Goal: Task Accomplishment & Management: Manage account settings

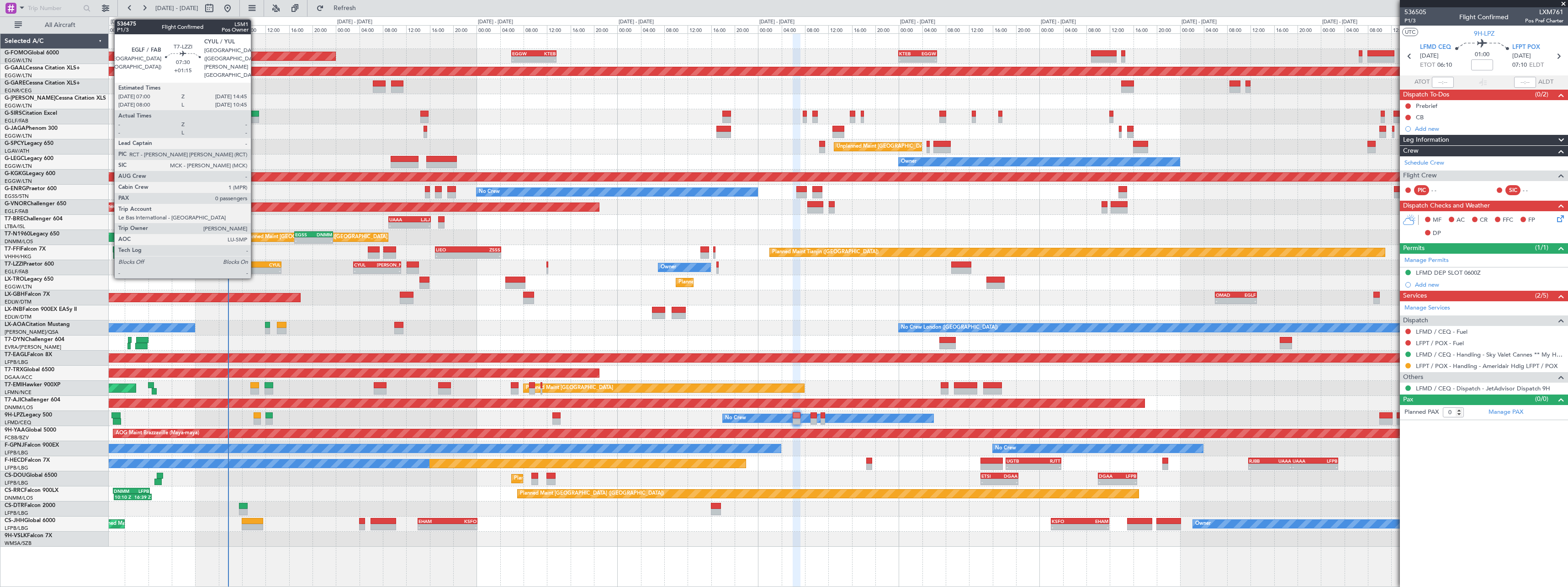
click at [255, 266] on div "EGLF" at bounding box center [248, 264] width 22 height 5
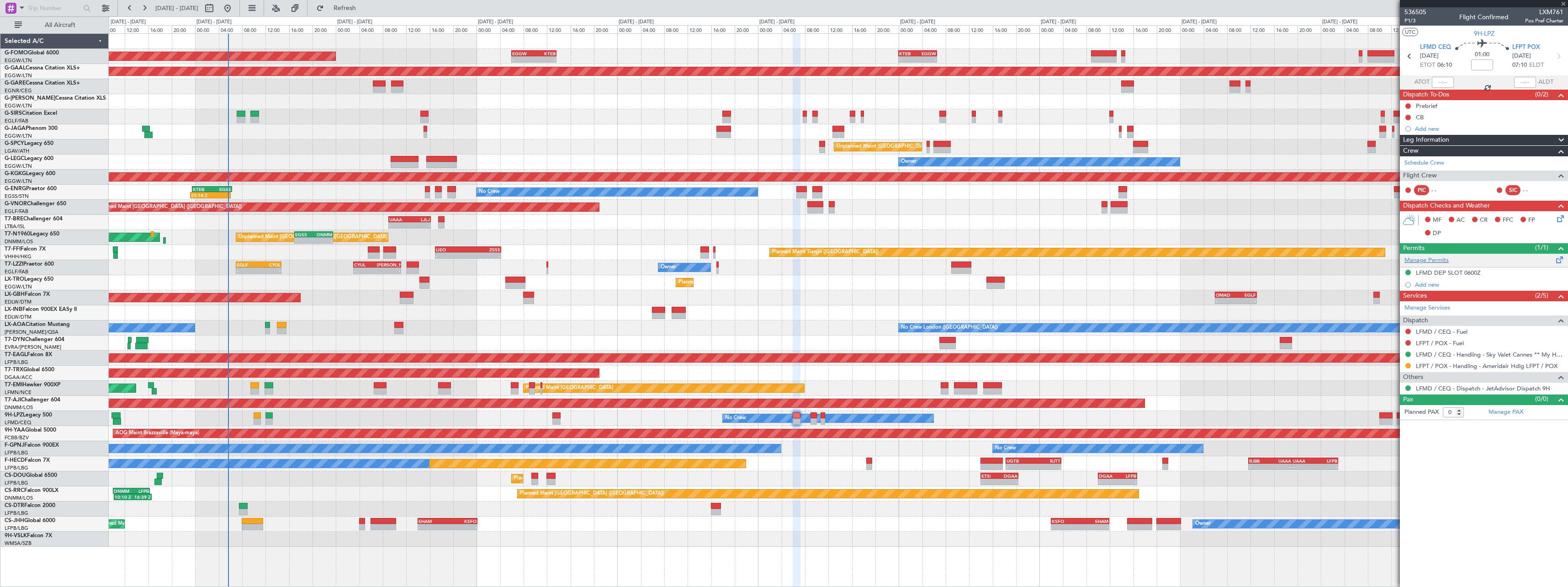
type input "+01:15"
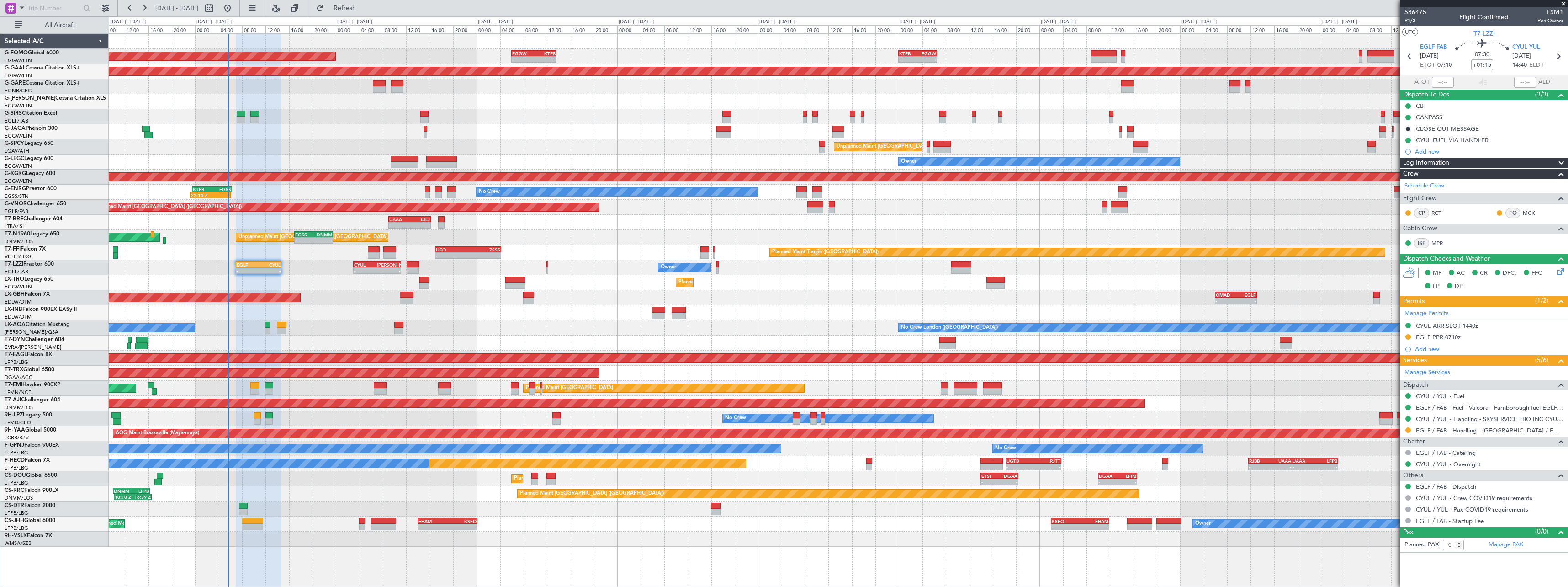
drag, startPoint x: 1409, startPoint y: 336, endPoint x: 1408, endPoint y: 355, distance: 19.0
click at [1409, 336] on button at bounding box center [1408, 336] width 5 height 5
click at [1398, 445] on span "Received OK" at bounding box center [1385, 445] width 35 height 9
click at [1408, 429] on button at bounding box center [1408, 430] width 5 height 5
click at [1387, 541] on span "Confirmed" at bounding box center [1382, 539] width 28 height 9
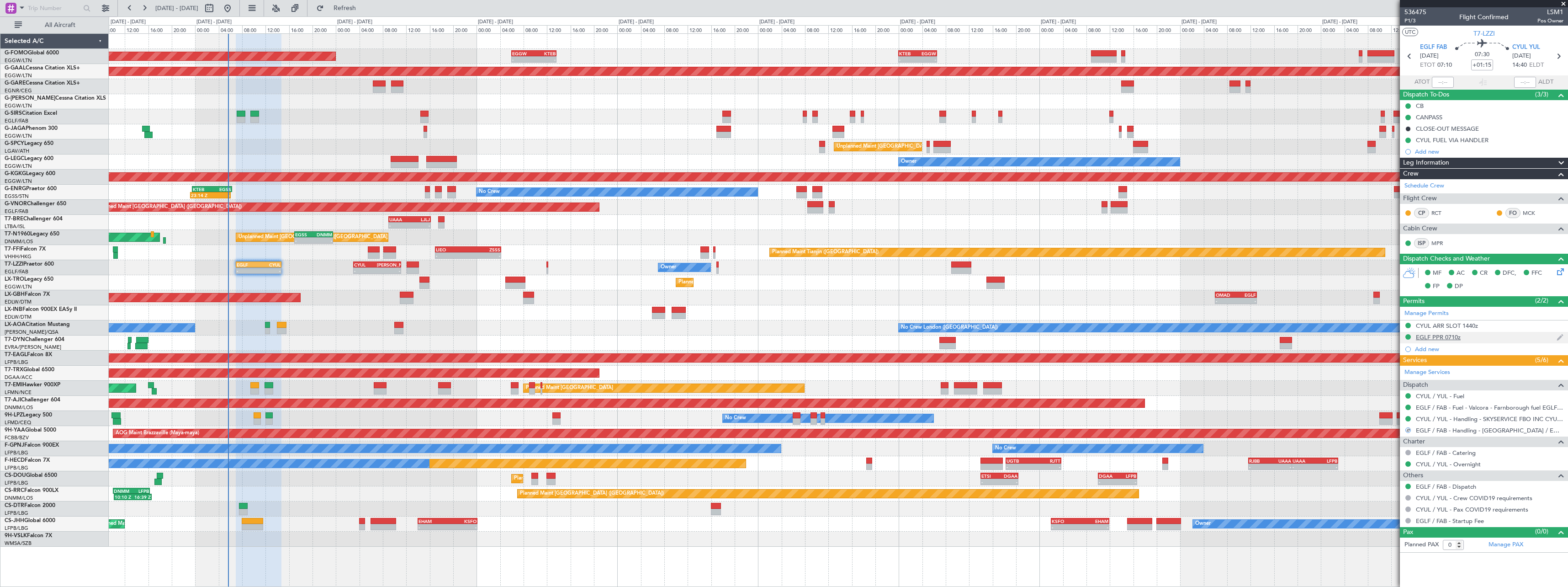
click at [1451, 338] on div "EGLF PPR 0710z" at bounding box center [1438, 337] width 45 height 8
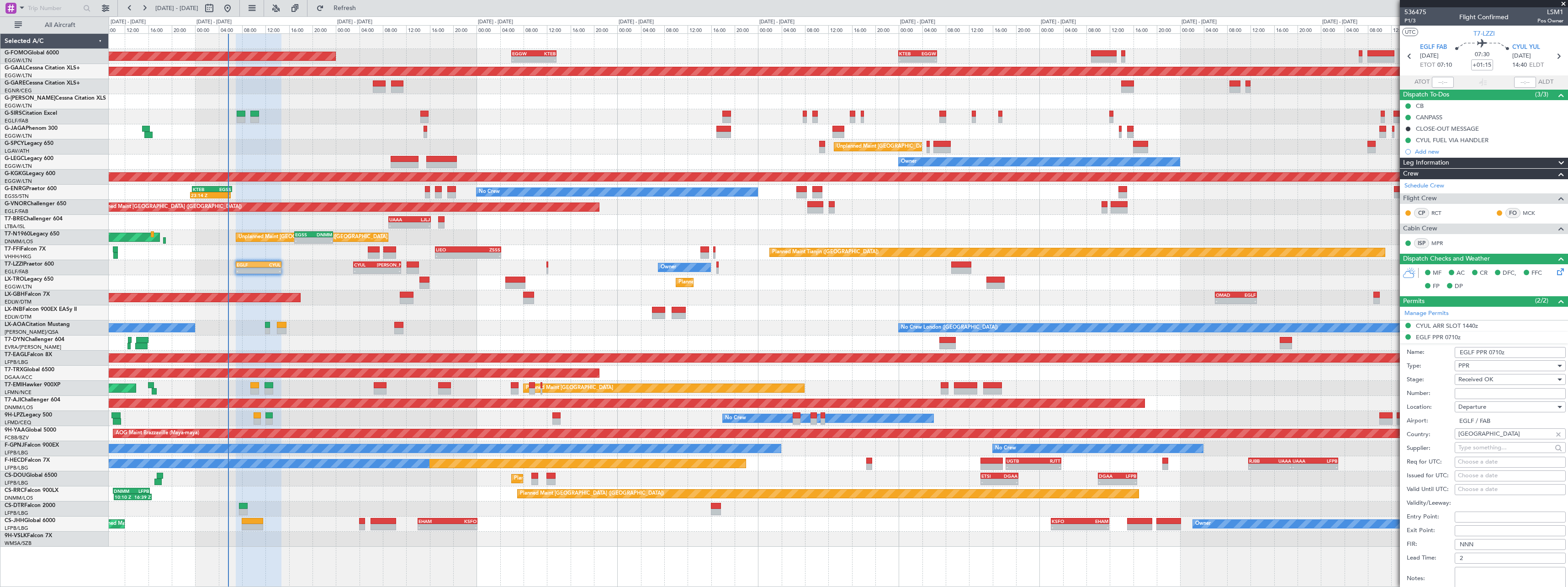
click at [1504, 392] on input "Number:" at bounding box center [1510, 393] width 111 height 11
paste input "373555"
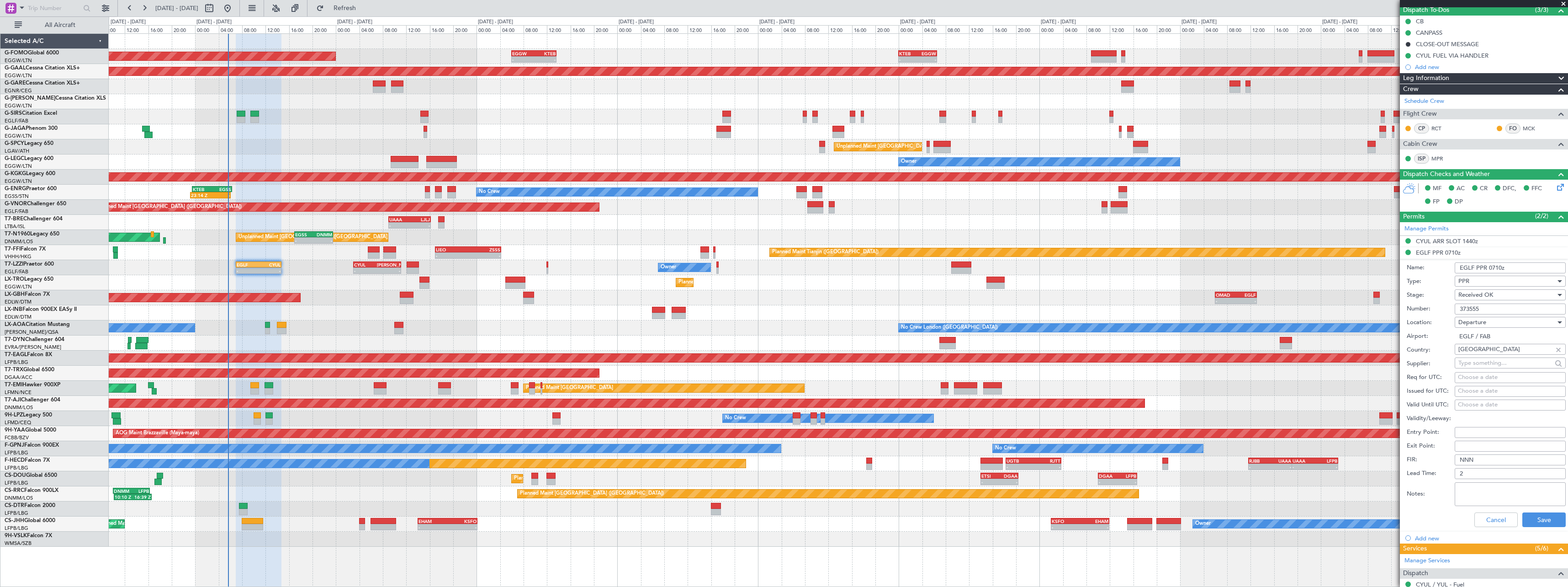
scroll to position [183, 0]
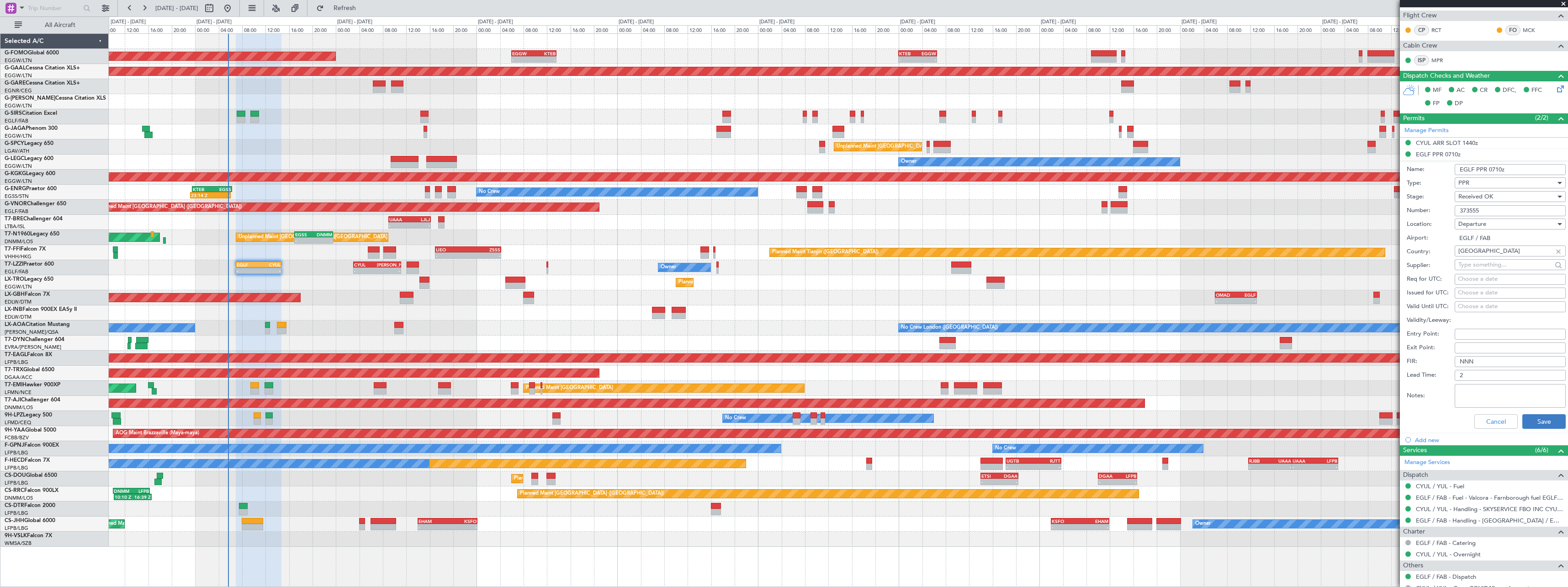
type input "373555"
click at [1538, 419] on button "Save" at bounding box center [1544, 422] width 43 height 15
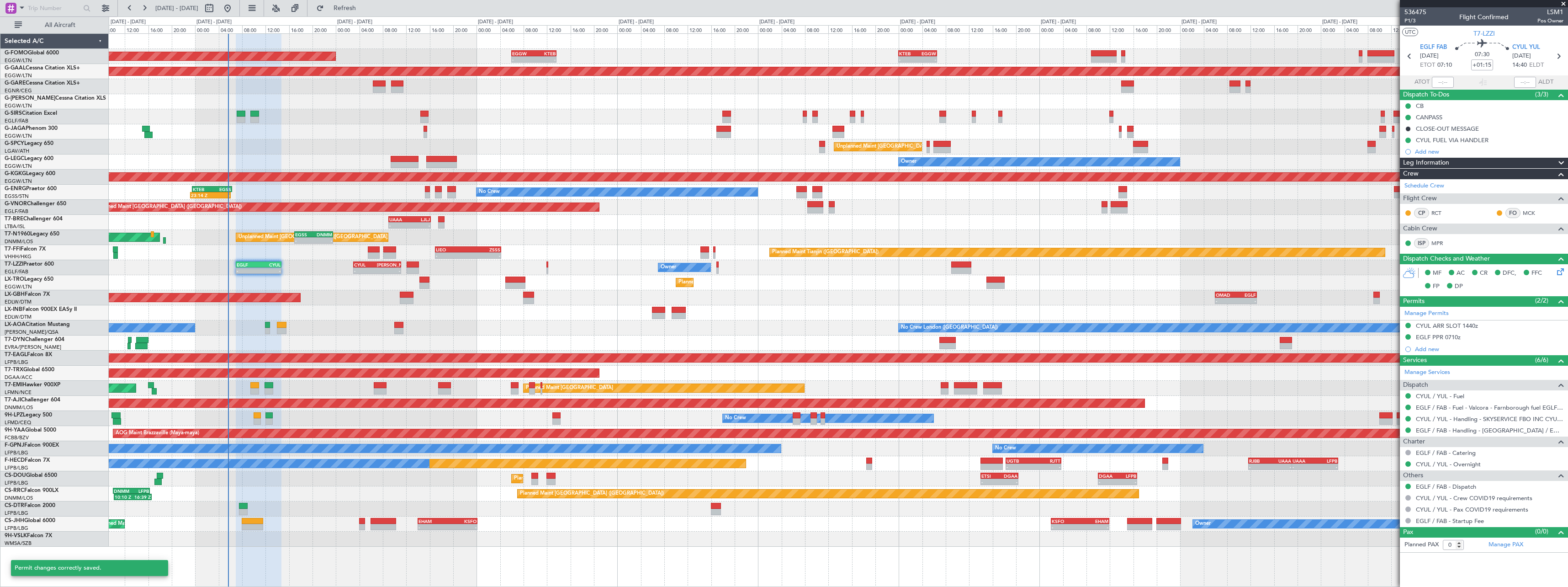
scroll to position [0, 0]
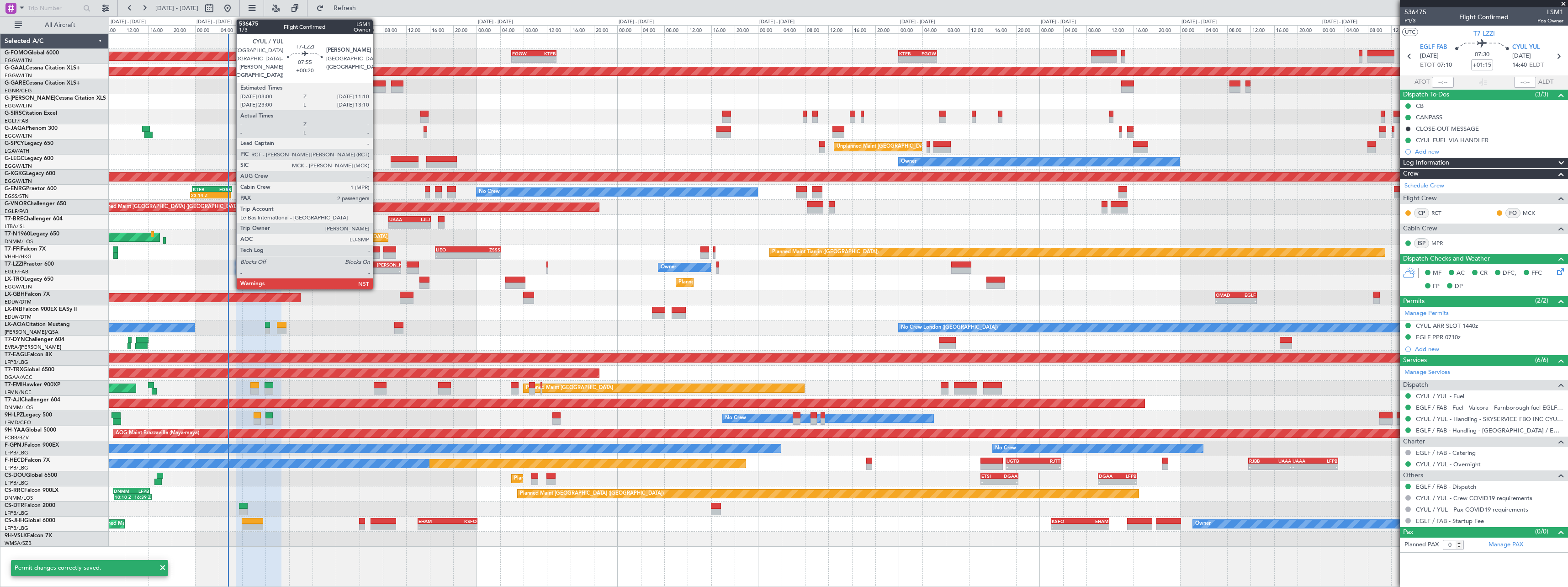
click at [377, 263] on div "[PERSON_NAME]" at bounding box center [388, 264] width 24 height 5
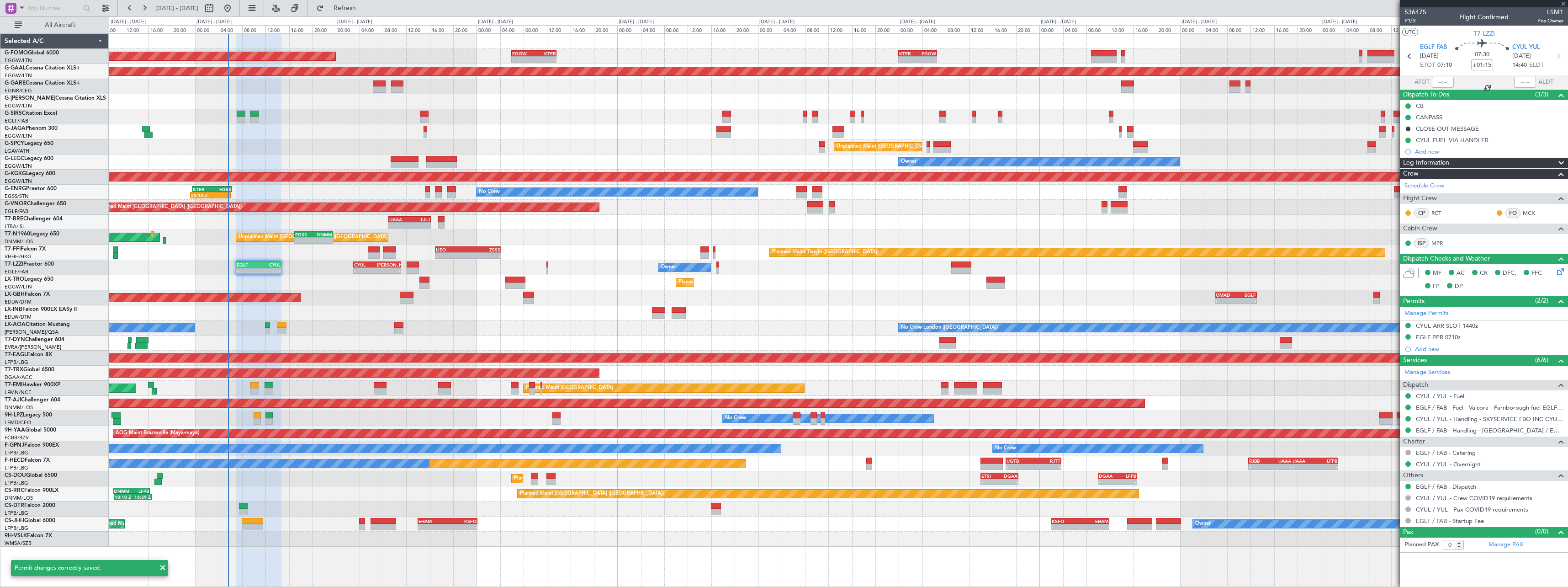
type input "+00:20"
type input "2"
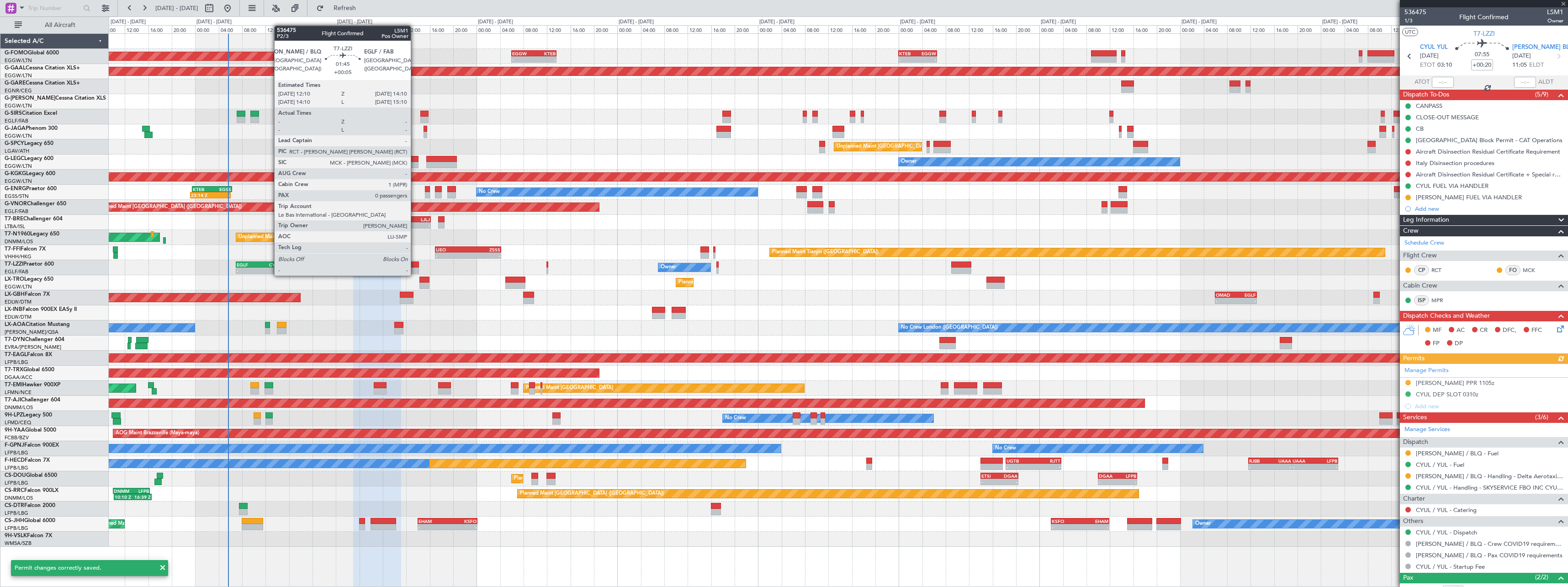
click at [415, 266] on div at bounding box center [413, 265] width 12 height 7
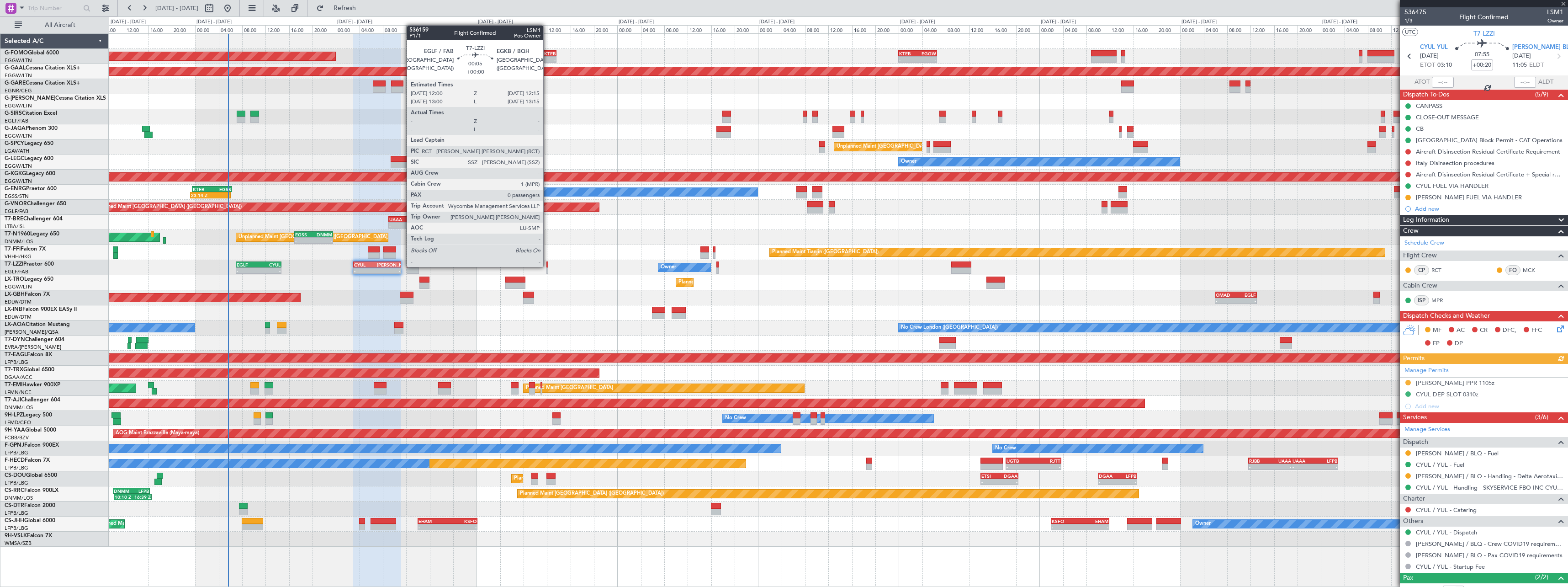
type input "+00:05"
type input "0"
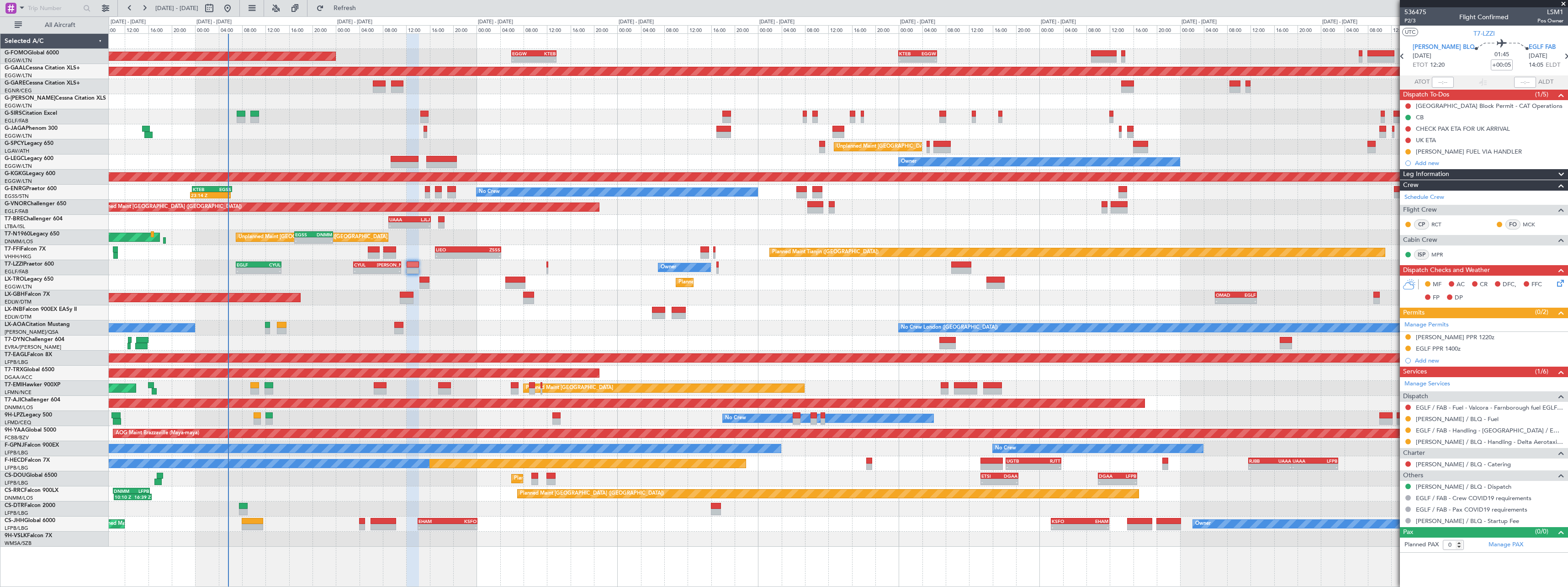
click at [1425, 347] on div "EGLF PPR 1400z" at bounding box center [1438, 348] width 45 height 8
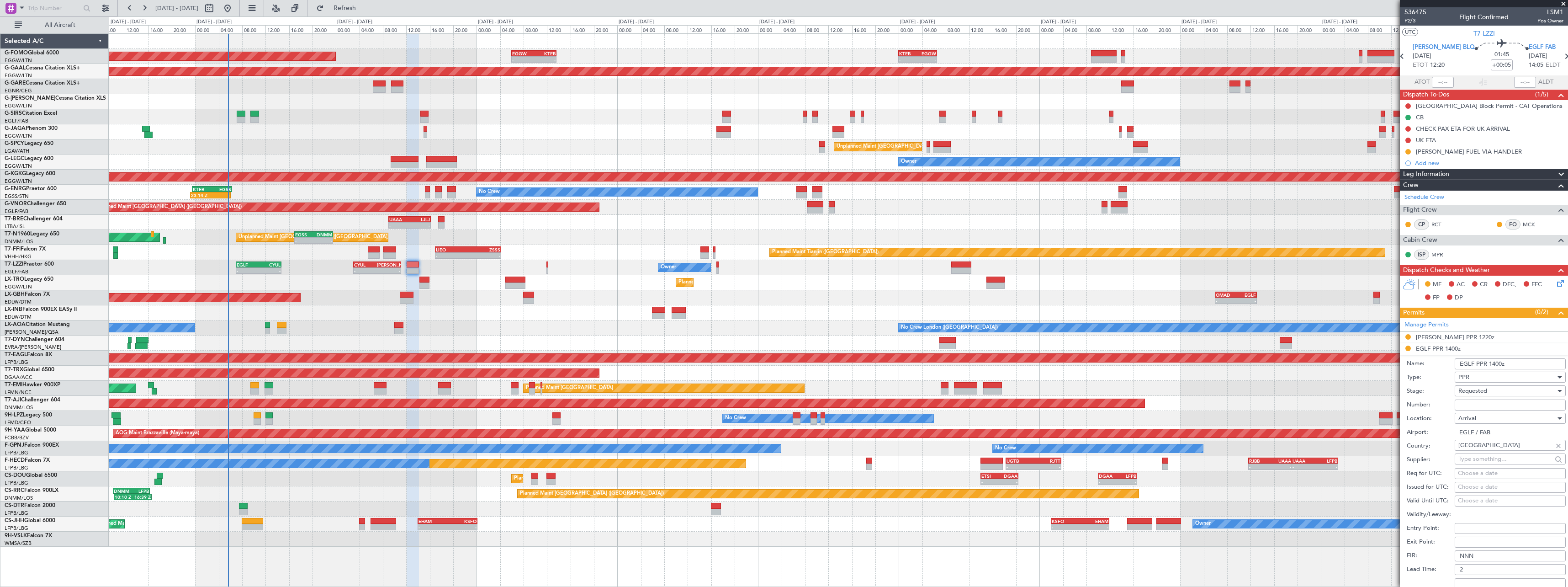
click at [1494, 407] on input "Number:" at bounding box center [1510, 405] width 111 height 11
paste input "373556"
type input "373556"
click at [1498, 391] on div "Requested" at bounding box center [1508, 391] width 97 height 14
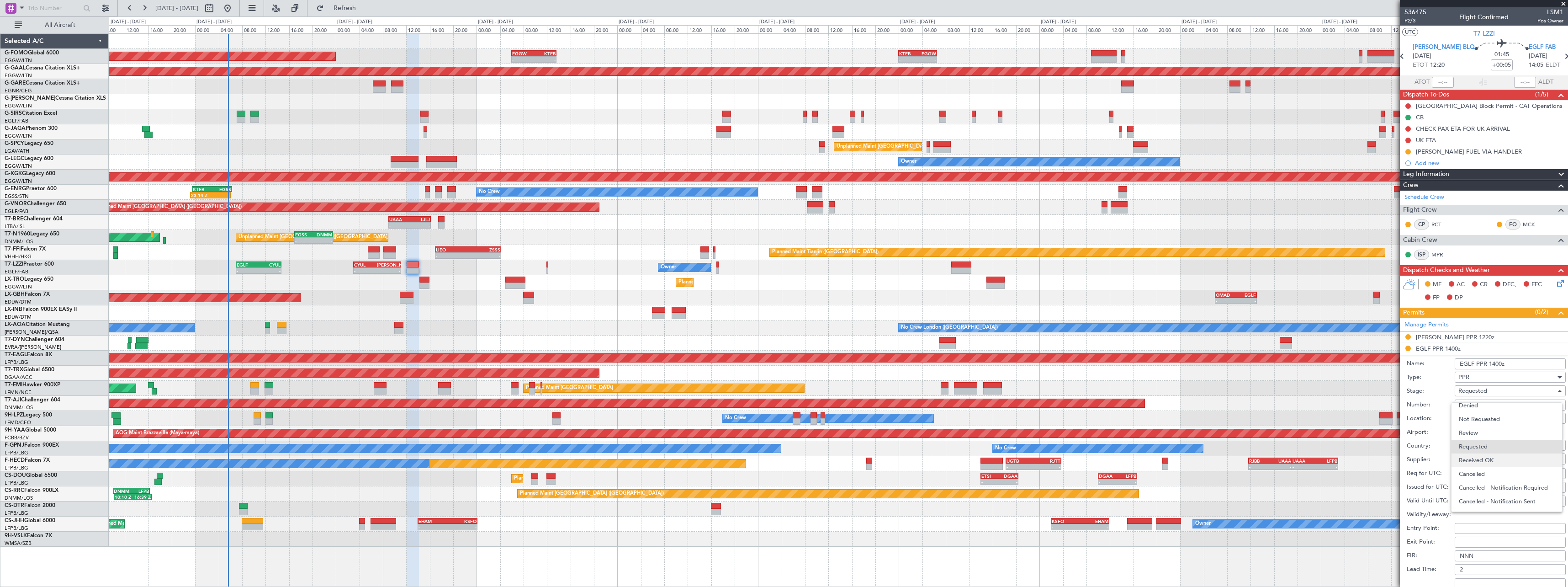
click at [1497, 459] on span "Received OK" at bounding box center [1507, 460] width 96 height 14
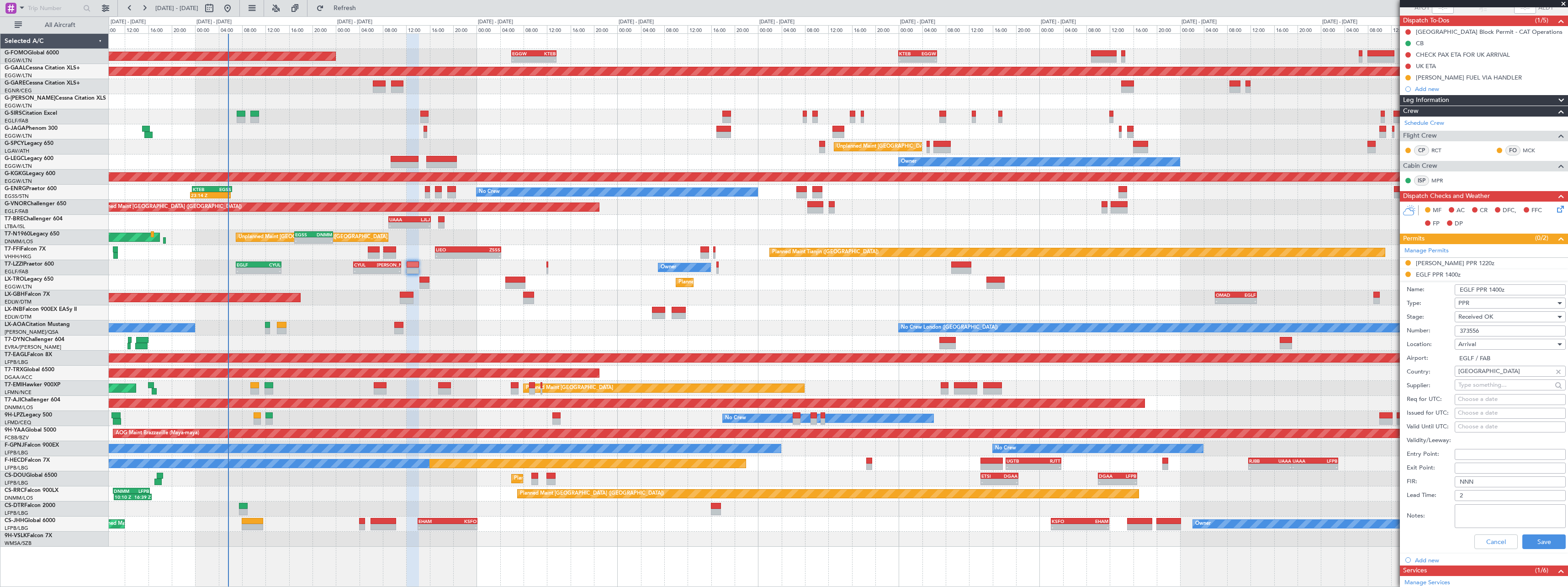
scroll to position [137, 0]
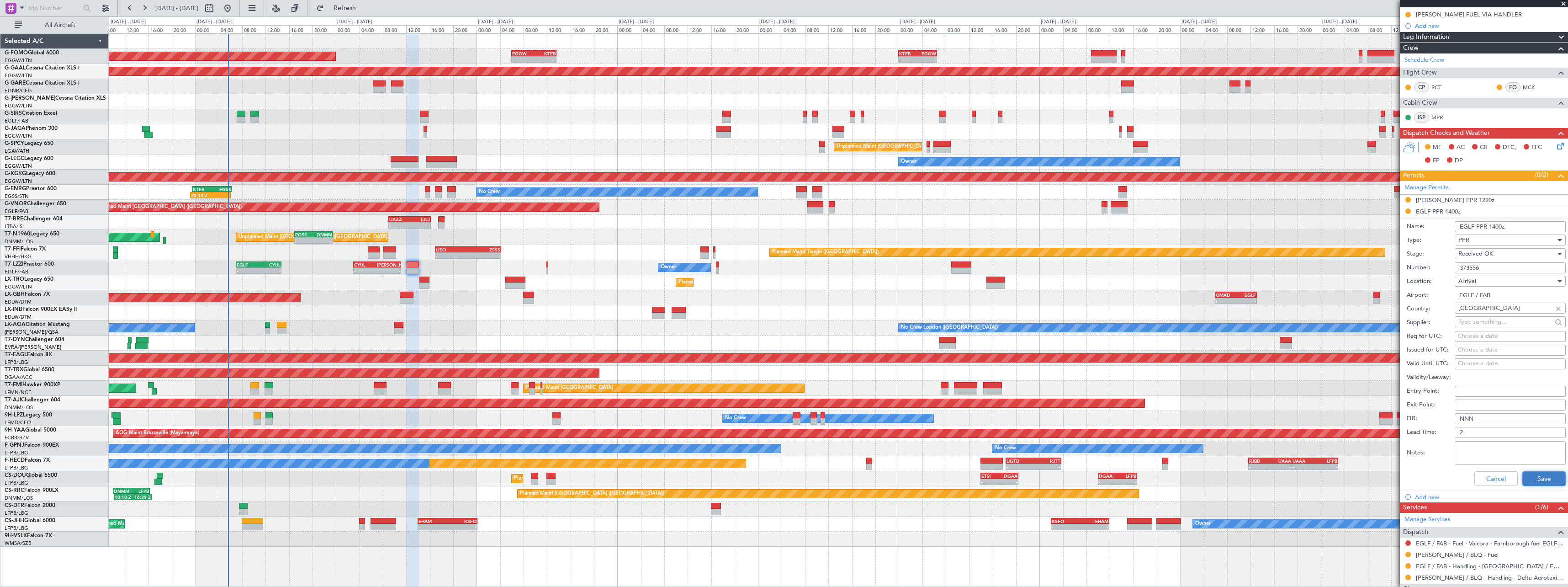
click at [1545, 484] on button "Save" at bounding box center [1544, 479] width 43 height 15
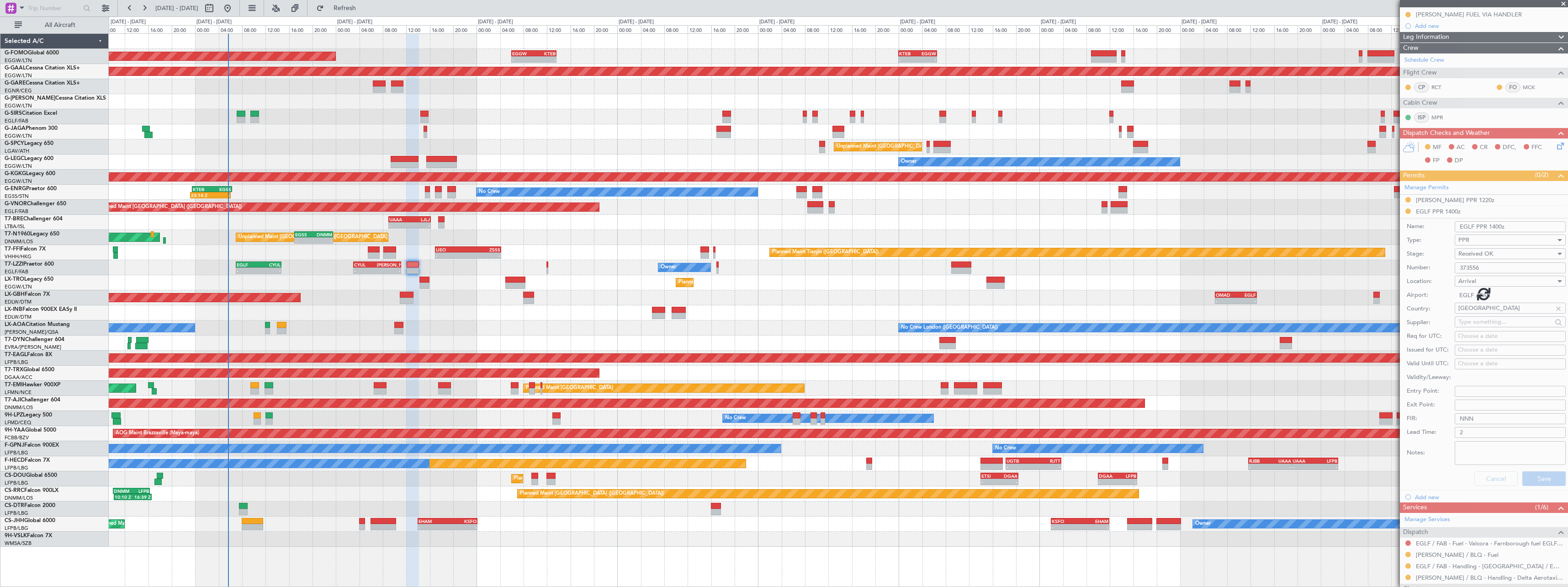
scroll to position [0, 0]
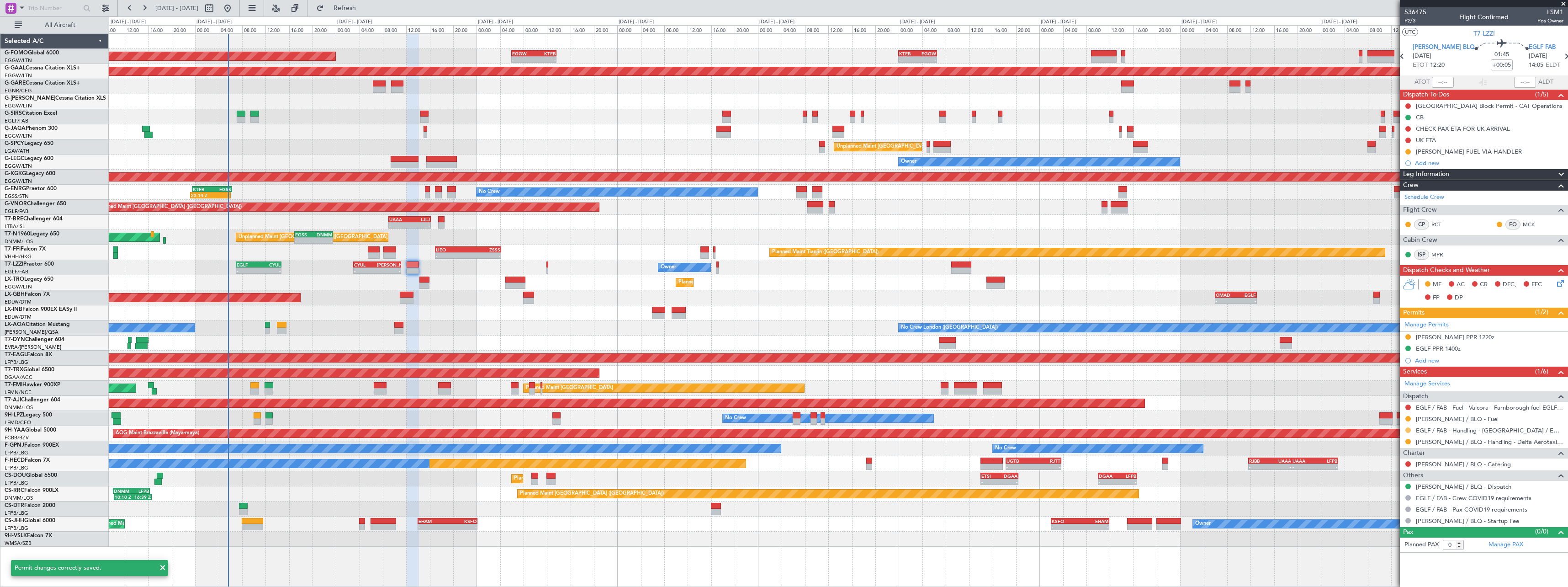
click at [1408, 428] on button at bounding box center [1408, 430] width 5 height 5
click at [1387, 541] on span "Confirmed" at bounding box center [1382, 539] width 28 height 9
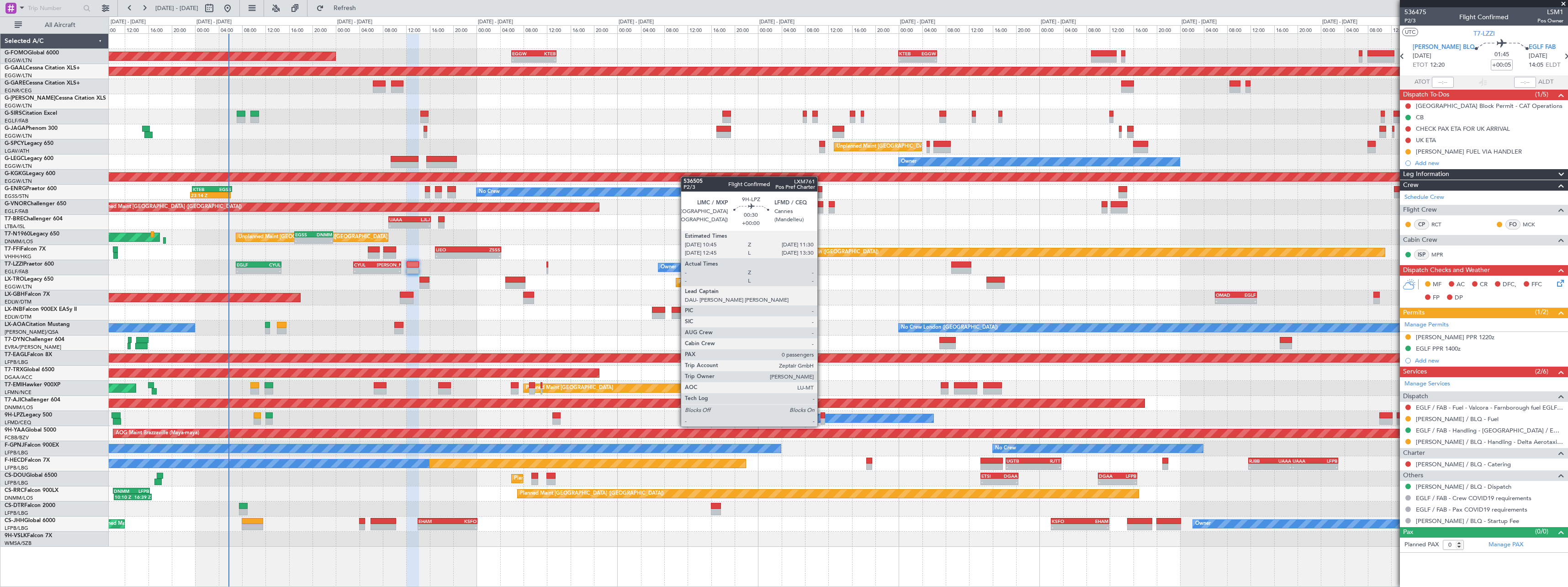
click at [822, 417] on div at bounding box center [823, 415] width 4 height 7
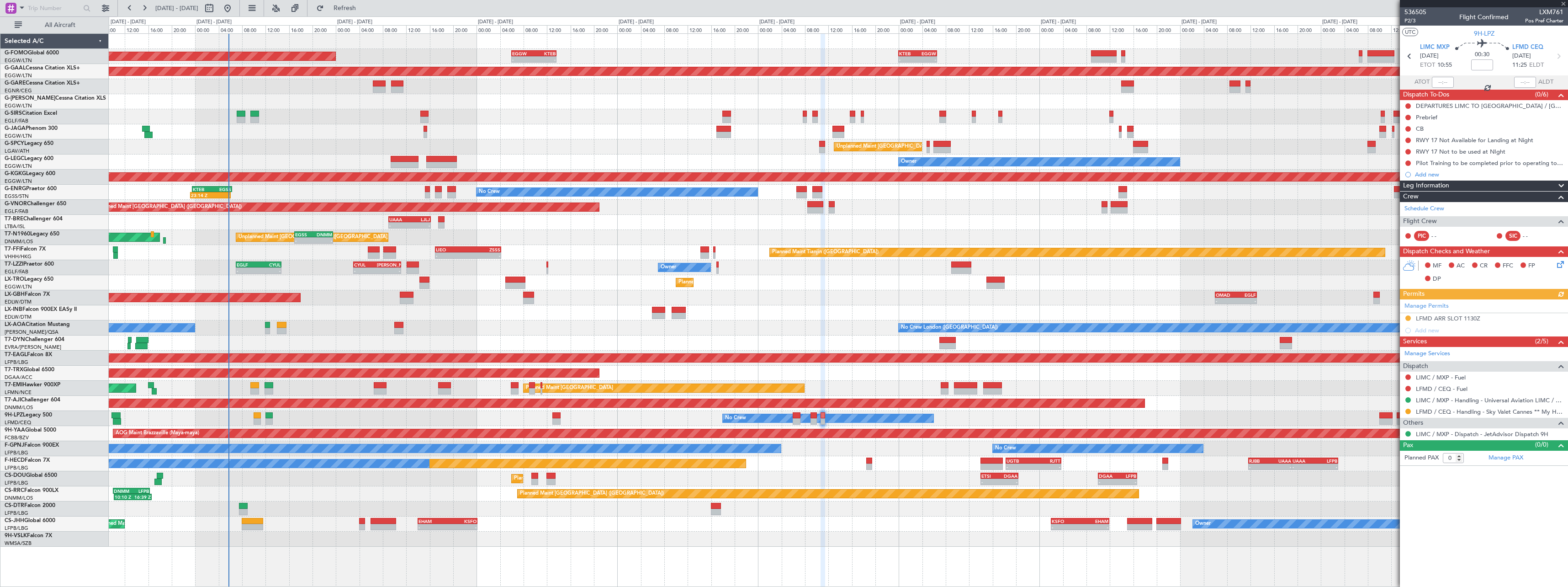
click at [1461, 322] on div "Manage Permits LFMD ARR SLOT 1130Z Add new" at bounding box center [1484, 318] width 168 height 37
click at [1463, 319] on div "LFMD ARR SLOT 1130Z" at bounding box center [1448, 318] width 64 height 8
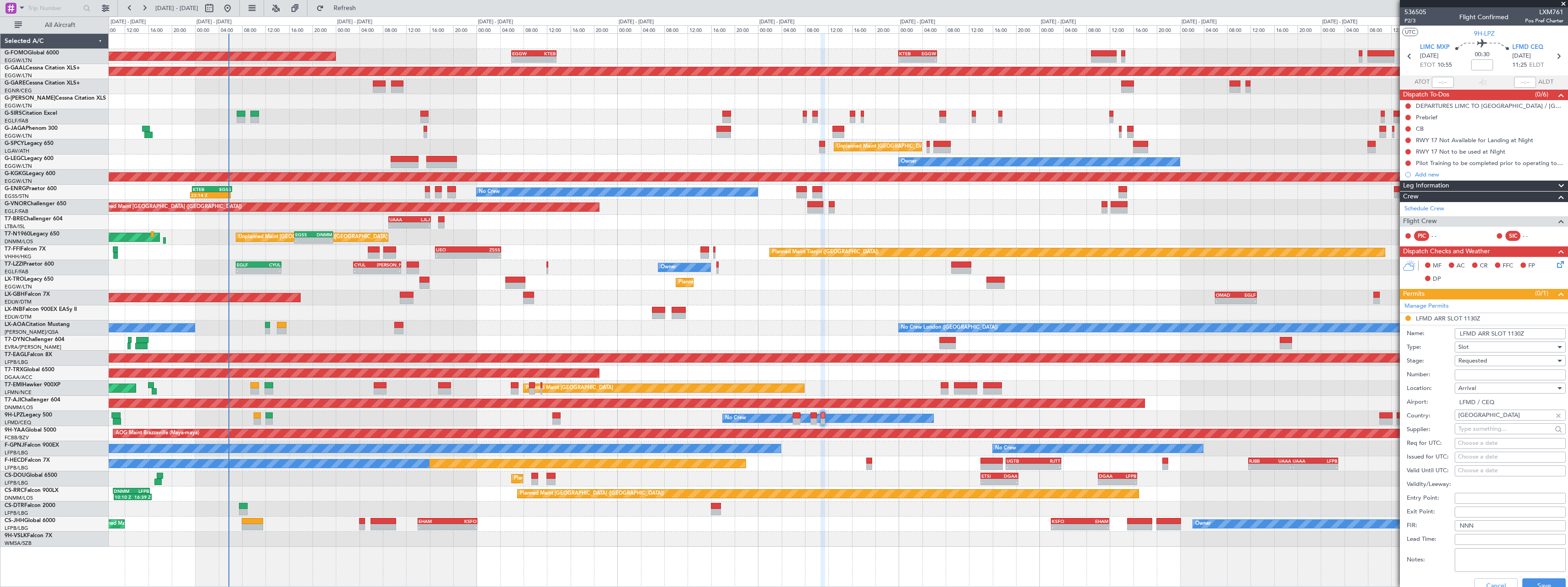
click at [1500, 371] on input "Number:" at bounding box center [1510, 375] width 111 height 11
paste input "LFMDA000013908"
type input "LFMDA000013908"
click at [1483, 363] on span "Requested" at bounding box center [1473, 360] width 29 height 8
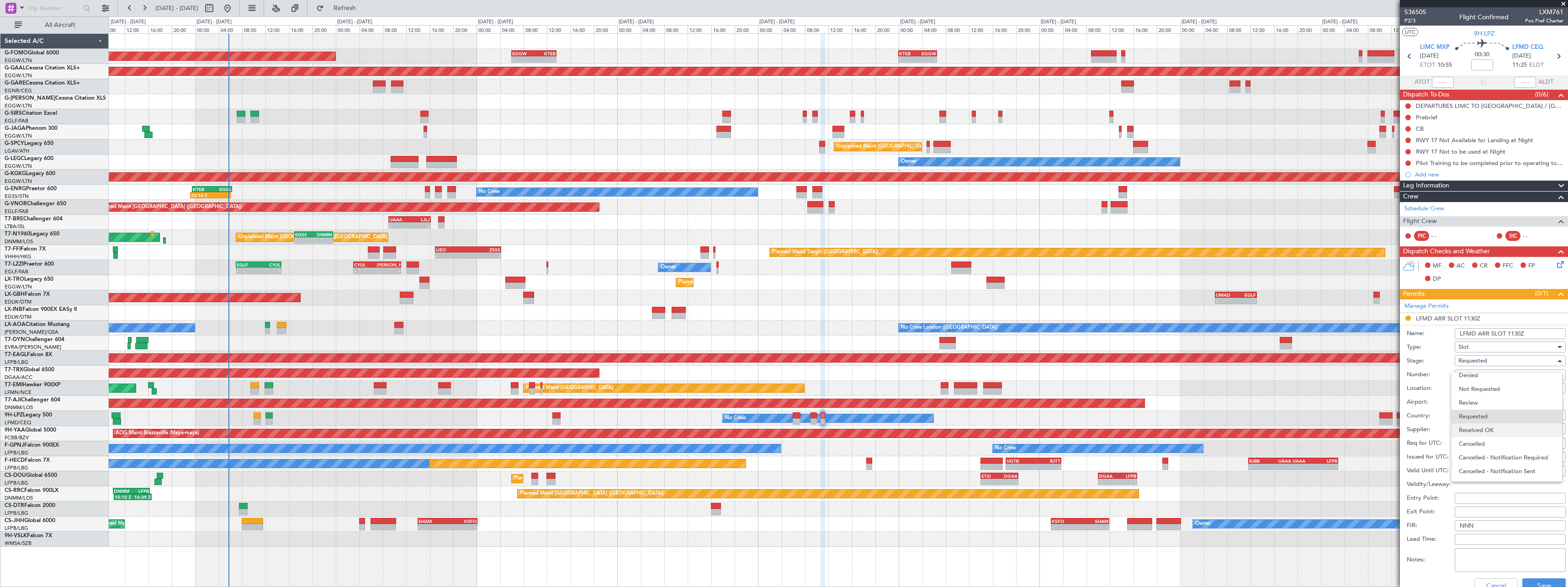
click at [1489, 424] on span "Received OK" at bounding box center [1507, 430] width 96 height 14
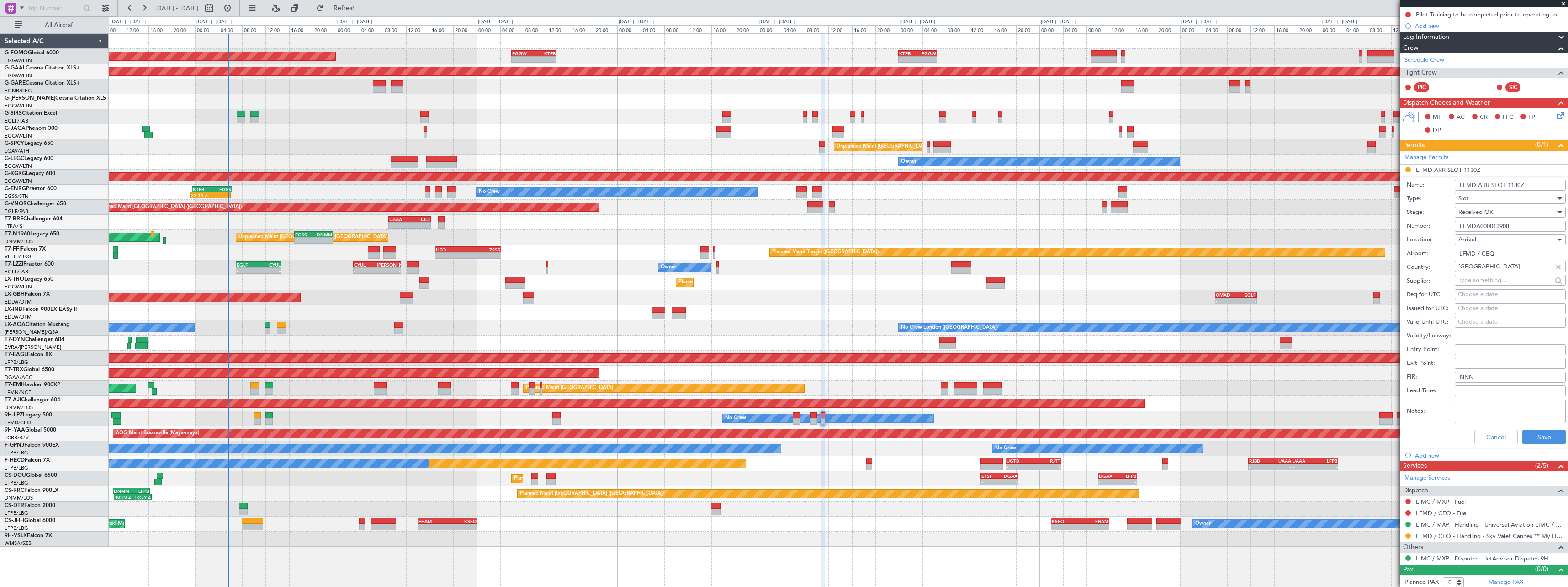
scroll to position [151, 0]
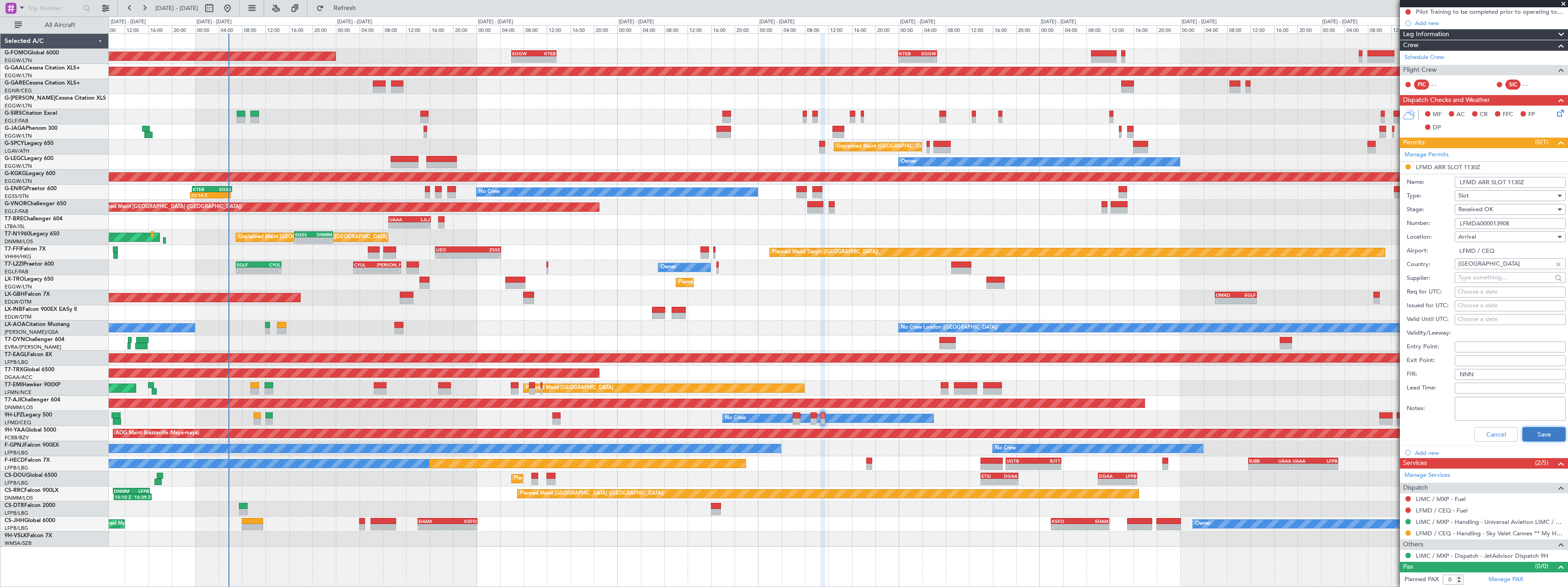
click at [1543, 437] on button "Save" at bounding box center [1544, 434] width 43 height 15
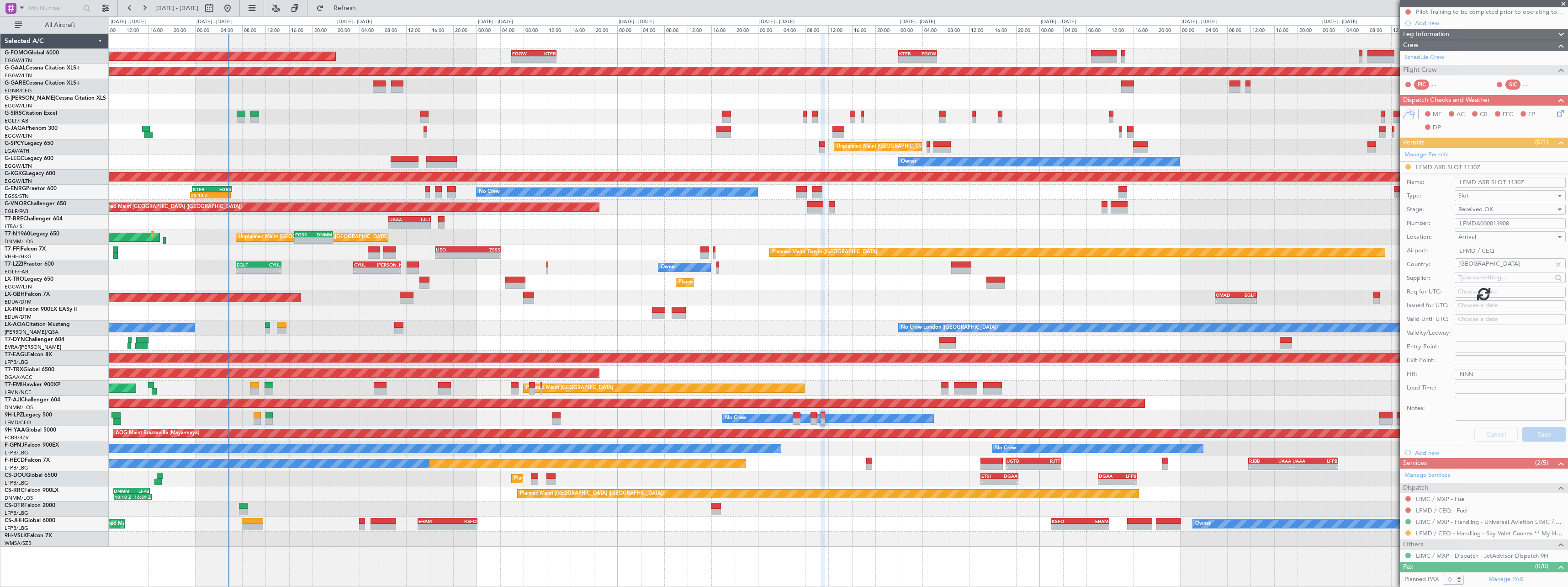
scroll to position [0, 0]
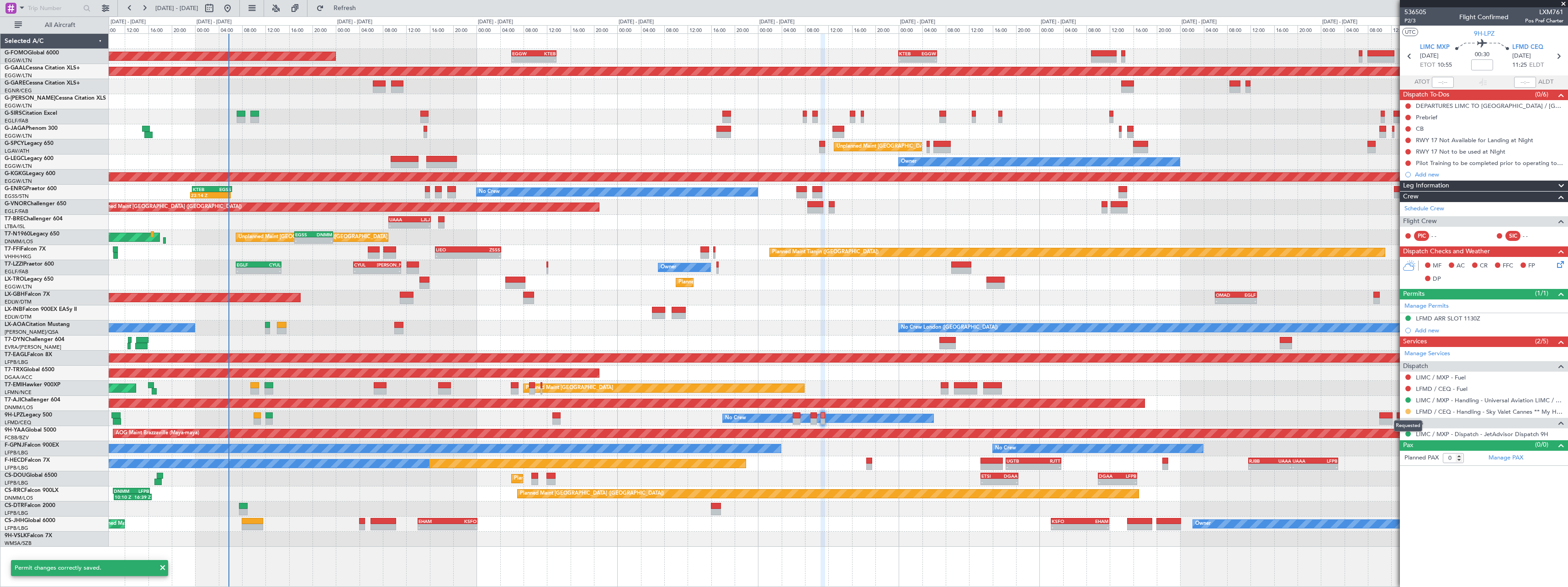
click at [1408, 411] on button at bounding box center [1408, 411] width 5 height 5
click at [1387, 521] on span "Confirmed" at bounding box center [1382, 520] width 28 height 9
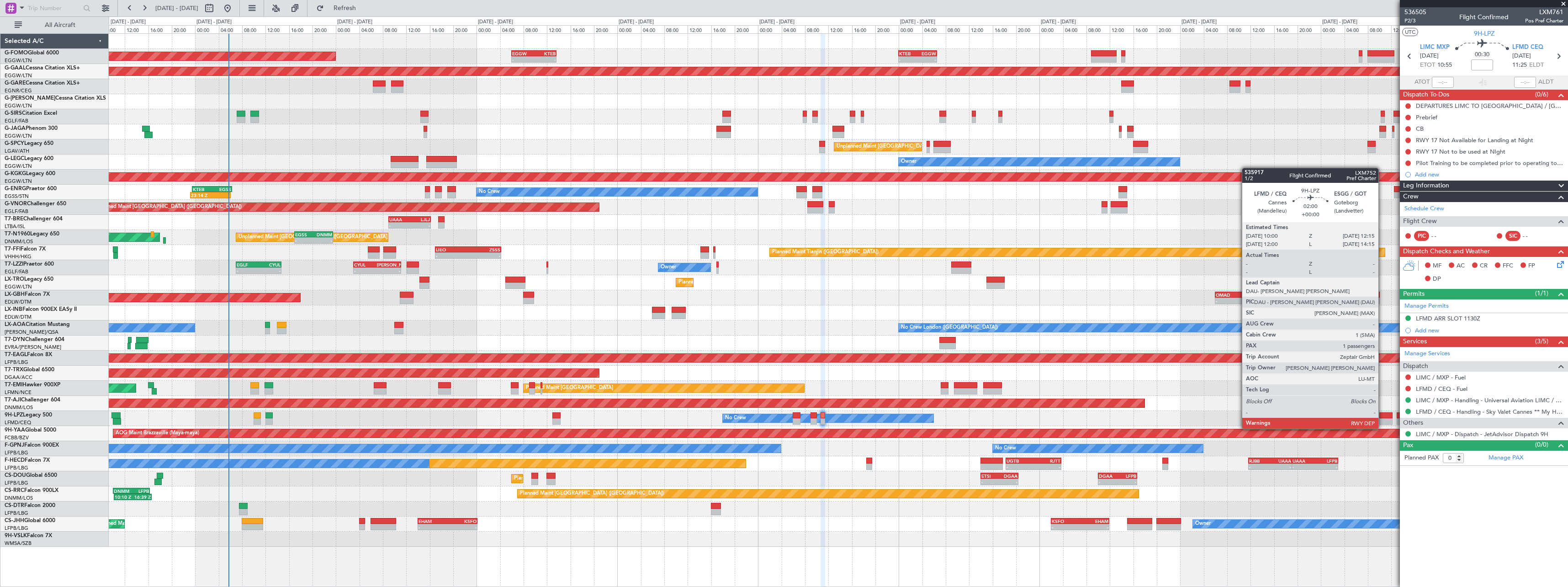
click at [1383, 420] on div at bounding box center [1386, 421] width 13 height 7
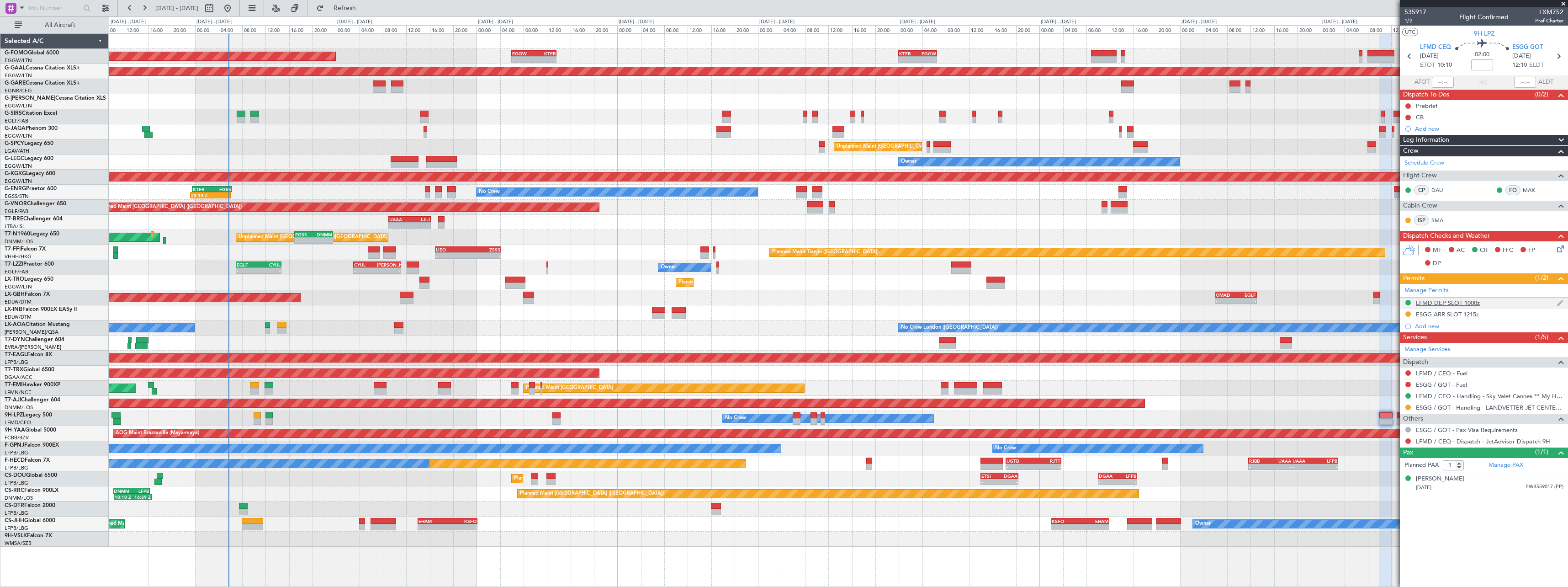
click at [1463, 302] on div "LFMD DEP SLOT 1000z" at bounding box center [1448, 302] width 64 height 8
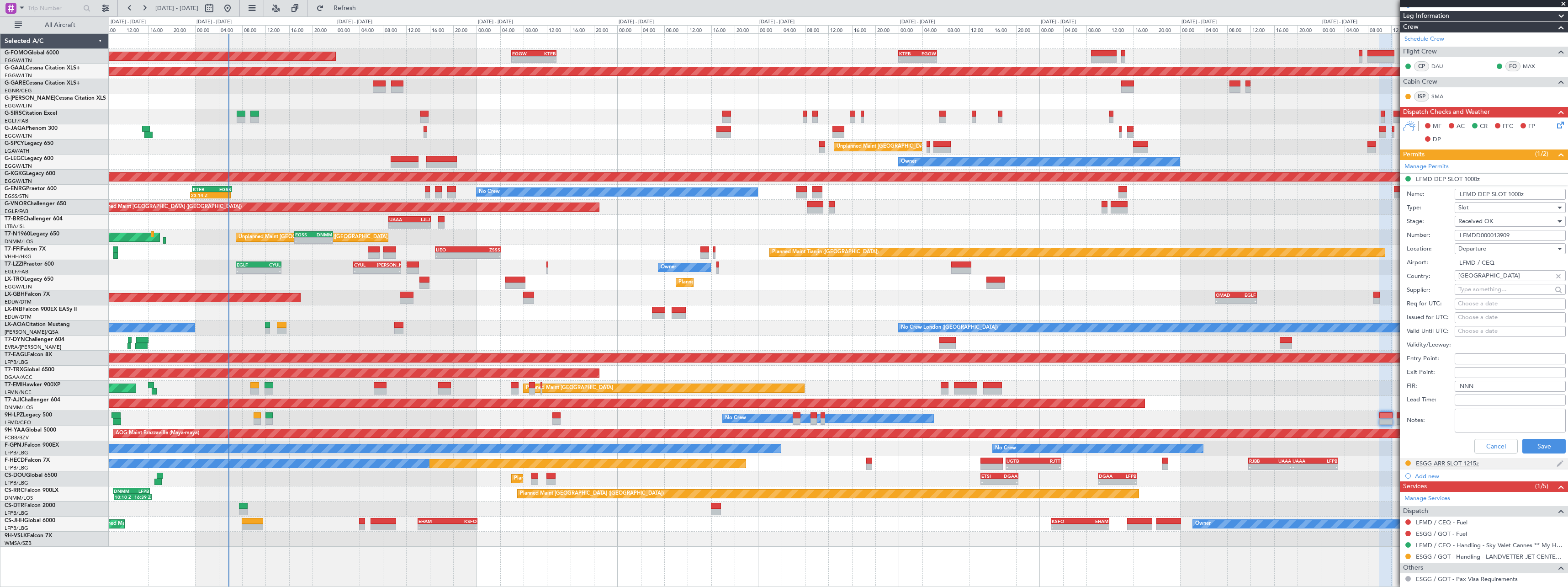
scroll to position [137, 0]
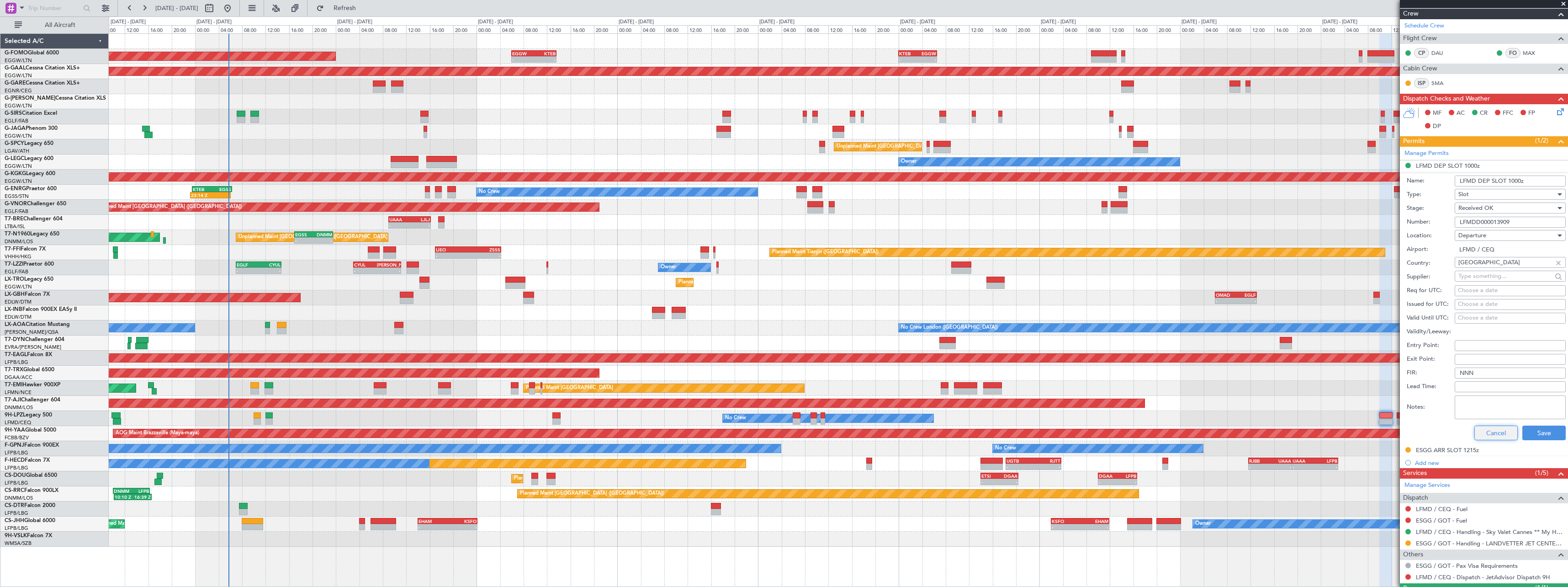
click at [1488, 434] on button "Cancel" at bounding box center [1496, 433] width 43 height 15
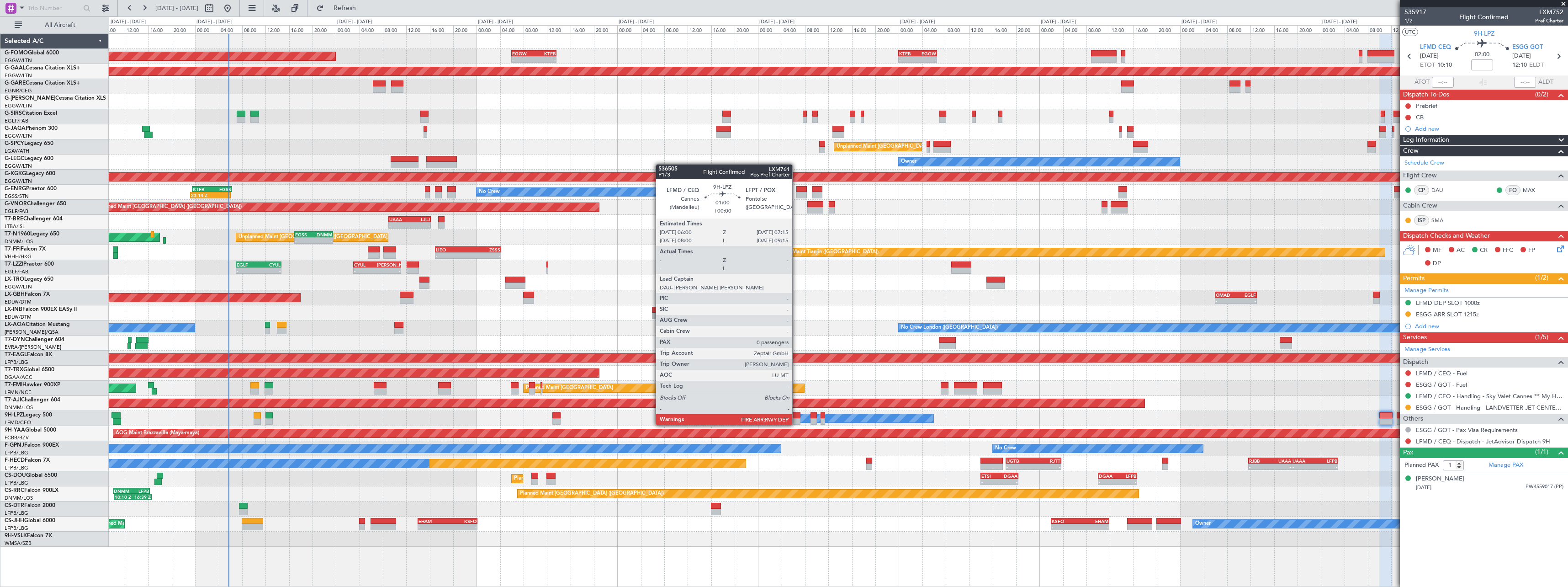
click at [796, 417] on div at bounding box center [796, 415] width 8 height 7
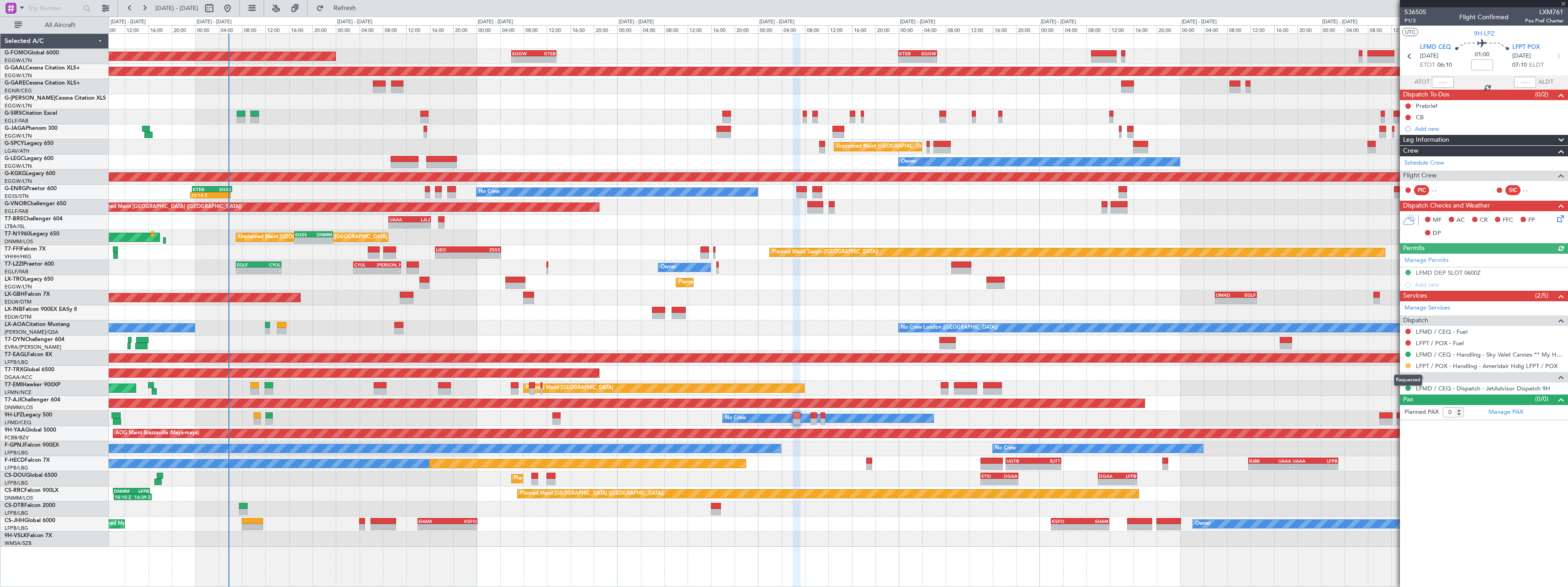
click at [1408, 365] on button at bounding box center [1408, 365] width 5 height 5
click at [1390, 477] on span "Confirmed" at bounding box center [1382, 474] width 28 height 9
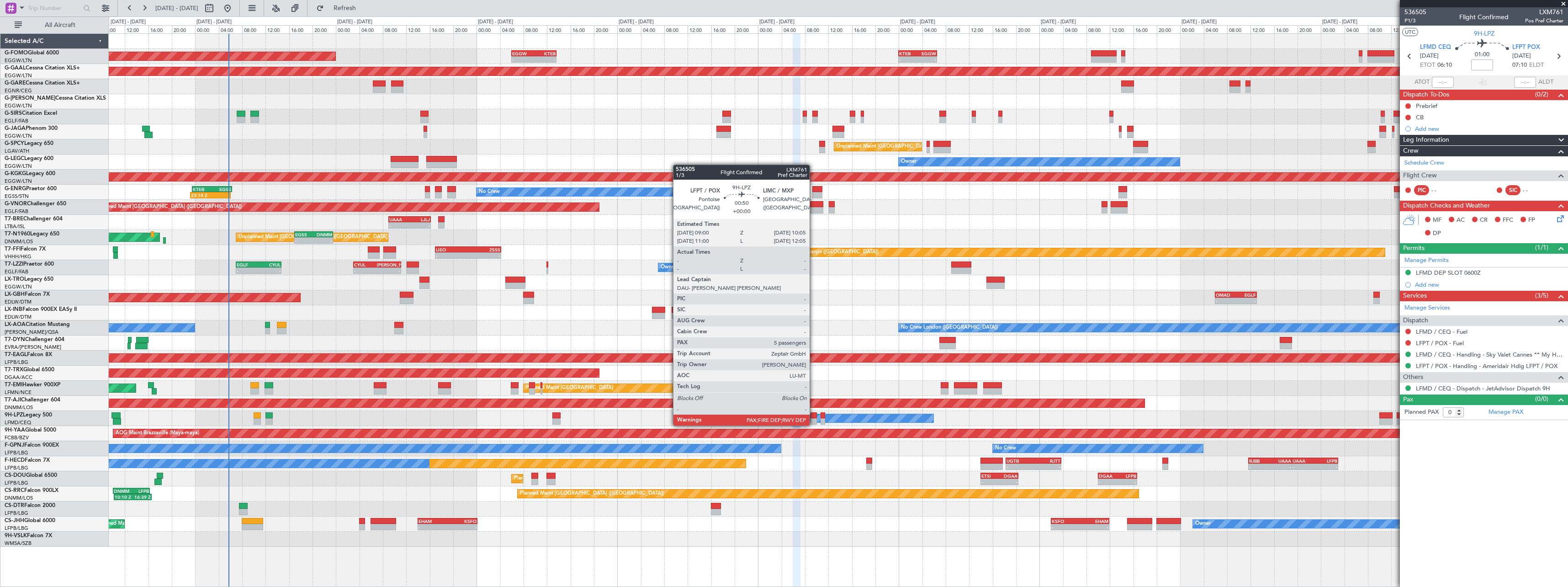
click at [815, 417] on div at bounding box center [814, 415] width 7 height 7
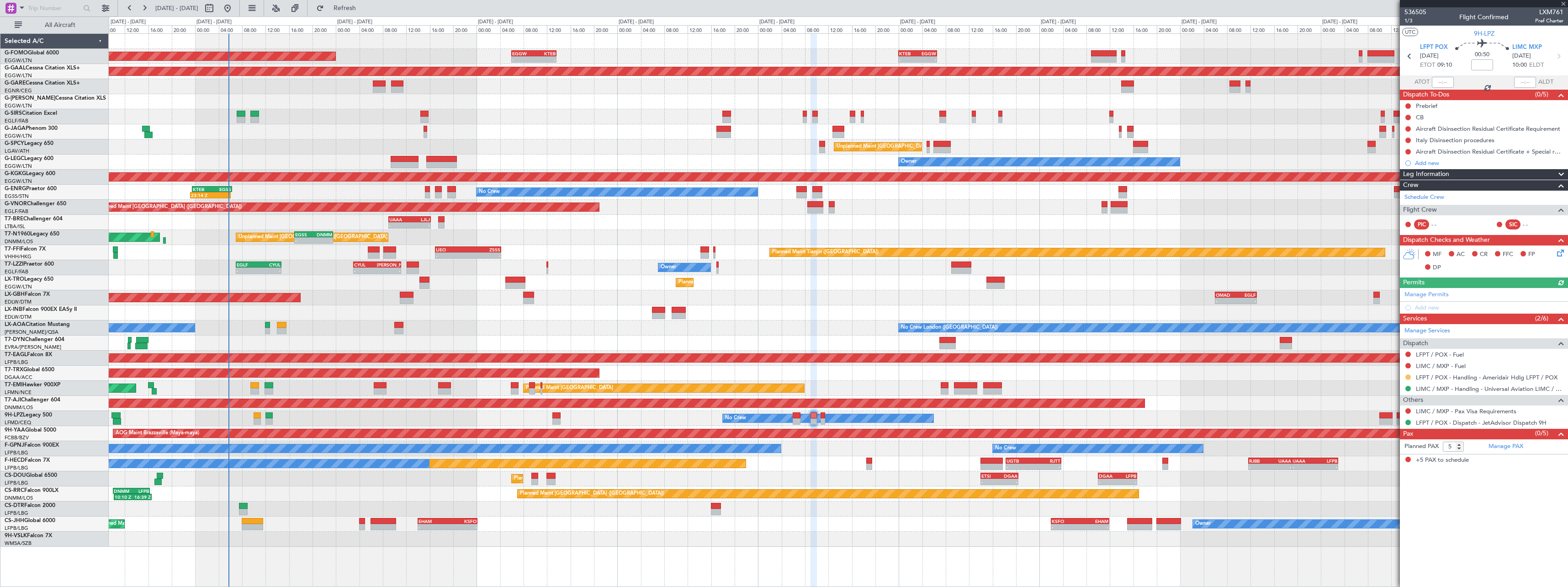
click at [1407, 376] on button at bounding box center [1408, 377] width 5 height 5
click at [1388, 486] on span "Confirmed" at bounding box center [1382, 486] width 28 height 9
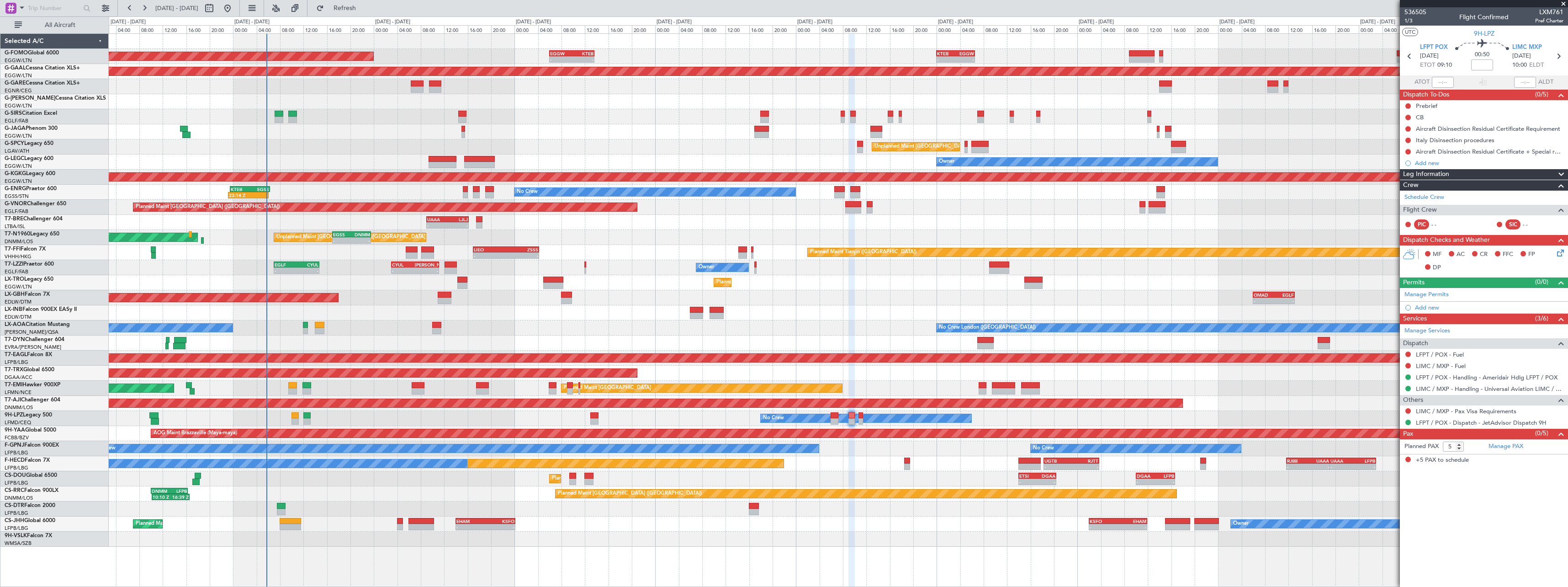
click at [377, 341] on div "AOG Maint Riga (Riga Intl)" at bounding box center [838, 343] width 1459 height 15
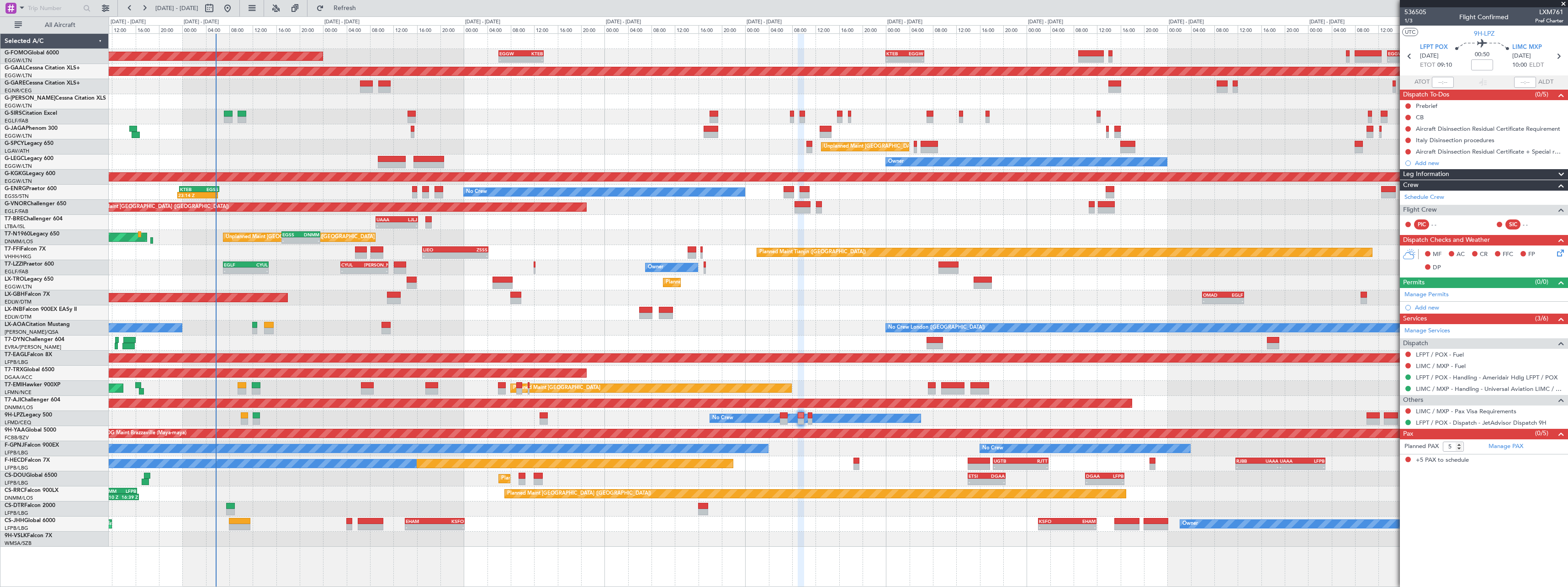
click at [366, 193] on div "No Crew 23:14 Z - KTEB 23:30 Z EGSS 06:20 Z" at bounding box center [838, 192] width 1459 height 15
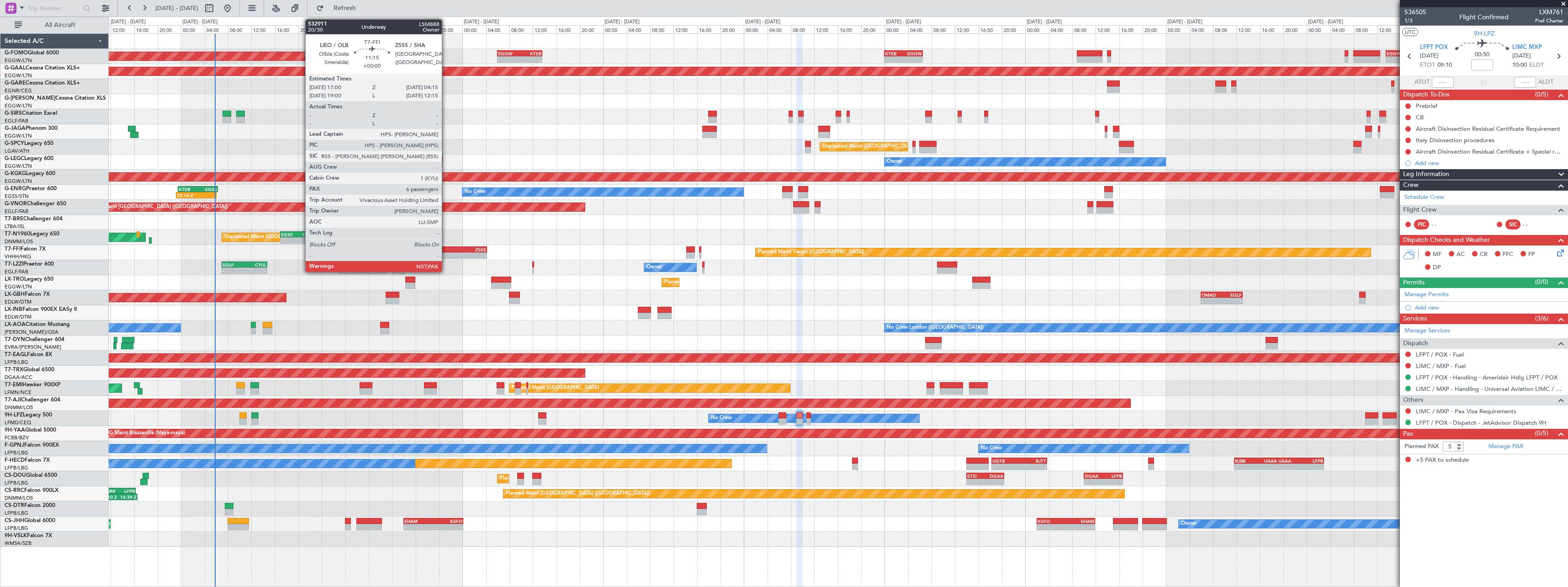
click at [446, 250] on div "LIEO" at bounding box center [437, 249] width 32 height 5
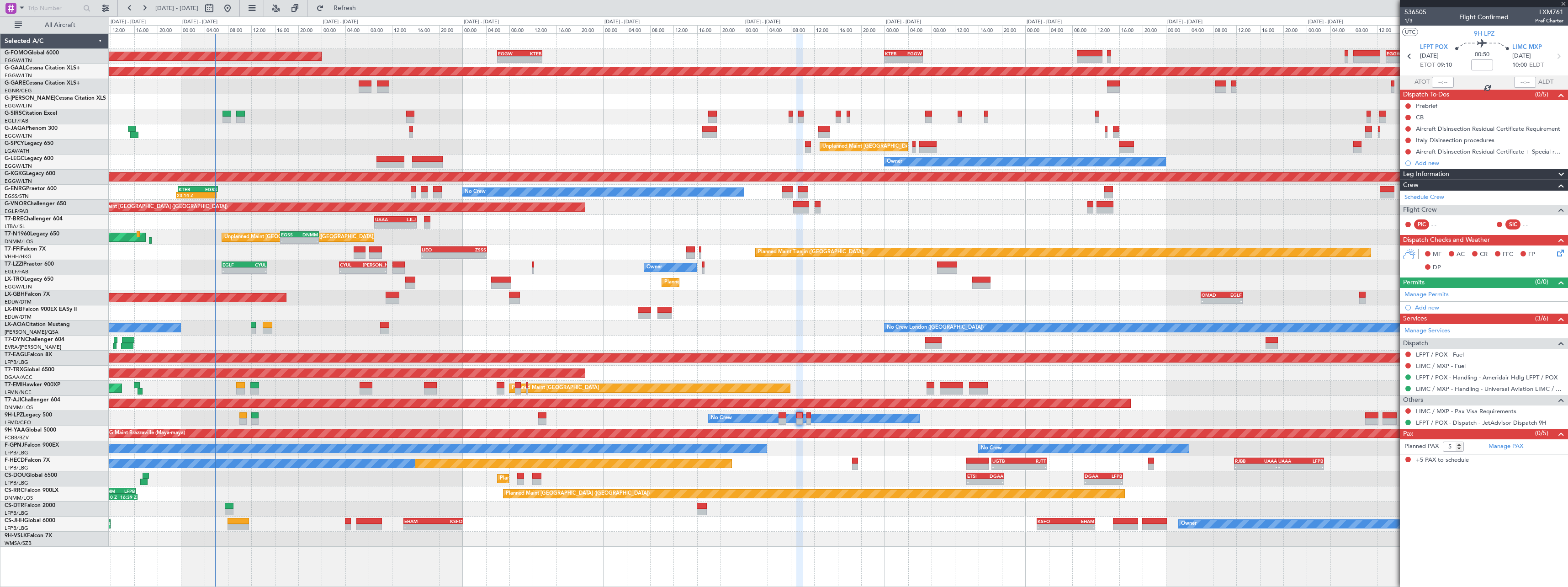
type input "6"
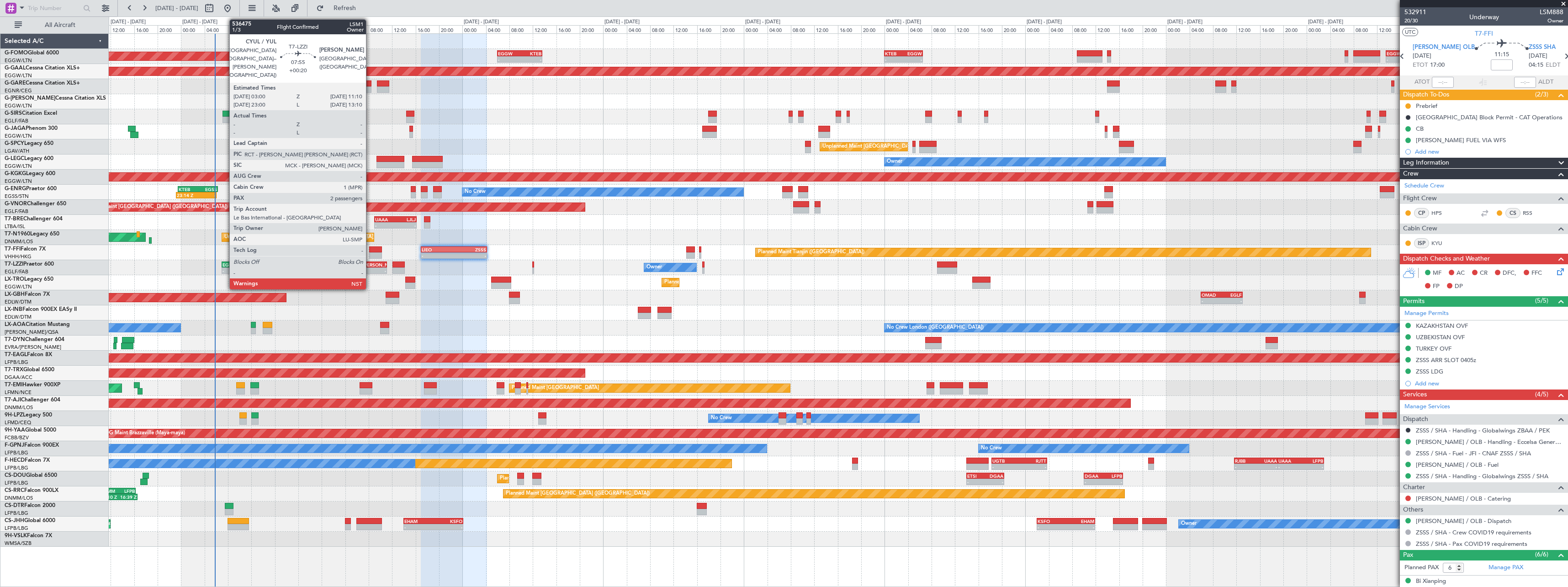
click at [370, 268] on div "-" at bounding box center [374, 270] width 24 height 5
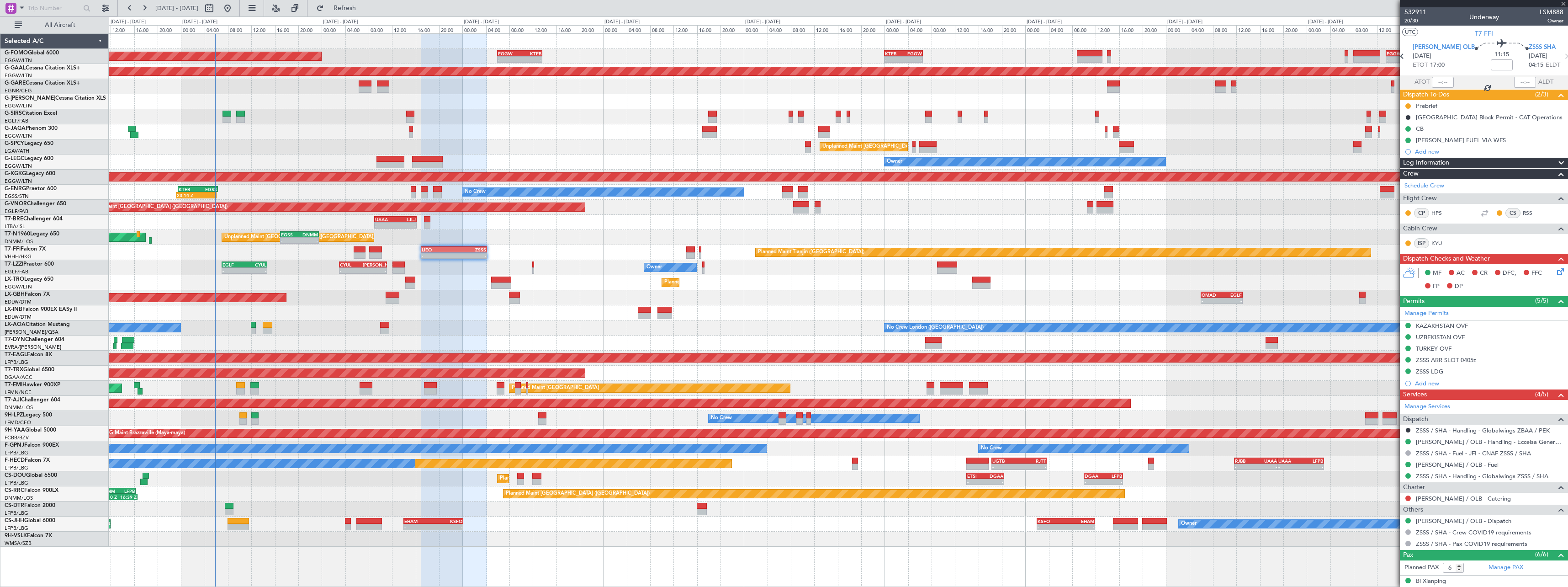
type input "+00:20"
type input "2"
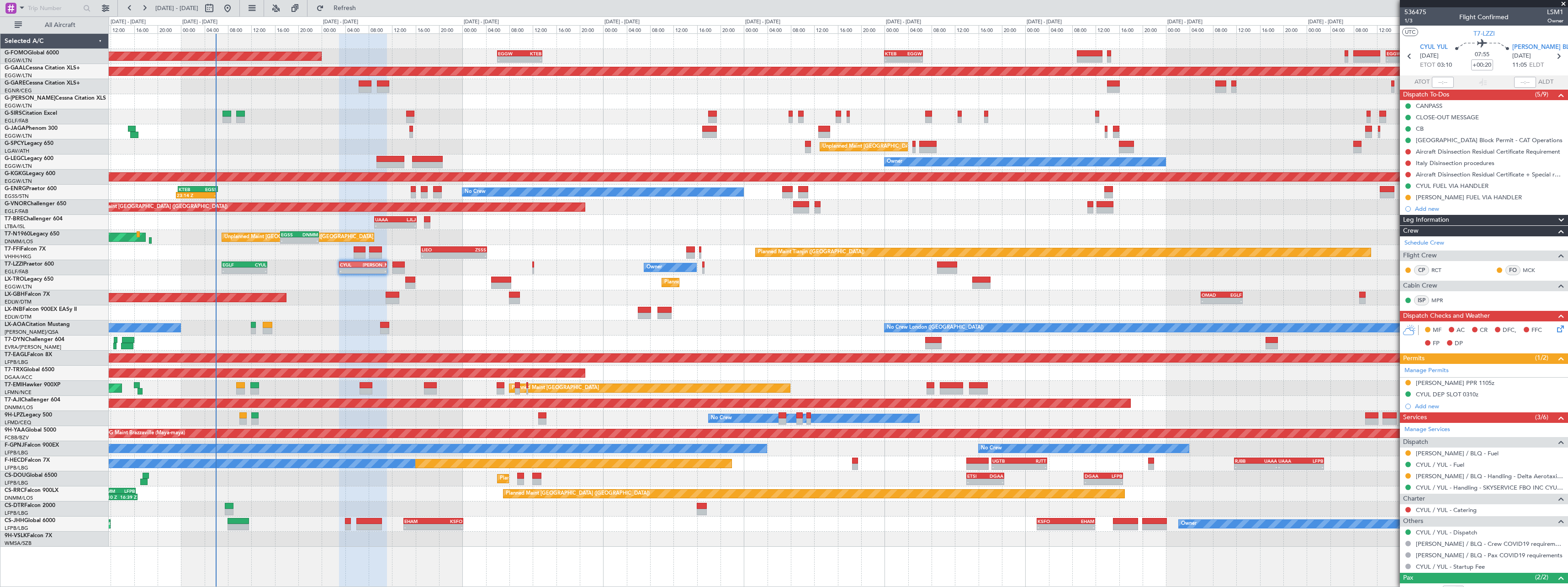
drag, startPoint x: 1561, startPoint y: 220, endPoint x: 1552, endPoint y: 220, distance: 9.0
click at [1558, 220] on div "Leg Information" at bounding box center [1484, 220] width 168 height 10
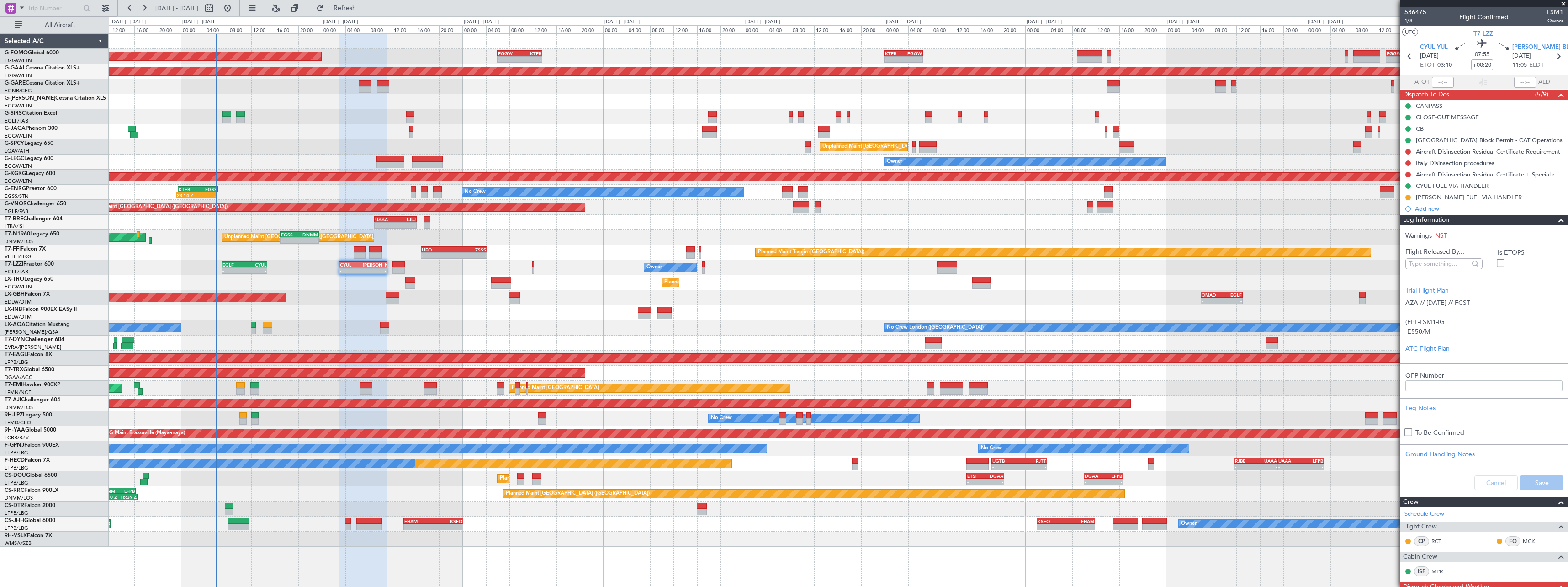
click at [1556, 219] on span at bounding box center [1561, 220] width 11 height 11
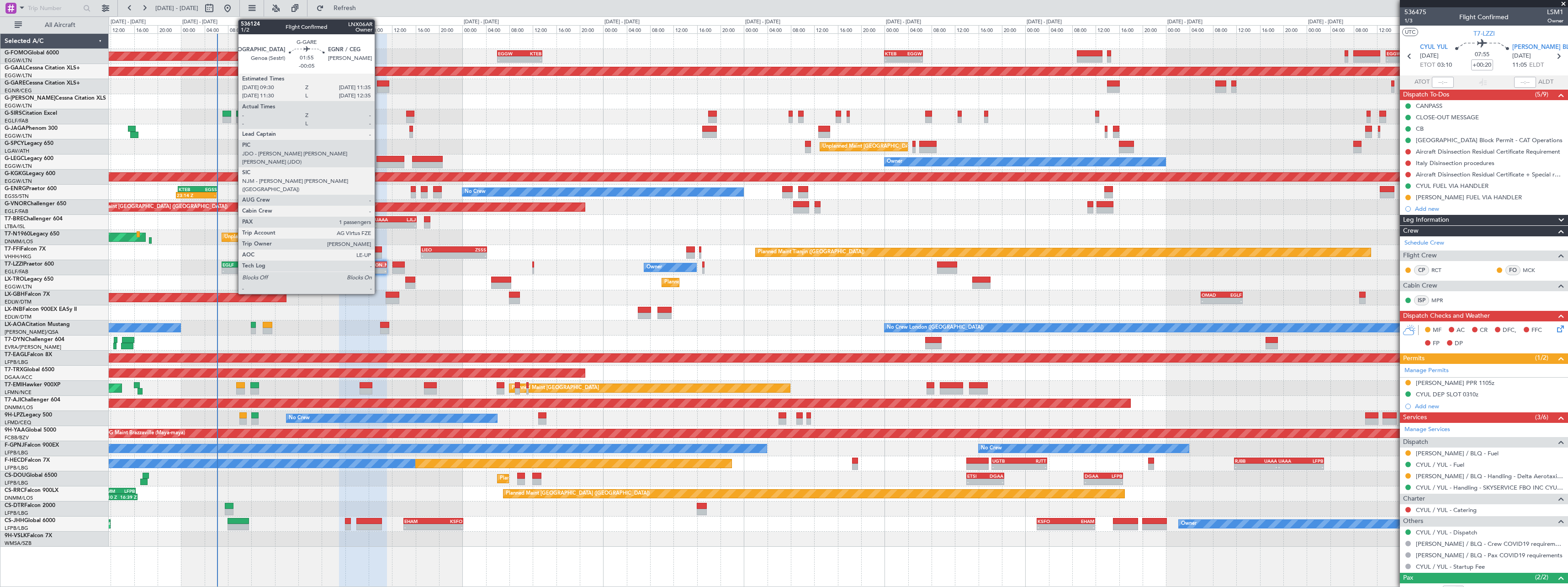
click at [379, 83] on div at bounding box center [383, 83] width 13 height 7
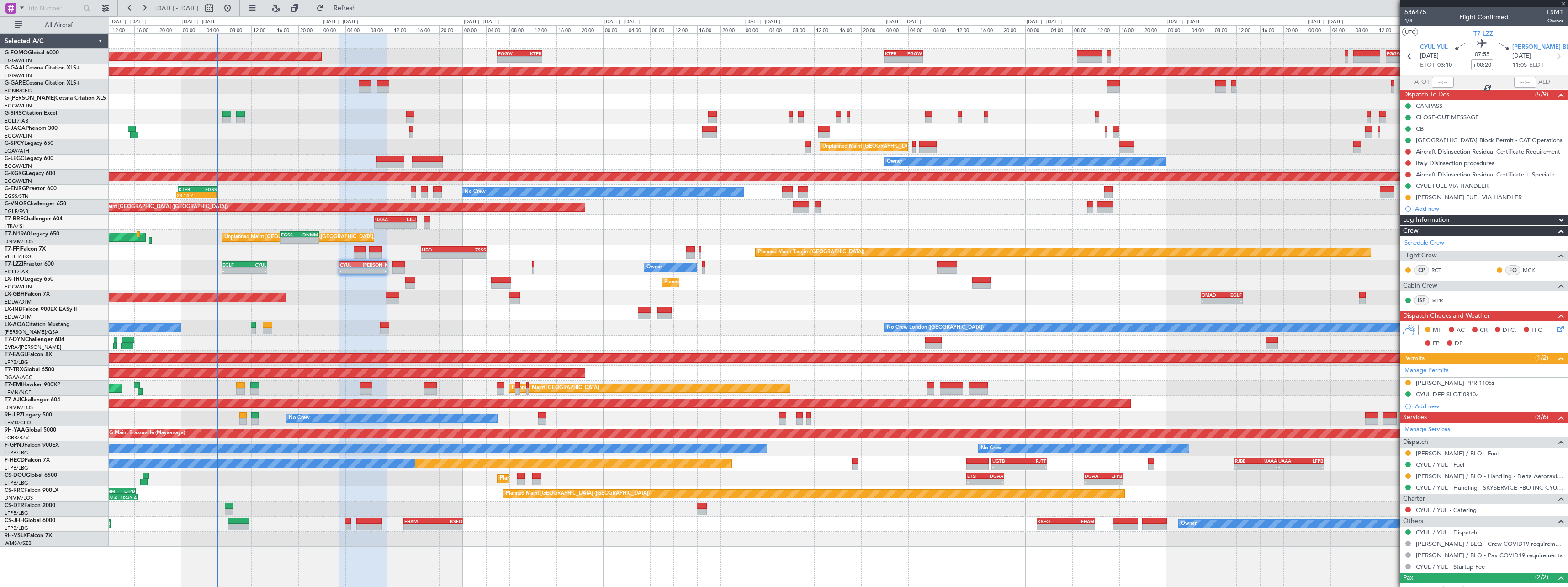
type input "-00:05"
type input "1"
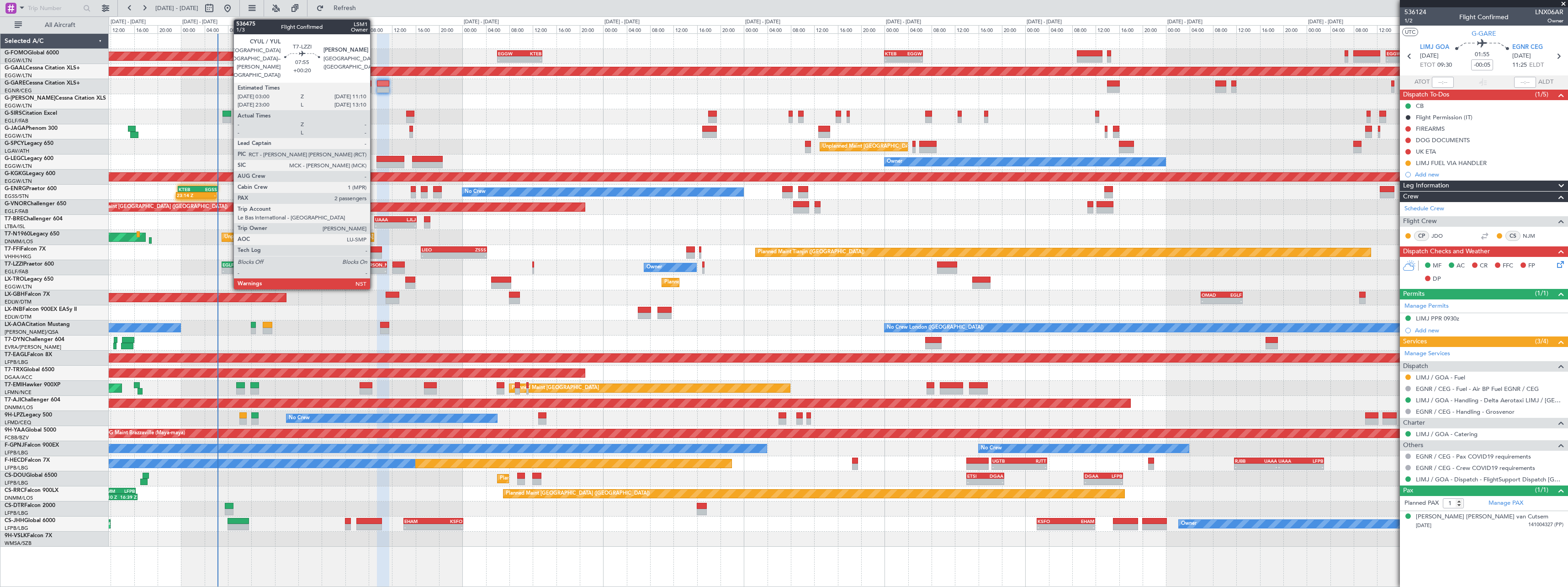
click at [374, 266] on div "[PERSON_NAME]" at bounding box center [374, 264] width 24 height 5
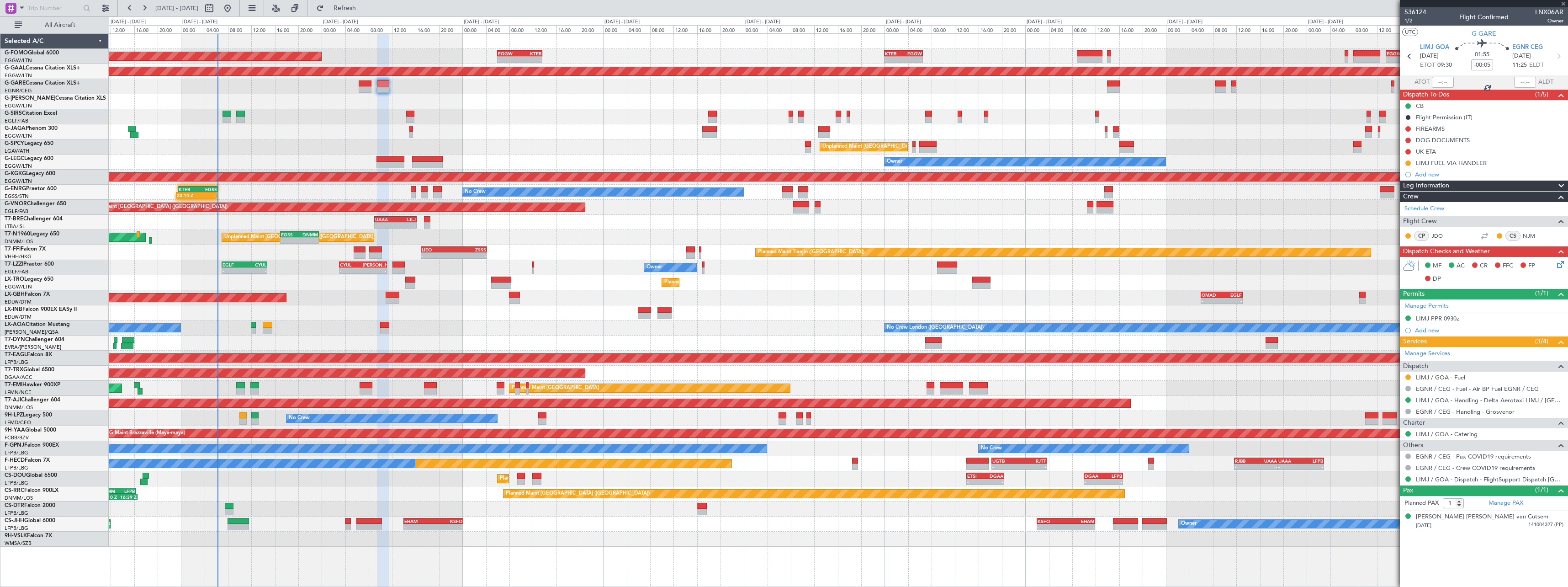
type input "+00:20"
type input "2"
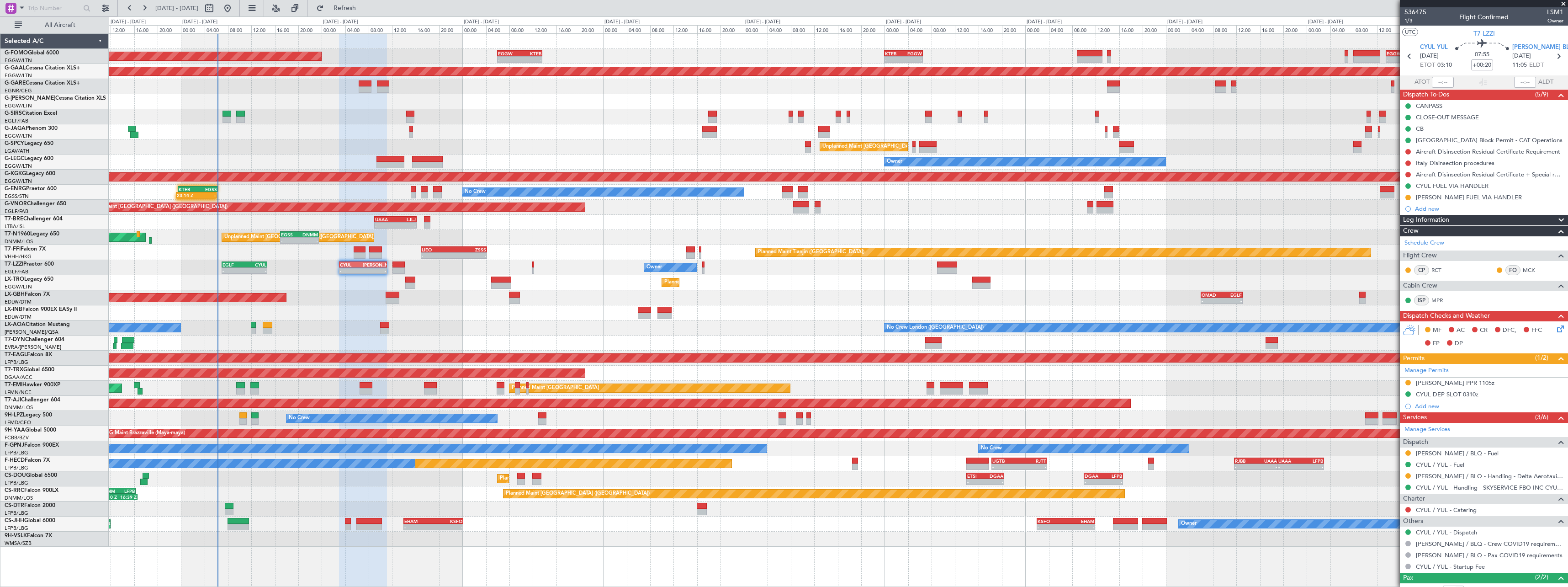
click at [1558, 218] on span at bounding box center [1561, 220] width 11 height 11
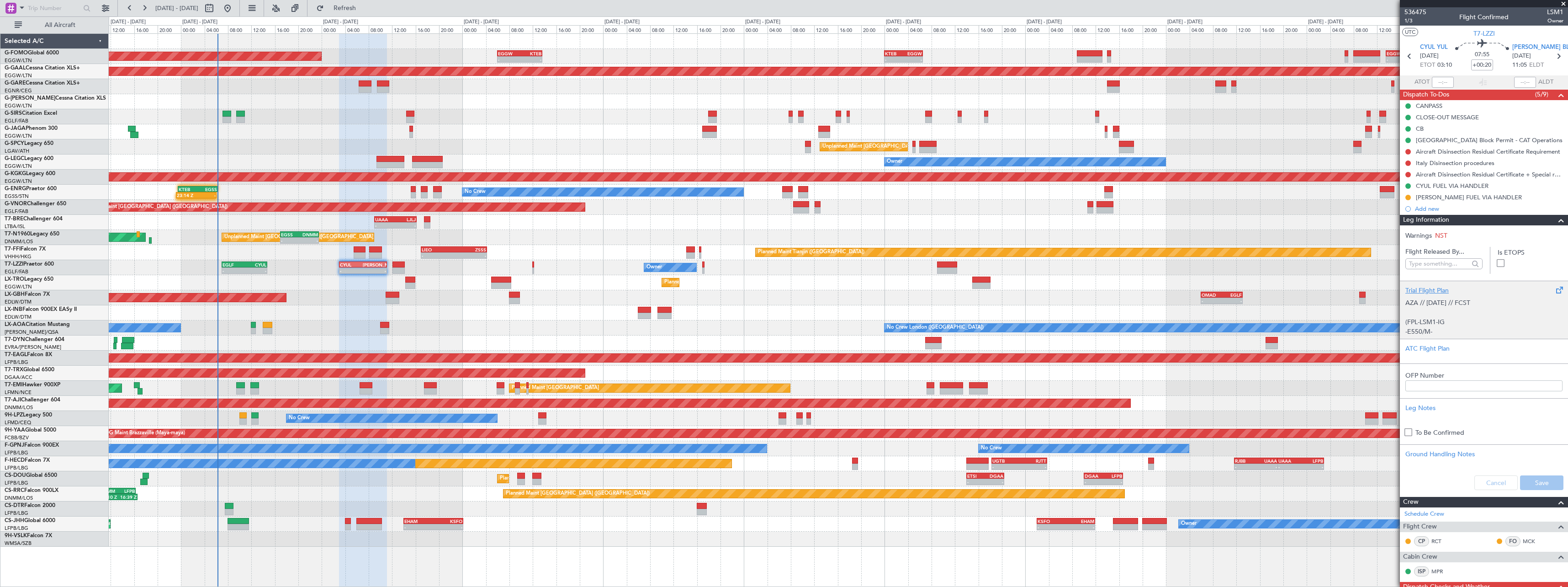
click at [1413, 286] on div "Trial Flight Plan" at bounding box center [1484, 290] width 157 height 10
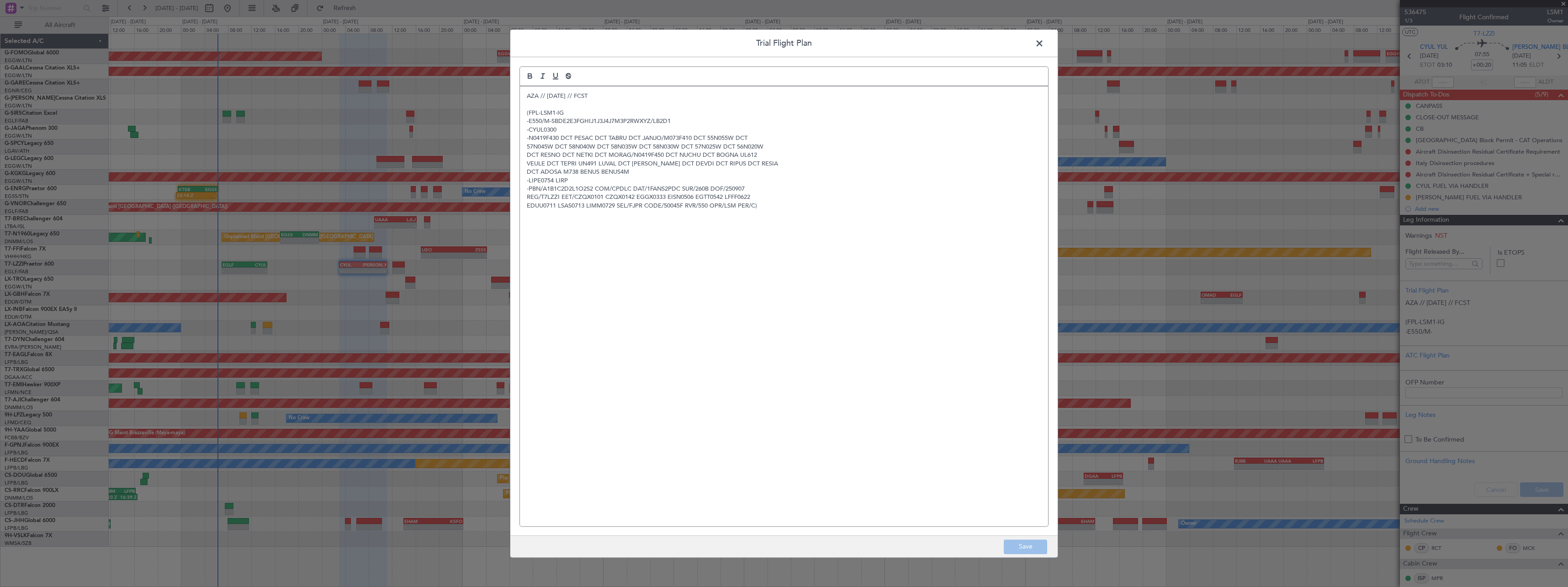
click at [522, 96] on div "AZA // 06SEP // FCST (FPL-LSM1-IG -E550/M-SBDE2E3FGHIJ1J3J4J7M3P2RWXYZ/LB2D1 -C…" at bounding box center [784, 306] width 529 height 440
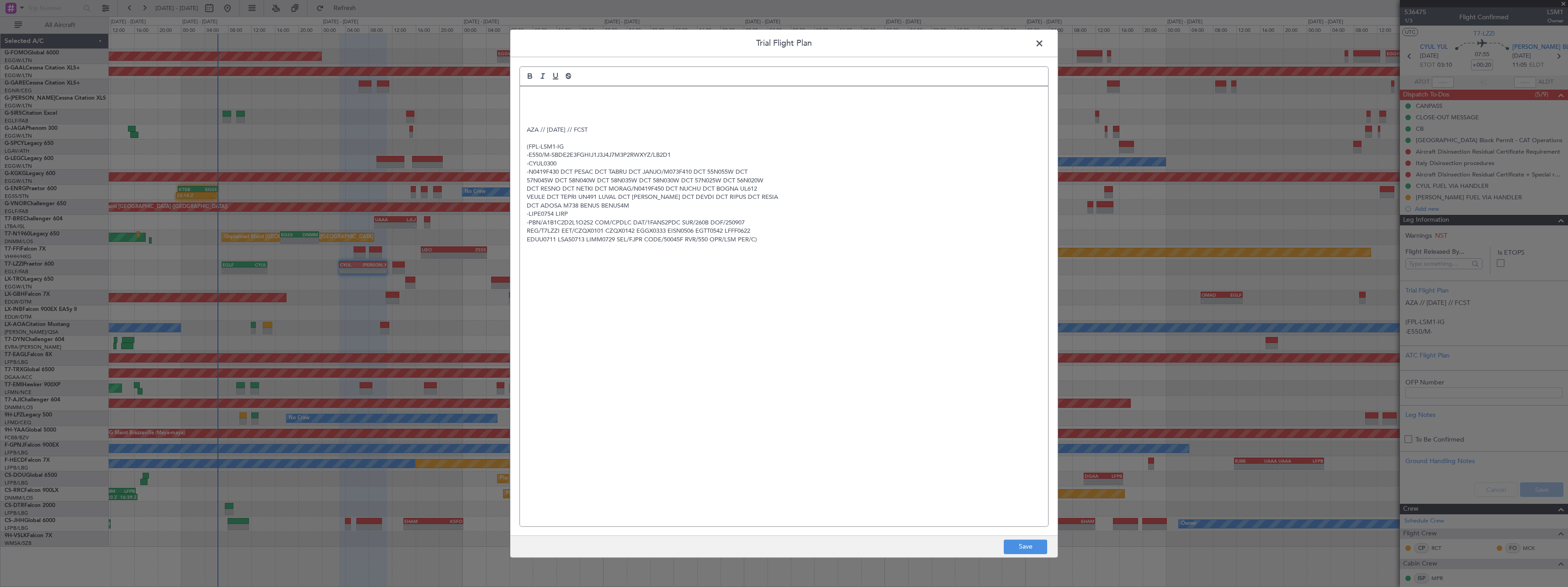
click at [536, 97] on p at bounding box center [784, 96] width 515 height 8
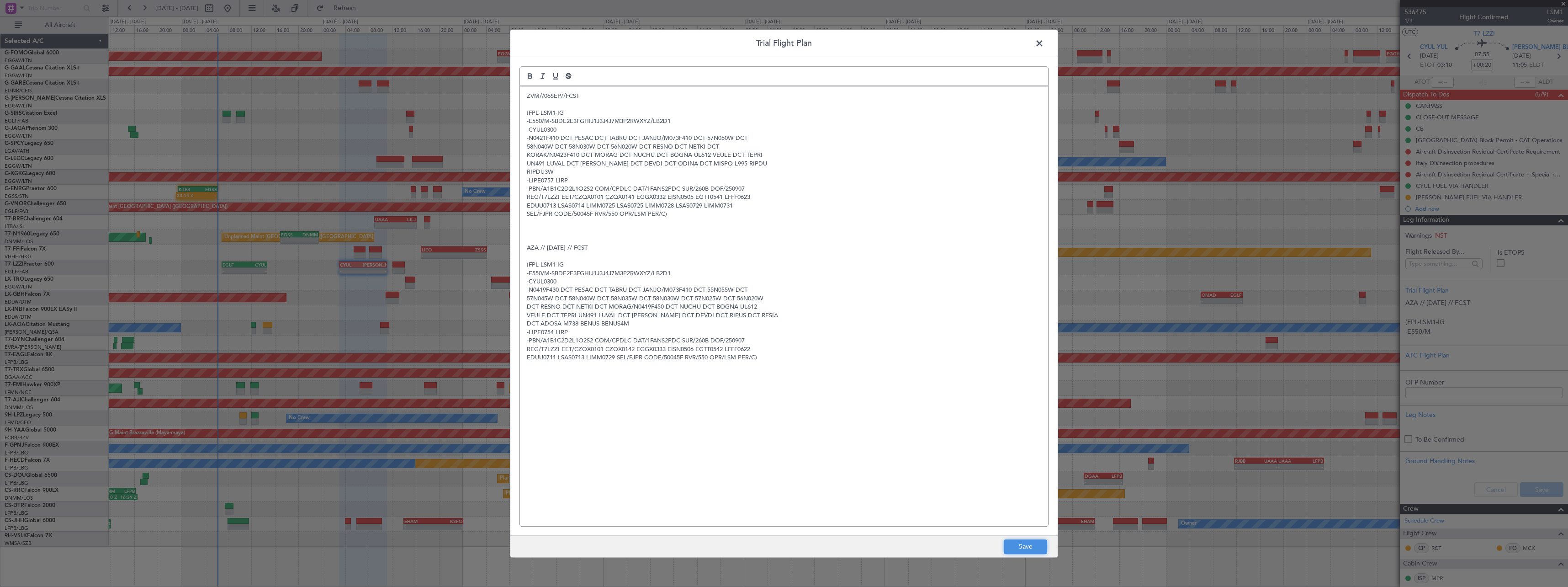
click at [1036, 552] on button "Save" at bounding box center [1025, 546] width 43 height 15
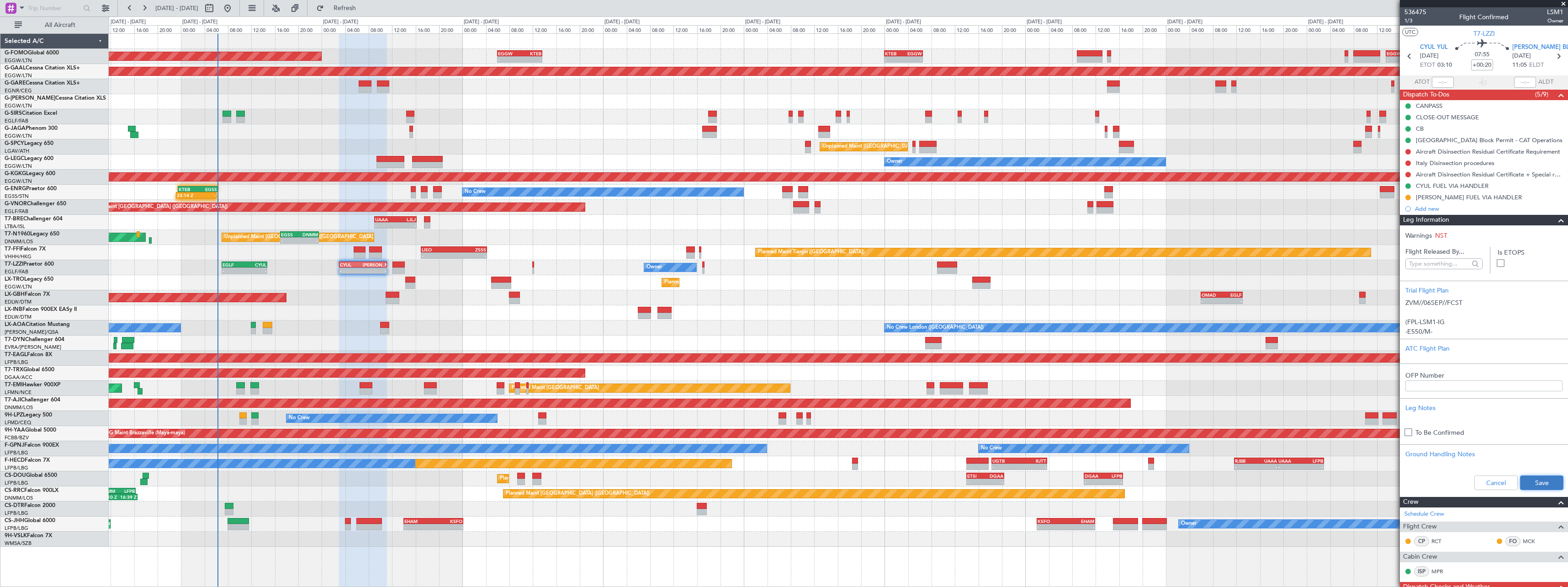
click at [1547, 485] on button "Save" at bounding box center [1541, 483] width 43 height 15
click at [1556, 218] on span at bounding box center [1561, 220] width 11 height 11
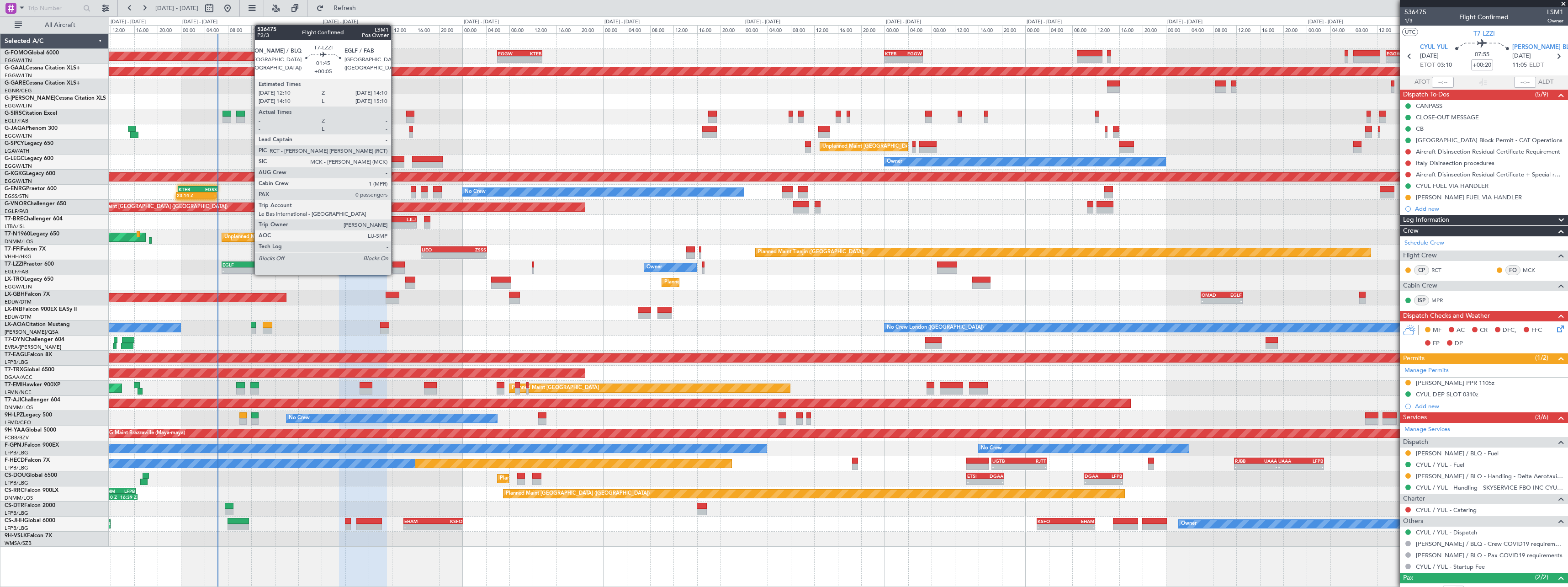
click at [395, 265] on div at bounding box center [398, 265] width 12 height 7
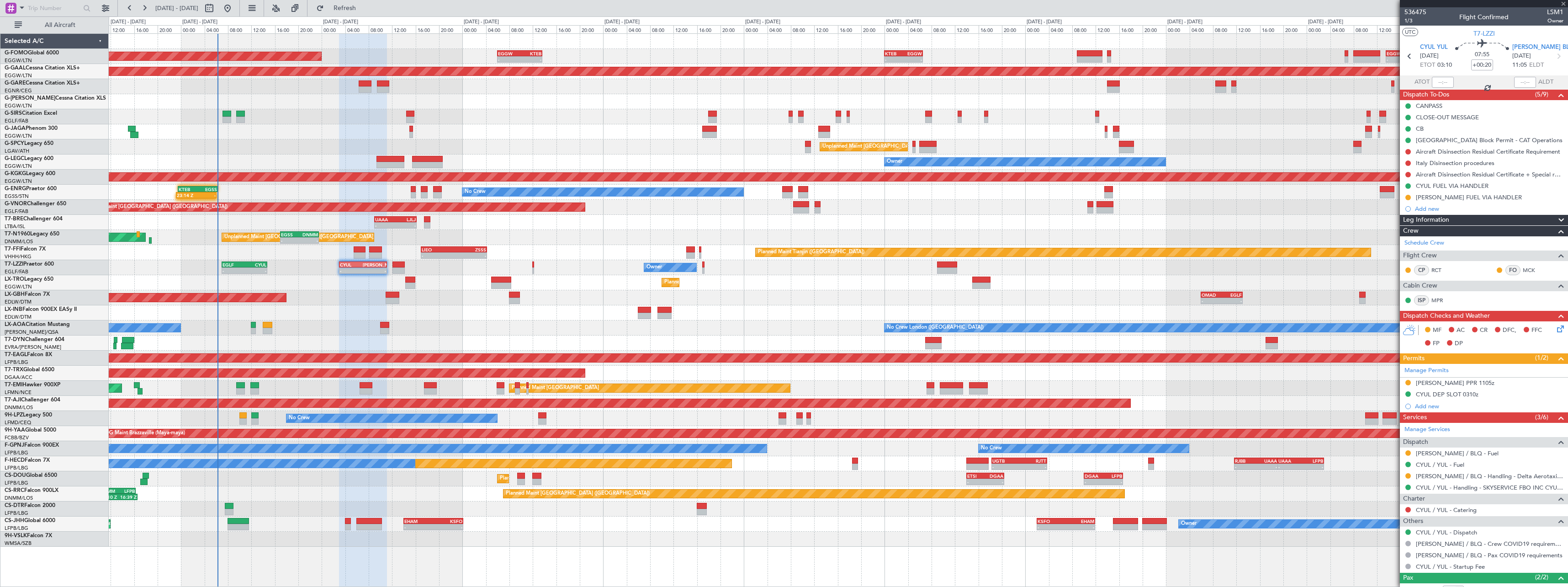
type input "+00:05"
type input "0"
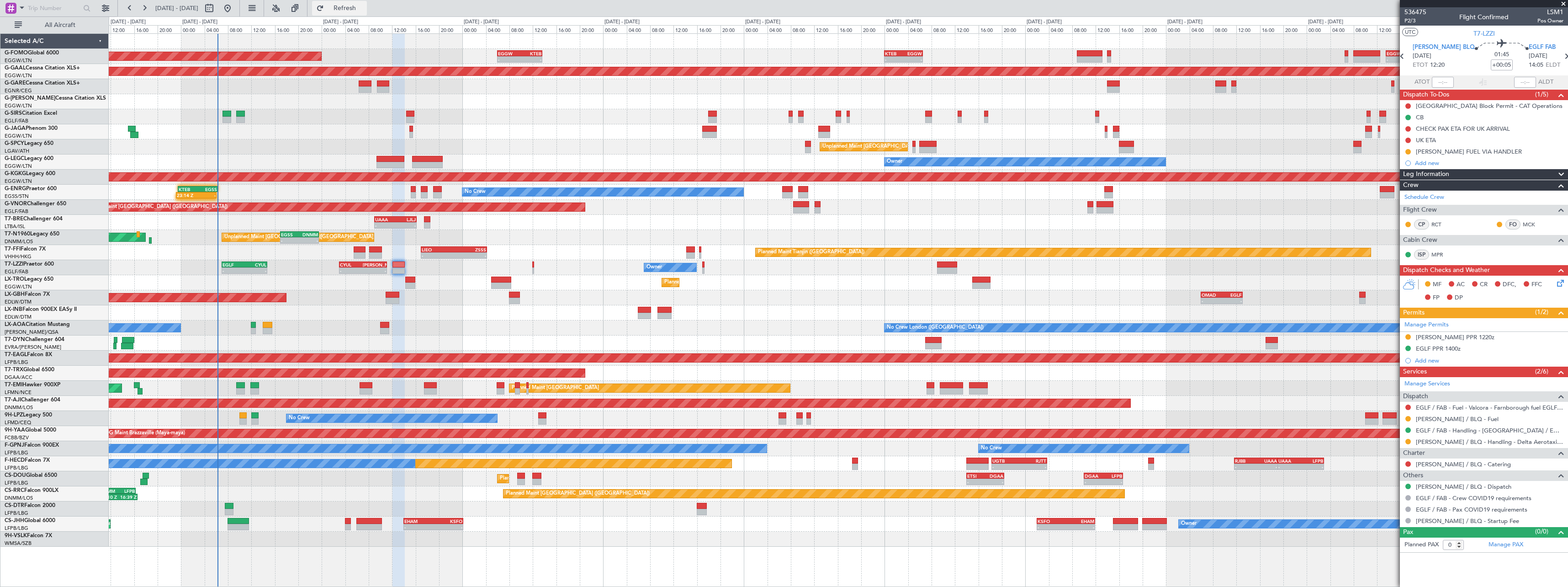
click at [364, 5] on span "Refresh" at bounding box center [345, 8] width 38 height 7
click at [1558, 174] on span at bounding box center [1561, 174] width 11 height 11
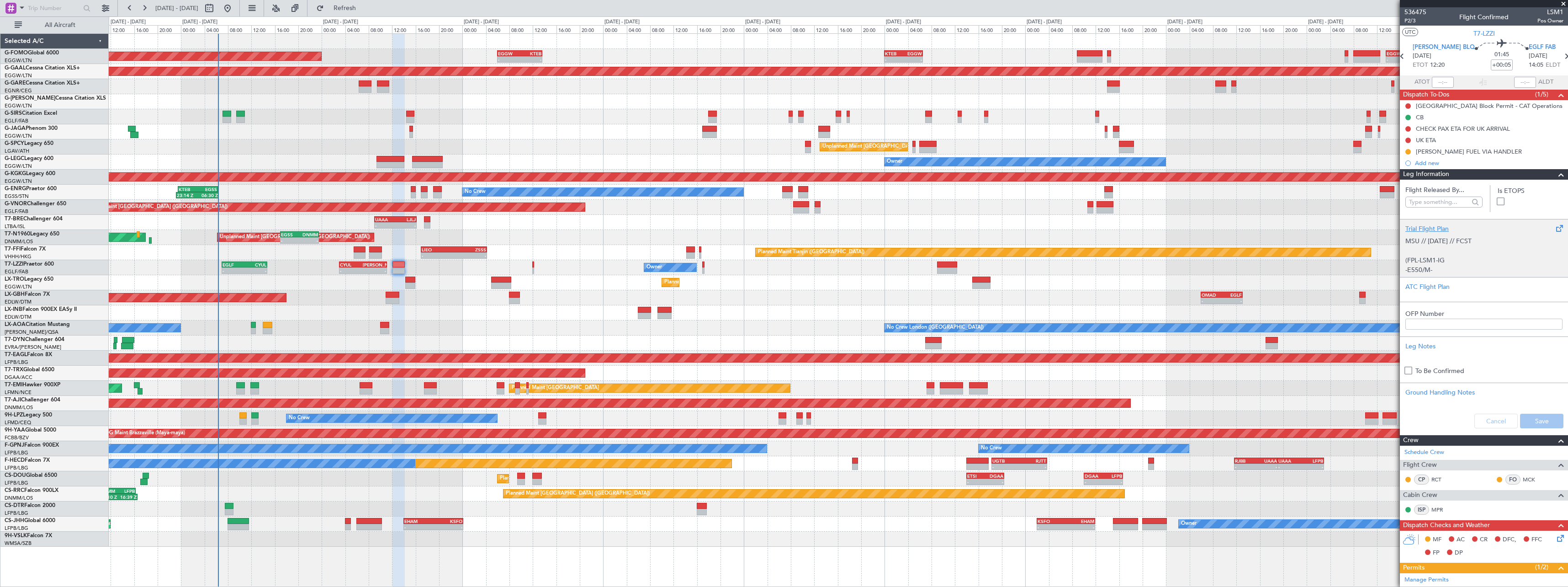
click at [1433, 226] on div "Trial Flight Plan" at bounding box center [1484, 229] width 157 height 10
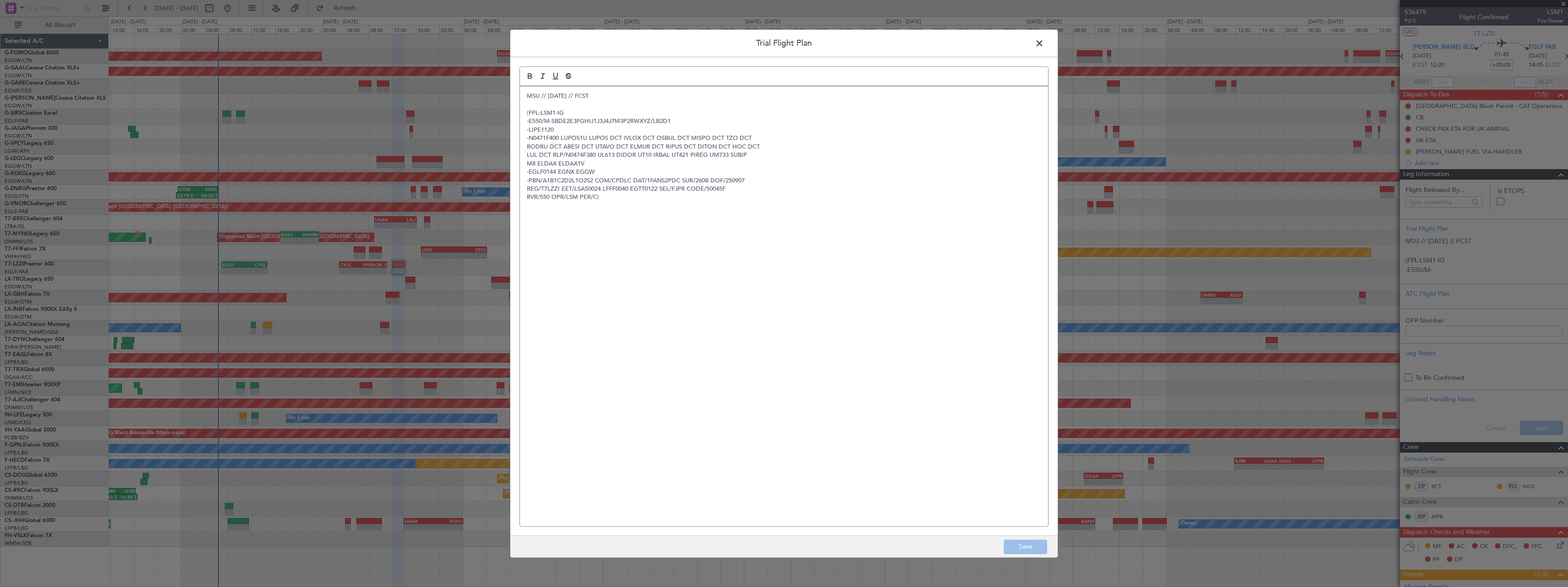
click at [526, 94] on div "MSU // 05SEP // FCST (FPL-LSM1-IG -E550/M-SBDE2E3FGHIJ1J3J4J7M3P2RWXYZ/LB2D1 -L…" at bounding box center [784, 306] width 529 height 440
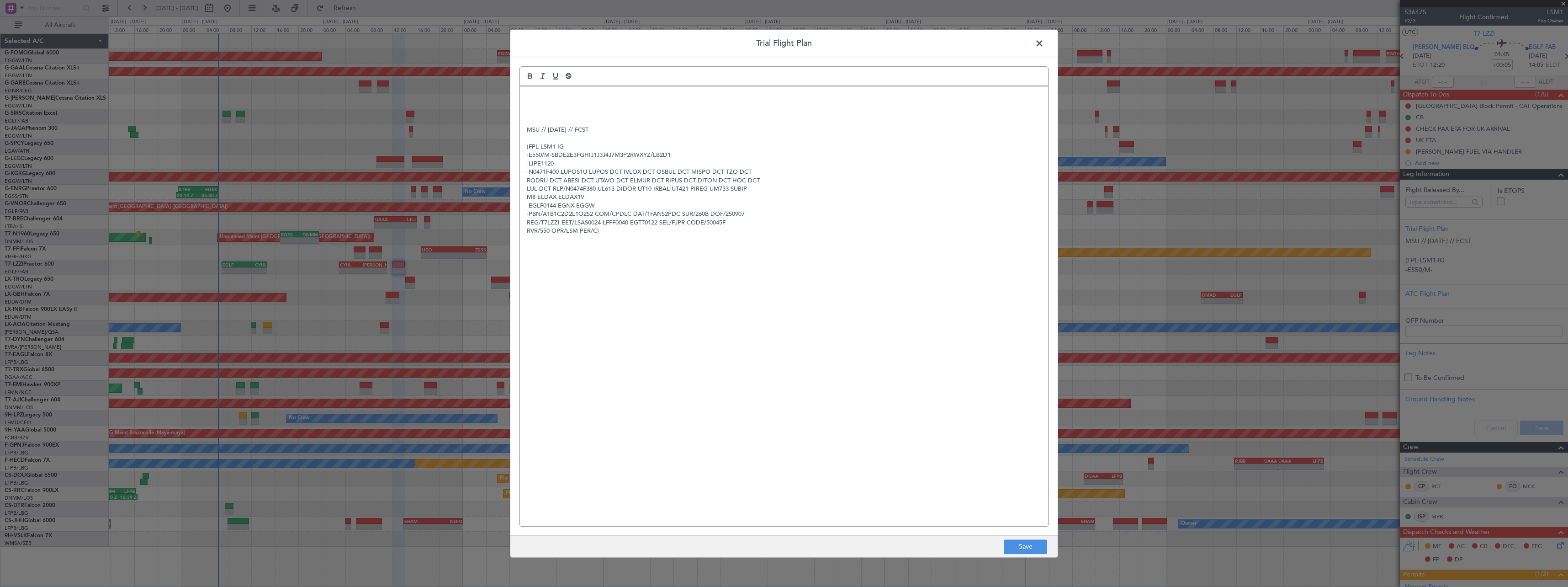
click at [525, 93] on div "MSU // 05SEP // FCST (FPL-LSM1-IG -E550/M-SBDE2E3FGHIJ1J3J4J7M3P2RWXYZ/LB2D1 -L…" at bounding box center [784, 306] width 529 height 440
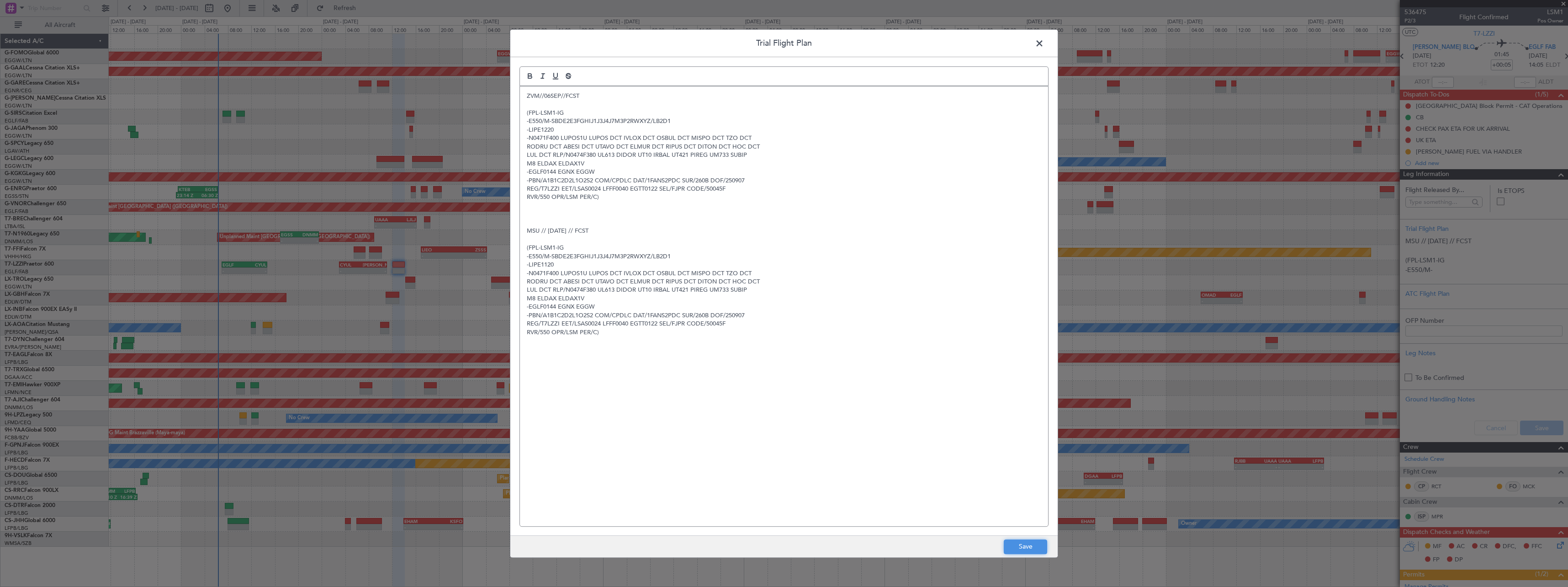
drag, startPoint x: 1039, startPoint y: 546, endPoint x: 1075, endPoint y: 542, distance: 36.2
click at [1041, 546] on button "Save" at bounding box center [1025, 546] width 43 height 15
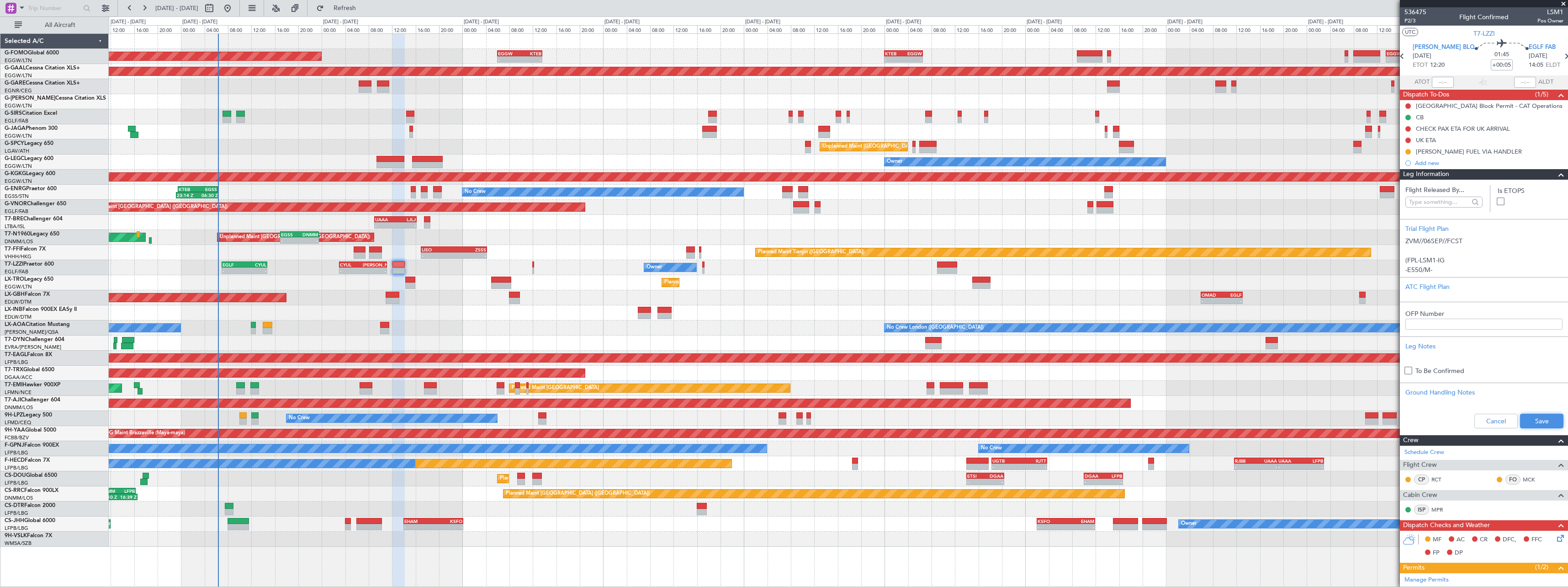
click at [1537, 419] on button "Save" at bounding box center [1541, 421] width 43 height 15
click at [1556, 177] on span at bounding box center [1561, 174] width 11 height 11
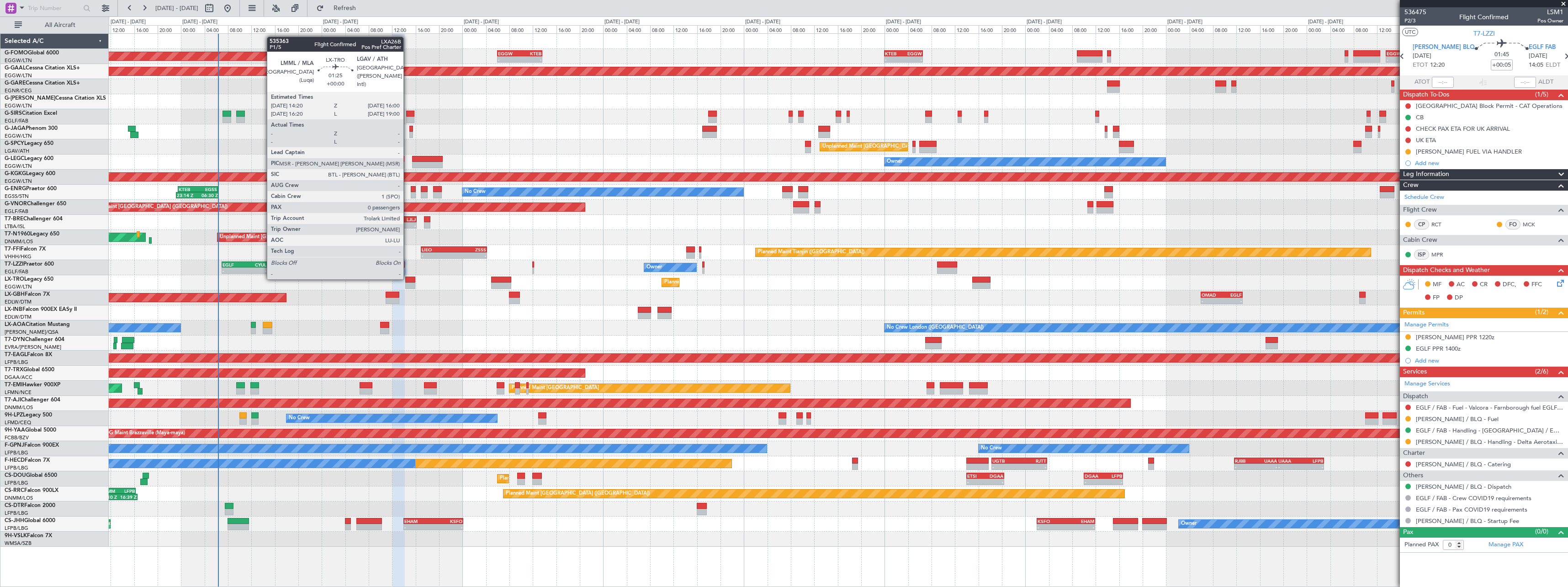
click at [408, 278] on div at bounding box center [411, 279] width 10 height 7
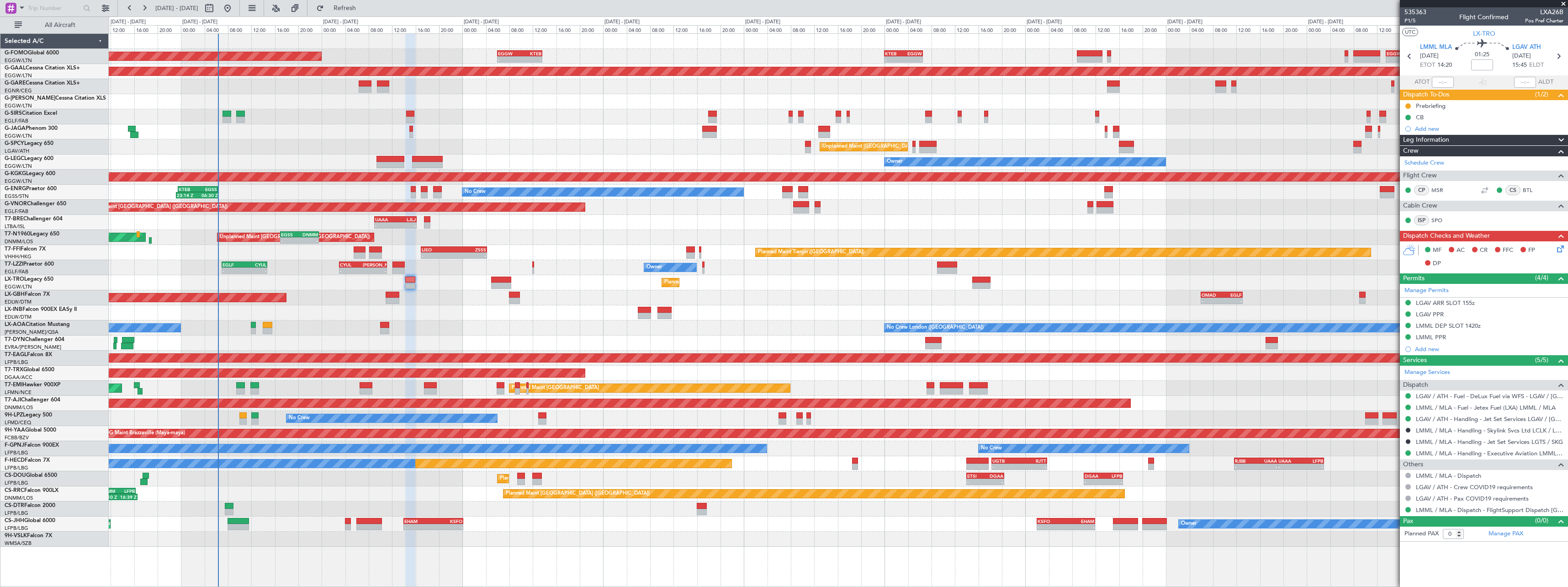
drag, startPoint x: 1564, startPoint y: 140, endPoint x: 1547, endPoint y: 155, distance: 22.7
click at [1564, 140] on span at bounding box center [1561, 140] width 11 height 11
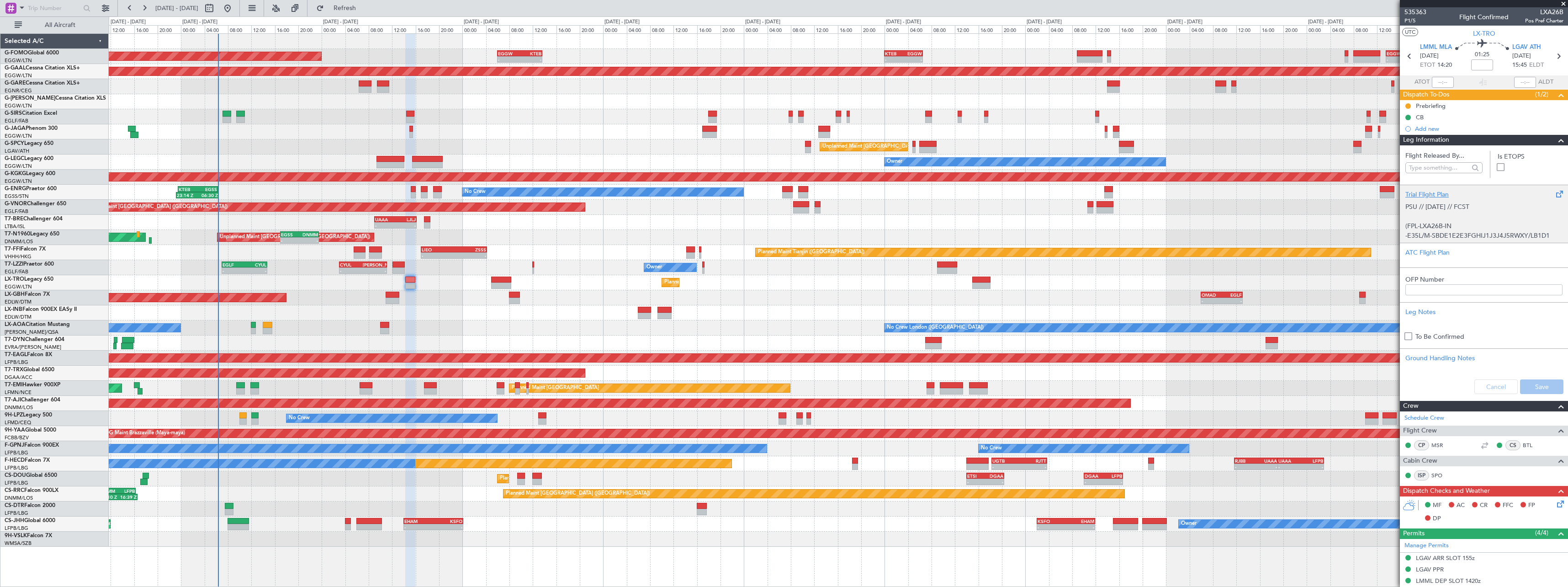
click at [1428, 196] on div "Trial Flight Plan" at bounding box center [1484, 194] width 157 height 10
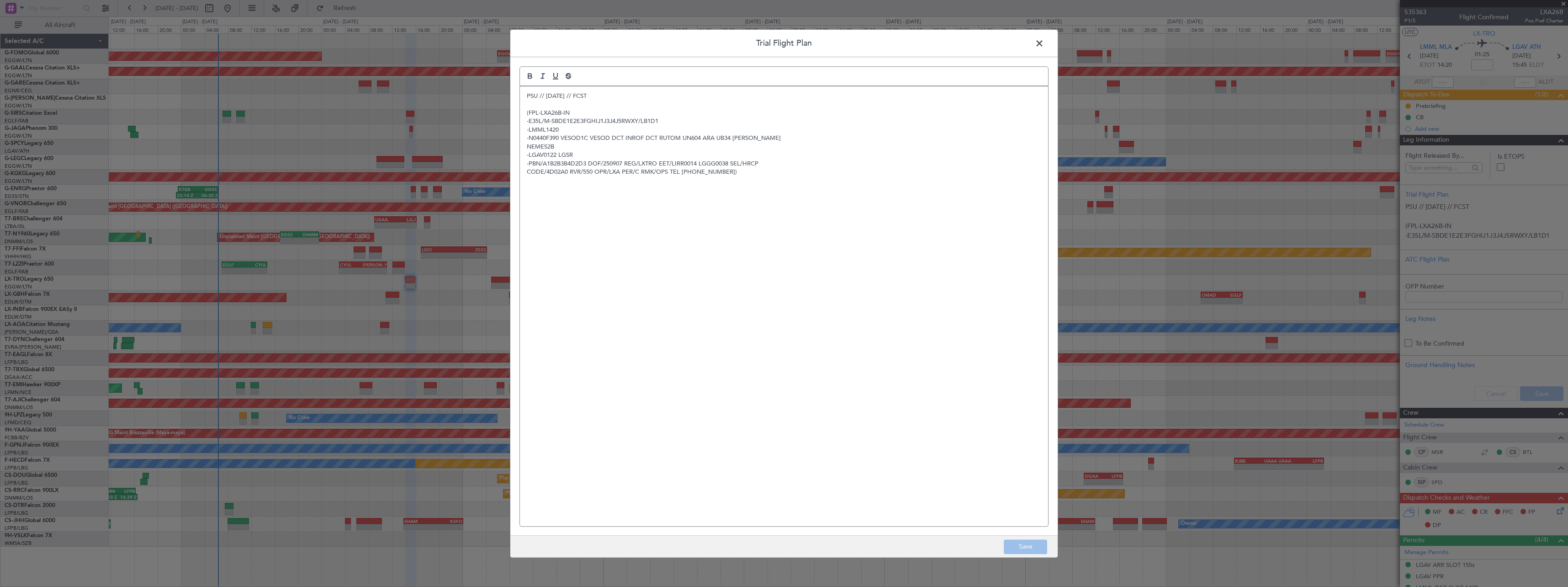
click at [529, 97] on p "PSU // [DATE] // FCST" at bounding box center [784, 96] width 515 height 8
click at [527, 97] on div "PSU // 05SEP // FCST (FPL-LXA26B-IN -E35L/M-SBDE1E2E3FGHIJ1J3J4J5RWXY/LB1D1 -LM…" at bounding box center [784, 306] width 529 height 440
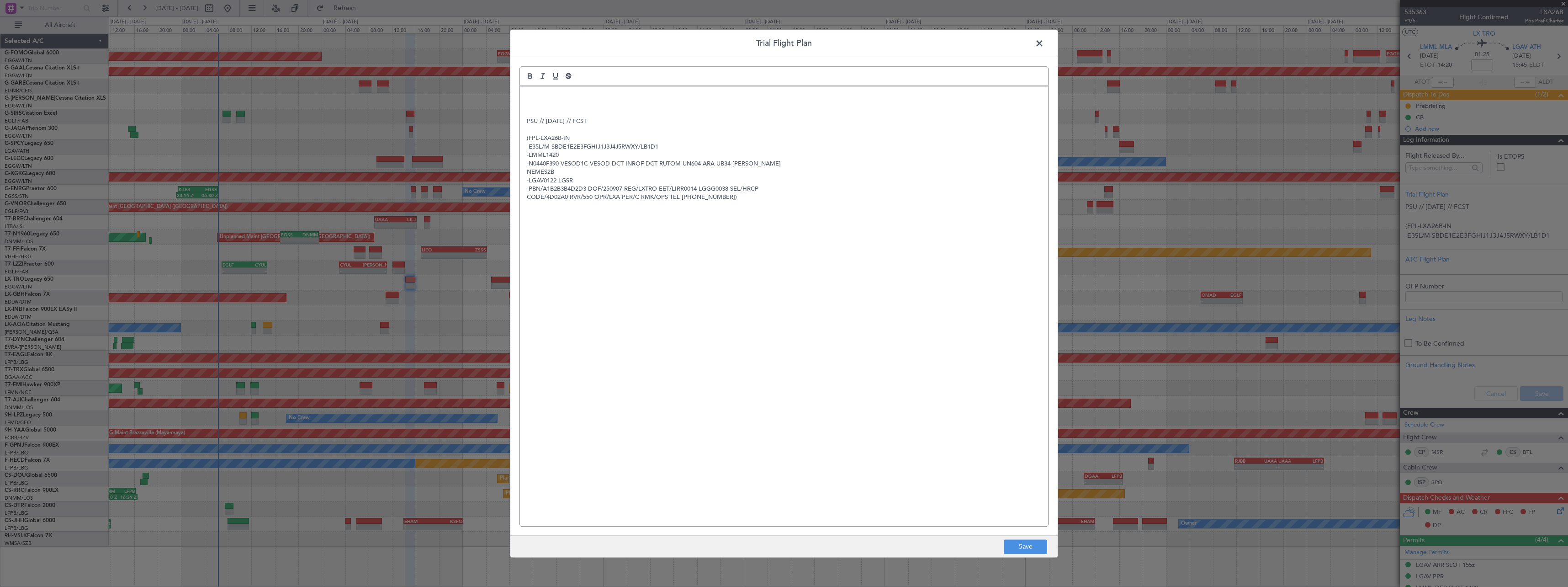
click at [530, 93] on p at bounding box center [784, 96] width 515 height 8
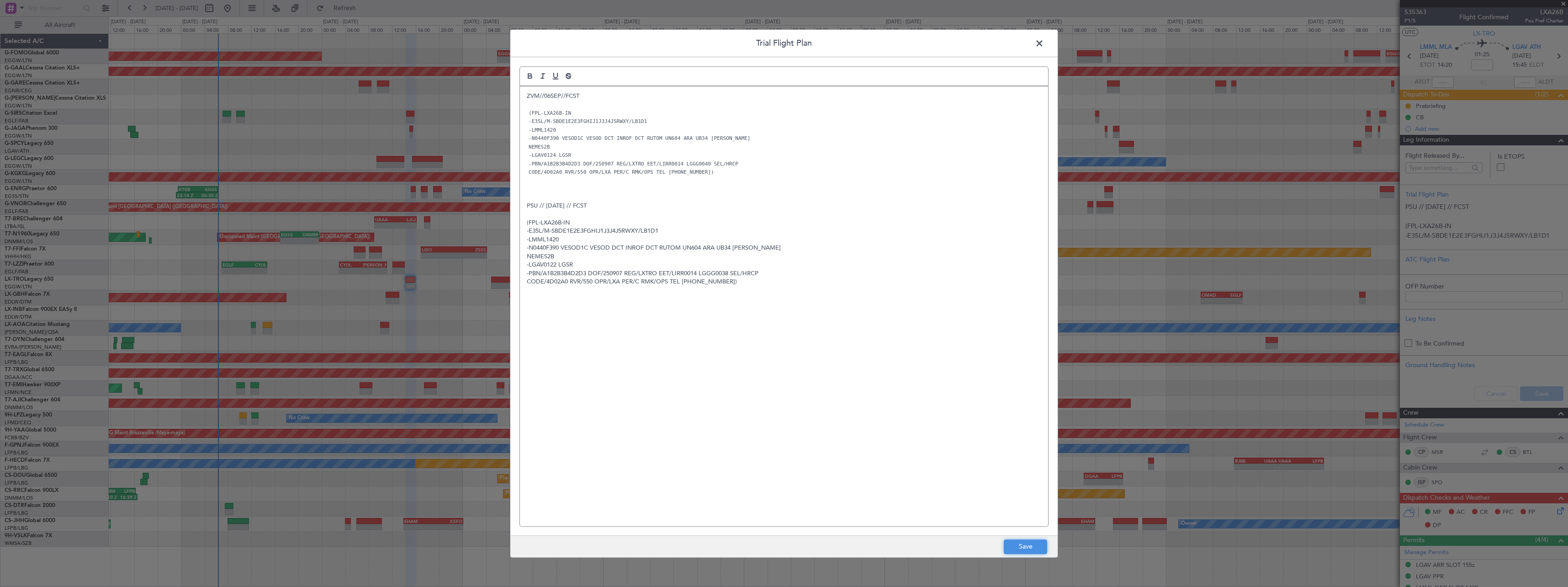
click at [1034, 552] on button "Save" at bounding box center [1025, 546] width 43 height 15
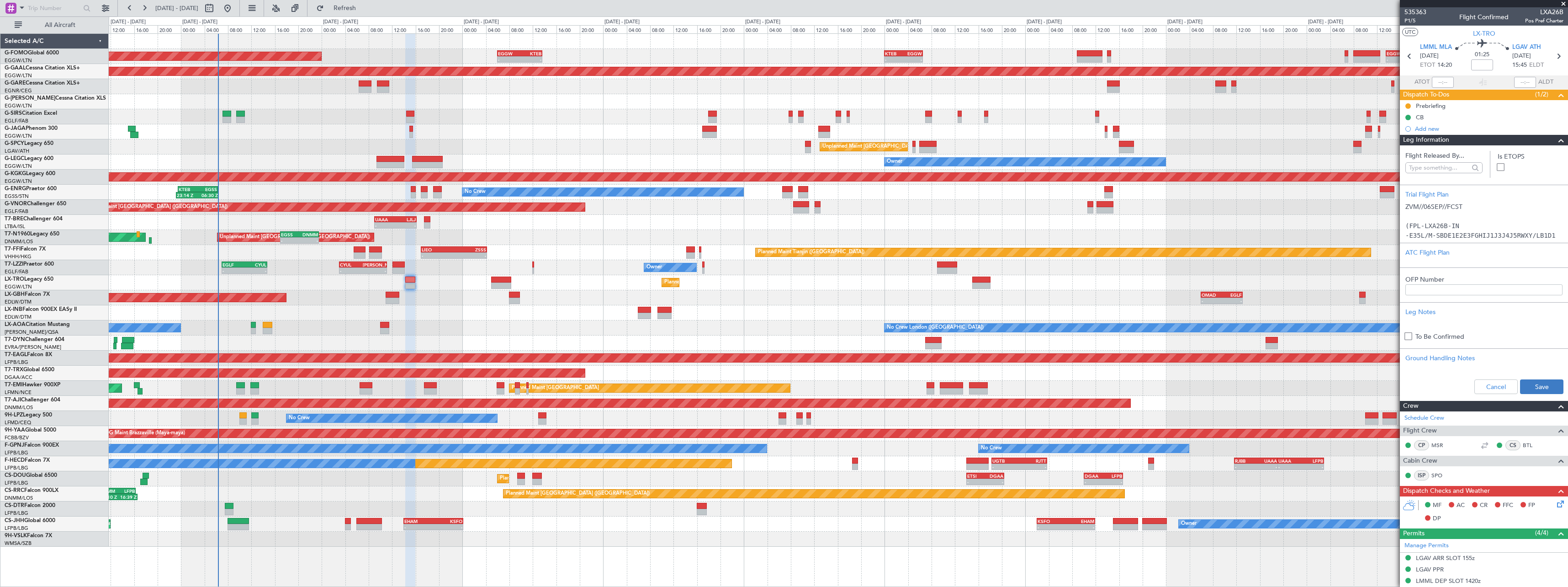
drag, startPoint x: 1536, startPoint y: 377, endPoint x: 1536, endPoint y: 386, distance: 9.0
click at [1536, 378] on div "Cancel Save" at bounding box center [1484, 386] width 168 height 27
click at [1536, 386] on button "Save" at bounding box center [1541, 386] width 43 height 15
click at [1558, 142] on span at bounding box center [1561, 140] width 11 height 11
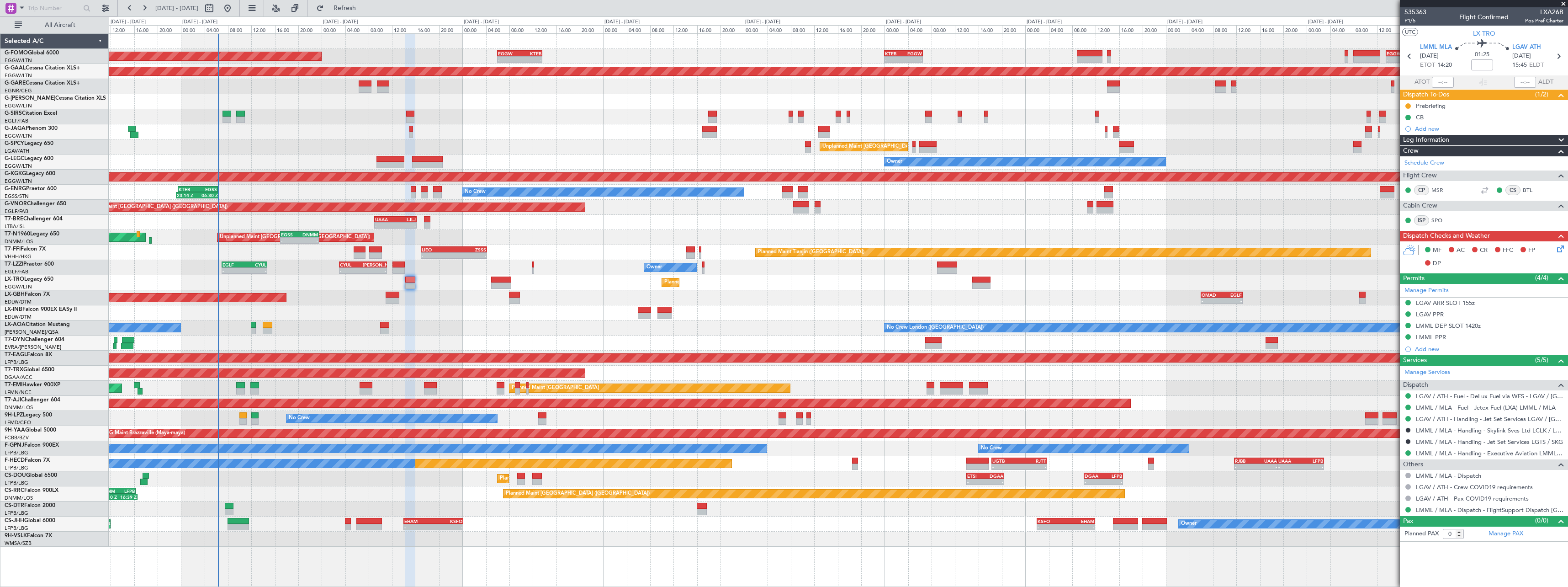
click at [1563, 135] on span at bounding box center [1561, 140] width 11 height 11
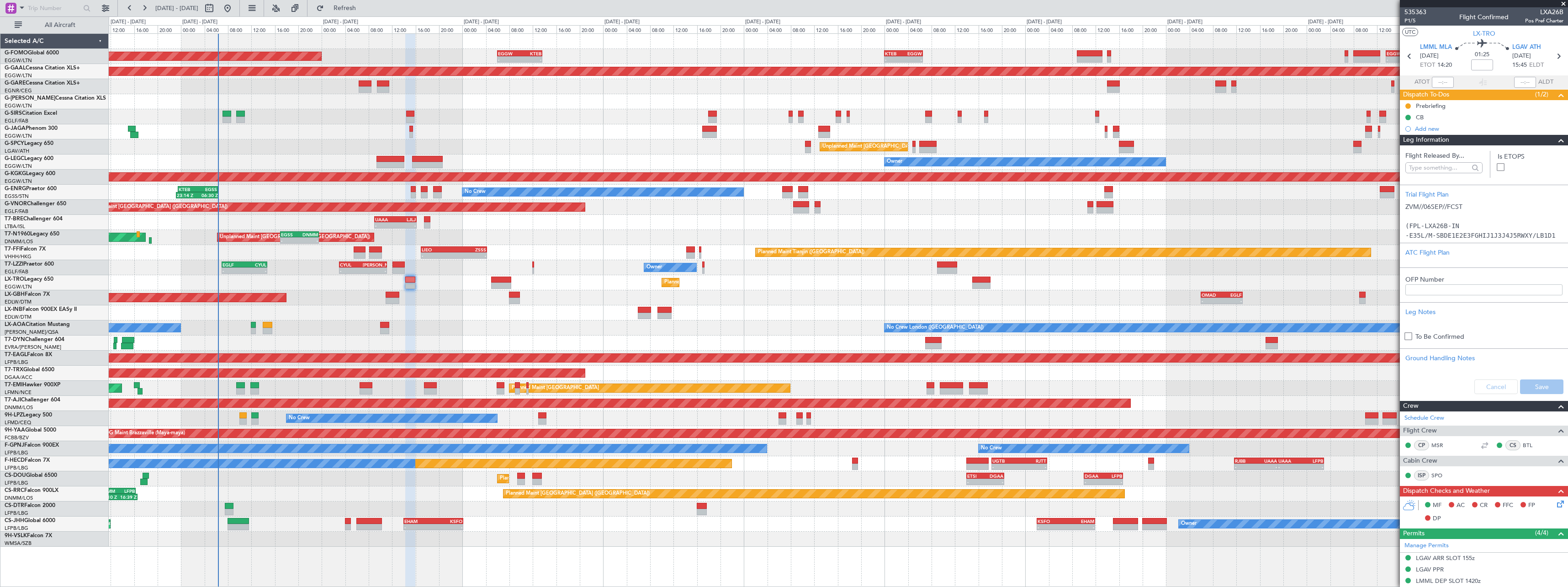
click at [1556, 142] on span at bounding box center [1561, 140] width 11 height 11
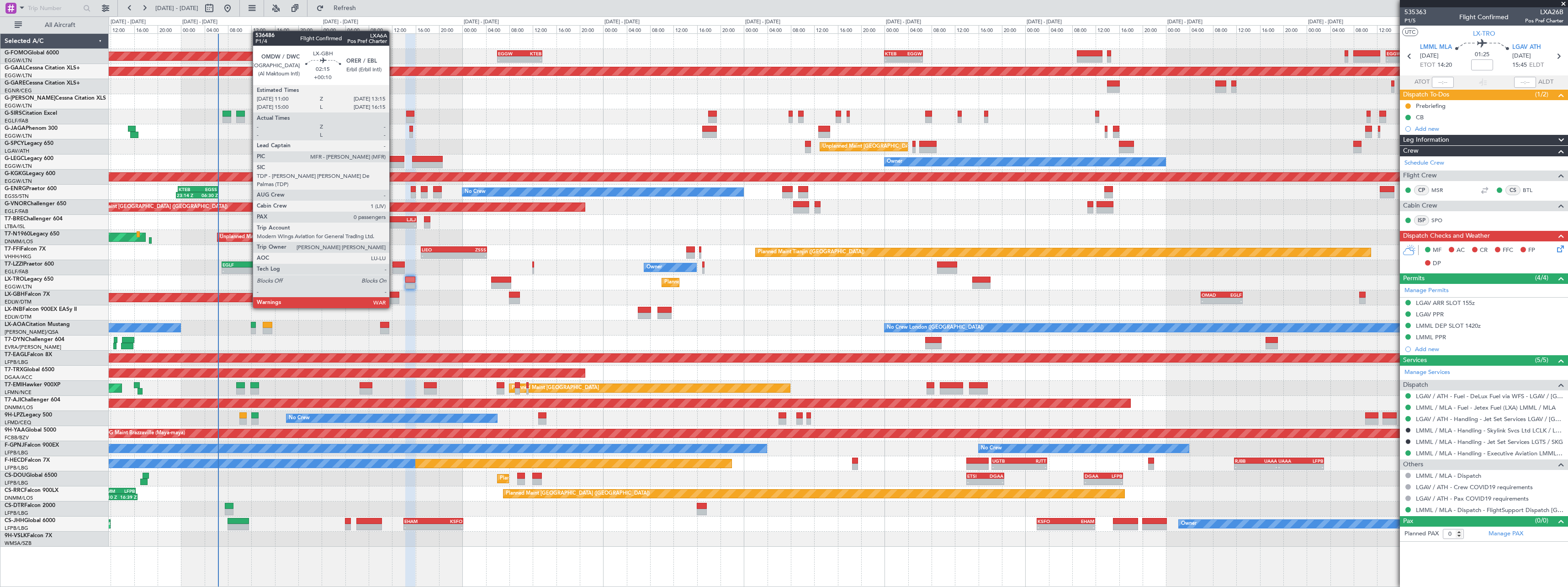
click at [394, 299] on div at bounding box center [392, 301] width 13 height 7
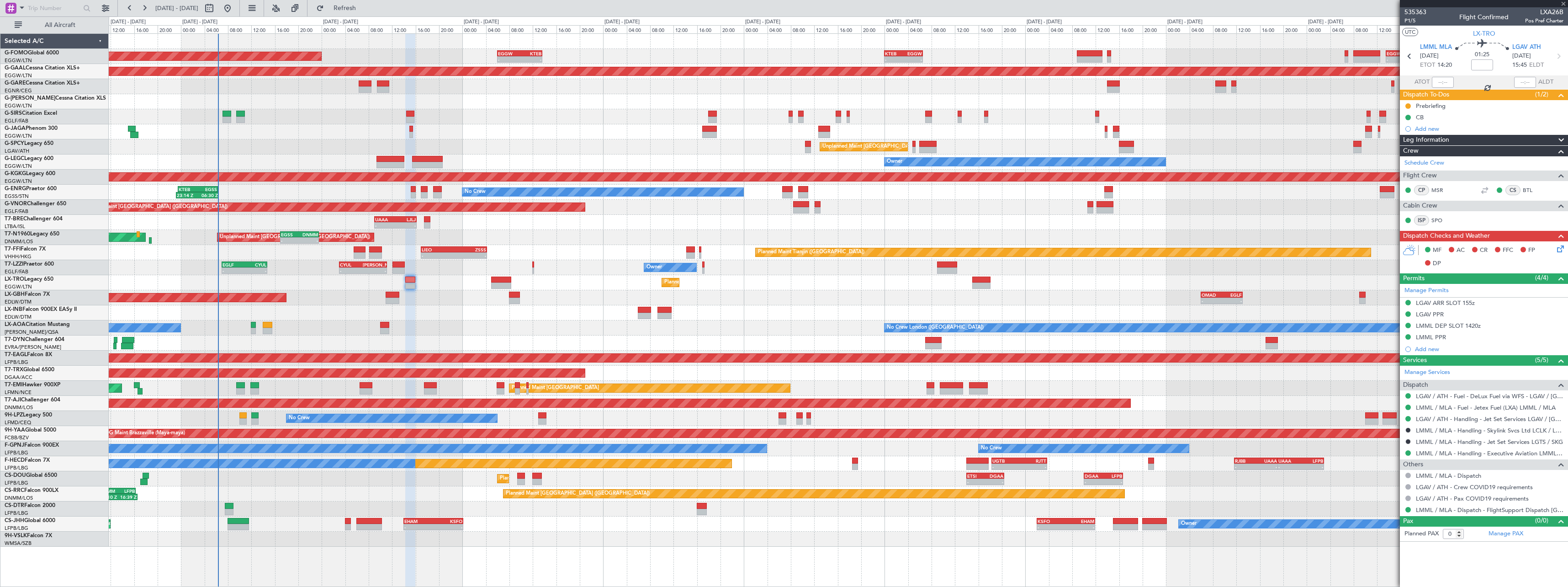
type input "+00:10"
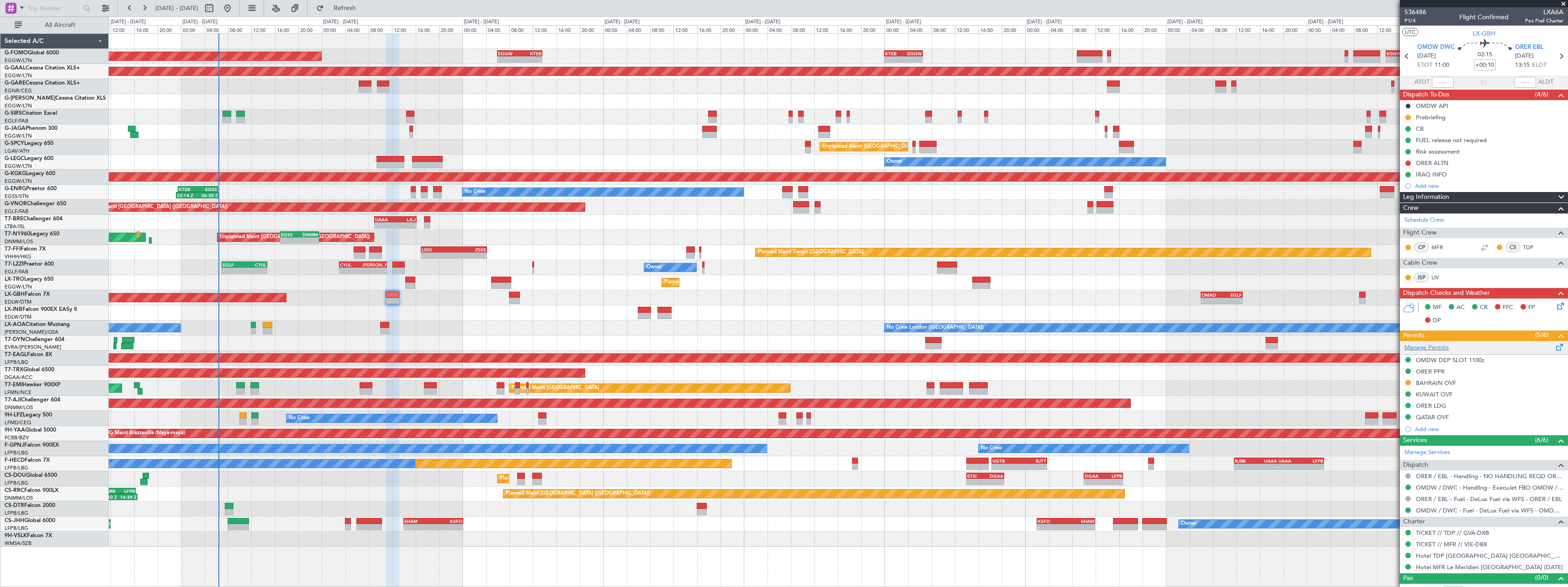
scroll to position [11, 0]
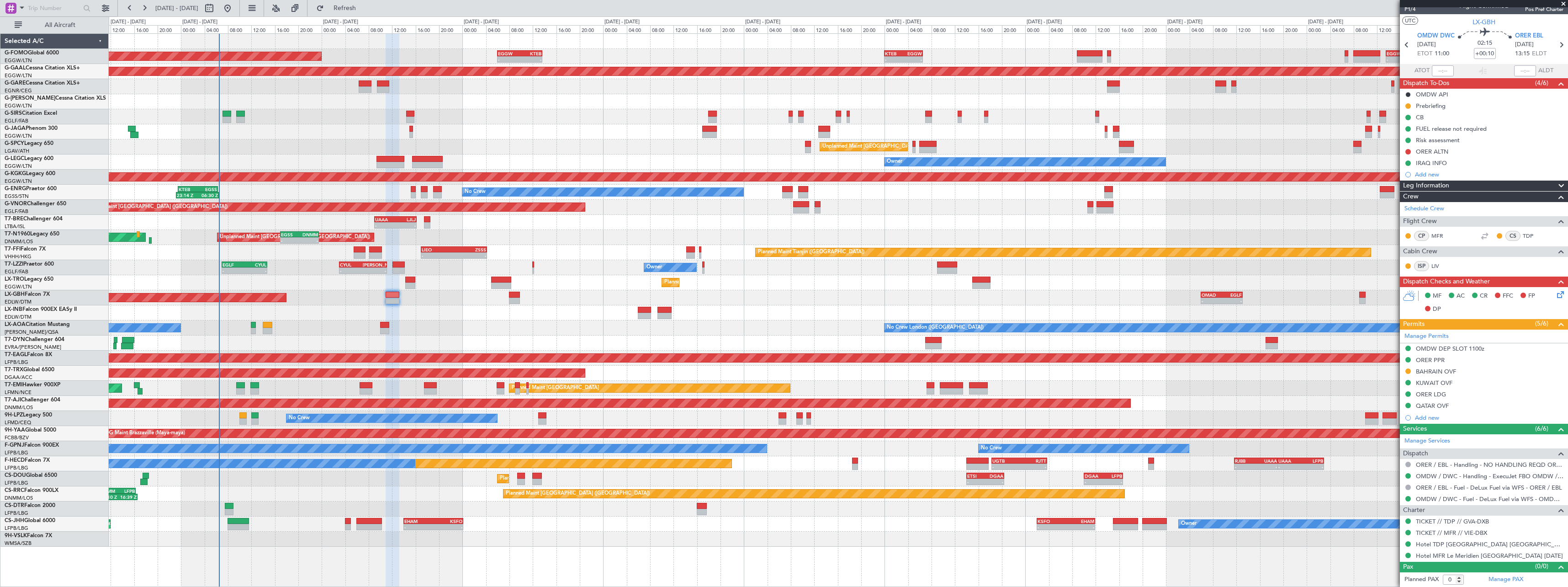
click at [1558, 184] on span at bounding box center [1561, 186] width 11 height 11
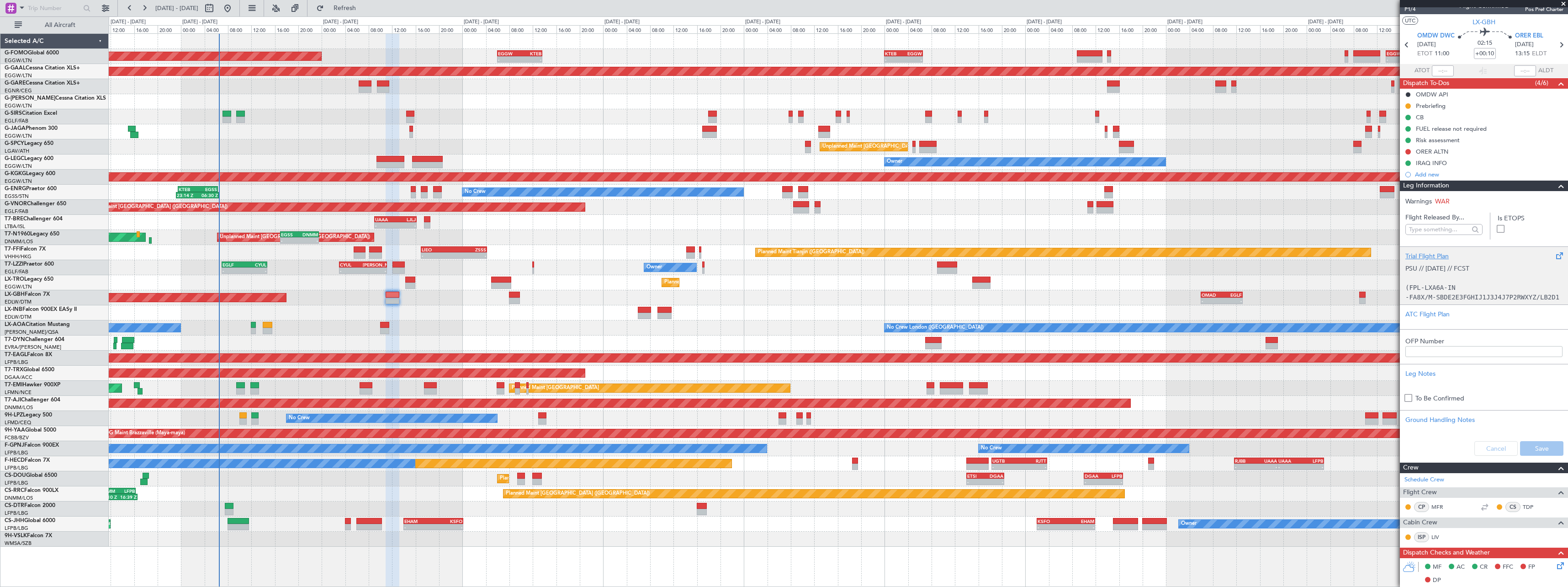
click at [1432, 253] on div "Trial Flight Plan" at bounding box center [1484, 256] width 157 height 10
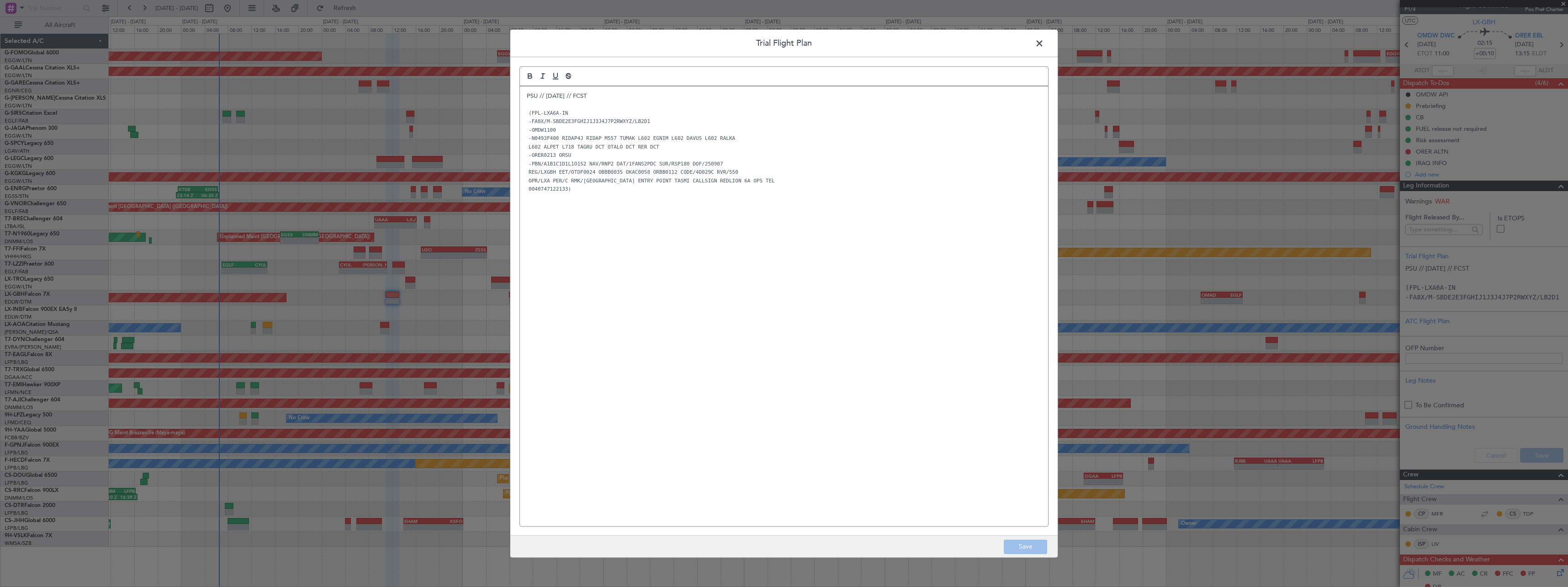
click at [526, 101] on div "PSU // 05SEP // FCST (FPL-LXA6A-IN -FA8X/M-SBDE2E3FGHIJ1J3J4J7P2RWXYZ/LB2D1 -OM…" at bounding box center [784, 306] width 529 height 440
click at [529, 96] on p "PSU // [DATE] // FCST" at bounding box center [784, 96] width 515 height 8
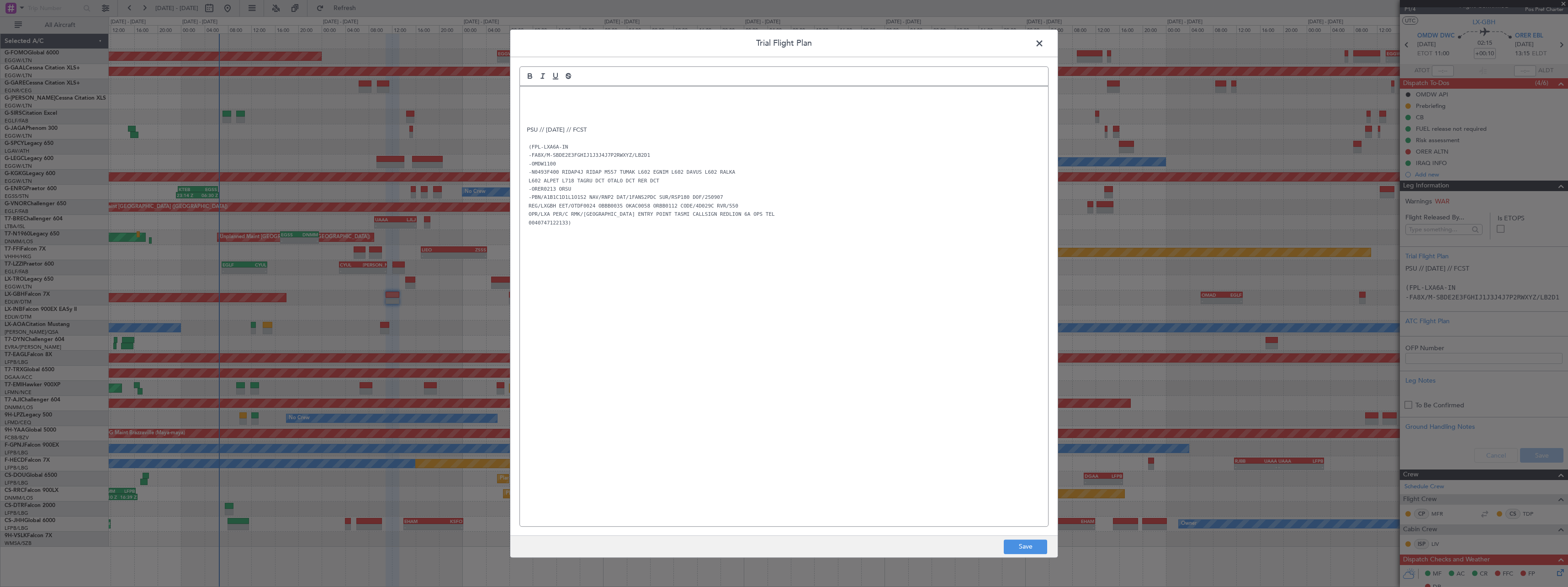
click at [529, 95] on p at bounding box center [784, 96] width 515 height 8
paste div
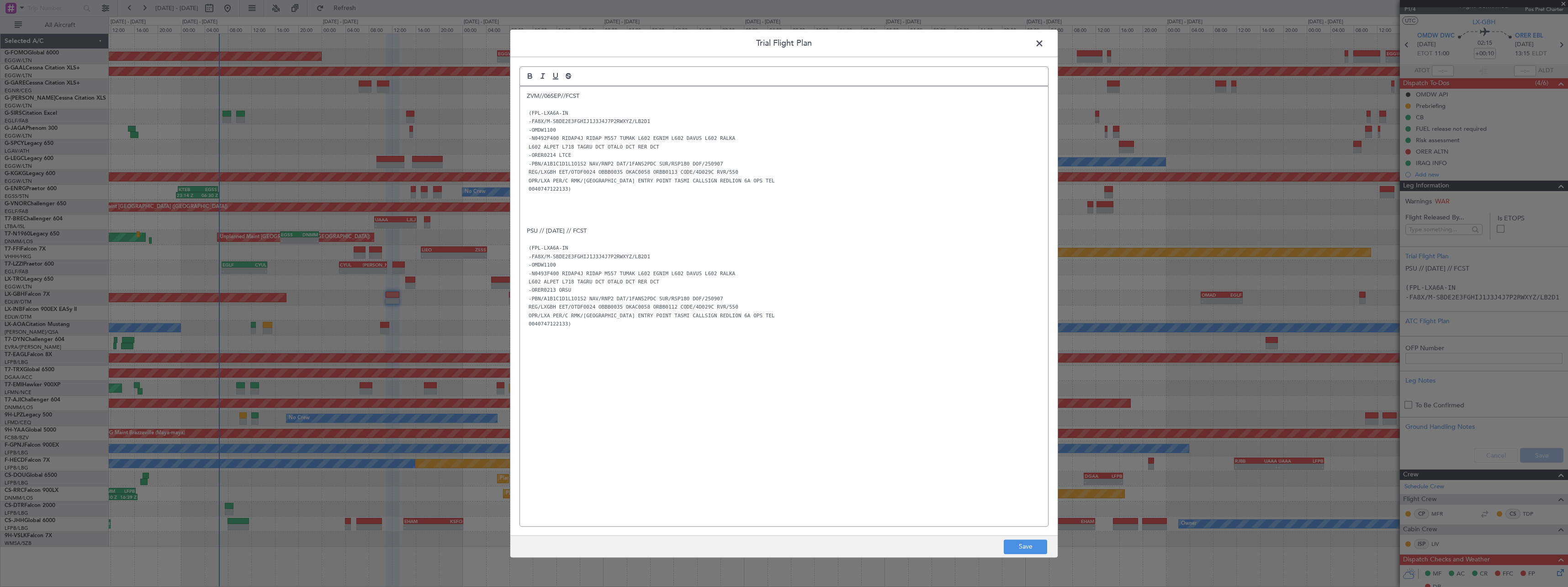
scroll to position [0, 0]
drag, startPoint x: 1026, startPoint y: 545, endPoint x: 1314, endPoint y: 492, distance: 292.8
click at [1030, 544] on button "Save" at bounding box center [1025, 546] width 43 height 15
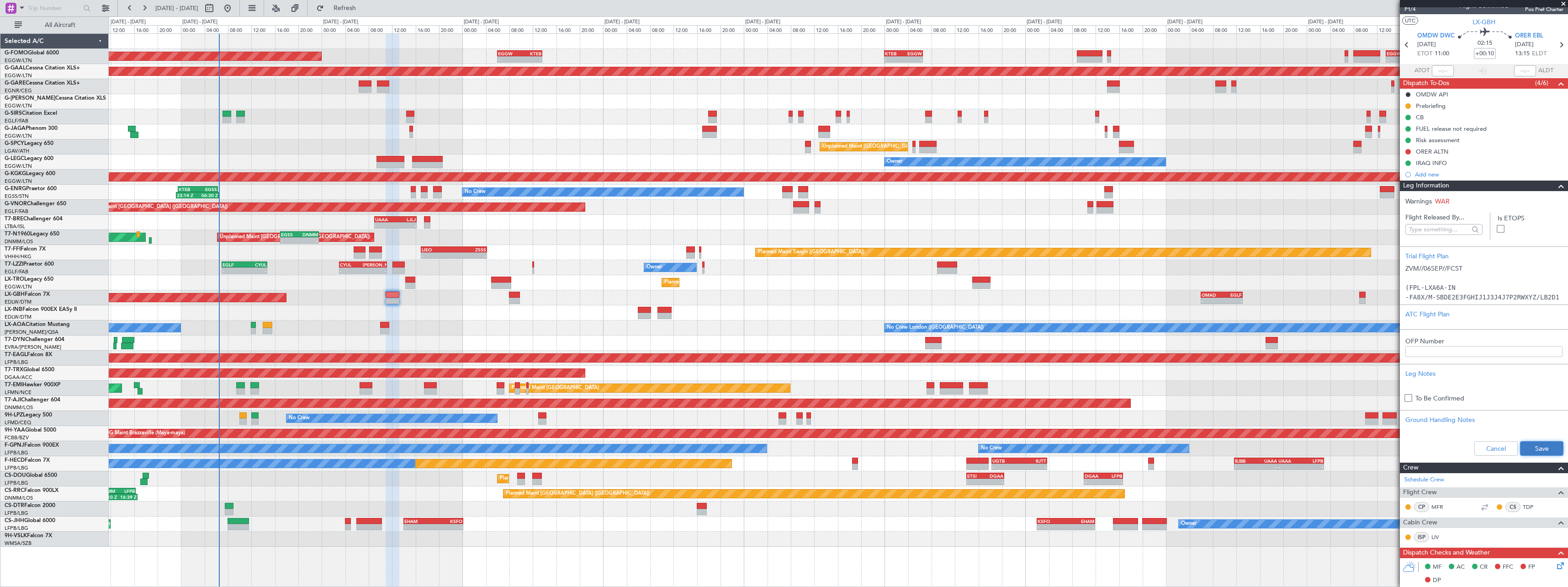
click at [1529, 451] on button "Save" at bounding box center [1541, 448] width 43 height 15
click at [1556, 186] on span at bounding box center [1561, 186] width 11 height 11
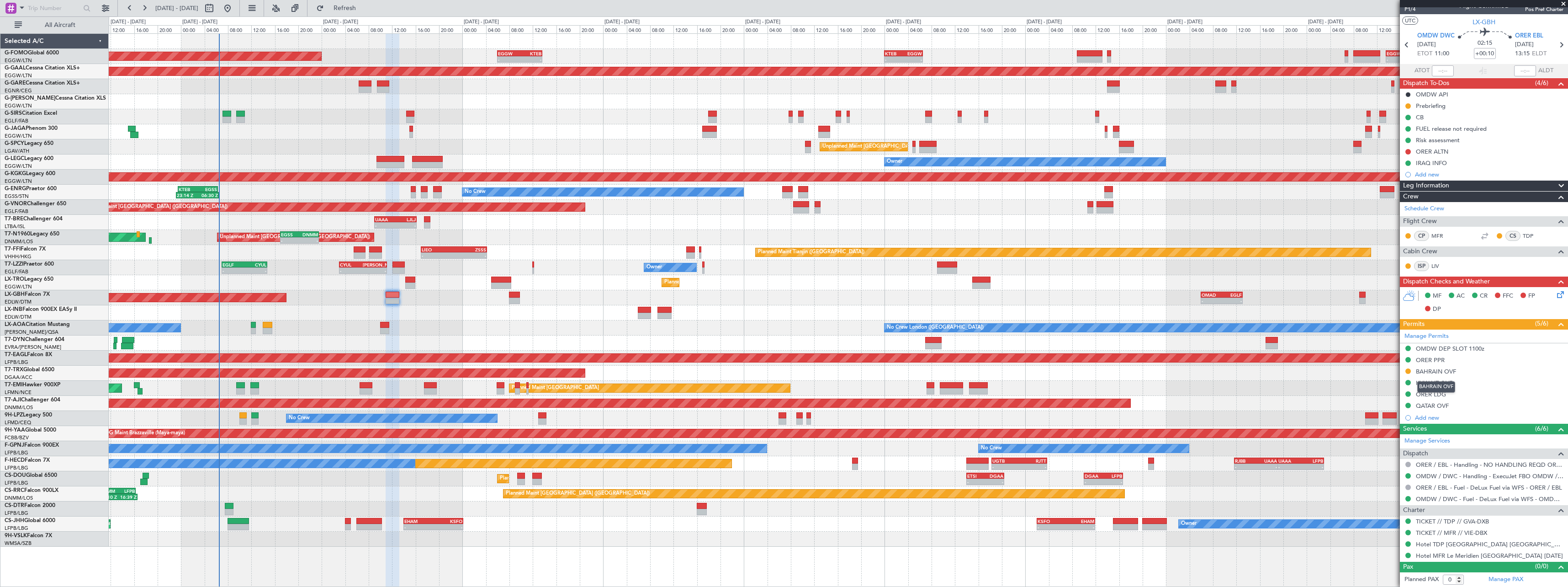
click at [1443, 371] on div "BAHRAIN OVF" at bounding box center [1436, 371] width 41 height 8
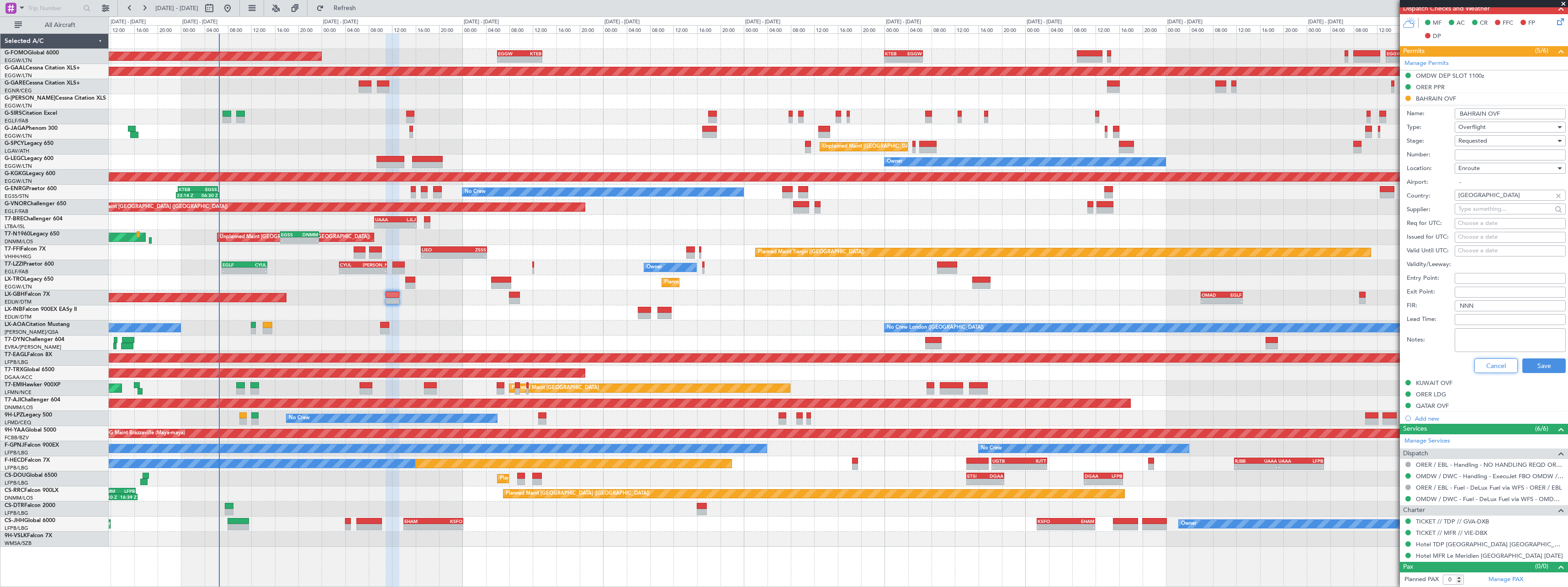
drag, startPoint x: 1482, startPoint y: 367, endPoint x: 902, endPoint y: 413, distance: 581.8
click at [1480, 367] on button "Cancel" at bounding box center [1496, 366] width 43 height 15
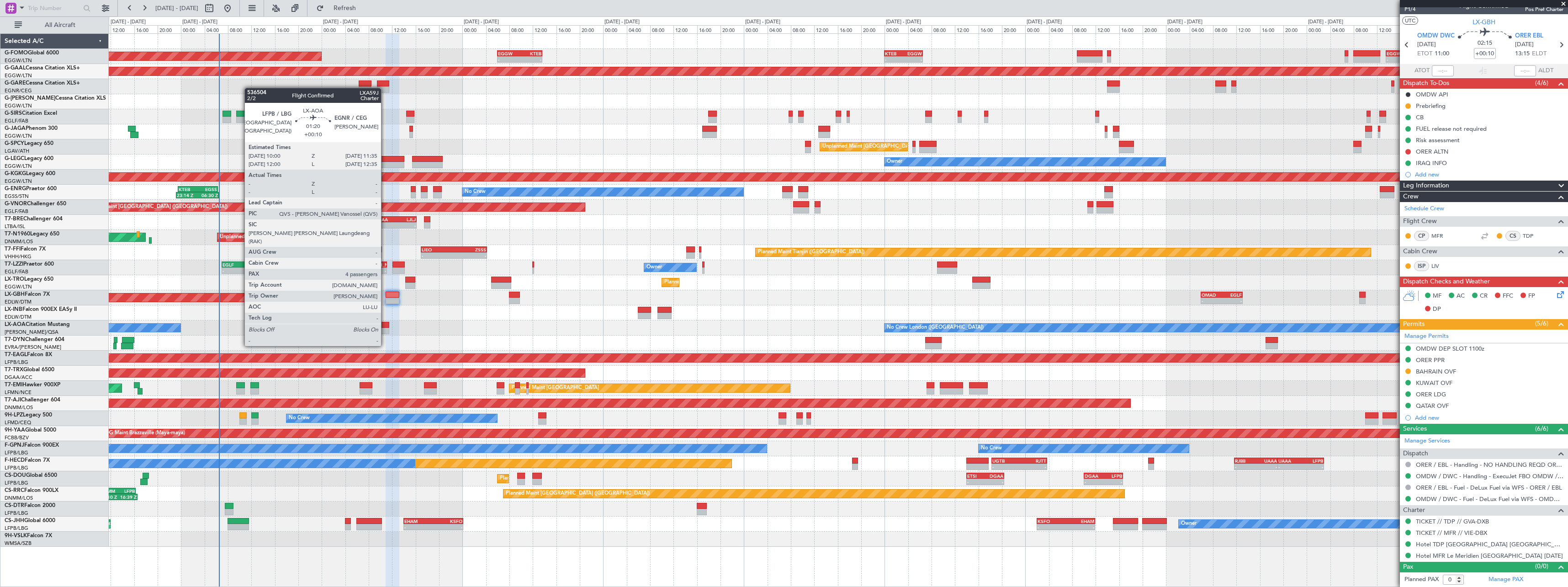
click at [386, 329] on div at bounding box center [385, 330] width 10 height 7
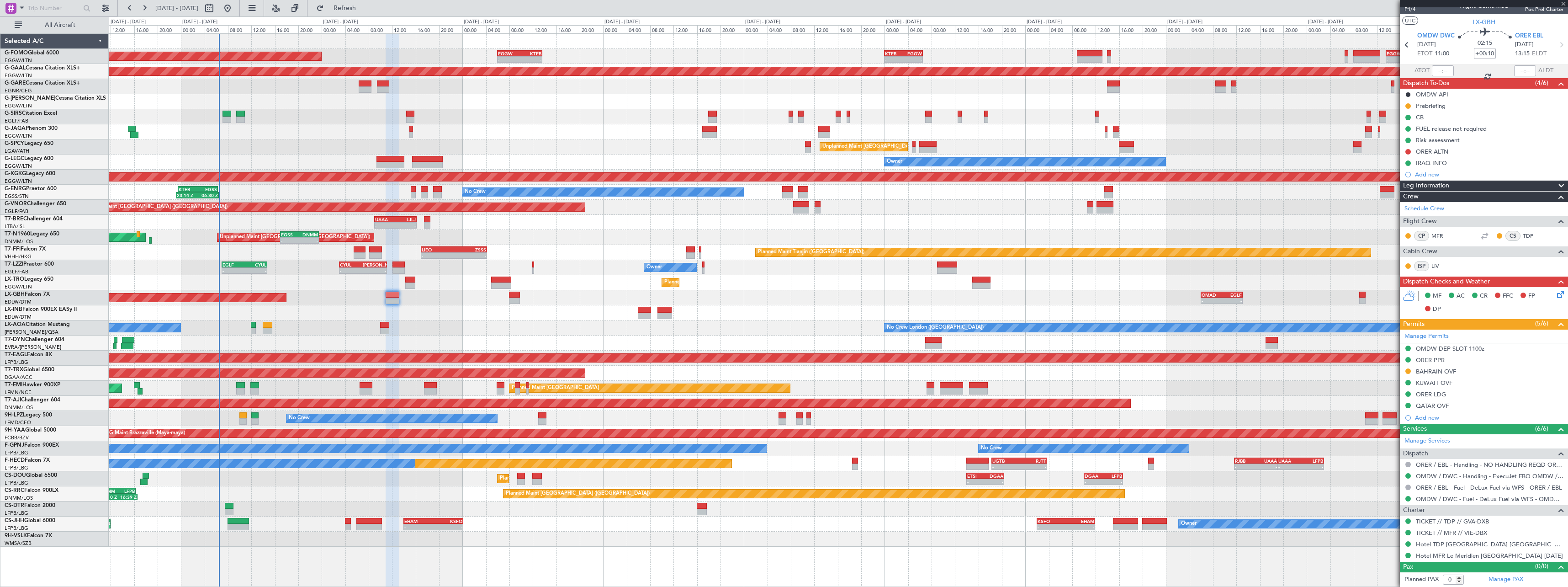
type input "4"
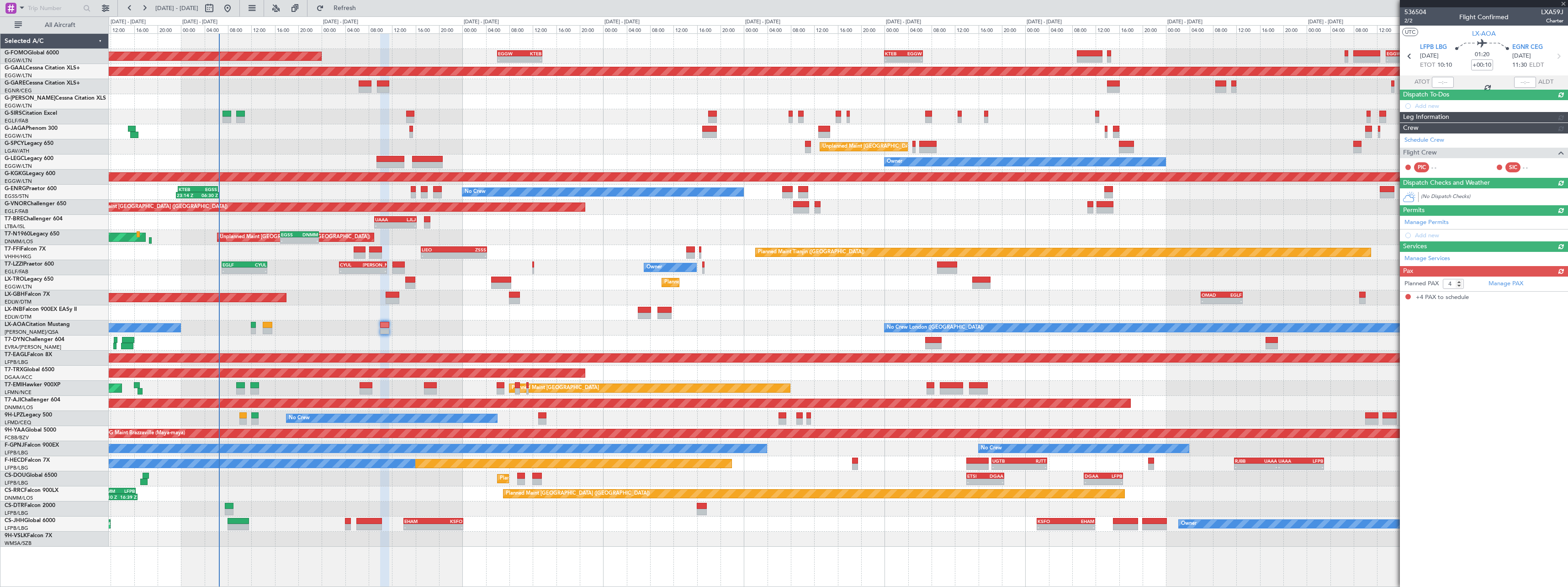
scroll to position [0, 0]
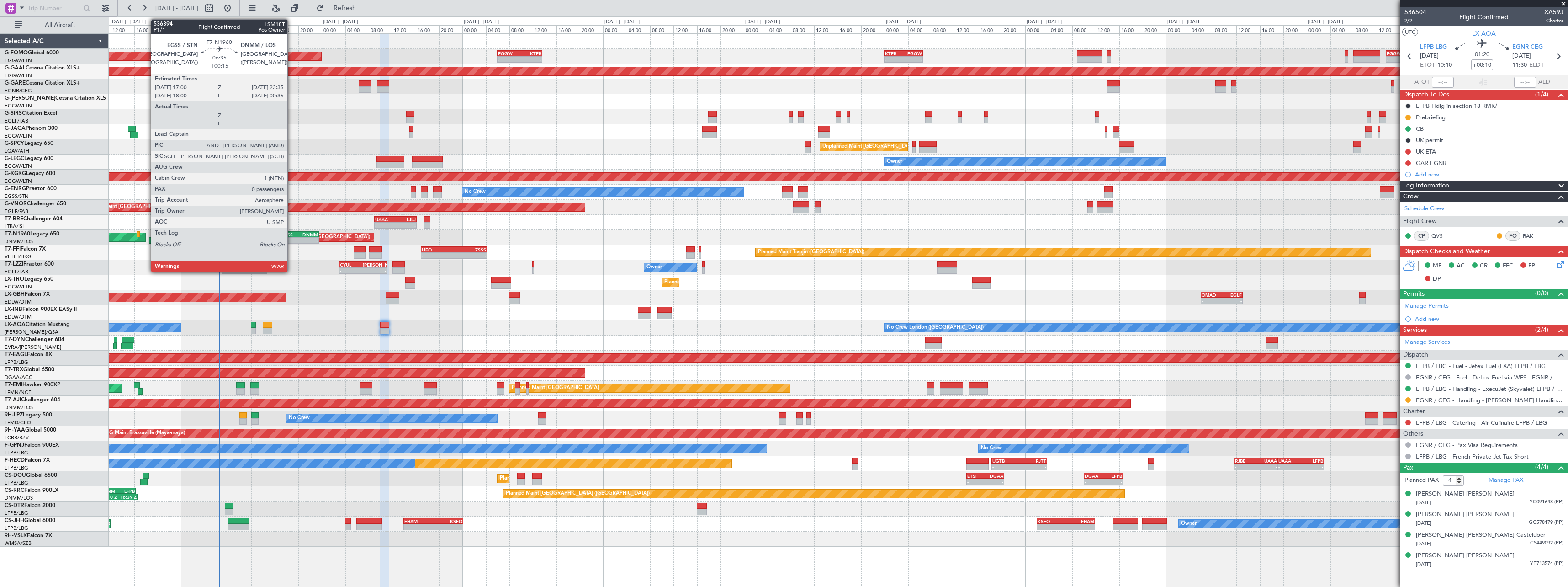
click at [291, 237] on div "-" at bounding box center [290, 240] width 18 height 5
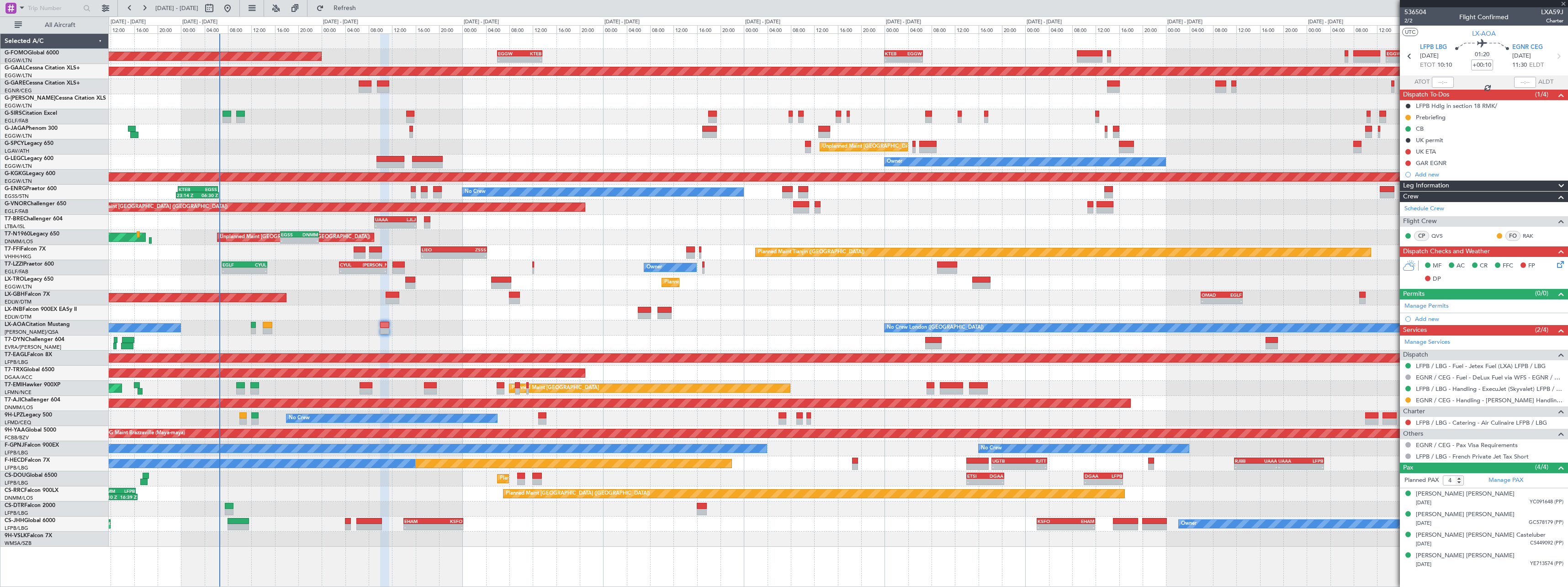
type input "+00:15"
type input "0"
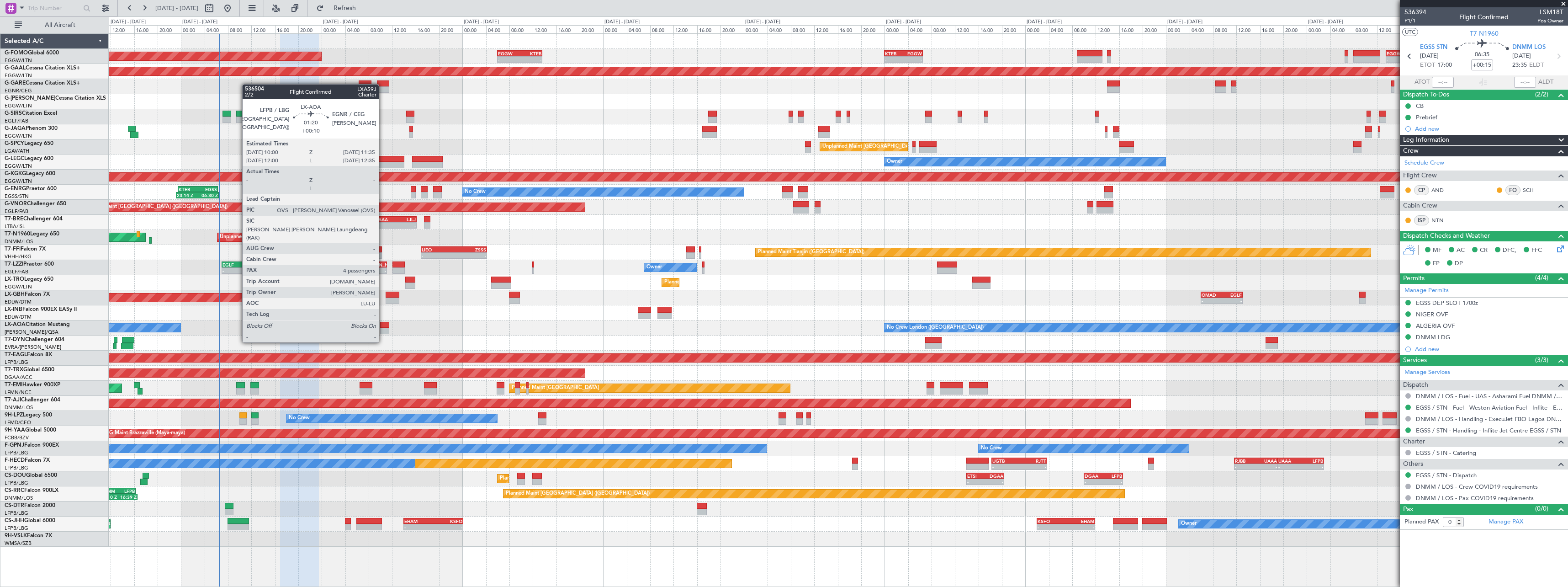
click at [383, 325] on div at bounding box center [385, 324] width 10 height 7
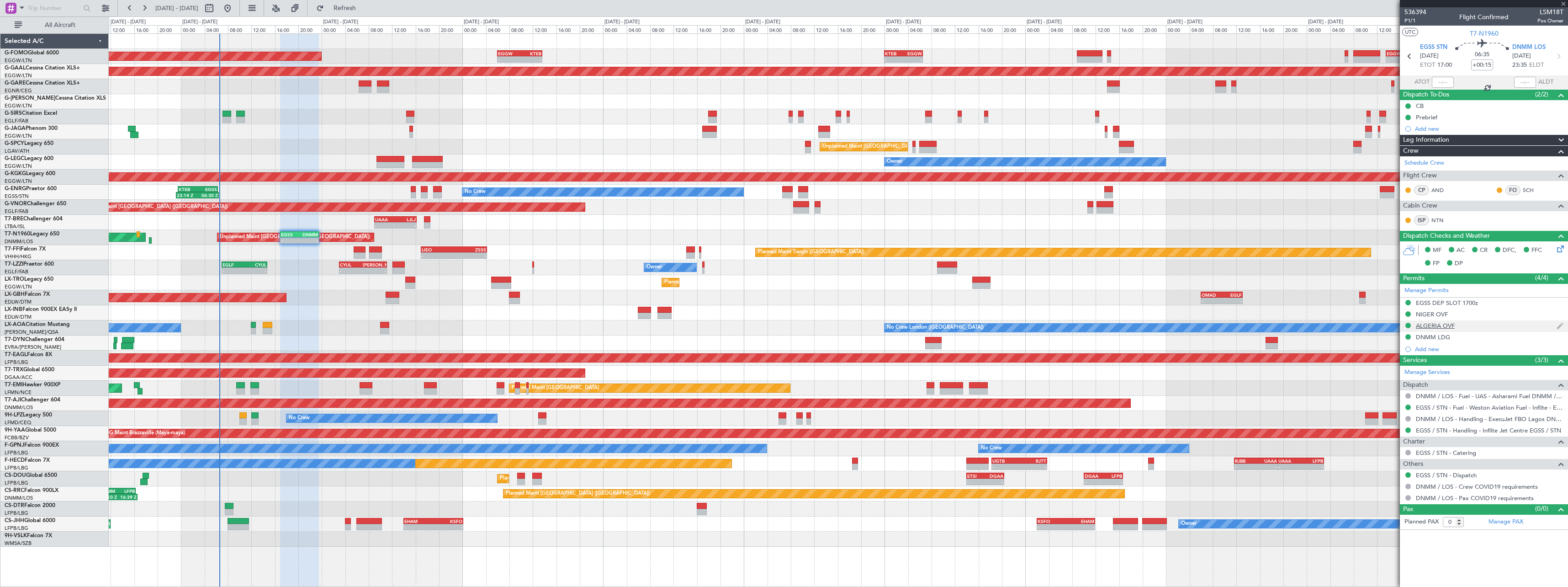
type input "+00:10"
type input "4"
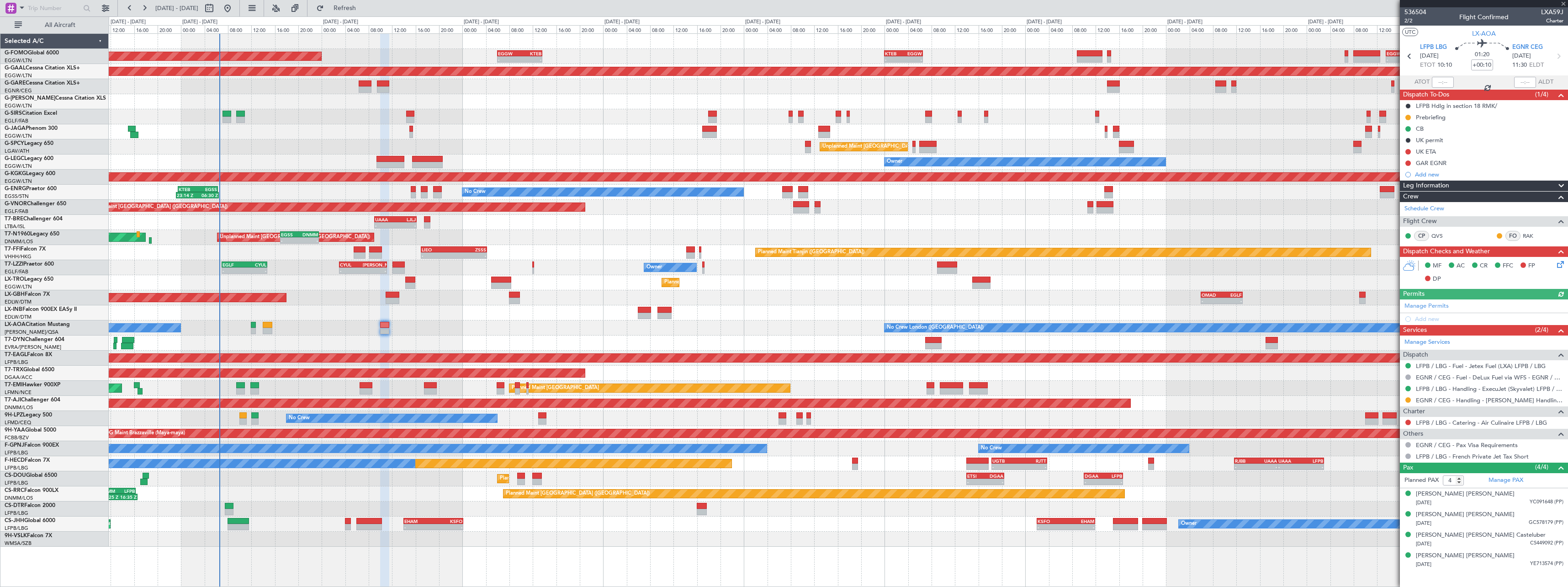
click at [1558, 186] on span at bounding box center [1561, 186] width 11 height 11
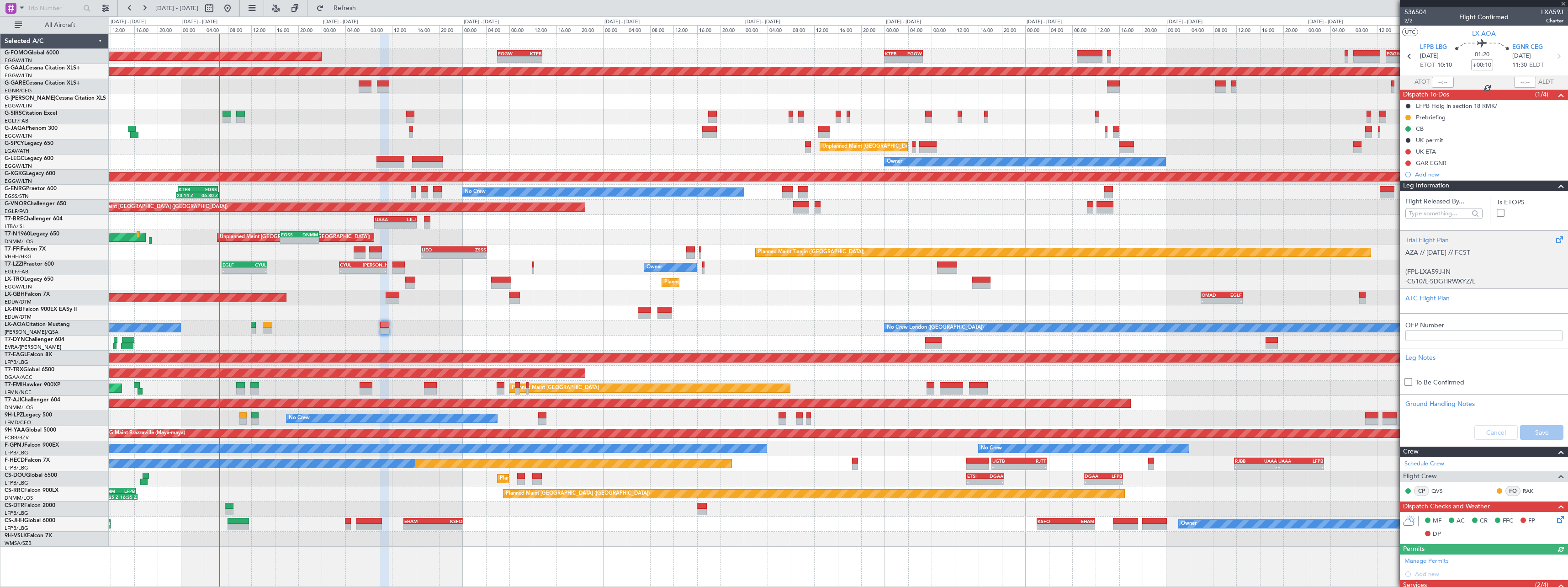
click at [1425, 240] on div "Trial Flight Plan" at bounding box center [1484, 240] width 157 height 10
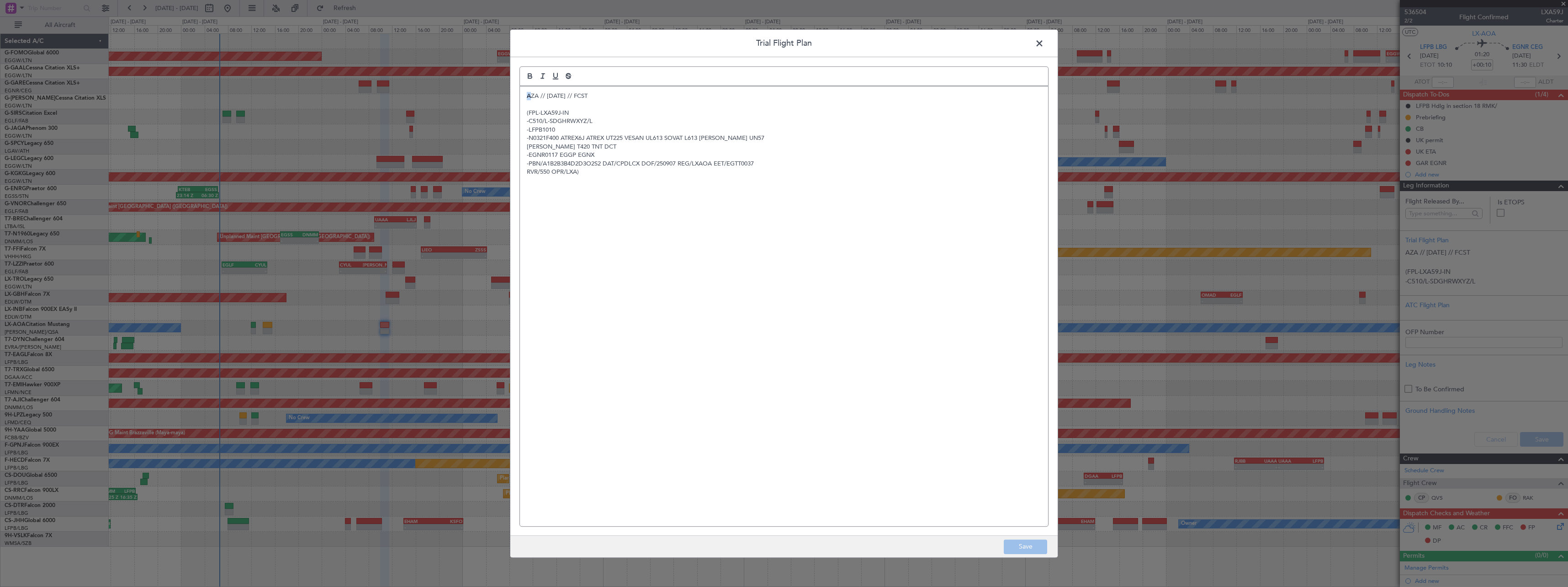
click at [529, 94] on p "AZA // [DATE] // FCST" at bounding box center [784, 96] width 515 height 8
drag, startPoint x: 527, startPoint y: 105, endPoint x: 524, endPoint y: 95, distance: 10.4
click at [524, 95] on div "AZA // 06SEP // FCST (FPL-LXA59J-IN -C510/L-SDGHRWXYZ/L -LFPB1010 -N0321F400 AT…" at bounding box center [784, 306] width 529 height 440
click at [526, 96] on div "AZA // 06SEP // FCST (FPL-LXA59J-IN -C510/L-SDGHRWXYZ/L -LFPB1010 -N0321F400 AT…" at bounding box center [784, 306] width 529 height 440
click at [527, 91] on div "AZA // 06SEP // FCST (FPL-LXA59J-IN -C510/L-SDGHRWXYZ/L -LFPB1010 -N0321F400 AT…" at bounding box center [784, 306] width 529 height 440
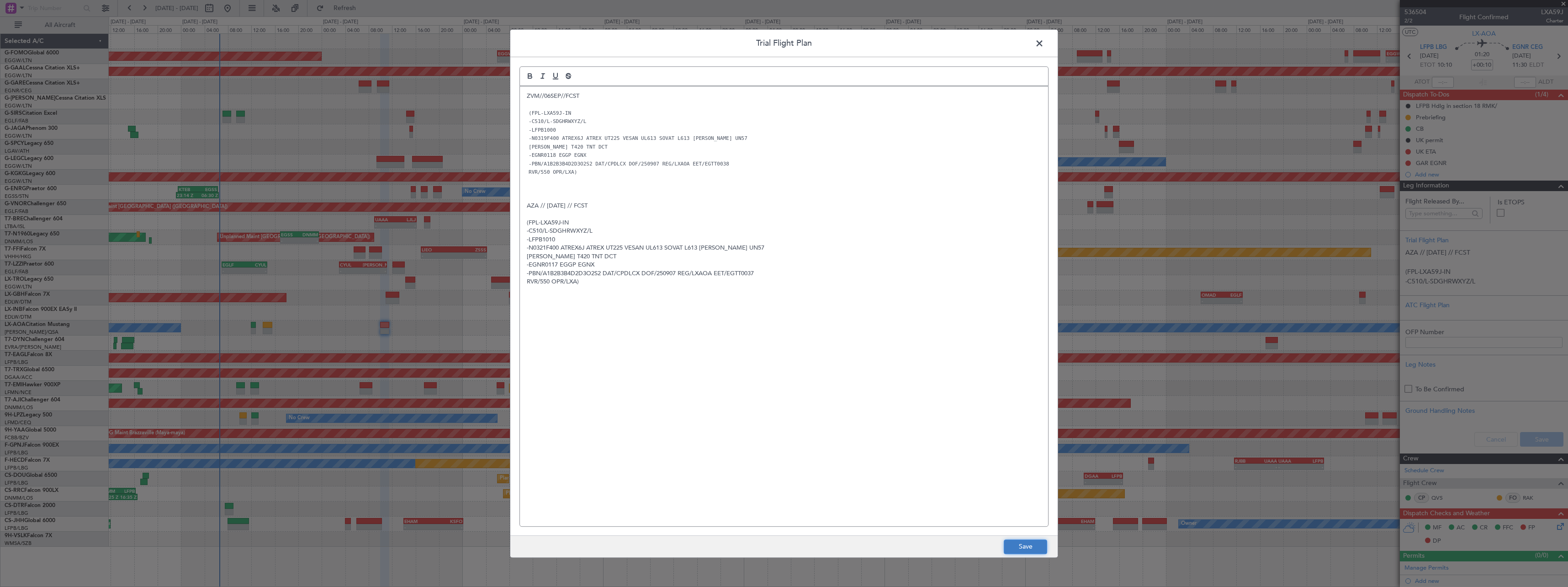
click at [1023, 541] on button "Save" at bounding box center [1025, 546] width 43 height 15
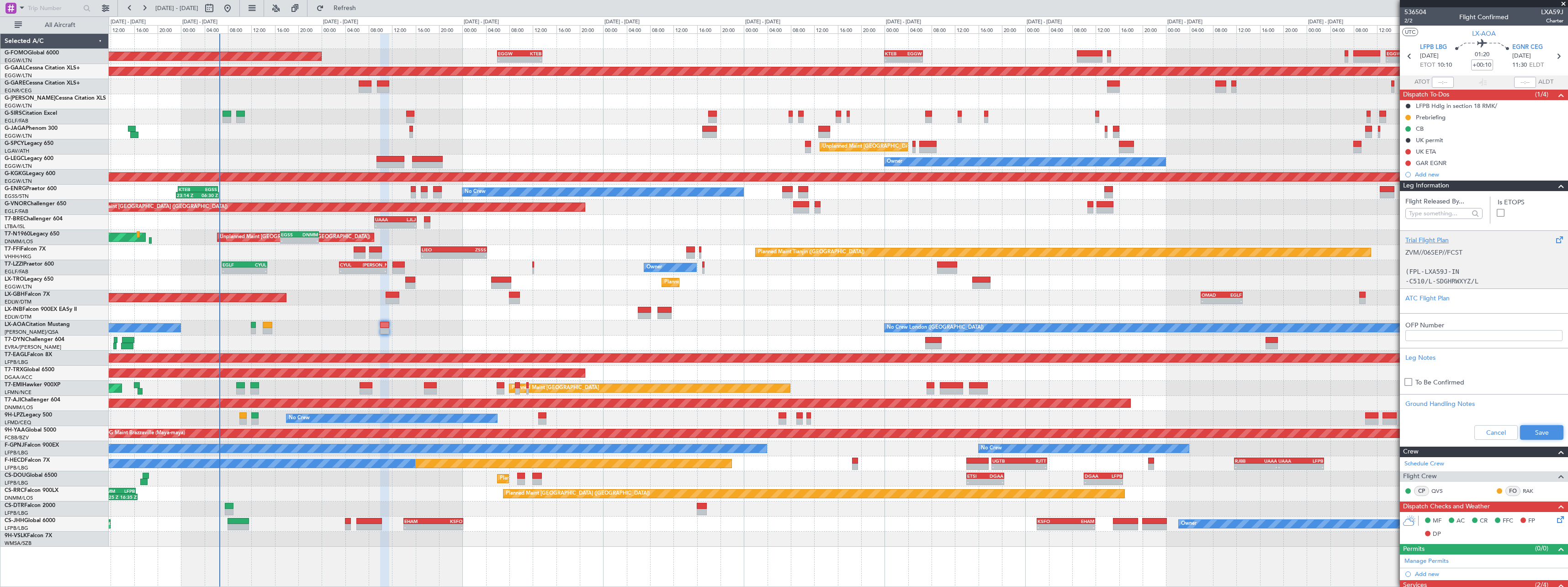
drag, startPoint x: 1530, startPoint y: 434, endPoint x: 1520, endPoint y: 264, distance: 170.3
click at [1528, 432] on button "Save" at bounding box center [1541, 432] width 43 height 15
click at [1560, 184] on div "Leg Information" at bounding box center [1484, 186] width 168 height 10
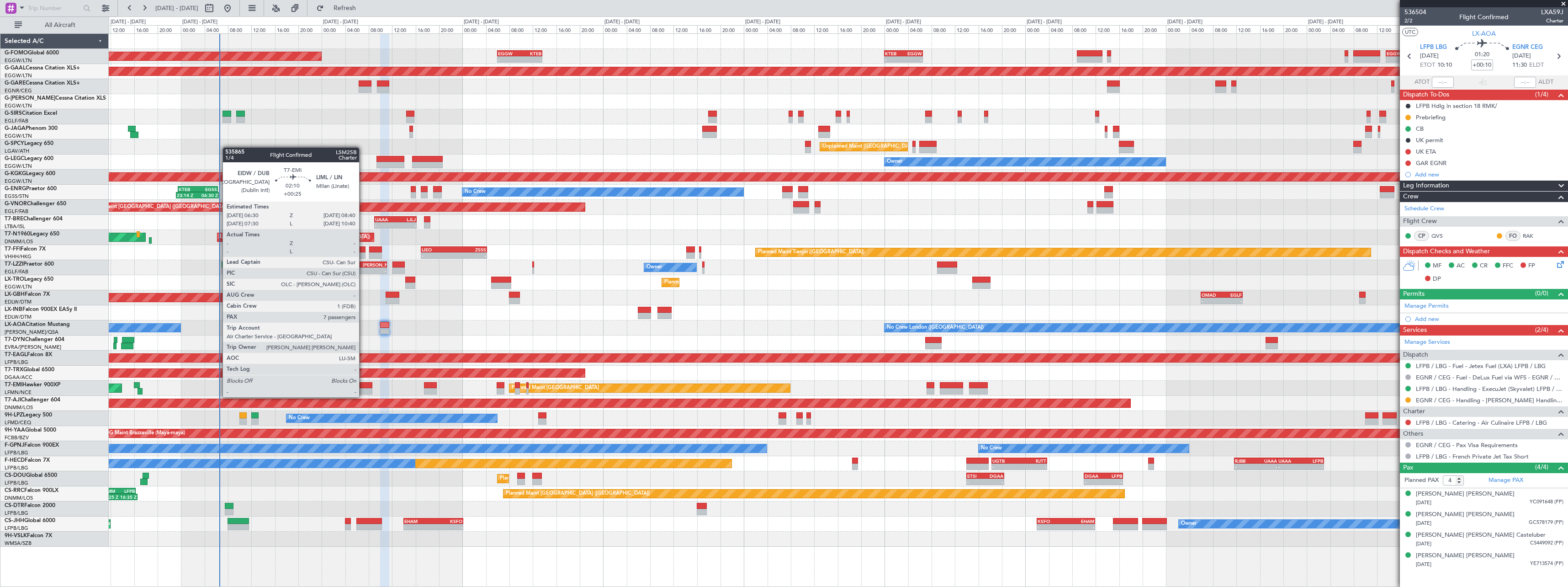
click at [363, 388] on div at bounding box center [366, 391] width 13 height 7
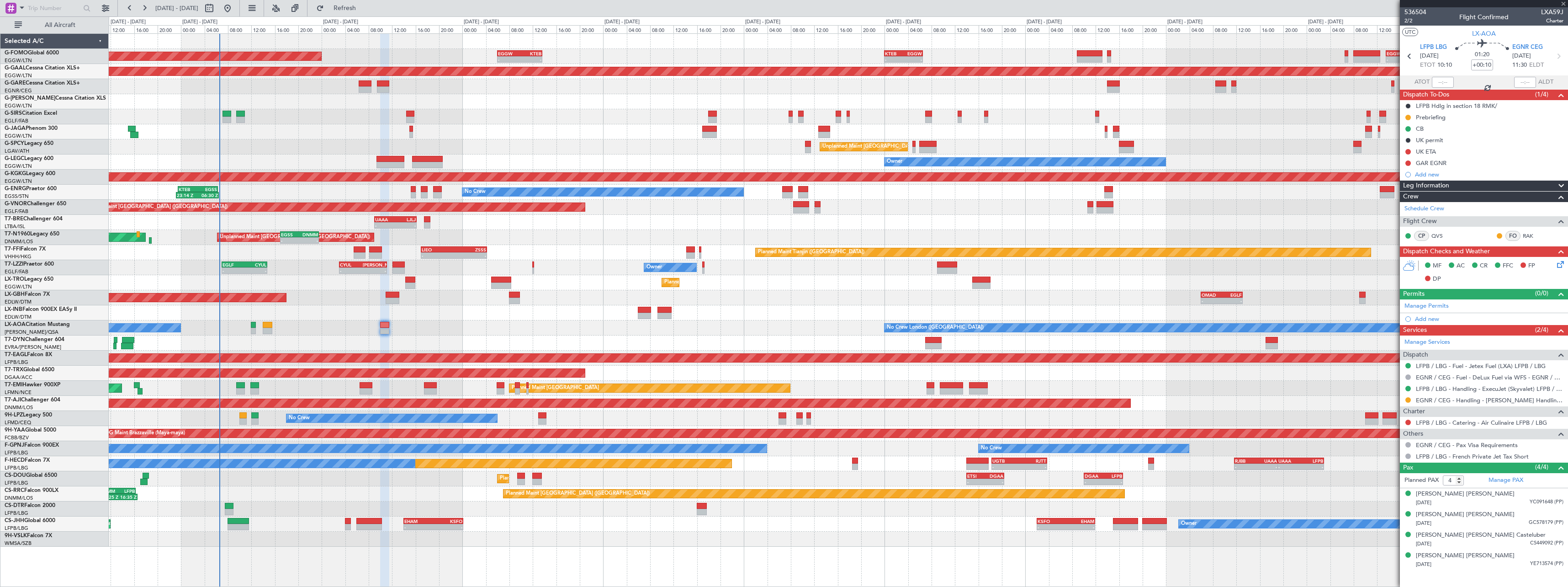
type input "+00:25"
type input "7"
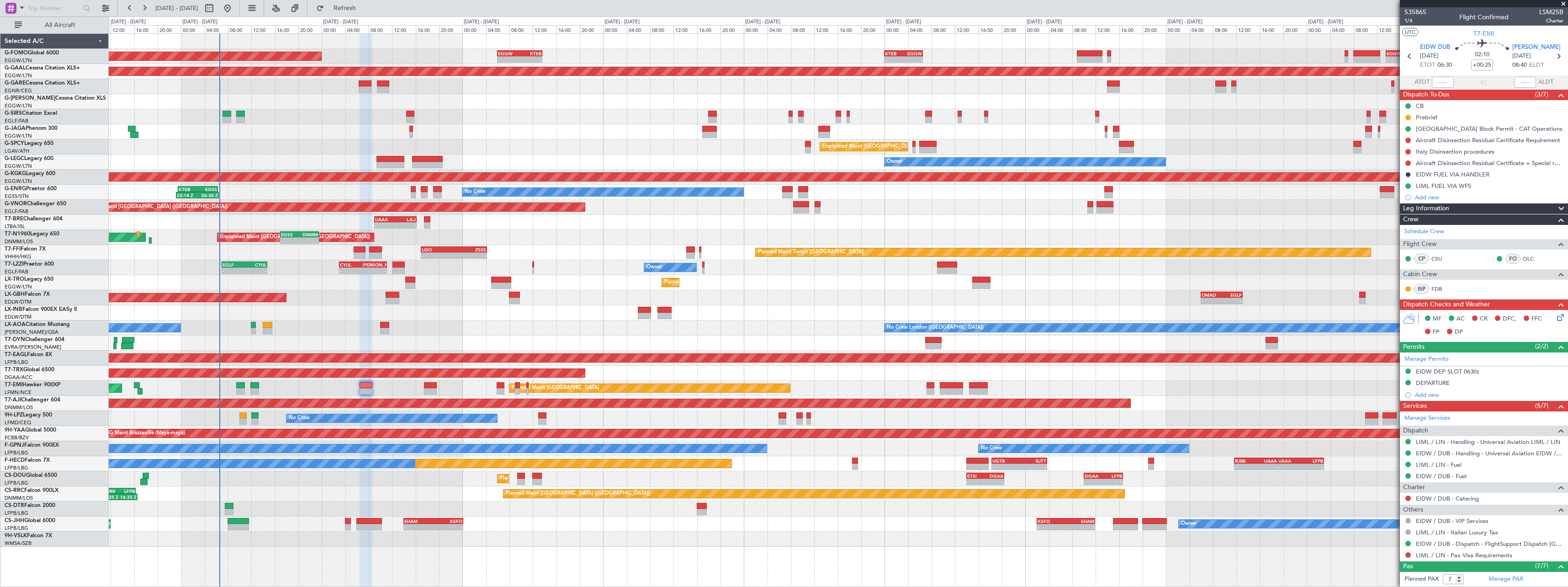
click at [1556, 206] on span at bounding box center [1561, 209] width 11 height 11
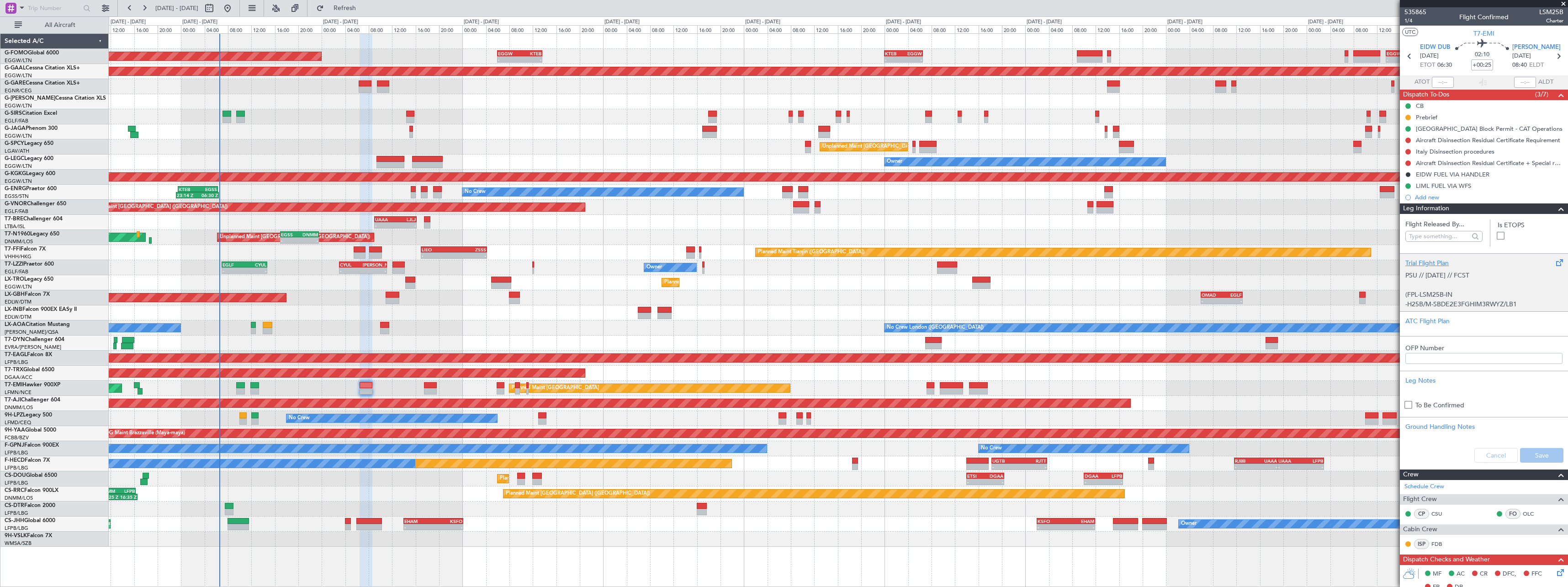
click at [1426, 260] on div "Trial Flight Plan" at bounding box center [1484, 263] width 157 height 10
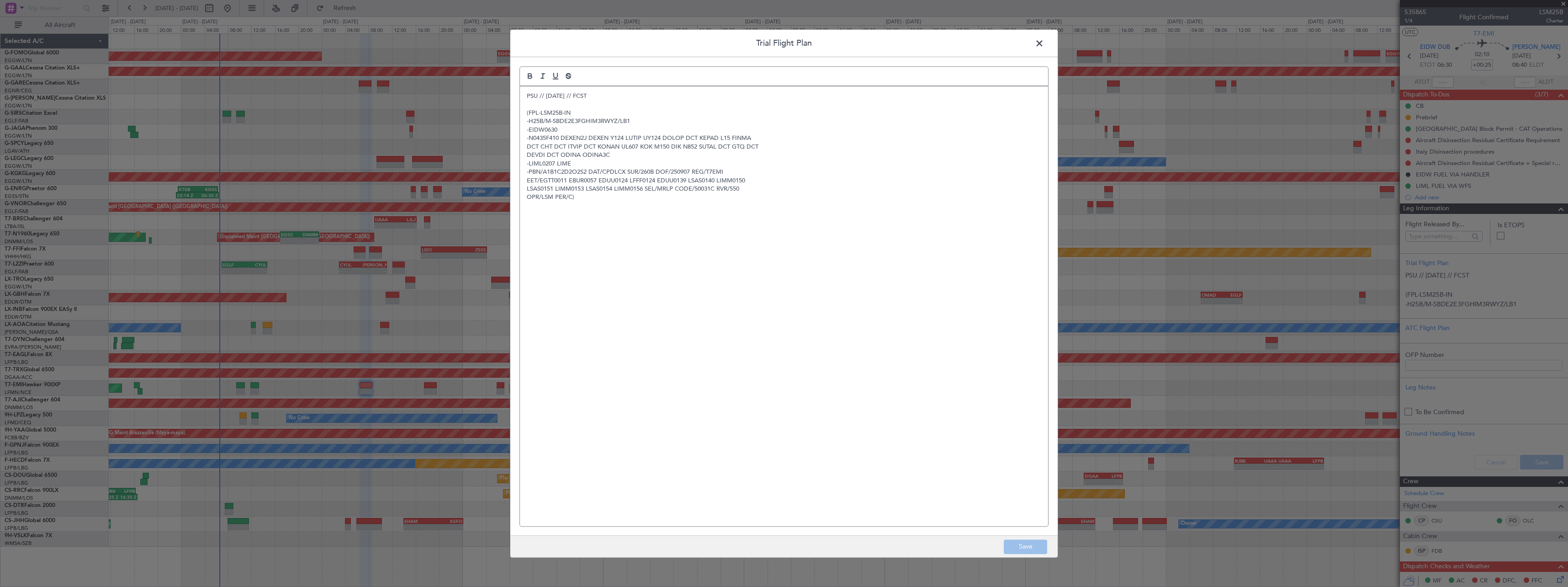
click at [526, 94] on div "PSU // 05SEP // FCST (FPL-LSM25B-IN -H25B/M-SBDE2E3FGHIM3RWYZ/LB1 -EIDW0630 -N0…" at bounding box center [784, 306] width 529 height 440
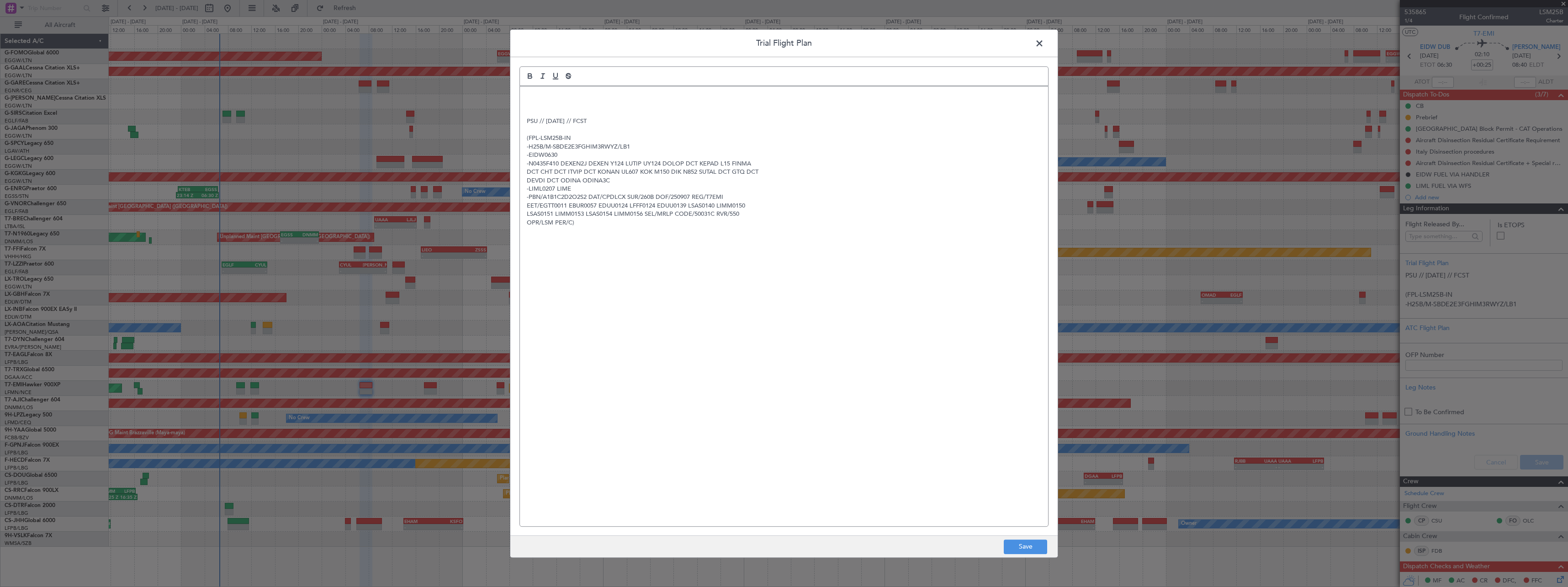
drag, startPoint x: 523, startPoint y: 91, endPoint x: 526, endPoint y: 112, distance: 21.2
click at [523, 91] on div "PSU // 05SEP // FCST (FPL-LSM25B-IN -H25B/M-SBDE2E3FGHIM3RWYZ/LB1 -EIDW0630 -N0…" at bounding box center [784, 306] width 529 height 440
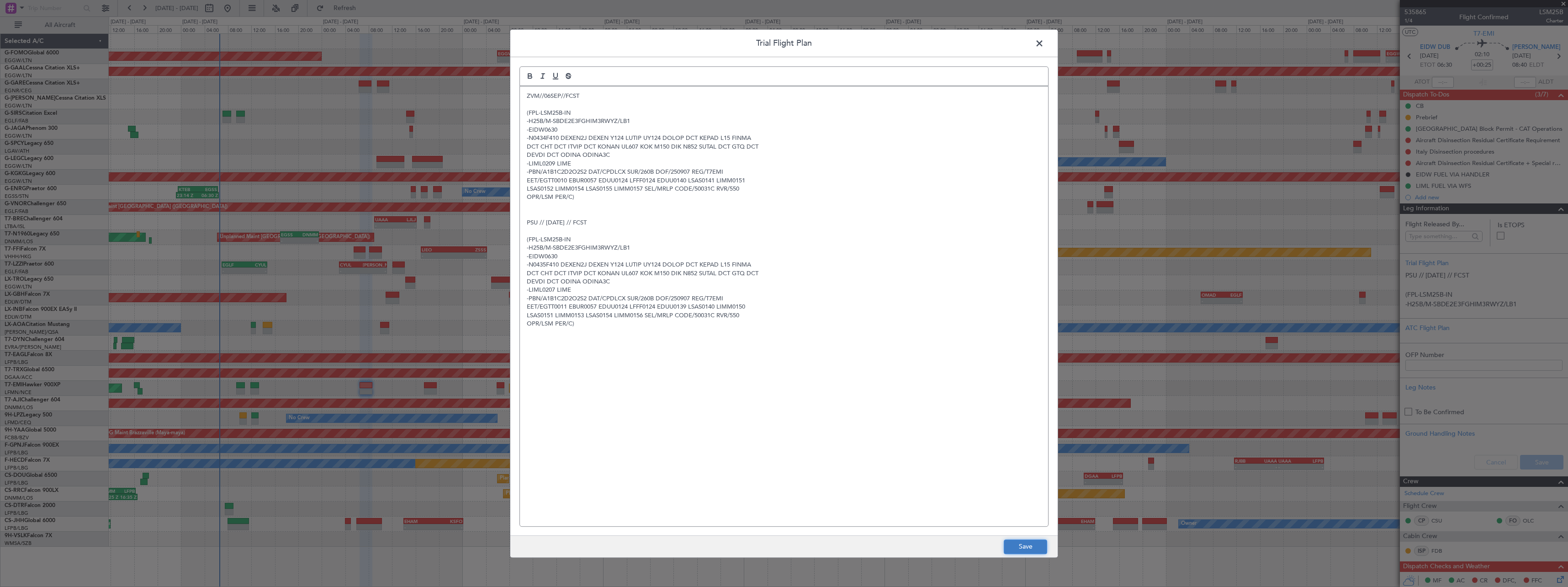
click at [1027, 547] on button "Save" at bounding box center [1025, 546] width 43 height 15
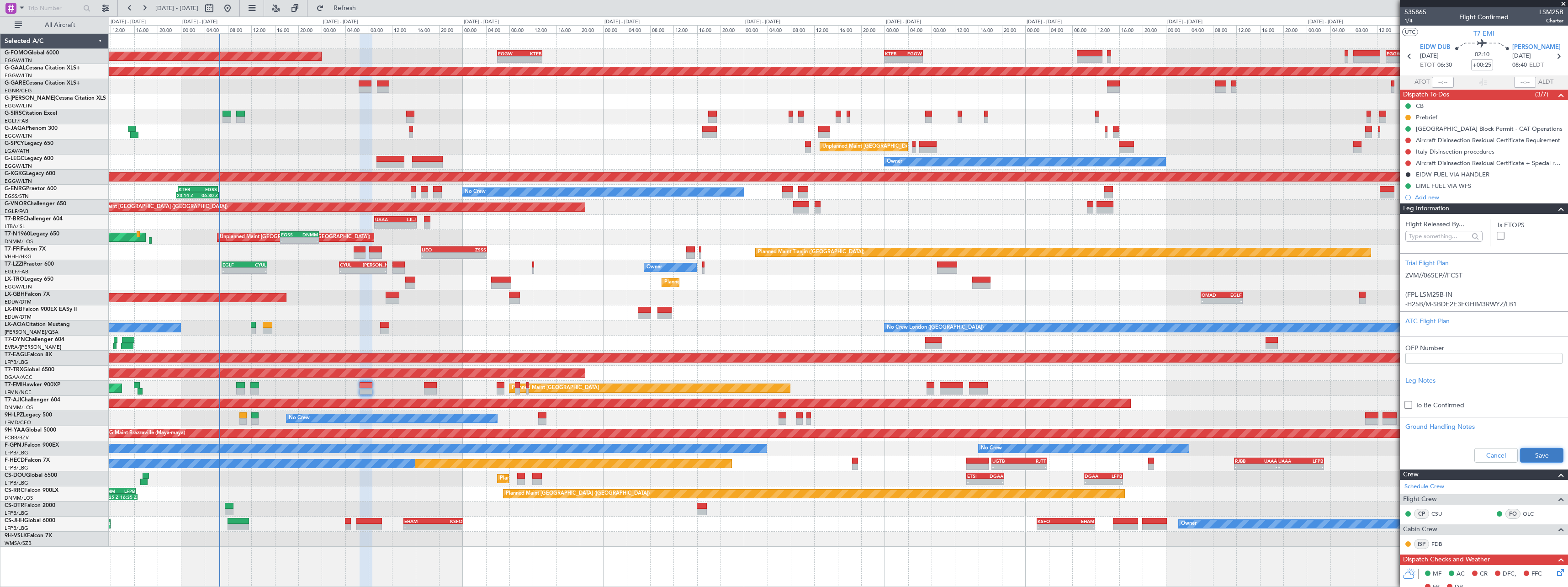
click at [1538, 460] on button "Save" at bounding box center [1541, 455] width 43 height 15
click at [1553, 218] on section "Flight Released By... Is ETOPS Trial Flight Plan ZVM//06SEP//FCST (FPL-LSM25B-I…" at bounding box center [1484, 341] width 168 height 255
click at [1556, 204] on span at bounding box center [1561, 209] width 11 height 11
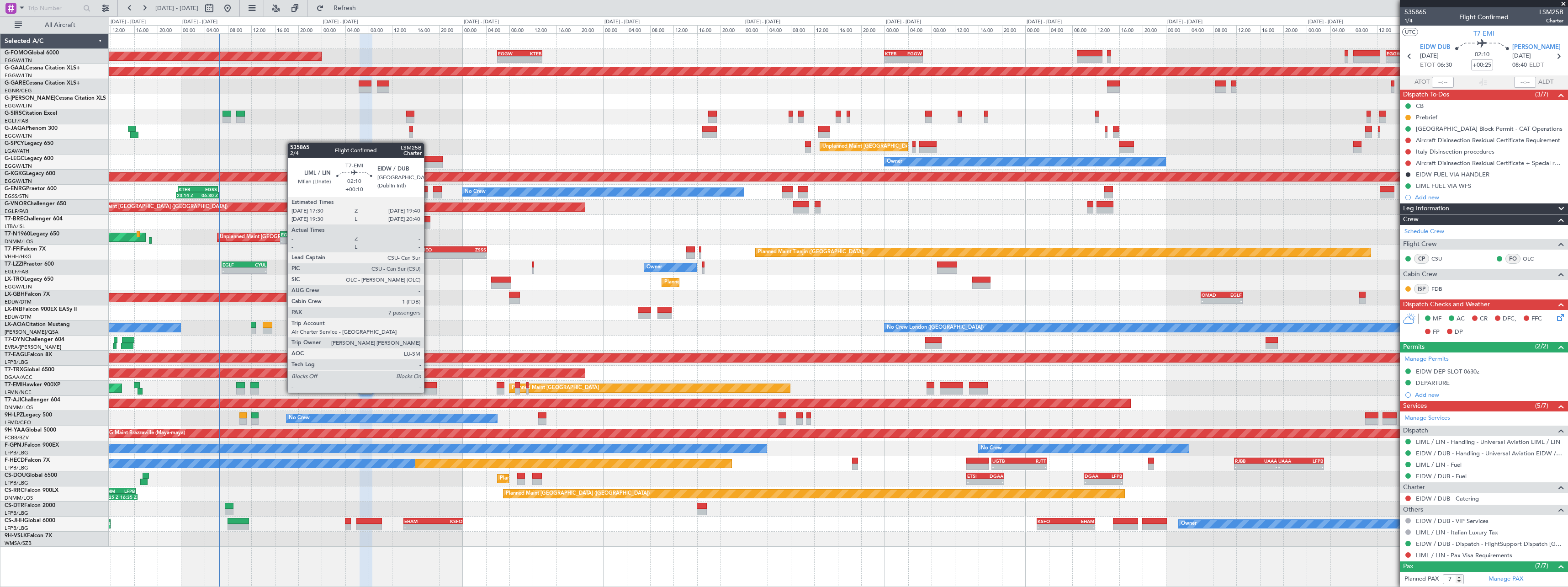
click at [428, 383] on div at bounding box center [430, 385] width 13 height 7
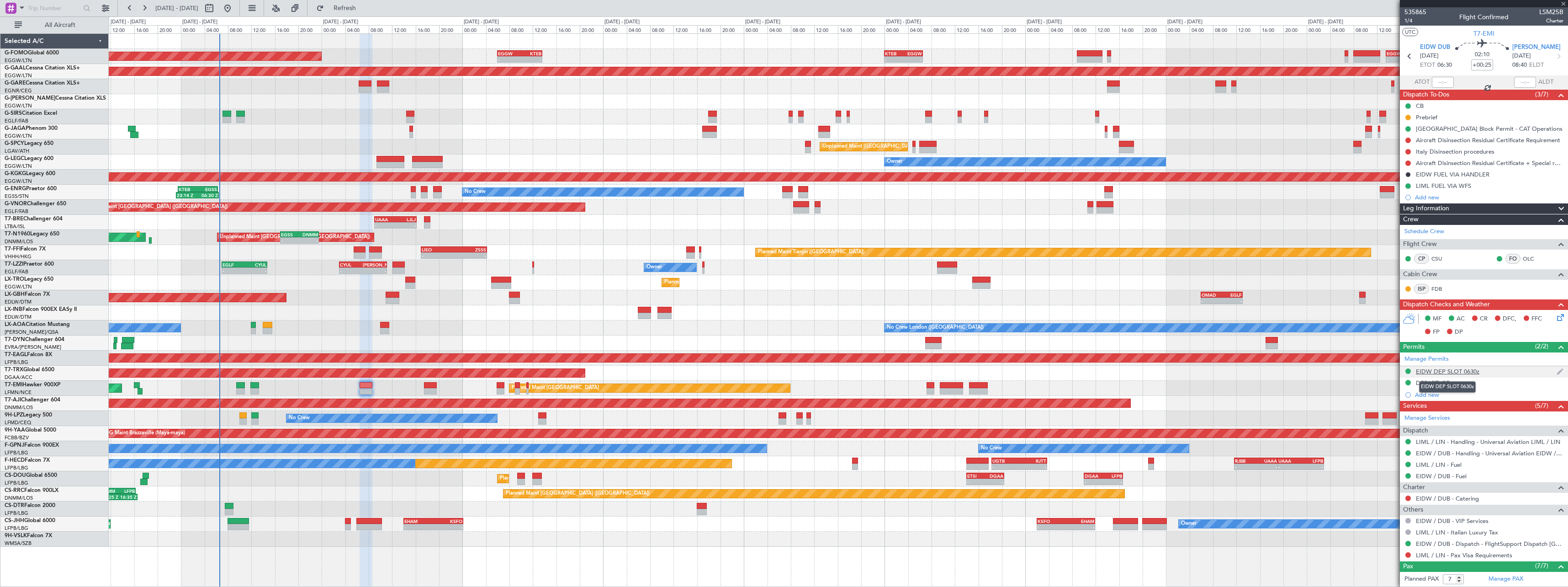
type input "+00:10"
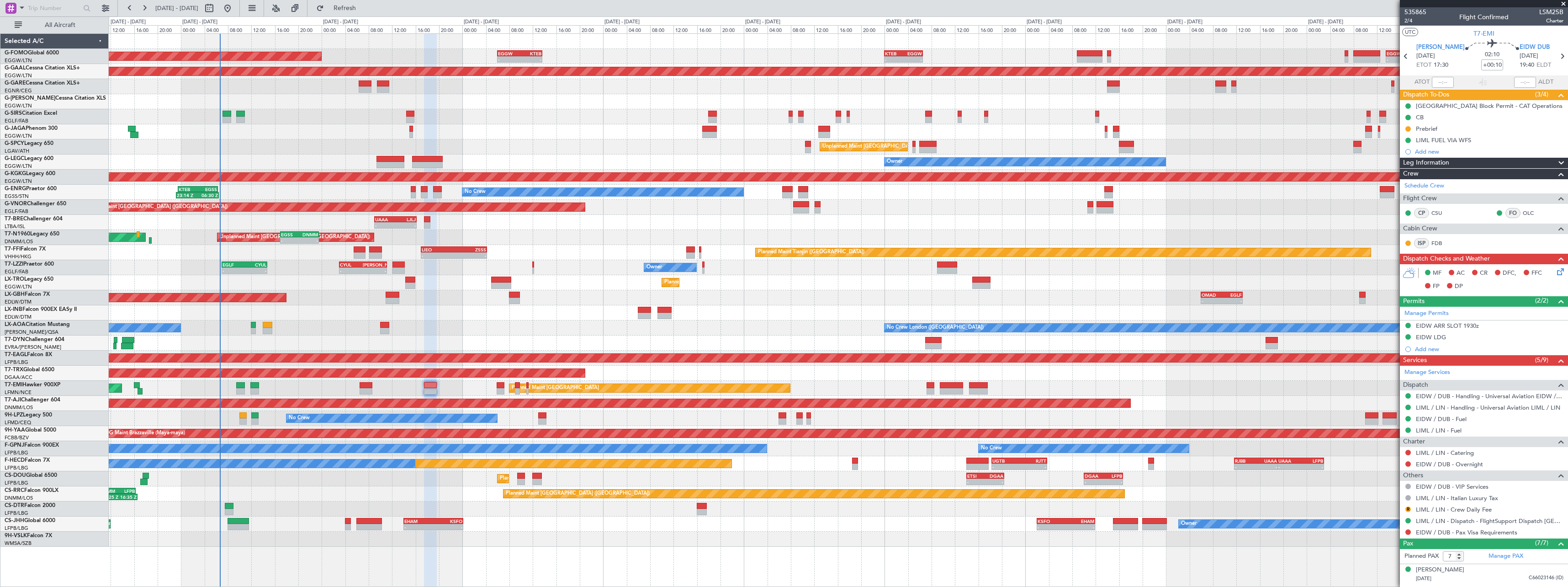
click at [1556, 159] on span at bounding box center [1561, 163] width 11 height 11
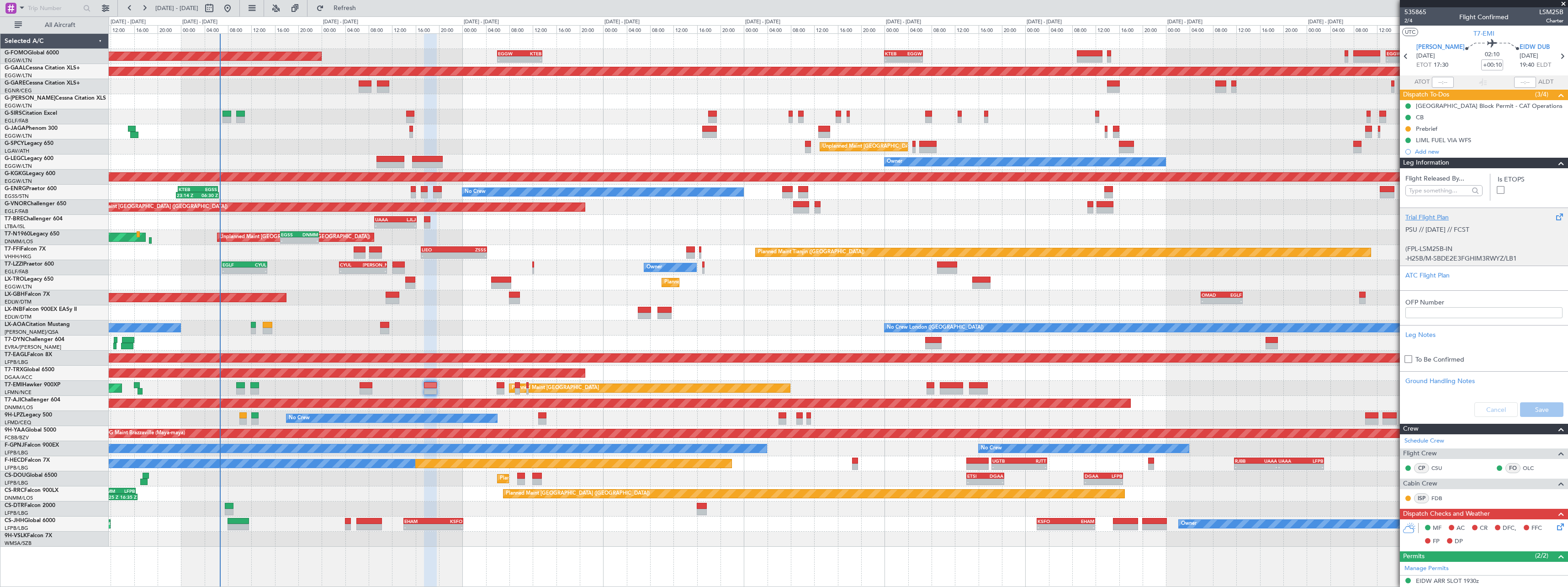
click at [1432, 213] on div "Trial Flight Plan" at bounding box center [1484, 217] width 157 height 10
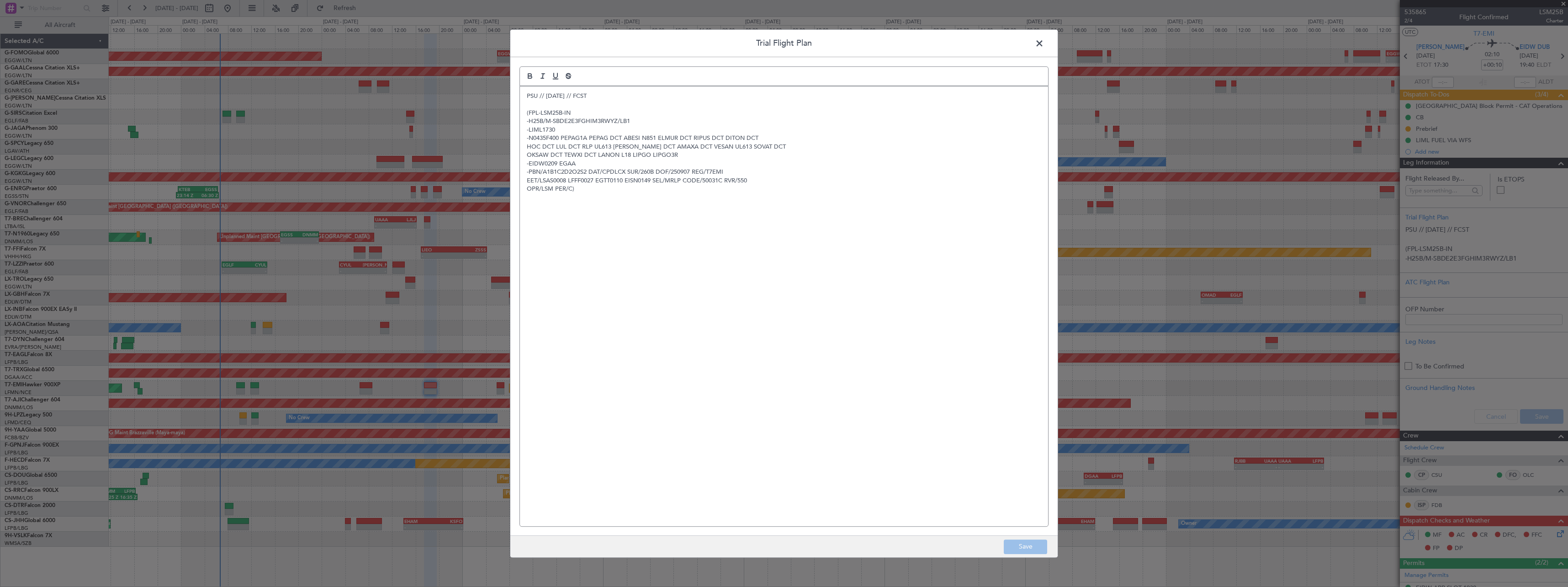
click at [528, 96] on p "PSU // [DATE] // FCST" at bounding box center [784, 96] width 515 height 8
click at [529, 86] on div "PSU // 05SEP // FCST (FPL-LSM25B-IN -H25B/M-SBDE2E3FGHIM3RWYZ/LB1 -LIML1730 -N0…" at bounding box center [784, 306] width 529 height 440
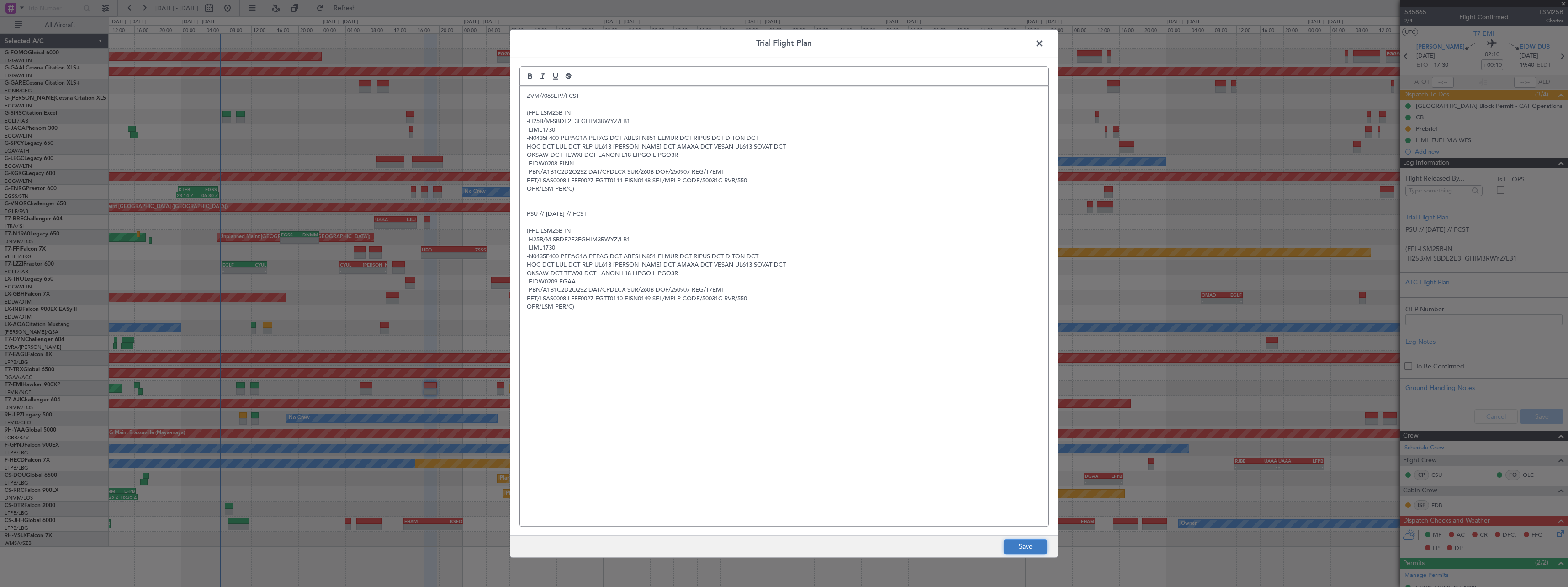
click at [1028, 551] on button "Save" at bounding box center [1025, 546] width 43 height 15
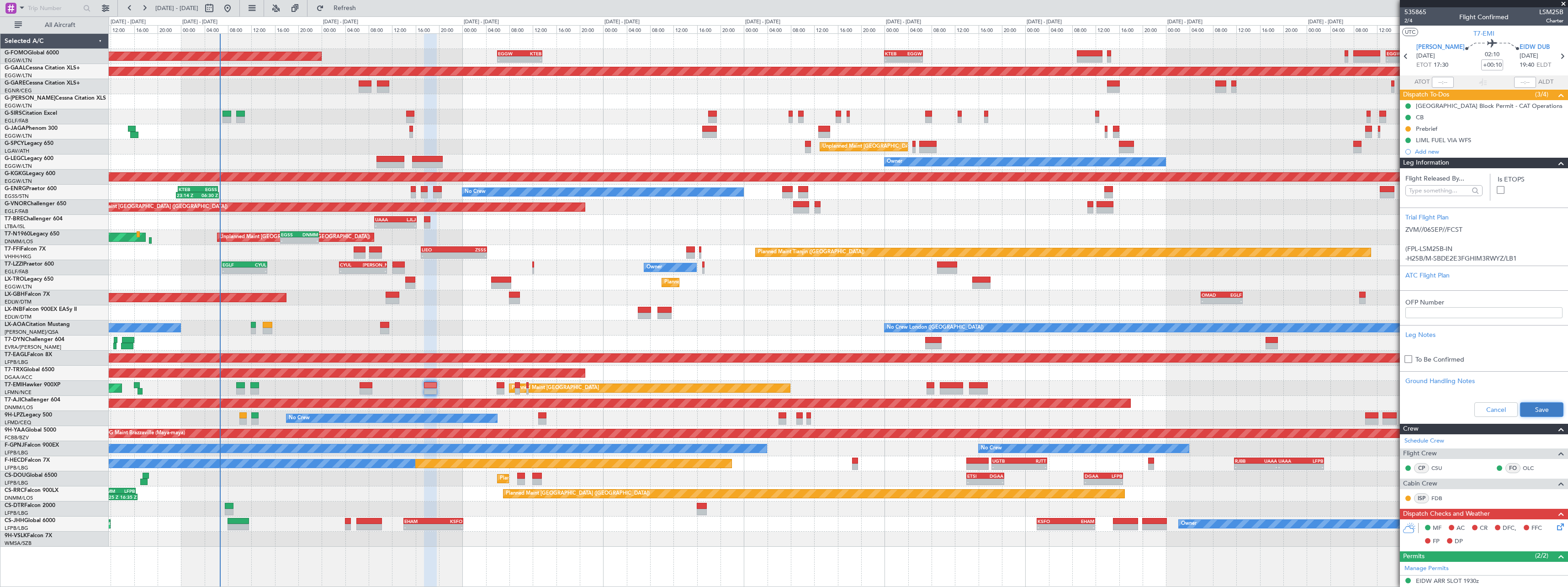
click at [1534, 411] on button "Save" at bounding box center [1541, 409] width 43 height 15
click at [1556, 164] on span at bounding box center [1561, 163] width 11 height 11
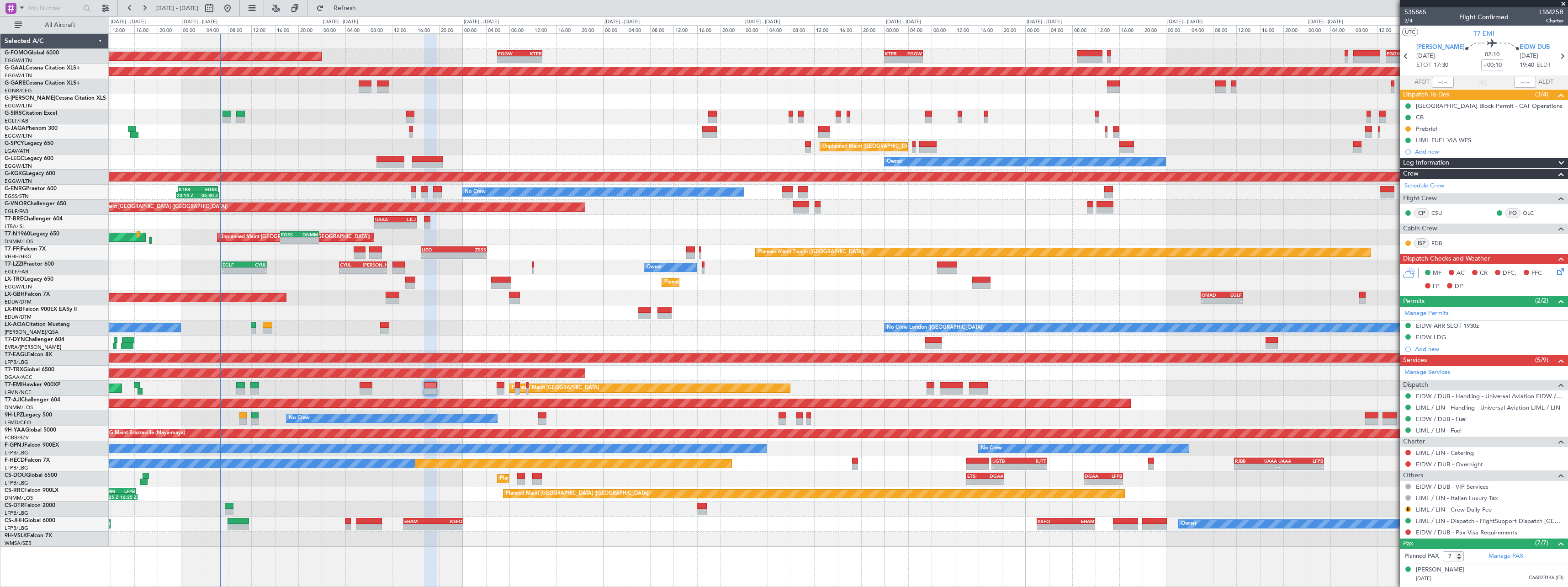
click at [410, 486] on div "Planned Maint Paris (Le Bourget) - - ETSI 14:00 Z DGAA 20:25 Z - - DGAA 10:00 Z…" at bounding box center [838, 479] width 1459 height 15
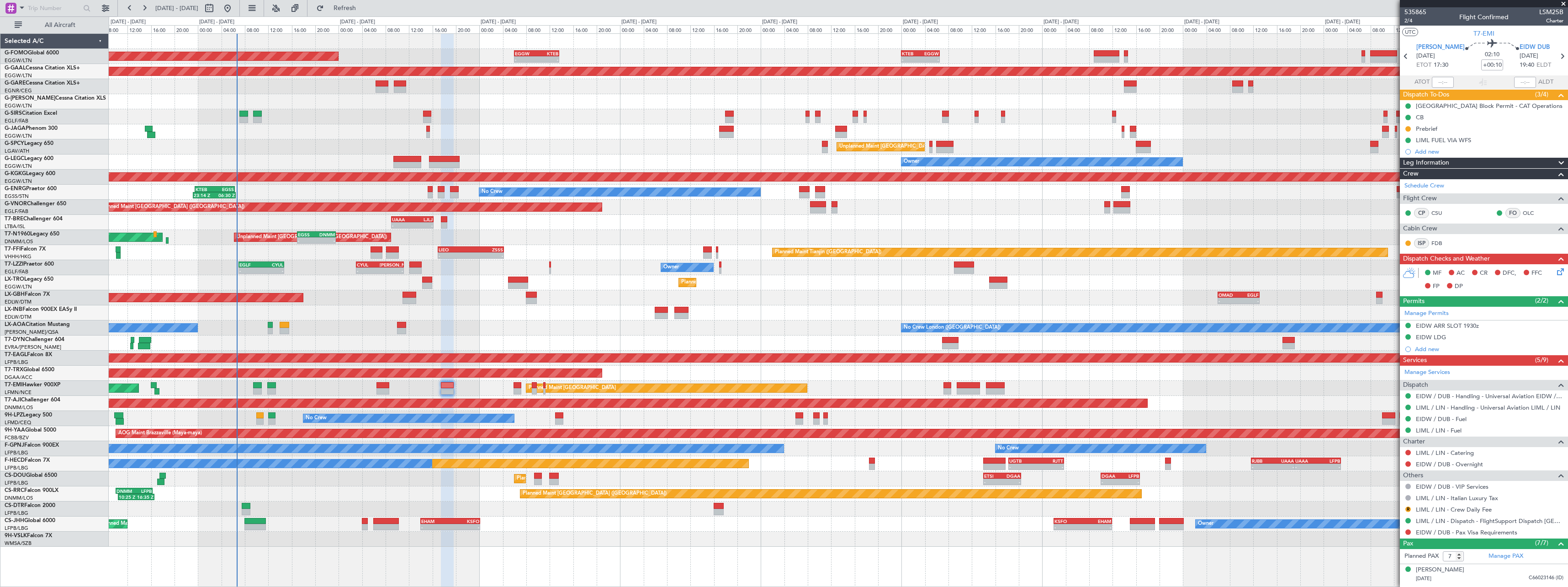
click at [411, 487] on div "Planned Maint London (Luton) - - EGGW 06:00 Z KTEB 13:40 Z - - KTEB 00:00 Z EGG…" at bounding box center [838, 290] width 1459 height 513
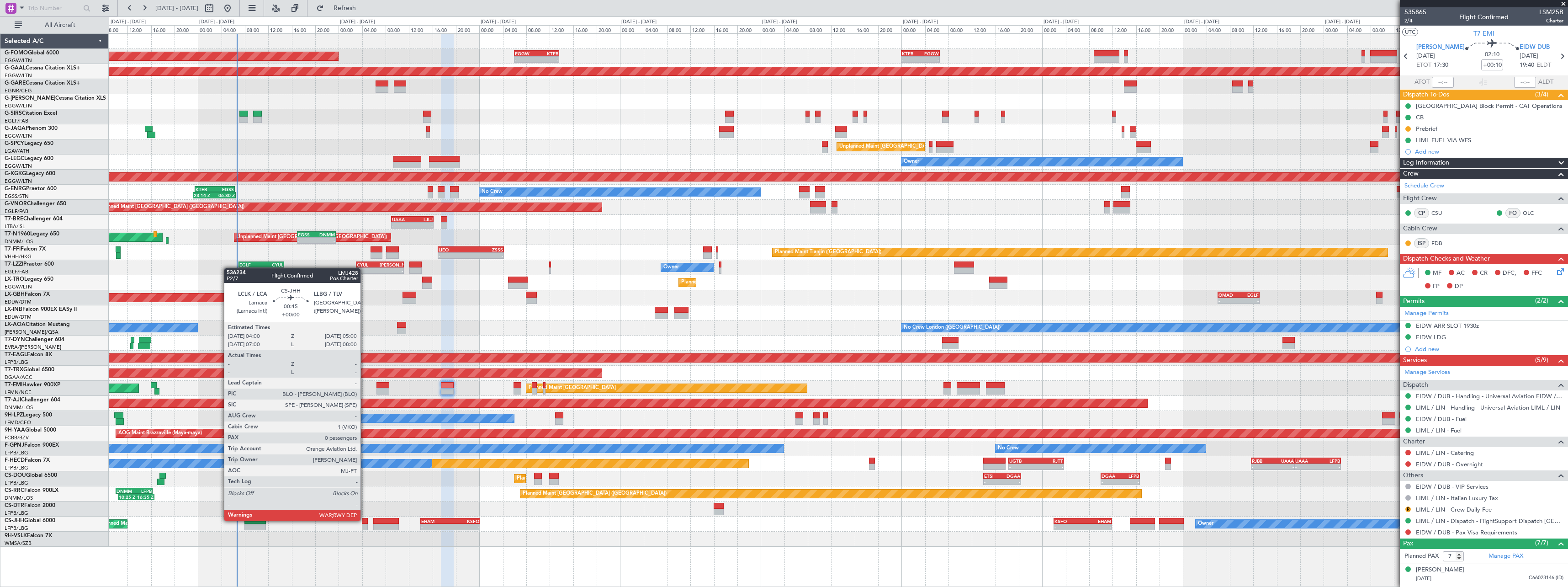
click at [365, 520] on div at bounding box center [365, 521] width 6 height 7
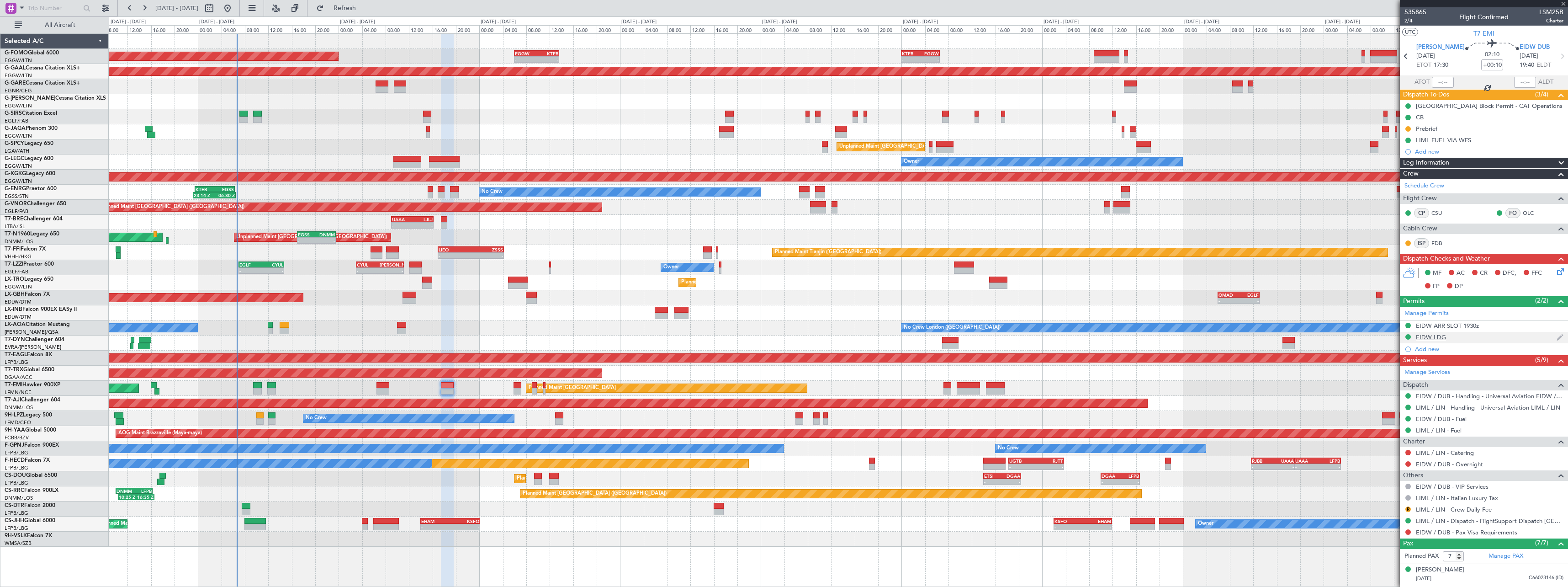
type input "0"
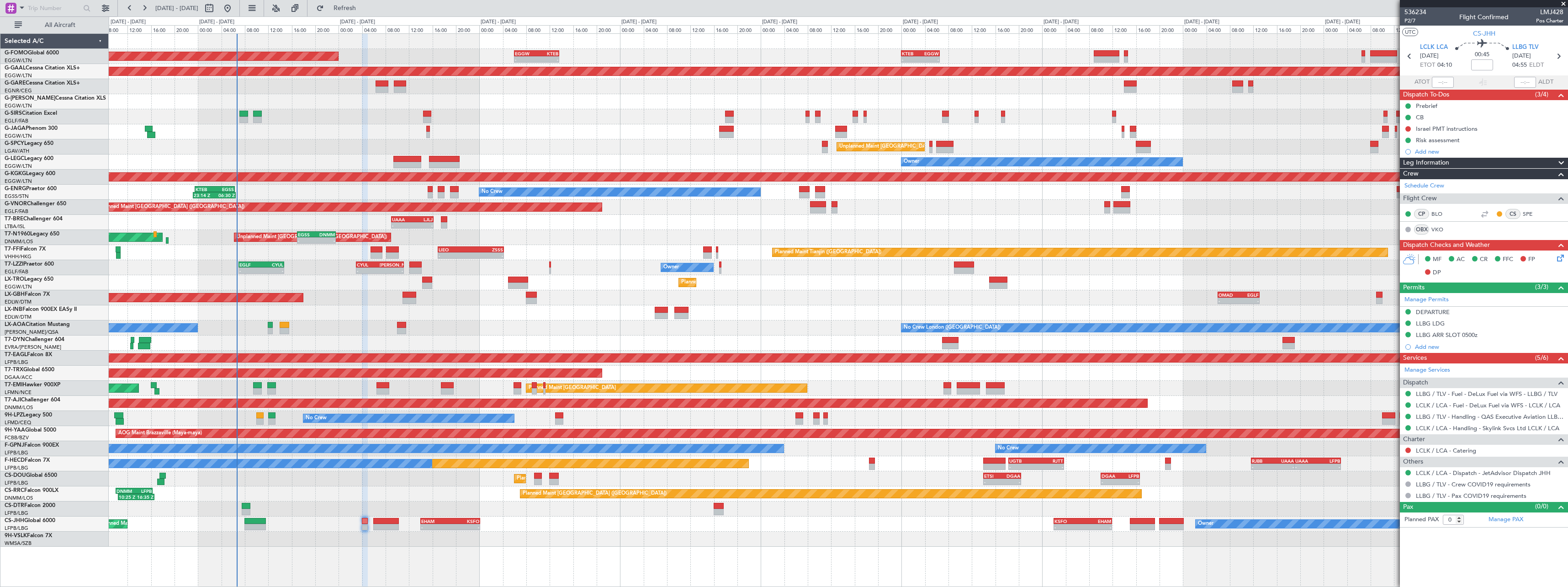
drag, startPoint x: 1424, startPoint y: 105, endPoint x: 1426, endPoint y: 117, distance: 12.2
click at [1423, 105] on div "Prebrief" at bounding box center [1426, 105] width 21 height 8
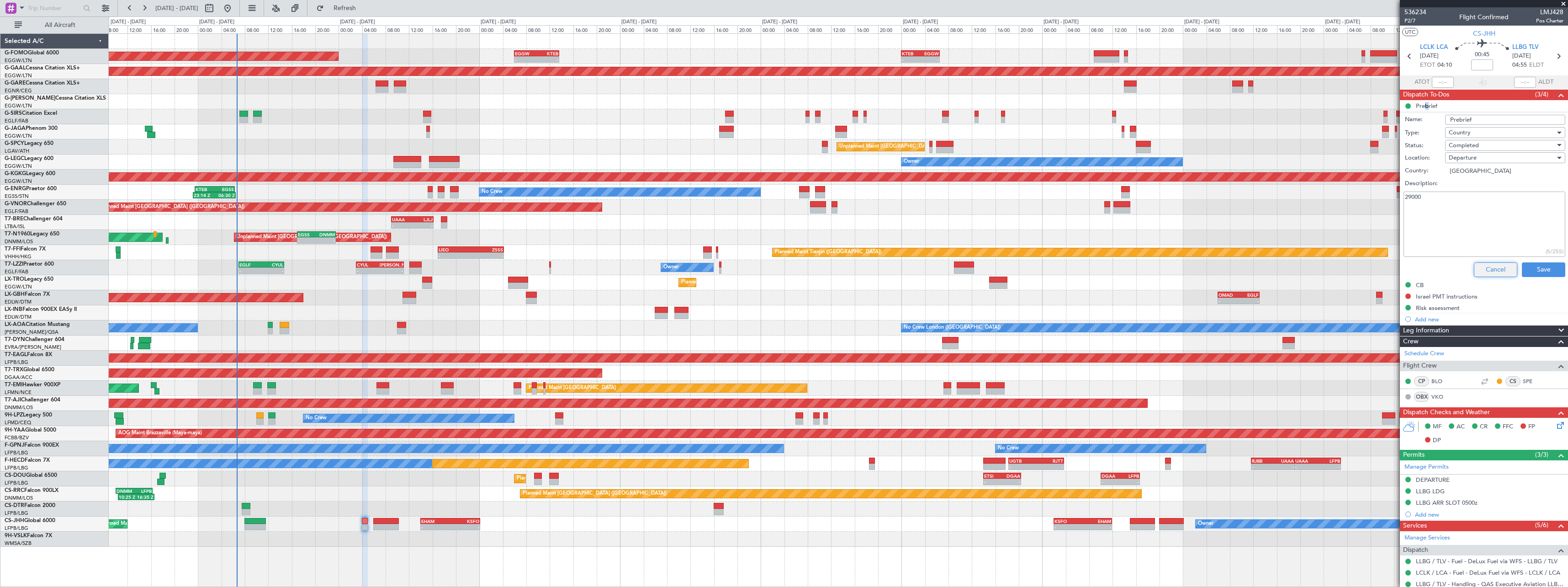
click at [1474, 274] on button "Cancel" at bounding box center [1496, 270] width 43 height 15
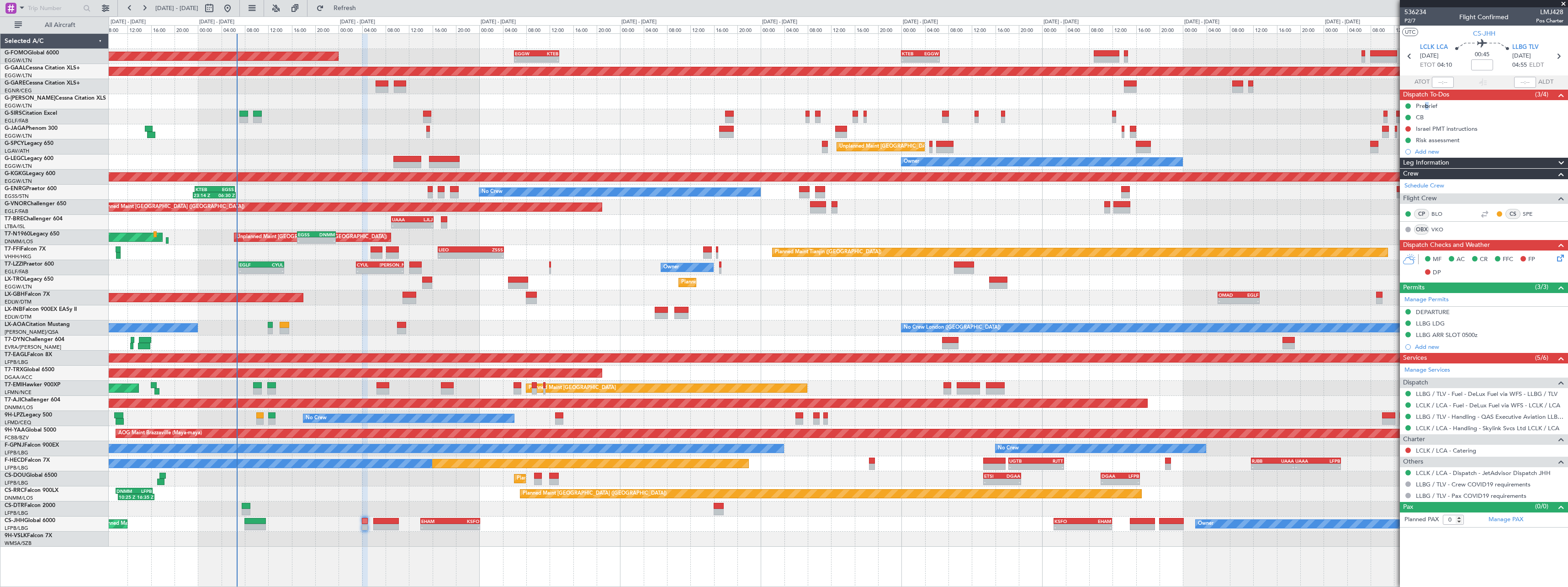
click at [1562, 160] on span at bounding box center [1561, 163] width 11 height 11
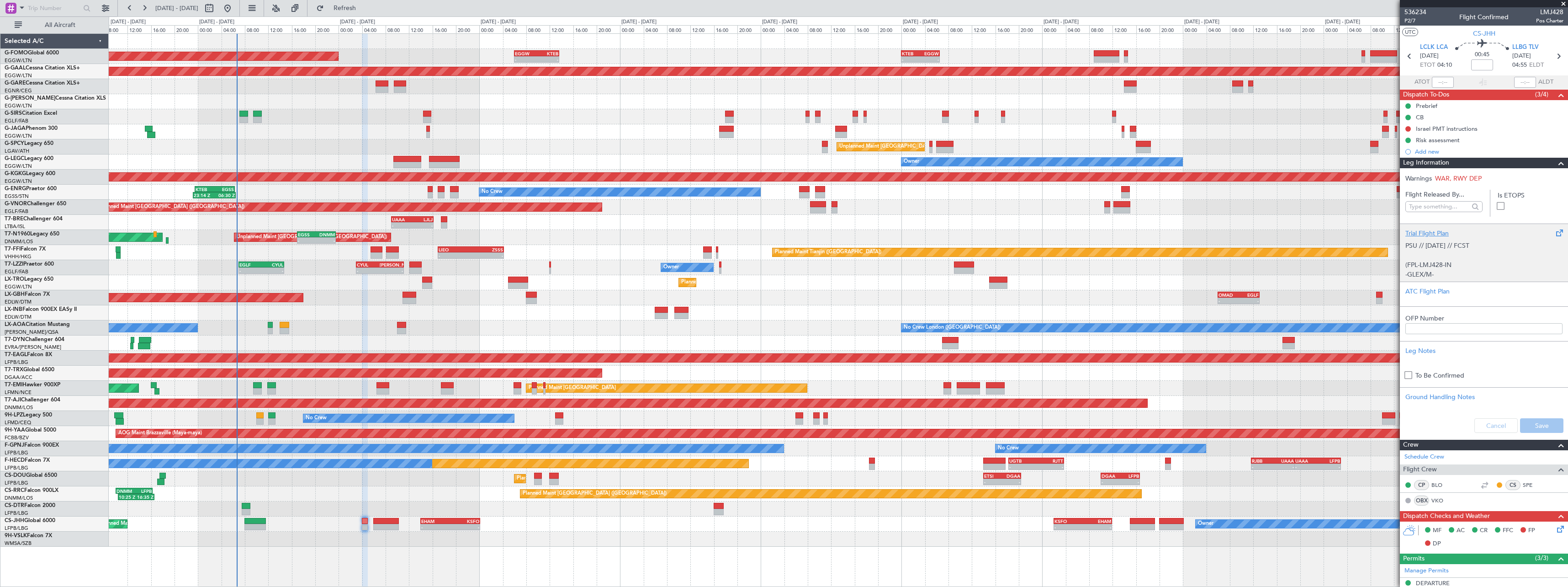
click at [1429, 230] on div "Trial Flight Plan" at bounding box center [1484, 233] width 157 height 10
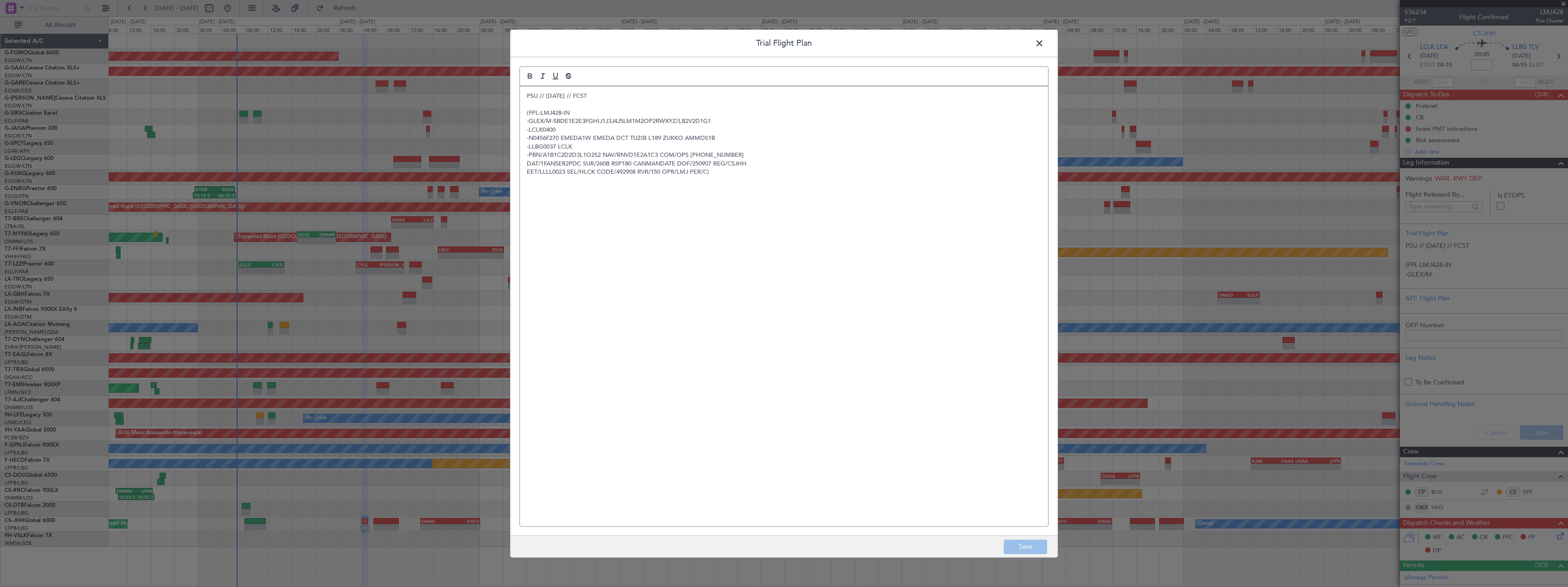
click at [527, 95] on p "PSU // [DATE] // FCST" at bounding box center [784, 96] width 515 height 8
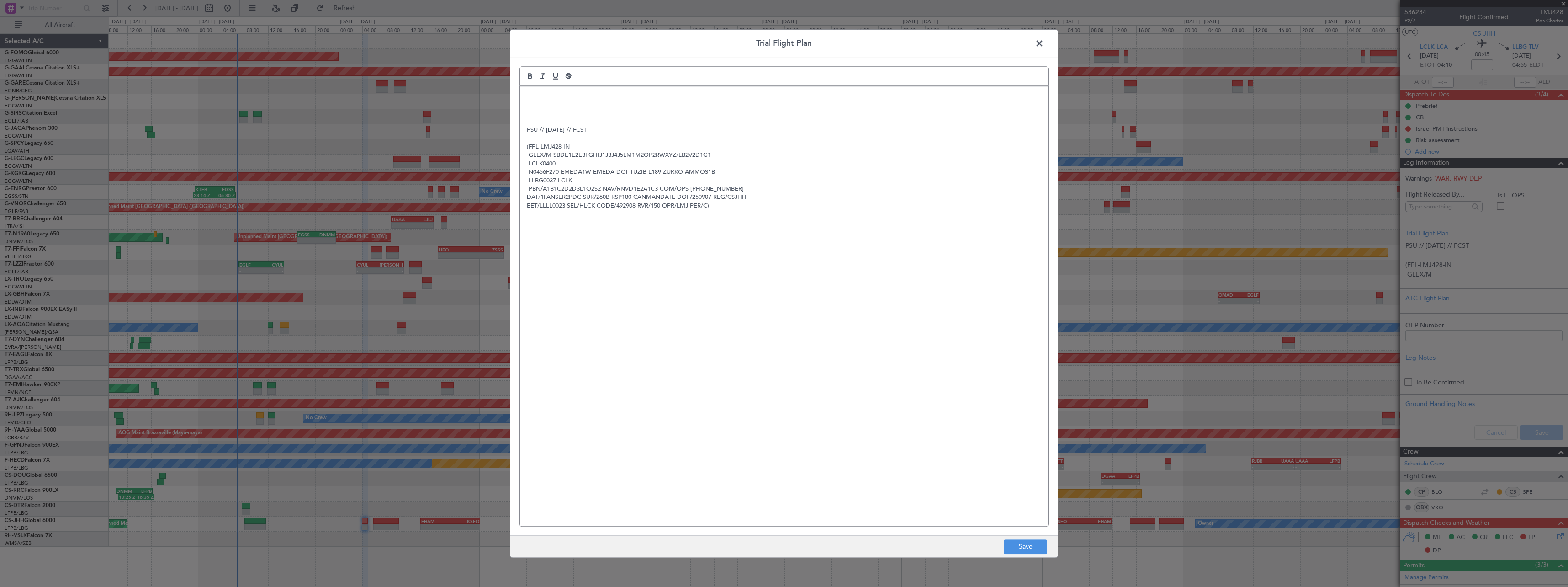
click at [527, 95] on p at bounding box center [784, 96] width 515 height 8
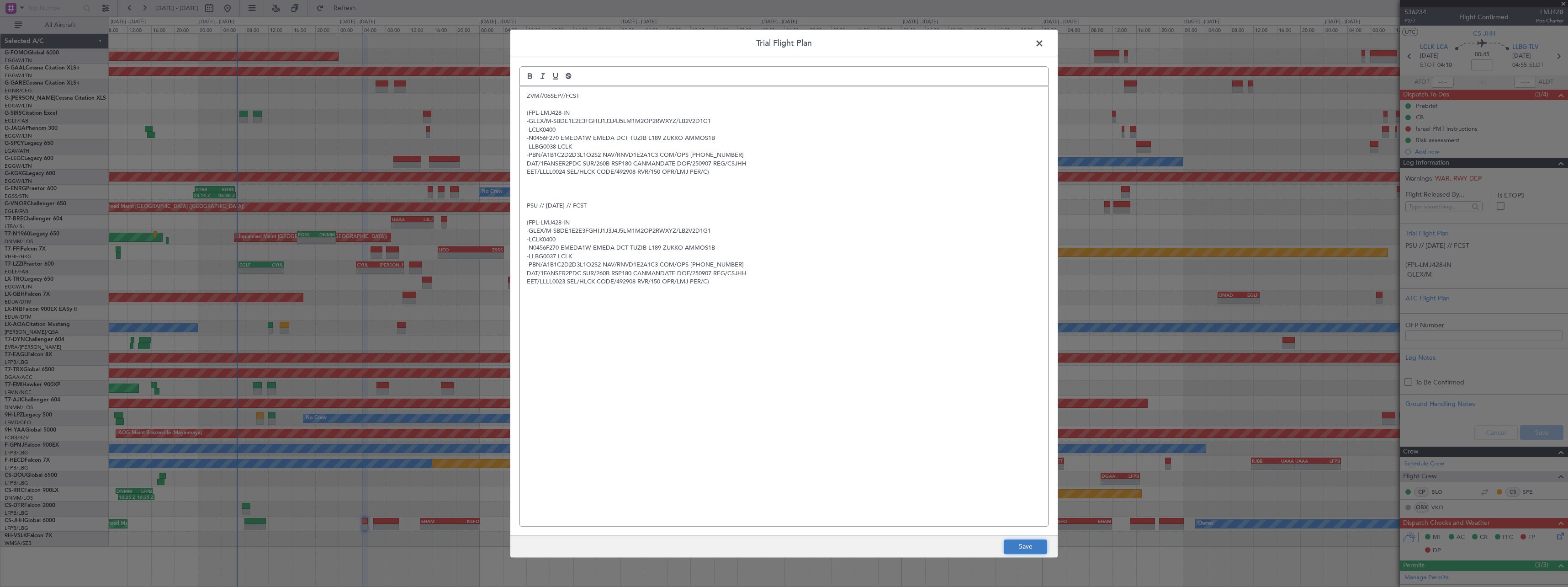
click at [1036, 549] on button "Save" at bounding box center [1025, 546] width 43 height 15
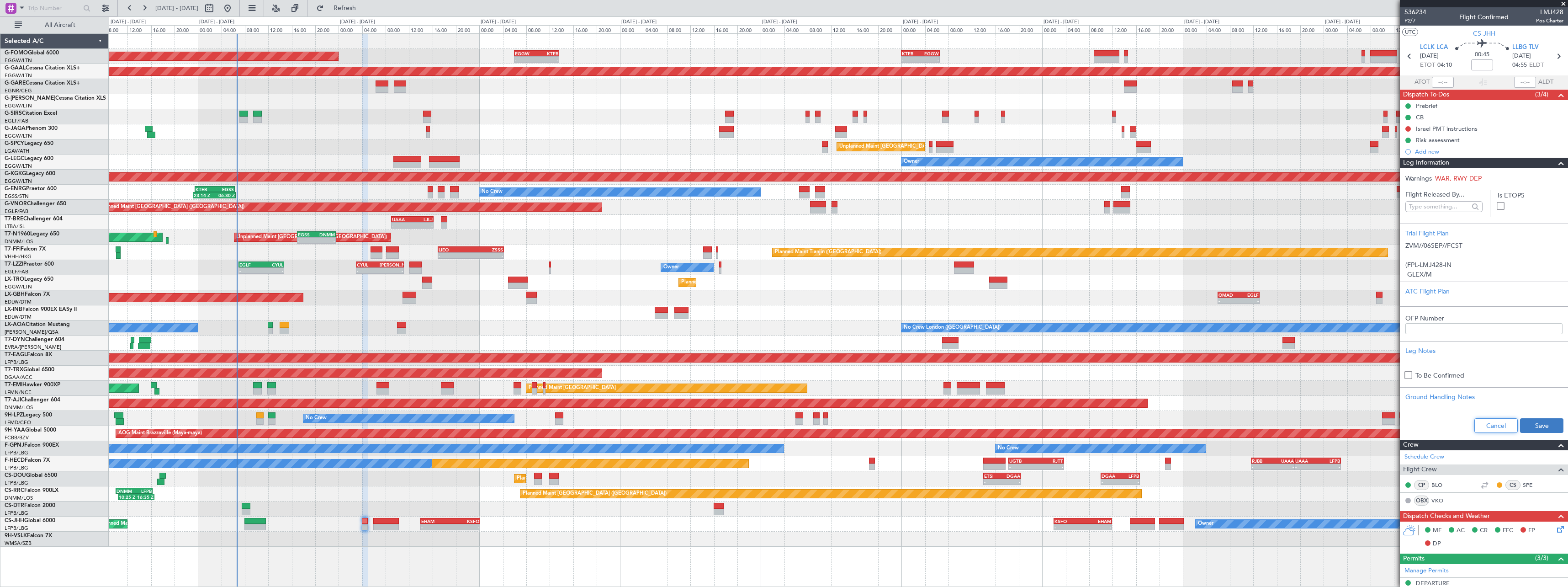
drag, startPoint x: 1508, startPoint y: 425, endPoint x: 1516, endPoint y: 424, distance: 8.1
click at [1511, 425] on div "Cancel Save" at bounding box center [1484, 425] width 168 height 27
click at [1523, 423] on button "Save" at bounding box center [1541, 426] width 43 height 15
click at [1556, 167] on span at bounding box center [1561, 163] width 11 height 11
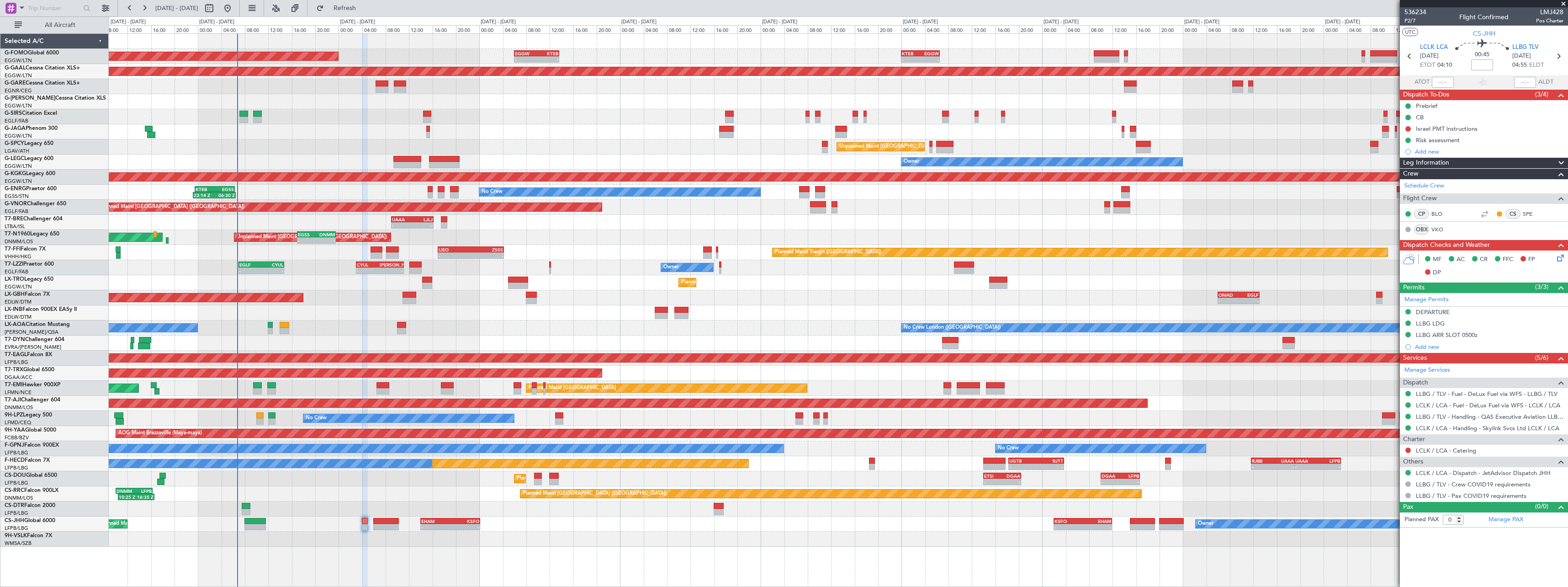
click at [1488, 68] on input at bounding box center [1482, 65] width 22 height 11
type input "-00:05"
click at [722, 519] on div "Planned Maint Paris (Le Bourget) Owner Planned Maint Paris (Le Bourget) - - EHA…" at bounding box center [838, 524] width 1459 height 15
click at [714, 517] on div "Planned Maint Paris (Le Bourget) Owner Planned Maint Paris (Le Bourget) - - EHA…" at bounding box center [838, 524] width 1459 height 15
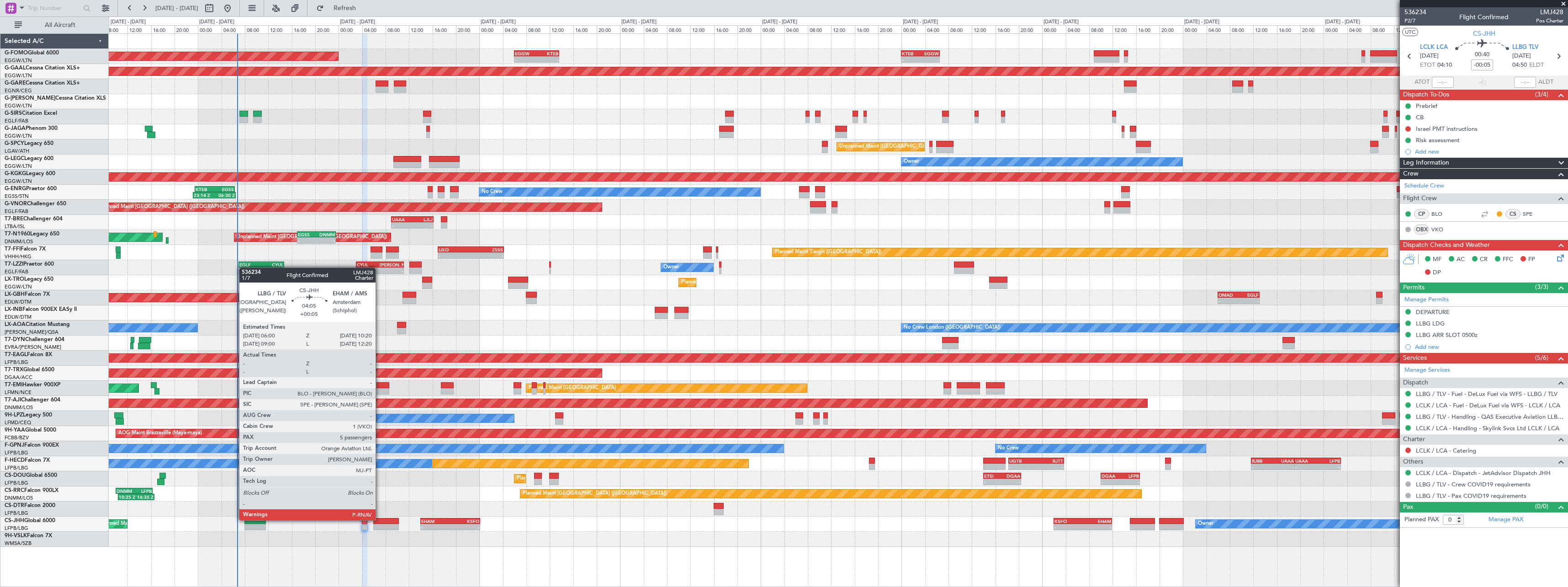
click at [380, 519] on div at bounding box center [386, 521] width 26 height 7
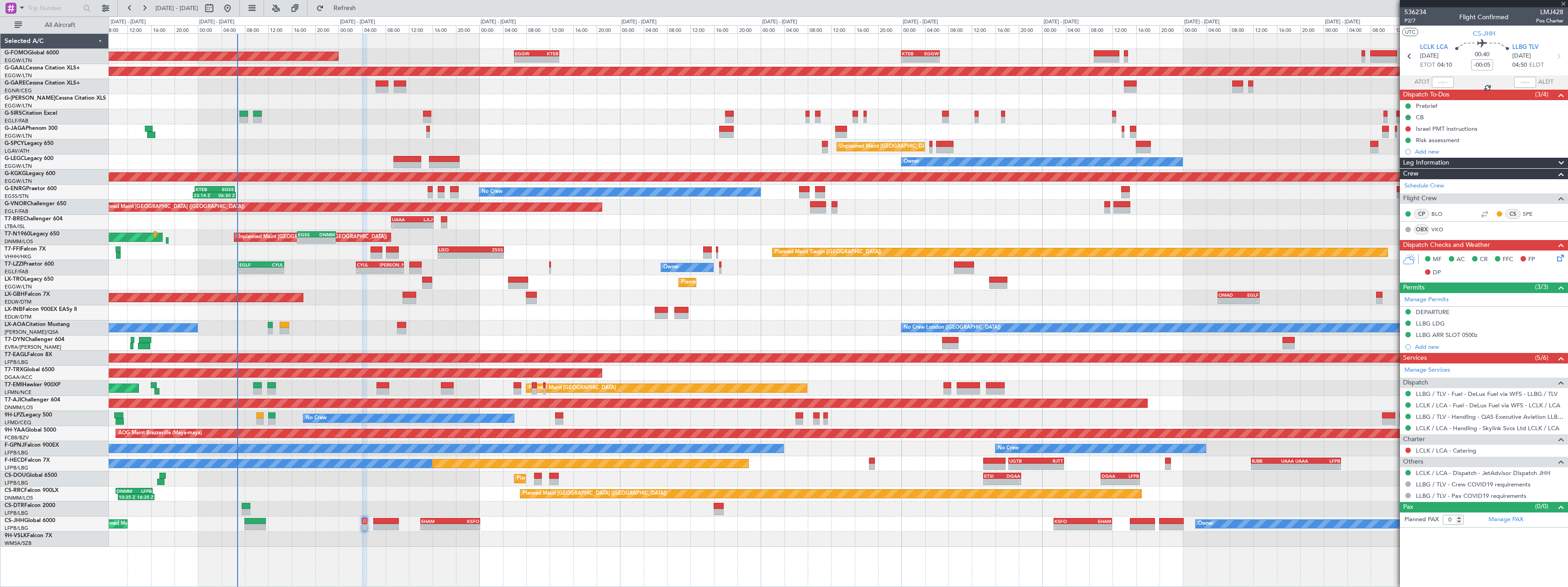
type input "+00:05"
type input "5"
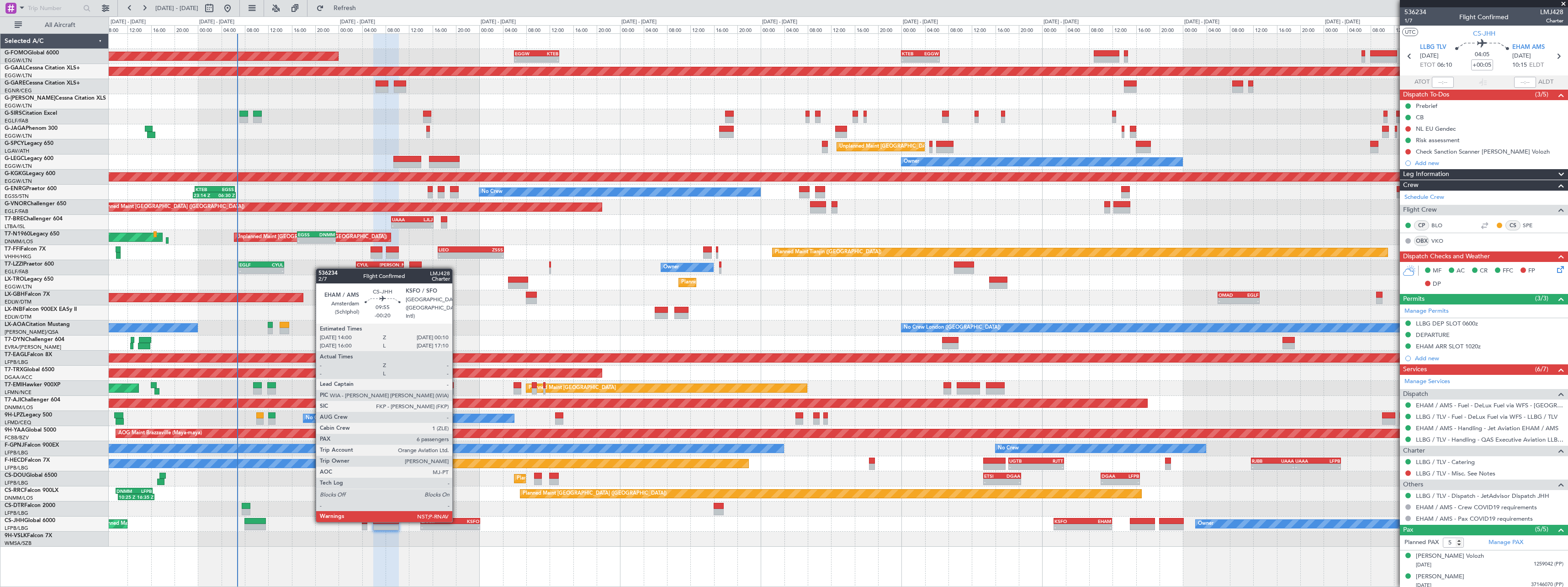
click at [456, 521] on div "KSFO" at bounding box center [464, 521] width 29 height 5
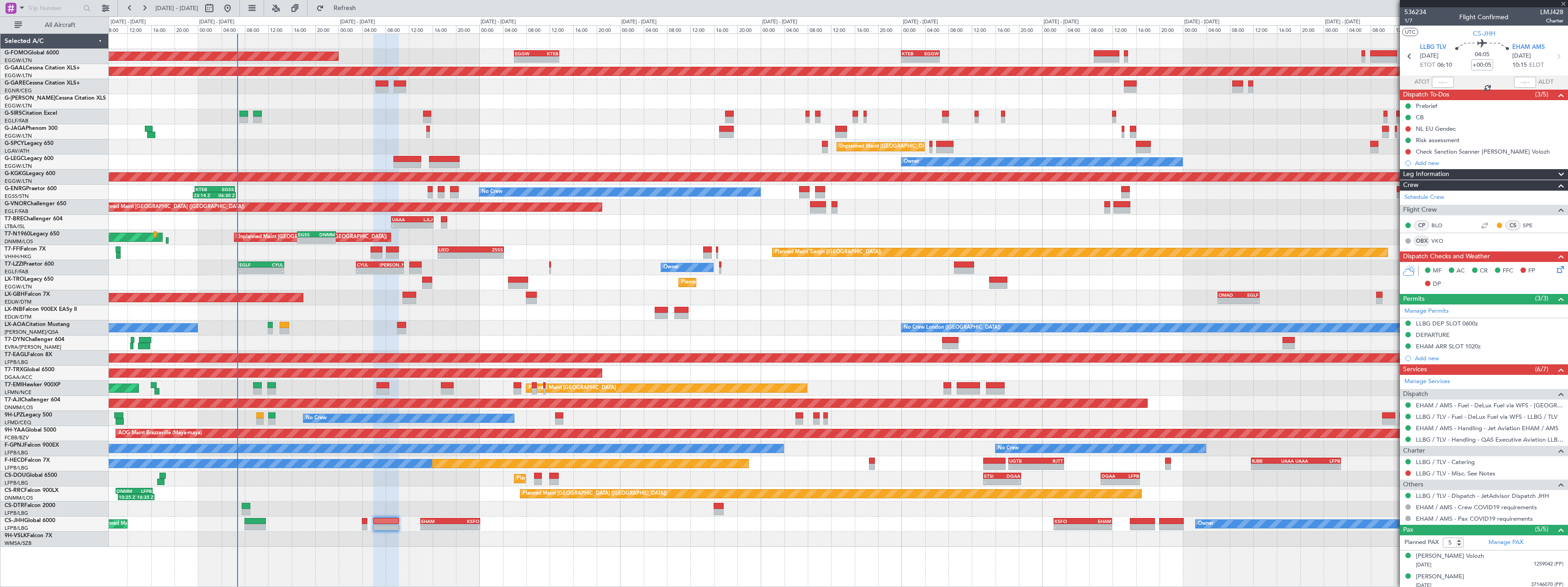
type input "-00:20"
type input "6"
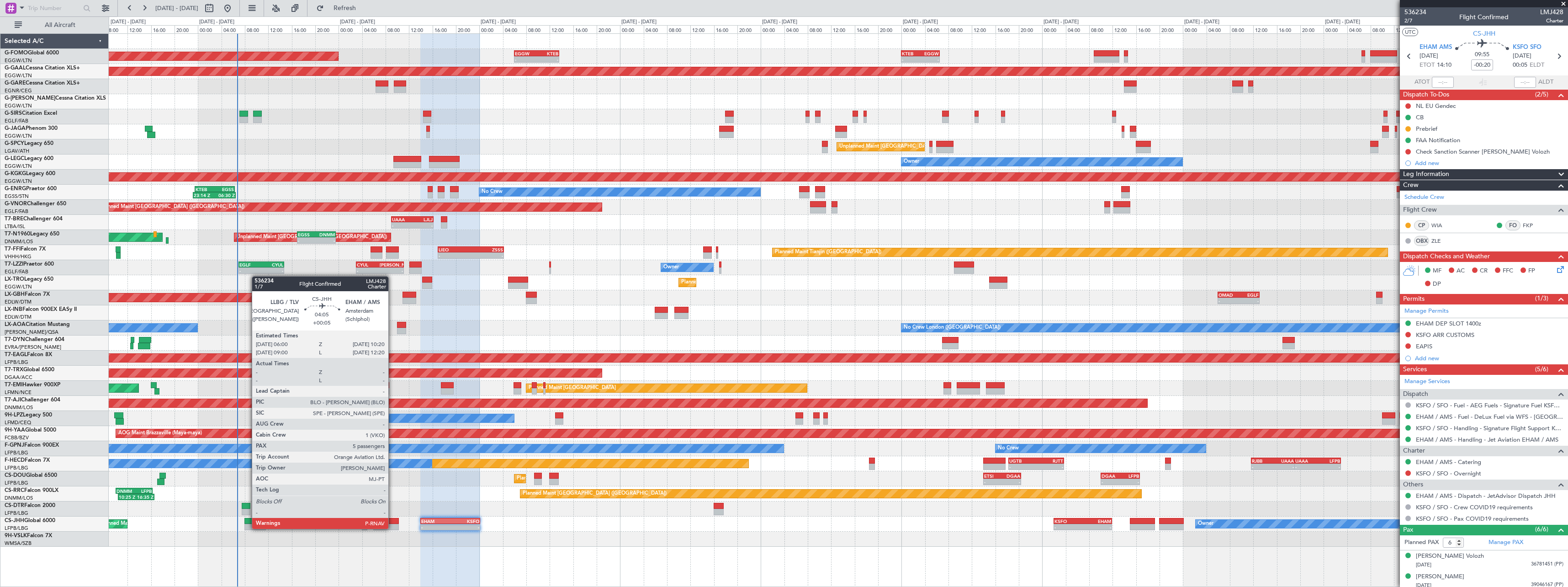
click at [392, 528] on div at bounding box center [386, 527] width 26 height 7
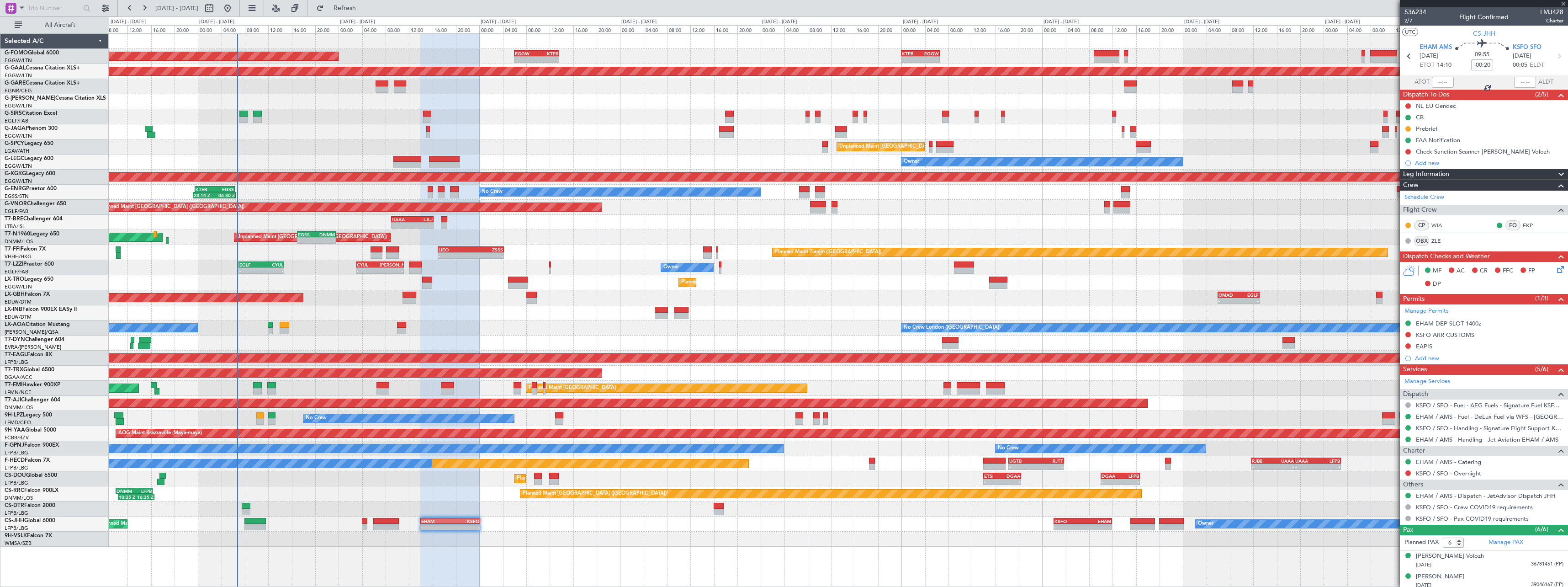
type input "+00:05"
type input "5"
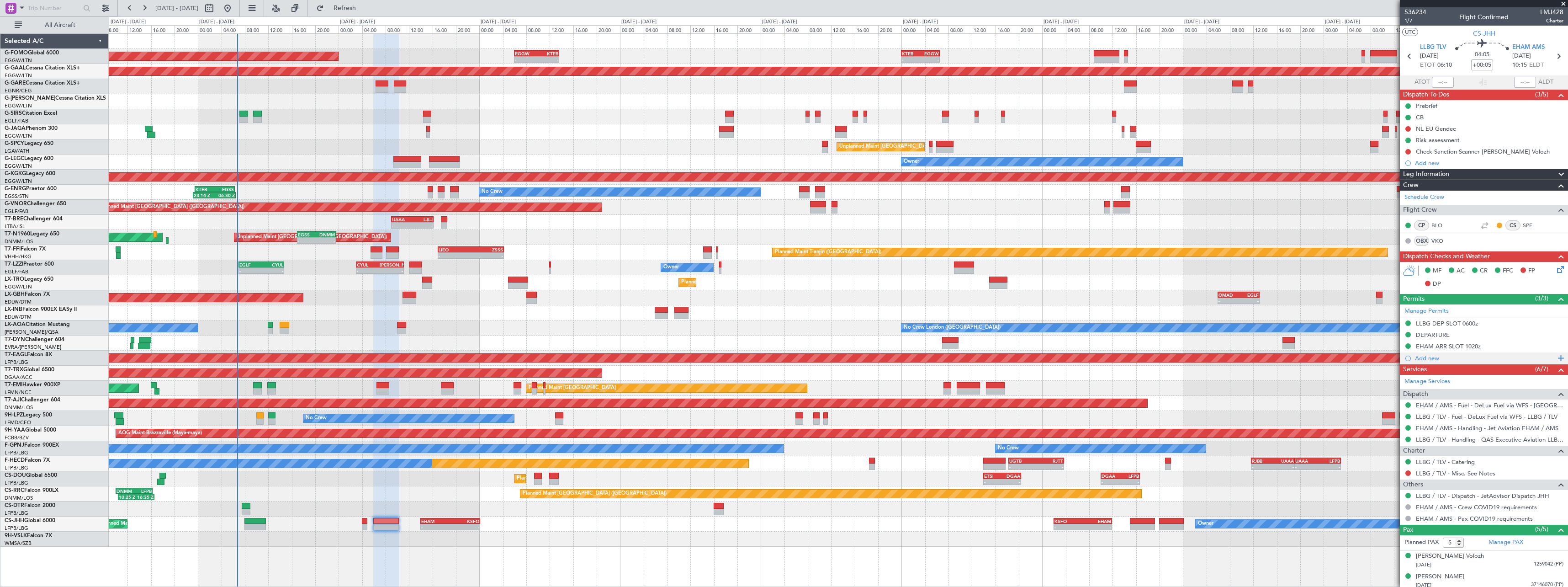
click at [1426, 359] on div "Add new" at bounding box center [1485, 358] width 140 height 8
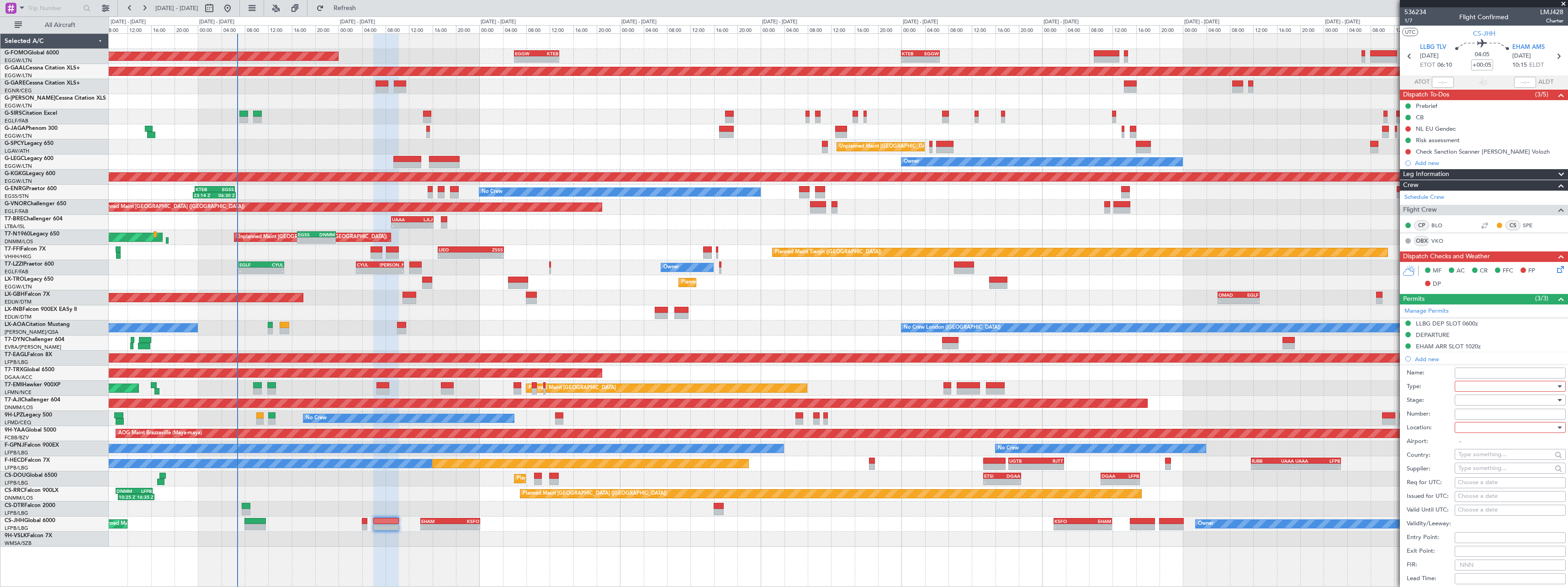
click at [1473, 386] on div at bounding box center [1508, 386] width 97 height 14
click at [1482, 424] on span "Overflight" at bounding box center [1507, 423] width 96 height 14
click at [1479, 399] on div at bounding box center [1508, 400] width 97 height 14
click at [1496, 471] on span "Received OK" at bounding box center [1507, 473] width 96 height 14
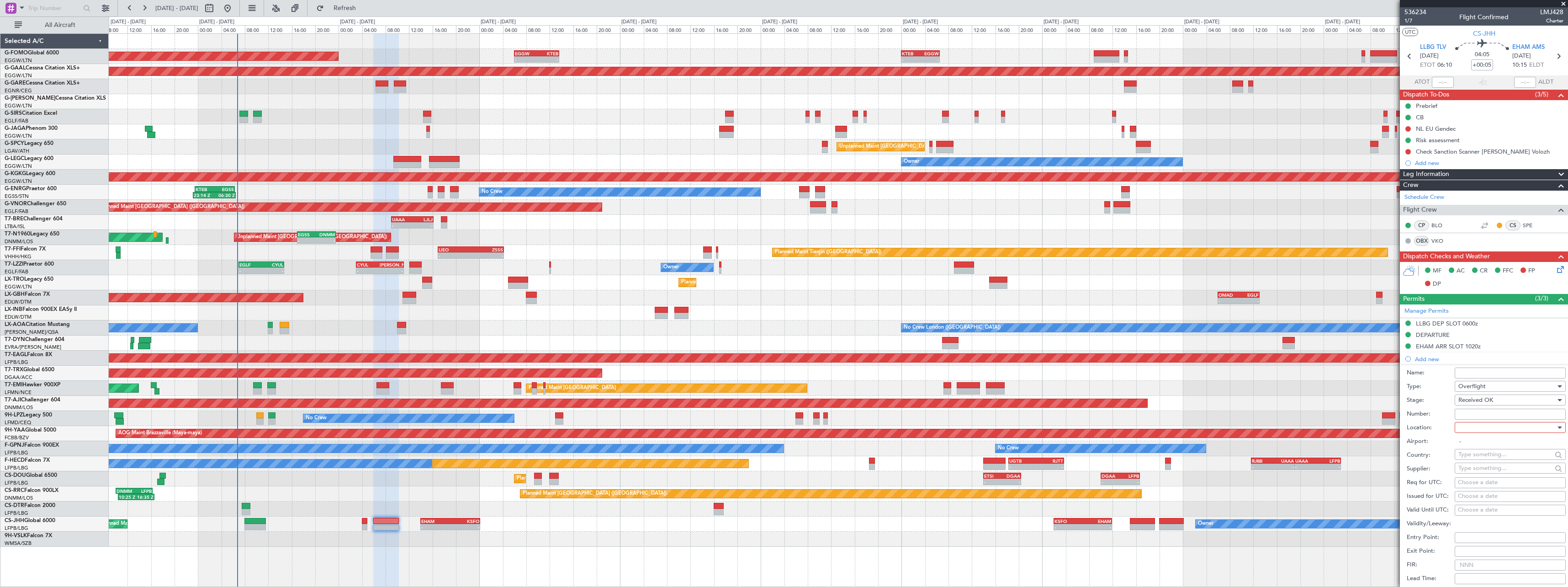
click at [1479, 431] on div at bounding box center [1508, 427] width 97 height 14
click at [1483, 502] on span "Enroute" at bounding box center [1507, 501] width 96 height 14
click at [1480, 411] on input "Number:" at bounding box center [1510, 414] width 111 height 11
type input "ECAC BUSINESS FLIGHT"
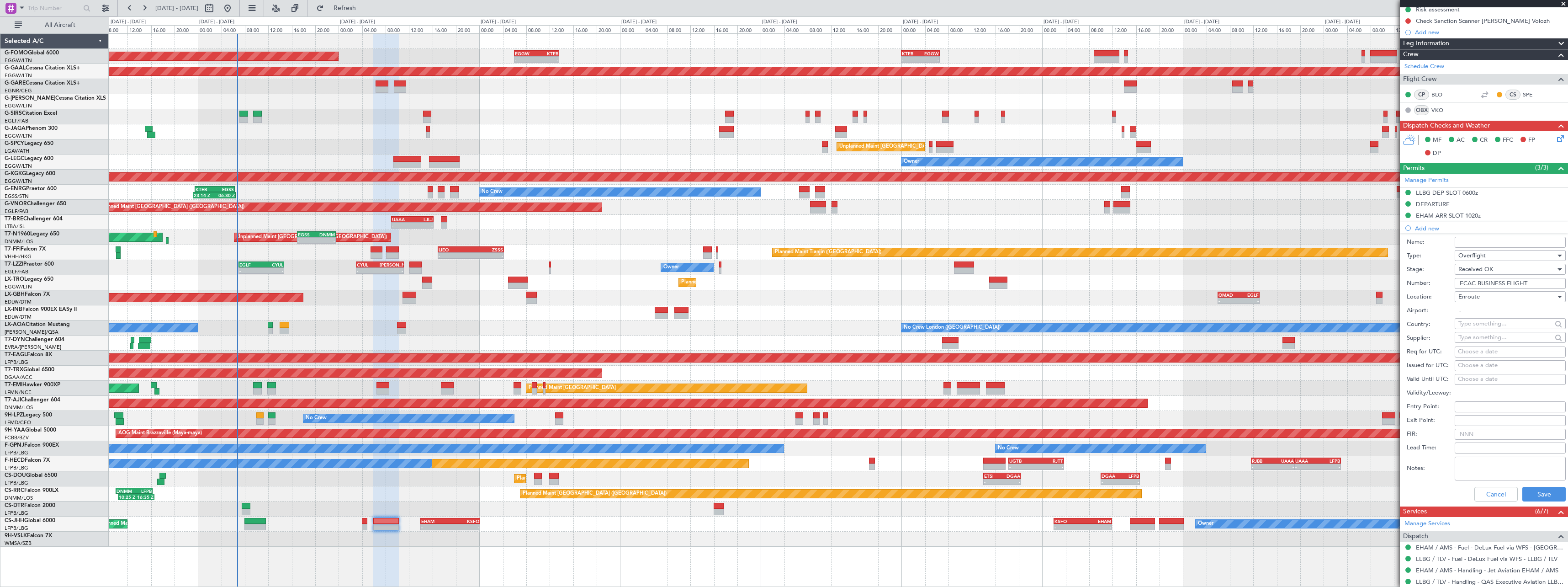
scroll to position [137, 0]
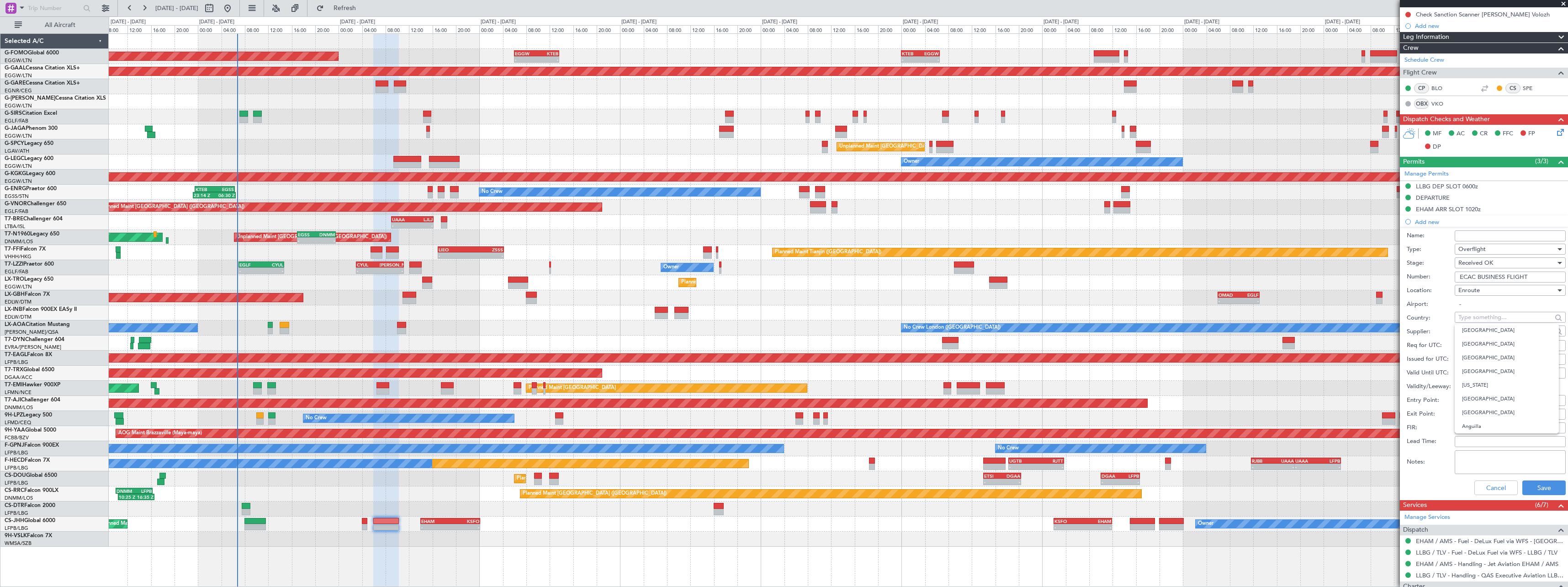
click at [1480, 317] on input "text" at bounding box center [1505, 317] width 94 height 14
click at [1468, 327] on span "Turkey" at bounding box center [1506, 330] width 89 height 14
type input "Turkey"
click at [1536, 493] on button "Save" at bounding box center [1544, 487] width 43 height 15
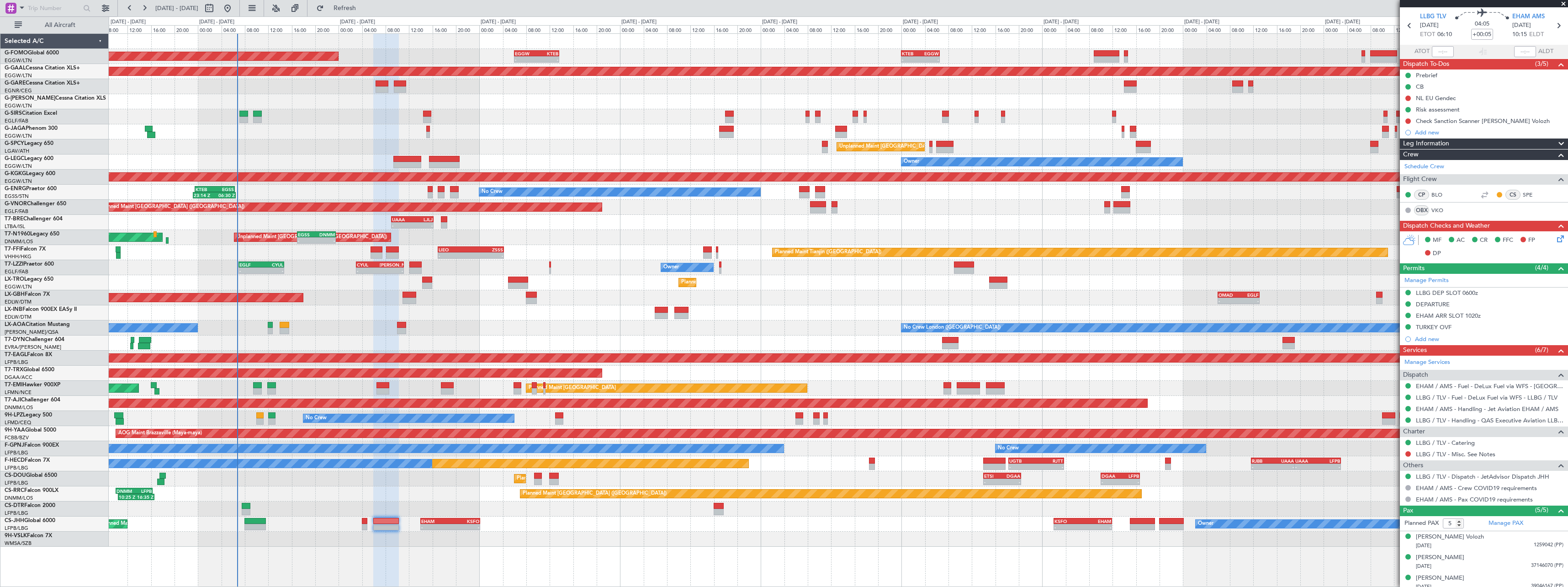
scroll to position [0, 0]
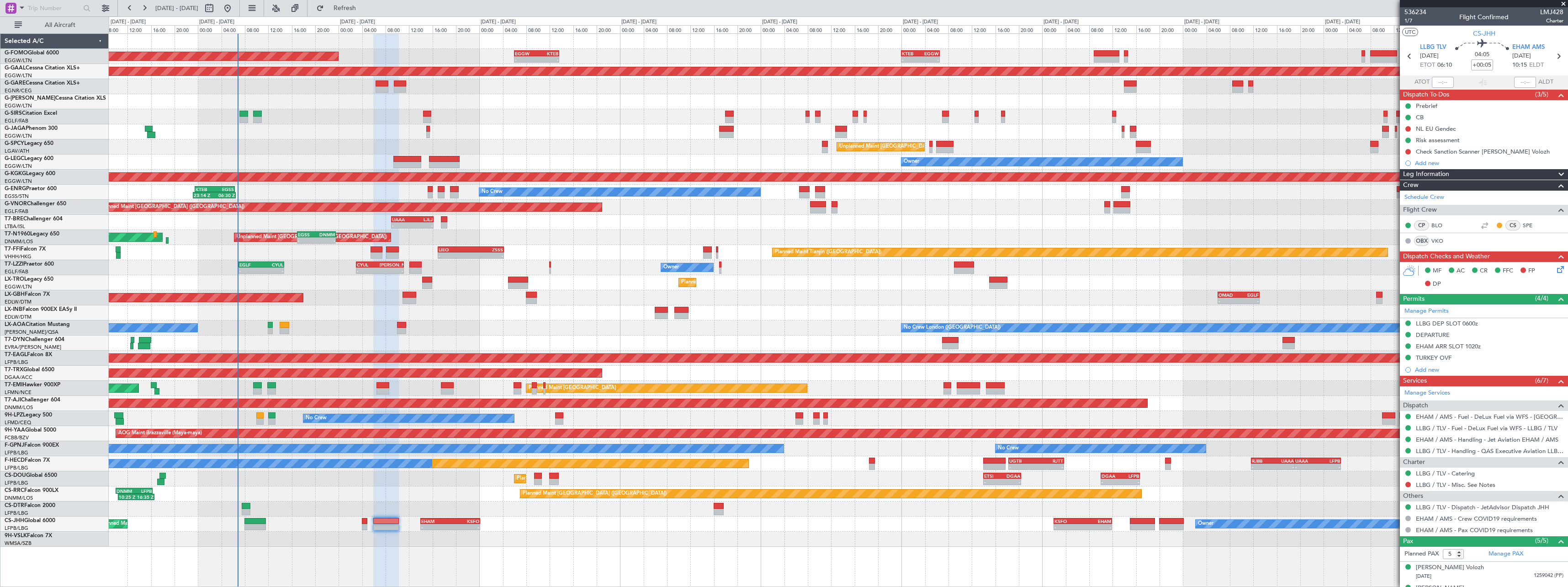
click at [1556, 172] on span at bounding box center [1561, 174] width 11 height 11
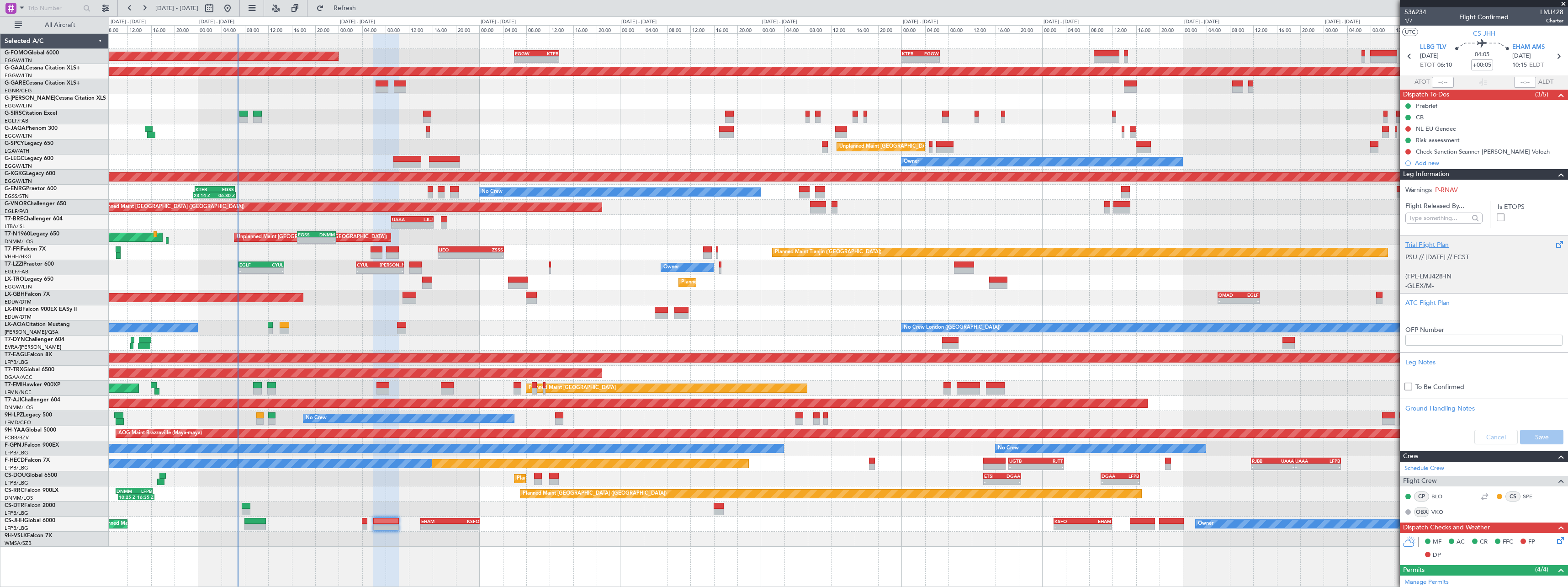
click at [1432, 245] on div "Trial Flight Plan" at bounding box center [1484, 244] width 157 height 10
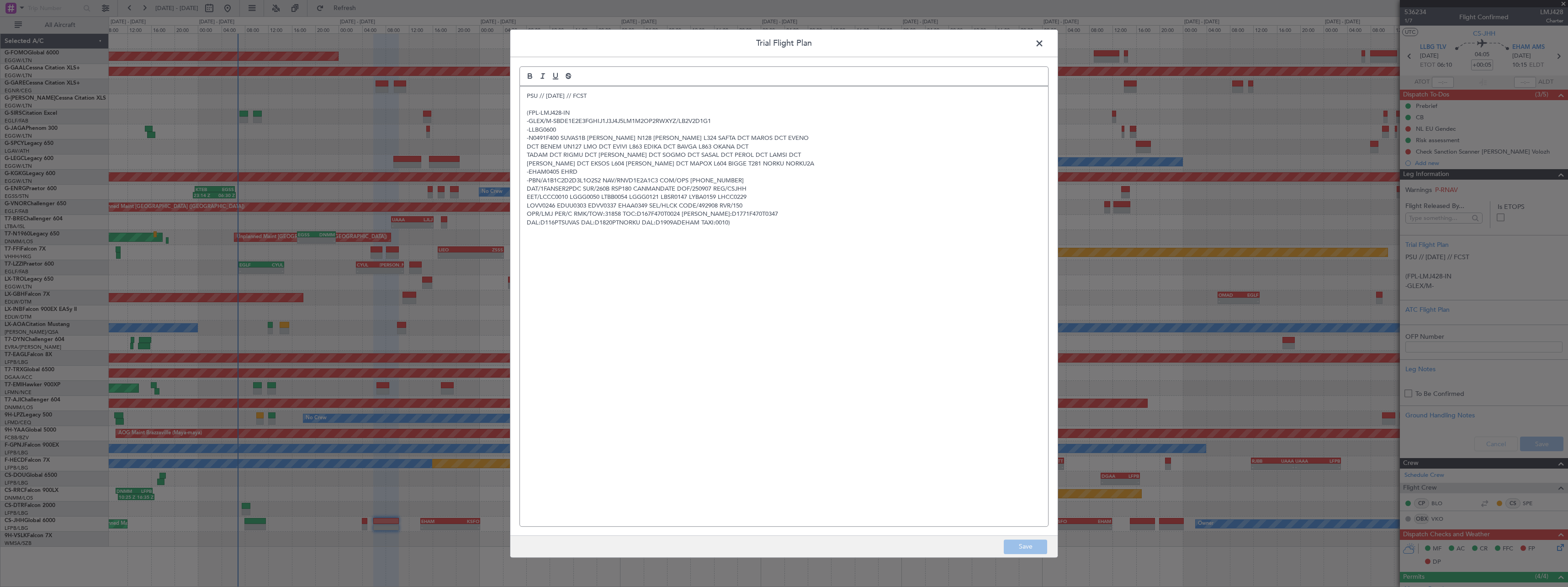
click at [522, 94] on div "PSU // 05SEP // FCST (FPL-LMJ428-IN -GLEX/M-SBDE1E2E3FGHIJ1J3J4J5LM1M2OP2RWXYZ/…" at bounding box center [784, 306] width 529 height 440
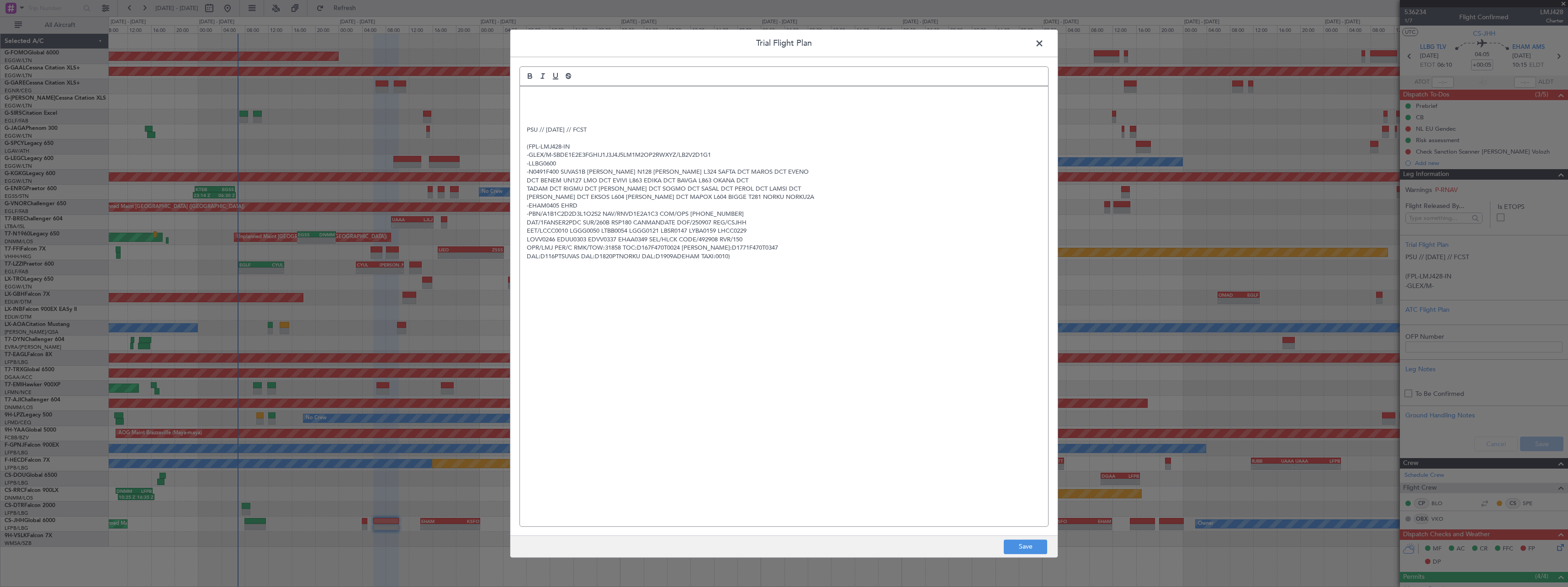
click at [523, 92] on div "PSU // 05SEP // FCST (FPL-LMJ428-IN -GLEX/M-SBDE1E2E3FGHIJ1J3J4J5LM1M2OP2RWXYZ/…" at bounding box center [784, 306] width 529 height 440
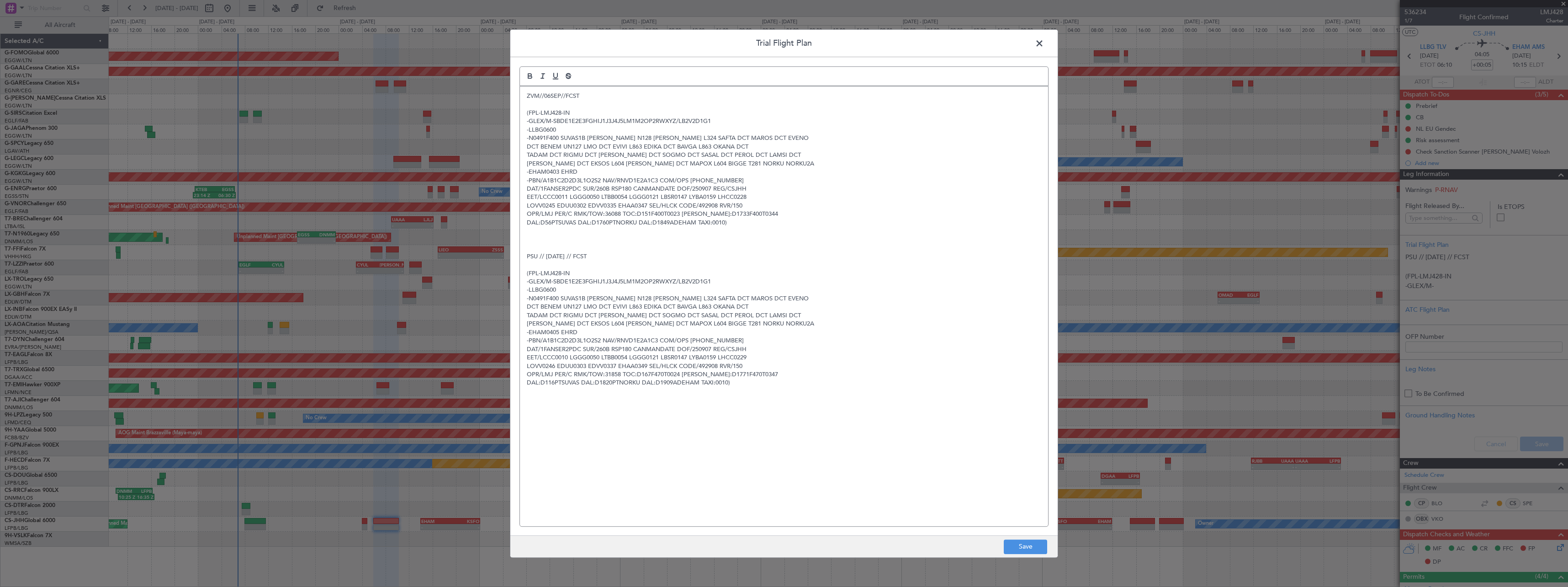
click at [1026, 554] on footer "Save" at bounding box center [784, 546] width 548 height 22
click at [1013, 548] on button "Save" at bounding box center [1025, 546] width 43 height 15
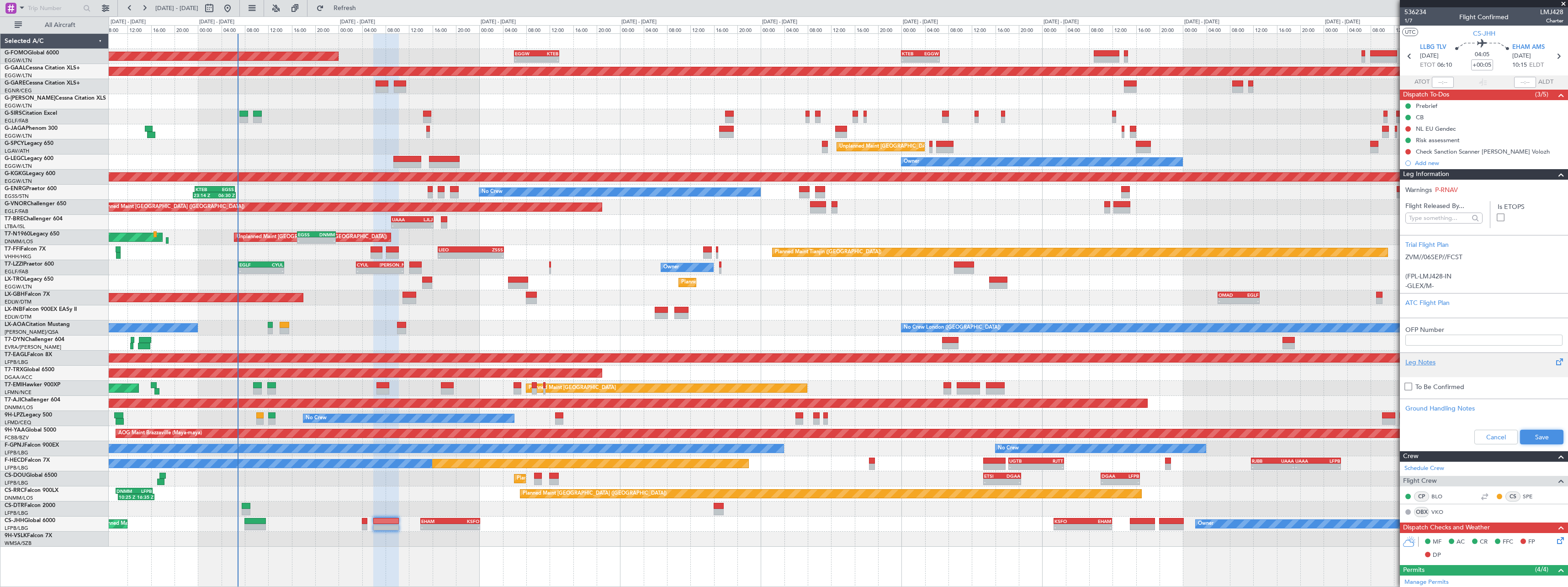
drag, startPoint x: 1535, startPoint y: 441, endPoint x: 1536, endPoint y: 362, distance: 79.0
click at [1535, 440] on button "Save" at bounding box center [1541, 437] width 43 height 15
click at [1558, 176] on span at bounding box center [1561, 174] width 11 height 11
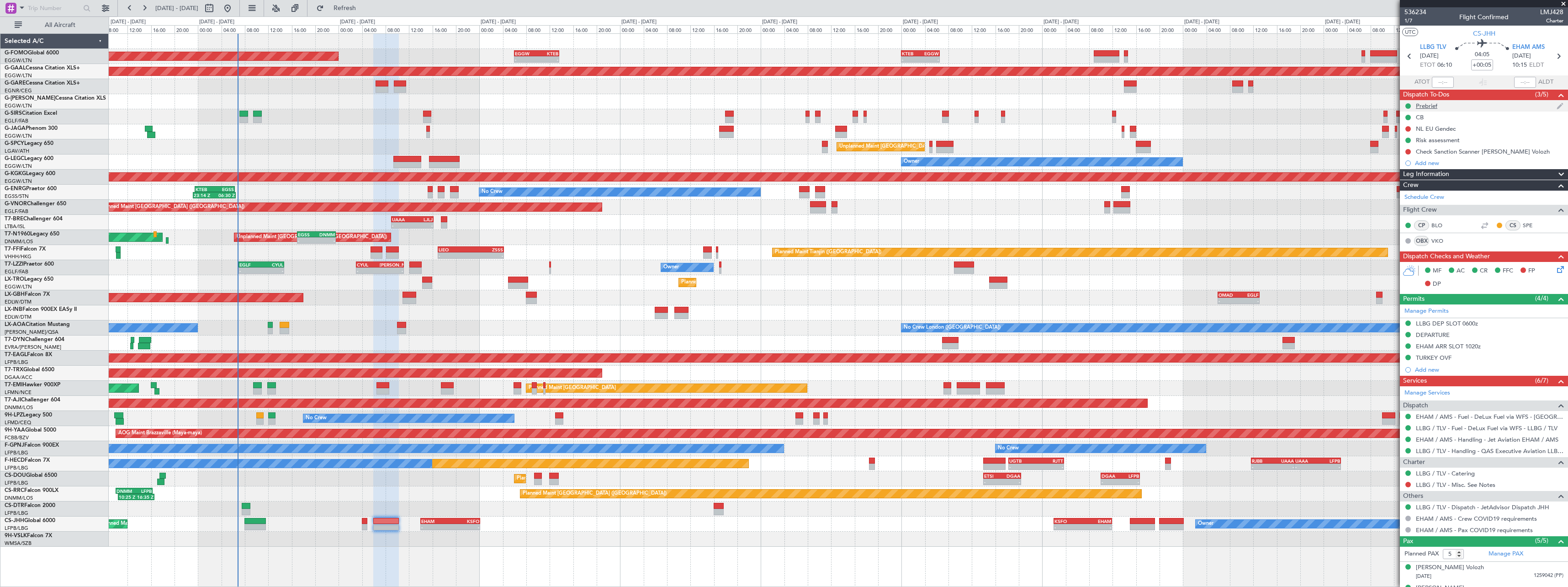
click at [1427, 108] on div "Prebrief" at bounding box center [1426, 105] width 21 height 8
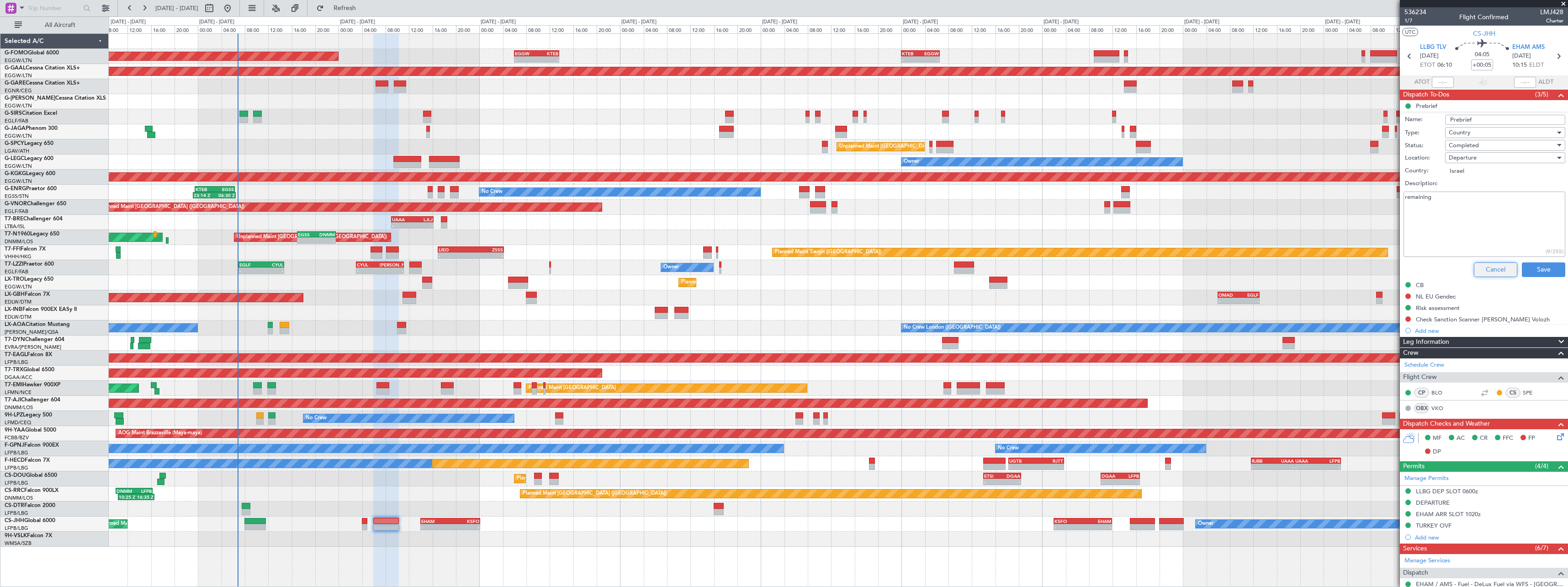
click at [1492, 267] on button "Cancel" at bounding box center [1496, 270] width 43 height 15
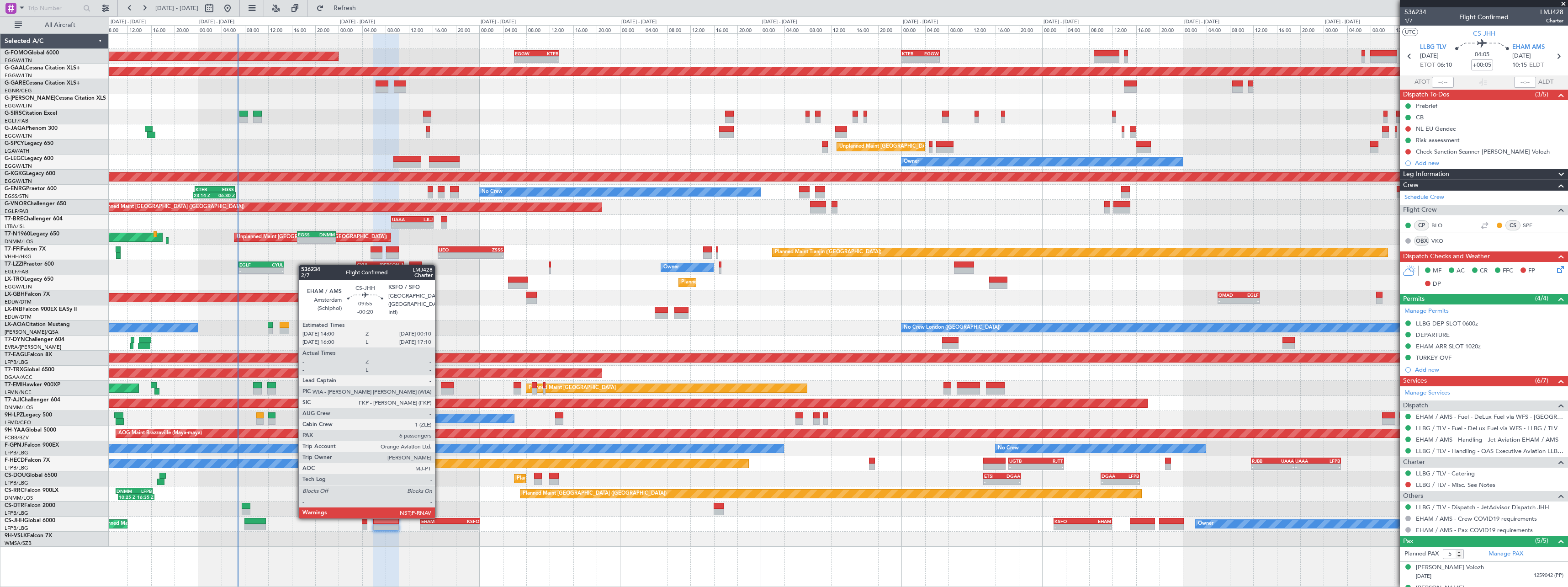
click at [441, 517] on div "Planned Maint Paris (Le Bourget) Owner Planned Maint Paris (Le Bourget) - - EHA…" at bounding box center [838, 524] width 1459 height 15
click at [442, 521] on div "EHAM" at bounding box center [435, 521] width 29 height 5
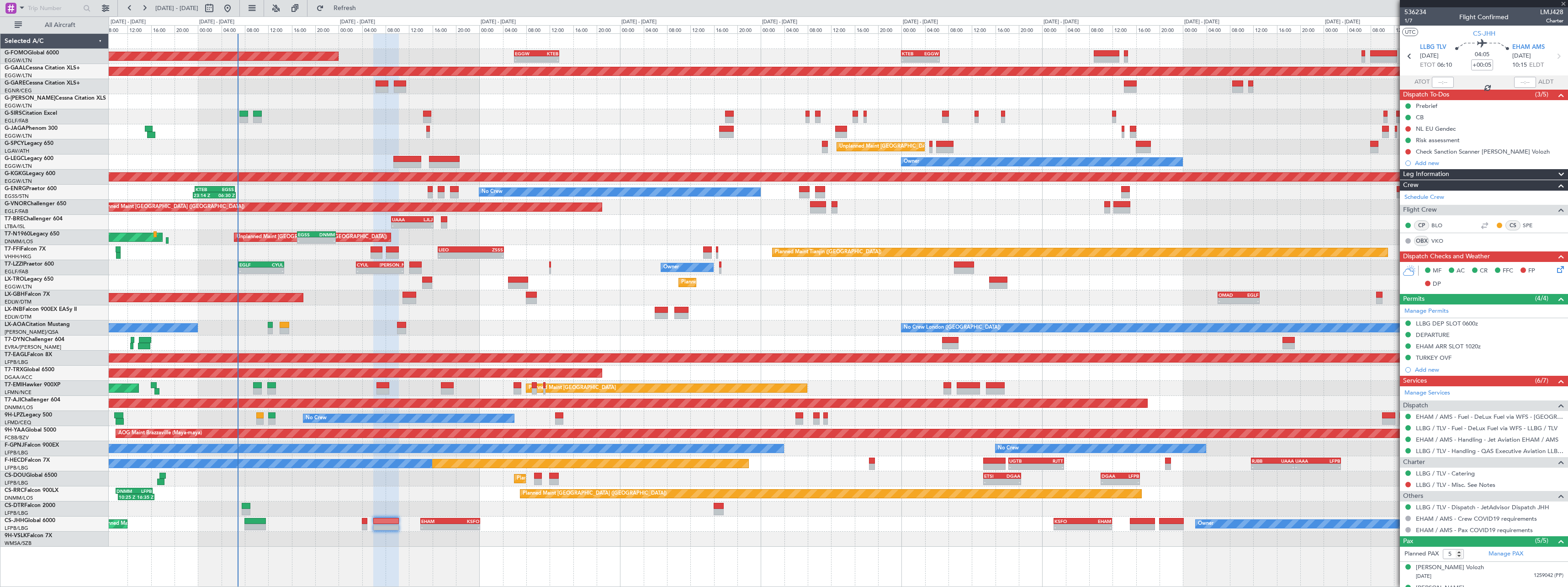
type input "-00:20"
type input "6"
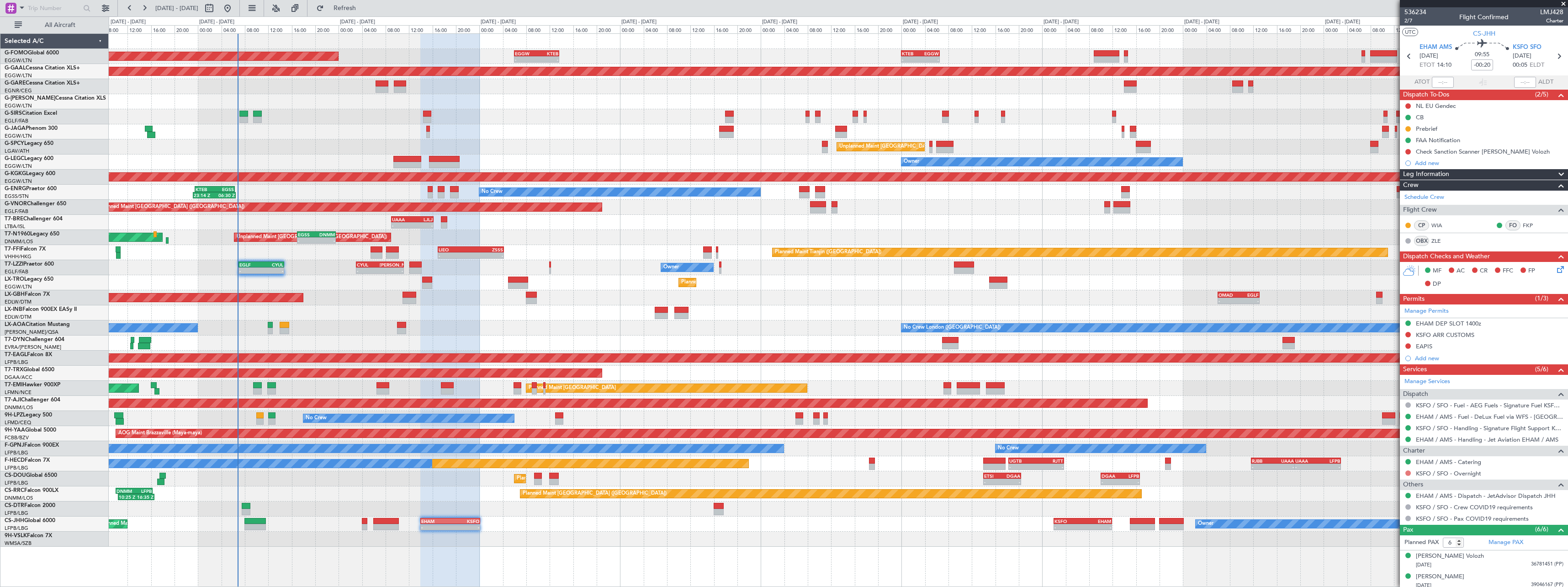
click at [1410, 473] on button at bounding box center [1408, 473] width 5 height 5
drag, startPoint x: 1389, startPoint y: 456, endPoint x: 1373, endPoint y: 476, distance: 25.6
click at [1388, 456] on span "Confirmed" at bounding box center [1382, 459] width 28 height 9
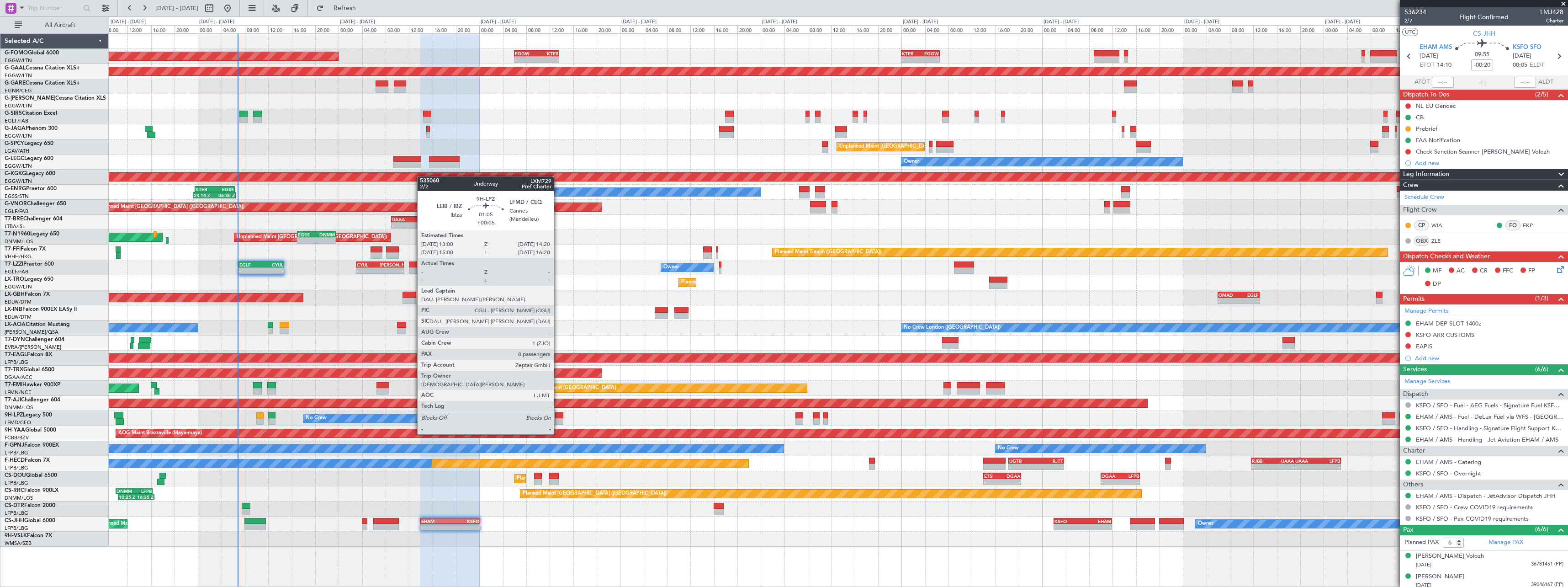
click at [558, 417] on div at bounding box center [559, 415] width 8 height 7
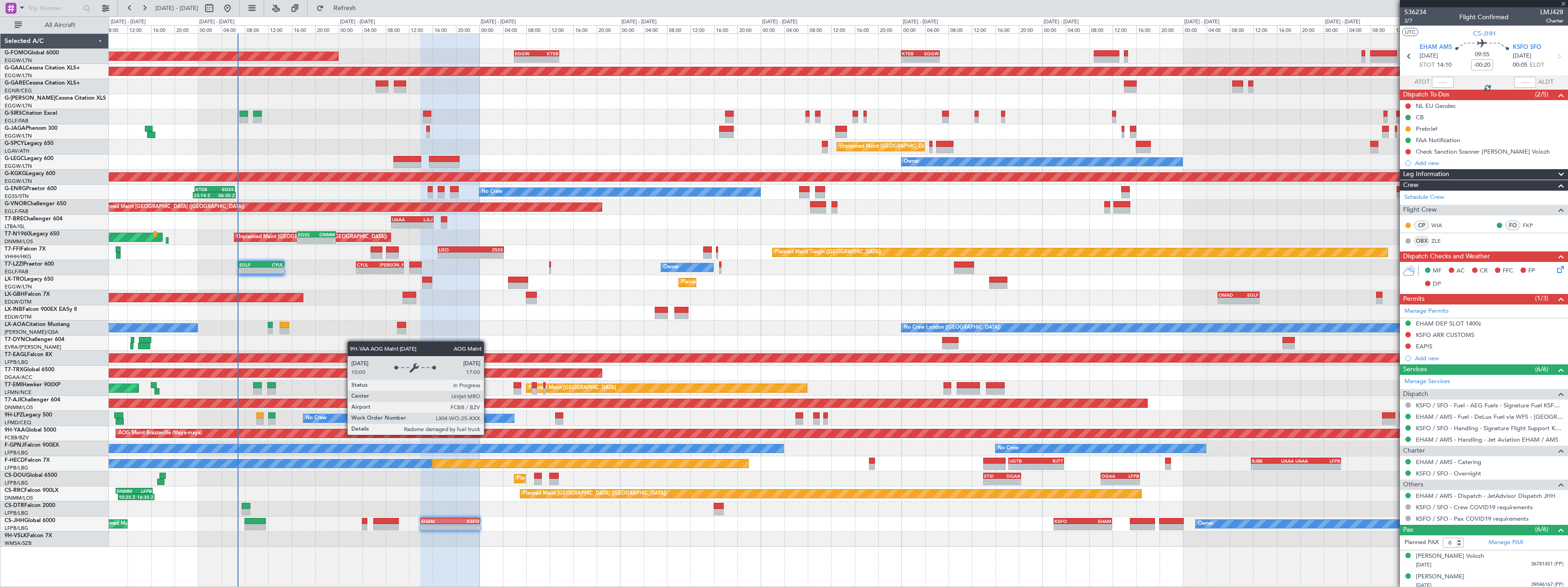
type input "+00:05"
type input "8"
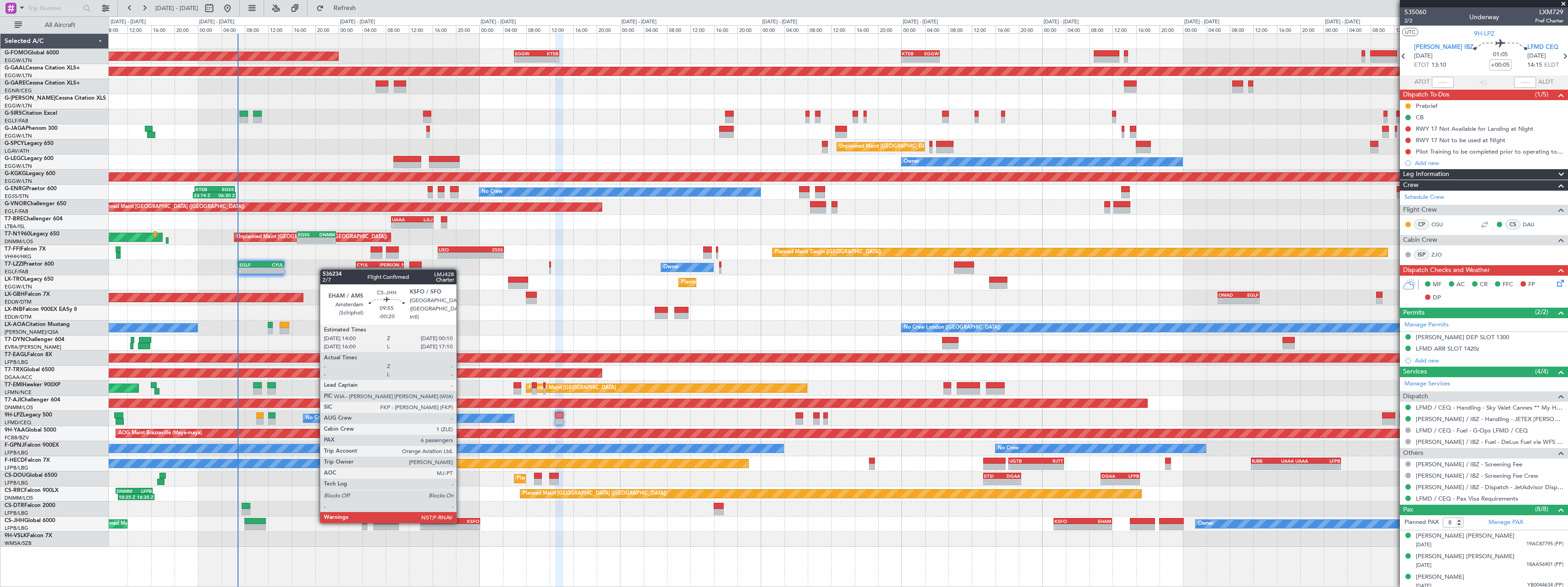
click at [461, 522] on div "KSFO" at bounding box center [464, 521] width 29 height 5
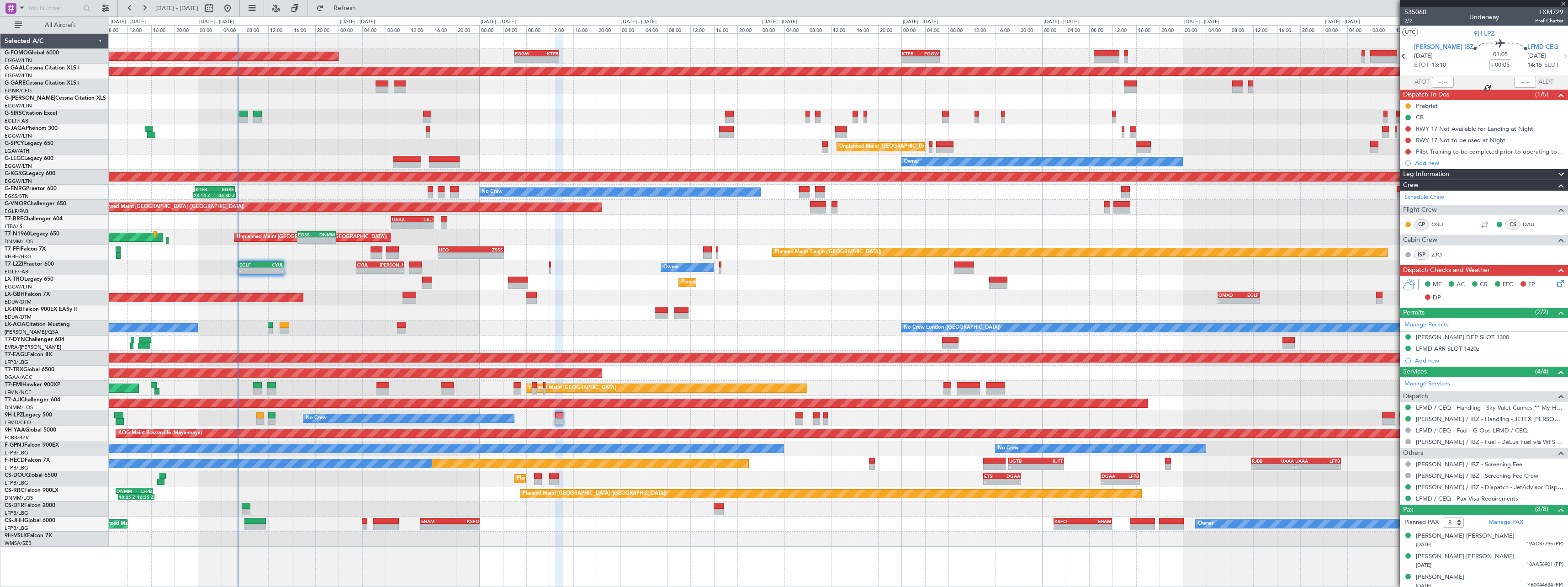
type input "-00:20"
type input "6"
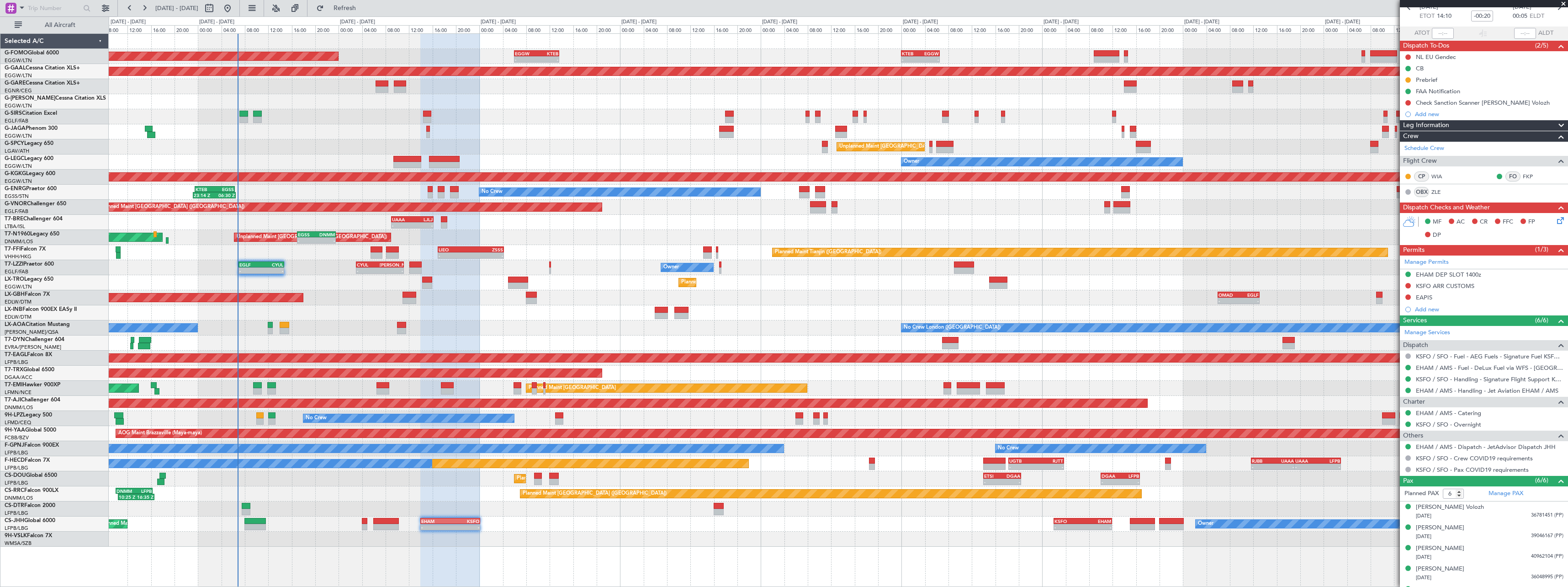
scroll to position [86, 0]
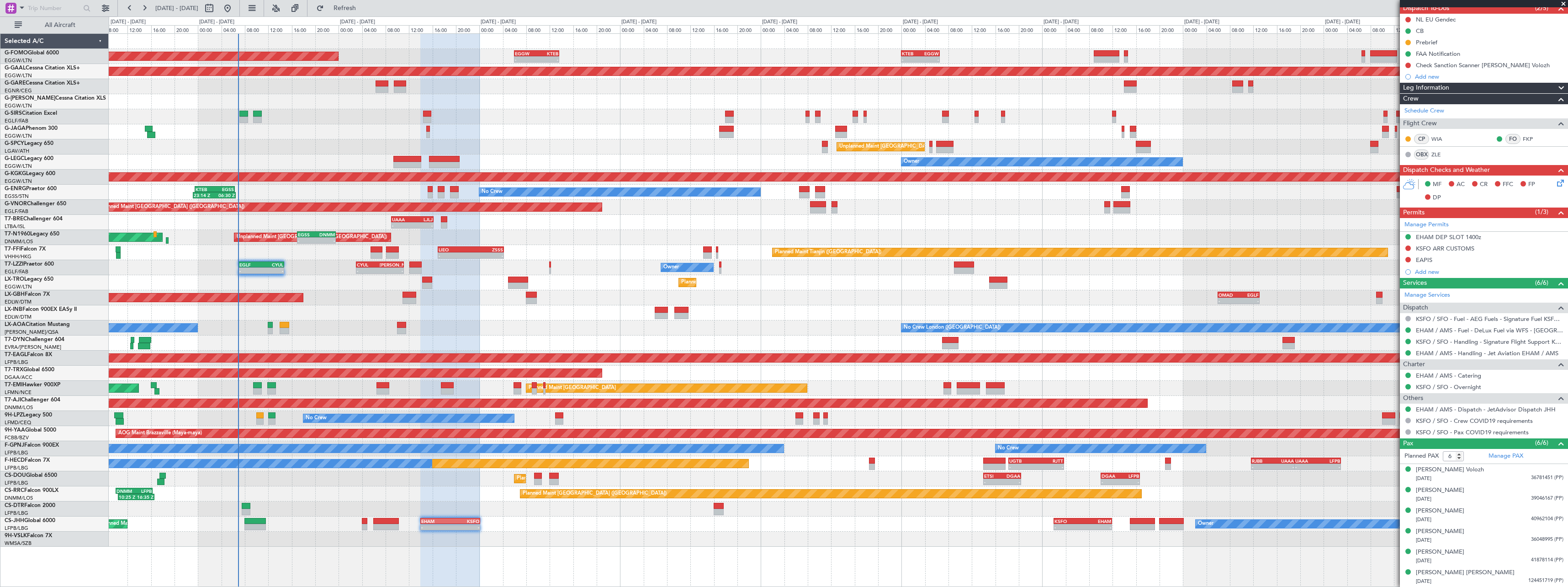
click at [1556, 87] on span at bounding box center [1561, 88] width 11 height 11
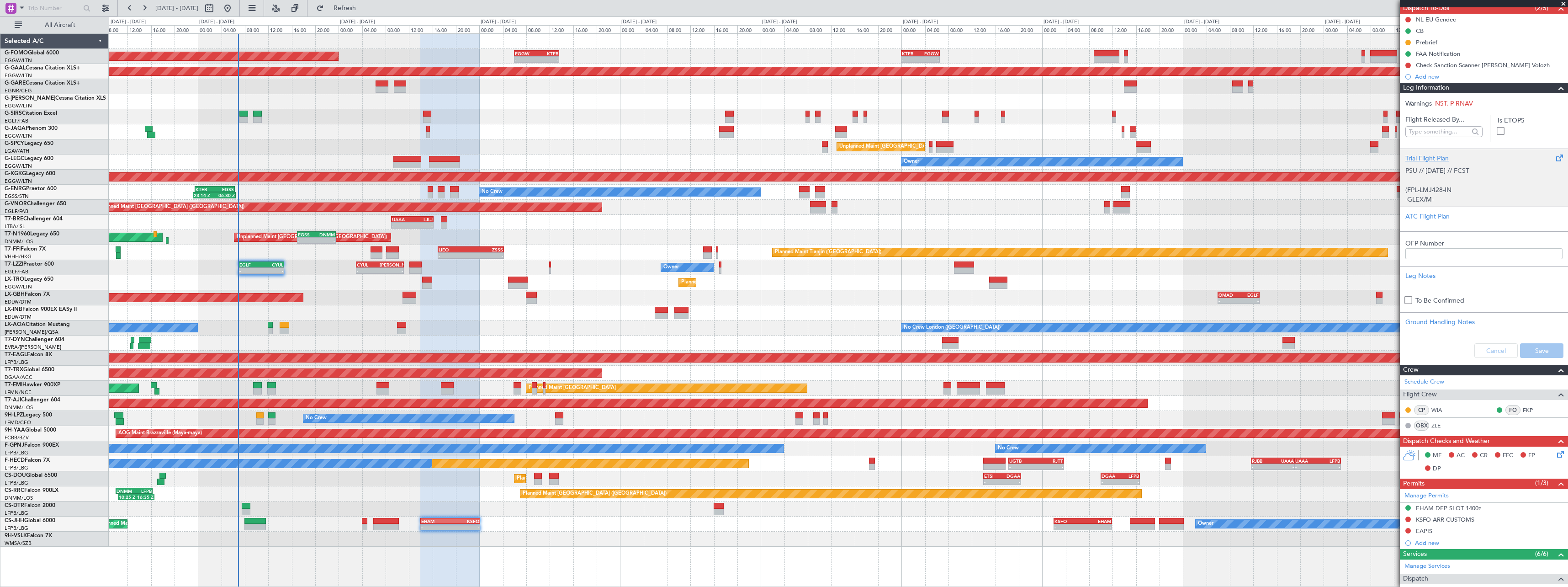
click at [1419, 154] on div "Trial Flight Plan" at bounding box center [1484, 158] width 157 height 10
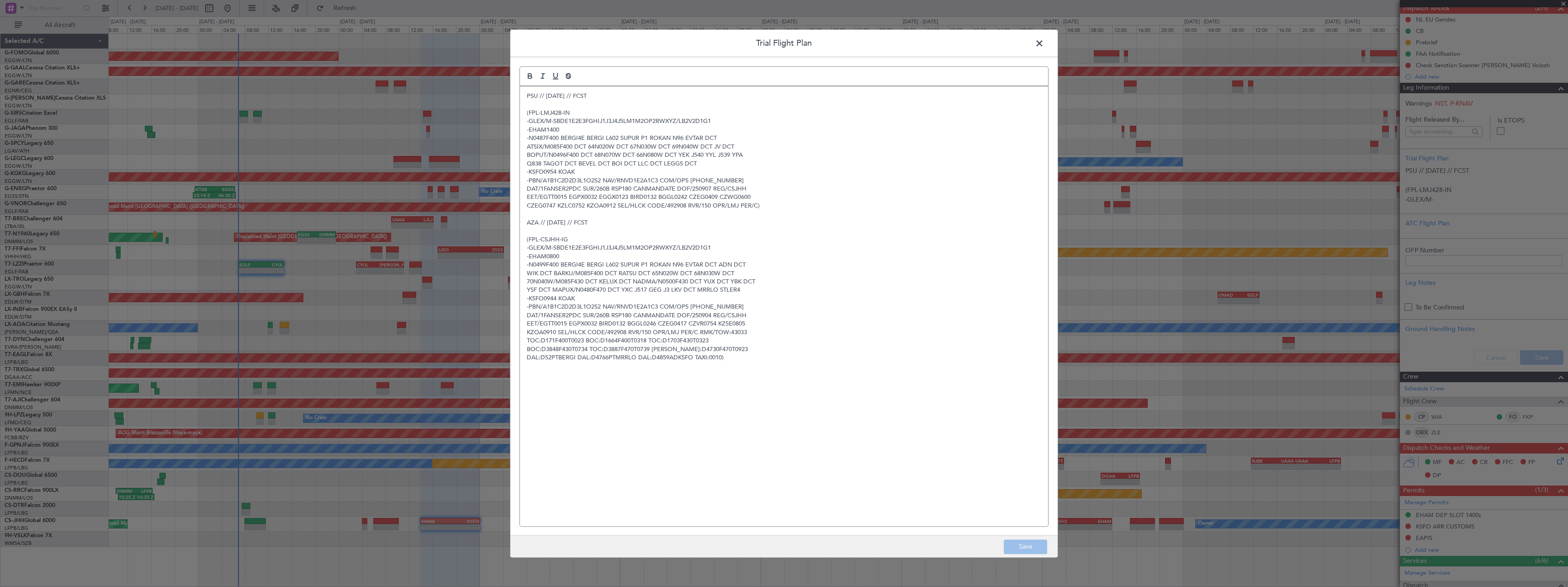
click at [523, 92] on div "PSU // 05SEP // FCST (FPL-LMJ428-IN -GLEX/M-SBDE1E2E3FGHIJ1J3J4J5LM1M2OP2RWXYZ/…" at bounding box center [784, 306] width 529 height 440
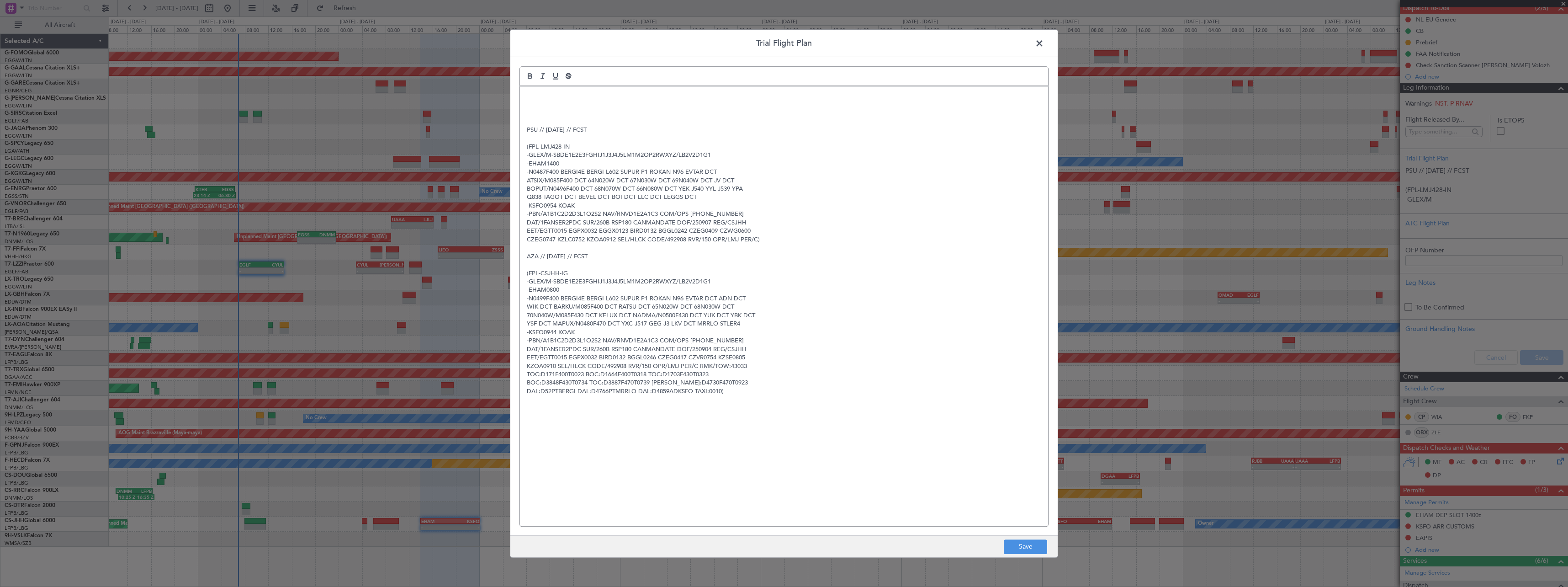
click at [523, 92] on div "PSU // 05SEP // FCST (FPL-LMJ428-IN -GLEX/M-SBDE1E2E3FGHIJ1J3J4J5LM1M2OP2RWXYZ/…" at bounding box center [784, 306] width 529 height 440
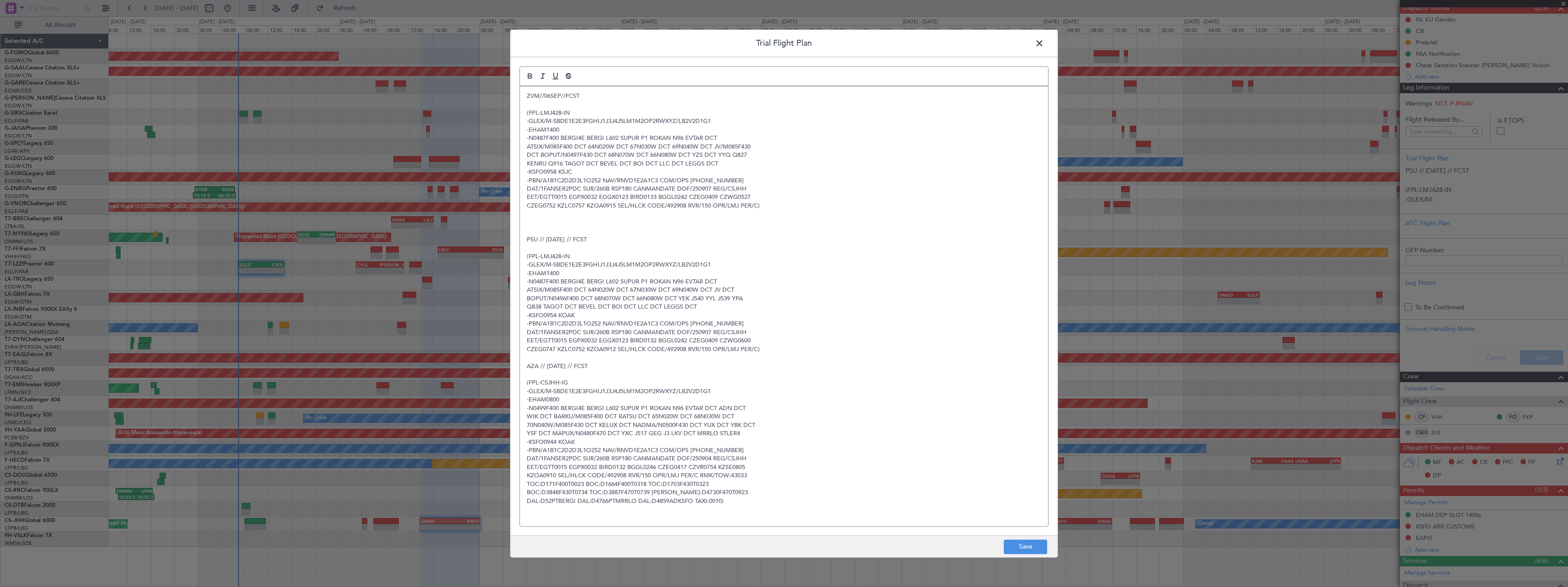
scroll to position [0, 0]
click at [1019, 549] on button "Save" at bounding box center [1025, 546] width 43 height 15
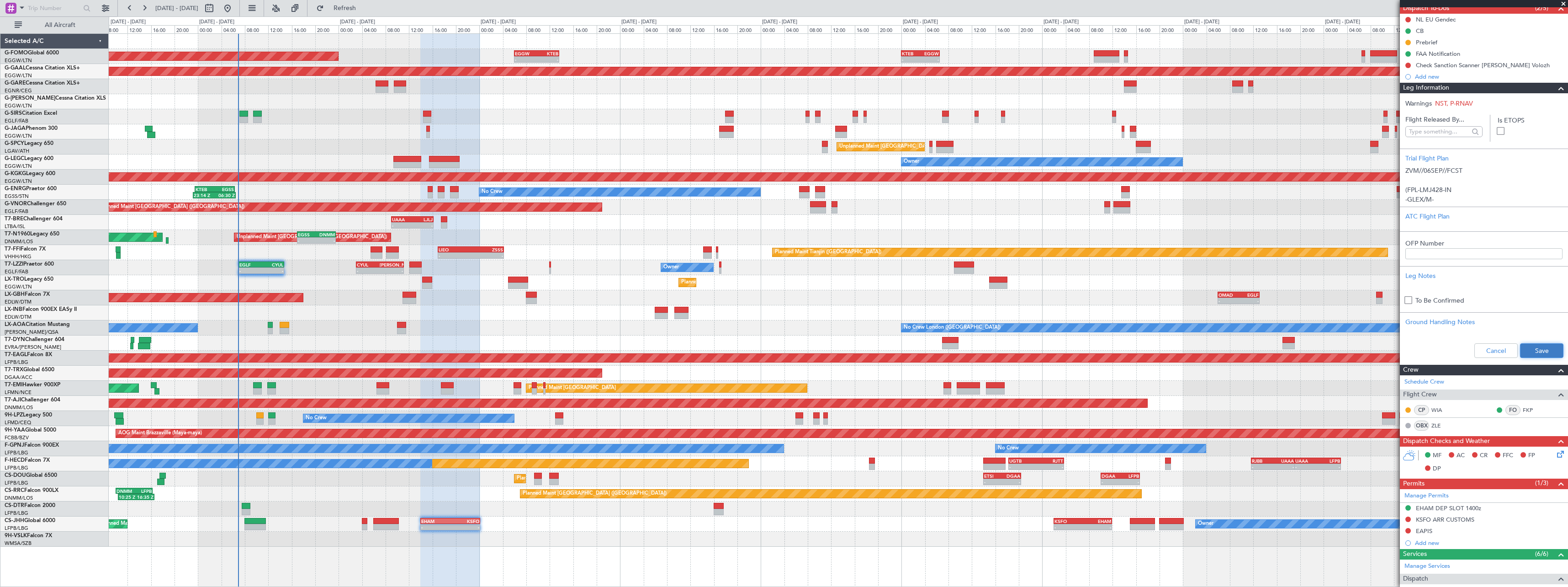
click at [1550, 350] on button "Save" at bounding box center [1541, 350] width 43 height 15
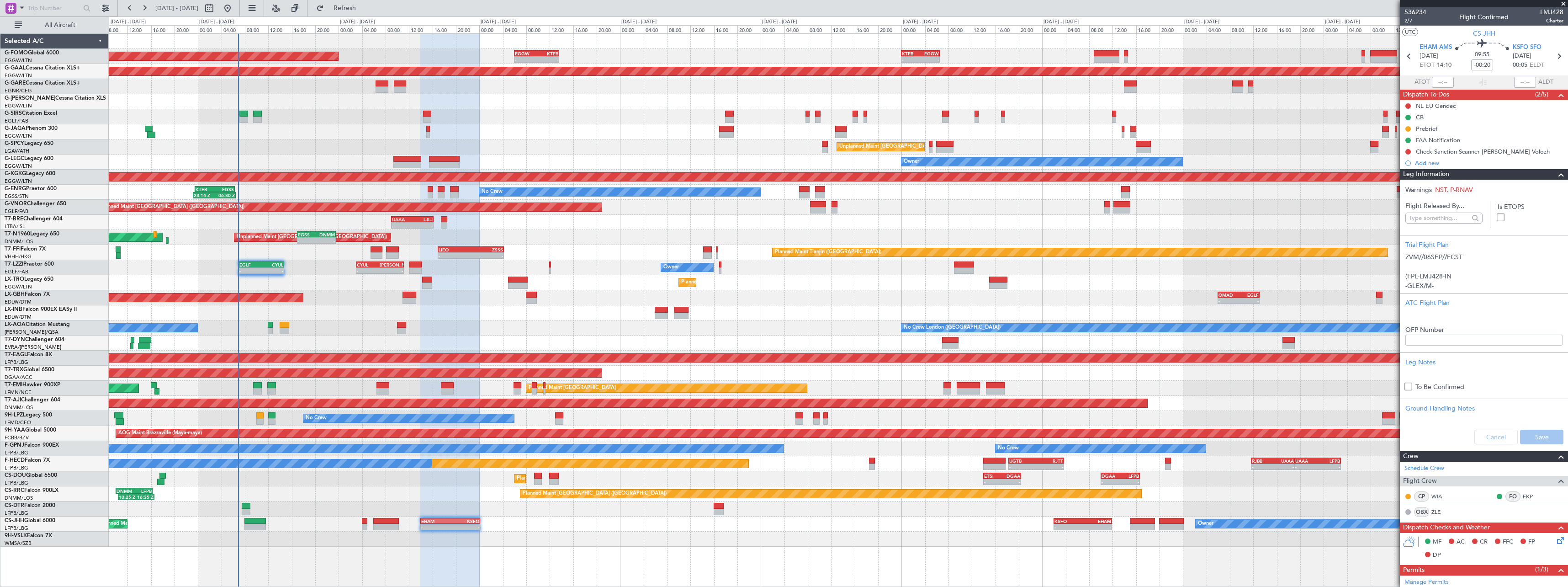
click at [1556, 174] on span at bounding box center [1561, 174] width 11 height 11
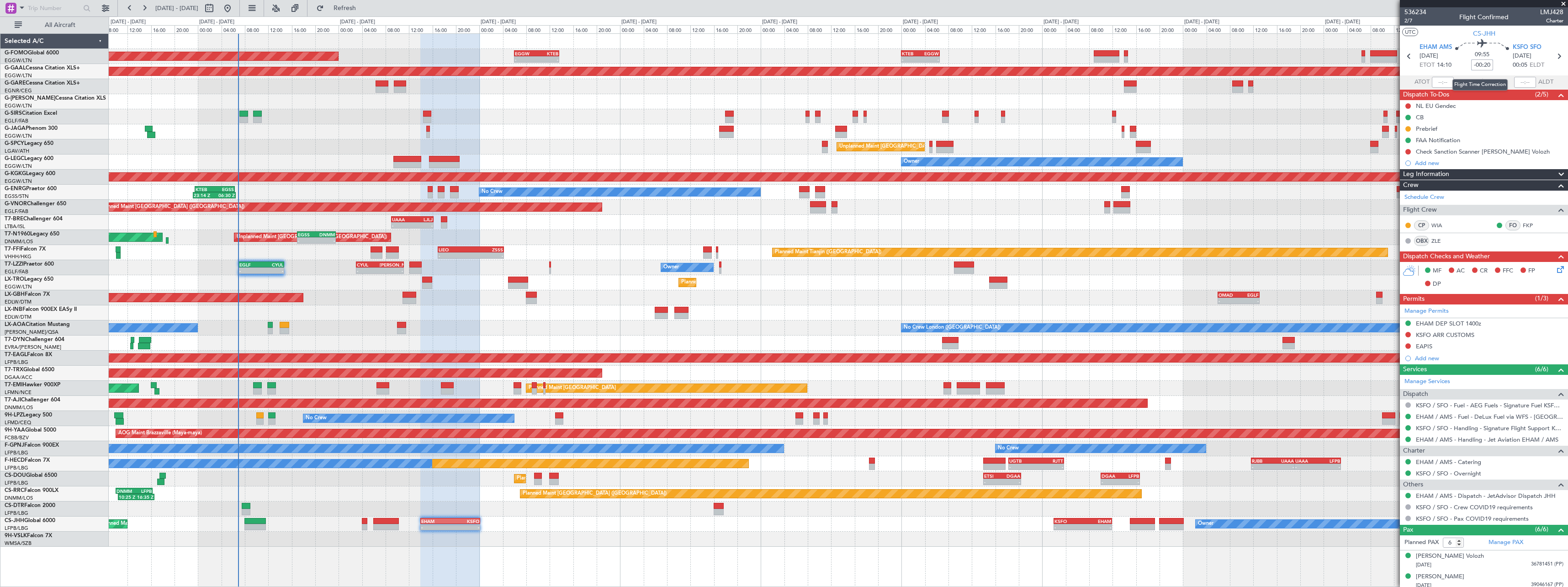
click at [1488, 66] on input "-00:20" at bounding box center [1482, 65] width 22 height 11
type input "-00:15"
click at [1492, 83] on section "ATOT ALDT" at bounding box center [1484, 82] width 168 height 14
click at [1332, 401] on div "Planned Maint Abuja ([PERSON_NAME] Intl)" at bounding box center [838, 403] width 1459 height 15
click at [1410, 29] on mat-tooltip-component "Leg Number" at bounding box center [1415, 36] width 45 height 24
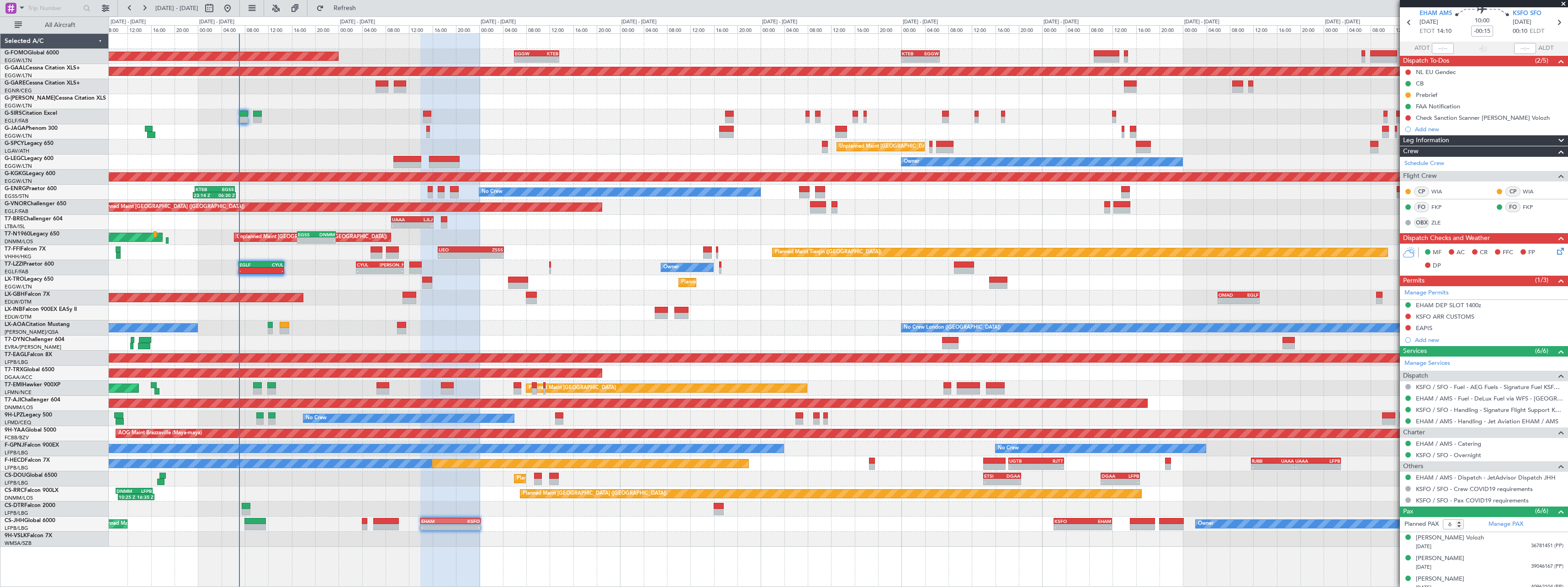
scroll to position [102, 0]
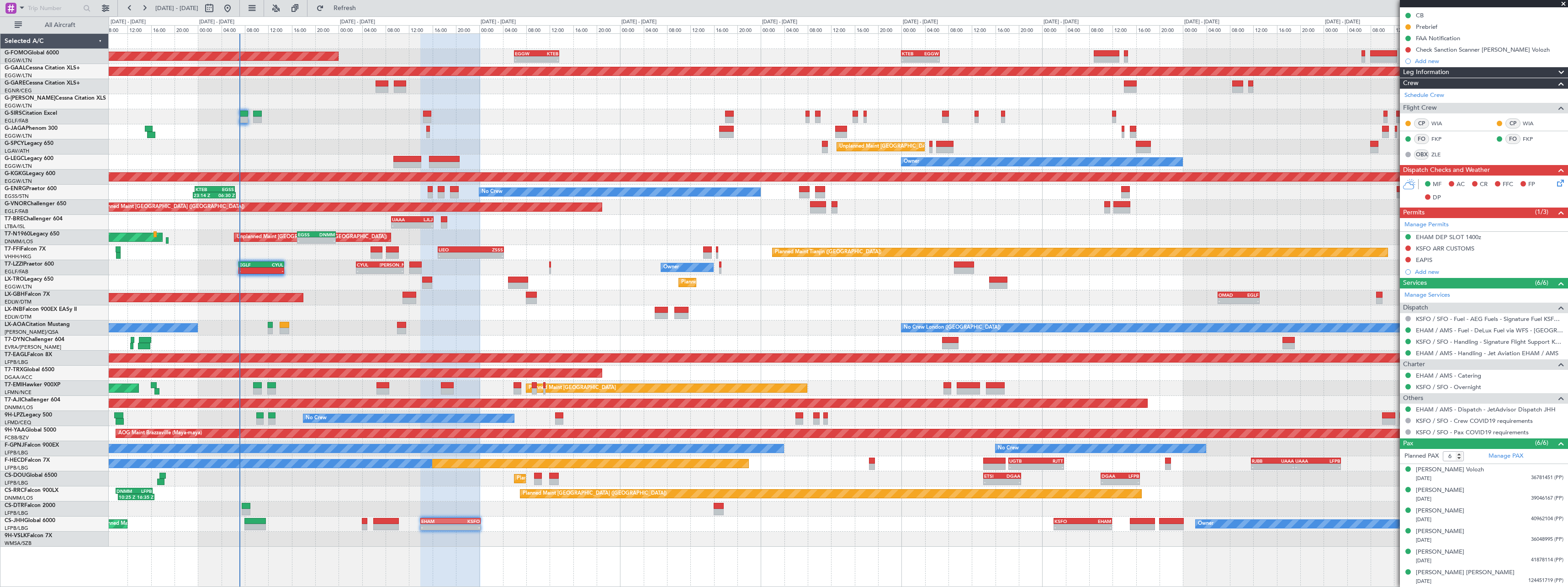
click at [1556, 74] on span at bounding box center [1561, 72] width 11 height 11
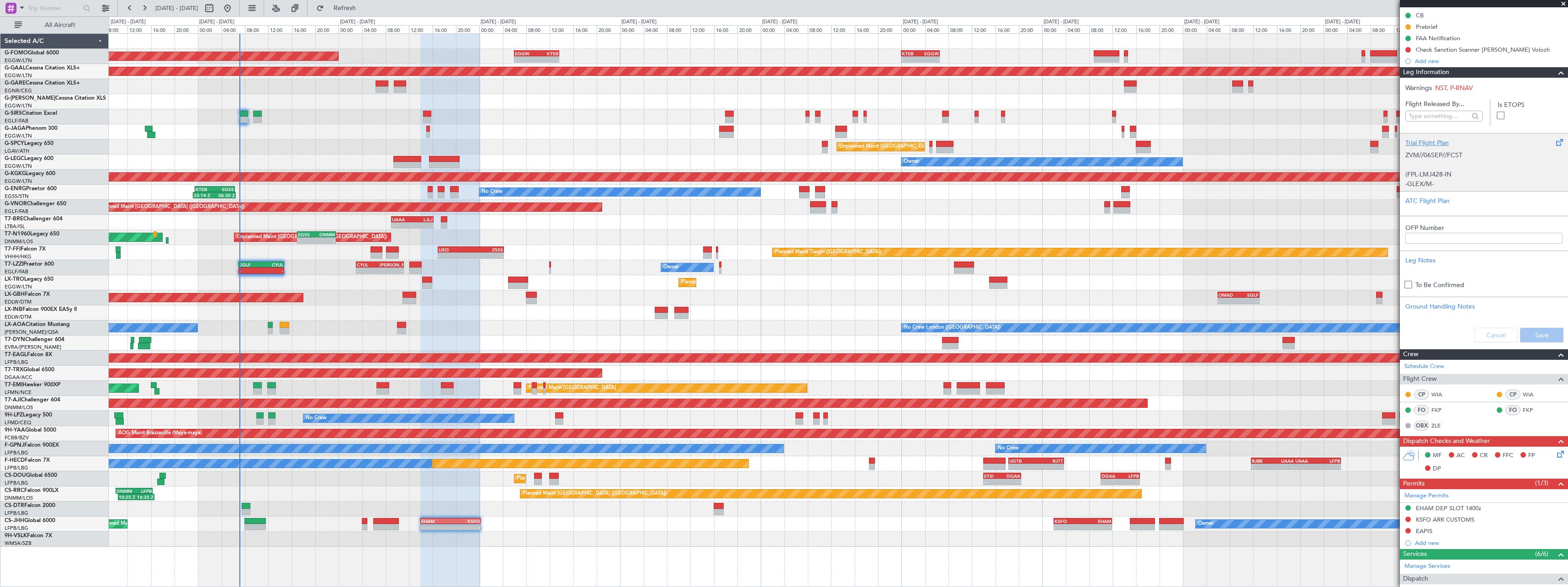
click at [1422, 140] on div "Trial Flight Plan" at bounding box center [1484, 142] width 157 height 10
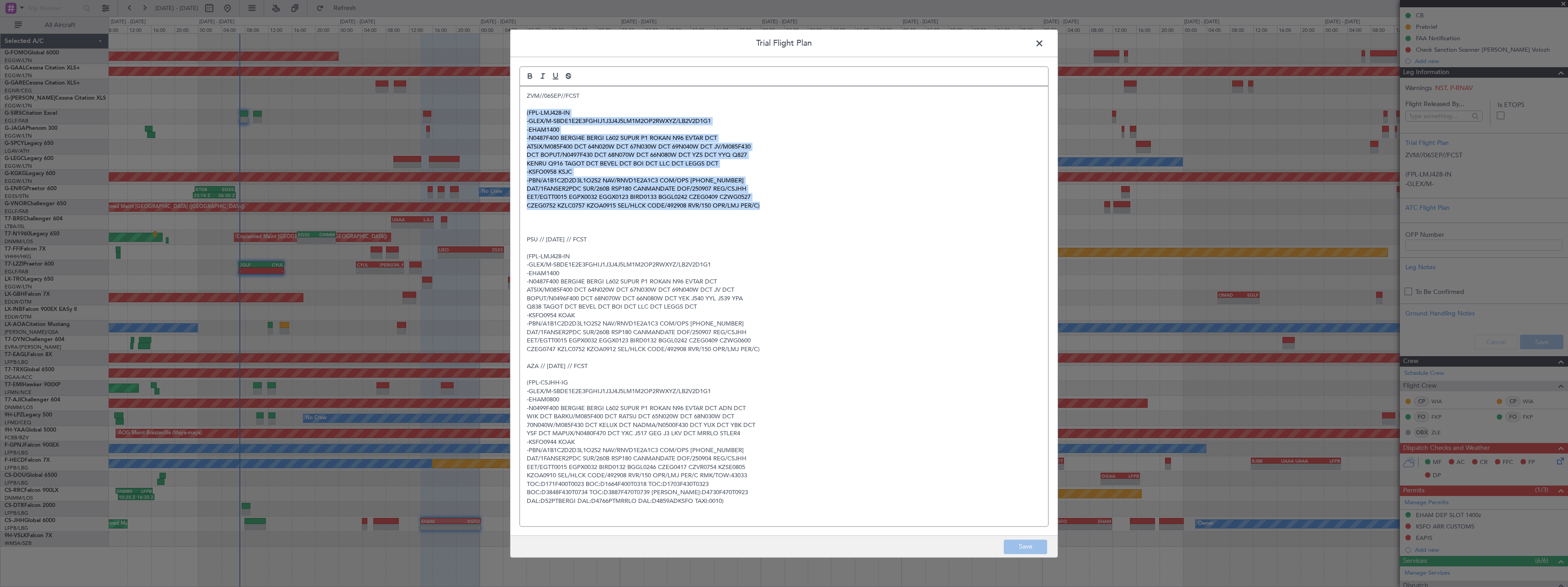
drag, startPoint x: 776, startPoint y: 209, endPoint x: 515, endPoint y: 111, distance: 278.8
click at [515, 111] on div "Trial Flight Plan ZVM//06SEP//FCST (FPL-LMJ428-IN -GLEX/M-SBDE1E2E3FGHIJ1J3J4J5…" at bounding box center [784, 294] width 548 height 529
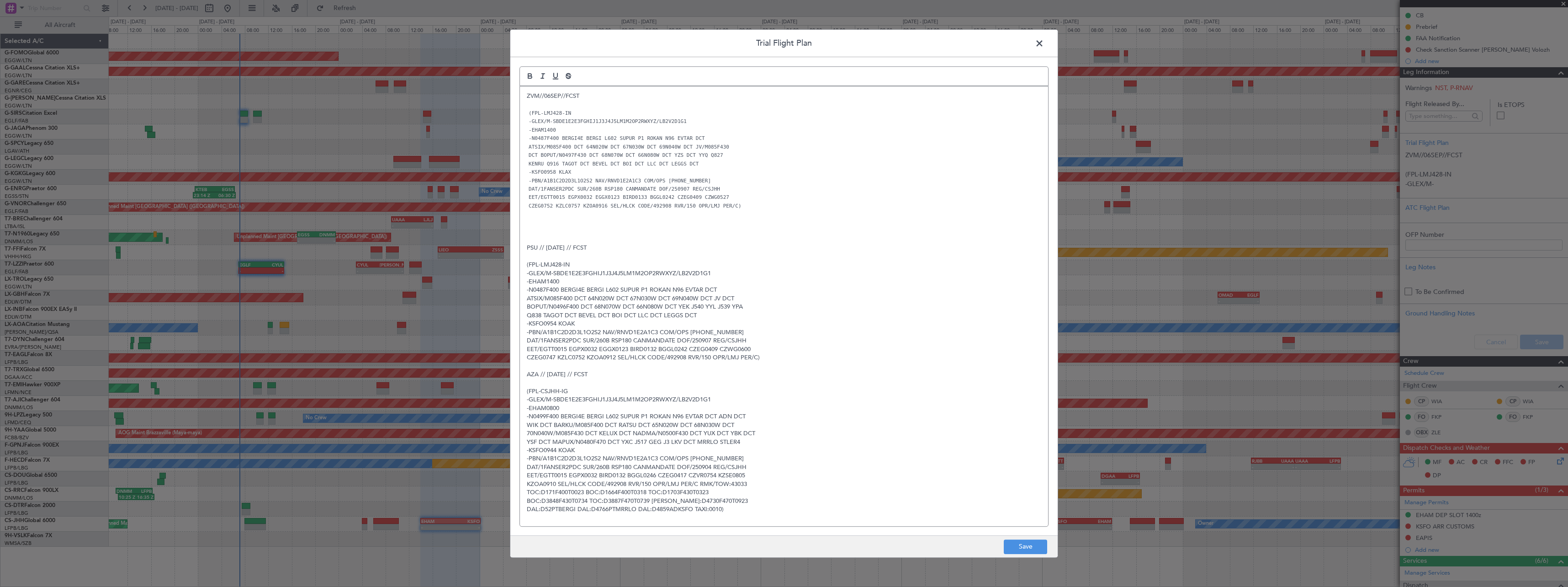
scroll to position [0, 0]
drag, startPoint x: 1021, startPoint y: 547, endPoint x: 1042, endPoint y: 543, distance: 21.4
click at [1021, 547] on button "Save" at bounding box center [1025, 546] width 43 height 15
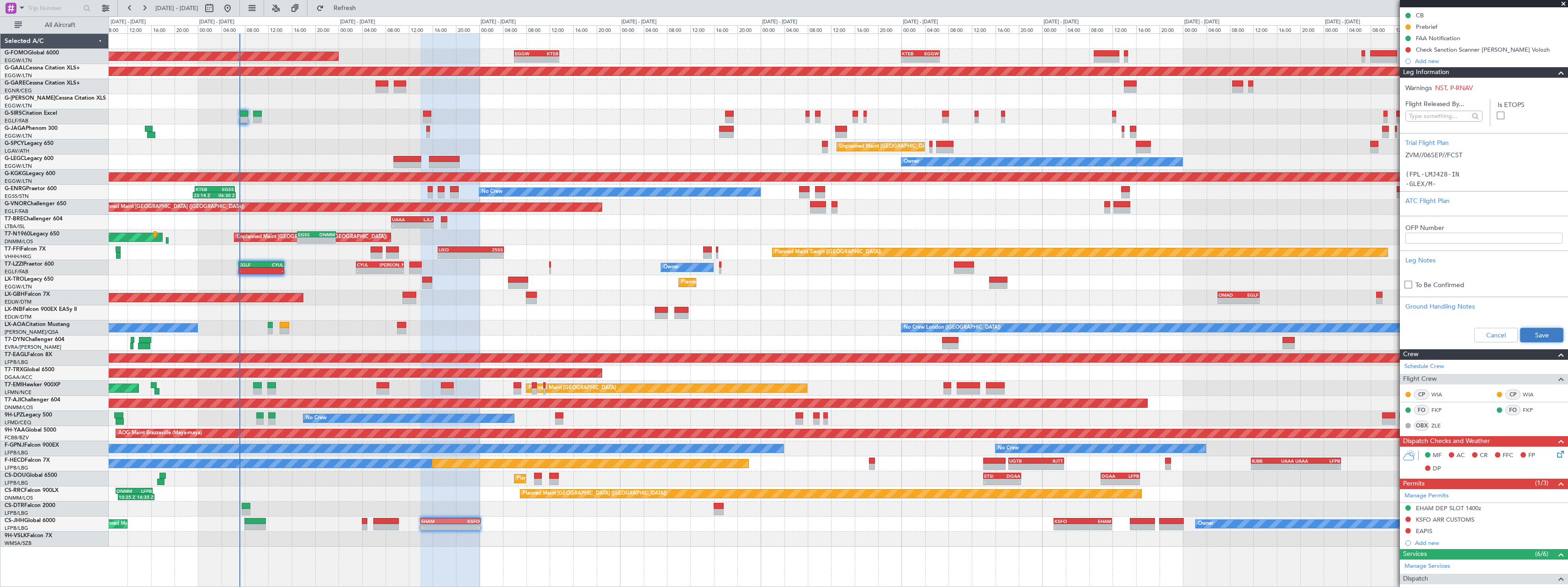
click at [1533, 329] on button "Save" at bounding box center [1541, 335] width 43 height 15
click at [1556, 74] on span at bounding box center [1561, 72] width 11 height 11
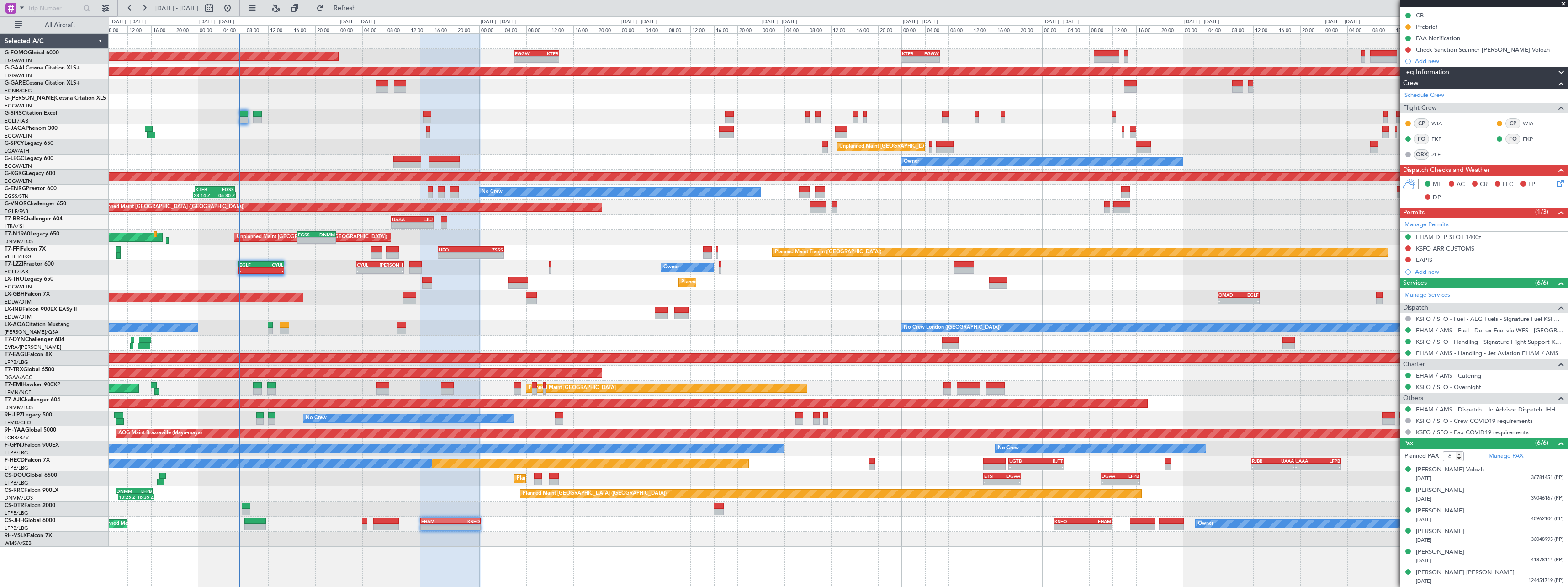
click at [457, 322] on div "No Crew Dublin (Dublin Intl) No Crew London (Farnborough)" at bounding box center [838, 328] width 1459 height 15
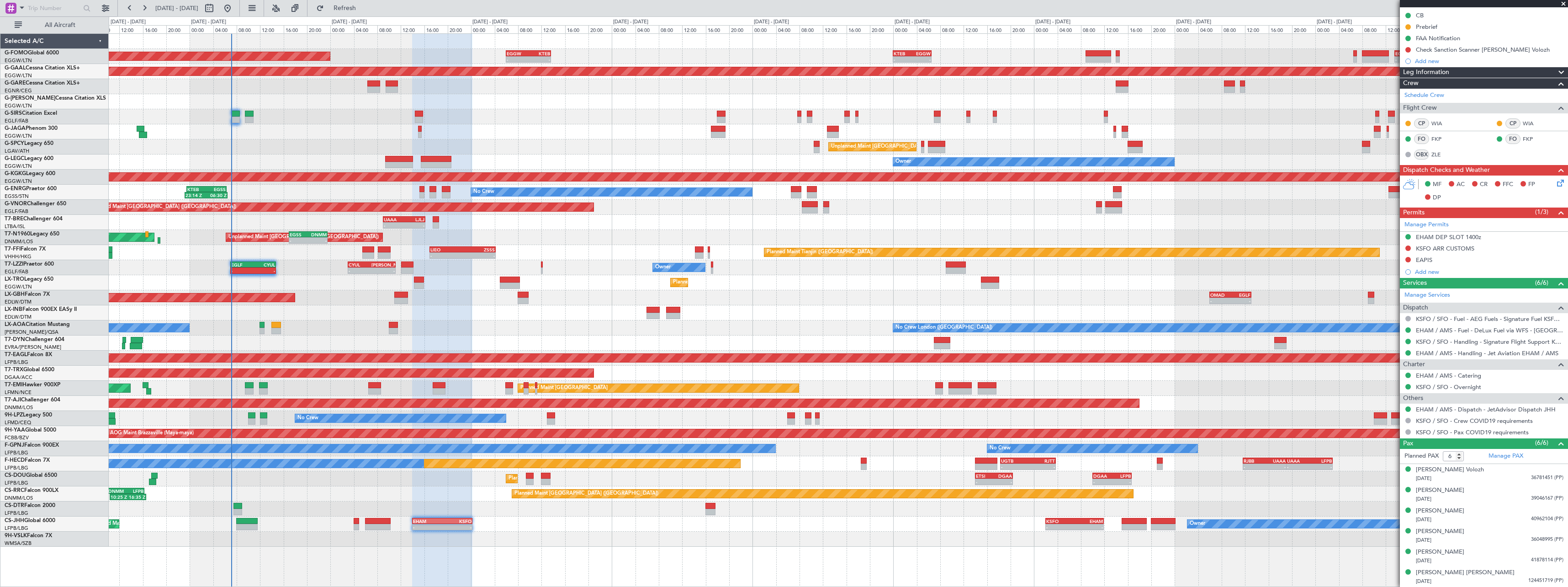
click at [550, 316] on div at bounding box center [838, 313] width 1459 height 15
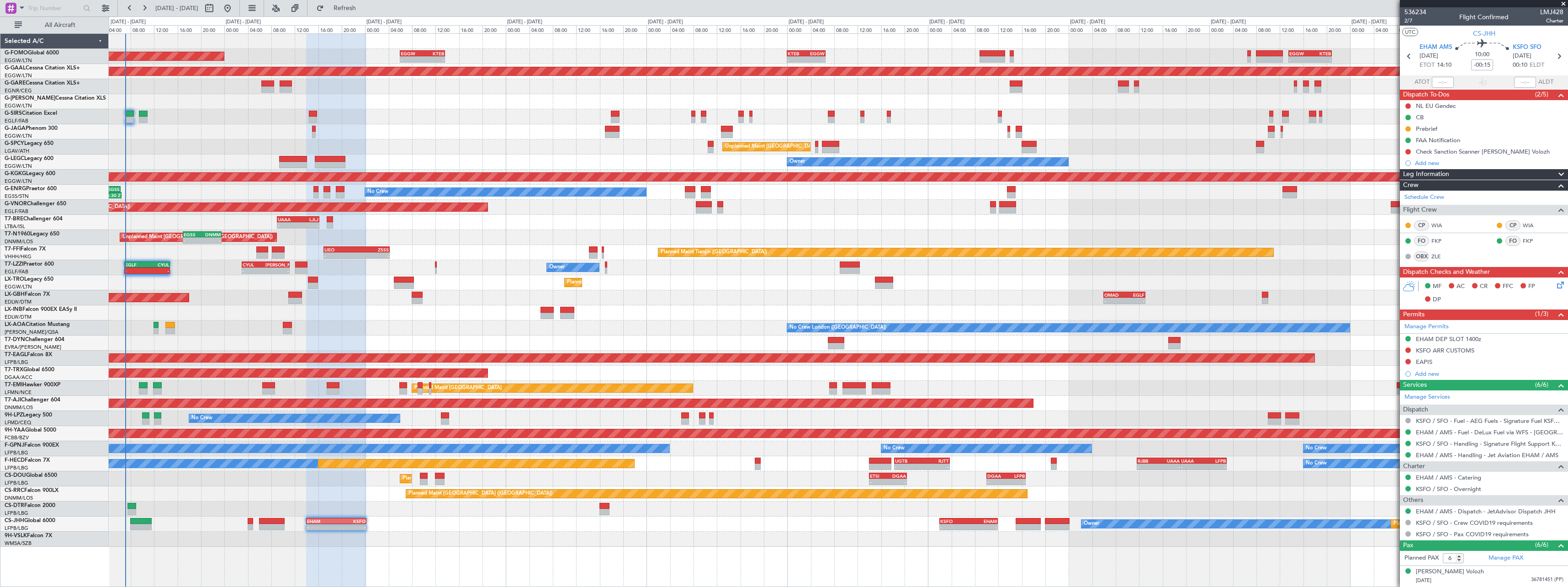
click at [534, 547] on div "Planned Maint London (Luton) - - EGGW 06:00 Z KTEB 13:40 Z - - KTEB 00:00 Z EGG…" at bounding box center [839, 310] width 1460 height 554
click at [358, 546] on div "Planned Maint London (Luton) - - EGGW 06:00 Z KTEB 13:40 Z - - KTEB 00:00 Z EGG…" at bounding box center [838, 290] width 1459 height 513
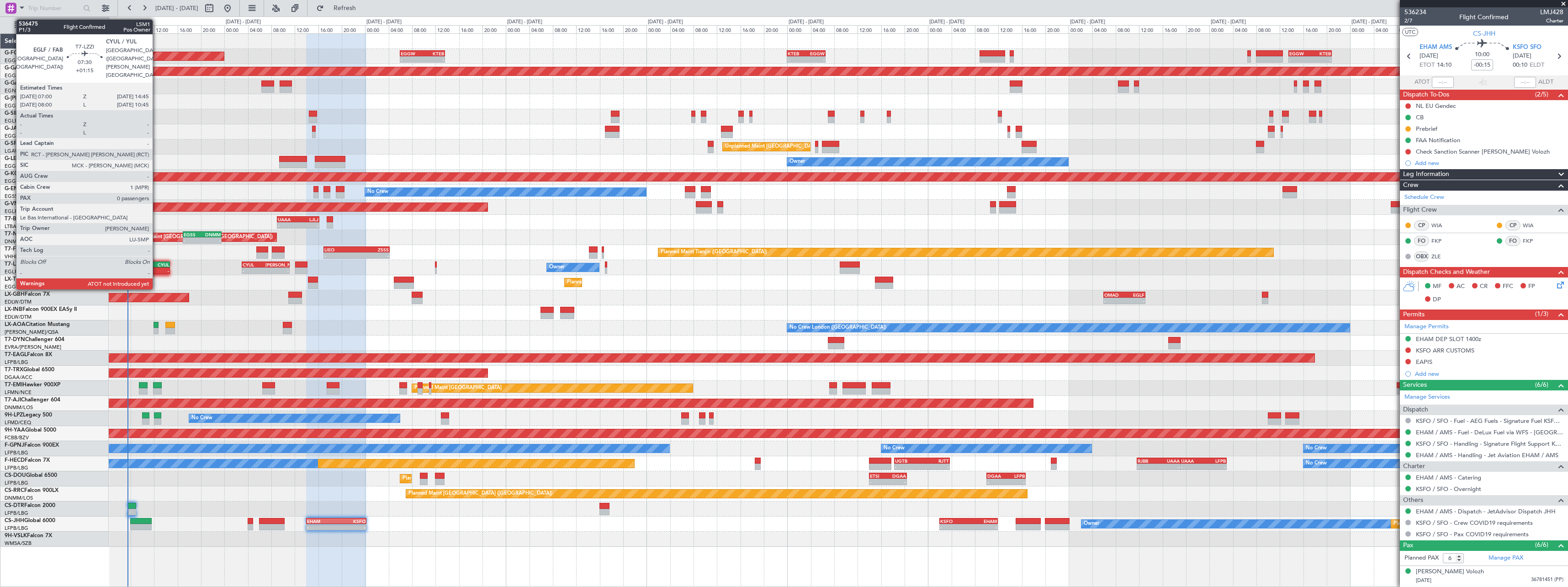
click at [156, 266] on div "CYUL" at bounding box center [158, 264] width 22 height 5
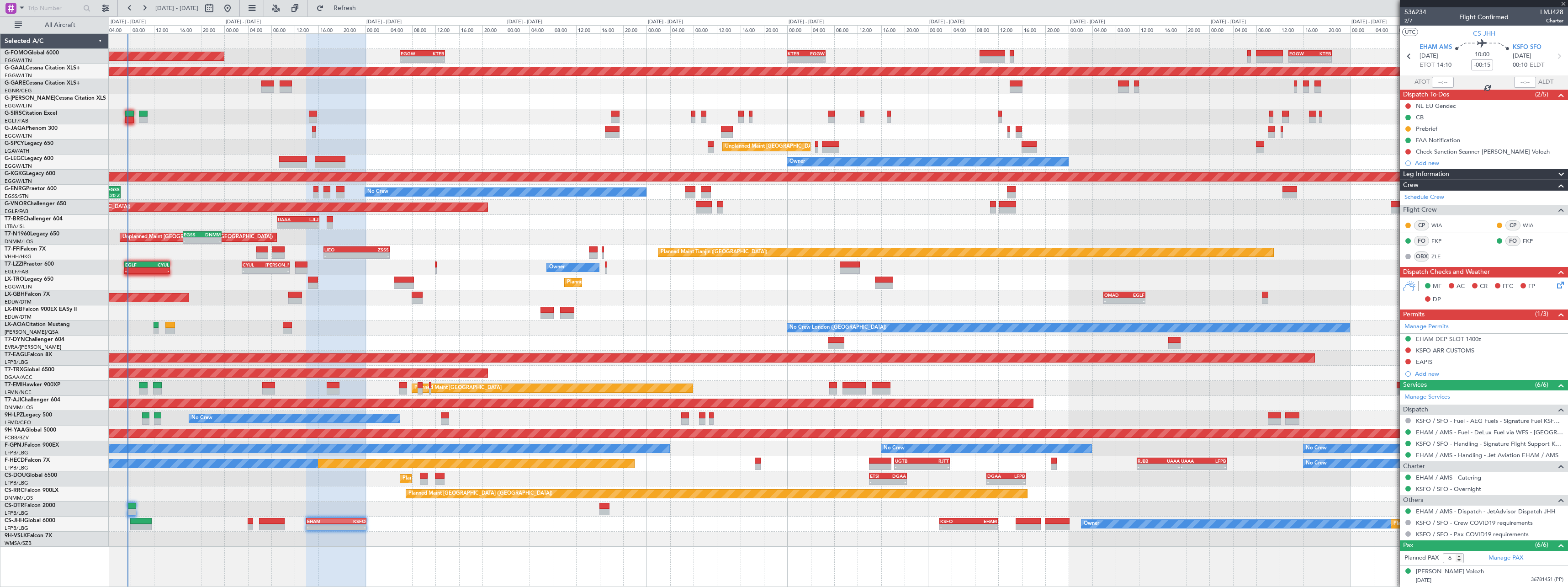
type input "+01:15"
type input "0"
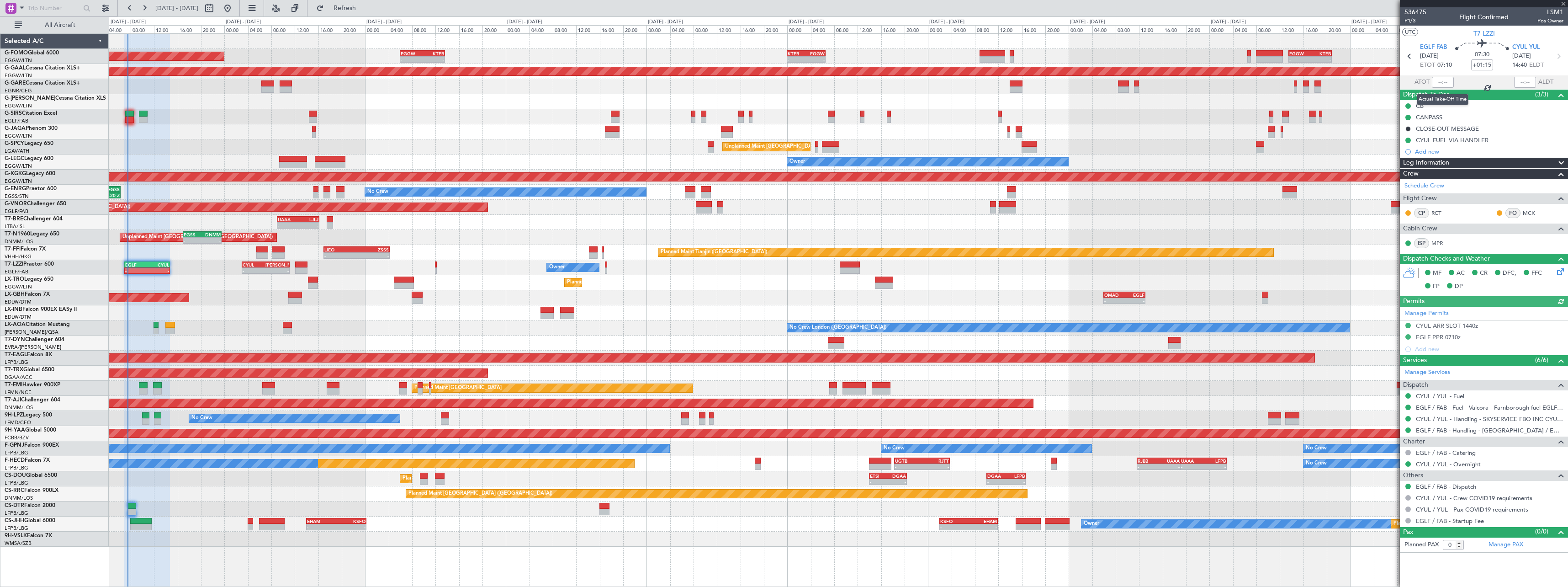
click at [1444, 83] on div at bounding box center [1443, 82] width 22 height 11
click at [1444, 83] on input "text" at bounding box center [1443, 82] width 22 height 11
type input "07:25"
click at [1469, 81] on mat-tooltip-component "Flight Time Correction" at bounding box center [1482, 85] width 68 height 24
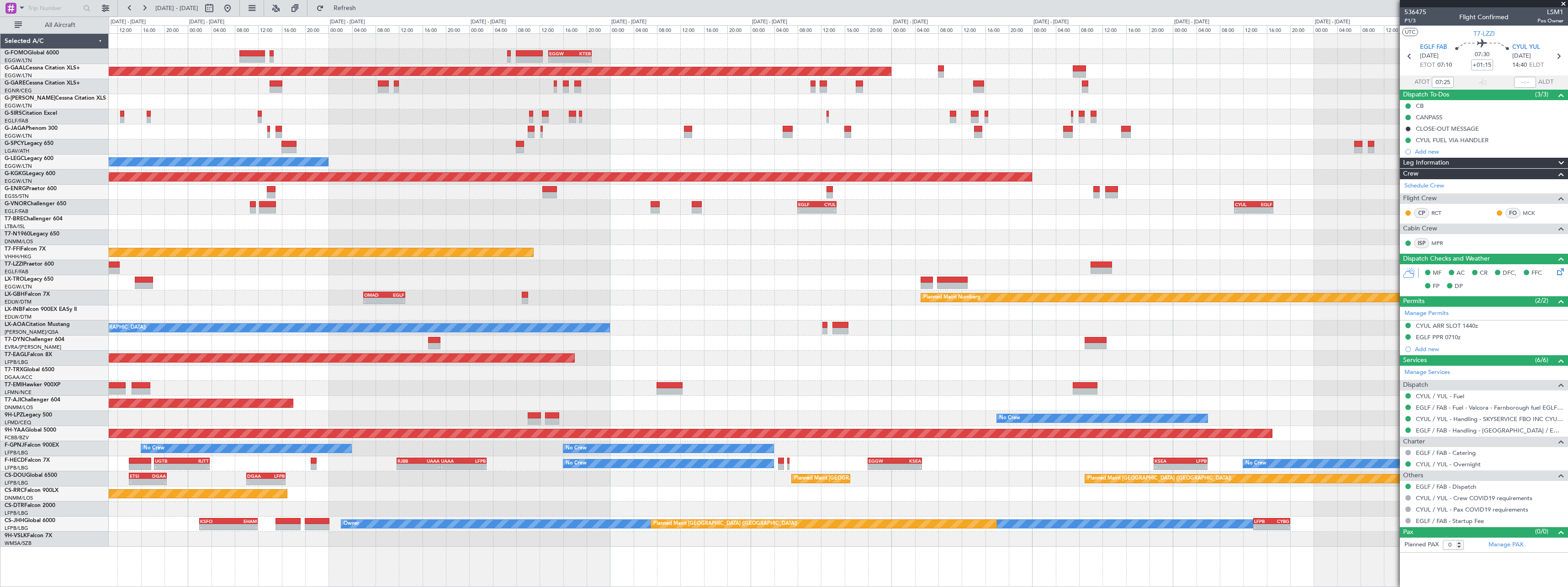
click at [271, 233] on div "- - EGGW 13:30 Z KTEB 20:55 Z KTEB 00:00 Z EGGW 06:35 Z - - Planned Maint Dusse…" at bounding box center [838, 290] width 1459 height 513
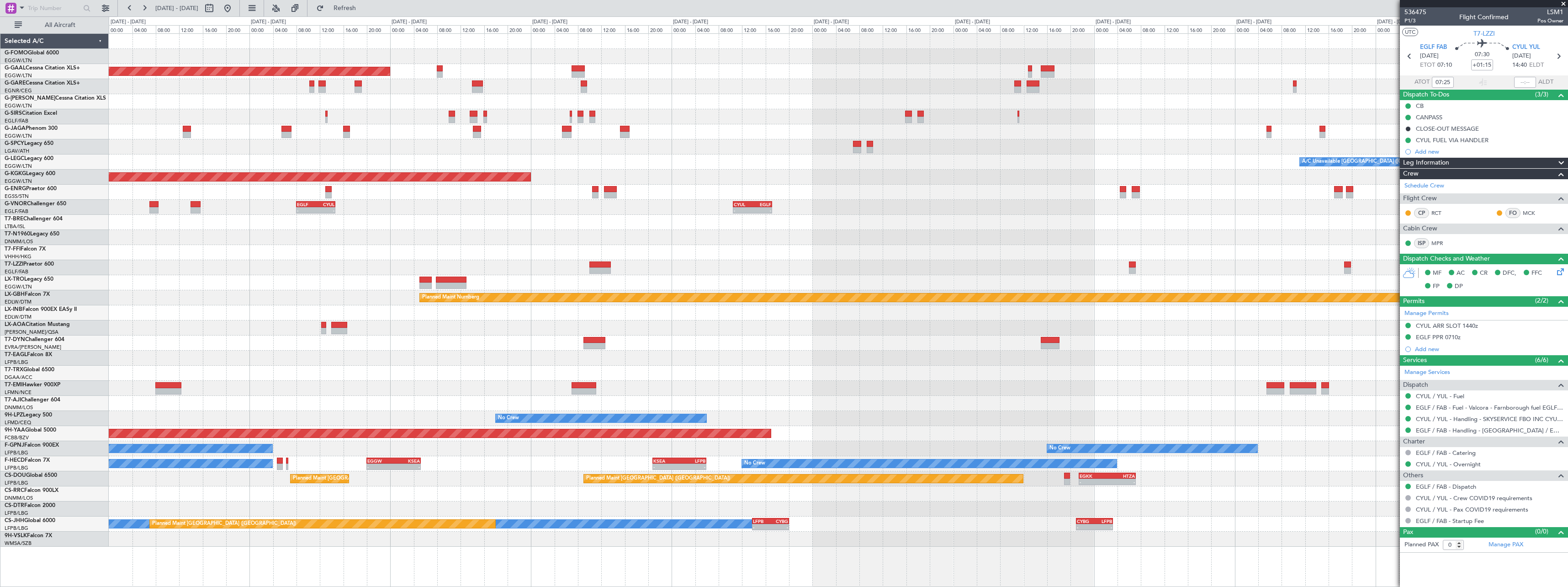
click at [440, 245] on div "Planned Maint Tianjin ([GEOGRAPHIC_DATA])" at bounding box center [838, 252] width 1459 height 15
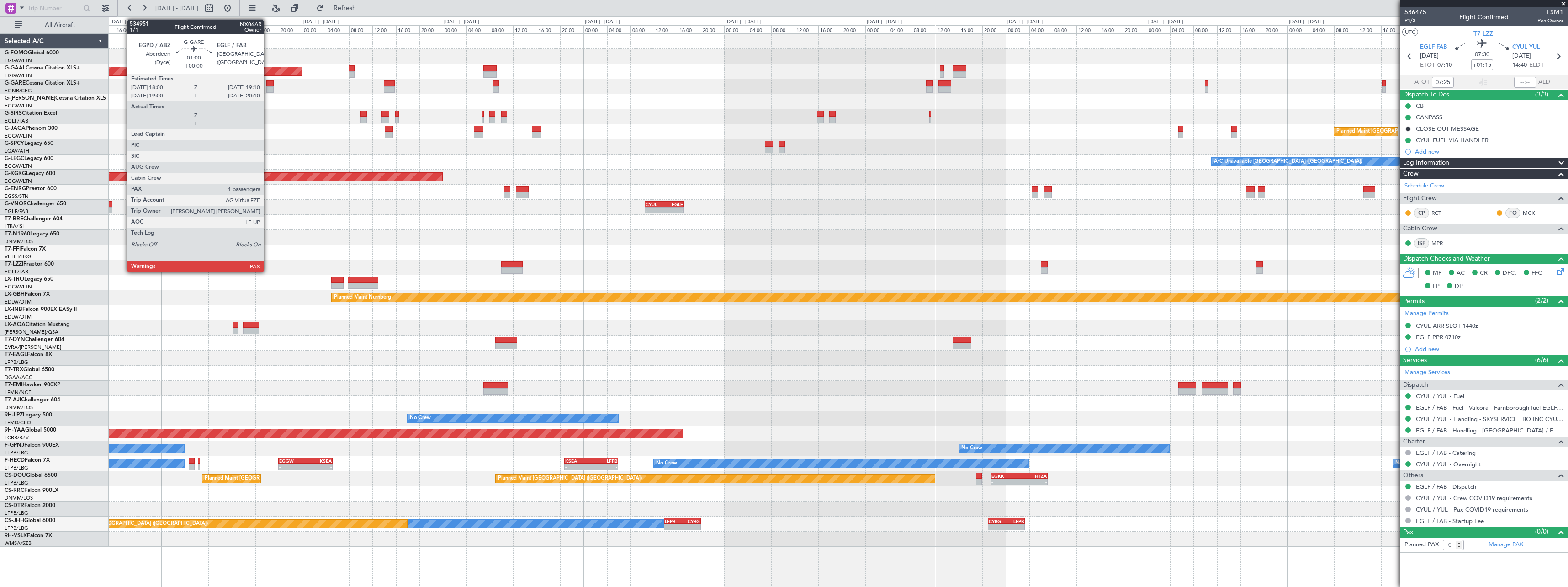
click at [268, 85] on div at bounding box center [269, 83] width 7 height 7
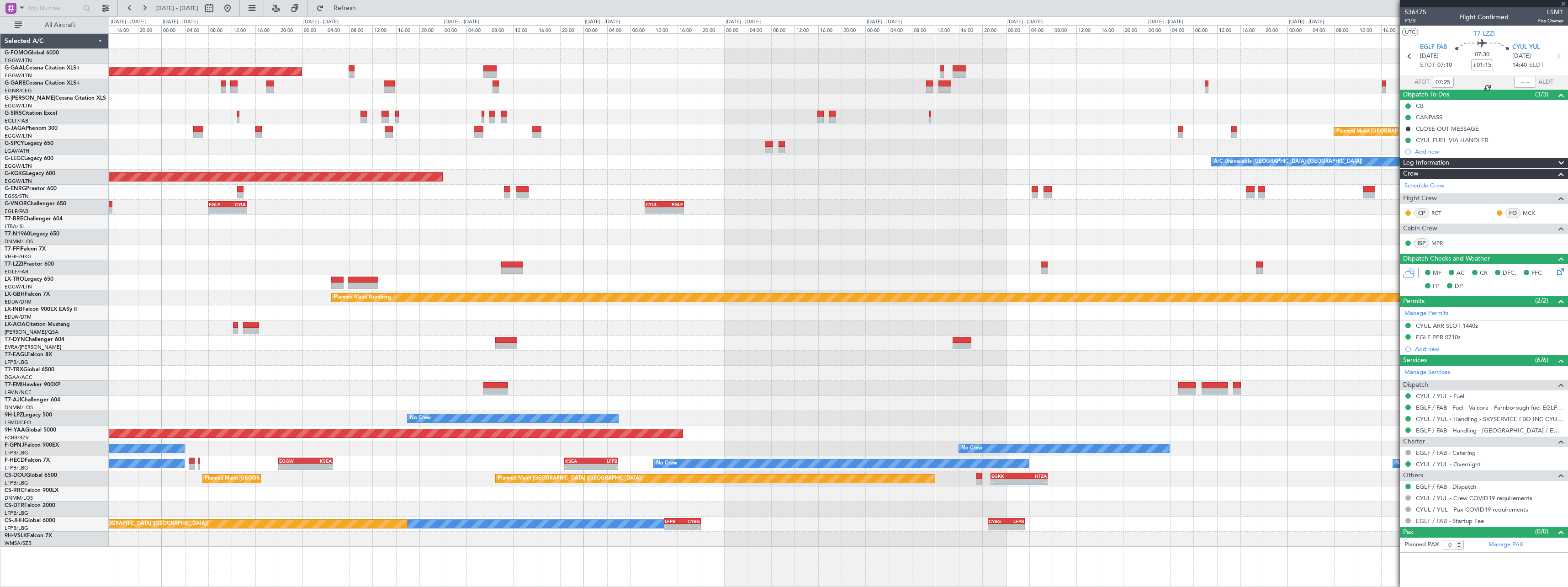
type input "1"
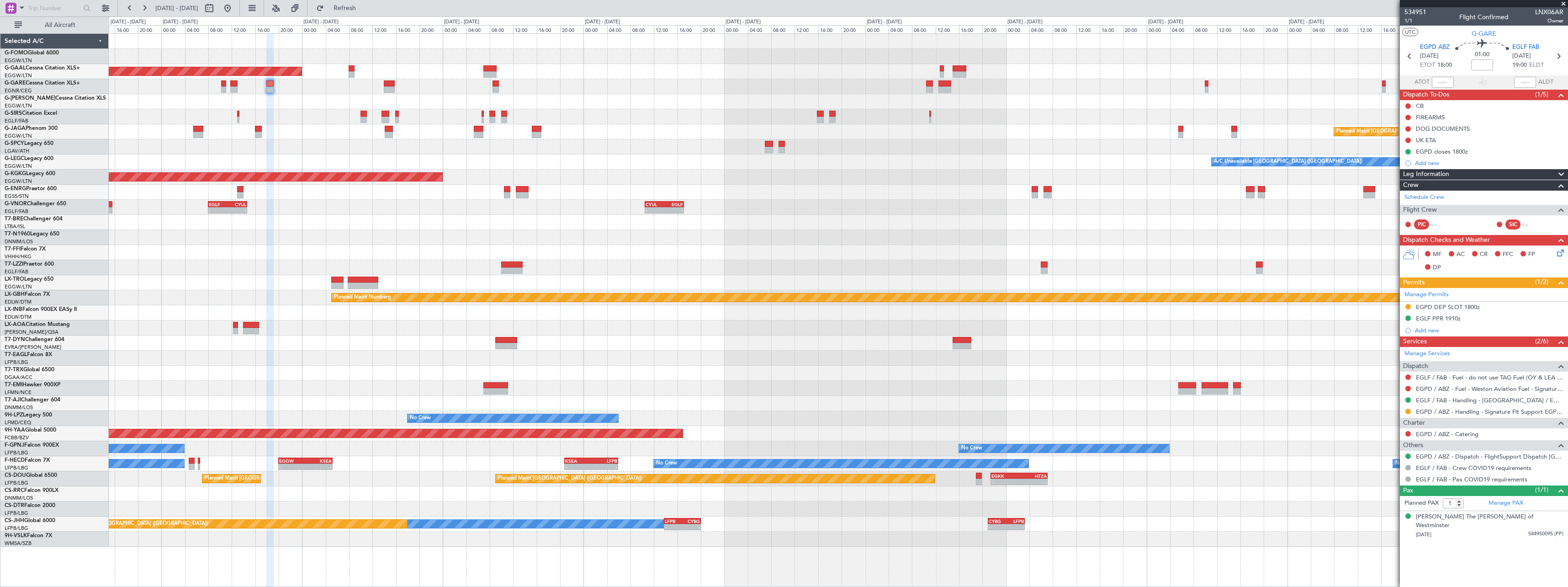
drag, startPoint x: 1407, startPoint y: 411, endPoint x: 1402, endPoint y: 414, distance: 5.8
click at [1407, 411] on button at bounding box center [1408, 411] width 5 height 5
drag, startPoint x: 1375, startPoint y: 522, endPoint x: 1373, endPoint y: 513, distance: 9.2
click at [1375, 521] on span "Confirmed" at bounding box center [1382, 520] width 28 height 9
click at [1410, 304] on button at bounding box center [1408, 306] width 5 height 5
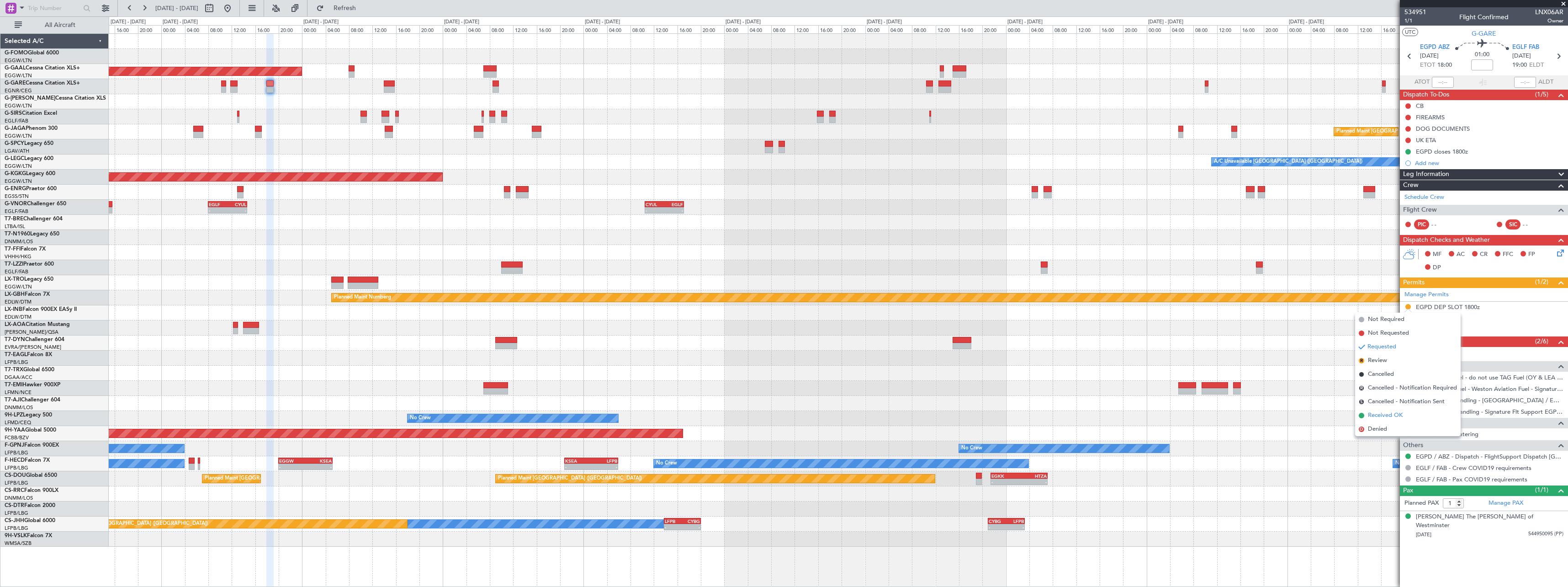
click at [1389, 418] on span "Received OK" at bounding box center [1385, 415] width 35 height 9
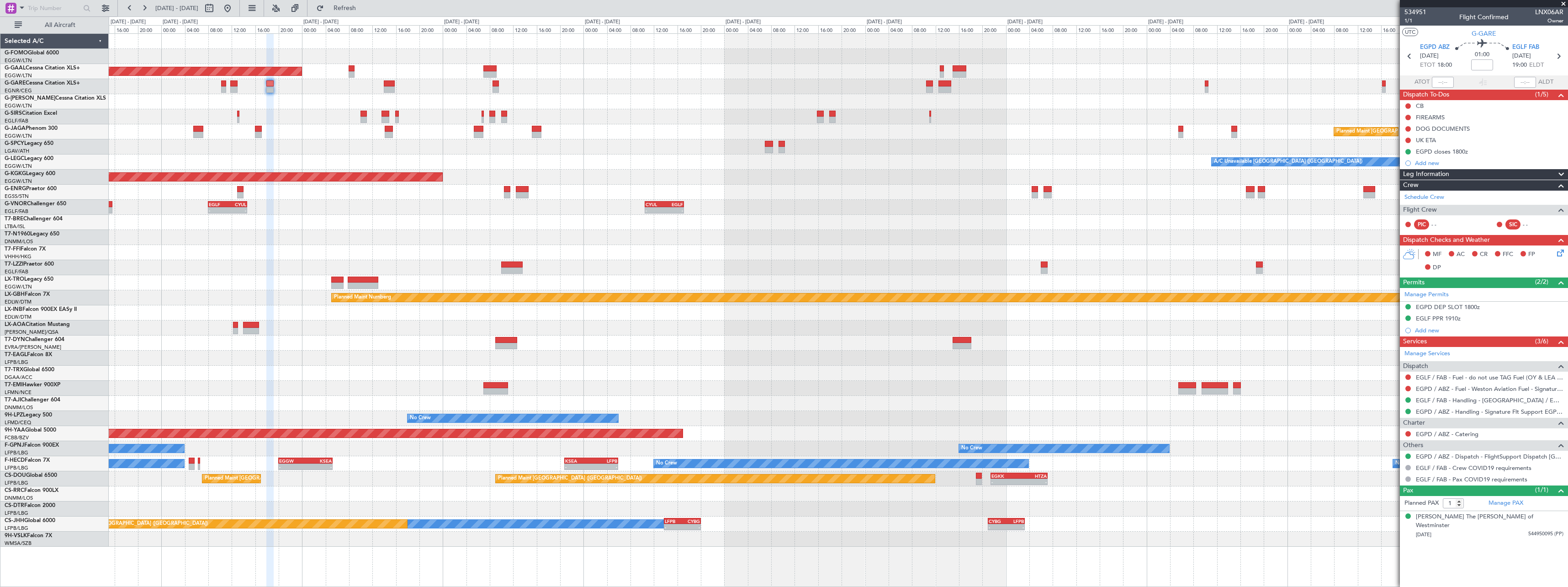
click at [1565, 173] on span at bounding box center [1561, 174] width 11 height 11
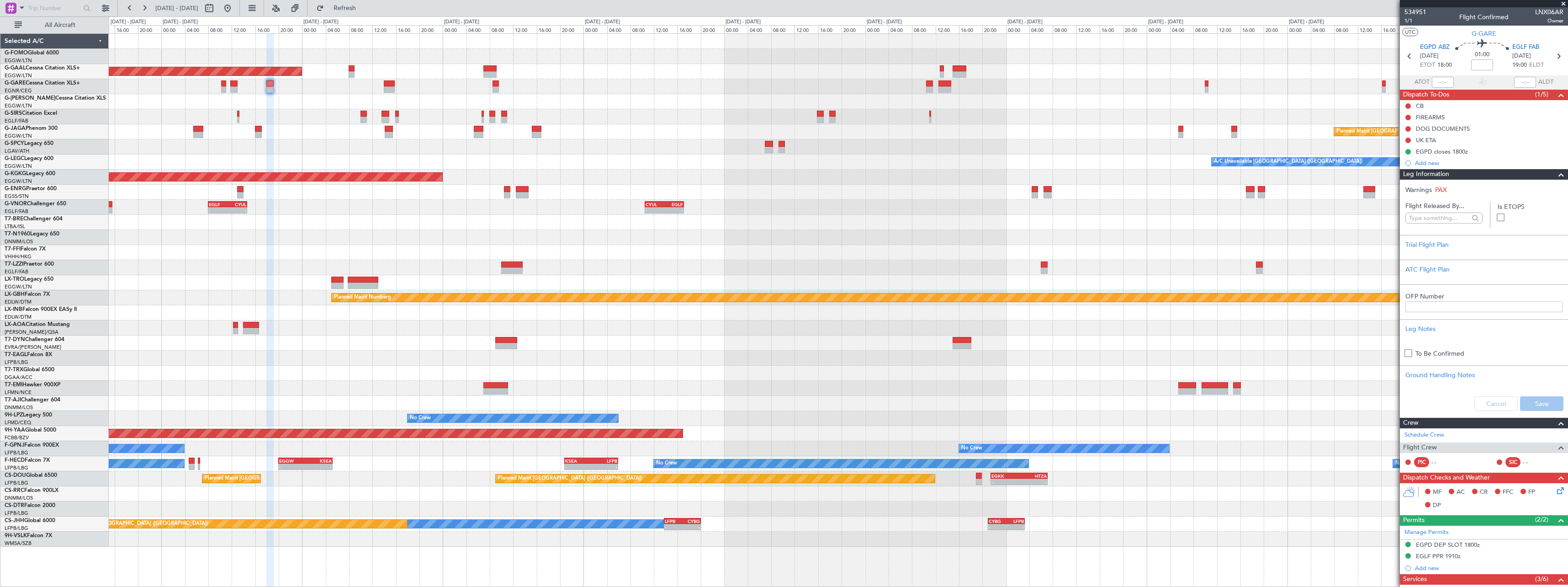
click at [1557, 178] on span at bounding box center [1561, 174] width 11 height 11
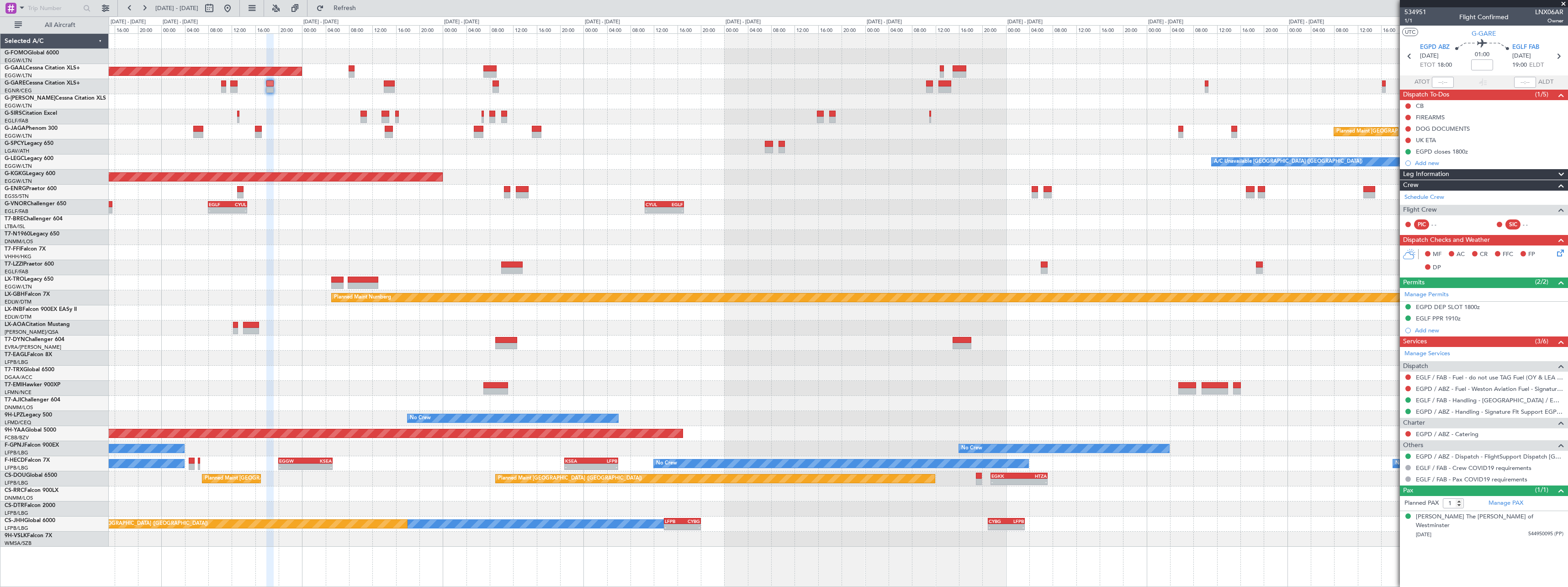
click at [840, 376] on div at bounding box center [838, 373] width 1459 height 15
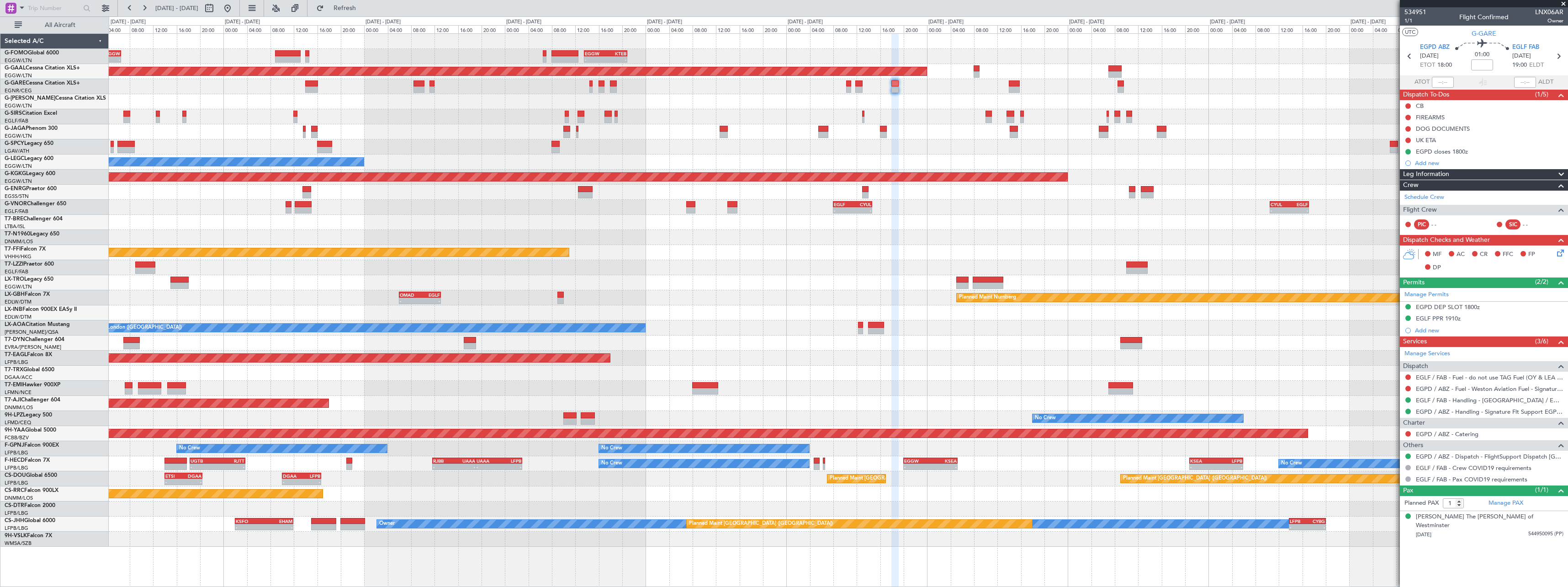
click at [870, 380] on div "Planned Maint [GEOGRAPHIC_DATA] ([GEOGRAPHIC_DATA])" at bounding box center [838, 373] width 1459 height 15
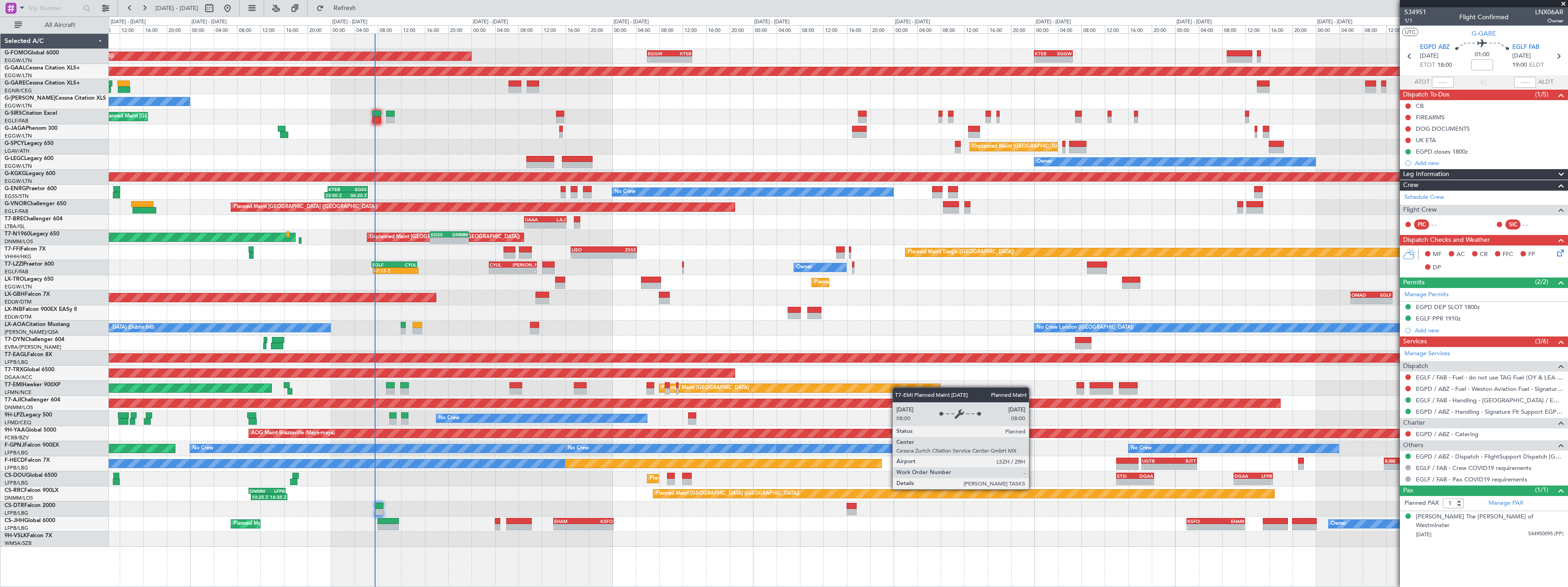
click at [909, 386] on div "- - EGGW 13:30 Z KTEB 20:55 Z KTEB 00:00 Z EGGW 06:35 Z - - EGGW 06:00 Z KTEB 1…" at bounding box center [838, 290] width 1459 height 513
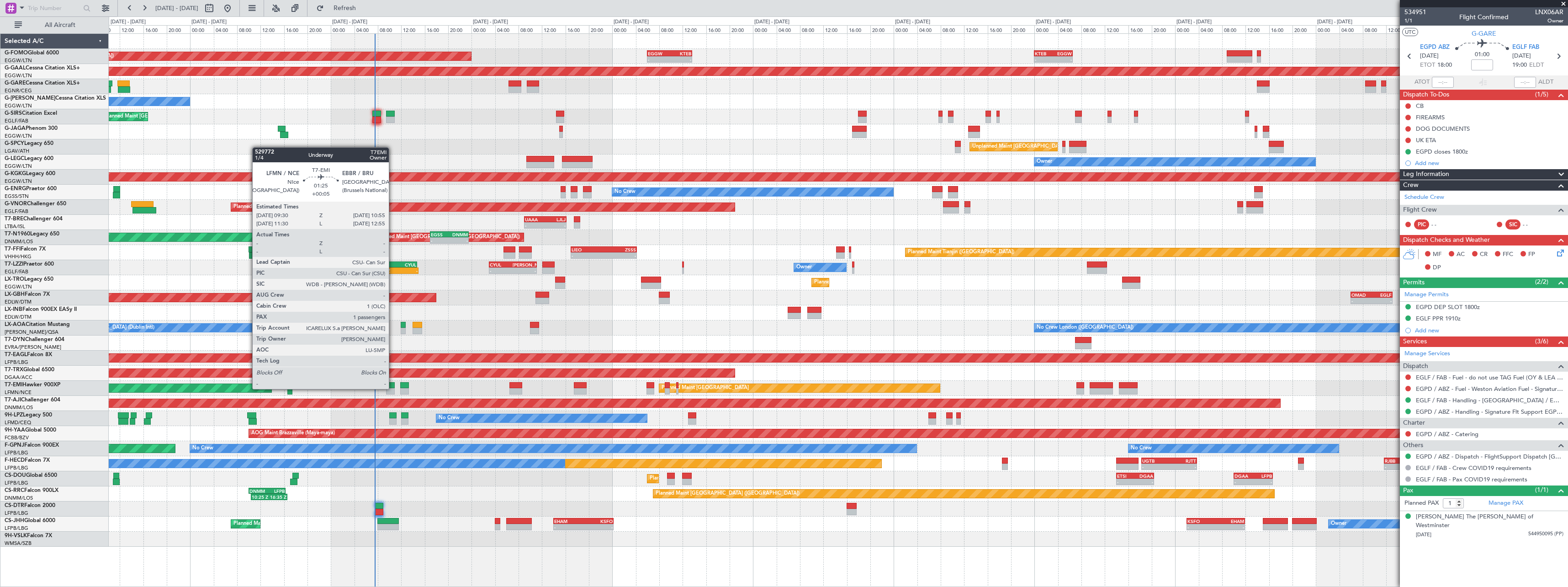
click at [393, 389] on div at bounding box center [391, 391] width 9 height 7
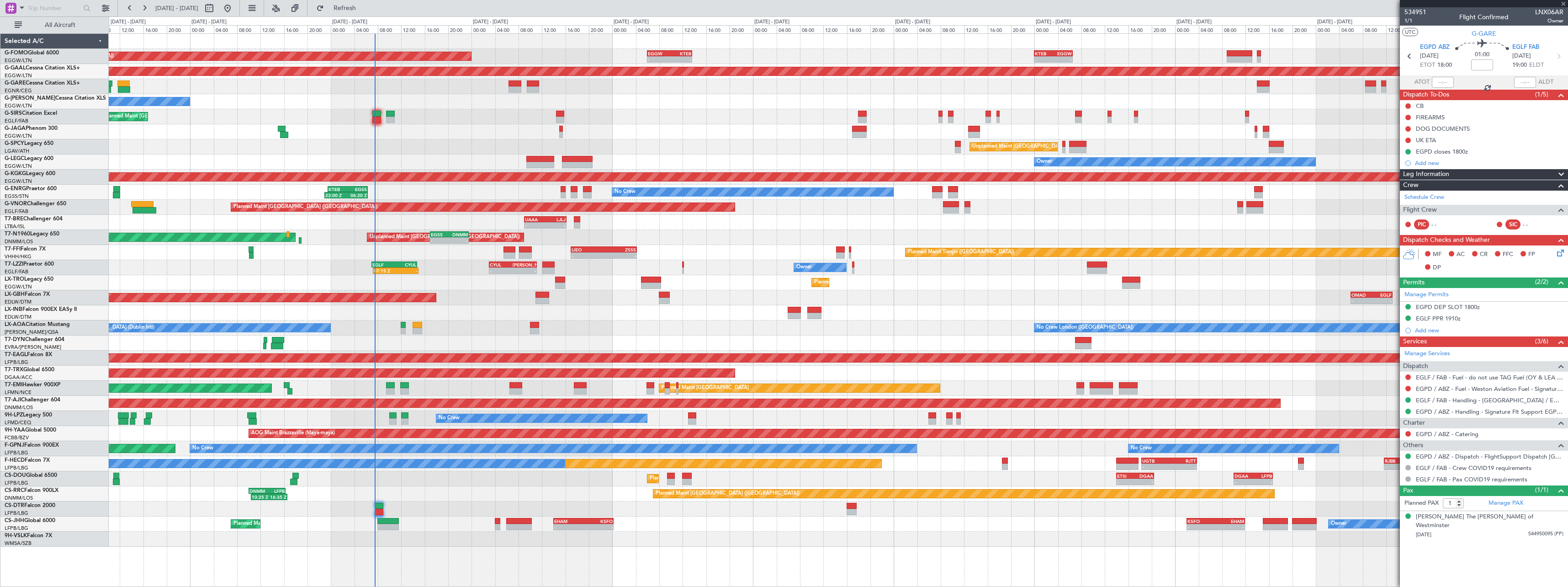
type input "+00:05"
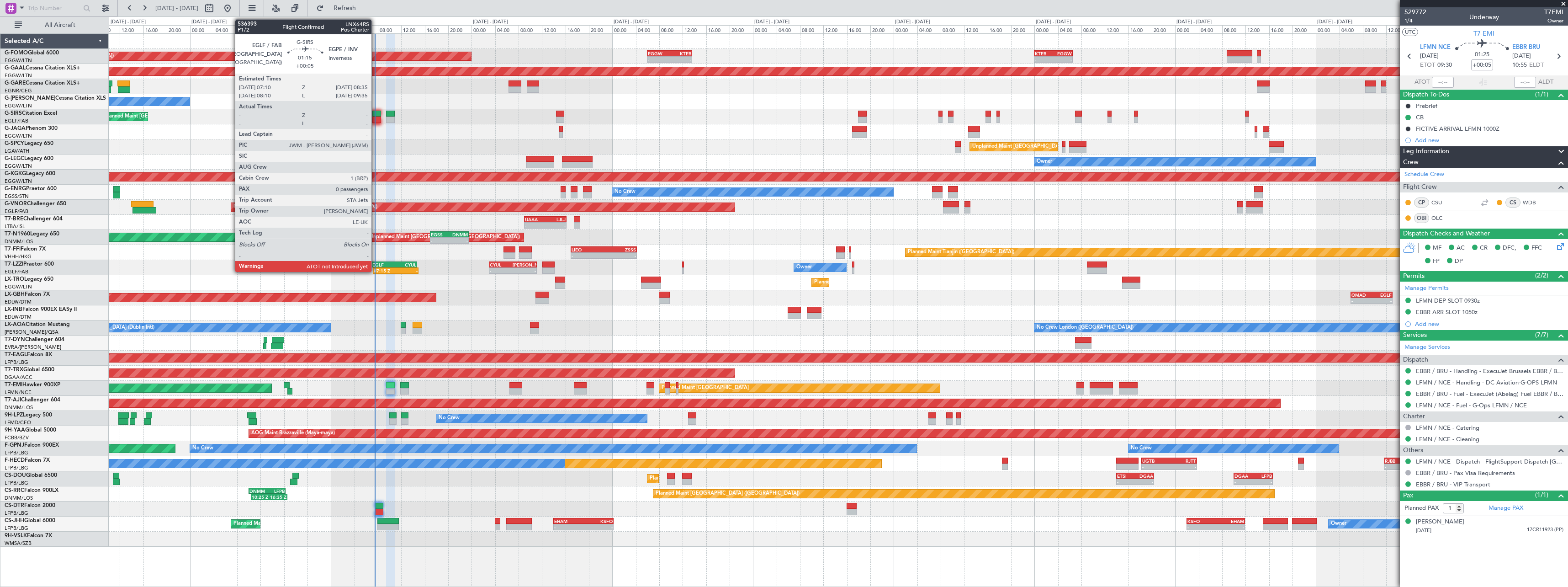
click at [376, 114] on div at bounding box center [377, 114] width 9 height 7
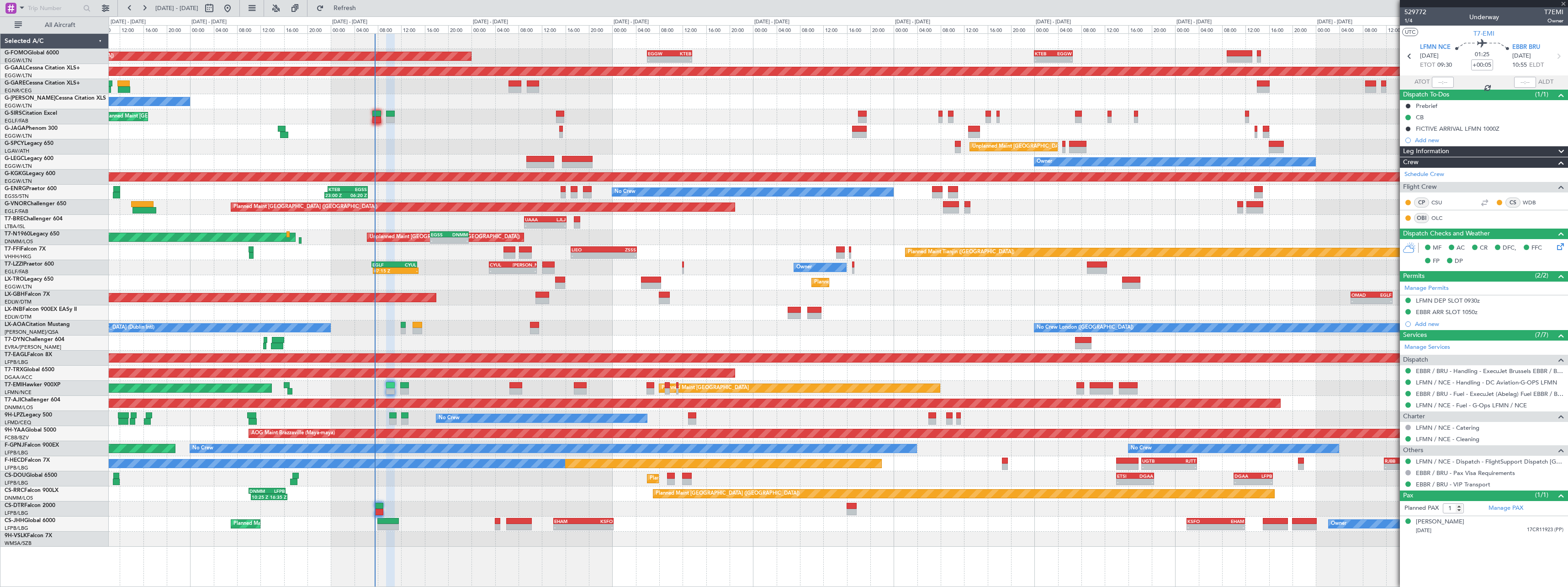
type input "0"
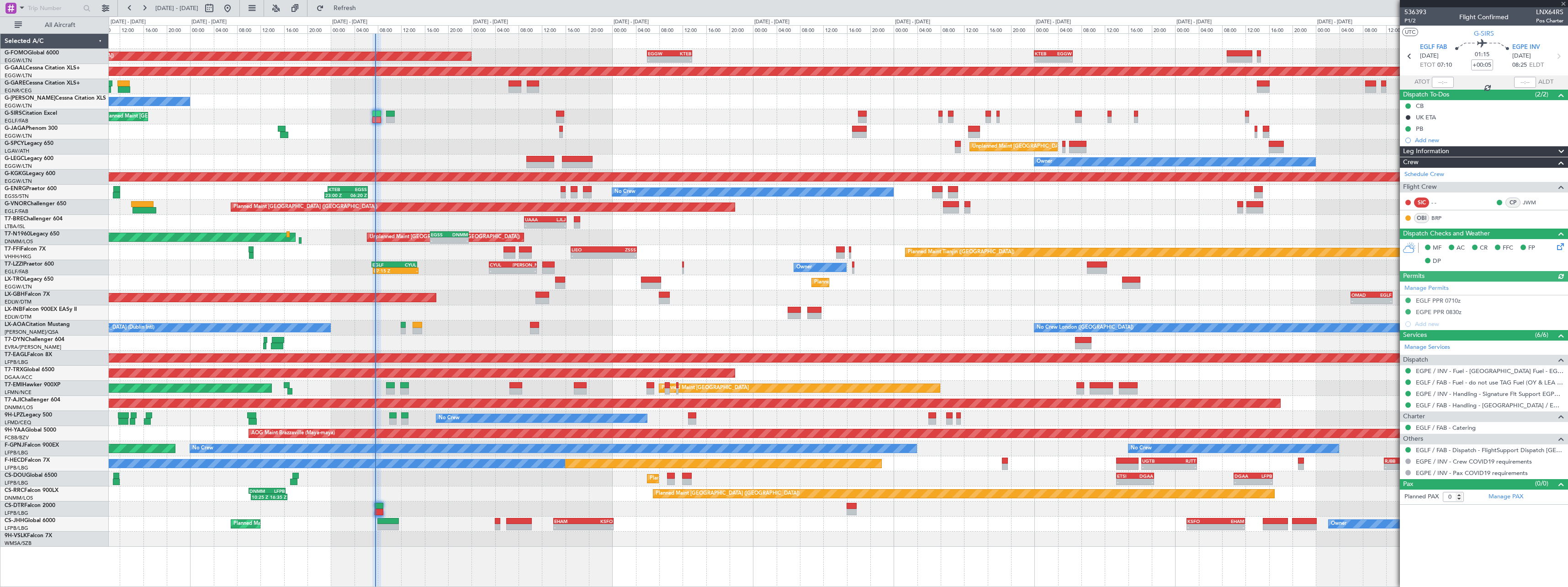
click at [1443, 82] on div at bounding box center [1443, 82] width 22 height 11
click at [1444, 81] on input "text" at bounding box center [1443, 82] width 22 height 11
type input "07:30"
drag, startPoint x: 1461, startPoint y: 80, endPoint x: 1461, endPoint y: 120, distance: 40.0
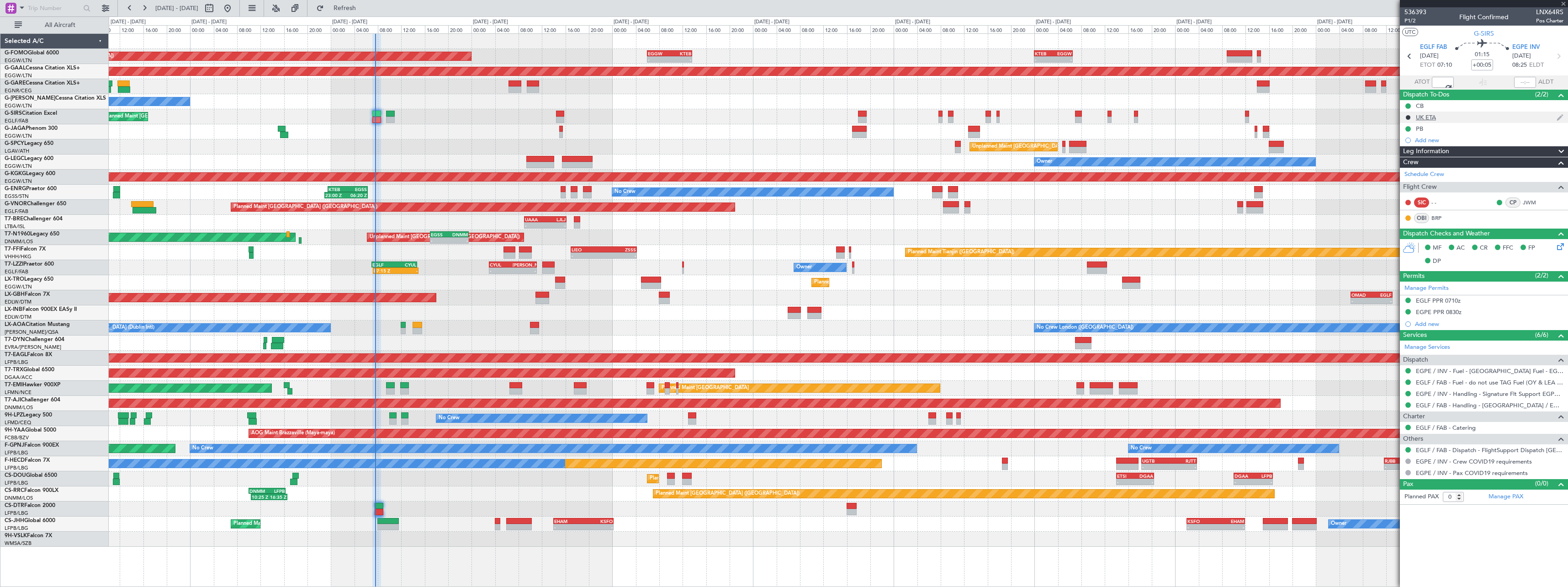
click at [1462, 80] on section "ATOT 07:30 ALDT" at bounding box center [1484, 82] width 168 height 14
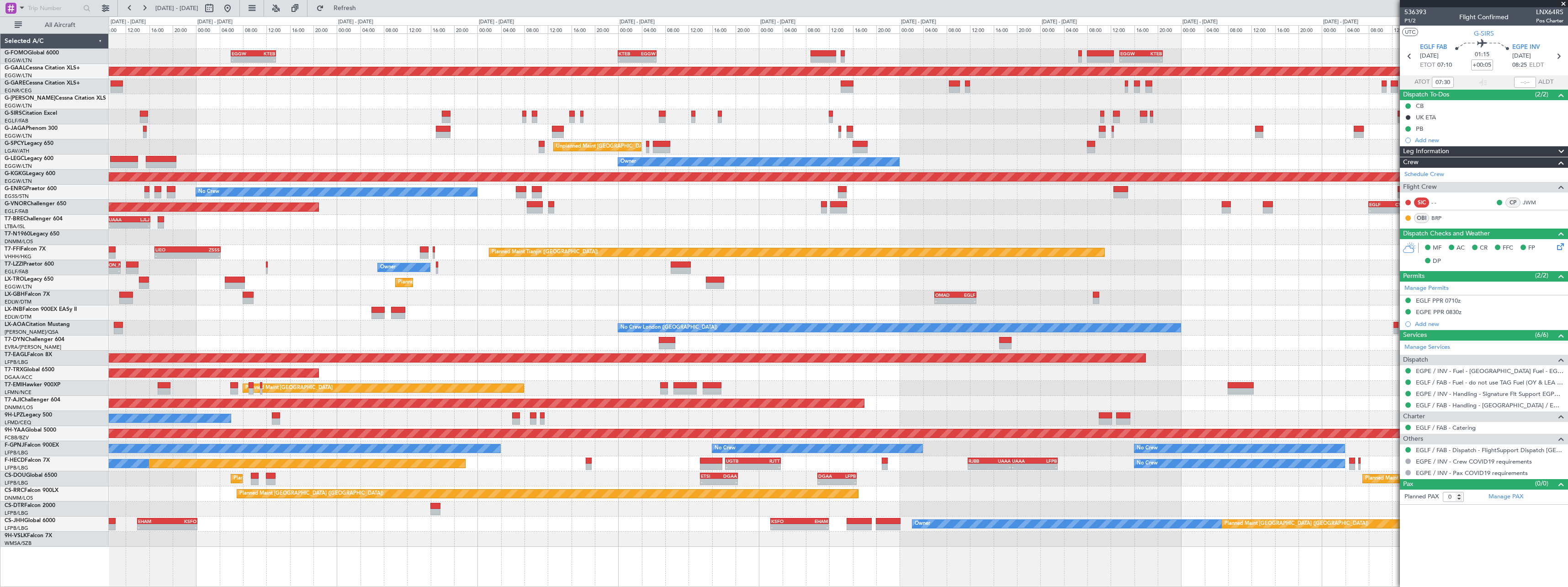
click at [867, 234] on div "- - EGGW 06:00 Z KTEB 13:40 Z - - KTEB 00:00 Z EGGW 06:35 Z - - EGGW 13:30 Z KT…" at bounding box center [838, 290] width 1459 height 513
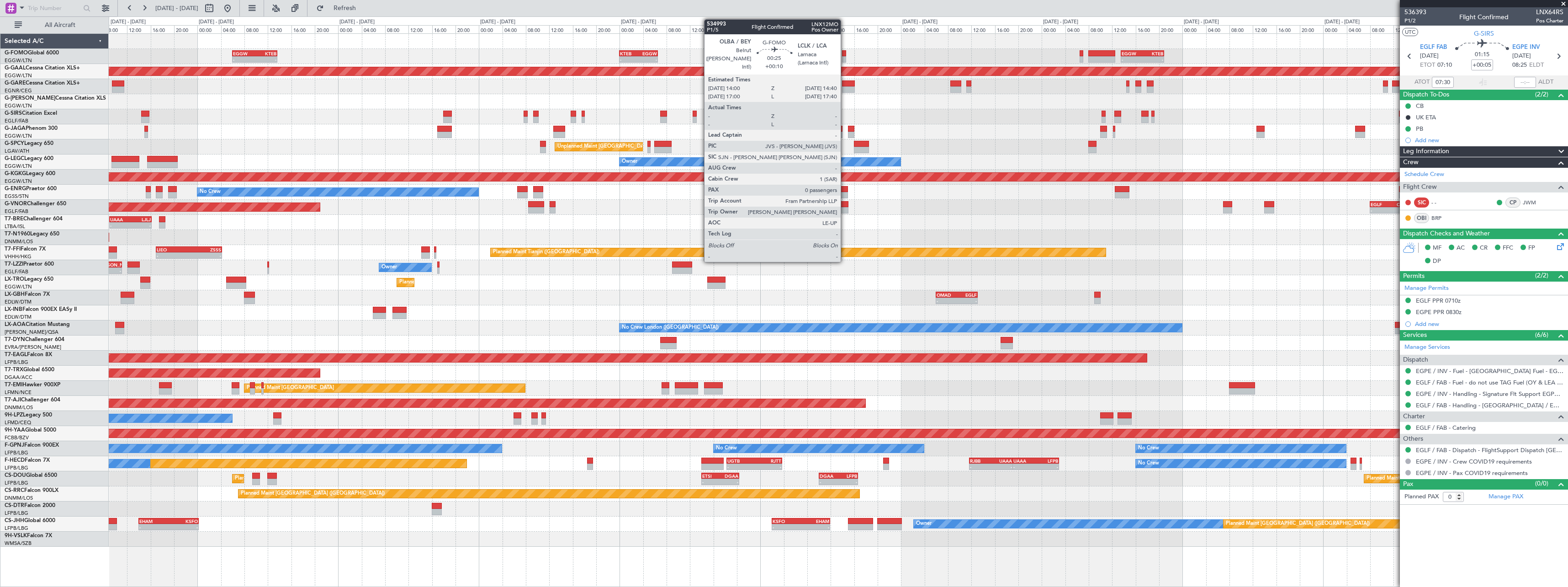
click at [845, 54] on div at bounding box center [844, 53] width 4 height 7
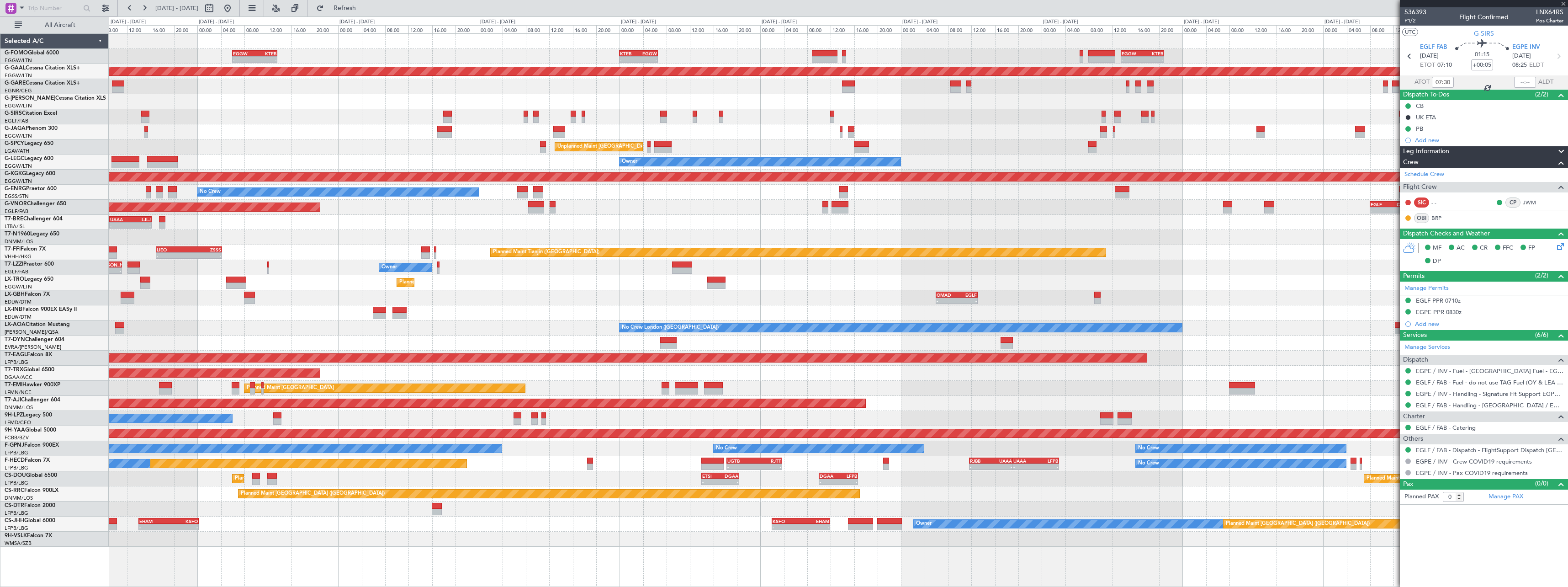
type input "+00:10"
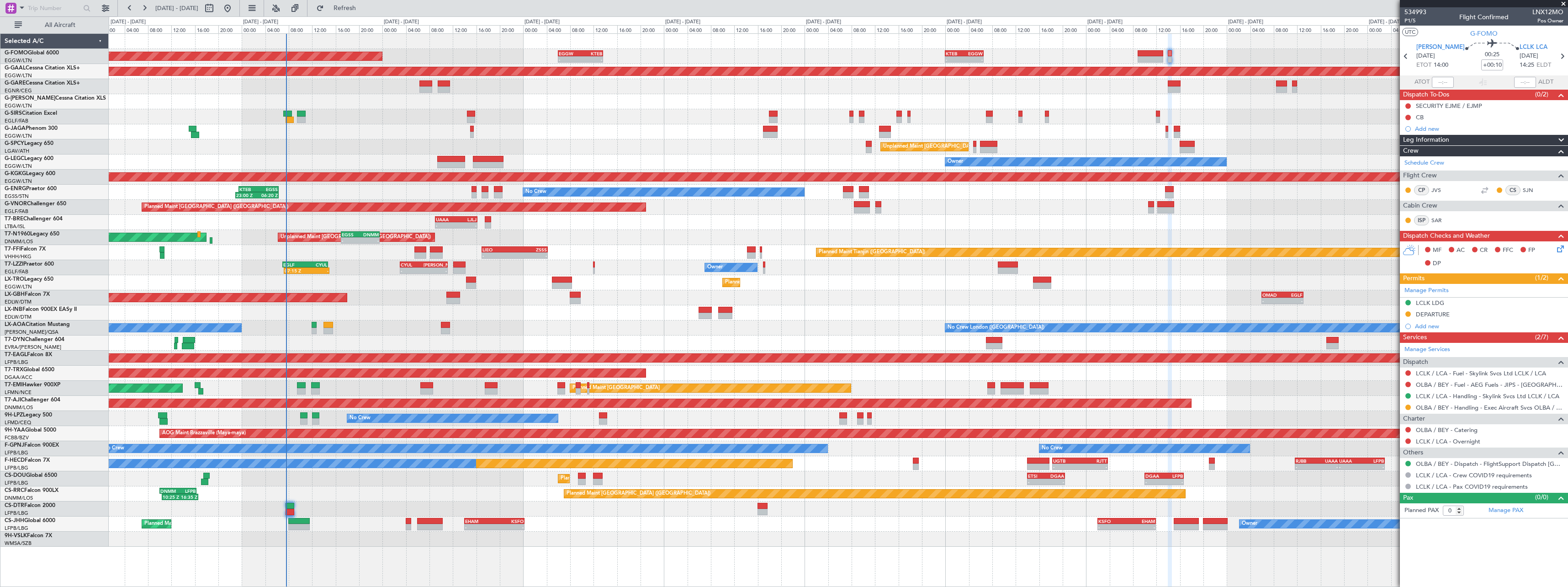
click at [595, 546] on div at bounding box center [838, 539] width 1459 height 15
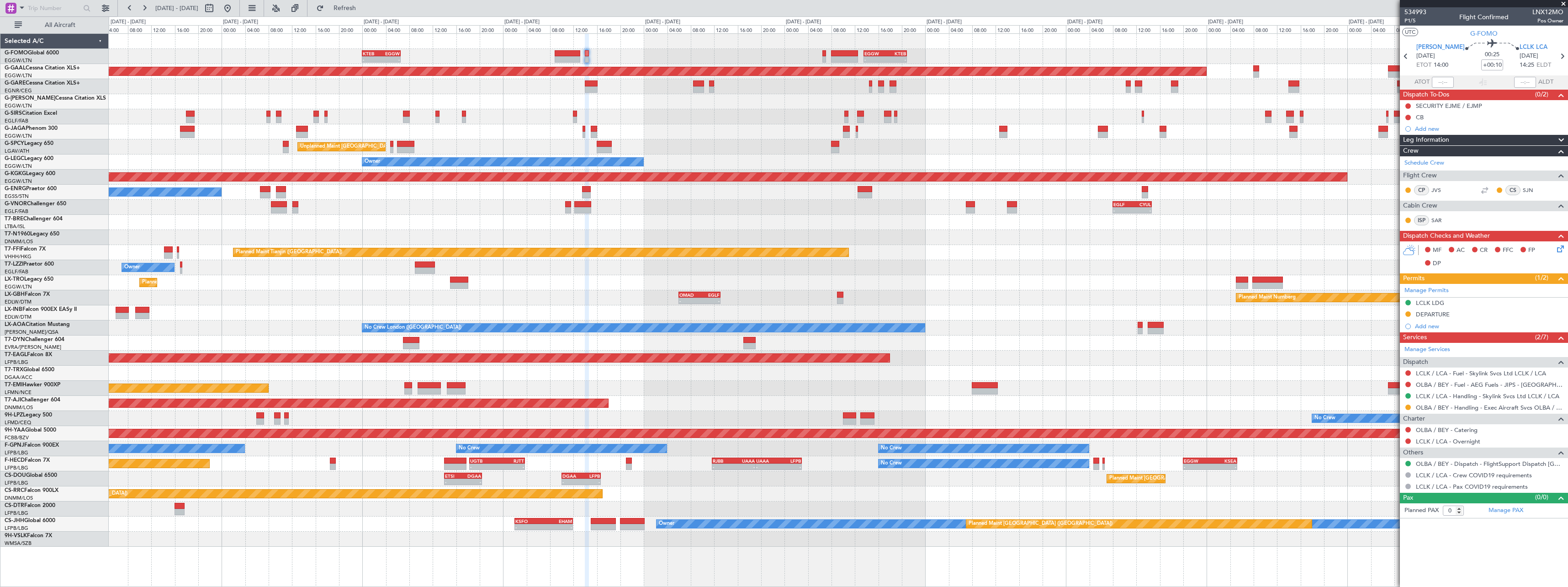
click at [741, 91] on div "- - KTEB 00:00 Z EGGW 06:35 Z - - EGGW 13:30 Z KTEB 20:55 Z EGGW 06:00 Z KTEB 1…" at bounding box center [838, 290] width 1459 height 513
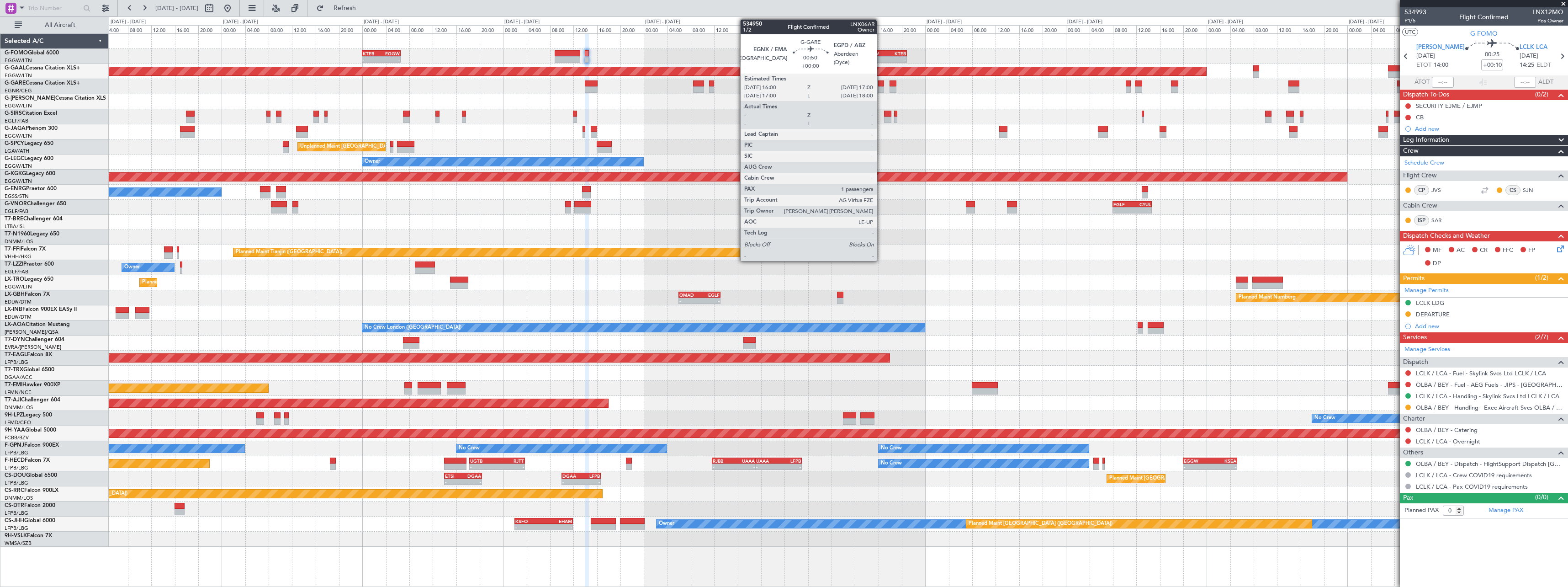
click at [881, 86] on div at bounding box center [881, 83] width 6 height 7
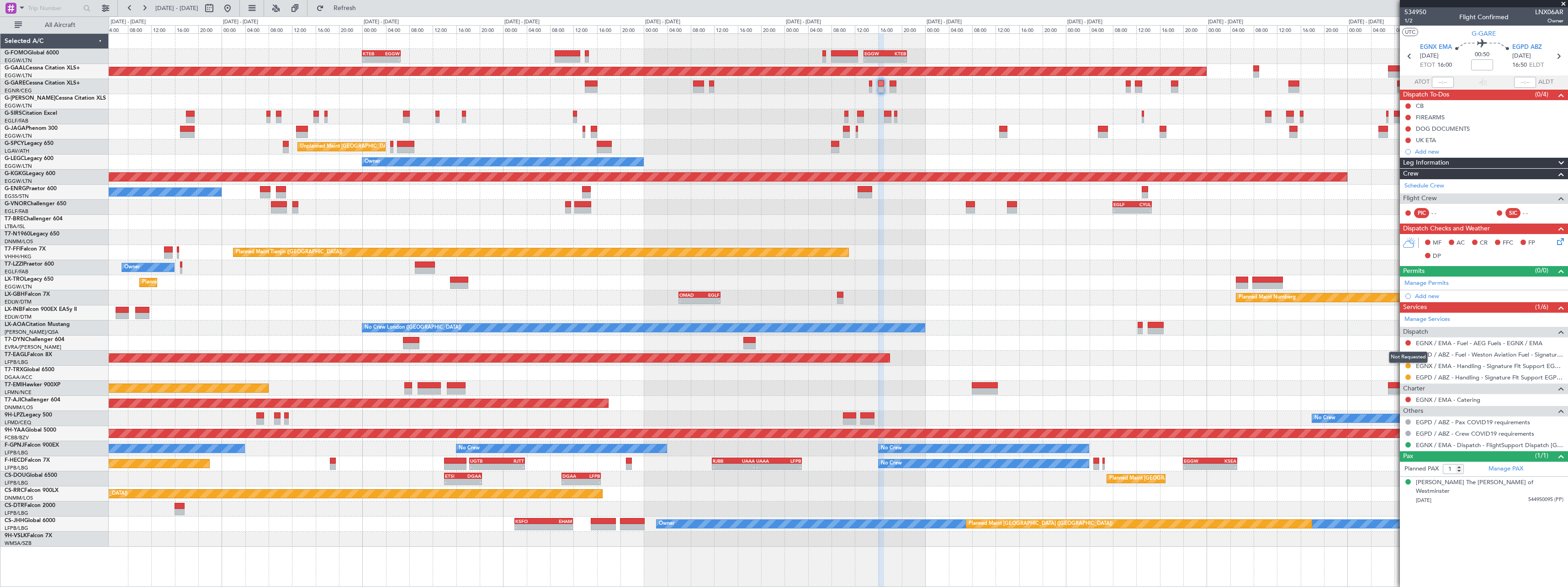
click at [1408, 363] on mat-tooltip-component "Not Requested" at bounding box center [1409, 357] width 52 height 24
click at [1410, 364] on button at bounding box center [1408, 365] width 5 height 5
drag, startPoint x: 1385, startPoint y: 476, endPoint x: 1193, endPoint y: 417, distance: 200.9
click at [1385, 475] on span "Confirmed" at bounding box center [1382, 474] width 28 height 9
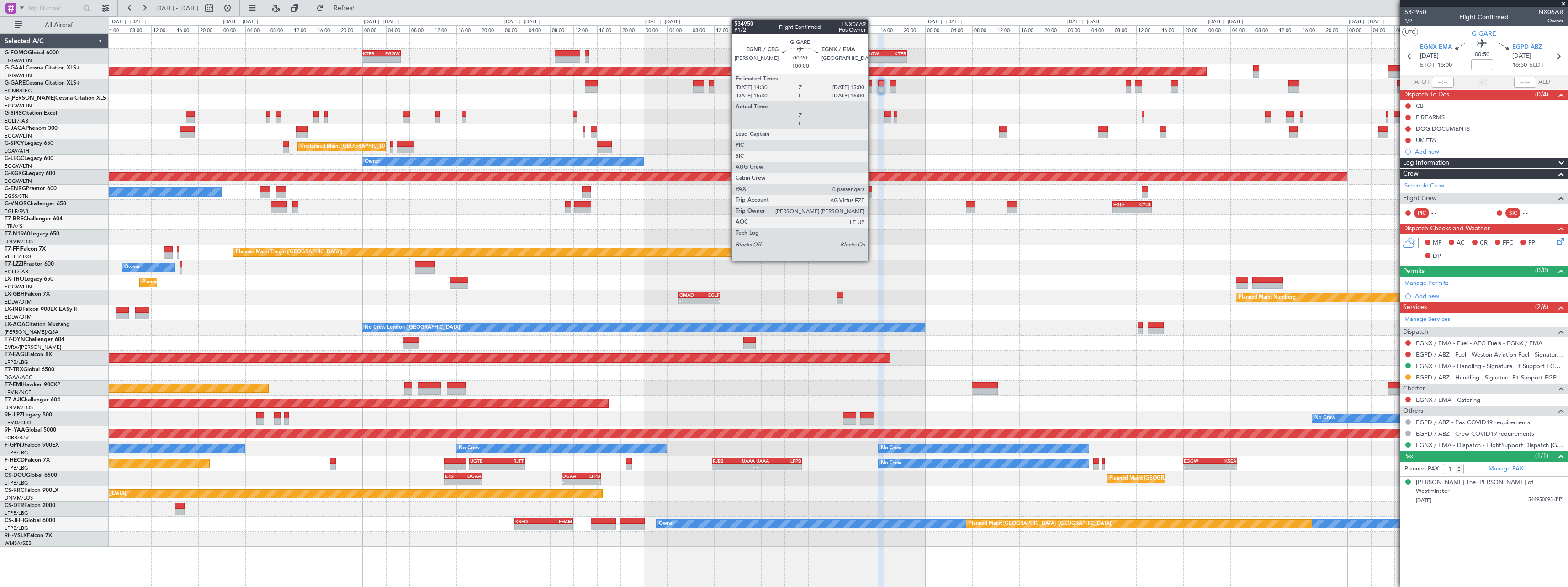
click at [872, 87] on div at bounding box center [871, 89] width 3 height 7
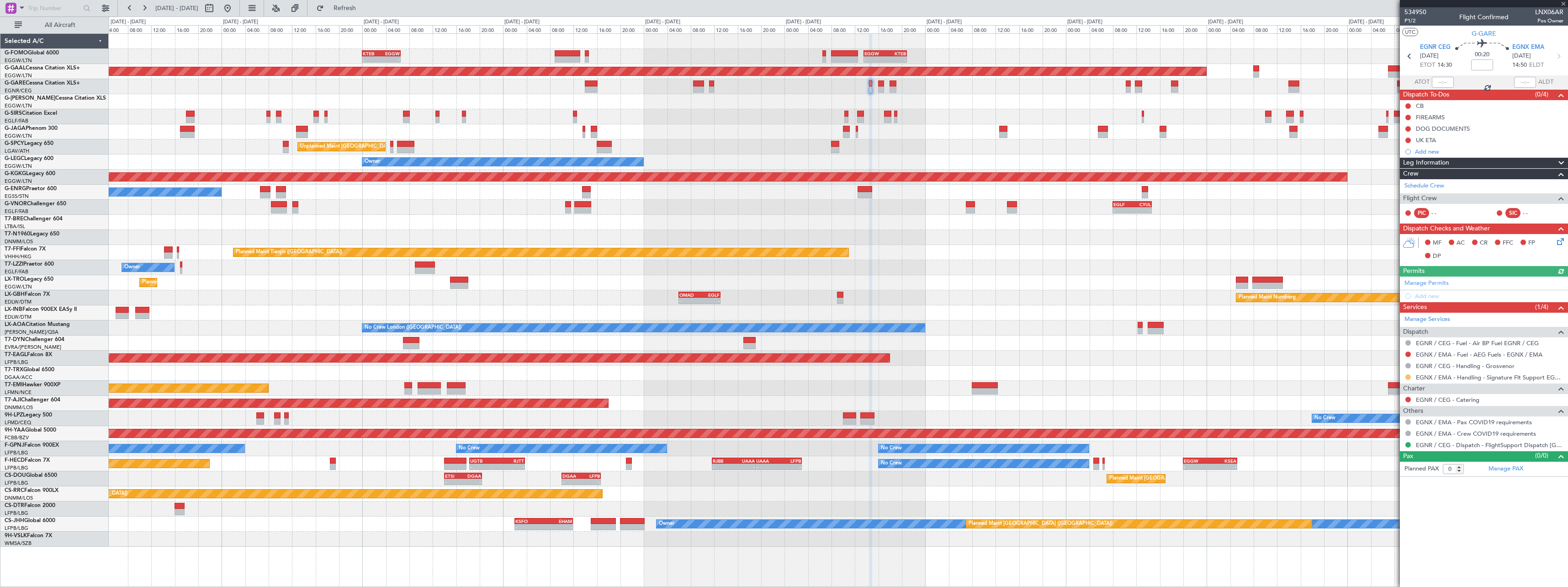
click at [1407, 377] on button at bounding box center [1408, 377] width 5 height 5
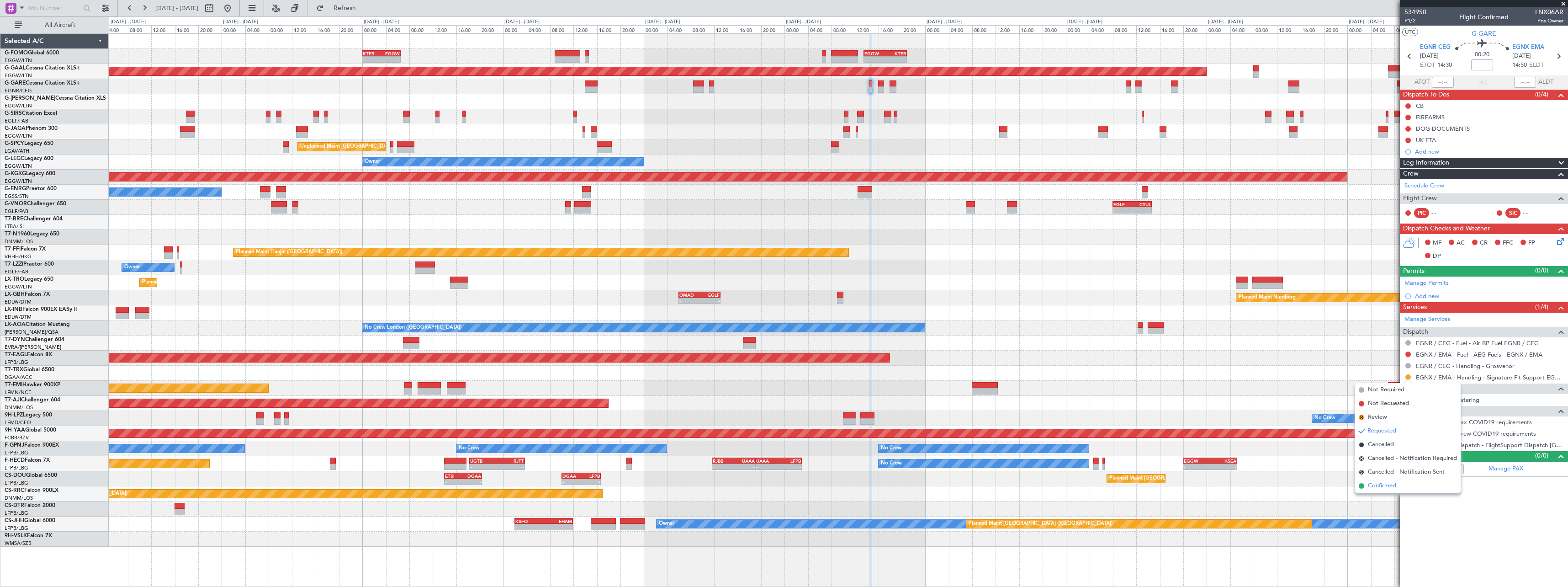
click at [1394, 487] on span "Confirmed" at bounding box center [1382, 486] width 28 height 9
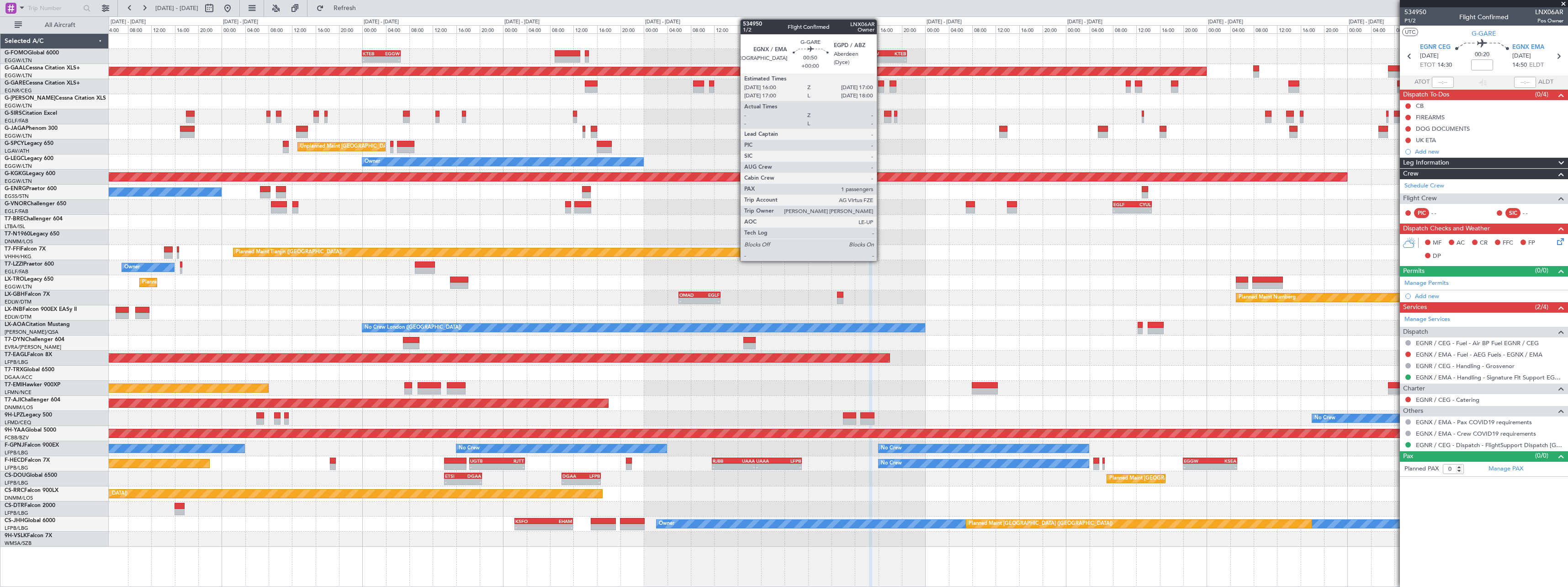
click at [881, 88] on div at bounding box center [881, 89] width 6 height 7
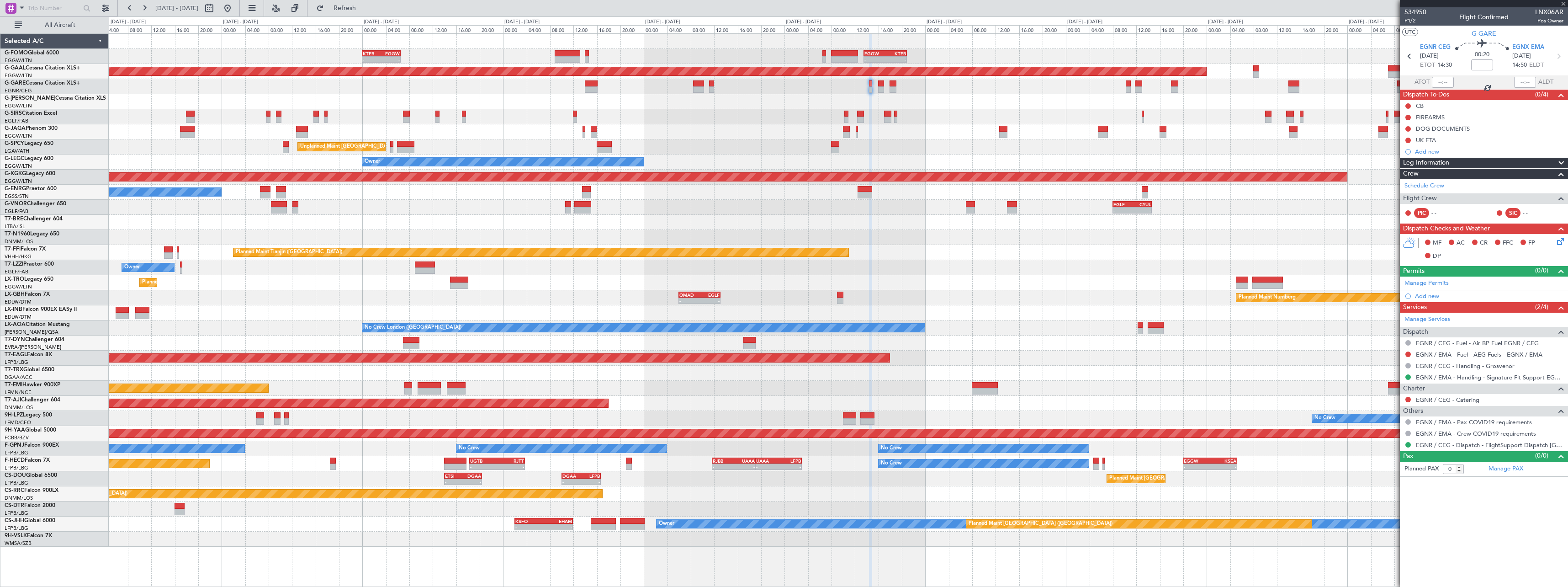
type input "1"
click at [1562, 164] on span at bounding box center [1561, 163] width 11 height 11
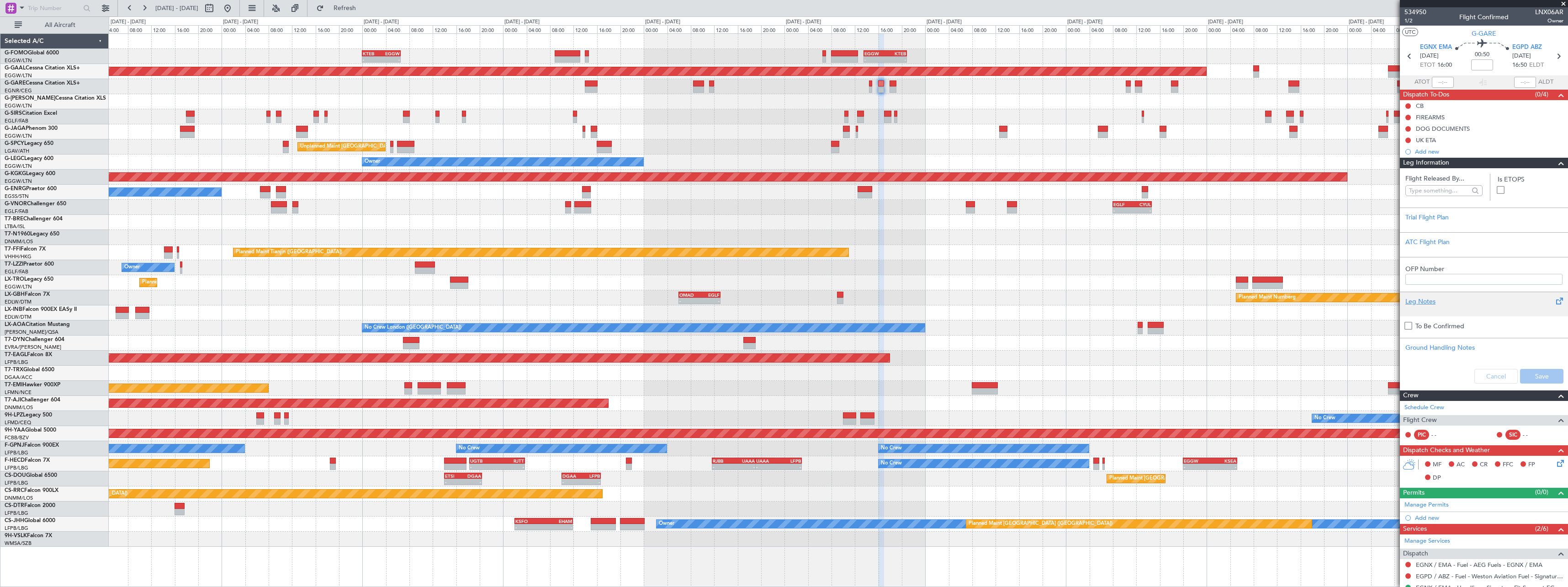
click at [1425, 299] on div "Leg Notes" at bounding box center [1484, 301] width 157 height 10
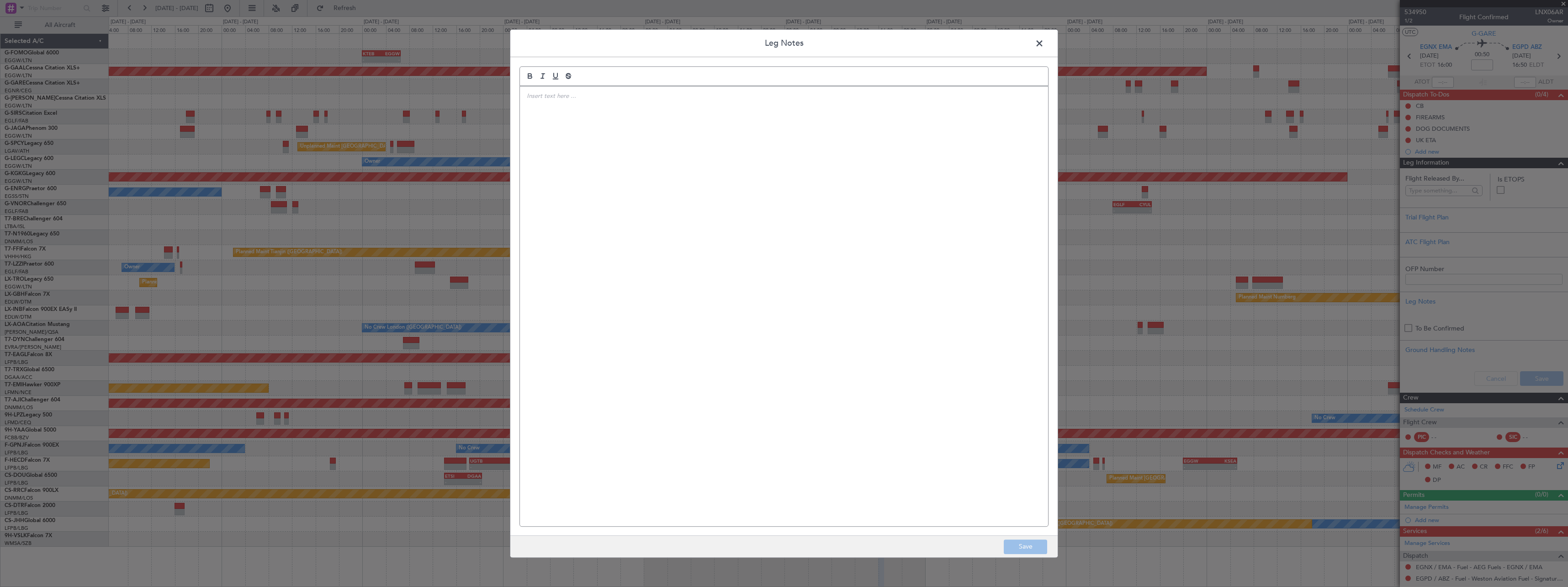
click at [655, 190] on div at bounding box center [784, 306] width 529 height 440
click at [525, 95] on div "Monday to Friday 0700 – 1900 Saturday & Sunday 0800 – 1800 * Times are in Local." at bounding box center [784, 306] width 529 height 440
click at [530, 94] on p at bounding box center [784, 96] width 515 height 8
click at [1004, 541] on footer "Save" at bounding box center [784, 546] width 548 height 22
drag, startPoint x: 1014, startPoint y: 542, endPoint x: 1255, endPoint y: 461, distance: 254.2
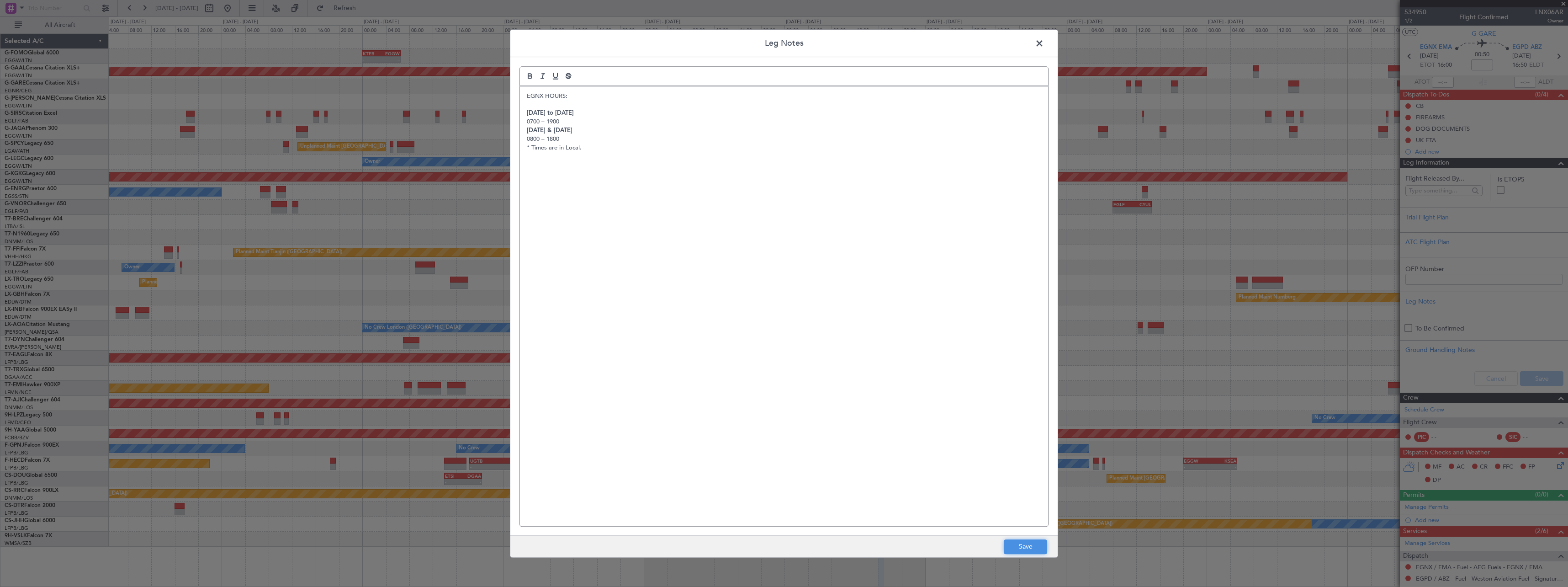
click at [1015, 542] on button "Save" at bounding box center [1025, 546] width 43 height 15
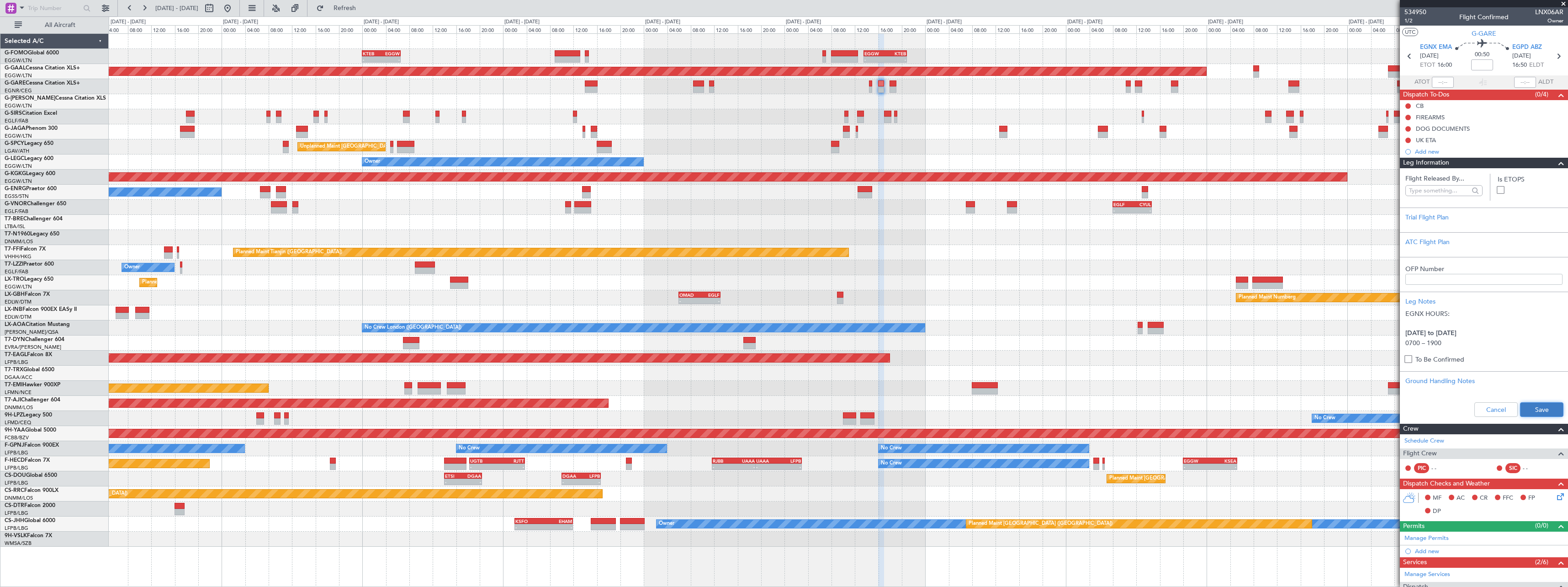
click at [1530, 405] on button "Save" at bounding box center [1541, 409] width 43 height 15
click at [1556, 167] on span at bounding box center [1561, 163] width 11 height 11
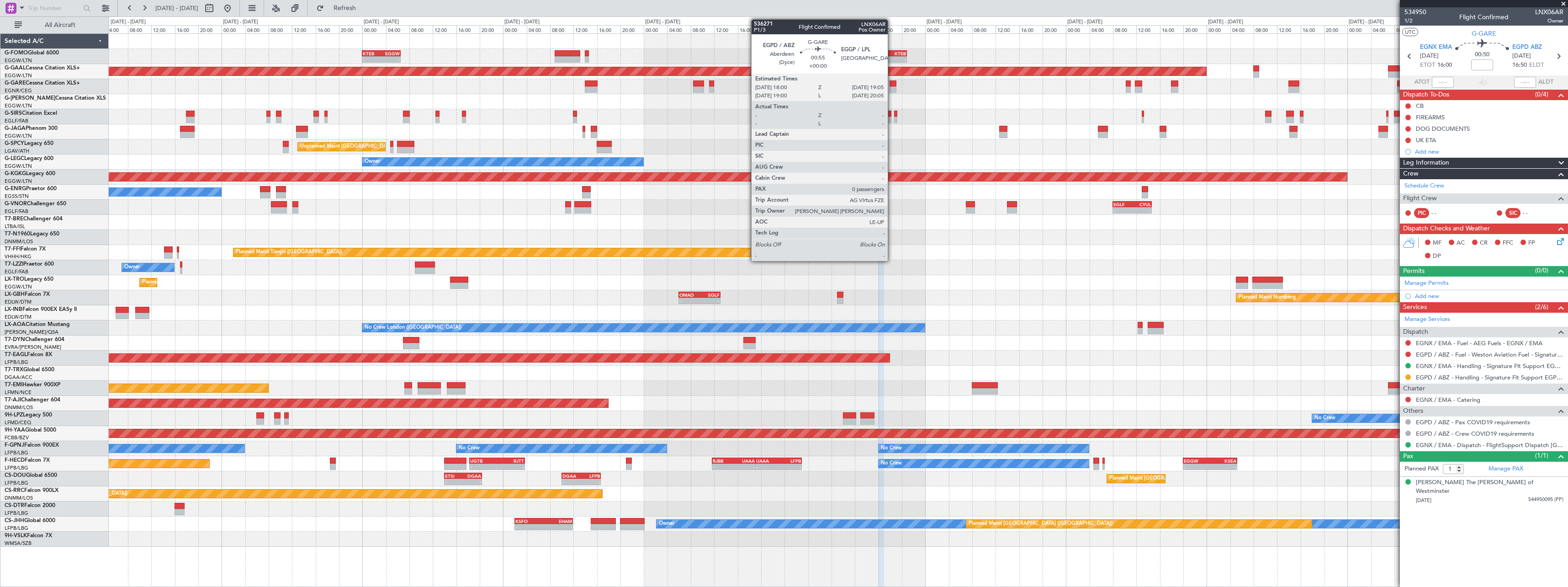
click at [893, 87] on div at bounding box center [893, 89] width 7 height 7
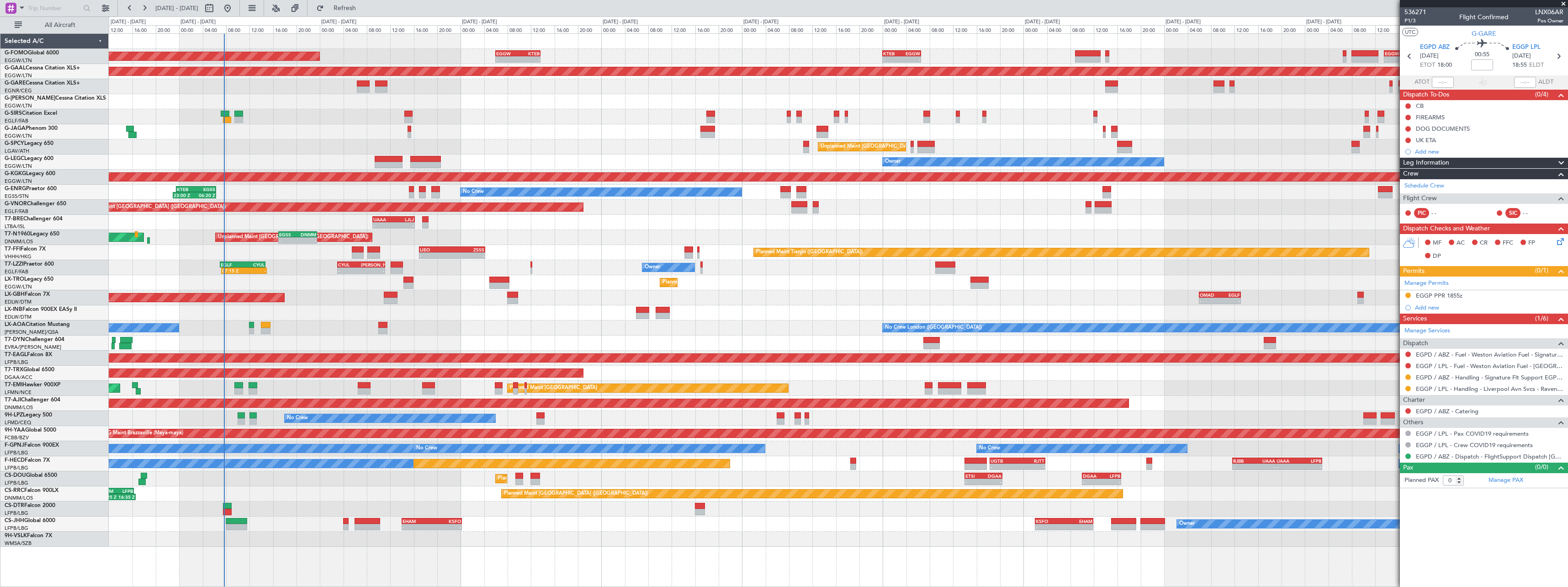
click at [1463, 235] on fb-app "09 Sep 2025 - 19 Sep 2025 Refresh Quick Links All Aircraft - - KTEB 00:00 Z EGG…" at bounding box center [784, 296] width 1568 height 580
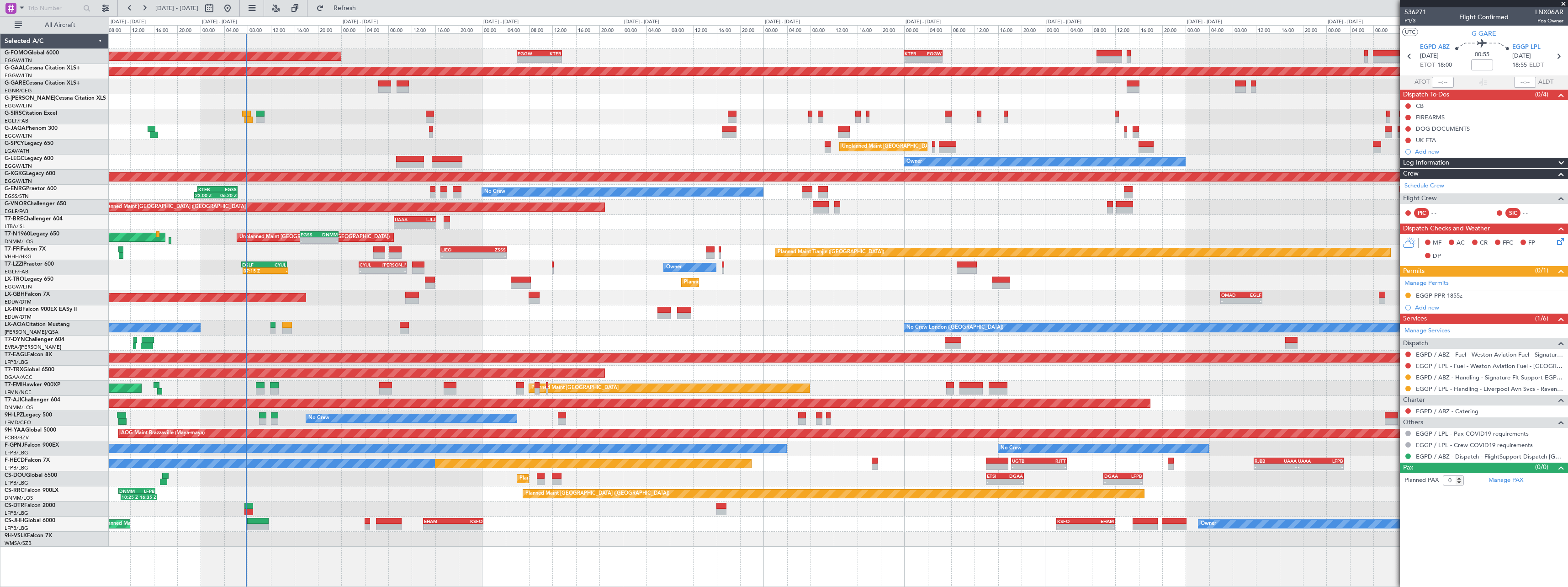
click at [564, 226] on div "- - UAAA 09:00 Z LJLJ 16:15 Z" at bounding box center [838, 222] width 1459 height 15
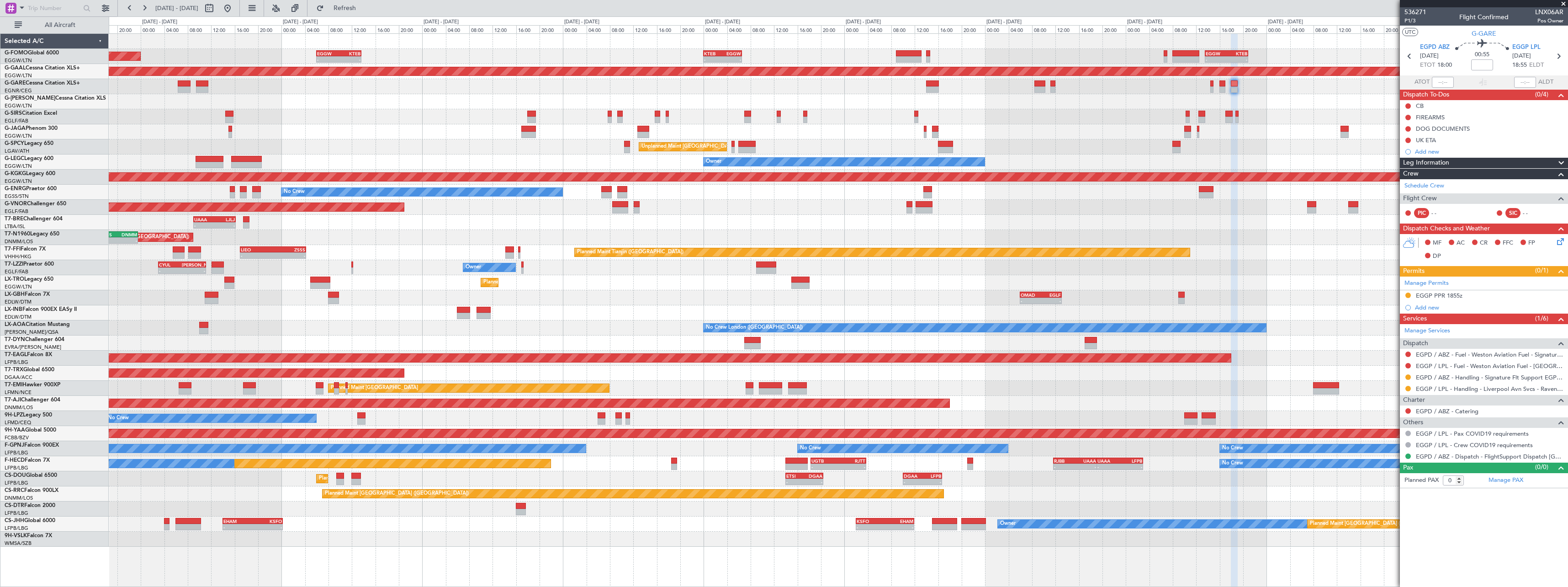
click at [1039, 129] on div at bounding box center [838, 132] width 1459 height 15
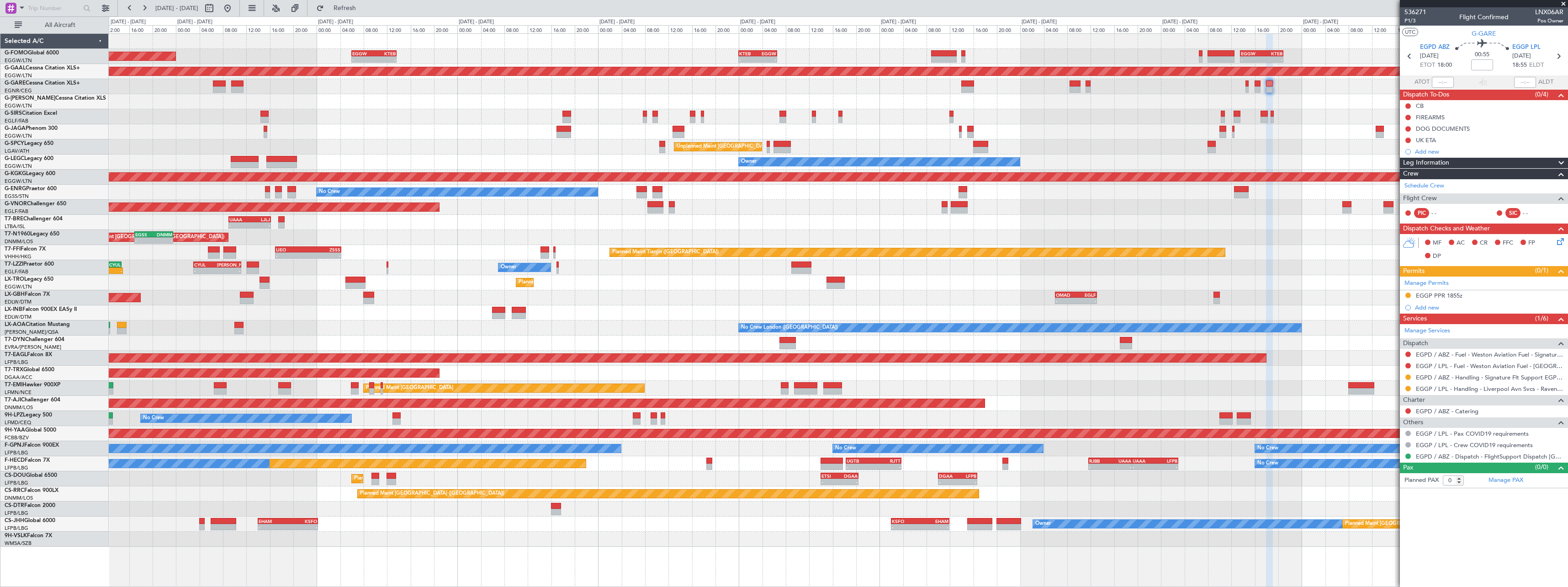
click at [428, 316] on div at bounding box center [838, 313] width 1459 height 15
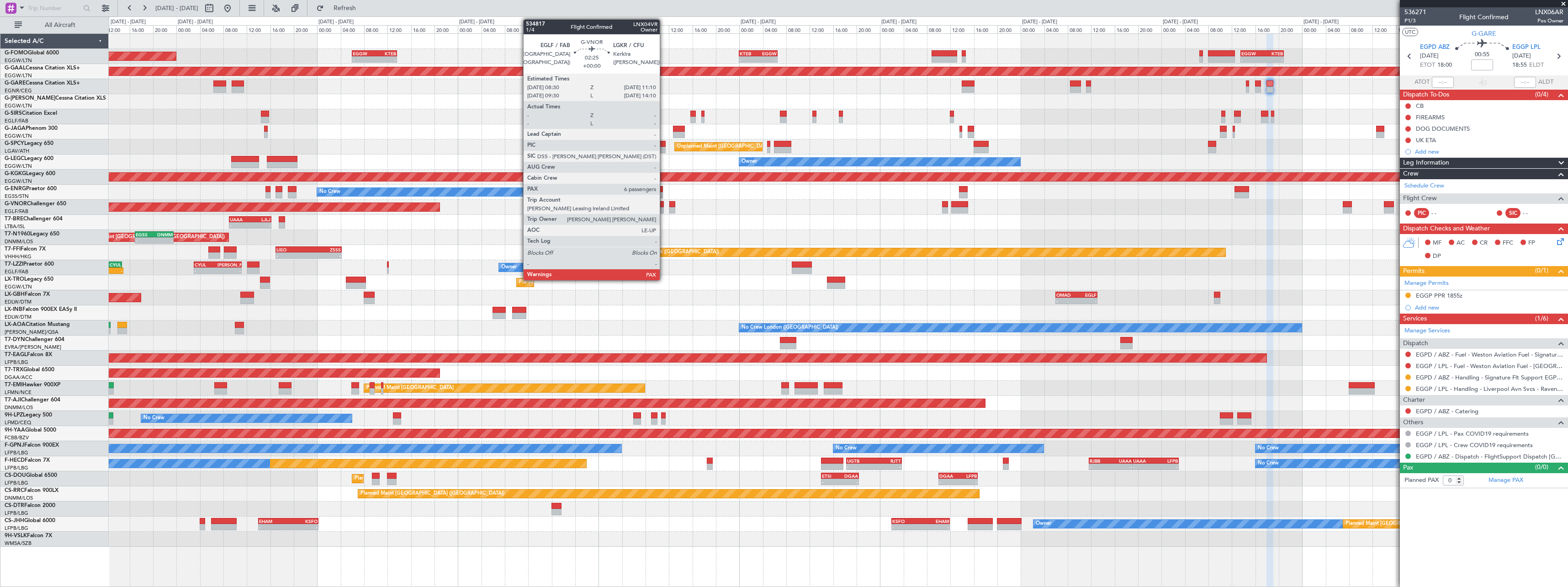
click at [947, 163] on div "Planned Maint London (Luton) - - EGGW 06:00 Z KTEB 13:40 Z - - KTEB 00:00 Z EGG…" at bounding box center [838, 290] width 1459 height 513
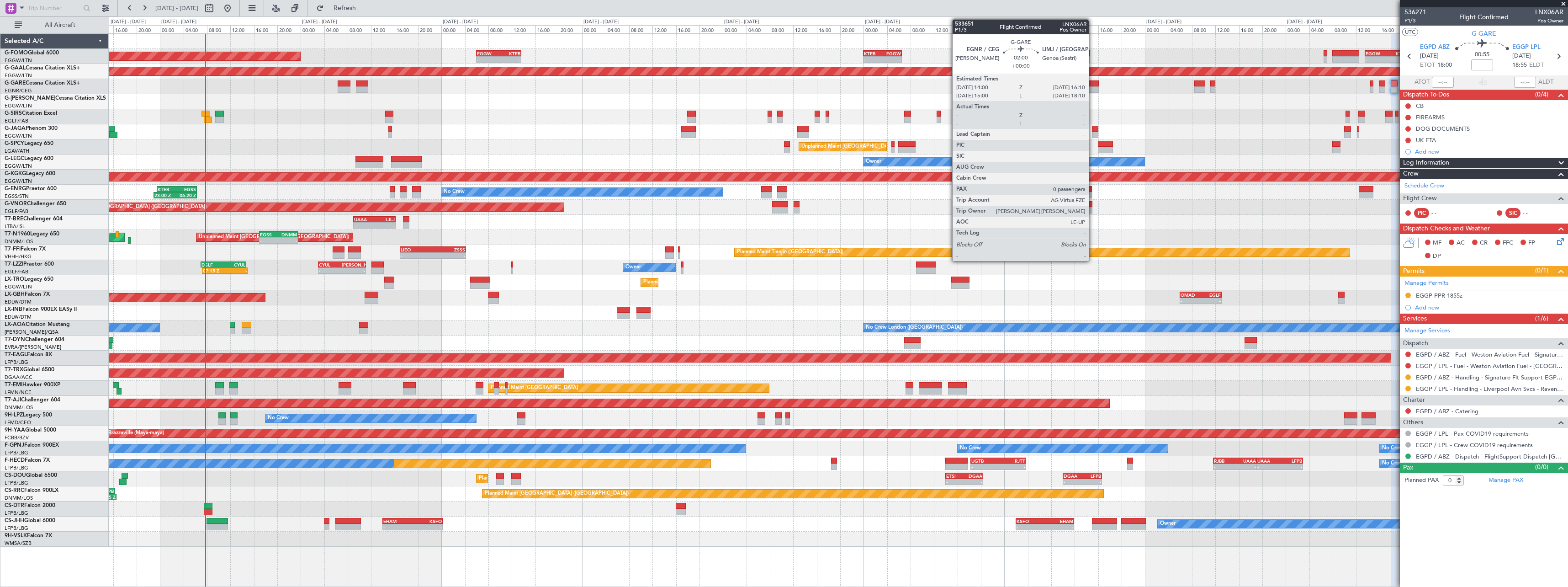
click at [1093, 89] on div at bounding box center [1092, 89] width 13 height 7
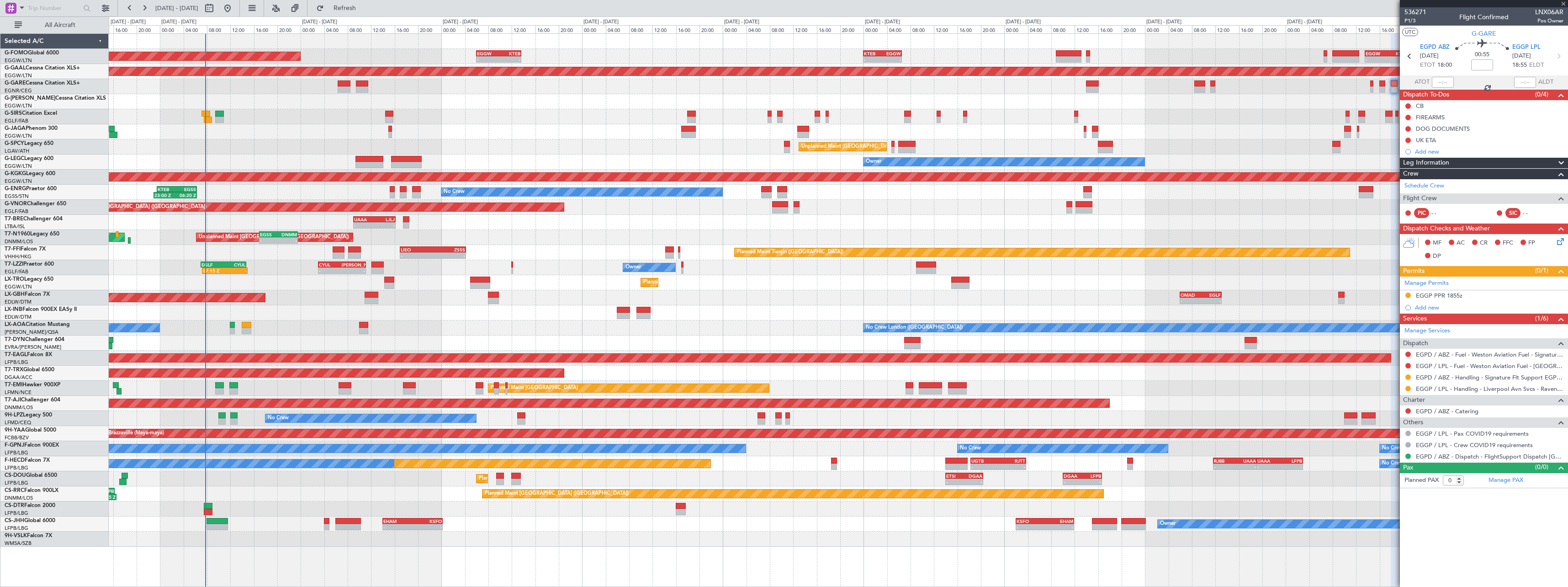
click at [838, 106] on div "- - EGGW 06:00 Z KTEB 13:40 Z - - KTEB 00:00 Z EGGW 06:35 Z - - EGGW 13:30 Z KT…" at bounding box center [838, 290] width 1459 height 513
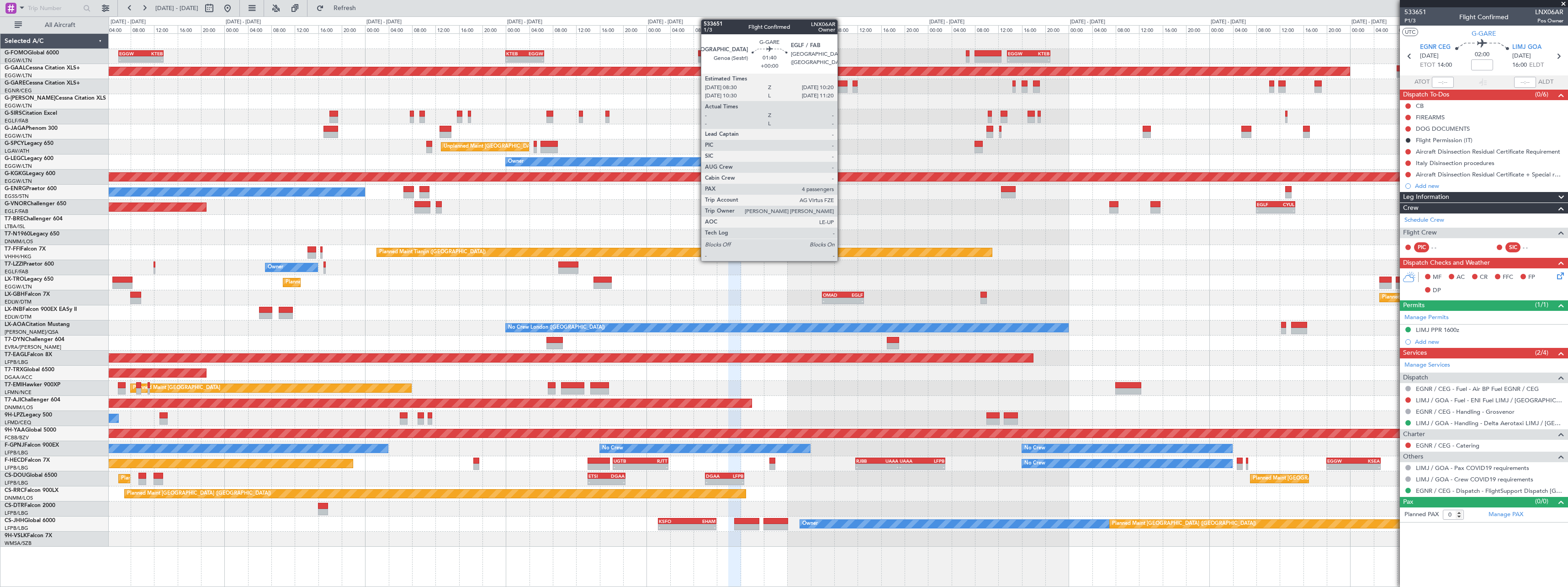
click at [842, 87] on div at bounding box center [842, 89] width 11 height 7
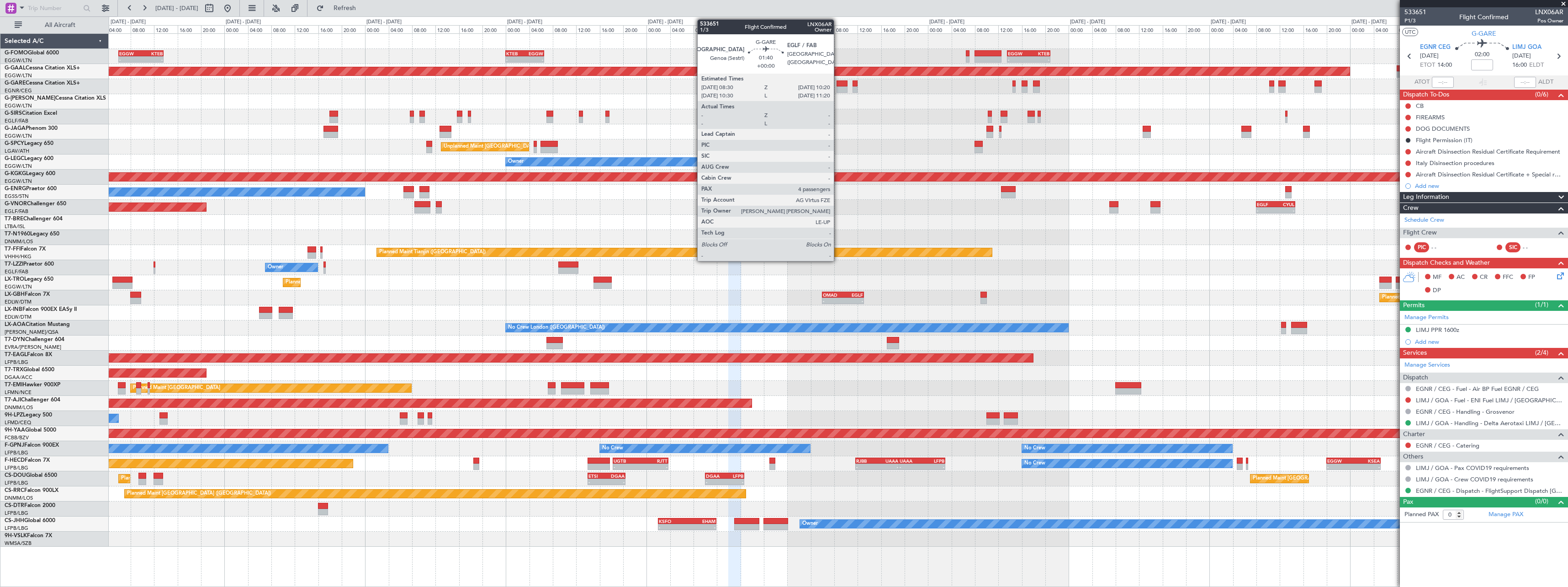
click at [838, 87] on div at bounding box center [842, 89] width 11 height 7
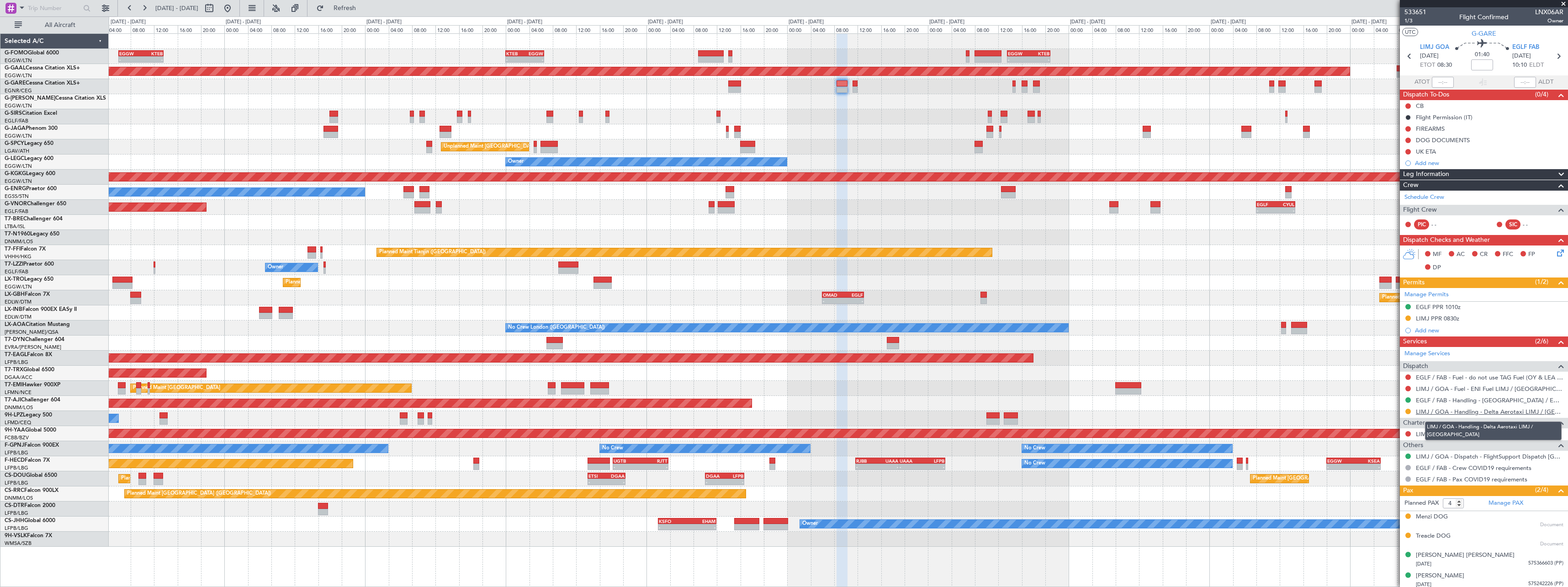
click at [1508, 415] on mat-tooltip-component "LIMJ / GOA - Handling - Delta Aerotaxi LIMJ / GOA" at bounding box center [1494, 431] width 150 height 32
click at [1509, 411] on link "LIMJ / GOA - Handling - Delta Aerotaxi LIMJ / GOA" at bounding box center [1490, 411] width 147 height 8
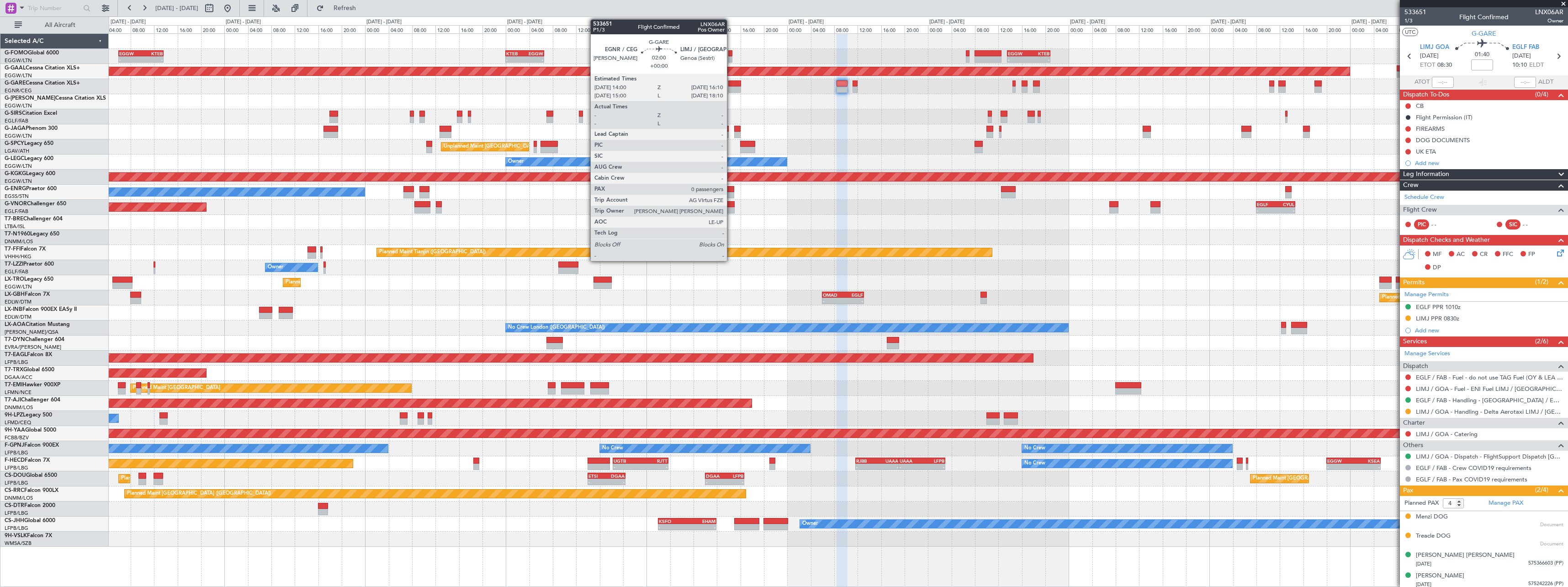
click at [731, 88] on div at bounding box center [734, 89] width 13 height 7
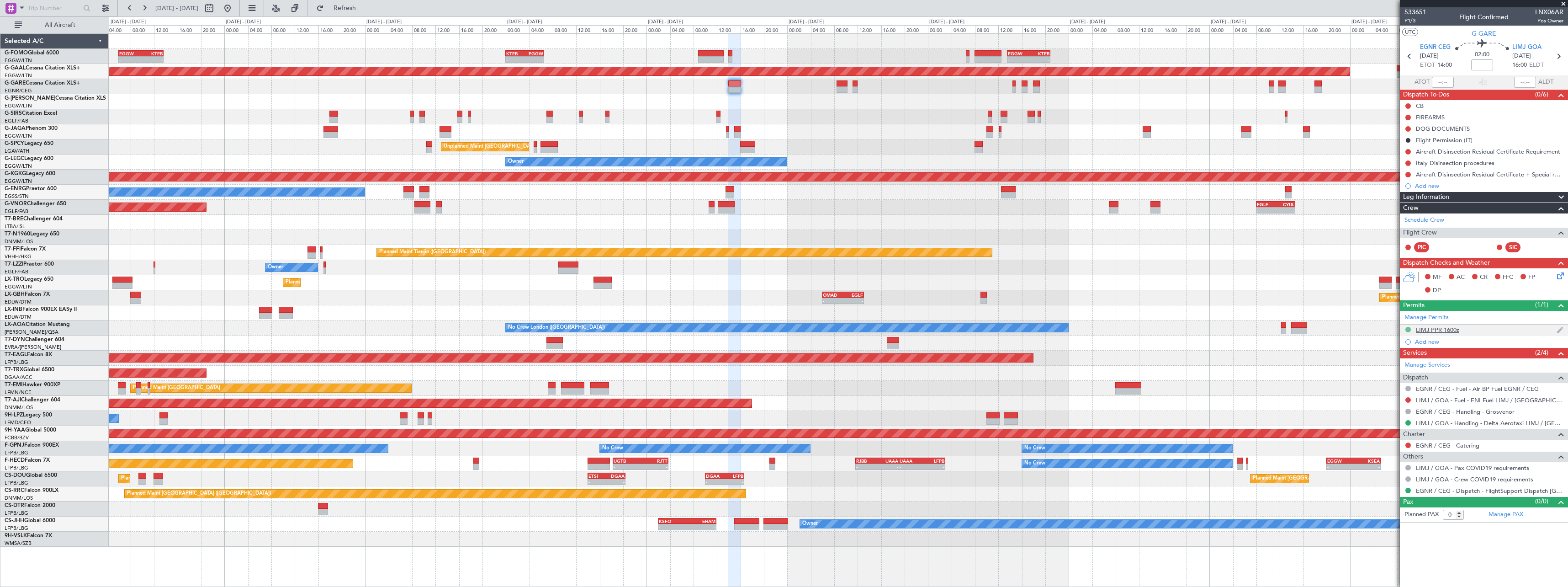
click at [1407, 329] on button at bounding box center [1408, 329] width 5 height 5
click at [1382, 369] on span "Requested" at bounding box center [1382, 369] width 29 height 9
click at [1407, 421] on button at bounding box center [1408, 423] width 5 height 5
click at [1387, 476] on span "Requested" at bounding box center [1382, 476] width 29 height 9
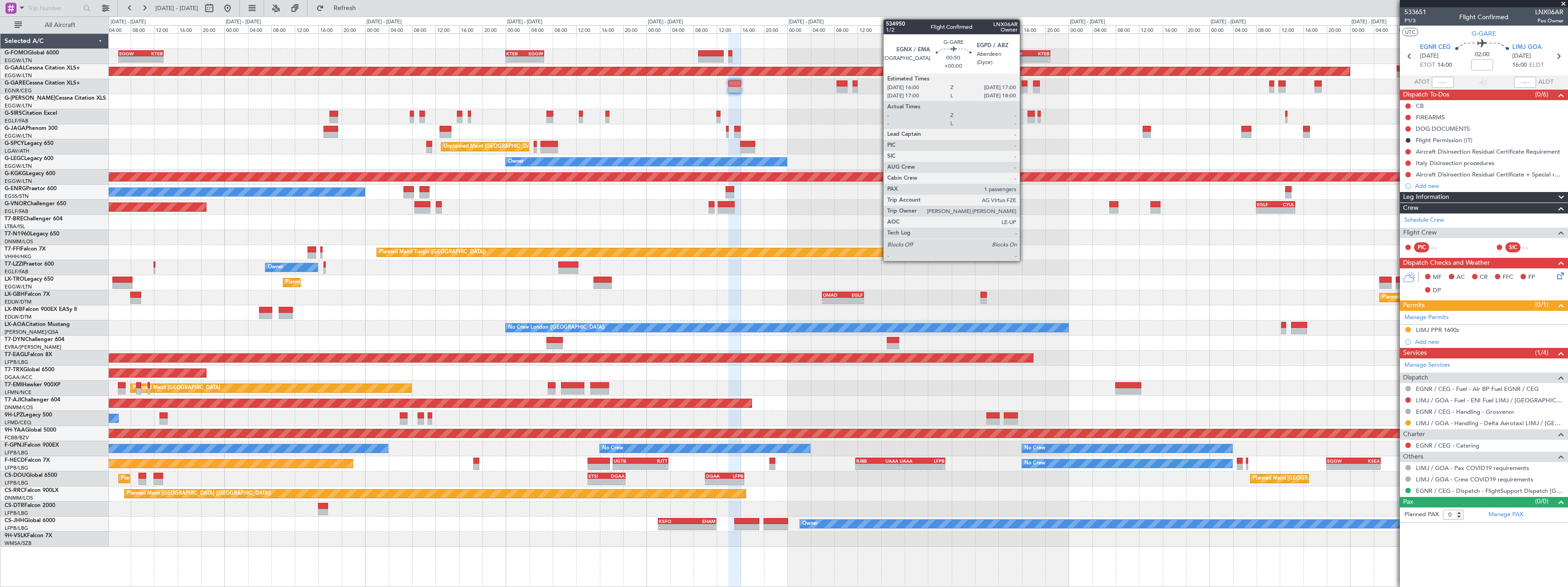
click at [1025, 83] on div at bounding box center [1025, 83] width 6 height 7
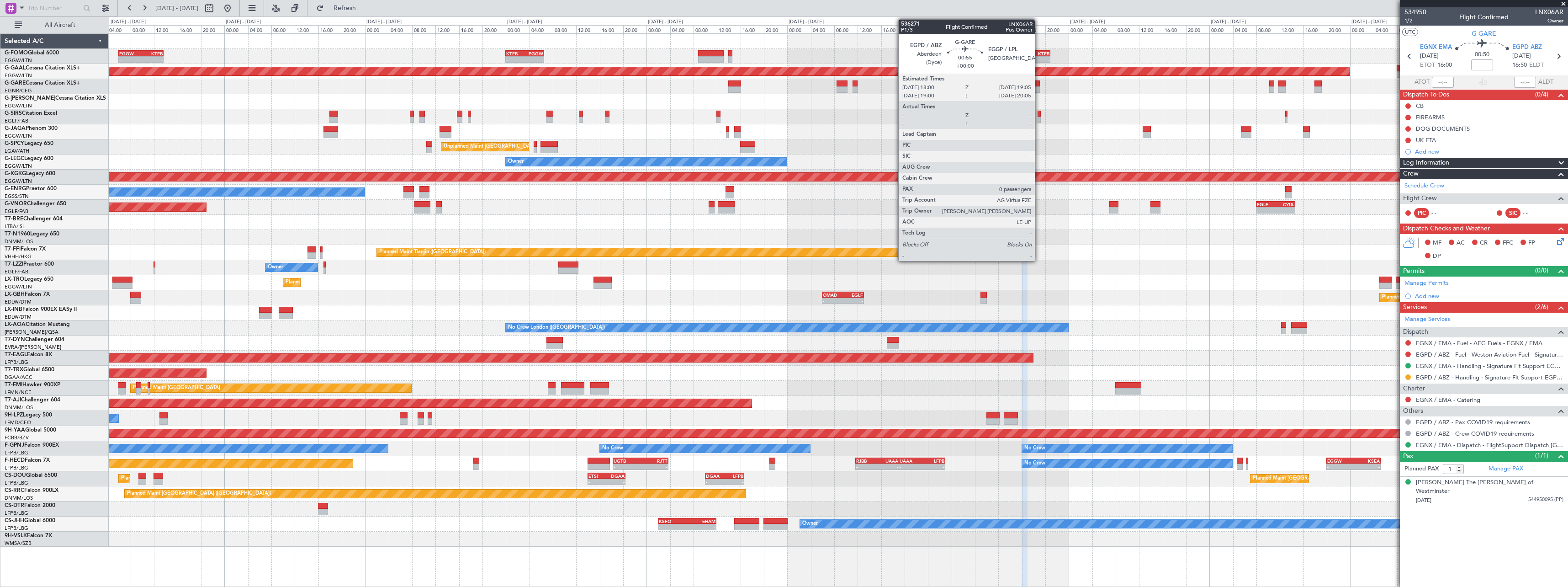
click at [1039, 83] on div at bounding box center [1036, 83] width 7 height 7
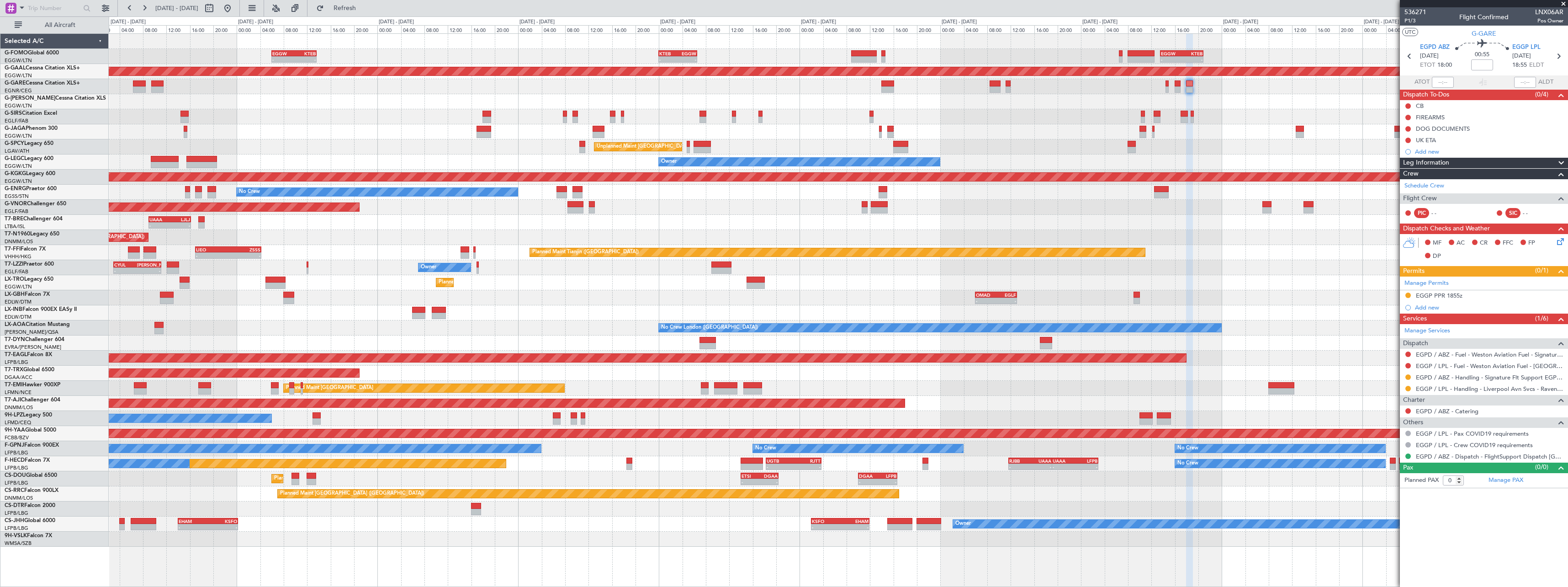
click at [1020, 104] on div "Owner" at bounding box center [838, 102] width 1459 height 15
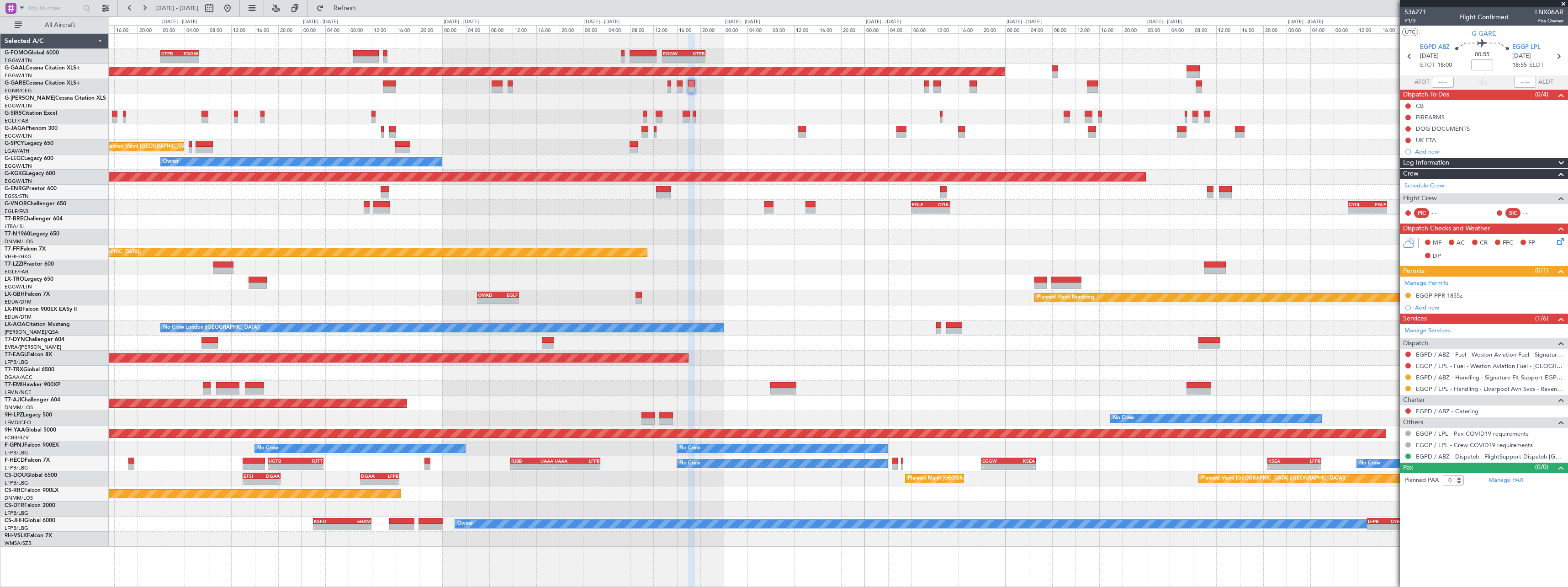
click at [749, 97] on div "- - KTEB 00:00 Z EGGW 06:35 Z - - EGGW 13:30 Z KTEB 20:55 Z EGGW 06:00 Z KTEB 1…" at bounding box center [838, 290] width 1459 height 513
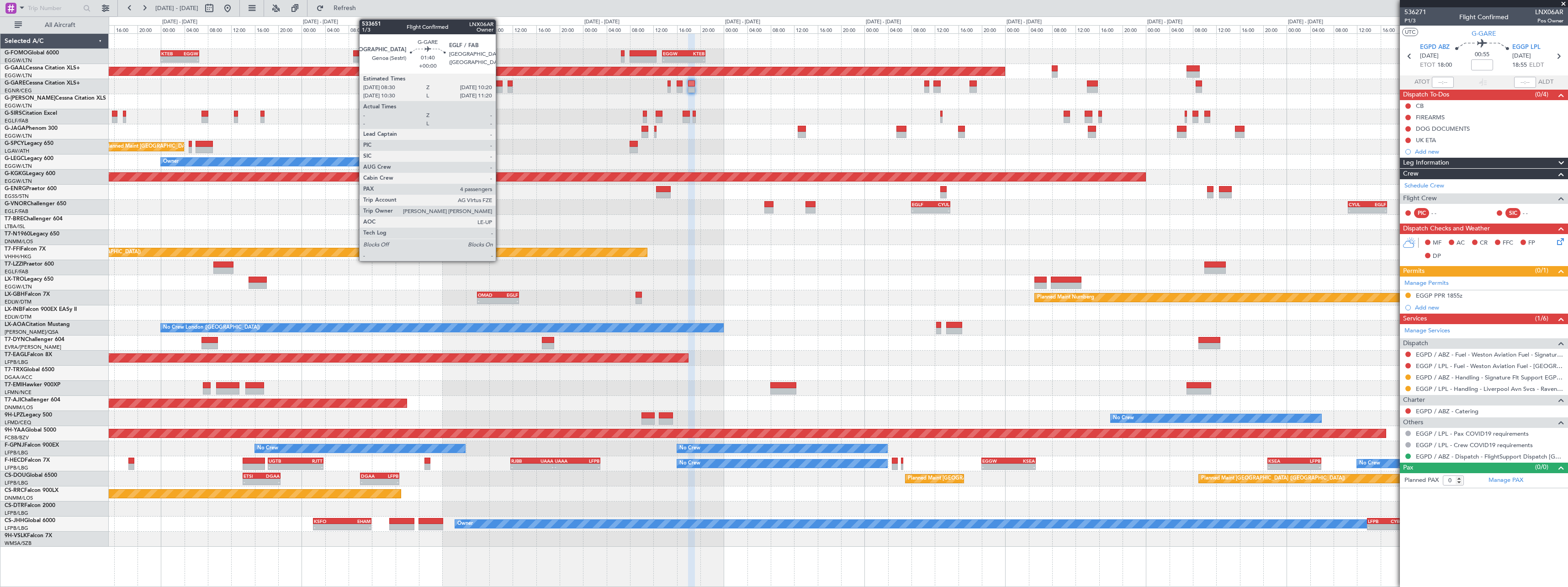
click at [500, 89] on div at bounding box center [497, 89] width 11 height 7
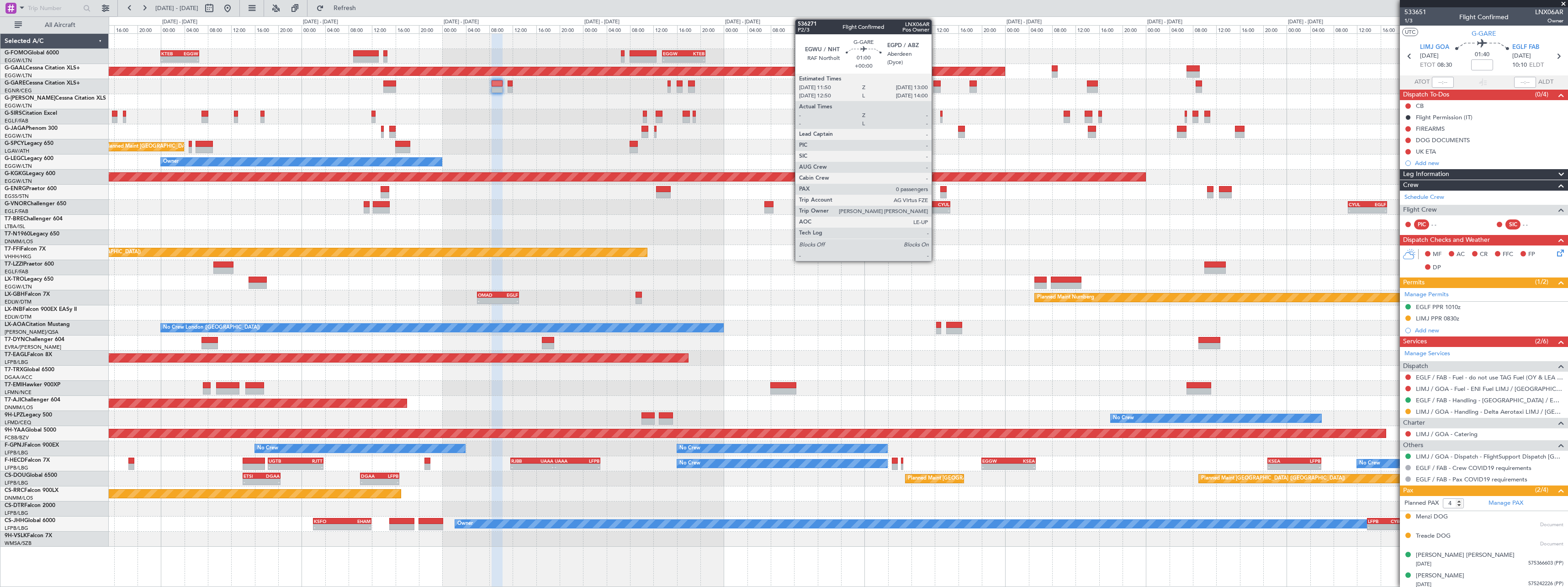
click at [935, 88] on div at bounding box center [936, 89] width 7 height 7
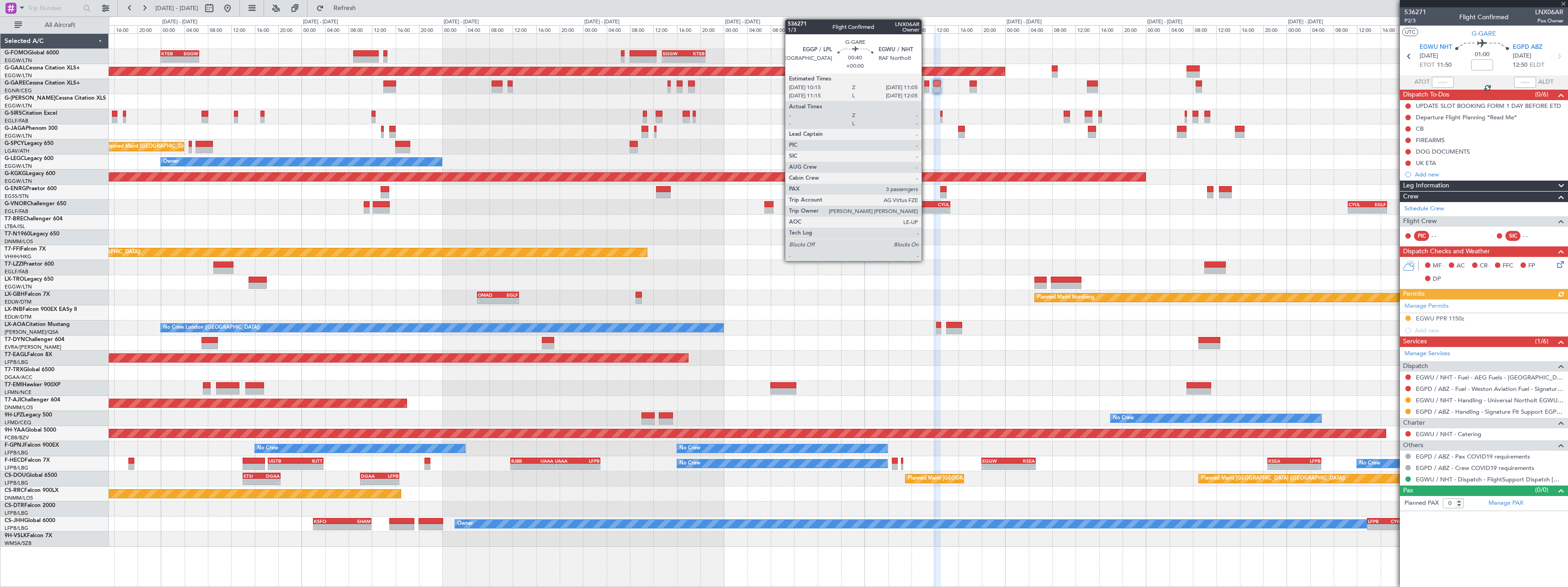
click at [926, 86] on div at bounding box center [927, 83] width 5 height 7
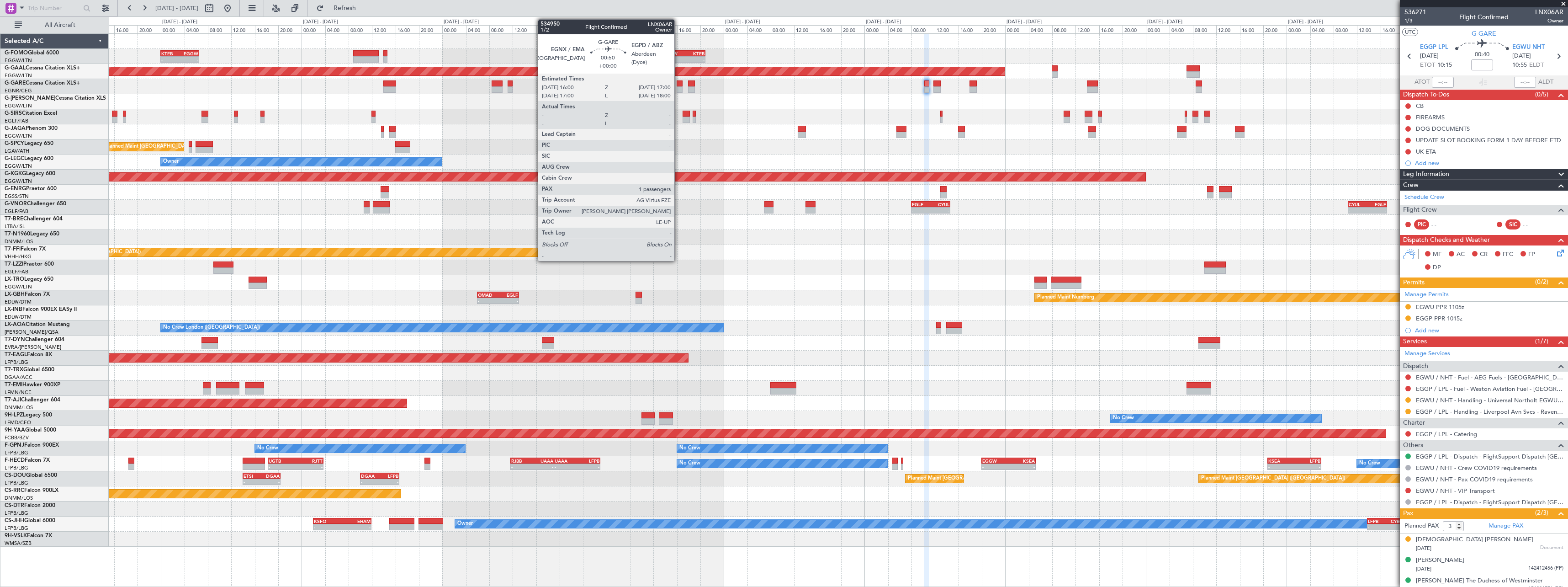
click at [678, 88] on div at bounding box center [680, 89] width 6 height 7
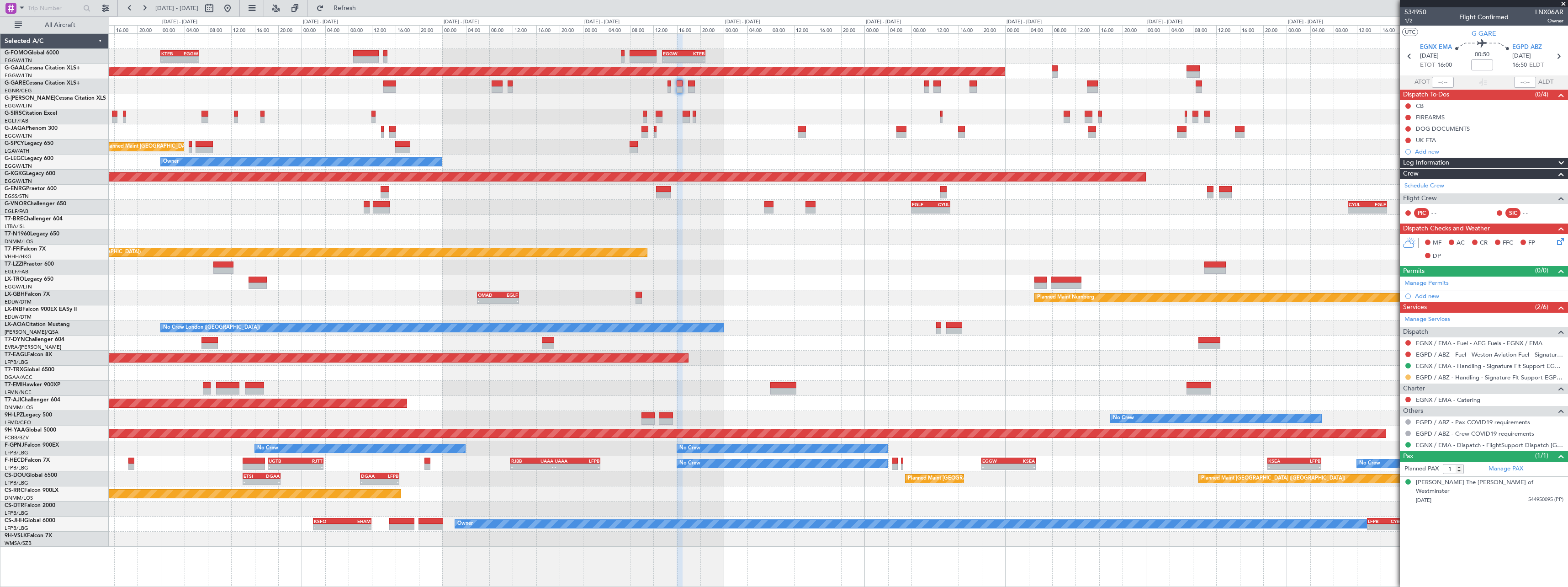
click at [1408, 376] on button at bounding box center [1408, 377] width 5 height 5
click at [1387, 485] on span "Confirmed" at bounding box center [1382, 486] width 28 height 9
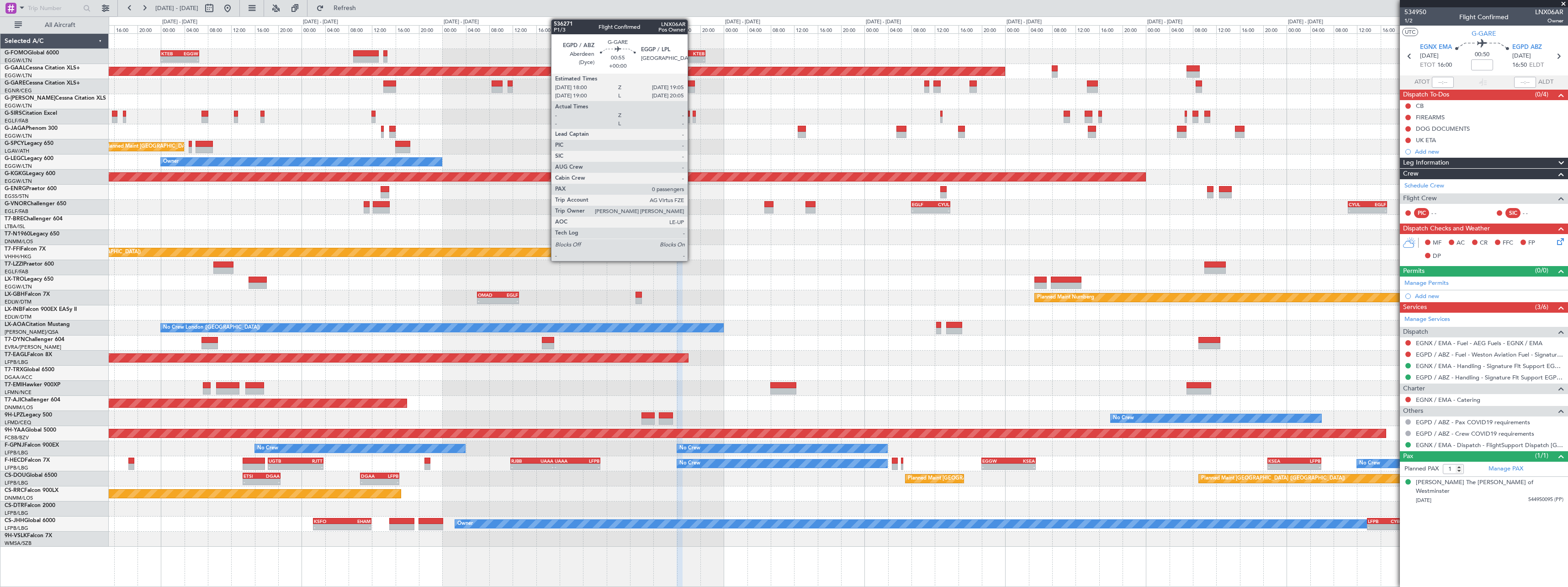
click at [691, 88] on div at bounding box center [691, 89] width 7 height 7
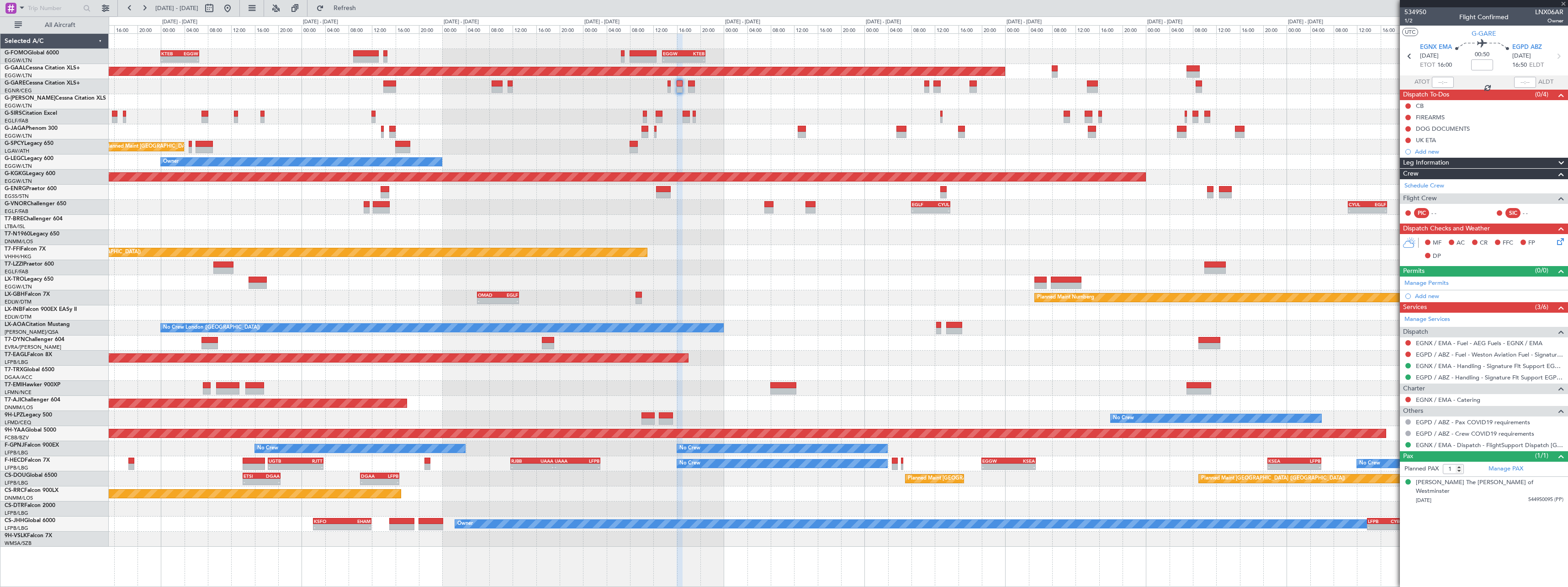
type input "0"
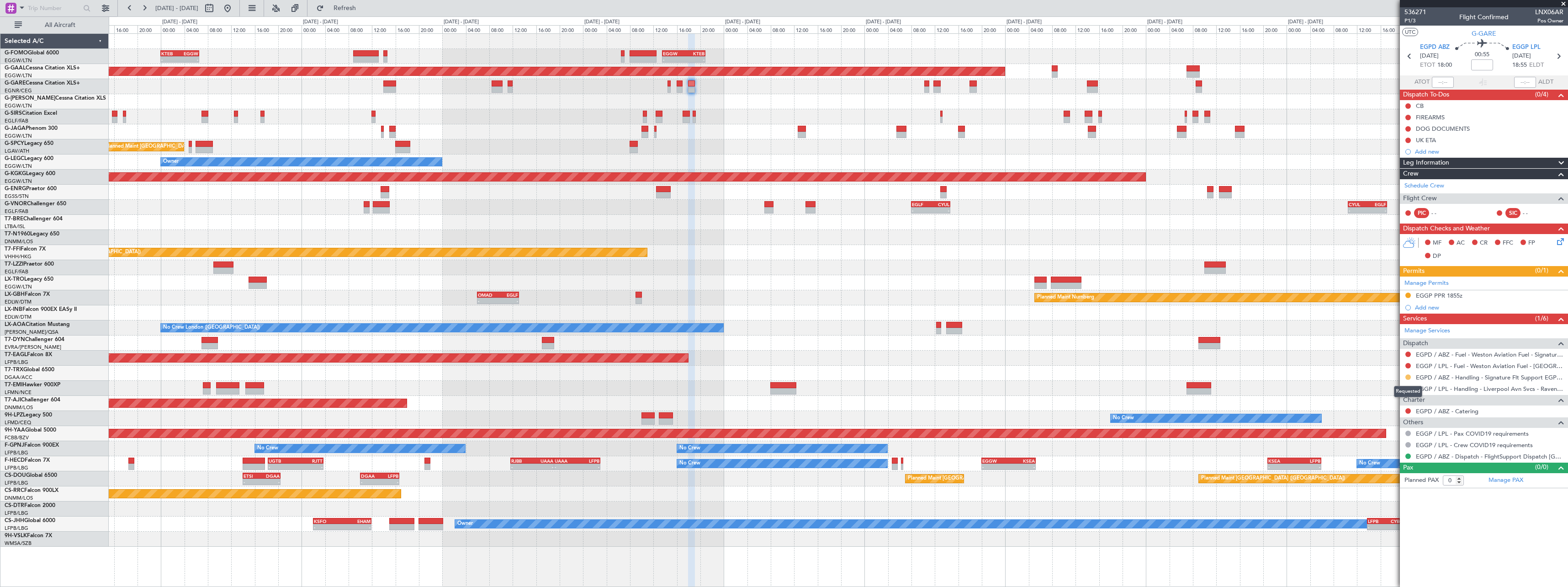
click at [1410, 377] on button at bounding box center [1408, 377] width 5 height 5
click at [1376, 490] on span "Confirmed" at bounding box center [1382, 486] width 28 height 9
click at [1562, 160] on span at bounding box center [1561, 163] width 11 height 11
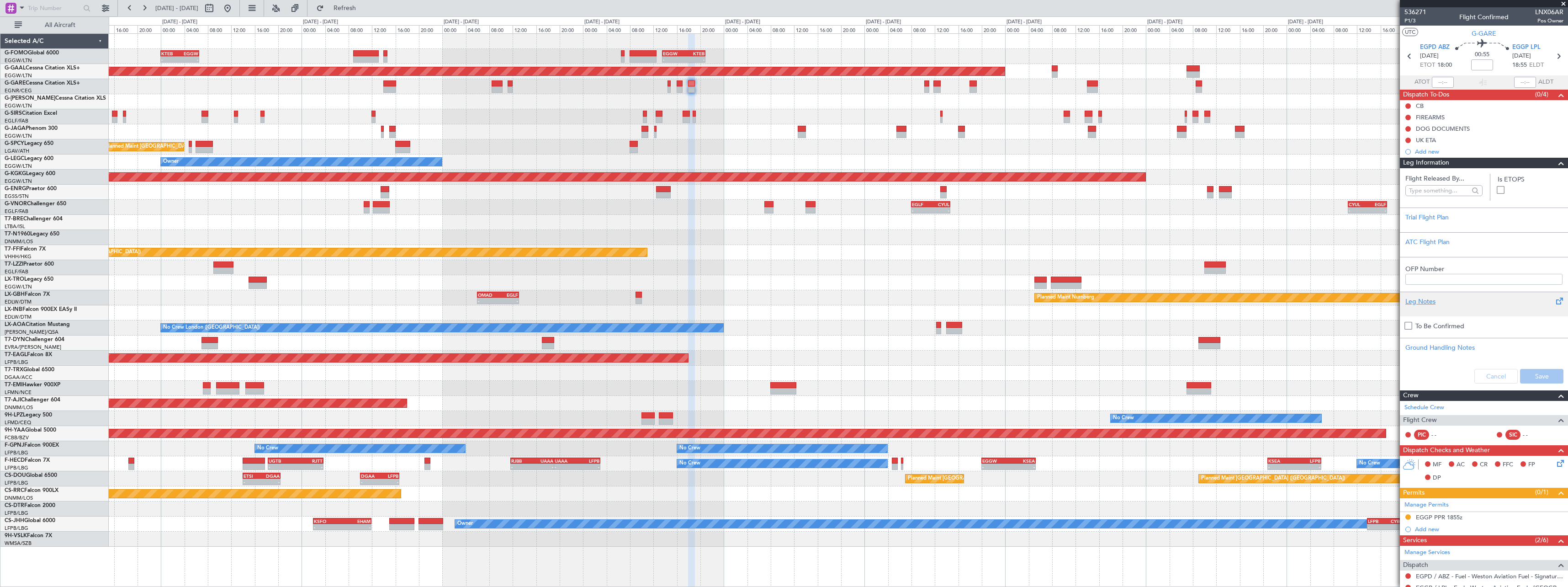
click at [1416, 305] on div "Leg Notes" at bounding box center [1484, 301] width 157 height 10
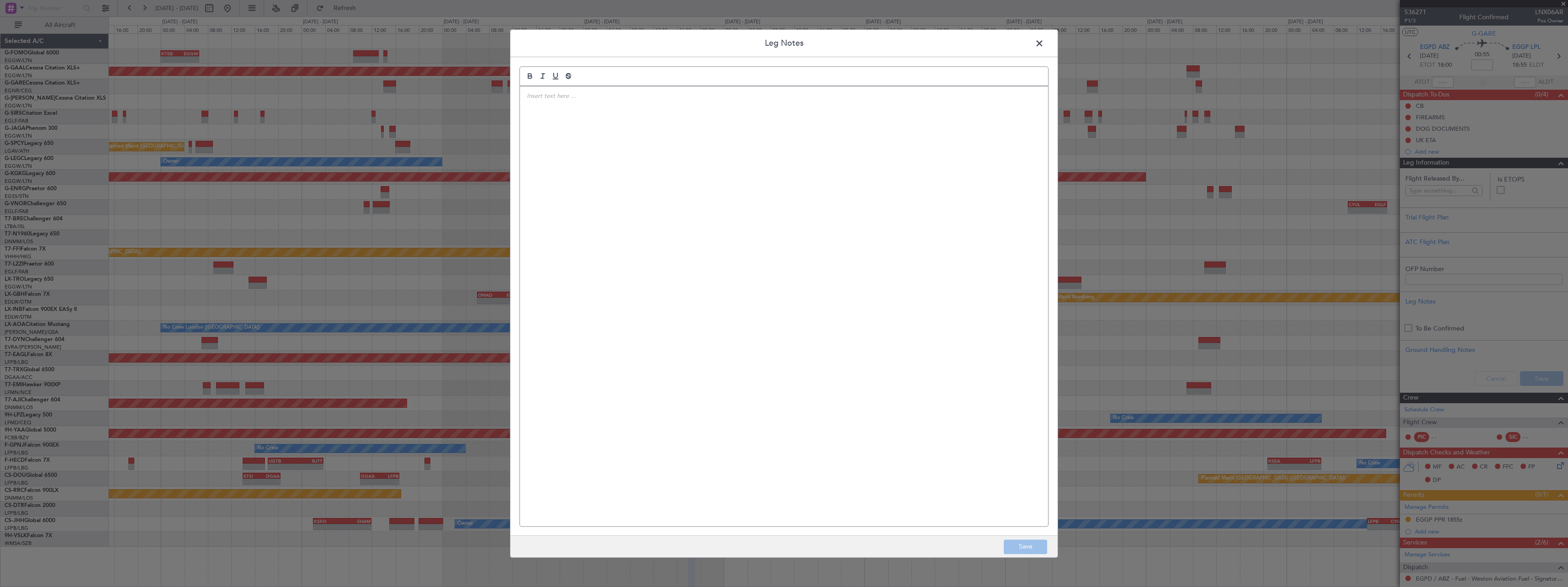
click at [613, 218] on div at bounding box center [784, 306] width 529 height 440
drag, startPoint x: 1028, startPoint y: 548, endPoint x: 1034, endPoint y: 548, distance: 6.0
click at [1028, 548] on button "Save" at bounding box center [1025, 546] width 43 height 15
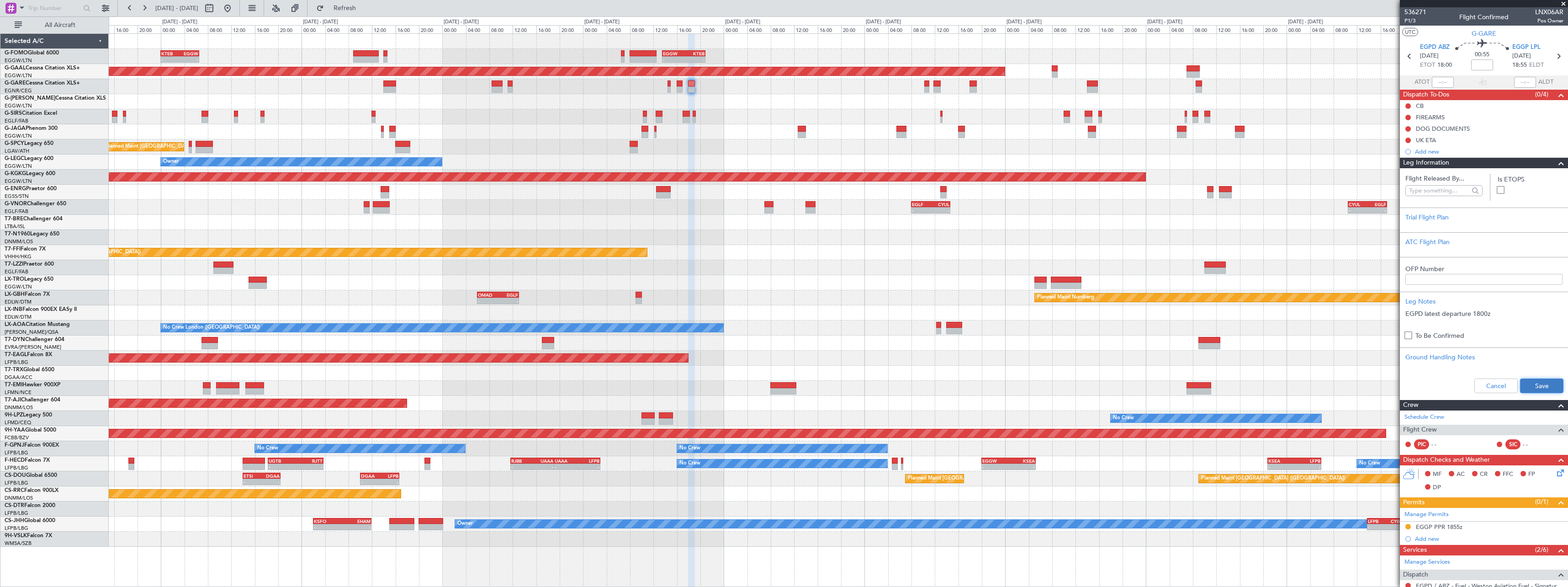
drag, startPoint x: 1532, startPoint y: 389, endPoint x: 1535, endPoint y: 380, distance: 9.5
click at [1532, 389] on button "Save" at bounding box center [1541, 386] width 43 height 15
click at [1556, 161] on span at bounding box center [1561, 163] width 11 height 11
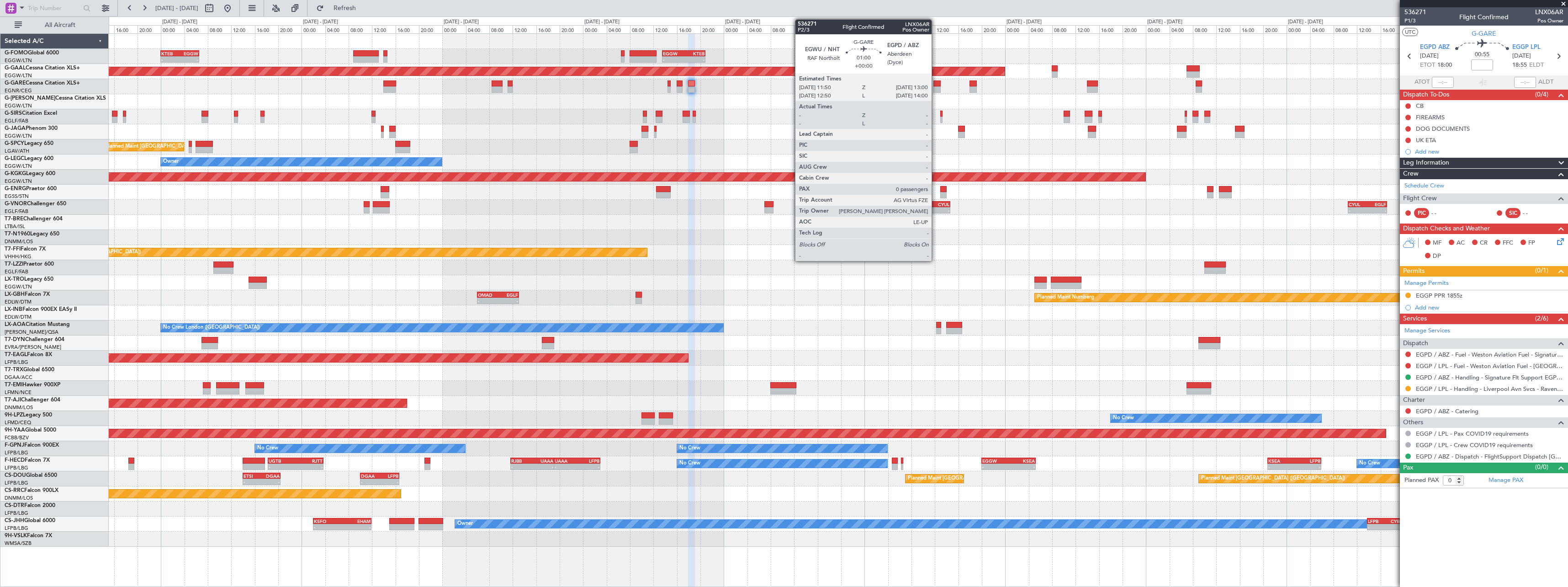
click at [935, 89] on div at bounding box center [936, 89] width 7 height 7
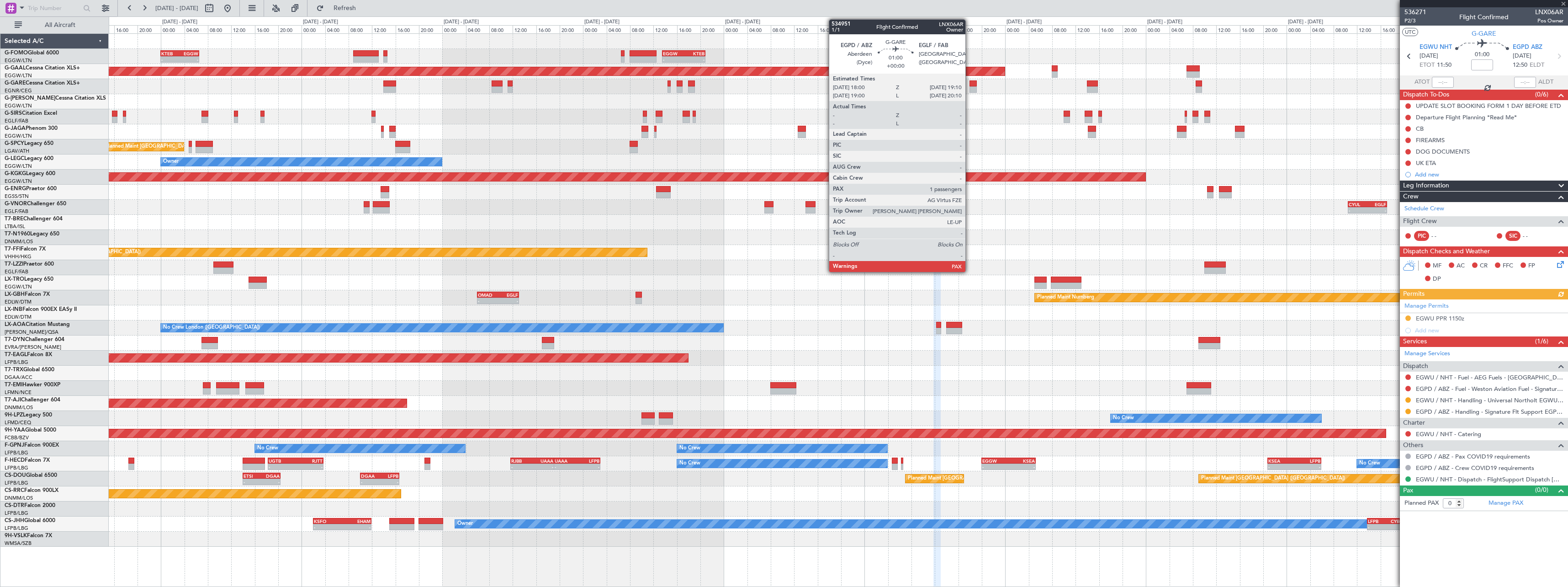
click at [969, 91] on div at bounding box center [972, 89] width 7 height 7
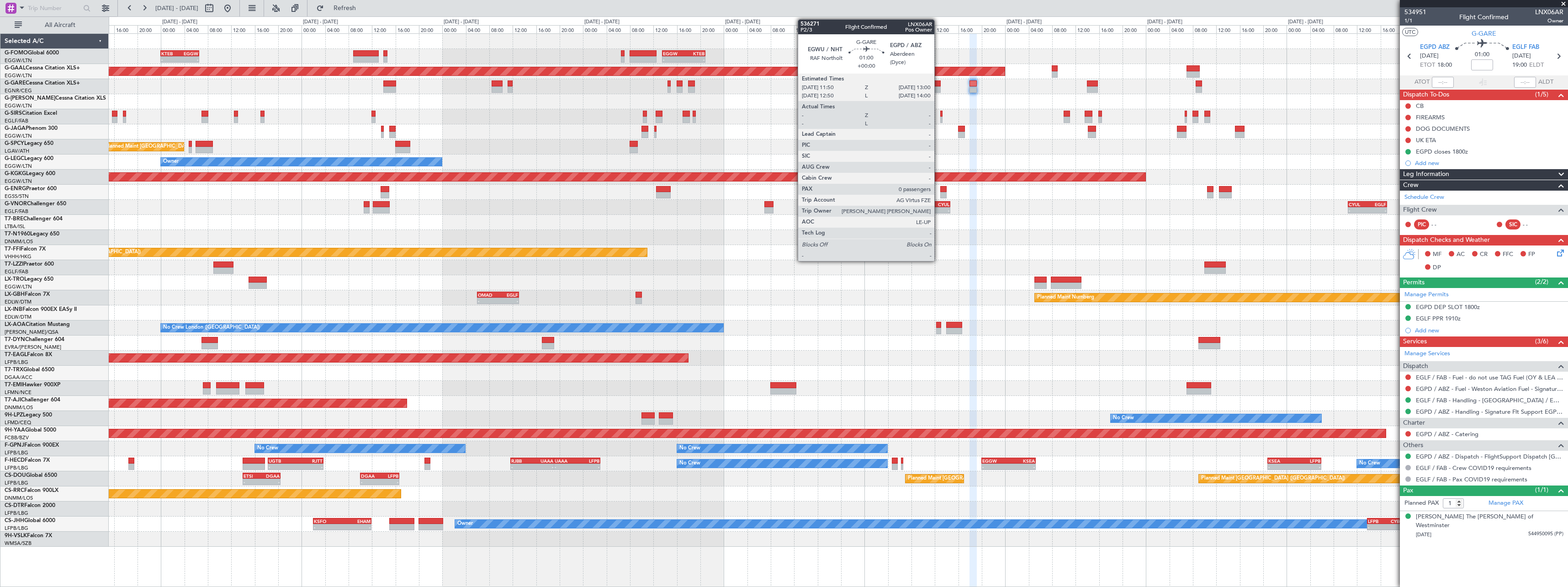
click at [938, 82] on div at bounding box center [936, 83] width 7 height 7
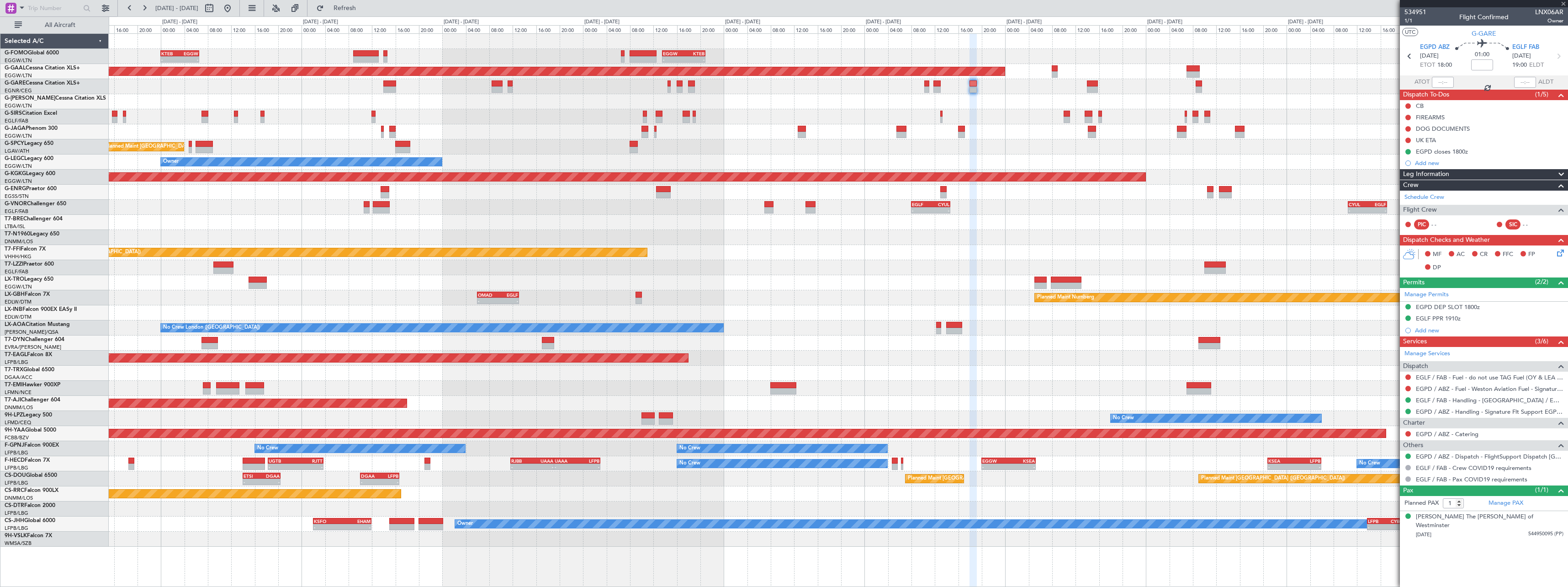
type input "0"
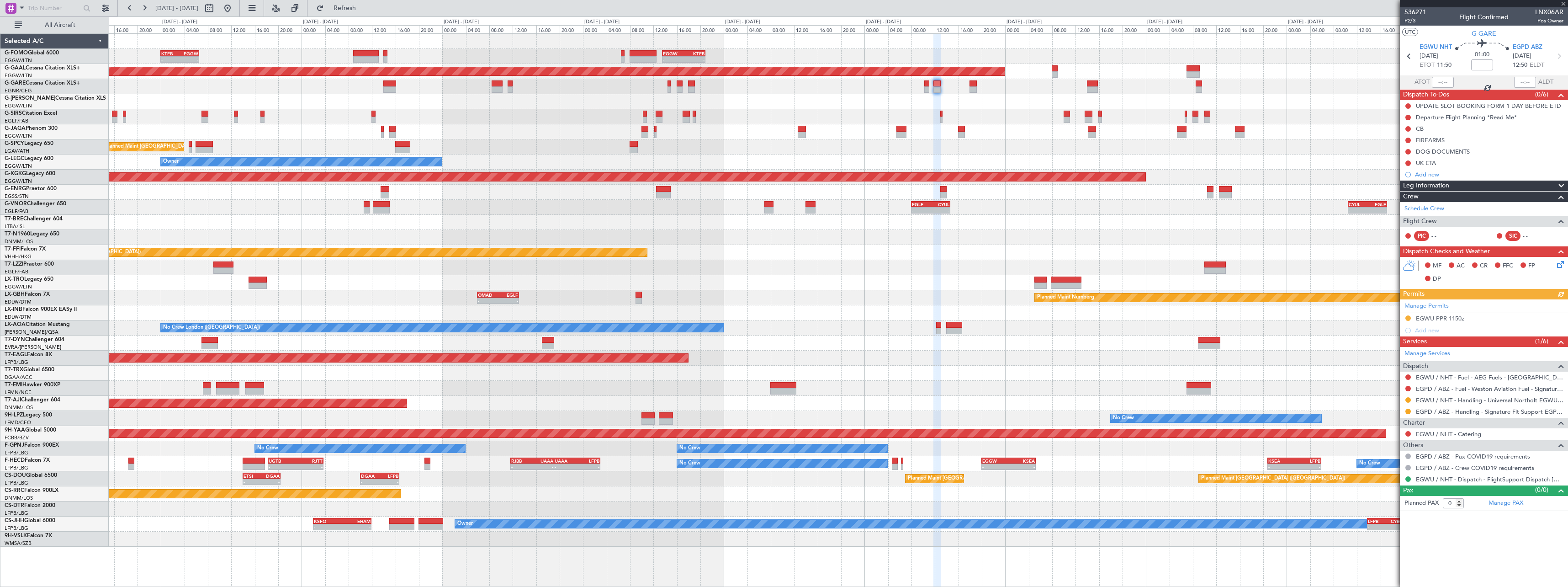
drag, startPoint x: 1408, startPoint y: 411, endPoint x: 1407, endPoint y: 423, distance: 12.0
click at [1408, 411] on button at bounding box center [1408, 411] width 5 height 5
click at [1381, 520] on span "Confirmed" at bounding box center [1382, 520] width 28 height 9
click at [1558, 184] on span at bounding box center [1561, 186] width 11 height 11
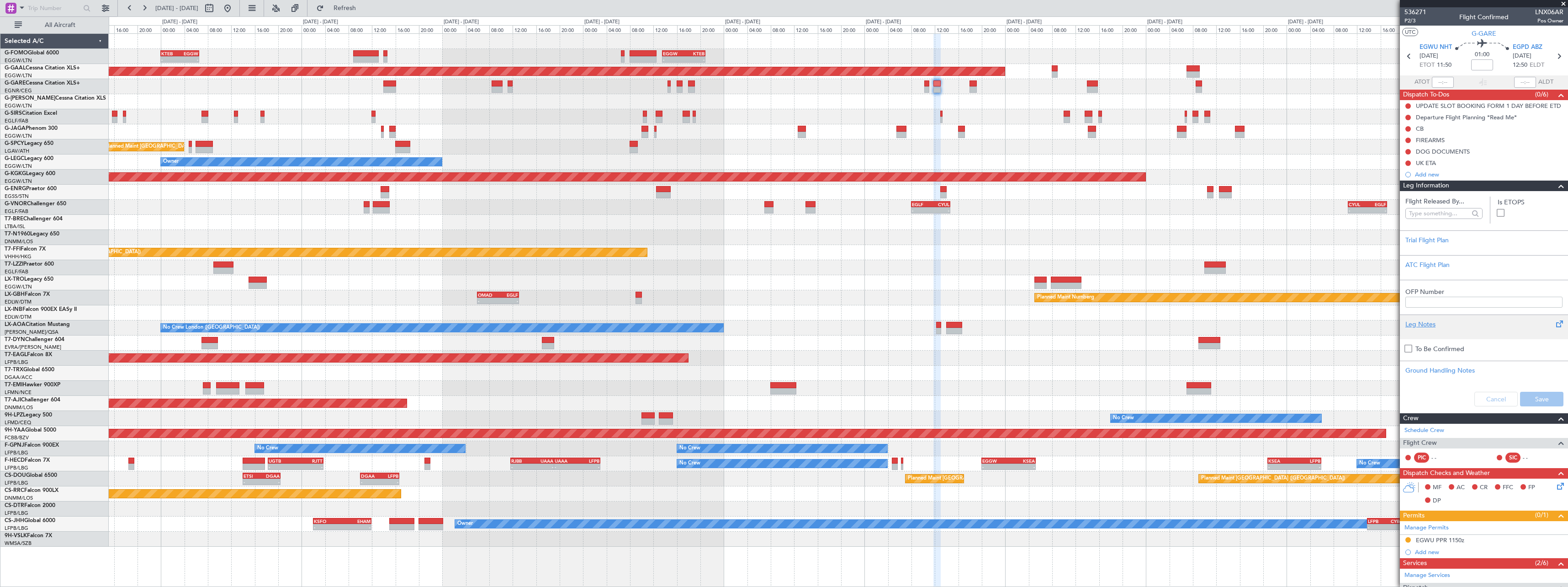
click at [1430, 320] on div "Leg Notes" at bounding box center [1484, 324] width 157 height 10
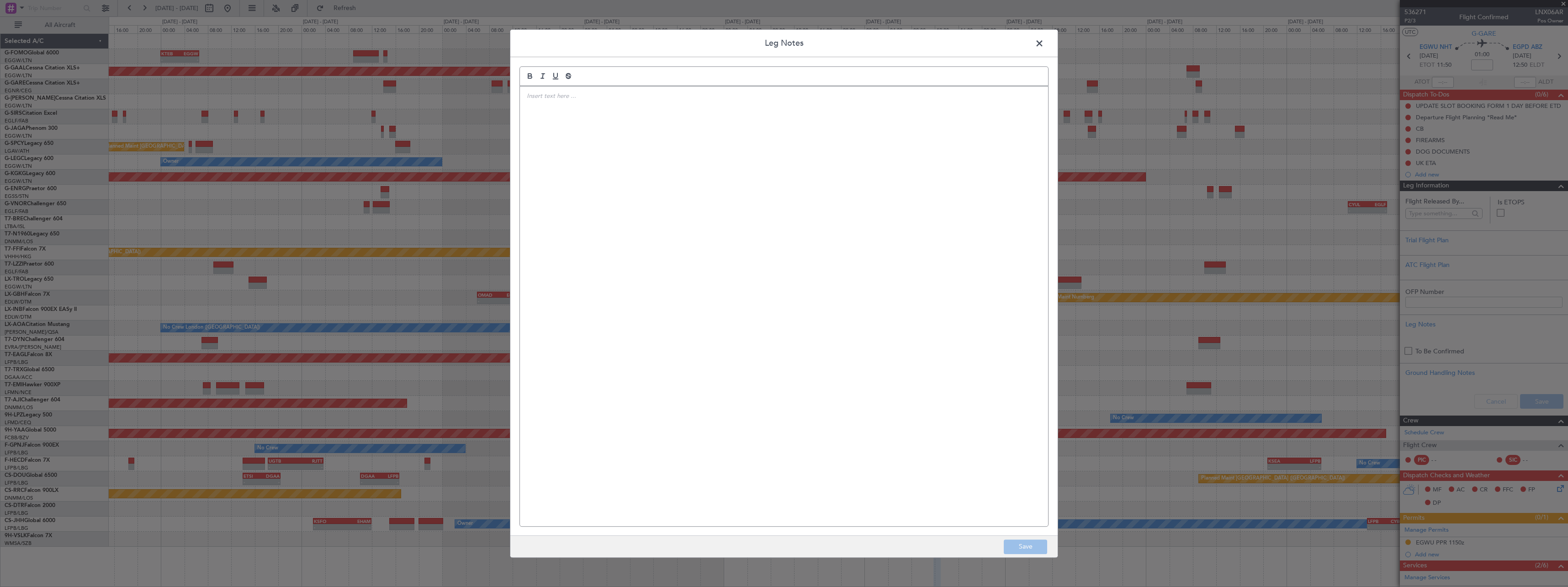
click at [622, 203] on div at bounding box center [784, 306] width 529 height 440
click at [1016, 552] on button "Save" at bounding box center [1025, 546] width 43 height 15
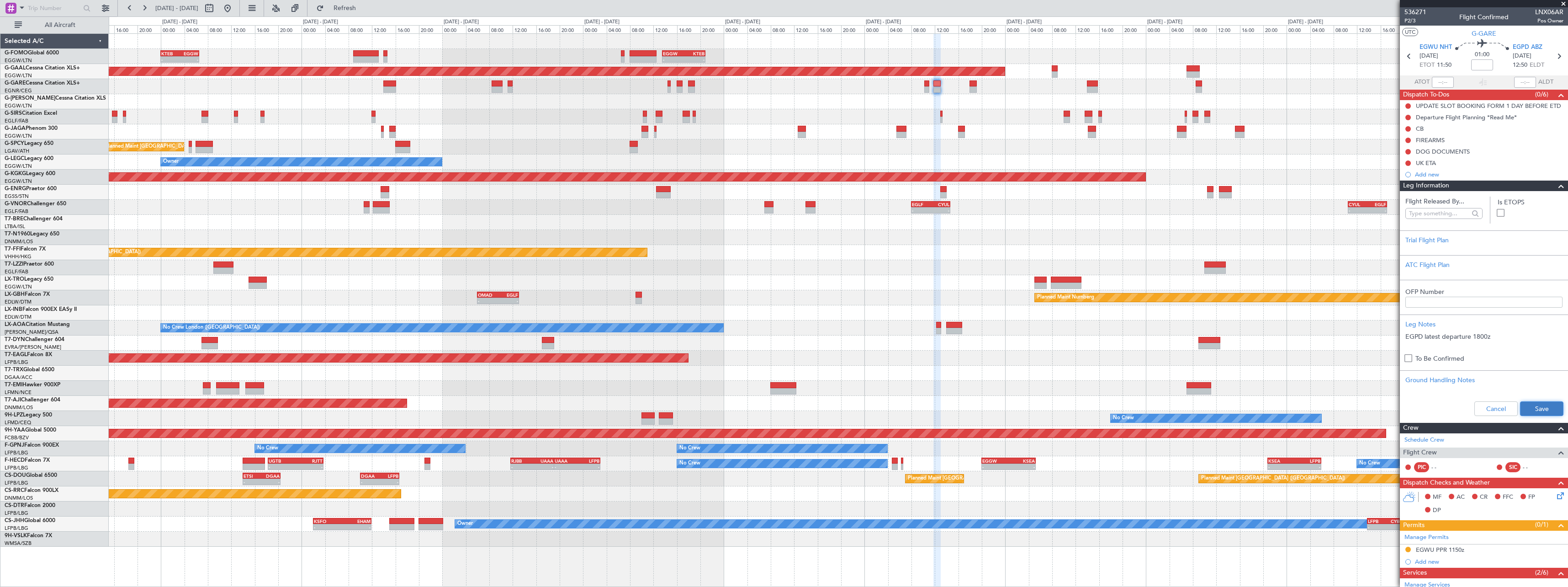
click at [1532, 409] on button "Save" at bounding box center [1541, 409] width 43 height 15
click at [1556, 187] on span at bounding box center [1561, 186] width 11 height 11
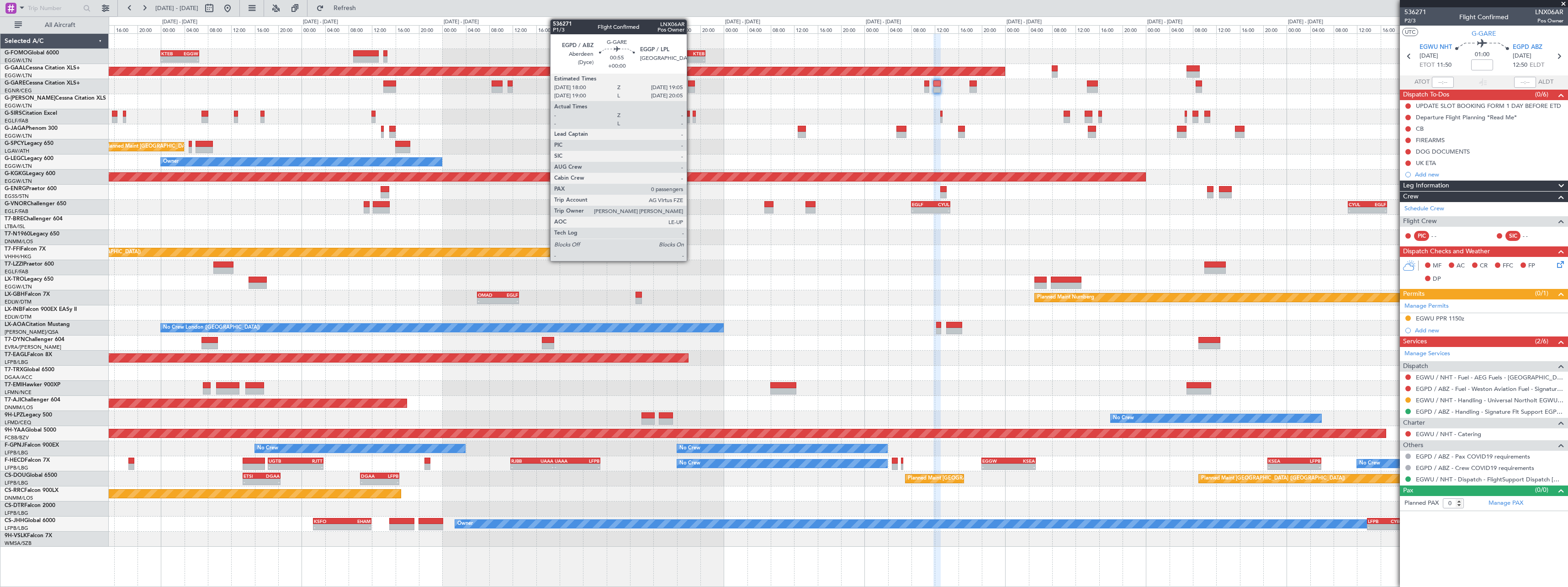
click at [691, 88] on div at bounding box center [691, 89] width 7 height 7
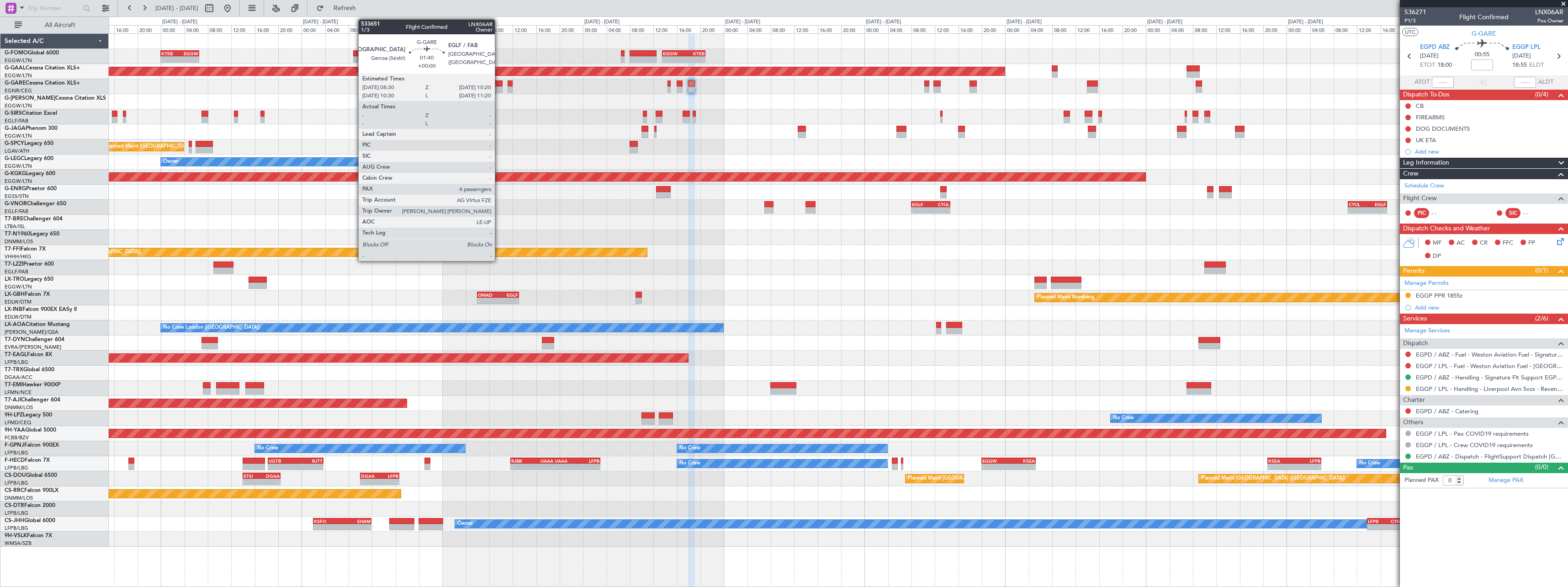
click at [499, 85] on div at bounding box center [497, 83] width 11 height 7
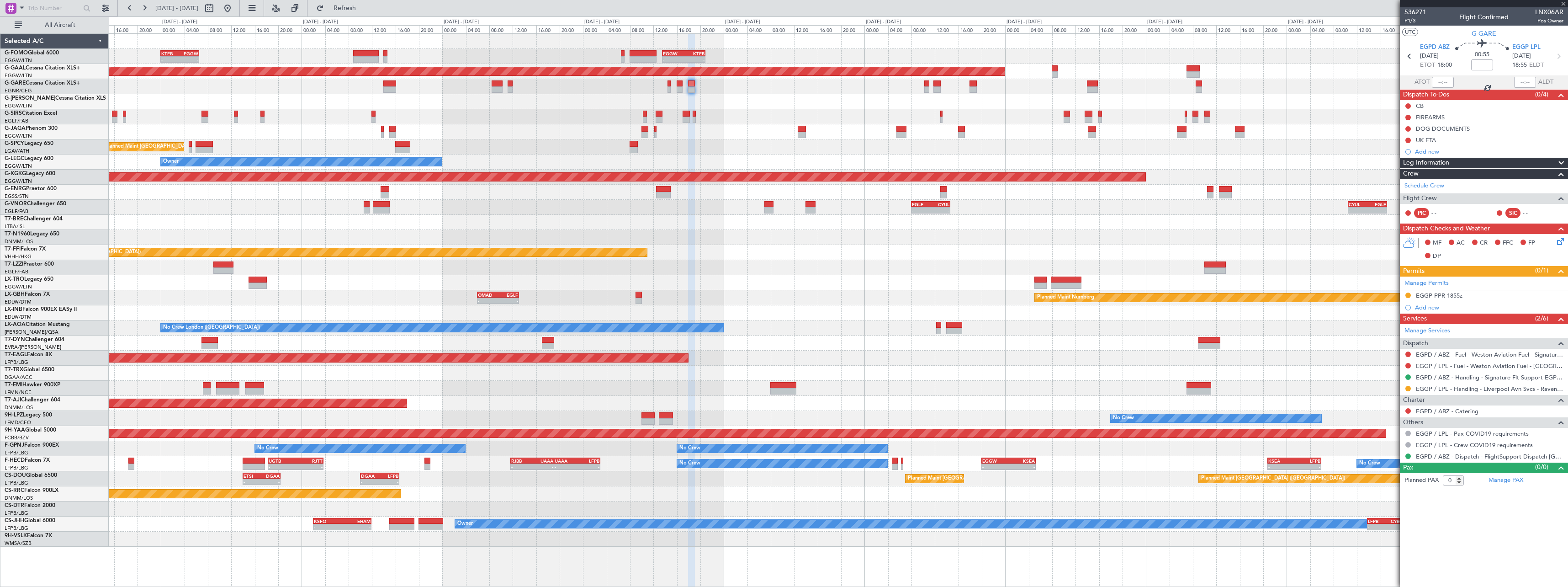
type input "4"
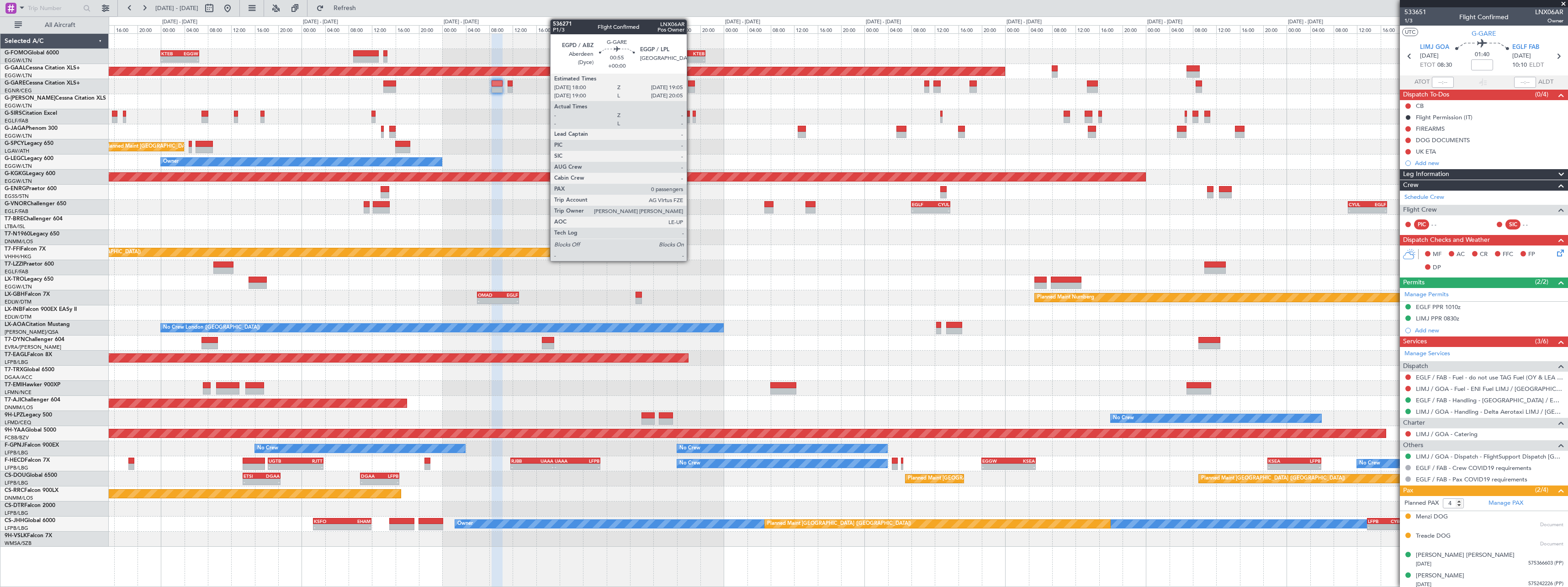
click at [691, 86] on div at bounding box center [691, 83] width 7 height 7
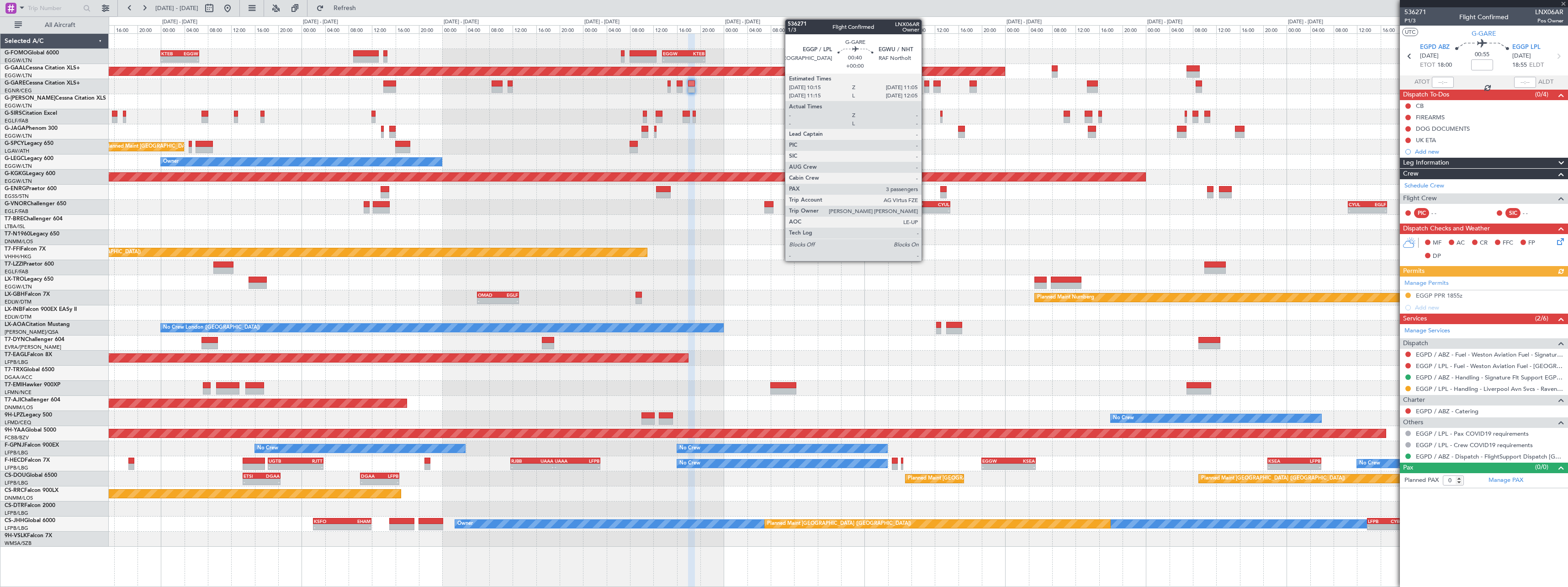
click at [926, 86] on div at bounding box center [927, 89] width 5 height 7
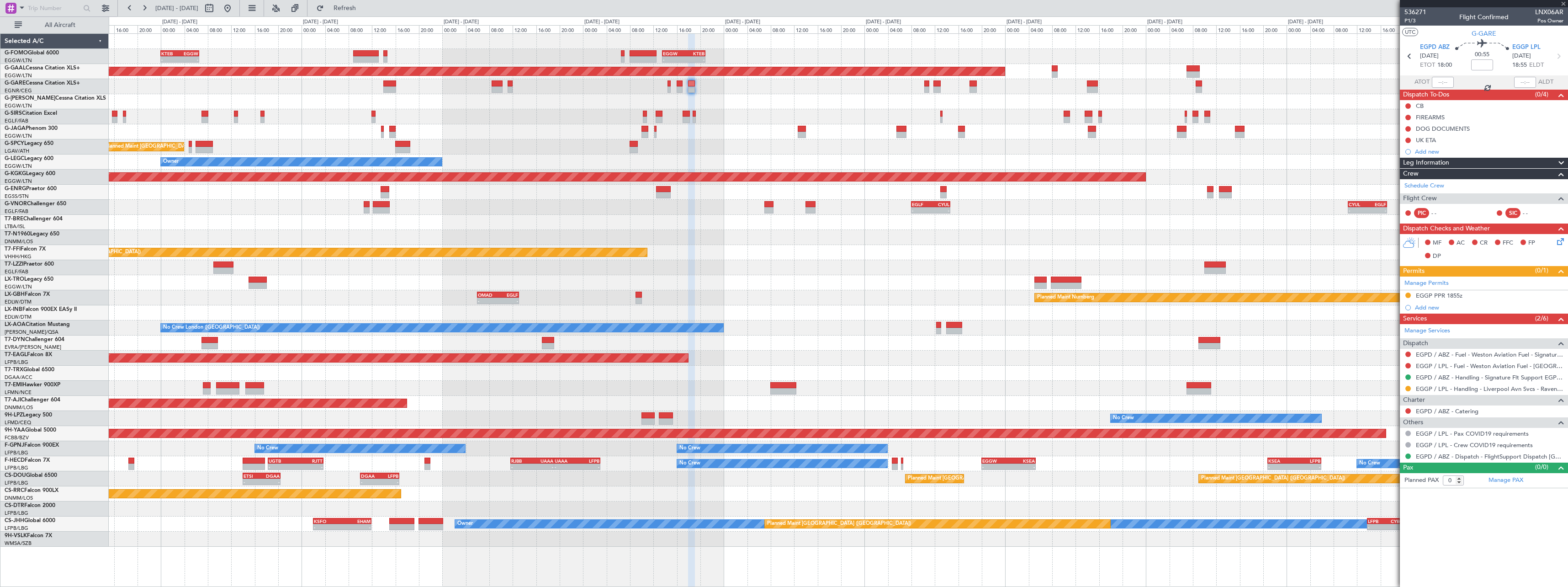
type input "3"
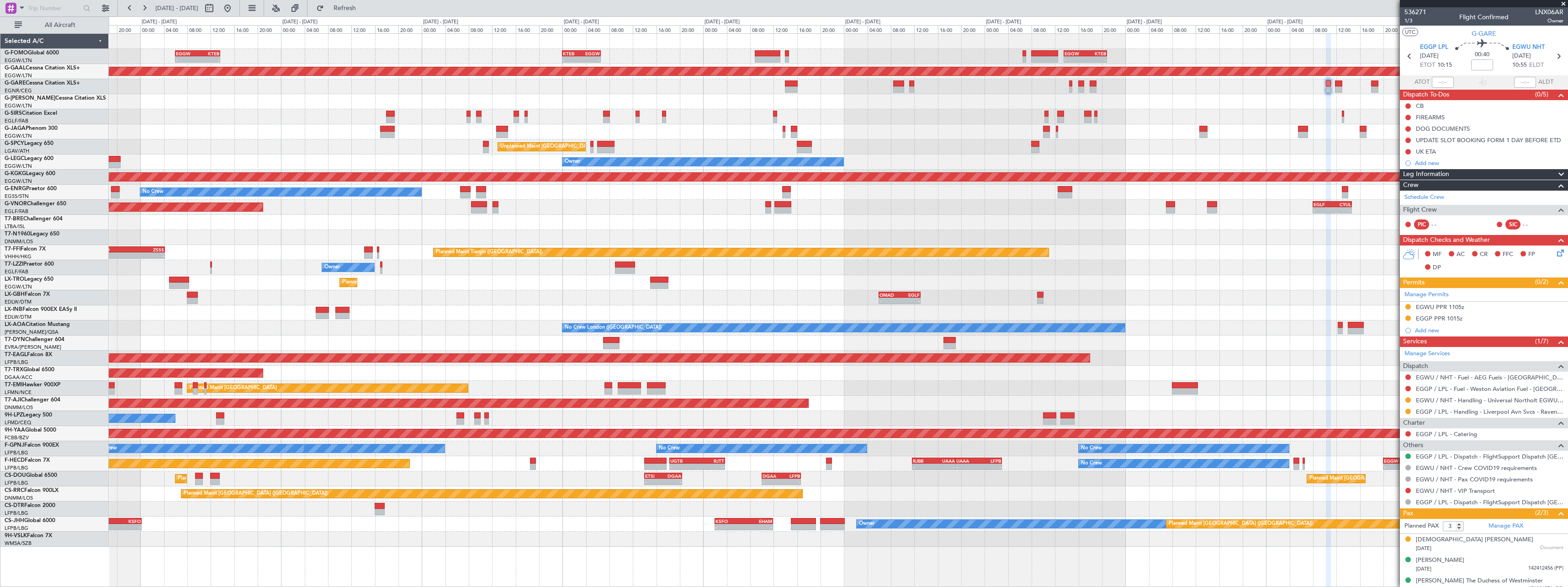
click at [889, 257] on div "- - KTEB 00:00 Z EGGW 06:35 Z - - EGGW 13:30 Z KTEB 20:55 Z EGGW 06:00 Z KTEB 1…" at bounding box center [838, 290] width 1459 height 513
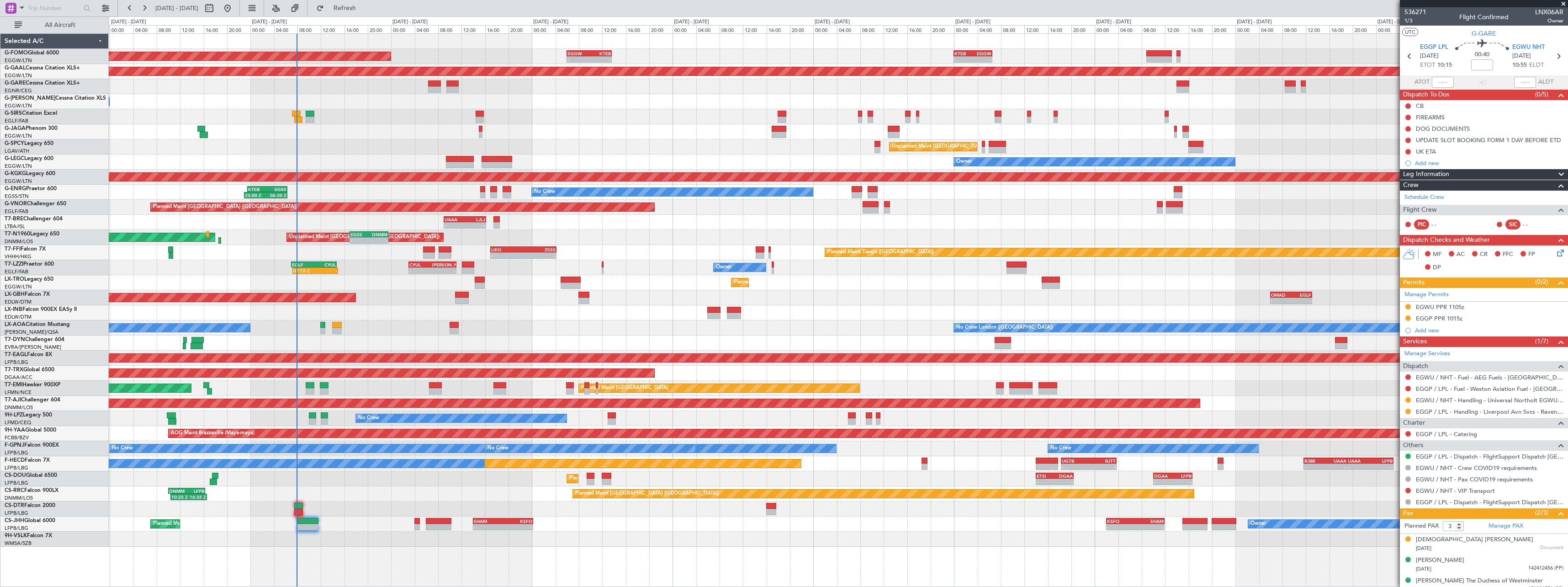
click at [580, 247] on div "- - KTEB 00:00 Z EGGW 06:35 Z - - EGGW 13:30 Z KTEB 20:55 Z EGGW 06:00 Z KTEB 1…" at bounding box center [838, 290] width 1459 height 513
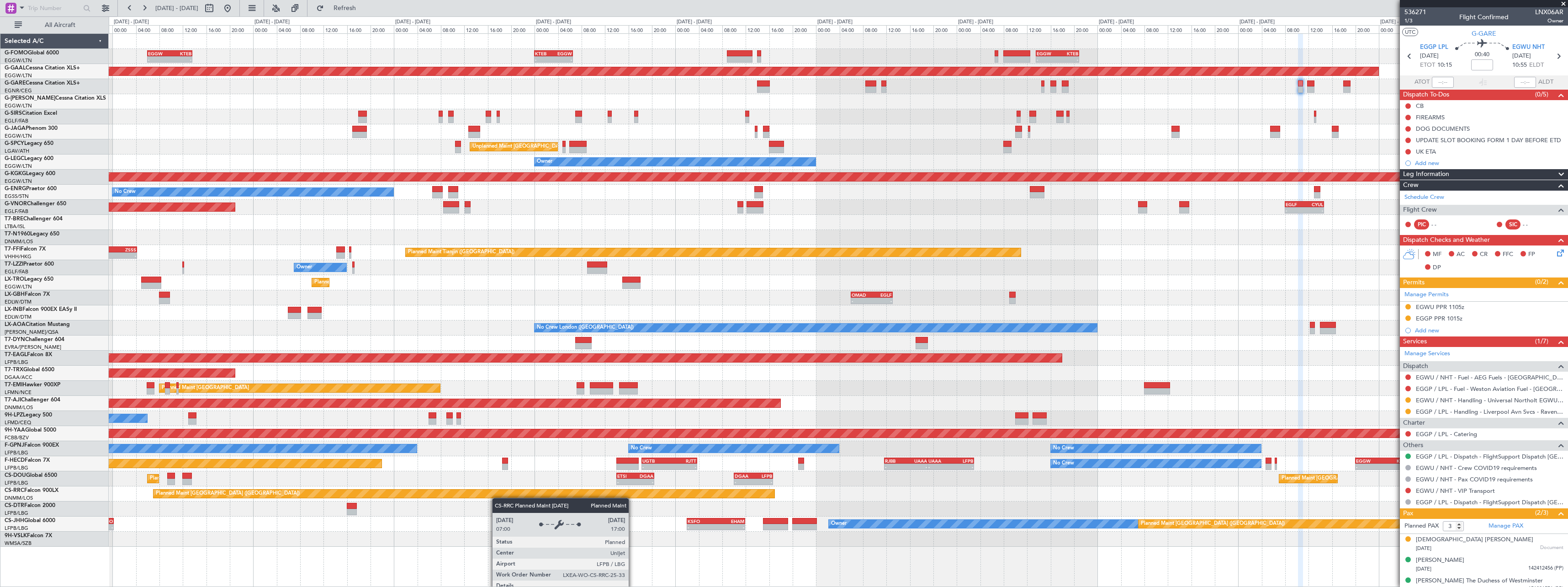
click at [427, 495] on div "- - KTEB 00:00 Z EGGW 06:35 Z - - EGGW 13:30 Z KTEB 20:55 Z EGGW 06:00 Z KTEB 1…" at bounding box center [838, 290] width 1459 height 513
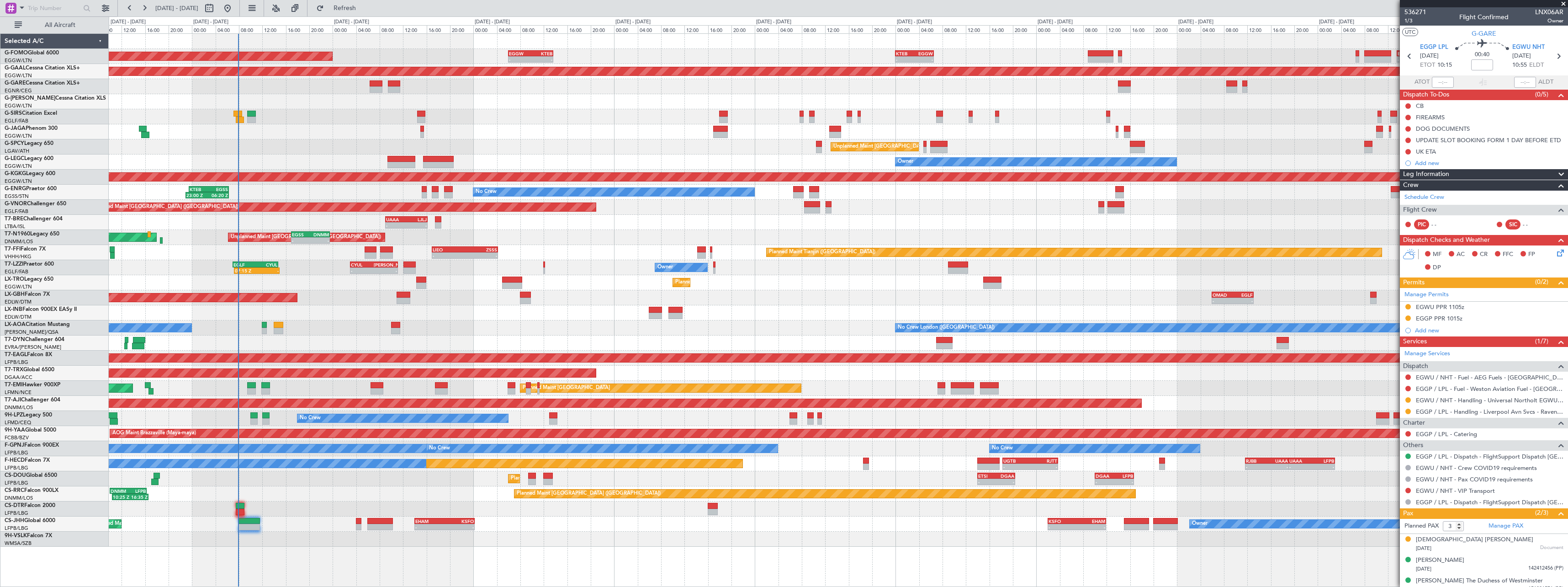
click at [989, 523] on div "Owner Planned Maint Paris (Le Bourget) - - KSFO 02:00 Z EHAM 11:55 Z - - EHAM 1…" at bounding box center [838, 524] width 1459 height 15
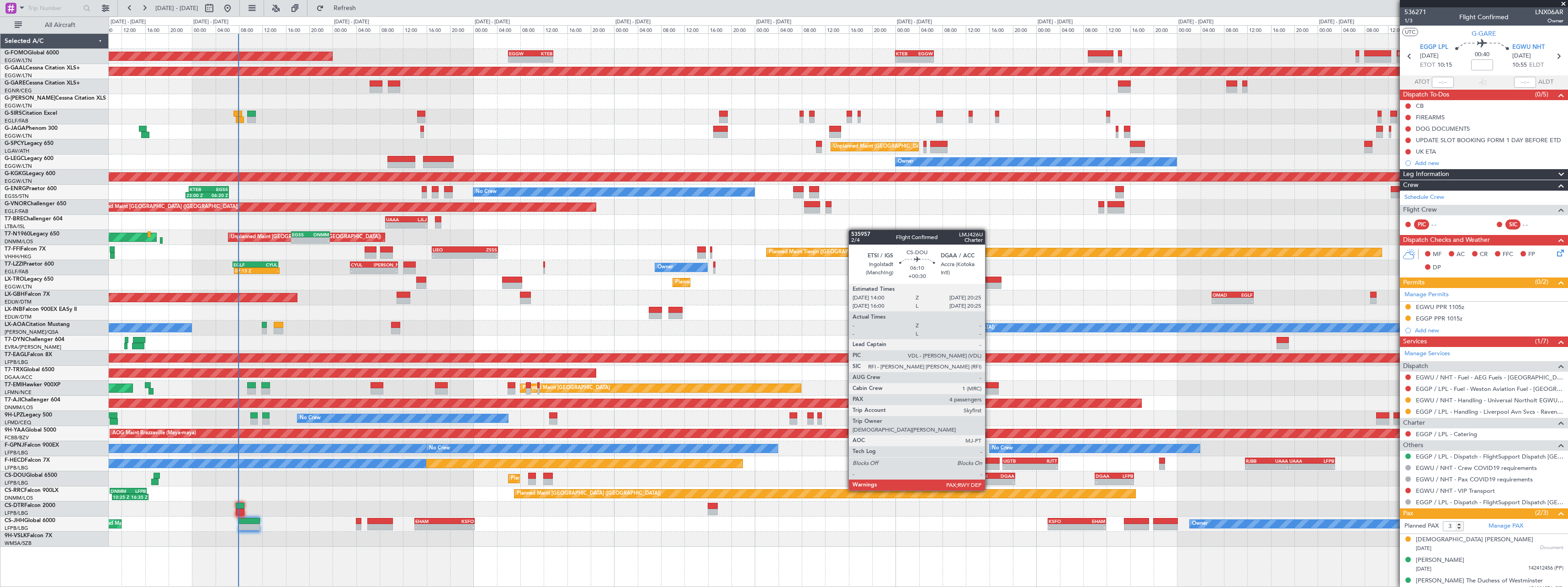
click at [989, 482] on div "-" at bounding box center [987, 482] width 18 height 5
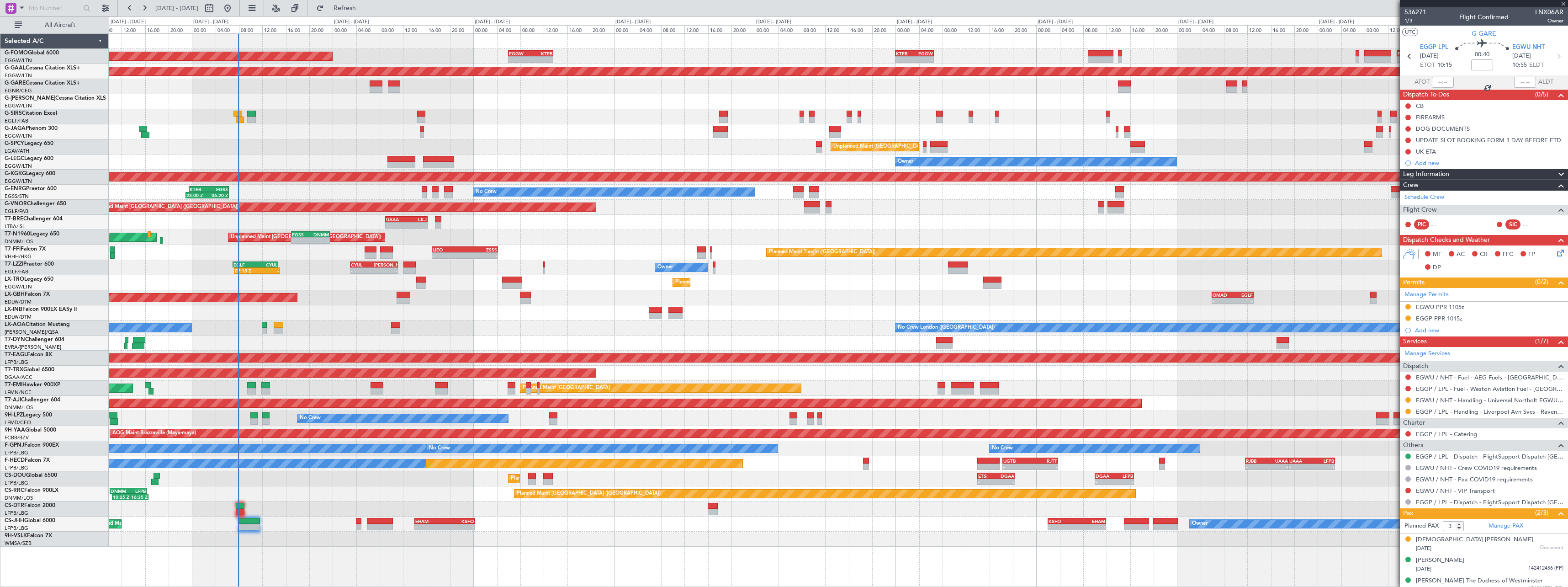
type input "+00:30"
type input "6"
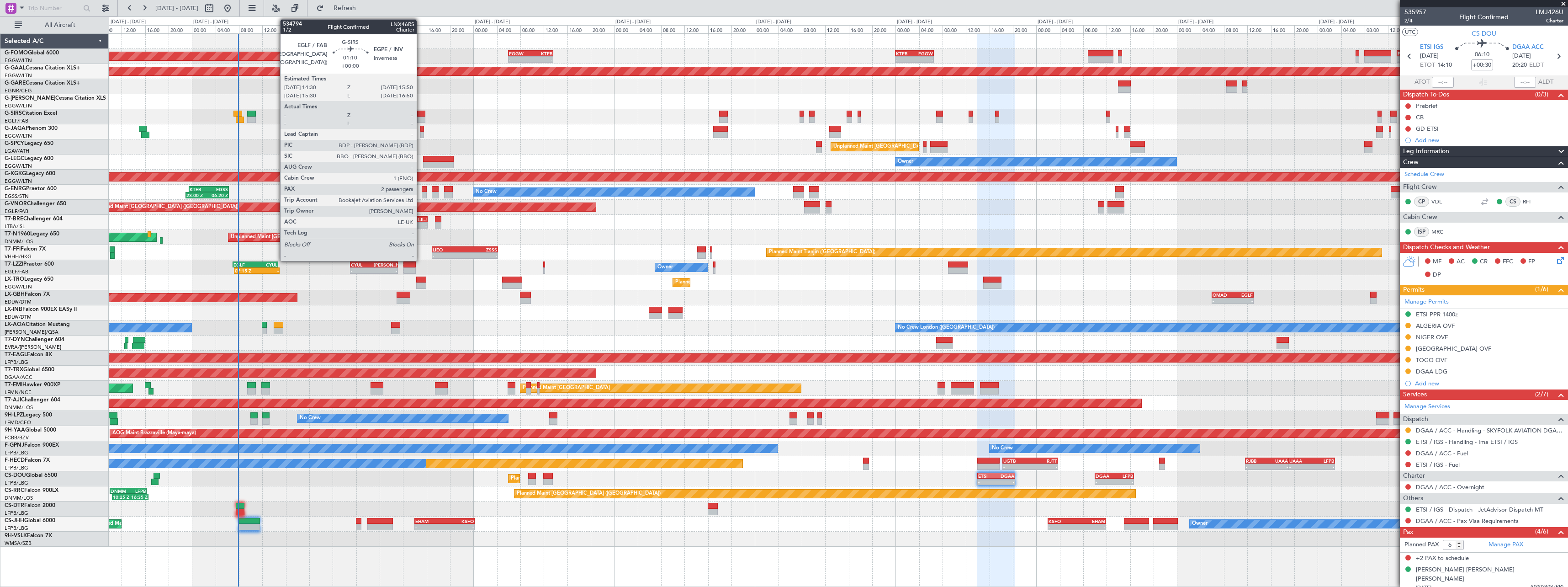
click at [421, 114] on div at bounding box center [421, 114] width 8 height 7
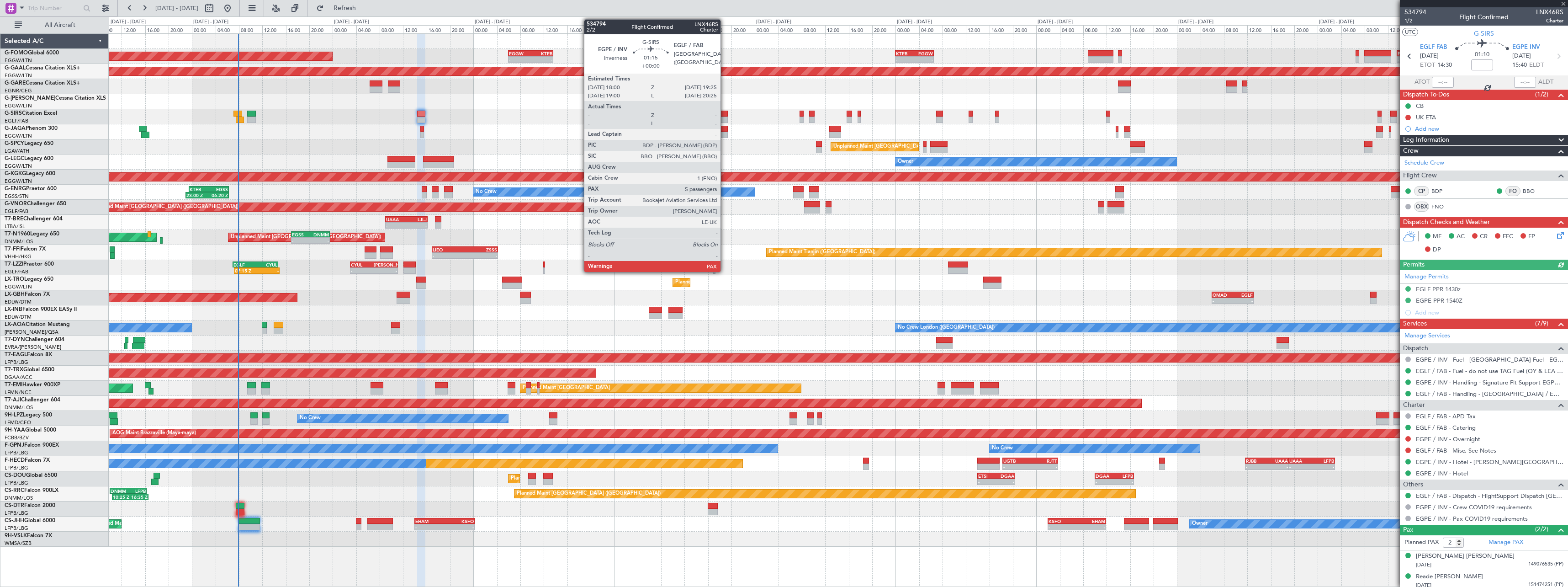
click at [725, 114] on div at bounding box center [724, 114] width 9 height 7
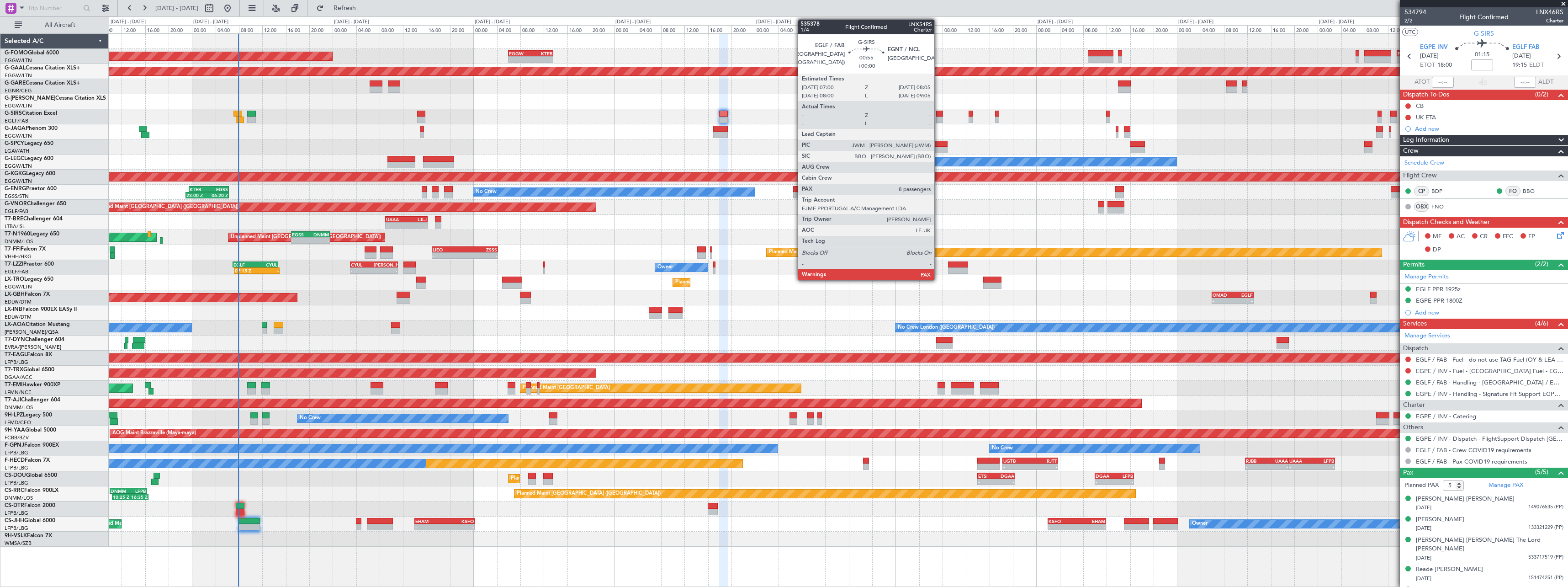
click at [938, 117] on div at bounding box center [939, 119] width 7 height 7
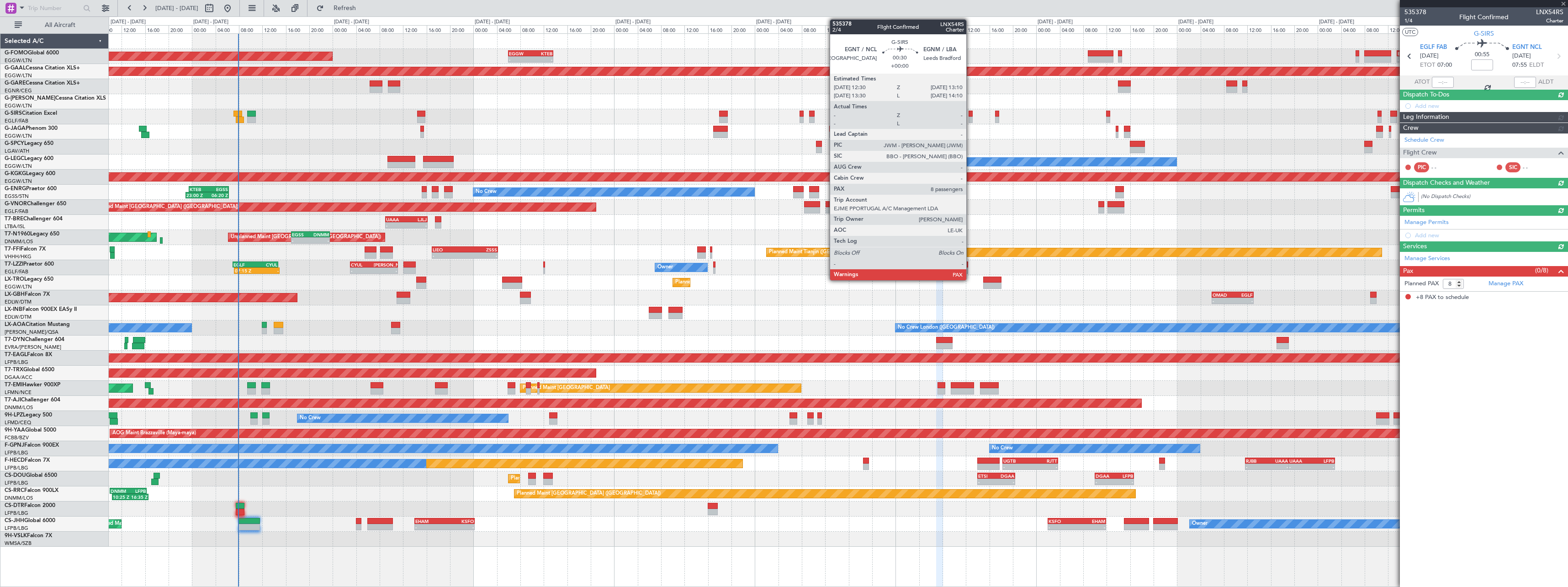
click at [971, 112] on div at bounding box center [971, 114] width 4 height 7
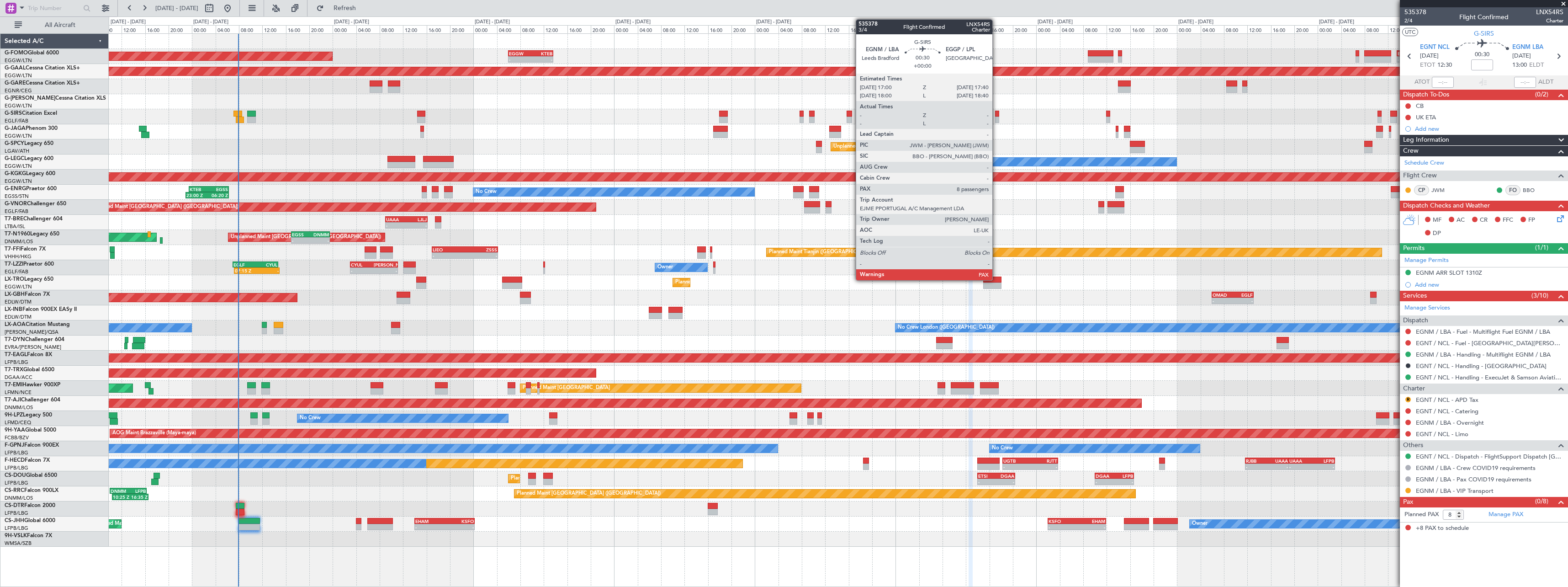
click at [996, 114] on div at bounding box center [997, 114] width 4 height 7
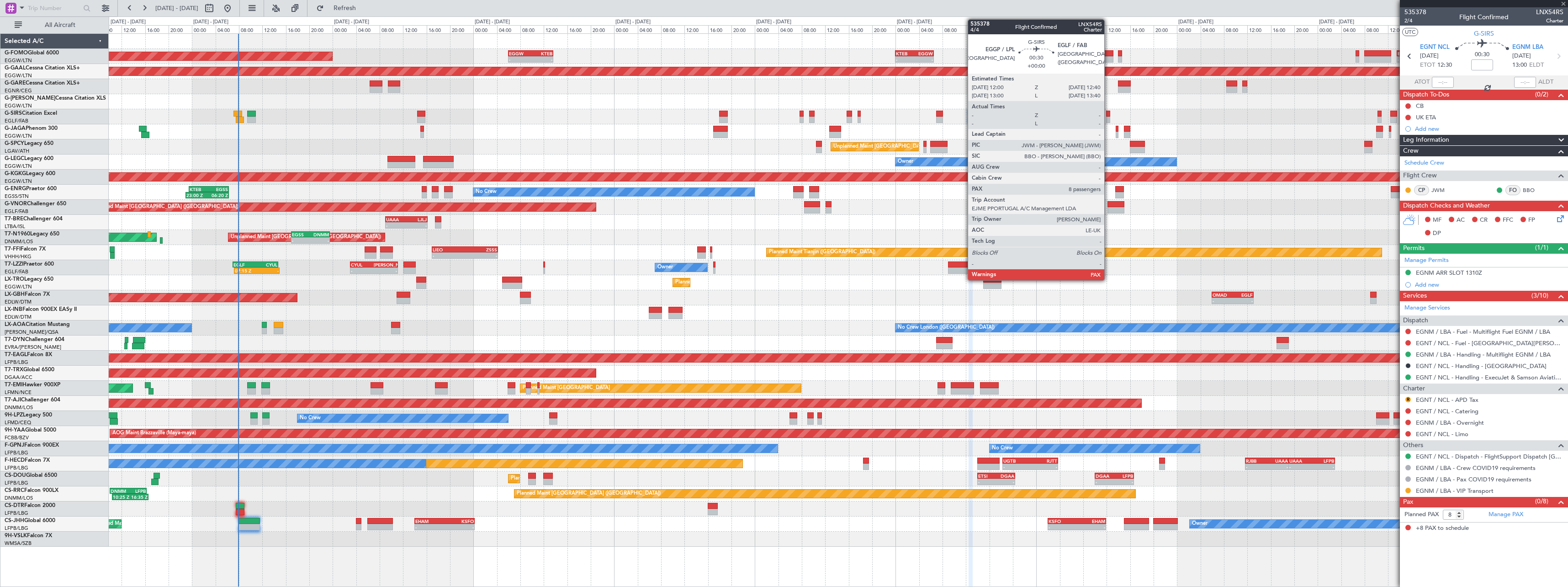
click at [1109, 112] on div at bounding box center [1109, 114] width 4 height 7
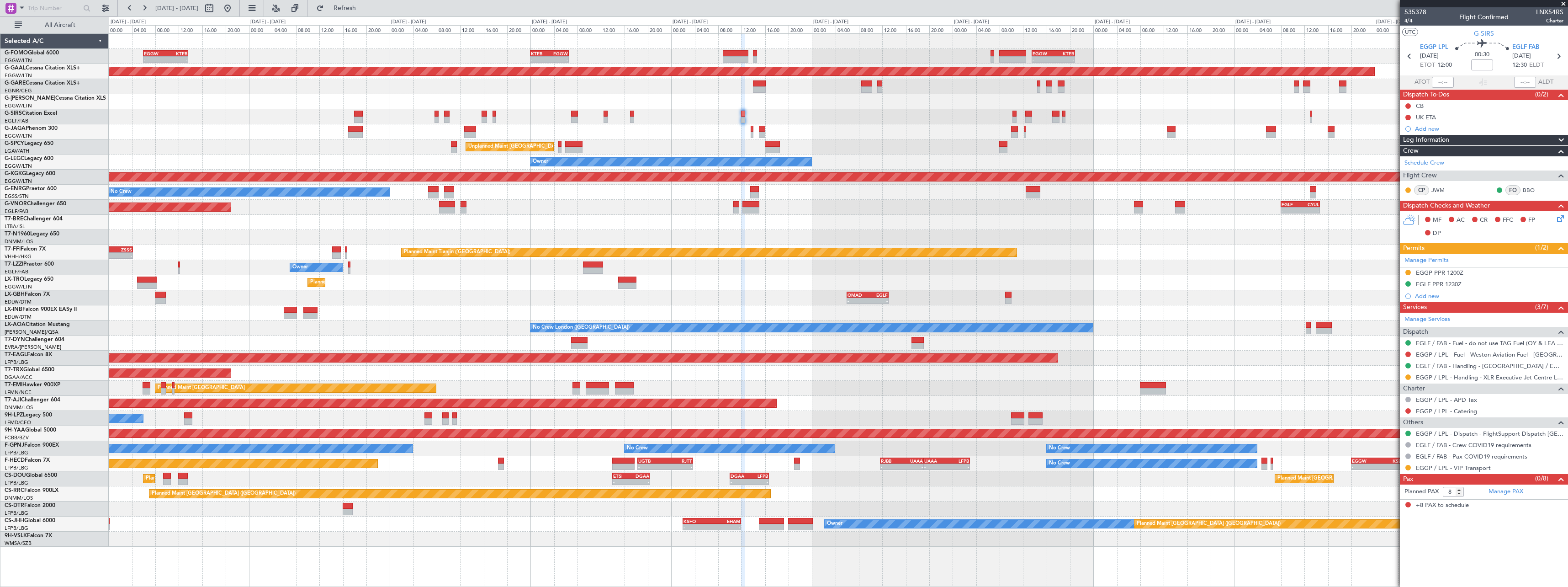
click at [886, 102] on div "- - EGGW 06:00 Z KTEB 13:40 Z - - KTEB 00:00 Z EGGW 06:35 Z - - EGGW 13:30 Z KT…" at bounding box center [838, 290] width 1459 height 513
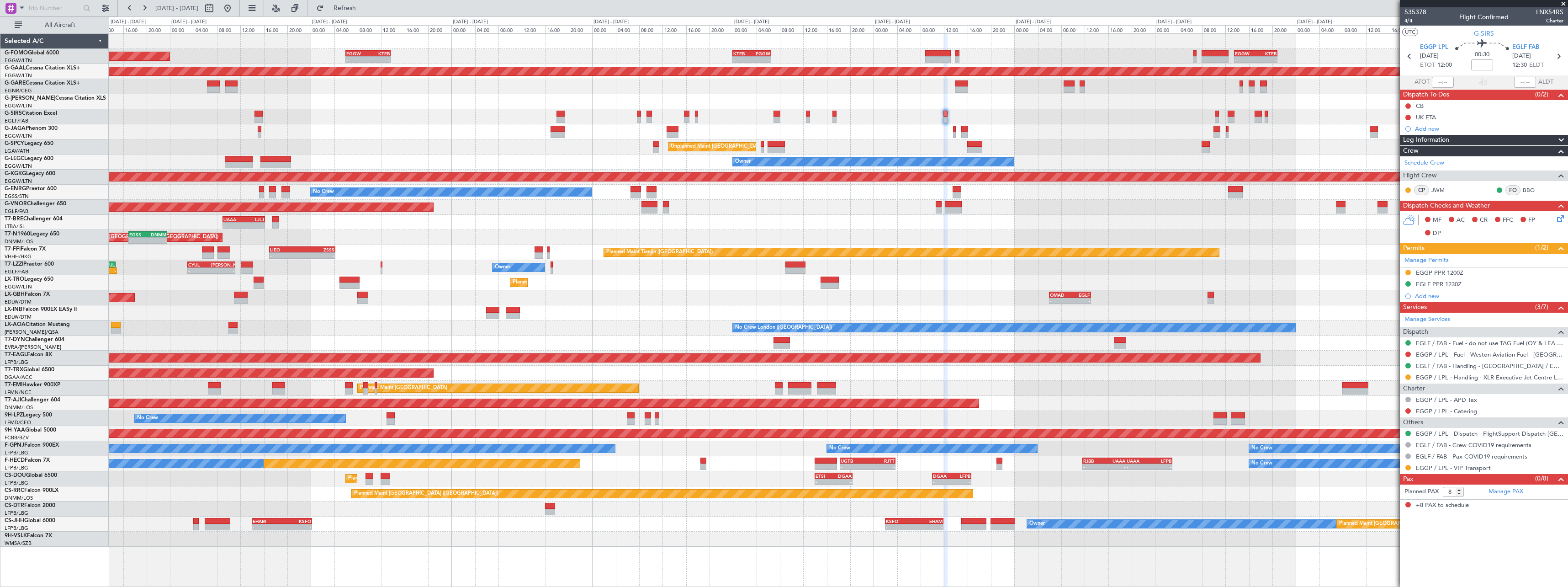
click at [1390, 105] on div "Owner" at bounding box center [838, 102] width 1459 height 15
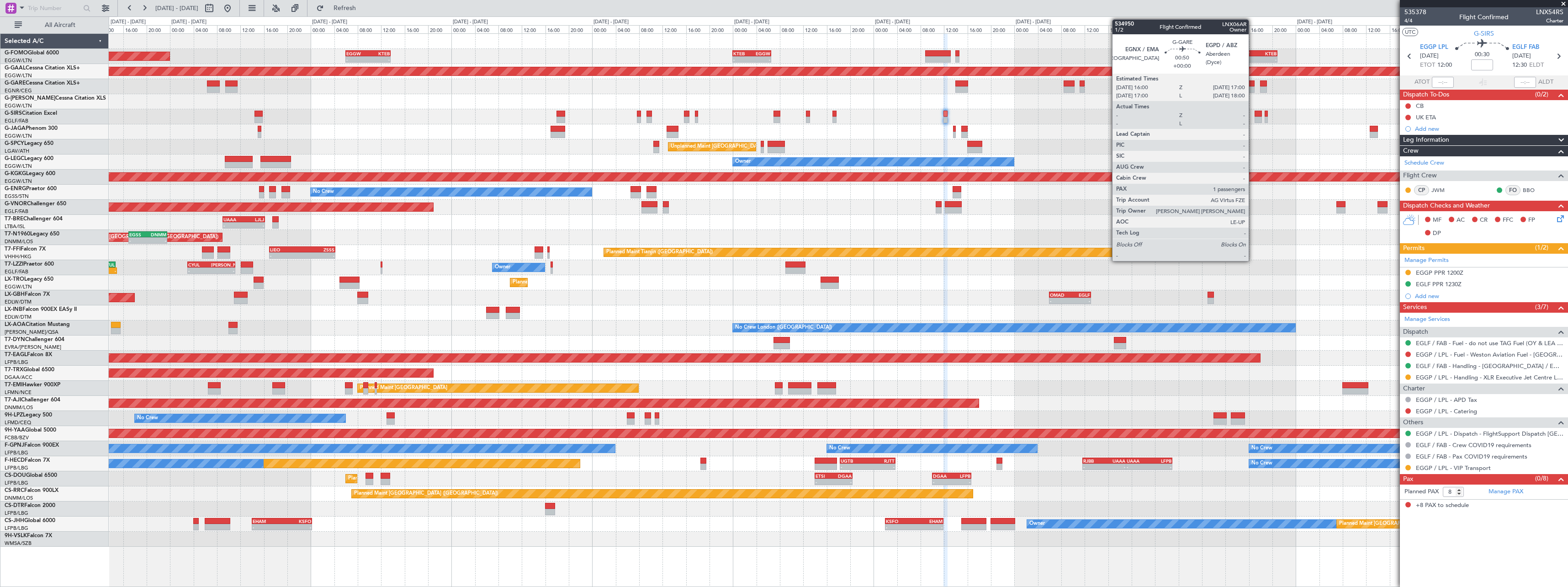
click at [1253, 85] on div at bounding box center [1252, 83] width 6 height 7
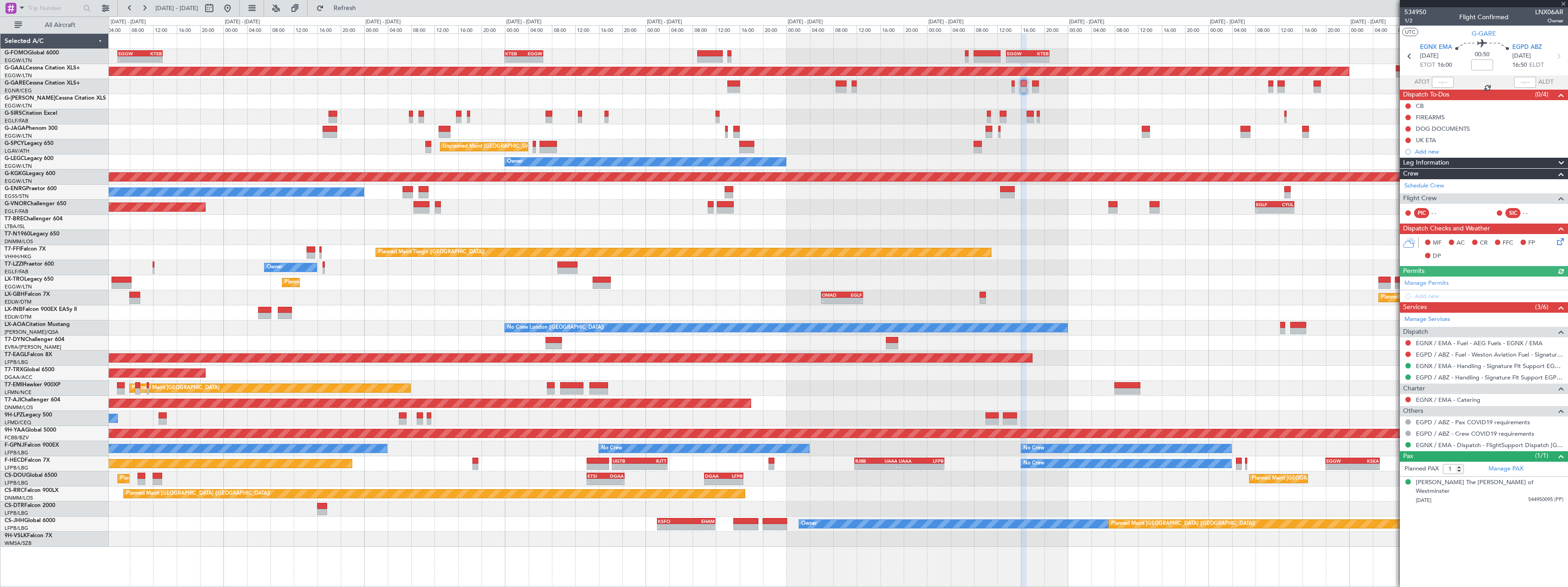
click at [1073, 102] on div at bounding box center [838, 102] width 1459 height 15
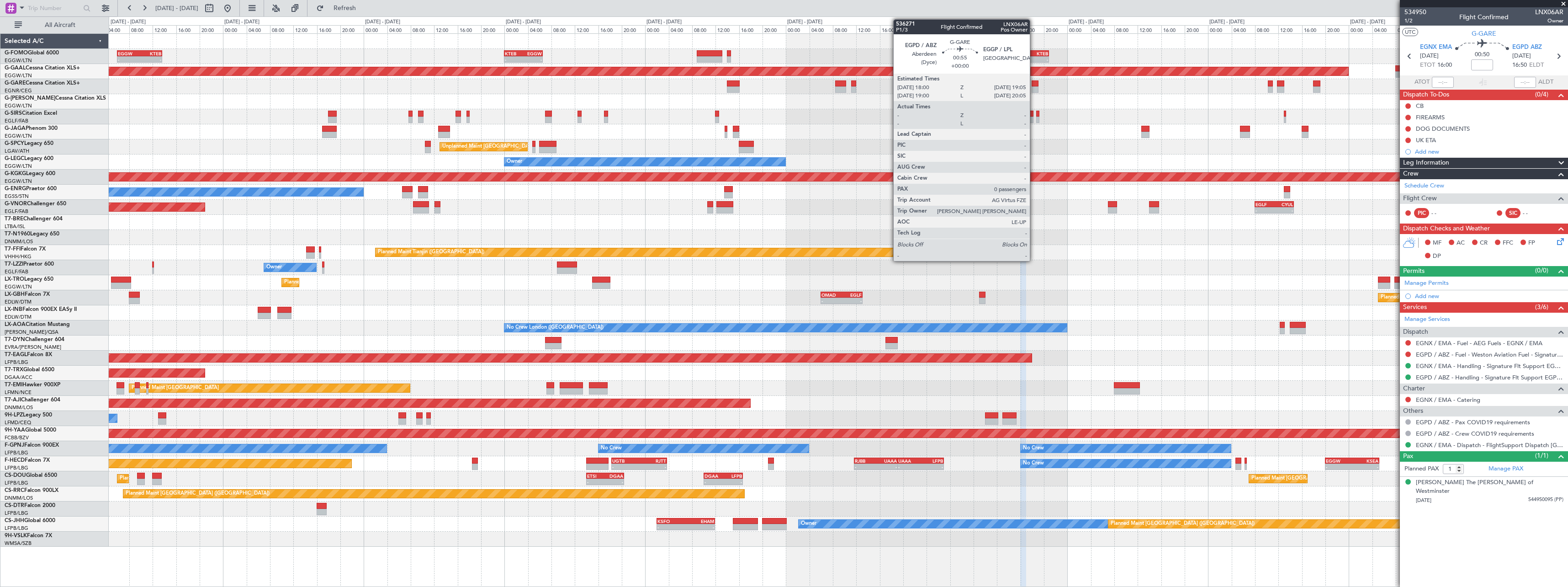
click at [1034, 88] on div at bounding box center [1035, 89] width 7 height 7
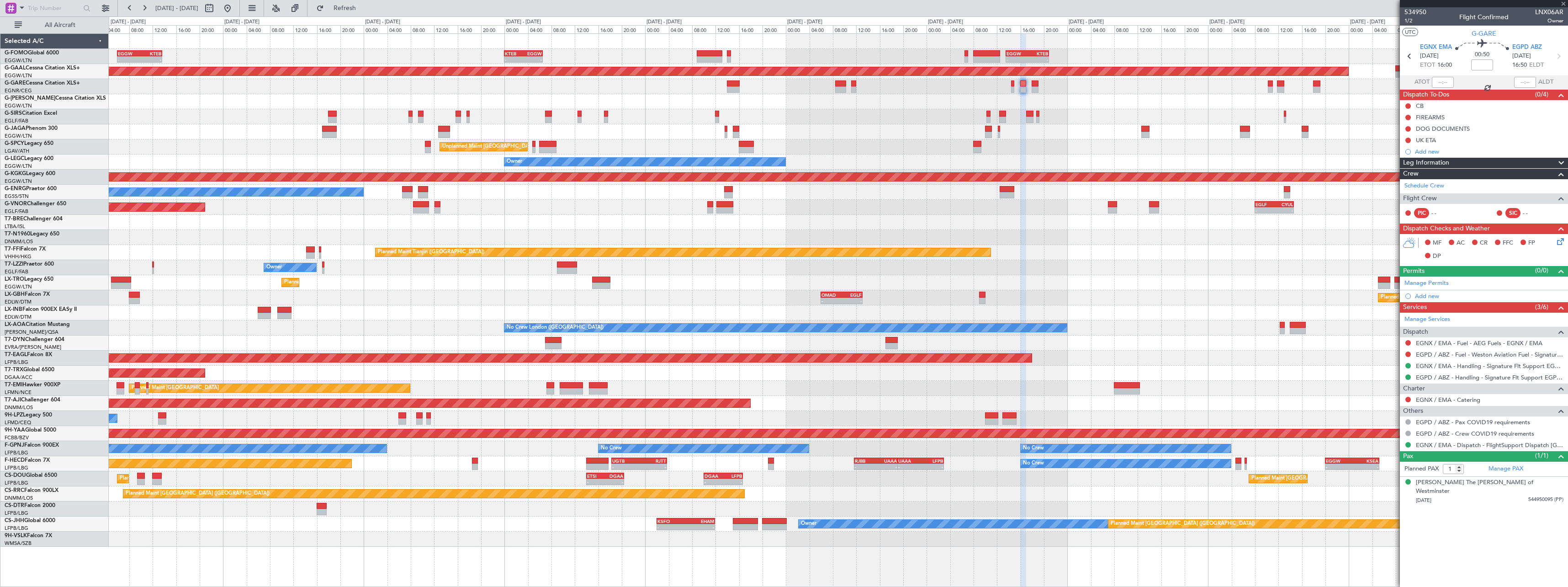
type input "0"
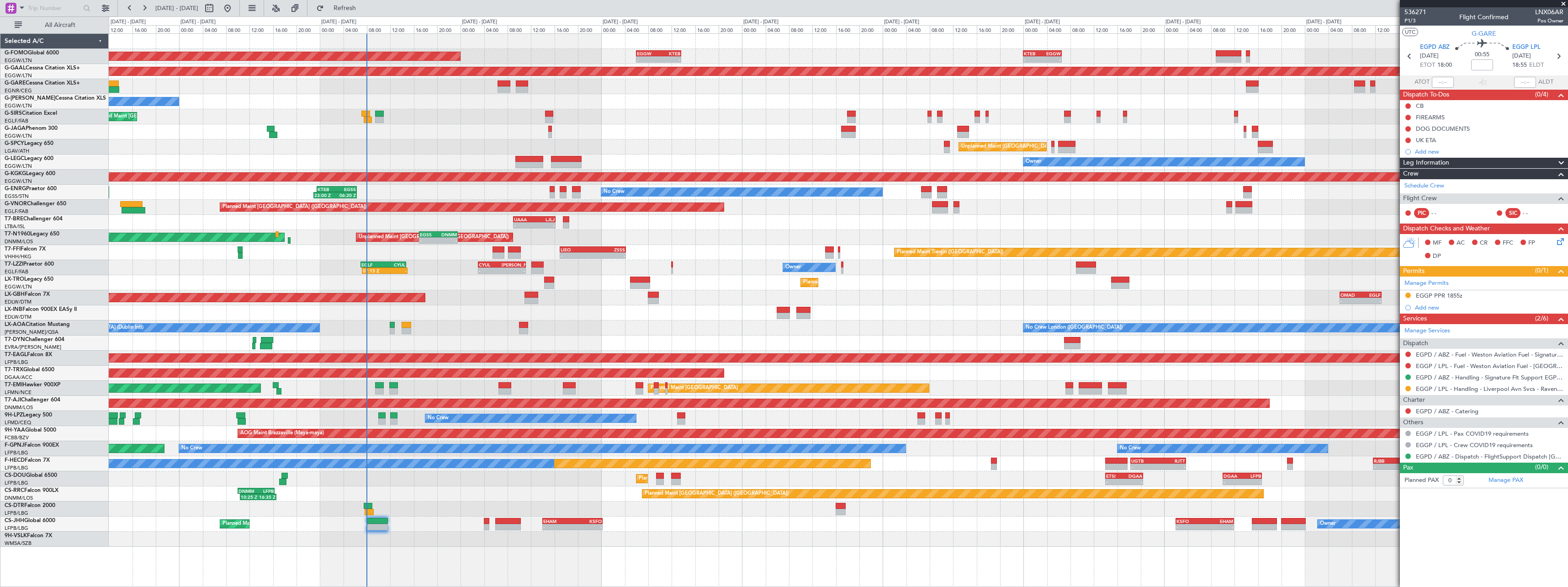
click at [721, 145] on div "- - EGGW 06:00 Z KTEB 13:40 Z - - KTEB 00:00 Z EGGW 06:35 Z - - EGGW 13:30 Z KT…" at bounding box center [838, 290] width 1459 height 513
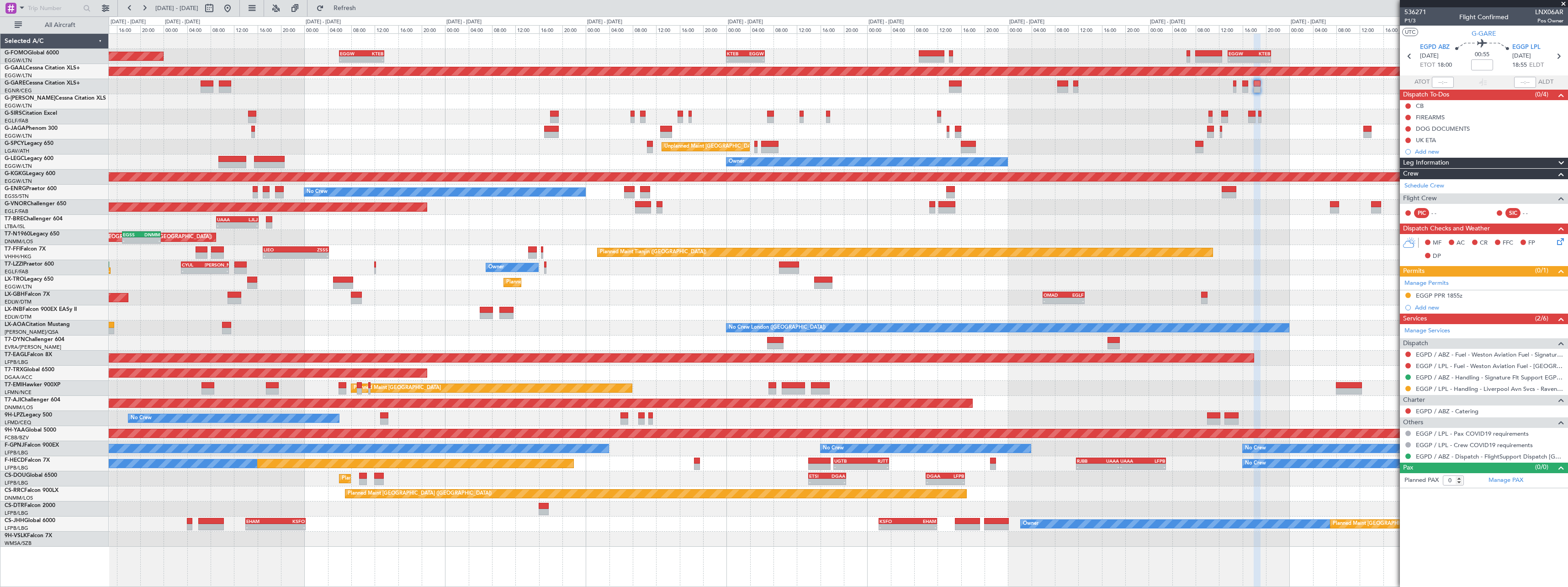
click at [820, 111] on div "Planned Maint [GEOGRAPHIC_DATA] ([GEOGRAPHIC_DATA])" at bounding box center [838, 117] width 1459 height 15
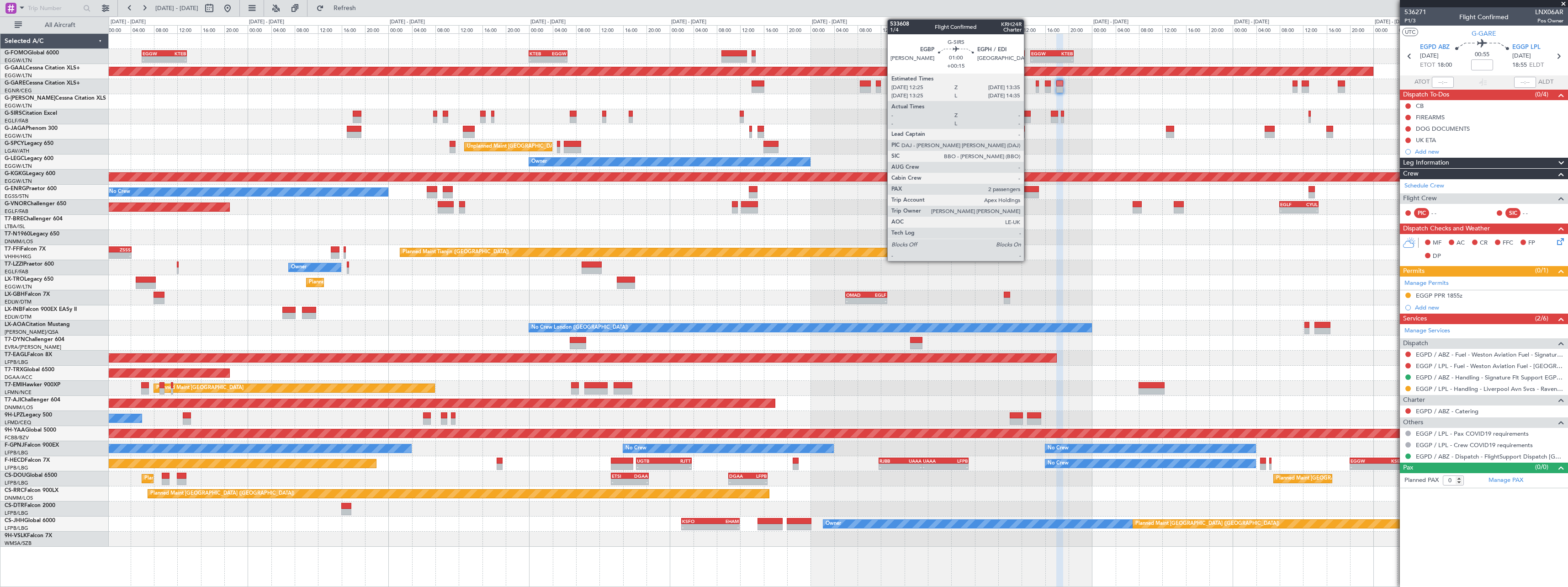
click at [1028, 114] on div at bounding box center [1027, 114] width 7 height 7
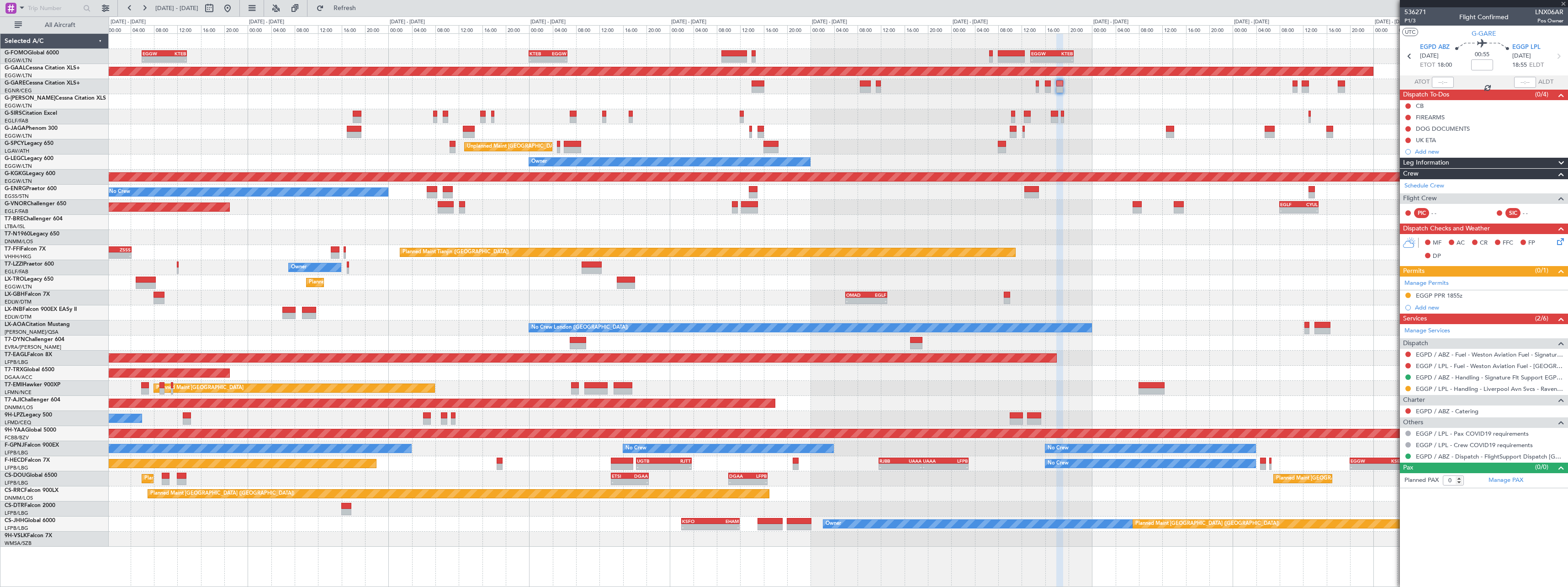
type input "+00:15"
type input "2"
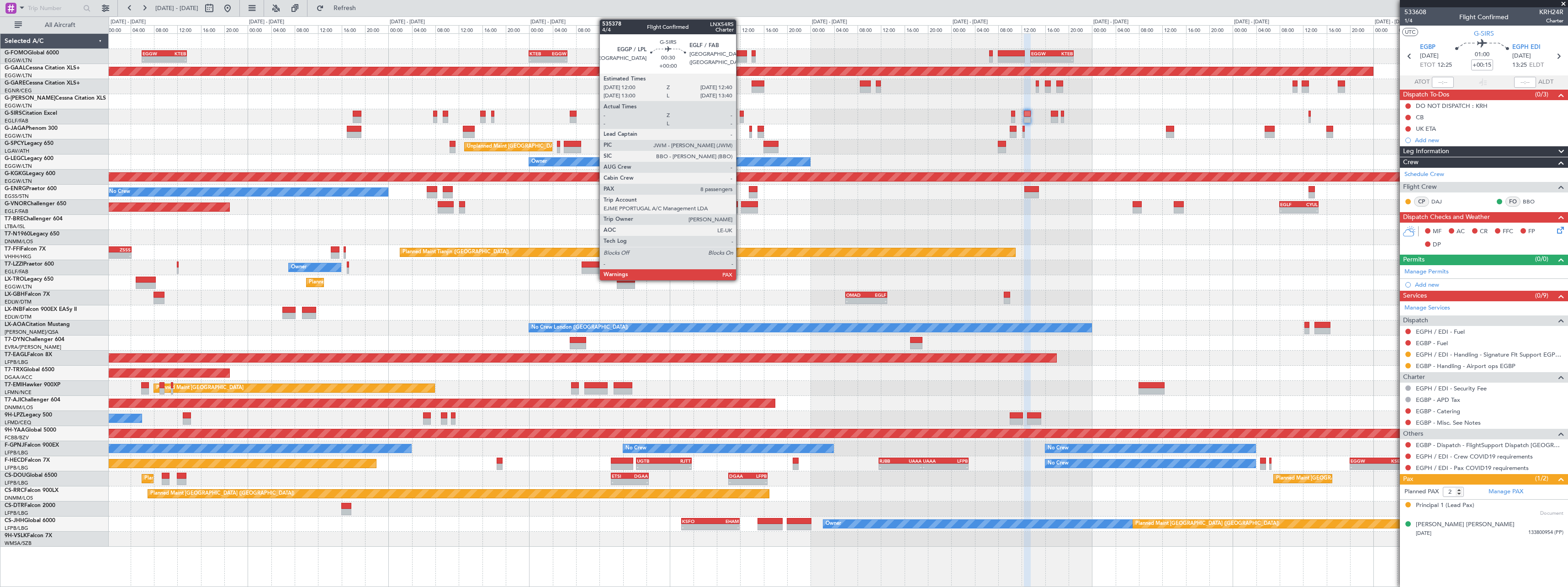
click at [740, 119] on div at bounding box center [742, 119] width 4 height 7
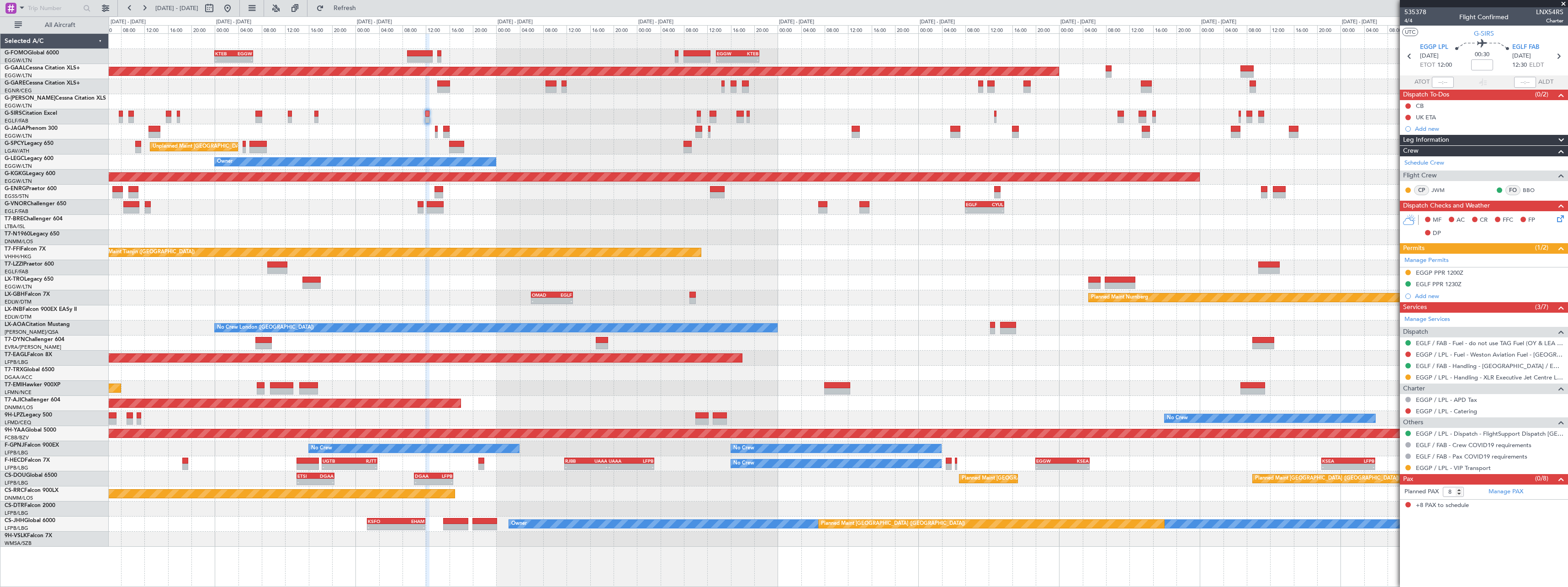
click at [966, 106] on div at bounding box center [838, 102] width 1459 height 15
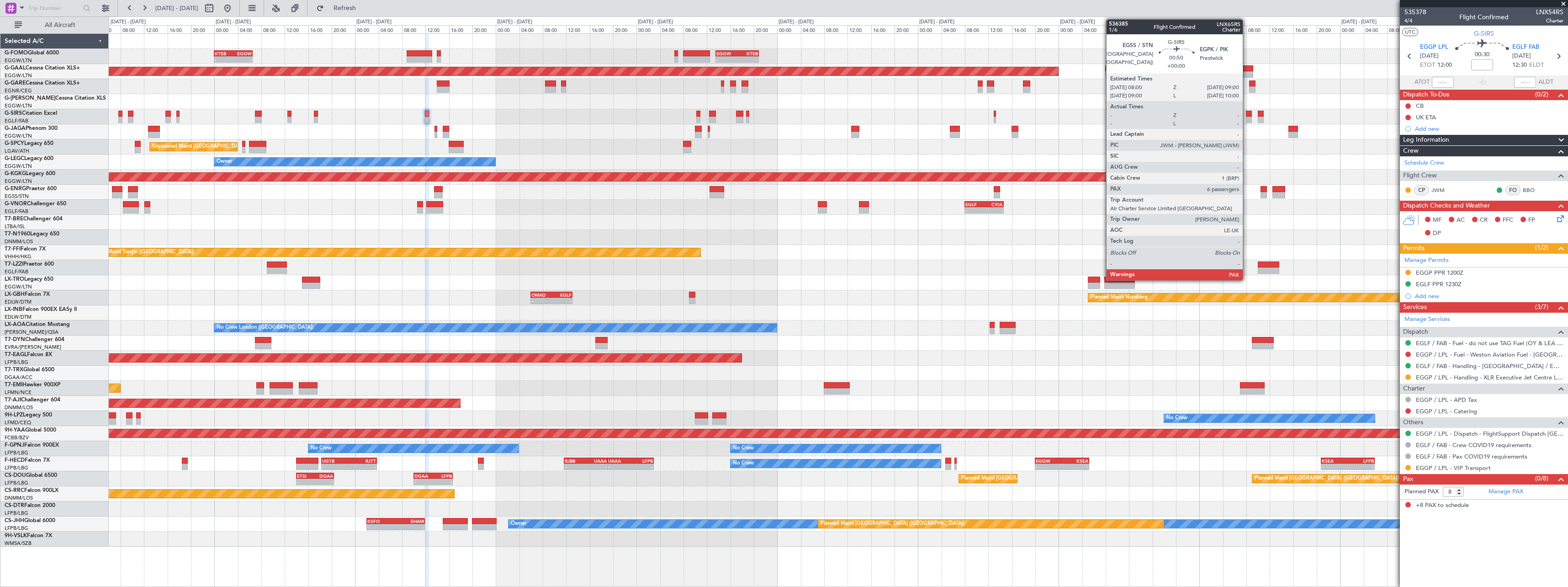
click at [1247, 114] on div at bounding box center [1249, 114] width 6 height 7
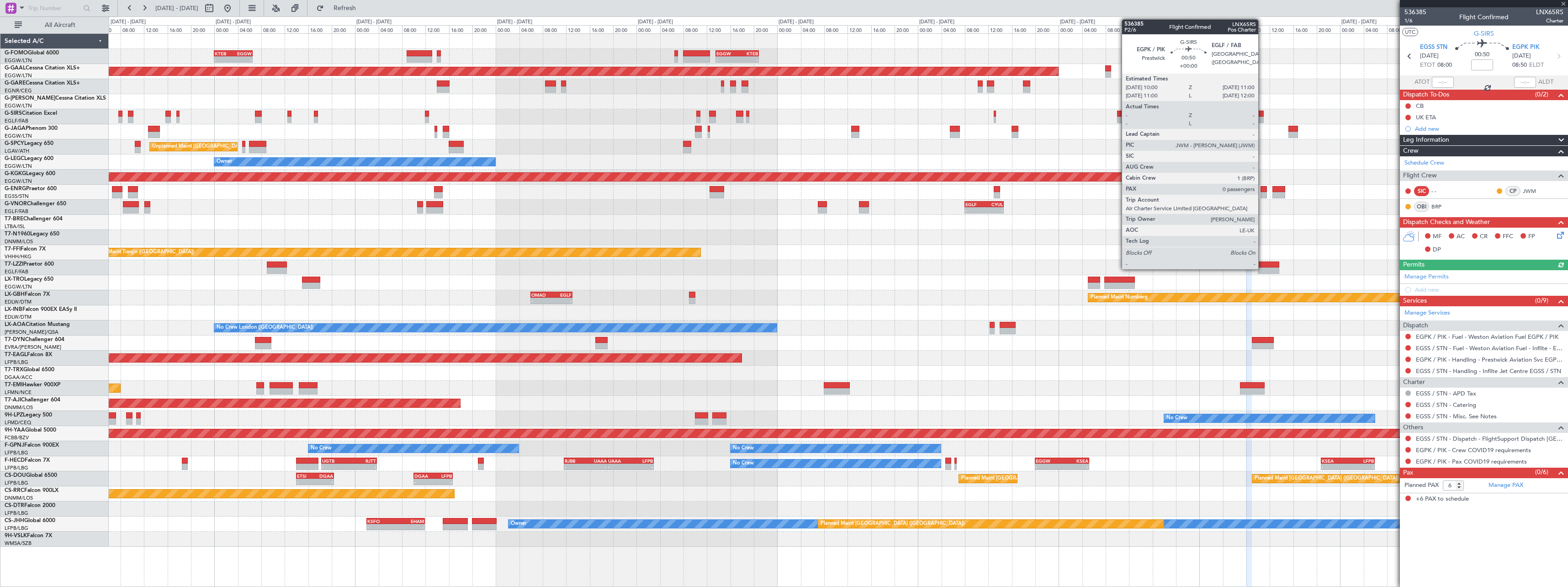
click at [1263, 116] on div at bounding box center [1261, 114] width 6 height 7
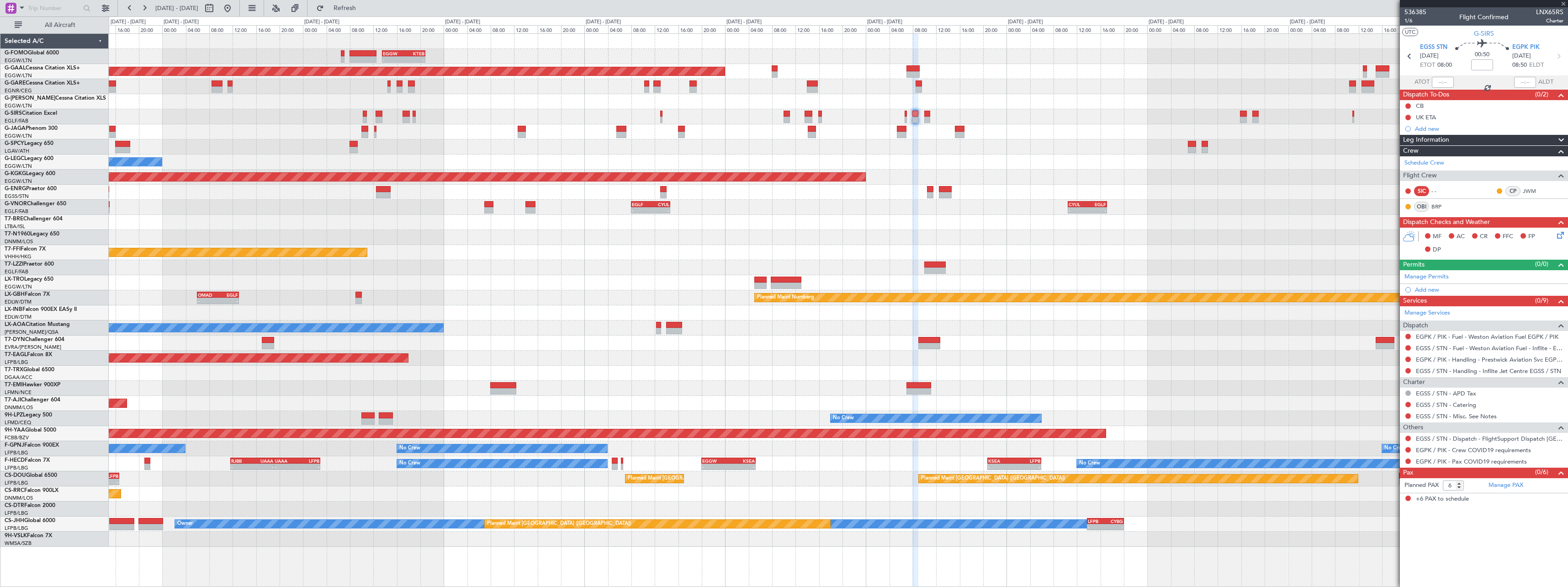
click at [1000, 78] on div "- - EGGW 13:30 Z KTEB 20:55 Z KTEB 00:00 Z EGGW 06:35 Z - - Planned Maint Dusse…" at bounding box center [838, 290] width 1459 height 513
type input "0"
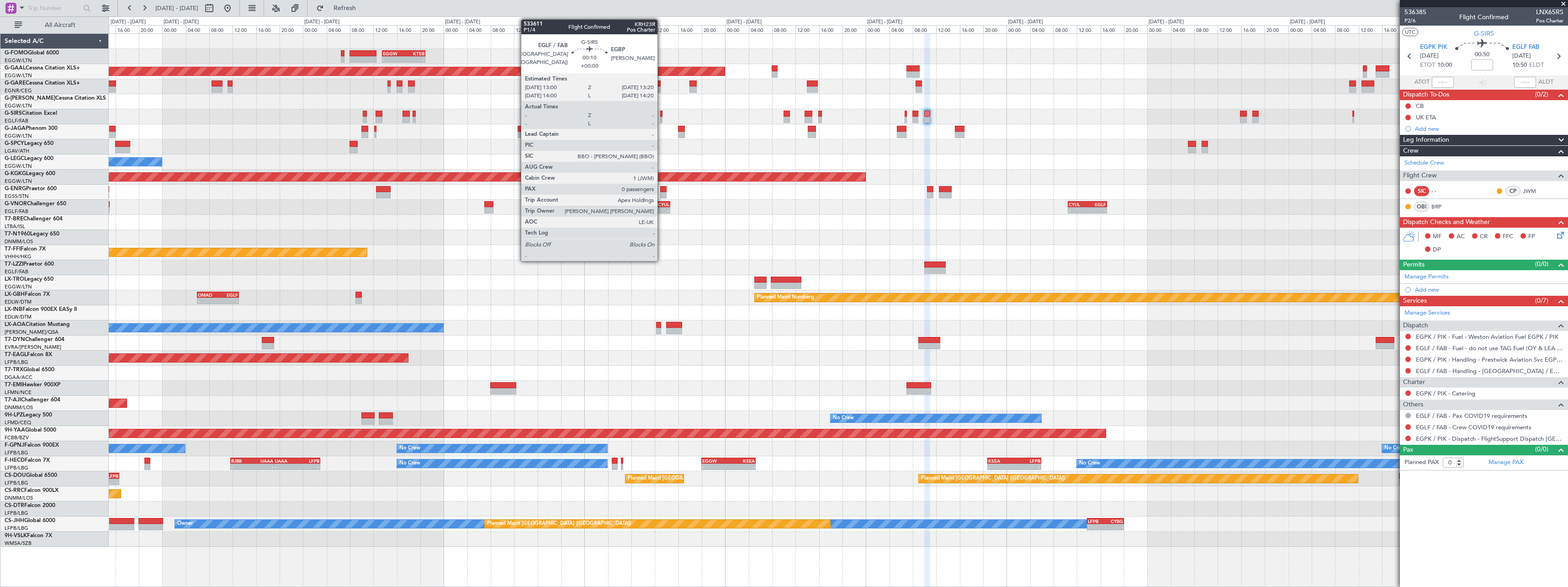
click at [662, 115] on div at bounding box center [661, 114] width 2 height 7
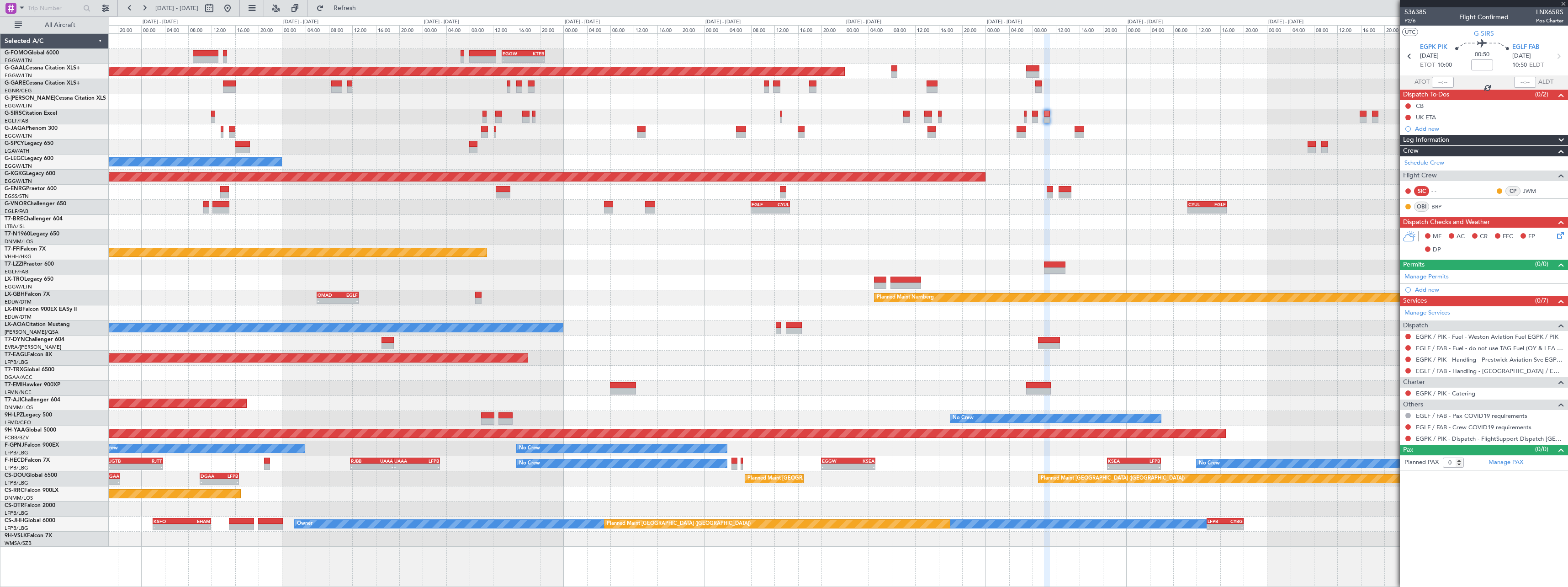
click at [834, 109] on div at bounding box center [838, 117] width 1459 height 15
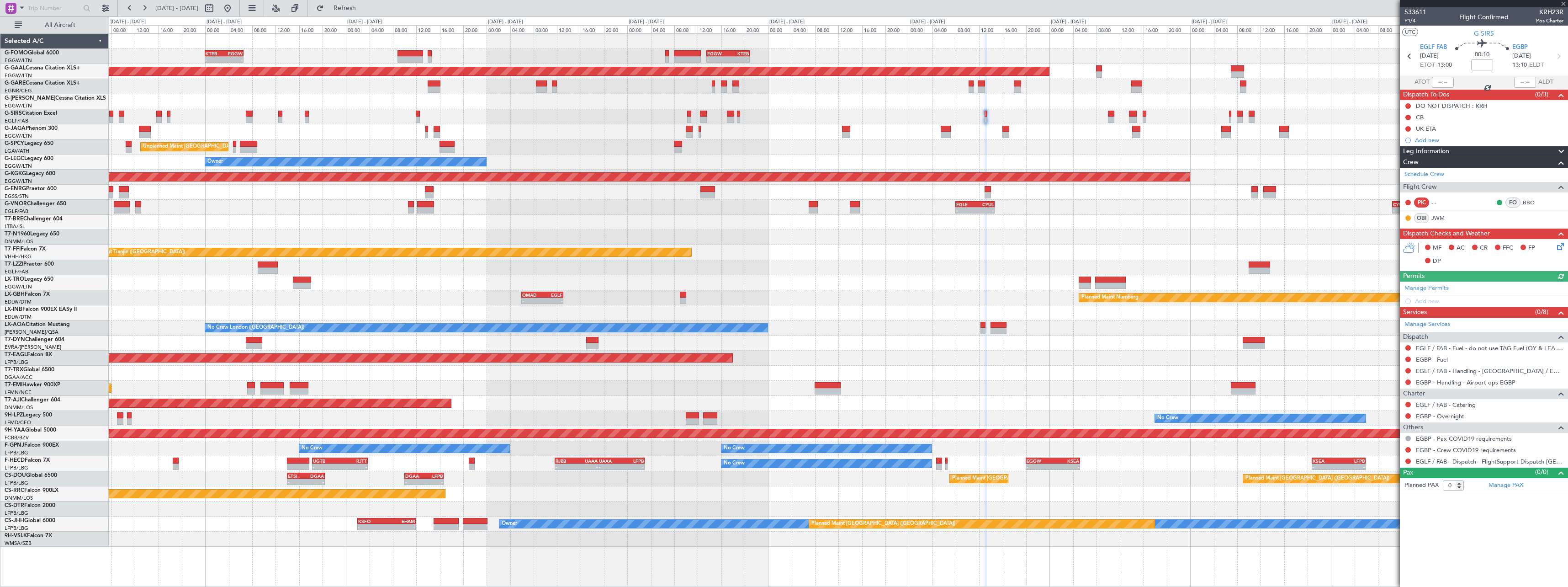
click at [880, 111] on div at bounding box center [838, 117] width 1459 height 15
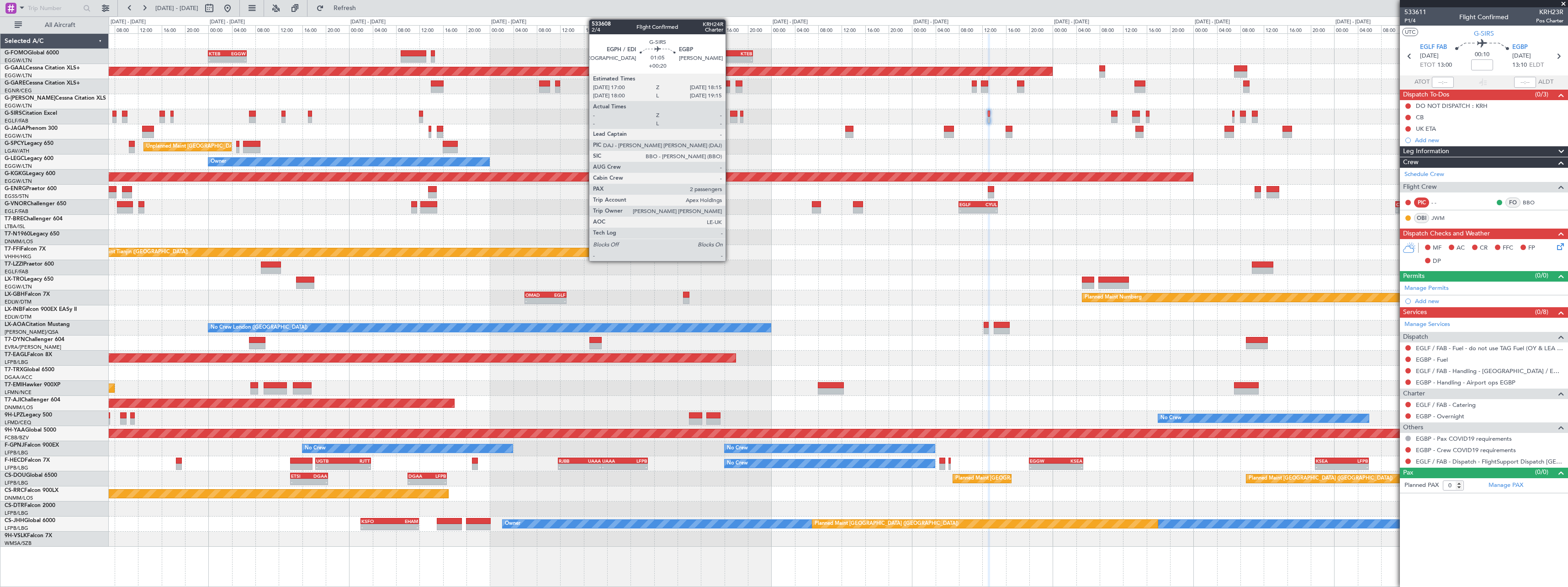
click at [730, 115] on div at bounding box center [734, 114] width 8 height 7
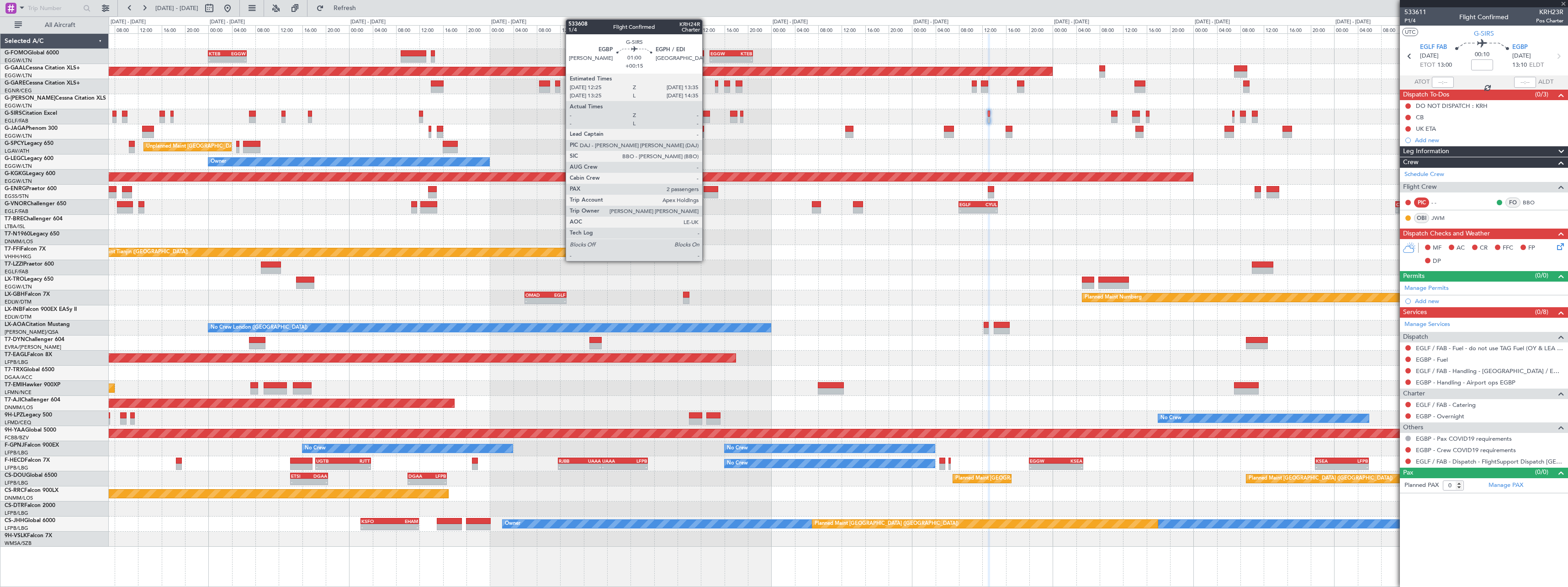
type input "+00:20"
type input "2"
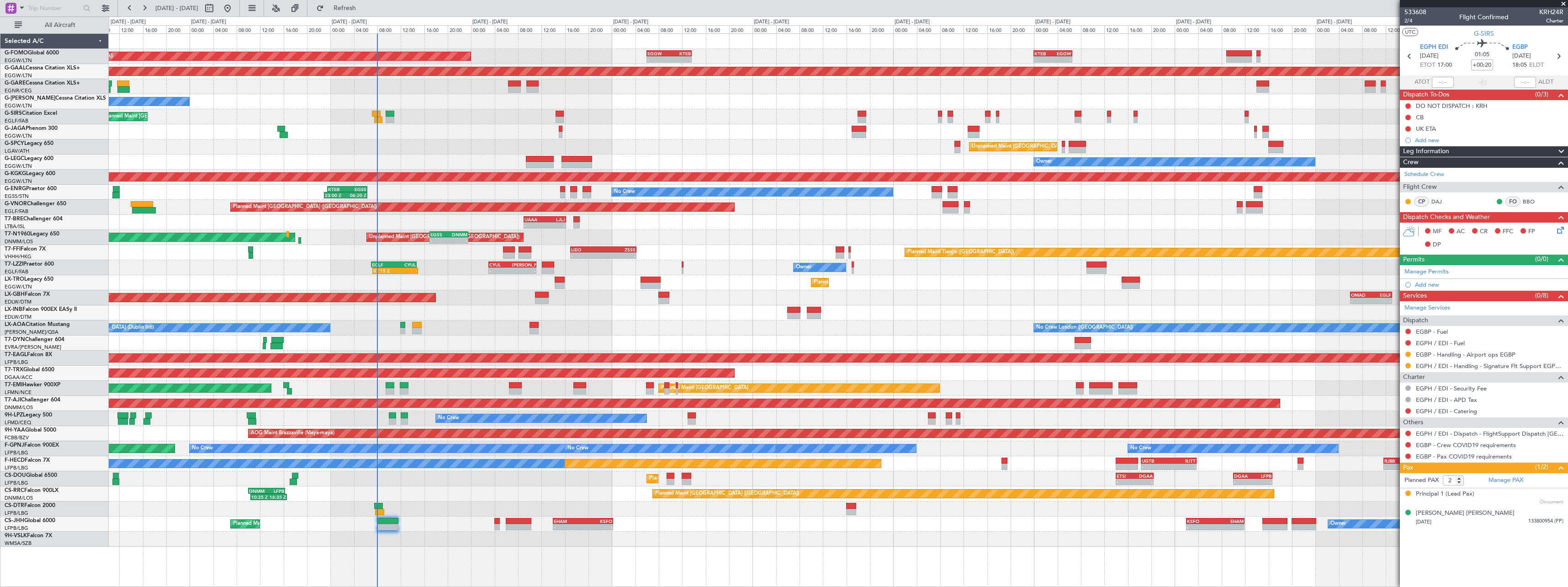
click at [1017, 151] on div "- - KTEB 00:00 Z EGGW 06:35 Z - - EGGW 13:30 Z KTEB 20:55 Z EGGW 06:00 Z KTEB 1…" at bounding box center [838, 290] width 1459 height 513
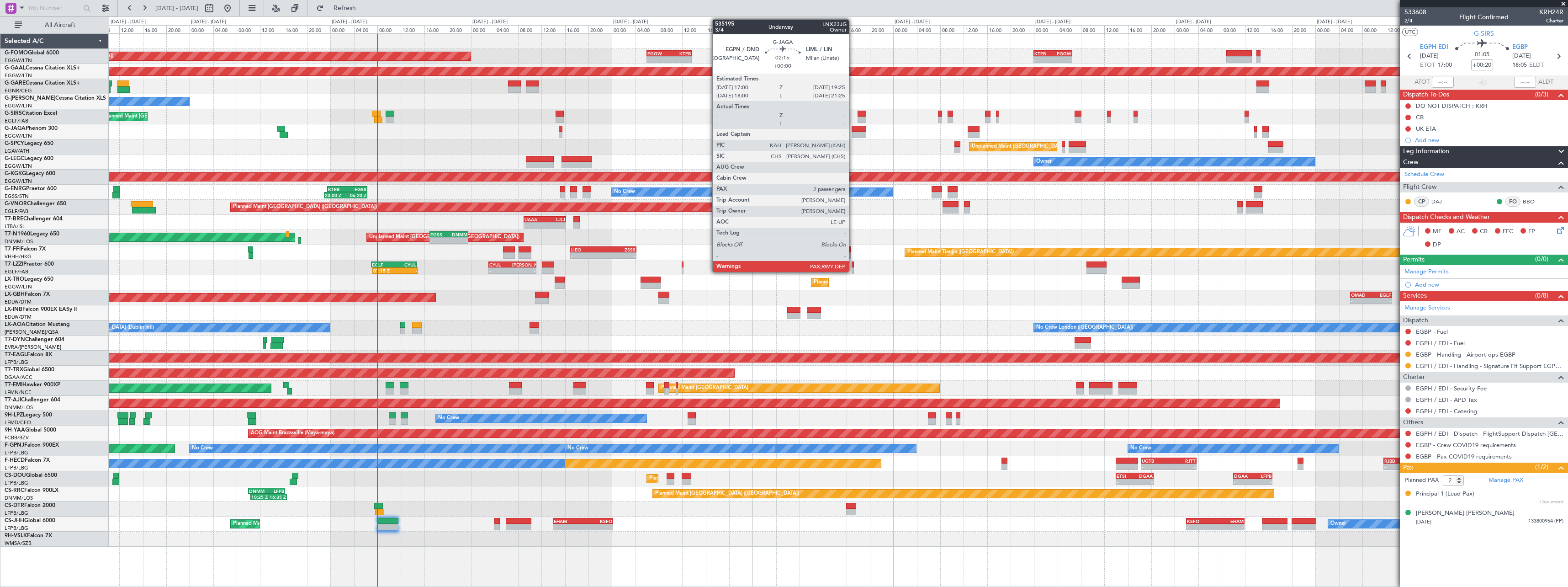
click at [853, 128] on div at bounding box center [859, 128] width 15 height 7
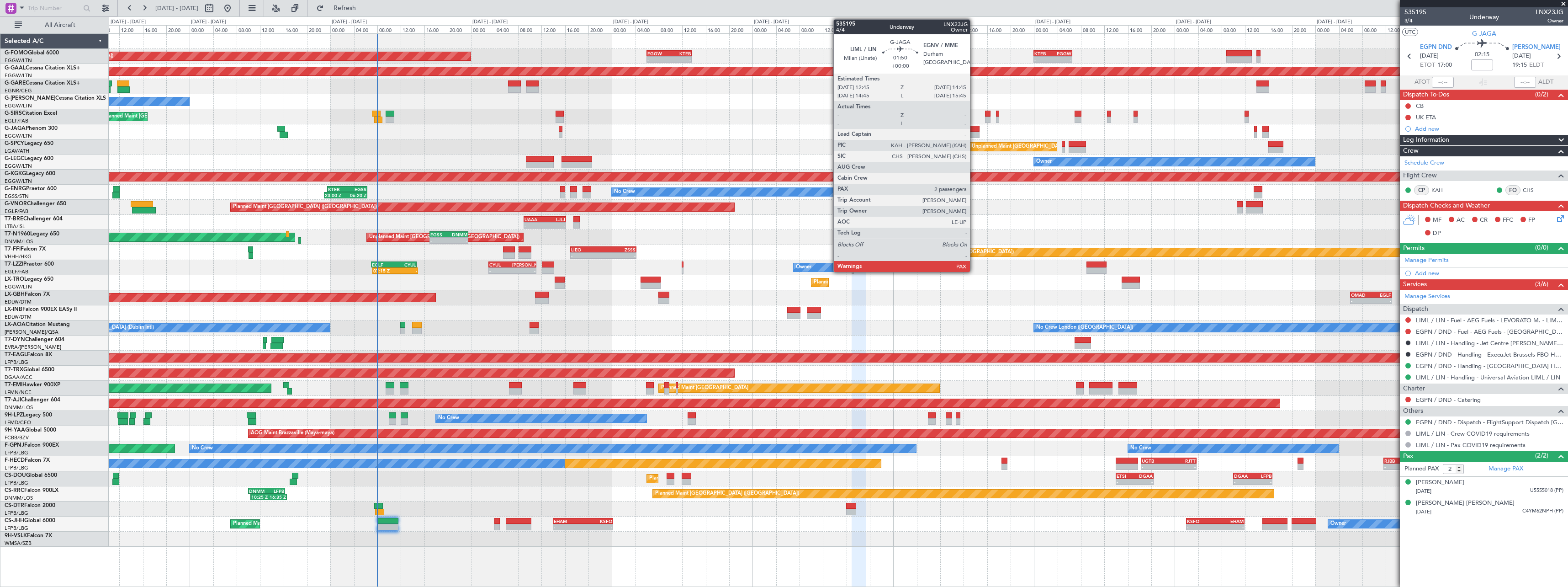
click at [975, 132] on div at bounding box center [974, 135] width 12 height 7
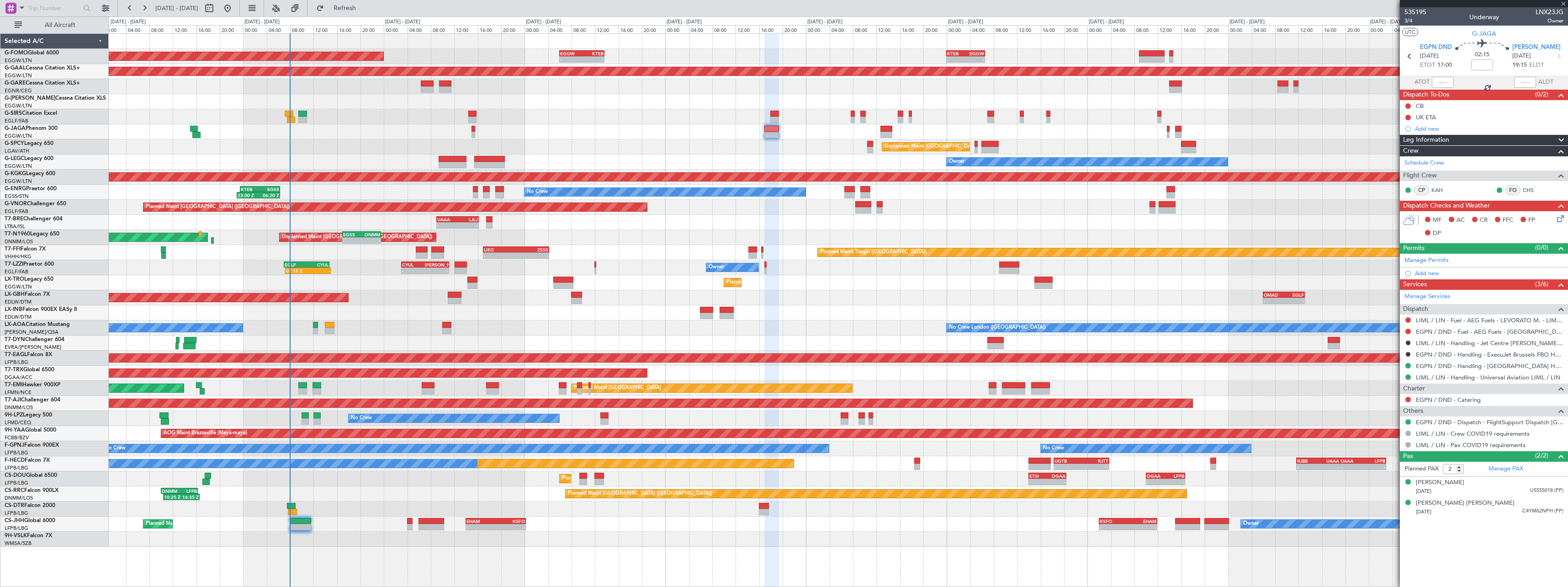
click at [1093, 138] on div at bounding box center [838, 132] width 1459 height 15
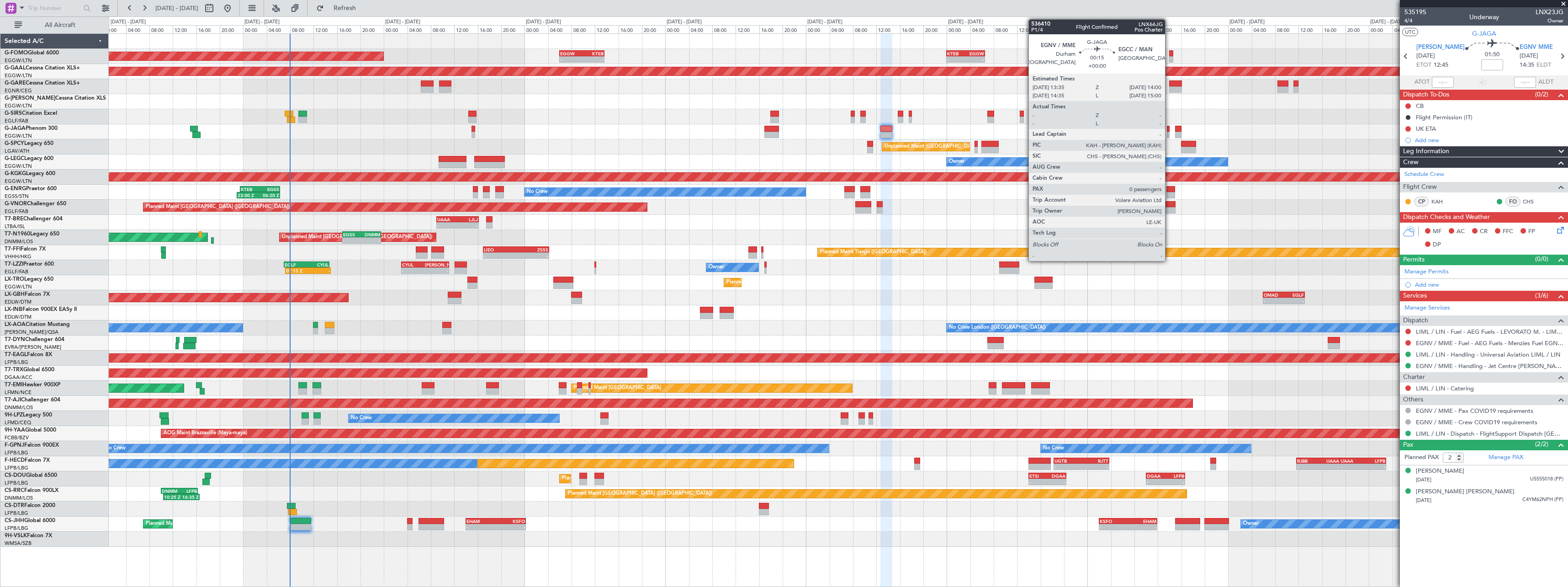
click at [1169, 132] on div at bounding box center [1168, 135] width 3 height 7
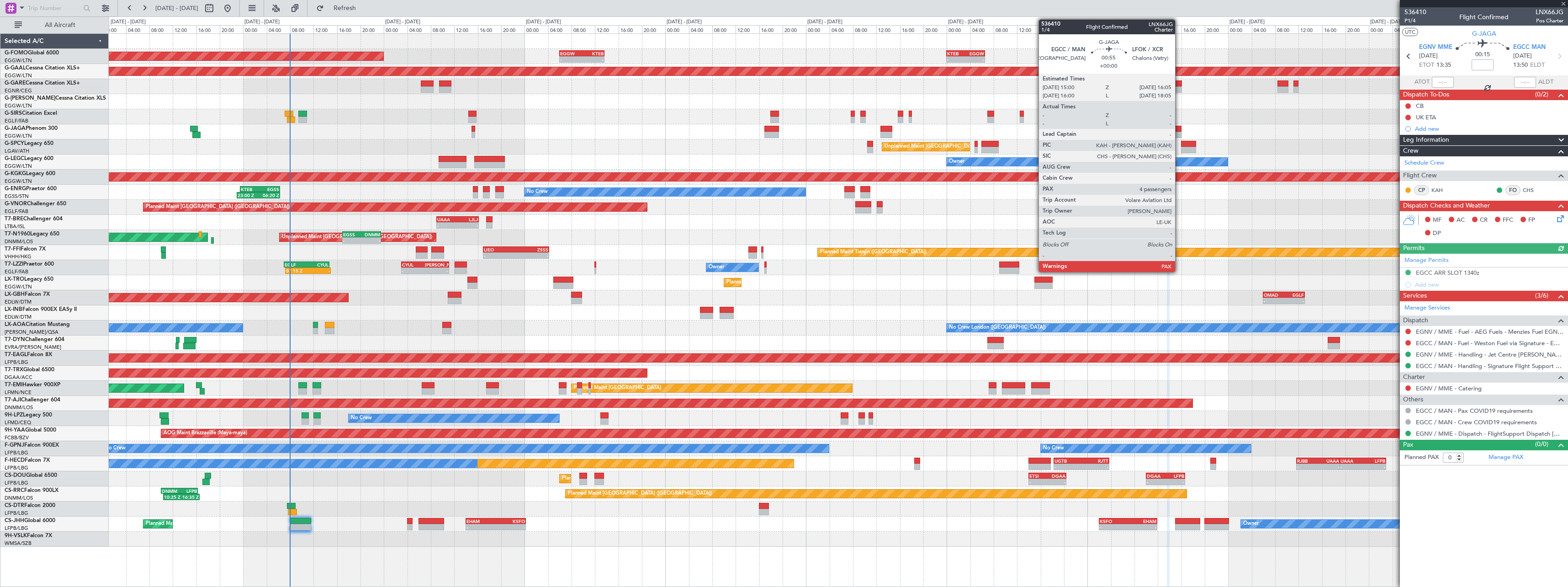
click at [1180, 131] on div at bounding box center [1178, 128] width 7 height 7
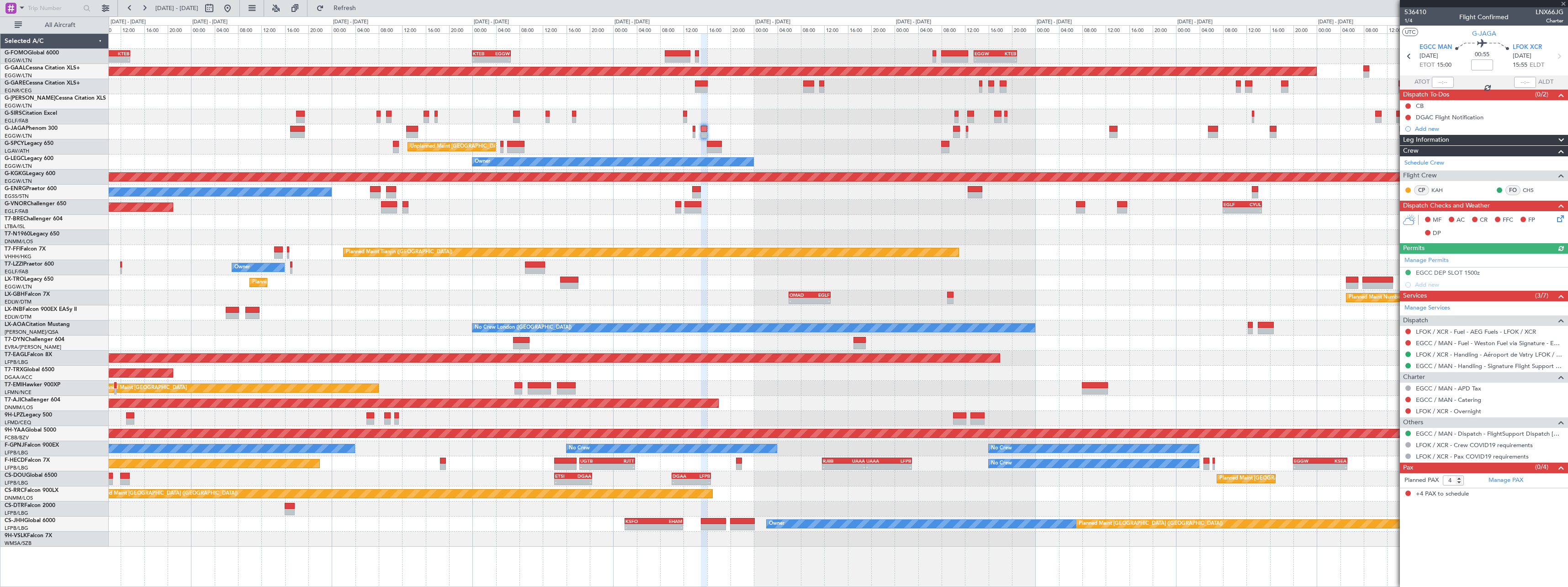
click at [834, 120] on div "- - EGGW 06:00 Z KTEB 13:40 Z - - KTEB 00:00 Z EGGW 06:35 Z - - EGGW 13:30 Z KT…" at bounding box center [838, 290] width 1459 height 513
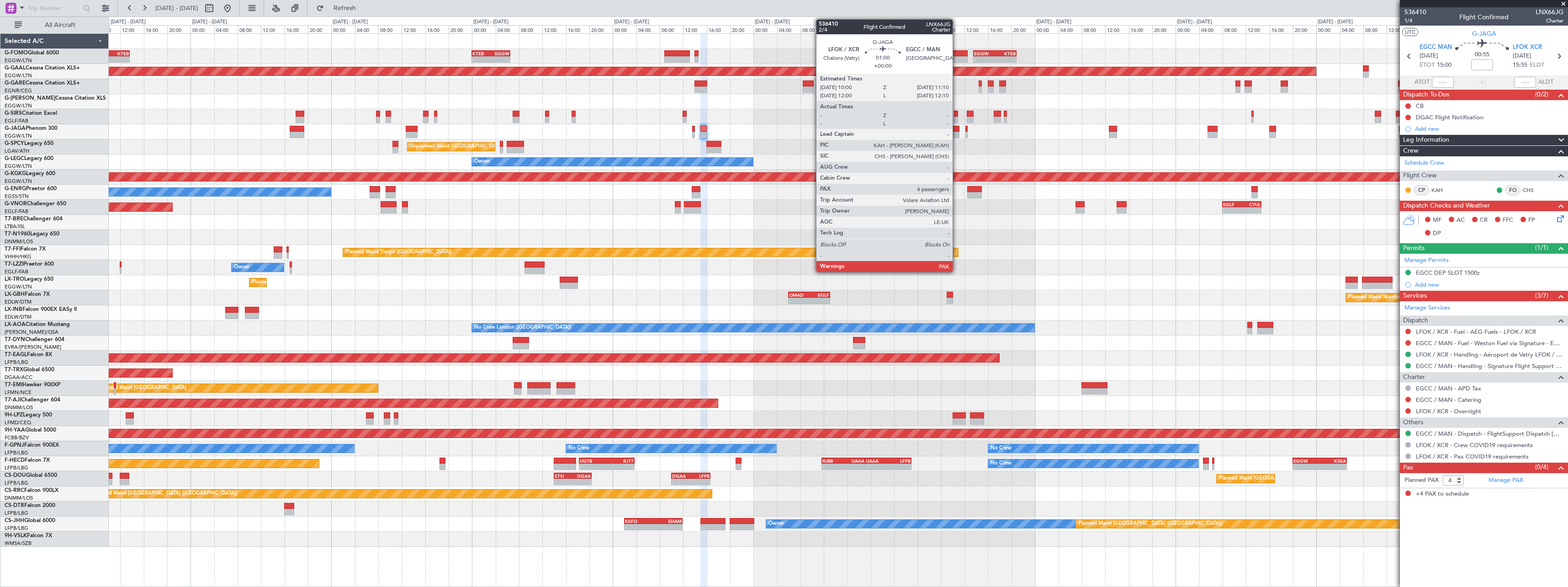
click at [957, 133] on div at bounding box center [955, 135] width 7 height 7
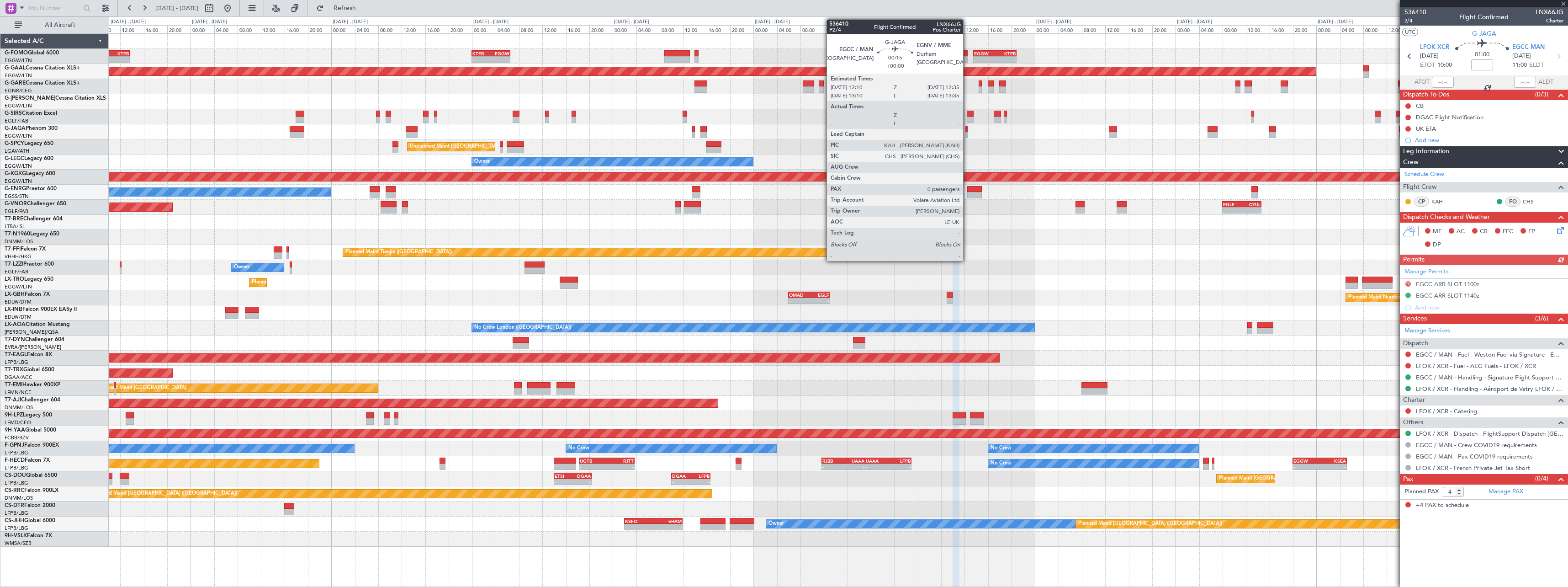
click at [967, 131] on div at bounding box center [967, 128] width 3 height 7
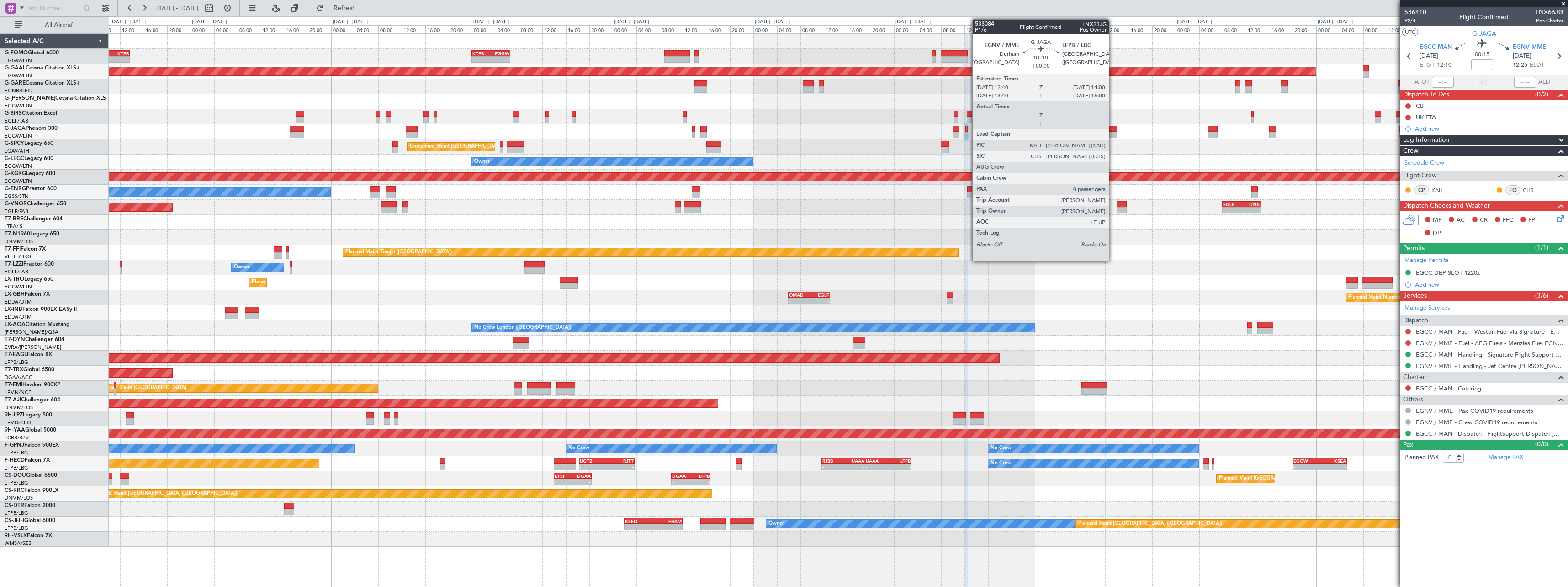
click at [1113, 130] on div at bounding box center [1112, 128] width 8 height 7
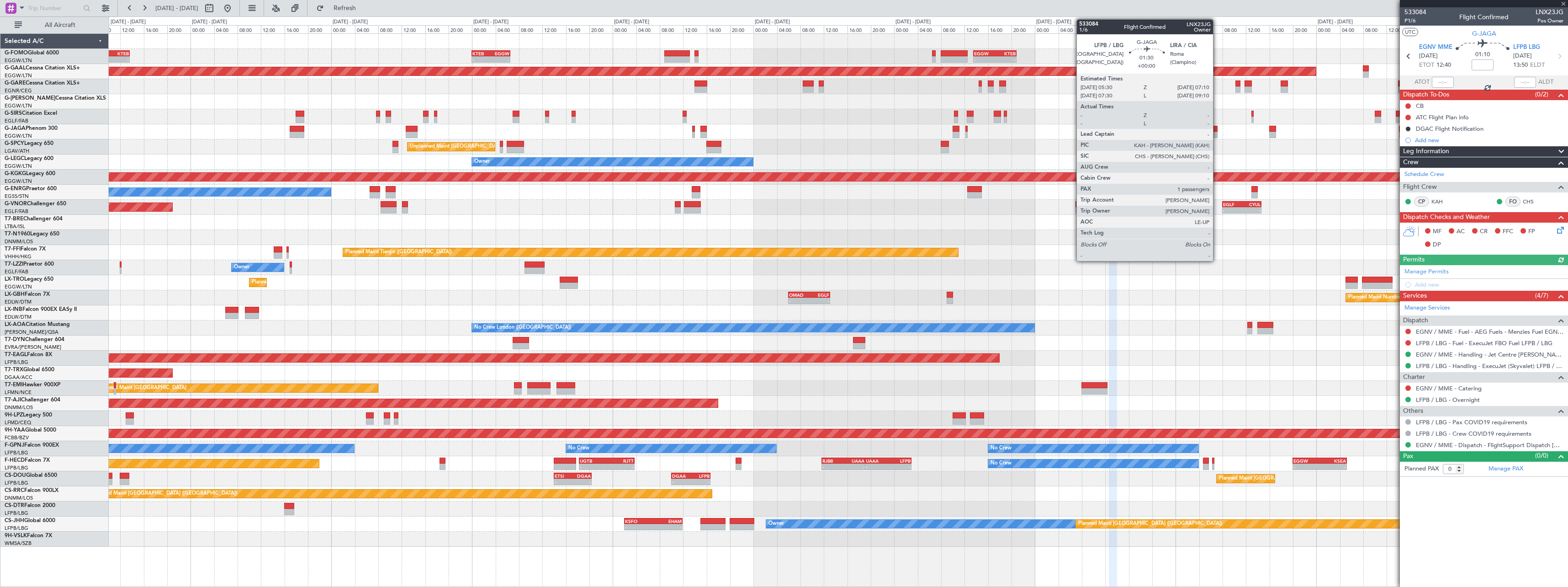
click at [1217, 128] on div at bounding box center [1213, 128] width 10 height 7
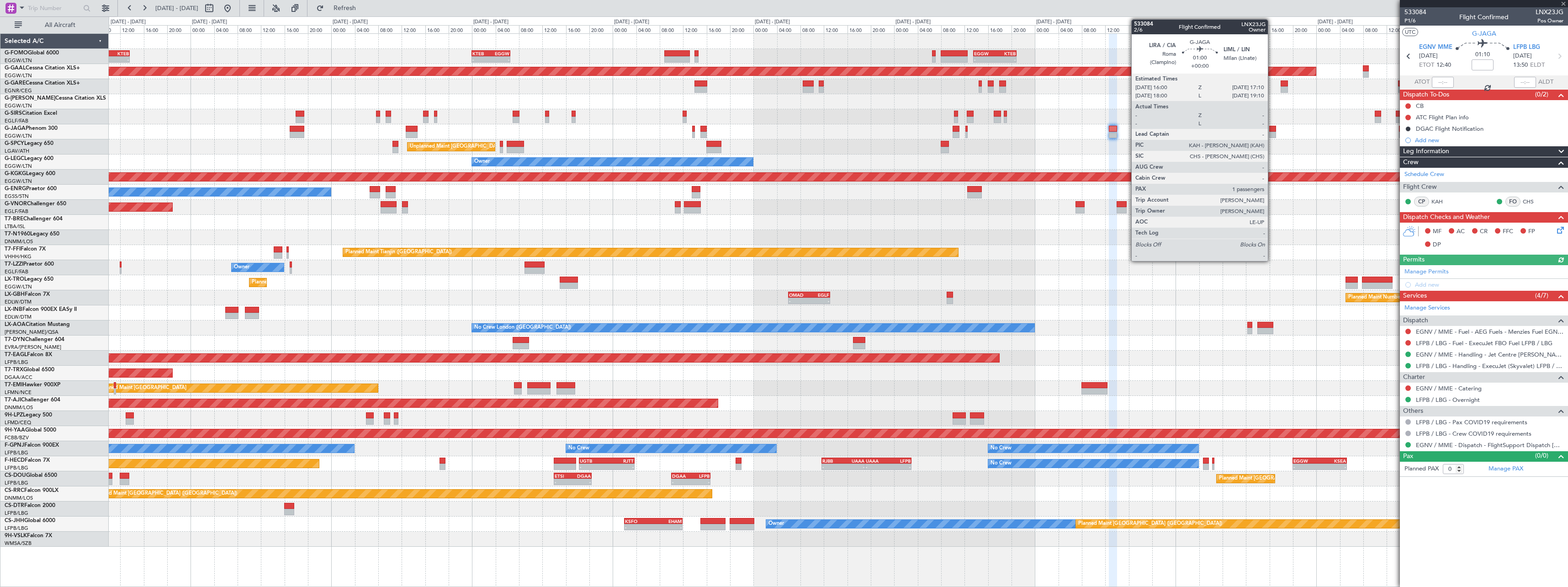
type input "1"
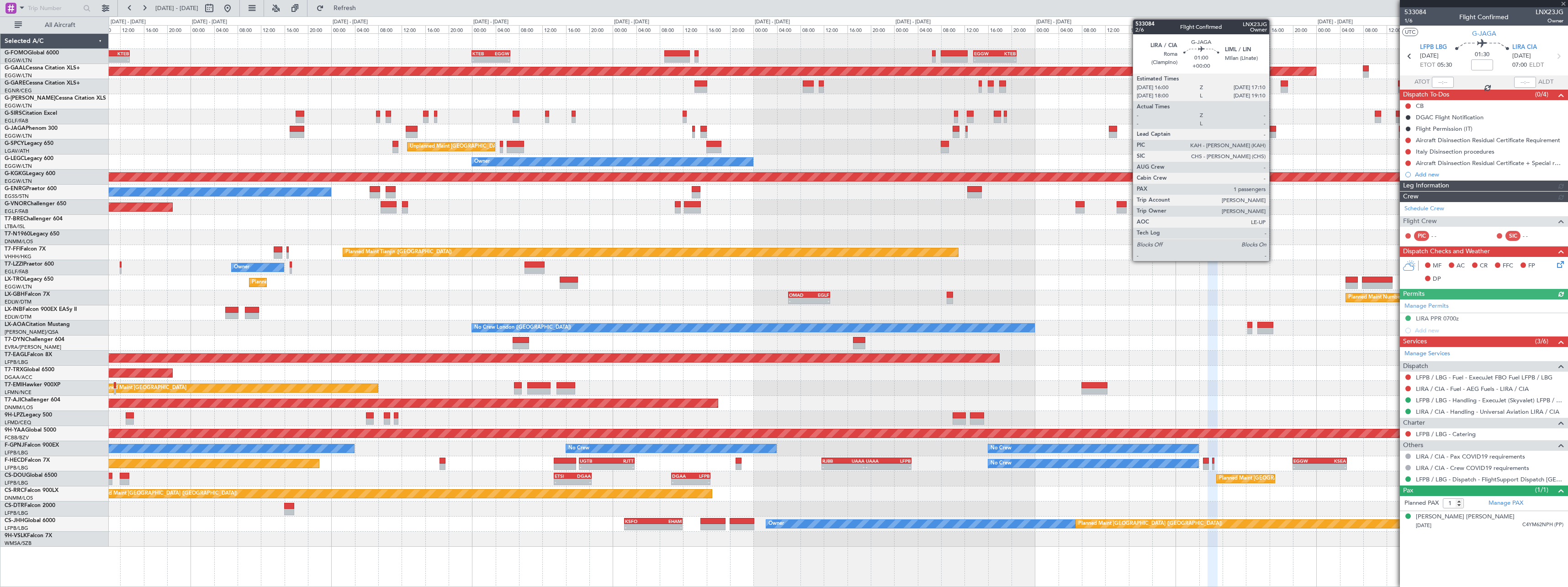
click at [1273, 132] on div at bounding box center [1272, 135] width 7 height 7
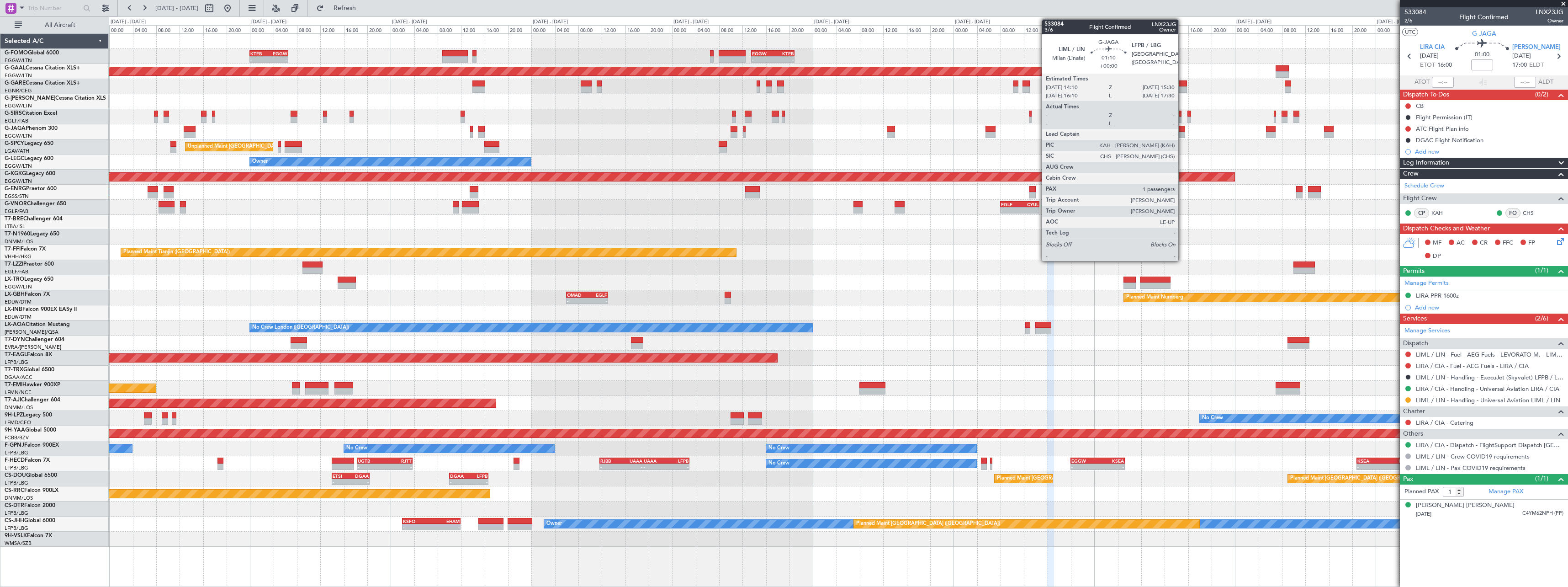
click at [1182, 132] on div at bounding box center [1181, 135] width 8 height 7
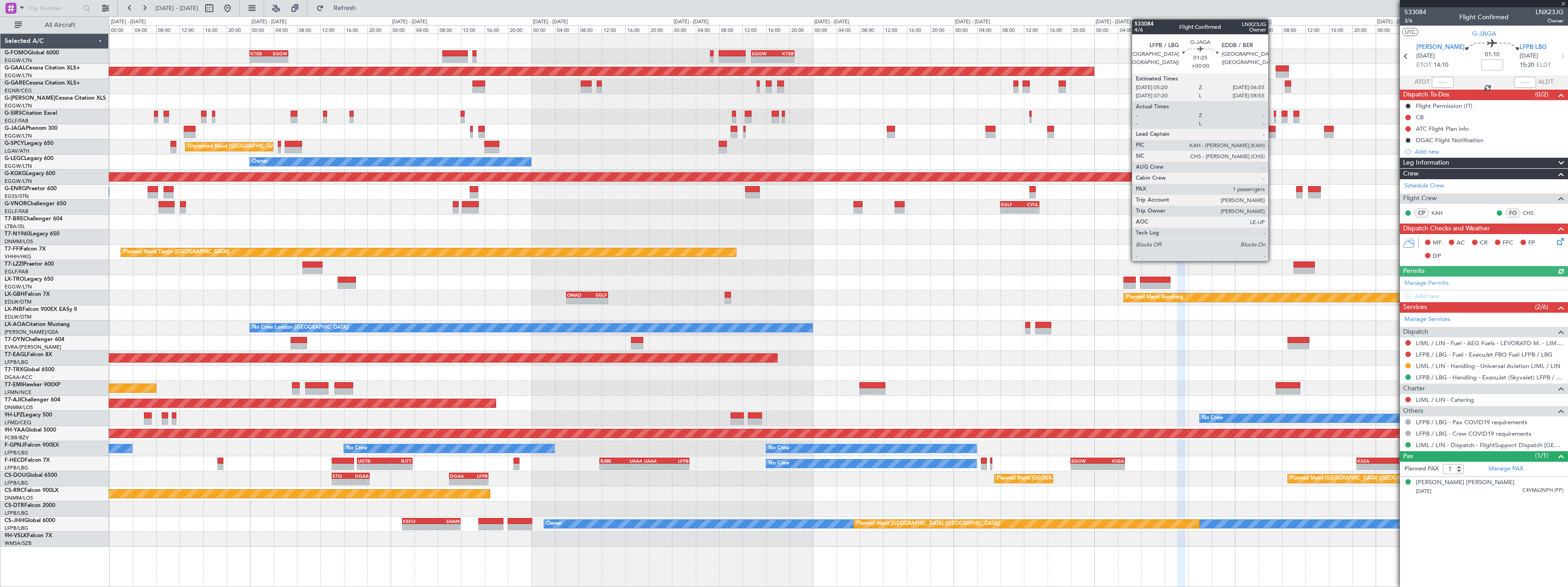
click at [1272, 132] on div at bounding box center [1271, 135] width 10 height 7
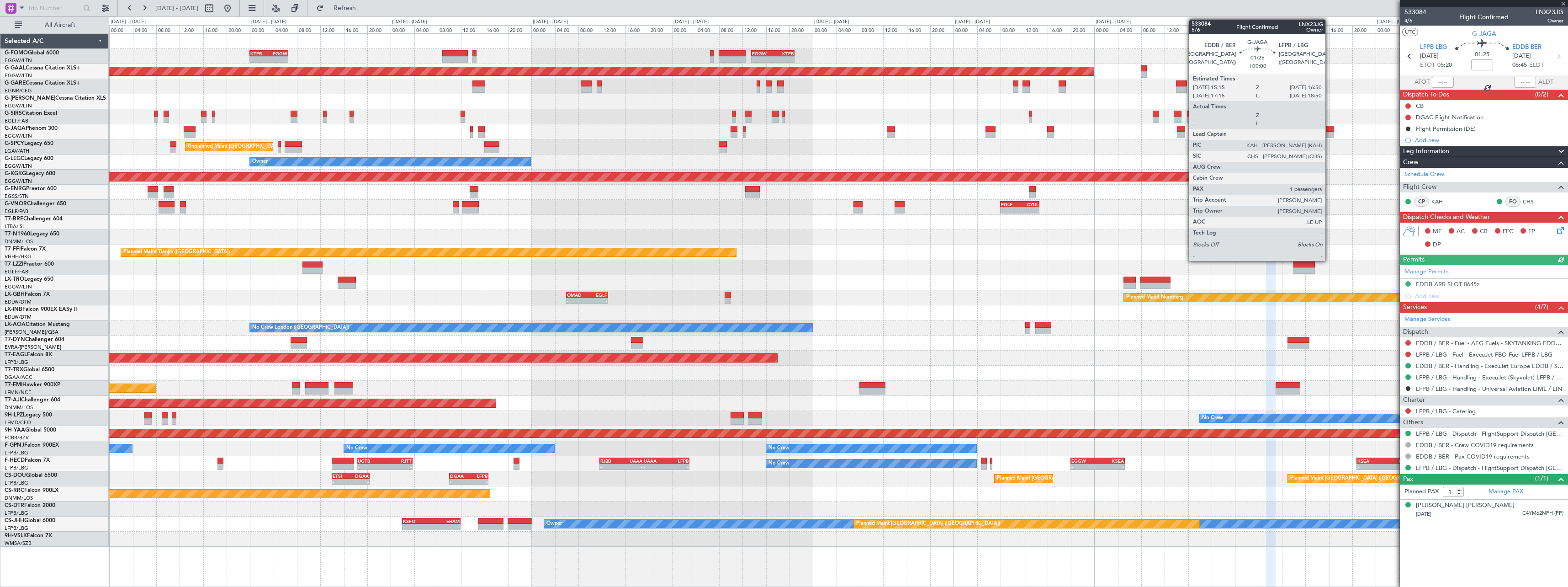
click at [1330, 131] on div at bounding box center [1328, 128] width 10 height 7
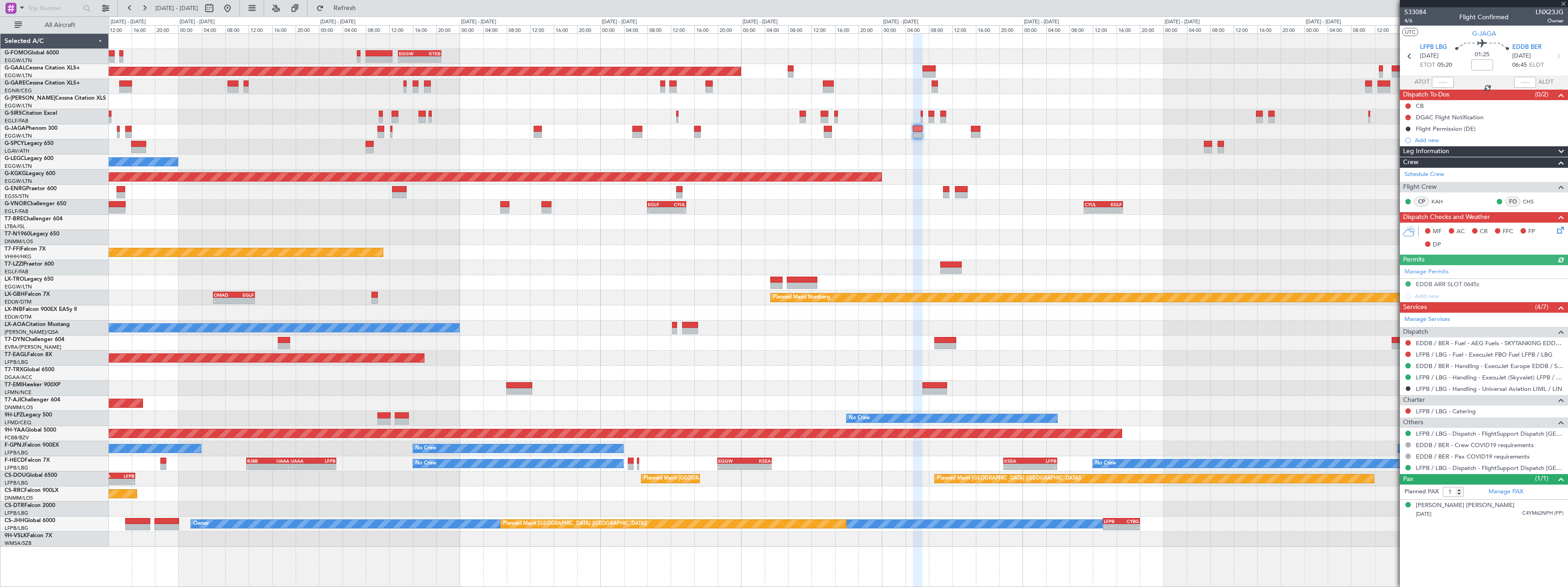
click at [980, 140] on div "- - EGGW 13:30 Z KTEB 20:55 Z KTEB 00:00 Z EGGW 06:35 Z - - Planned Maint Dusse…" at bounding box center [838, 290] width 1459 height 513
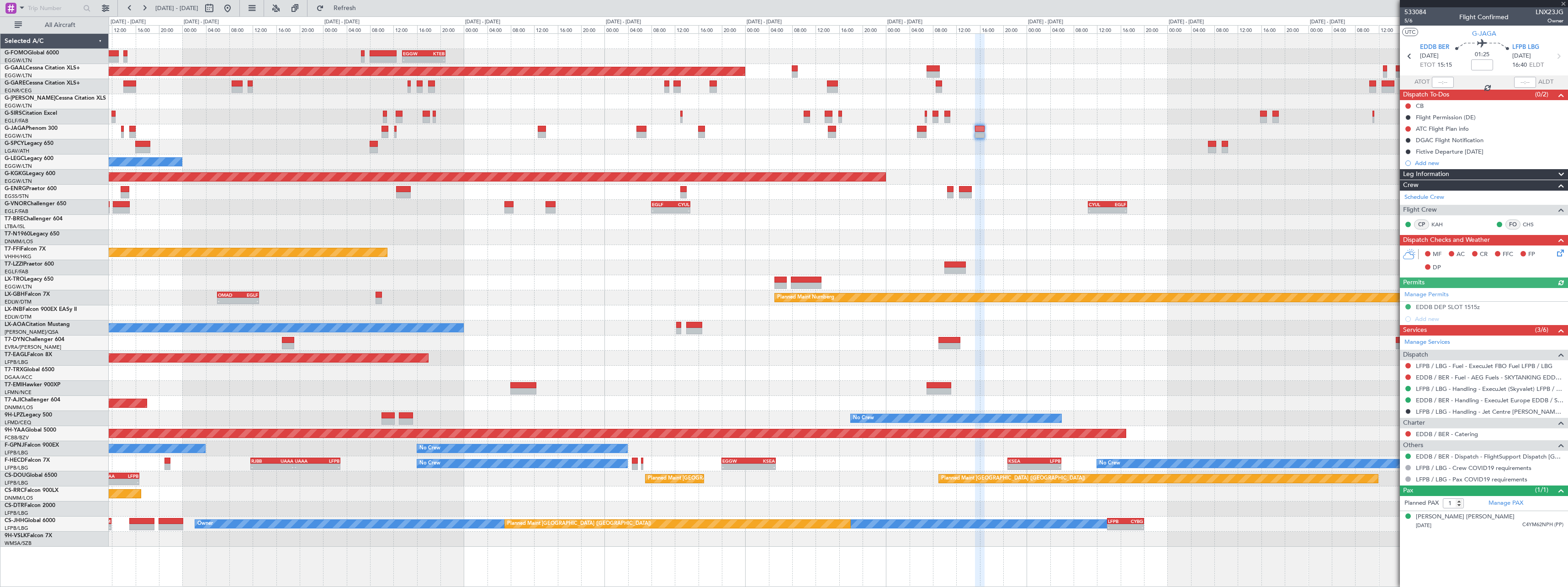
click at [1469, 145] on fb-app "12 Sep 2025 - 22 Sep 2025 Refresh Quick Links All Aircraft - - EGGW 13:30 Z KTE…" at bounding box center [784, 296] width 1568 height 580
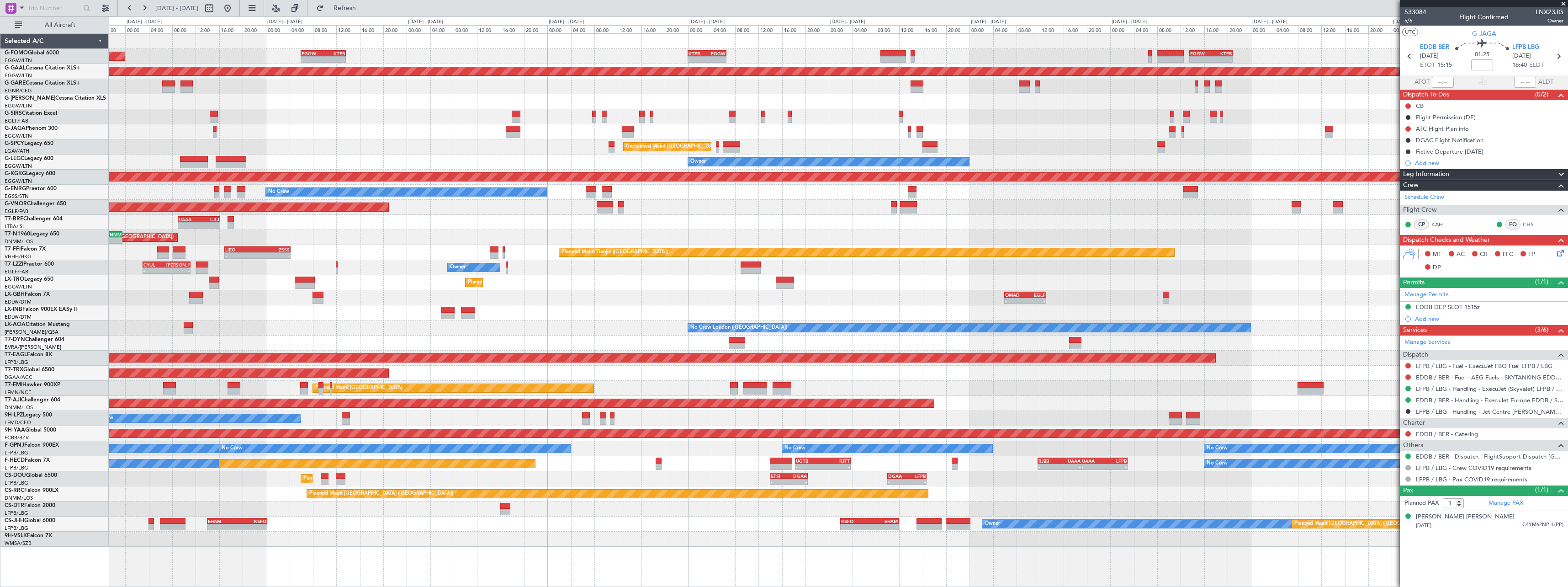
click at [1208, 276] on div "Planned Maint Dusseldorf" at bounding box center [838, 282] width 1459 height 15
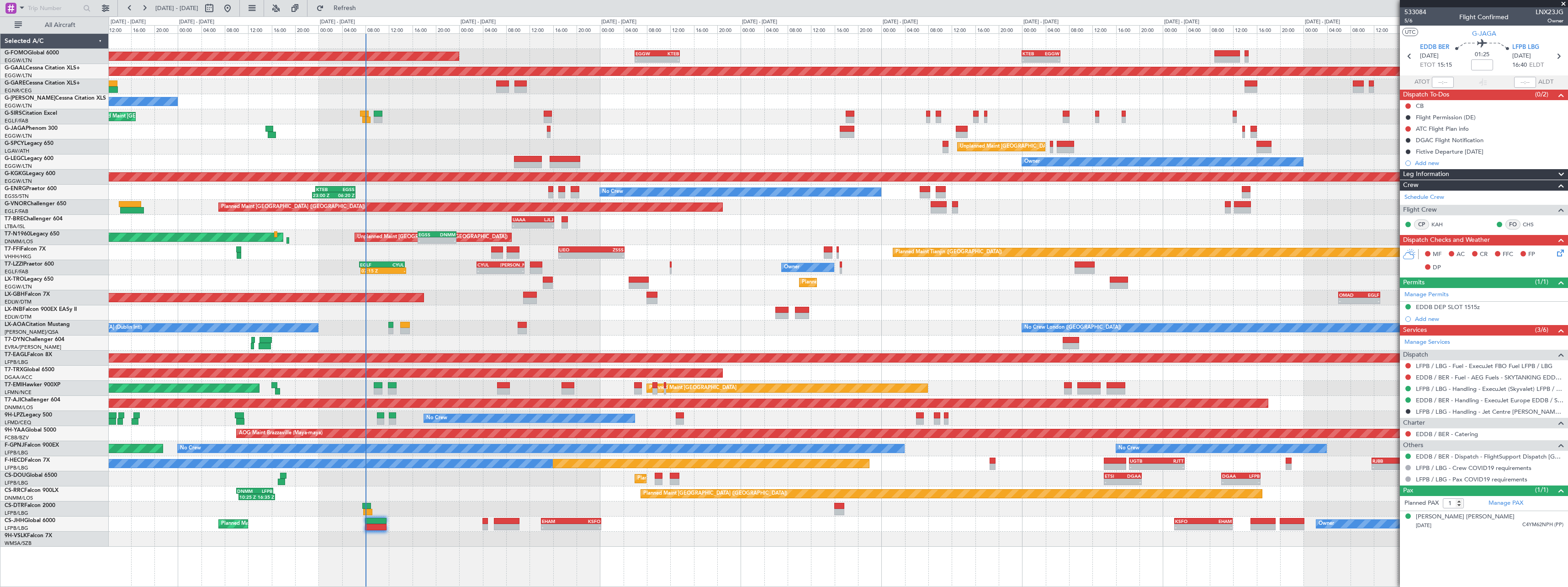
click at [584, 331] on div "No Crew London ([GEOGRAPHIC_DATA]) No Crew [GEOGRAPHIC_DATA] (Dublin Intl)" at bounding box center [838, 328] width 1459 height 15
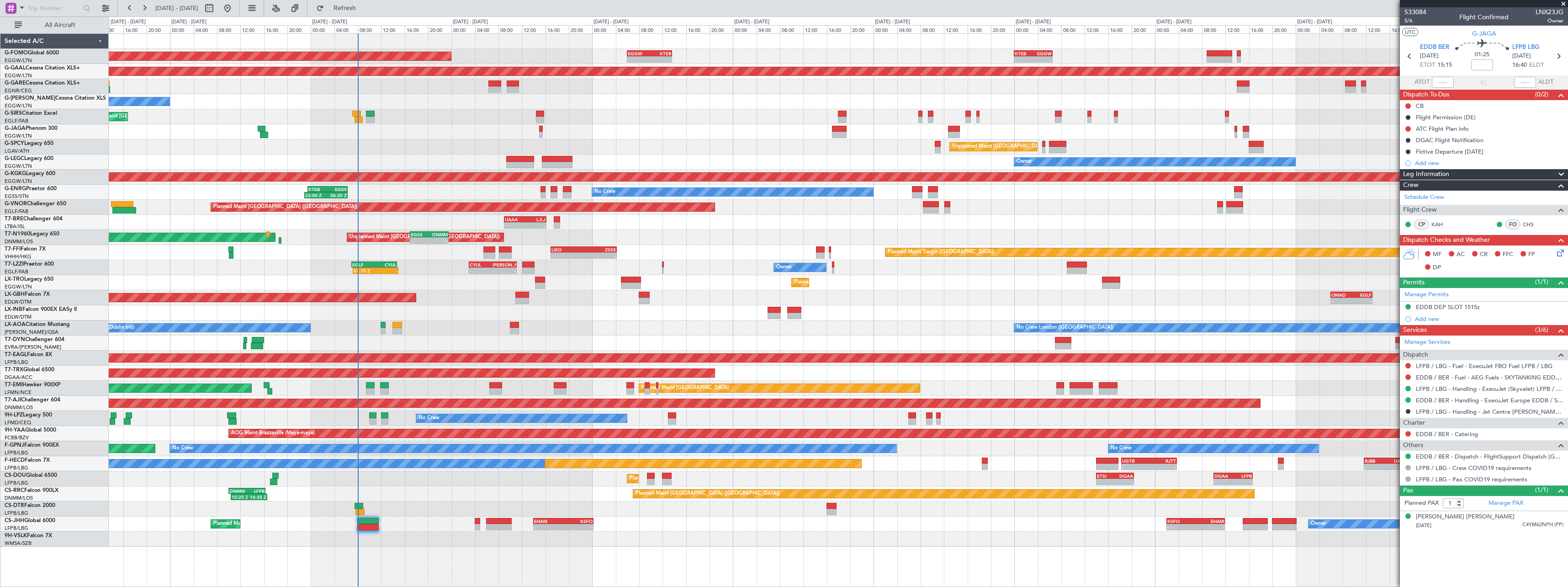
click at [375, 558] on div "Planned Maint [GEOGRAPHIC_DATA] ([GEOGRAPHIC_DATA]) - - EGGW 06:00 Z KTEB 13:40…" at bounding box center [839, 310] width 1460 height 554
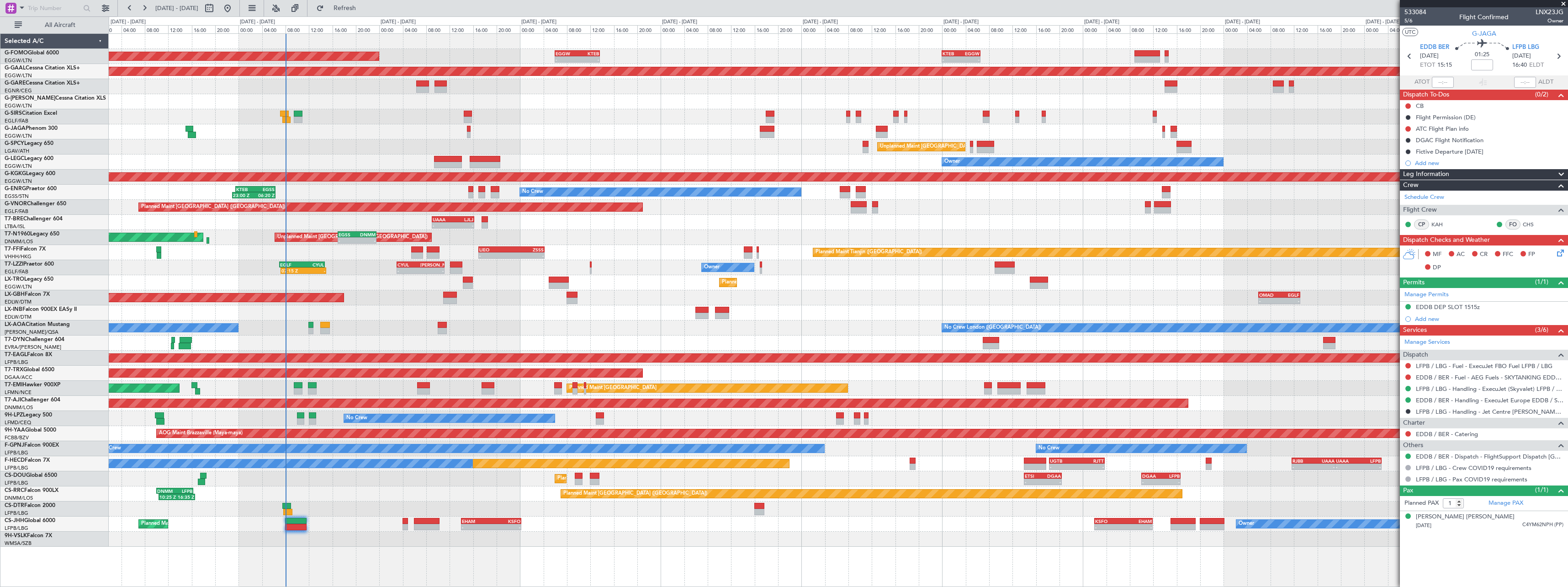
click at [575, 125] on div at bounding box center [838, 132] width 1459 height 15
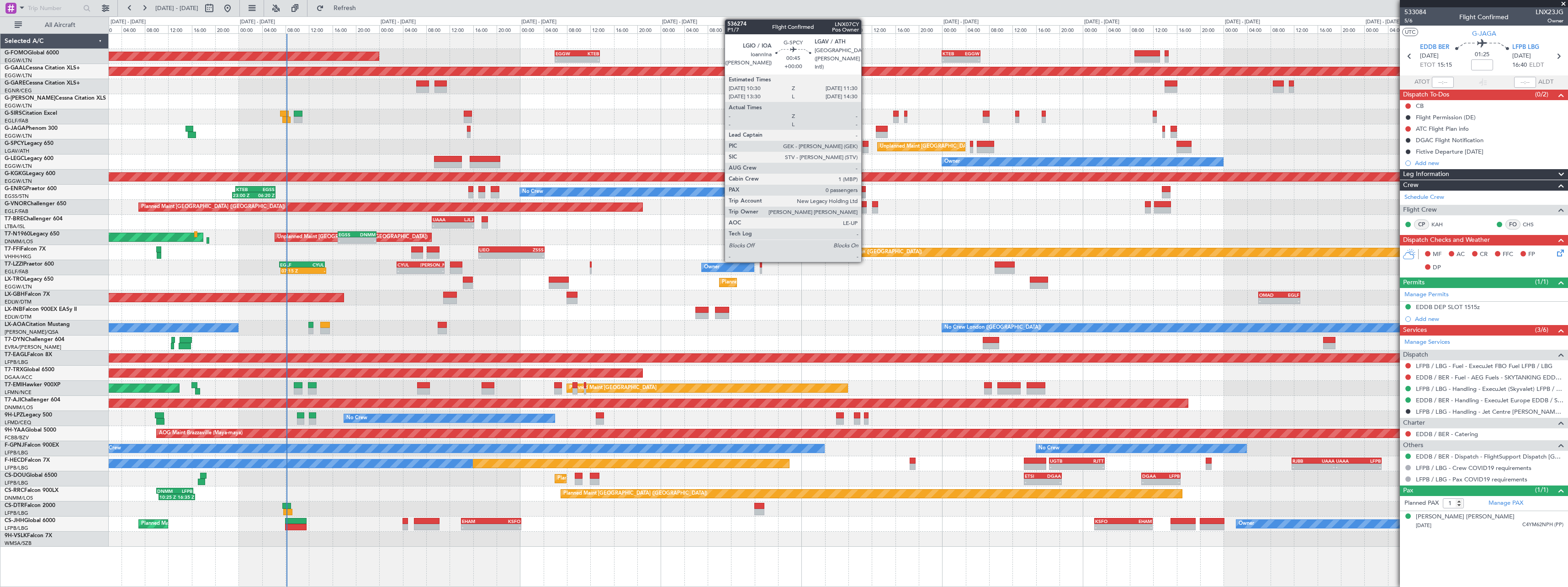
click at [865, 146] on div at bounding box center [865, 144] width 6 height 7
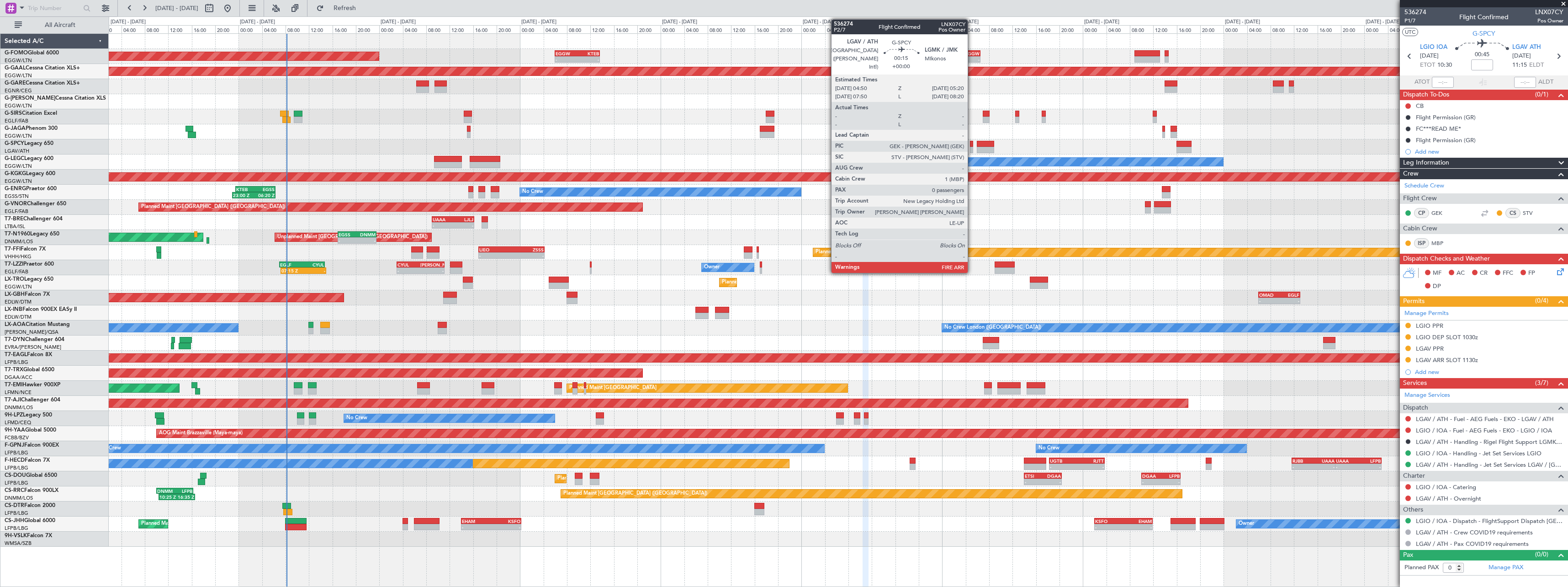
click at [972, 146] on div at bounding box center [972, 144] width 3 height 7
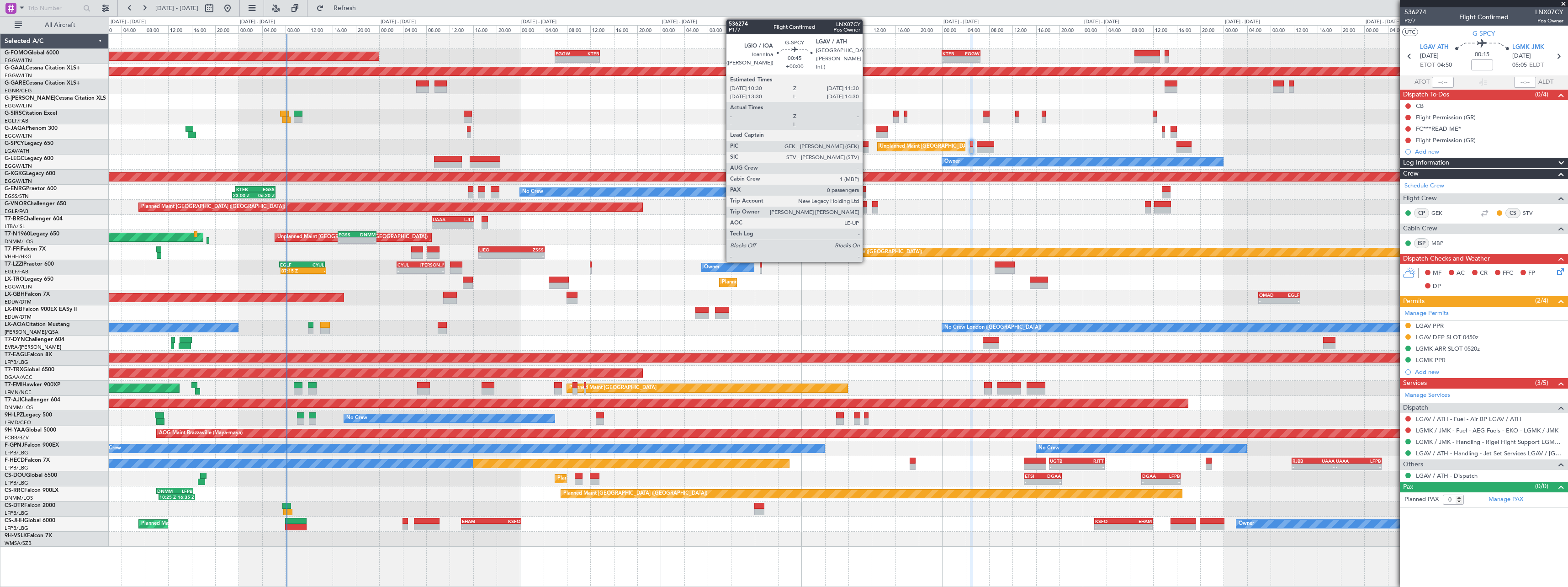
click at [867, 145] on div at bounding box center [865, 144] width 6 height 7
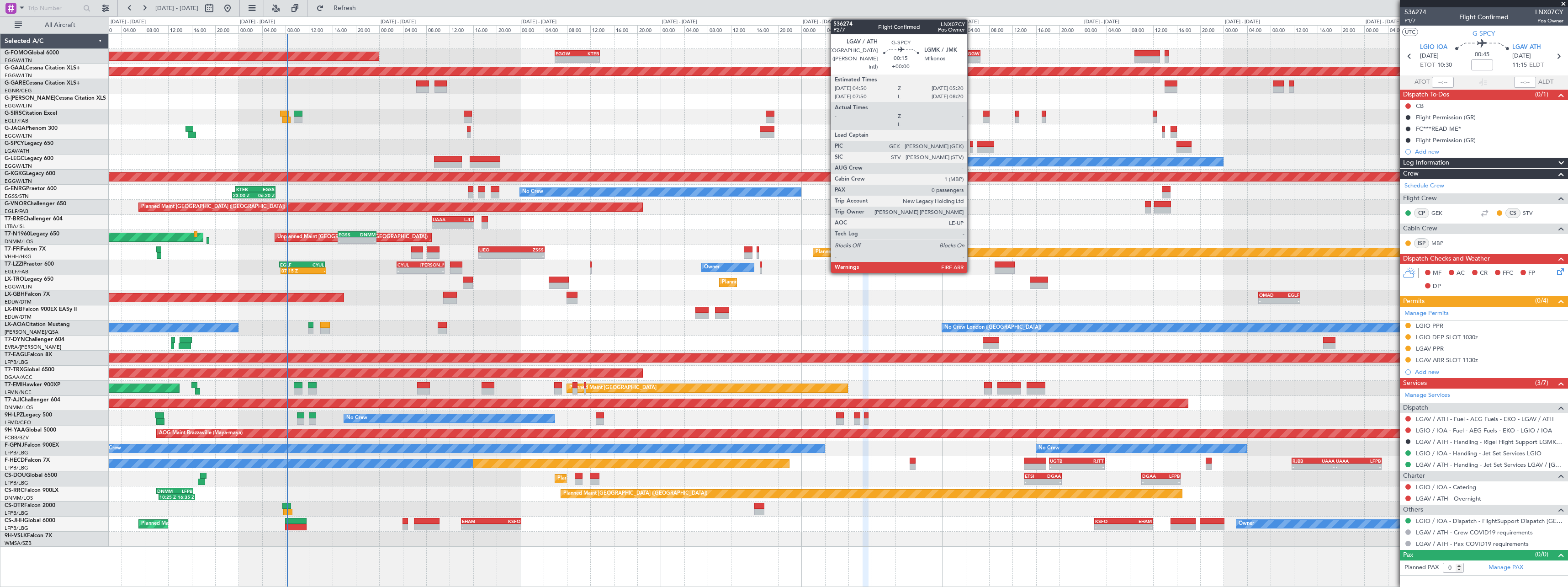
click at [972, 147] on div at bounding box center [972, 150] width 3 height 7
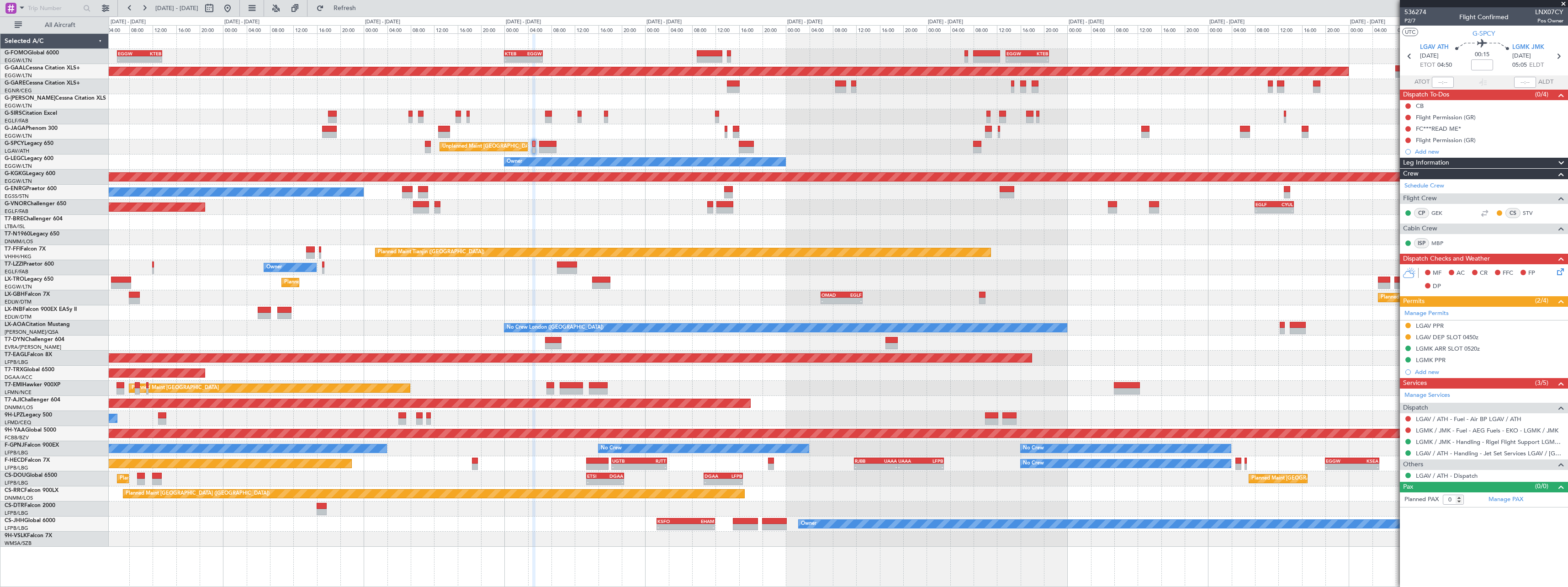
click at [837, 142] on div "Unplanned Maint [GEOGRAPHIC_DATA] ([PERSON_NAME] Intl)" at bounding box center [838, 147] width 1459 height 15
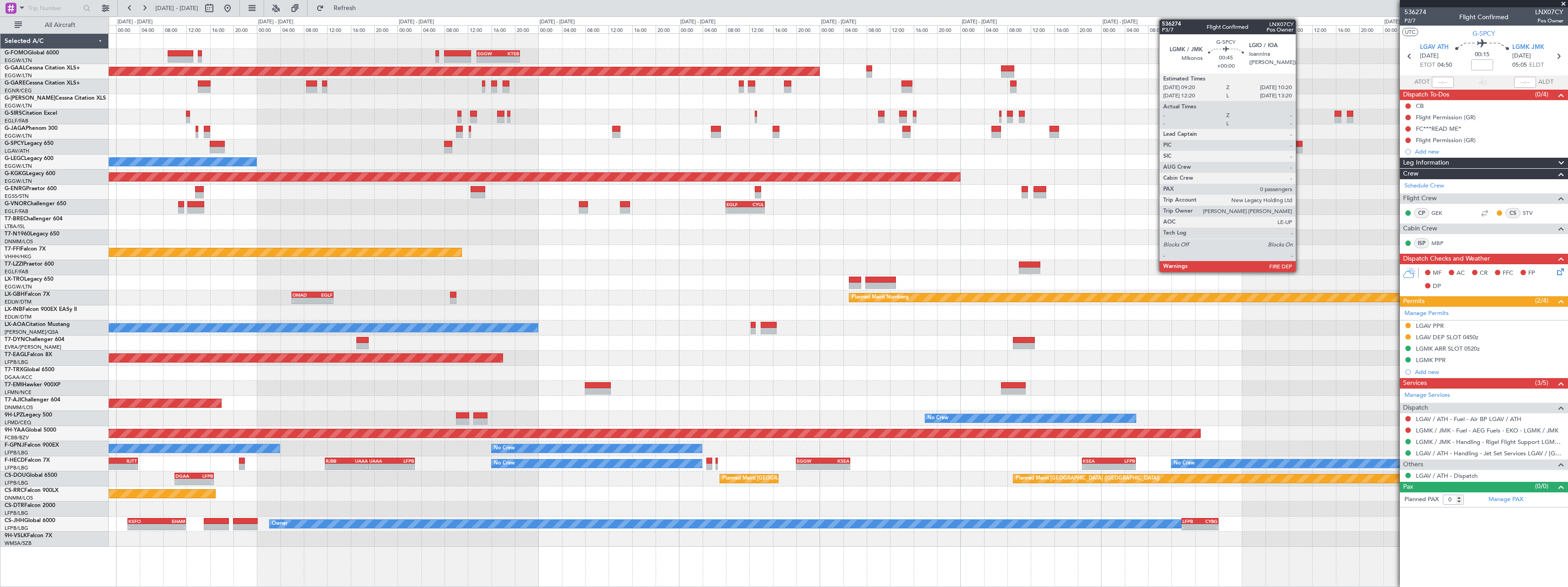
click at [1300, 145] on div at bounding box center [1299, 144] width 6 height 7
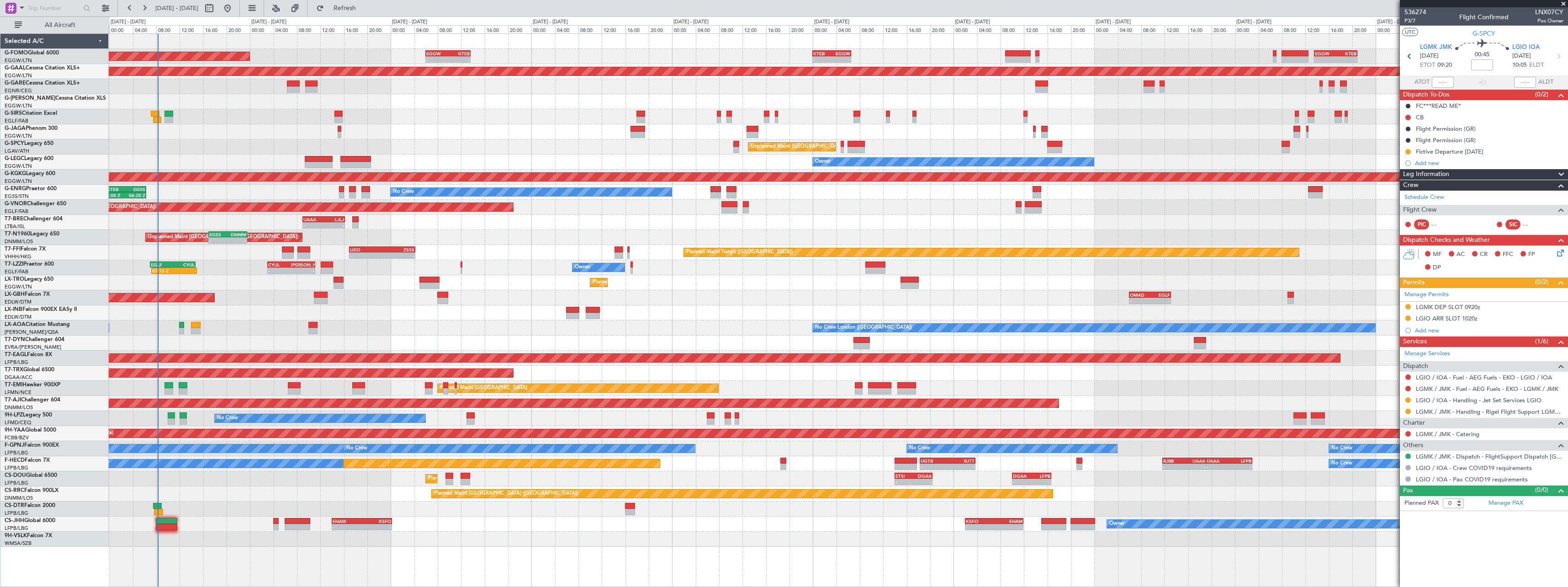
click at [1129, 172] on div "- - EGGW 13:30 Z KTEB 20:55 Z KTEB 00:00 Z EGGW 06:35 Z - - EGGW 06:00 Z KTEB 1…" at bounding box center [838, 290] width 1459 height 513
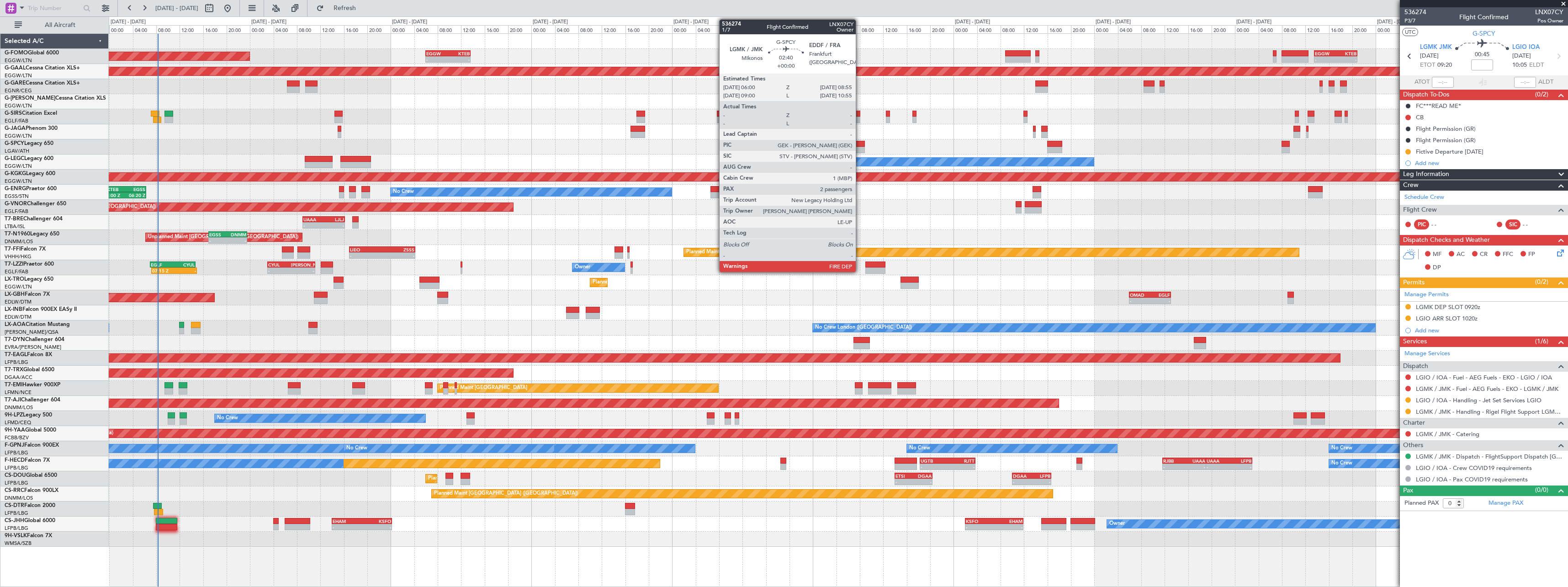
click at [860, 146] on div at bounding box center [857, 144] width 18 height 7
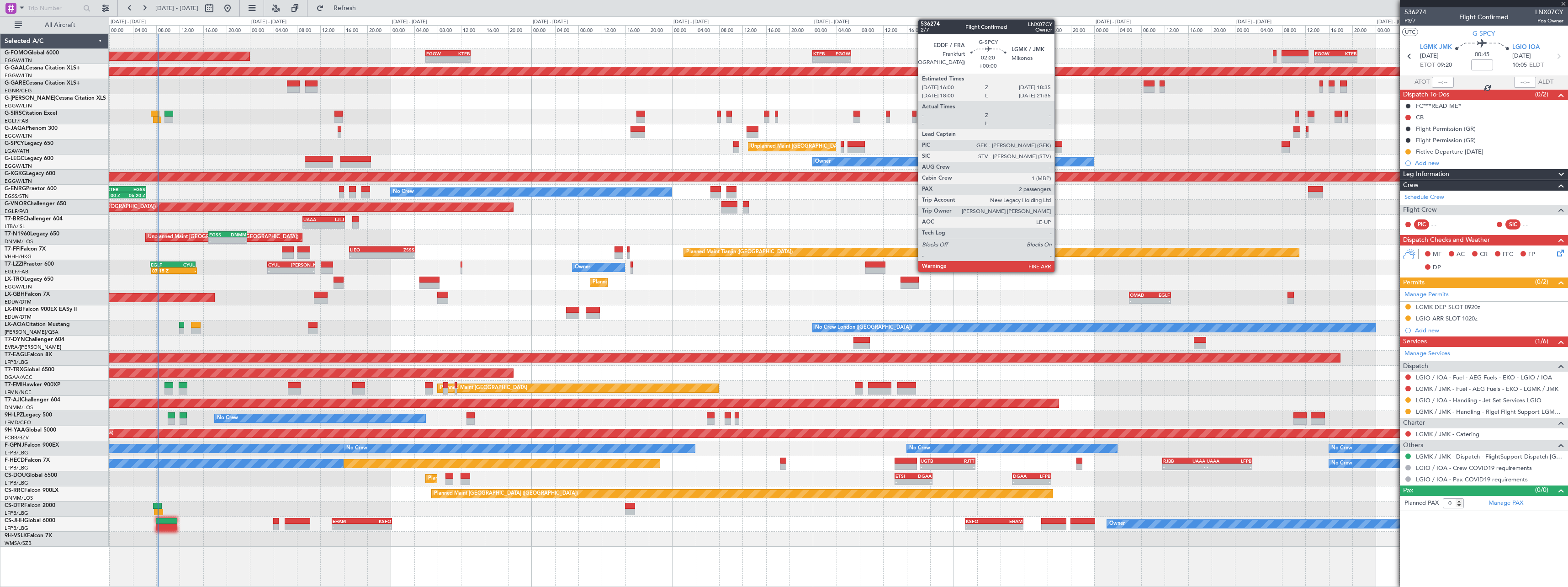
type input "2"
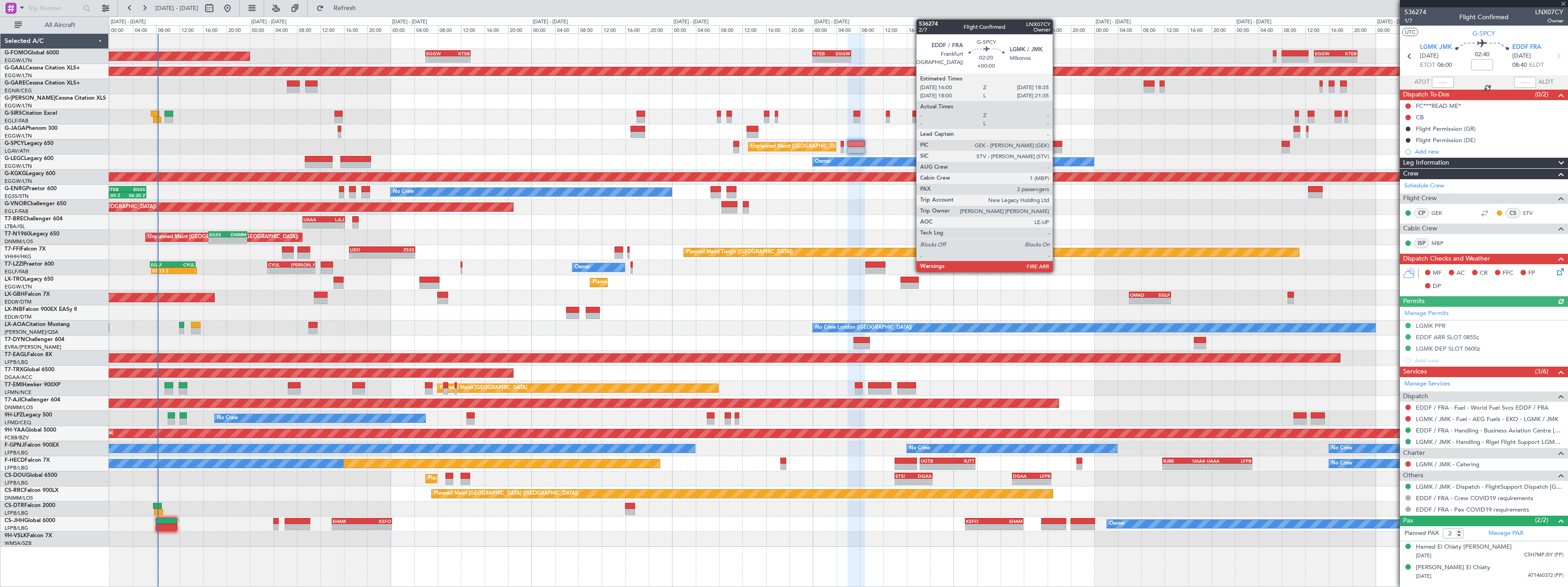
click at [1057, 145] on div at bounding box center [1055, 144] width 15 height 7
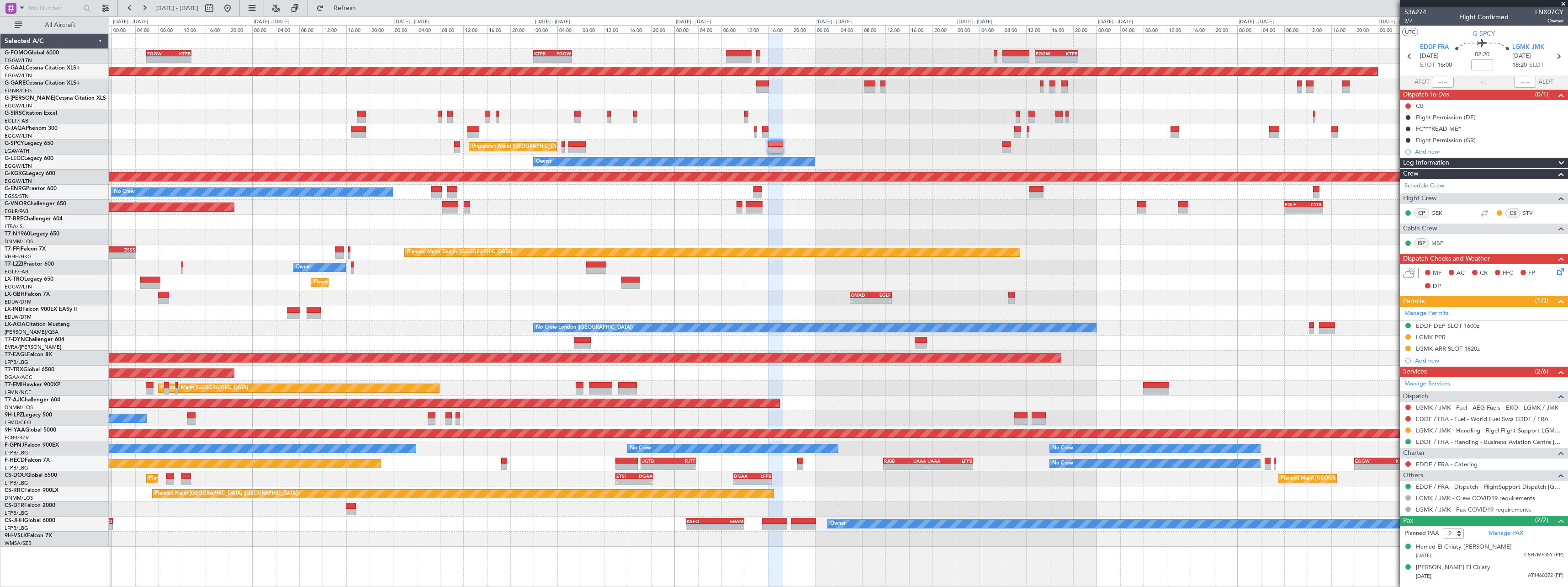
click at [944, 161] on div "Owner" at bounding box center [838, 162] width 1459 height 15
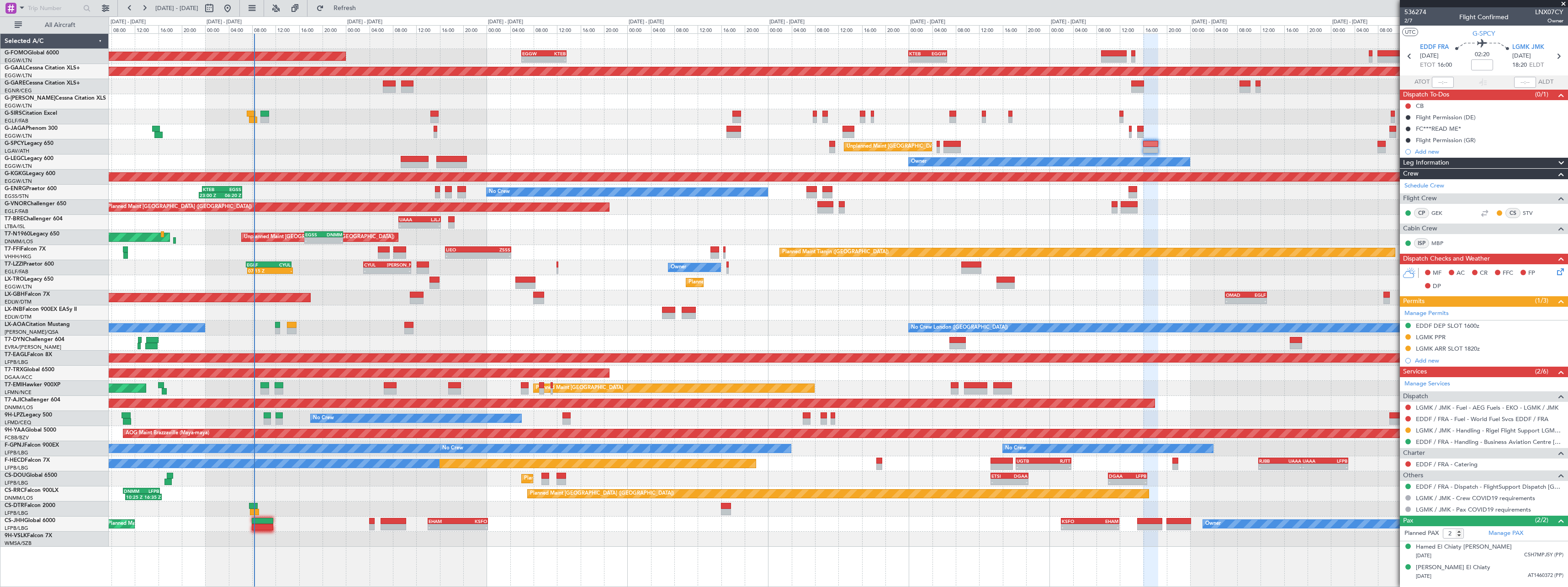
click at [1171, 205] on div "- - KTEB 00:00 Z EGGW 06:35 Z - - EGGW 13:30 Z KTEB 20:55 Z EGGW 06:00 Z KTEB 1…" at bounding box center [838, 290] width 1459 height 513
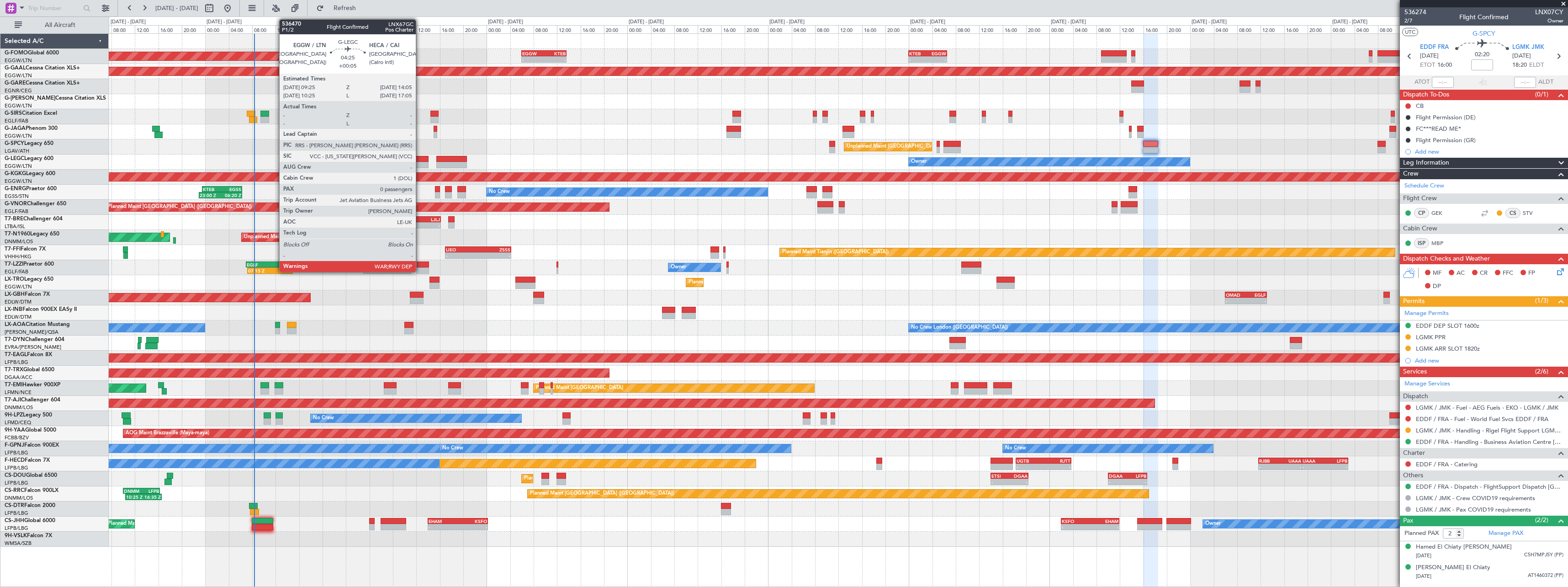
click at [420, 159] on div at bounding box center [414, 159] width 27 height 7
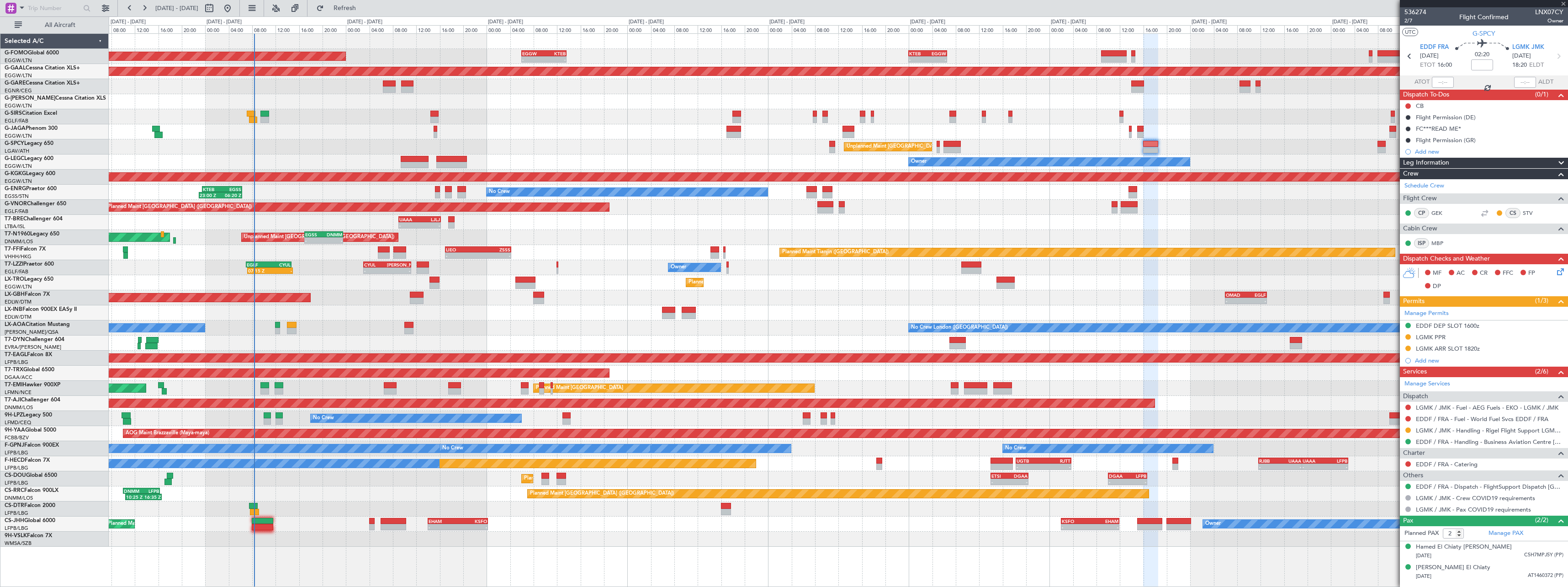
type input "+00:05"
type input "0"
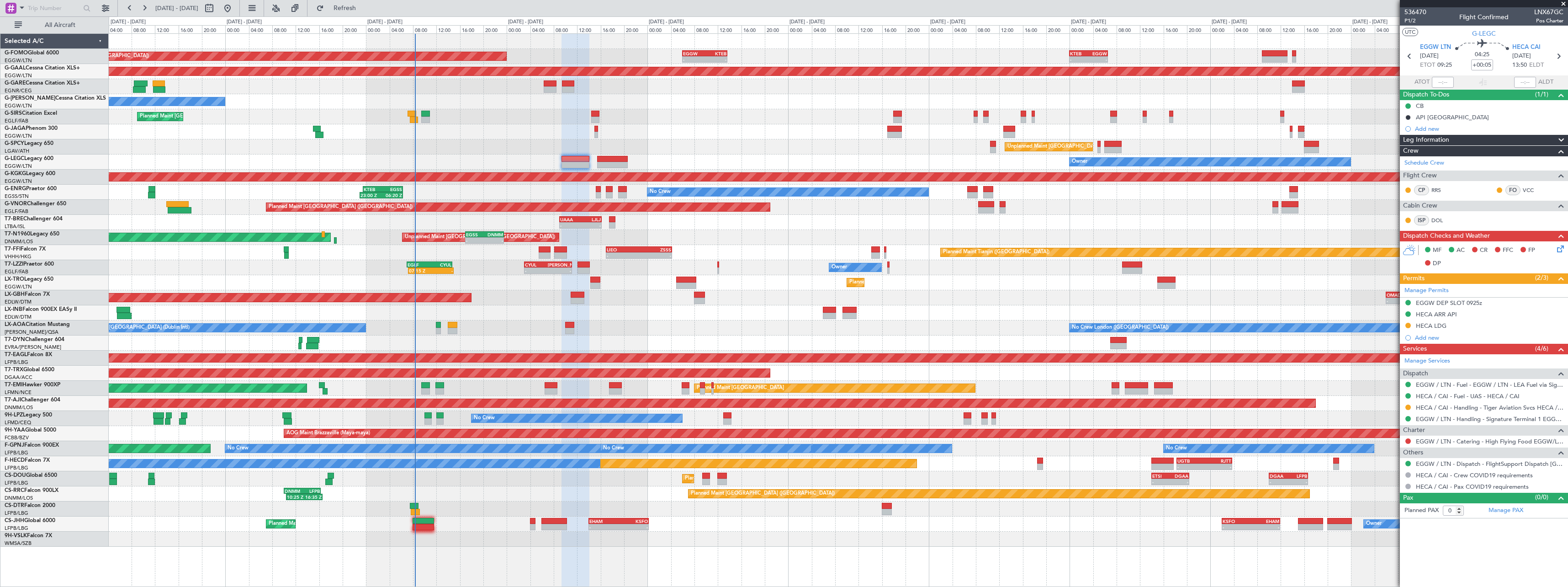
click at [1402, 145] on fb-app "[DATE] - [DATE] Refresh Quick Links All Aircraft KTEB 00:00 Z EGGW 06:35 Z - - …" at bounding box center [784, 296] width 1568 height 580
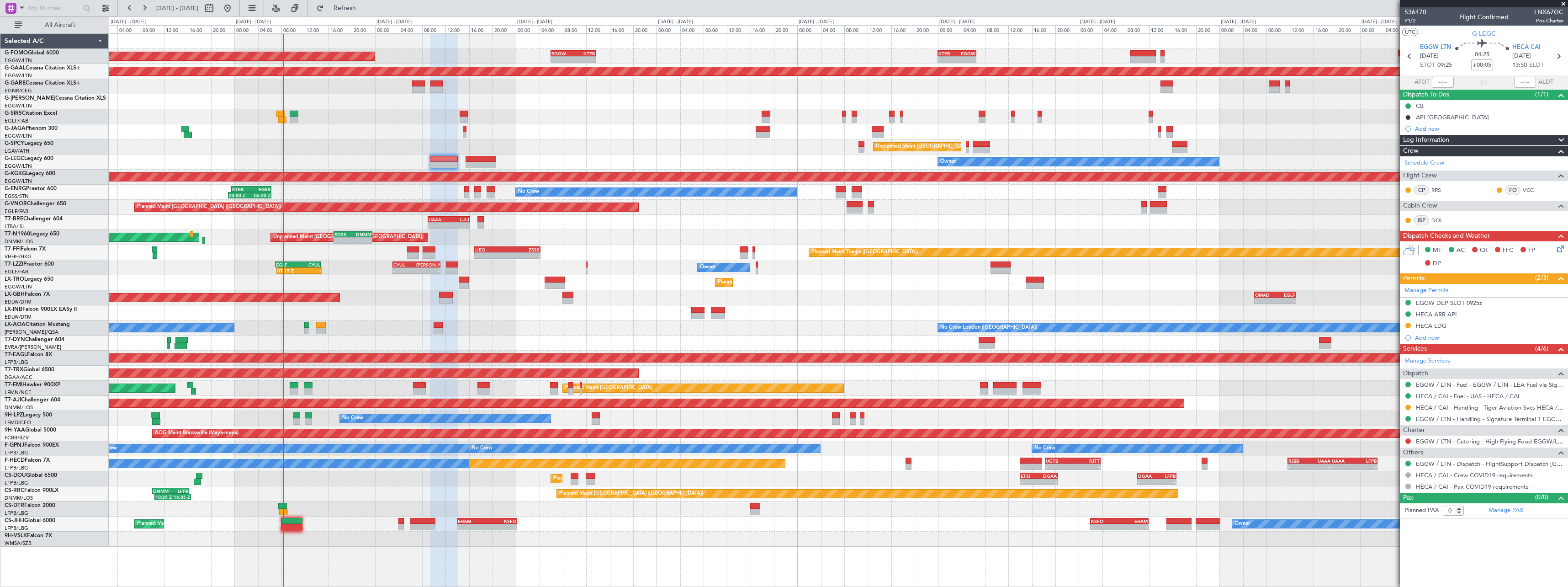
click at [842, 158] on div "- - KTEB 00:00 Z EGGW 06:35 Z - - EGGW 13:30 Z KTEB 20:55 Z EGGW 06:00 Z KTEB 1…" at bounding box center [838, 290] width 1459 height 513
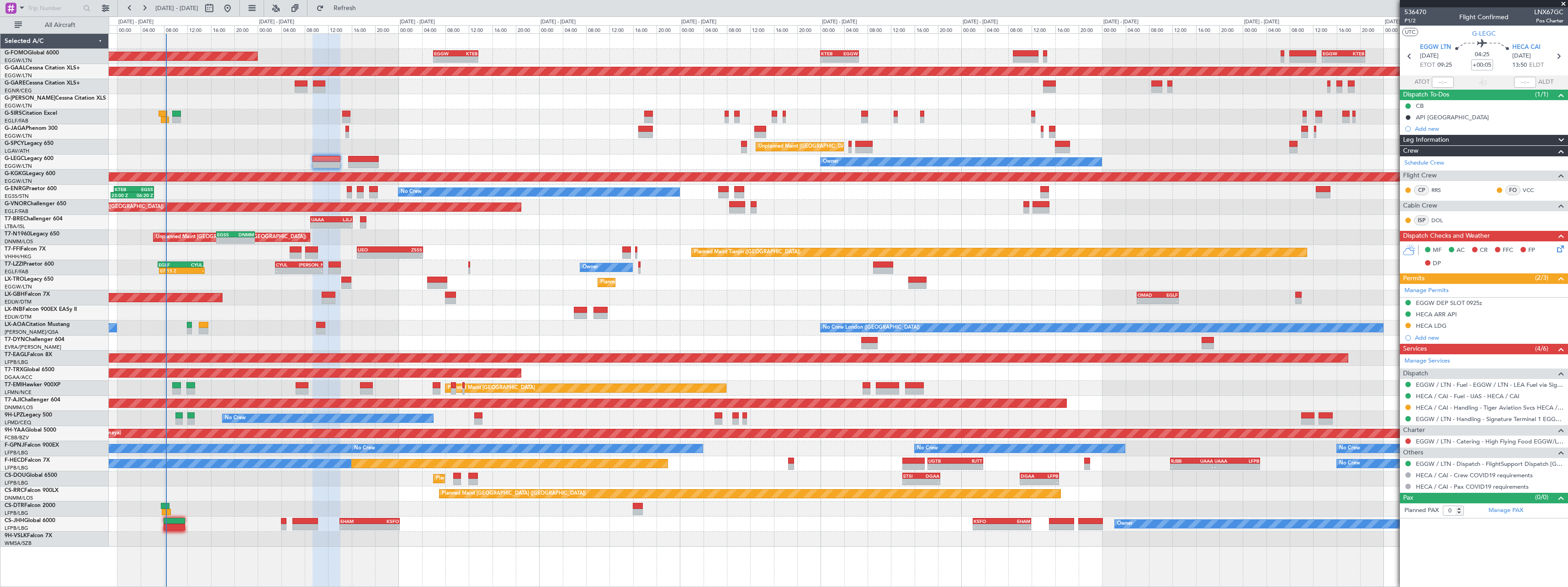
click at [807, 131] on div at bounding box center [838, 132] width 1459 height 15
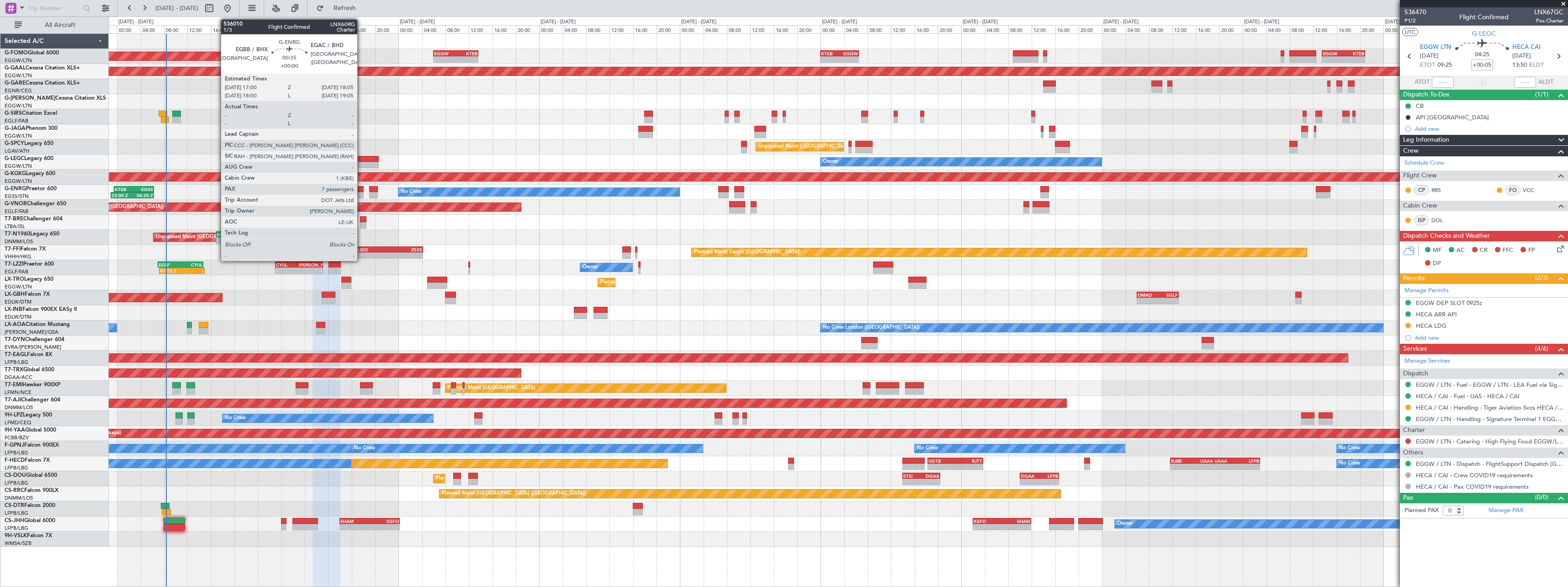
click at [361, 189] on div at bounding box center [360, 189] width 7 height 7
type input "7"
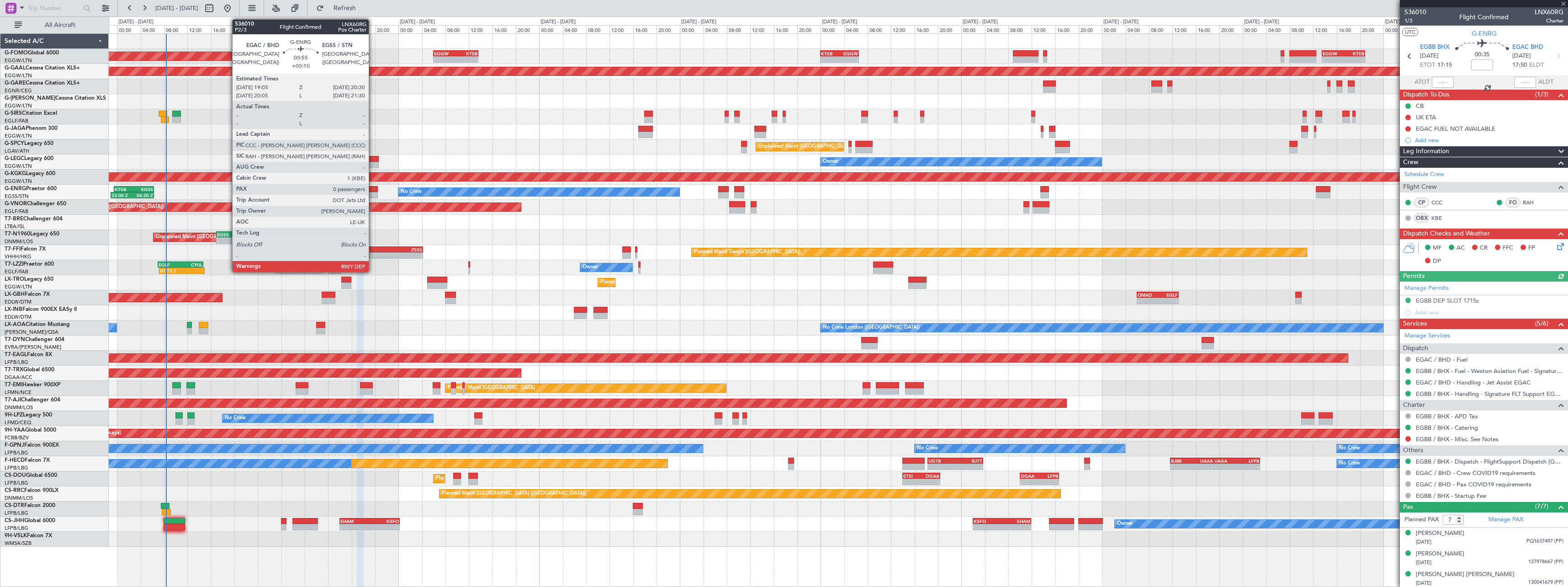
click at [374, 190] on div at bounding box center [374, 189] width 9 height 7
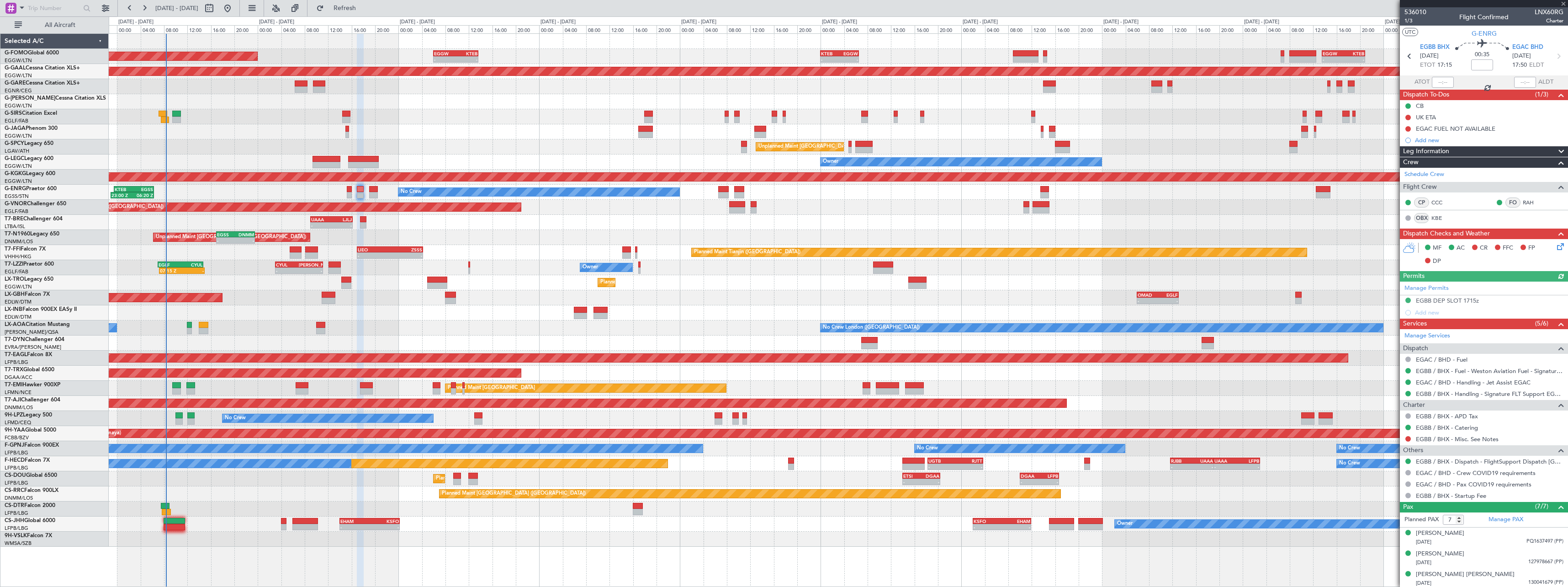
type input "+00:10"
type input "0"
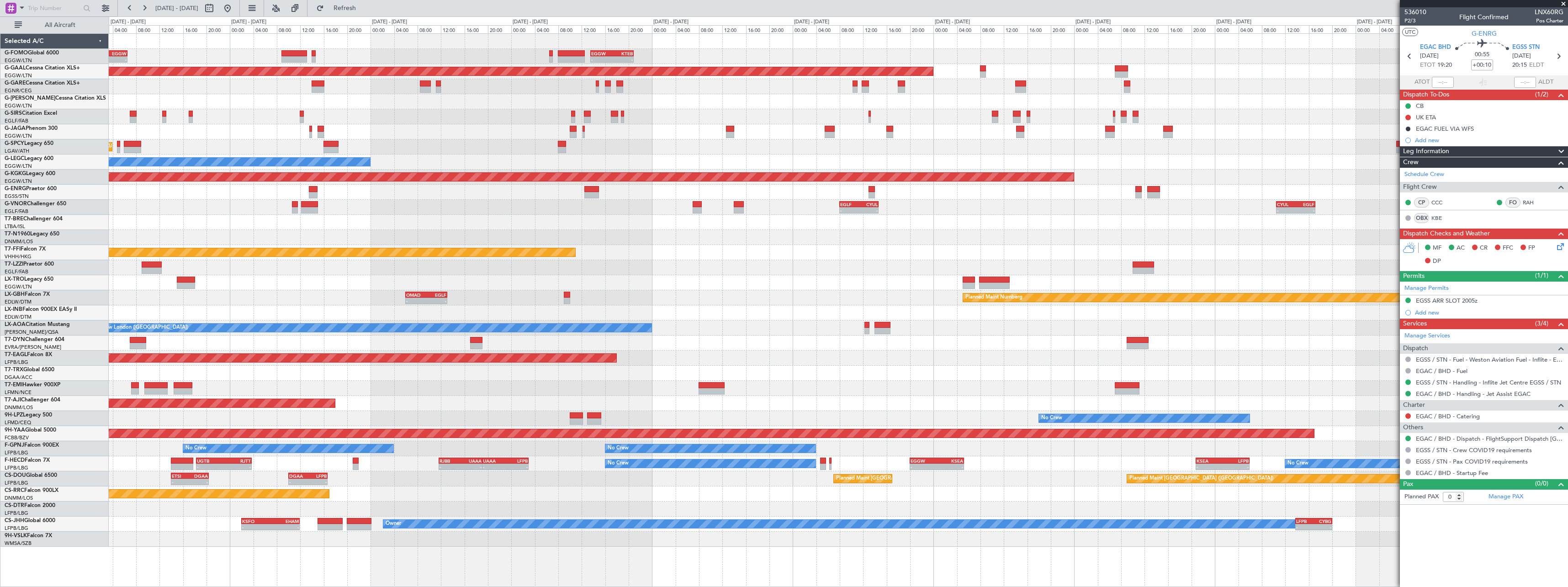
click at [102, 277] on div "- - KTEB 00:00 Z EGGW 06:35 Z - - EGGW 13:30 Z KTEB 20:55 Z EGGW 06:00 Z KTEB 1…" at bounding box center [784, 302] width 1568 height 571
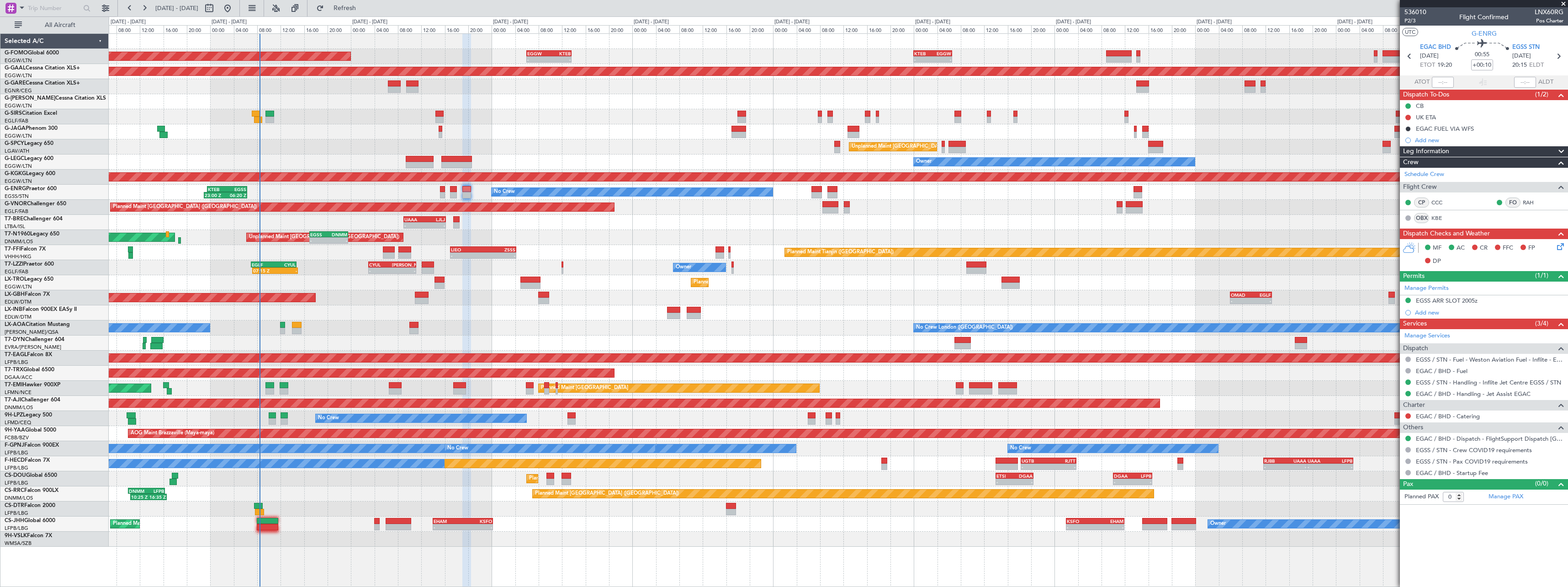
click at [790, 291] on div "- - EGGW 13:30 Z KTEB 20:55 Z KTEB 00:00 Z EGGW 06:35 Z - - EGGW 06:00 Z KTEB 1…" at bounding box center [838, 290] width 1459 height 513
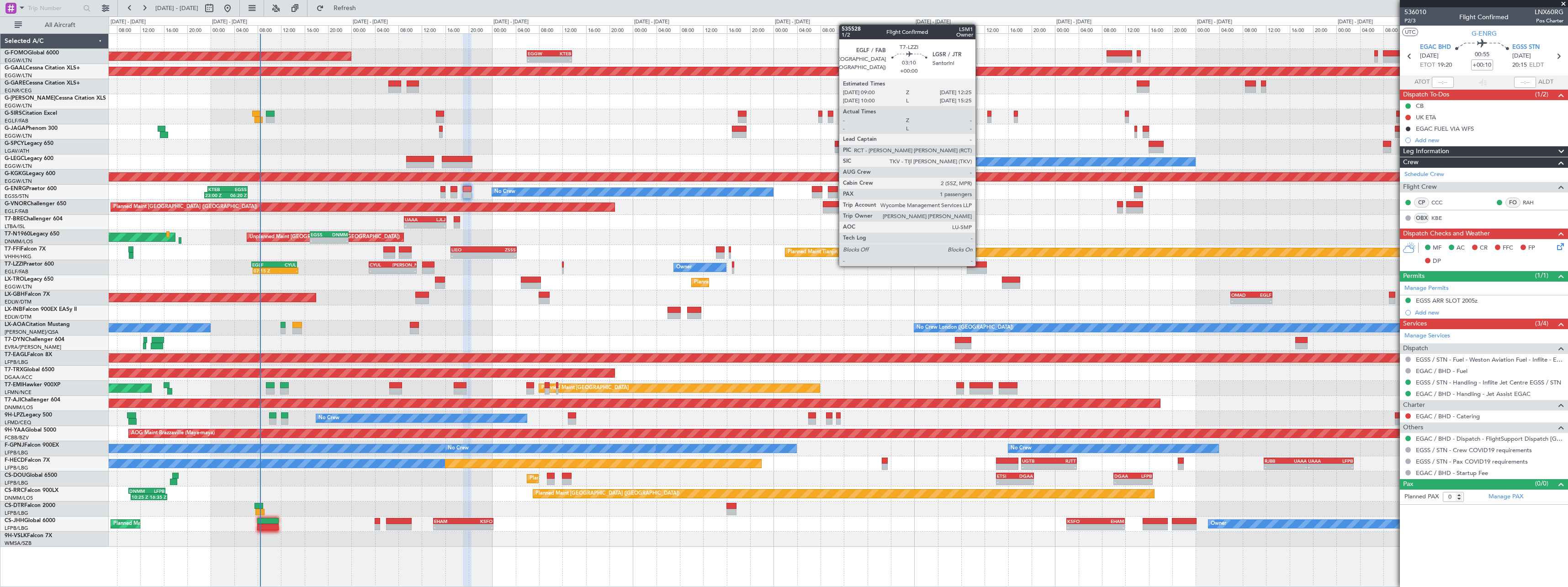
click at [980, 265] on div at bounding box center [977, 265] width 20 height 7
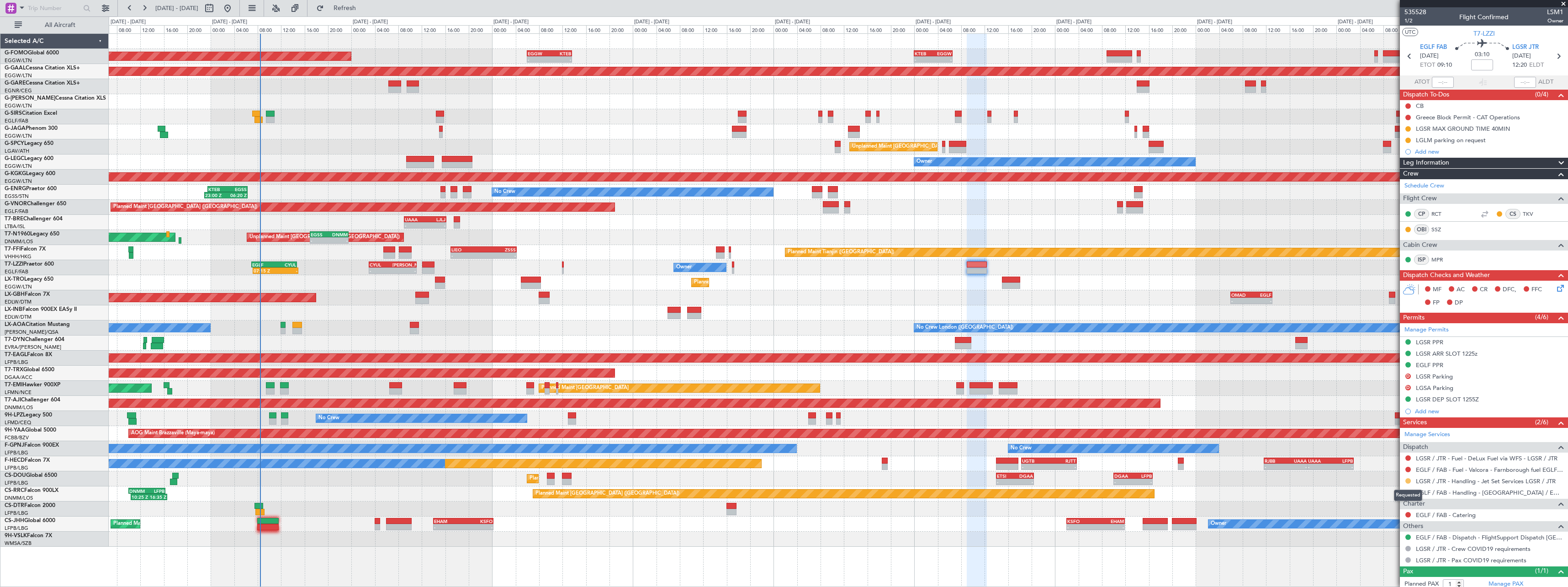
click at [1408, 481] on button at bounding box center [1408, 480] width 5 height 5
drag, startPoint x: 1372, startPoint y: 468, endPoint x: 1127, endPoint y: 464, distance: 245.0
click at [1372, 468] on span "Confirmed" at bounding box center [1382, 467] width 28 height 9
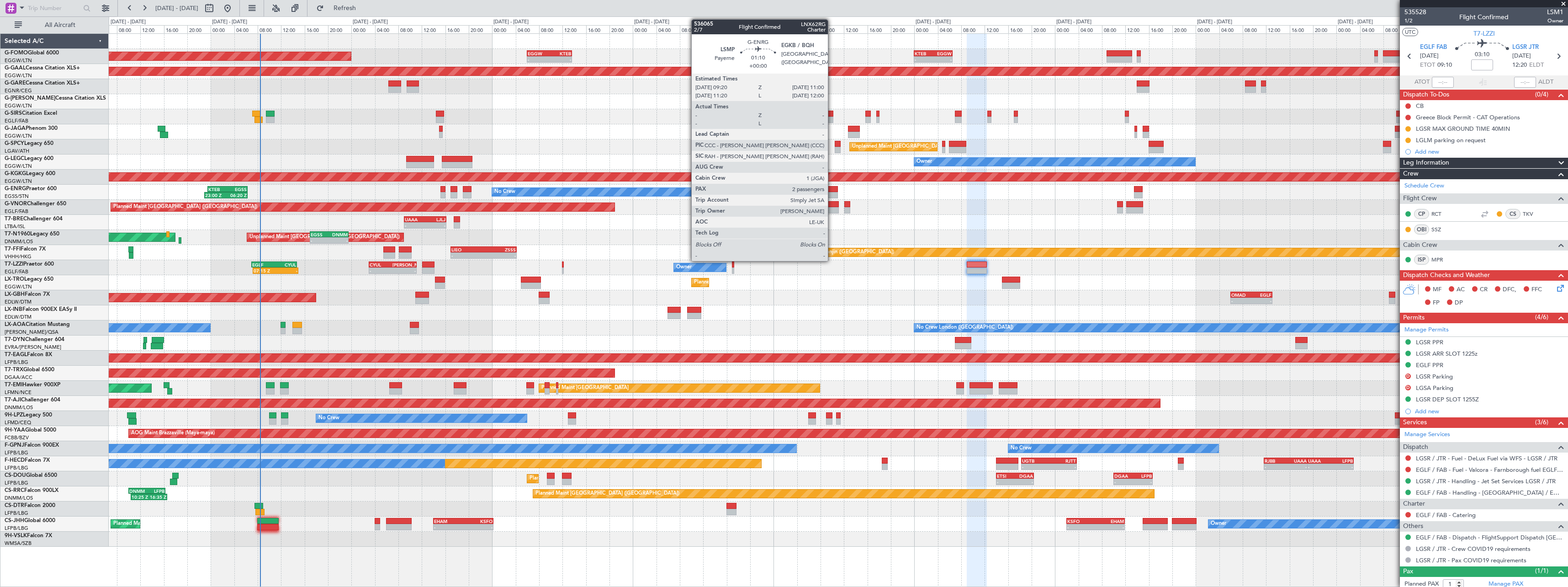
click at [832, 191] on div at bounding box center [833, 189] width 10 height 7
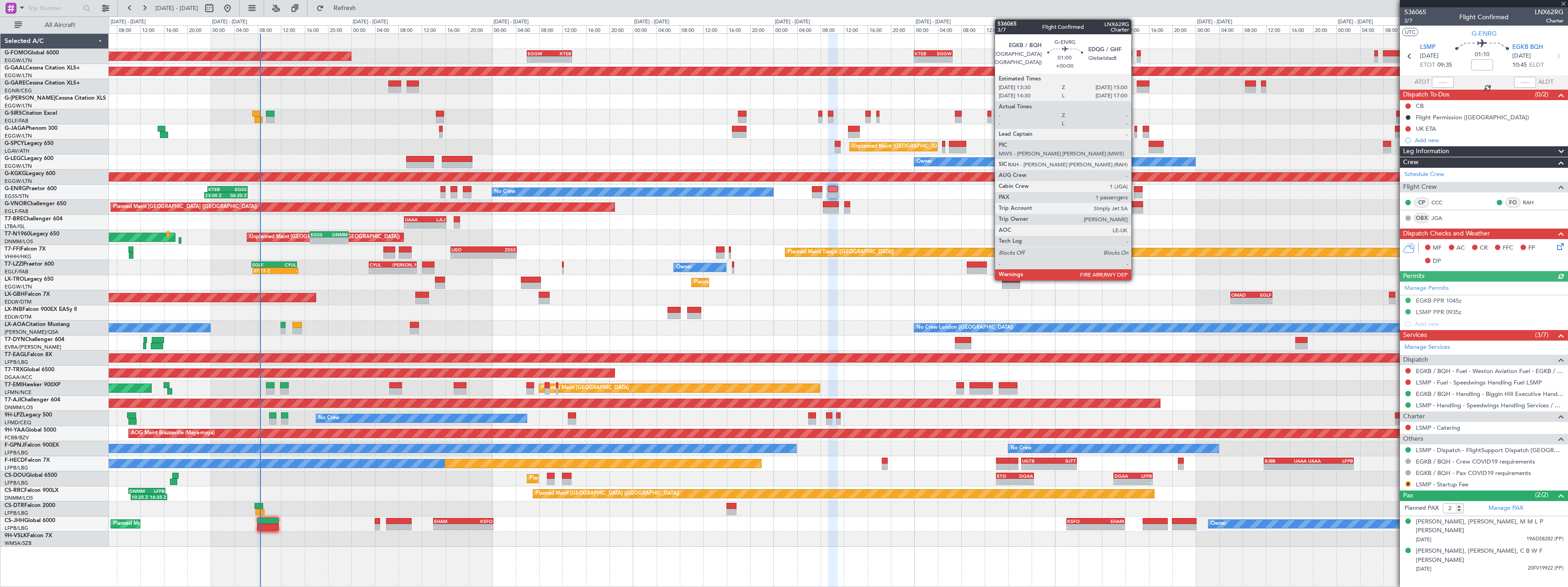
click at [1136, 186] on div at bounding box center [1138, 189] width 9 height 7
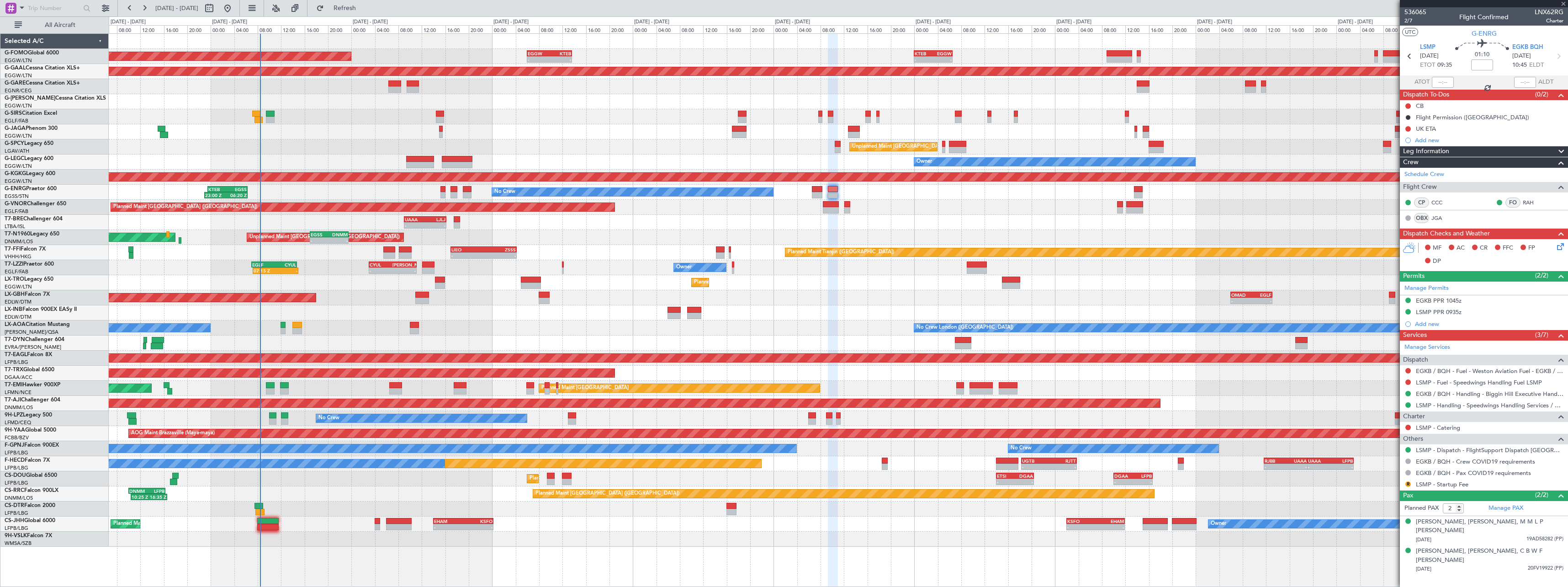
type input "1"
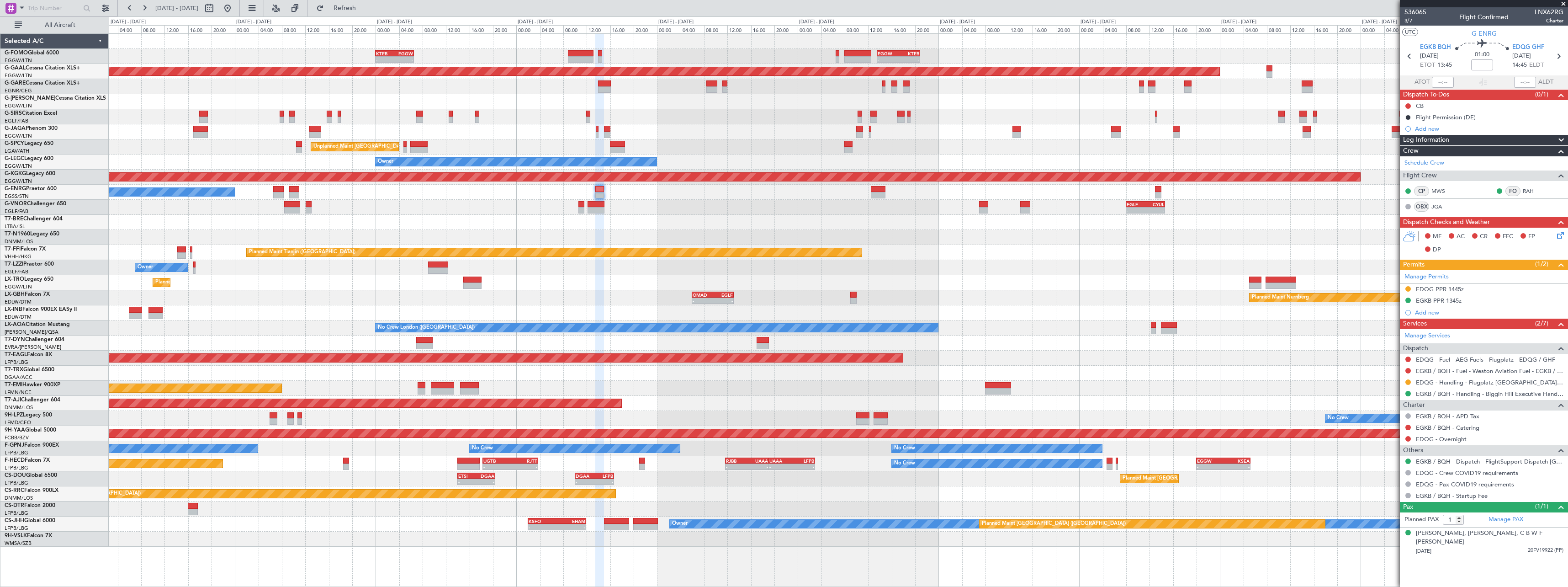
click at [723, 200] on div "- - EGLF 08:00 Z CYUL 14:40 Z - - CYUL 10:30 Z EGLF 17:10 Z Planned Maint [GEOG…" at bounding box center [838, 207] width 1459 height 15
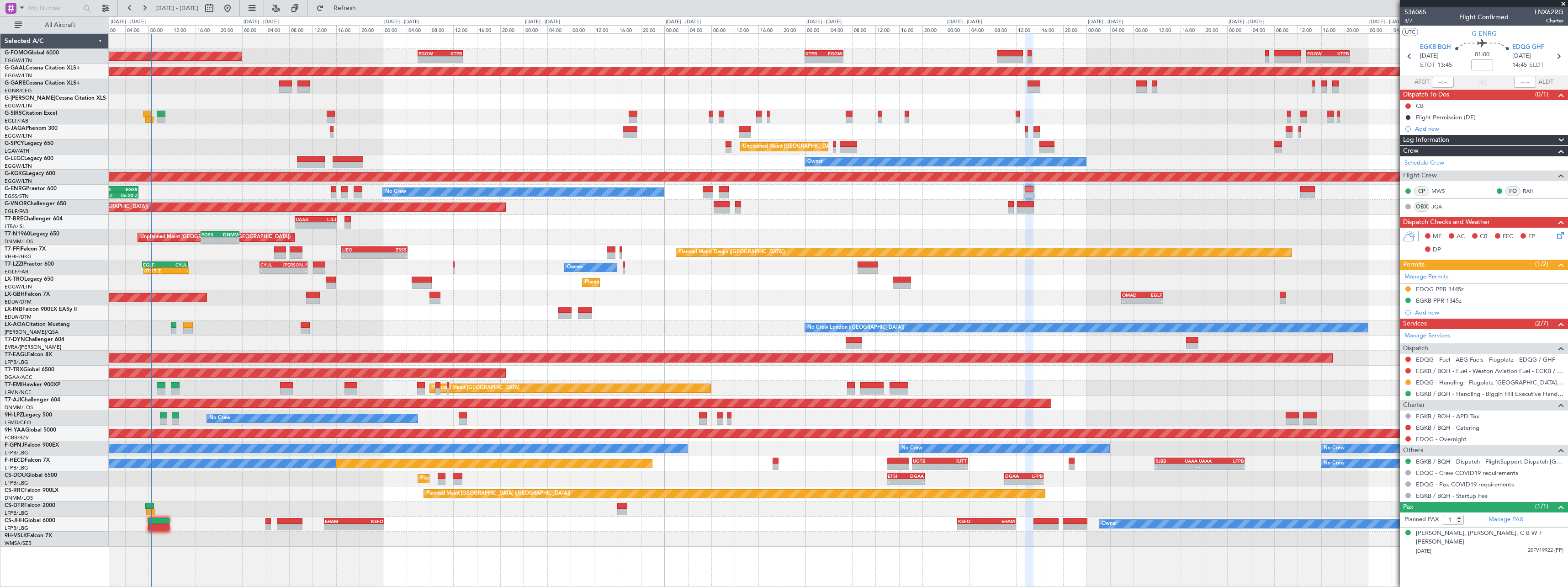
click at [853, 220] on div "UAAA 09:00 Z LJLJ 16:15 Z - -" at bounding box center [838, 222] width 1459 height 15
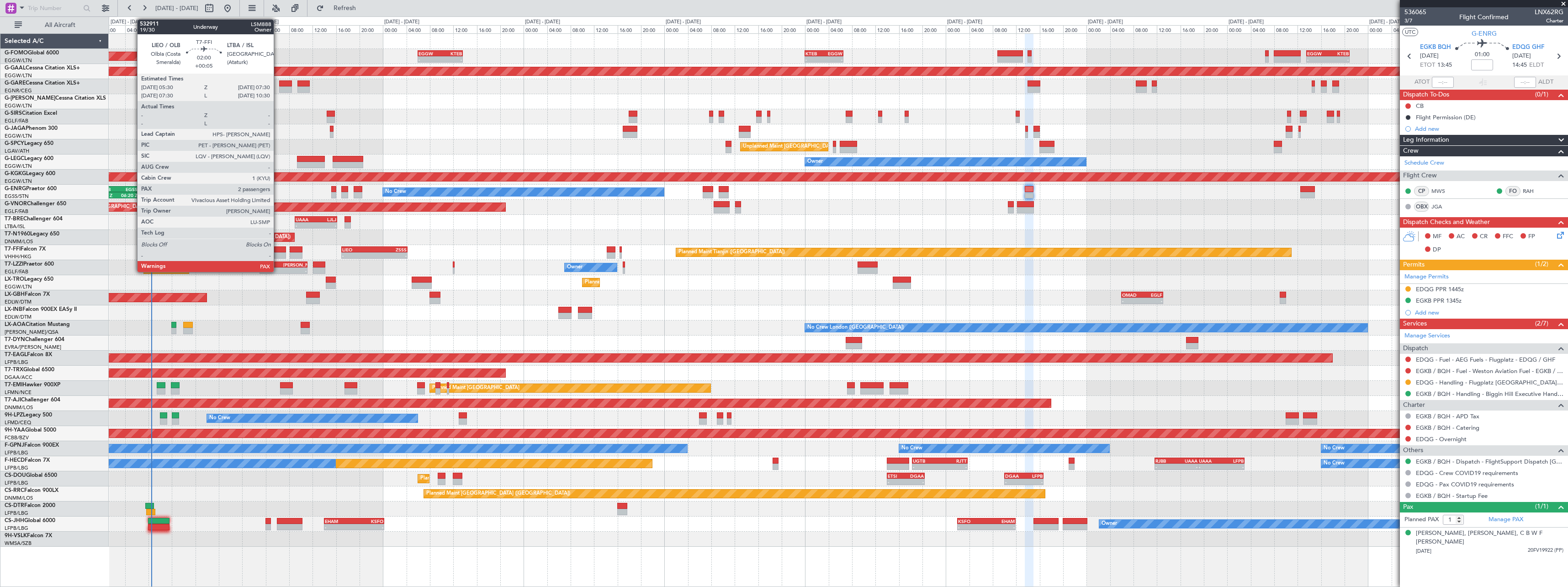
click at [278, 250] on div at bounding box center [280, 249] width 12 height 7
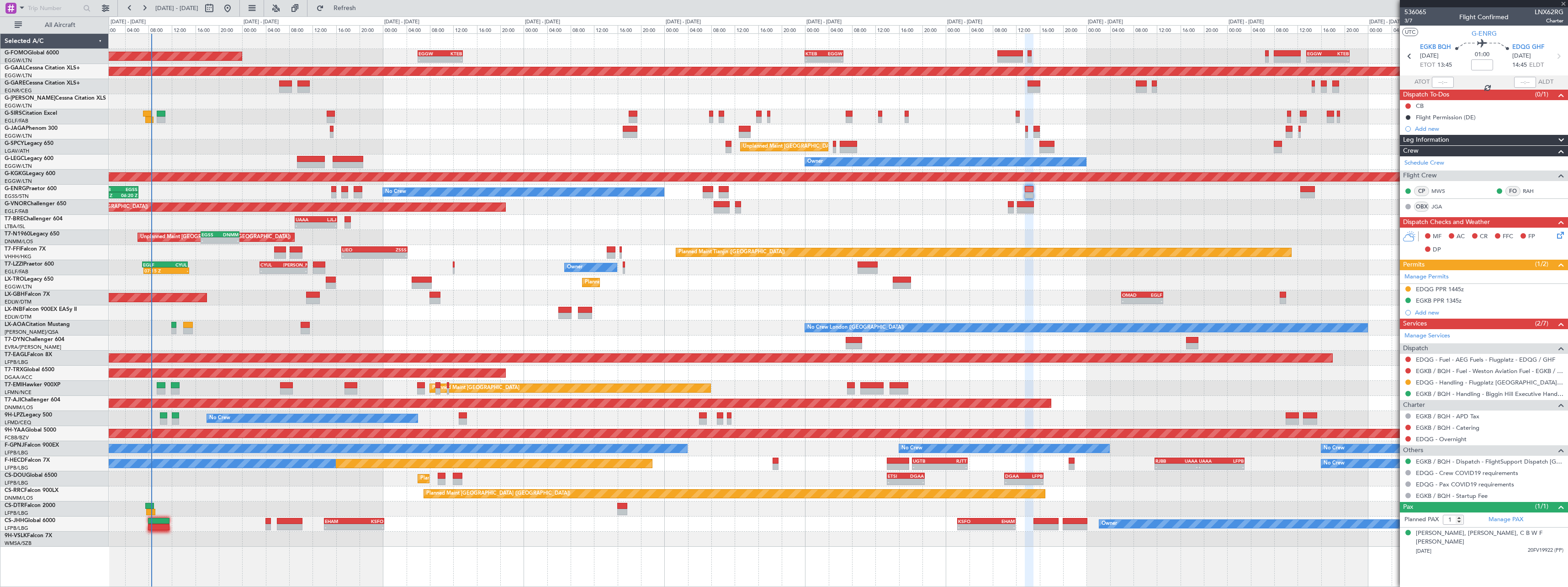
type input "+00:05"
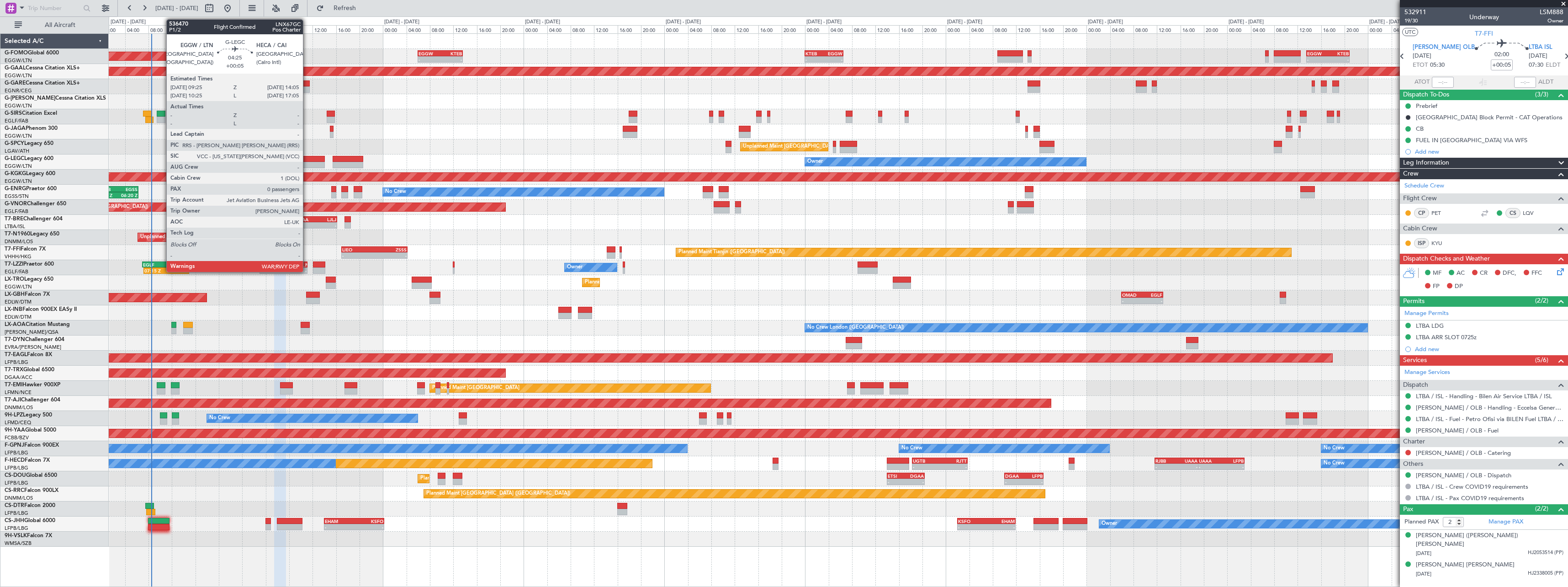
click at [307, 159] on div at bounding box center [310, 159] width 27 height 7
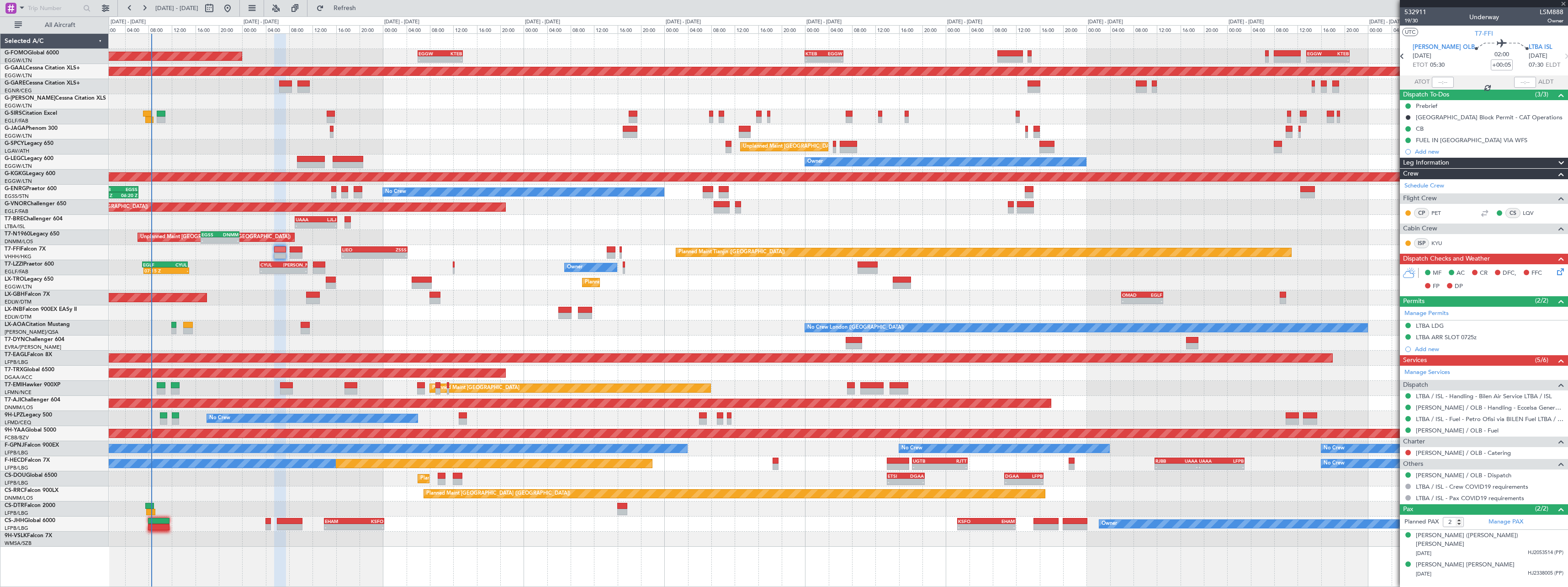
type input "0"
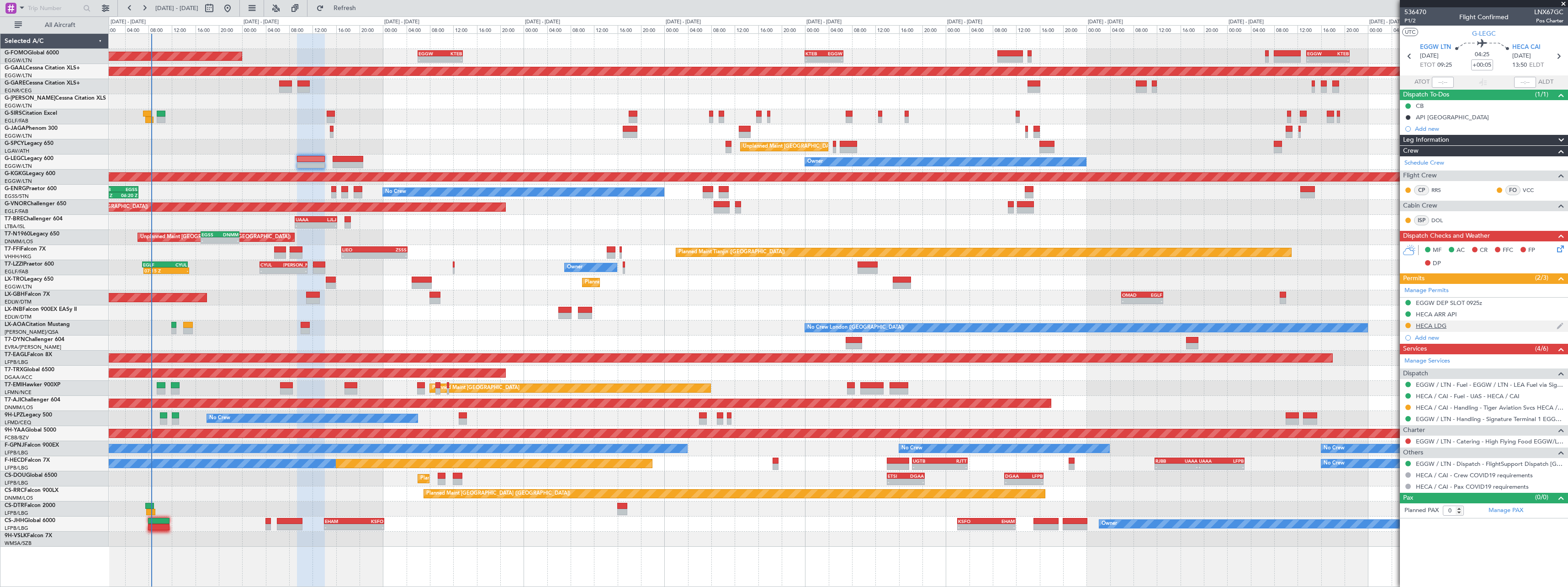
click at [1433, 327] on div "HECA LDG" at bounding box center [1432, 325] width 31 height 8
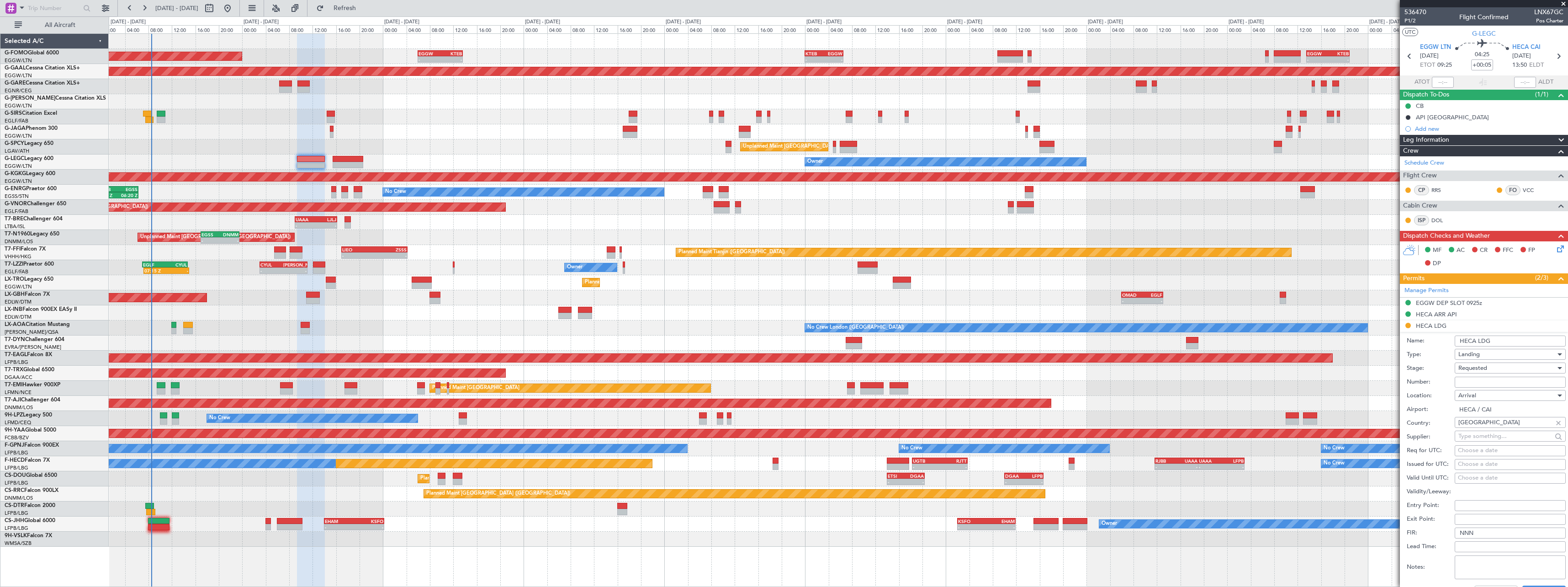
click at [1489, 382] on input "Number:" at bounding box center [1510, 382] width 111 height 11
paste input "AP10298"
type input "AP10298"
click at [1488, 372] on div "Requested" at bounding box center [1508, 368] width 97 height 14
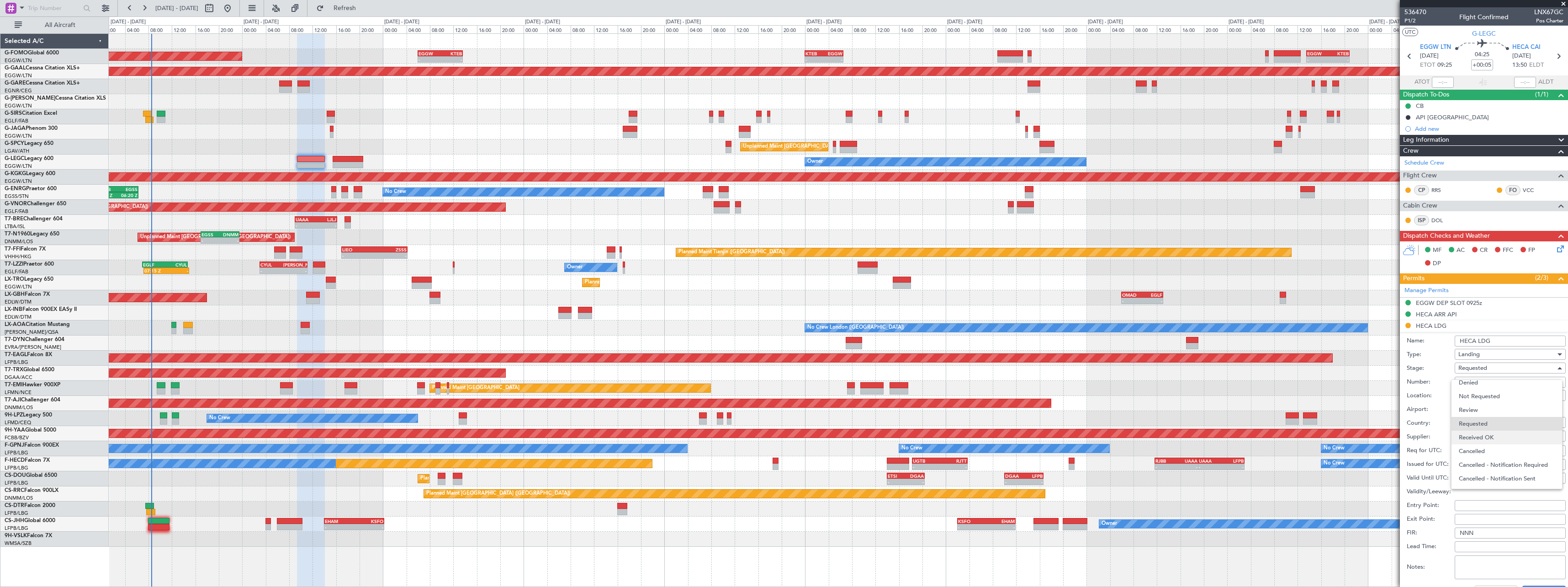
click at [1497, 440] on span "Received OK" at bounding box center [1507, 437] width 96 height 14
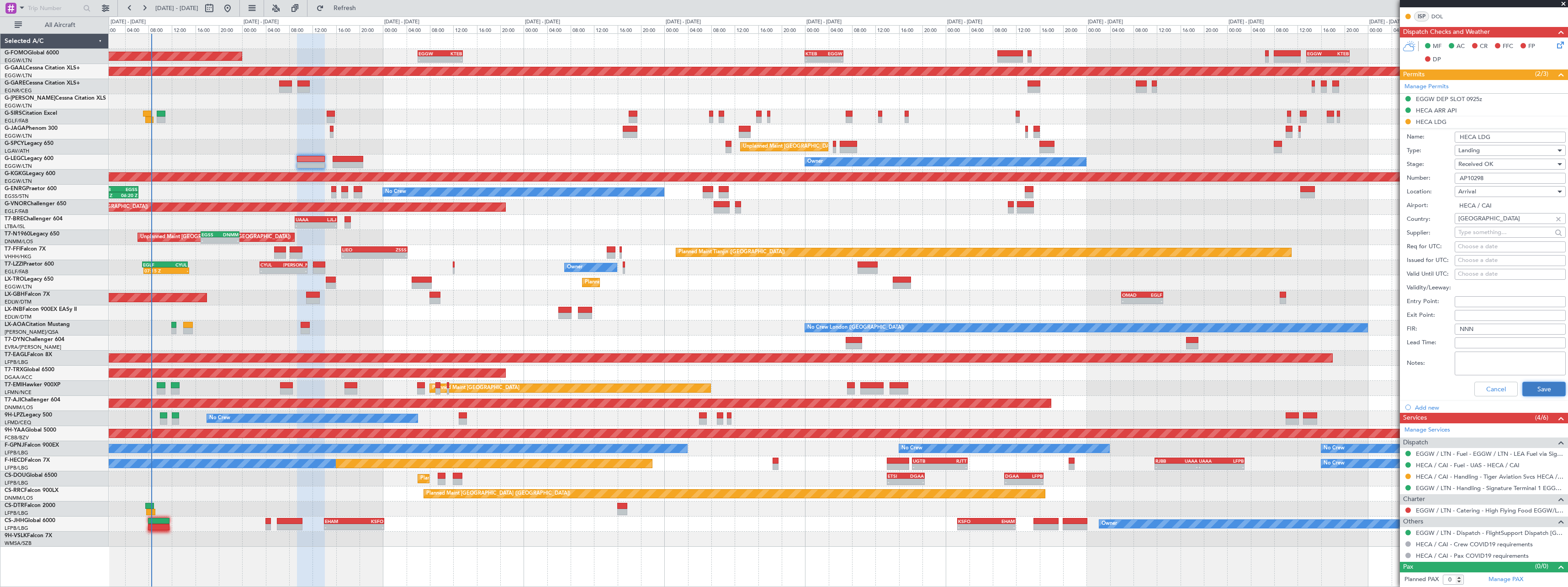
click at [1539, 394] on button "Save" at bounding box center [1544, 389] width 43 height 15
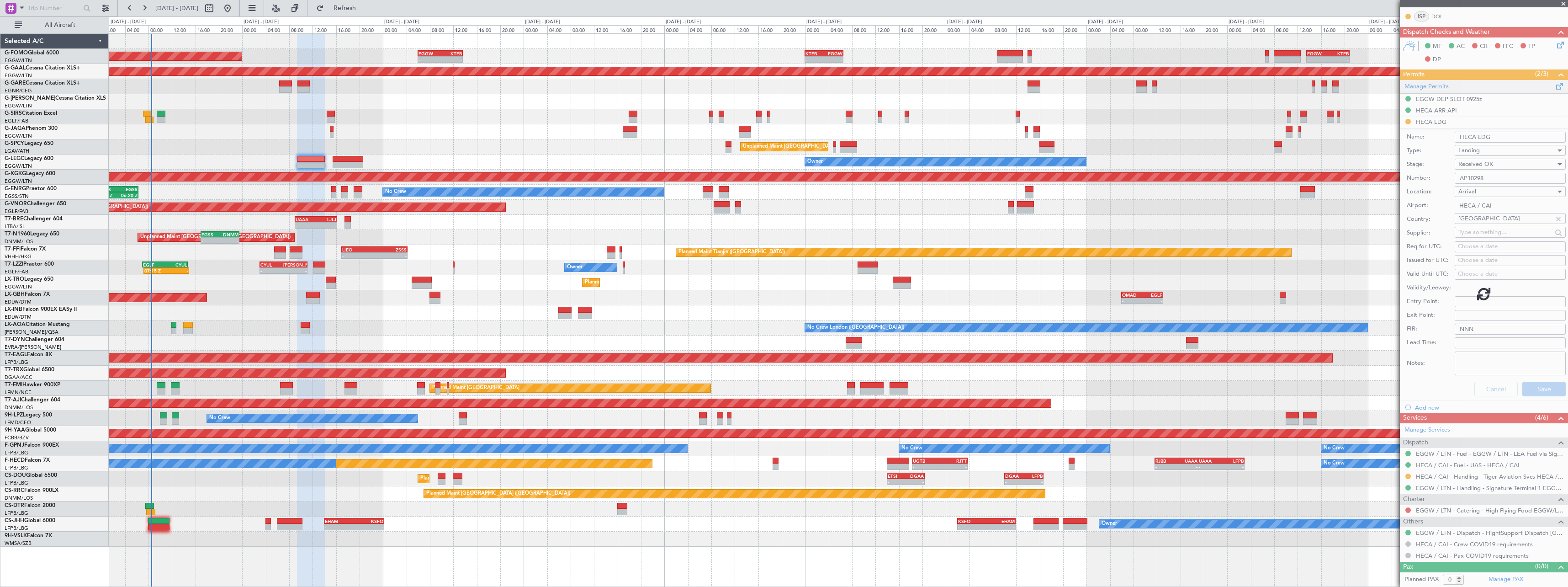
scroll to position [0, 0]
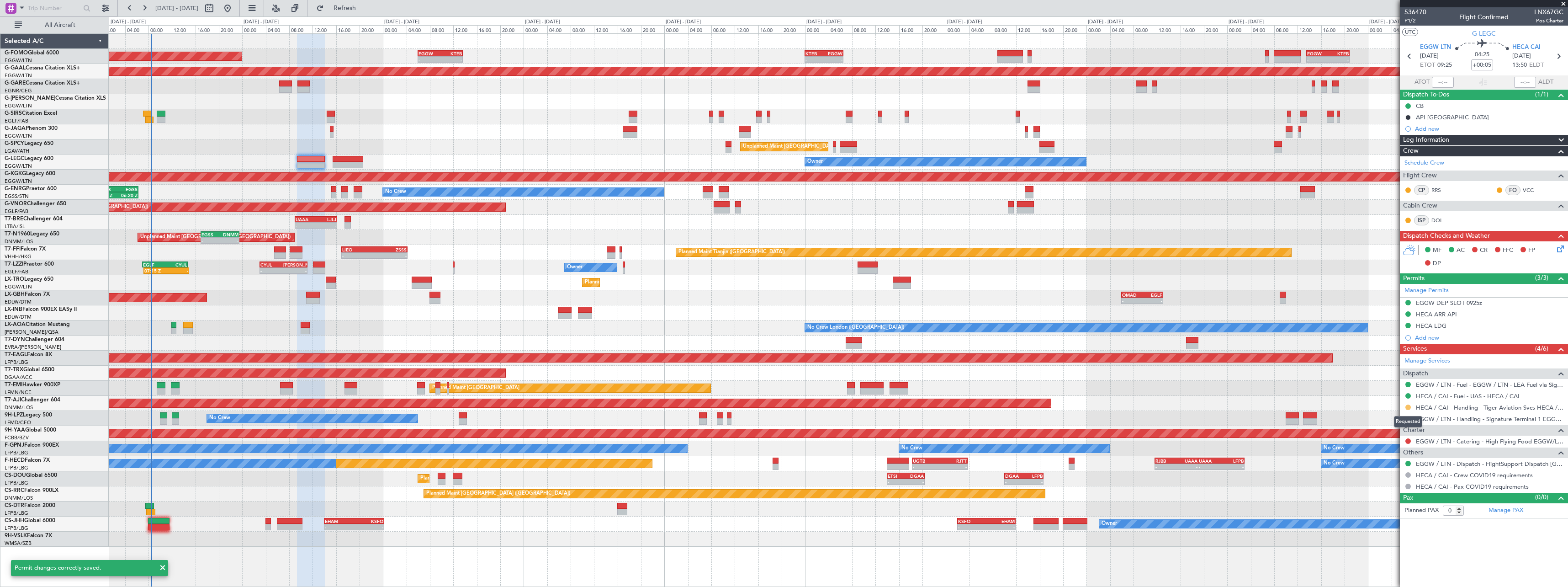
click at [1407, 406] on button at bounding box center [1408, 407] width 5 height 5
click at [1384, 517] on span "Confirmed" at bounding box center [1382, 516] width 28 height 9
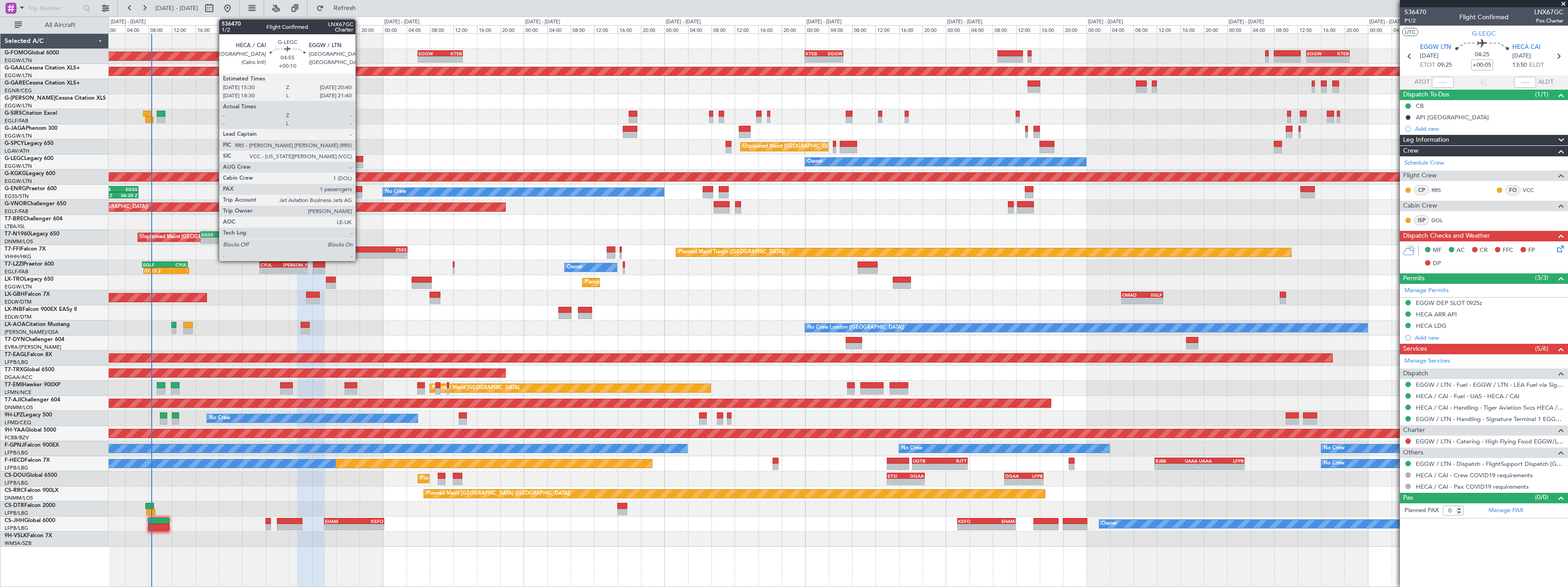
click at [360, 161] on div at bounding box center [348, 159] width 31 height 7
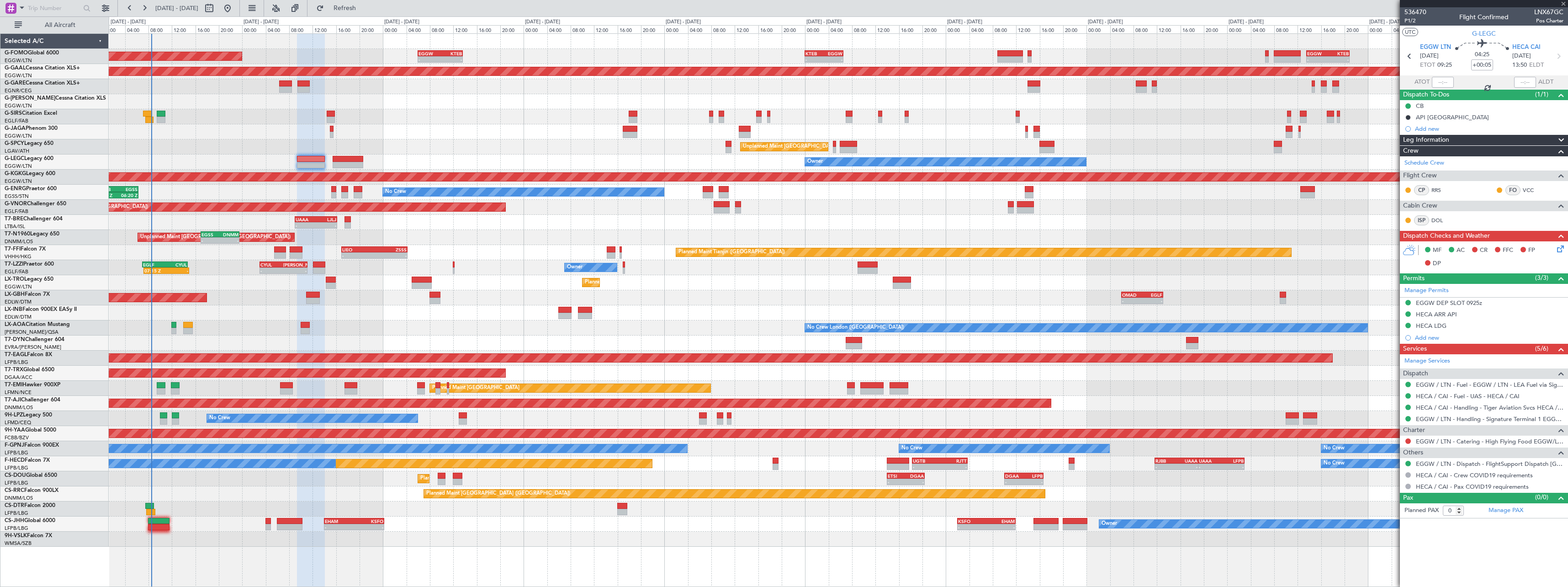
type input "+00:10"
type input "1"
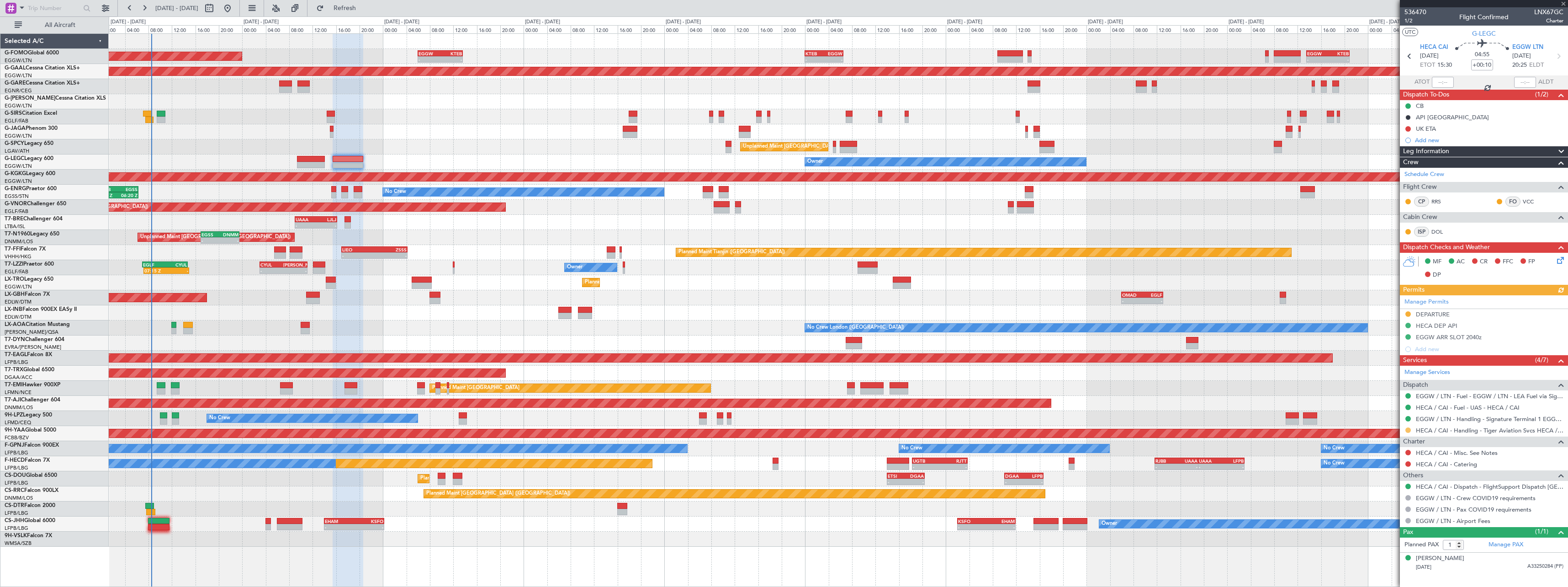
click at [1407, 430] on button at bounding box center [1408, 430] width 5 height 5
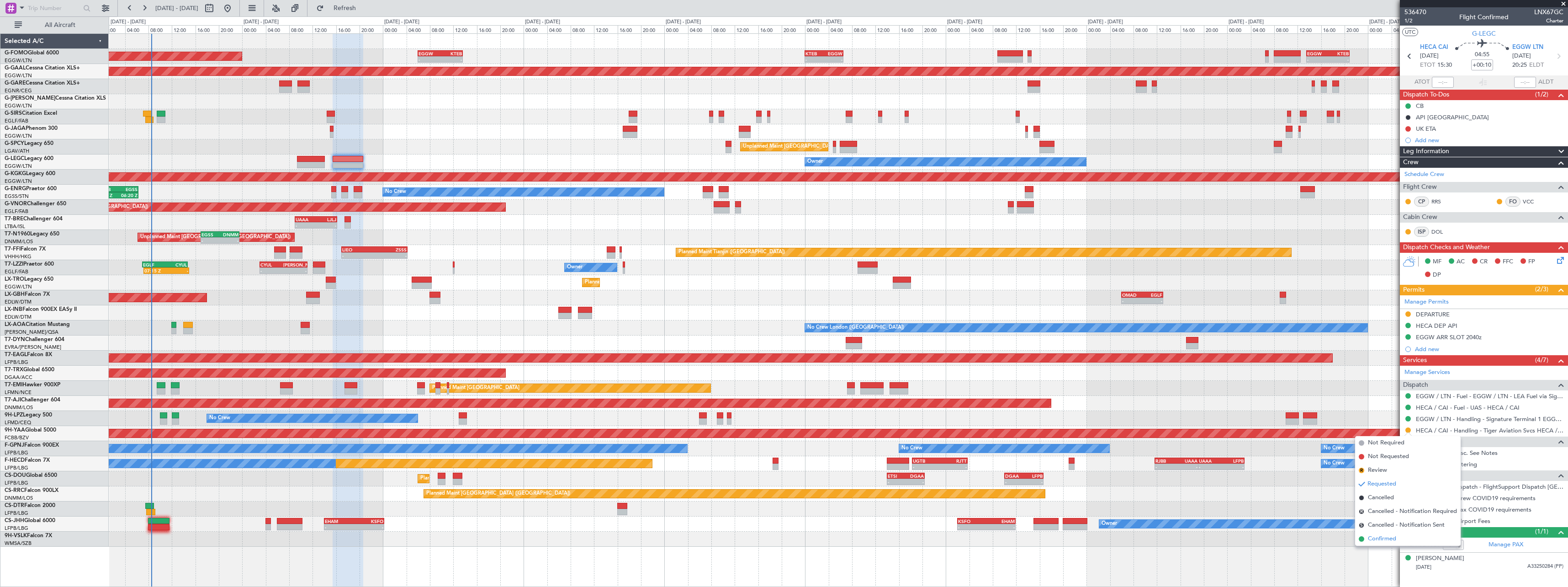
click at [1381, 542] on span "Confirmed" at bounding box center [1382, 539] width 28 height 9
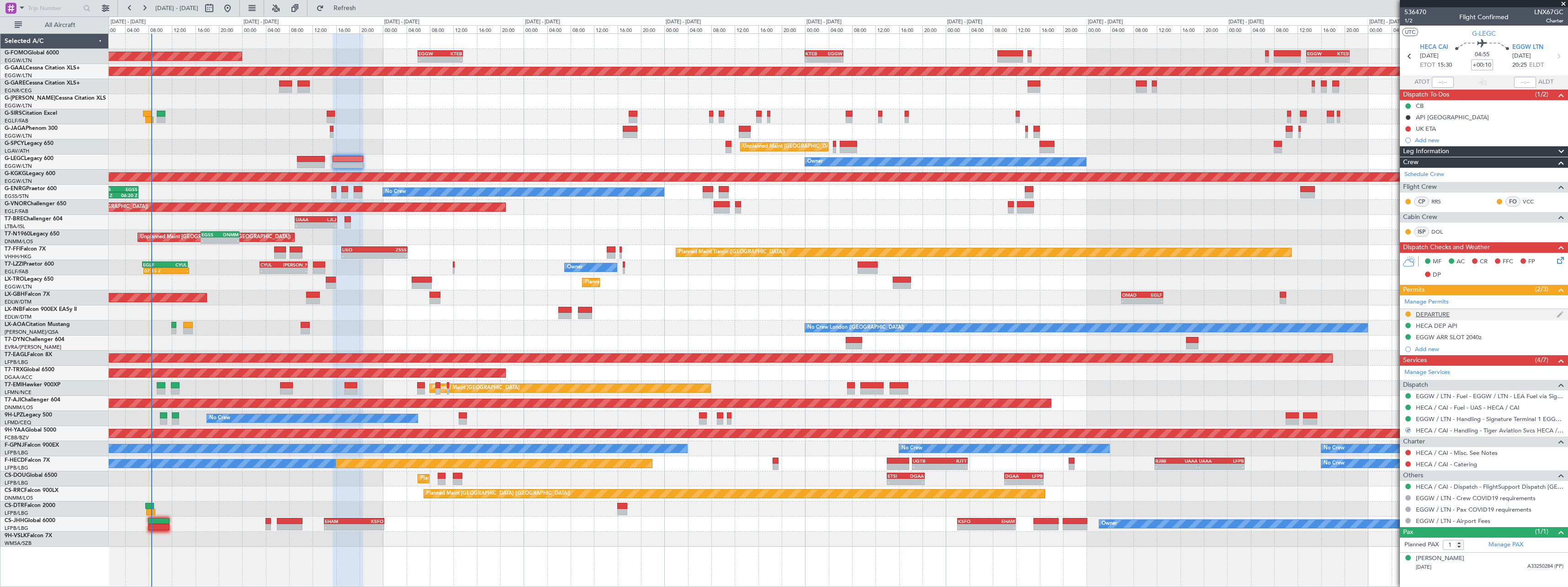
click at [1429, 314] on div "DEPARTURE" at bounding box center [1433, 314] width 34 height 8
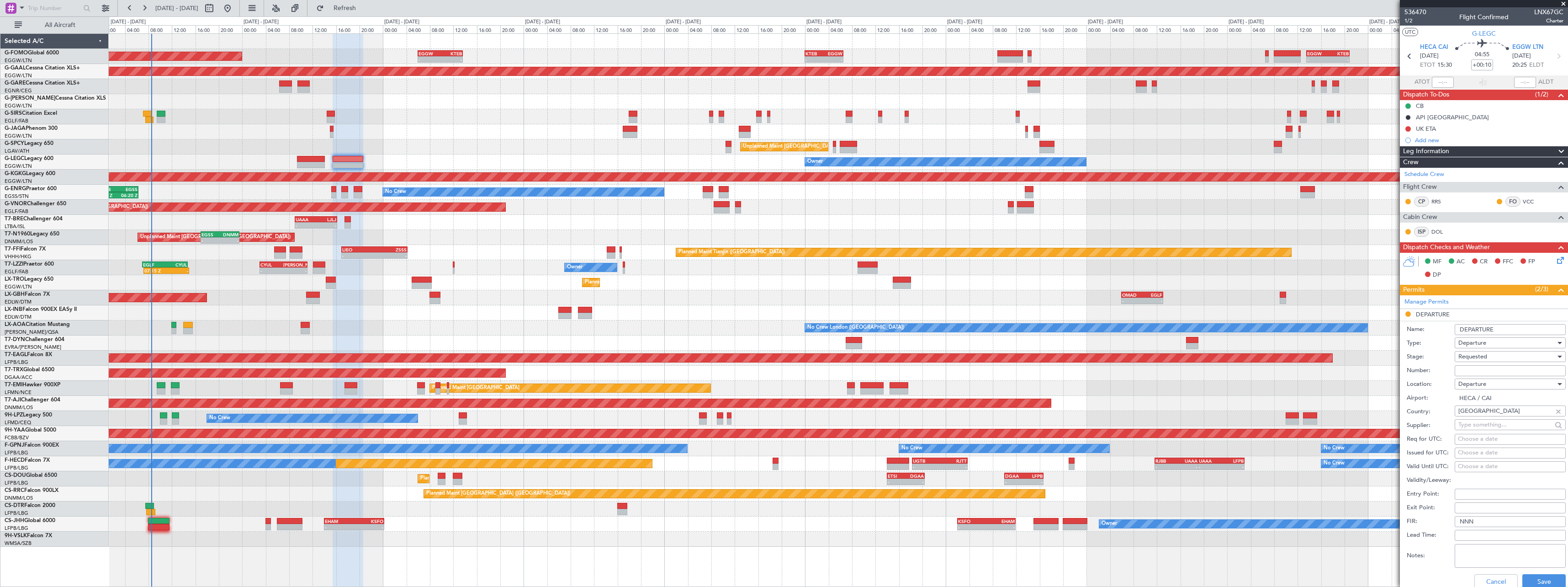
click at [1474, 365] on input "Number:" at bounding box center [1510, 370] width 111 height 11
paste input "AP10298"
type input "AP10298"
click at [1491, 354] on div "Requested" at bounding box center [1508, 356] width 97 height 14
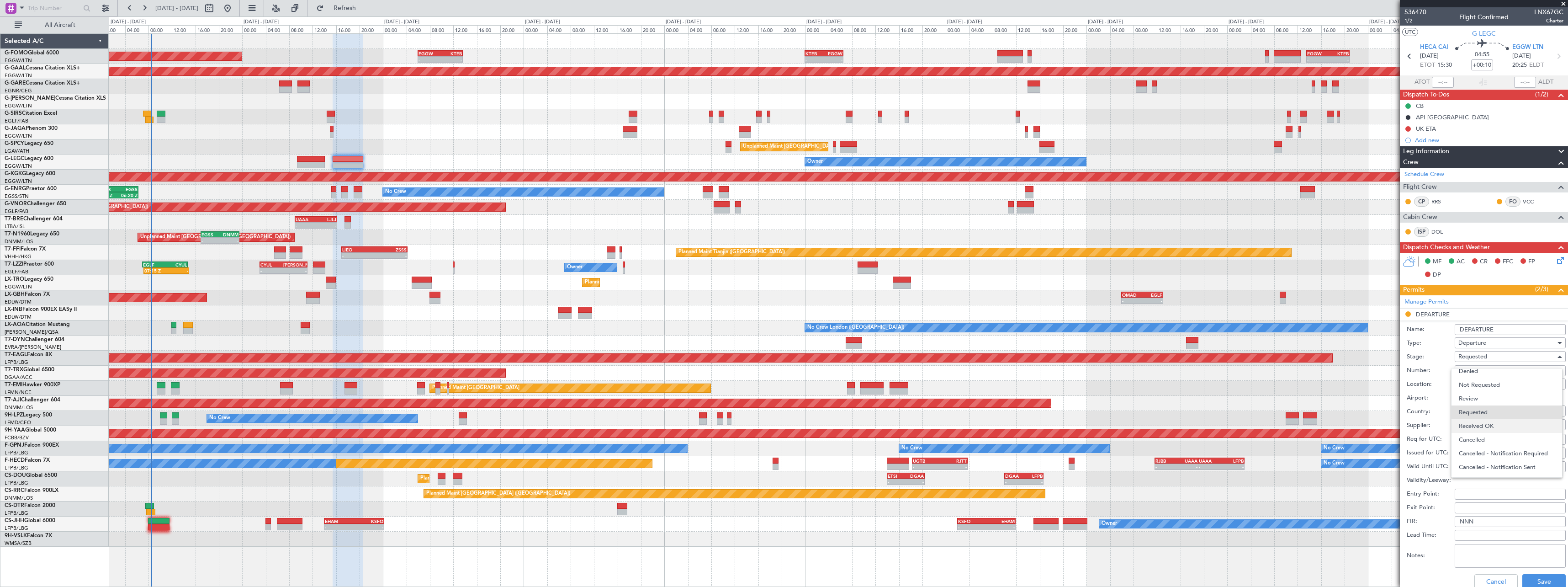
click at [1499, 428] on span "Received OK" at bounding box center [1507, 426] width 96 height 14
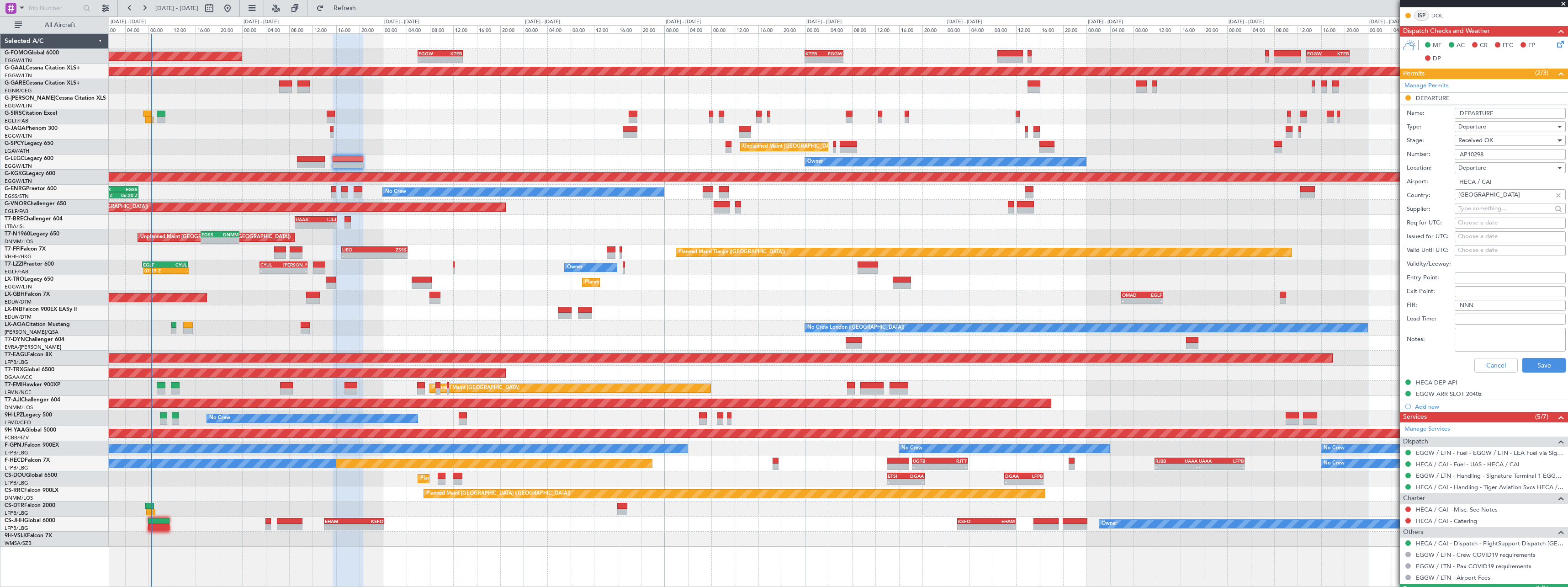
scroll to position [229, 0]
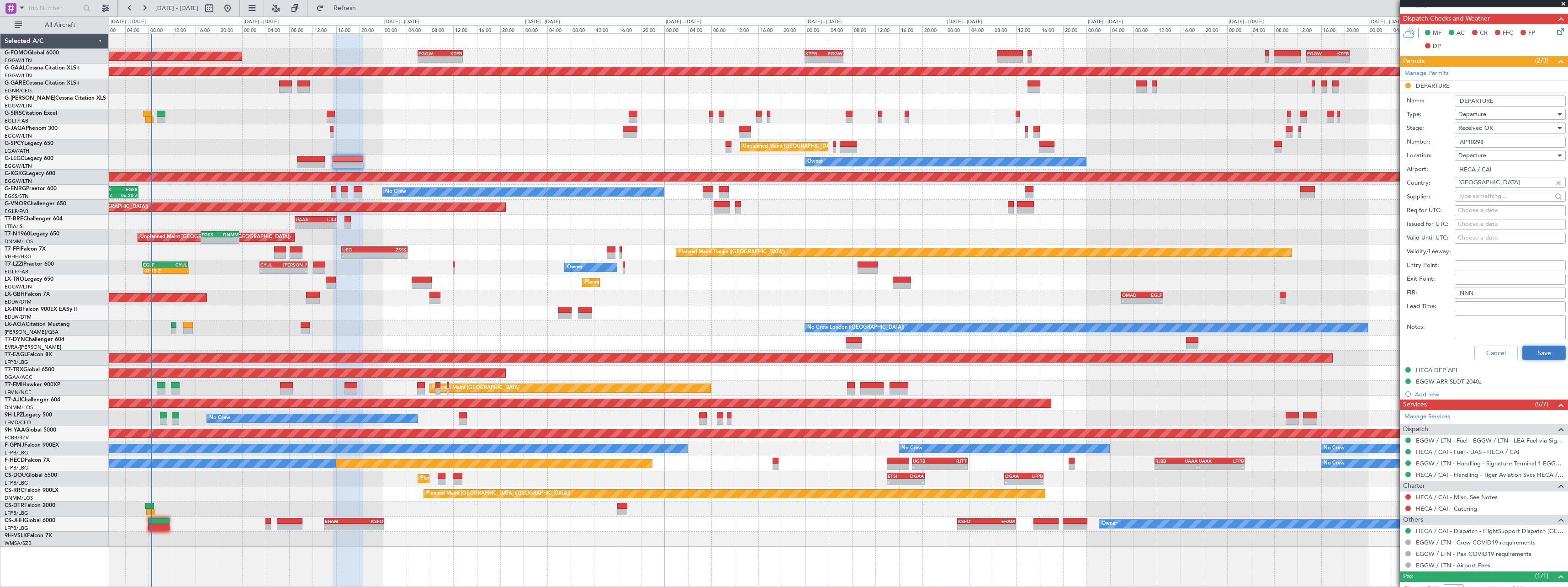
click at [1551, 350] on button "Save" at bounding box center [1544, 353] width 43 height 15
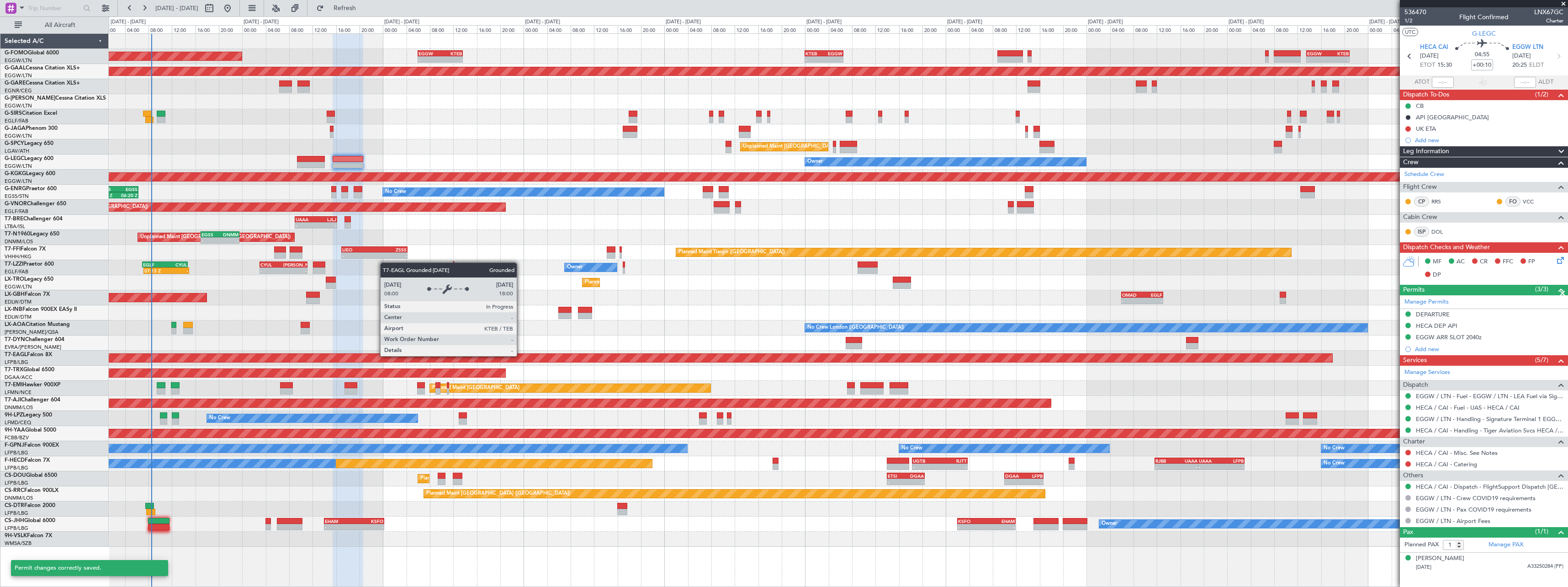
scroll to position [0, 0]
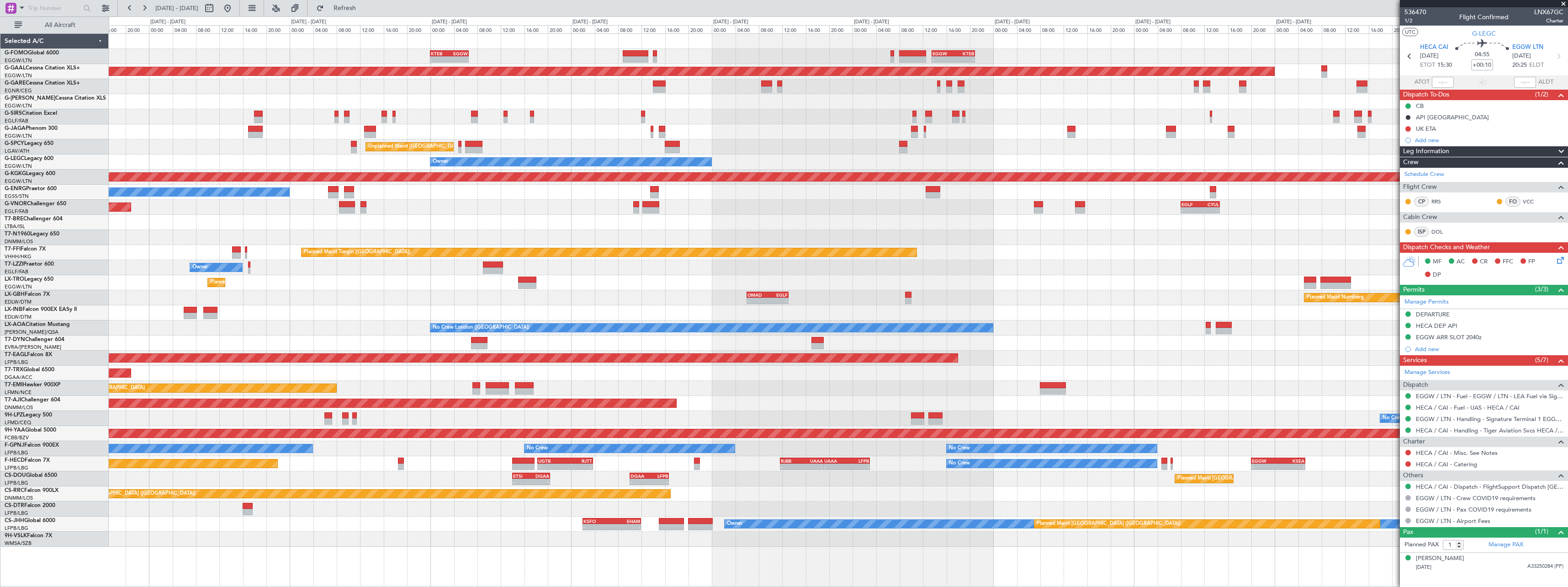
click at [887, 209] on div "Planned Maint London (Farnborough) - - EGLF 08:00 Z CYUL 14:40 Z - - CYUL 10:30…" at bounding box center [838, 207] width 1459 height 15
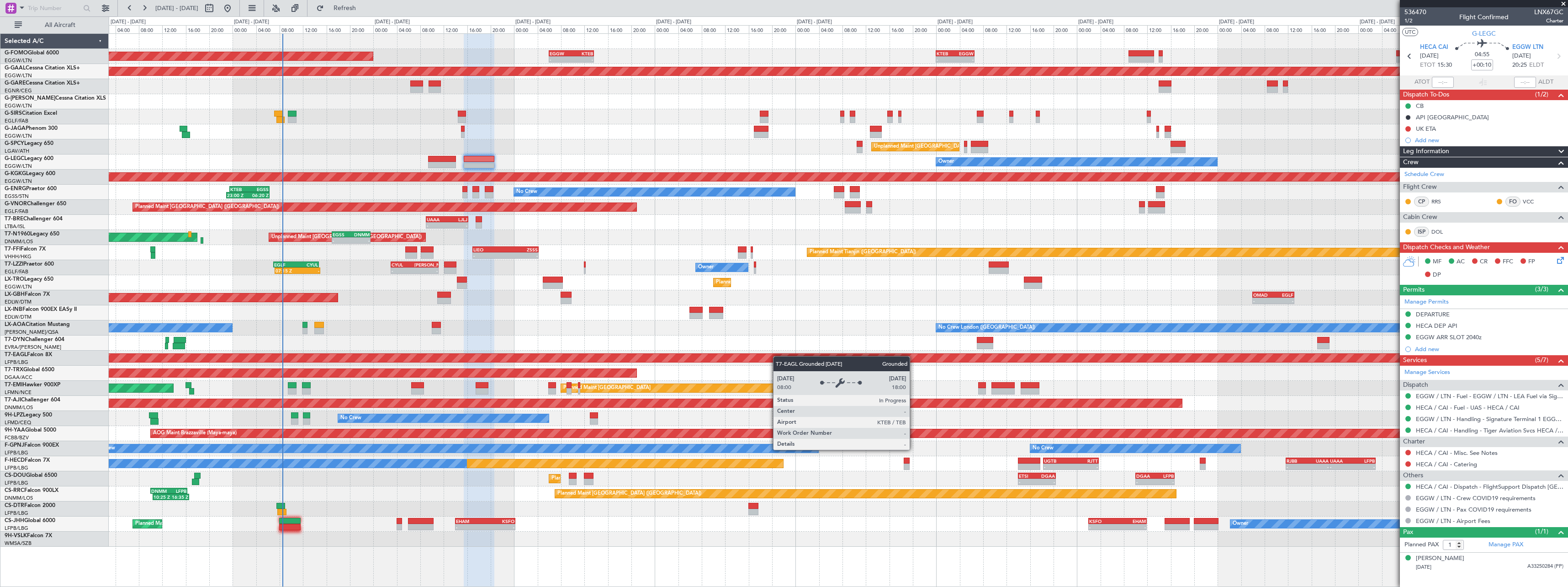
click at [798, 355] on div "- - KTEB 00:00 Z EGGW 06:35 Z - - EGGW 13:30 Z KTEB 20:55 Z EGGW 06:00 Z KTEB 1…" at bounding box center [838, 290] width 1459 height 513
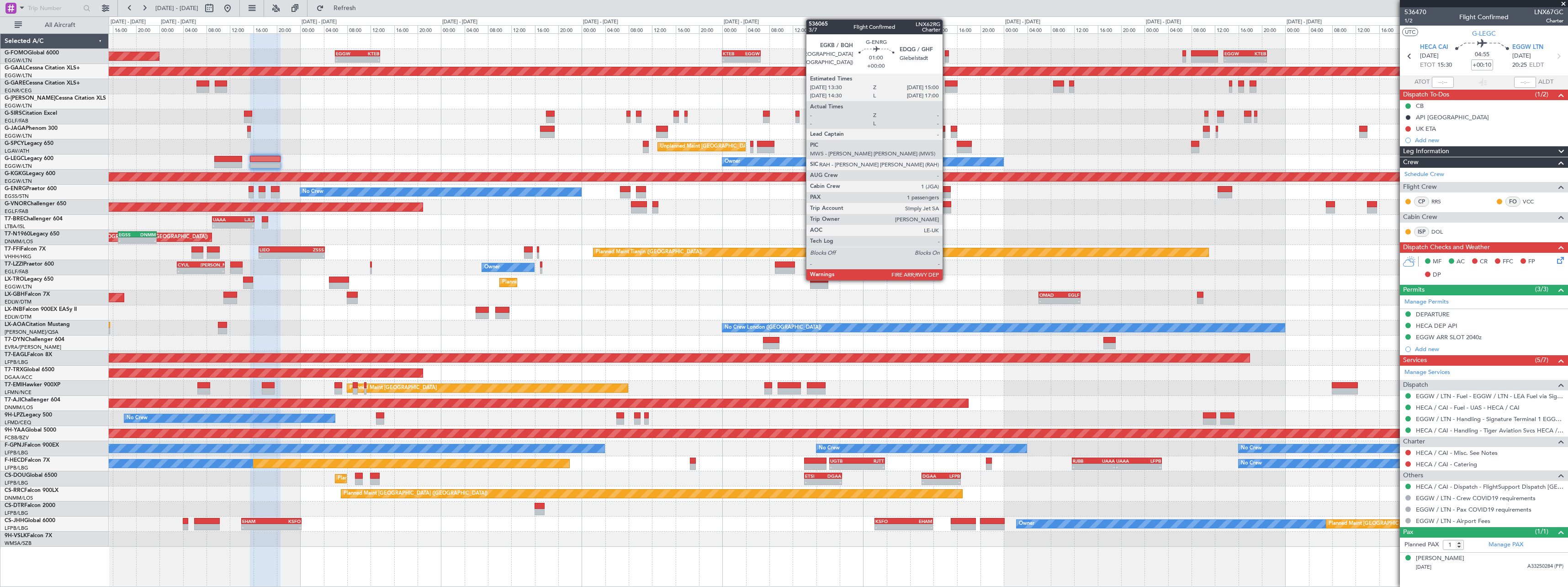
click at [947, 190] on div at bounding box center [947, 189] width 9 height 7
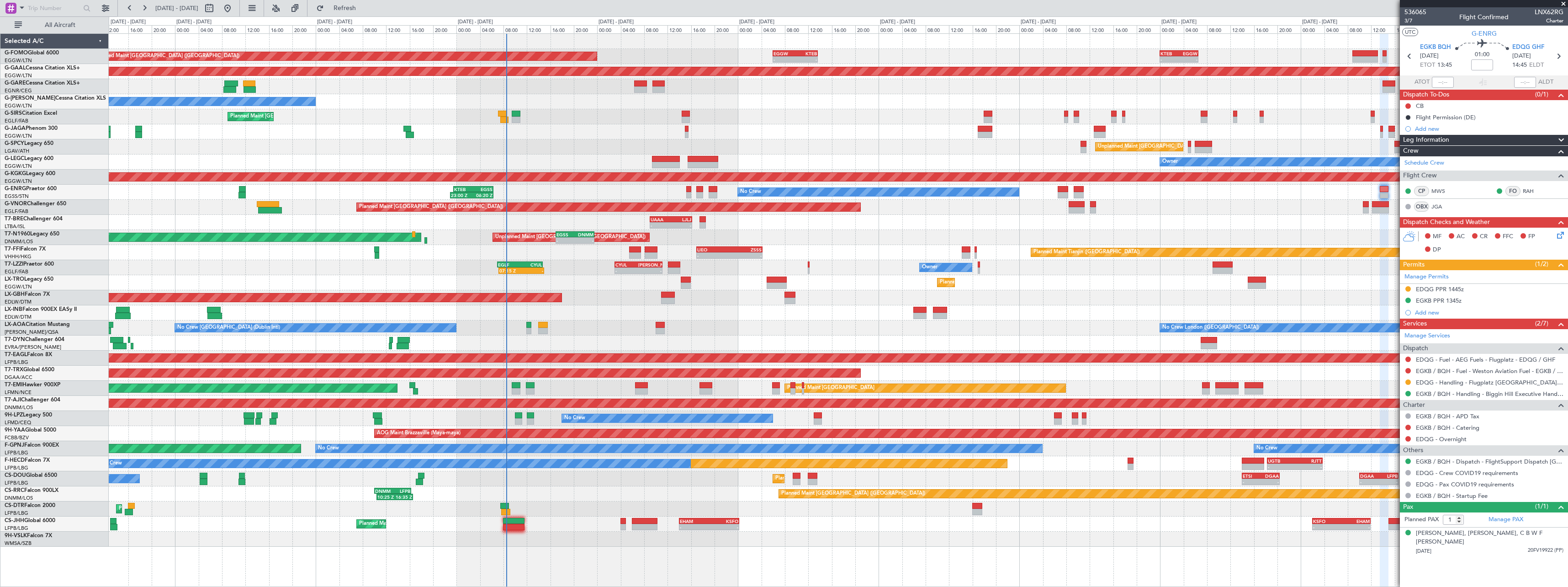
click at [826, 296] on div "Planned Maint Dubai (Dubai Intl) - - OMAD 06:00 Z EGLF 13:05 Z" at bounding box center [838, 298] width 1459 height 15
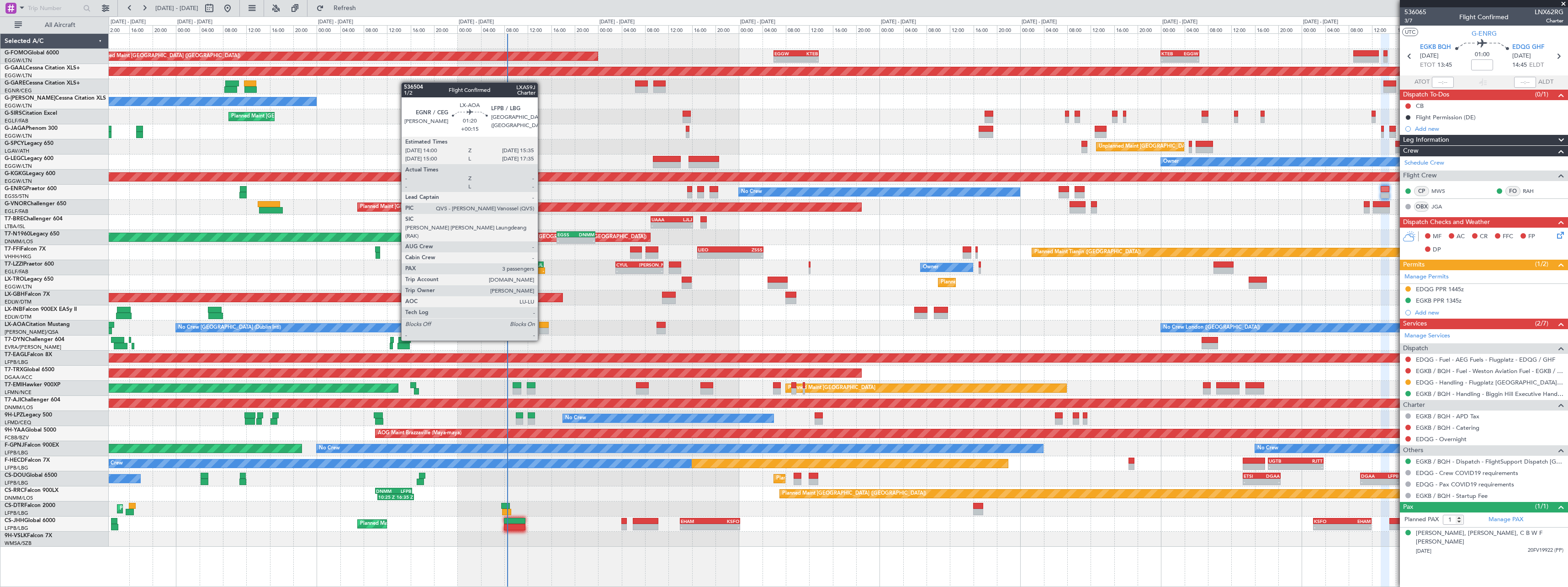
click at [542, 324] on div at bounding box center [543, 324] width 10 height 7
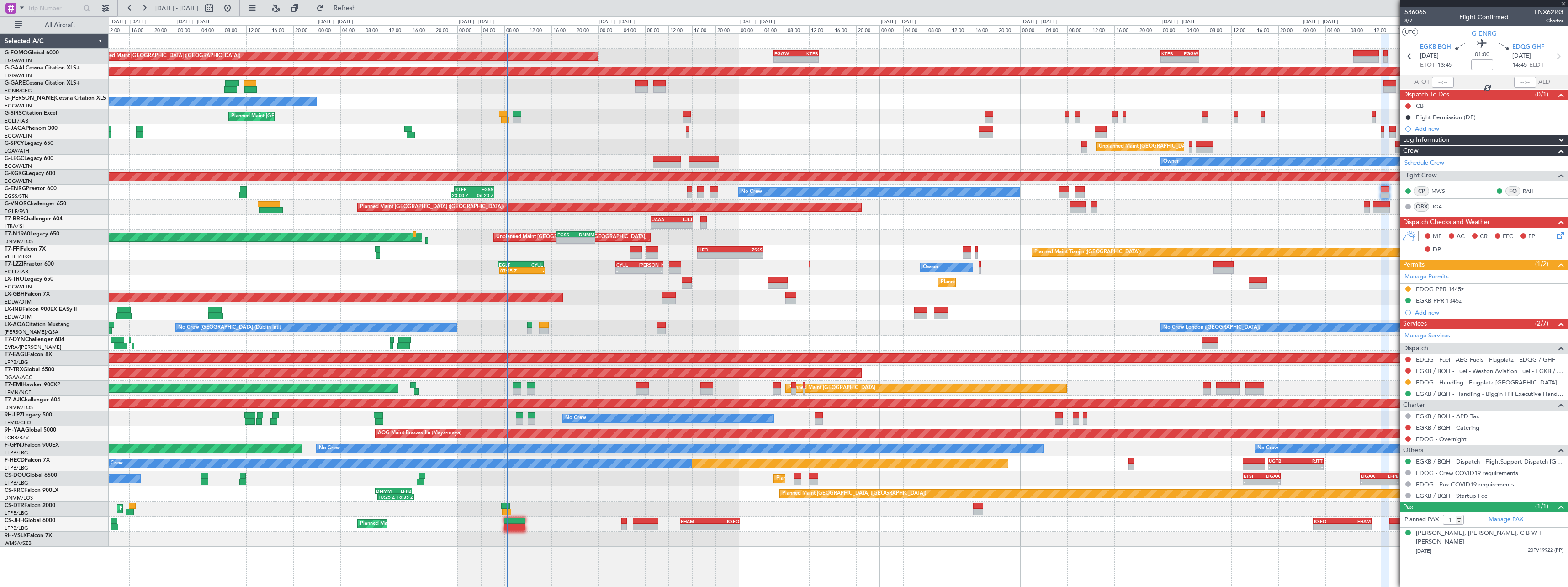
type input "+00:15"
type input "3"
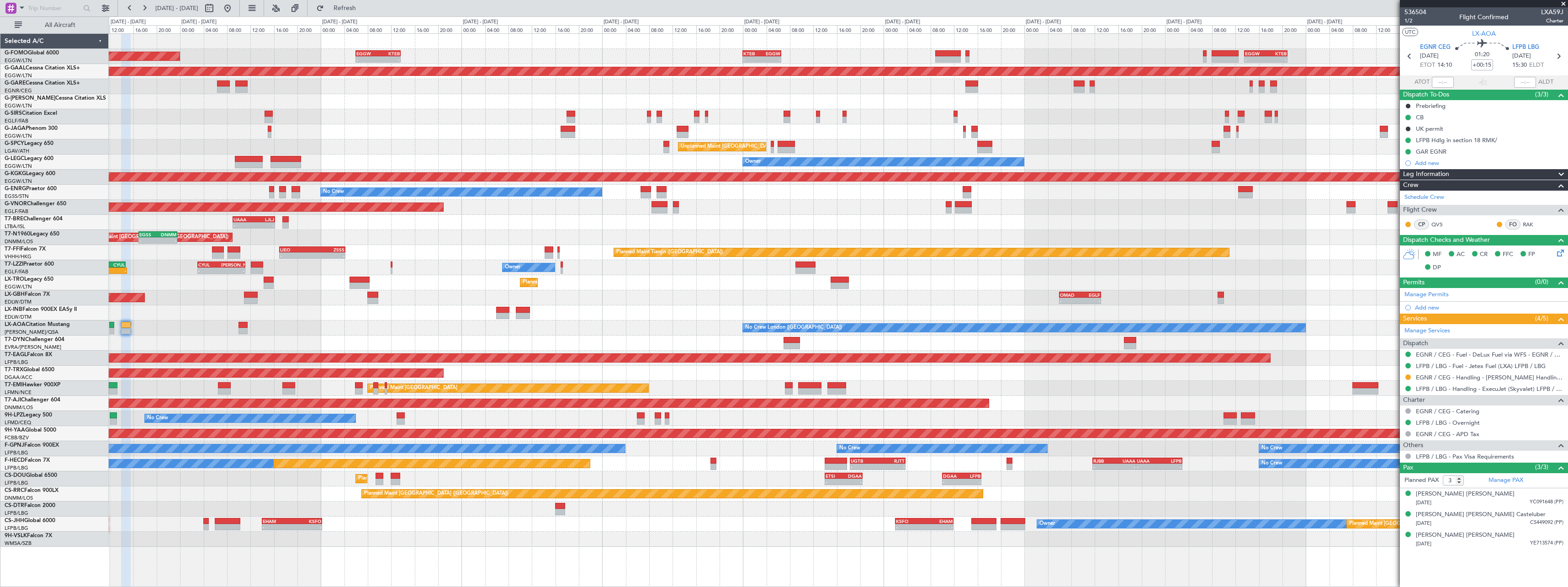
click at [770, 200] on div "Planned Maint London (Luton) - - EGGW 06:00 Z KTEB 13:40 Z - - KTEB 00:00 Z EGG…" at bounding box center [838, 290] width 1459 height 513
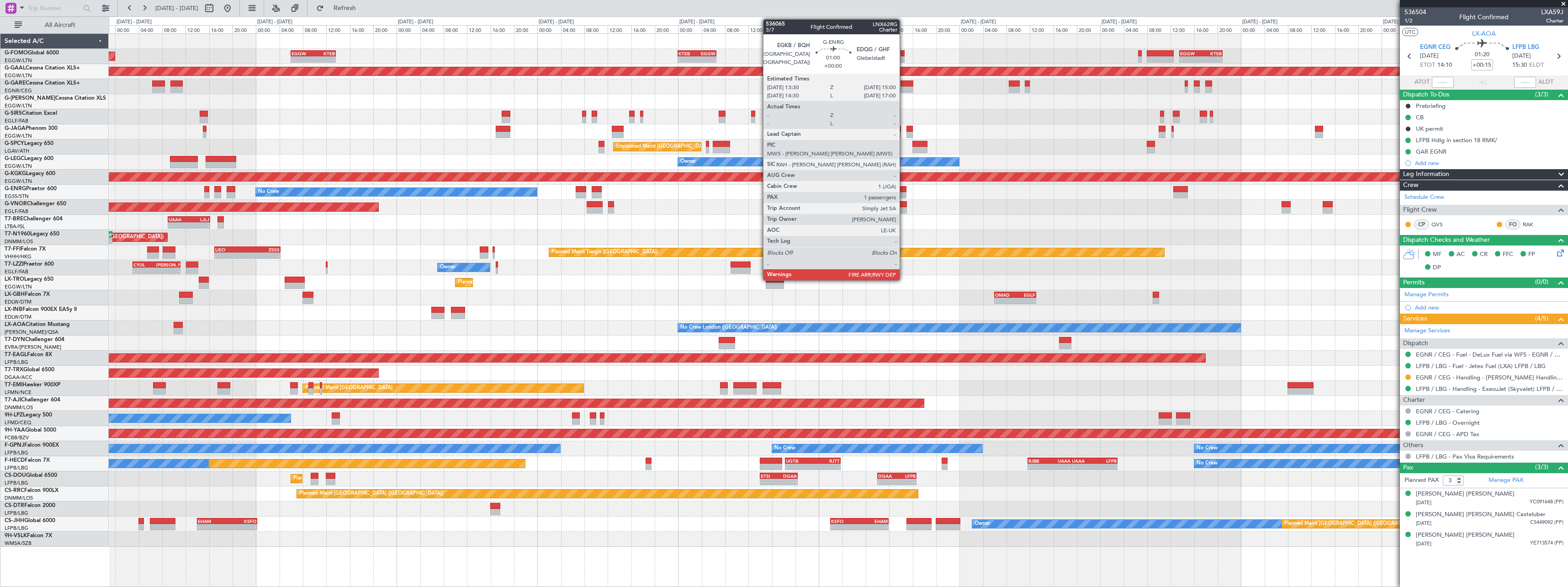
click at [904, 192] on div at bounding box center [902, 189] width 9 height 7
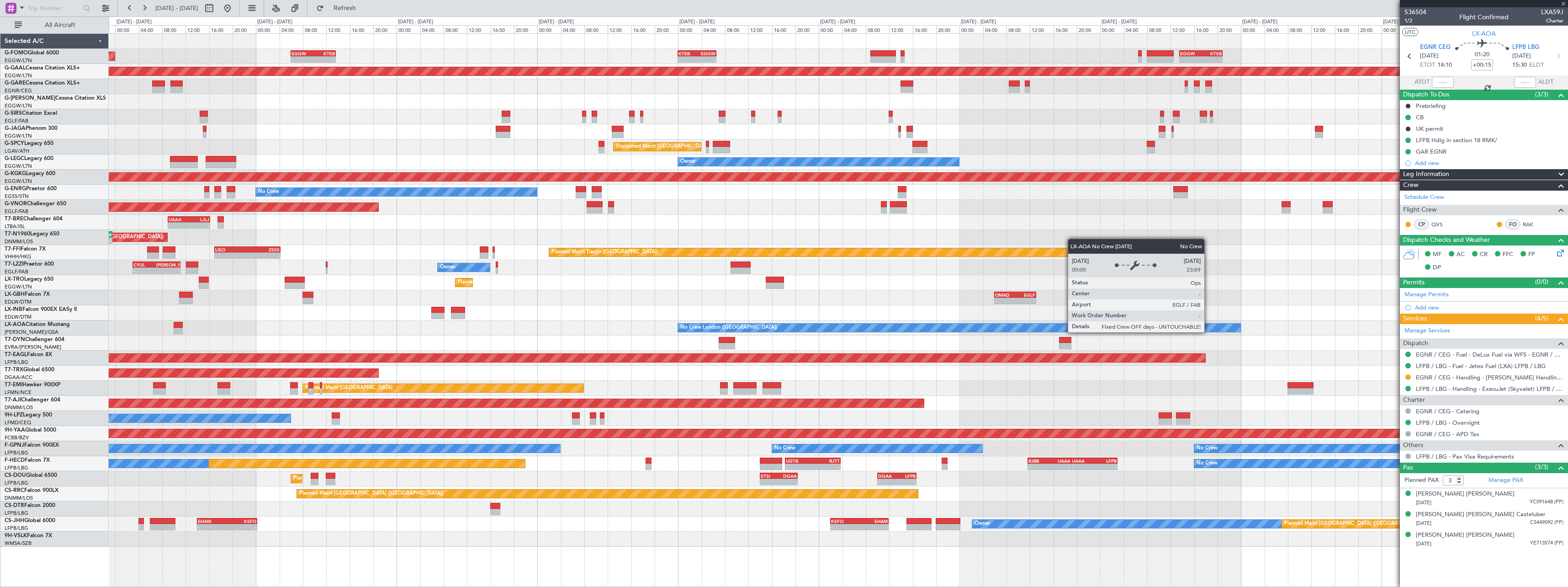
type input "1"
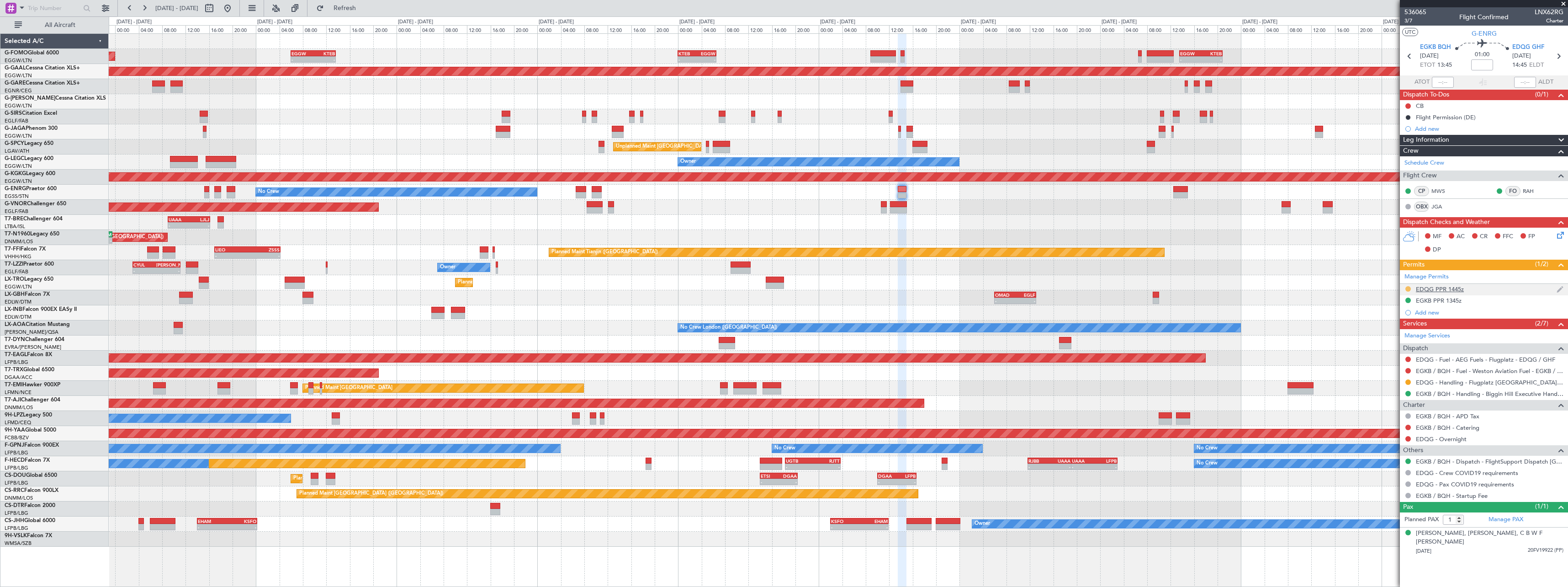
click at [1410, 288] on button at bounding box center [1408, 288] width 5 height 5
click at [1397, 400] on span "Received OK" at bounding box center [1385, 397] width 35 height 9
click at [1408, 382] on button at bounding box center [1408, 381] width 5 height 5
click at [1376, 493] on span "Confirmed" at bounding box center [1382, 491] width 28 height 9
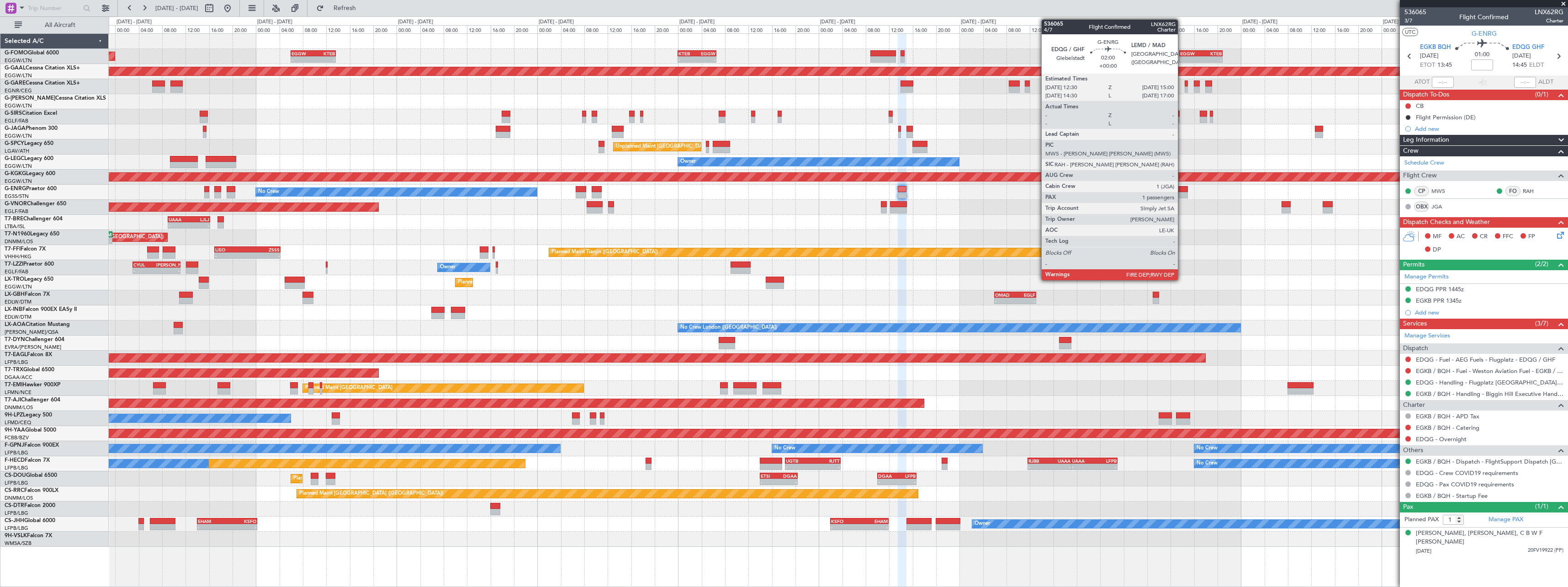
click at [1182, 190] on div at bounding box center [1181, 189] width 15 height 7
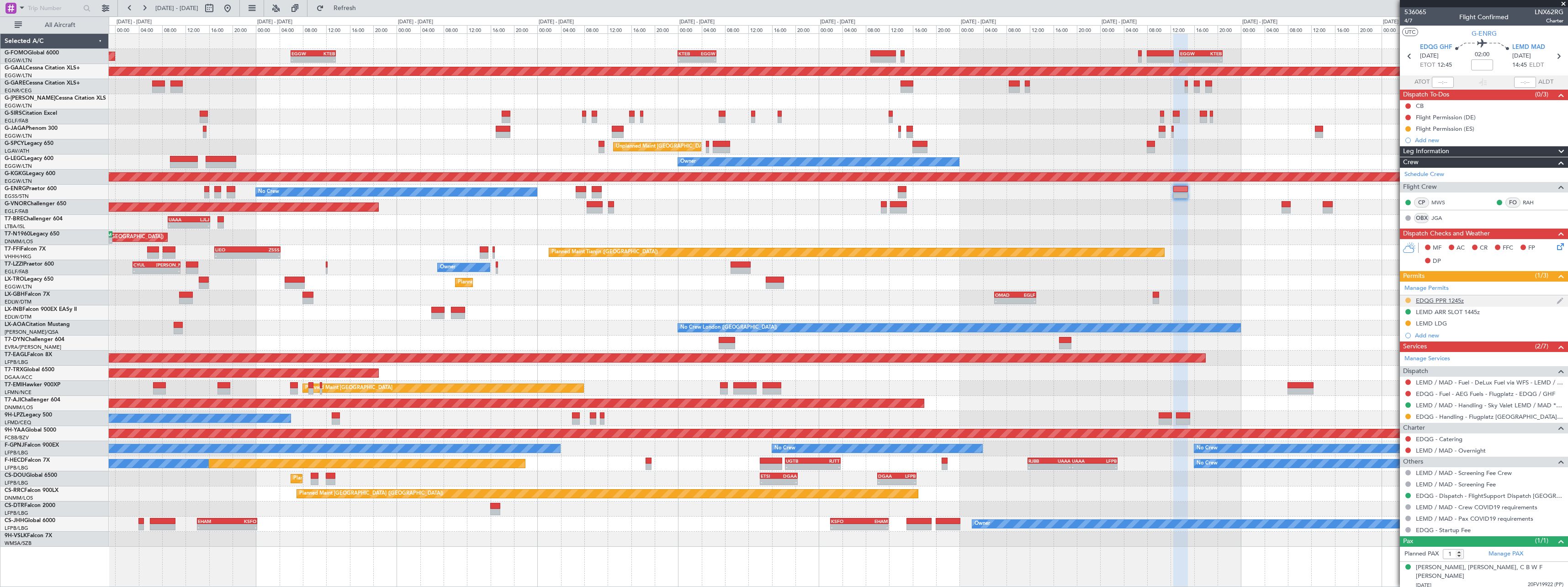
click at [1408, 300] on button at bounding box center [1408, 300] width 5 height 5
click at [1392, 409] on span "Received OK" at bounding box center [1385, 409] width 35 height 9
click at [1407, 417] on button at bounding box center [1408, 416] width 5 height 5
click at [1379, 525] on span "Confirmed" at bounding box center [1382, 525] width 28 height 9
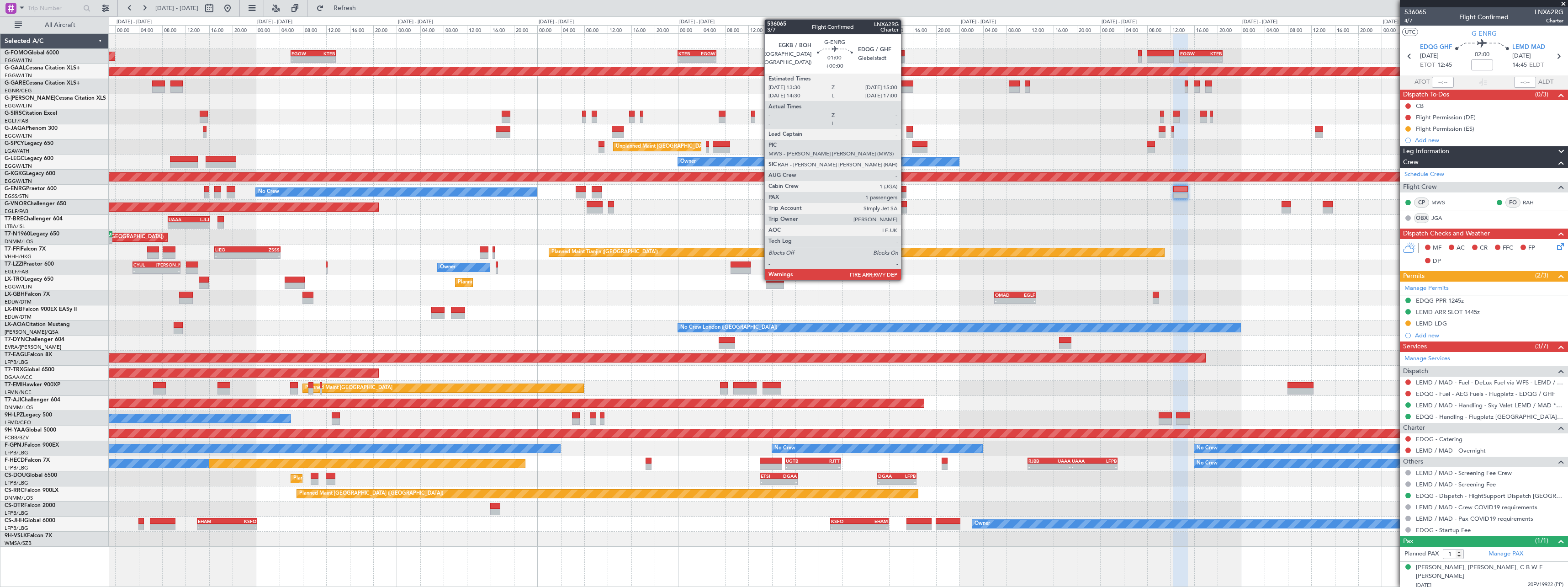
click at [905, 194] on div at bounding box center [902, 195] width 9 height 7
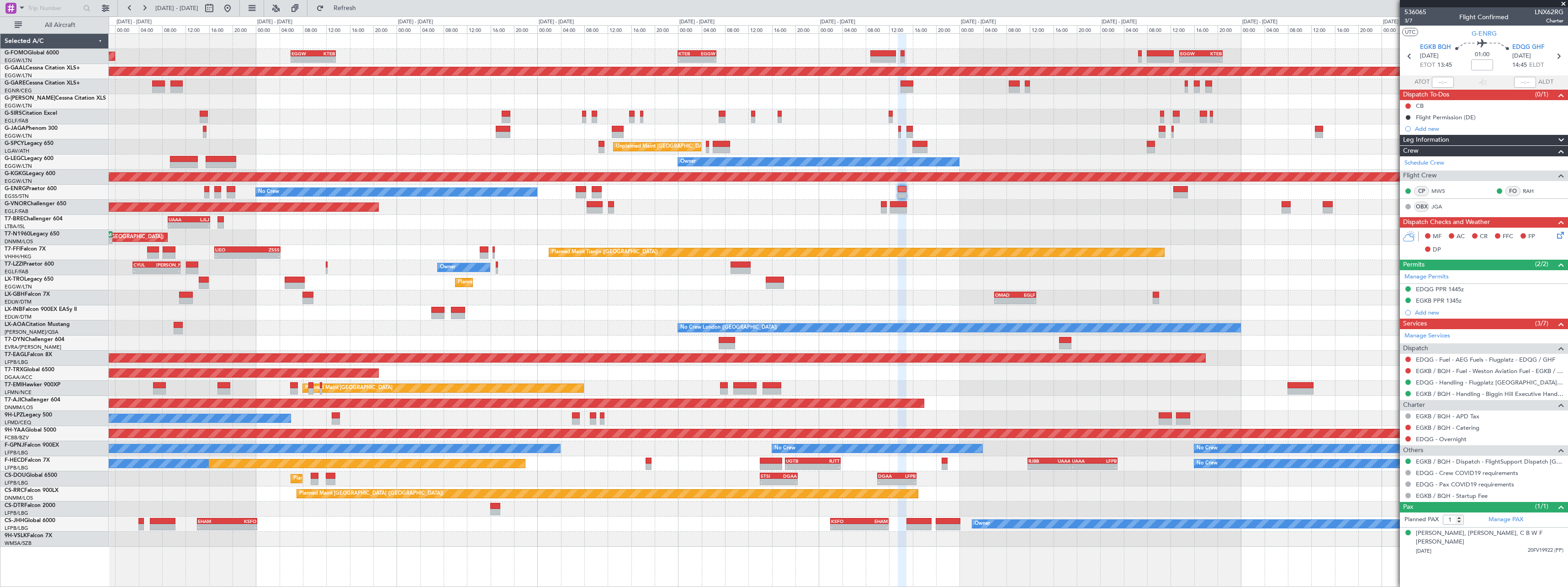
drag, startPoint x: 1425, startPoint y: 125, endPoint x: 1435, endPoint y: 125, distance: 10.0
click at [1426, 125] on div "Add new" at bounding box center [1489, 128] width 148 height 8
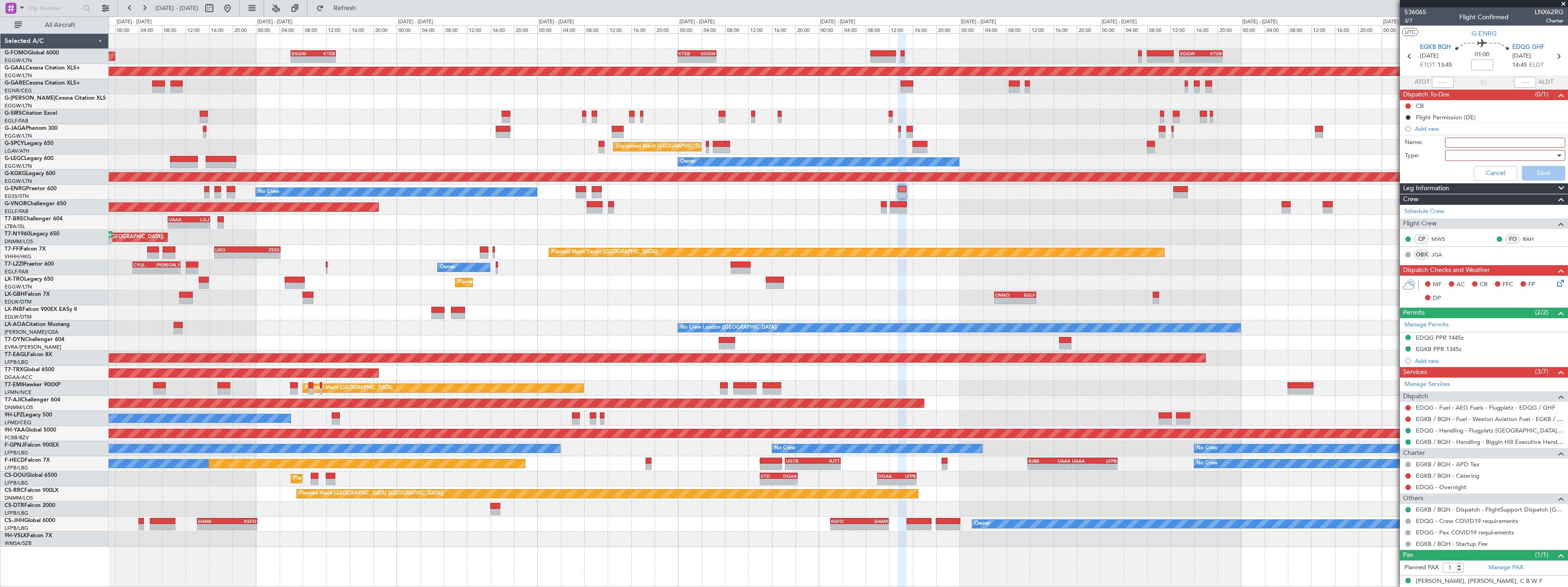
click at [1463, 143] on input "Name:" at bounding box center [1505, 143] width 120 height 10
type input "EDQG RFFS CAT 5 UPGRADE"
click at [1482, 157] on div at bounding box center [1502, 155] width 106 height 14
click at [1471, 181] on span "Country" at bounding box center [1501, 187] width 107 height 14
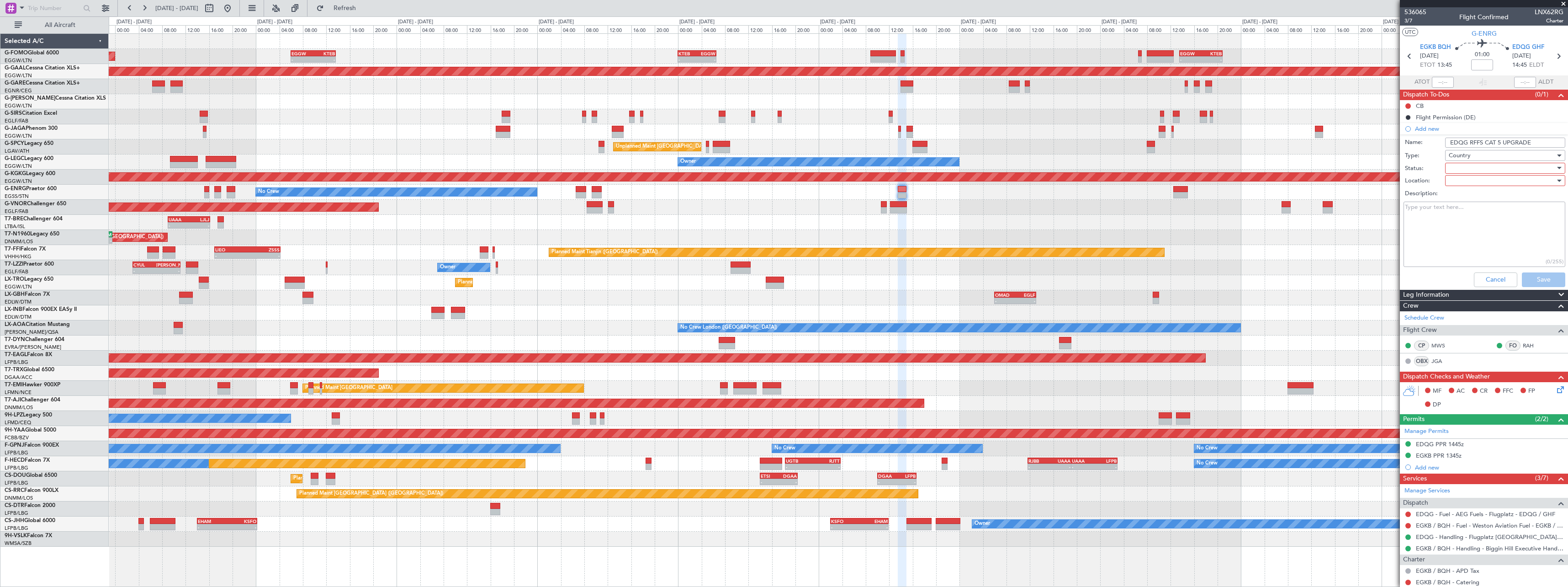
click at [1471, 153] on div "Country" at bounding box center [1502, 155] width 106 height 14
click at [1467, 173] on span "Generic" at bounding box center [1501, 174] width 107 height 14
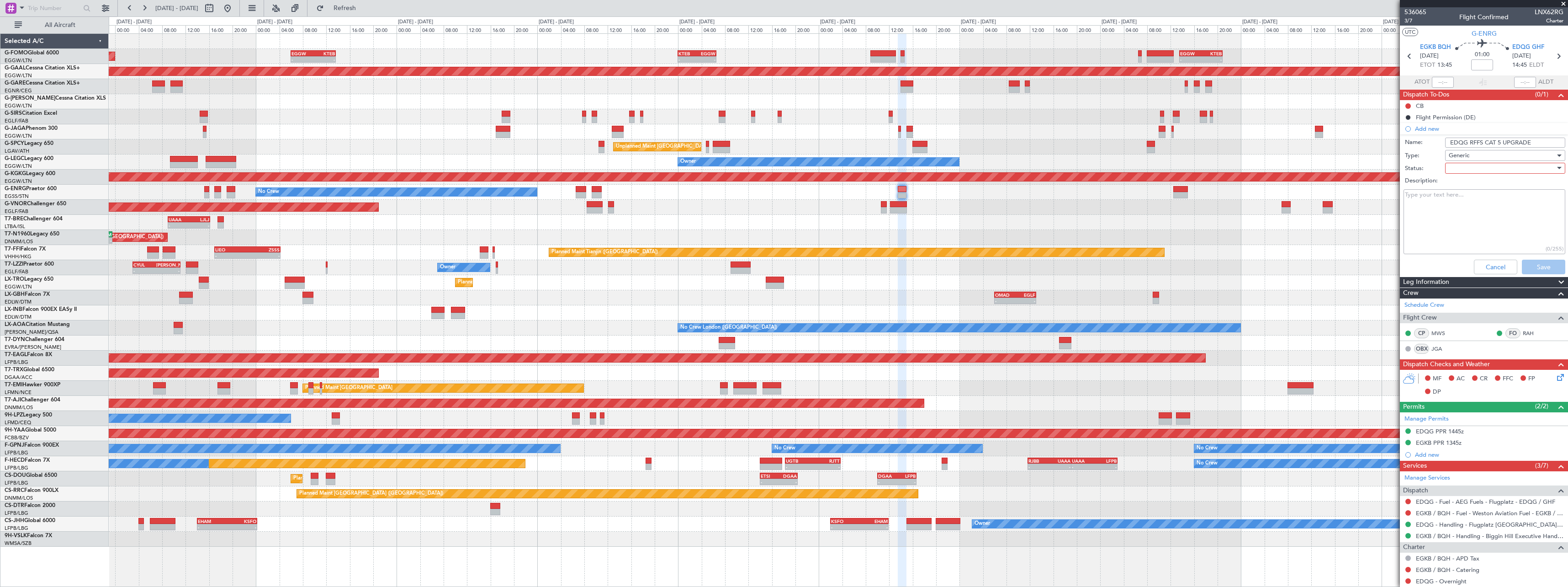
click at [1468, 170] on div at bounding box center [1502, 168] width 106 height 14
click at [1471, 215] on span "Completed" at bounding box center [1501, 214] width 107 height 14
click at [1550, 269] on button "Save" at bounding box center [1544, 267] width 43 height 15
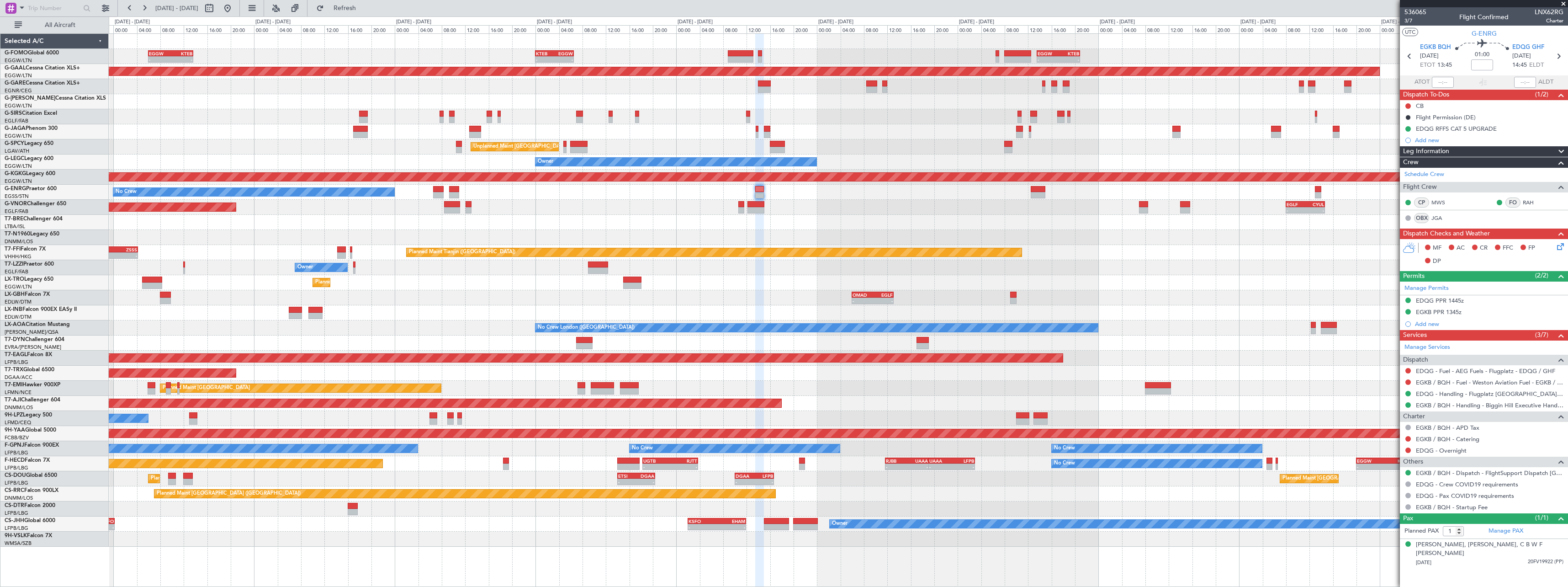
click at [865, 225] on div "UAAA 09:00 Z LJLJ 16:15 Z - -" at bounding box center [838, 222] width 1459 height 15
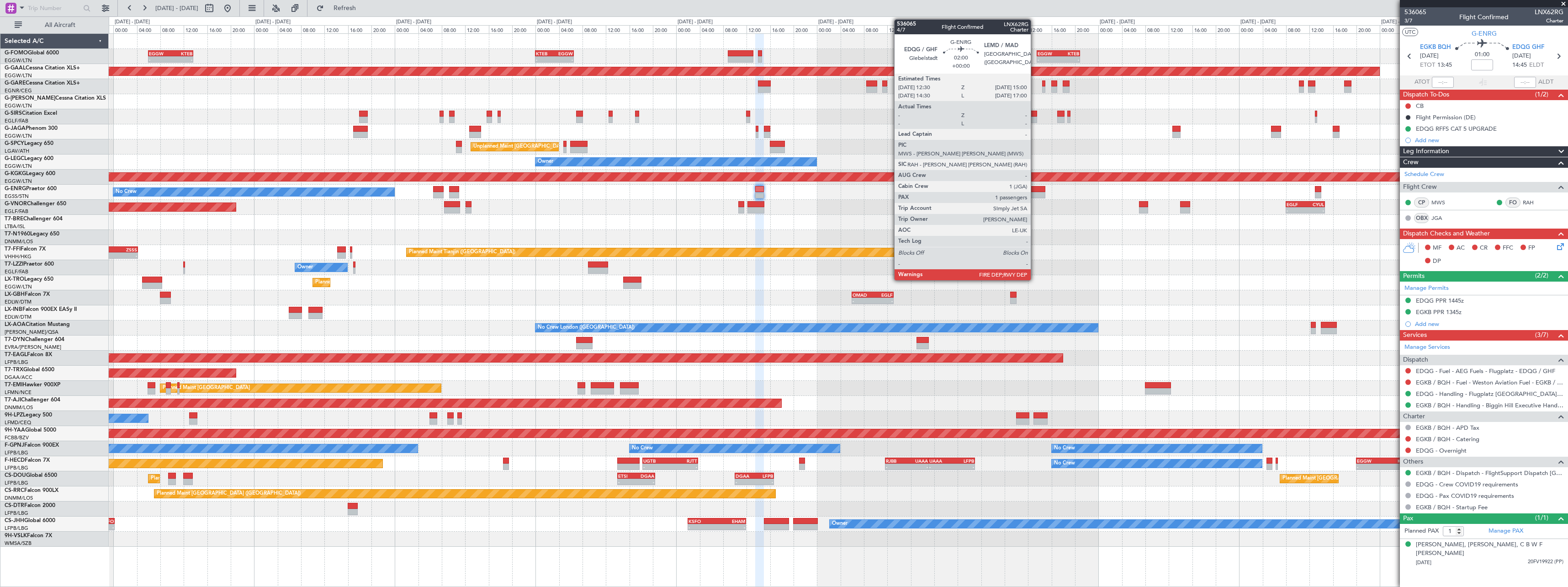
click at [1035, 192] on div at bounding box center [1038, 195] width 15 height 7
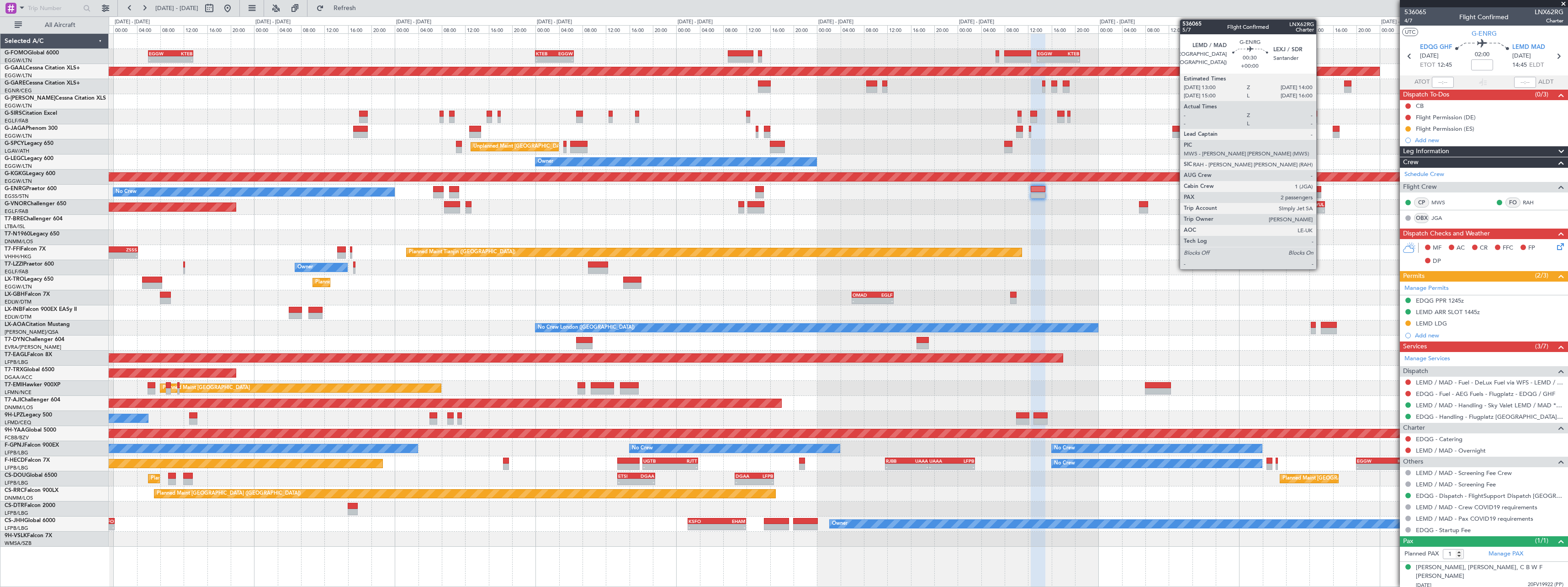
click at [1320, 188] on div at bounding box center [1318, 189] width 6 height 7
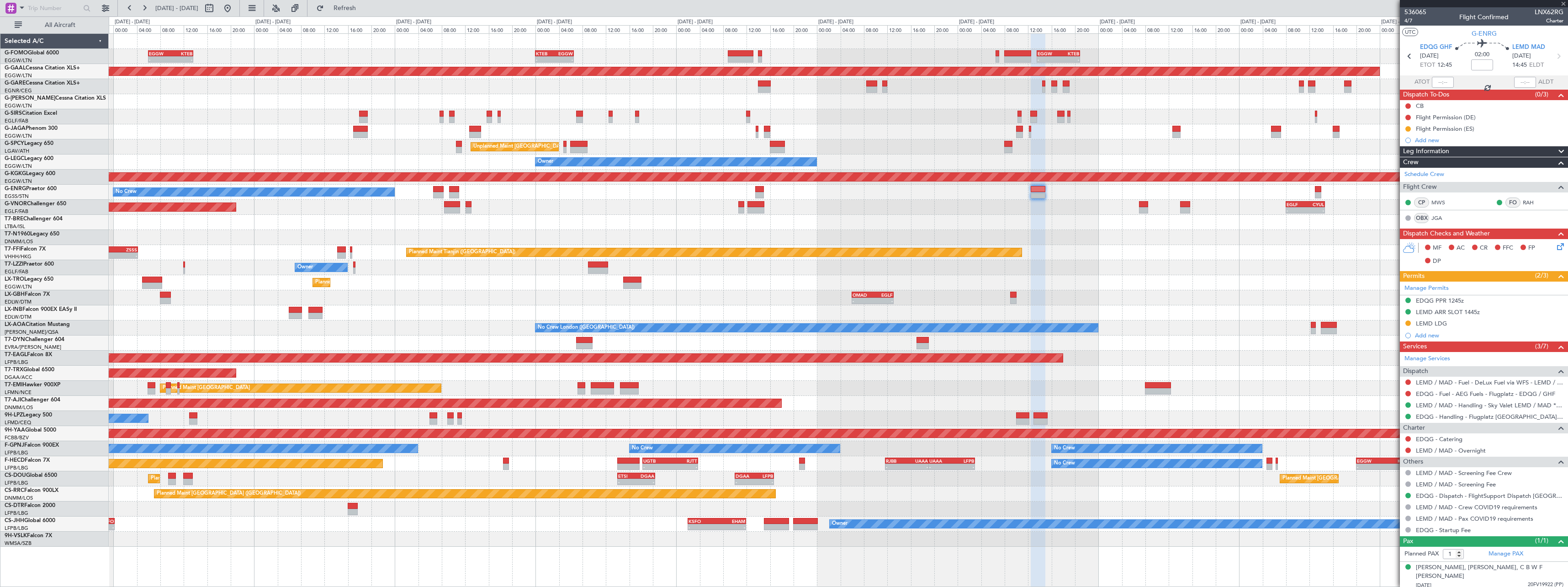
click at [873, 238] on div "Unplanned Maint [GEOGRAPHIC_DATA] ([GEOGRAPHIC_DATA]) - - EGSS 17:00 Z DNMM 23:…" at bounding box center [838, 237] width 1459 height 15
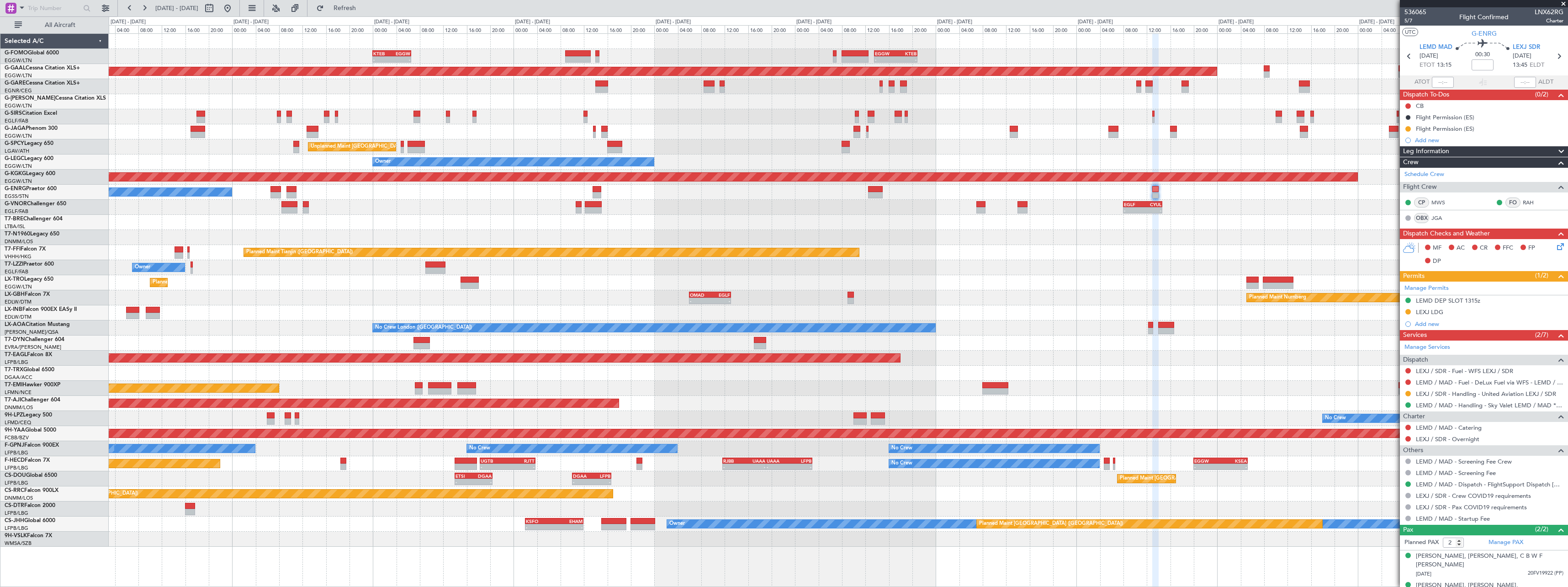
click at [969, 243] on div "- - EGSS 17:00 Z DNMM 23:35 Z Unplanned Maint [GEOGRAPHIC_DATA] ([GEOGRAPHIC_DA…" at bounding box center [838, 237] width 1459 height 15
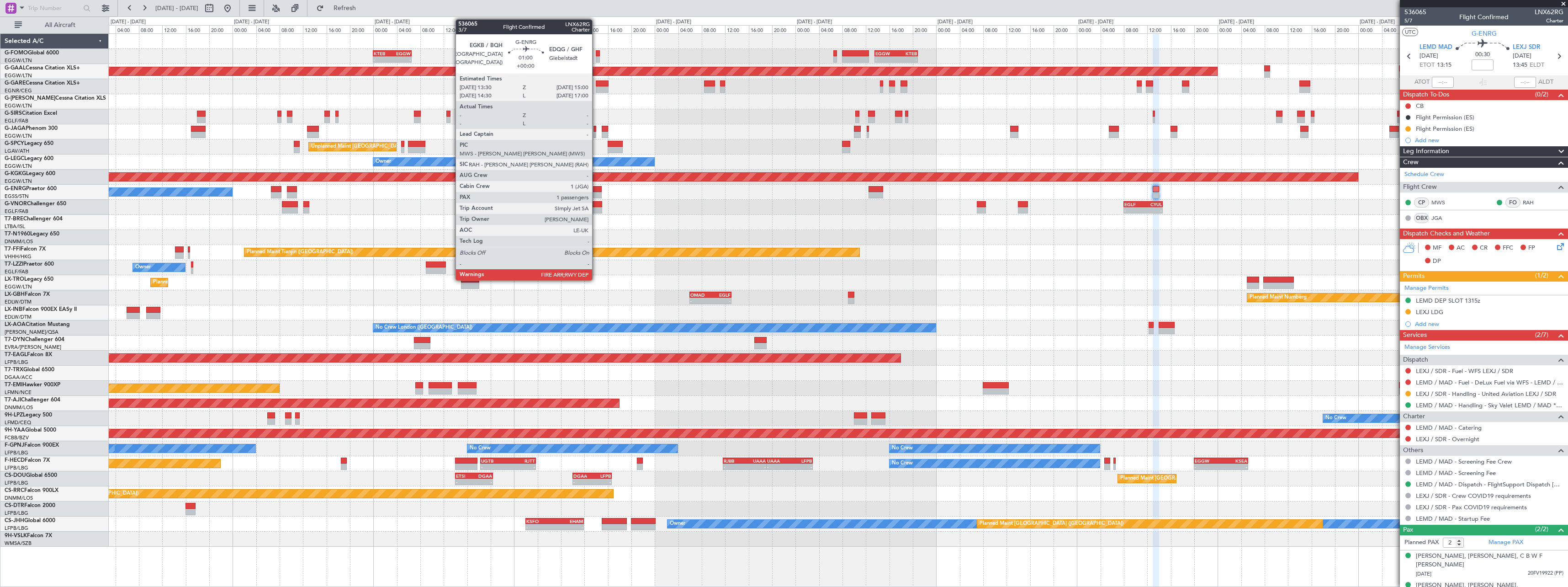
click at [596, 193] on div at bounding box center [598, 195] width 9 height 7
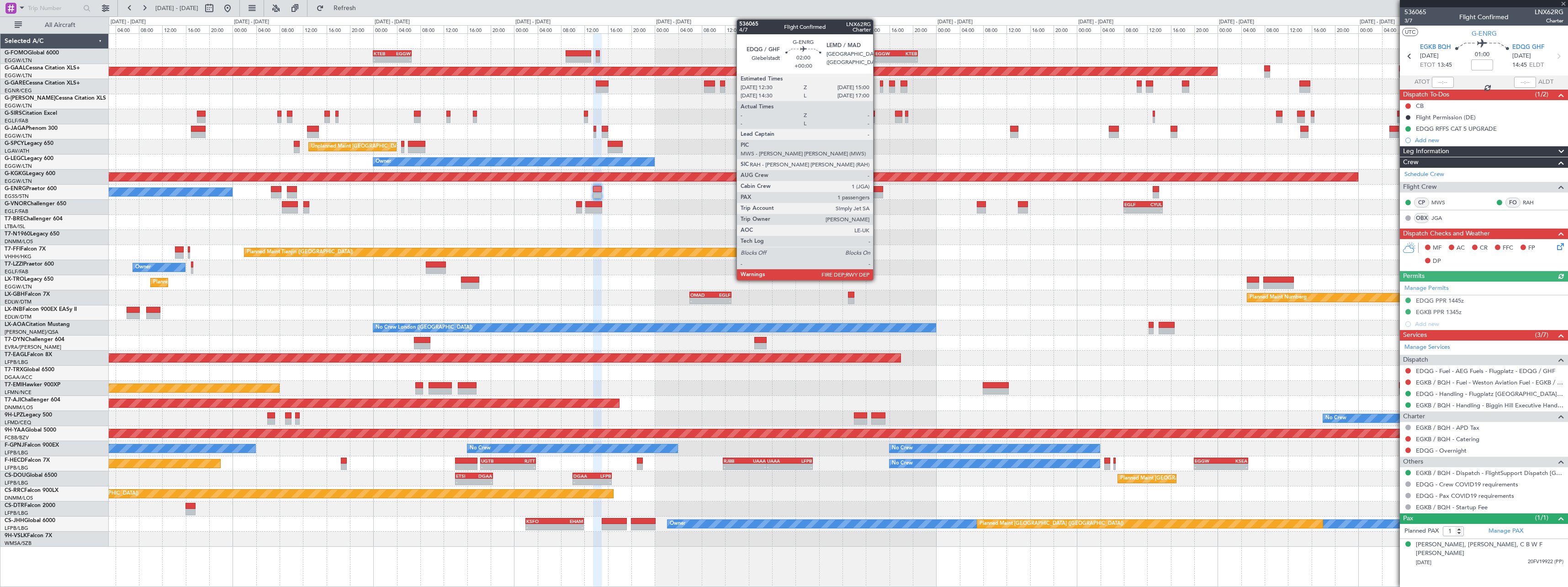
click at [877, 193] on div at bounding box center [876, 195] width 15 height 7
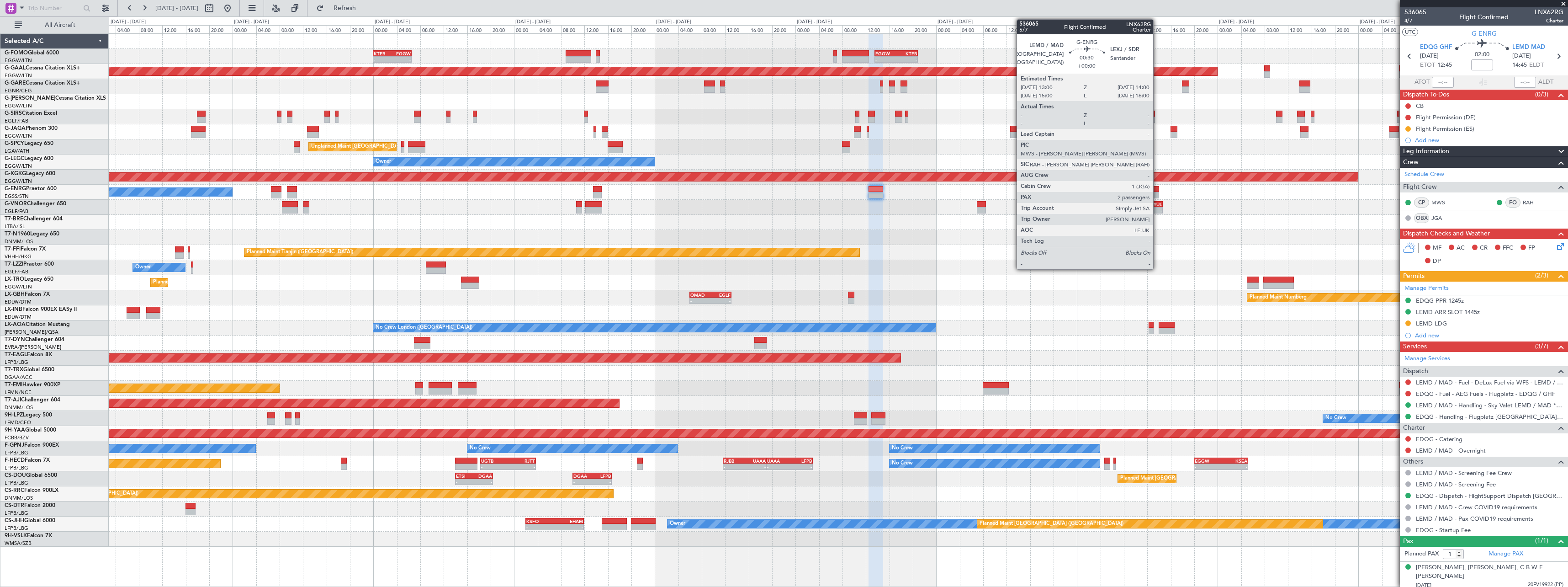
click at [1157, 192] on div at bounding box center [1156, 195] width 6 height 7
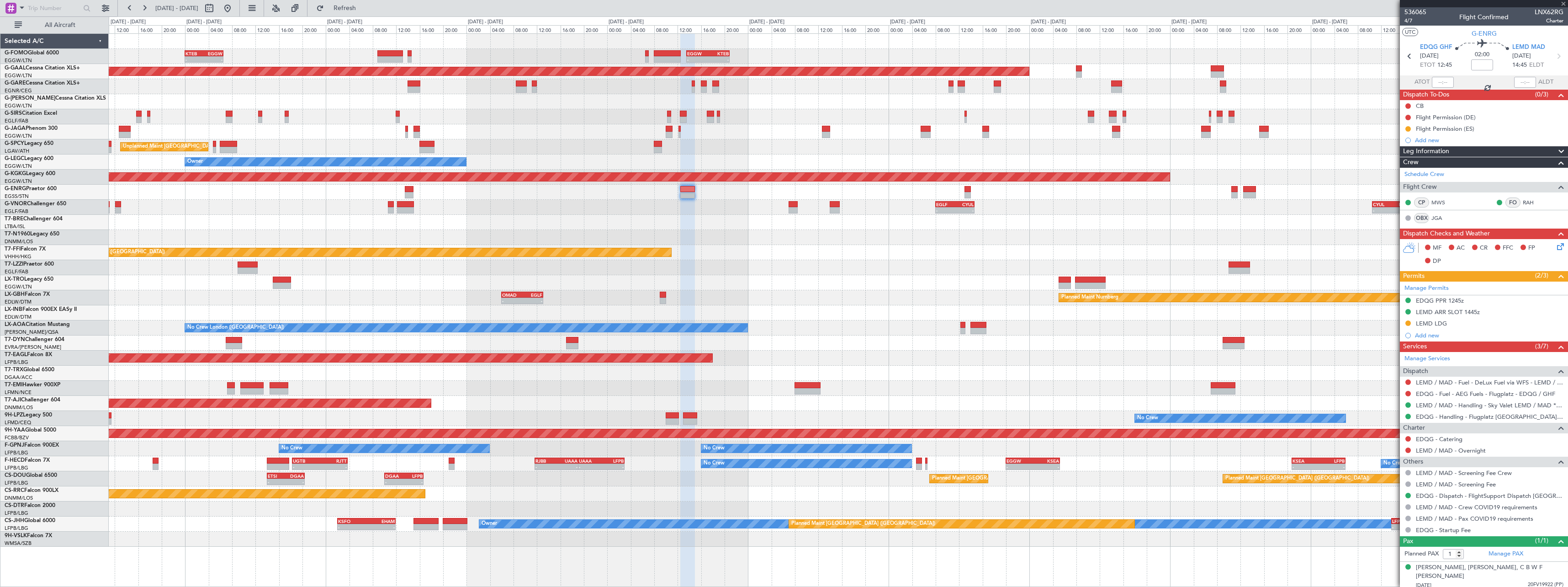
click at [1010, 200] on div "- - EGLF 08:00 Z CYUL 14:40 Z - - CYUL 10:30 Z EGLF 17:10 Z Planned Maint [GEOG…" at bounding box center [838, 207] width 1459 height 15
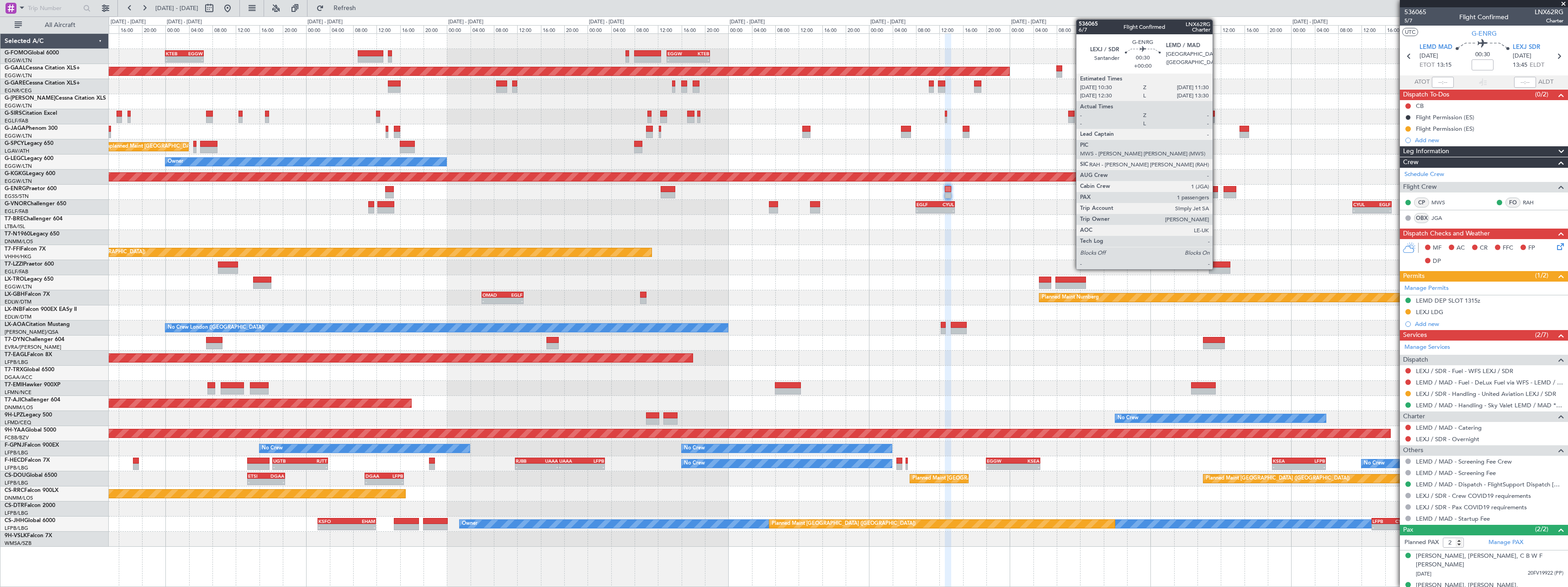
click at [1217, 191] on div at bounding box center [1215, 189] width 6 height 7
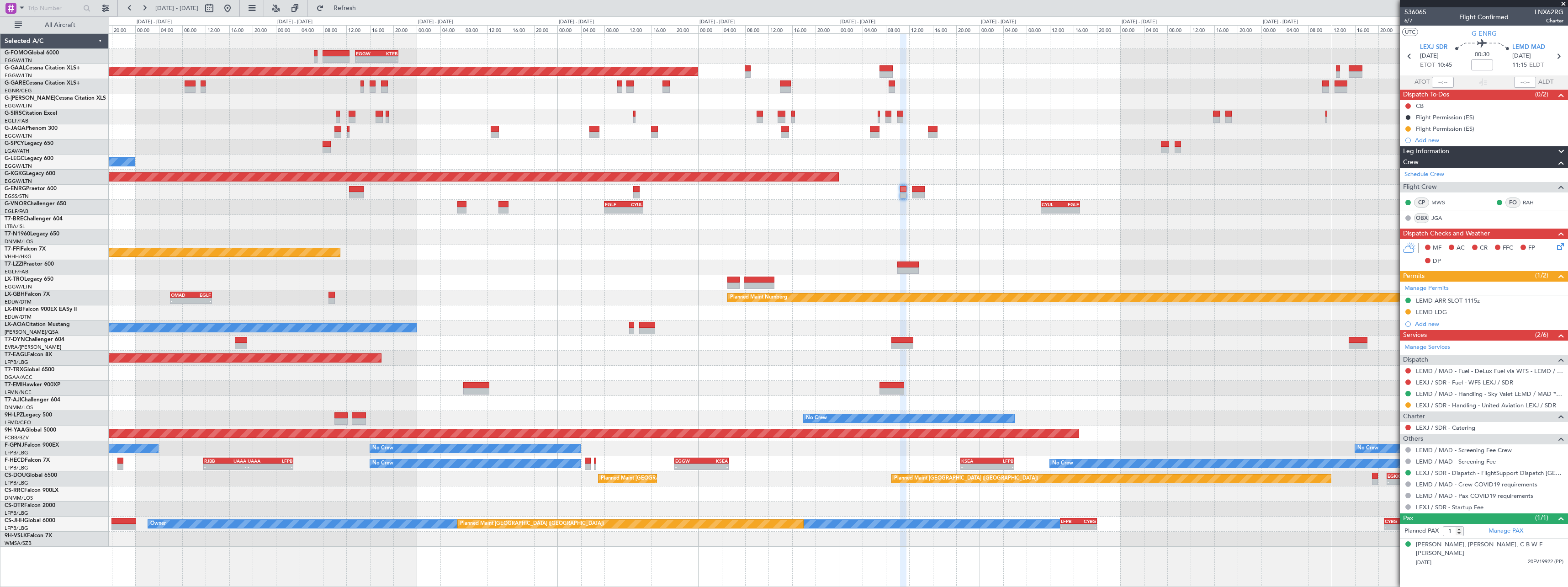
click at [879, 220] on div at bounding box center [838, 222] width 1459 height 15
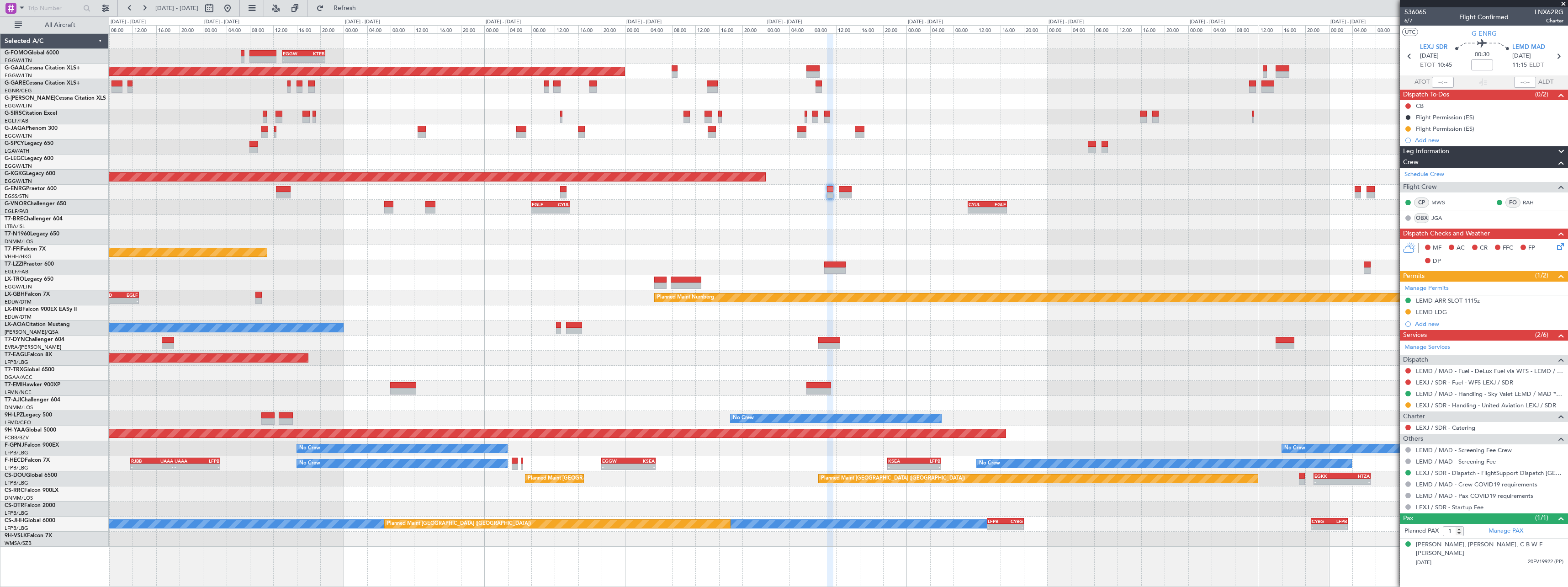
click at [1163, 195] on div at bounding box center [838, 192] width 1459 height 15
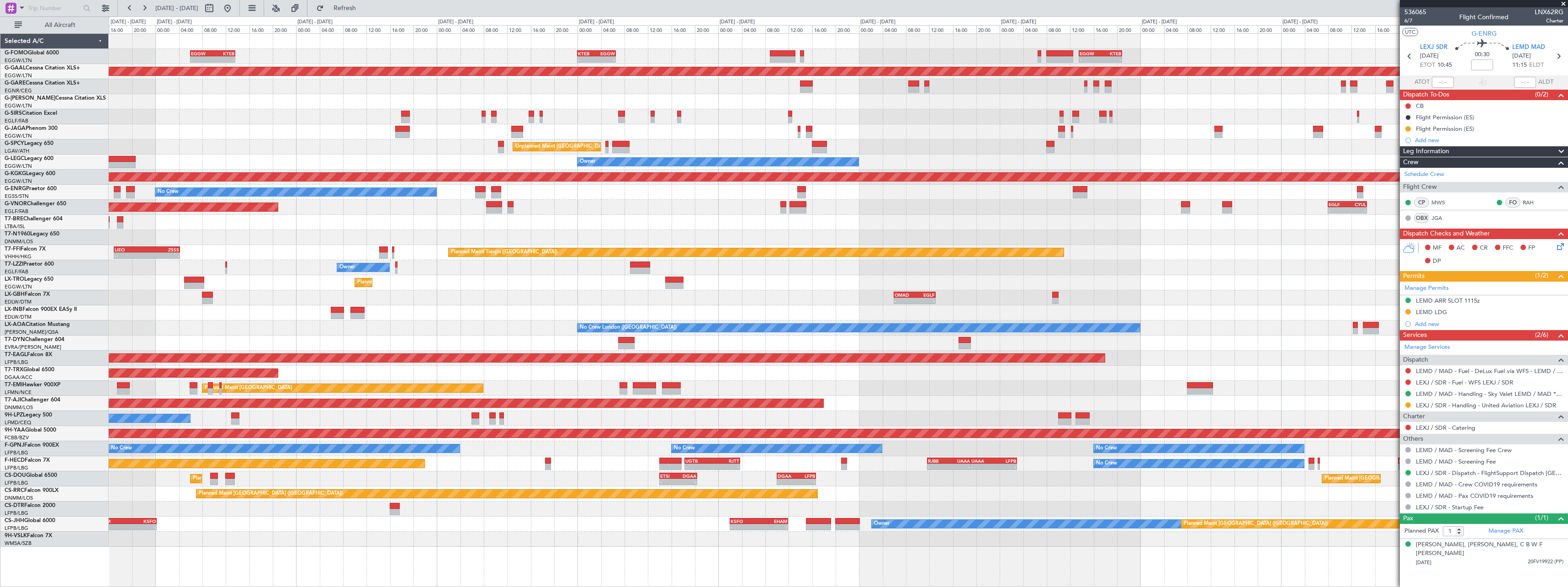
click at [1307, 246] on div "- - EGGW 13:30 Z KTEB 20:55 Z KTEB 00:00 Z EGGW 06:35 Z - - EGGW 06:00 Z KTEB 1…" at bounding box center [838, 290] width 1459 height 513
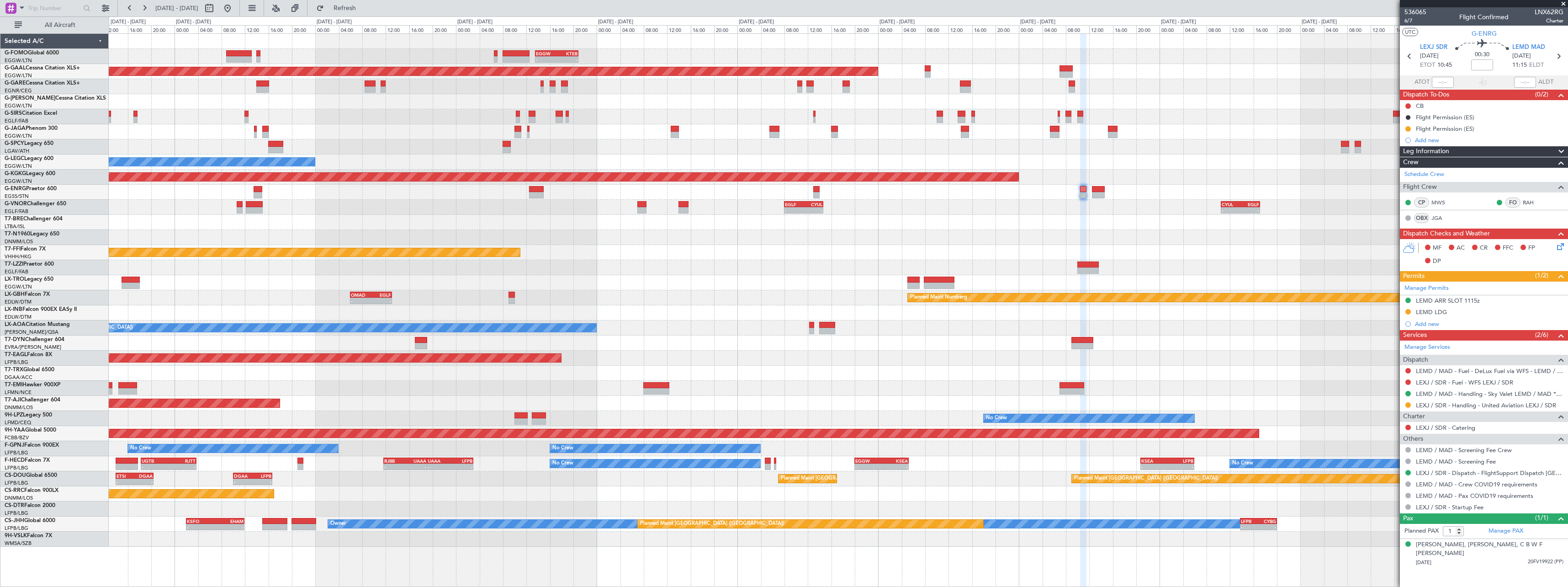
click at [596, 145] on div "- - EGGW 13:30 Z KTEB 20:55 Z KTEB 00:00 Z EGGW 06:35 Z - - Planned [GEOGRAPHIC…" at bounding box center [838, 290] width 1459 height 513
click at [1070, 138] on div "Planned Maint [GEOGRAPHIC_DATA] ([GEOGRAPHIC_DATA])" at bounding box center [838, 132] width 1459 height 15
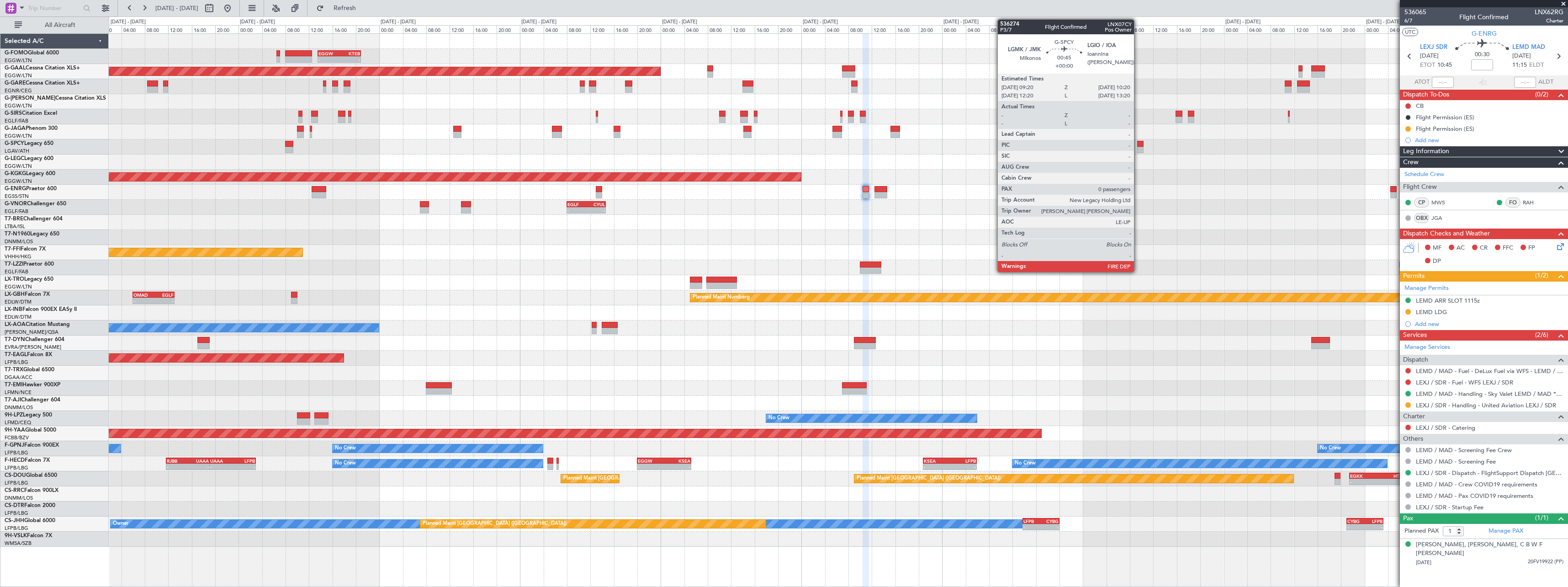
click at [1138, 147] on div at bounding box center [1140, 150] width 6 height 7
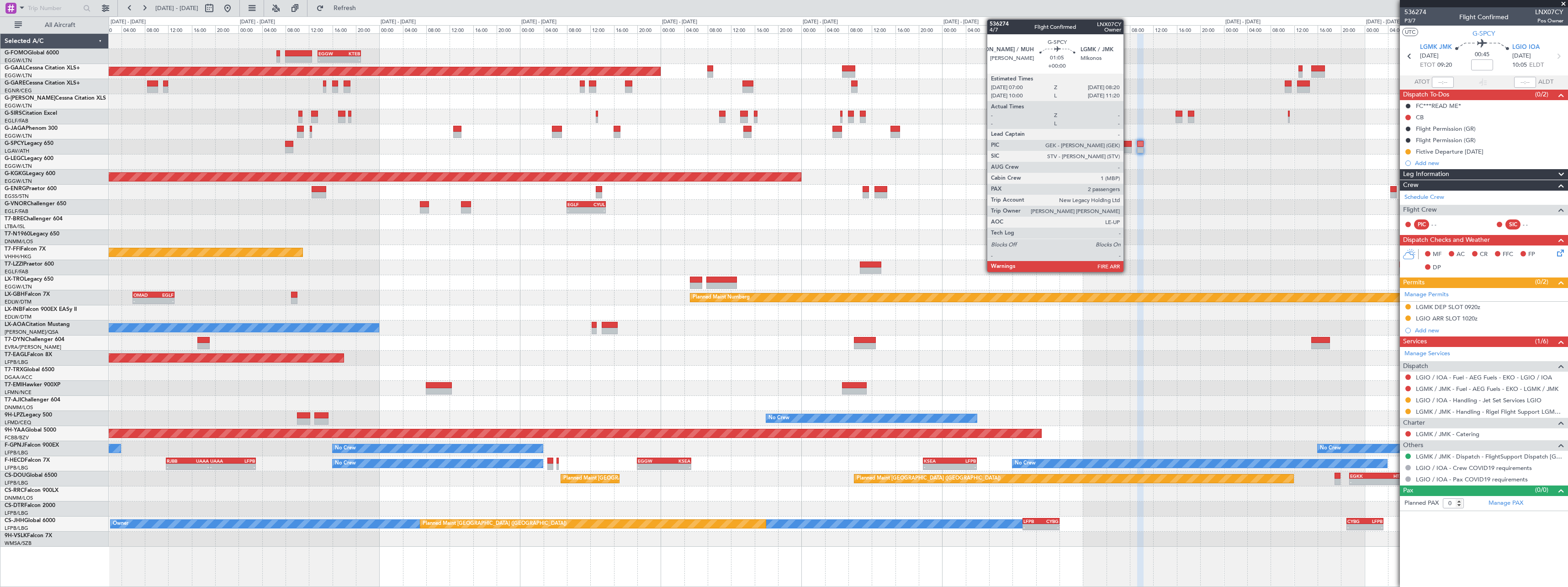
click at [1128, 148] on div at bounding box center [1127, 150] width 8 height 7
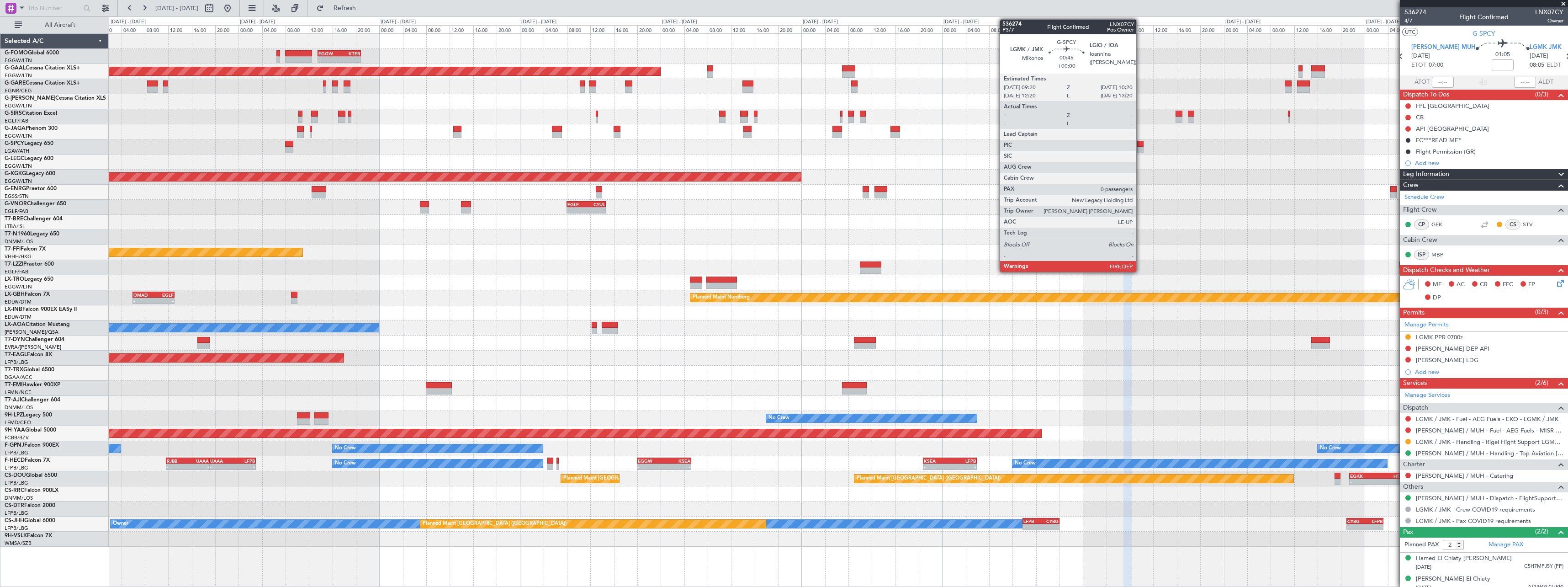
click at [1140, 145] on div at bounding box center [1140, 144] width 6 height 7
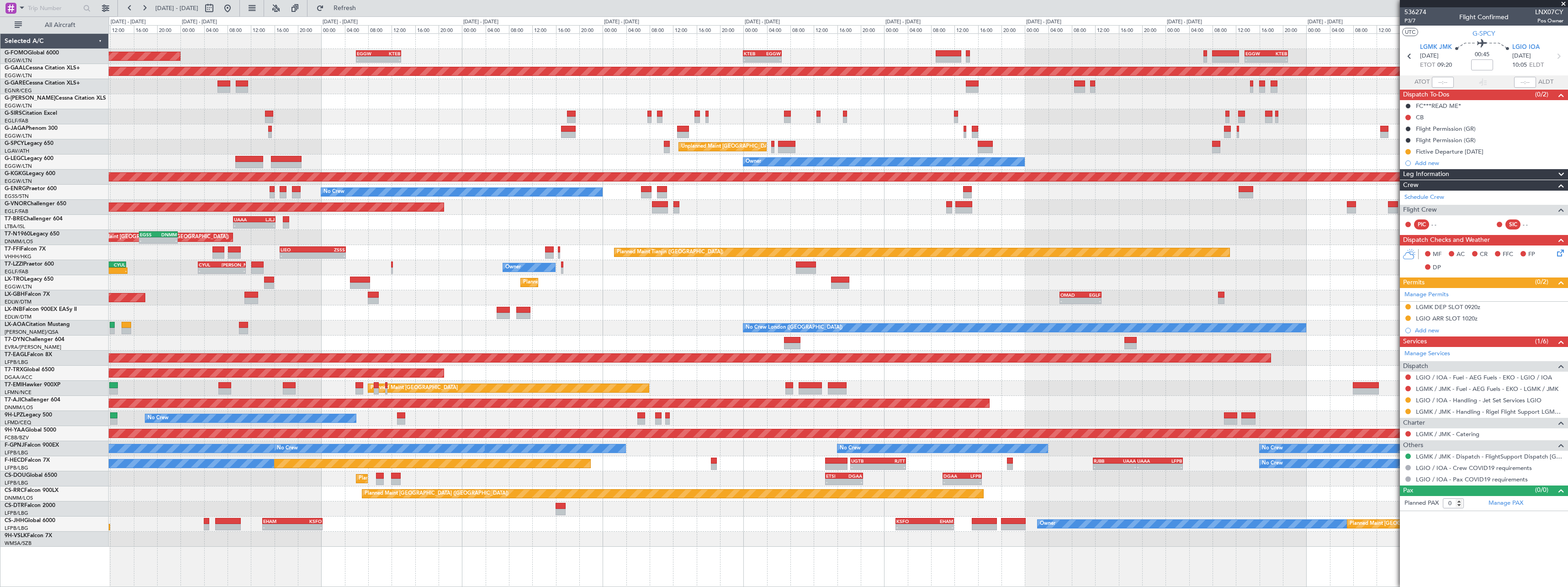
click at [1400, 262] on div "- - EGGW 13:30 Z KTEB 20:55 Z KTEB 00:00 Z EGGW 06:35 Z - - EGGW 06:00 Z KTEB 1…" at bounding box center [838, 290] width 1459 height 513
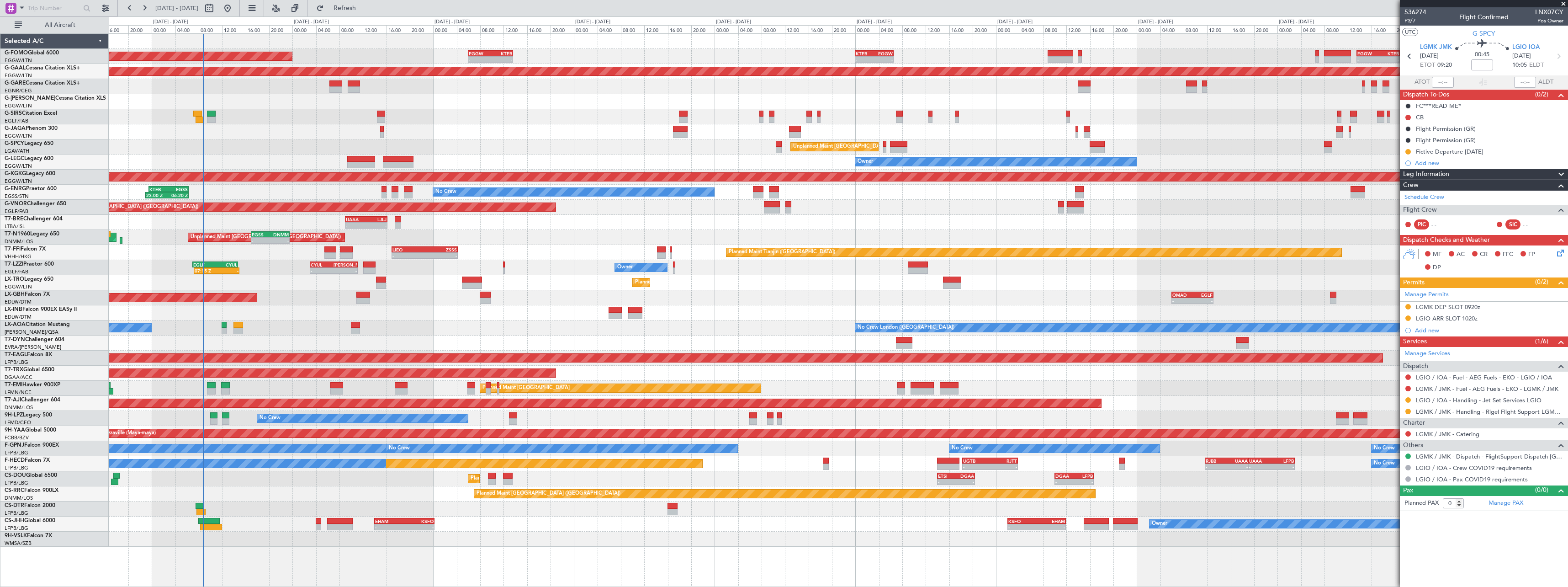
click at [422, 290] on div "Planned Maint Dusseldorf" at bounding box center [838, 282] width 1459 height 15
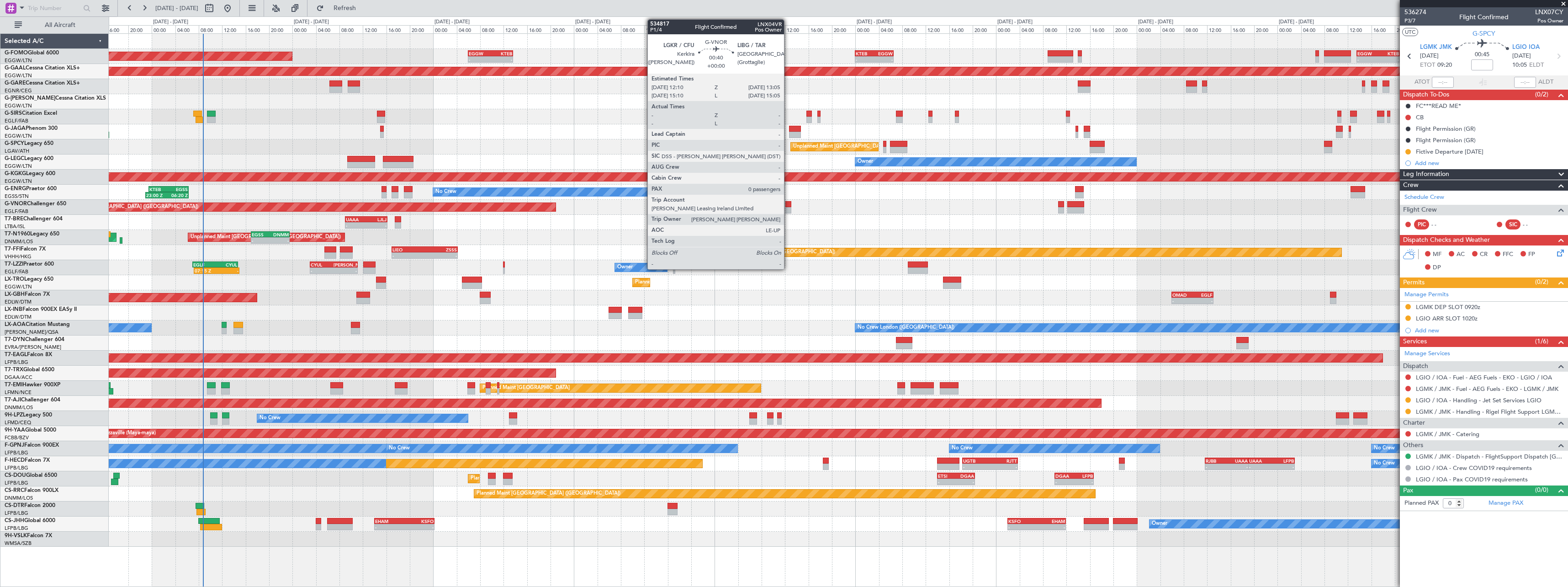
click at [788, 205] on div at bounding box center [787, 204] width 5 height 7
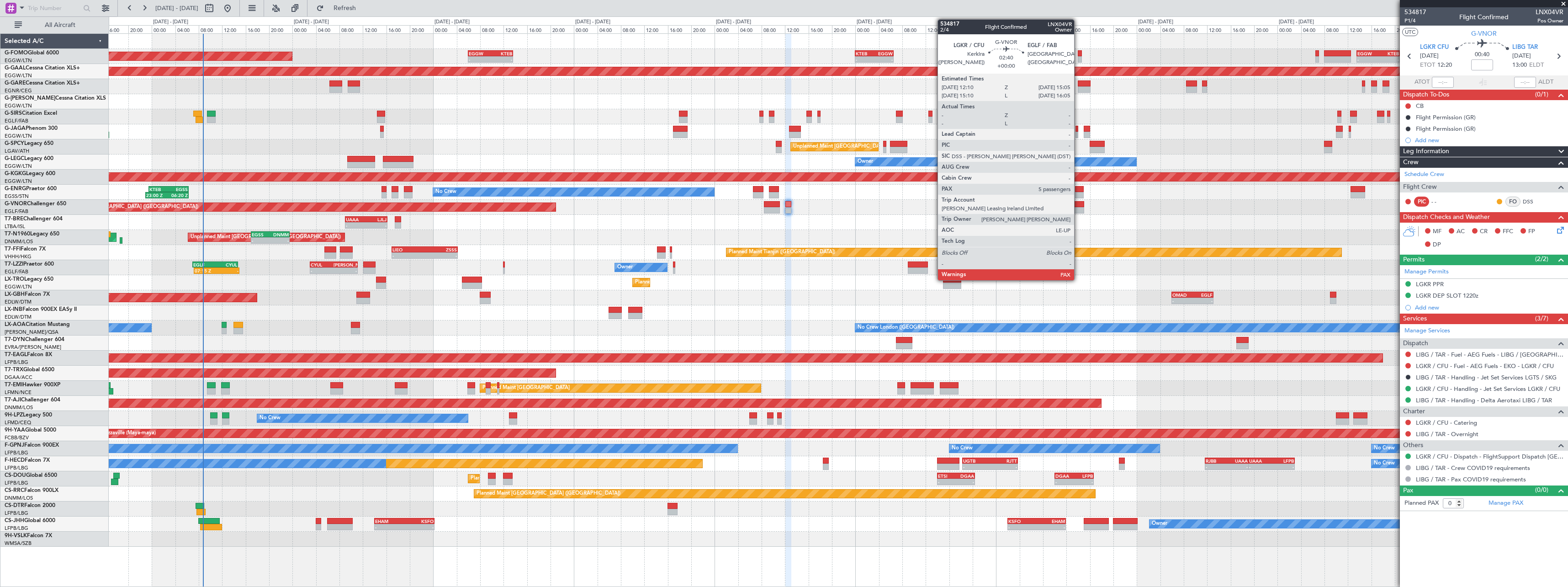
click at [1079, 206] on div at bounding box center [1076, 204] width 18 height 7
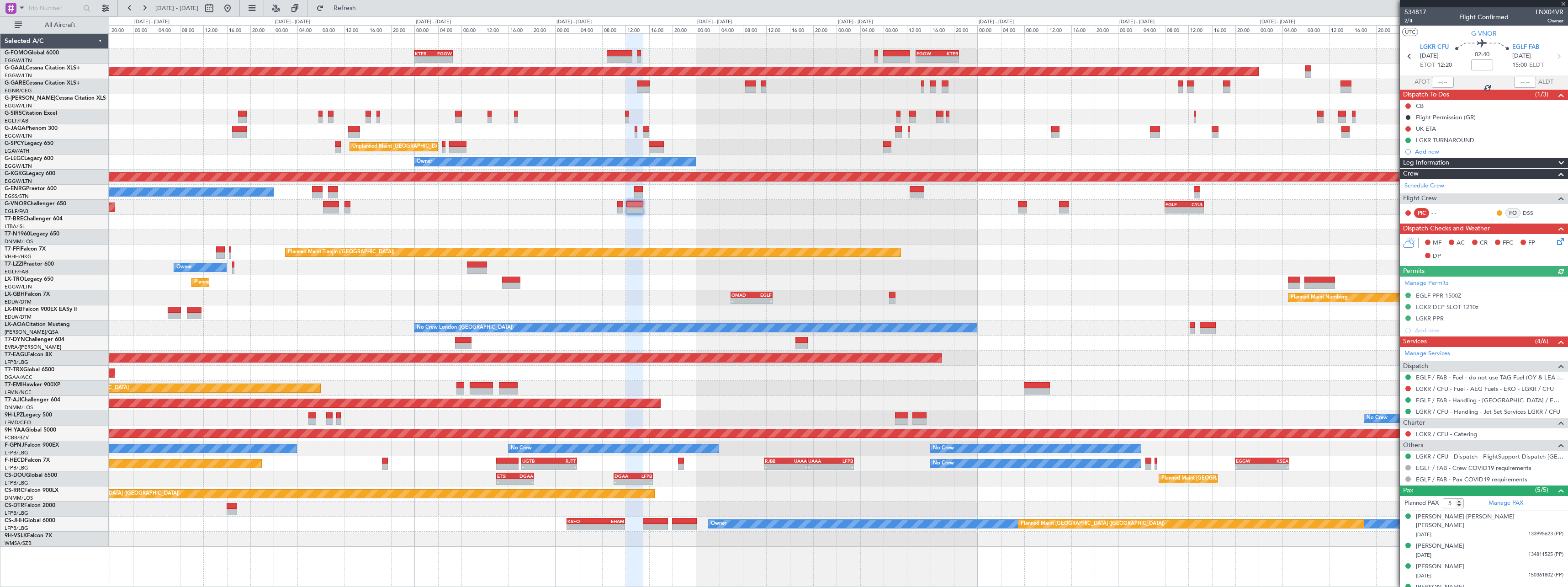
click at [736, 235] on div "- - KTEB 00:00 Z EGGW 06:35 Z - - EGGW 13:30 Z KTEB 20:55 Z EGGW 06:00 Z KTEB 1…" at bounding box center [838, 290] width 1459 height 513
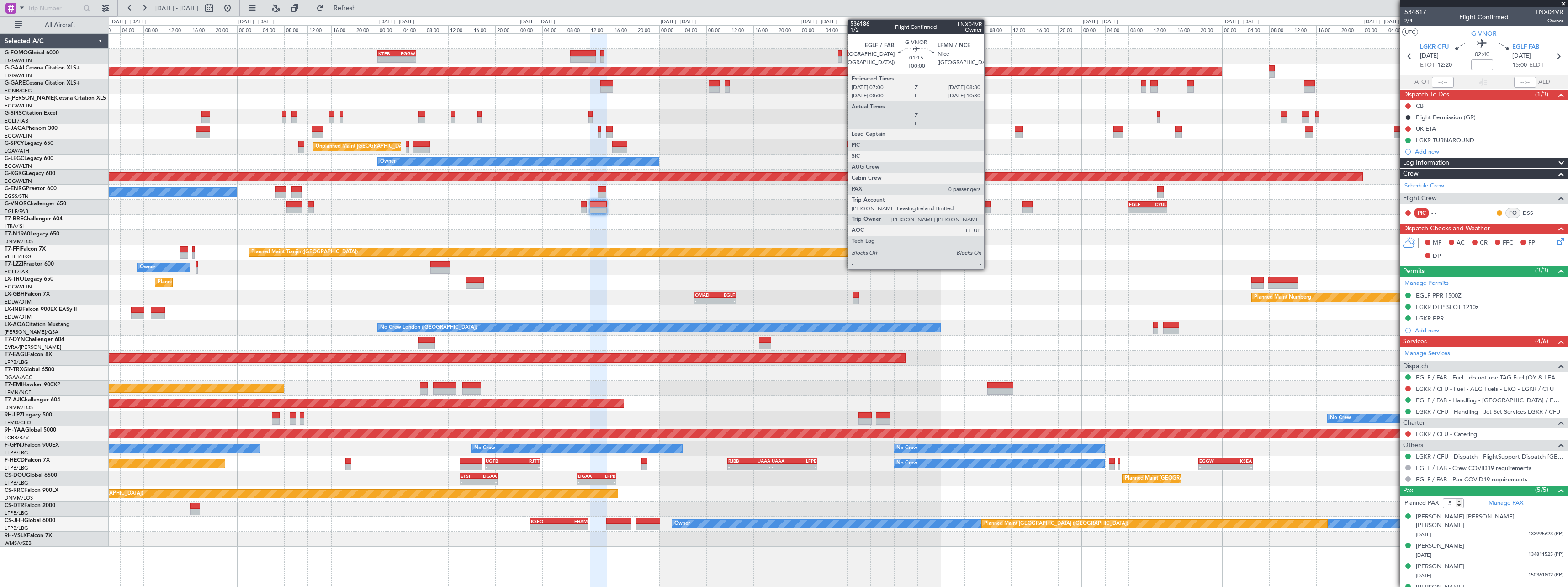
click at [989, 209] on div at bounding box center [986, 210] width 9 height 7
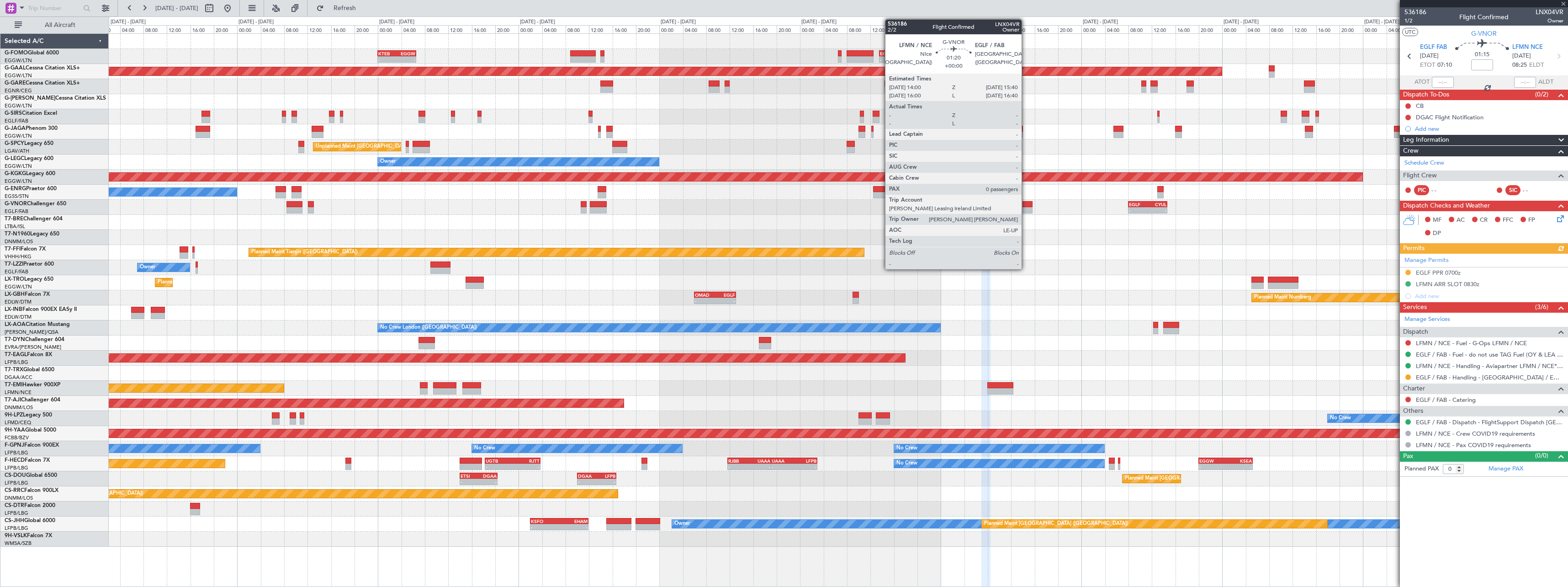
click at [1026, 205] on div at bounding box center [1028, 204] width 10 height 7
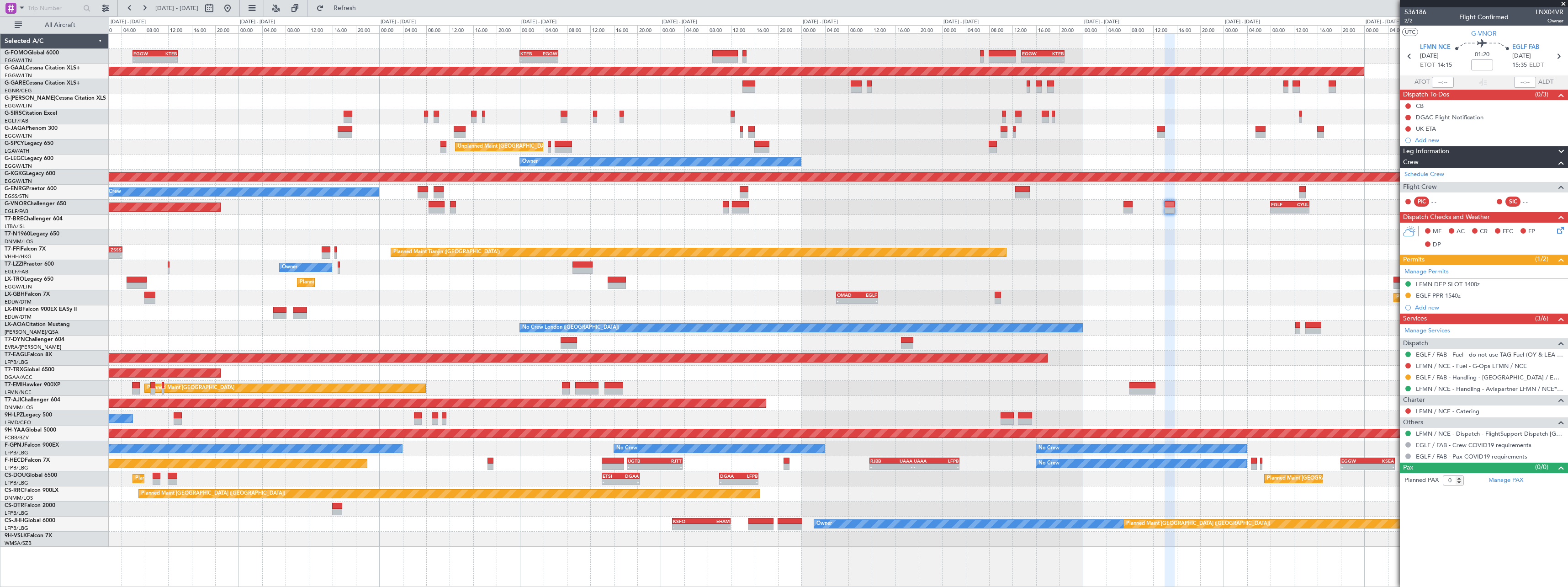
click at [1150, 259] on div "Planned Maint Tianjin ([GEOGRAPHIC_DATA]) - - [PERSON_NAME] 17:00 Z ZSSS 04:15 Z" at bounding box center [838, 252] width 1459 height 15
click at [1410, 115] on button at bounding box center [1408, 117] width 5 height 5
click at [1415, 173] on span "Cancelled" at bounding box center [1410, 171] width 26 height 9
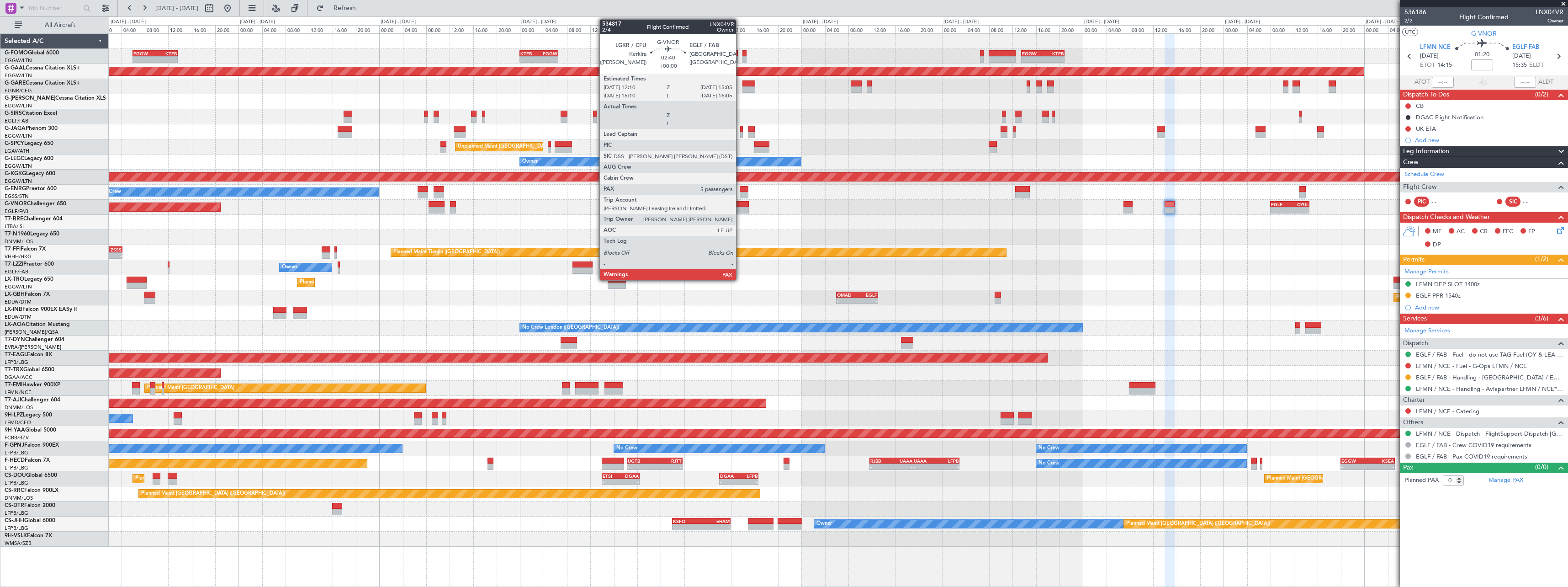
click at [740, 206] on div at bounding box center [741, 204] width 18 height 7
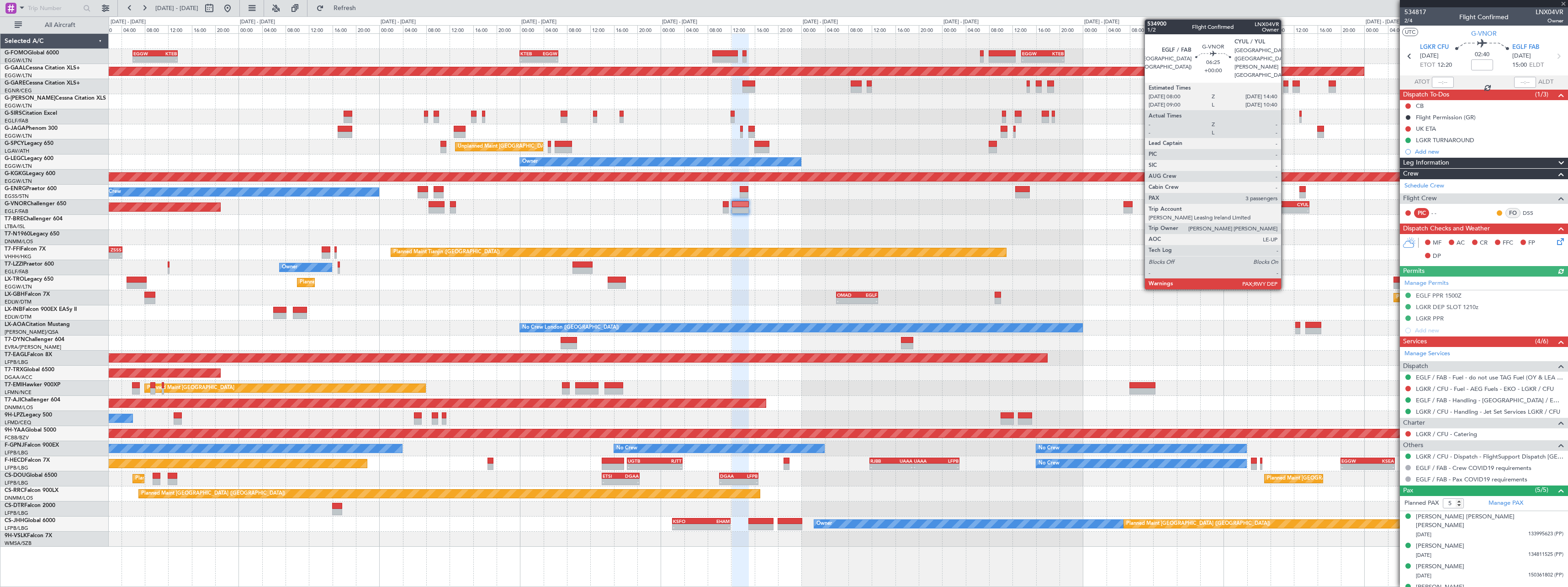
click at [1286, 205] on div "EGLF" at bounding box center [1280, 204] width 18 height 5
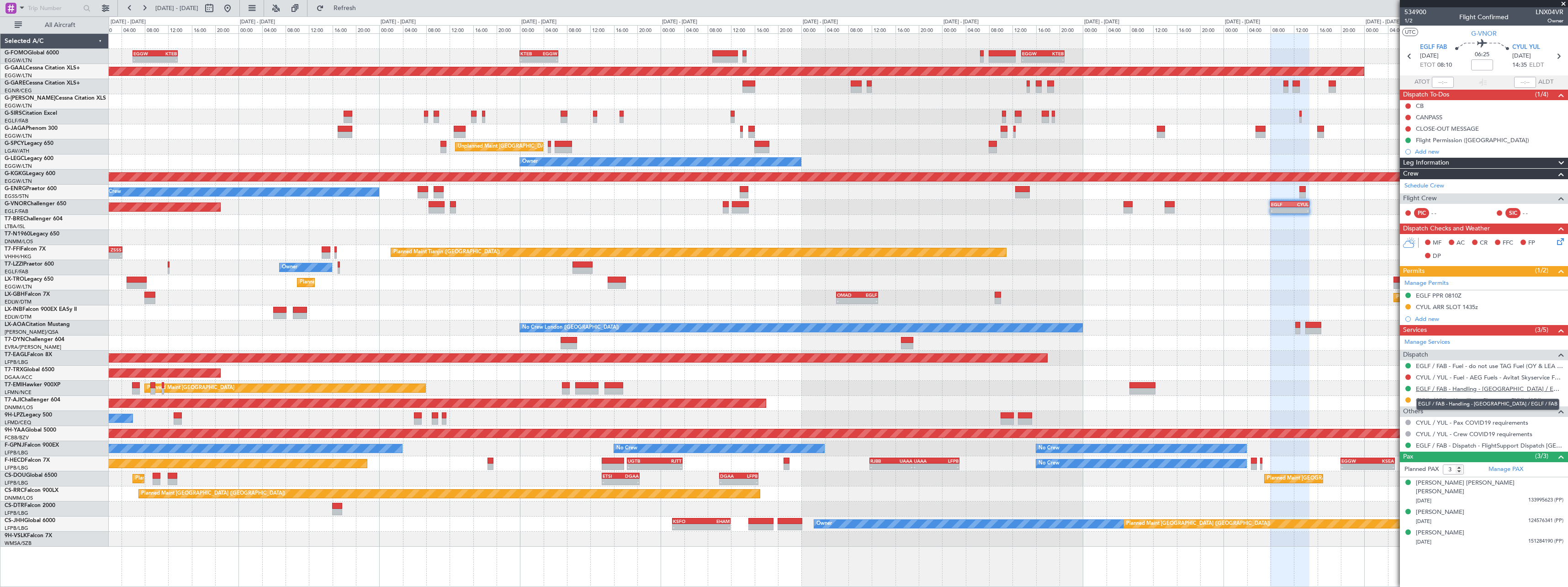
click at [1475, 390] on link "EGLF / FAB - Handling - [GEOGRAPHIC_DATA] / EGLF / FAB" at bounding box center [1490, 389] width 147 height 8
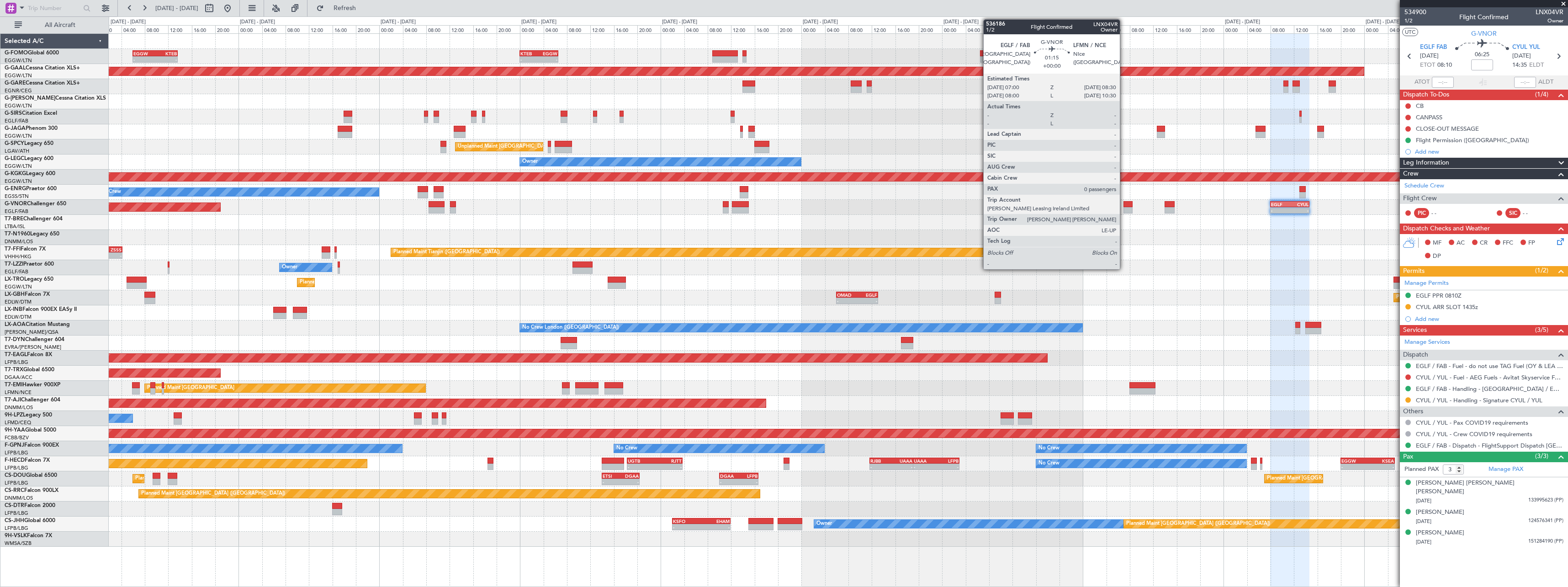
click at [1126, 209] on div at bounding box center [1128, 210] width 9 height 7
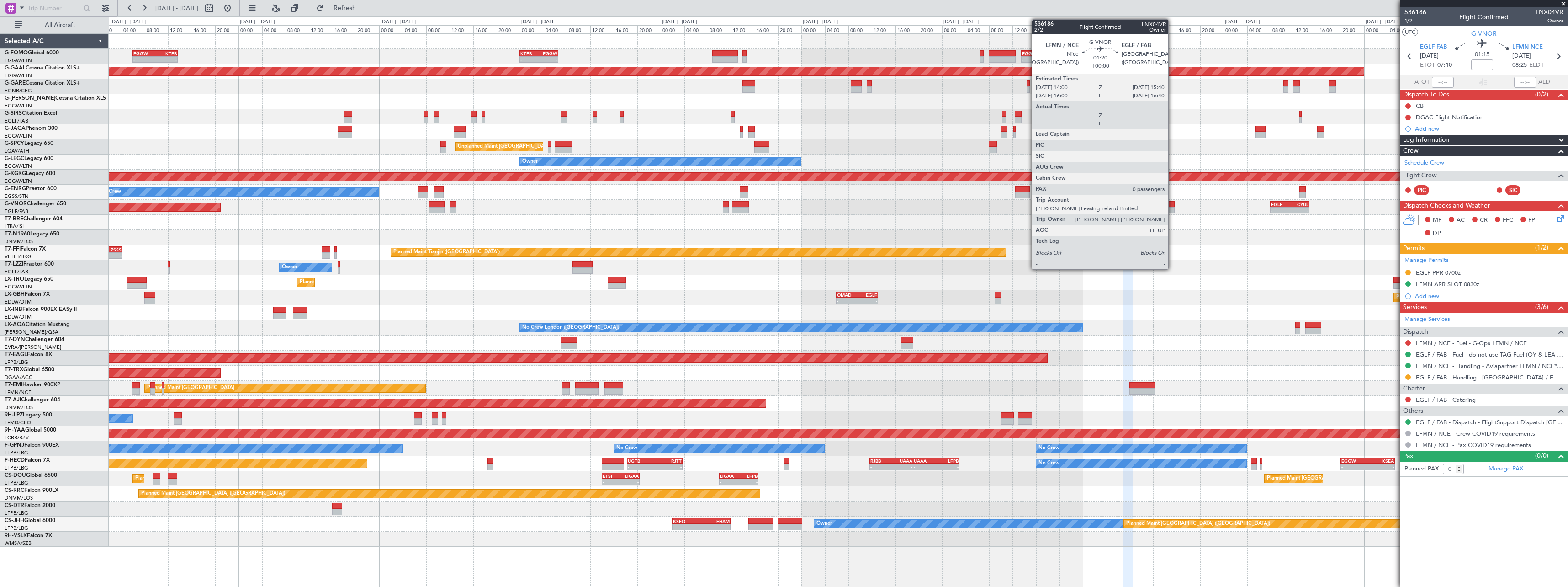
click at [1173, 206] on div at bounding box center [1170, 204] width 10 height 7
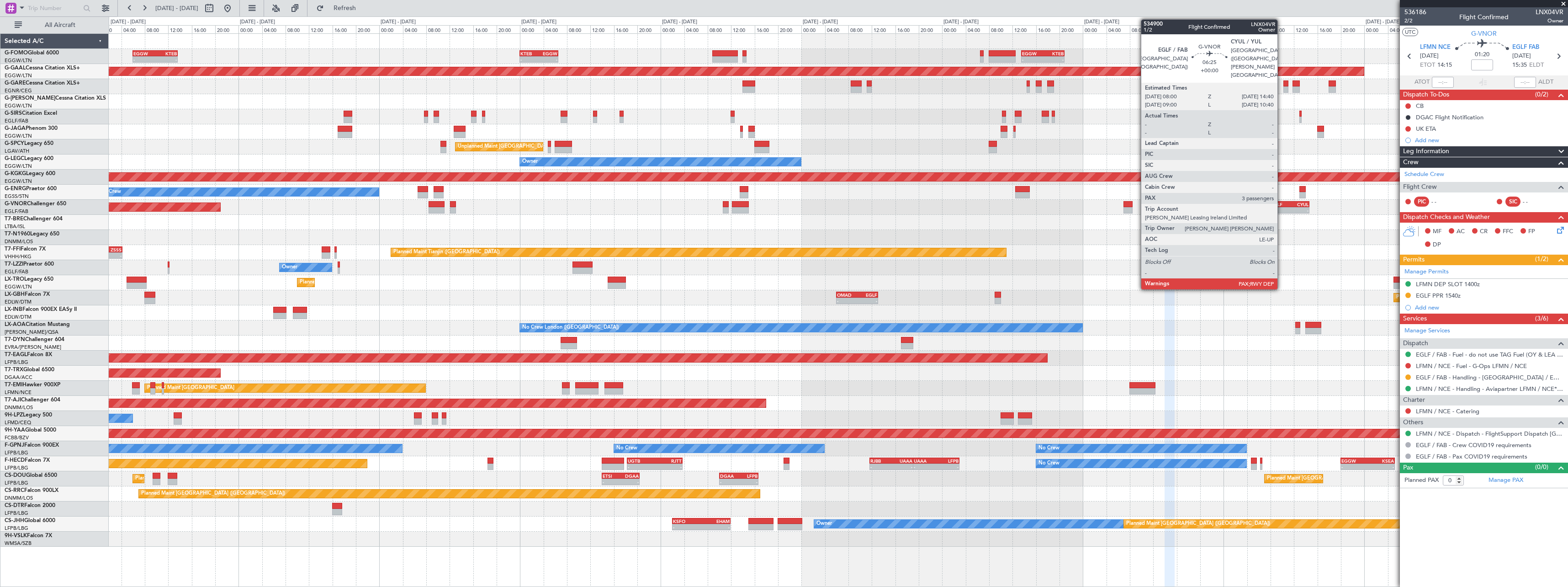
click at [1282, 209] on div "-" at bounding box center [1280, 209] width 18 height 5
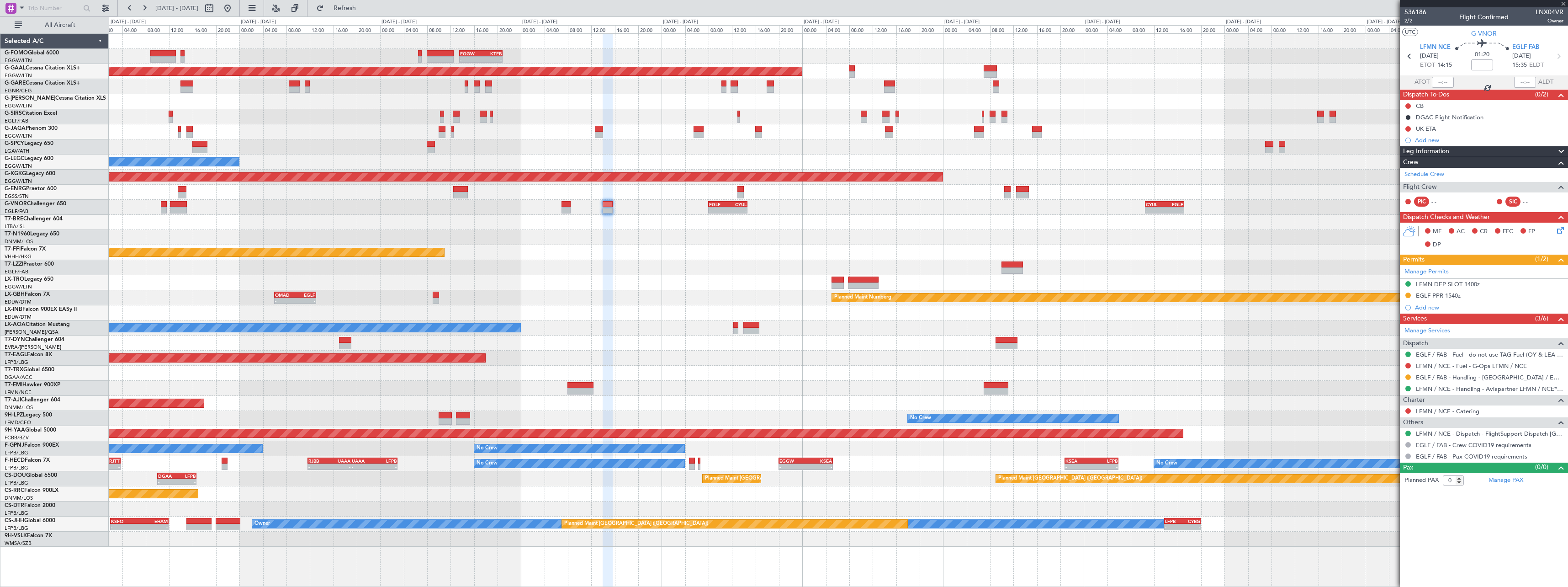
click at [623, 253] on div "- - EGGW 13:30 Z KTEB 20:55 Z KTEB 00:00 Z EGGW 06:35 Z - - Planned [GEOGRAPHIC…" at bounding box center [838, 290] width 1459 height 513
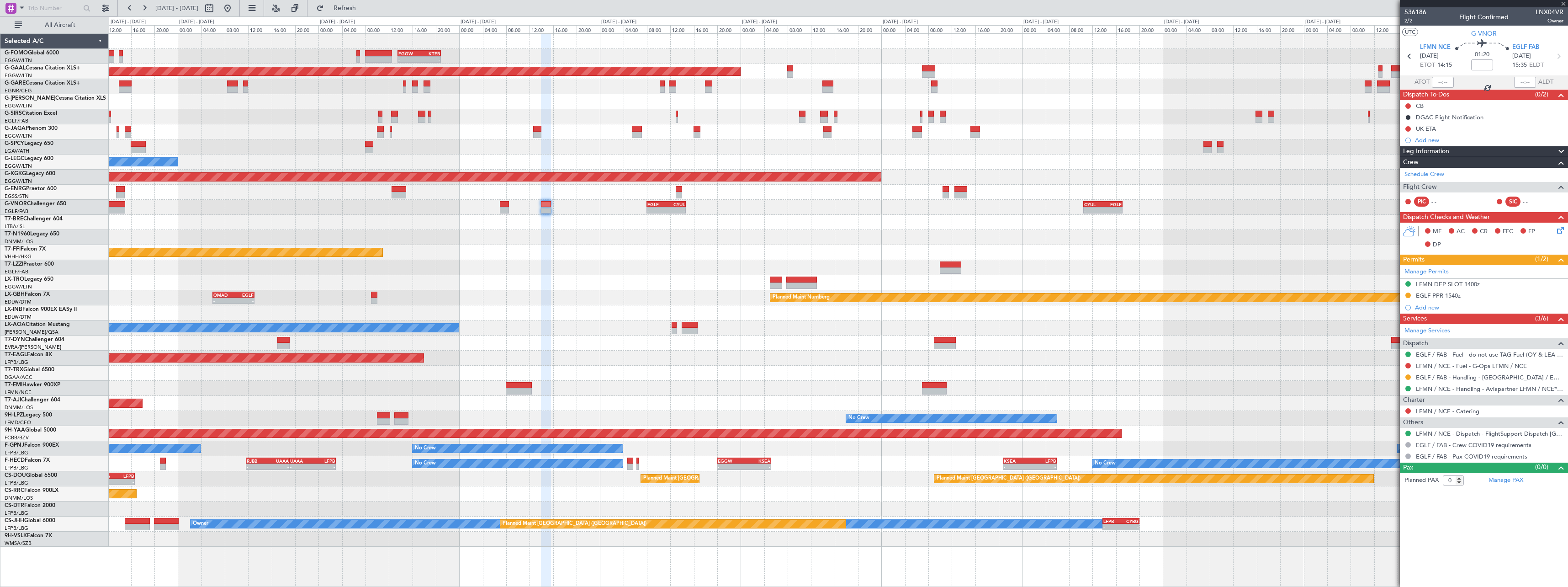
type input "3"
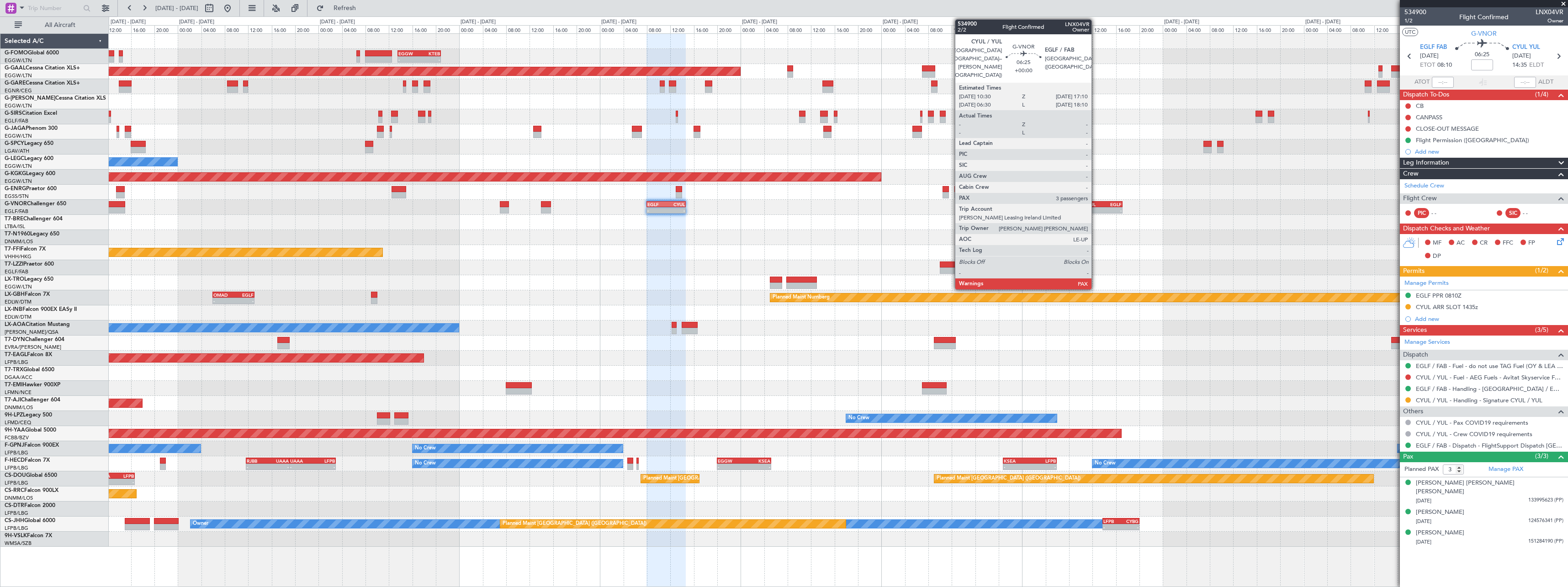
click at [1097, 203] on div "CYUL" at bounding box center [1093, 204] width 18 height 5
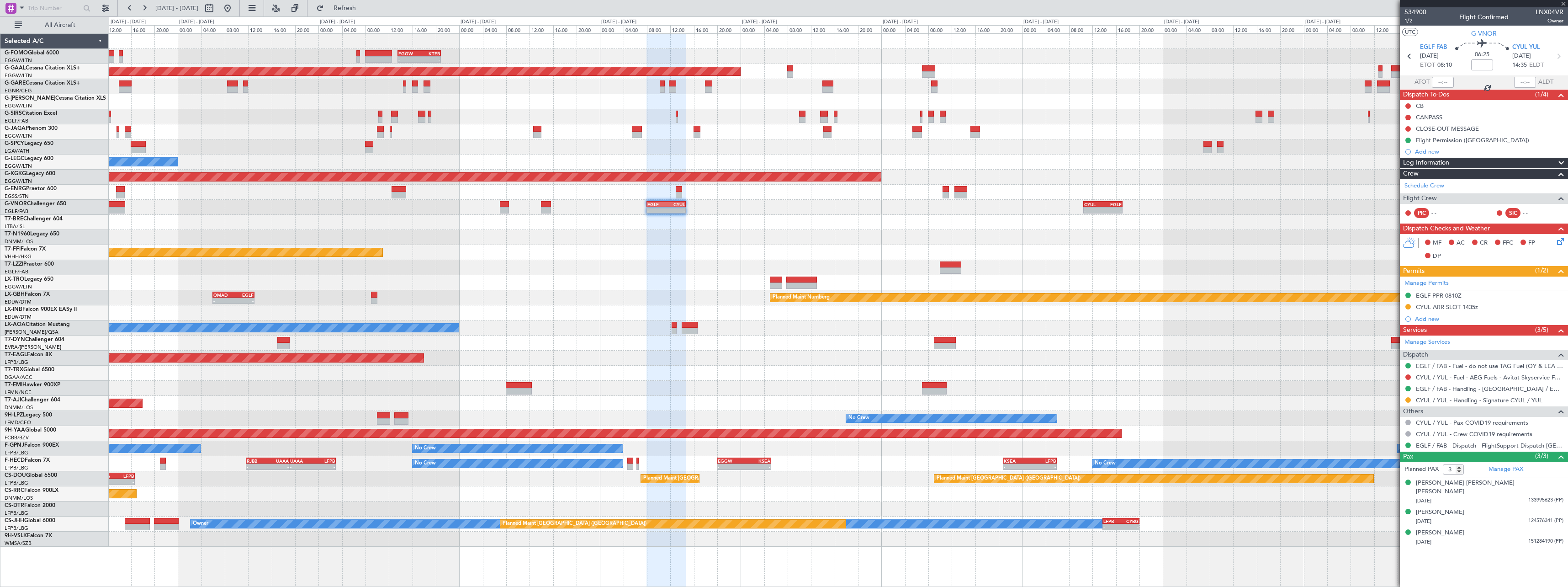
click at [847, 237] on div "- - EGGW 13:30 Z KTEB 20:55 Z KTEB 00:00 Z EGGW 06:35 Z - - Planned [GEOGRAPHIC…" at bounding box center [838, 290] width 1459 height 513
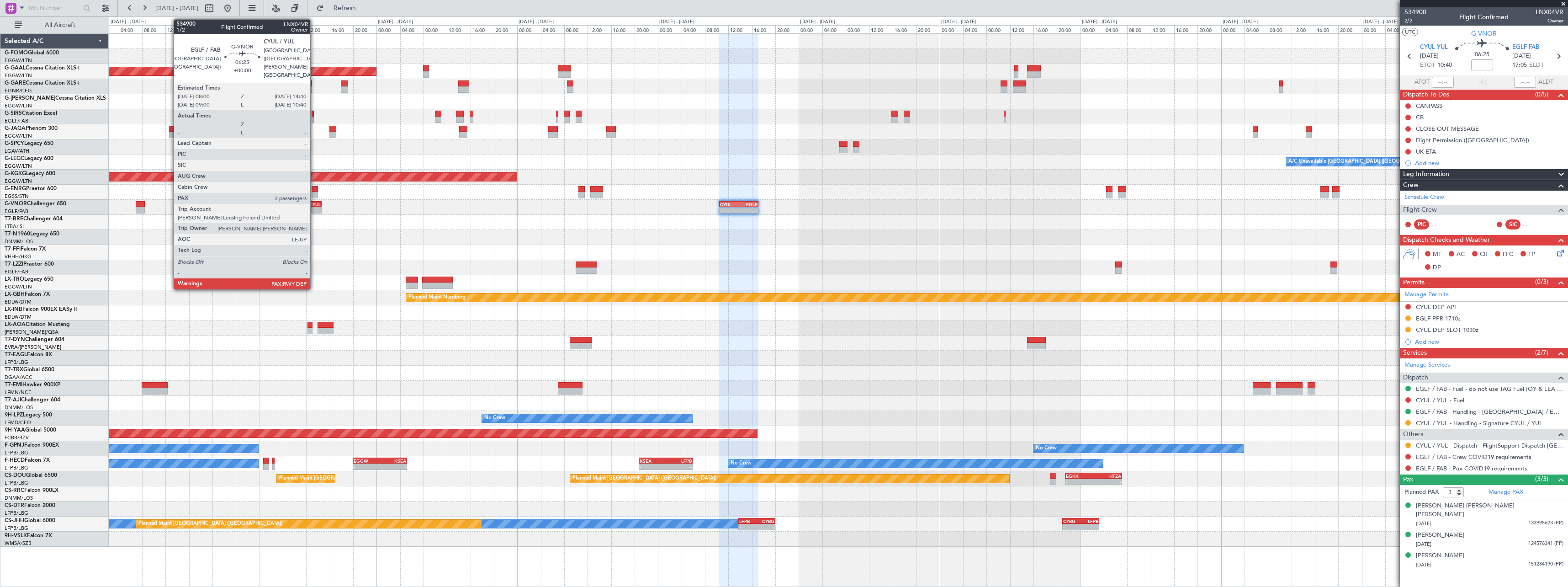
click at [315, 203] on div "CYUL" at bounding box center [311, 204] width 18 height 5
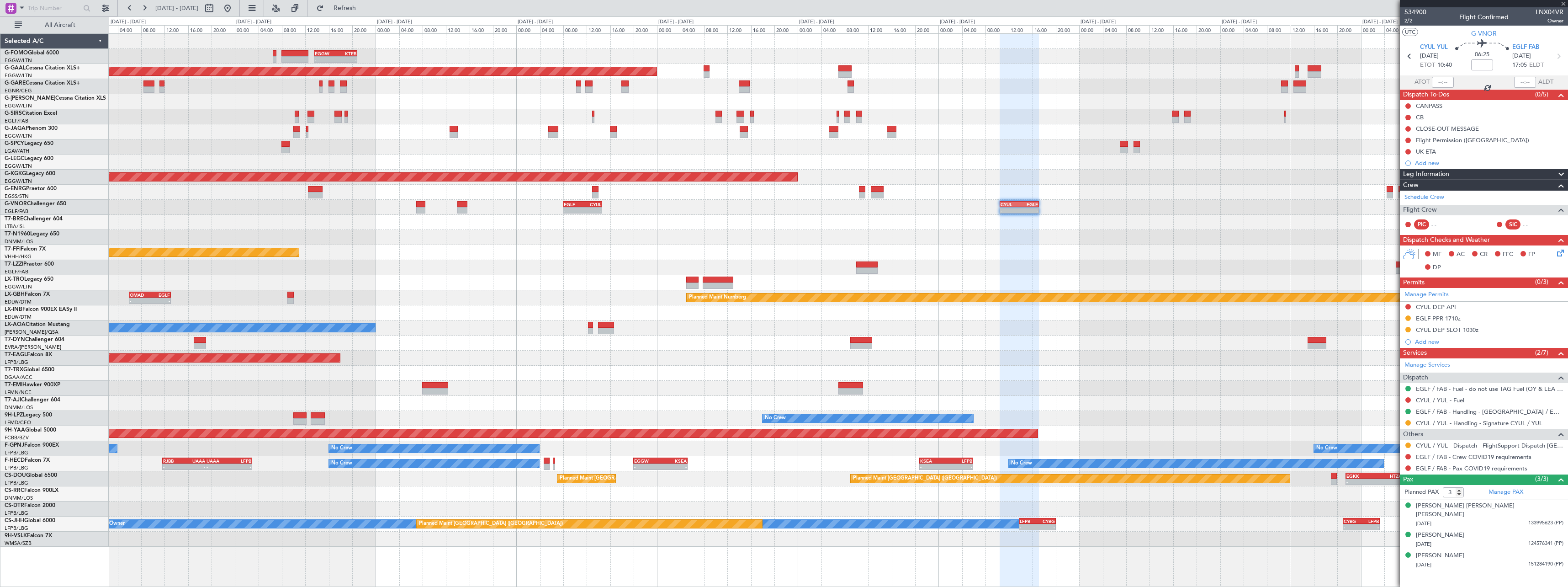
click at [964, 237] on div at bounding box center [838, 237] width 1459 height 15
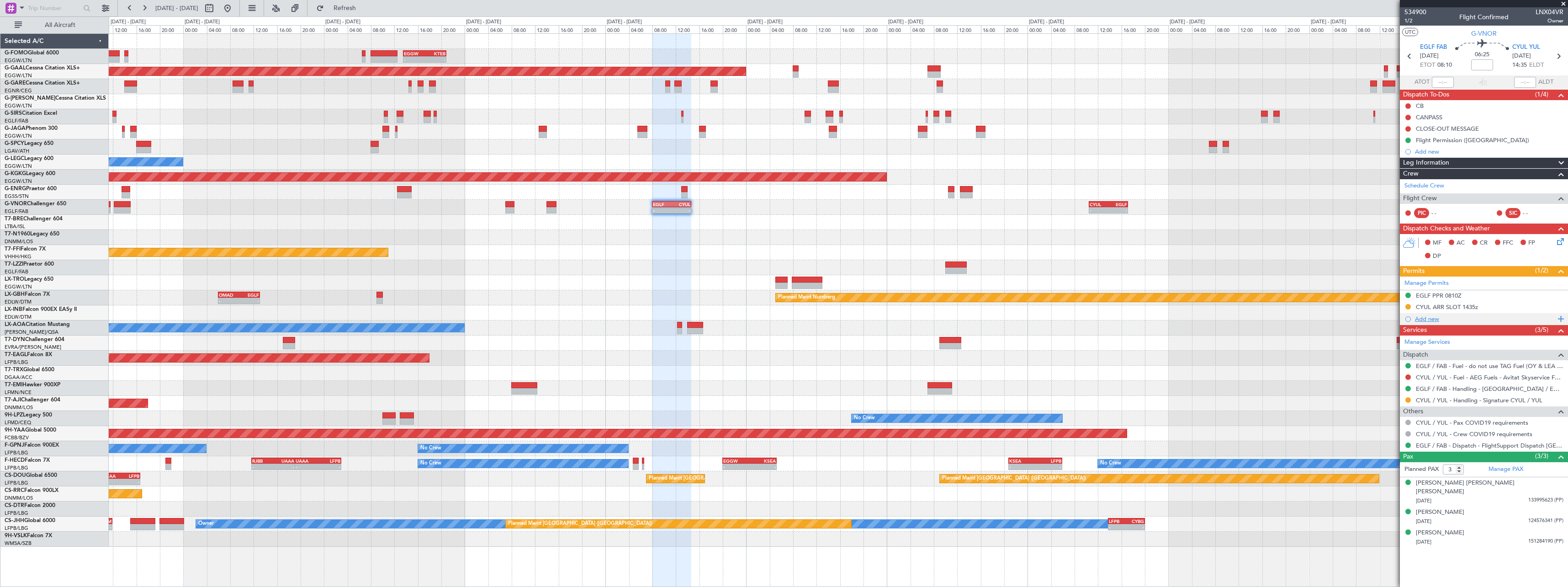
click at [1428, 321] on div "Add new" at bounding box center [1485, 319] width 140 height 8
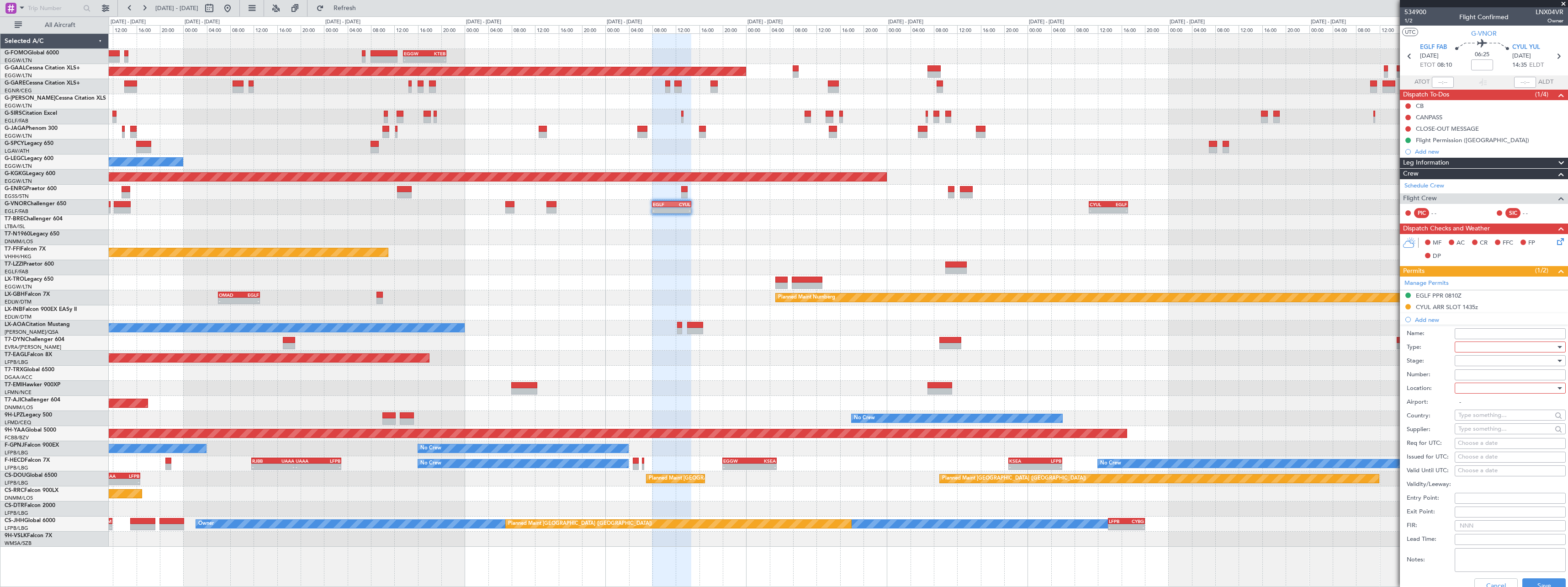
click at [1500, 346] on div at bounding box center [1508, 347] width 97 height 14
drag, startPoint x: 1493, startPoint y: 406, endPoint x: 1491, endPoint y: 383, distance: 23.1
click at [1492, 406] on span "CANPASS" at bounding box center [1507, 406] width 96 height 14
click at [1491, 360] on div at bounding box center [1508, 361] width 97 height 14
drag, startPoint x: 1491, startPoint y: 395, endPoint x: 1491, endPoint y: 386, distance: 9.0
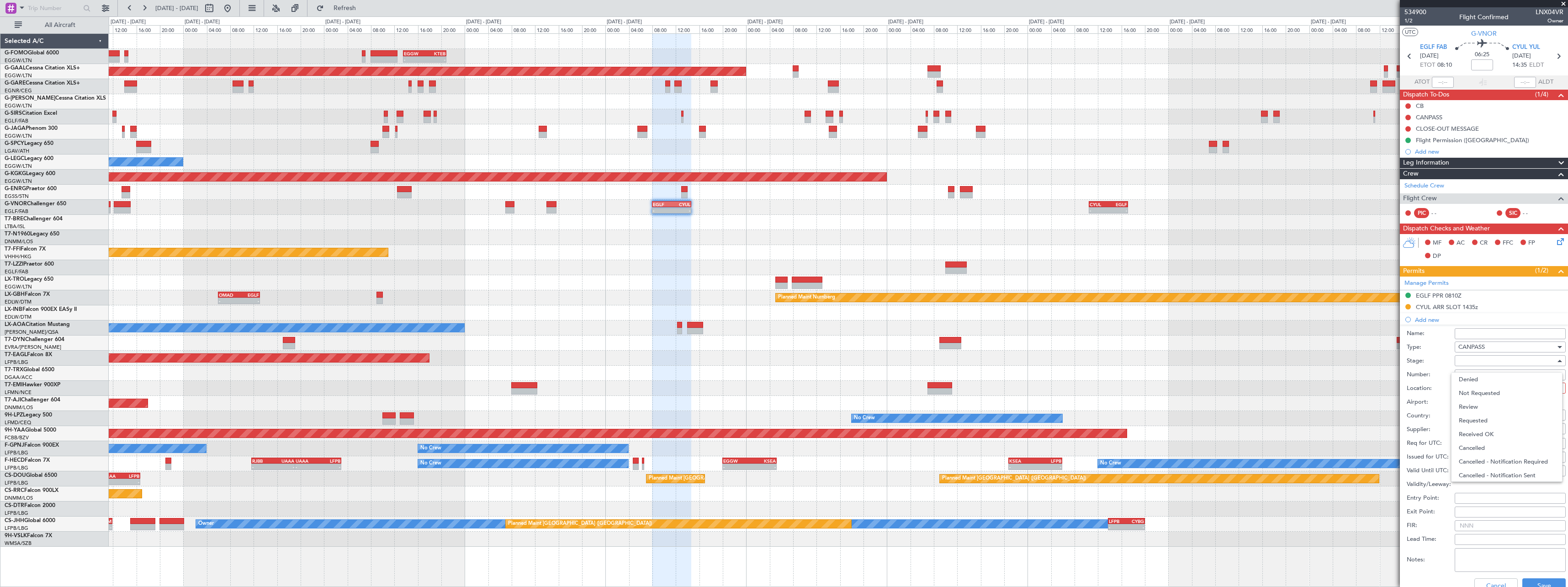
click at [1491, 394] on span "Not Requested" at bounding box center [1507, 393] width 96 height 14
click at [1491, 386] on div at bounding box center [1508, 388] width 97 height 14
click at [1490, 432] on span "Arrival" at bounding box center [1507, 434] width 96 height 14
type input "CYUL / YUL"
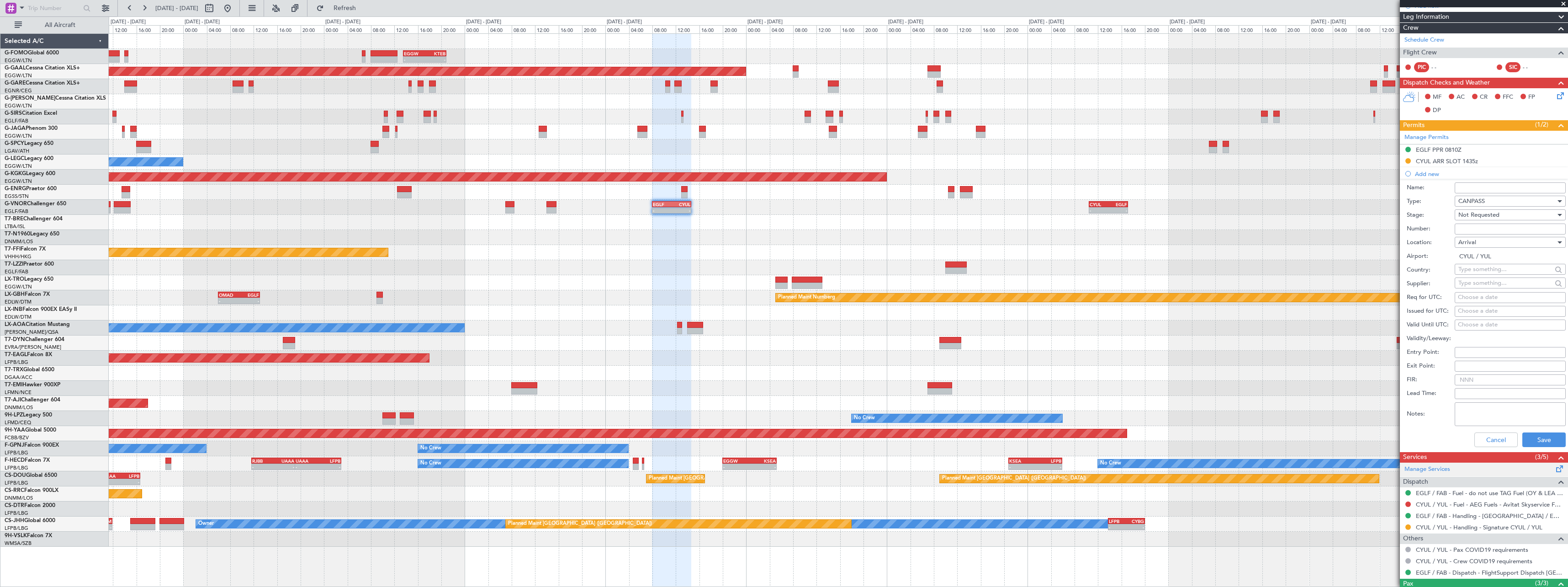
scroll to position [224, 0]
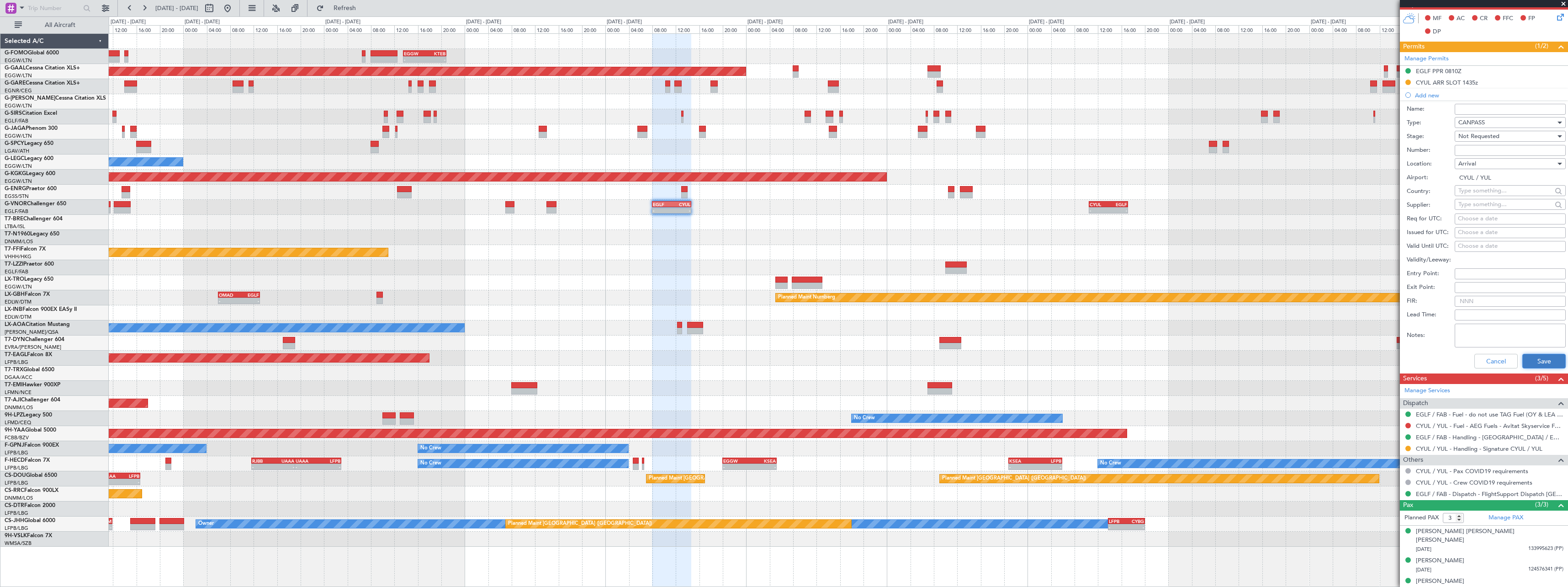
click at [1544, 367] on button "Save" at bounding box center [1544, 361] width 43 height 15
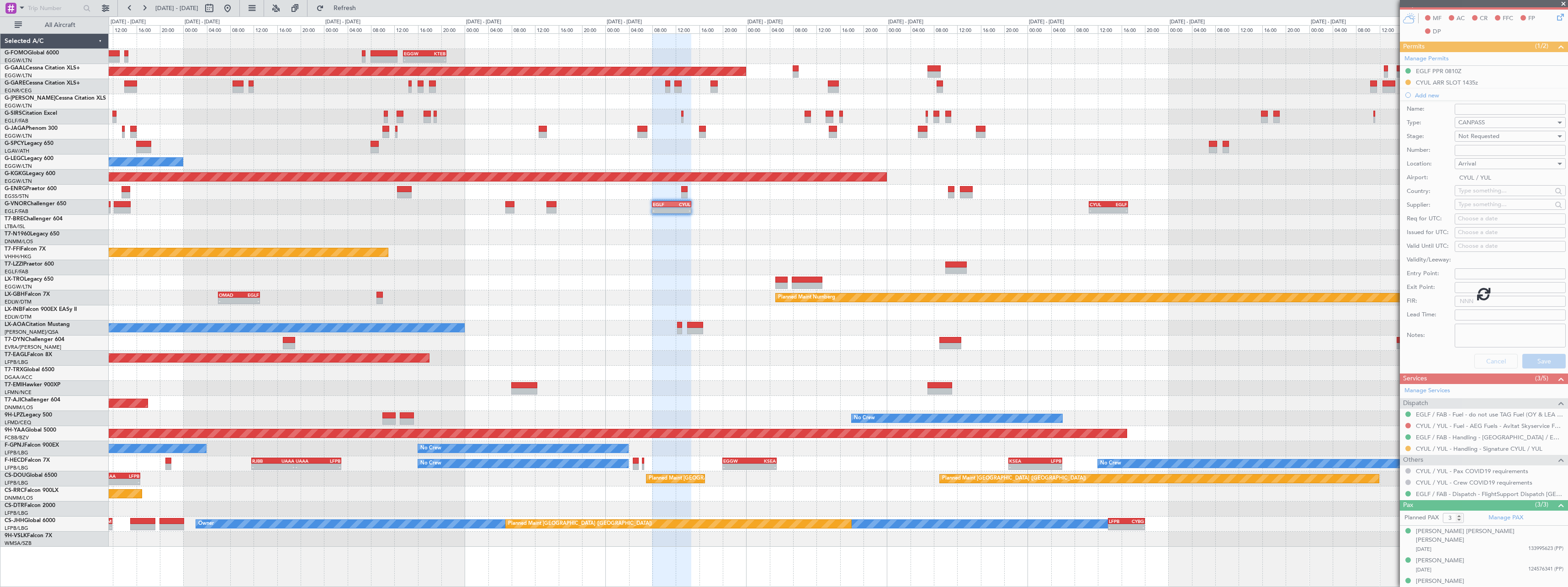
scroll to position [0, 0]
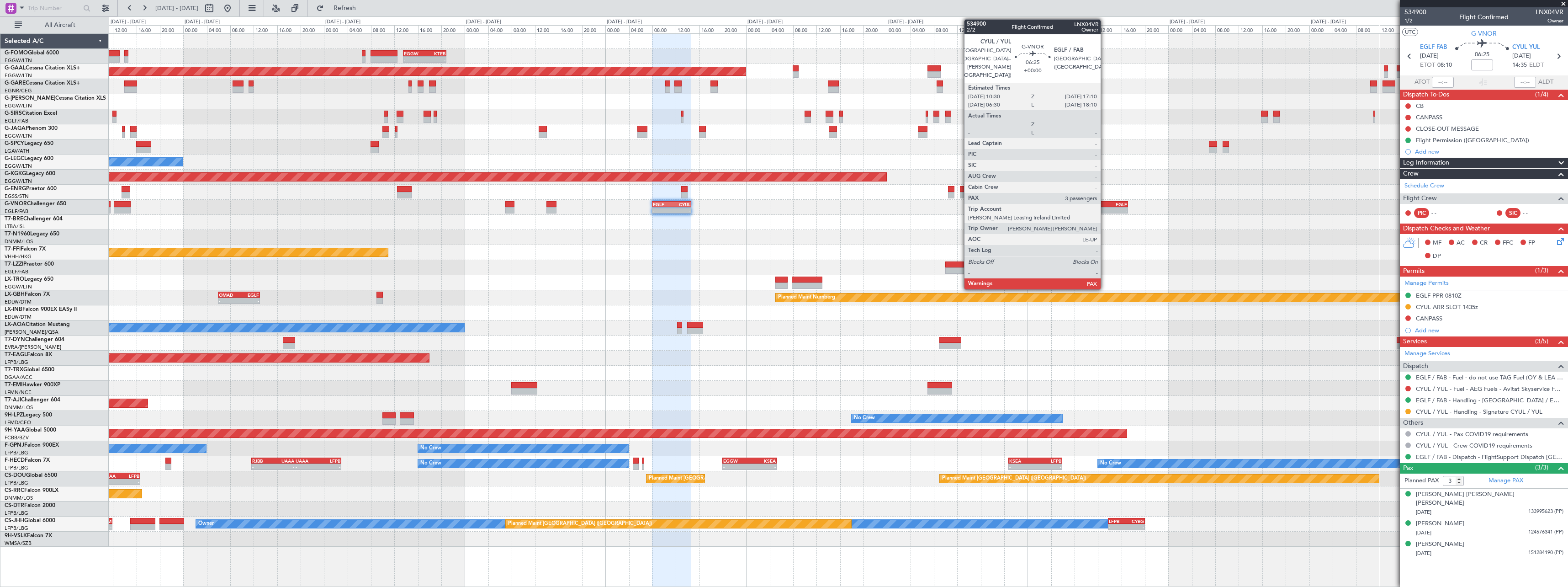
click at [1105, 207] on div "-" at bounding box center [1098, 209] width 18 height 5
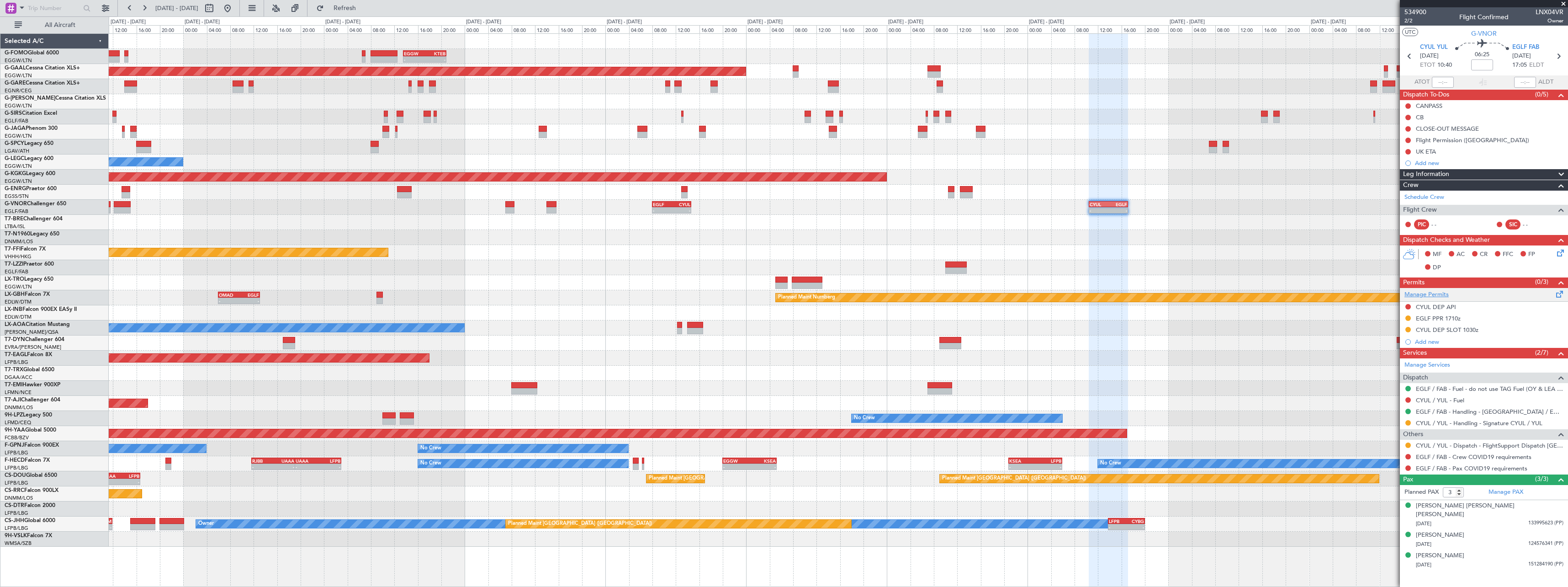
click at [1433, 295] on link "Manage Permits" at bounding box center [1426, 295] width 44 height 9
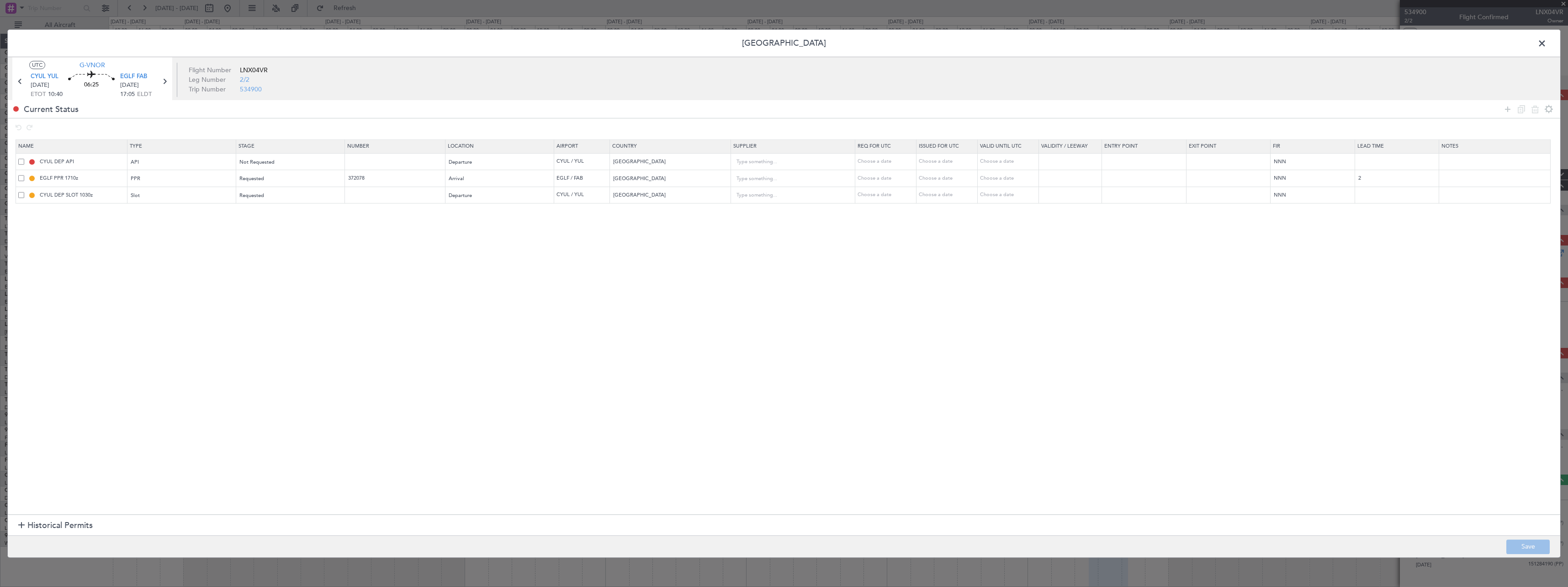
click at [20, 161] on span at bounding box center [21, 161] width 6 height 6
click at [24, 159] on input "checkbox" at bounding box center [24, 159] width 0 height 0
click at [1537, 108] on icon at bounding box center [1535, 109] width 11 height 11
type input "EGLF PPR 1710z"
type input "372078"
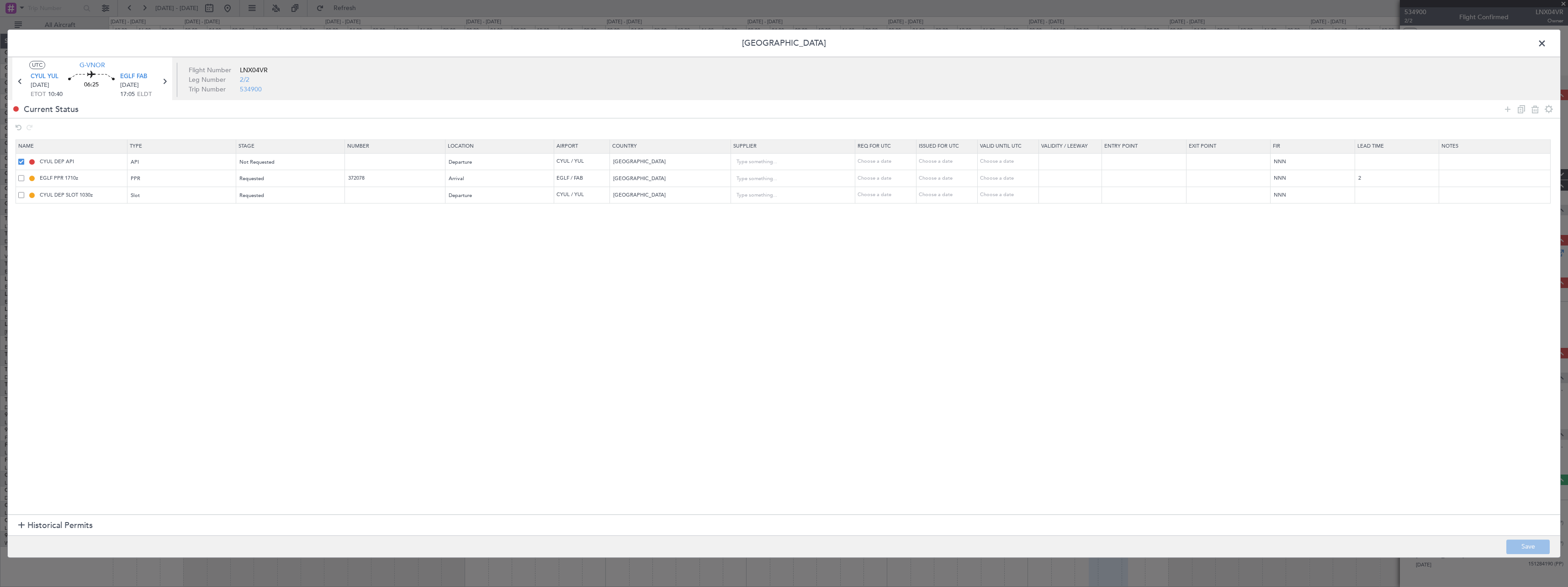
type input "[GEOGRAPHIC_DATA]"
type input "2"
type input "CYUL DEP SLOT 1030z"
type input "[GEOGRAPHIC_DATA]"
click at [1538, 543] on button "Save" at bounding box center [1528, 546] width 43 height 15
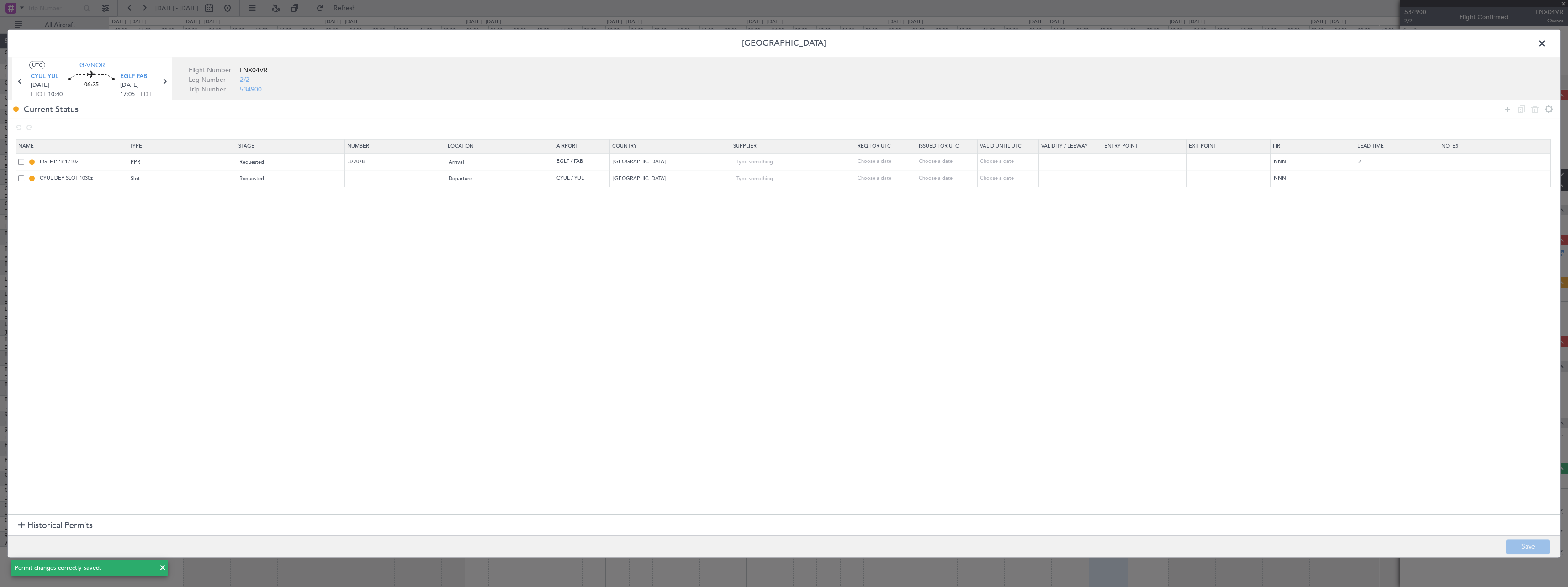
click at [1547, 45] on span at bounding box center [1547, 46] width 0 height 18
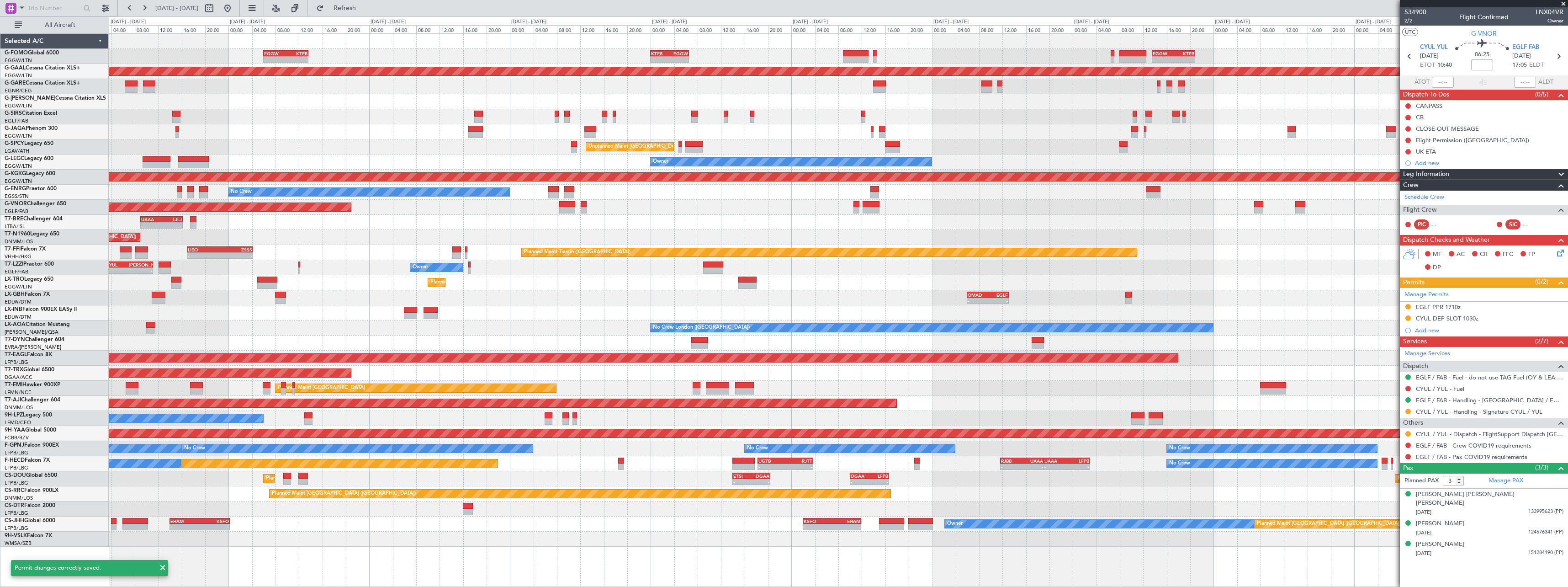
click at [1443, 249] on fb-app "[DATE] - [DATE] Refresh Quick Links All Aircraft - - EGGW 13:30 Z KTEB 20:55 Z …" at bounding box center [784, 296] width 1568 height 580
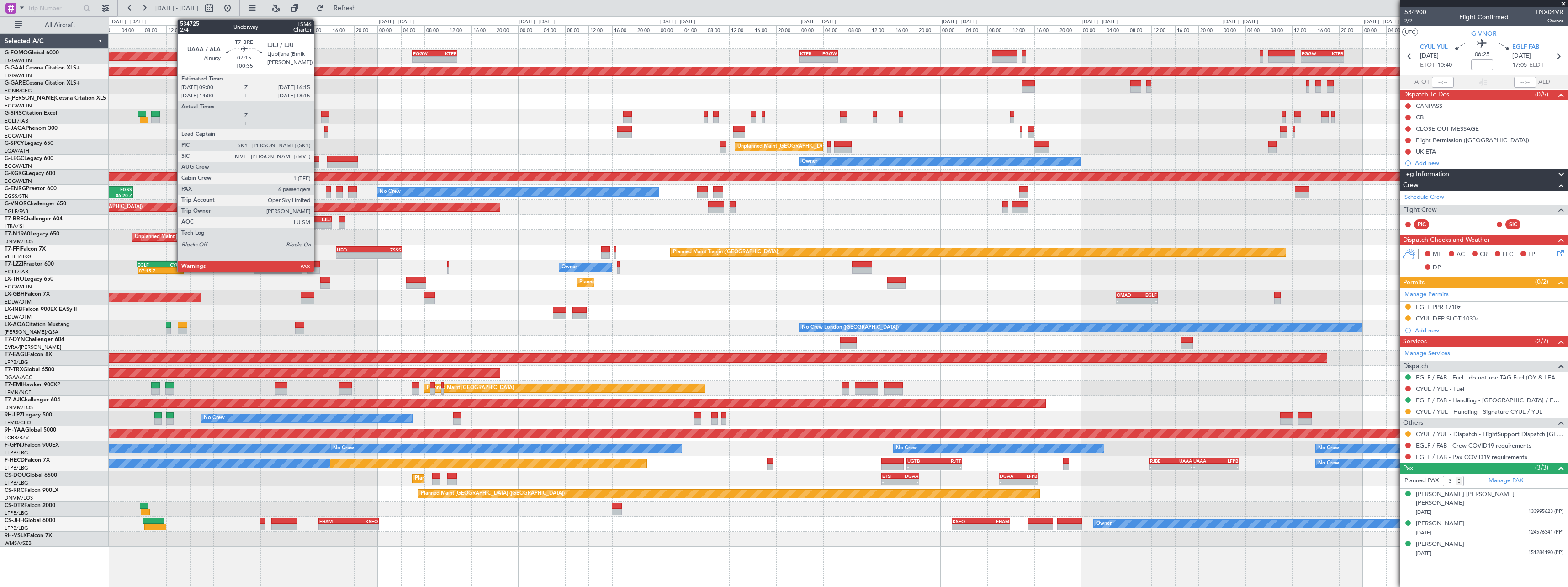
click at [318, 226] on div "-" at bounding box center [321, 225] width 21 height 5
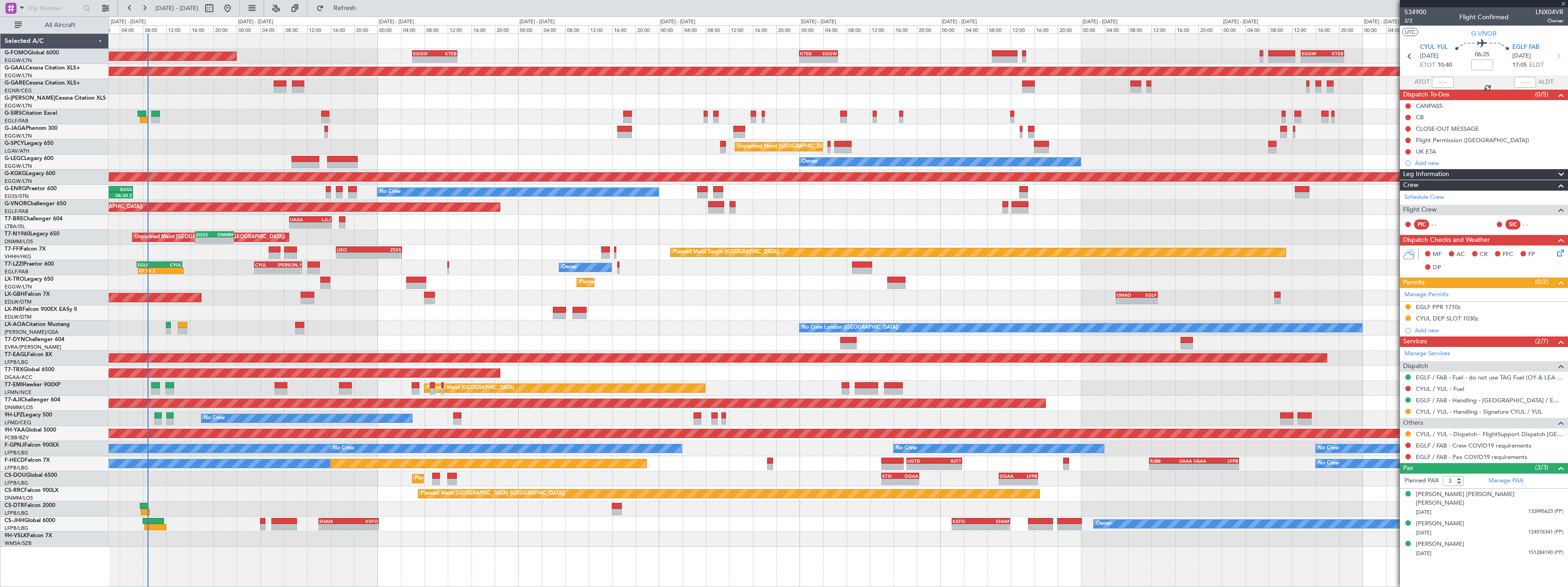
type input "+00:35"
type input "7"
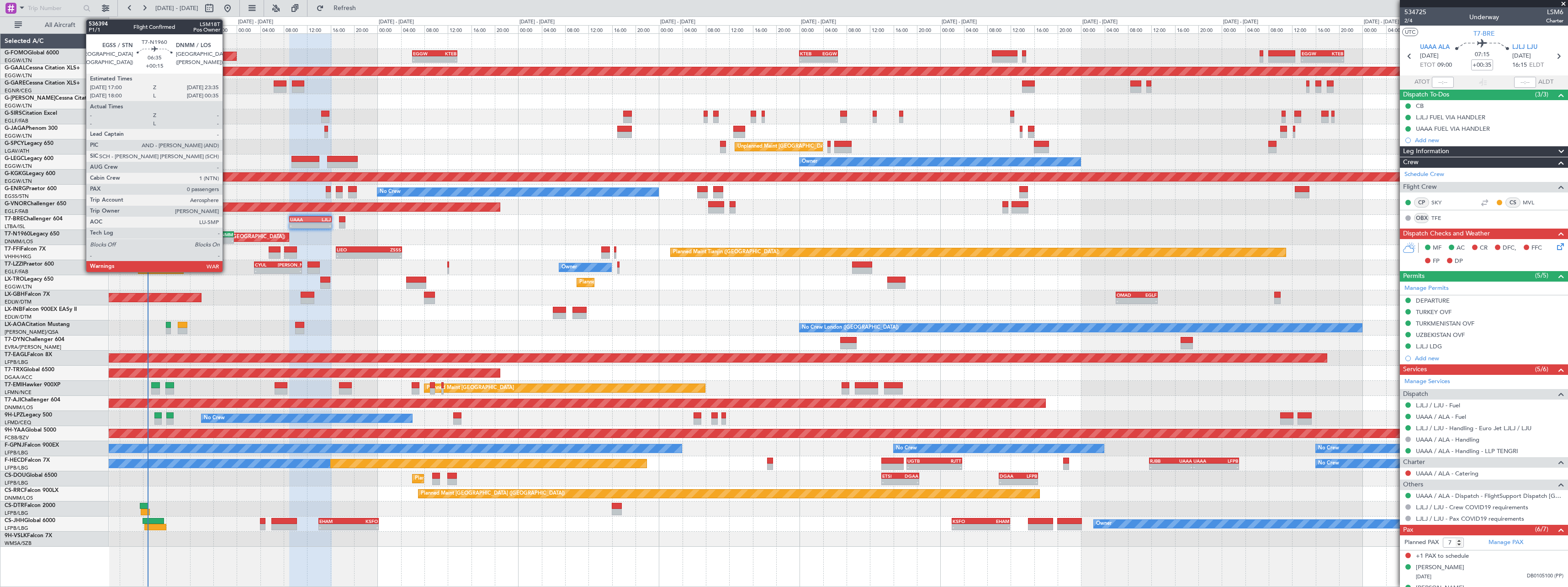
click at [226, 237] on div "- -" at bounding box center [215, 240] width 39 height 7
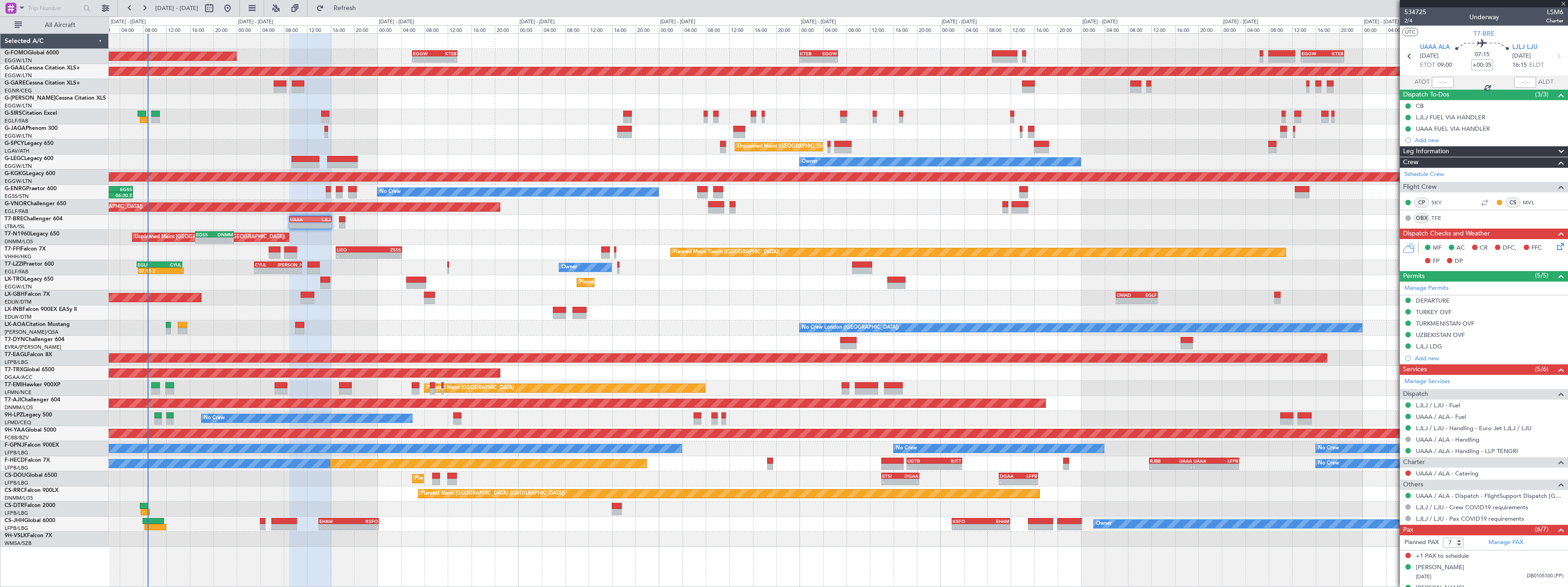
type input "+00:15"
type input "0"
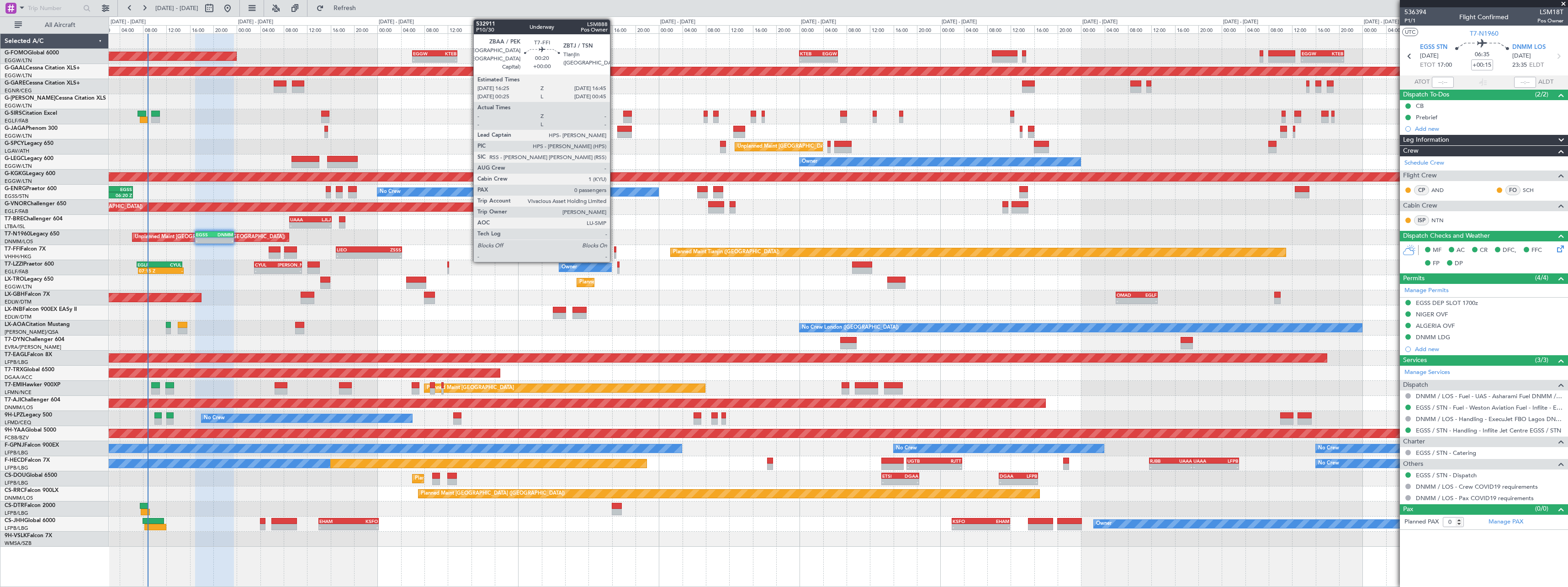
click at [615, 252] on div at bounding box center [615, 249] width 2 height 7
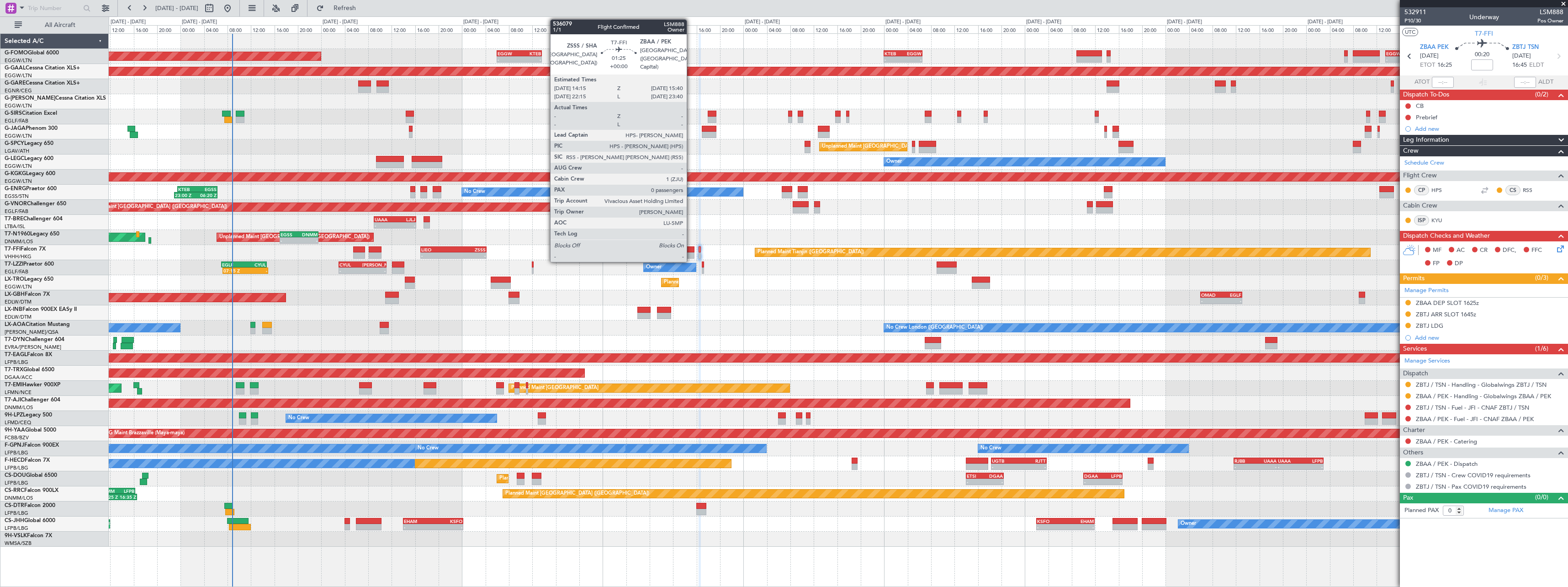
click at [691, 251] on div at bounding box center [690, 249] width 9 height 7
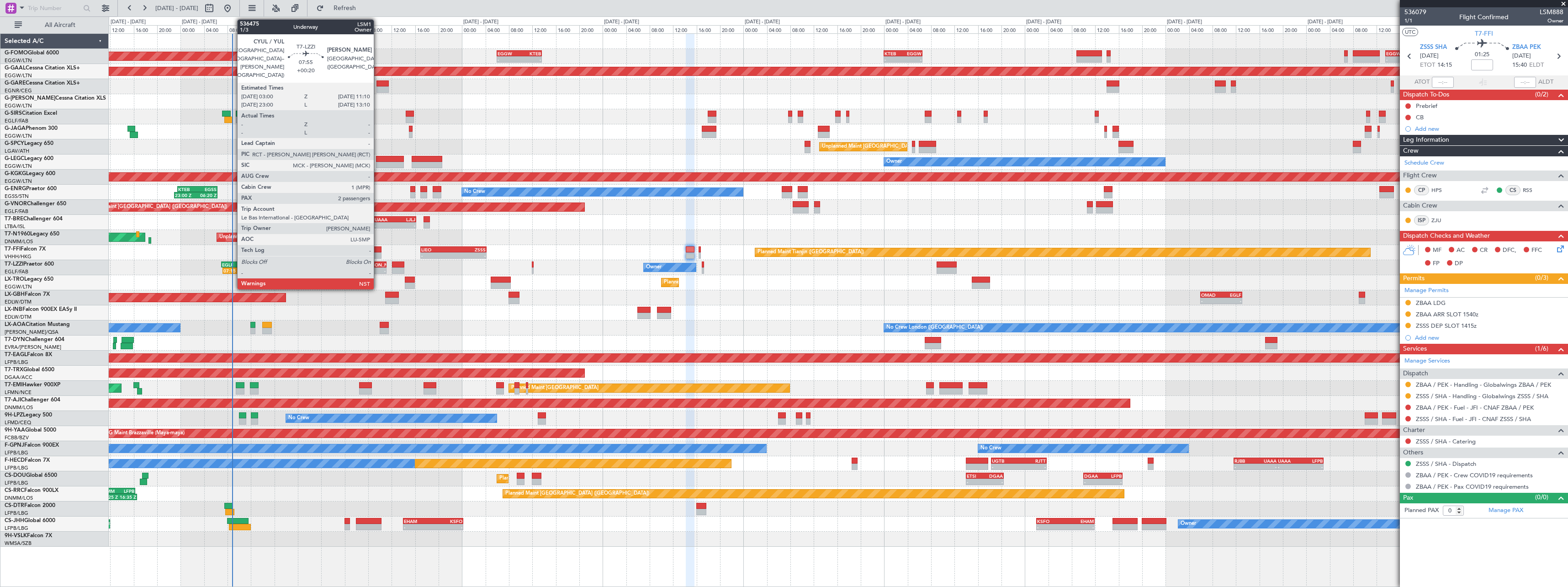
click at [378, 268] on div "-" at bounding box center [374, 270] width 24 height 5
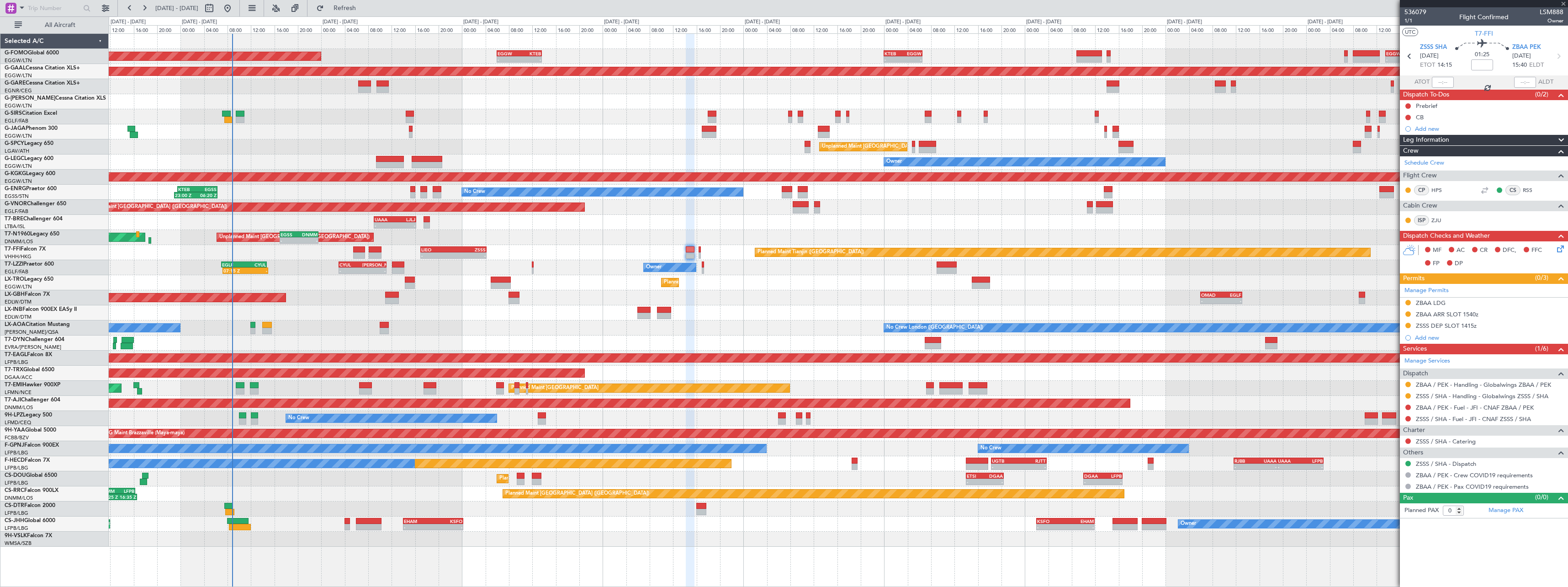
type input "+00:20"
type input "2"
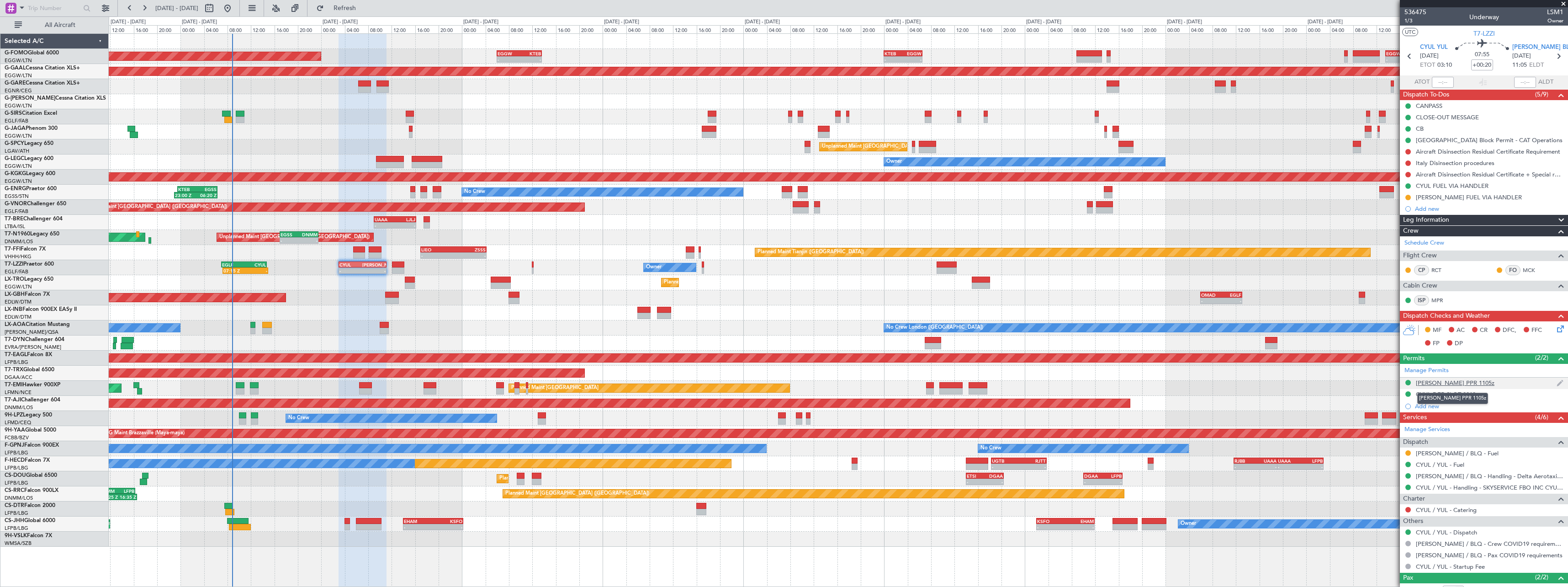
click at [1444, 383] on div "[PERSON_NAME] PPR 1105z" at bounding box center [1455, 383] width 79 height 8
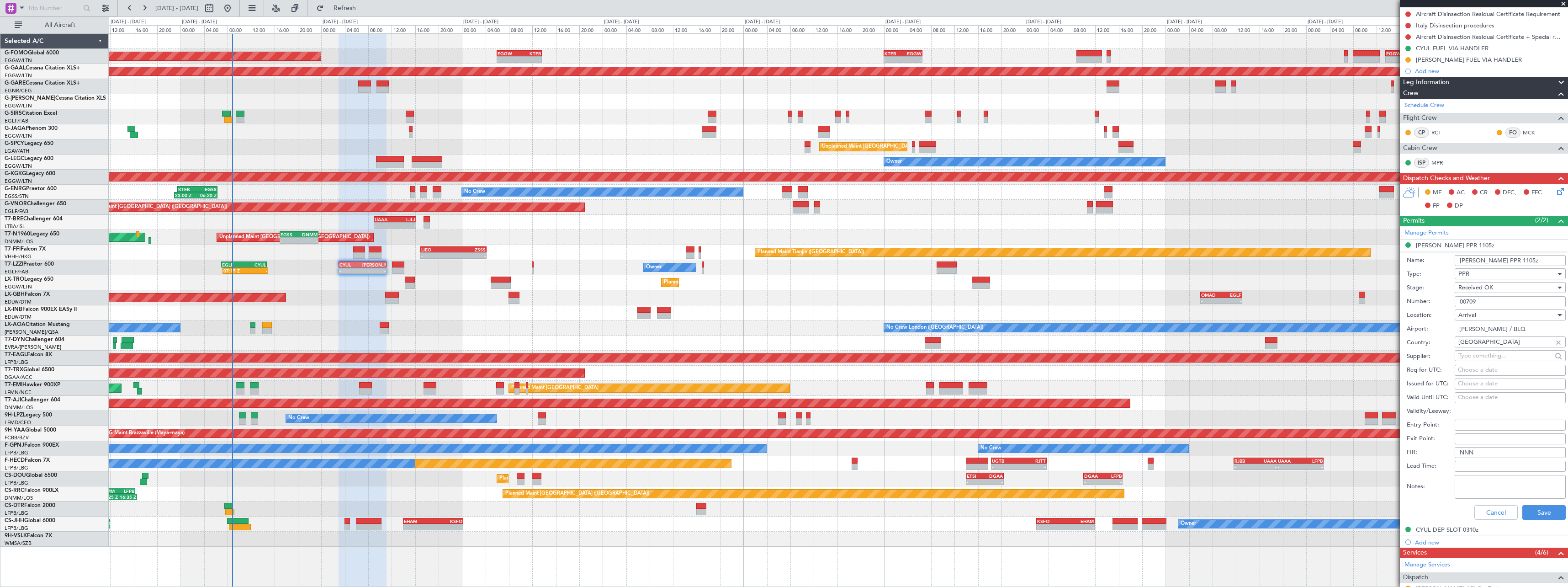
scroll to position [229, 0]
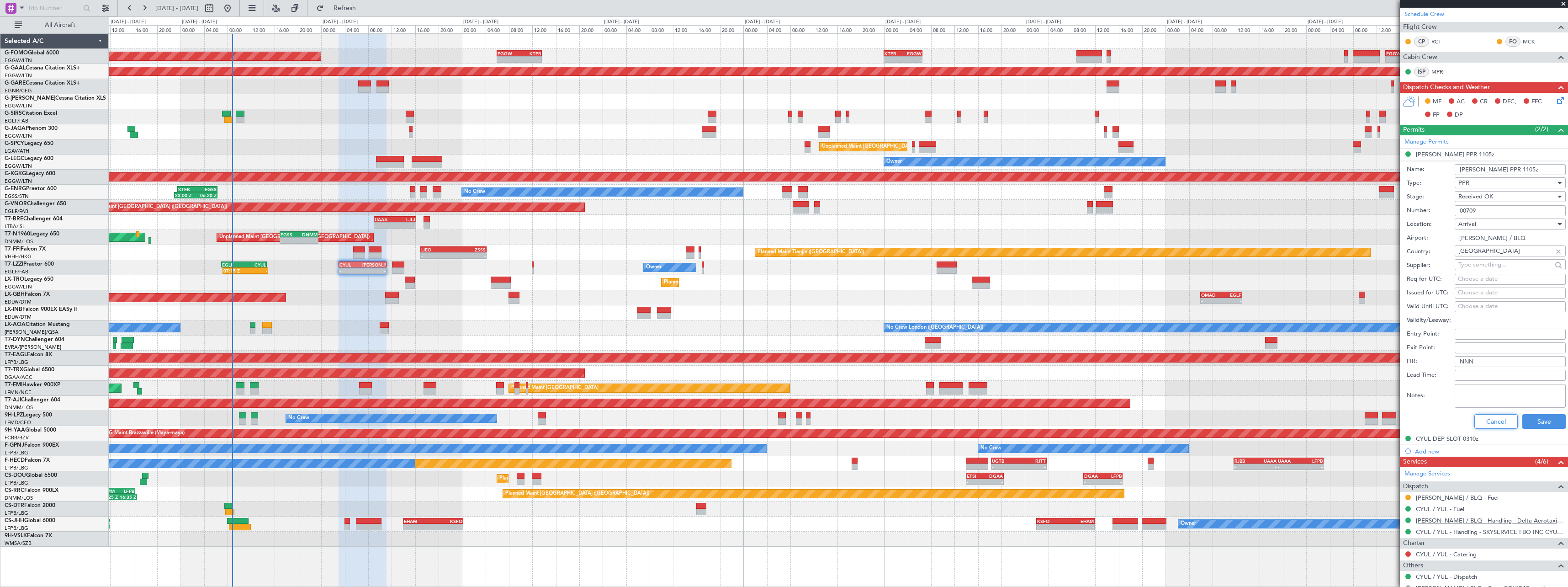
click at [1496, 422] on button "Cancel" at bounding box center [1496, 422] width 43 height 15
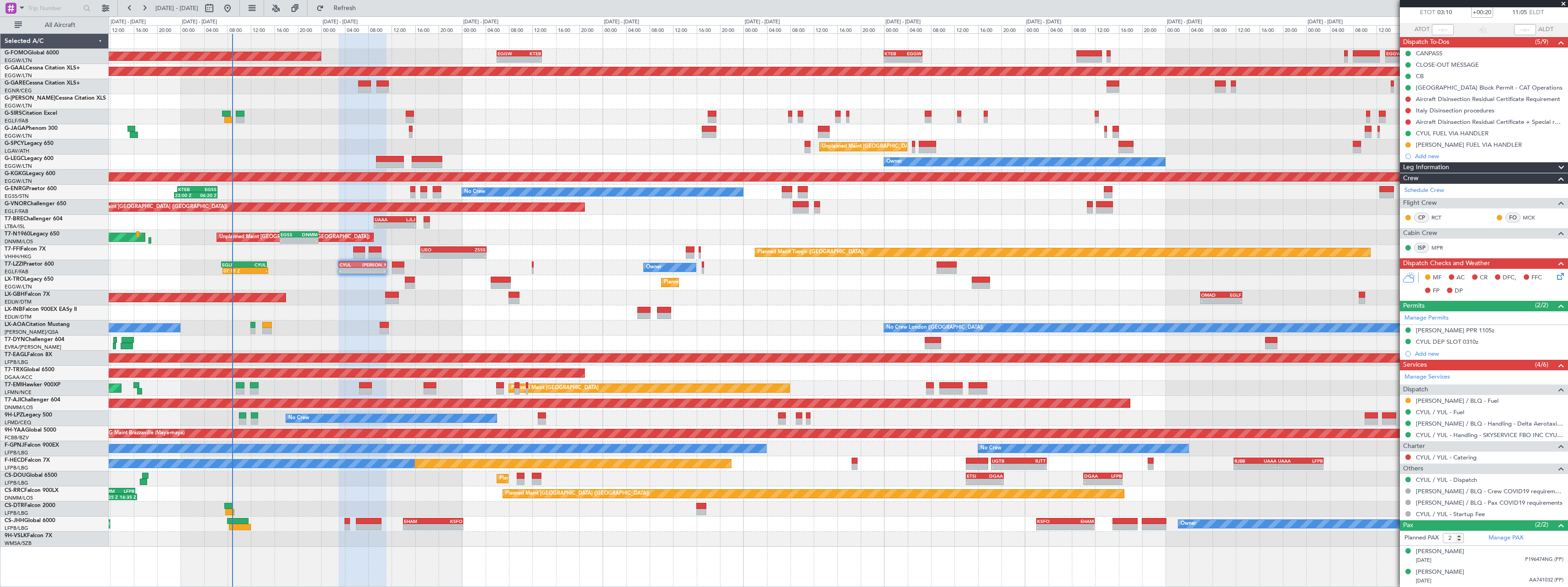
scroll to position [52, 0]
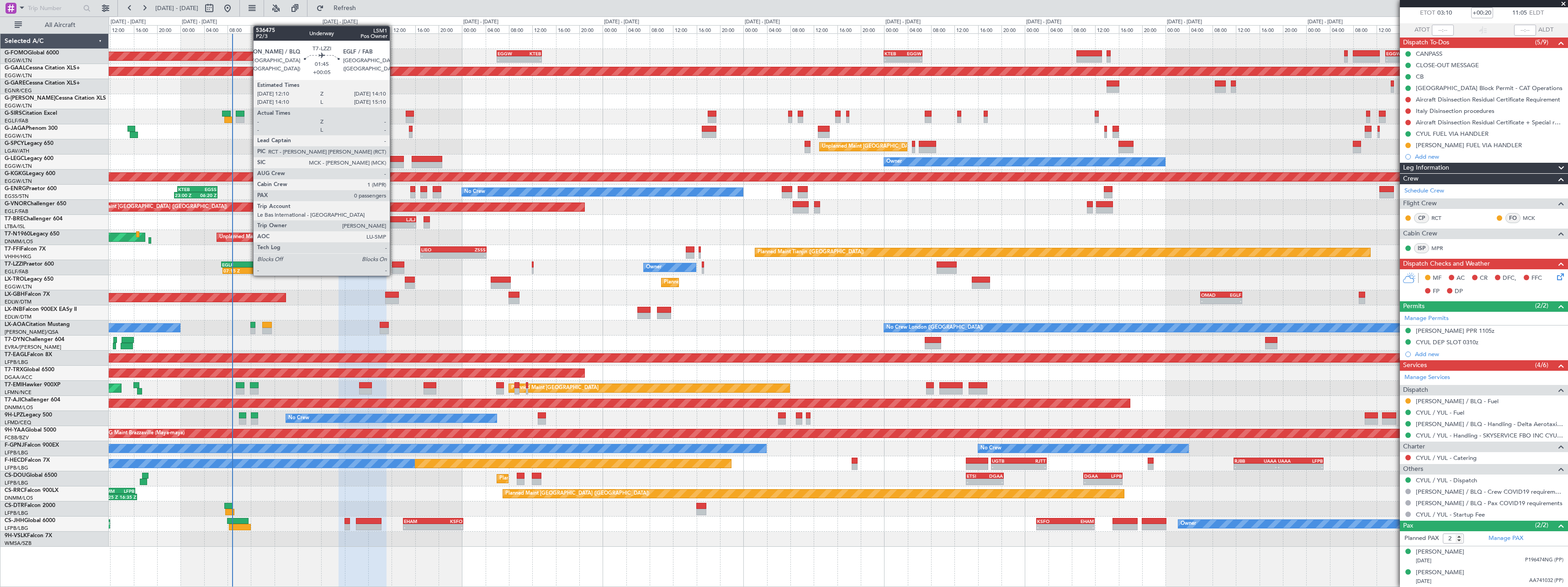
click at [394, 266] on div at bounding box center [398, 265] width 12 height 7
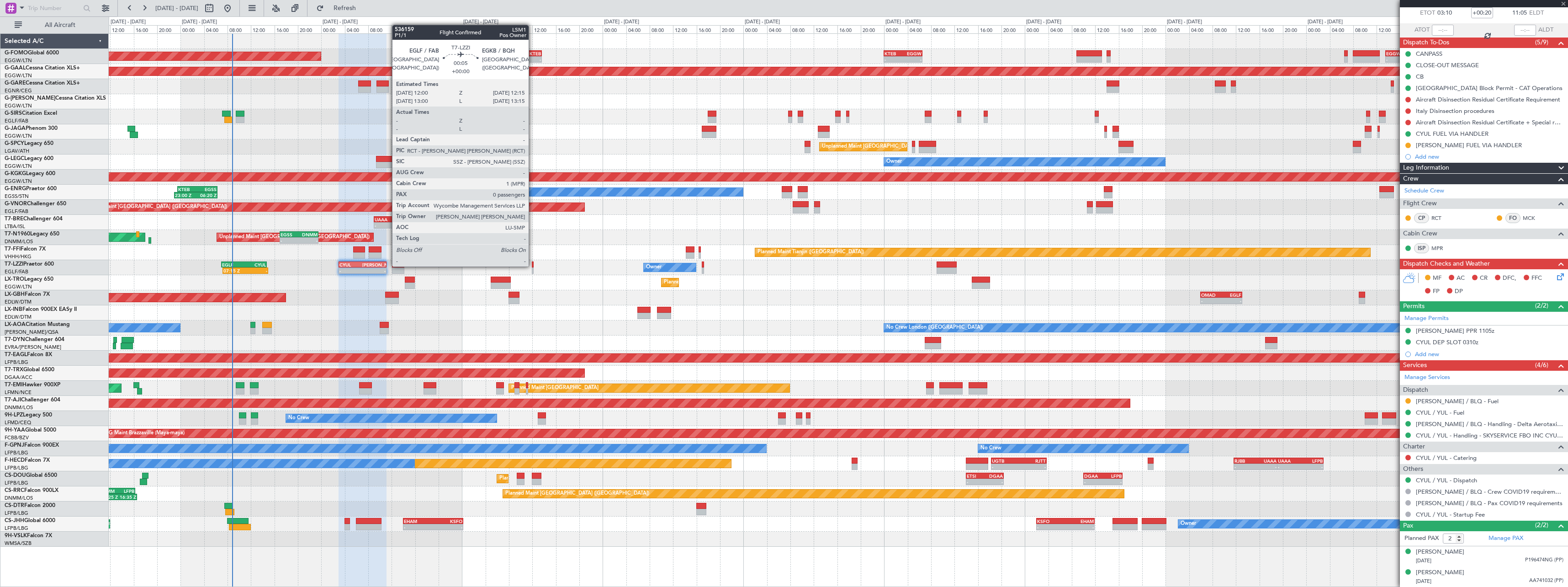
type input "+00:05"
type input "0"
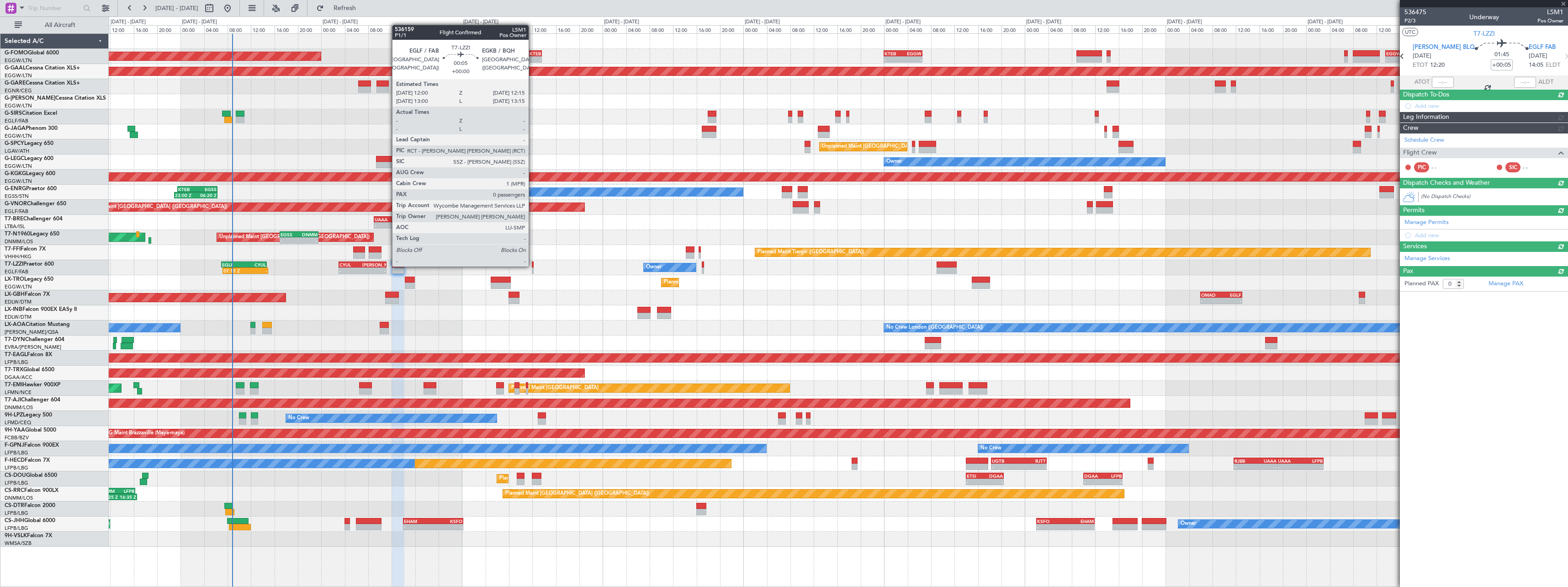
scroll to position [0, 0]
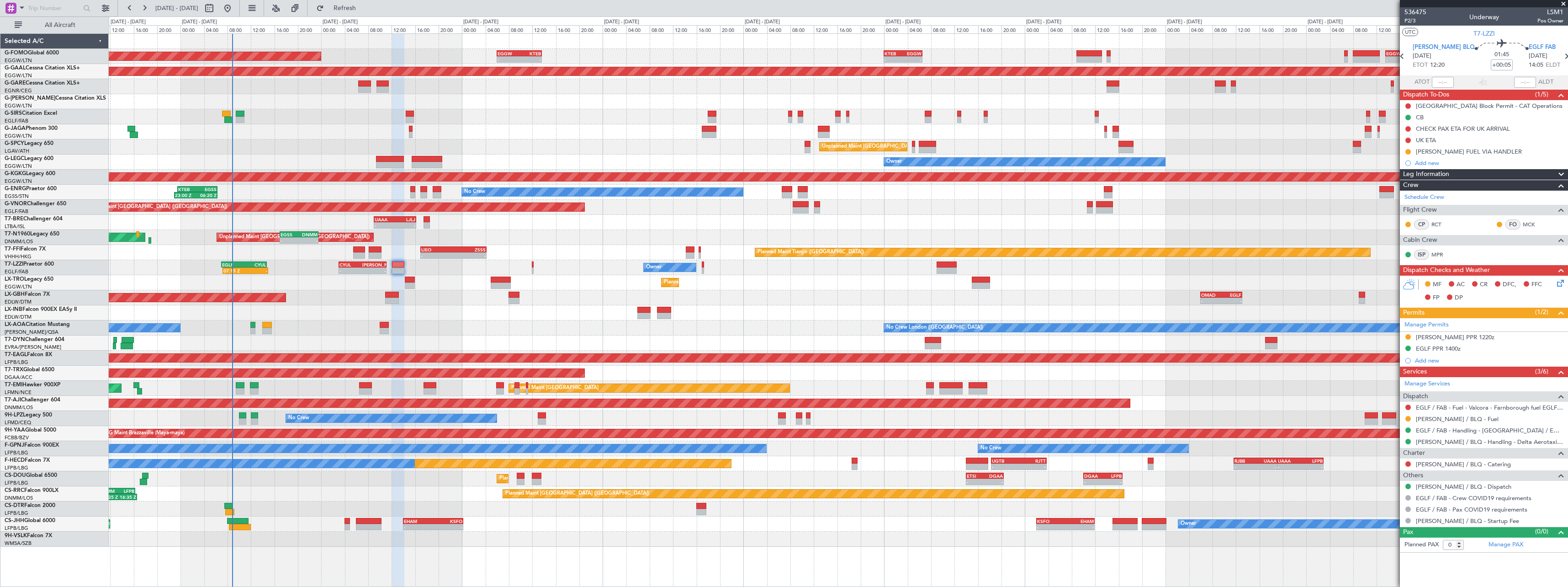
drag, startPoint x: 1410, startPoint y: 336, endPoint x: 1412, endPoint y: 342, distance: 6.3
click at [1410, 336] on button at bounding box center [1408, 336] width 5 height 5
click at [1395, 447] on span "Received OK" at bounding box center [1385, 445] width 35 height 9
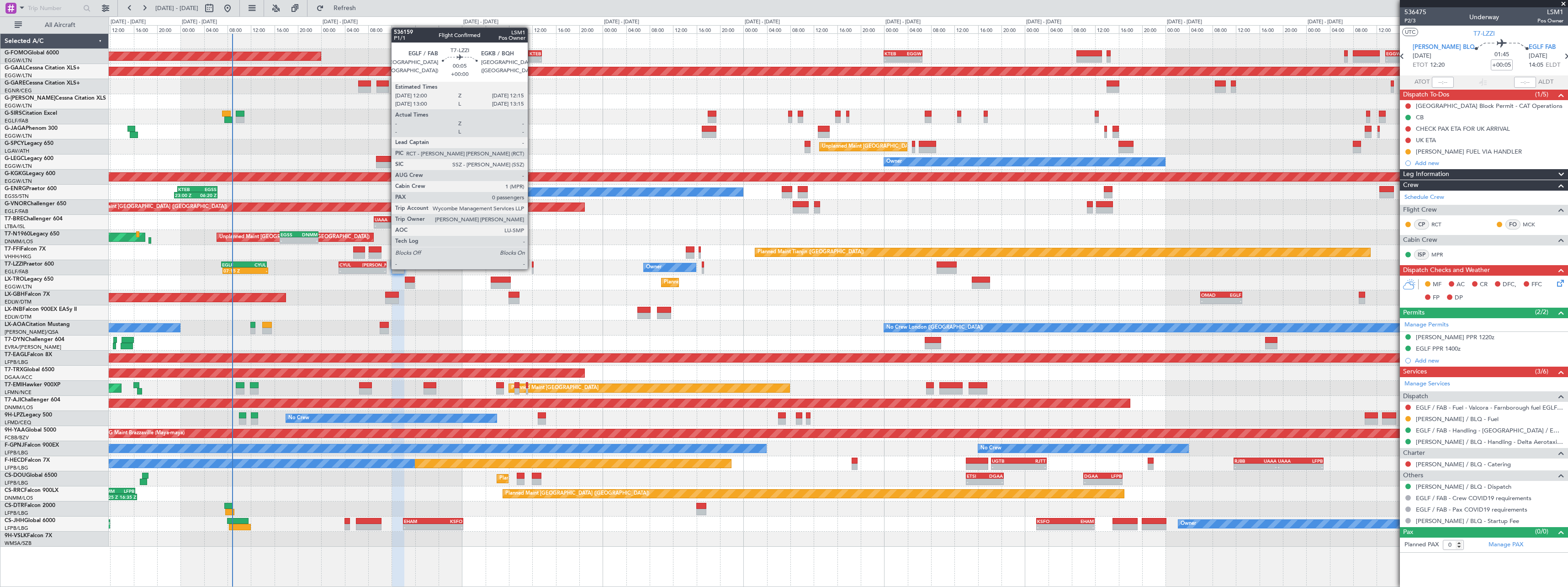
click at [532, 268] on div at bounding box center [532, 271] width 1 height 7
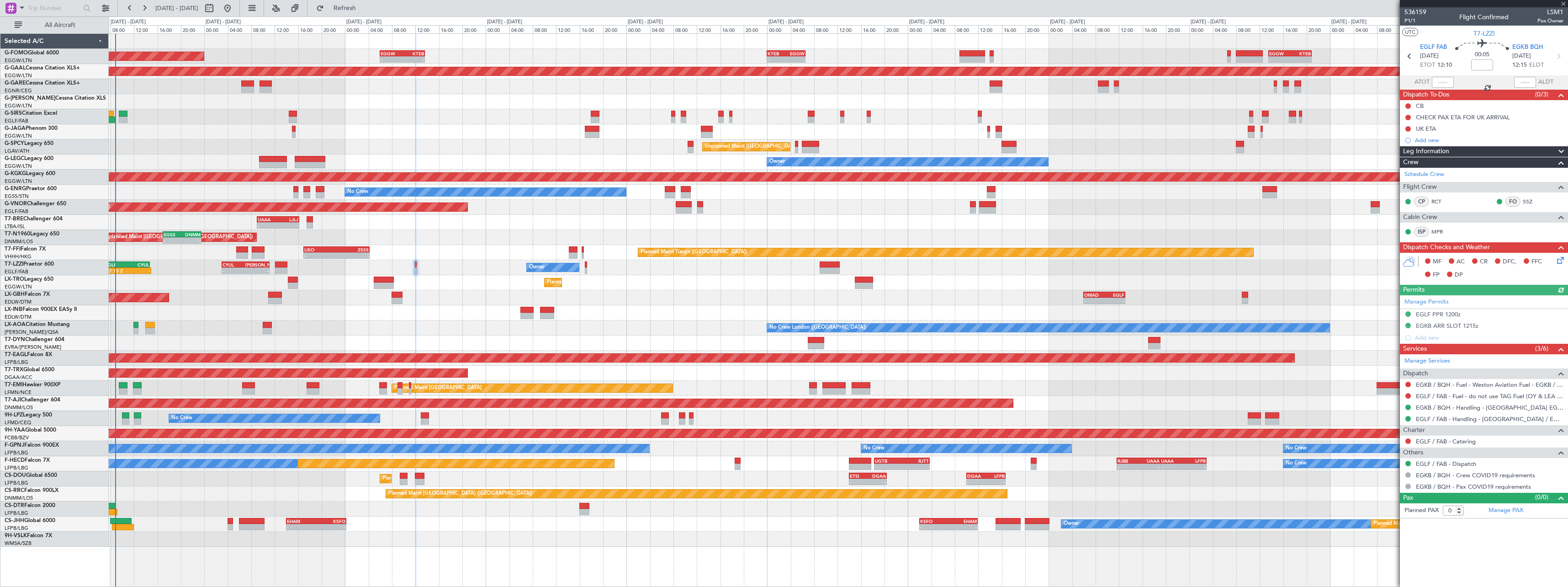
click at [750, 295] on div "Planned Maint [GEOGRAPHIC_DATA] ([GEOGRAPHIC_DATA] Intl) - - OMAD 06:00 Z EGLF …" at bounding box center [838, 298] width 1459 height 15
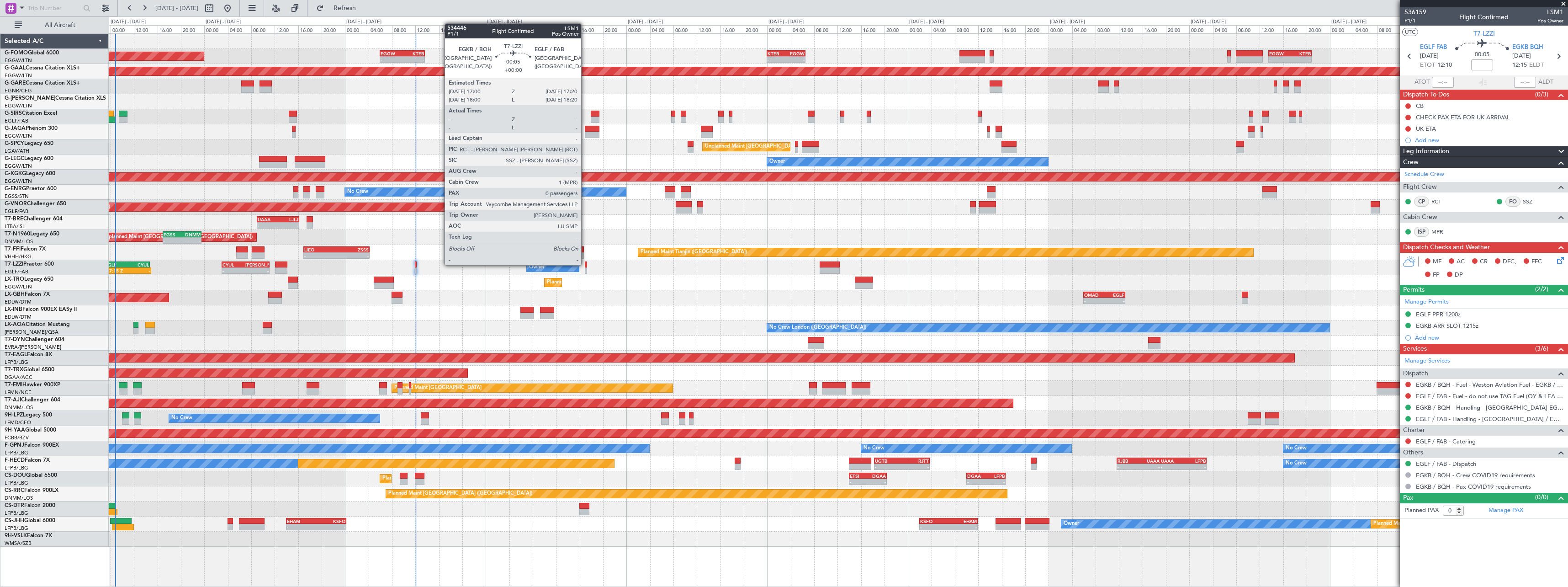
click at [585, 264] on div at bounding box center [585, 265] width 2 height 7
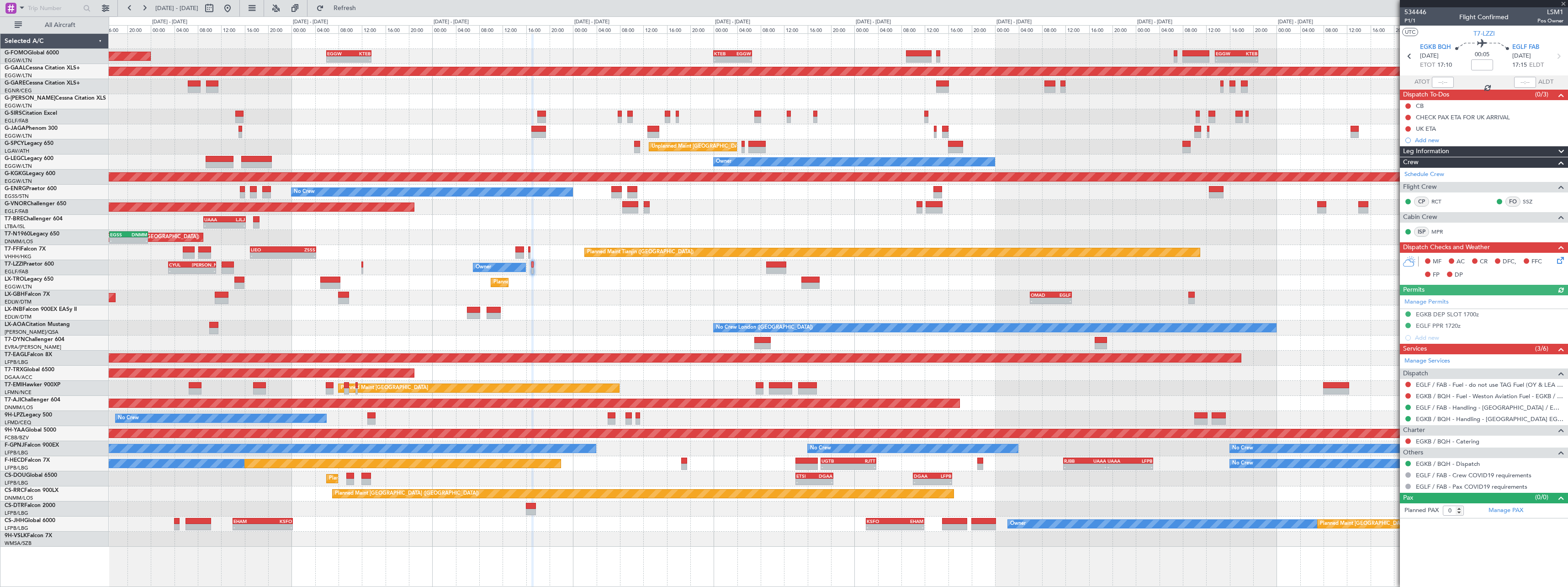
click at [851, 299] on div "Planned Maint [GEOGRAPHIC_DATA] ([GEOGRAPHIC_DATA] Intl) - - OMAD 06:00 Z EGLF …" at bounding box center [838, 298] width 1459 height 15
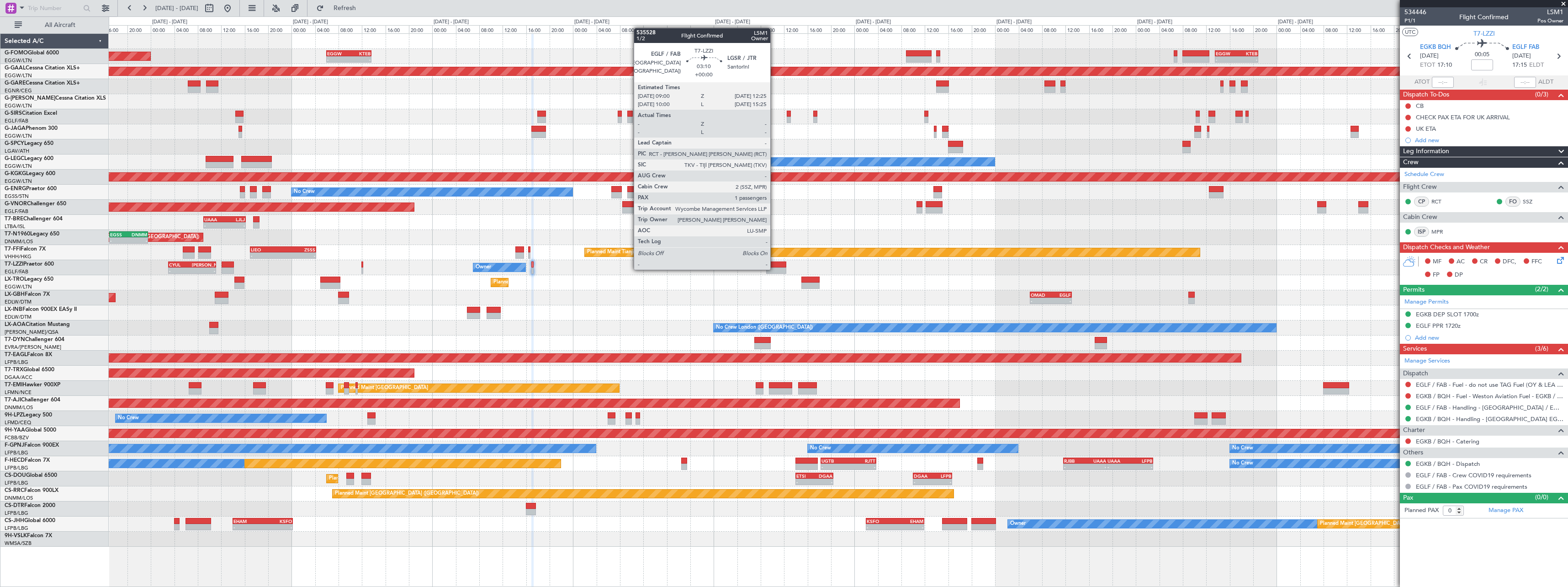
click at [775, 268] on div at bounding box center [776, 271] width 20 height 7
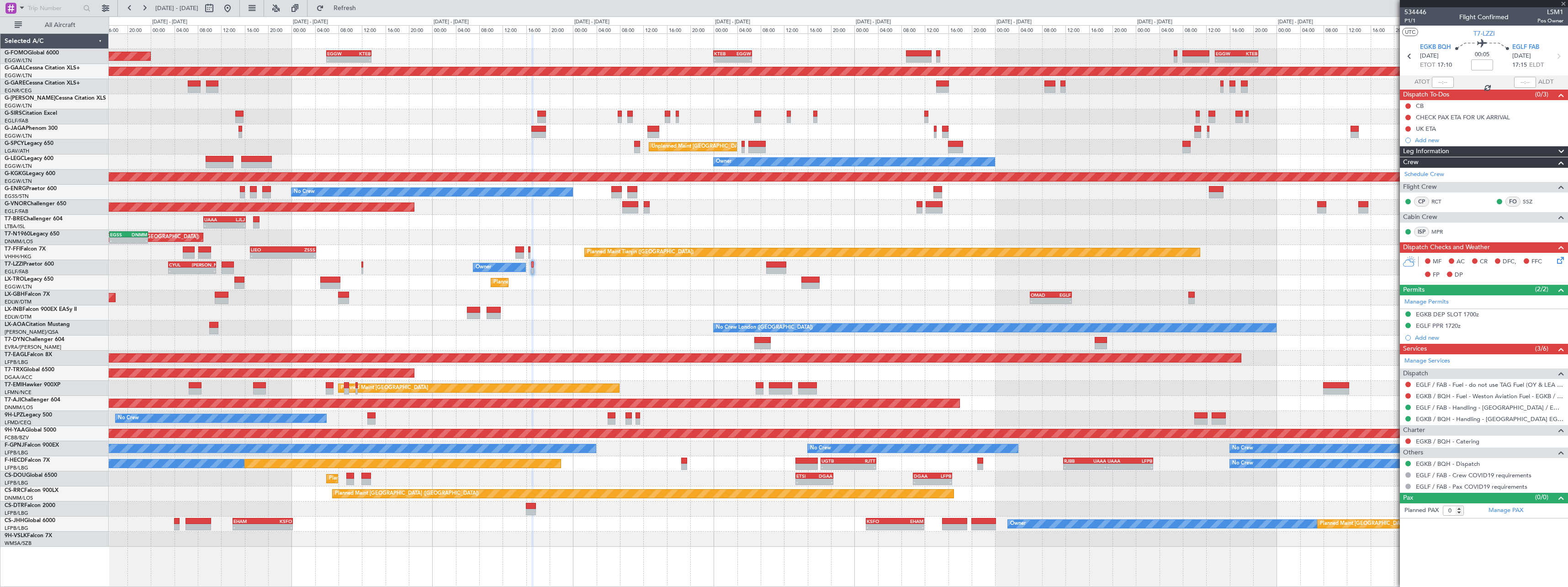
type input "1"
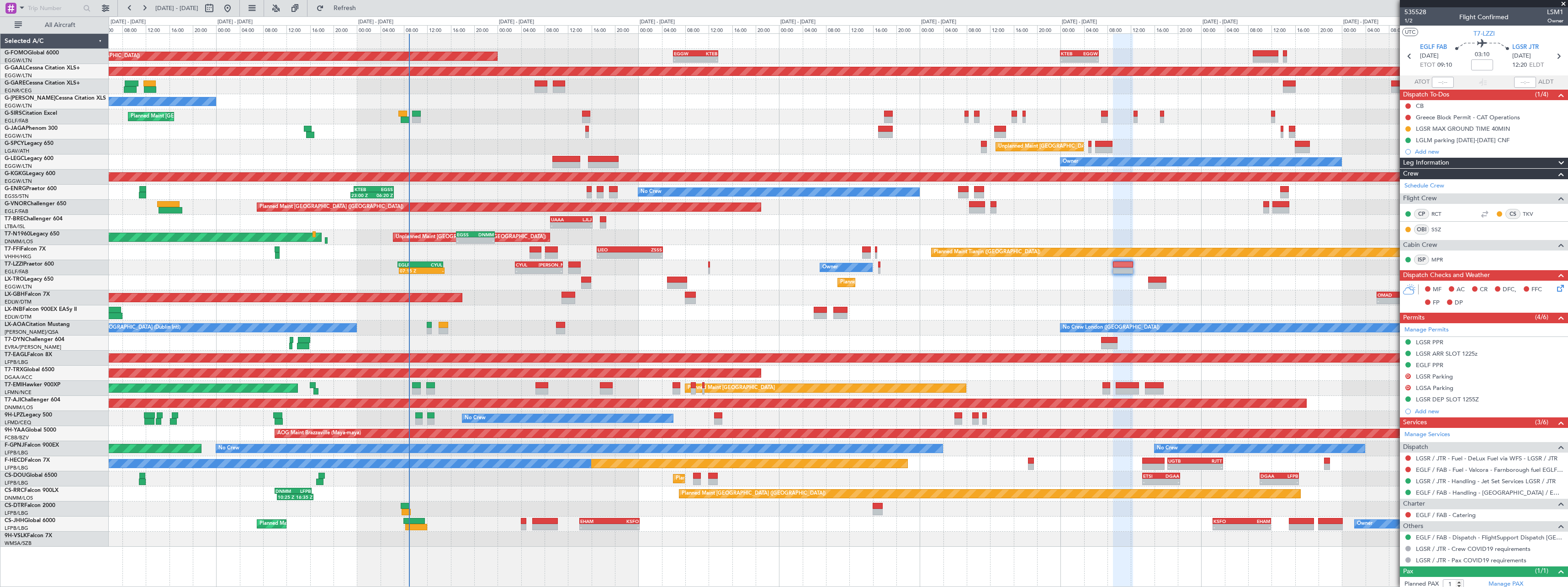
click at [1058, 314] on div "Unplanned Maint [GEOGRAPHIC_DATA] (Al Maktoum Intl)" at bounding box center [838, 313] width 1459 height 15
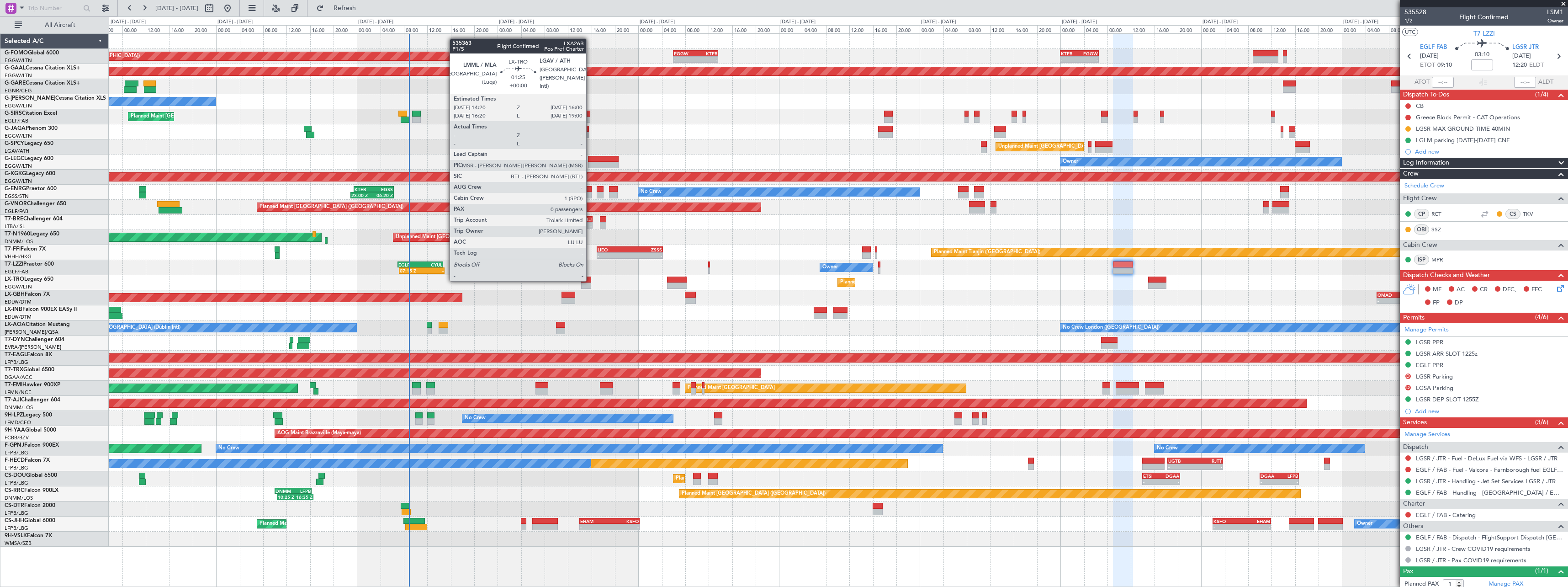
click at [590, 280] on div at bounding box center [586, 279] width 10 height 7
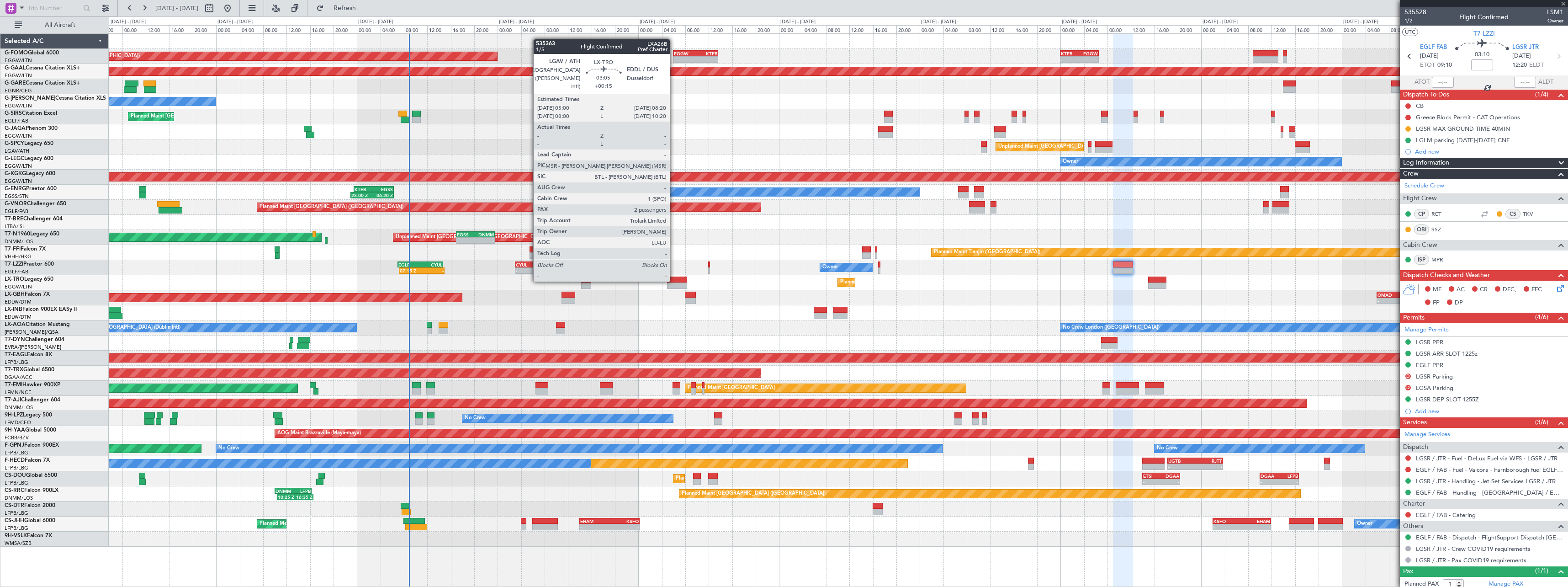
type input "0"
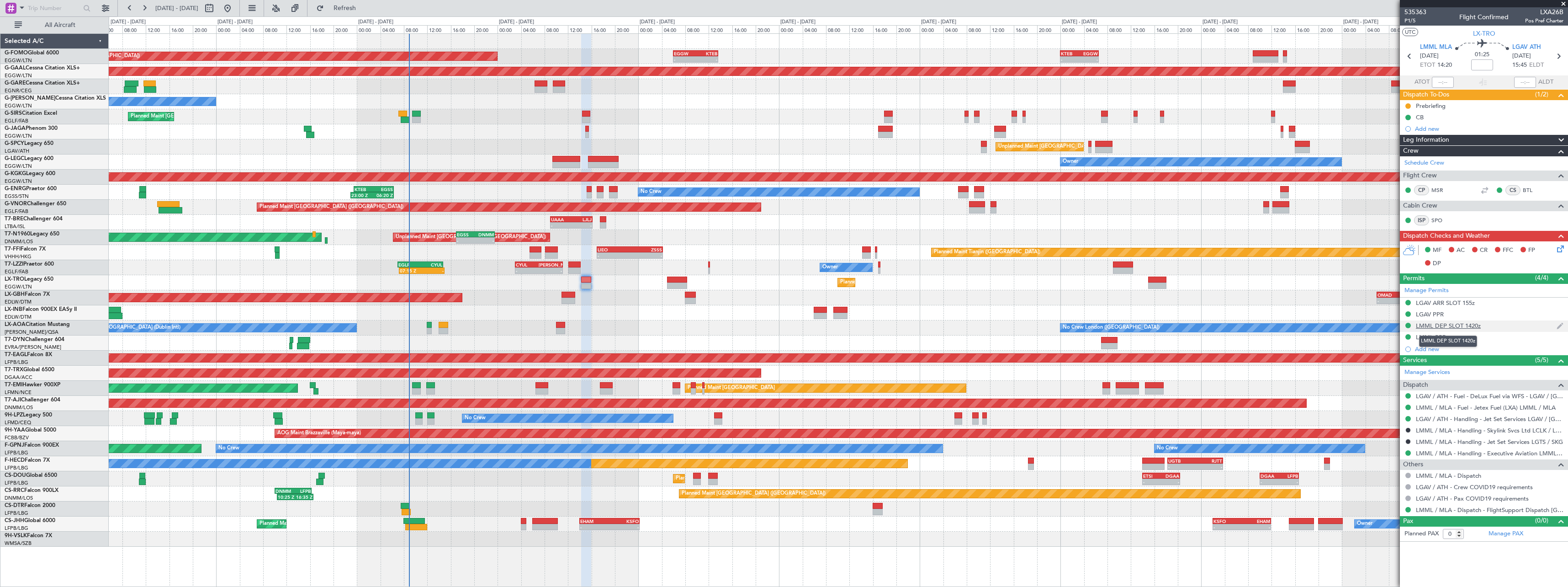
click at [1454, 329] on div "LMML DEP SLOT 1420z" at bounding box center [1449, 325] width 65 height 8
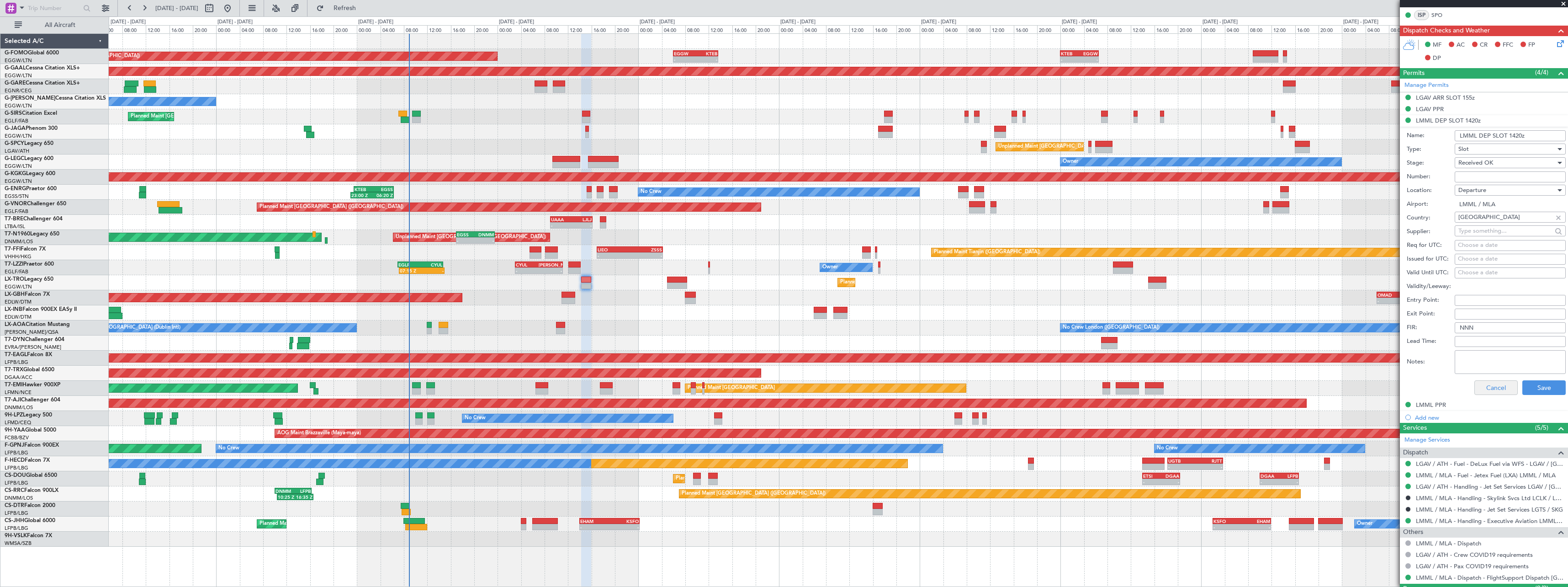
scroll to position [227, 0]
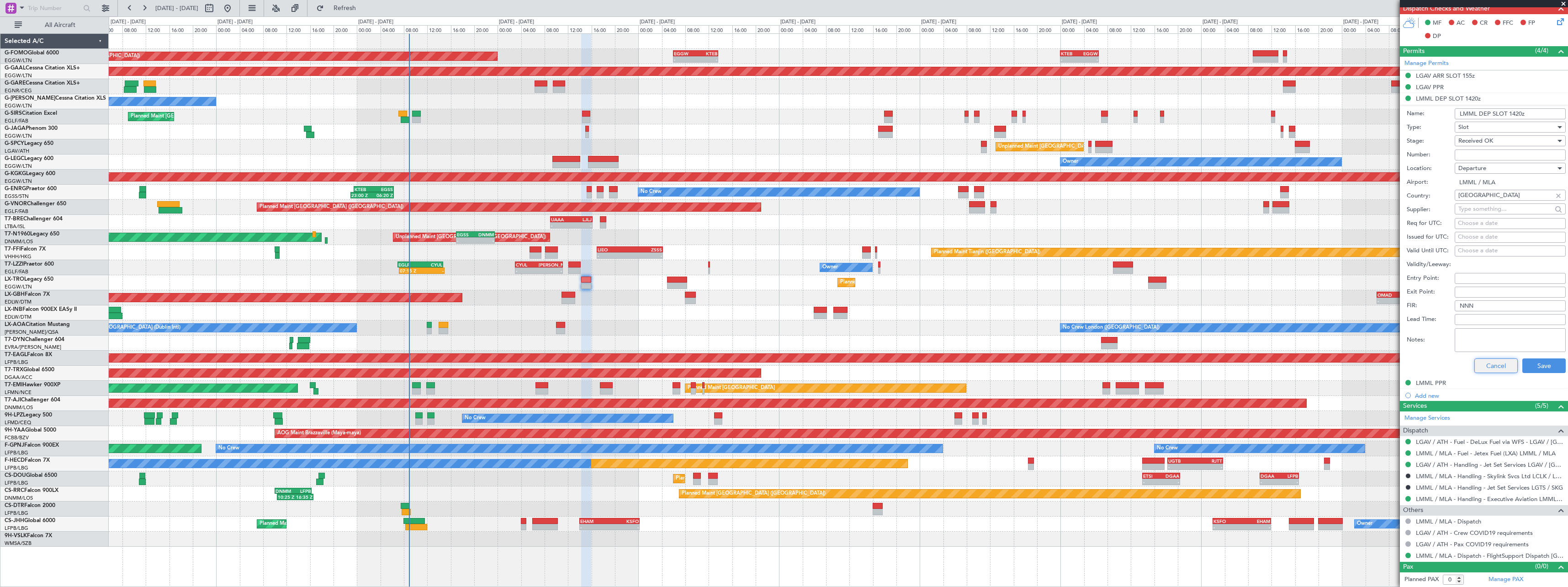
click at [1488, 368] on button "Cancel" at bounding box center [1496, 366] width 43 height 15
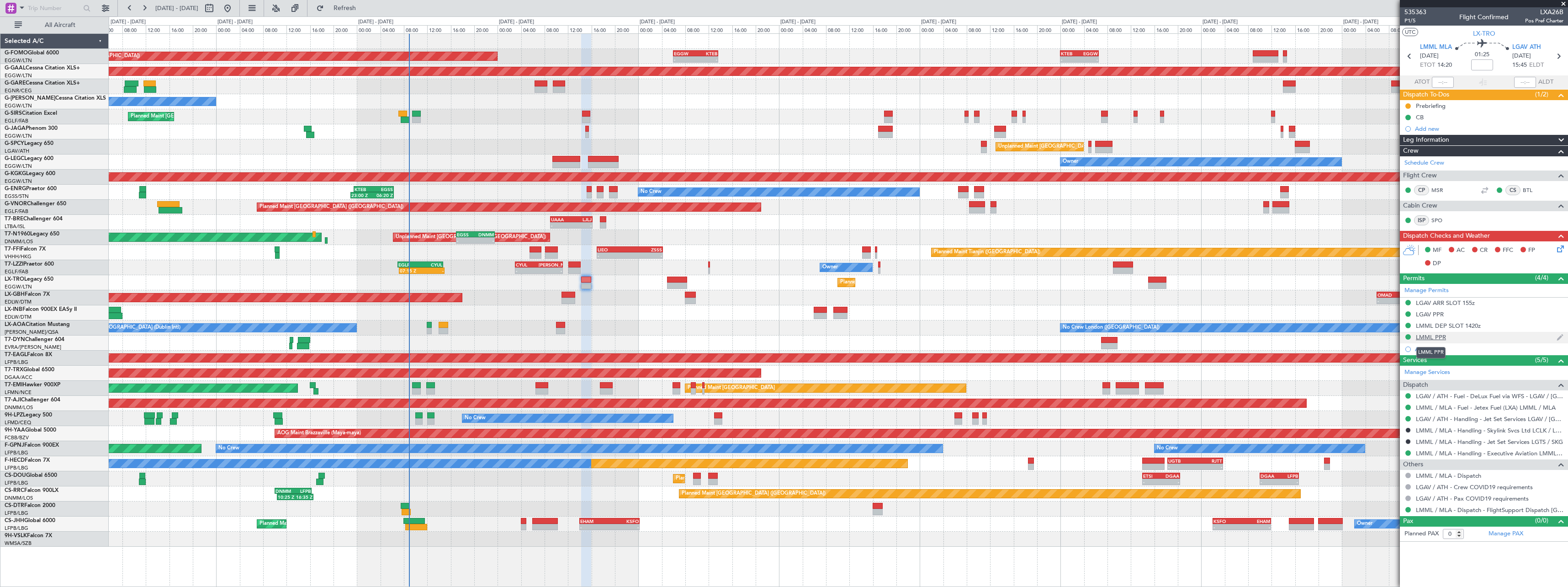
click at [1432, 337] on div "LMML PPR" at bounding box center [1431, 337] width 30 height 8
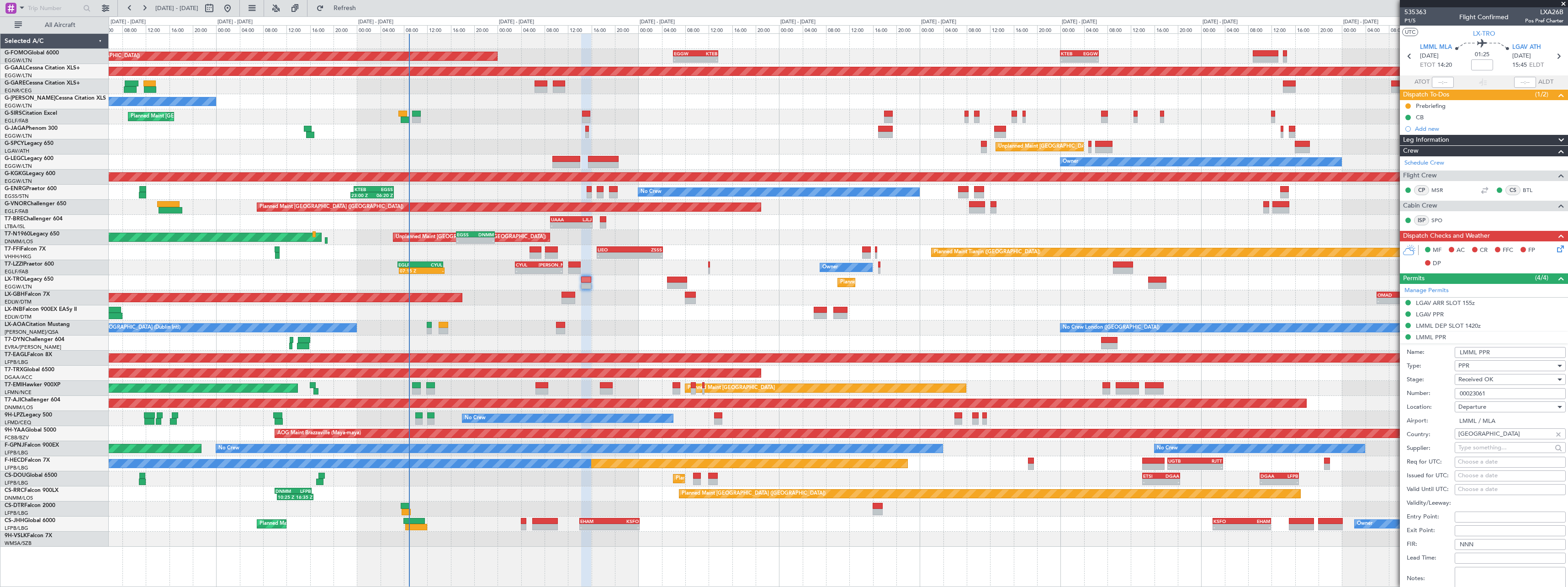
scroll to position [227, 0]
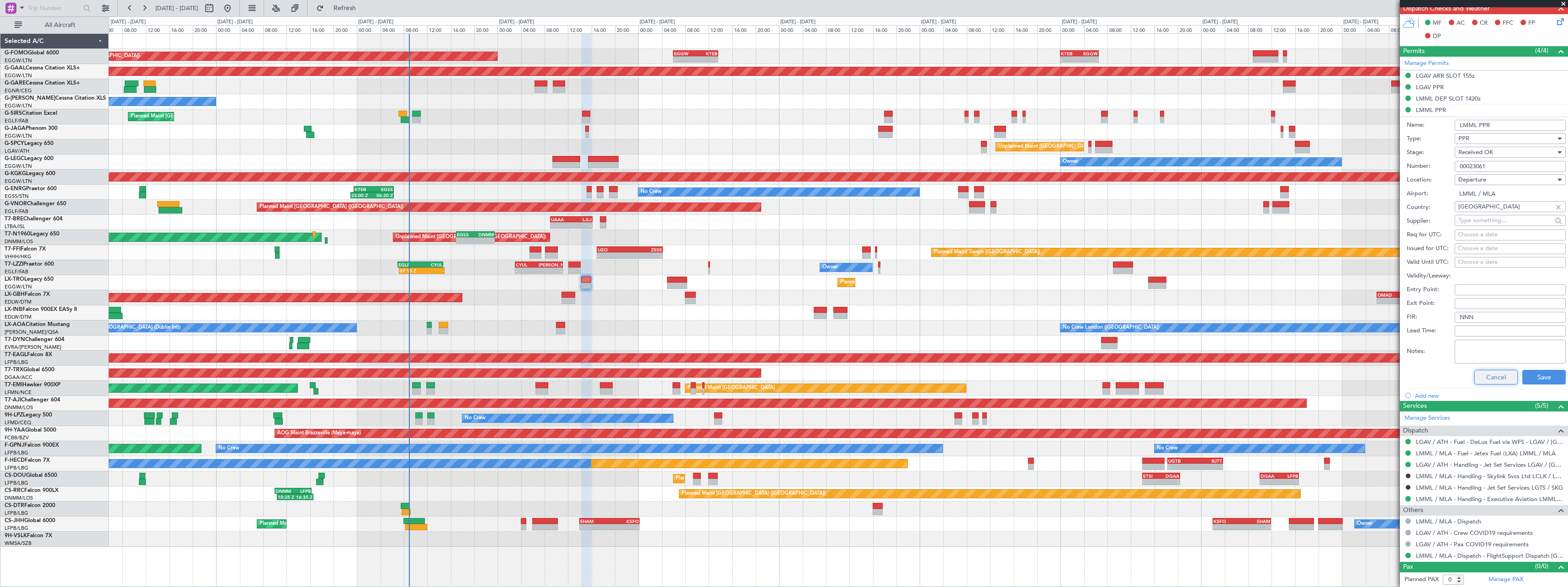
click at [1489, 376] on button "Cancel" at bounding box center [1496, 377] width 43 height 15
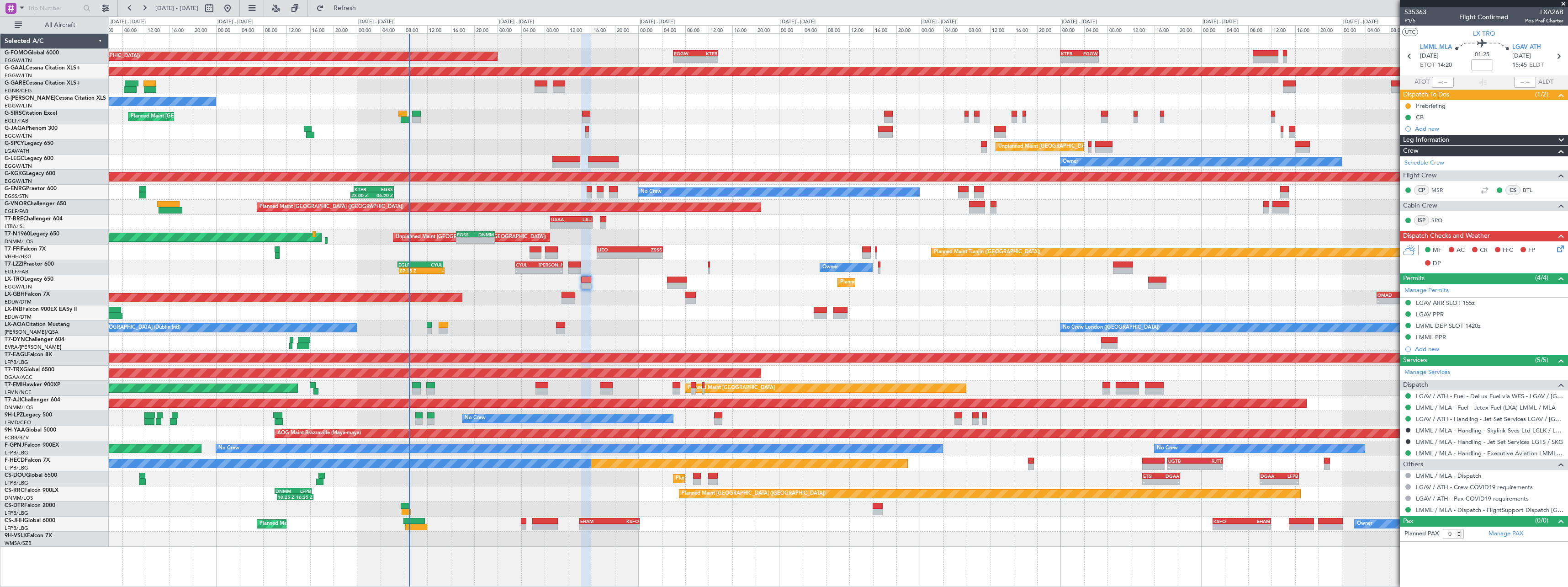
scroll to position [0, 0]
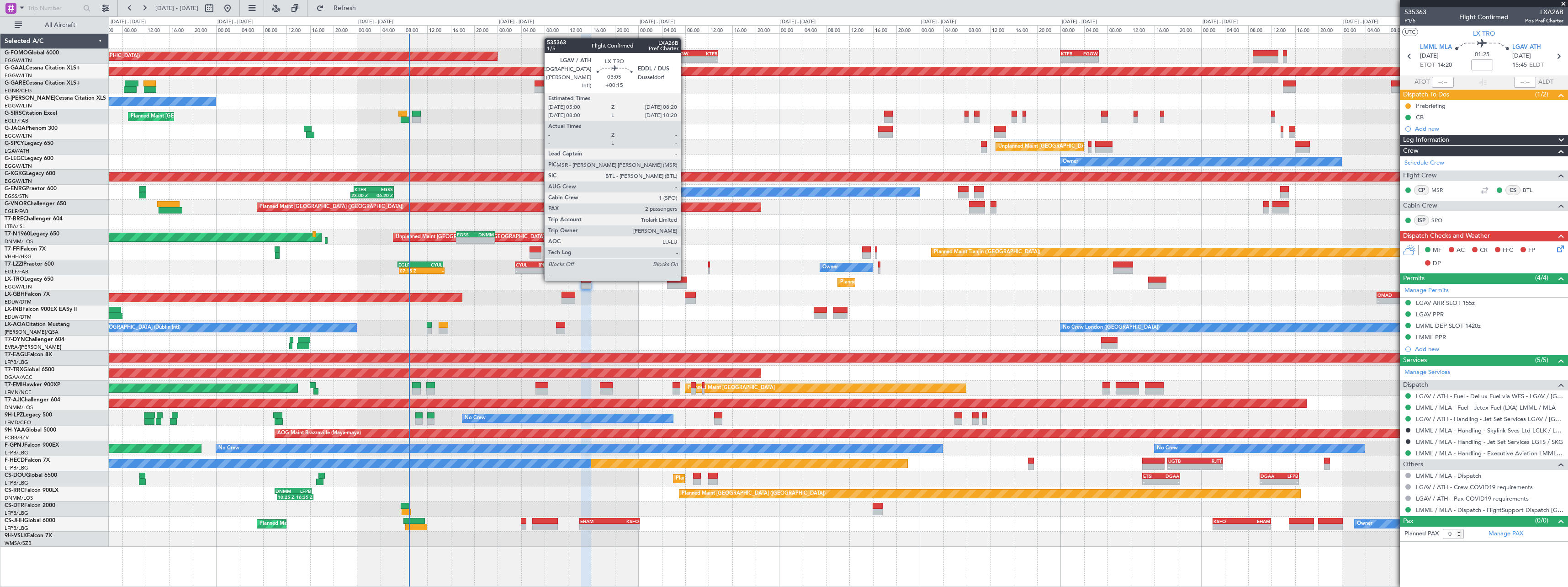
click at [685, 279] on div at bounding box center [677, 279] width 20 height 7
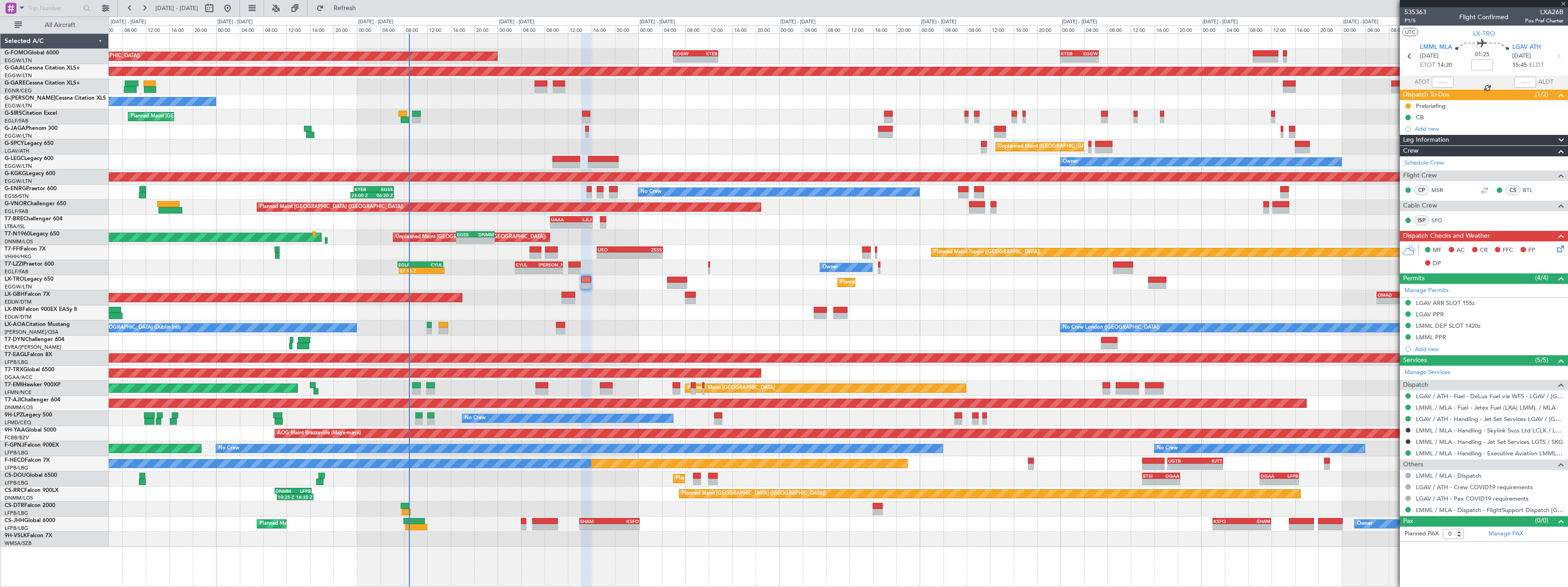
type input "+00:15"
type input "2"
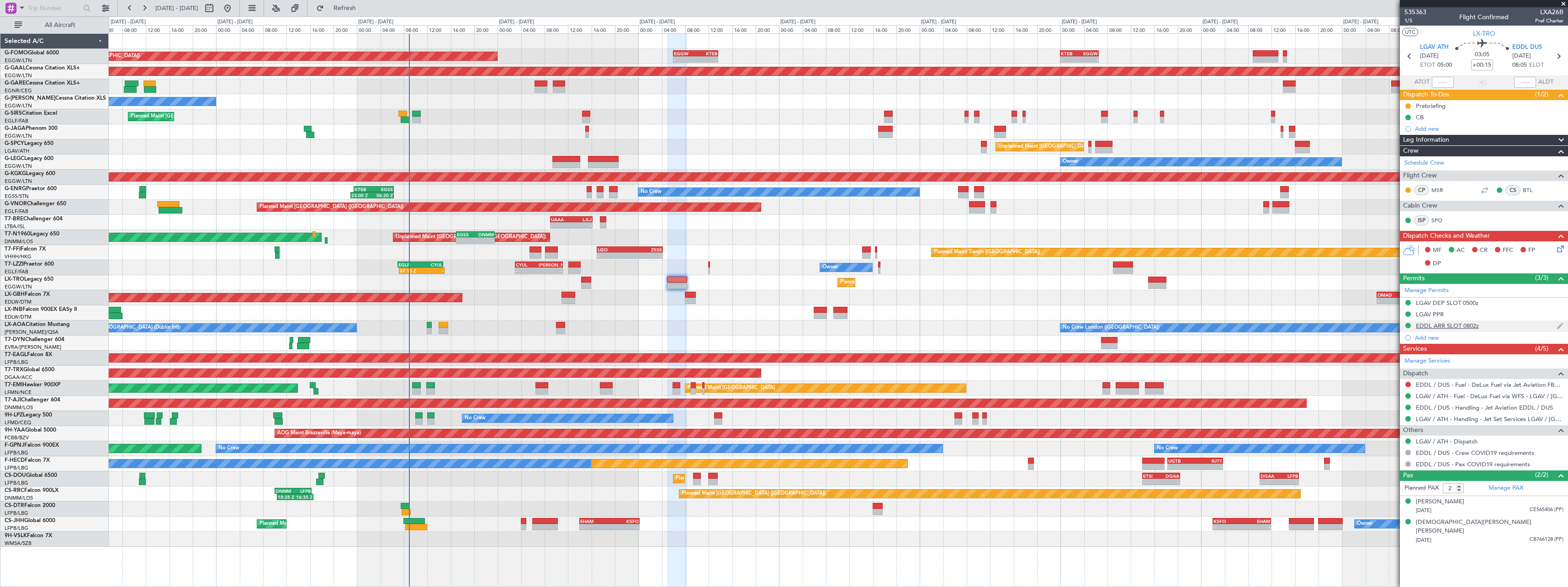
click at [1443, 327] on div "EDDL ARR SLOT 0802z" at bounding box center [1448, 325] width 63 height 8
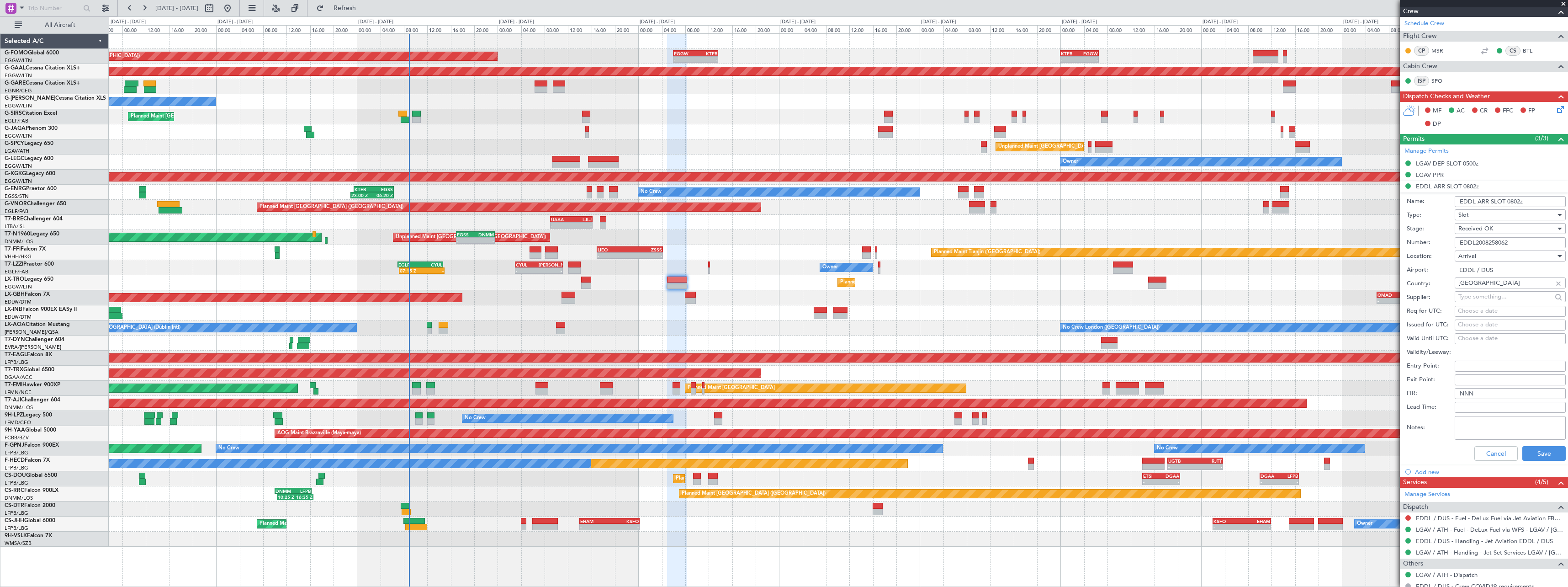
scroll to position [223, 0]
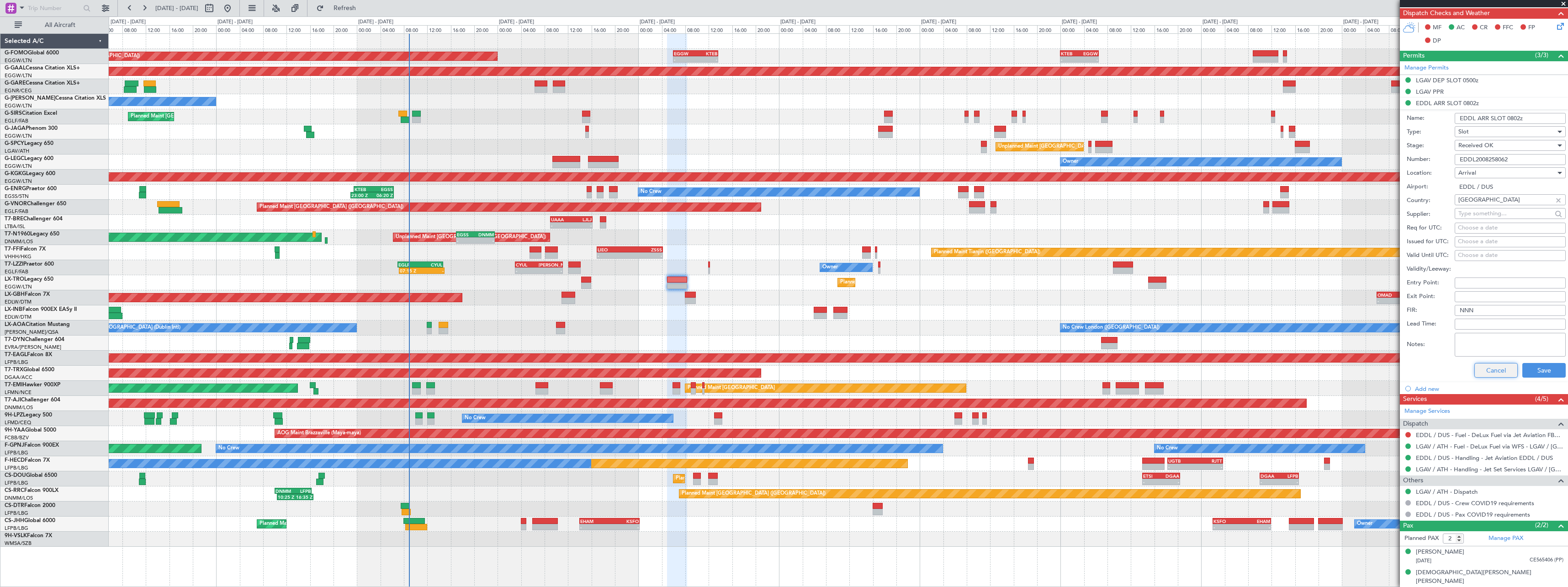
click at [1495, 373] on button "Cancel" at bounding box center [1496, 370] width 43 height 15
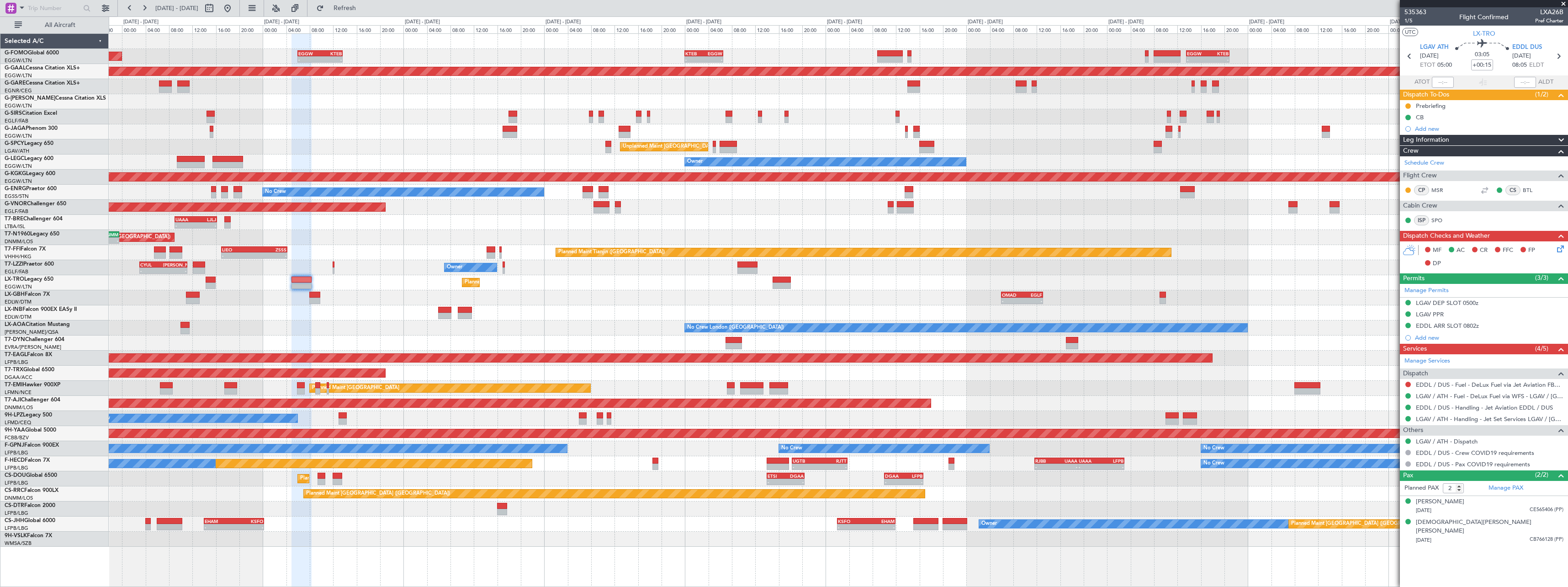
click at [677, 288] on div "Planned Maint [GEOGRAPHIC_DATA] ([GEOGRAPHIC_DATA]) - - EGGW 06:00 Z KTEB 13:40…" at bounding box center [838, 290] width 1459 height 513
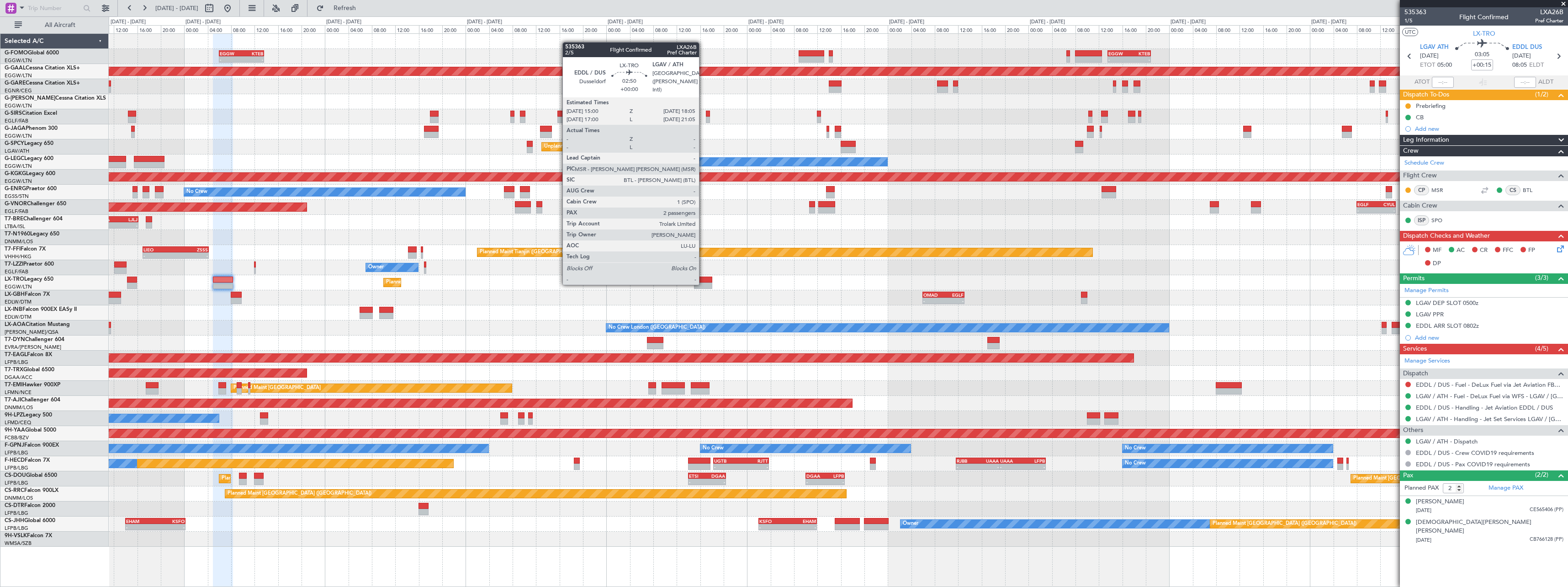
click at [703, 284] on div at bounding box center [703, 285] width 18 height 7
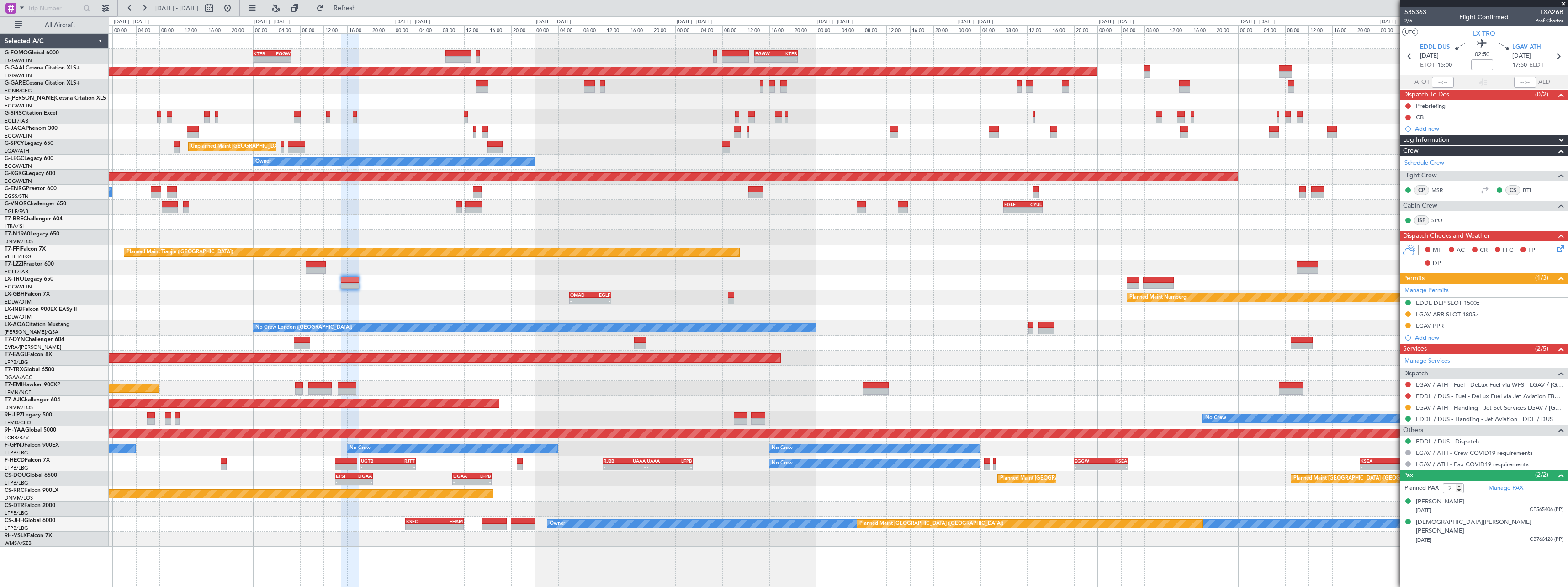
click at [801, 294] on div "Planned Maint Nurnberg - - OMAD 06:00 Z EGLF 13:05 Z" at bounding box center [838, 298] width 1459 height 15
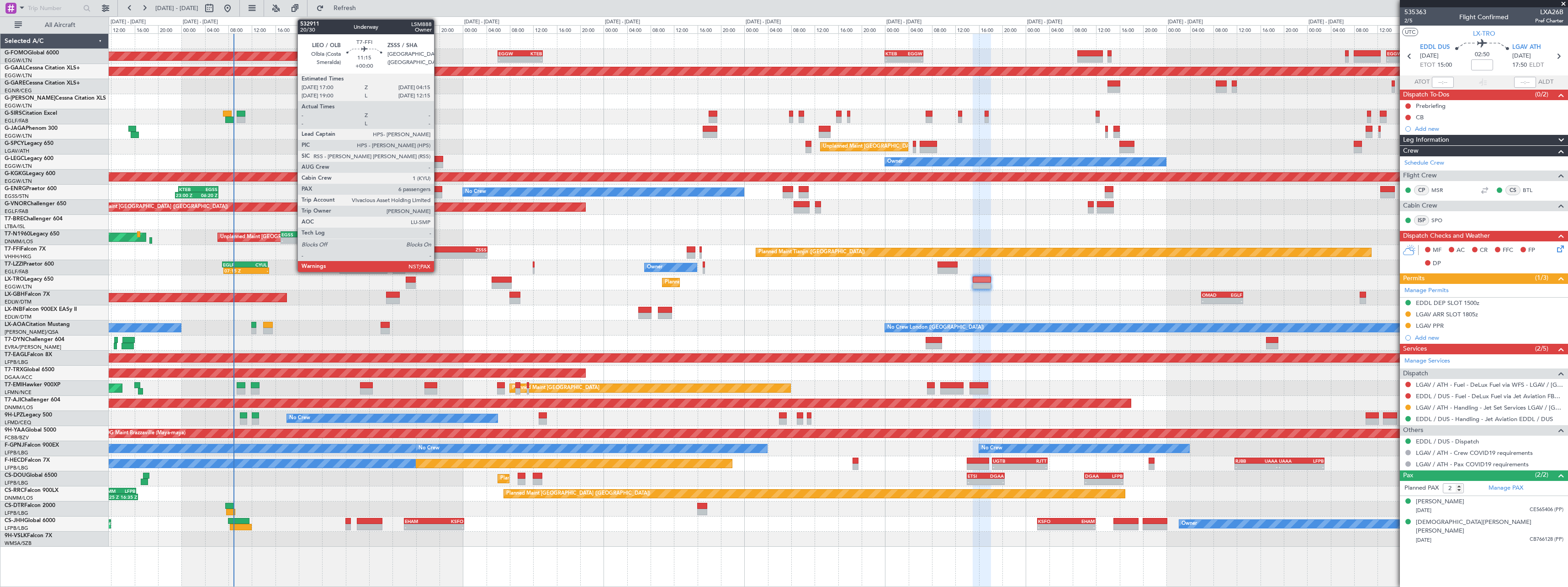
click at [438, 249] on div "LIEO" at bounding box center [438, 249] width 32 height 5
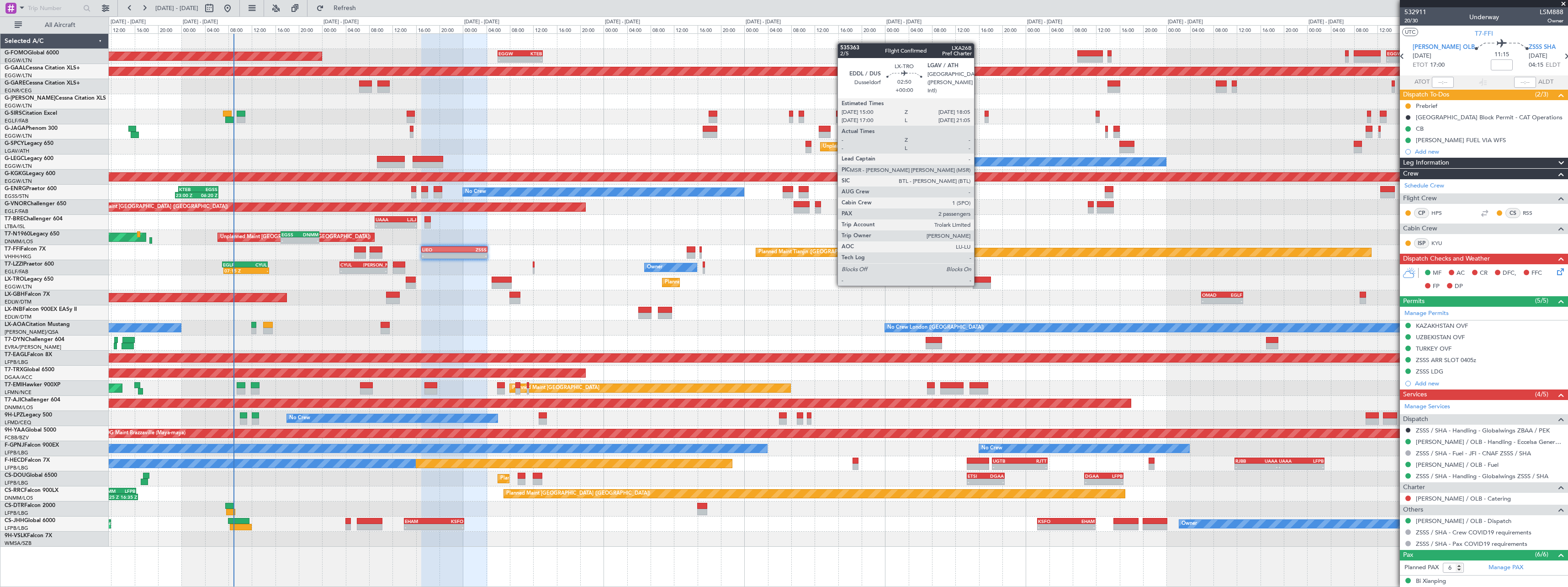
click at [979, 285] on div at bounding box center [982, 285] width 18 height 7
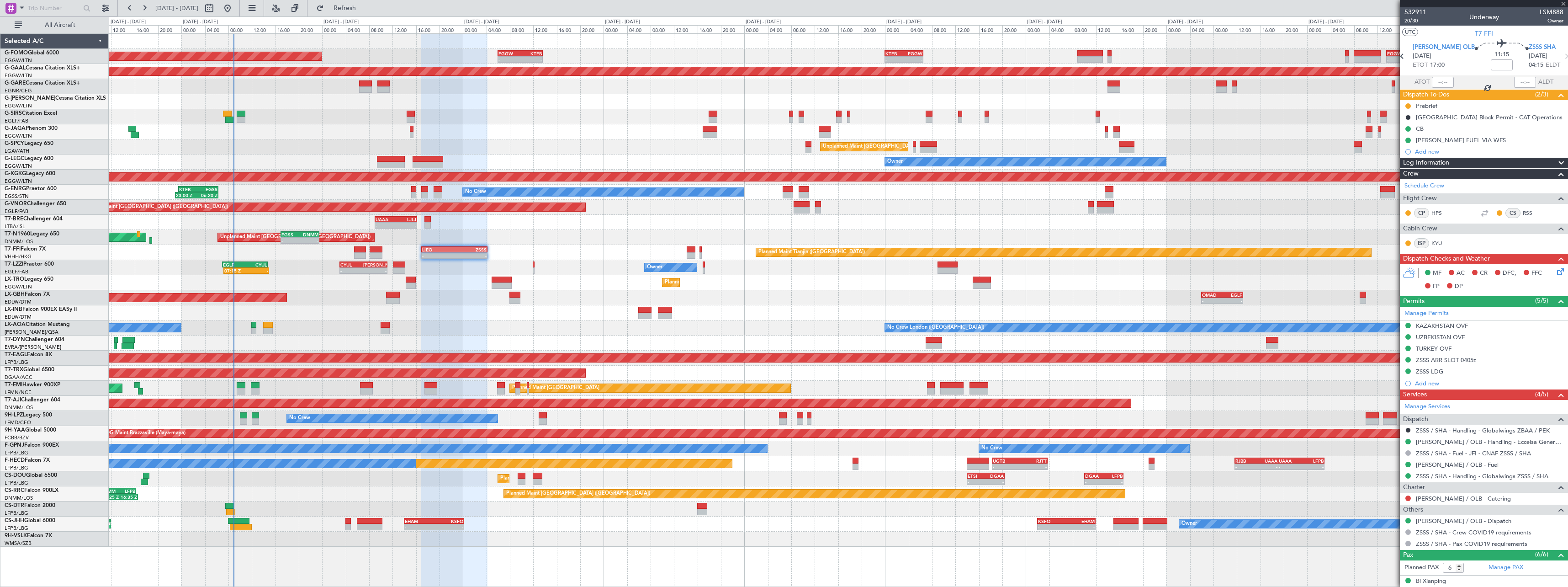
type input "2"
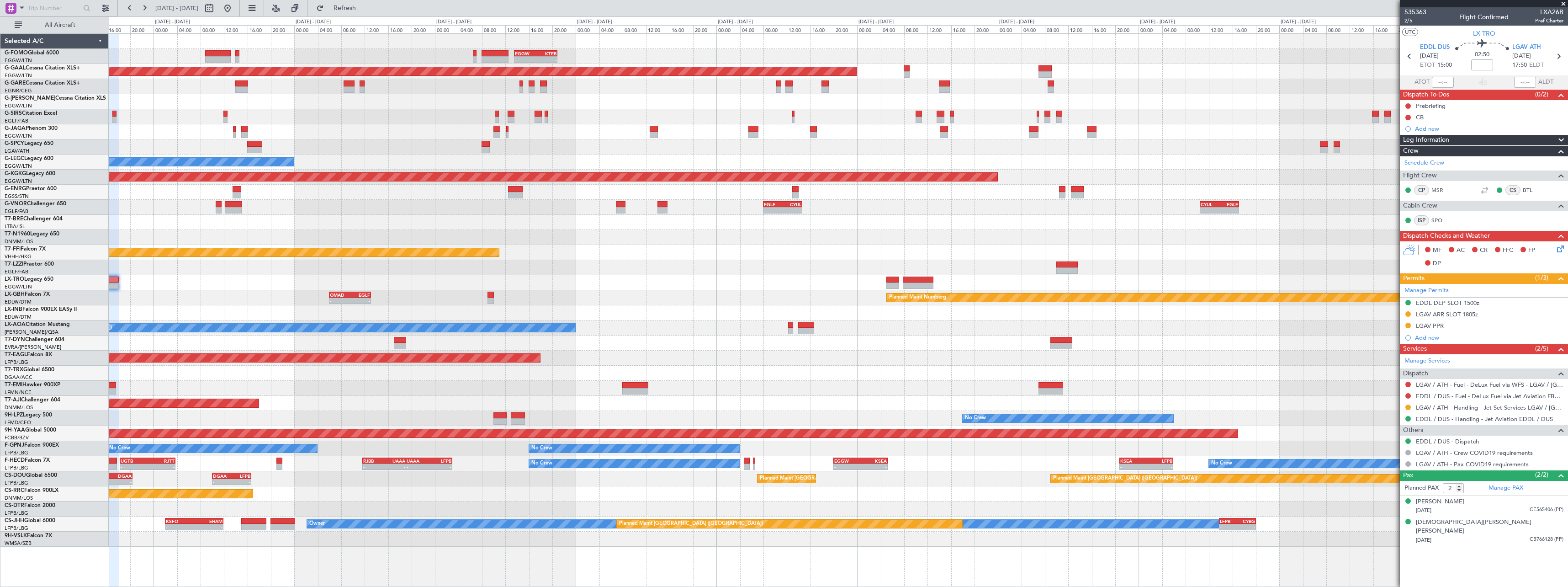
click at [596, 270] on div "Owner" at bounding box center [838, 268] width 1459 height 15
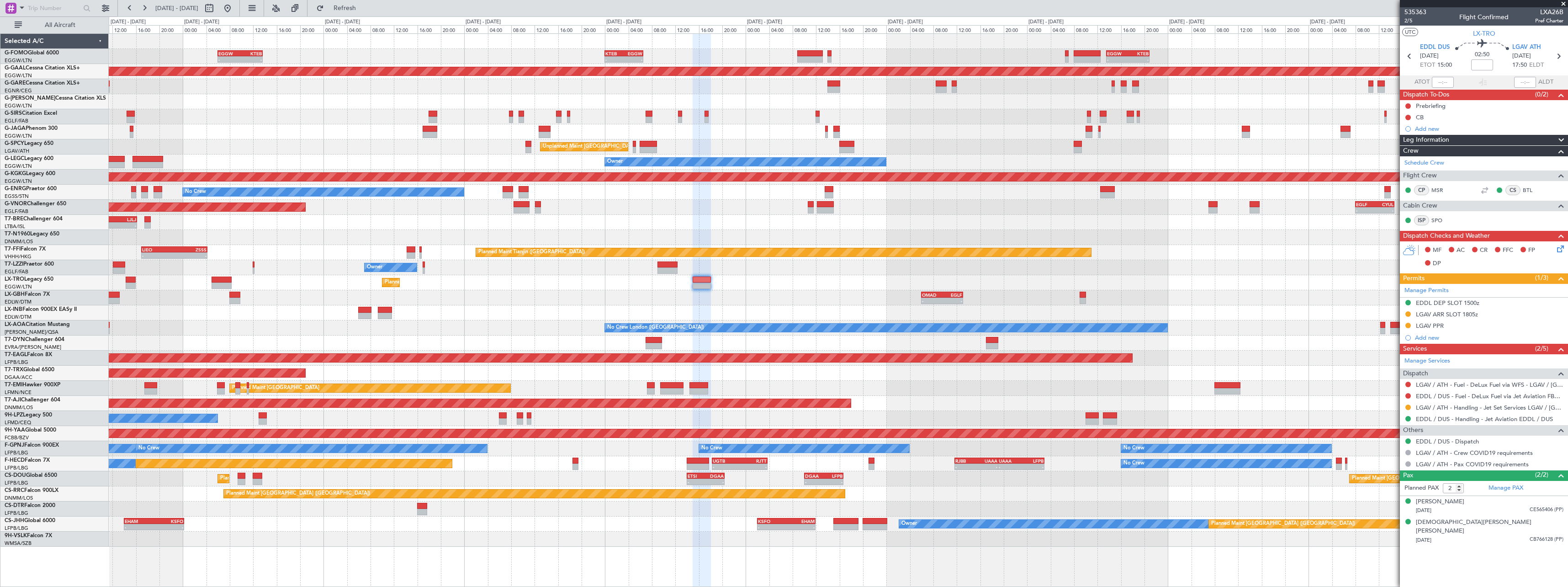
click at [1331, 302] on div "- - OMAD 06:00 Z EGLF 13:05 Z Planned Maint Nurnberg Planned Maint [GEOGRAPHIC_…" at bounding box center [838, 298] width 1459 height 15
click at [1432, 338] on div "Add new" at bounding box center [1485, 337] width 140 height 8
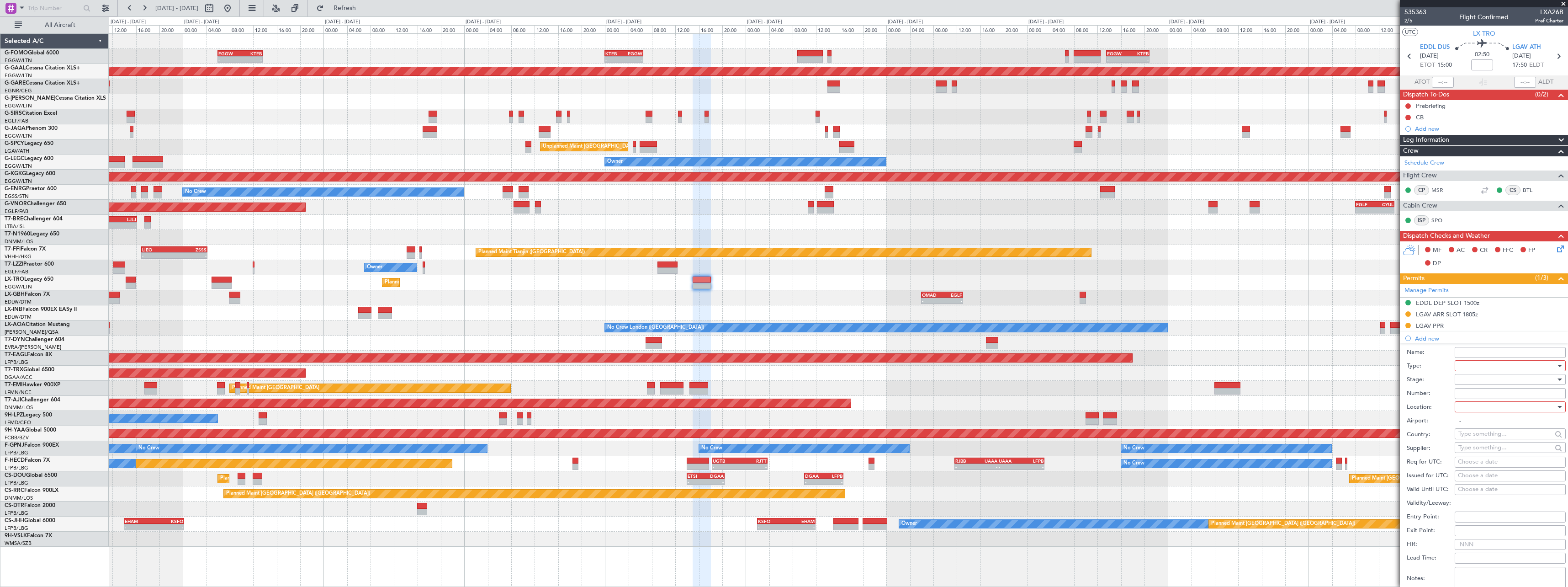
click at [1488, 361] on div at bounding box center [1508, 366] width 97 height 14
drag, startPoint x: 1493, startPoint y: 415, endPoint x: 1488, endPoint y: 401, distance: 14.9
click at [1492, 415] on span "Parking" at bounding box center [1507, 416] width 96 height 14
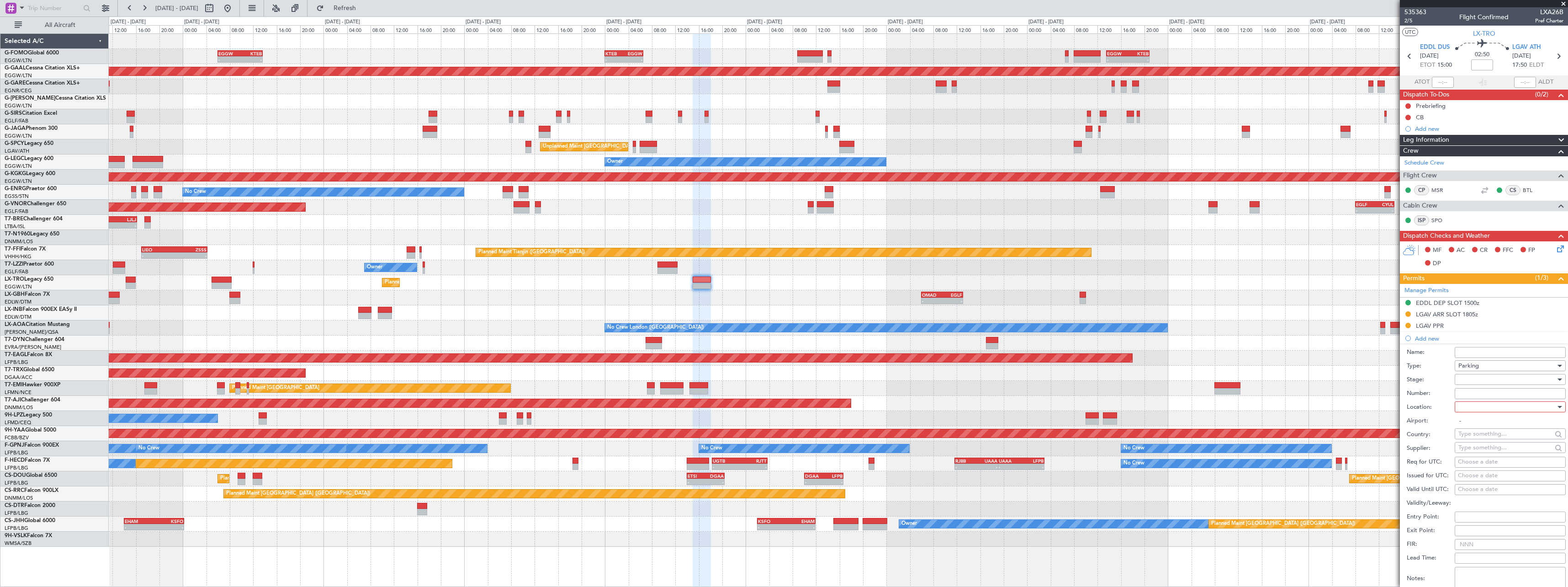
click at [1480, 375] on div at bounding box center [1508, 379] width 97 height 14
click at [1491, 411] on span "Not Requested" at bounding box center [1507, 411] width 96 height 14
click at [1491, 409] on div at bounding box center [1508, 406] width 97 height 14
click at [1491, 455] on span "Arrival" at bounding box center [1507, 453] width 96 height 14
type input "LGAV / ATH"
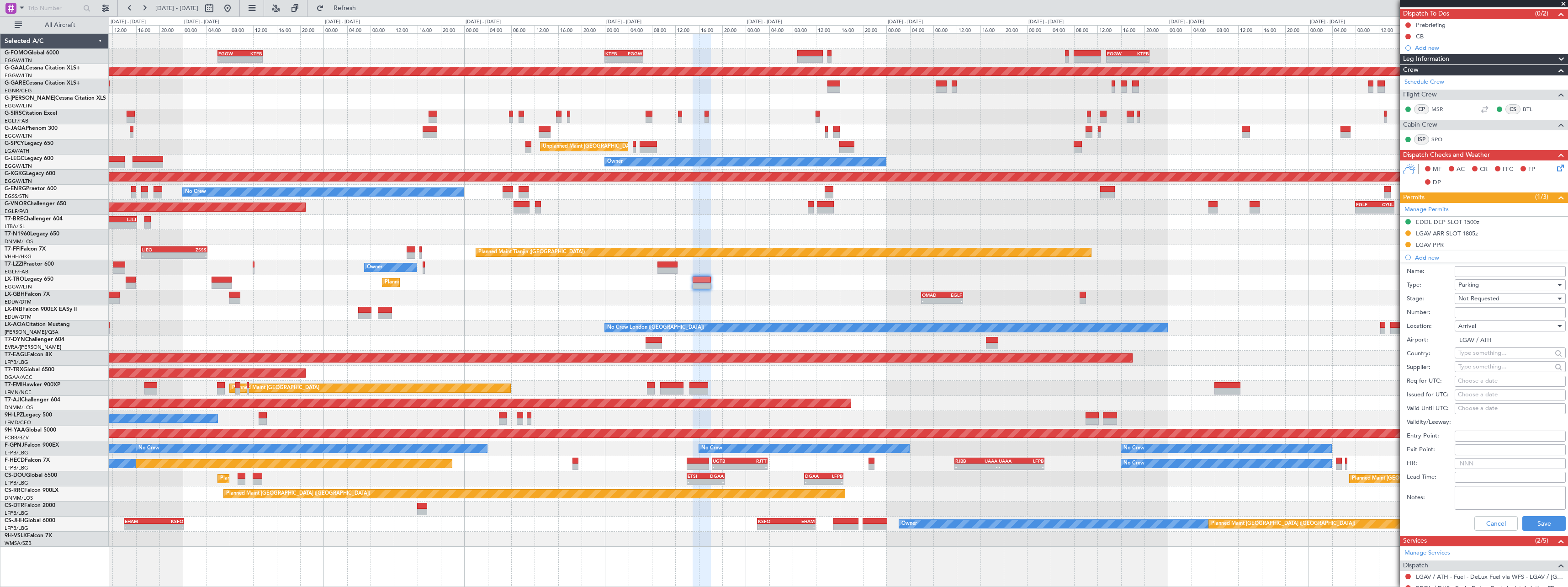
scroll to position [183, 0]
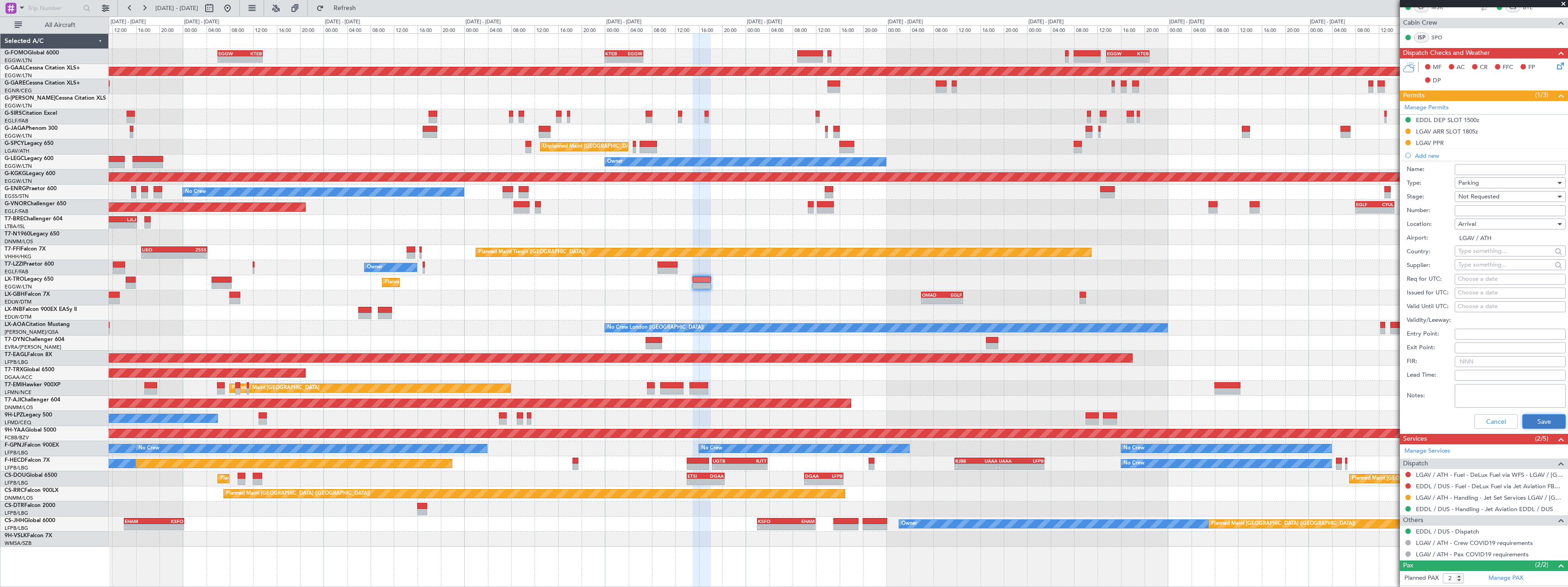
click at [1551, 424] on button "Save" at bounding box center [1544, 422] width 43 height 15
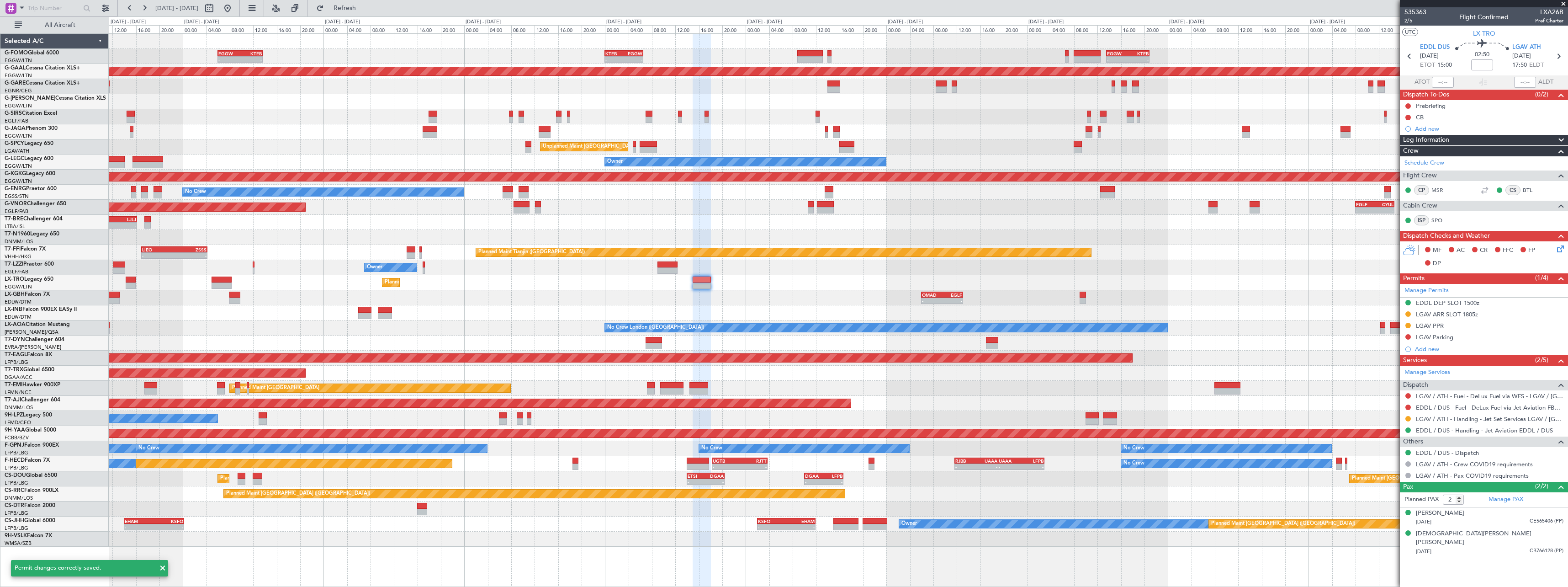
scroll to position [0, 0]
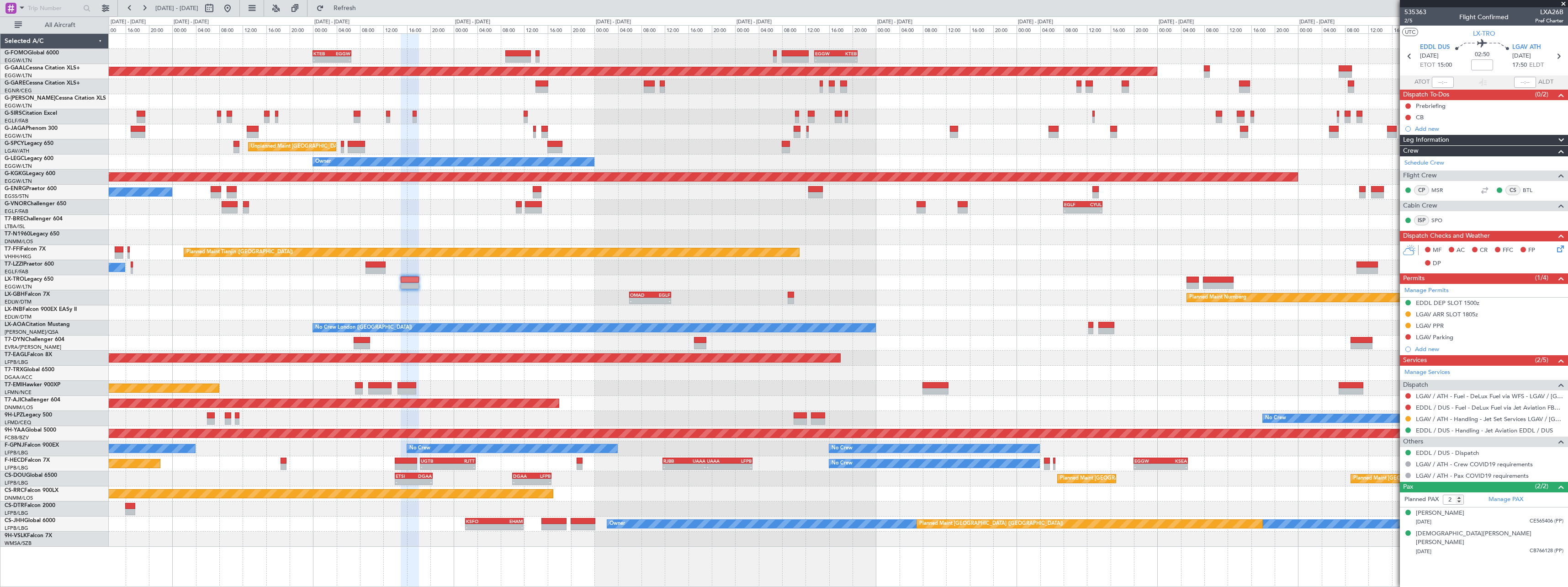
click at [879, 299] on div "Planned Maint Nurnberg - - OMAD 06:00 Z EGLF 13:05 Z" at bounding box center [838, 298] width 1459 height 15
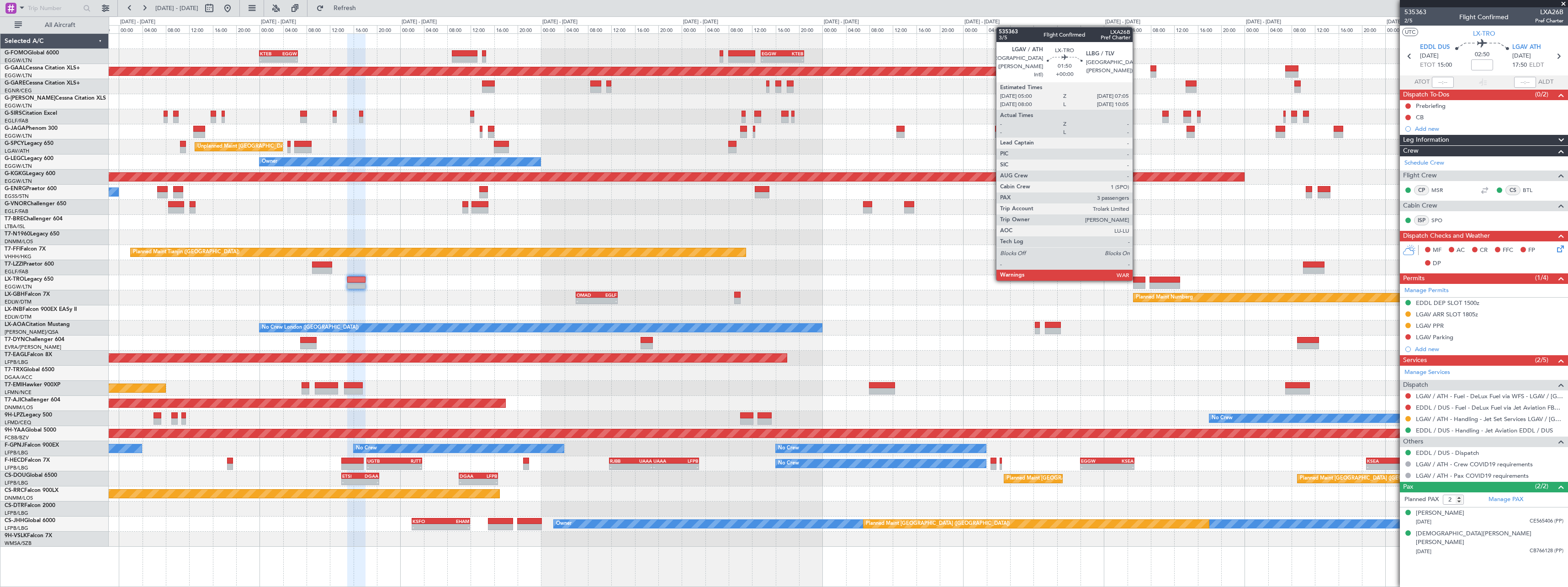
click at [1138, 279] on div at bounding box center [1139, 279] width 13 height 7
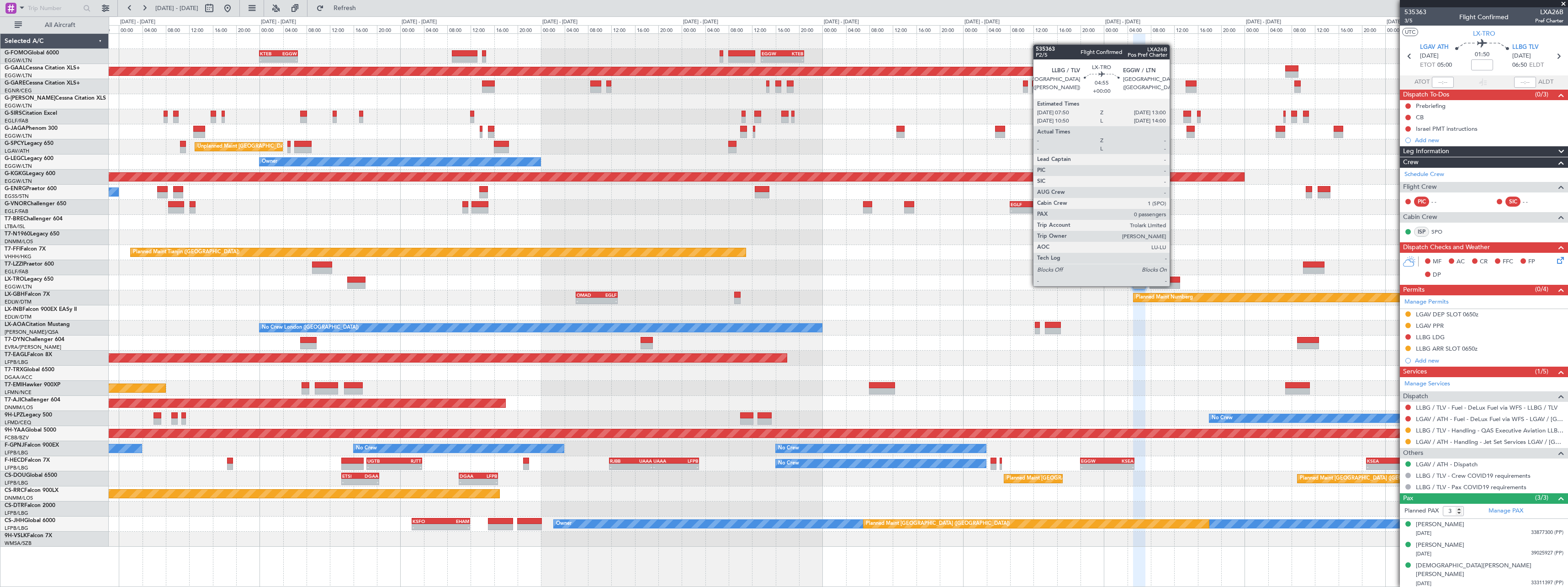
click at [1174, 285] on div at bounding box center [1165, 285] width 31 height 7
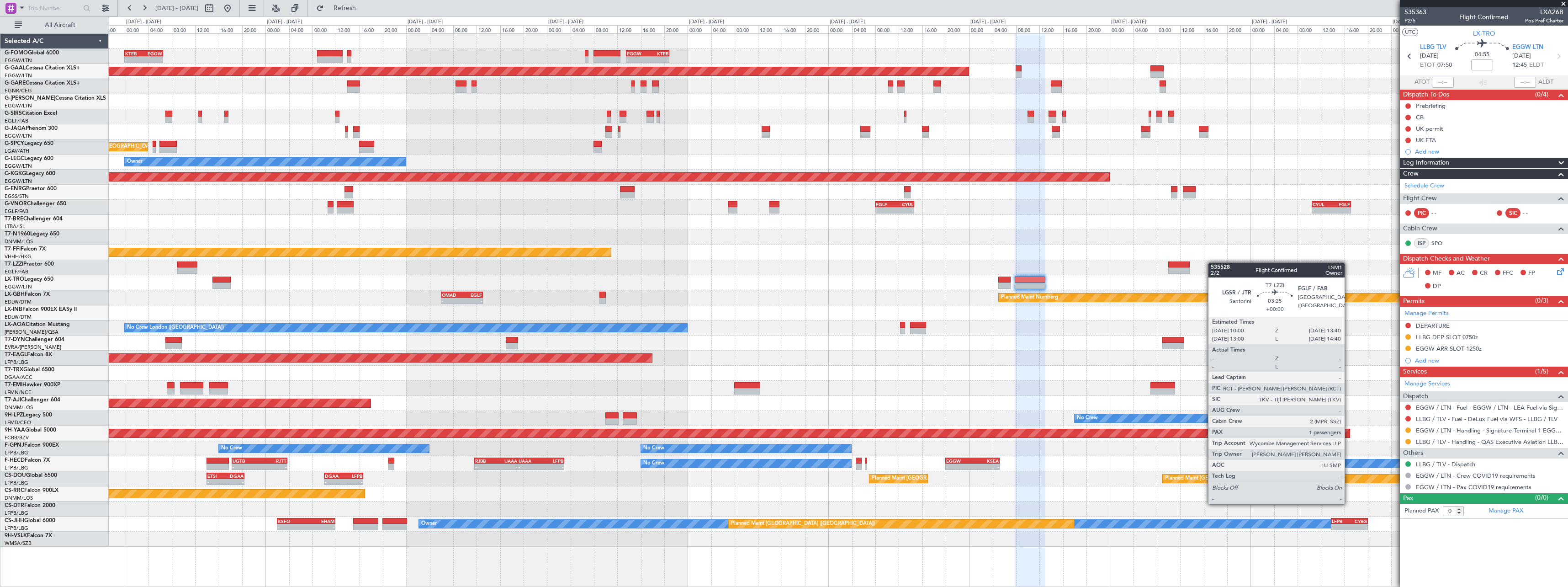
click at [1151, 259] on div "- - KTEB 00:00 Z EGGW 06:35 Z - - EGGW 13:30 Z KTEB 20:55 Z EGGW 06:00 Z KTEB 1…" at bounding box center [838, 290] width 1459 height 513
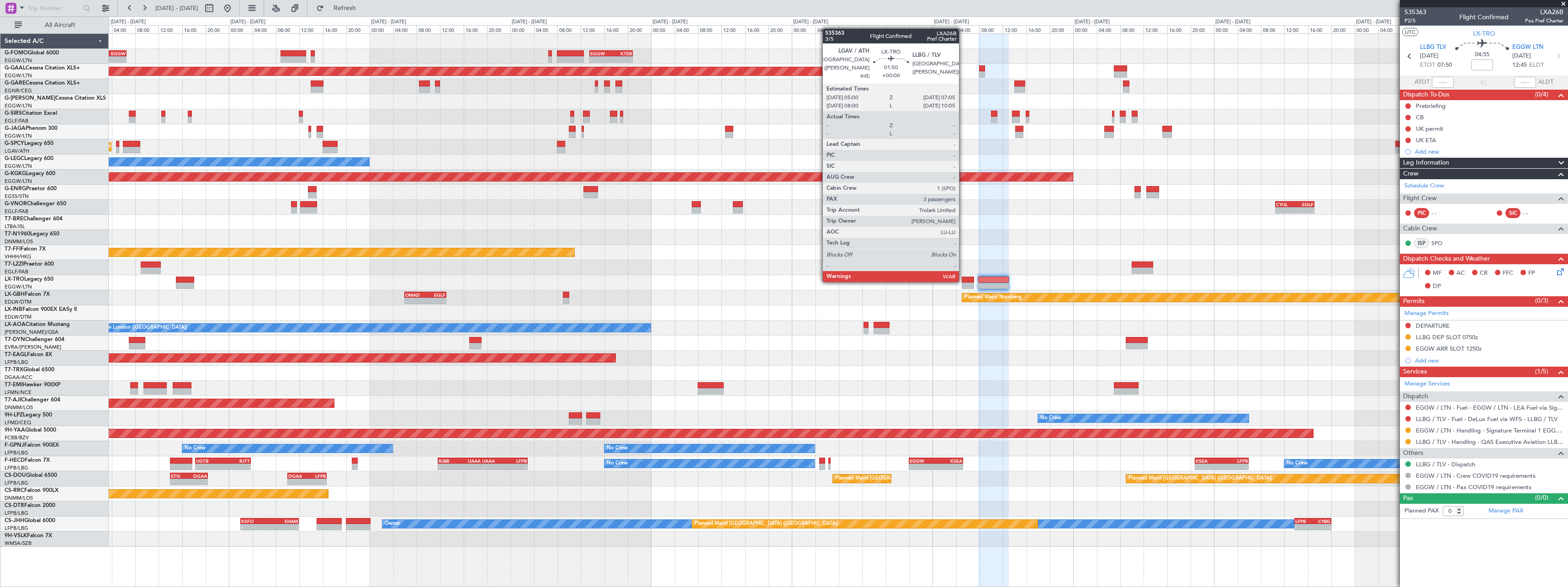
click at [964, 281] on div at bounding box center [968, 279] width 13 height 7
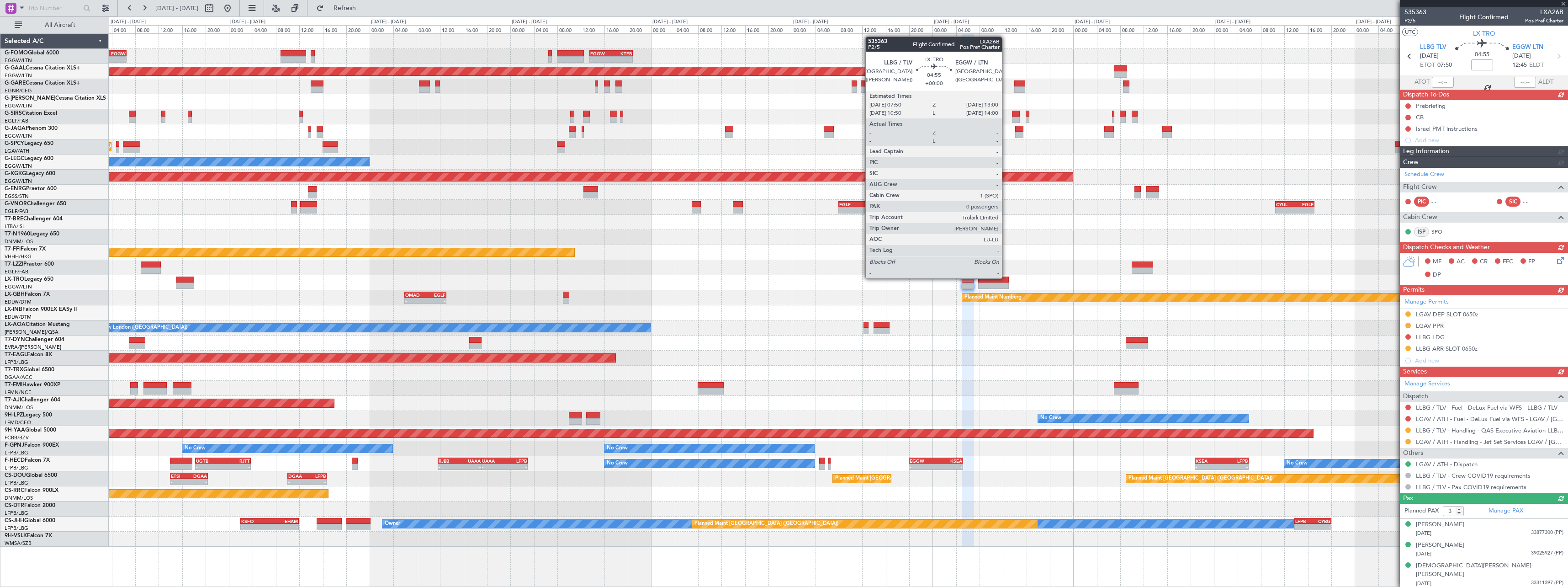
type input "0"
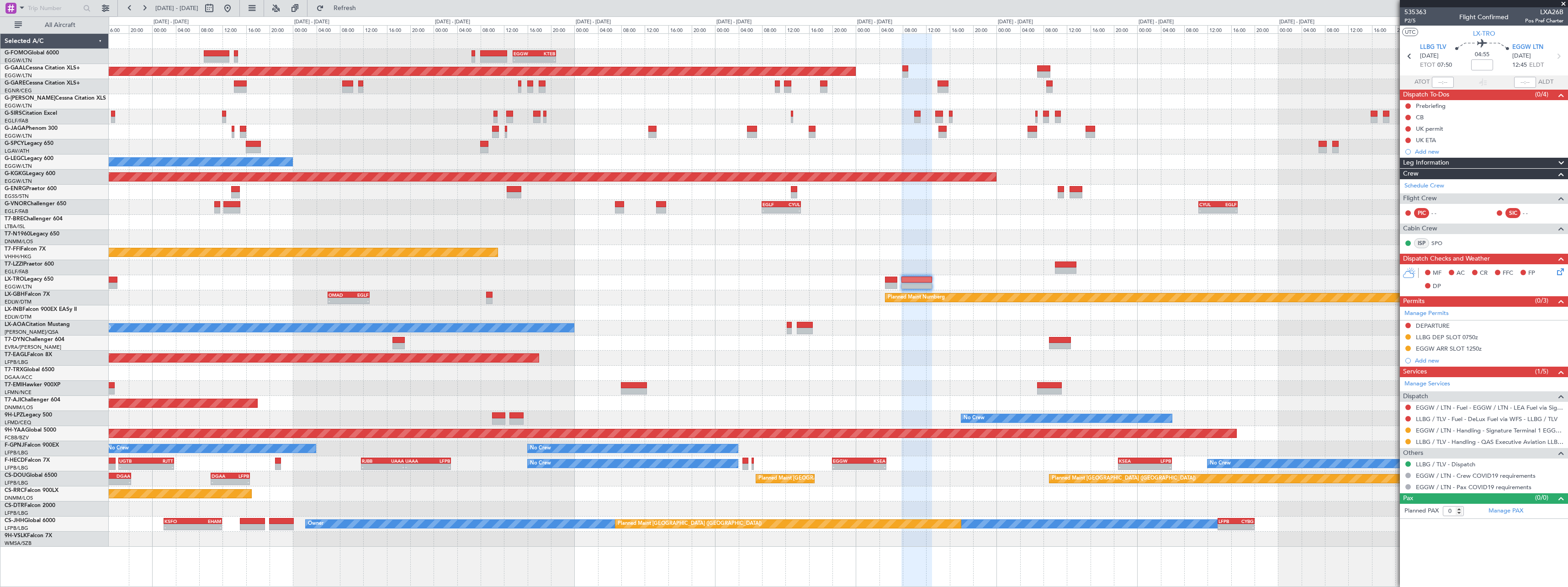
click at [1200, 274] on div "- - EGGW 13:30 Z KTEB 20:55 Z KTEB 00:00 Z EGGW 06:35 Z - - Planned [GEOGRAPHIC…" at bounding box center [838, 290] width 1459 height 513
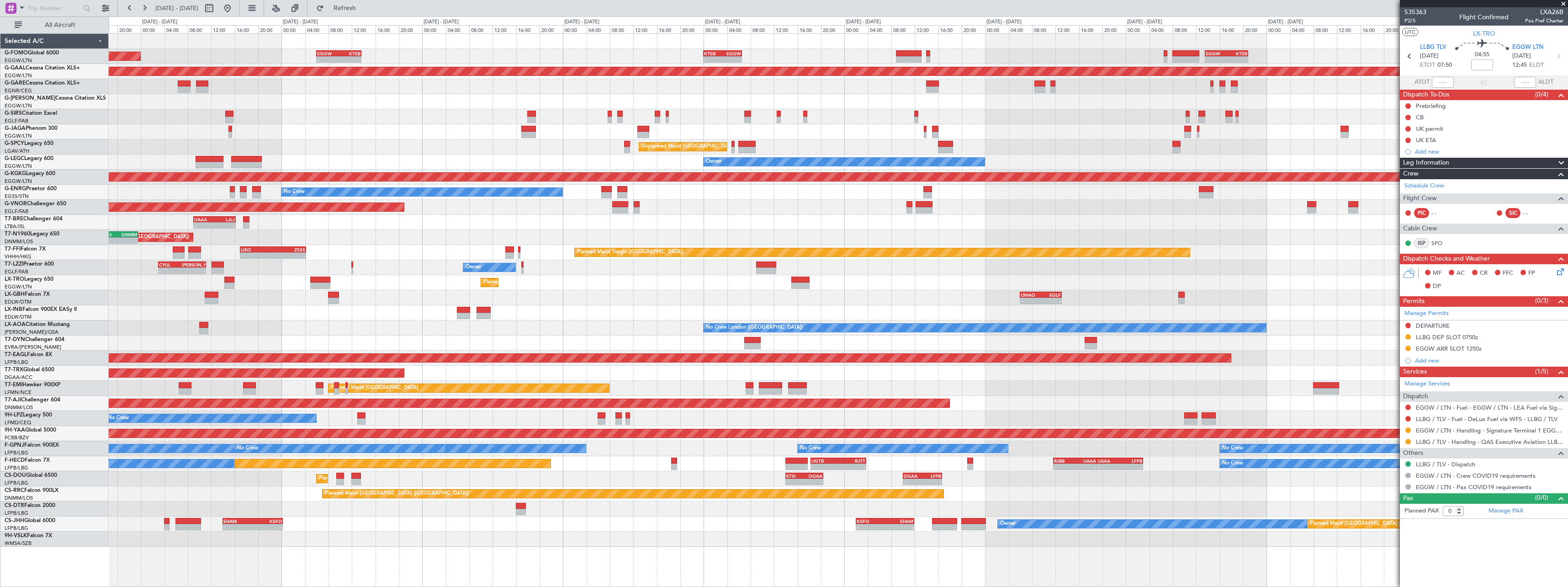
click at [1490, 268] on fb-app "[DATE] - [DATE] Refresh Quick Links All Aircraft - - EGGW 13:30 Z KTEB 20:55 Z …" at bounding box center [784, 296] width 1568 height 580
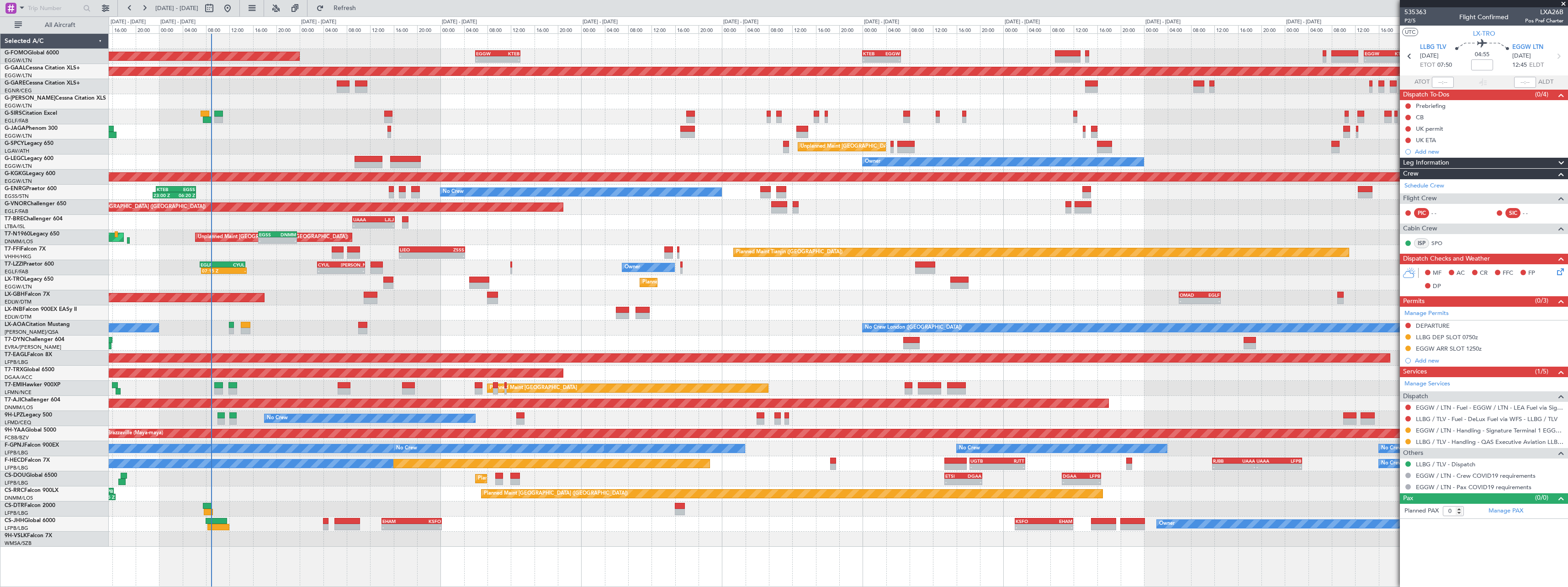
click at [640, 333] on div "No Crew London ([GEOGRAPHIC_DATA]) No Crew [GEOGRAPHIC_DATA] (Dublin Intl)" at bounding box center [838, 328] width 1459 height 15
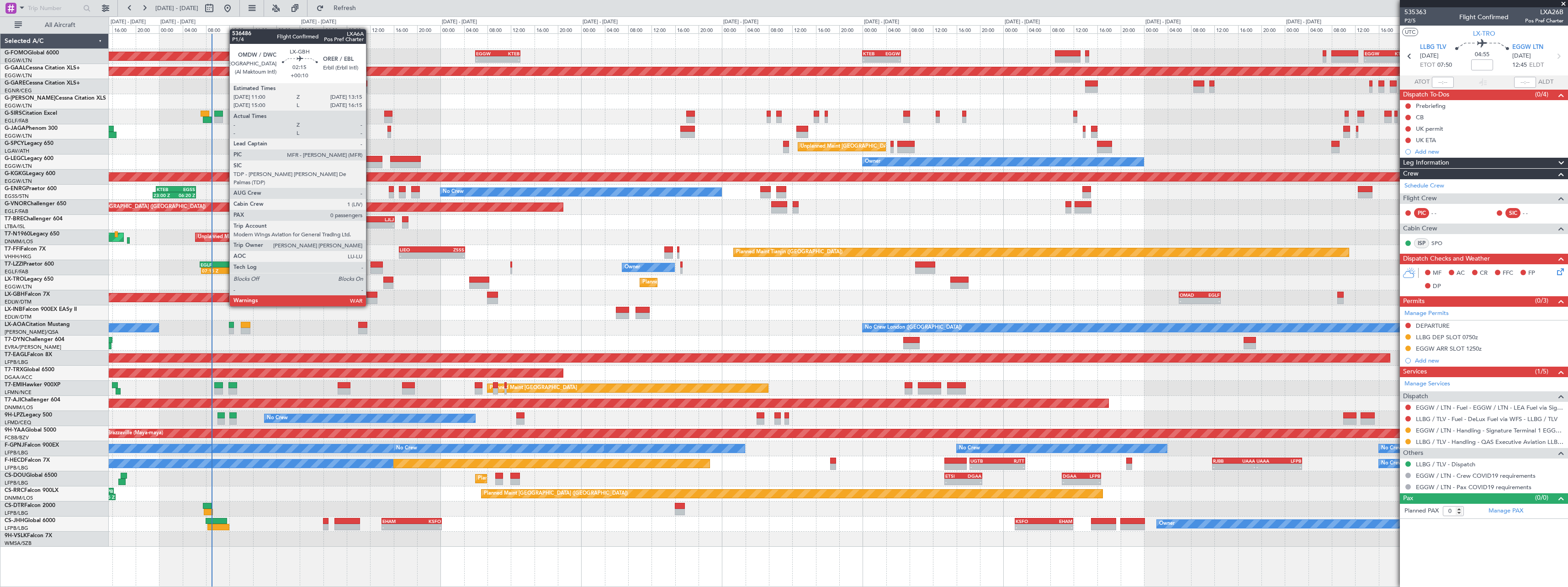
click at [370, 297] on div at bounding box center [370, 294] width 13 height 7
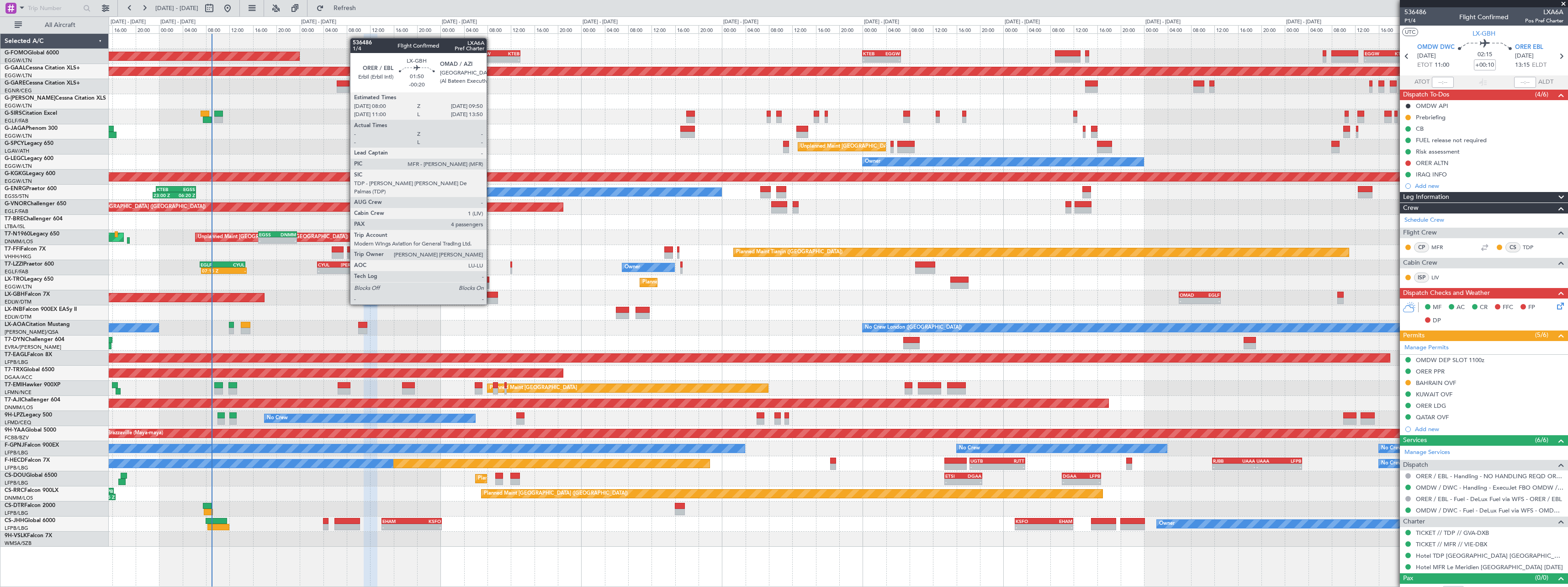
click at [491, 296] on div at bounding box center [492, 294] width 11 height 7
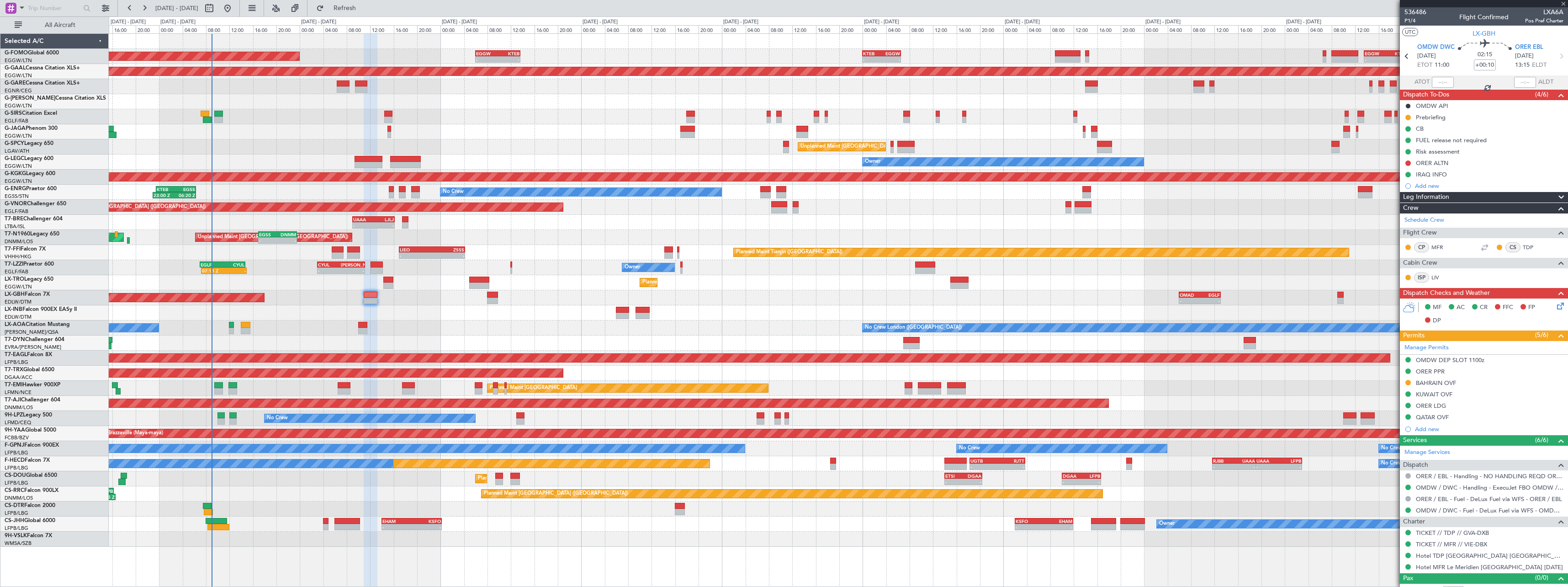
type input "-00:20"
type input "4"
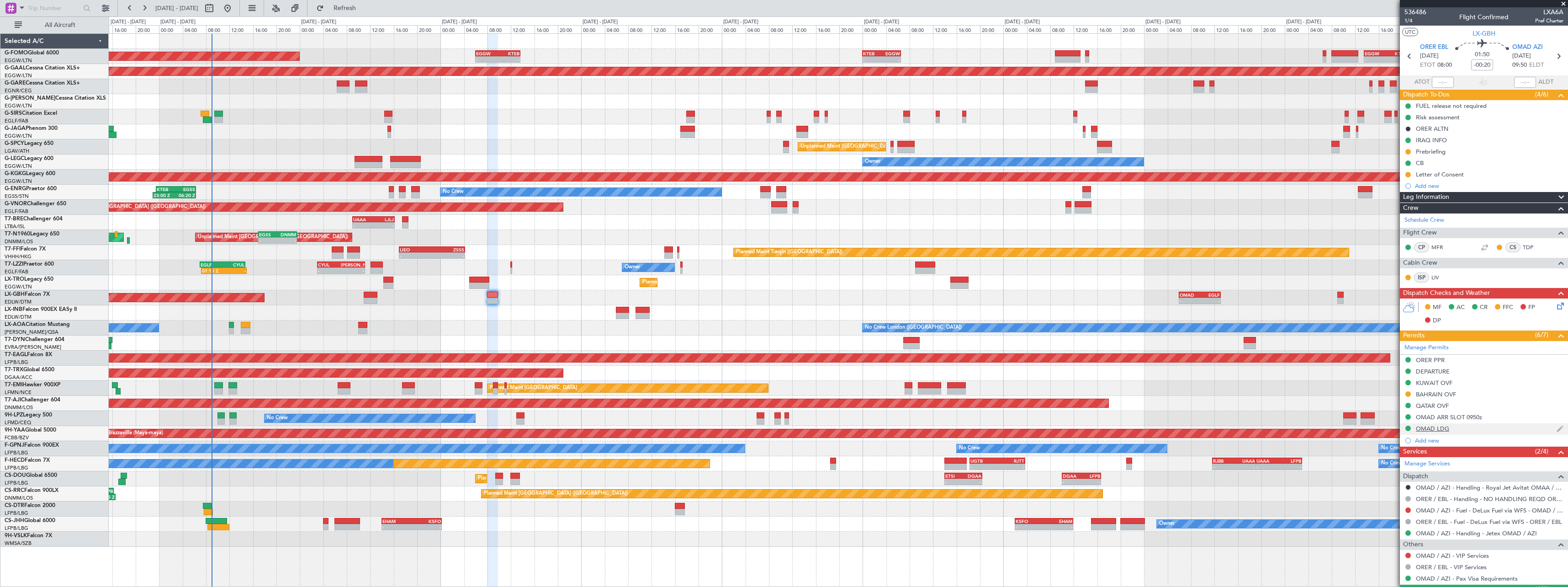
click at [1436, 428] on div "OMAD LDG" at bounding box center [1432, 428] width 33 height 8
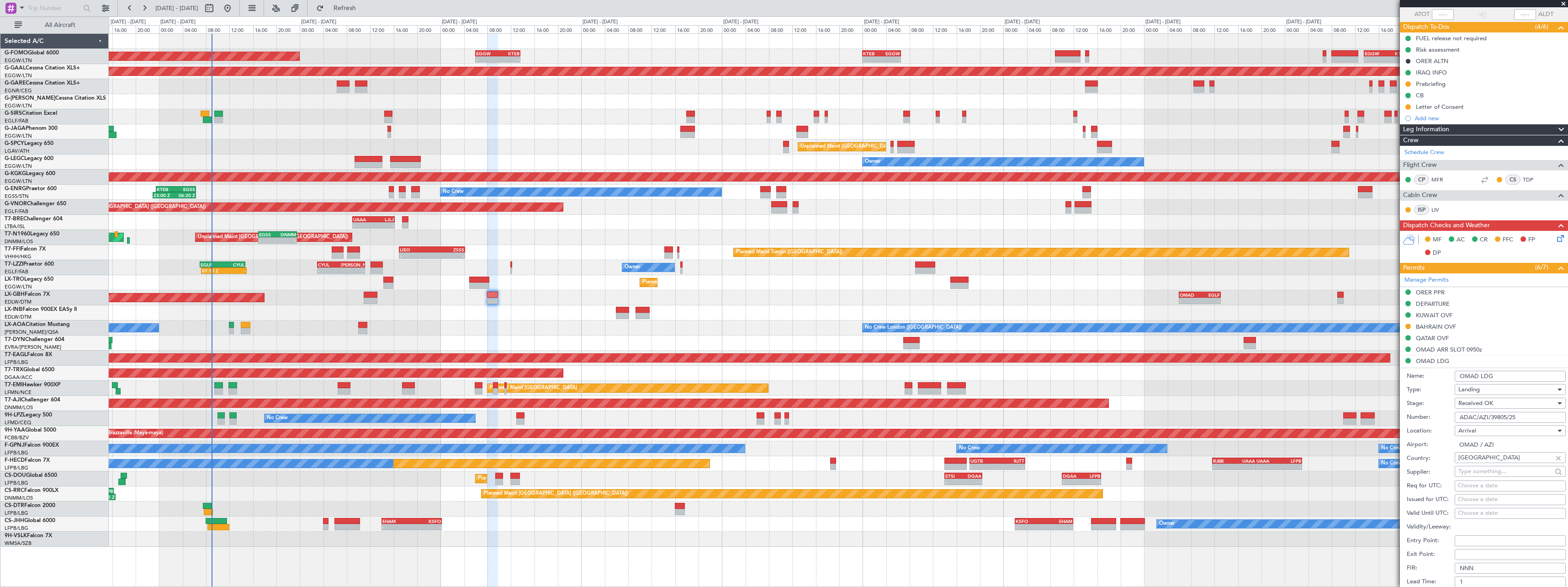
scroll to position [183, 0]
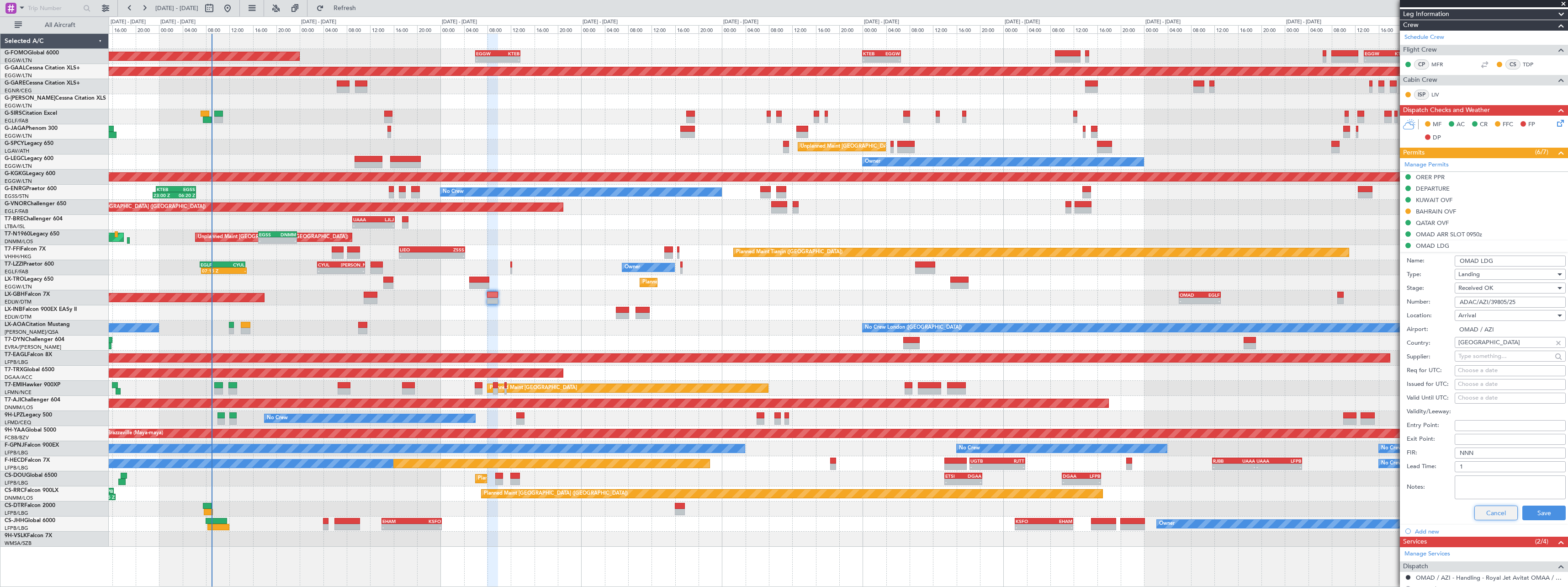
click at [1488, 514] on button "Cancel" at bounding box center [1496, 513] width 43 height 15
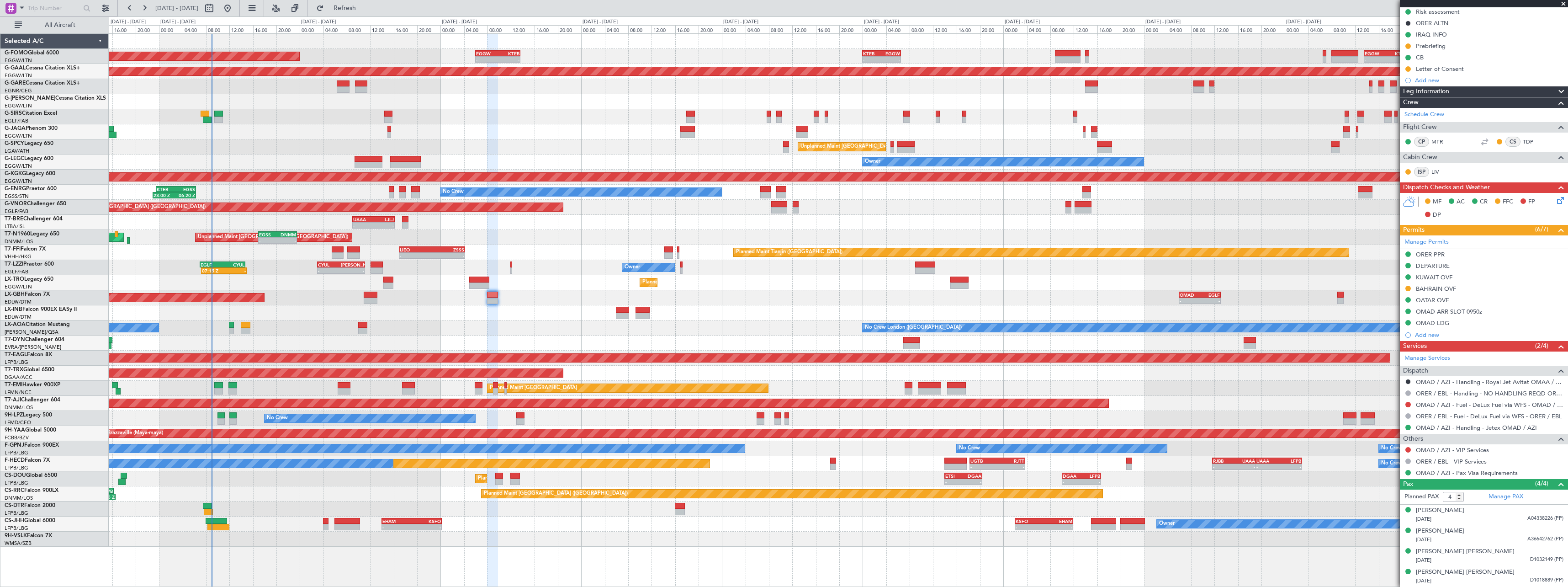
scroll to position [105, 0]
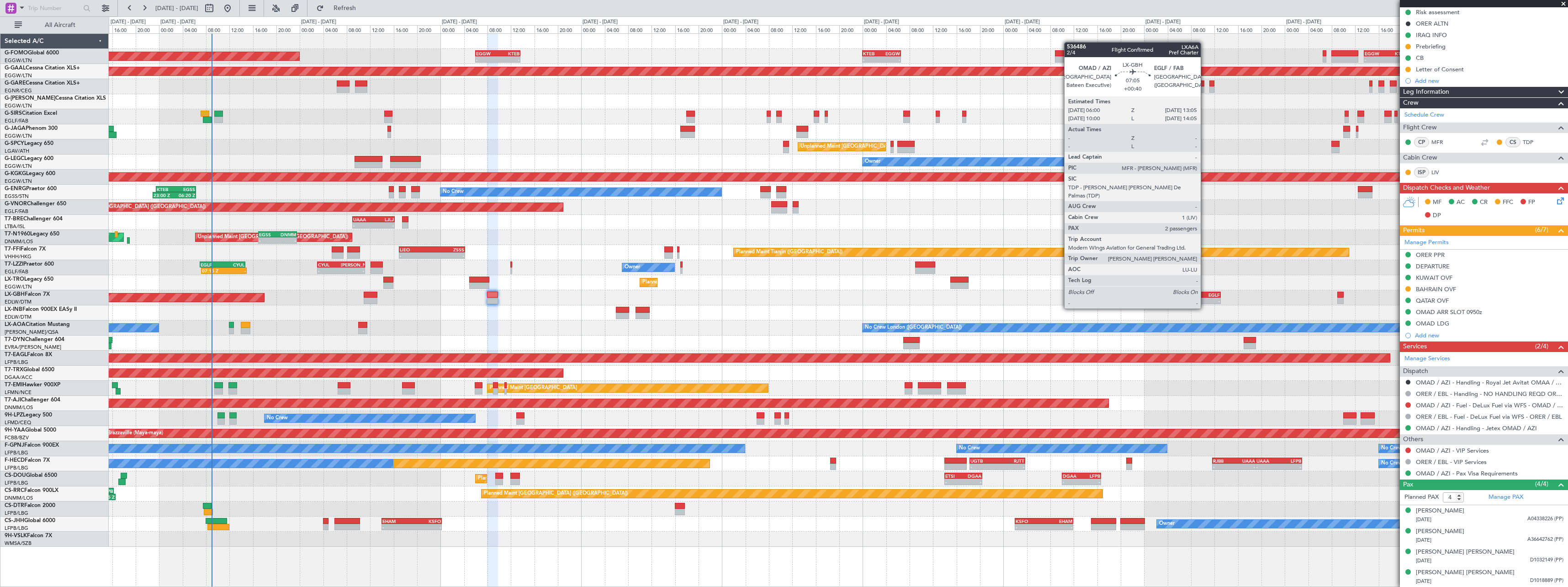
click at [1205, 300] on div "-" at bounding box center [1210, 300] width 20 height 5
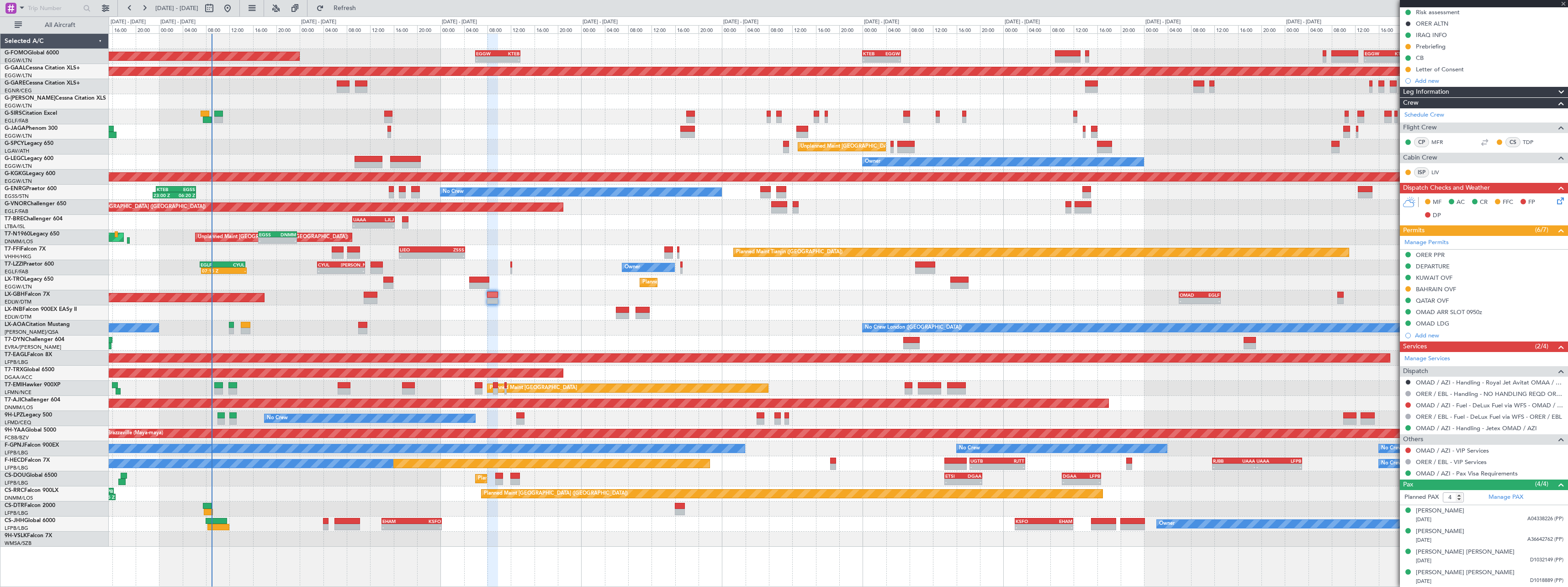
click at [1285, 300] on div "Planned Maint [GEOGRAPHIC_DATA] ([GEOGRAPHIC_DATA] Intl) - - OMAD 06:00 Z EGLF …" at bounding box center [838, 298] width 1459 height 15
type input "+00:40"
type input "2"
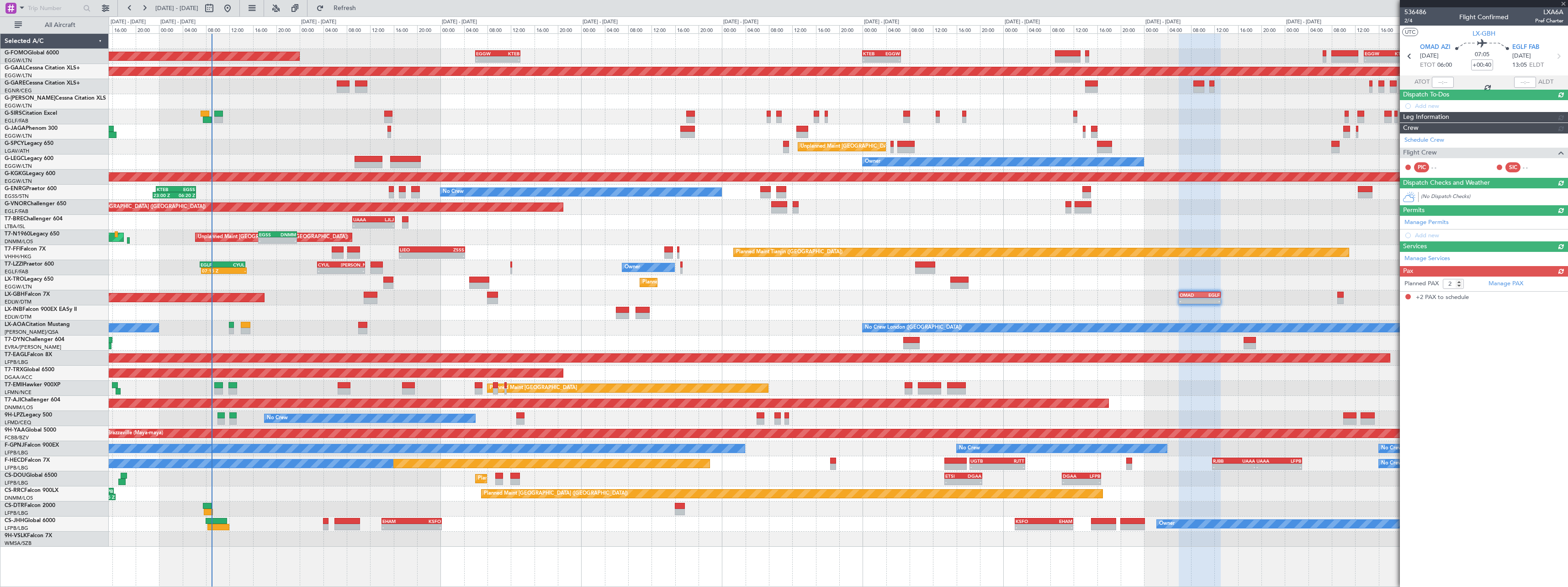
scroll to position [0, 0]
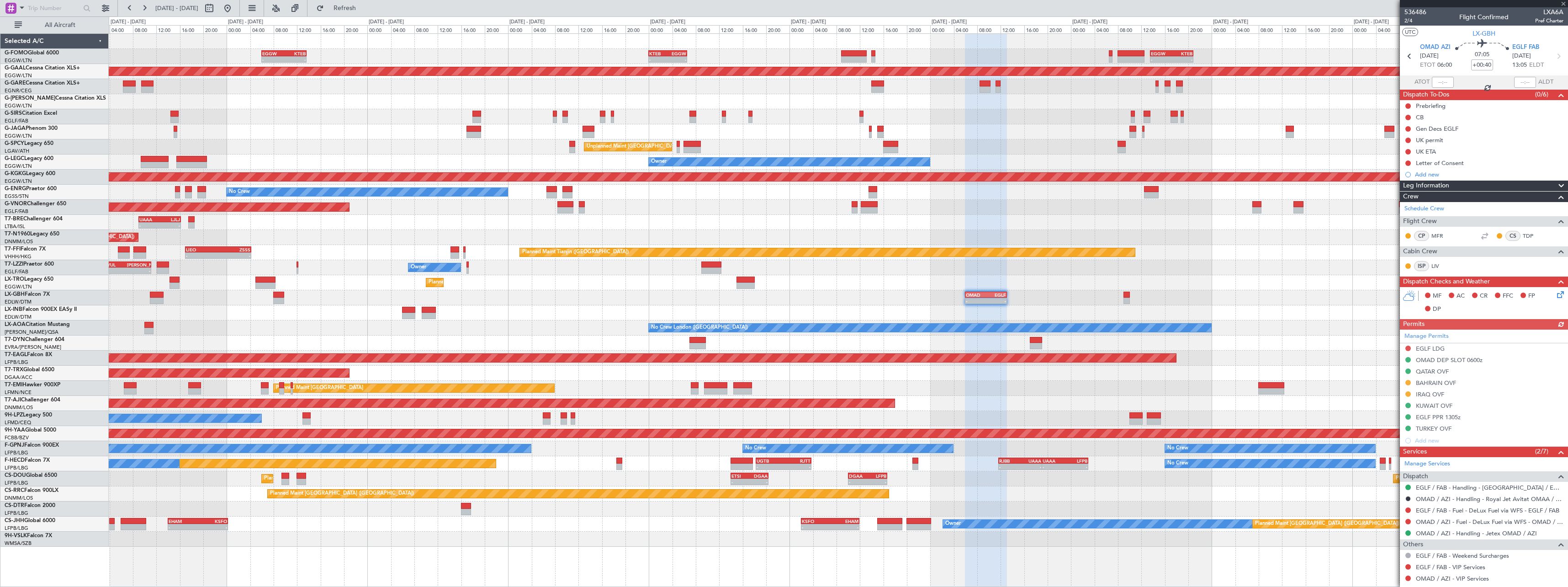
click at [1117, 299] on div "- - OMAD 06:00 Z EGLF 13:05 Z Planned Maint Nurnberg Planned Maint [GEOGRAPHIC_…" at bounding box center [838, 298] width 1459 height 15
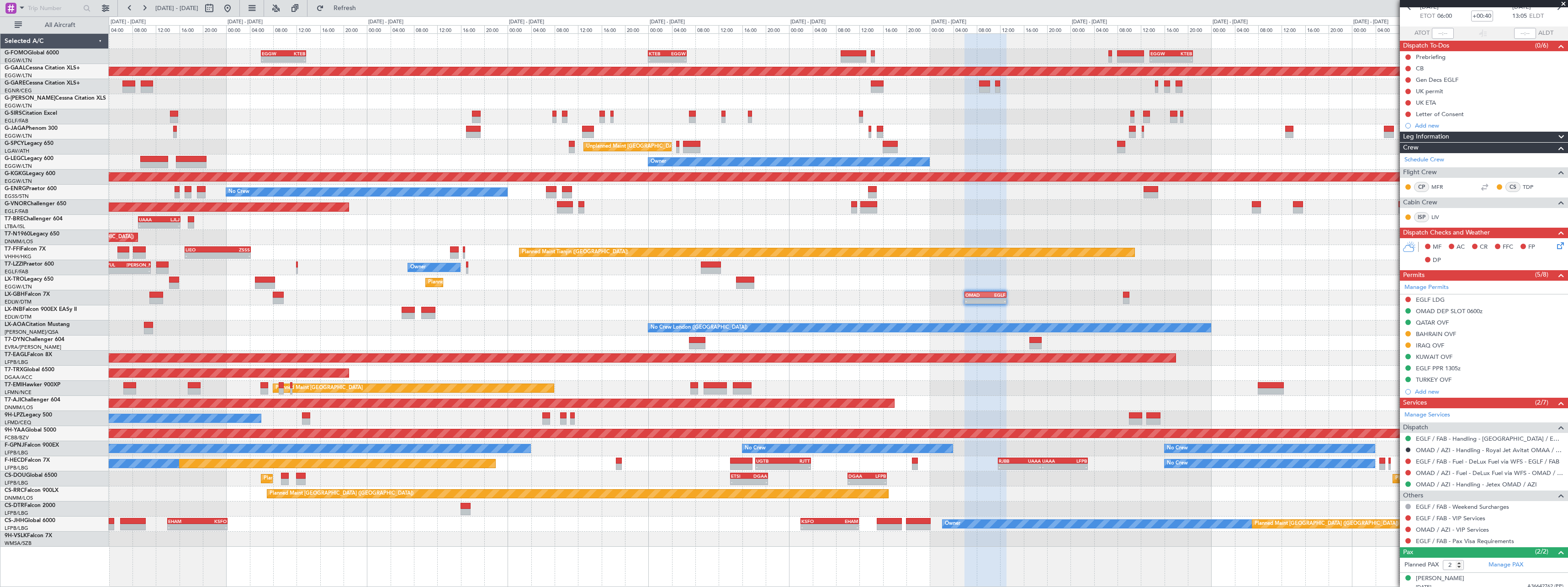
scroll to position [75, 0]
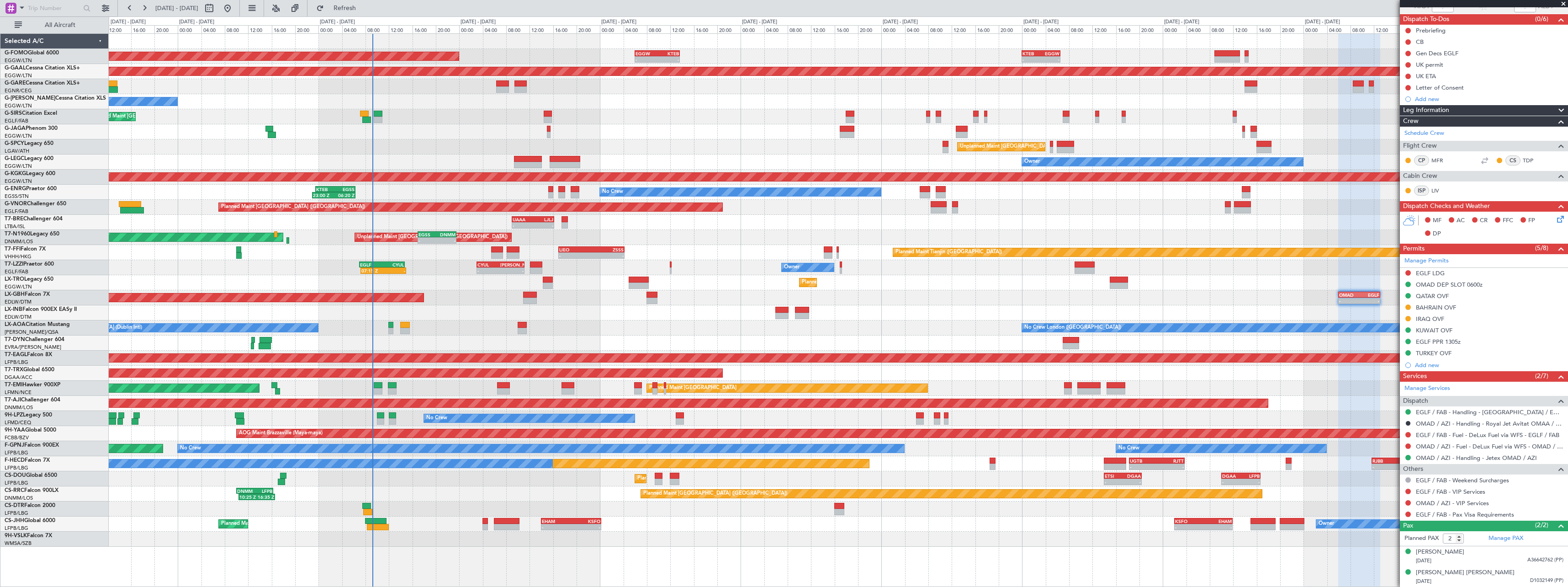
click at [659, 296] on div "- - EGGW 06:00 Z KTEB 13:40 Z - - KTEB 00:00 Z EGGW 06:35 Z - - EGGW 13:30 Z KT…" at bounding box center [838, 290] width 1459 height 513
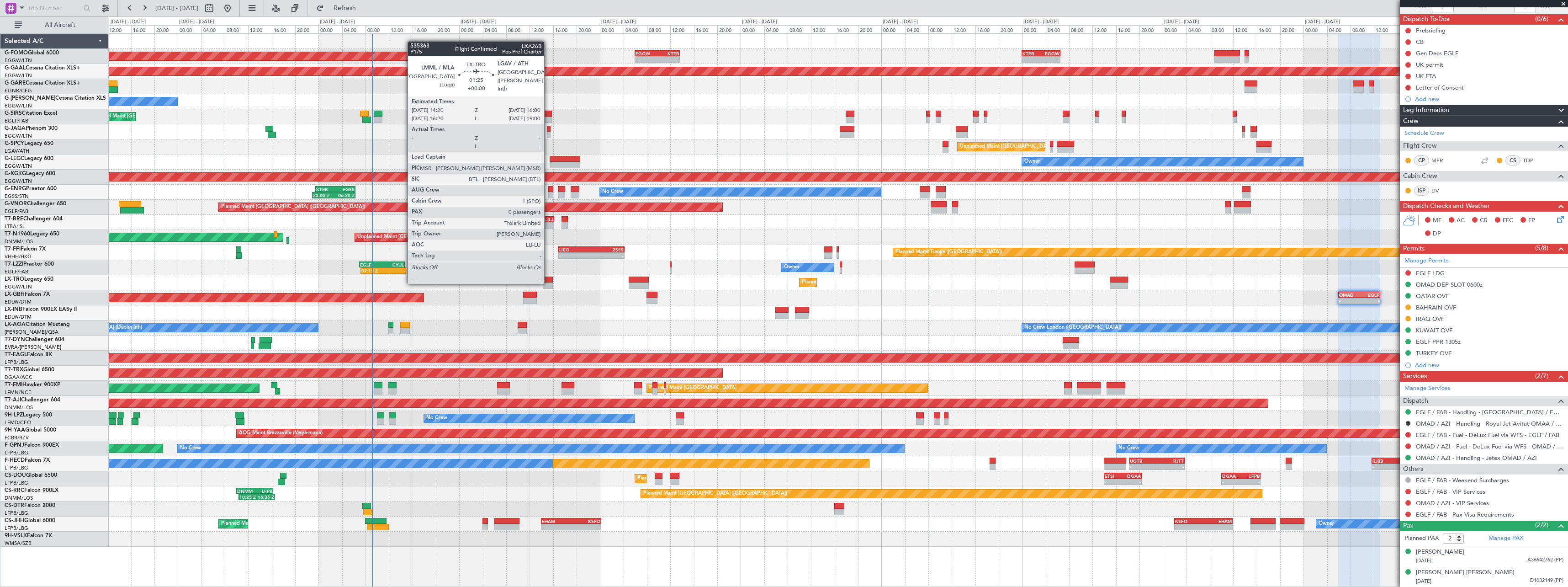
click at [548, 283] on div at bounding box center [548, 285] width 10 height 7
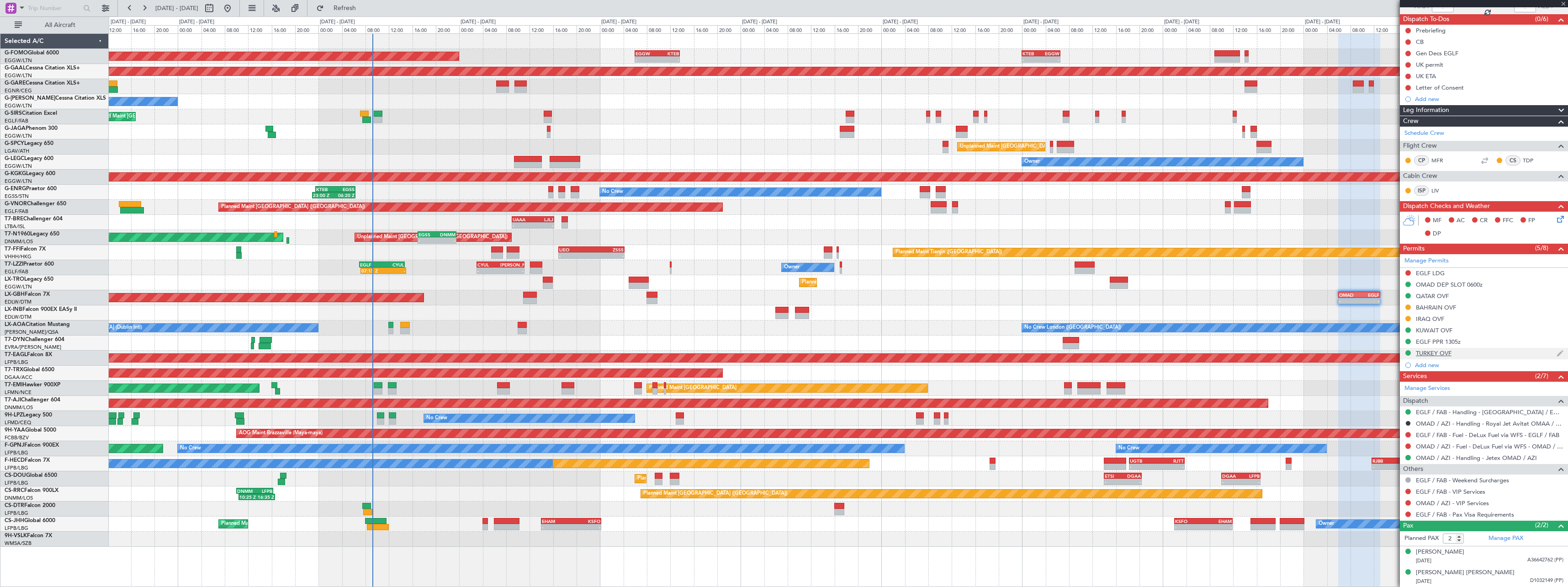
type input "0"
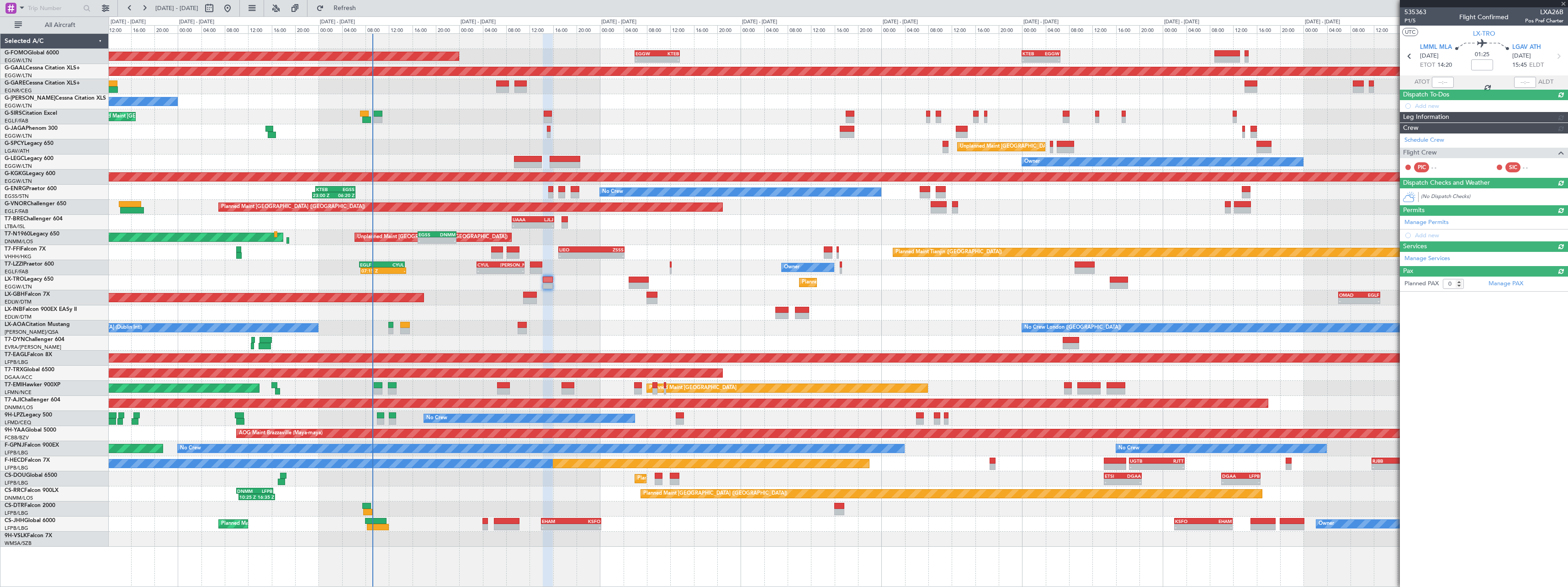
scroll to position [0, 0]
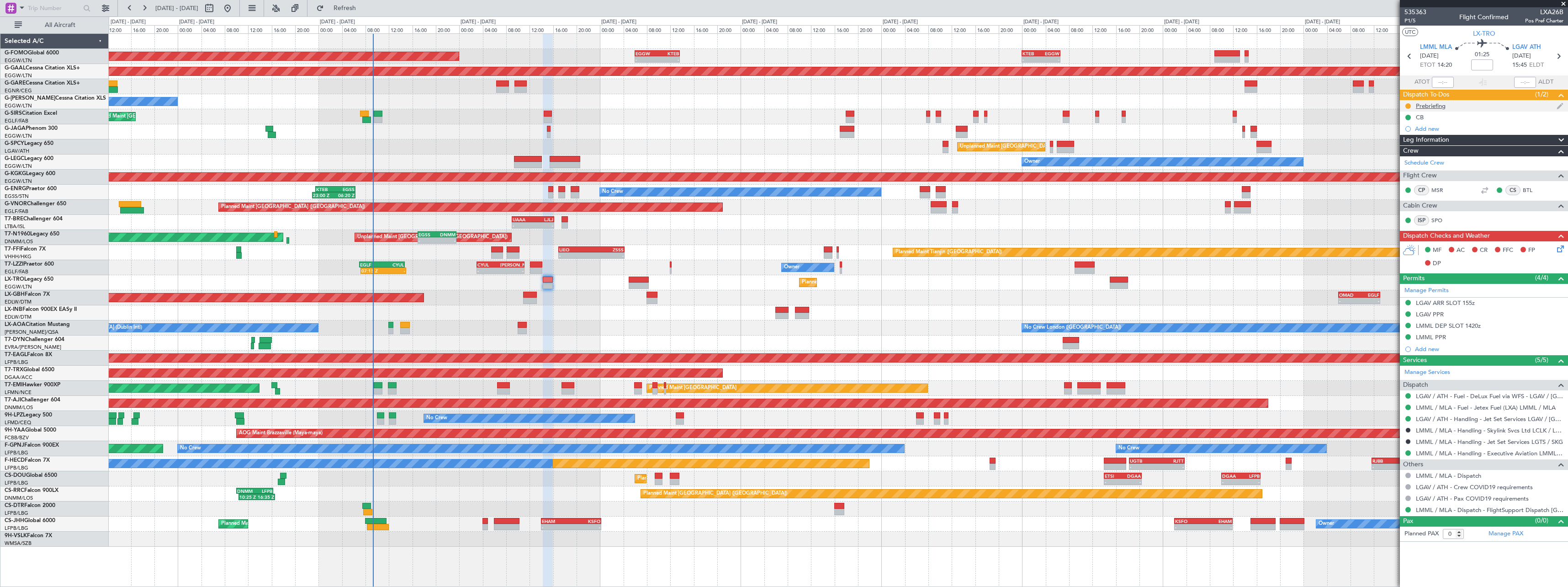
click at [1431, 106] on div "Prebriefing" at bounding box center [1431, 105] width 29 height 8
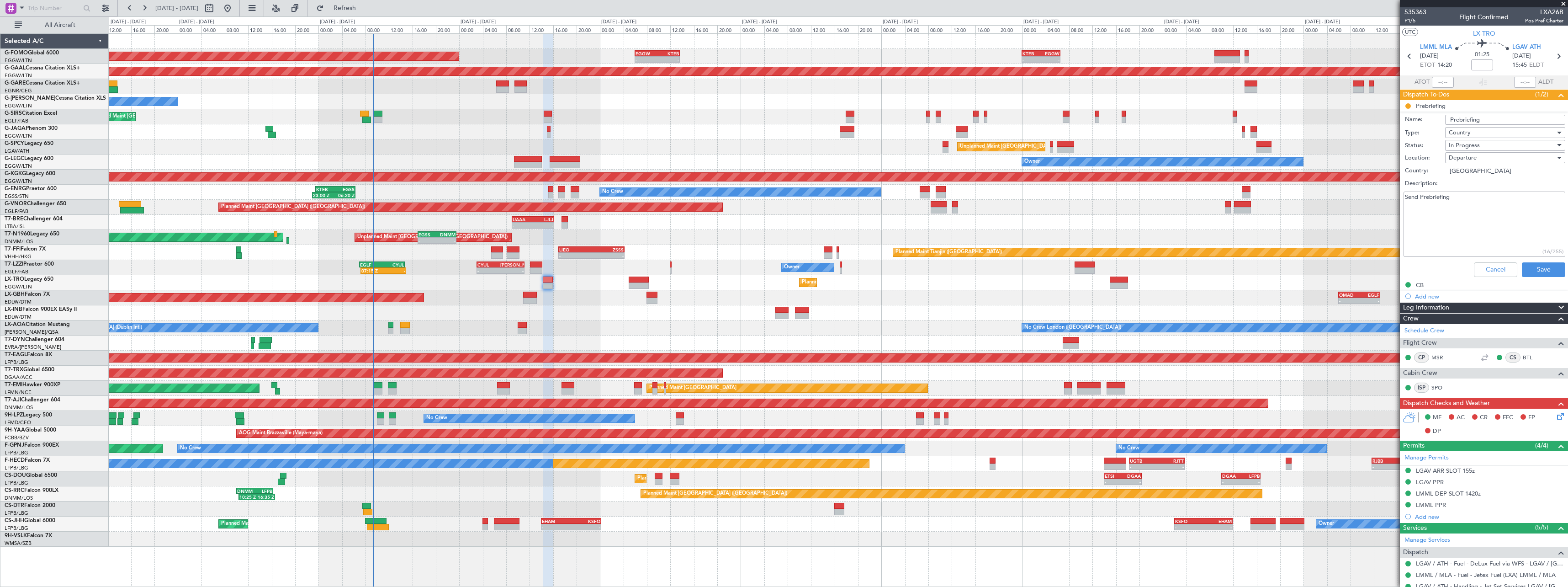
click at [1476, 220] on textarea "Send Prebriefing" at bounding box center [1484, 224] width 161 height 66
paste textarea "LMML LGAV FUEL 6500 Cargo 100"
drag, startPoint x: 1457, startPoint y: 226, endPoint x: 1378, endPoint y: 195, distance: 84.9
click at [1378, 195] on fb-app "[DATE] - [DATE] Refresh Quick Links All Aircraft Planned Maint [GEOGRAPHIC_DATA…" at bounding box center [784, 296] width 1568 height 580
paste textarea
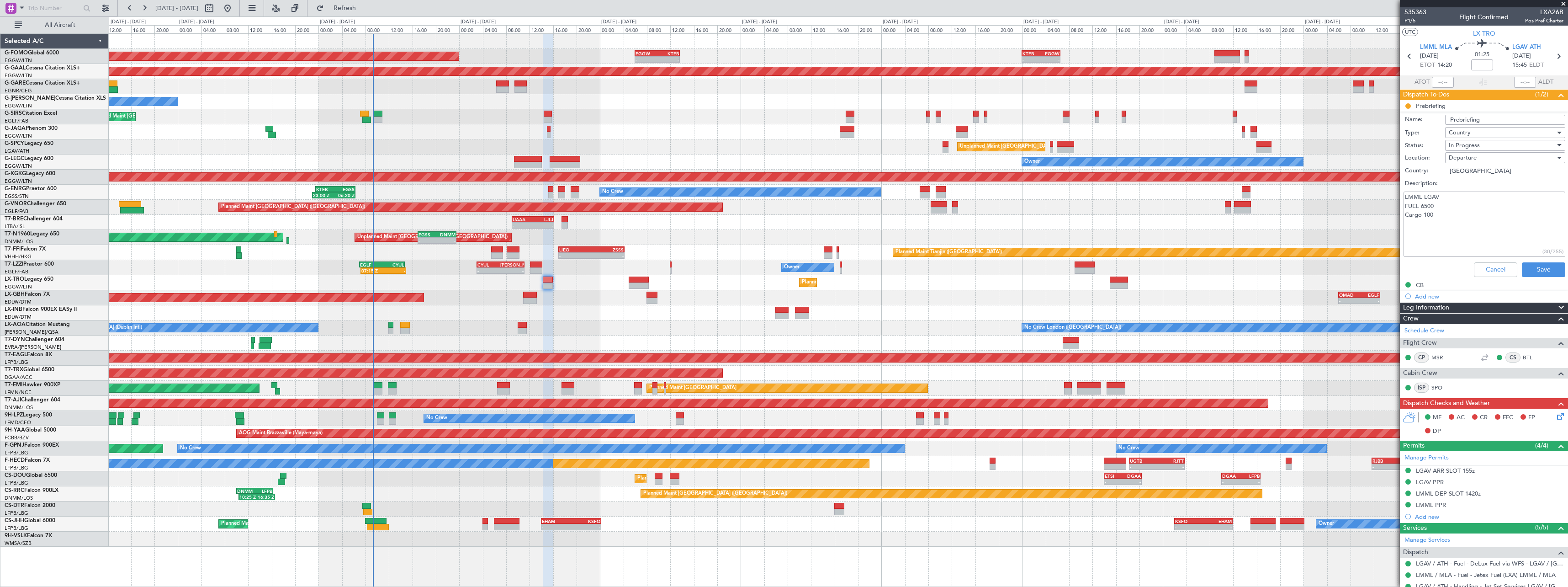
type textarea "LMML LGAV FUEL 6500 Cargo 100"
click at [1471, 142] on span "In Progress" at bounding box center [1465, 145] width 31 height 8
click at [1476, 195] on span "Completed" at bounding box center [1501, 191] width 107 height 14
click at [1537, 270] on button "Save" at bounding box center [1544, 270] width 43 height 15
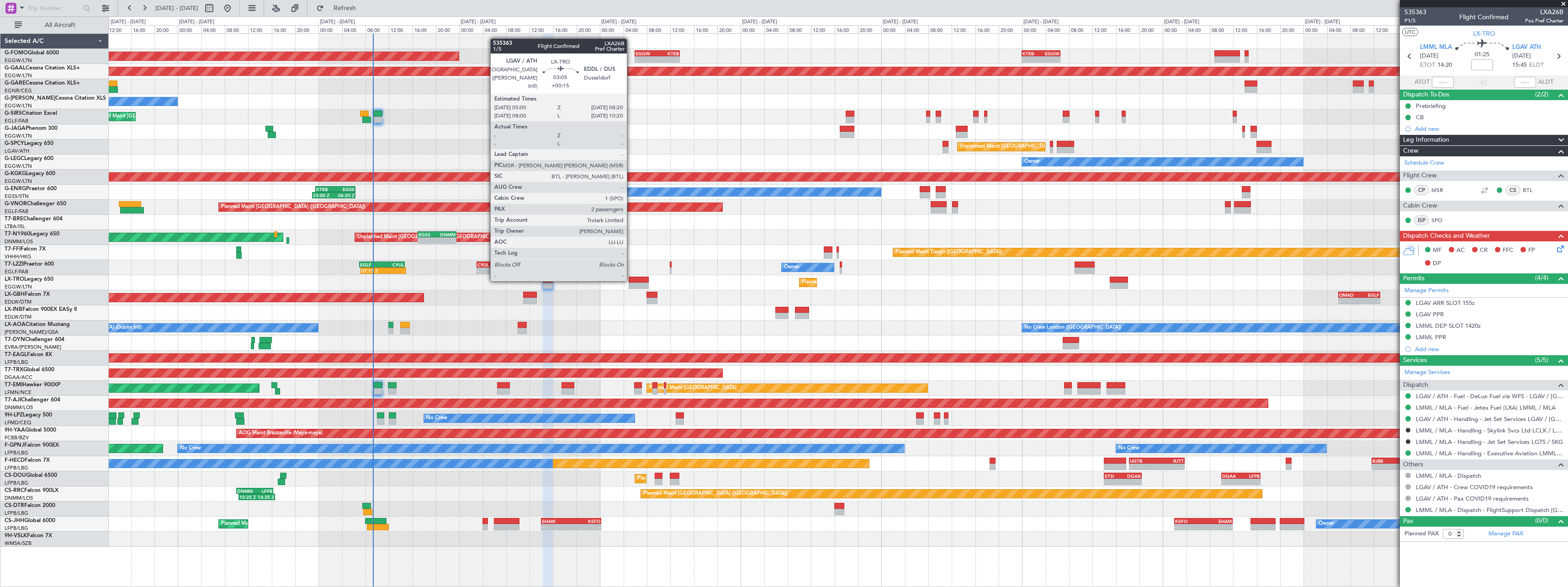
click at [631, 280] on div at bounding box center [638, 279] width 20 height 7
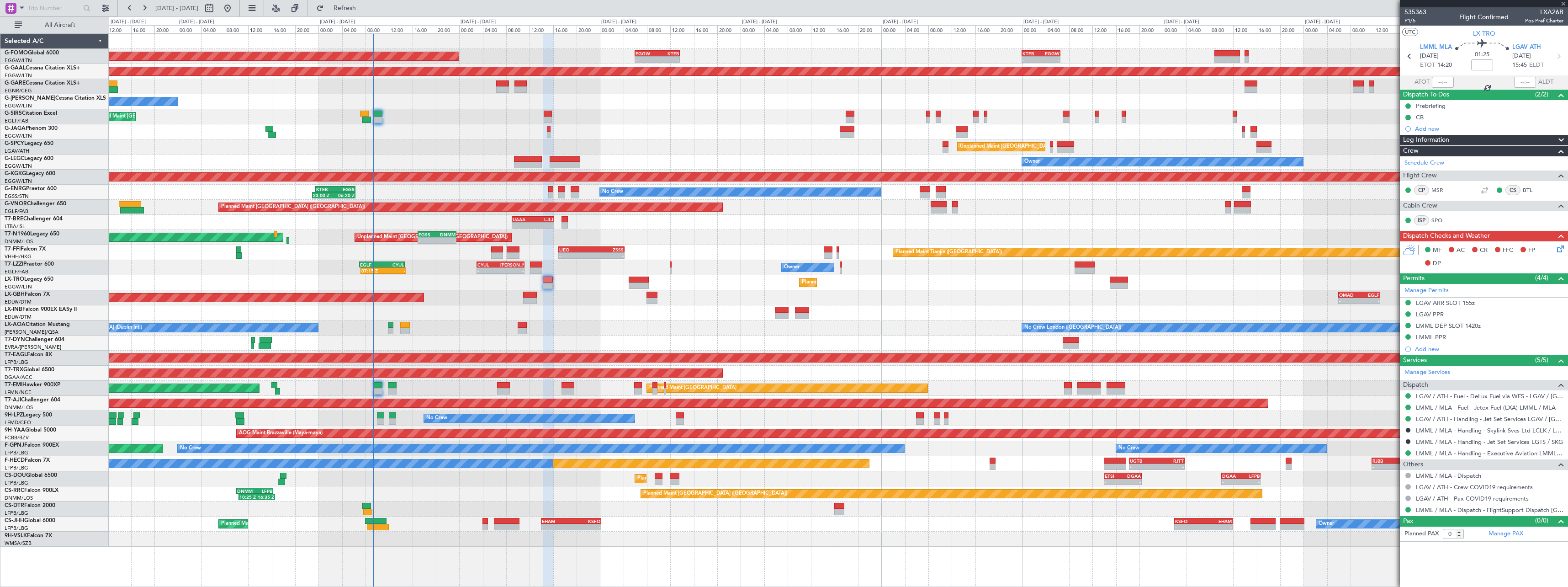
type input "+00:15"
type input "2"
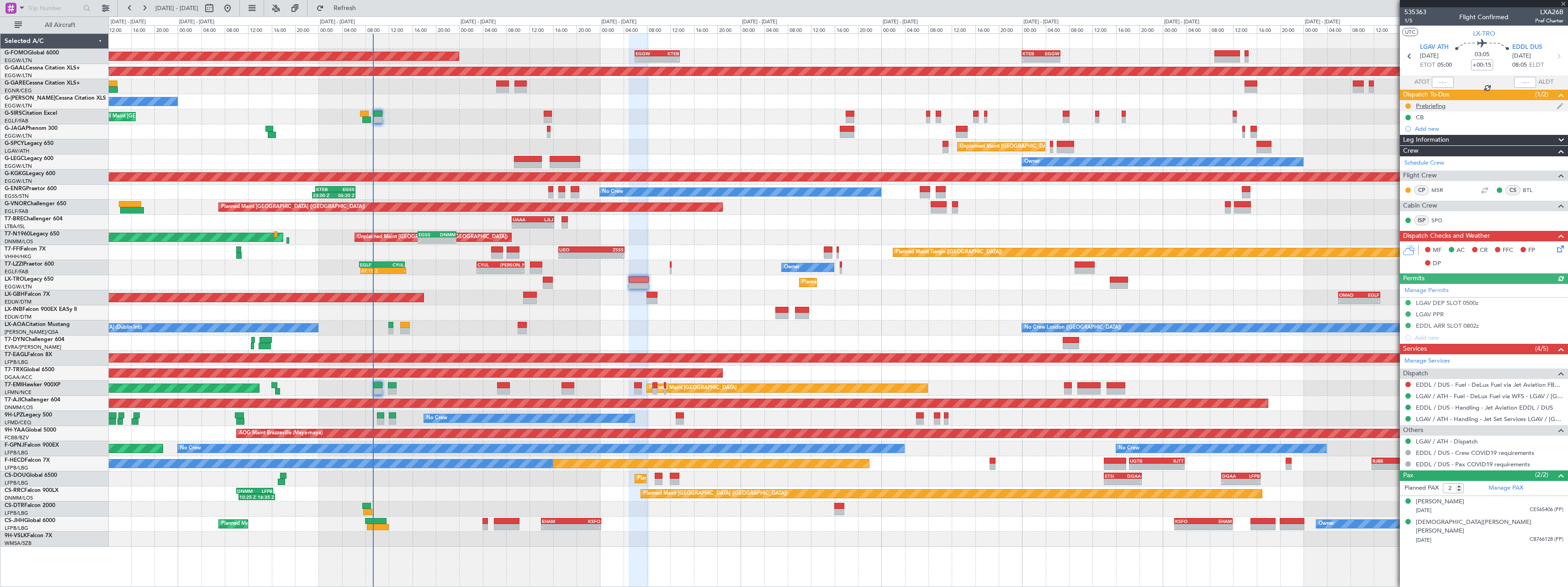
click at [1439, 105] on div "Prebriefing" at bounding box center [1431, 105] width 29 height 8
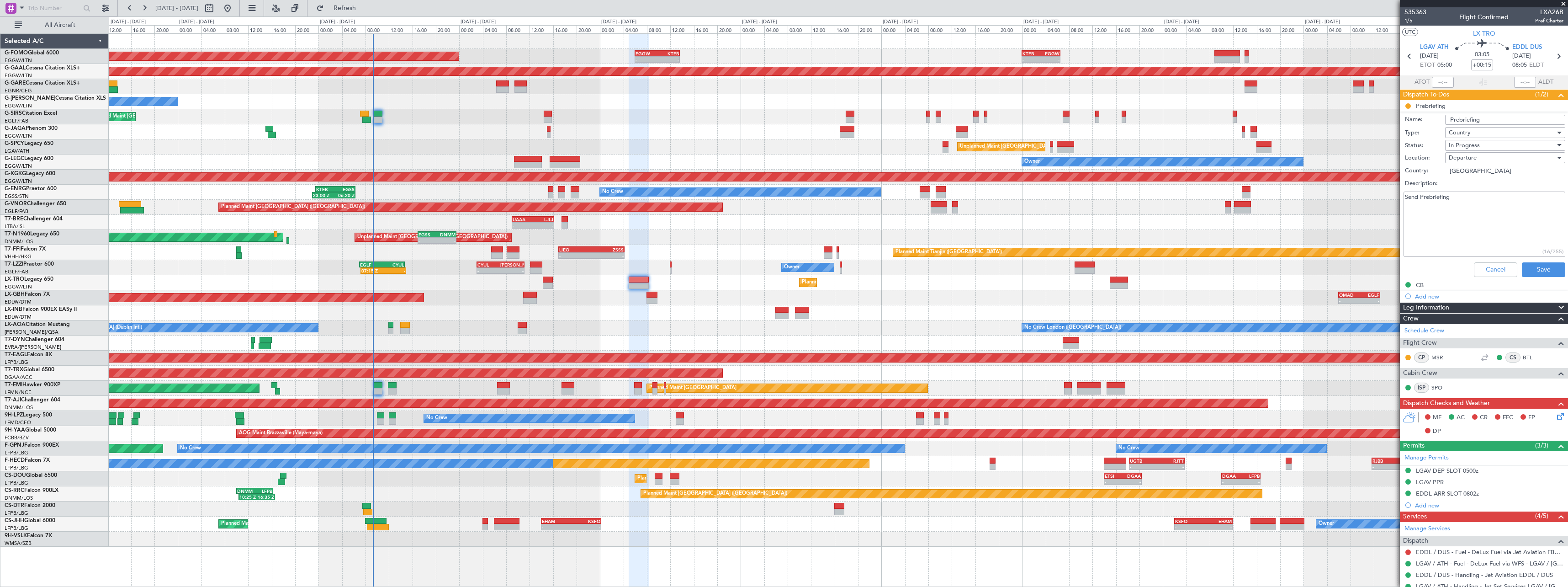
drag, startPoint x: 1464, startPoint y: 210, endPoint x: 1457, endPoint y: 201, distance: 11.4
click at [1465, 204] on textarea "Send Prebriefing" at bounding box center [1484, 224] width 161 height 66
drag, startPoint x: 1460, startPoint y: 198, endPoint x: 1363, endPoint y: 192, distance: 97.2
click at [1364, 192] on fb-app "[DATE] - [DATE] Refresh Quick Links All Aircraft Planned Maint [GEOGRAPHIC_DATA…" at bounding box center [784, 296] width 1568 height 580
paste textarea "LGAV EDDL FUEL 7500 Cargo 150"
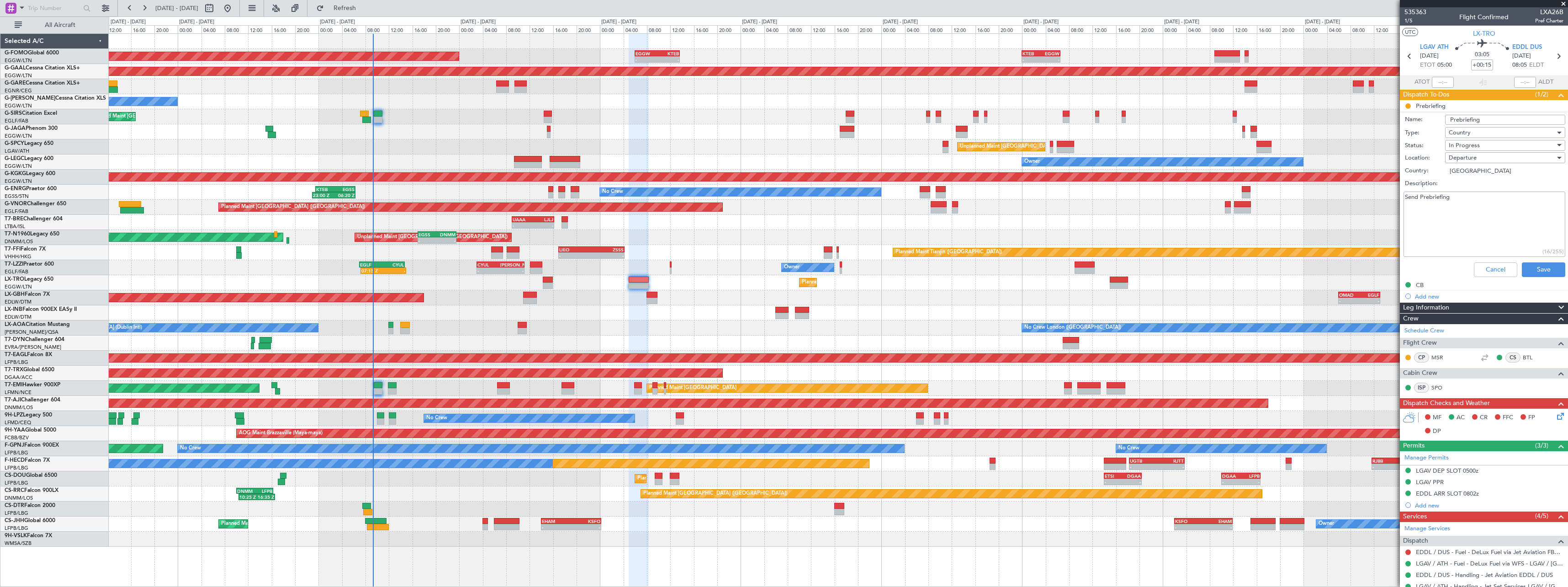
type textarea "LGAV EDDL FUEL 7500 Cargo 150"
click at [1474, 147] on span "In Progress" at bounding box center [1465, 145] width 31 height 8
click at [1482, 191] on span "Completed" at bounding box center [1501, 191] width 107 height 14
click at [1550, 265] on button "Save" at bounding box center [1544, 270] width 43 height 15
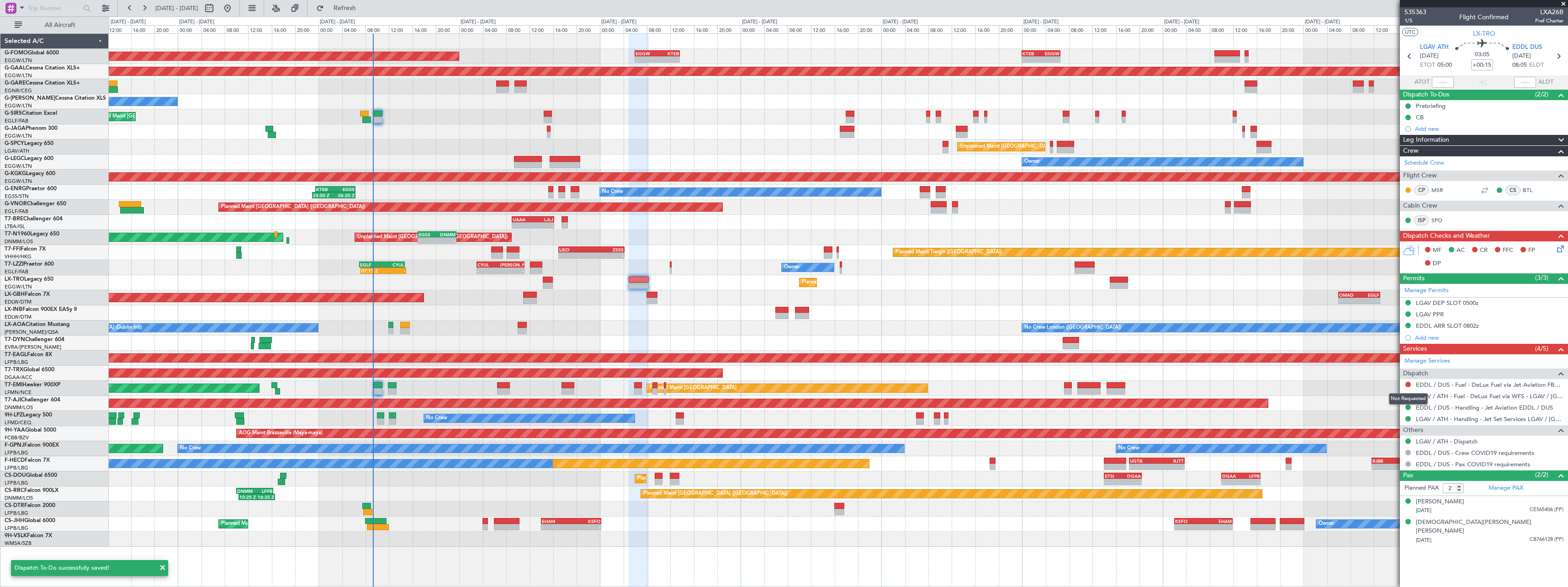
drag, startPoint x: 1410, startPoint y: 382, endPoint x: 1410, endPoint y: 389, distance: 7.0
click at [1410, 383] on button at bounding box center [1408, 384] width 5 height 5
click at [1389, 396] on span "Not Required" at bounding box center [1387, 397] width 37 height 9
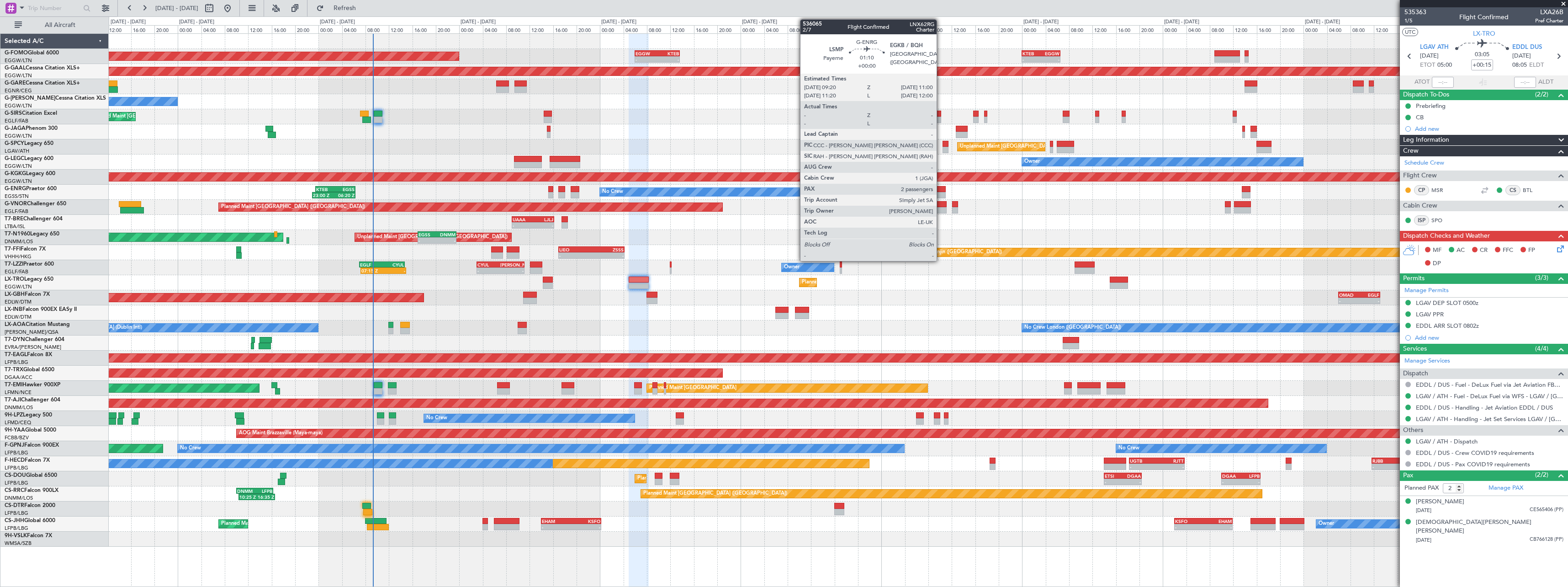
click at [941, 190] on div at bounding box center [941, 189] width 10 height 7
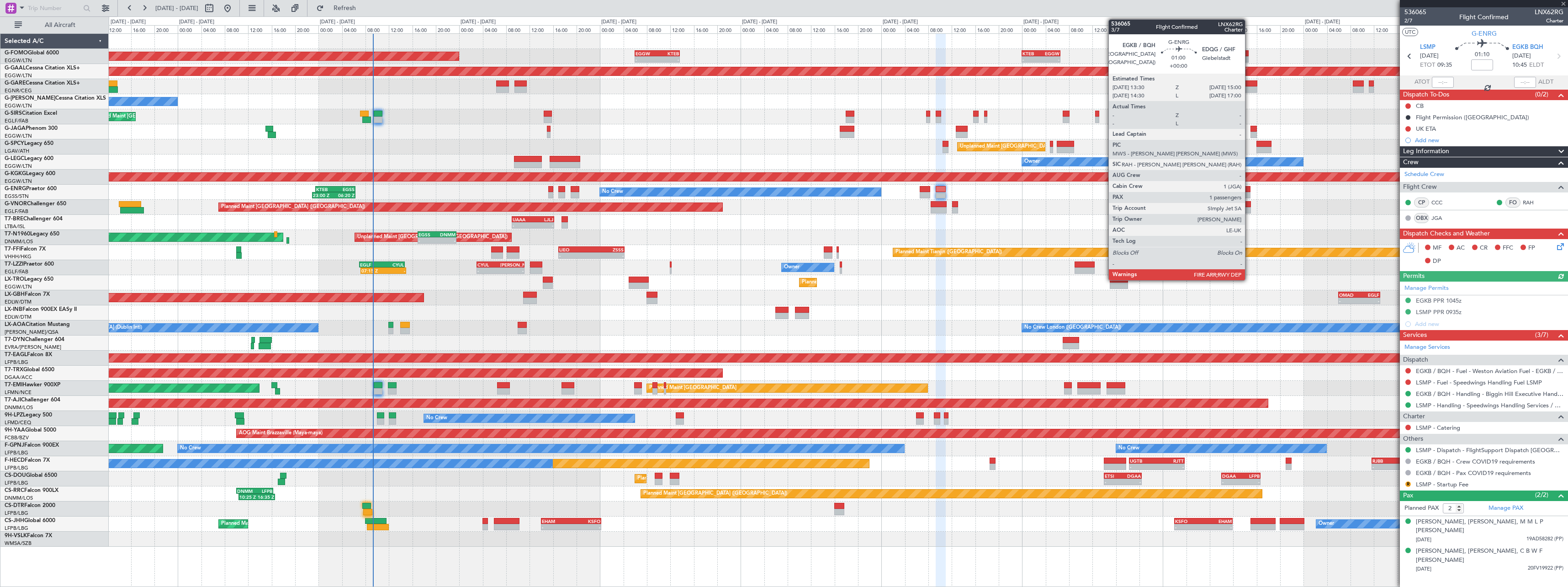
click at [1250, 192] on div at bounding box center [1247, 195] width 9 height 7
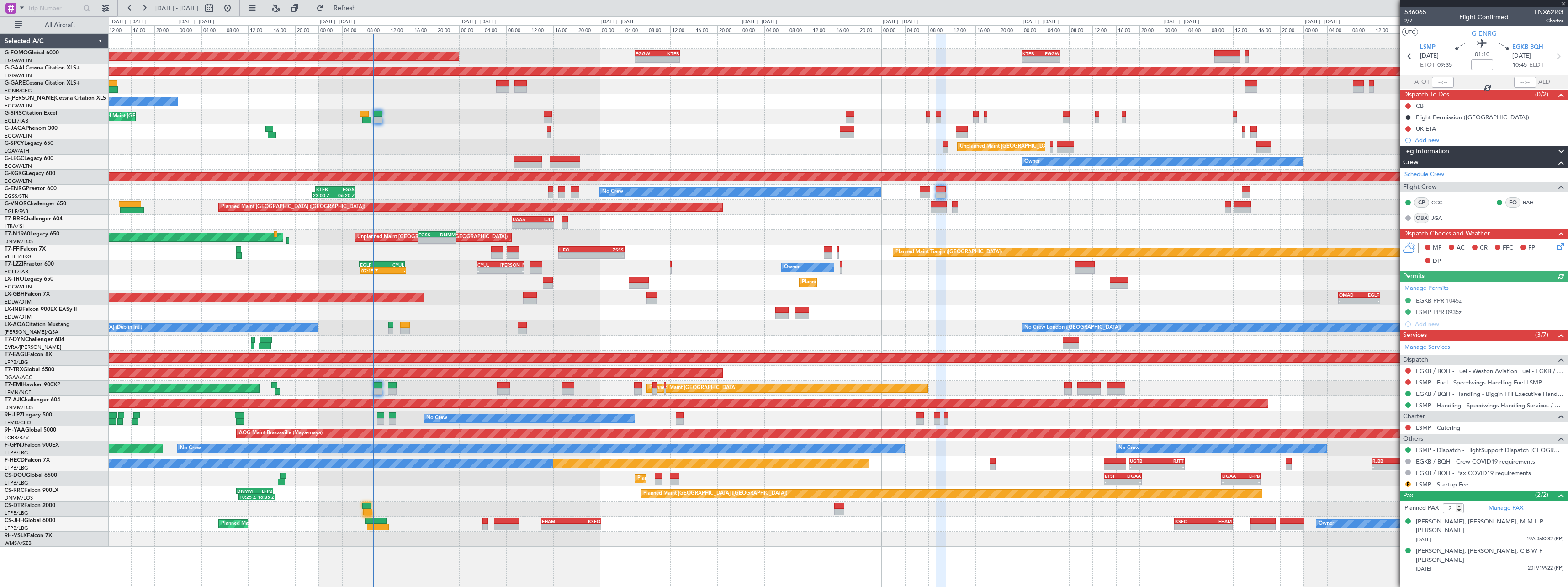
click at [753, 220] on div "Planned Maint [GEOGRAPHIC_DATA] ([GEOGRAPHIC_DATA]) - - EGGW 06:00 Z KTEB 13:40…" at bounding box center [838, 290] width 1459 height 513
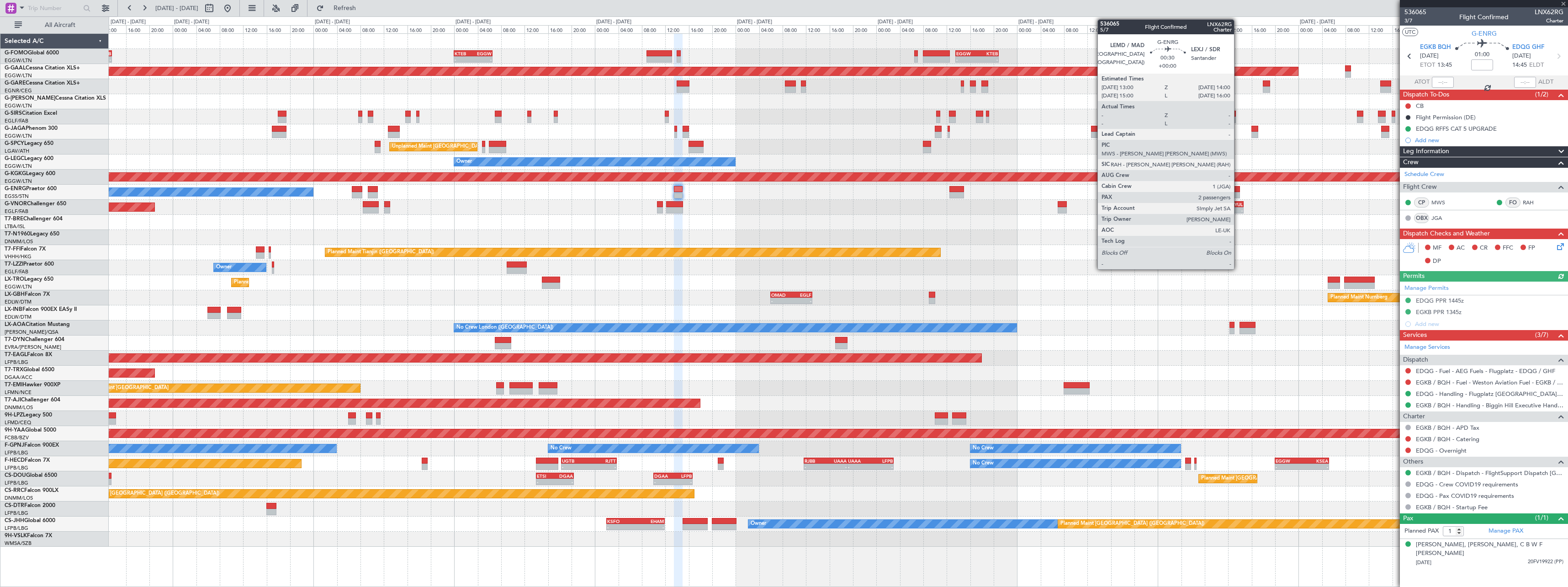
click at [1238, 192] on div at bounding box center [1237, 195] width 6 height 7
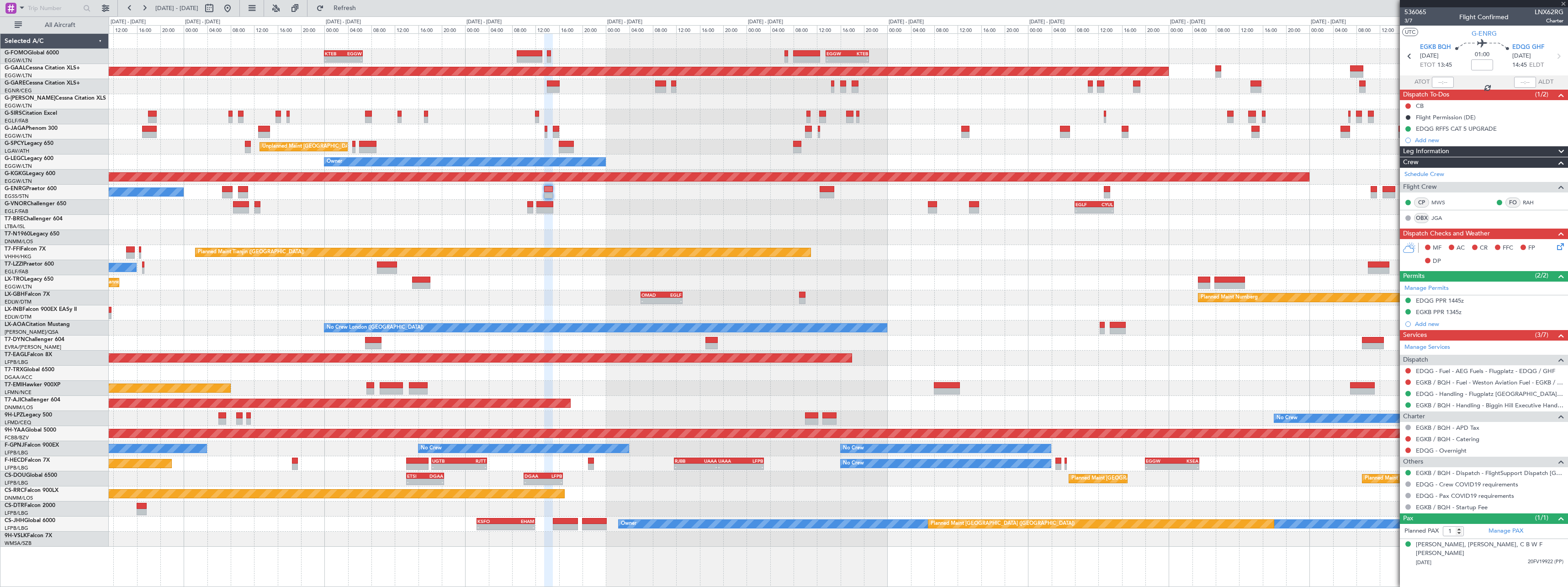
click at [1182, 208] on div "- - EGLF 08:00 Z CYUL 14:40 Z - - CYUL 10:30 Z EGLF 17:10 Z Planned Maint [GEOG…" at bounding box center [838, 207] width 1459 height 15
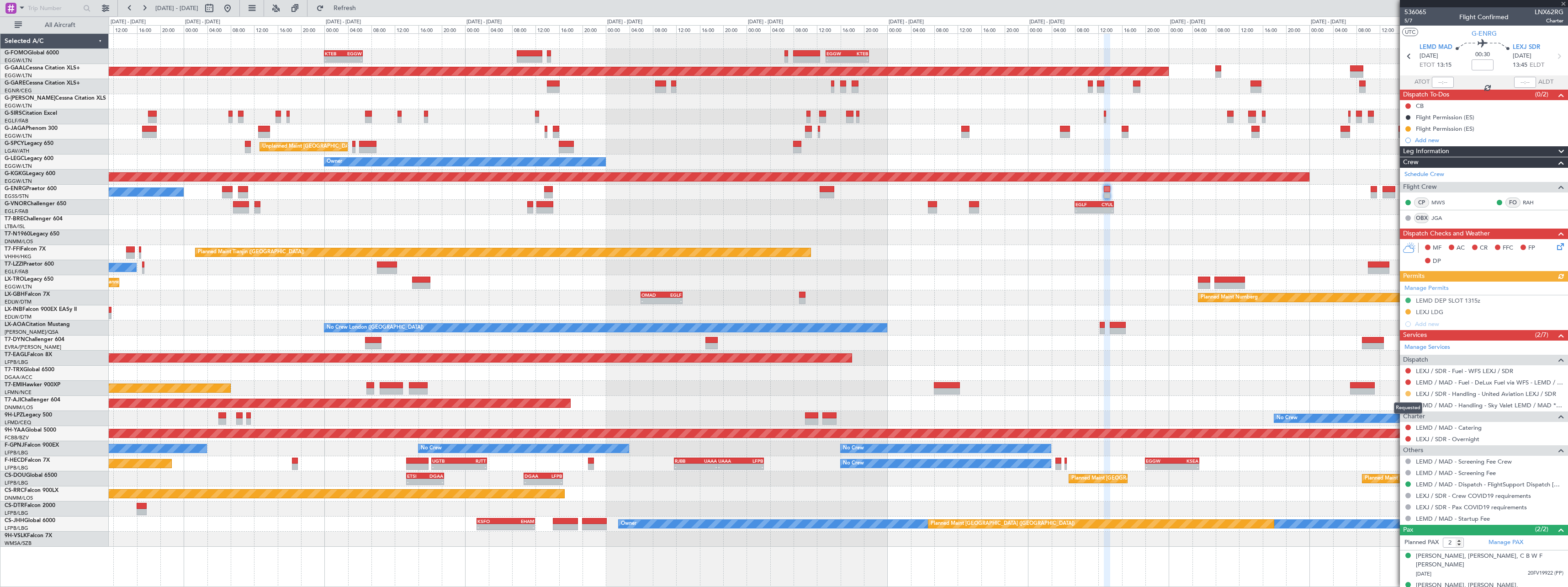
click at [1408, 392] on button at bounding box center [1408, 393] width 5 height 5
click at [1385, 502] on span "Confirmed" at bounding box center [1382, 502] width 28 height 9
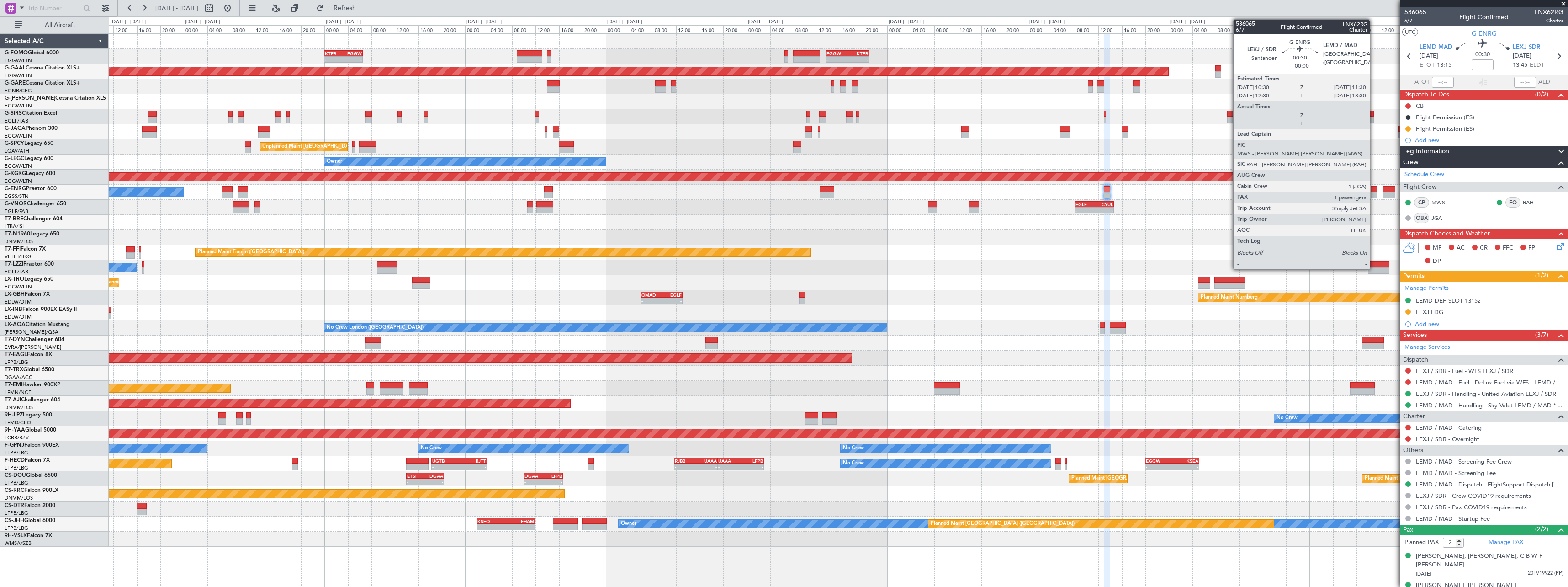
click at [1374, 193] on div at bounding box center [1374, 195] width 6 height 7
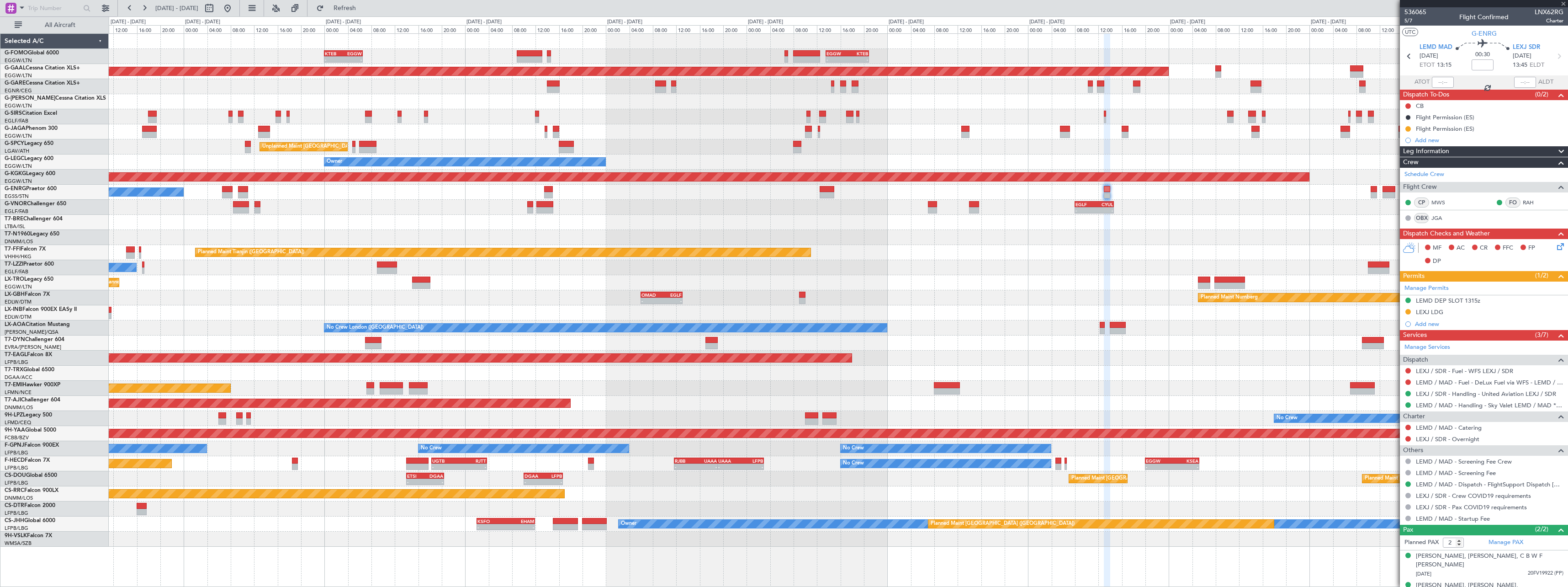
type input "1"
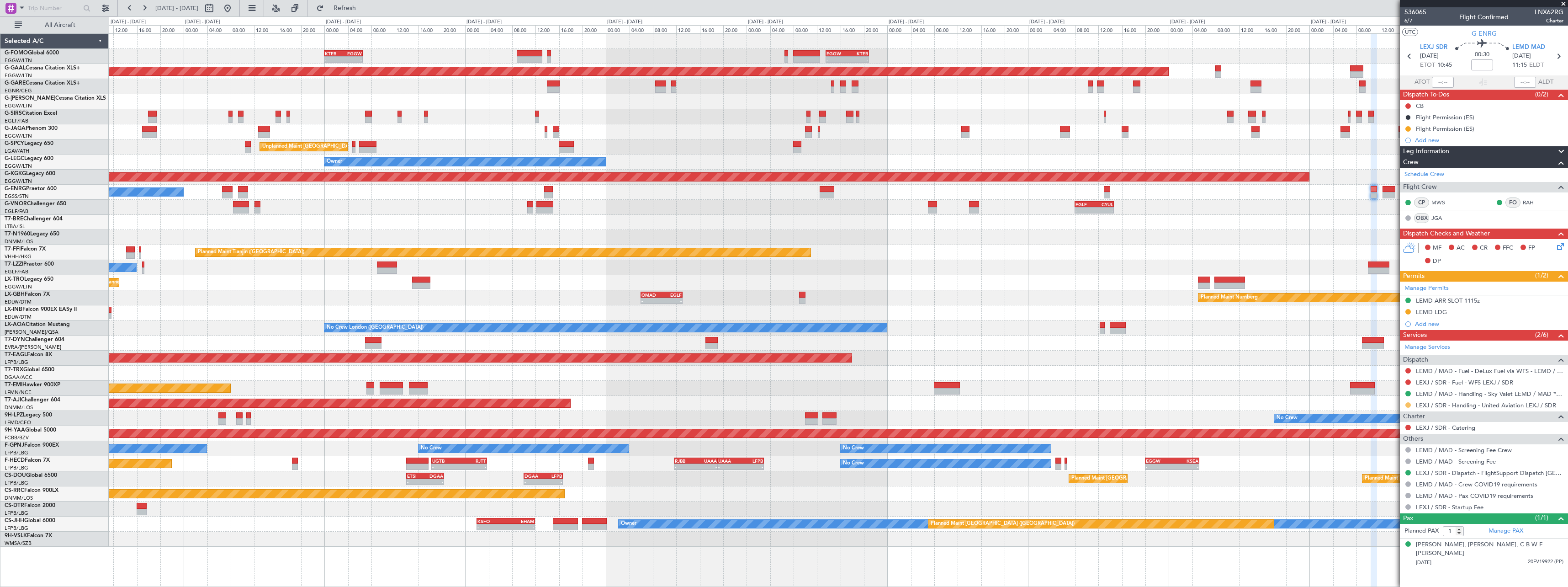
click at [1408, 405] on button at bounding box center [1408, 404] width 5 height 5
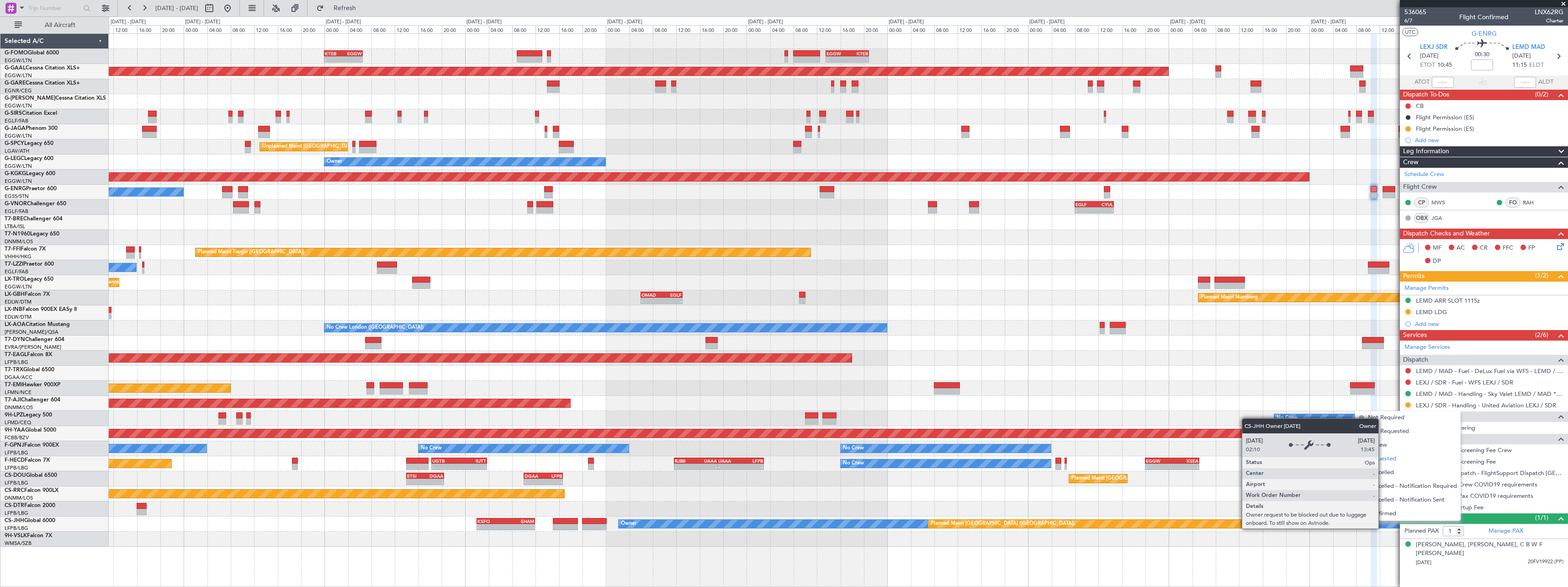
click at [1382, 528] on div "Owner" at bounding box center [1075, 524] width 913 height 9
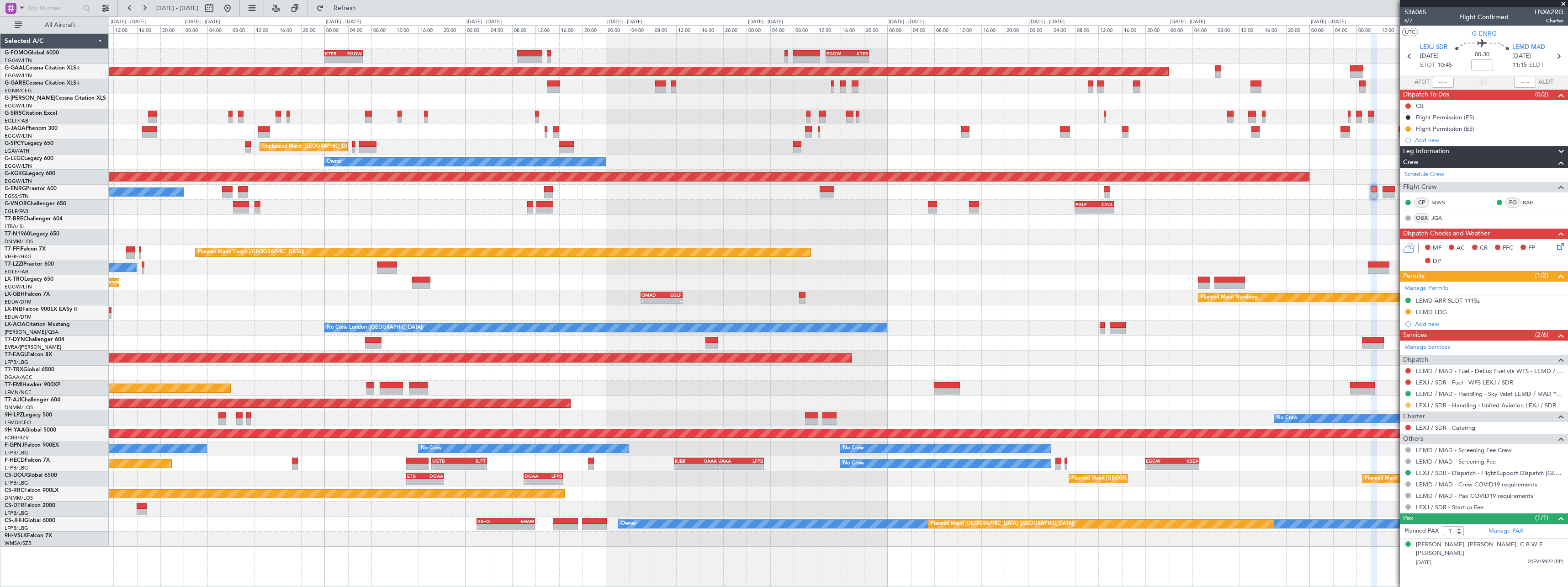
drag, startPoint x: 1407, startPoint y: 398, endPoint x: 1409, endPoint y: 405, distance: 7.3
click at [1409, 403] on ul "LEMD / MAD - Fuel - DeLux Fuel via WFS - LEMD / MAD LEXJ / SDR - Fuel - WFS LEX…" at bounding box center [1484, 388] width 168 height 46
click at [1410, 405] on button at bounding box center [1408, 404] width 5 height 5
click at [1393, 514] on span "Confirmed" at bounding box center [1382, 513] width 28 height 9
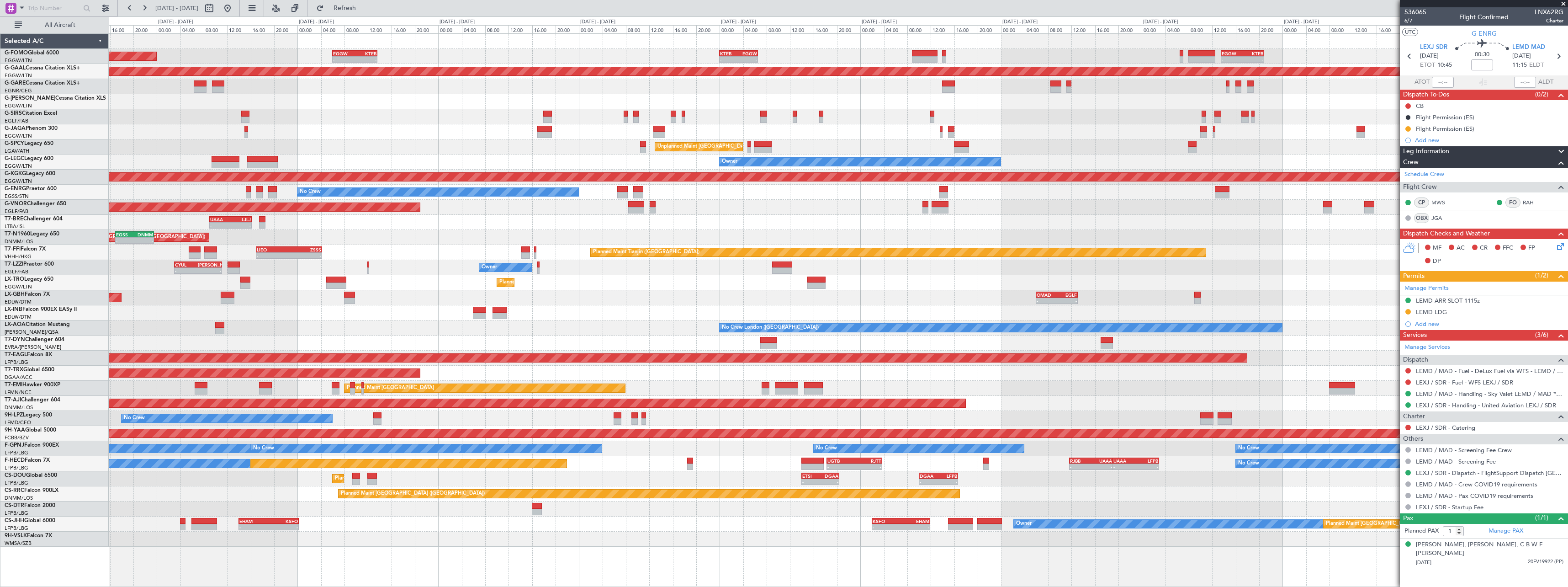
click at [565, 529] on div "- - KTEB 00:00 Z EGGW 06:35 Z - - EGGW 13:30 Z KTEB 20:55 Z EGGW 06:00 Z KTEB 1…" at bounding box center [838, 290] width 1459 height 513
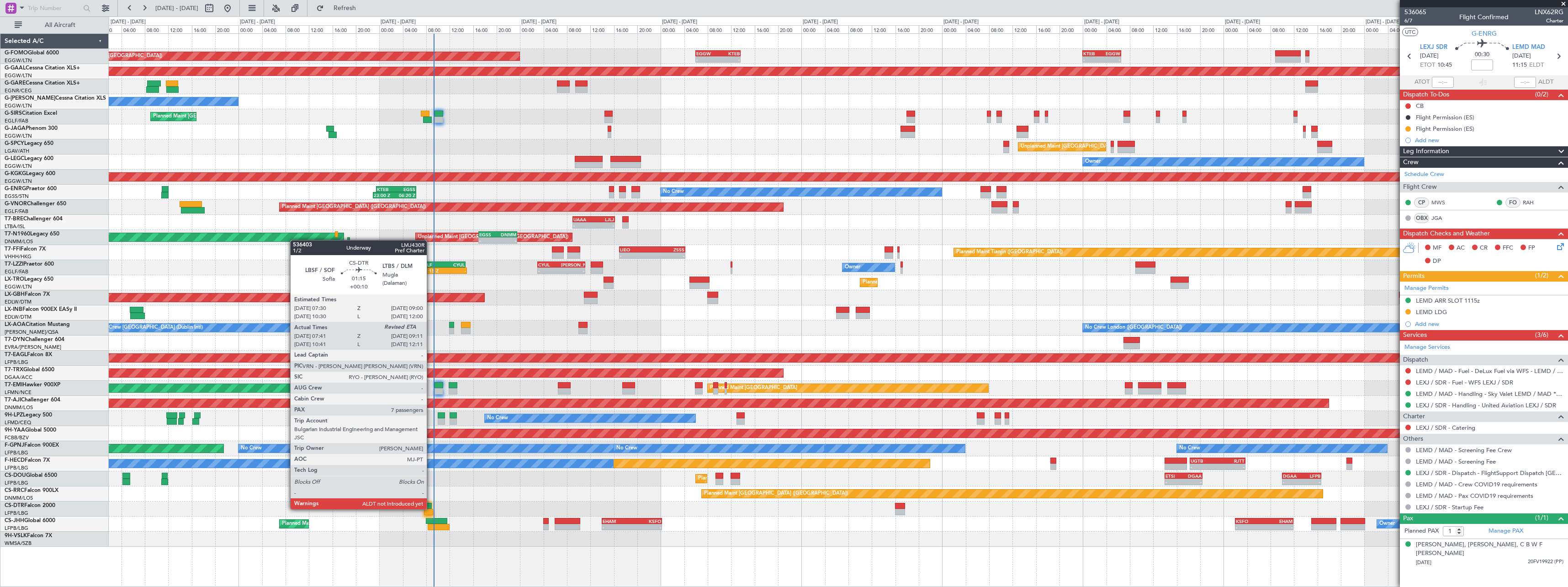
click at [431, 508] on div at bounding box center [428, 506] width 9 height 7
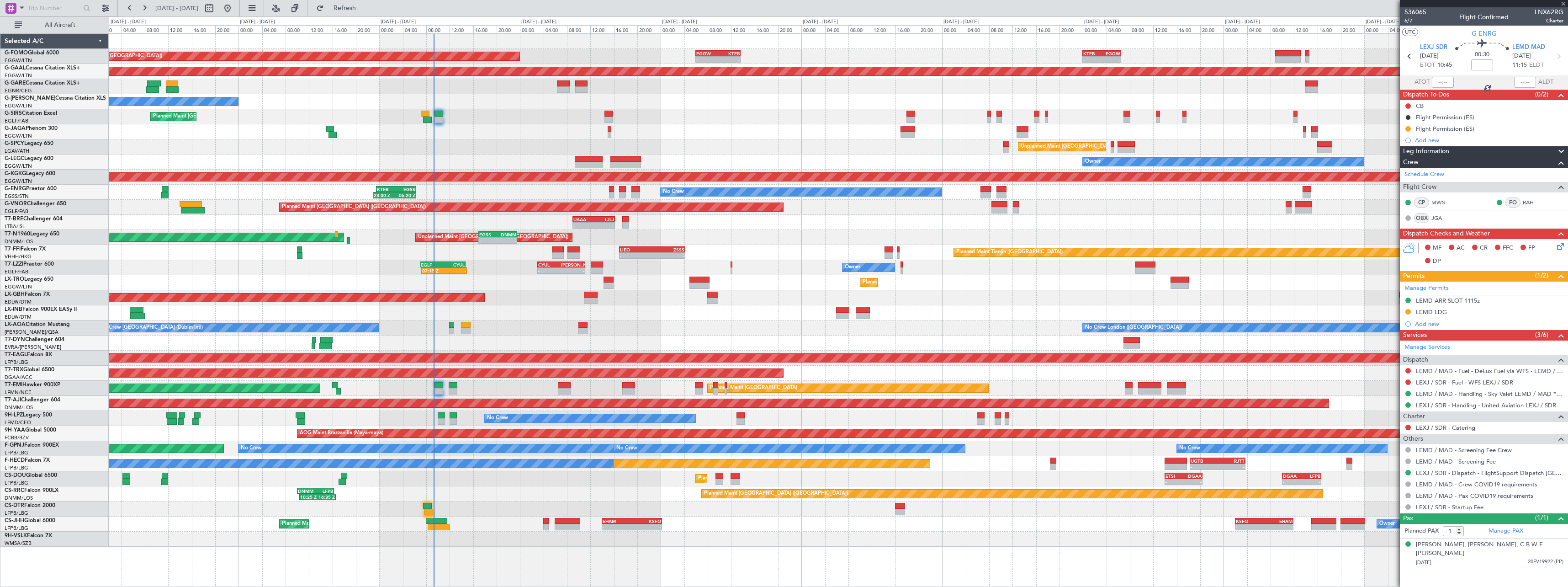
type input "+00:10"
type input "07:51"
type input "7"
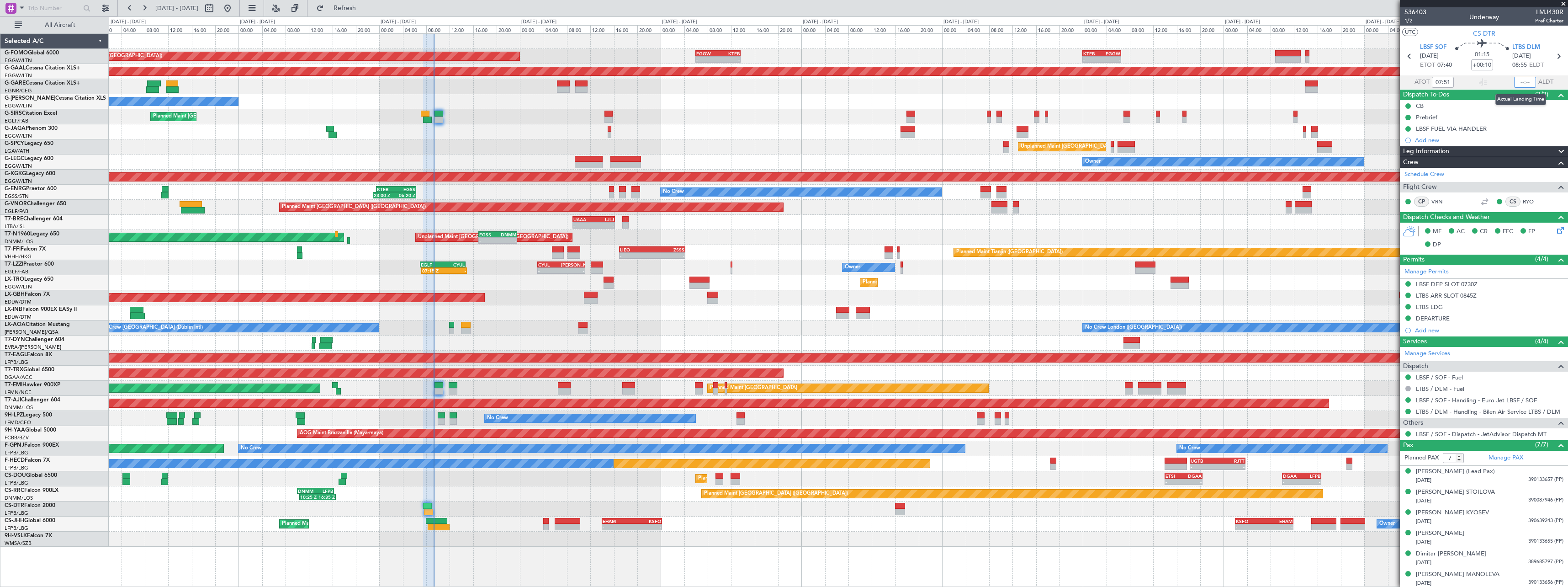
click at [1522, 79] on input "text" at bounding box center [1525, 82] width 22 height 11
type input "09:06"
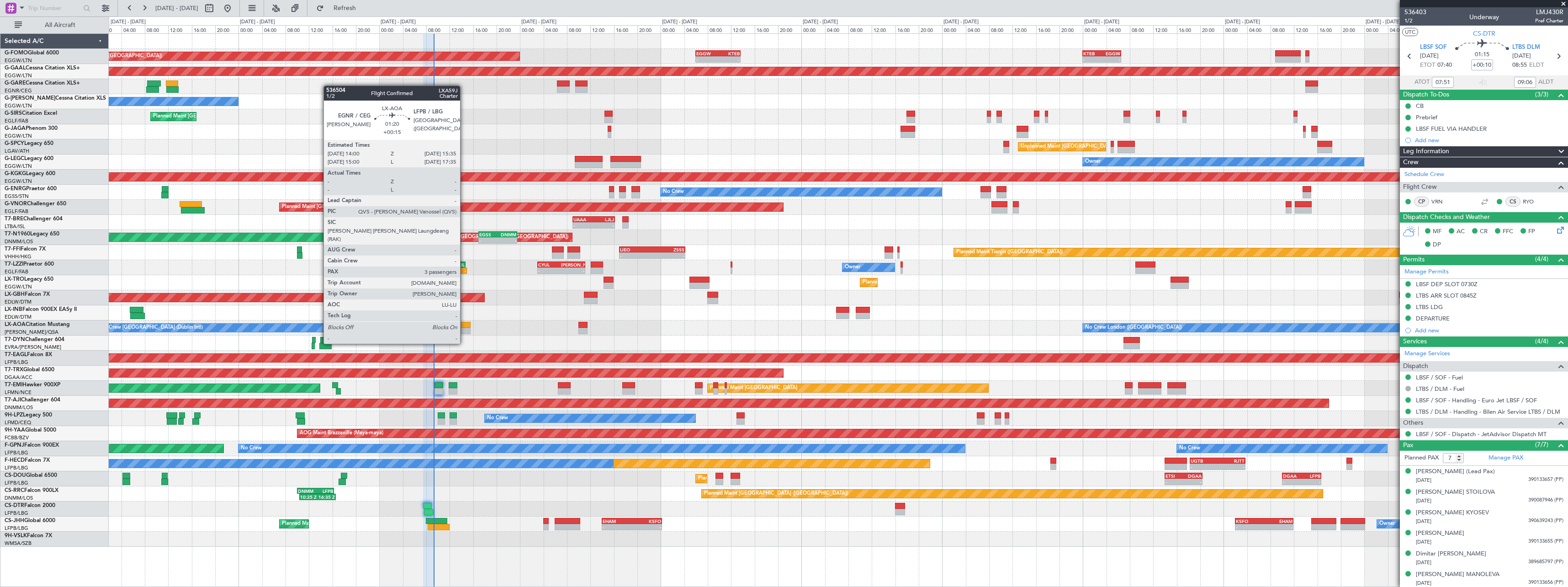
click at [464, 327] on div at bounding box center [465, 324] width 10 height 7
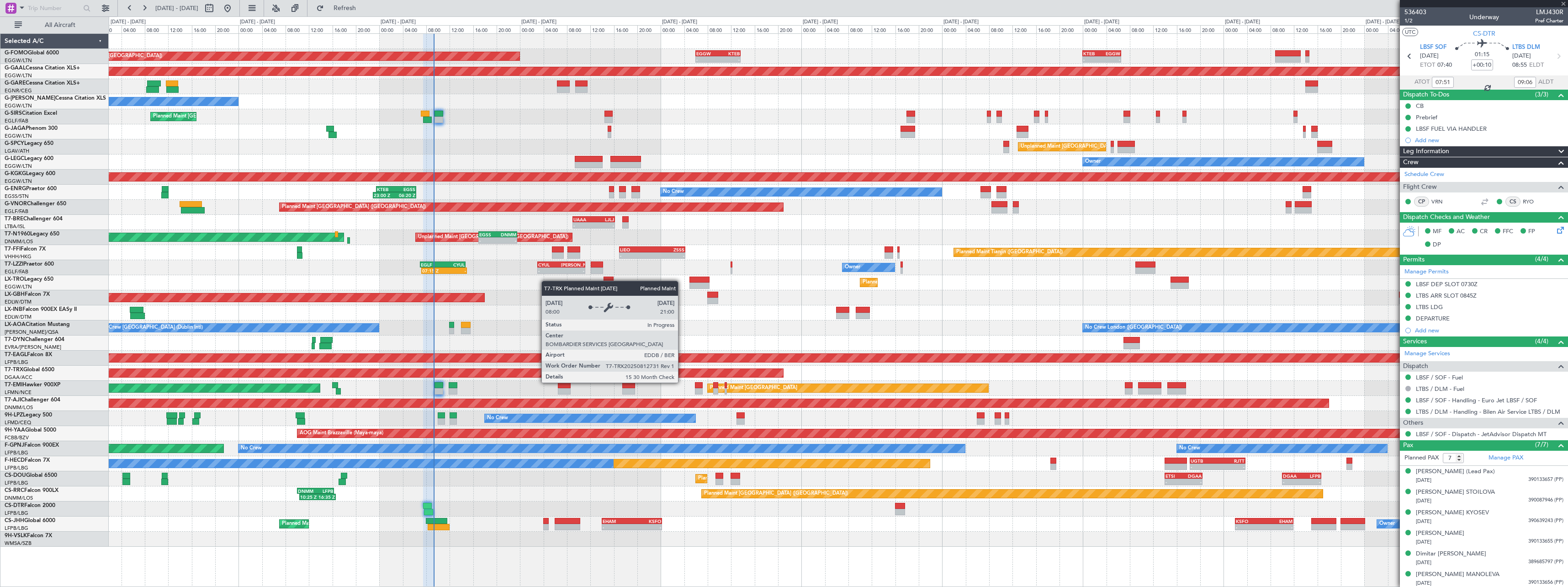
type input "+00:15"
type input "3"
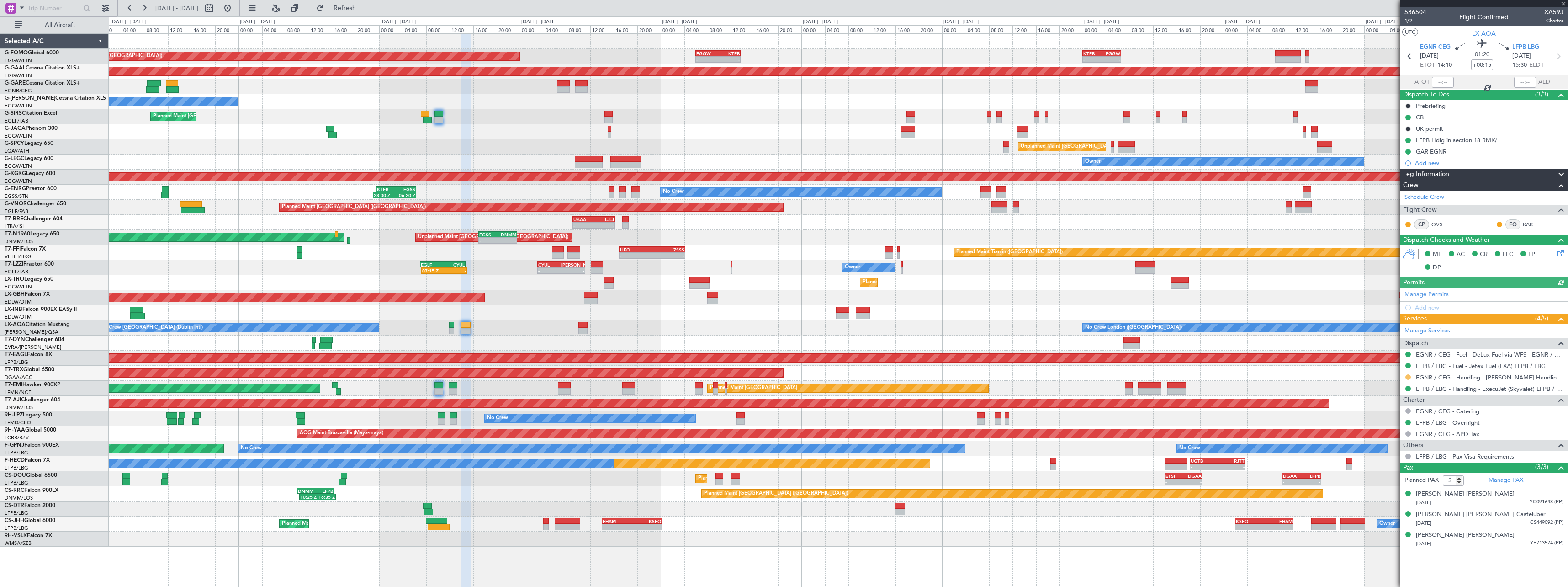
drag, startPoint x: 1412, startPoint y: 377, endPoint x: 1407, endPoint y: 376, distance: 5.1
click at [1410, 376] on div at bounding box center [1408, 377] width 7 height 7
click at [1407, 376] on button at bounding box center [1408, 377] width 5 height 5
click at [1393, 485] on span "Confirmed" at bounding box center [1382, 486] width 28 height 9
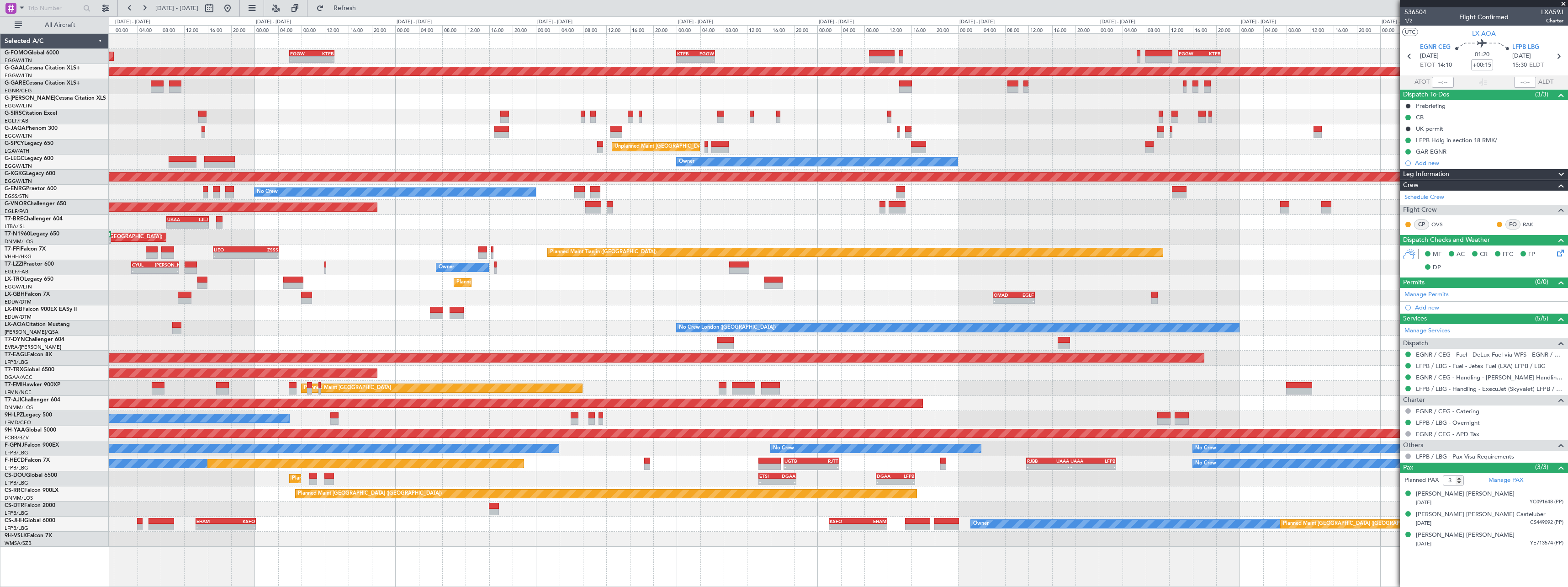
click at [835, 100] on div "Owner" at bounding box center [838, 102] width 1459 height 15
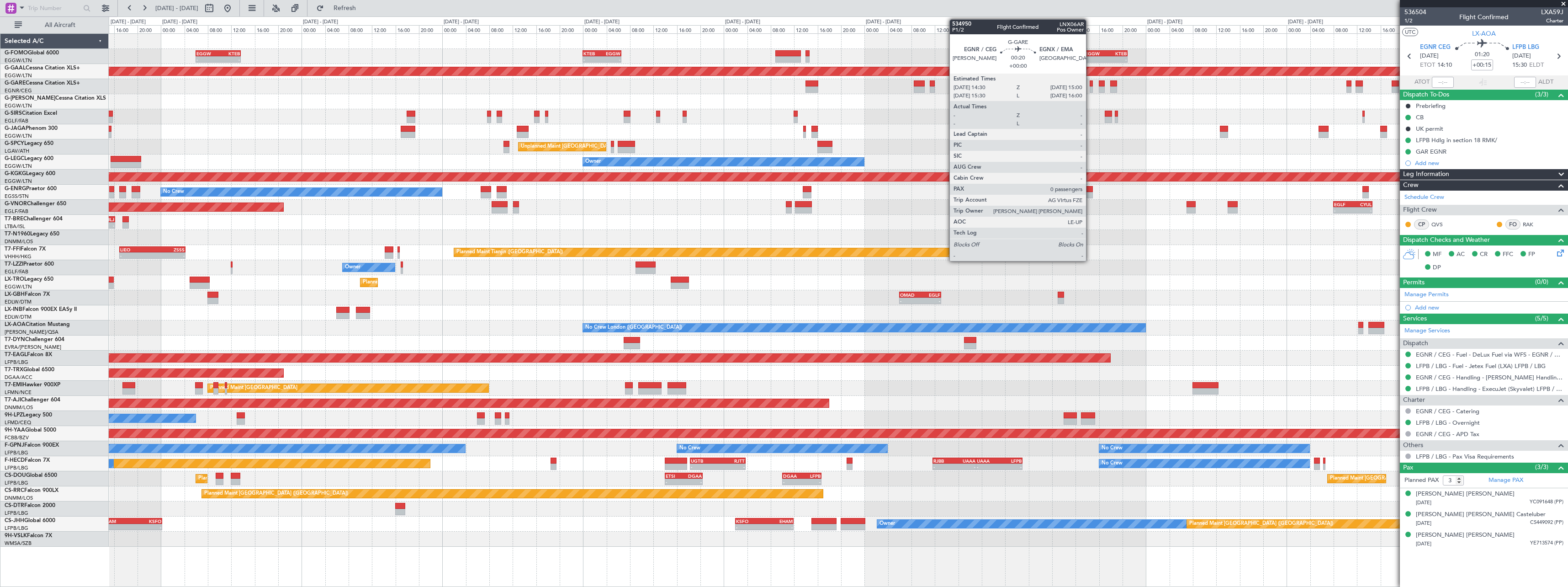
click at [1090, 88] on div at bounding box center [1091, 89] width 3 height 7
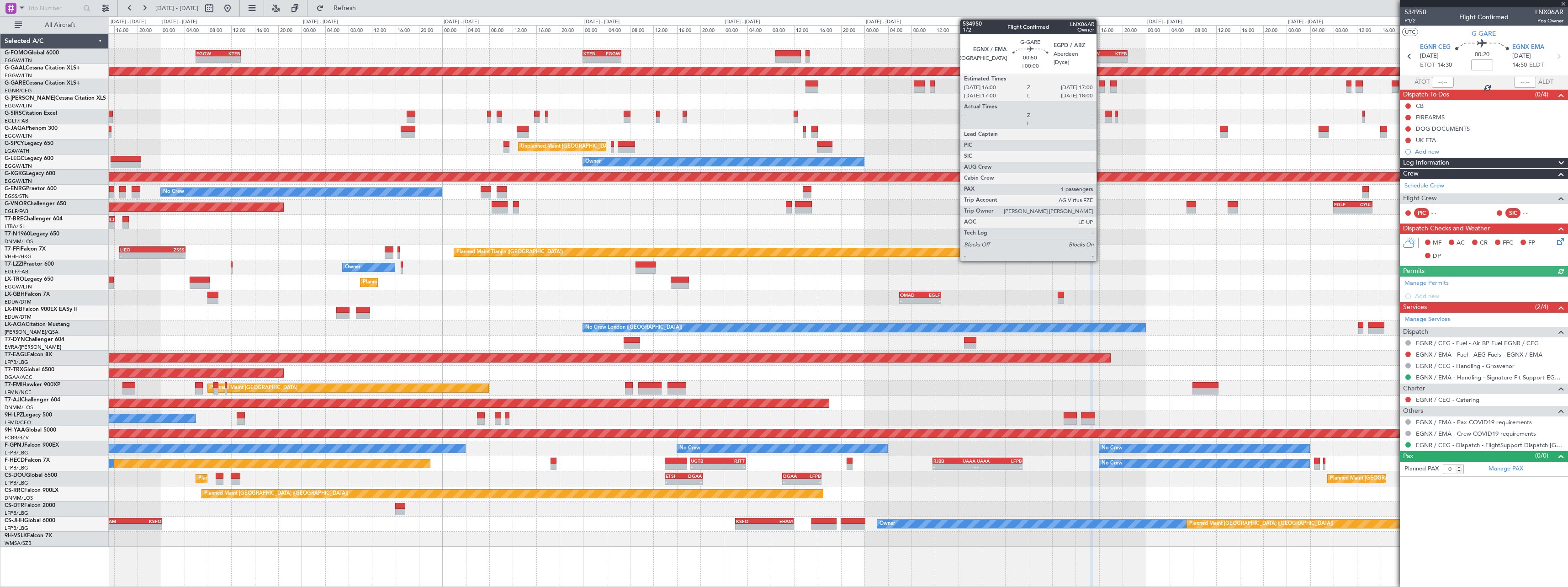
click at [1101, 87] on div at bounding box center [1102, 89] width 6 height 7
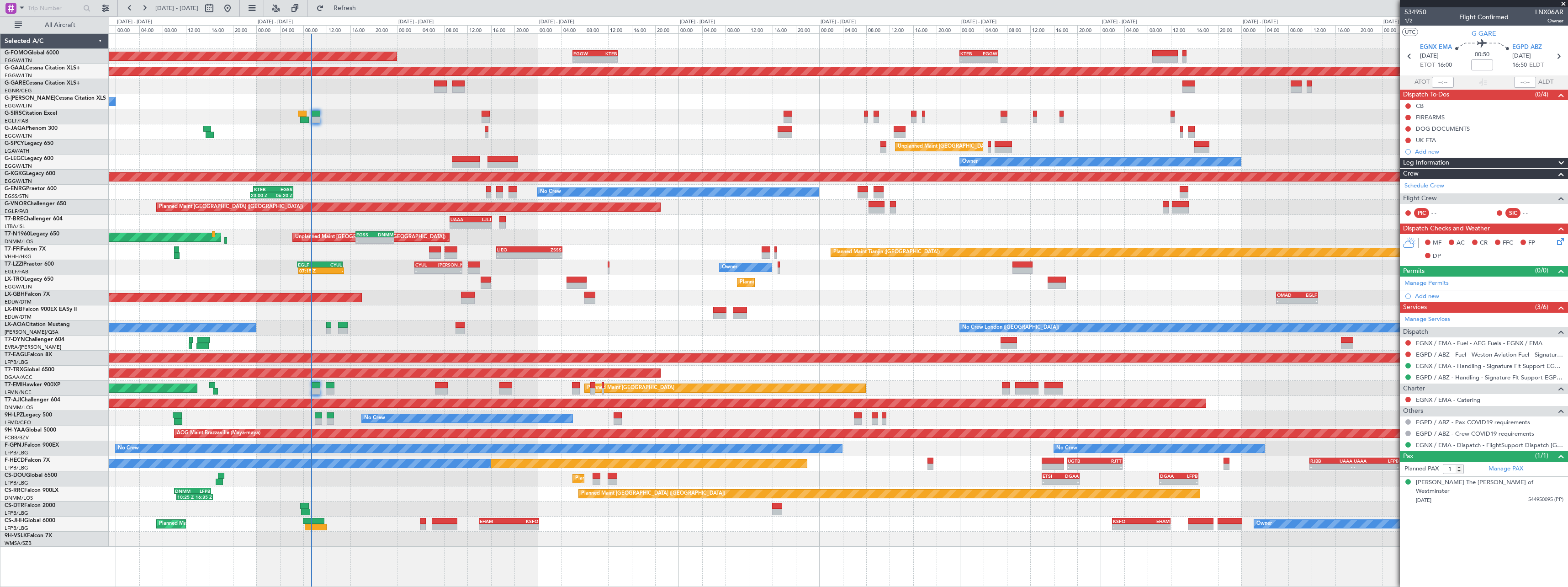
click at [672, 243] on div "Unplanned Maint [GEOGRAPHIC_DATA] ([GEOGRAPHIC_DATA]) - - EGSS 17:00 Z DNMM 23:…" at bounding box center [838, 237] width 1459 height 15
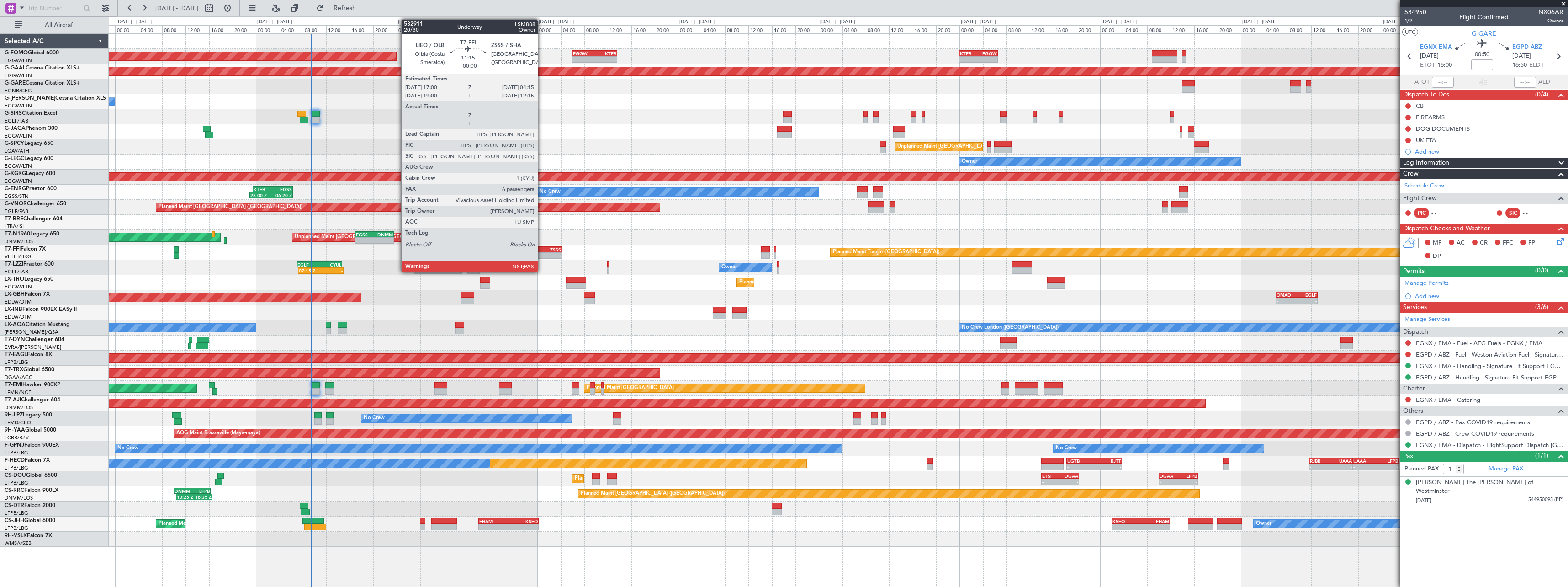
click at [542, 257] on div "-" at bounding box center [545, 255] width 32 height 5
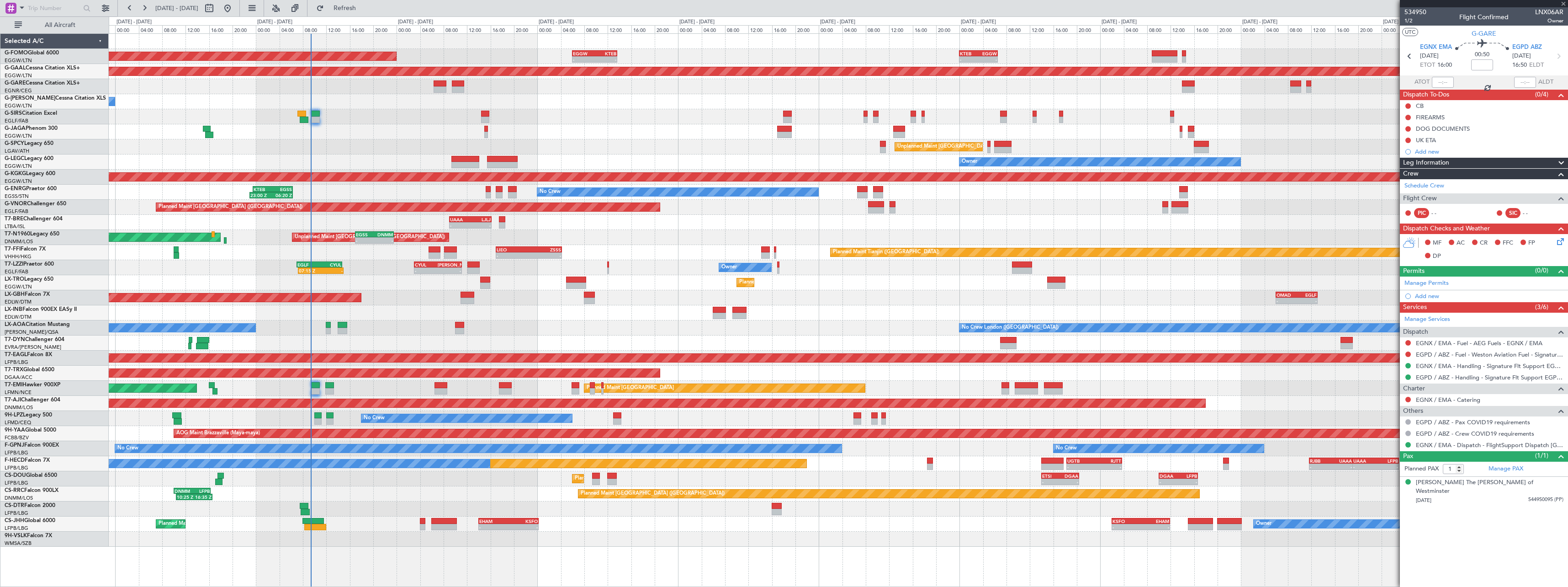
type input "6"
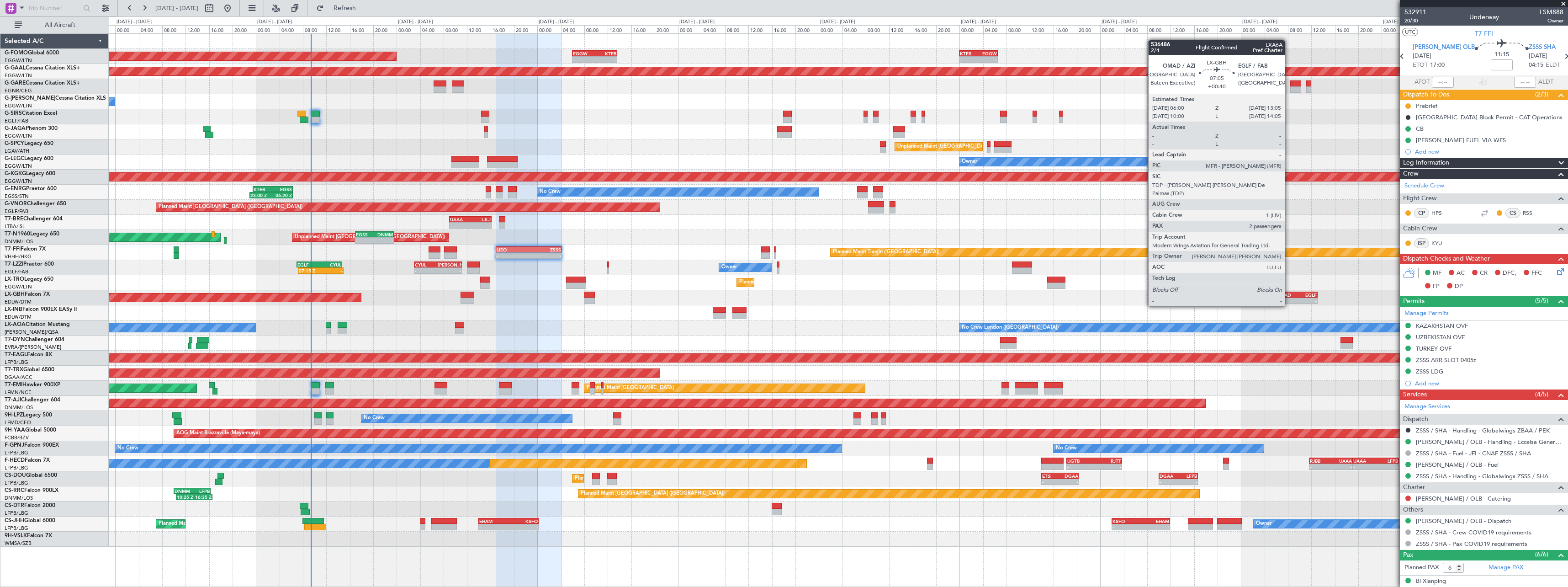
click at [1289, 298] on div "-" at bounding box center [1286, 300] width 20 height 5
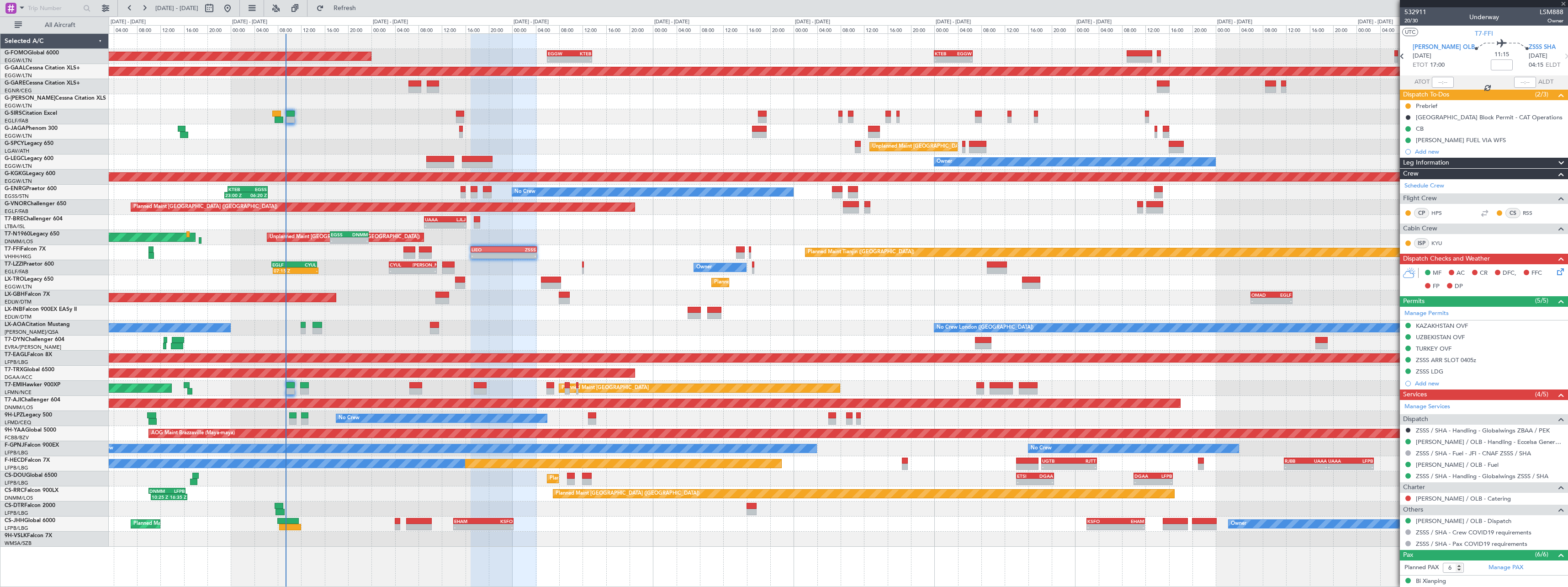
click at [1190, 305] on div "Planned Maint [GEOGRAPHIC_DATA] ([GEOGRAPHIC_DATA] Intl) - - OMAD 06:00 Z EGLF …" at bounding box center [838, 298] width 1459 height 15
type input "+00:40"
type input "2"
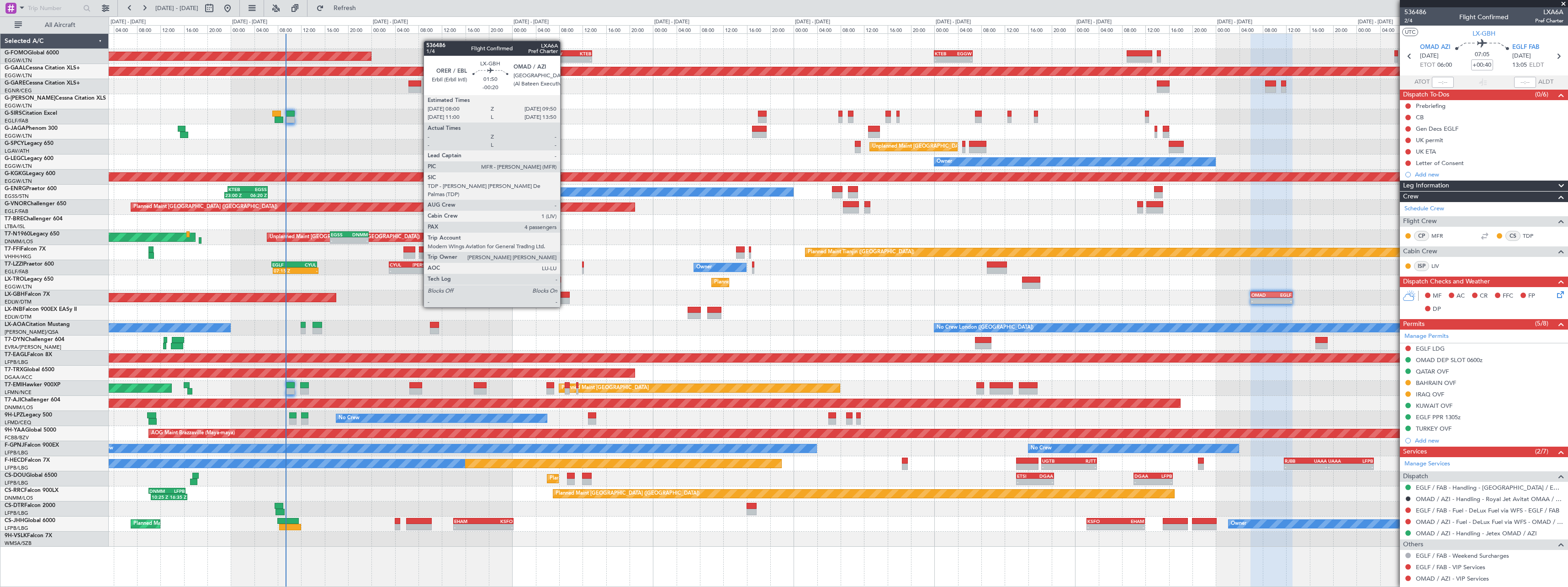
click at [564, 299] on div at bounding box center [564, 301] width 11 height 7
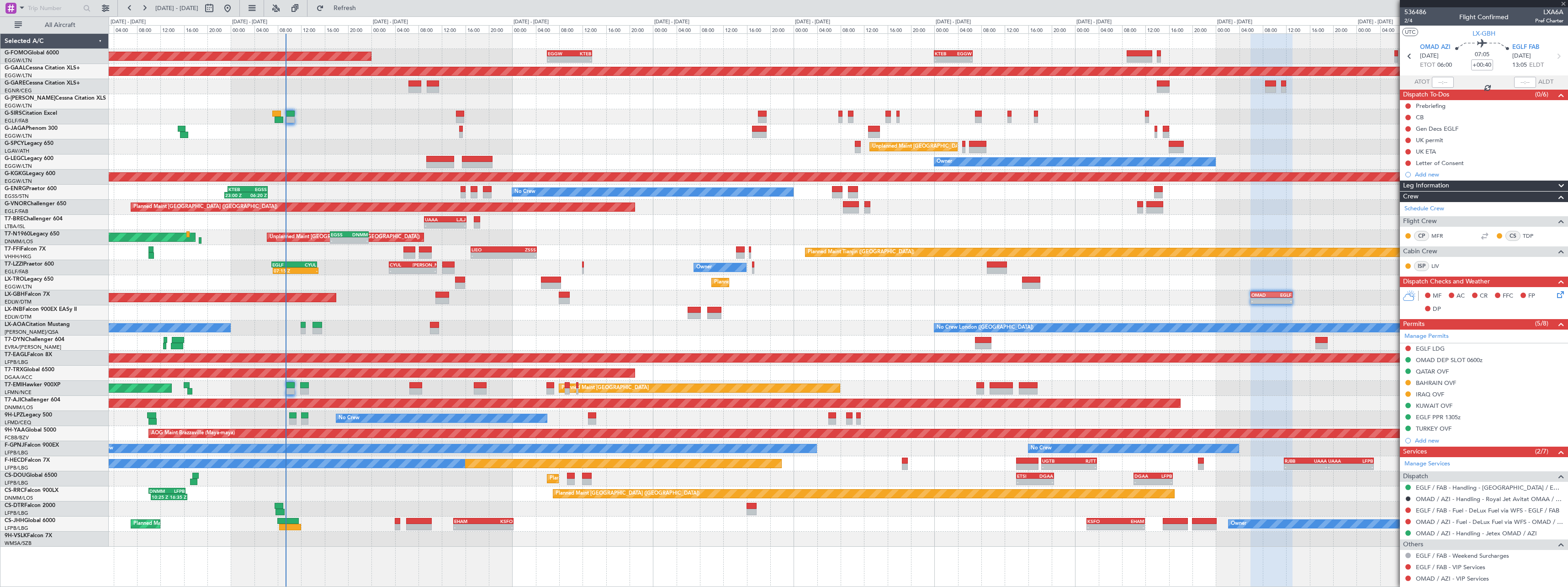
type input "-00:20"
type input "4"
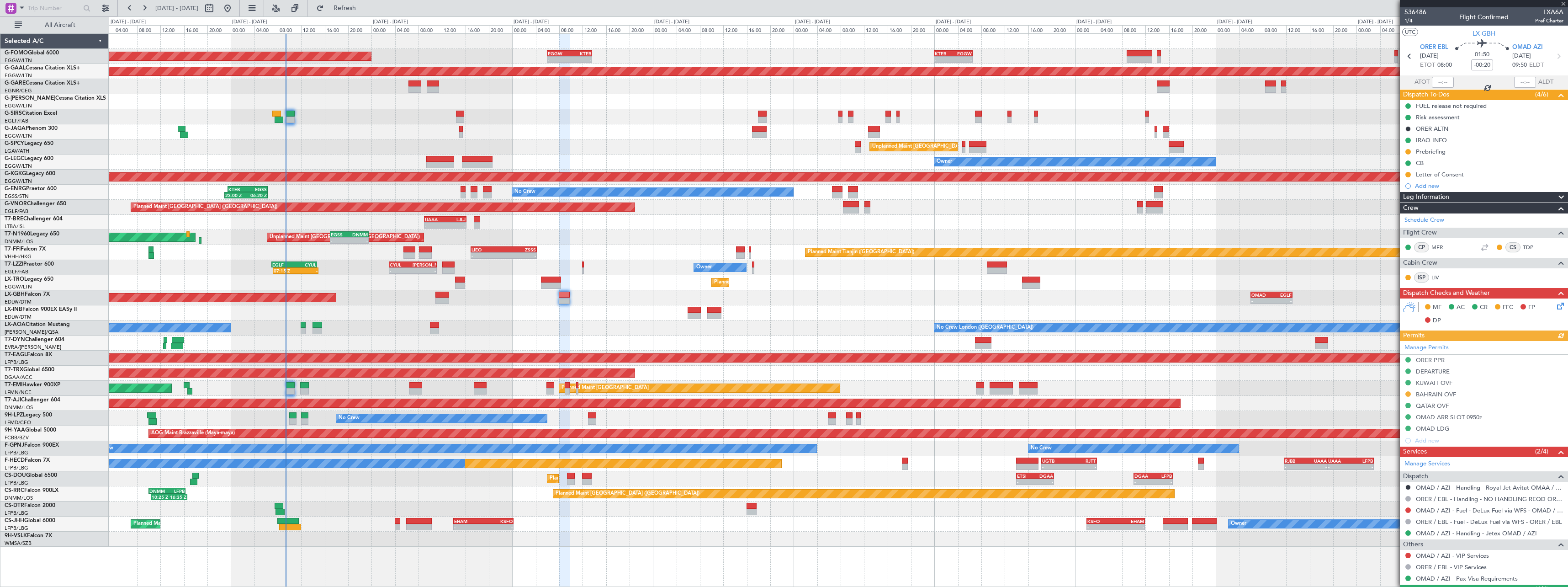
scroll to position [105, 0]
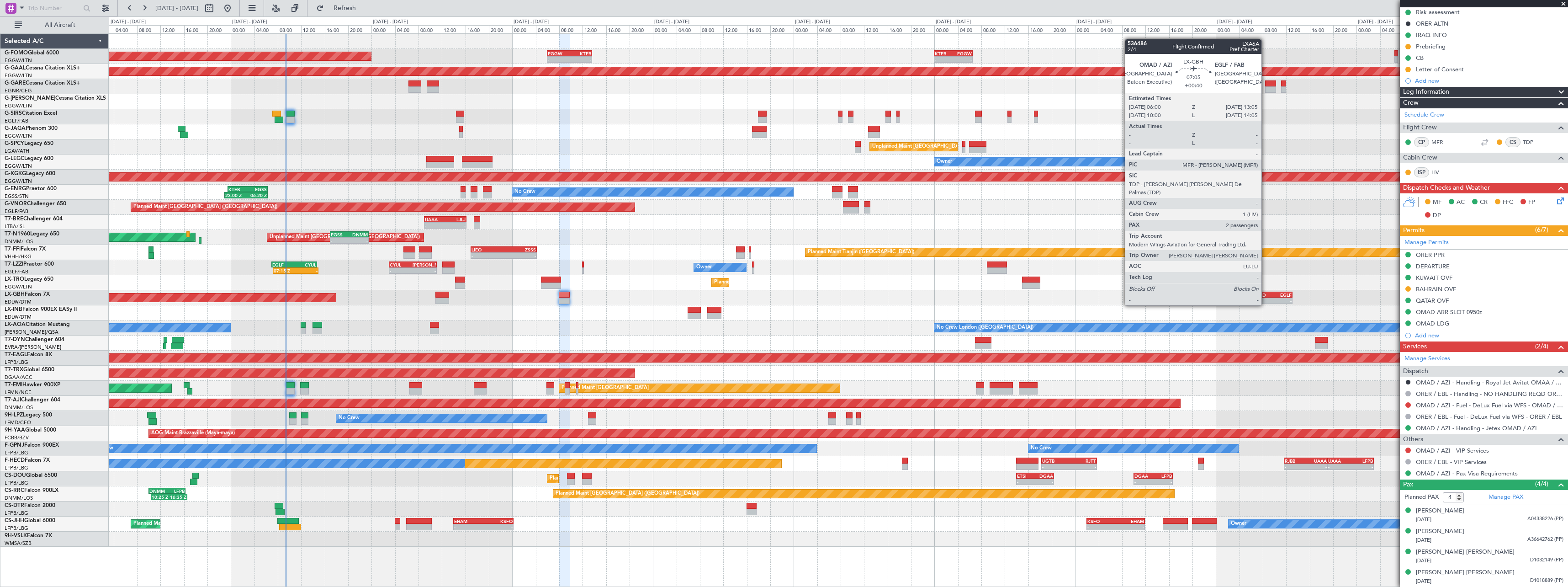
click at [1266, 296] on div "OMAD" at bounding box center [1261, 294] width 20 height 5
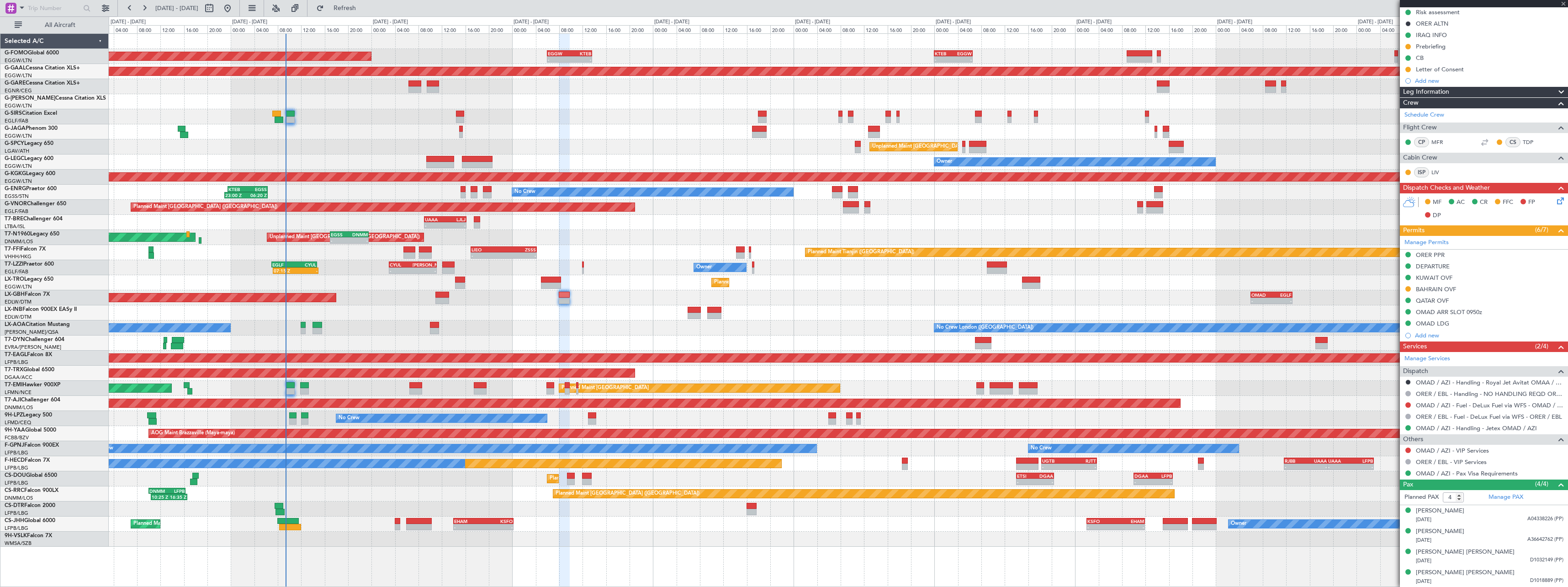
type input "+00:40"
type input "2"
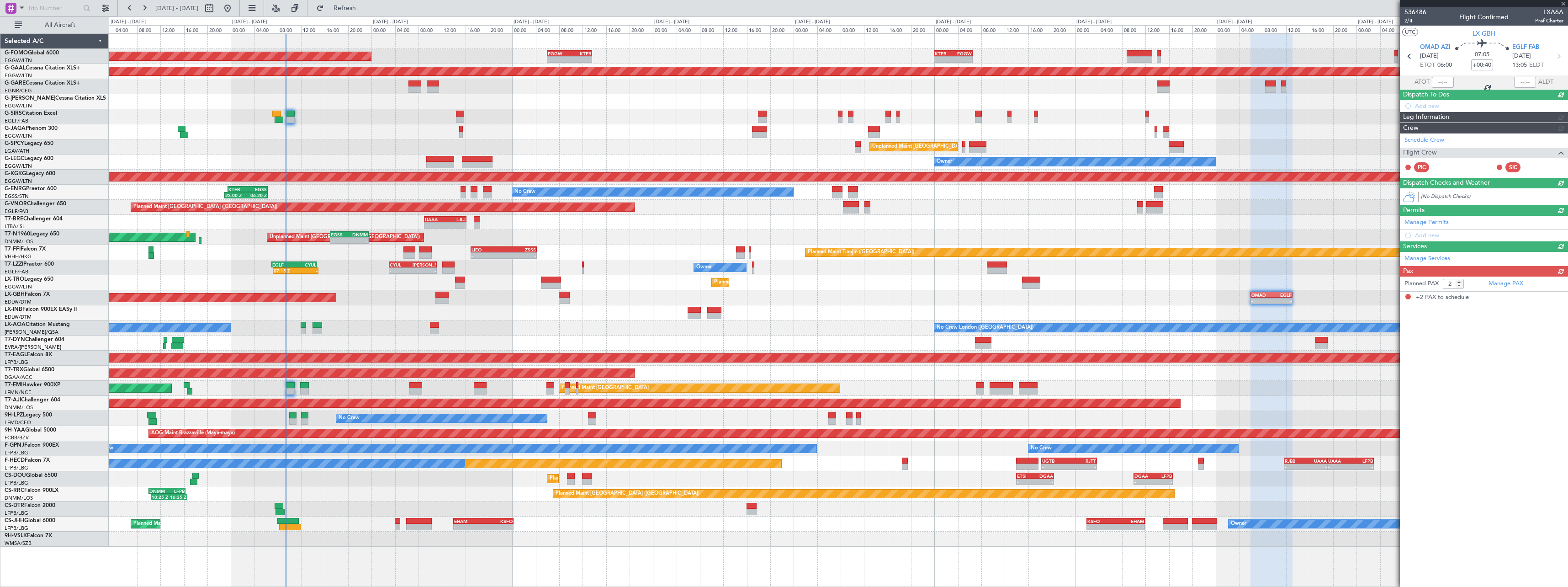
scroll to position [0, 0]
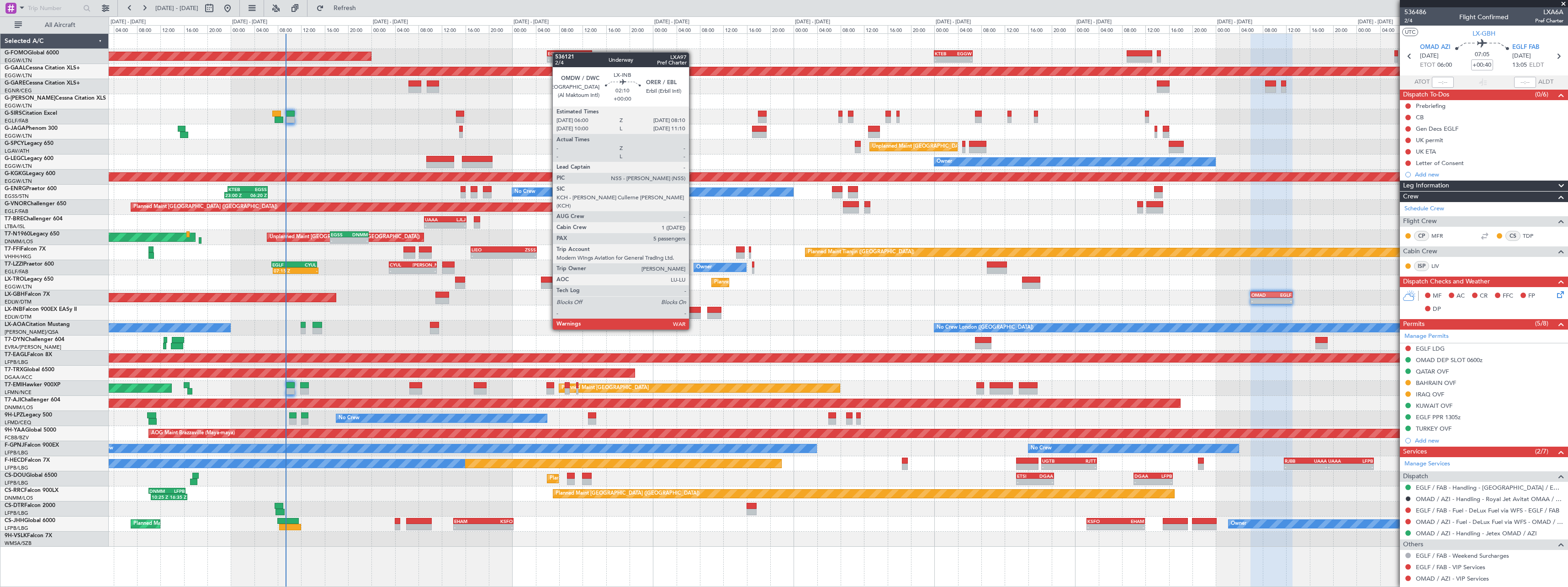
click at [693, 312] on div at bounding box center [694, 310] width 13 height 7
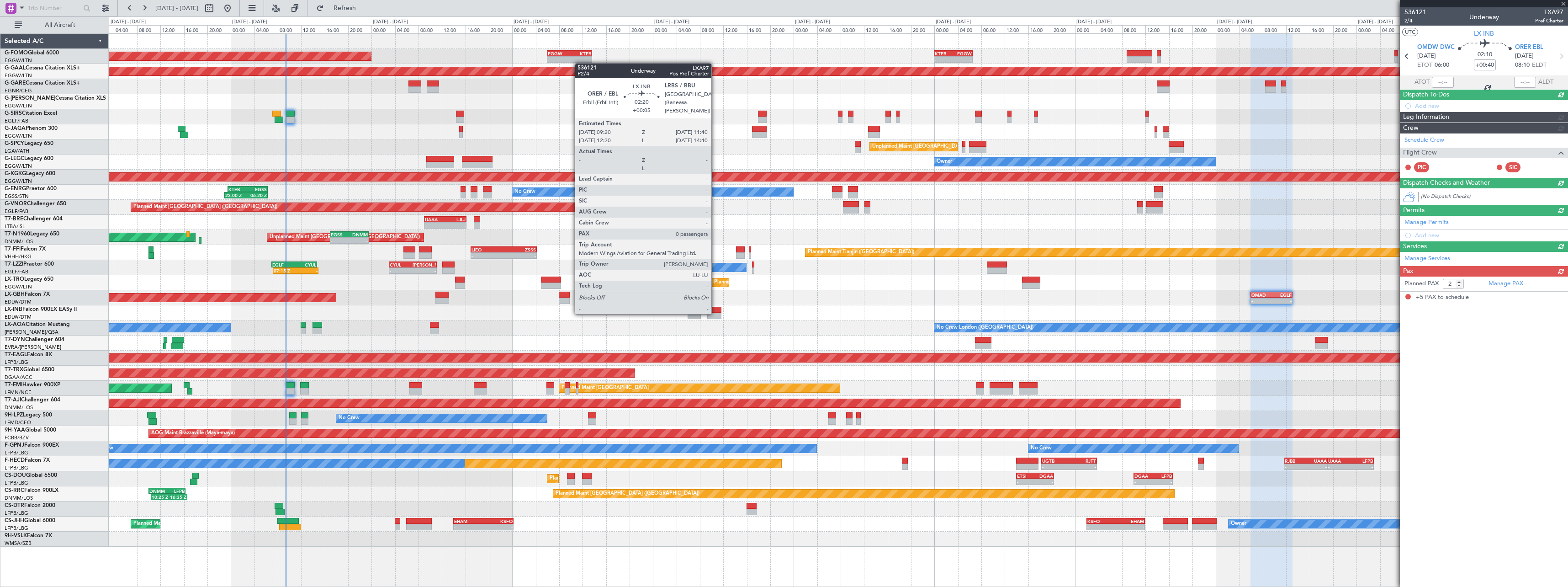
type input "5"
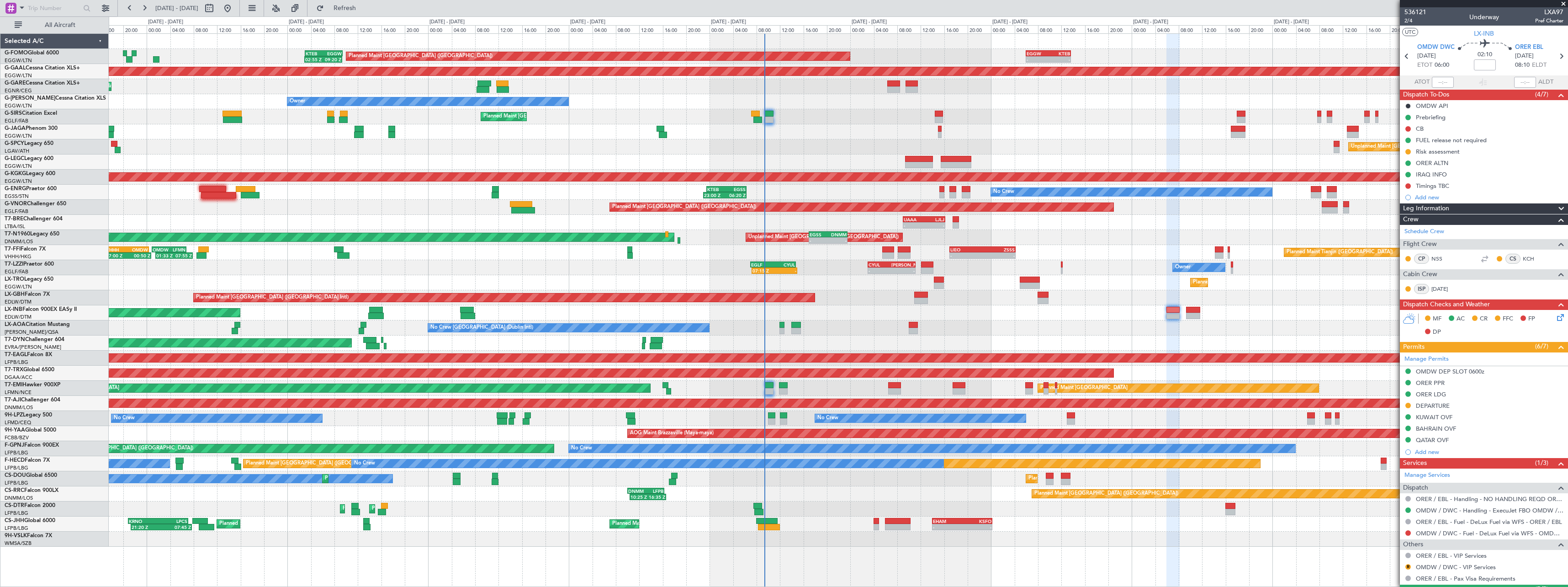
click at [1002, 327] on div "No Crew London ([GEOGRAPHIC_DATA]) No Crew [GEOGRAPHIC_DATA] (Dublin Intl)" at bounding box center [838, 328] width 1459 height 15
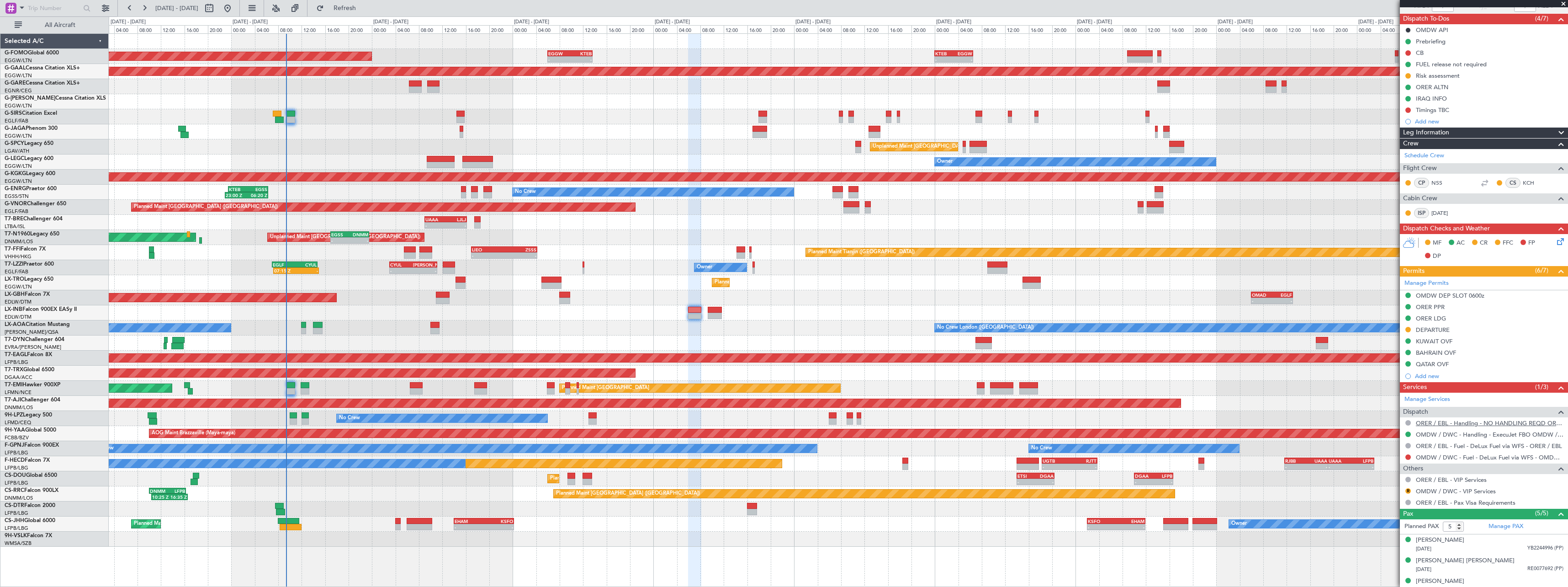
scroll to position [125, 0]
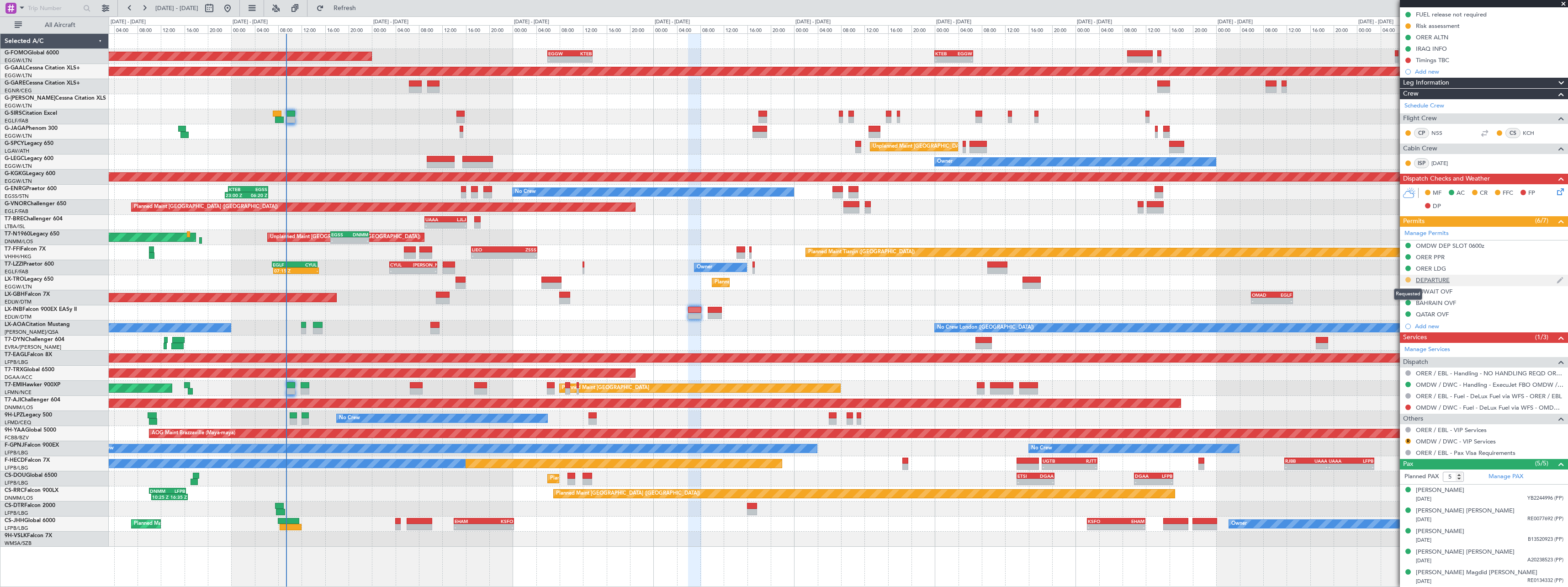
click at [1408, 280] on button at bounding box center [1408, 279] width 5 height 5
click at [1391, 294] on span "Not Required" at bounding box center [1387, 292] width 37 height 9
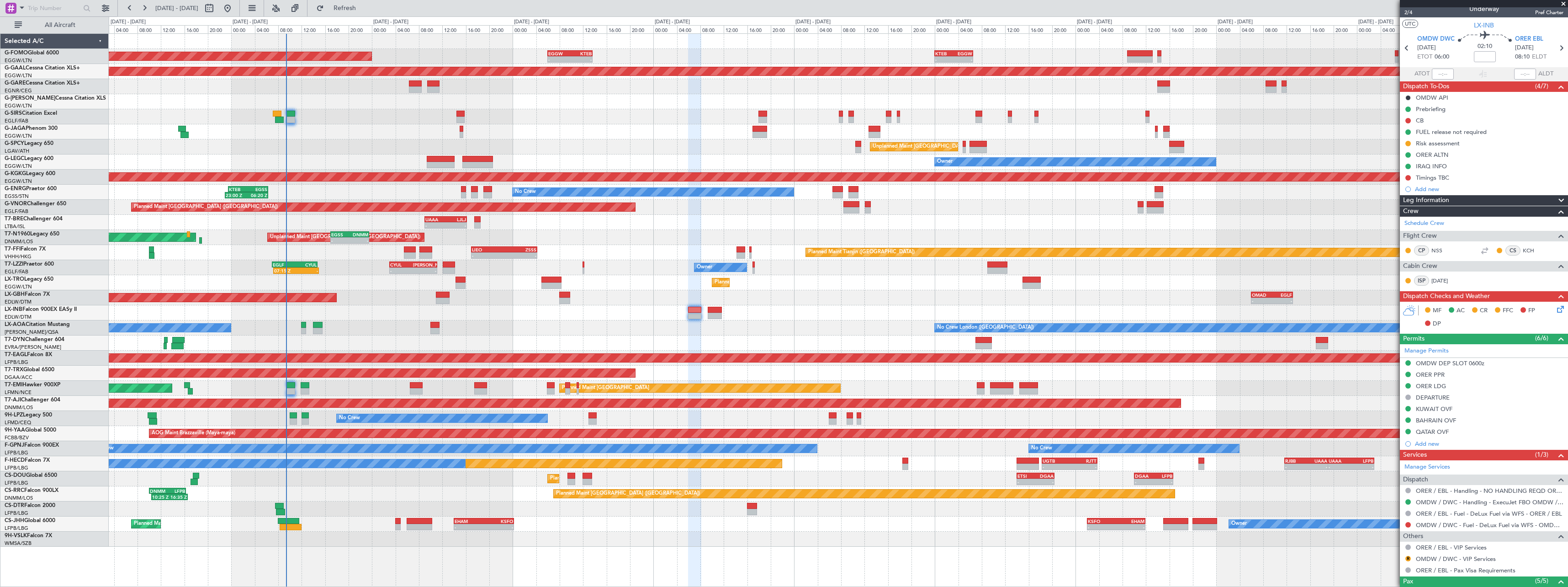
scroll to position [0, 0]
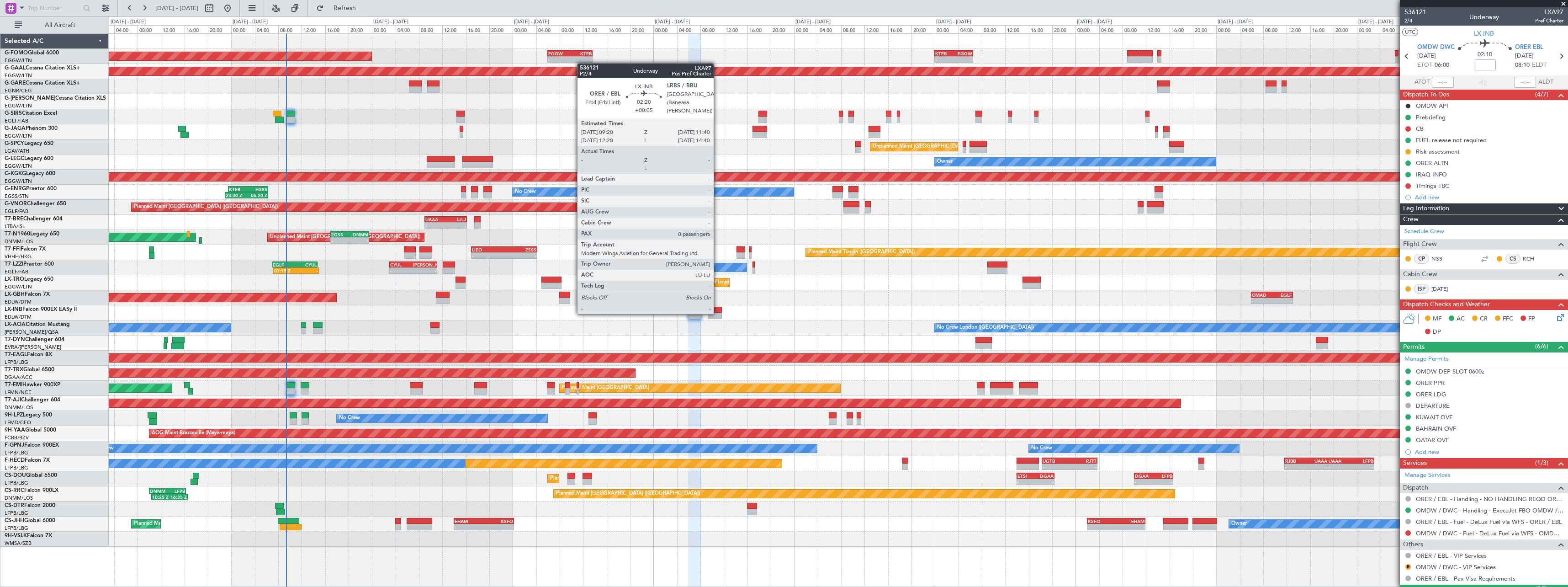
click at [718, 313] on div at bounding box center [714, 316] width 14 height 7
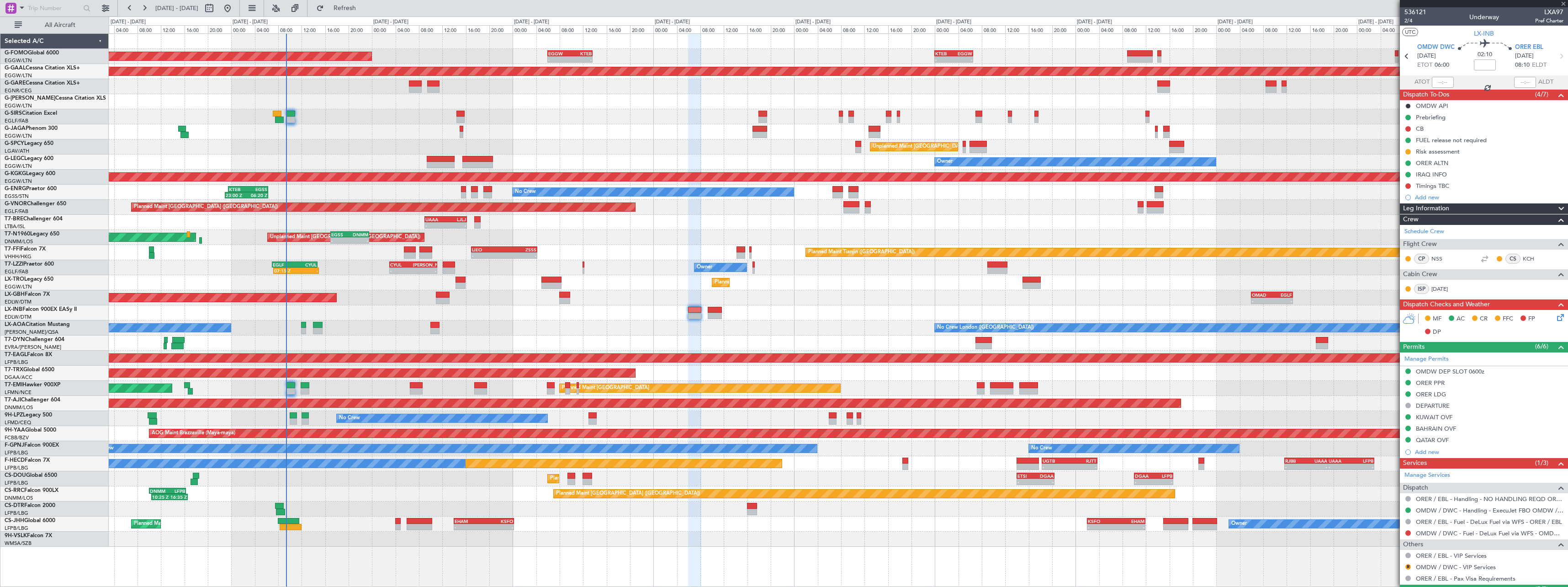
type input "+00:05"
type input "0"
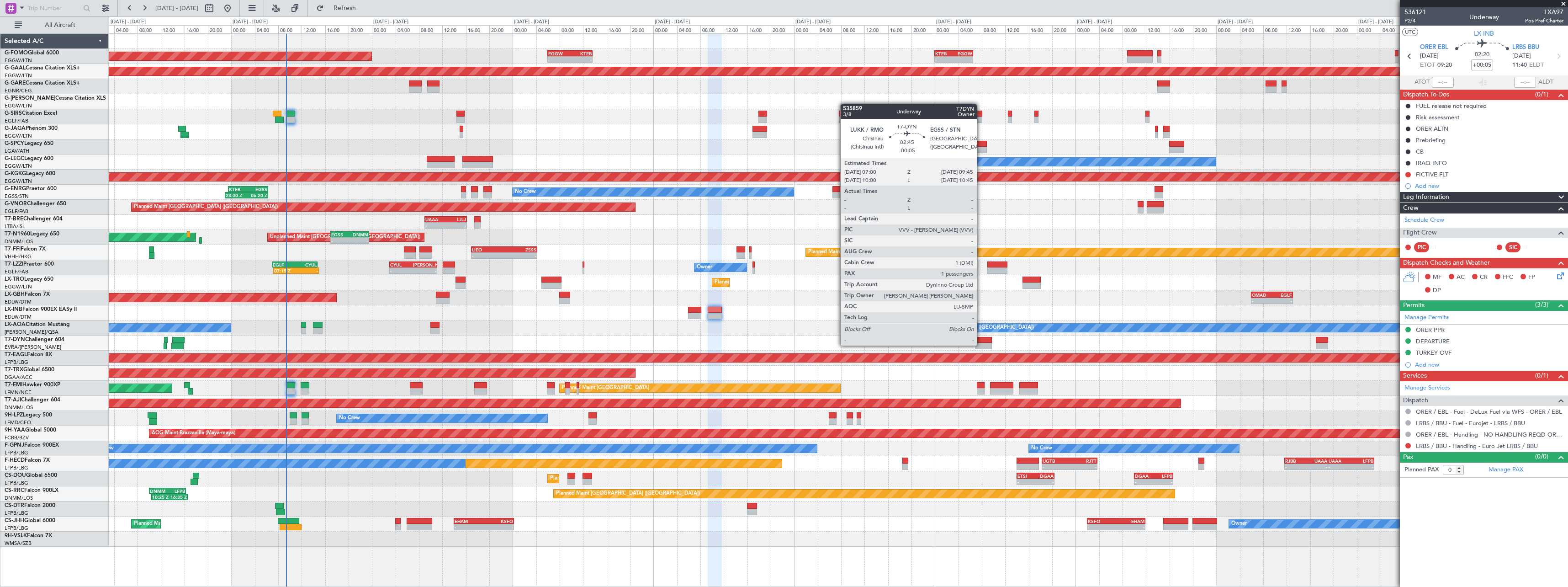
click at [981, 344] on div at bounding box center [983, 346] width 16 height 7
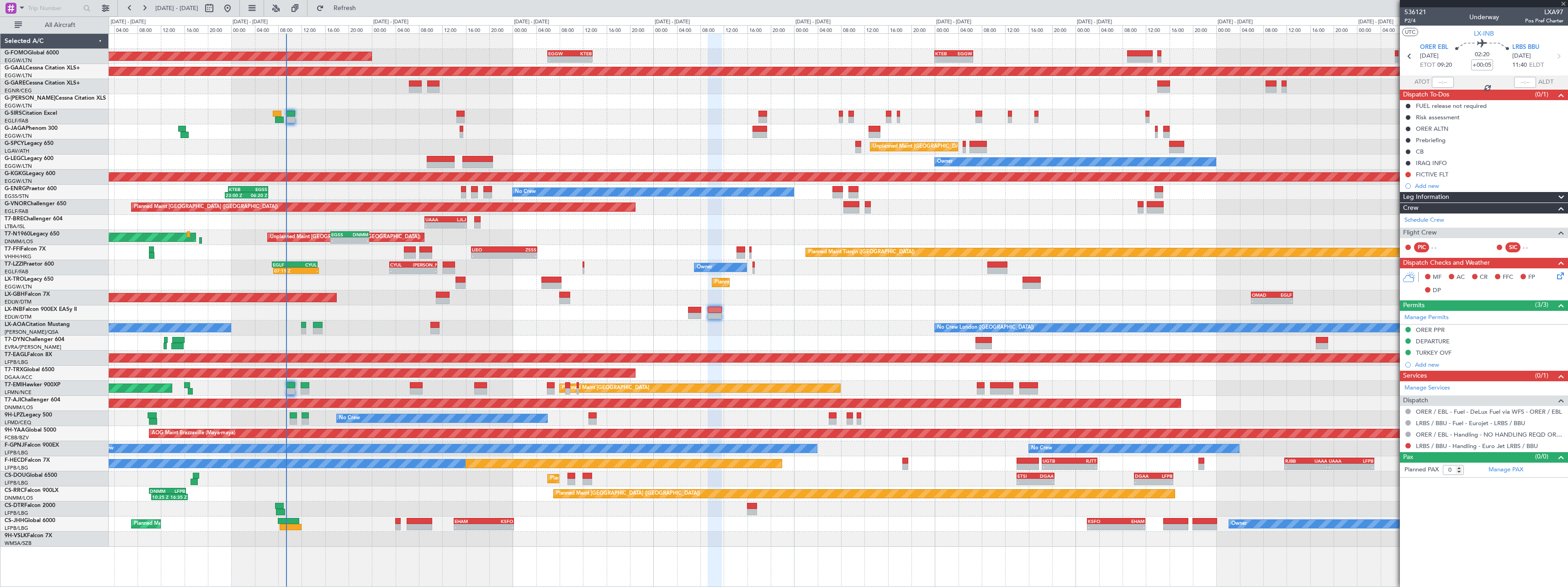
type input "-00:05"
type input "1"
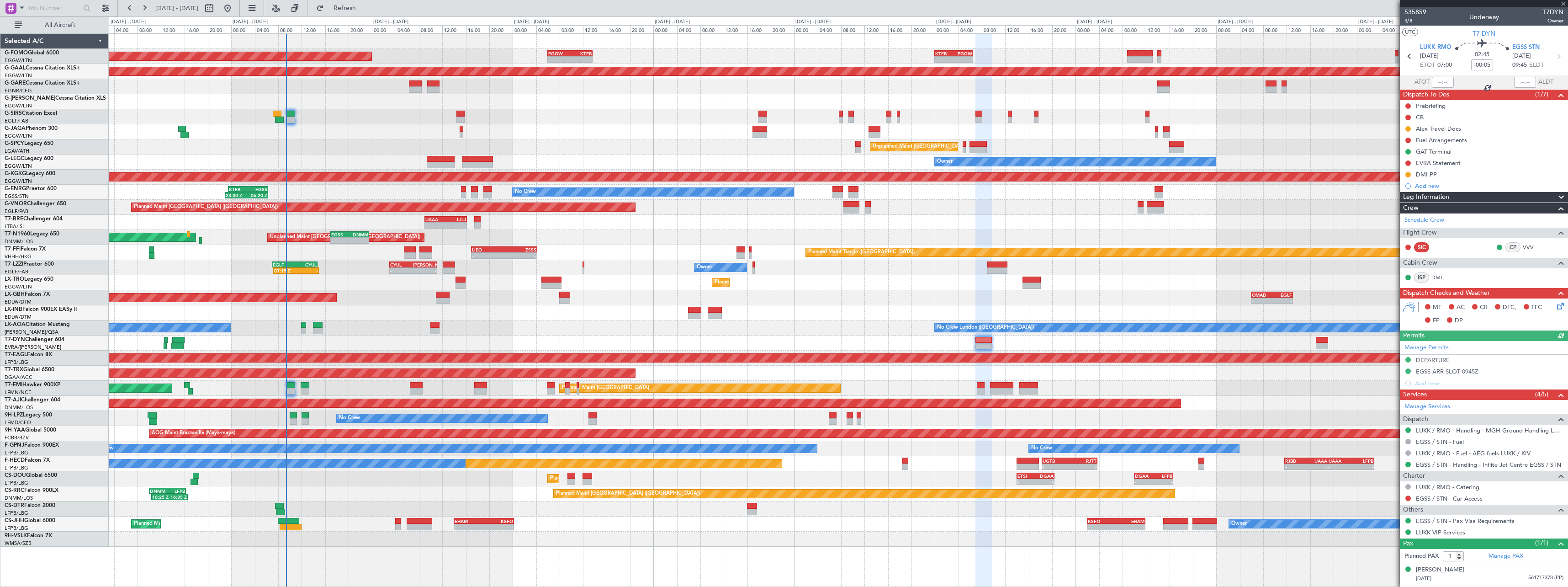
click at [1132, 392] on div "Planned Maint [GEOGRAPHIC_DATA] Planned Maint [GEOGRAPHIC_DATA]" at bounding box center [838, 388] width 1459 height 15
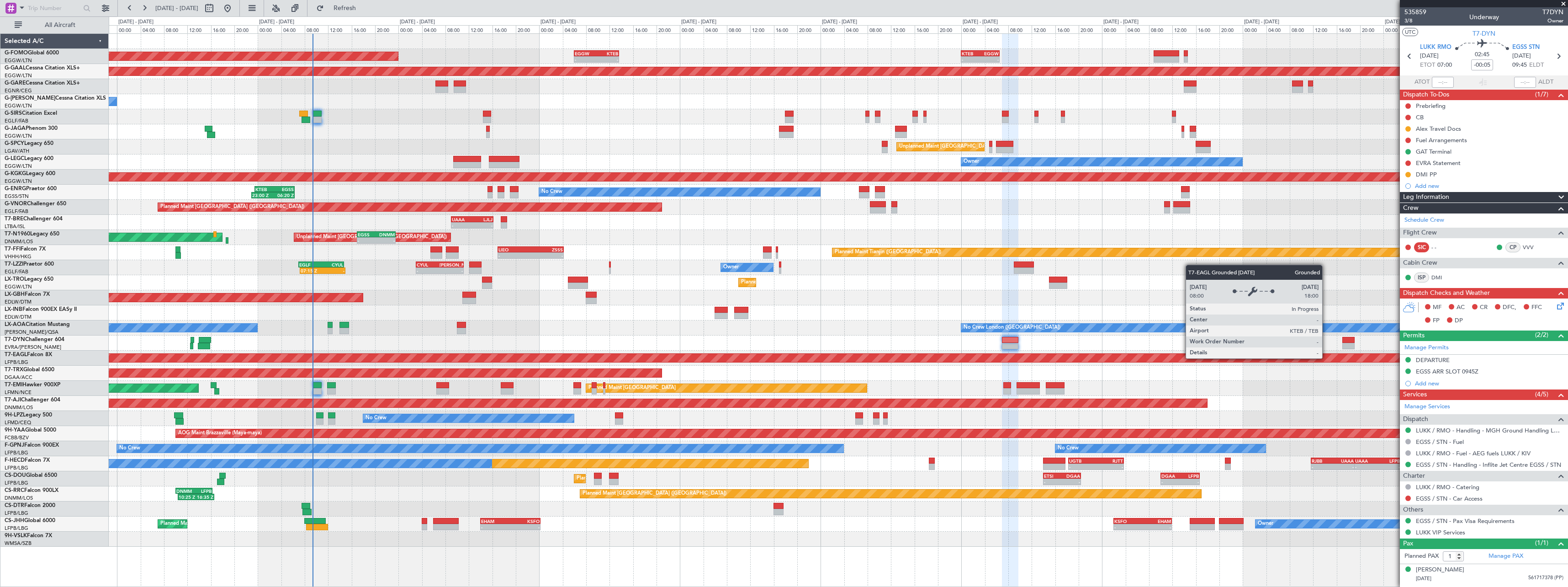
click at [1319, 369] on div "Planned Maint [GEOGRAPHIC_DATA] ([GEOGRAPHIC_DATA])" at bounding box center [838, 373] width 1459 height 15
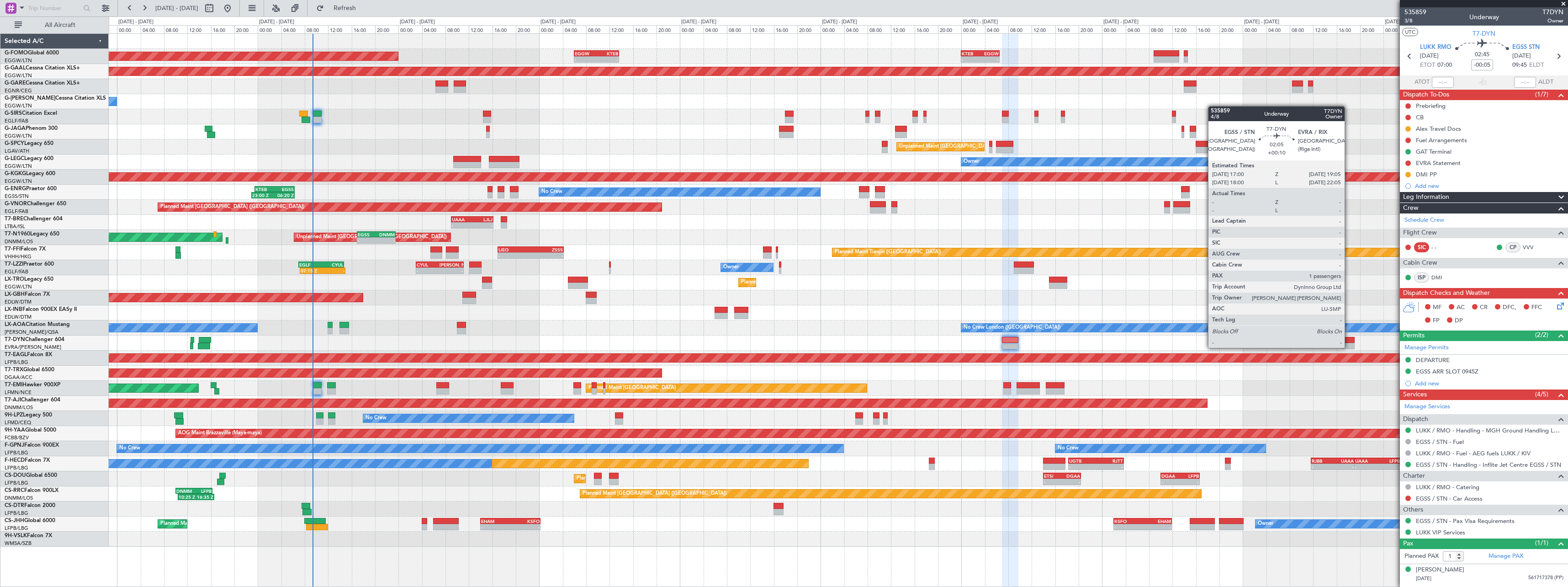
click at [1349, 347] on div at bounding box center [1348, 346] width 13 height 7
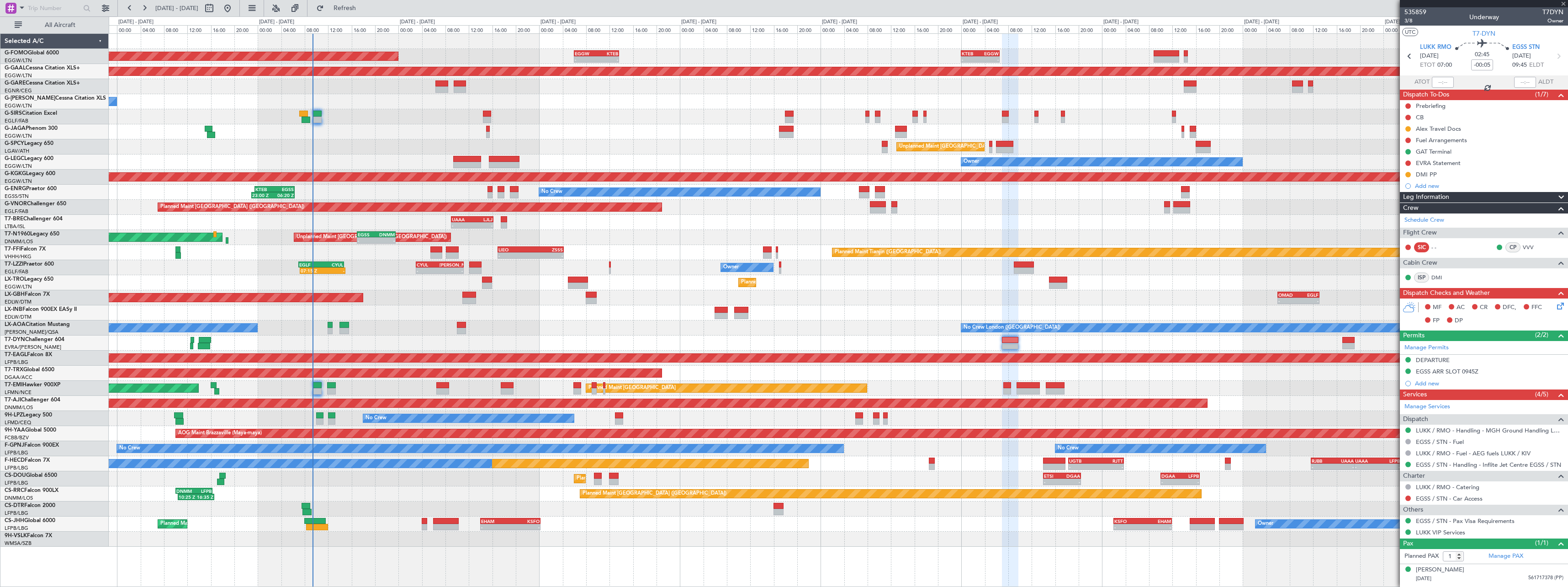
type input "+00:10"
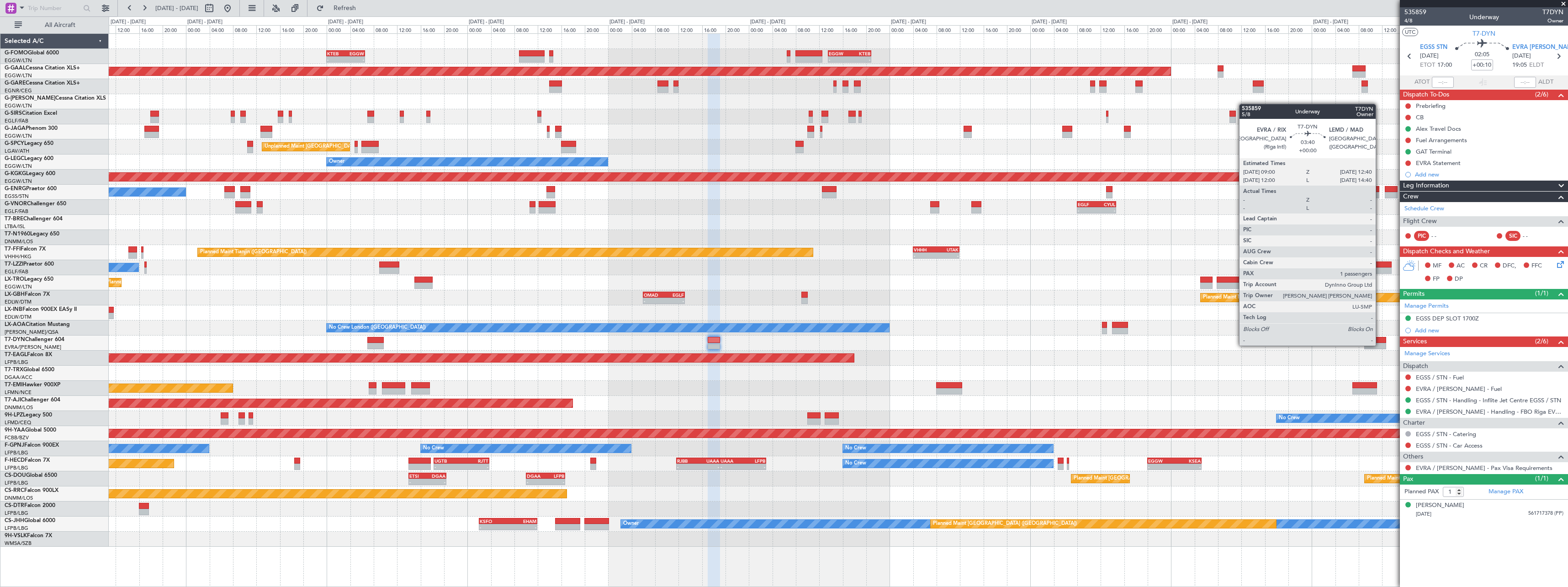
click at [1380, 344] on div at bounding box center [1376, 346] width 22 height 7
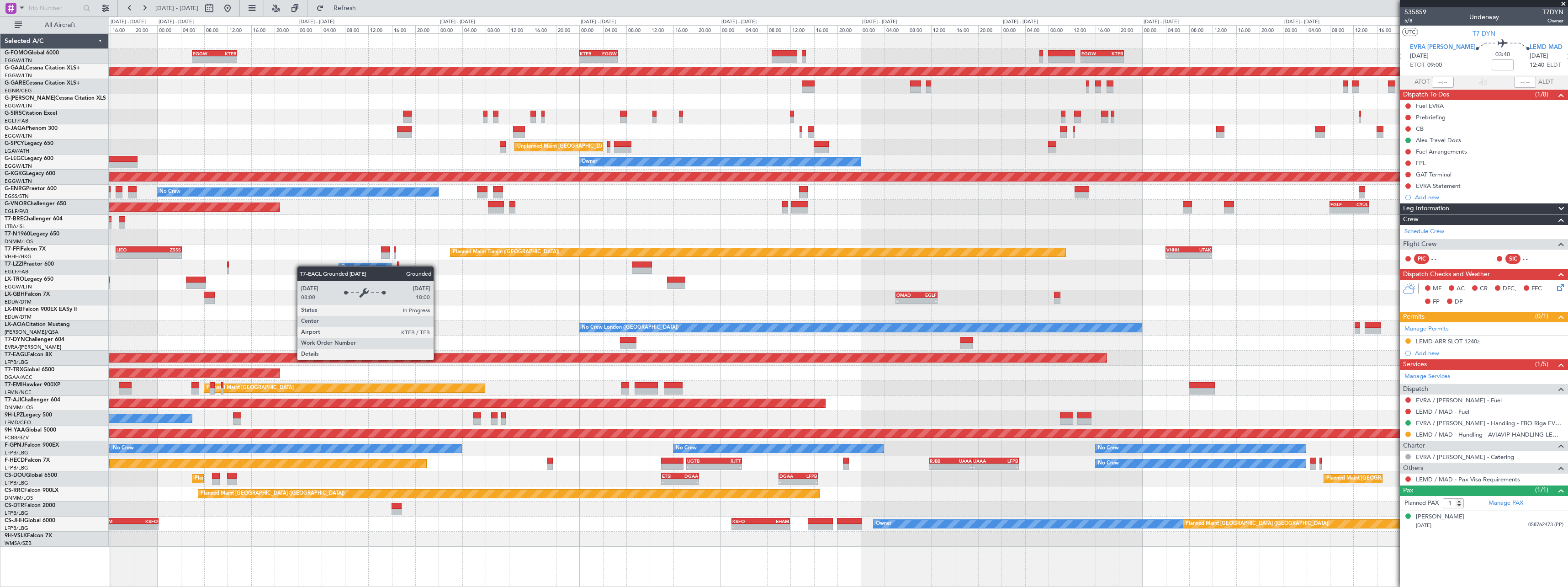
click at [910, 363] on div "Grounded [US_STATE] ([GEOGRAPHIC_DATA])" at bounding box center [838, 358] width 1459 height 15
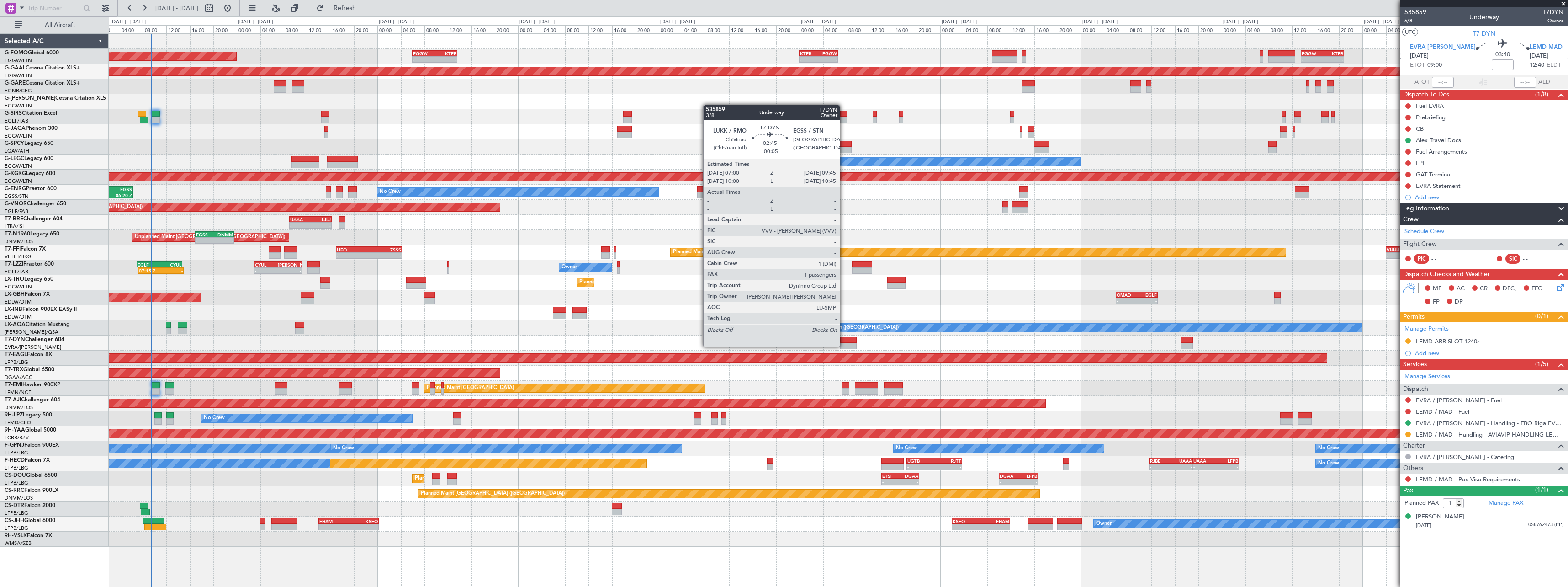
click at [844, 346] on div at bounding box center [849, 346] width 16 height 7
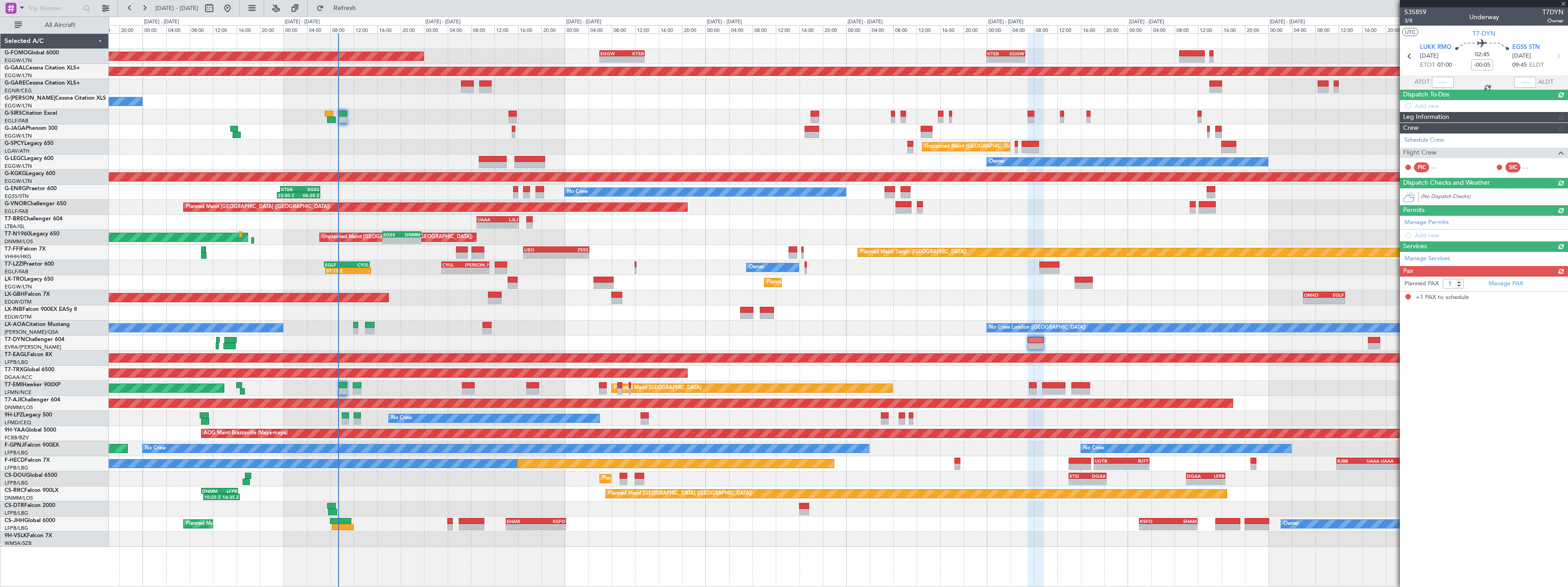
click at [941, 384] on div "Planned Maint [GEOGRAPHIC_DATA] Planned Maint [GEOGRAPHIC_DATA]" at bounding box center [838, 388] width 1459 height 15
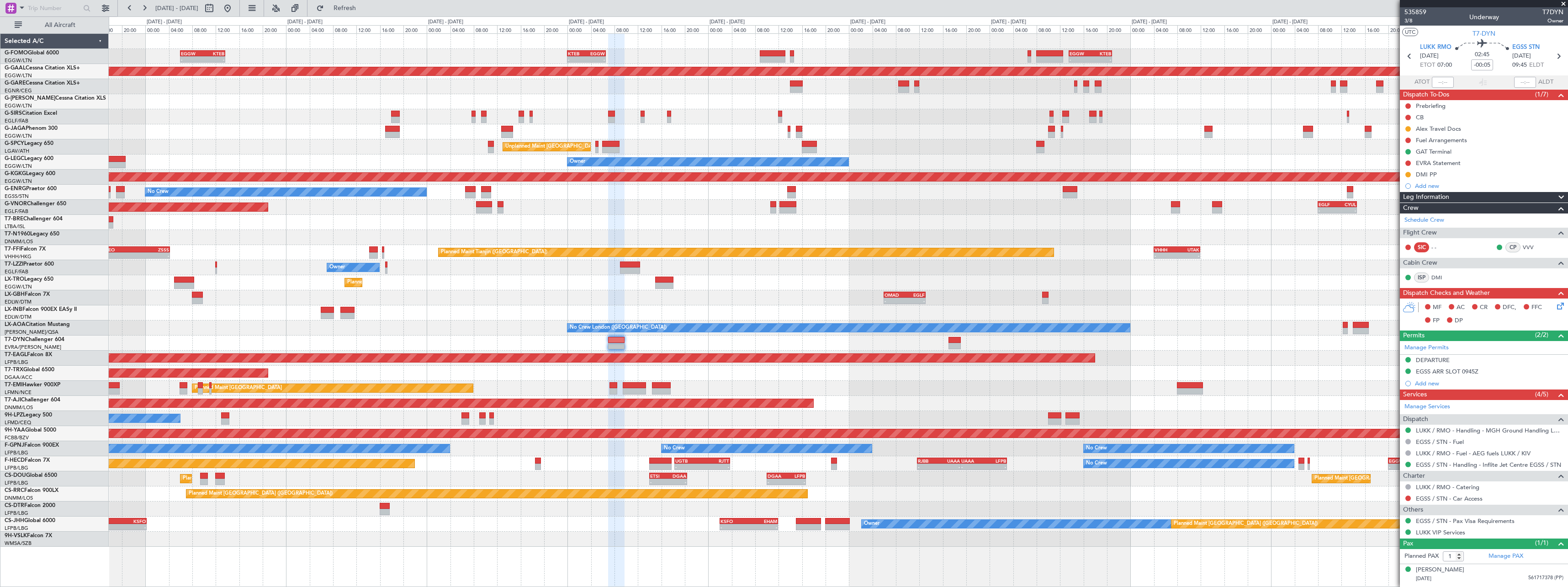
click at [467, 369] on div "- - EGGW 06:00 Z KTEB 13:40 Z - - KTEB 00:00 Z EGGW 06:35 Z - - EGGW 13:30 Z KT…" at bounding box center [838, 290] width 1459 height 513
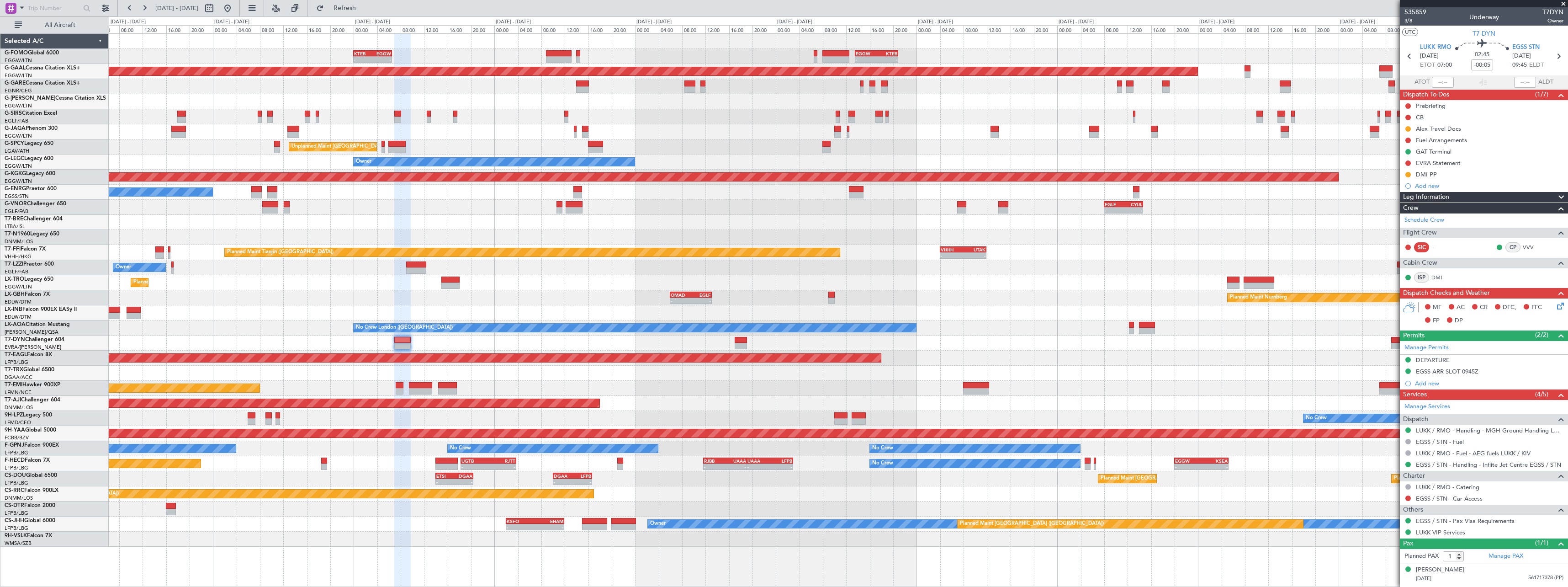
click at [958, 360] on div "Grounded [US_STATE] ([GEOGRAPHIC_DATA])" at bounding box center [838, 358] width 1459 height 15
click at [1077, 355] on div "Grounded [US_STATE] ([GEOGRAPHIC_DATA])" at bounding box center [838, 358] width 1459 height 15
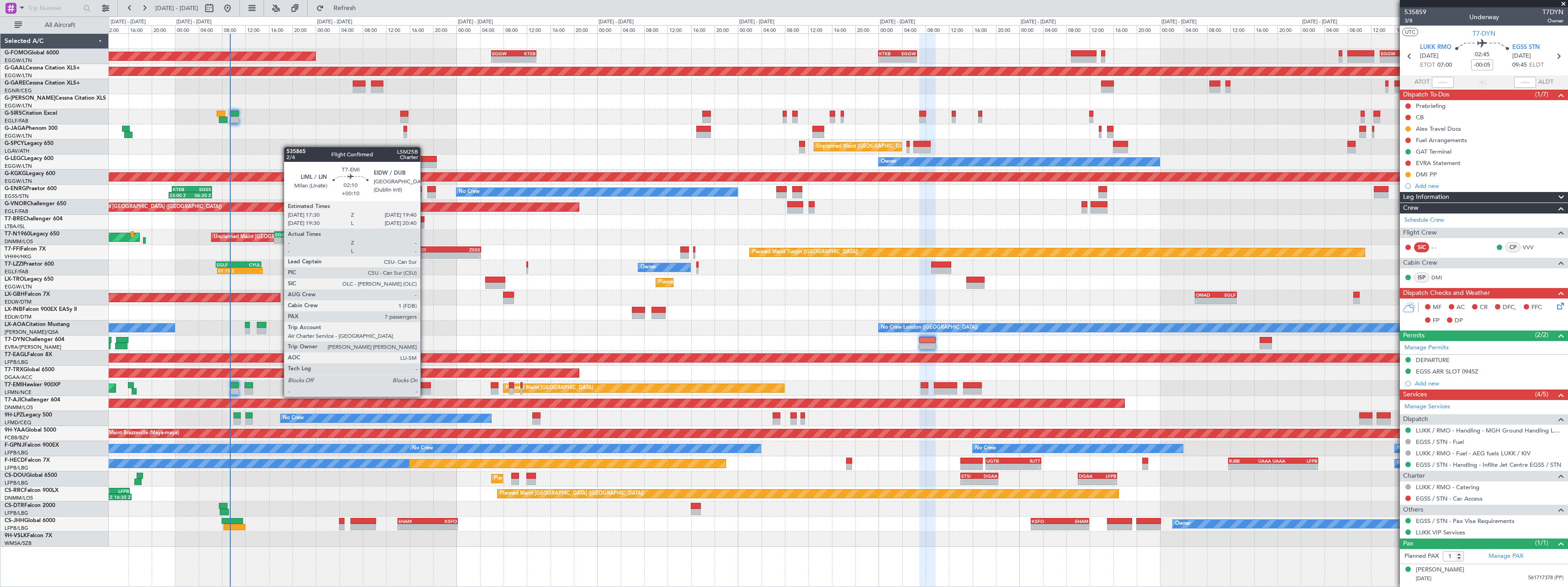
click at [425, 388] on div at bounding box center [424, 385] width 13 height 7
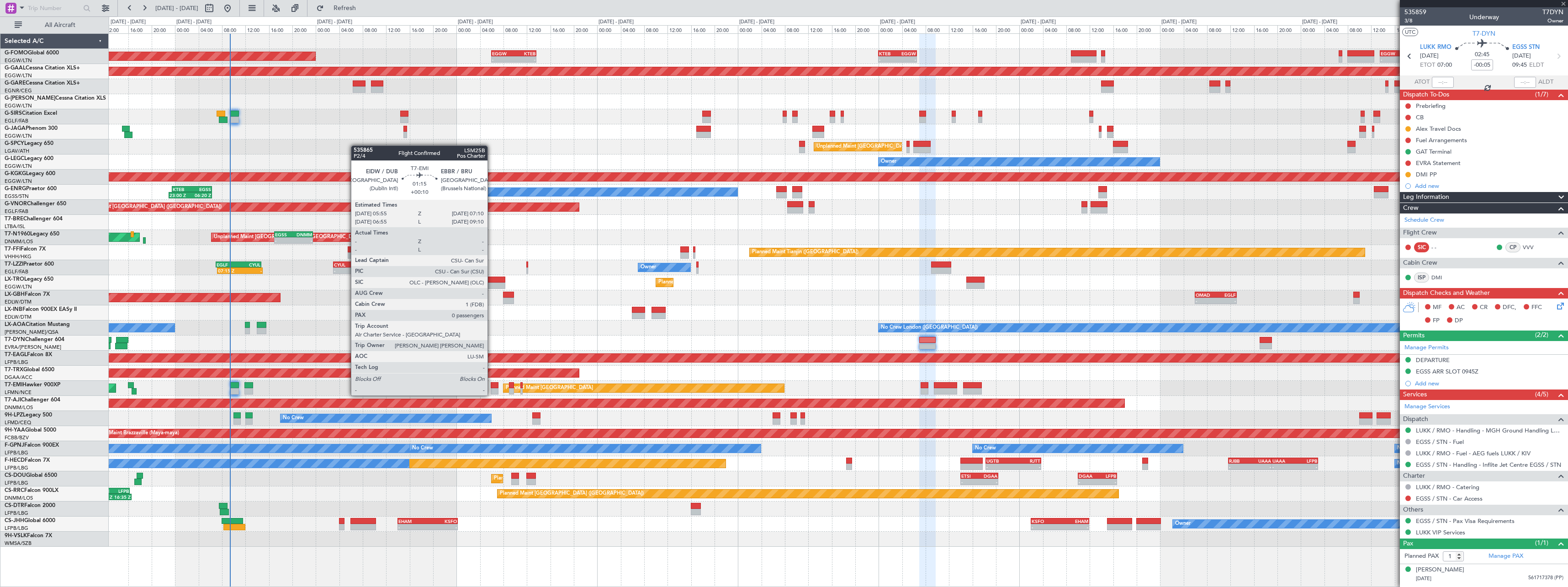
type input "+00:10"
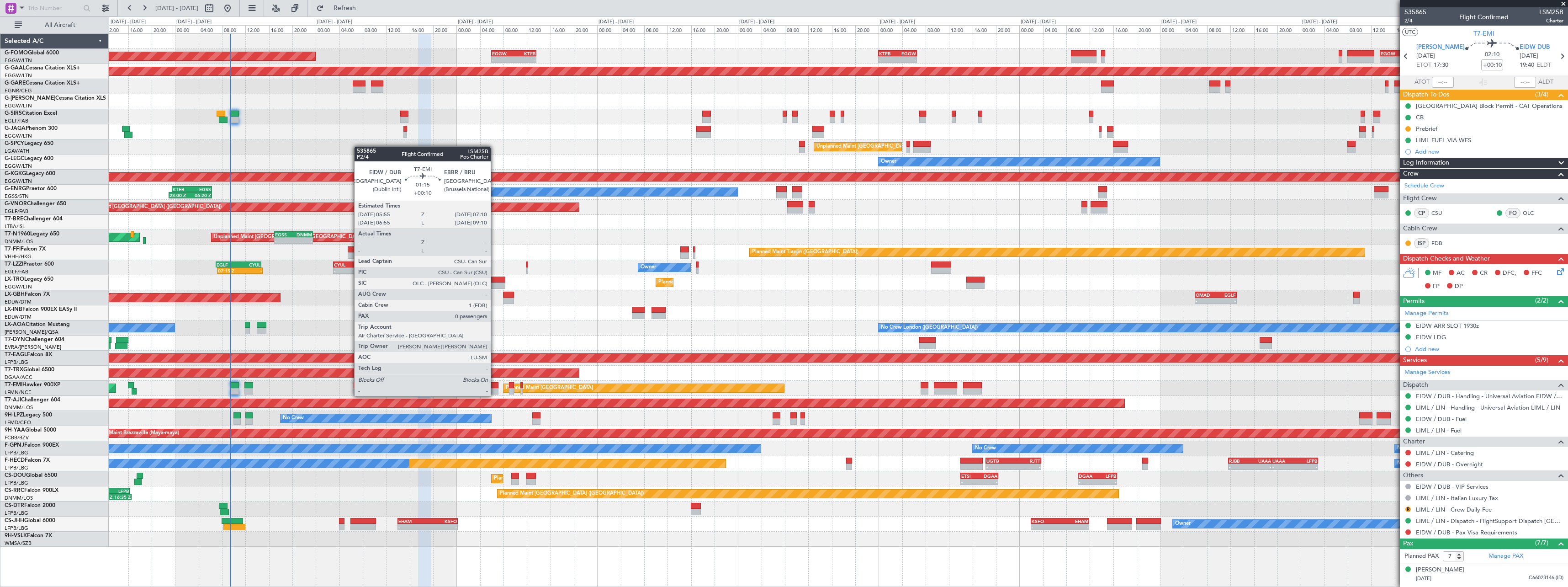
click at [495, 388] on div at bounding box center [495, 391] width 8 height 7
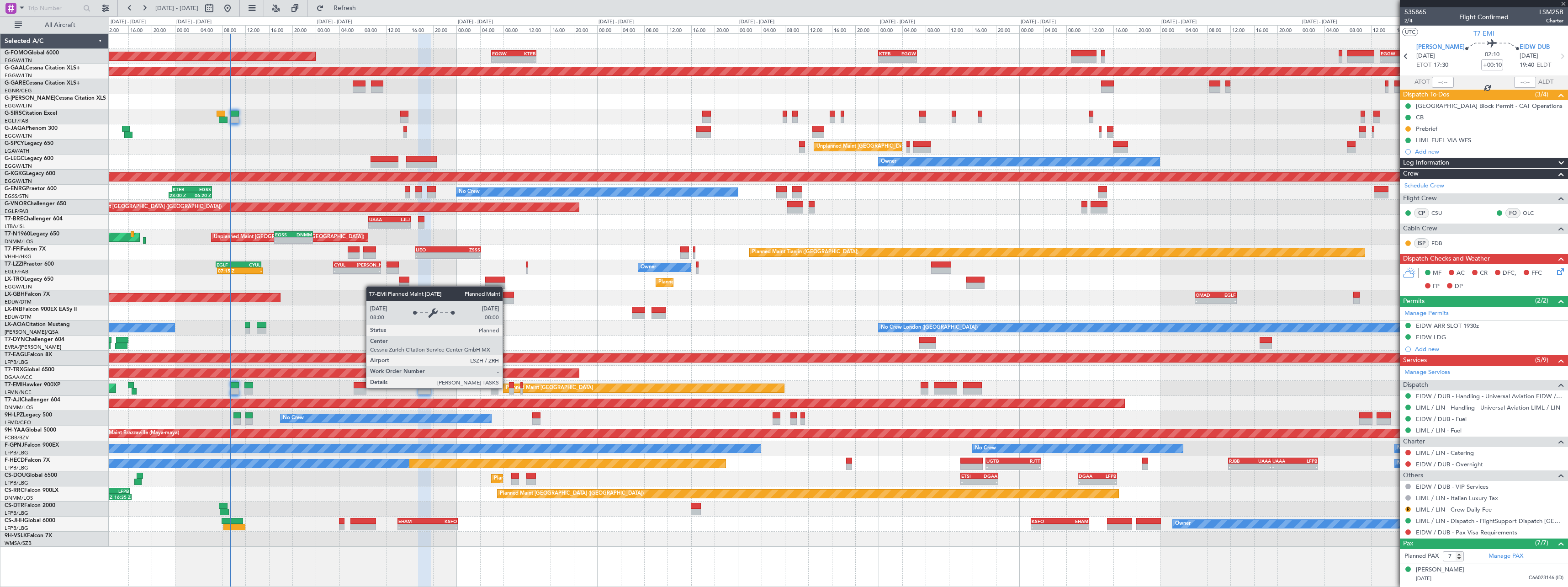
type input "0"
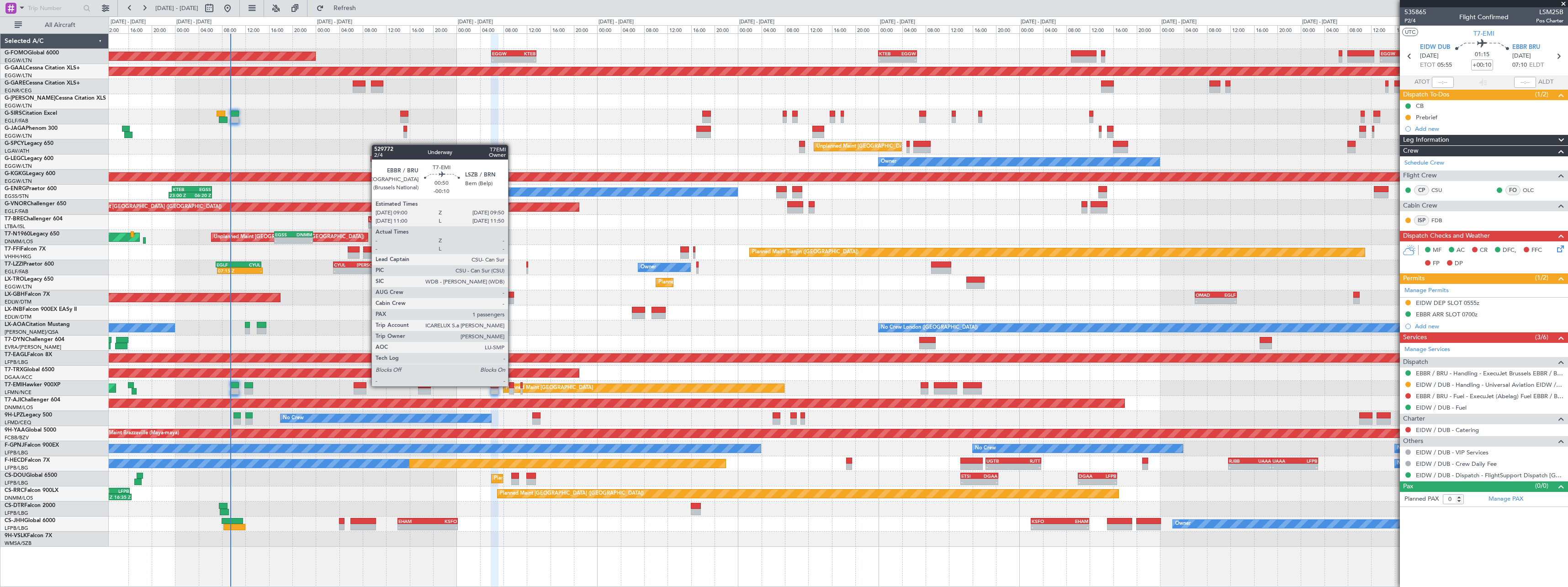
click at [512, 386] on div at bounding box center [511, 385] width 5 height 7
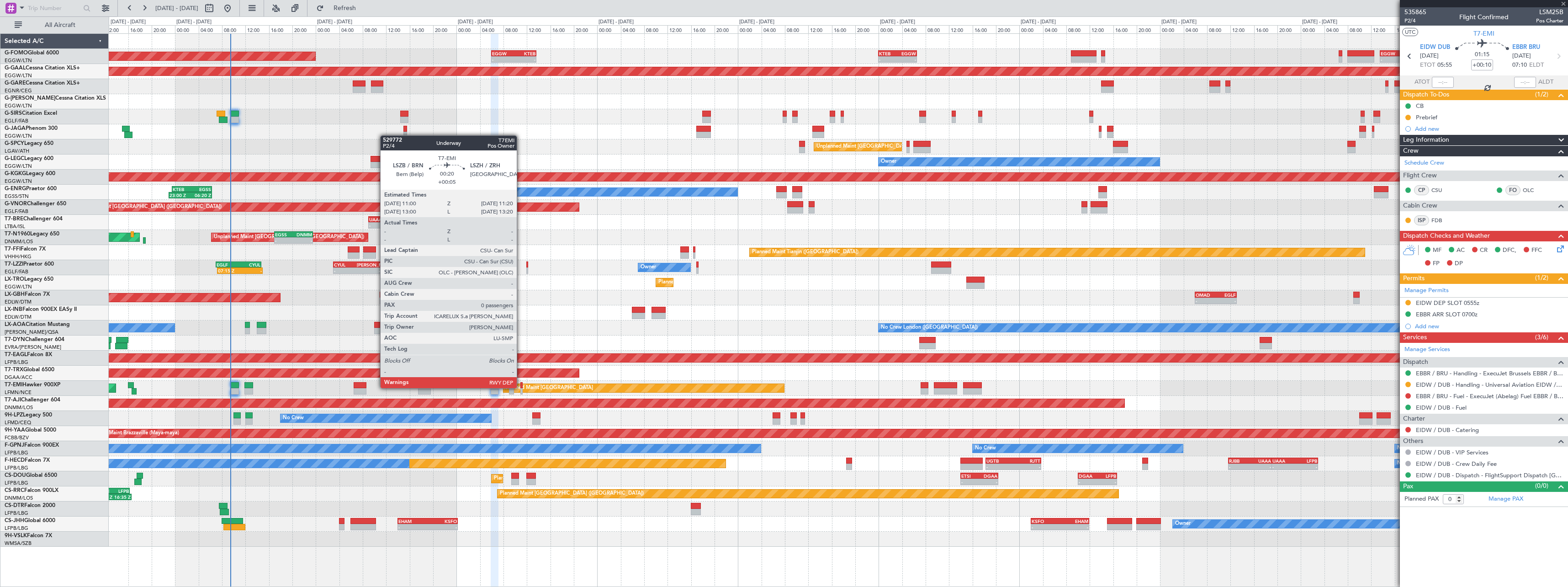
type input "-00:10"
type input "1"
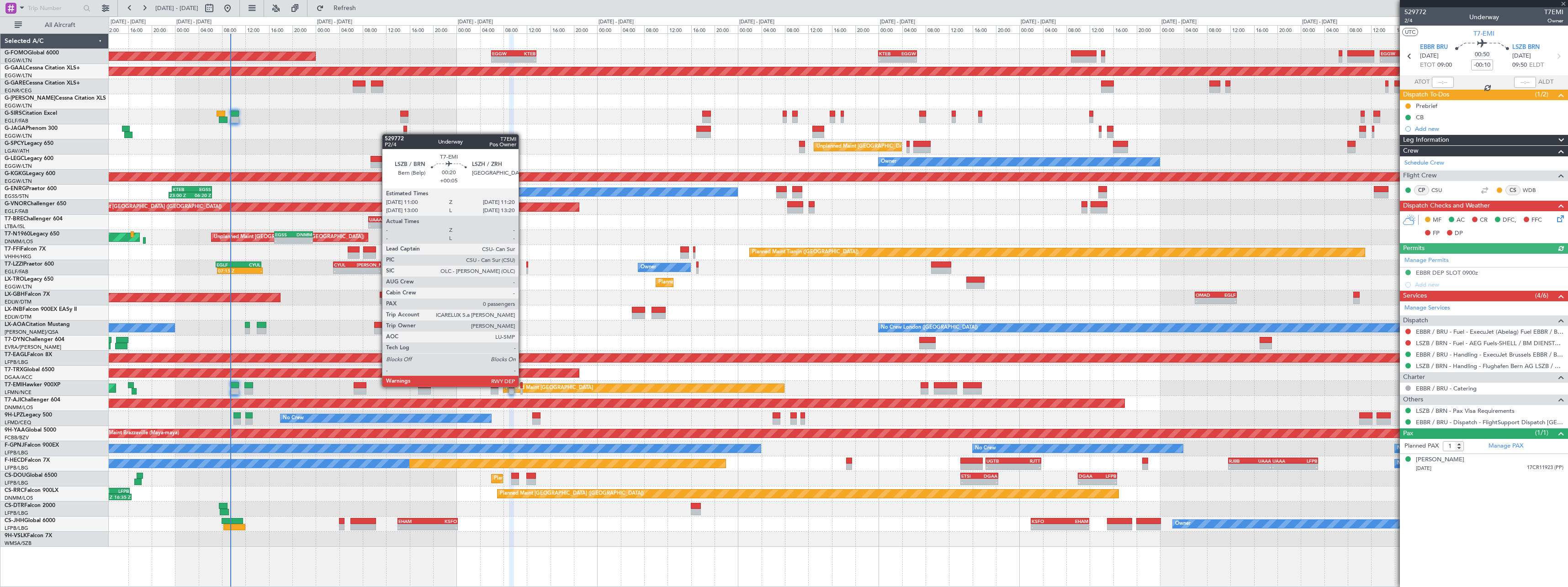
click at [523, 386] on div at bounding box center [521, 385] width 2 height 7
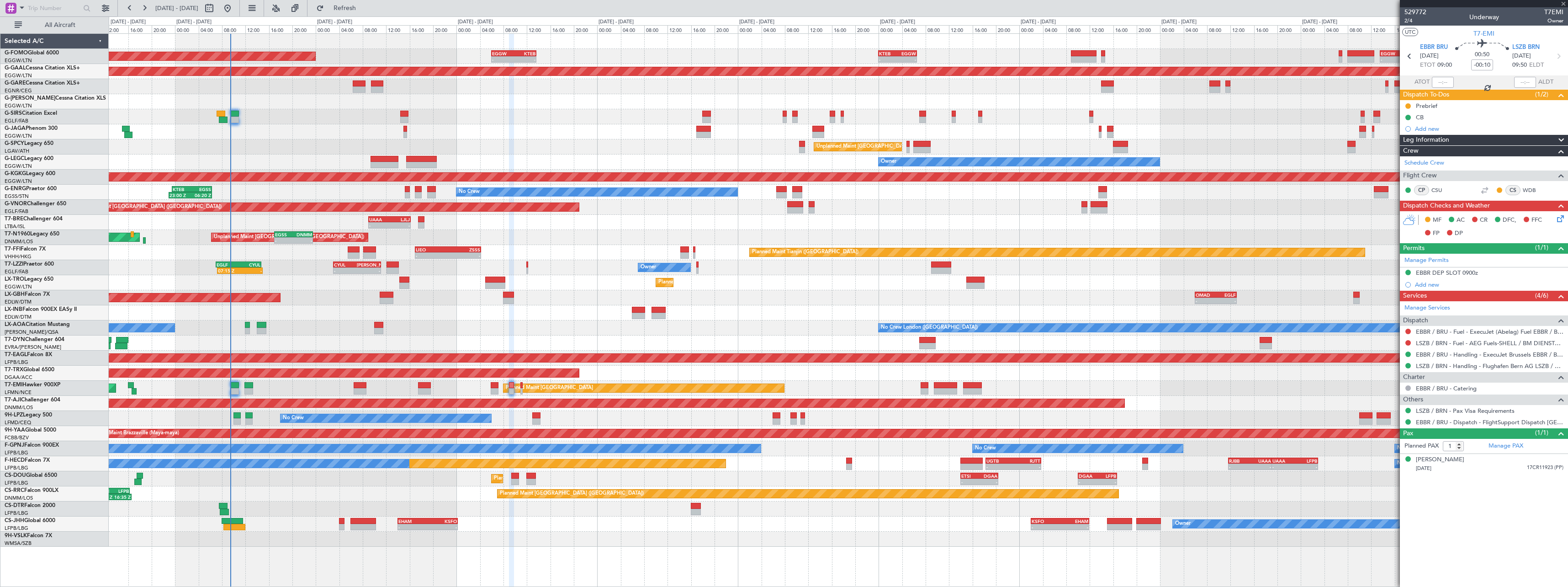
type input "+00:05"
type input "0"
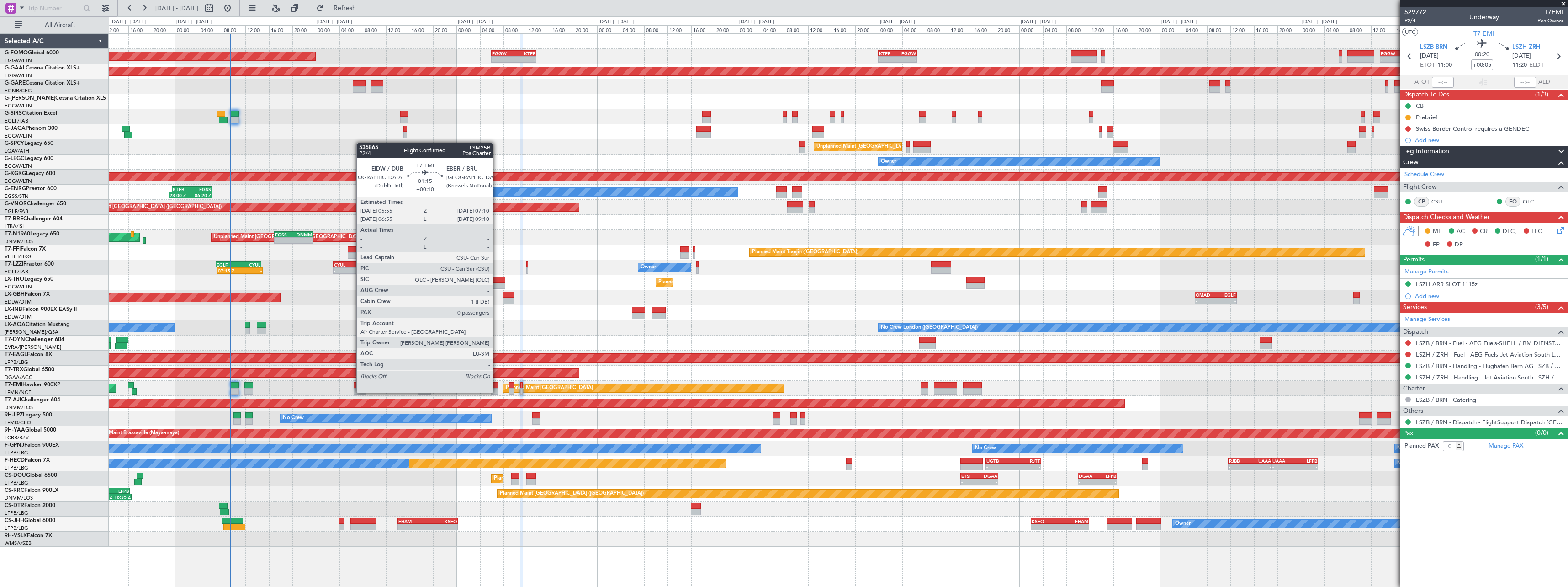
click at [497, 384] on div at bounding box center [495, 385] width 8 height 7
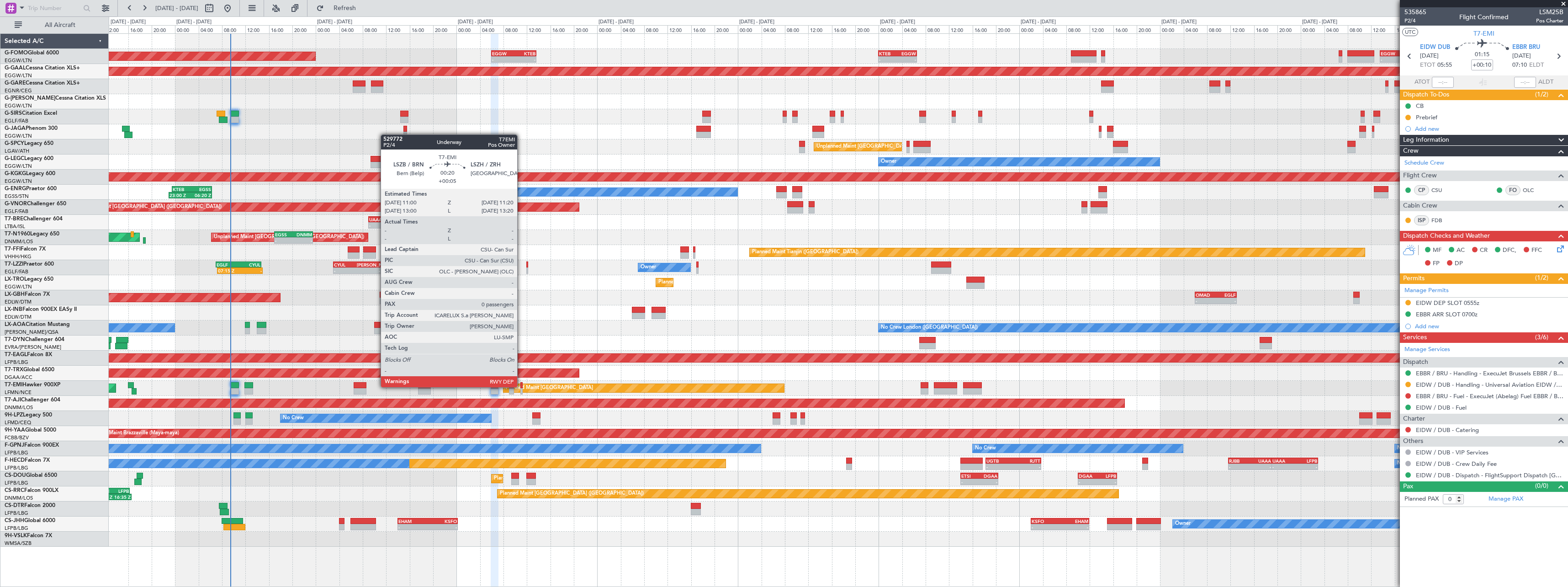
click at [521, 386] on div at bounding box center [521, 385] width 2 height 7
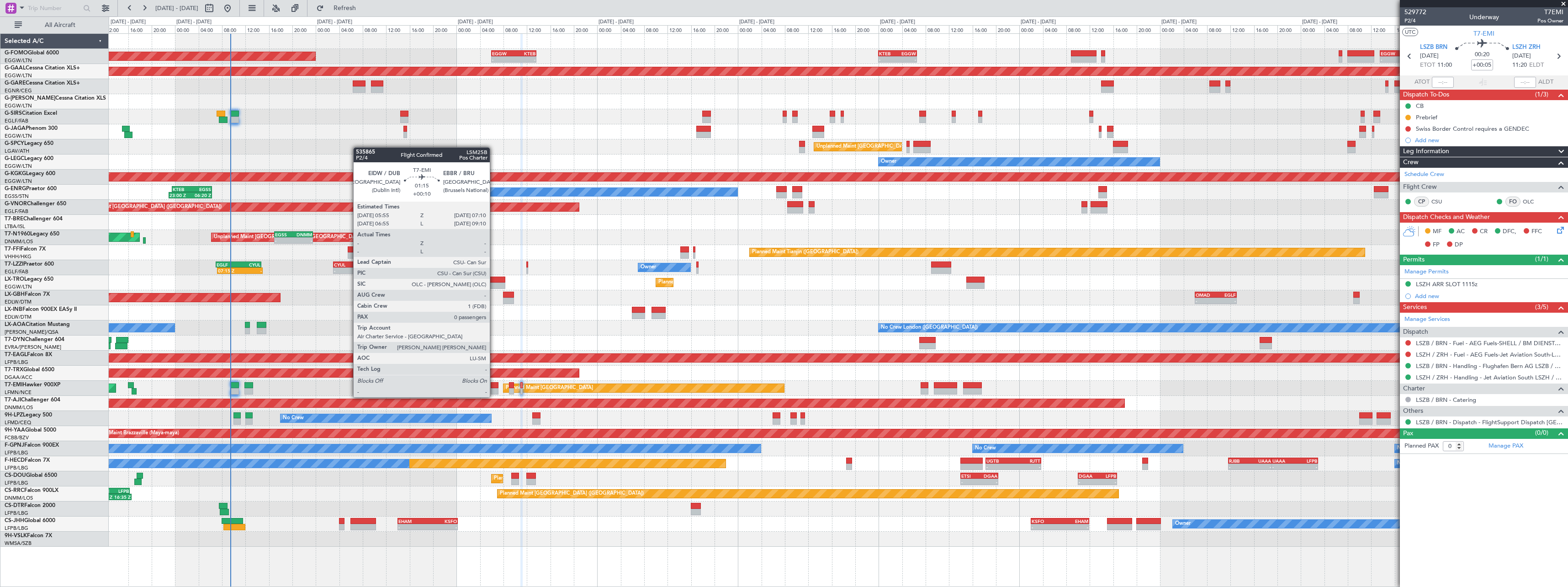
click at [494, 389] on div at bounding box center [495, 391] width 8 height 7
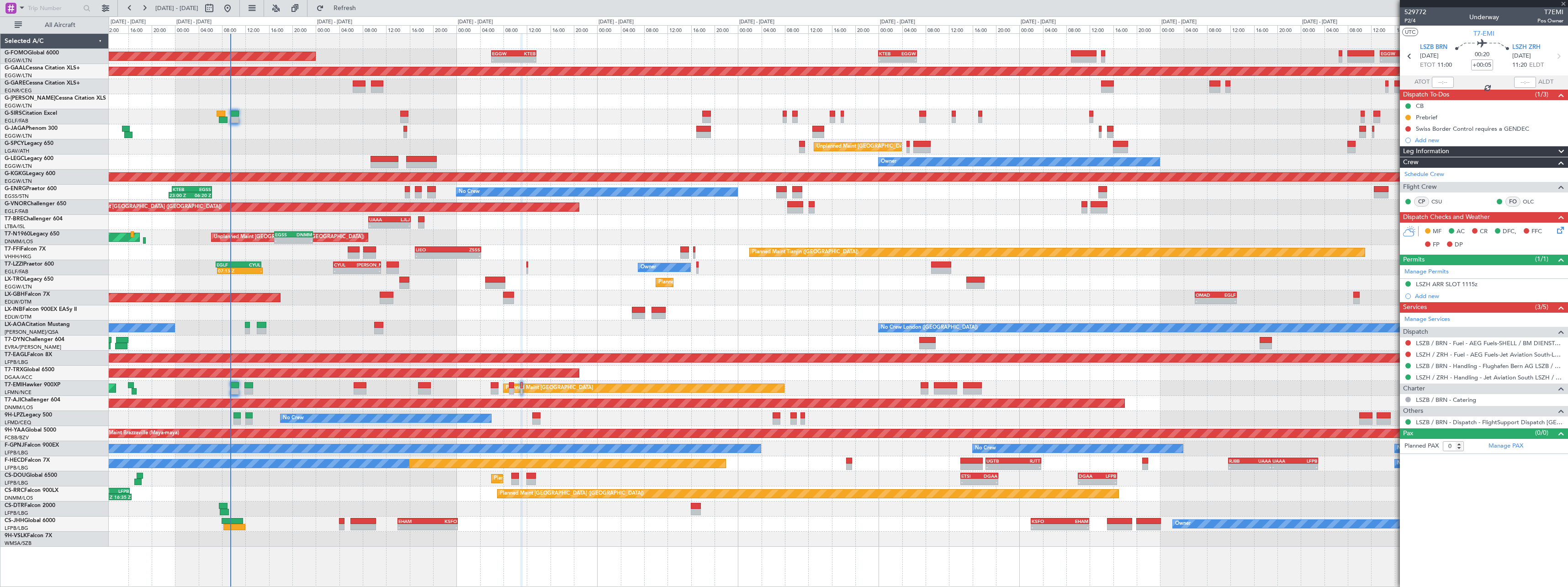
type input "+00:10"
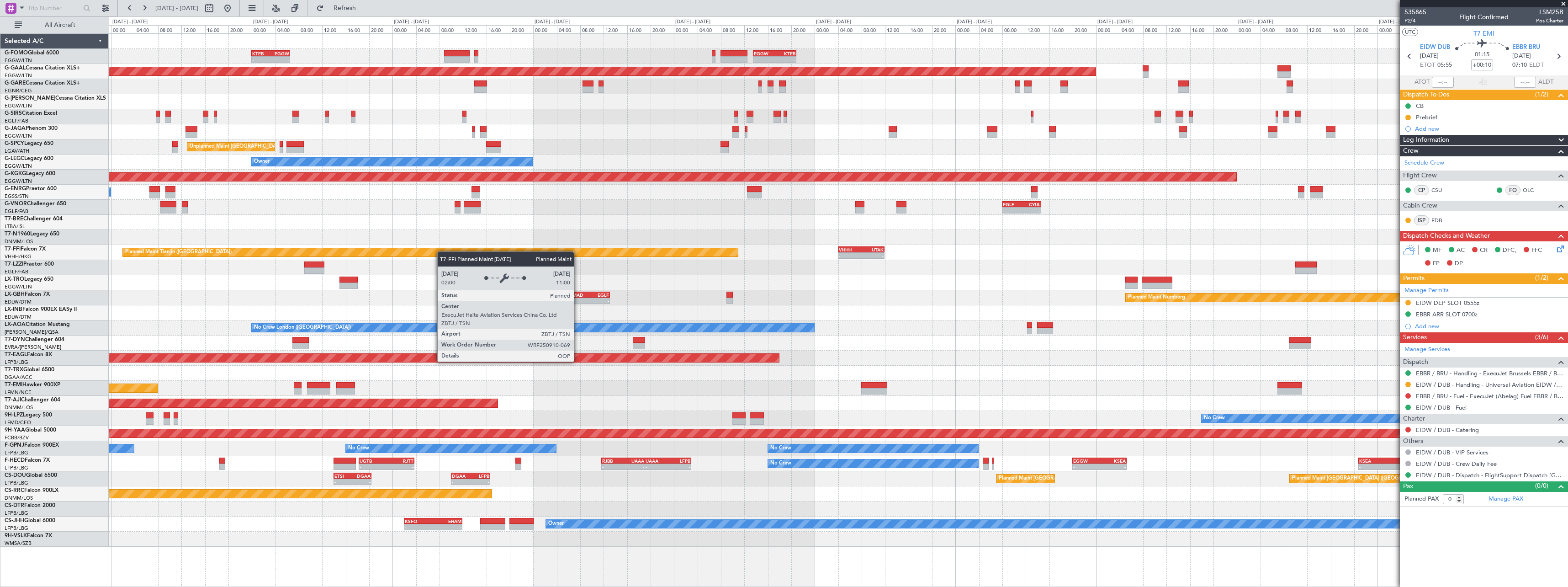
click at [421, 252] on div "Planned Maint Tianjin ([GEOGRAPHIC_DATA])" at bounding box center [431, 252] width 615 height 8
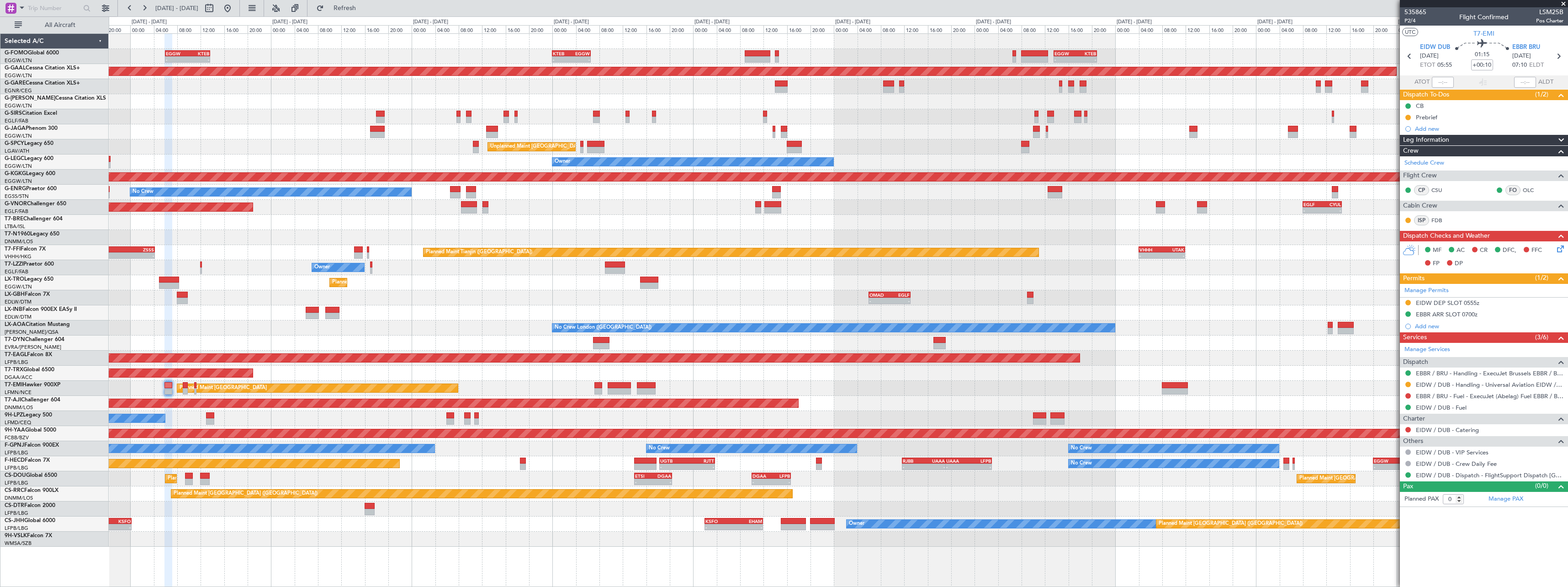
click at [949, 285] on div "- - EGGW 06:00 Z KTEB 13:40 Z - - KTEB 00:00 Z EGGW 06:35 Z - - EGGW 13:30 Z KT…" at bounding box center [838, 290] width 1459 height 513
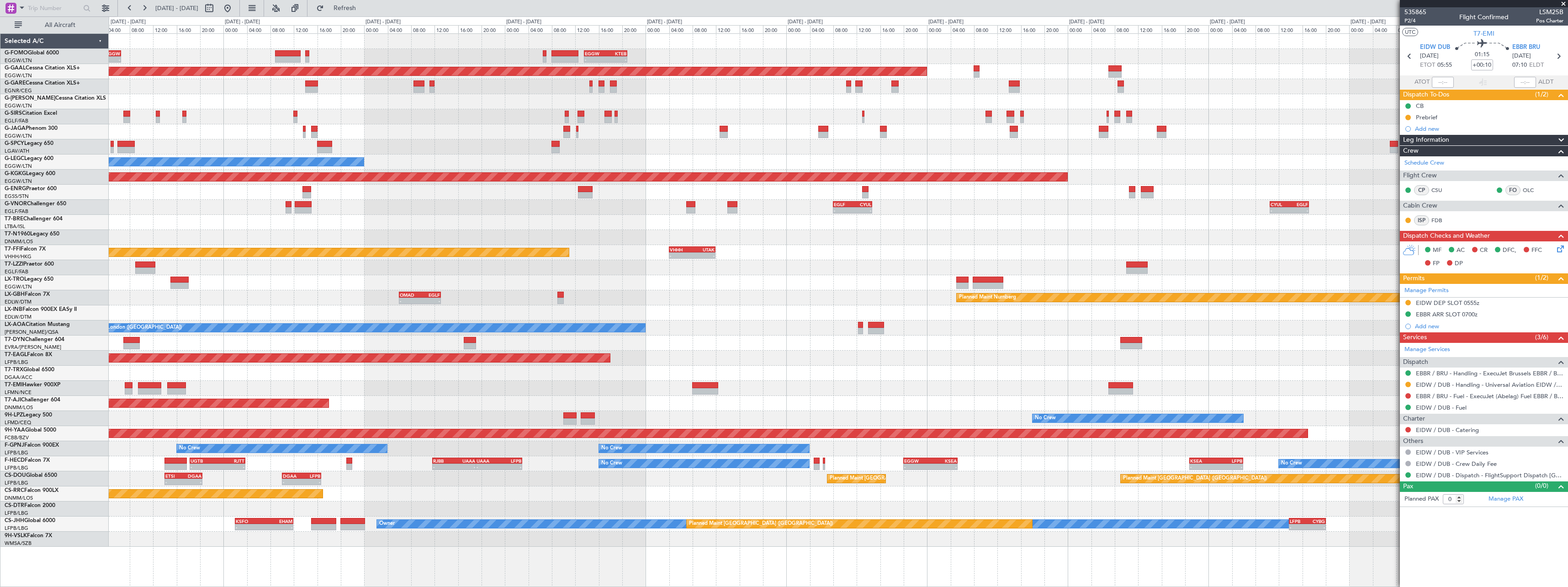
click at [830, 285] on div "Planned Maint Dusseldorf" at bounding box center [838, 282] width 1459 height 15
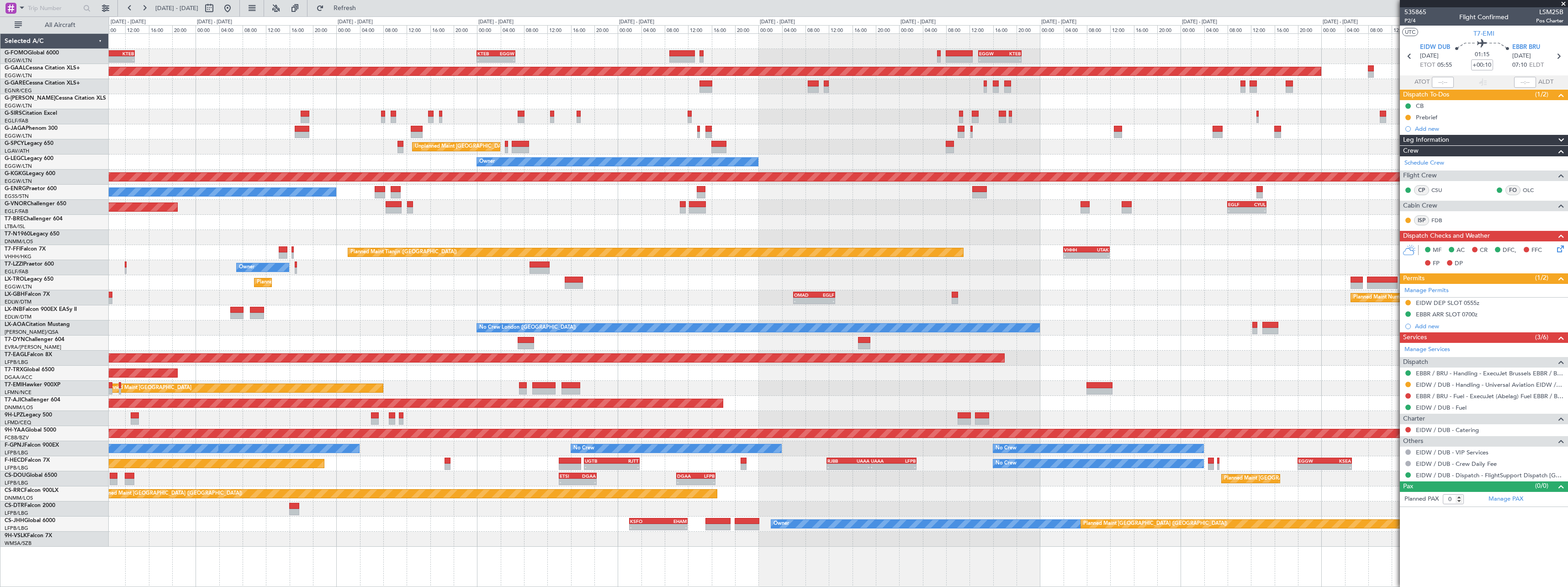
click at [1345, 462] on div "- - KTEB 00:00 Z EGGW 06:35 Z - - EGGW 13:30 Z KTEB 20:55 Z EGGW 06:00 Z KTEB 1…" at bounding box center [838, 290] width 1459 height 513
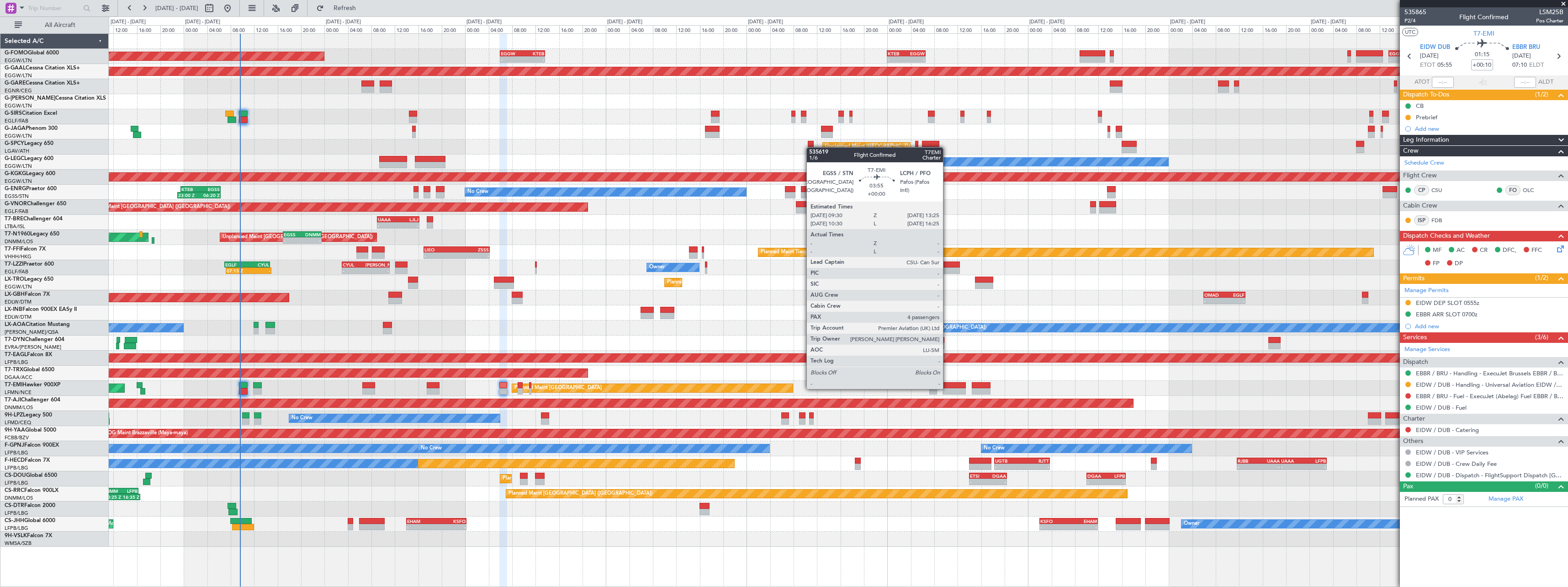
click at [947, 388] on div at bounding box center [955, 391] width 24 height 7
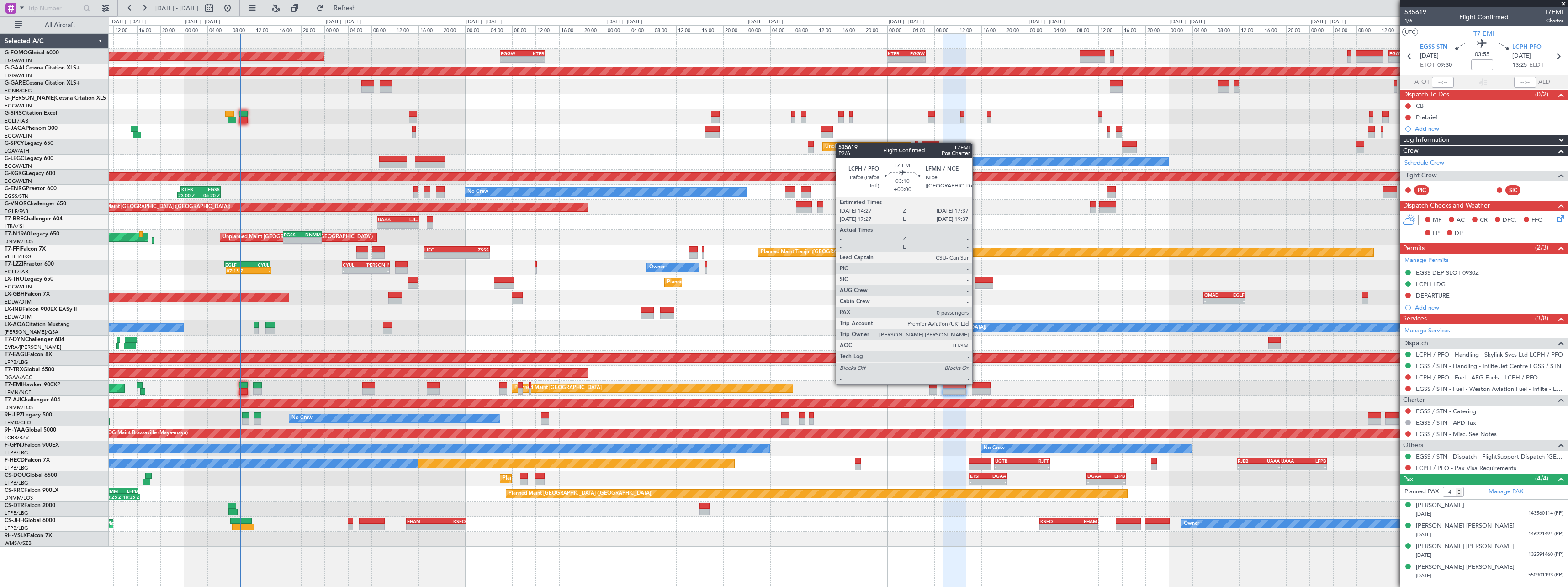
click at [977, 383] on div at bounding box center [980, 385] width 18 height 7
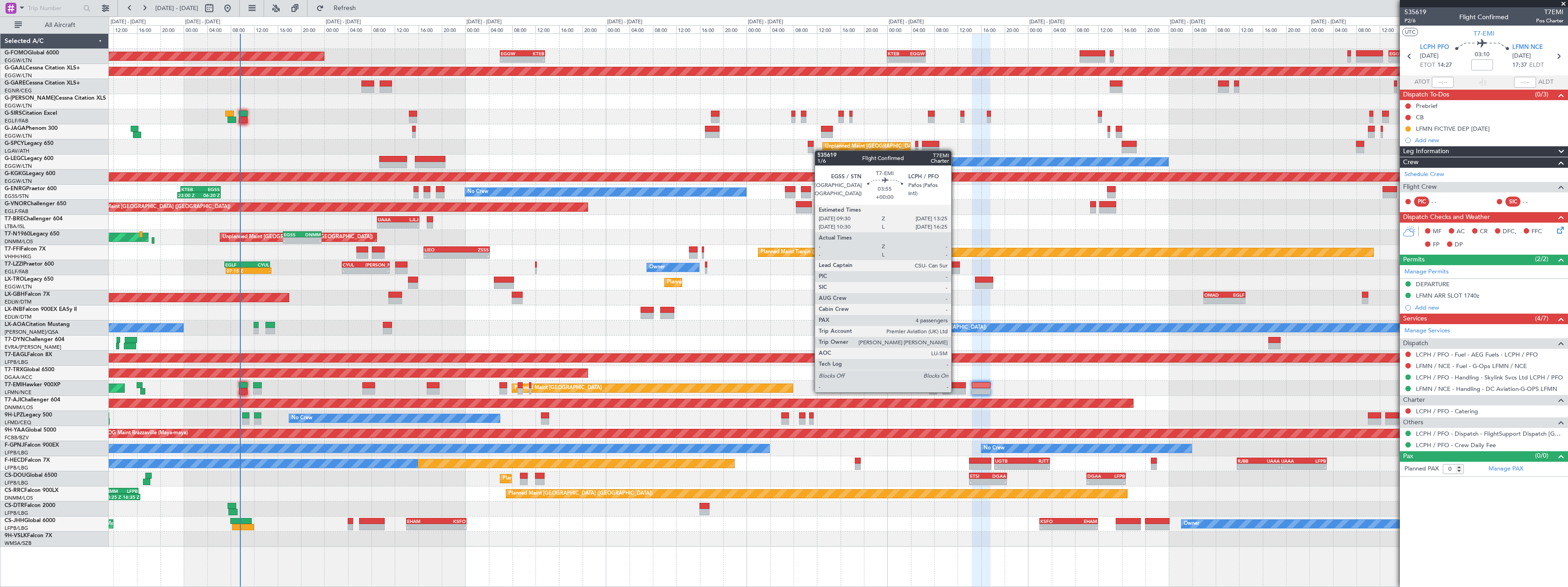
click at [955, 392] on div at bounding box center [955, 391] width 24 height 7
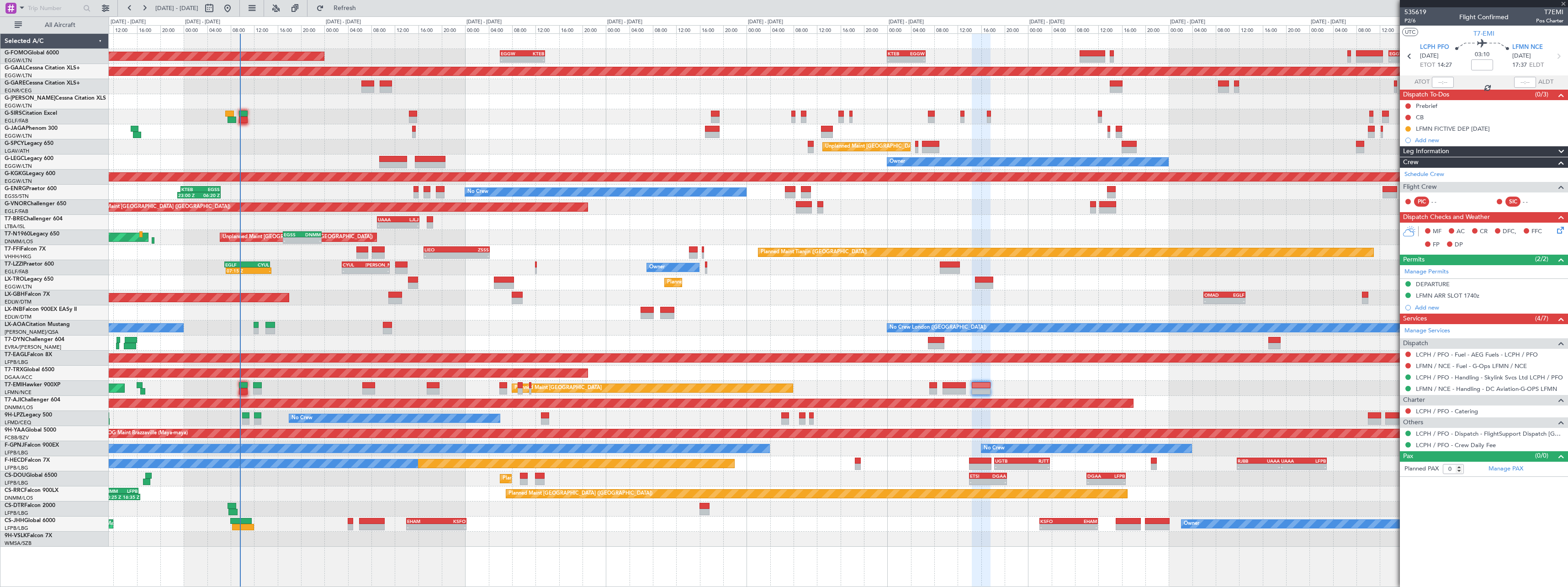
type input "4"
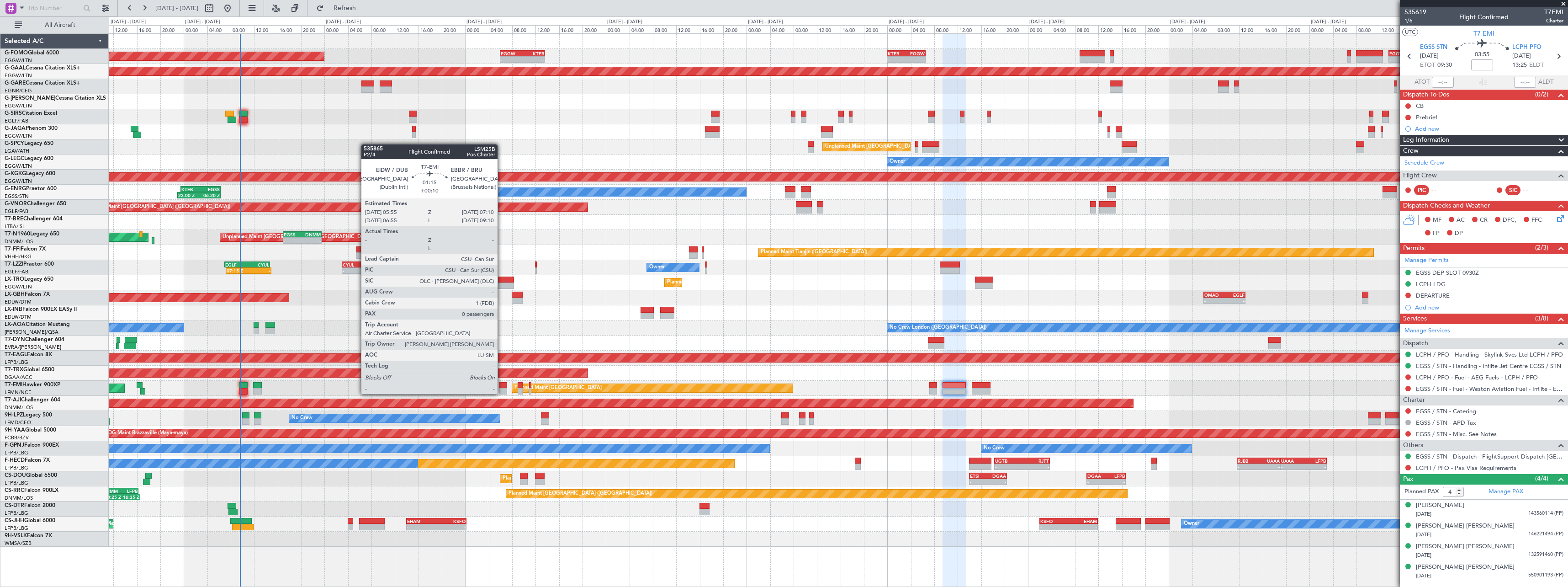
click at [502, 386] on div at bounding box center [503, 385] width 8 height 7
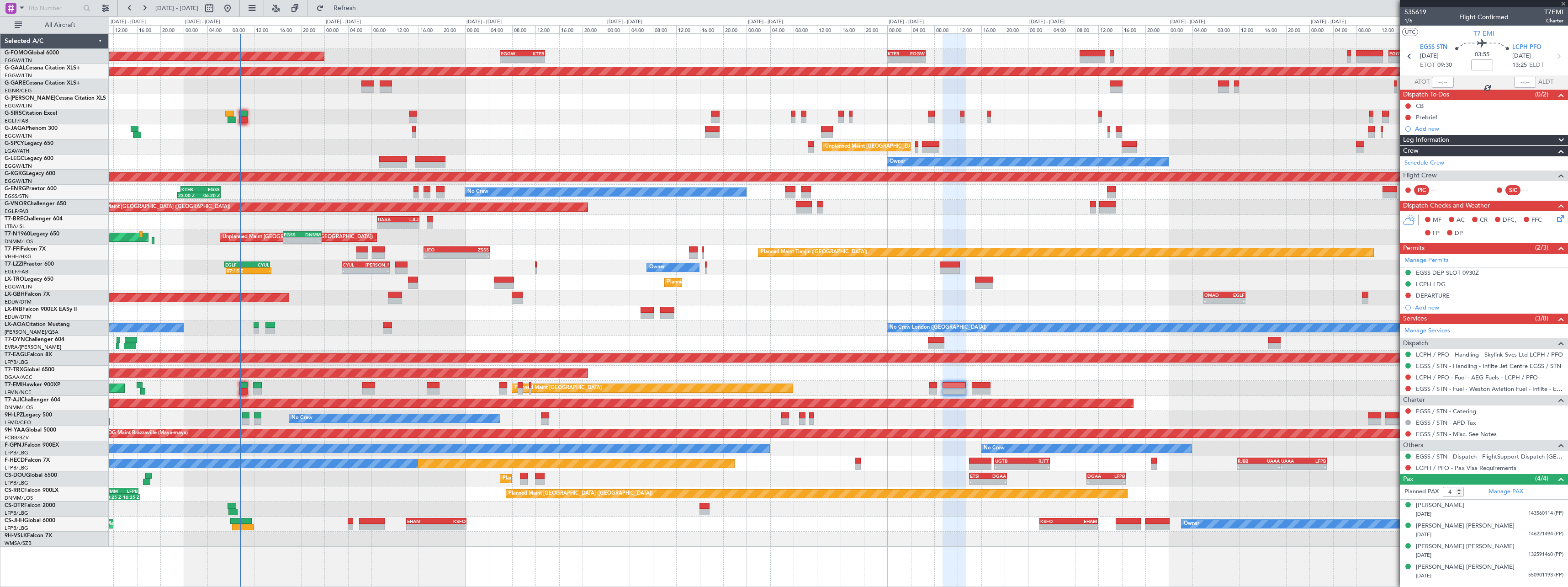
type input "+00:10"
type input "0"
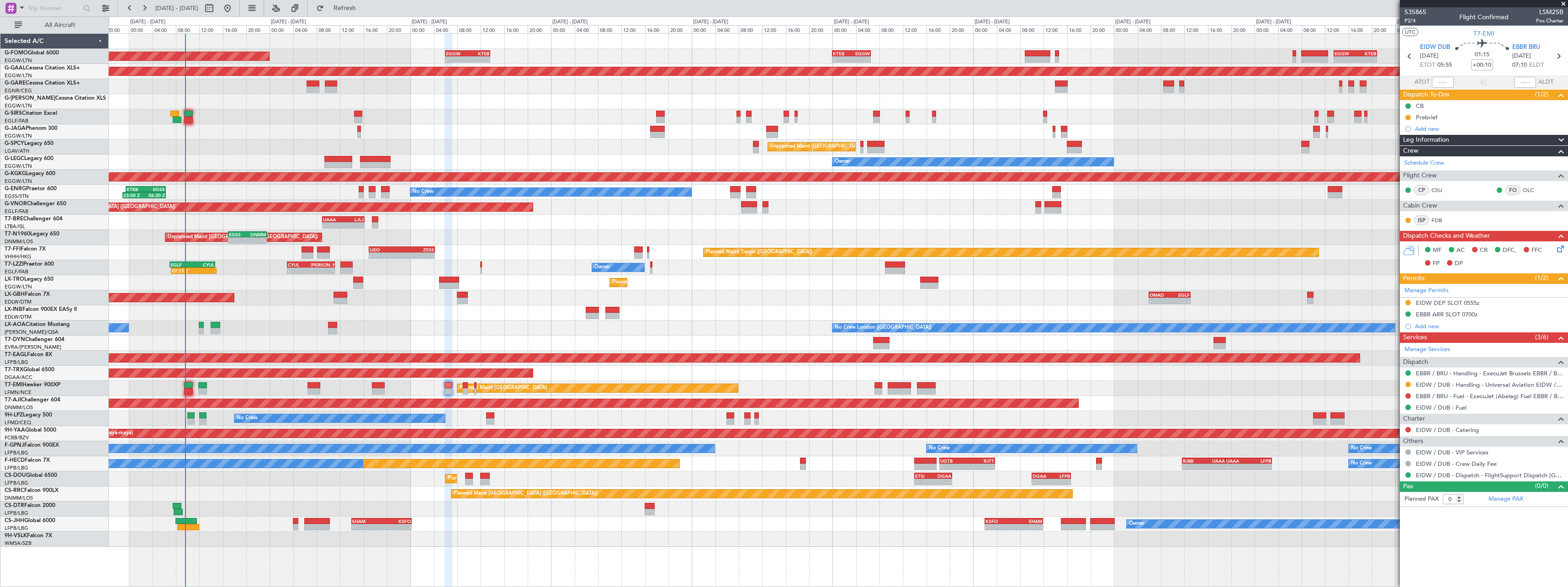
click at [691, 418] on div "No Crew No Crew" at bounding box center [838, 418] width 1459 height 15
click at [1440, 302] on div "EIDW DEP SLOT 0555z" at bounding box center [1448, 302] width 63 height 8
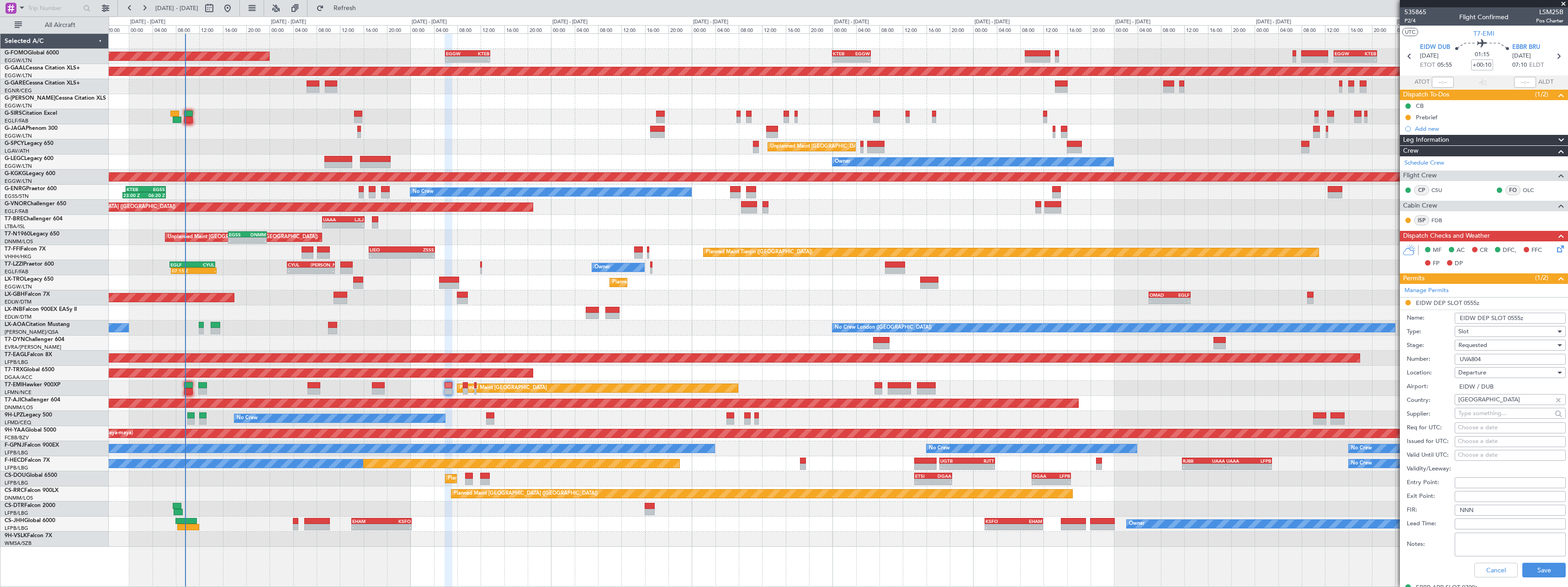
click at [1520, 319] on input "EIDW DEP SLOT 0555z" at bounding box center [1510, 318] width 111 height 11
type input "EIDW DEP SLOT 0700z"
click at [1499, 346] on div "Requested" at bounding box center [1508, 345] width 97 height 14
click at [1492, 417] on span "Received OK" at bounding box center [1507, 414] width 96 height 14
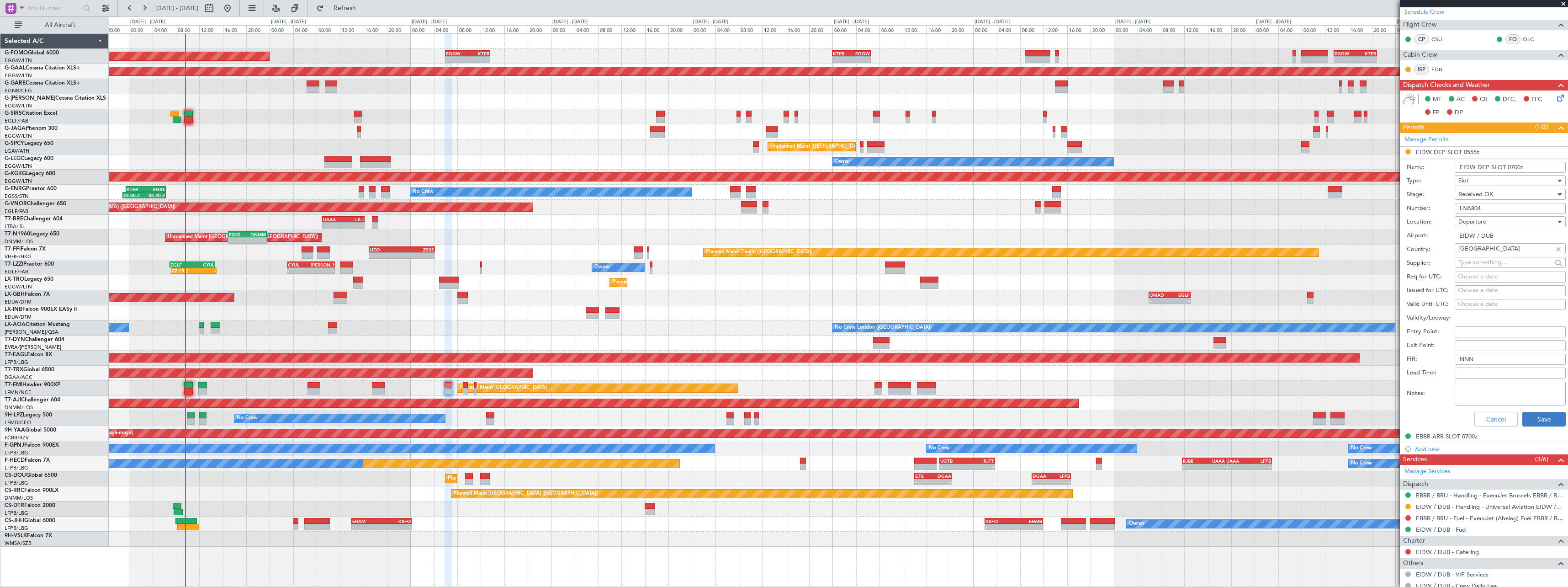
scroll to position [192, 0]
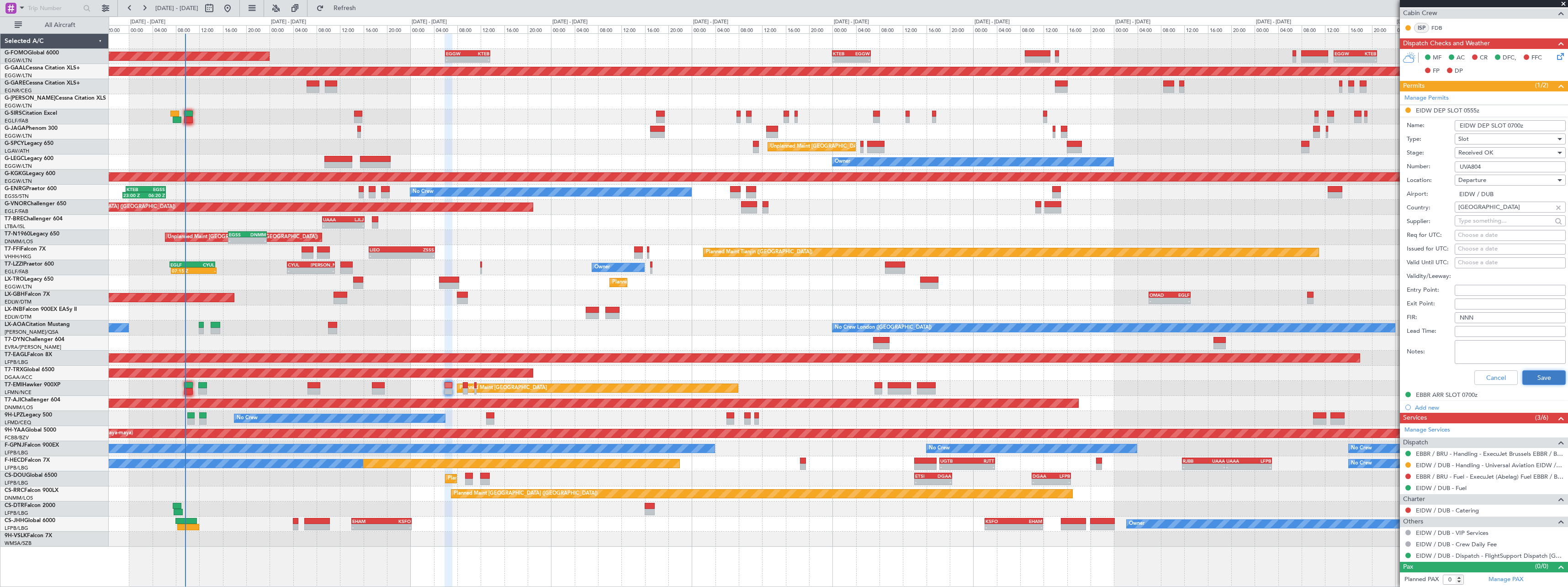
click at [1531, 377] on button "Save" at bounding box center [1544, 378] width 43 height 15
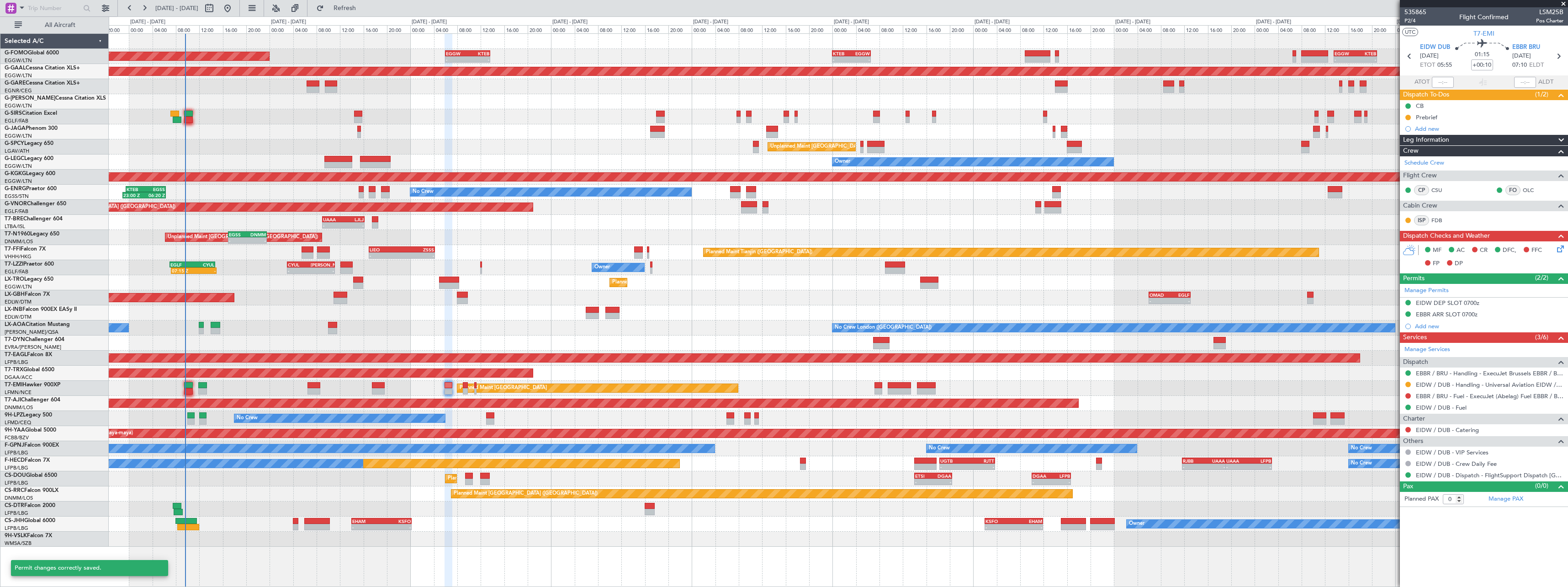
scroll to position [0, 0]
click at [1408, 383] on button at bounding box center [1408, 384] width 5 height 5
click at [1390, 493] on span "Confirmed" at bounding box center [1382, 493] width 28 height 9
click at [1429, 291] on link "Manage Permits" at bounding box center [1426, 291] width 44 height 9
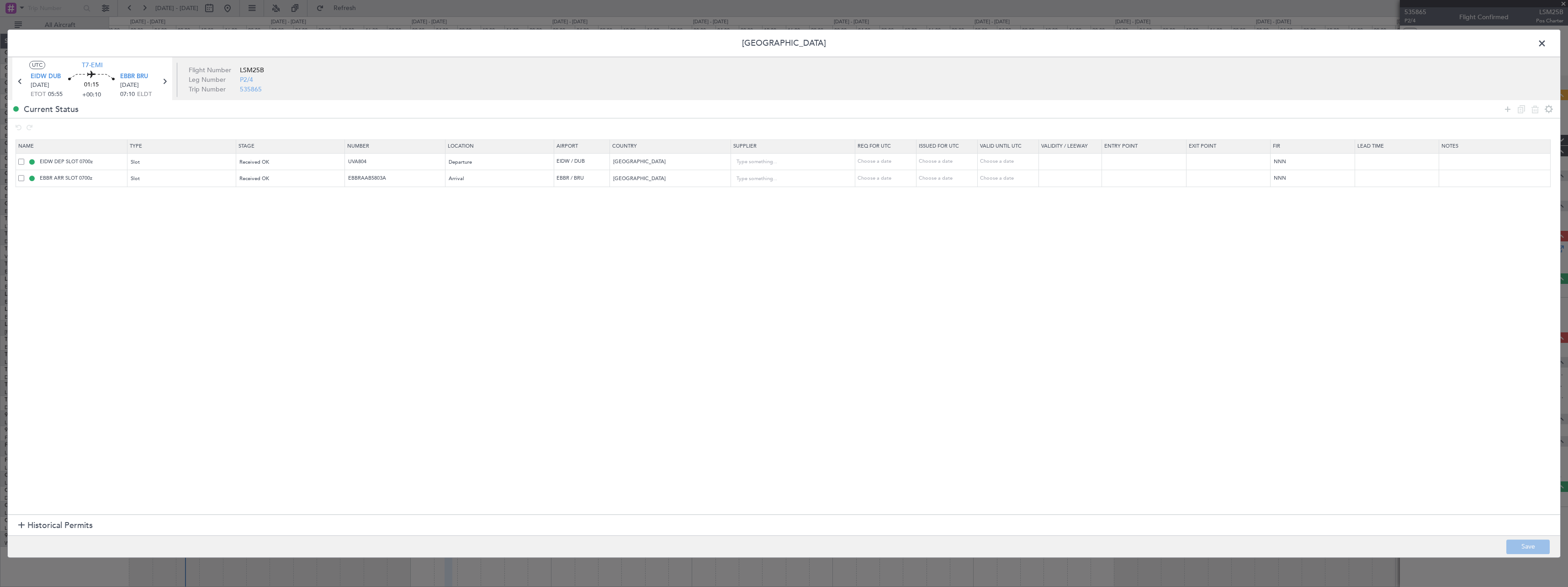
click at [21, 161] on span at bounding box center [21, 161] width 6 height 6
click at [24, 159] on input "checkbox" at bounding box center [24, 159] width 0 height 0
drag, startPoint x: 1505, startPoint y: 106, endPoint x: 1498, endPoint y: 108, distance: 7.3
click at [1505, 105] on icon at bounding box center [1508, 109] width 11 height 11
click at [23, 197] on span at bounding box center [21, 195] width 6 height 6
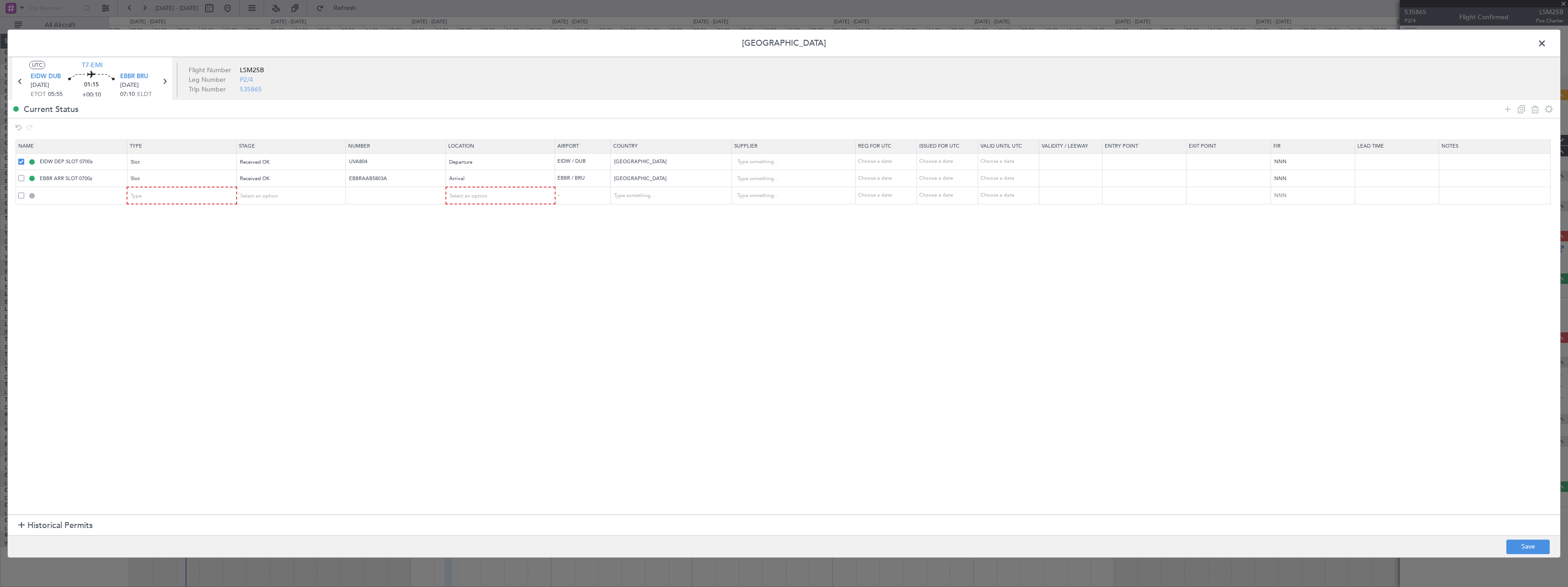
click at [24, 192] on input "checkbox" at bounding box center [24, 192] width 0 height 0
click at [21, 162] on span at bounding box center [21, 161] width 6 height 6
click at [24, 159] on input "checkbox" at bounding box center [24, 159] width 0 height 0
click at [1536, 111] on icon at bounding box center [1535, 109] width 11 height 11
click at [20, 180] on span at bounding box center [21, 178] width 6 height 6
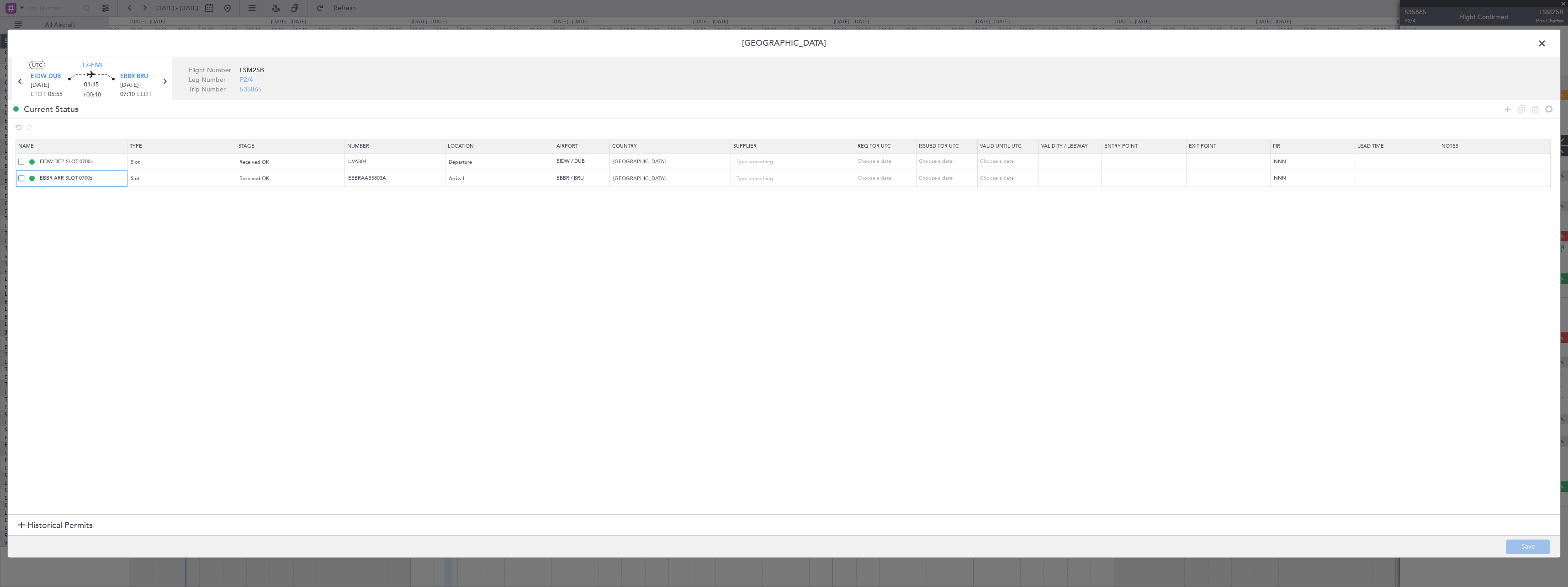
click at [24, 175] on input "checkbox" at bounding box center [24, 175] width 0 height 0
click at [20, 180] on span at bounding box center [21, 178] width 6 height 6
click at [24, 175] on input "checkbox" at bounding box center [24, 175] width 0 height 0
click at [21, 164] on span at bounding box center [21, 161] width 6 height 6
click at [24, 159] on input "checkbox" at bounding box center [24, 159] width 0 height 0
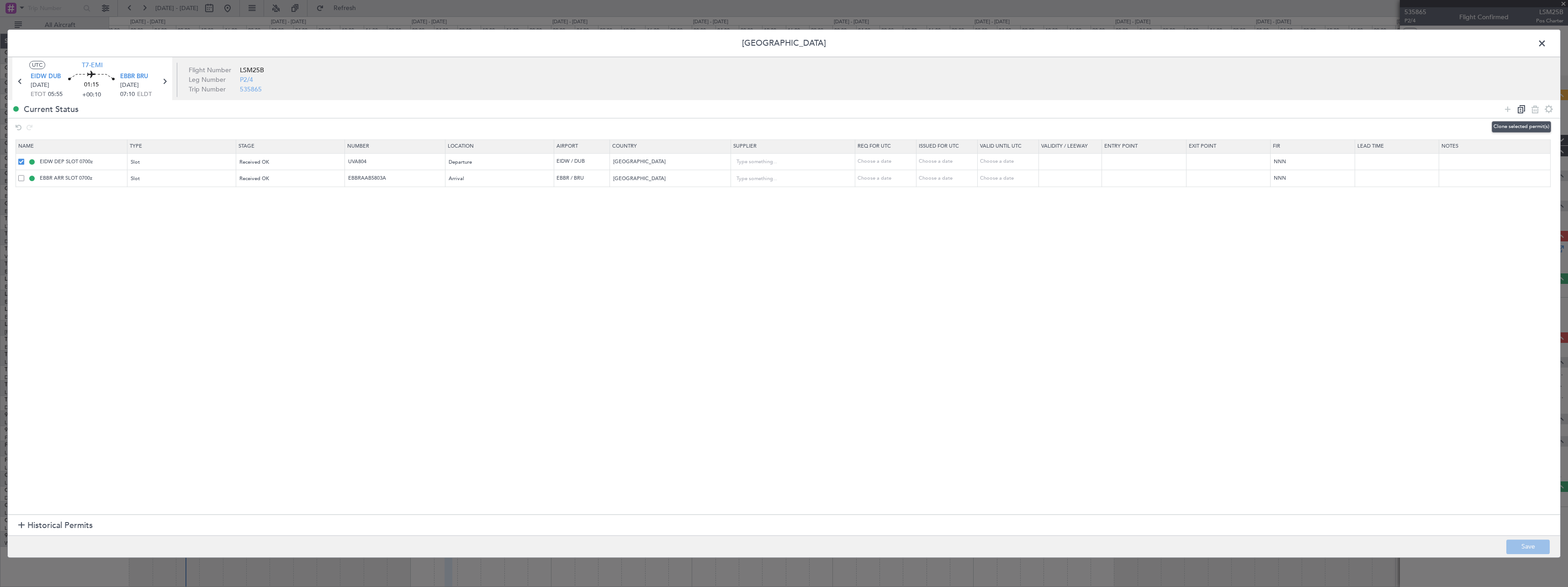
click at [1518, 107] on icon at bounding box center [1522, 109] width 11 height 11
click at [298, 199] on div "Received OK" at bounding box center [288, 195] width 96 height 14
click at [276, 217] on span "Denied" at bounding box center [293, 215] width 102 height 14
click at [87, 193] on input "EIDW DEP SLOT 0700z" at bounding box center [82, 195] width 88 height 8
click at [89, 196] on input "EIDW DEP SLOT 0700z" at bounding box center [82, 195] width 88 height 8
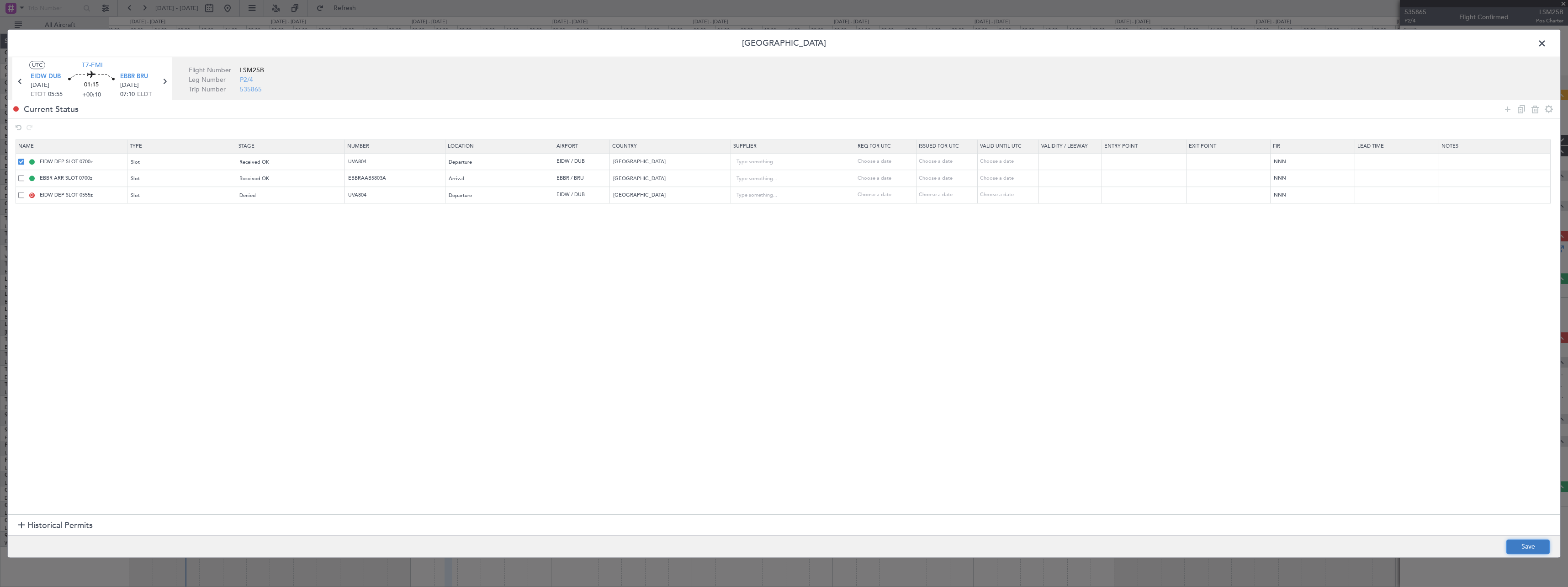
click at [1522, 548] on button "Save" at bounding box center [1528, 546] width 43 height 15
type input "EIDW DEP SLOT"
click at [1547, 46] on span at bounding box center [1547, 46] width 0 height 18
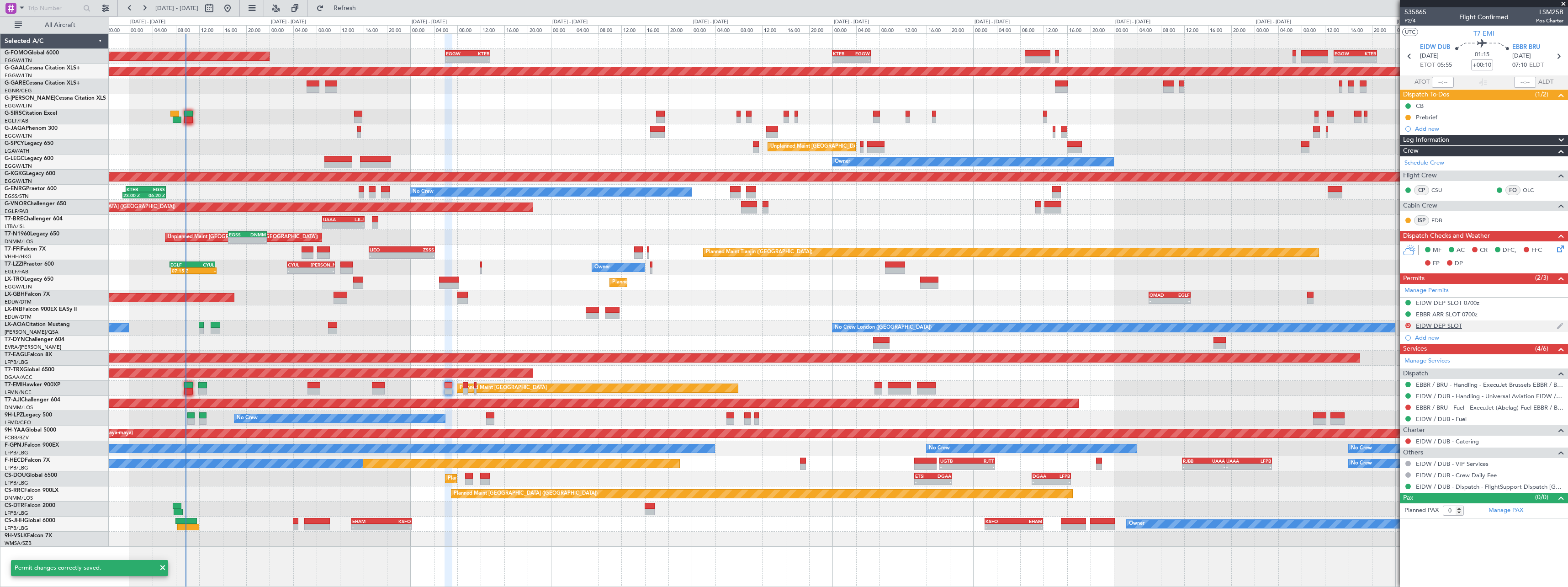
click at [1456, 329] on div "EIDW DEP SLOT" at bounding box center [1439, 325] width 46 height 8
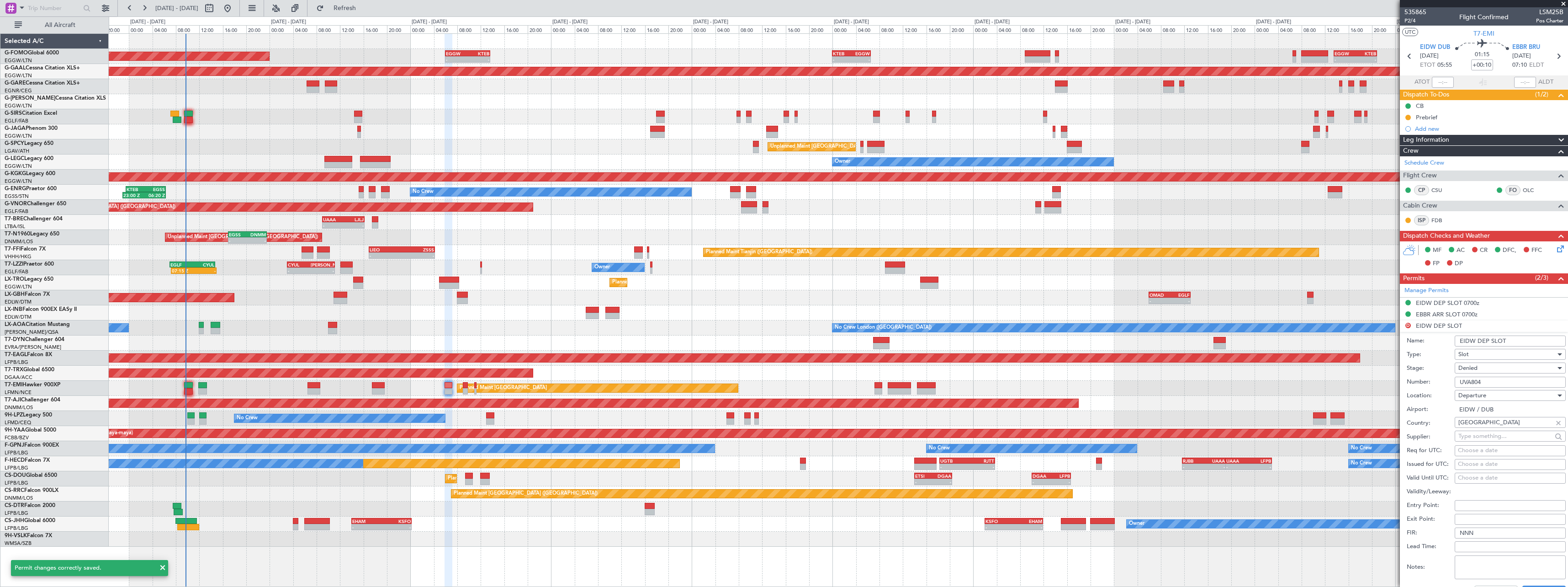
click at [1540, 344] on input "EIDW DEP SLOT" at bounding box center [1510, 341] width 111 height 11
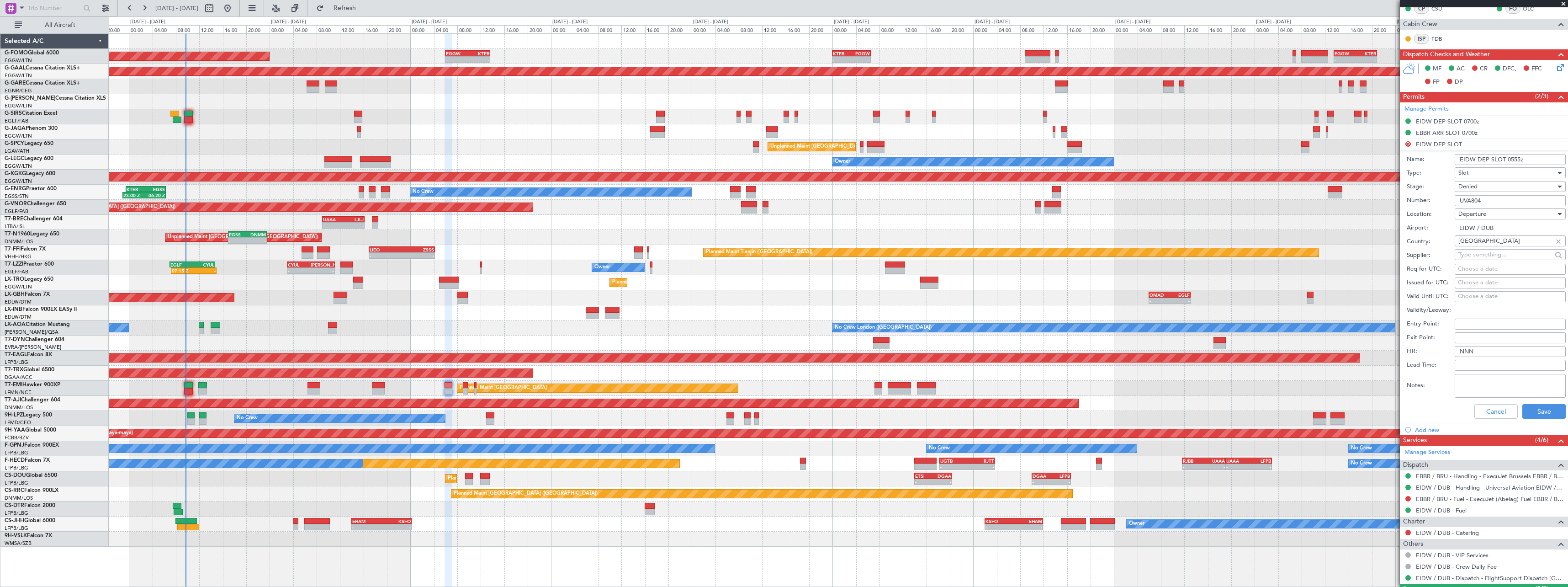
scroll to position [183, 0]
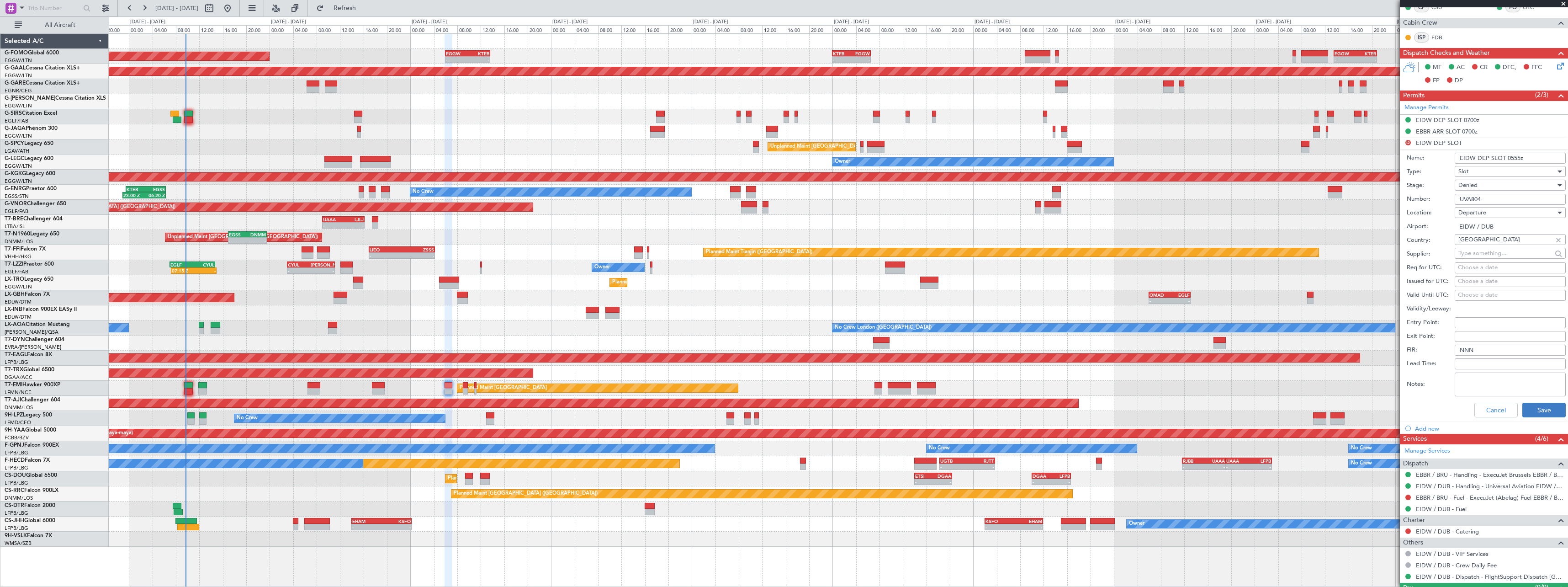
type input "EIDW DEP SLOT 0555z"
click at [1545, 405] on button "Save" at bounding box center [1544, 410] width 43 height 15
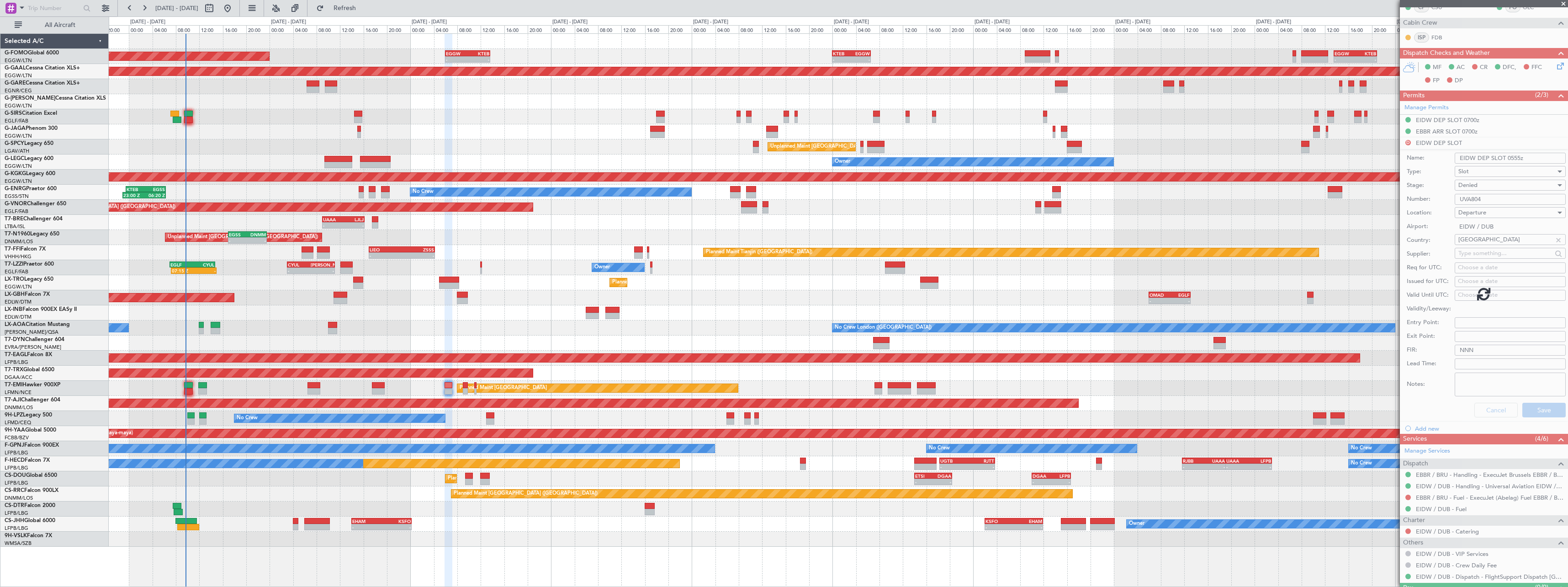
scroll to position [0, 0]
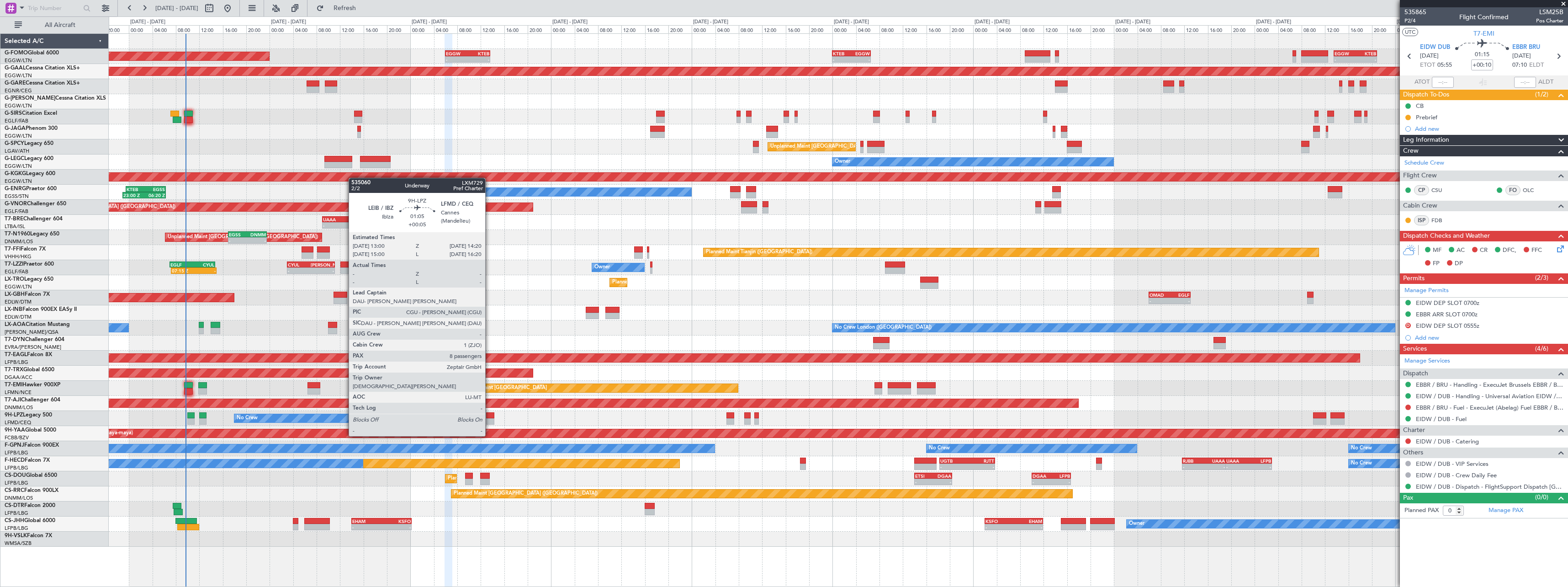
click at [489, 419] on div at bounding box center [490, 421] width 8 height 7
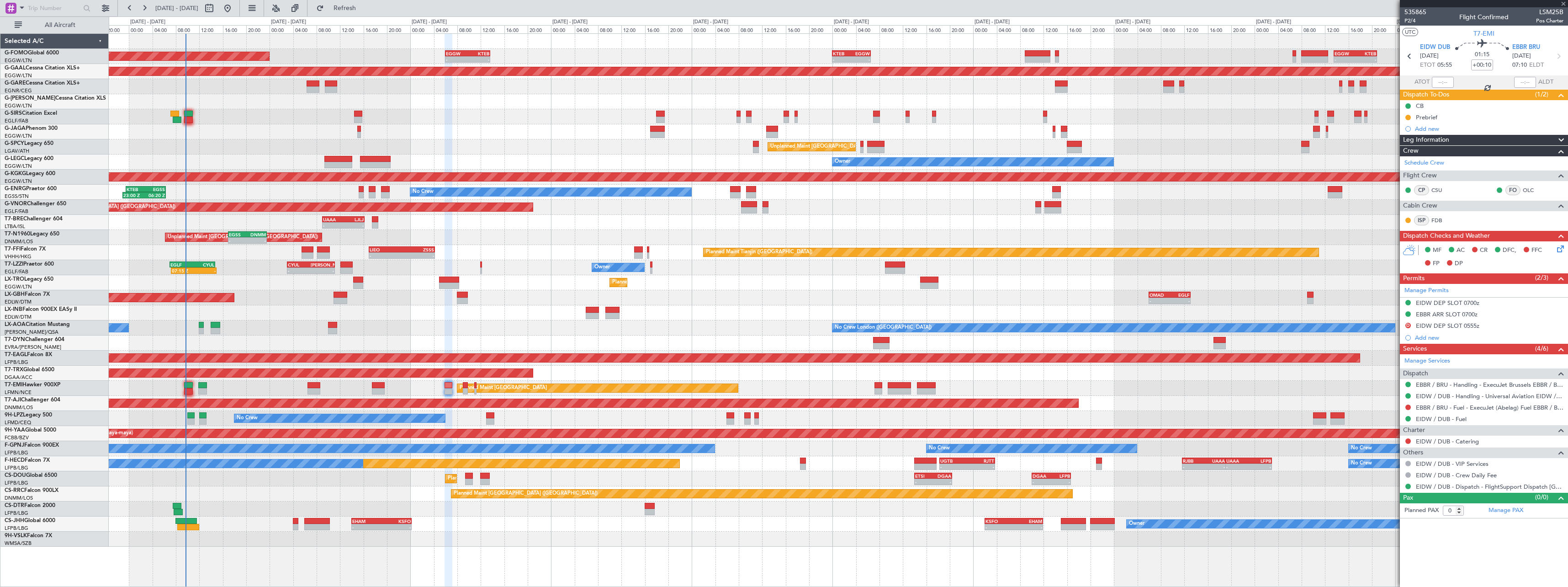
type input "+00:05"
type input "8"
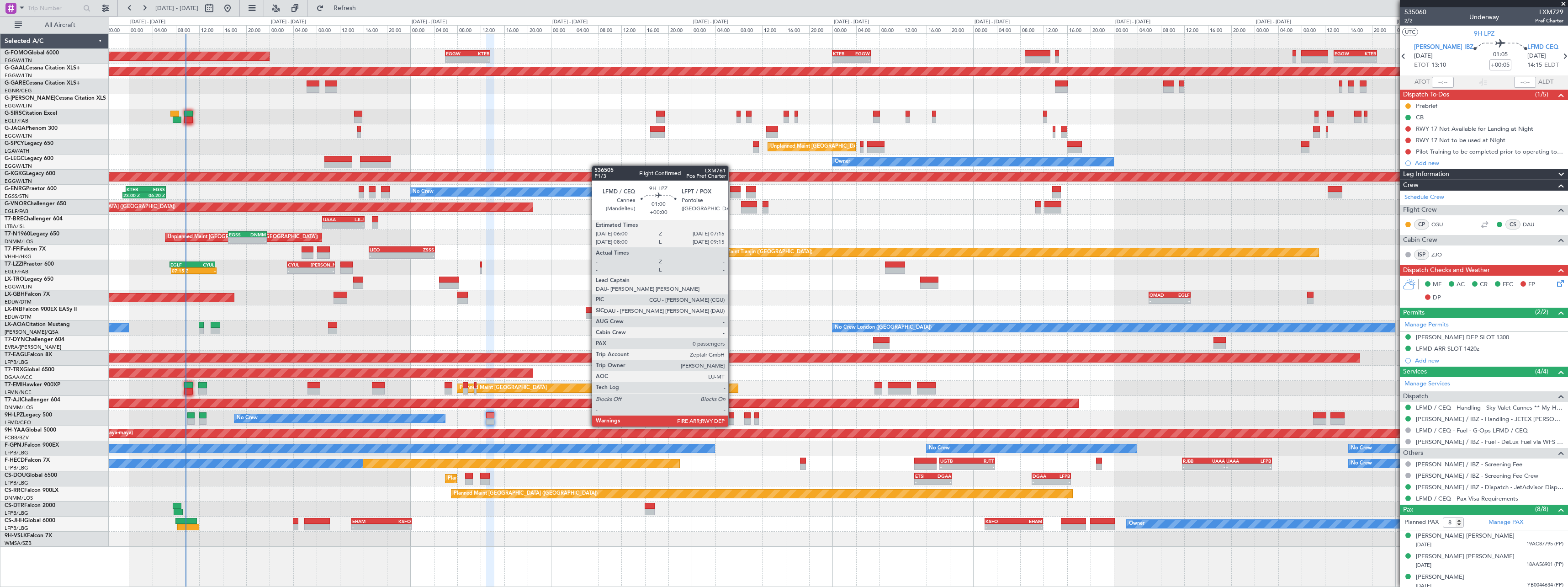
click at [733, 418] on div at bounding box center [731, 421] width 8 height 7
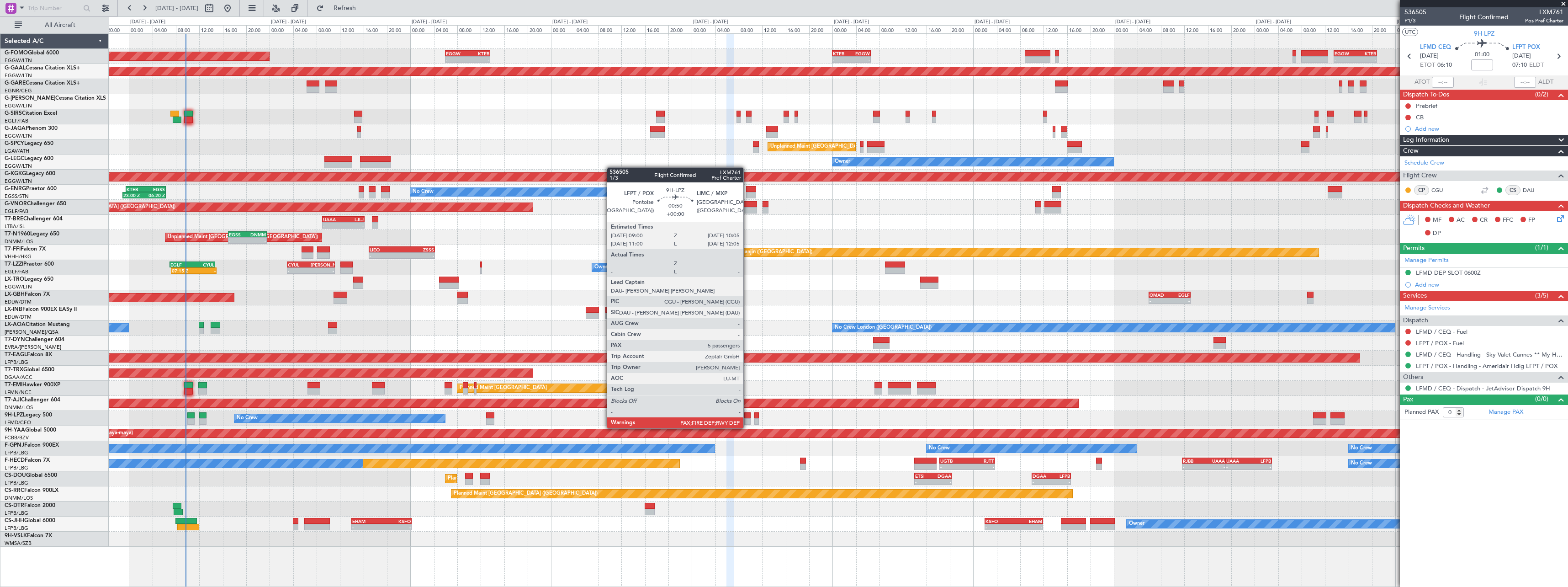
click at [748, 420] on div at bounding box center [748, 421] width 7 height 7
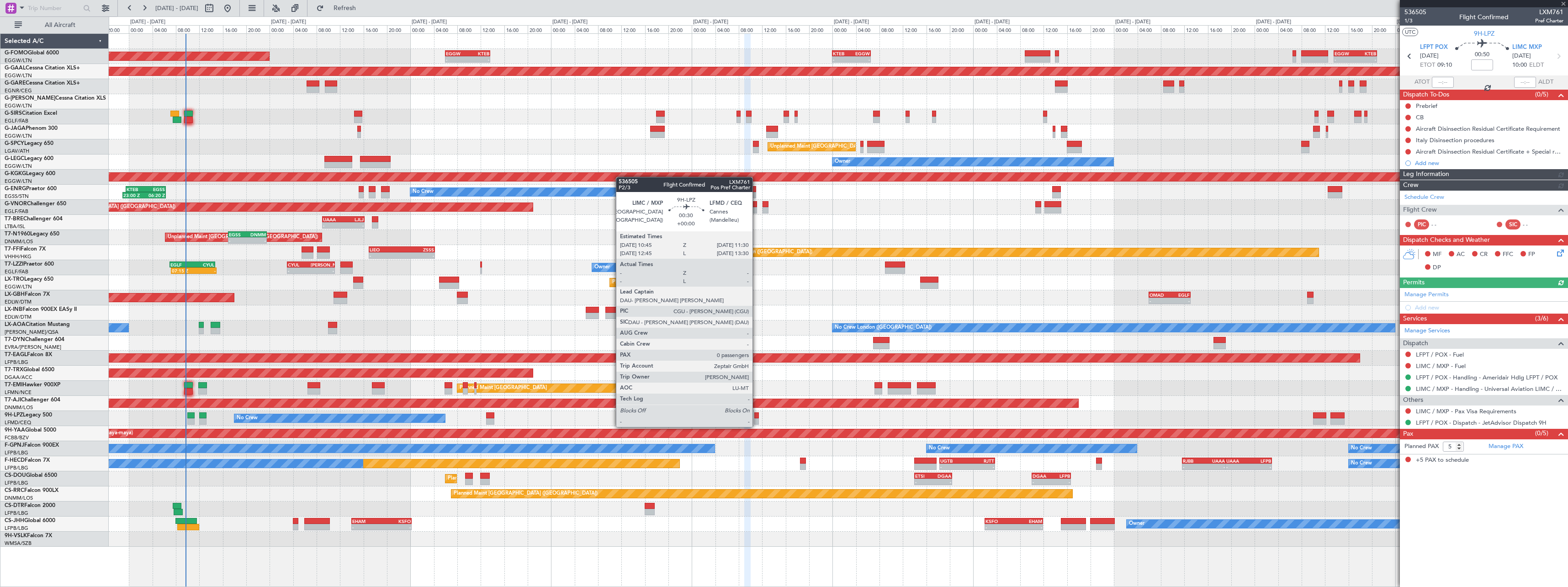
click at [756, 418] on div at bounding box center [756, 415] width 4 height 7
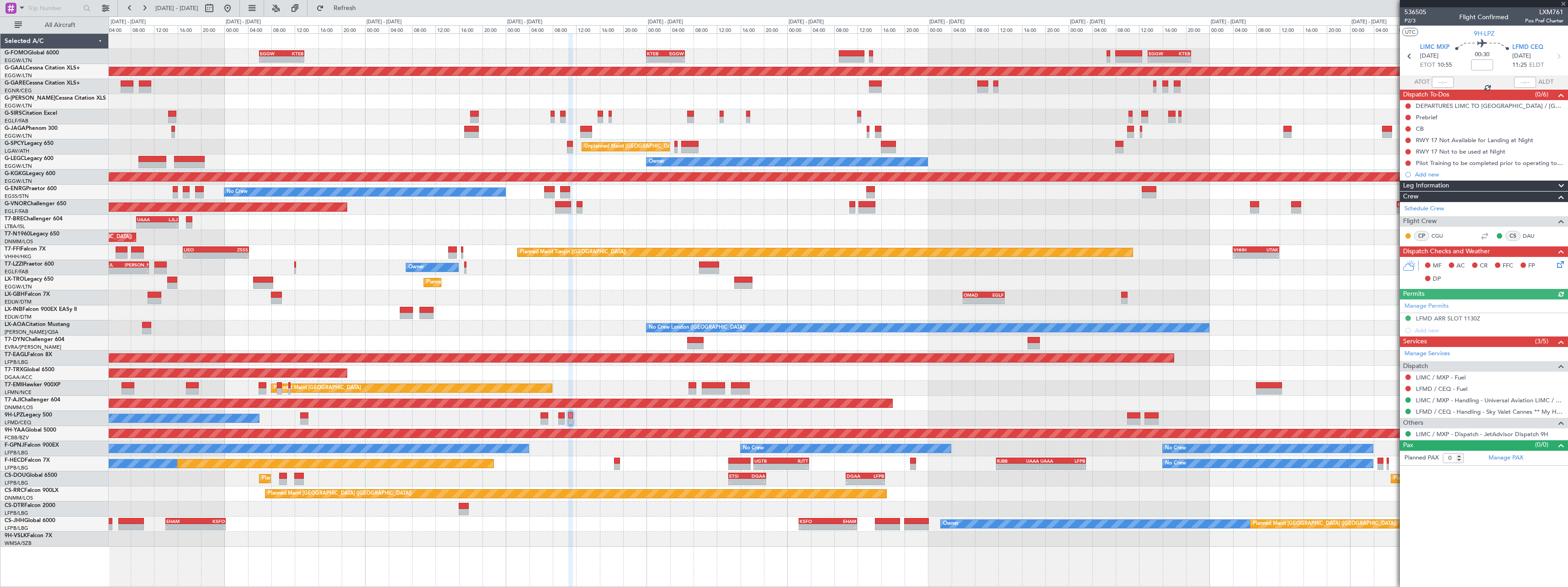
click at [1022, 421] on div "- - EGGW 06:00 Z KTEB 13:40 Z - - KTEB 00:00 Z EGGW 06:35 Z - - EGGW 13:30 Z KT…" at bounding box center [838, 290] width 1459 height 513
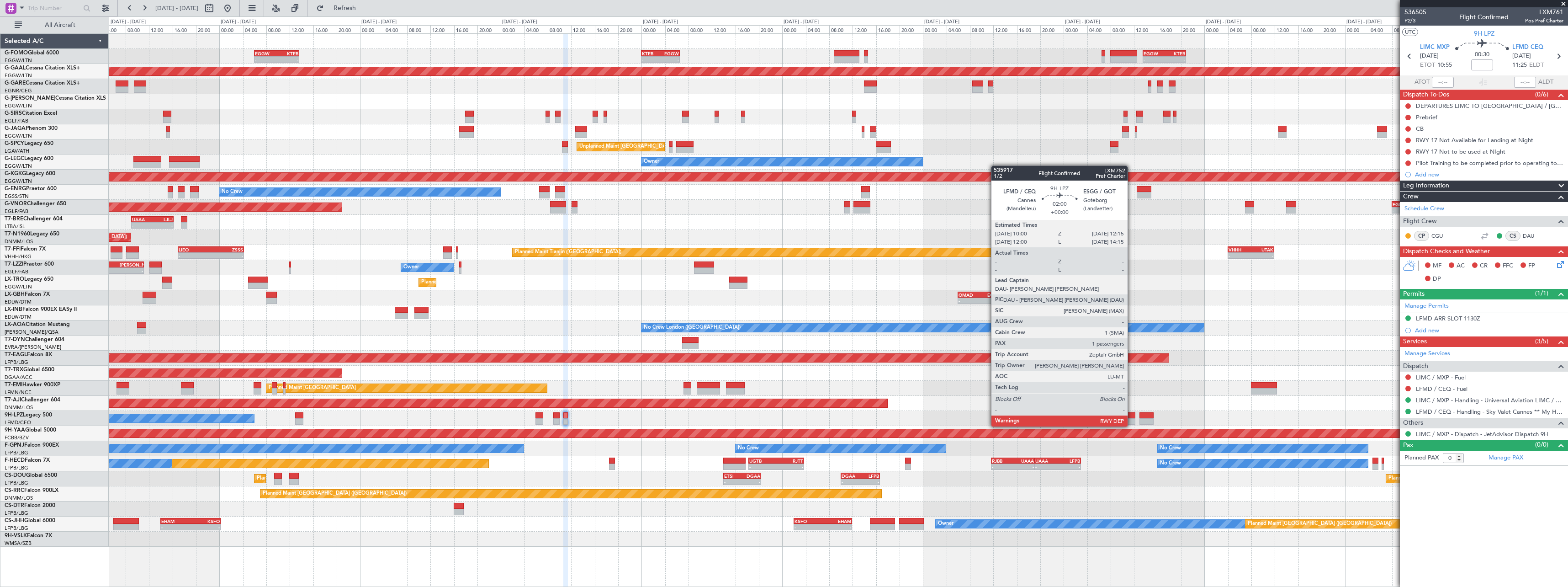
click at [1132, 417] on div at bounding box center [1129, 415] width 13 height 7
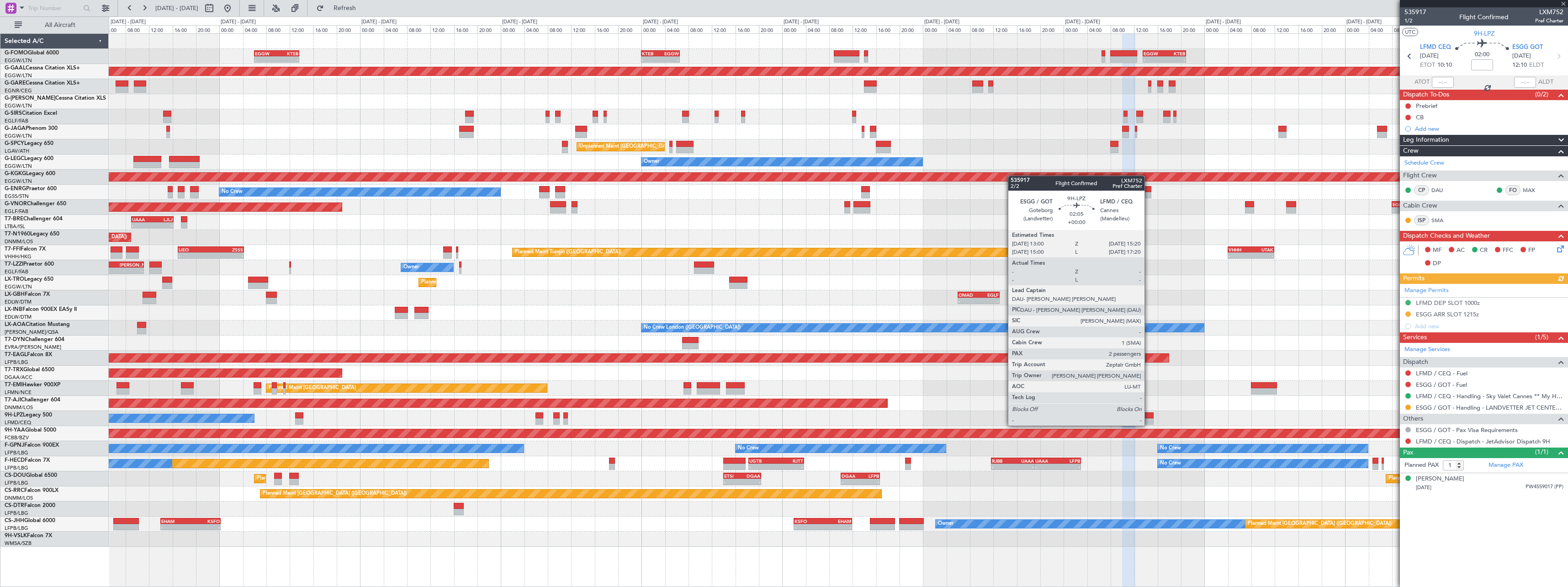
click at [1149, 417] on div at bounding box center [1146, 415] width 14 height 7
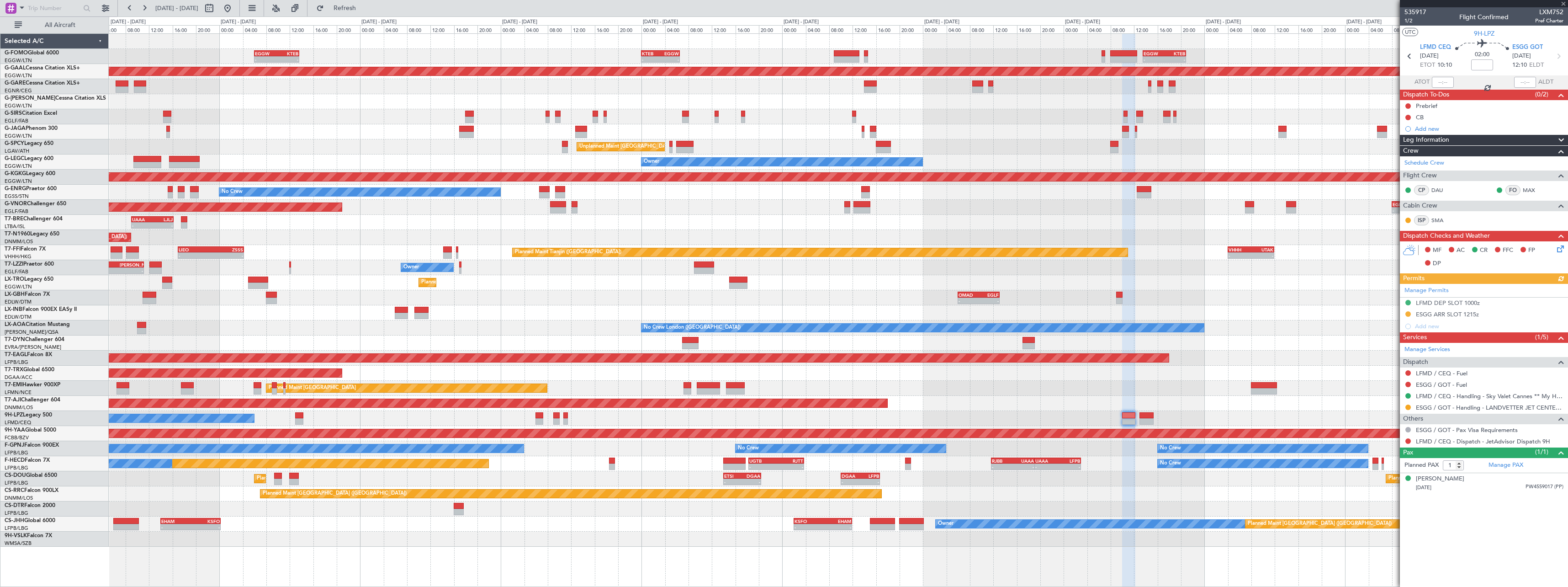
type input "2"
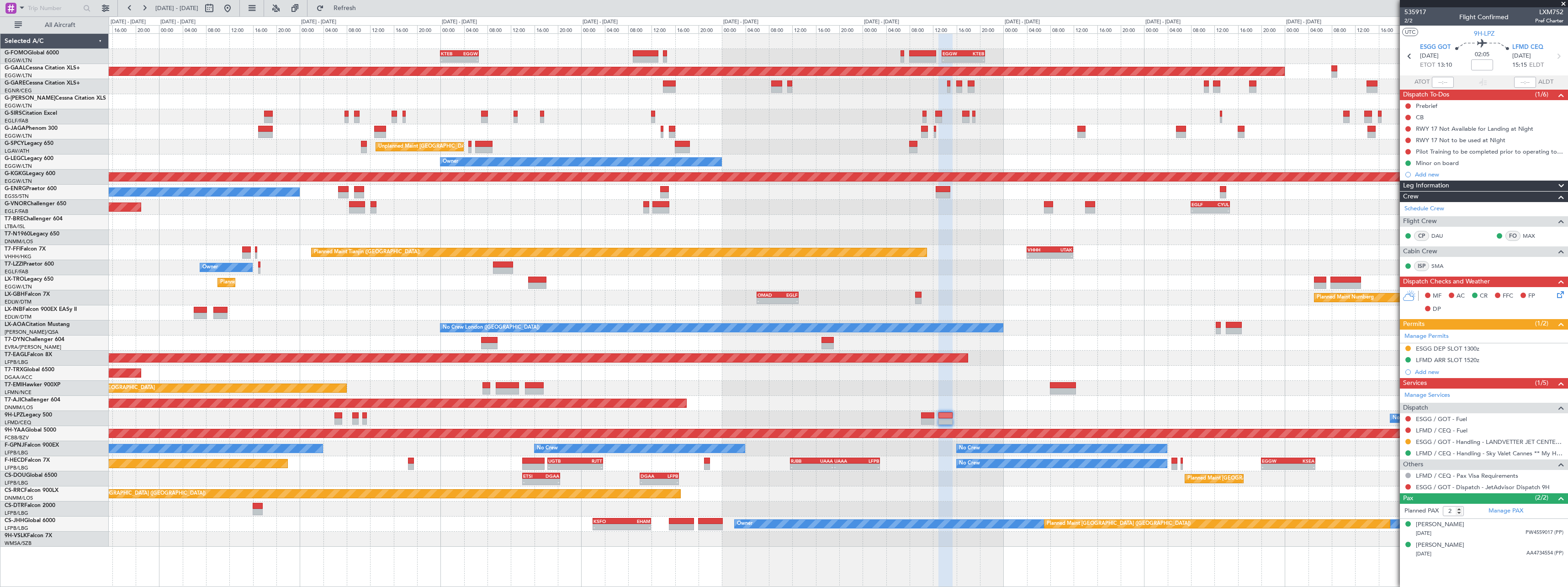
click at [1165, 374] on div "- - EGGW 13:30 Z KTEB 20:55 Z KTEB 00:00 Z EGGW 06:35 Z - - EGGW 06:00 Z KTEB 1…" at bounding box center [838, 290] width 1459 height 513
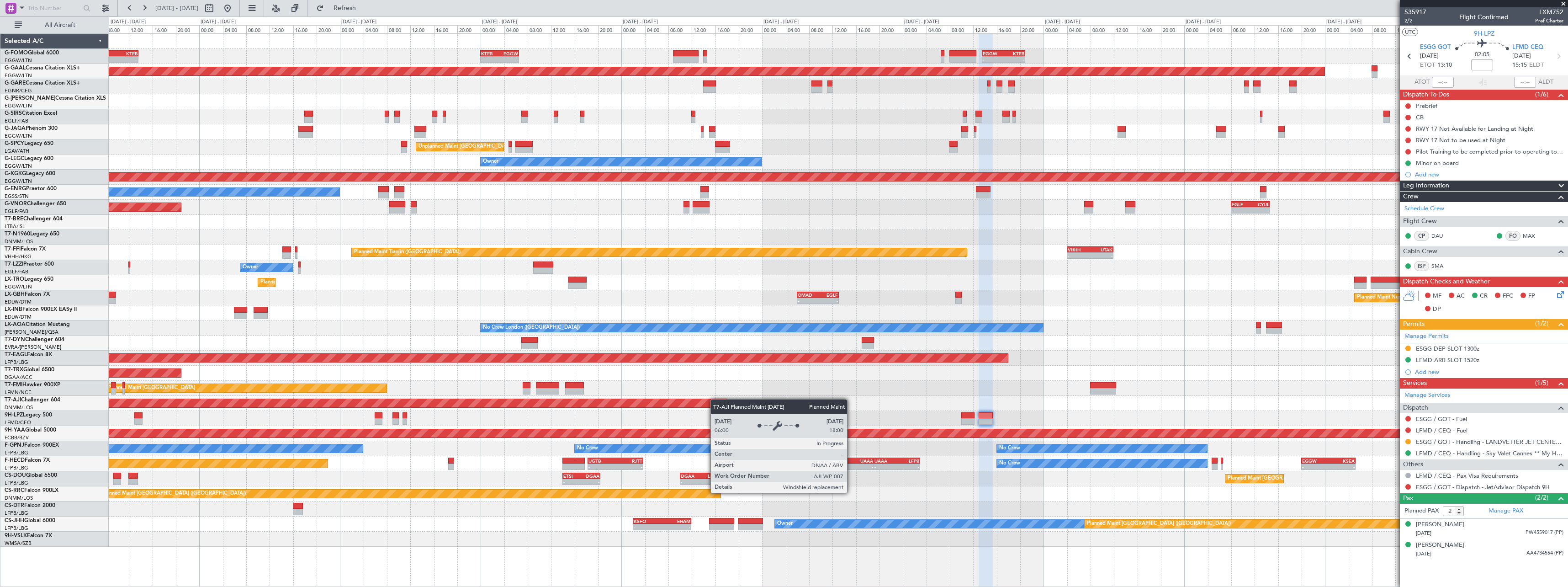
click at [544, 408] on div "Planned Maint Abuja ([PERSON_NAME] Intl)" at bounding box center [838, 403] width 1459 height 15
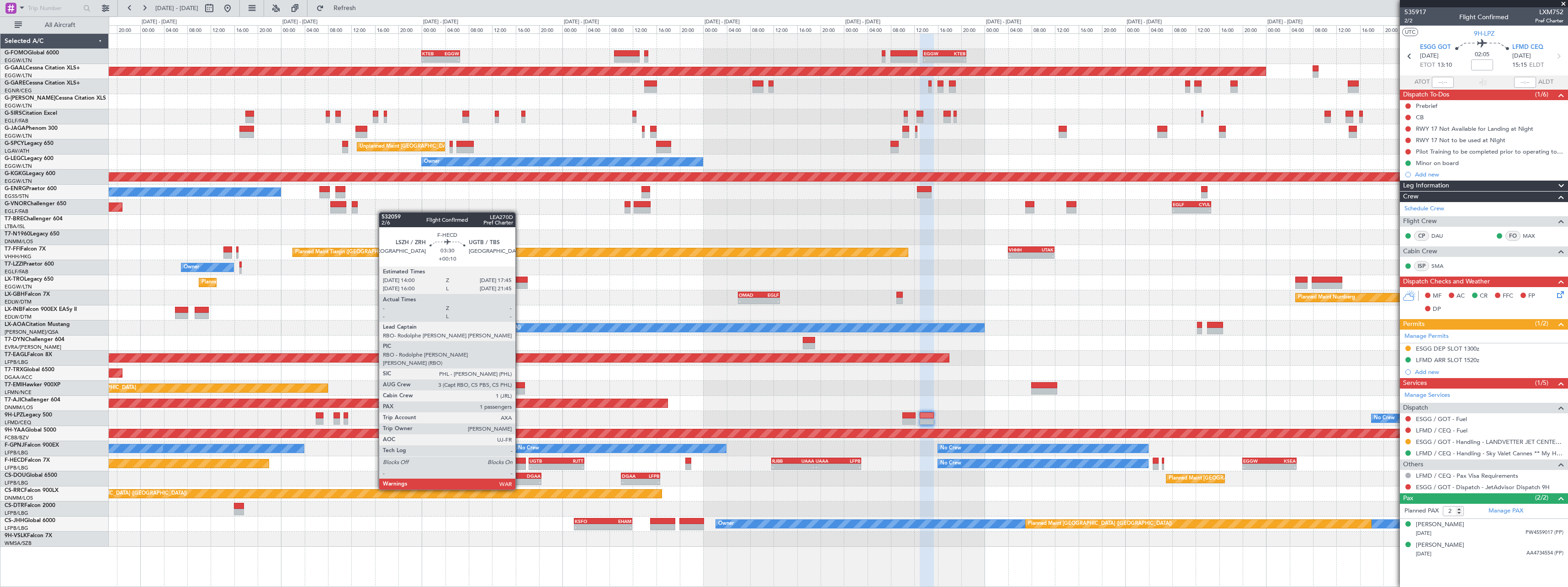
click at [520, 464] on div at bounding box center [515, 467] width 22 height 7
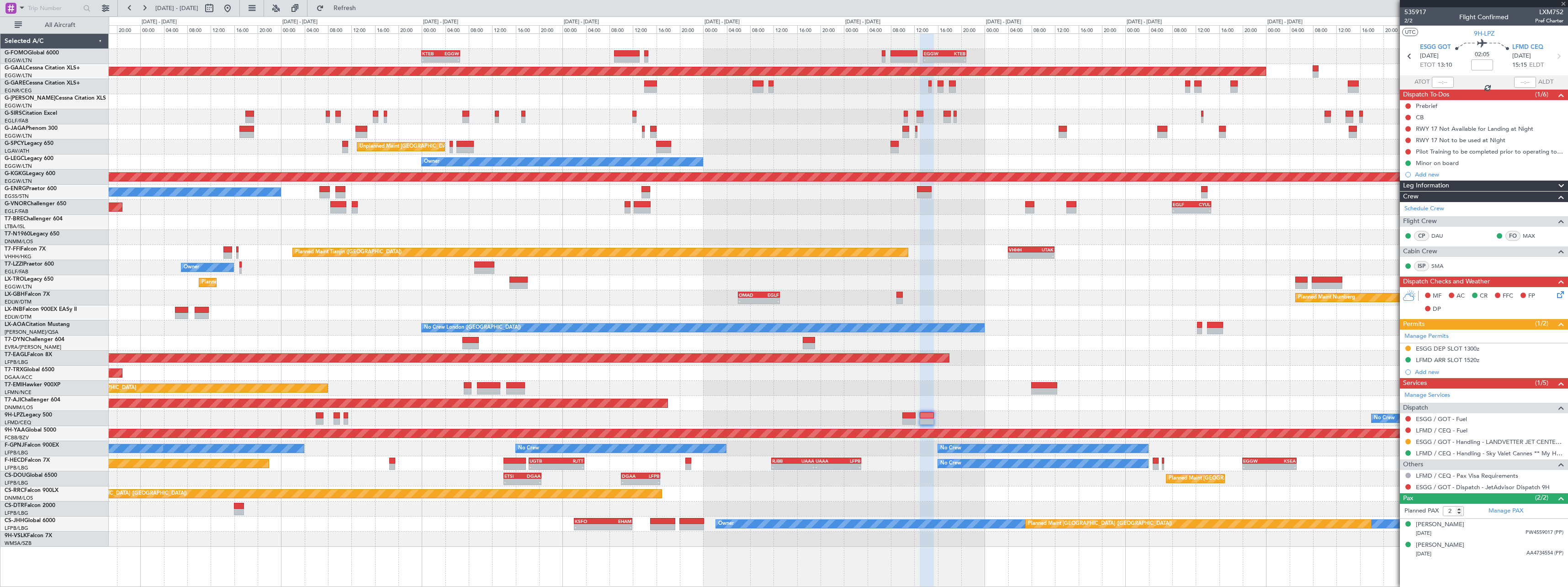
type input "+00:10"
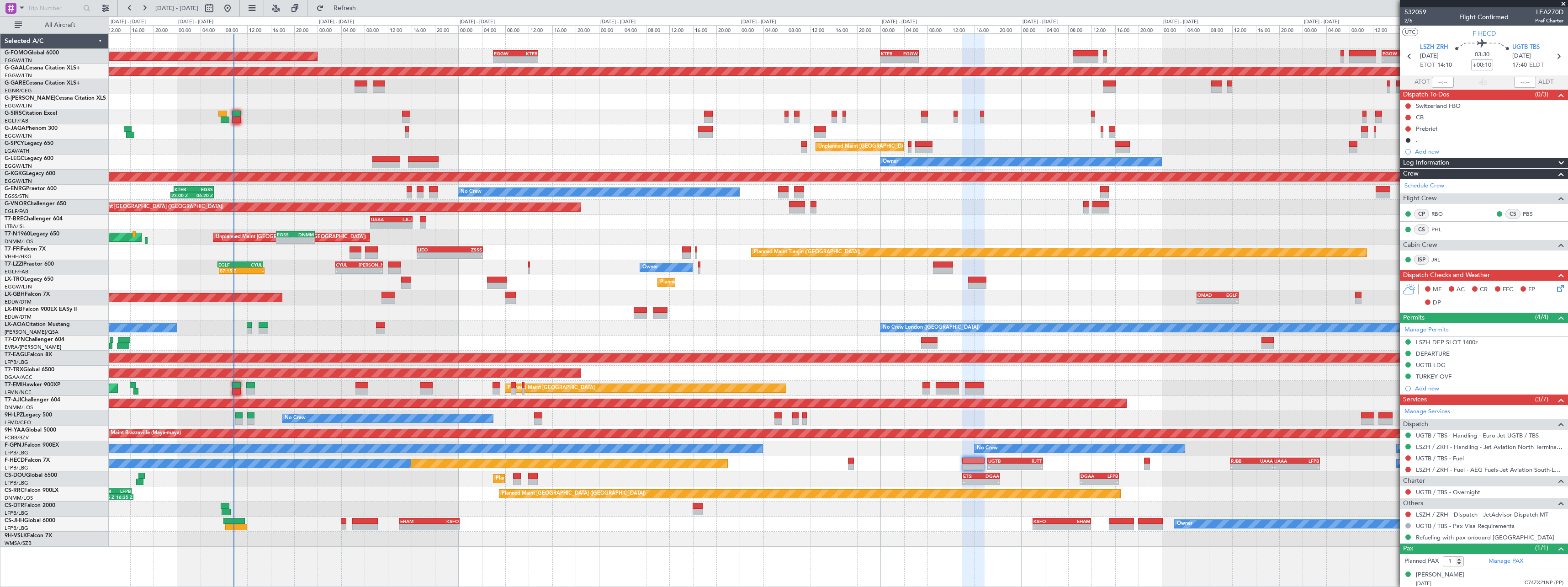
click at [750, 548] on div "- - KTEB 00:00 Z EGGW 06:35 Z - - EGGW 13:30 Z KTEB 20:55 Z EGGW 06:00 Z KTEB 1…" at bounding box center [839, 310] width 1460 height 554
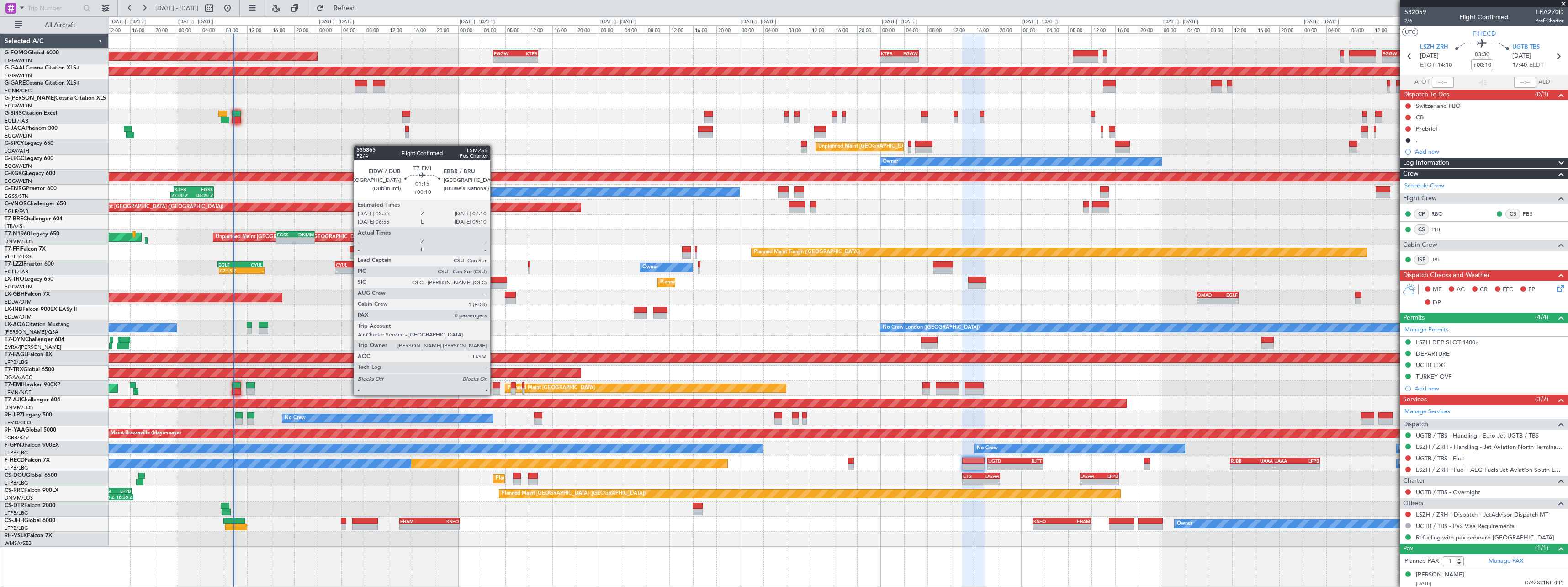
click at [495, 387] on div at bounding box center [496, 385] width 8 height 7
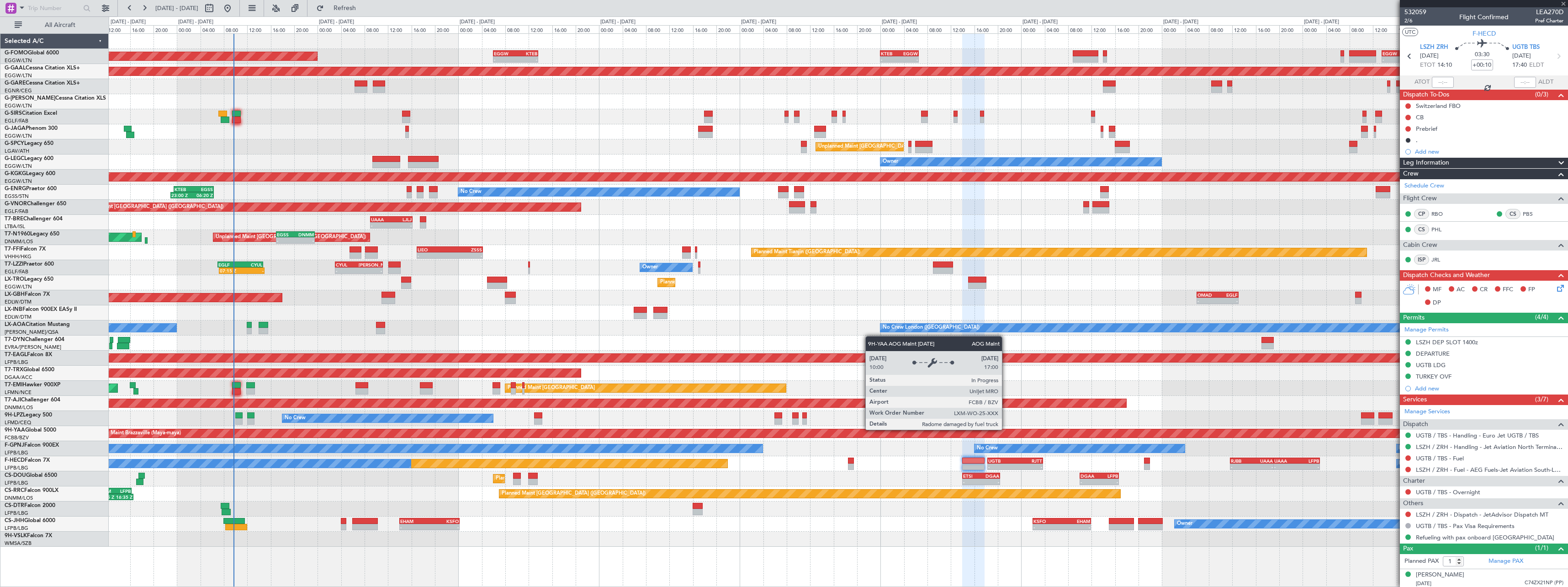
type input "0"
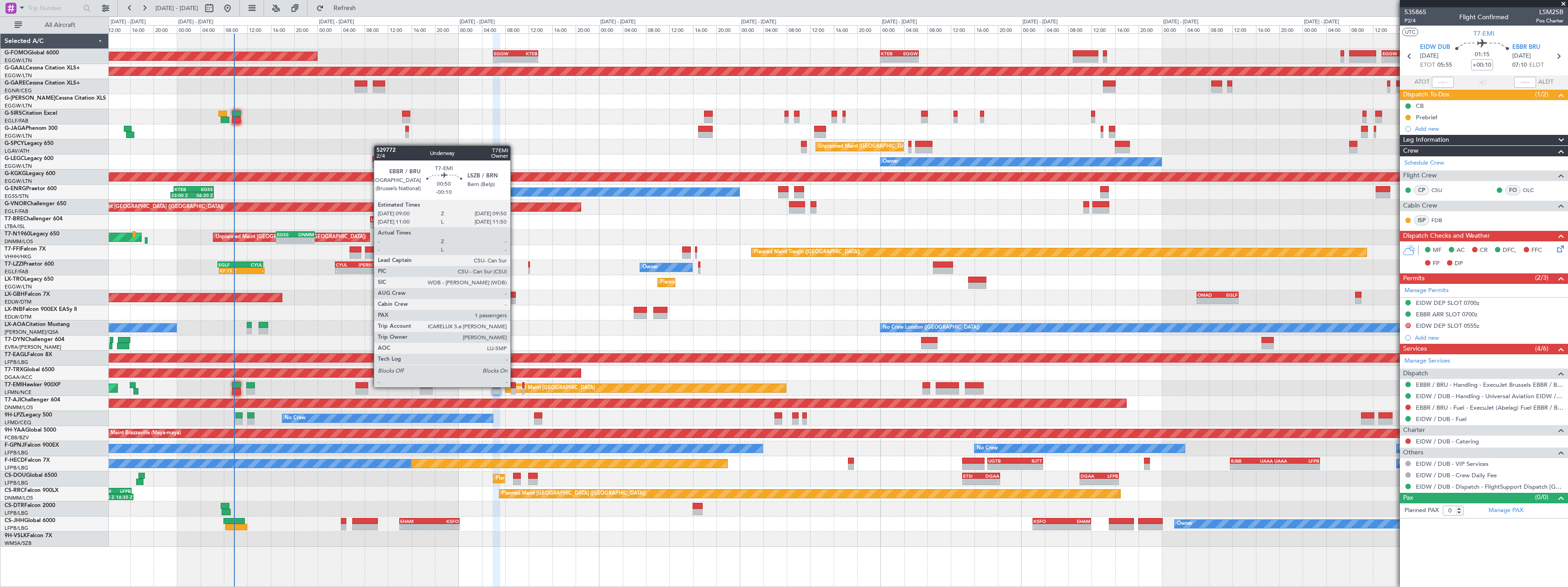
click at [515, 387] on div at bounding box center [513, 385] width 5 height 7
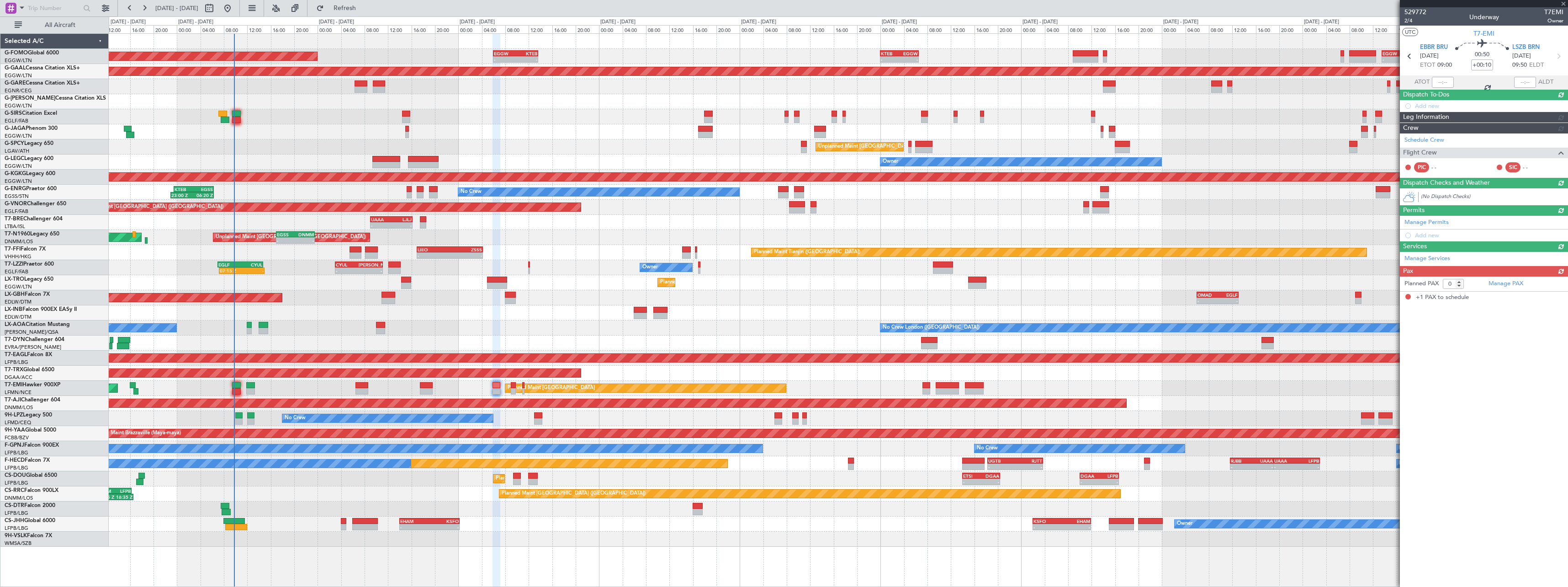
type input "-00:10"
type input "1"
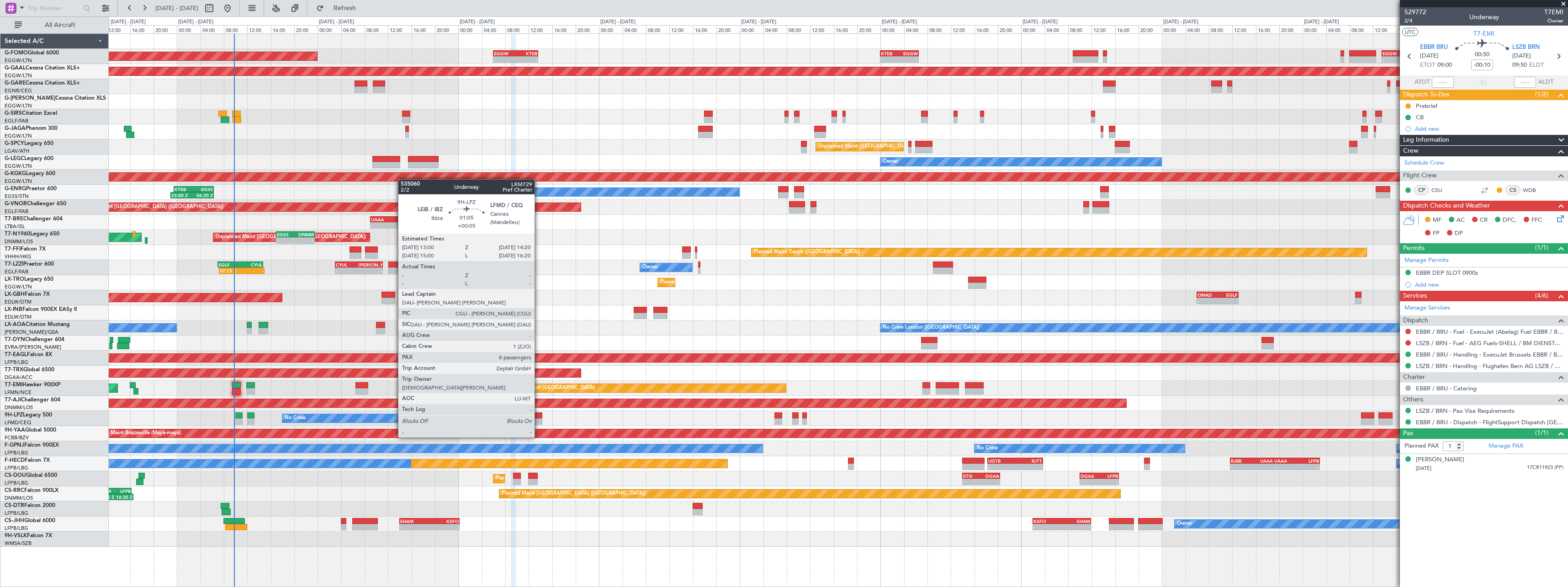
click at [539, 420] on div at bounding box center [538, 421] width 8 height 7
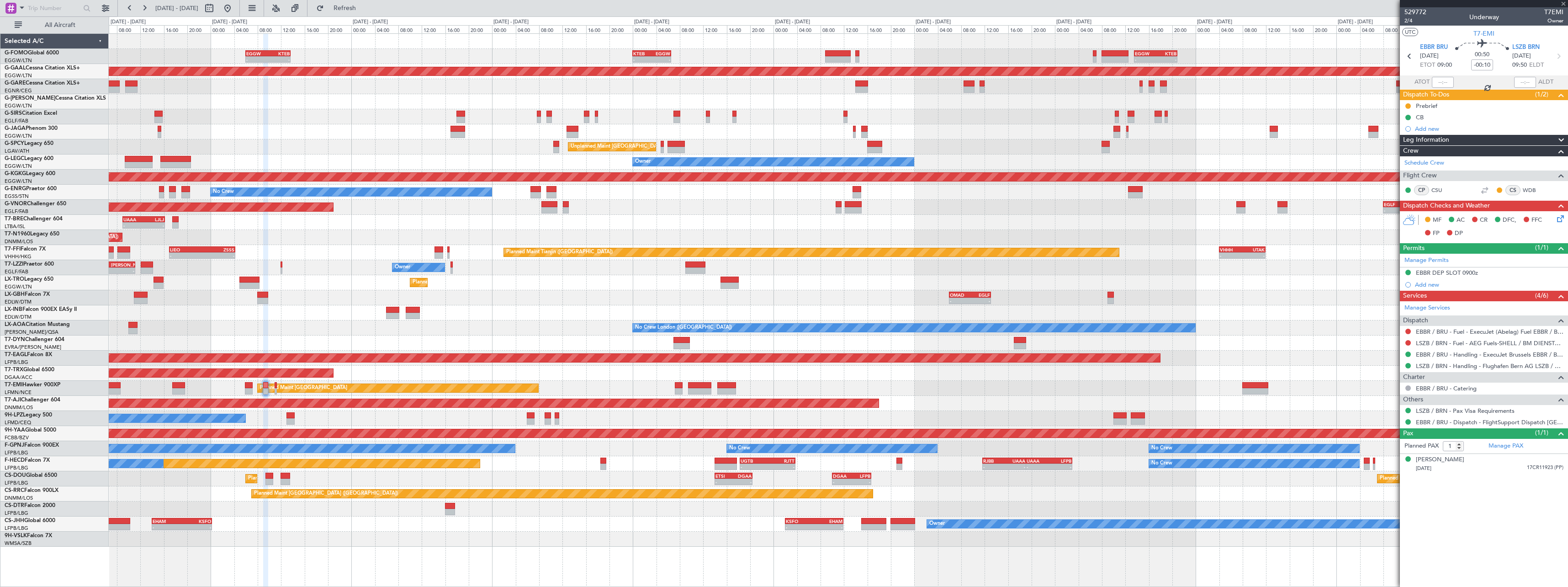
type input "+00:05"
type input "8"
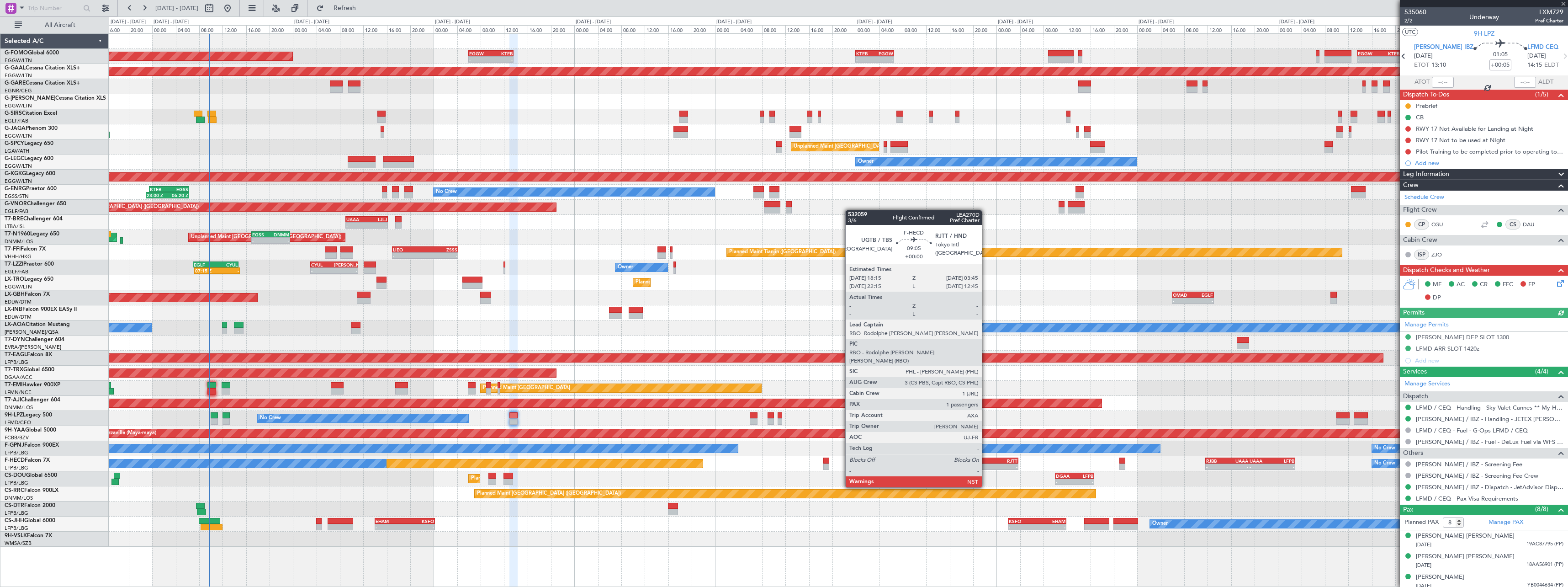
click at [986, 462] on div "UGTB" at bounding box center [977, 460] width 27 height 5
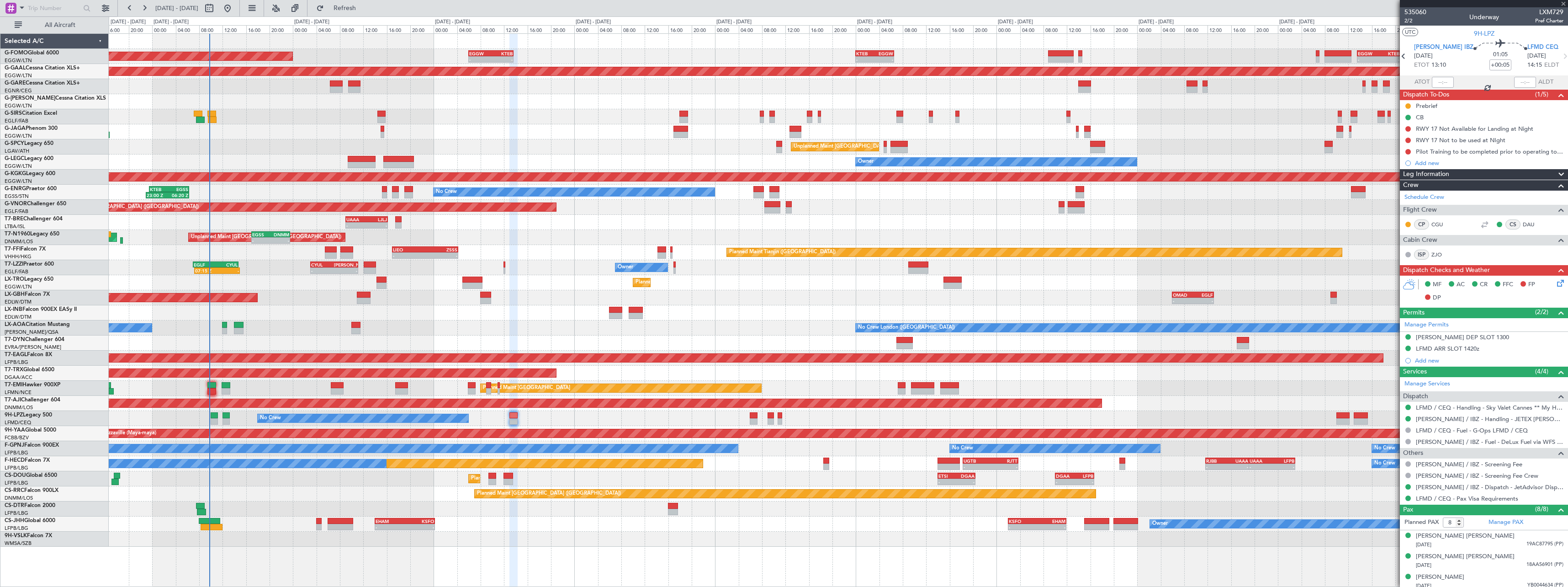
type input "1"
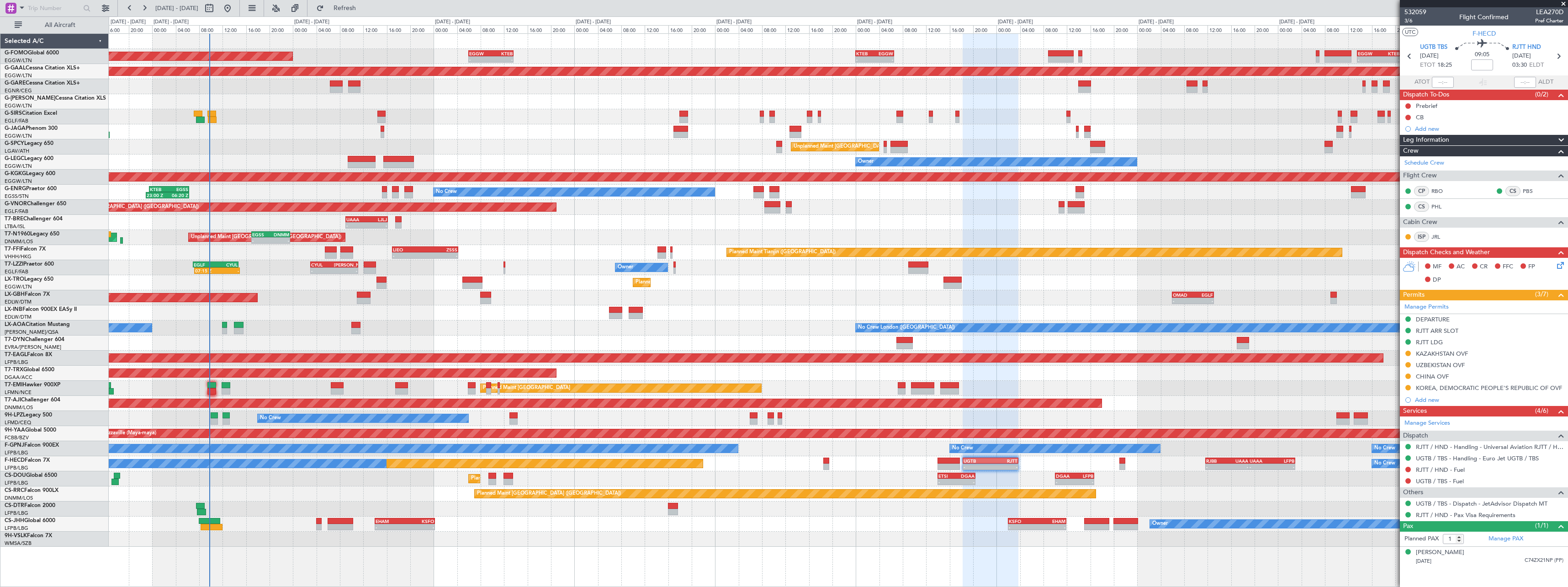
drag, startPoint x: 1455, startPoint y: 333, endPoint x: 1479, endPoint y: 335, distance: 24.1
click at [1455, 333] on div "RJTT ARR SLOT" at bounding box center [1438, 330] width 43 height 8
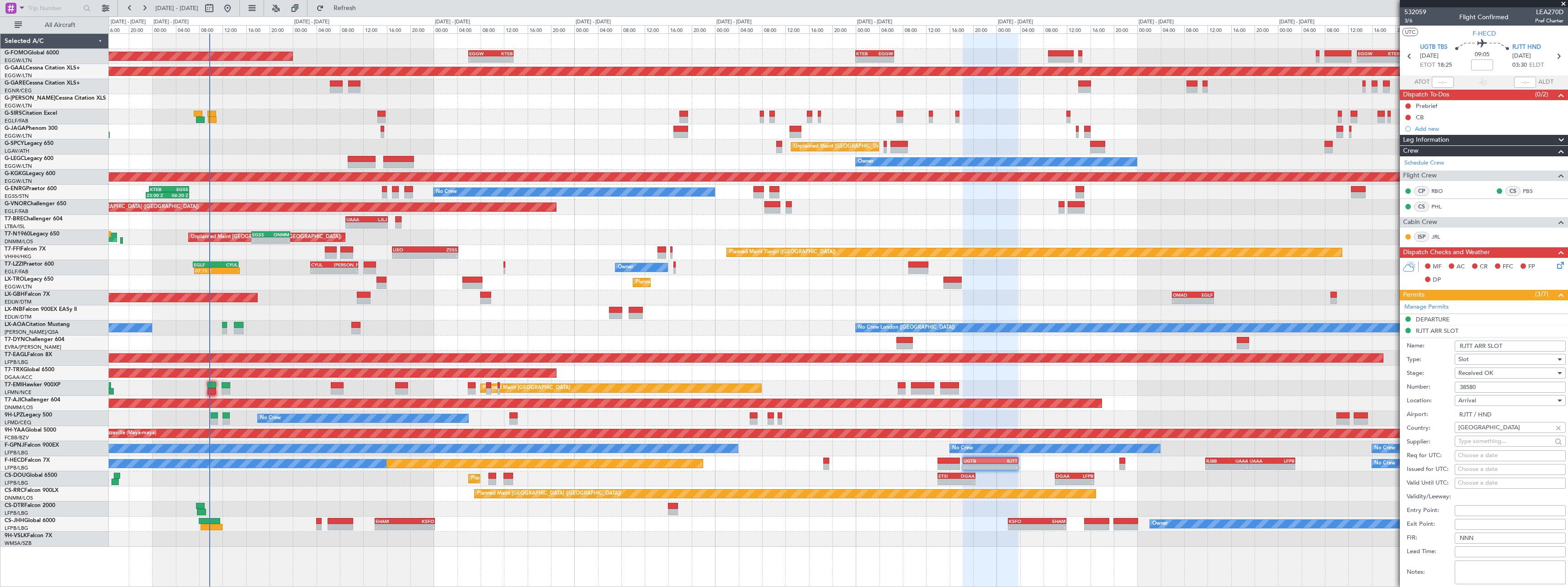
click at [1527, 350] on input "RJTT ARR SLOT" at bounding box center [1510, 346] width 111 height 11
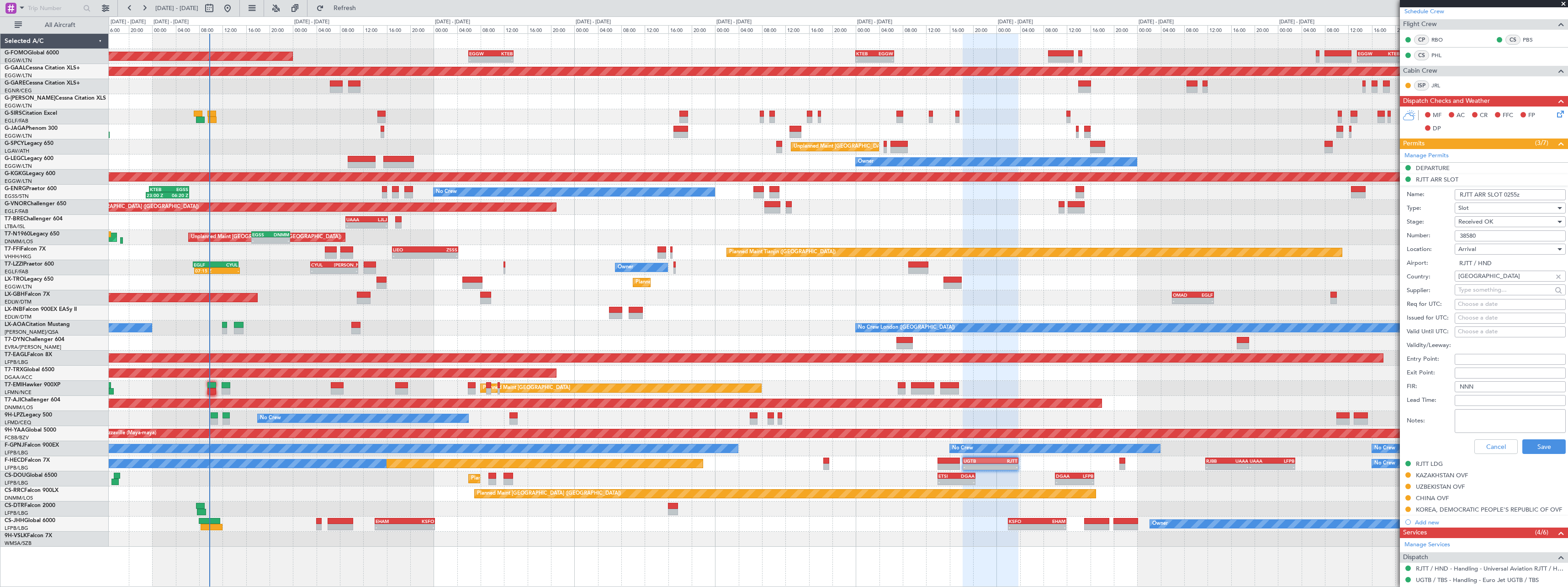
scroll to position [229, 0]
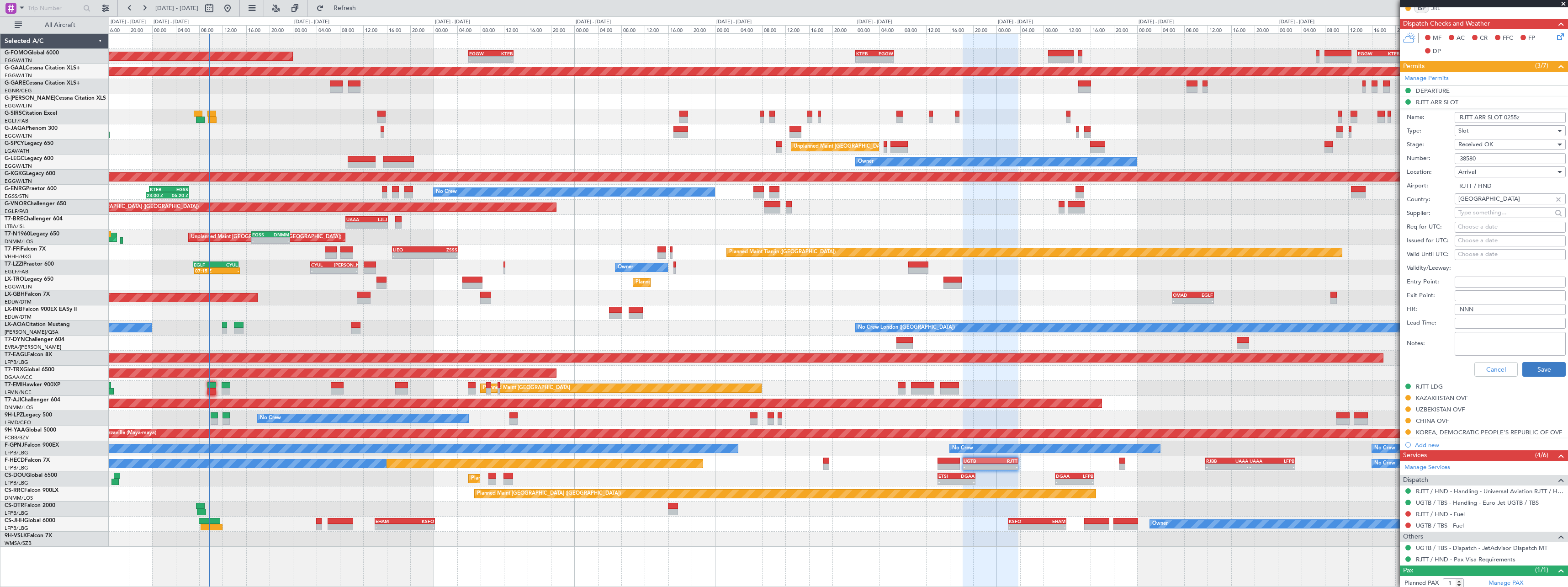
type input "RJTT ARR SLOT 0255z"
click at [1530, 369] on button "Save" at bounding box center [1544, 369] width 43 height 15
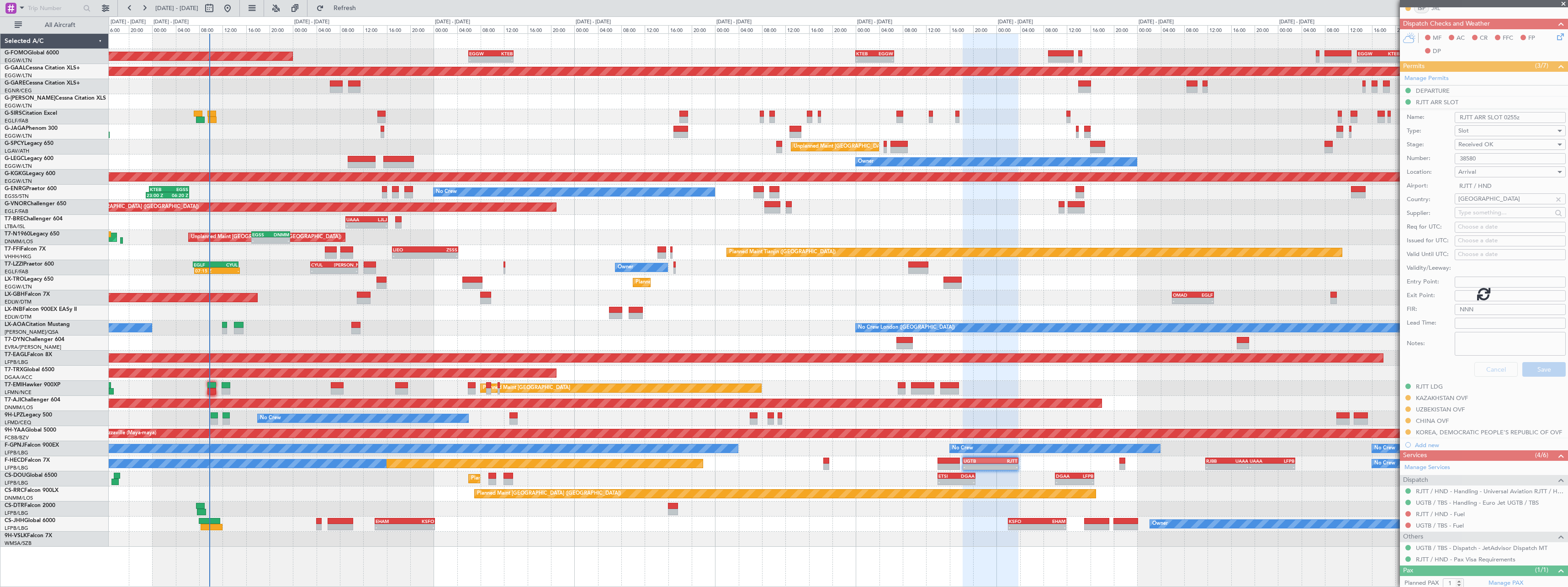
scroll to position [0, 0]
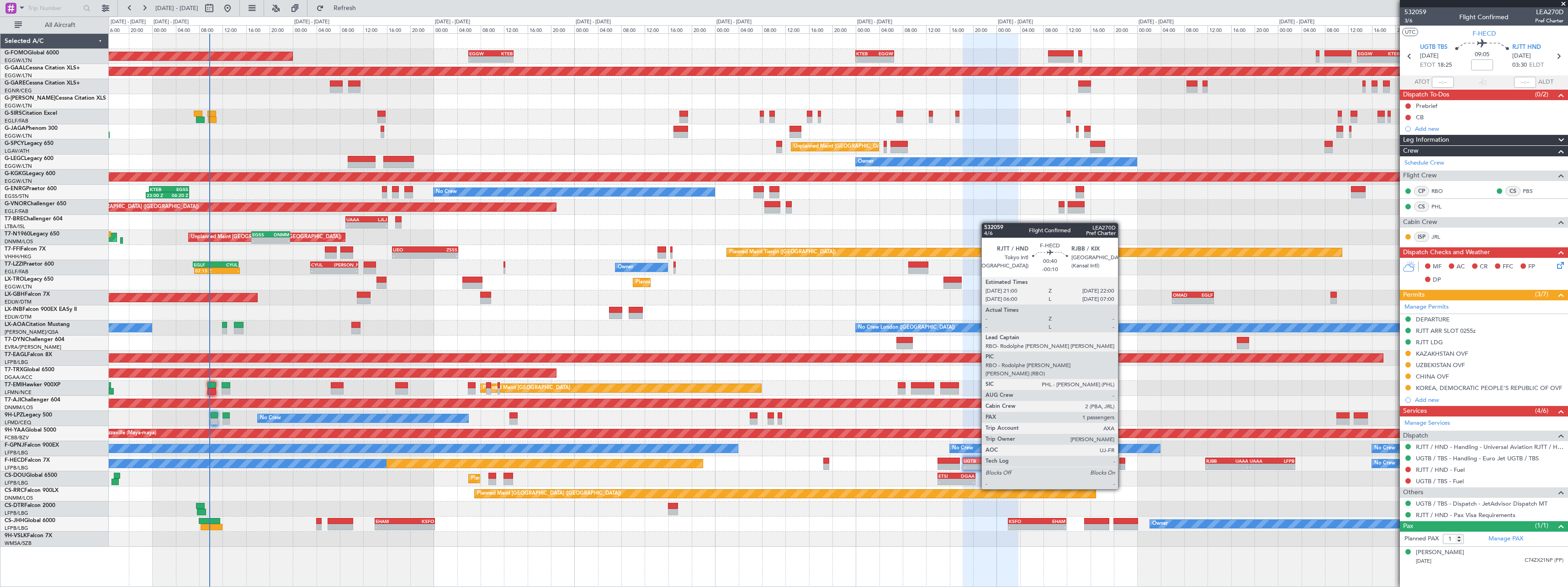
click at [1122, 464] on div at bounding box center [1123, 467] width 6 height 7
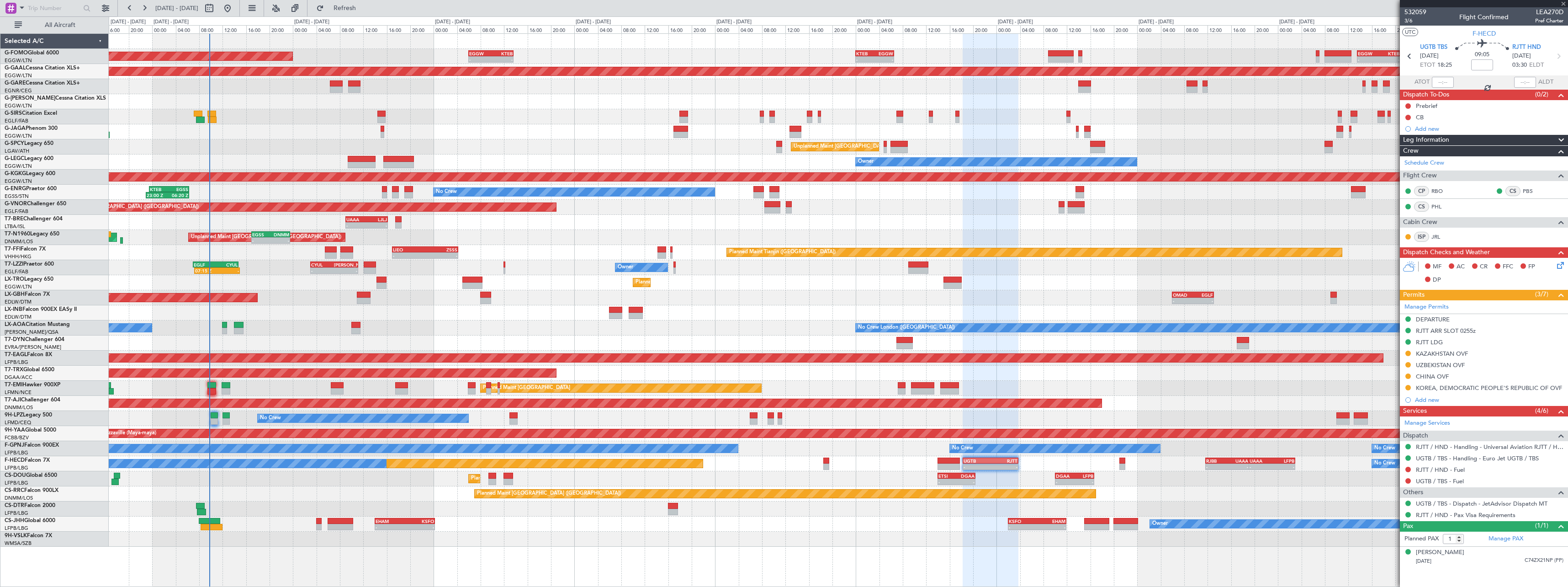
type input "-00:10"
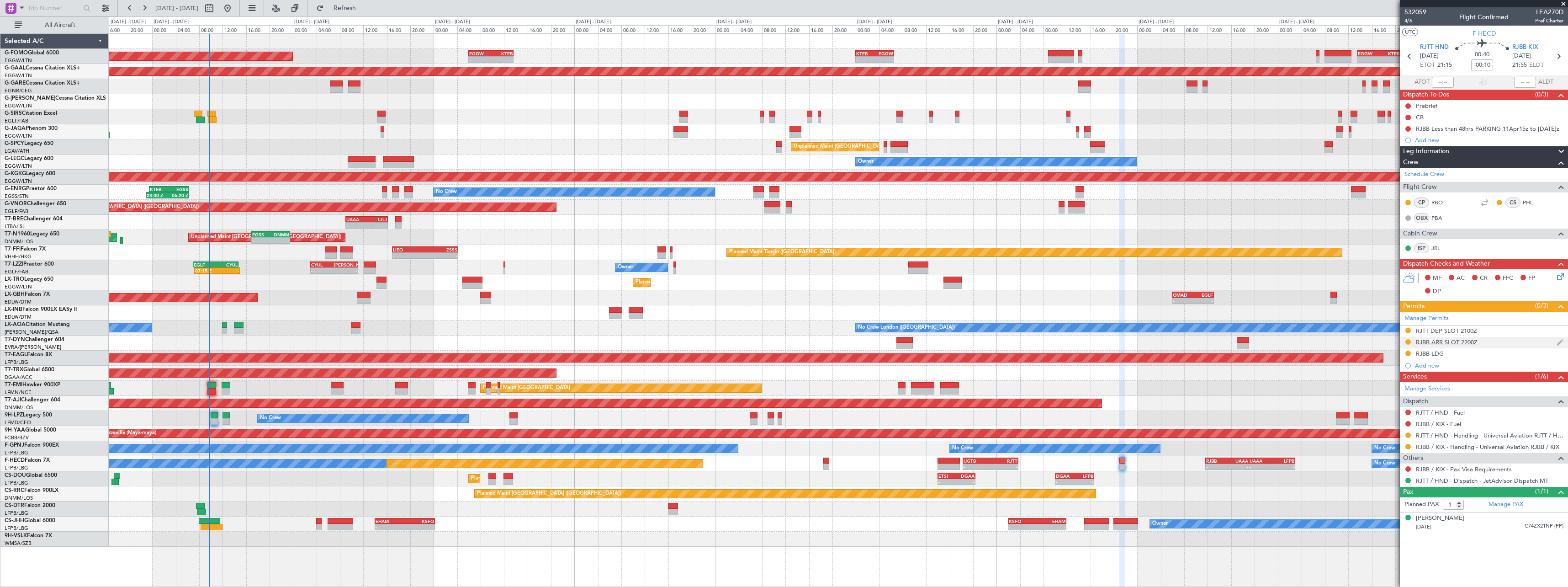
click at [1475, 337] on div "RJBB ARR SLOT 2200Z" at bounding box center [1484, 342] width 168 height 11
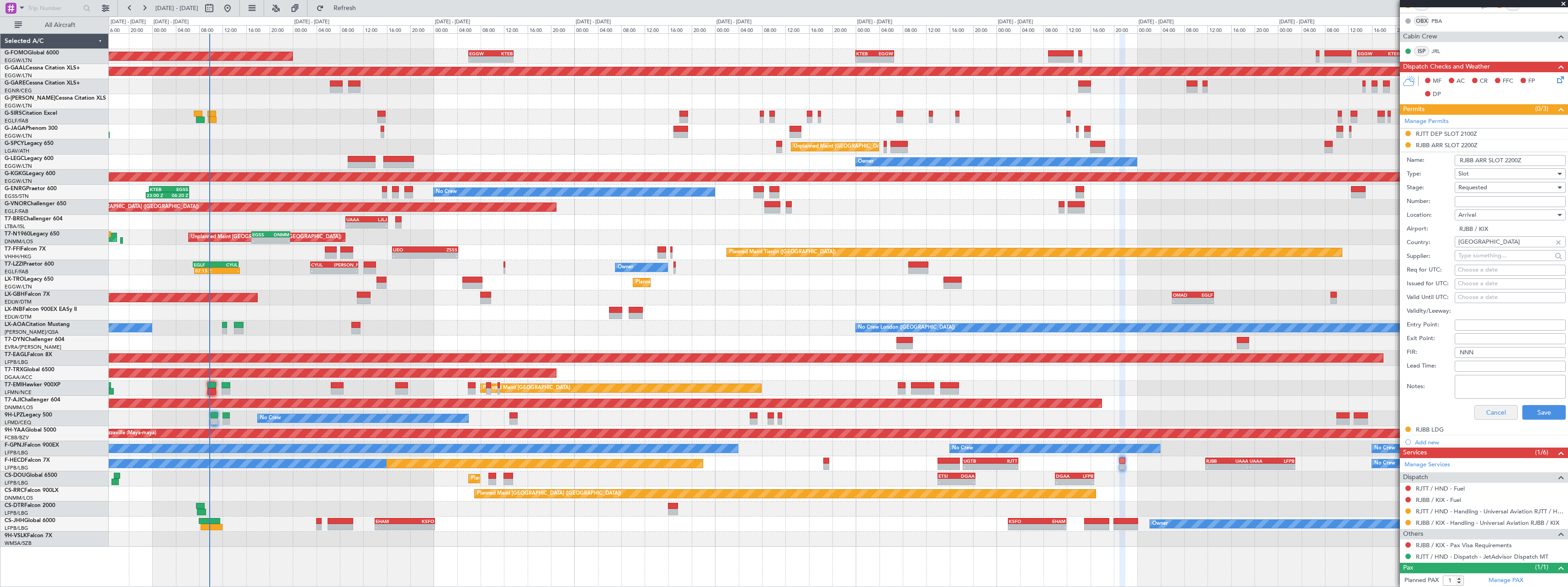
scroll to position [218, 0]
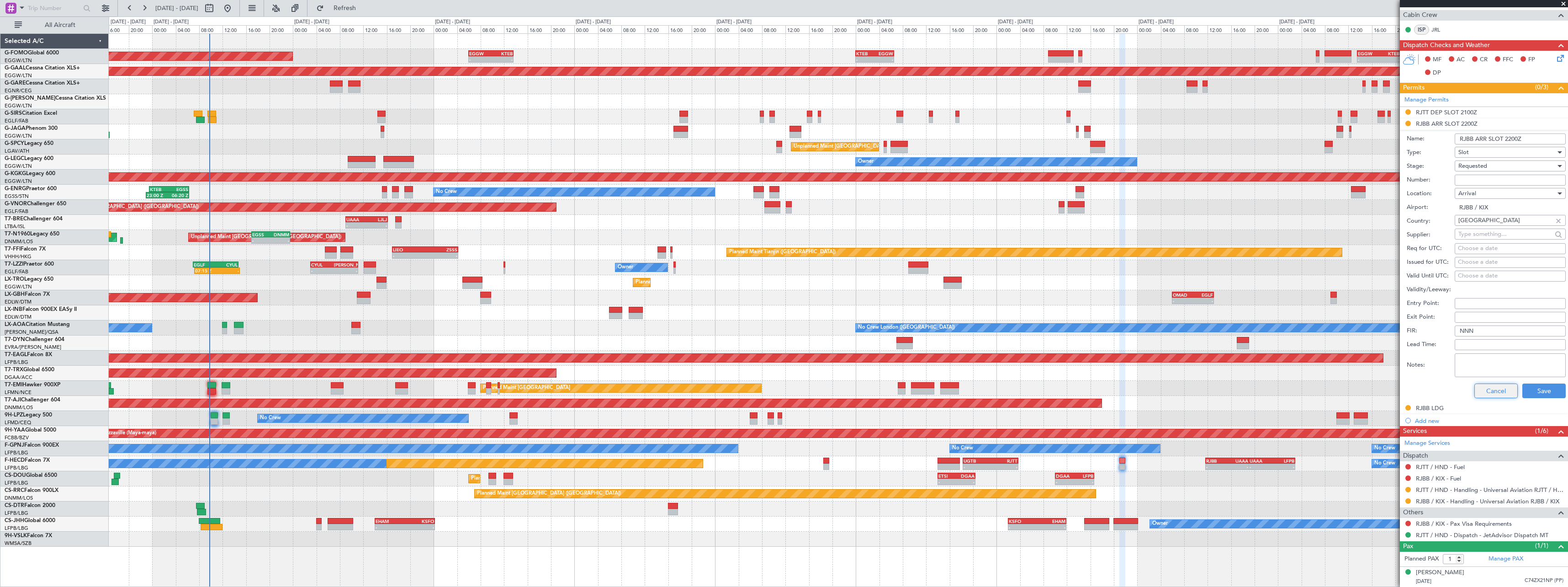
click at [1481, 384] on button "Cancel" at bounding box center [1496, 391] width 43 height 15
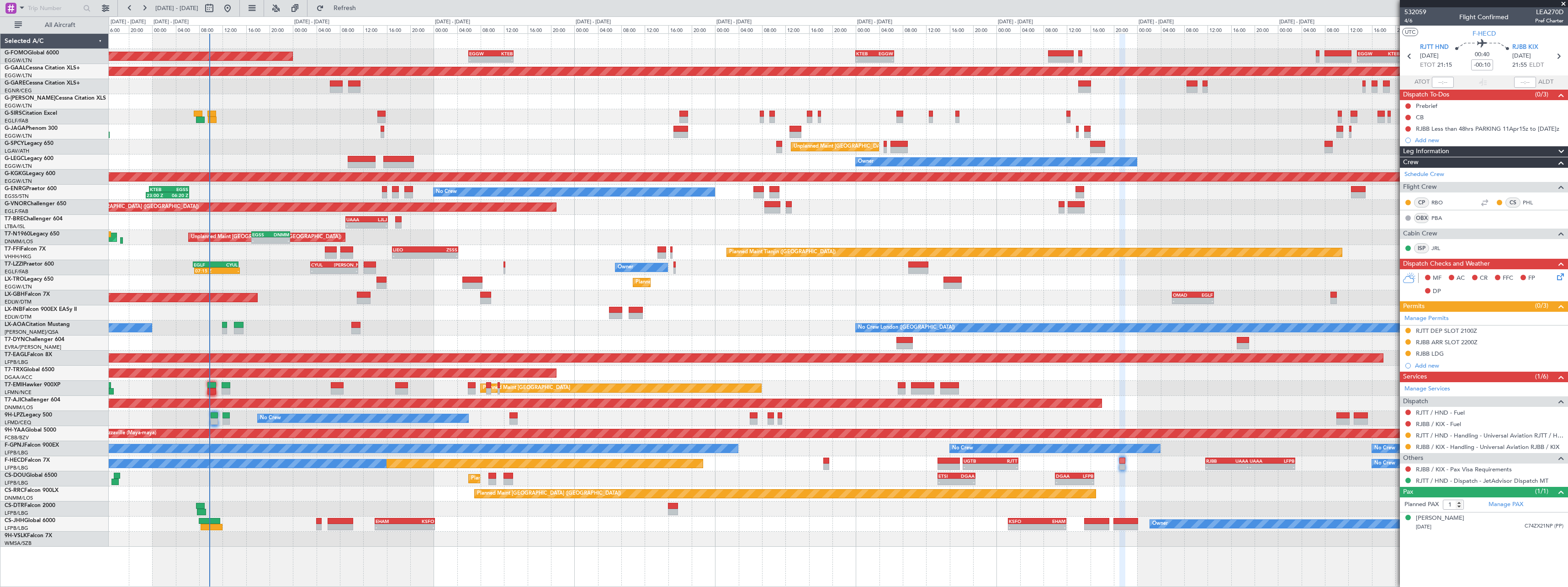
drag, startPoint x: 1468, startPoint y: 333, endPoint x: 1474, endPoint y: 333, distance: 6.0
click at [1468, 333] on div "RJTT DEP SLOT 2100Z" at bounding box center [1446, 330] width 61 height 8
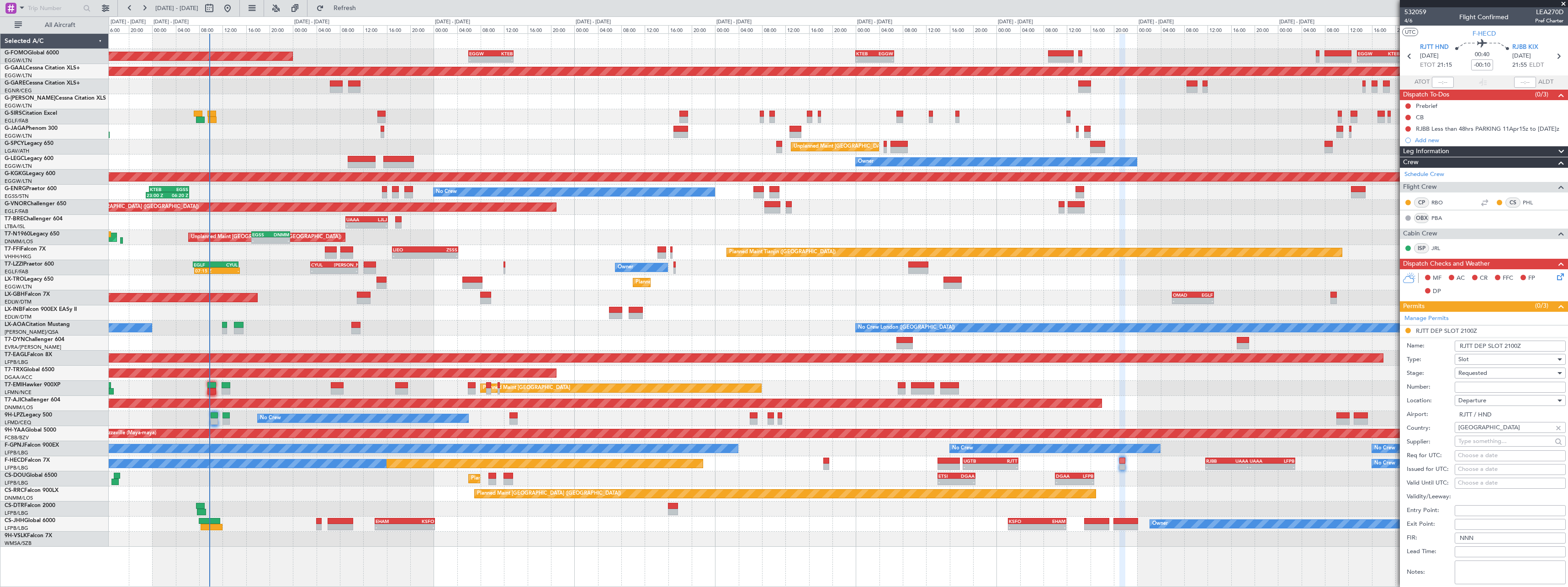
drag, startPoint x: 1515, startPoint y: 347, endPoint x: 1510, endPoint y: 347, distance: 5.0
click at [1510, 347] on input "RJTT DEP SLOT 2100Z" at bounding box center [1510, 346] width 111 height 11
type input "RJTT DEP SLOT 2110Z"
click at [1475, 372] on span "Requested" at bounding box center [1473, 372] width 29 height 8
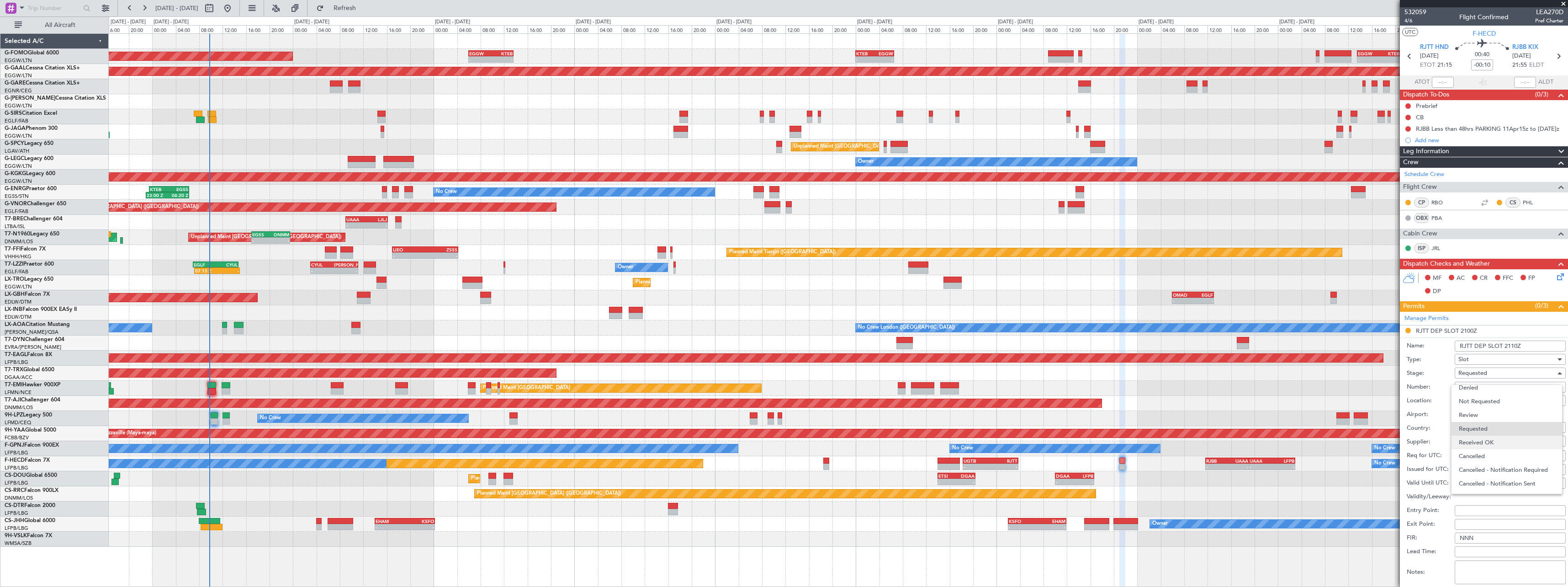
click at [1486, 444] on span "Received OK" at bounding box center [1507, 442] width 96 height 14
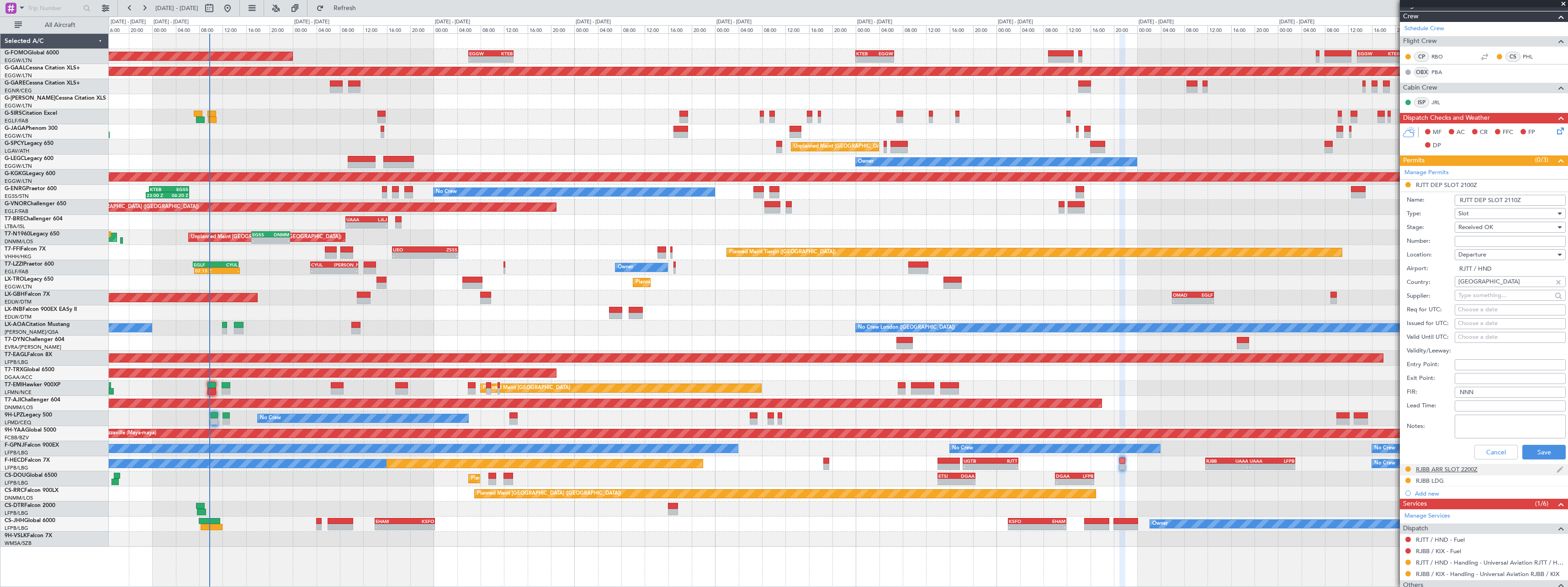
scroll to position [218, 0]
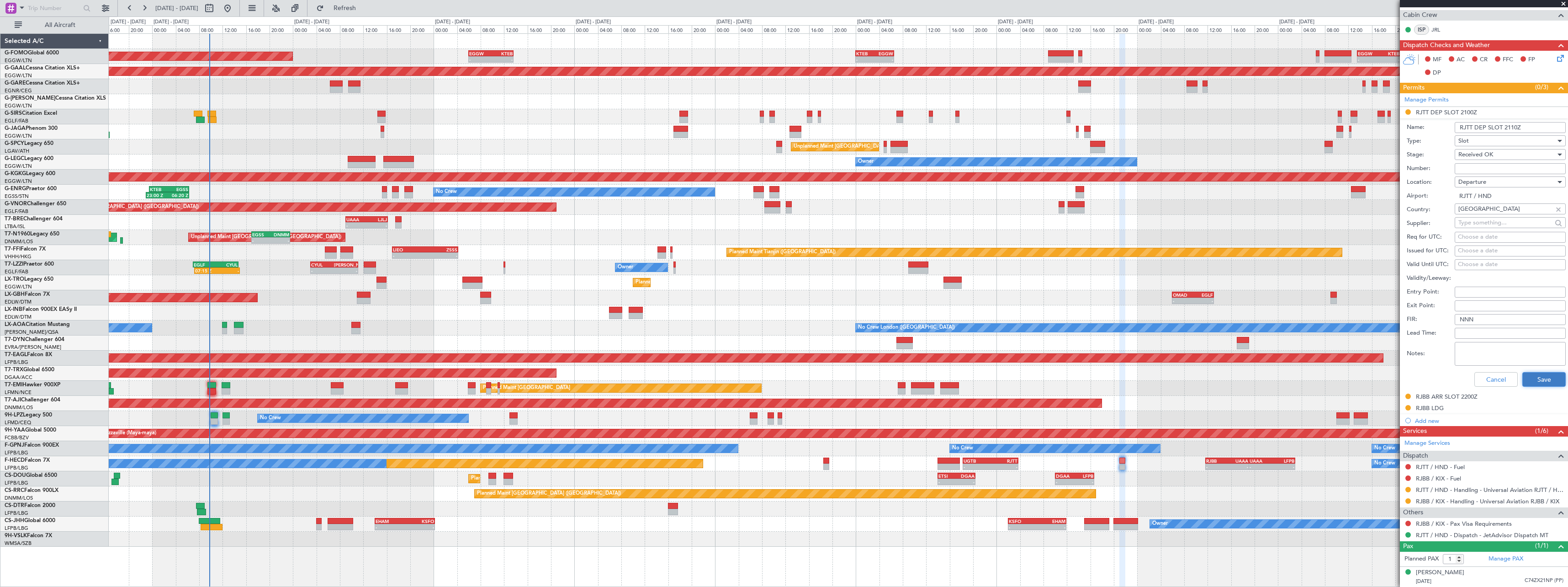
click at [1549, 381] on button "Save" at bounding box center [1544, 380] width 43 height 15
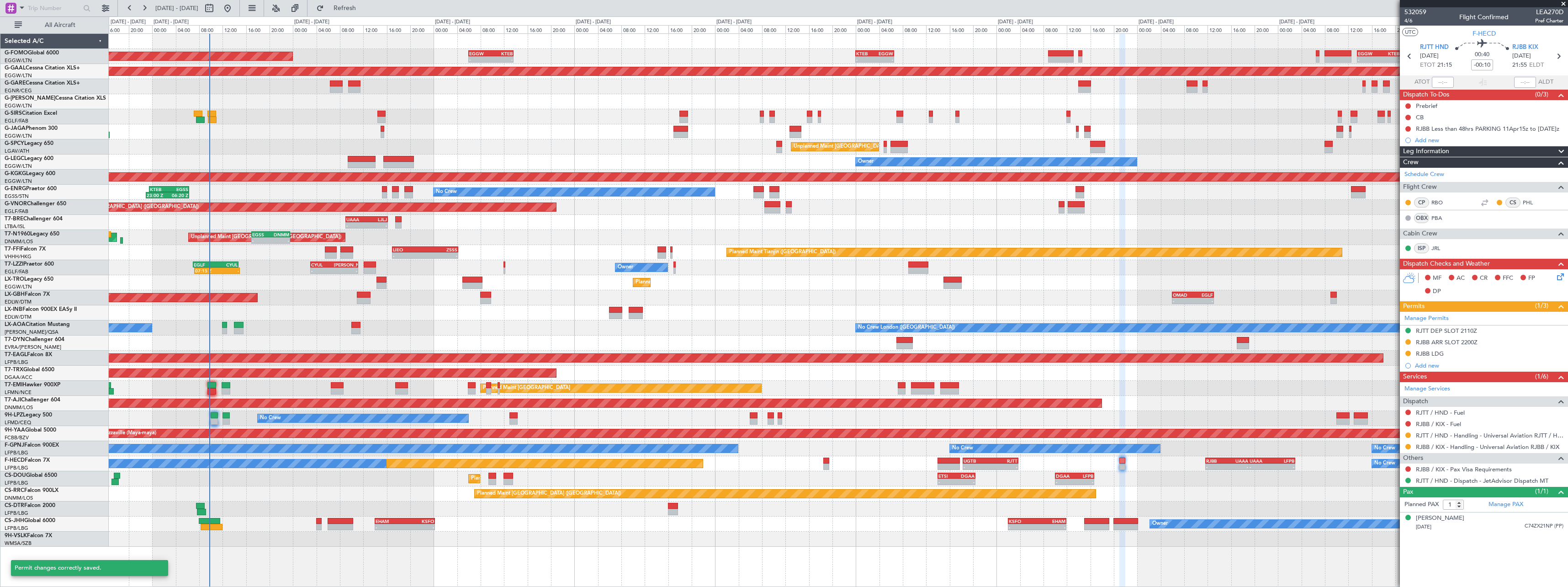
scroll to position [0, 0]
click at [1437, 344] on div "RJBB ARR SLOT 2200Z" at bounding box center [1447, 342] width 62 height 8
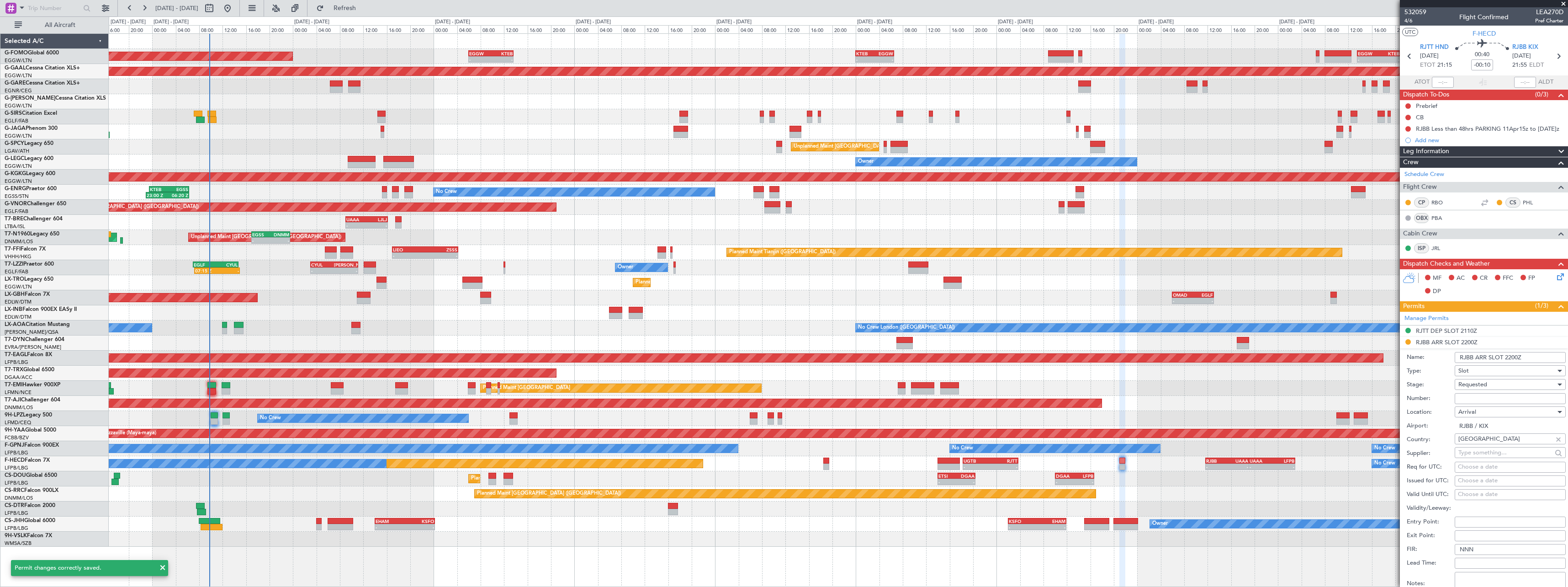
click at [1511, 358] on input "RJBB ARR SLOT 2200Z" at bounding box center [1510, 357] width 111 height 11
type input "RJBB ARR SLOT 2210Z"
drag, startPoint x: 1488, startPoint y: 377, endPoint x: 1487, endPoint y: 384, distance: 7.1
click at [1488, 381] on form "Name: RJBB ARR SLOT 2210Z Type: Slot Stage: Requested Number: Location: Arrival…" at bounding box center [1484, 484] width 168 height 273
click at [1509, 381] on div "Requested" at bounding box center [1508, 384] width 97 height 14
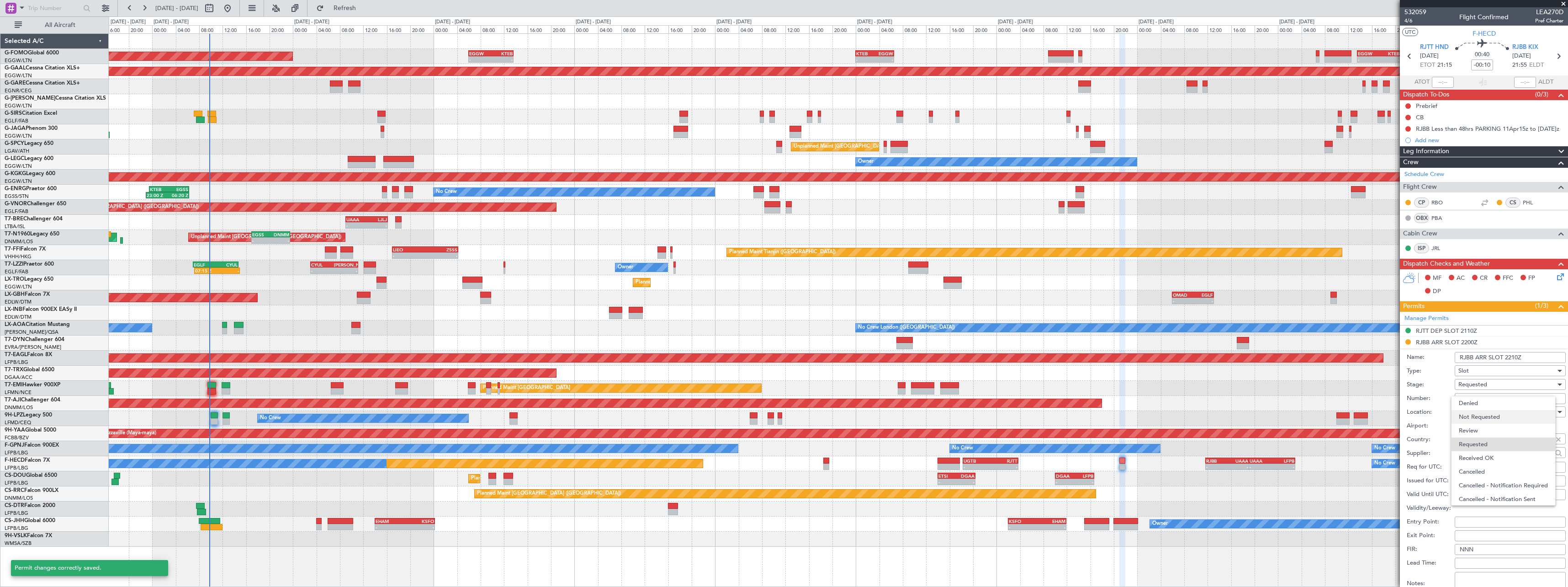
scroll to position [4, 0]
click at [1501, 448] on span "Received OK" at bounding box center [1507, 454] width 96 height 14
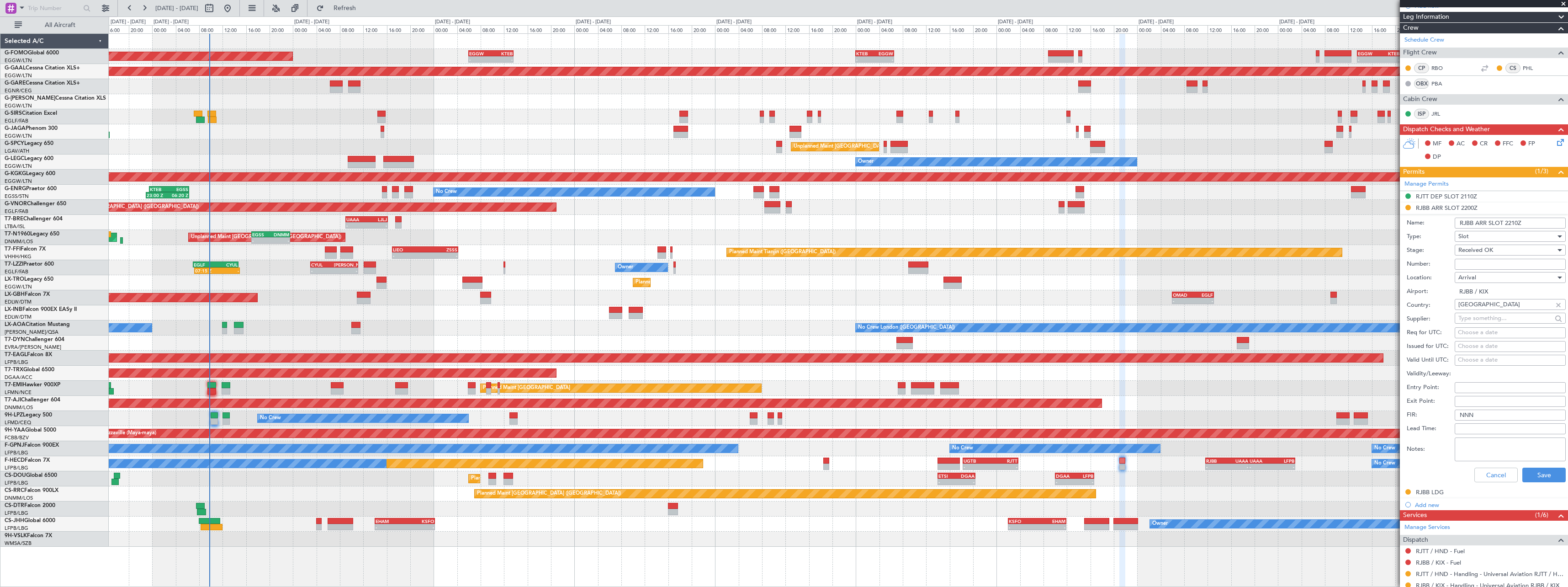
scroll to position [218, 0]
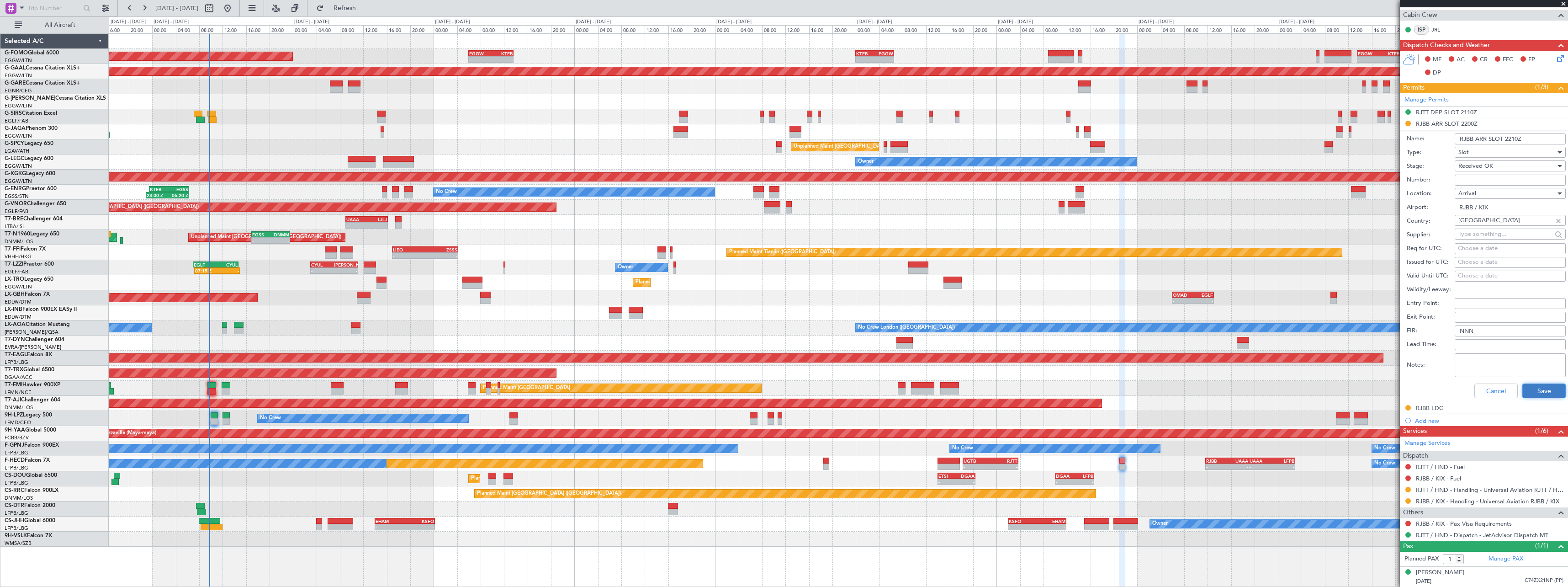
click at [1544, 390] on button "Save" at bounding box center [1544, 391] width 43 height 15
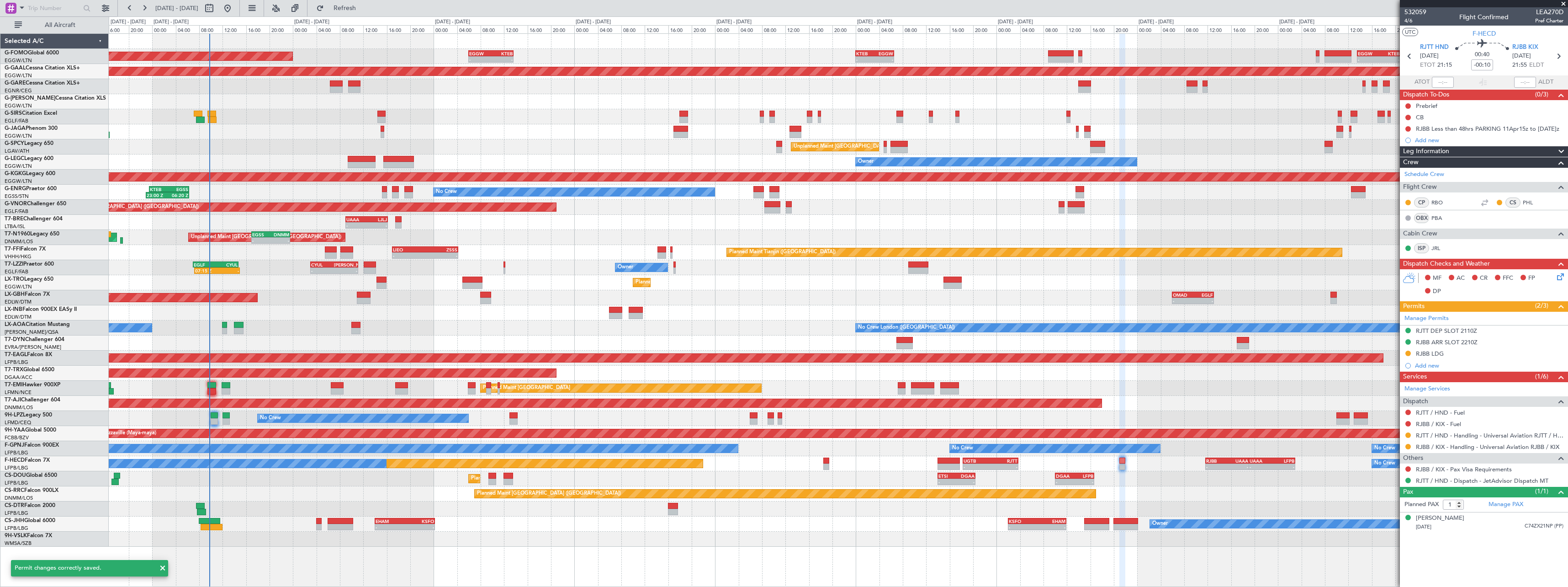
scroll to position [0, 0]
click at [1407, 435] on button at bounding box center [1408, 434] width 5 height 5
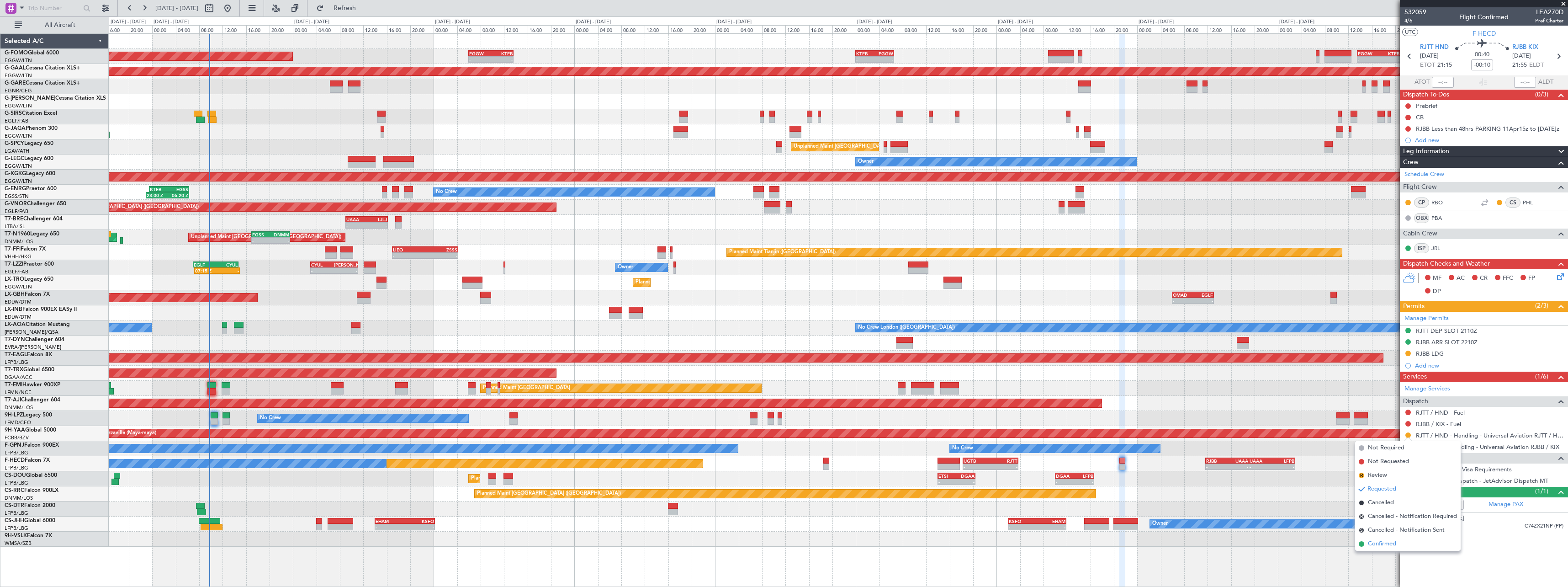
click at [1393, 545] on span "Confirmed" at bounding box center [1382, 543] width 28 height 9
click at [1408, 444] on button at bounding box center [1408, 446] width 5 height 5
click at [1379, 557] on span "Confirmed" at bounding box center [1382, 555] width 28 height 9
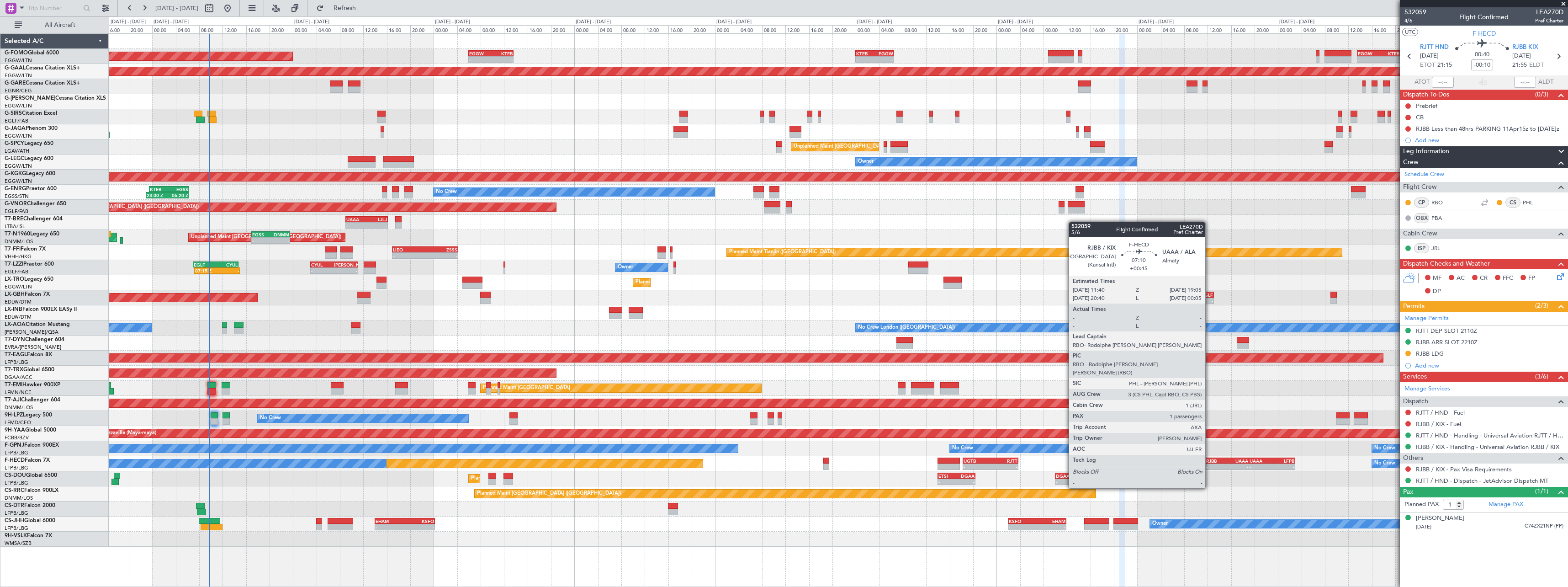
click at [1210, 462] on div "RJBB" at bounding box center [1216, 460] width 21 height 5
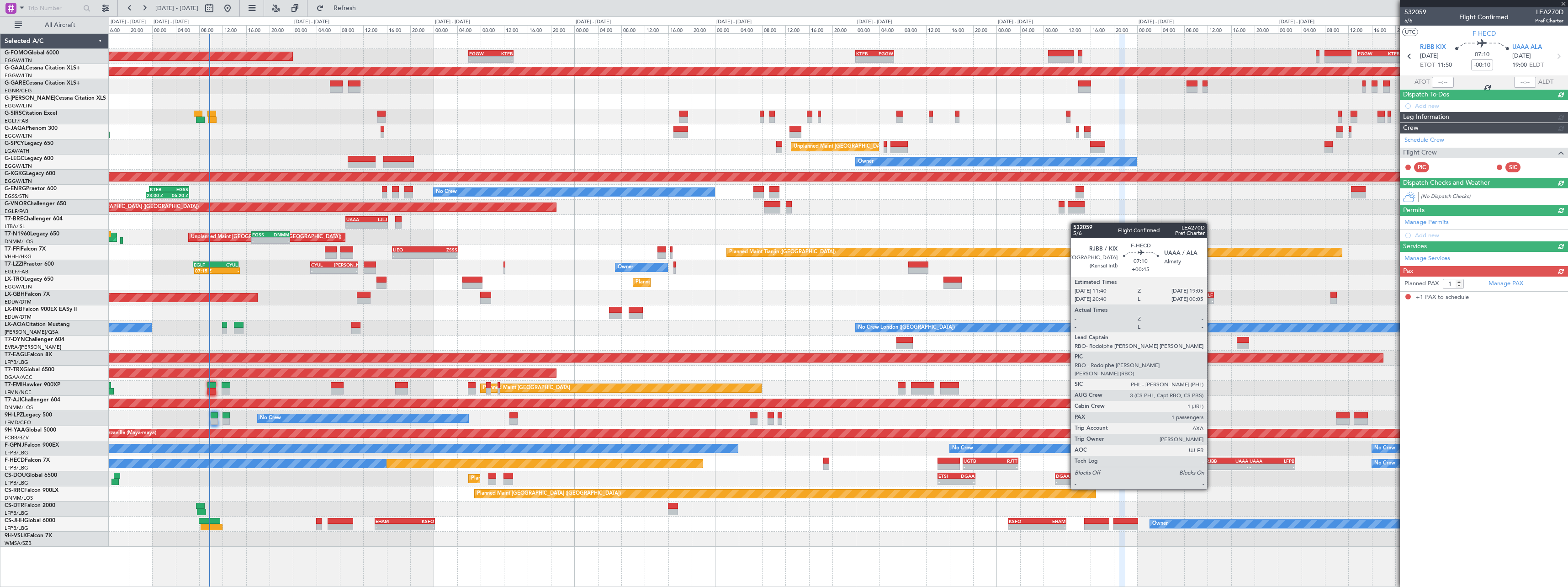
type input "+00:45"
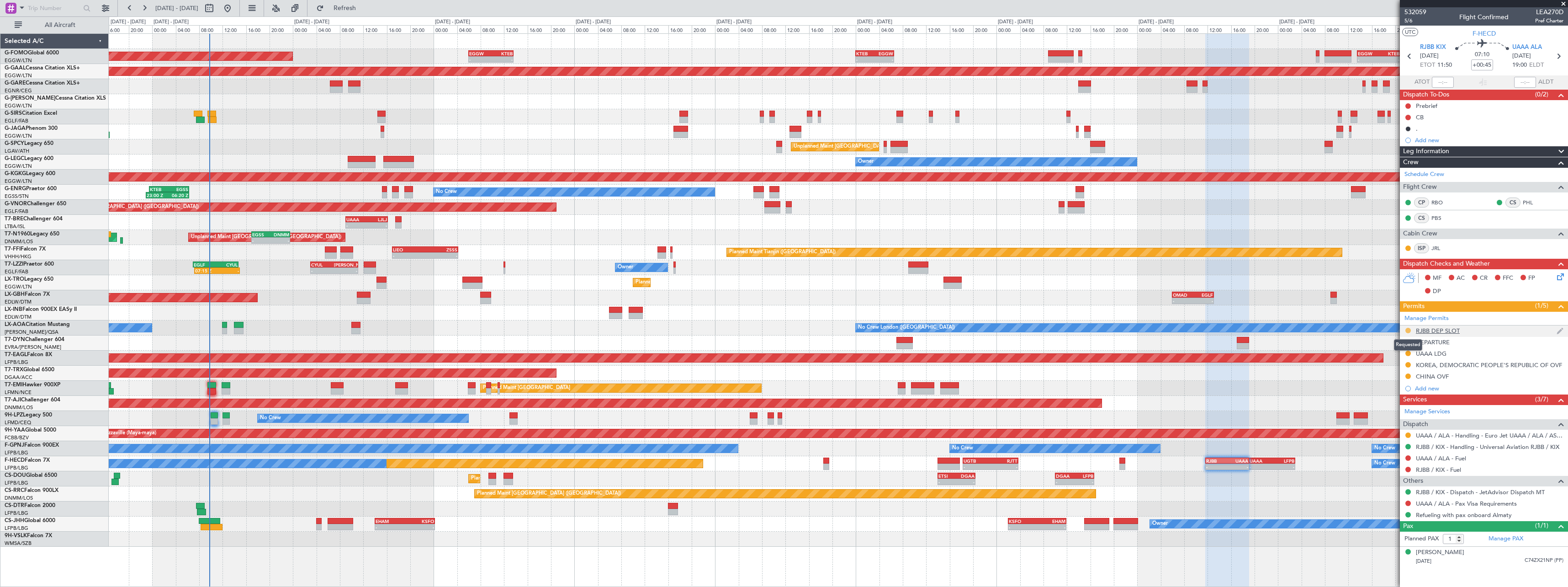
click at [1409, 329] on button at bounding box center [1408, 330] width 5 height 5
click at [1384, 441] on span "Received OK" at bounding box center [1385, 439] width 35 height 9
click at [1446, 333] on div "RJBB DEP SLOT" at bounding box center [1438, 330] width 44 height 8
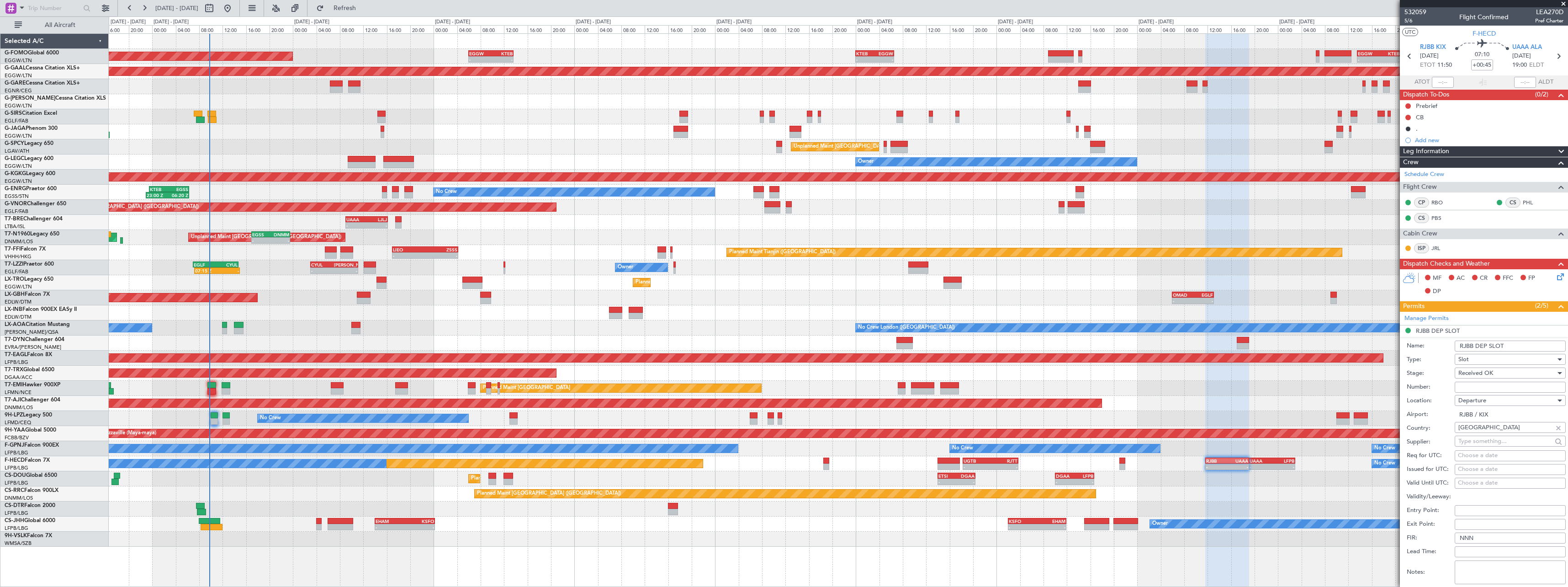
click at [1533, 346] on input "RJBB DEP SLOT" at bounding box center [1510, 346] width 111 height 11
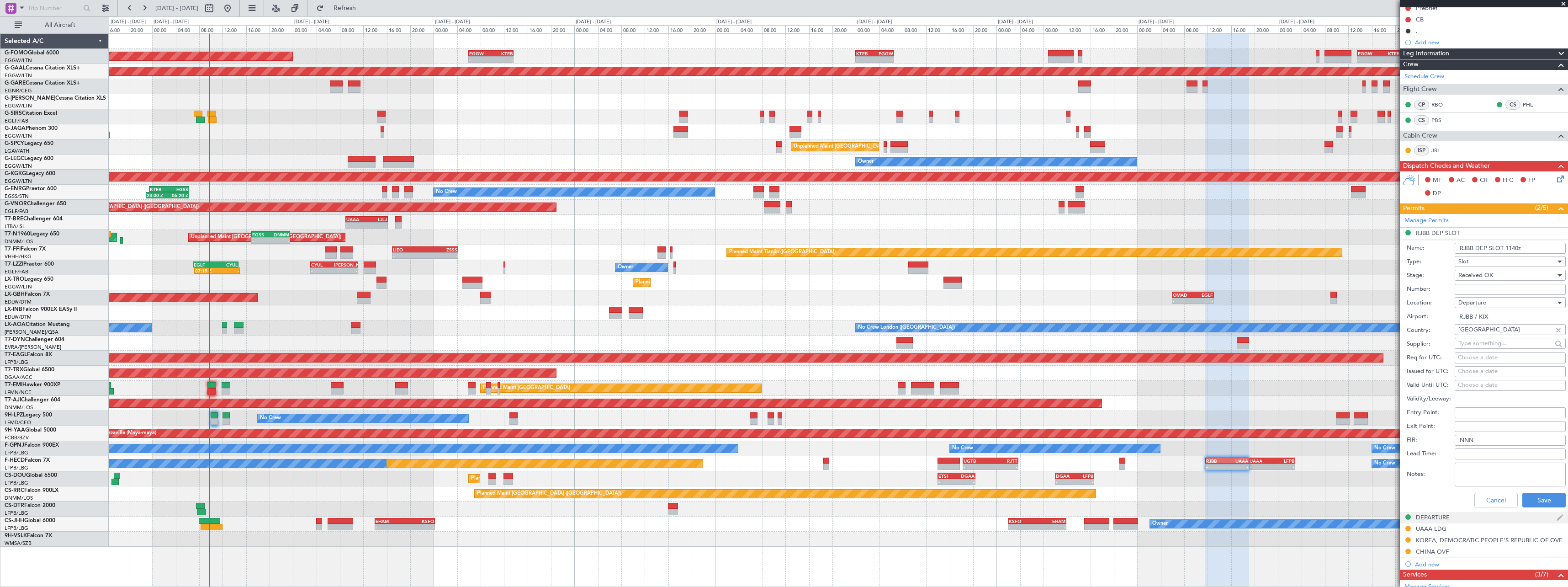
scroll to position [253, 0]
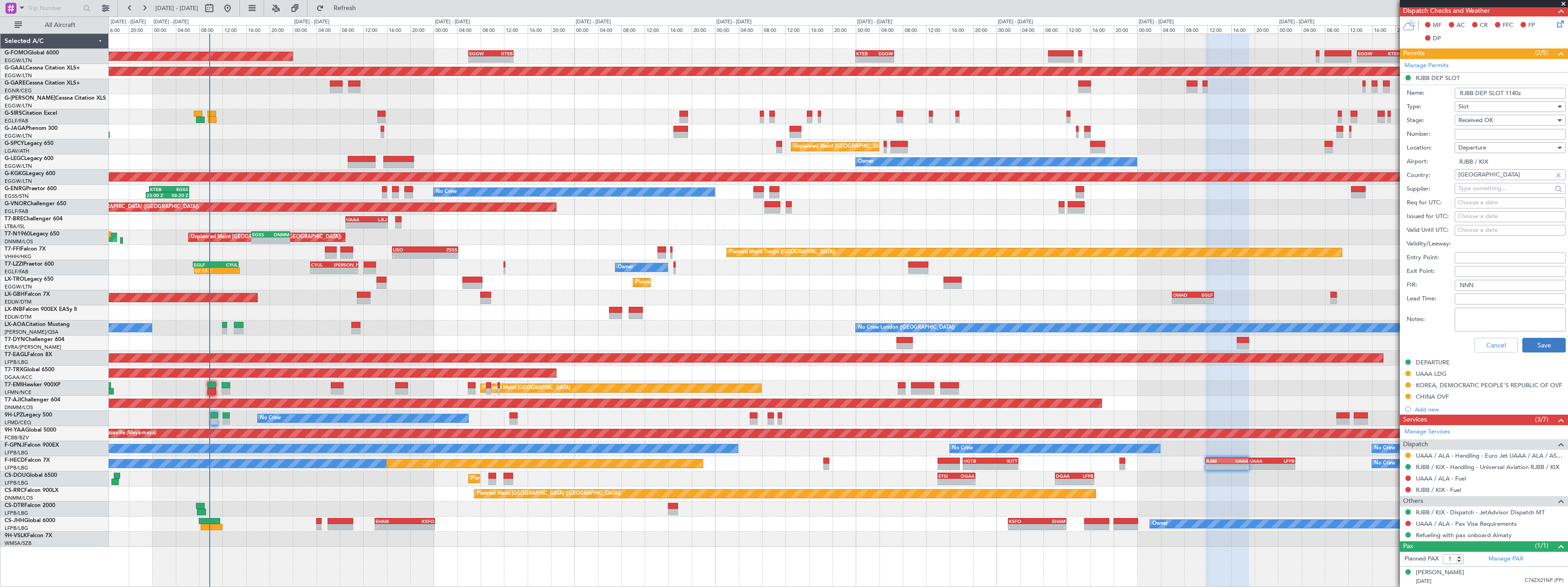
type input "RJBB DEP SLOT 1140z"
click at [1534, 338] on button "Save" at bounding box center [1544, 345] width 43 height 15
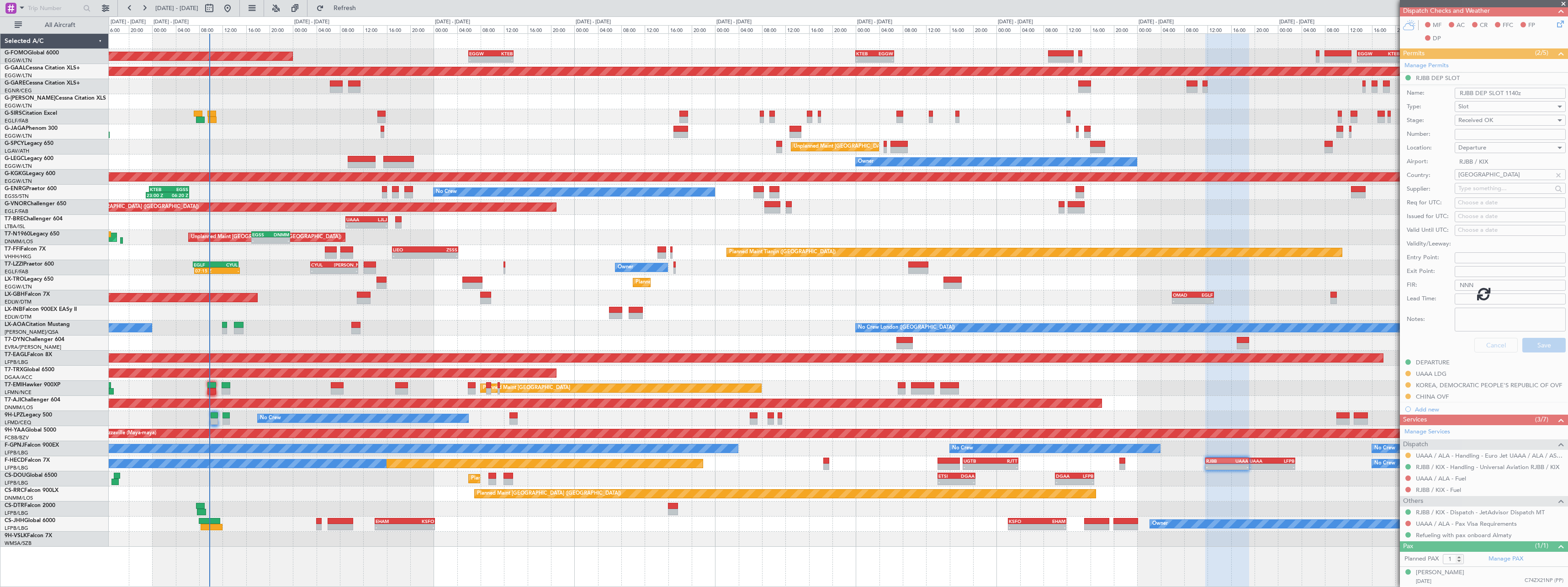
scroll to position [0, 0]
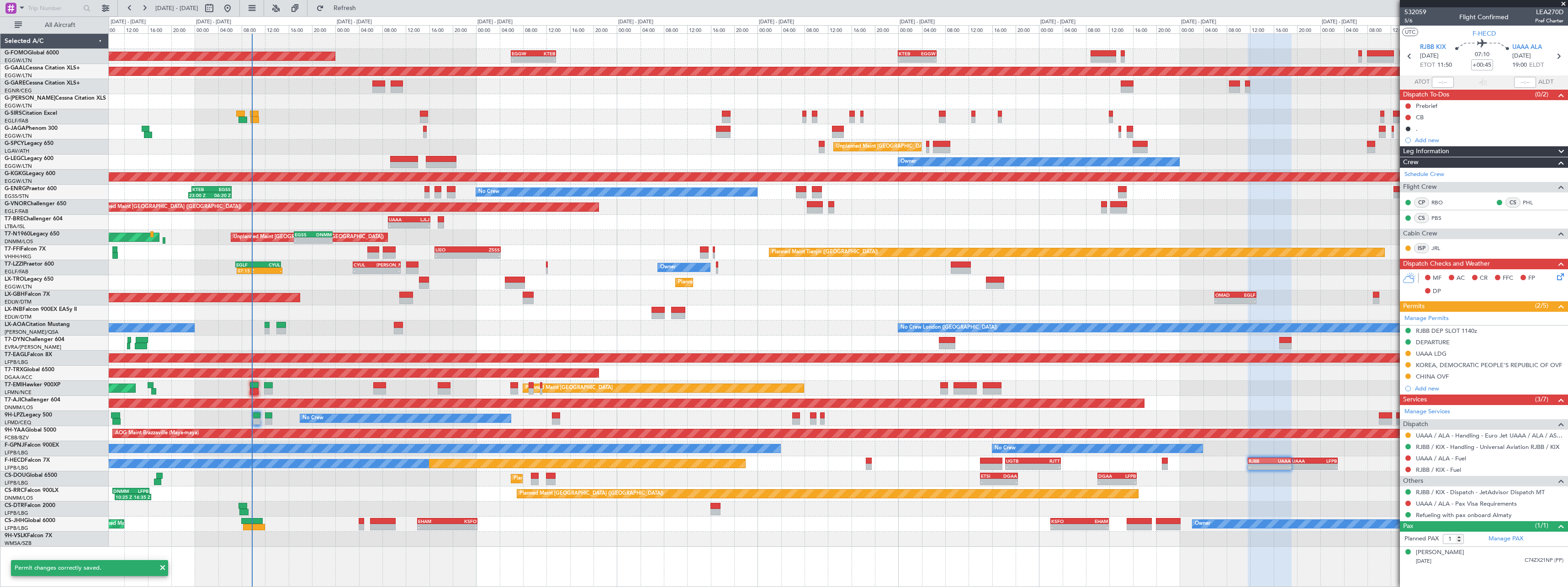
click at [1298, 504] on div "Planned Maint Sofia Planned Maint Istanbul (Ataturk)" at bounding box center [838, 509] width 1459 height 15
click at [1286, 469] on div "Planned Maint London (Luton) - - EGGW 06:00 Z KTEB 13:40 Z - - KTEB 00:00 Z EGG…" at bounding box center [838, 290] width 1459 height 513
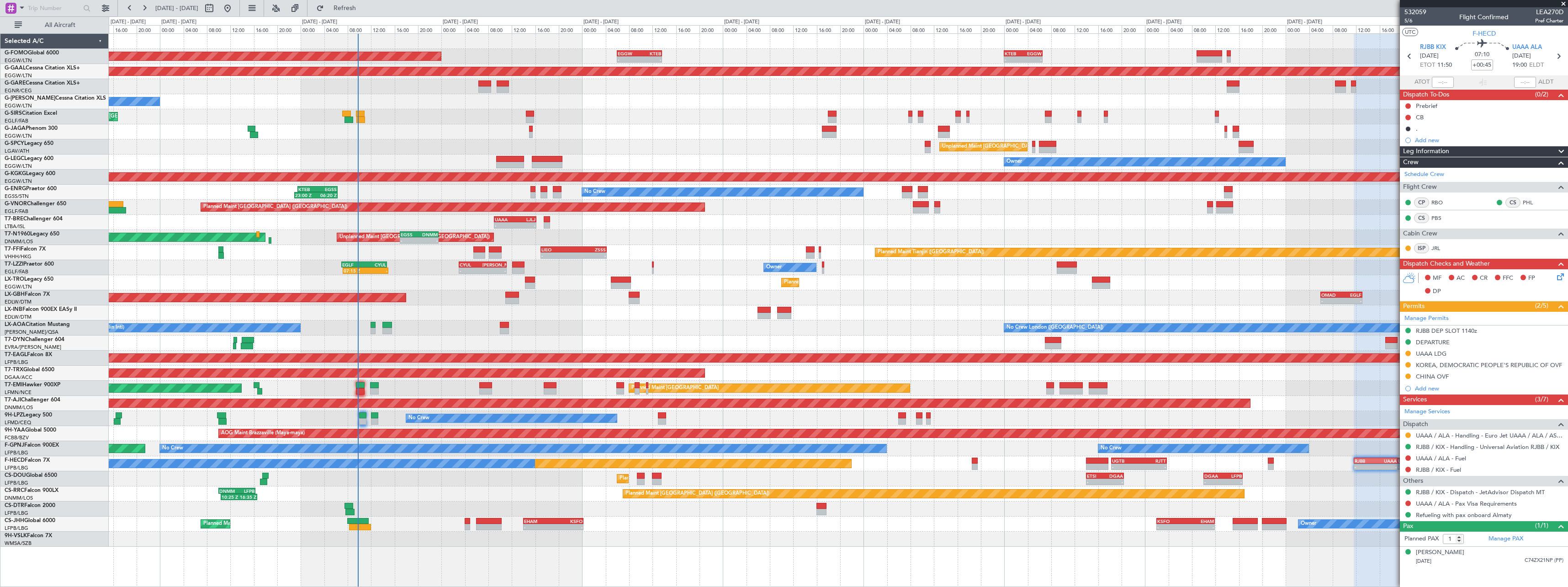
click at [1199, 468] on div "Planned Maint Paris (Le Bourget) No Crew No Crew - - UGTB 18:15 Z RJTT 03:45 Z …" at bounding box center [838, 464] width 1459 height 15
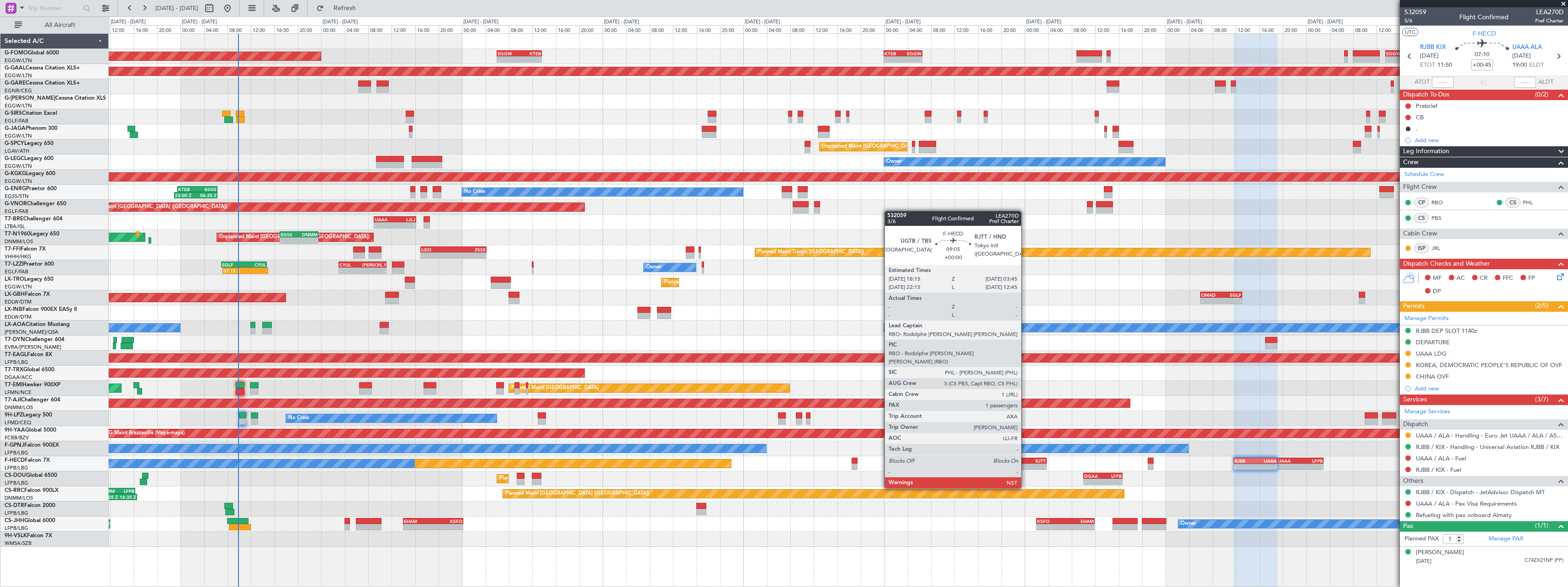
click at [1025, 462] on div "RJTT" at bounding box center [1032, 460] width 27 height 5
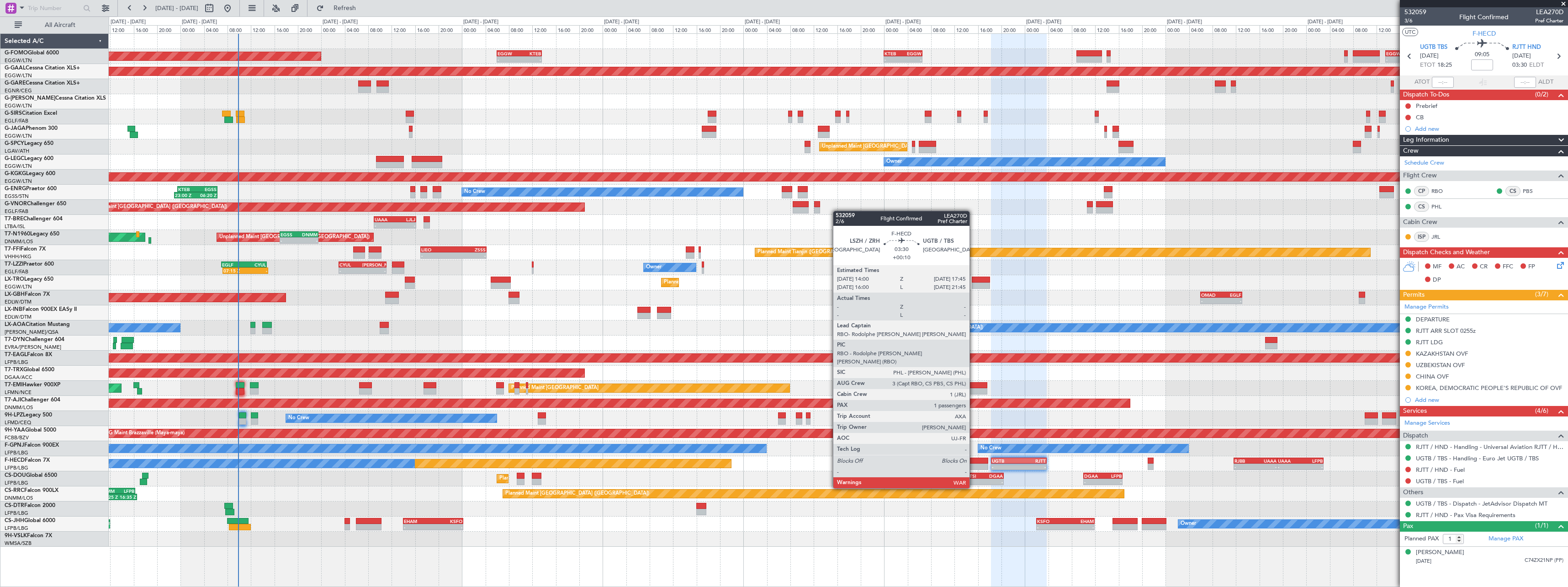
click at [974, 462] on div at bounding box center [977, 460] width 22 height 7
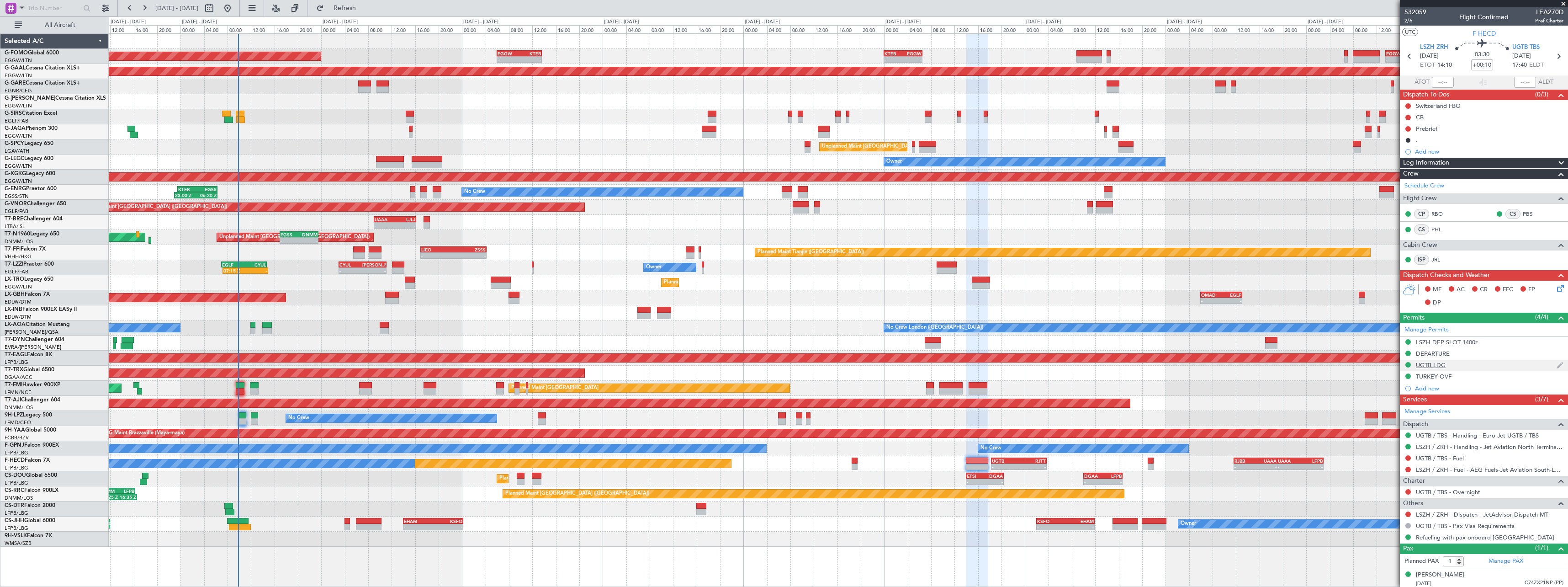
click at [1435, 364] on div "UGTB LDG" at bounding box center [1431, 365] width 29 height 8
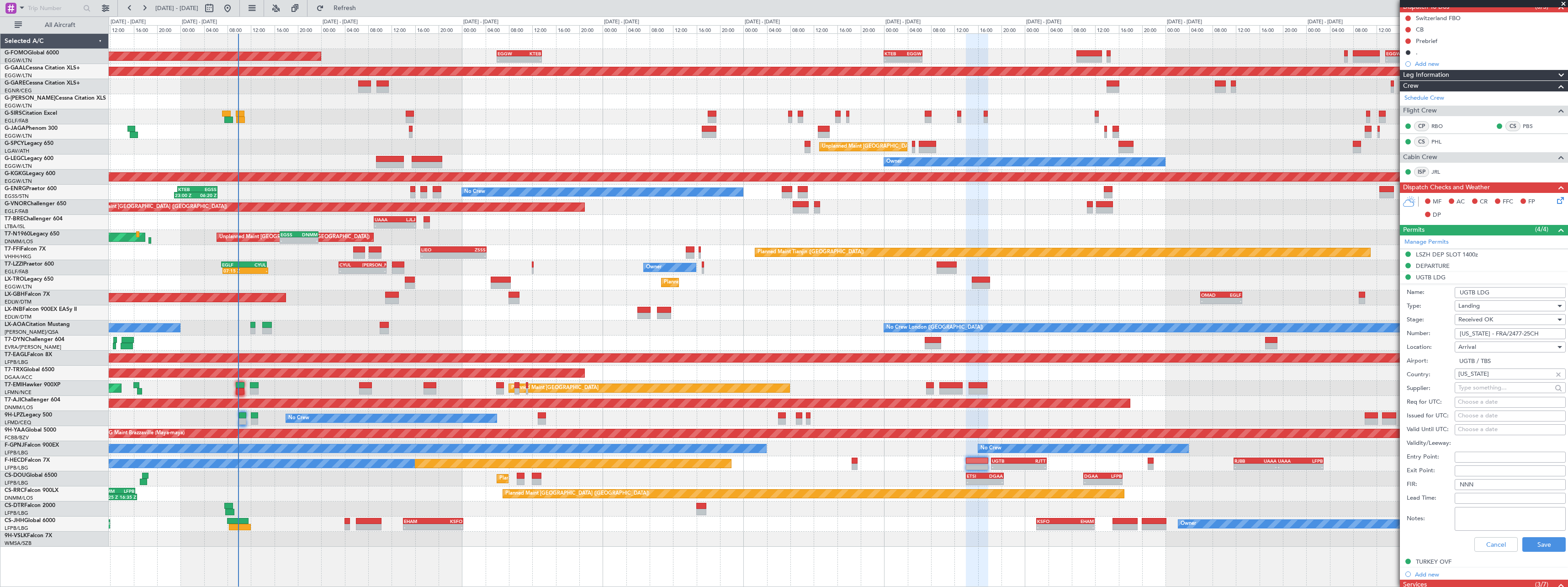
scroll to position [183, 0]
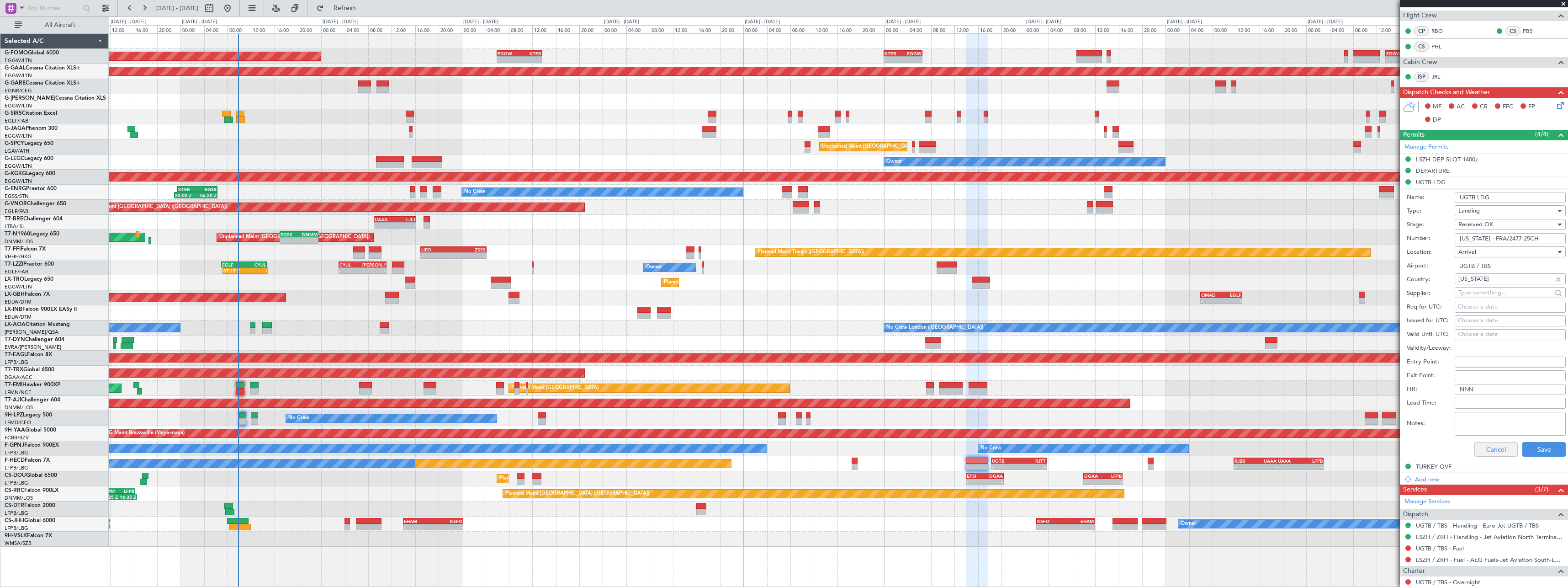
click at [1488, 455] on div "Cancel Save" at bounding box center [1486, 449] width 159 height 24
click at [1489, 449] on button "Cancel" at bounding box center [1496, 449] width 43 height 15
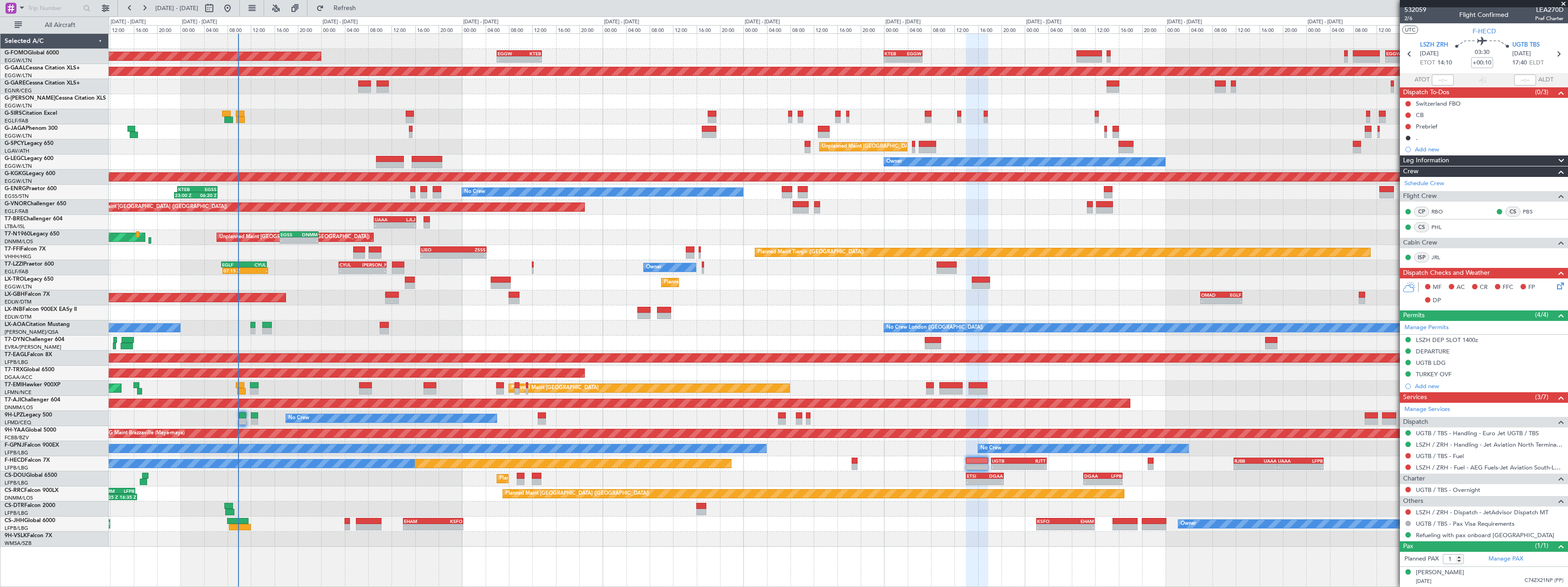
click at [1007, 321] on div "No Crew London ([GEOGRAPHIC_DATA]) No Crew [GEOGRAPHIC_DATA] (Dublin Intl)" at bounding box center [838, 328] width 1459 height 15
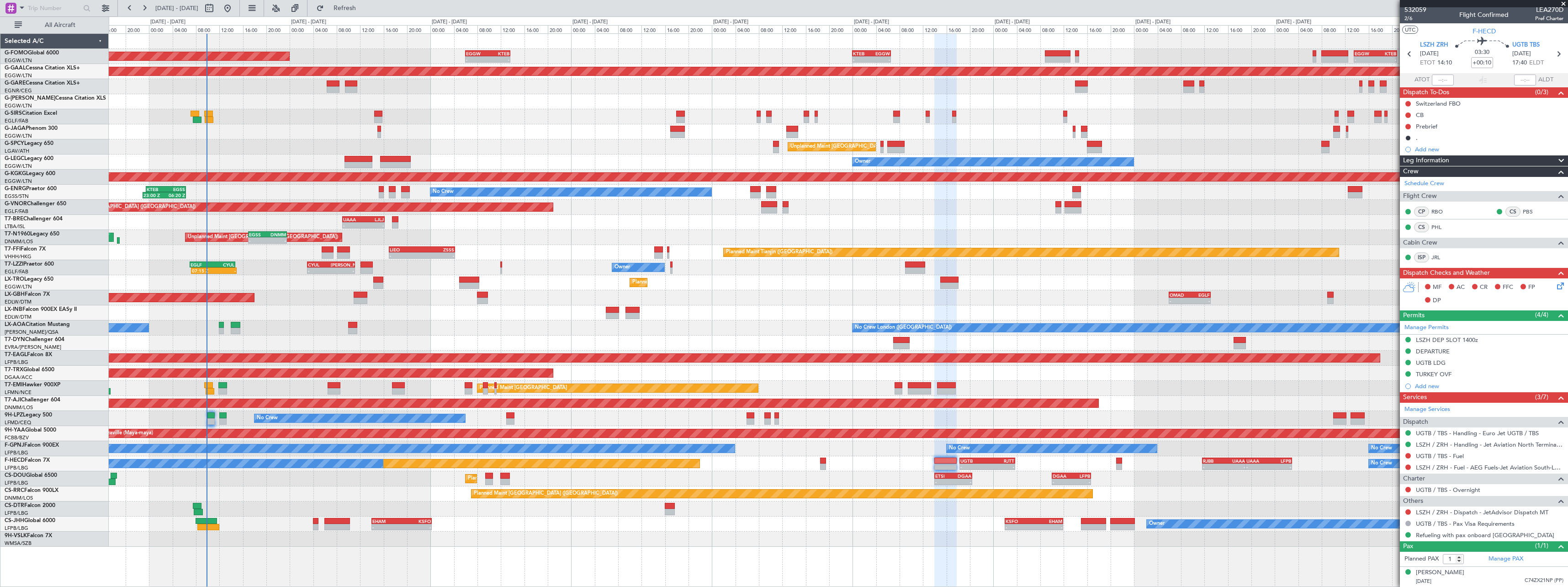
click at [1185, 490] on div "Planned Maint [GEOGRAPHIC_DATA] ([GEOGRAPHIC_DATA]) 10:25 Z 16:35 Z DNMM 10:00 …" at bounding box center [838, 494] width 1459 height 15
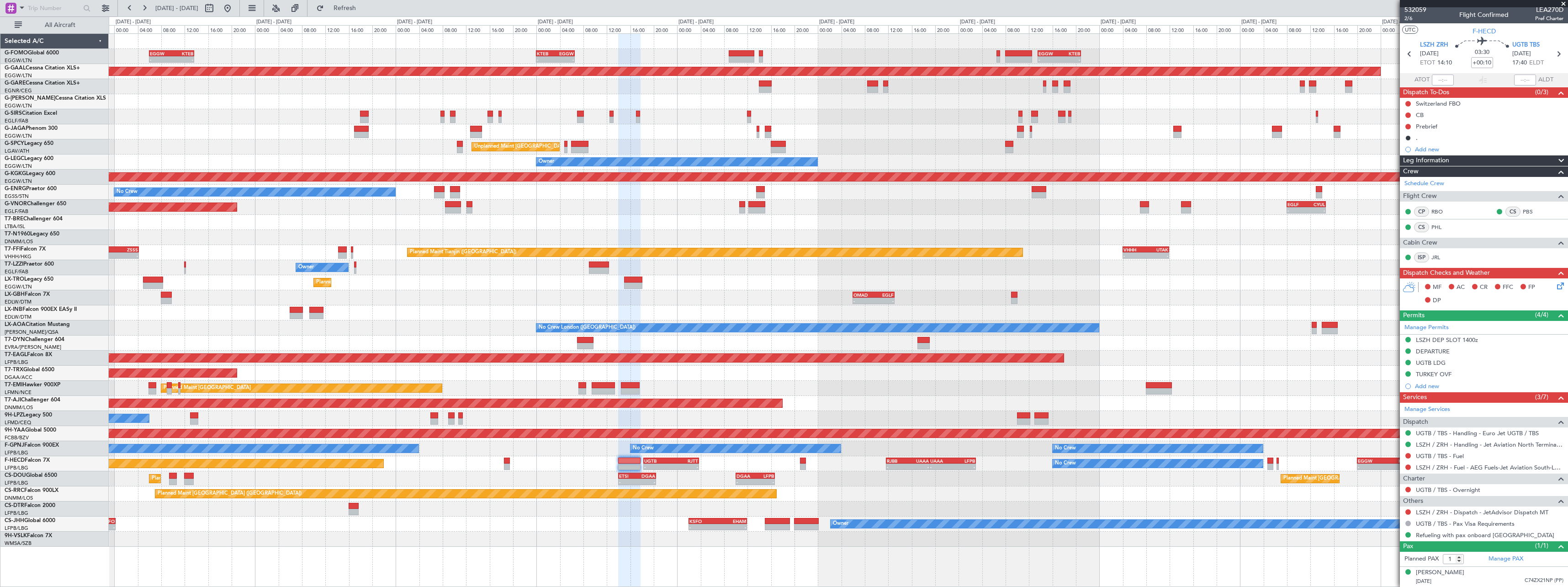
click at [964, 483] on div "Planned Maint [GEOGRAPHIC_DATA] ([GEOGRAPHIC_DATA]) - - ETSI 14:00 Z DGAA 20:25…" at bounding box center [838, 479] width 1459 height 15
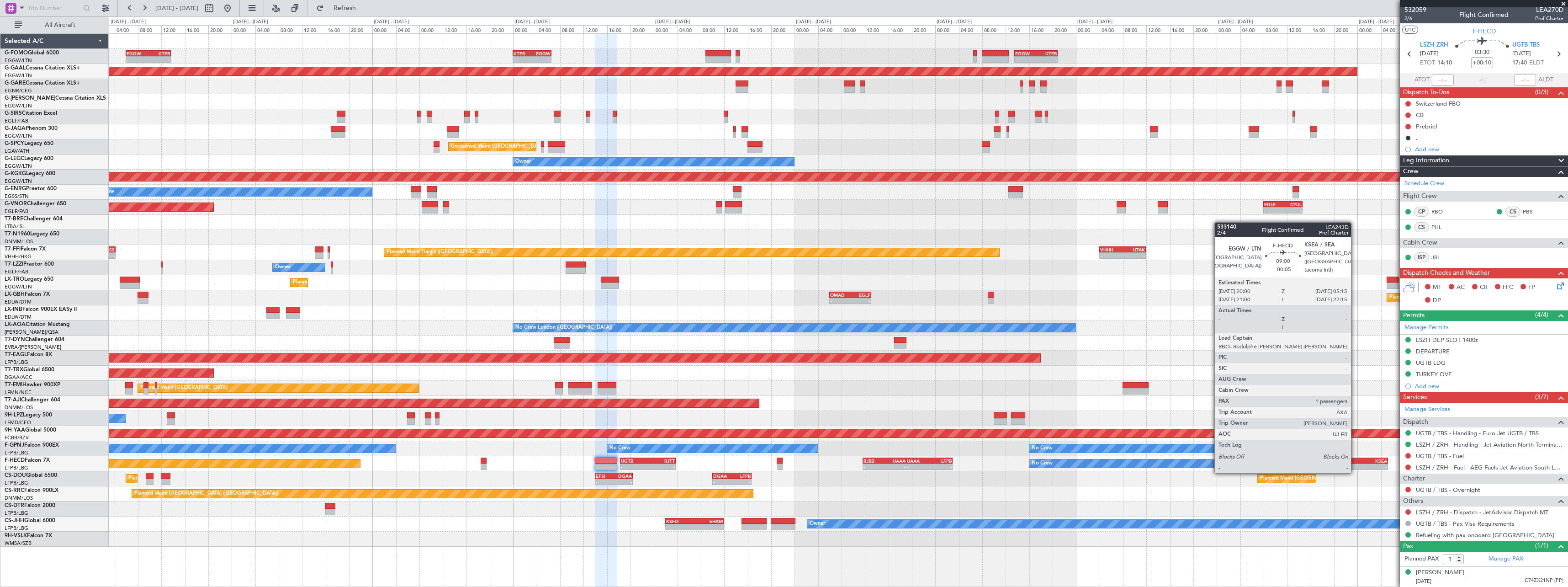
click at [1355, 463] on div "EGGW 20:00 Z KSEA 05:15 Z" at bounding box center [1361, 460] width 55 height 7
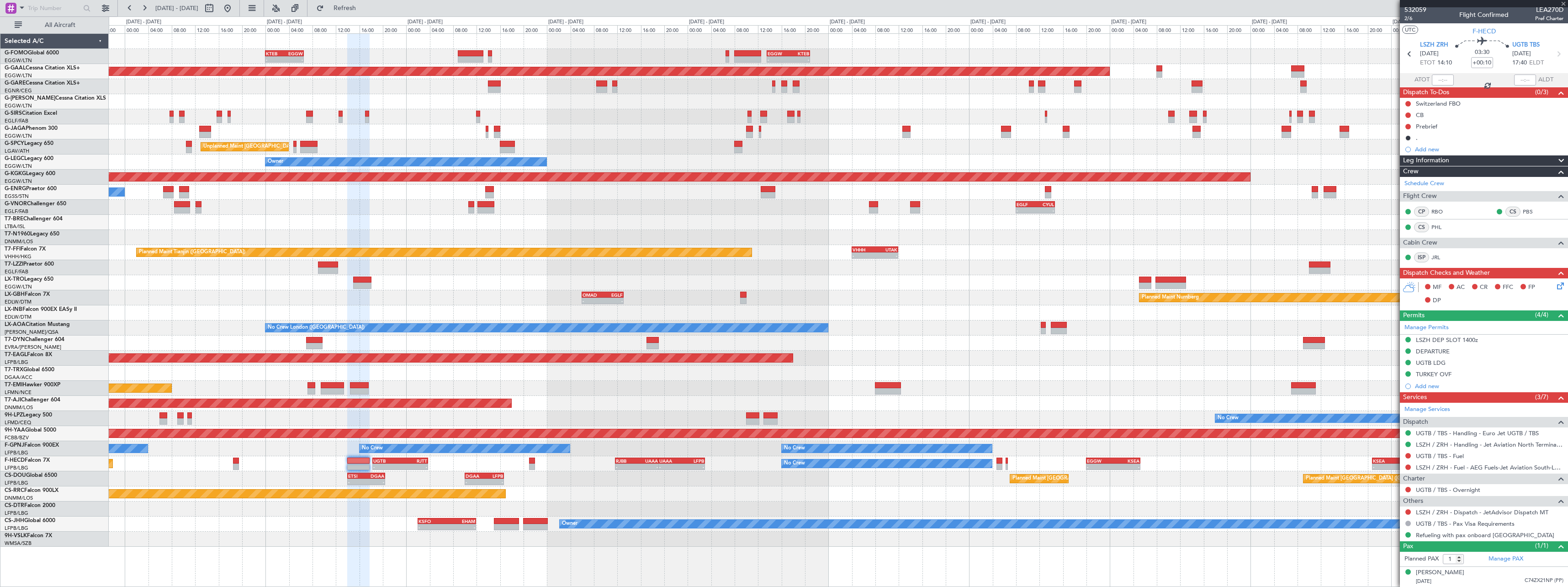
click at [1095, 473] on div "- - ETSI 14:00 Z DGAA 20:25 Z - - DGAA 10:00 Z LFPB 16:40 Z Planned Maint [GEOG…" at bounding box center [838, 479] width 1459 height 15
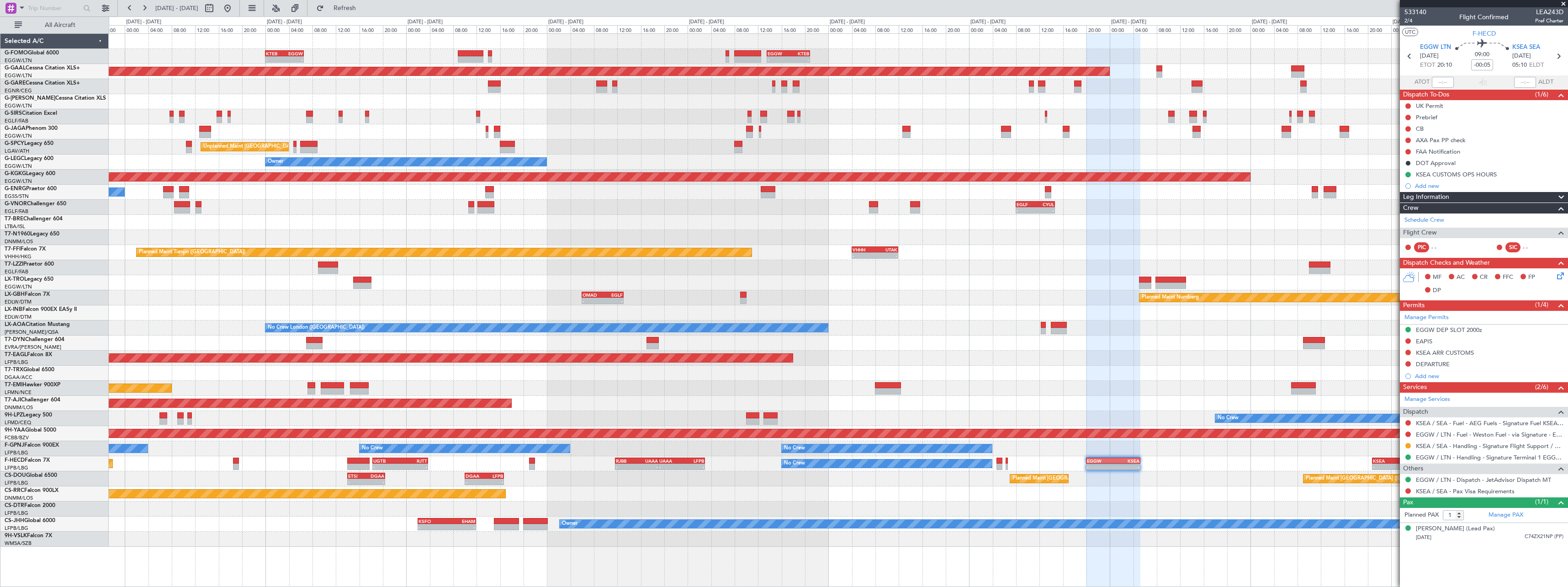
drag, startPoint x: 1462, startPoint y: 174, endPoint x: 1474, endPoint y: 178, distance: 12.6
click at [1463, 174] on div "KSEA CUSTOMS OPS HOURS" at bounding box center [1457, 174] width 81 height 8
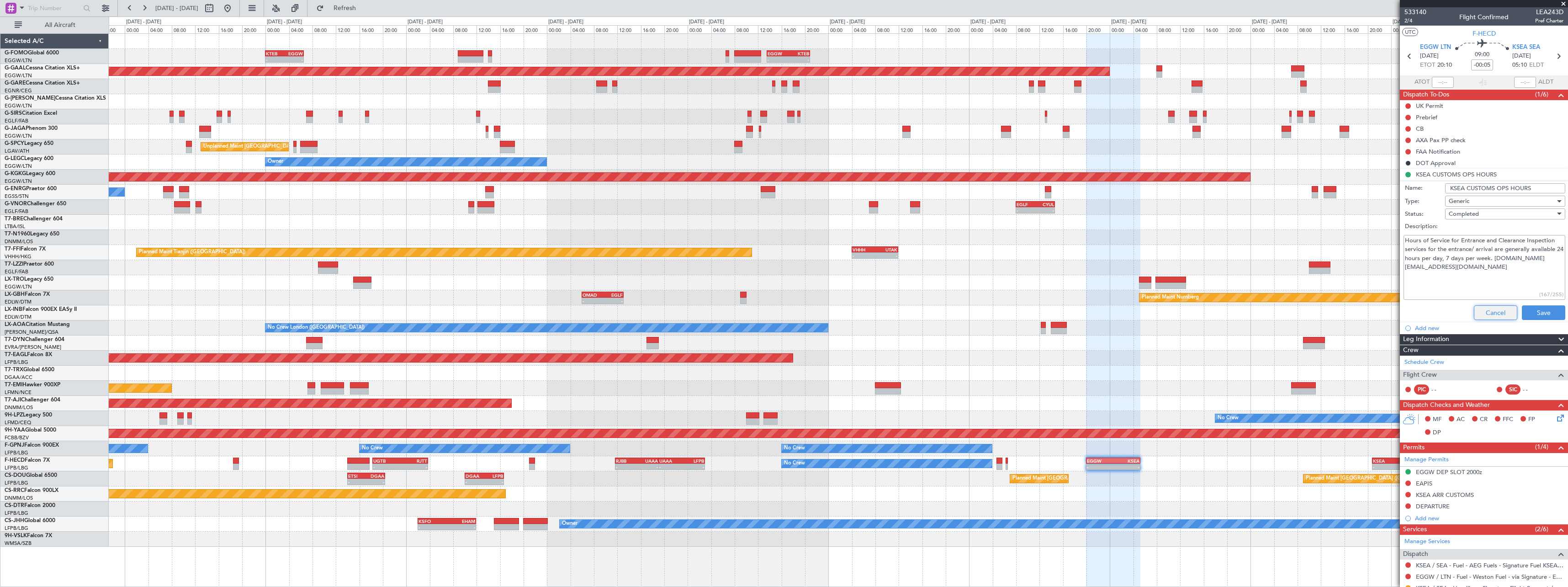
click at [1491, 313] on button "Cancel" at bounding box center [1496, 313] width 43 height 15
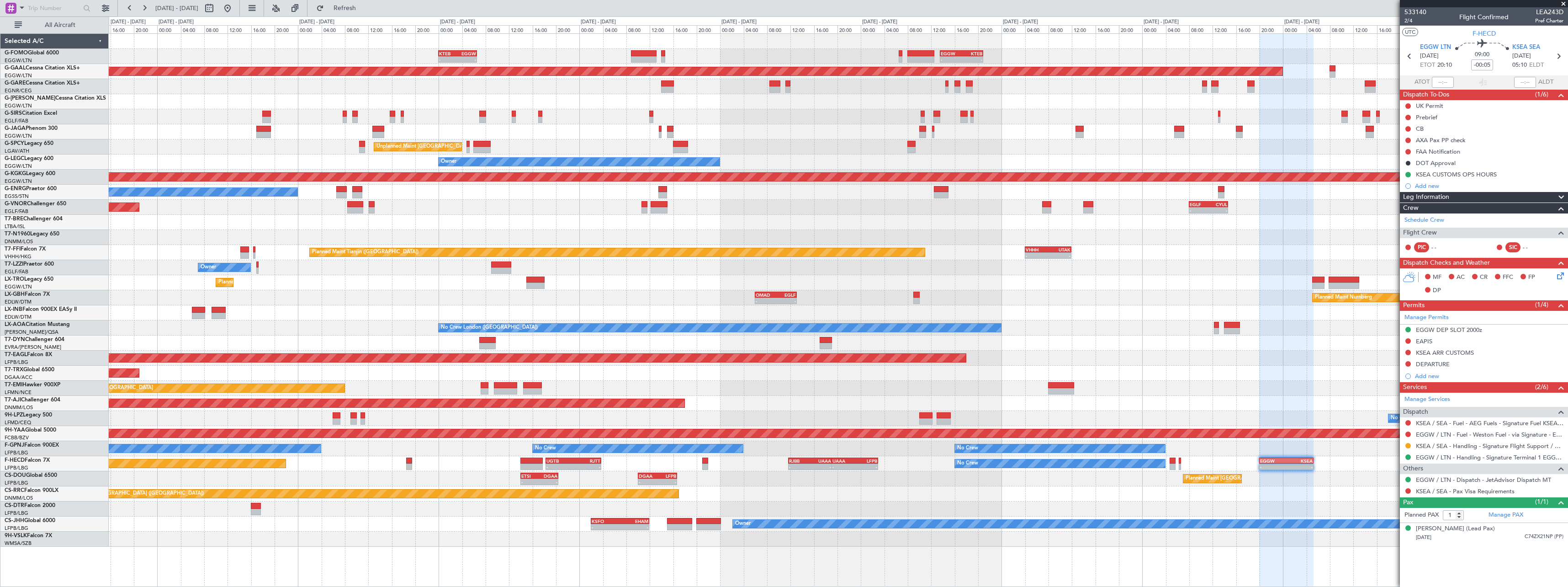
click at [791, 476] on div "- - KTEB 00:00 Z EGGW 06:35 Z - - EGGW 13:30 Z KTEB 20:55 Z EGGW 06:00 Z KTEB 1…" at bounding box center [838, 290] width 1459 height 513
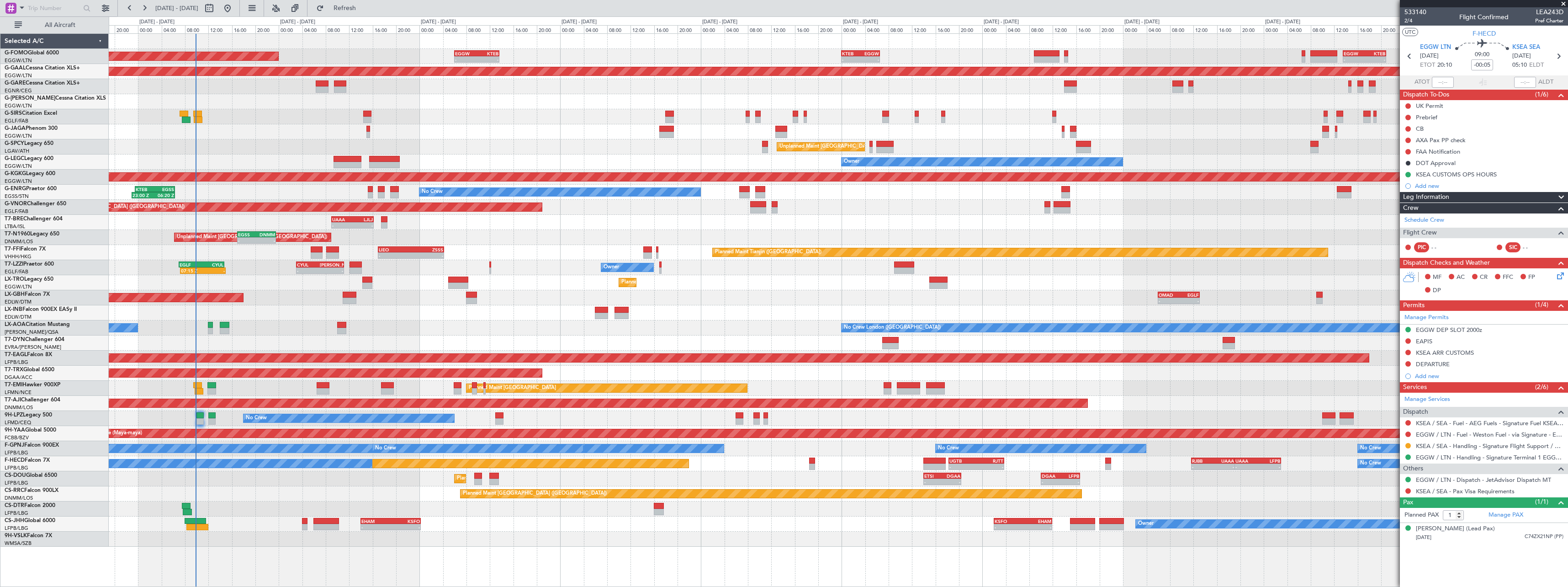
click at [1120, 487] on div "Planned Maint [GEOGRAPHIC_DATA] ([GEOGRAPHIC_DATA]) 10:25 Z 16:35 Z DNMM 10:00 …" at bounding box center [838, 494] width 1459 height 15
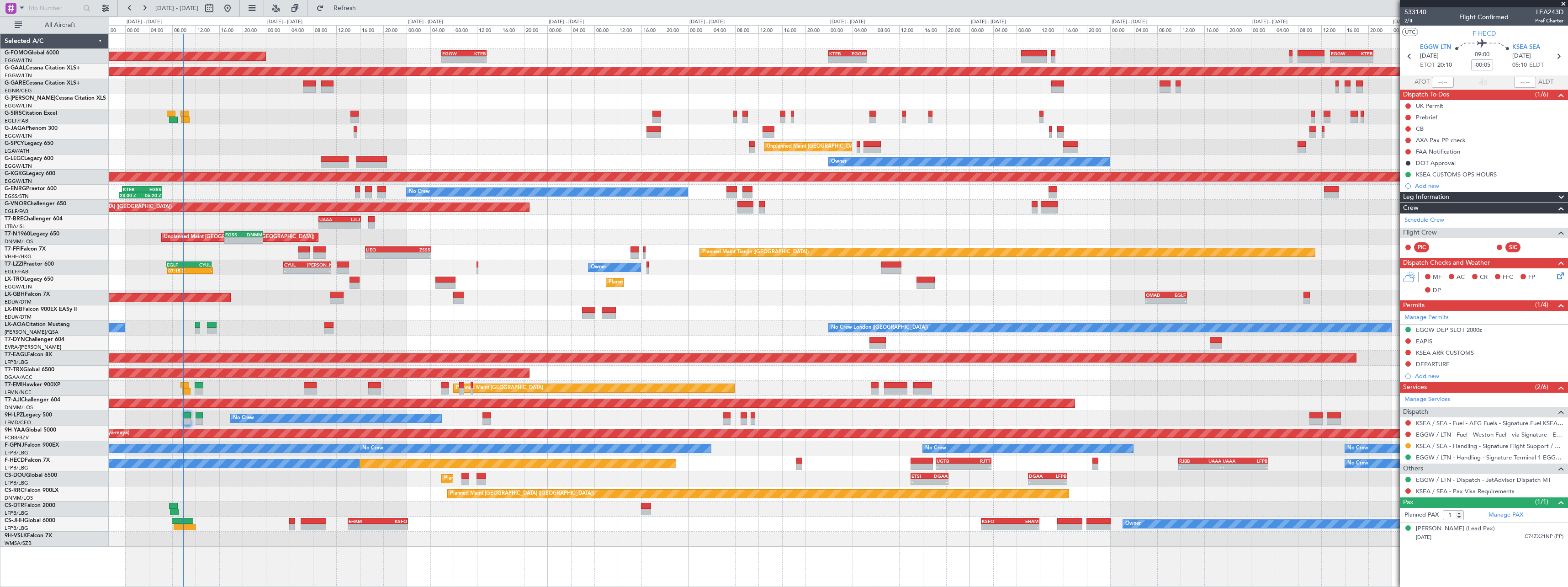
click at [1311, 489] on div "- - EGGW 13:30 Z KTEB 20:55 Z KTEB 00:00 Z EGGW 06:35 Z - - EGGW 06:00 Z KTEB 1…" at bounding box center [838, 290] width 1459 height 513
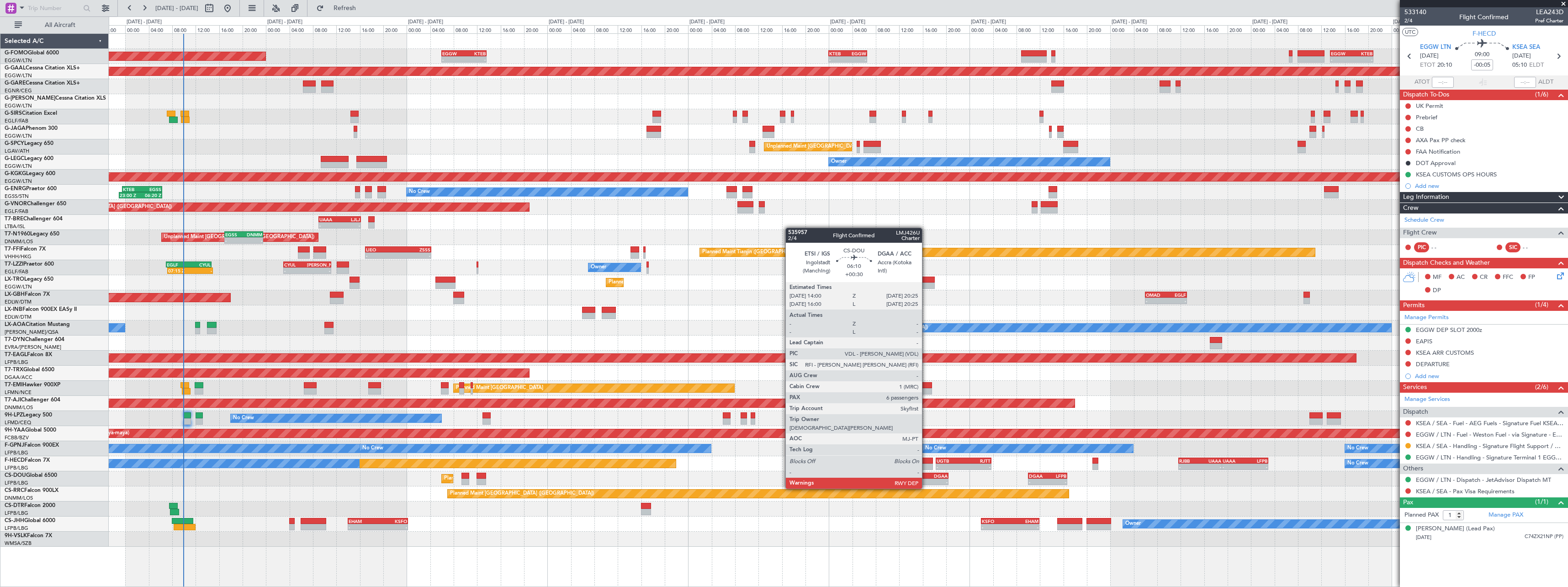
click at [926, 479] on div "-" at bounding box center [921, 482] width 18 height 5
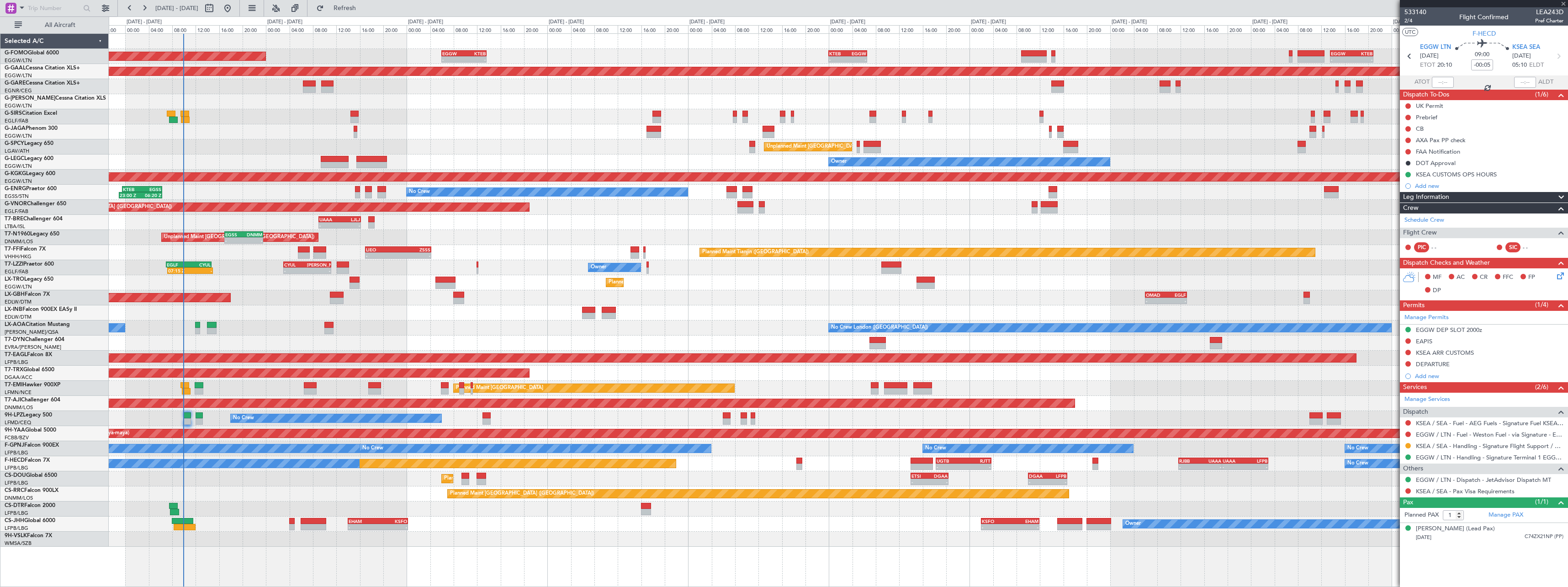
type input "+00:30"
type input "6"
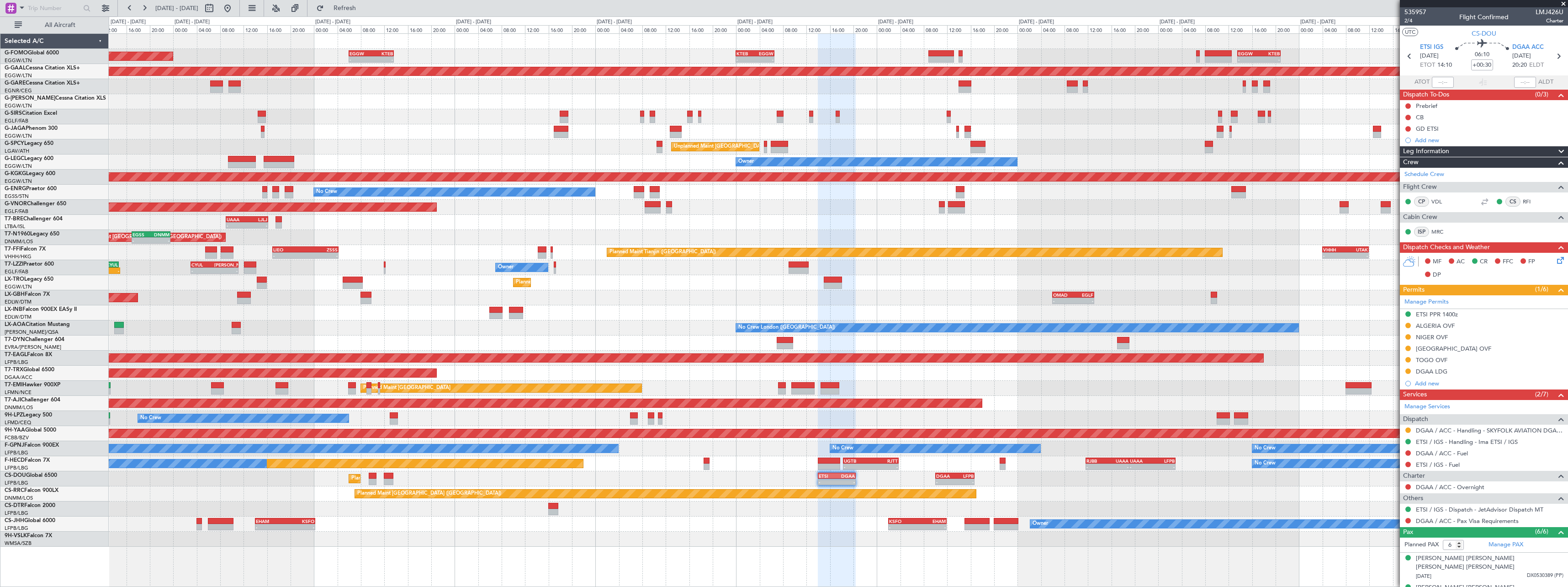
click at [1098, 476] on div "Planned Maint [GEOGRAPHIC_DATA] ([GEOGRAPHIC_DATA]) - - ETSI 14:00 Z DGAA 20:25…" at bounding box center [838, 479] width 1459 height 15
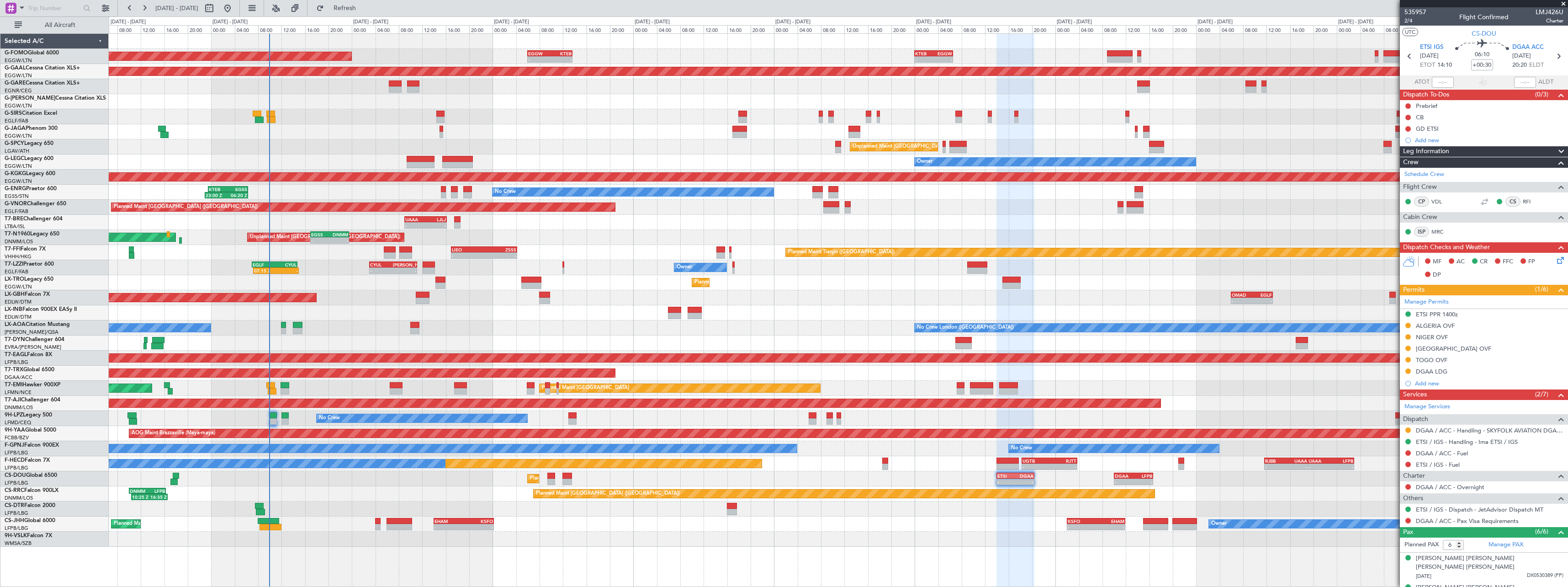
click at [759, 331] on div "No Crew London ([GEOGRAPHIC_DATA]) No Crew [GEOGRAPHIC_DATA] (Dublin Intl)" at bounding box center [838, 328] width 1459 height 15
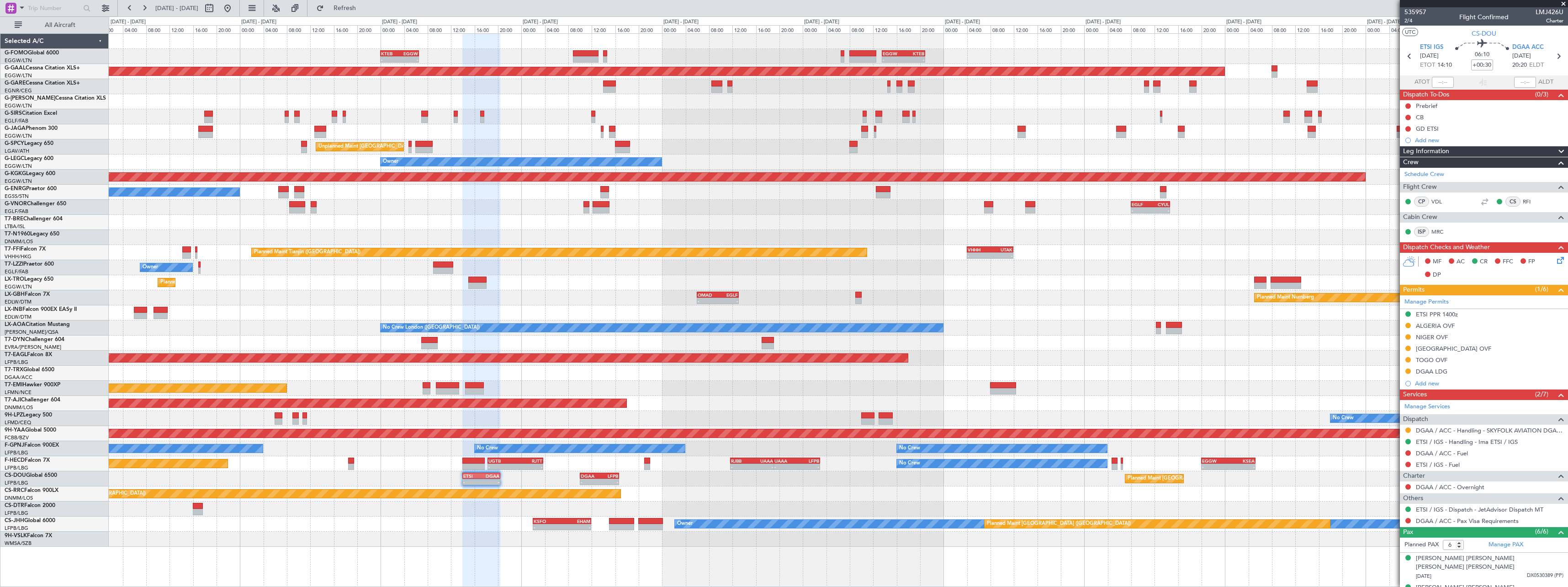
click at [708, 479] on div "- - ETSI 14:00 Z DGAA 20:25 Z - - DGAA 10:00 Z LFPB 16:40 Z Planned Maint [GEOG…" at bounding box center [838, 479] width 1459 height 15
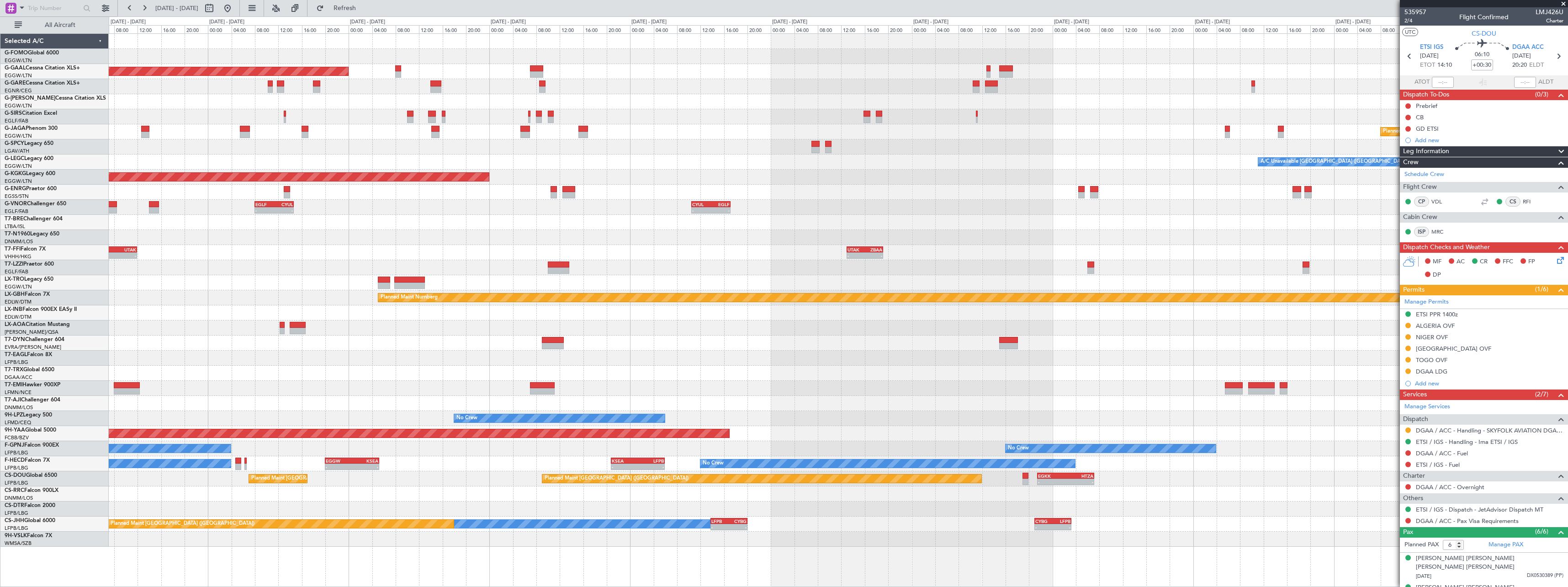
click at [520, 479] on div "- - EGGW 13:30 Z KTEB 20:55 Z Planned [GEOGRAPHIC_DATA] Planned Maint [GEOGRAPH…" at bounding box center [838, 290] width 1459 height 513
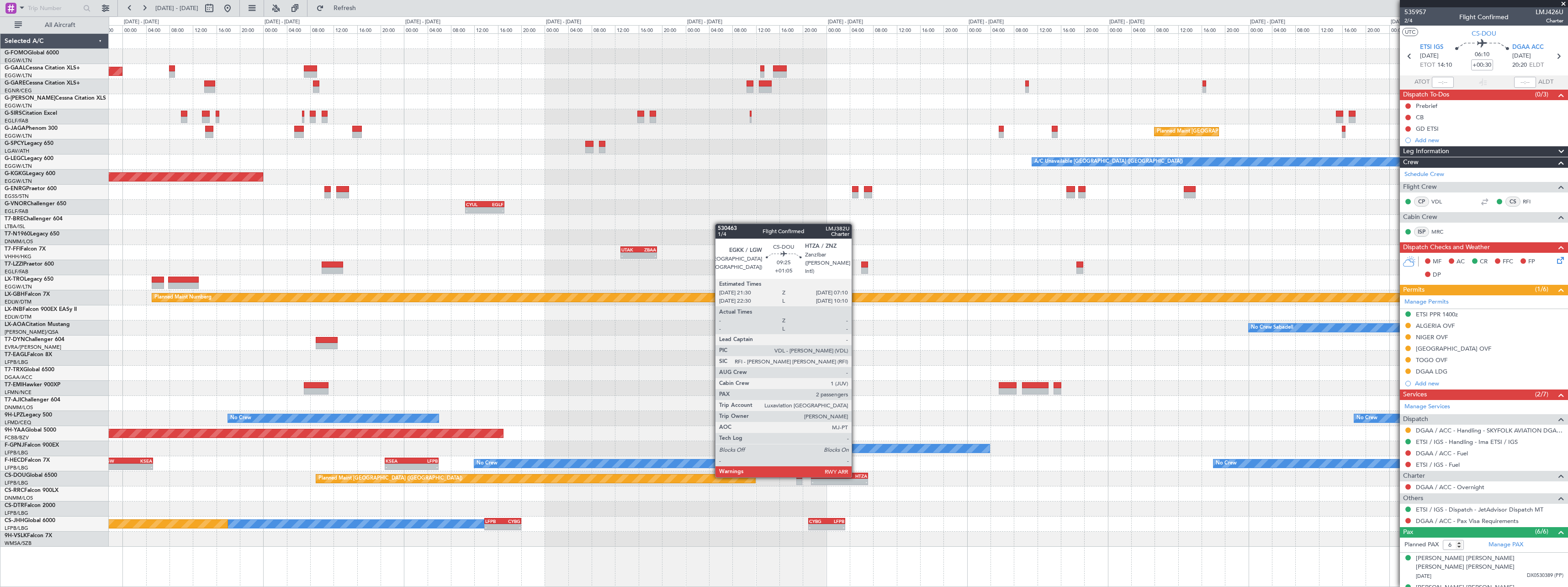
click at [857, 476] on div "HTZA" at bounding box center [853, 476] width 27 height 5
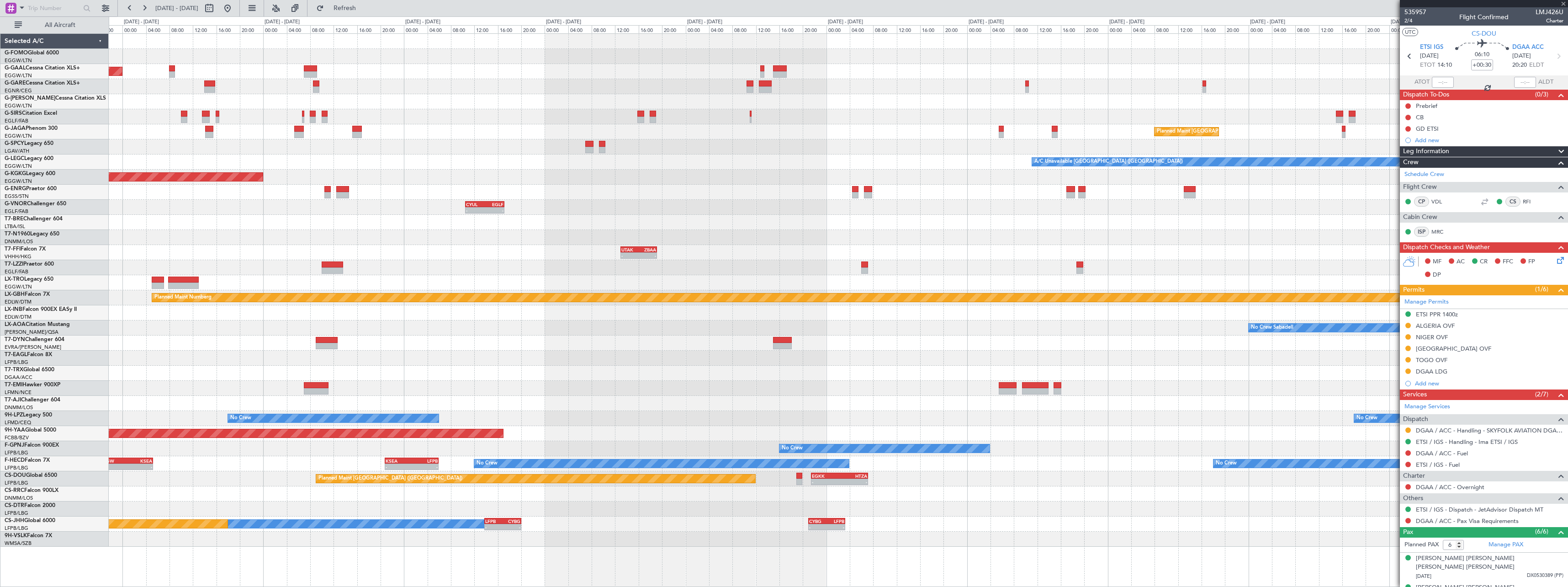
type input "+01:05"
type input "2"
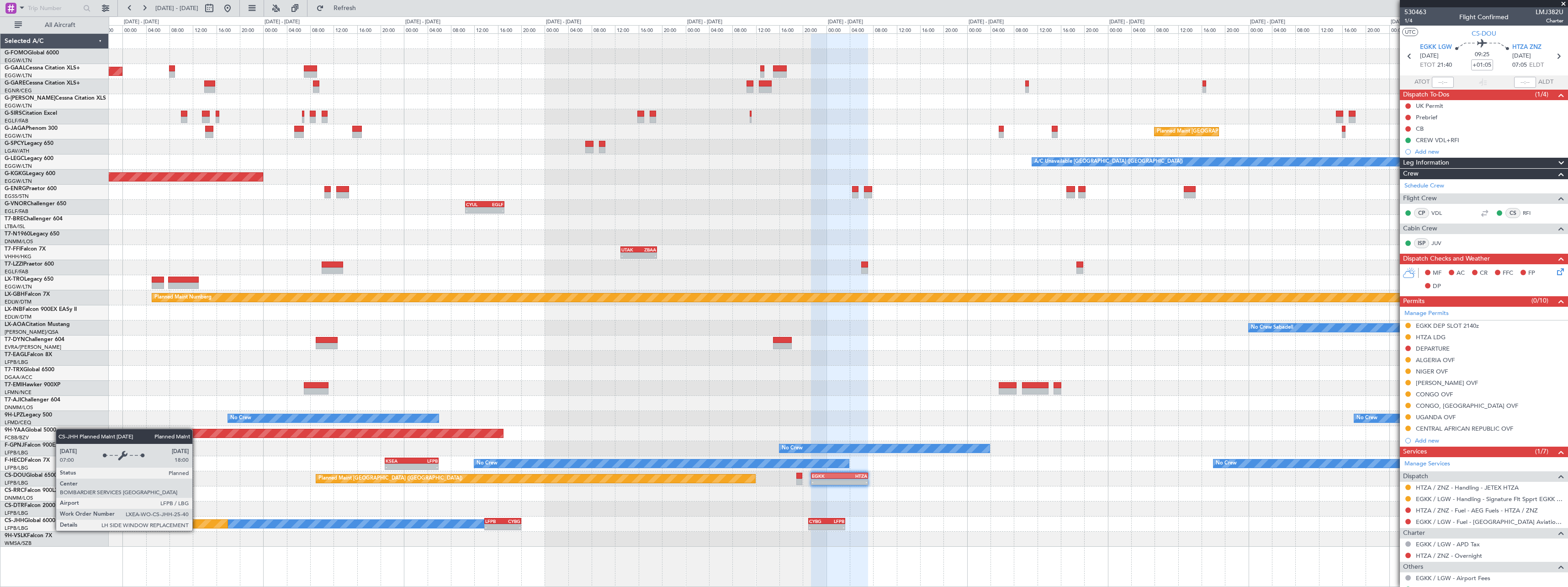
click at [793, 448] on div "- - EGGW 13:30 Z KTEB 20:55 Z Planned [GEOGRAPHIC_DATA] Planned Maint [GEOGRAPH…" at bounding box center [838, 290] width 1459 height 513
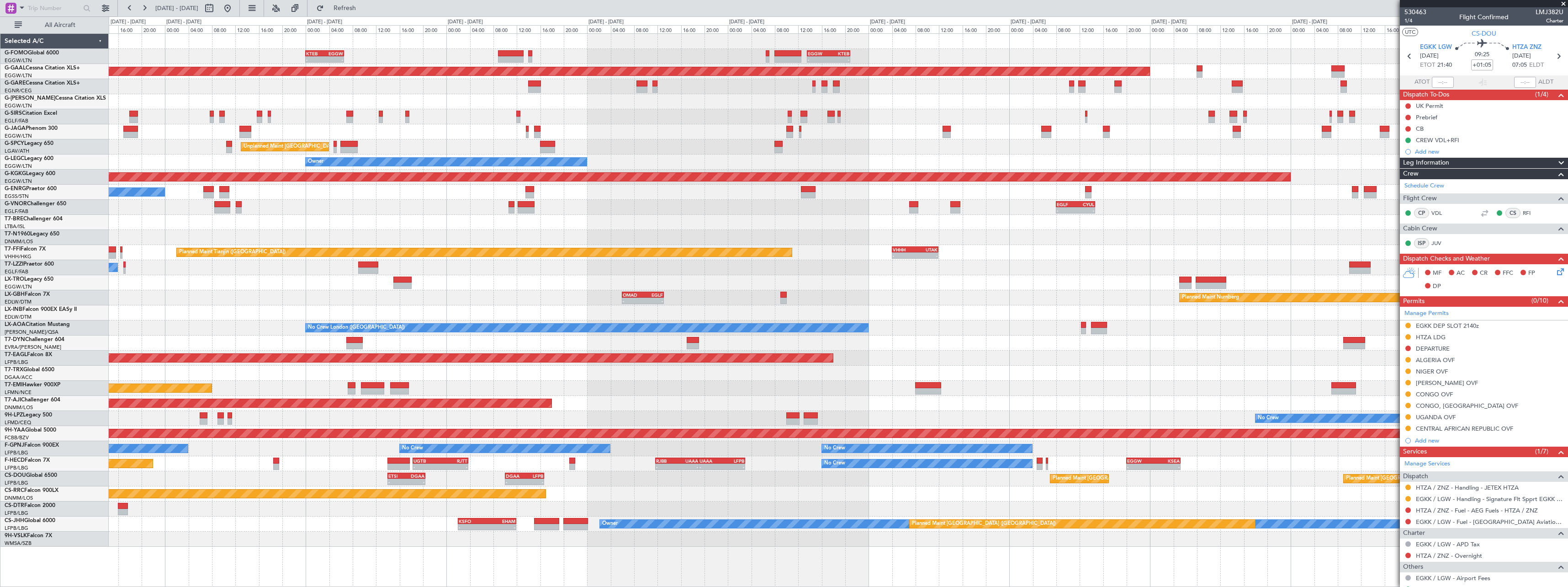
click at [777, 476] on div "- - EGGW 13:30 Z KTEB 20:55 Z KTEB 00:00 Z EGGW 06:35 Z - - EGGW 06:00 Z KTEB 1…" at bounding box center [838, 290] width 1459 height 513
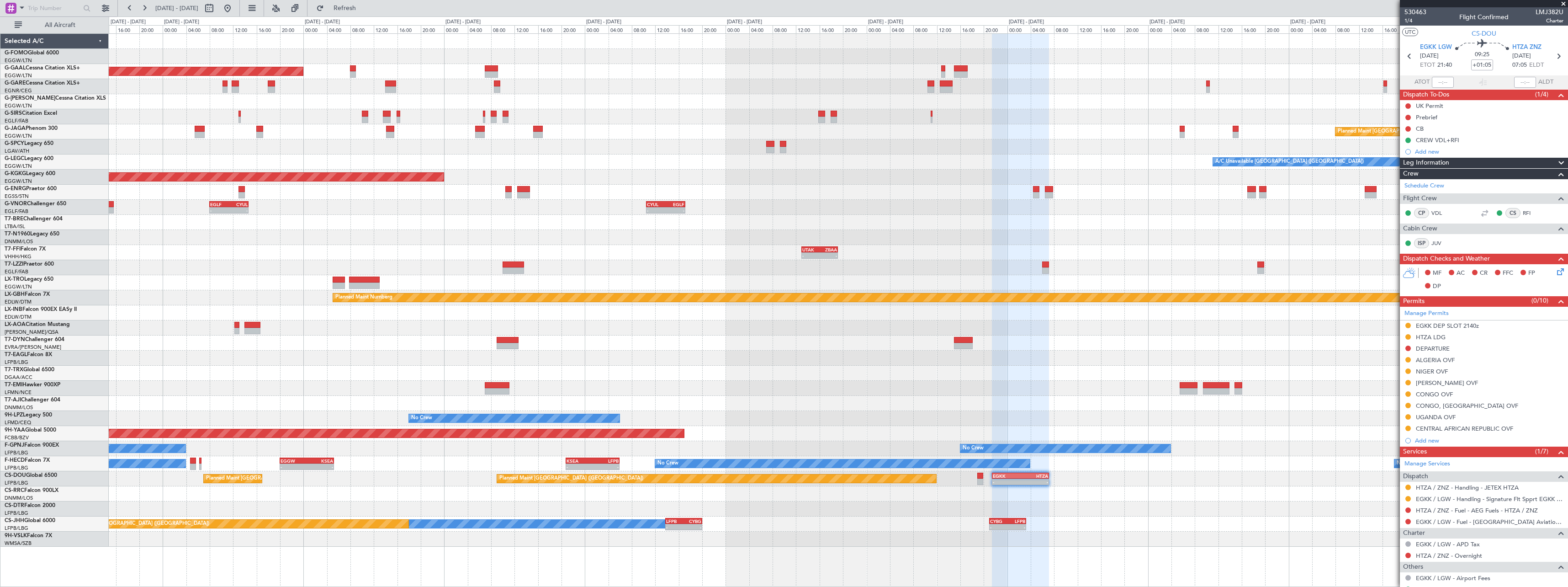
click at [117, 498] on div at bounding box center [838, 494] width 1459 height 15
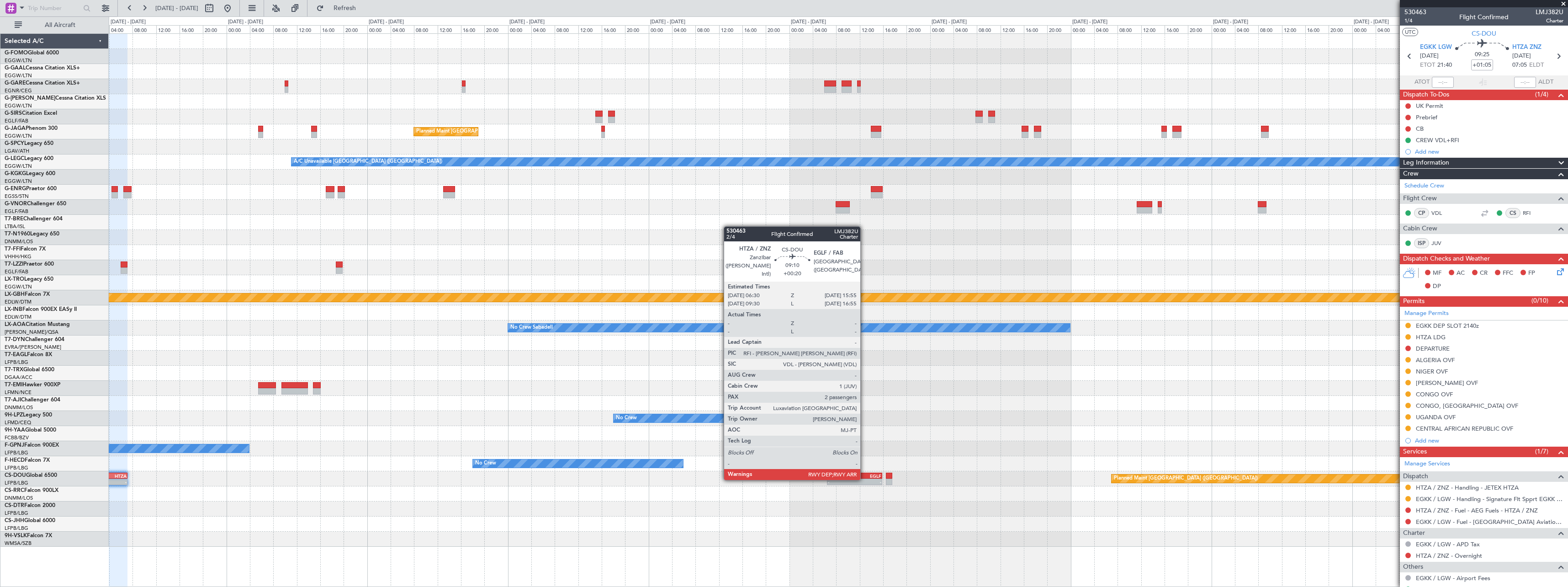
click at [865, 479] on div "-" at bounding box center [868, 482] width 27 height 5
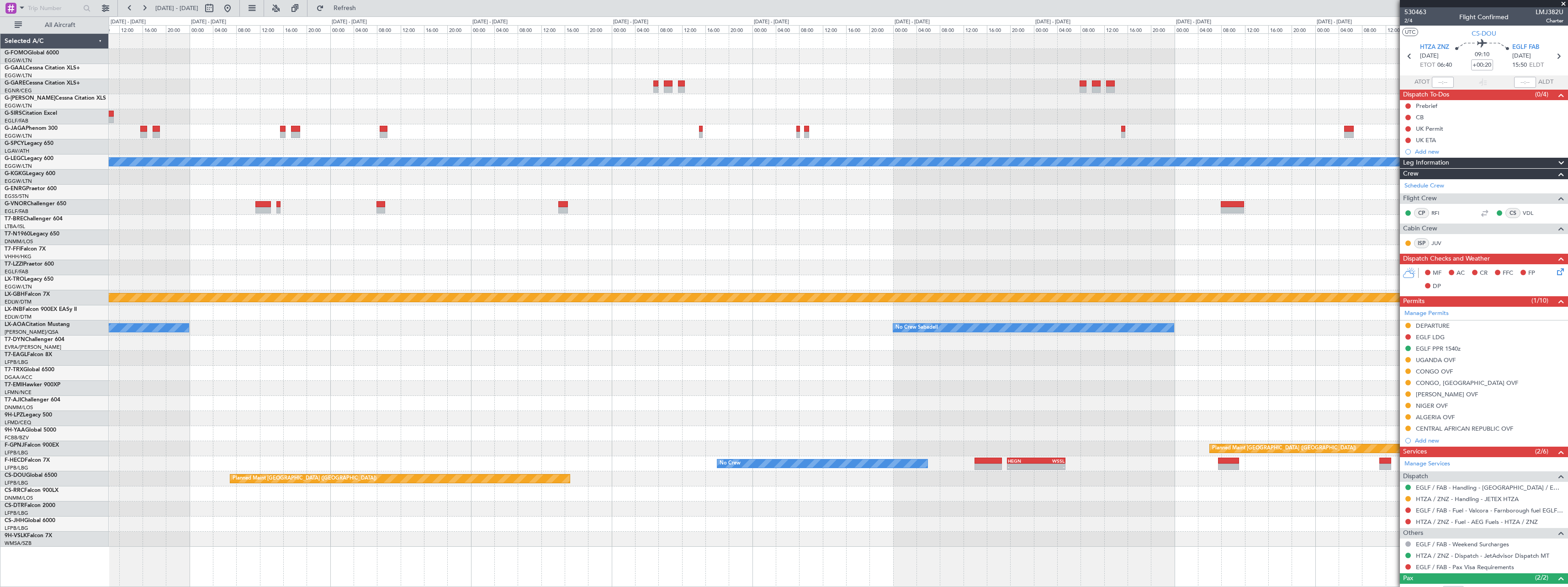
click at [313, 442] on div "A/C Unavailable [GEOGRAPHIC_DATA] ([GEOGRAPHIC_DATA]) Planned Maint Nurnberg No…" at bounding box center [838, 290] width 1459 height 513
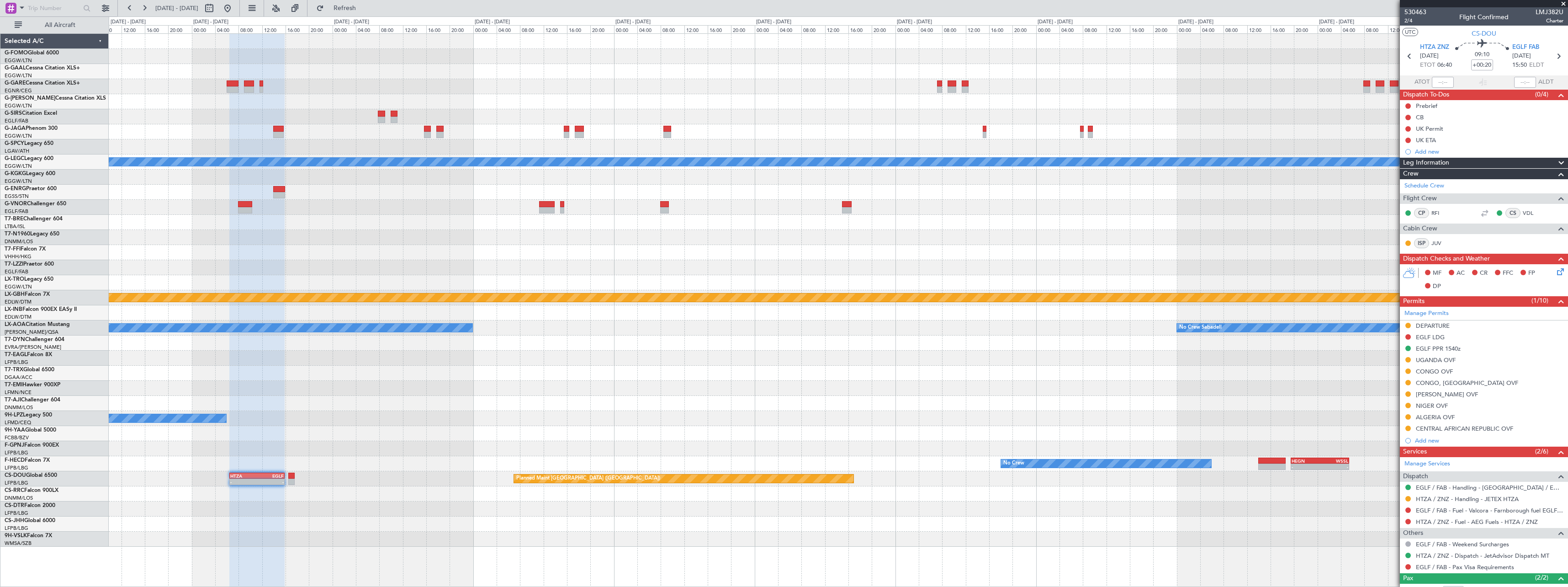
click at [1024, 457] on div "Planned Maint [GEOGRAPHIC_DATA] ([GEOGRAPHIC_DATA]) A/C Unavailable [GEOGRAPHIC…" at bounding box center [838, 290] width 1459 height 513
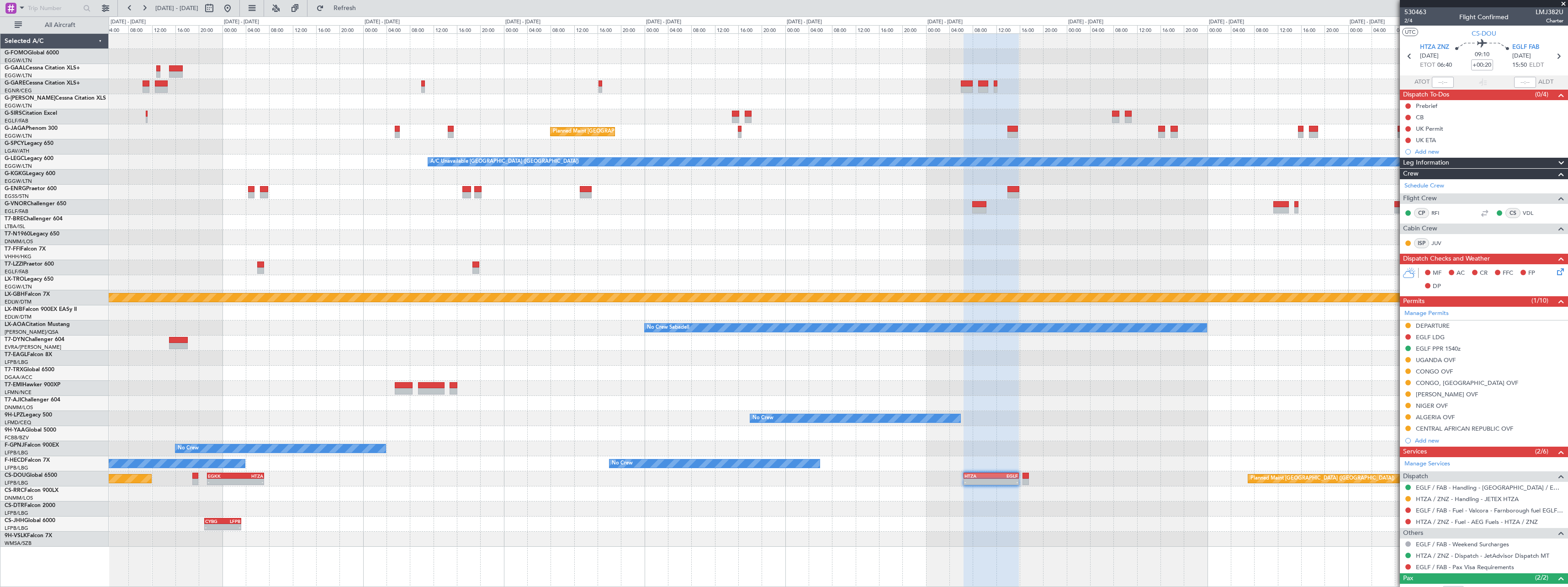
click at [1151, 440] on div "Planned Maint [GEOGRAPHIC_DATA] ([GEOGRAPHIC_DATA]) A/C Unavailable [GEOGRAPHIC…" at bounding box center [838, 290] width 1459 height 513
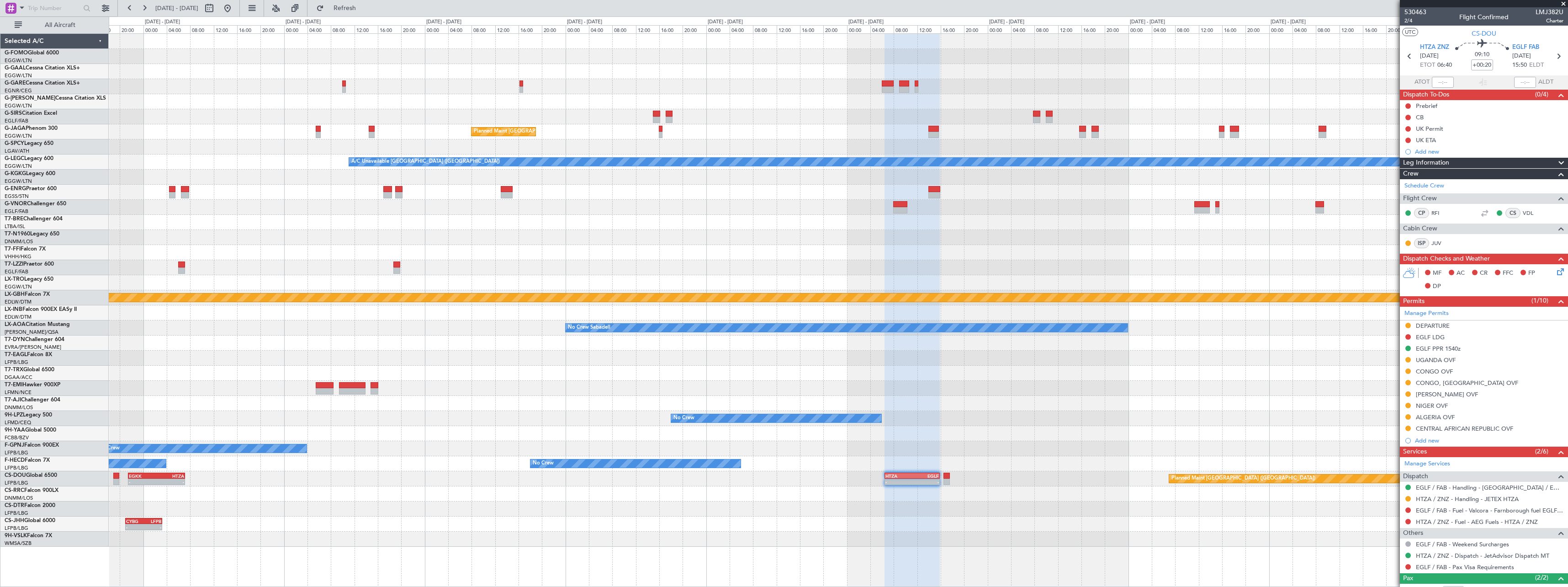
click at [406, 432] on div "Planned Maint [GEOGRAPHIC_DATA] ([GEOGRAPHIC_DATA]) A/C Unavailable [GEOGRAPHIC…" at bounding box center [838, 290] width 1459 height 513
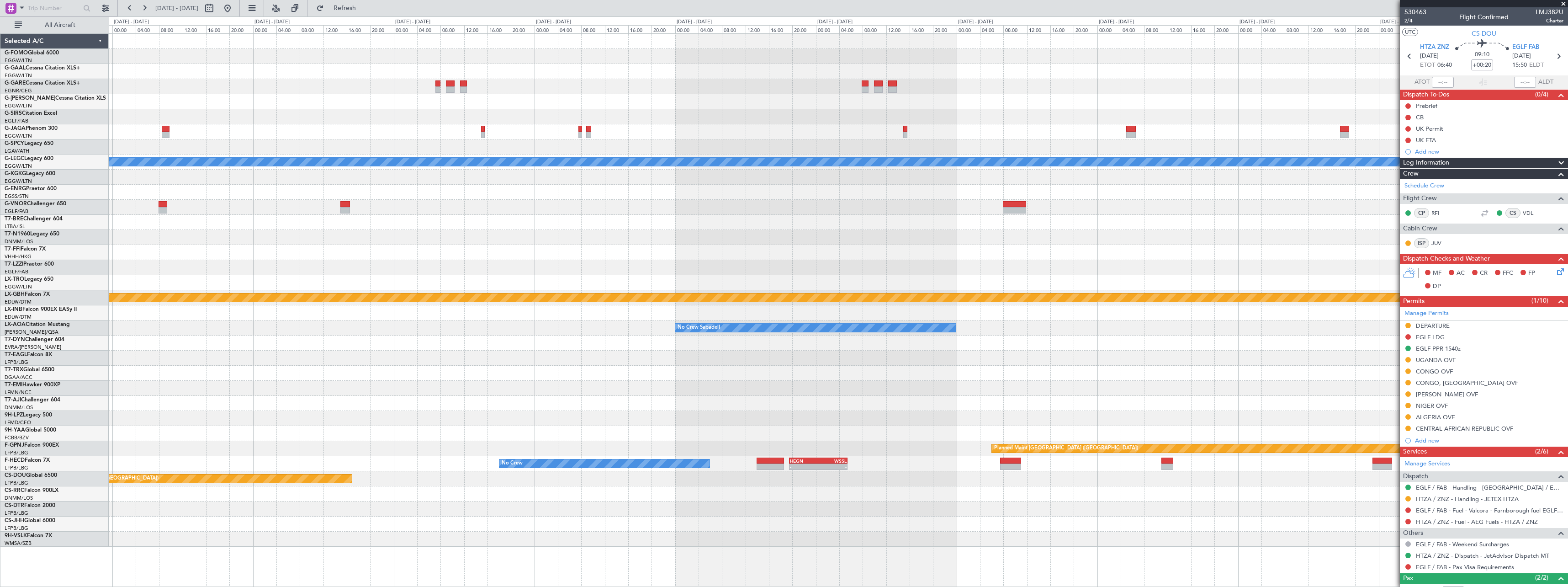
click at [437, 420] on div at bounding box center [838, 418] width 1459 height 15
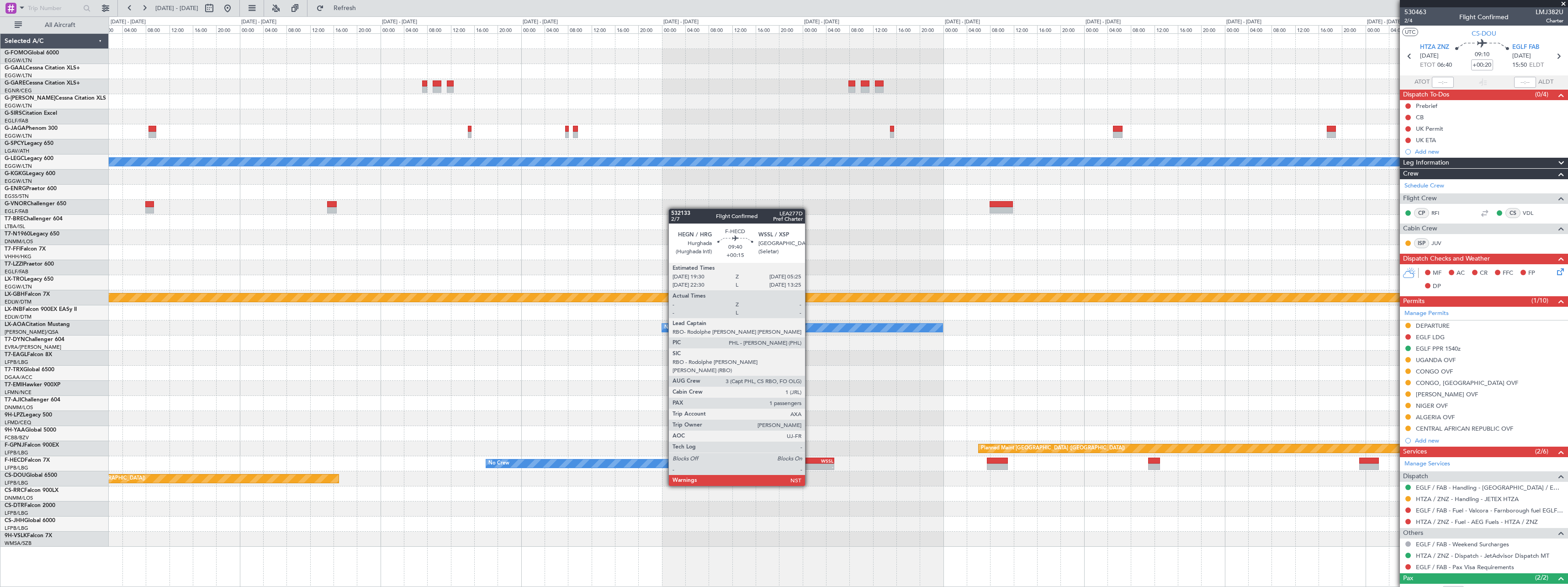
click at [809, 460] on div "WSSL" at bounding box center [819, 460] width 28 height 5
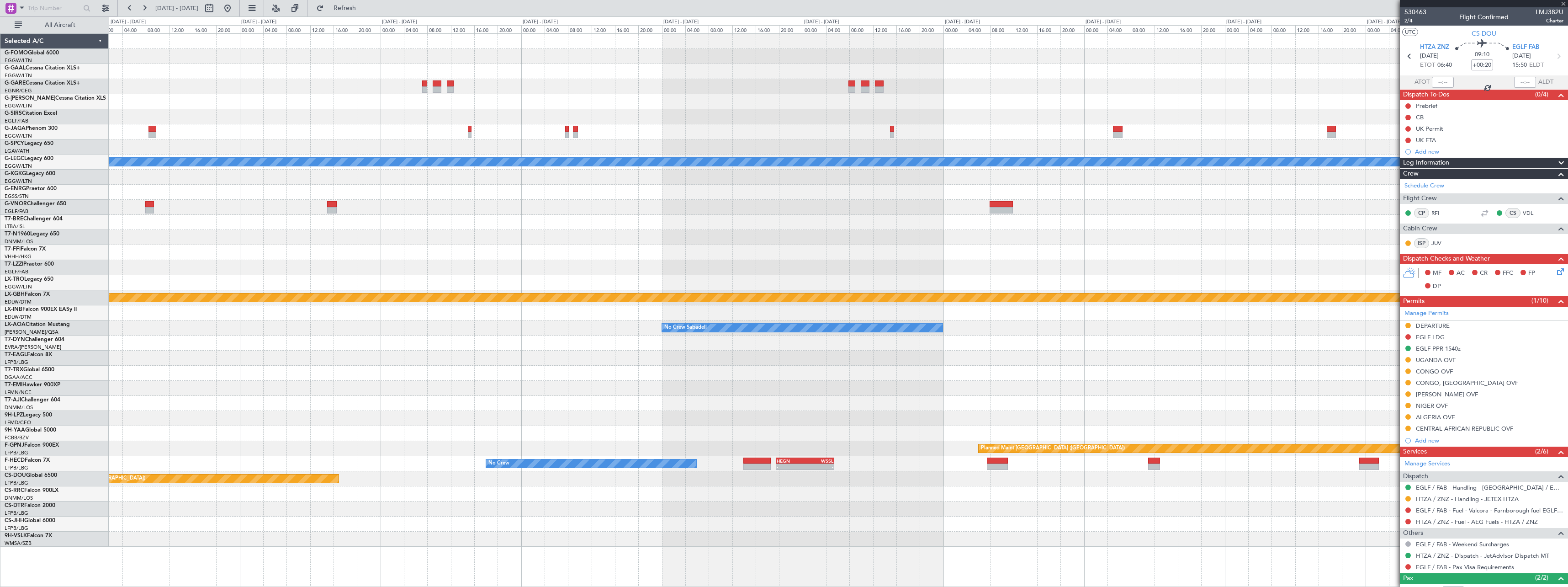
type input "+00:15"
type input "1"
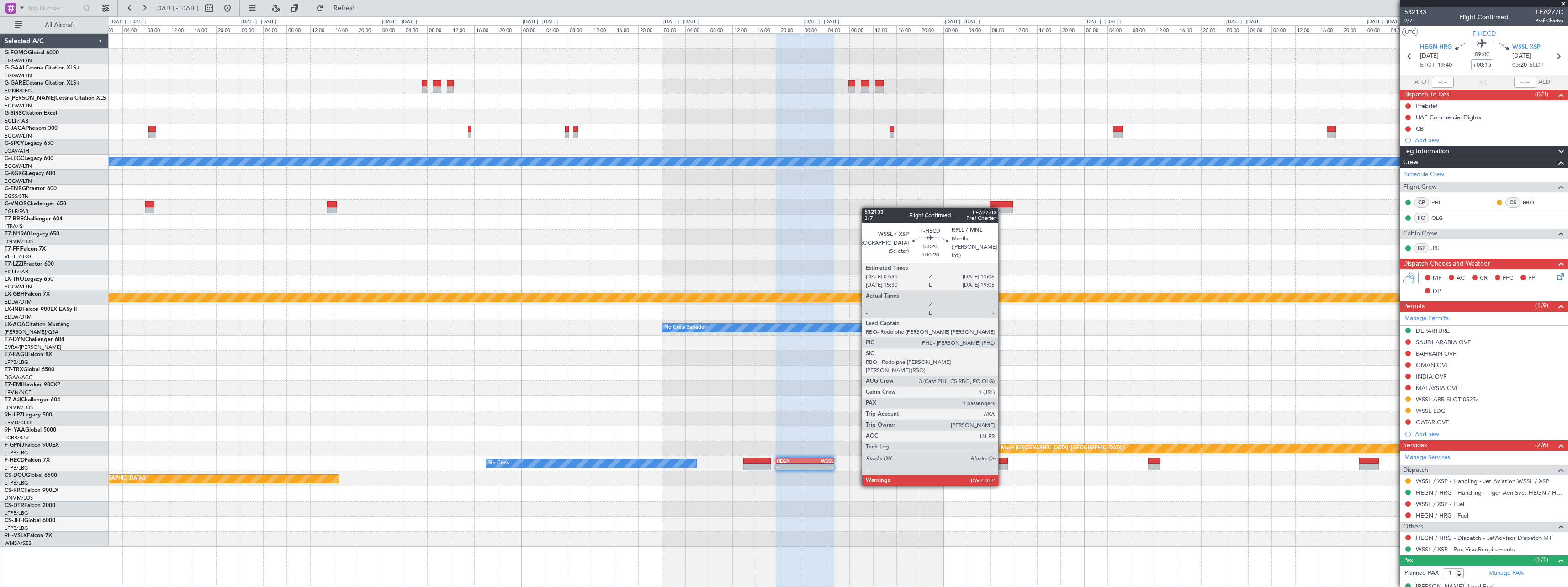
click at [1003, 459] on div at bounding box center [997, 460] width 21 height 7
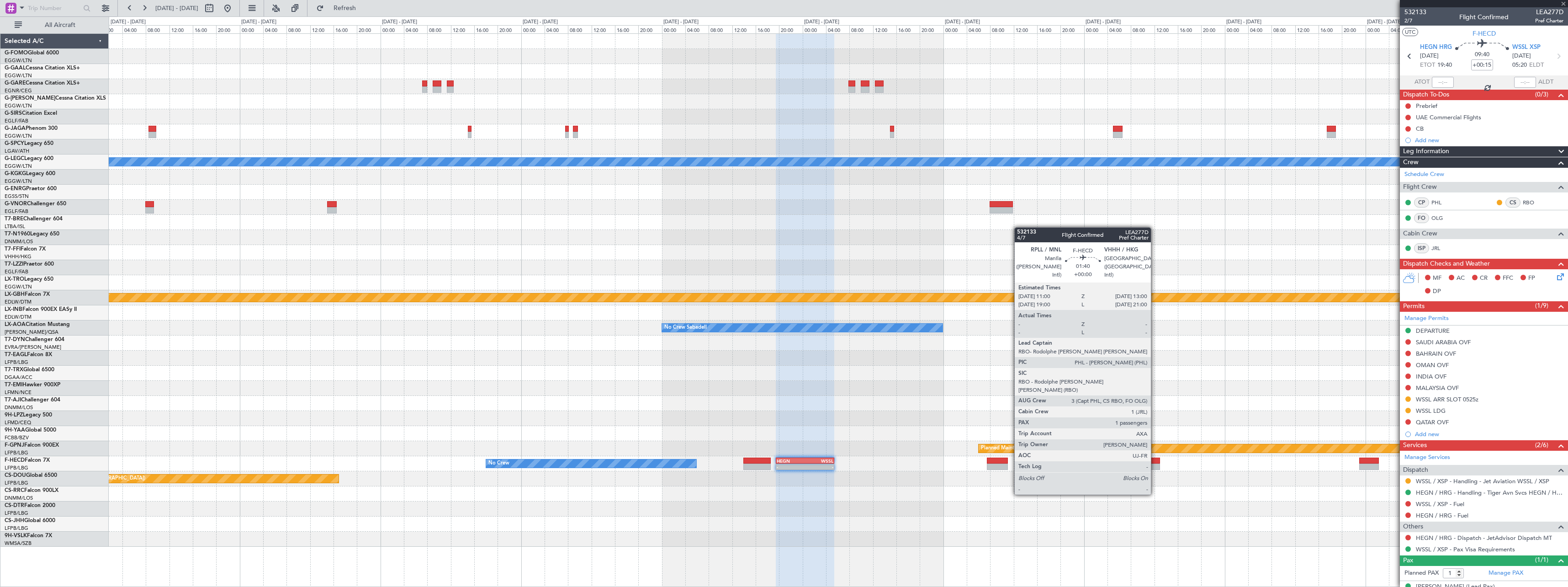
type input "+00:20"
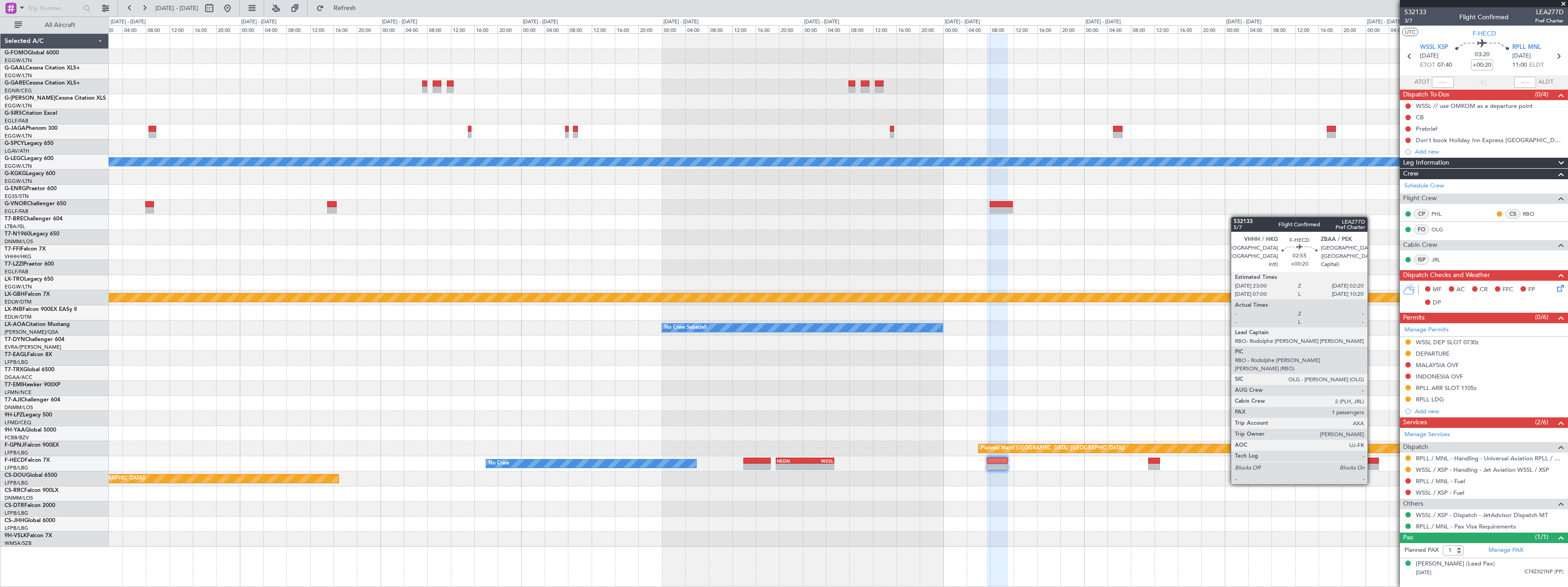
click at [1372, 459] on div at bounding box center [1369, 460] width 20 height 7
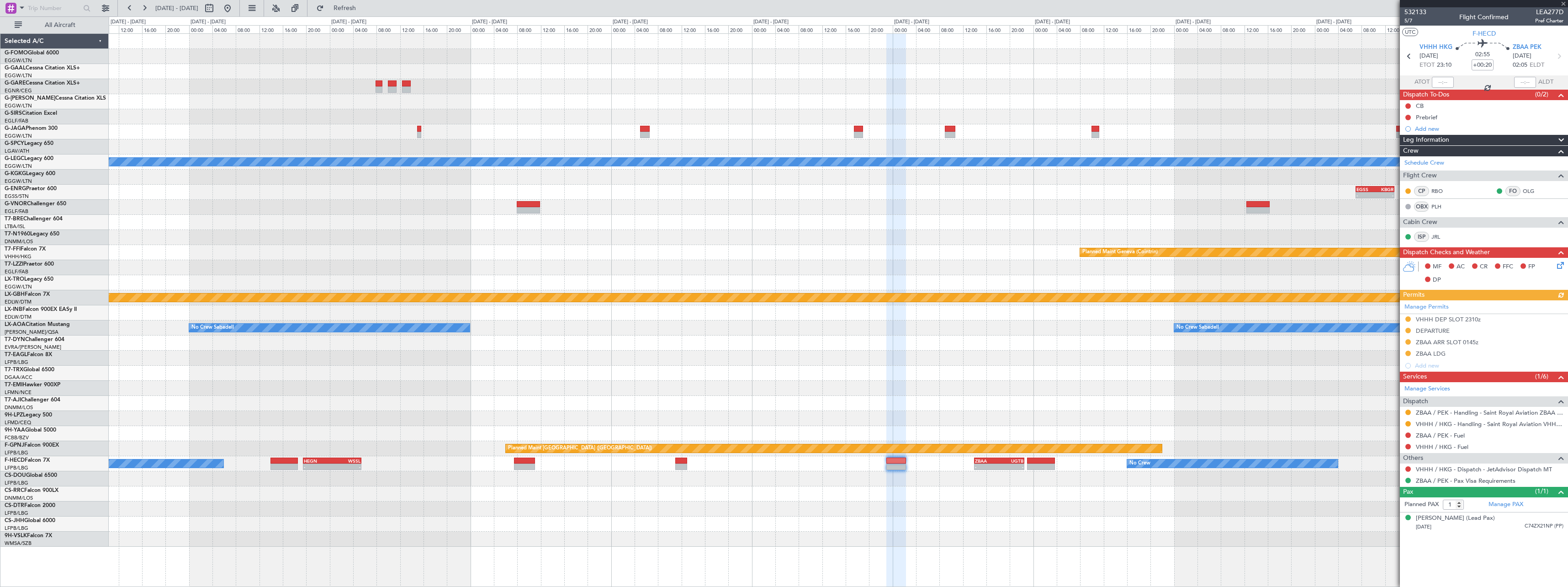
click at [766, 480] on div "Planned Maint [GEOGRAPHIC_DATA] ([GEOGRAPHIC_DATA])" at bounding box center [838, 479] width 1459 height 15
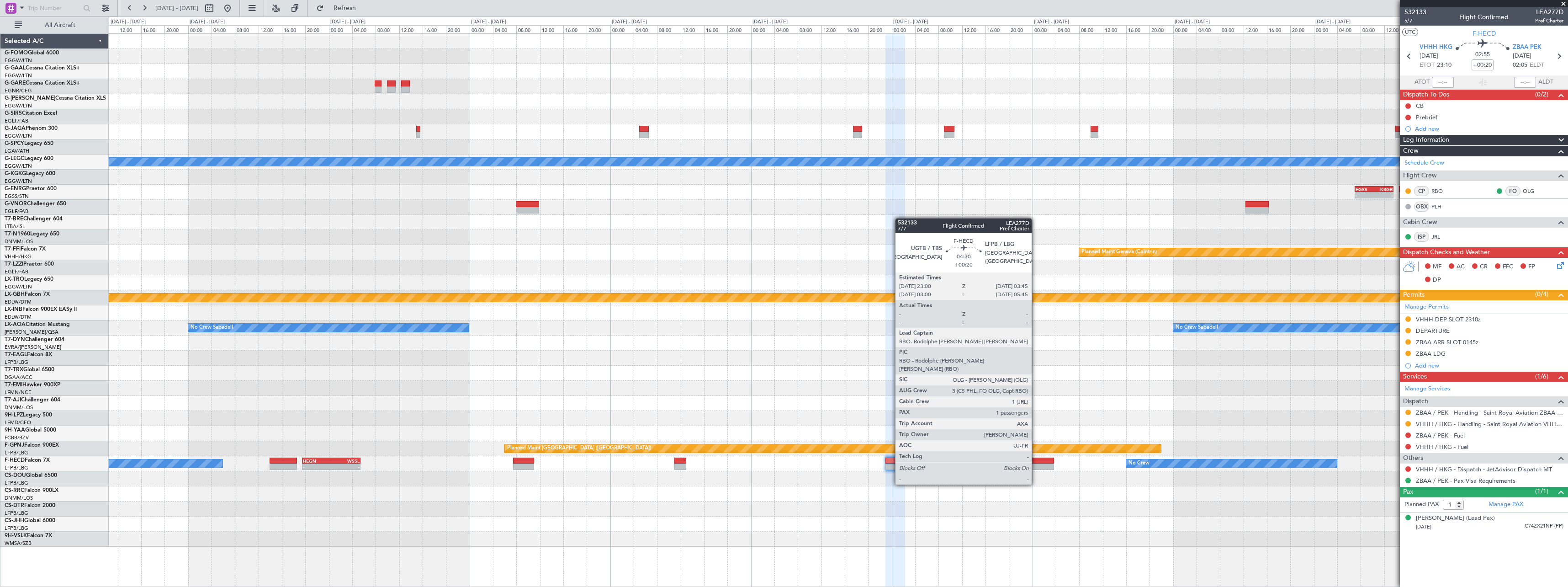
click at [1036, 459] on div at bounding box center [1040, 460] width 28 height 7
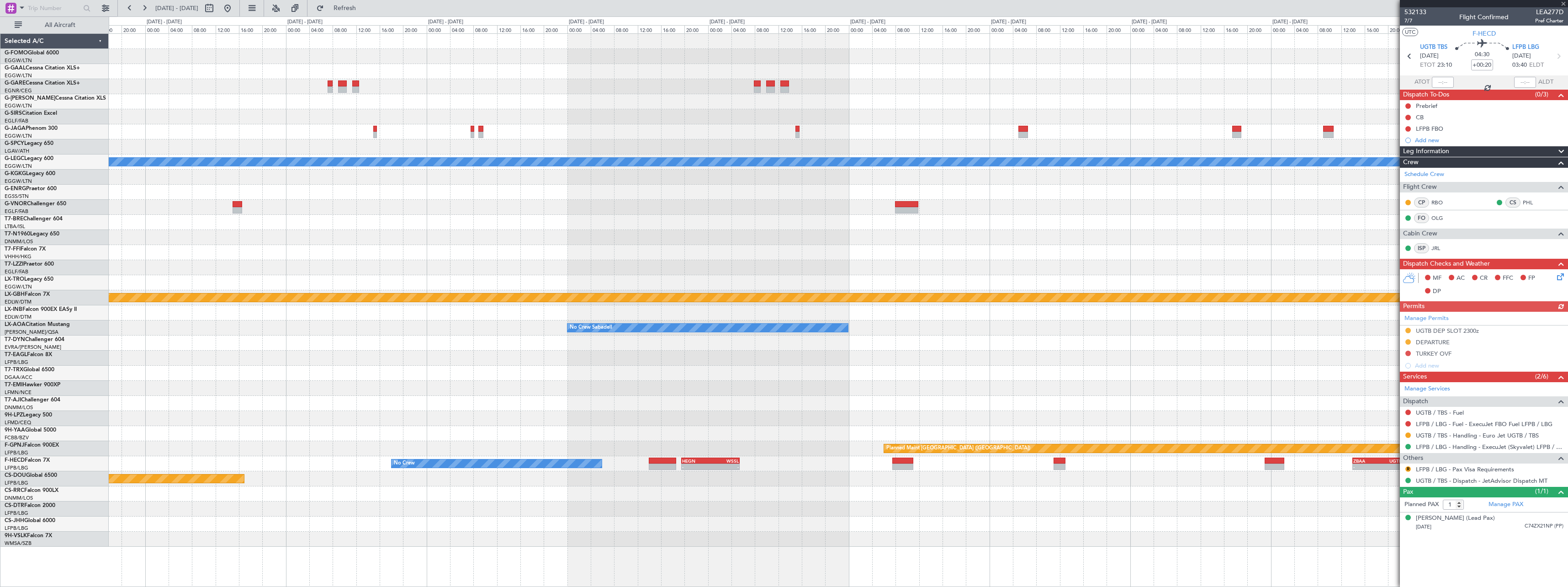
click at [652, 501] on div "A/C Unavailable [GEOGRAPHIC_DATA] ([GEOGRAPHIC_DATA]) EGSS 07:00 Z KBGR 13:35 Z…" at bounding box center [838, 290] width 1459 height 513
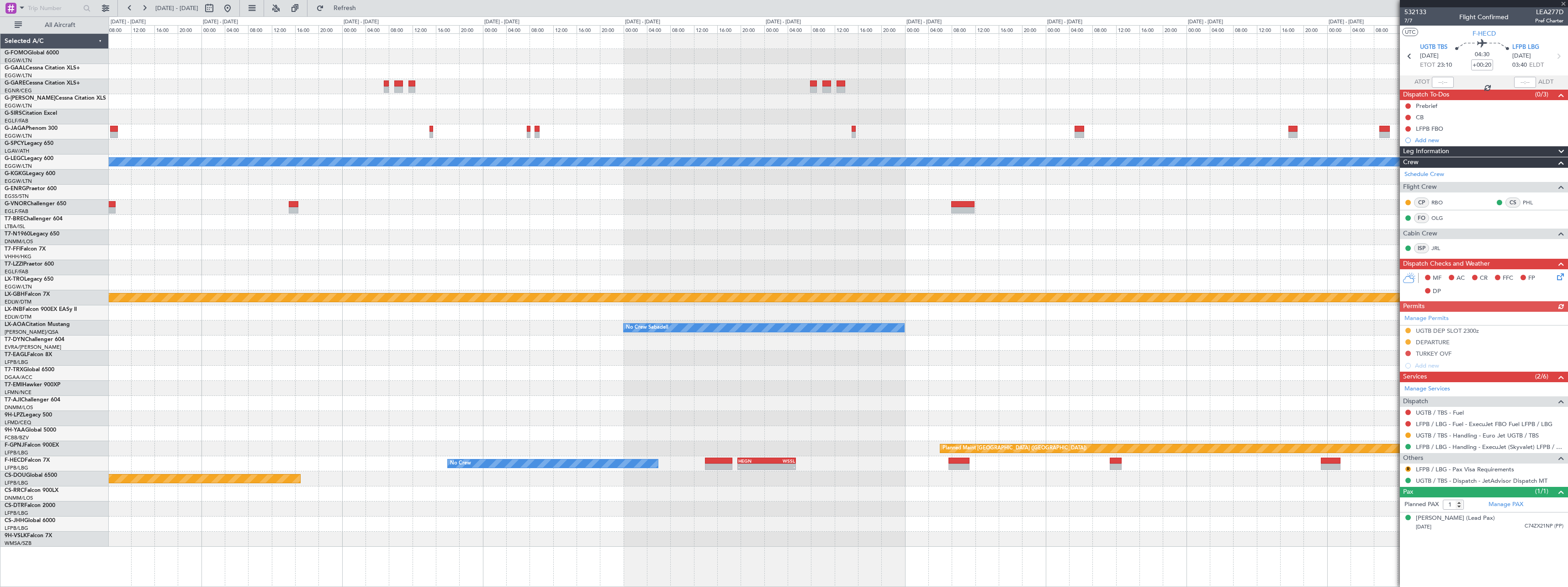
click at [891, 521] on div "A/C Unavailable [GEOGRAPHIC_DATA] ([GEOGRAPHIC_DATA]) EGSS 07:00 Z KBGR 13:35 Z…" at bounding box center [838, 290] width 1459 height 513
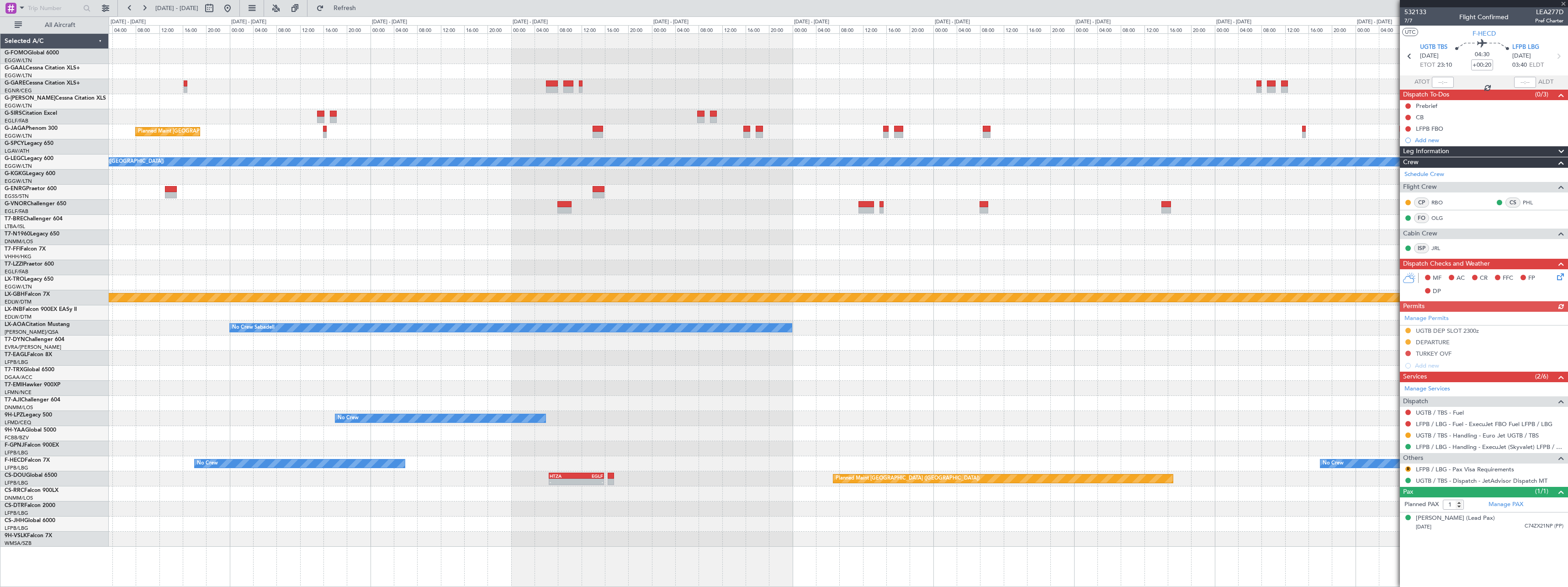
click at [907, 526] on div "Planned Maint [GEOGRAPHIC_DATA] ([GEOGRAPHIC_DATA]) A/C Unavailable [GEOGRAPHIC…" at bounding box center [839, 310] width 1460 height 554
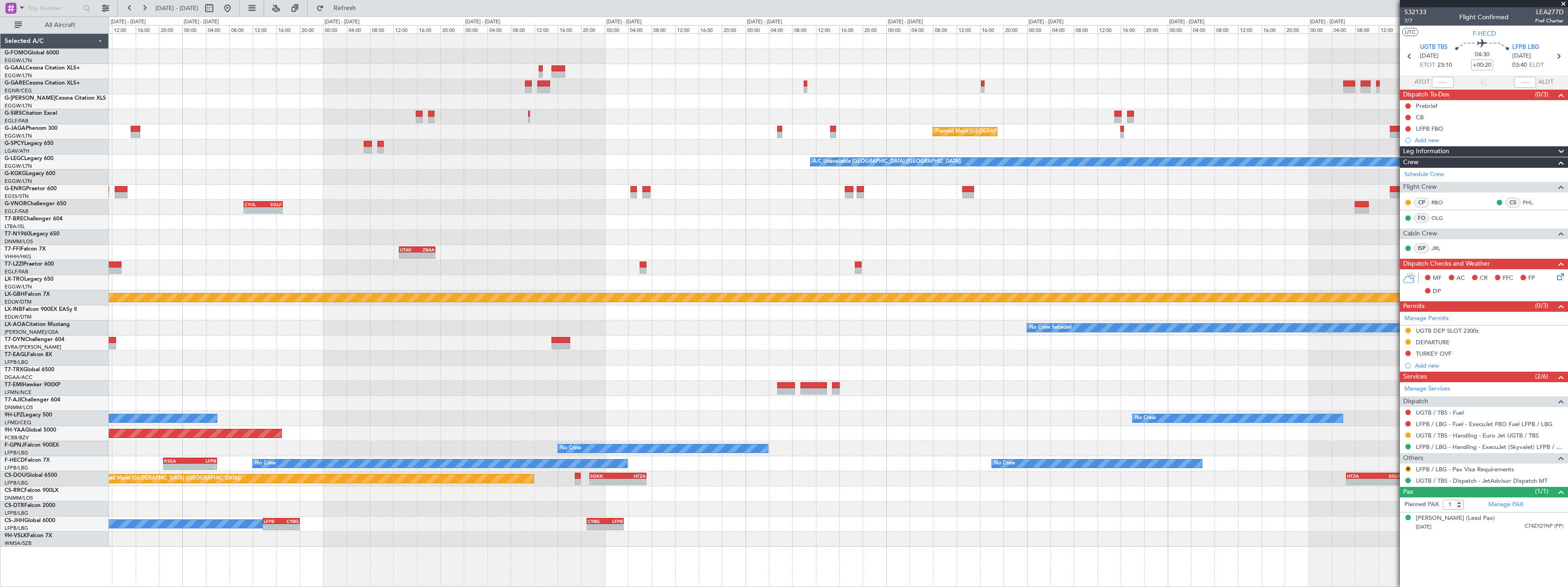
click at [1101, 516] on div "Planned Maint Dusseldorf Planned Maint [GEOGRAPHIC_DATA] ([GEOGRAPHIC_DATA]) A/…" at bounding box center [838, 290] width 1459 height 513
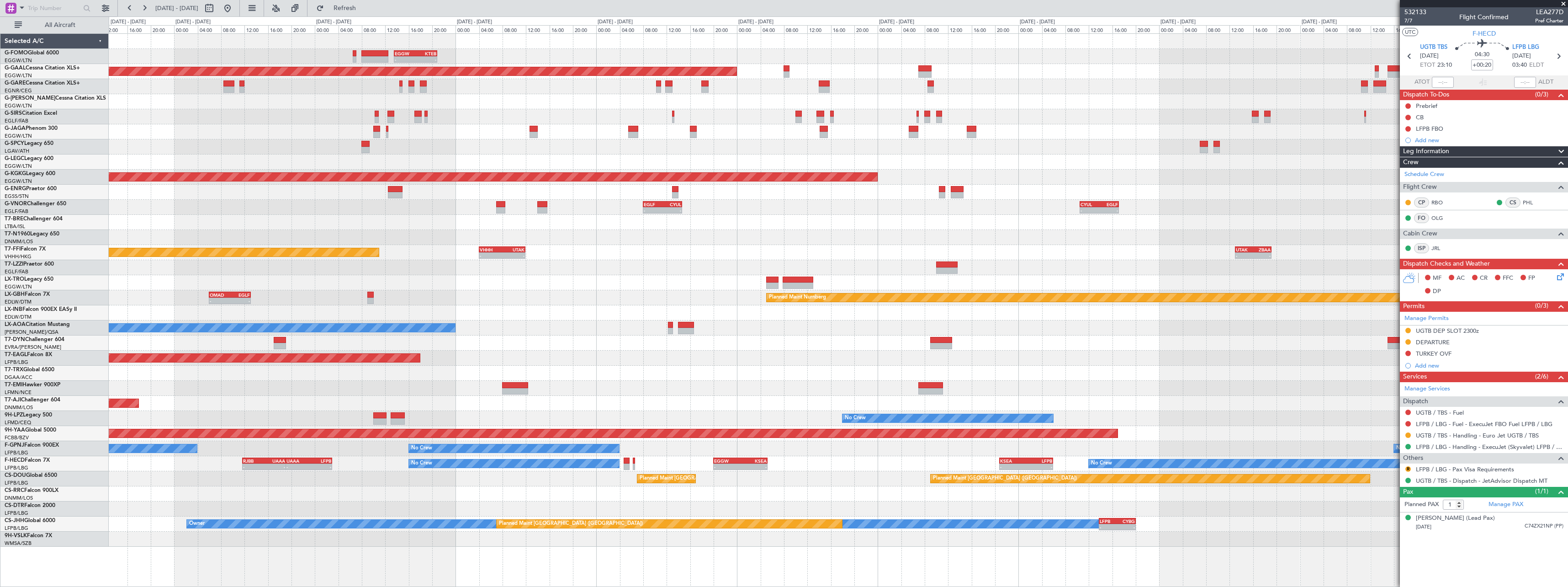
click at [1375, 485] on div "- - EGGW 13:30 Z KTEB 20:55 Z Planned [GEOGRAPHIC_DATA] Planned Maint [GEOGRAPH…" at bounding box center [838, 290] width 1459 height 513
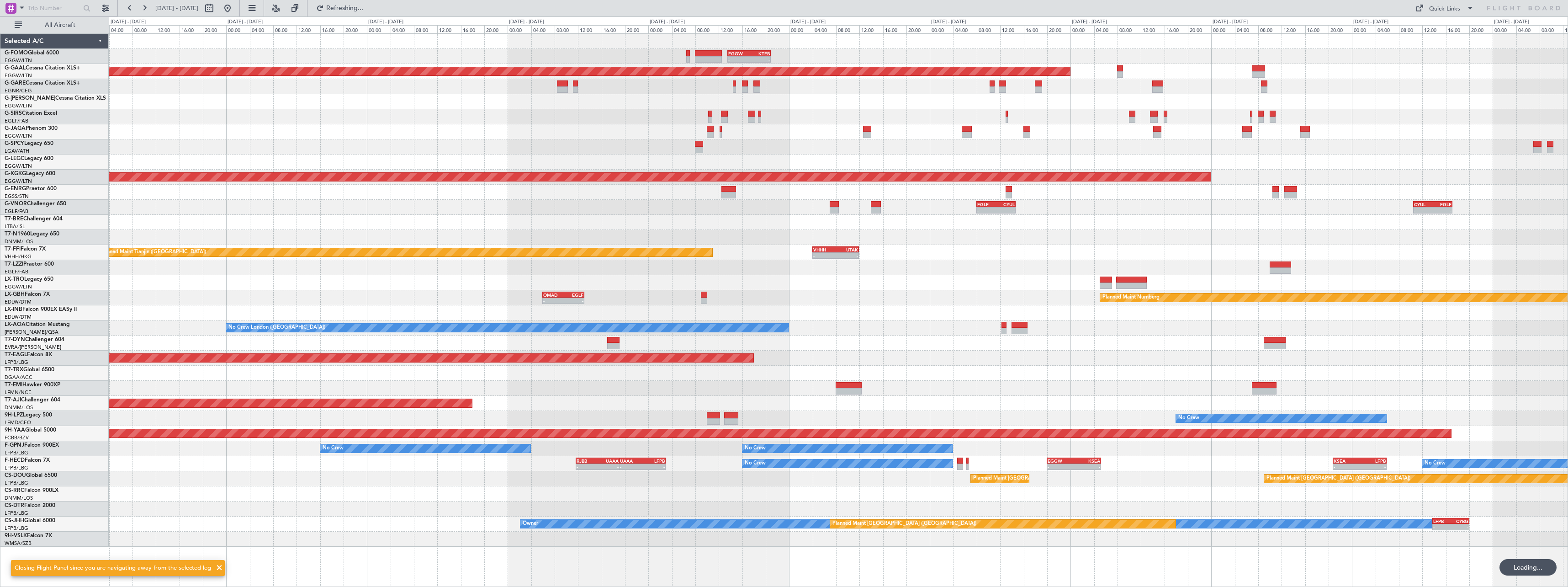
click at [705, 480] on div "- - EGGW 13:30 Z KTEB 20:55 Z Planned [GEOGRAPHIC_DATA] AOG Maint [GEOGRAPHIC_D…" at bounding box center [838, 290] width 1459 height 513
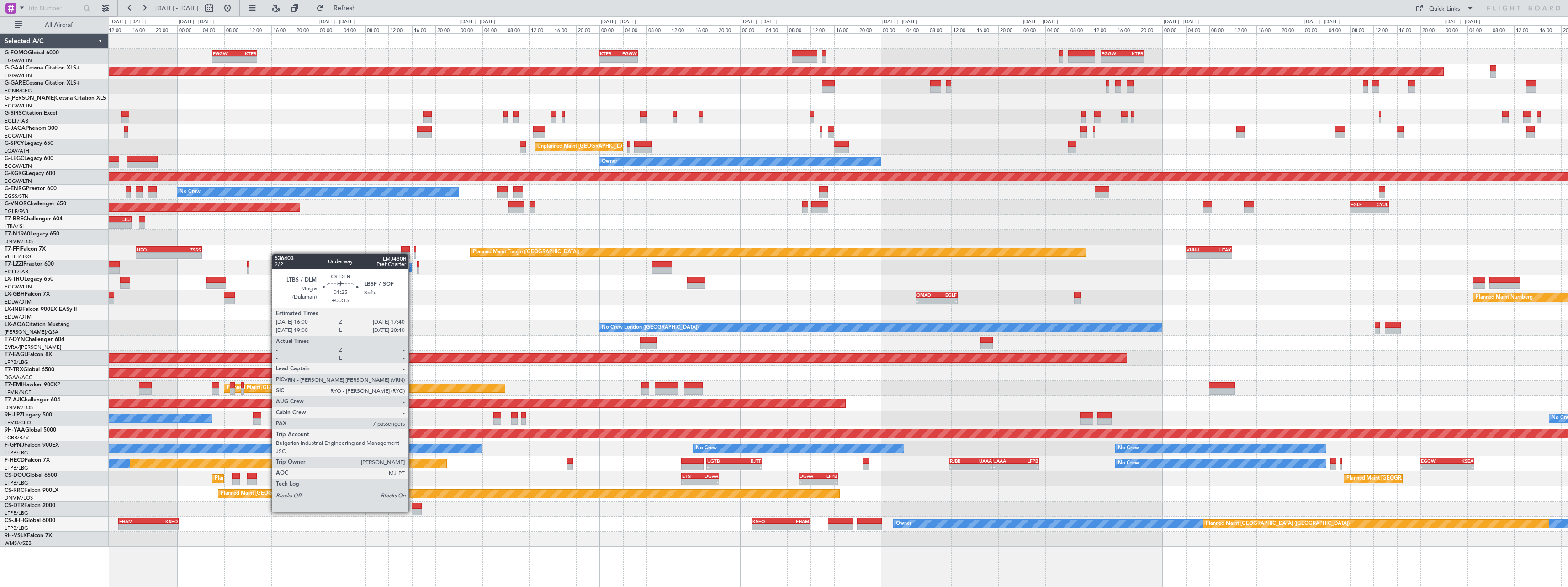
click at [413, 511] on div at bounding box center [417, 512] width 10 height 7
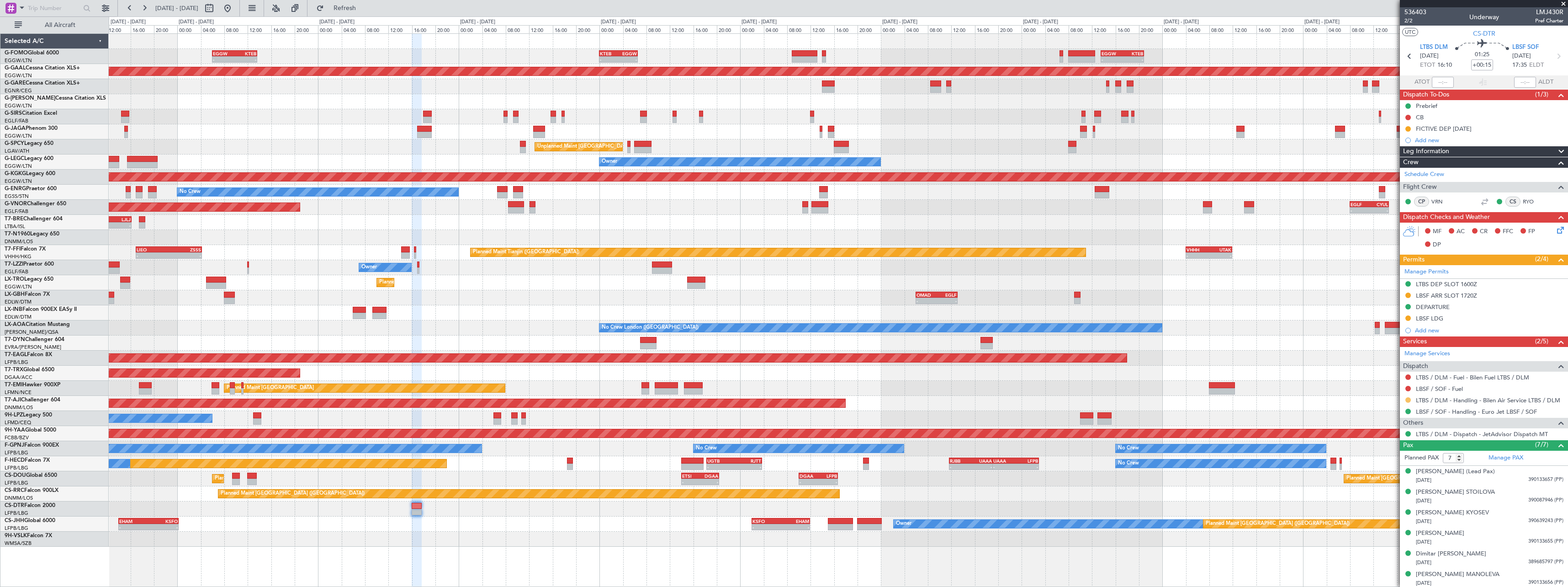
click at [1408, 397] on button at bounding box center [1408, 400] width 5 height 5
click at [1397, 507] on li "Confirmed" at bounding box center [1407, 509] width 105 height 14
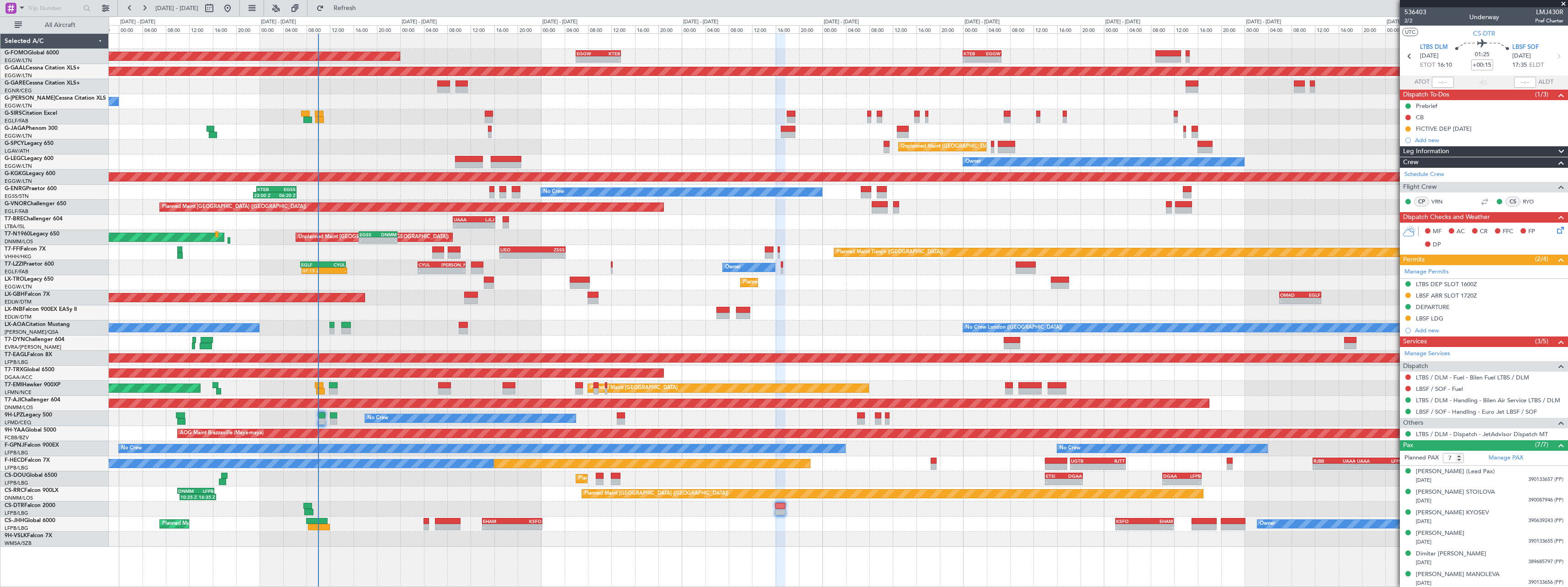
click at [627, 525] on div "- - EGGW 06:00 Z KTEB 13:40 Z - - KTEB 00:00 Z EGGW 06:35 Z - - EGGW 13:30 Z KT…" at bounding box center [838, 290] width 1459 height 513
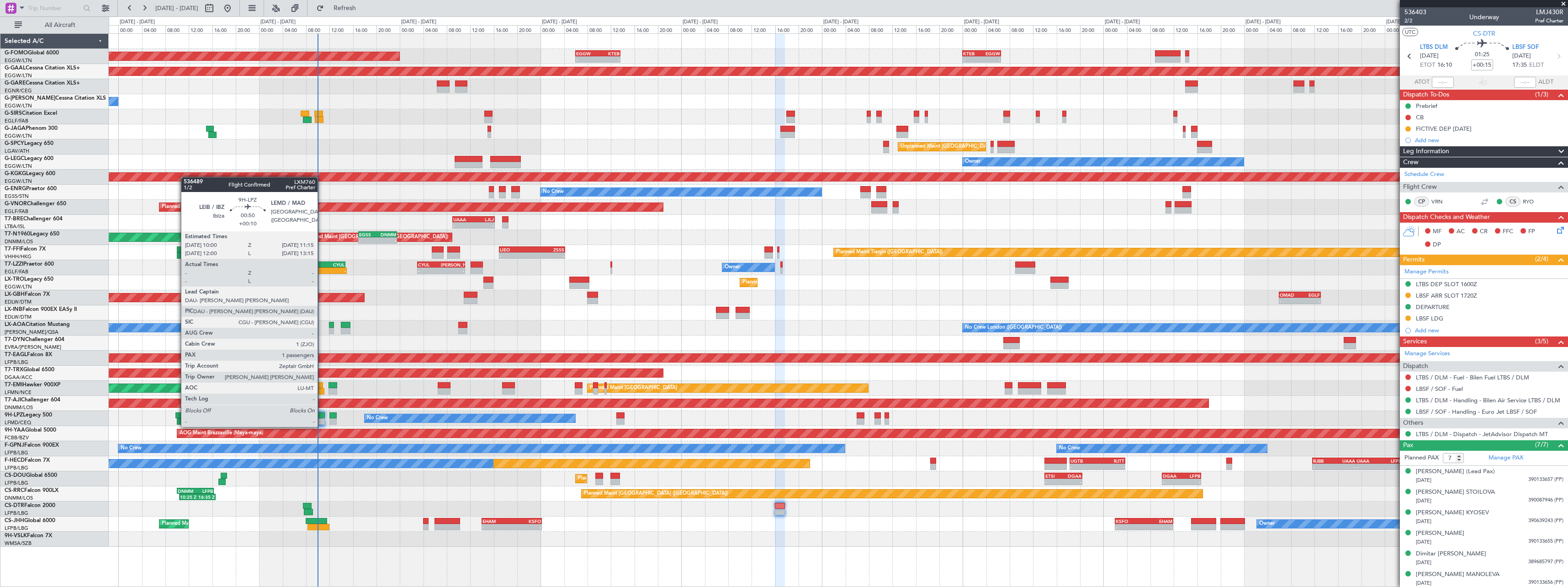
click at [321, 418] on div at bounding box center [321, 415] width 8 height 7
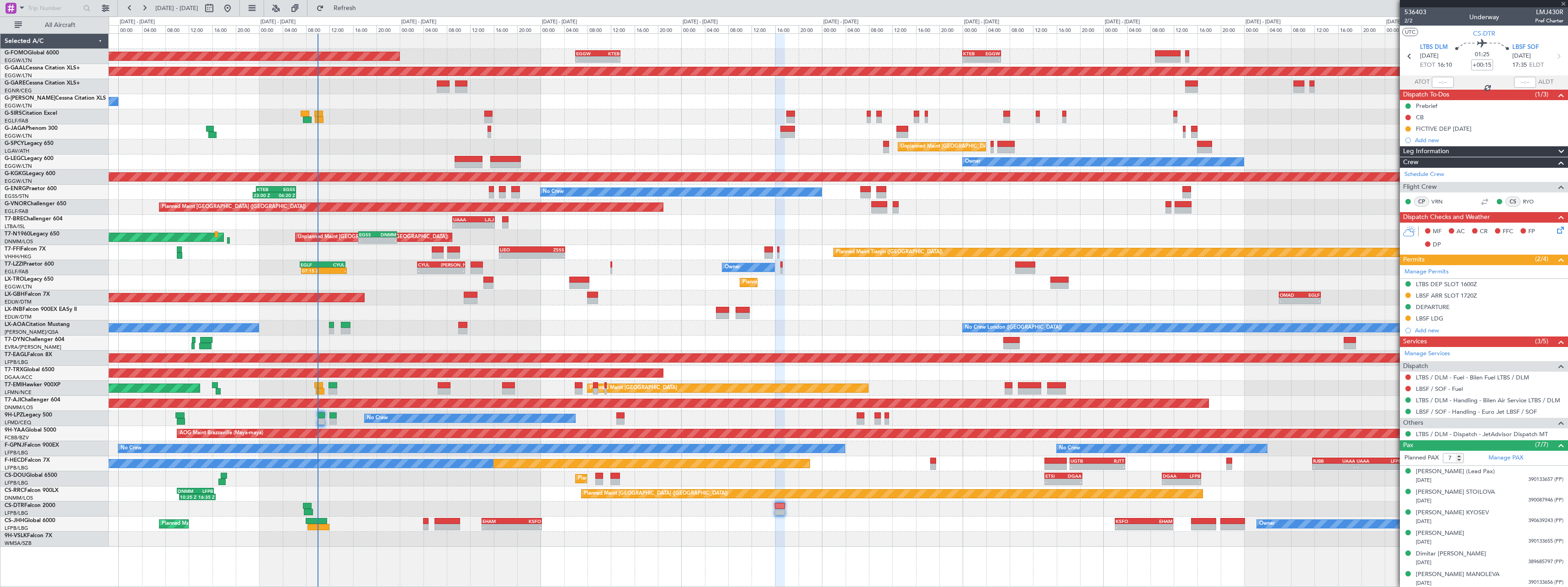
type input "+00:10"
type input "1"
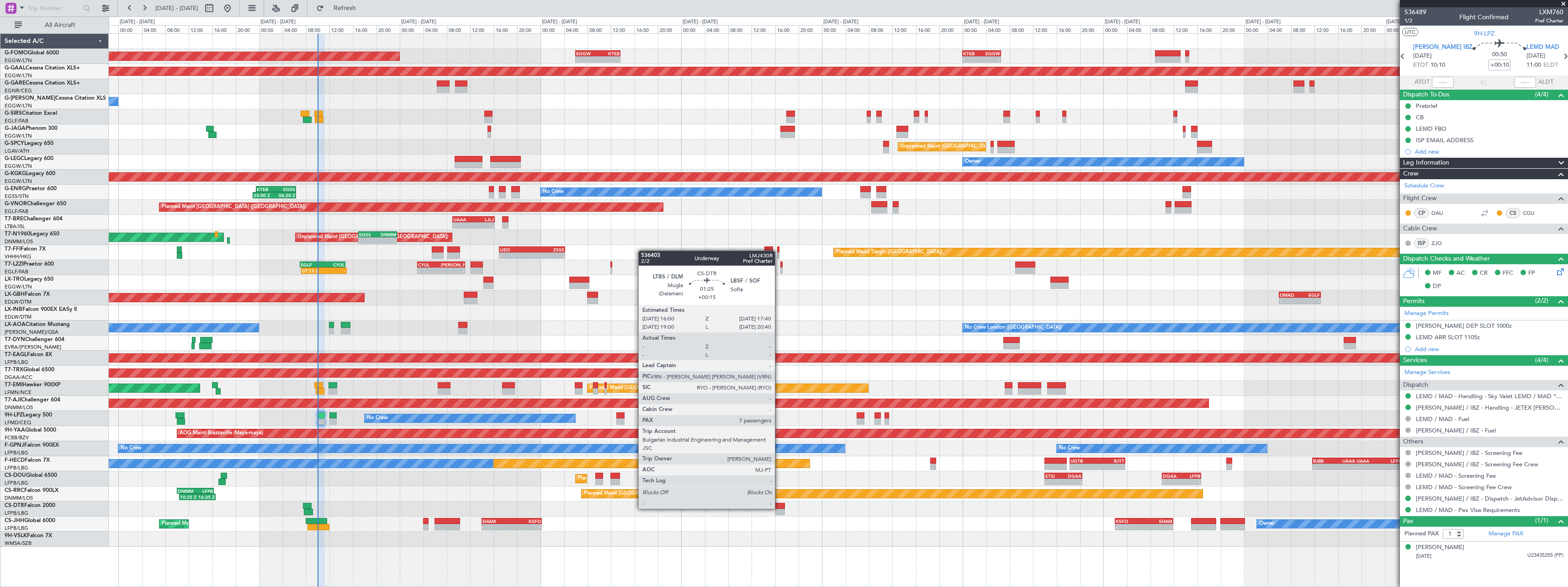
click at [779, 508] on div at bounding box center [780, 506] width 10 height 7
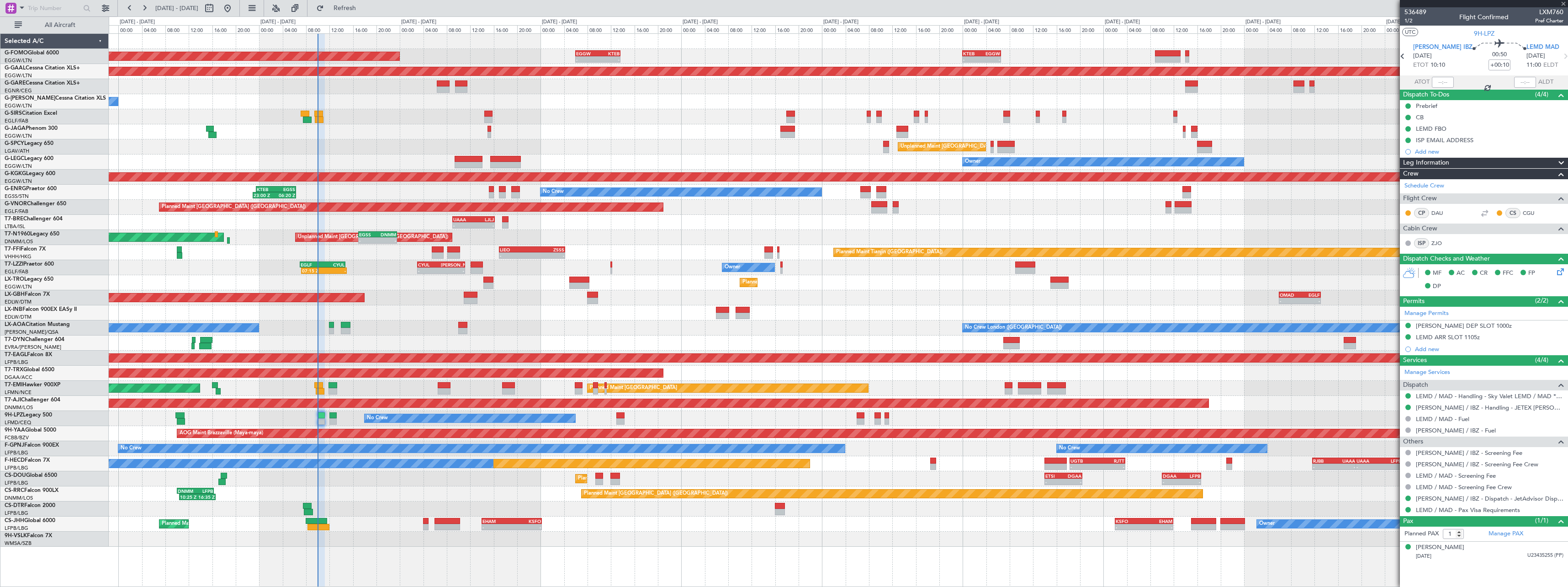
type input "+00:15"
type input "7"
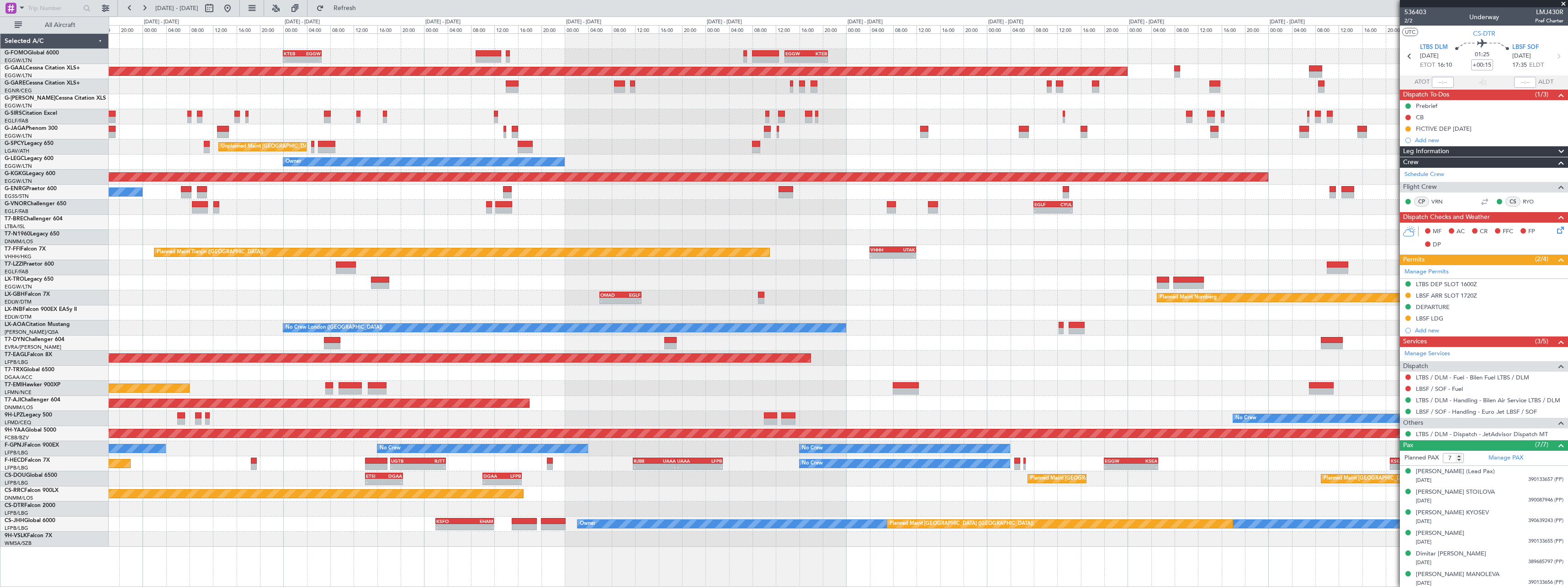
click at [169, 504] on div "- - KTEB 00:00 Z EGGW 06:35 Z - - EGGW 13:30 Z KTEB 20:55 Z EGGW 06:00 Z KTEB 1…" at bounding box center [838, 290] width 1459 height 513
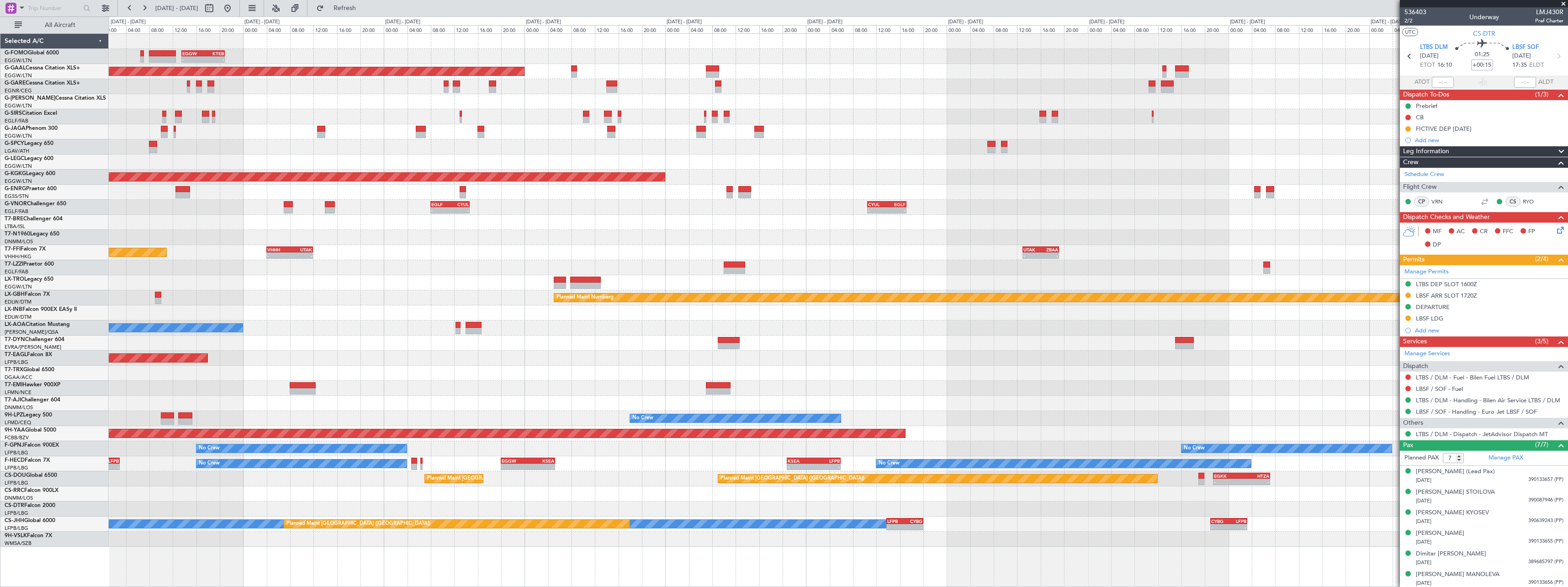
click at [254, 499] on div "Planned Maint [GEOGRAPHIC_DATA] ([GEOGRAPHIC_DATA])" at bounding box center [838, 494] width 1459 height 15
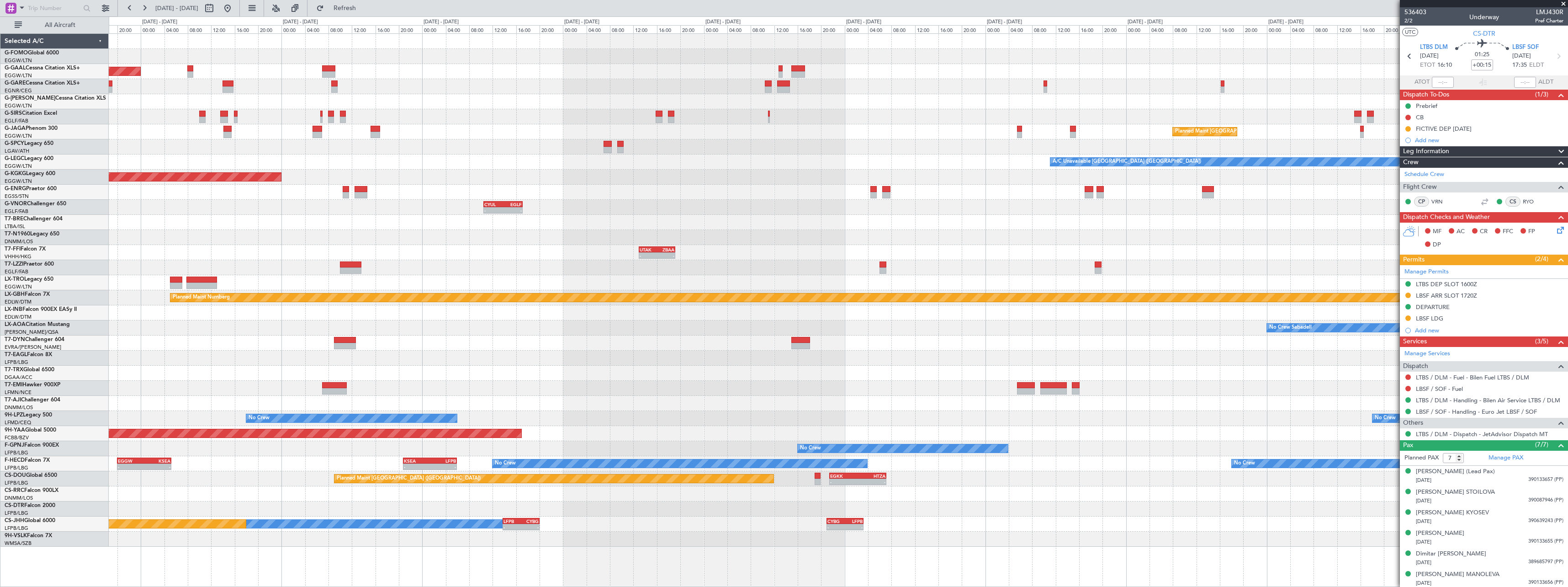
click at [433, 497] on div at bounding box center [838, 494] width 1459 height 15
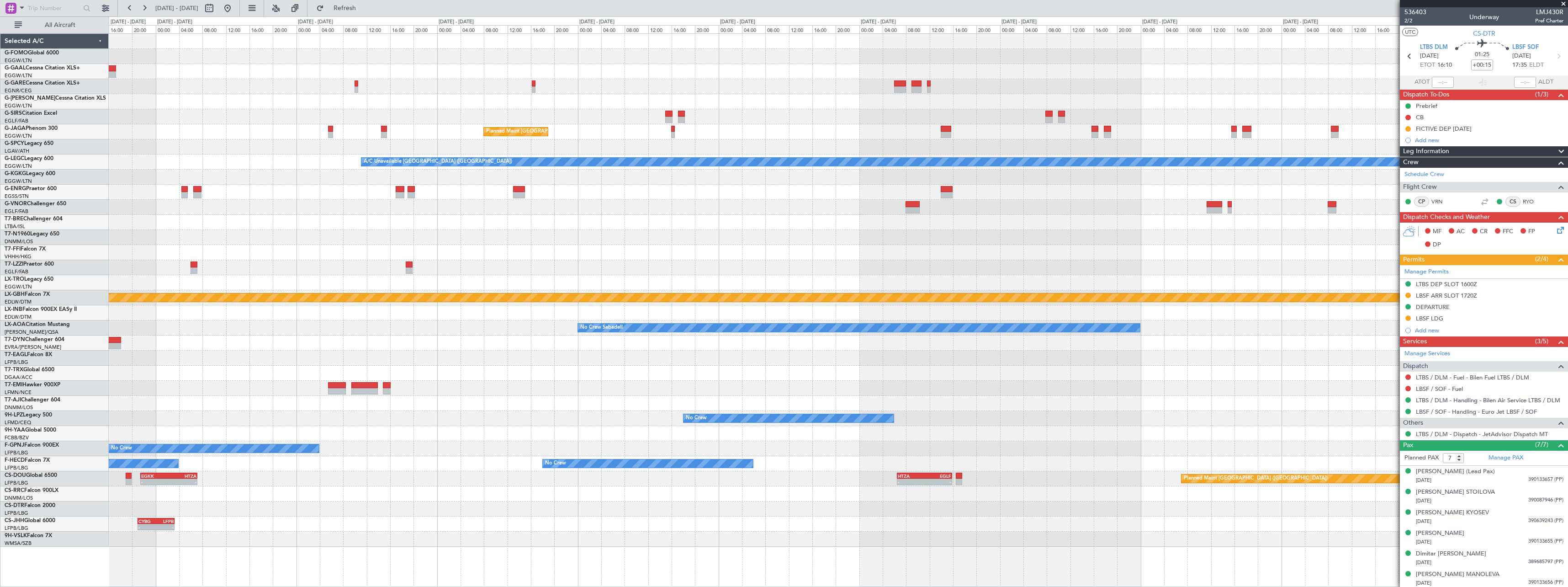
click at [206, 507] on div at bounding box center [838, 509] width 1459 height 15
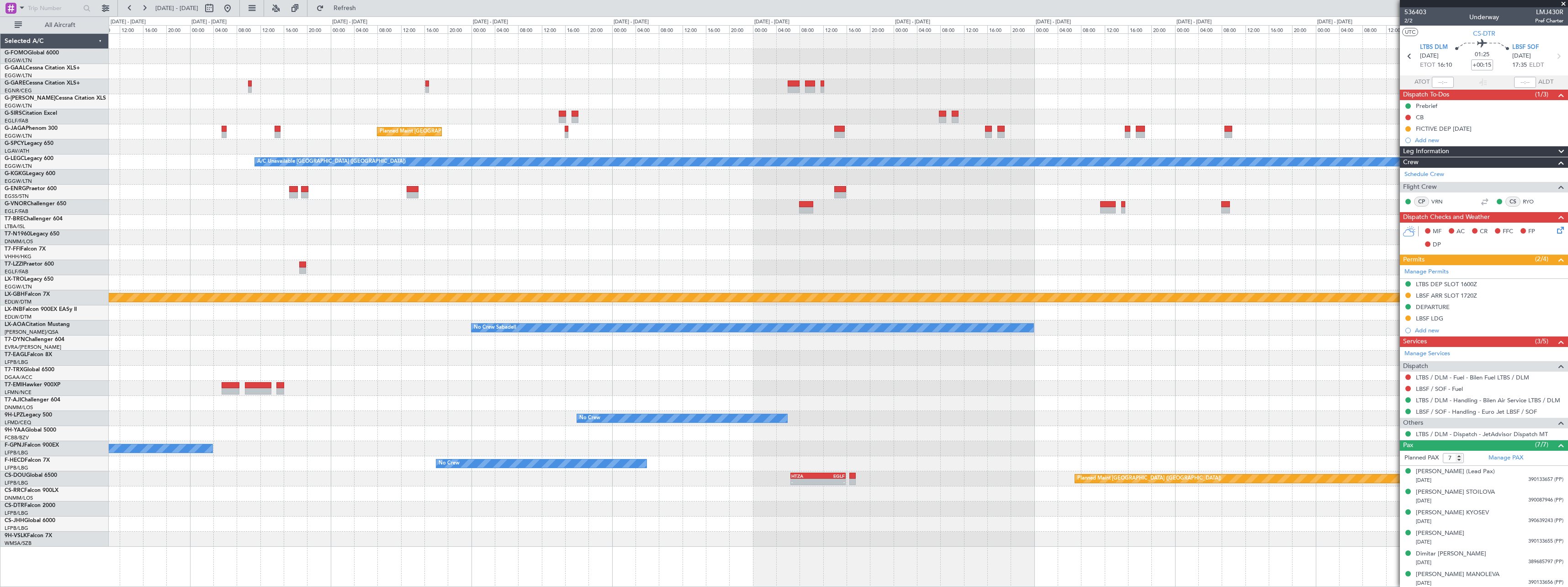
click at [914, 493] on div "Planned Maint [GEOGRAPHIC_DATA] ([GEOGRAPHIC_DATA]) A/C Unavailable [GEOGRAPHIC…" at bounding box center [838, 290] width 1459 height 513
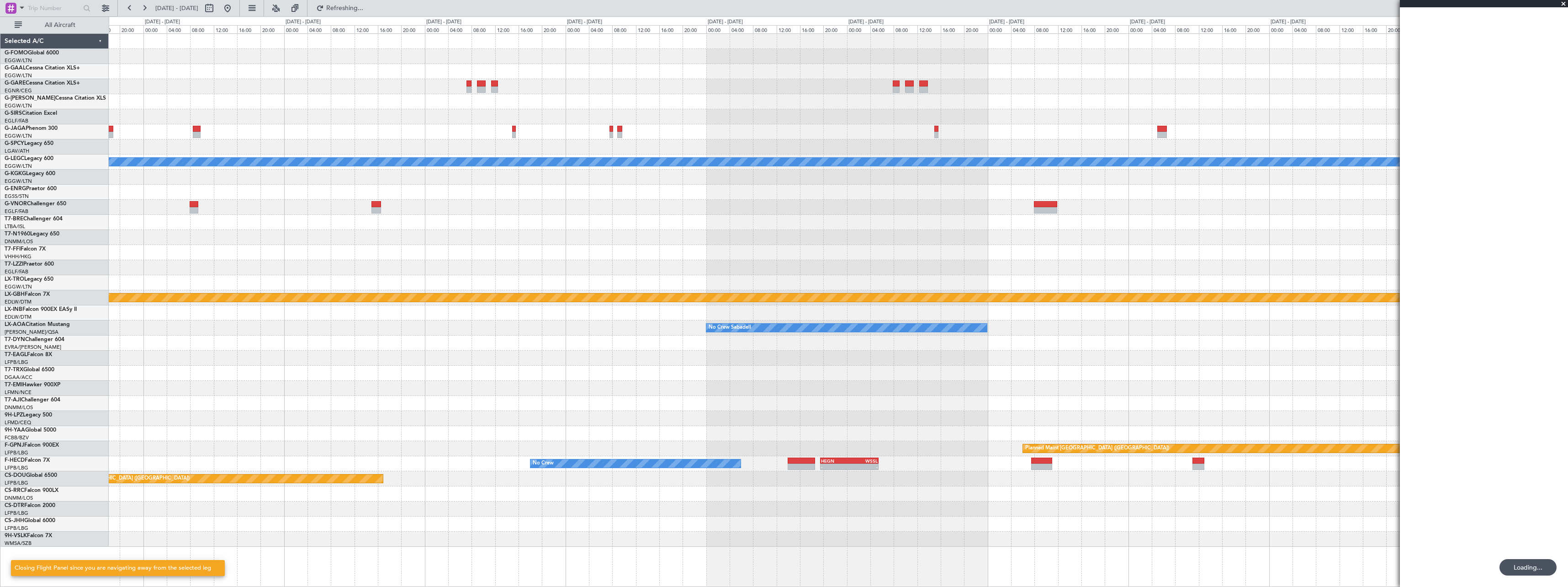
click at [112, 518] on div at bounding box center [838, 524] width 1459 height 15
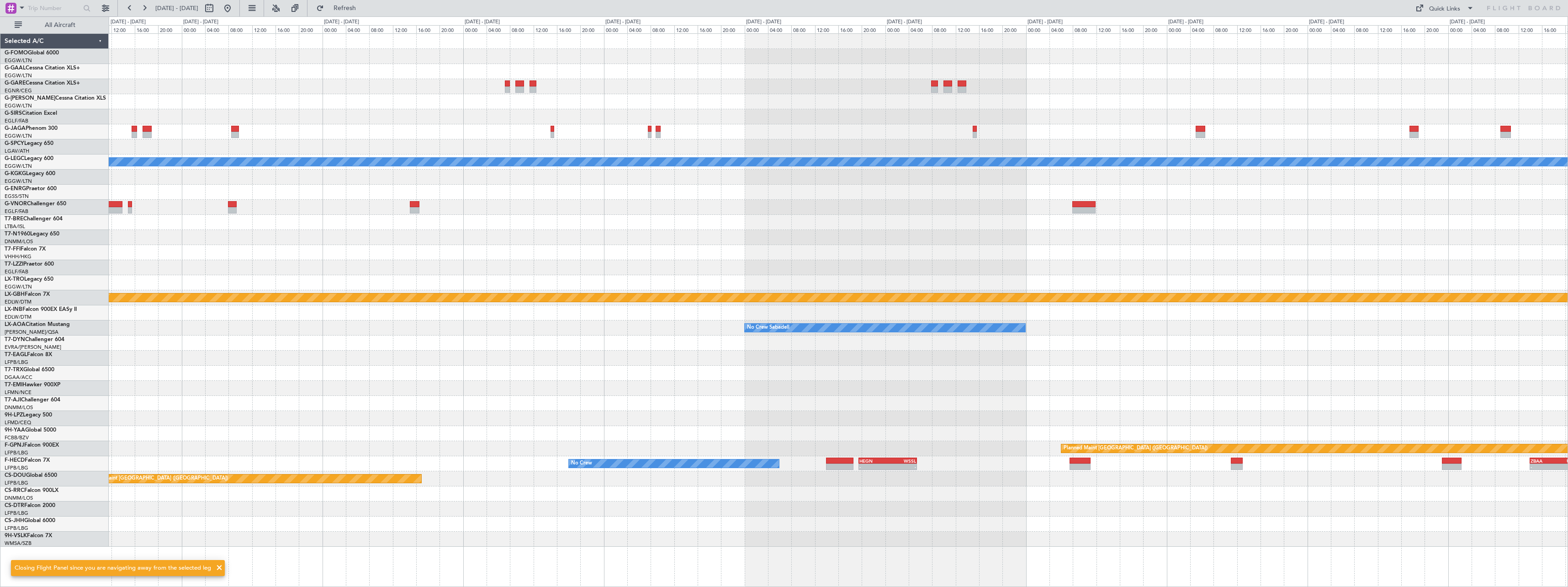
click at [985, 495] on div at bounding box center [838, 494] width 1459 height 15
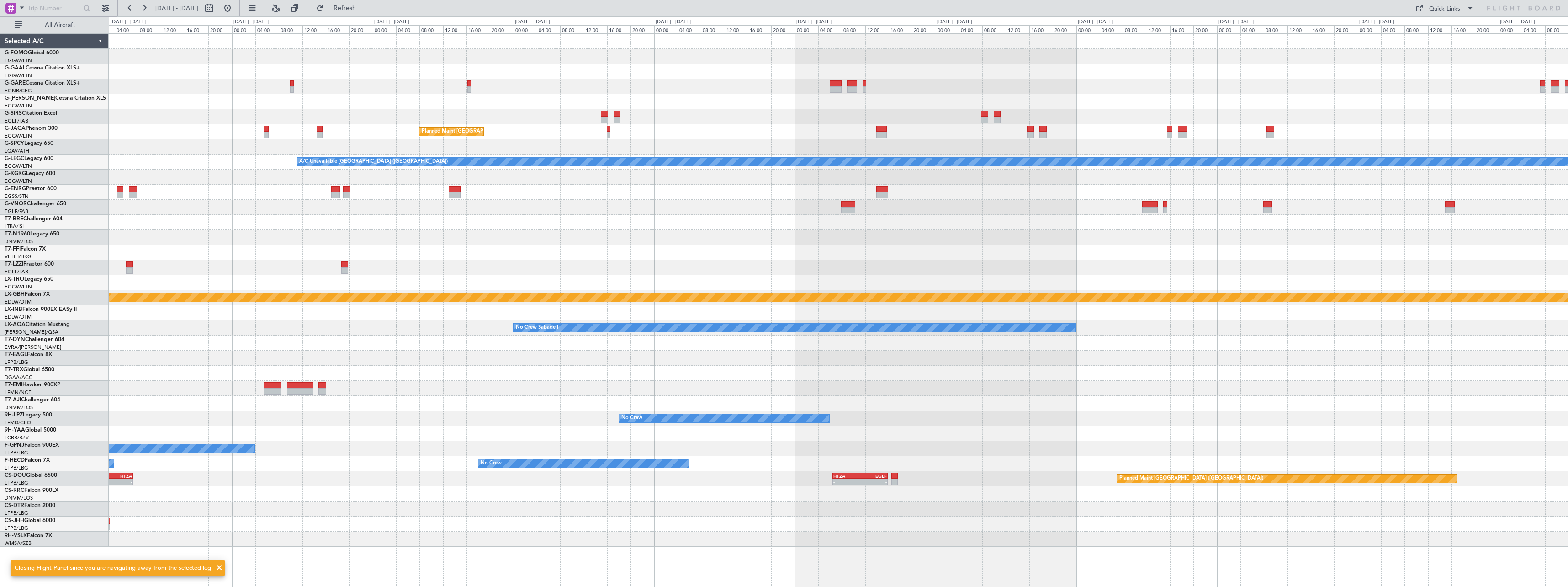
click at [899, 502] on div "Planned Maint [GEOGRAPHIC_DATA] ([GEOGRAPHIC_DATA]) A/C Unavailable [GEOGRAPHIC…" at bounding box center [838, 290] width 1459 height 513
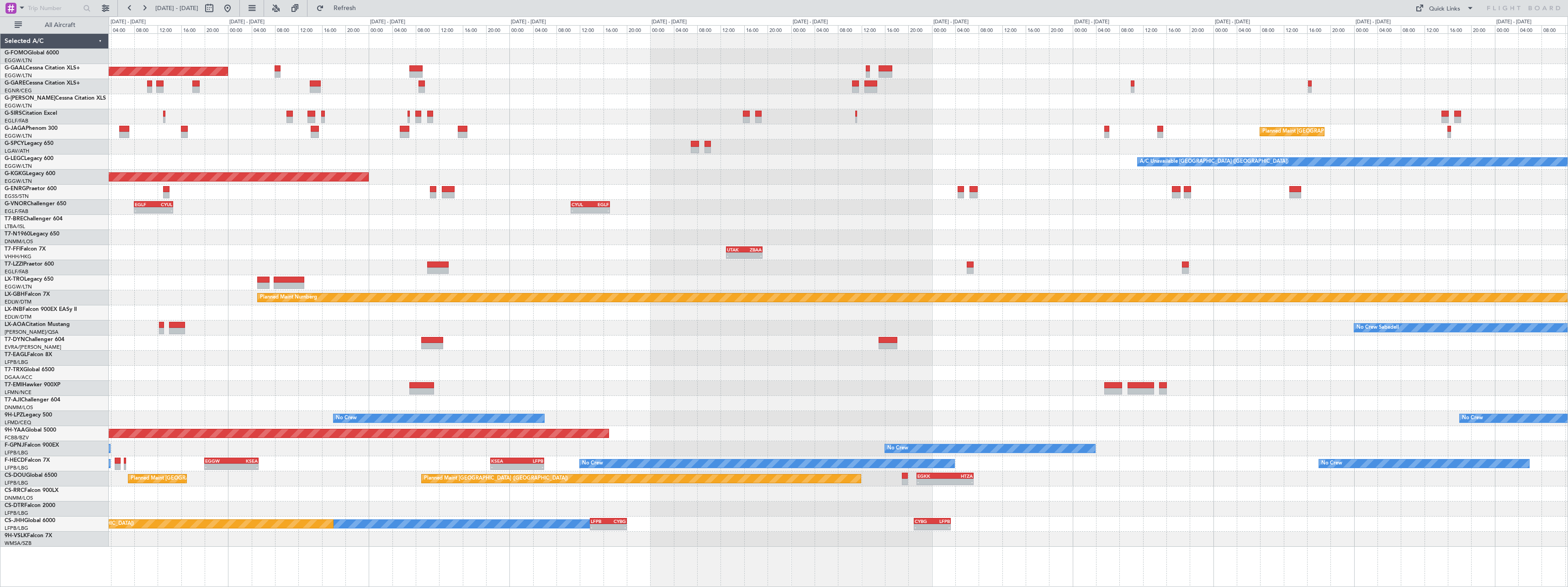
click at [1040, 499] on div "- - EGGW 13:30 Z KTEB 20:55 Z Planned [GEOGRAPHIC_DATA] Planned Maint [GEOGRAPH…" at bounding box center [838, 290] width 1459 height 513
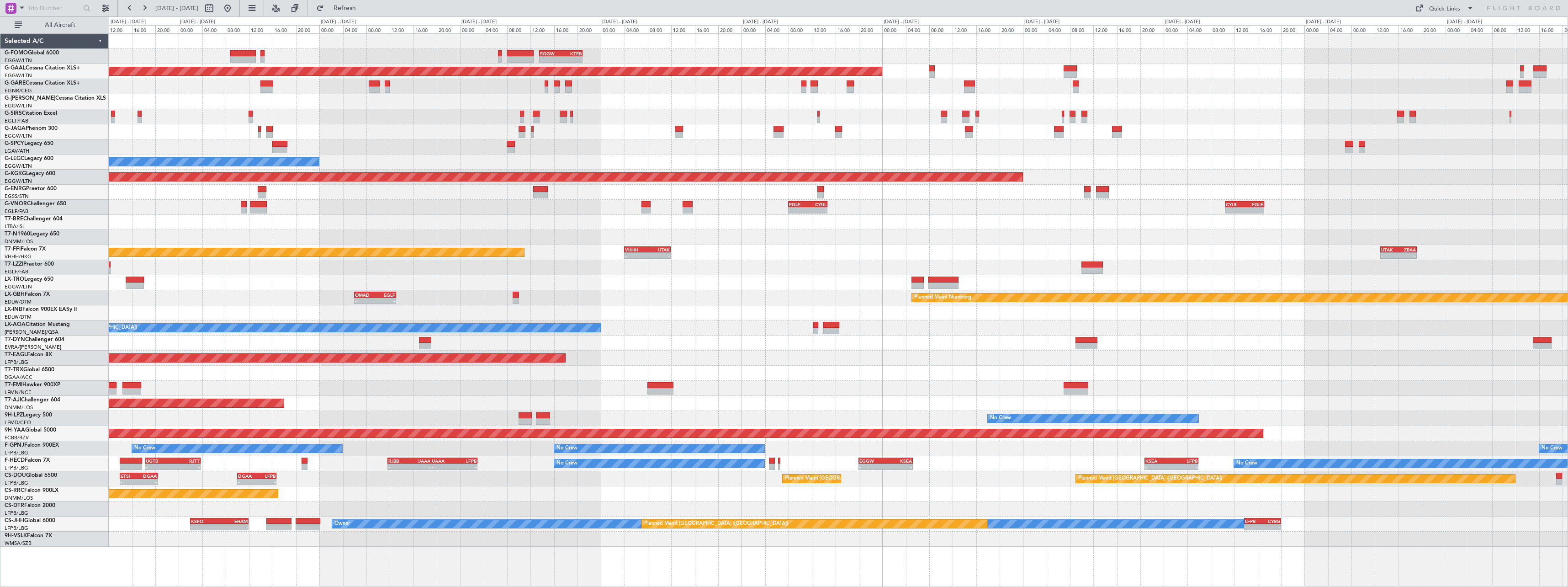
click at [941, 496] on div "- - EGGW 13:30 Z KTEB 20:55 Z KTEB 00:00 Z EGGW 06:35 Z - - Planned [GEOGRAPHIC…" at bounding box center [838, 290] width 1459 height 513
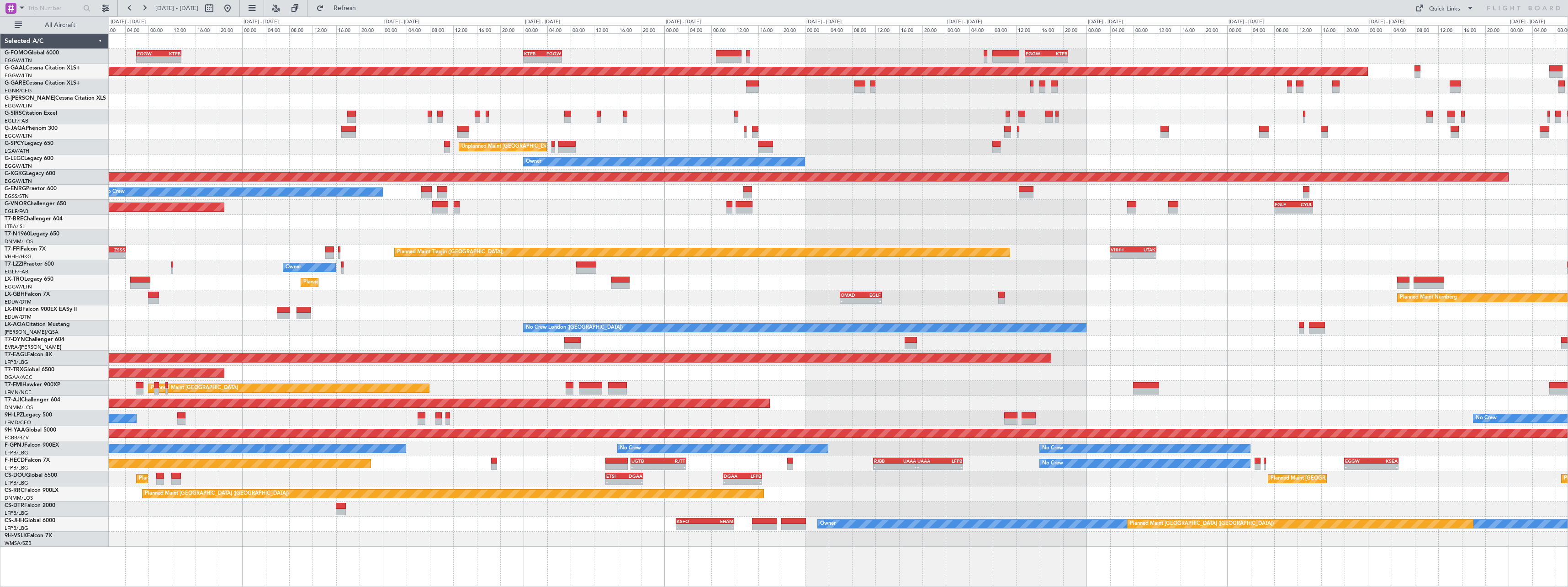
click at [1052, 497] on div "Planned Maint [GEOGRAPHIC_DATA] ([GEOGRAPHIC_DATA])" at bounding box center [838, 494] width 1459 height 15
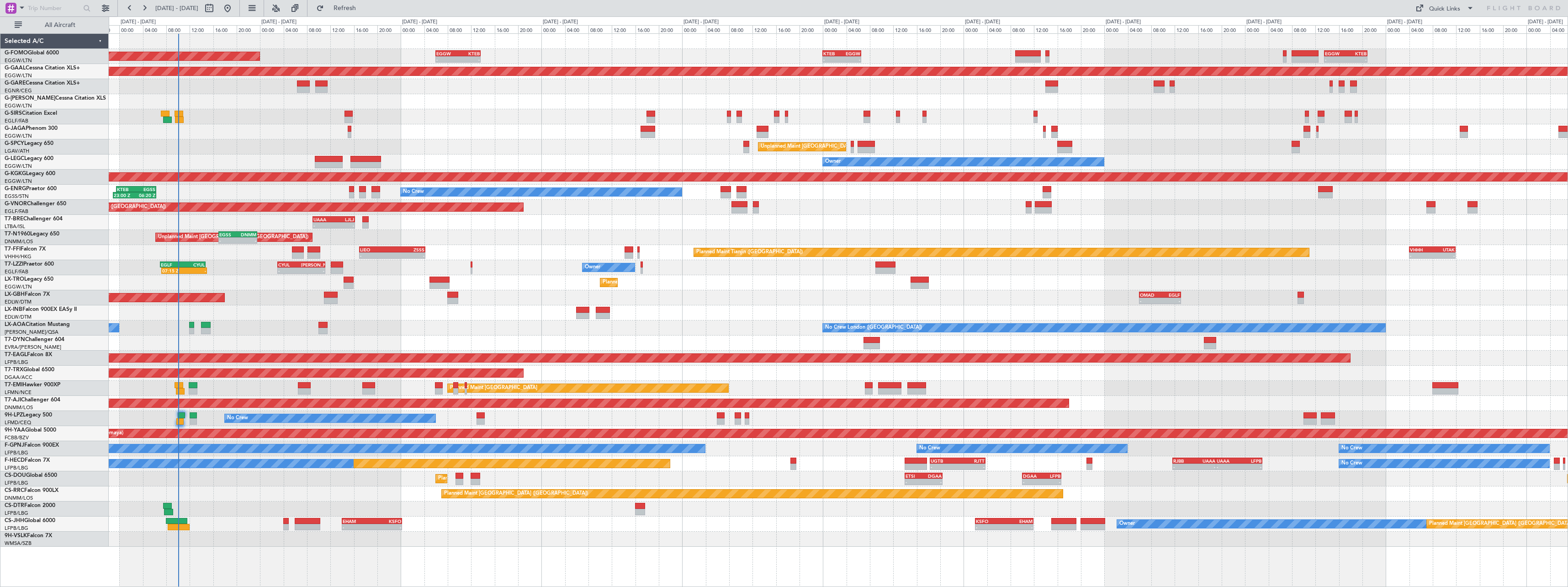
click at [783, 531] on div "Planned Maint [GEOGRAPHIC_DATA] ([GEOGRAPHIC_DATA]) - - EGGW 06:00 Z KTEB 13:40…" at bounding box center [839, 310] width 1460 height 554
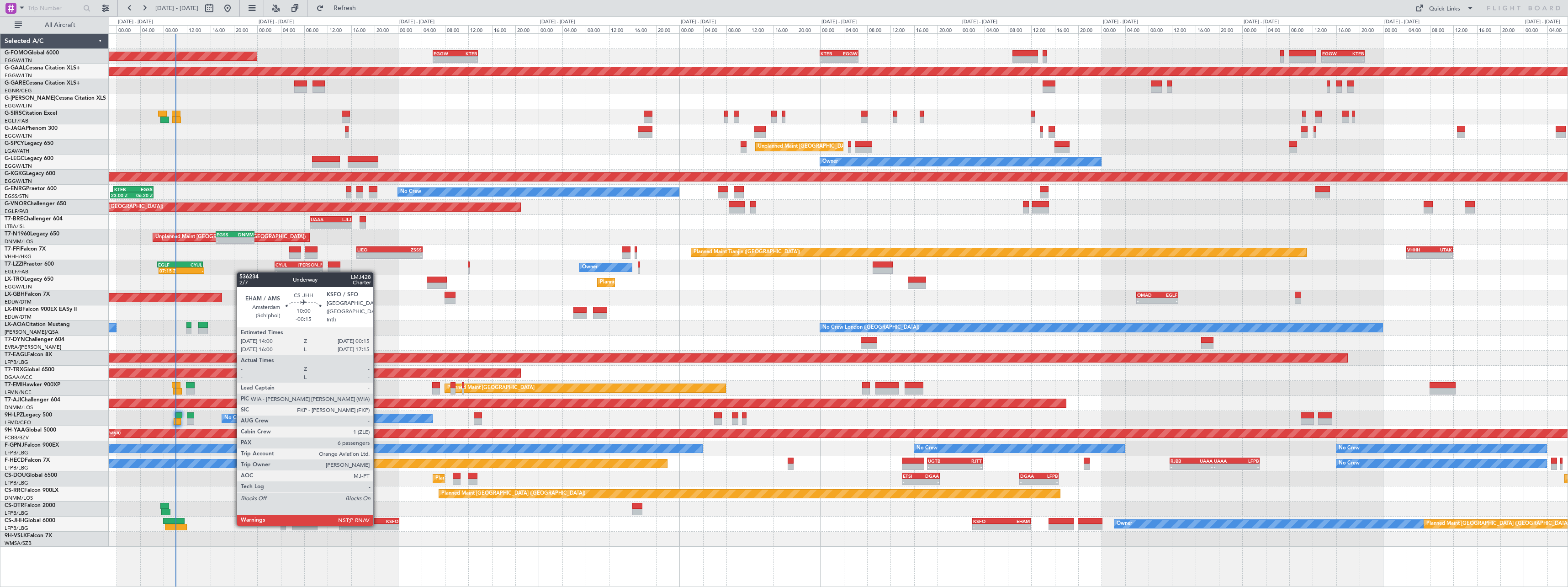
click at [377, 525] on div "-" at bounding box center [384, 527] width 29 height 5
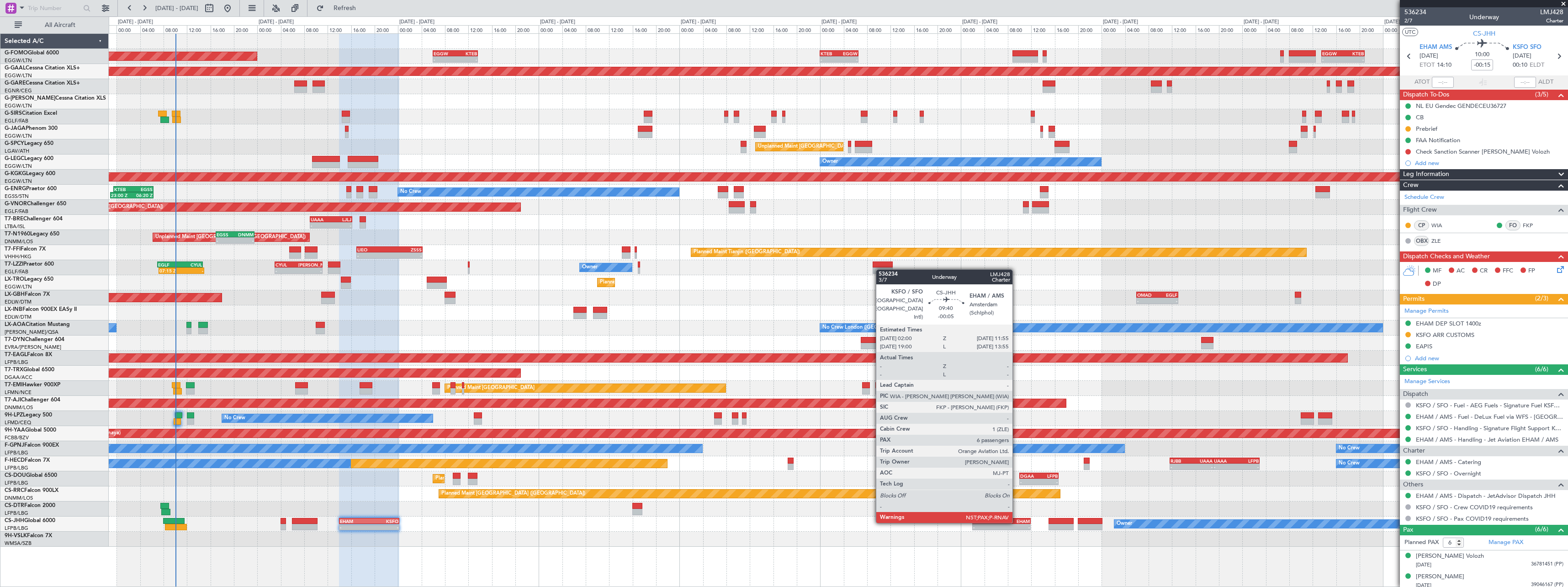
click at [1017, 522] on div "EHAM" at bounding box center [1016, 521] width 28 height 5
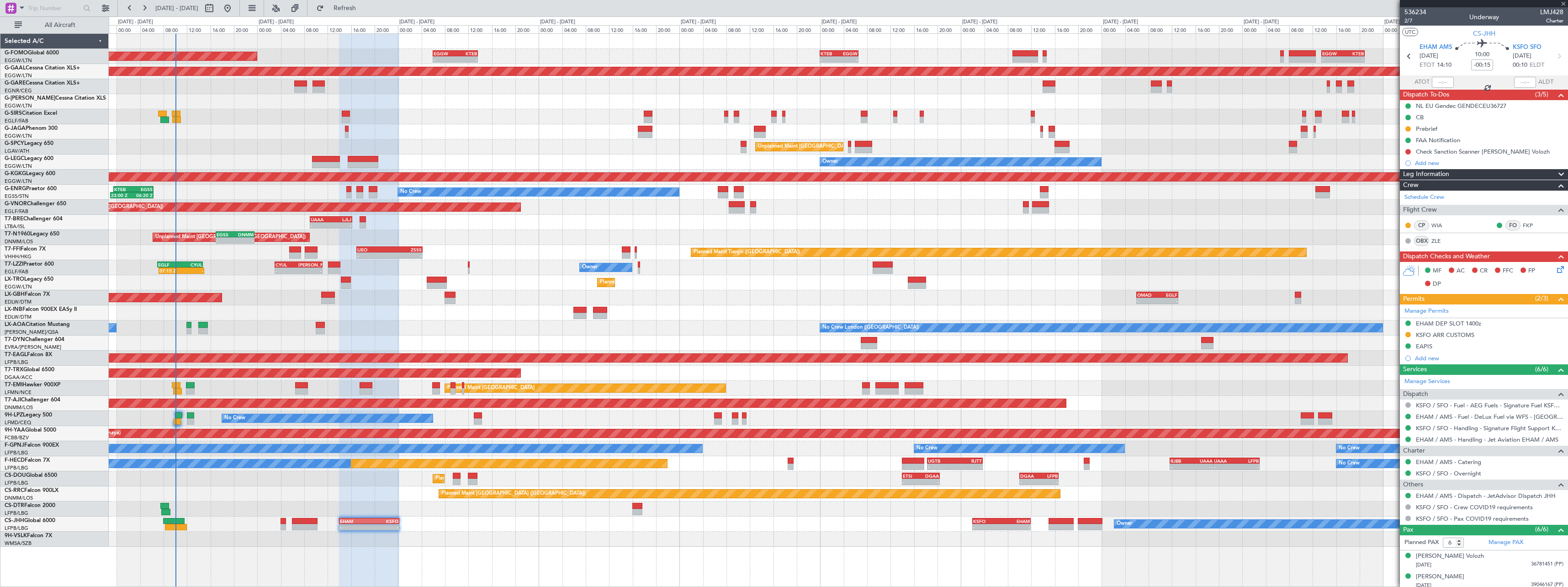
type input "-00:05"
type input "7"
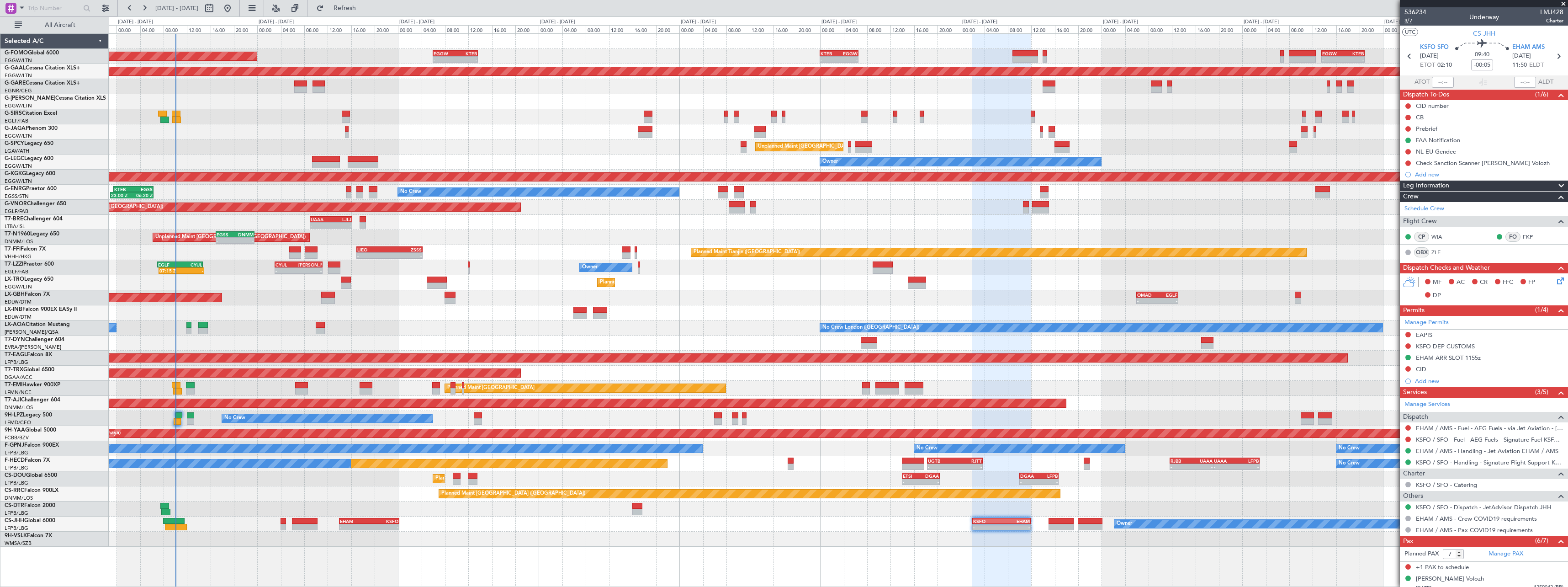
click at [1412, 21] on span "3/7" at bounding box center [1415, 21] width 22 height 8
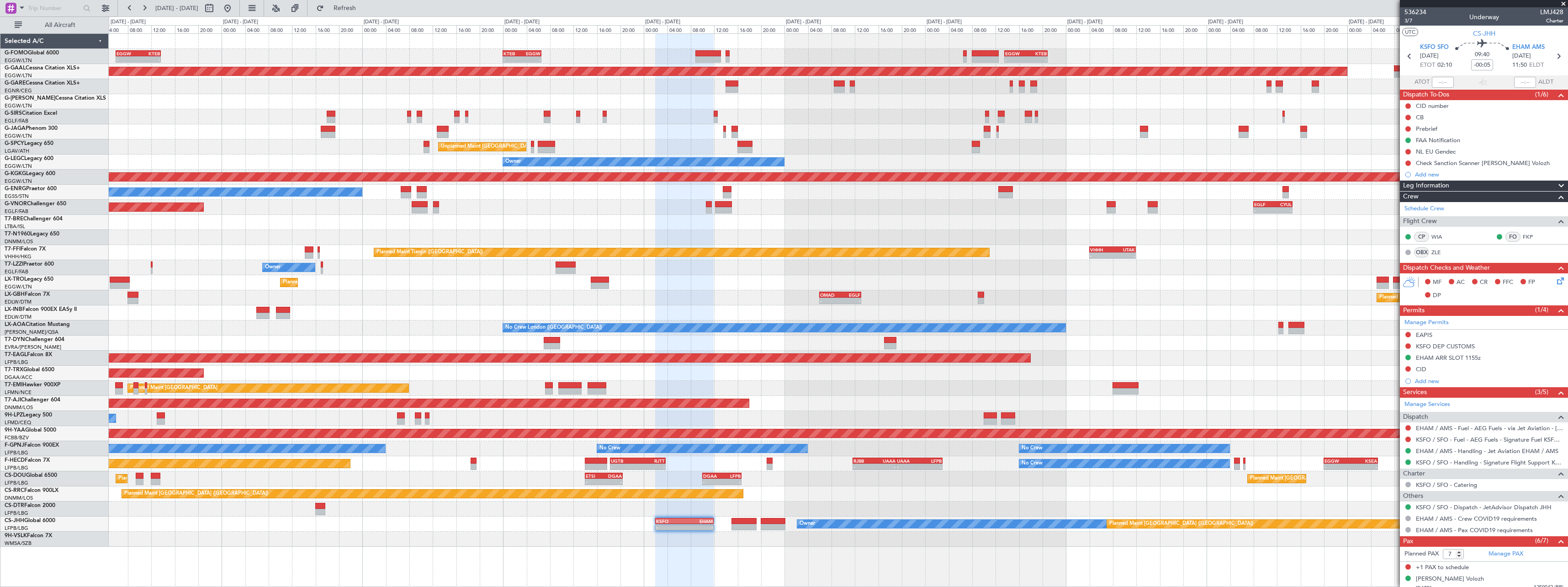
click at [567, 112] on div "- - EGGW 06:00 Z KTEB 13:40 Z - - KTEB 00:00 Z EGGW 06:35 Z - - EGGW 13:30 Z KT…" at bounding box center [838, 290] width 1459 height 513
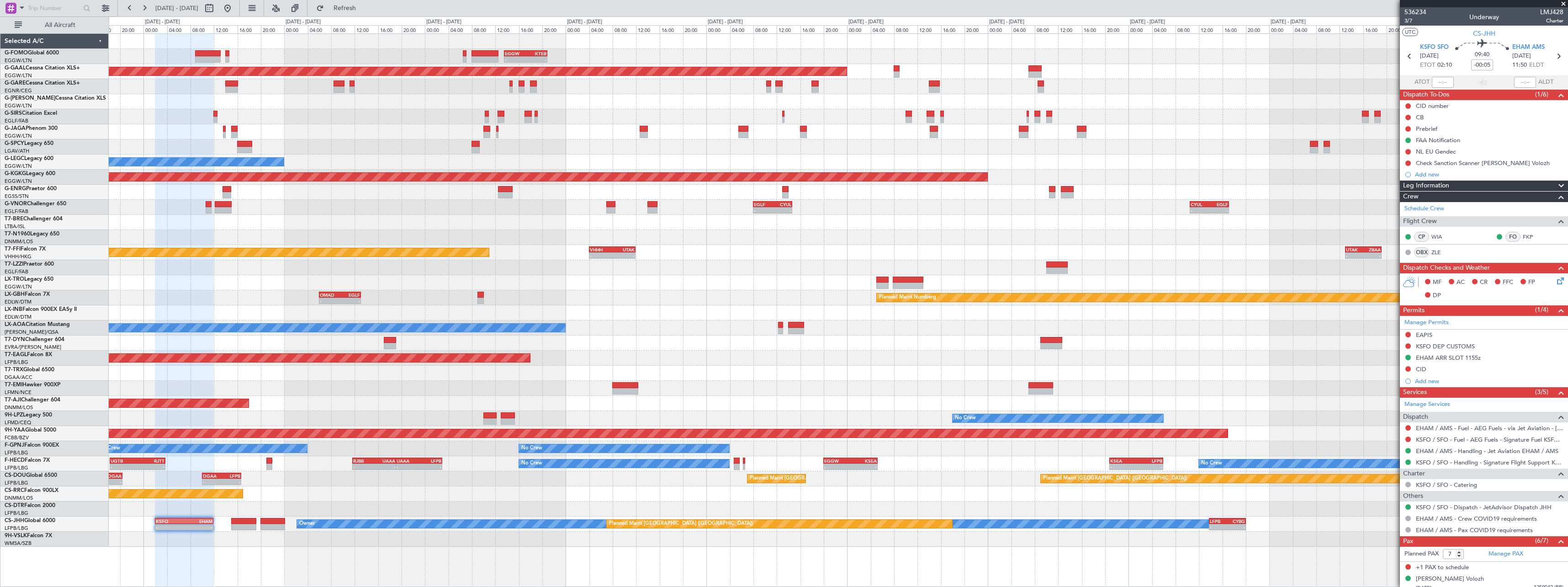
click at [810, 140] on div "Unplanned Maint [GEOGRAPHIC_DATA] ([PERSON_NAME] Intl)" at bounding box center [838, 147] width 1459 height 15
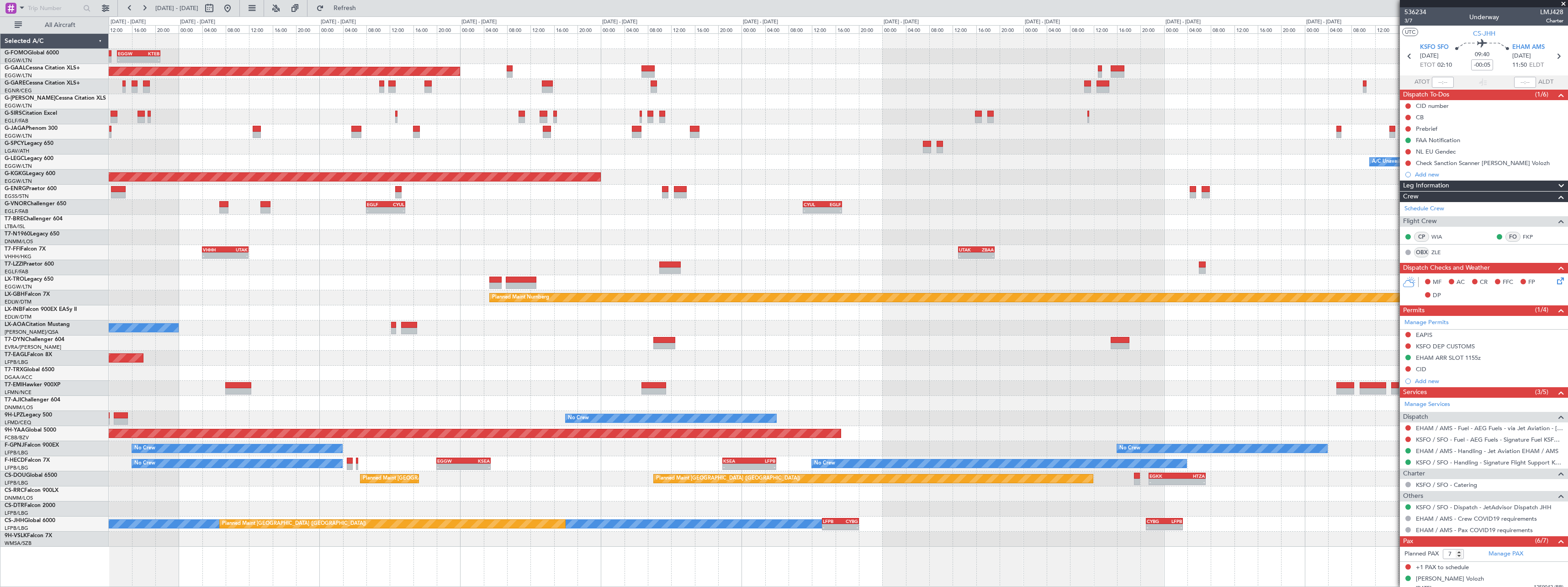
click at [899, 139] on div "- - EGGW 13:30 Z KTEB 20:55 Z Planned Maint Dusseldorf Planned Maint London (Lu…" at bounding box center [838, 290] width 1459 height 513
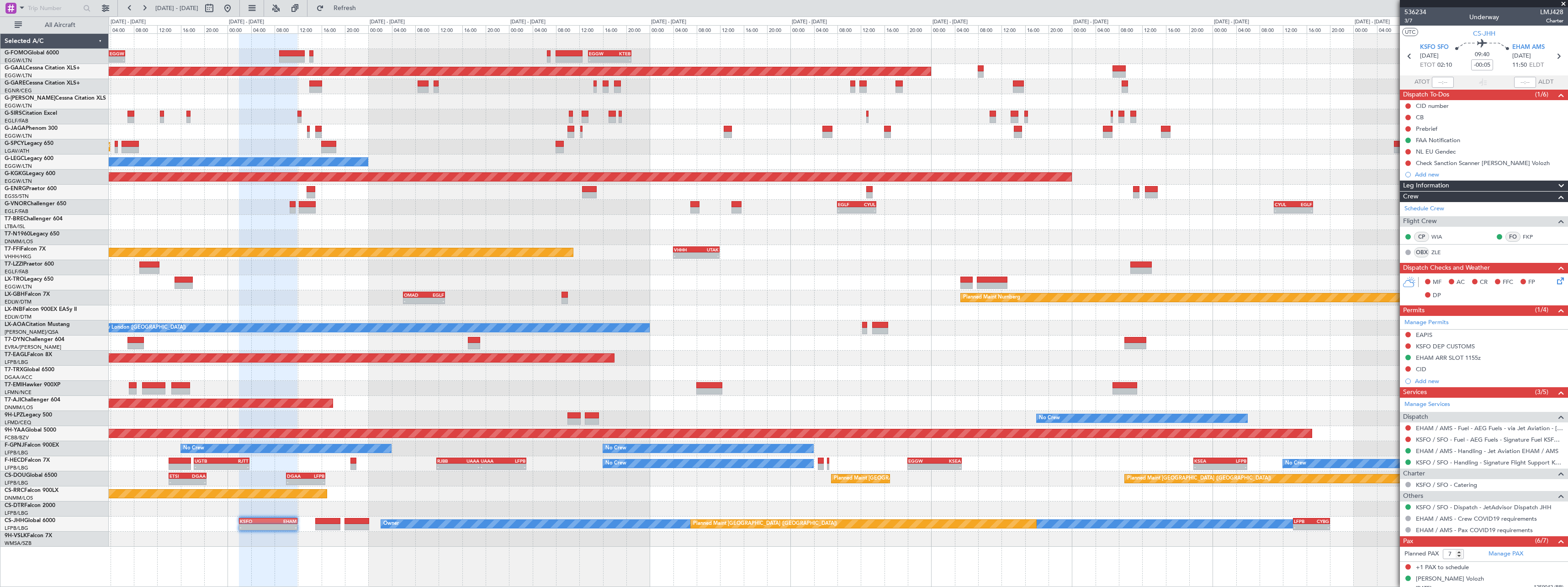
click at [967, 568] on div "- - EGGW 13:30 Z KTEB 20:55 Z KTEB 00:00 Z EGGW 06:35 Z - - EGGW 06:00 Z KTEB 1…" at bounding box center [839, 310] width 1460 height 554
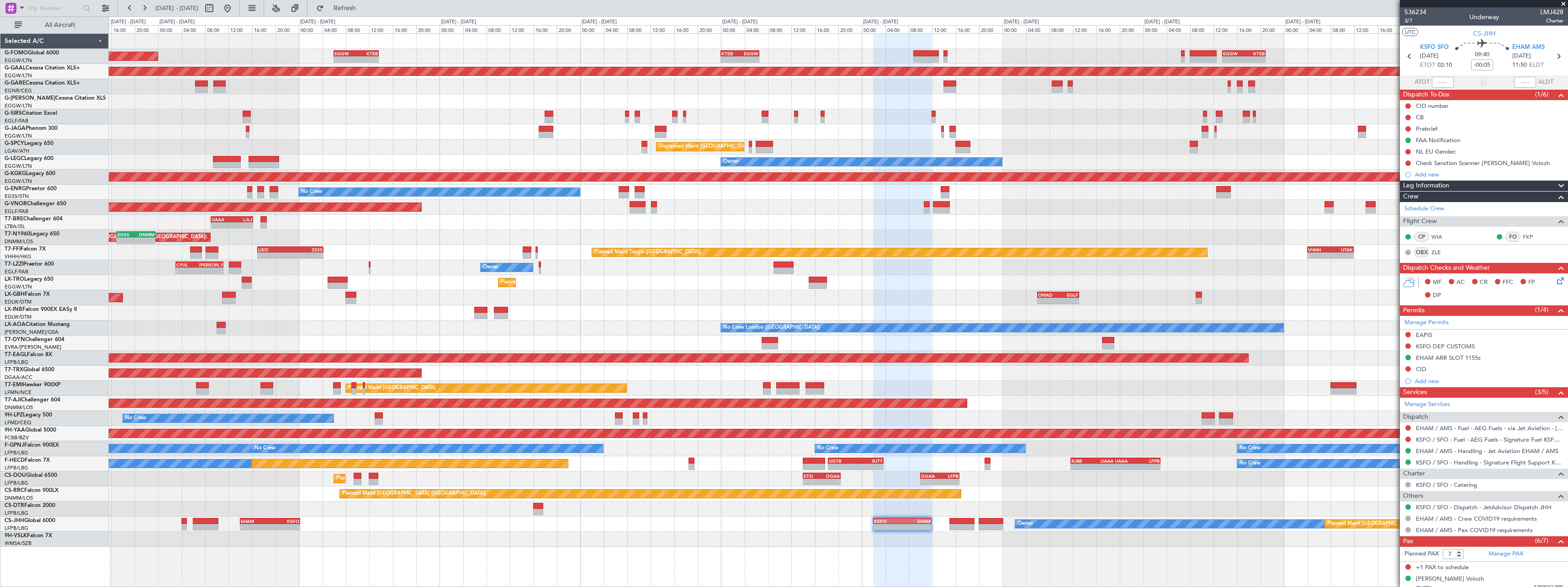
click at [994, 566] on div "- - EGGW 13:30 Z KTEB 20:55 Z KTEB 00:00 Z EGGW 06:35 Z - - EGGW 06:00 Z KTEB 1…" at bounding box center [839, 310] width 1460 height 554
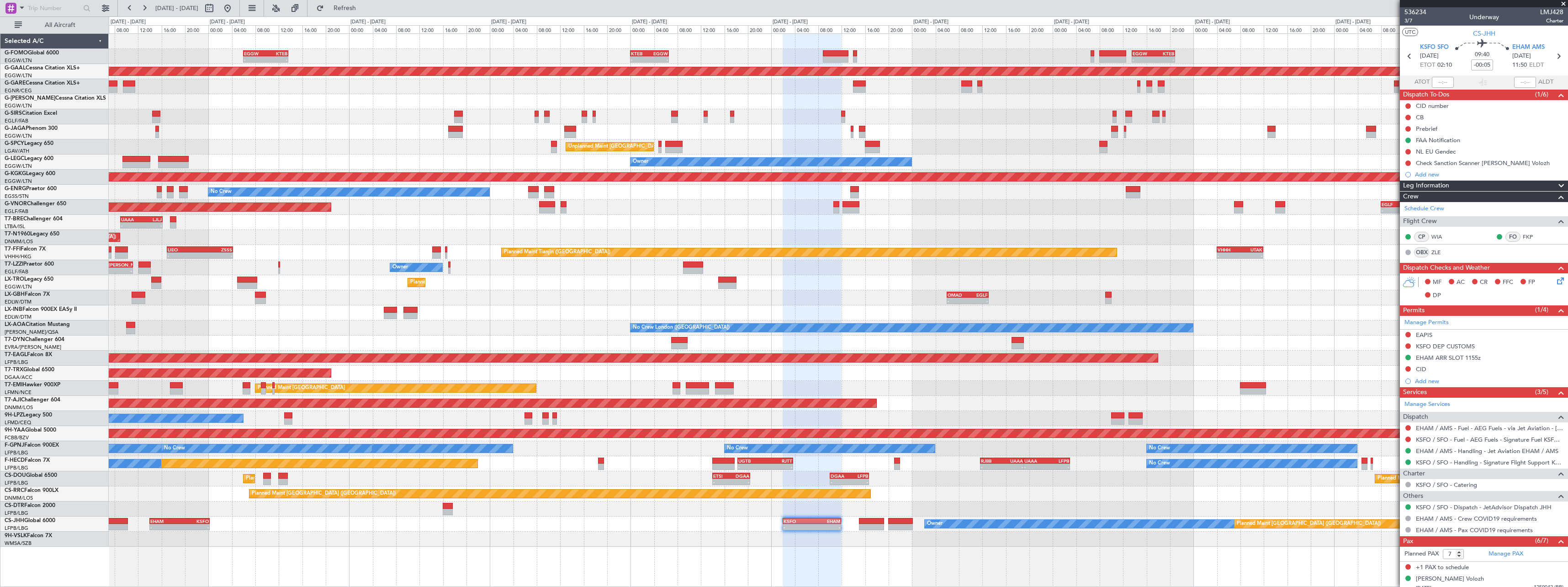
click at [338, 546] on div "- - EGGW 13:30 Z KTEB 20:55 Z KTEB 00:00 Z EGGW 06:35 Z - - EGGW 06:00 Z KTEB 1…" at bounding box center [839, 310] width 1460 height 554
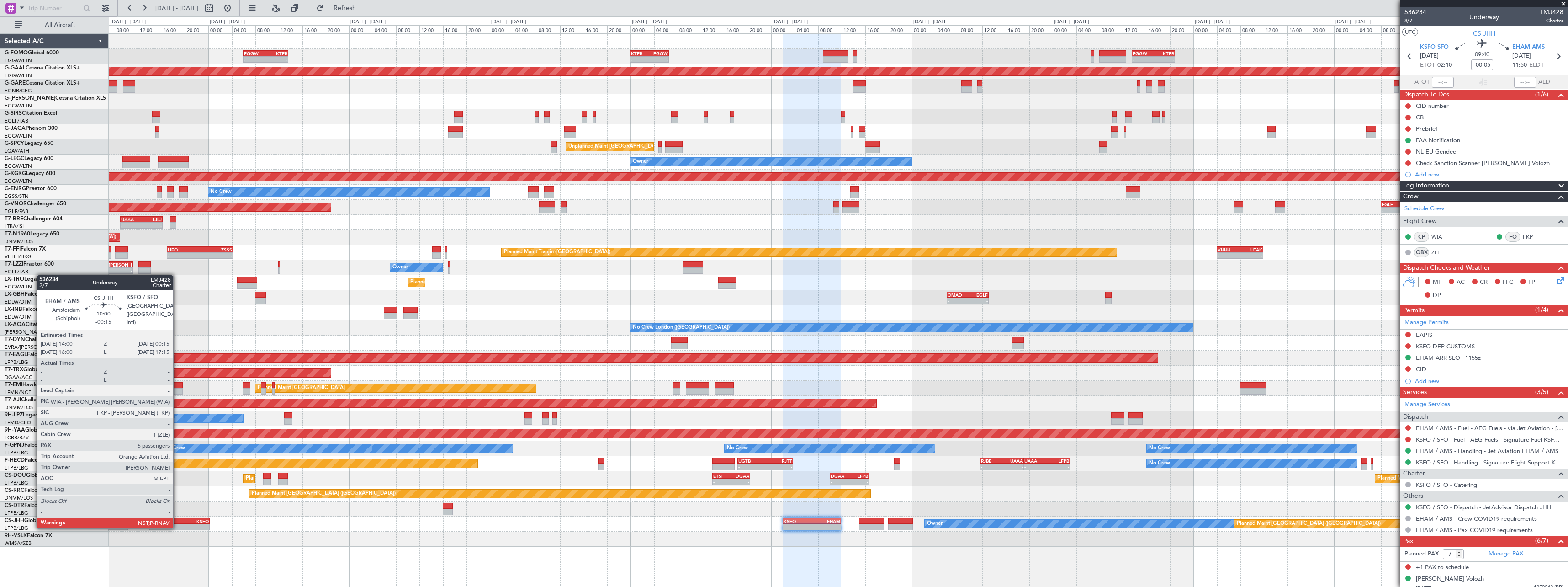
click at [177, 527] on div "-" at bounding box center [165, 527] width 29 height 5
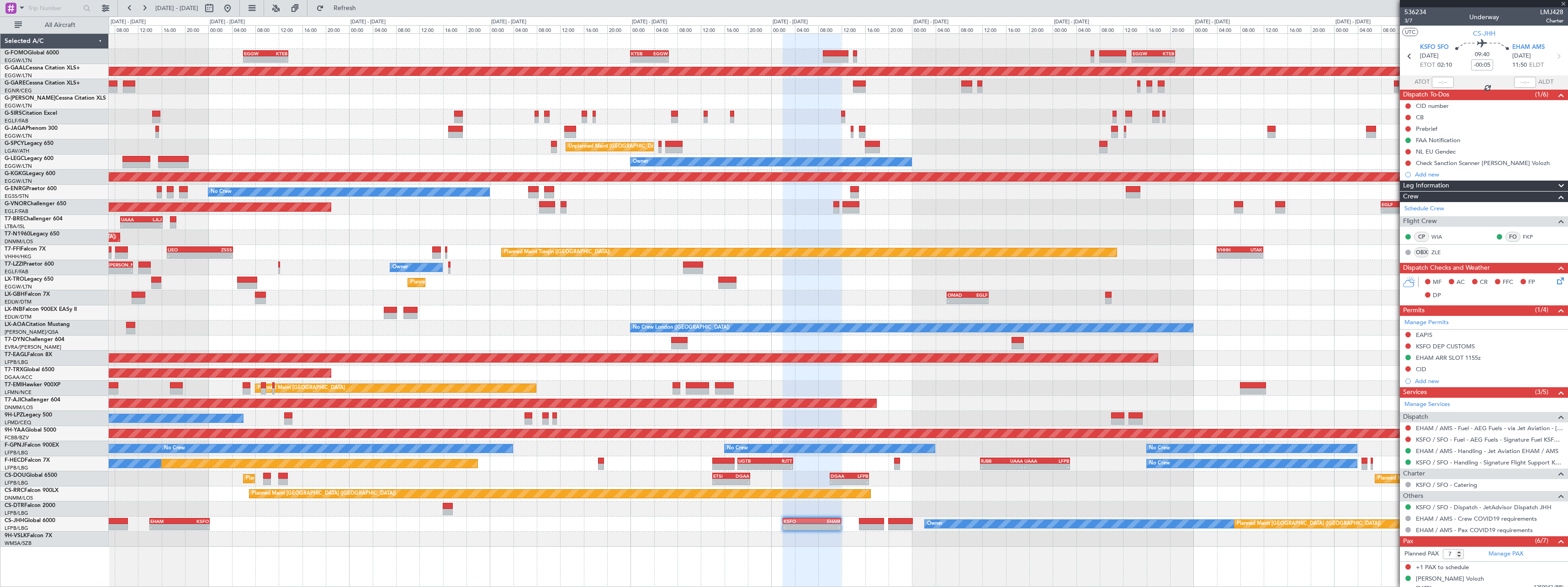
type input "-00:15"
type input "6"
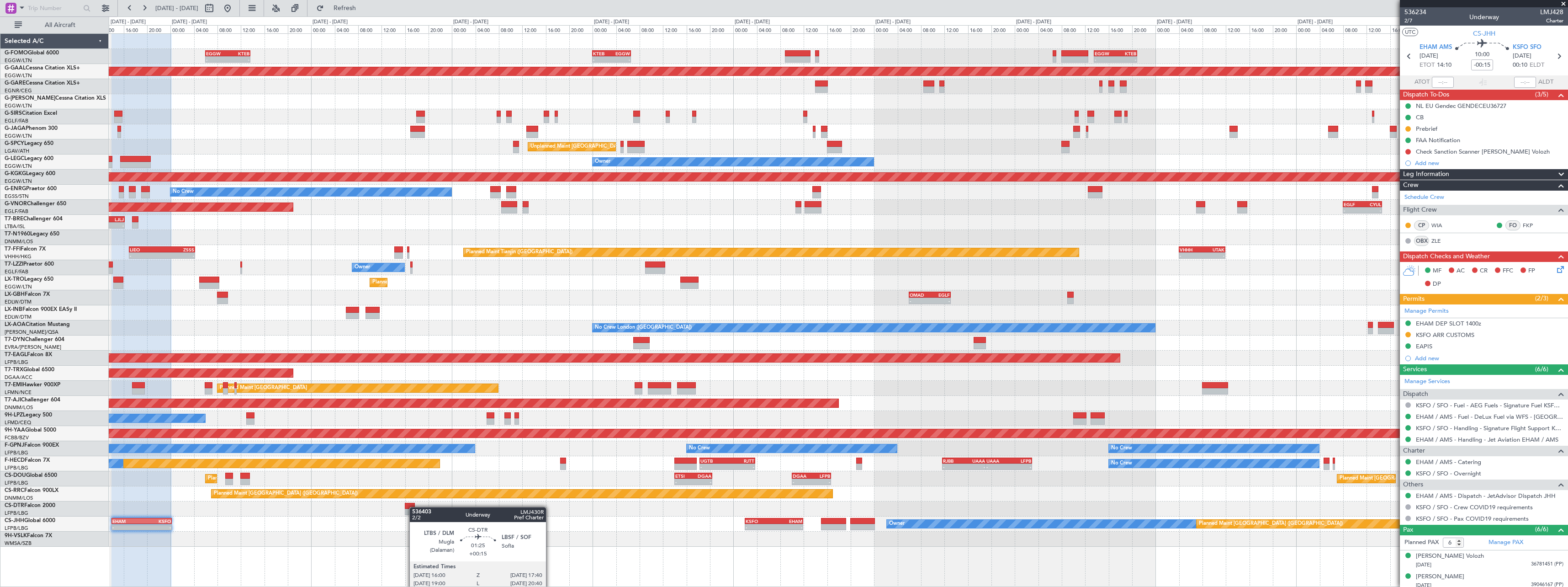
click at [414, 507] on div "- - EGGW 06:00 Z KTEB 13:40 Z - - KTEB 00:00 Z EGGW 06:35 Z - - EGGW 13:30 Z KT…" at bounding box center [838, 290] width 1459 height 513
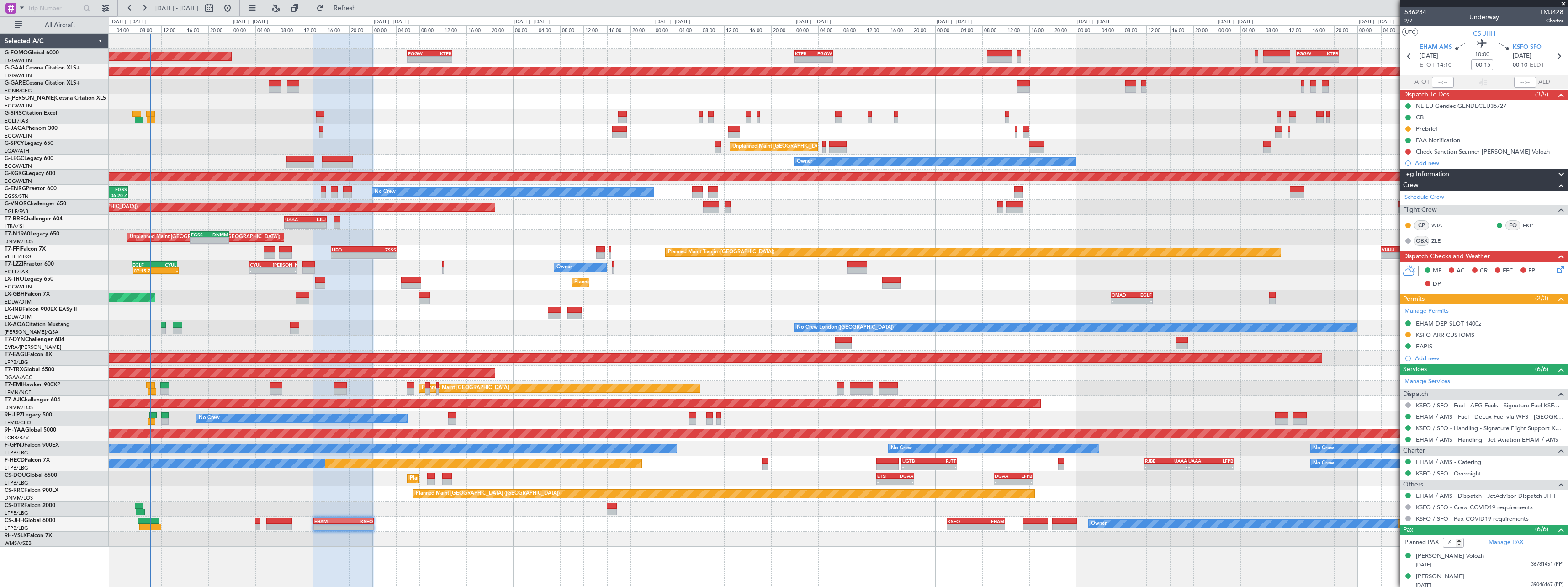
click at [598, 535] on div at bounding box center [838, 539] width 1459 height 15
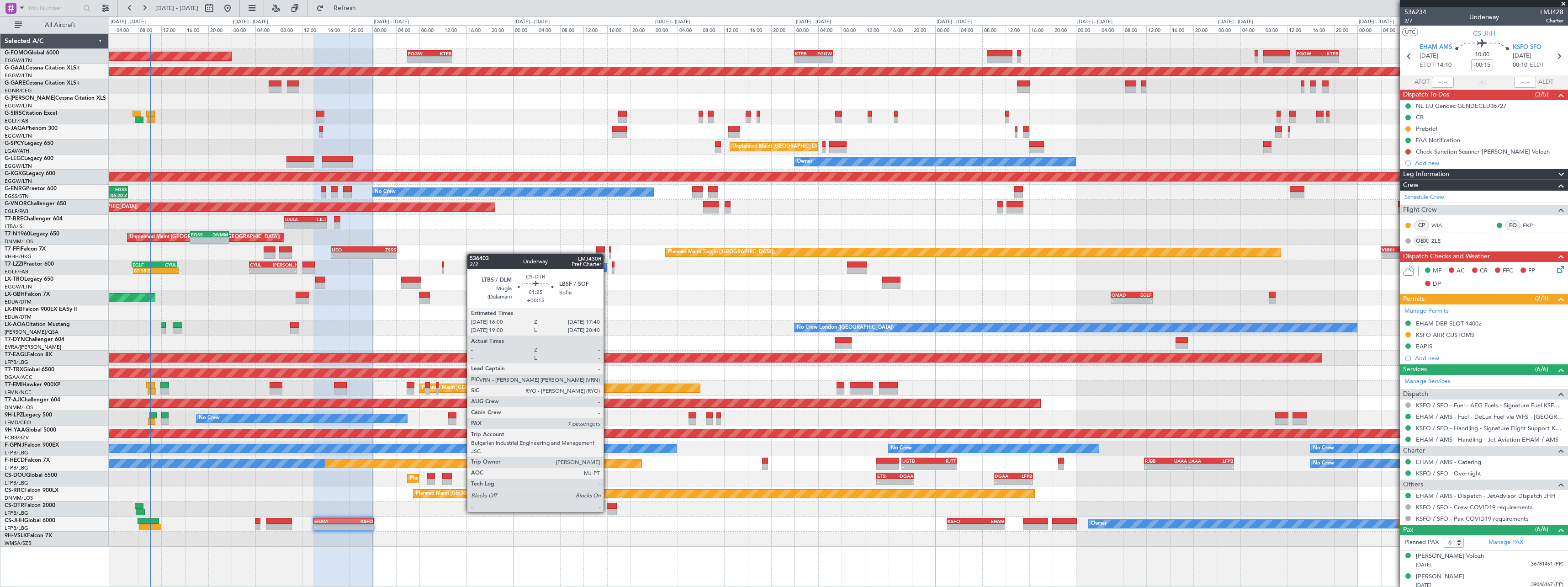
click at [608, 510] on div at bounding box center [612, 512] width 10 height 7
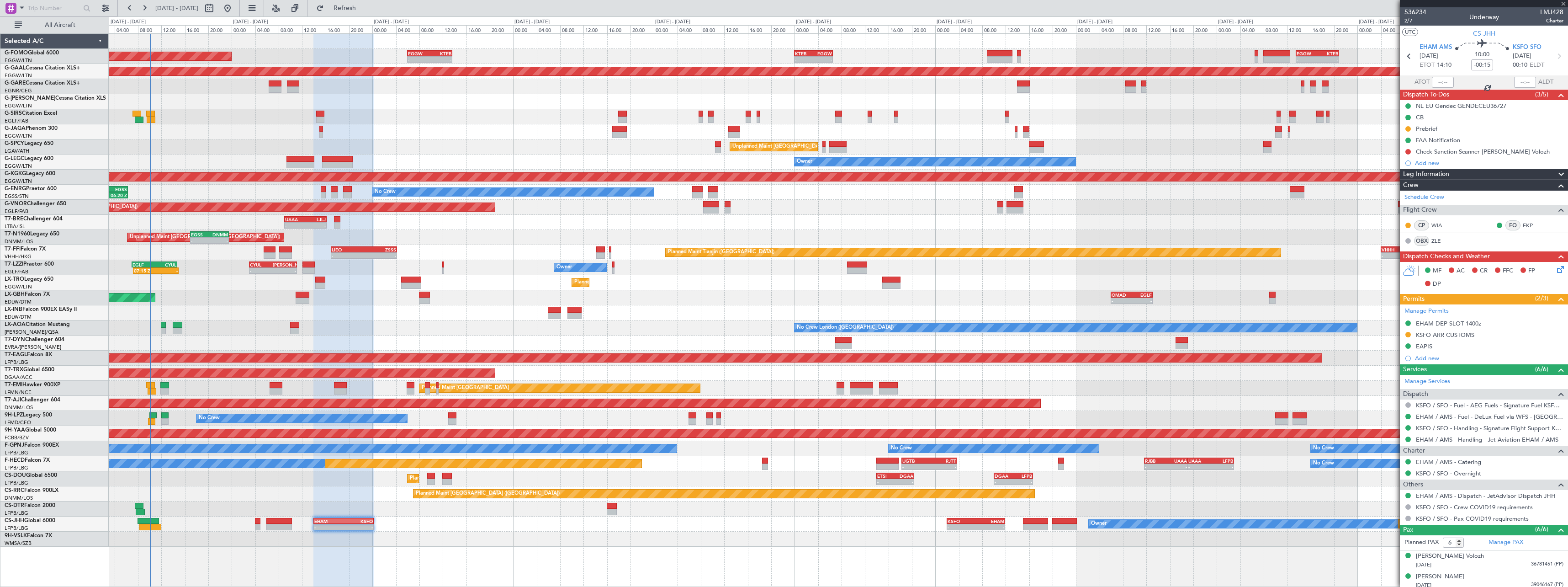
type input "+00:15"
type input "7"
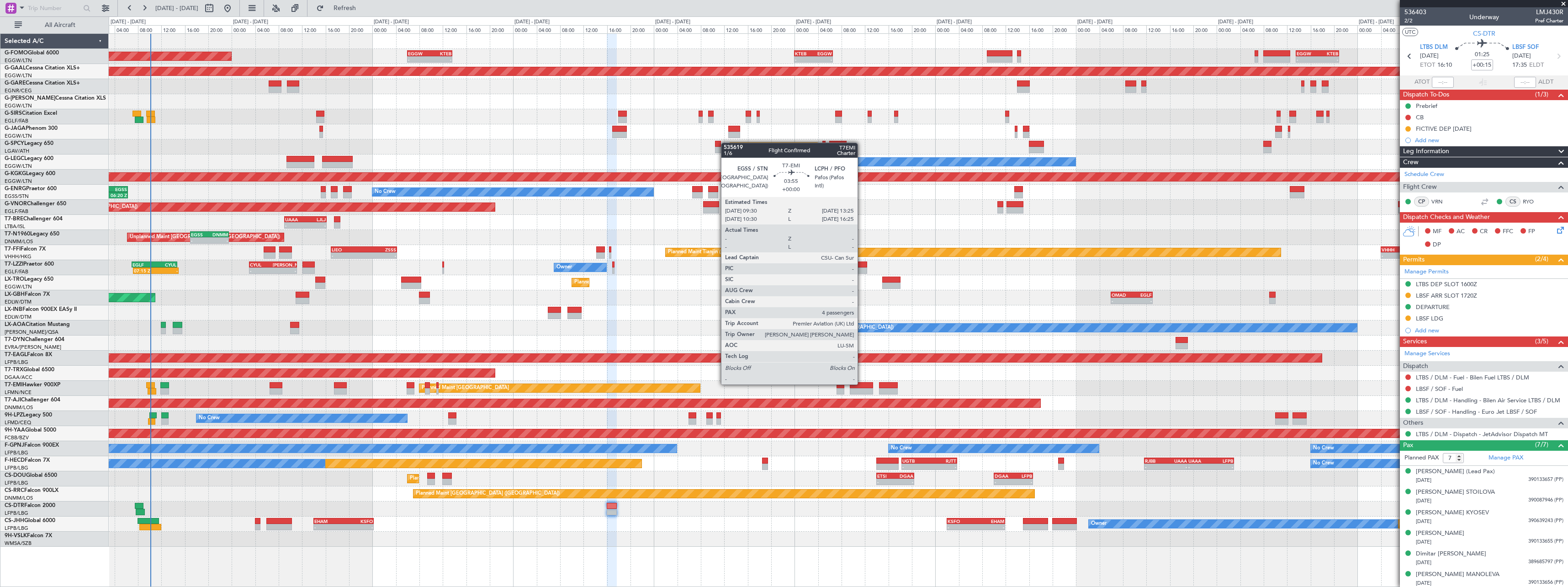
click at [862, 383] on div at bounding box center [862, 385] width 24 height 7
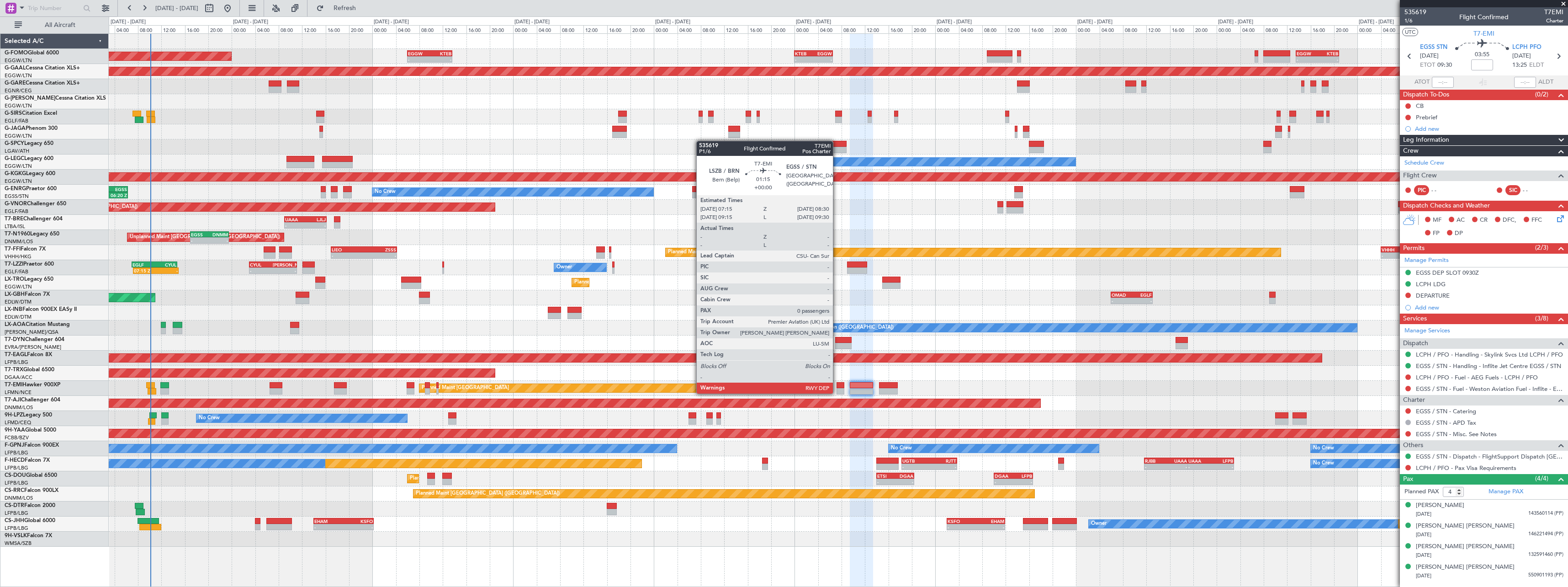
click at [837, 392] on div at bounding box center [840, 391] width 8 height 7
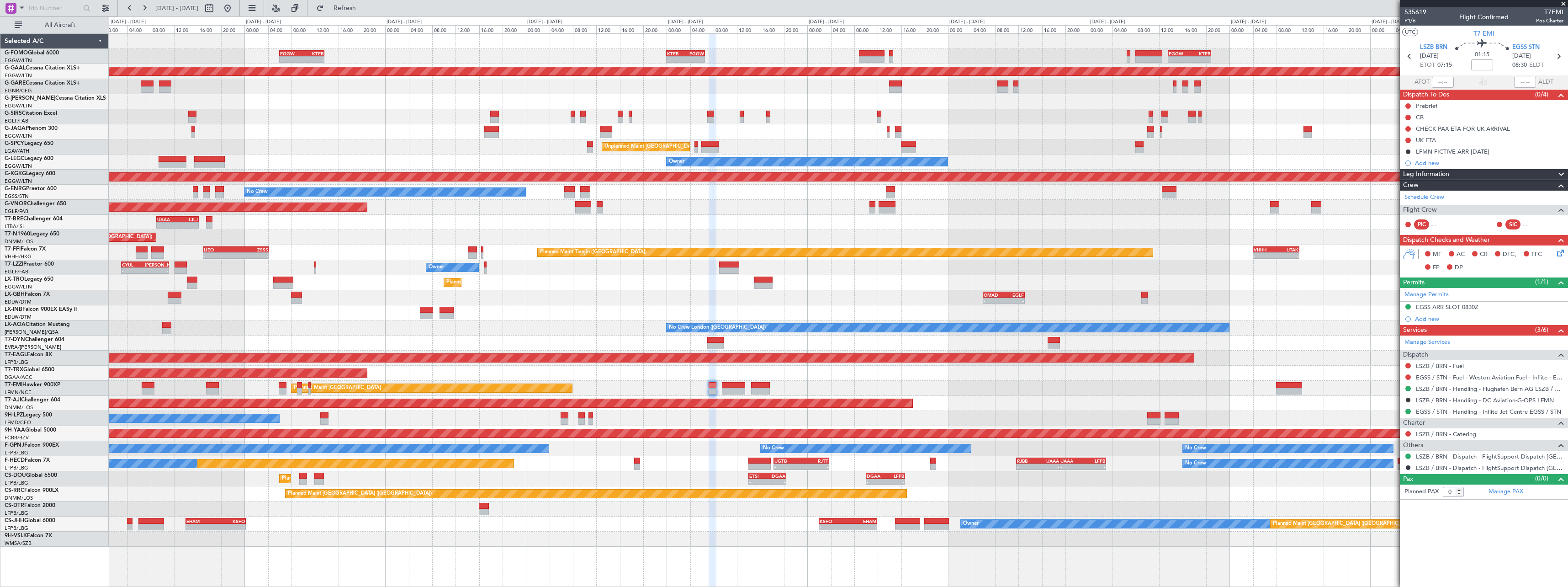
click at [964, 392] on div "- - EGGW 06:00 Z KTEB 13:40 Z - - KTEB 00:00 Z EGGW 06:35 Z - - EGGW 13:30 Z KT…" at bounding box center [838, 290] width 1459 height 513
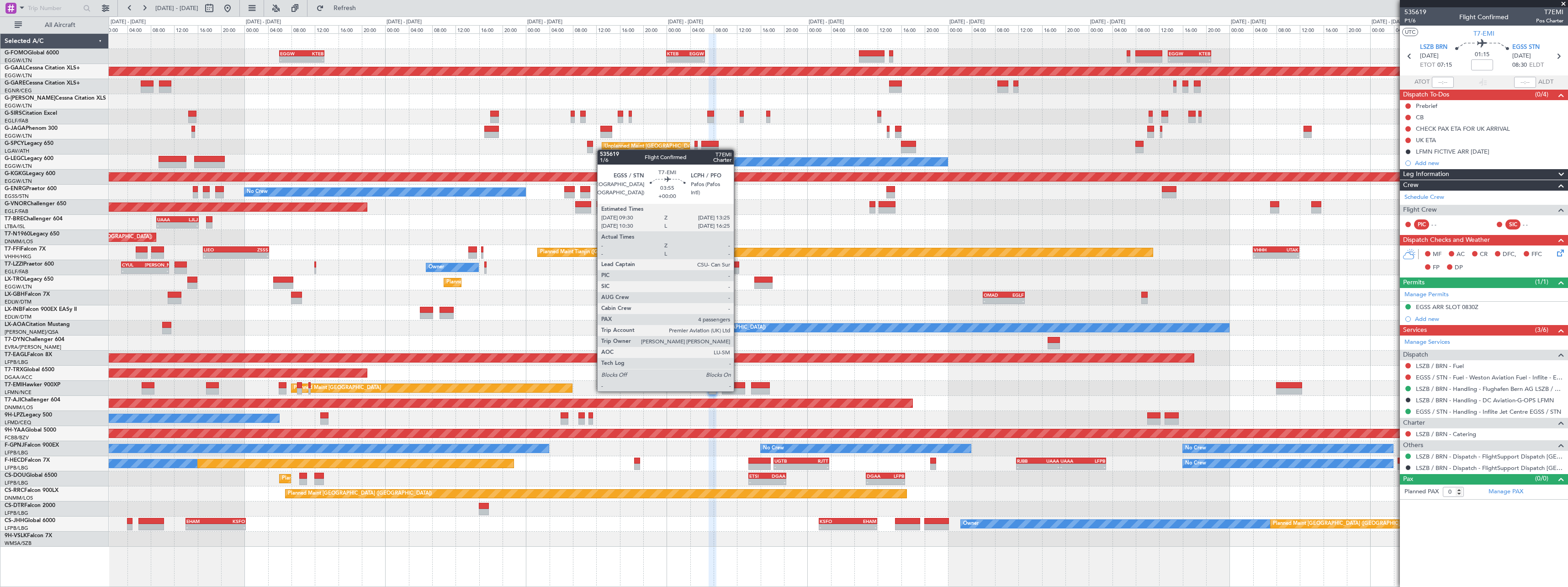
click at [738, 390] on div at bounding box center [734, 391] width 24 height 7
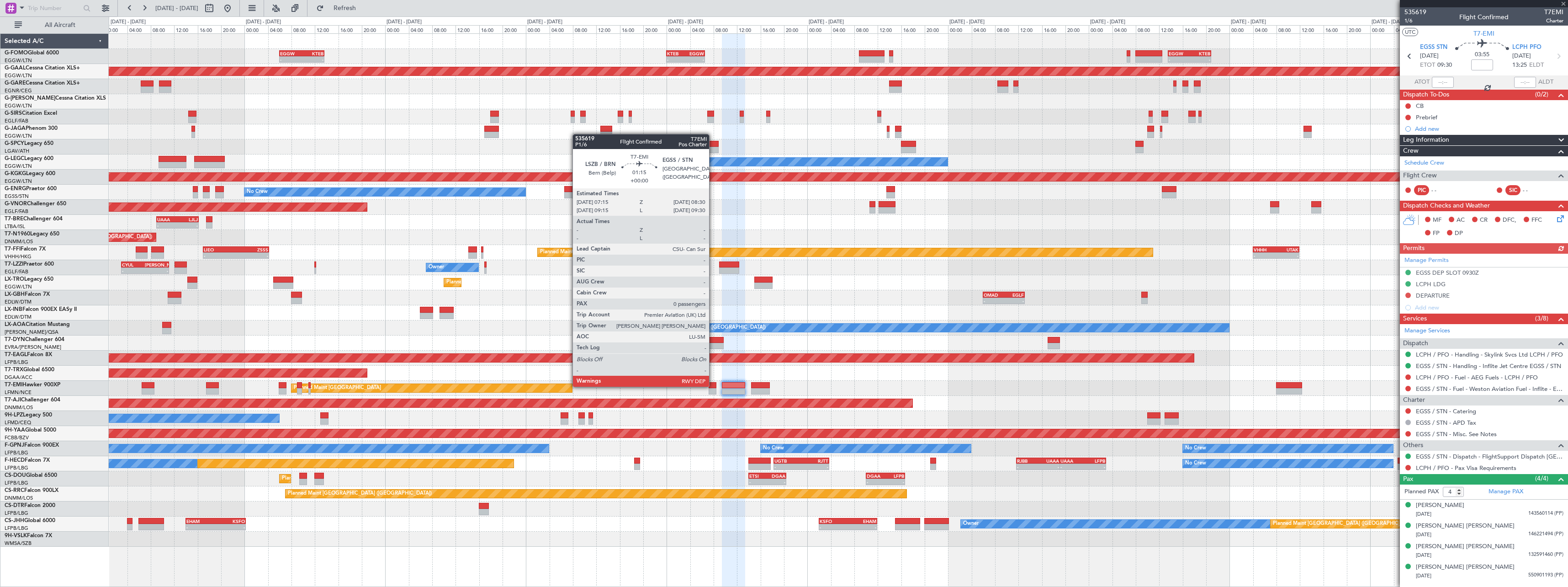
click at [714, 386] on div at bounding box center [712, 385] width 8 height 7
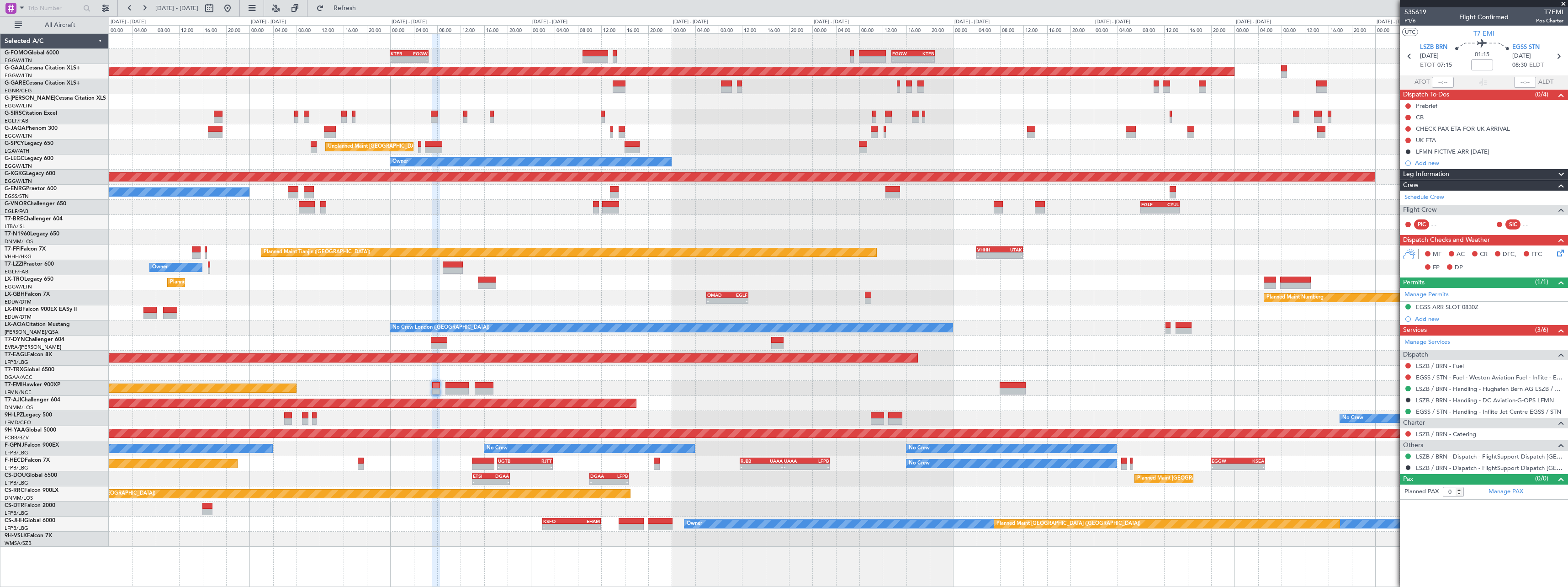
click at [1, 533] on div "- - KTEB 00:00 Z EGGW 06:35 Z - - EGGW 13:30 Z KTEB 20:55 Z EGGW 06:00 Z KTEB 1…" at bounding box center [784, 302] width 1568 height 571
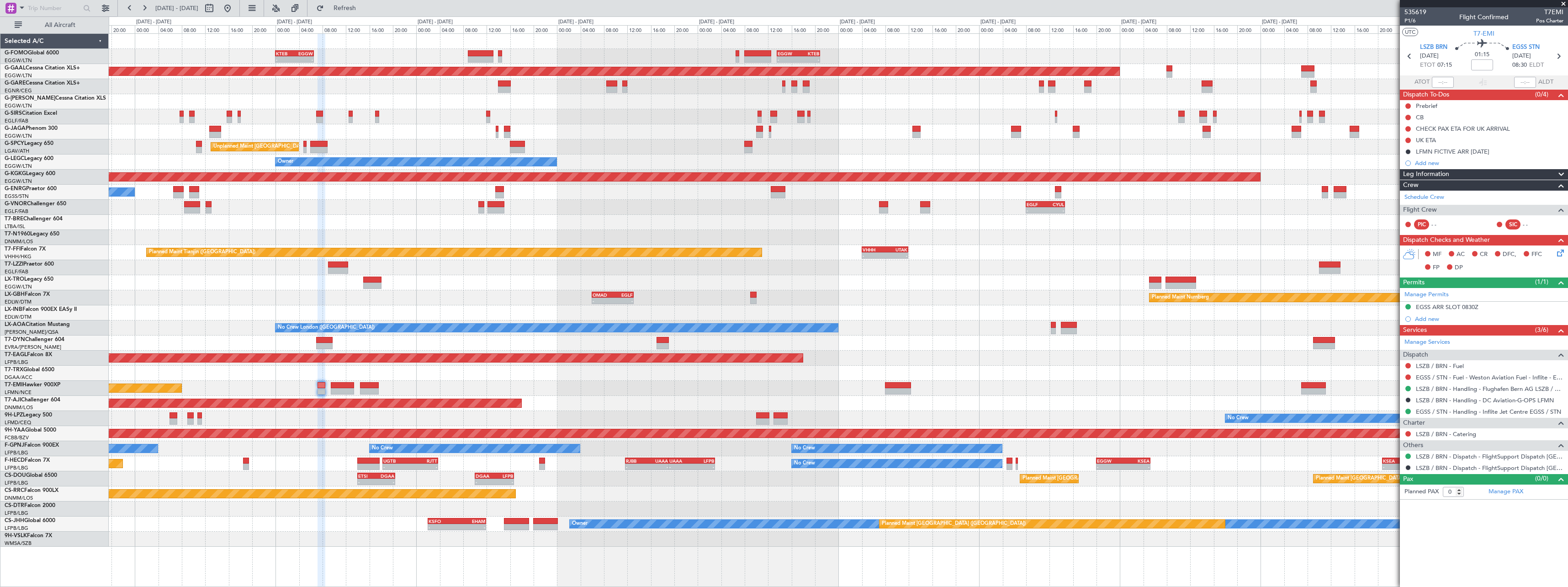
click at [484, 562] on div "- - KTEB 00:00 Z EGGW 06:35 Z - - EGGW 13:30 Z KTEB 20:55 Z EGGW 06:00 Z KTEB 1…" at bounding box center [839, 310] width 1460 height 554
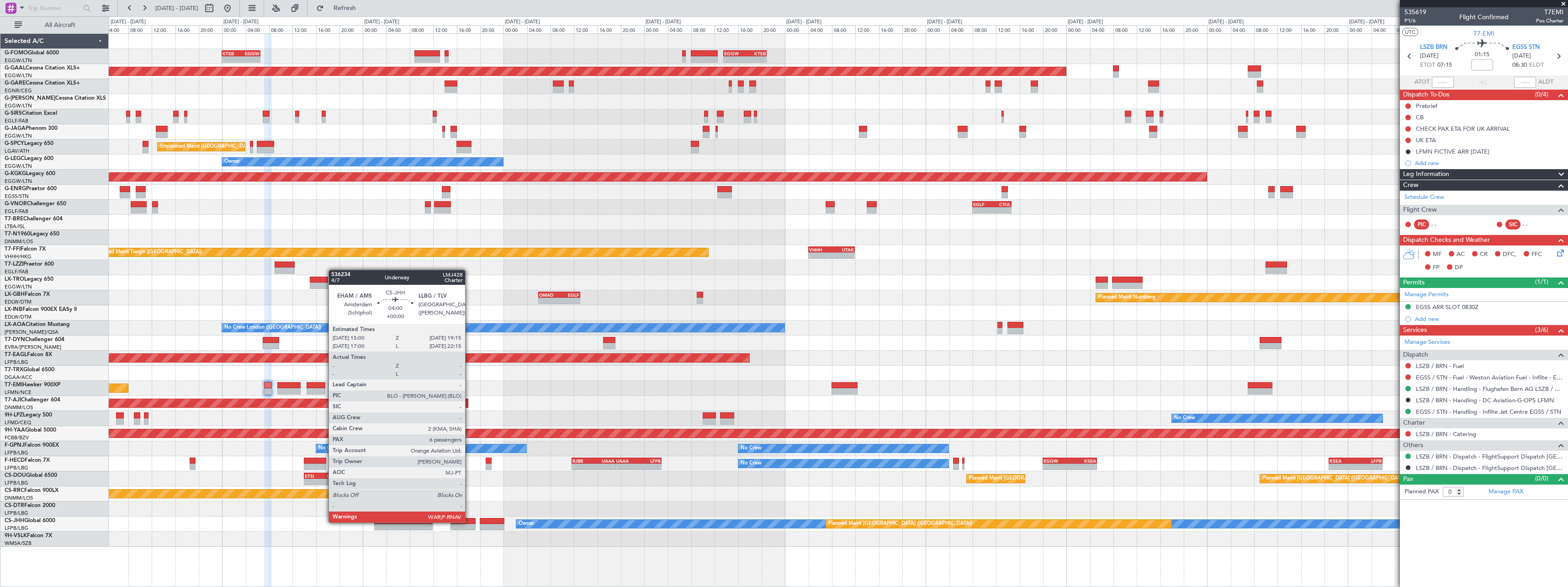
click at [470, 521] on div at bounding box center [463, 521] width 25 height 7
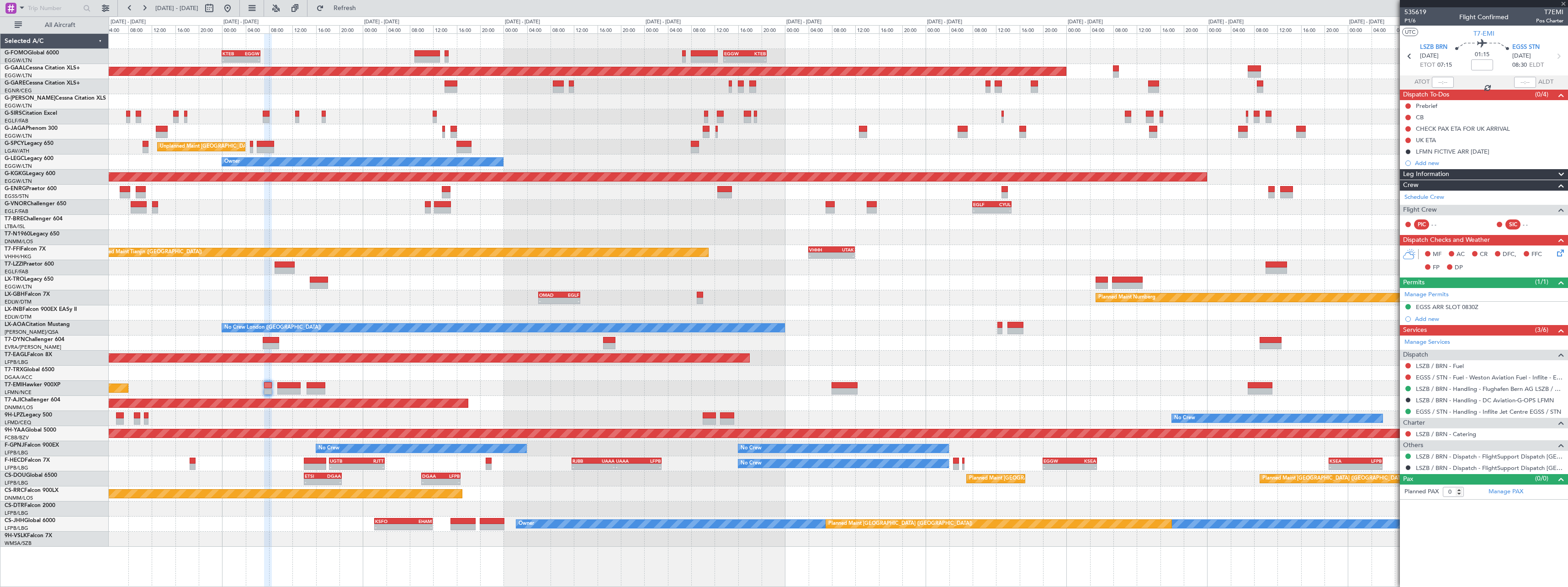
type input "6"
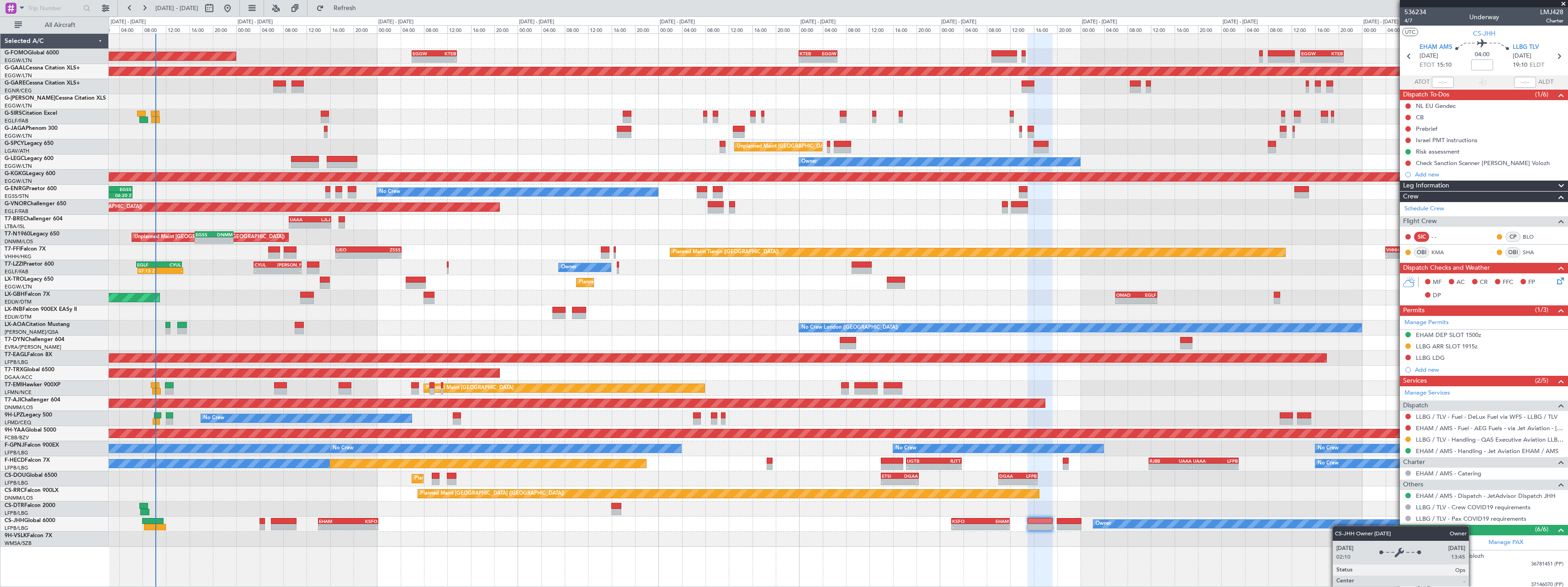
click at [1244, 519] on div "- - EGGW 13:30 Z KTEB 20:55 Z KTEB 00:00 Z EGGW 06:35 Z - - EGGW 06:00 Z KTEB 1…" at bounding box center [839, 310] width 1460 height 554
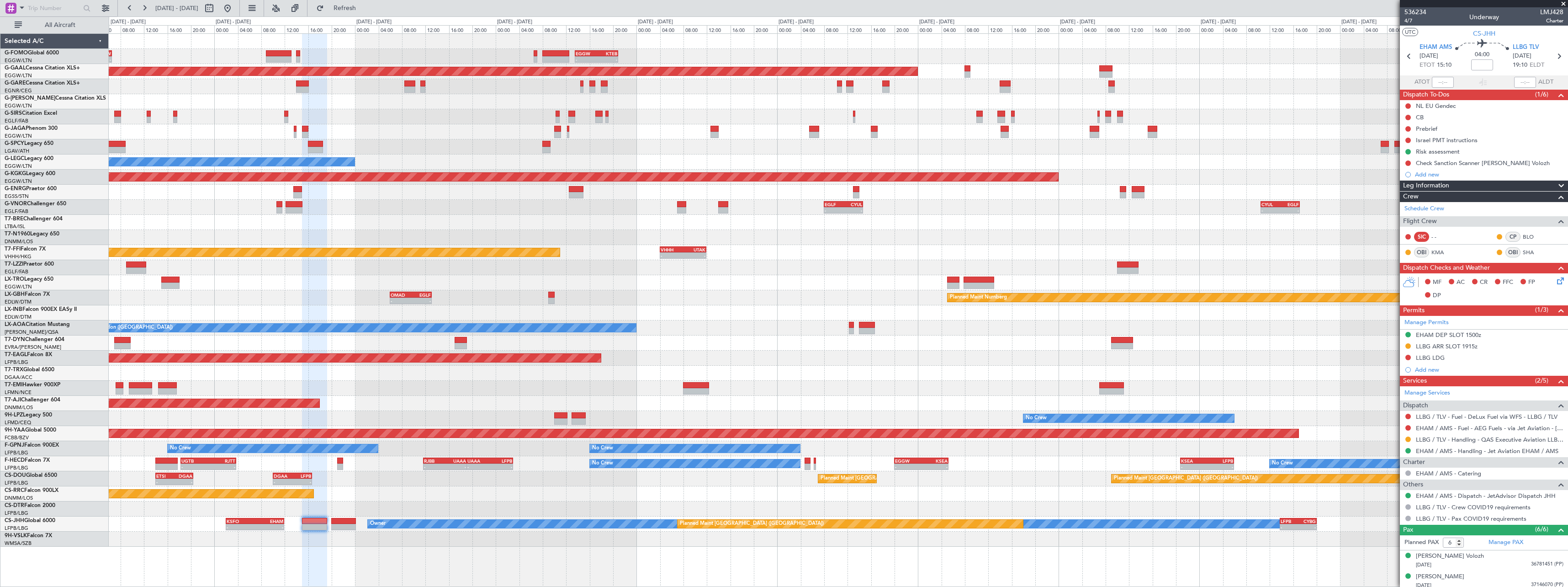
click at [407, 406] on div "- - EGGW 13:30 Z KTEB 20:55 Z KTEB 00:00 Z EGGW 06:35 Z - - Planned Maint Dusse…" at bounding box center [838, 290] width 1459 height 513
click at [574, 272] on div "Owner" at bounding box center [838, 268] width 1459 height 15
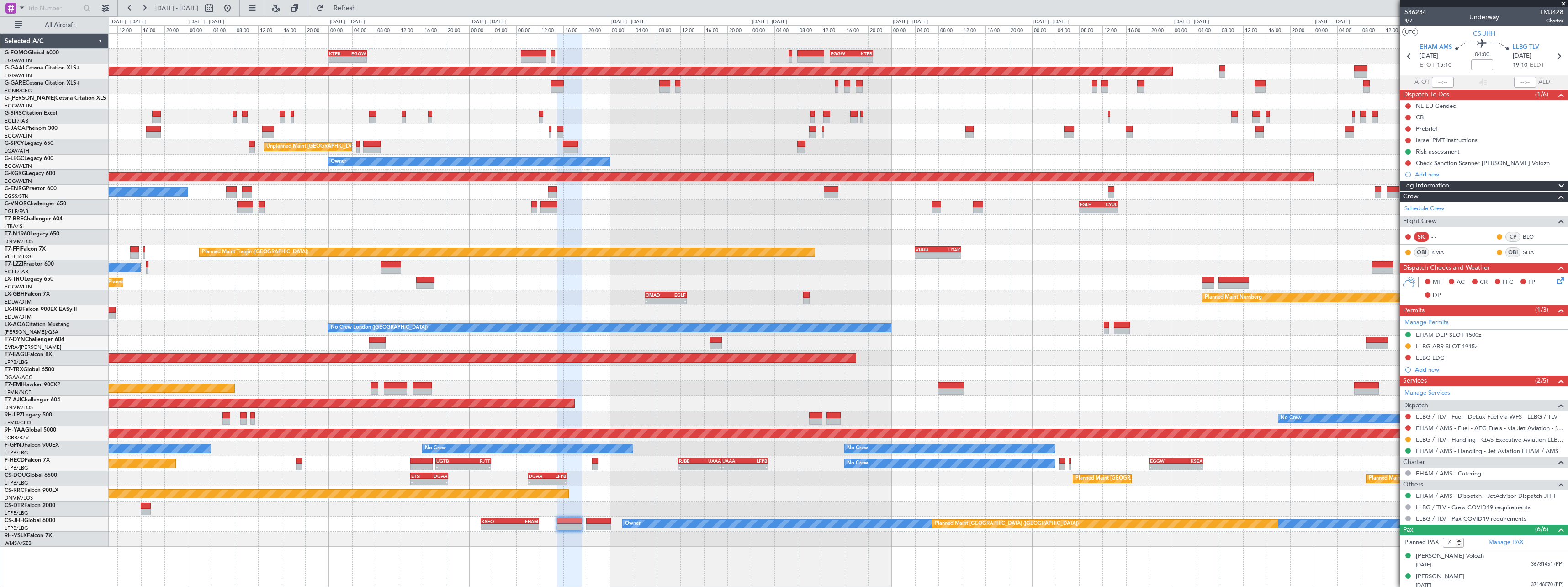
click at [454, 322] on div "- - EGGW 13:30 Z KTEB 20:55 Z KTEB 00:00 Z EGGW 06:35 Z - - EGGW 06:00 Z KTEB 1…" at bounding box center [838, 290] width 1459 height 513
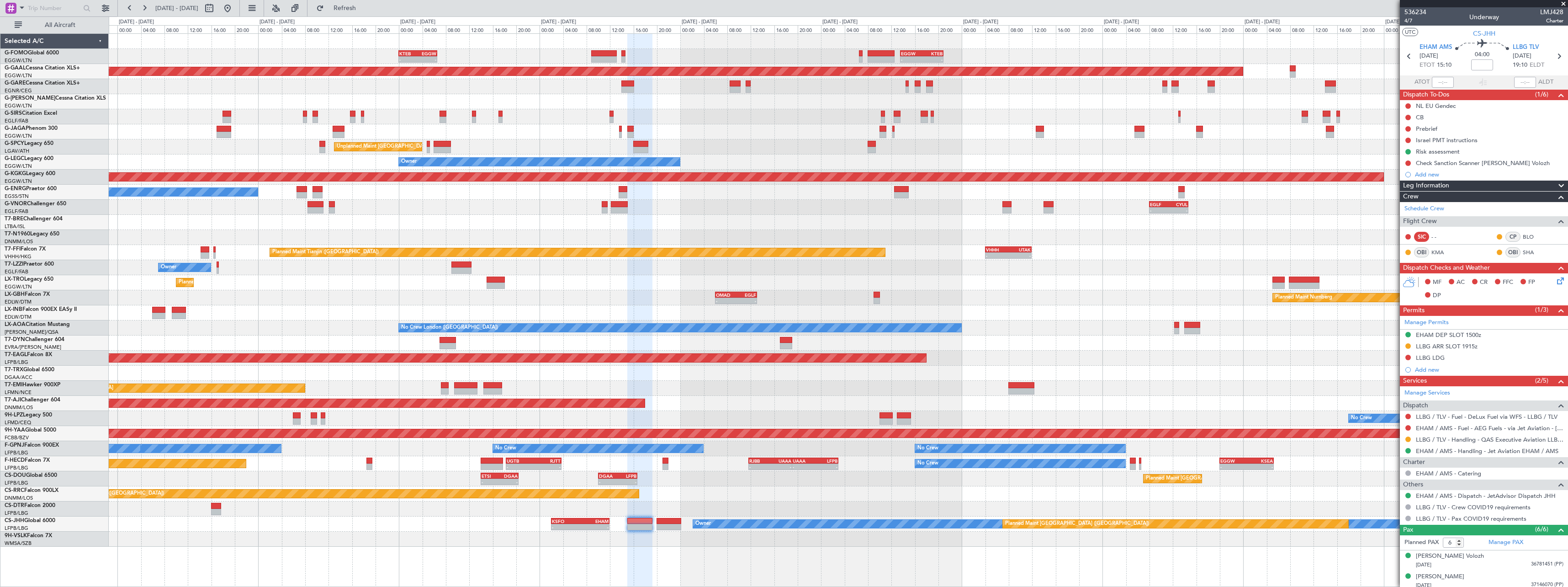
click at [821, 496] on div "- - EGGW 13:30 Z KTEB 20:55 Z KTEB 00:00 Z EGGW 06:35 Z - - EGGW 06:00 Z KTEB 1…" at bounding box center [838, 290] width 1459 height 513
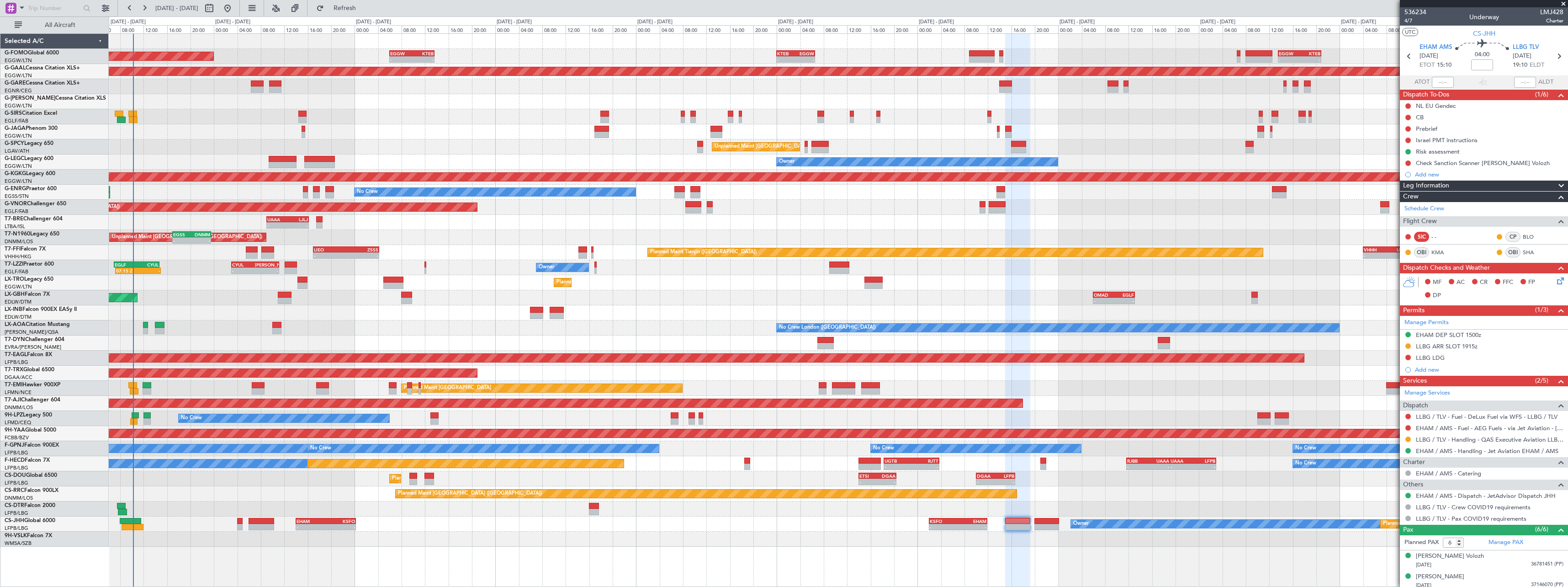
click at [910, 501] on div "Planned Maint [GEOGRAPHIC_DATA] ([GEOGRAPHIC_DATA]) 10:25 Z 16:35 Z DNMM 10:00 …" at bounding box center [838, 494] width 1459 height 15
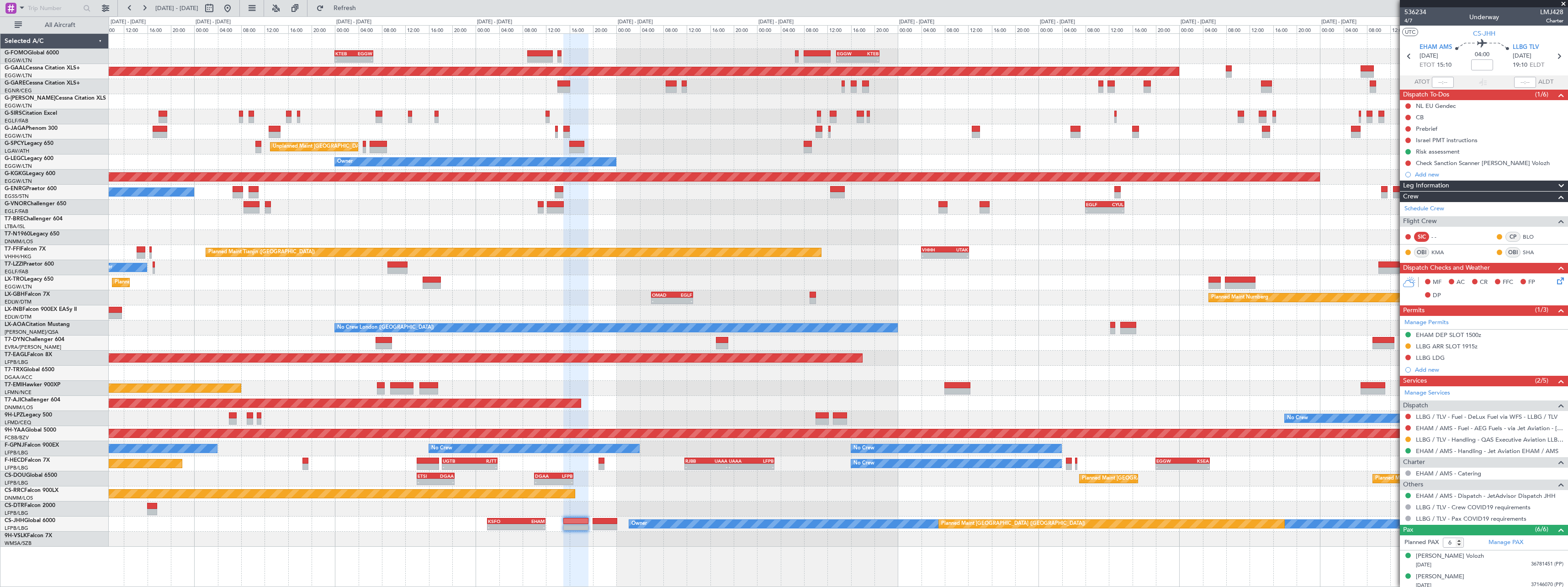
click at [232, 544] on div "- - KTEB 00:00 Z EGGW 06:35 Z - - EGGW 13:30 Z KTEB 20:55 Z EGGW 06:00 Z KTEB 1…" at bounding box center [839, 310] width 1460 height 554
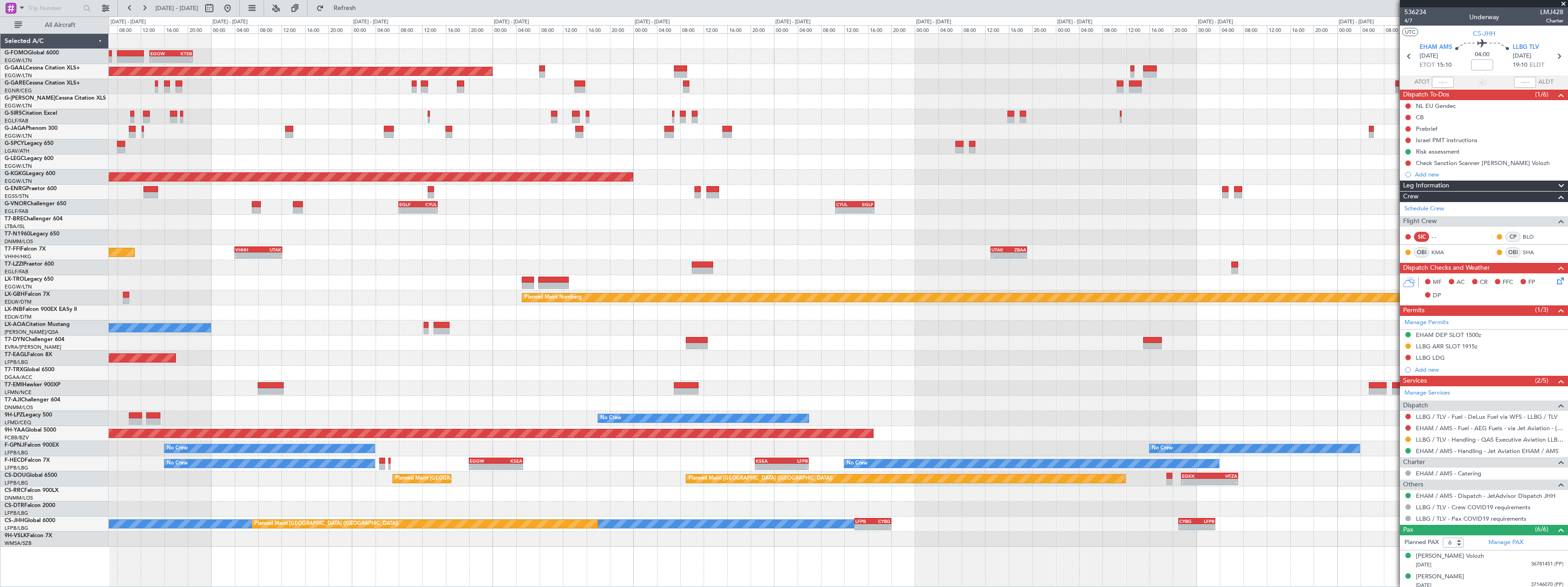
click at [157, 567] on div "- - EGGW 13:30 Z KTEB 20:55 Z Planned [GEOGRAPHIC_DATA] Planned Maint [GEOGRAPH…" at bounding box center [839, 310] width 1460 height 554
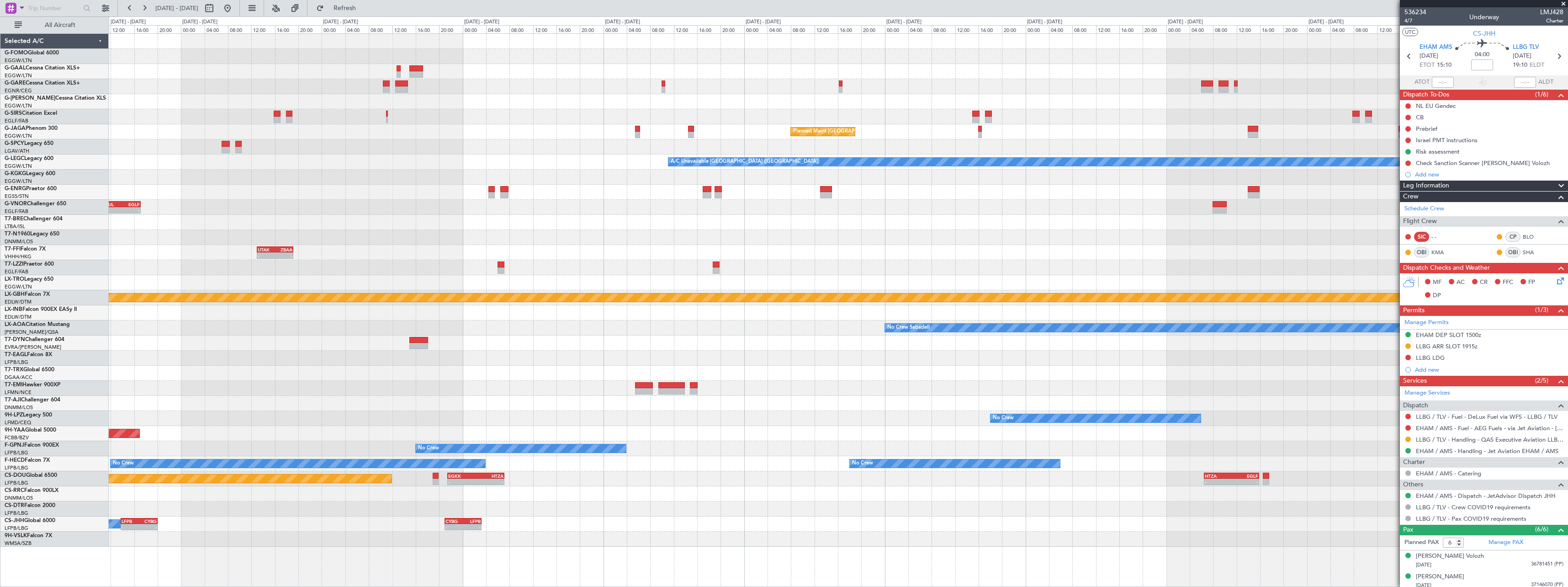
click at [90, 531] on div "Planned Maint Dusseldorf Planned Maint [GEOGRAPHIC_DATA] ([GEOGRAPHIC_DATA]) A/…" at bounding box center [784, 302] width 1568 height 571
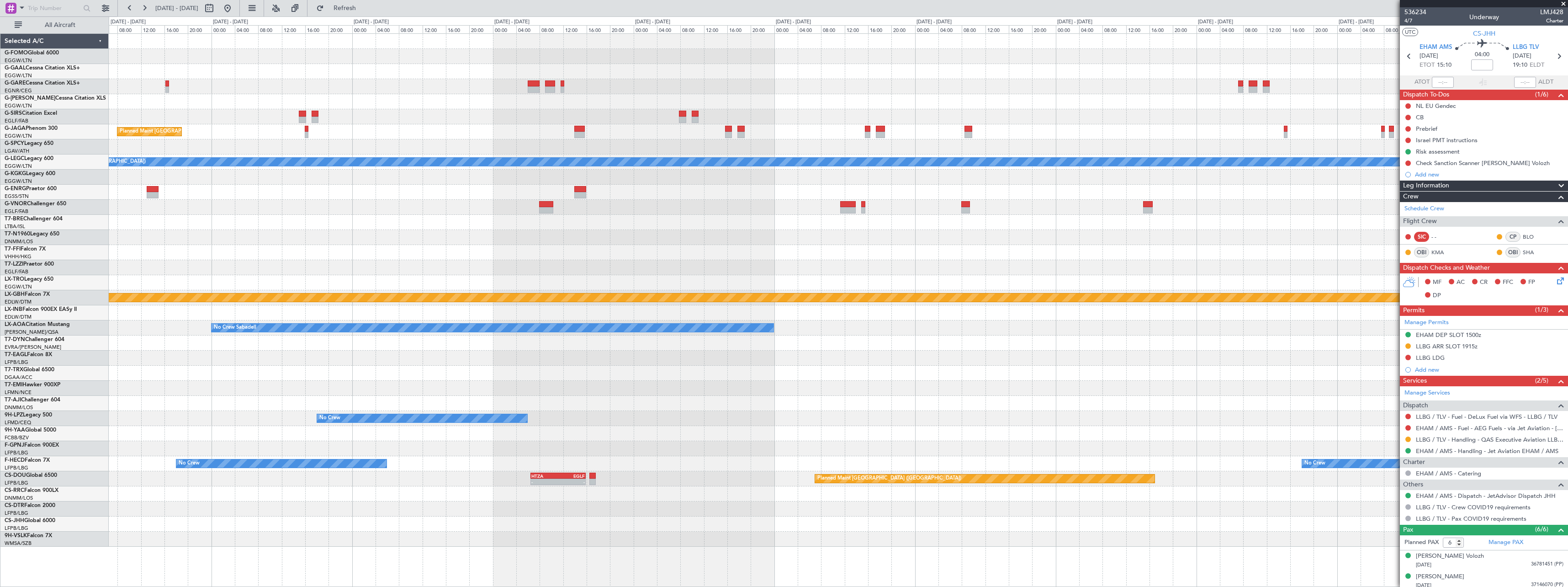
click at [38, 514] on div "Planned Maint [GEOGRAPHIC_DATA] ([GEOGRAPHIC_DATA]) A/C Unavailable [GEOGRAPHIC…" at bounding box center [784, 302] width 1568 height 571
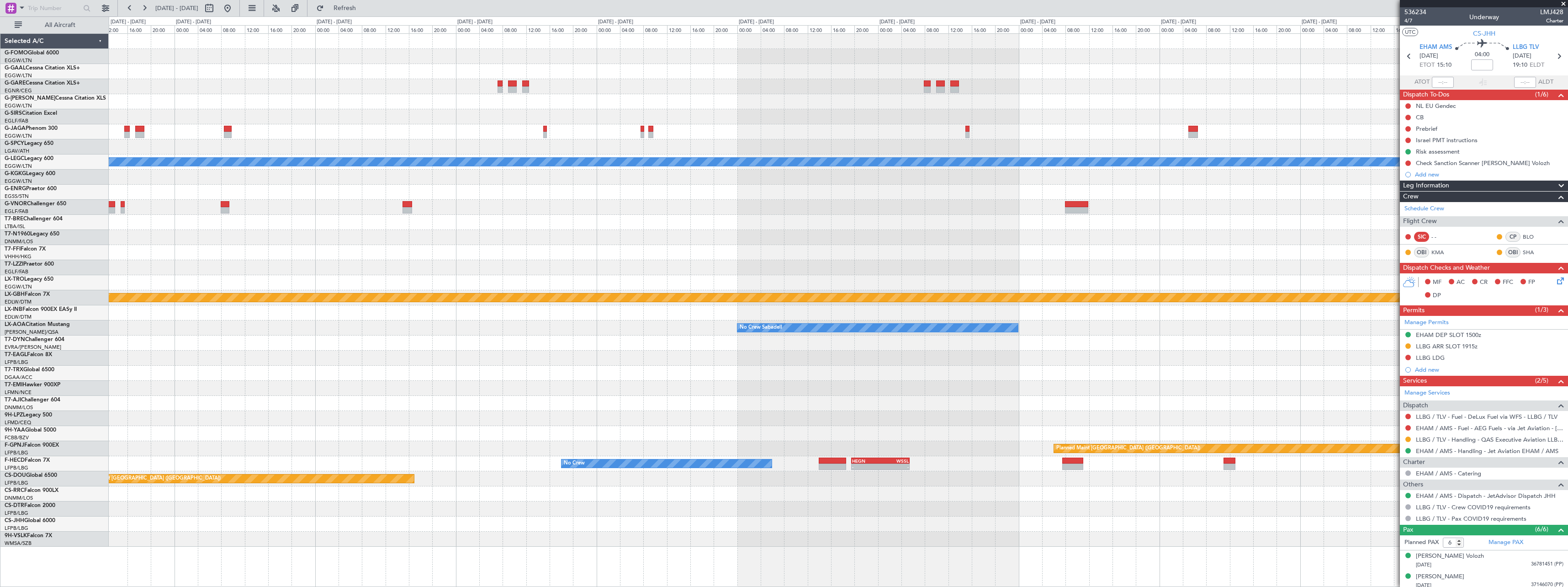
click at [8, 537] on div "A/C Unavailable [GEOGRAPHIC_DATA] ([GEOGRAPHIC_DATA]) - - EGSS 07:00 Z KBGR 13:…" at bounding box center [784, 302] width 1568 height 571
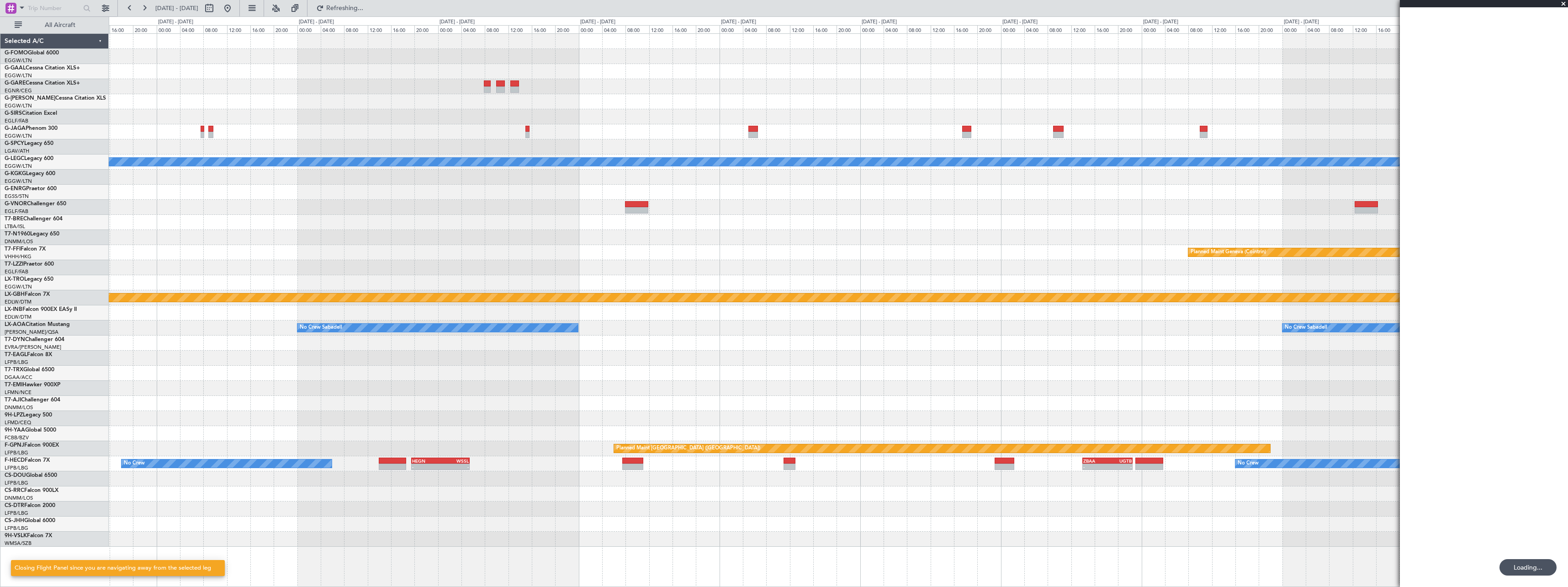
click at [899, 512] on div "A/C Unavailable [GEOGRAPHIC_DATA] ([GEOGRAPHIC_DATA]) - - EGSS 07:00 Z KBGR 13:…" at bounding box center [838, 290] width 1459 height 513
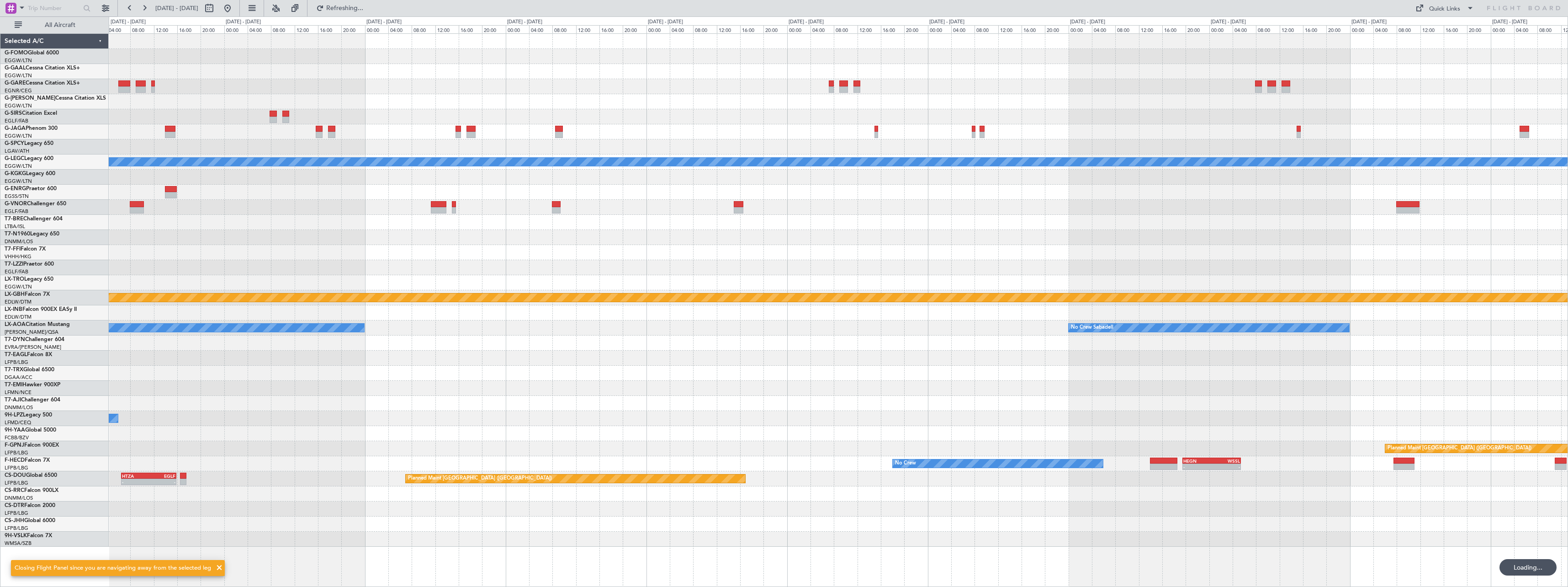
click at [756, 498] on div "Planned Maint [GEOGRAPHIC_DATA] ([GEOGRAPHIC_DATA]) A/C Unavailable [GEOGRAPHIC…" at bounding box center [838, 290] width 1459 height 513
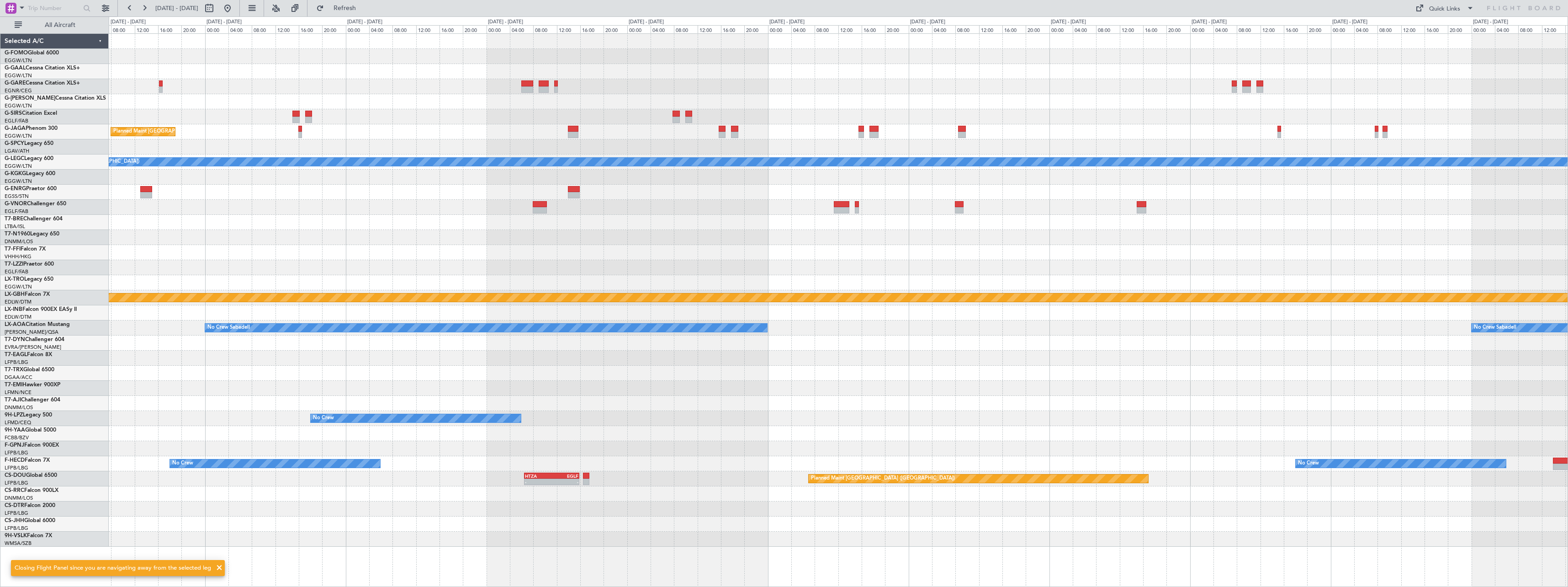
click at [952, 491] on div "Planned Maint [GEOGRAPHIC_DATA] ([GEOGRAPHIC_DATA]) A/C Unavailable [GEOGRAPHIC…" at bounding box center [838, 290] width 1459 height 513
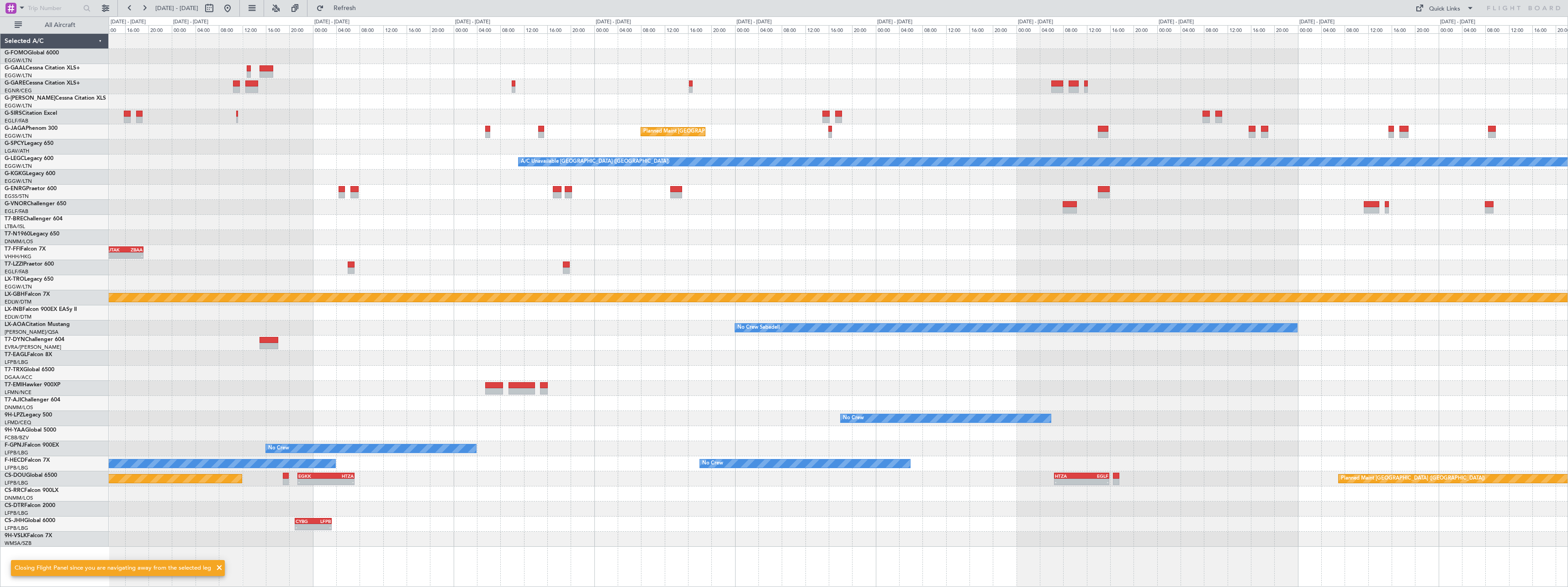
click at [1023, 499] on div "Planned Maint [GEOGRAPHIC_DATA] ([GEOGRAPHIC_DATA]) A/C Unavailable [GEOGRAPHIC…" at bounding box center [838, 290] width 1459 height 513
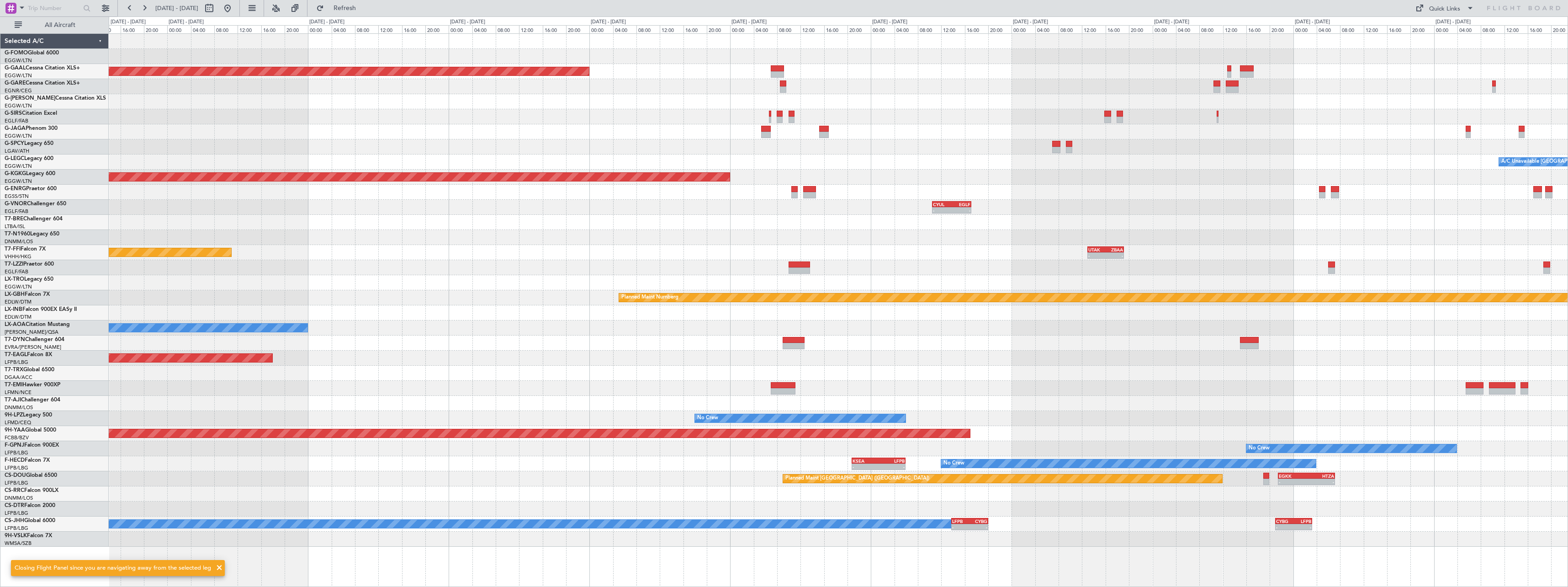
click at [1163, 493] on div "Planned Maint Dusseldorf Planned Maint [GEOGRAPHIC_DATA] ([GEOGRAPHIC_DATA]) A/…" at bounding box center [838, 290] width 1459 height 513
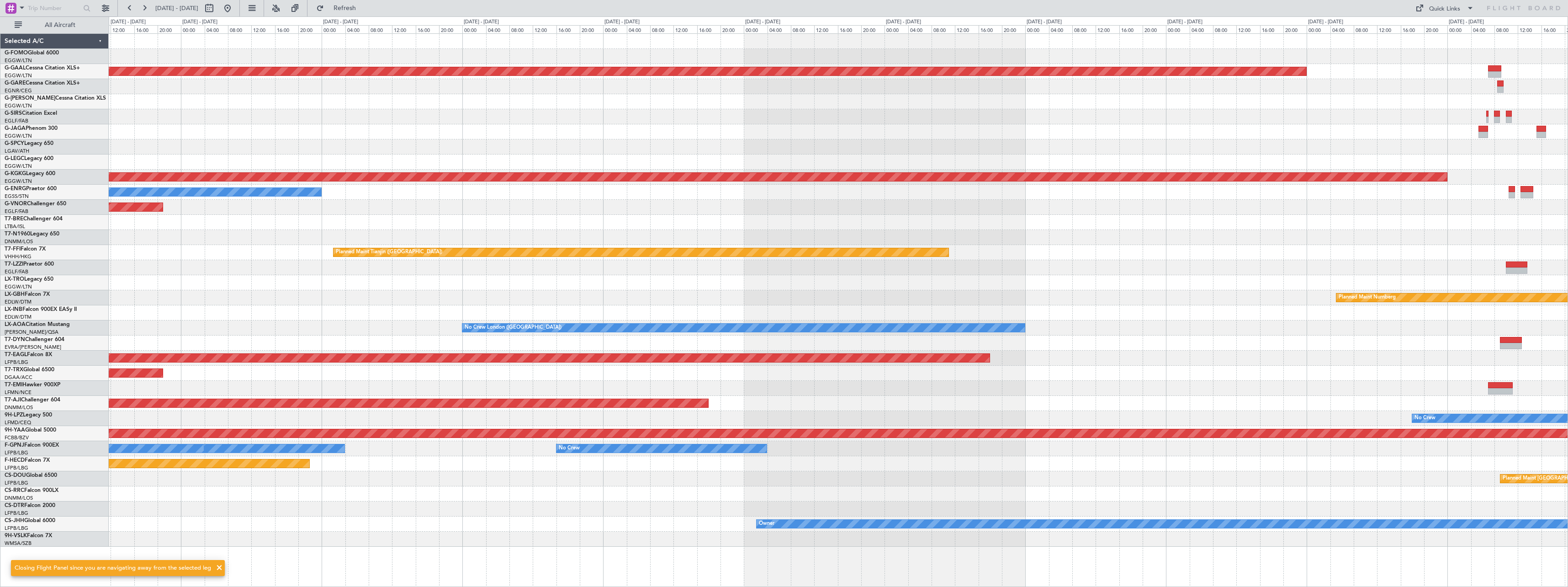
click at [1269, 465] on div "Planned Maint Dusseldorf AOG Maint [GEOGRAPHIC_DATA] ([GEOGRAPHIC_DATA]) No Cre…" at bounding box center [838, 290] width 1459 height 513
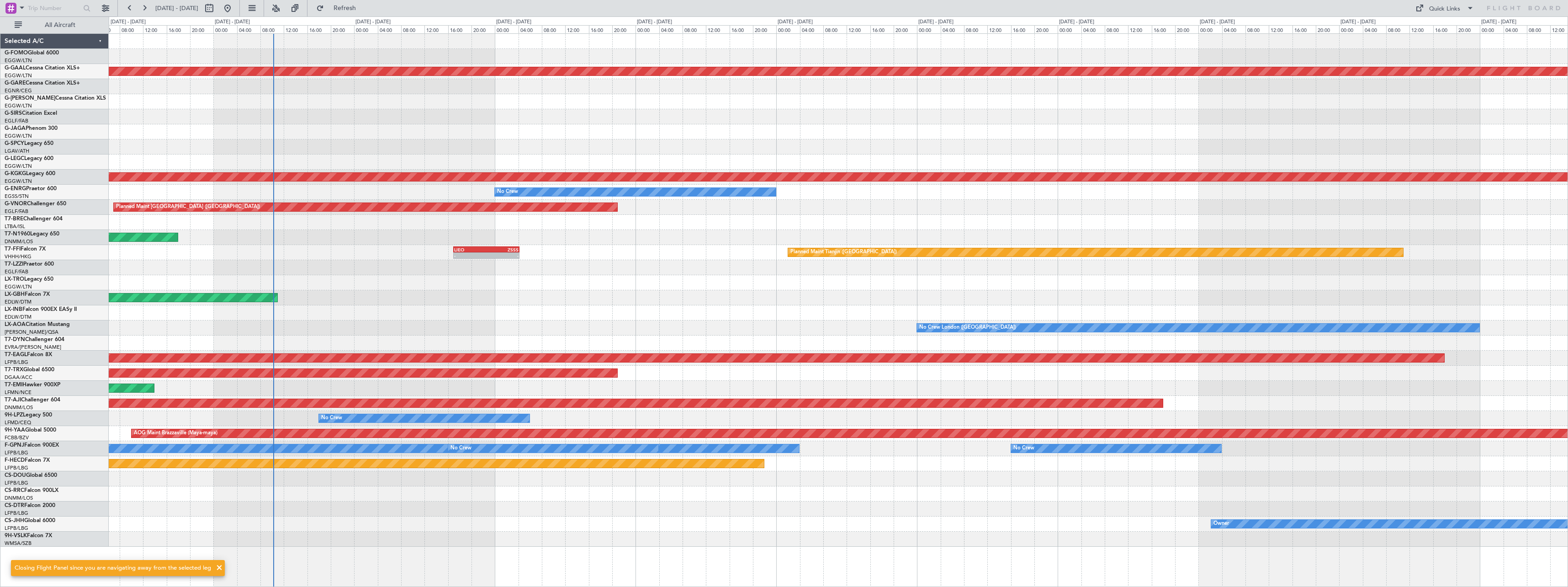
click at [757, 485] on div "02:55 Z 09:20 Z KTEB 03:00 Z EGGW 09:25 Z Planned [GEOGRAPHIC_DATA] Owner AOG M…" at bounding box center [838, 290] width 1459 height 513
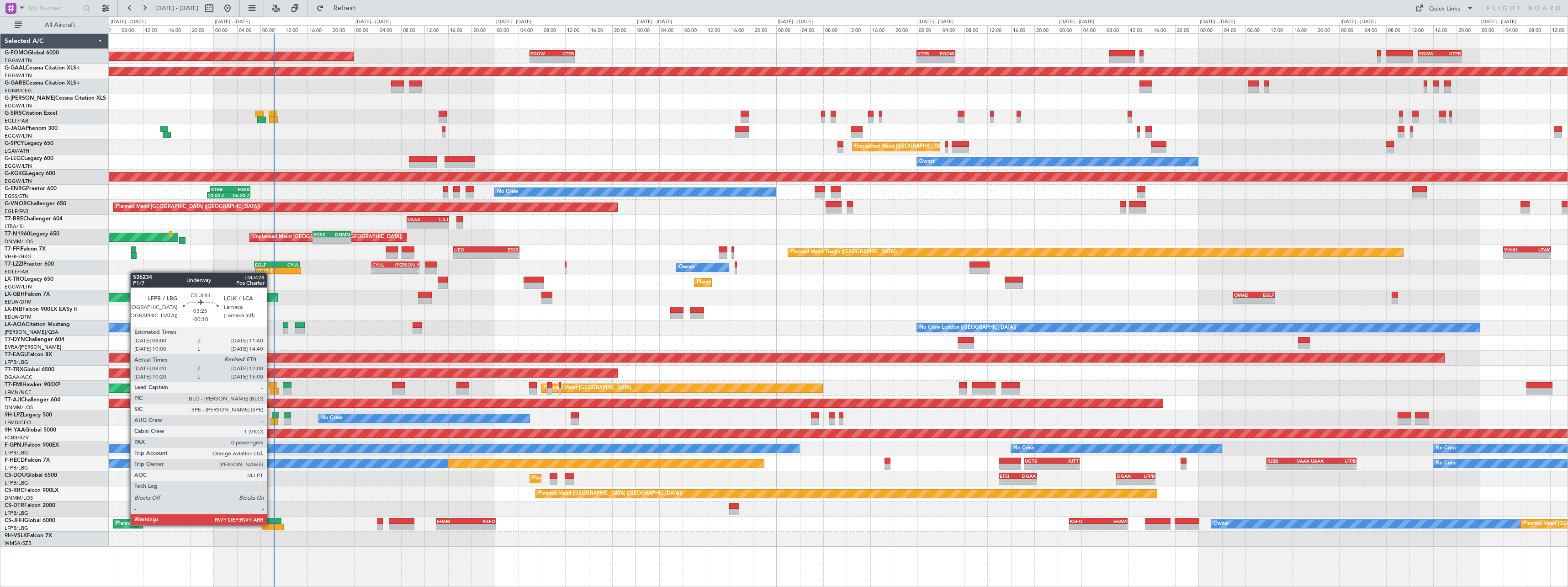
click at [271, 524] on div at bounding box center [273, 527] width 22 height 7
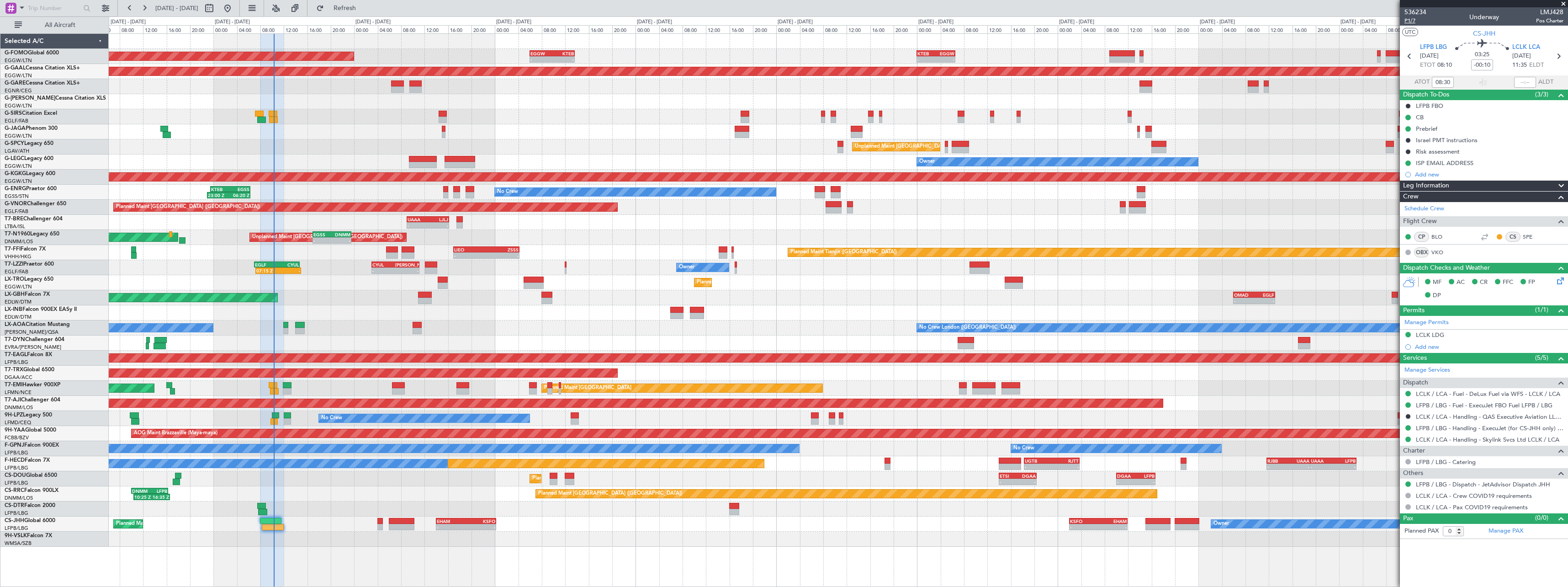
click at [1410, 21] on span "P1/7" at bounding box center [1415, 21] width 22 height 8
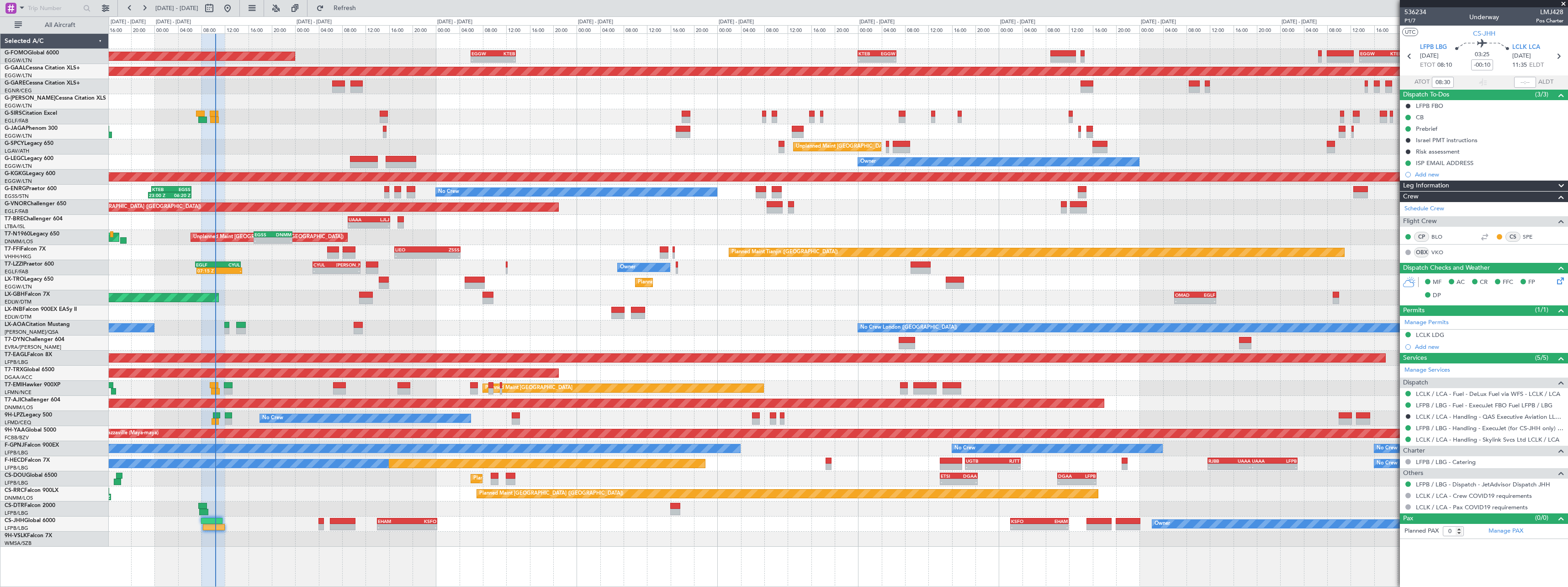
click at [672, 335] on div "No Crew London (Farnborough) No Crew Dublin (Dublin Intl)" at bounding box center [838, 328] width 1459 height 15
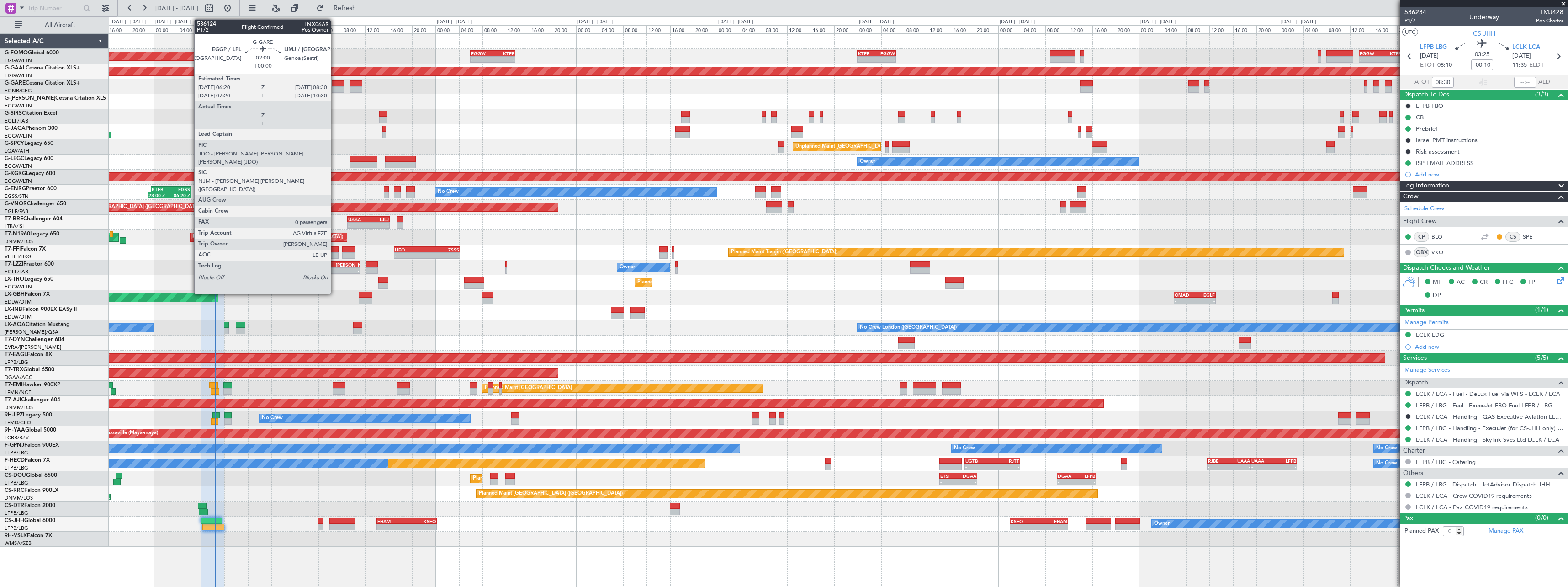
click at [336, 86] on div at bounding box center [838, 86] width 1459 height 15
click at [450, 111] on div "Planned Maint [GEOGRAPHIC_DATA] ([GEOGRAPHIC_DATA])" at bounding box center [838, 117] width 1459 height 15
click at [338, 83] on div at bounding box center [338, 83] width 13 height 7
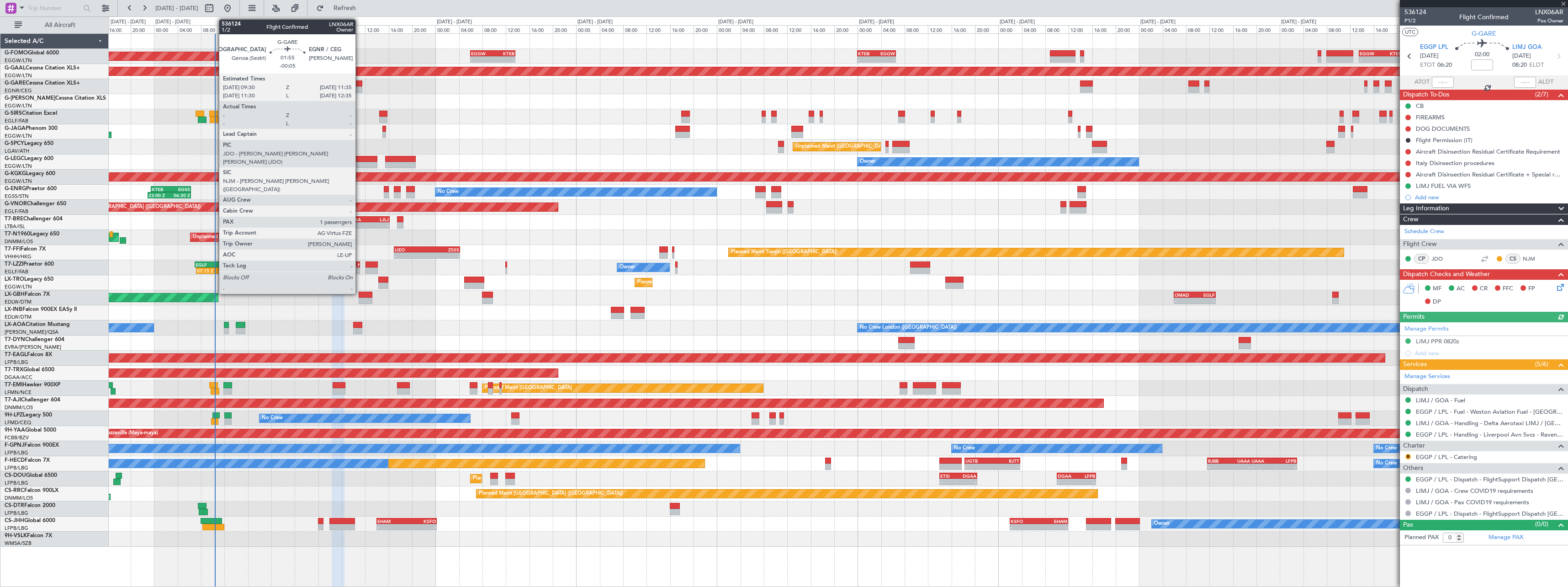
click at [359, 84] on div at bounding box center [356, 83] width 13 height 7
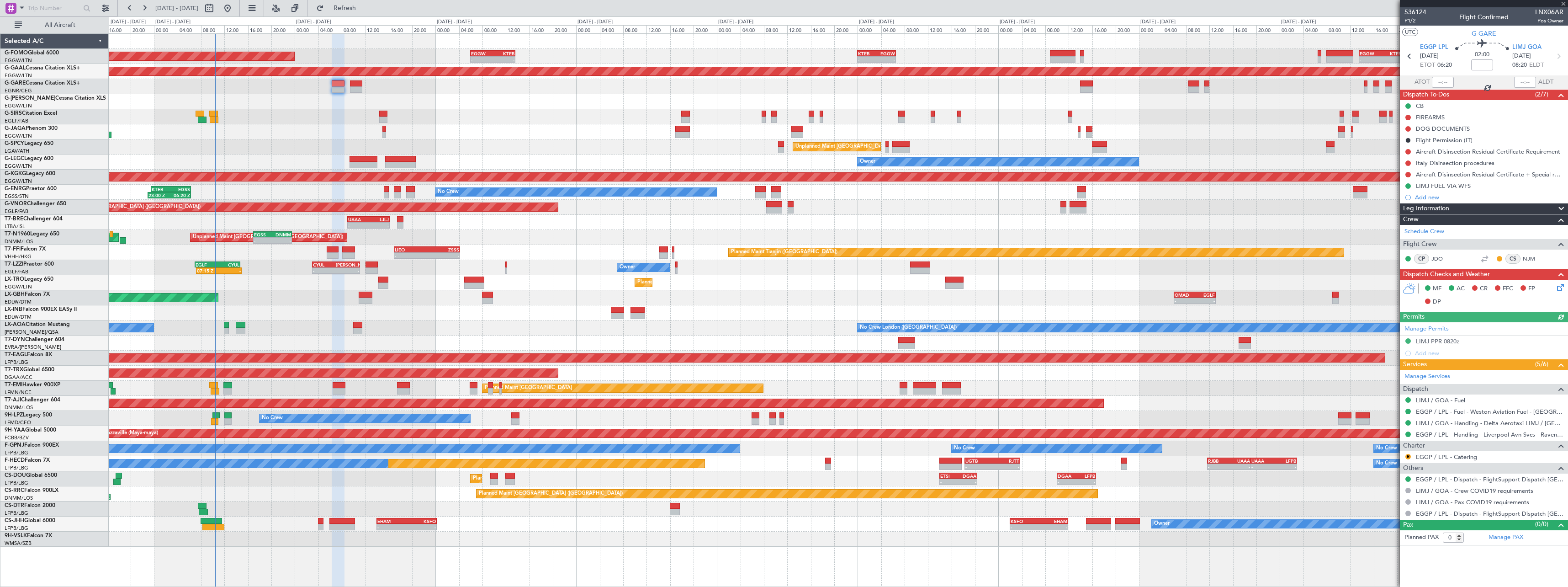
type input "-00:05"
type input "1"
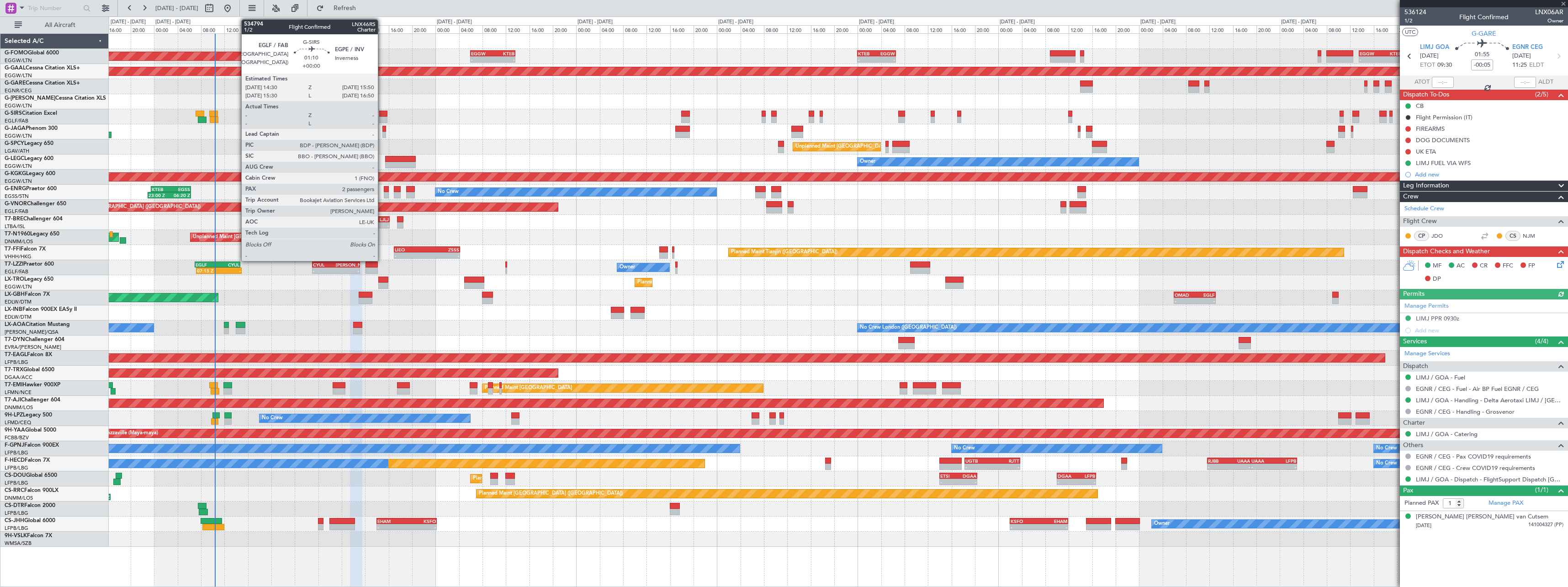
click at [382, 115] on div at bounding box center [383, 114] width 8 height 7
type input "2"
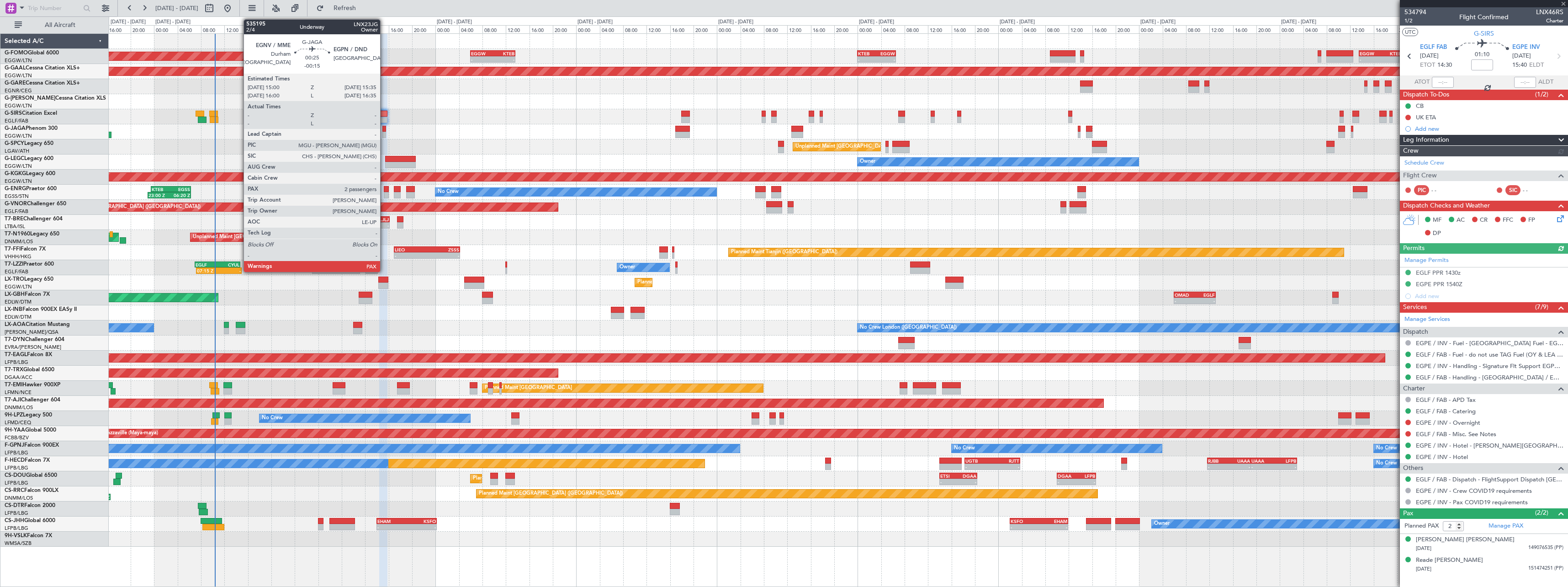
click at [384, 132] on div at bounding box center [384, 135] width 4 height 7
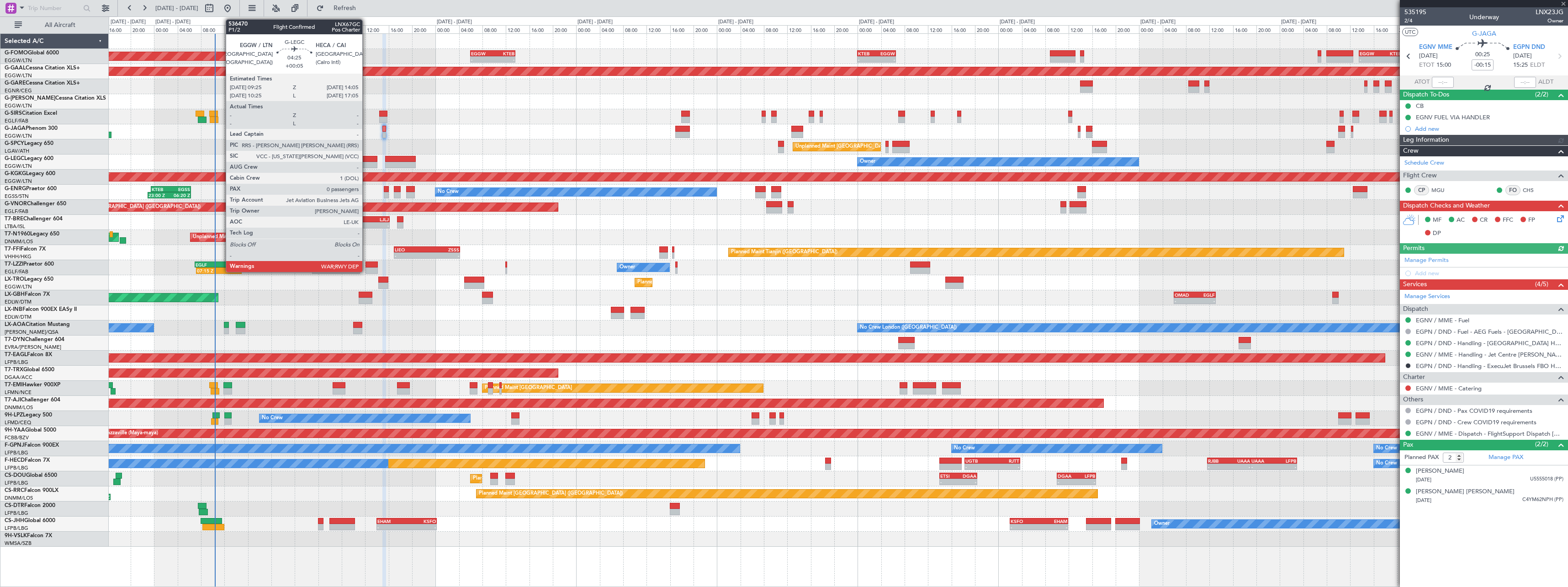
click at [367, 159] on div at bounding box center [363, 159] width 27 height 7
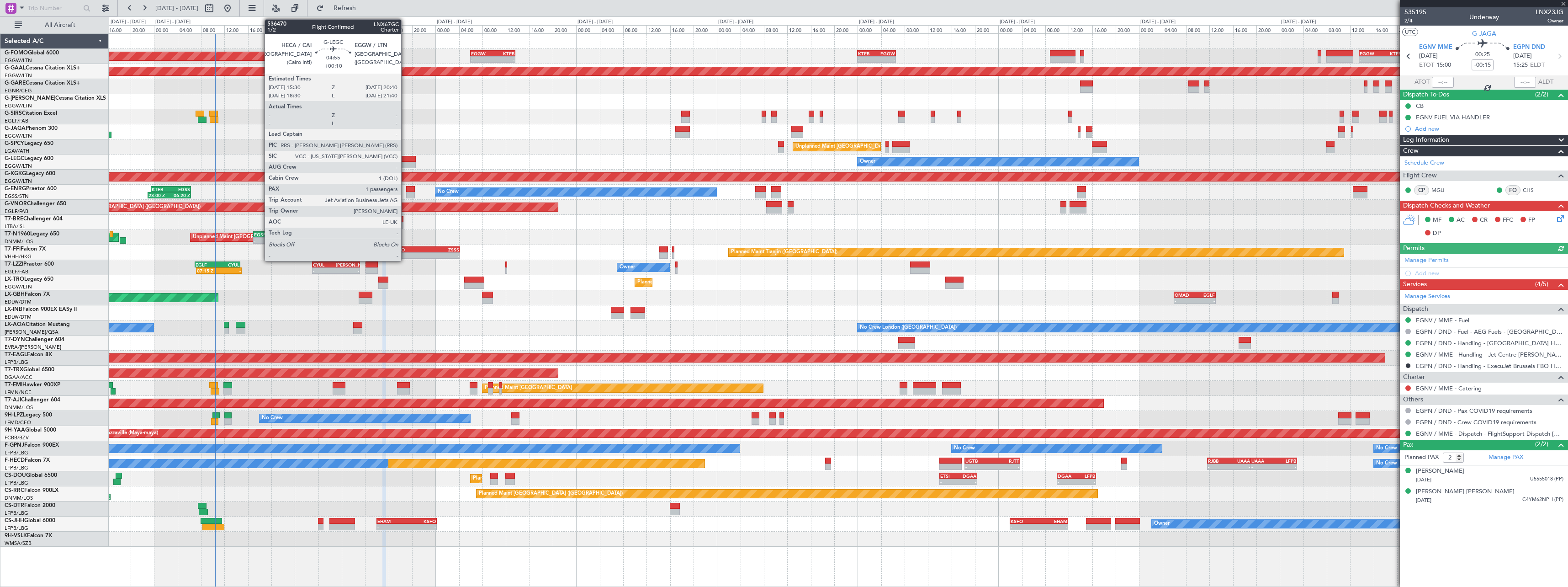
type input "+00:05"
type input "0"
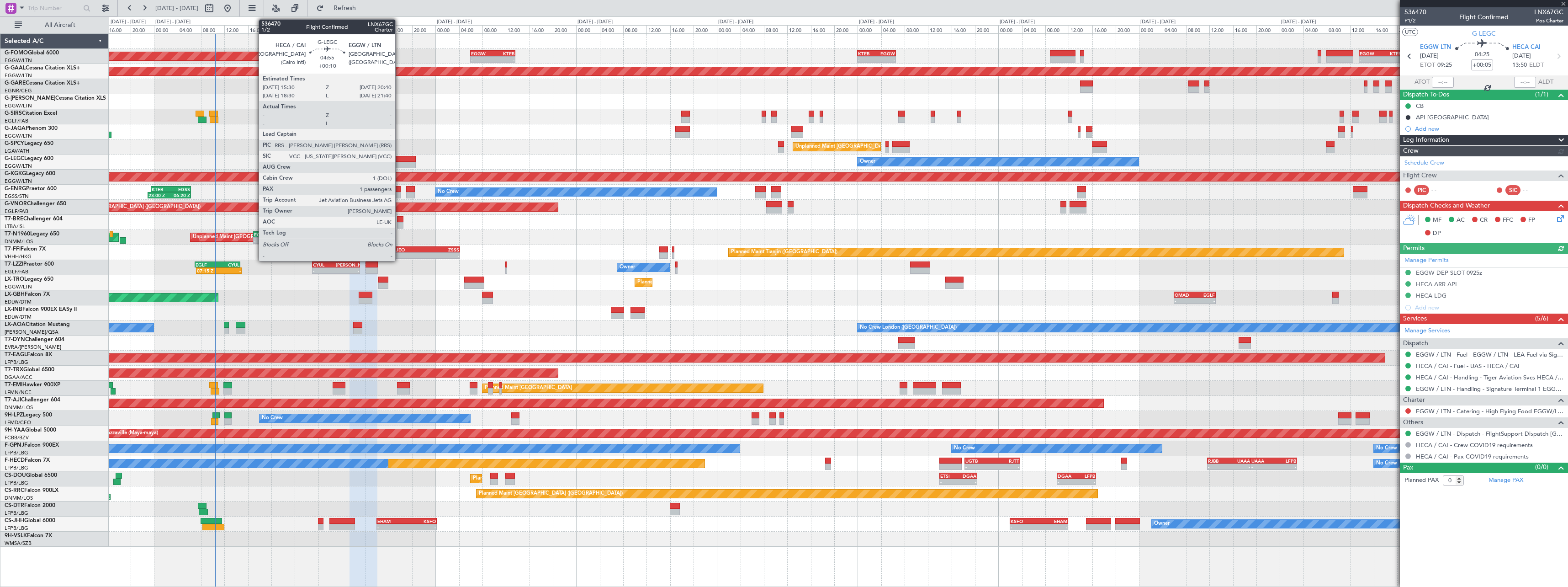
click at [399, 161] on div at bounding box center [401, 159] width 31 height 7
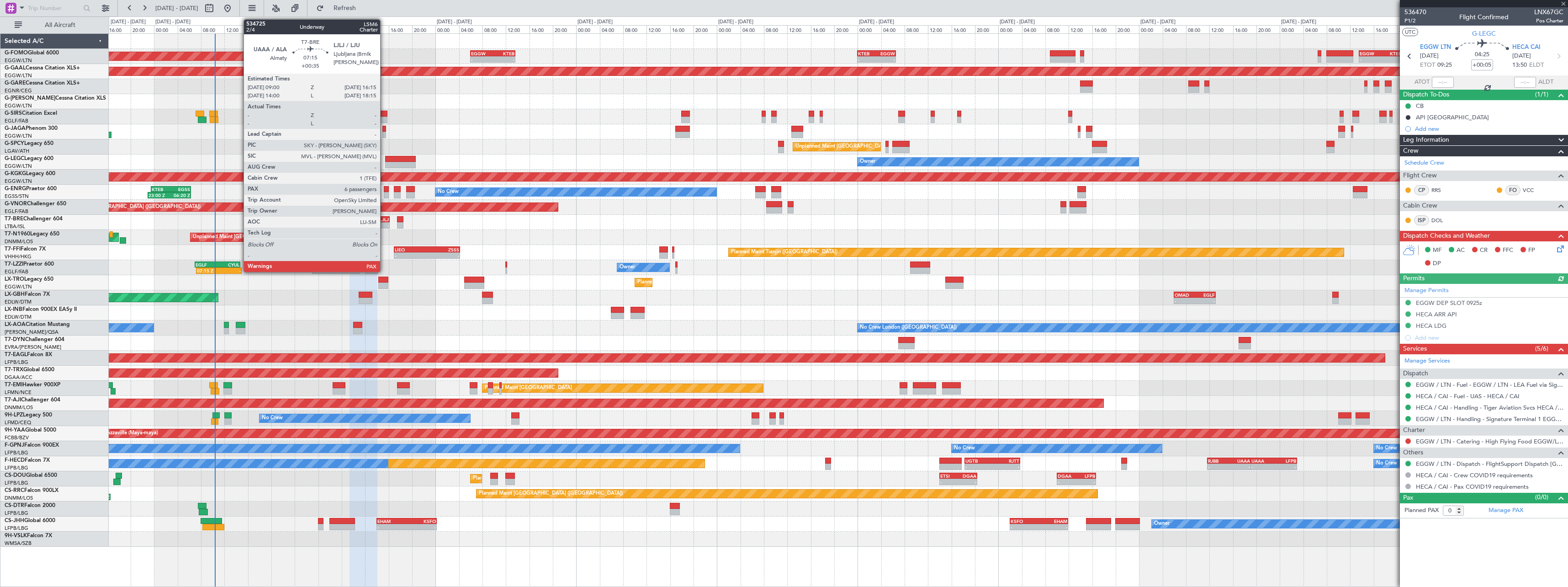
type input "+00:10"
type input "1"
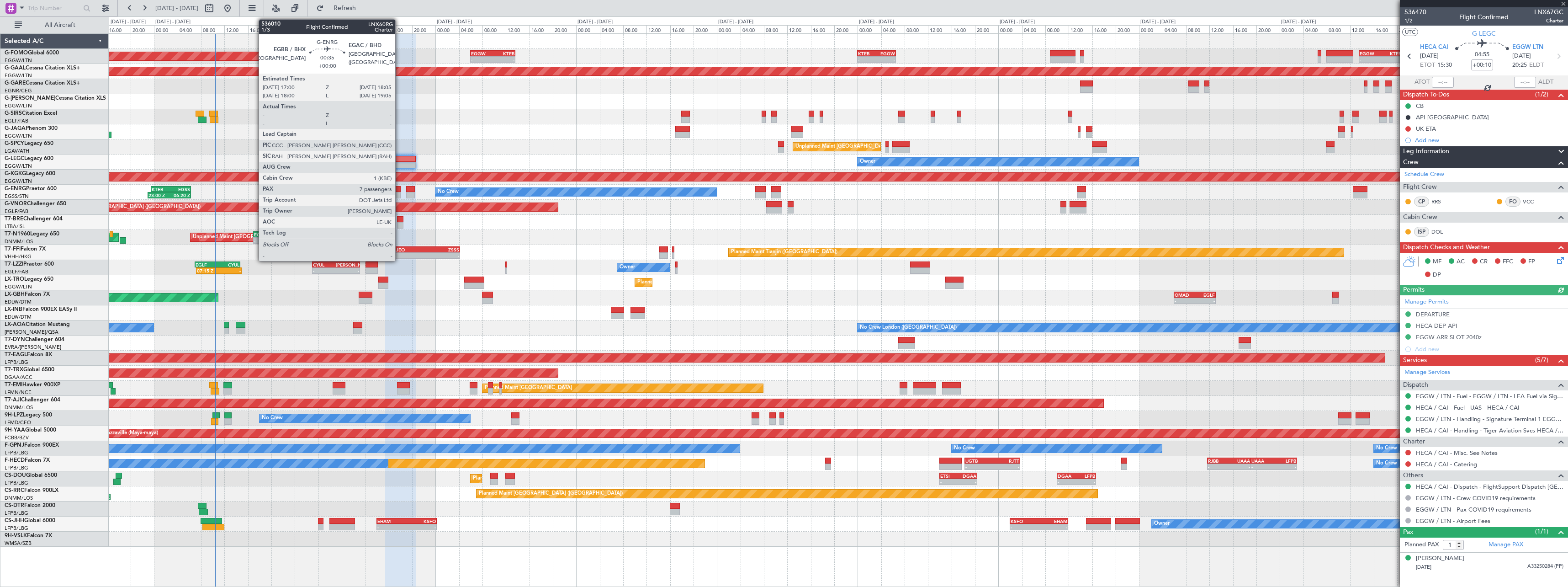
click at [400, 193] on div at bounding box center [397, 195] width 7 height 7
type input "7"
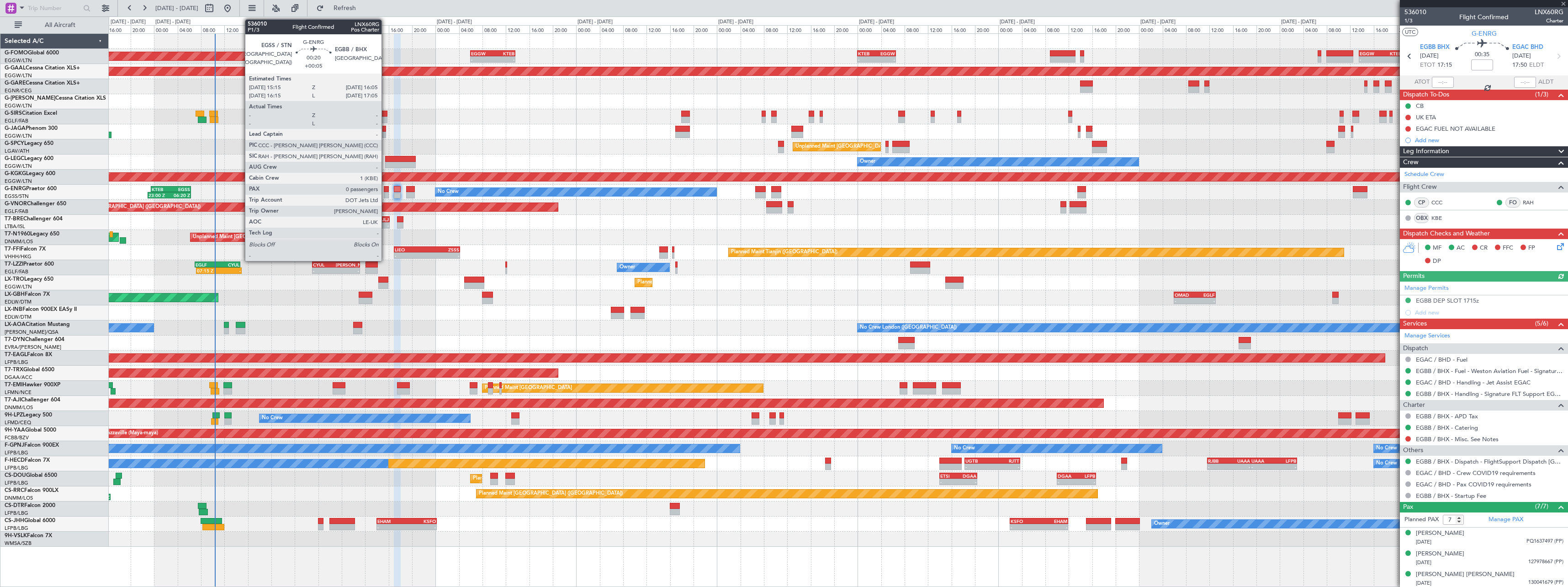
click at [386, 193] on div at bounding box center [386, 195] width 5 height 7
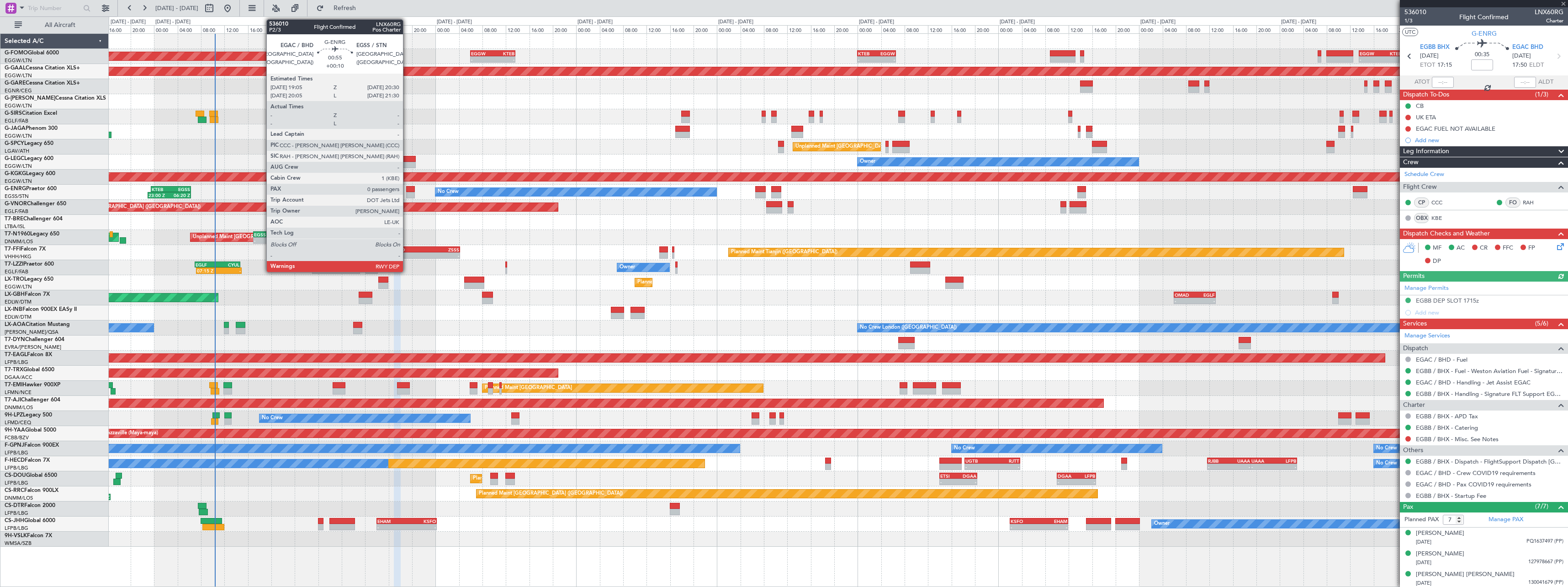
type input "+00:05"
type input "0"
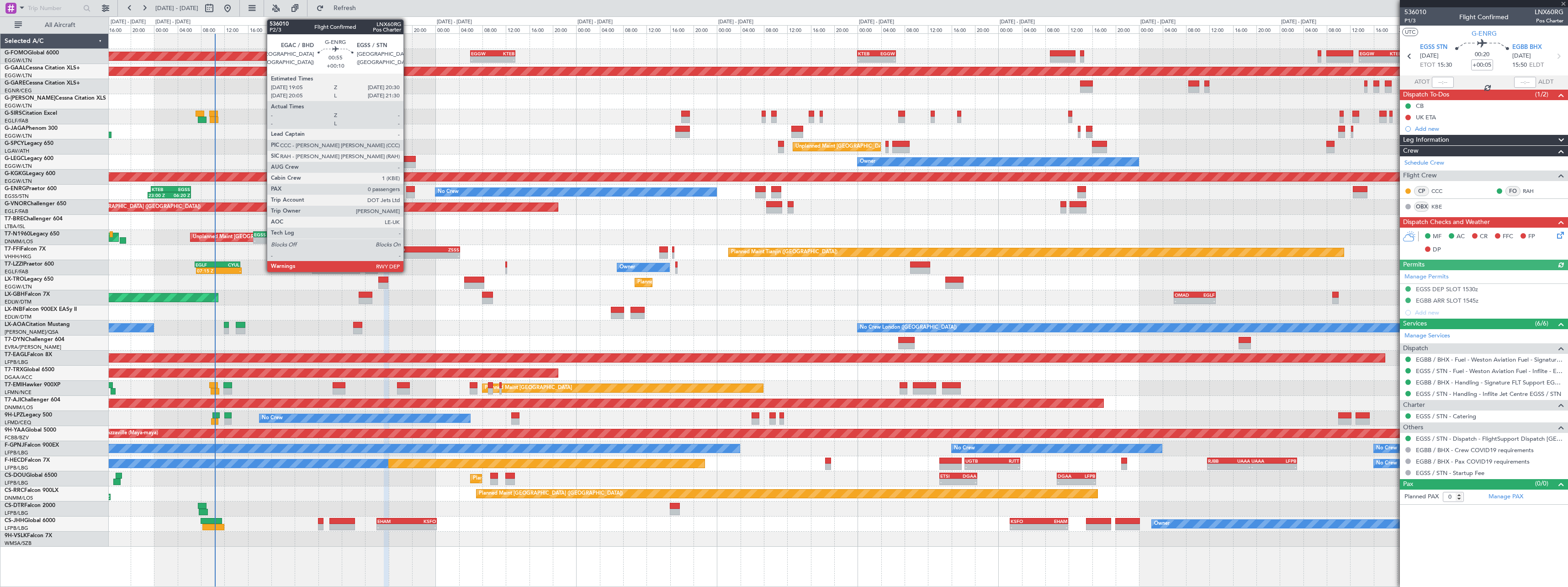
click at [408, 191] on div at bounding box center [411, 189] width 9 height 7
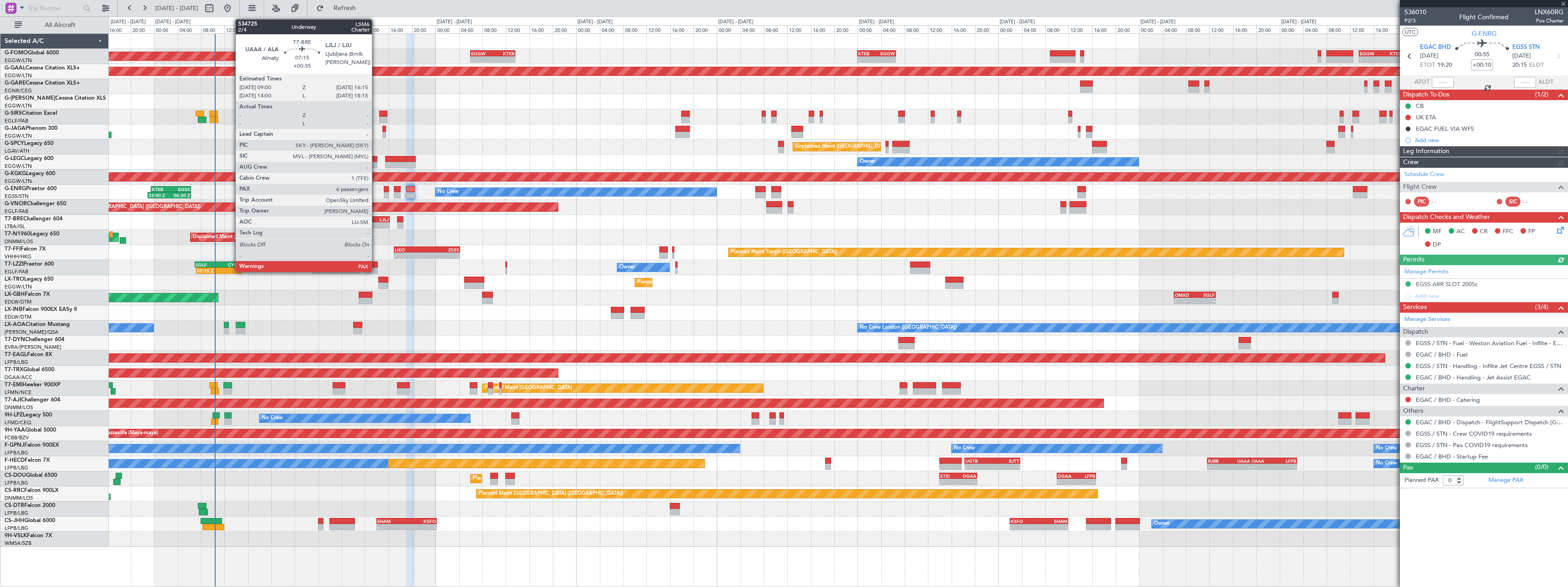
click at [376, 222] on div "UAAA 09:00 Z LJLJ 16:15 Z" at bounding box center [369, 219] width 43 height 7
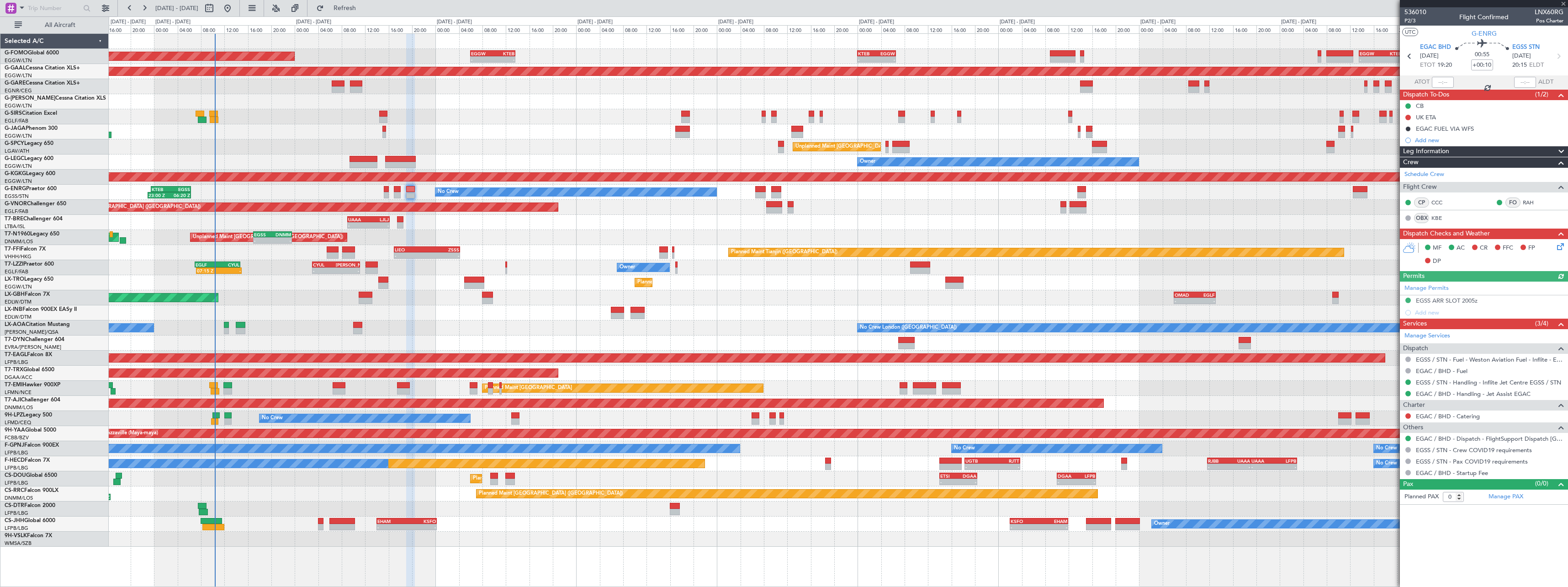
type input "+00:35"
type input "7"
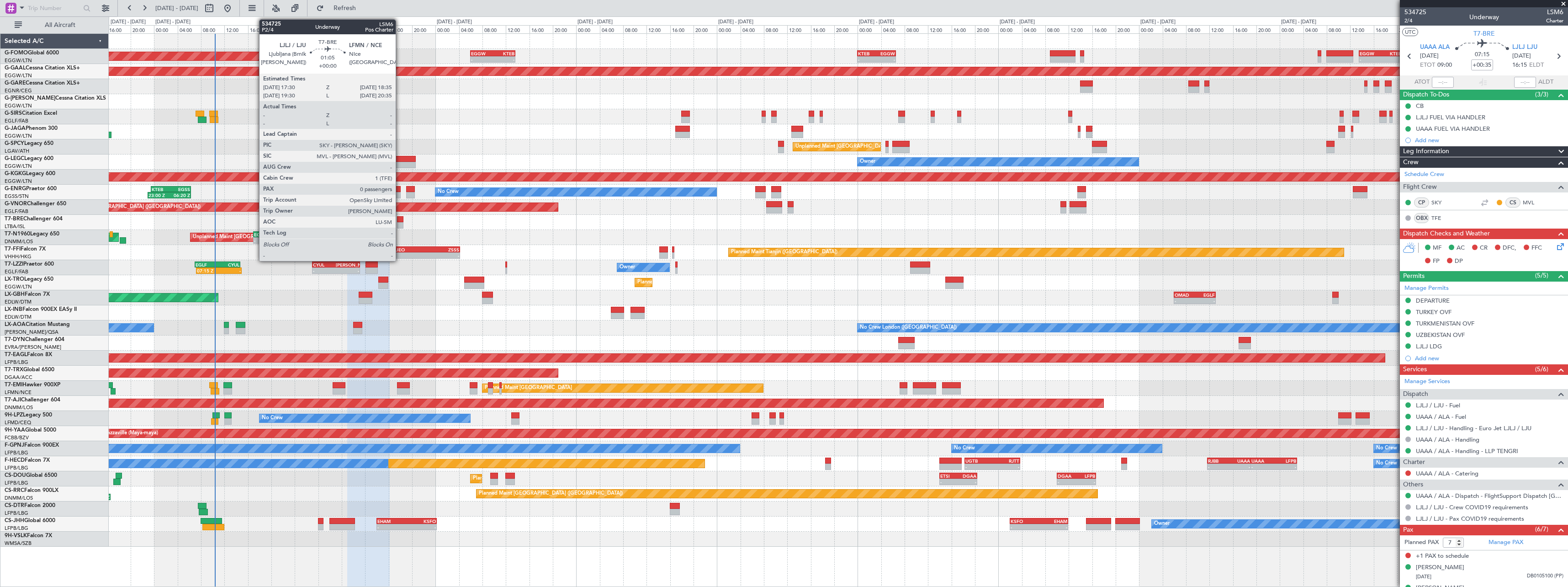
click at [400, 220] on div at bounding box center [400, 219] width 7 height 7
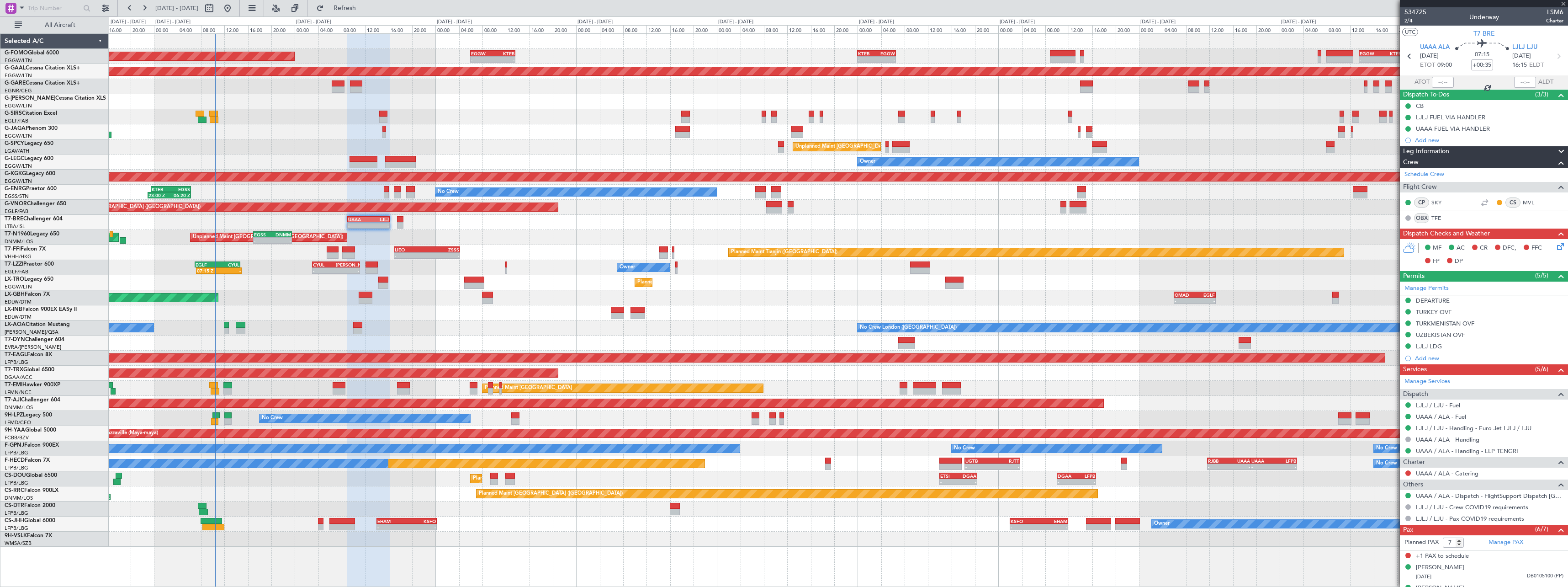
type input "0"
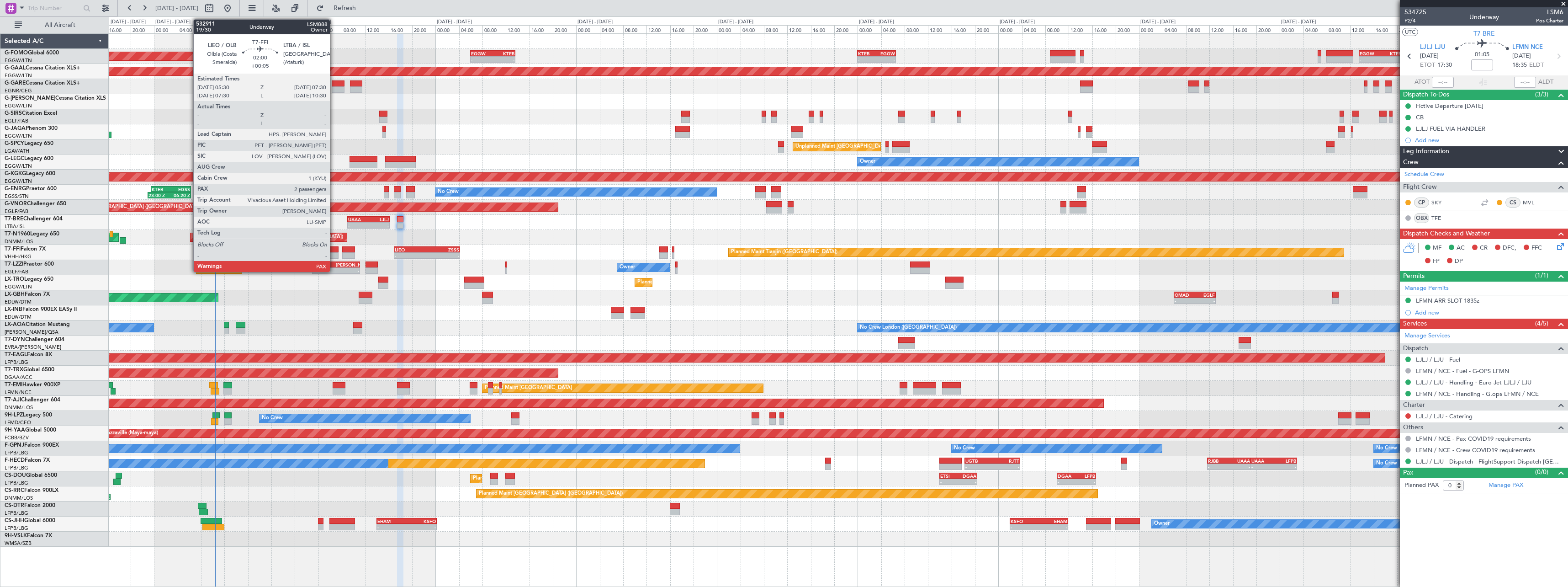
click at [335, 249] on div at bounding box center [332, 249] width 12 height 7
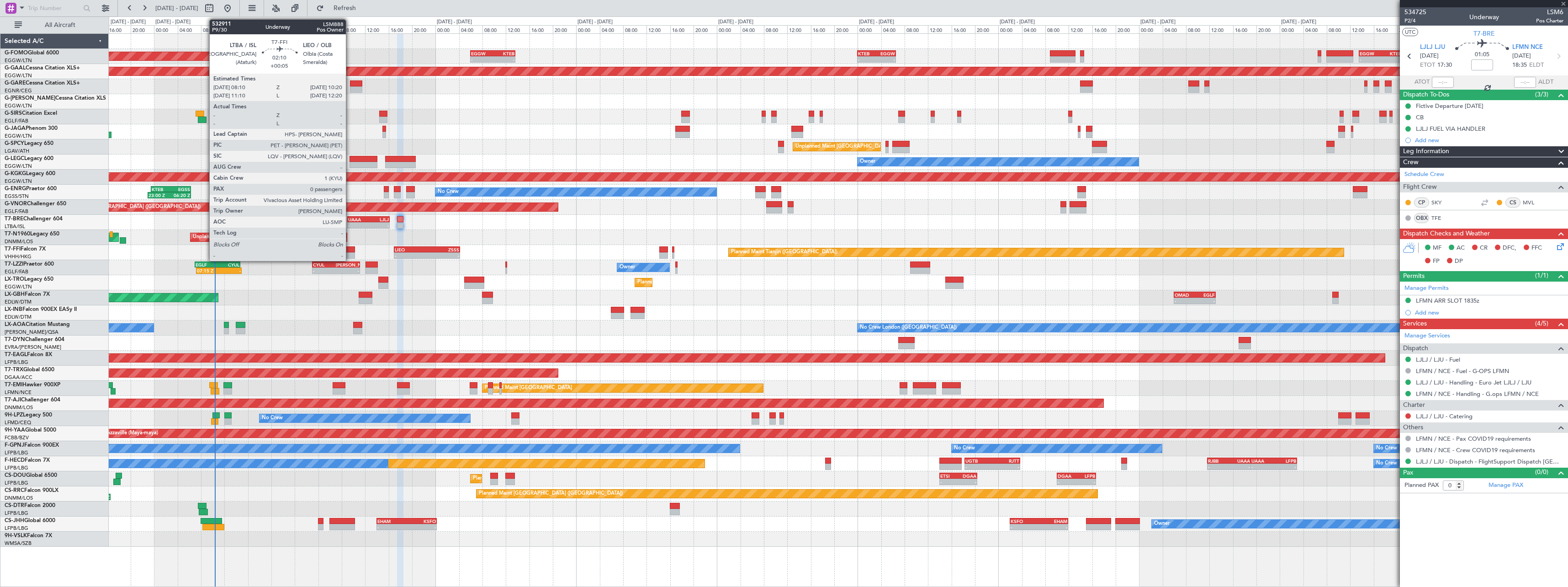
type input "+00:05"
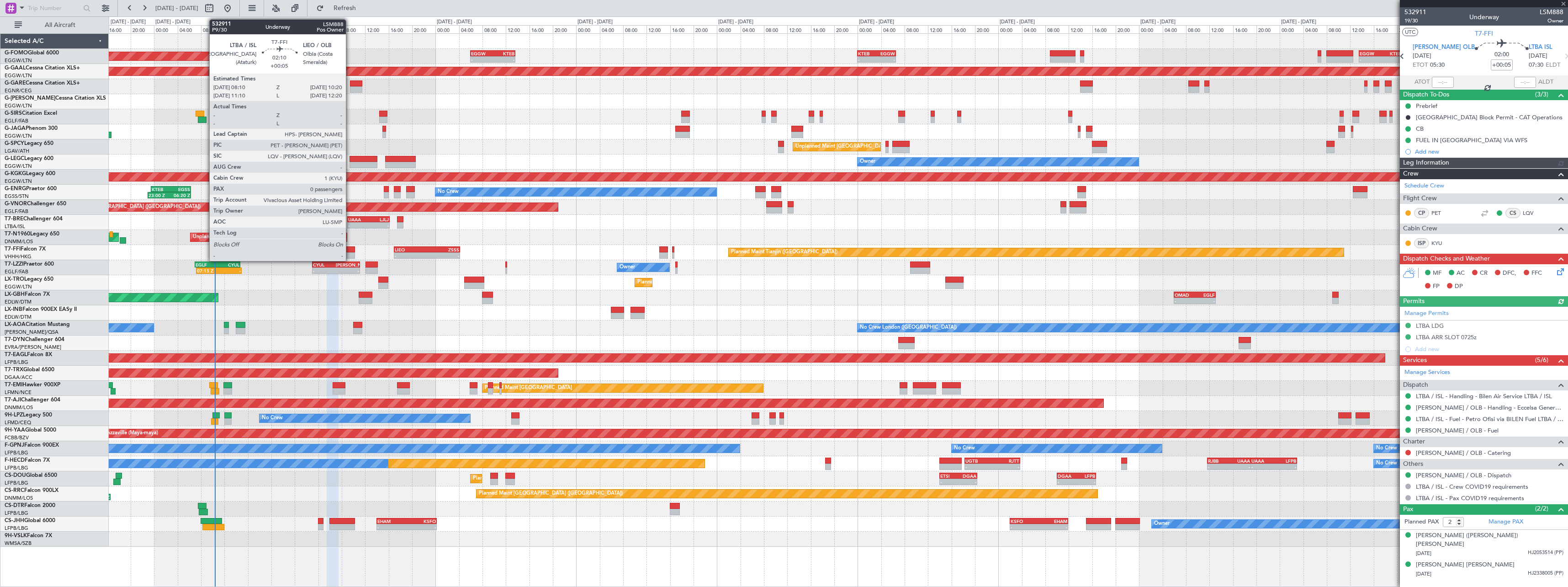
click at [350, 252] on div at bounding box center [348, 255] width 13 height 7
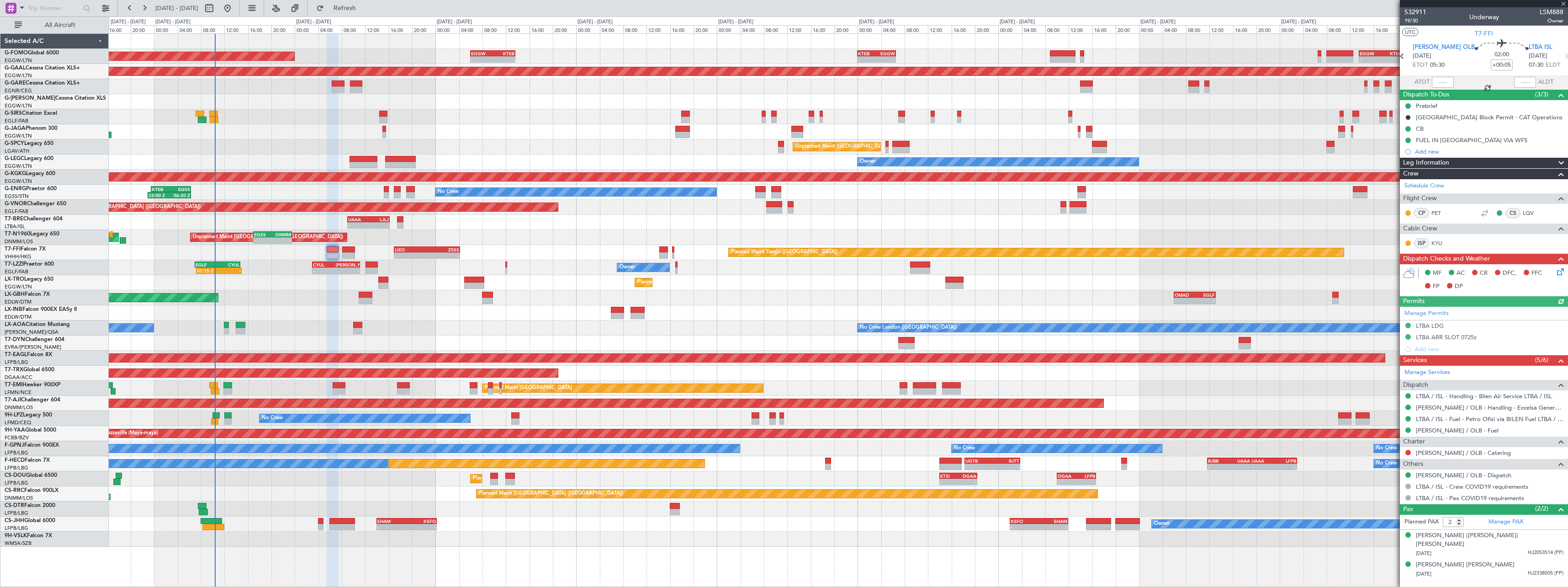
type input "0"
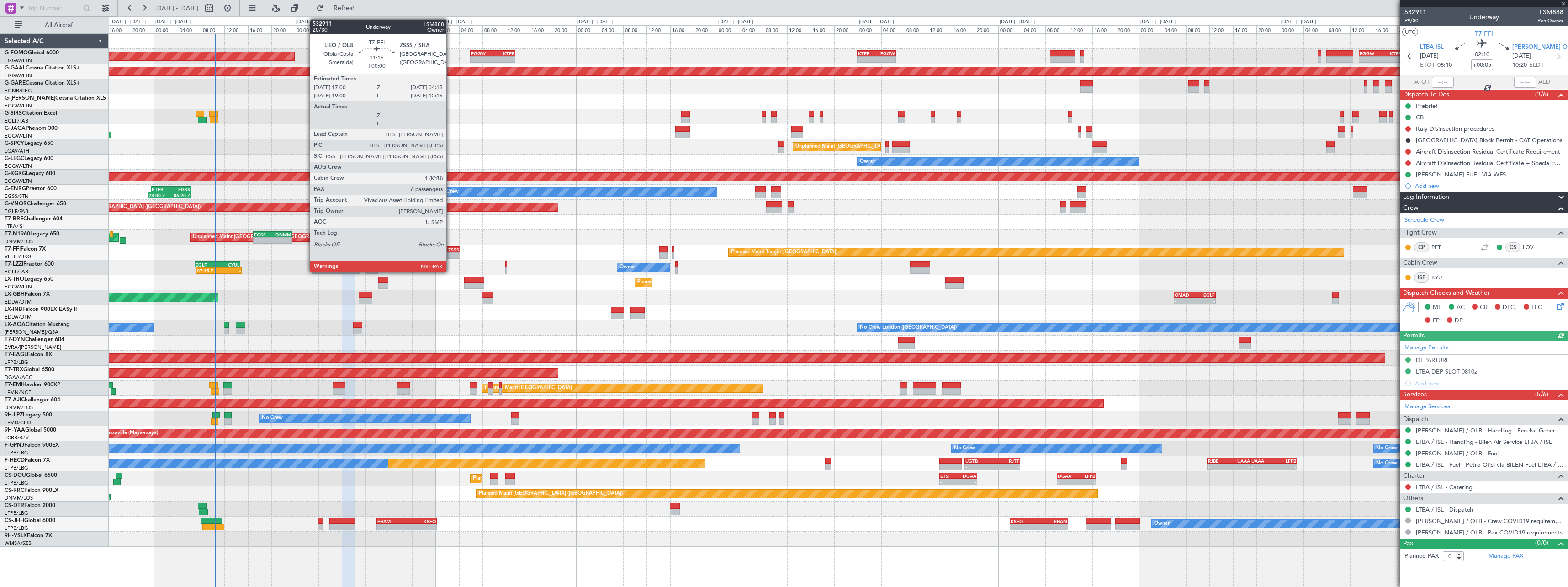
click at [450, 249] on div "ZSSS" at bounding box center [443, 249] width 32 height 5
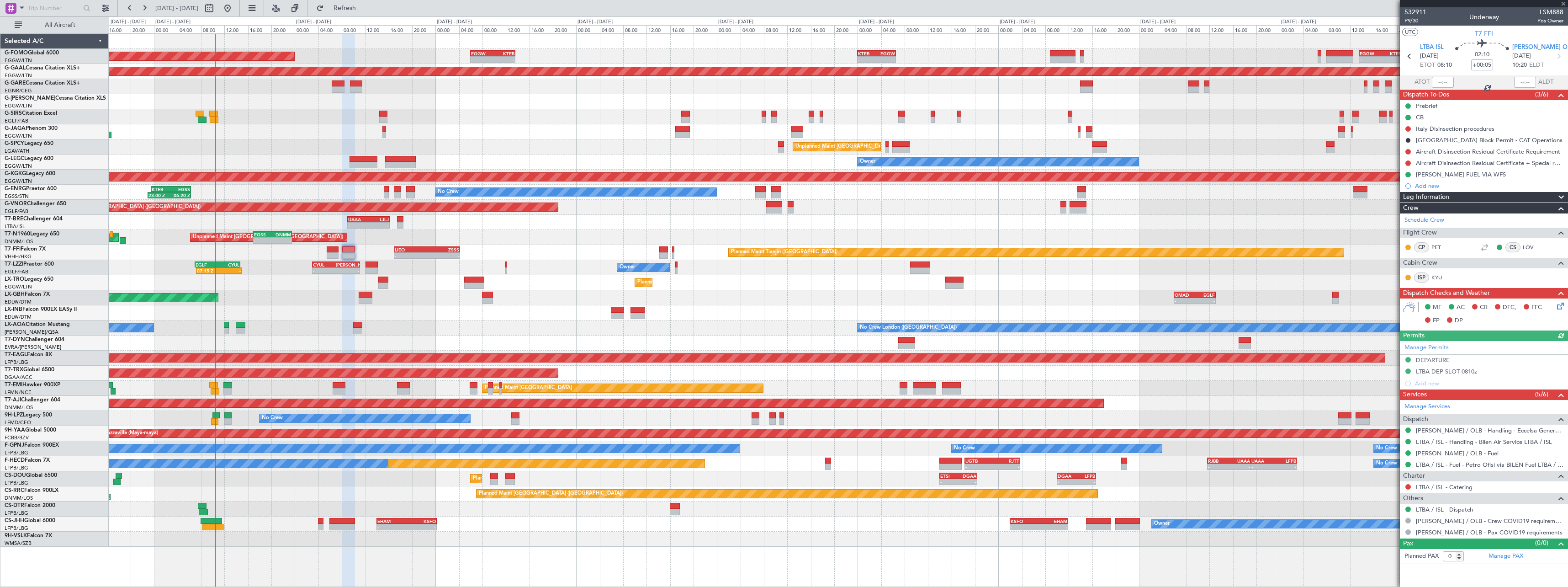
type input "6"
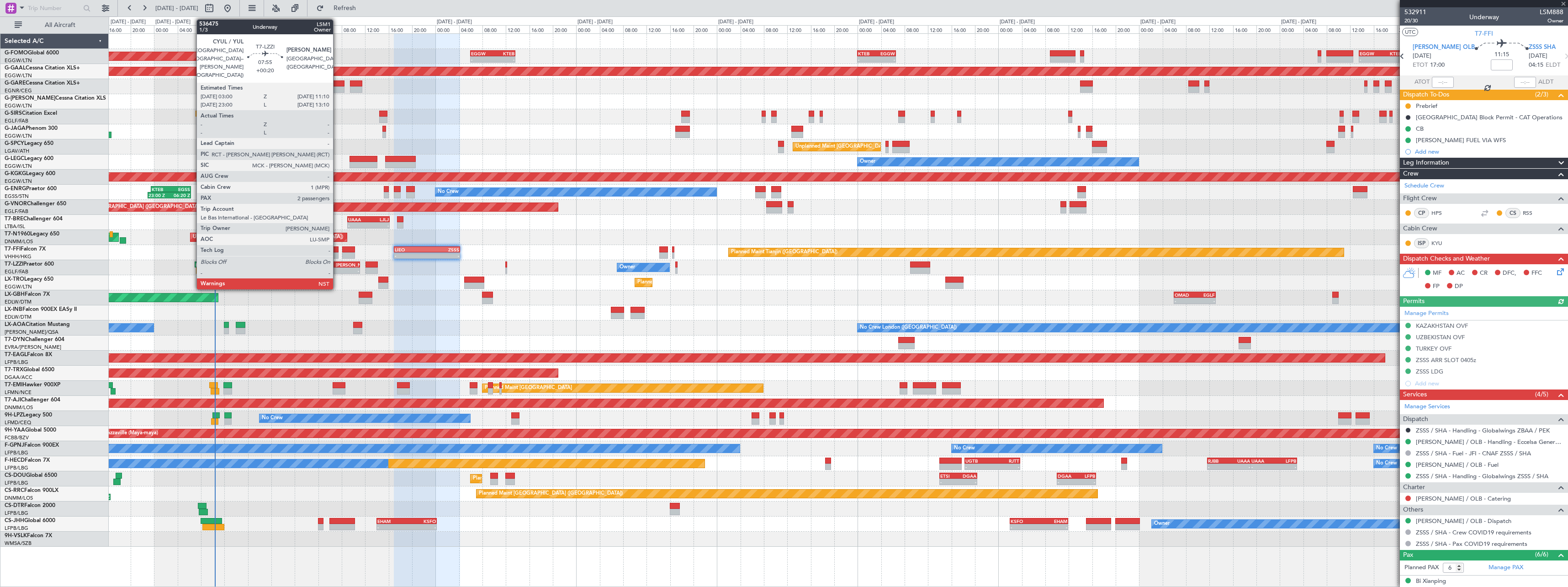
click at [337, 270] on div "-" at bounding box center [348, 270] width 24 height 5
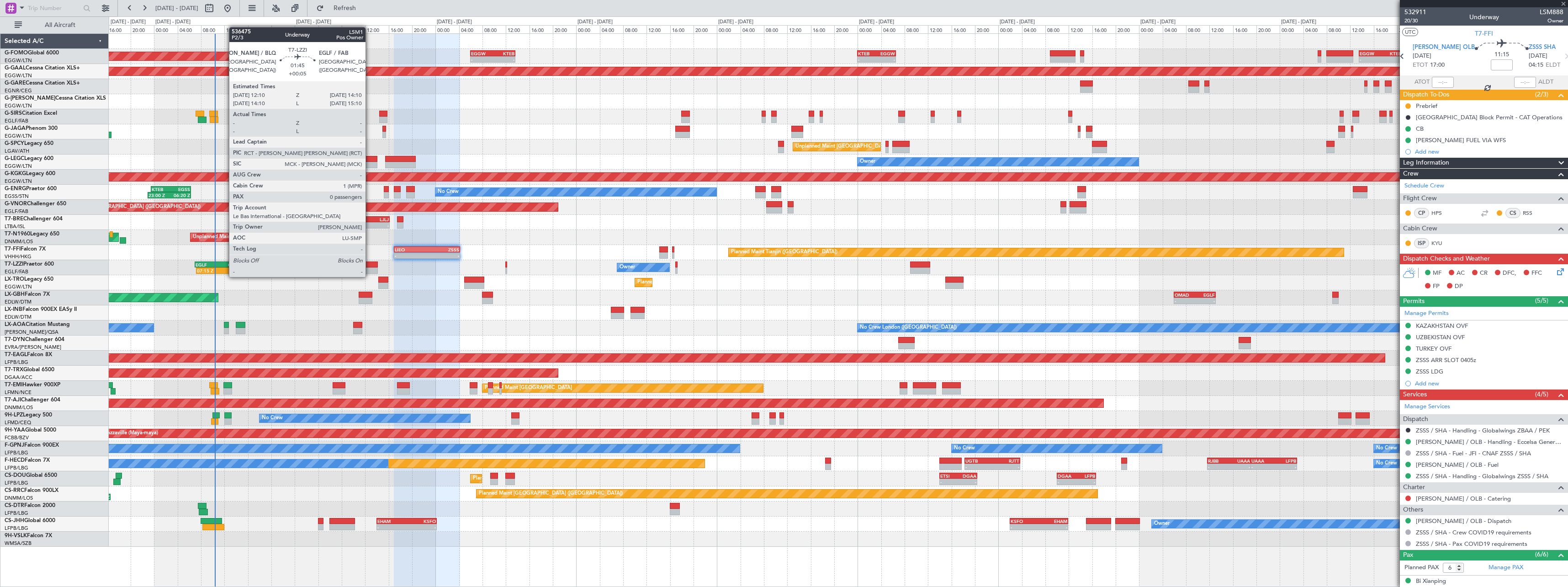
type input "+00:20"
type input "2"
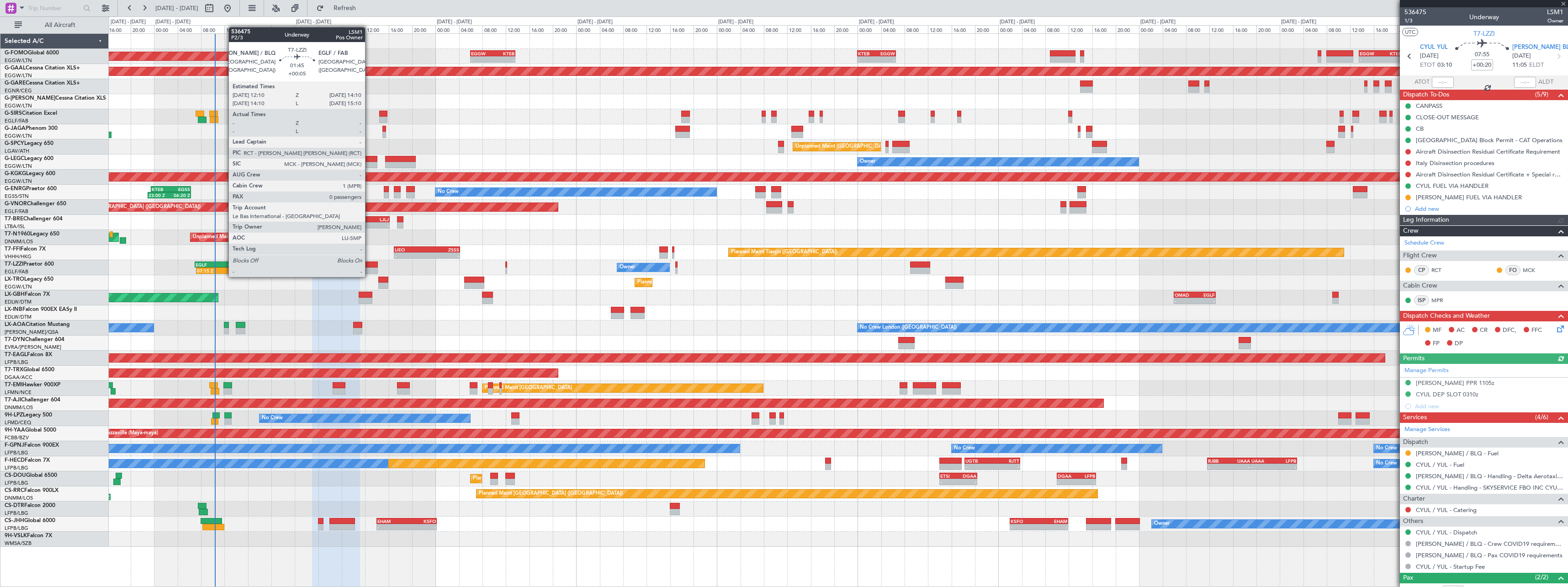
click at [369, 268] on div at bounding box center [372, 271] width 12 height 7
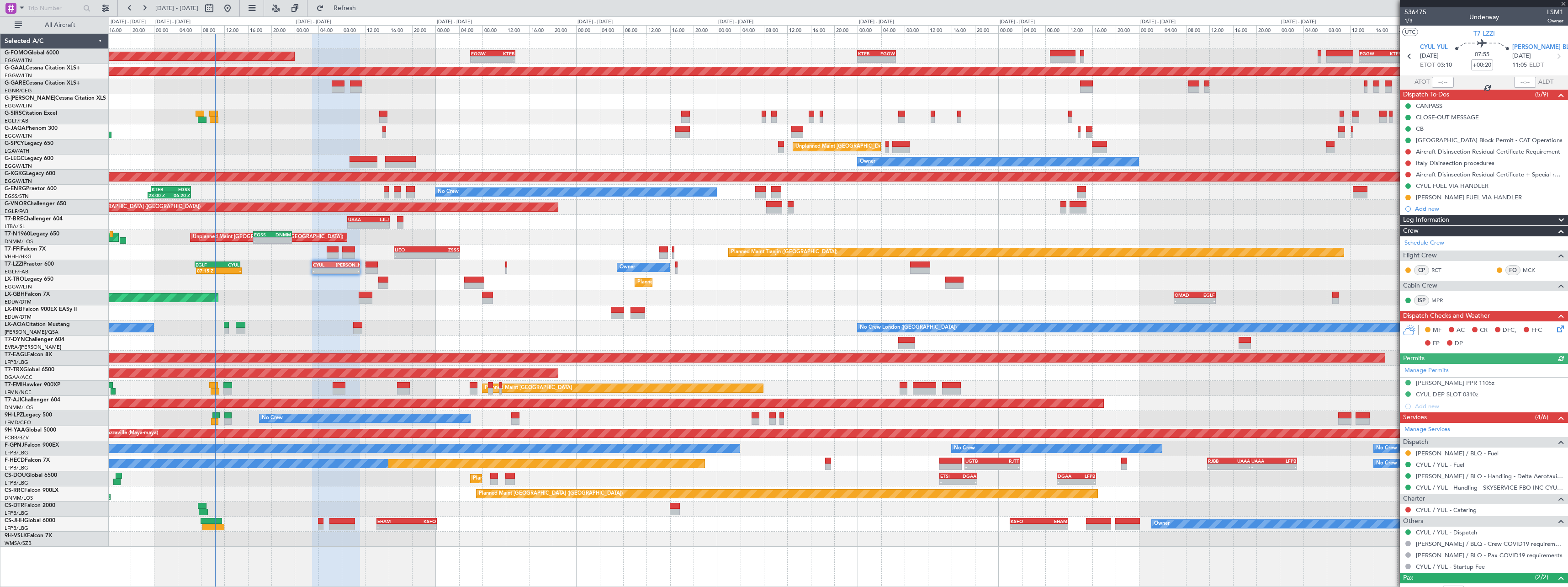
type input "+00:05"
type input "0"
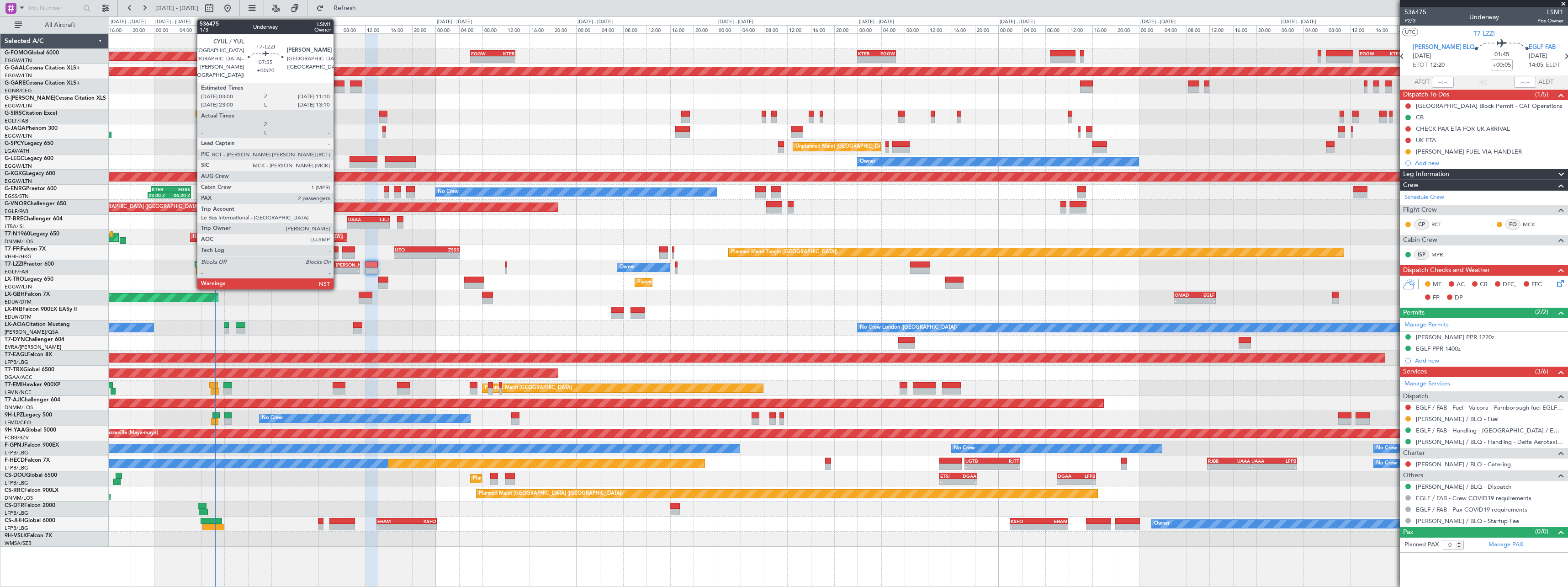
click at [338, 264] on div "[PERSON_NAME]" at bounding box center [348, 264] width 24 height 5
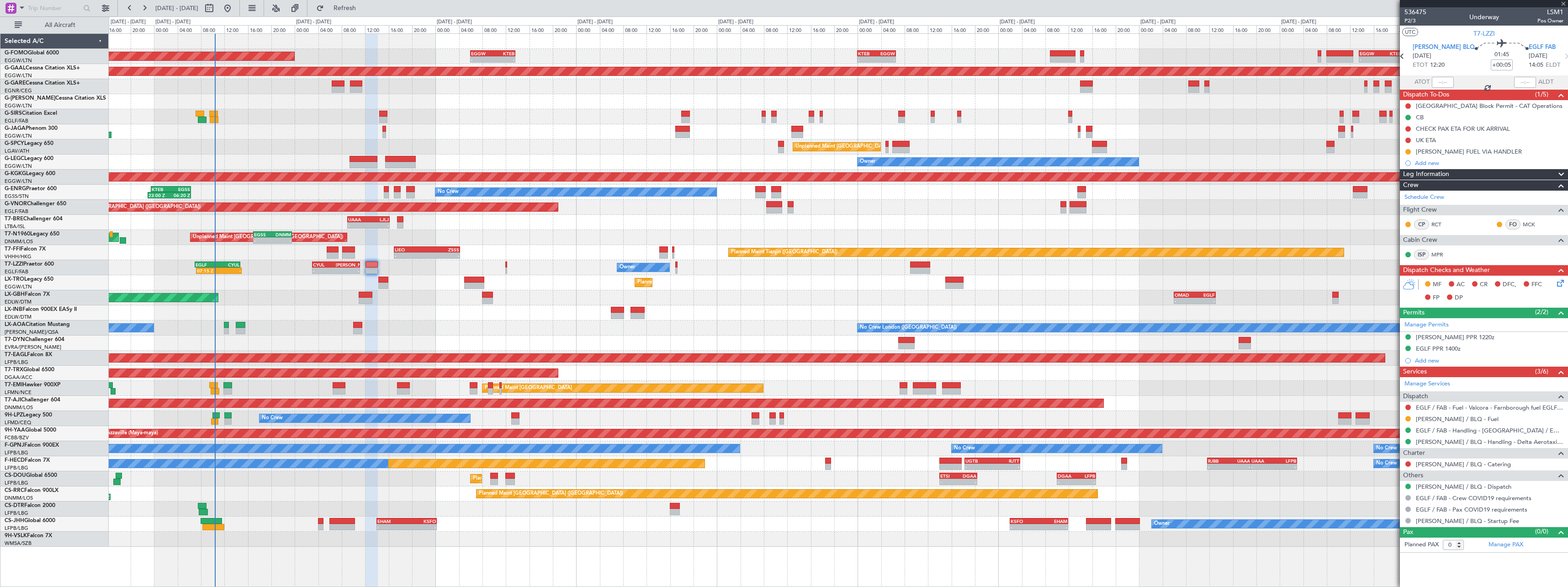
type input "+00:20"
type input "2"
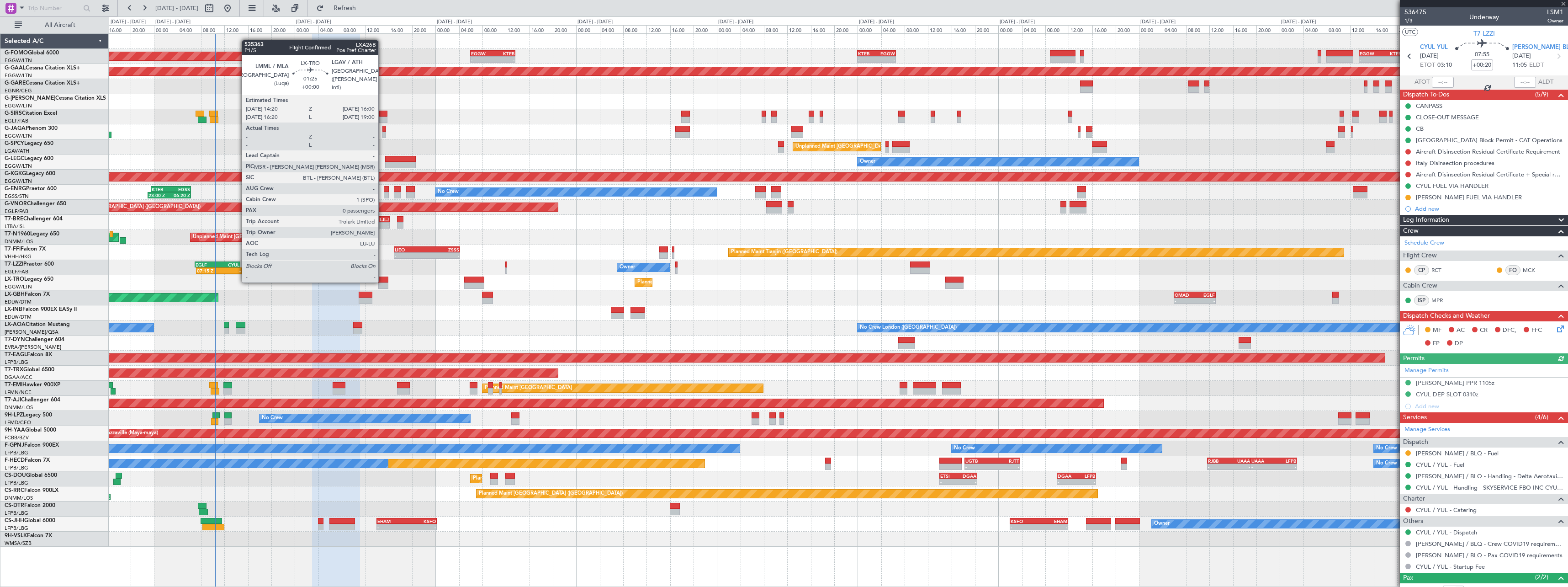
click at [383, 282] on div at bounding box center [383, 279] width 10 height 7
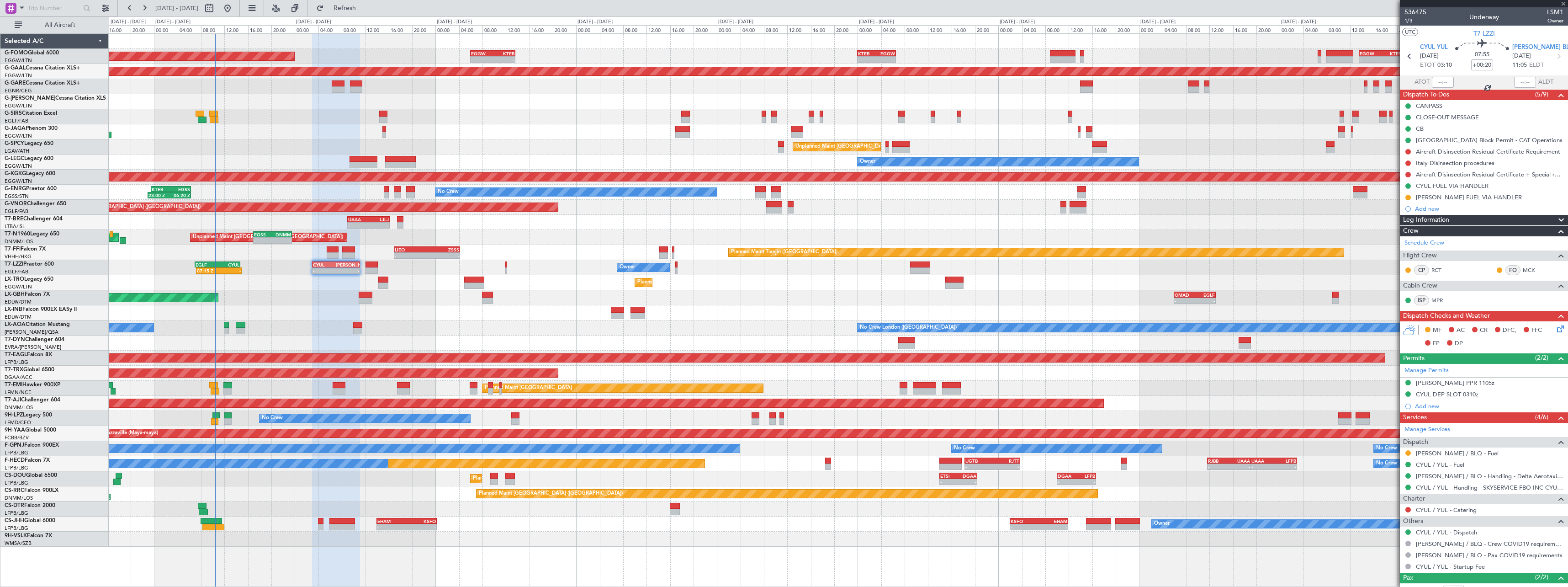
type input "0"
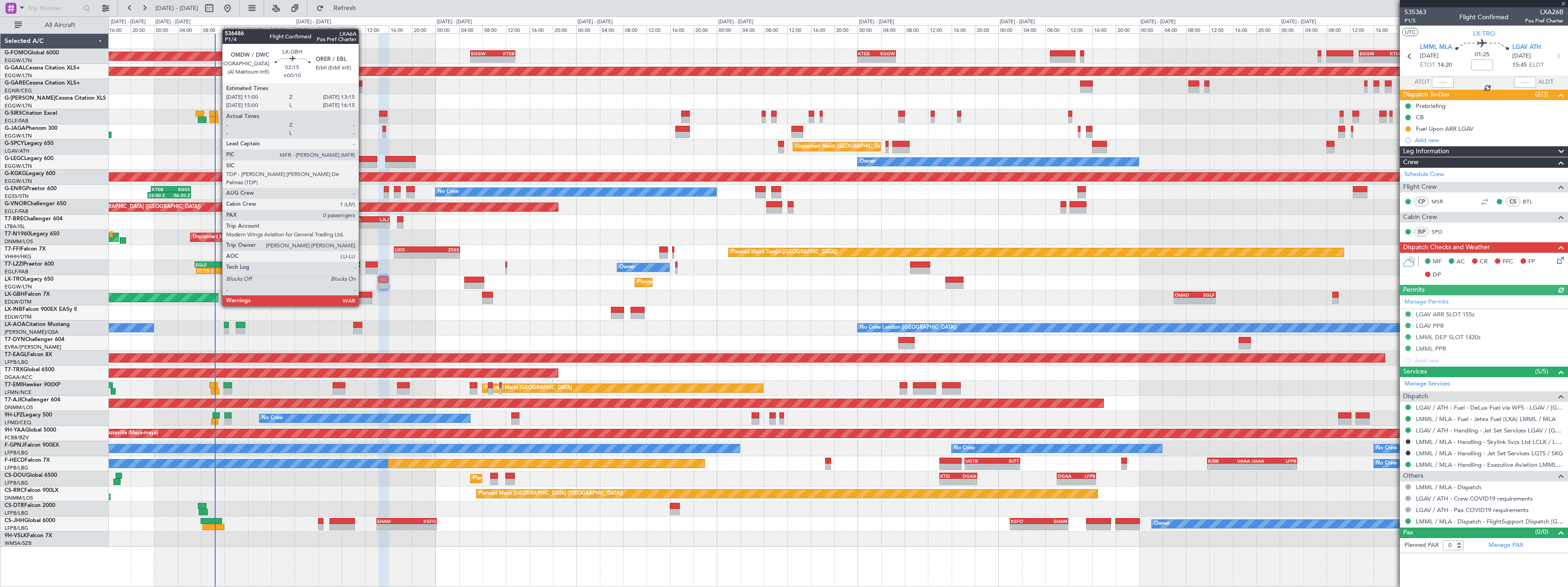
click at [363, 297] on div at bounding box center [366, 294] width 13 height 7
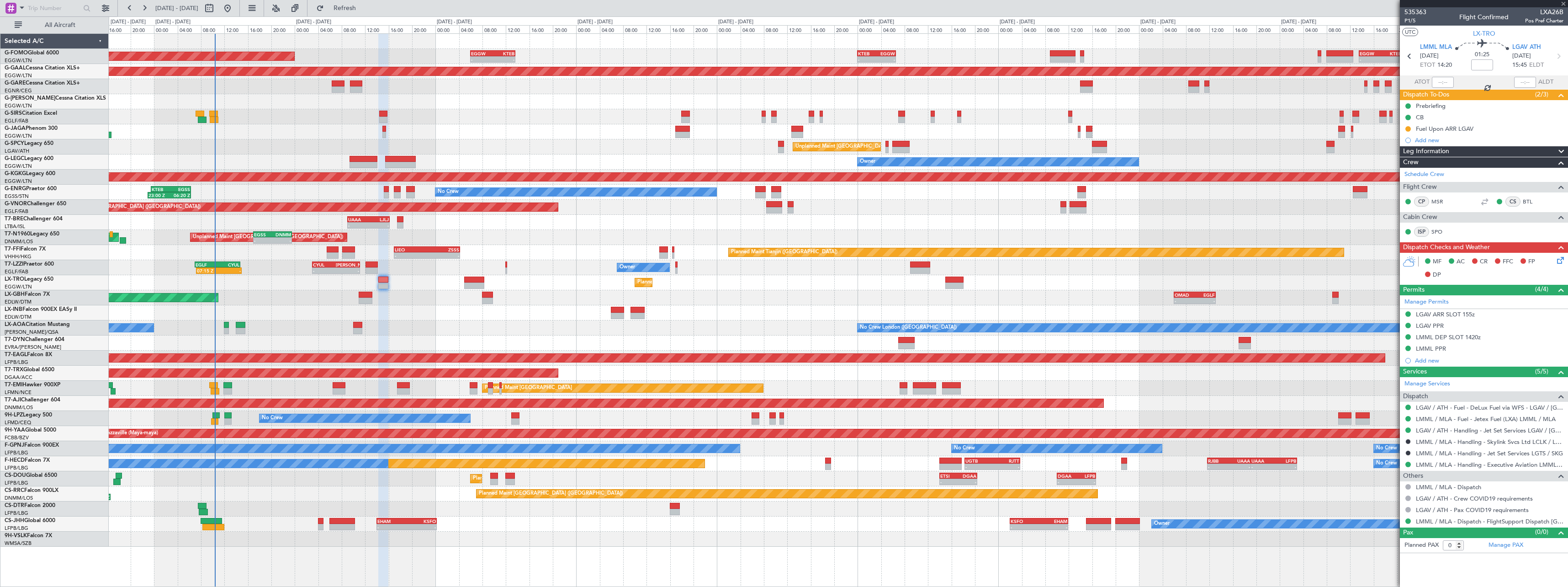
type input "+00:10"
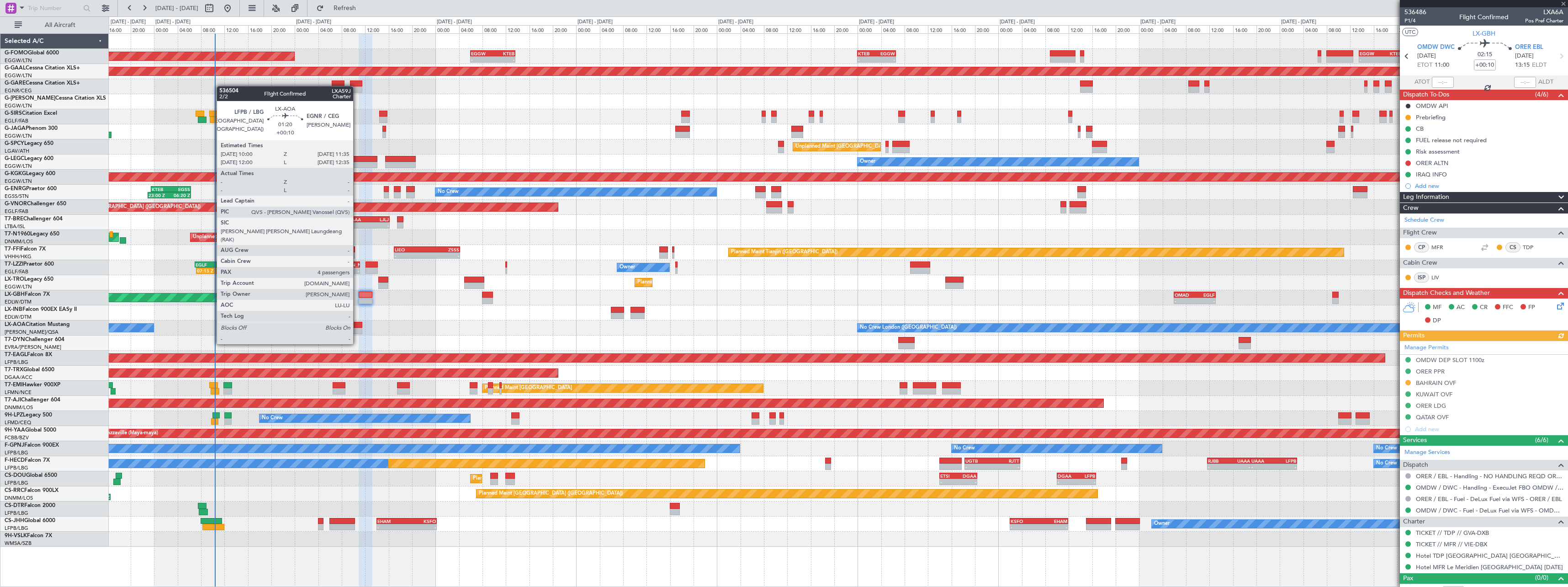
click at [358, 327] on div at bounding box center [358, 324] width 10 height 7
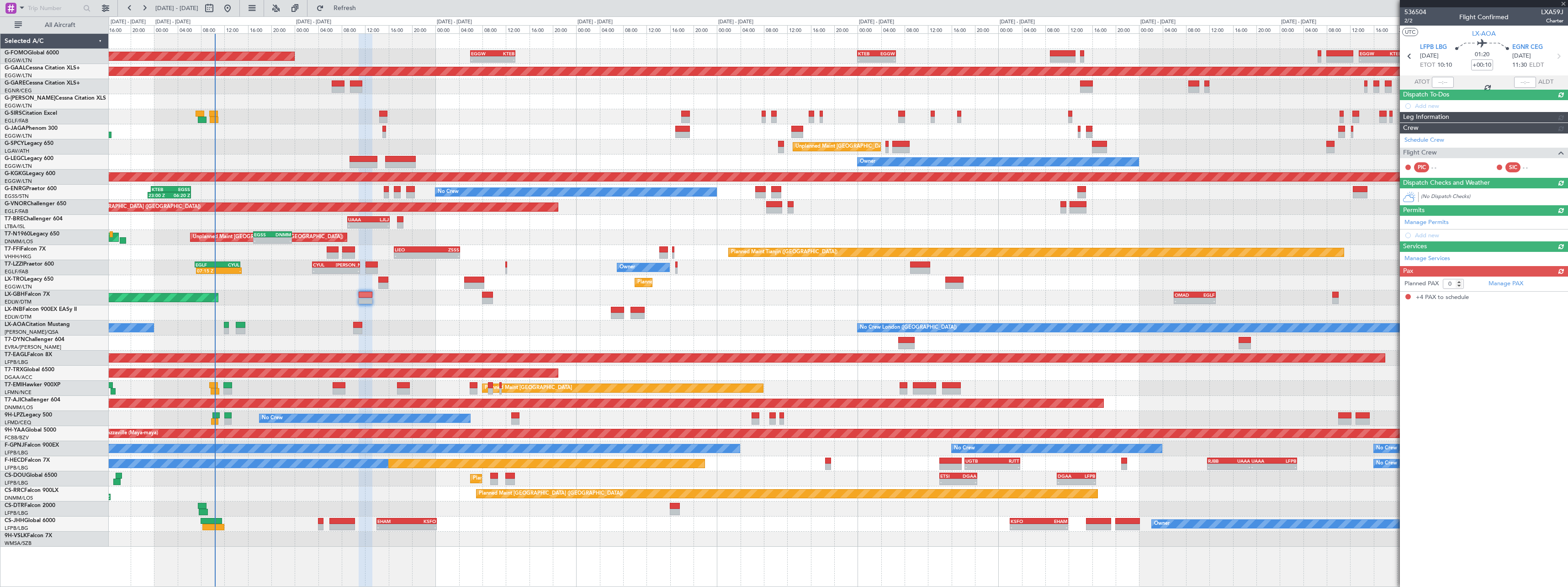
type input "4"
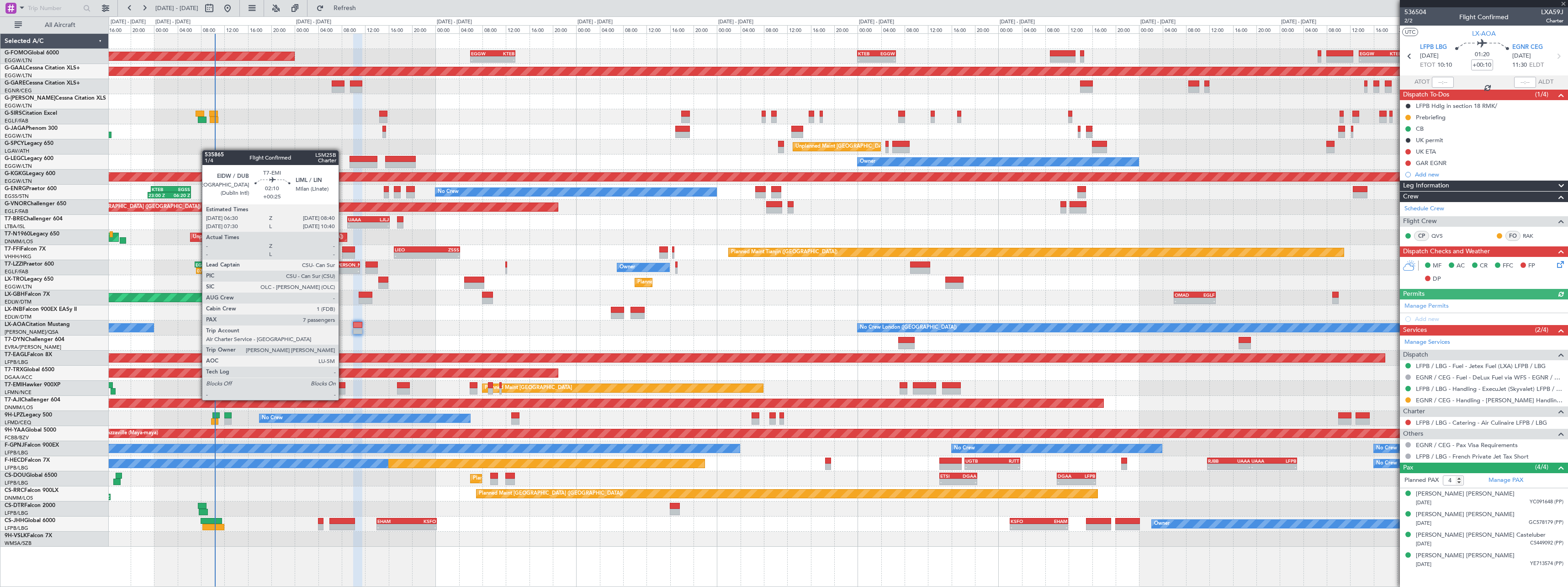
click at [343, 391] on div at bounding box center [338, 391] width 13 height 7
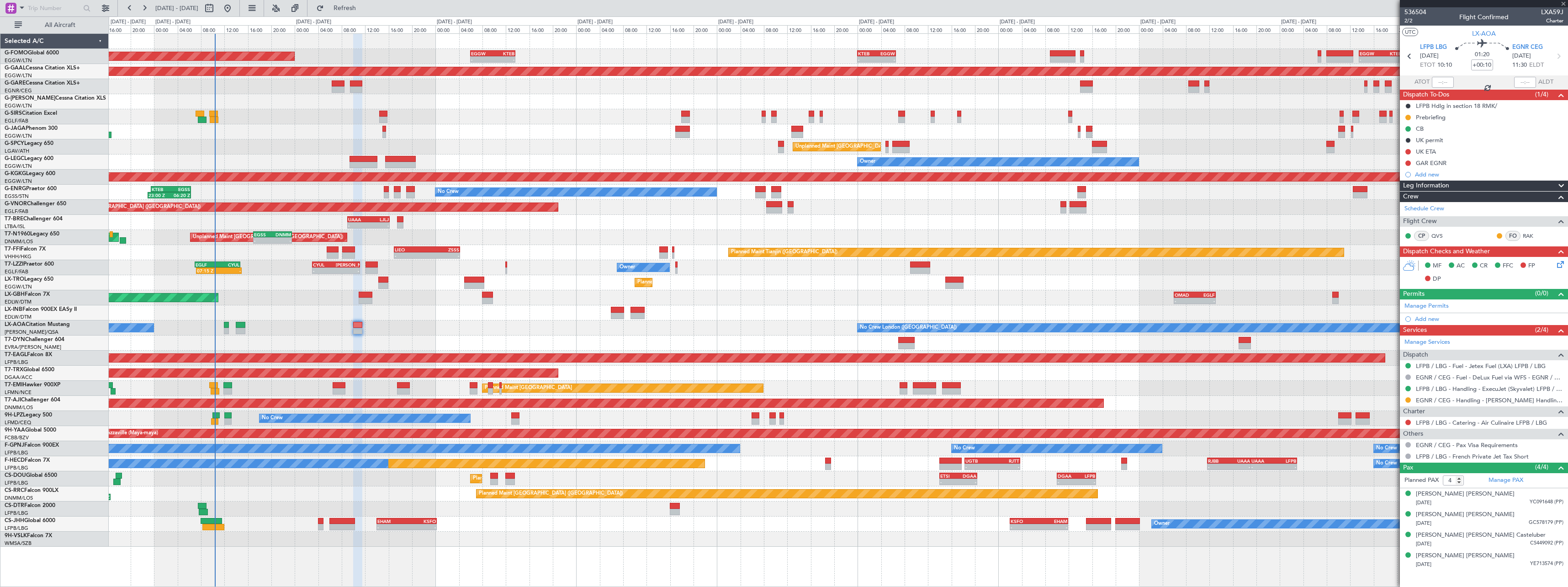
type input "+00:25"
type input "7"
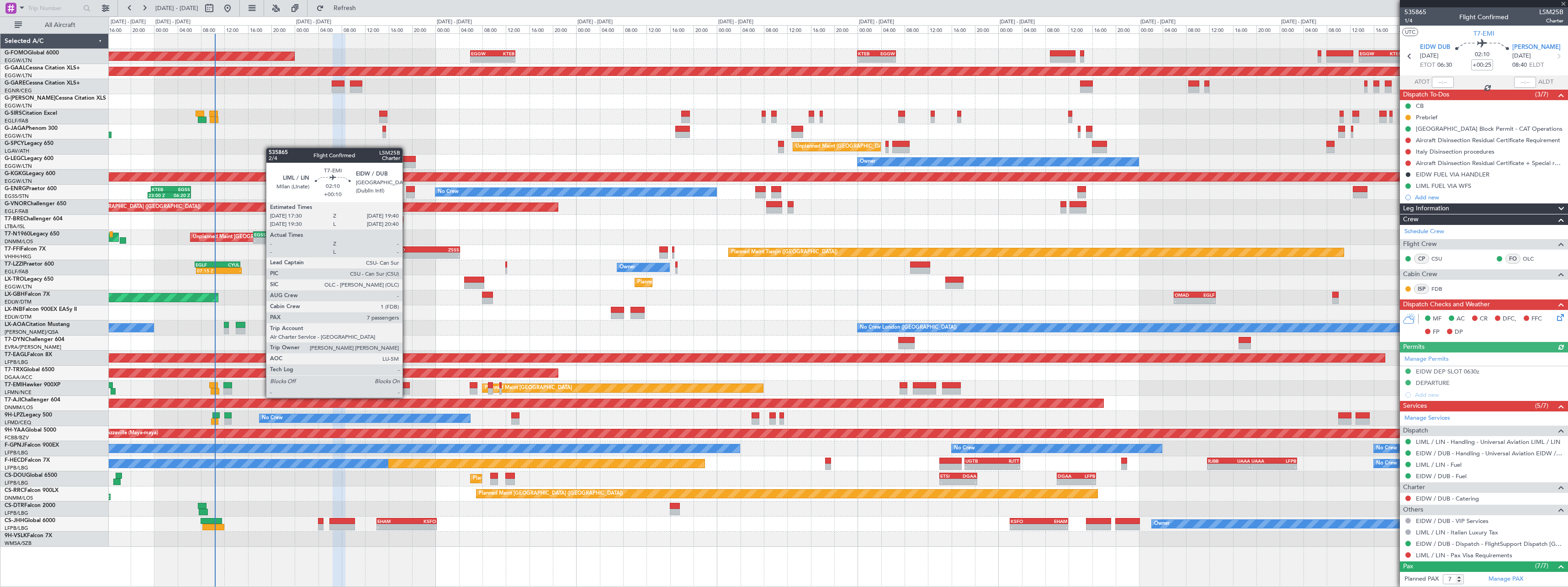
click at [407, 389] on div at bounding box center [403, 391] width 13 height 7
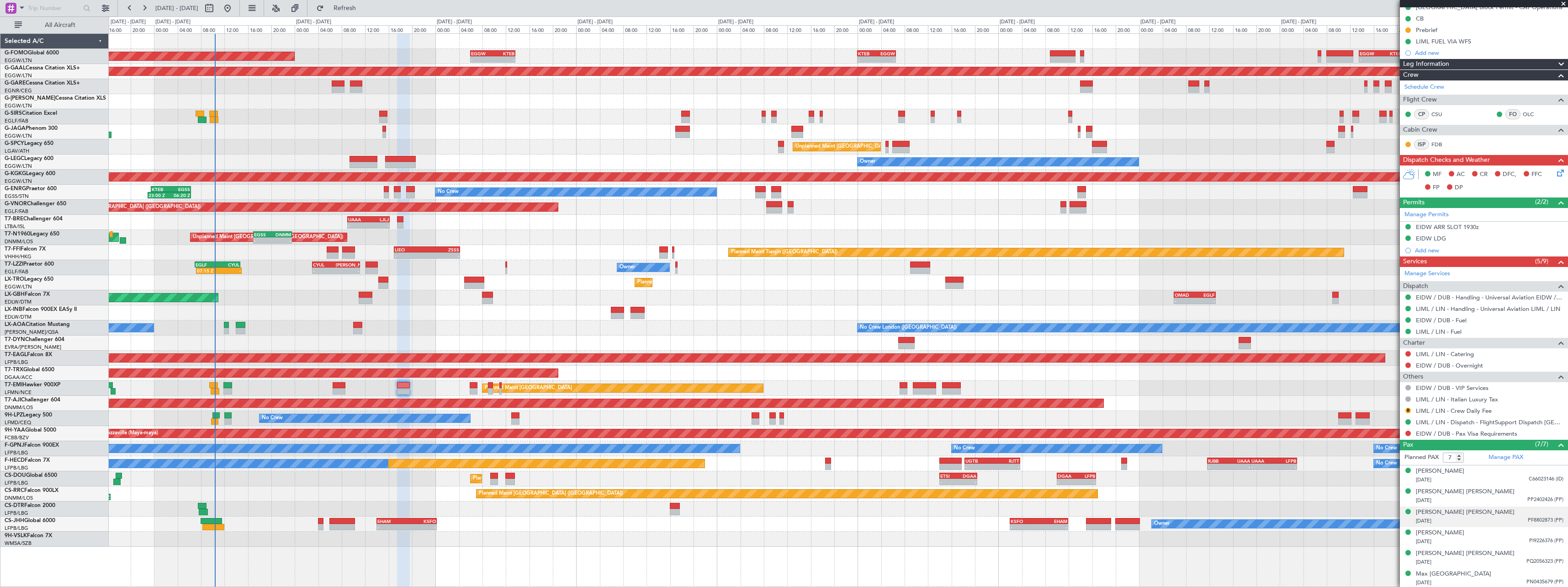
scroll to position [121, 0]
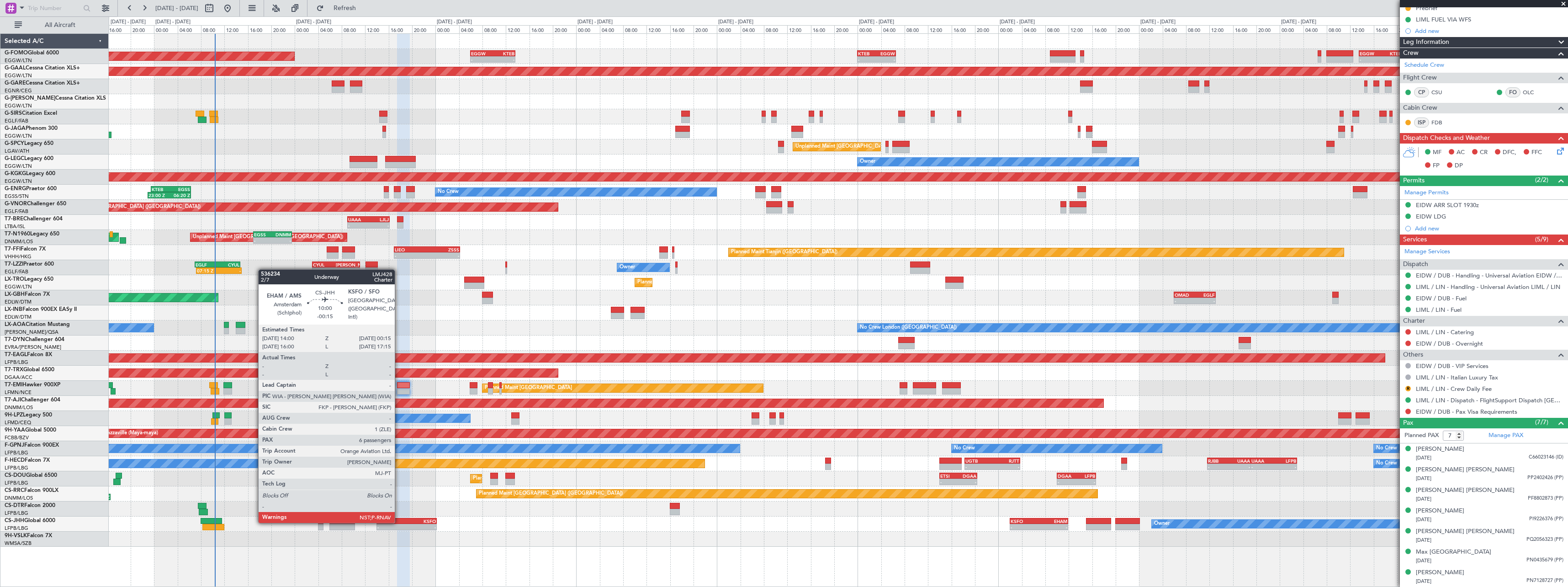
click at [399, 522] on div "EHAM" at bounding box center [392, 521] width 29 height 5
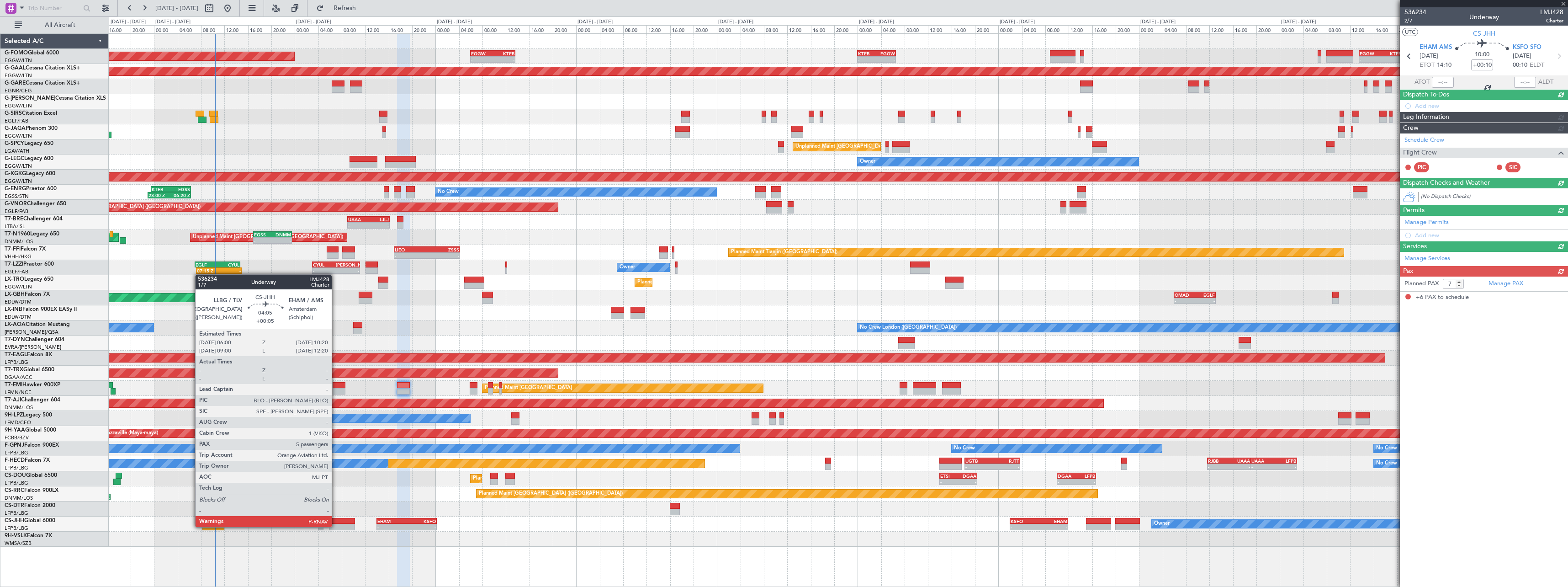
type input "-00:15"
type input "6"
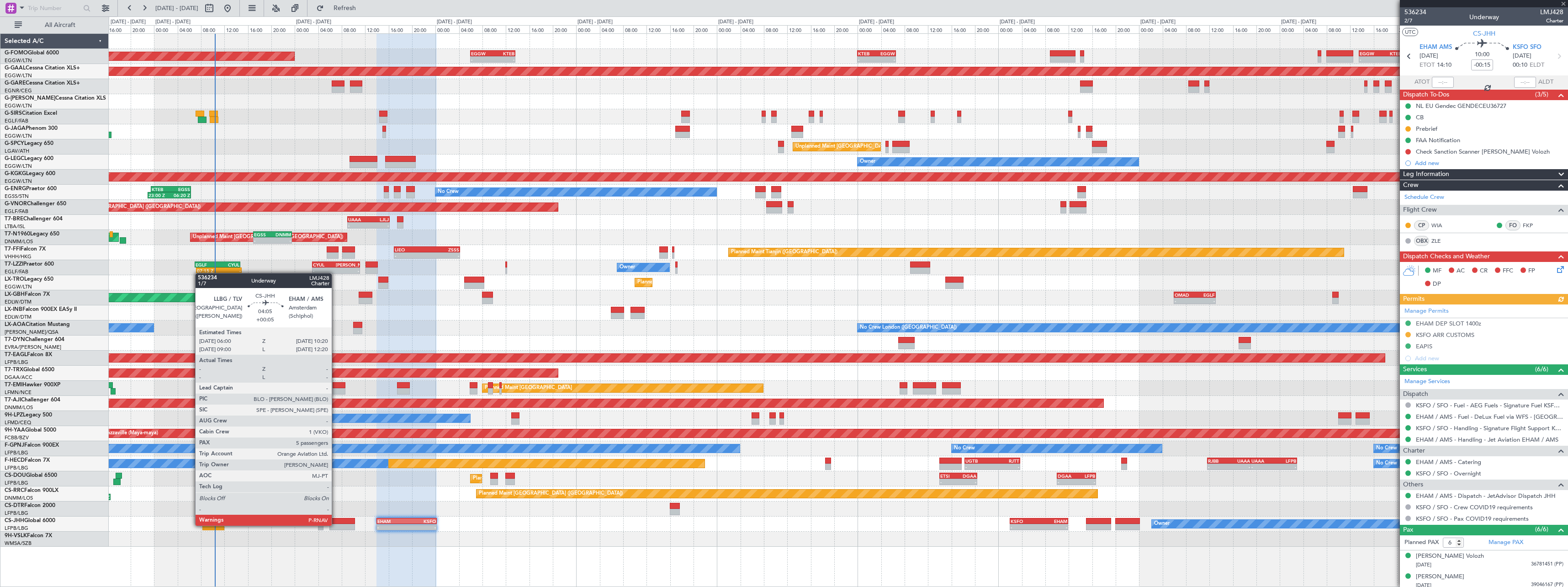
click at [336, 525] on div at bounding box center [342, 527] width 26 height 7
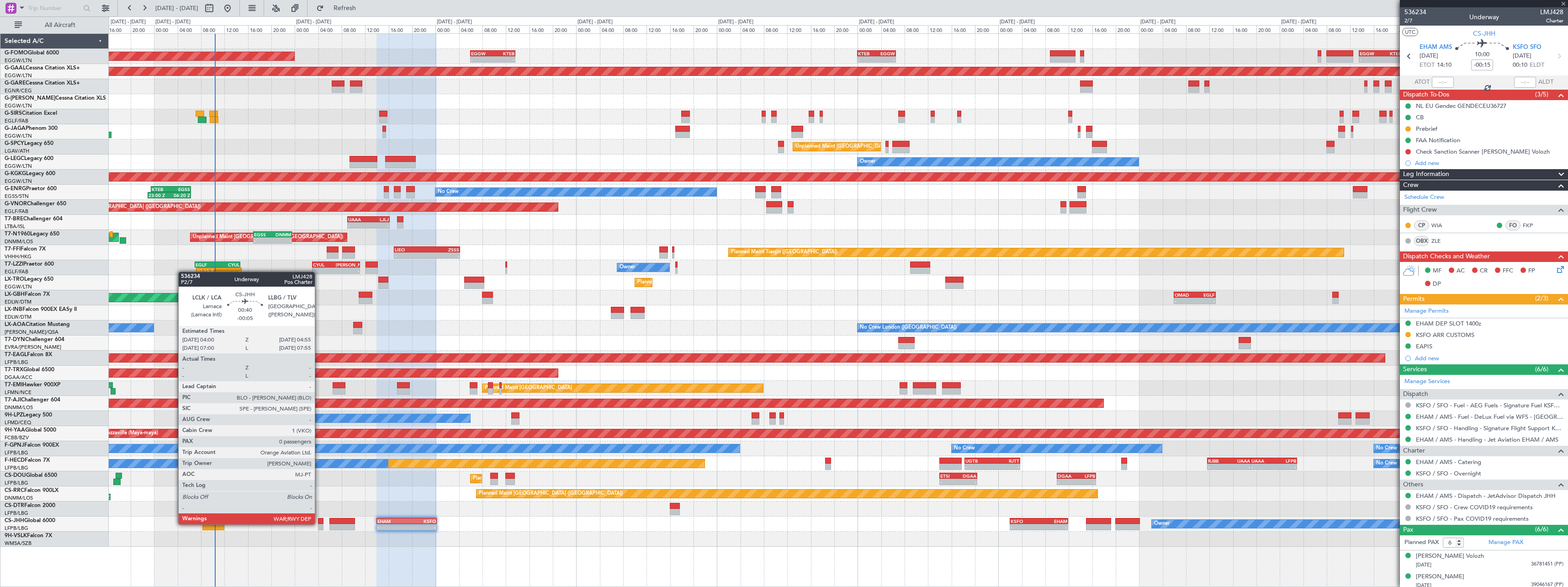
type input "+00:05"
type input "5"
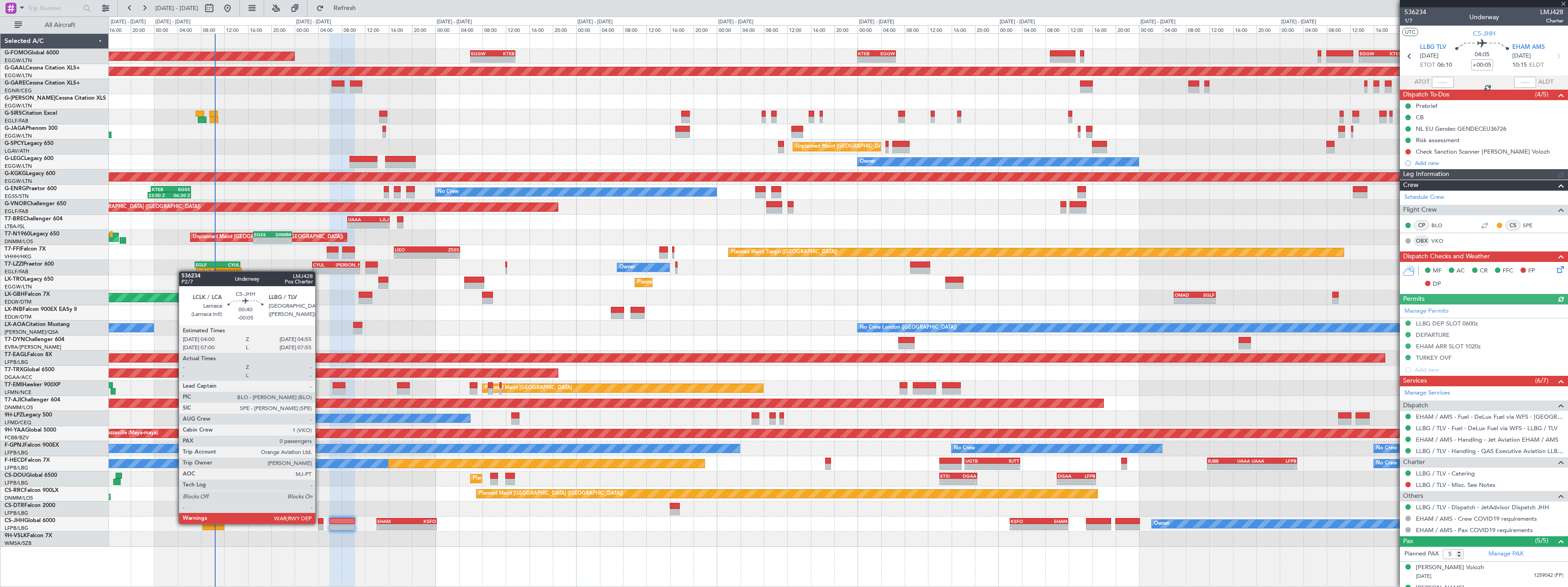
click at [319, 523] on div at bounding box center [320, 521] width 5 height 7
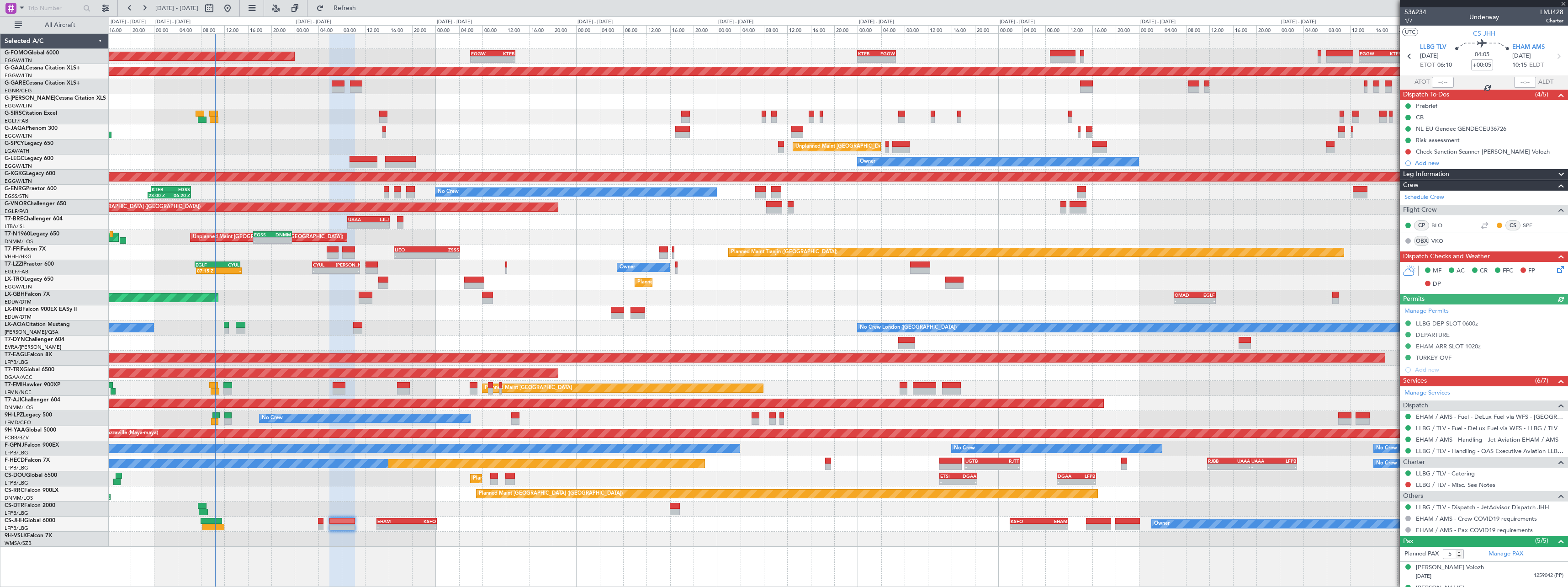
type input "-00:05"
type input "0"
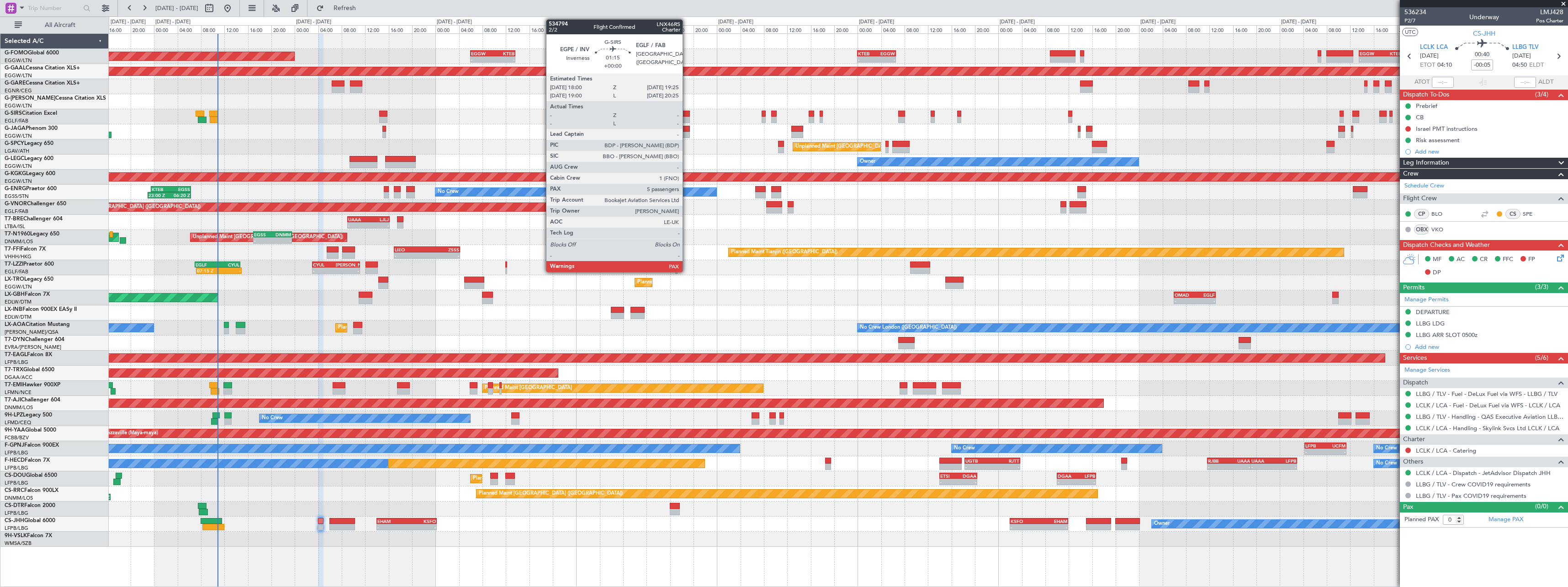
click at [687, 111] on div at bounding box center [686, 114] width 9 height 7
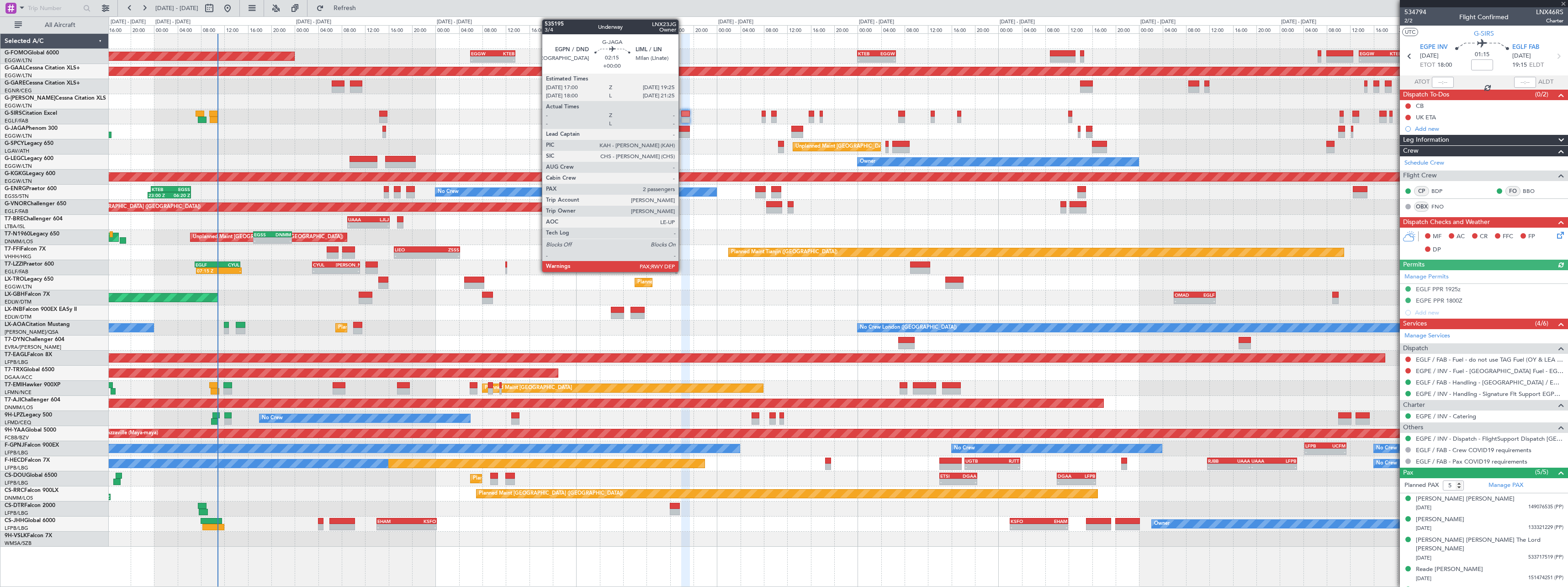
click at [683, 129] on div at bounding box center [683, 128] width 15 height 7
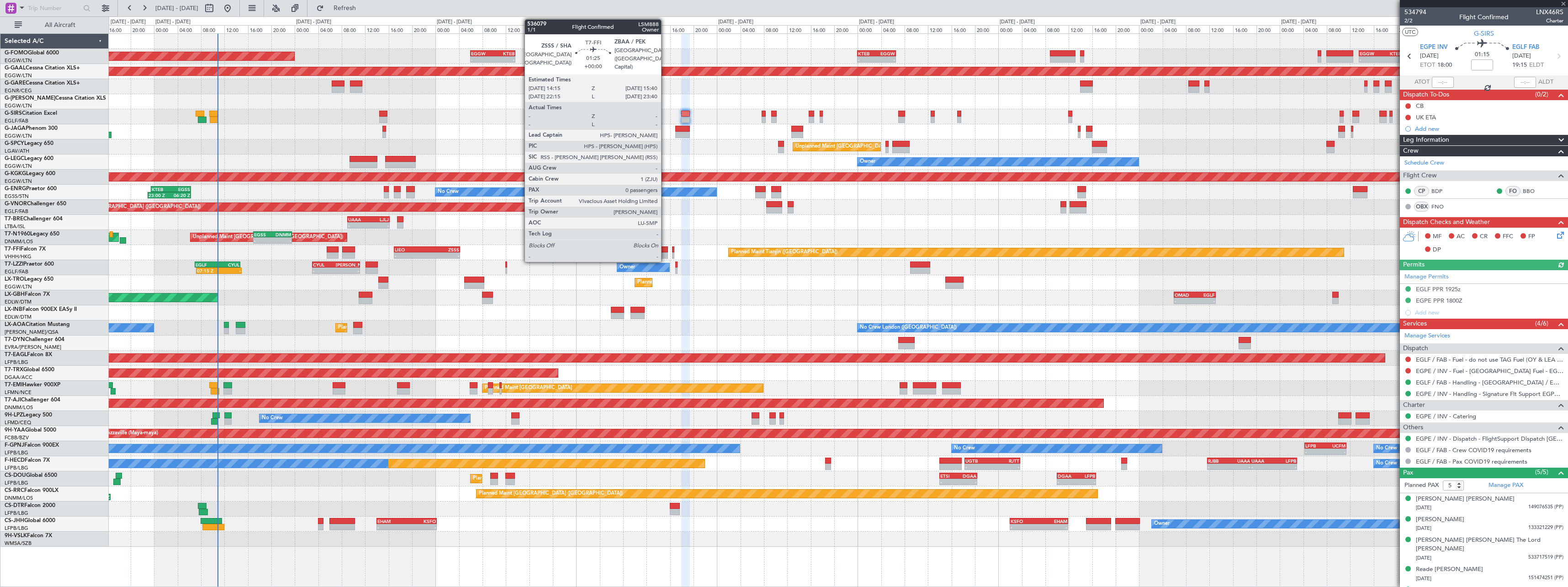
type input "2"
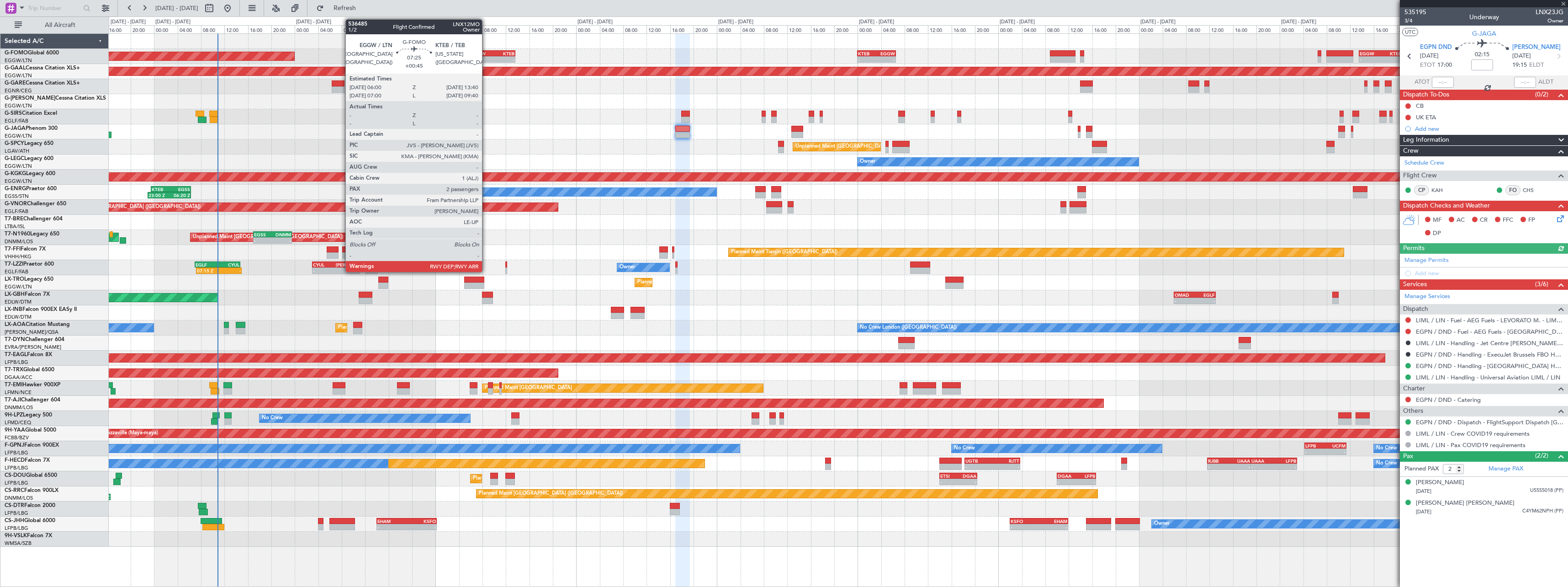
click at [487, 53] on div "EGGW" at bounding box center [481, 53] width 21 height 5
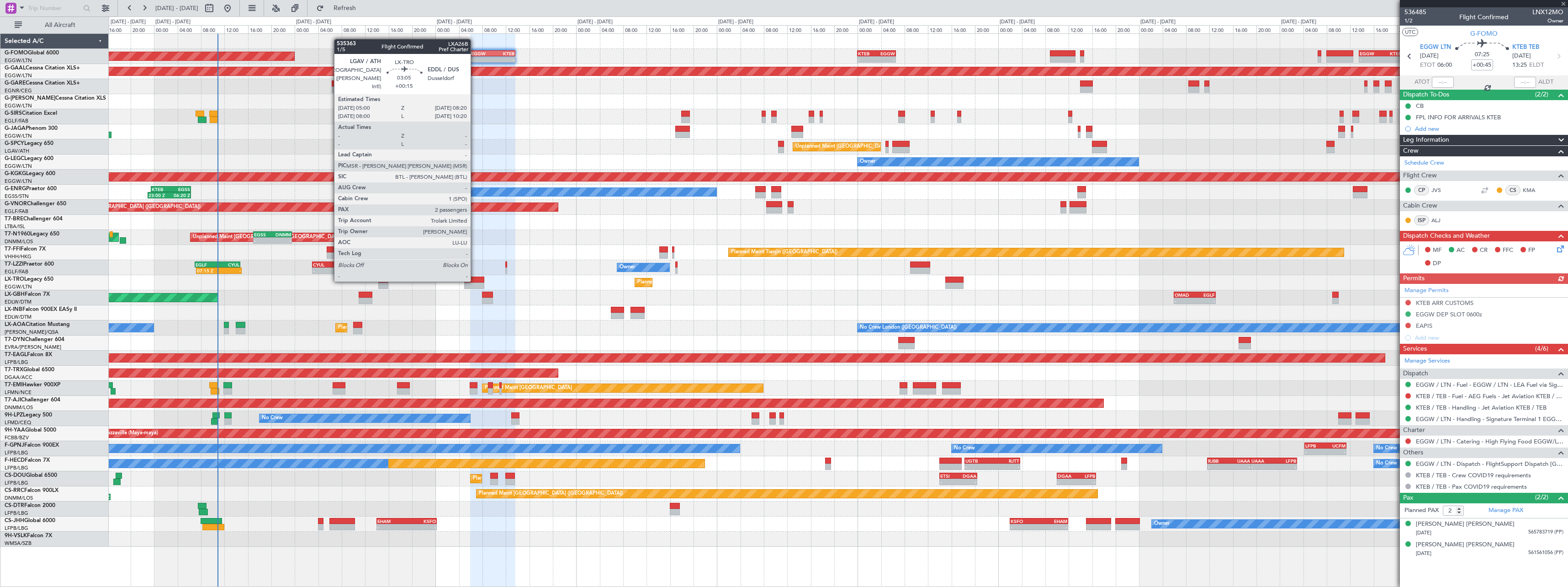
click at [475, 281] on div at bounding box center [474, 279] width 20 height 7
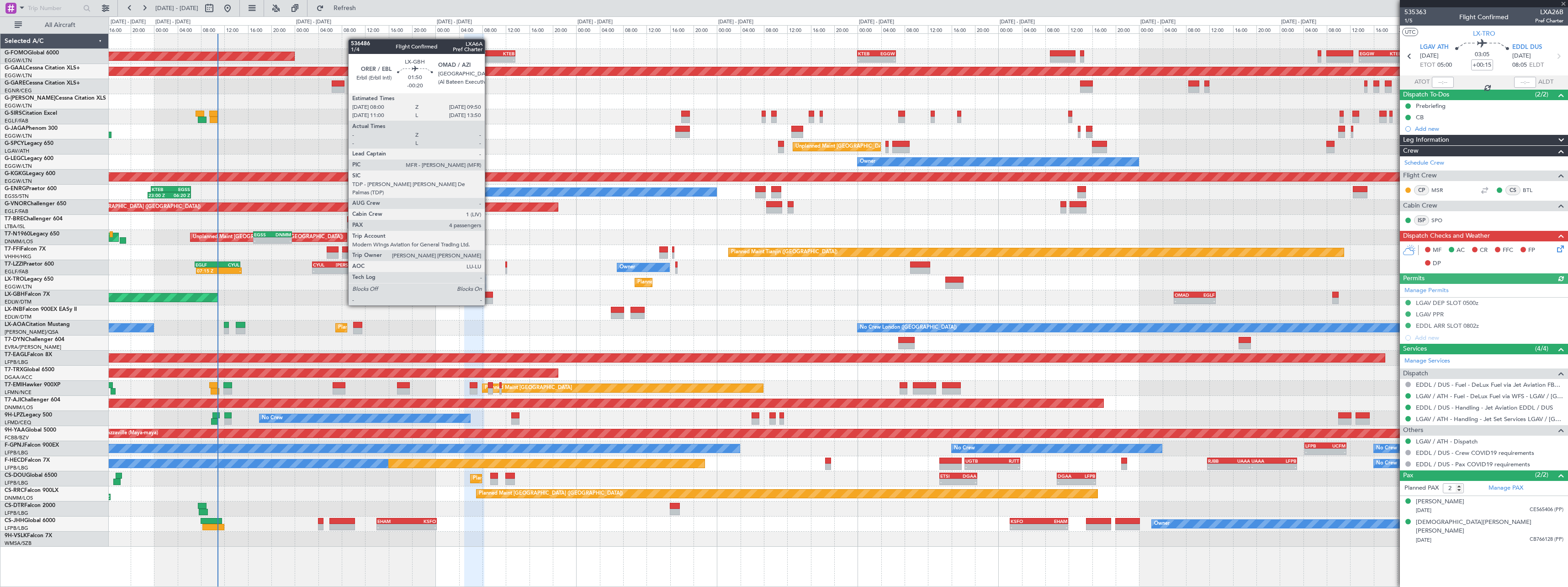
click at [489, 297] on div at bounding box center [487, 294] width 11 height 7
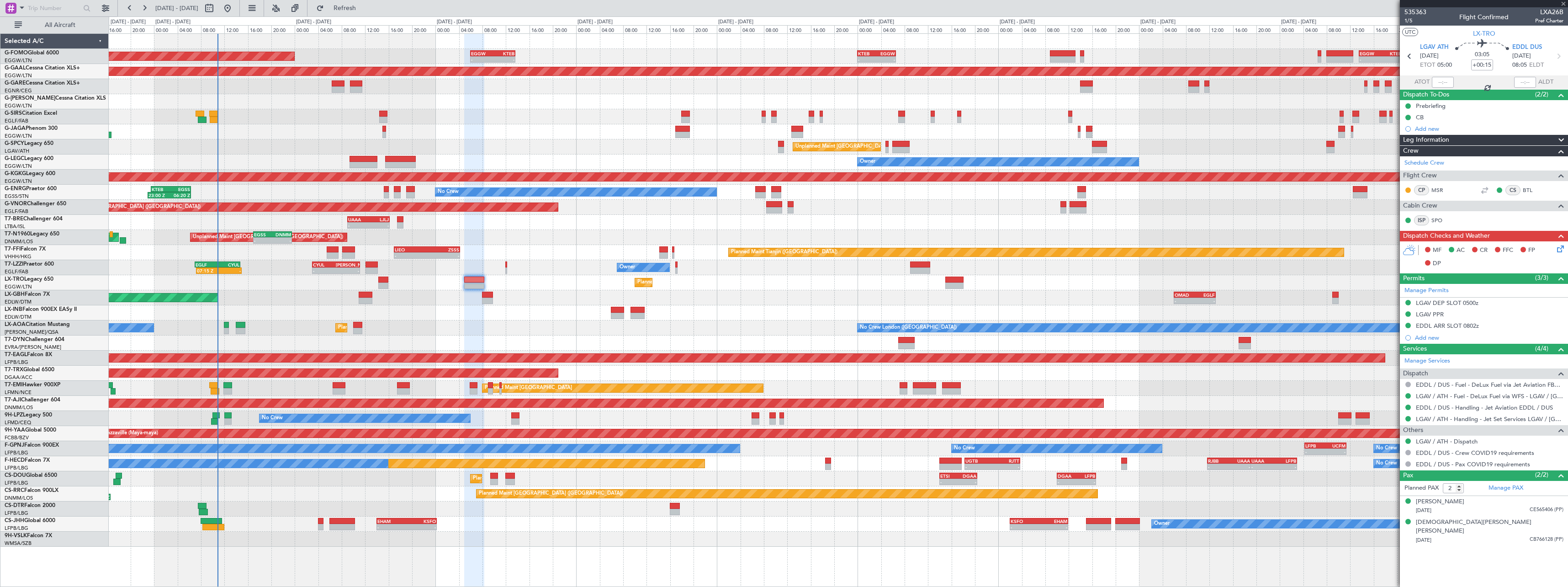
type input "-00:20"
type input "4"
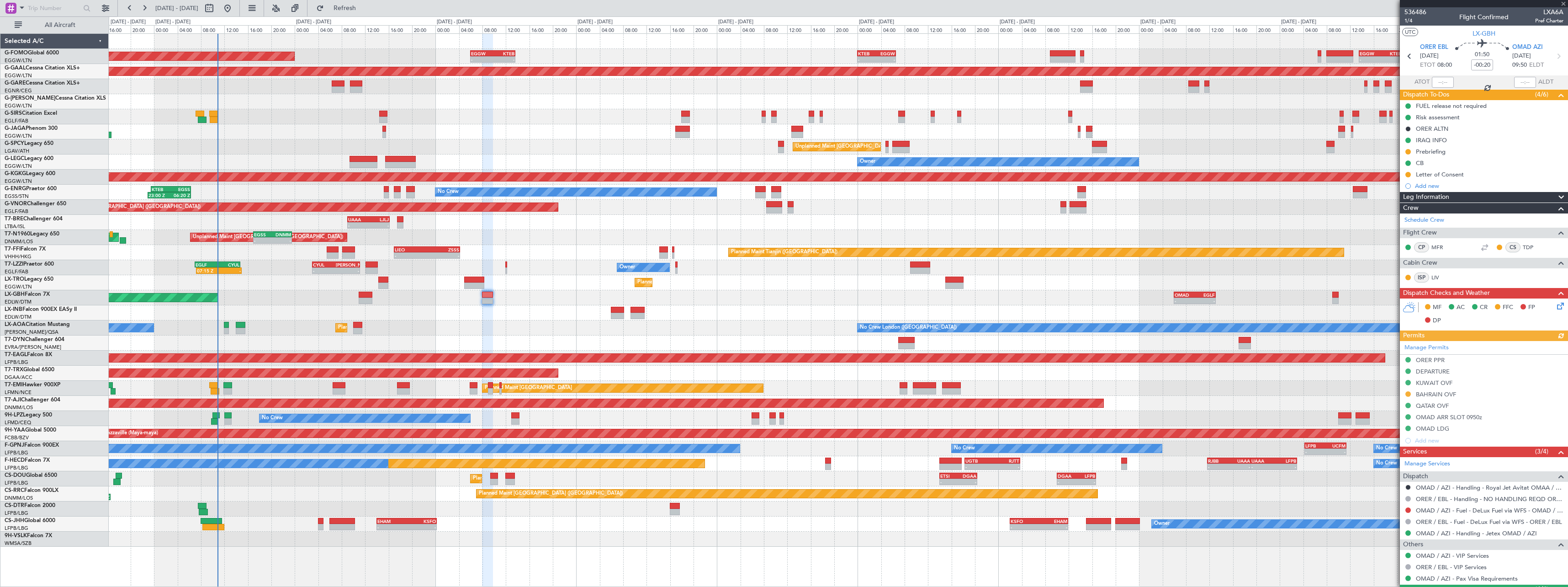
click at [507, 266] on div "Owner 07:15 Z - EGLF 07:00 Z CYUL 14:45 Z - - CYUL 03:00 Z [PERSON_NAME] 11:10 Z" at bounding box center [838, 268] width 1459 height 15
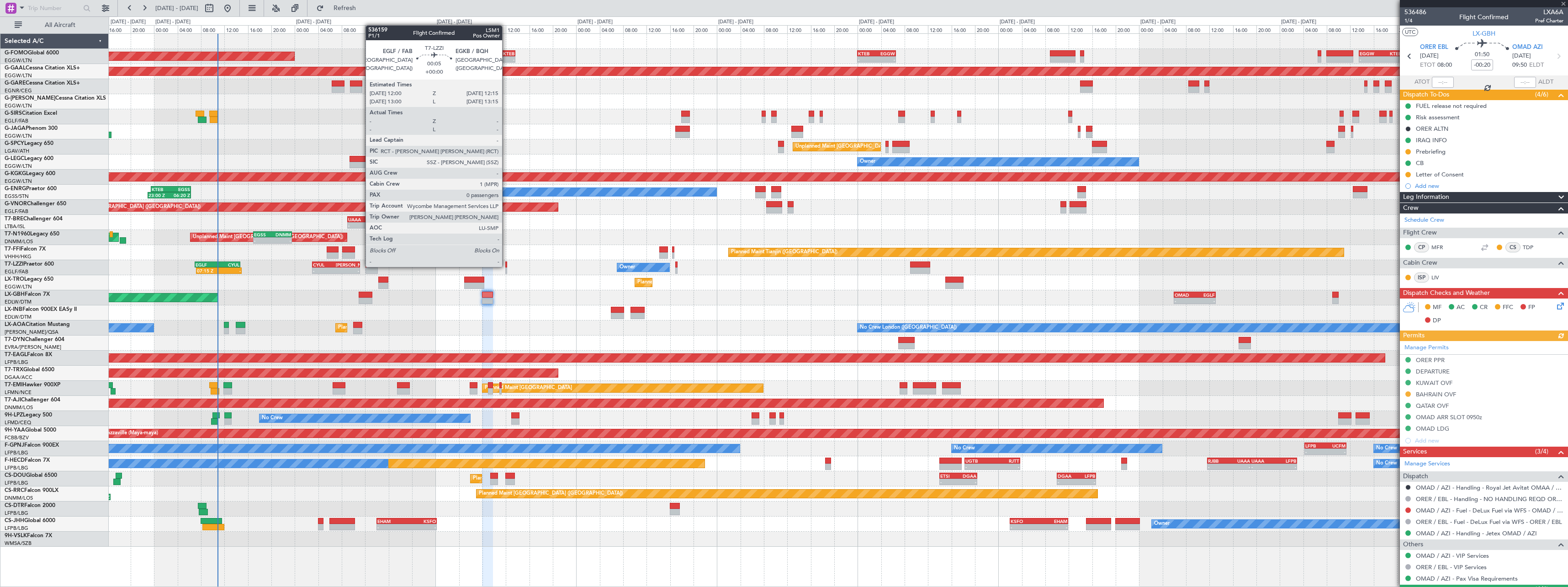
click at [506, 266] on div at bounding box center [506, 265] width 1 height 7
click at [506, 268] on div at bounding box center [506, 271] width 1 height 7
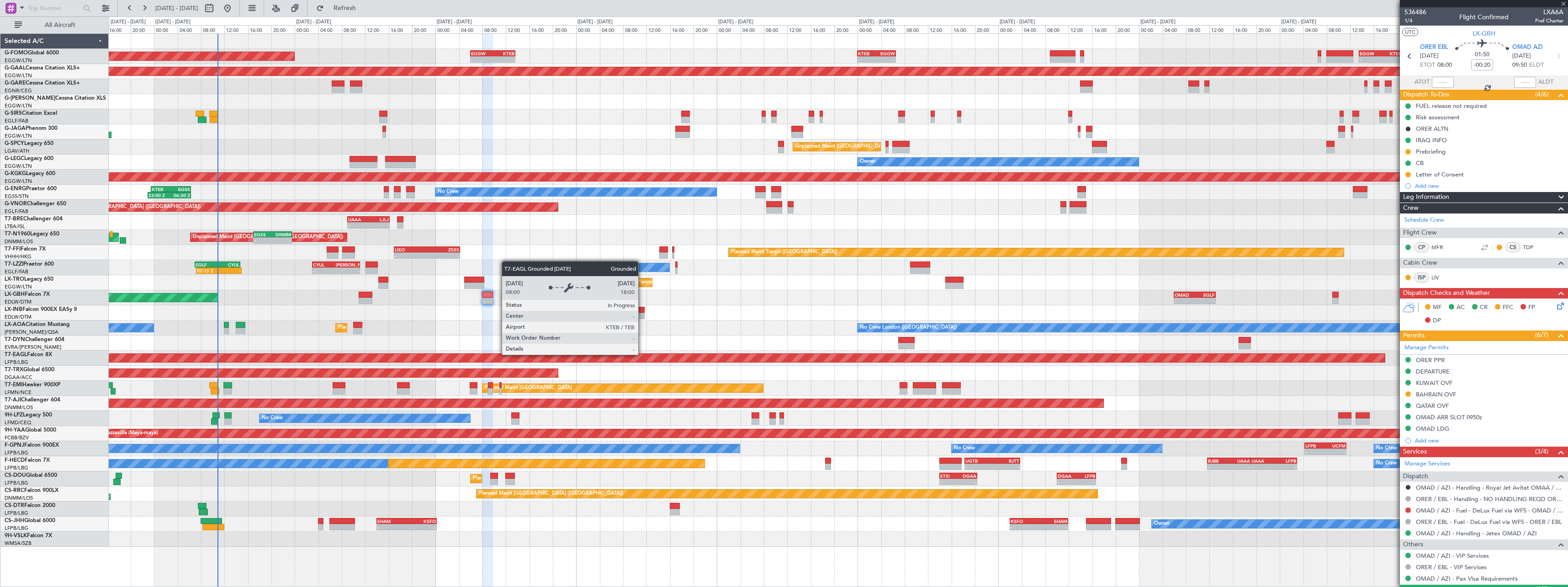
type input "0"
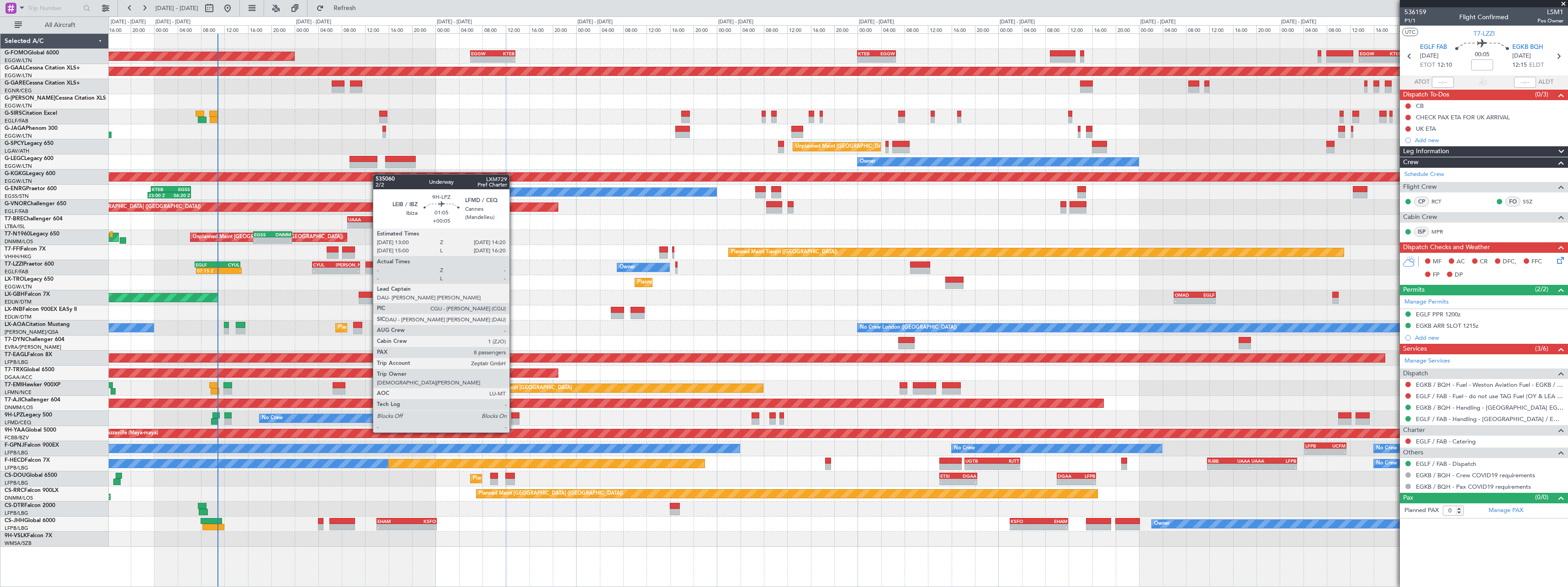
click at [514, 415] on div at bounding box center [515, 415] width 8 height 7
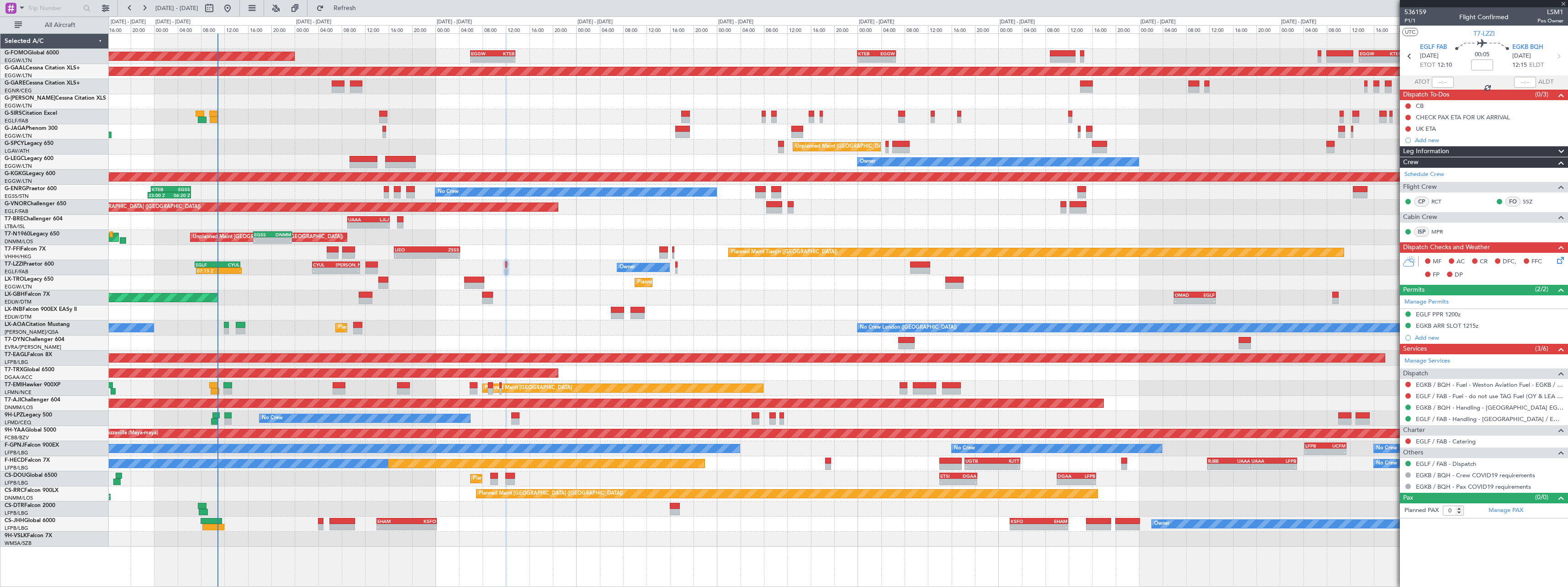
type input "+00:05"
type input "8"
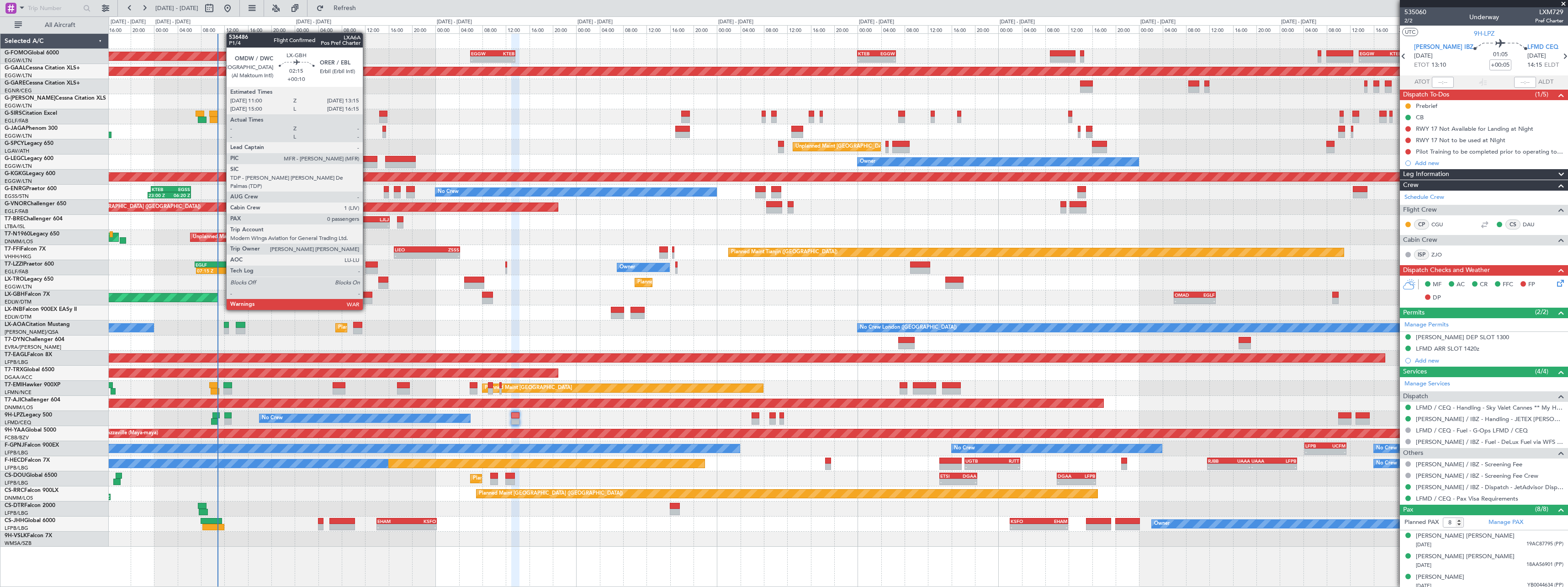
click at [367, 301] on div at bounding box center [366, 301] width 13 height 7
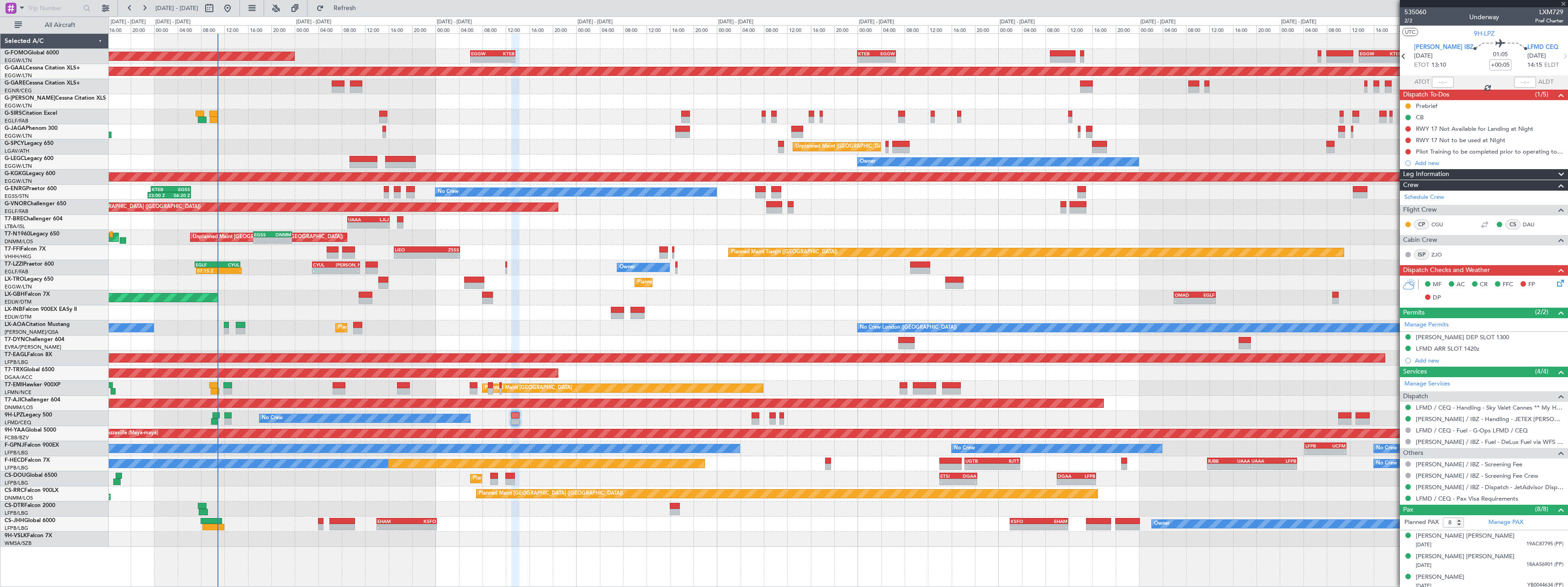
type input "+00:10"
type input "0"
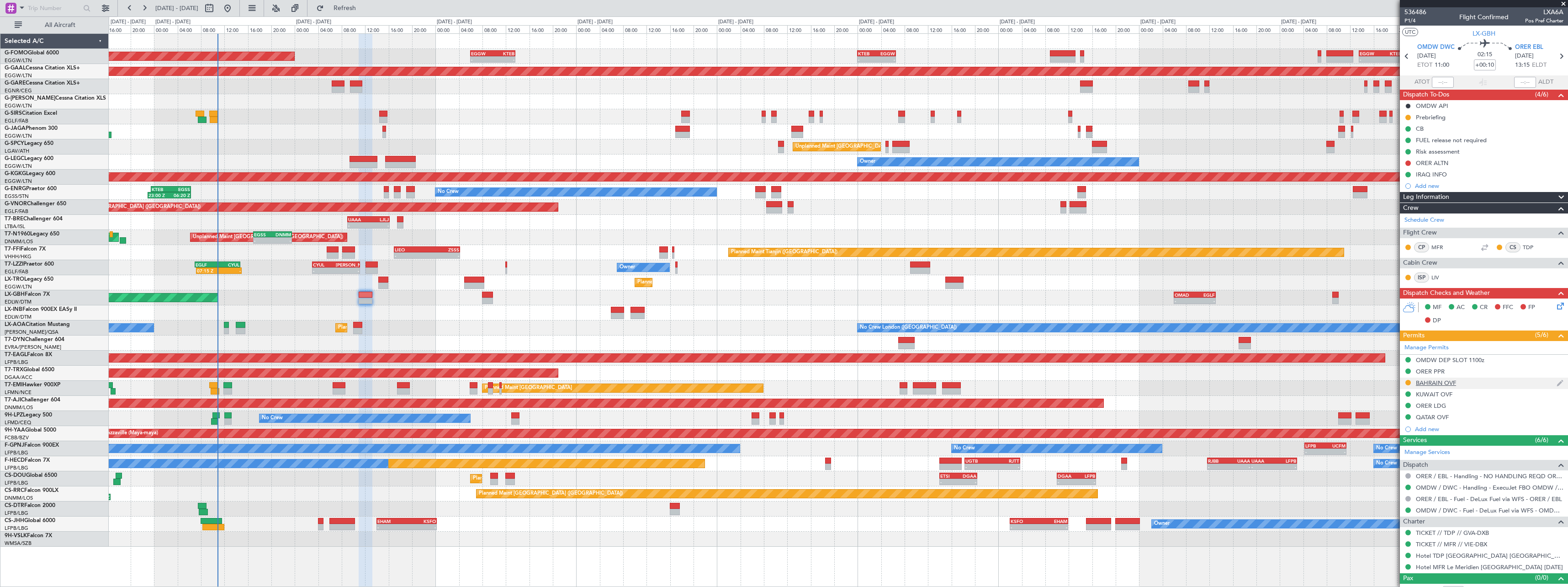
click at [1449, 381] on div "BAHRAIN OVF" at bounding box center [1436, 383] width 41 height 8
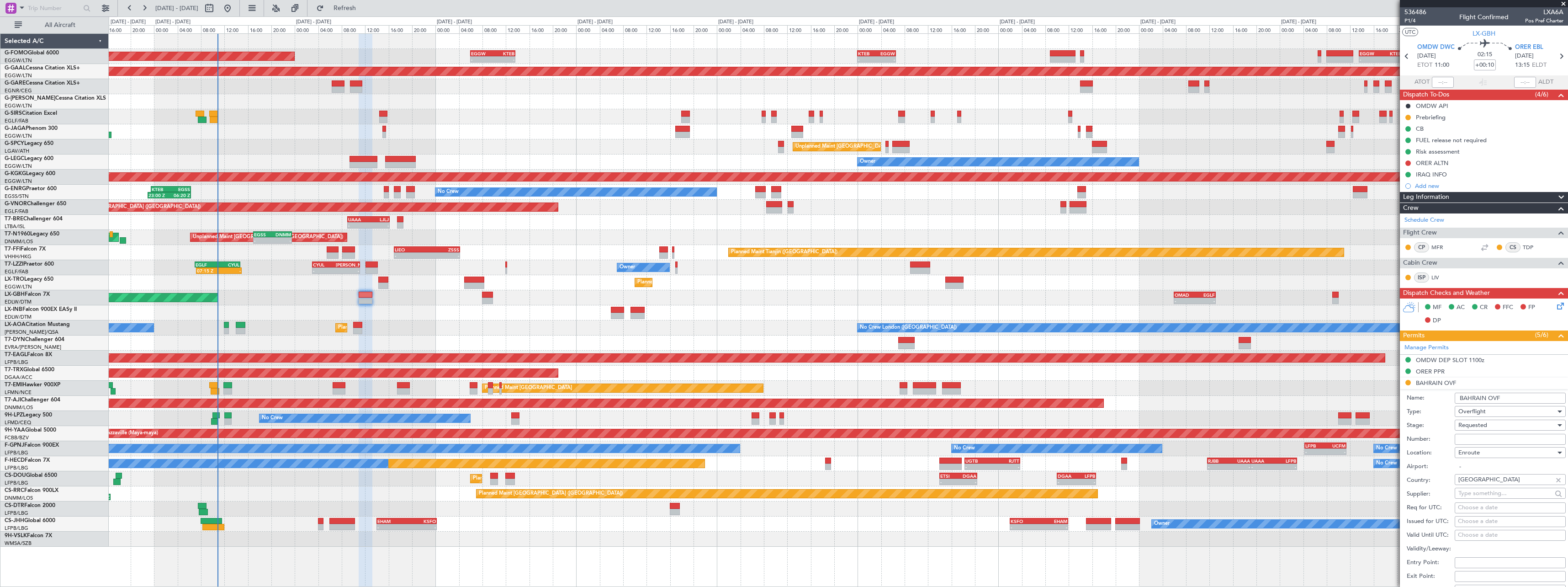
click at [1496, 440] on input "Number:" at bounding box center [1510, 439] width 111 height 11
paste input "AT/P/25-09/ON/000287"
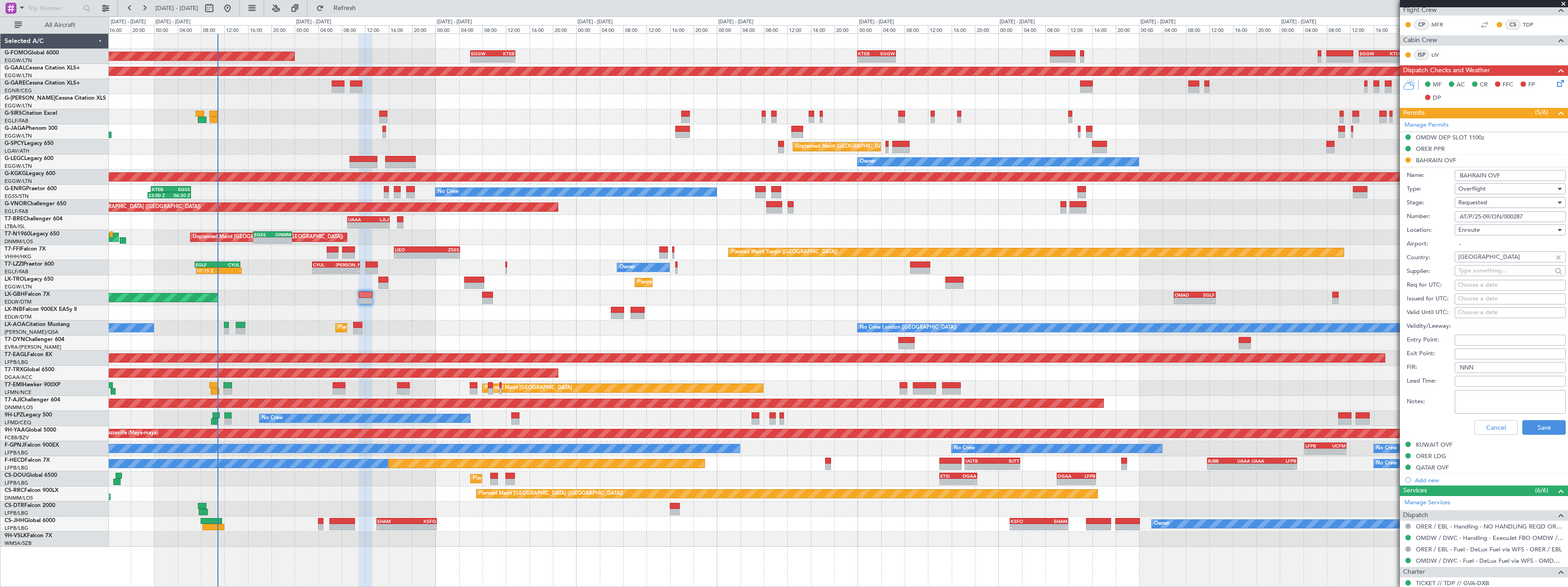
scroll to position [229, 0]
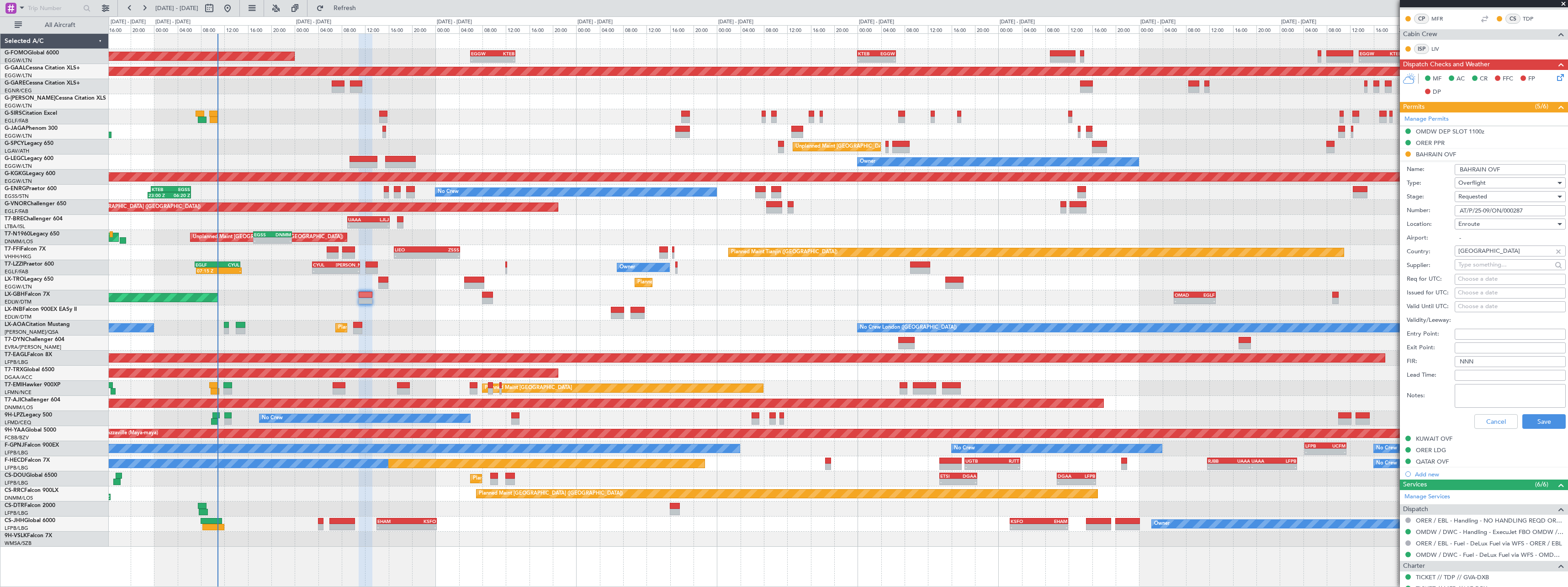
type input "AT/P/25-09/ON/000287"
click at [1490, 197] on div "Requested" at bounding box center [1508, 196] width 97 height 14
click at [1496, 265] on span "Received OK" at bounding box center [1507, 265] width 96 height 14
click at [1531, 418] on button "Save" at bounding box center [1544, 422] width 43 height 15
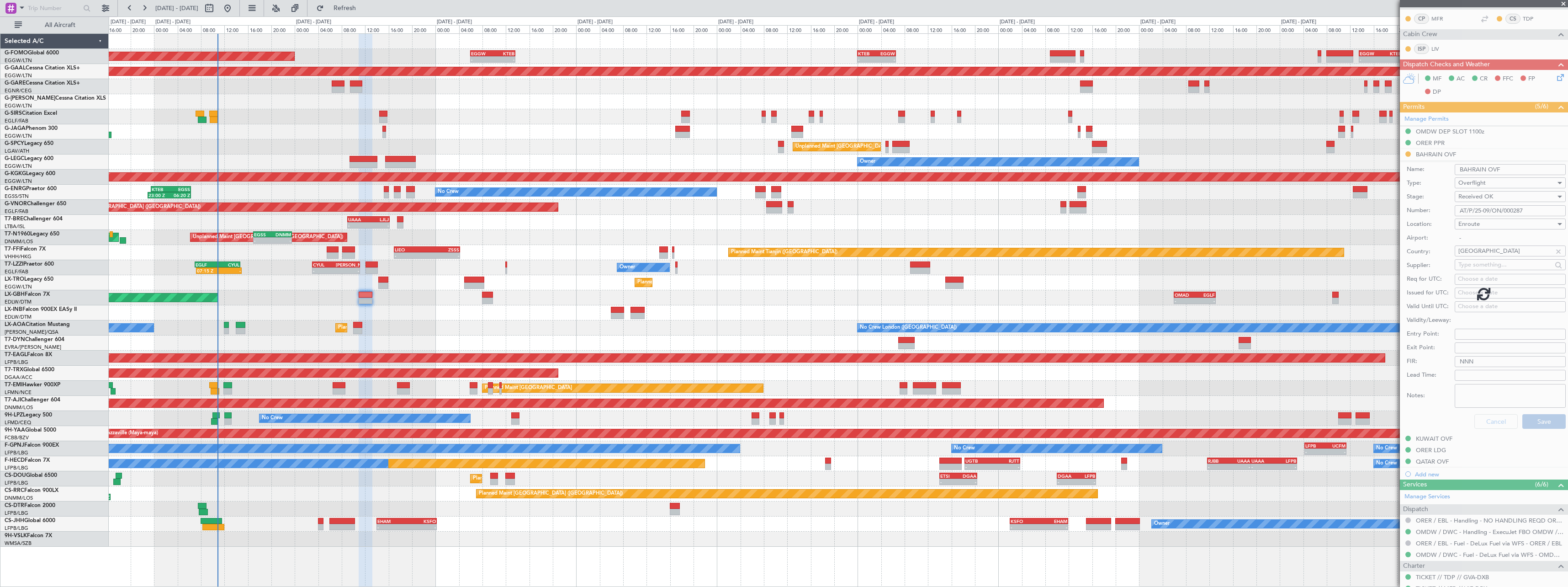
scroll to position [11, 0]
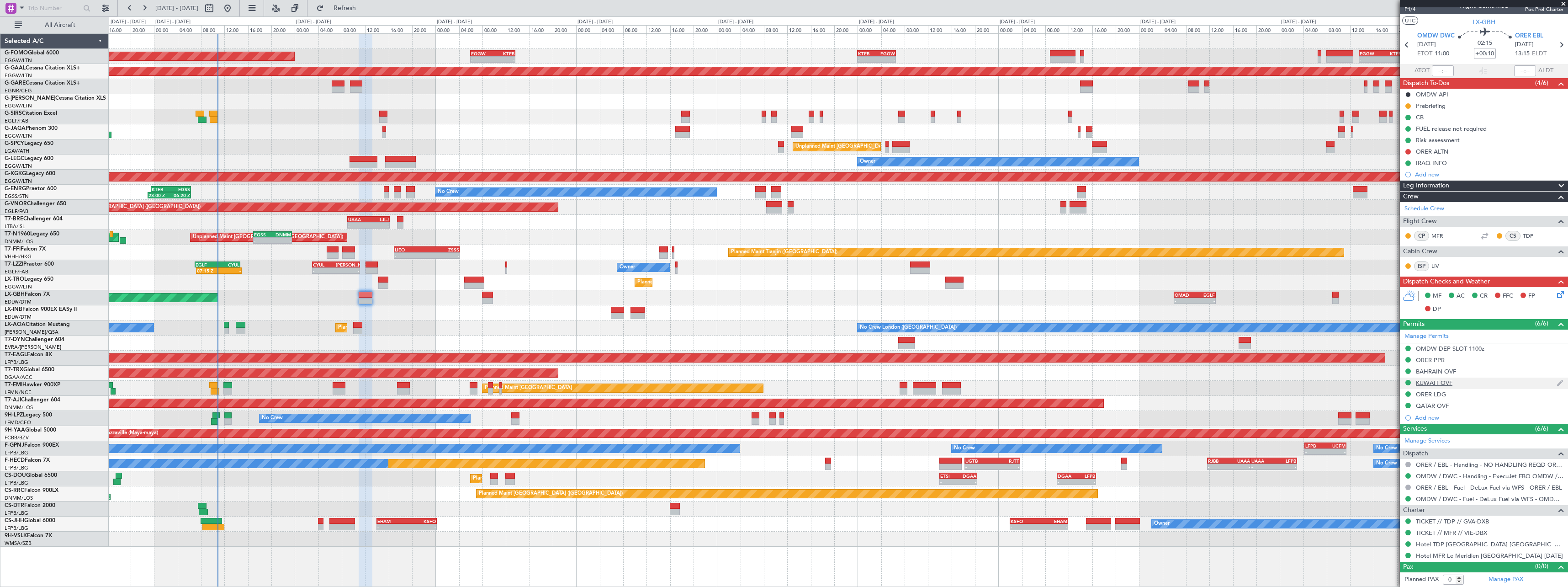
click at [1443, 383] on div "KUWAIT OVF" at bounding box center [1435, 383] width 37 height 8
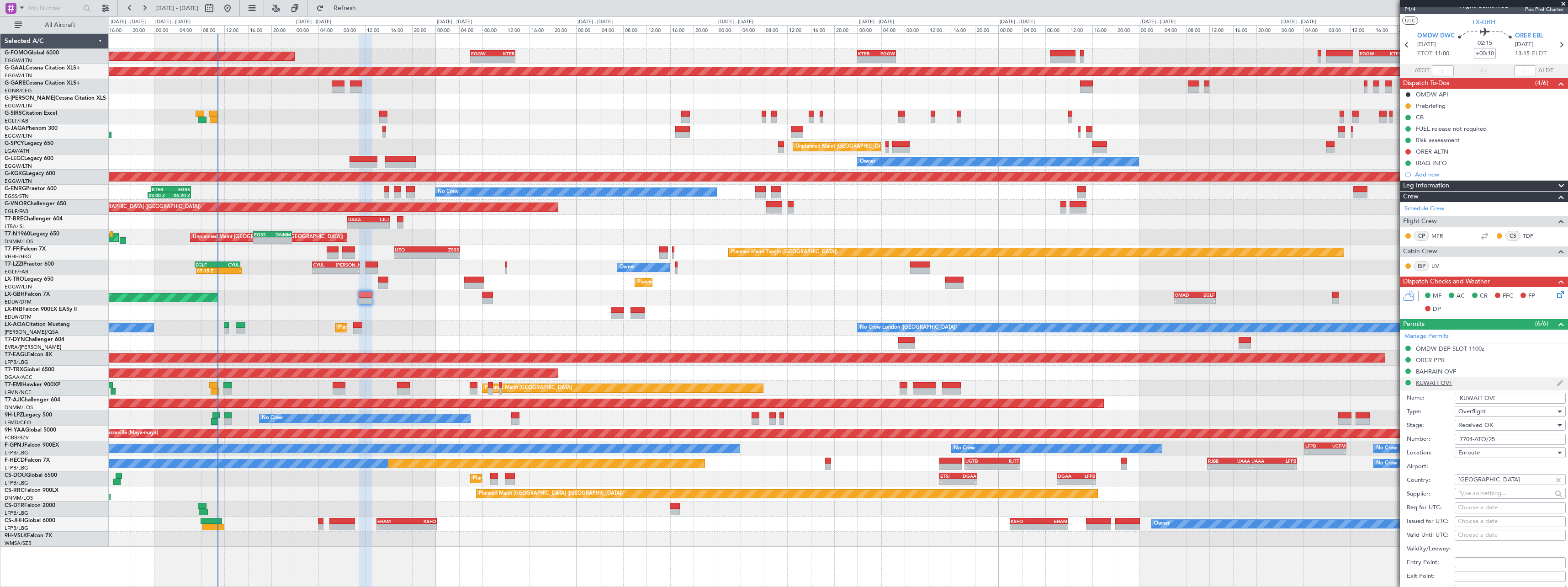
scroll to position [229, 0]
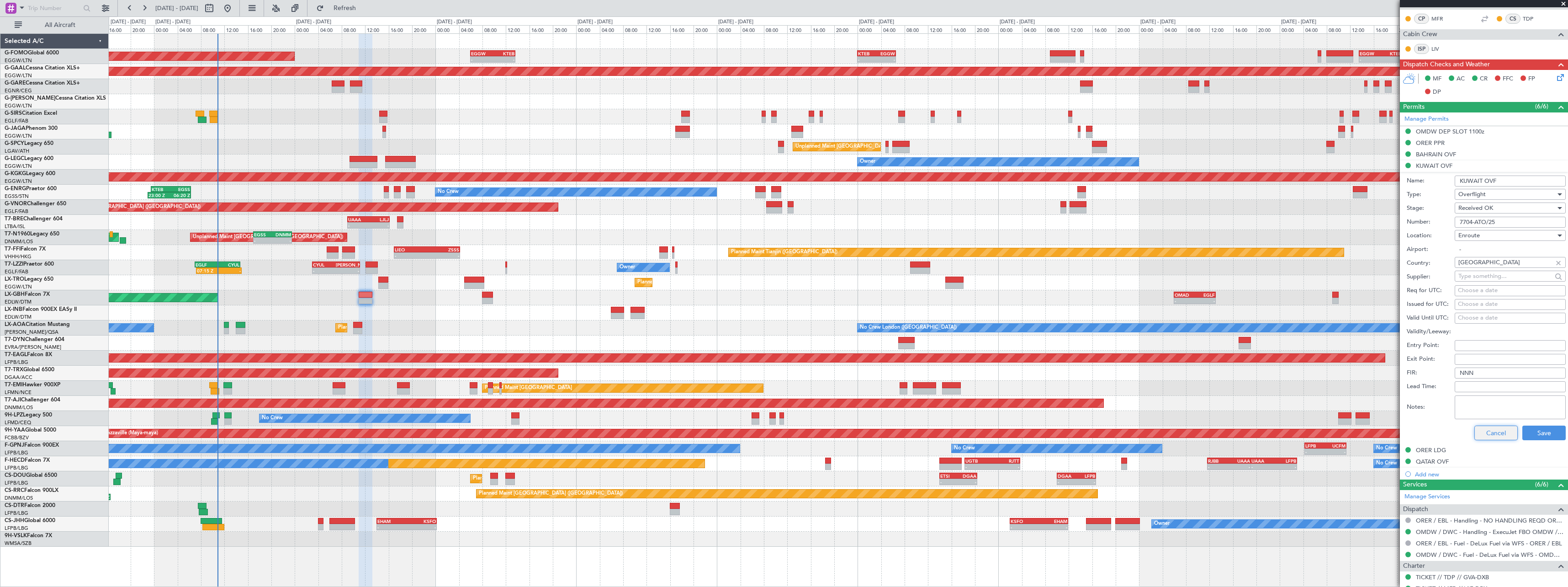
click at [1491, 436] on button "Cancel" at bounding box center [1496, 433] width 43 height 15
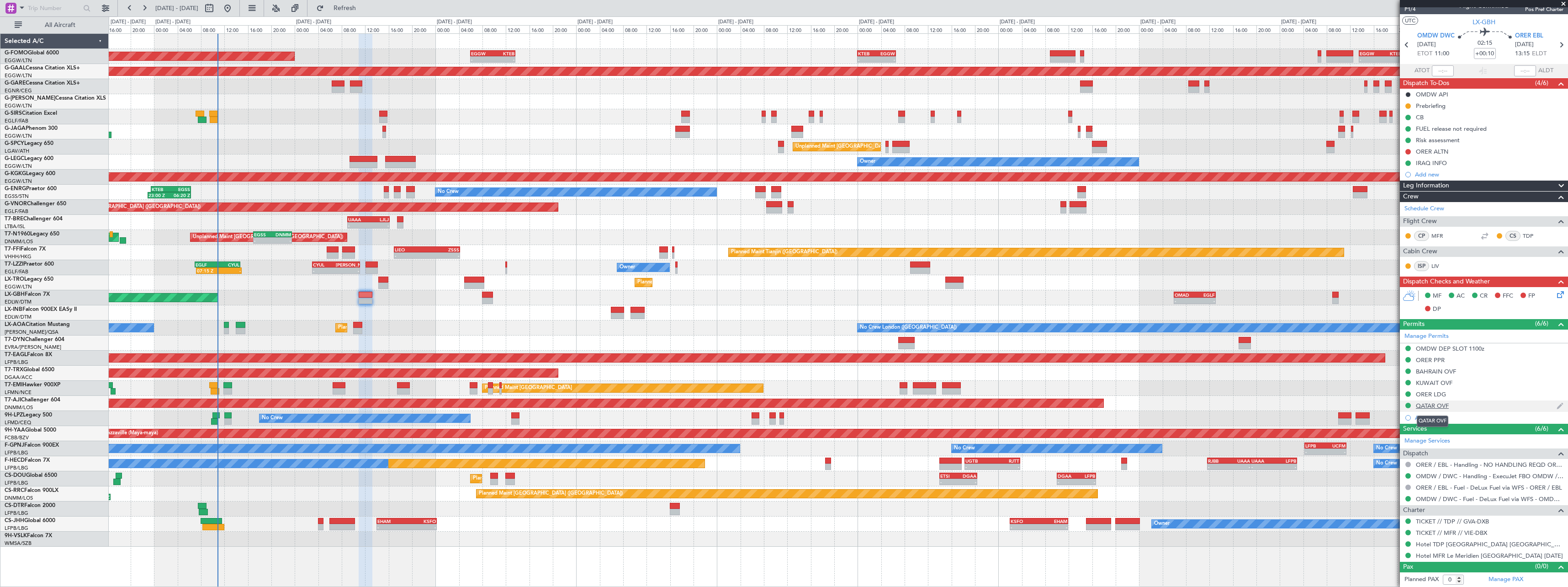
click at [1435, 406] on div "QATAR OVF" at bounding box center [1432, 406] width 33 height 8
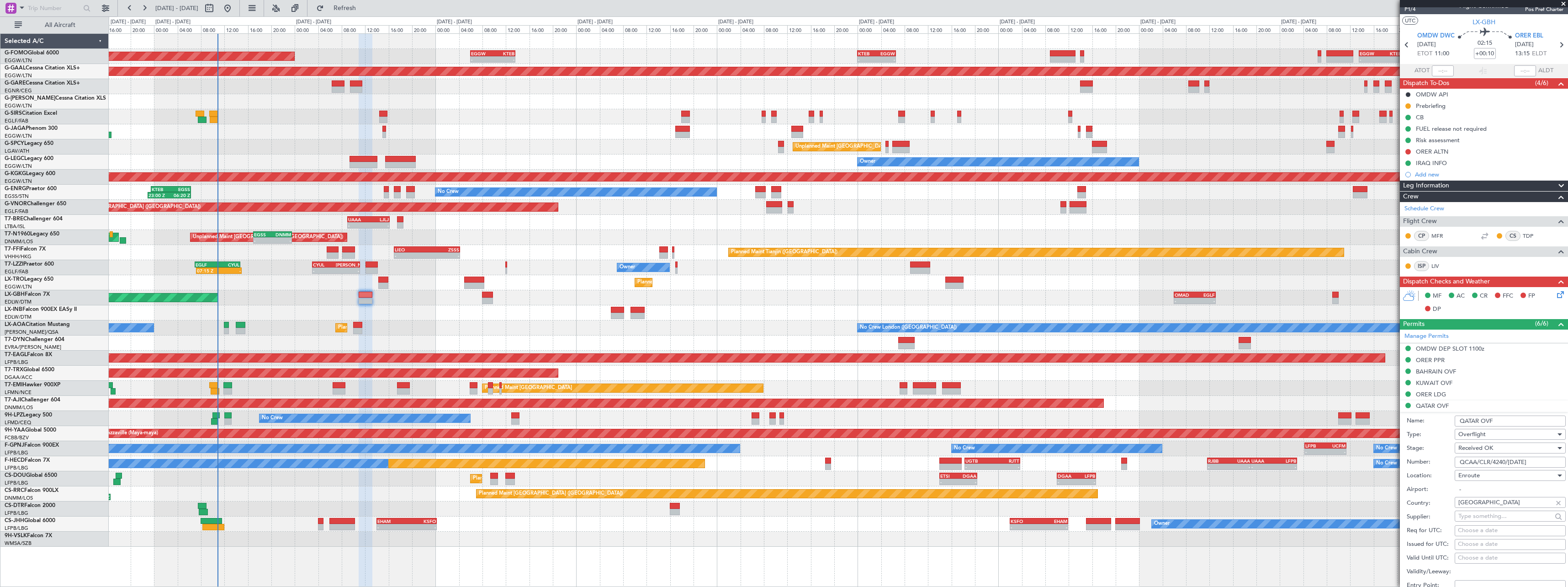
scroll to position [229, 0]
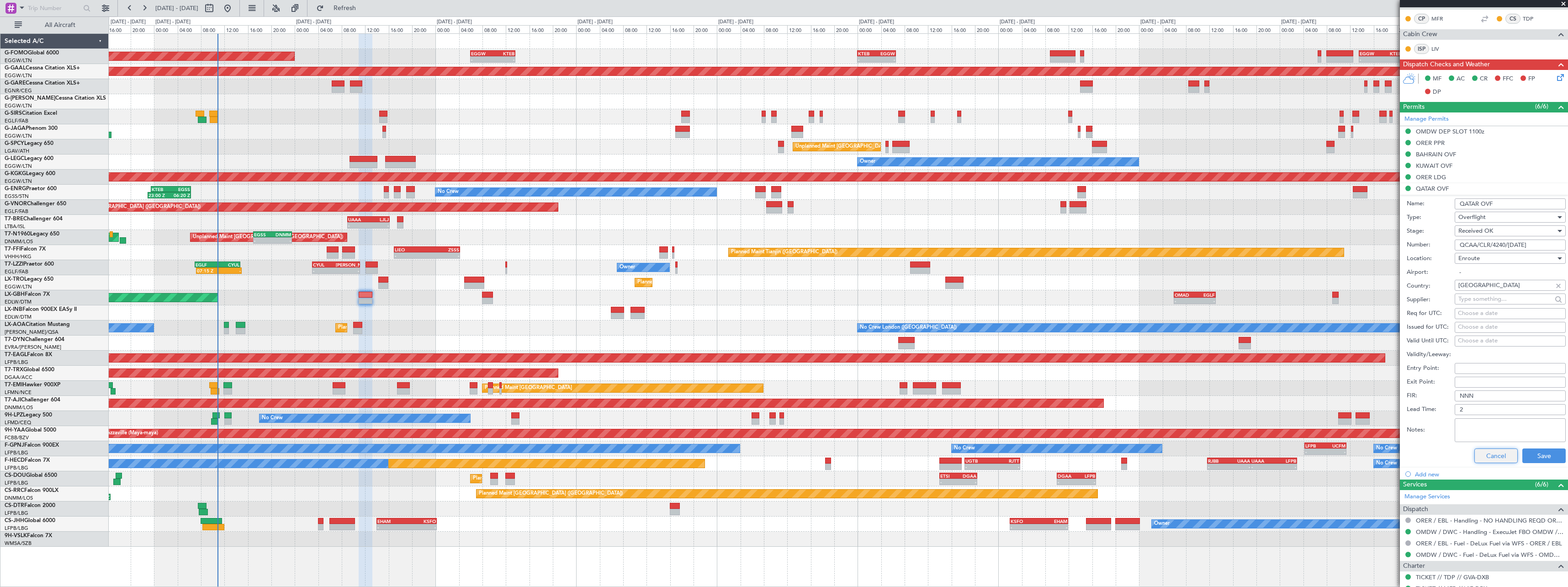
click at [1490, 458] on button "Cancel" at bounding box center [1496, 456] width 43 height 15
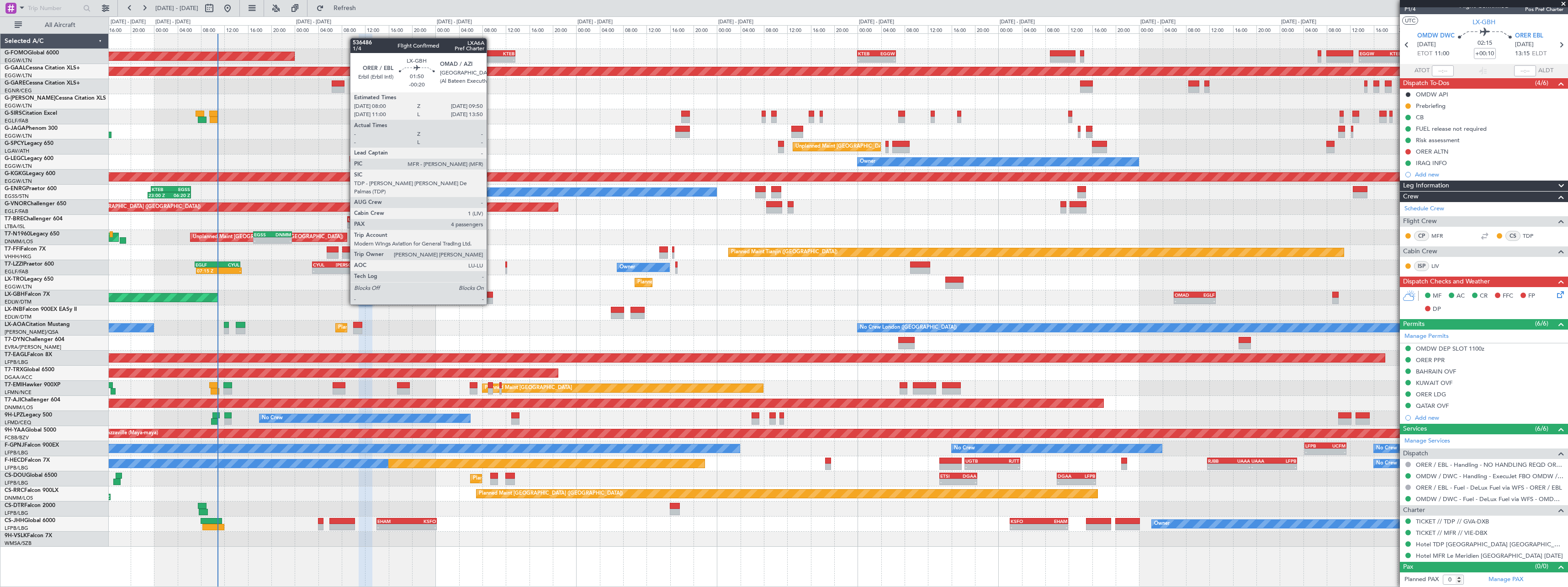
click at [491, 296] on div at bounding box center [487, 294] width 11 height 7
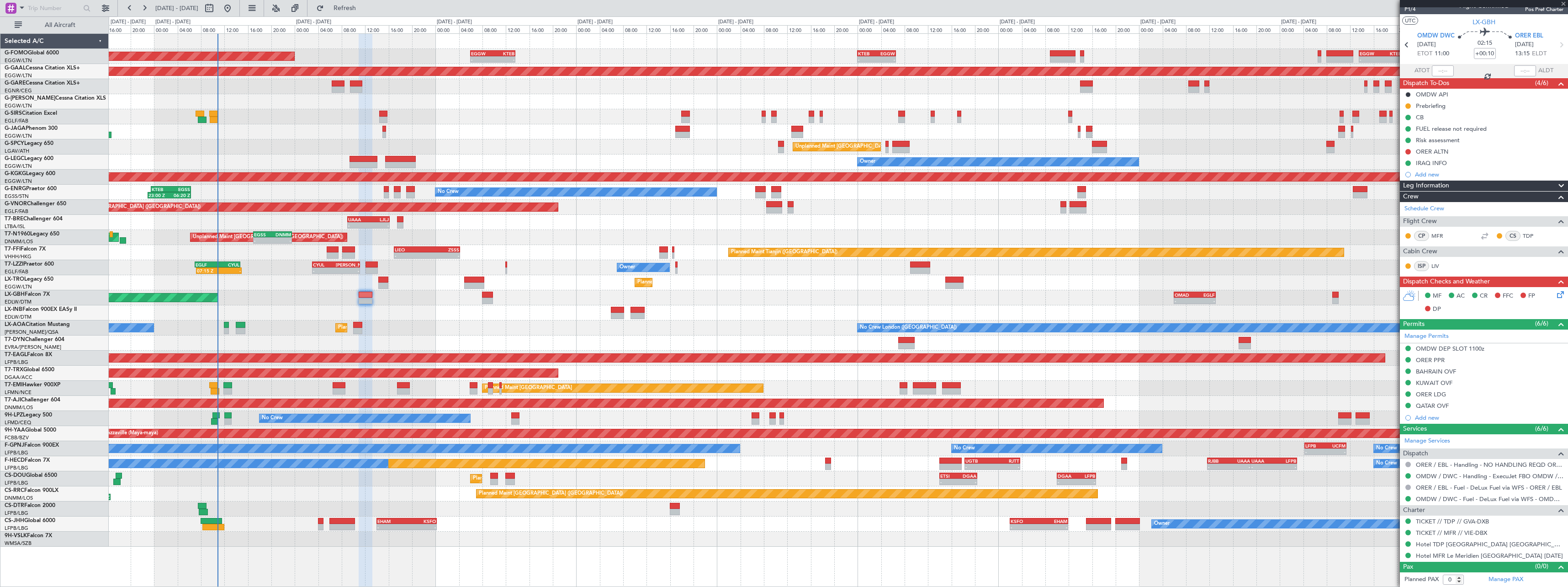
type input "-00:20"
type input "4"
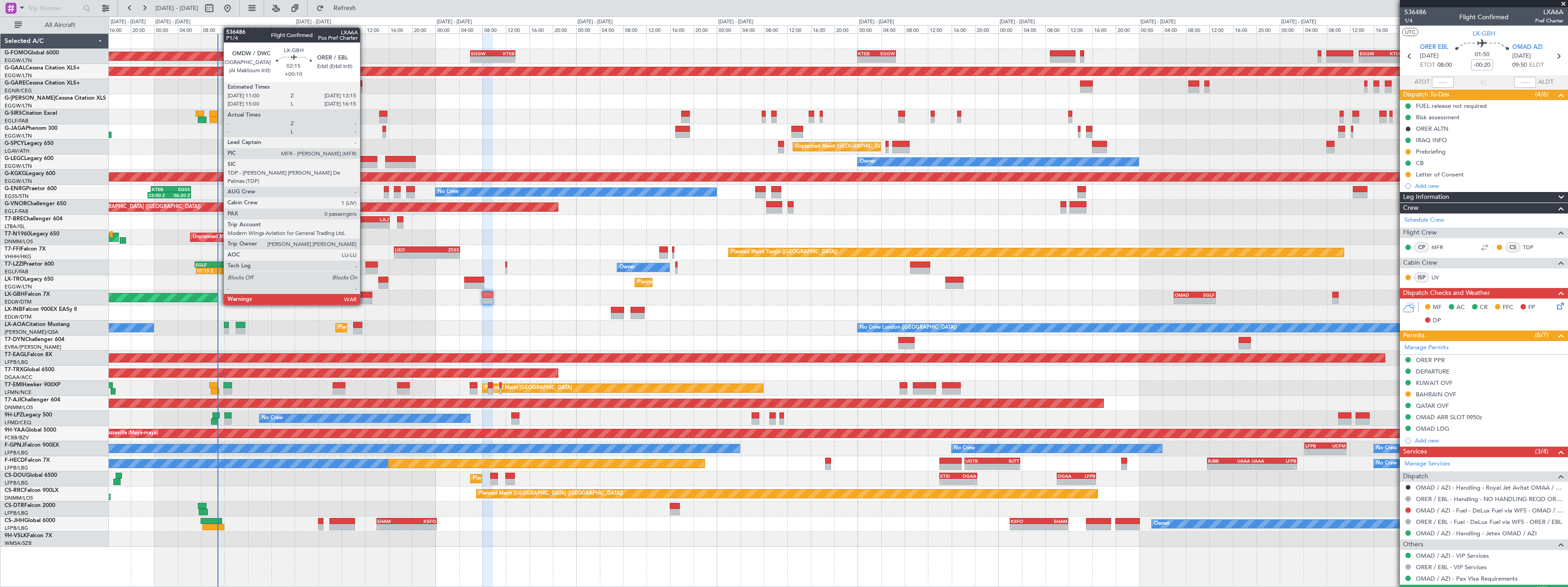
click at [364, 296] on div at bounding box center [366, 294] width 13 height 7
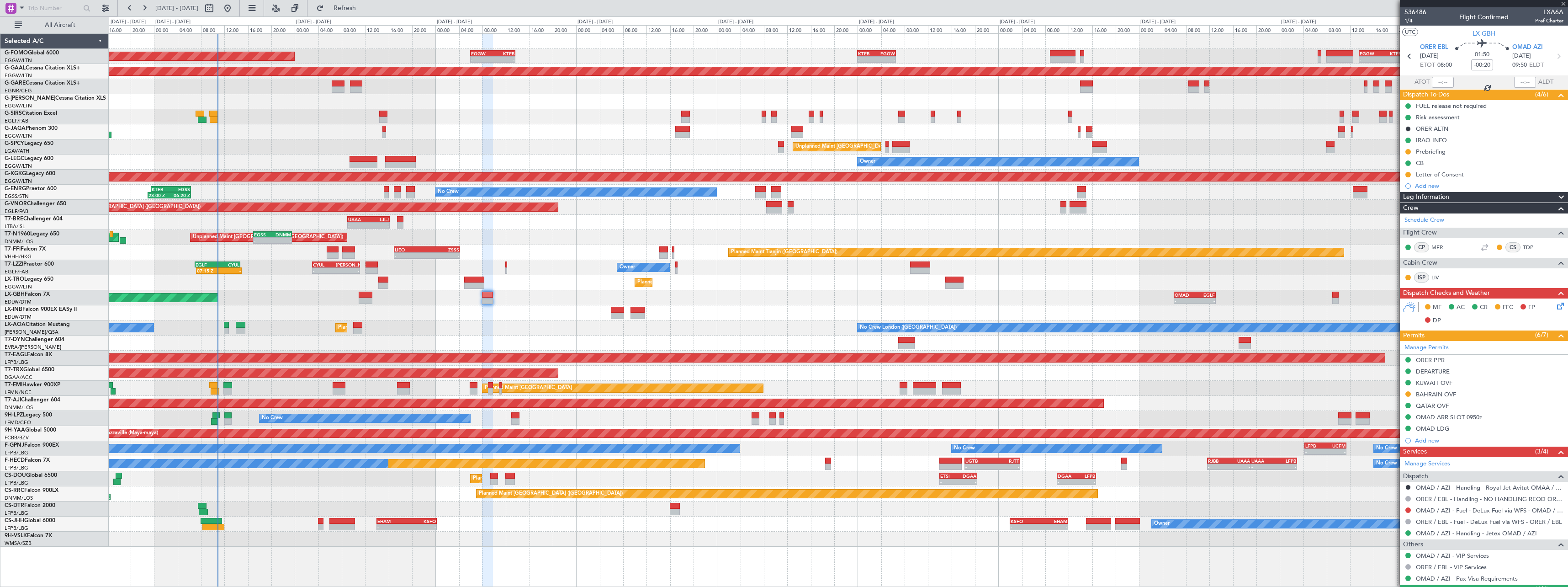
type input "+00:10"
type input "0"
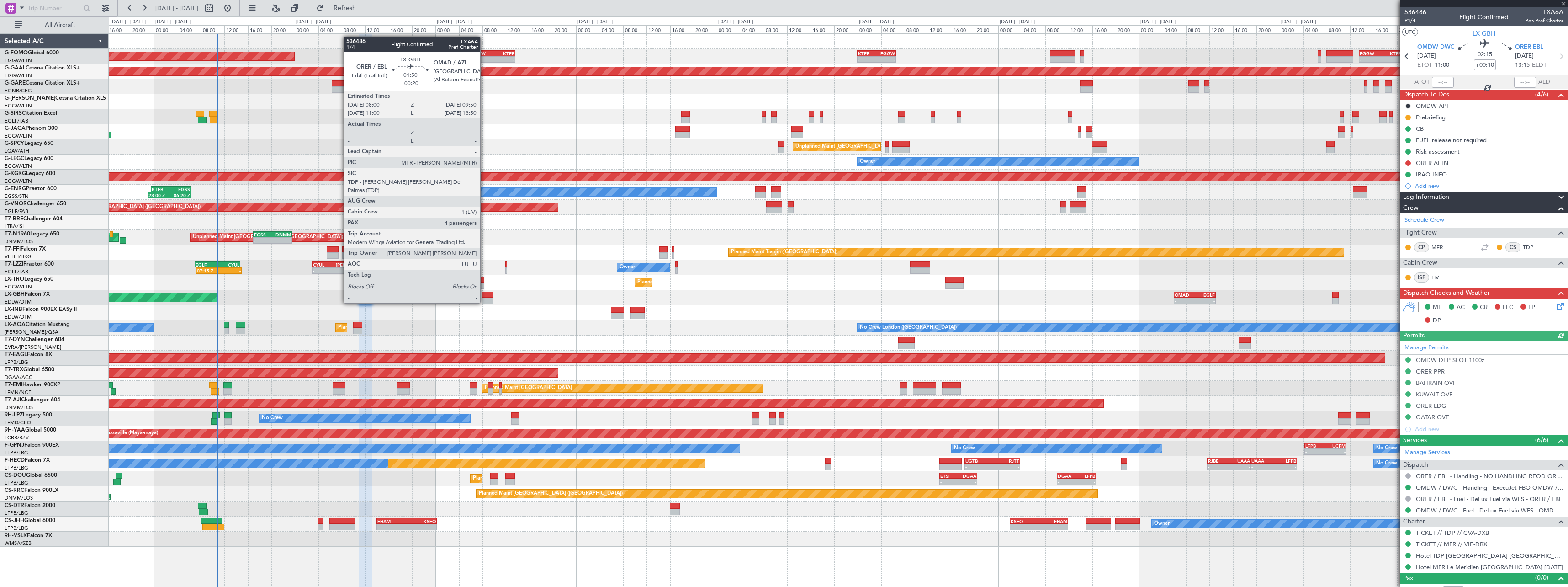
click at [484, 294] on div at bounding box center [487, 294] width 11 height 7
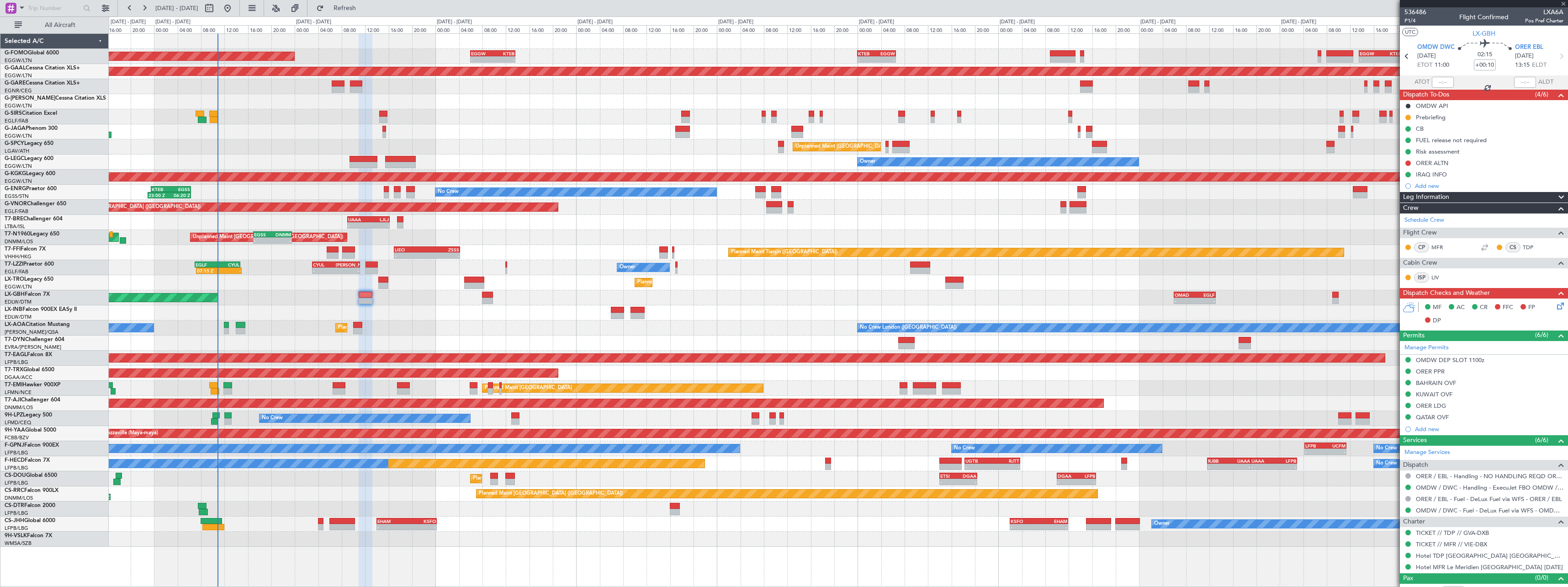
type input "-00:20"
type input "4"
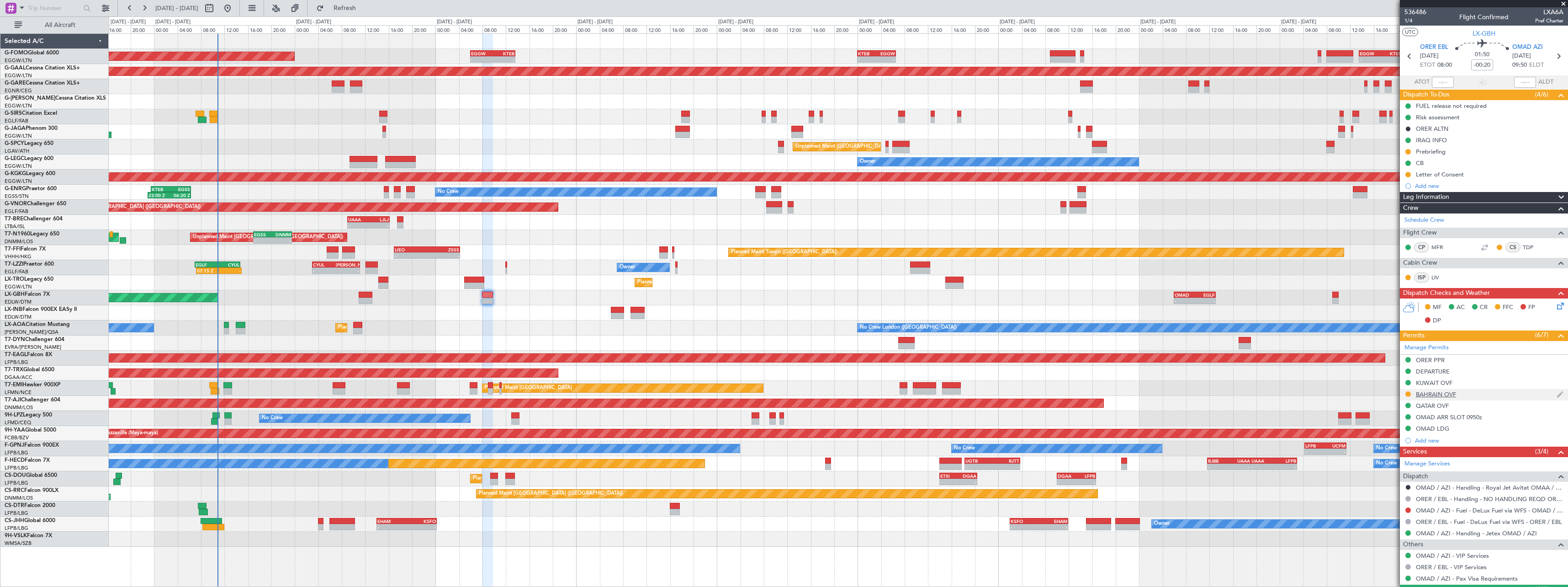
click at [1449, 398] on div "BAHRAIN OVF" at bounding box center [1484, 394] width 168 height 11
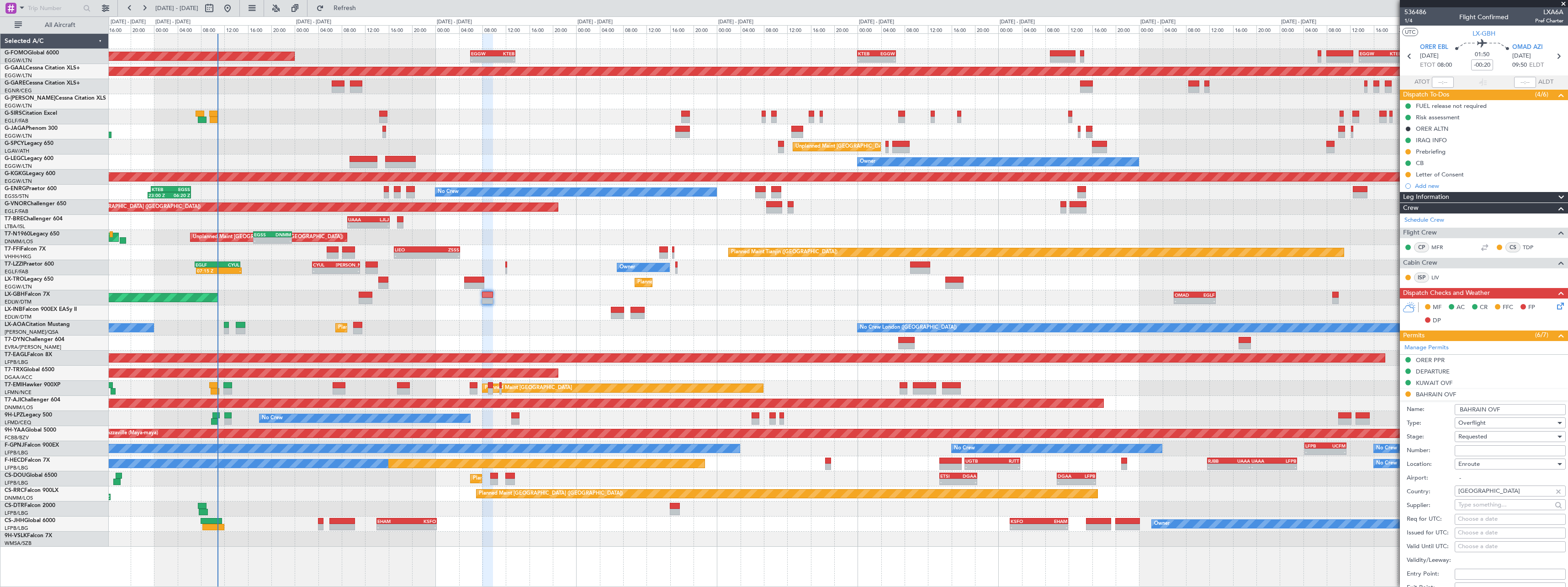
click at [1492, 447] on input "Number:" at bounding box center [1510, 451] width 111 height 11
paste input "AT/P/25-09/ON/000287"
type input "AT/P/25-09/ON/000287"
click at [1496, 434] on div "Requested" at bounding box center [1508, 437] width 97 height 14
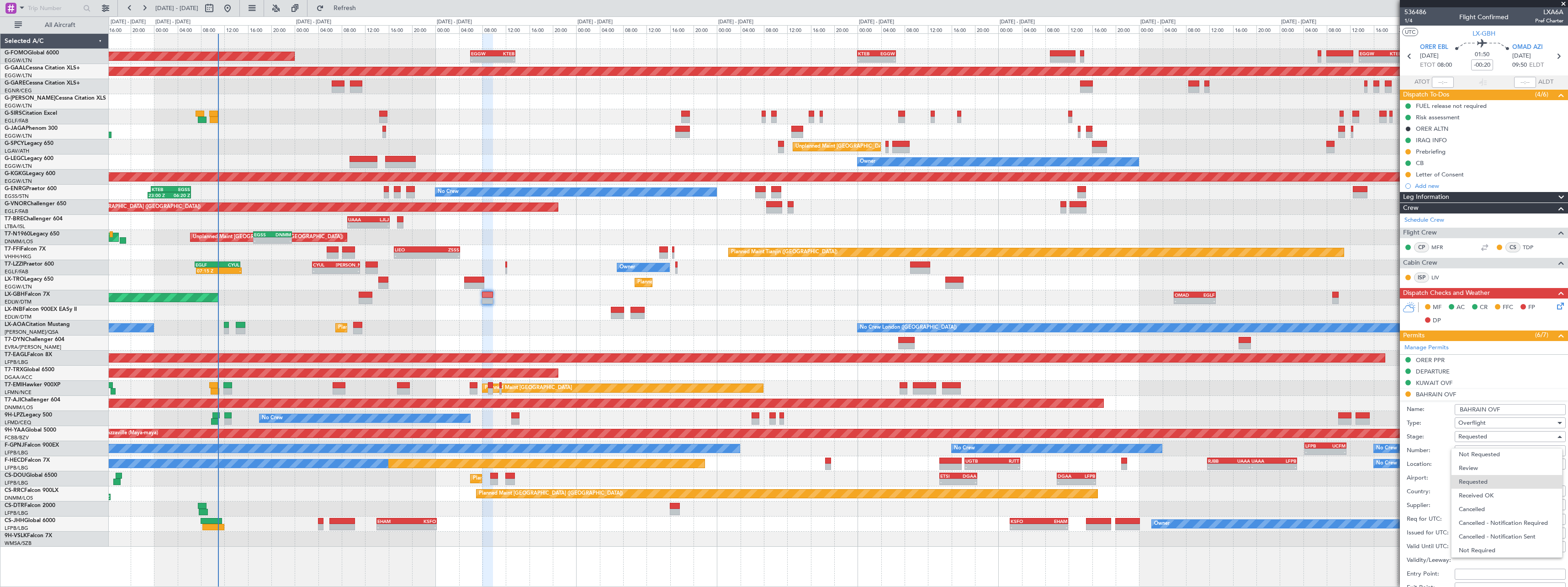
click at [1429, 454] on div at bounding box center [784, 294] width 1568 height 587
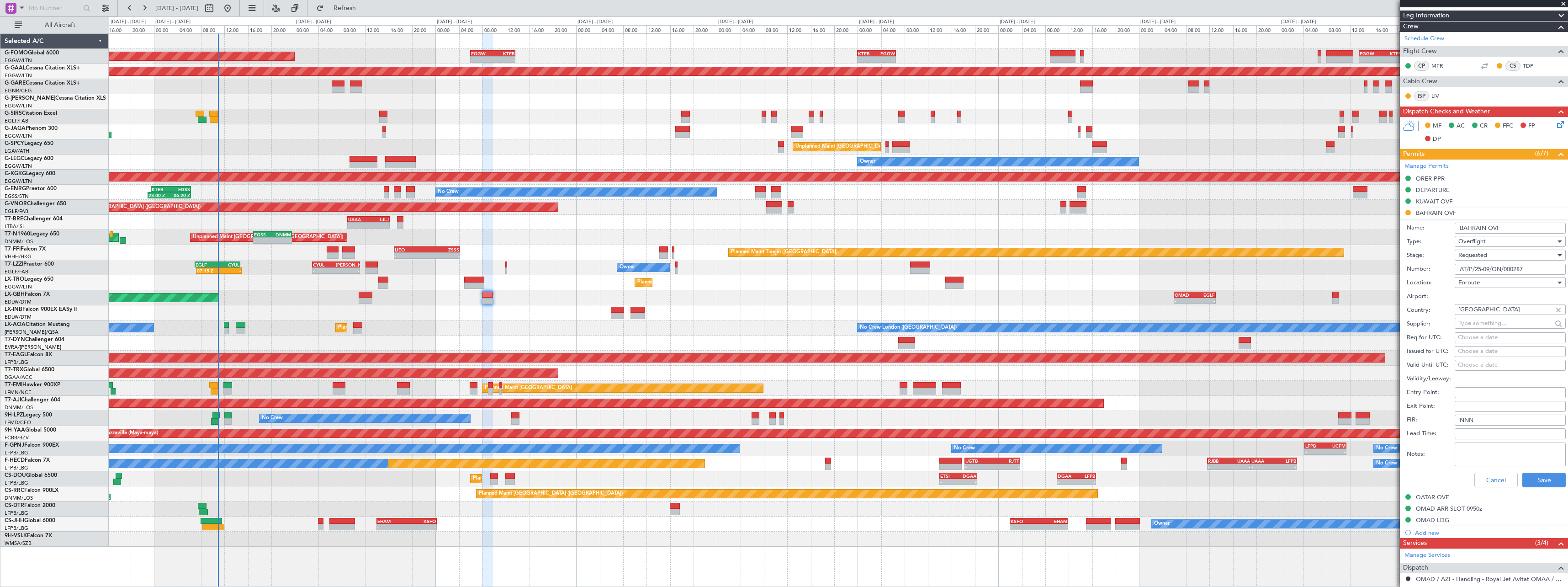
scroll to position [183, 0]
click at [1497, 249] on div "Requested" at bounding box center [1508, 254] width 97 height 14
click at [1490, 324] on span "Received OK" at bounding box center [1507, 323] width 96 height 14
click at [1543, 483] on button "Save" at bounding box center [1544, 479] width 43 height 15
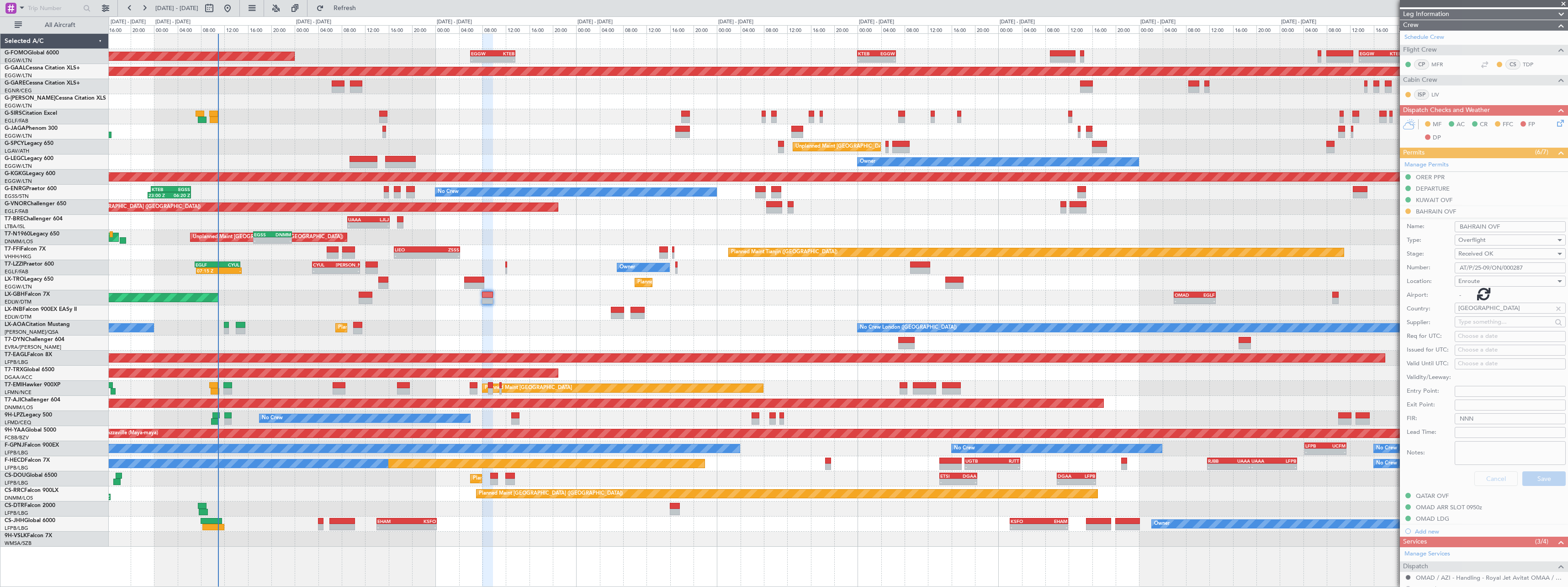
scroll to position [105, 0]
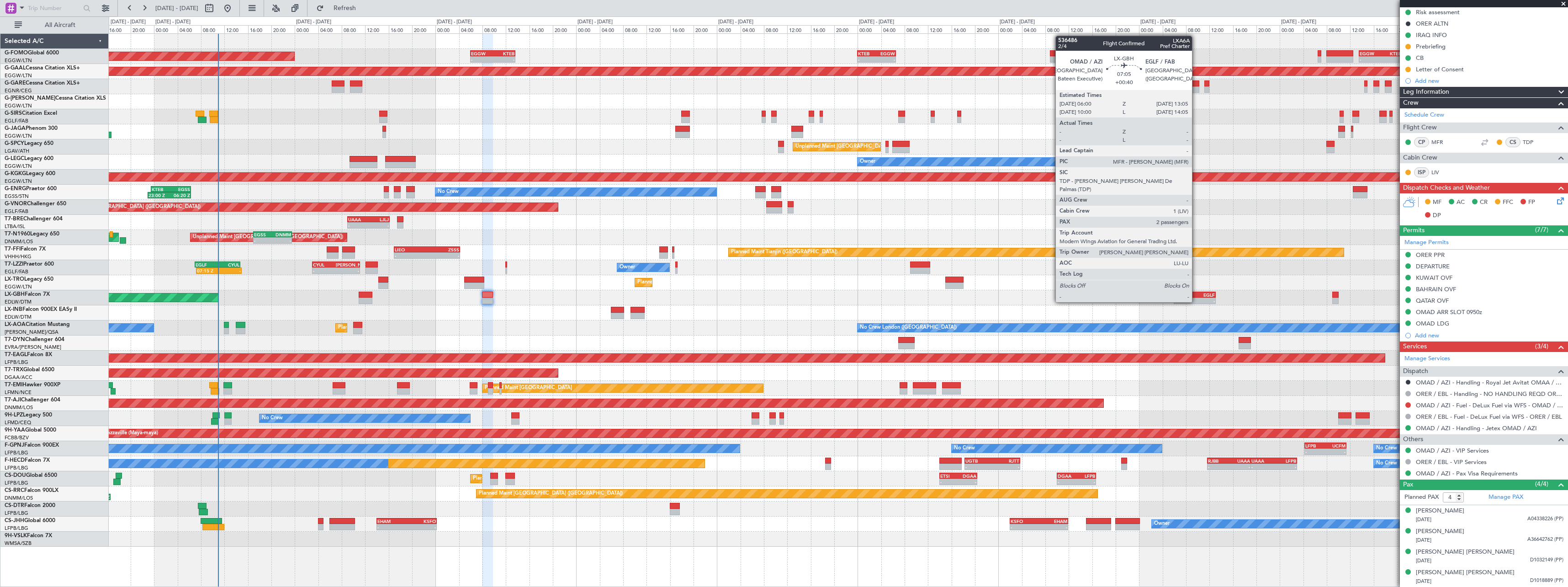
click at [1196, 294] on div "EGLF" at bounding box center [1205, 294] width 20 height 5
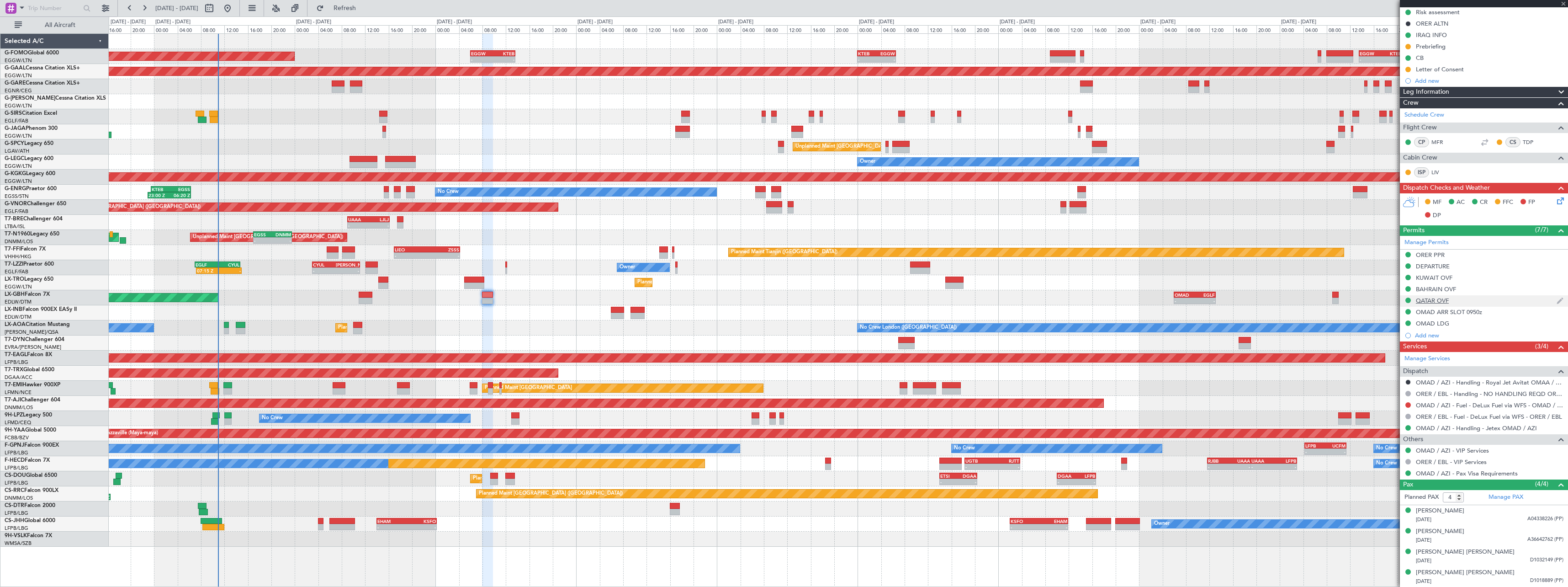
type input "+00:40"
type input "2"
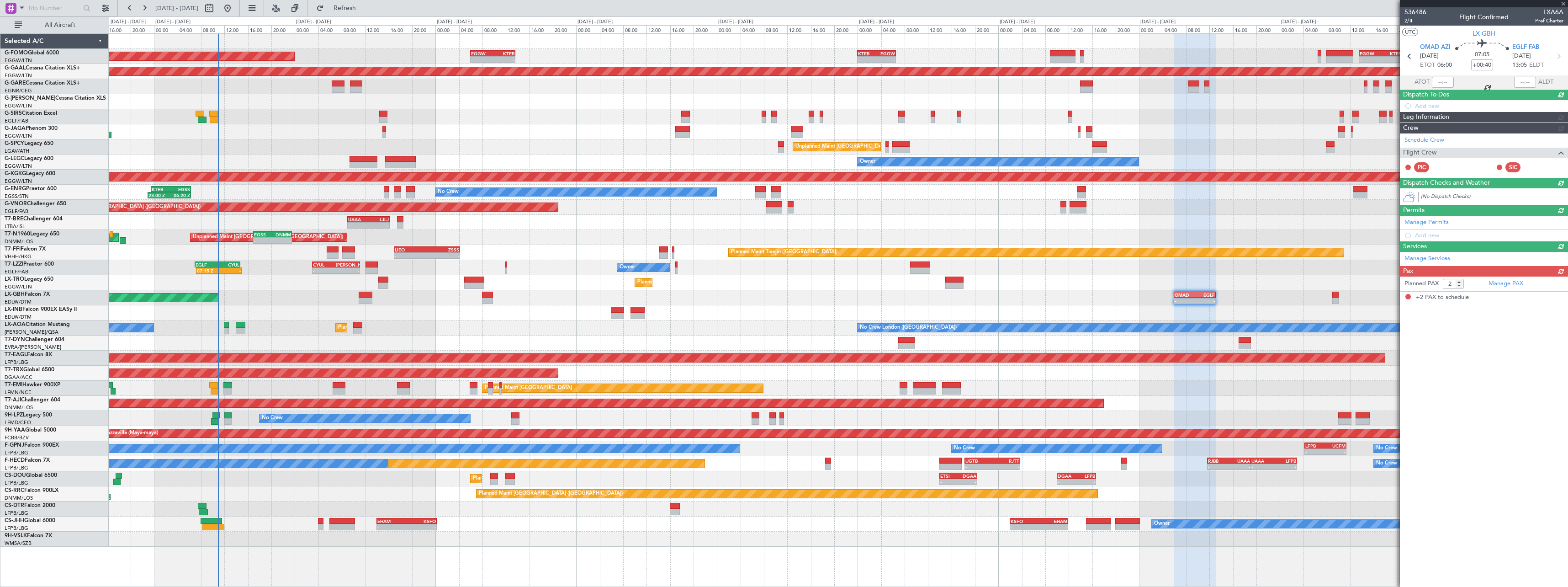
scroll to position [0, 0]
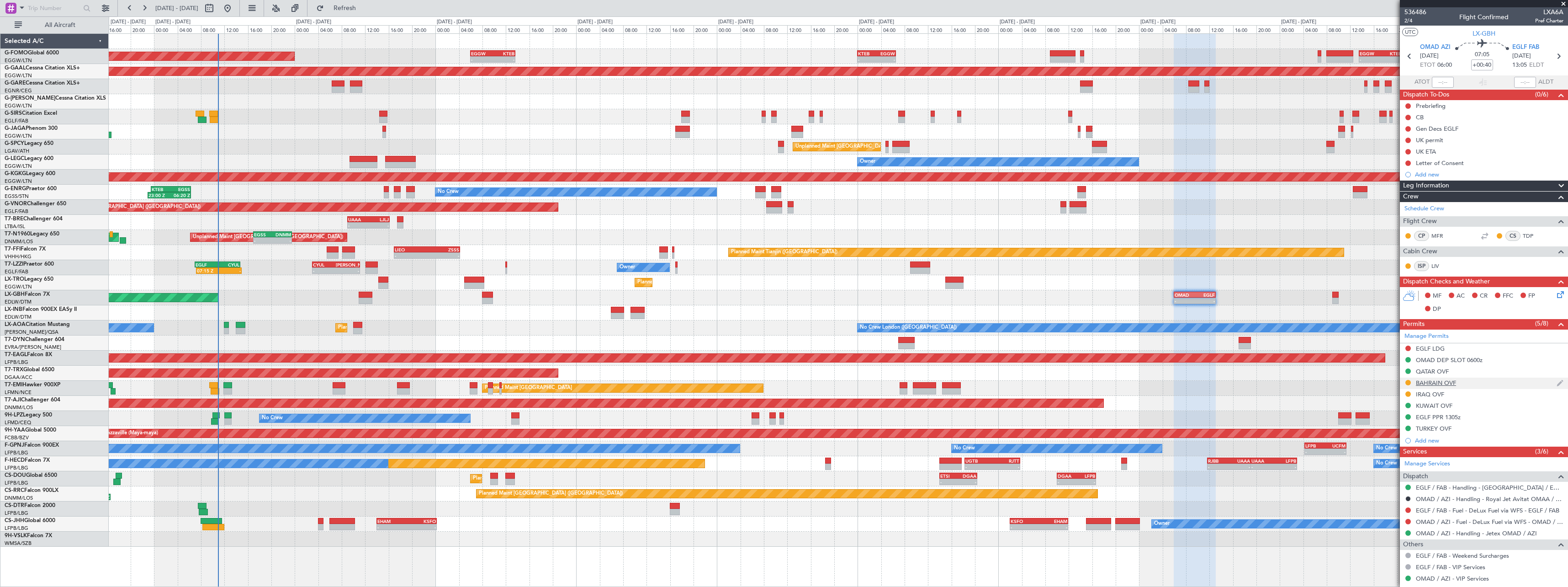
click at [1450, 384] on div "BAHRAIN OVF" at bounding box center [1436, 383] width 41 height 8
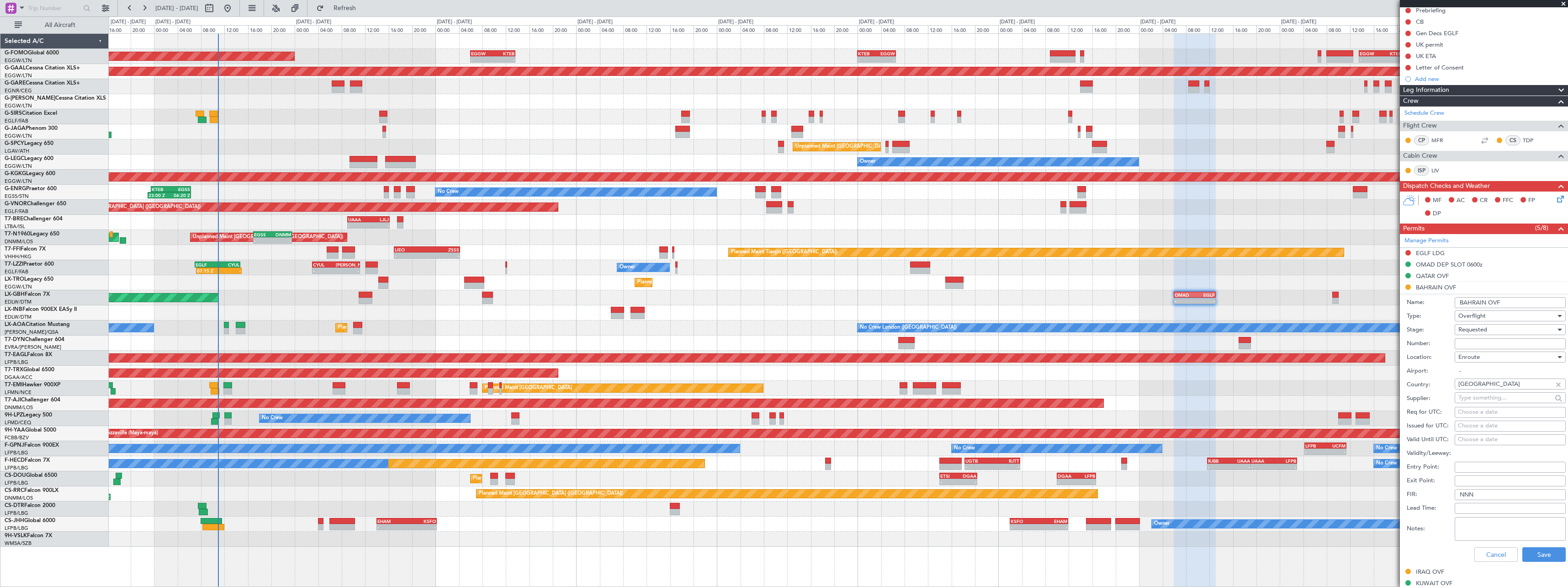
scroll to position [183, 0]
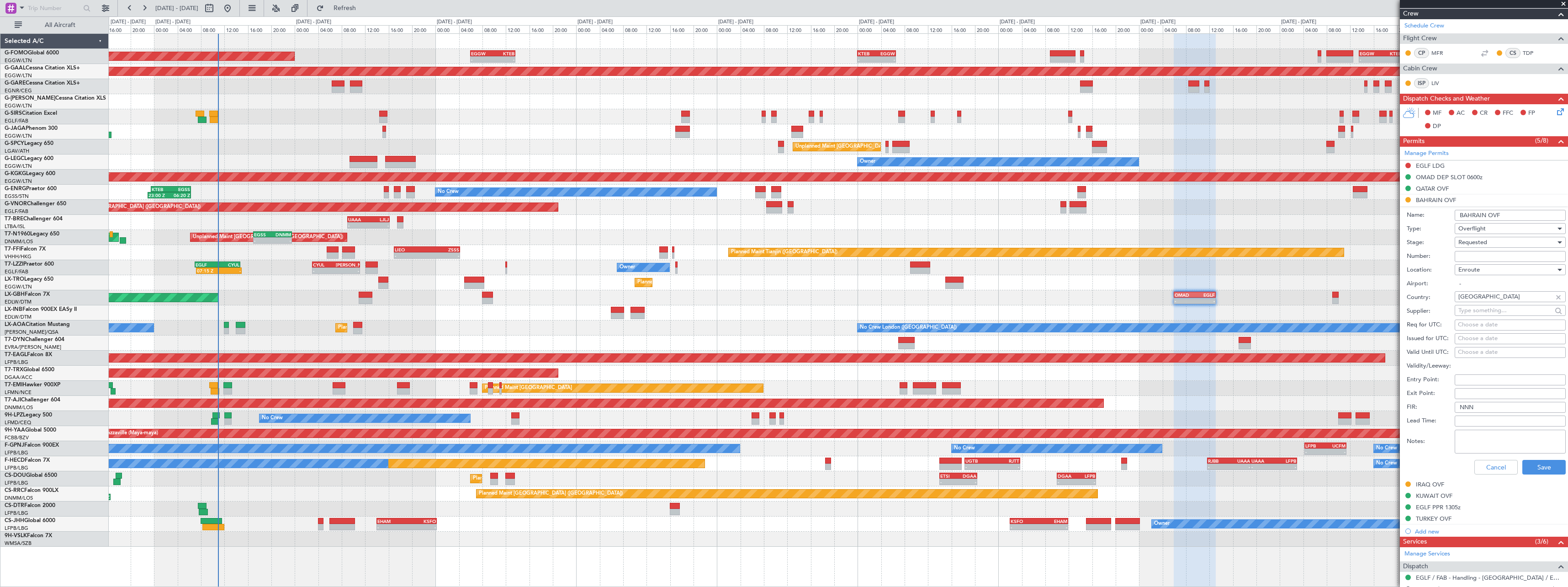
click at [1482, 257] on input "Number:" at bounding box center [1510, 256] width 111 height 11
paste input "AT/P/25-09/ON/000287"
type input "AT/P/25-09/ON/000287"
click at [1485, 240] on span "Requested" at bounding box center [1473, 242] width 29 height 8
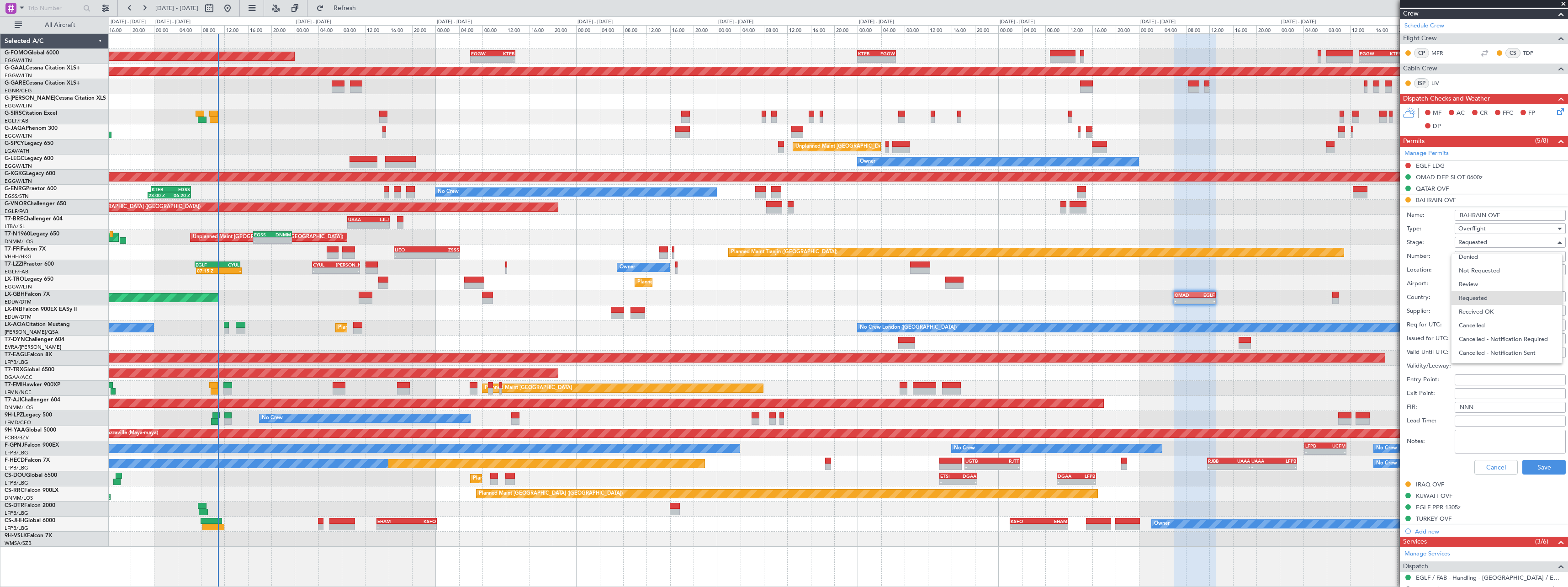
drag, startPoint x: 1488, startPoint y: 313, endPoint x: 1494, endPoint y: 323, distance: 11.7
click at [1488, 313] on span "Received OK" at bounding box center [1507, 311] width 96 height 14
click at [1525, 467] on button "Save" at bounding box center [1544, 468] width 43 height 15
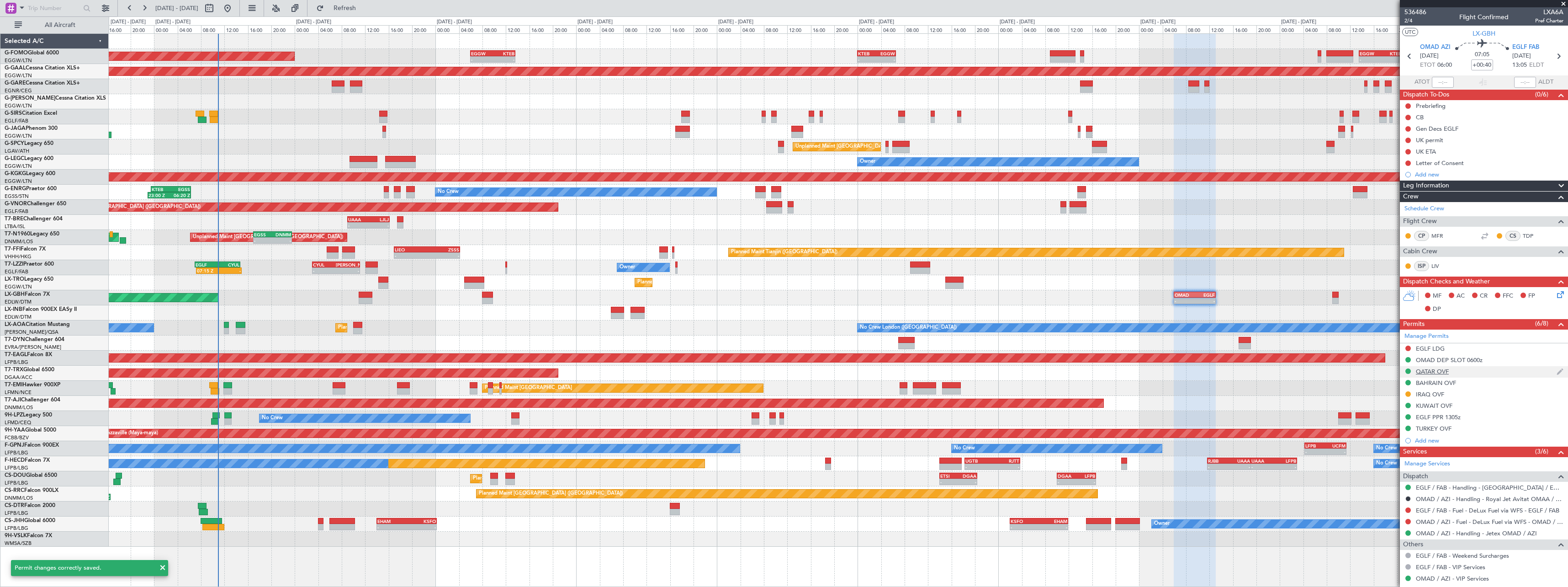
scroll to position [75, 0]
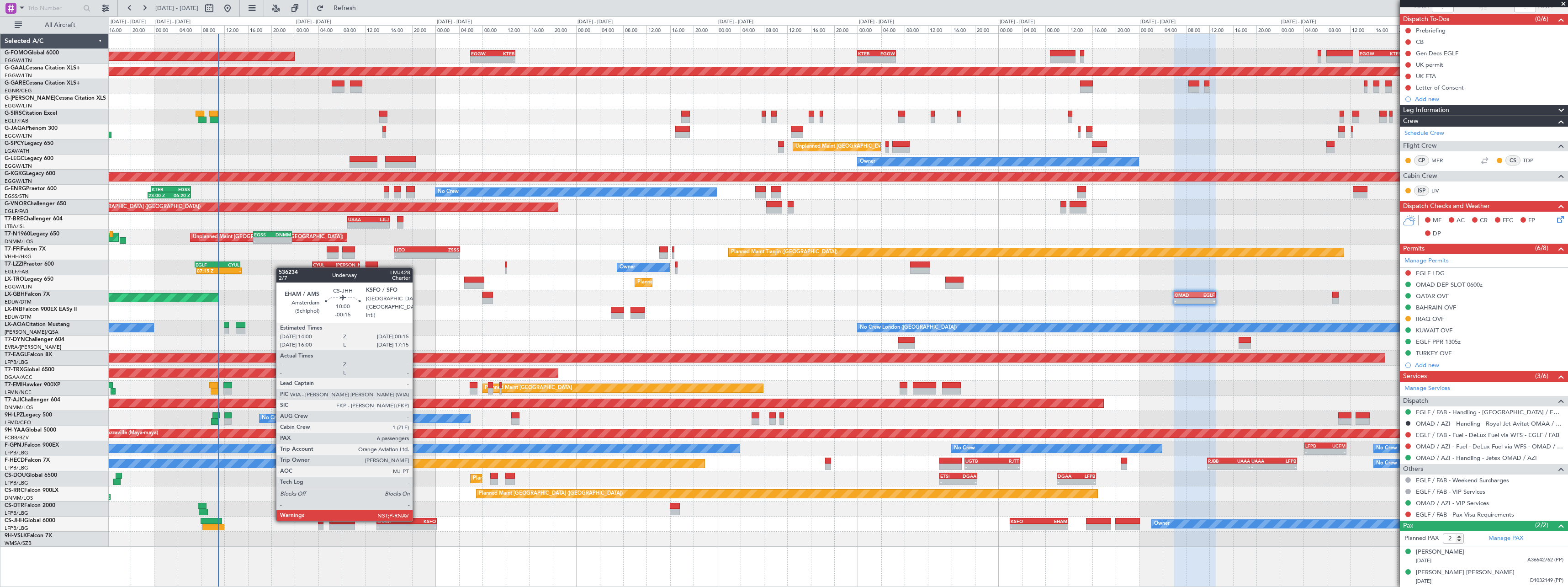
click at [417, 520] on div "KSFO" at bounding box center [422, 521] width 29 height 5
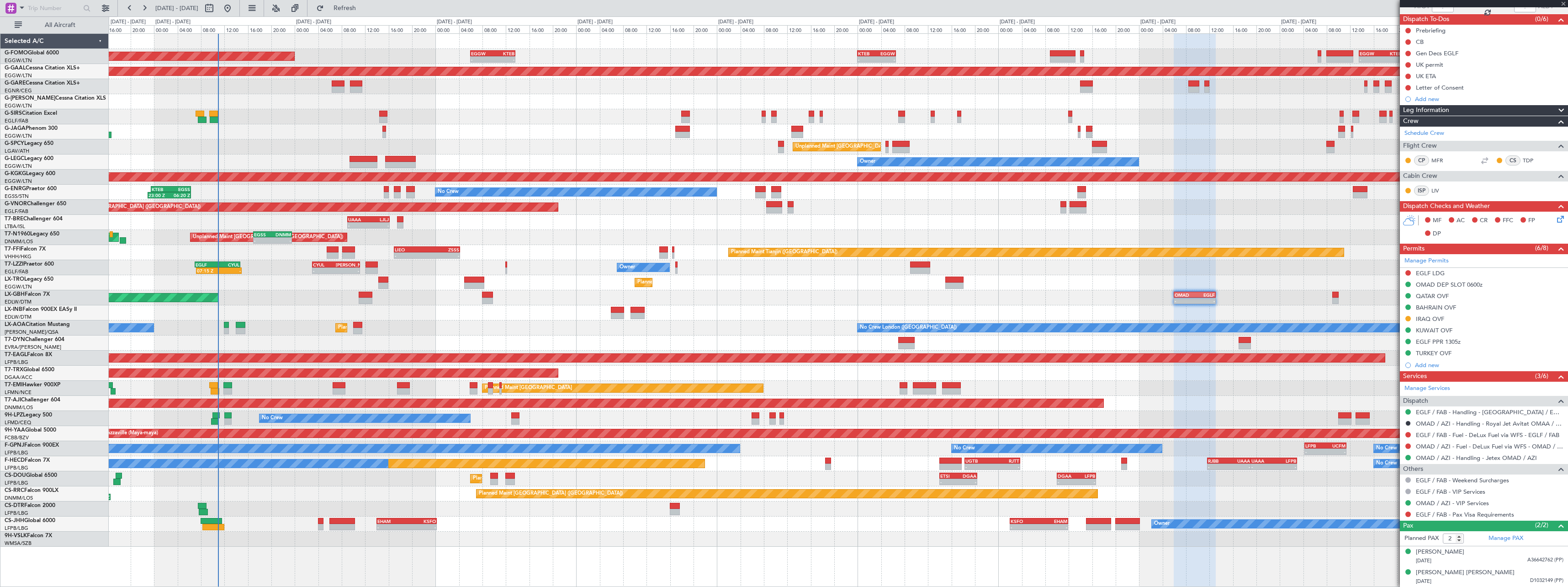
type input "-00:15"
type input "6"
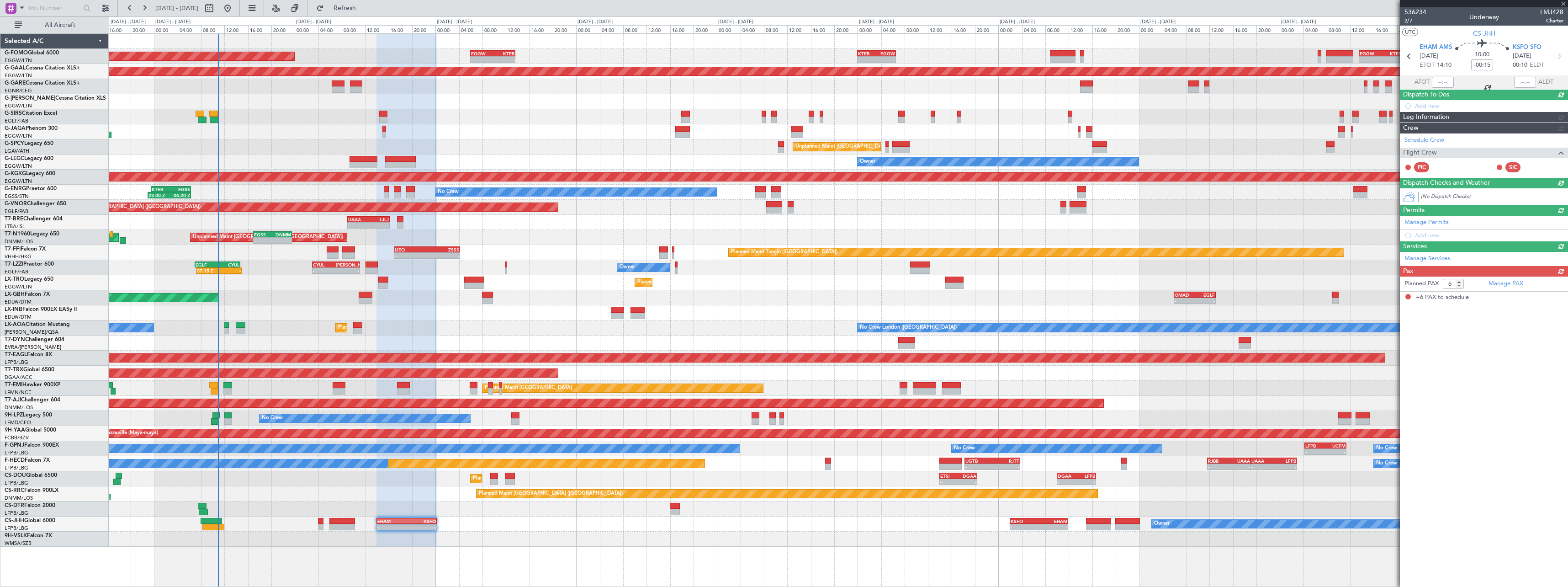
scroll to position [0, 0]
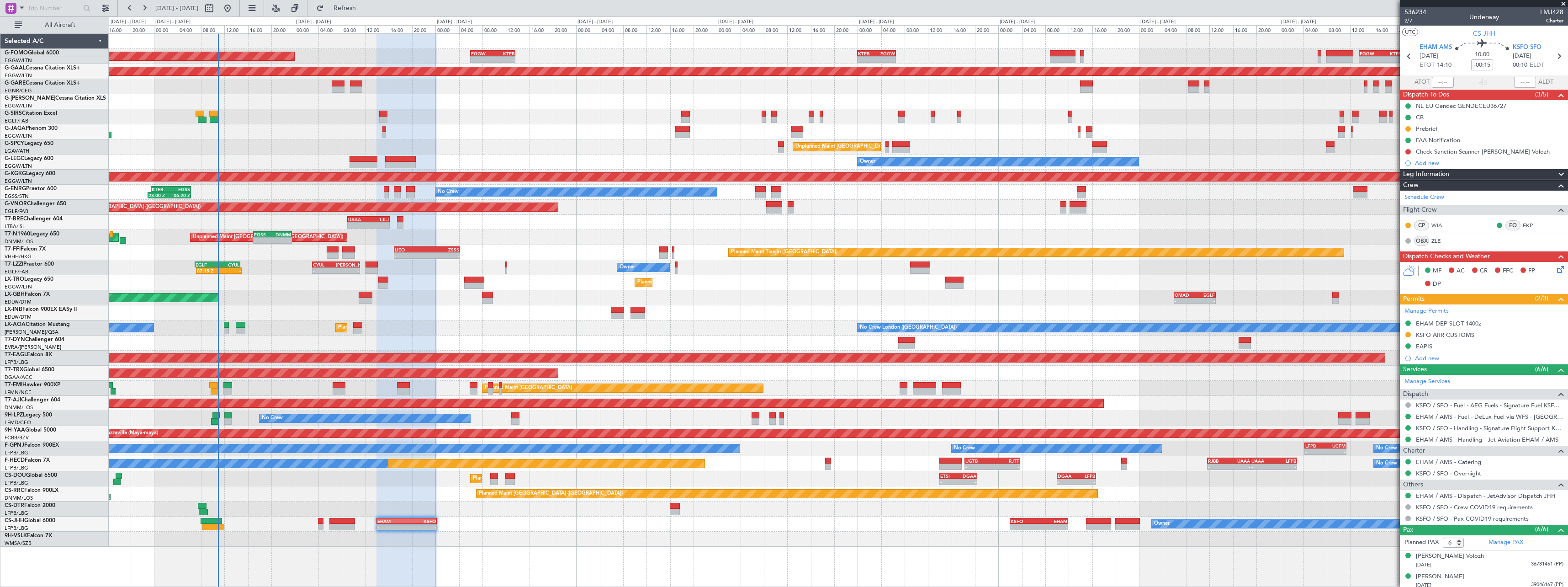
drag, startPoint x: 1522, startPoint y: 46, endPoint x: 1510, endPoint y: 52, distance: 13.4
click at [1520, 47] on span "KSFO SFO" at bounding box center [1527, 47] width 29 height 9
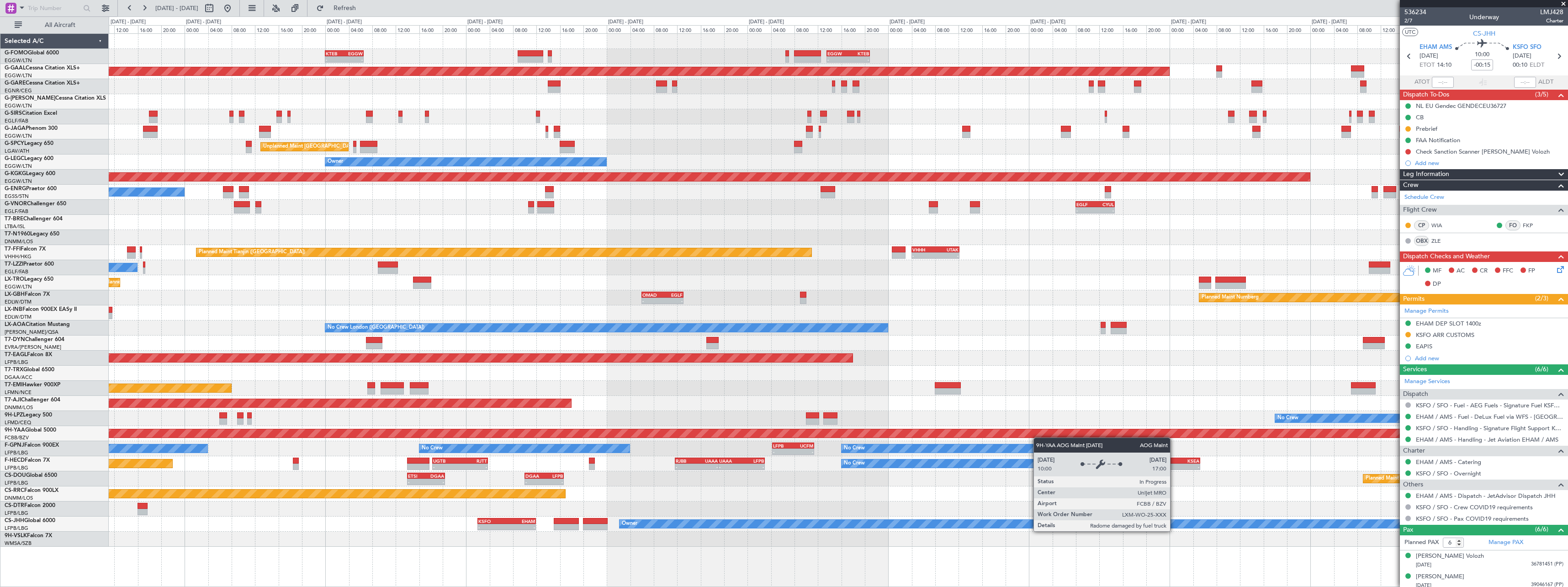
click at [644, 435] on div "- - KTEB 00:00 Z EGGW 06:35 Z - - EGGW 13:30 Z KTEB 20:55 Z EGGW 06:00 Z KTEB 1…" at bounding box center [838, 290] width 1459 height 513
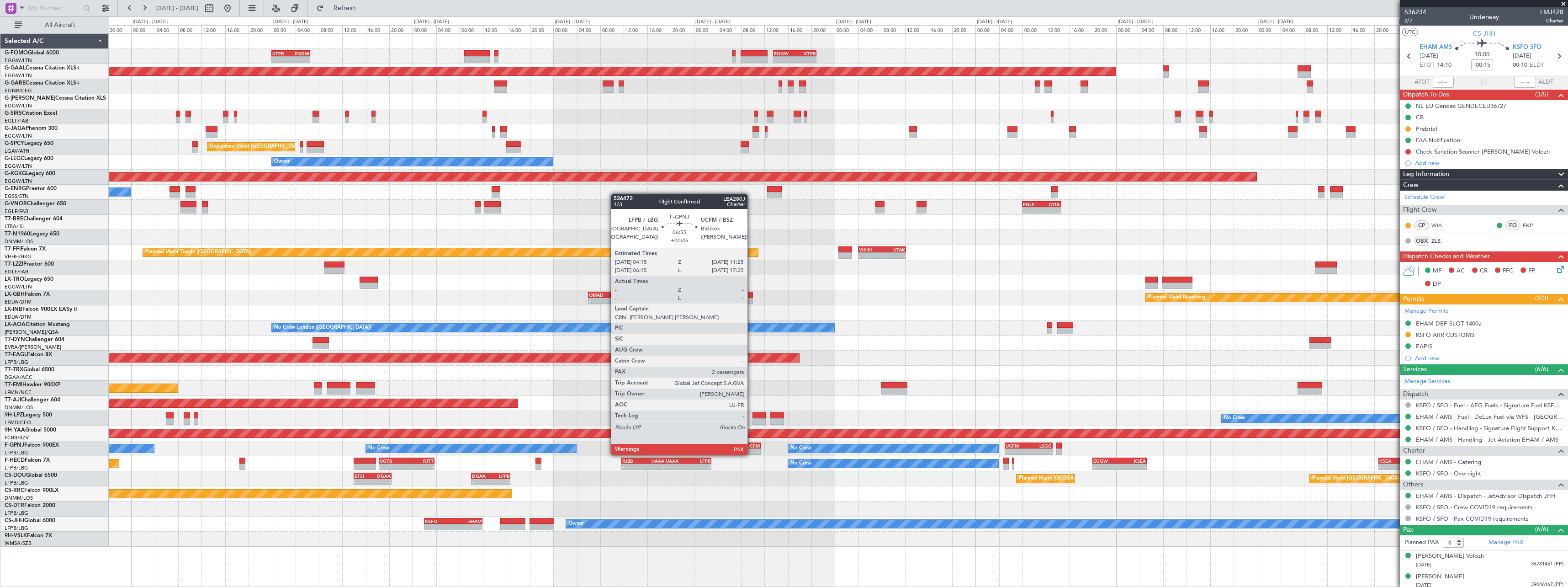
click at [752, 445] on div "UCFM" at bounding box center [750, 445] width 20 height 5
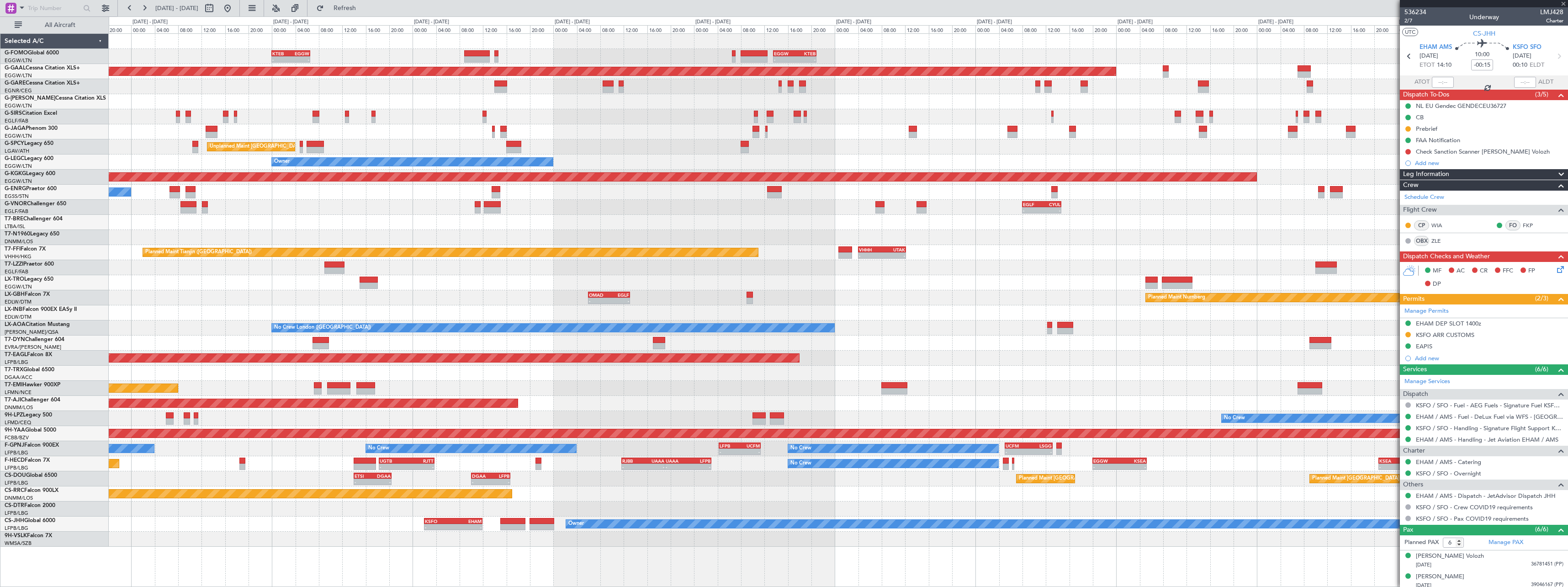
type input "+00:45"
type input "2"
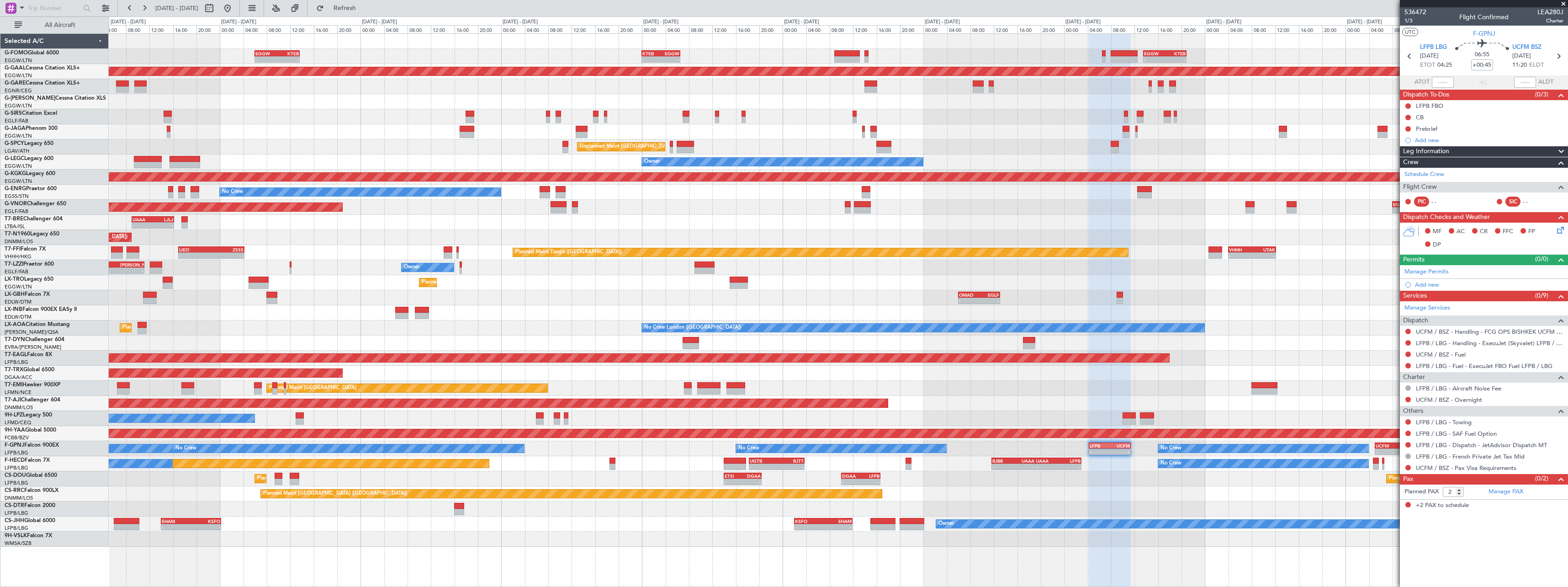
click at [987, 543] on div "- - KTEB 00:00 Z EGGW 06:35 Z - - EGGW 13:30 Z KTEB 20:55 Z EGGW 06:00 Z KTEB 1…" at bounding box center [839, 310] width 1460 height 554
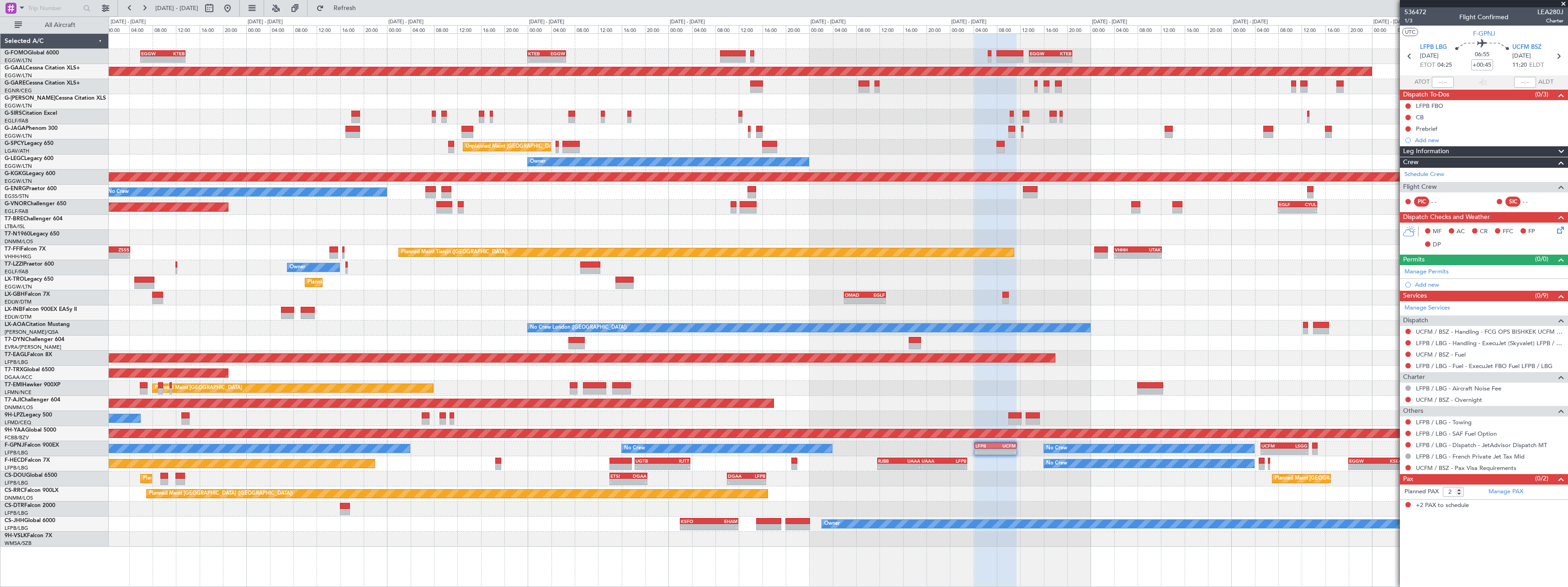
click at [503, 586] on html "[DATE] - [DATE] Refresh Quick Links All Aircraft - - KTEB 00:00 Z EGGW 06:35 Z …" at bounding box center [784, 294] width 1568 height 587
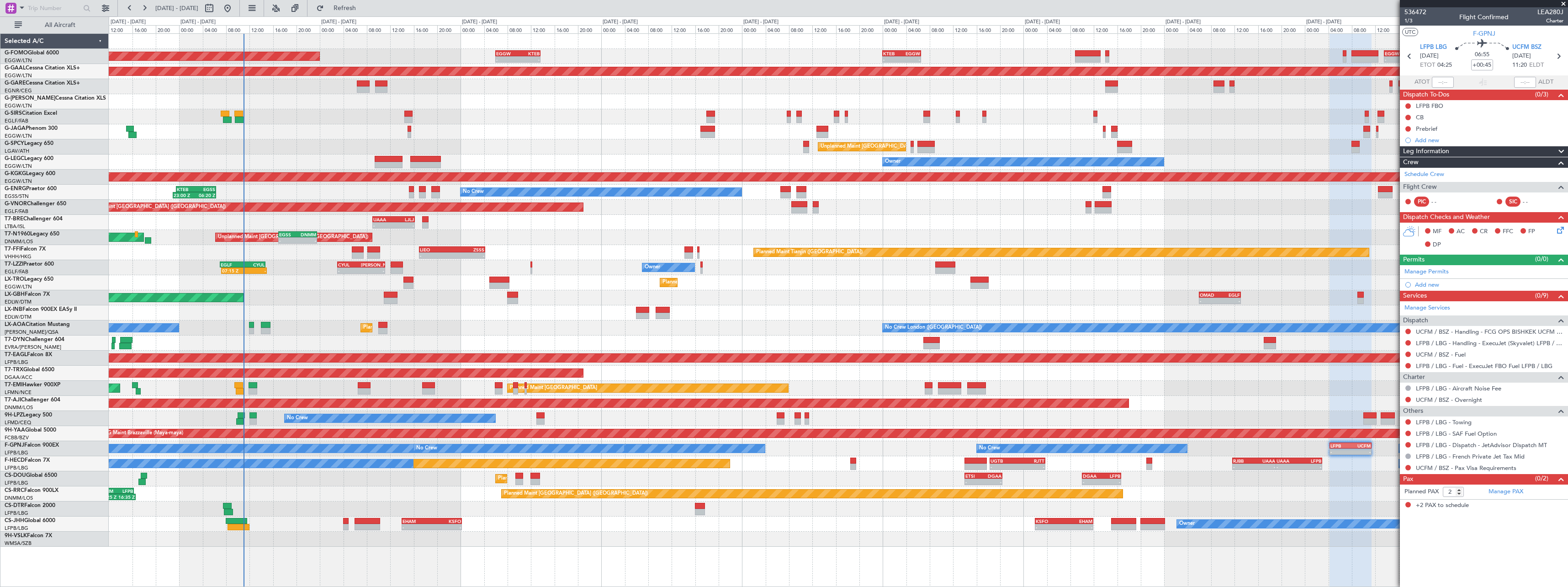
click at [1057, 566] on div "- - KTEB 00:00 Z EGGW 06:35 Z - - EGGW 13:30 Z KTEB 20:55 Z EGGW 06:00 Z KTEB 1…" at bounding box center [839, 310] width 1460 height 554
click at [1407, 21] on span "1/3" at bounding box center [1415, 21] width 22 height 8
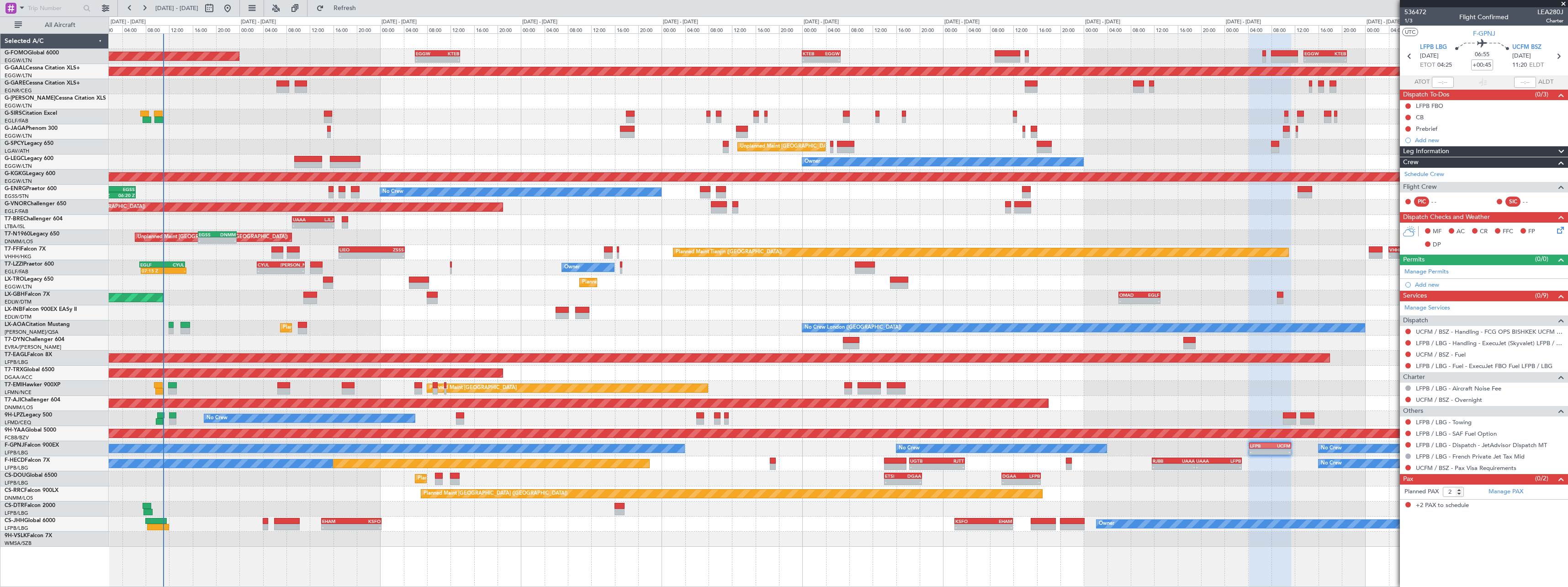
click at [469, 317] on div "Planned Maint [GEOGRAPHIC_DATA] ([GEOGRAPHIC_DATA]) - - EGGW 06:00 Z KTEB 13:40…" at bounding box center [838, 290] width 1459 height 513
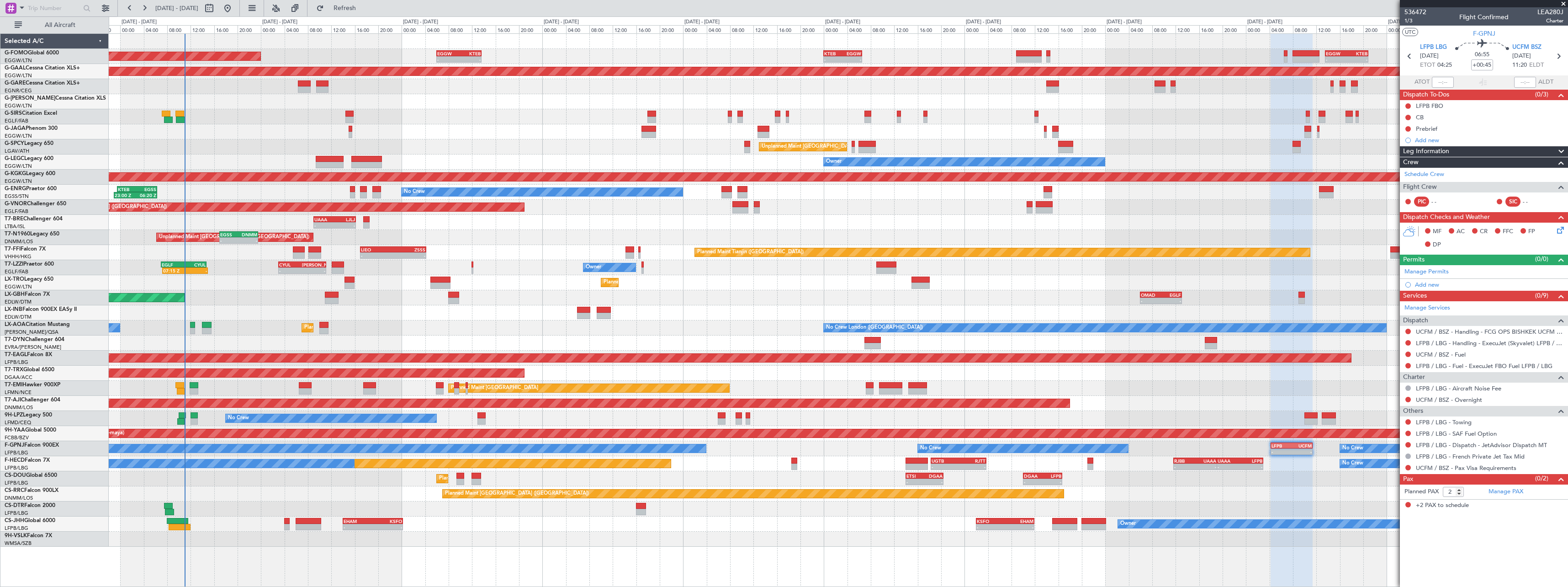
click at [213, 314] on div at bounding box center [838, 313] width 1459 height 15
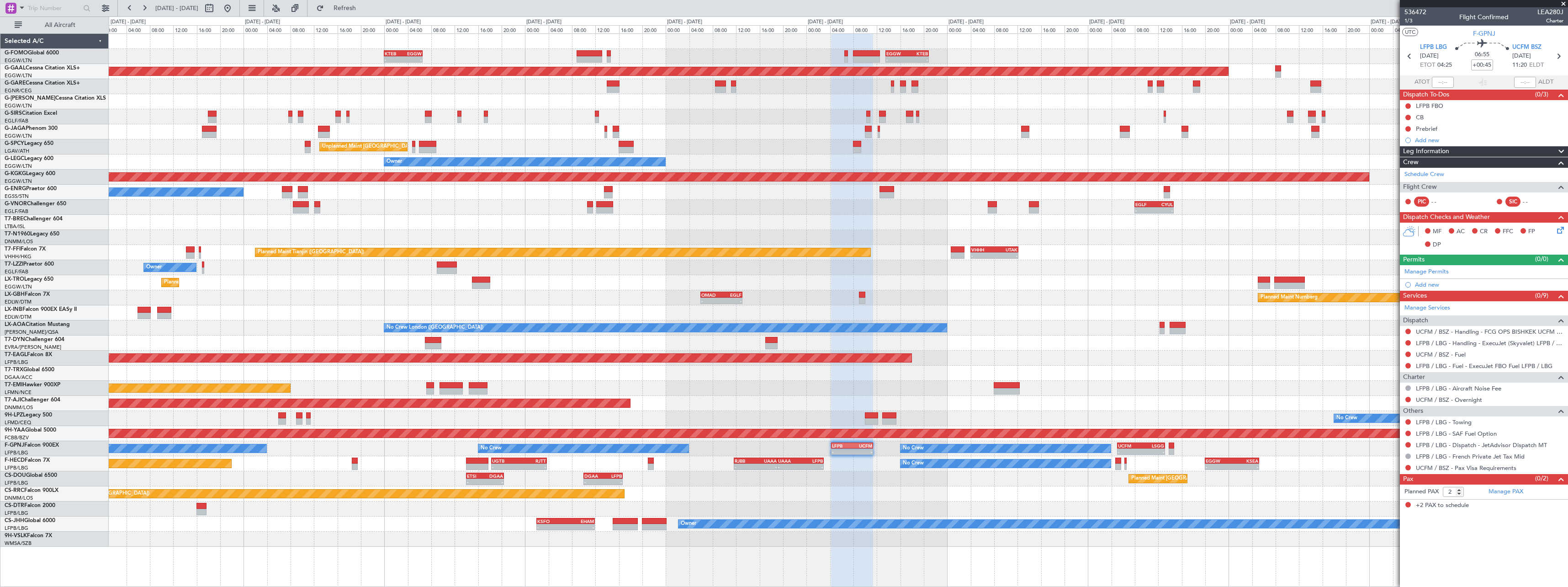
click at [833, 377] on div "- - KTEB 00:00 Z EGGW 06:35 Z - - EGGW 13:30 Z KTEB 20:55 Z EGGW 06:00 Z KTEB 1…" at bounding box center [838, 290] width 1459 height 513
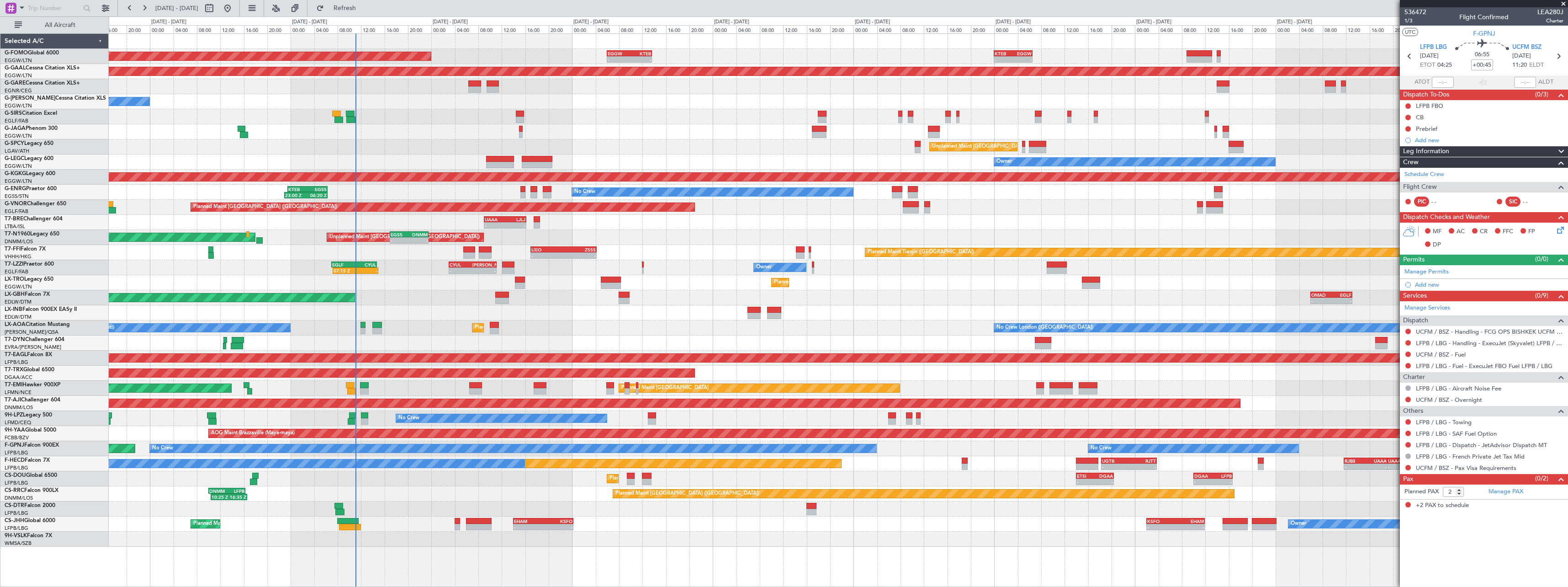
click at [902, 337] on div "- - KTEB 00:00 Z EGGW 06:35 Z - - EGGW 13:30 Z KTEB 20:55 Z EGGW 06:00 Z KTEB 1…" at bounding box center [838, 290] width 1459 height 513
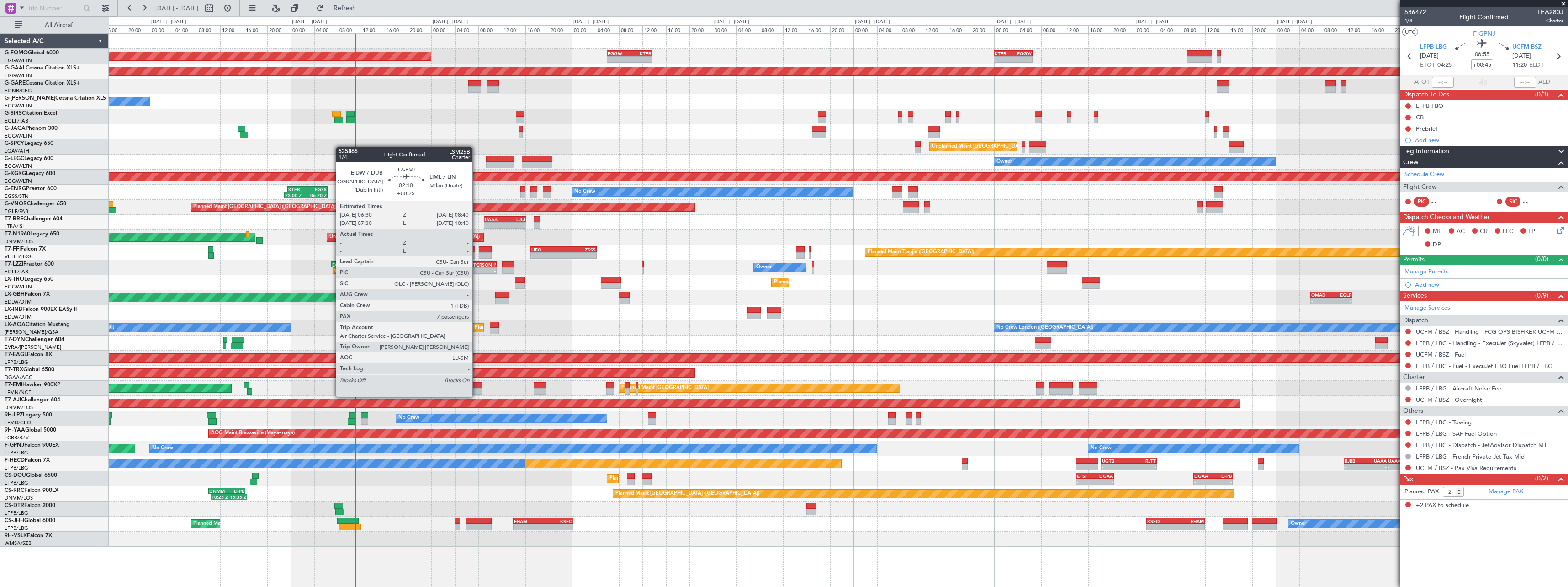
click at [476, 388] on div at bounding box center [475, 385] width 13 height 7
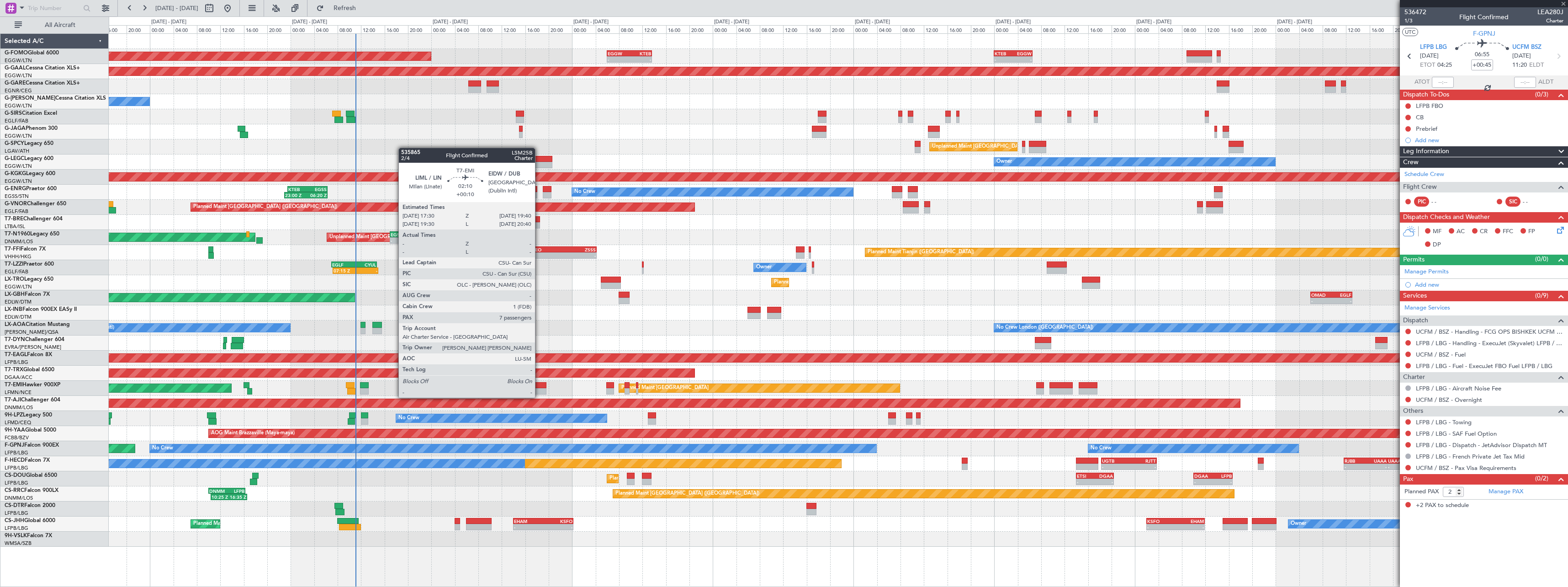
type input "+00:25"
type input "7"
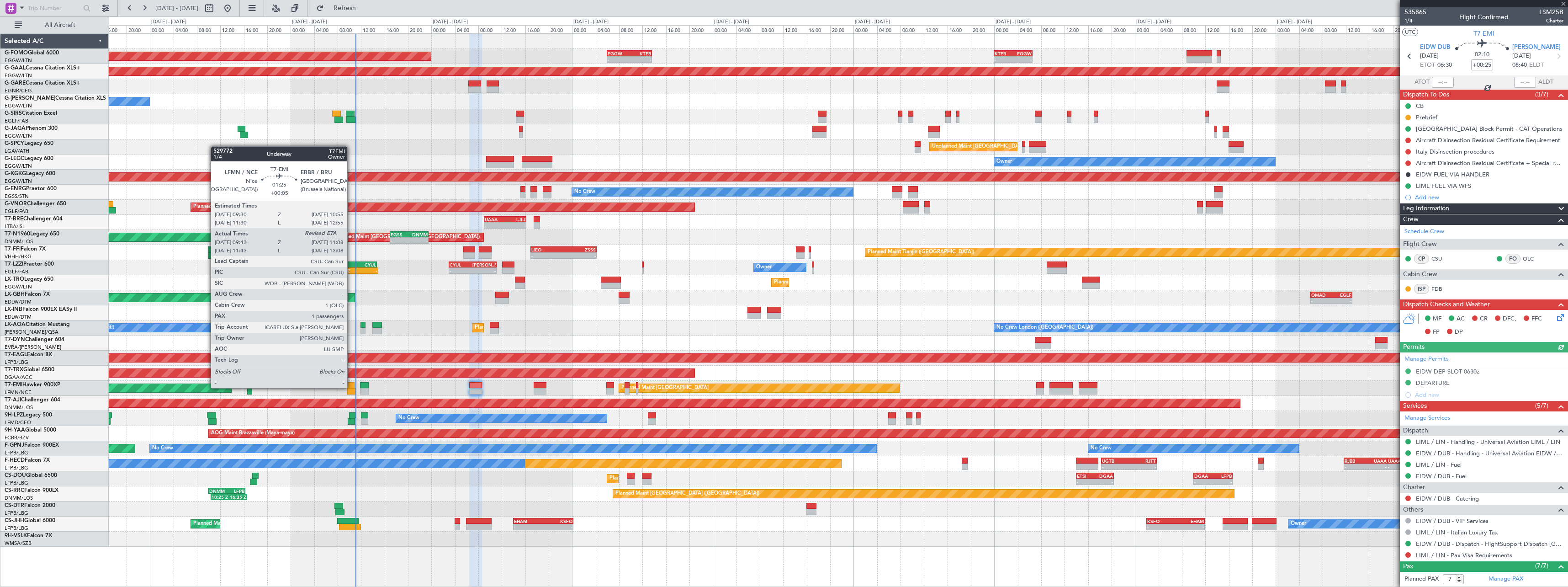
click at [352, 388] on div at bounding box center [352, 391] width 9 height 7
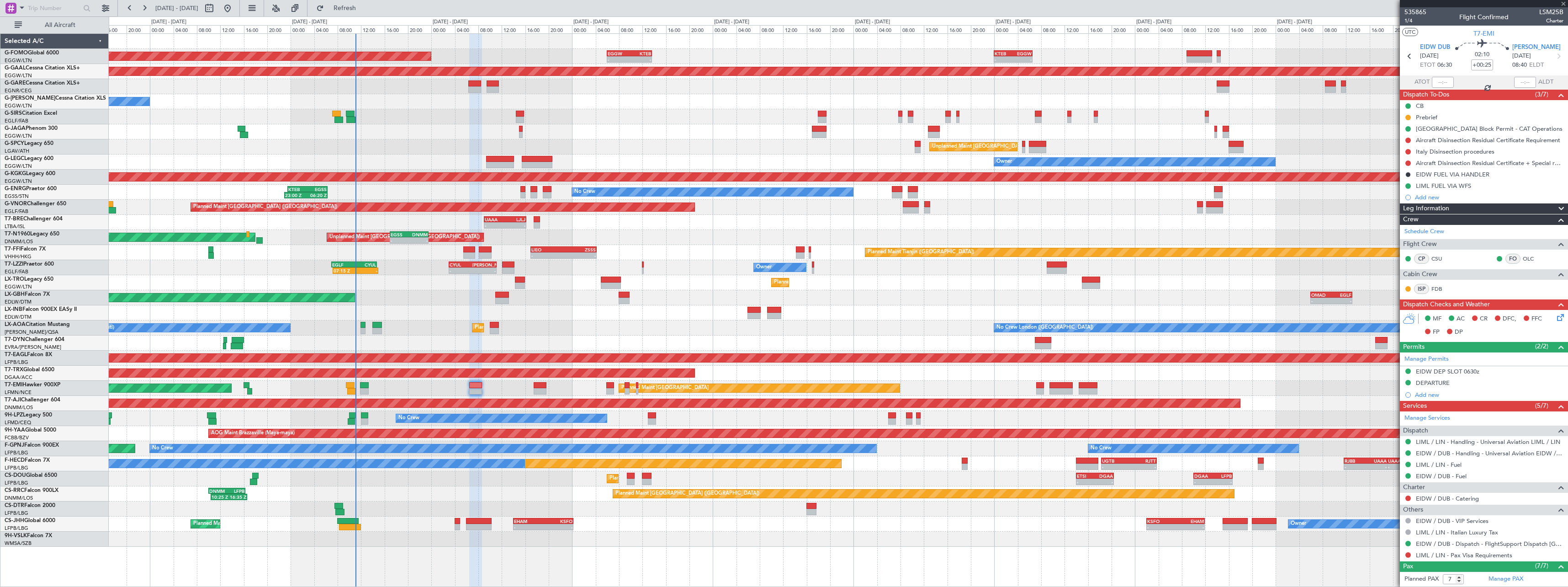
type input "+00:05"
type input "09:43"
type input "1"
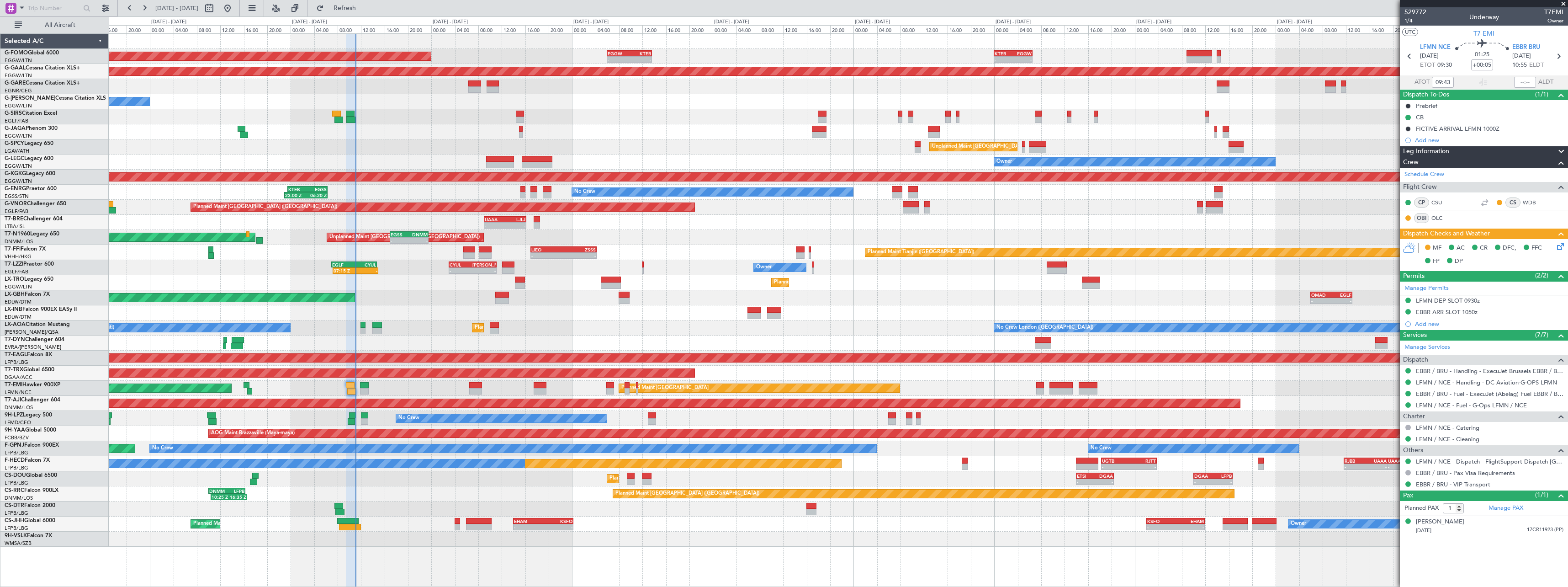
click at [1561, 246] on icon at bounding box center [1559, 245] width 7 height 7
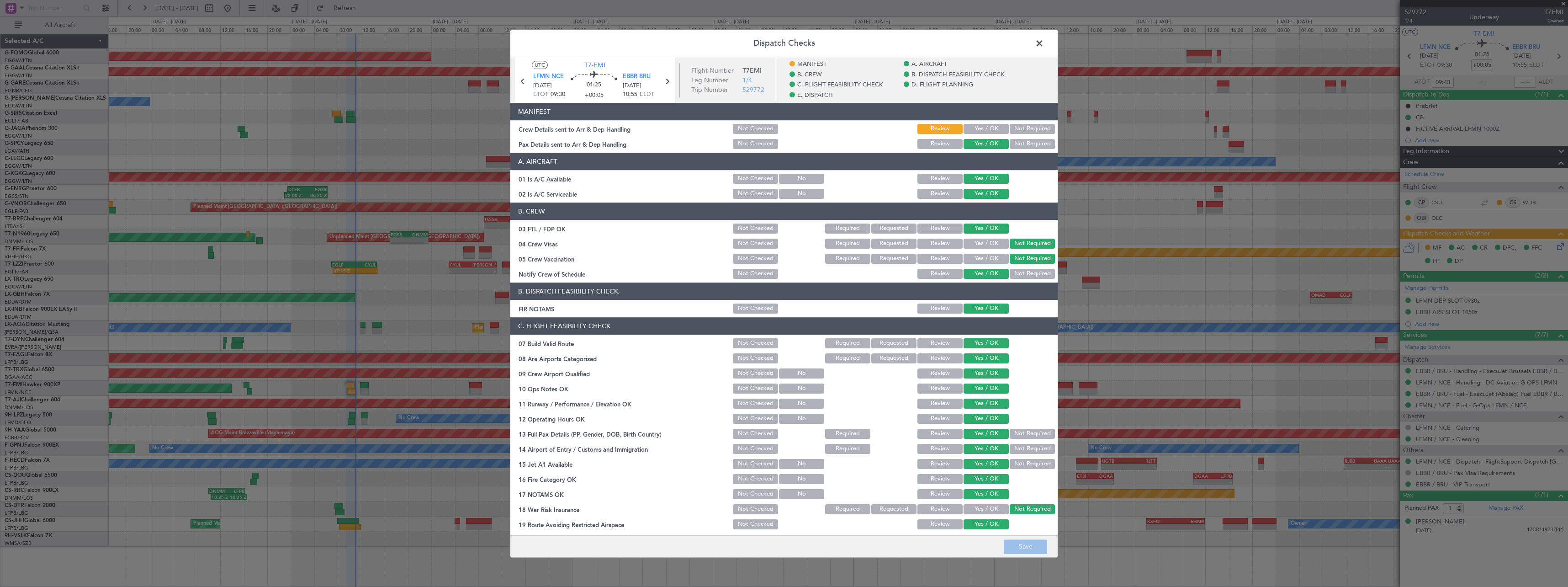
click at [1044, 44] on span at bounding box center [1044, 46] width 0 height 18
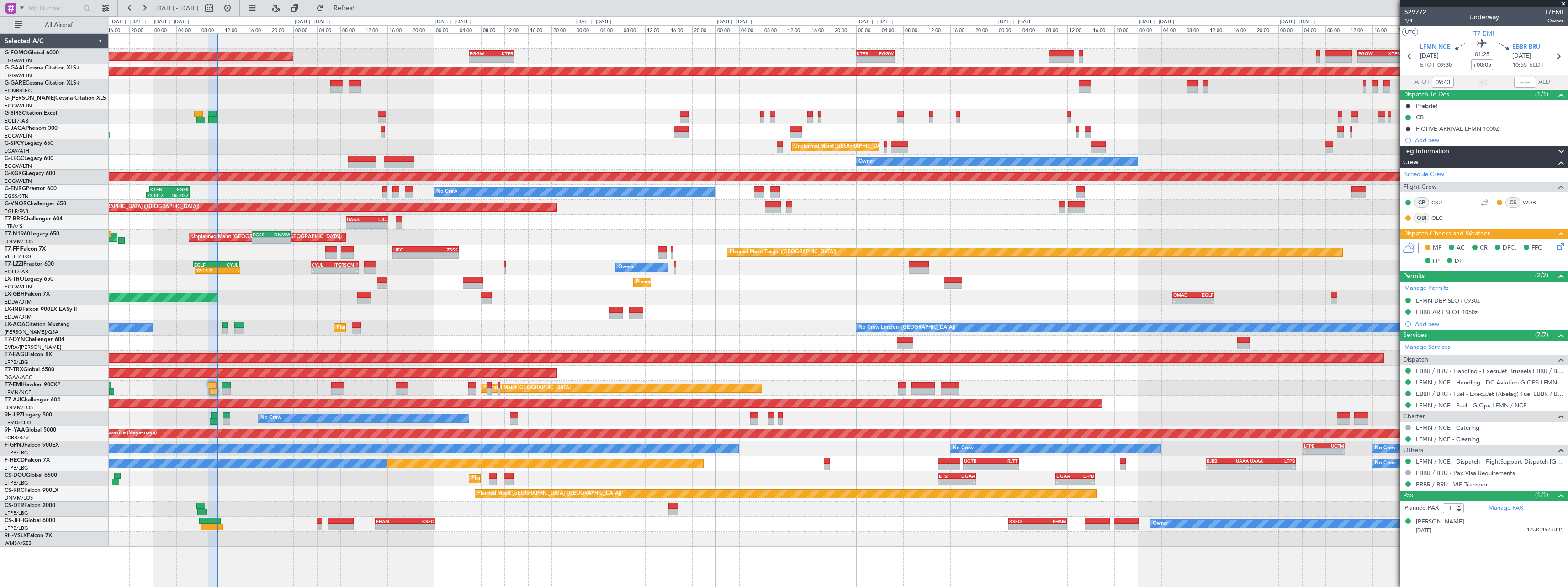
click at [402, 491] on div "Planned Maint [GEOGRAPHIC_DATA] ([GEOGRAPHIC_DATA]) 10:25 Z 16:35 Z DNMM 10:00 …" at bounding box center [838, 494] width 1459 height 15
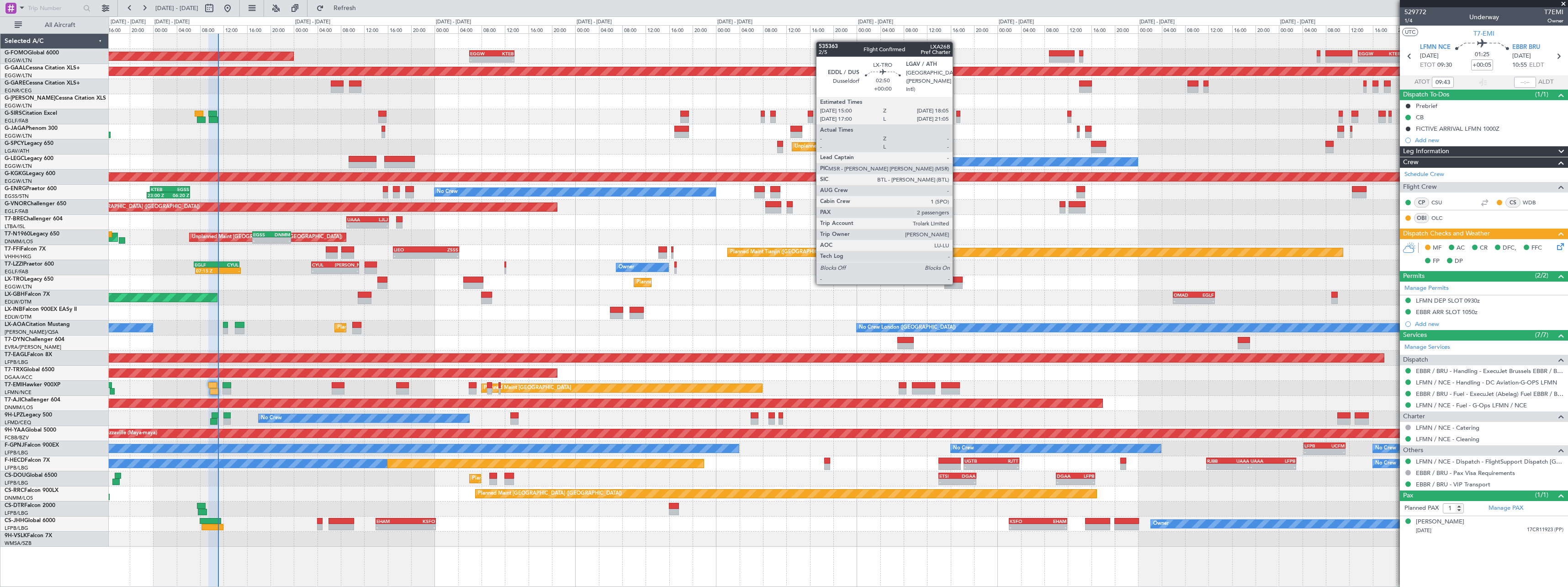
click at [957, 283] on div at bounding box center [953, 285] width 18 height 7
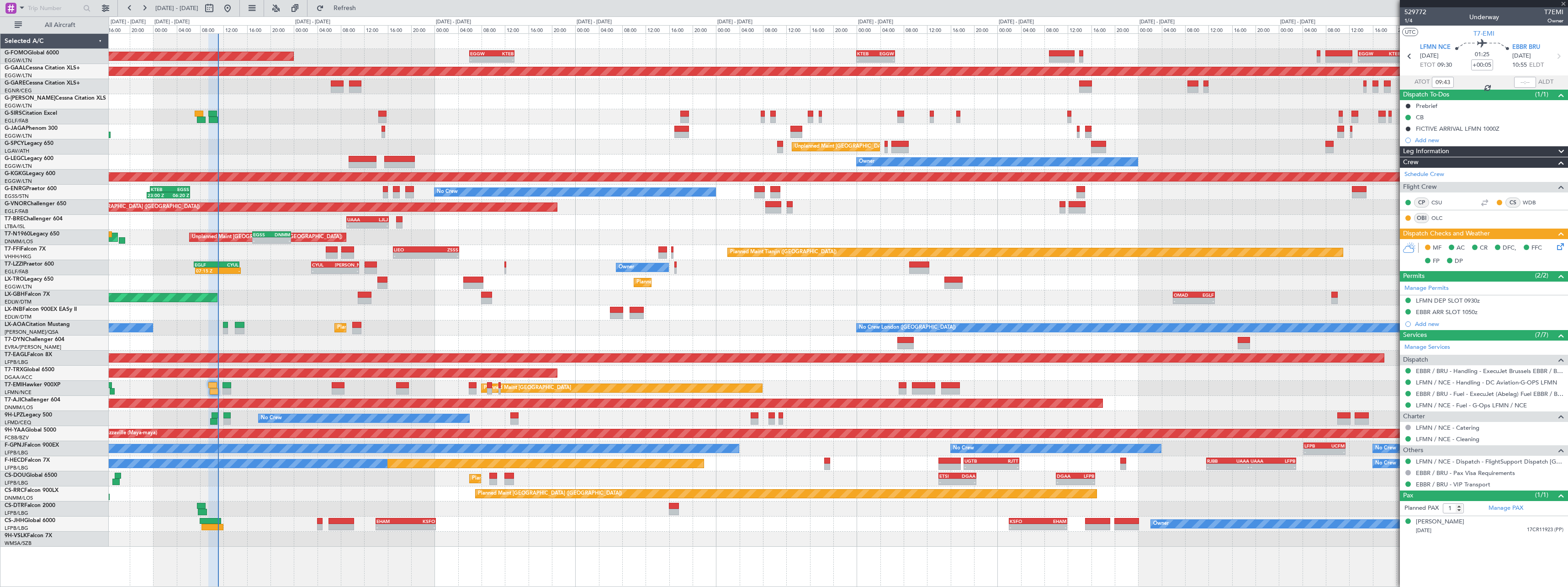
type input "2"
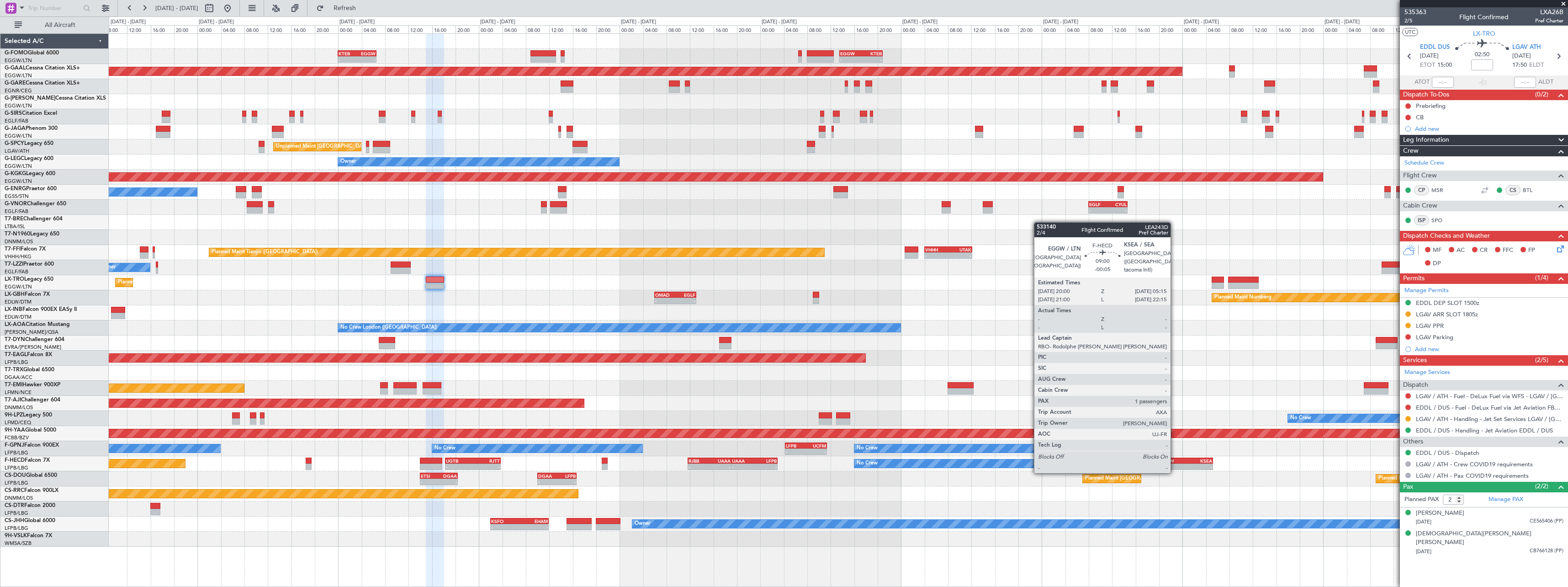
click at [1175, 463] on div "EGGW 20:00 Z KSEA 05:15 Z" at bounding box center [1186, 460] width 55 height 7
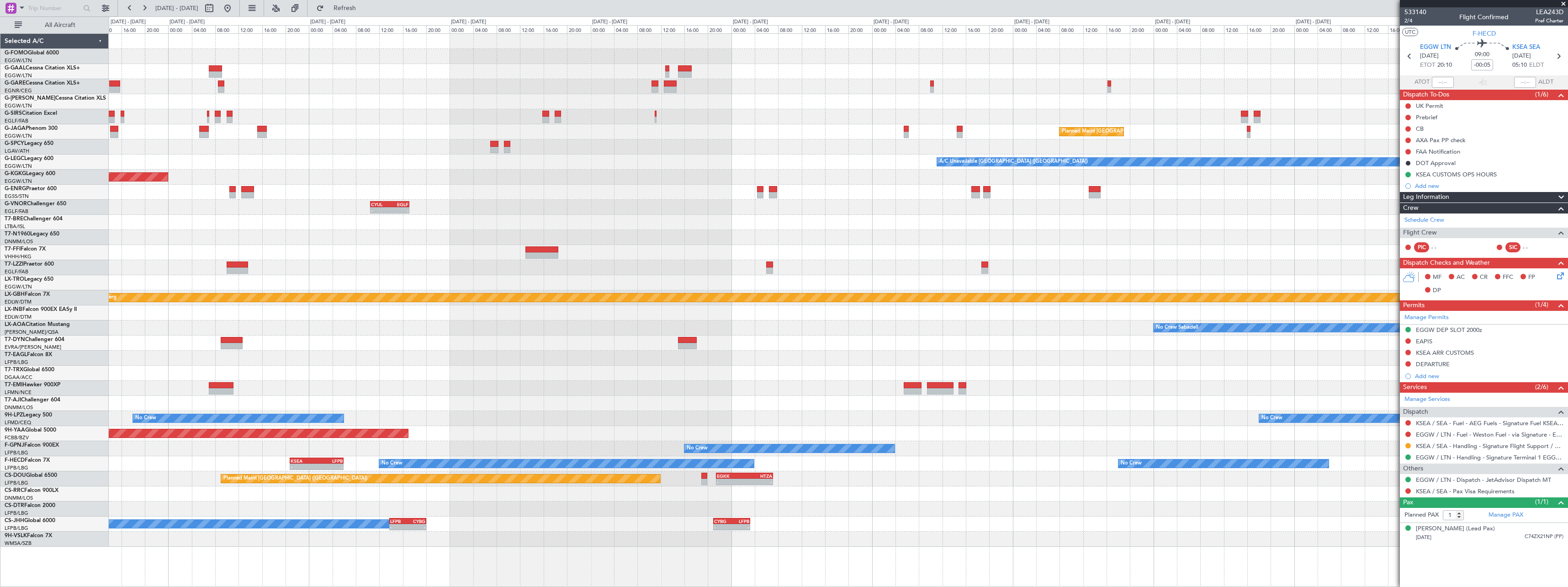
click at [119, 426] on div "Planned Maint Dusseldorf Planned Maint [GEOGRAPHIC_DATA] ([GEOGRAPHIC_DATA]) A/…" at bounding box center [838, 290] width 1459 height 513
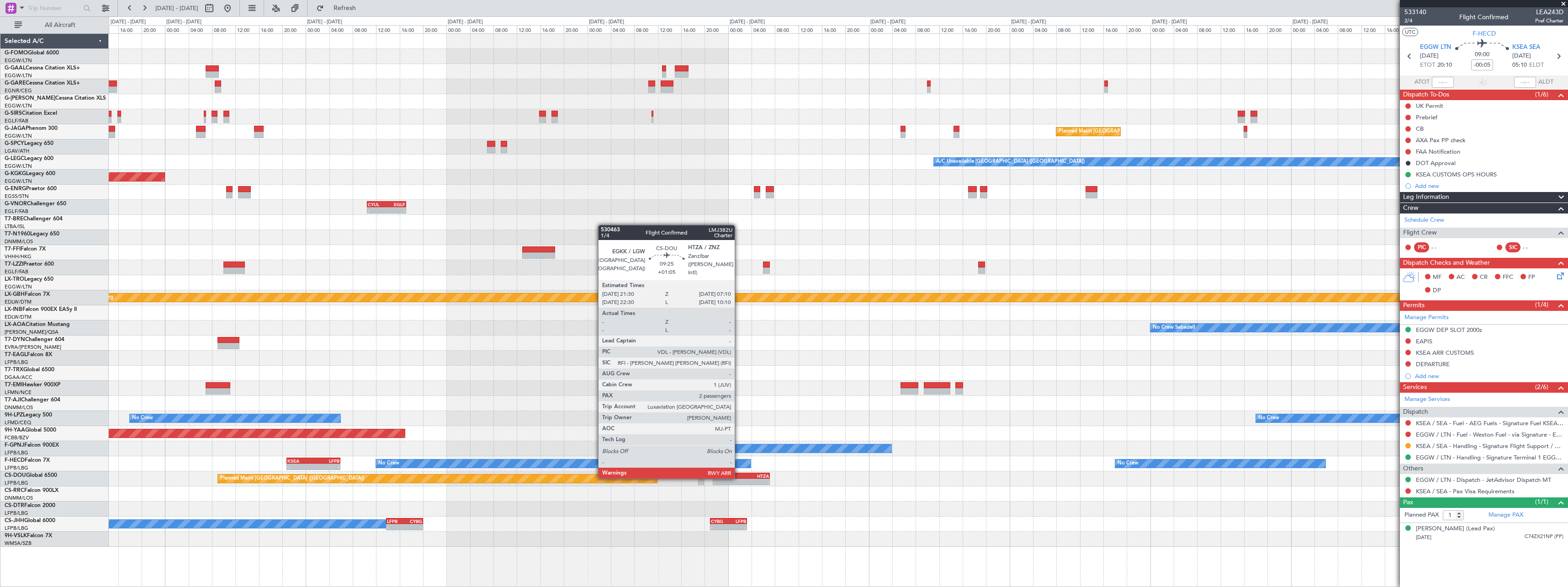
click at [739, 478] on div "EGKK" at bounding box center [727, 476] width 27 height 5
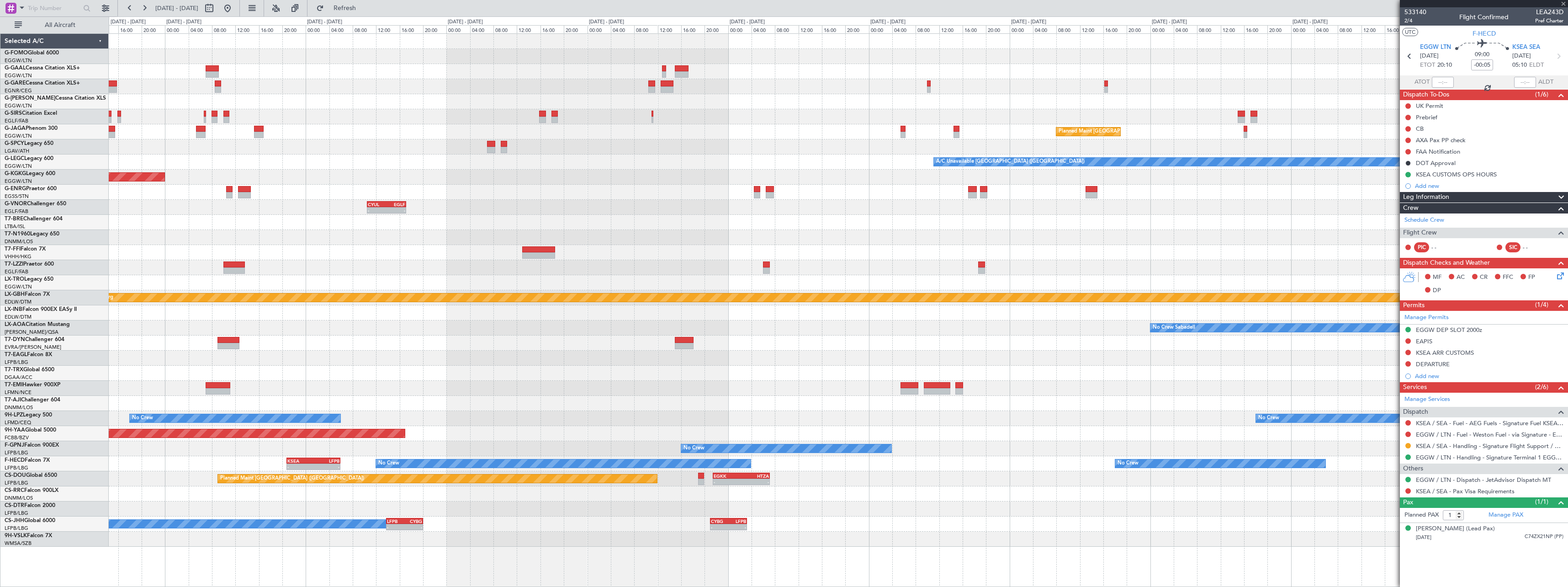
type input "+01:05"
type input "2"
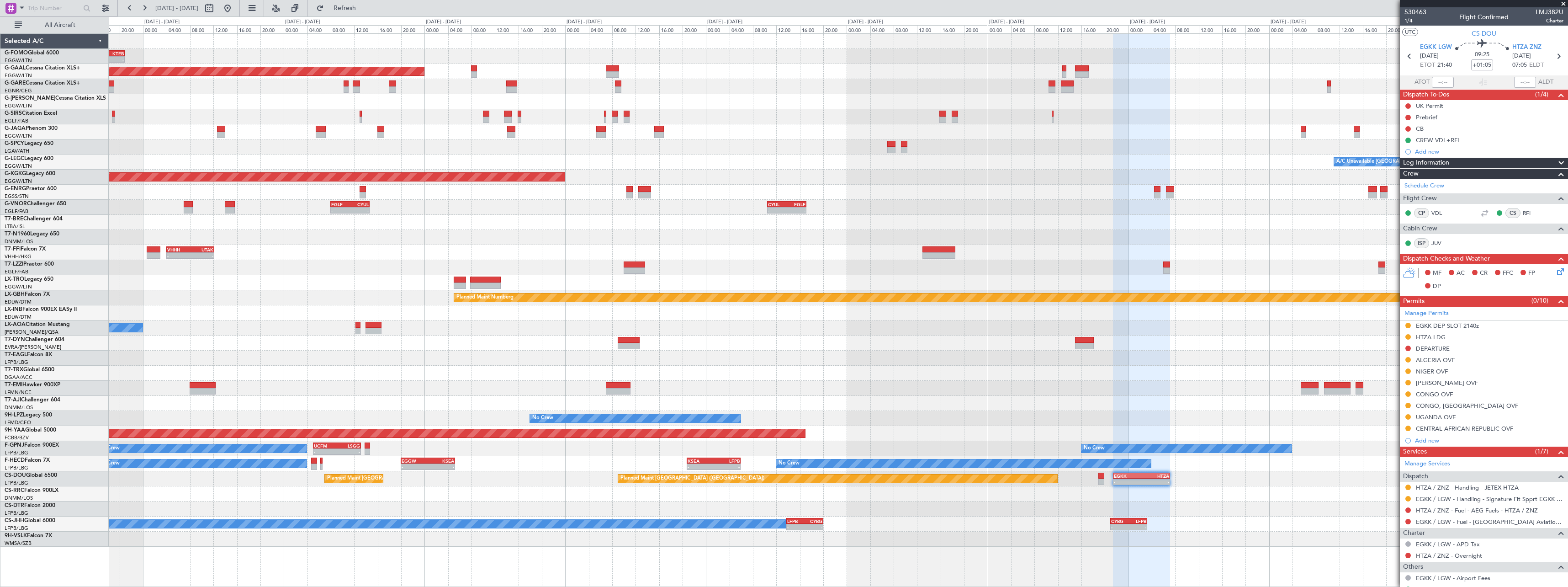
click at [647, 512] on div "- - EGGW 13:30 Z KTEB 20:55 Z Planned [GEOGRAPHIC_DATA] Planned Maint [GEOGRAPH…" at bounding box center [838, 290] width 1459 height 513
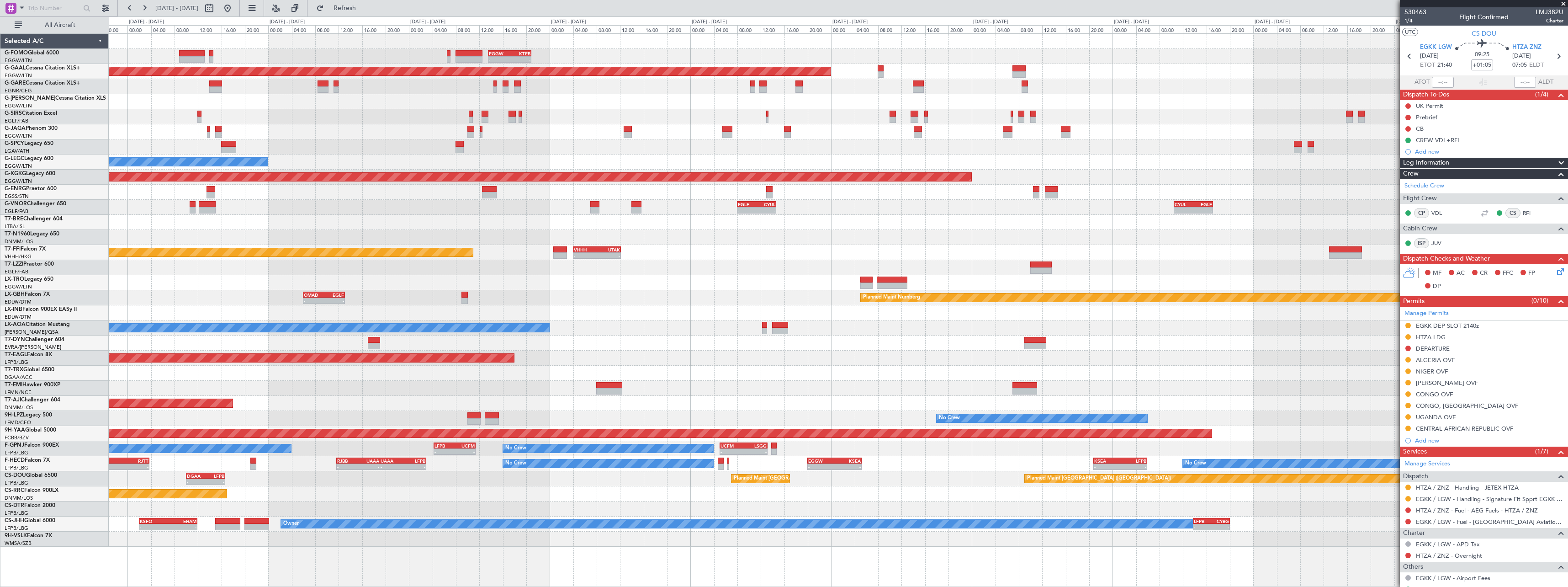
click at [697, 504] on div at bounding box center [838, 509] width 1459 height 15
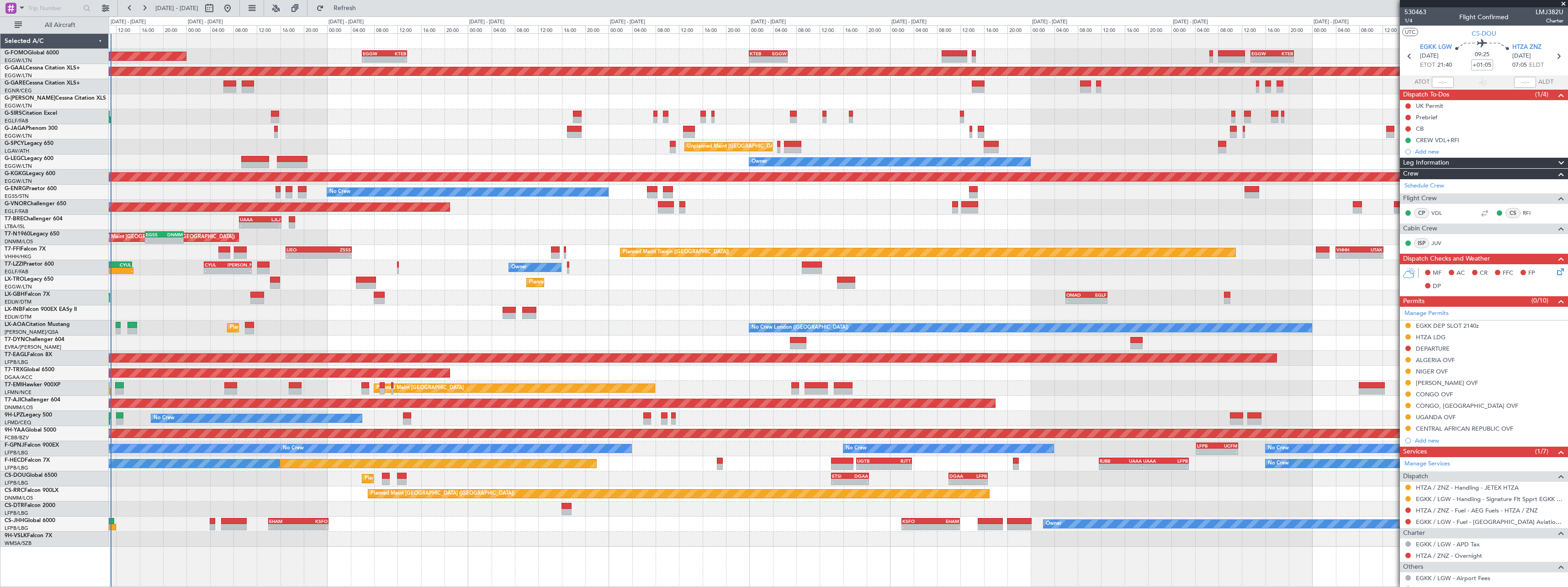
click at [1137, 507] on div at bounding box center [838, 509] width 1459 height 15
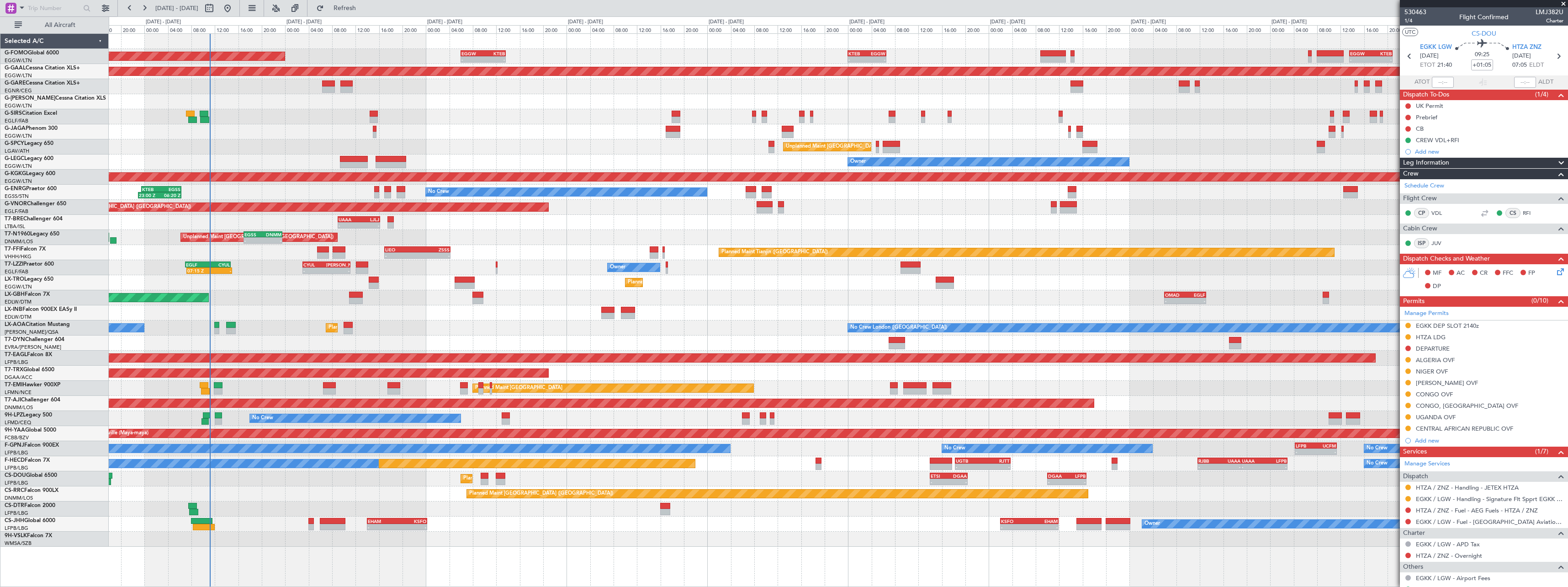
click at [626, 525] on div "Planned Maint [GEOGRAPHIC_DATA] ([GEOGRAPHIC_DATA]) - - EGGW 06:00 Z KTEB 13:40…" at bounding box center [838, 290] width 1459 height 513
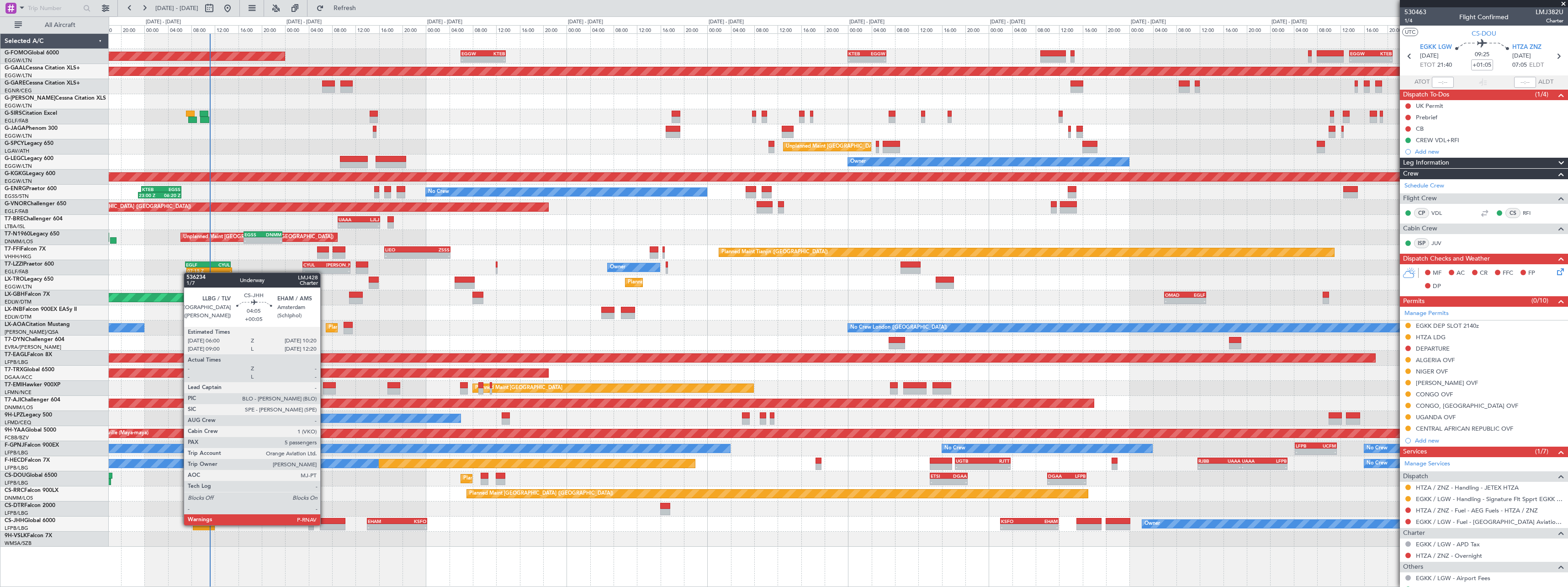
click at [324, 524] on div at bounding box center [332, 527] width 26 height 7
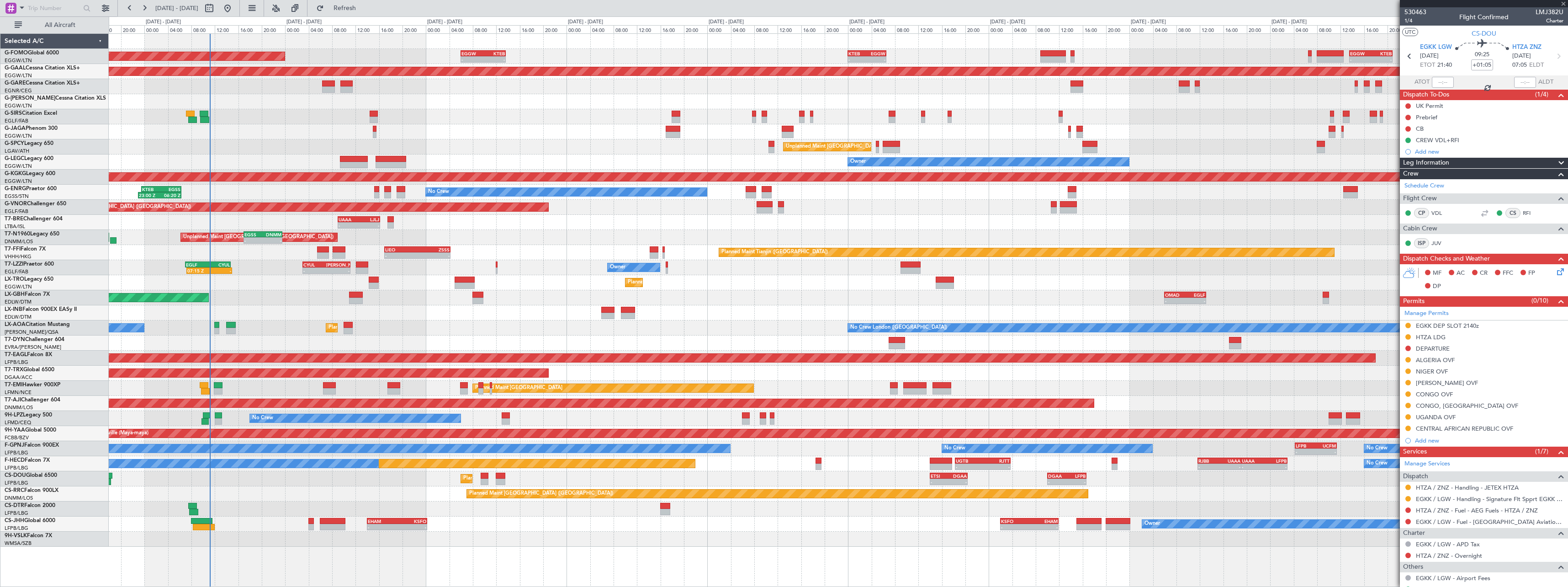
type input "+00:05"
type input "5"
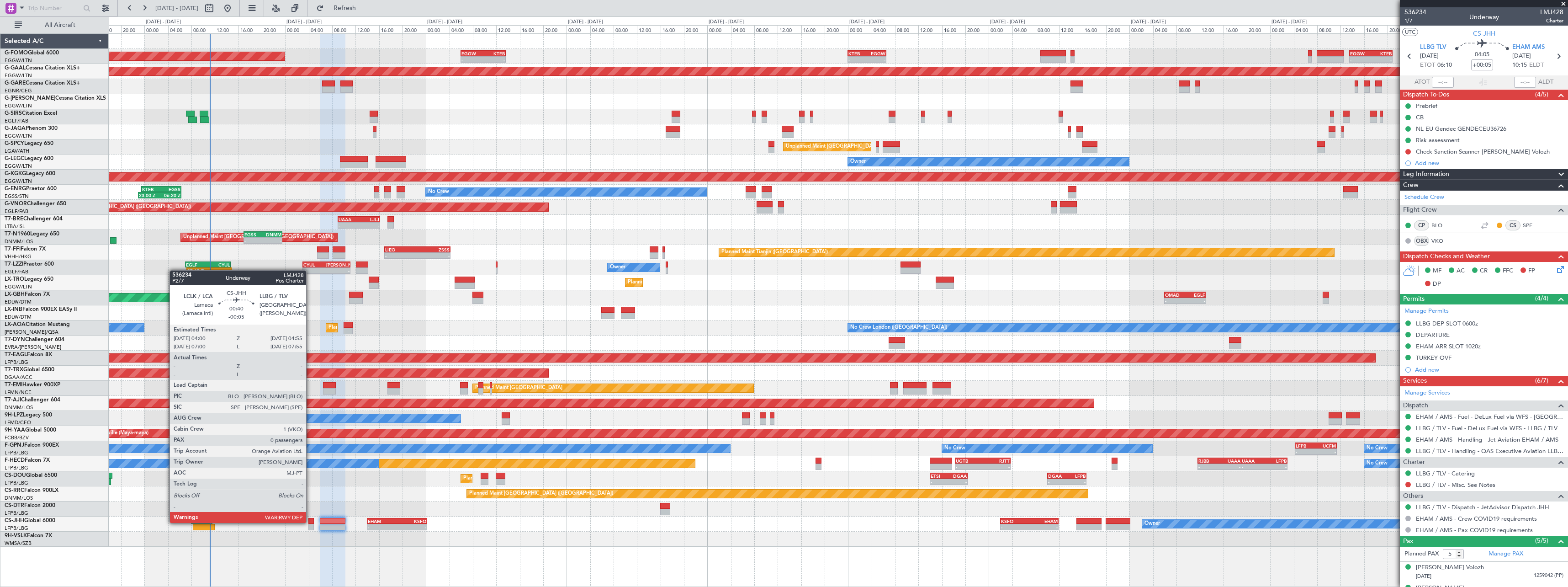
click at [310, 522] on div at bounding box center [310, 521] width 5 height 7
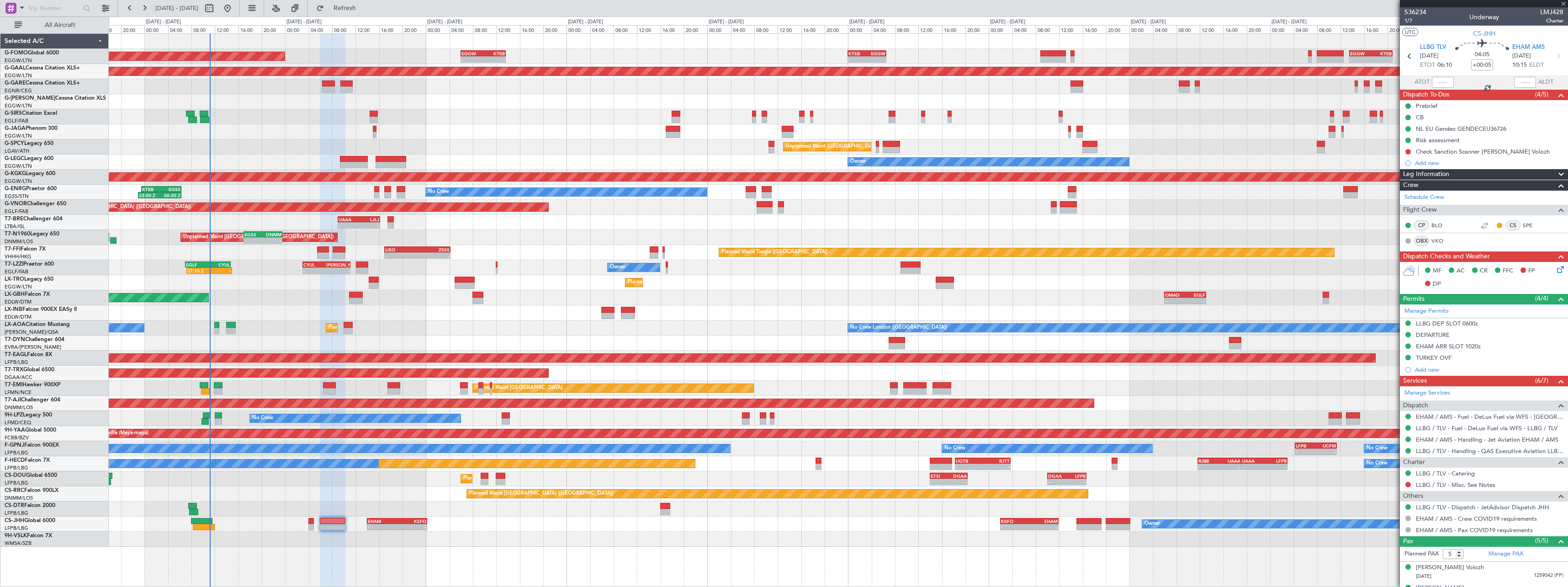
type input "-00:05"
type input "0"
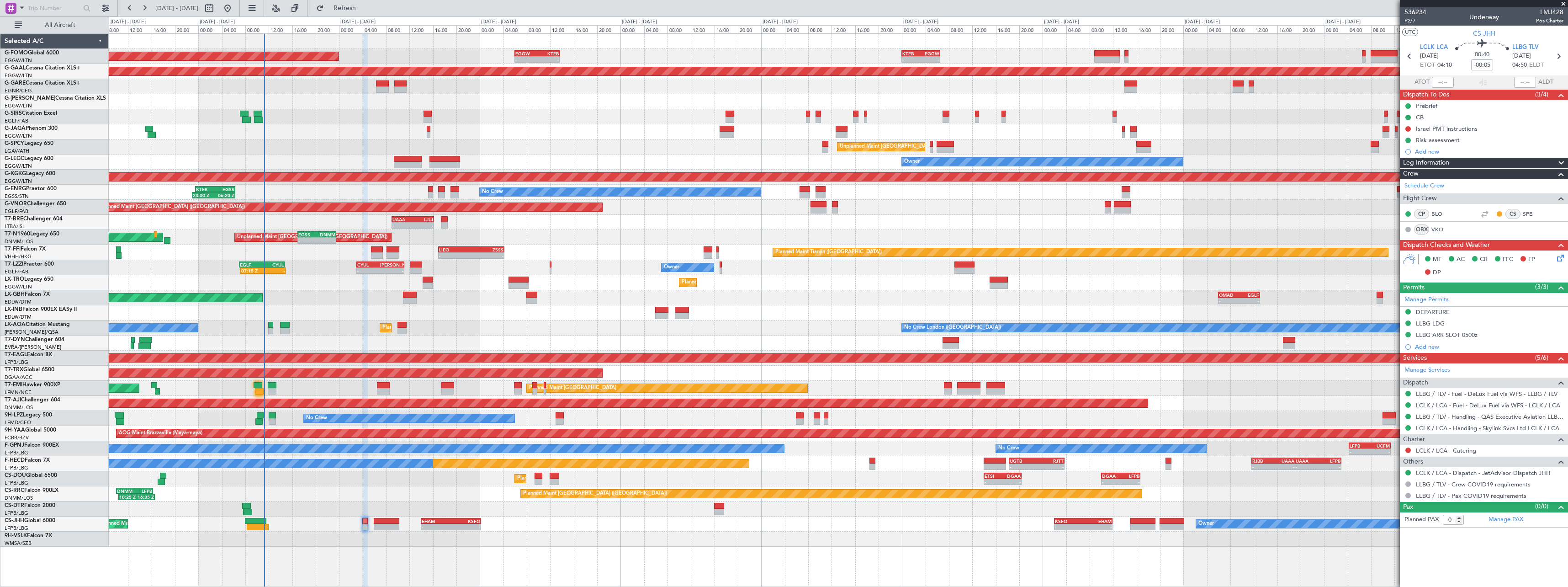
click at [351, 299] on div "Planned Maint Dubai (Dubai Intl) - - OMAD 06:00 Z EGLF 13:05 Z Planned Maint Nu…" at bounding box center [838, 298] width 1459 height 15
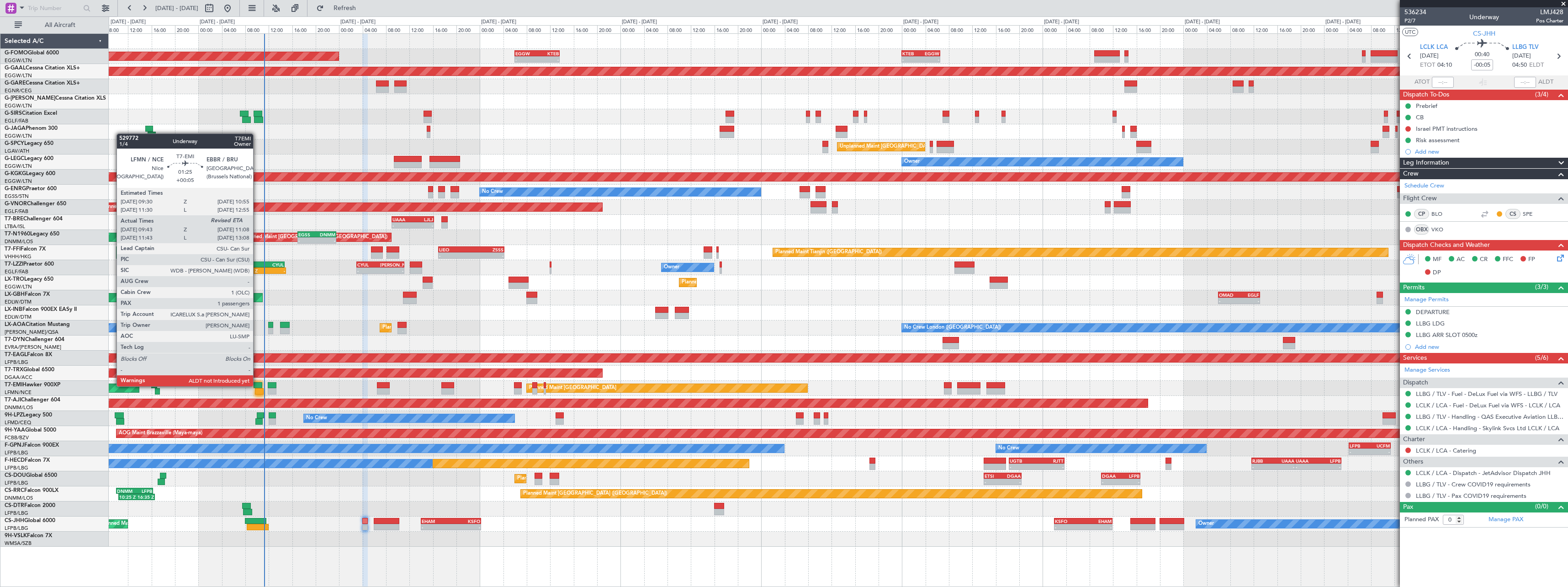
click at [258, 386] on div at bounding box center [258, 385] width 9 height 7
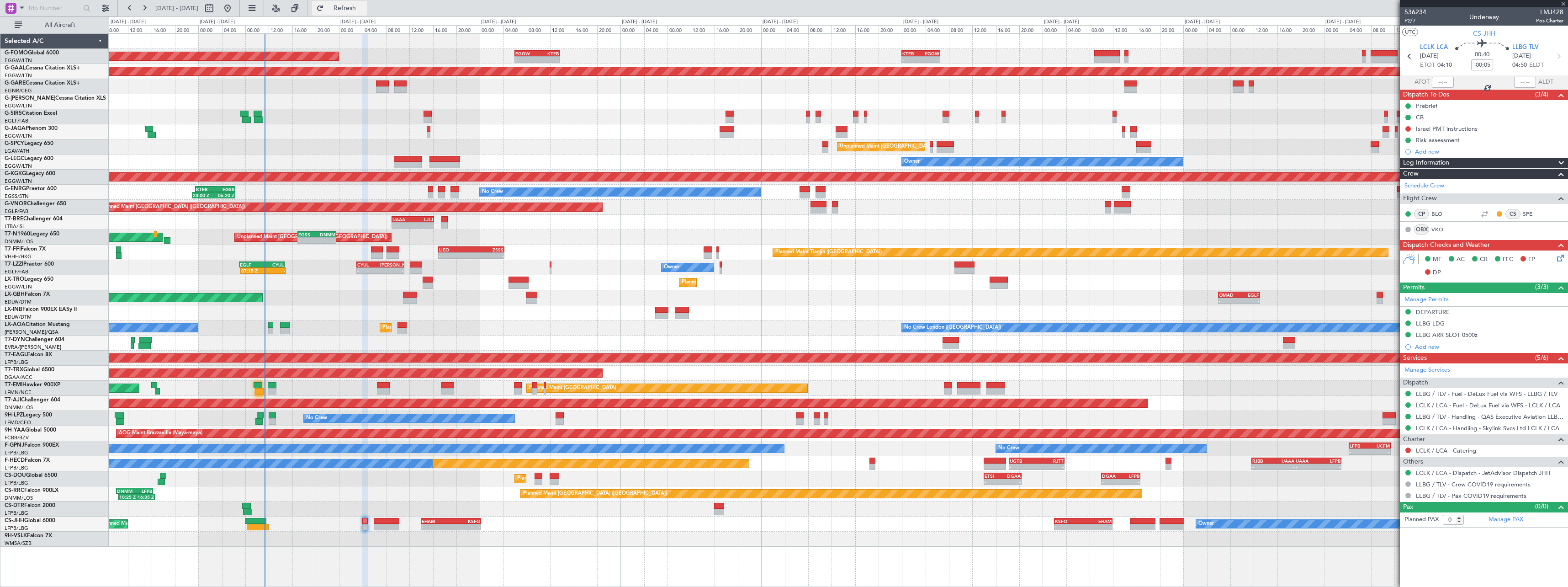
click at [364, 7] on span "Refresh" at bounding box center [345, 8] width 38 height 7
type input "+00:05"
type input "09:43"
type input "1"
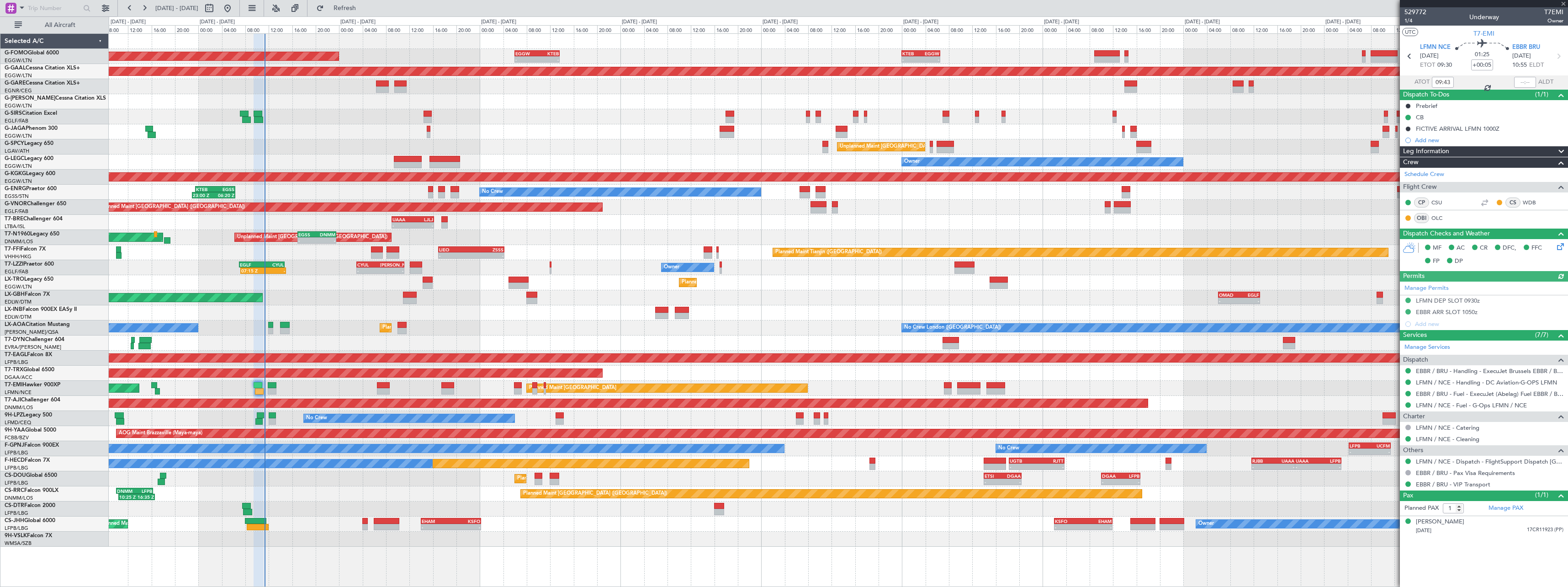
type input "-00:05"
type input "0"
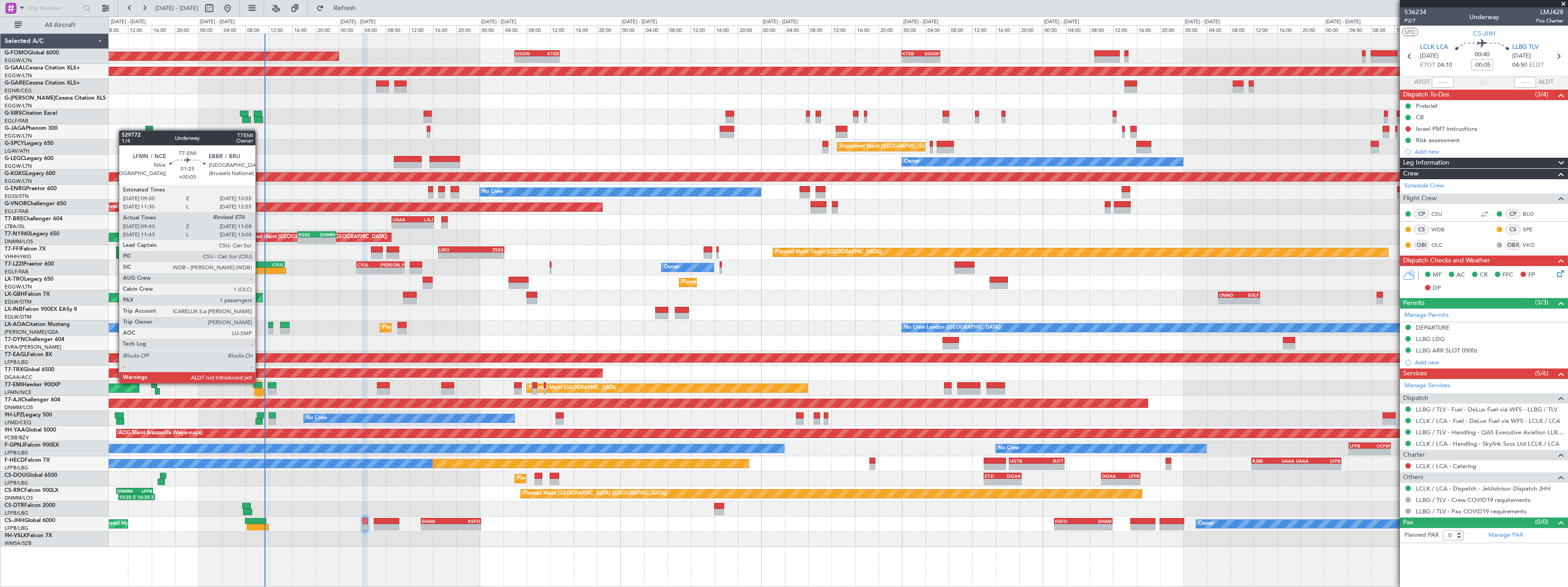
click at [259, 383] on div at bounding box center [258, 385] width 9 height 7
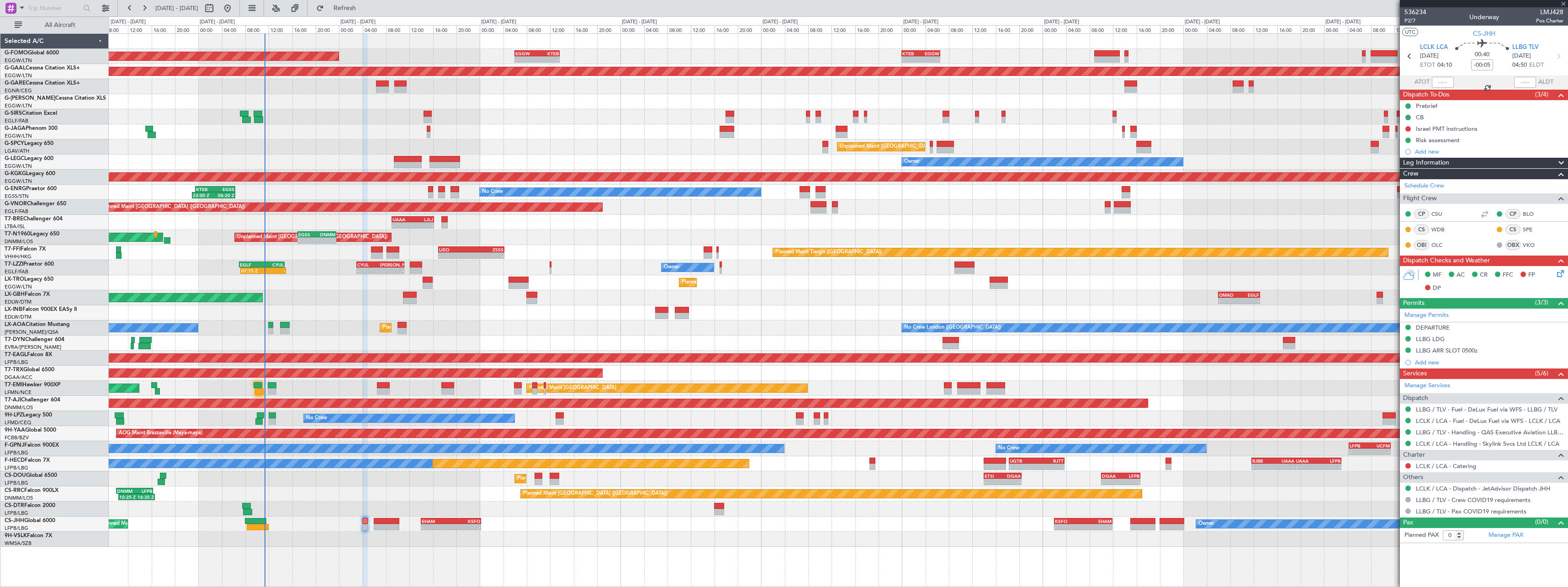
type input "+00:05"
type input "09:43"
type input "1"
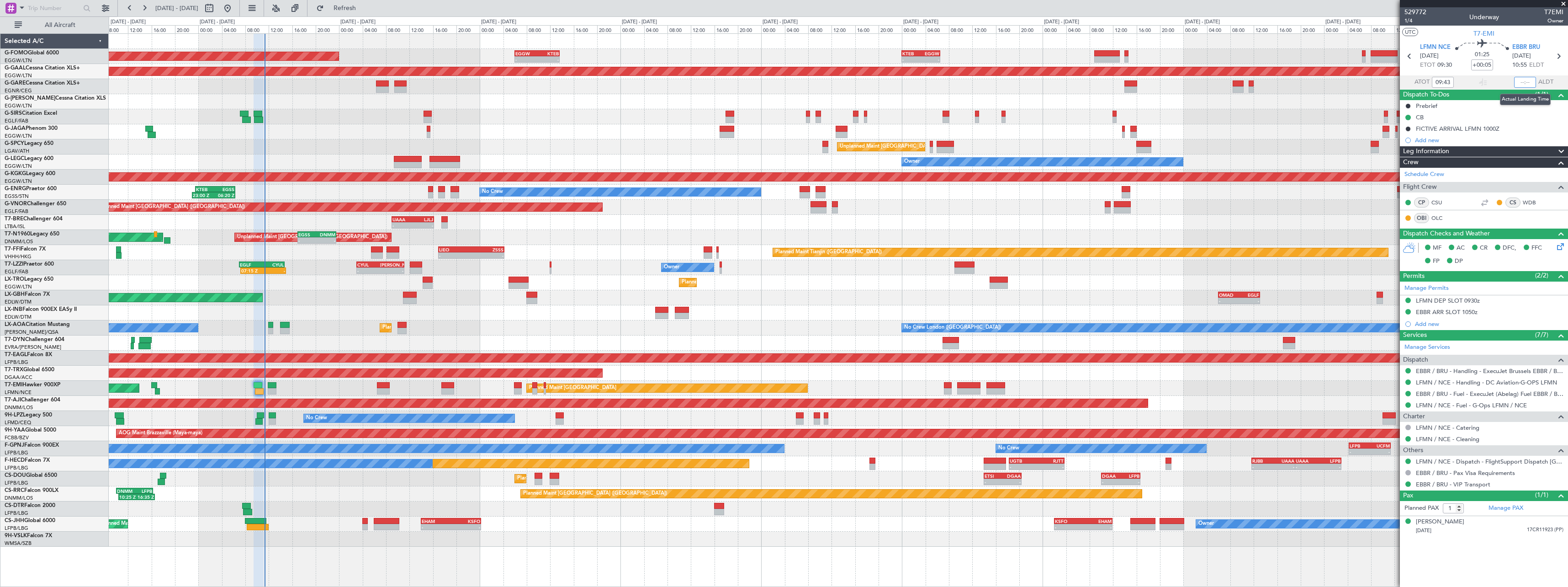
click at [1530, 83] on input "text" at bounding box center [1525, 82] width 22 height 11
click at [487, 318] on div "Planned Maint London (Luton) - - EGGW 06:00 Z KTEB 13:40 Z - - KTEB 00:00 Z EGG…" at bounding box center [838, 290] width 1459 height 513
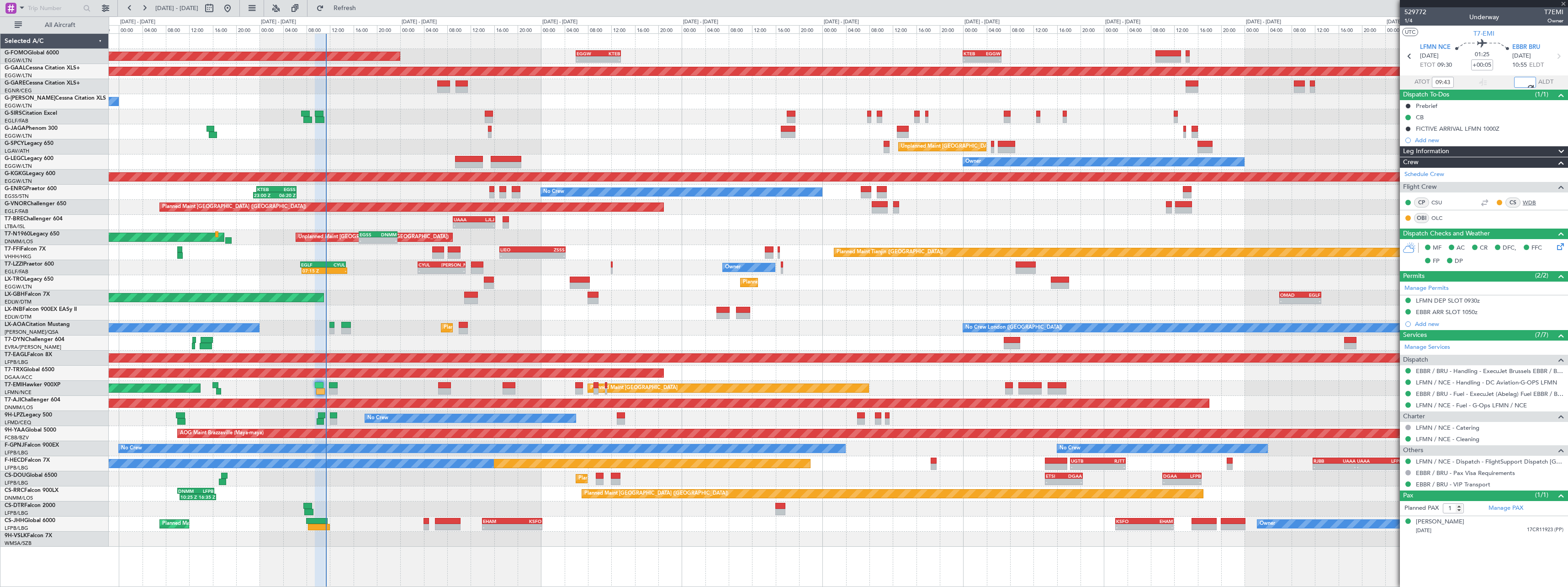
type input "11:05"
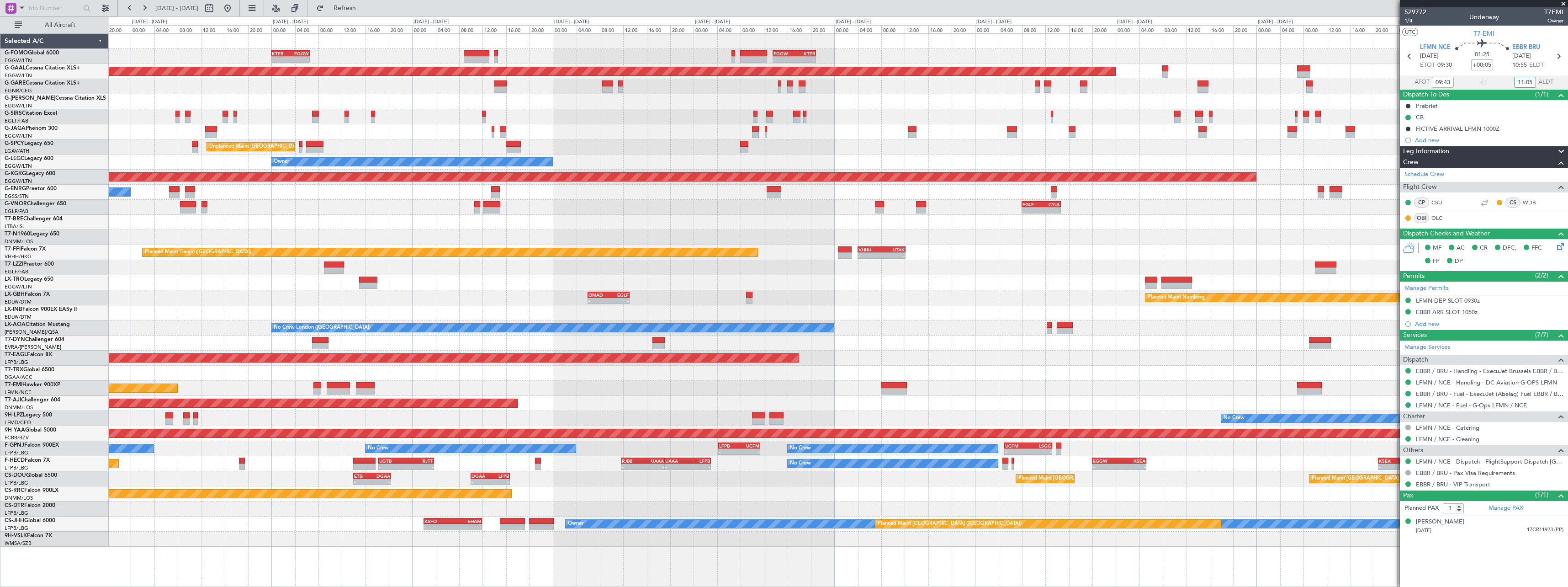
click at [593, 224] on div "- - KTEB 00:00 Z EGGW 06:35 Z - - EGGW 13:30 Z KTEB 20:55 Z EGGW 06:00 Z KTEB 1…" at bounding box center [838, 290] width 1459 height 513
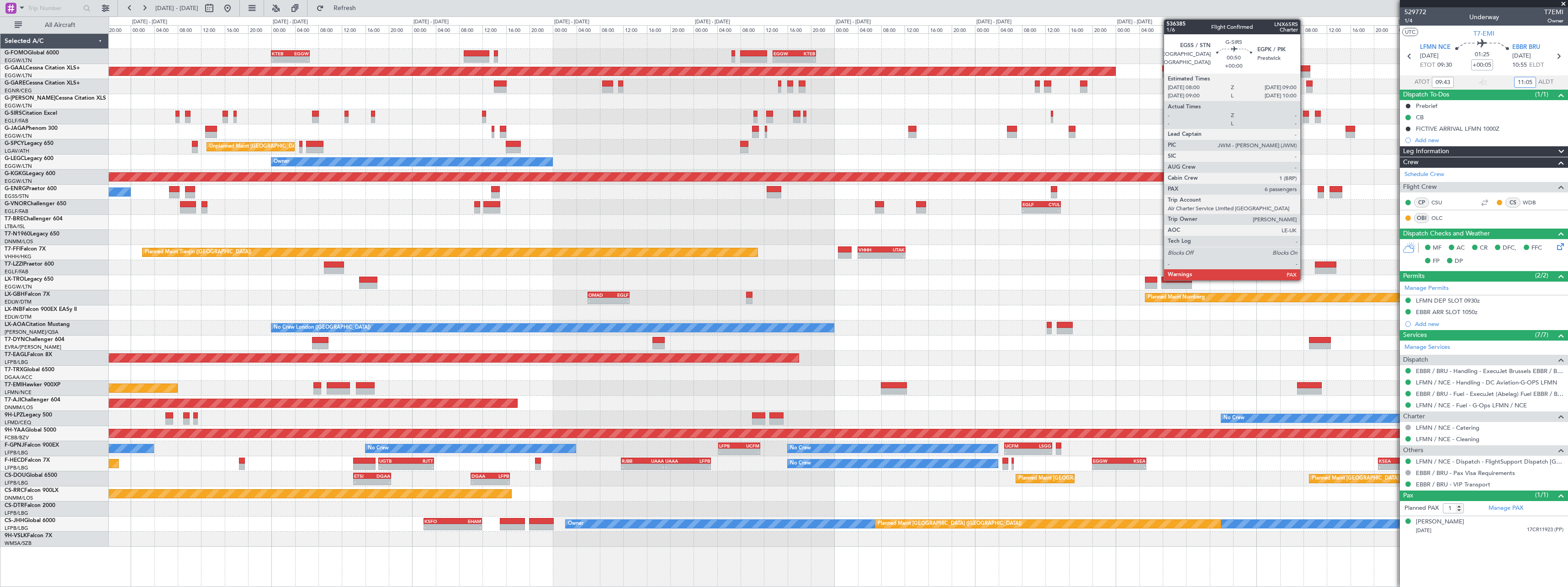
click at [1305, 119] on div at bounding box center [1306, 119] width 6 height 7
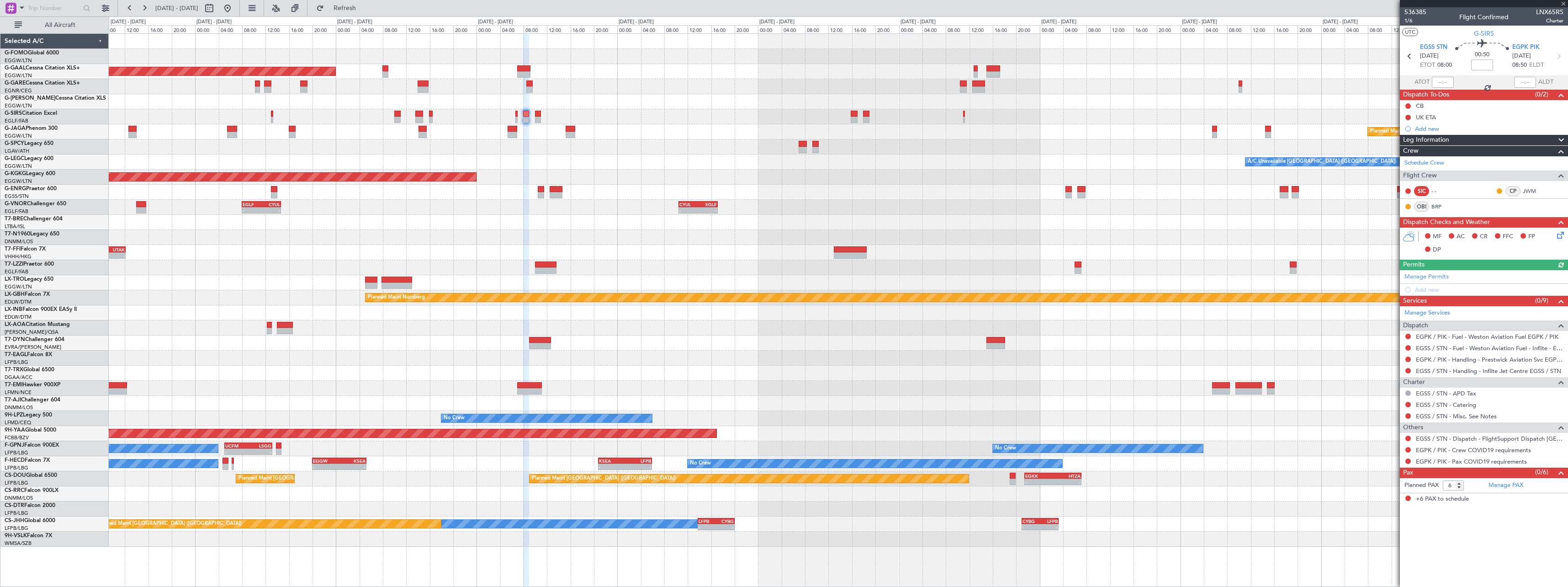
click at [551, 178] on div "- - EGGW 13:30 Z KTEB 20:55 Z Planned Maint Dusseldorf Planned Maint London (Lu…" at bounding box center [838, 290] width 1459 height 513
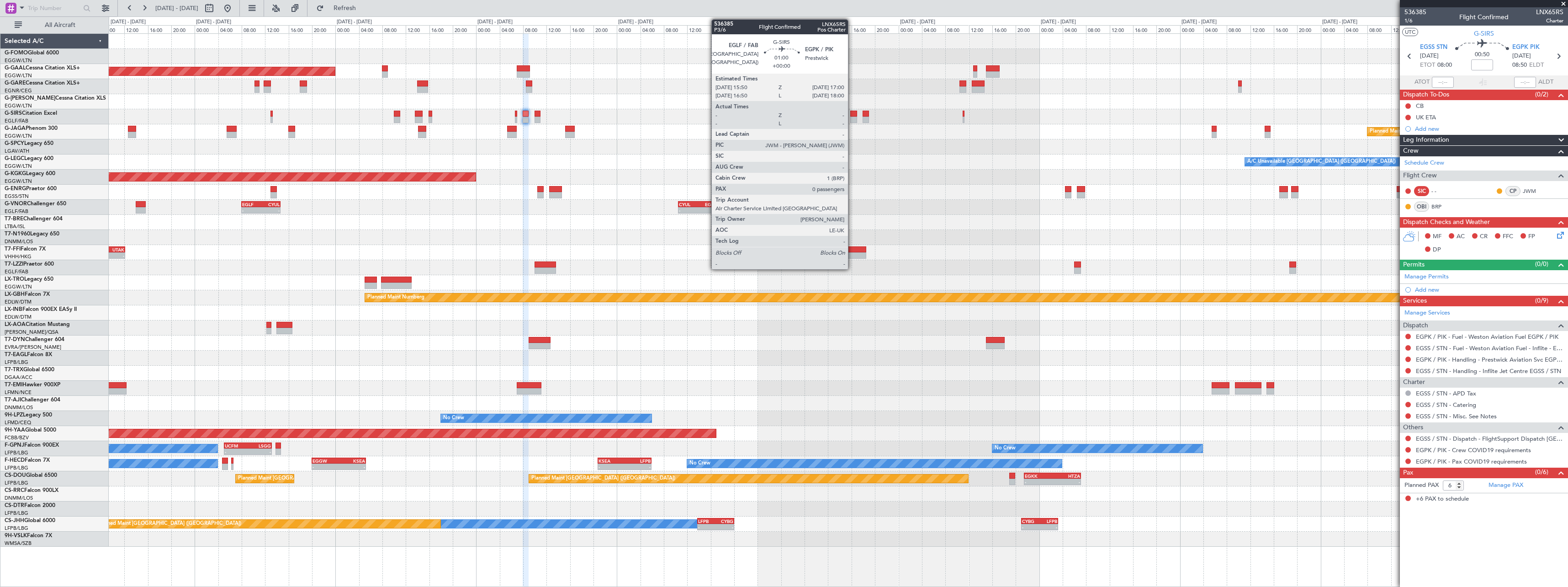
click at [852, 117] on div at bounding box center [854, 119] width 7 height 7
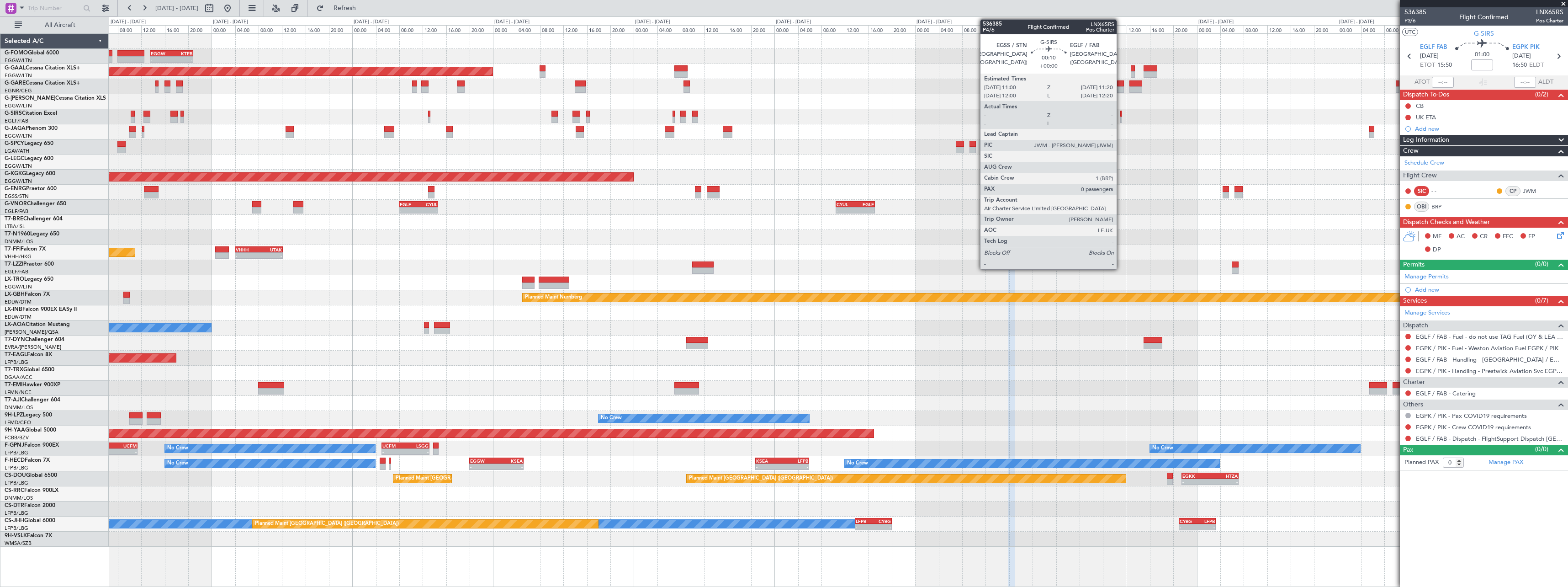
click at [1121, 114] on div at bounding box center [1121, 114] width 2 height 7
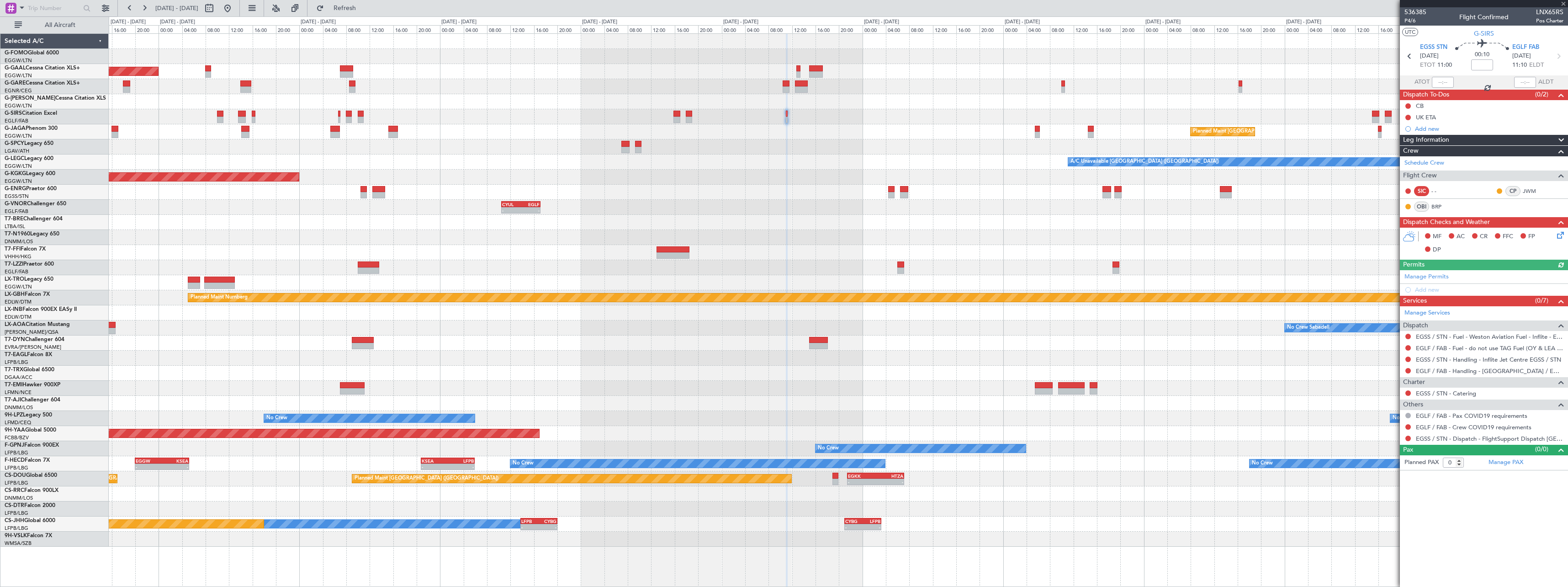
click at [984, 163] on div "- - EGGW 13:30 Z KTEB 20:55 Z Planned Maint Dusseldorf Planned Maint London (Lu…" at bounding box center [838, 290] width 1459 height 513
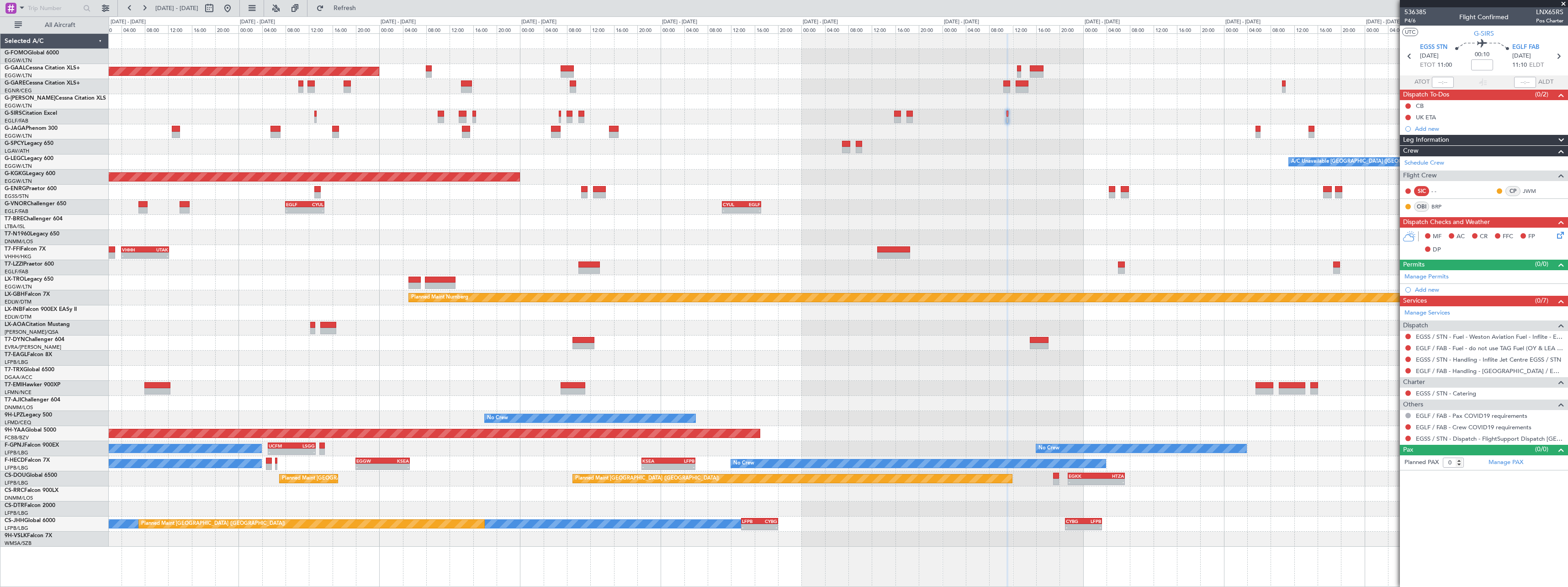
click at [665, 170] on div "AOG Maint [GEOGRAPHIC_DATA] (Ataturk)" at bounding box center [838, 177] width 1459 height 15
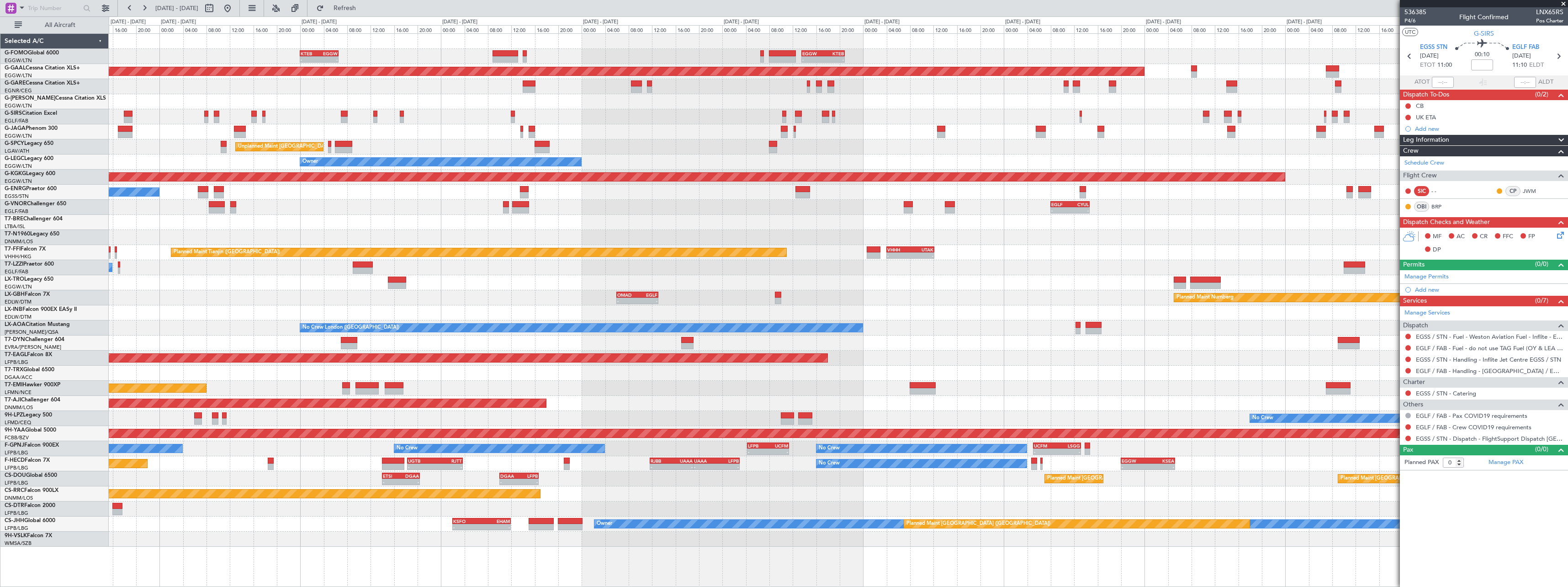
click at [1010, 184] on div "- - EGGW 13:30 Z KTEB 20:55 Z KTEB 00:00 Z EGGW 06:35 Z - - EGGW 06:00 Z KTEB 1…" at bounding box center [838, 290] width 1459 height 513
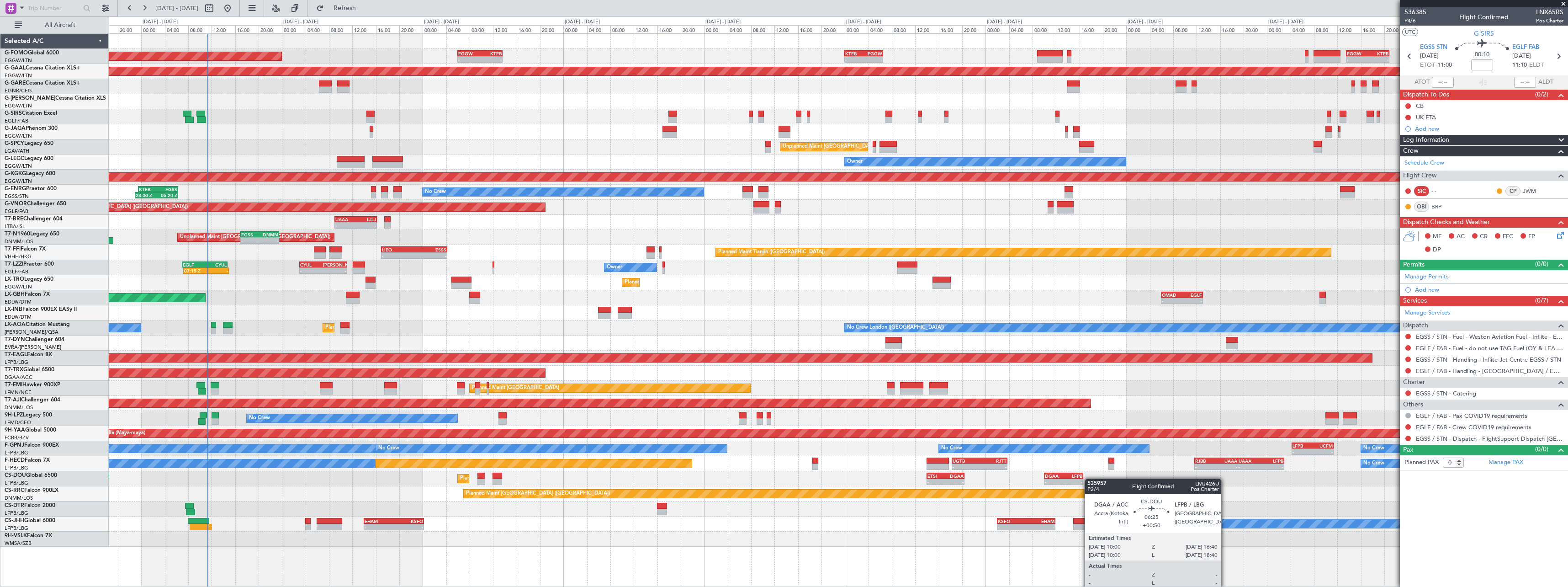
click at [1078, 482] on div "- - EGGW 13:30 Z KTEB 20:55 Z KTEB 00:00 Z EGGW 06:35 Z - - EGGW 06:00 Z KTEB 1…" at bounding box center [838, 290] width 1459 height 513
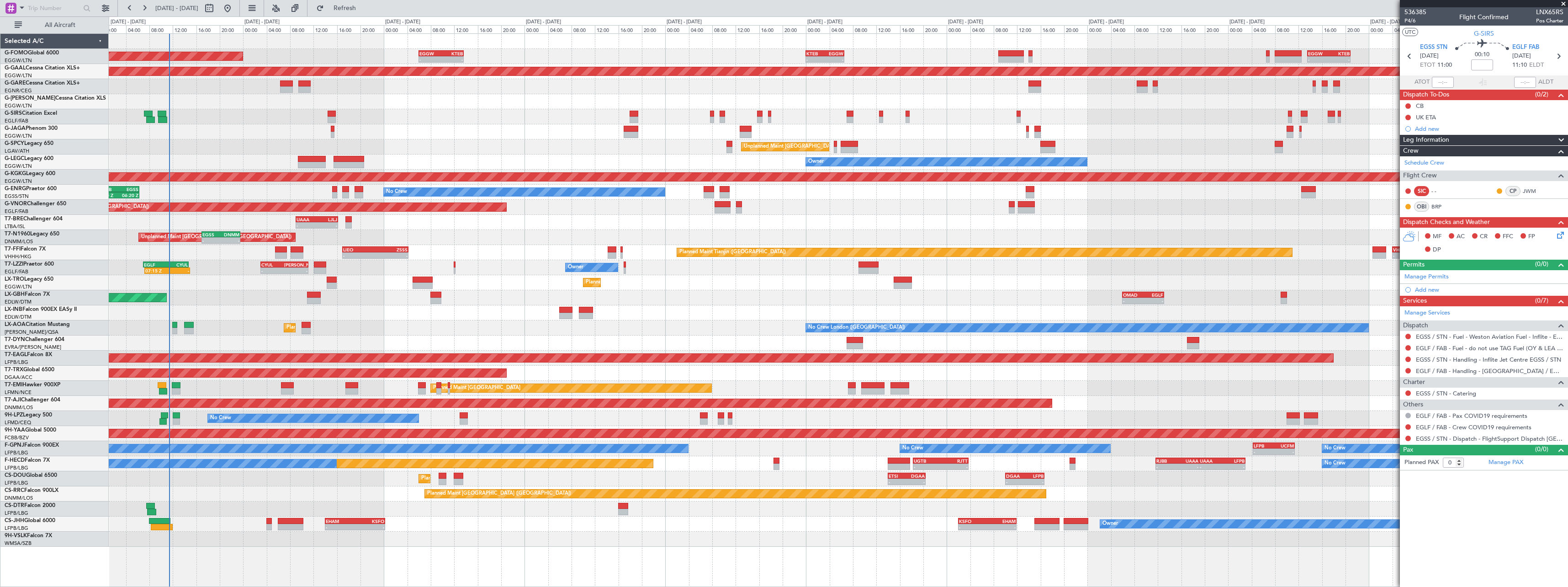
click at [187, 299] on div "Planned Maint Dubai (Dubai Intl) - - OMAD 06:00 Z EGLF 13:05 Z Planned Maint Nu…" at bounding box center [838, 298] width 1459 height 15
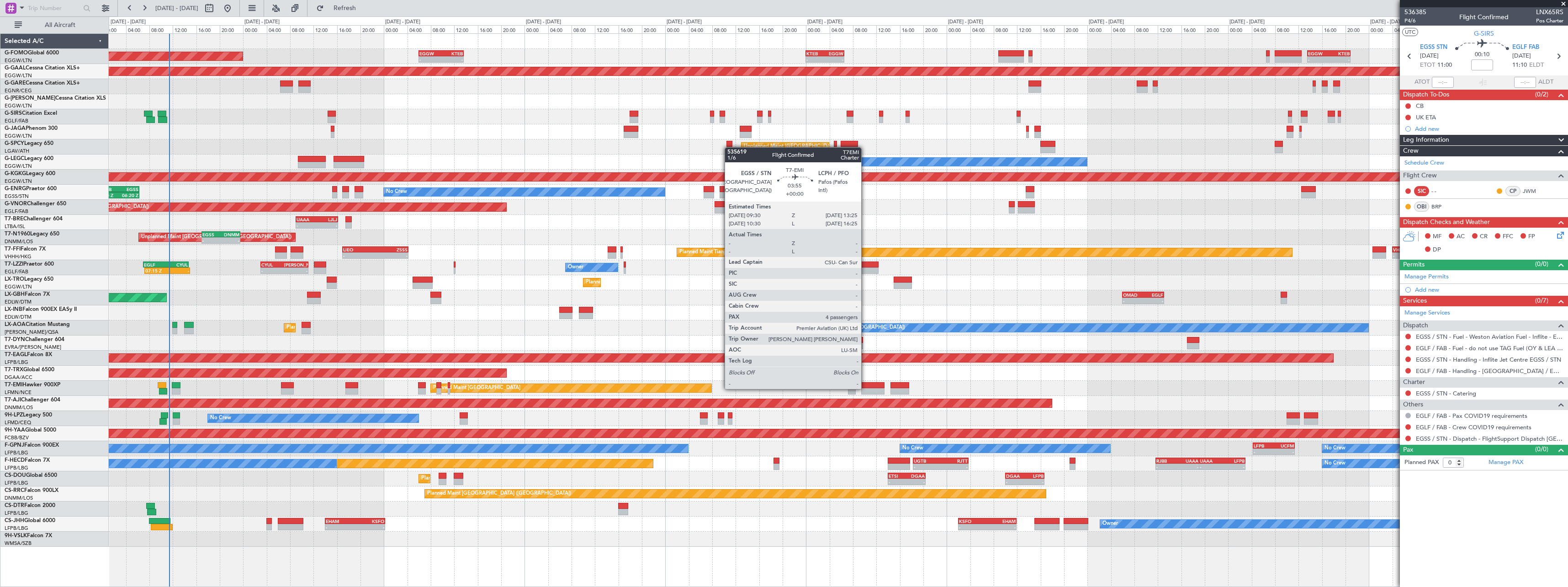
click at [865, 388] on div at bounding box center [873, 391] width 24 height 7
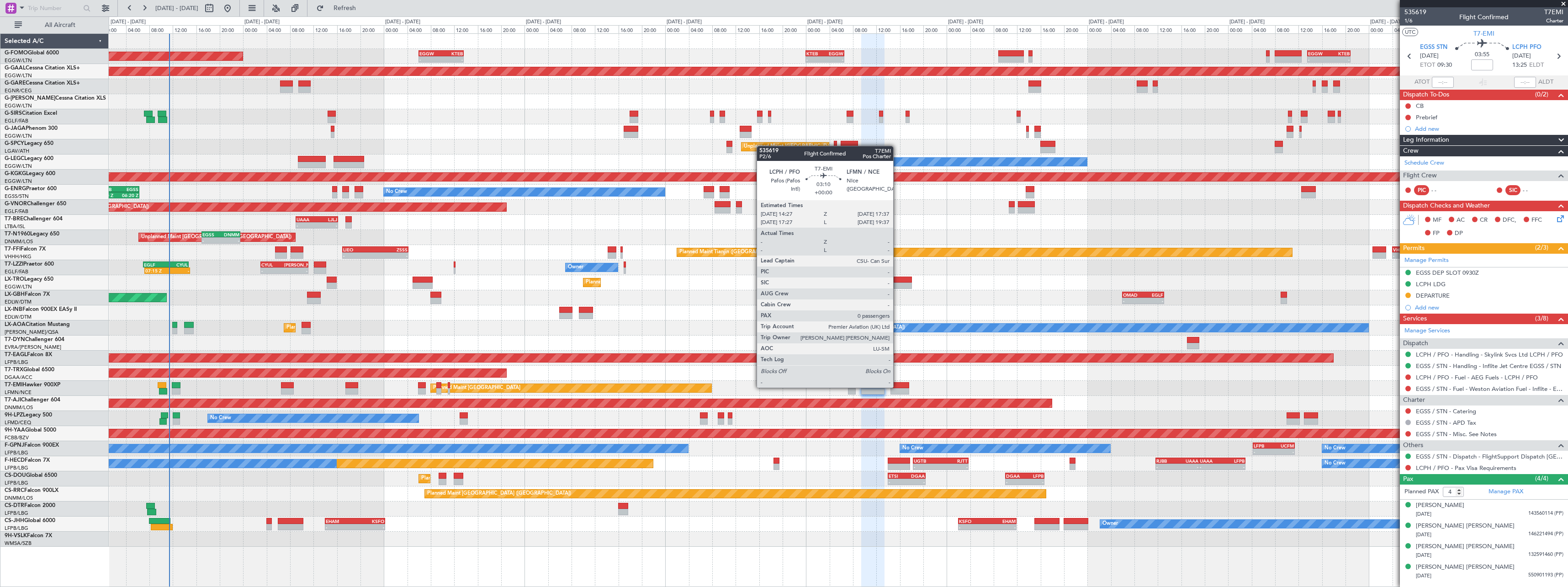
click at [899, 386] on div at bounding box center [899, 385] width 18 height 7
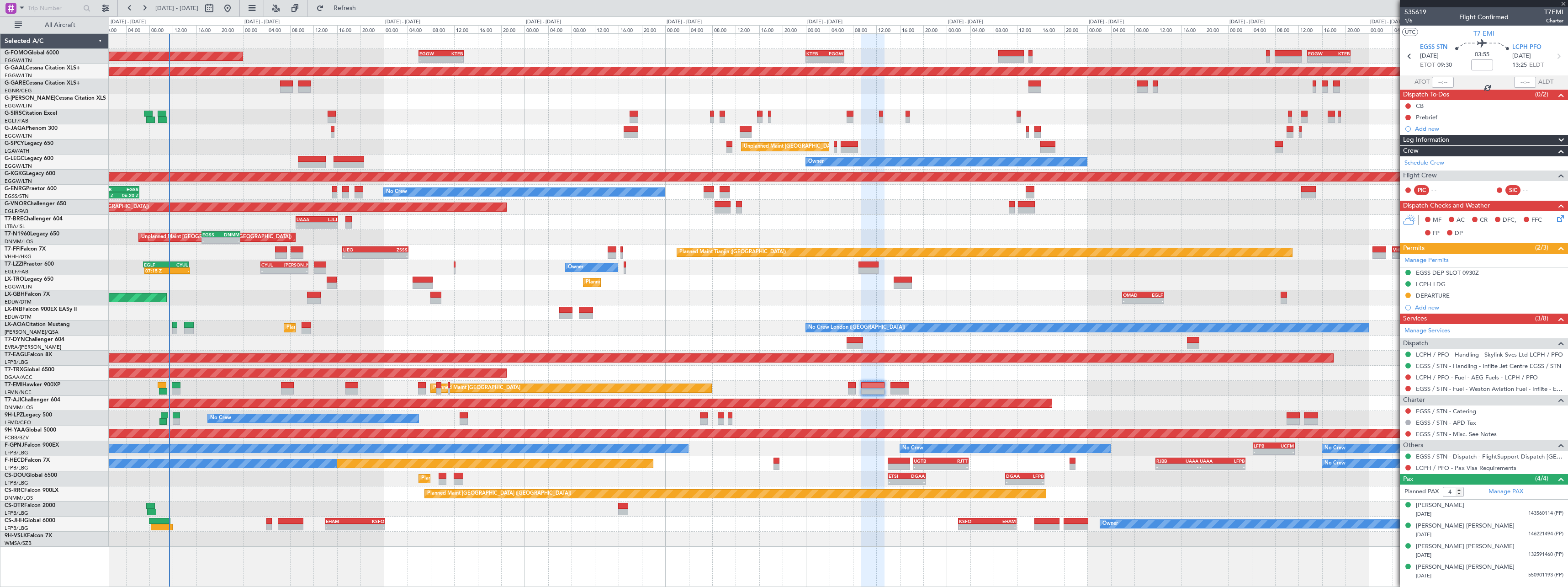
type input "0"
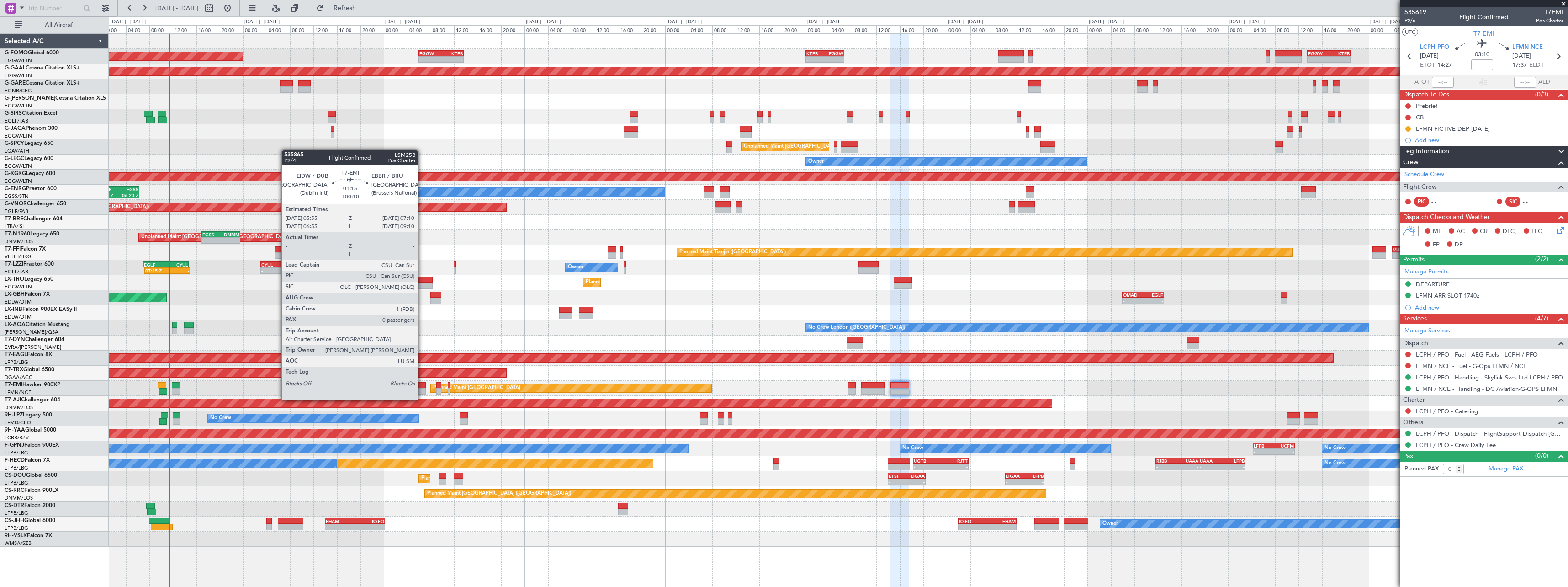
click at [422, 392] on div at bounding box center [422, 391] width 8 height 7
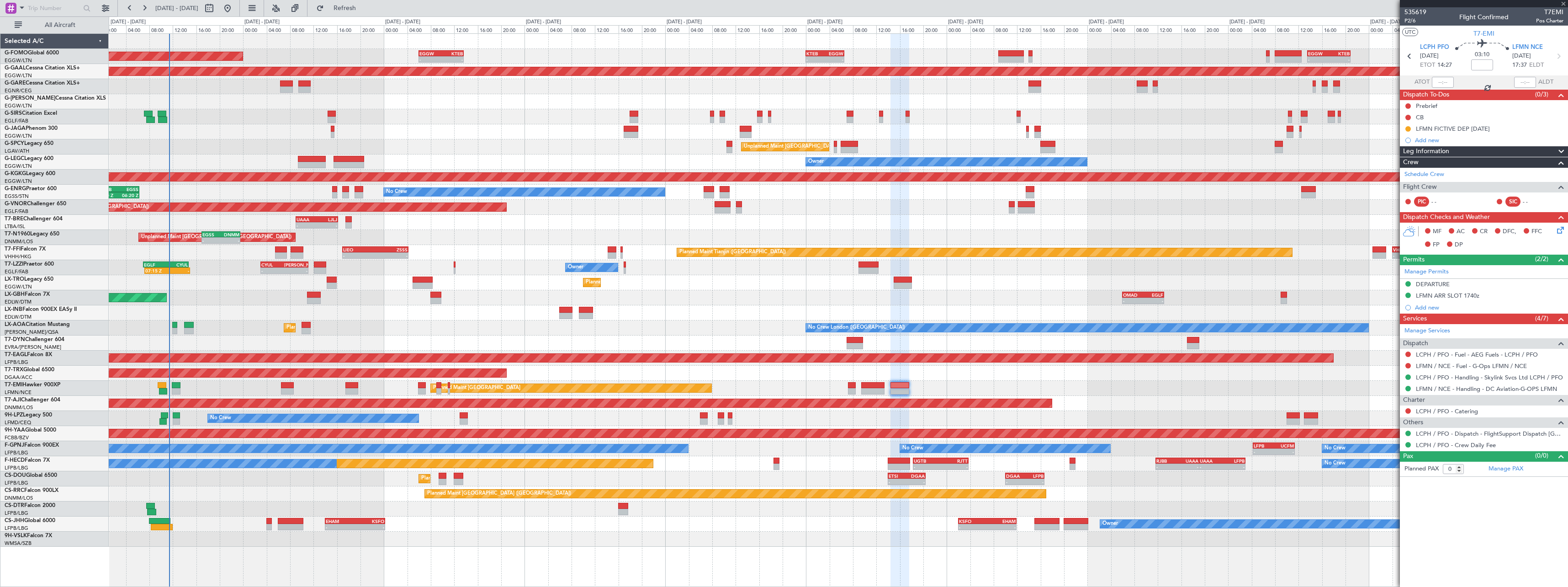
type input "+00:10"
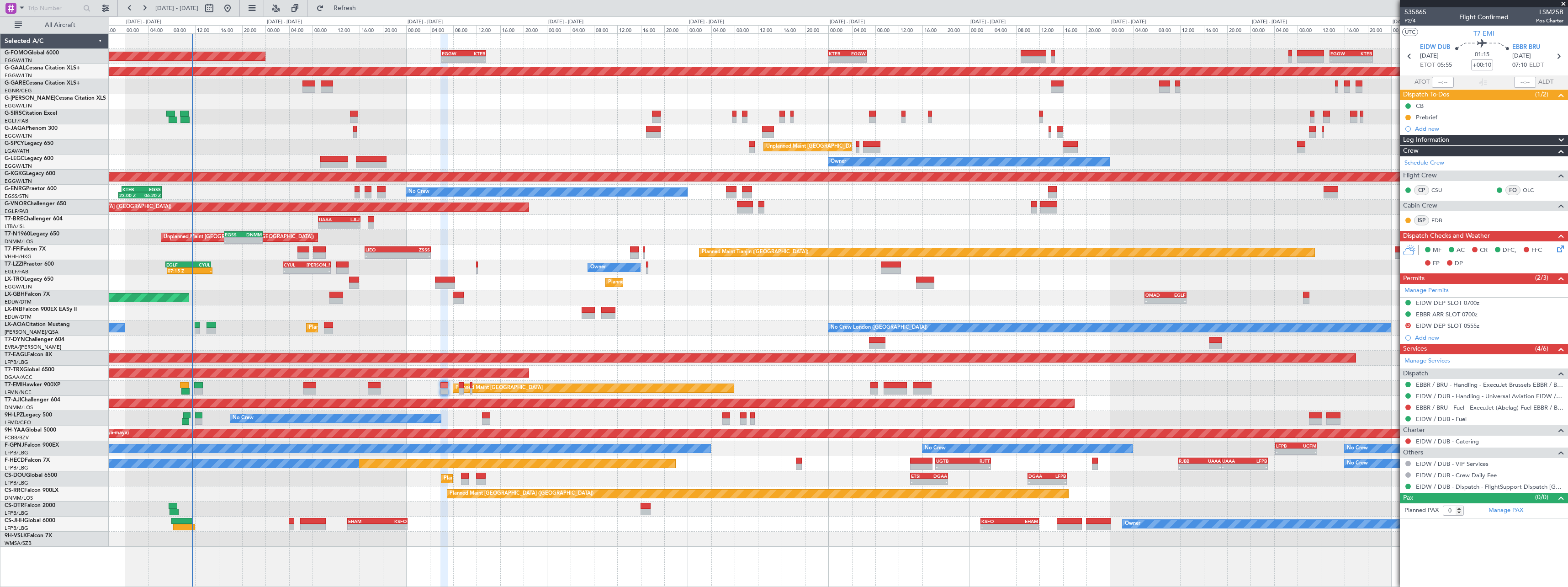
click at [506, 532] on div at bounding box center [838, 539] width 1459 height 15
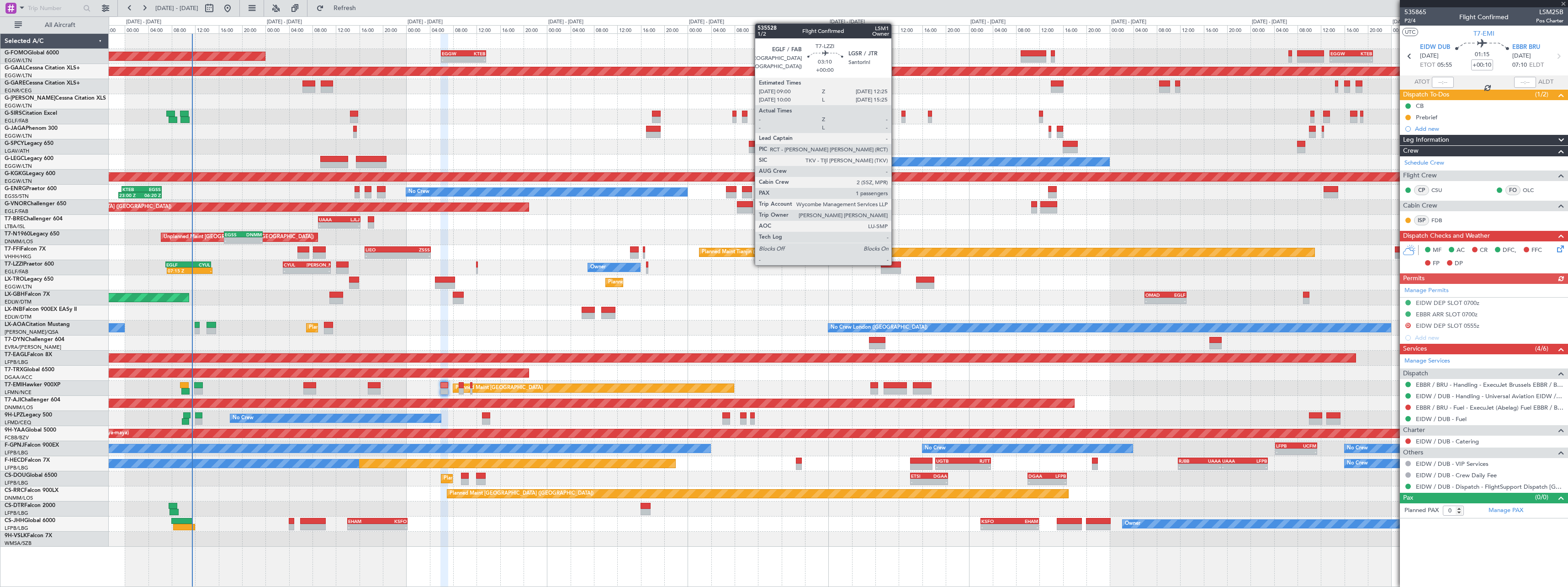
click at [896, 264] on div at bounding box center [891, 265] width 20 height 7
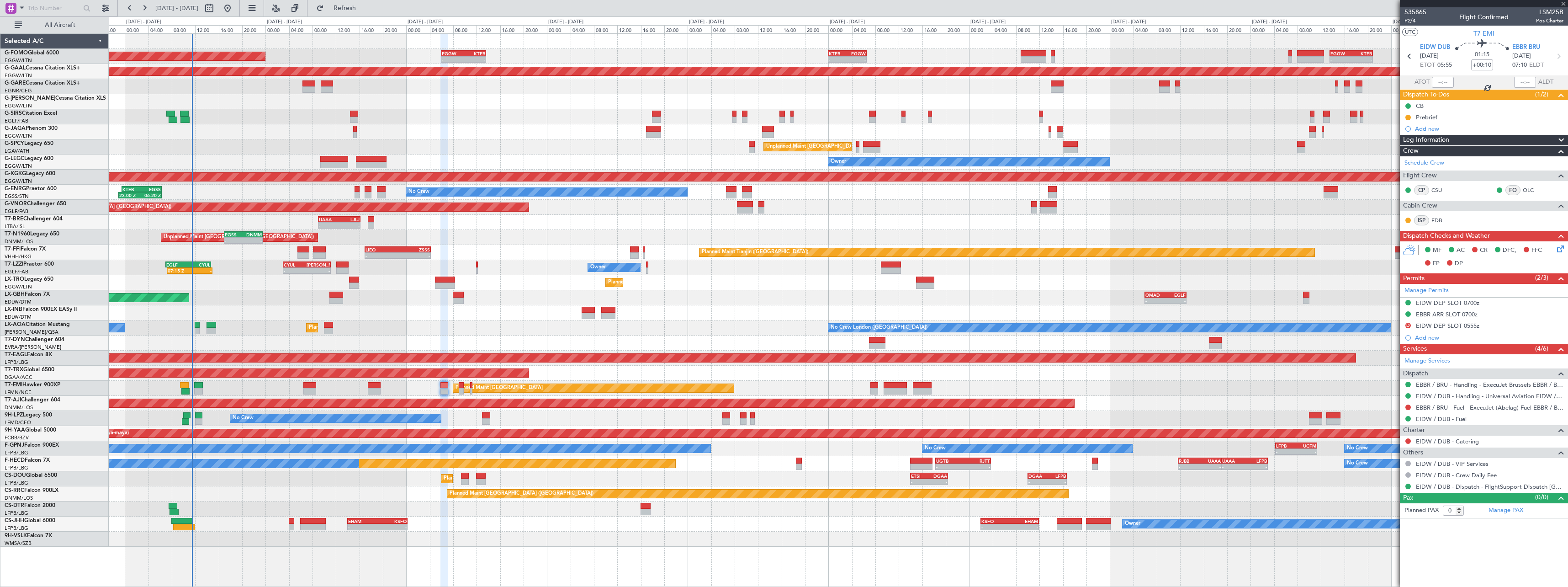
type input "1"
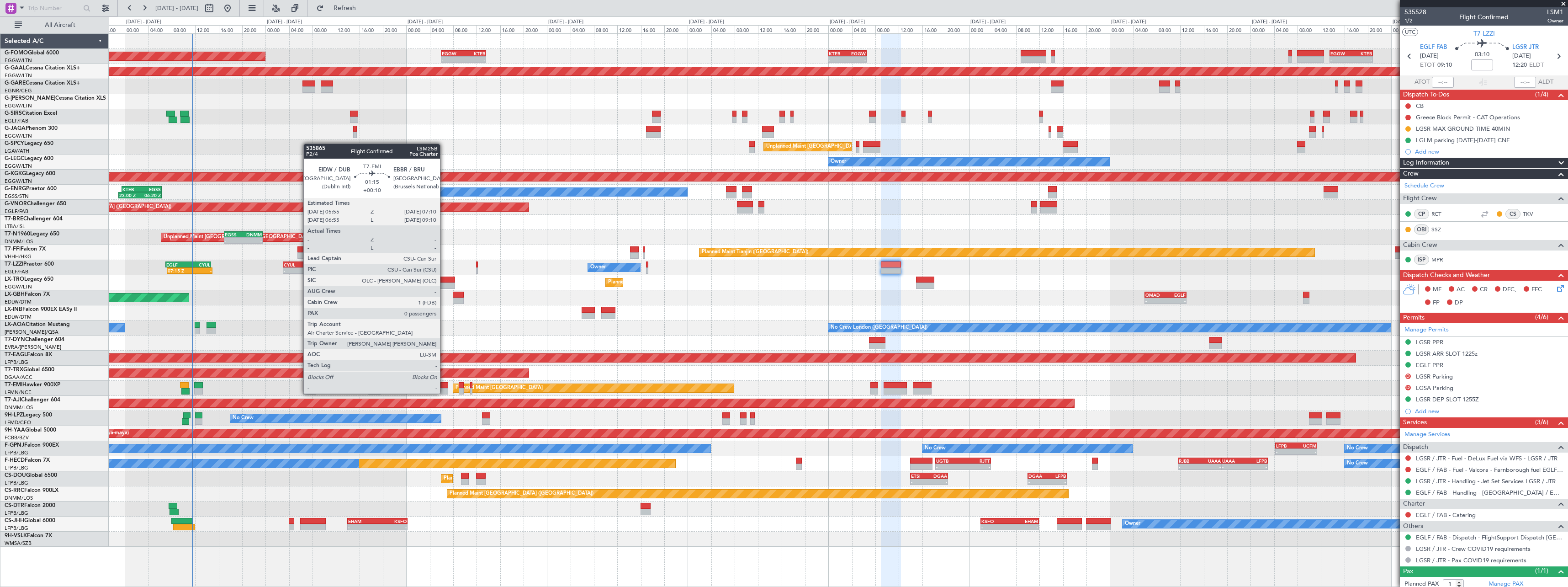
click at [444, 386] on div at bounding box center [445, 385] width 8 height 7
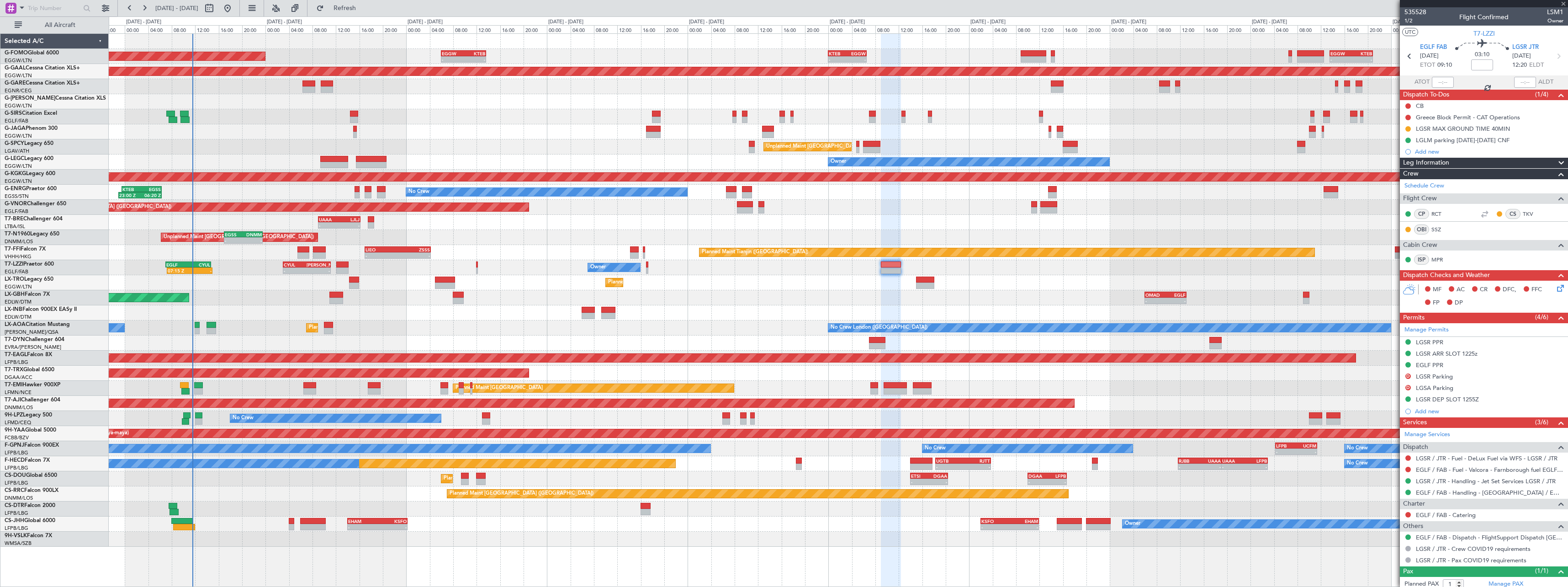
type input "+00:10"
type input "0"
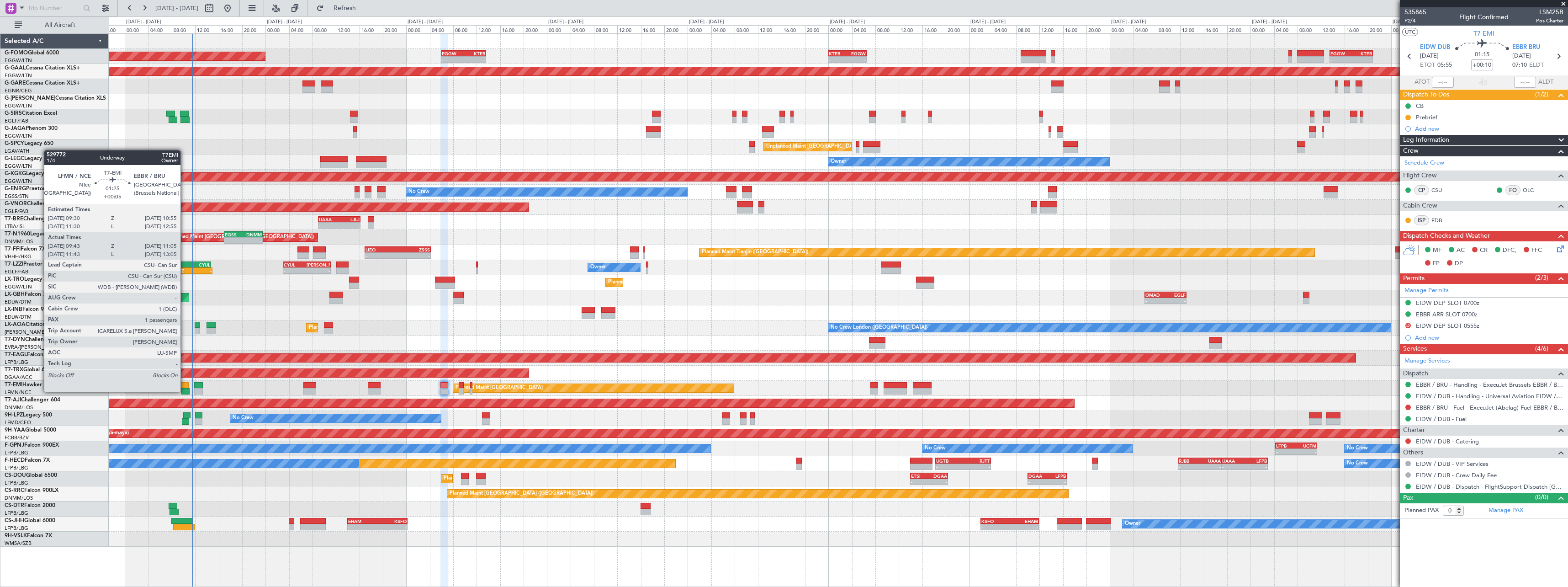
click at [184, 392] on div at bounding box center [185, 391] width 8 height 7
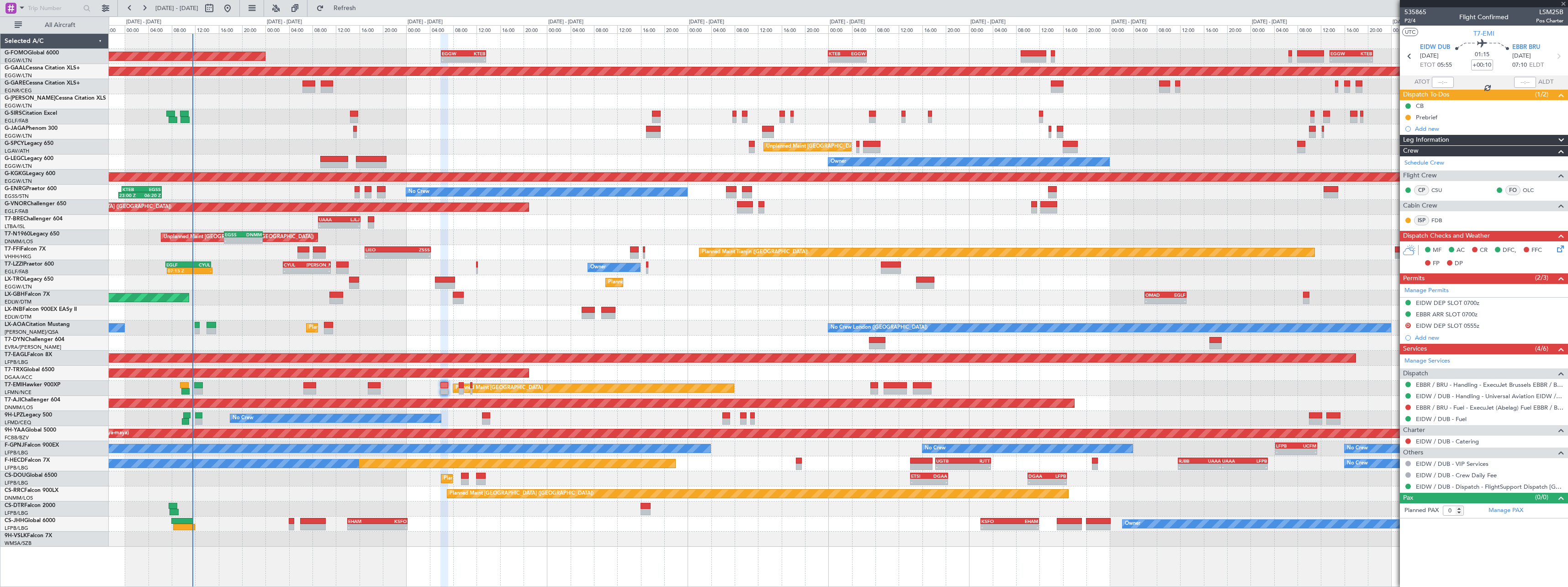
type input "+00:05"
type input "09:43"
type input "11:05"
type input "1"
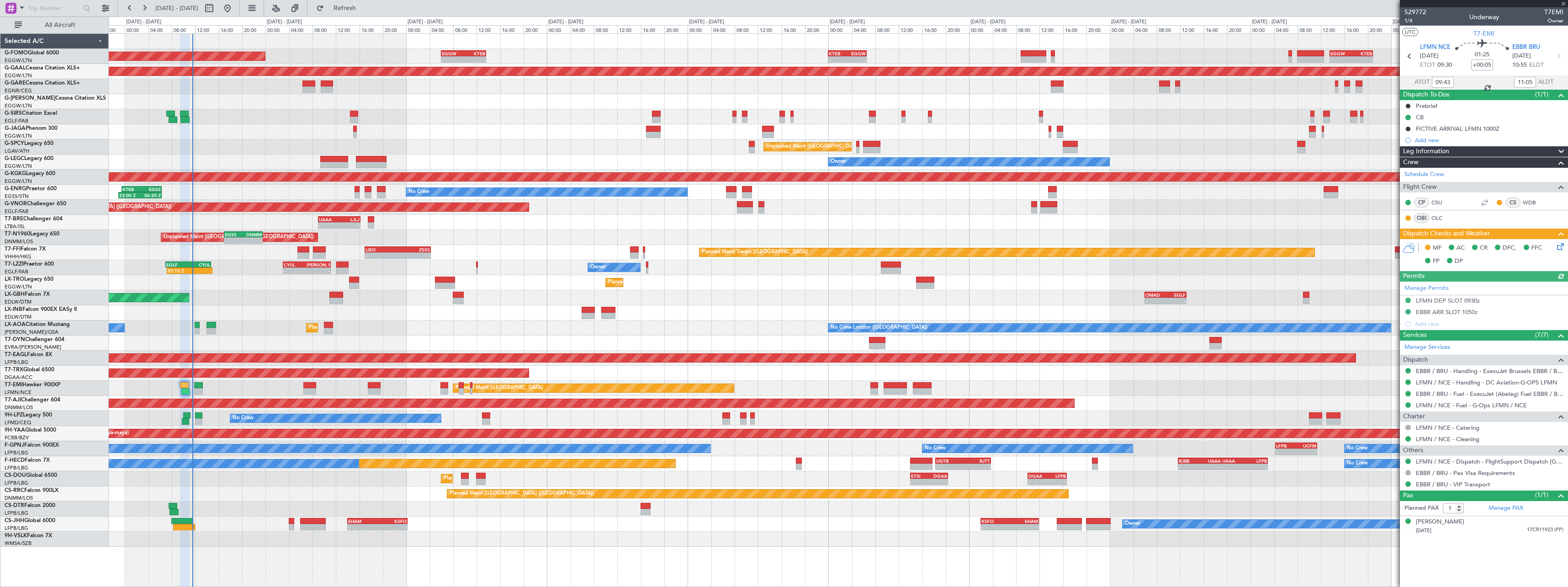
click at [1557, 249] on icon at bounding box center [1559, 245] width 7 height 7
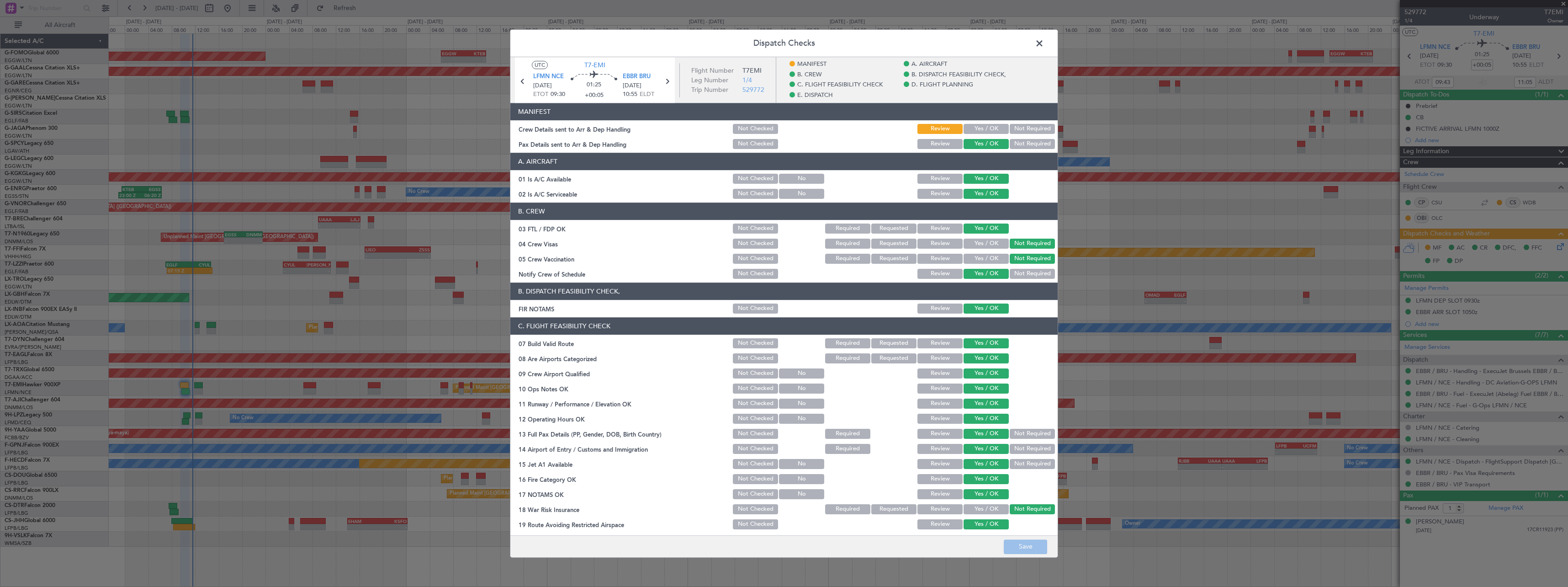
click at [1044, 44] on span at bounding box center [1044, 46] width 0 height 18
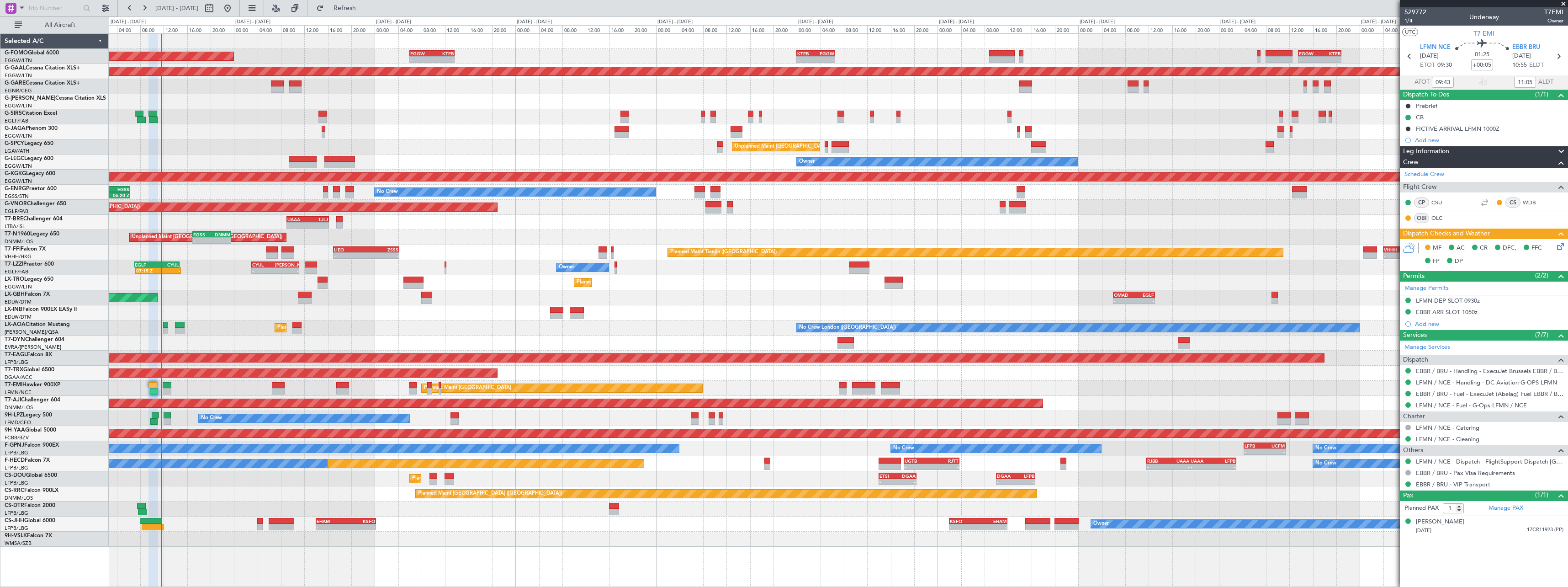
click at [394, 304] on div "Planned Maint [GEOGRAPHIC_DATA] ([GEOGRAPHIC_DATA]) - - EGGW 06:00 Z KTEB 13:40…" at bounding box center [838, 290] width 1459 height 513
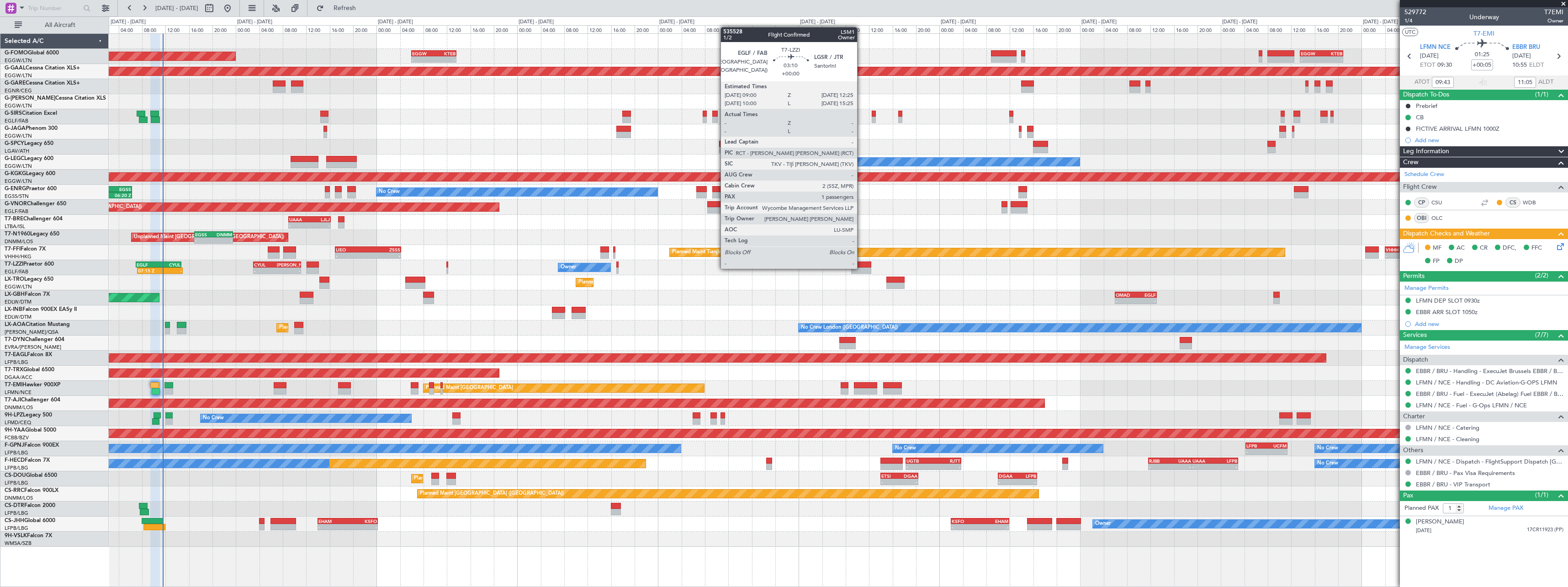
click at [861, 268] on div at bounding box center [861, 271] width 20 height 7
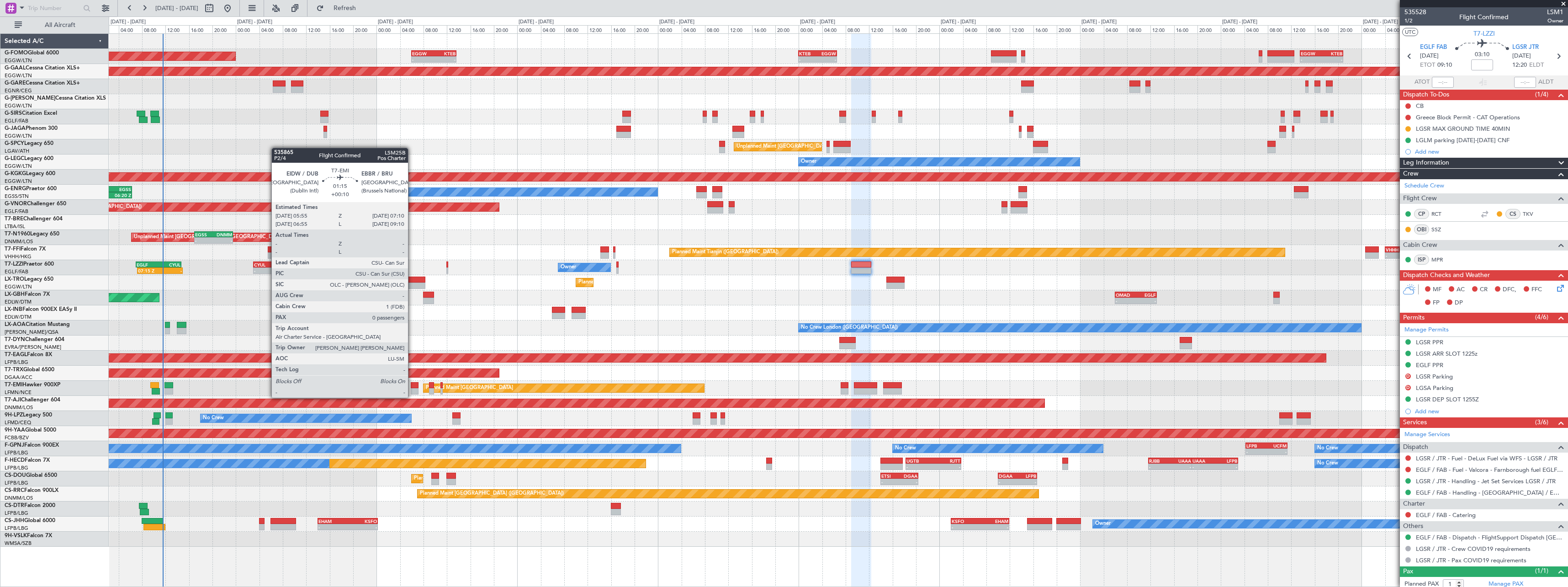
click at [412, 389] on div at bounding box center [414, 391] width 8 height 7
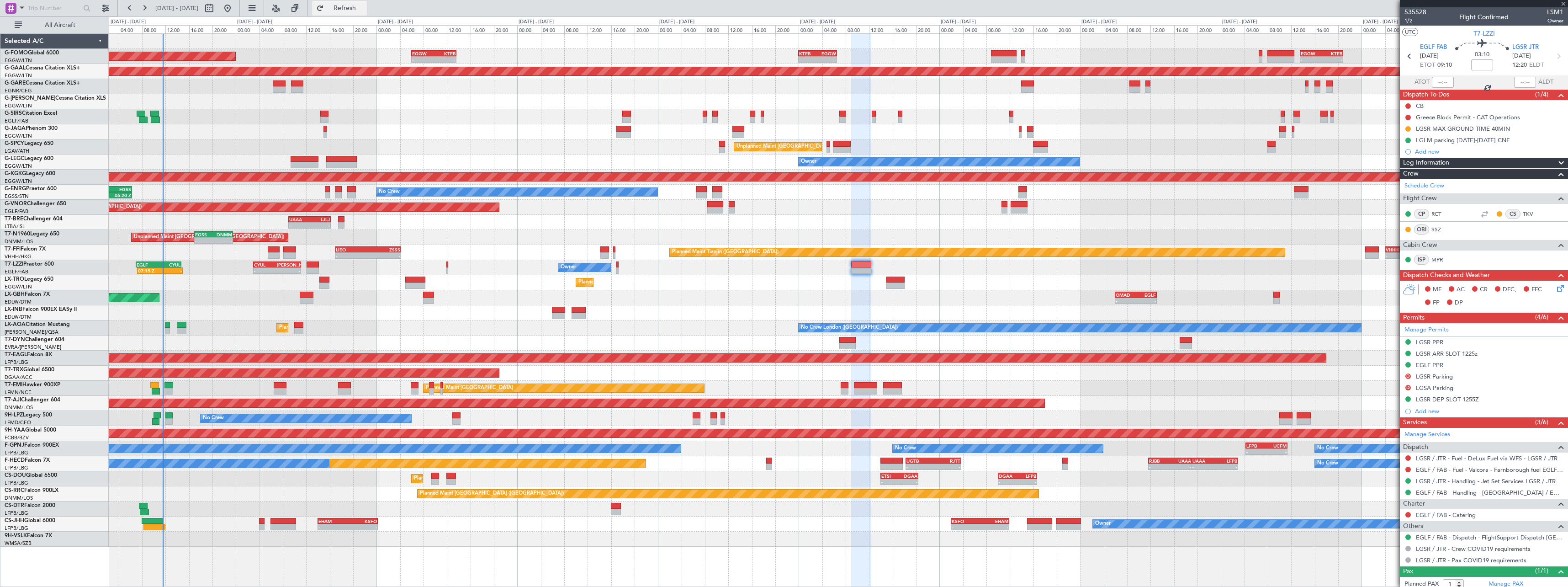
click at [364, 11] on span "Refresh" at bounding box center [345, 8] width 38 height 7
type input "+00:10"
type input "0"
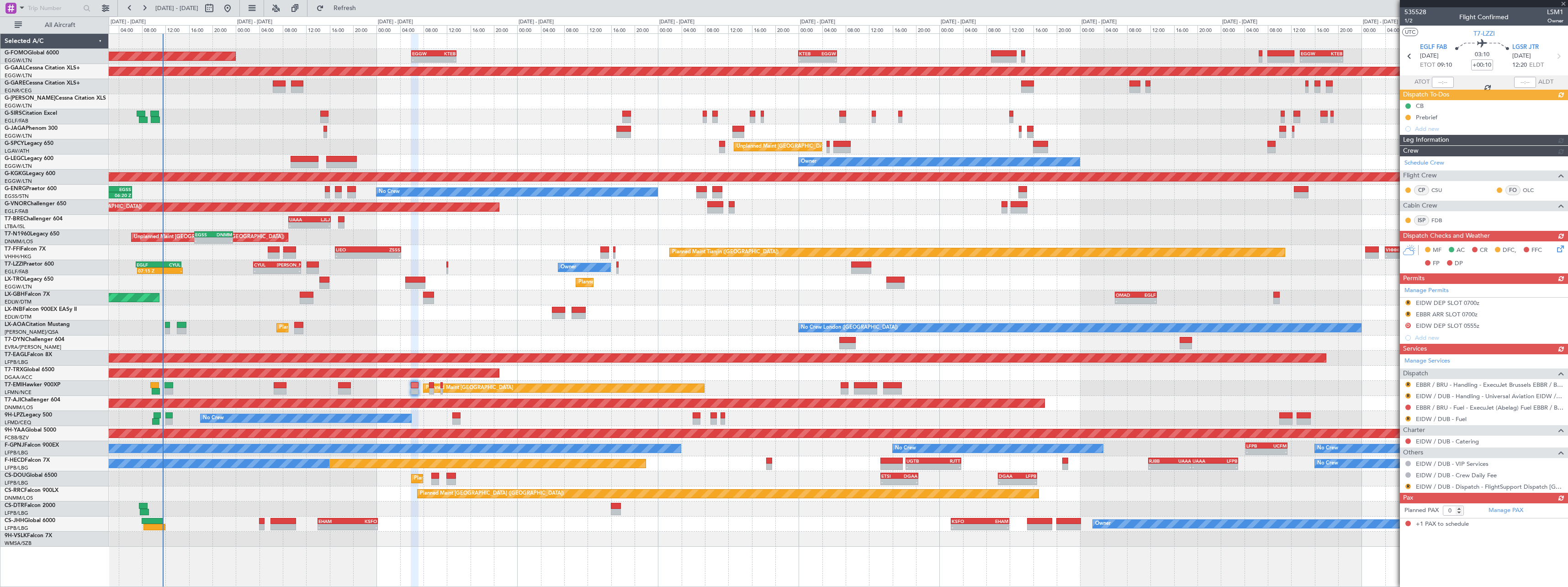
type input "1"
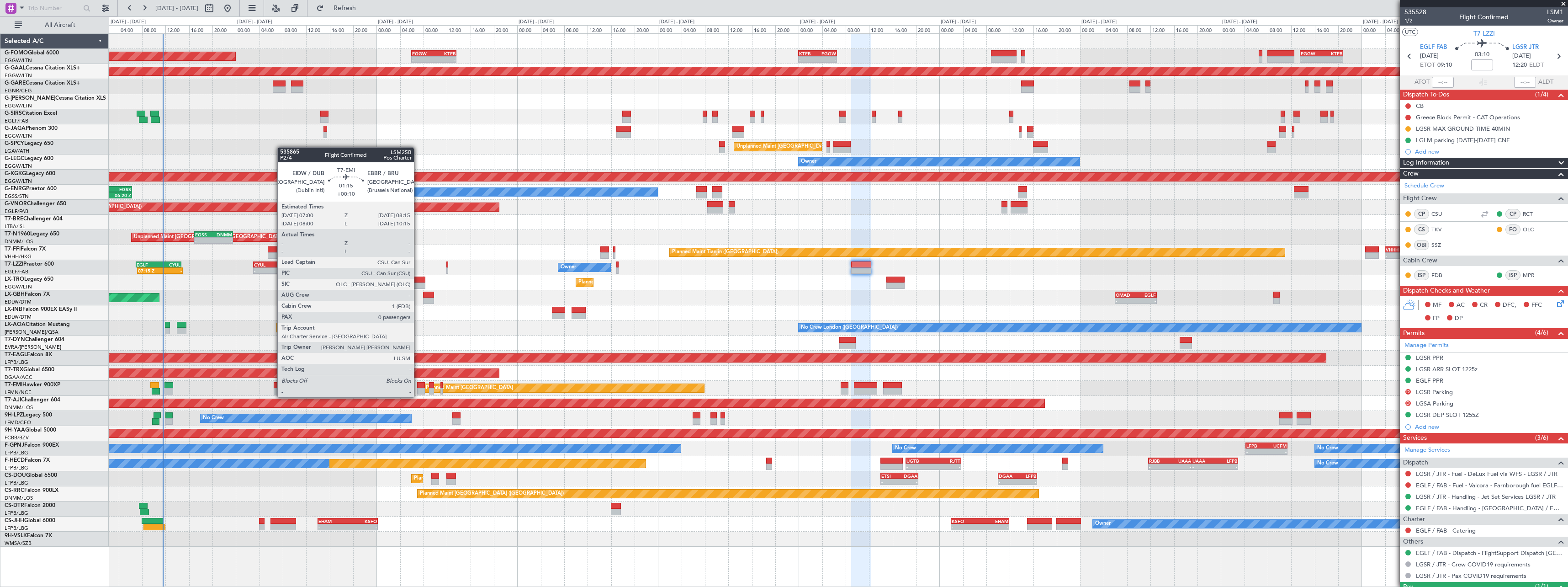
click at [418, 389] on div at bounding box center [421, 391] width 8 height 7
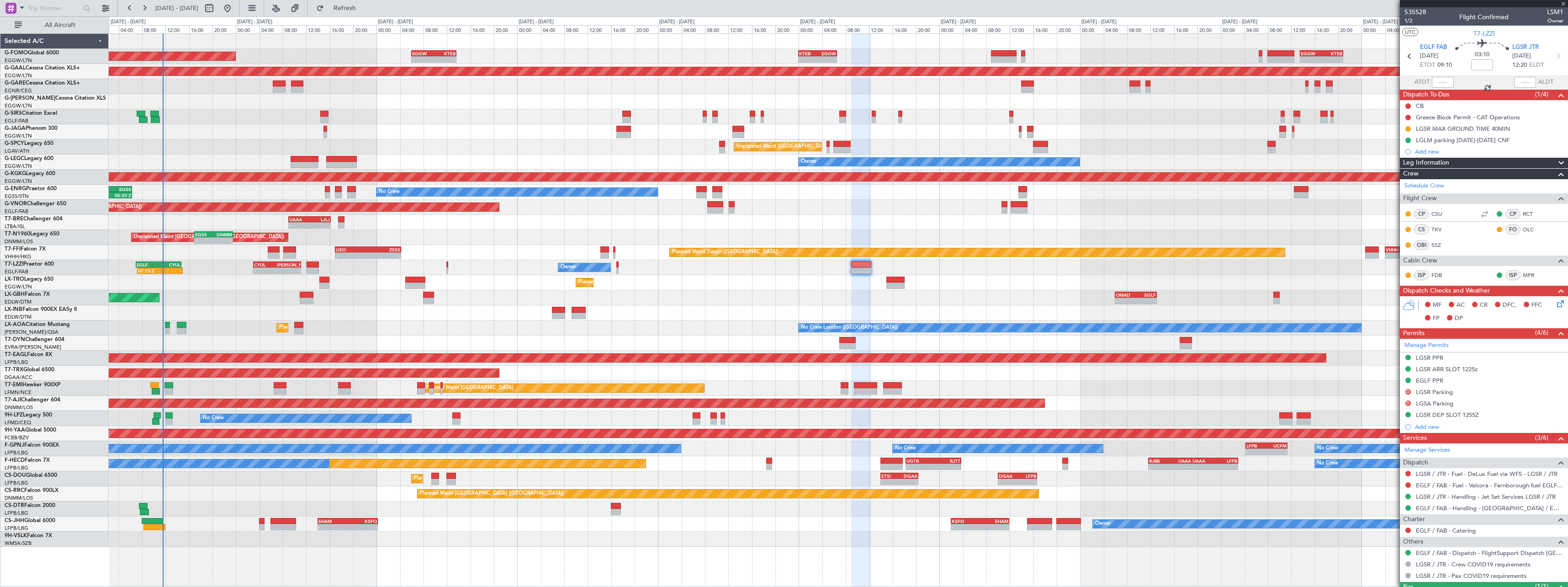
type input "+00:10"
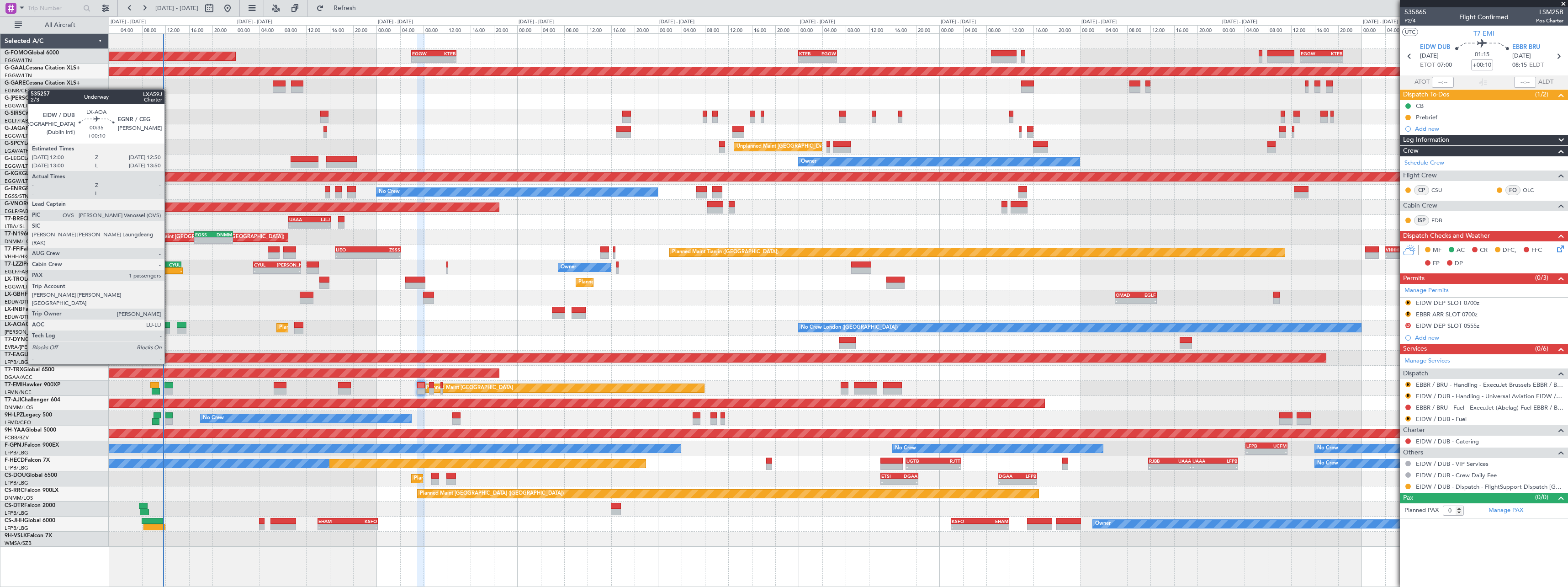
click at [169, 330] on div at bounding box center [167, 330] width 5 height 7
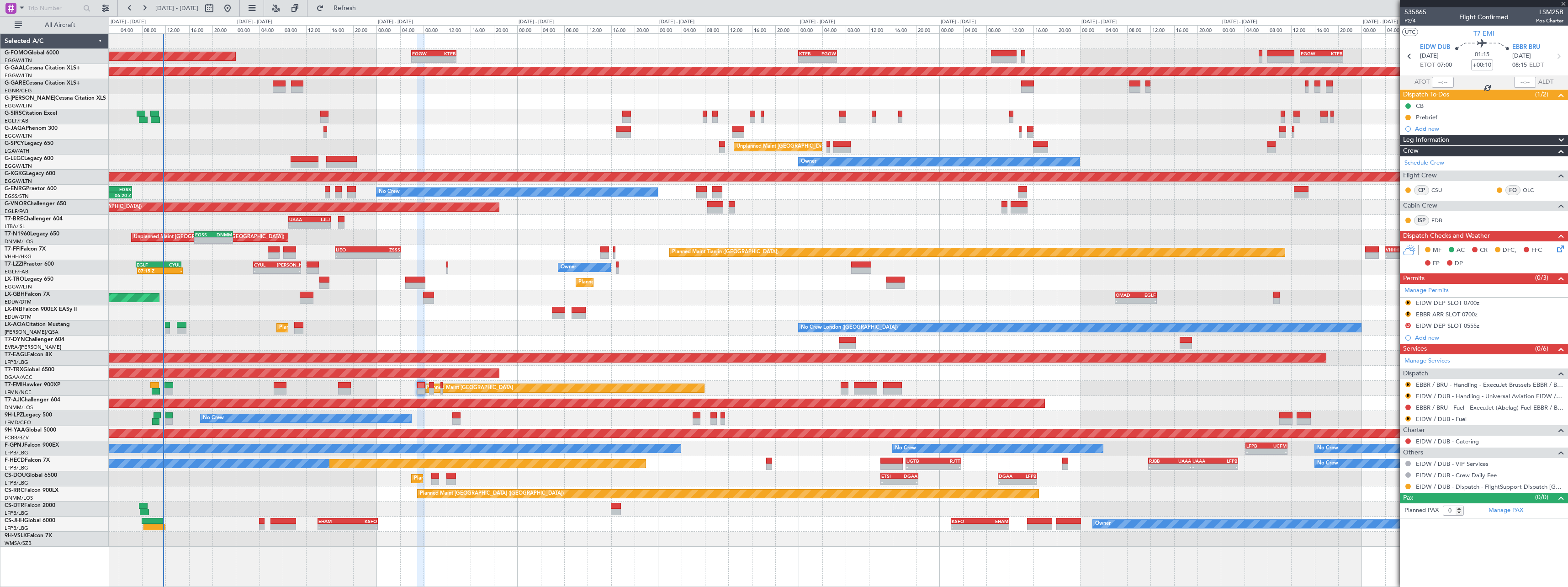
click at [252, 347] on div at bounding box center [838, 343] width 1459 height 15
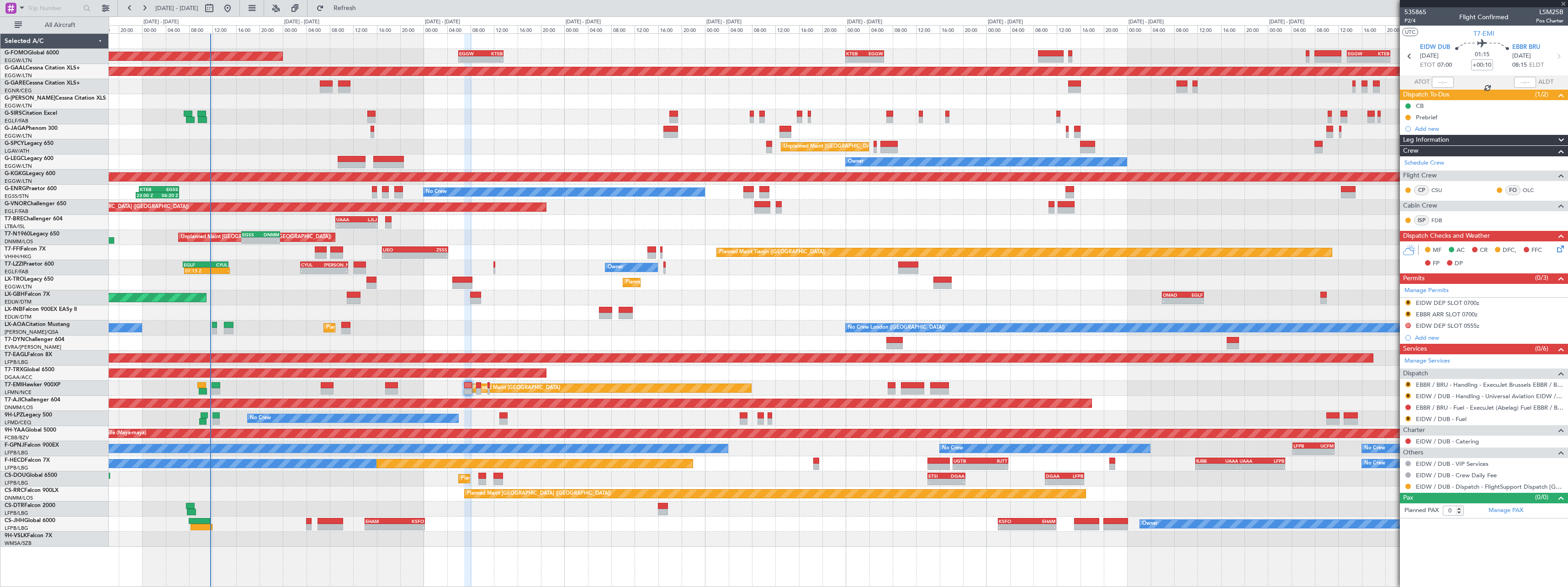
type input "1"
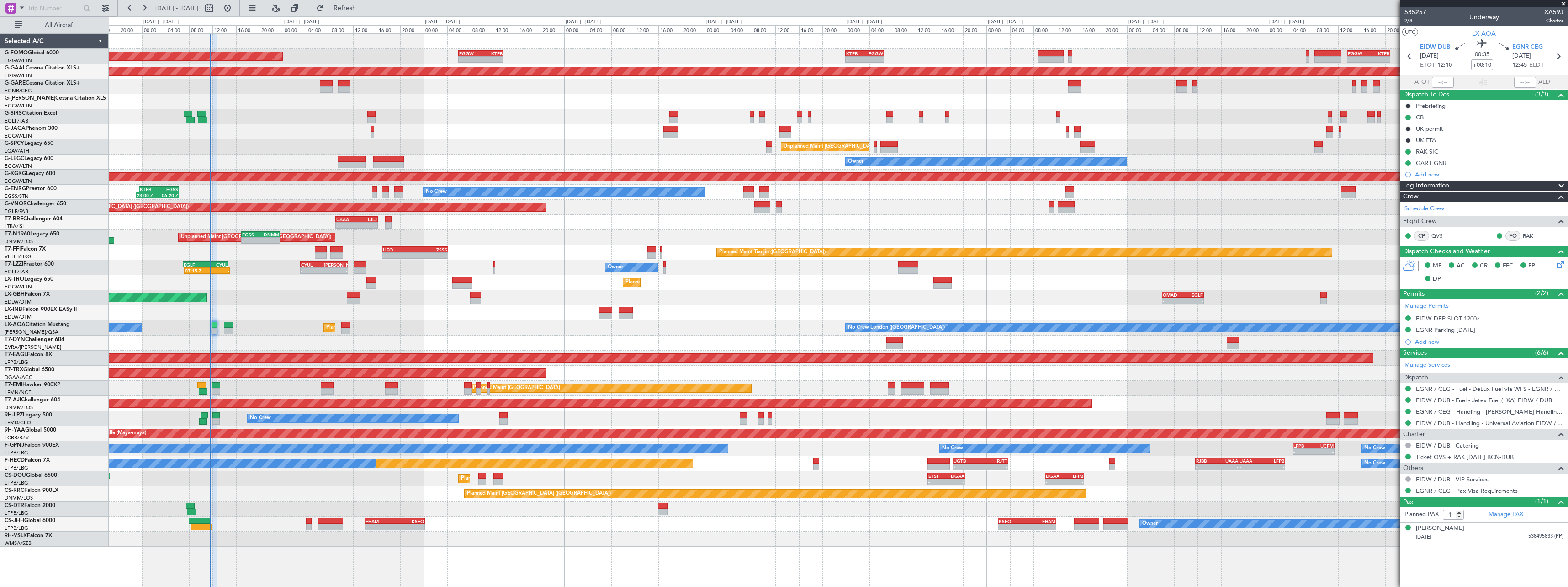
click at [433, 275] on div "Owner 07:15 Z - EGLF 07:00 Z CYUL 14:45 Z - - CYUL 03:00 Z [PERSON_NAME] 11:10 Z" at bounding box center [838, 268] width 1459 height 15
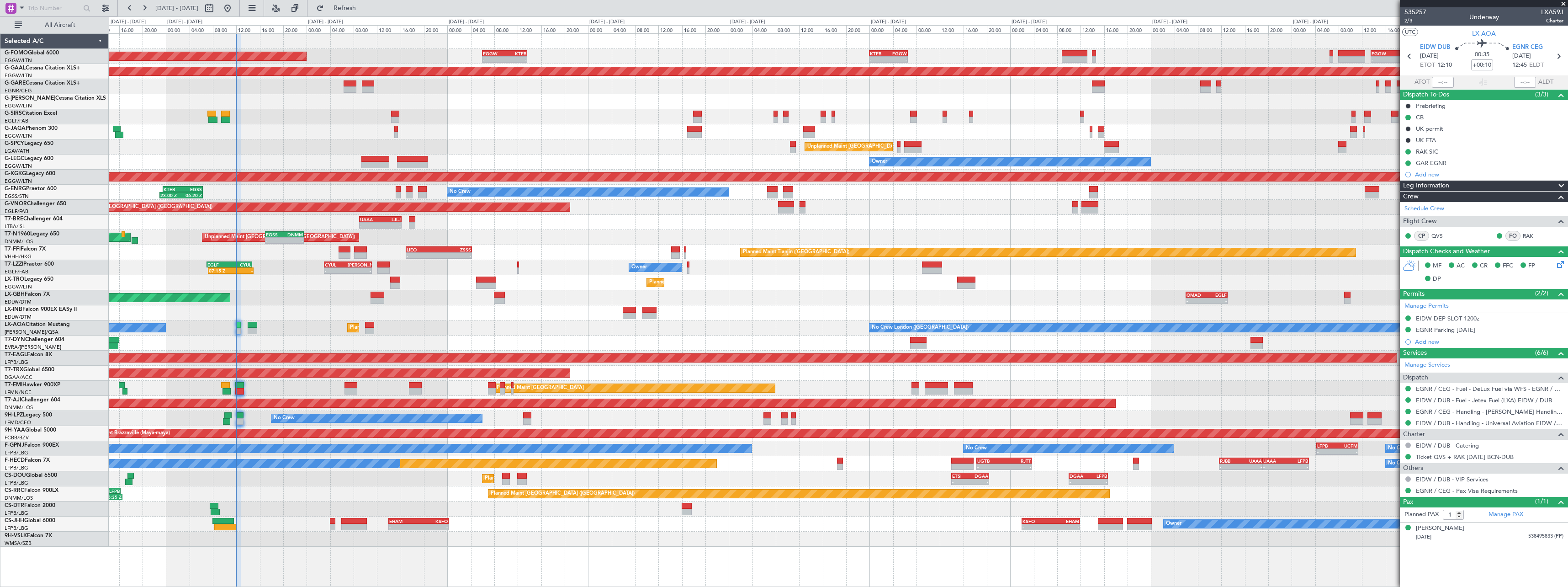
click at [1347, 449] on div "-" at bounding box center [1347, 451] width 20 height 5
type input "+00:45"
type input "2"
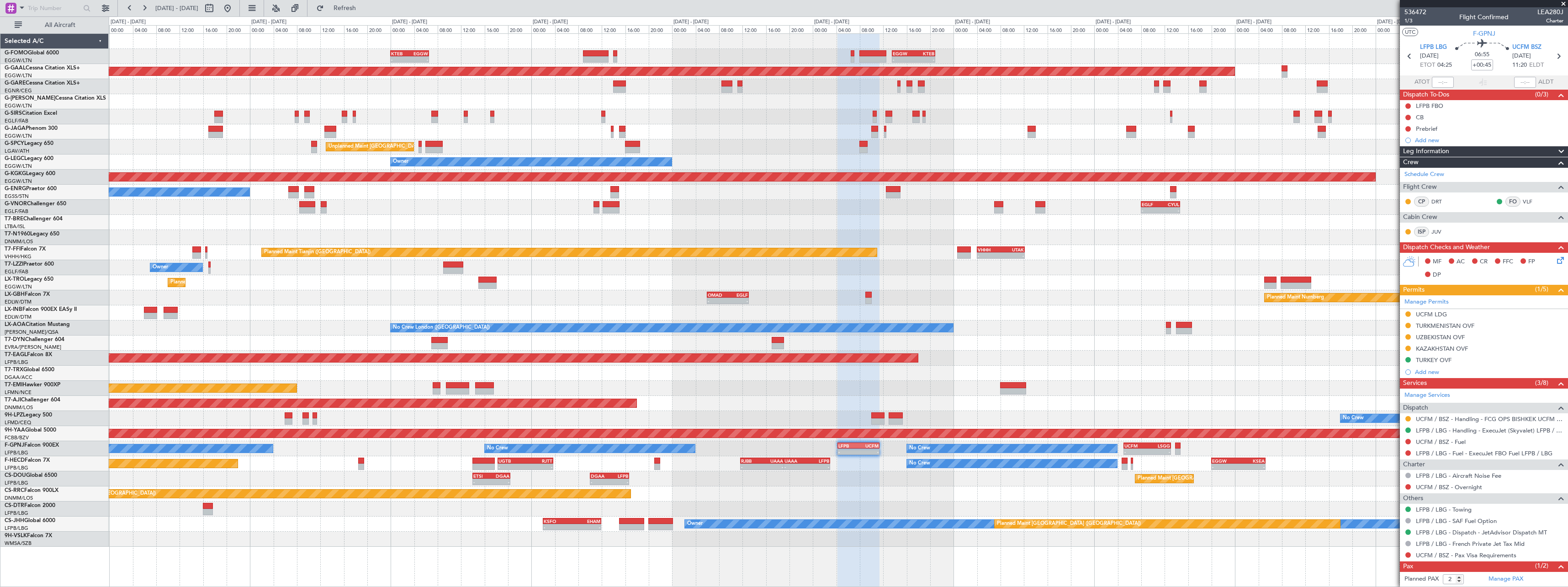
click at [823, 402] on div "Planned Maint Abuja ([PERSON_NAME] Intl)" at bounding box center [838, 403] width 1459 height 15
drag, startPoint x: 1555, startPoint y: 151, endPoint x: 1539, endPoint y: 176, distance: 29.7
click at [1556, 151] on span at bounding box center [1561, 151] width 11 height 11
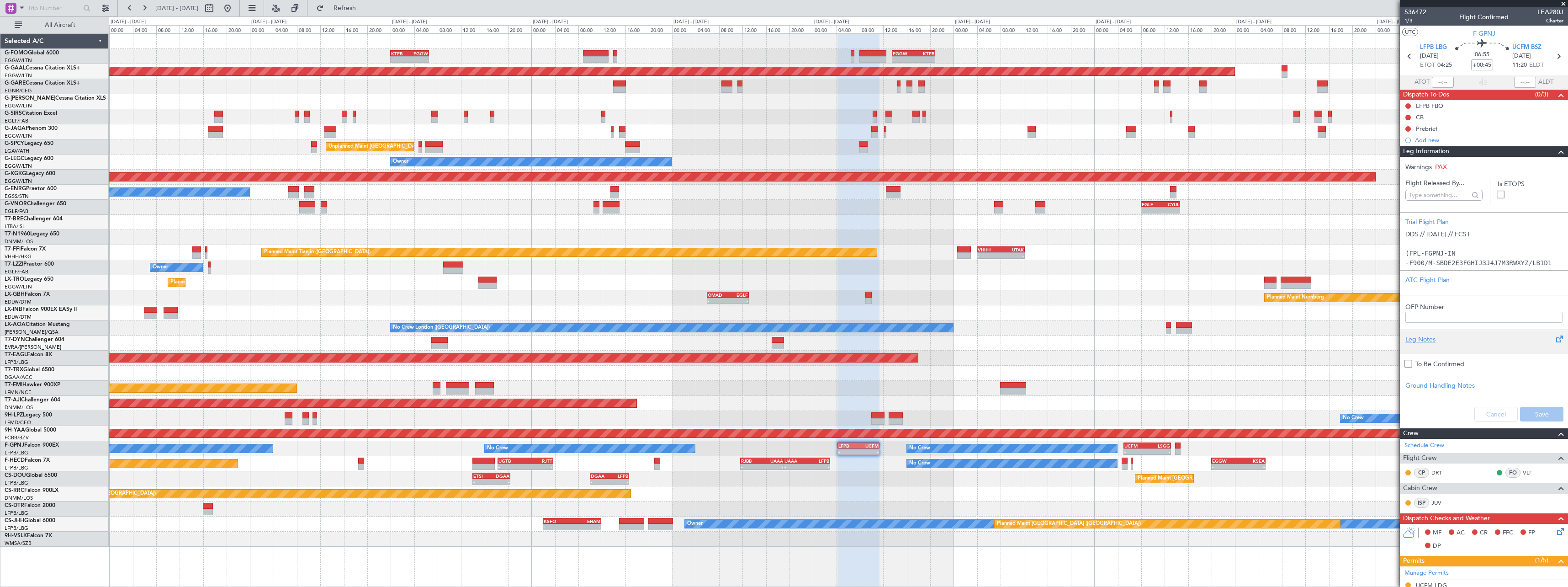
click at [1425, 340] on div "Leg Notes" at bounding box center [1484, 339] width 157 height 10
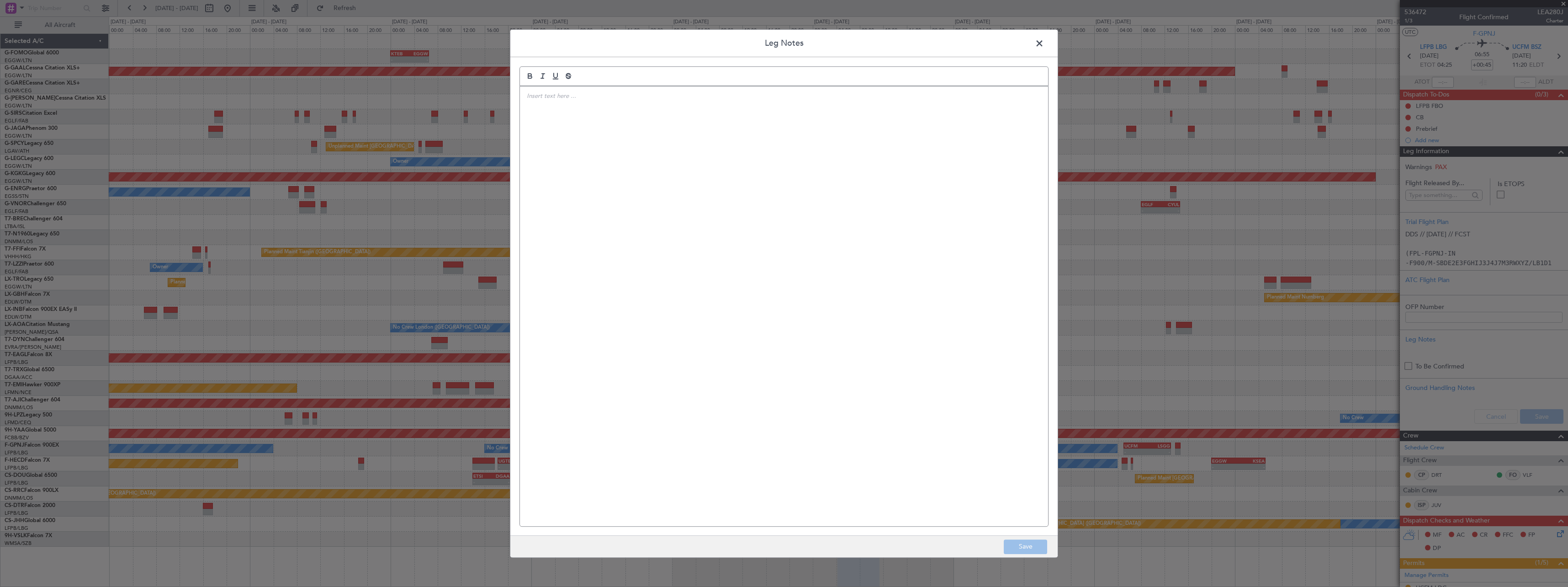
click at [631, 250] on div at bounding box center [784, 306] width 529 height 440
drag, startPoint x: 650, startPoint y: 205, endPoint x: 642, endPoint y: 190, distance: 17.0
click at [650, 205] on div "UCFM RWY CLOSURE from 1200- 2100z" at bounding box center [784, 306] width 529 height 440
click at [1017, 541] on button "Save" at bounding box center [1025, 546] width 43 height 15
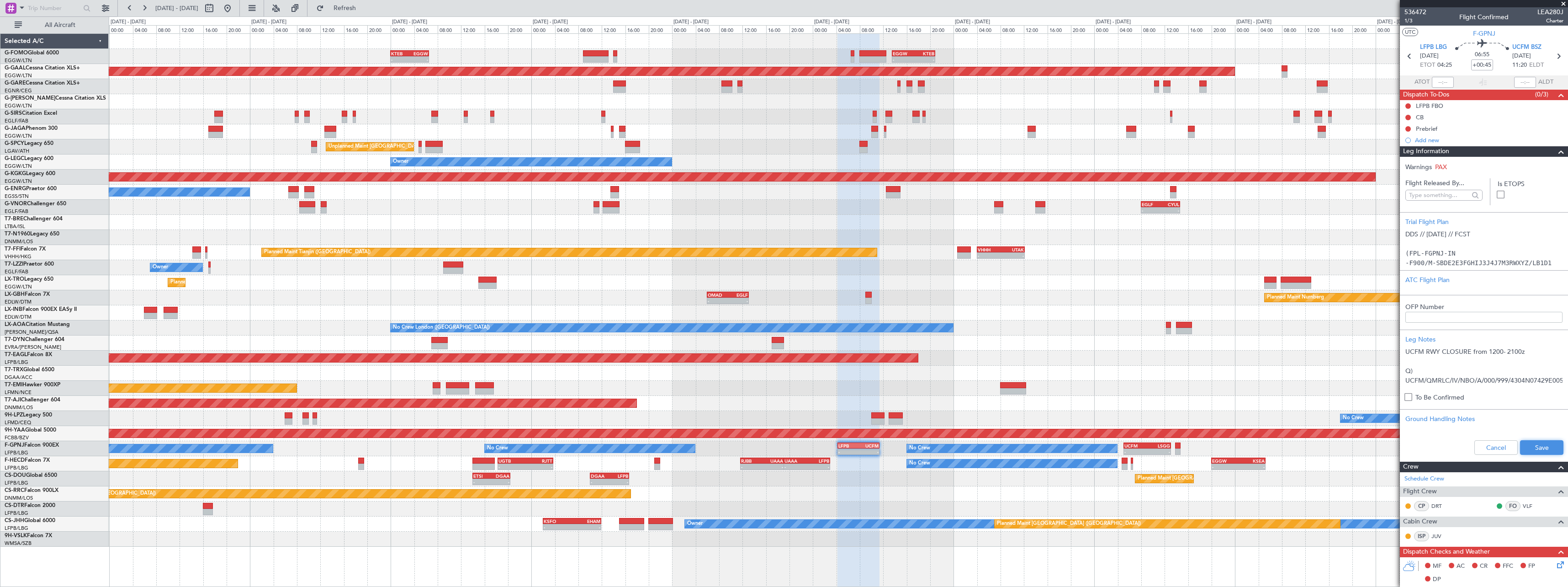
click at [1537, 447] on button "Save" at bounding box center [1541, 448] width 43 height 15
click at [1556, 159] on section "Warnings PAX Flight Released By... Is ETOPS Trial Flight Plan DDS // [DATE] // …" at bounding box center [1484, 309] width 168 height 305
click at [1556, 153] on span at bounding box center [1561, 151] width 11 height 11
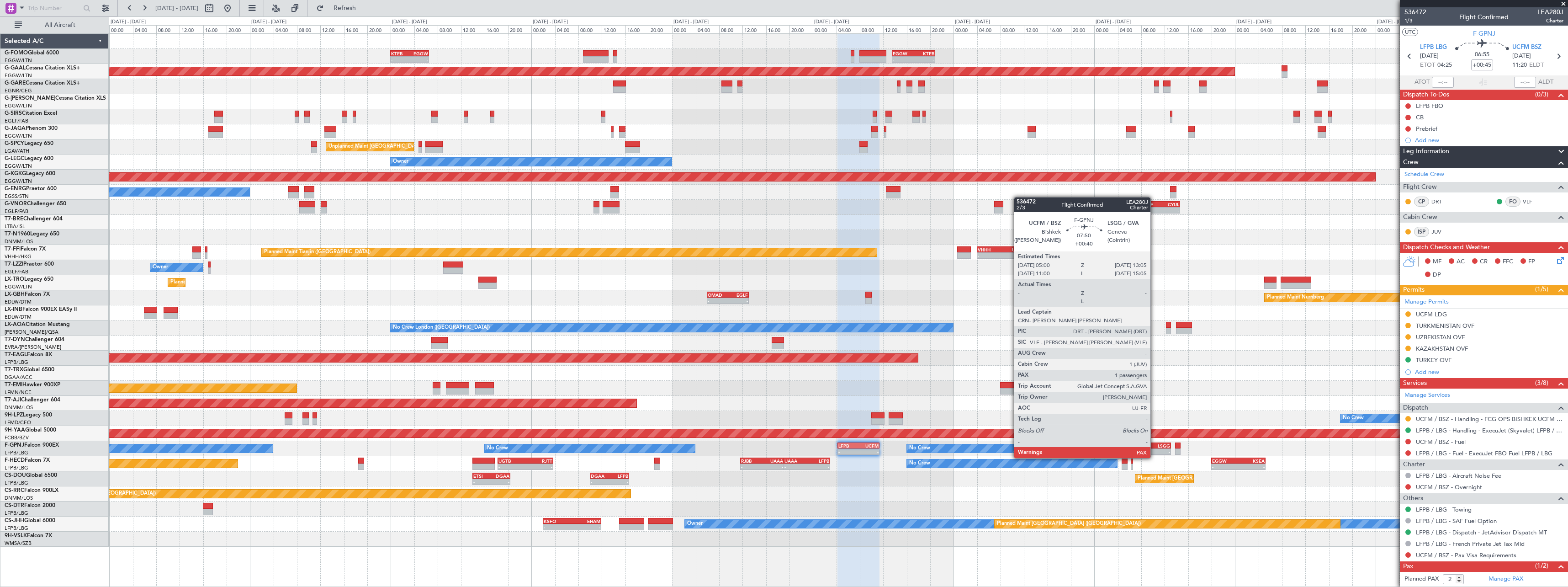
click at [1154, 449] on div "-" at bounding box center [1158, 451] width 23 height 5
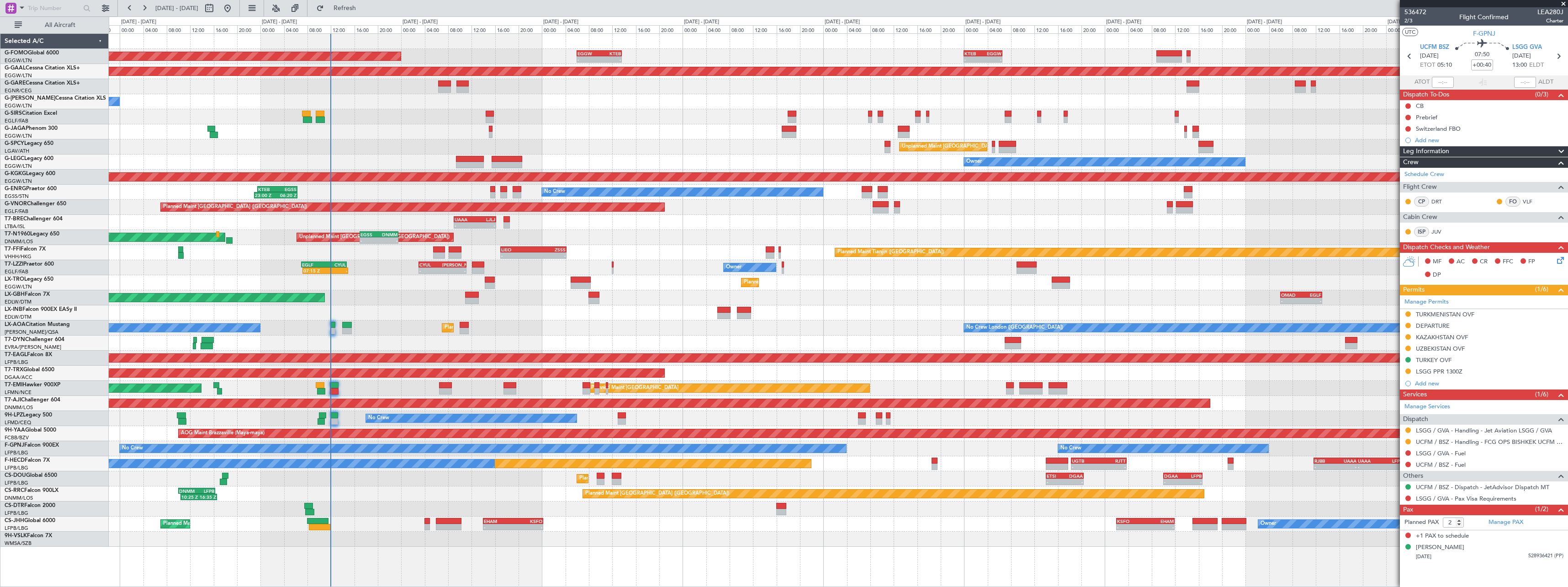
click at [708, 420] on div "- - KTEB 00:00 Z EGGW 06:35 Z EGGW 06:00 Z KTEB 13:40 Z - - Planned Maint [GEOG…" at bounding box center [838, 290] width 1459 height 513
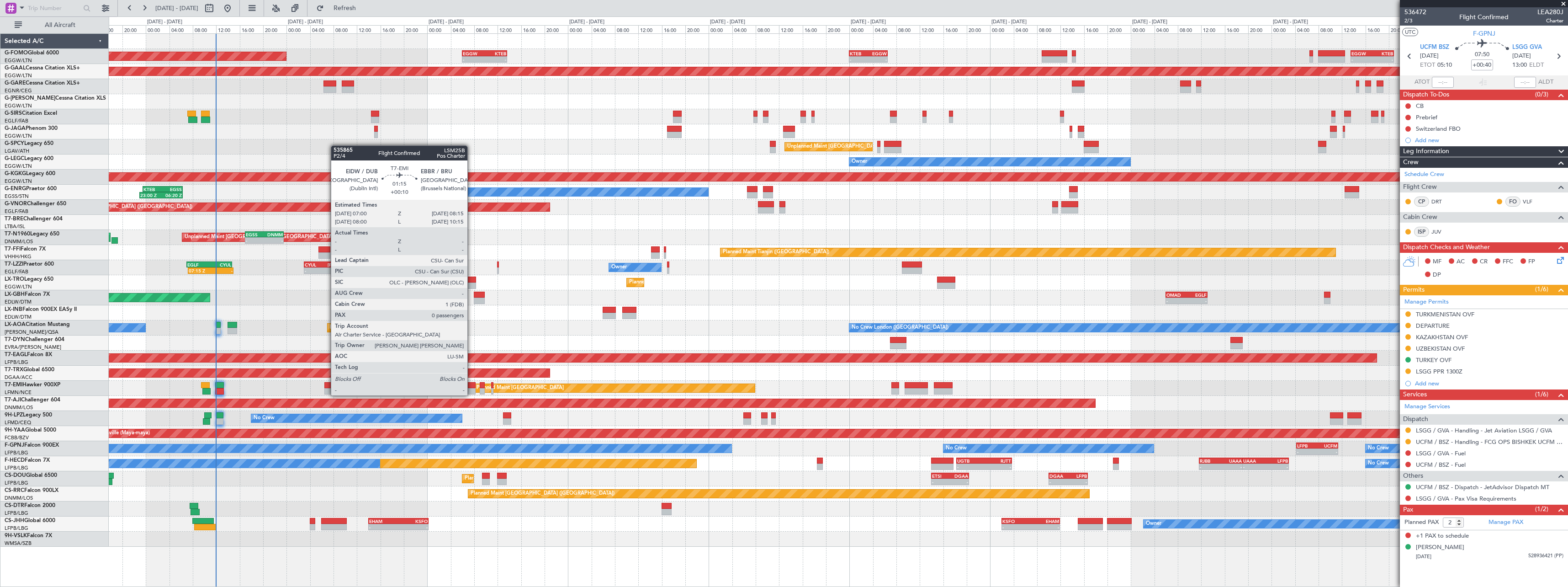
click at [472, 387] on div at bounding box center [472, 385] width 8 height 7
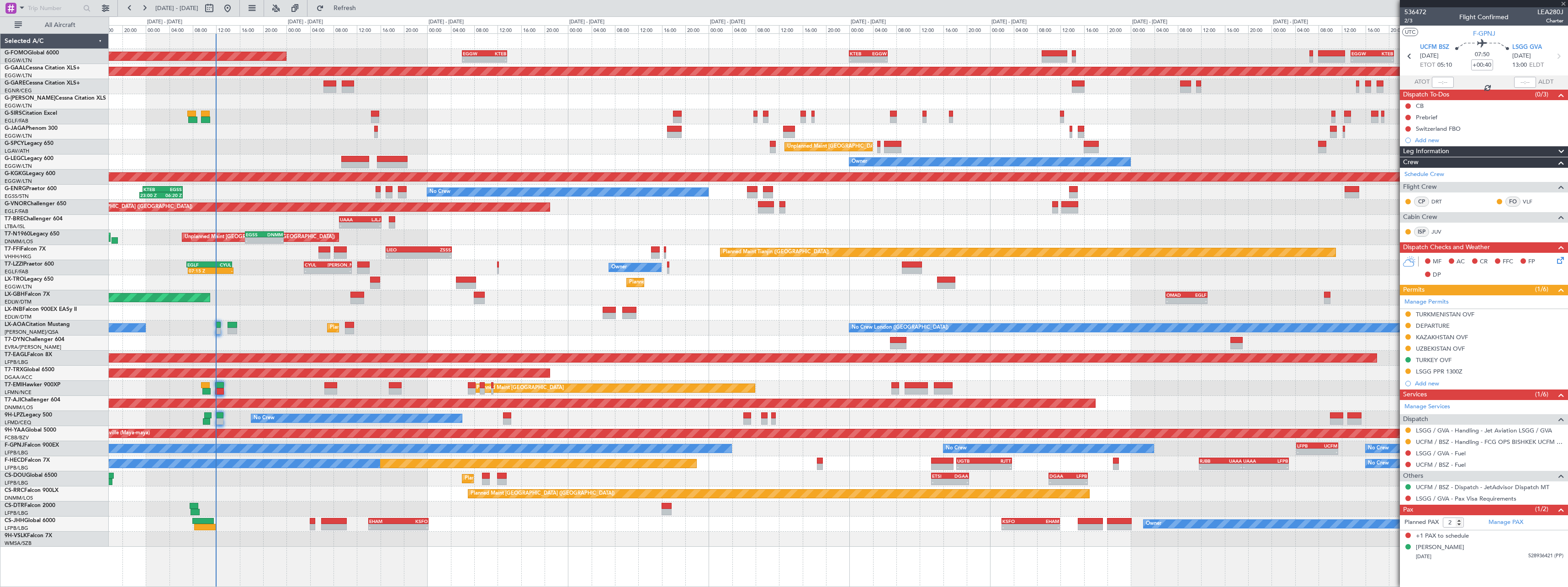
type input "+00:10"
type input "0"
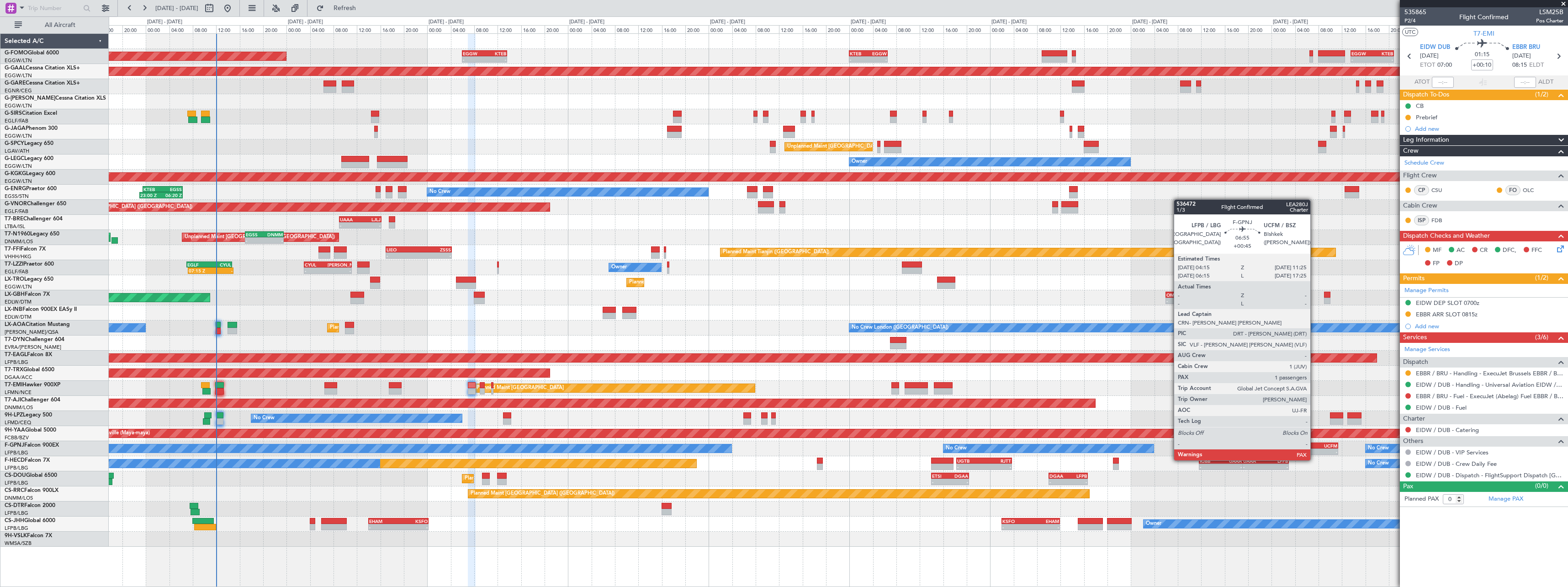
click at [1314, 451] on div "-" at bounding box center [1307, 451] width 20 height 5
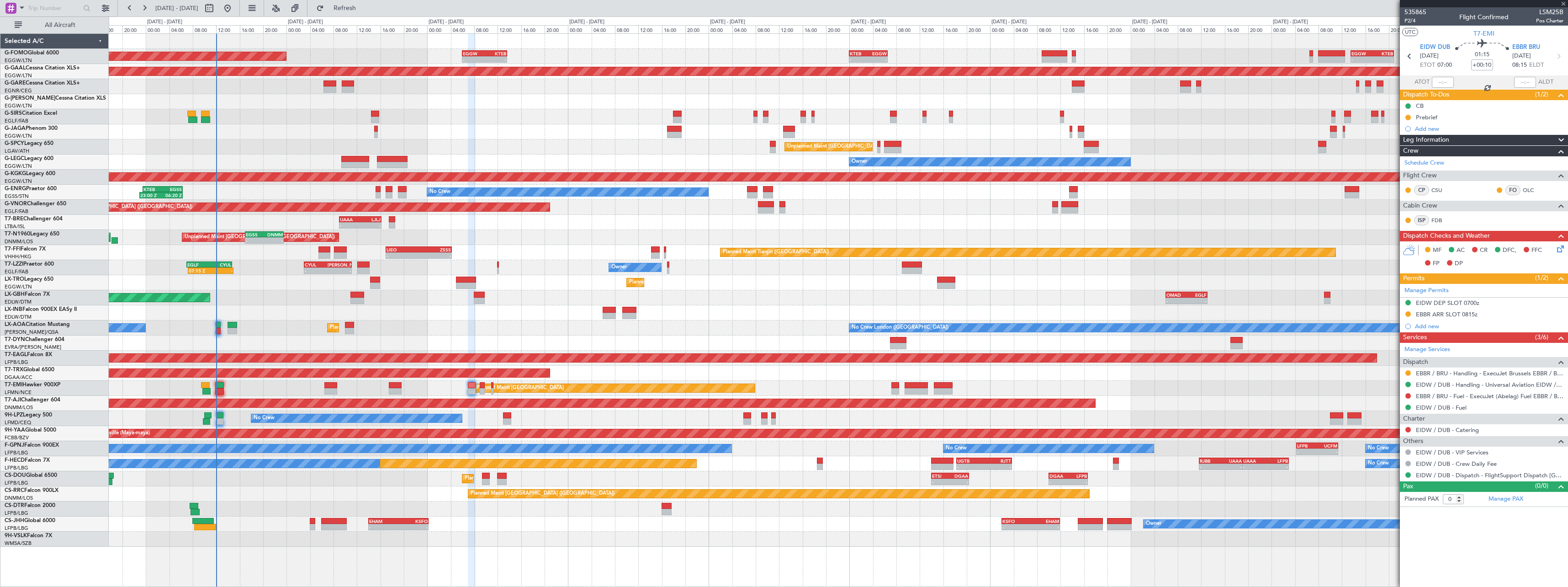
click at [1042, 378] on div "Planned Maint [GEOGRAPHIC_DATA] ([GEOGRAPHIC_DATA])" at bounding box center [838, 373] width 1459 height 15
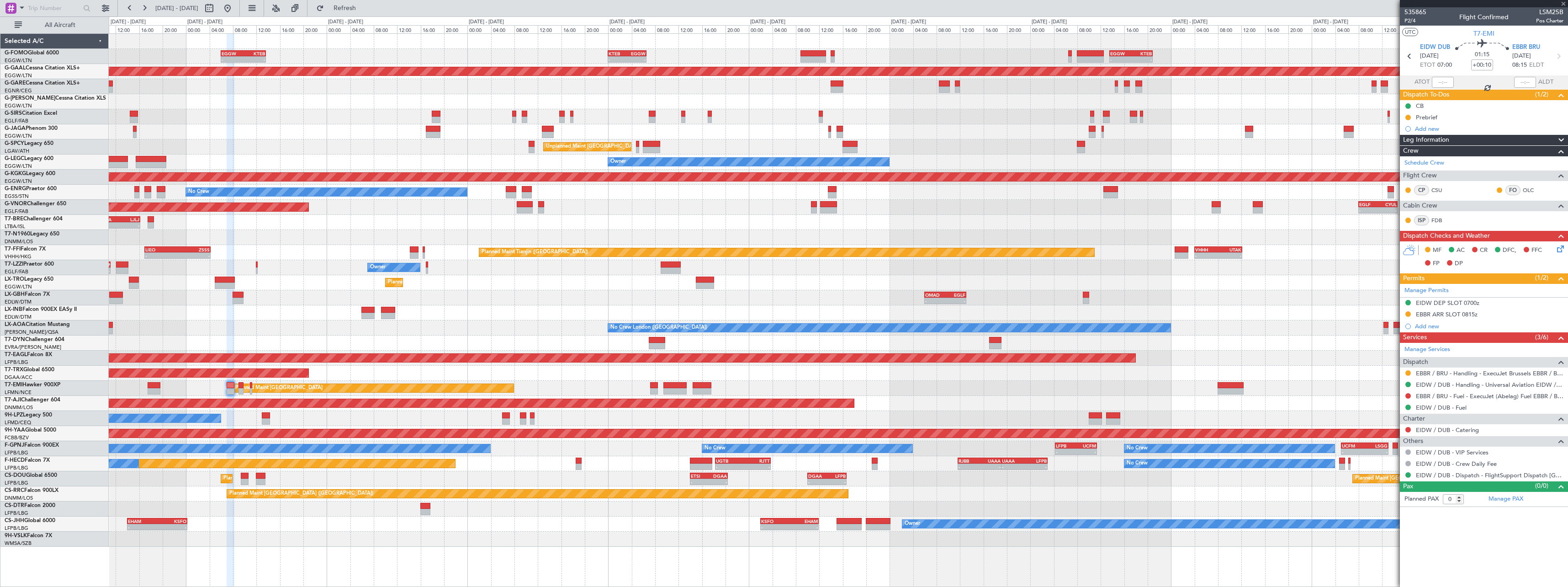
type input "+00:45"
type input "2"
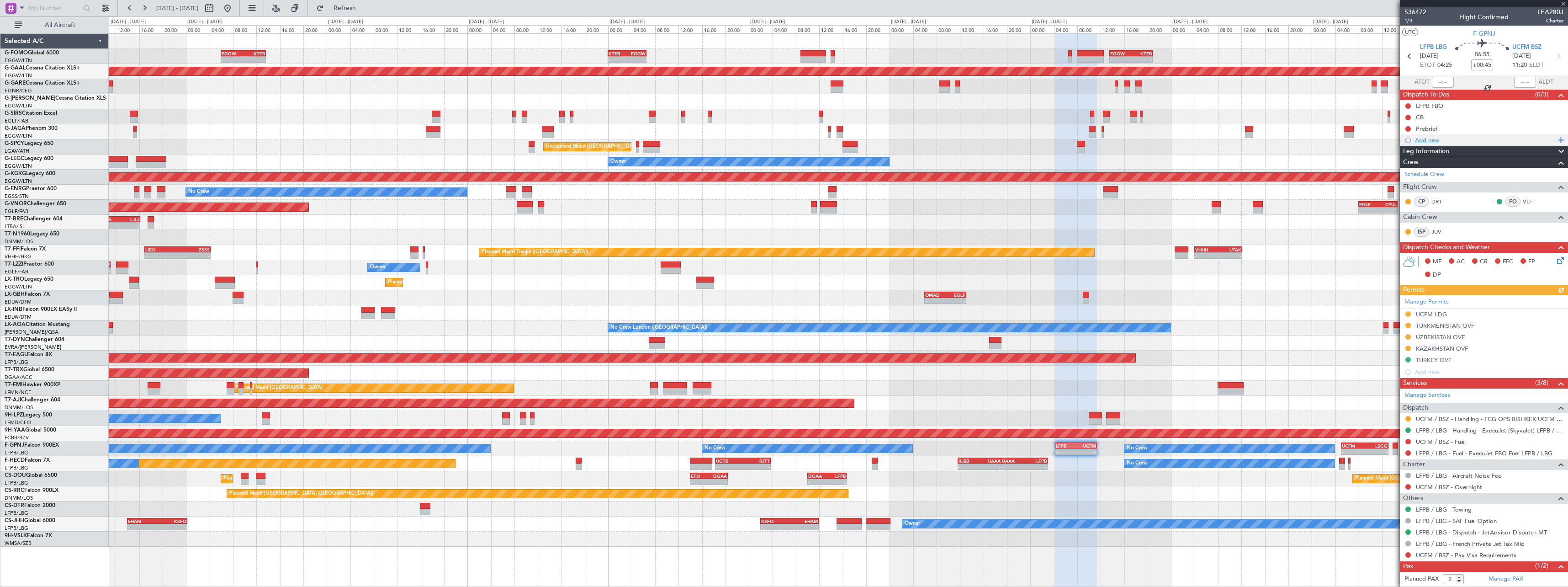
click at [1429, 142] on div "Add new" at bounding box center [1485, 140] width 140 height 8
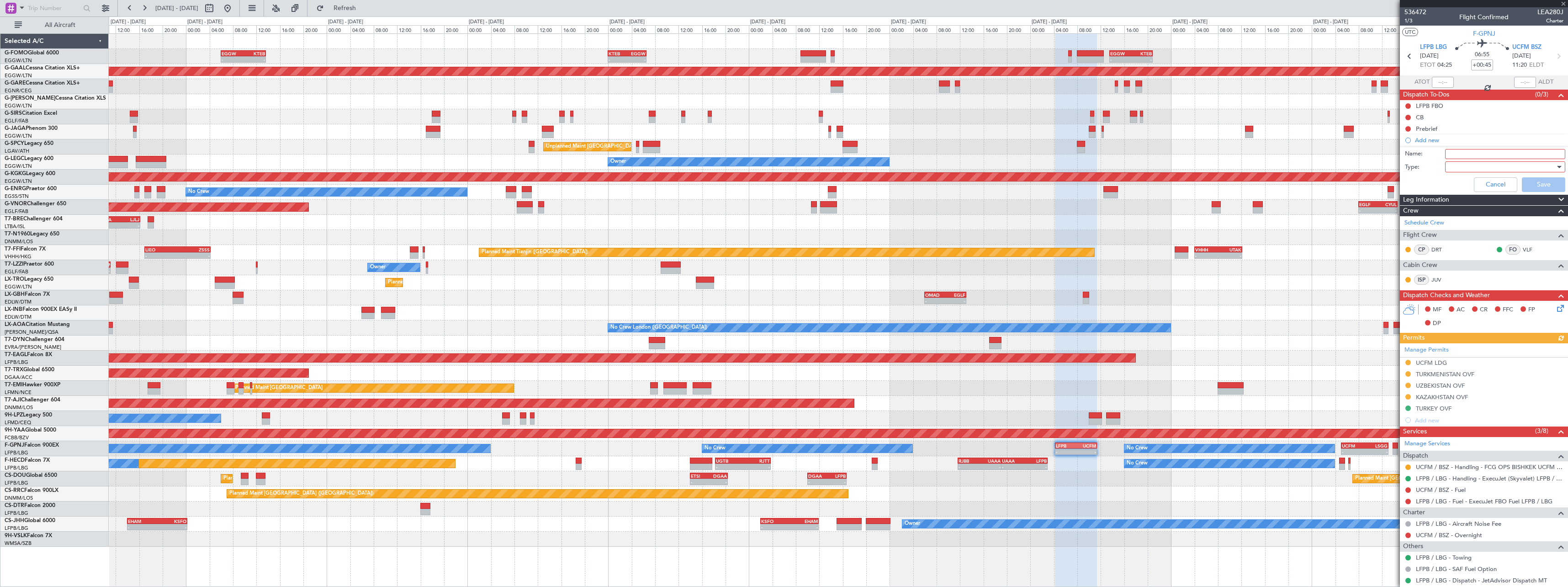
click at [1463, 150] on input "Name:" at bounding box center [1505, 154] width 120 height 10
drag, startPoint x: 1524, startPoint y: 153, endPoint x: 1530, endPoint y: 182, distance: 29.6
click at [1524, 155] on input "UCFM RWY CLOSURE 12000z" at bounding box center [1505, 154] width 120 height 10
type input "UCFM RWY CLOSURE 1200z"
click at [1485, 168] on div at bounding box center [1502, 167] width 106 height 14
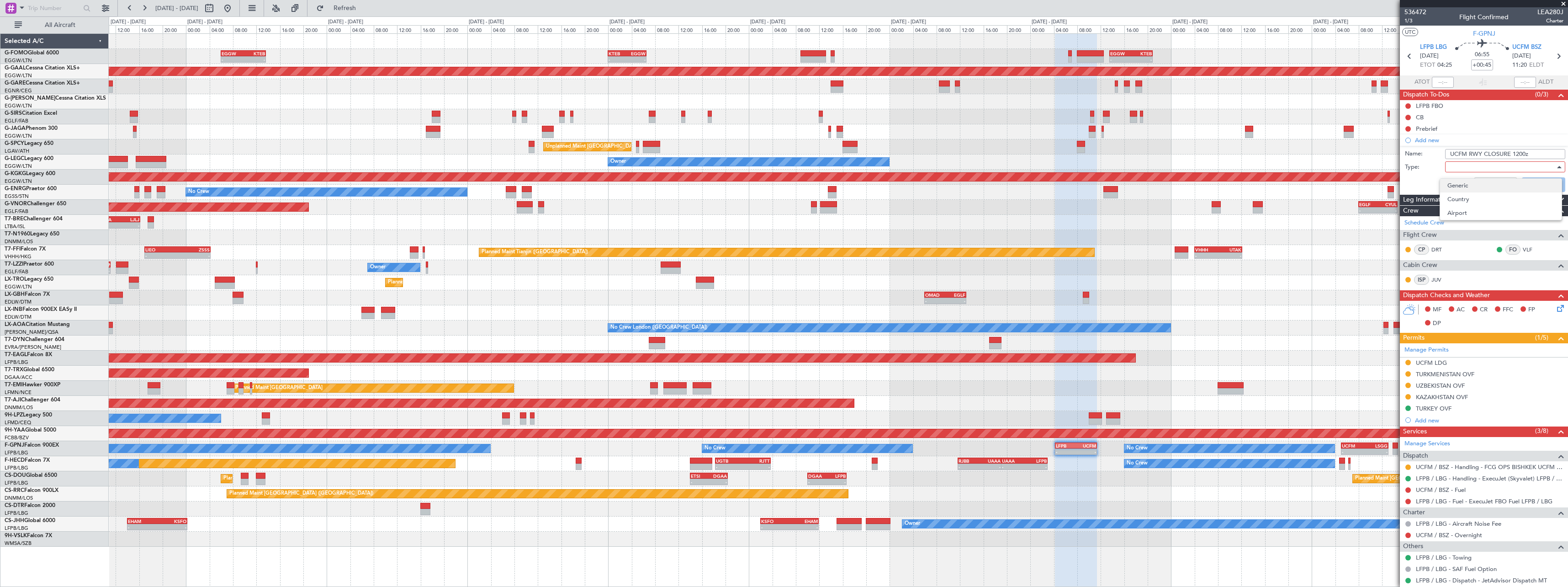
click at [1483, 184] on span "Generic" at bounding box center [1501, 185] width 107 height 14
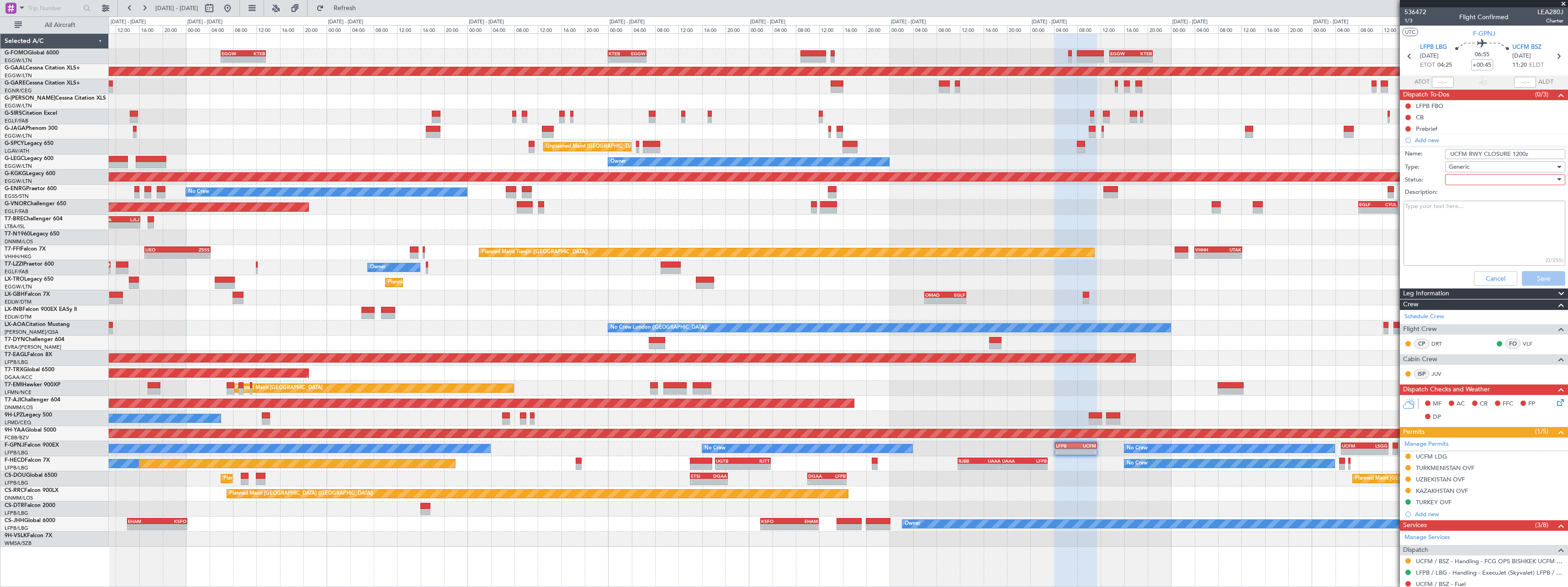
click at [1484, 176] on div at bounding box center [1502, 179] width 106 height 14
click at [1492, 201] on span "Not Started" at bounding box center [1501, 198] width 107 height 14
click at [1449, 210] on textarea "Description:" at bounding box center [1484, 233] width 161 height 66
paste textarea "Runway 07/25 at Manas International Airport (UCFM) will be closed for maintenan…"
type textarea "Runway 07/25 at Manas International Airport (UCFM) will be closed for maintenan…"
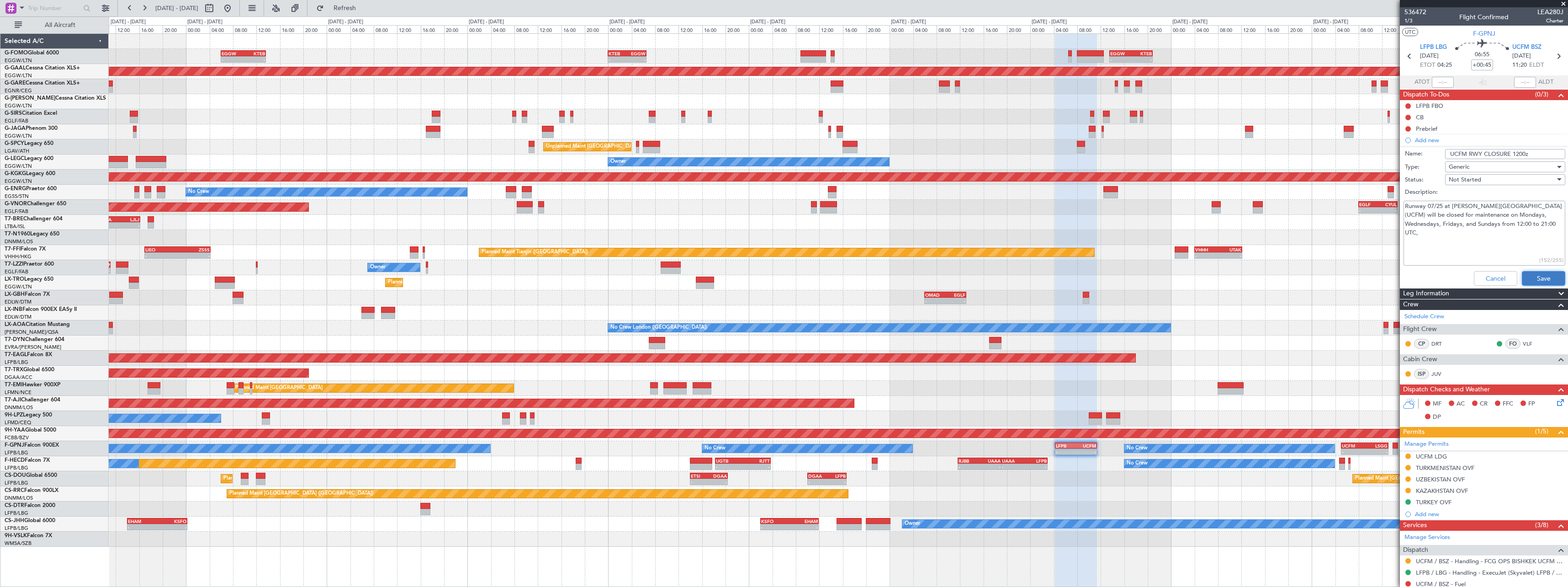
click at [1537, 277] on button "Save" at bounding box center [1544, 279] width 43 height 15
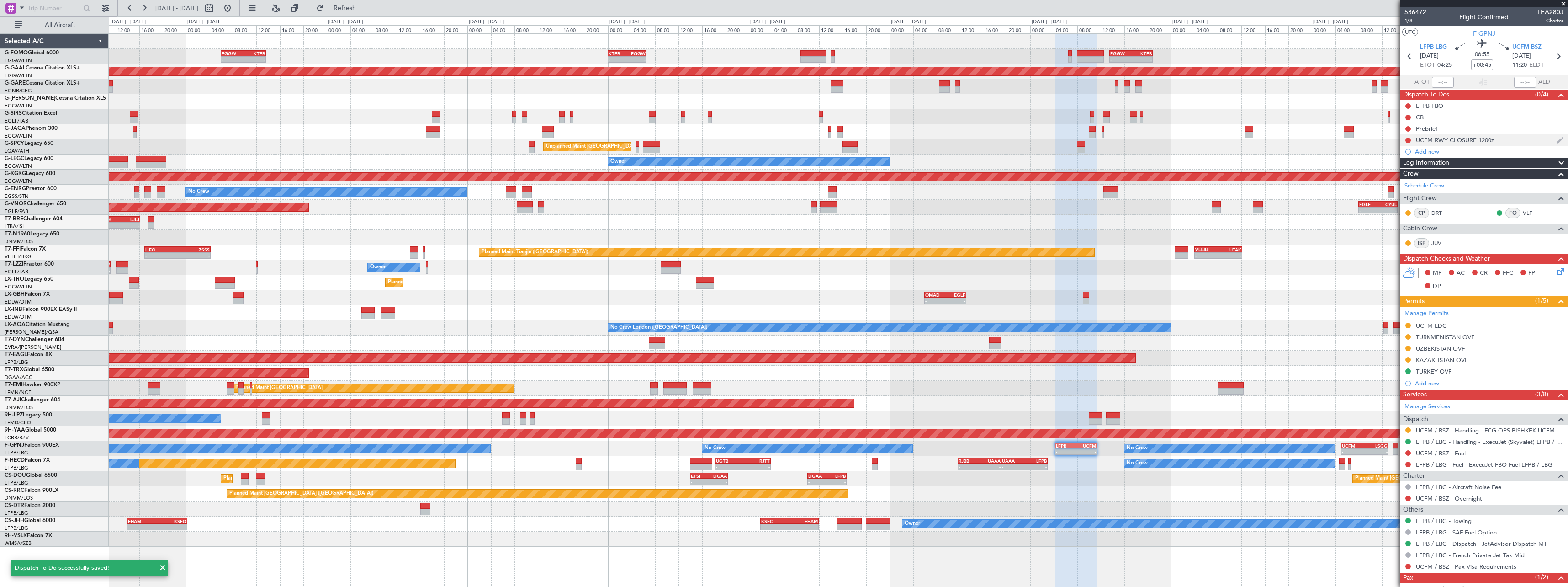
click at [1490, 142] on div "UCFM RWY CLOSURE 1200z" at bounding box center [1455, 140] width 78 height 8
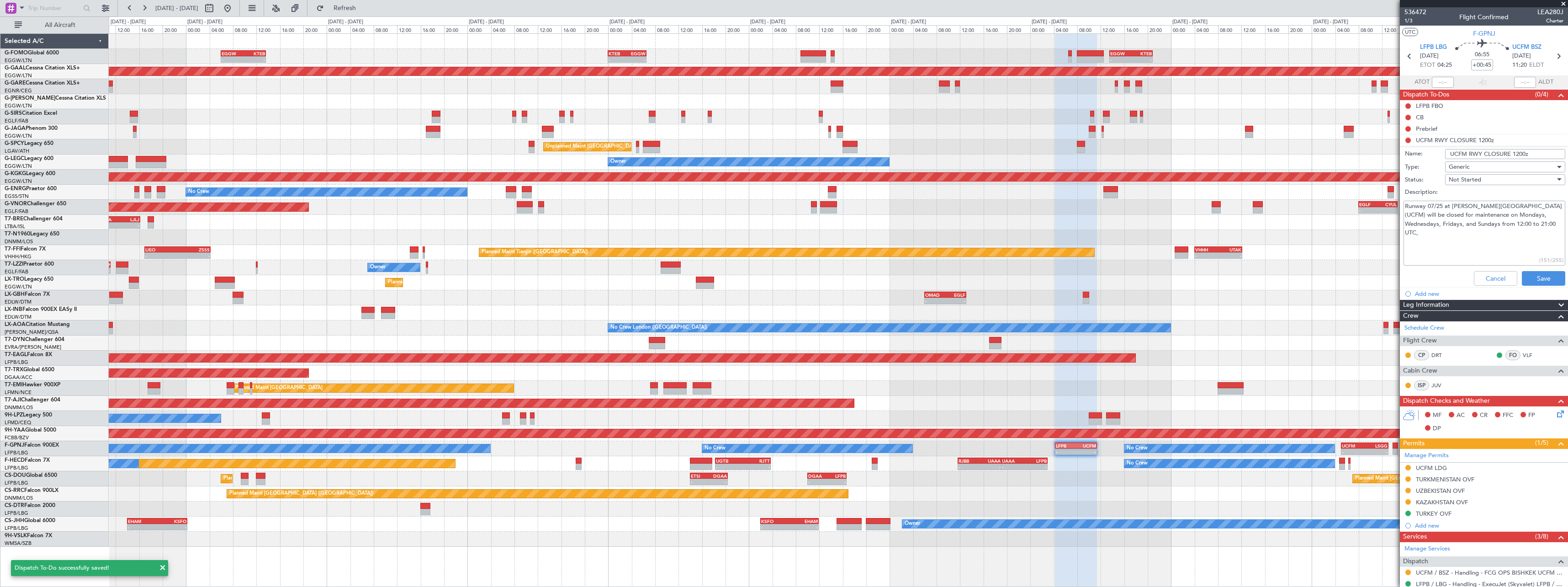
click at [1540, 155] on input "UCFM RWY CLOSURE 1200z" at bounding box center [1505, 154] width 120 height 10
type input "UCFM RWY CLOSURE 1200z -2100z"
click at [1541, 275] on button "Save" at bounding box center [1544, 279] width 43 height 15
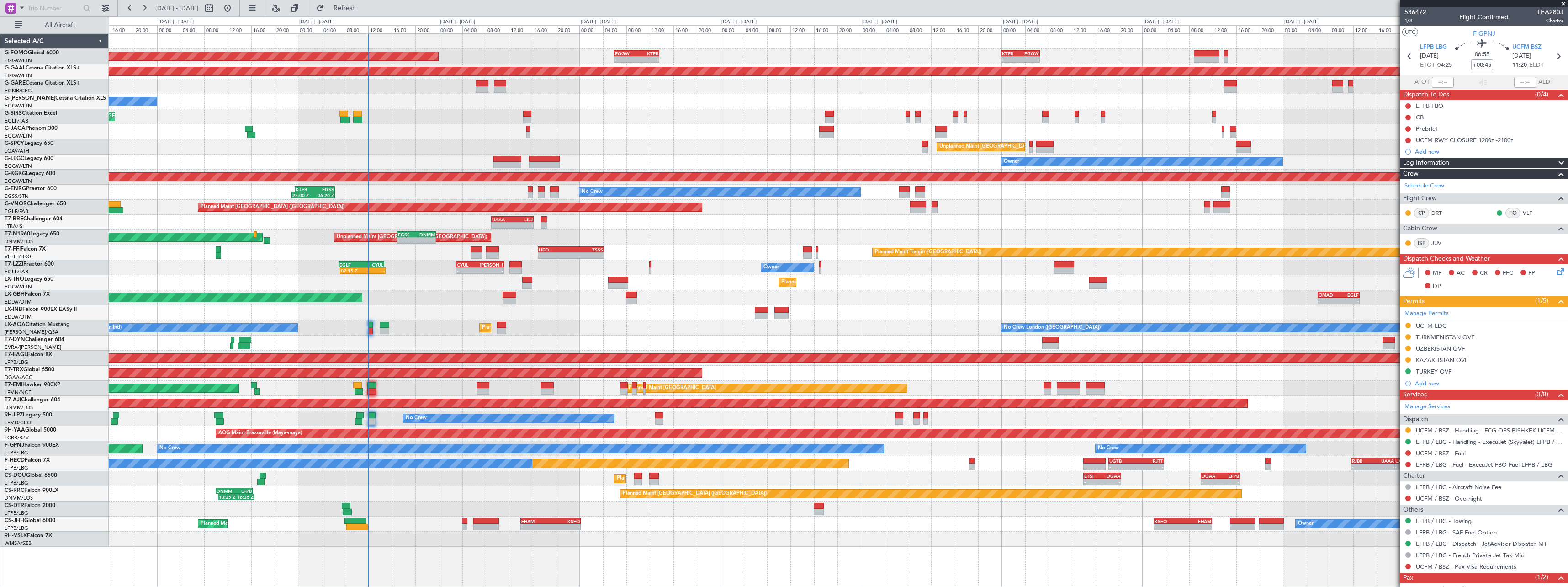
click at [627, 525] on div "- - EGGW 06:00 Z KTEB 13:40 Z - - KTEB 00:00 Z EGGW 06:35 Z - - EGGW 13:30 Z KT…" at bounding box center [838, 290] width 1459 height 513
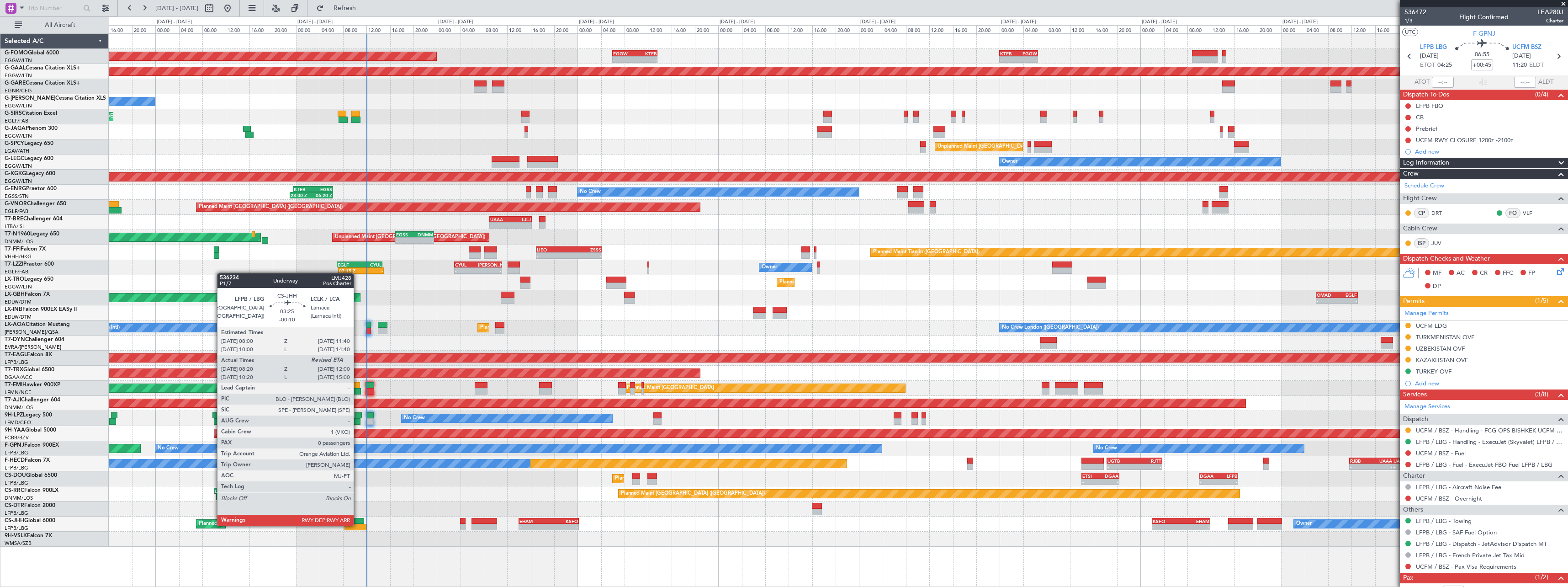
click at [358, 525] on div at bounding box center [355, 527] width 22 height 7
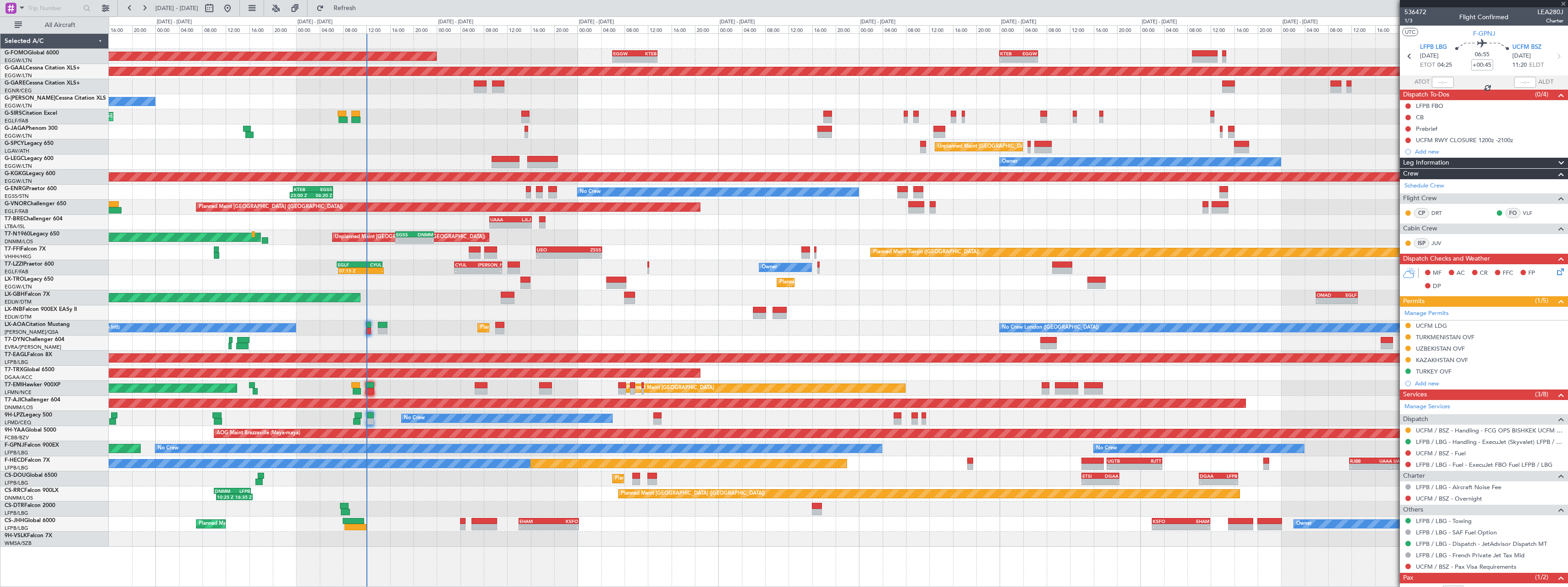
type input "-00:10"
type input "08:30"
type input "0"
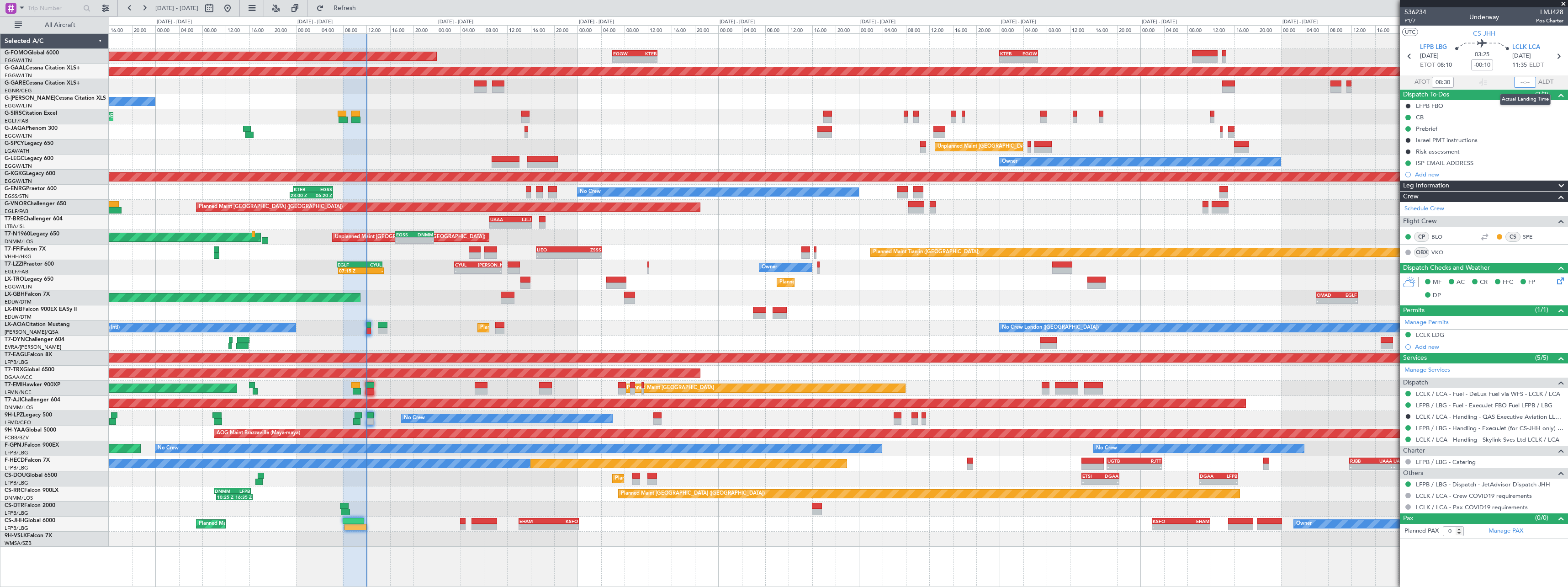
click at [1522, 82] on input "text" at bounding box center [1525, 82] width 22 height 11
type input "12:00"
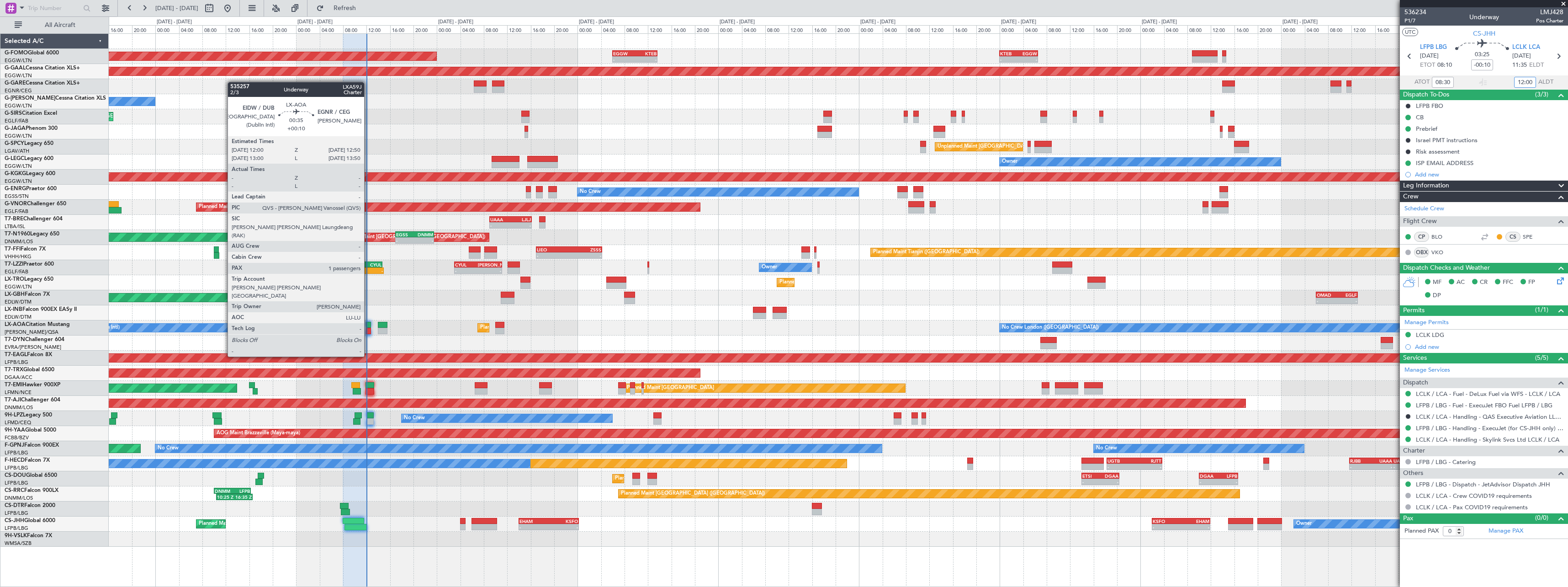
click at [369, 323] on div at bounding box center [368, 324] width 5 height 7
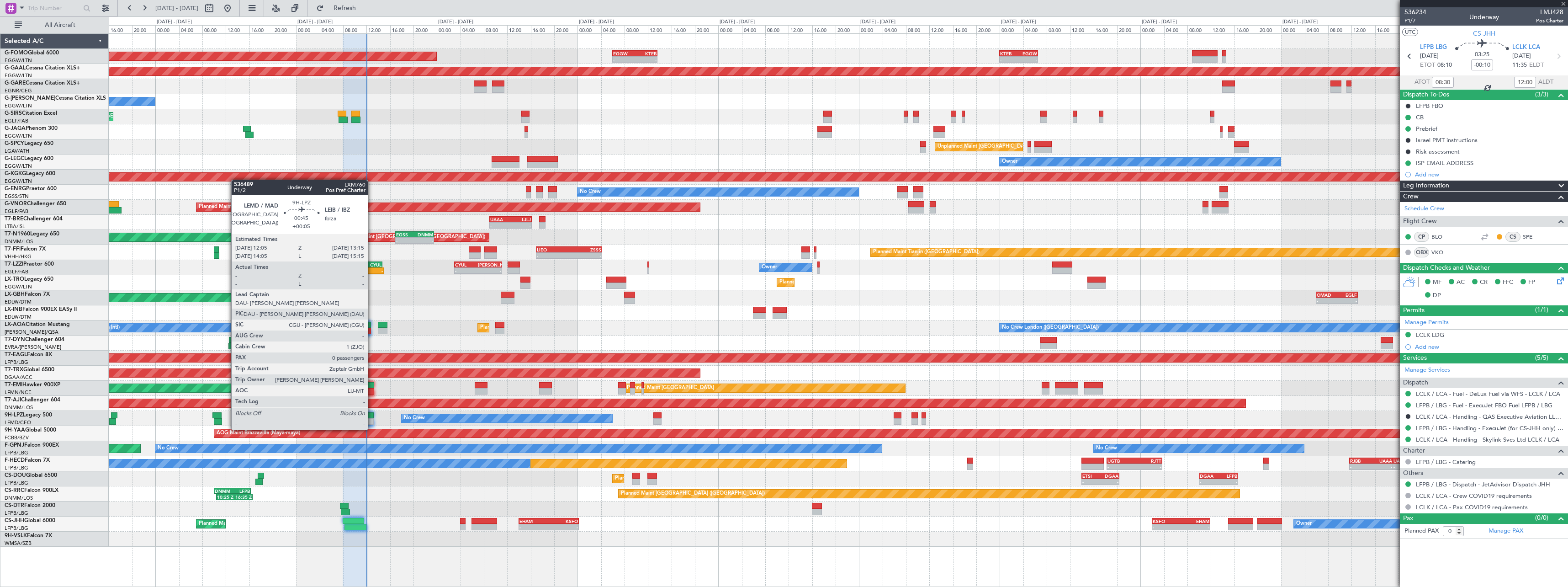
type input "+00:10"
type input "1"
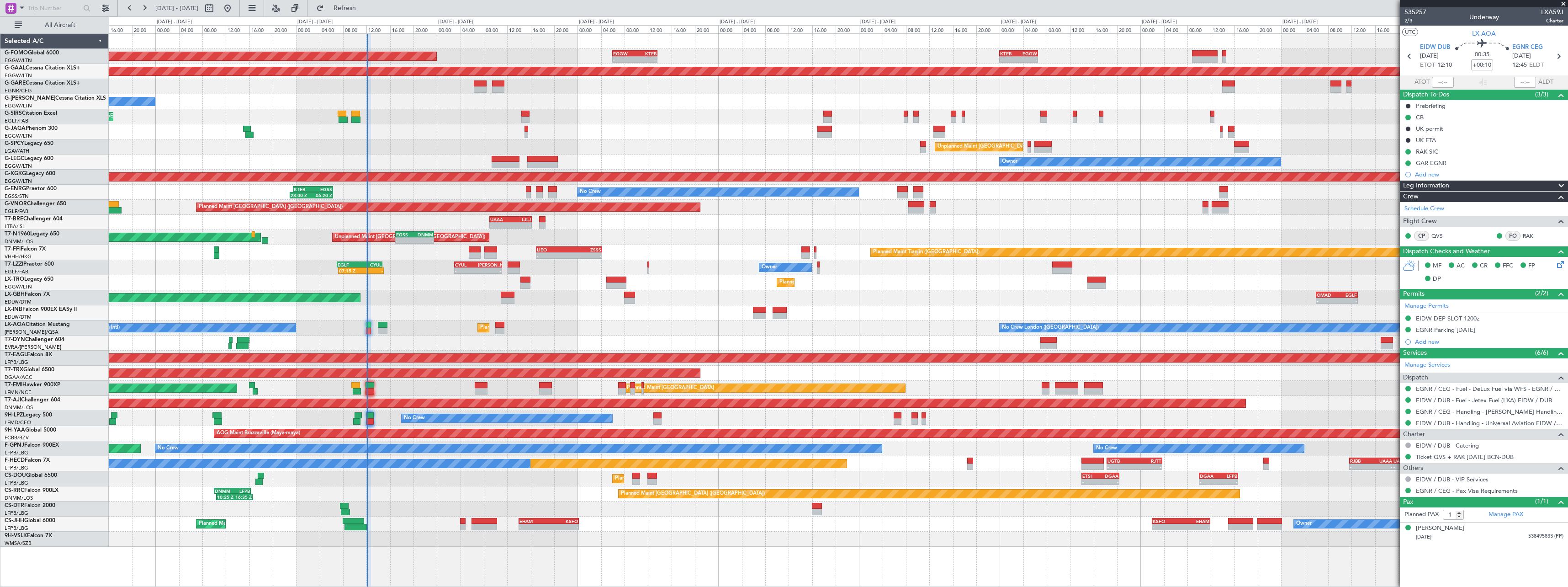
click at [317, 336] on div "AOG Maint Riga (Riga Intl)" at bounding box center [838, 343] width 1459 height 15
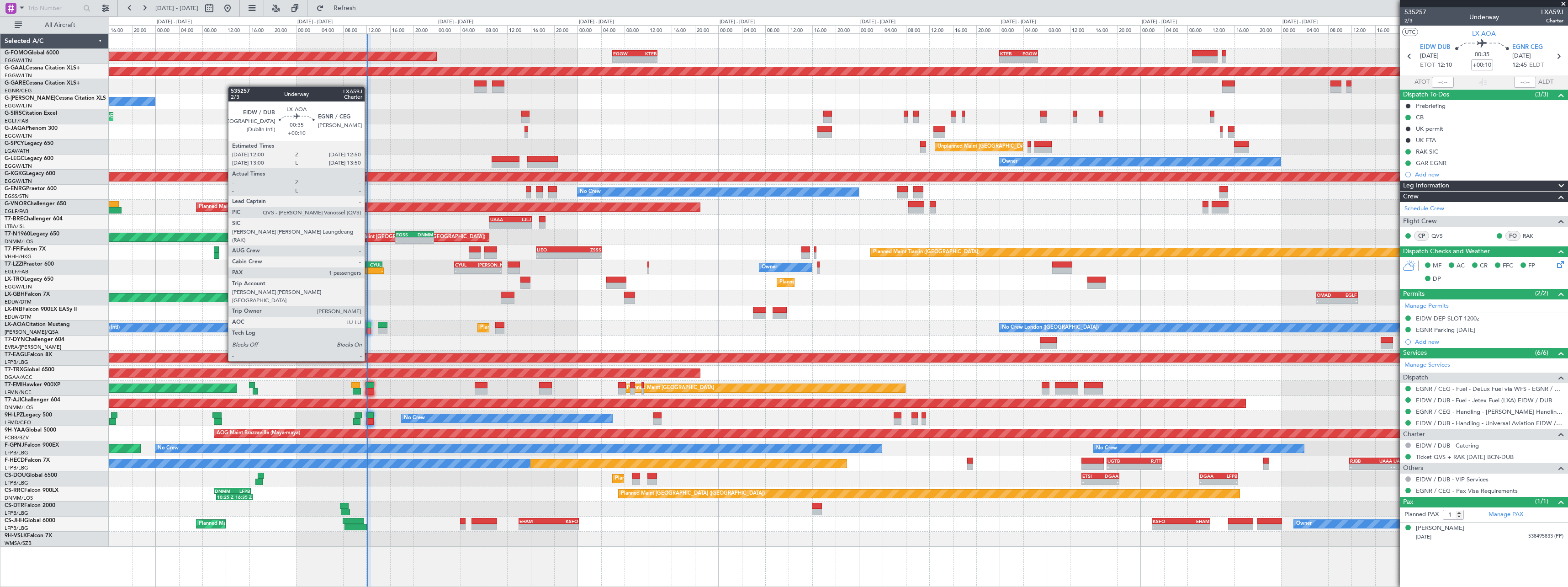
click at [369, 327] on div at bounding box center [368, 324] width 5 height 7
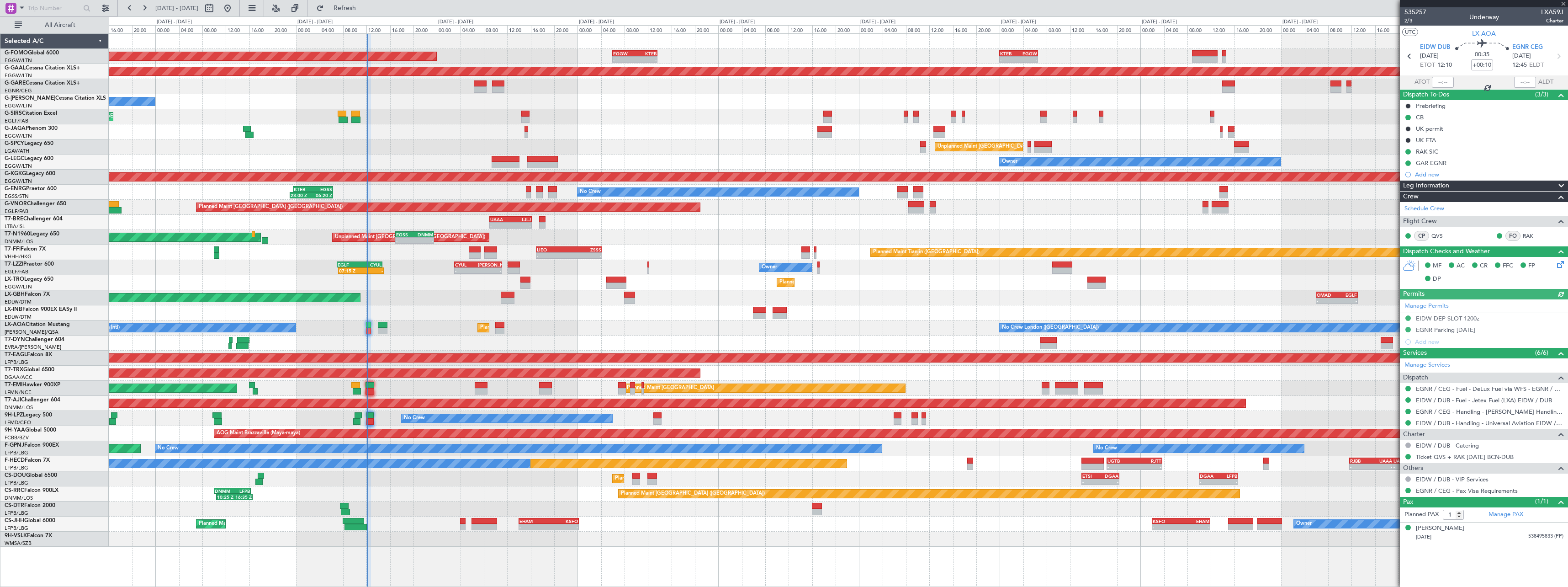
click at [1442, 83] on div at bounding box center [1443, 82] width 22 height 11
click at [1444, 83] on input "text" at bounding box center [1443, 82] width 22 height 11
type input "12:07"
type input "+00:05"
type input "0"
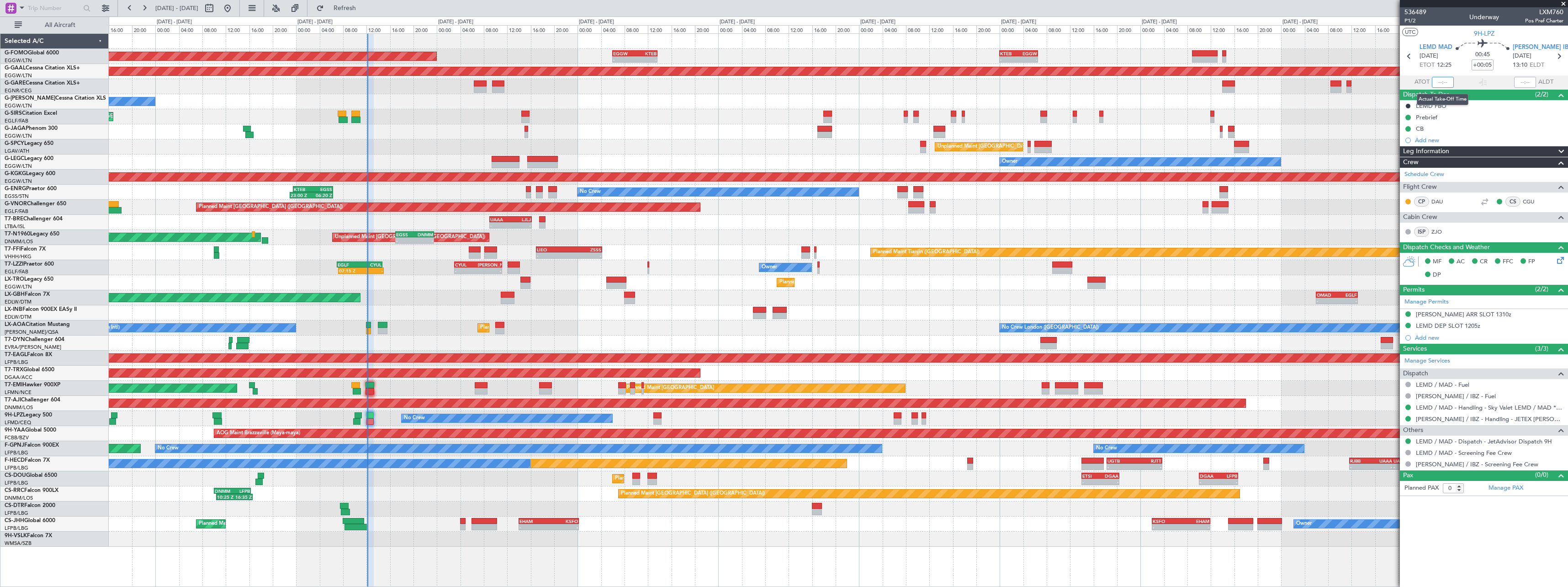
click at [1448, 85] on input "text" at bounding box center [1443, 82] width 22 height 11
type input "12:07"
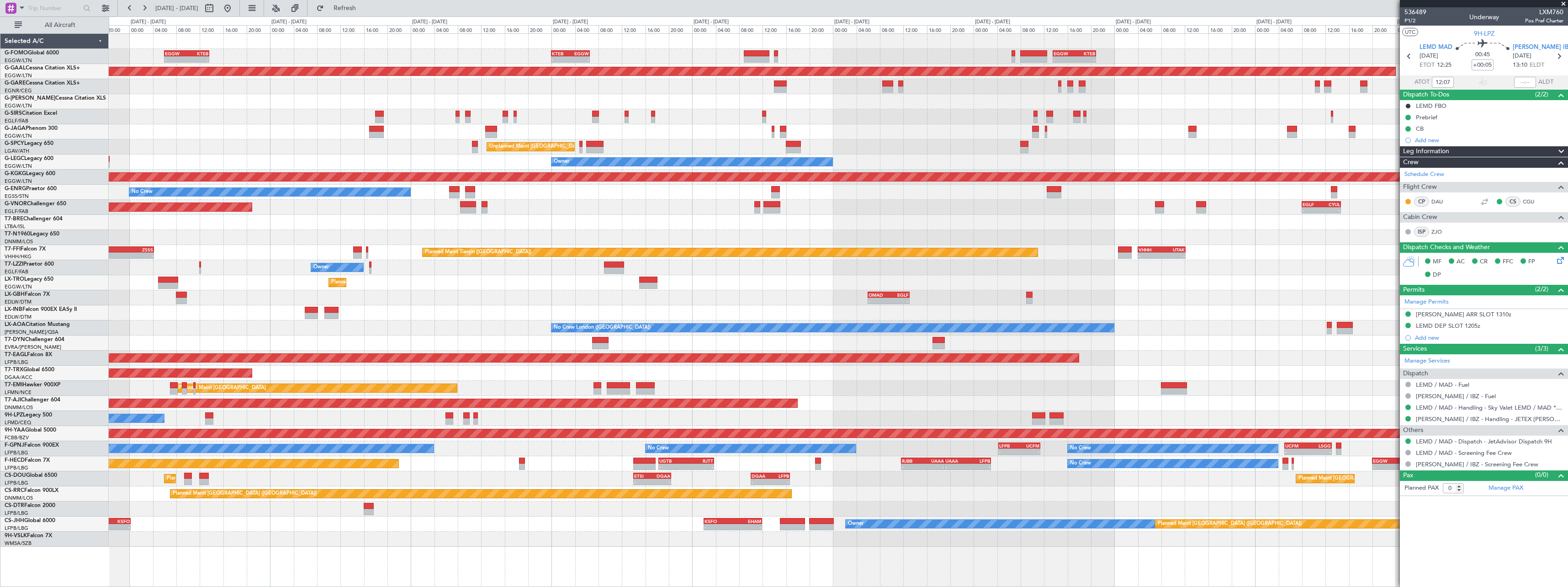
click at [862, 460] on div "- - EGGW 06:00 Z KTEB 13:40 Z - - KTEB 00:00 Z EGGW 06:35 Z - - EGGW 13:30 Z KT…" at bounding box center [838, 290] width 1459 height 513
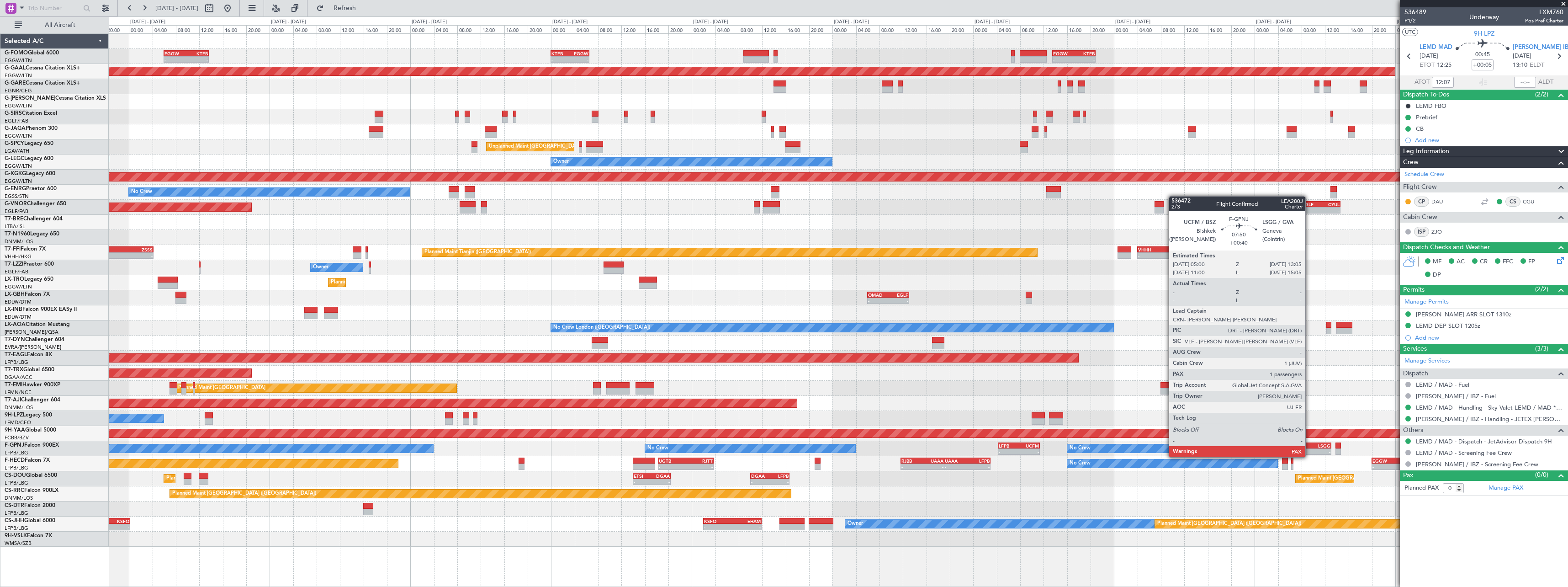
click at [1309, 448] on div "UCFM 05:00 Z LSGG 13:05 Z" at bounding box center [1308, 445] width 47 height 7
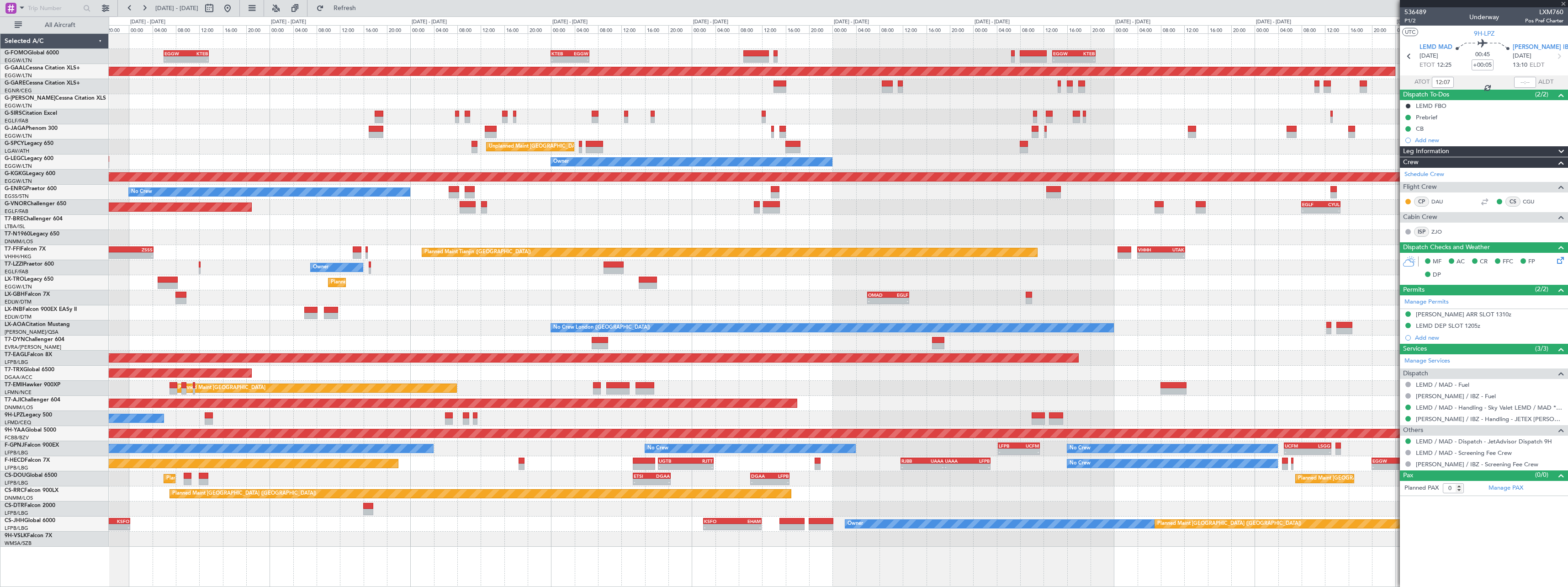
type input "+00:40"
type input "2"
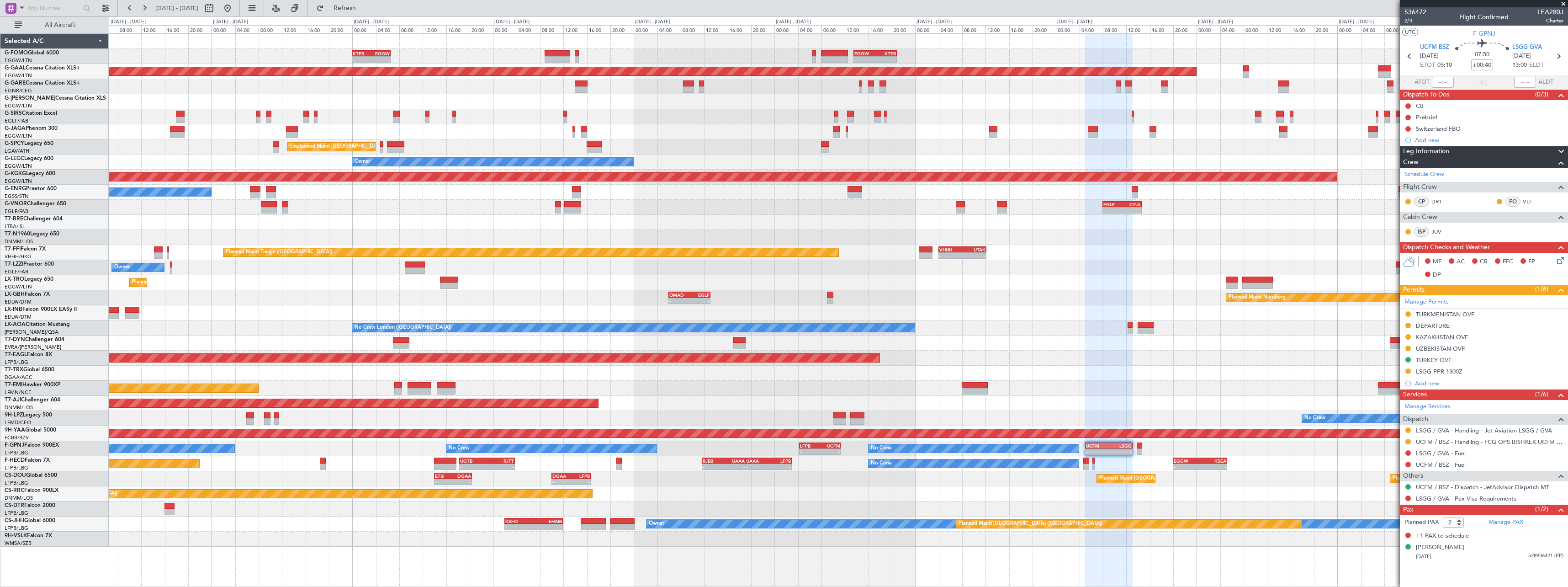
click at [1078, 346] on div "- - KTEB 00:00 Z EGGW 06:35 Z - - EGGW 13:30 Z KTEB 20:55 Z EGGW 06:00 Z KTEB 1…" at bounding box center [838, 290] width 1459 height 513
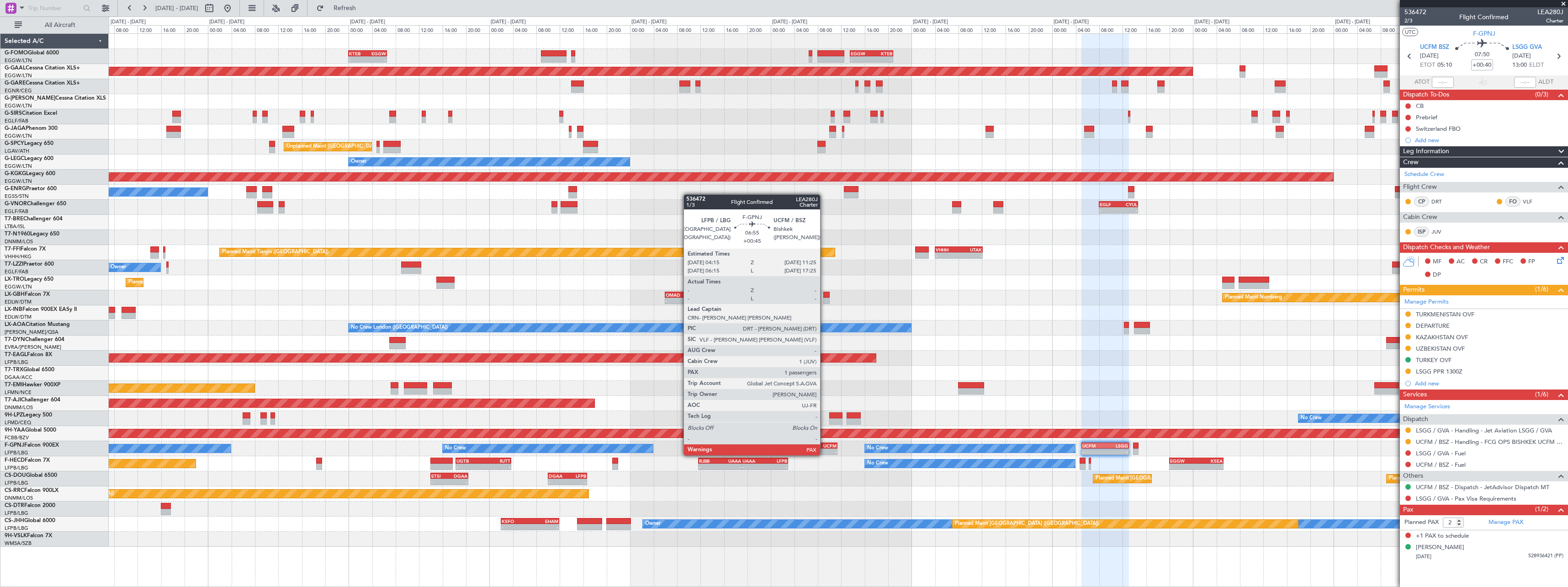
click at [825, 446] on div "UCFM" at bounding box center [826, 445] width 20 height 5
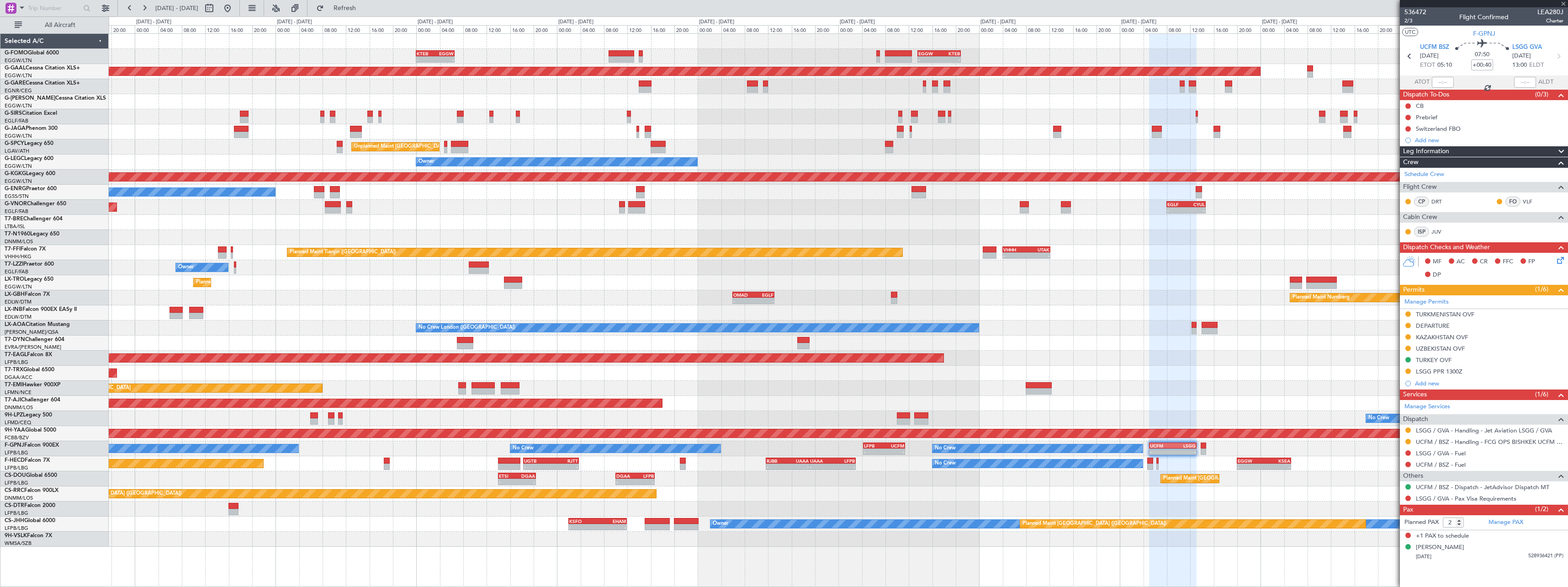
click at [1012, 395] on div "- - KTEB 00:00 Z EGGW 06:35 Z - - EGGW 13:30 Z KTEB 20:55 Z EGGW 06:00 Z KTEB 1…" at bounding box center [838, 290] width 1459 height 513
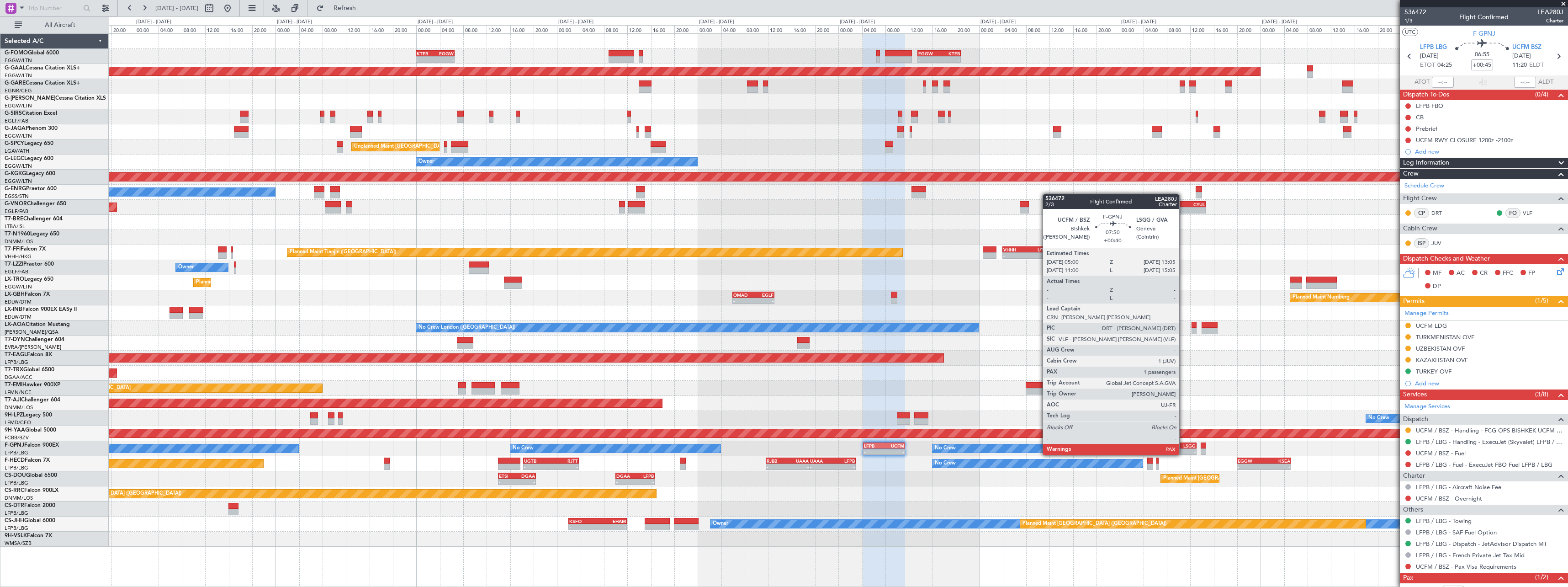
click at [1184, 445] on div "LSGG" at bounding box center [1184, 445] width 23 height 5
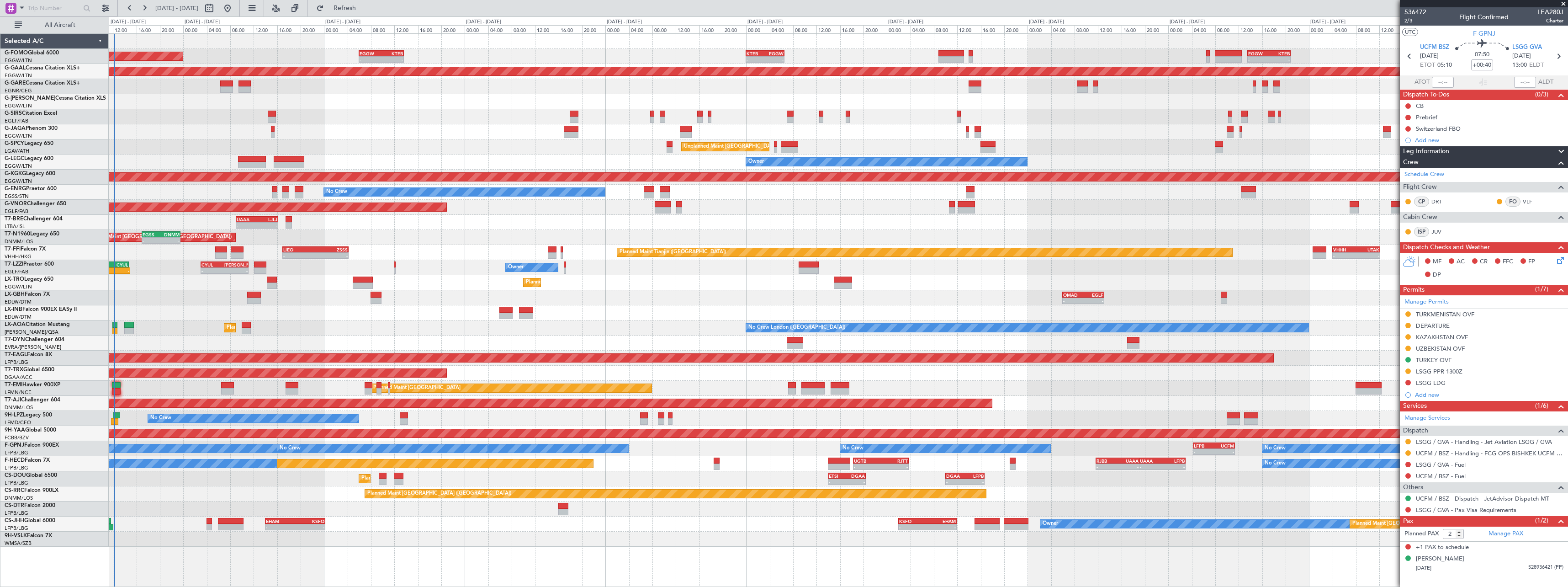
click at [574, 317] on div "- - KTEB 00:00 Z EGGW 06:35 Z - - EGGW 13:30 Z KTEB 20:55 Z EGGW 06:00 Z KTEB 1…" at bounding box center [838, 290] width 1459 height 513
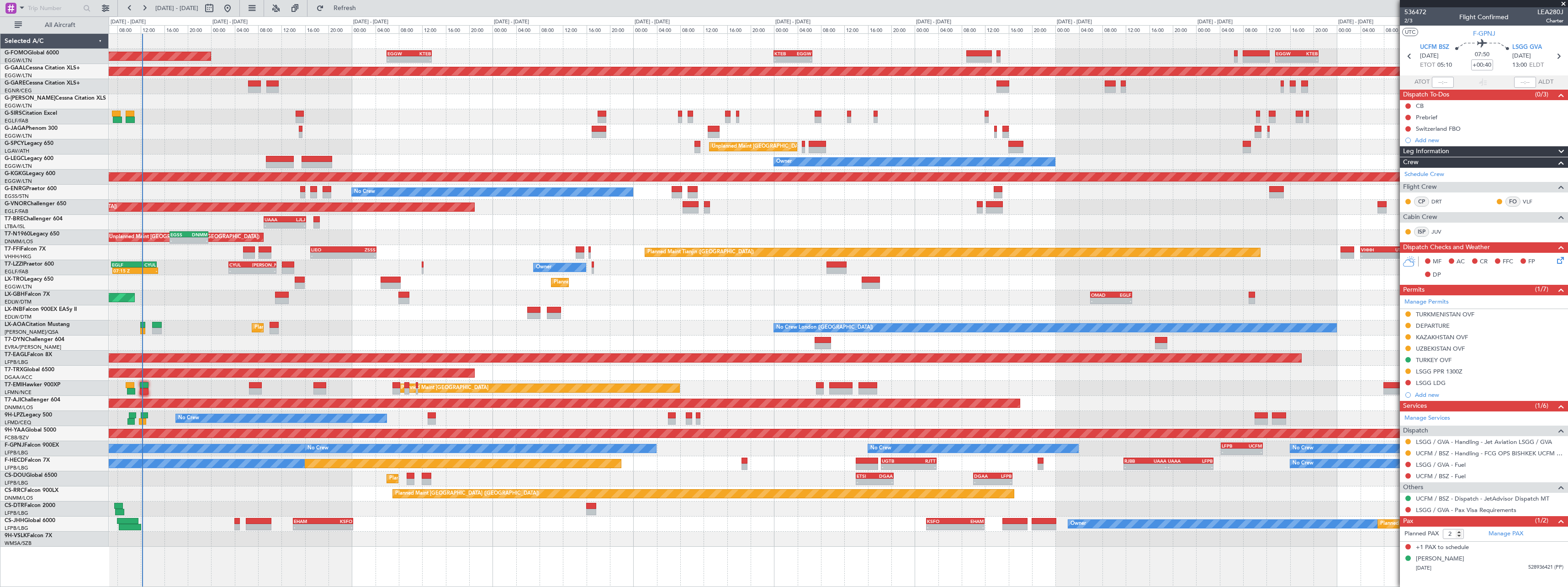
click at [325, 316] on div at bounding box center [838, 313] width 1459 height 15
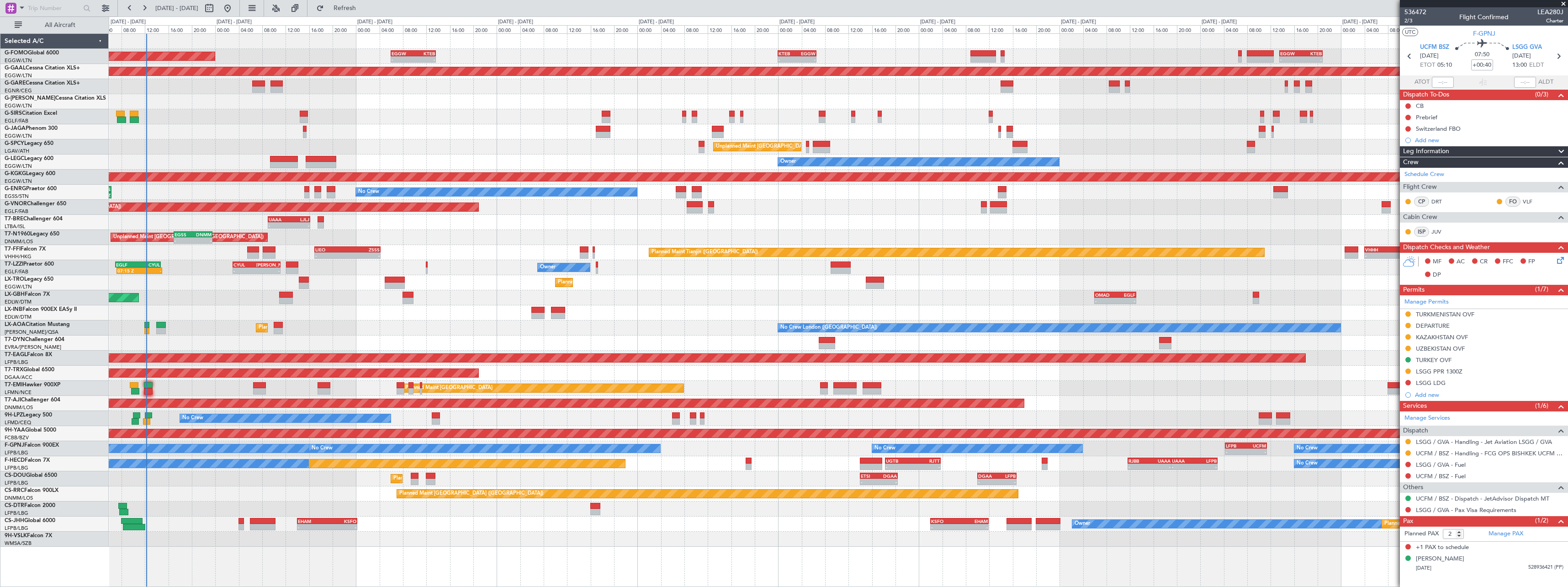
click at [491, 313] on div at bounding box center [838, 313] width 1459 height 15
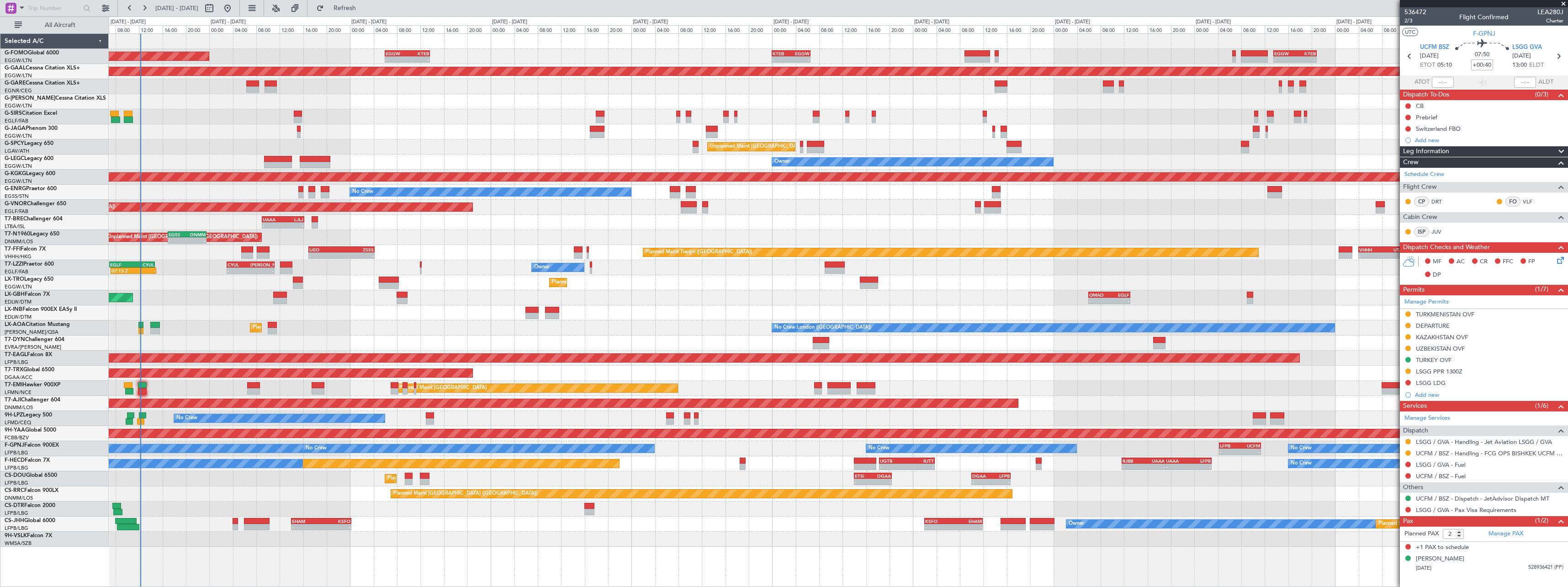
click at [475, 263] on div "- - KTEB 00:00 Z EGGW 06:35 Z - - EGGW 13:30 Z KTEB 20:55 Z EGGW 06:00 Z KTEB 1…" at bounding box center [838, 290] width 1459 height 513
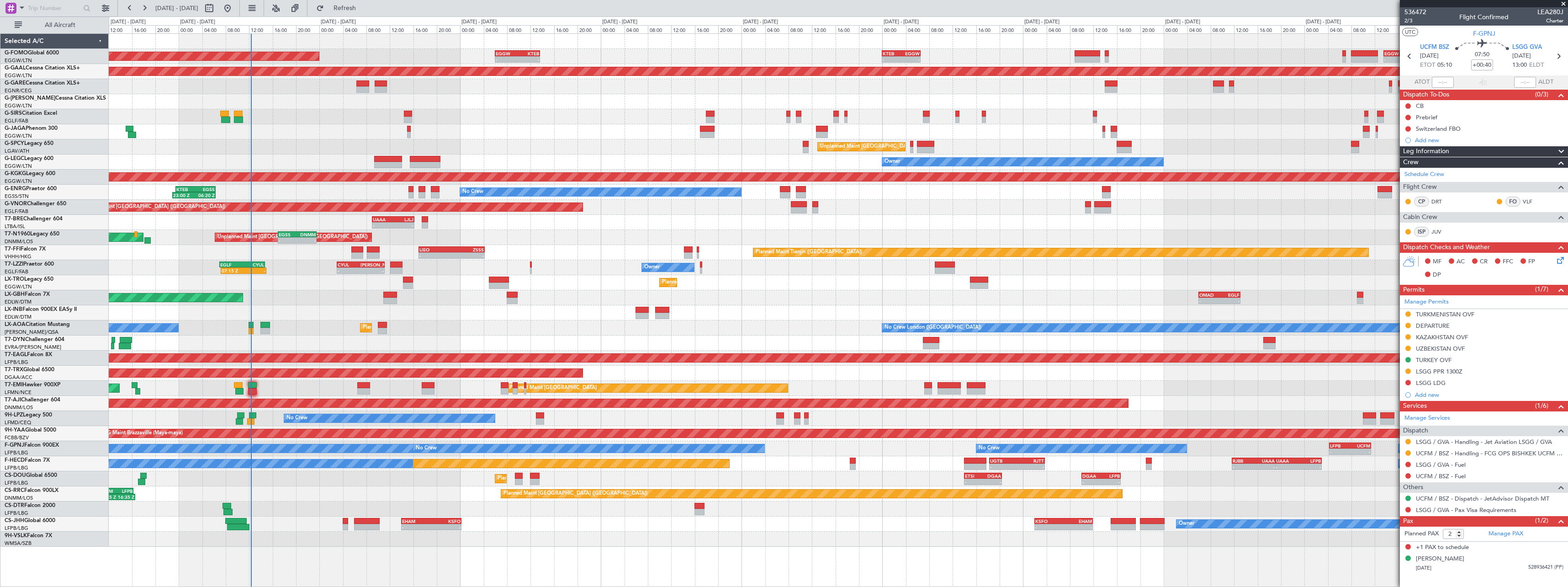
click at [463, 497] on div "Planned Maint Paris (Le Bourget) 10:25 Z 16:35 Z DNMM 10:00 Z LFPB 16:20 Z" at bounding box center [838, 494] width 1459 height 15
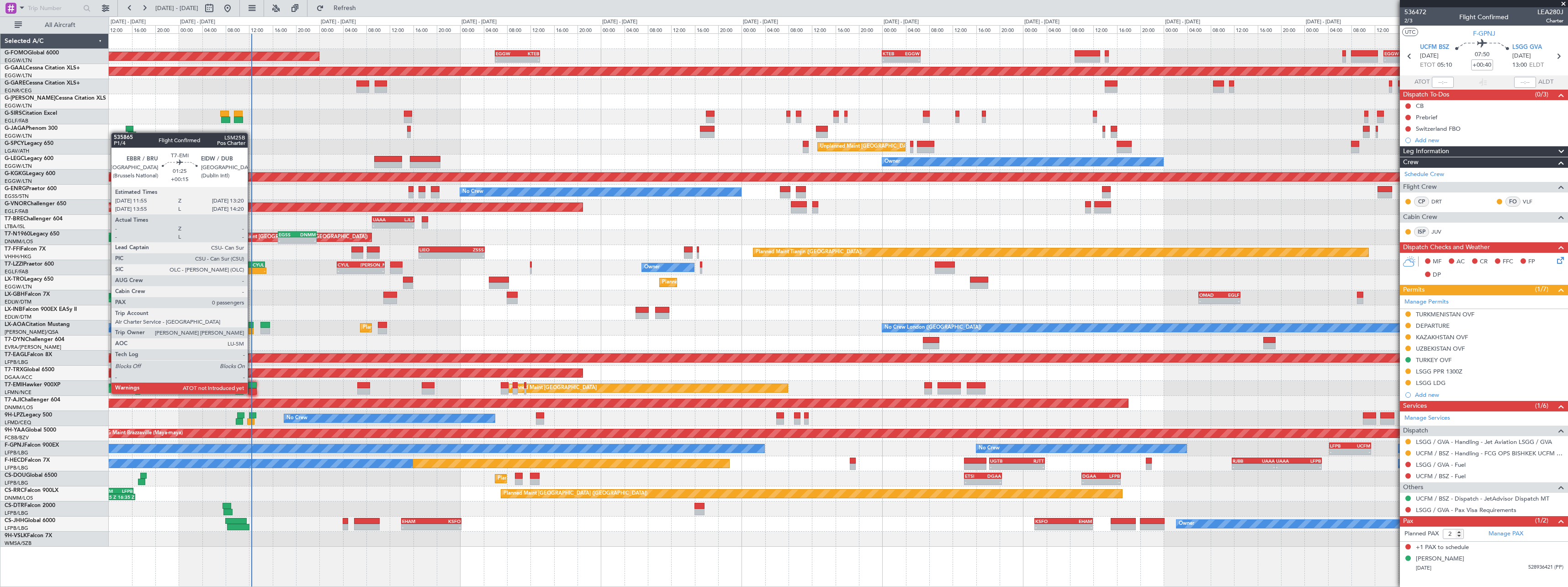
click at [252, 386] on div at bounding box center [253, 385] width 9 height 7
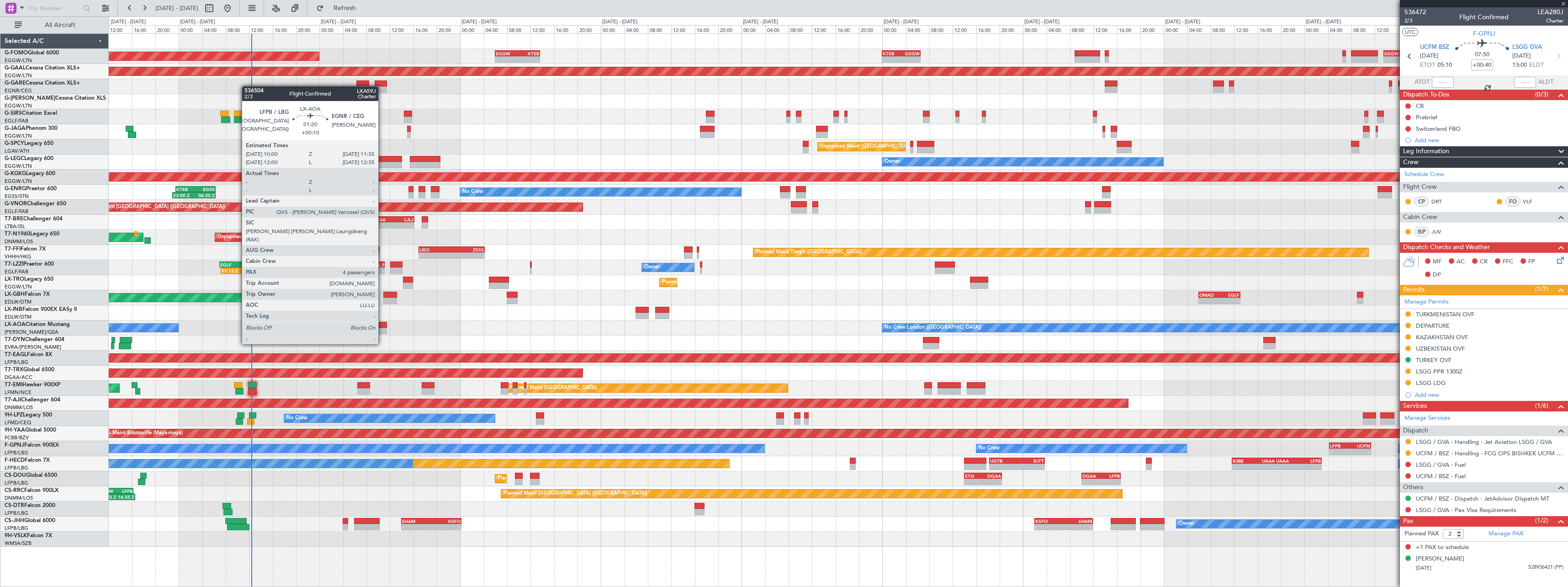
type input "+00:15"
type input "0"
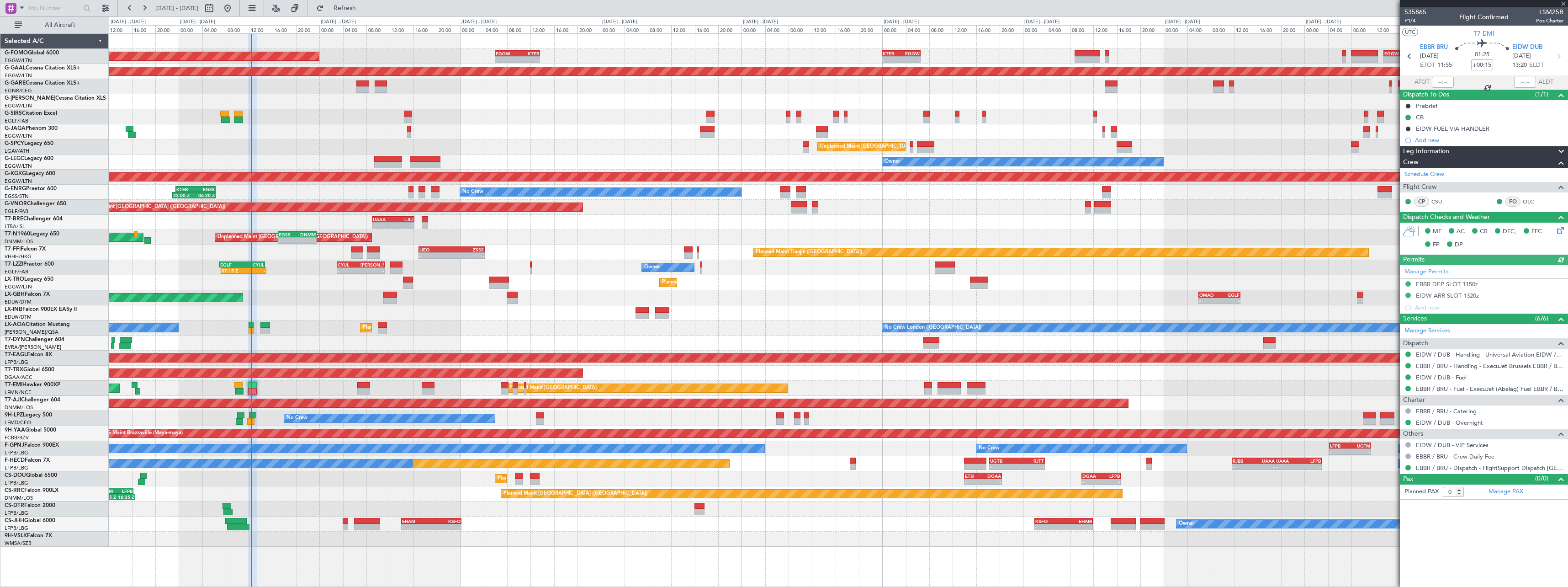
click at [1446, 83] on div at bounding box center [1443, 82] width 22 height 11
click at [1446, 77] on input "text" at bounding box center [1443, 82] width 22 height 11
type input "12:20"
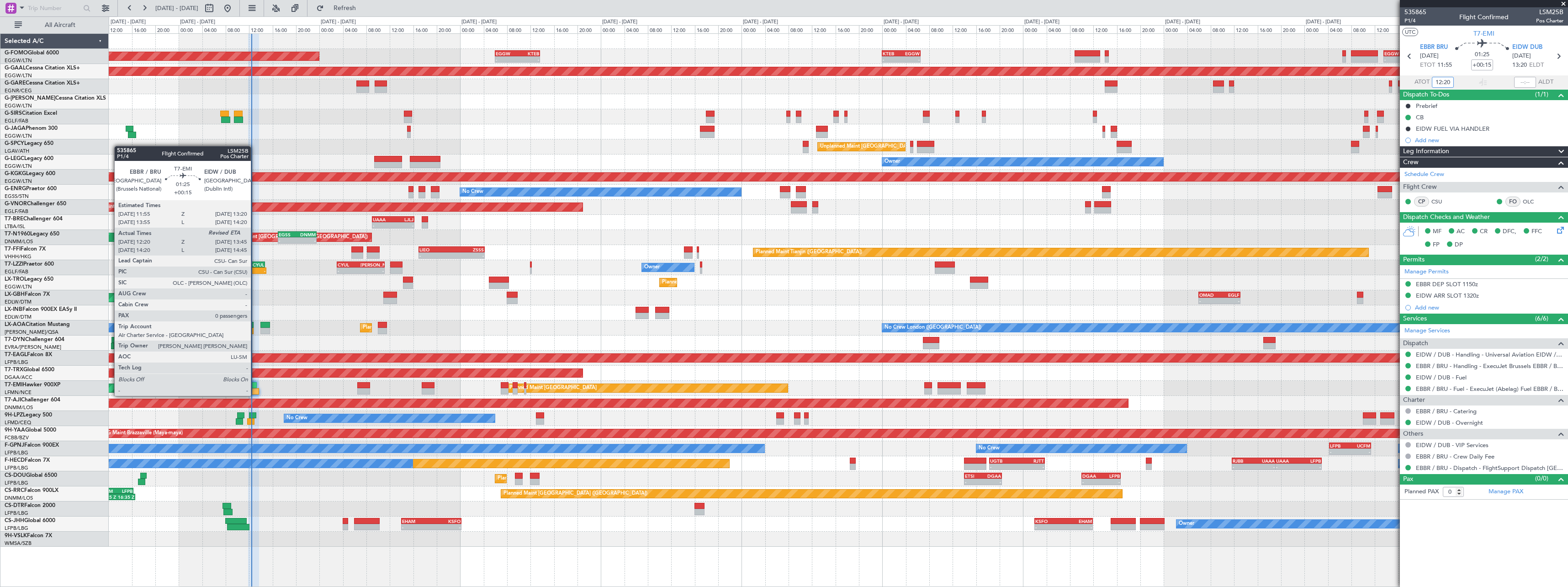
click at [255, 388] on div at bounding box center [253, 385] width 9 height 7
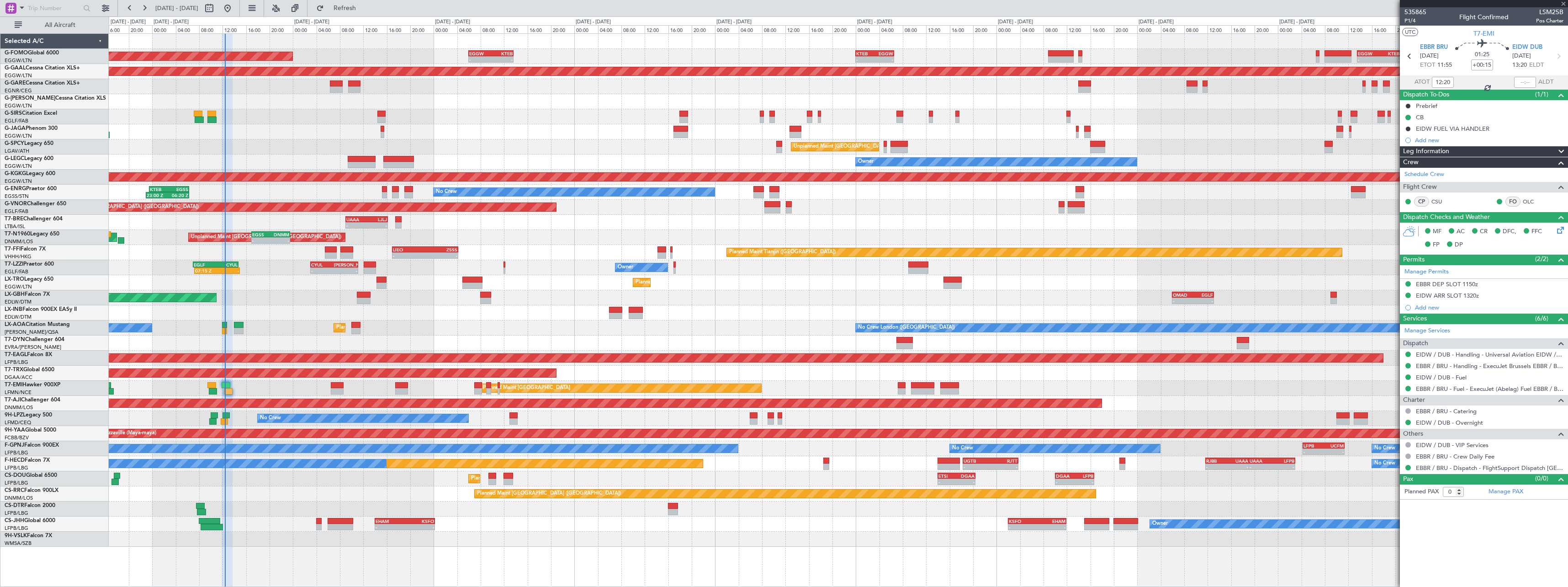
click at [283, 331] on div "No Crew London ([GEOGRAPHIC_DATA]) Planned Maint [GEOGRAPHIC_DATA] ([GEOGRAPHIC…" at bounding box center [838, 328] width 1459 height 15
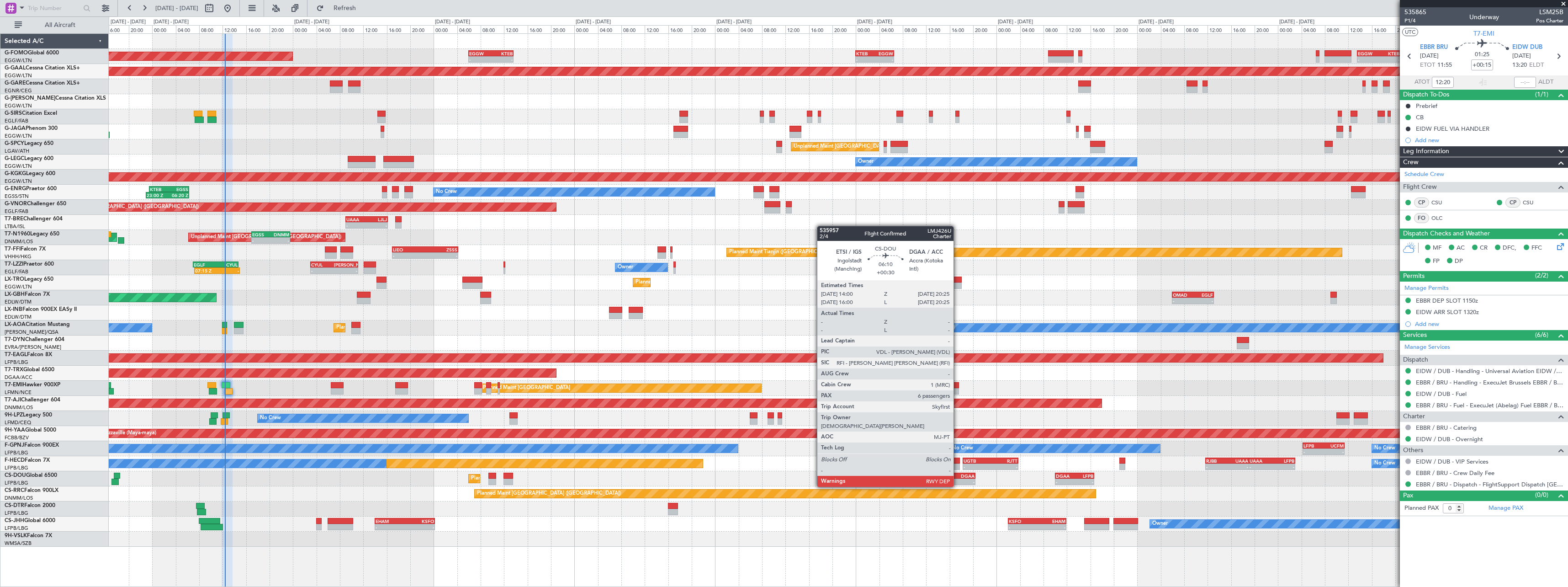
click at [958, 478] on div "DGAA" at bounding box center [965, 476] width 18 height 5
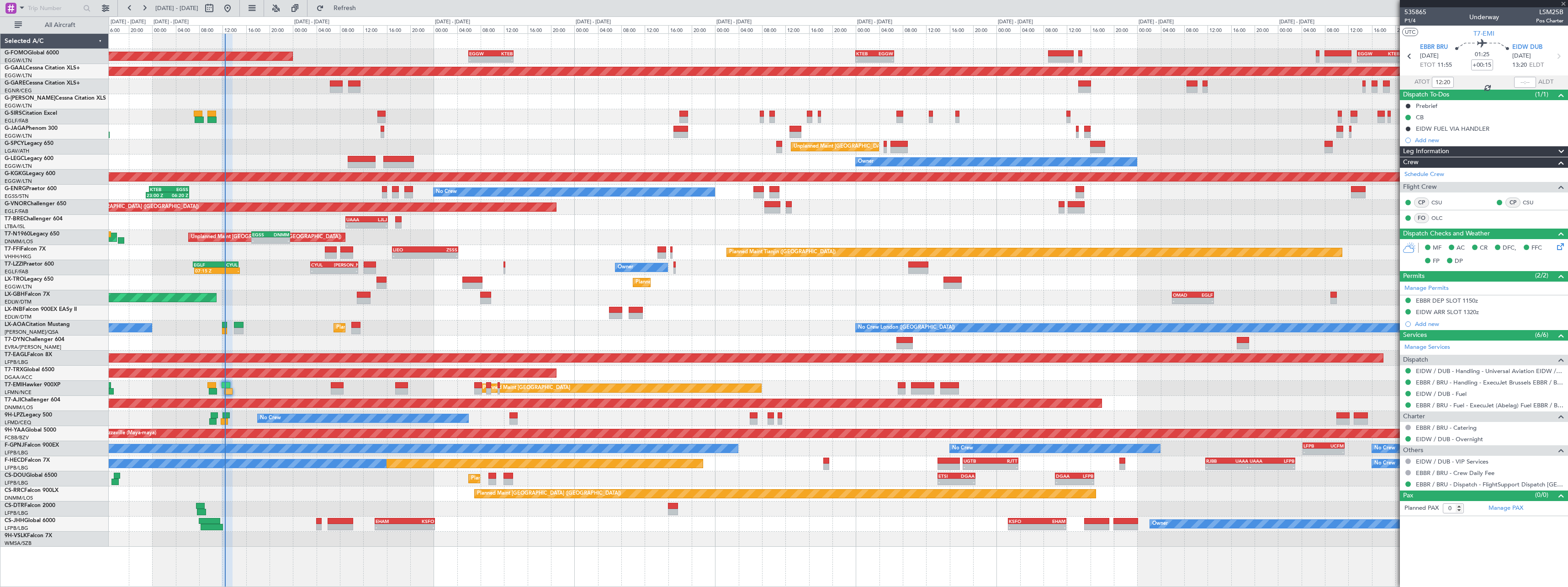
type input "+00:30"
type input "6"
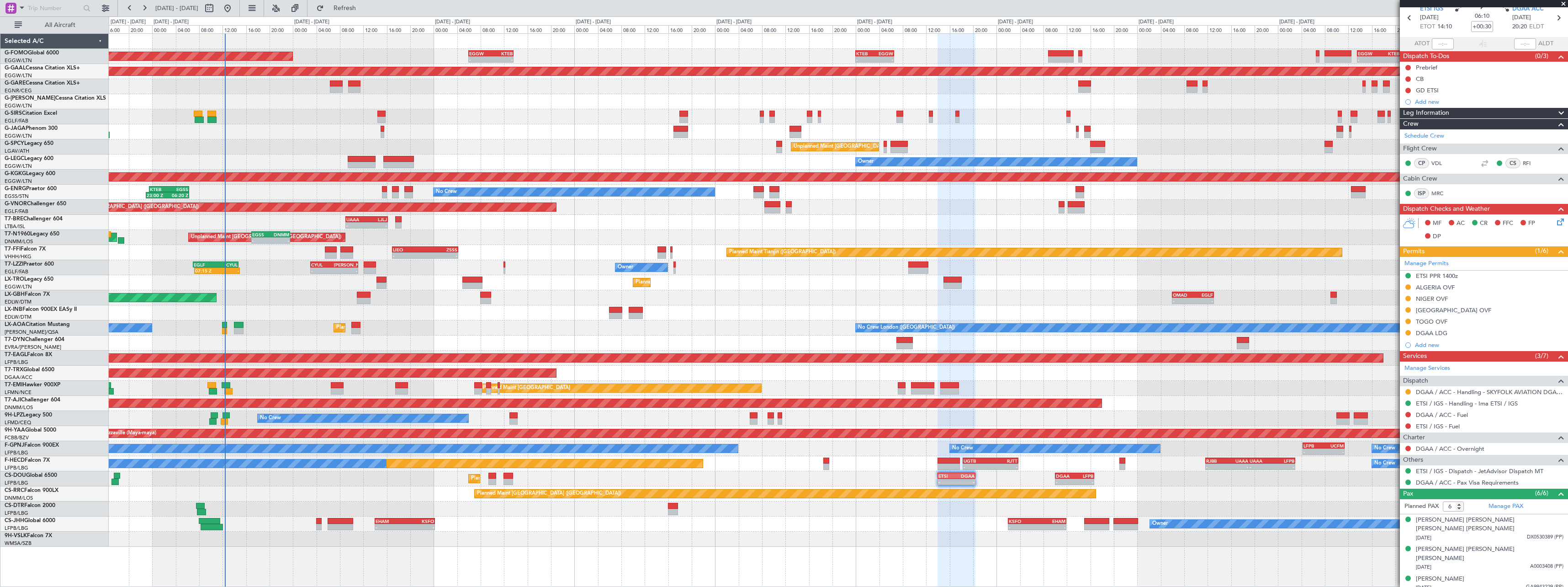
scroll to position [88, 0]
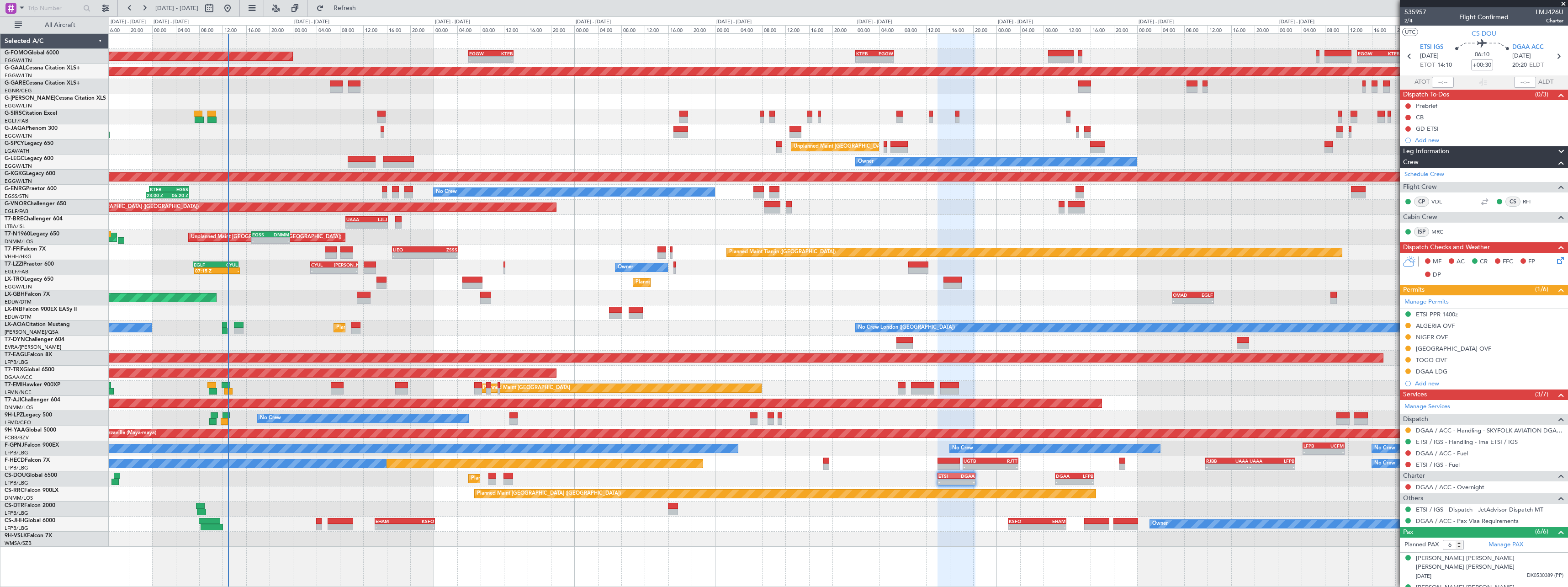
scroll to position [88, 0]
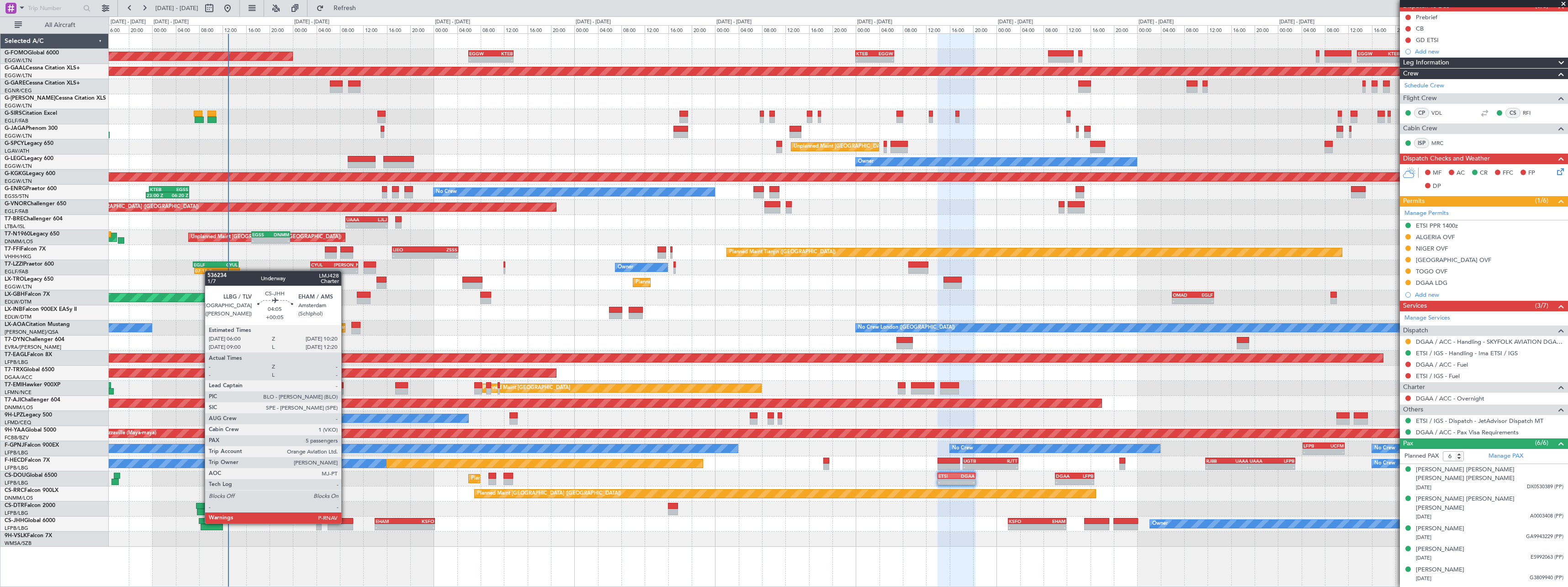
click at [346, 522] on div at bounding box center [340, 521] width 26 height 7
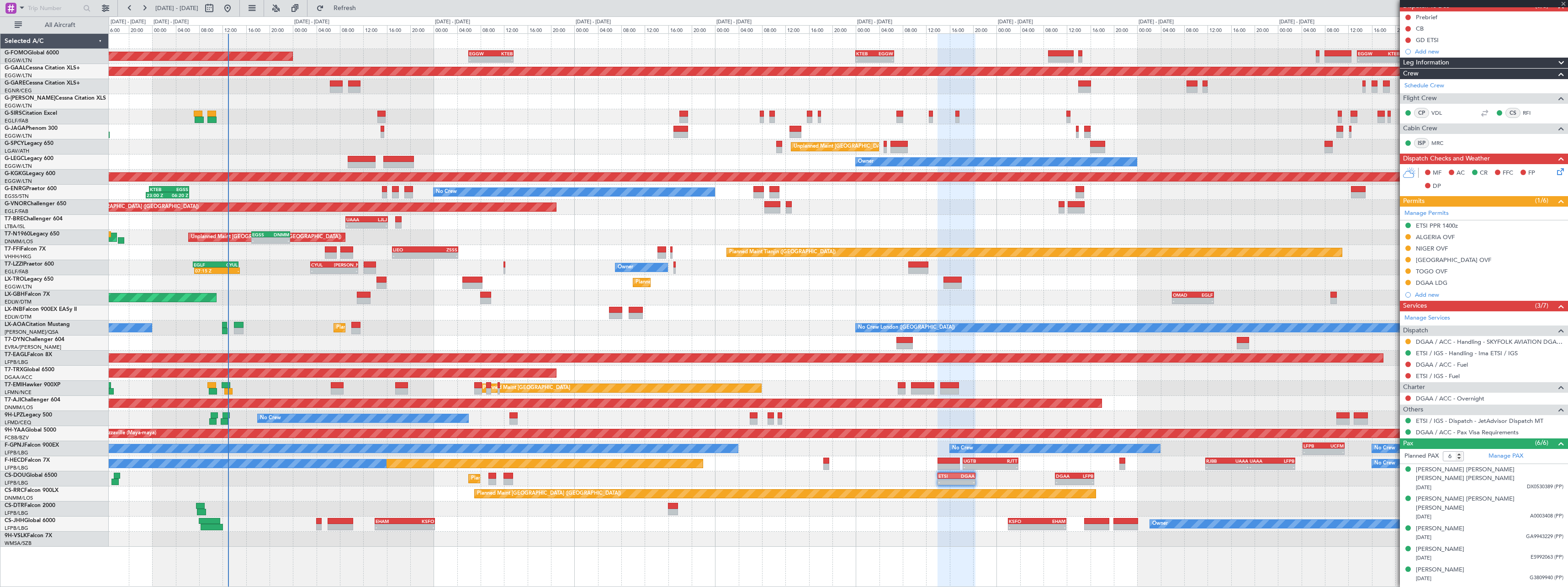
type input "+00:05"
type input "5"
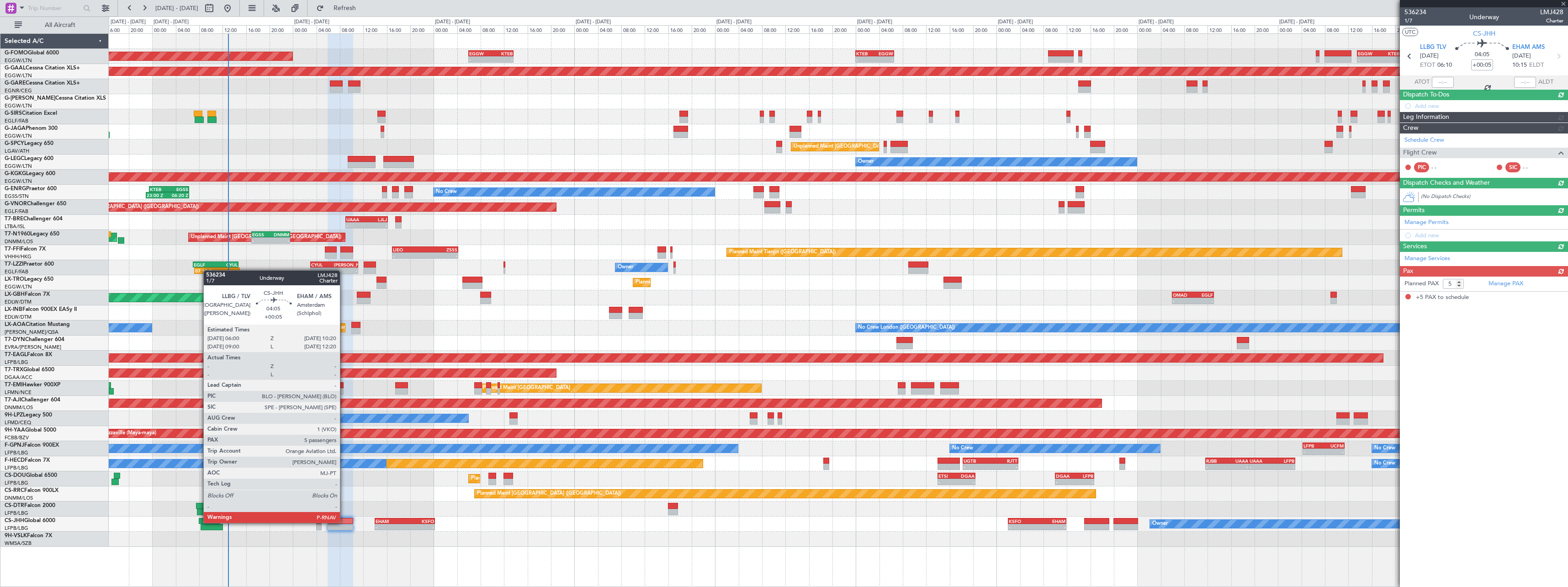
scroll to position [0, 0]
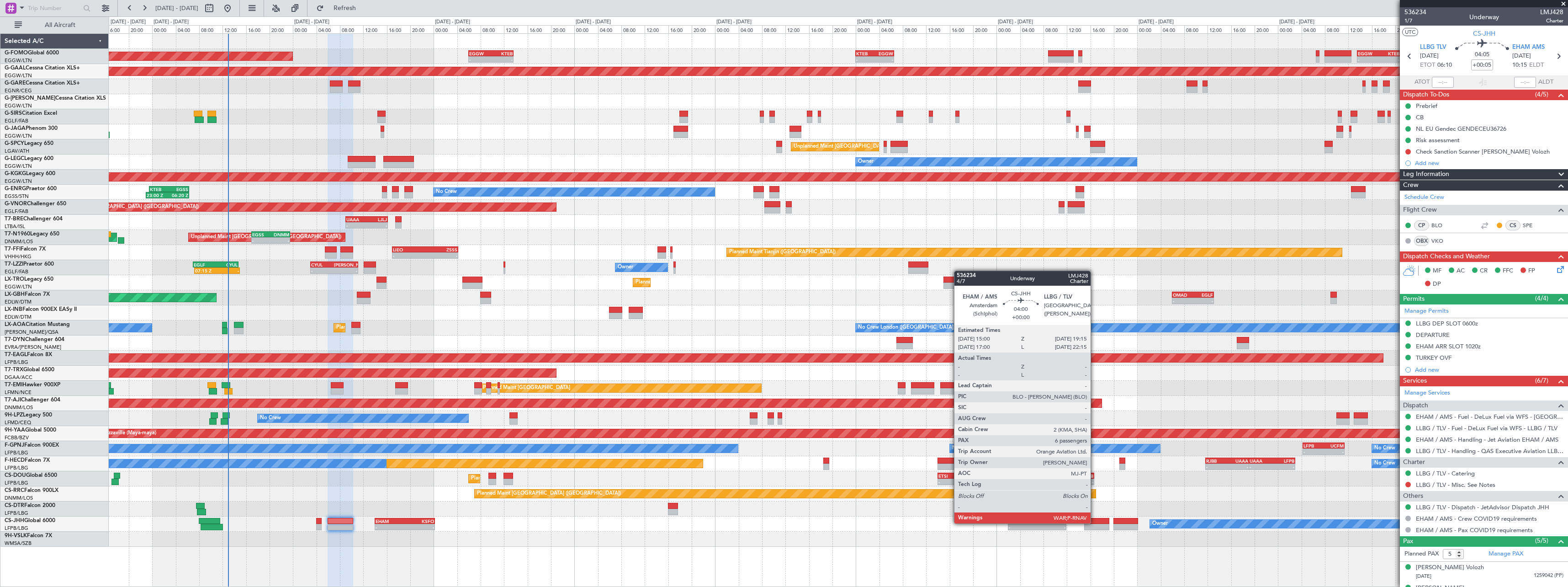
click at [1095, 522] on div at bounding box center [1097, 521] width 25 height 7
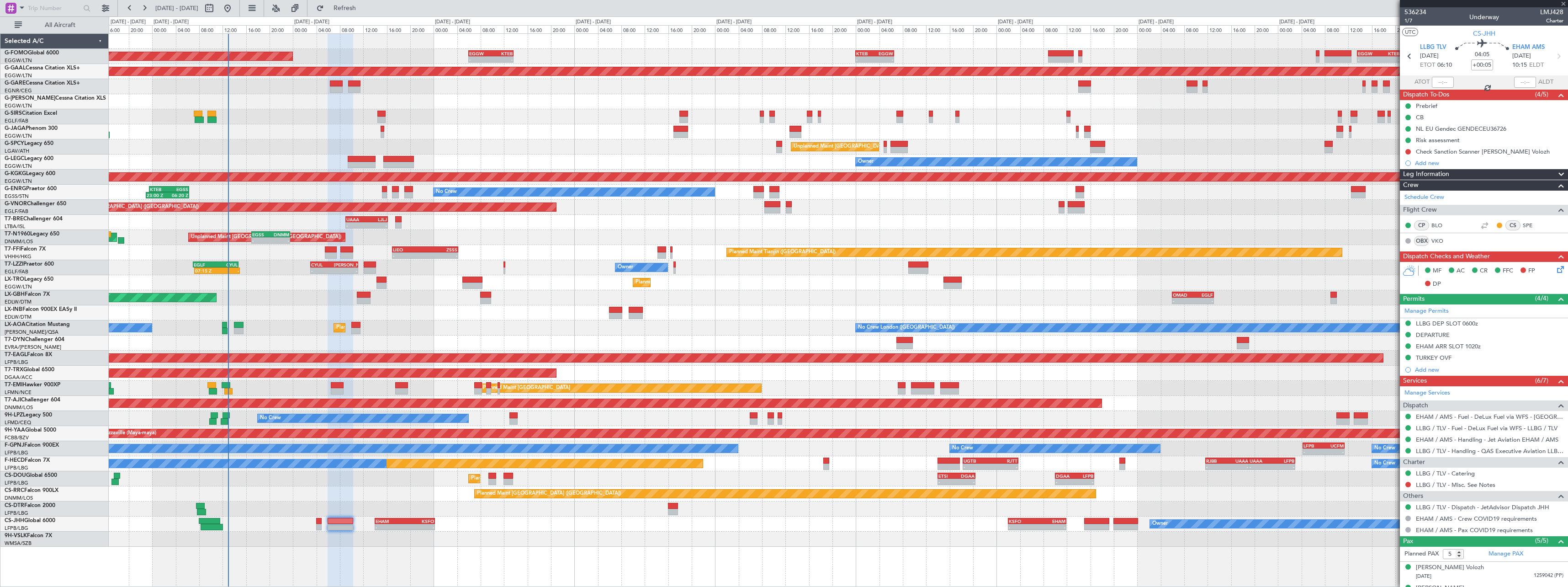
type input "6"
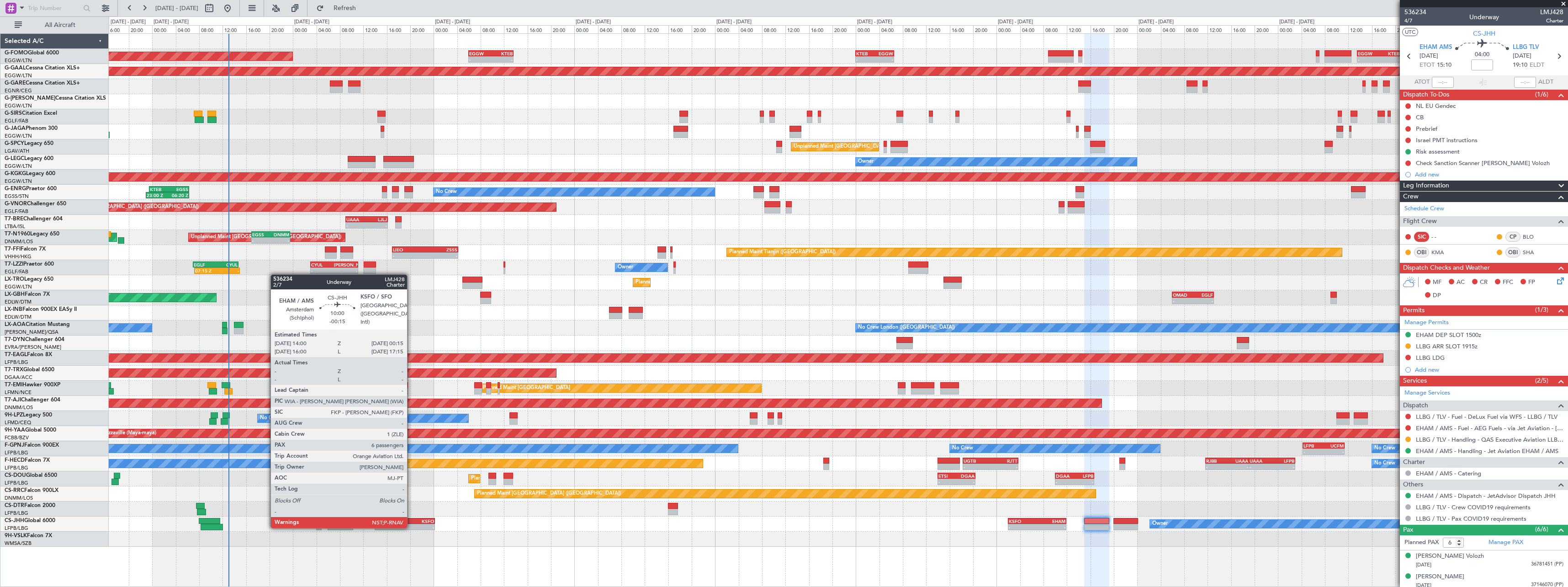
click at [411, 526] on div "-" at bounding box center [419, 527] width 29 height 5
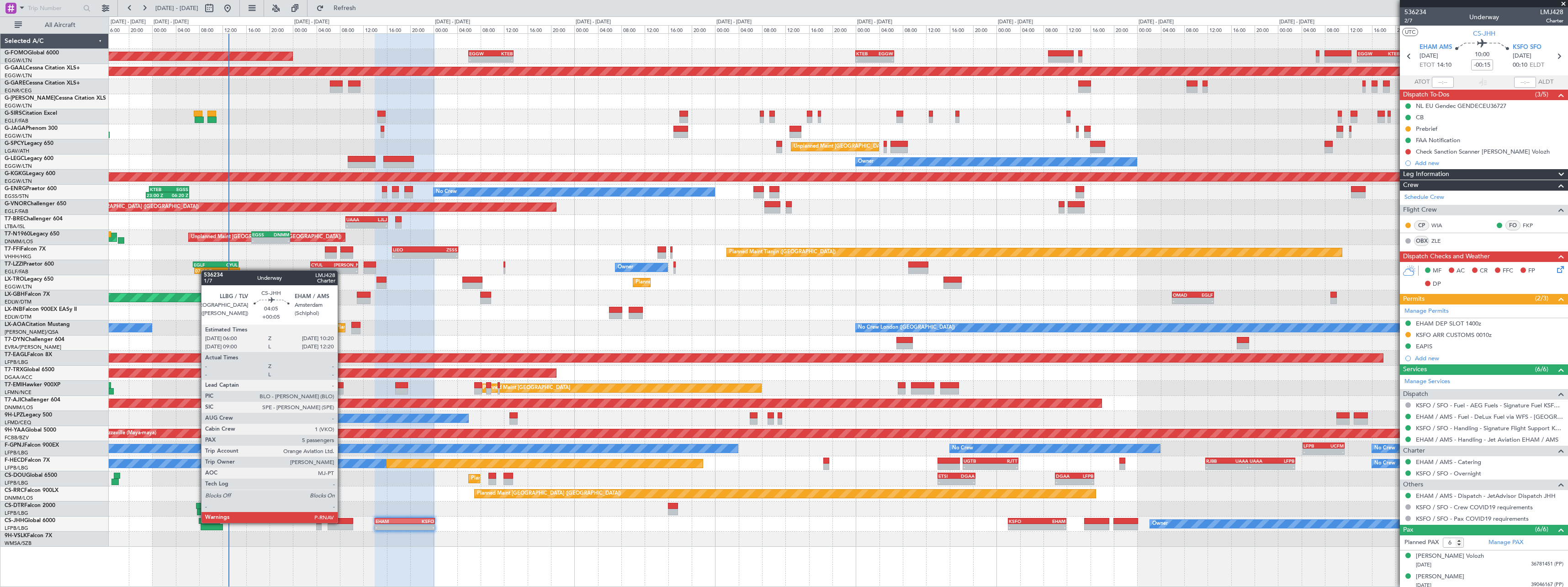
click at [342, 522] on div at bounding box center [340, 521] width 26 height 7
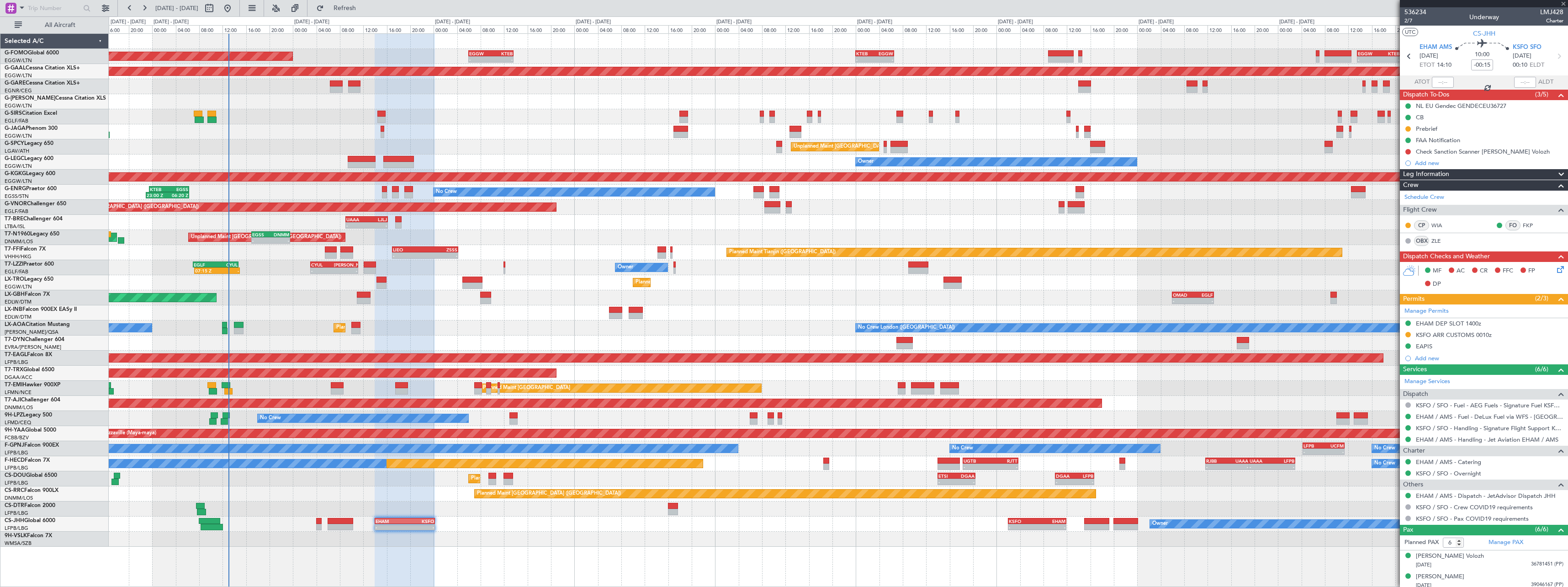
type input "+00:05"
type input "5"
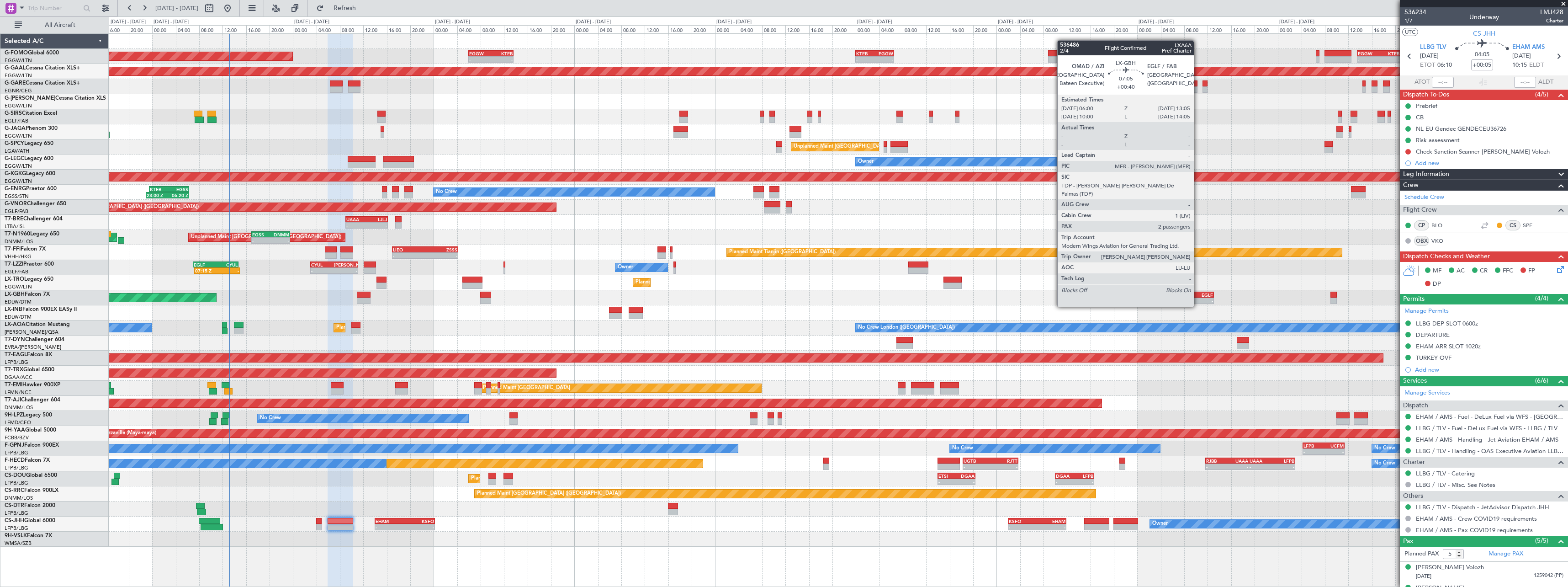
click at [1198, 299] on div "-" at bounding box center [1202, 300] width 20 height 5
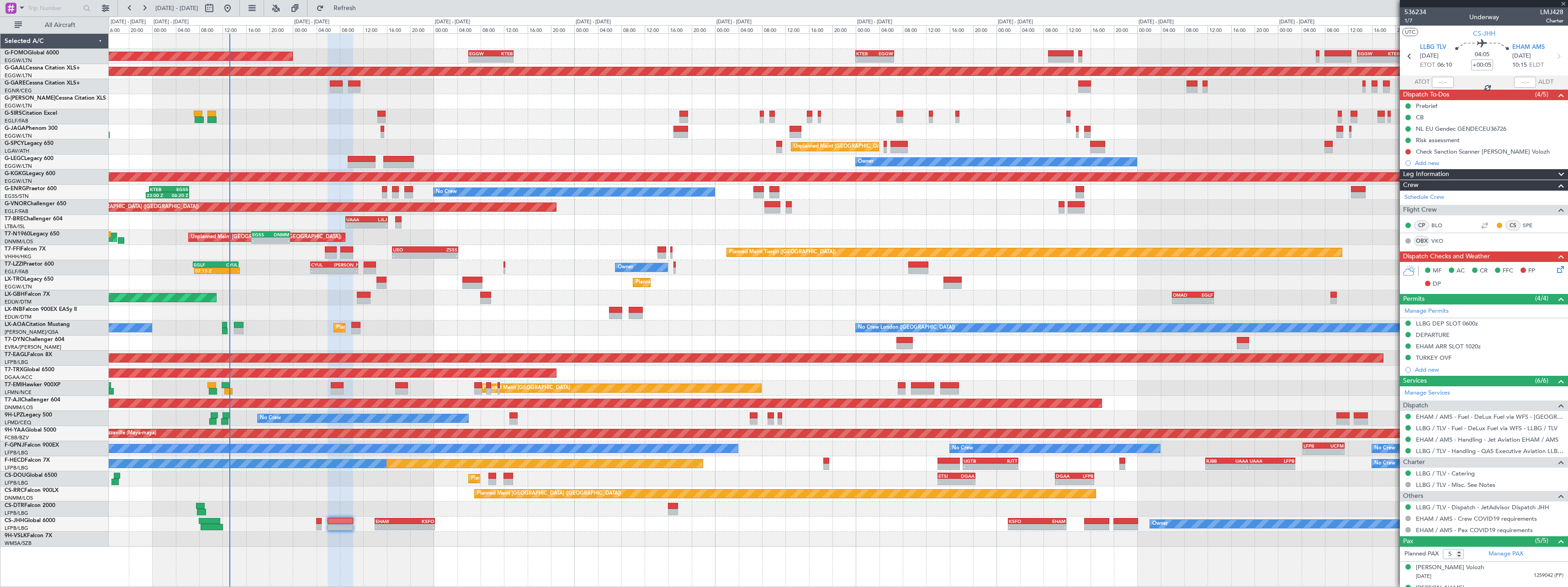
type input "+00:40"
type input "2"
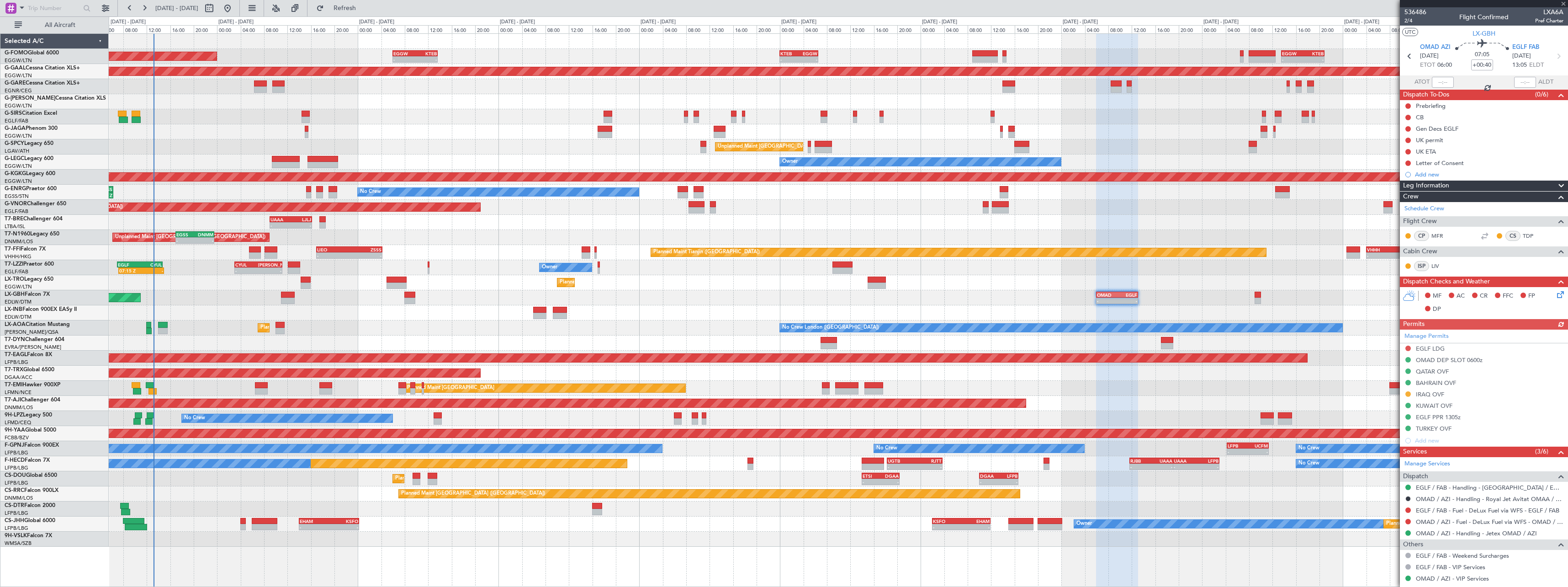
click at [1206, 293] on div "Planned Maint Dubai (Dubai Intl) - - OMAD 06:00 Z EGLF 13:05 Z Planned Maint Nu…" at bounding box center [838, 298] width 1459 height 15
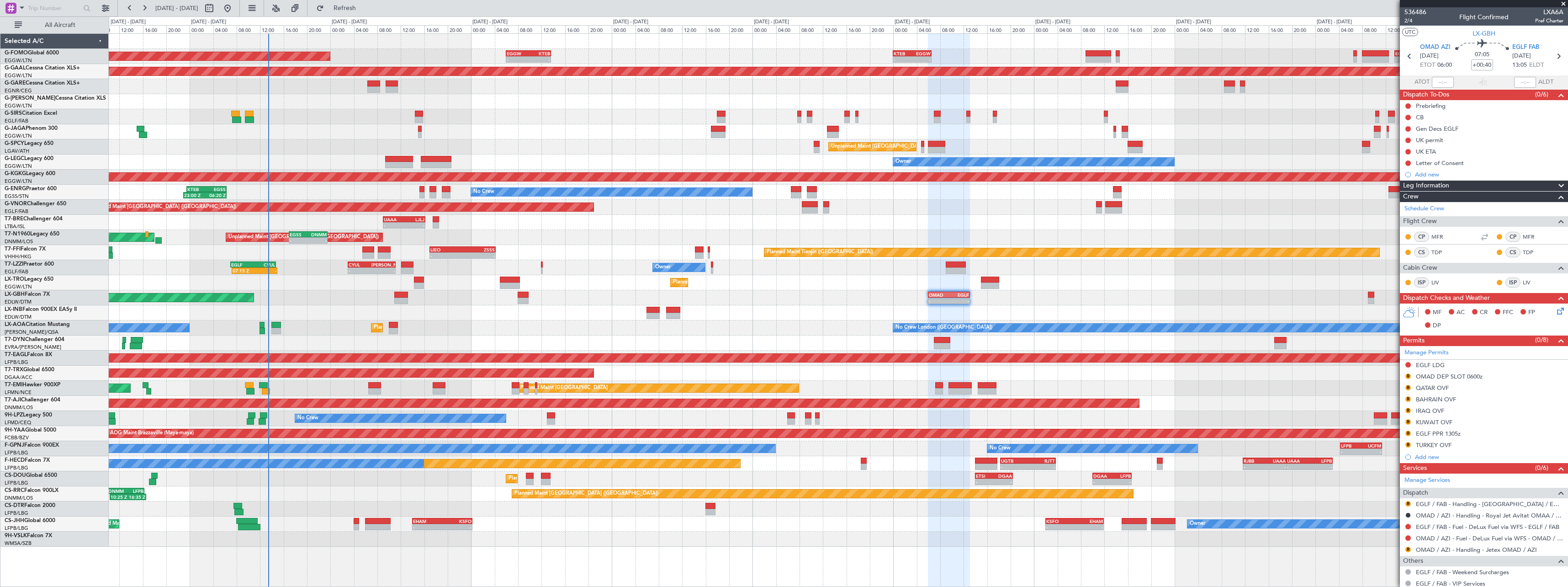
click at [320, 309] on div at bounding box center [838, 313] width 1459 height 15
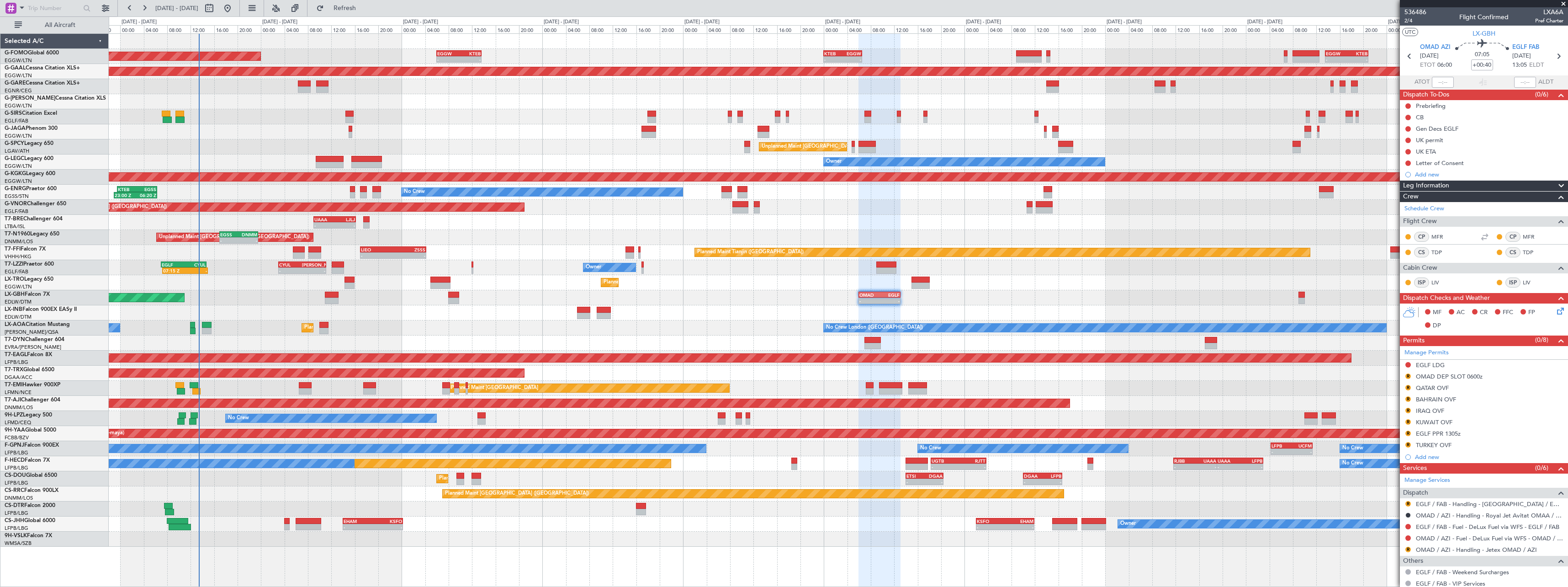
click at [428, 324] on div "No Crew London (Farnborough) Planned Maint Paris (Le Bourget) No Crew Dublin (D…" at bounding box center [838, 328] width 1459 height 15
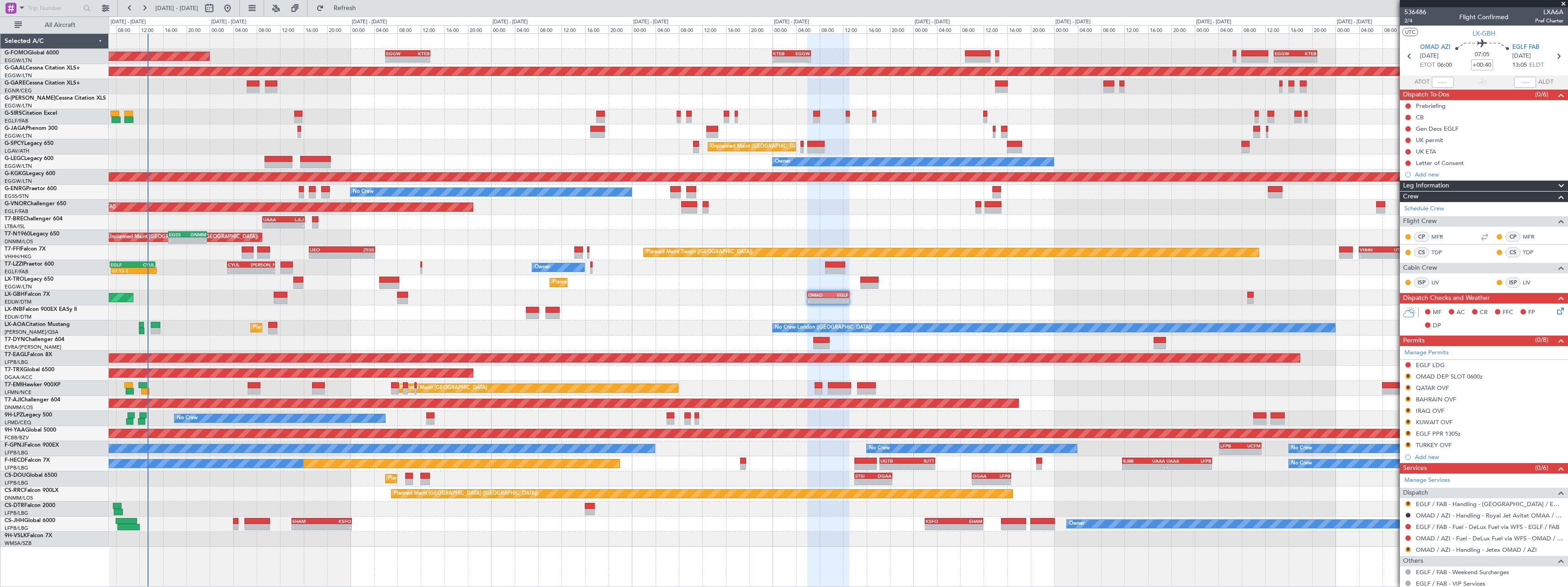
click at [455, 337] on div "Planned Maint [GEOGRAPHIC_DATA] ([GEOGRAPHIC_DATA]) - - EGGW 06:00 Z KTEB 13:40…" at bounding box center [838, 290] width 1459 height 513
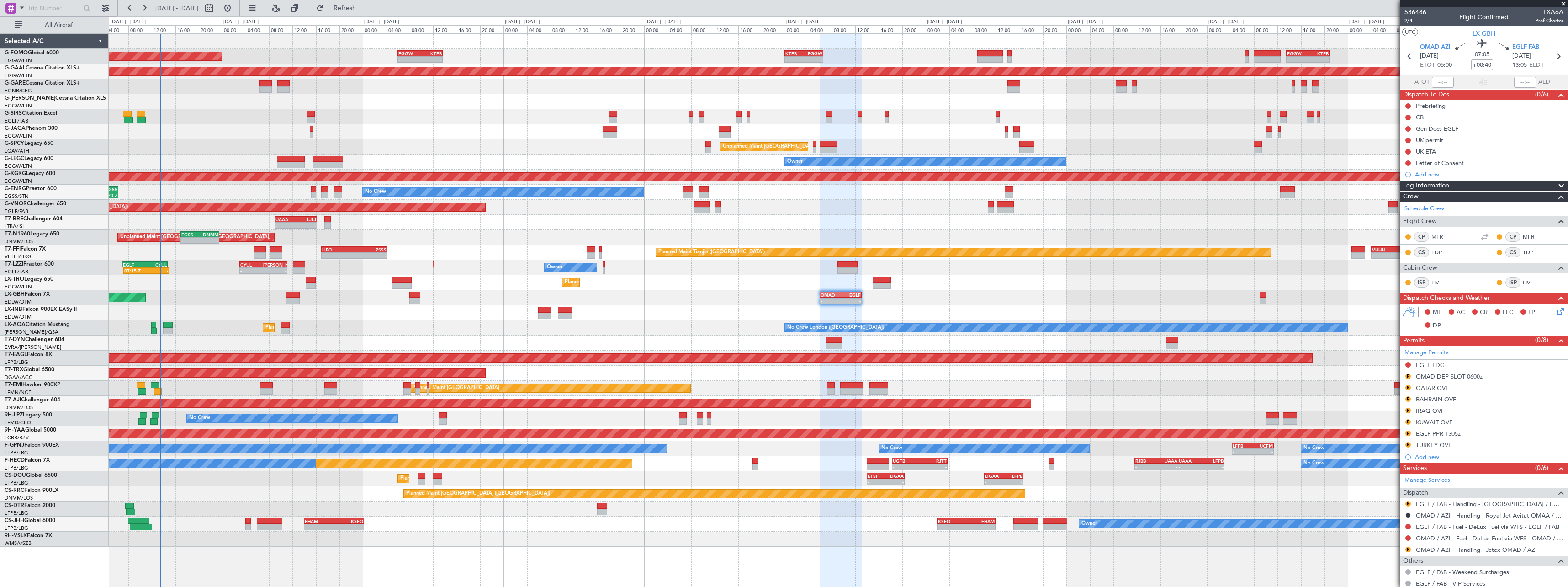
click at [216, 387] on div "Planned Maint [GEOGRAPHIC_DATA] Planned Maint [GEOGRAPHIC_DATA]" at bounding box center [838, 388] width 1459 height 15
type input "3"
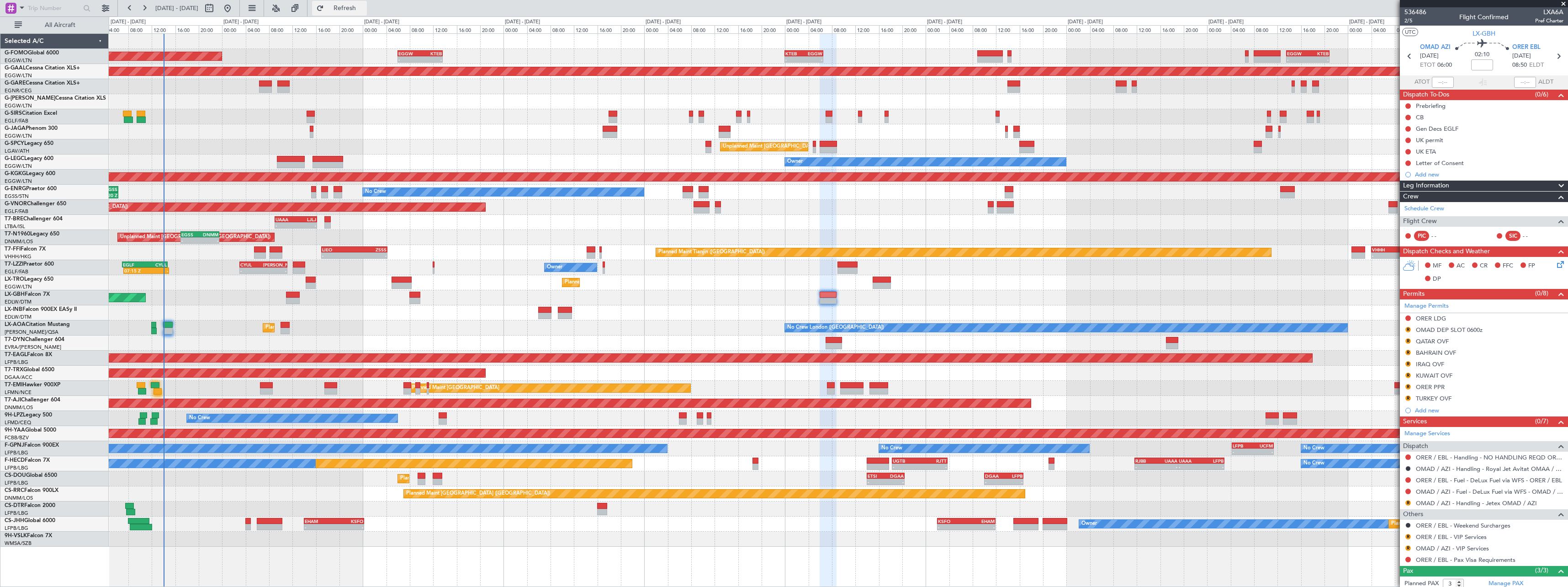
click at [364, 10] on span "Refresh" at bounding box center [345, 8] width 38 height 7
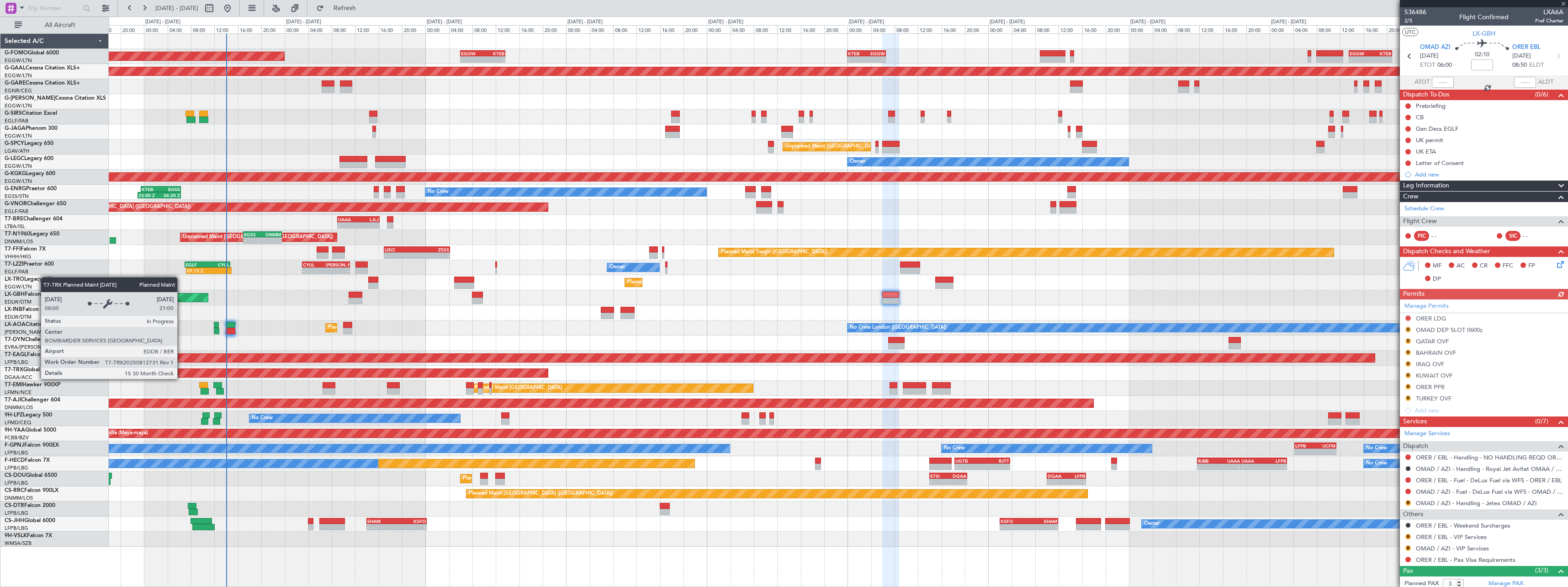
click at [279, 320] on div "Planned Maint London (Luton) - - EGGW 06:00 Z KTEB 13:40 Z - - KTEB 00:00 Z EGG…" at bounding box center [838, 290] width 1459 height 513
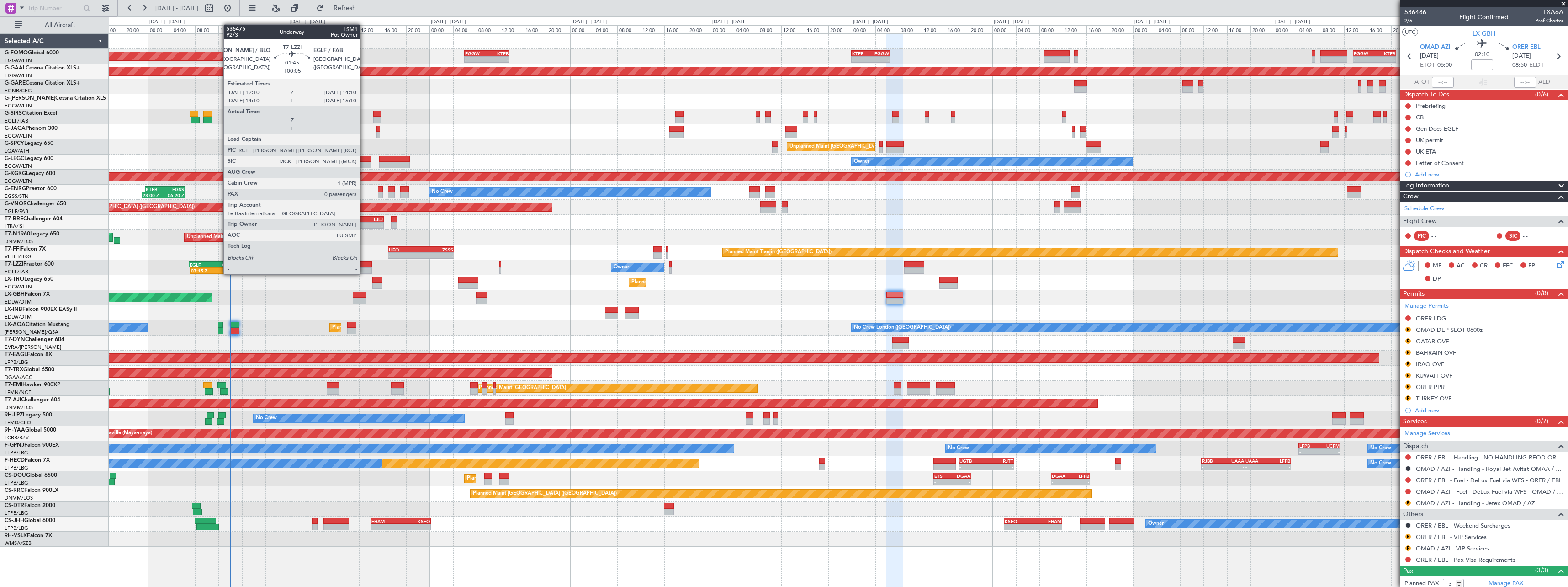
click at [365, 265] on div at bounding box center [366, 265] width 12 height 7
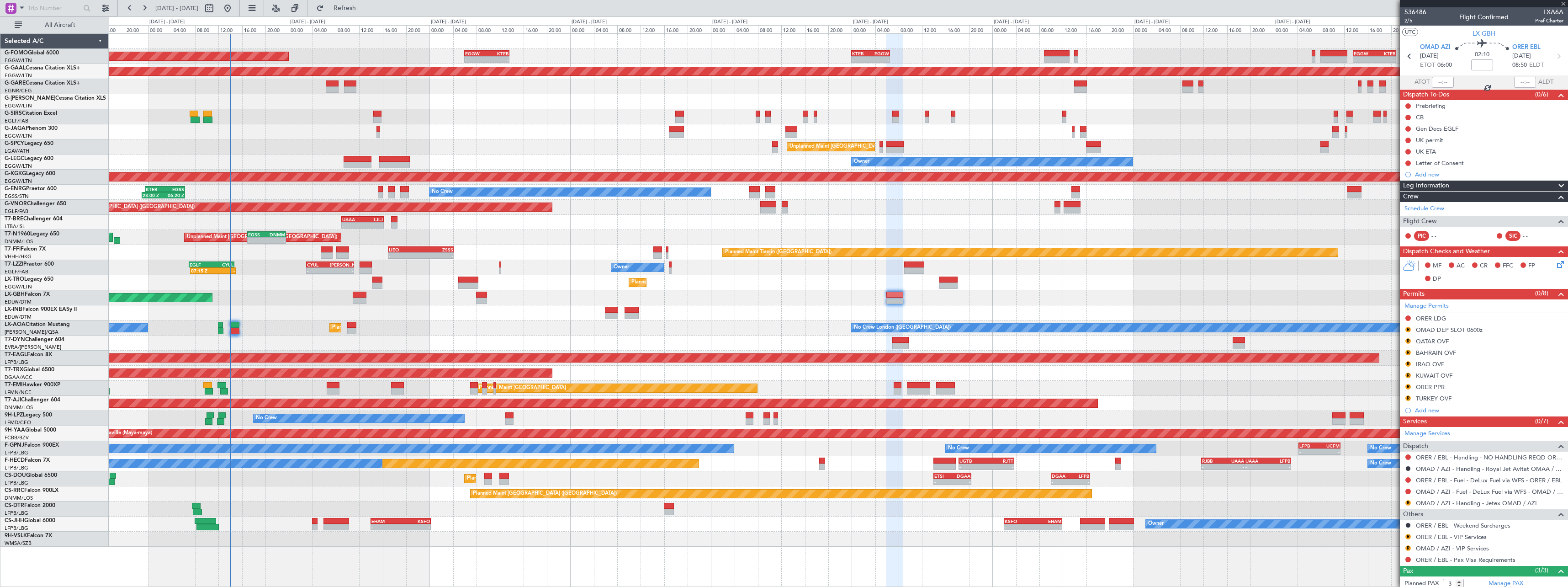
type input "+00:05"
type input "0"
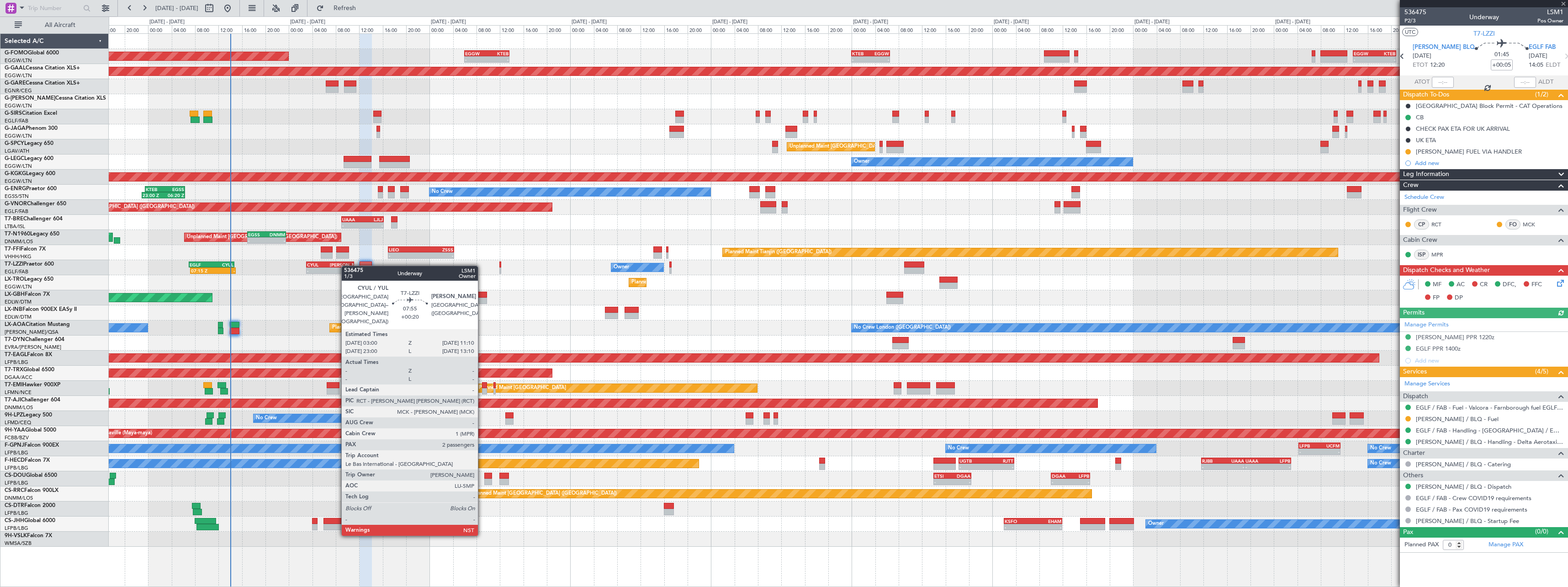
click at [346, 265] on div "[PERSON_NAME]" at bounding box center [342, 264] width 24 height 5
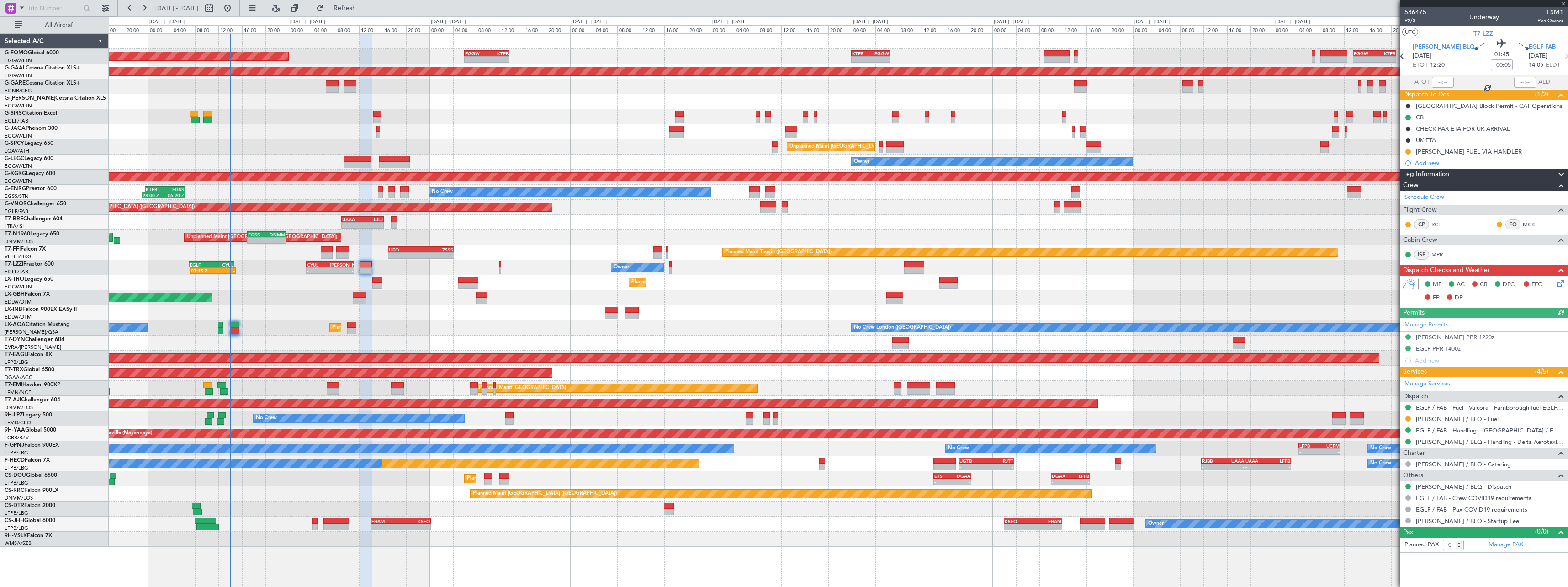
type input "+00:20"
type input "2"
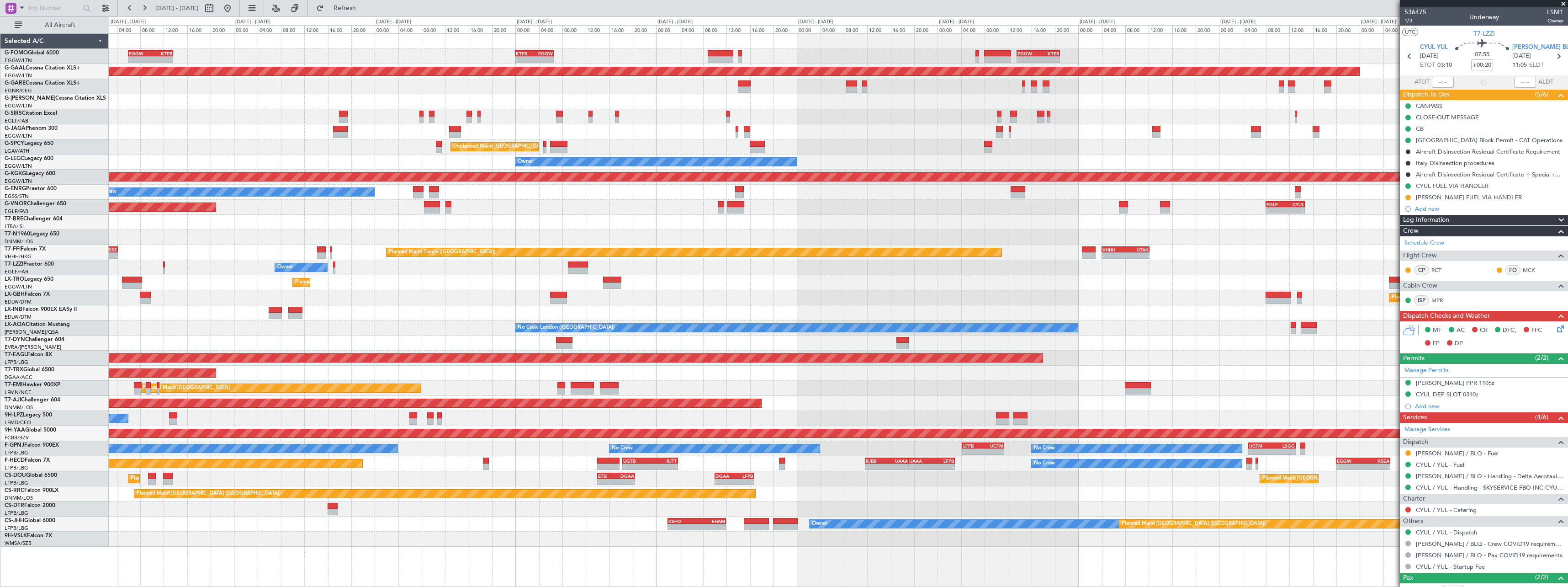
click at [894, 105] on div at bounding box center [838, 102] width 1459 height 15
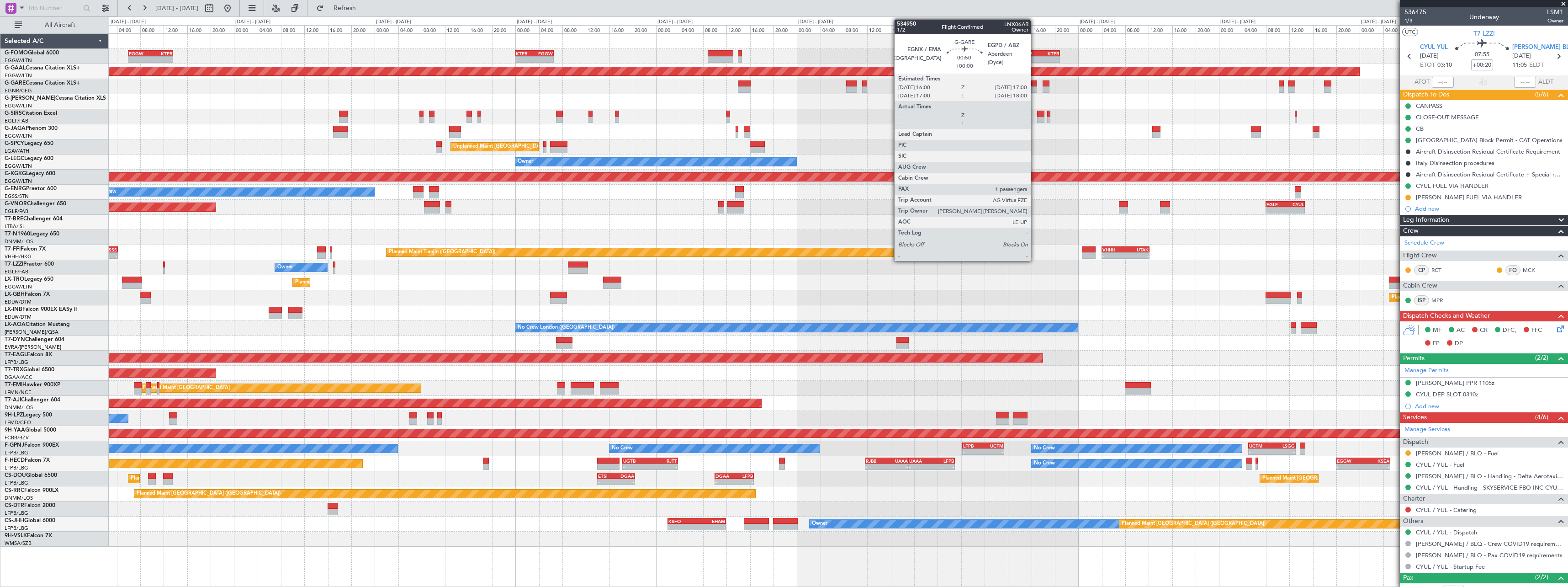
click at [1035, 88] on div at bounding box center [1034, 89] width 6 height 7
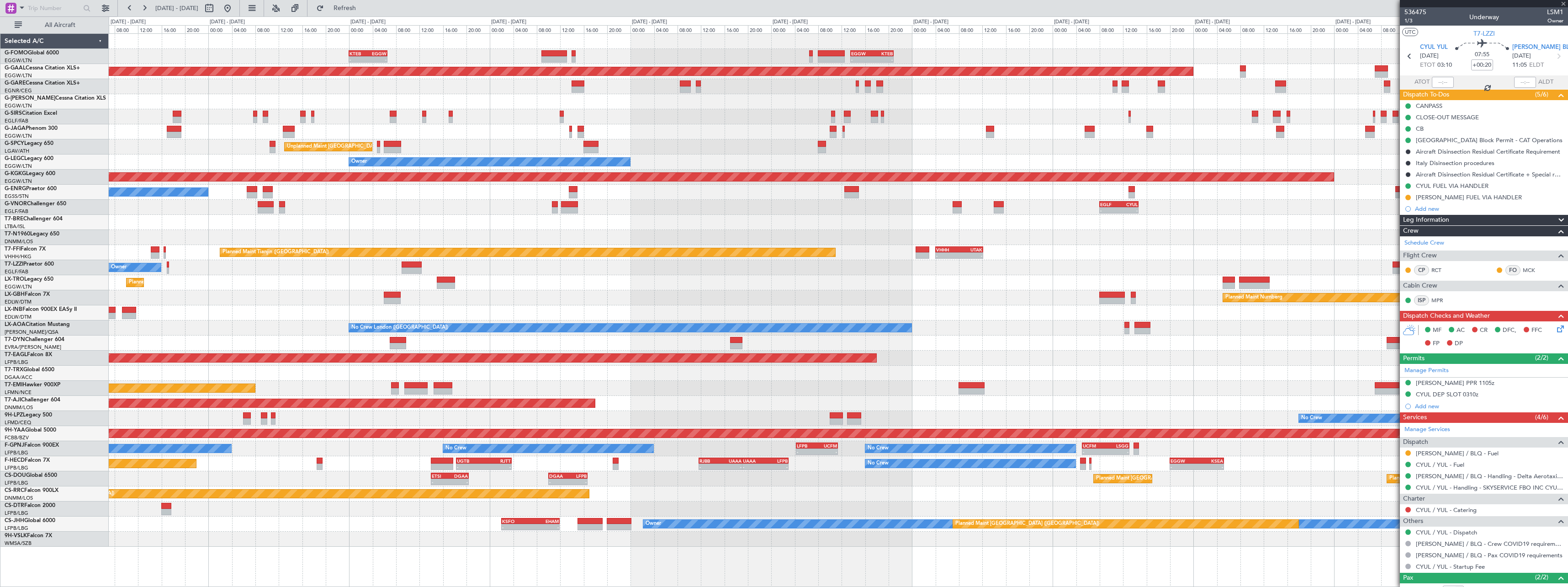
click at [1004, 112] on div at bounding box center [838, 117] width 1459 height 15
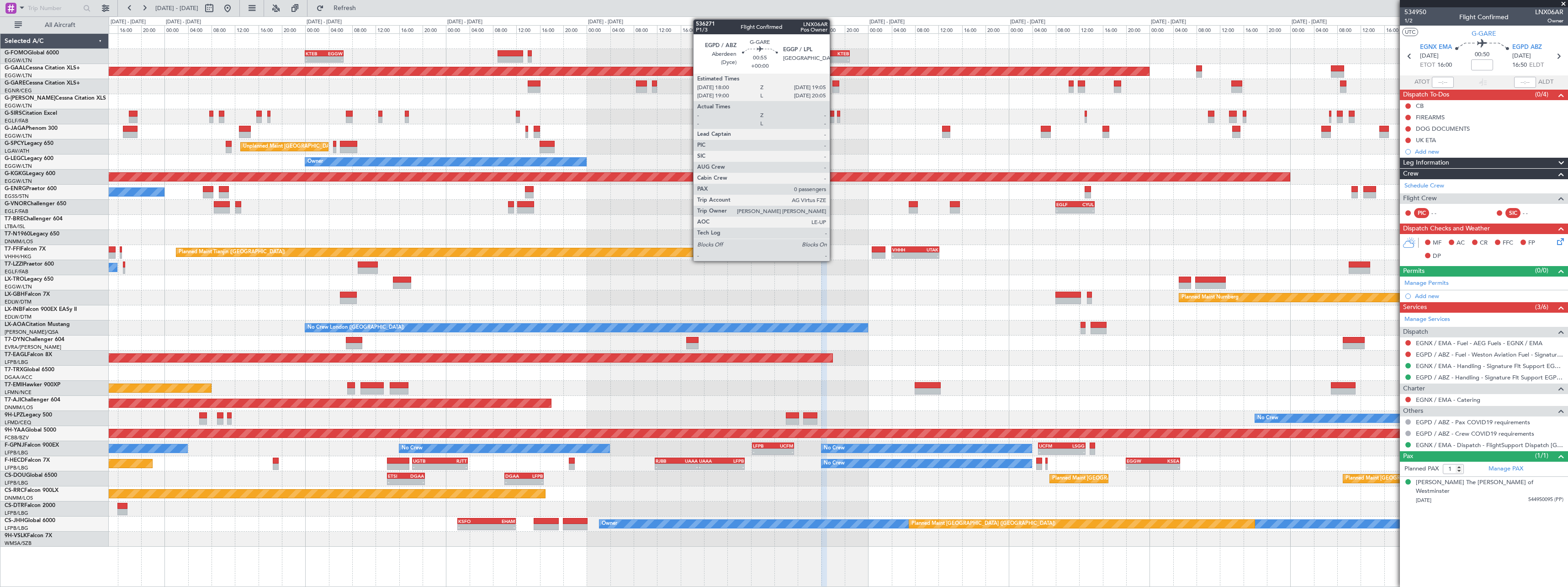
click at [834, 85] on div at bounding box center [835, 83] width 7 height 7
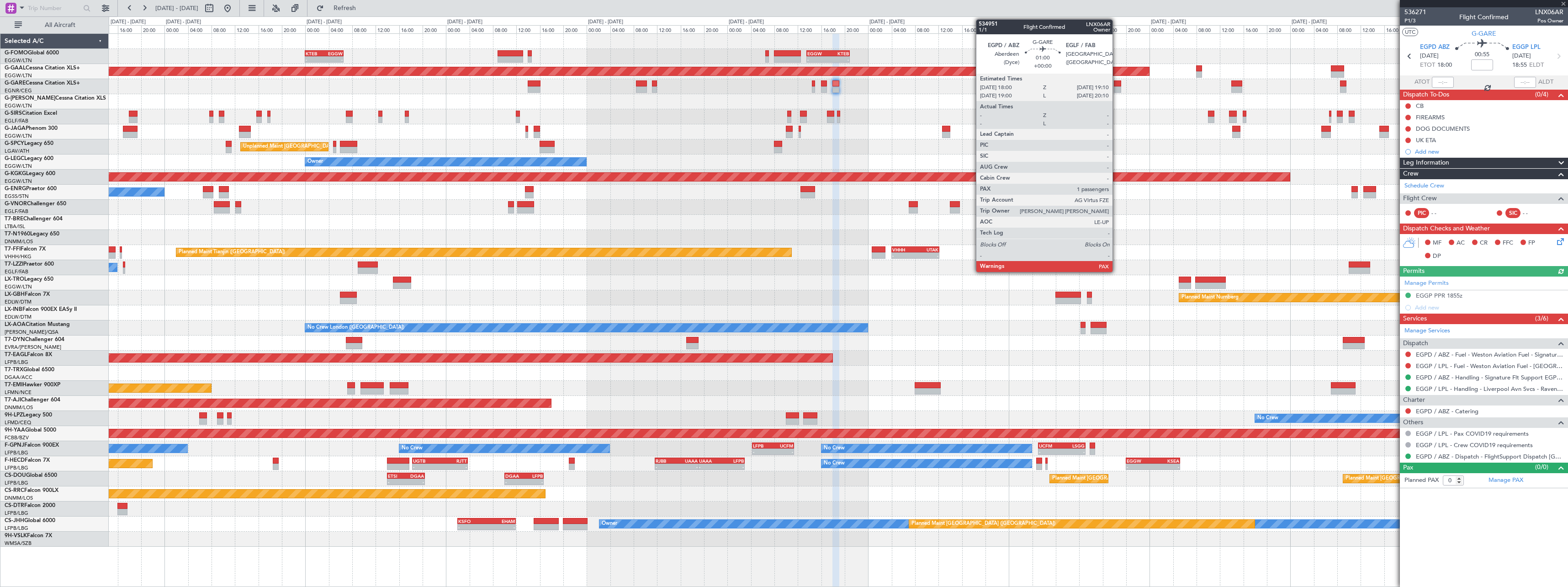
click at [1118, 86] on div at bounding box center [1117, 83] width 7 height 7
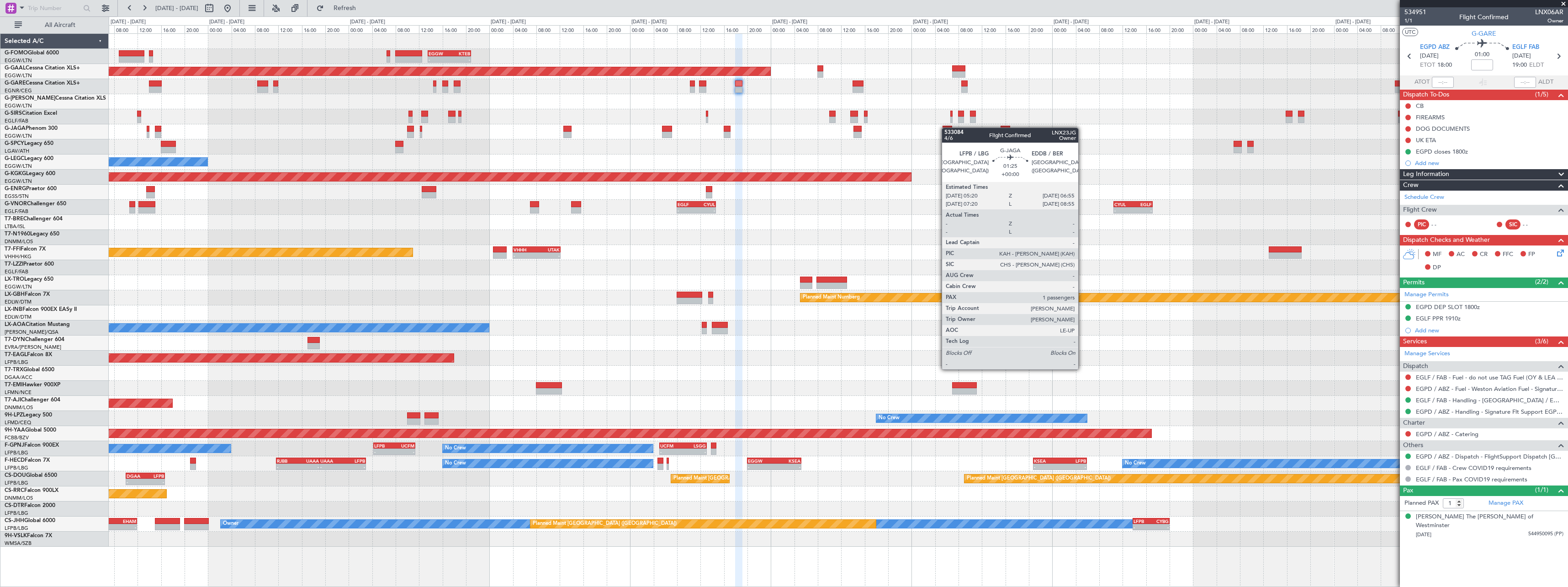
click at [947, 128] on div "Planned Maint [GEOGRAPHIC_DATA] ([GEOGRAPHIC_DATA])" at bounding box center [838, 132] width 1459 height 15
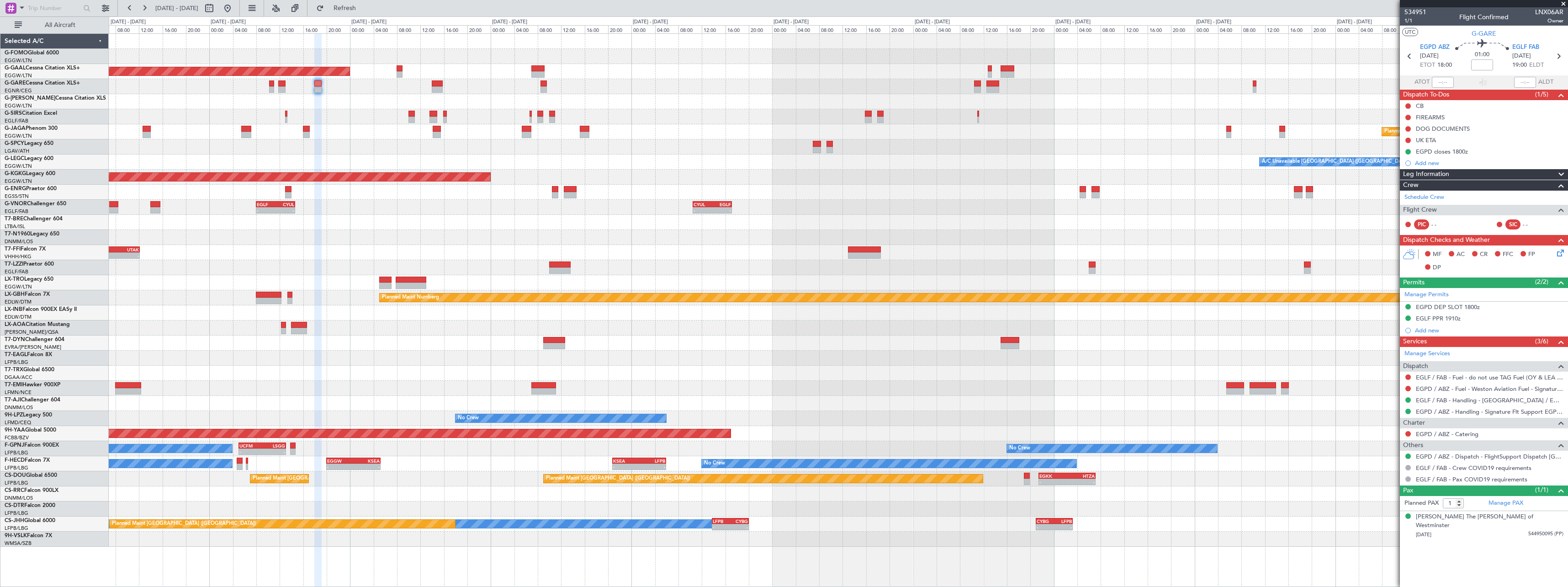
click at [756, 92] on div "- - EGGW 13:30 Z KTEB 20:55 Z Planned Maint Dusseldorf Planned Maint London (Lu…" at bounding box center [838, 290] width 1459 height 513
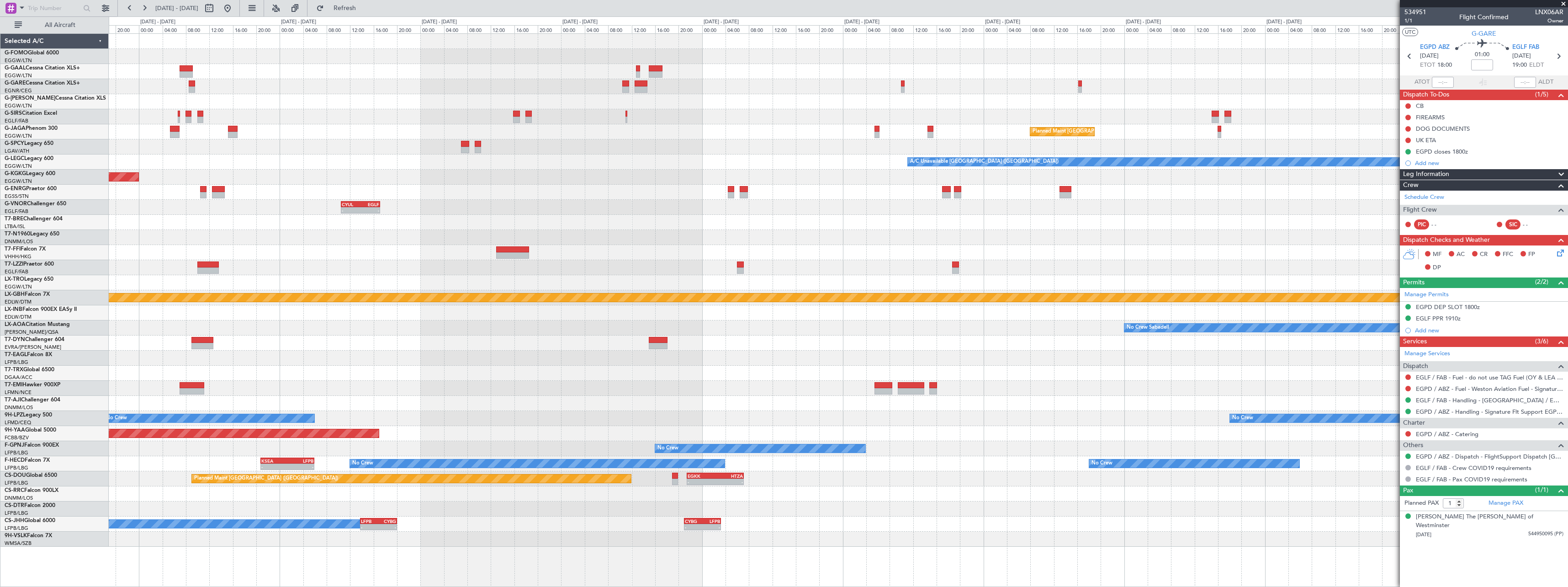
click at [631, 83] on div "Planned Maint Dusseldorf Planned Maint London (Luton) A/C Unavailable London (L…" at bounding box center [838, 290] width 1459 height 513
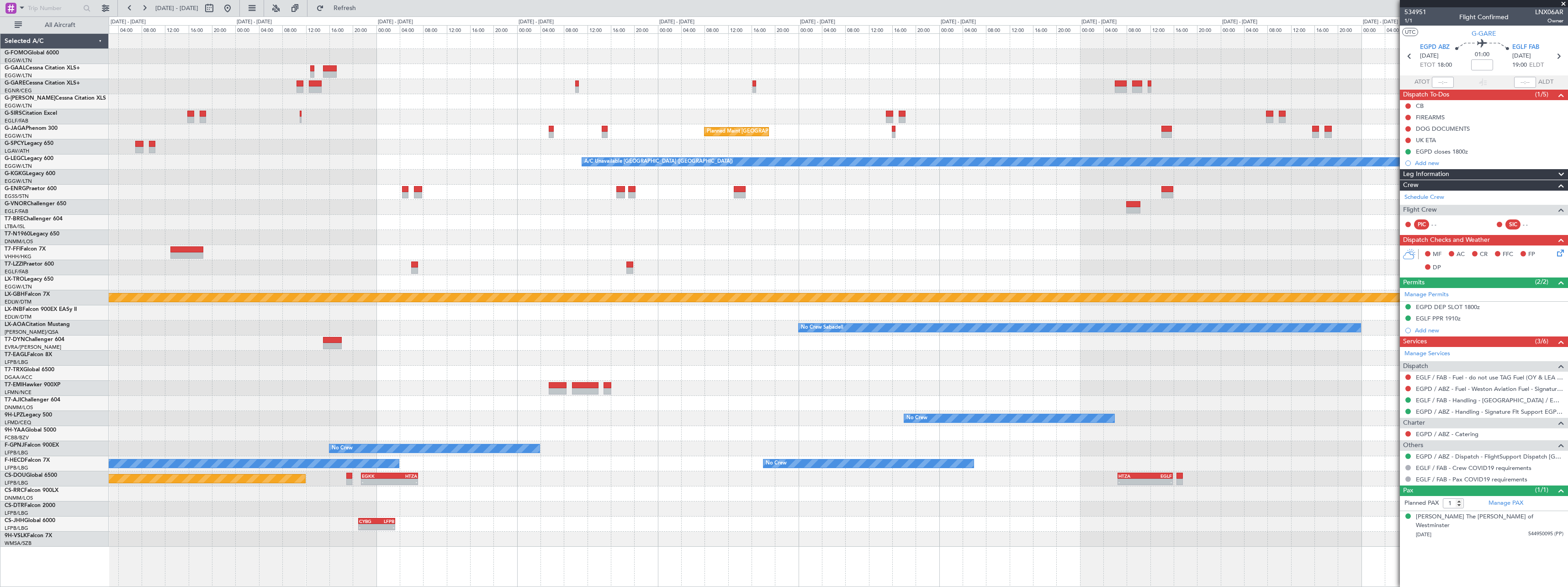
click at [994, 98] on div at bounding box center [838, 102] width 1459 height 15
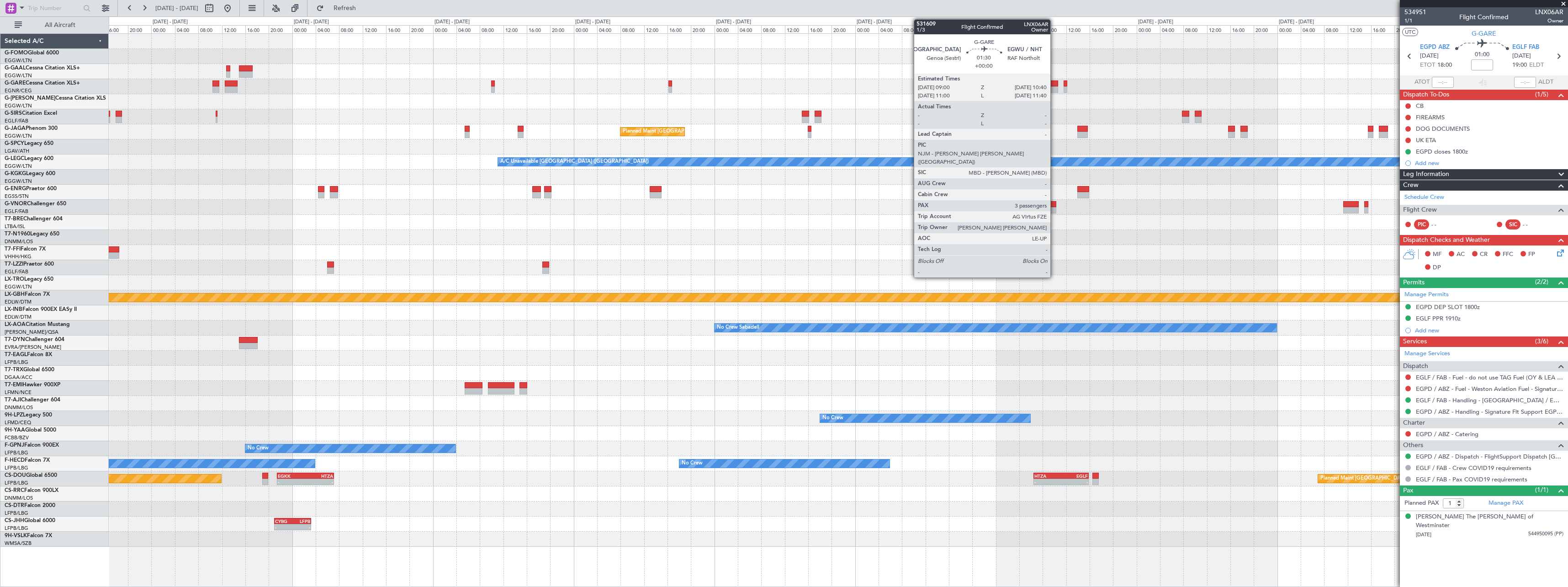
click at [1055, 88] on div at bounding box center [1053, 89] width 10 height 7
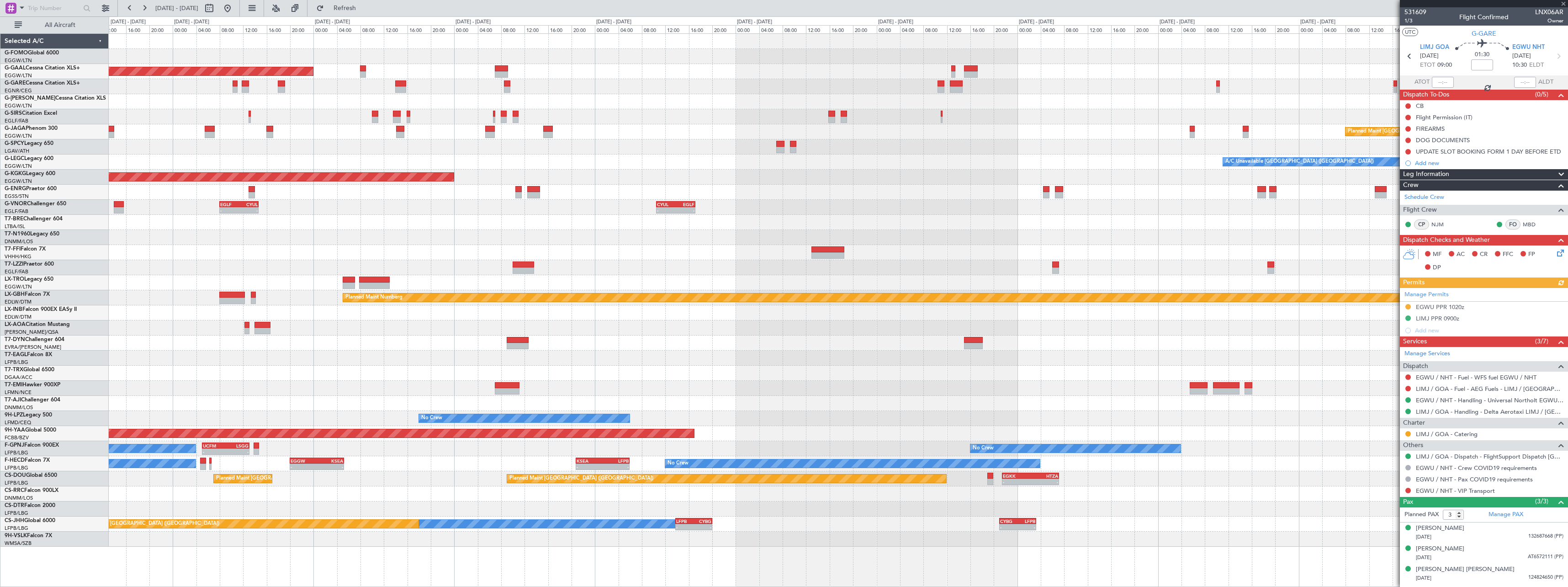
click at [955, 131] on div "Planned Maint [GEOGRAPHIC_DATA] ([GEOGRAPHIC_DATA])" at bounding box center [838, 132] width 1459 height 15
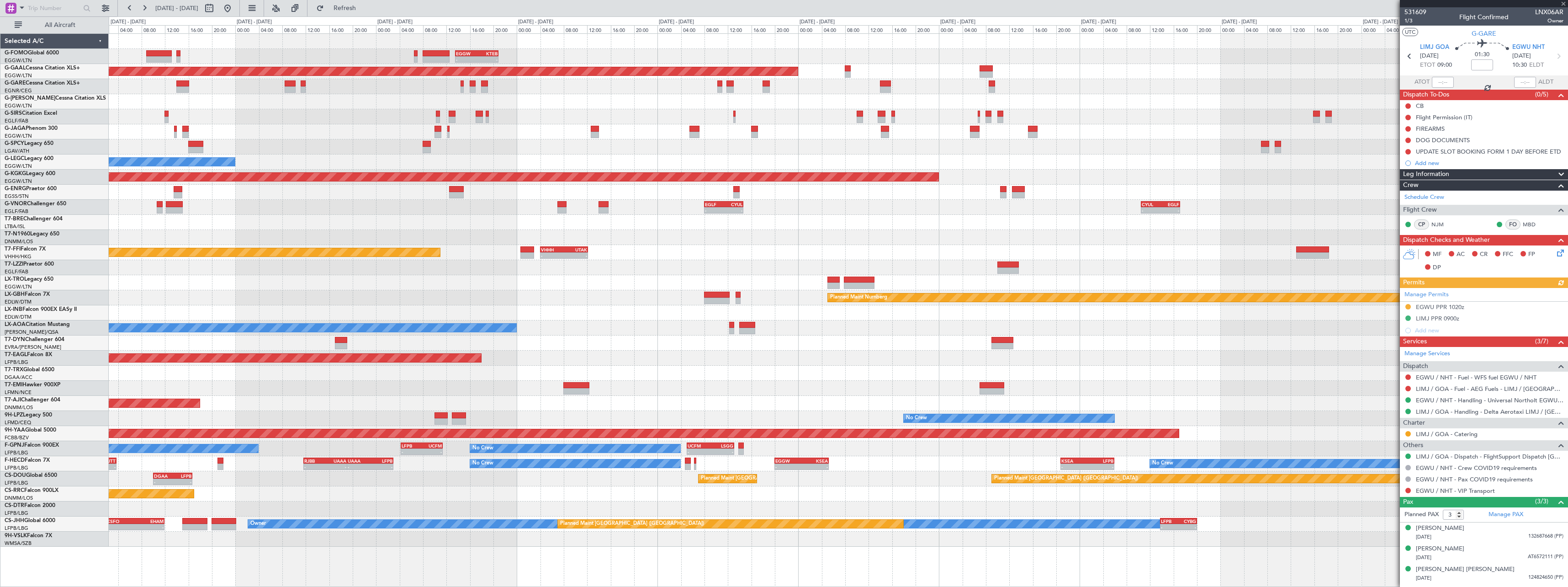
click at [1158, 131] on div "- - EGGW 13:30 Z KTEB 20:55 Z KTEB 00:00 Z EGGW 06:35 Z - - Planned Maint Dusse…" at bounding box center [838, 290] width 1459 height 513
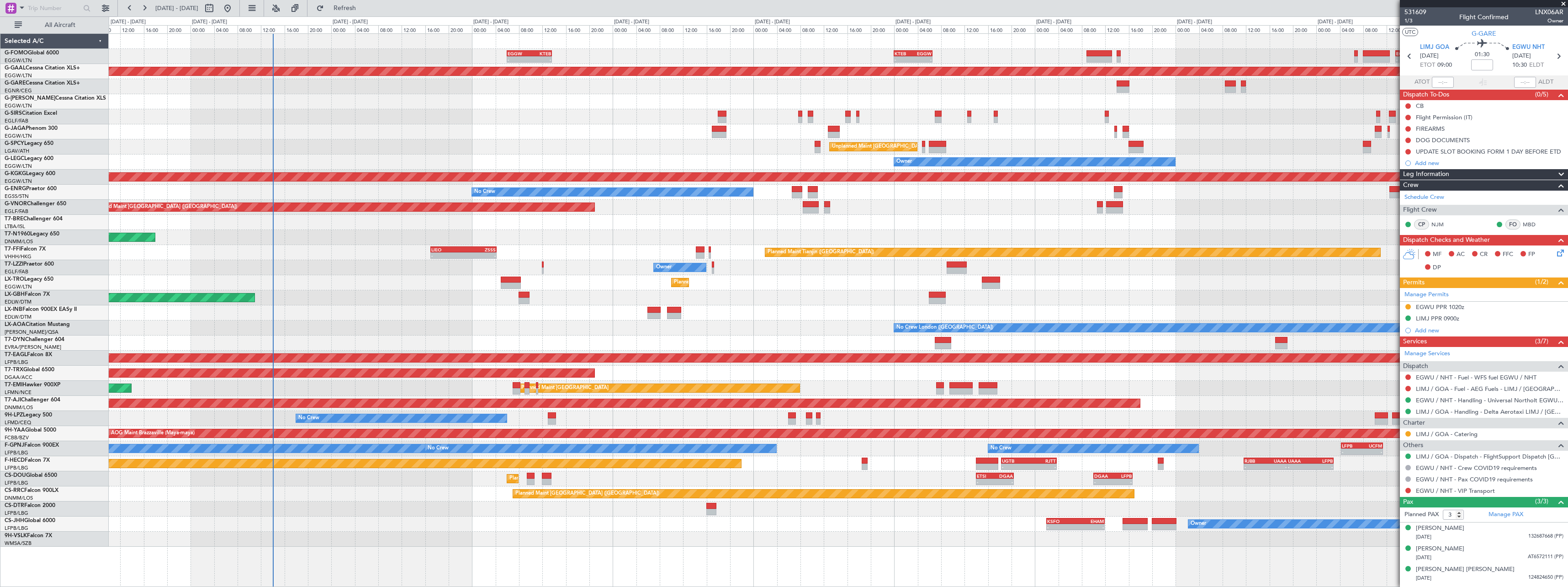
click at [1261, 146] on div "- - EGGW 13:30 Z KTEB 20:55 Z KTEB 00:00 Z EGGW 06:35 Z - - EGGW 06:00 Z KTEB 1…" at bounding box center [838, 290] width 1459 height 513
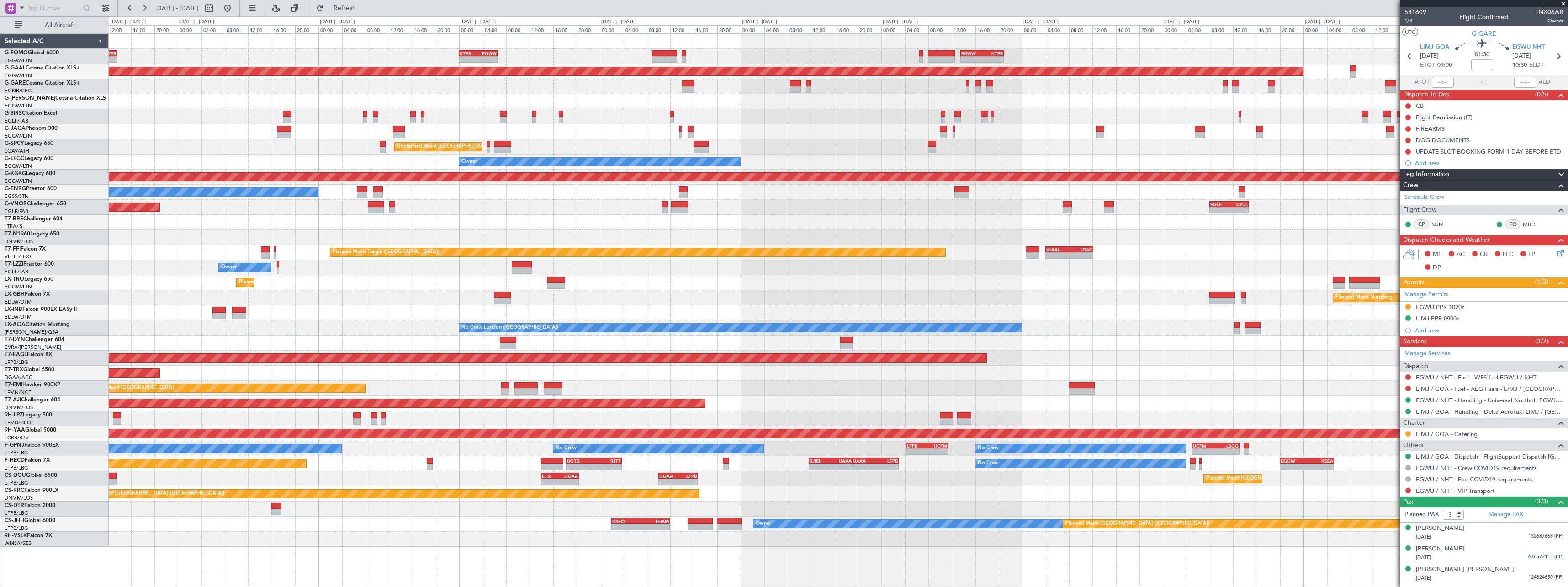
click at [886, 127] on div at bounding box center [838, 132] width 1459 height 15
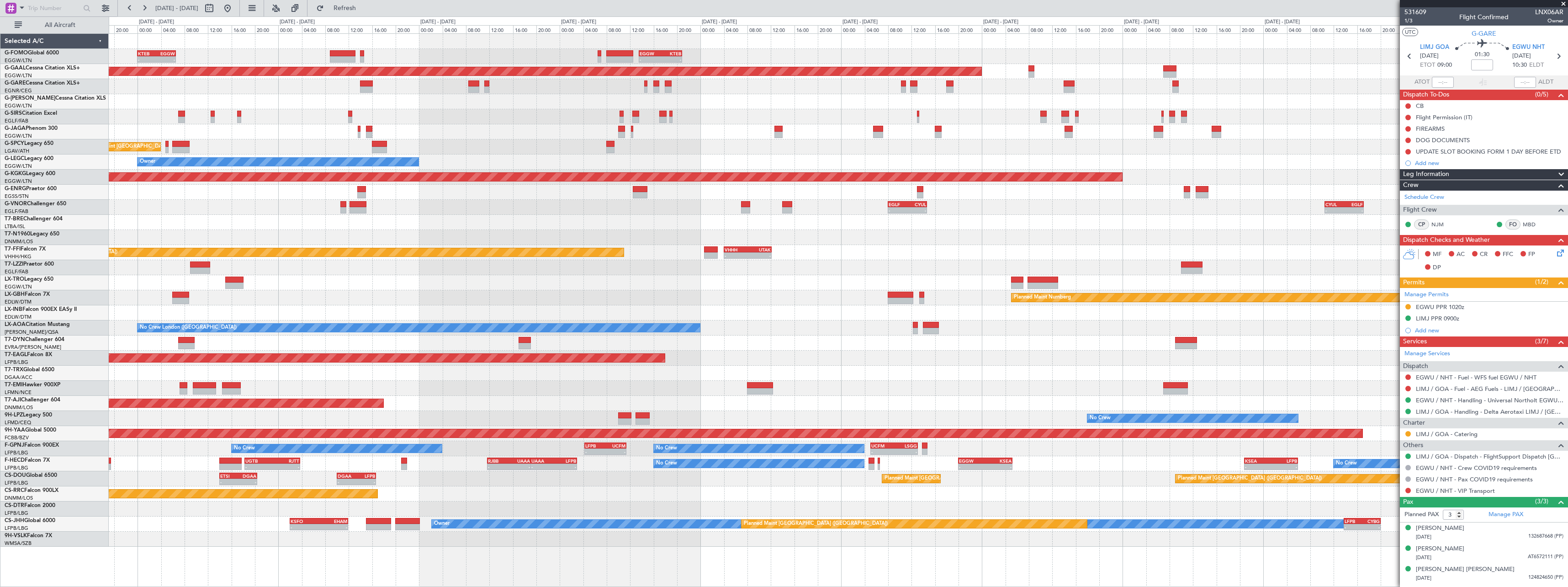
click at [957, 104] on div "- - KTEB 00:00 Z EGGW 06:35 Z - - EGGW 13:30 Z KTEB 20:55 Z EGGW 06:00 Z KTEB 1…" at bounding box center [838, 290] width 1459 height 513
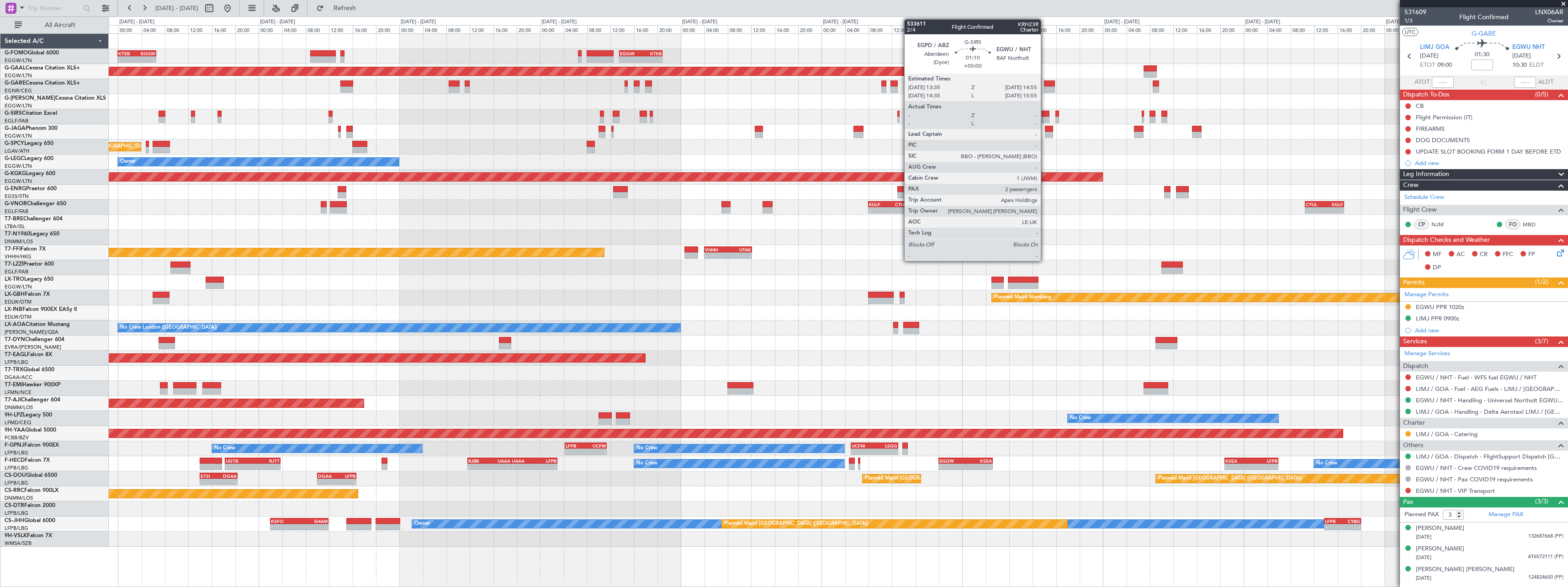
click at [1048, 117] on div at bounding box center [1045, 119] width 8 height 7
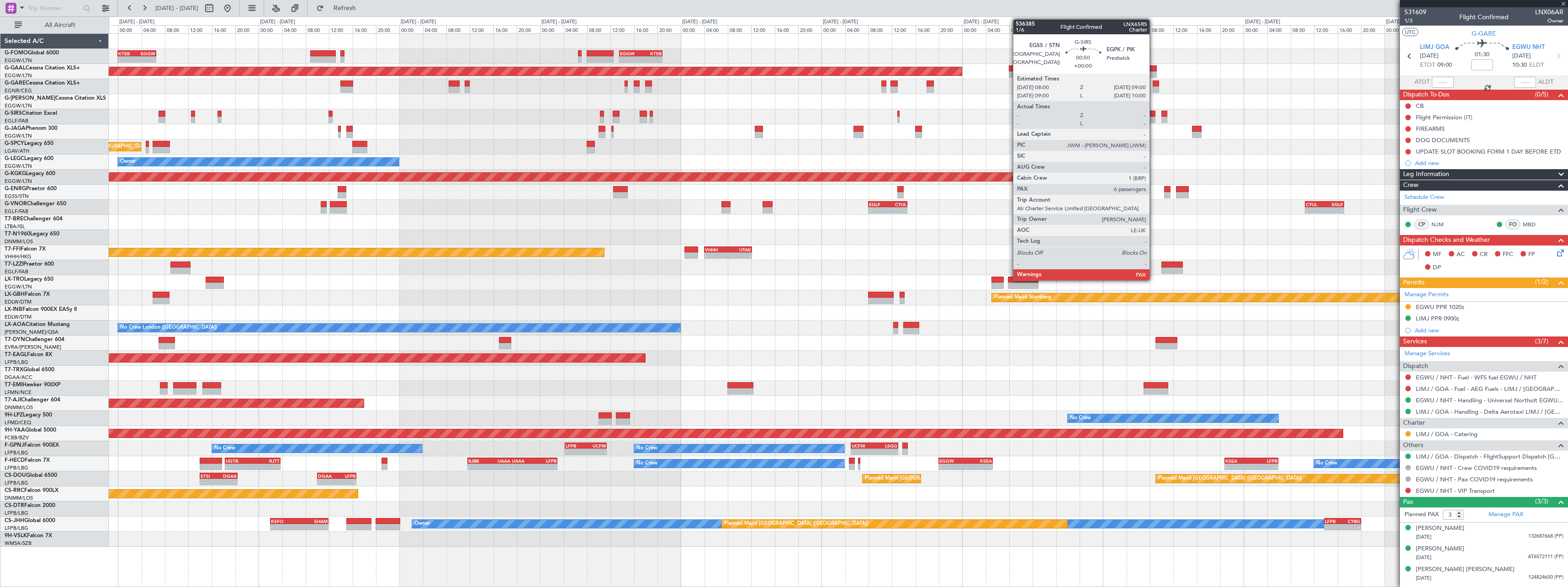
click at [1154, 116] on div at bounding box center [1153, 114] width 6 height 7
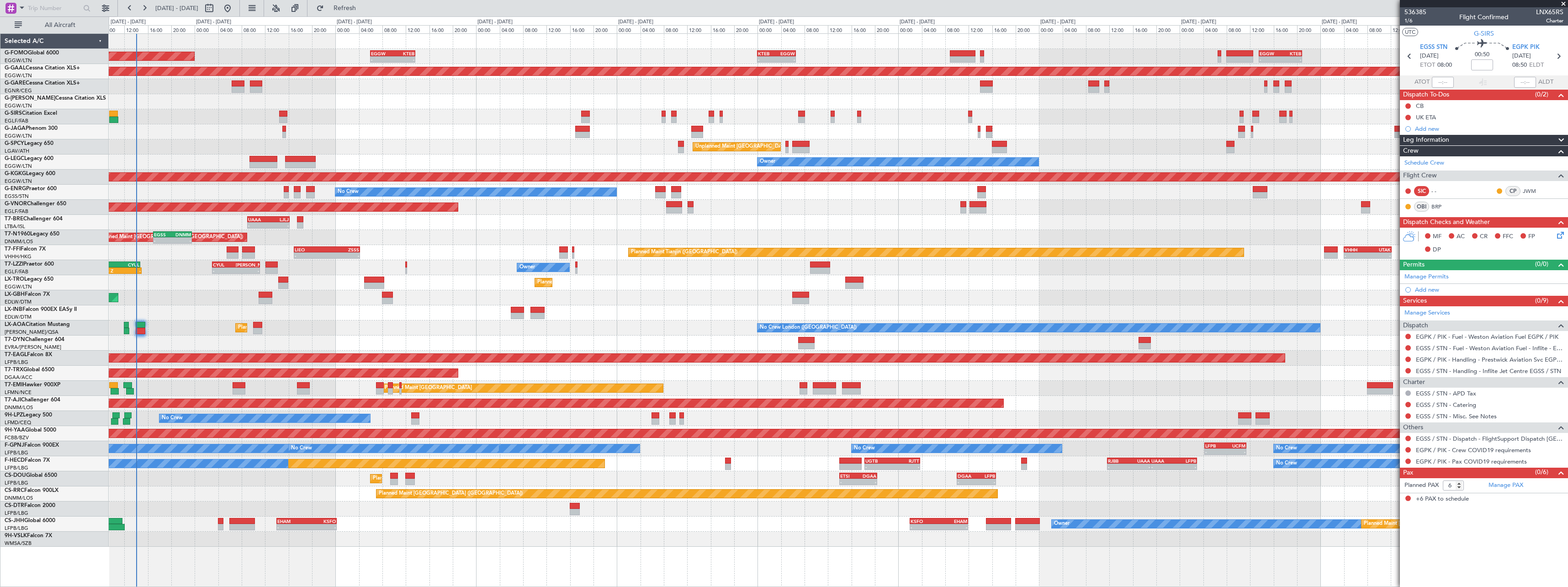
click at [1142, 161] on div "- - KTEB 00:00 Z EGGW 06:35 Z - - EGGW 13:30 Z KTEB 20:55 Z EGGW 06:00 Z KTEB 1…" at bounding box center [838, 290] width 1459 height 513
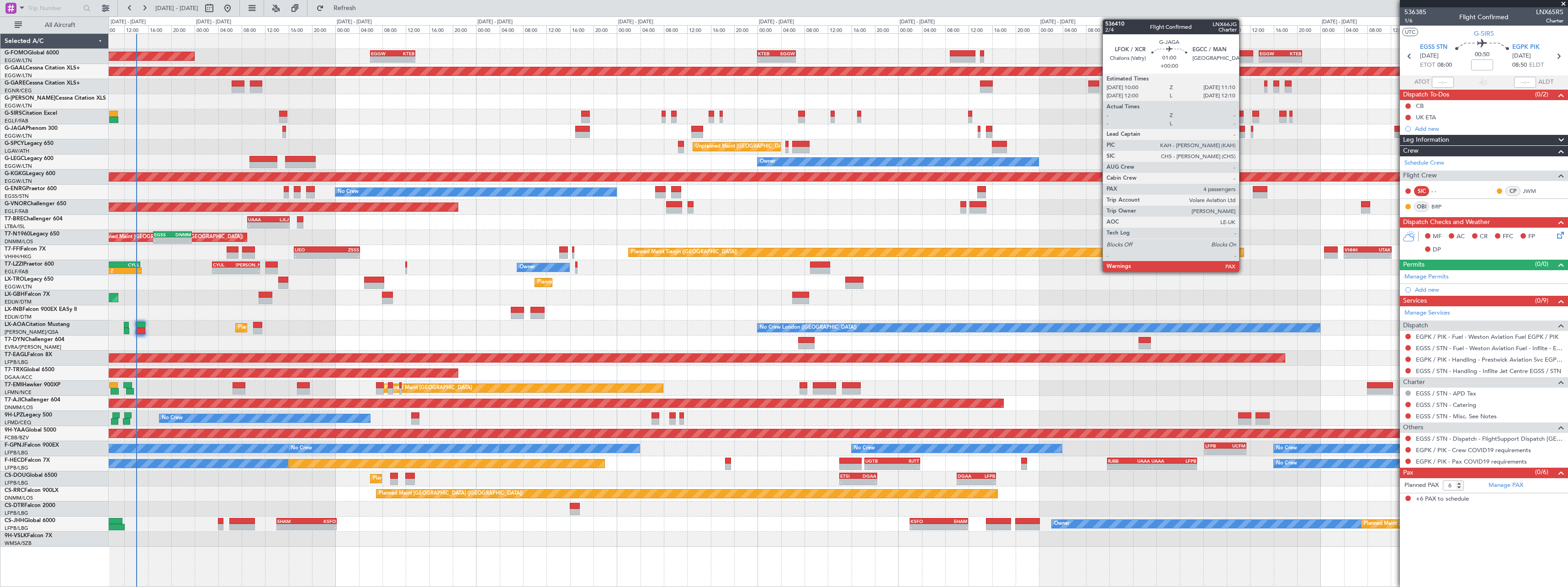
click at [1244, 132] on div at bounding box center [1241, 135] width 7 height 7
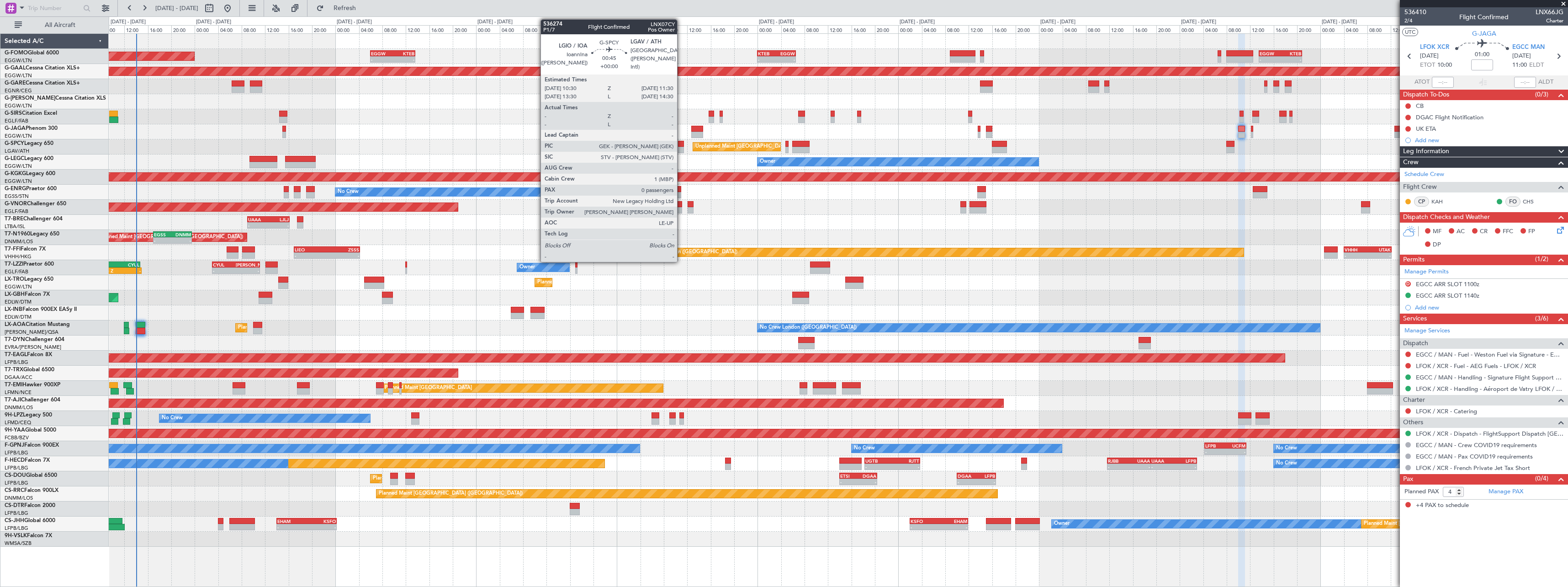
click at [681, 148] on div at bounding box center [681, 150] width 6 height 7
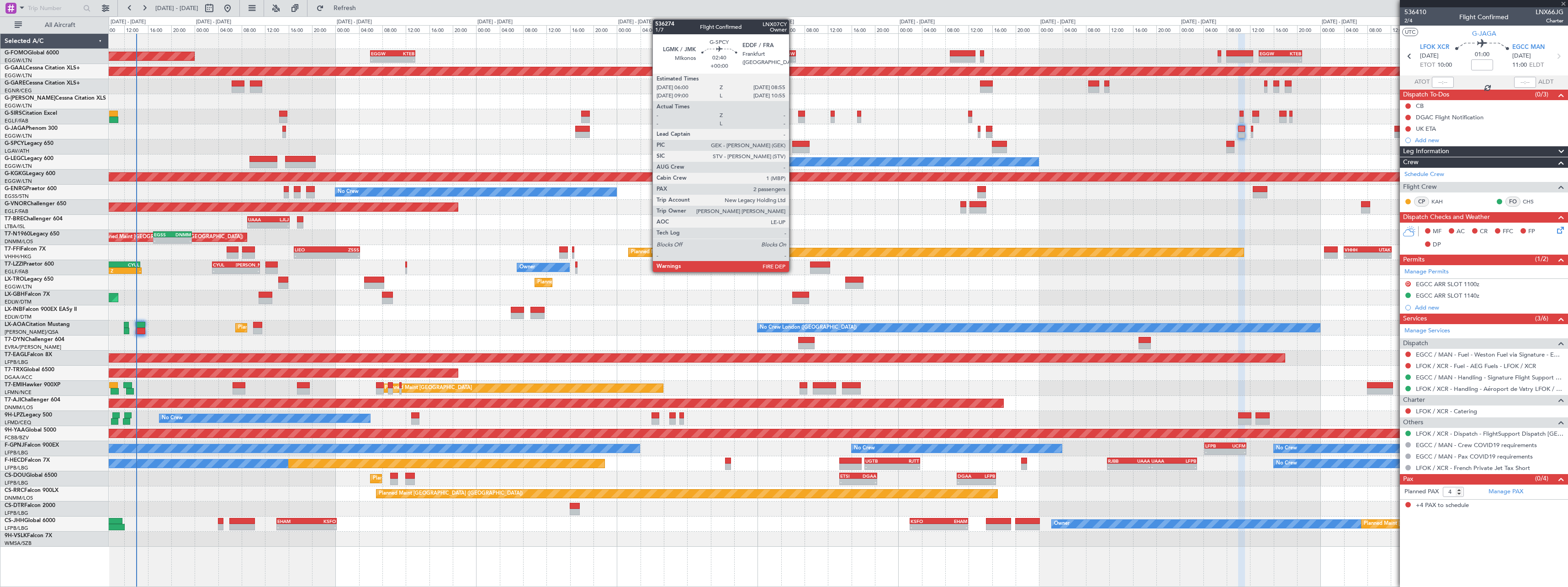
type input "0"
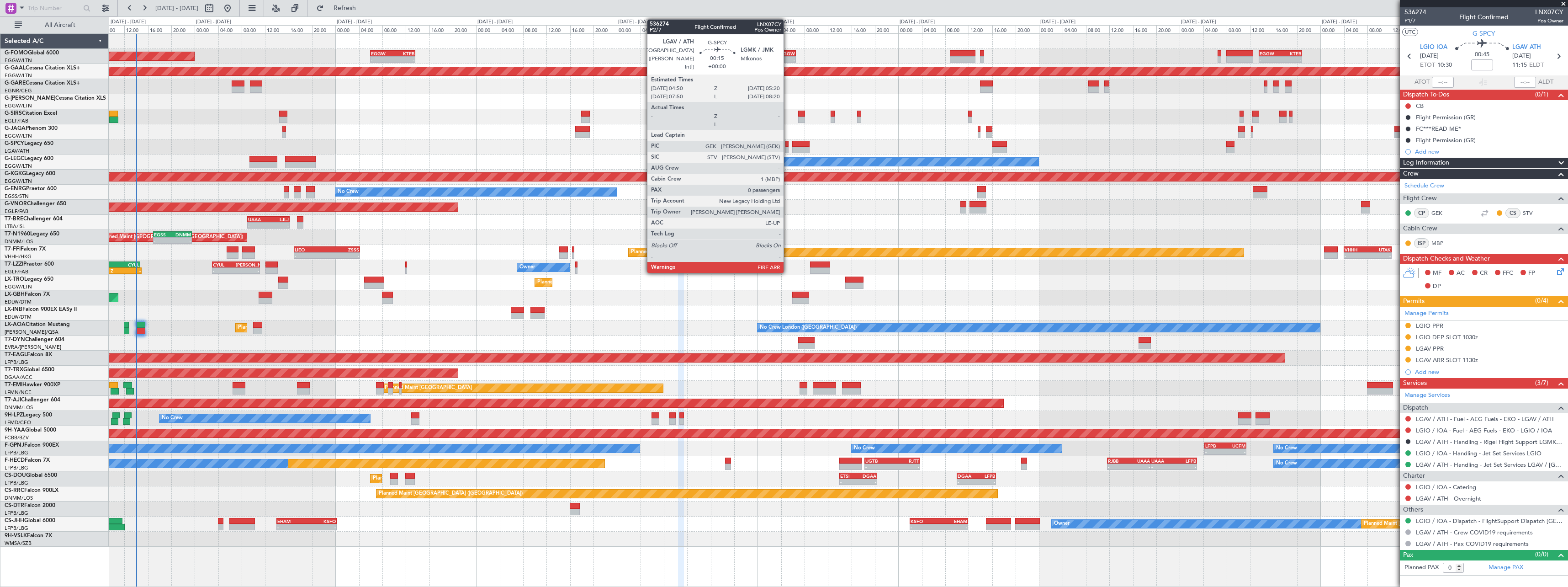
click at [788, 147] on div at bounding box center [787, 150] width 3 height 7
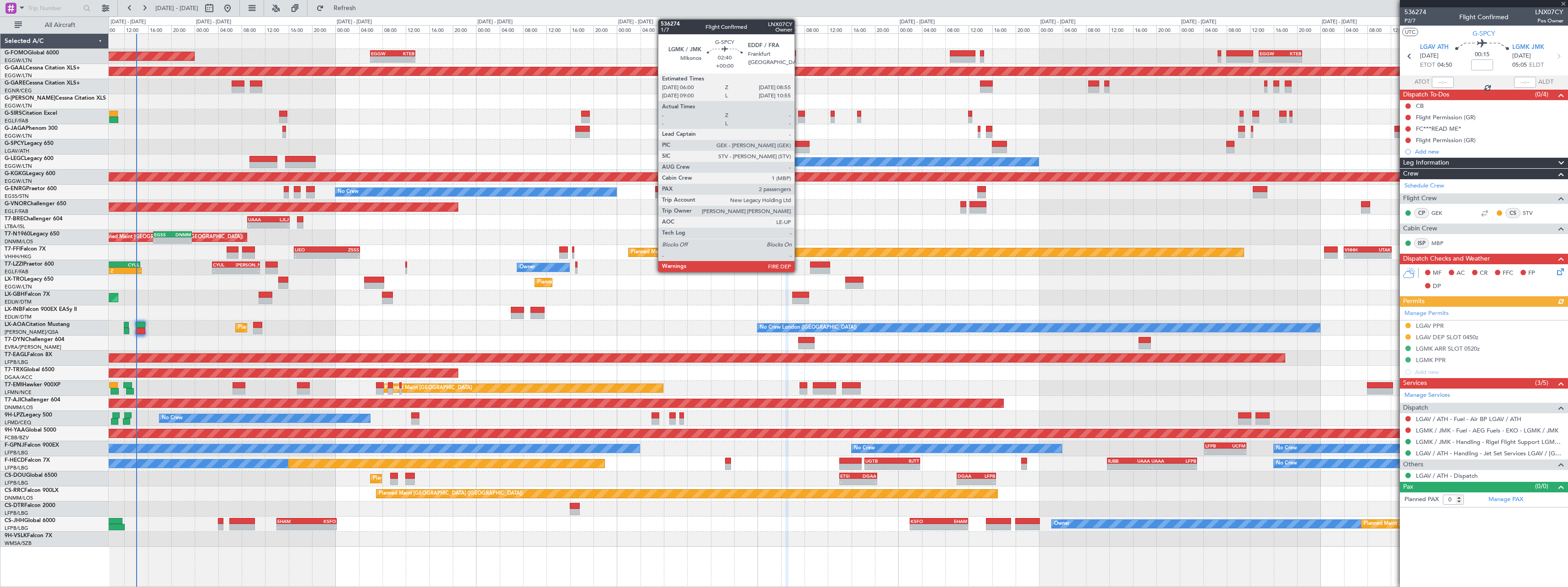
click at [798, 147] on div at bounding box center [801, 150] width 18 height 7
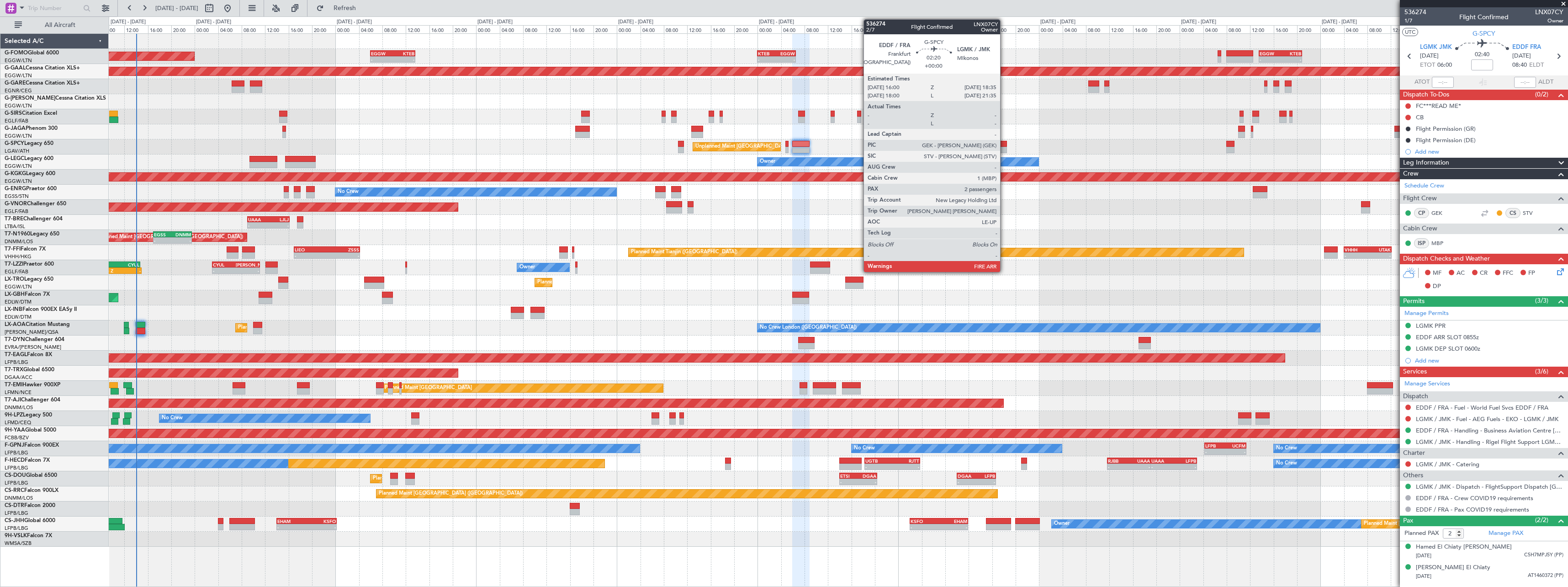
click at [1004, 147] on div at bounding box center [1000, 150] width 15 height 7
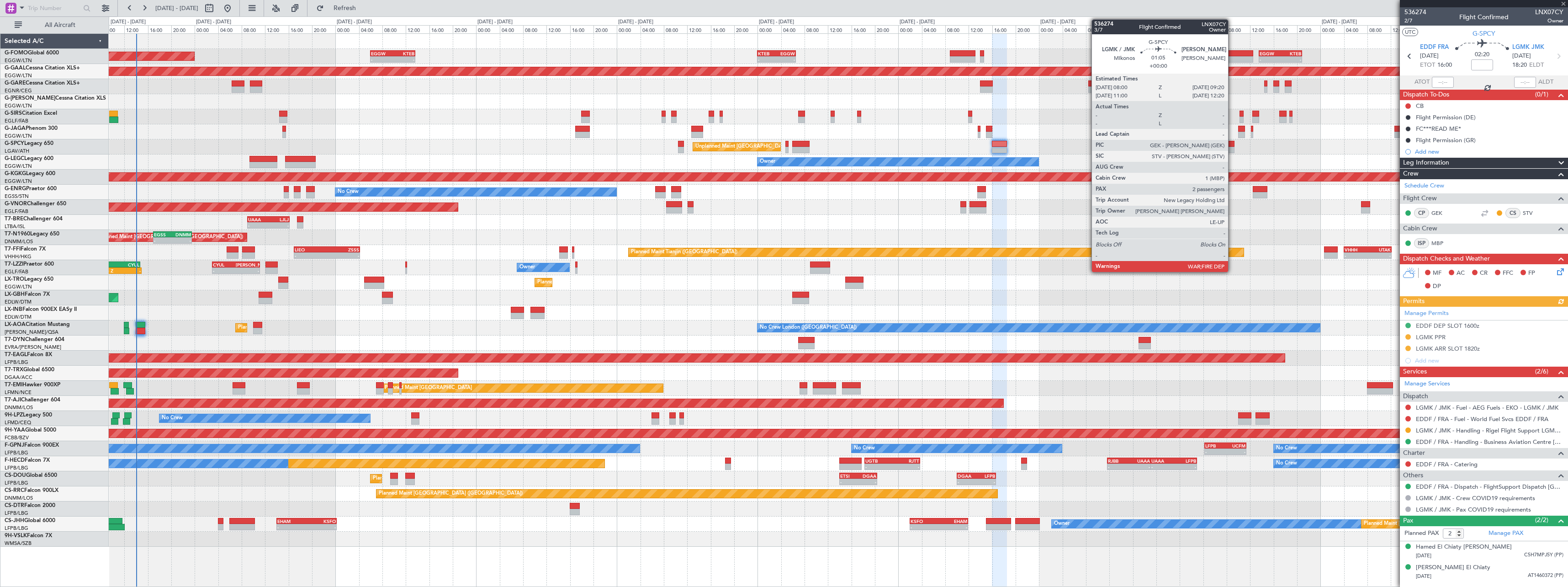
click at [1233, 145] on div at bounding box center [1230, 144] width 8 height 7
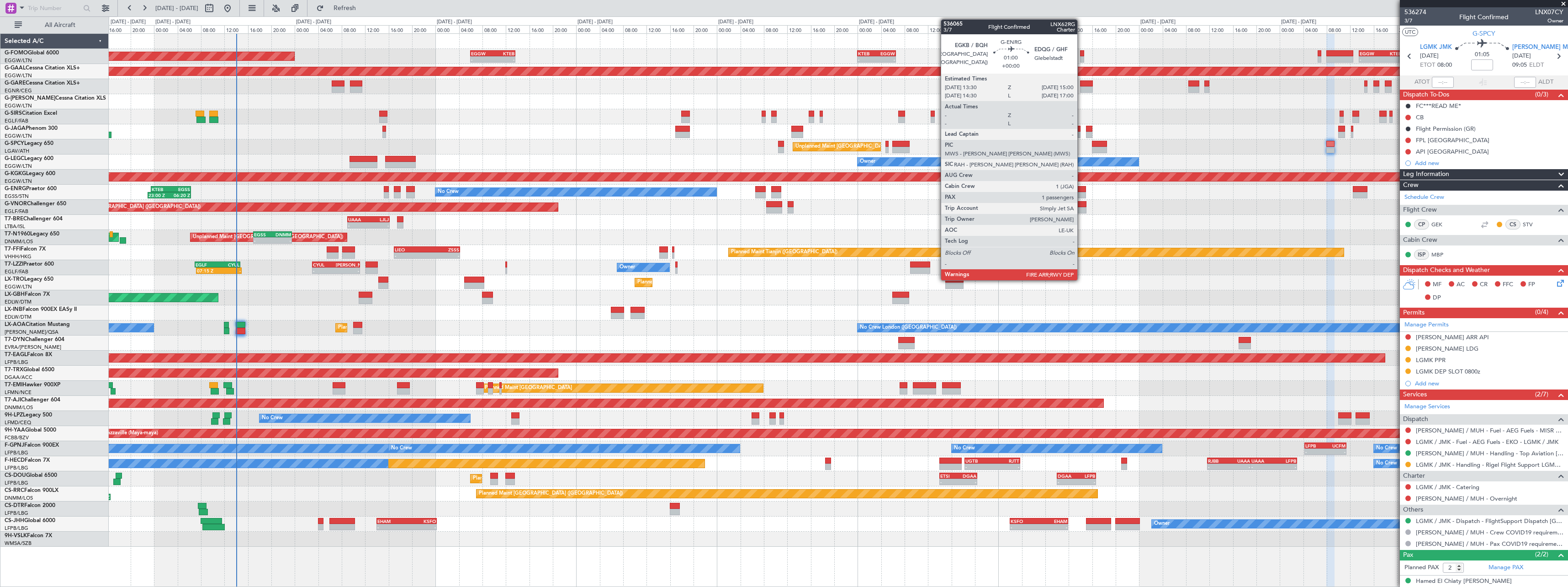
click at [1081, 191] on div at bounding box center [1082, 189] width 9 height 7
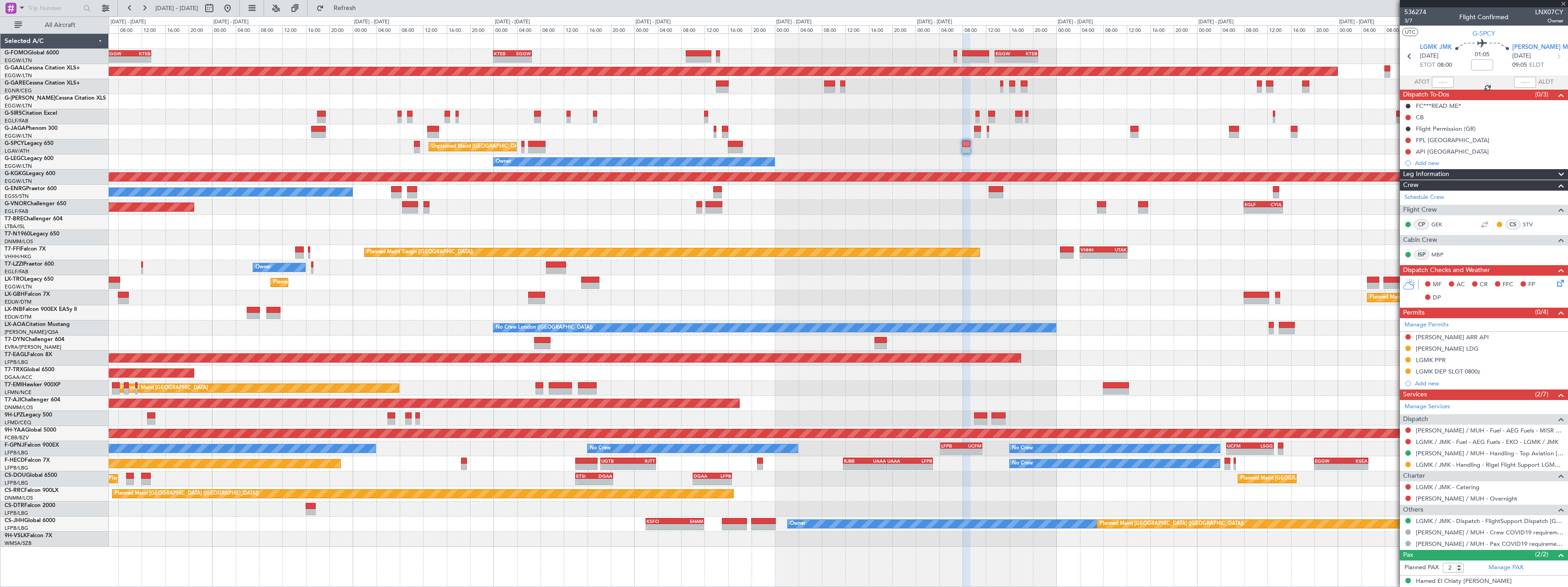
click at [798, 215] on div "UAAA 09:00 Z LJLJ 16:15 Z - -" at bounding box center [838, 222] width 1459 height 15
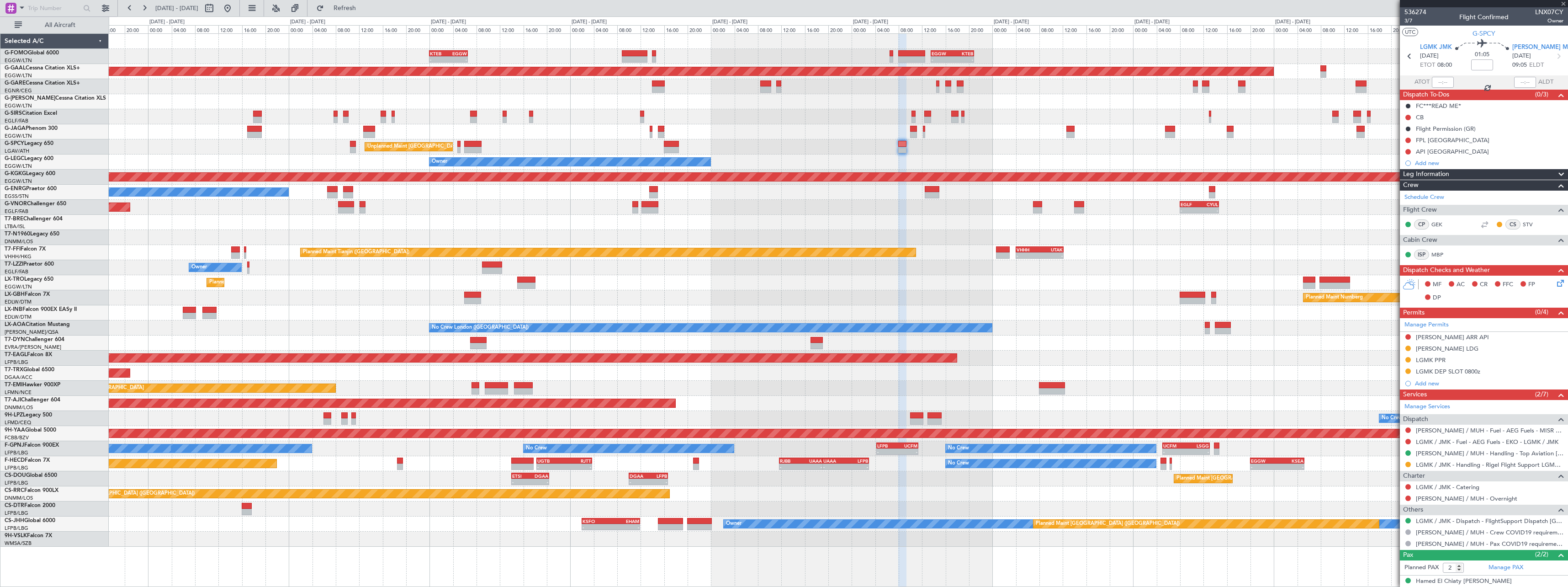
type input "1"
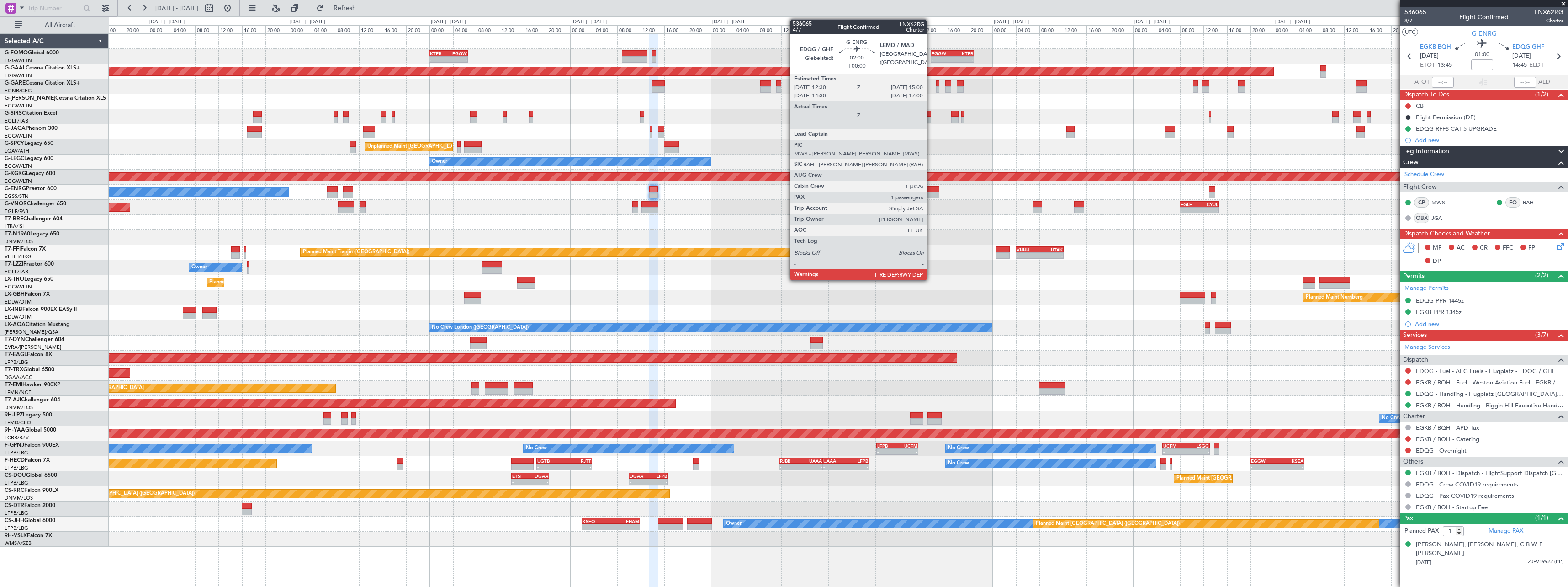
click at [931, 191] on div at bounding box center [933, 189] width 15 height 7
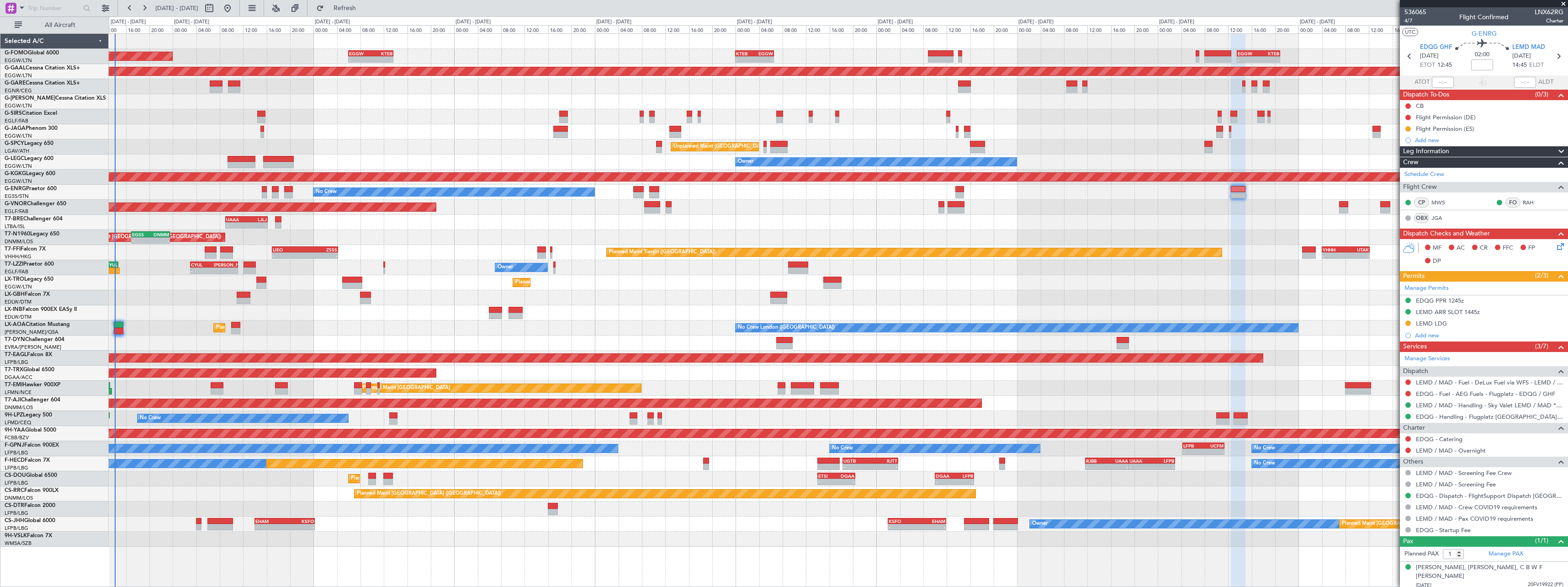
click at [842, 224] on div "- - KTEB 00:00 Z EGGW 06:35 Z - - EGGW 13:30 Z KTEB 20:55 Z EGGW 06:00 Z KTEB 1…" at bounding box center [838, 290] width 1459 height 513
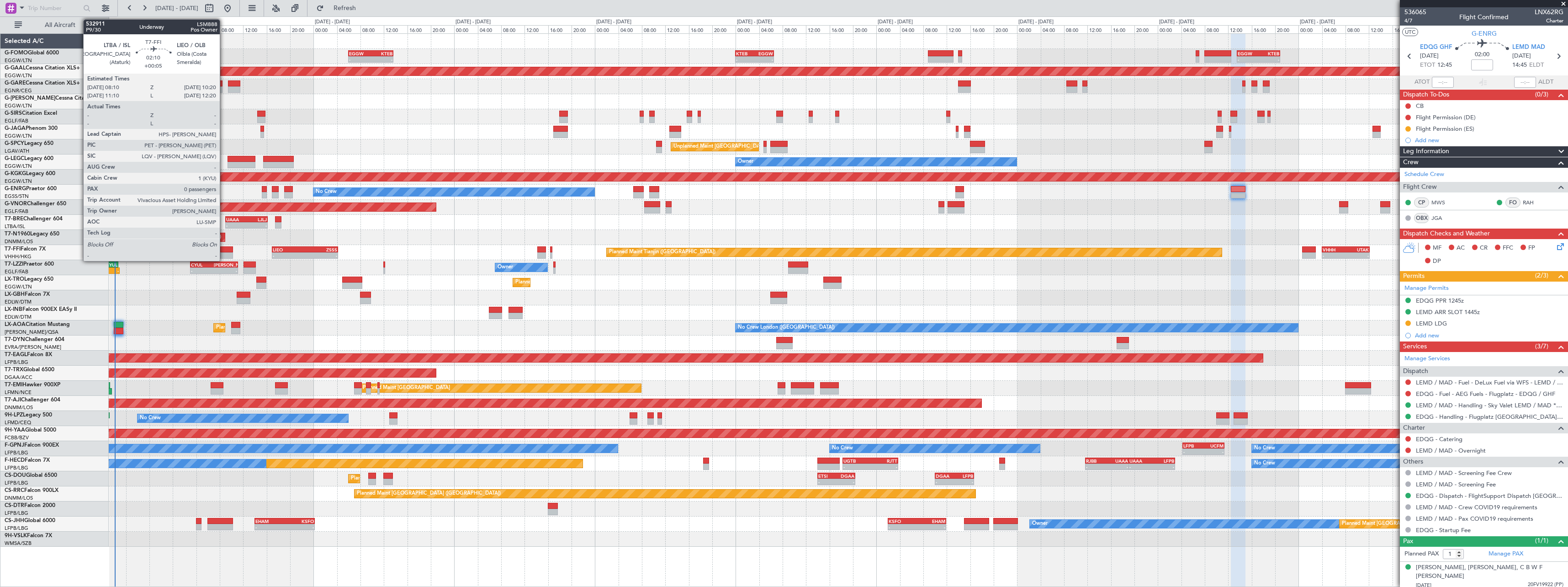
click at [224, 249] on div at bounding box center [226, 249] width 13 height 7
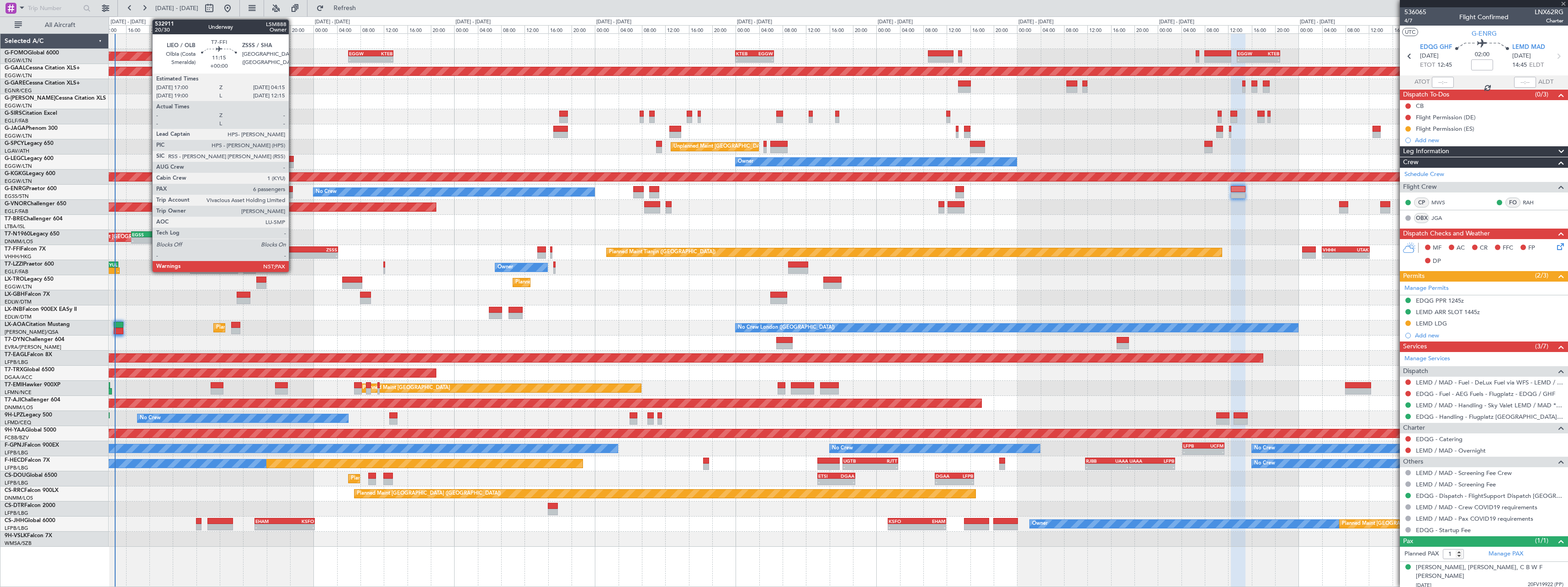
type input "+00:05"
type input "0"
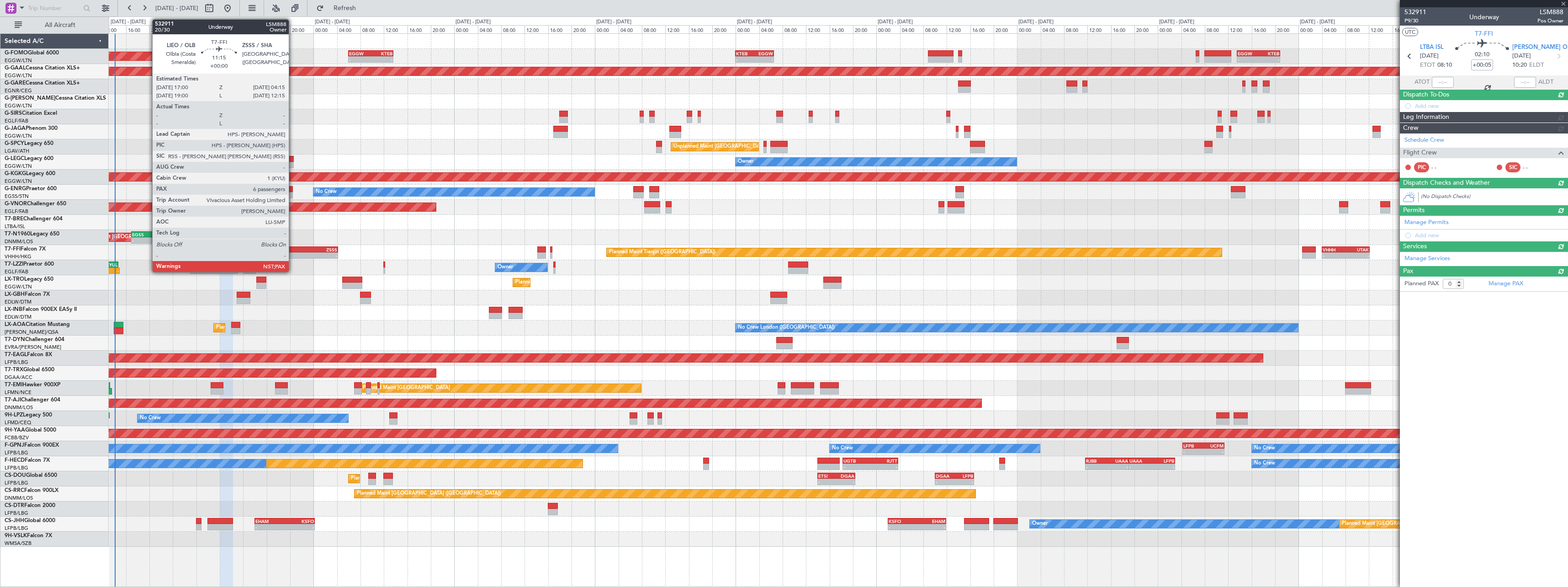
click at [293, 251] on div "LIEO" at bounding box center [288, 249] width 32 height 5
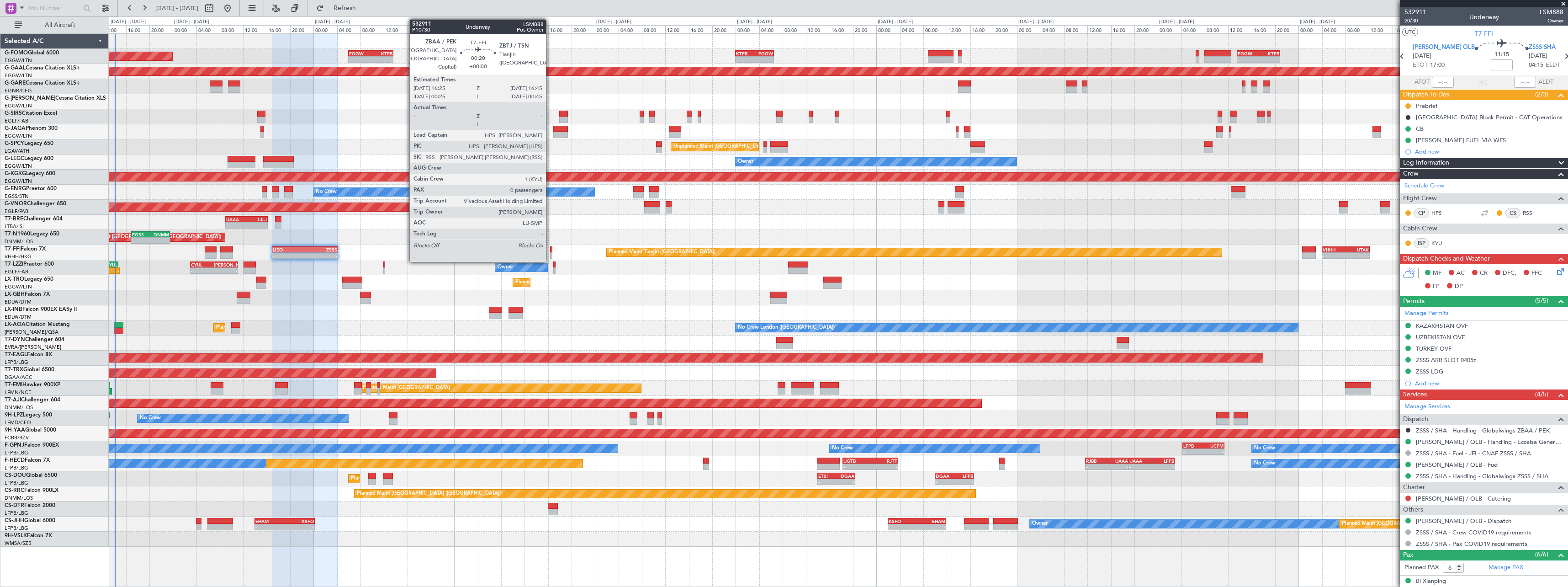
click at [551, 249] on div at bounding box center [551, 249] width 2 height 7
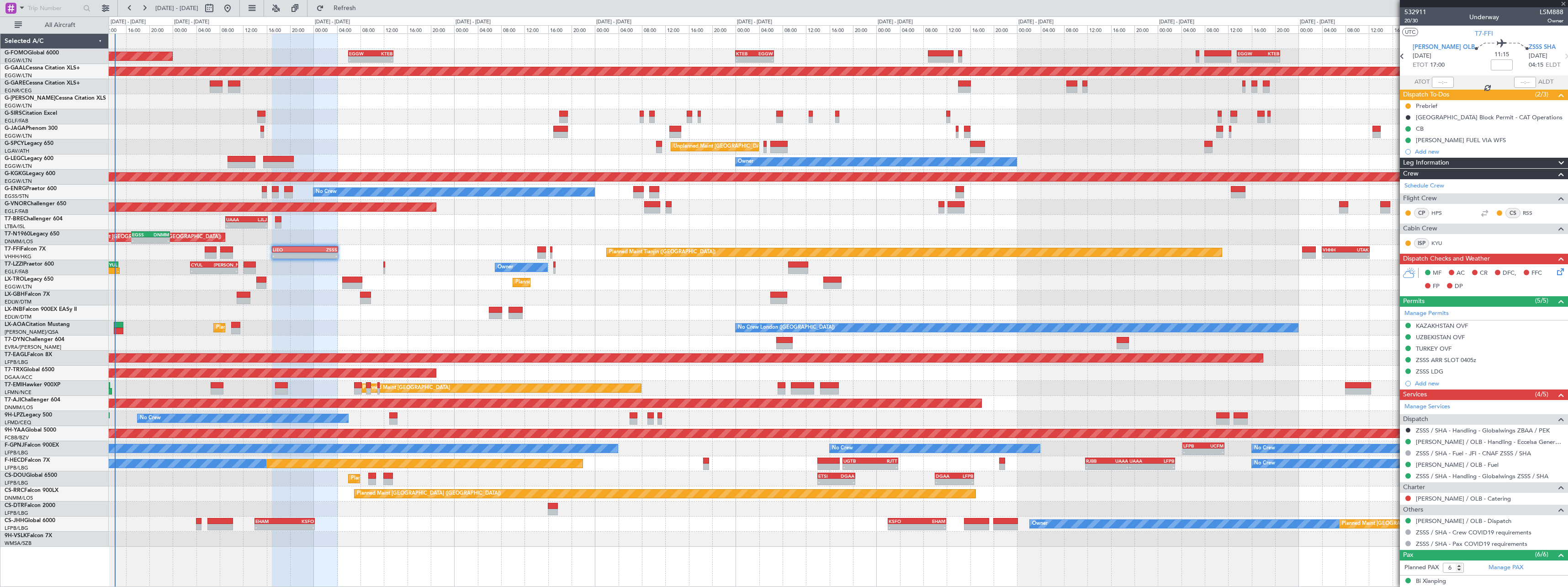
type input "0"
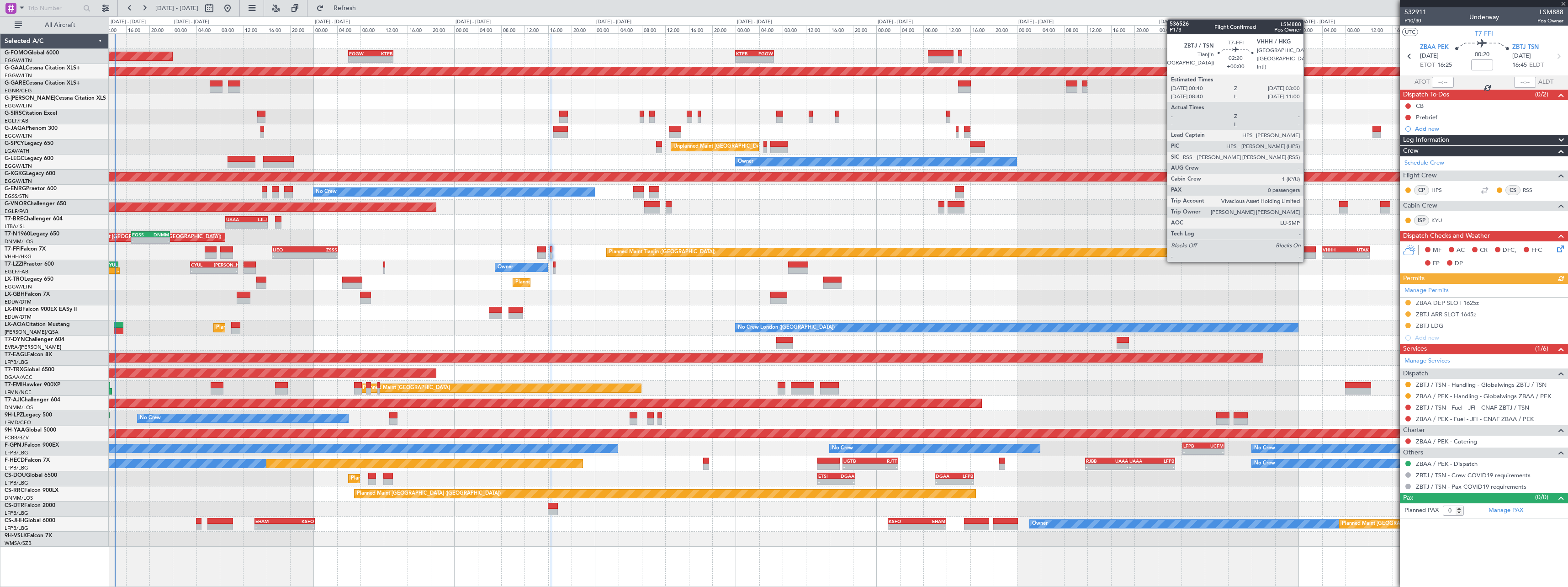
click at [1308, 253] on div at bounding box center [1309, 255] width 14 height 7
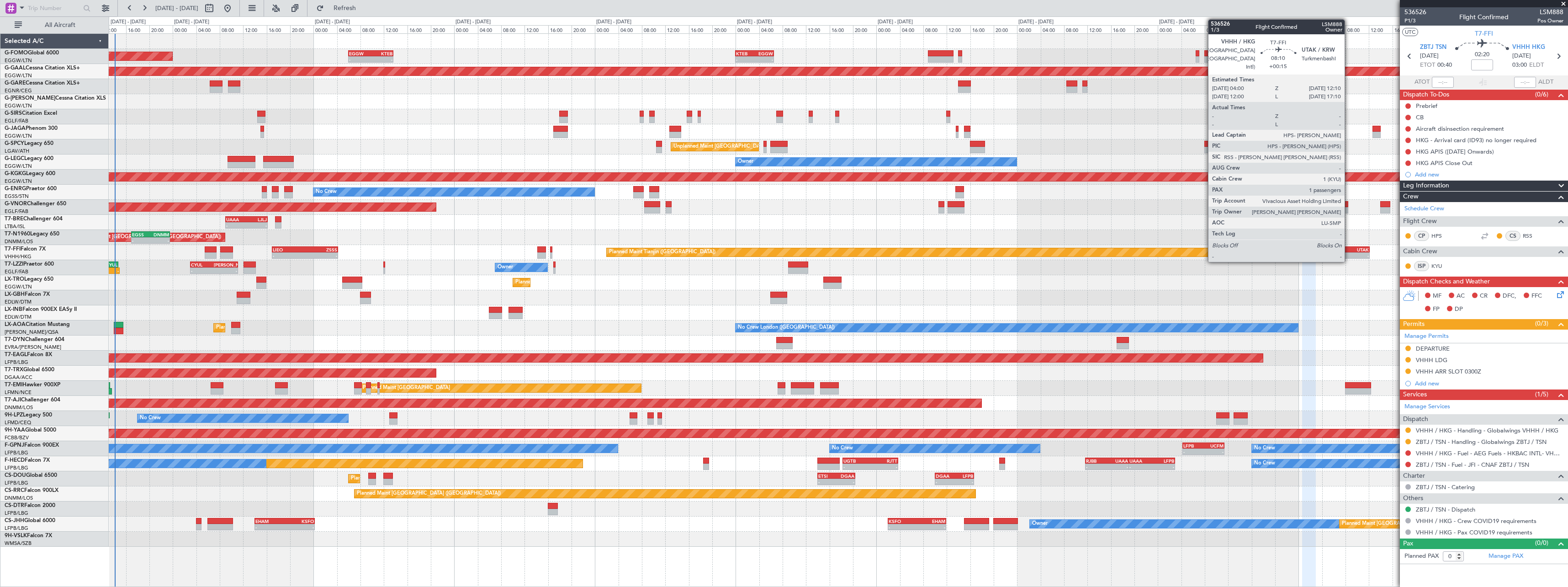
click at [1349, 255] on div "-" at bounding box center [1357, 255] width 24 height 5
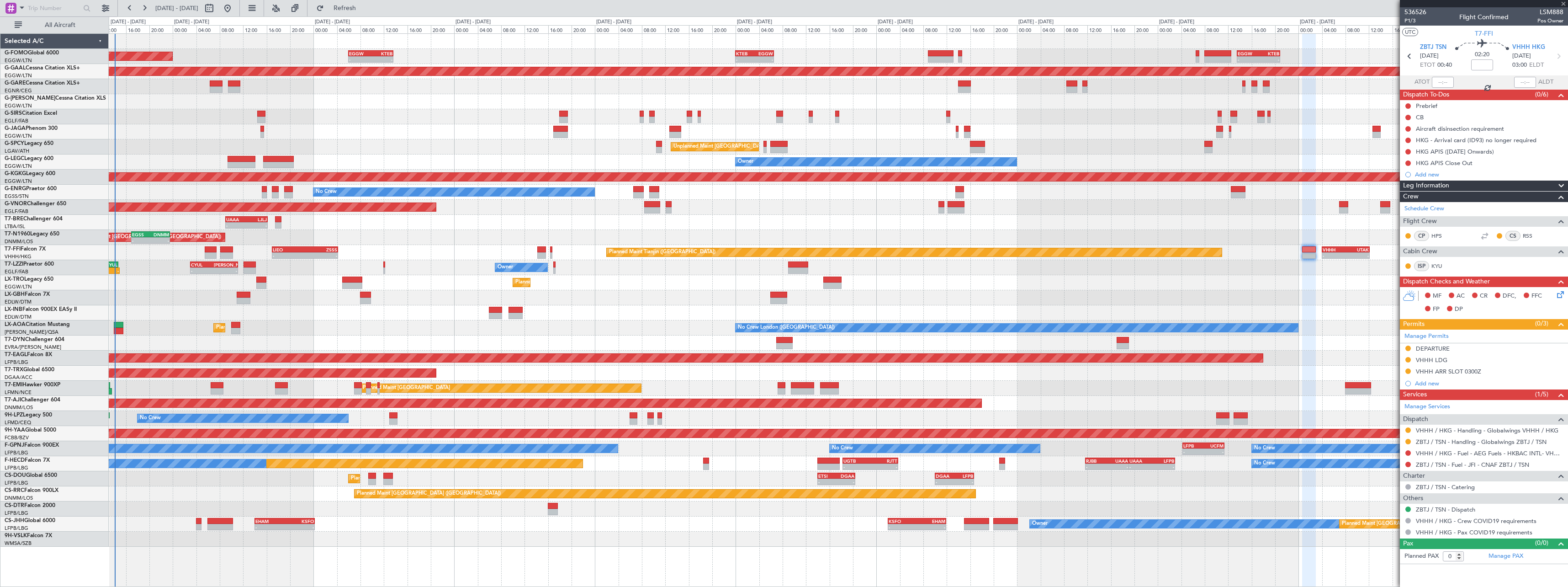
click at [768, 314] on div "Planned Maint London (Luton) - - EGGW 06:00 Z KTEB 13:40 Z - - KTEB 00:00 Z EGG…" at bounding box center [838, 290] width 1459 height 513
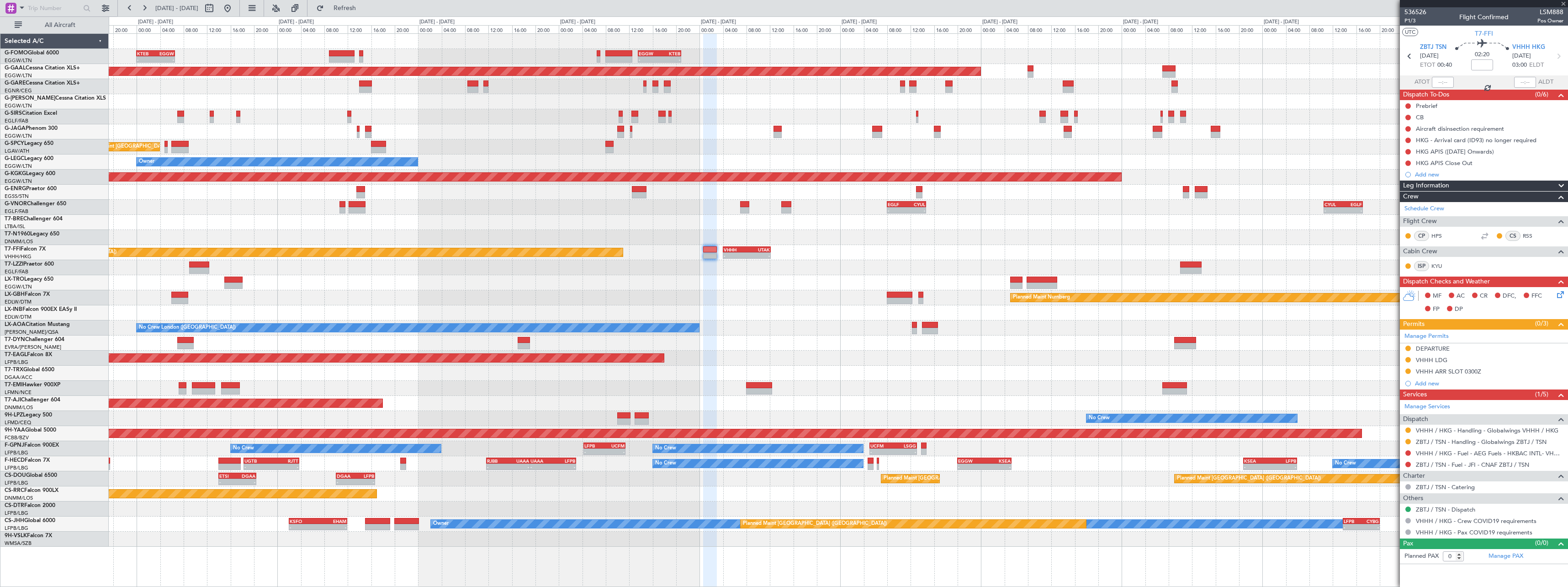
type input "+00:15"
type input "1"
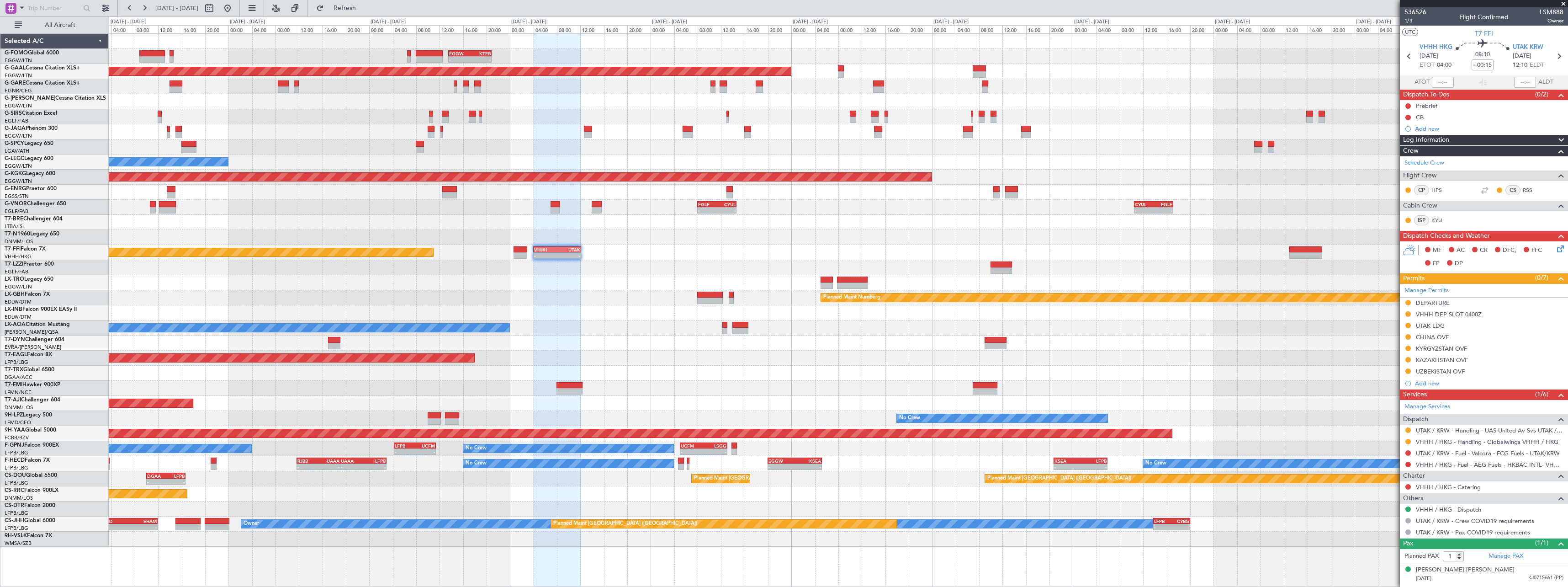
click at [1059, 245] on div at bounding box center [838, 237] width 1459 height 15
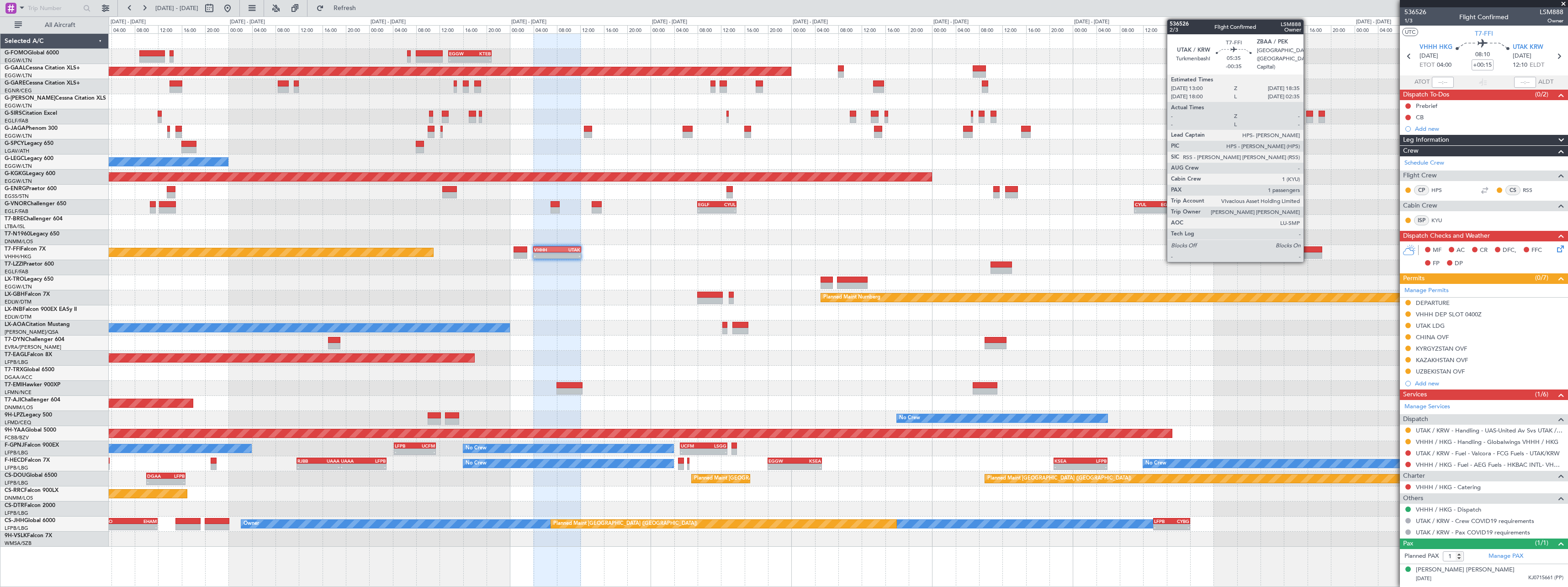
click at [1308, 255] on div at bounding box center [1306, 255] width 33 height 7
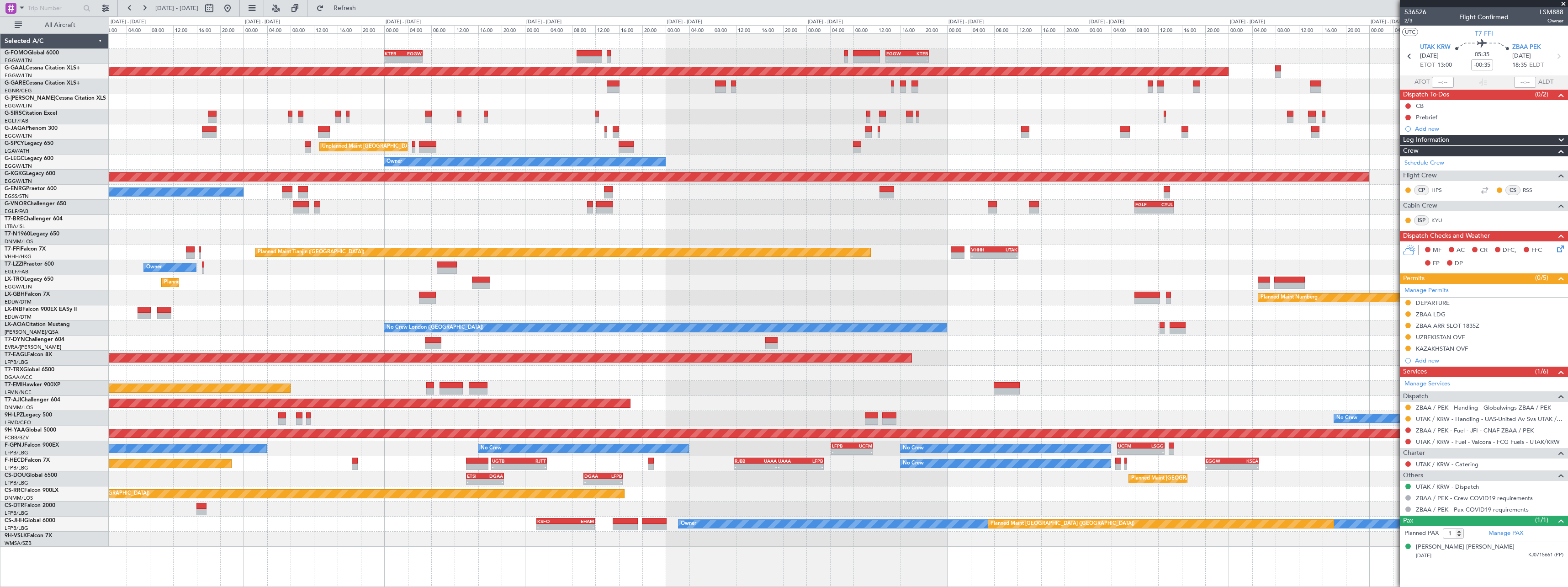
click at [937, 293] on div "Planned Maint Nurnberg Planned Maint Dubai (Dubai Intl)" at bounding box center [838, 298] width 1459 height 15
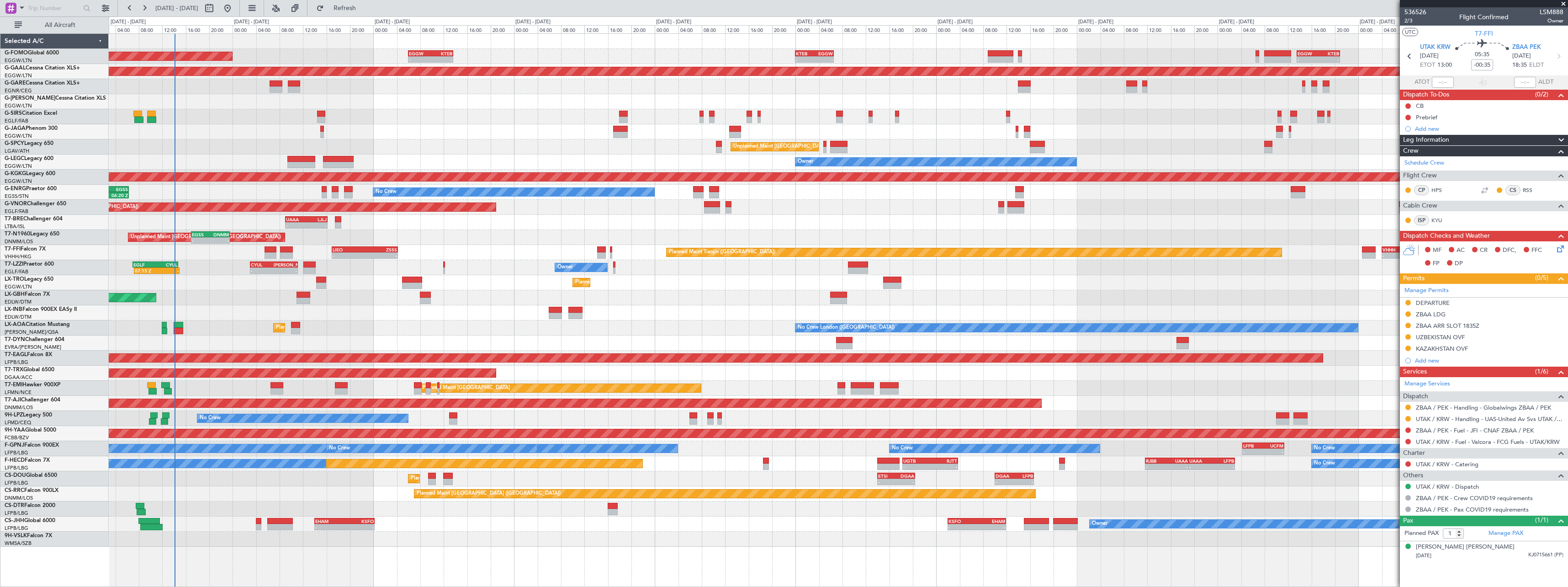
click at [736, 276] on div "Planned Maint Dusseldorf" at bounding box center [838, 282] width 1459 height 15
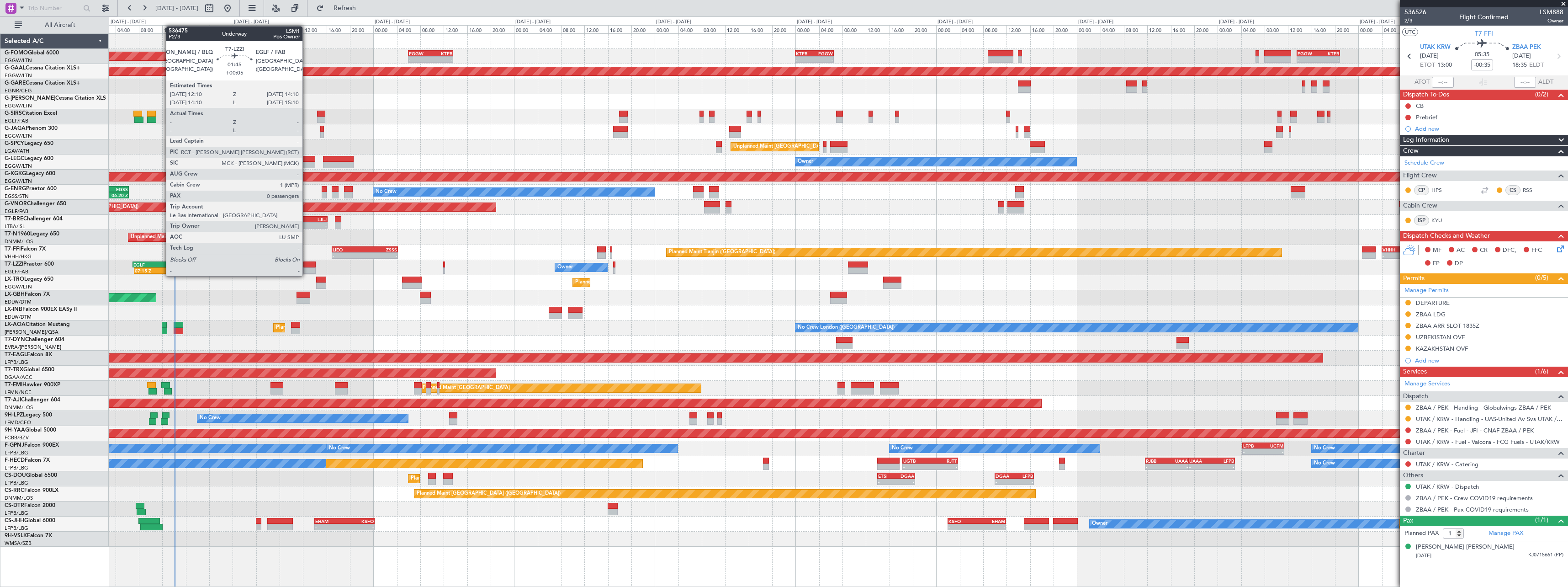
click at [307, 267] on div at bounding box center [310, 265] width 12 height 7
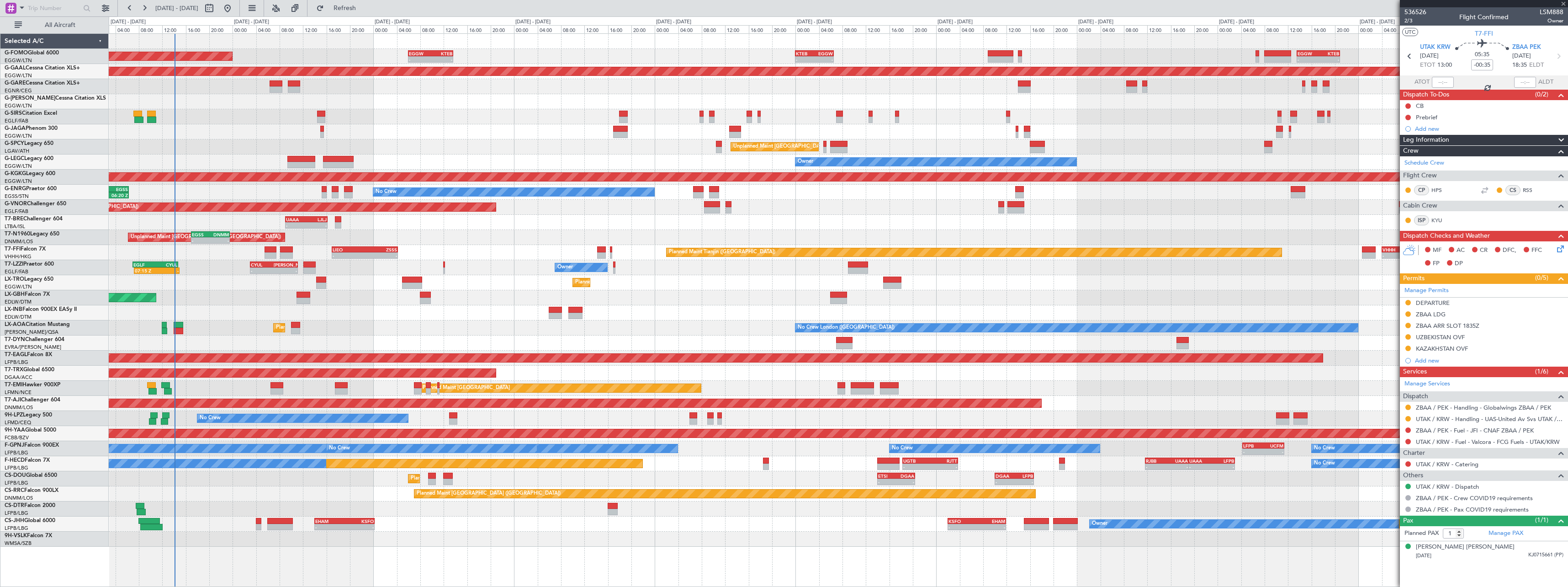
type input "+00:05"
type input "0"
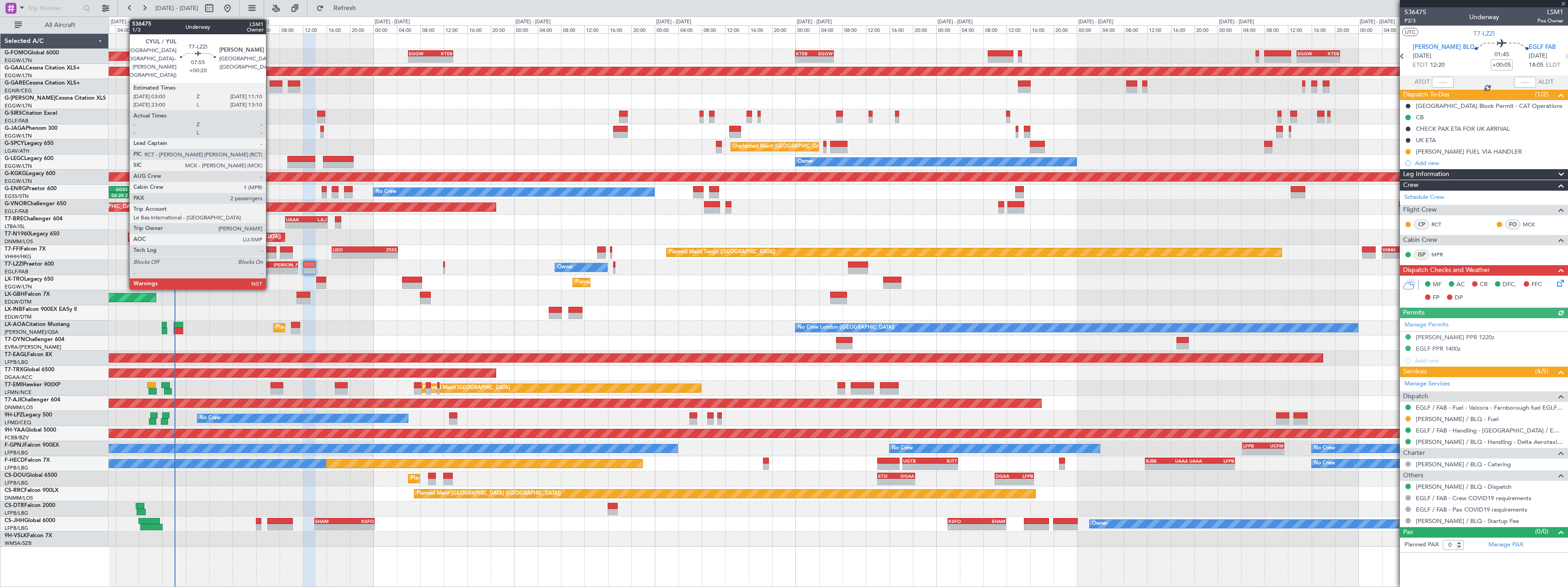
click at [270, 265] on div "CYUL" at bounding box center [262, 264] width 24 height 5
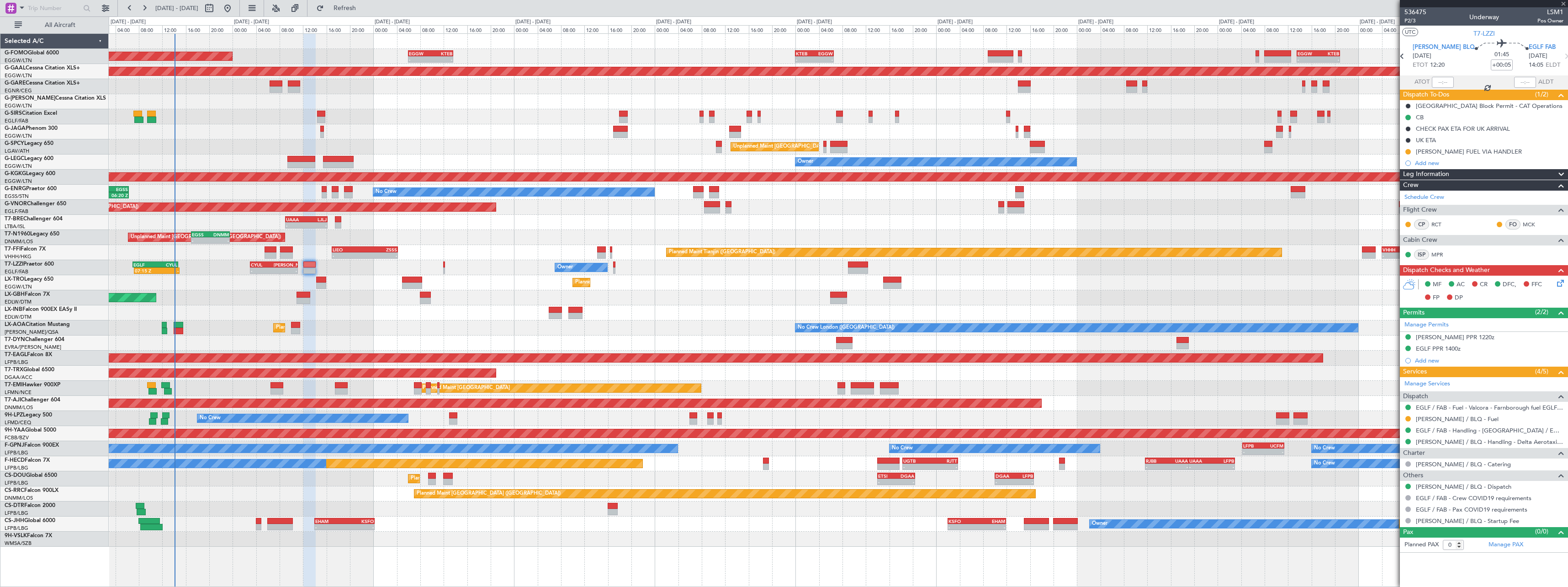
type input "+00:20"
type input "2"
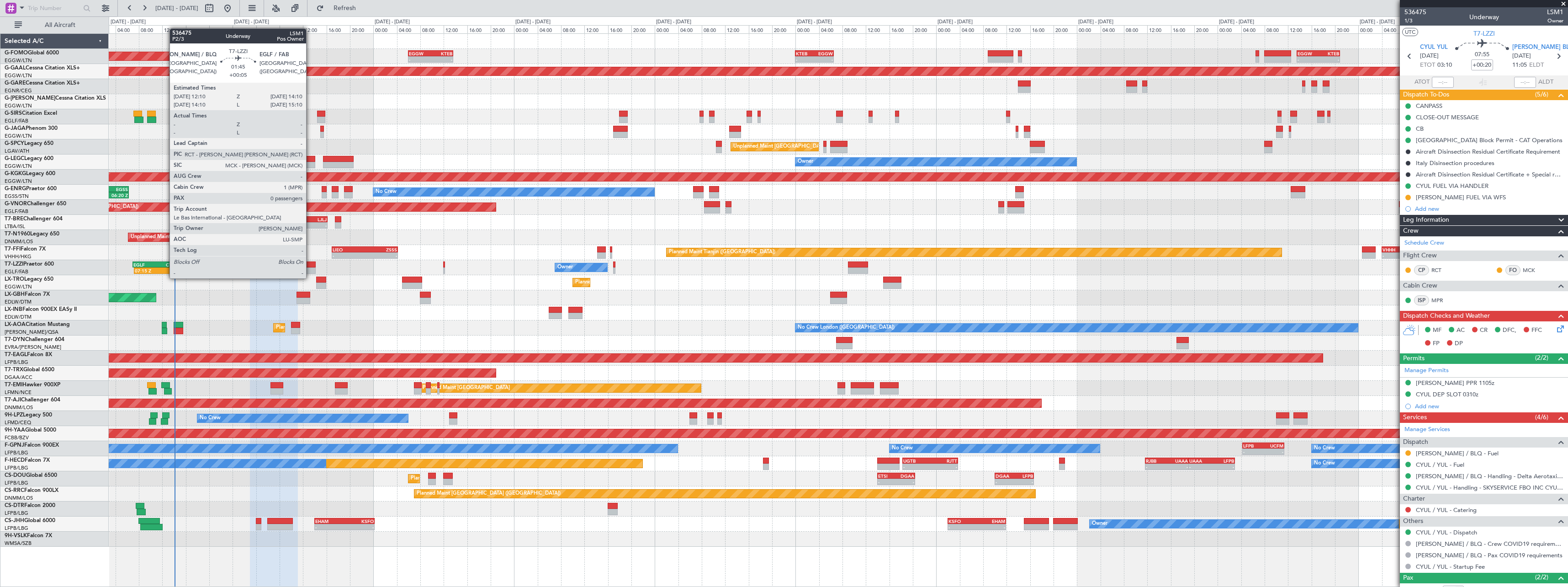
click at [310, 269] on div at bounding box center [310, 271] width 12 height 7
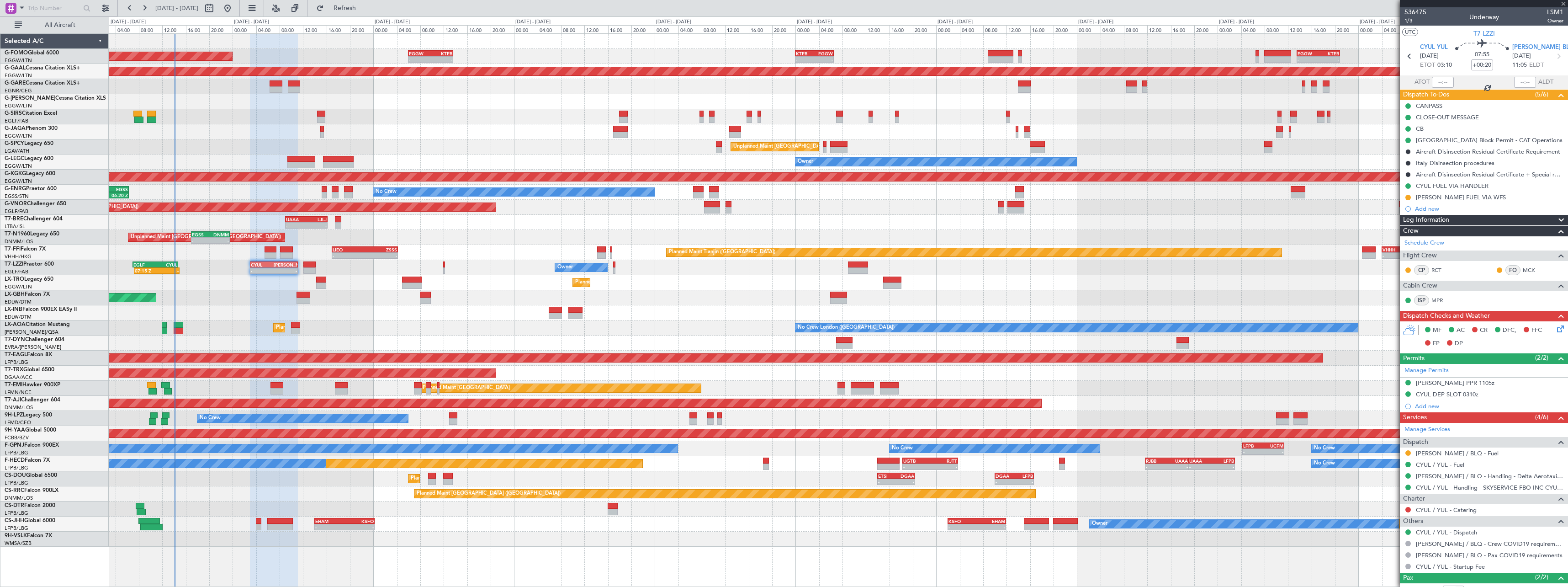
type input "+00:05"
type input "0"
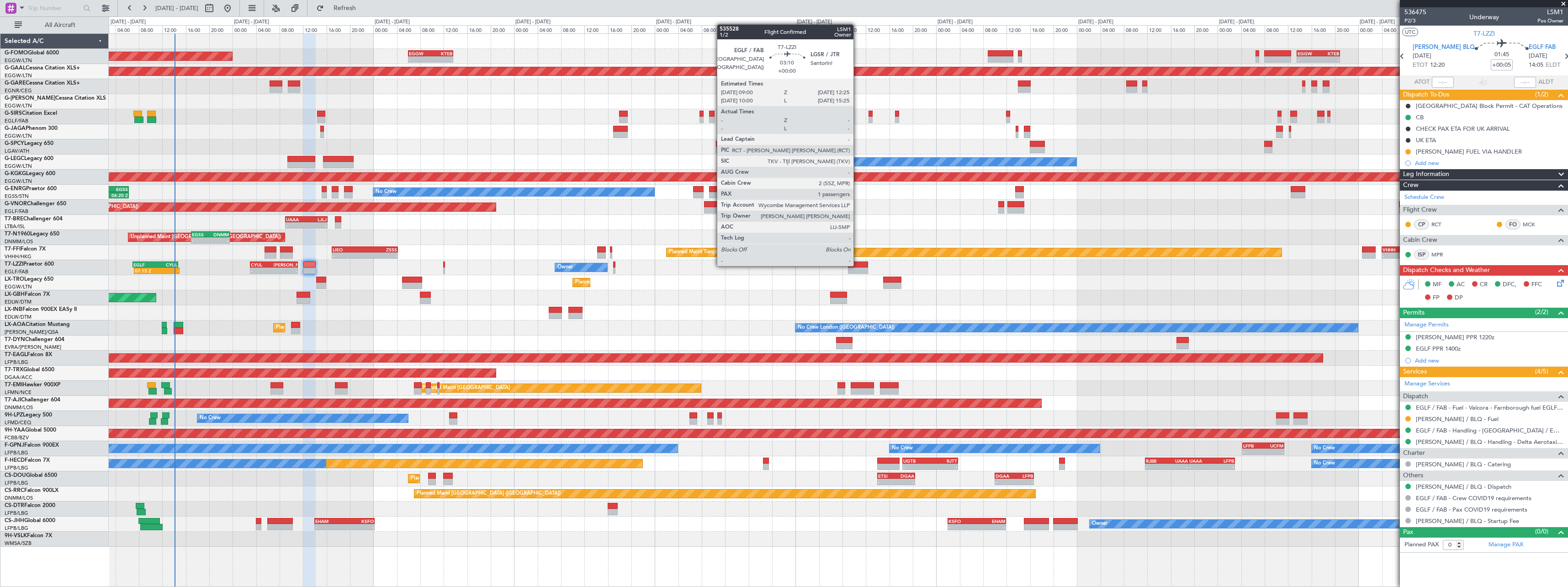
click at [857, 265] on div at bounding box center [857, 265] width 20 height 7
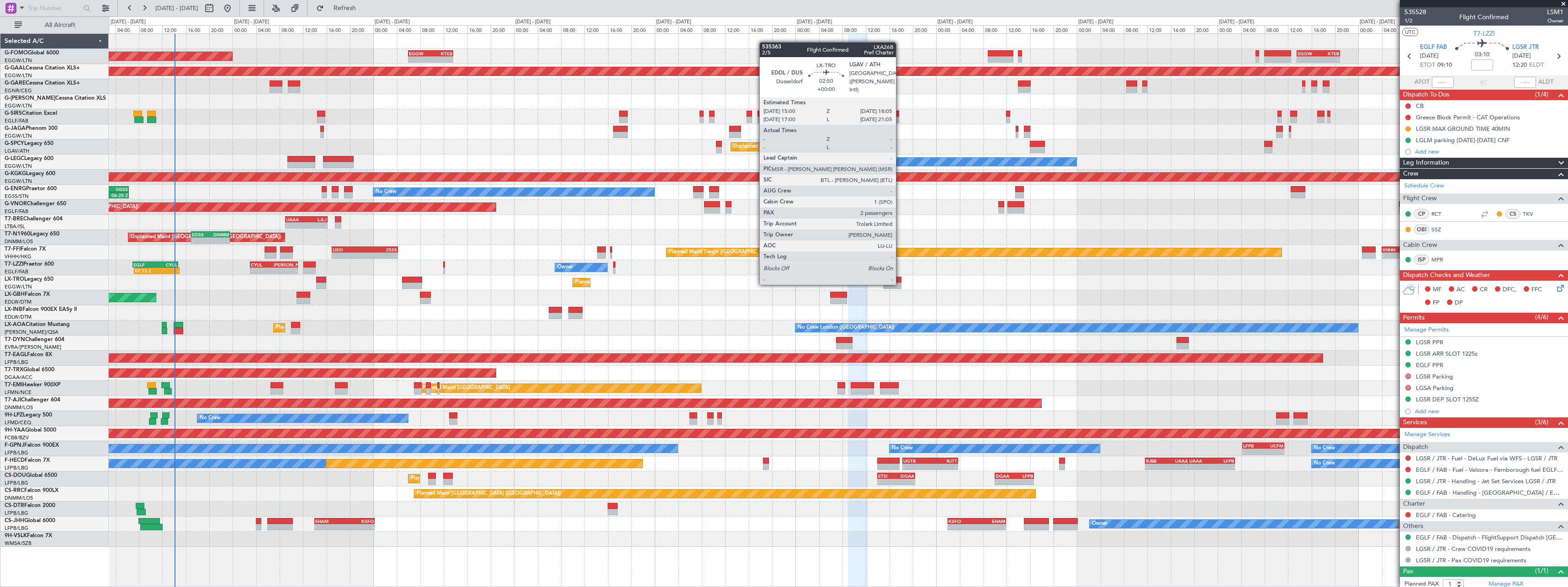
click at [900, 284] on div at bounding box center [892, 285] width 18 height 7
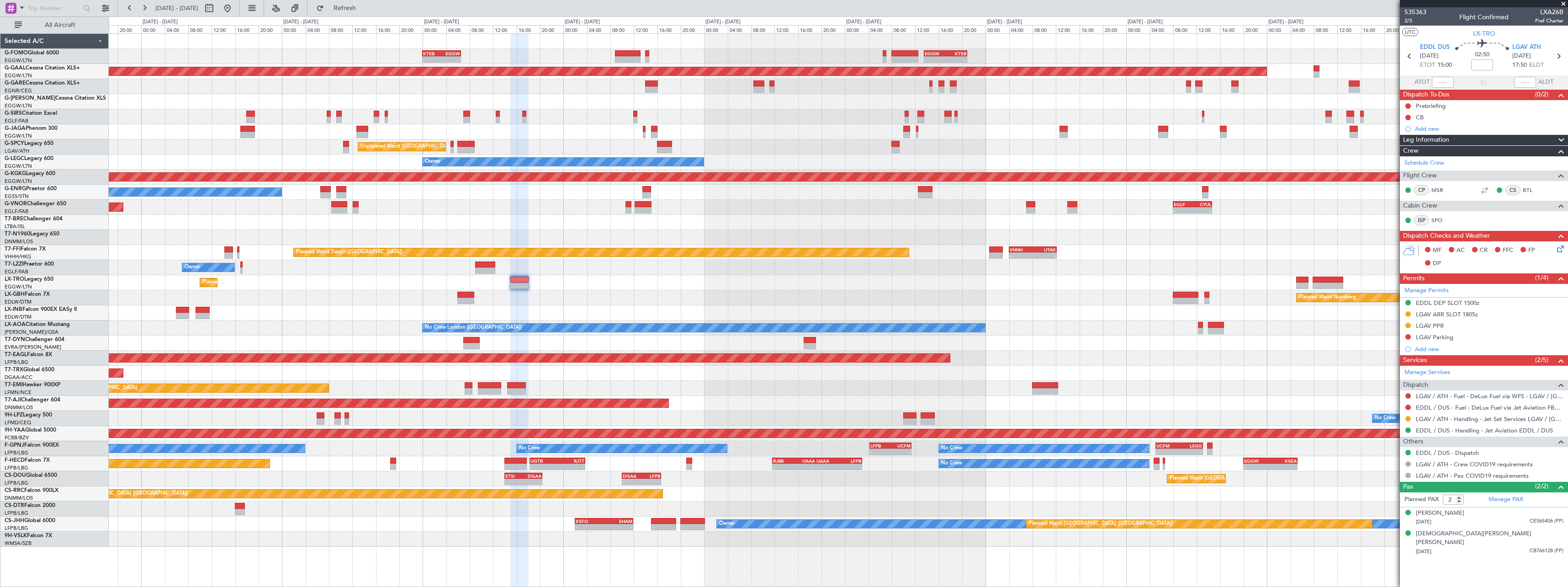
click at [652, 313] on div at bounding box center [838, 313] width 1459 height 15
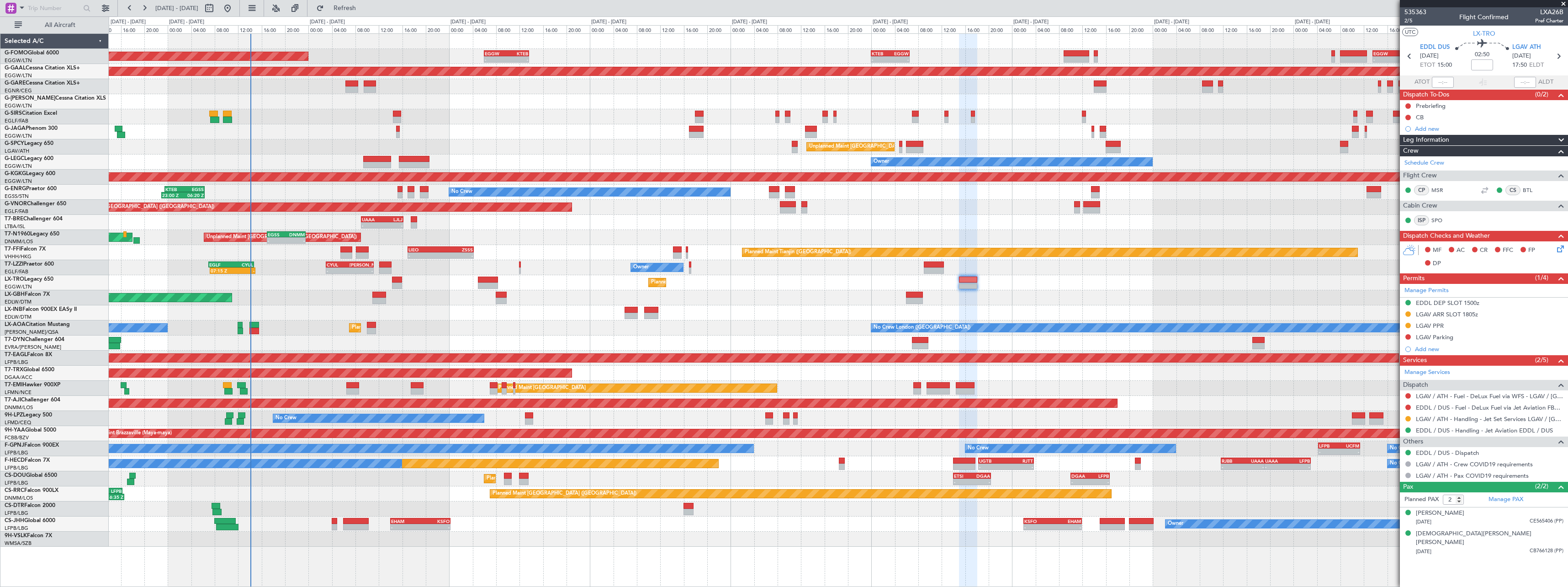
click at [776, 315] on div at bounding box center [838, 313] width 1459 height 15
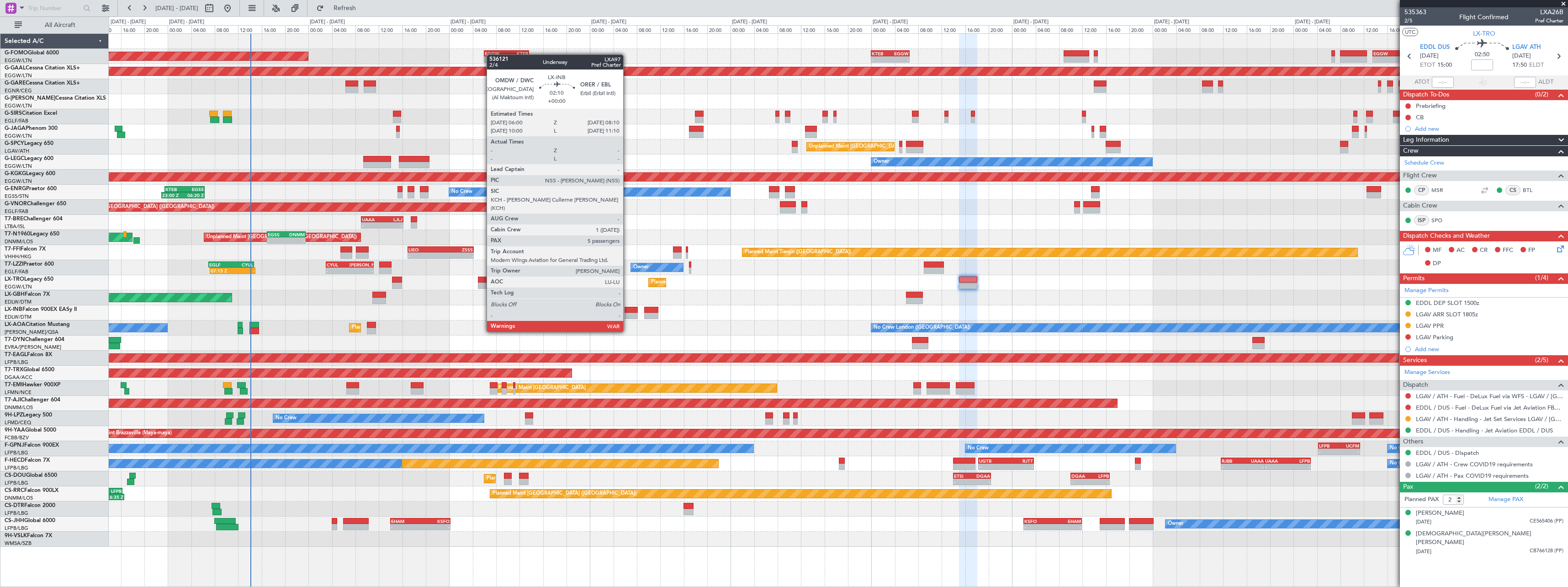
click at [628, 314] on div at bounding box center [630, 316] width 13 height 7
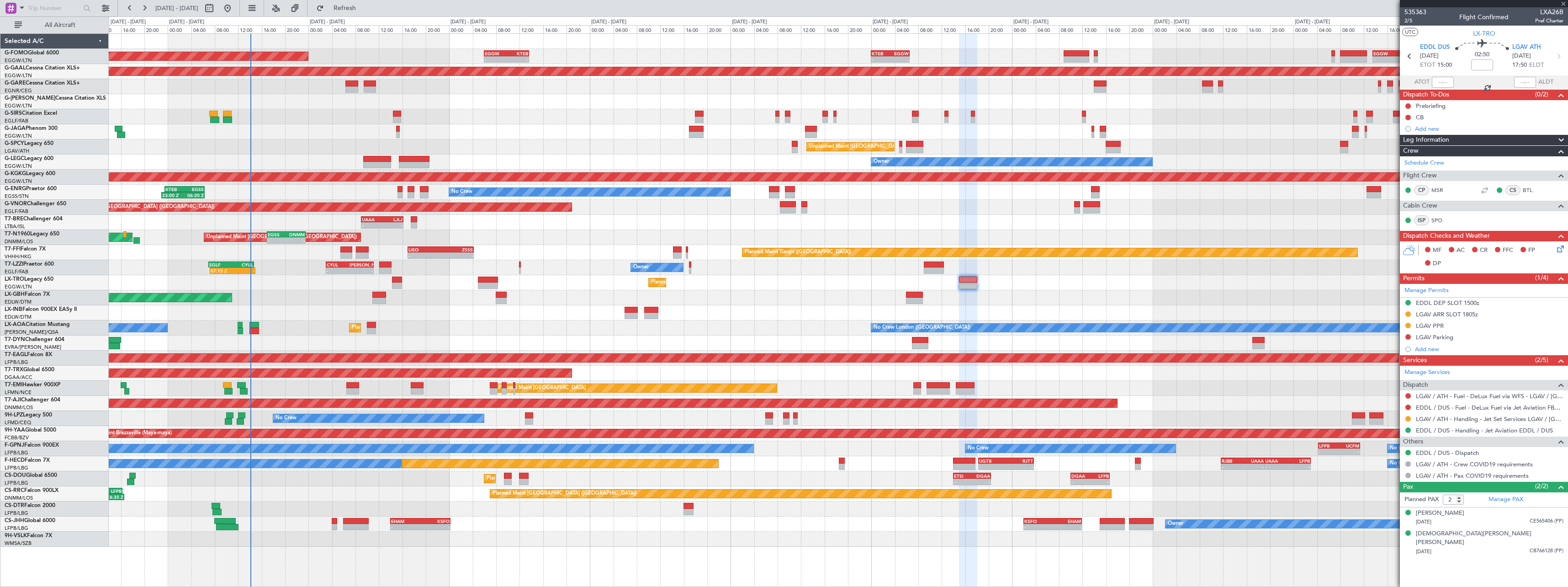
type input "5"
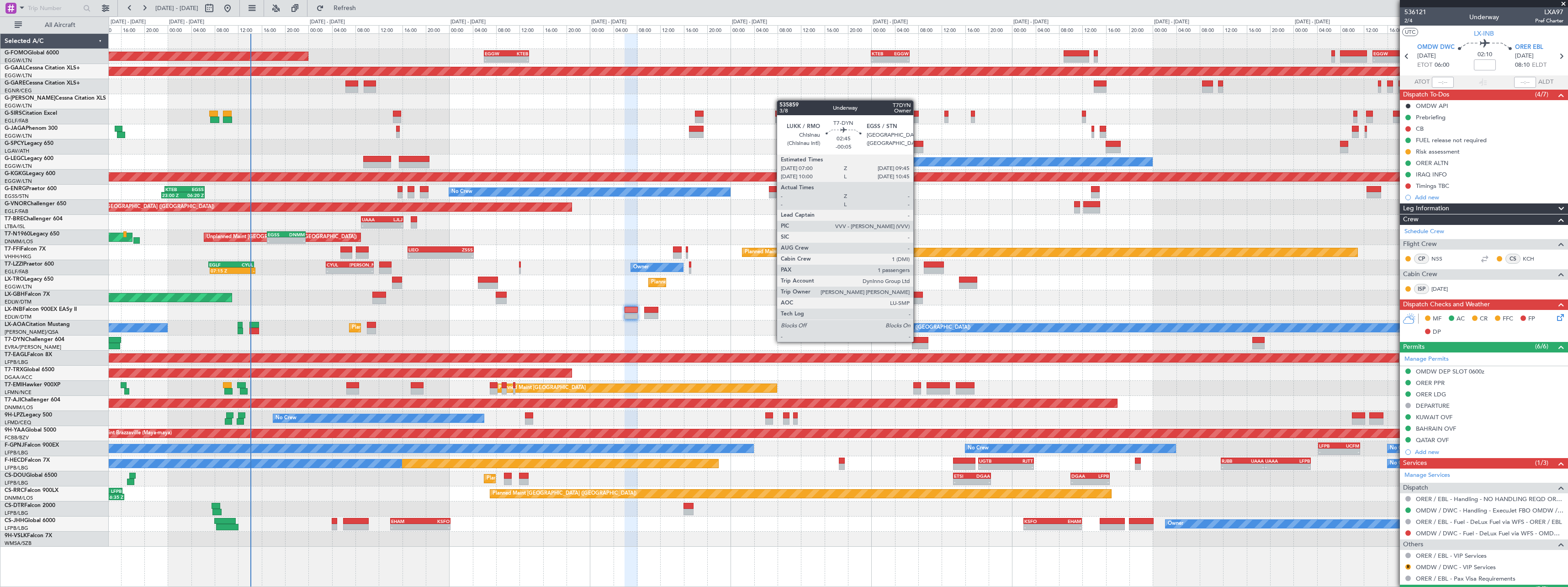
click at [918, 341] on div at bounding box center [920, 340] width 16 height 7
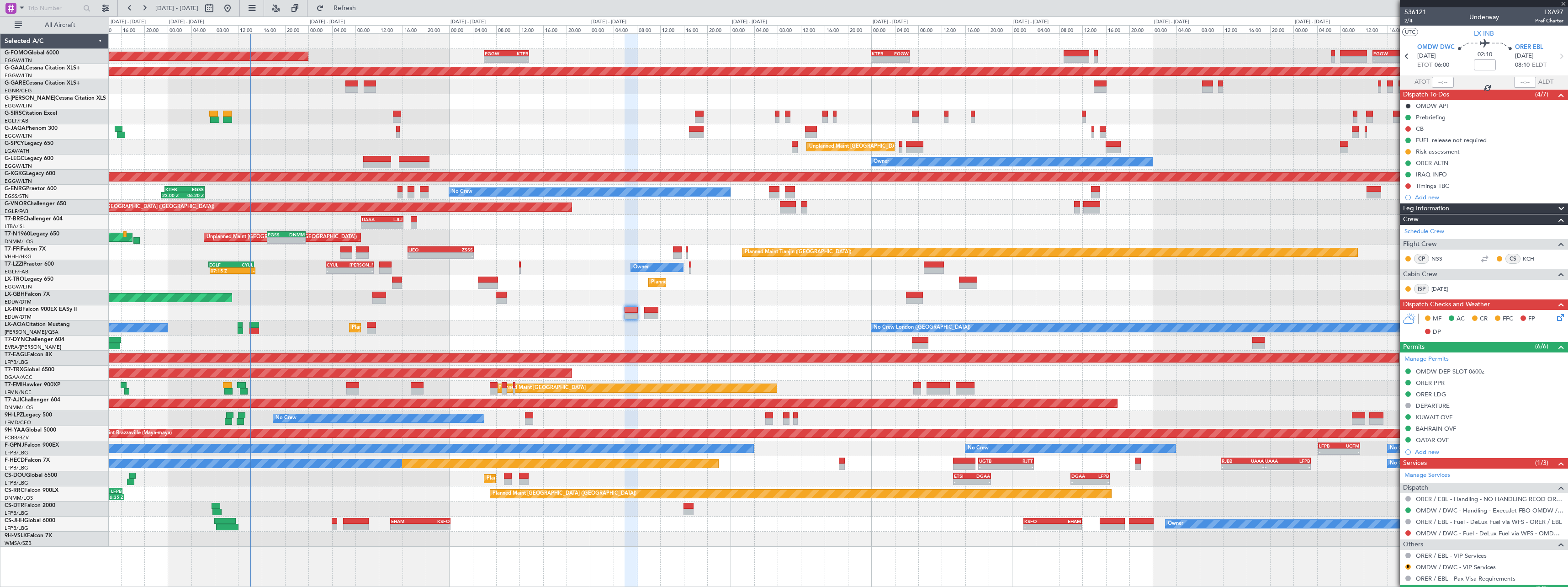
type input "-00:05"
type input "1"
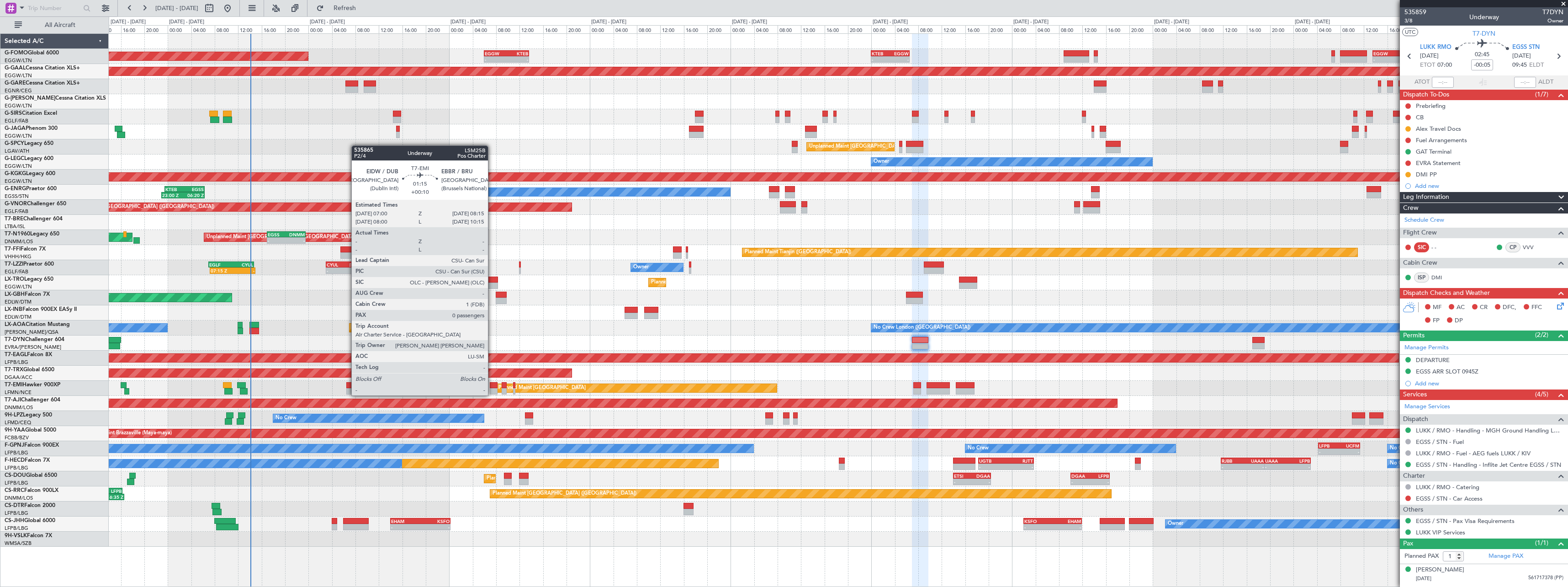
click at [492, 387] on div at bounding box center [493, 385] width 8 height 7
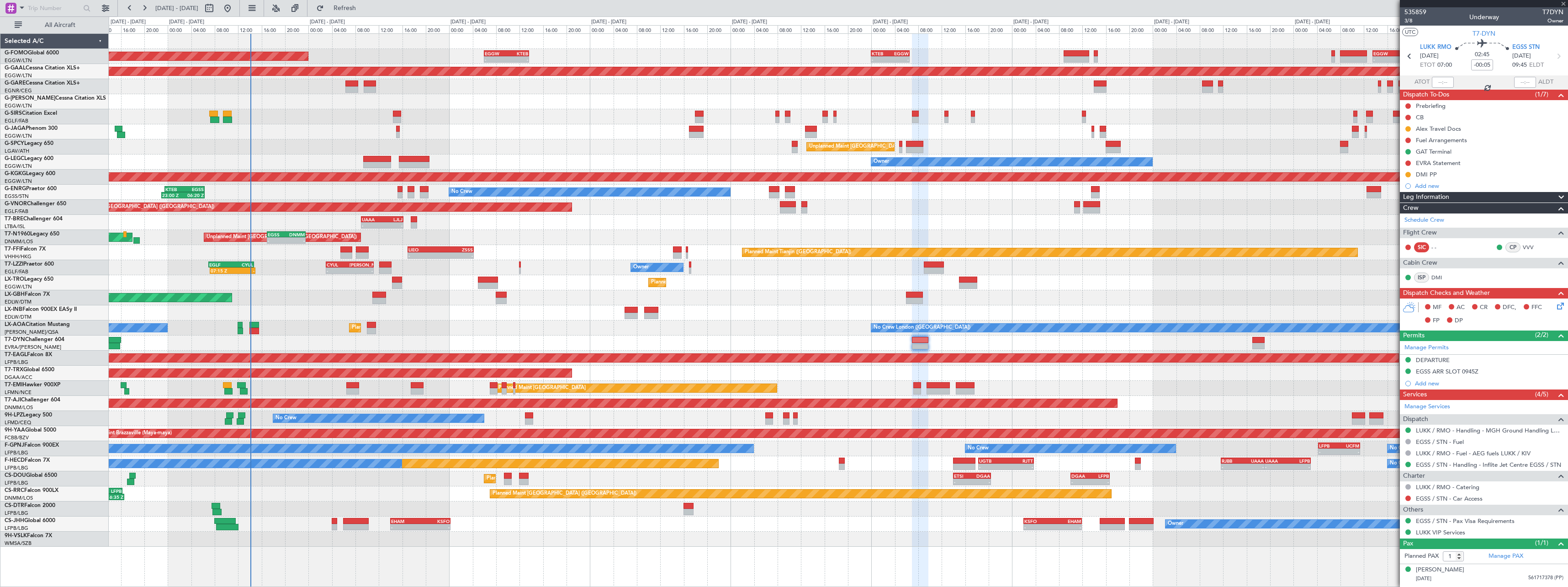
type input "+00:10"
type input "0"
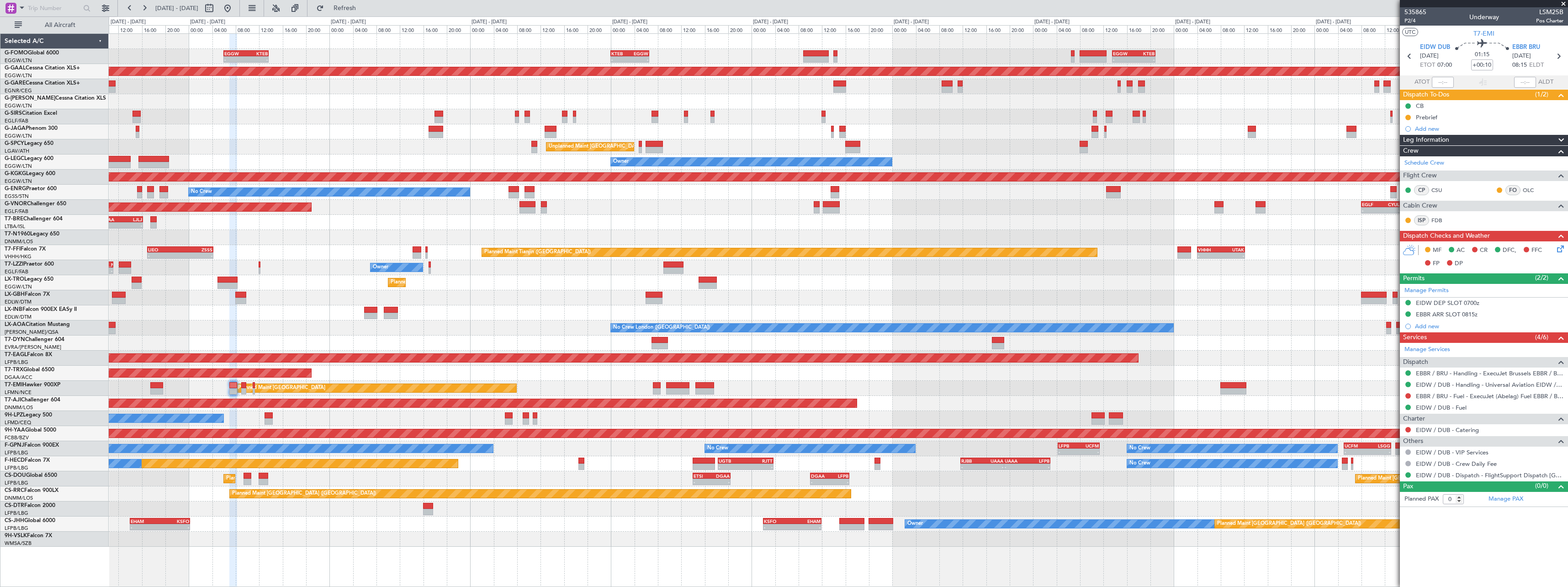
click at [829, 393] on div "Planned Maint [GEOGRAPHIC_DATA] Planned Maint [GEOGRAPHIC_DATA]" at bounding box center [838, 388] width 1459 height 15
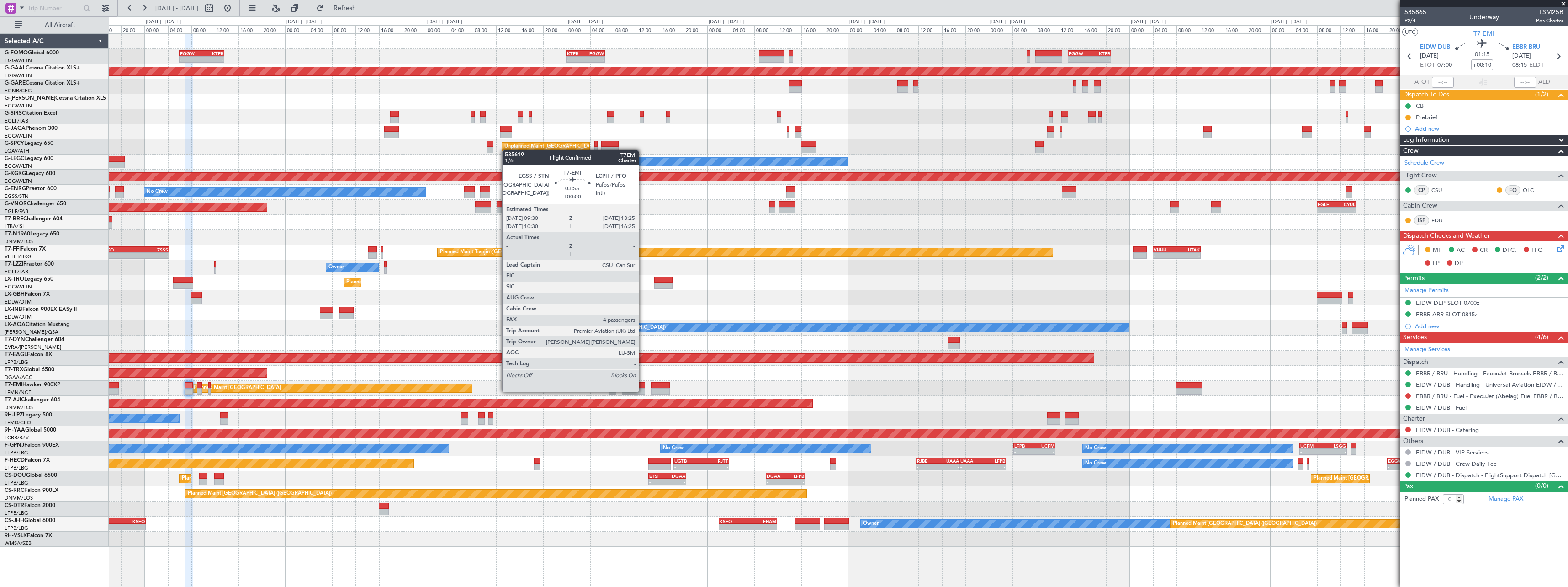
click at [643, 391] on div at bounding box center [634, 391] width 24 height 7
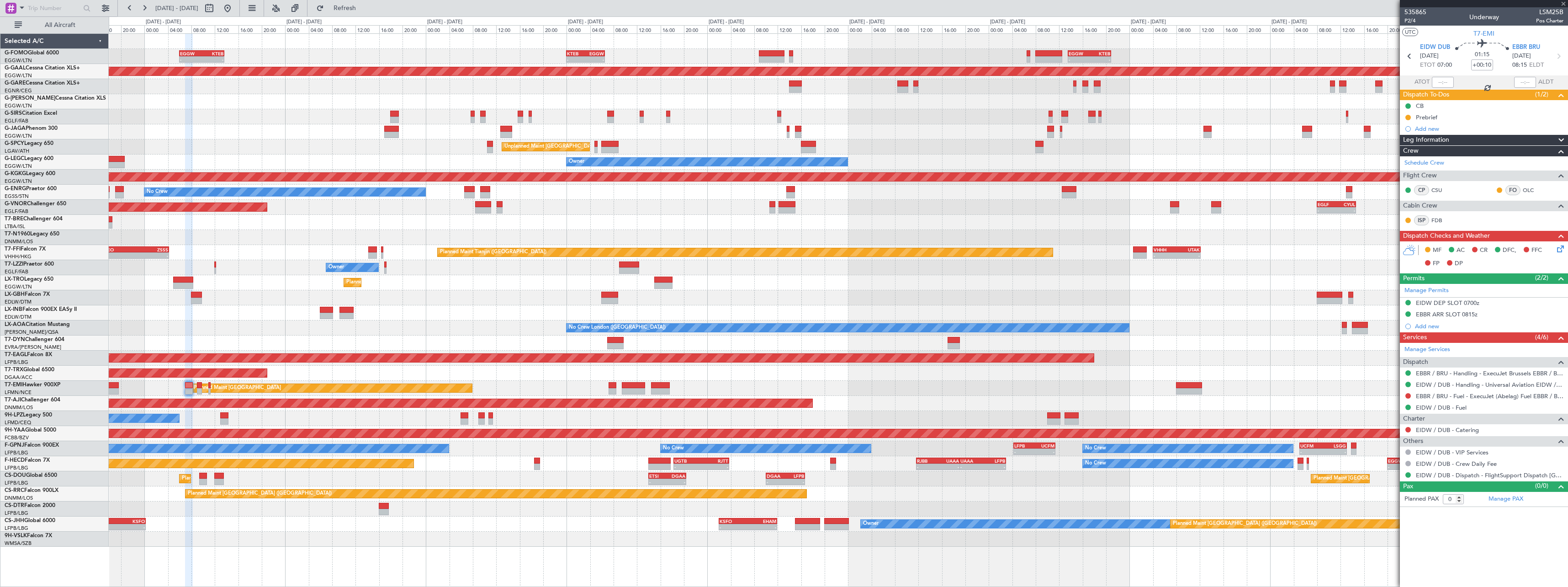
type input "4"
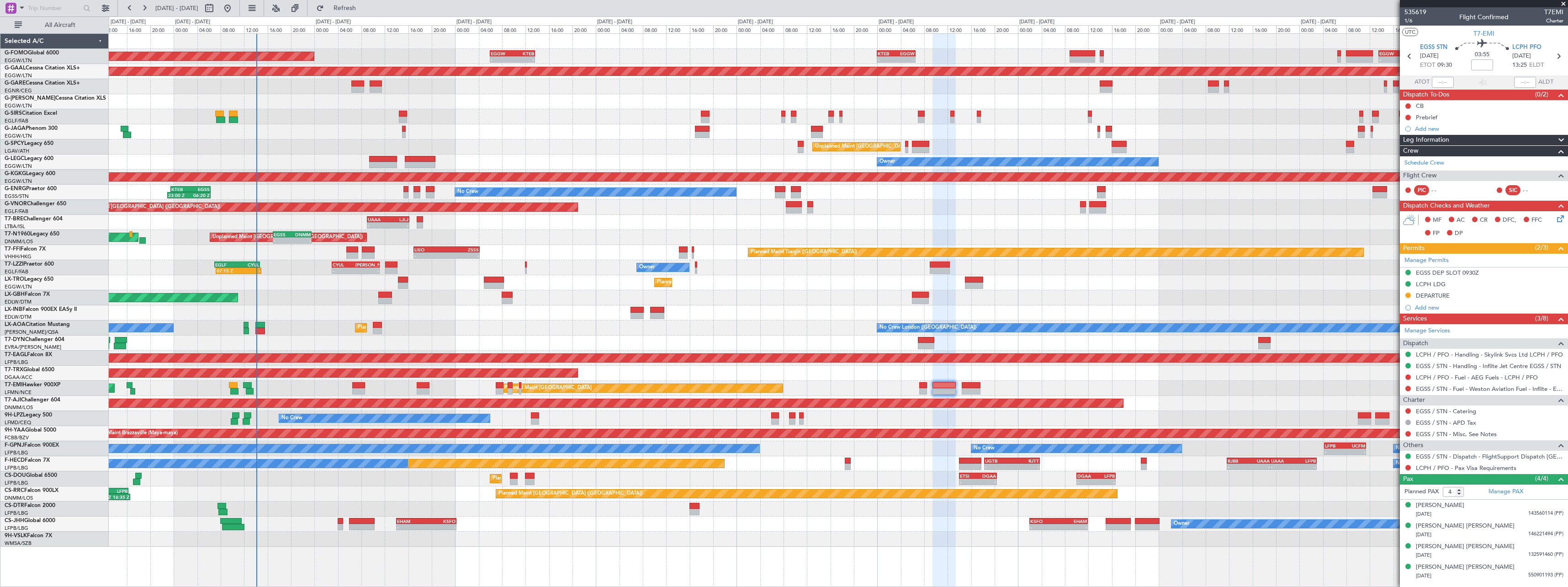
click at [877, 418] on div "No Crew No Crew No Crew" at bounding box center [838, 418] width 1459 height 15
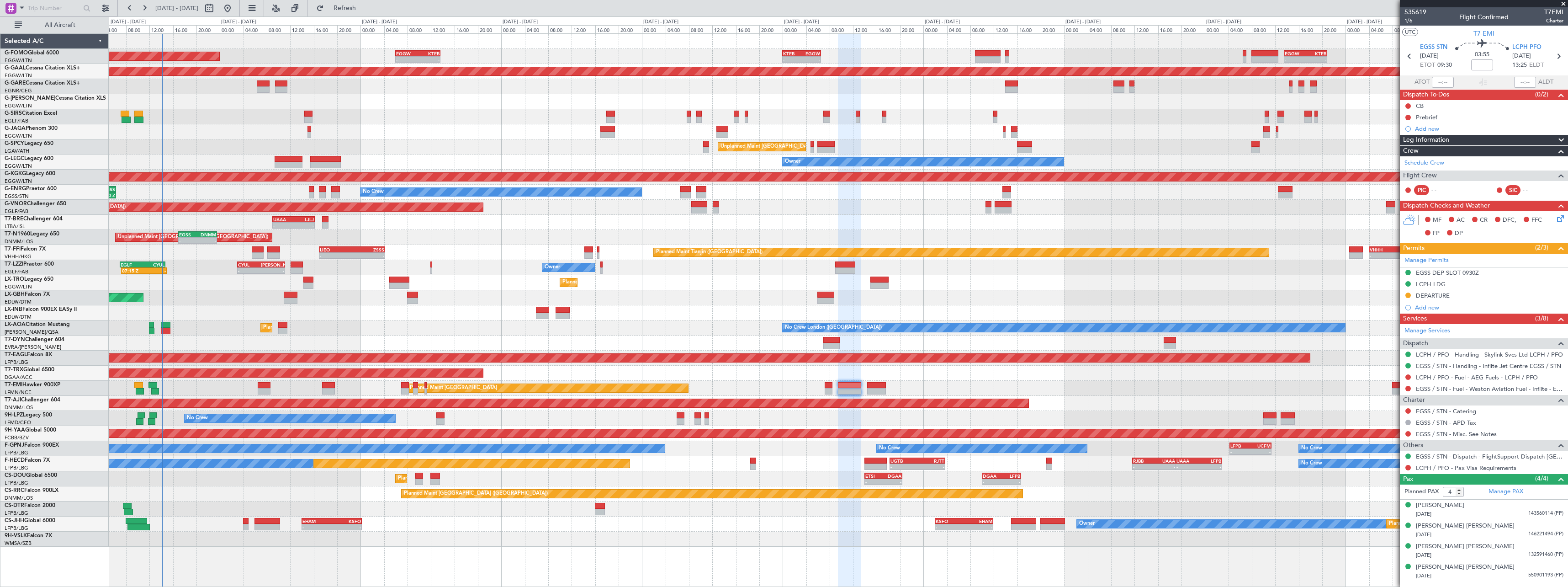
click at [1048, 395] on div "- - EGGW 06:00 Z KTEB 13:40 Z - - KTEB 00:00 Z EGGW 06:35 Z - - EGGW 13:30 Z KT…" at bounding box center [838, 290] width 1459 height 513
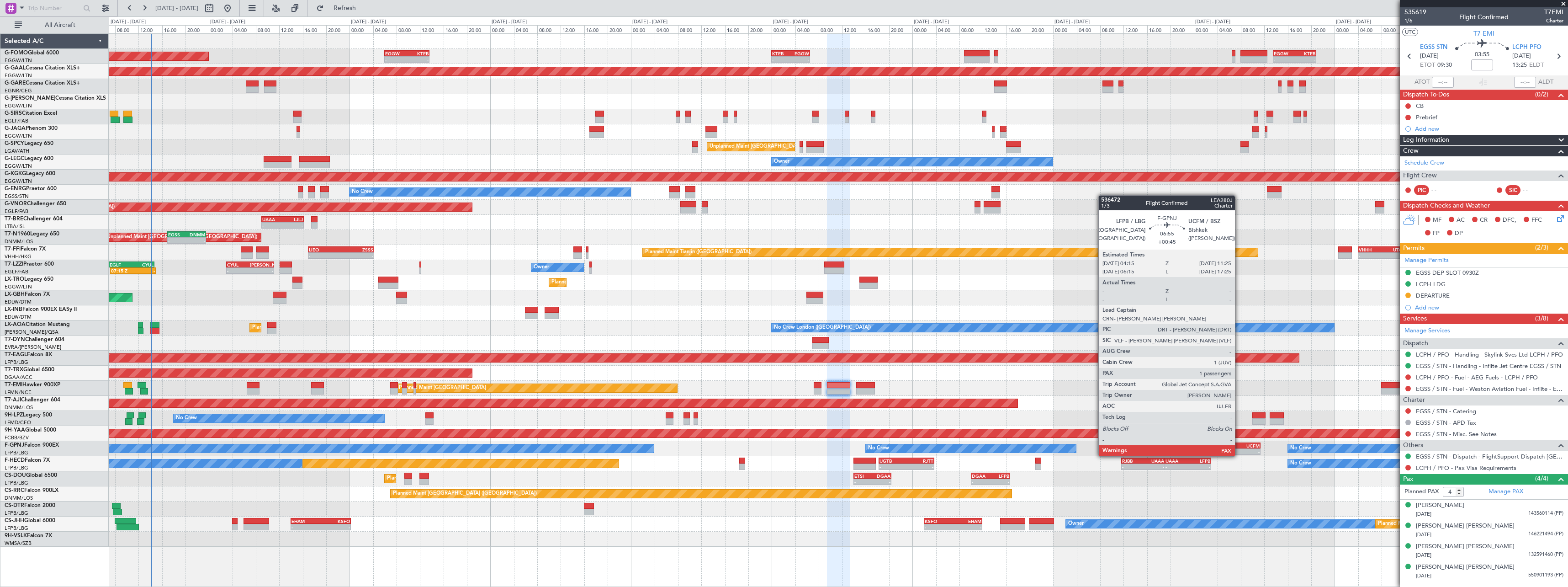
click at [1240, 447] on div "UCFM" at bounding box center [1250, 445] width 20 height 5
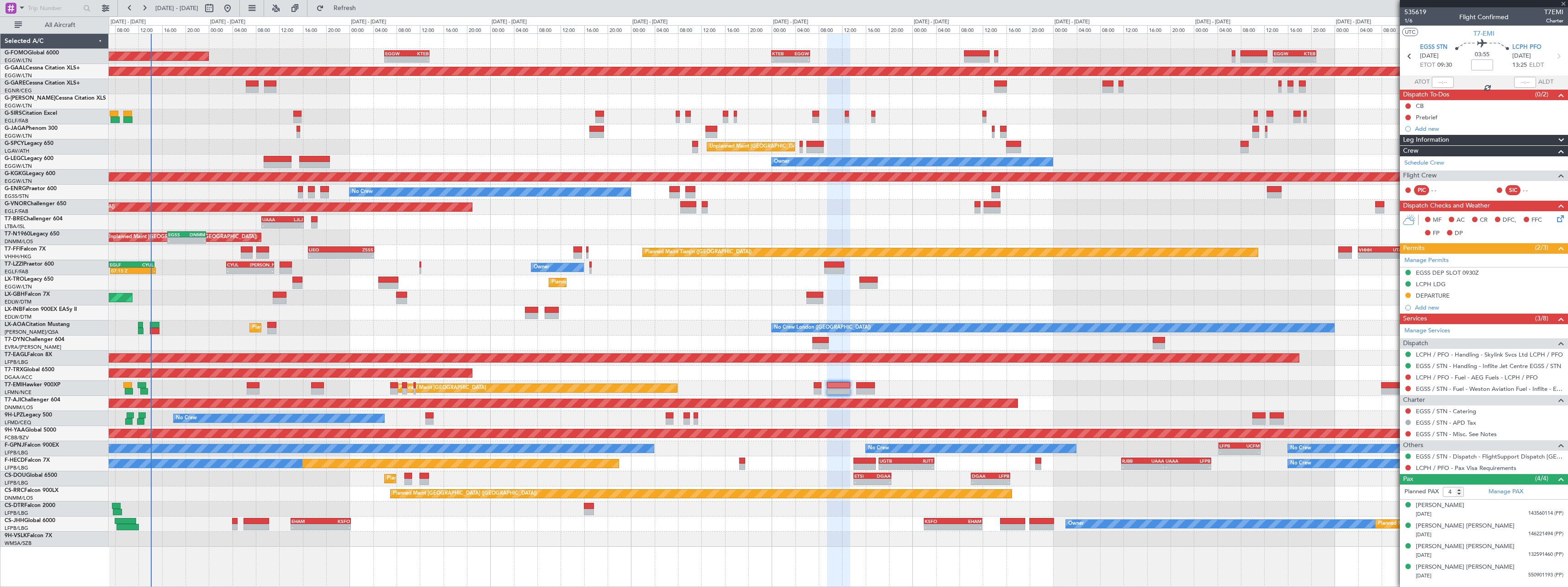
type input "+00:45"
type input "2"
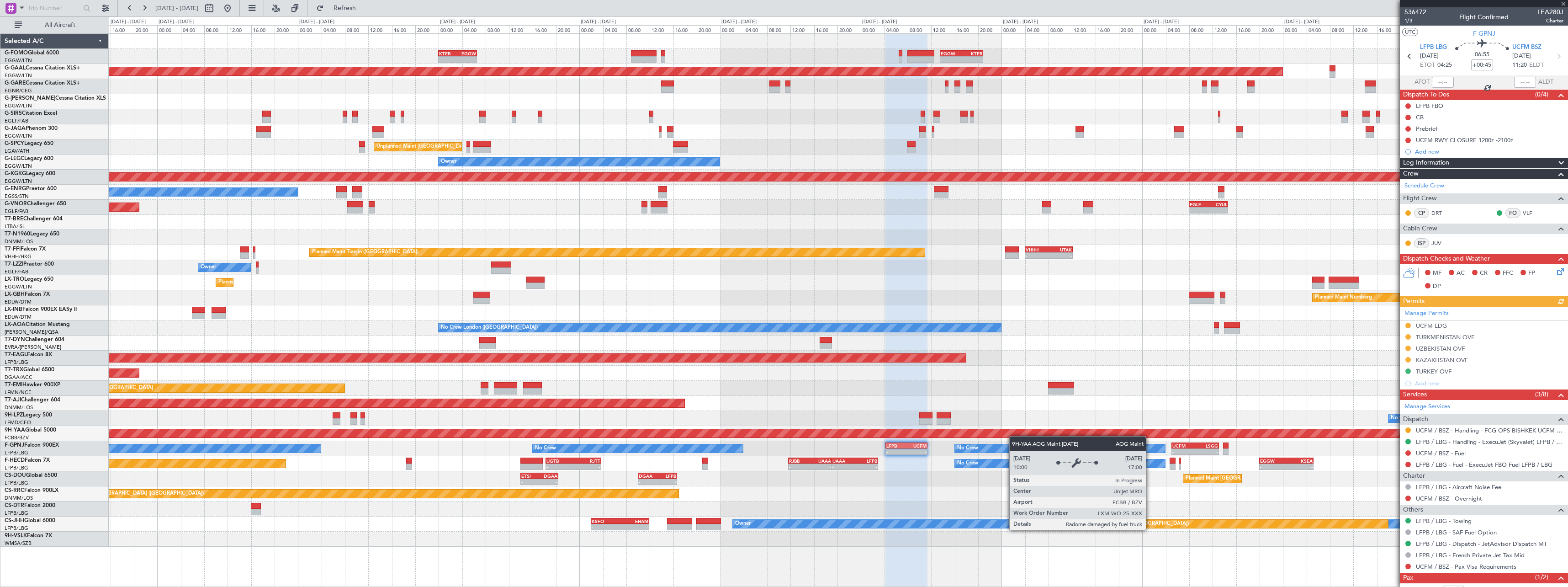
click at [922, 435] on div "- - KTEB 00:00 Z EGGW 06:35 Z - - EGGW 13:30 Z KTEB 20:55 Z EGGW 06:00 Z KTEB 1…" at bounding box center [838, 290] width 1459 height 513
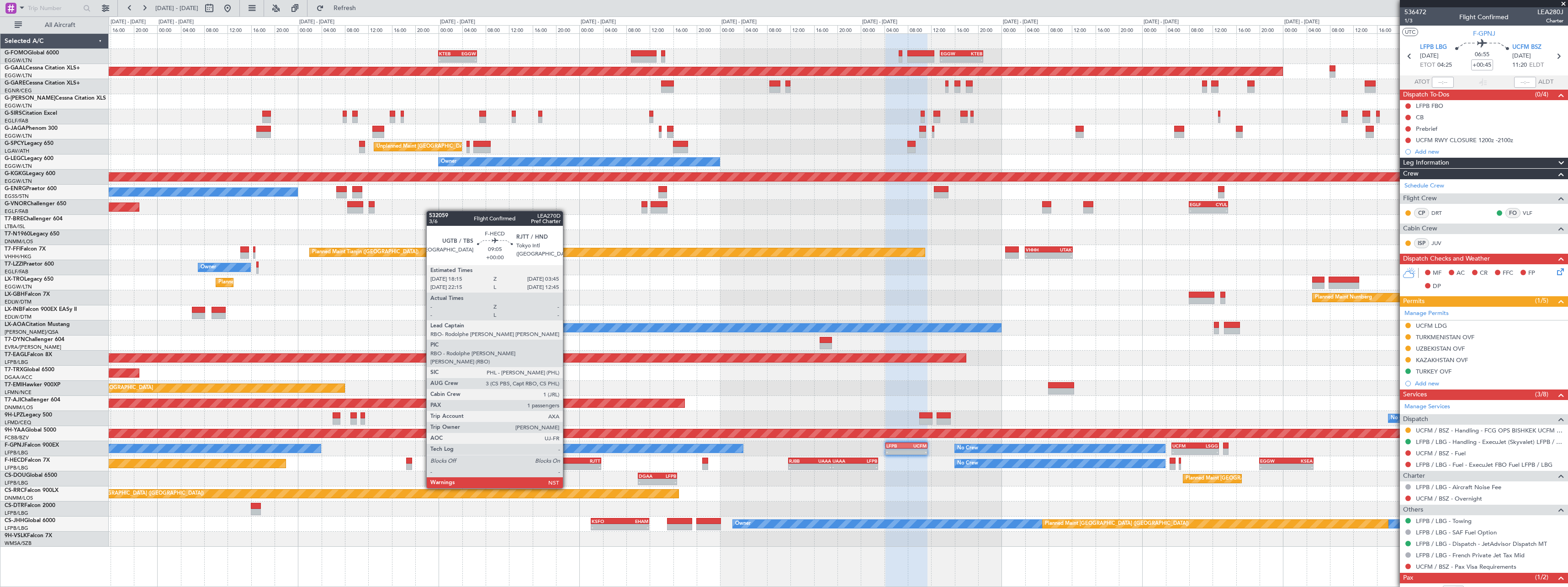
click at [567, 462] on div "UGTB" at bounding box center [560, 460] width 27 height 5
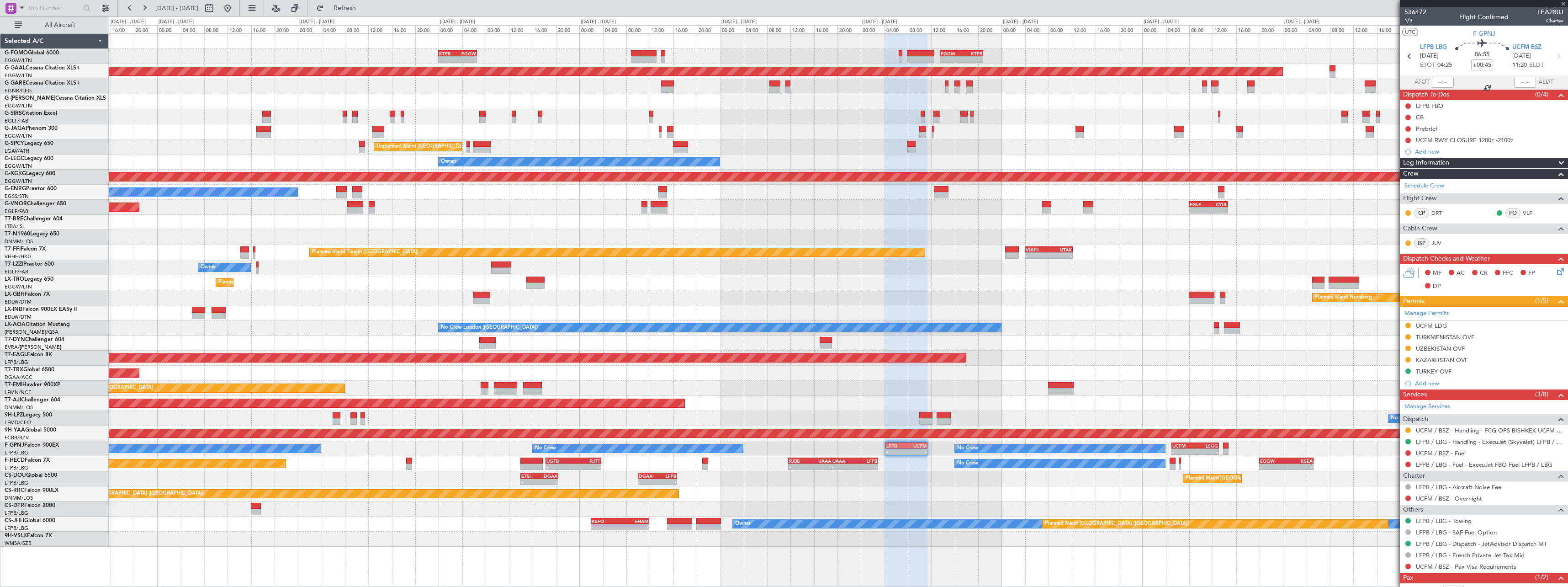
type input "1"
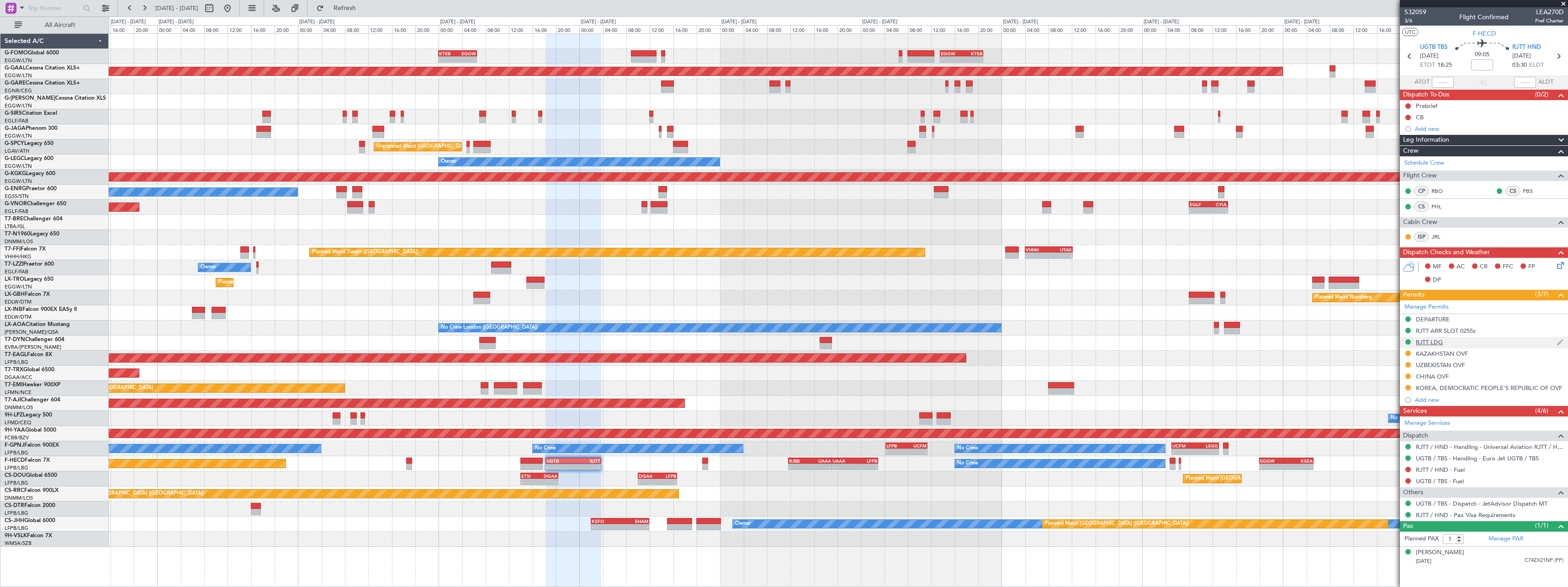
click at [1431, 341] on div "RJTT LDG" at bounding box center [1429, 342] width 27 height 8
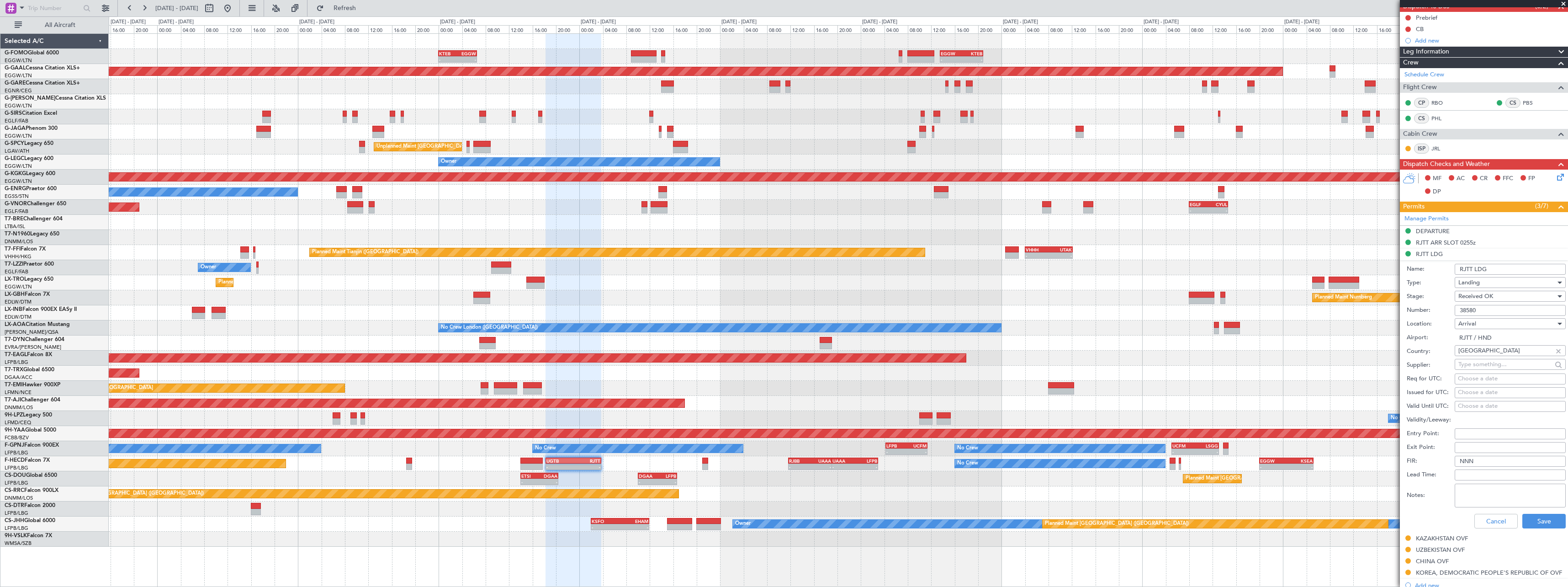
scroll to position [137, 0]
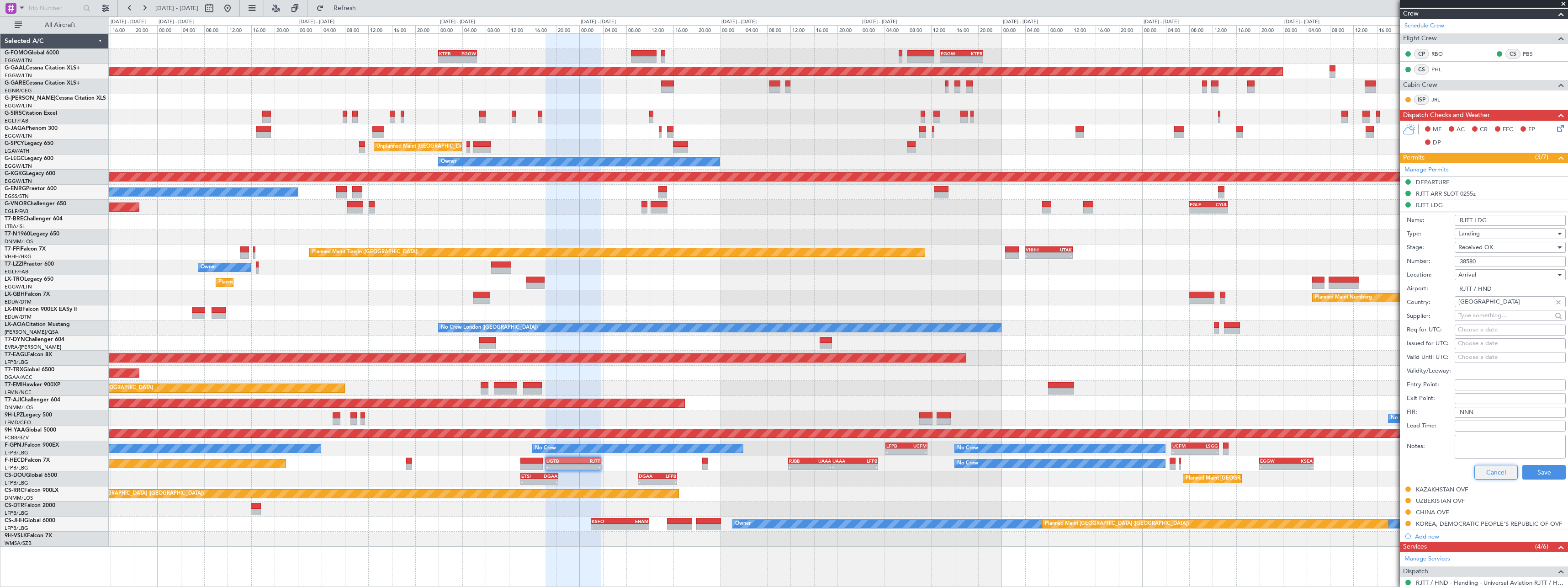
click at [1488, 472] on button "Cancel" at bounding box center [1496, 472] width 43 height 15
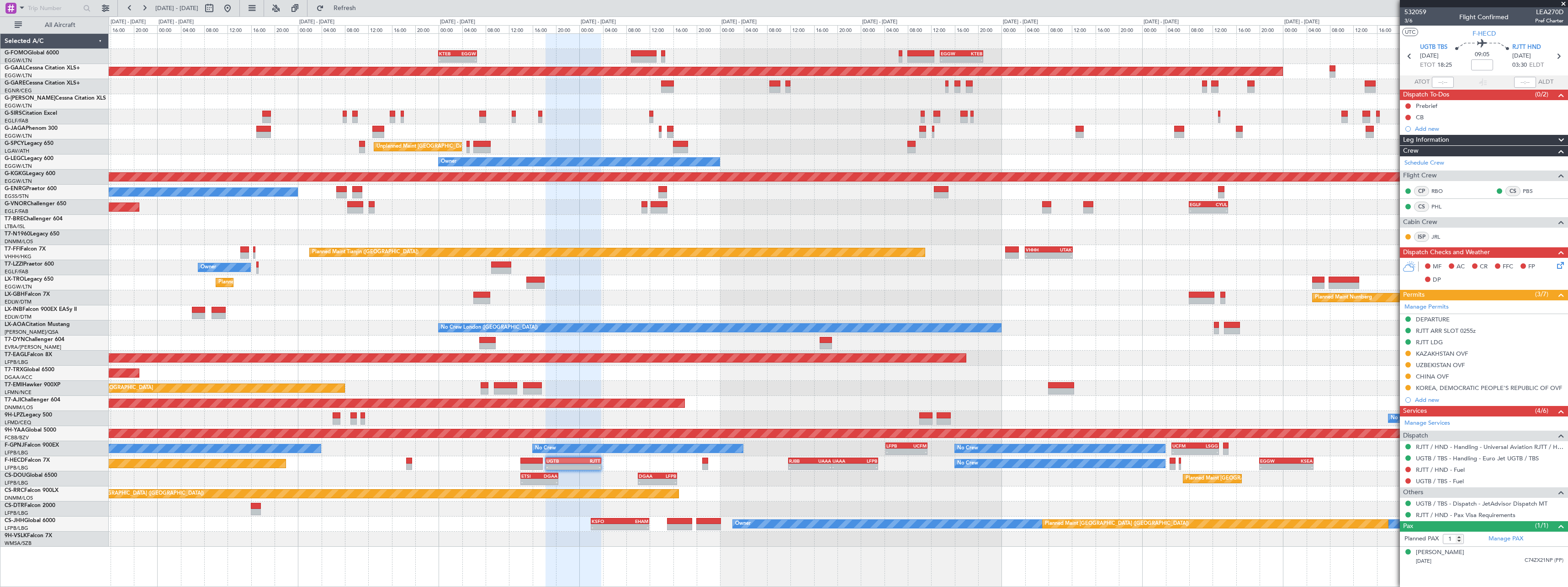
scroll to position [0, 0]
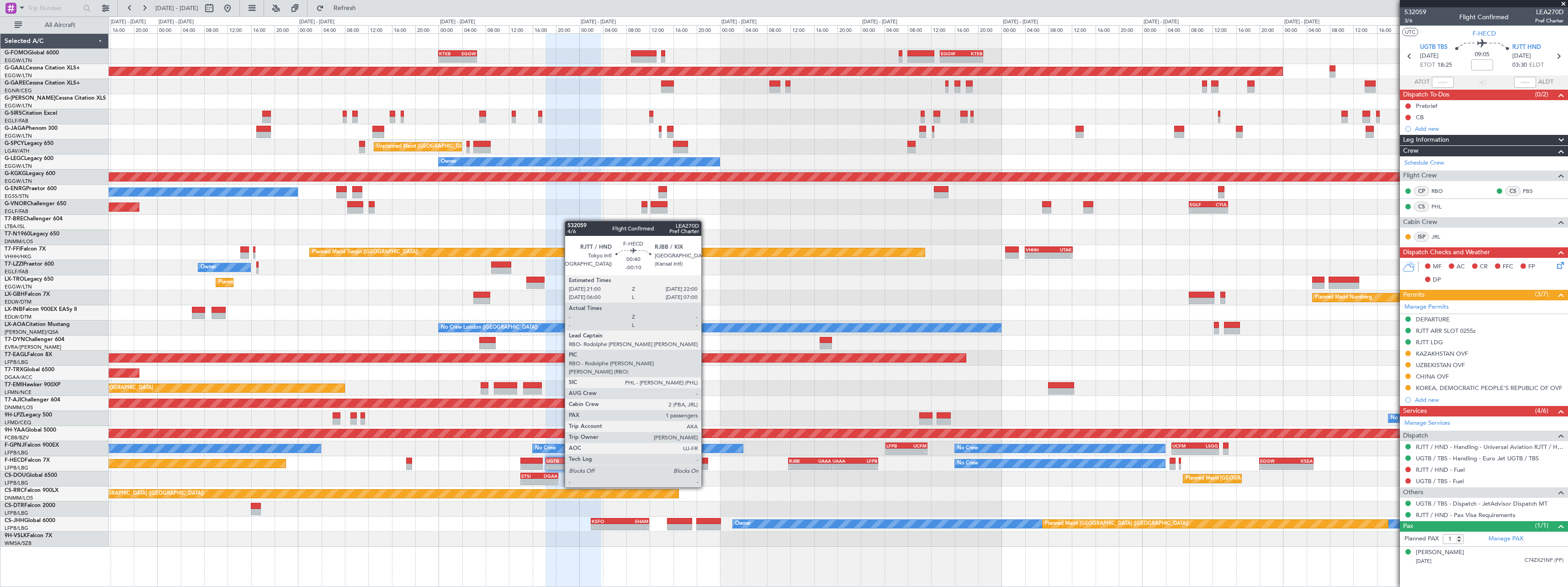
click at [706, 462] on div at bounding box center [705, 460] width 6 height 7
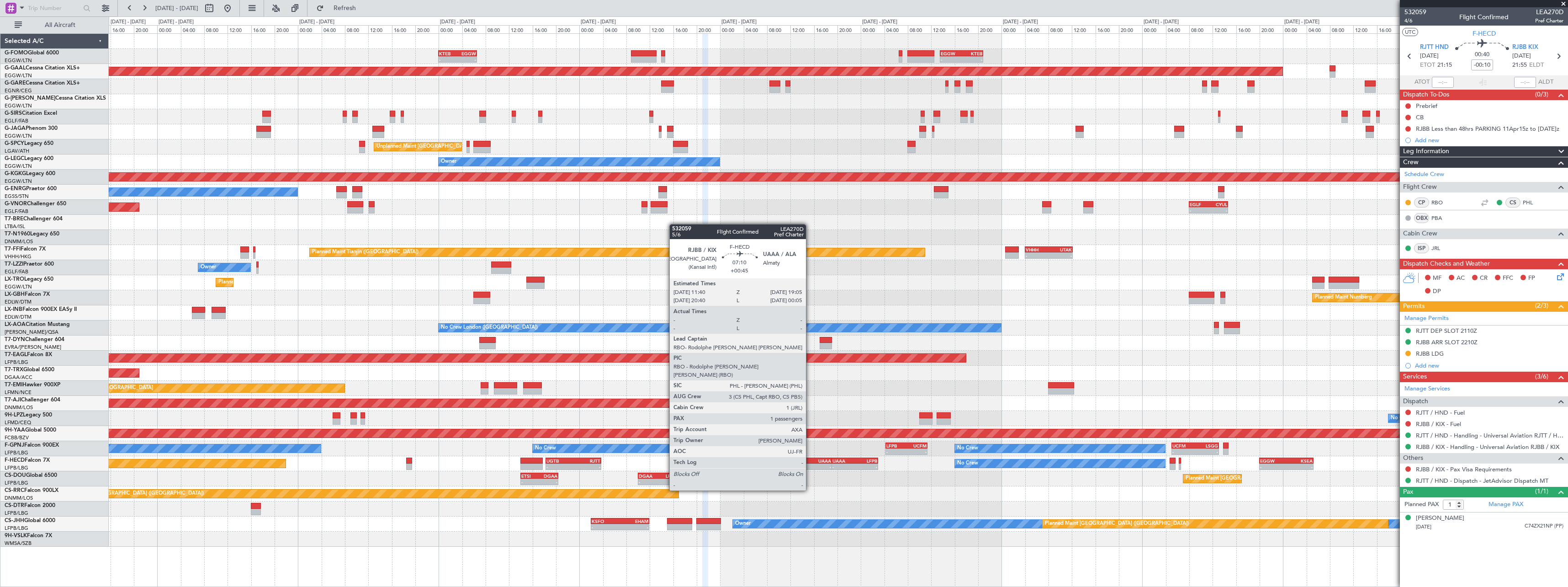
click at [811, 465] on div "-" at bounding box center [820, 466] width 21 height 5
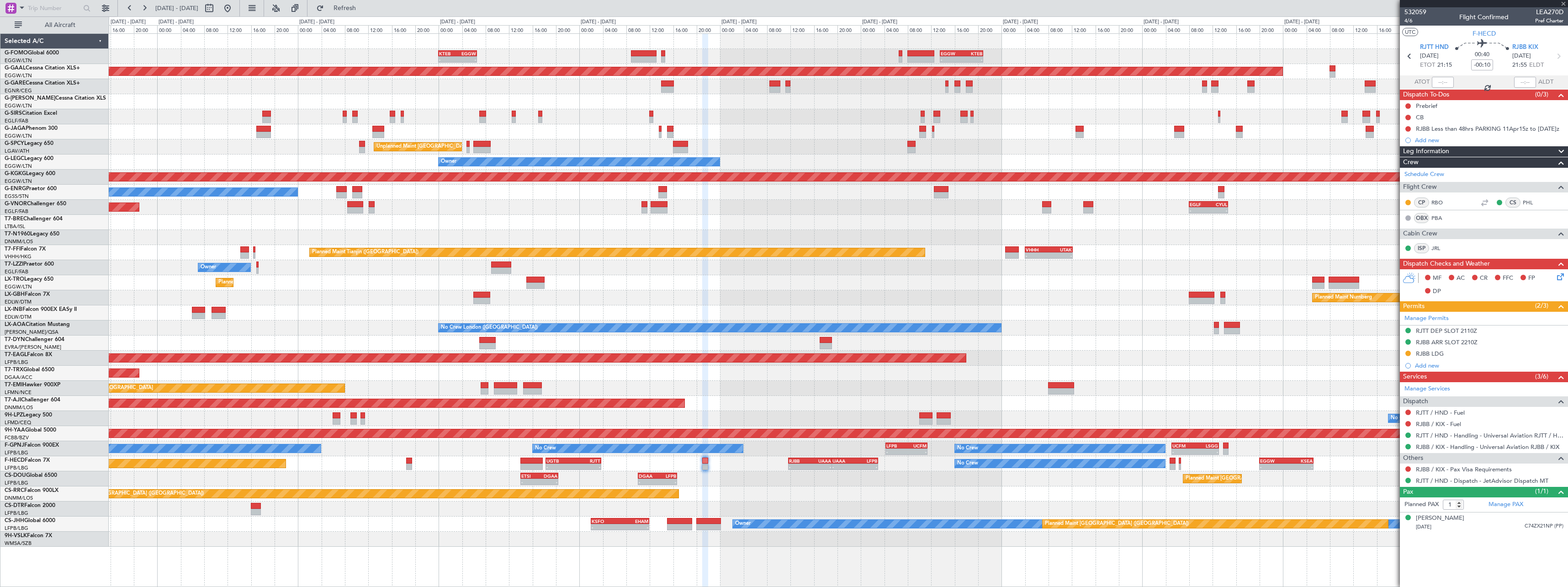
type input "+00:45"
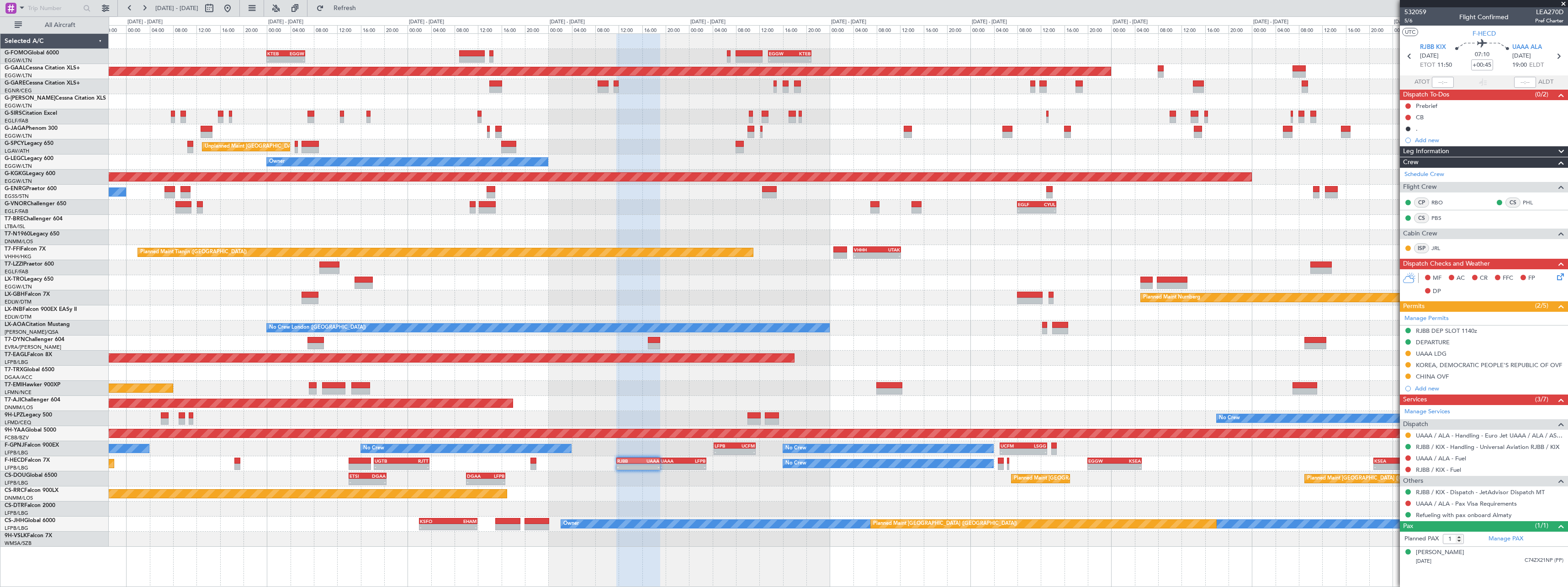
click at [778, 482] on div "- - KTEB 00:00 Z EGGW 06:35 Z - - EGGW 13:30 Z KTEB 20:55 Z EGGW 06:00 Z KTEB 1…" at bounding box center [838, 290] width 1459 height 513
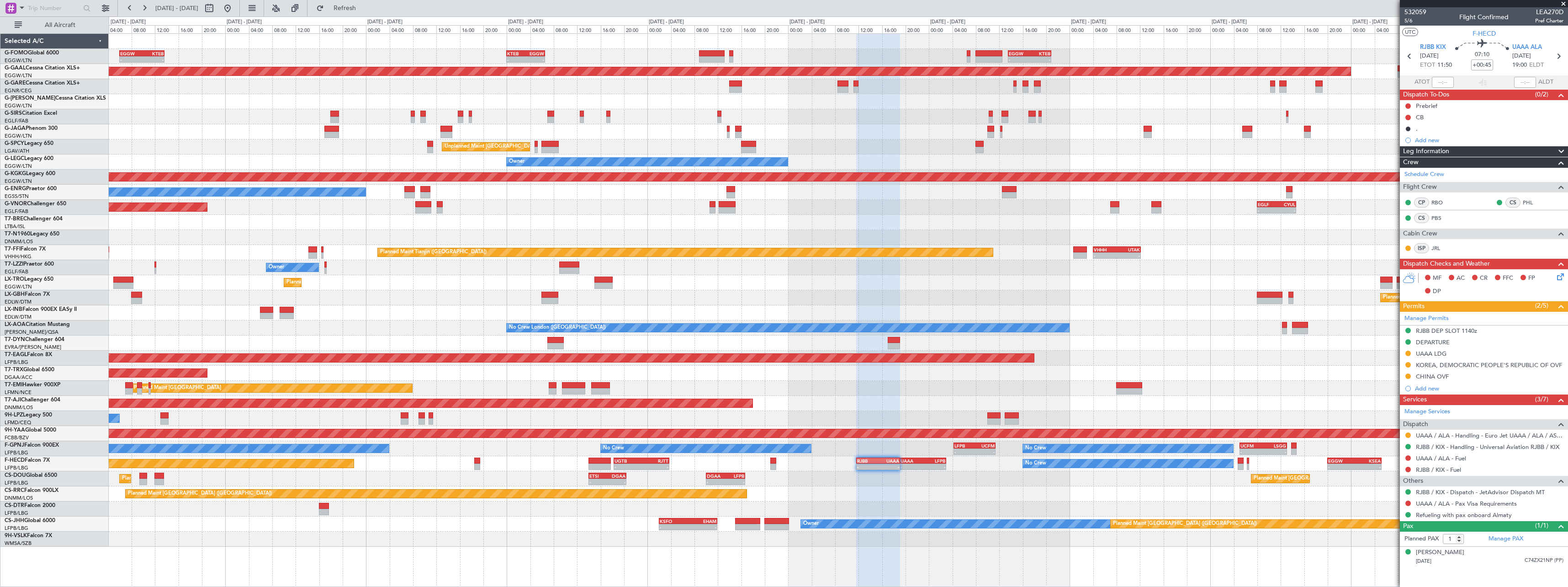
click at [912, 503] on div "- - KTEB 00:00 Z EGGW 06:35 Z - - EGGW 13:30 Z KTEB 20:55 Z EGGW 06:00 Z KTEB 1…" at bounding box center [838, 290] width 1459 height 513
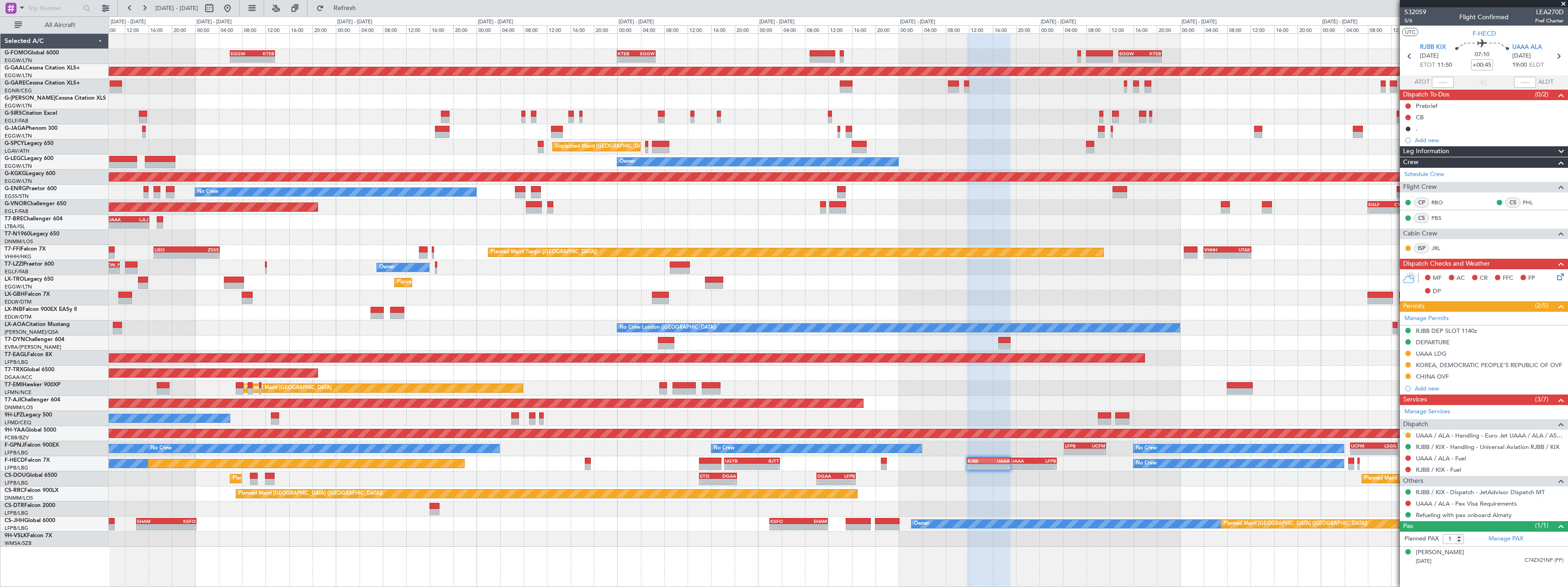
click at [896, 504] on div at bounding box center [838, 509] width 1459 height 15
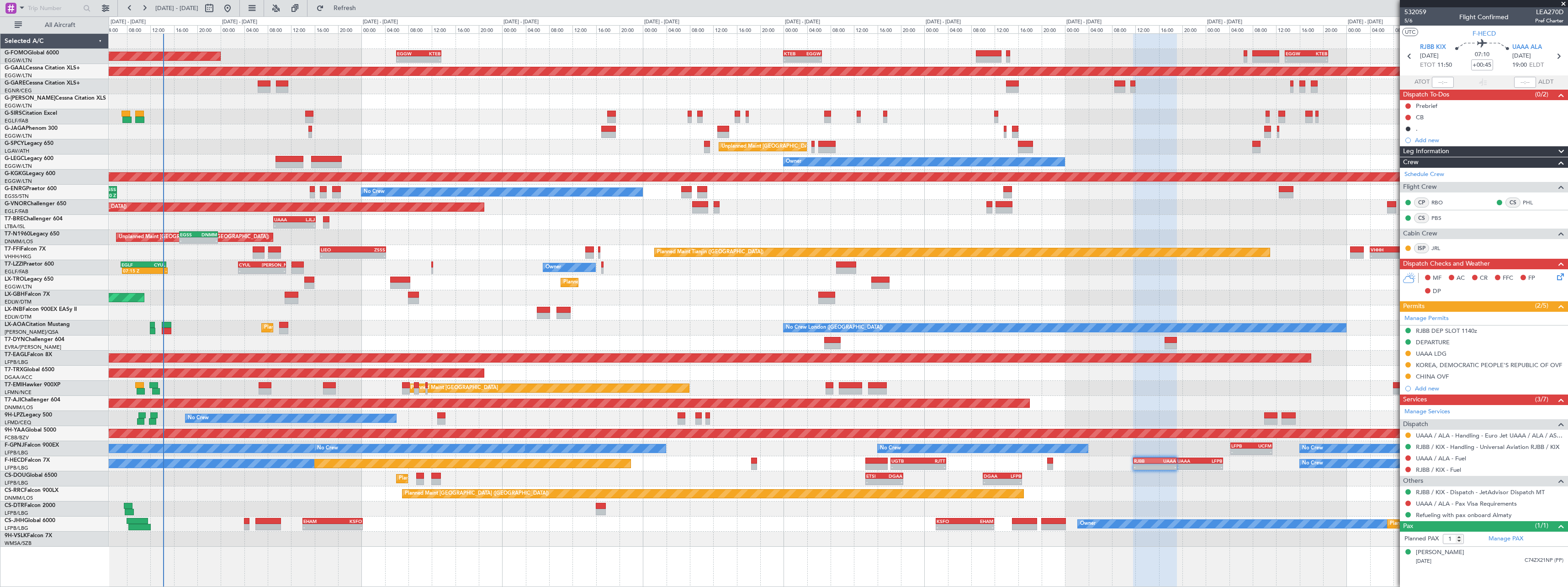
click at [778, 521] on div "Owner Planned Maint [GEOGRAPHIC_DATA] ([GEOGRAPHIC_DATA]) - - KSFO 02:00 Z EHAM…" at bounding box center [838, 524] width 1459 height 15
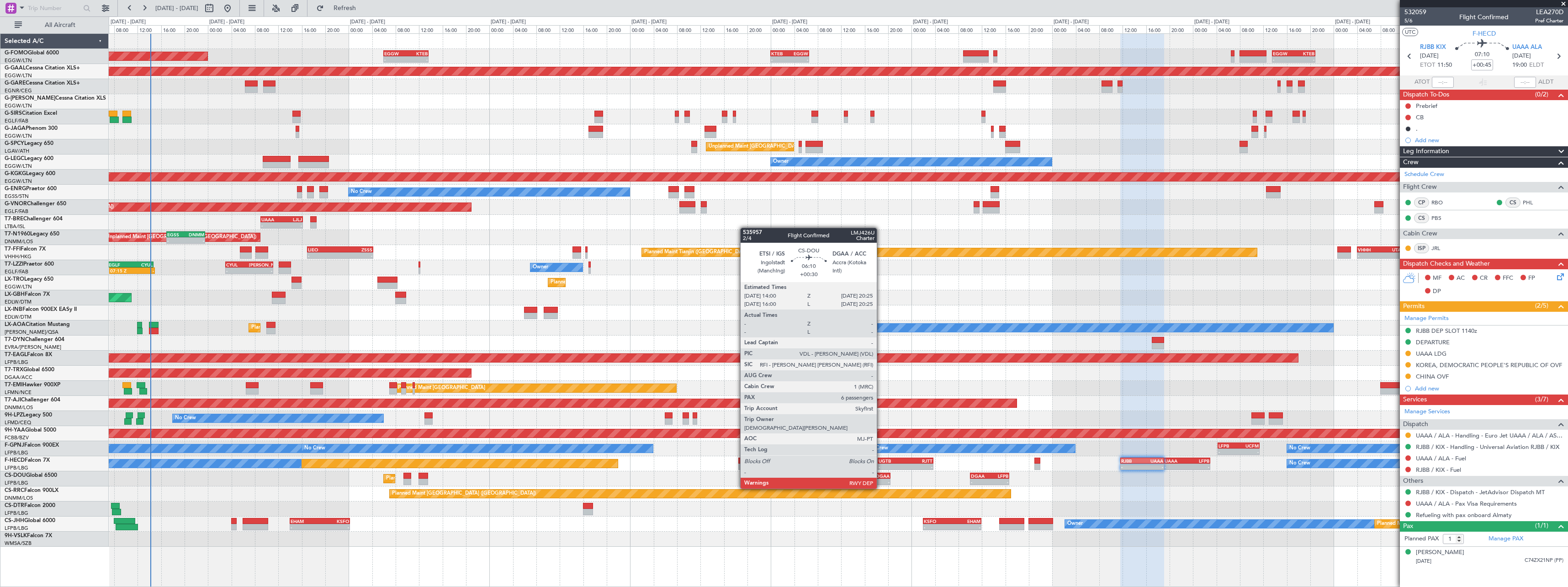
click at [881, 479] on div "-" at bounding box center [880, 482] width 18 height 5
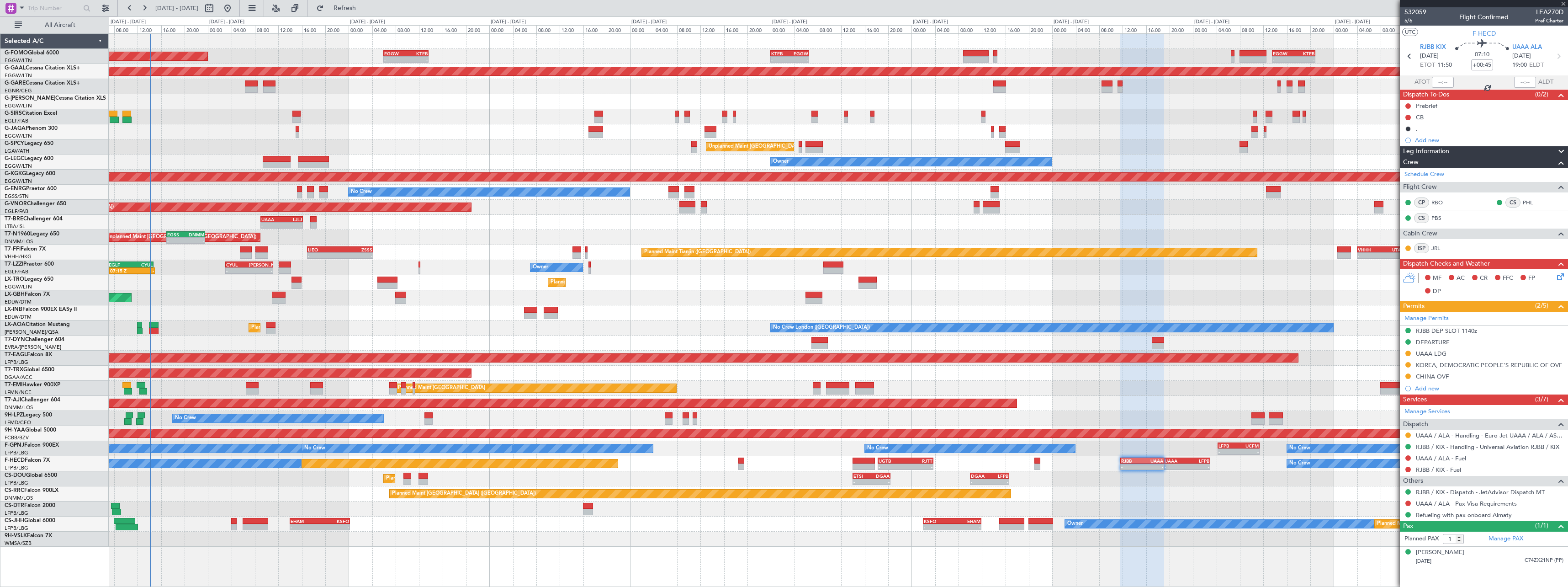
type input "+00:30"
type input "6"
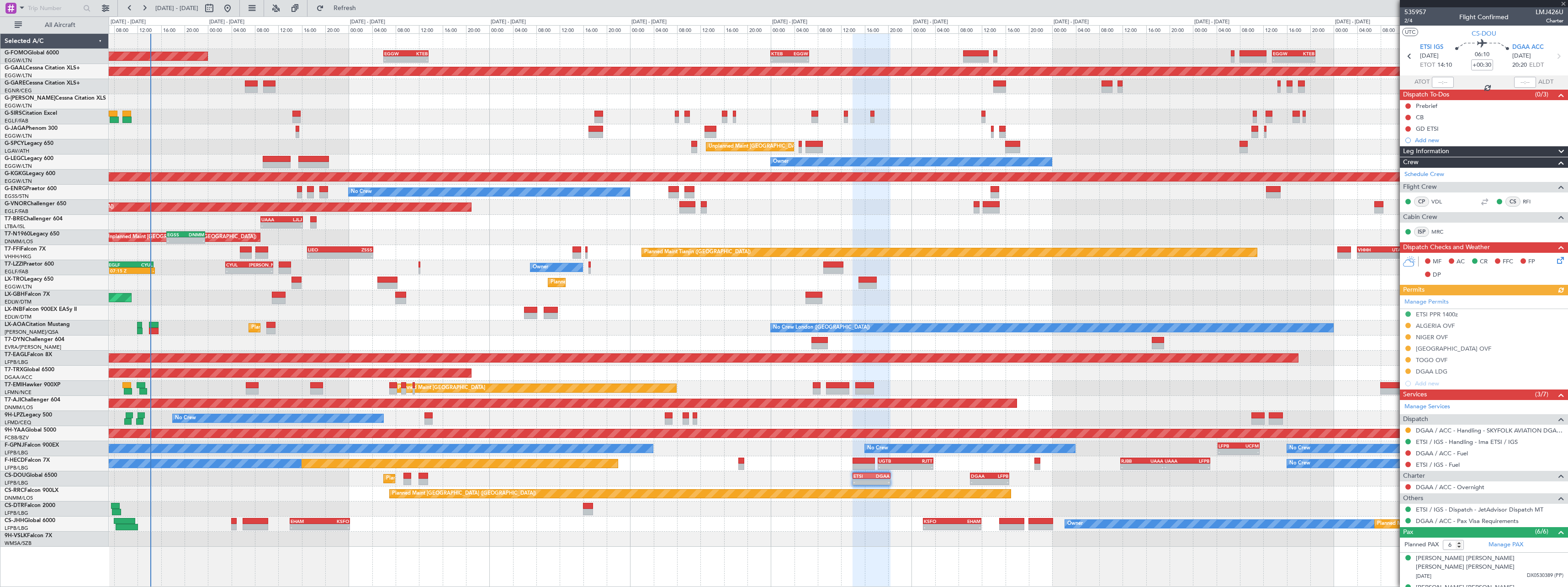
scroll to position [88, 0]
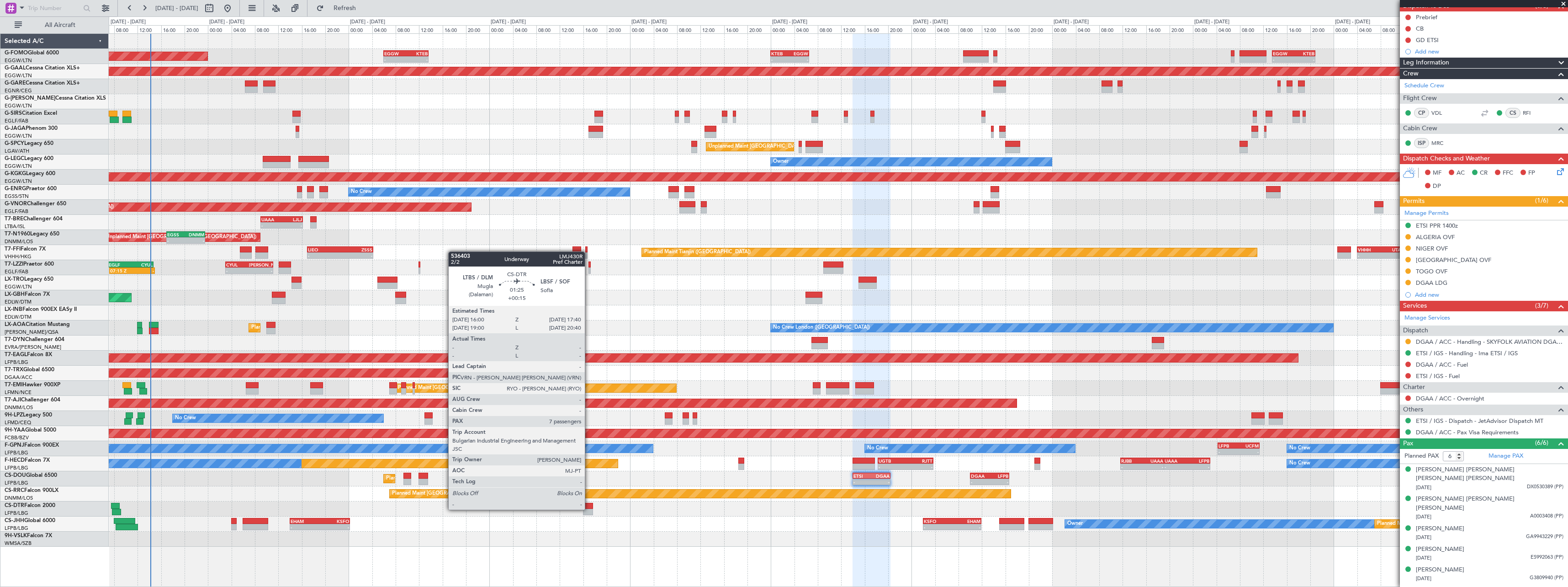
click at [590, 509] on div at bounding box center [588, 512] width 10 height 7
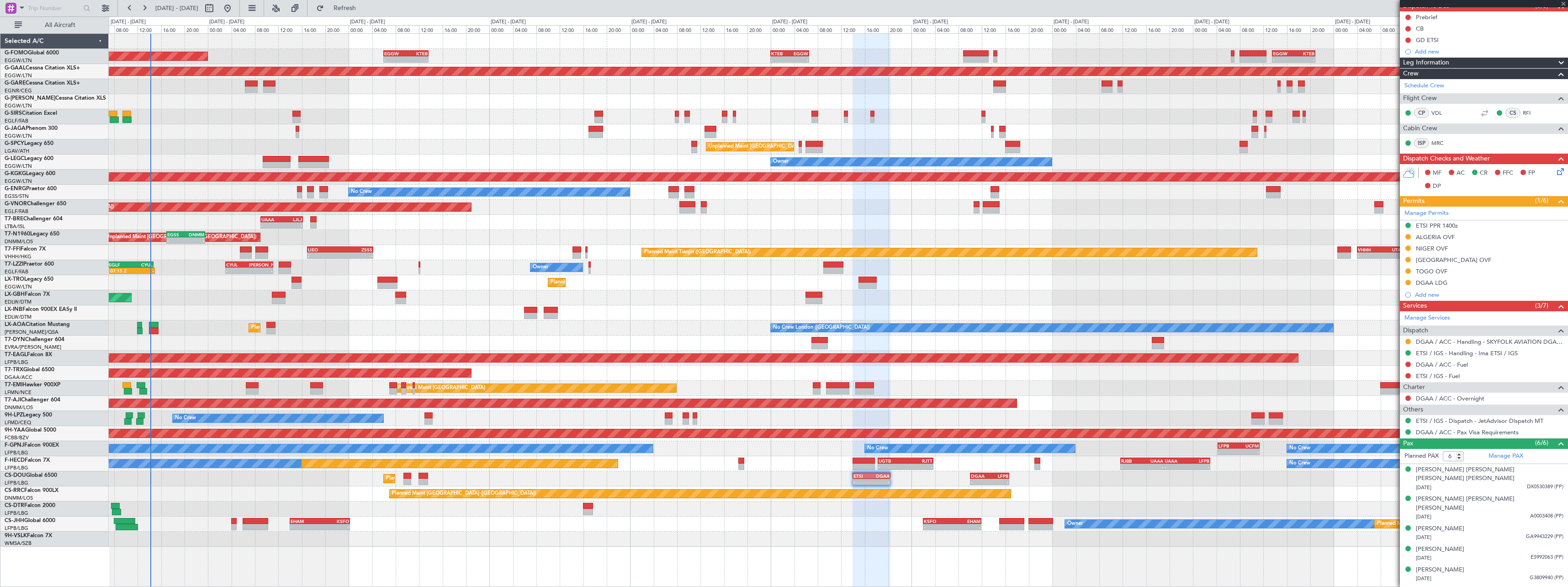
type input "+00:15"
type input "7"
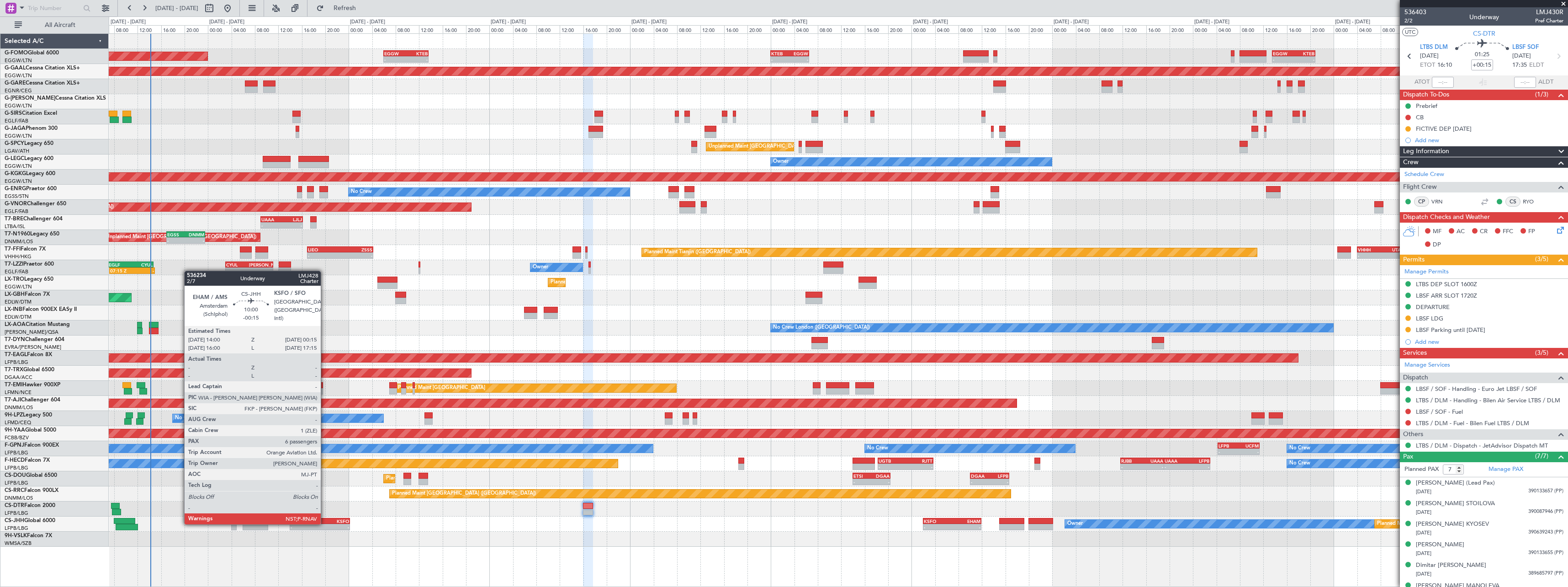
click at [327, 524] on div "EHAM 14:00 Z KSFO 00:15 Z" at bounding box center [320, 521] width 60 height 7
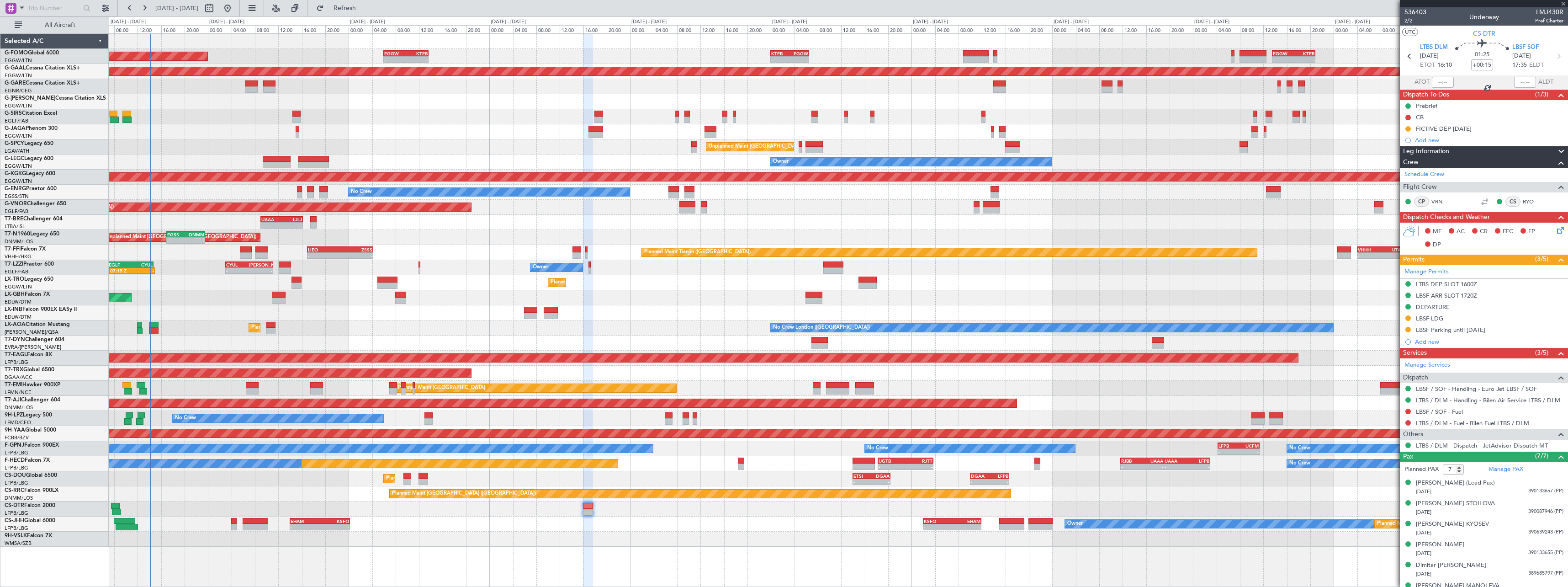
type input "-00:15"
type input "6"
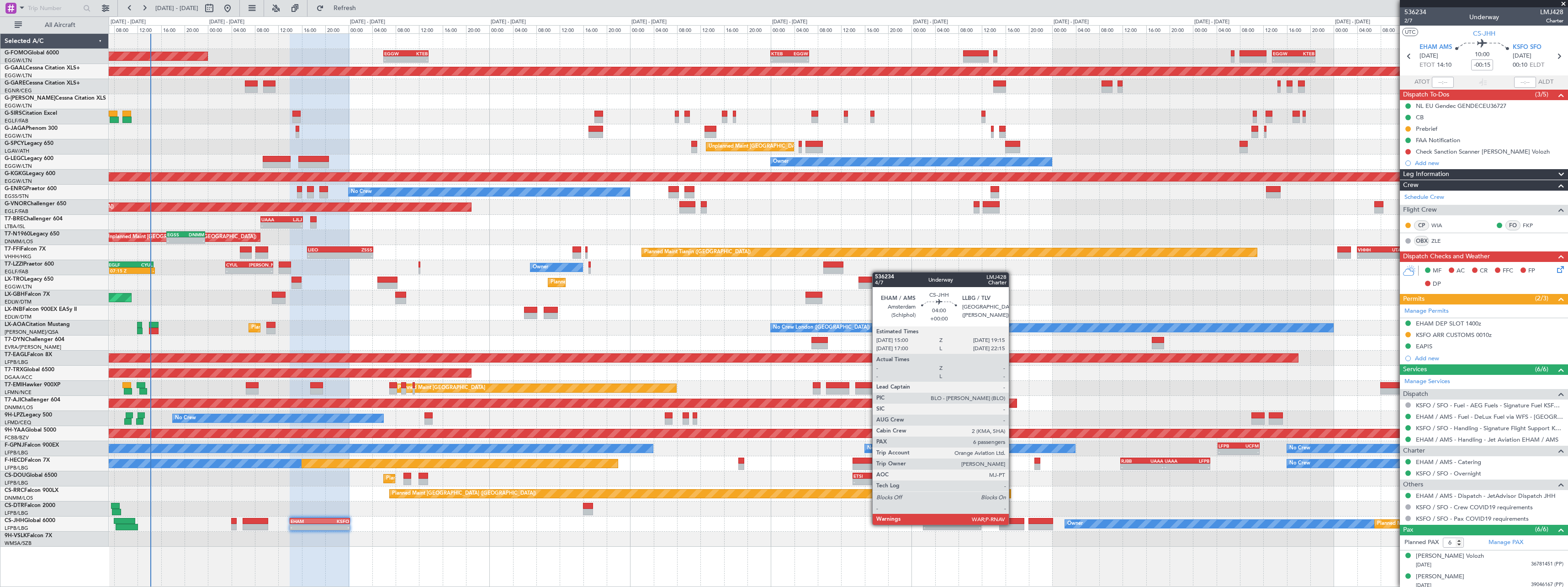
click at [1012, 524] on div at bounding box center [1012, 527] width 25 height 7
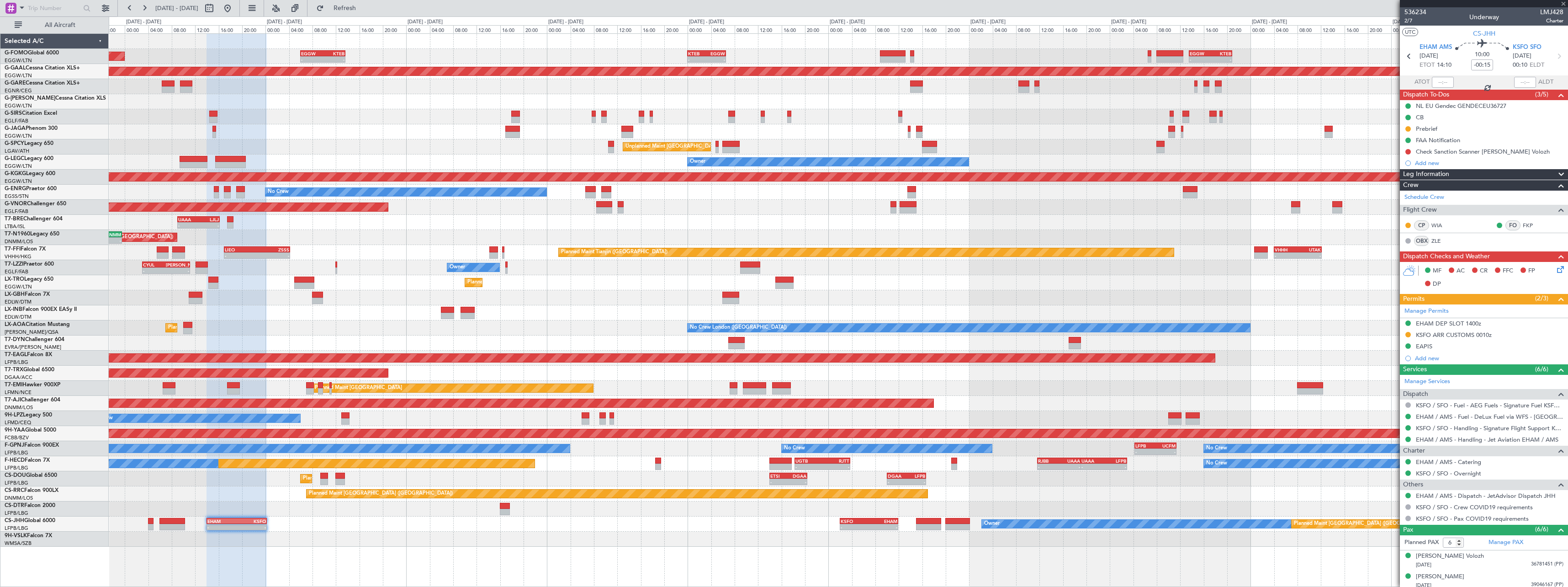
click at [996, 494] on div "Planned Maint [GEOGRAPHIC_DATA] ([GEOGRAPHIC_DATA]) 10:25 Z 16:35 Z DNMM 10:00 …" at bounding box center [838, 494] width 1459 height 15
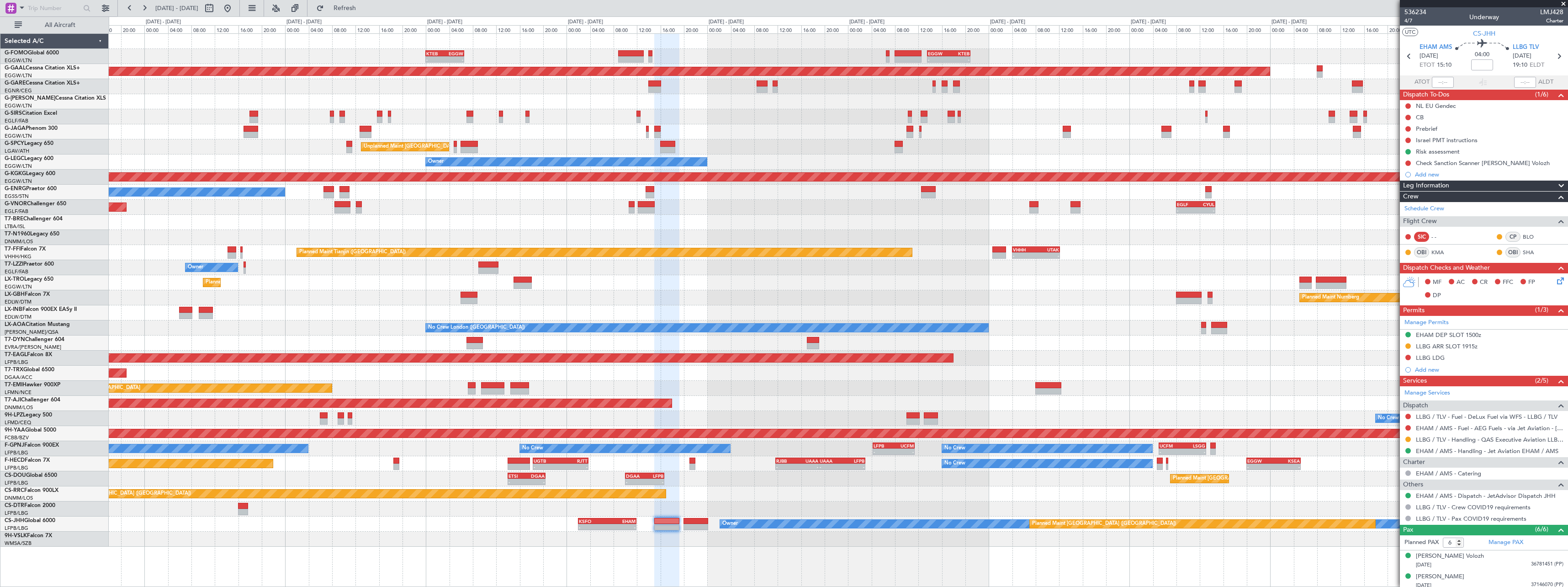
click at [767, 456] on div "Planned Maint [GEOGRAPHIC_DATA] ([GEOGRAPHIC_DATA]) No Crew - - UGTB 18:15 Z RJ…" at bounding box center [838, 464] width 1459 height 15
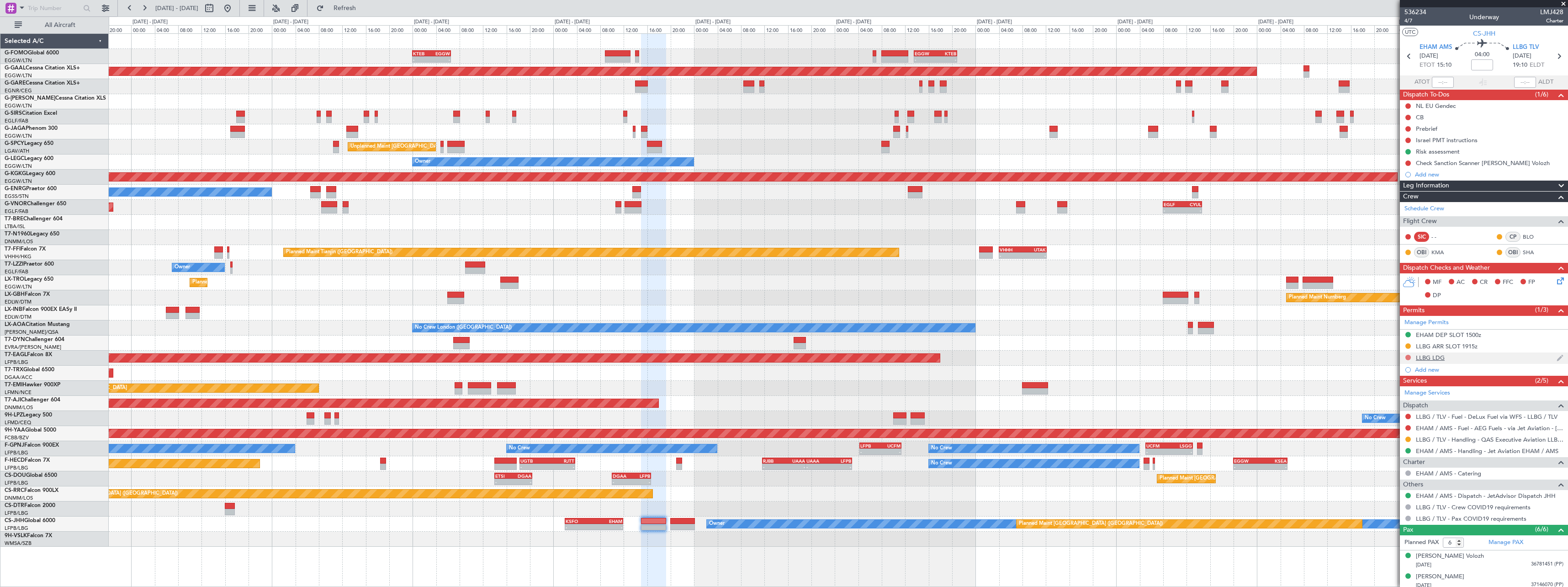
click at [1408, 355] on button at bounding box center [1408, 357] width 5 height 5
click at [1393, 398] on span "Requested" at bounding box center [1382, 397] width 29 height 9
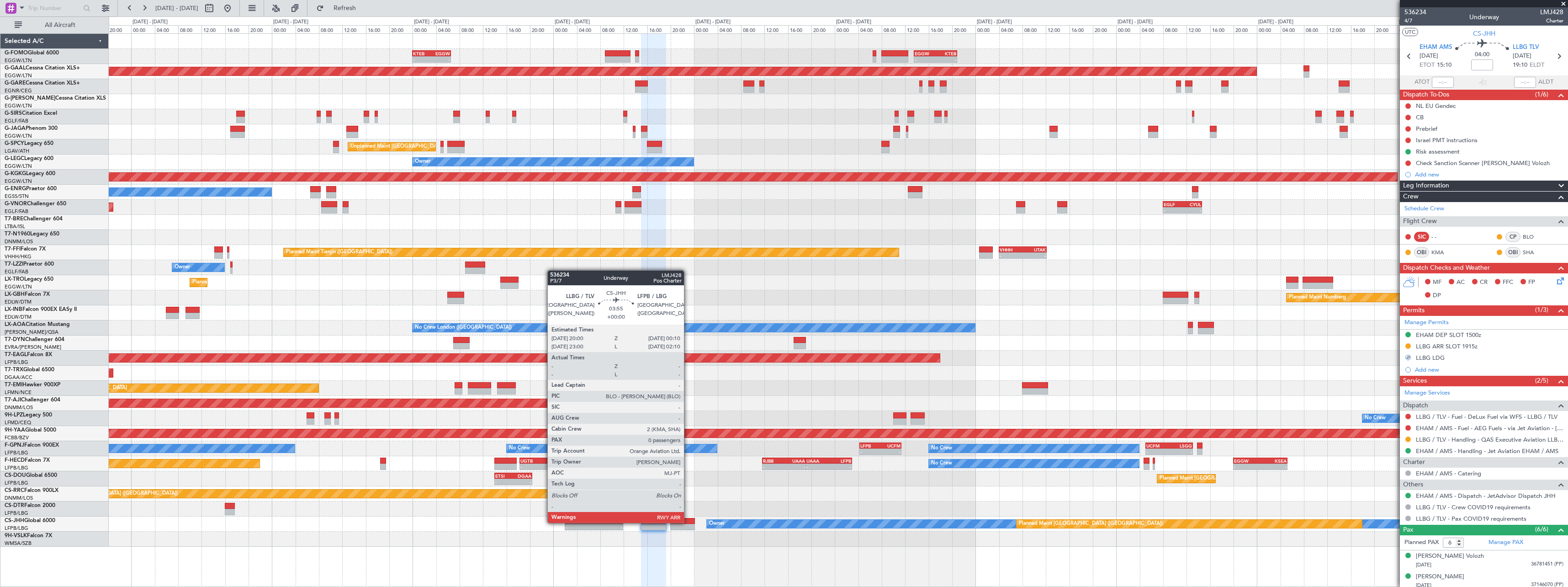
click at [688, 522] on div at bounding box center [682, 521] width 24 height 7
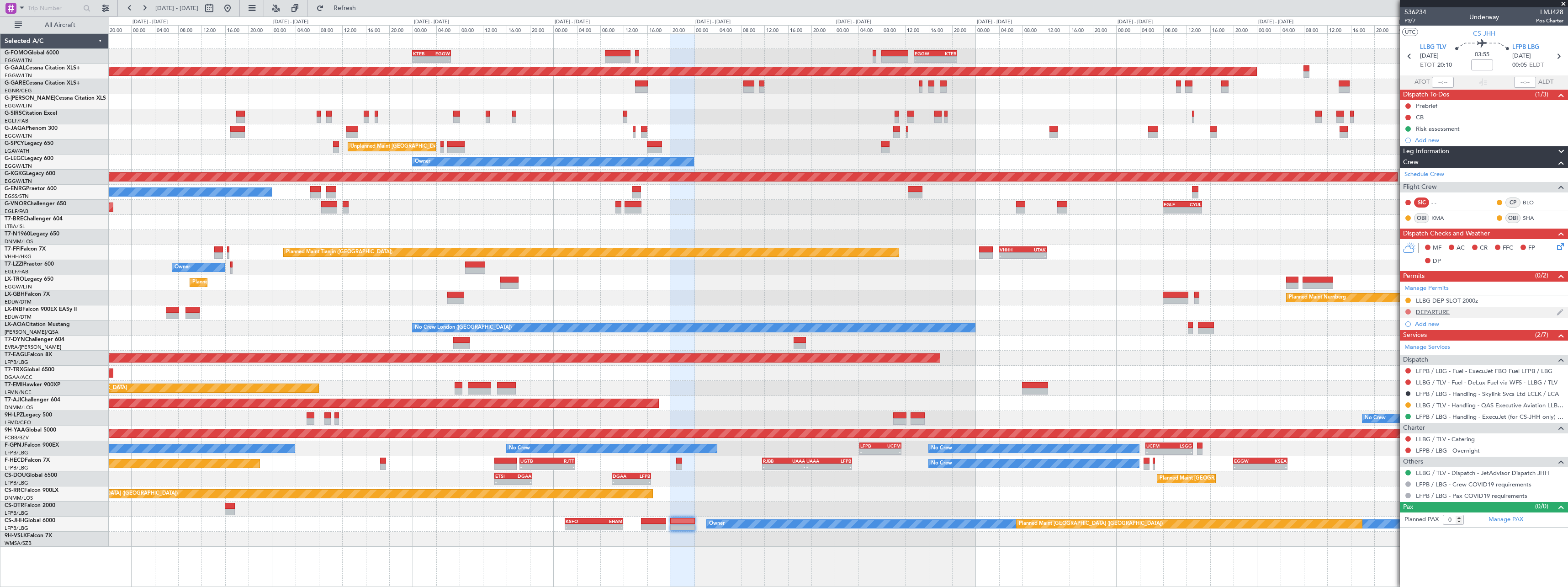
click at [1408, 312] on button at bounding box center [1408, 311] width 5 height 5
click at [1391, 353] on span "Requested" at bounding box center [1382, 352] width 29 height 9
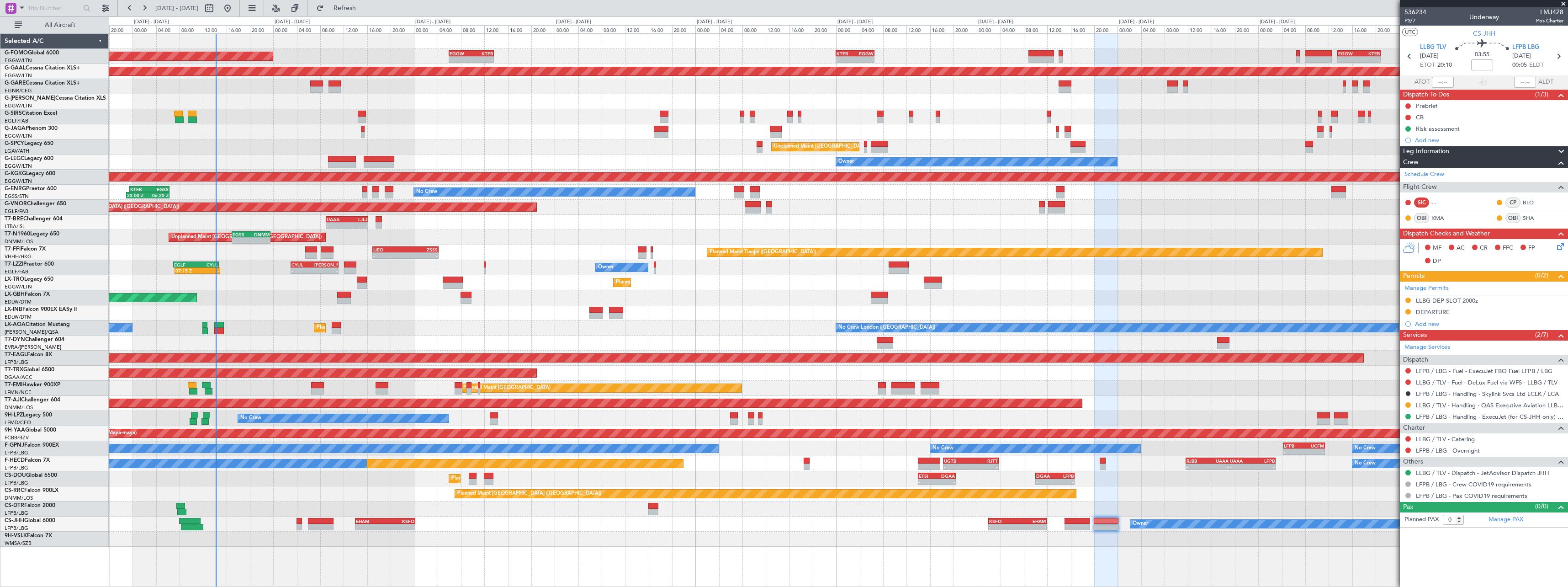
click at [926, 259] on div "- - KTEB 00:00 Z EGGW 06:35 Z - - EGGW 13:30 Z KTEB 20:55 Z EGGW 06:00 Z KTEB 1…" at bounding box center [838, 290] width 1459 height 513
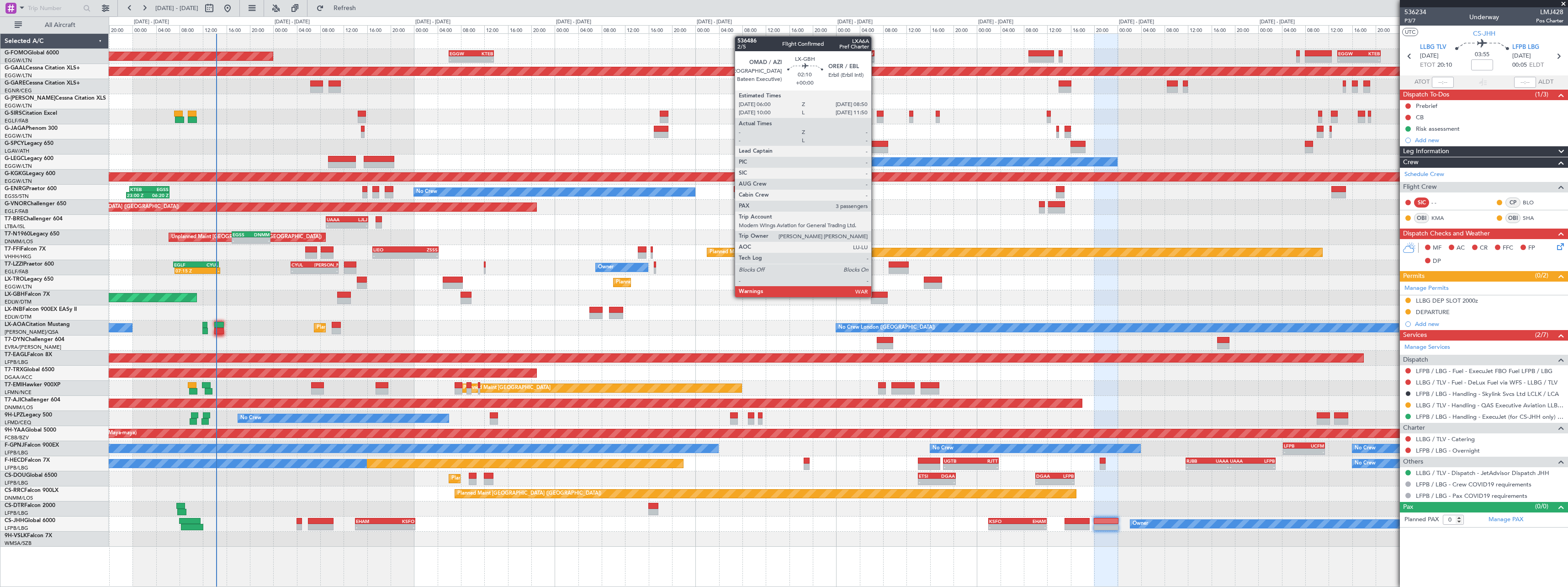
click at [876, 297] on div at bounding box center [879, 294] width 17 height 7
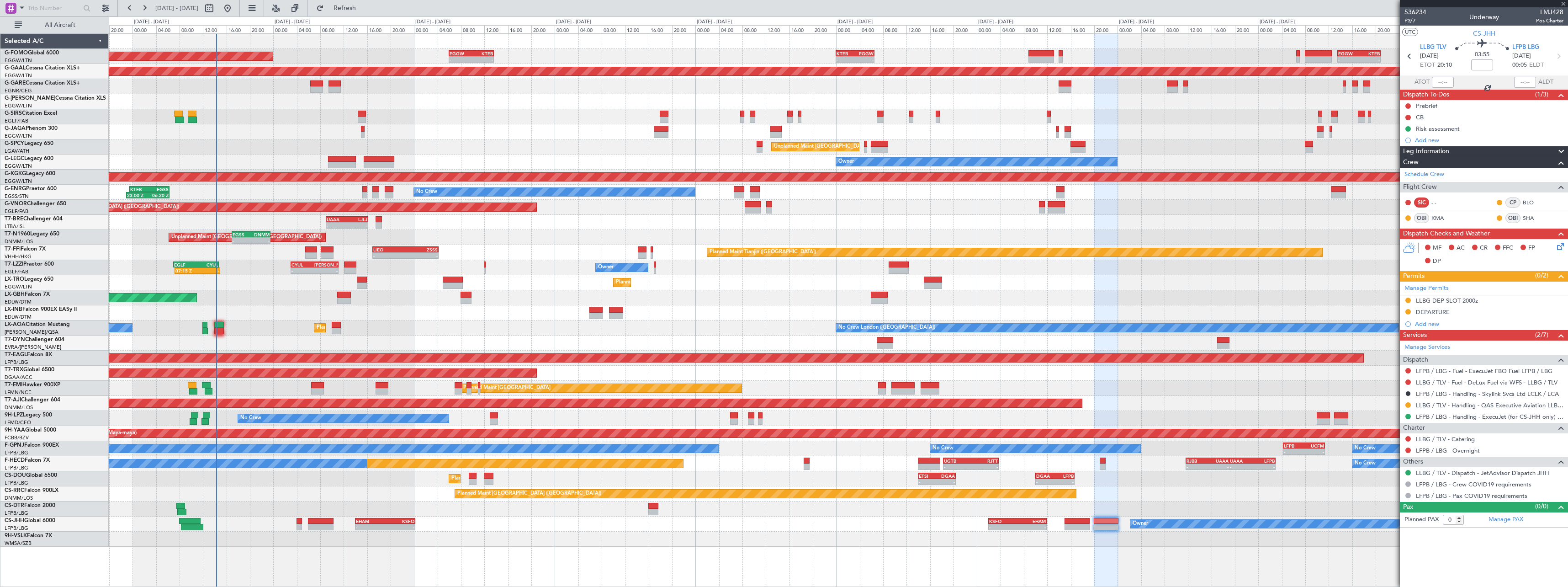
type input "3"
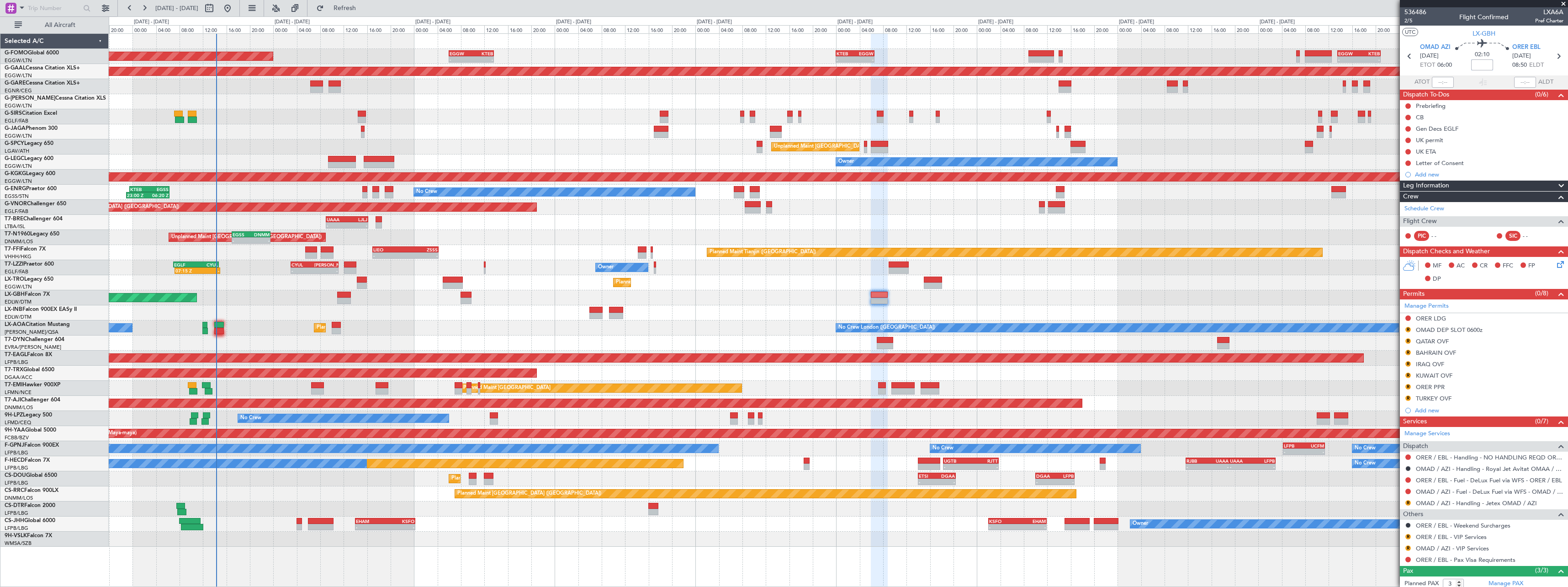
click at [1480, 63] on input at bounding box center [1482, 65] width 22 height 11
type input "+00:10"
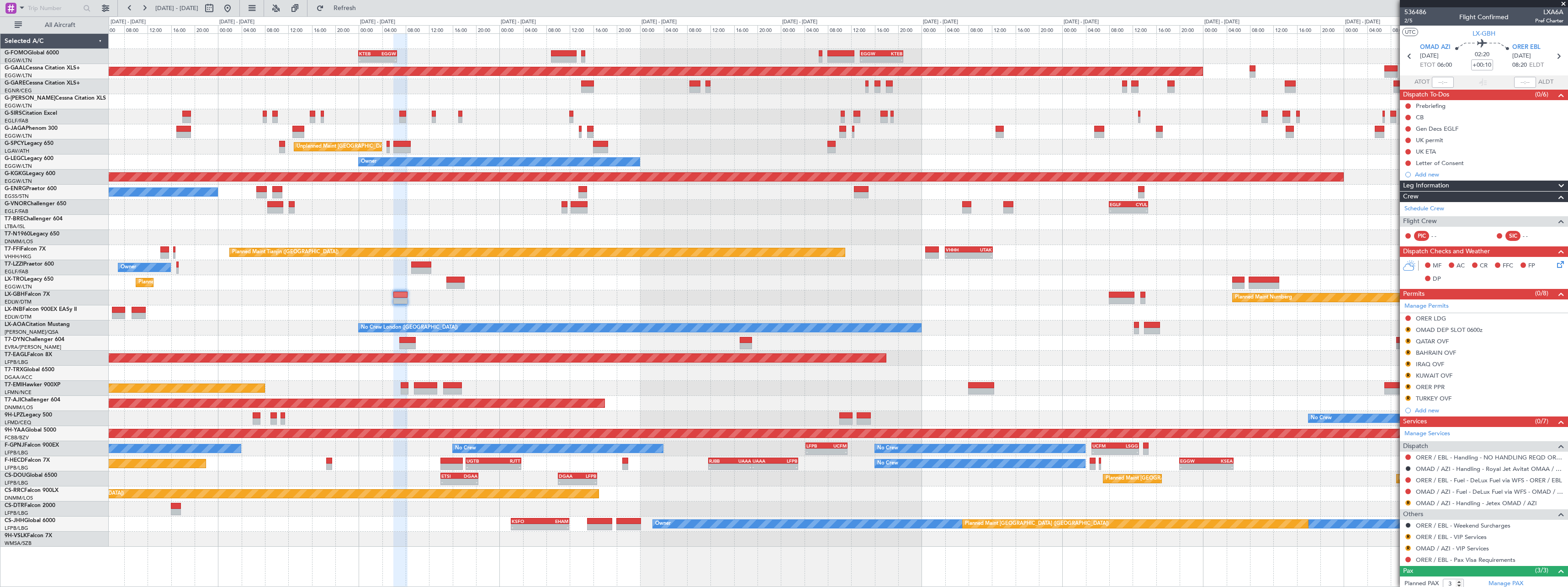
click at [691, 312] on div "- - KTEB 00:00 Z EGGW 06:35 Z - - EGGW 13:30 Z KTEB 20:55 Z EGGW 06:00 Z KTEB 1…" at bounding box center [838, 290] width 1459 height 513
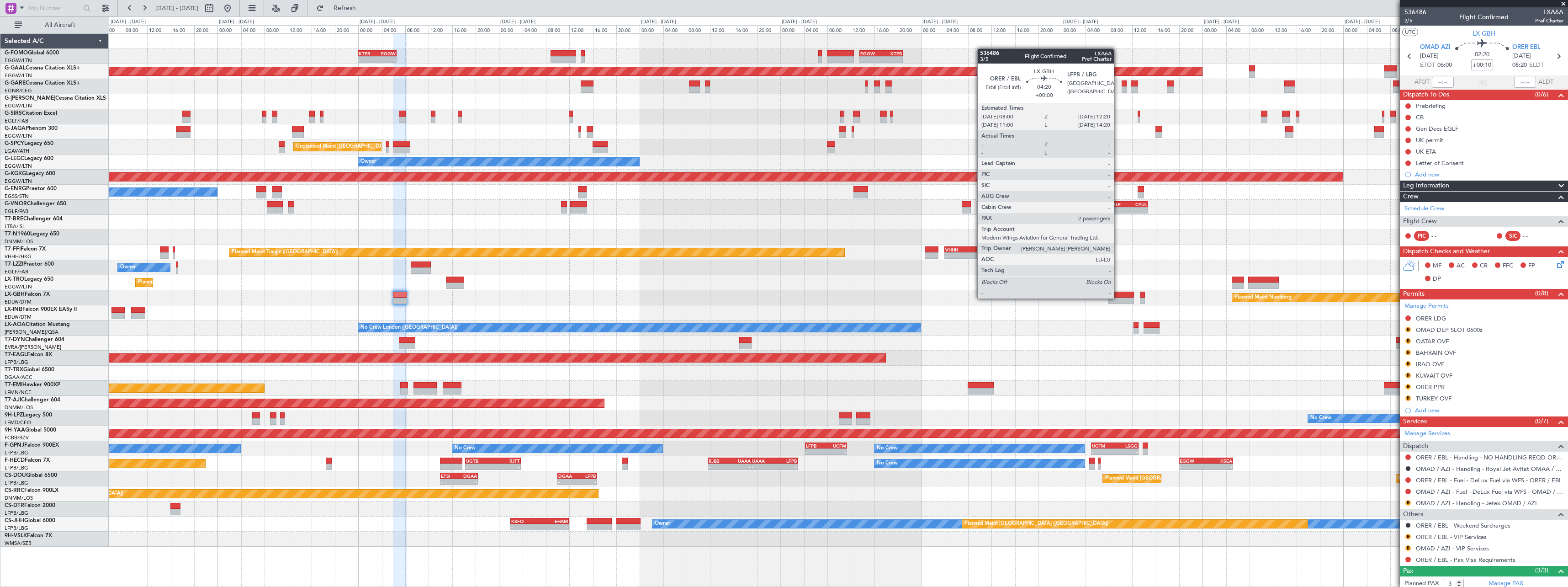
click at [1118, 298] on div at bounding box center [1121, 301] width 26 height 7
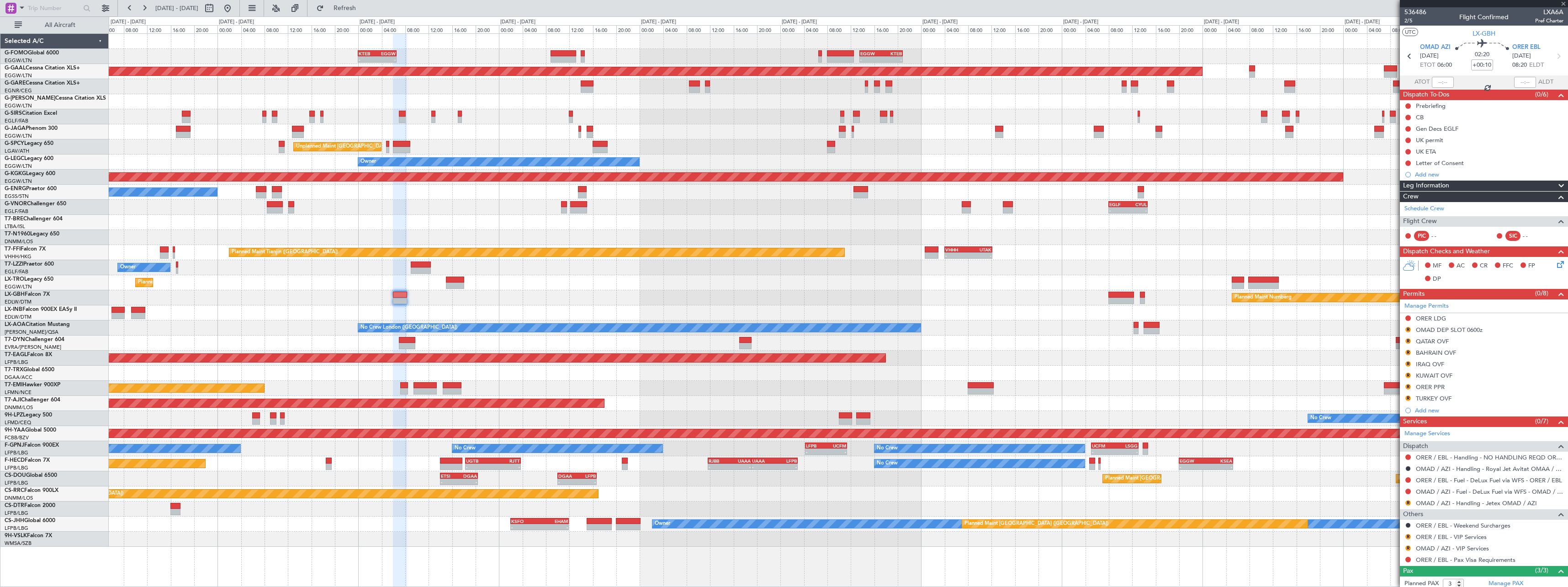
type input "2"
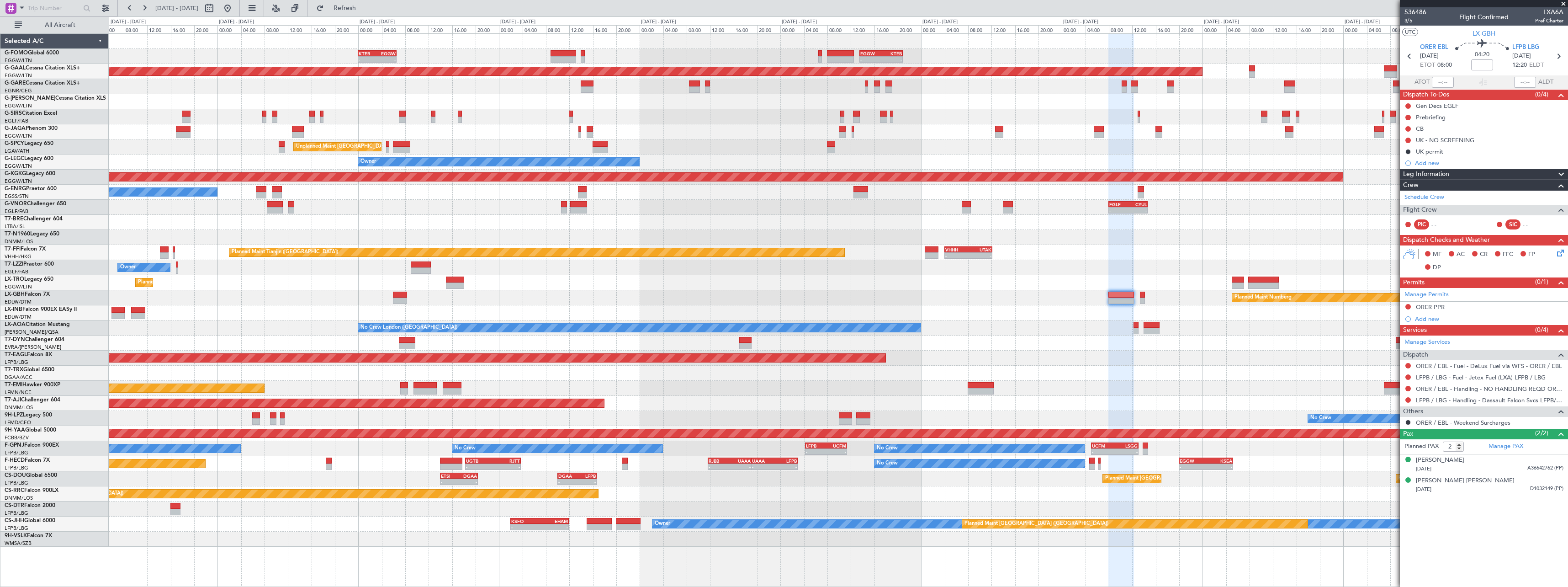
click at [1427, 321] on div "Add new" at bounding box center [1489, 319] width 148 height 8
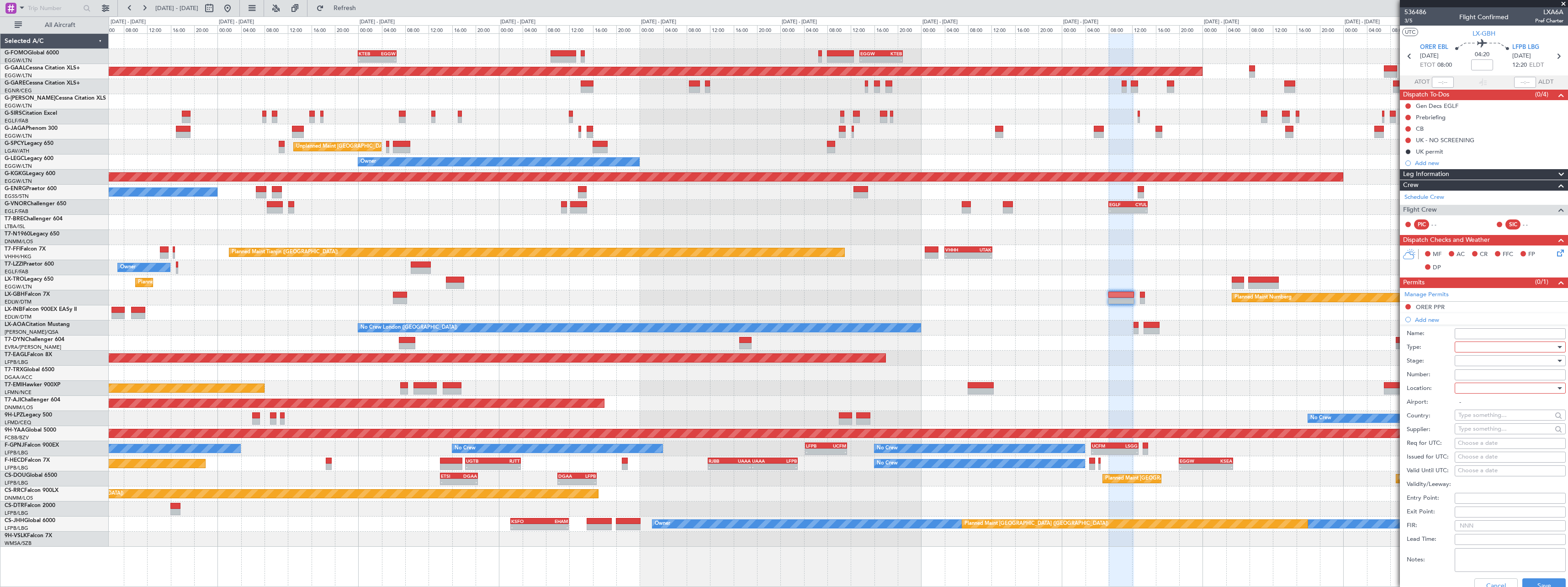
click at [1485, 348] on div at bounding box center [1508, 347] width 97 height 14
drag, startPoint x: 1488, startPoint y: 434, endPoint x: 1488, endPoint y: 386, distance: 48.0
click at [1488, 433] on span "Departure" at bounding box center [1507, 431] width 96 height 14
click at [1487, 364] on div at bounding box center [1508, 361] width 97 height 14
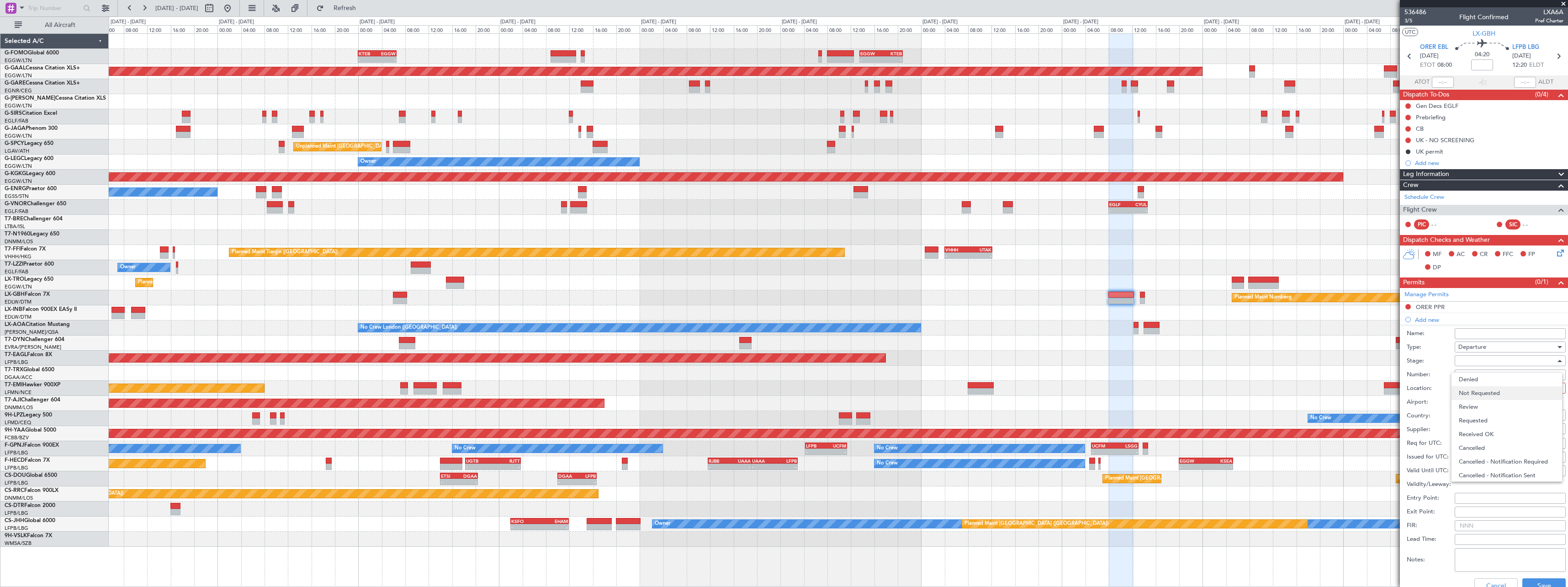
click at [1486, 390] on span "Not Requested" at bounding box center [1507, 393] width 96 height 14
click at [1485, 390] on div at bounding box center [1508, 388] width 97 height 14
click at [1488, 403] on span "Departure" at bounding box center [1507, 406] width 96 height 14
type input "ORER / EBL"
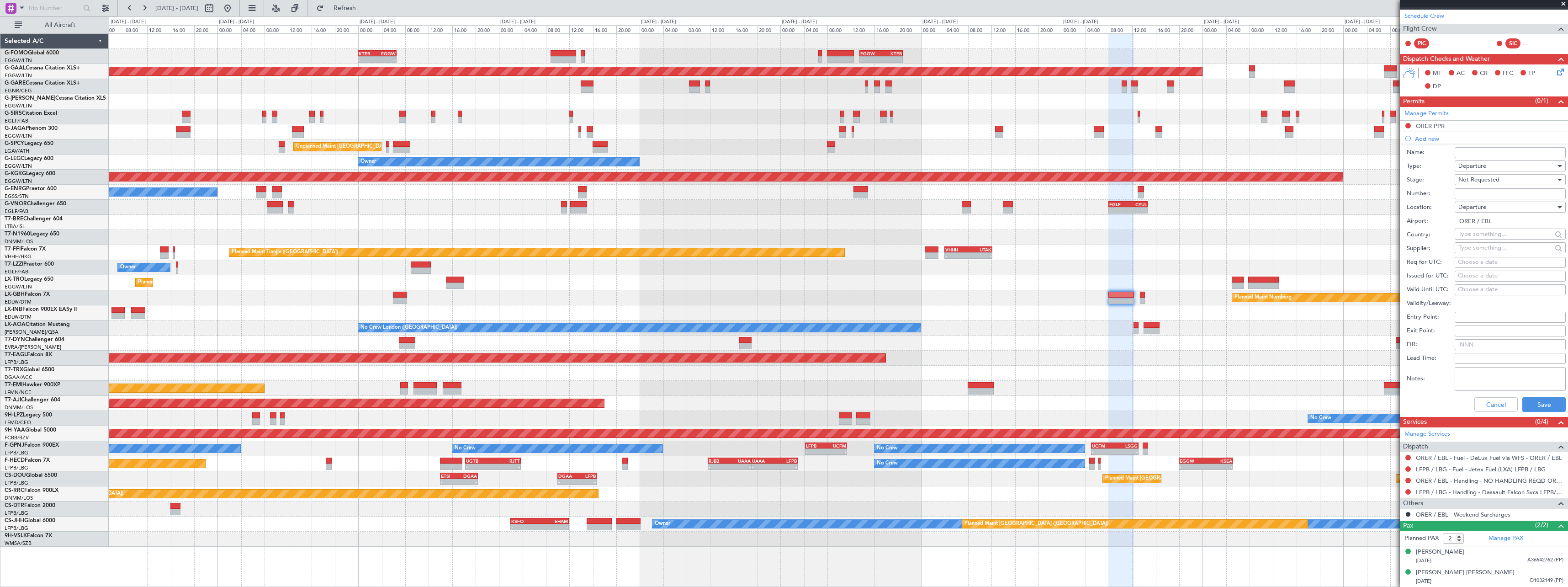
click at [1484, 241] on input "text" at bounding box center [1505, 248] width 94 height 14
click at [1485, 230] on input "text" at bounding box center [1505, 234] width 94 height 14
click at [1493, 246] on span "Iraq" at bounding box center [1506, 247] width 89 height 14
type input "Iraq"
click at [1538, 401] on button "Save" at bounding box center [1544, 405] width 43 height 15
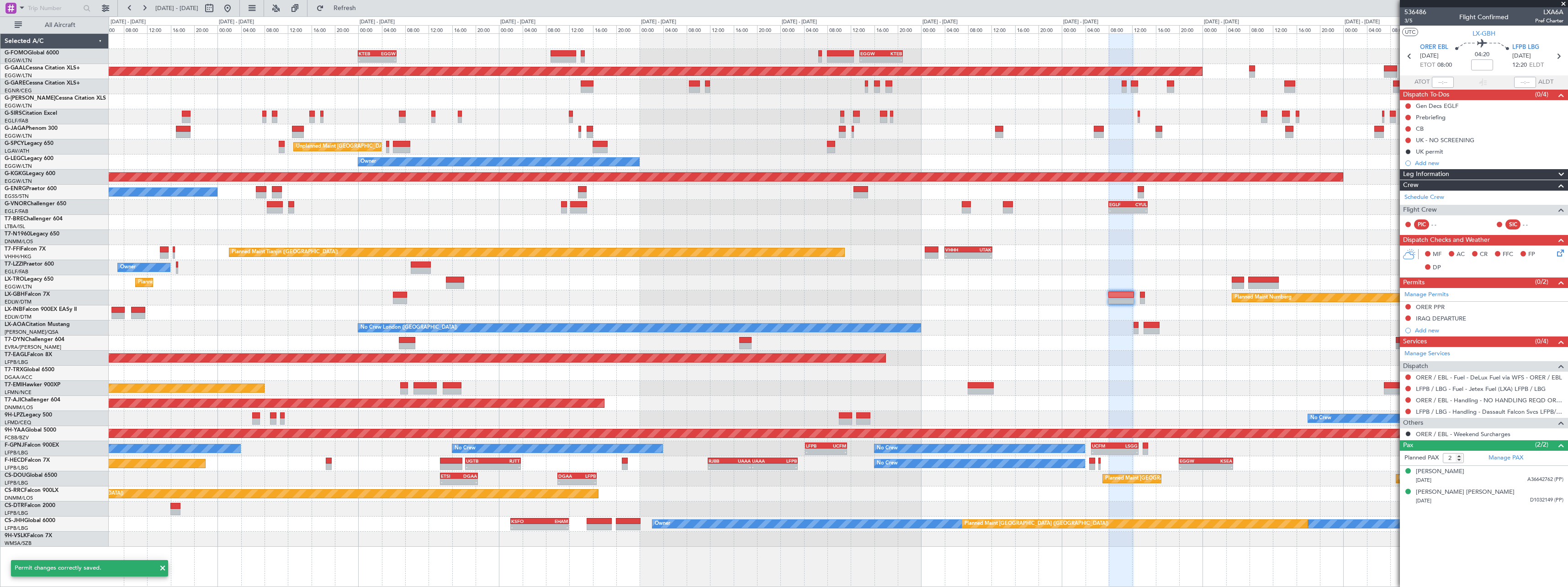
scroll to position [0, 0]
click at [1437, 333] on div "Add new" at bounding box center [1485, 330] width 140 height 8
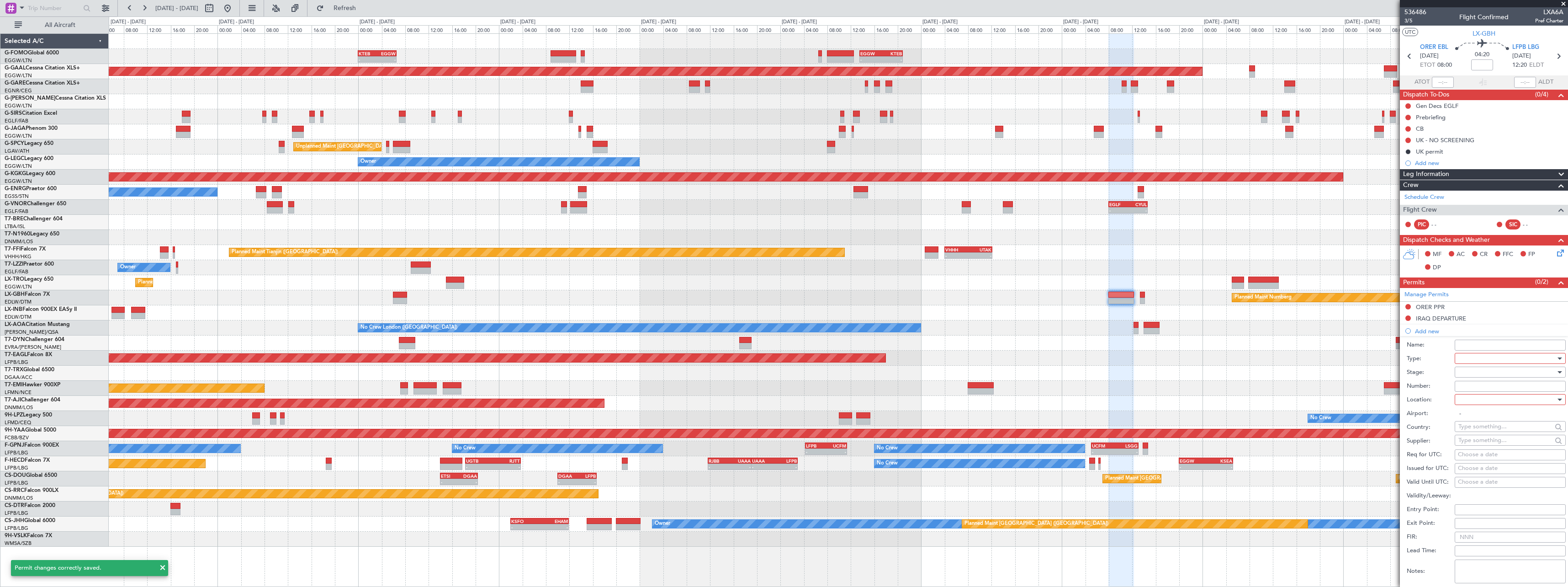
click at [1494, 357] on div at bounding box center [1508, 358] width 97 height 14
drag, startPoint x: 1487, startPoint y: 398, endPoint x: 1490, endPoint y: 386, distance: 12.4
click at [1488, 398] on span "Overflight" at bounding box center [1507, 395] width 96 height 14
click at [1495, 369] on div at bounding box center [1508, 372] width 97 height 14
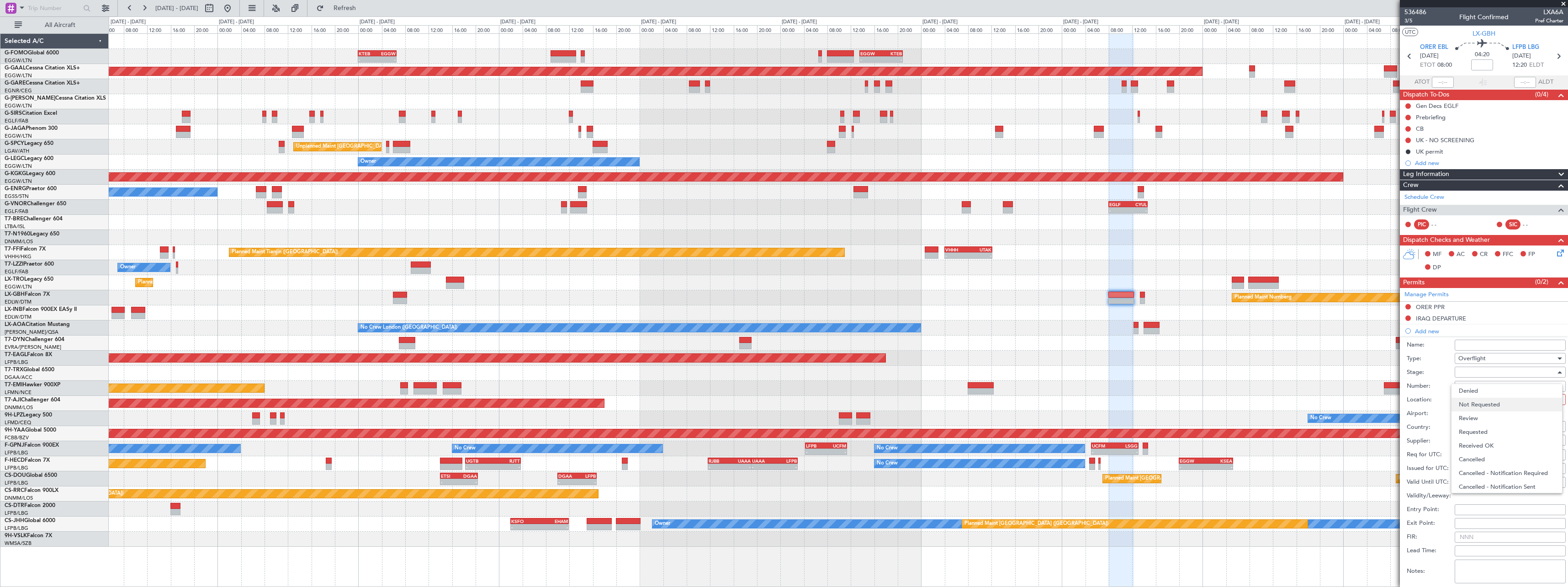
click at [1496, 406] on span "Not Requested" at bounding box center [1507, 404] width 96 height 14
click at [1495, 401] on div at bounding box center [1508, 399] width 97 height 14
drag, startPoint x: 1491, startPoint y: 470, endPoint x: 1489, endPoint y: 451, distance: 19.1
click at [1491, 467] on span "Enroute" at bounding box center [1507, 473] width 96 height 14
click at [1487, 428] on input "text" at bounding box center [1505, 426] width 94 height 14
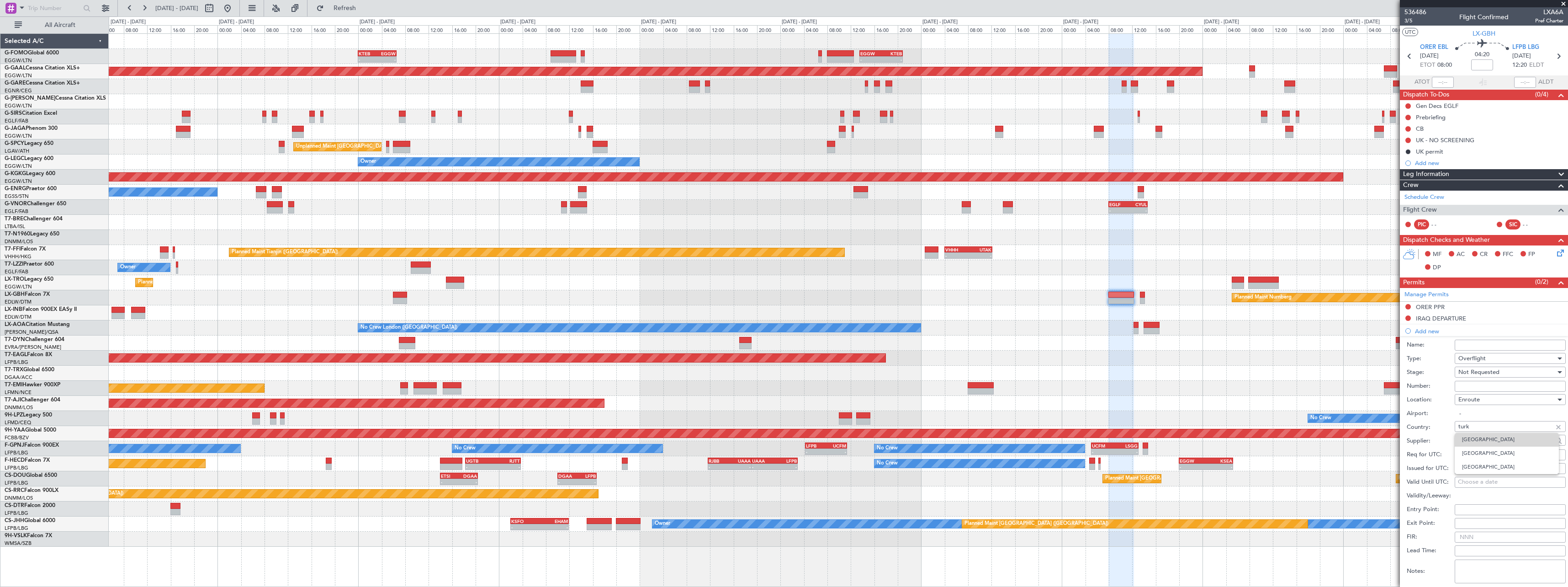
click at [1480, 442] on span "Turkey" at bounding box center [1506, 440] width 89 height 14
type input "Turkey"
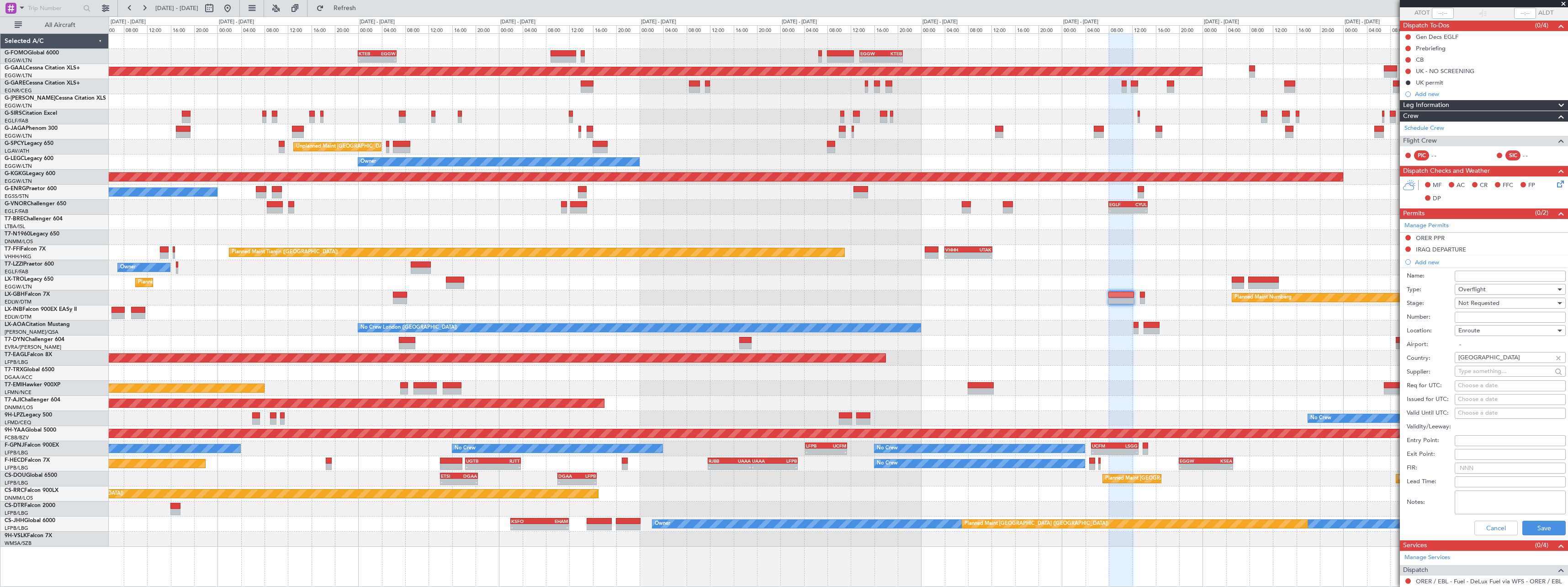
scroll to position [137, 0]
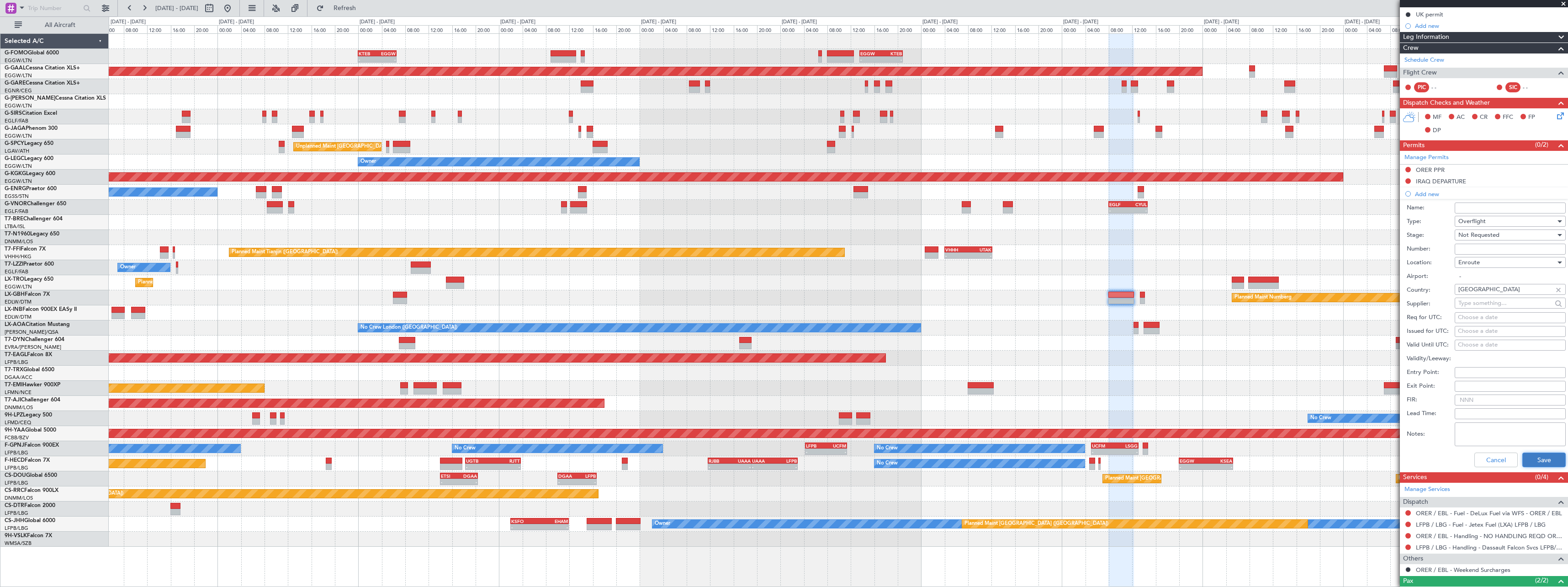
click at [1535, 456] on button "Save" at bounding box center [1544, 460] width 43 height 15
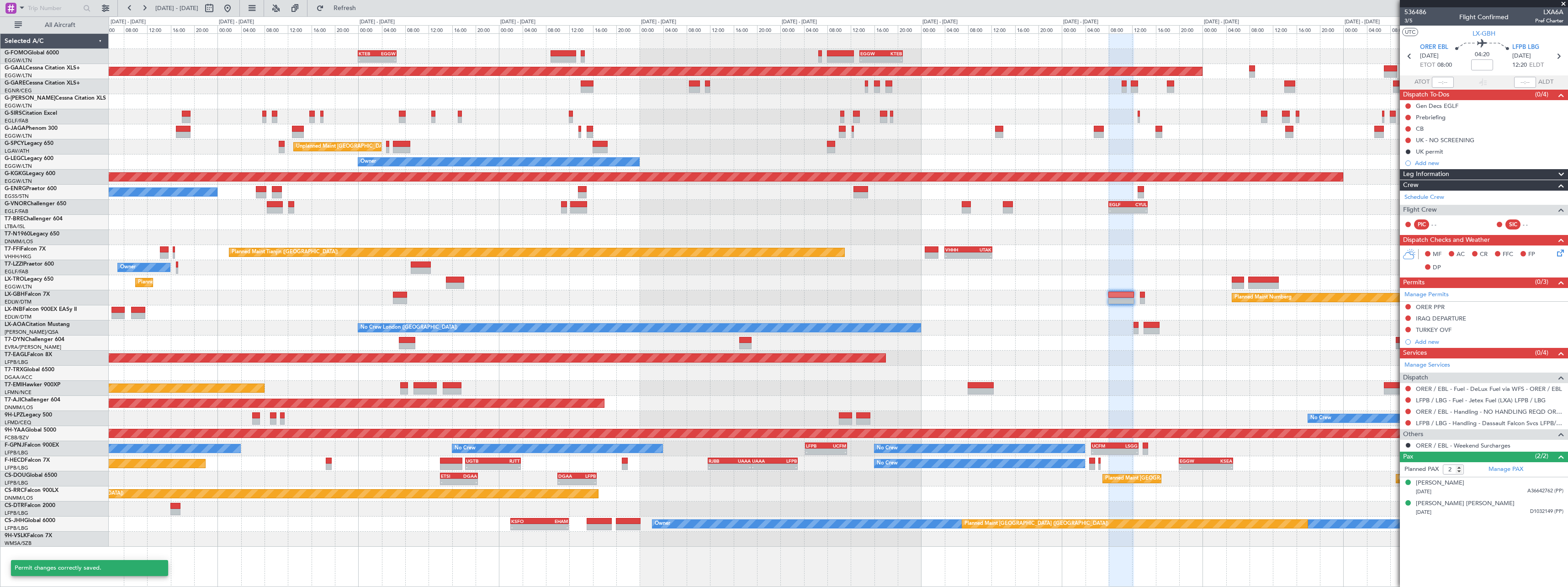
scroll to position [0, 0]
click at [1408, 328] on button at bounding box center [1408, 329] width 5 height 5
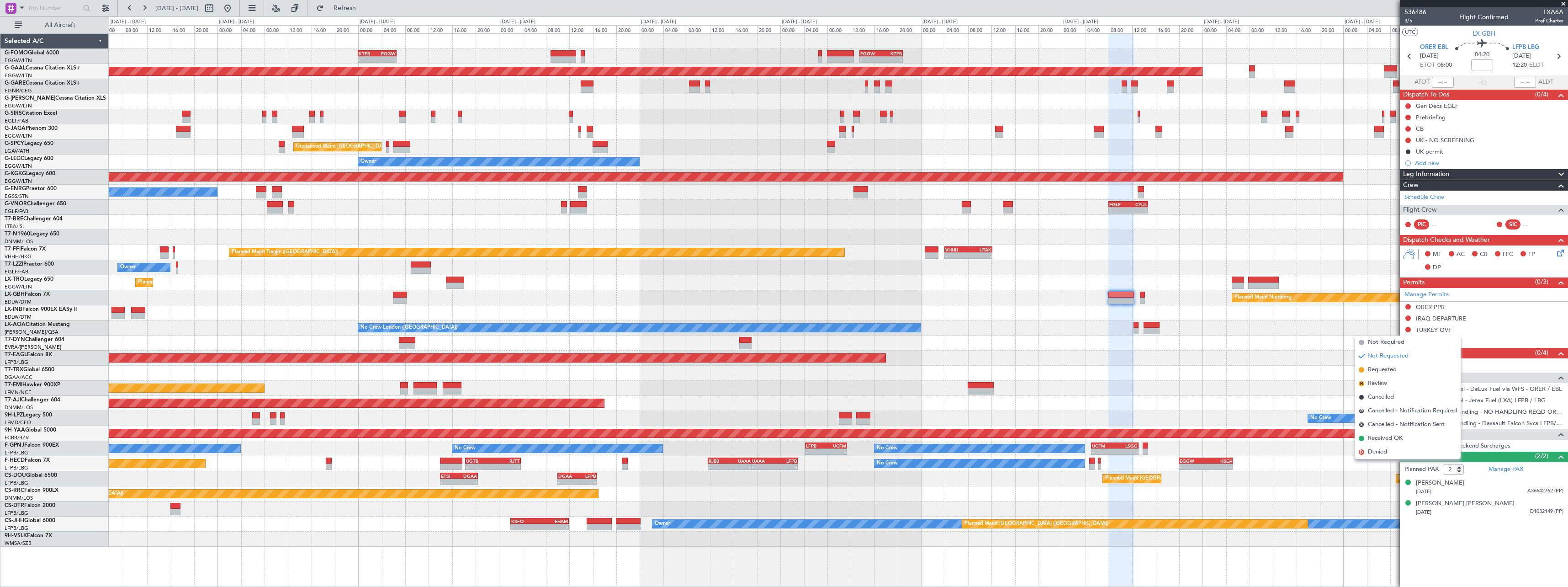
click at [1331, 323] on div "No Crew London (Farnborough) Planned Maint Paris (Le Bourget)" at bounding box center [838, 328] width 1459 height 15
click at [1286, 332] on div "No Crew London (Farnborough) Planned Maint Paris (Le Bourget)" at bounding box center [838, 328] width 1459 height 15
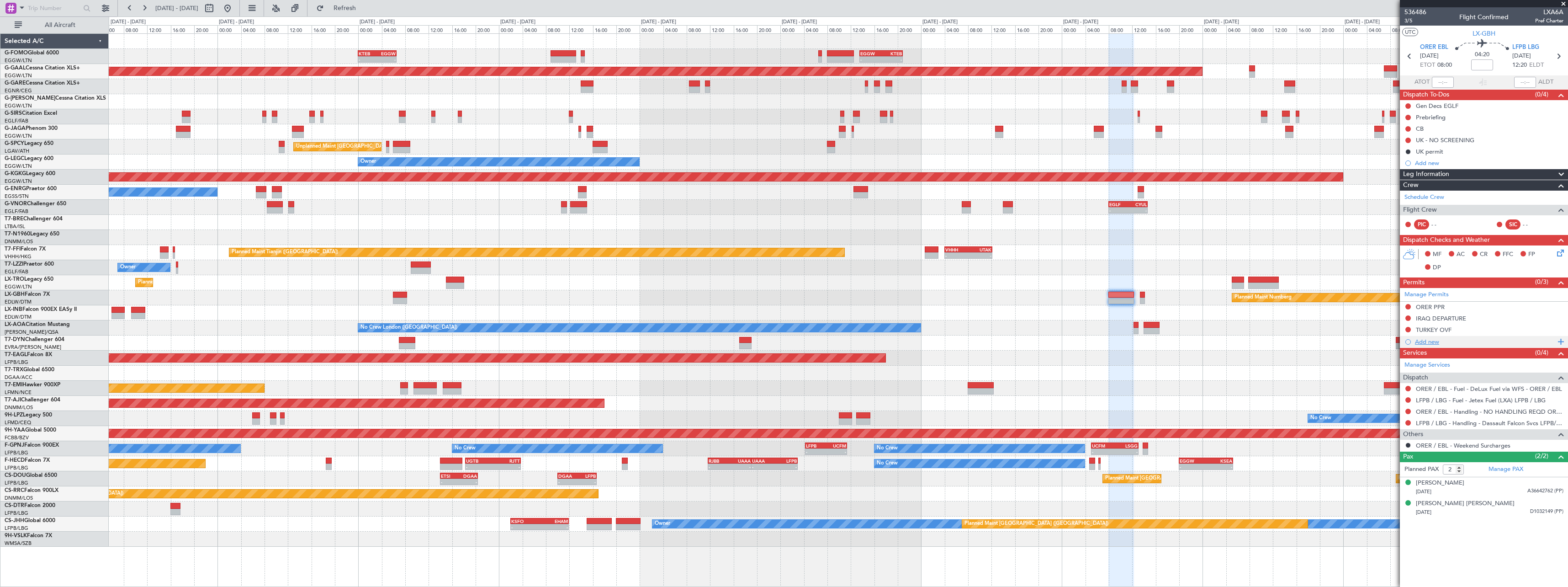
click at [1432, 340] on div "Add new" at bounding box center [1485, 341] width 140 height 8
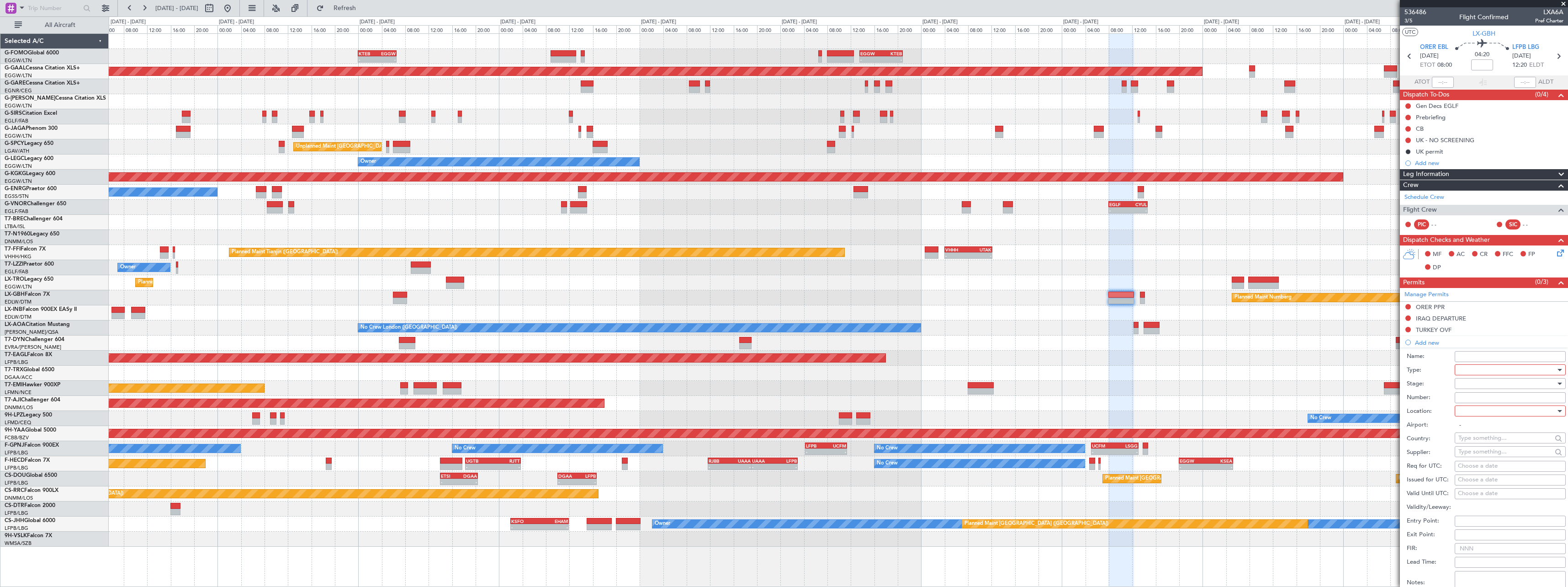
click at [1471, 369] on div at bounding box center [1508, 369] width 97 height 14
click at [1488, 430] on span "Landing" at bounding box center [1507, 425] width 96 height 14
click at [1494, 383] on div at bounding box center [1508, 383] width 97 height 14
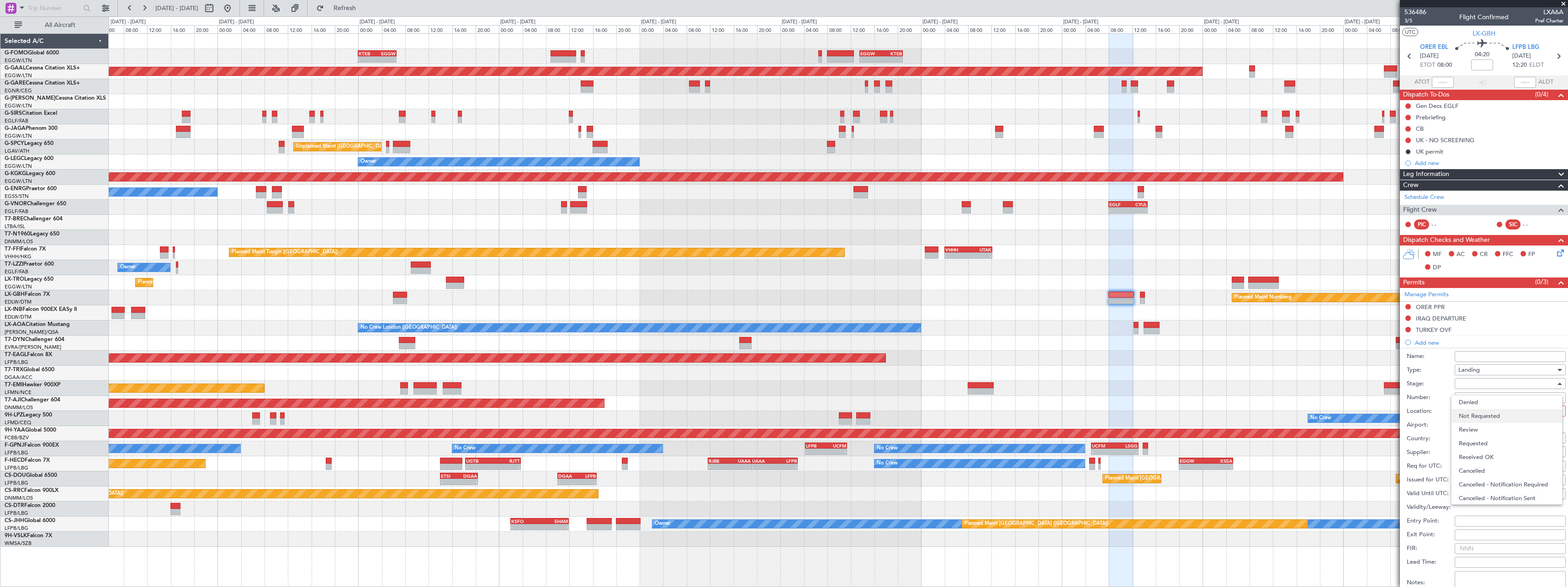
click at [1494, 419] on span "Not Requested" at bounding box center [1507, 416] width 96 height 14
click at [1492, 415] on div at bounding box center [1508, 411] width 97 height 14
click at [1482, 454] on span "Arrival" at bounding box center [1507, 457] width 96 height 14
type input "LFPB / LBG"
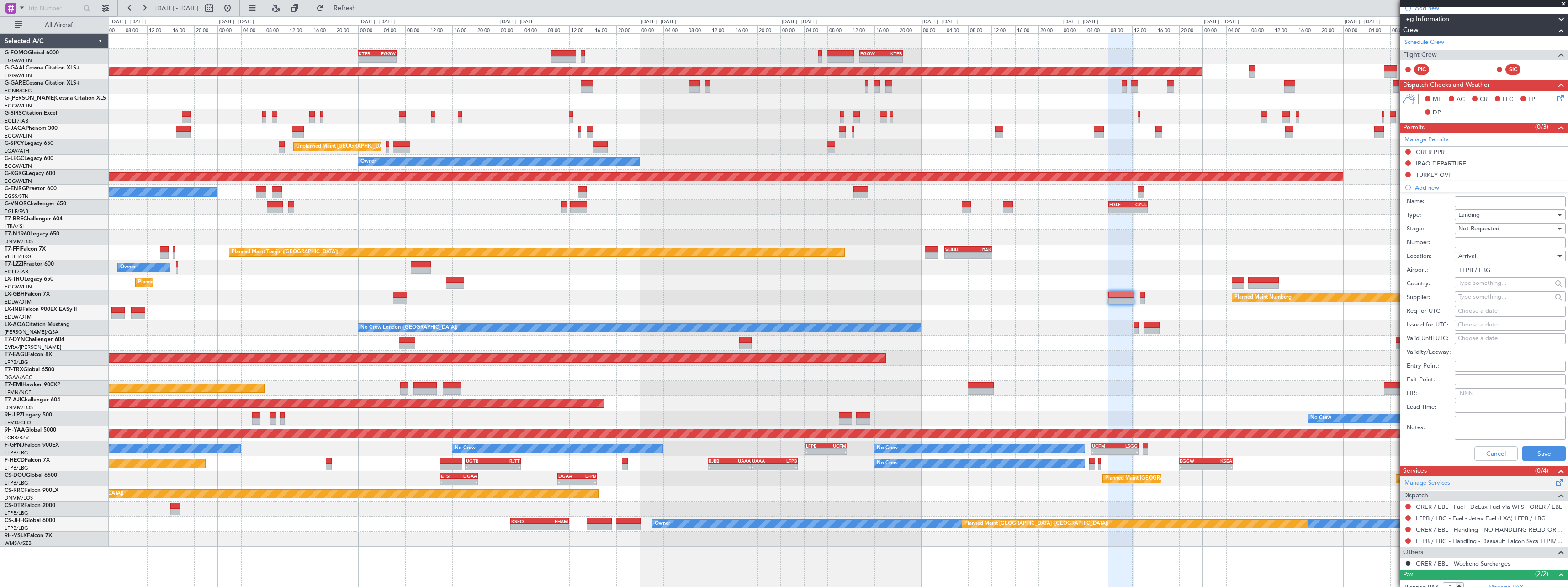
scroll to position [204, 0]
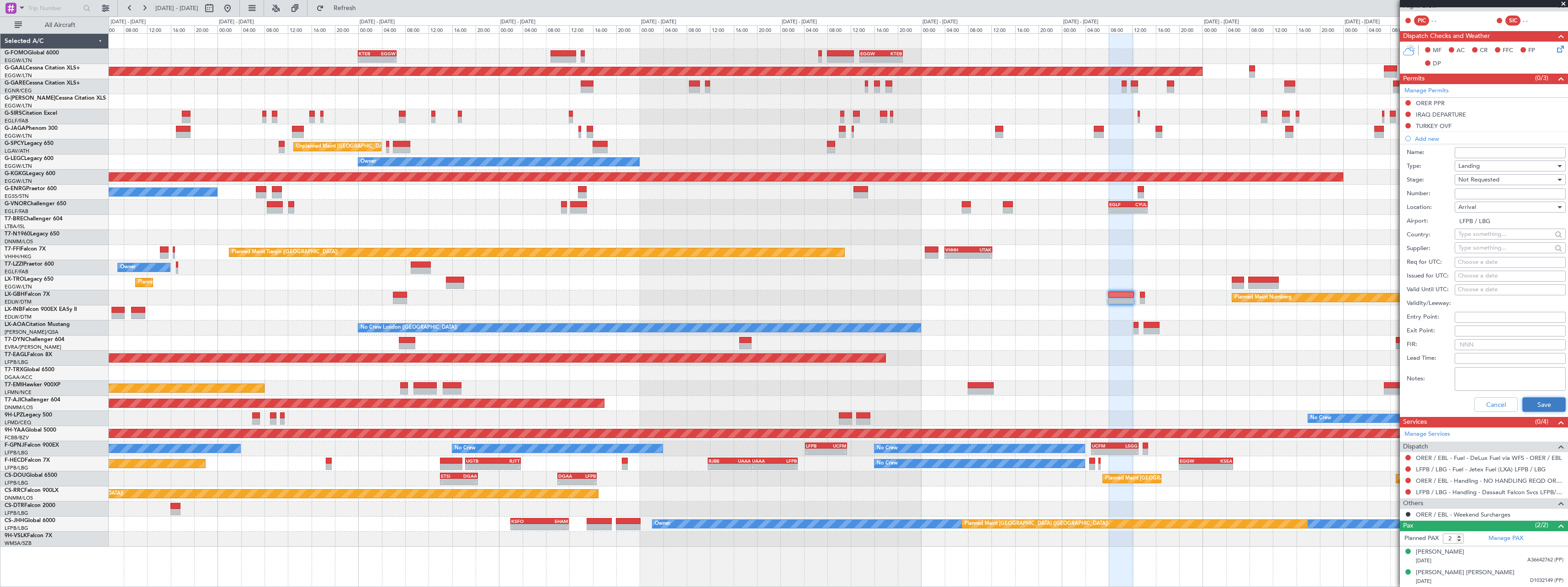
click at [1536, 407] on button "Save" at bounding box center [1544, 405] width 43 height 15
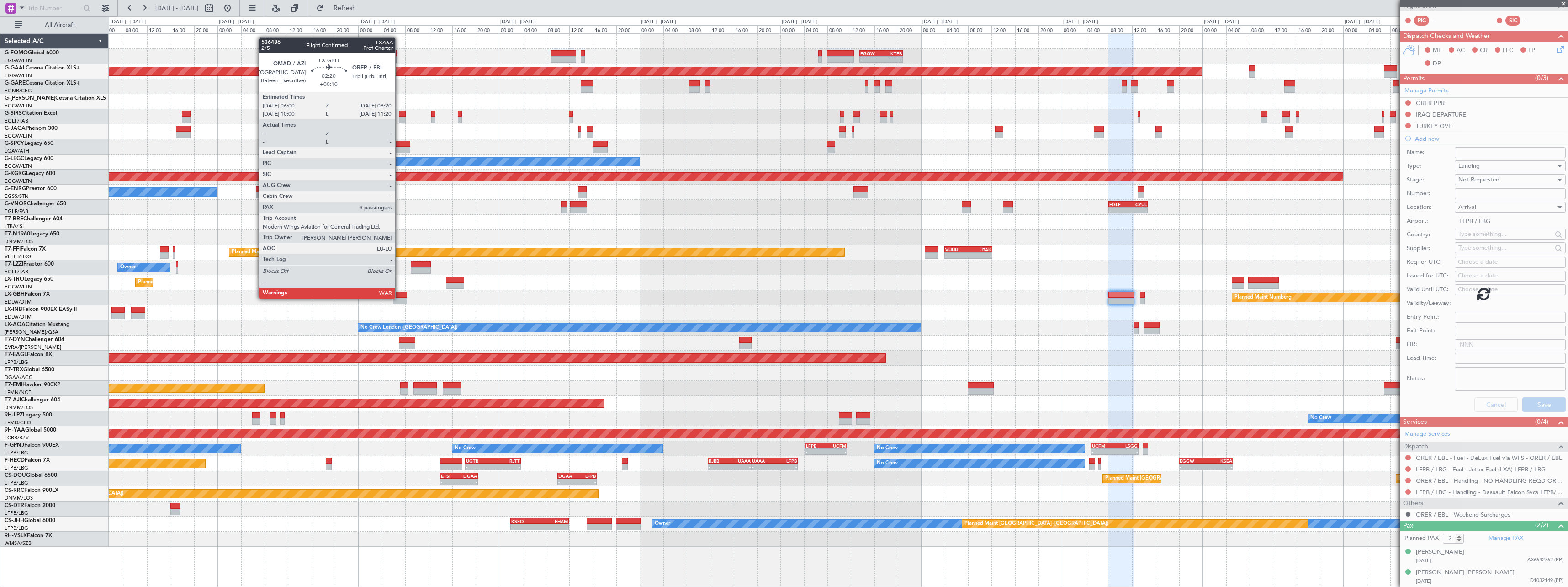
scroll to position [0, 0]
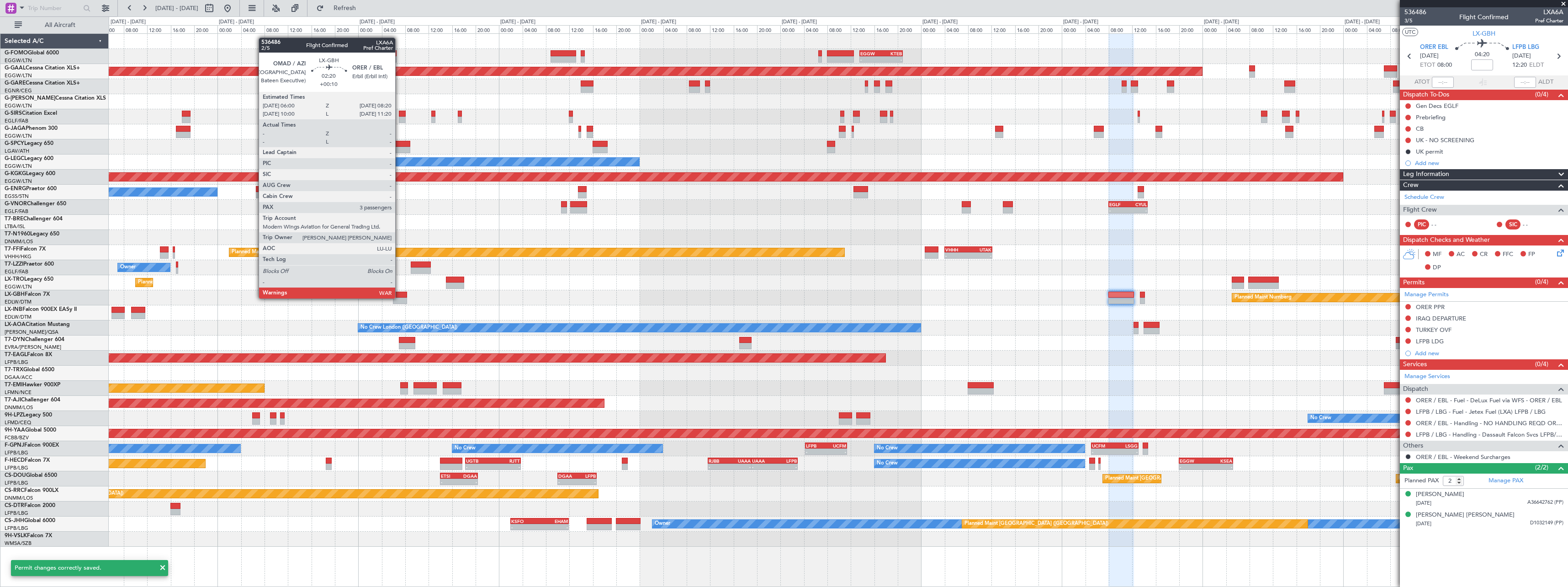
click at [400, 299] on div at bounding box center [400, 301] width 14 height 7
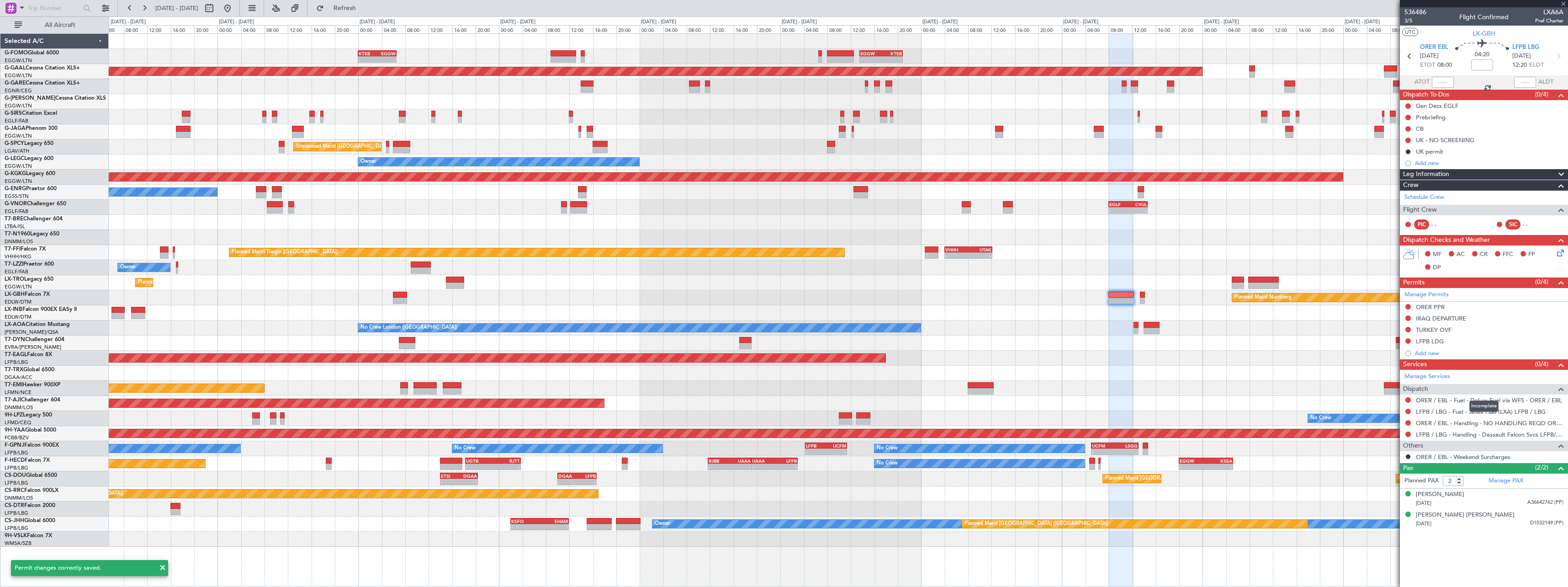
type input "+00:10"
type input "3"
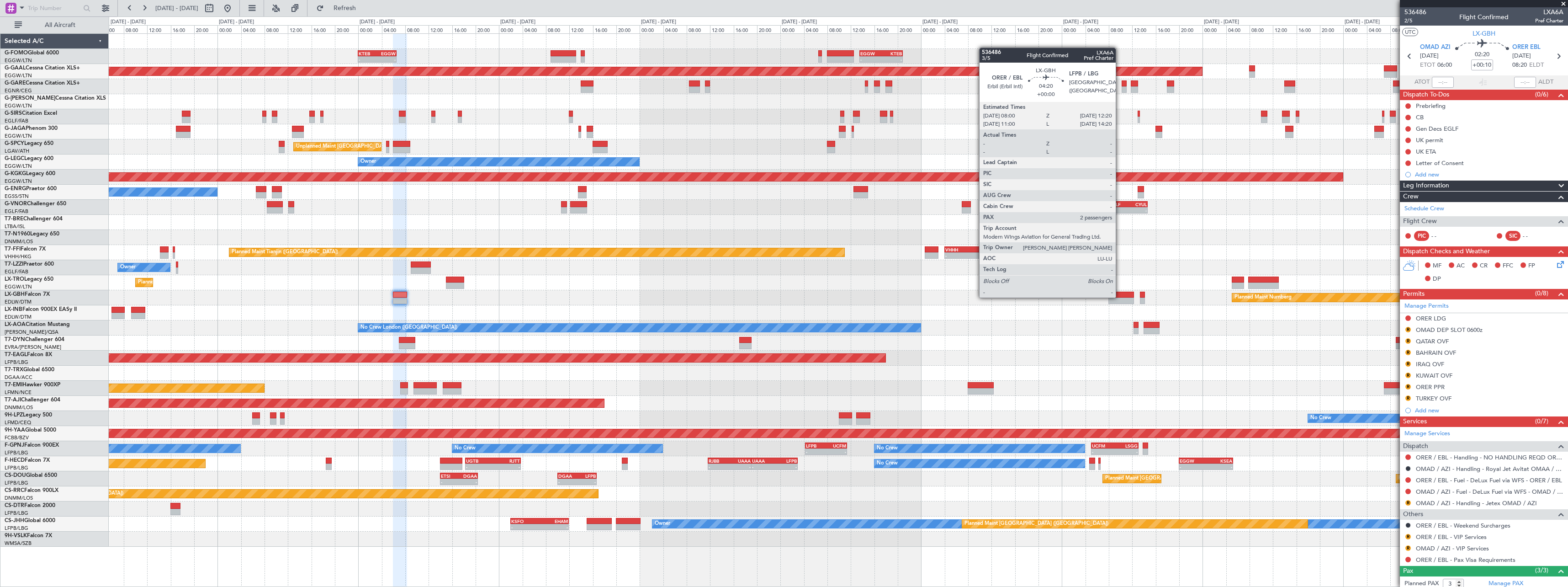
click at [1120, 296] on div at bounding box center [1121, 294] width 26 height 7
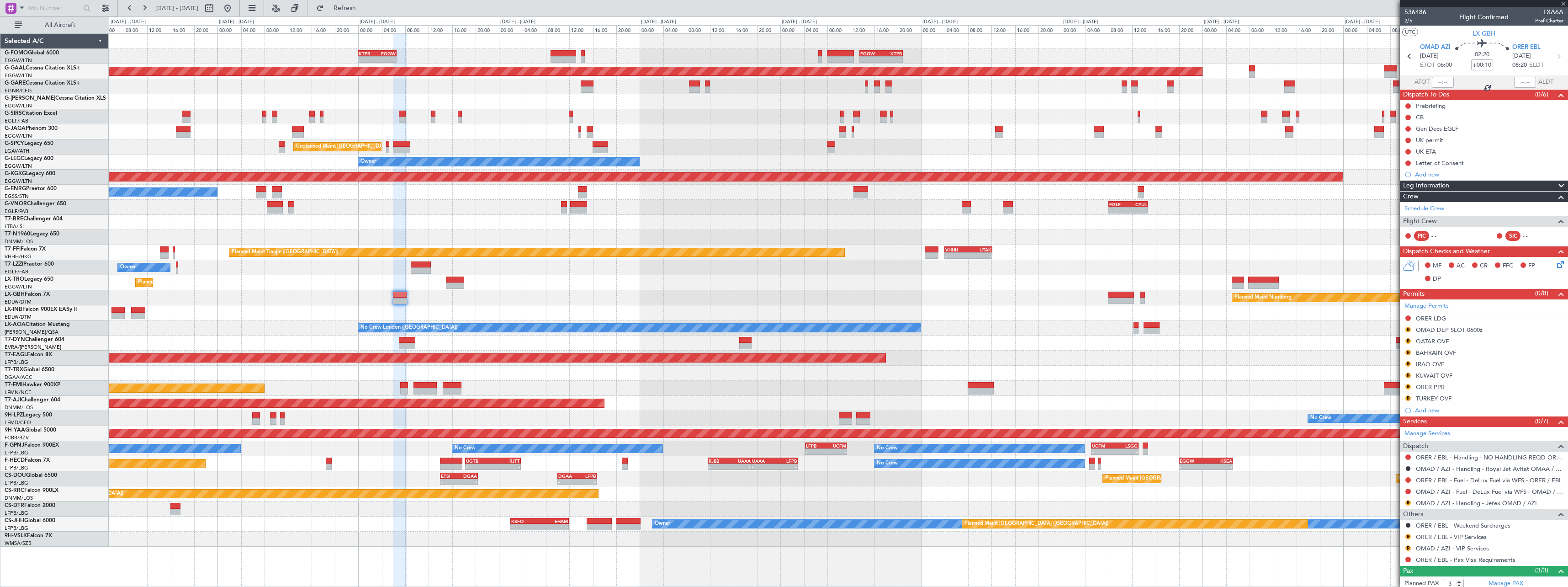
type input "2"
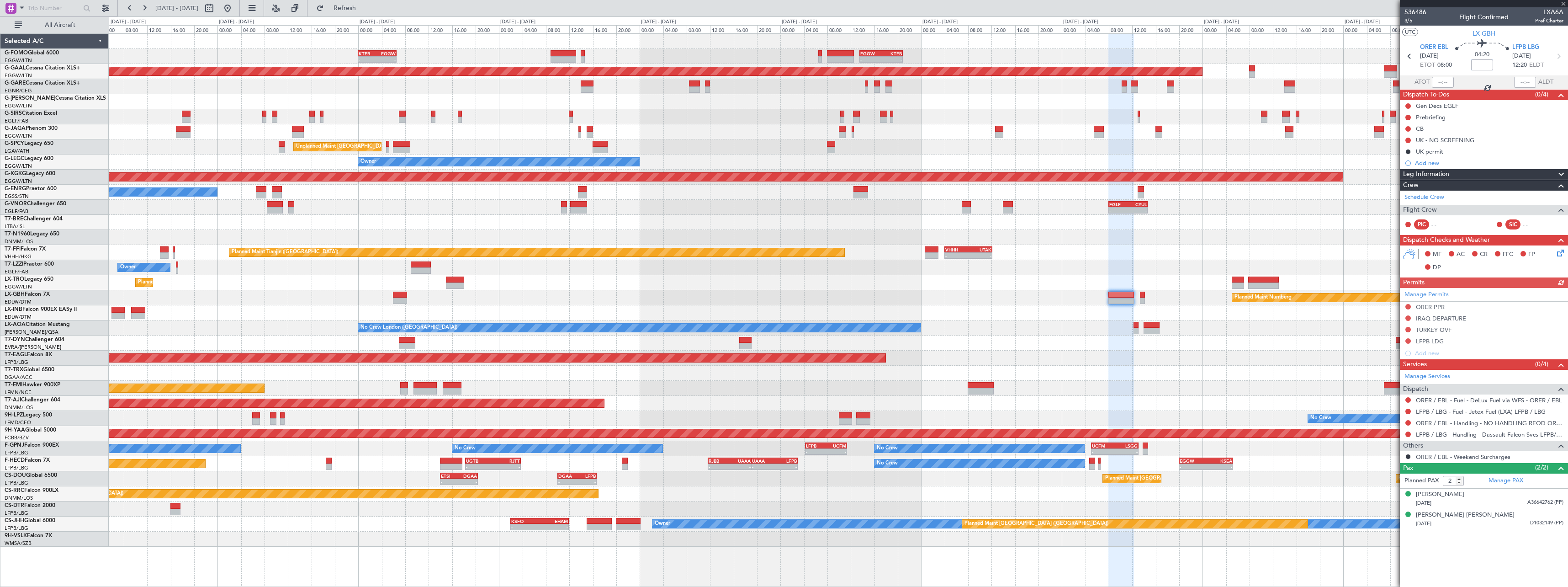
click at [1485, 63] on input at bounding box center [1482, 65] width 22 height 11
type input "+1-"
click at [1516, 75] on section "ATOT ALDT" at bounding box center [1484, 82] width 168 height 14
click at [1491, 60] on input "+1-" at bounding box center [1482, 65] width 22 height 11
type input "+10"
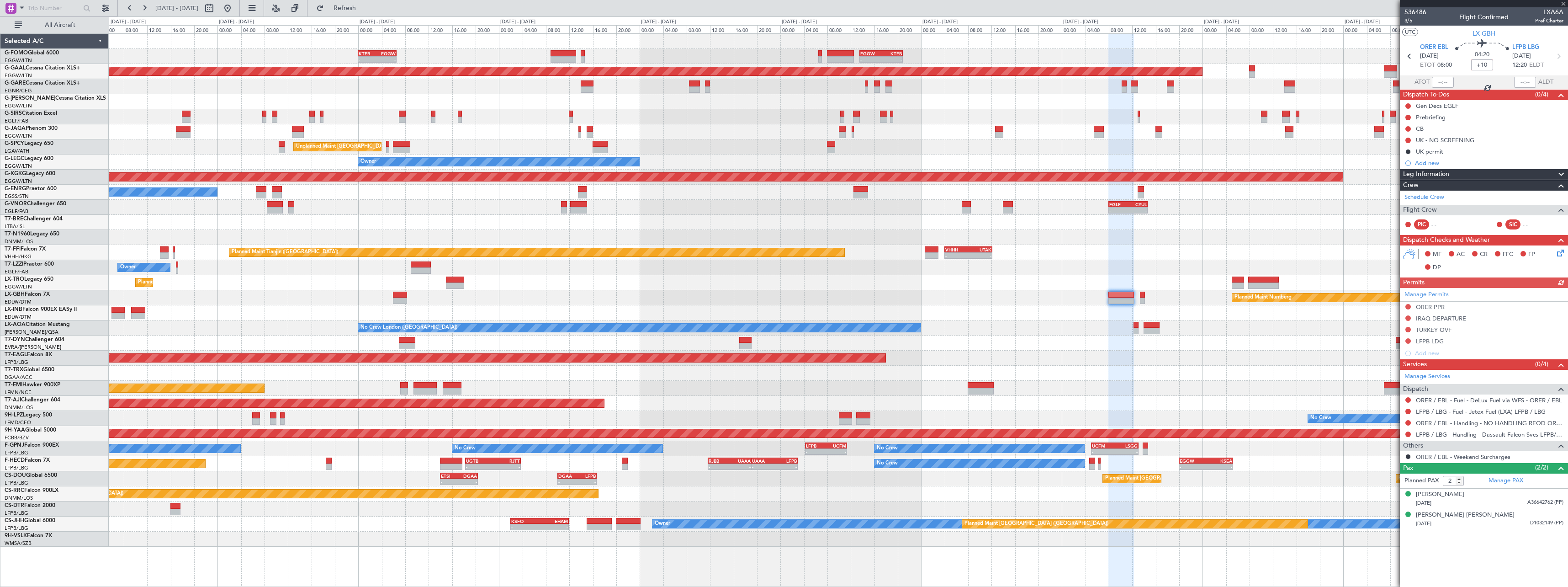
type input "+00:10"
click at [1197, 330] on div "No Crew London (Farnborough) Planned Maint Paris (Le Bourget)" at bounding box center [838, 328] width 1459 height 15
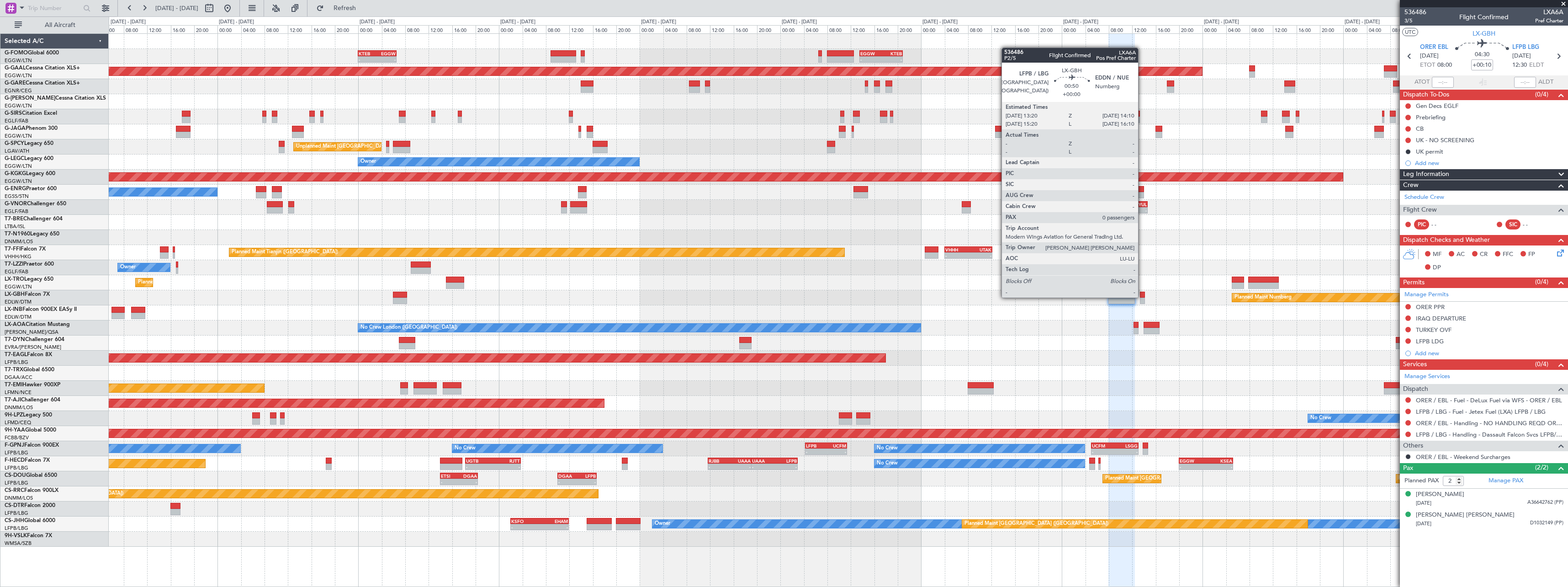
click at [1143, 296] on div at bounding box center [1142, 294] width 5 height 7
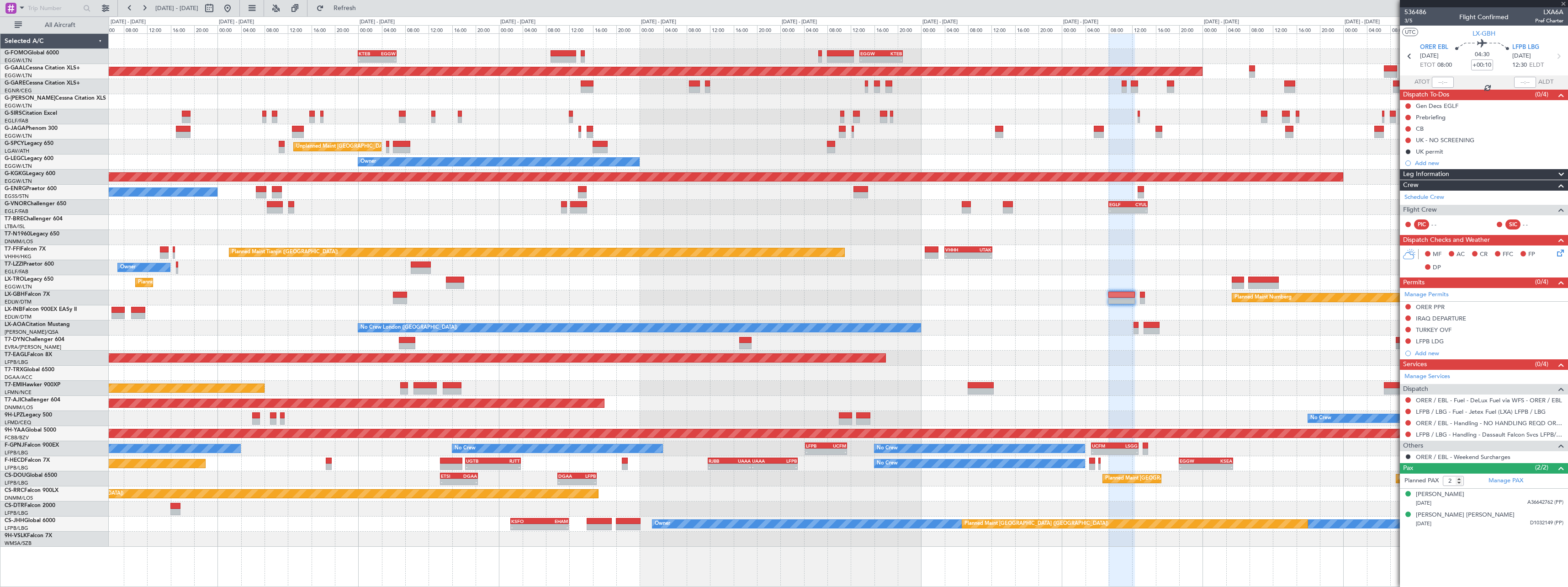
type input "0"
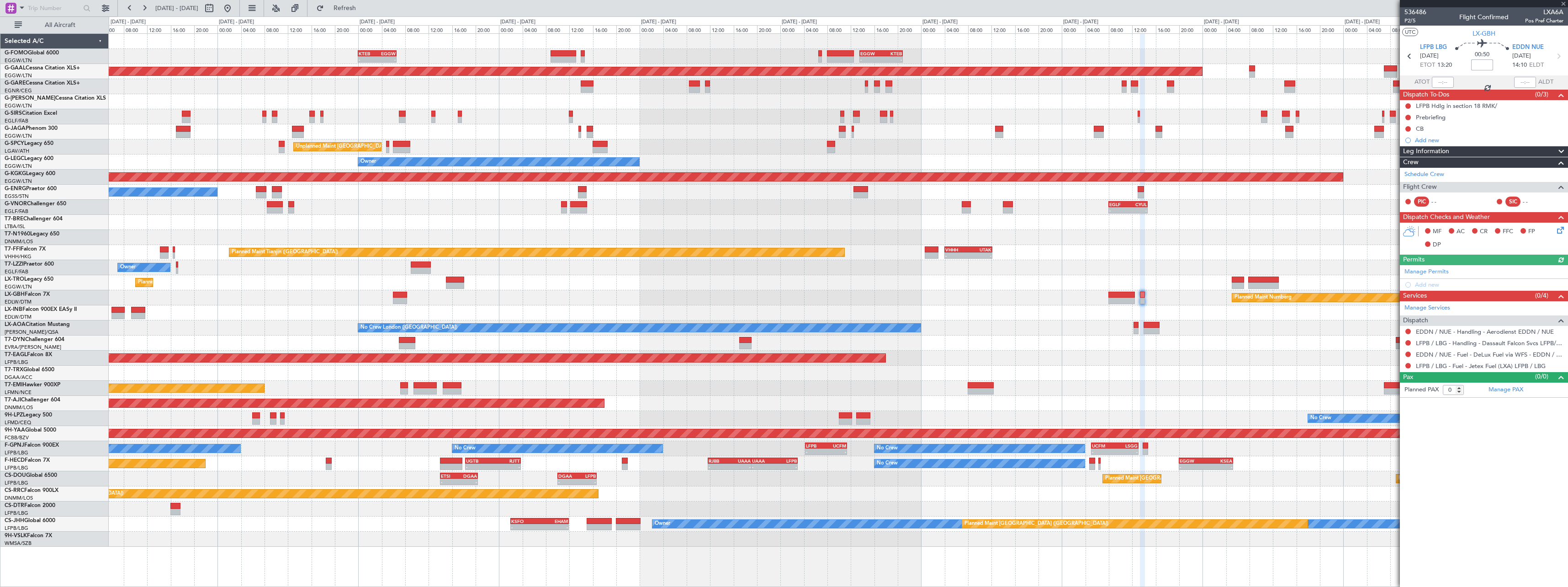
click at [1484, 66] on input at bounding box center [1482, 65] width 22 height 11
type input "+00:10"
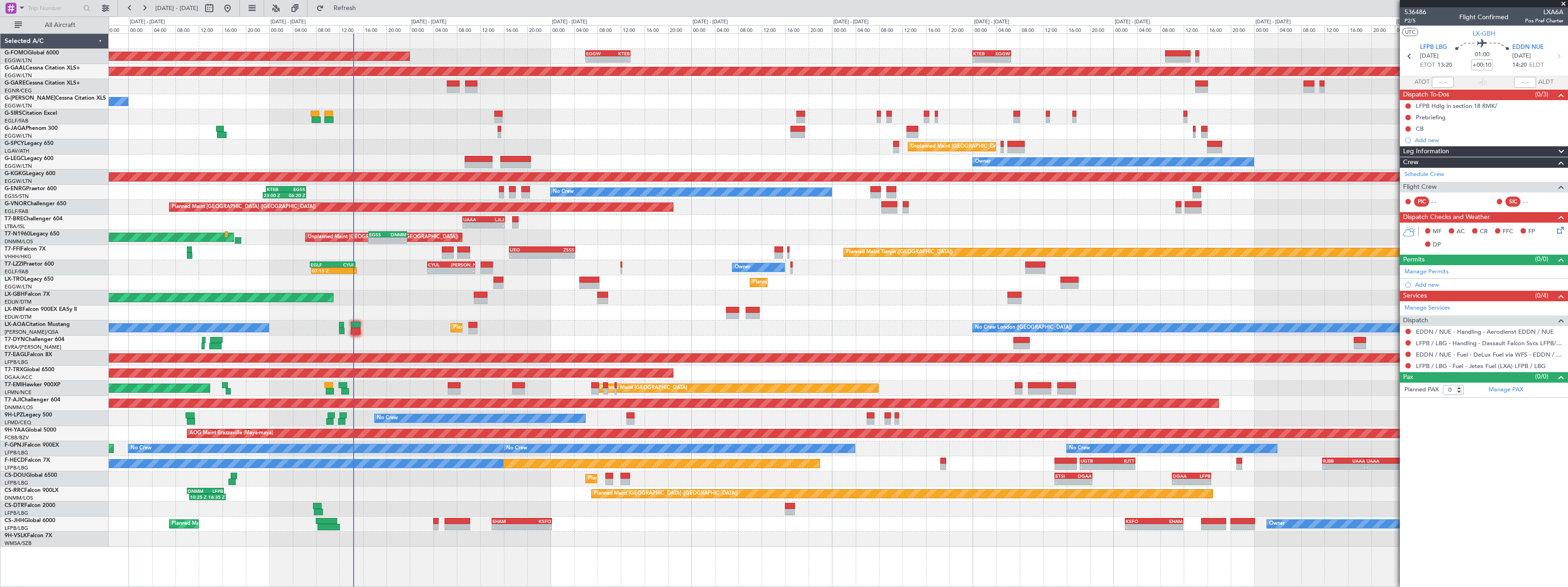
click at [927, 331] on div "- - KTEB 00:00 Z EGGW 06:35 Z - - EGGW 13:30 Z KTEB 20:55 Z EGGW 06:00 Z KTEB 1…" at bounding box center [838, 290] width 1459 height 513
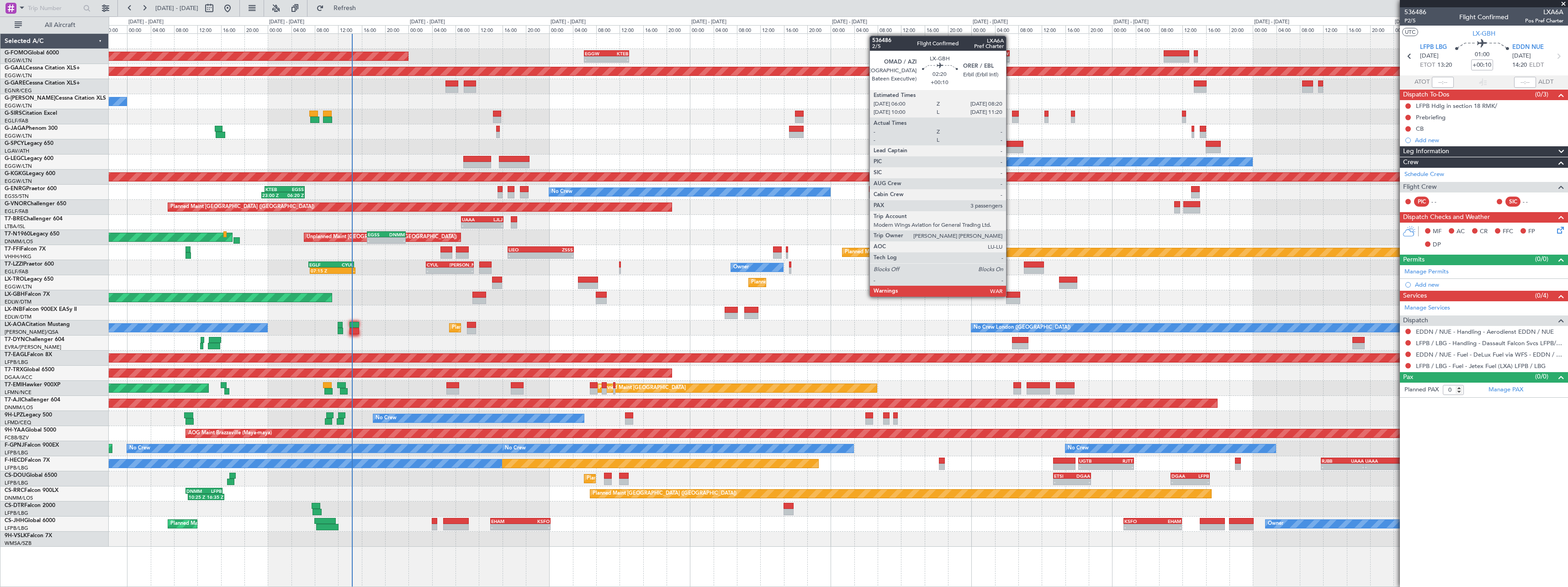
click at [1009, 296] on div at bounding box center [1013, 294] width 14 height 7
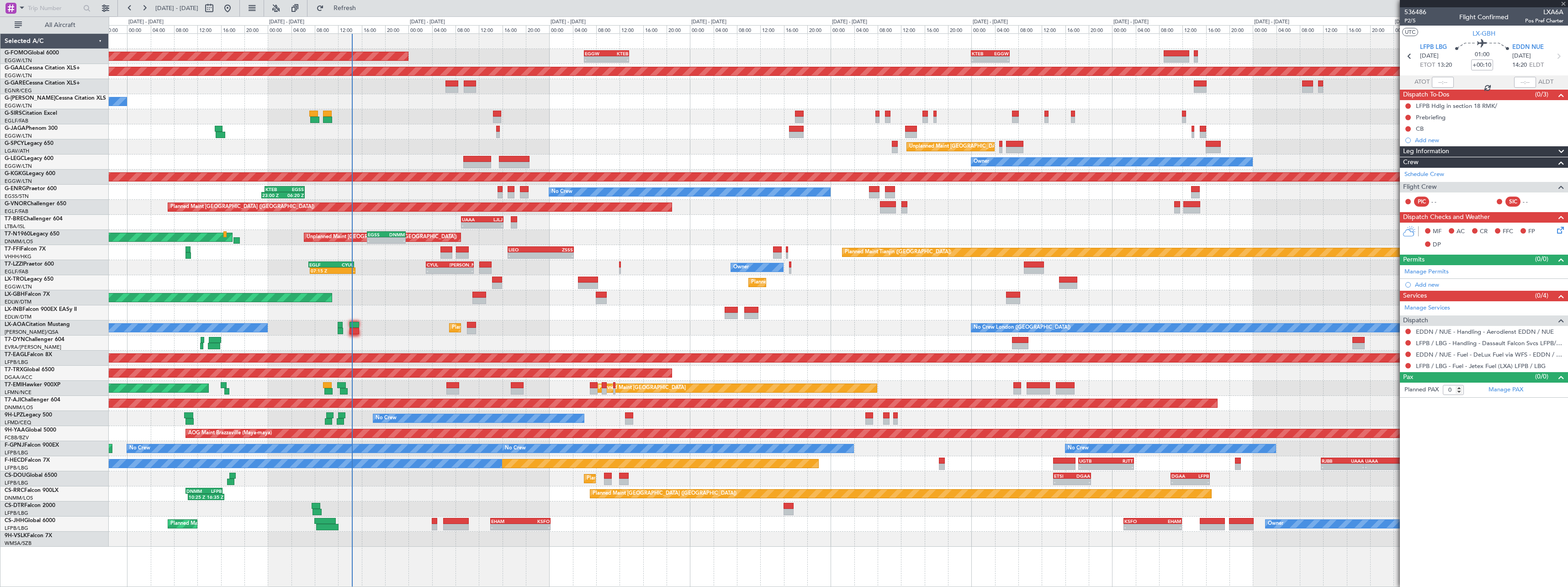
type input "3"
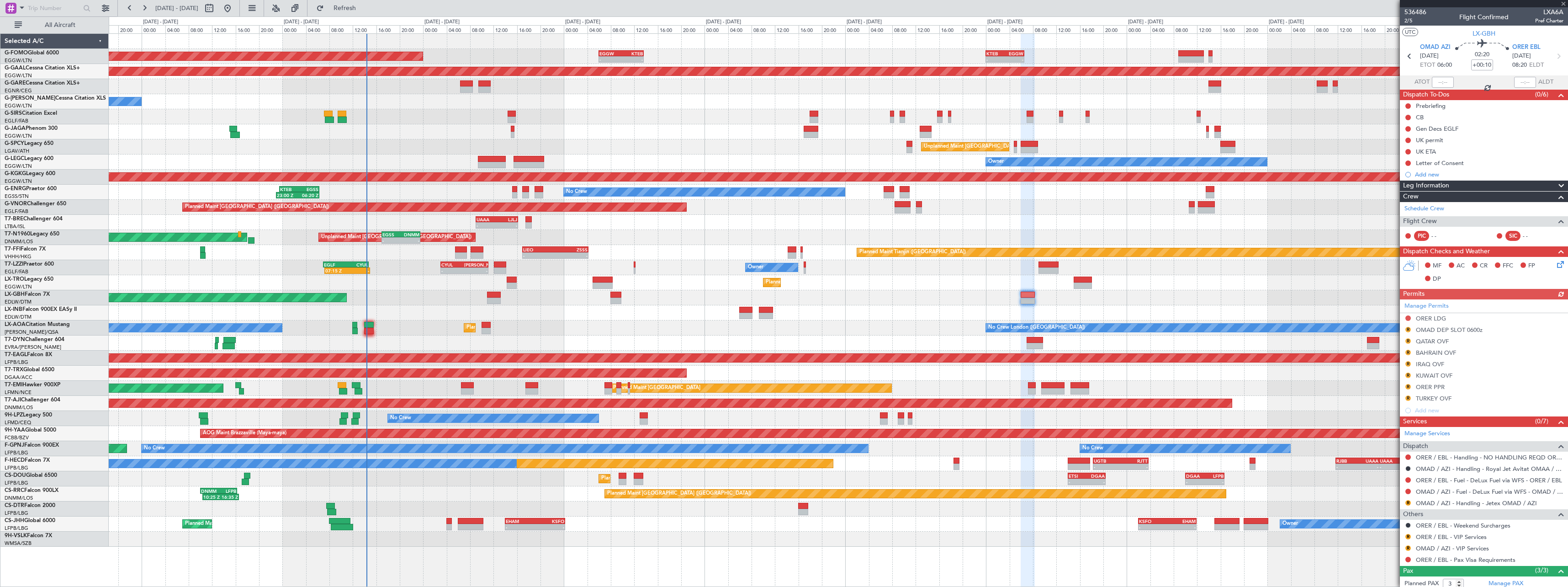
click at [523, 337] on div "AOG Maint Riga (Riga Intl)" at bounding box center [838, 343] width 1459 height 15
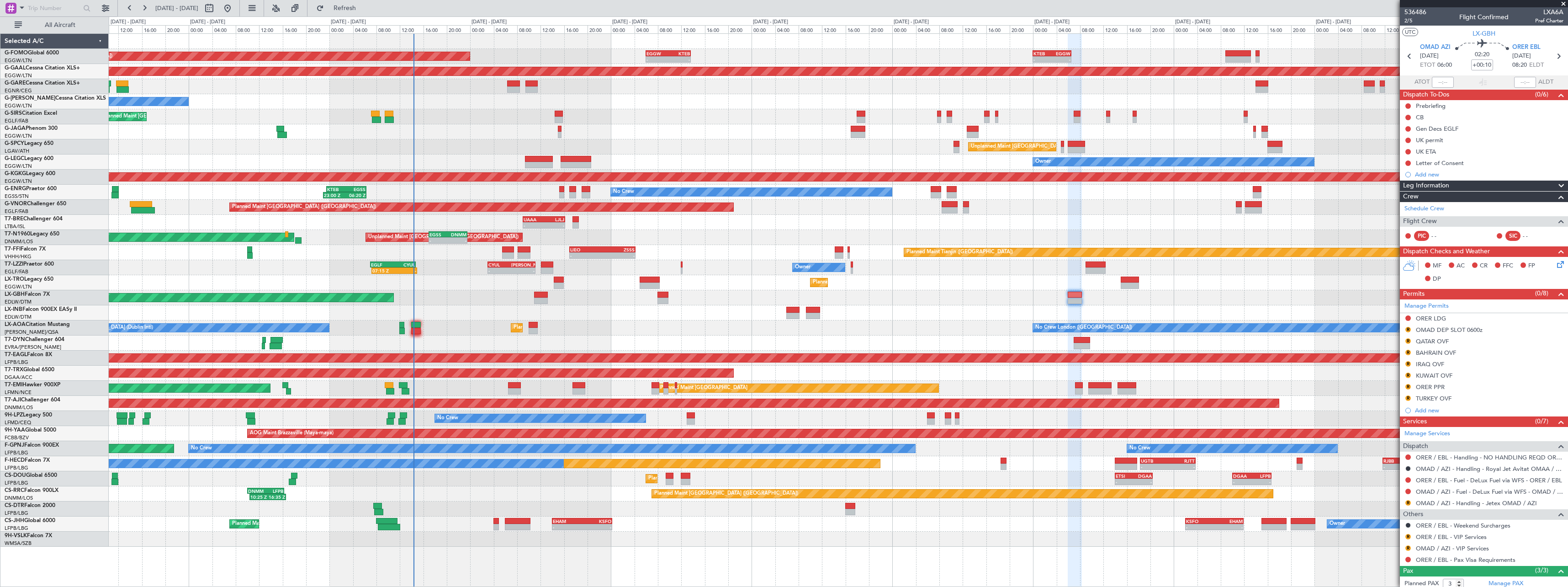
click at [444, 325] on div "Planned Maint Paris (Le Bourget) No Crew Dublin (Dublin Intl) No Crew London (F…" at bounding box center [838, 328] width 1459 height 15
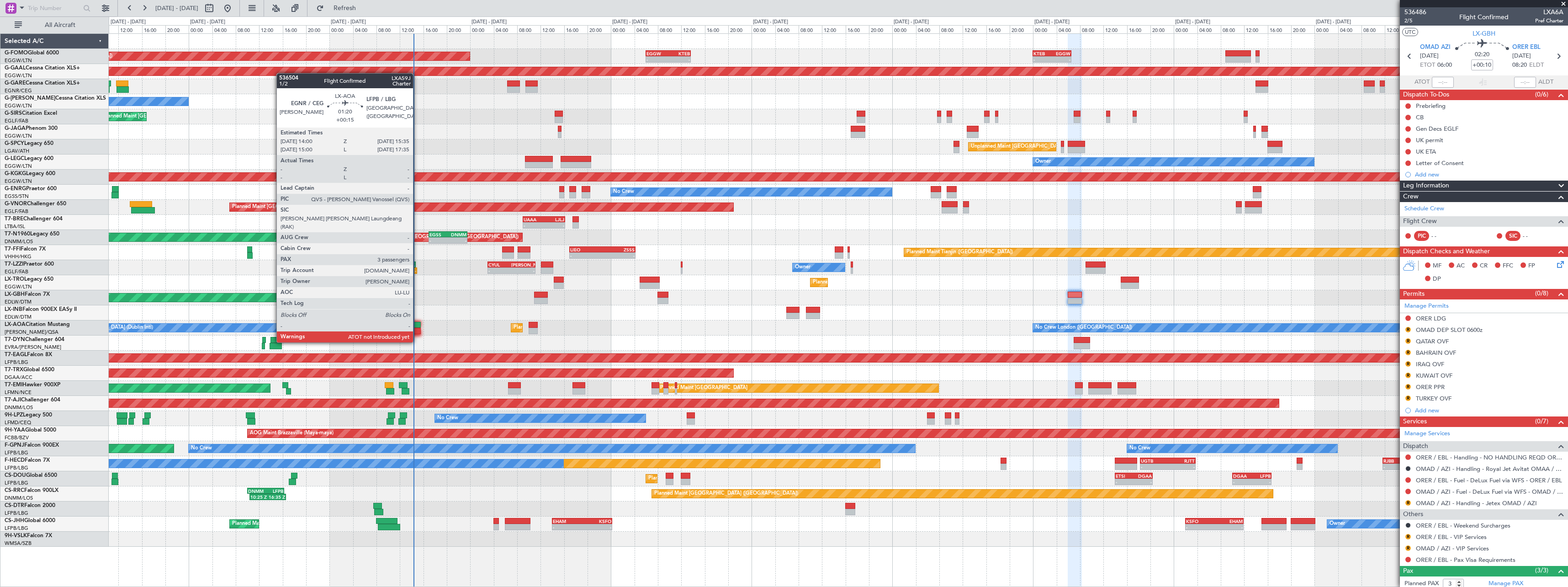
click at [417, 325] on div at bounding box center [416, 324] width 10 height 7
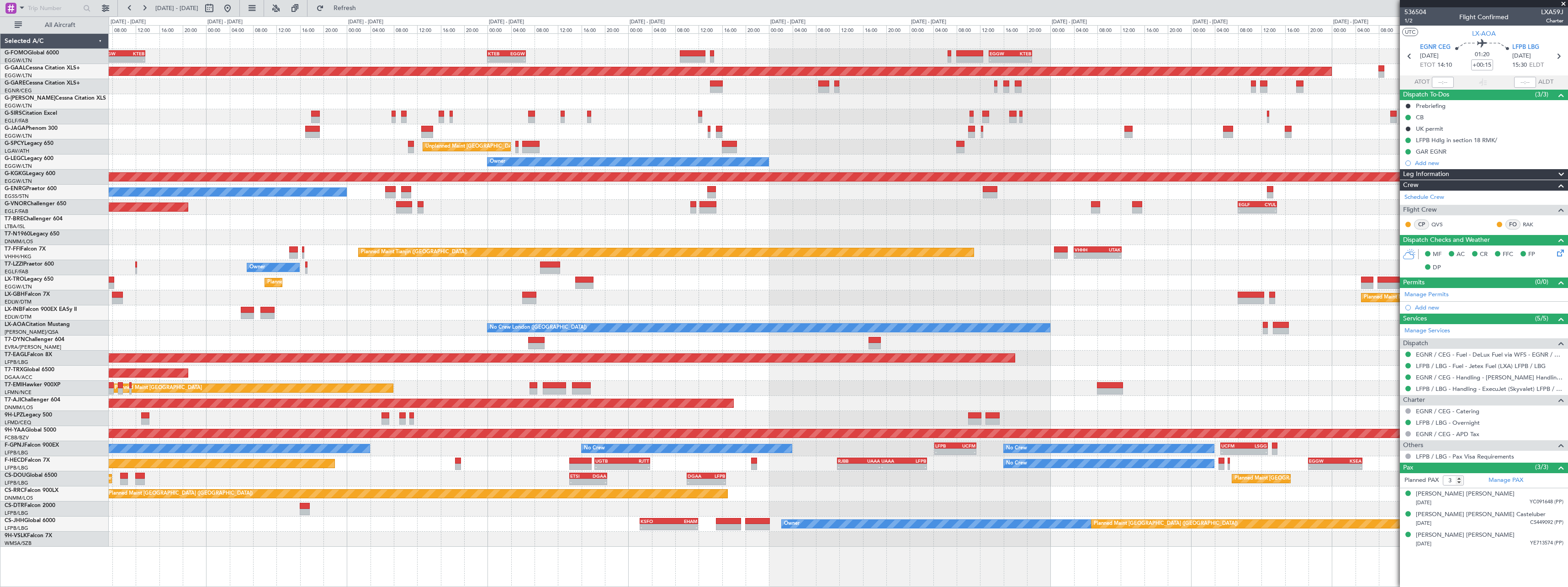
click at [729, 308] on div at bounding box center [838, 313] width 1459 height 15
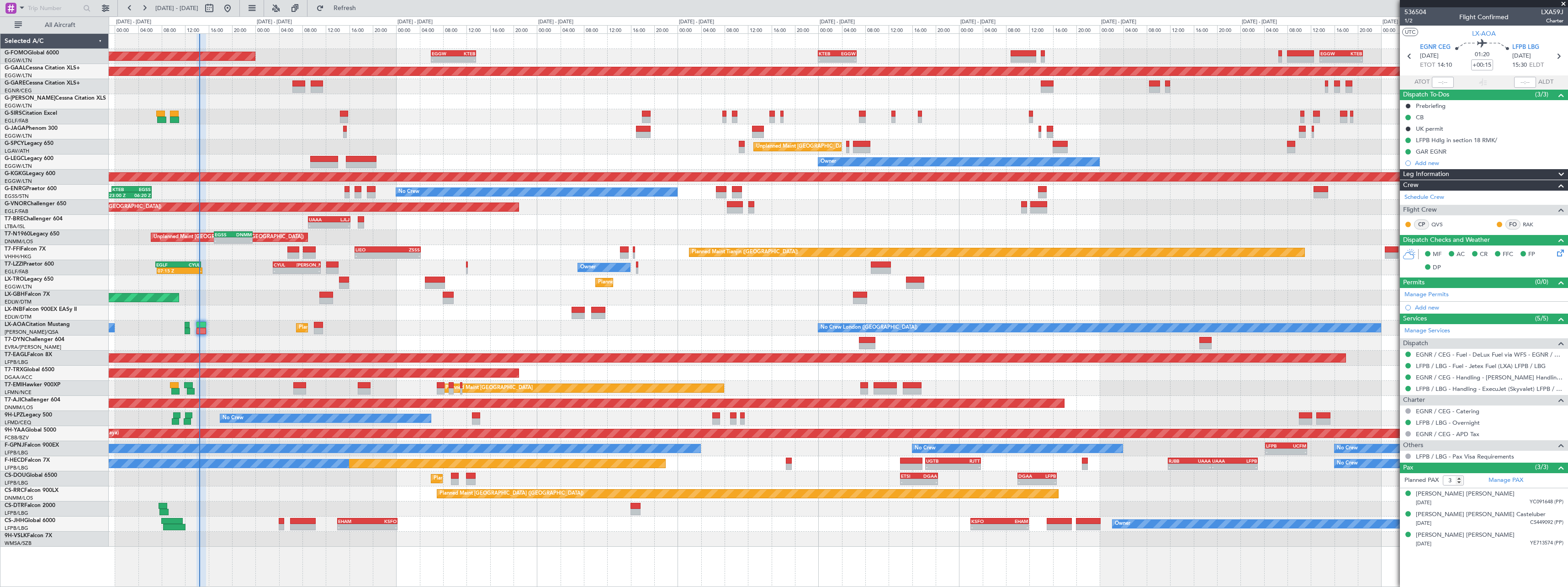
click at [798, 314] on div at bounding box center [838, 313] width 1459 height 15
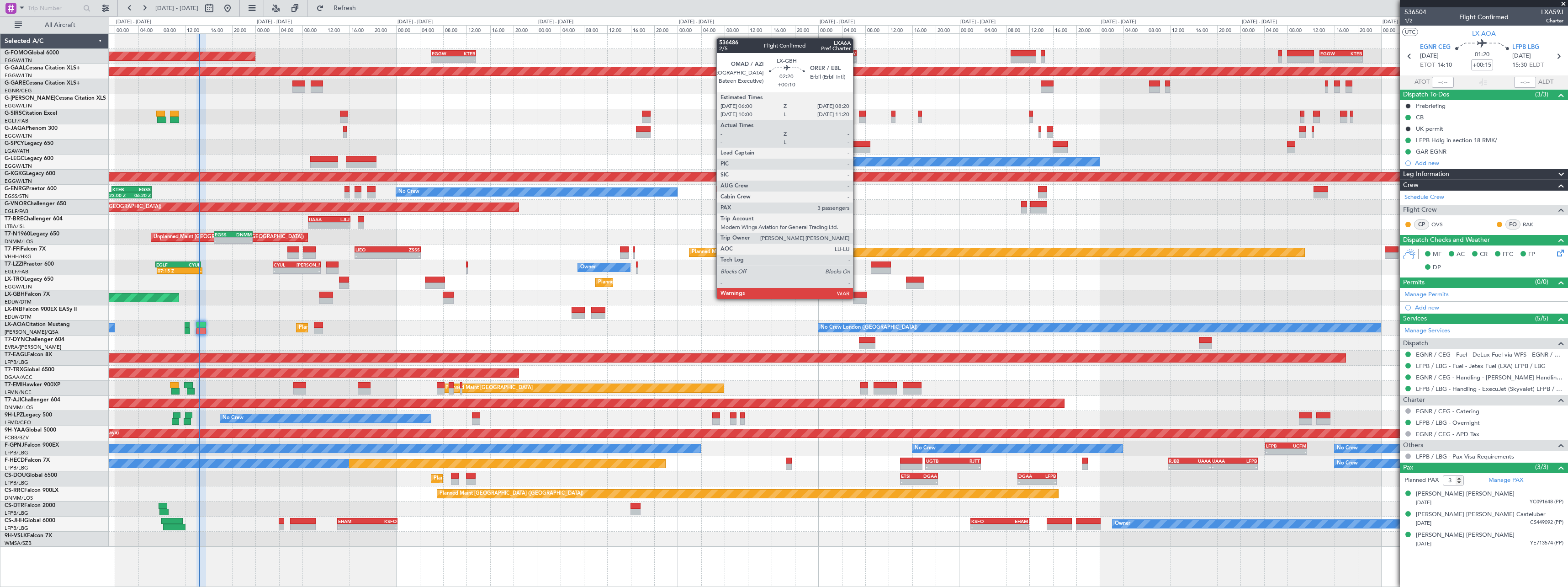
click at [857, 299] on div at bounding box center [860, 301] width 14 height 7
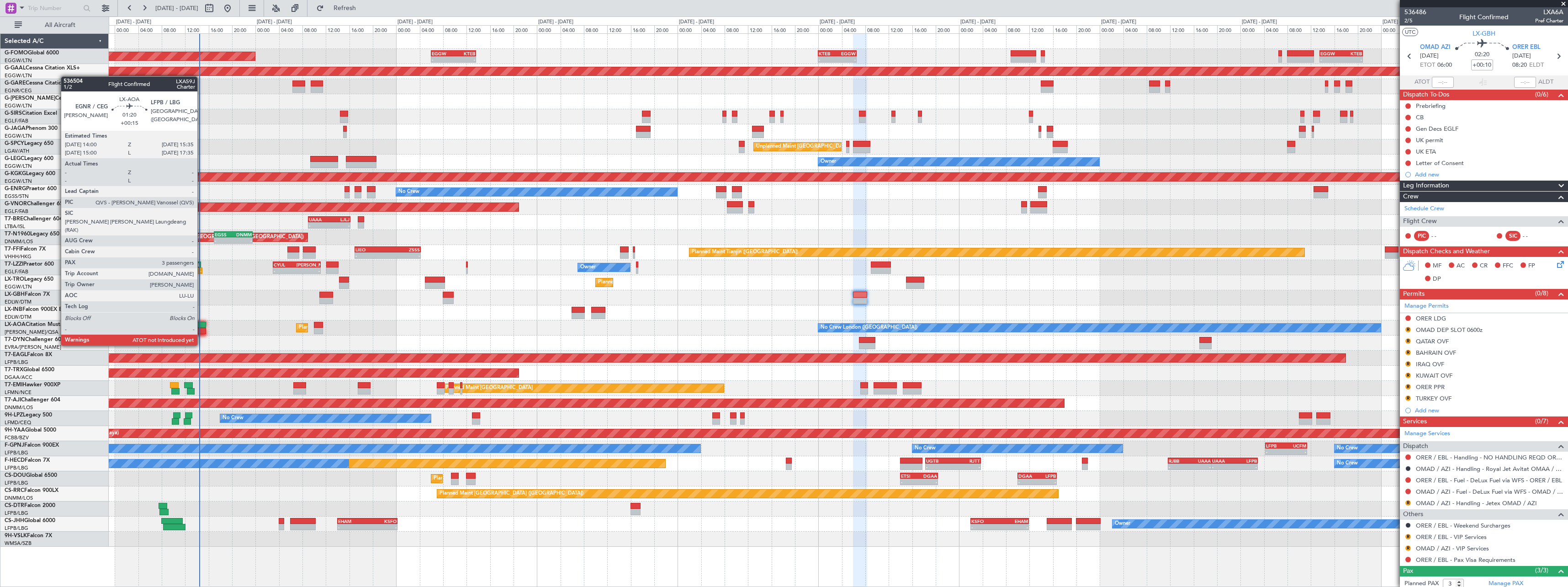
click at [202, 328] on div at bounding box center [201, 330] width 10 height 7
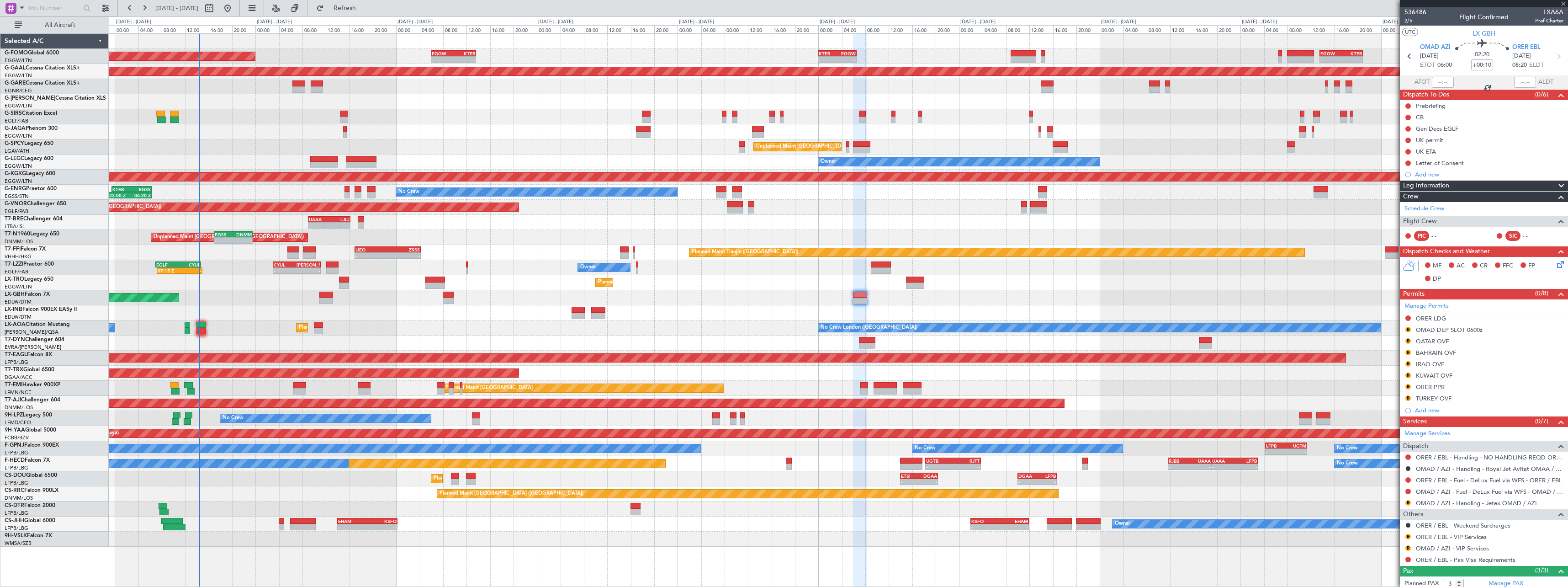
type input "+00:15"
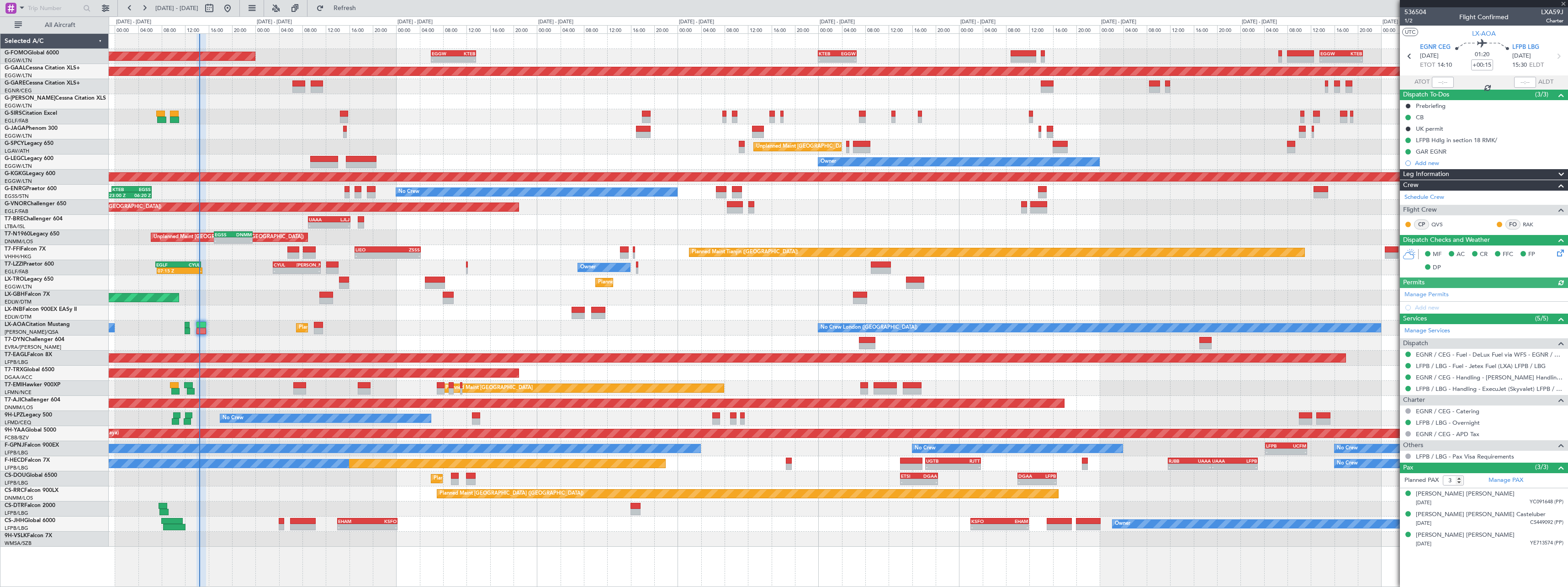
click at [1449, 80] on div at bounding box center [1443, 82] width 22 height 11
click at [1449, 81] on div at bounding box center [1443, 82] width 22 height 11
click at [1449, 78] on input "text" at bounding box center [1443, 82] width 22 height 11
click at [301, 344] on div "AOG Maint Riga (Riga Intl)" at bounding box center [838, 343] width 1459 height 15
type input "14:10"
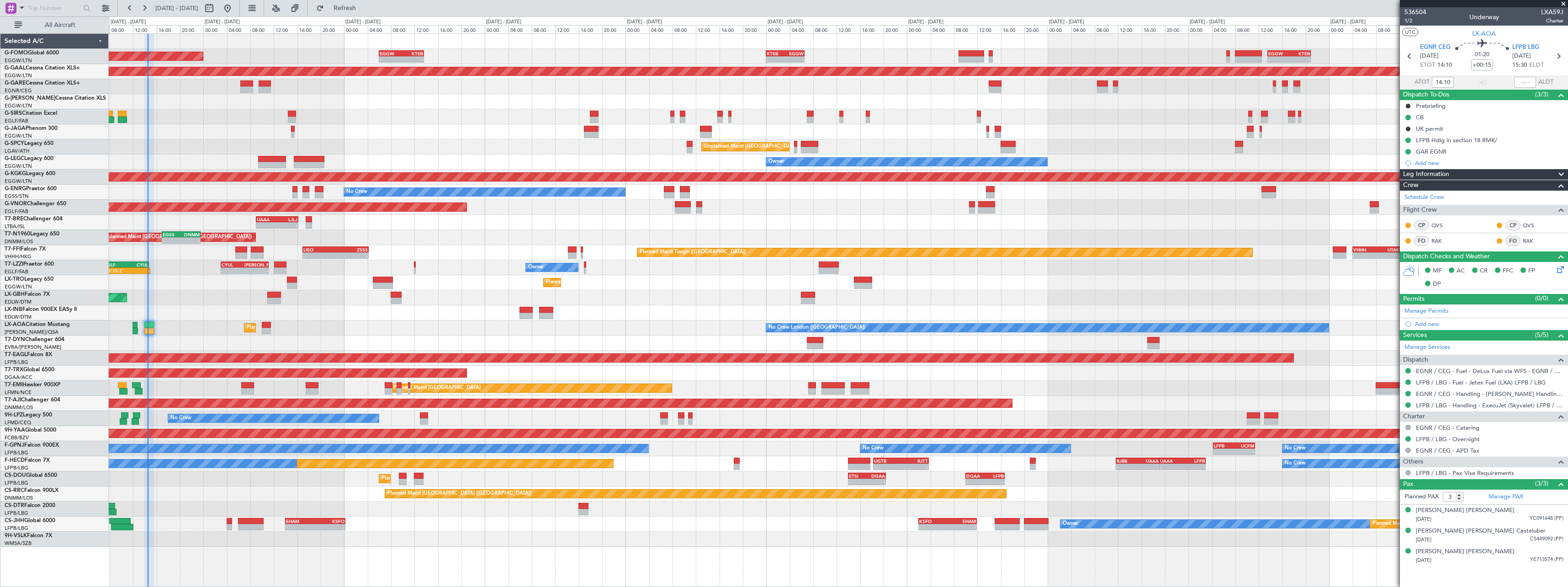
click at [325, 282] on div "Planned Maint Dusseldorf" at bounding box center [838, 282] width 1459 height 15
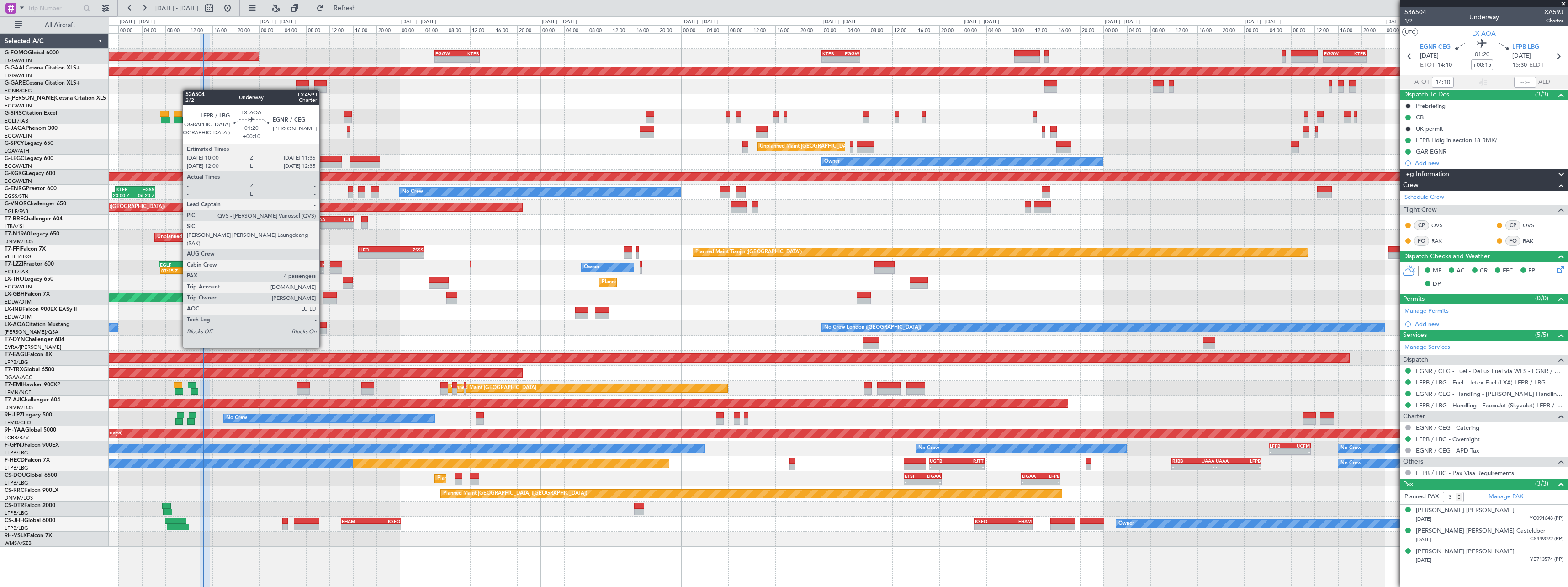
click at [324, 330] on div at bounding box center [322, 330] width 10 height 7
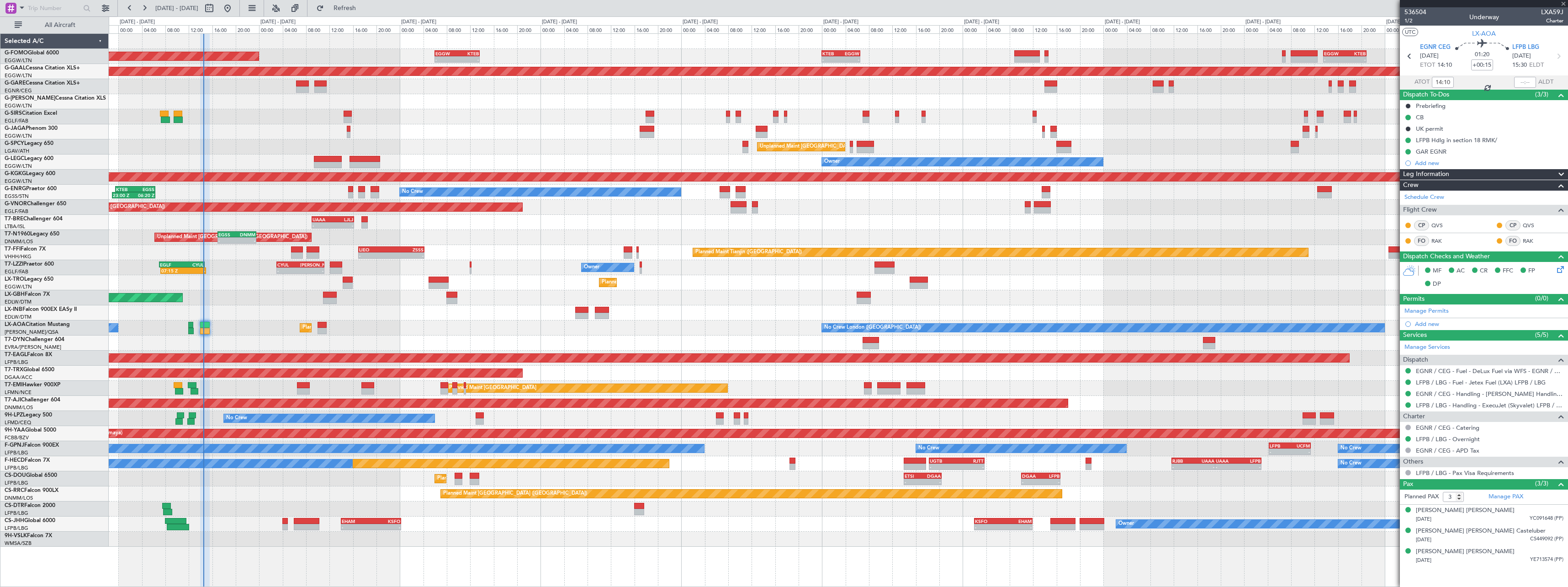
type input "+00:10"
type input "4"
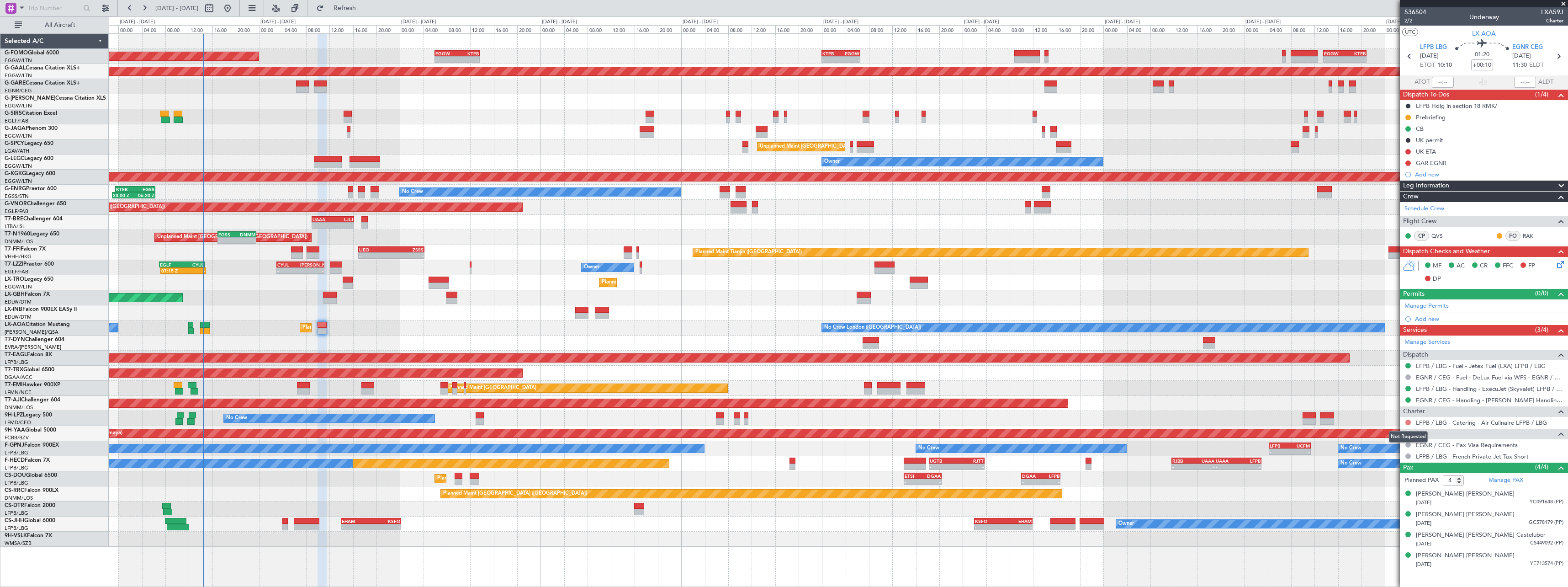
click at [1408, 421] on button at bounding box center [1408, 422] width 5 height 5
click at [1384, 438] on span "Not Required" at bounding box center [1387, 435] width 37 height 9
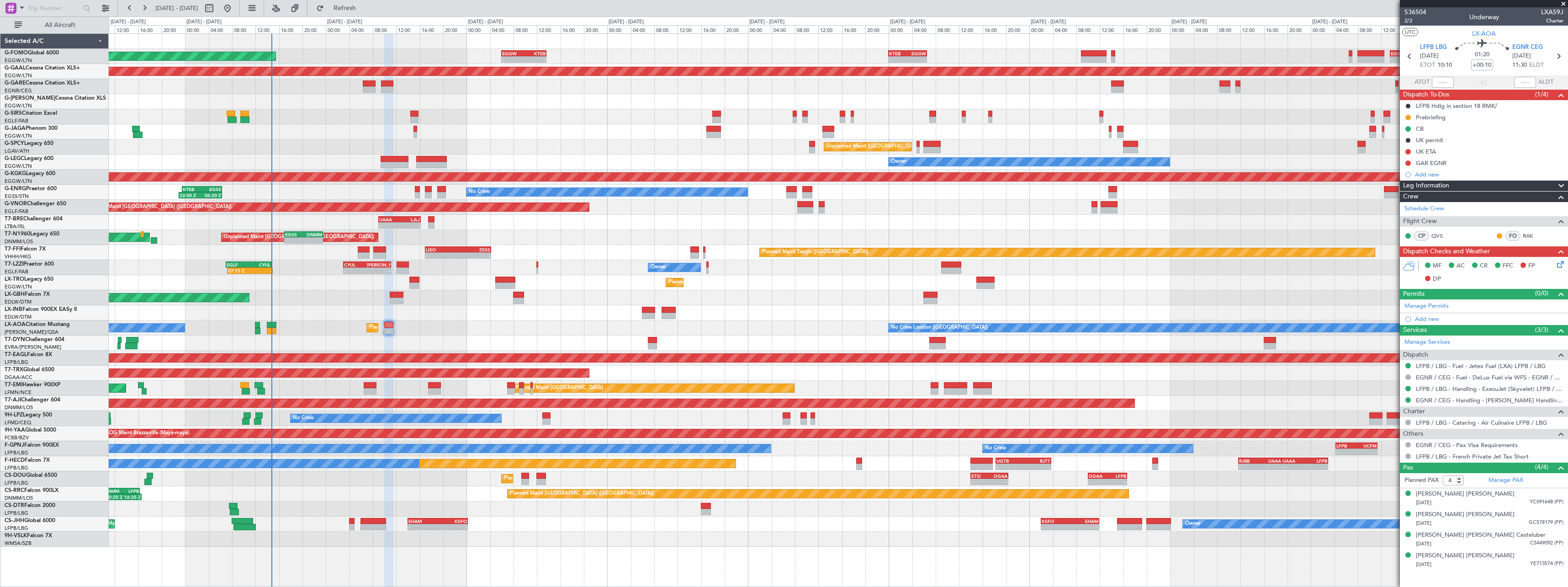
click at [468, 310] on div at bounding box center [838, 313] width 1459 height 15
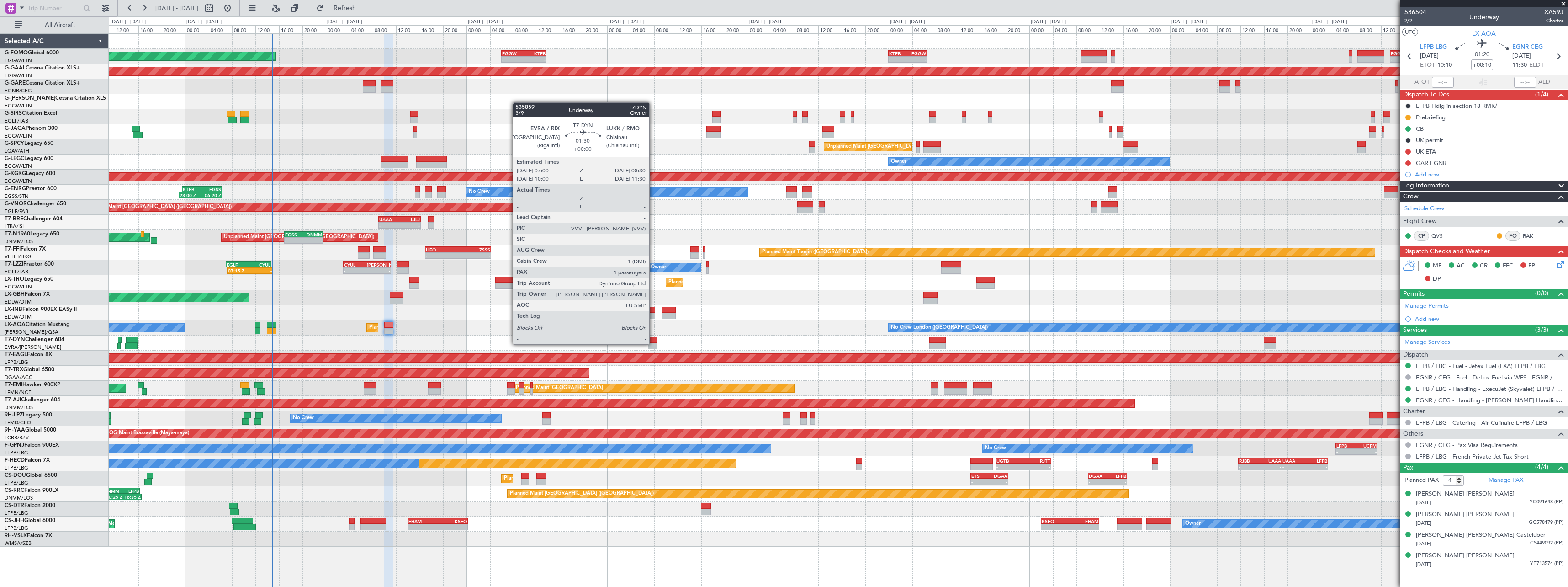
click at [653, 343] on div at bounding box center [652, 346] width 9 height 7
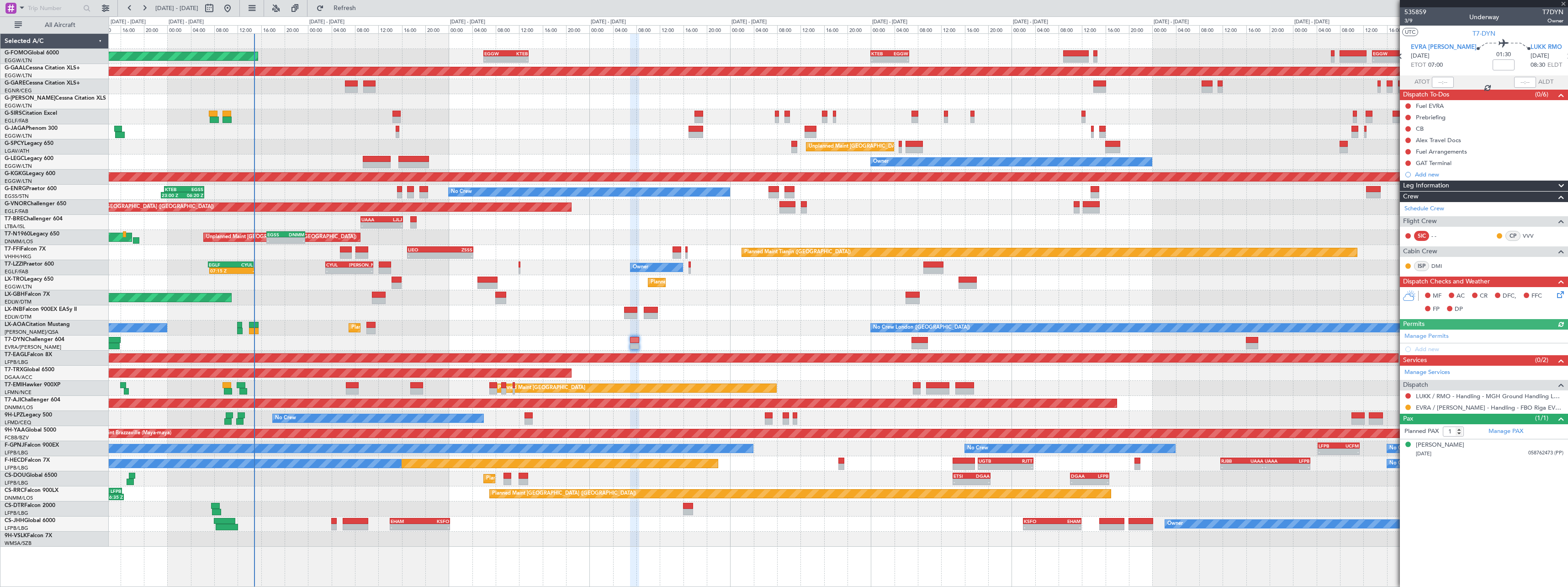
click at [734, 342] on div "AOG Maint Riga (Riga Intl)" at bounding box center [838, 343] width 1459 height 15
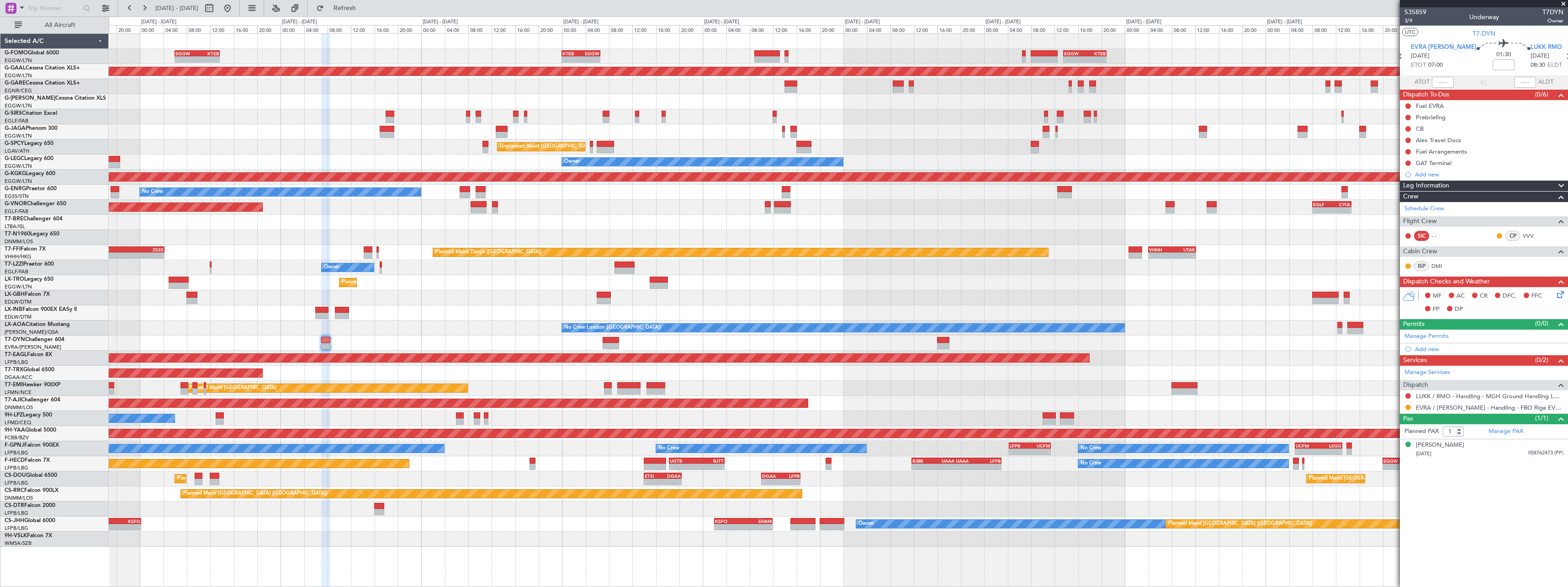
click at [989, 150] on div "Unplanned Maint [GEOGRAPHIC_DATA] ([PERSON_NAME] Intl)" at bounding box center [838, 147] width 1459 height 15
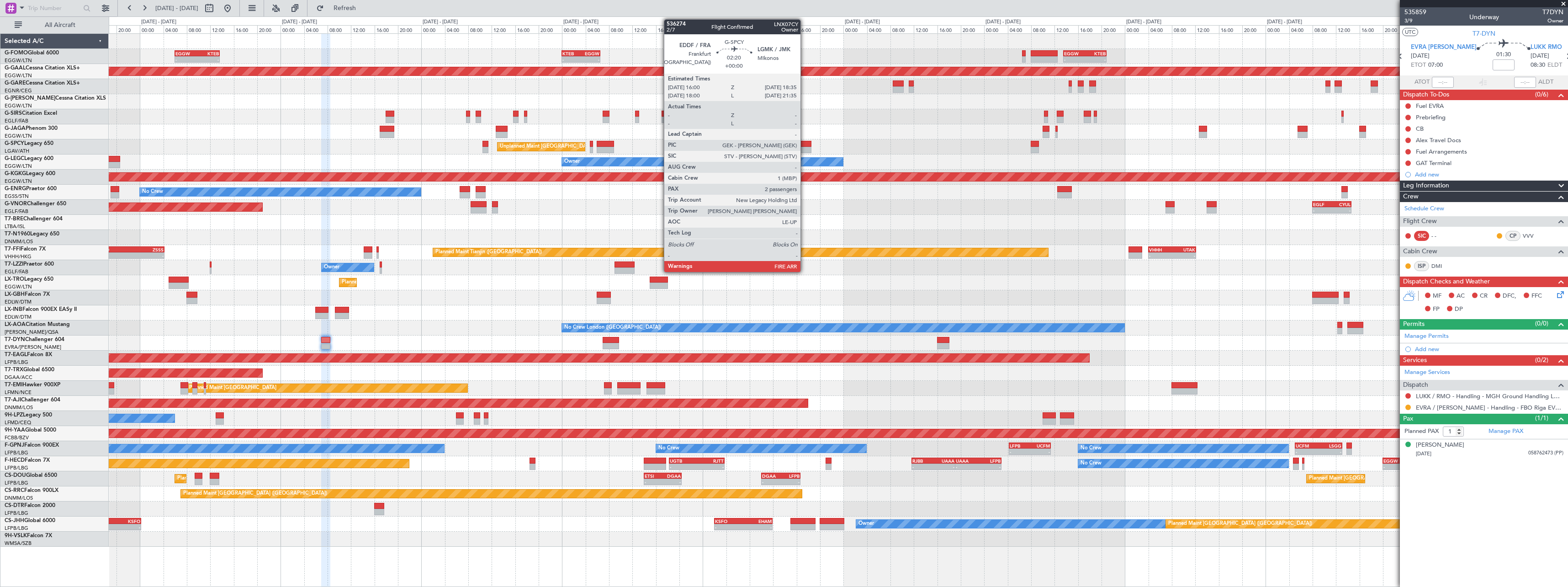
click at [805, 145] on div at bounding box center [804, 144] width 15 height 7
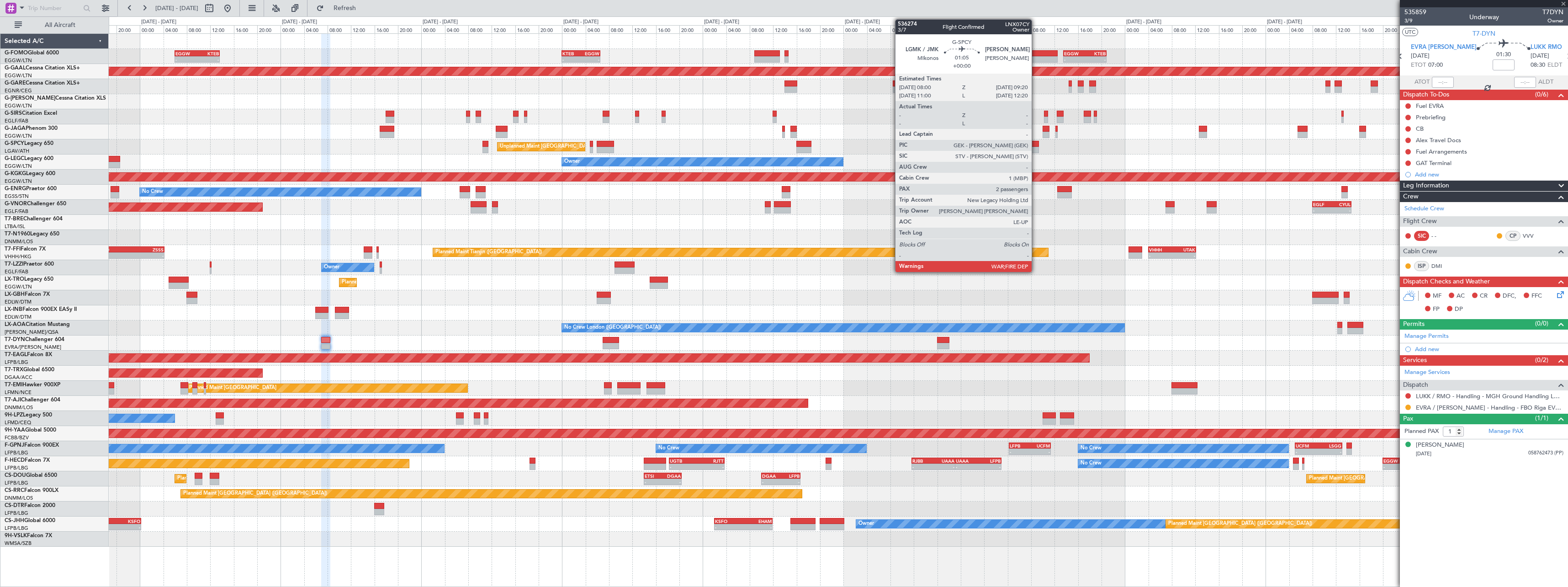
type input "2"
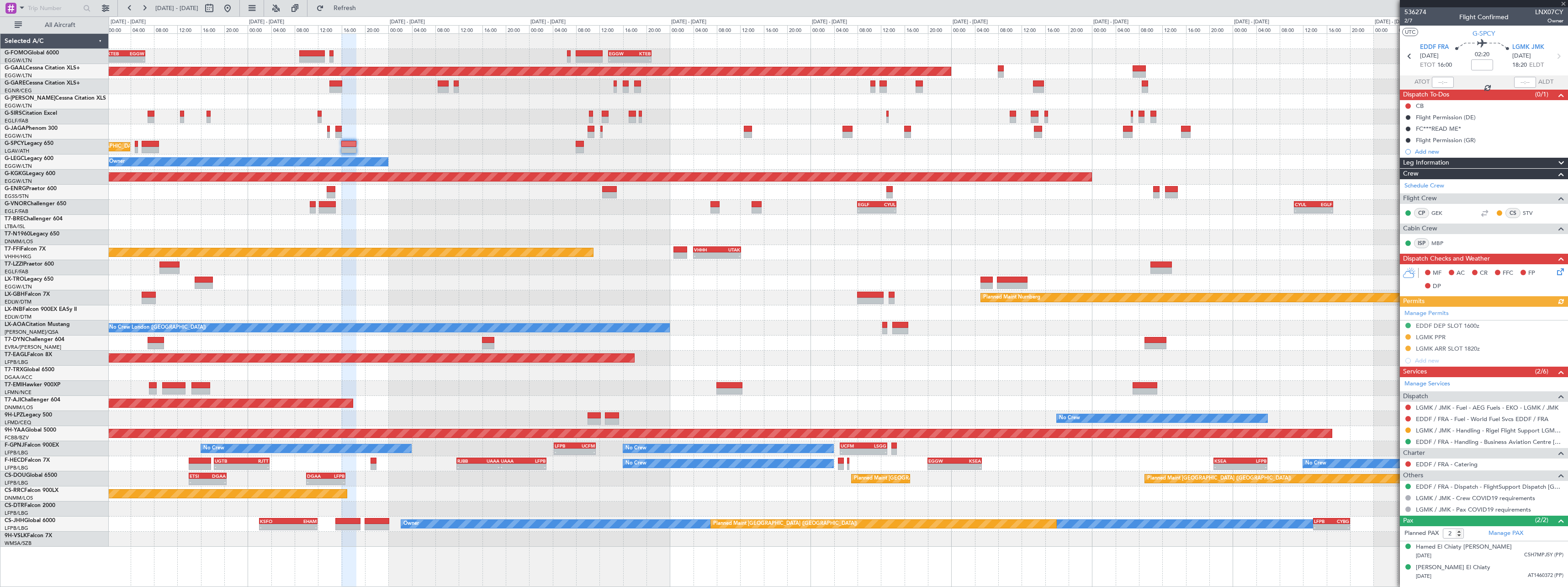
click at [742, 150] on div "Unplanned Maint [GEOGRAPHIC_DATA] ([PERSON_NAME] Intl)" at bounding box center [838, 147] width 1459 height 15
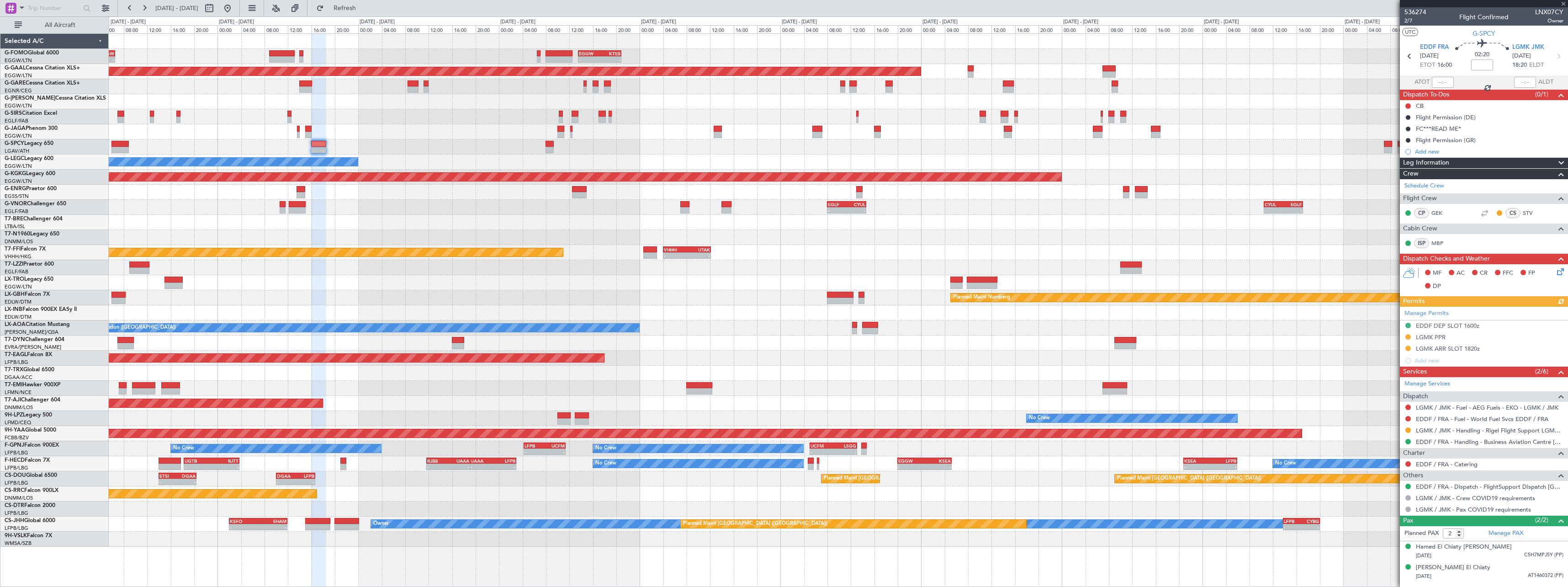
click at [886, 156] on div "- - KTEB 00:00 Z EGGW 06:35 Z - - EGGW 13:30 Z KTEB 20:55 Z Planned [GEOGRAPHIC…" at bounding box center [838, 290] width 1459 height 513
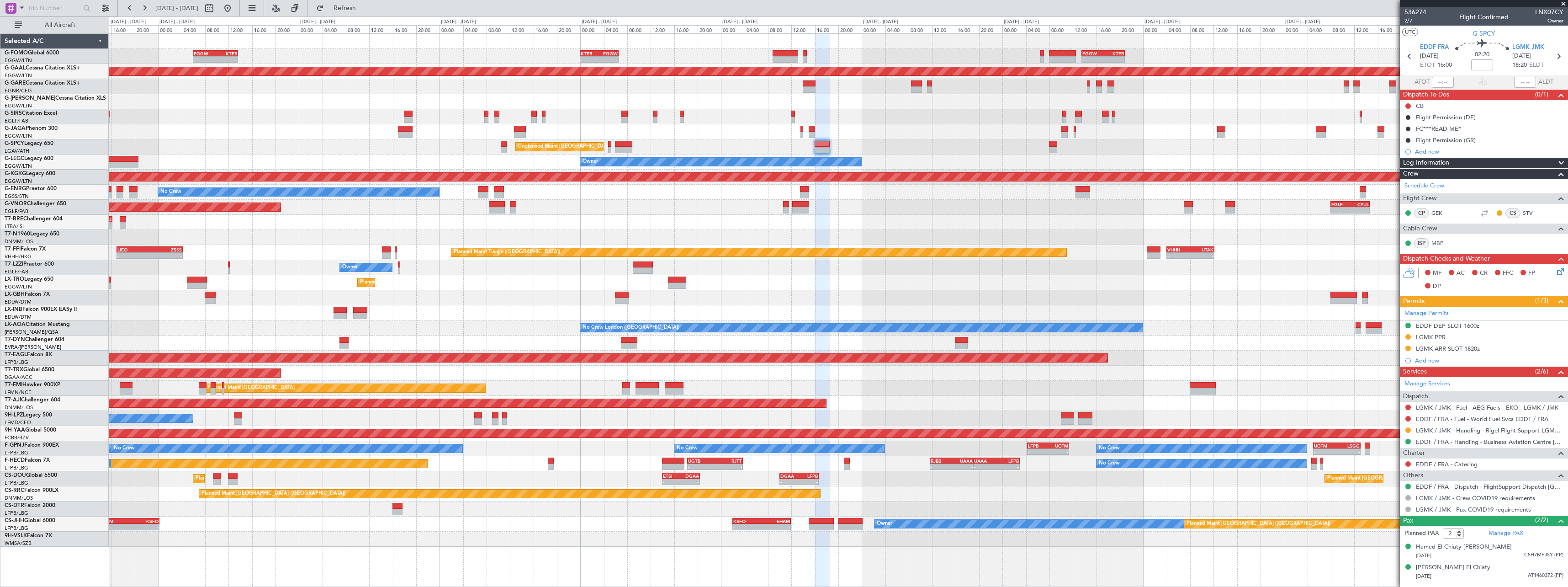
click at [1093, 161] on div "Owner" at bounding box center [838, 162] width 1459 height 15
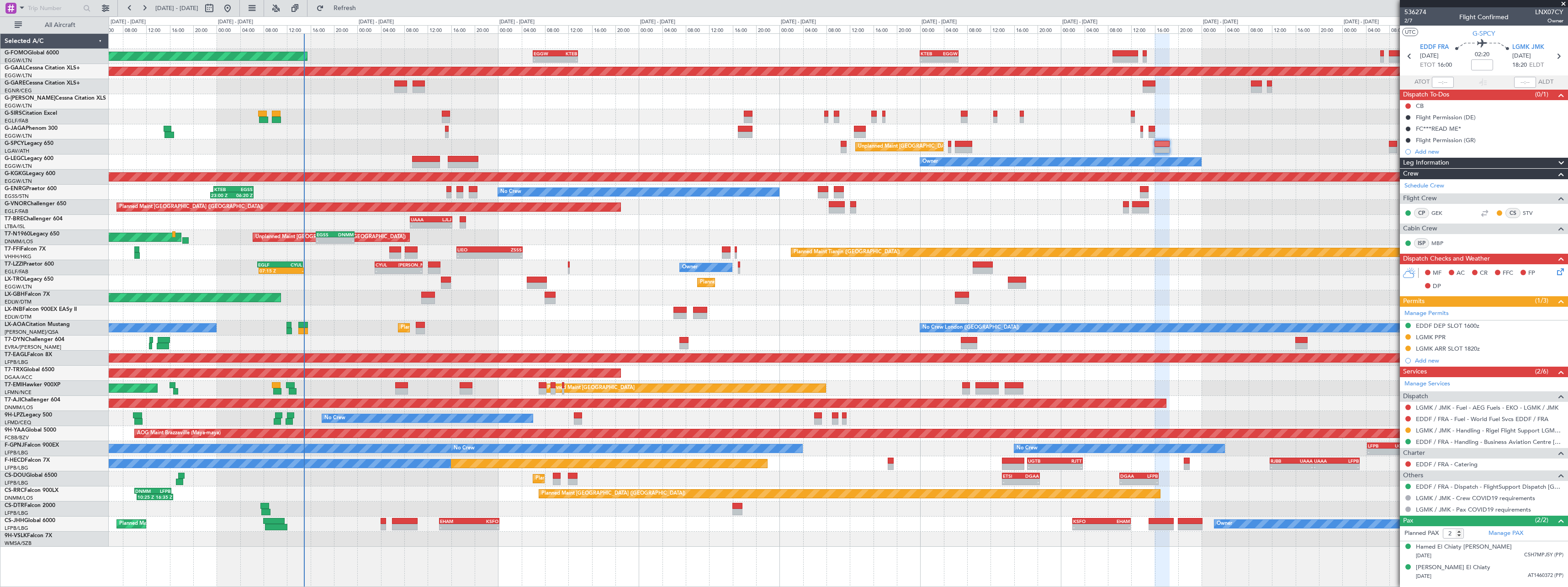
click at [1020, 150] on div "Unplanned Maint [GEOGRAPHIC_DATA] ([PERSON_NAME] Intl)" at bounding box center [838, 147] width 1459 height 15
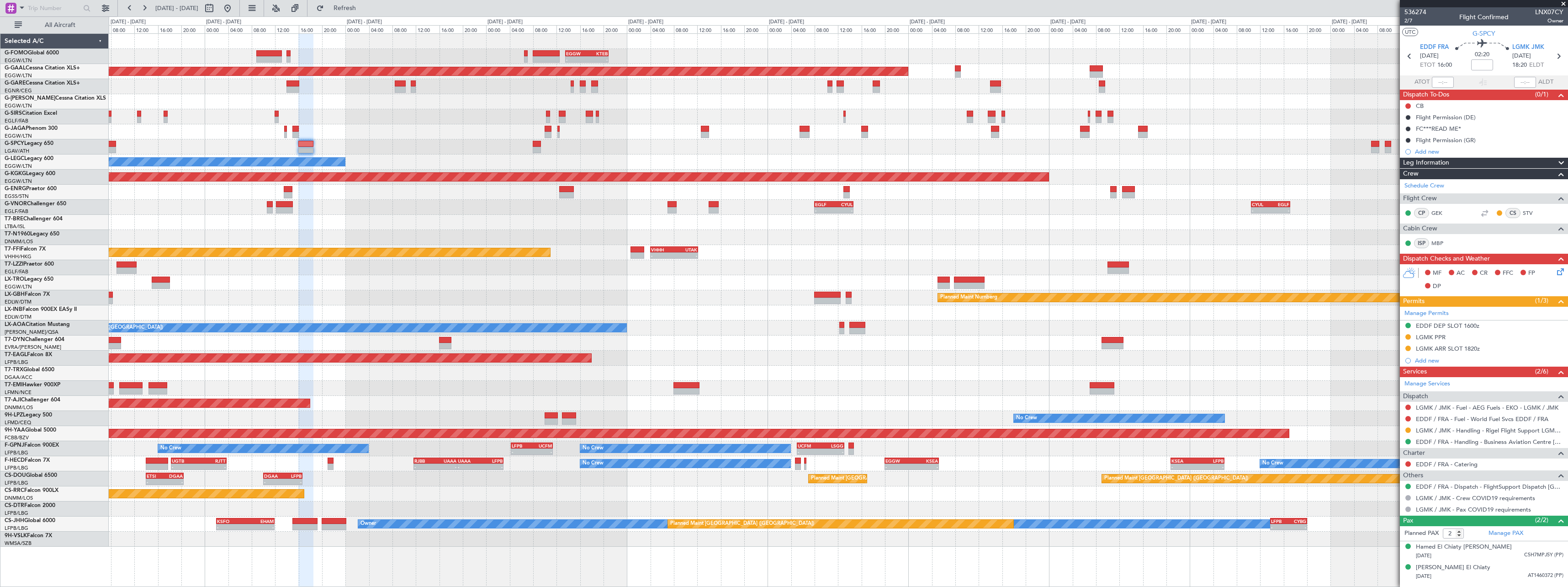
click at [379, 294] on div "Planned Maint Nurnberg" at bounding box center [838, 298] width 1459 height 15
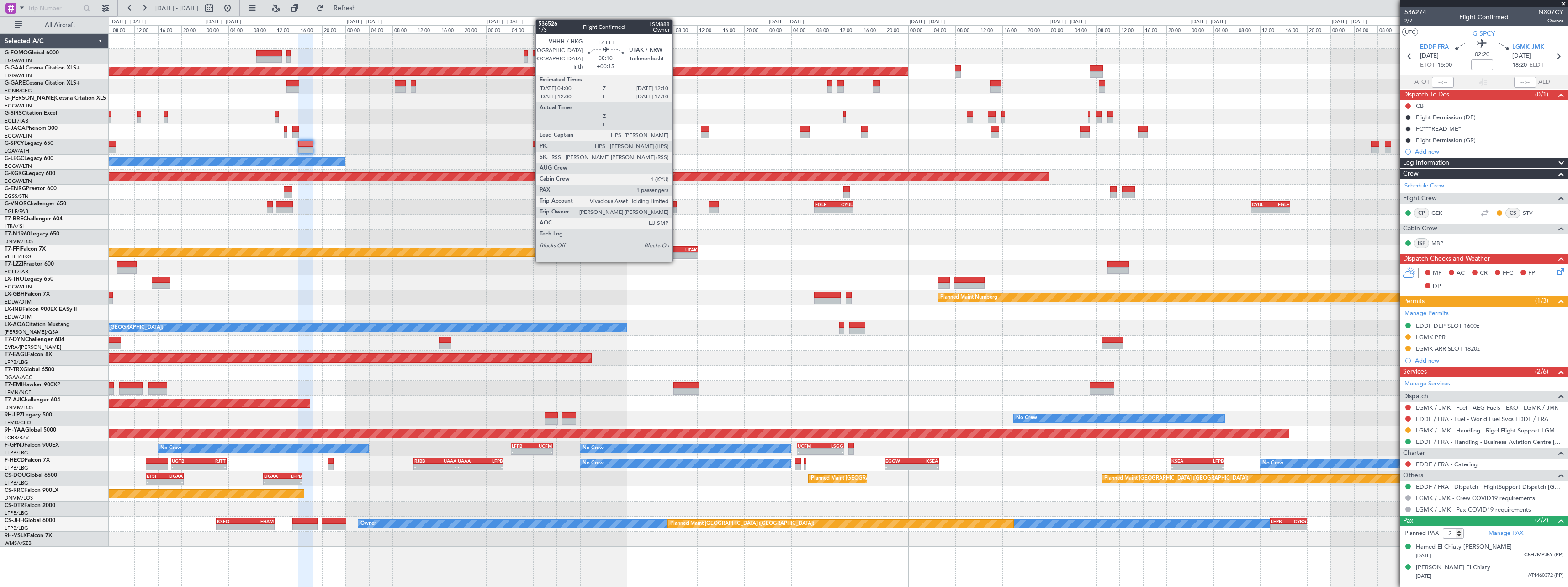
click at [677, 249] on div "UTAK" at bounding box center [686, 249] width 24 height 5
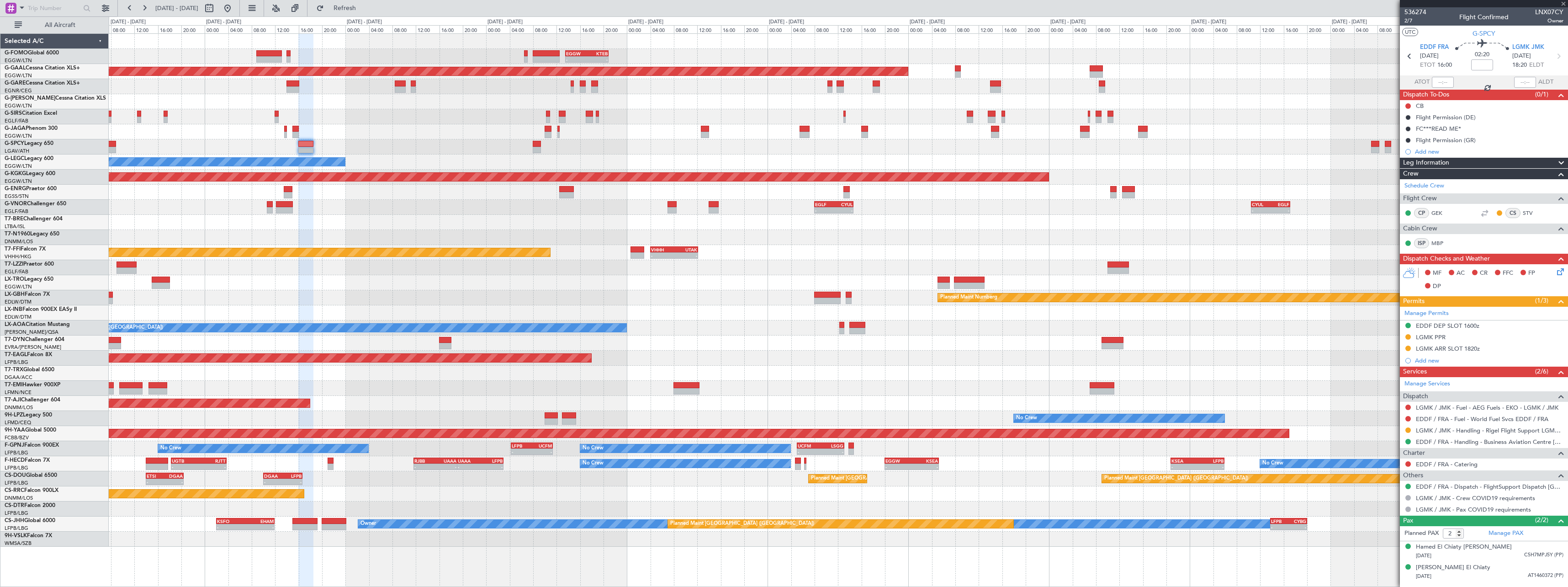
type input "+00:15"
type input "1"
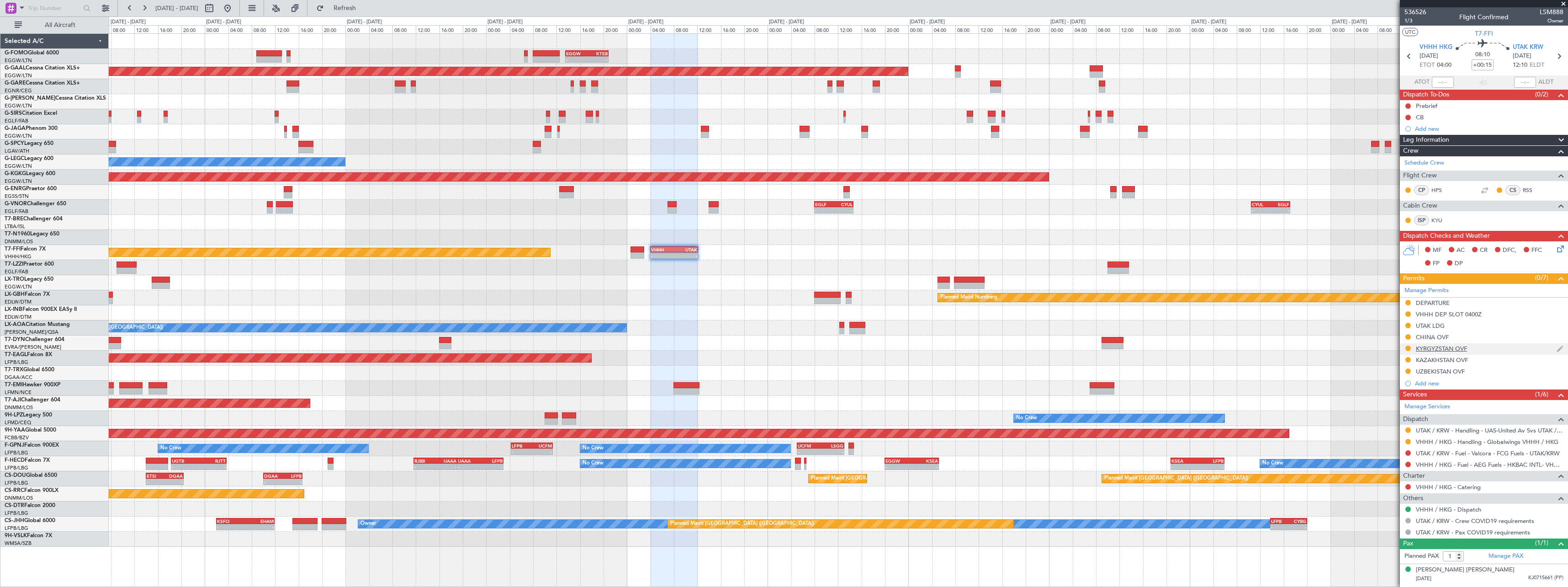
click at [1452, 348] on div "KYRGYZSTAN OVF" at bounding box center [1441, 348] width 51 height 8
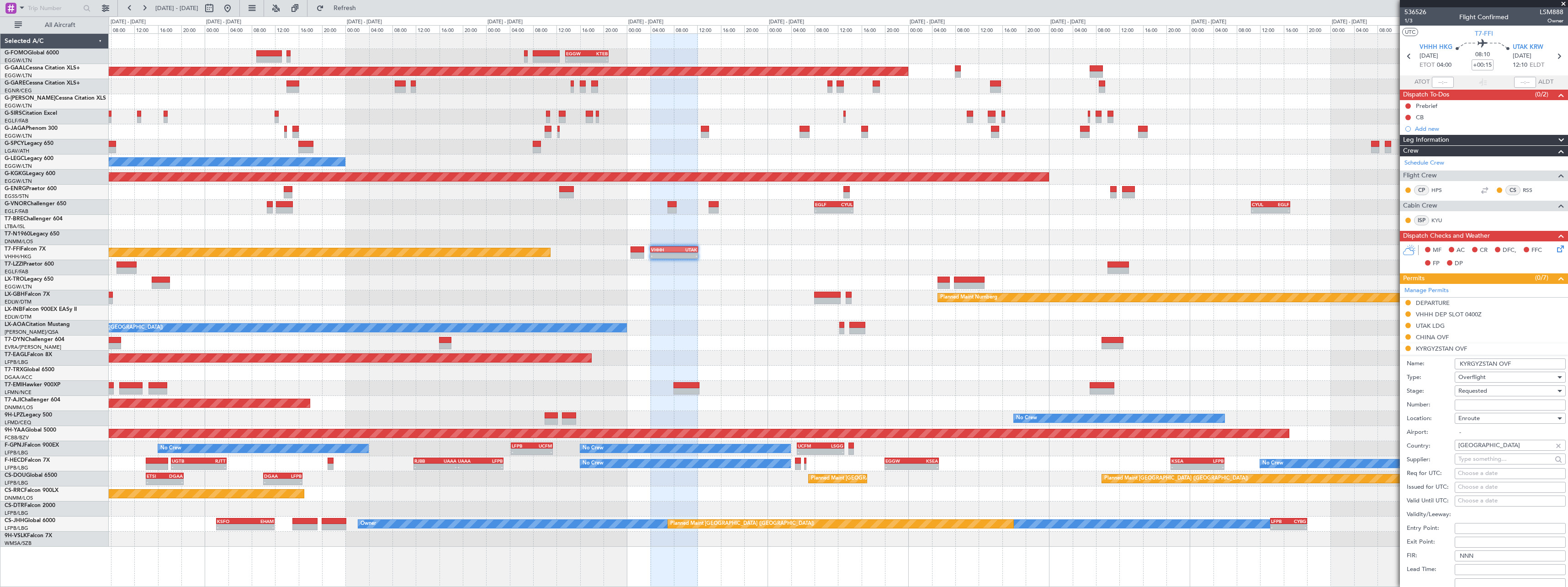
scroll to position [137, 0]
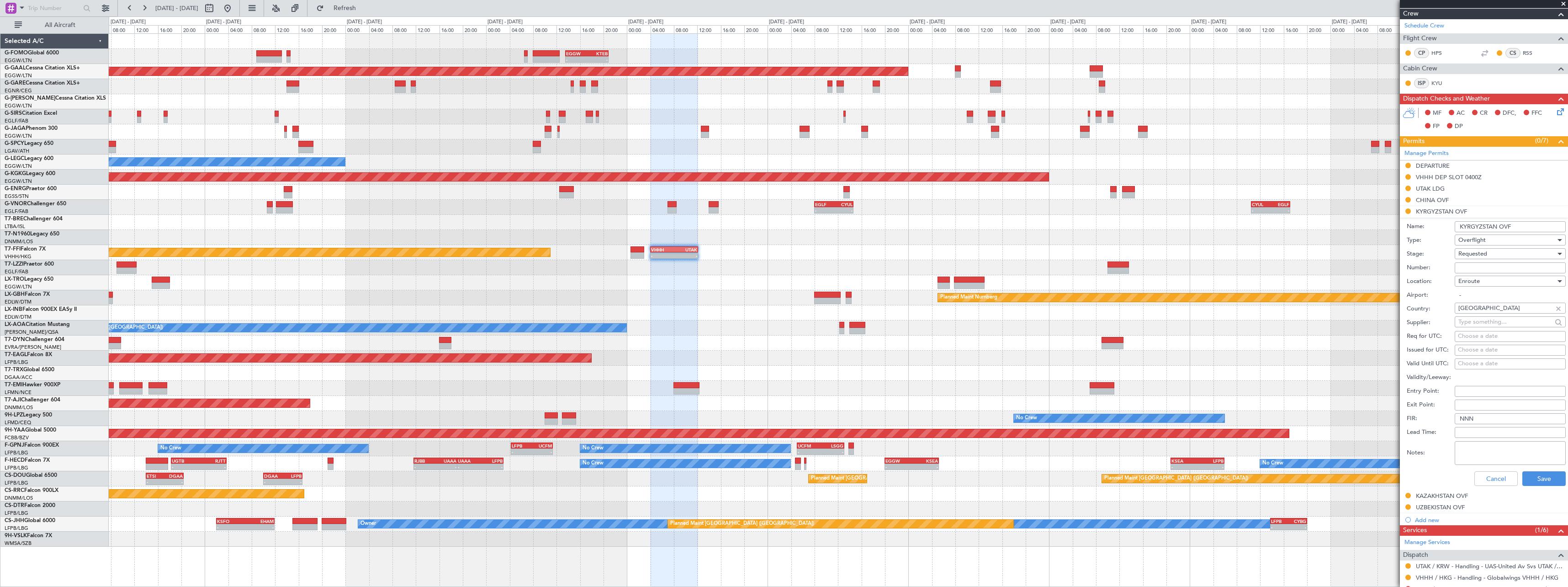
click at [1496, 265] on input "Number:" at bounding box center [1510, 268] width 111 height 11
paste input "26/0609/GCU"
type input "26/0609/GCU"
click at [1496, 254] on div "Requested" at bounding box center [1508, 254] width 97 height 14
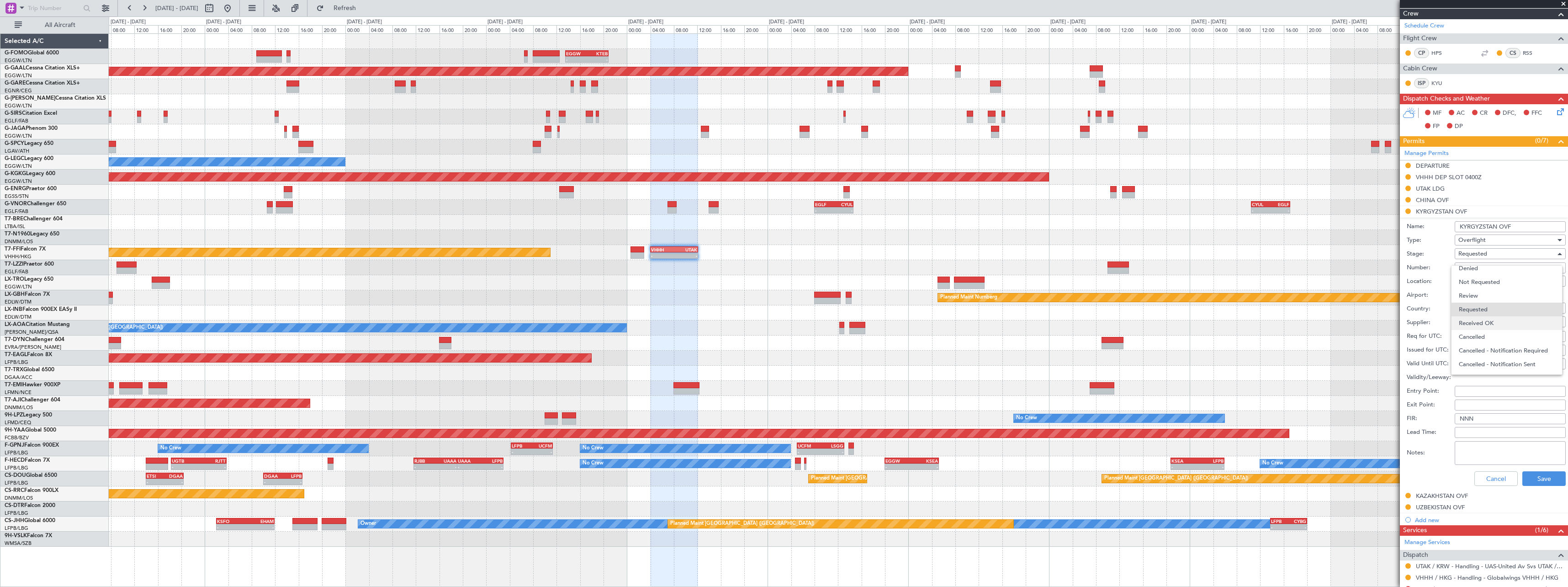
click at [1498, 321] on span "Received OK" at bounding box center [1507, 323] width 96 height 14
click at [1544, 478] on button "Save" at bounding box center [1544, 479] width 43 height 15
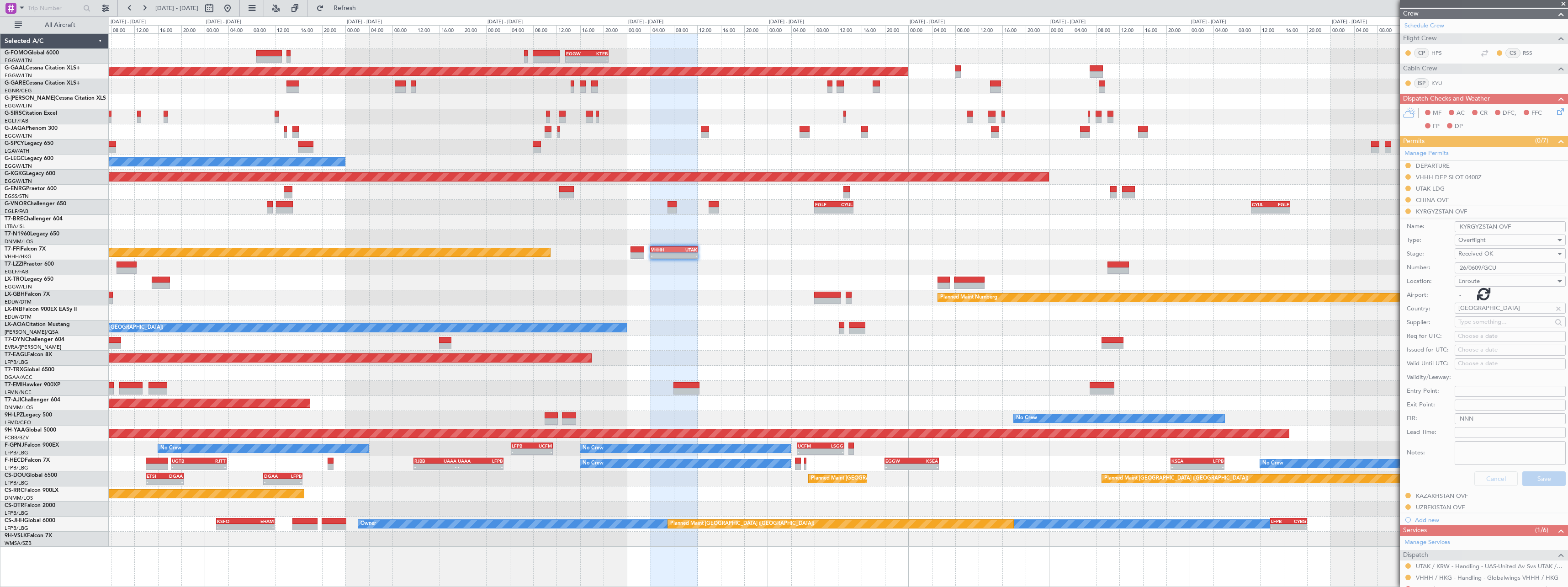
scroll to position [0, 0]
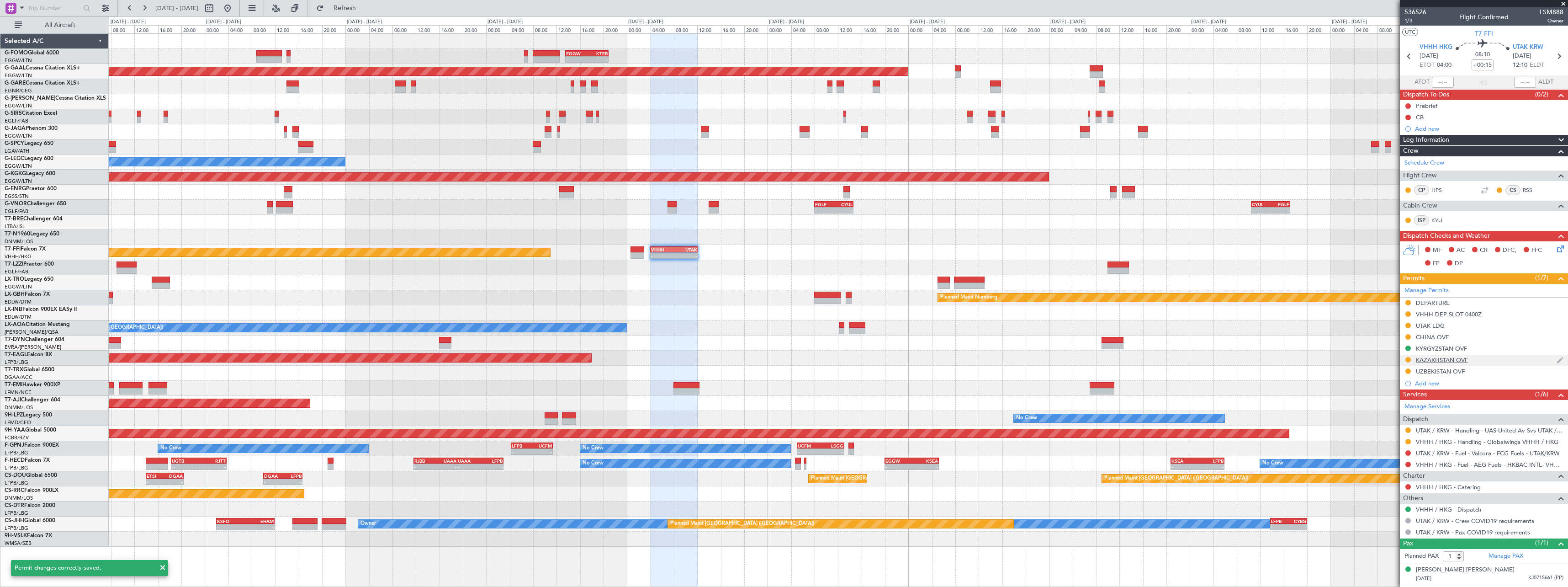
click at [1458, 359] on div "KAZAKHSTAN OVF" at bounding box center [1442, 360] width 52 height 8
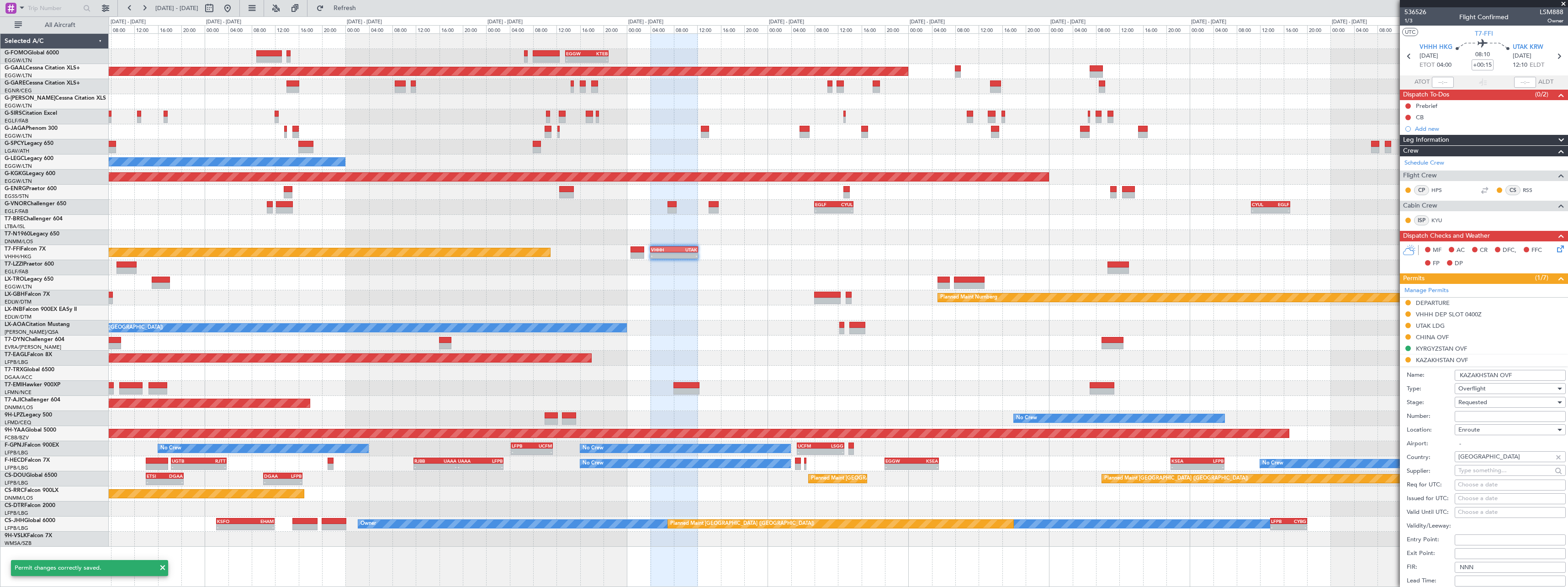
click at [1501, 413] on input "Number:" at bounding box center [1510, 416] width 111 height 11
paste input "APPROVED"
type input "APPROVED"
click at [1498, 402] on div "Requested" at bounding box center [1508, 402] width 97 height 14
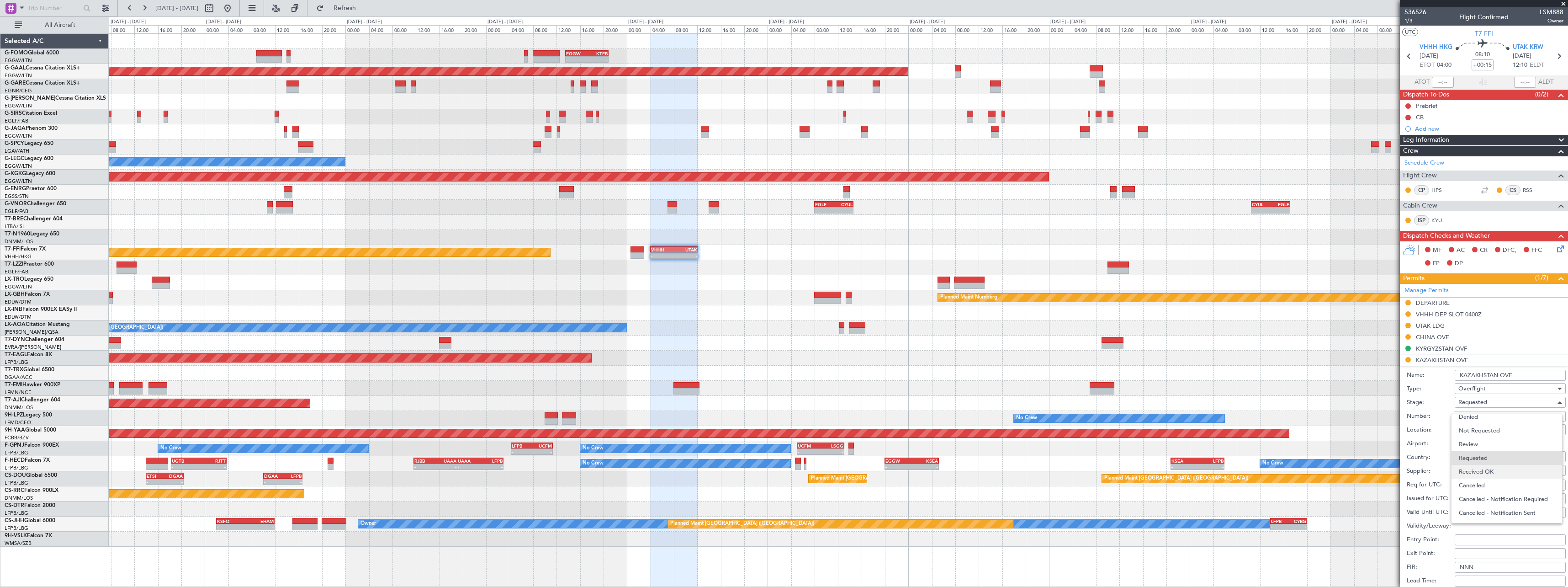
click at [1494, 471] on span "Received OK" at bounding box center [1507, 471] width 96 height 14
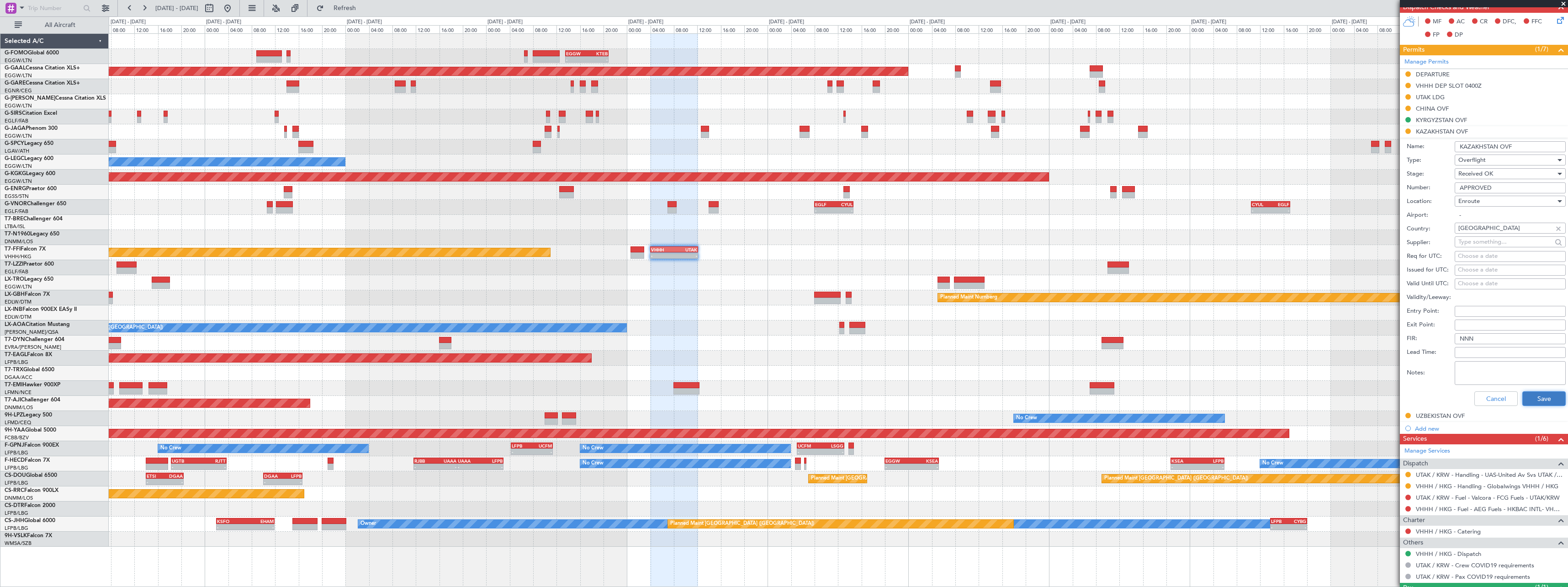
click at [1552, 399] on button "Save" at bounding box center [1544, 399] width 43 height 15
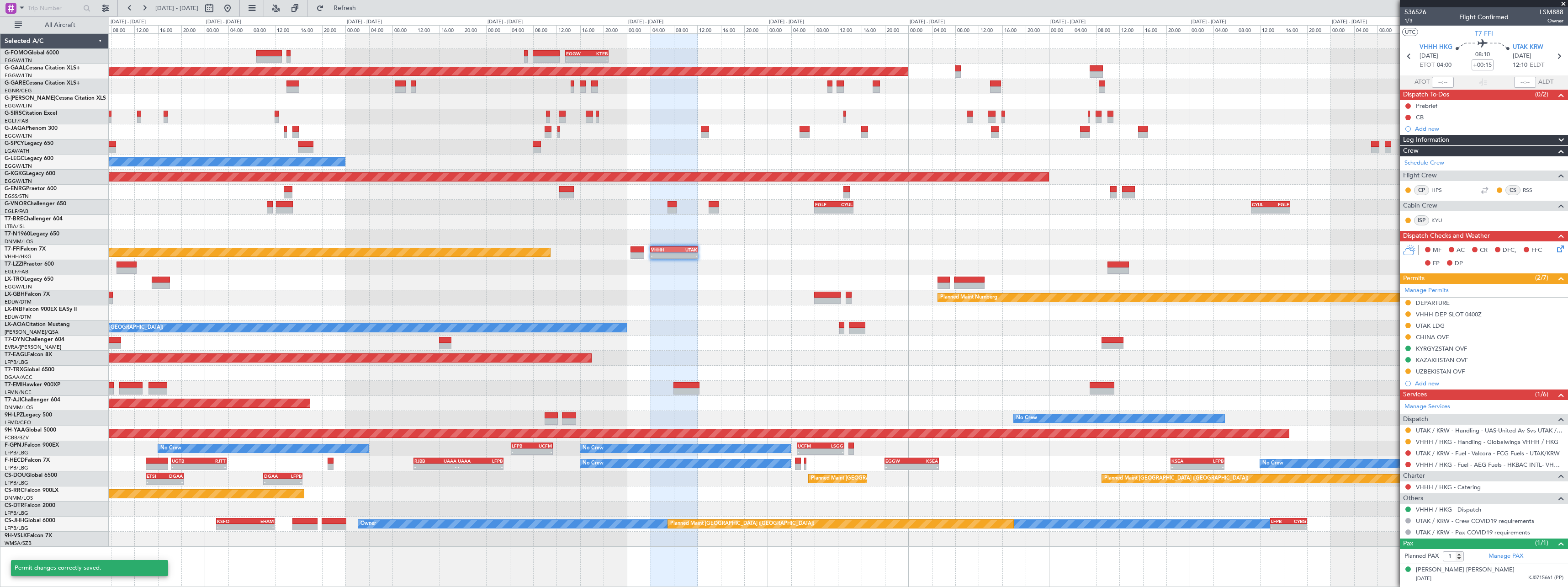
scroll to position [0, 0]
click at [1443, 371] on div "UZBEKISTAN OVF" at bounding box center [1440, 371] width 49 height 8
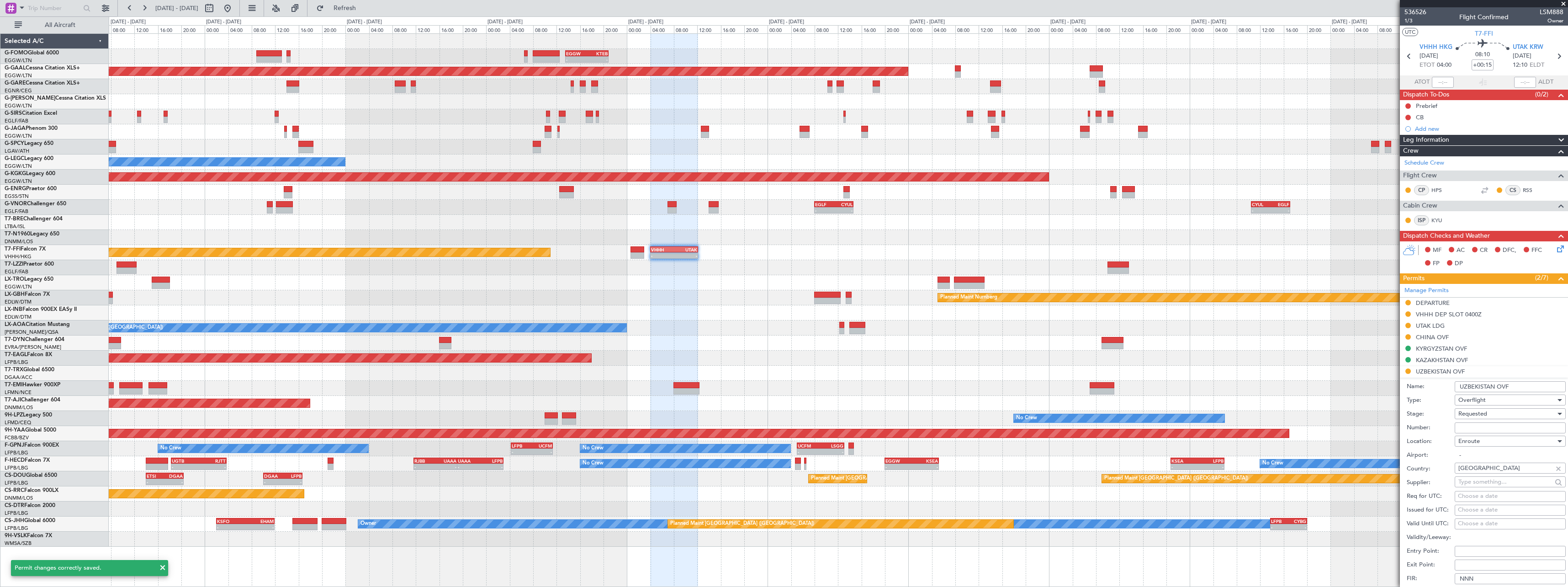
click at [1487, 425] on input "Number:" at bounding box center [1510, 428] width 111 height 11
paste input "09/25/151"
type input "09/25/151"
click at [1491, 414] on div "Requested" at bounding box center [1508, 414] width 97 height 14
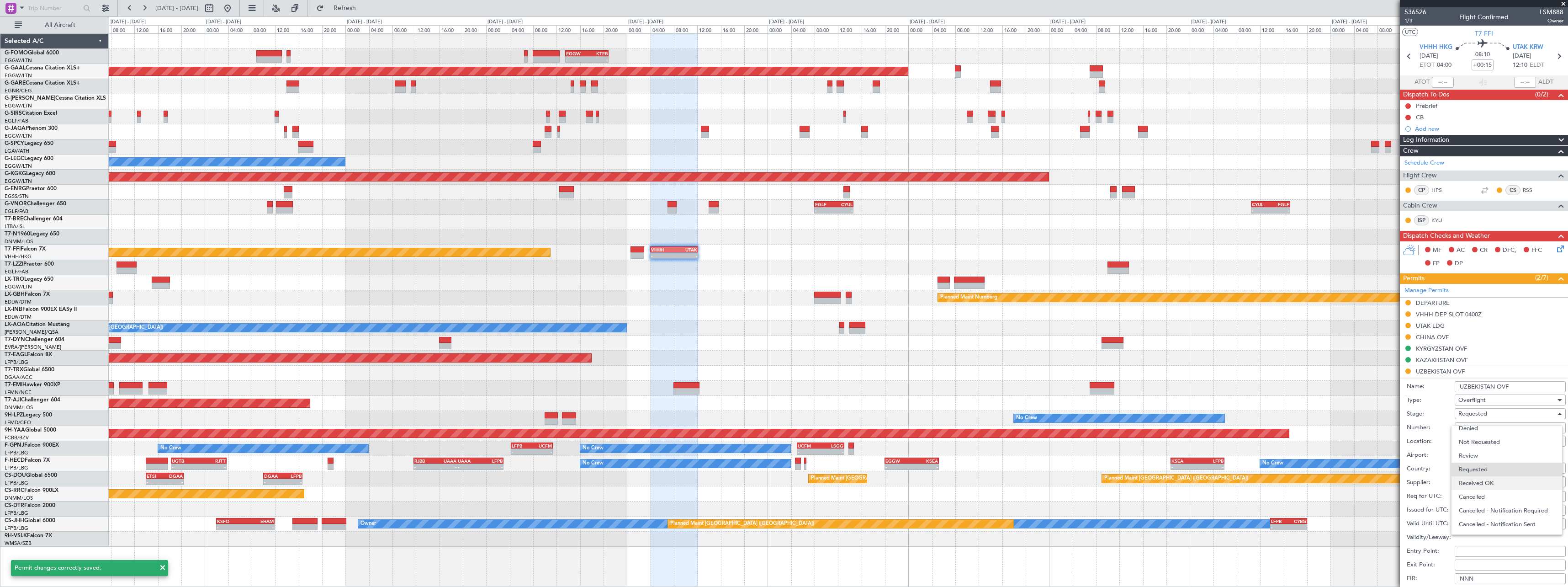
click at [1495, 484] on span "Received OK" at bounding box center [1507, 483] width 96 height 14
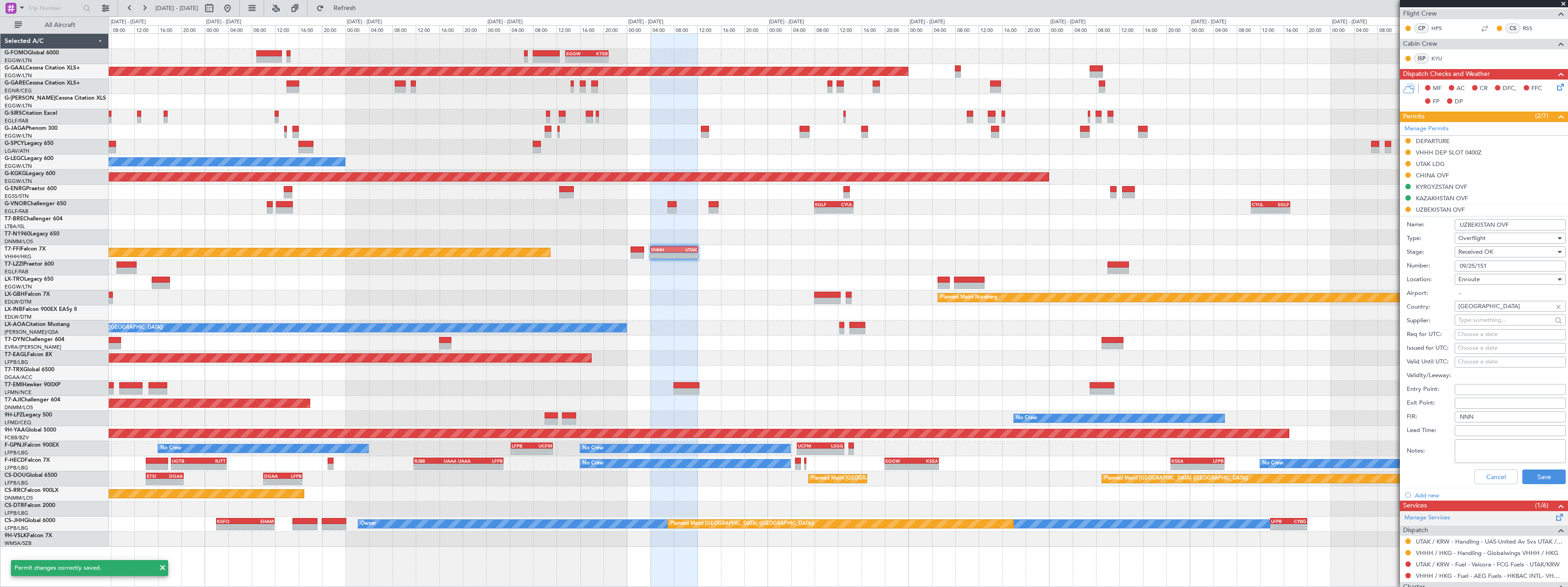
scroll to position [270, 0]
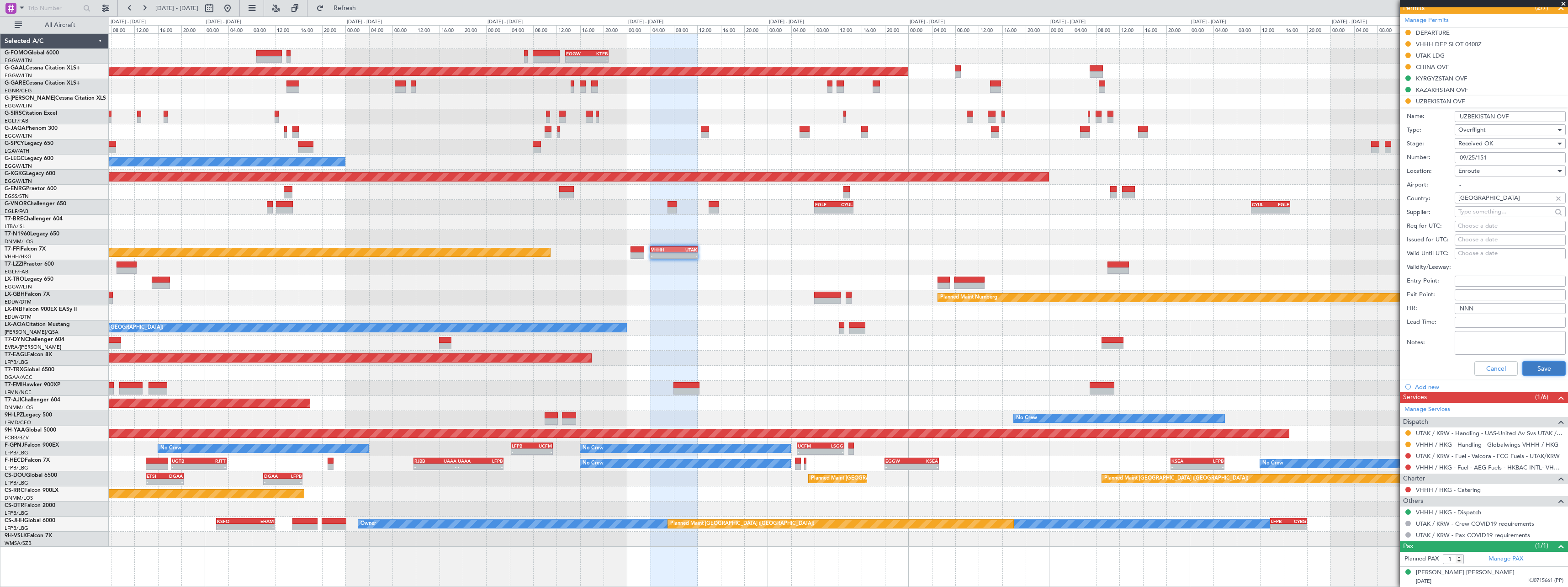
click at [1551, 372] on button "Save" at bounding box center [1544, 369] width 43 height 15
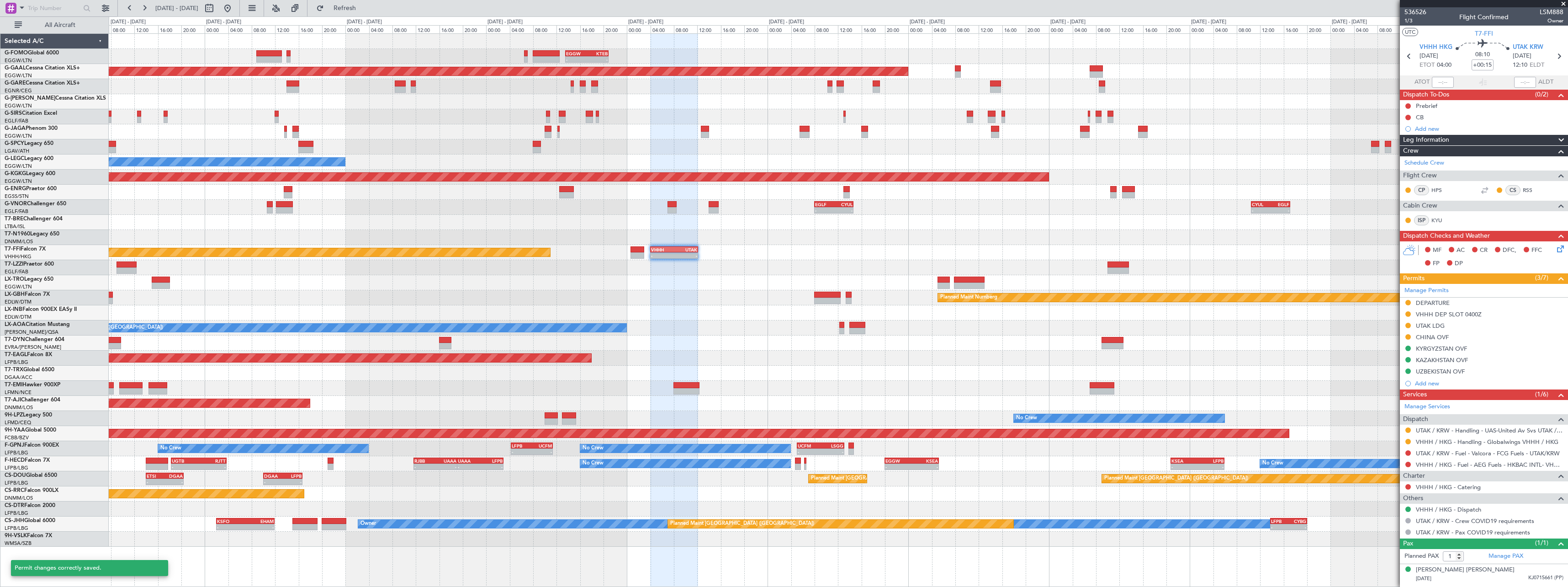
scroll to position [0, 0]
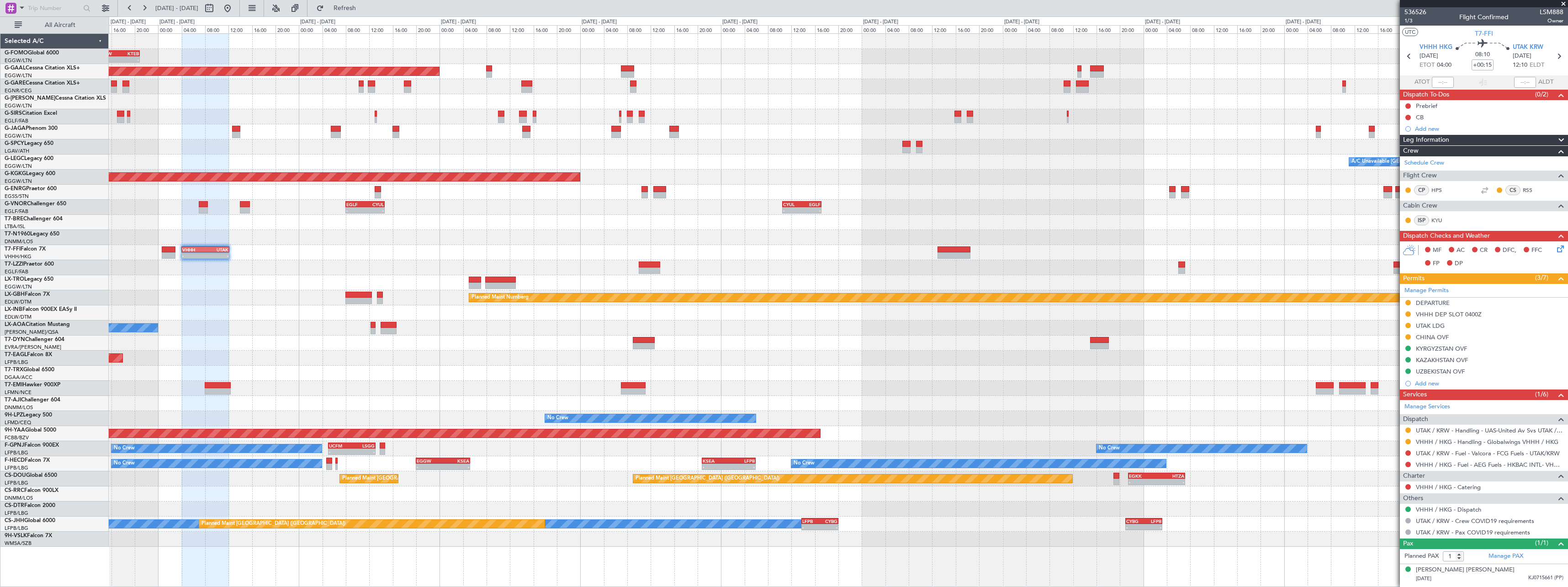
click at [801, 277] on div "- - EGGW 13:30 Z KTEB 20:55 Z Planned Maint Dusseldorf Planned Maint London (Lu…" at bounding box center [838, 290] width 1459 height 513
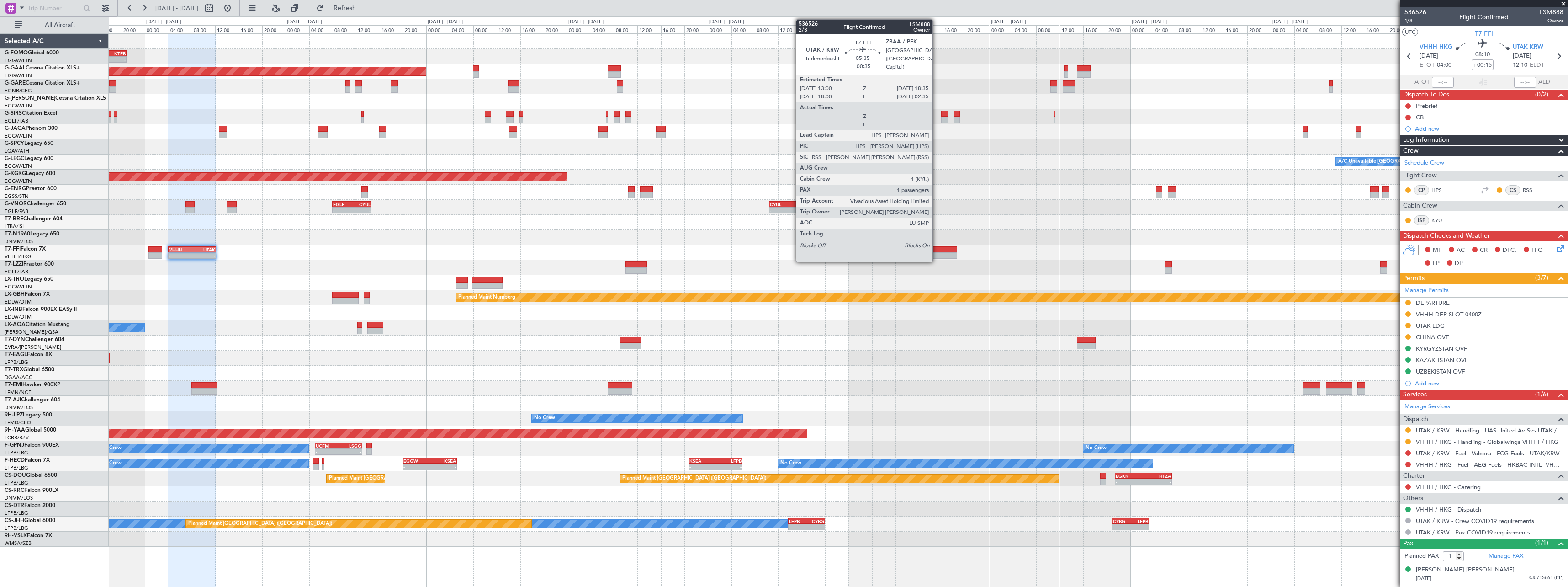
click at [937, 253] on div at bounding box center [941, 255] width 33 height 7
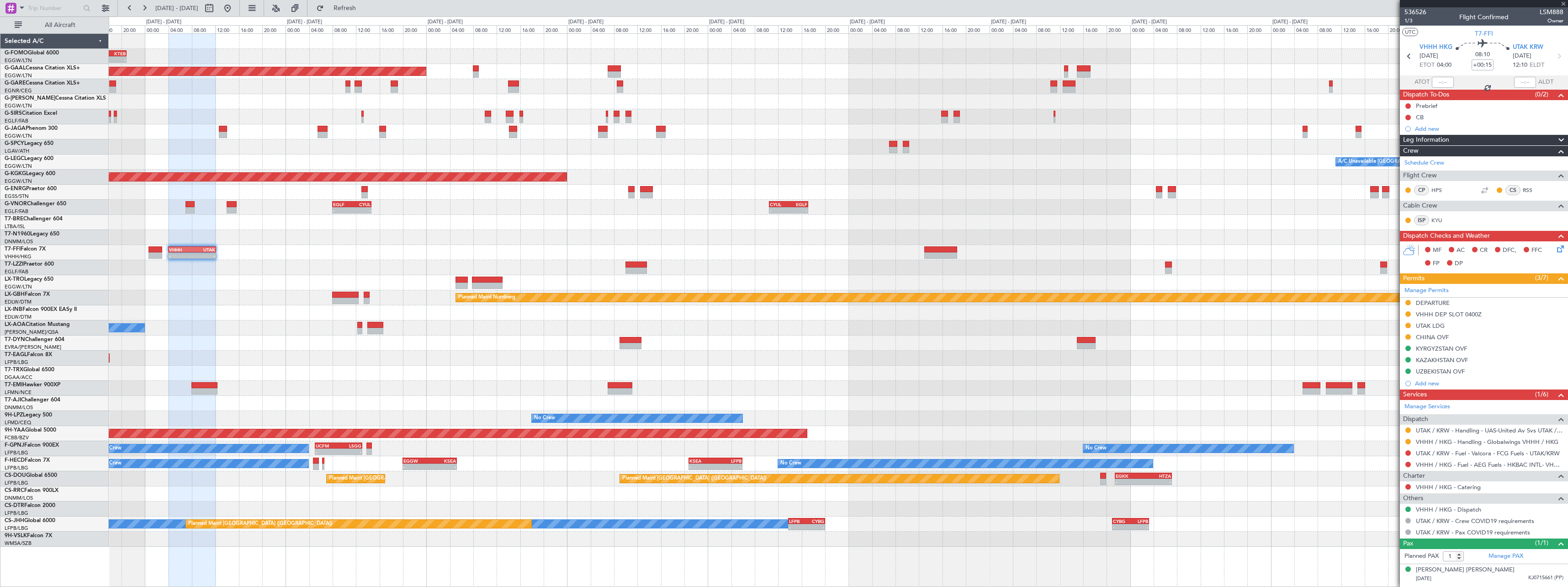
type input "-00:35"
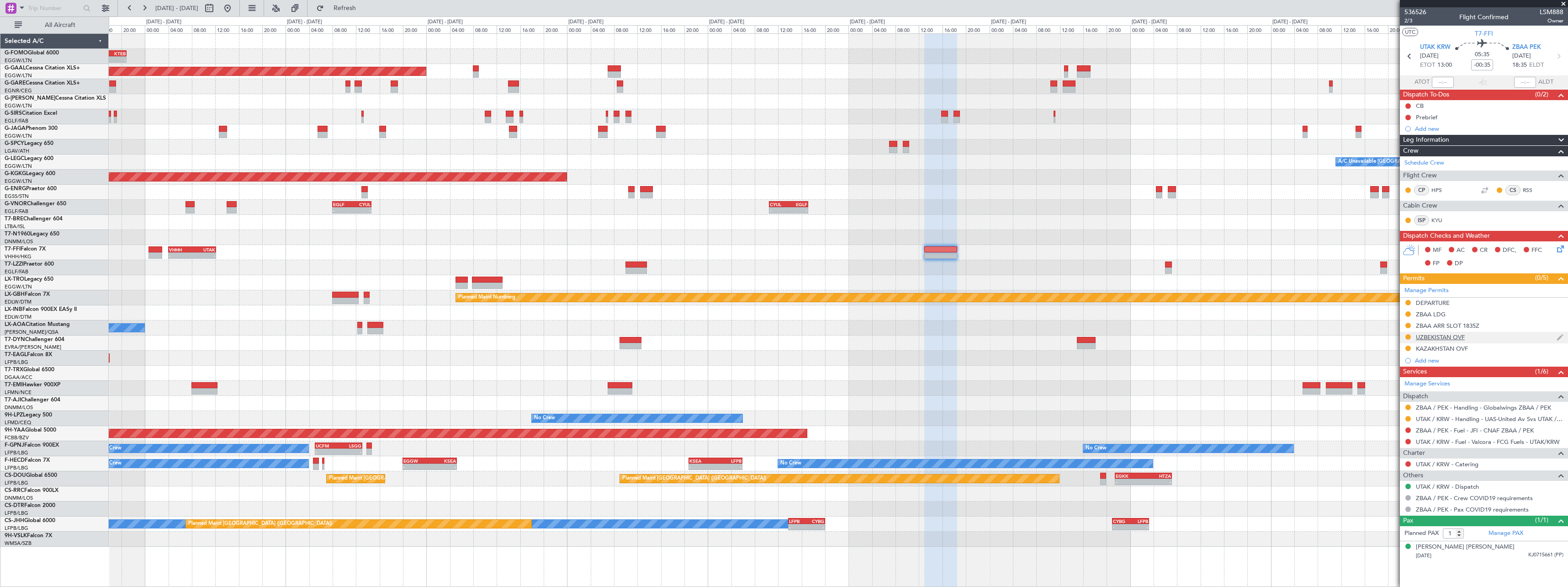
click at [1450, 336] on div "UZBEKISTAN OVF" at bounding box center [1440, 337] width 49 height 8
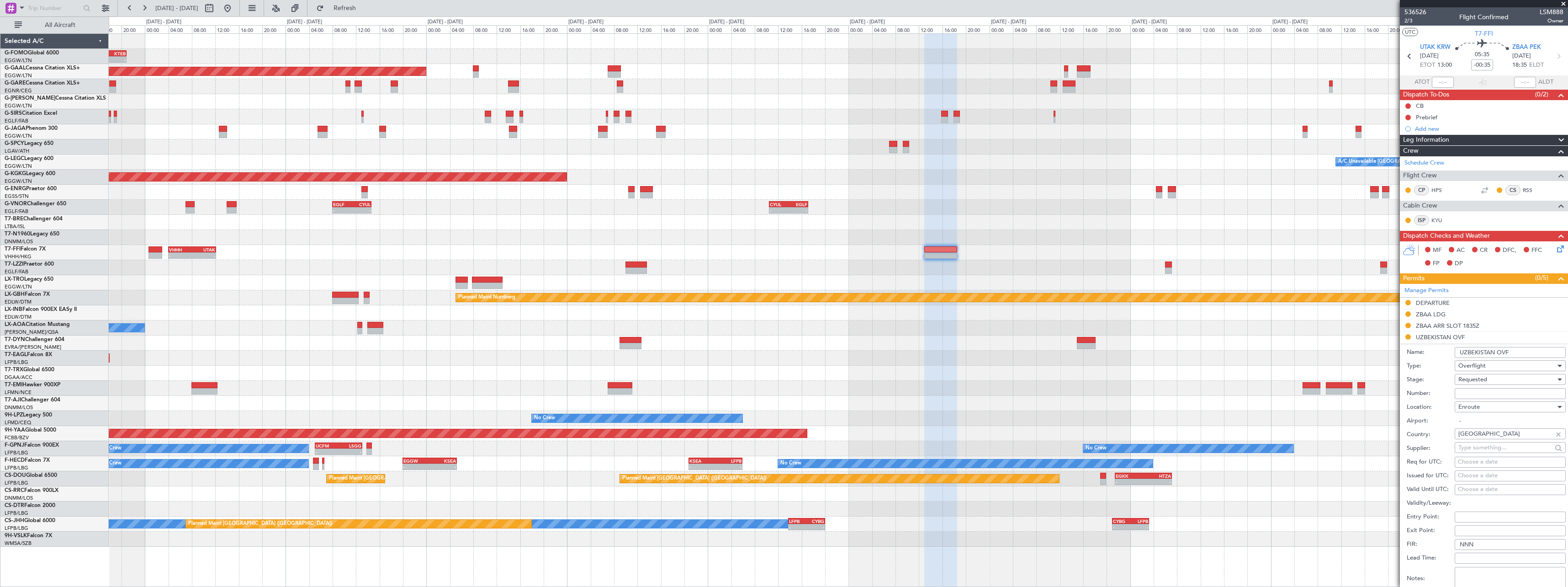
click at [1499, 392] on input "Number:" at bounding box center [1510, 393] width 111 height 11
paste input "09/25/151"
type input "09/25/151"
click at [1504, 378] on div "Requested" at bounding box center [1508, 379] width 97 height 14
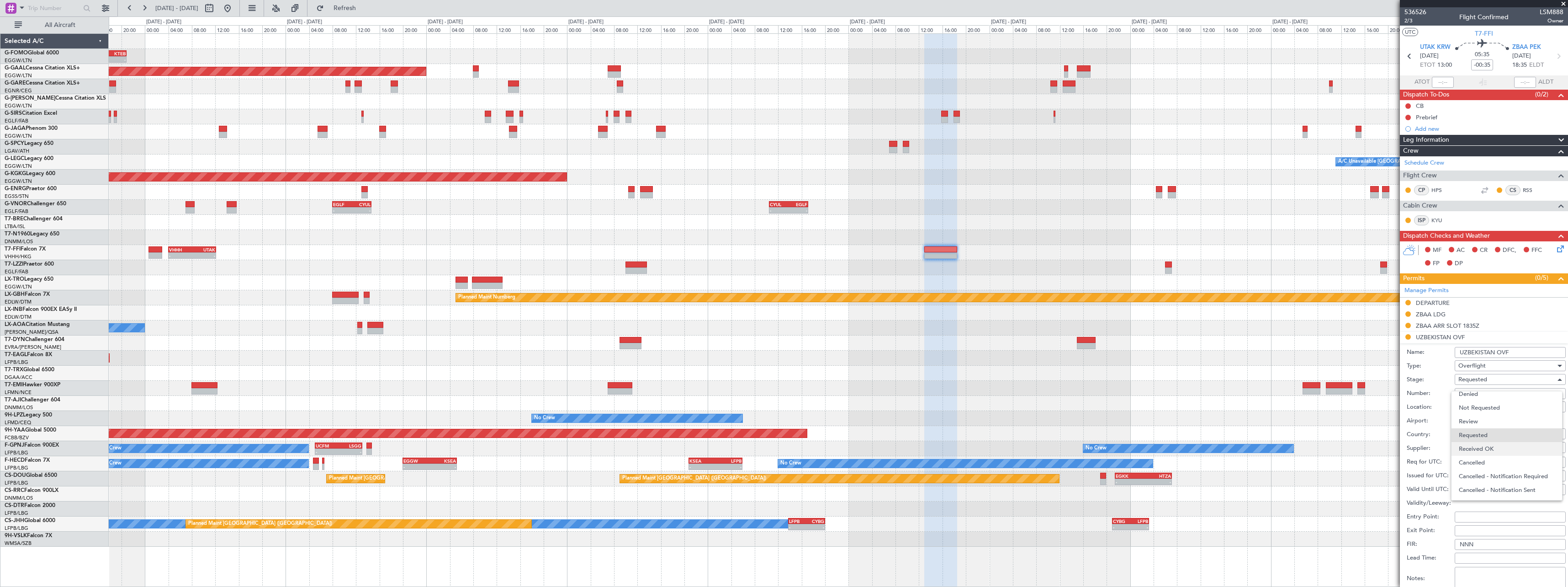
click at [1499, 445] on span "Received OK" at bounding box center [1507, 448] width 96 height 14
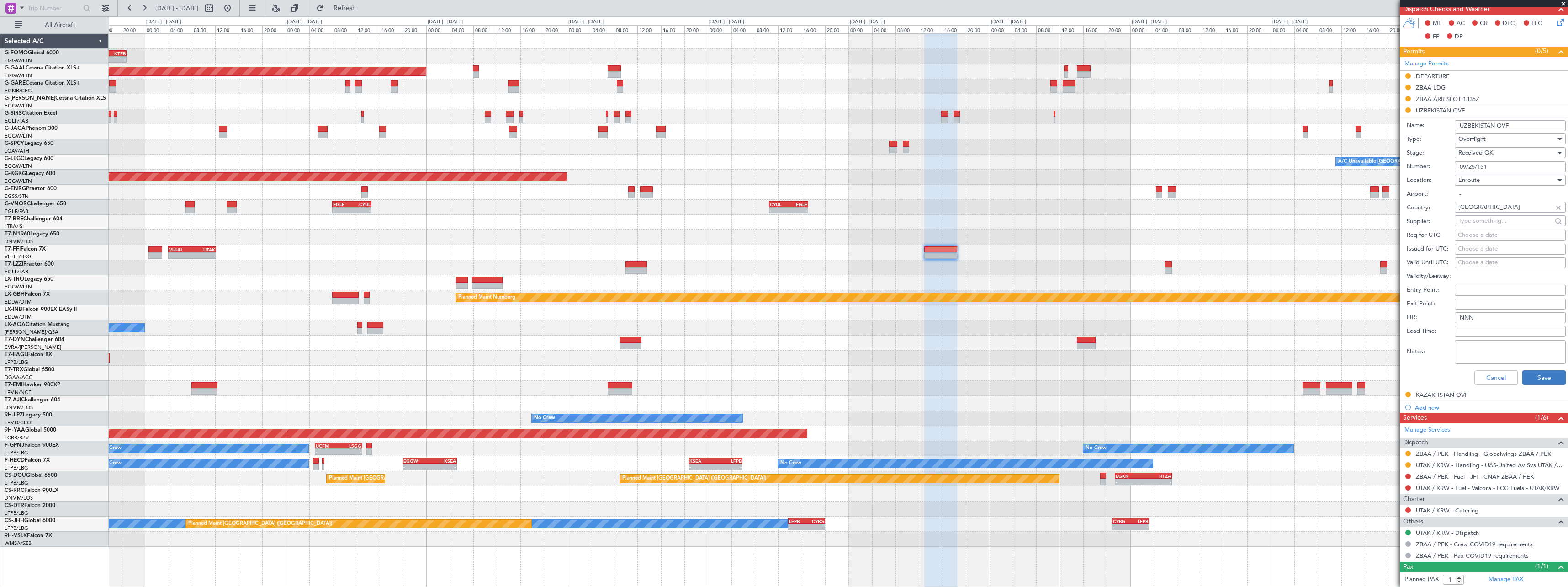
scroll to position [229, 0]
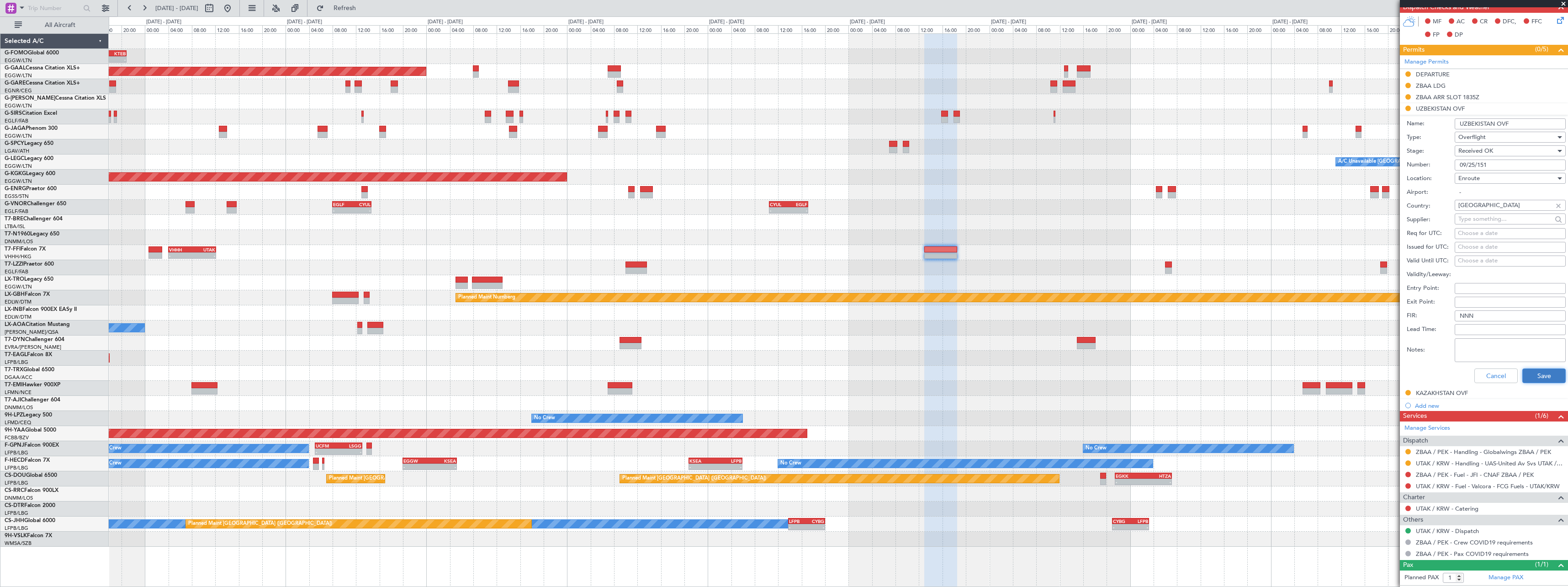
click at [1551, 375] on button "Save" at bounding box center [1544, 376] width 43 height 15
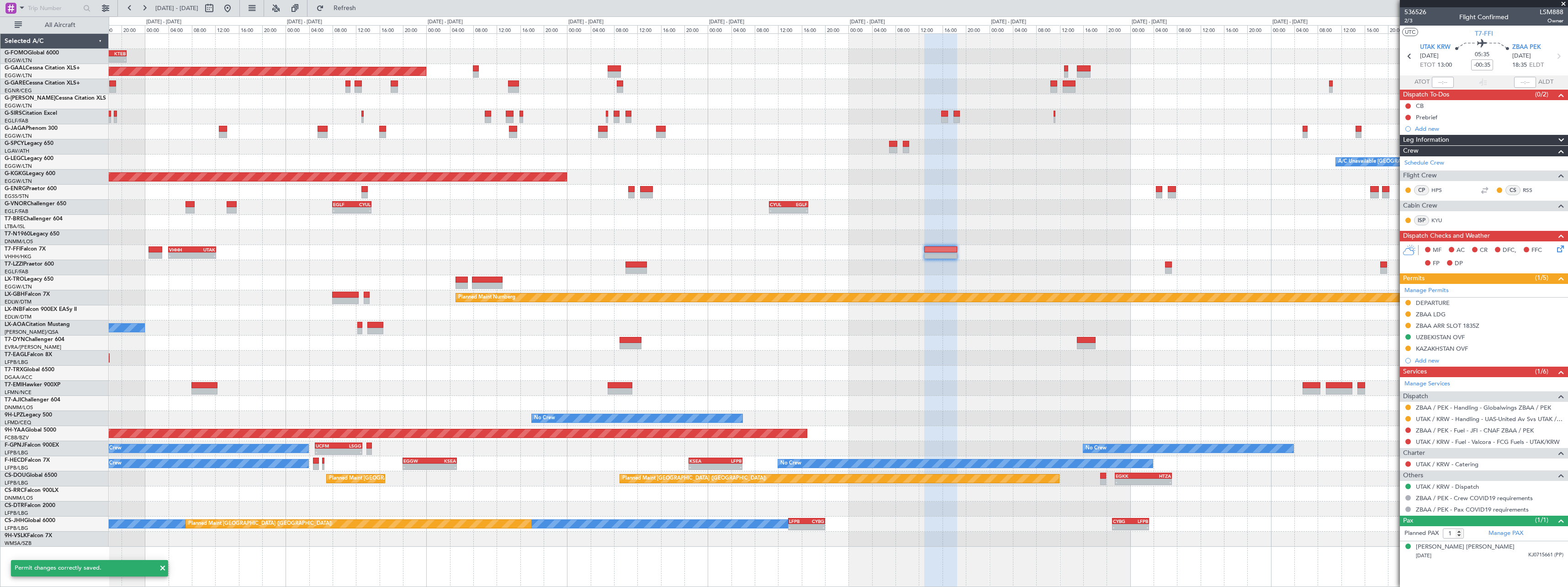
scroll to position [0, 0]
click at [1452, 350] on div "KAZAKHSTAN OVF" at bounding box center [1442, 348] width 52 height 8
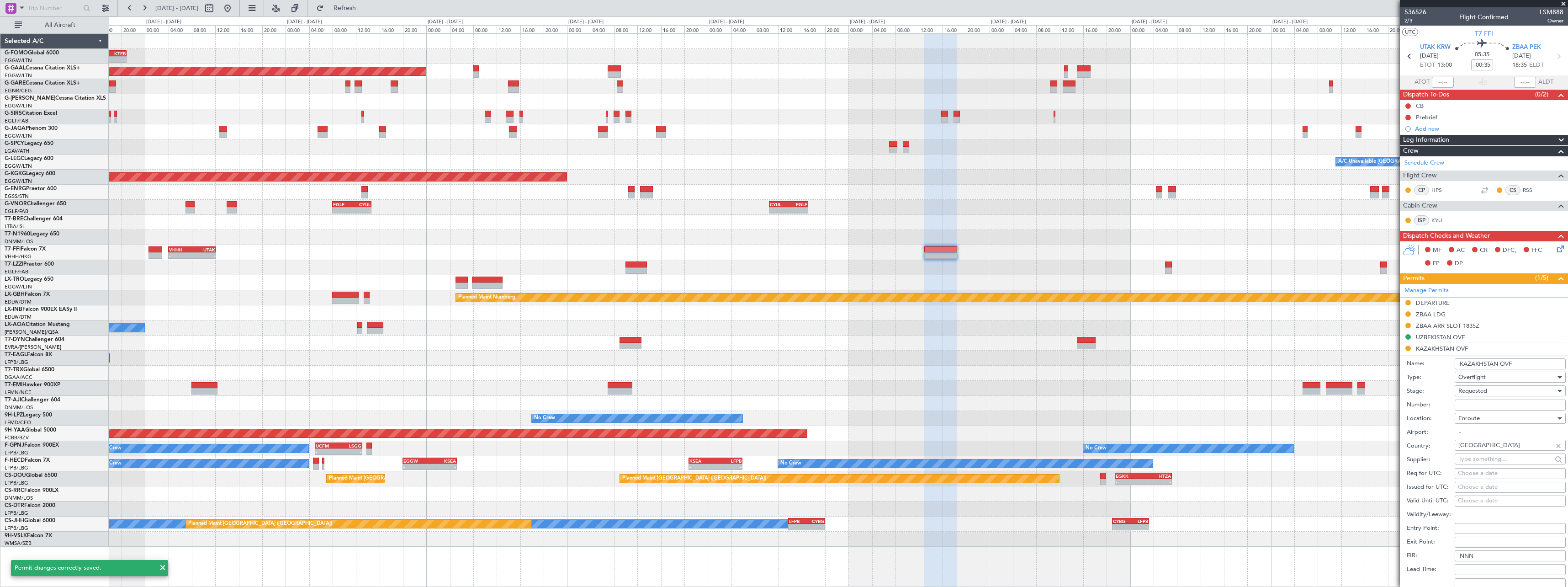
click at [1498, 400] on input "Number:" at bounding box center [1510, 405] width 111 height 11
paste input "APPROVED"
type input "APPROVED"
click at [1508, 392] on div "Requested" at bounding box center [1508, 391] width 97 height 14
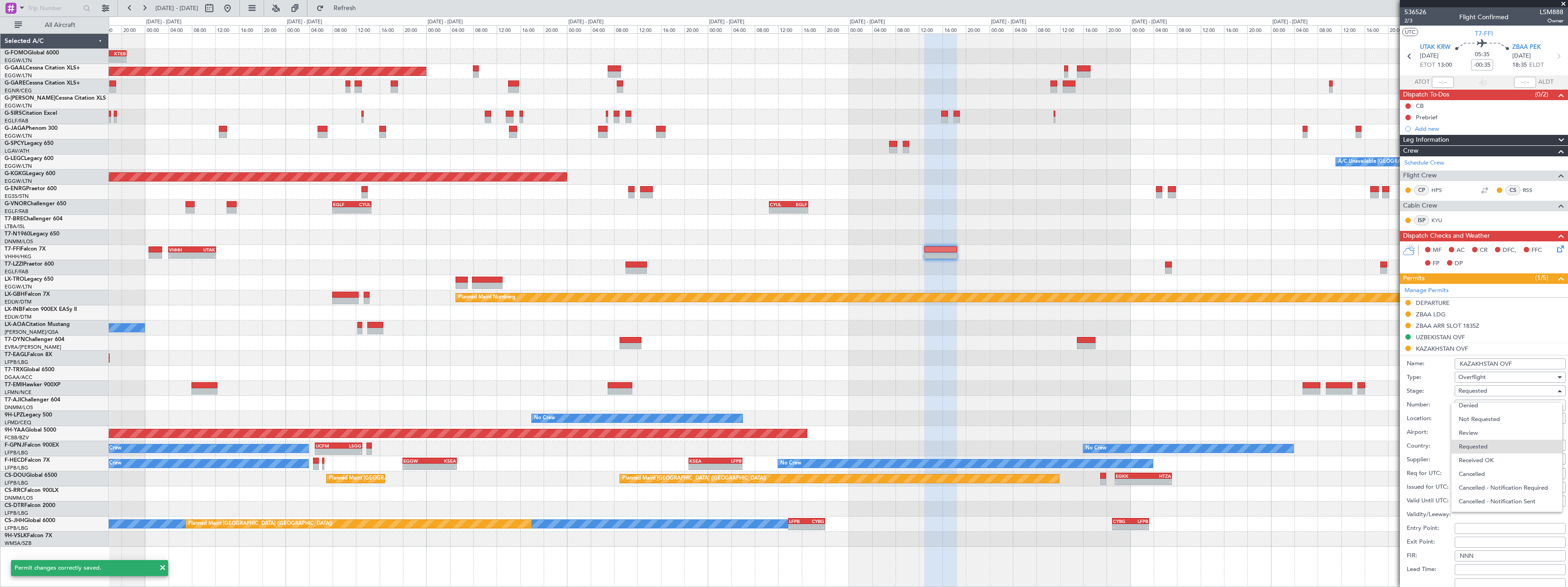
click at [1501, 460] on span "Received OK" at bounding box center [1507, 460] width 96 height 14
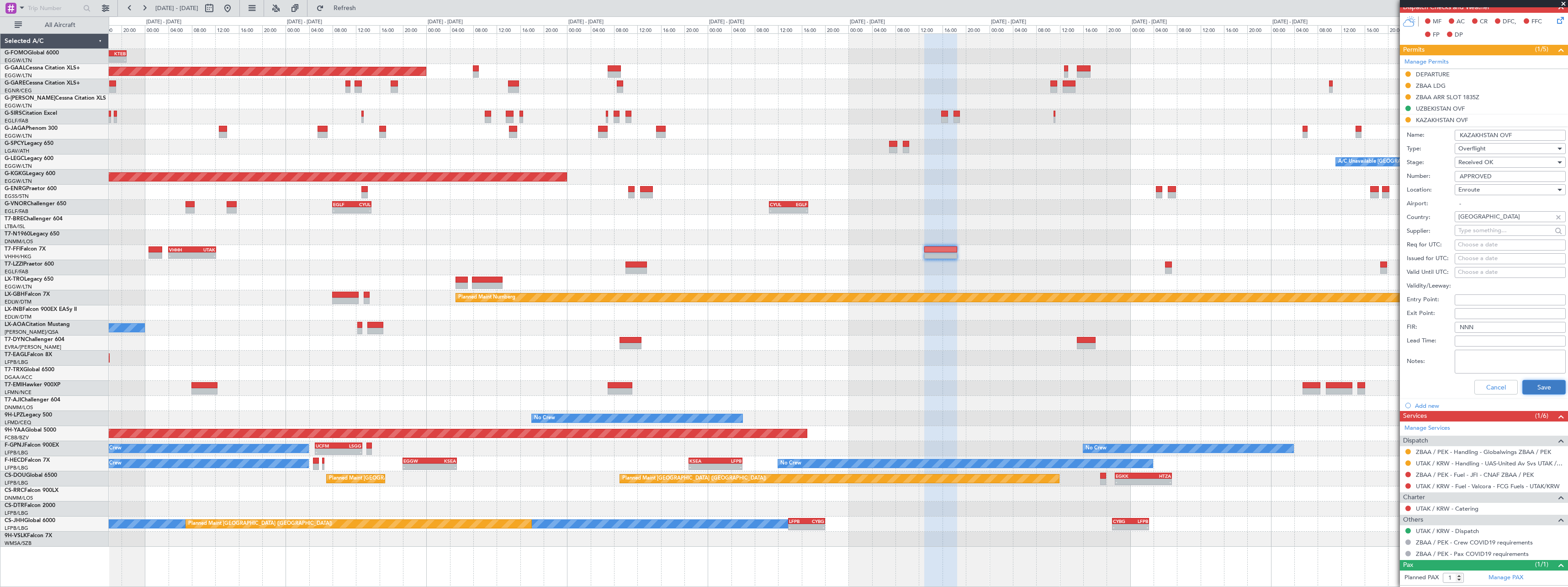
click at [1555, 382] on button "Save" at bounding box center [1544, 387] width 43 height 15
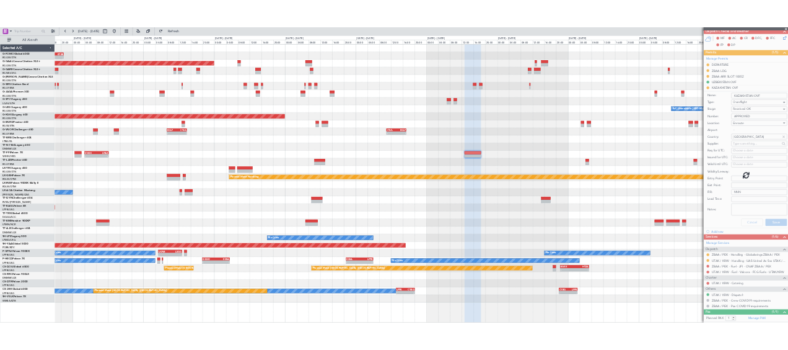
scroll to position [0, 0]
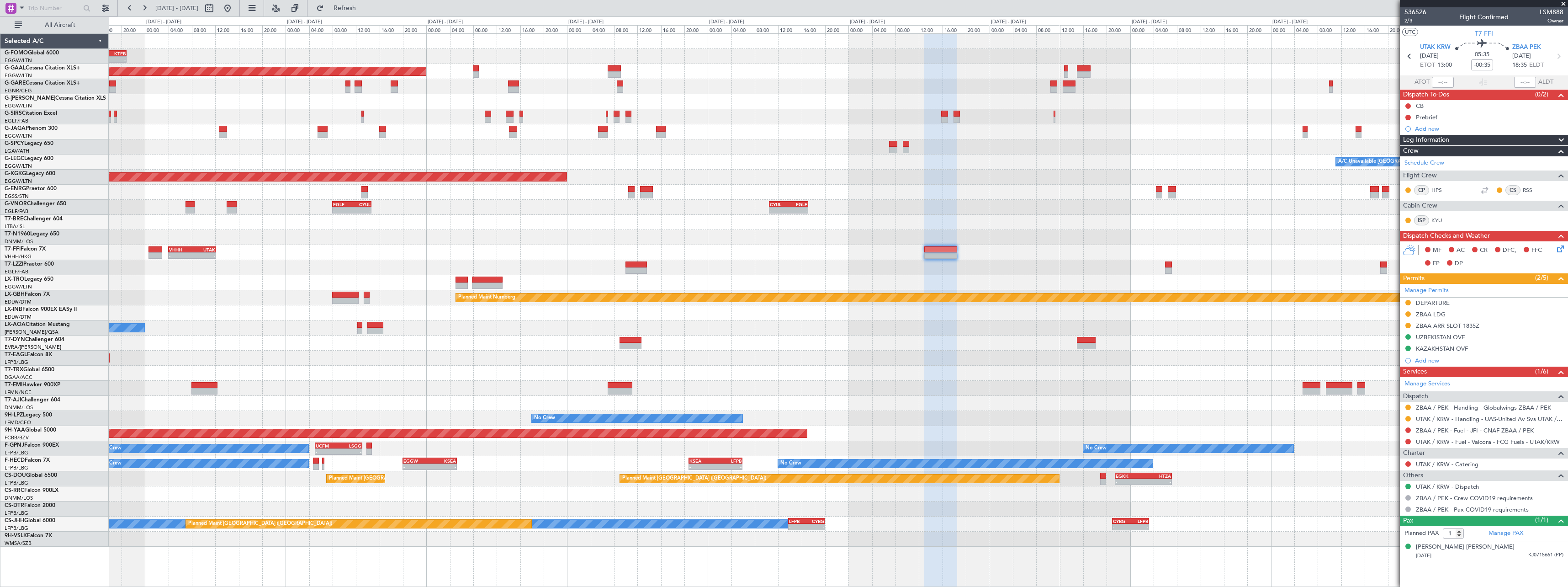
click at [796, 353] on div "Grounded [US_STATE] ([GEOGRAPHIC_DATA])" at bounding box center [838, 358] width 1459 height 15
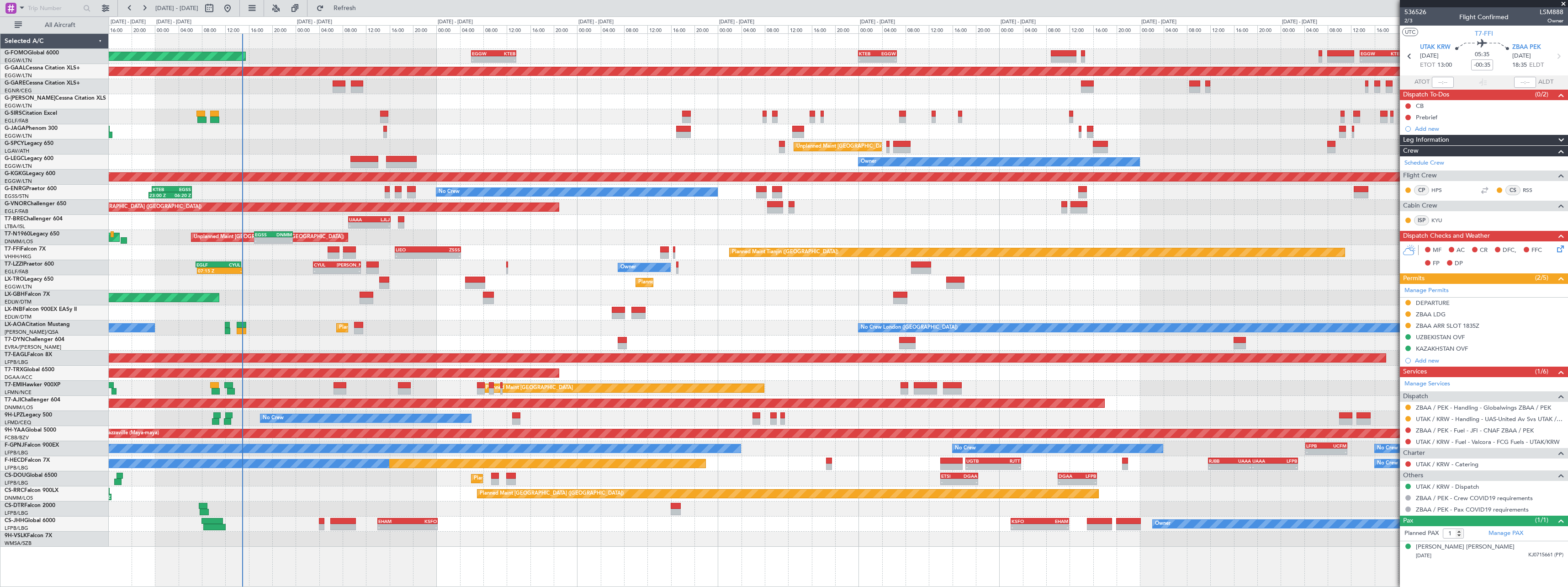
click at [1314, 335] on div "- - EGGW 13:30 Z KTEB 20:55 Z KTEB 00:00 Z EGGW 06:35 Z - - EGGW 06:00 Z KTEB 1…" at bounding box center [838, 290] width 1459 height 513
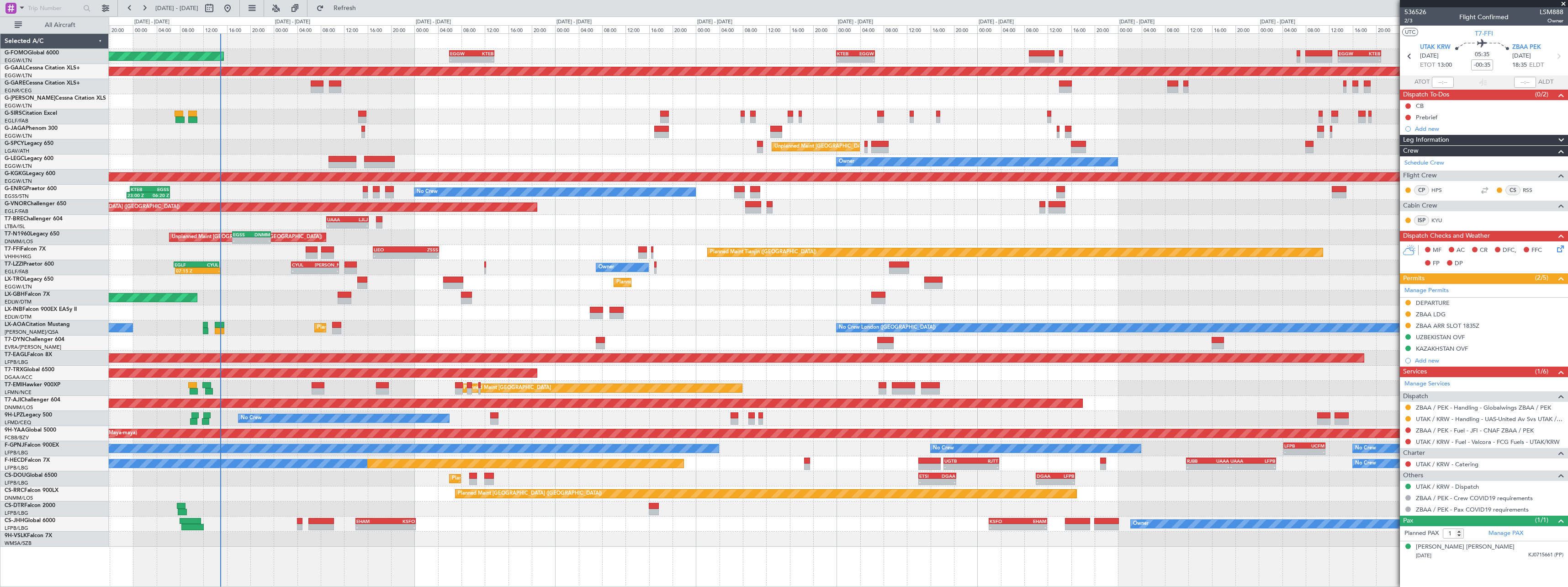
click at [717, 341] on div "AOG Maint Riga (Riga Intl)" at bounding box center [838, 343] width 1459 height 15
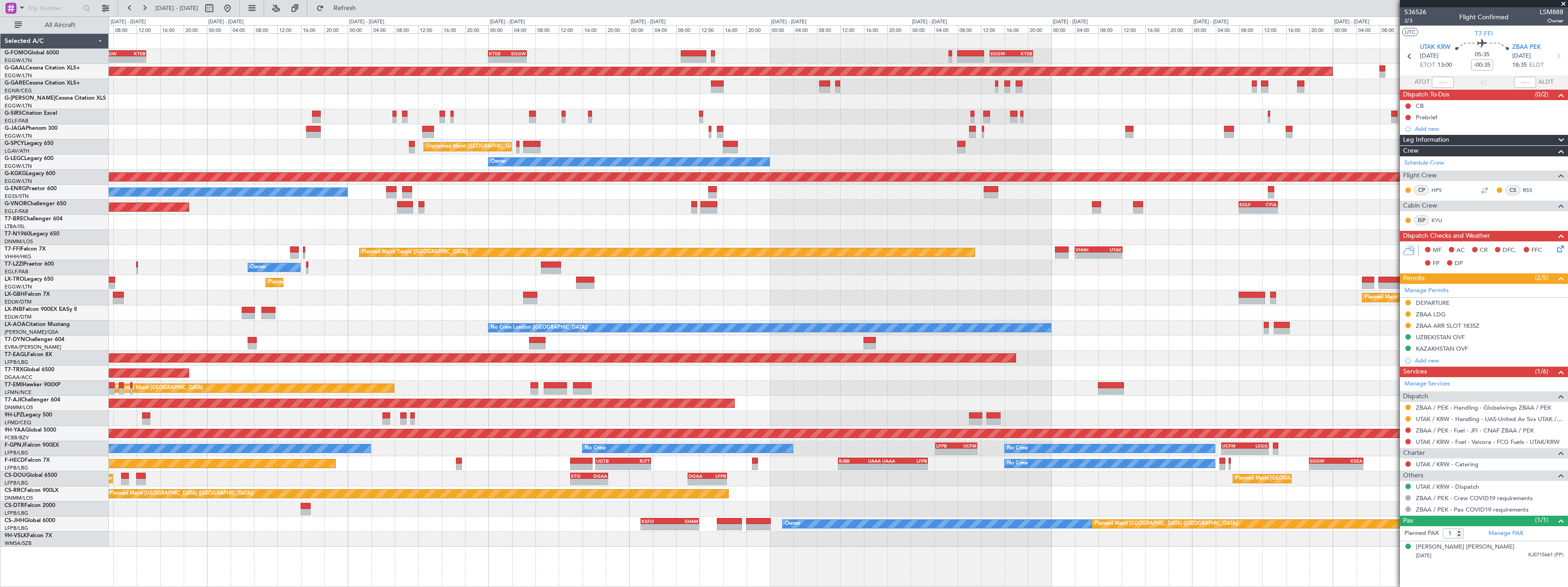
click at [843, 108] on div "- - EGGW 13:30 Z KTEB 20:55 Z KTEB 00:00 Z EGGW 06:35 Z - - EGGW 06:00 Z KTEB 1…" at bounding box center [838, 290] width 1459 height 513
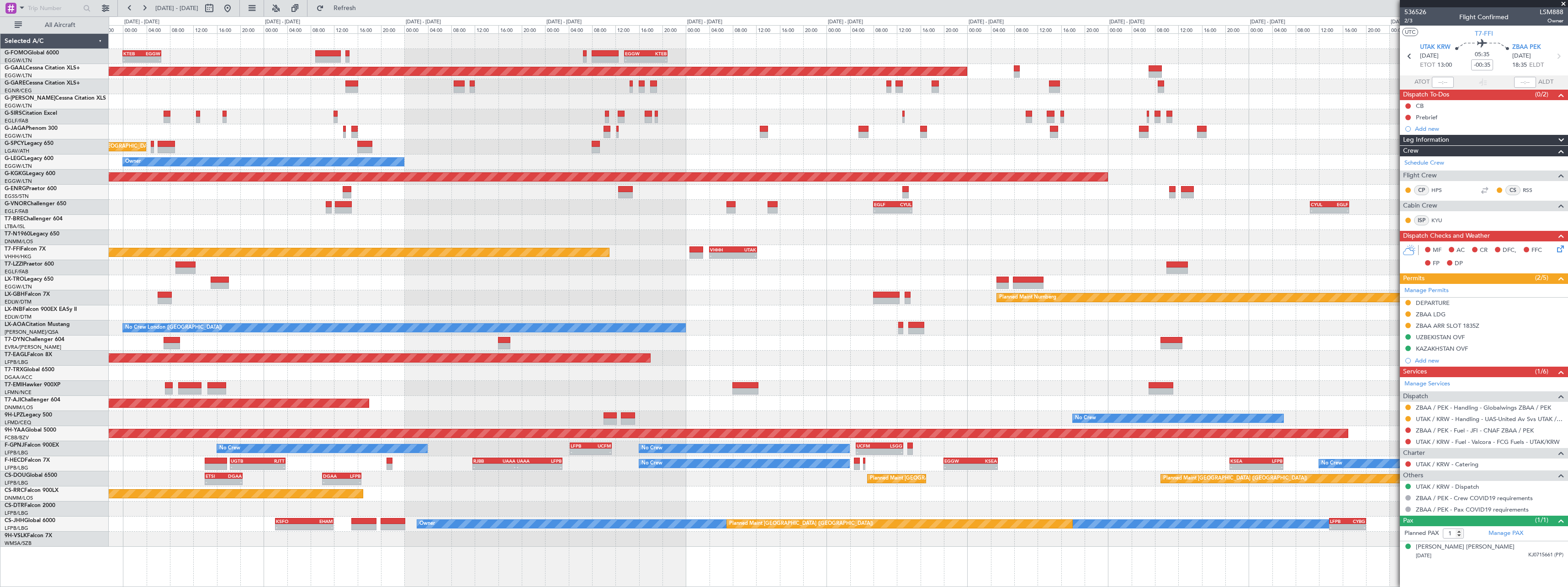
click at [739, 110] on div "- - EGGW 13:30 Z KTEB 20:55 Z KTEB 00:00 Z EGGW 06:35 Z - - EGGW 06:00 Z KTEB 1…" at bounding box center [838, 290] width 1459 height 513
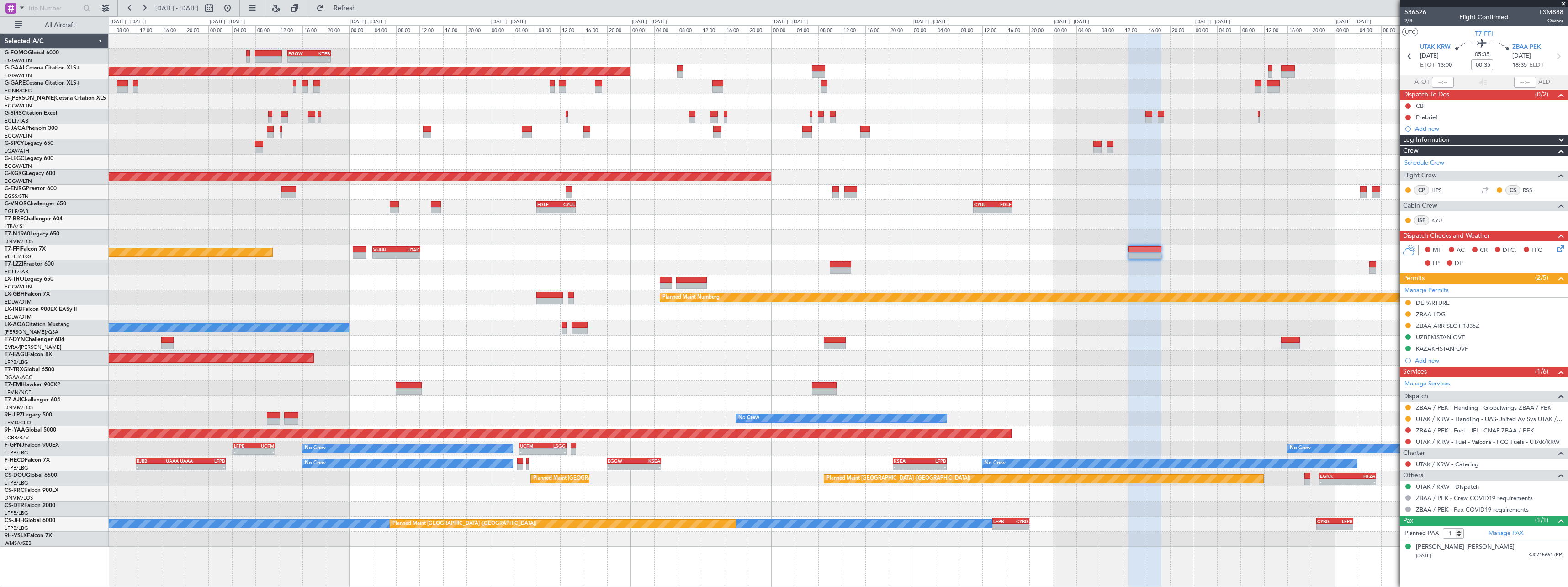
click at [926, 121] on div at bounding box center [838, 117] width 1459 height 15
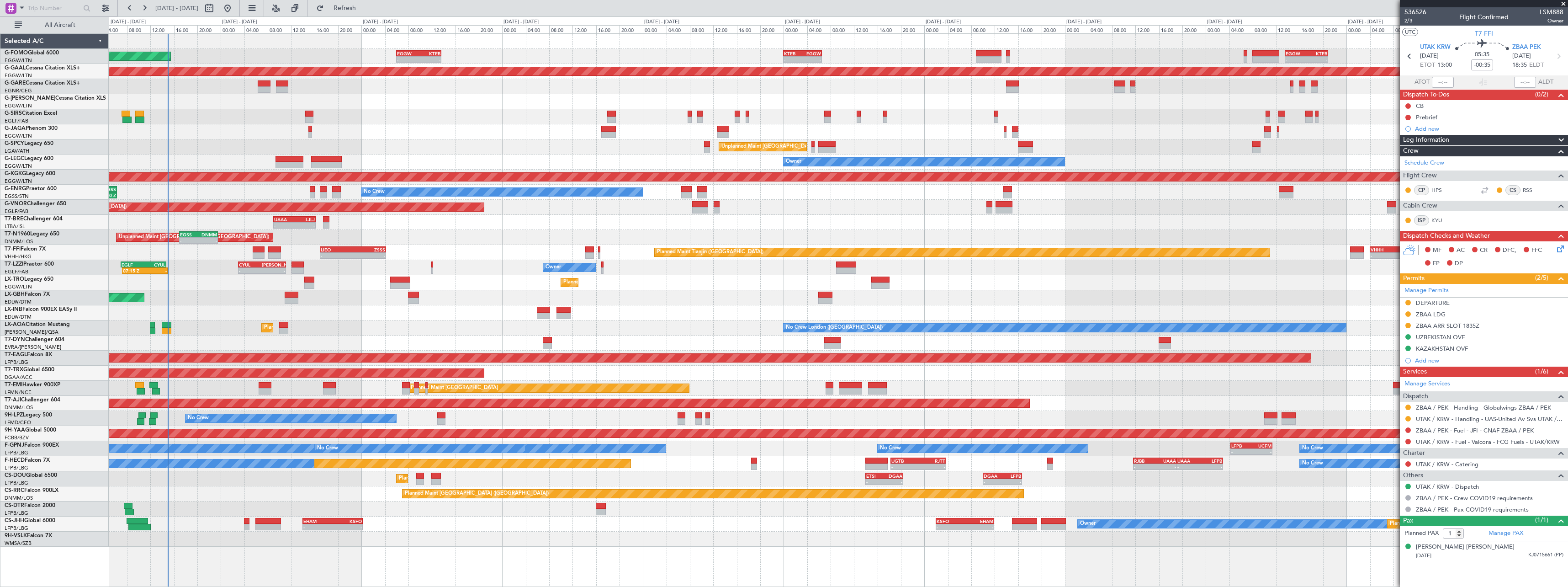
click at [1301, 228] on div "UAAA 09:00 Z LJLJ 16:15 Z - -" at bounding box center [838, 222] width 1459 height 15
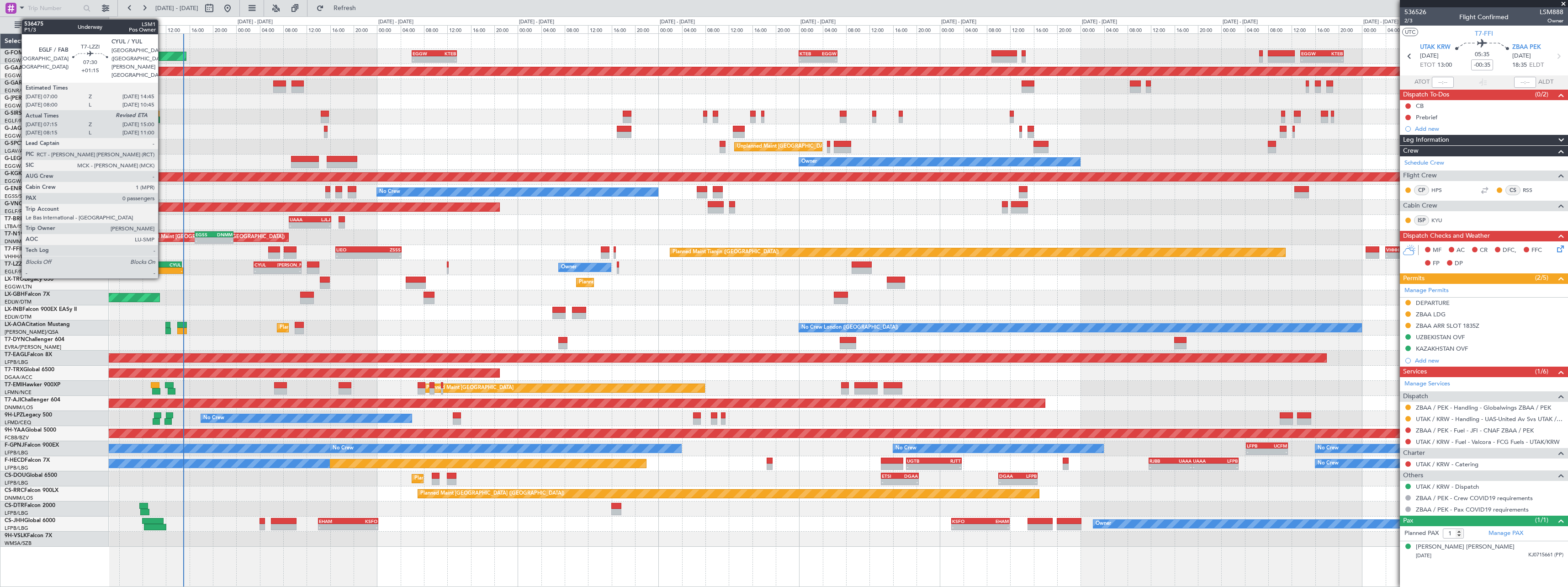
click at [162, 270] on div "-" at bounding box center [172, 270] width 22 height 5
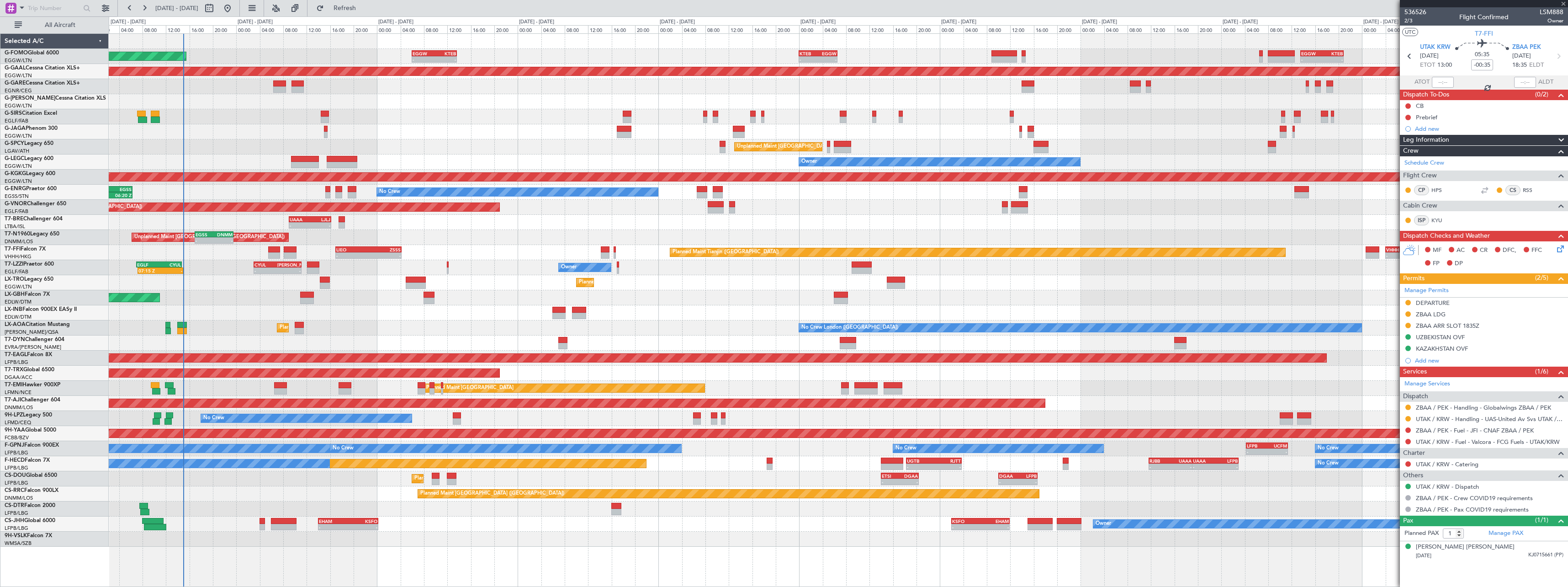
type input "+01:15"
type input "07:25"
type input "0"
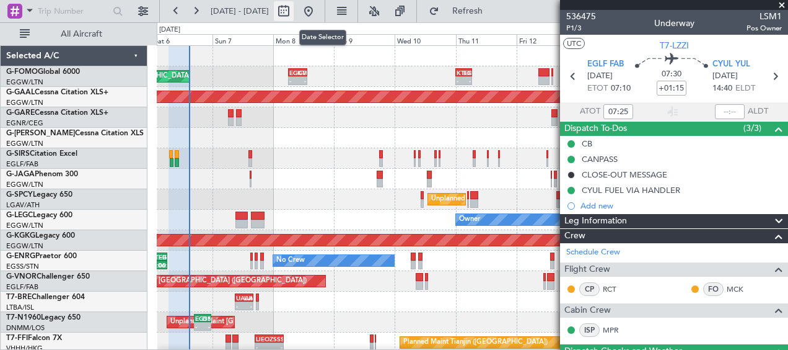
click at [294, 12] on button at bounding box center [284, 11] width 20 height 20
select select "9"
select select "2025"
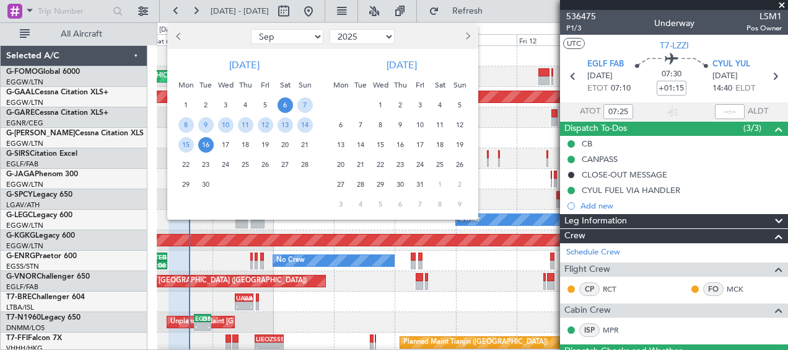
click at [518, 57] on div at bounding box center [394, 175] width 788 height 350
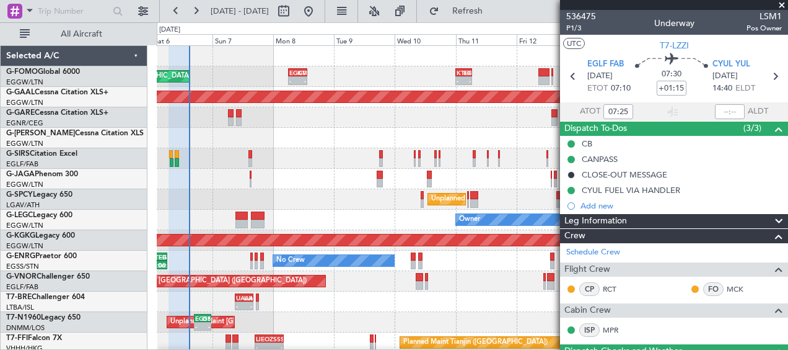
click at [782, 5] on span at bounding box center [782, 5] width 12 height 11
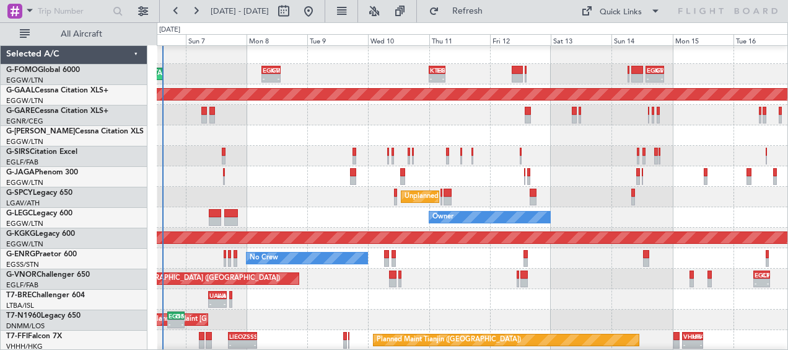
scroll to position [3, 0]
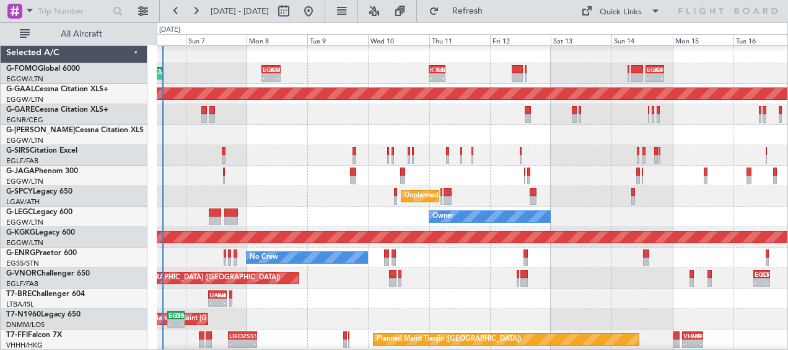
click at [614, 141] on div "Owner" at bounding box center [472, 135] width 631 height 20
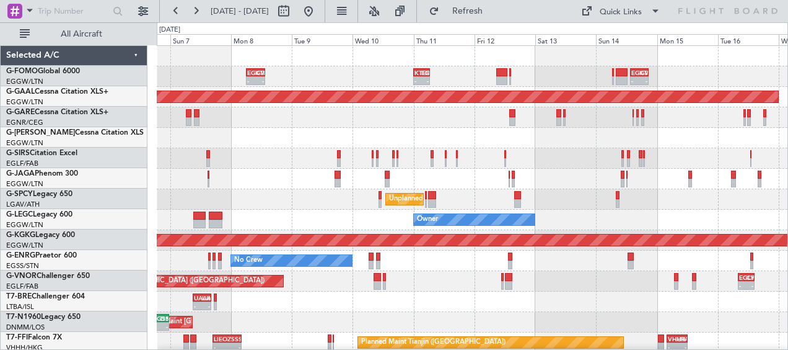
scroll to position [0, 0]
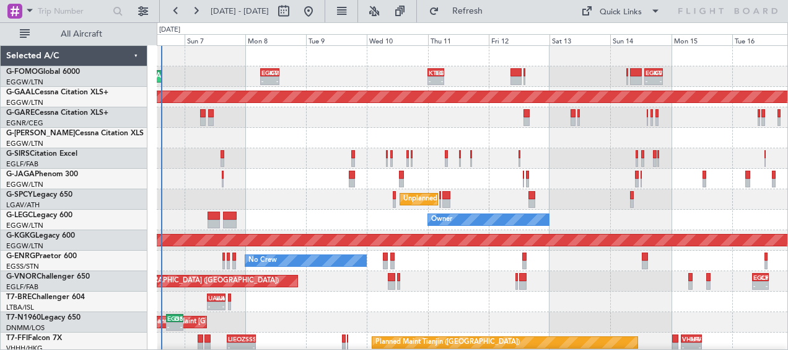
click at [298, 182] on div at bounding box center [472, 179] width 631 height 20
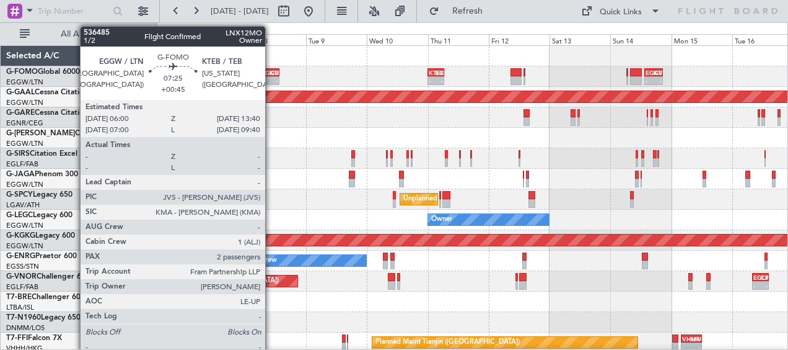
click at [271, 76] on div "EGGW 06:00 Z KTEB 13:40 Z" at bounding box center [270, 72] width 20 height 9
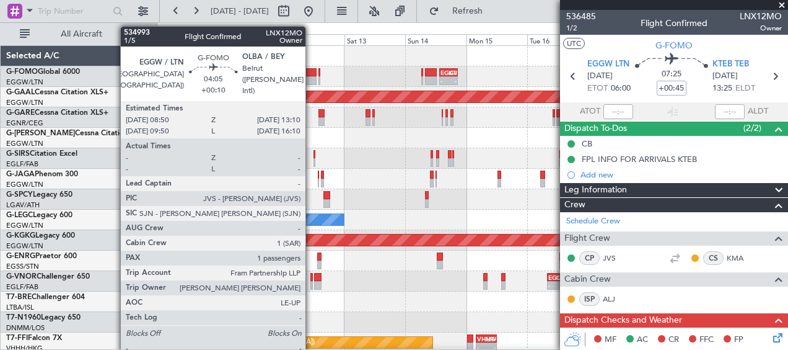
click at [311, 76] on div at bounding box center [311, 80] width 11 height 9
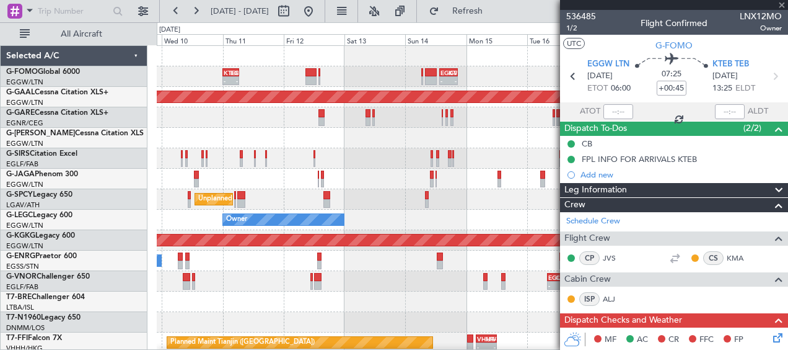
type input "+00:10"
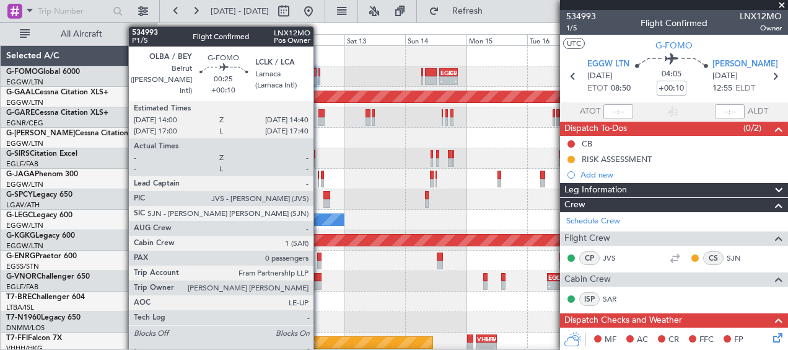
click at [319, 80] on div at bounding box center [320, 80] width 2 height 9
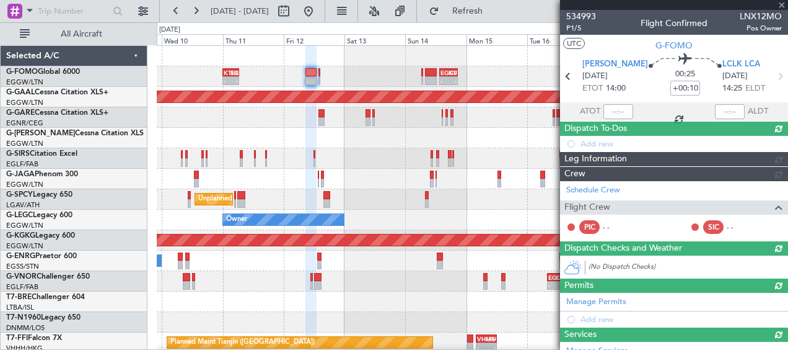
type input "0"
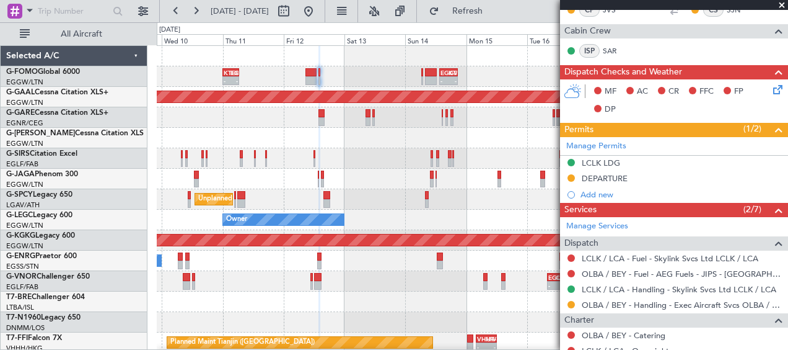
scroll to position [310, 0]
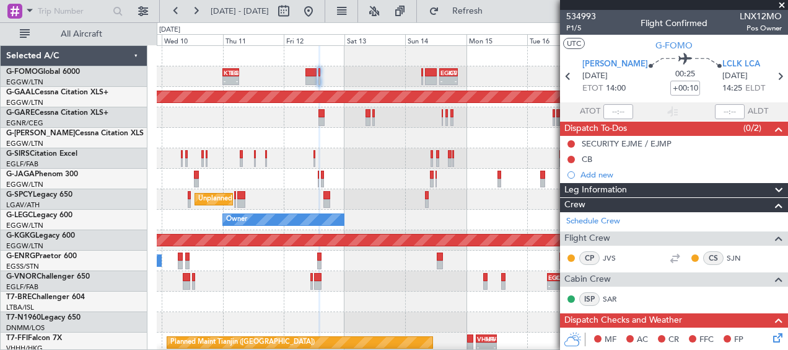
click at [787, 6] on span at bounding box center [782, 5] width 12 height 11
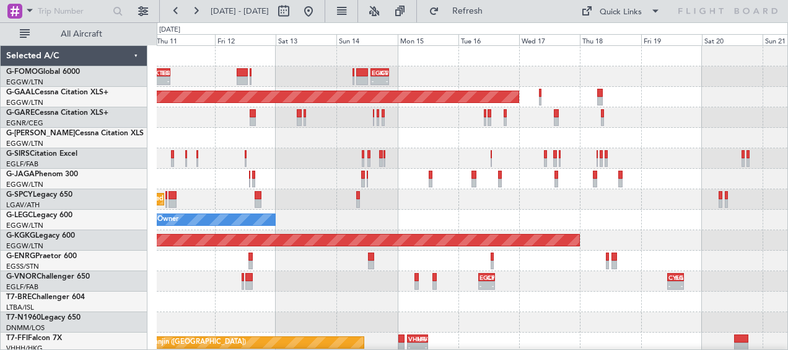
click at [174, 137] on div at bounding box center [472, 138] width 631 height 20
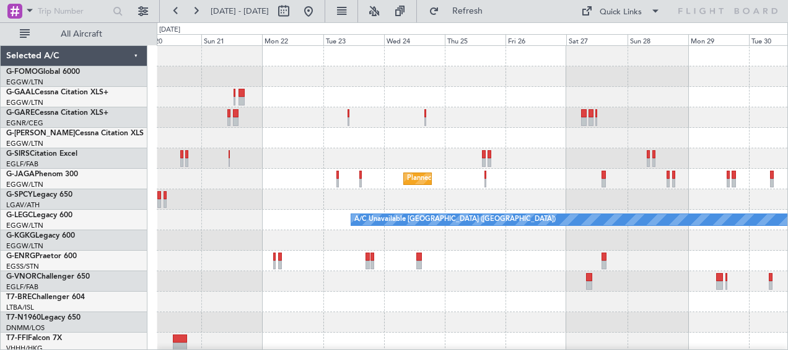
click at [489, 141] on div at bounding box center [472, 138] width 631 height 20
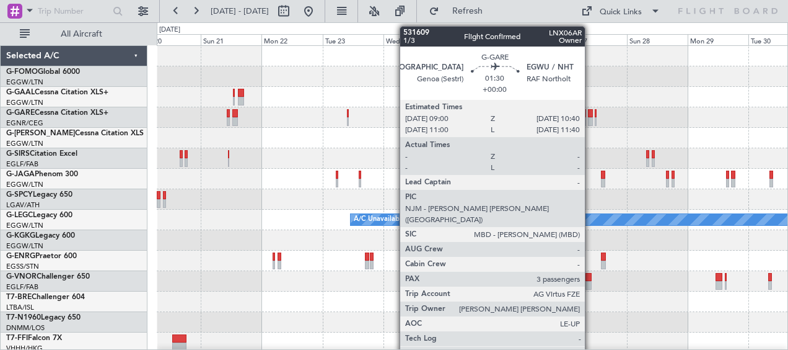
click at [591, 120] on div at bounding box center [590, 121] width 4 height 9
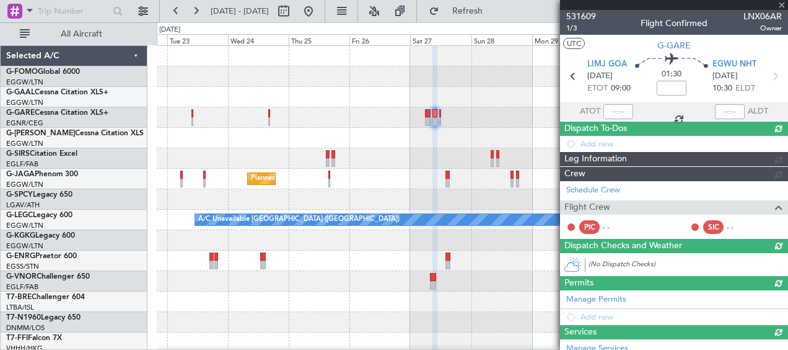
click at [277, 123] on div at bounding box center [472, 117] width 631 height 20
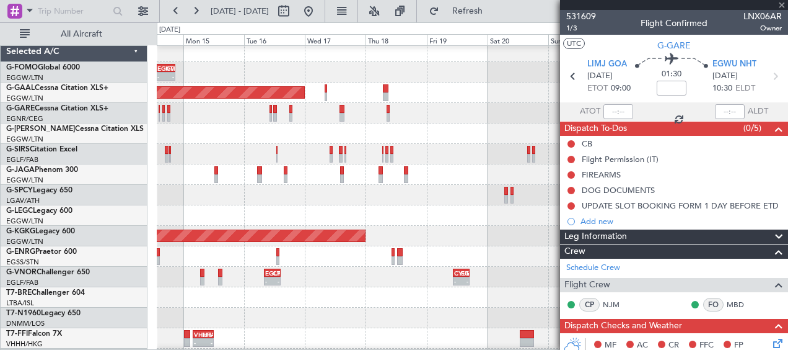
click at [470, 137] on div at bounding box center [472, 133] width 631 height 20
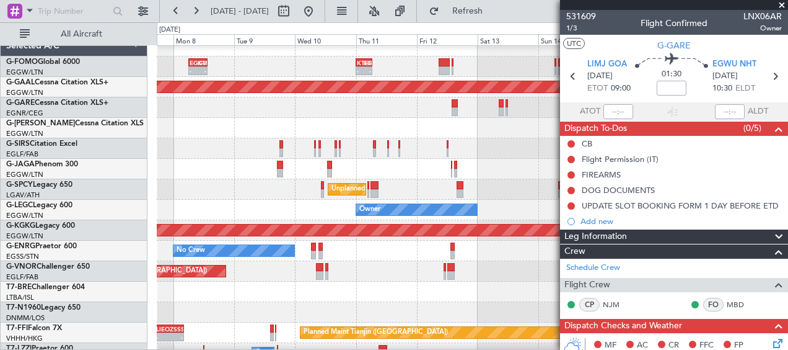
click at [475, 131] on div at bounding box center [472, 128] width 631 height 20
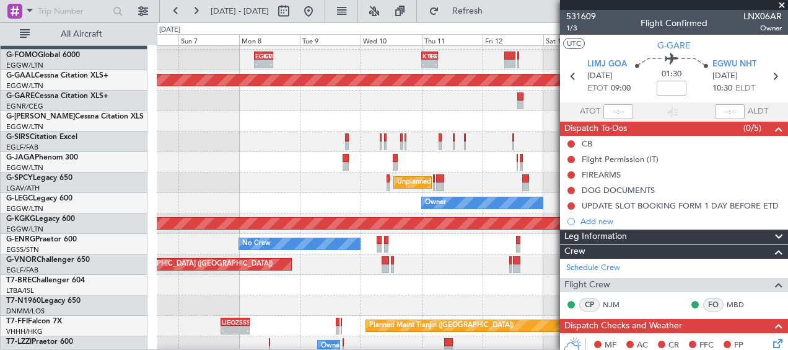
scroll to position [17, 0]
click at [394, 130] on div "Owner" at bounding box center [472, 121] width 631 height 20
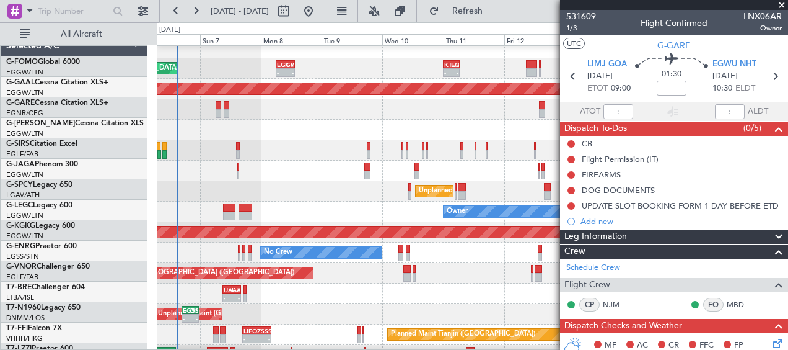
scroll to position [7, 0]
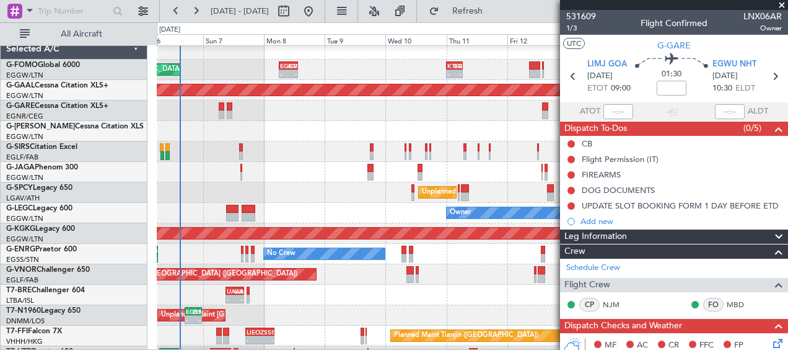
click at [290, 185] on div "Unplanned Maint [GEOGRAPHIC_DATA] ([PERSON_NAME] Intl)" at bounding box center [472, 192] width 631 height 20
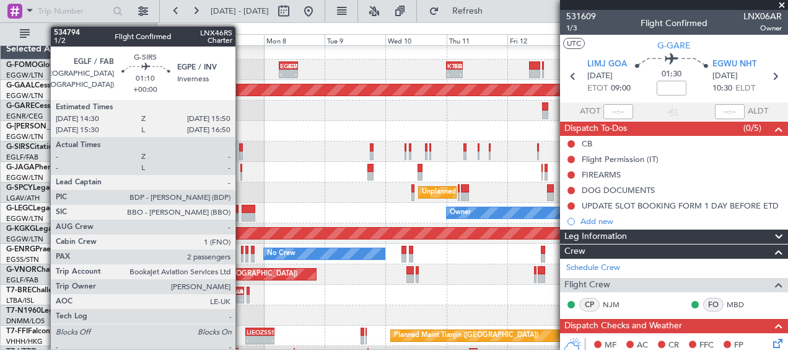
click at [240, 145] on div at bounding box center [241, 147] width 4 height 9
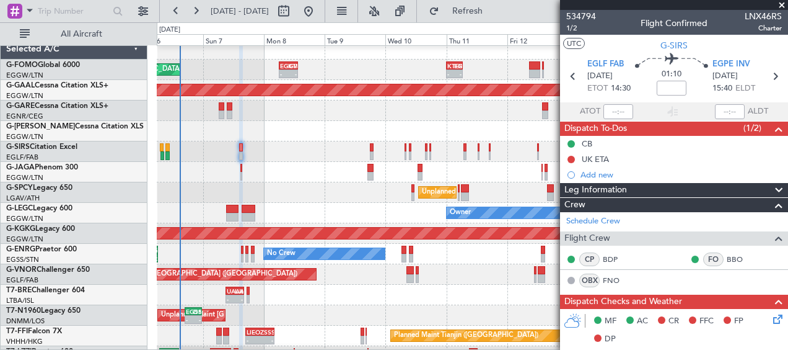
click at [783, 4] on span at bounding box center [782, 5] width 12 height 11
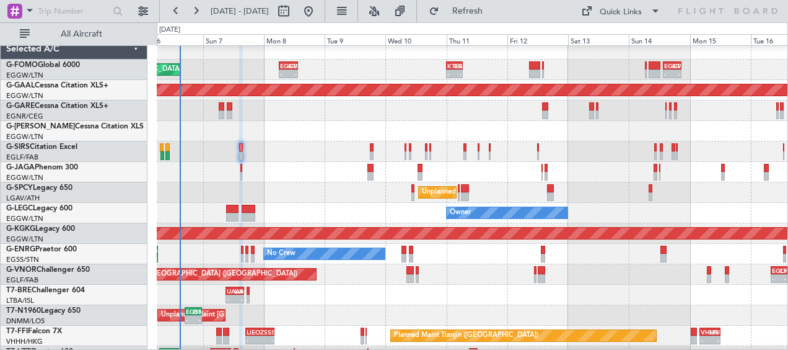
type input "0"
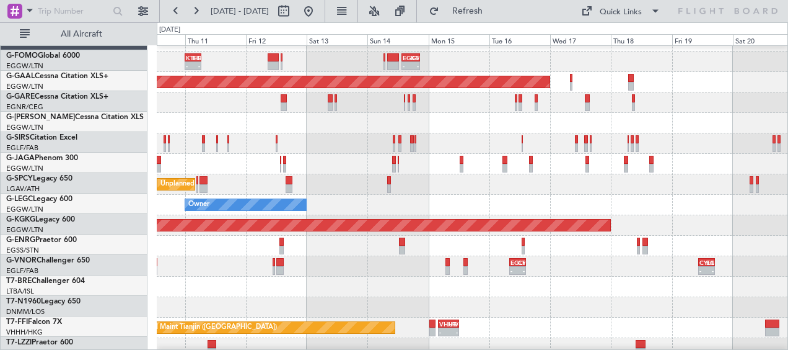
click at [474, 138] on div at bounding box center [472, 143] width 631 height 20
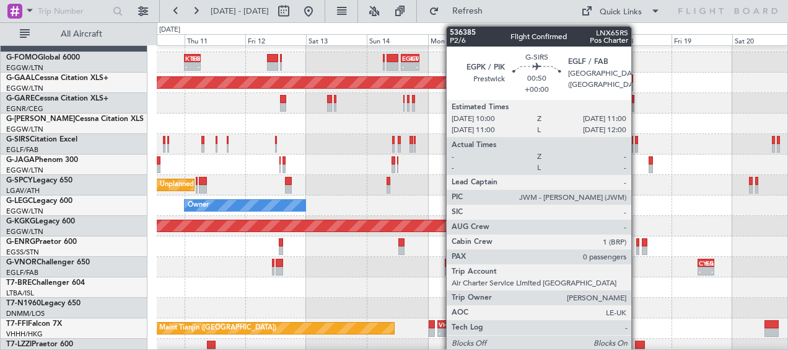
click at [637, 142] on div at bounding box center [636, 140] width 3 height 9
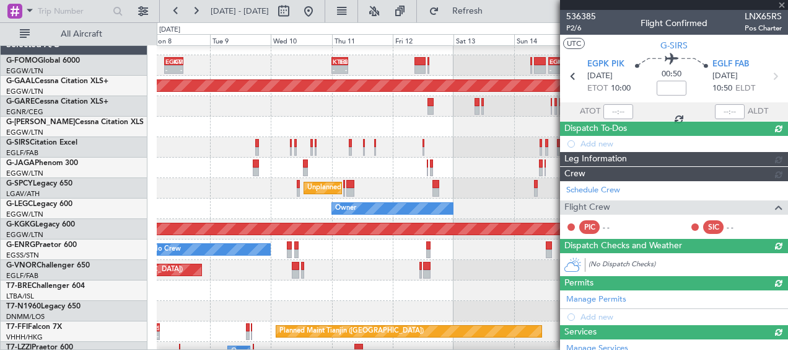
click at [377, 167] on div at bounding box center [472, 167] width 631 height 20
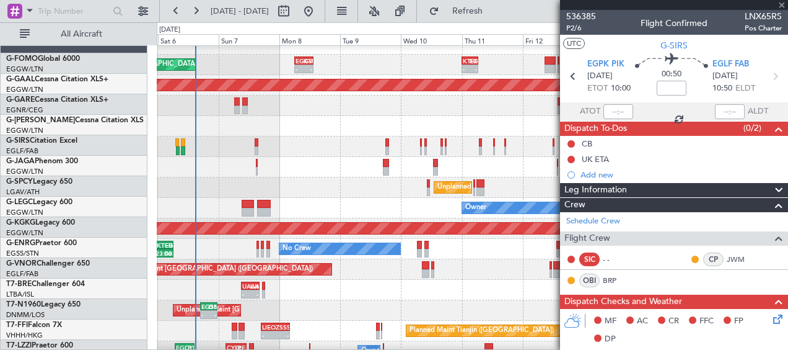
click at [341, 169] on div at bounding box center [472, 167] width 631 height 20
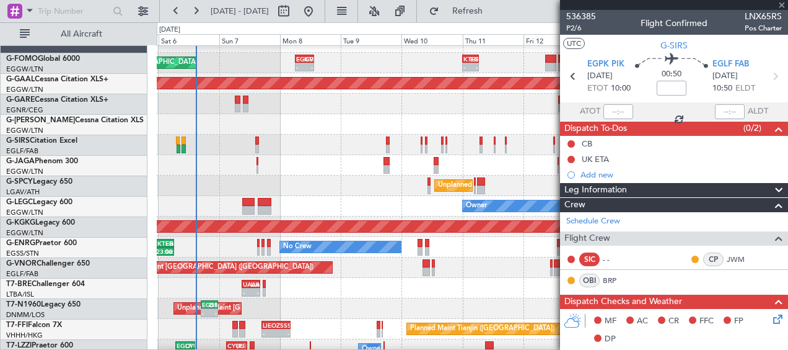
scroll to position [14, 0]
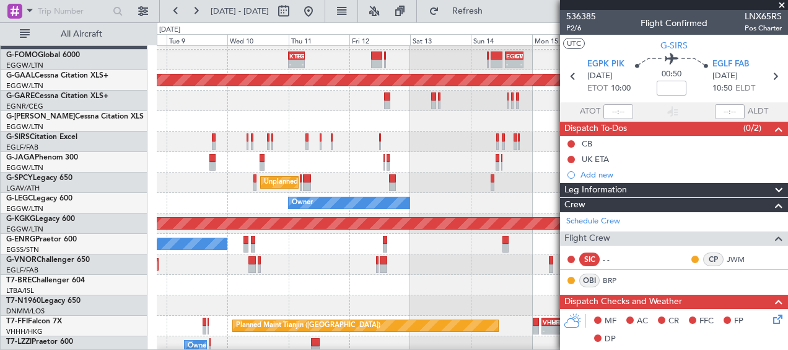
click at [280, 162] on div at bounding box center [472, 162] width 631 height 20
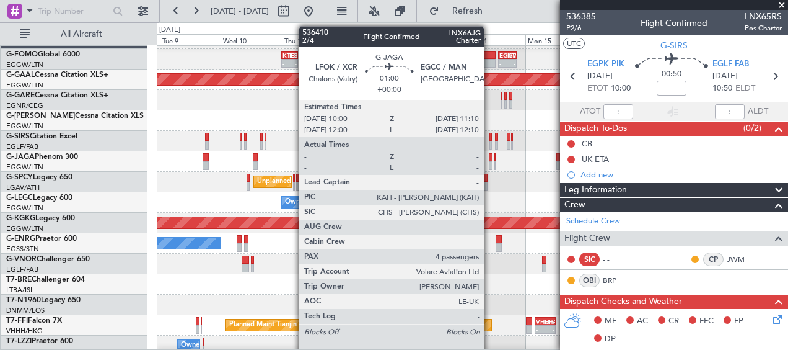
click at [490, 160] on div at bounding box center [490, 157] width 3 height 9
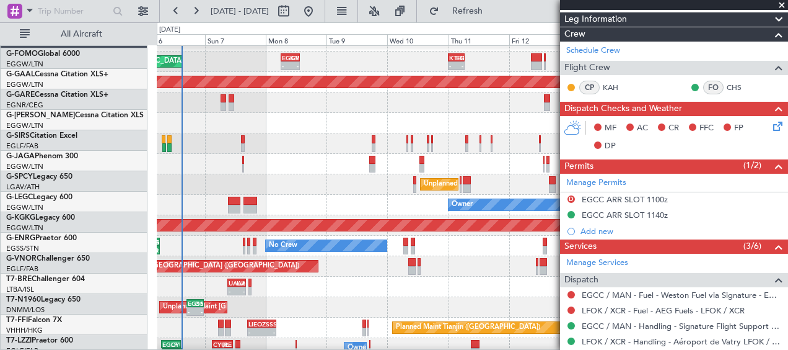
scroll to position [15, 0]
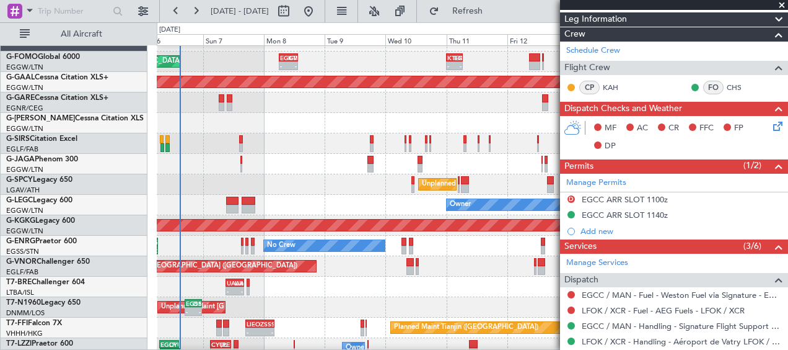
click at [399, 242] on div "No Crew KTEB 23:30 Z EGSS 06:20 Z 23:00 Z 06:20 Z" at bounding box center [472, 246] width 631 height 20
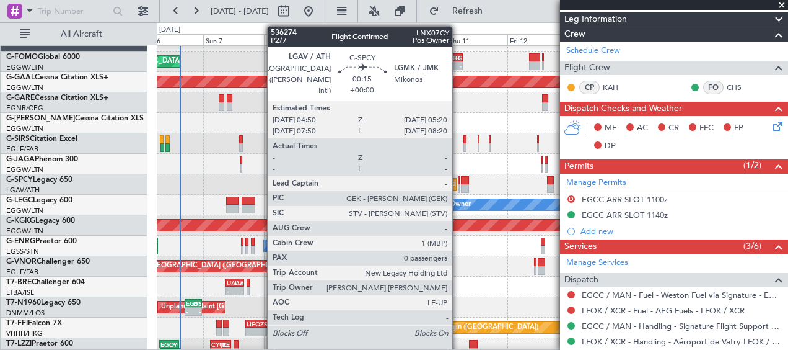
click at [458, 183] on div at bounding box center [459, 180] width 2 height 9
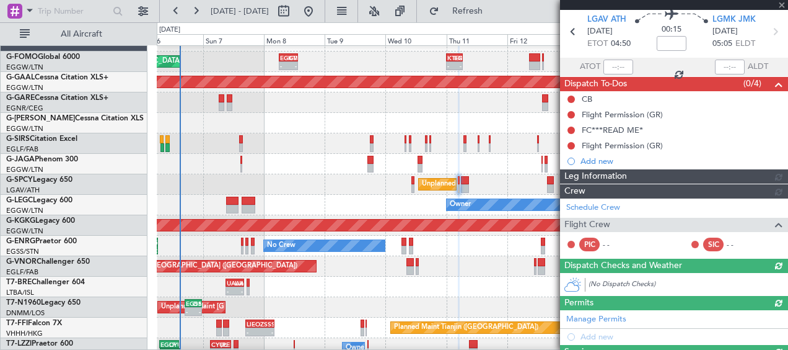
scroll to position [201, 0]
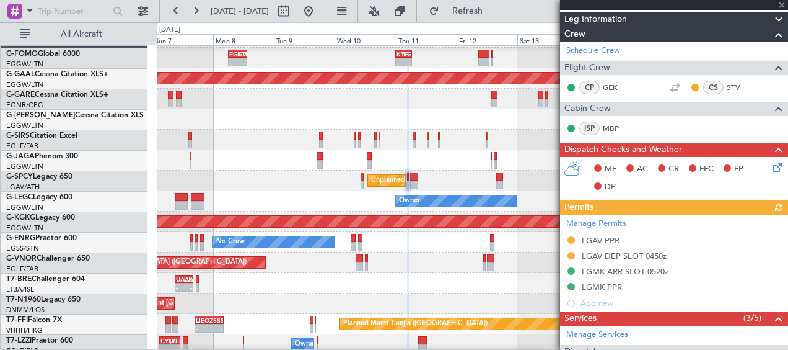
click at [477, 179] on div "Unplanned Maint [GEOGRAPHIC_DATA] ([PERSON_NAME] Intl)" at bounding box center [472, 180] width 631 height 20
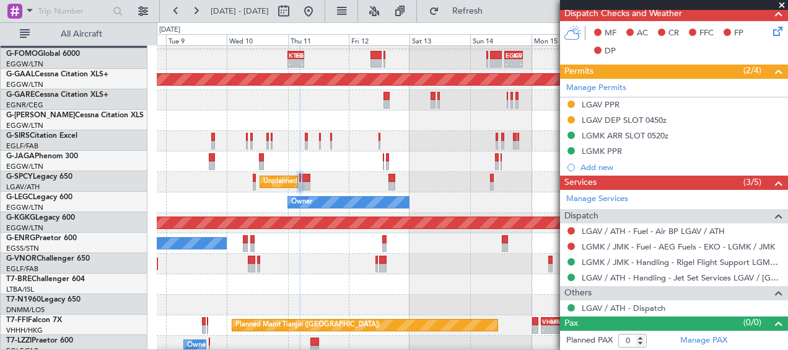
scroll to position [15, 0]
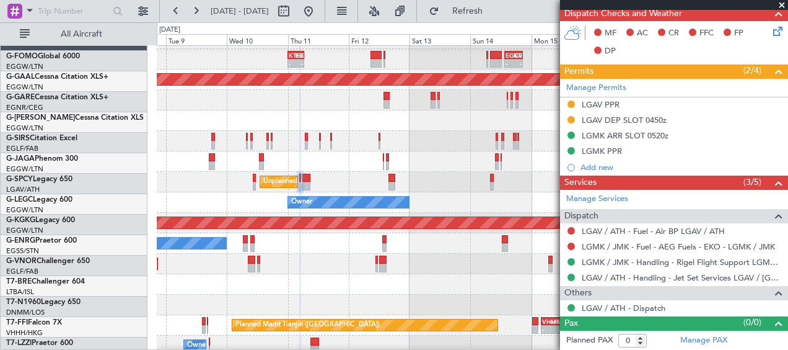
click at [389, 180] on div at bounding box center [392, 178] width 7 height 9
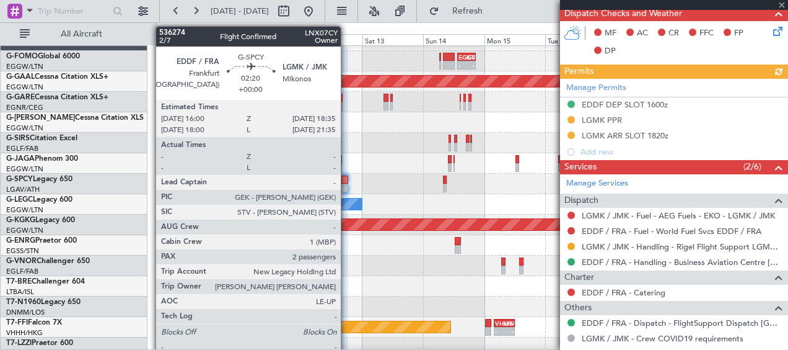
scroll to position [337, 0]
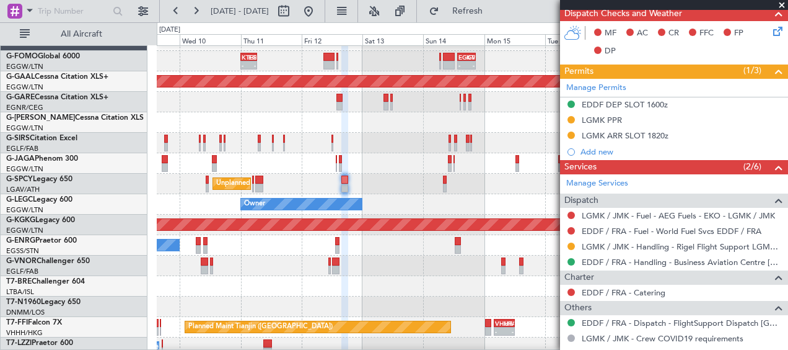
click at [782, 2] on span at bounding box center [782, 5] width 12 height 11
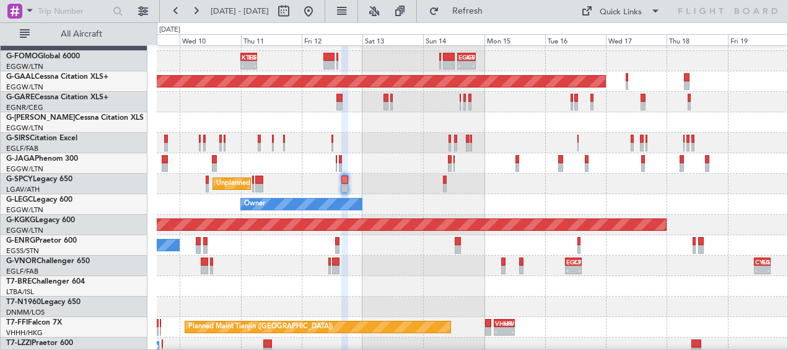
type input "0"
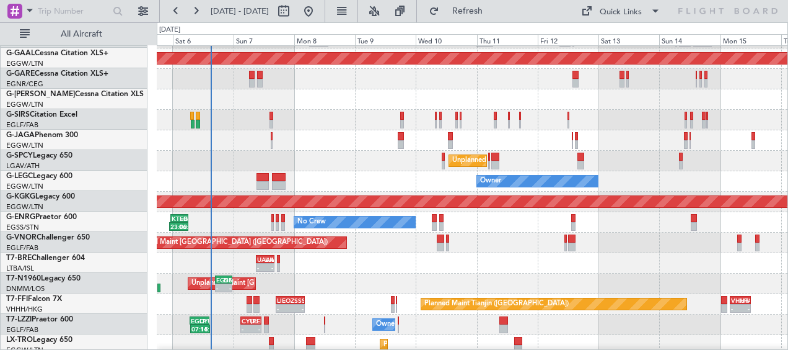
scroll to position [40, 0]
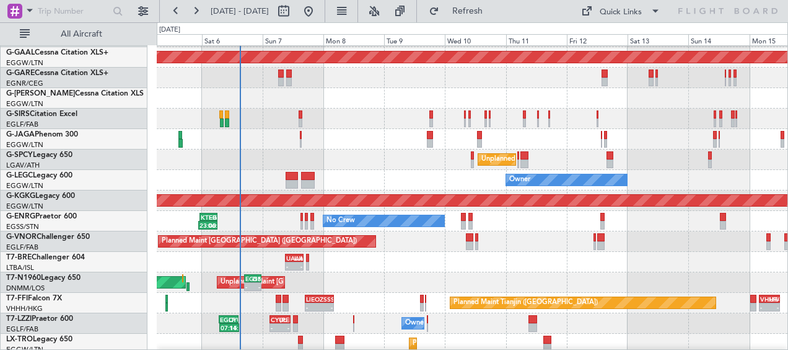
click at [498, 227] on div "No Crew KTEB 23:30 Z EGSS 06:20 Z 23:00 Z 06:20 Z" at bounding box center [472, 221] width 631 height 20
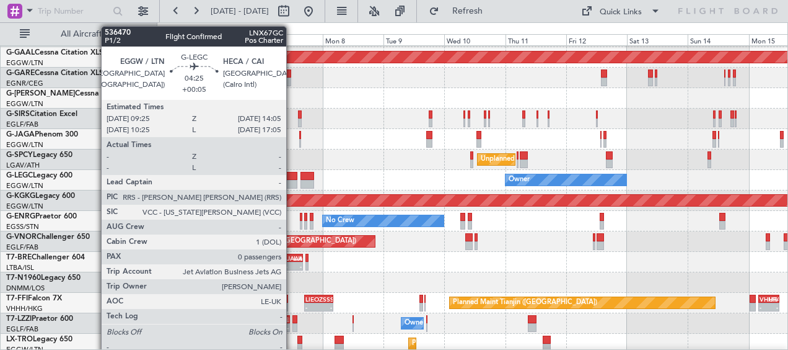
click at [293, 175] on div at bounding box center [291, 176] width 12 height 9
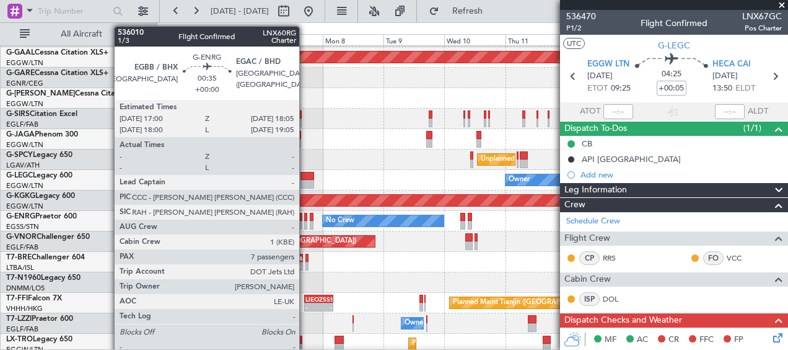
click at [305, 222] on div at bounding box center [305, 225] width 3 height 9
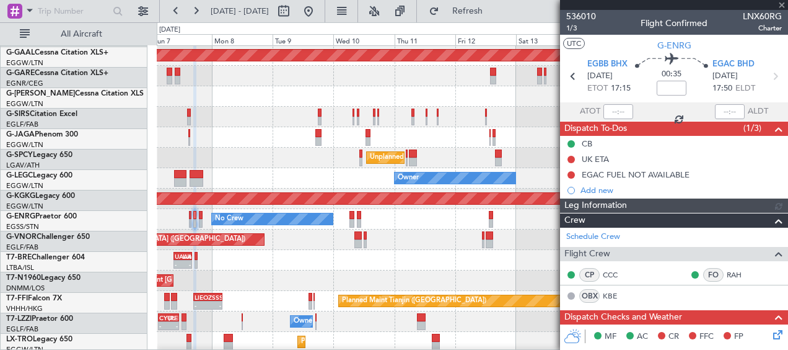
scroll to position [42, 0]
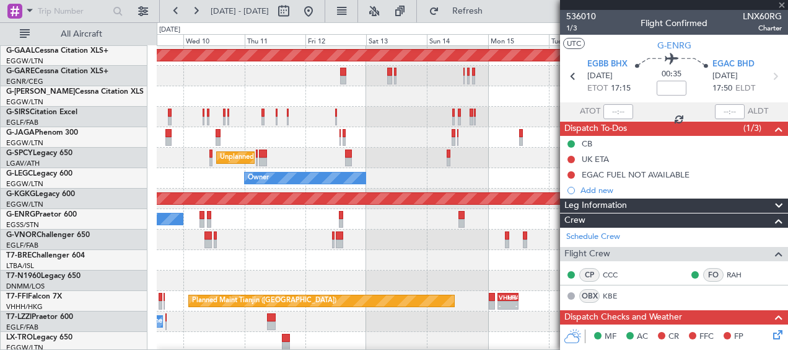
click at [245, 218] on div "No Crew" at bounding box center [472, 219] width 631 height 20
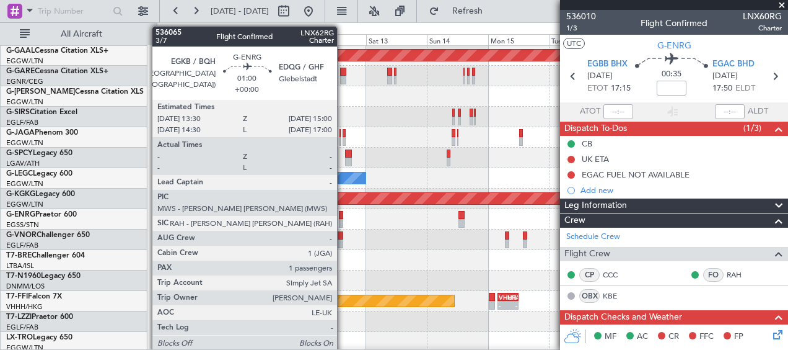
click at [343, 219] on div at bounding box center [341, 223] width 4 height 9
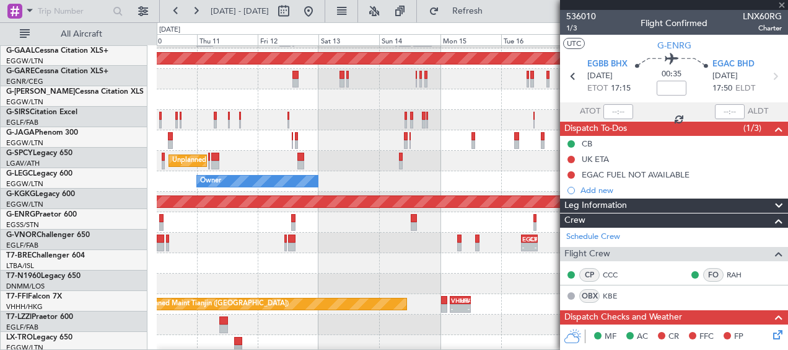
scroll to position [38, 0]
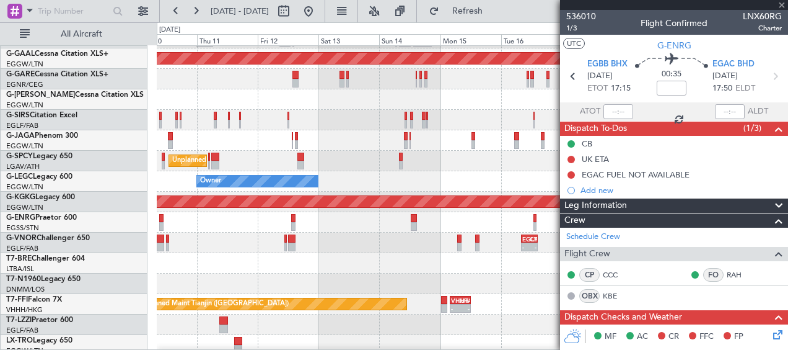
click at [402, 229] on div "No Crew" at bounding box center [472, 222] width 631 height 20
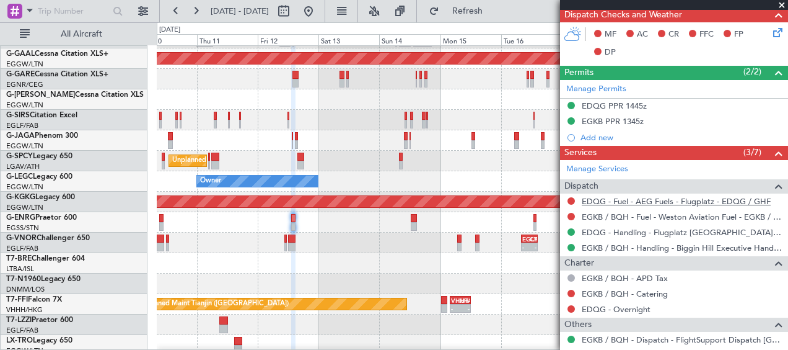
scroll to position [310, 0]
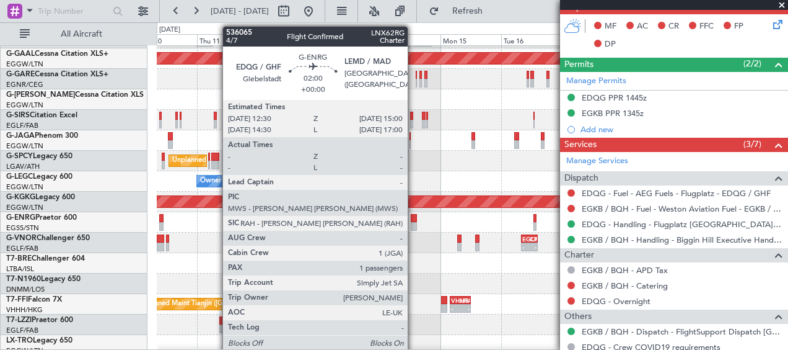
click at [413, 219] on div at bounding box center [414, 218] width 7 height 9
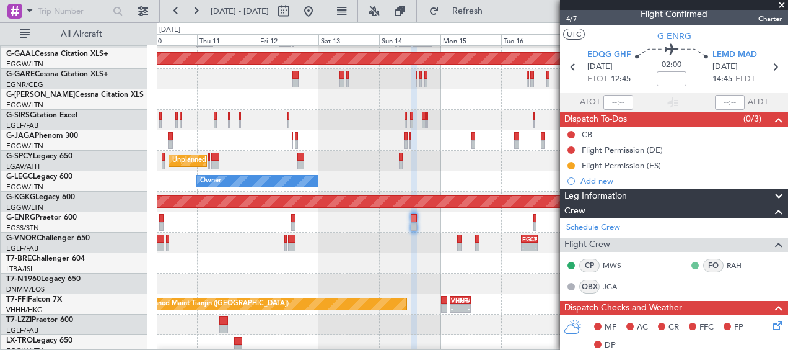
scroll to position [0, 0]
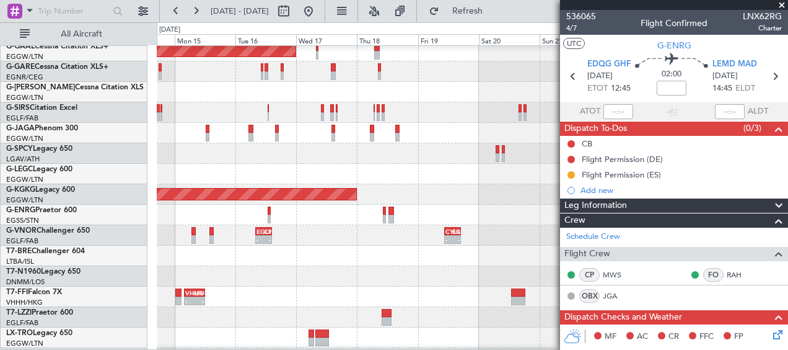
click at [240, 258] on div at bounding box center [472, 255] width 631 height 20
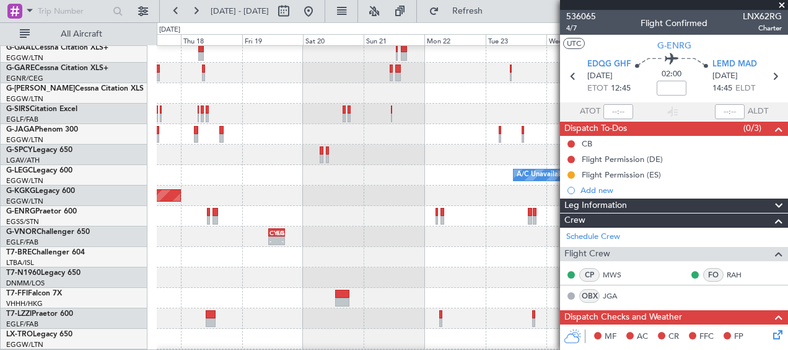
scroll to position [46, 0]
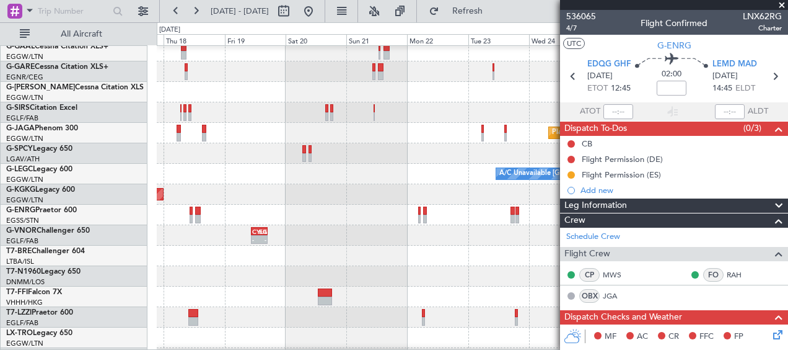
click at [200, 253] on div at bounding box center [472, 255] width 631 height 20
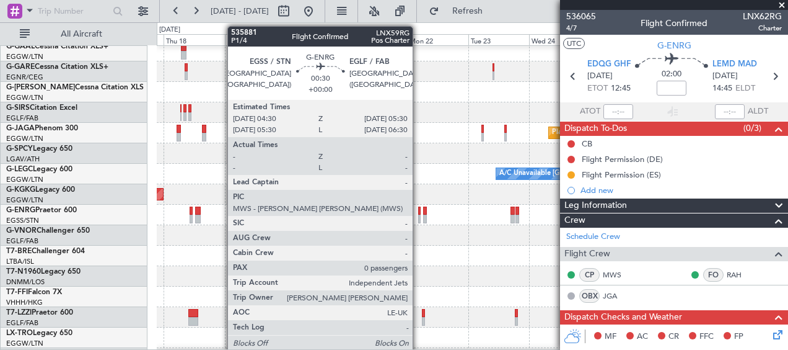
click at [418, 219] on div at bounding box center [419, 218] width 3 height 9
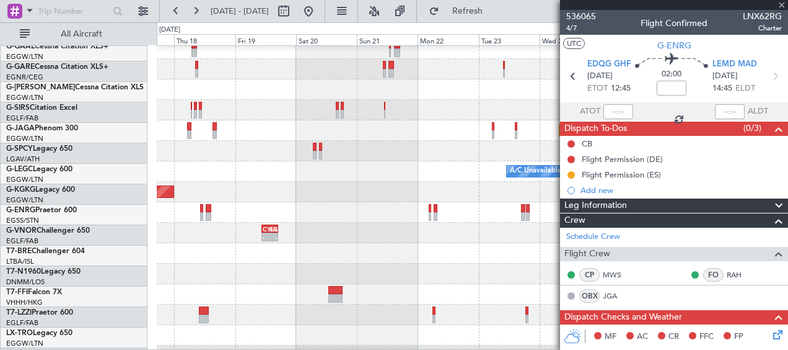
click at [430, 222] on div at bounding box center [472, 212] width 631 height 20
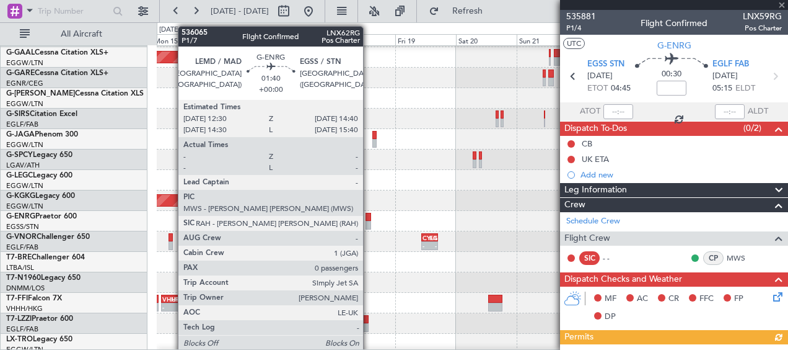
click at [369, 223] on div at bounding box center [369, 225] width 6 height 9
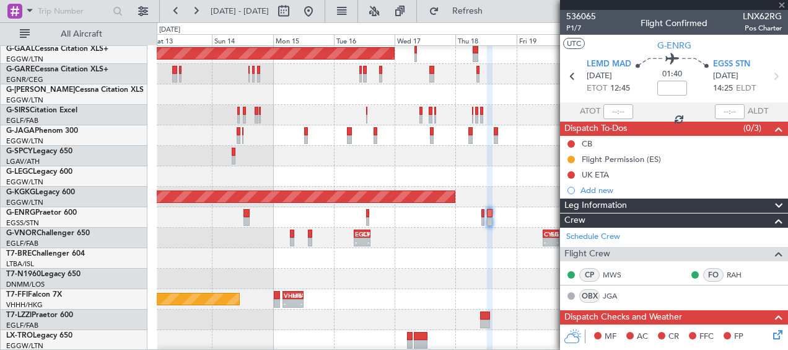
click at [487, 254] on div at bounding box center [472, 258] width 631 height 20
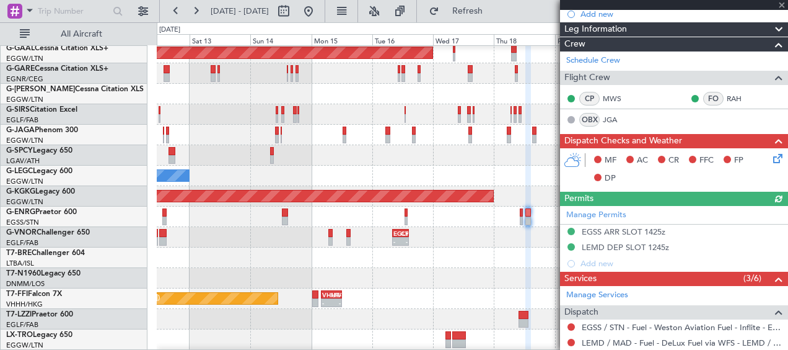
scroll to position [248, 0]
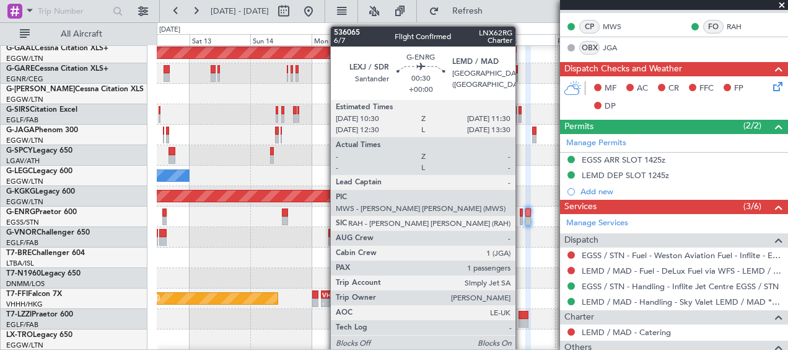
click at [521, 219] on div at bounding box center [521, 220] width 3 height 9
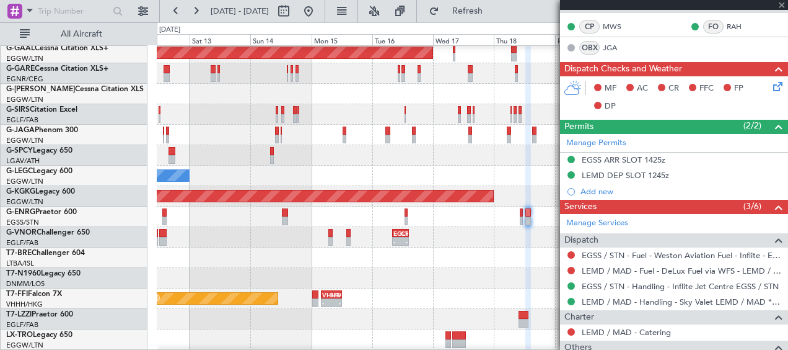
type input "1"
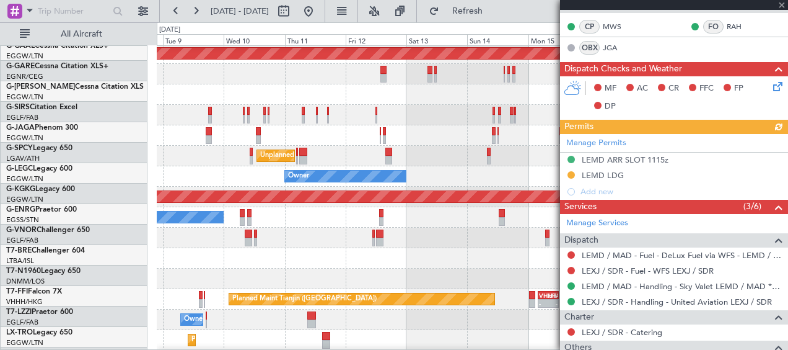
click at [558, 275] on div "- - EGSS 17:00 Z DNMM 23:35 Z Unplanned Maint [GEOGRAPHIC_DATA] ([GEOGRAPHIC_DA…" at bounding box center [472, 278] width 631 height 20
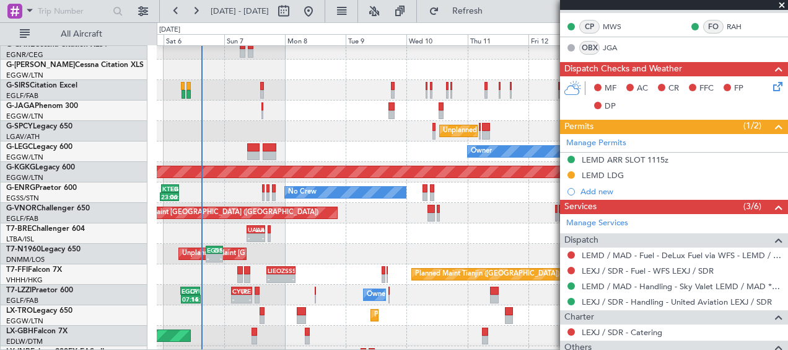
click at [427, 255] on div "Unplanned Maint [GEOGRAPHIC_DATA] ([GEOGRAPHIC_DATA]) - - EGSS 17:00 Z DNMM 23:…" at bounding box center [472, 254] width 631 height 20
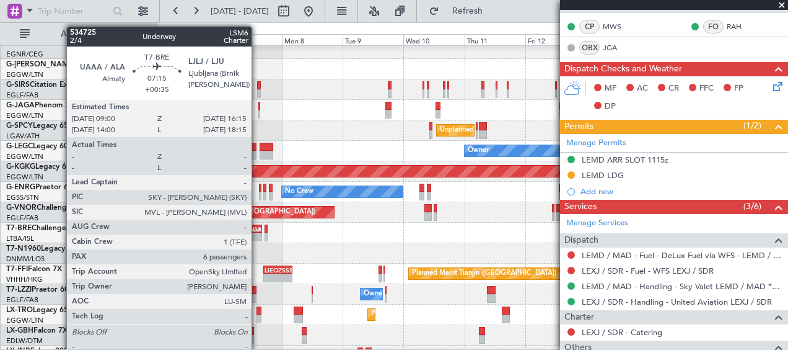
click at [257, 228] on div "LJLJ" at bounding box center [257, 228] width 8 height 7
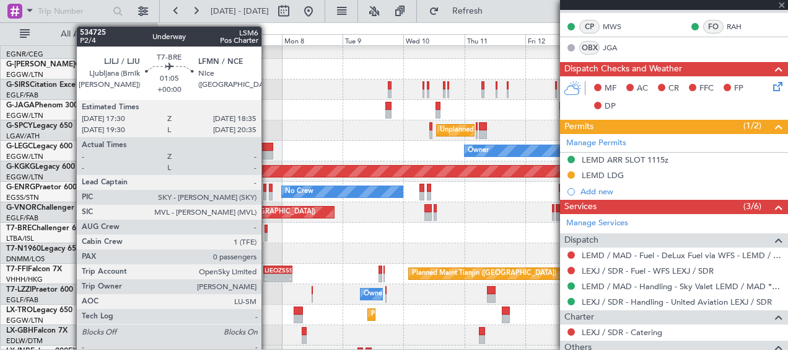
type input "+00:35"
type input "7"
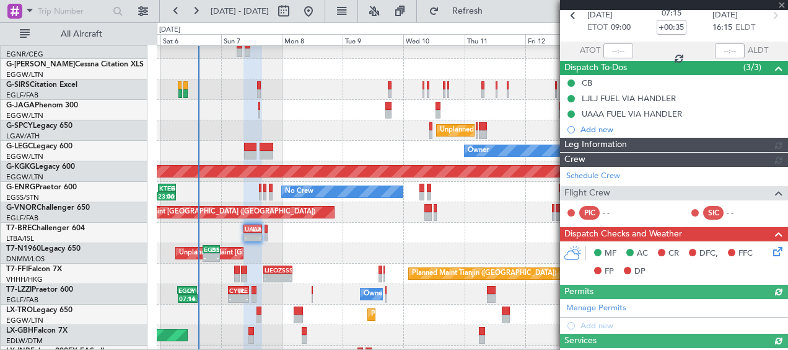
scroll to position [248, 0]
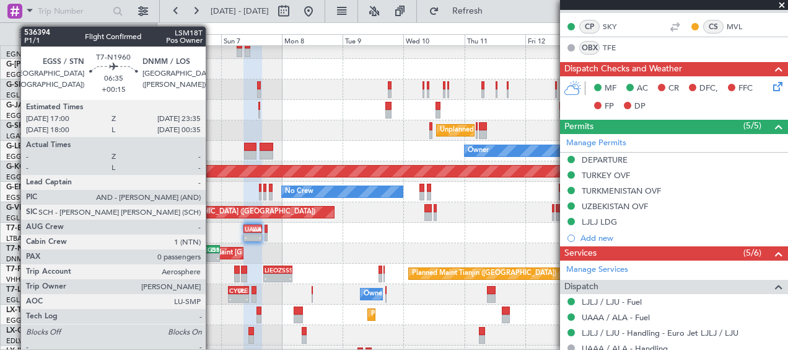
click at [211, 249] on div "DNMM" at bounding box center [214, 248] width 7 height 7
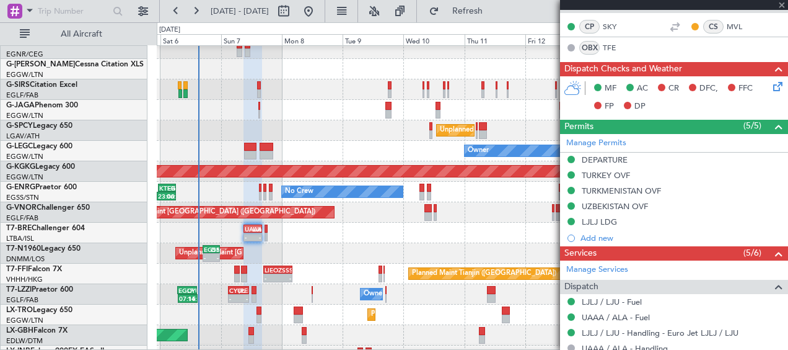
type input "+00:15"
type input "0"
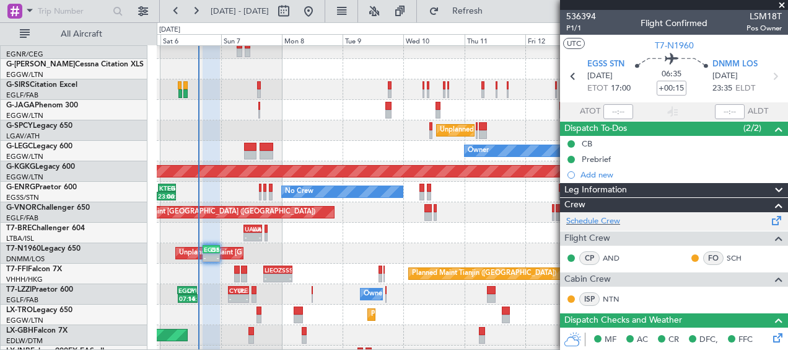
scroll to position [0, 0]
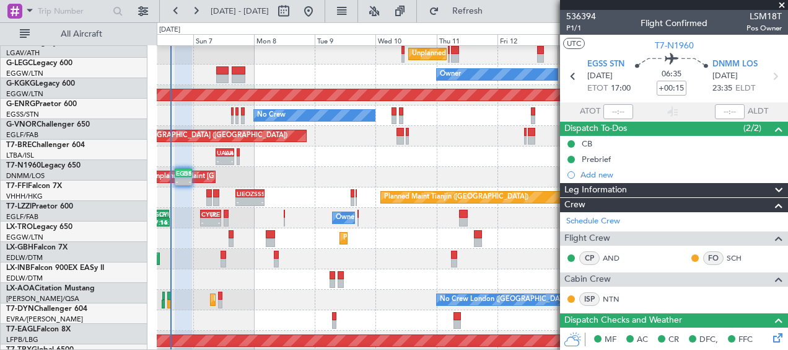
click at [377, 146] on div "- - UAAA 09:00 Z LJLJ 16:15 Z" at bounding box center [472, 156] width 631 height 20
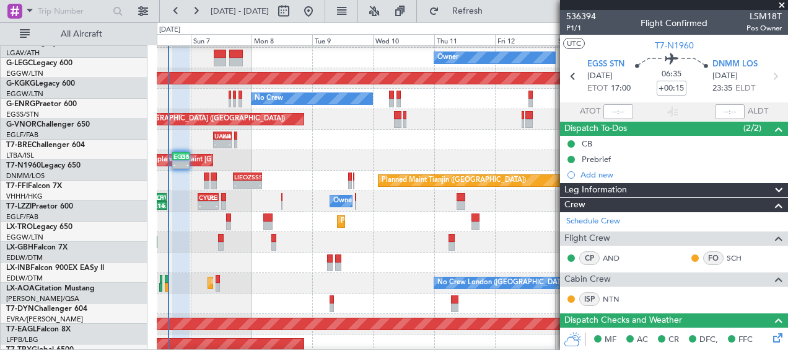
scroll to position [162, 0]
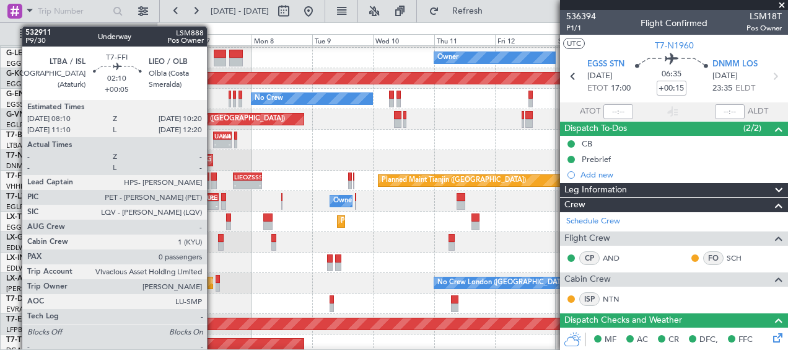
click at [213, 177] on div at bounding box center [214, 176] width 6 height 9
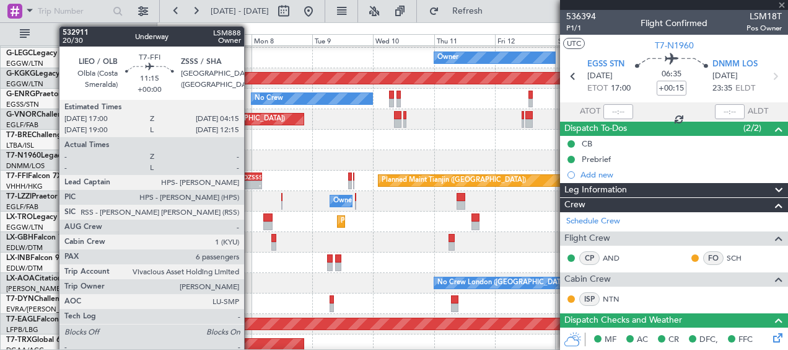
type input "+00:05"
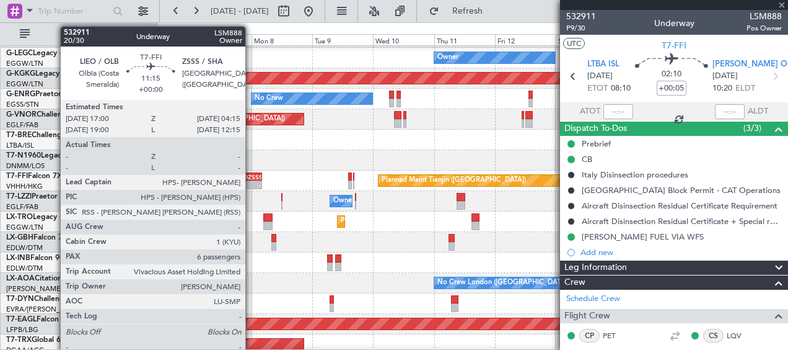
click at [251, 179] on div "ZSSS" at bounding box center [254, 176] width 13 height 7
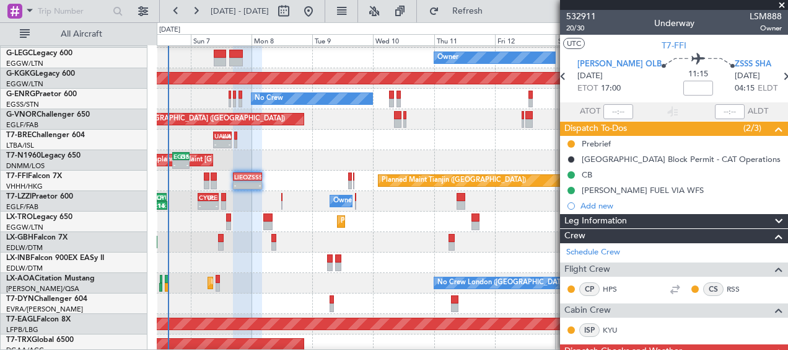
drag, startPoint x: 782, startPoint y: 2, endPoint x: 582, endPoint y: 144, distance: 244.9
click at [781, 2] on span at bounding box center [782, 5] width 12 height 11
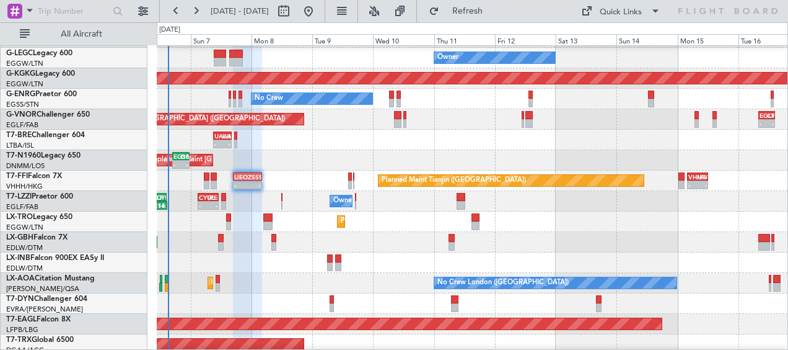
type input "0"
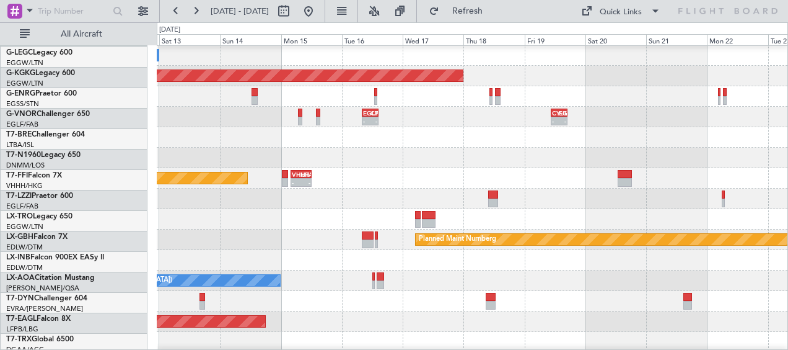
scroll to position [169, 0]
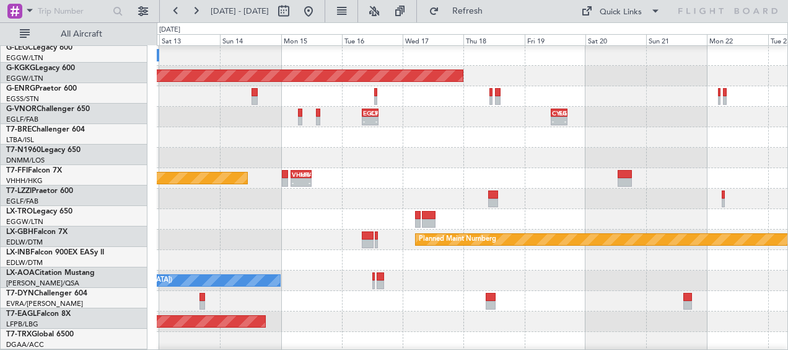
click at [334, 226] on div "Unplanned Maint [GEOGRAPHIC_DATA] ([PERSON_NAME] Intl) Owner A/C Unavailable [G…" at bounding box center [472, 229] width 631 height 695
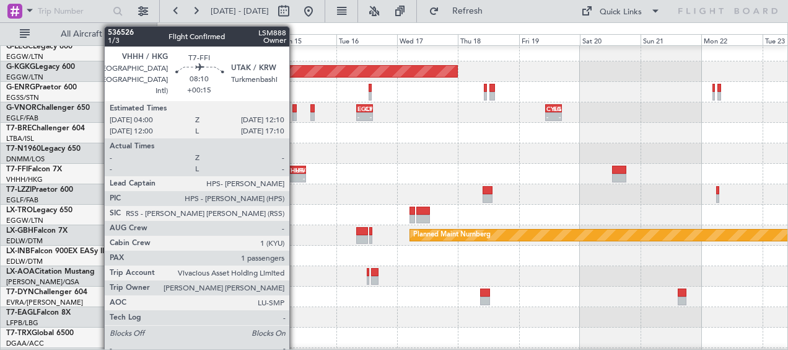
click at [296, 167] on div "VHHH 04:00 Z UTAK 12:10 Z" at bounding box center [296, 169] width 20 height 7
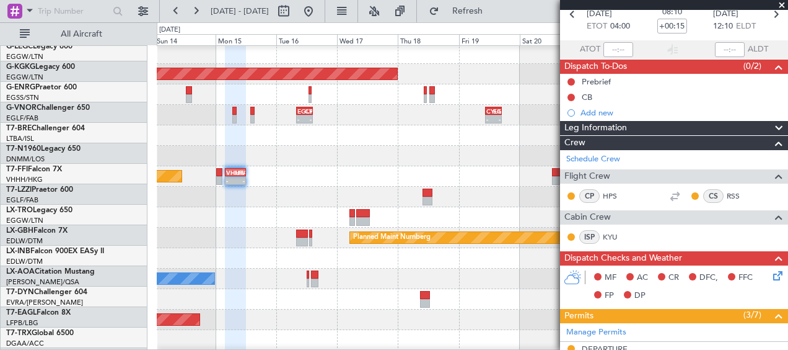
scroll to position [167, 0]
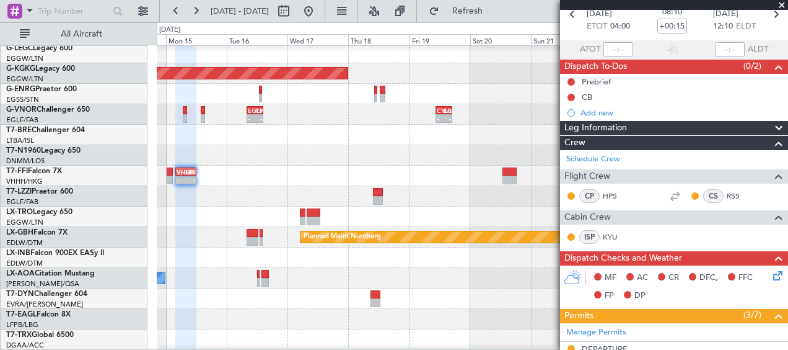
click at [348, 162] on div at bounding box center [472, 155] width 631 height 20
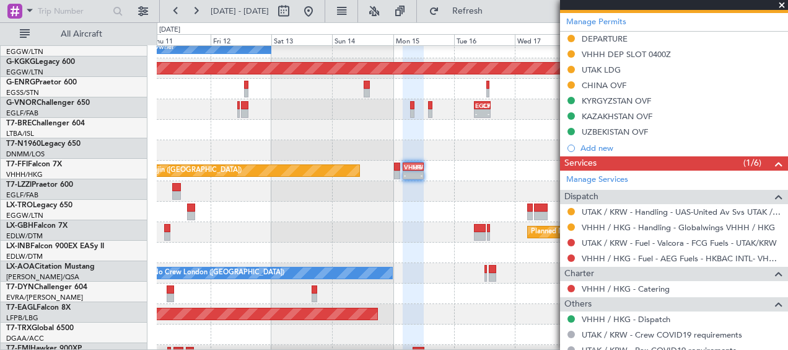
scroll to position [171, 0]
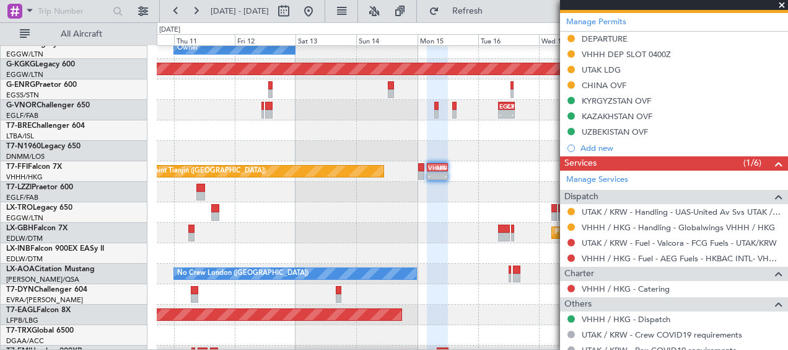
click at [438, 213] on div "Planned Maint Dusseldorf" at bounding box center [472, 212] width 631 height 20
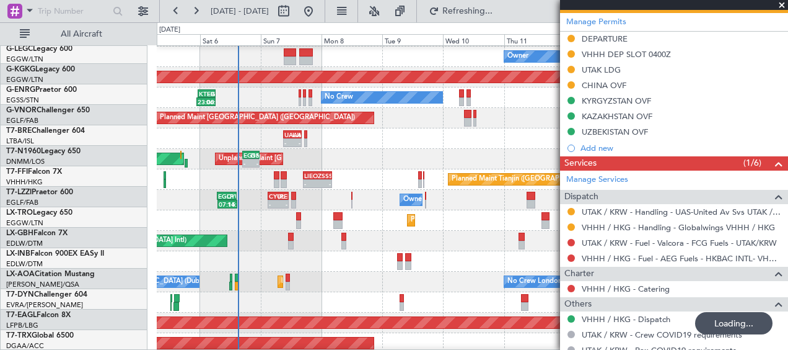
scroll to position [163, 0]
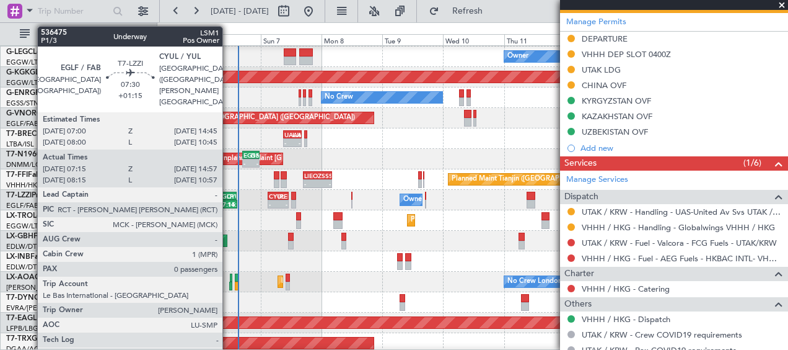
click at [228, 203] on div "14:57 Z" at bounding box center [231, 203] width 9 height 7
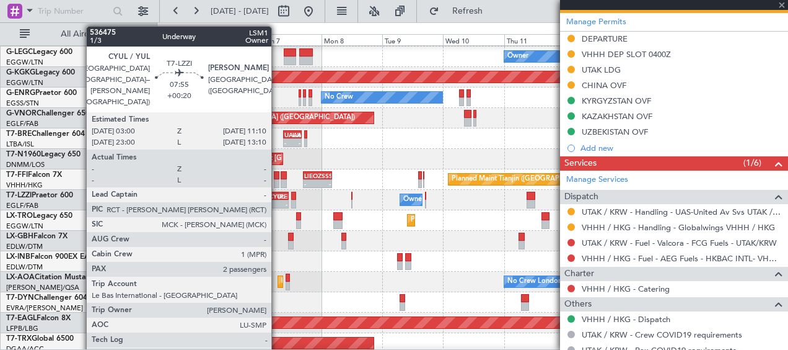
click at [277, 199] on div "CYUL 03:00 Z [PERSON_NAME] 11:10 Z" at bounding box center [278, 196] width 21 height 9
type input "+01:15"
type input "07:25"
type input "14:52"
type input "0"
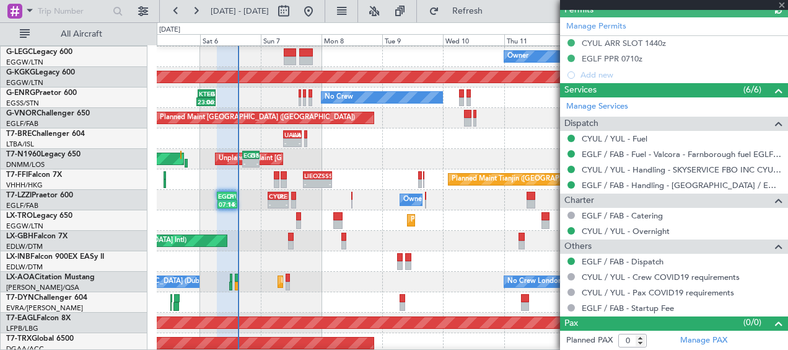
type input "+00:20"
type input "2"
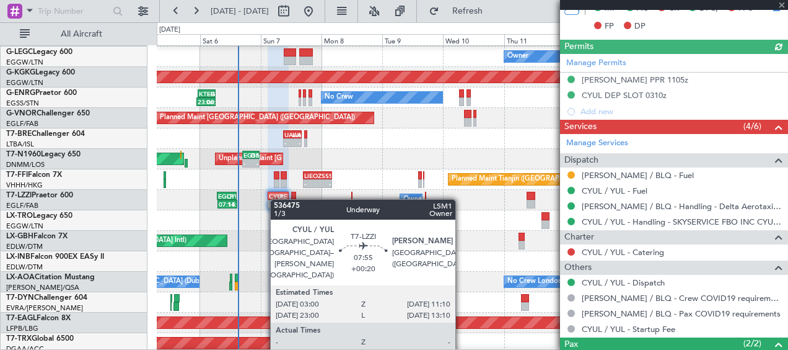
scroll to position [480, 0]
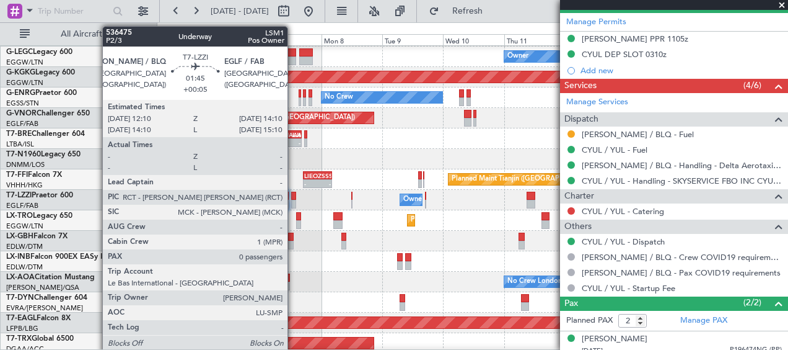
click at [293, 197] on div at bounding box center [294, 196] width 6 height 9
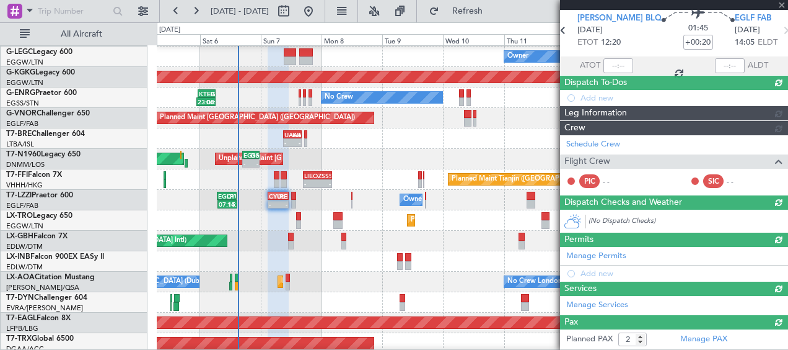
type input "+00:05"
type input "0"
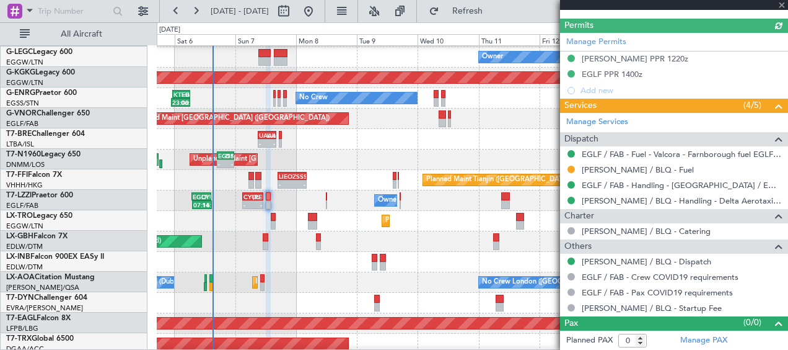
scroll to position [162, 0]
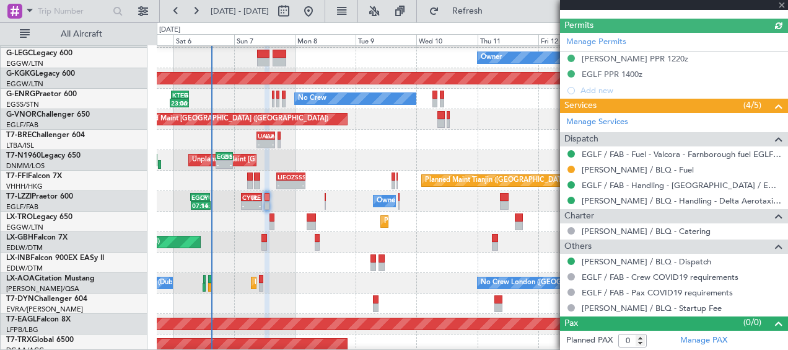
click at [343, 203] on div "Owner 07:15 Z 14:57 Z EGLF 07:00 Z CYUL 14:45 Z - - CYUL 03:00 Z [PERSON_NAME] …" at bounding box center [472, 201] width 631 height 20
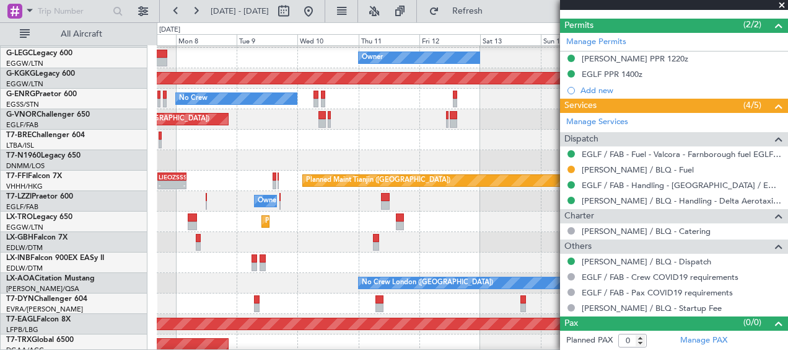
click at [294, 208] on div "Owner CYUL 03:00 Z [PERSON_NAME] 11:10 Z - - 07:15 Z 14:57 Z EGLF 07:00 Z CYUL …" at bounding box center [472, 201] width 631 height 20
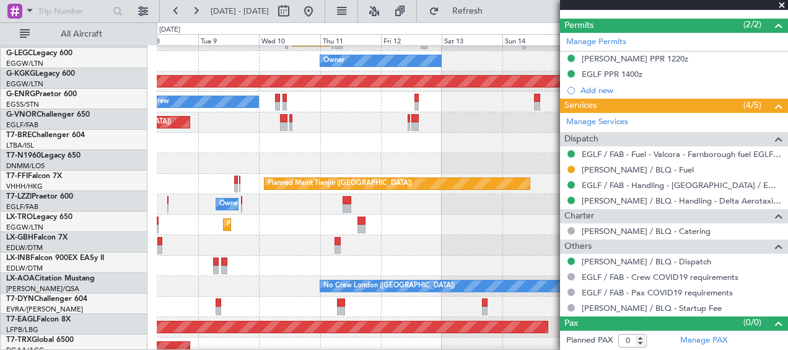
scroll to position [159, 0]
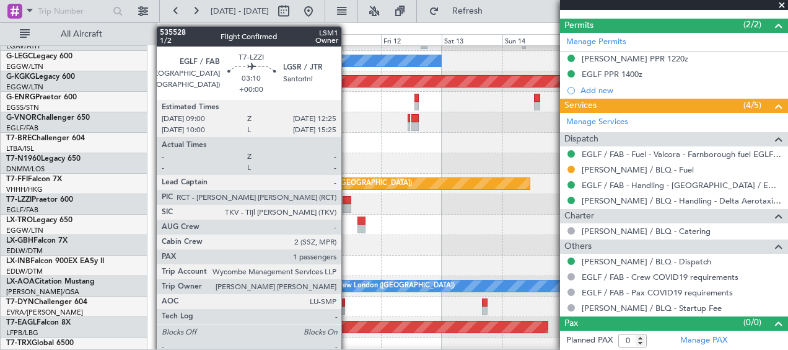
click at [347, 205] on div at bounding box center [347, 208] width 9 height 9
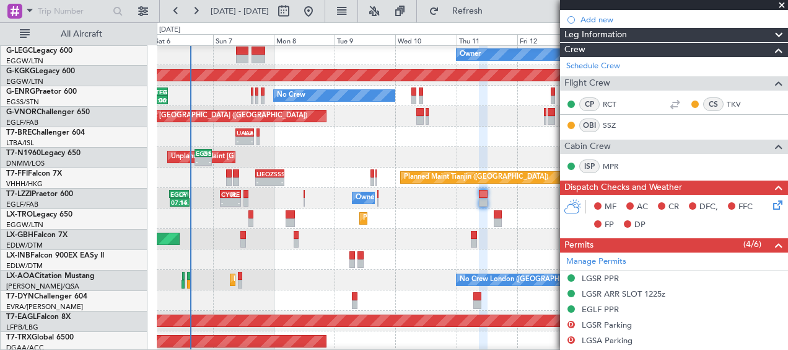
scroll to position [165, 0]
click at [354, 244] on div "Planned Maint [GEOGRAPHIC_DATA] ([GEOGRAPHIC_DATA] Intl) Planned Maint Nurnberg" at bounding box center [472, 239] width 631 height 20
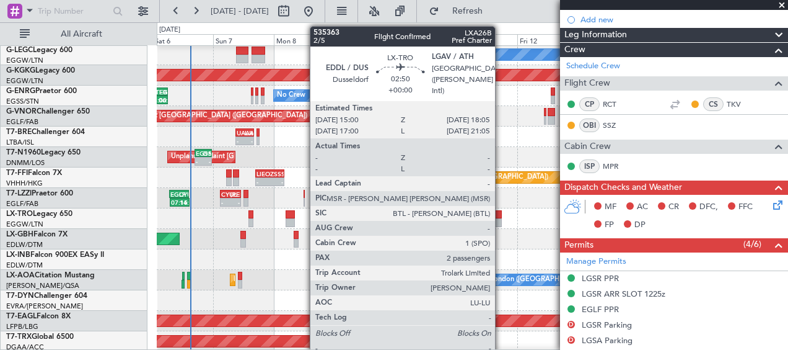
click at [501, 216] on div at bounding box center [498, 214] width 8 height 9
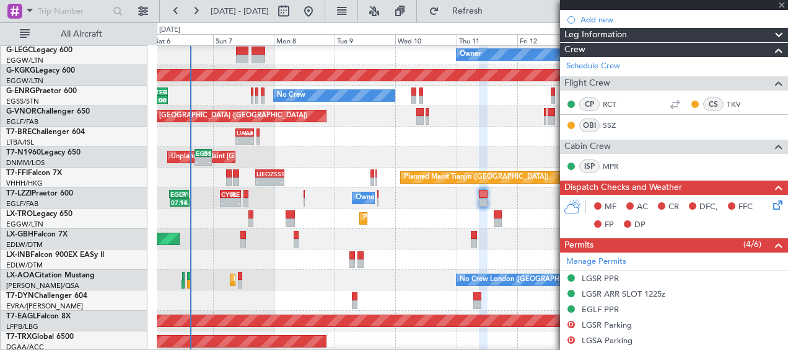
type input "2"
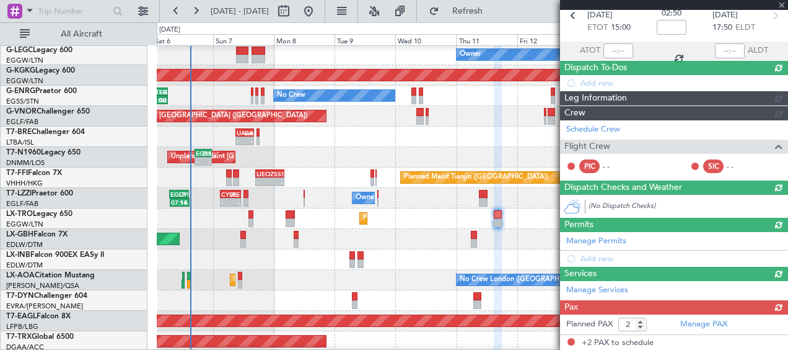
scroll to position [155, 0]
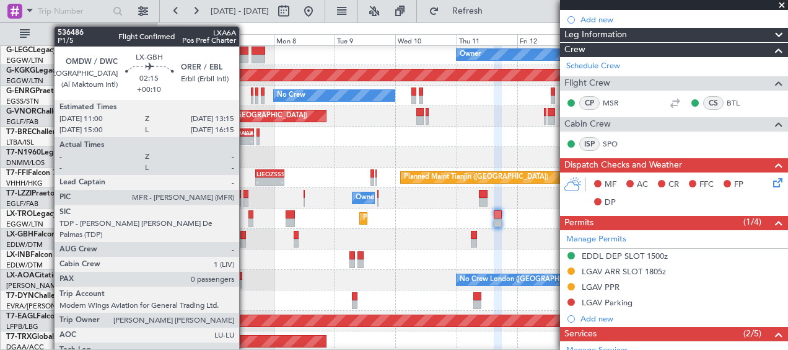
click at [245, 239] on div at bounding box center [243, 243] width 6 height 9
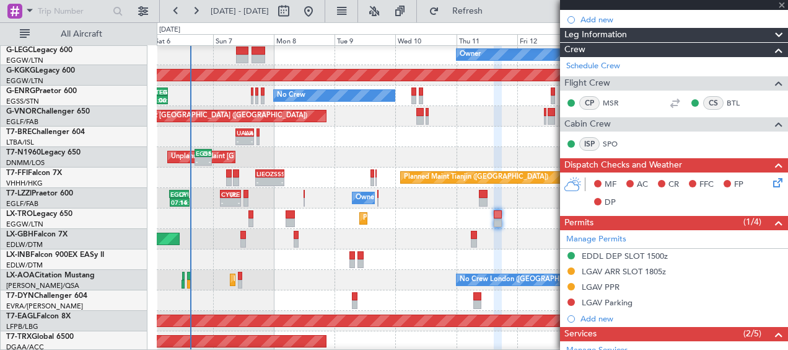
type input "+00:10"
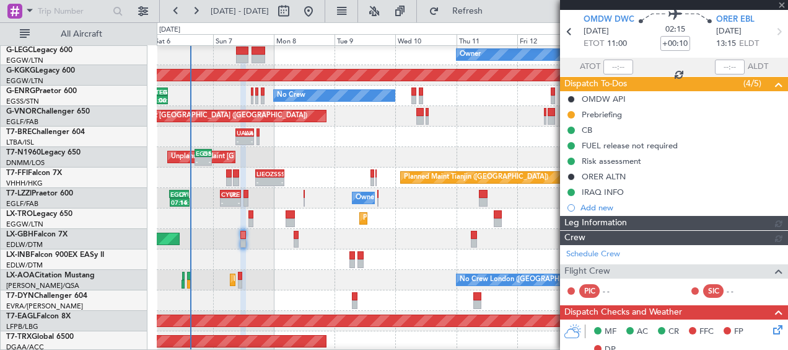
scroll to position [232, 0]
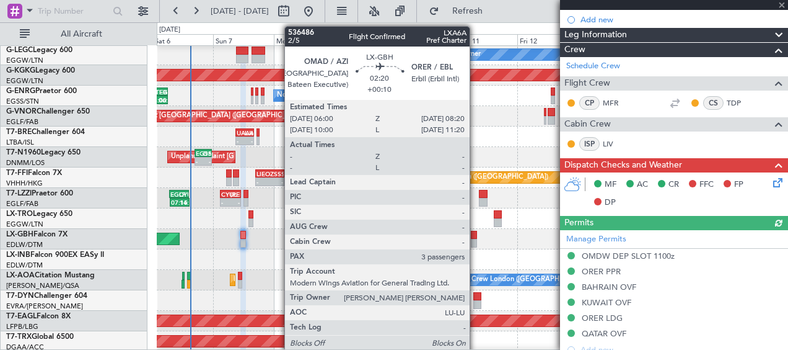
click at [475, 233] on div at bounding box center [474, 235] width 6 height 9
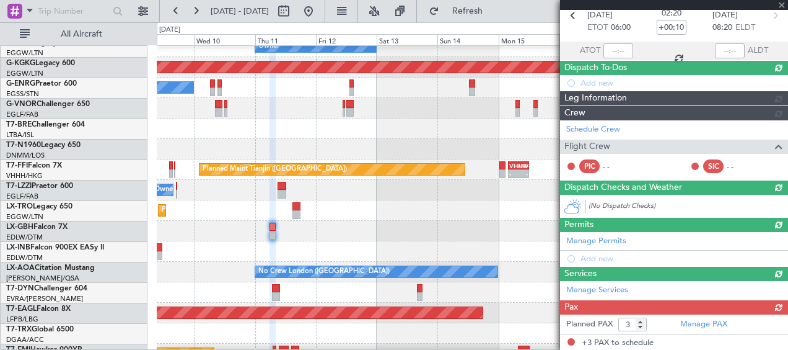
scroll to position [173, 0]
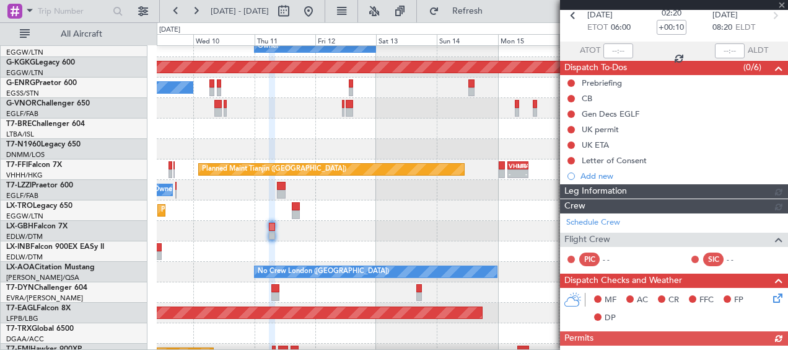
click at [299, 233] on div "Planned Maint Nurnberg" at bounding box center [472, 231] width 631 height 20
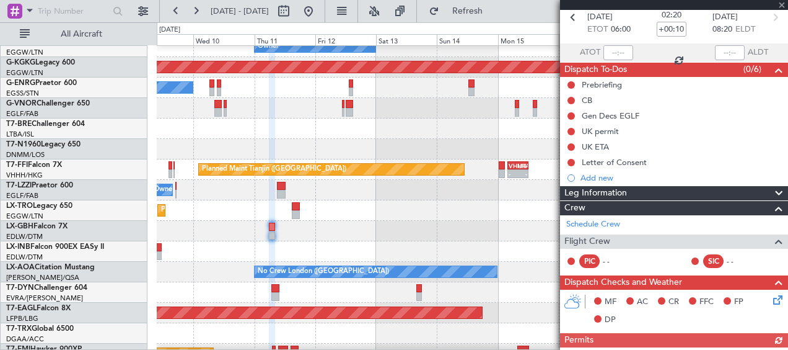
scroll to position [0, 0]
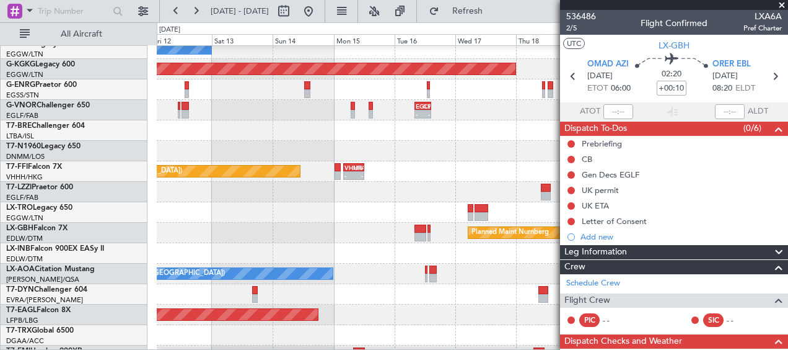
click at [293, 249] on div at bounding box center [472, 253] width 631 height 20
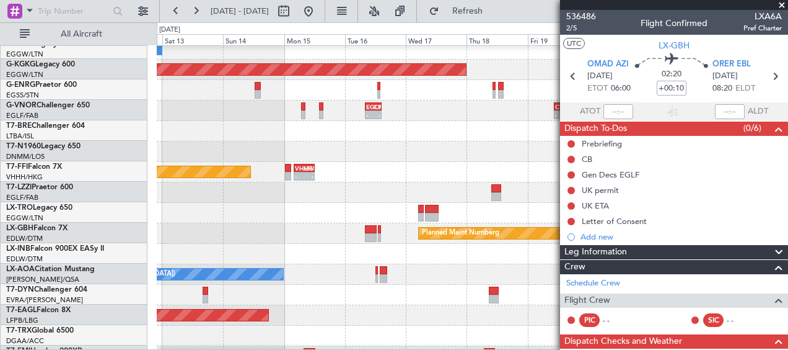
scroll to position [170, 0]
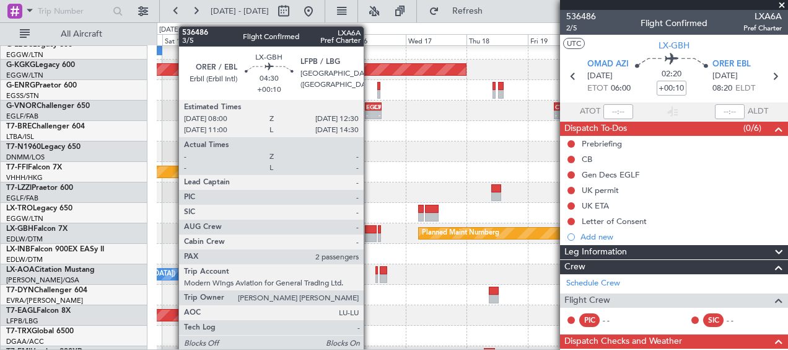
click at [369, 238] on div at bounding box center [371, 237] width 12 height 9
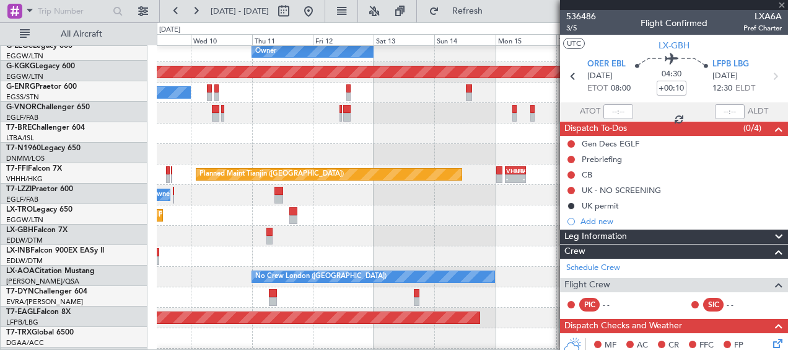
scroll to position [168, 0]
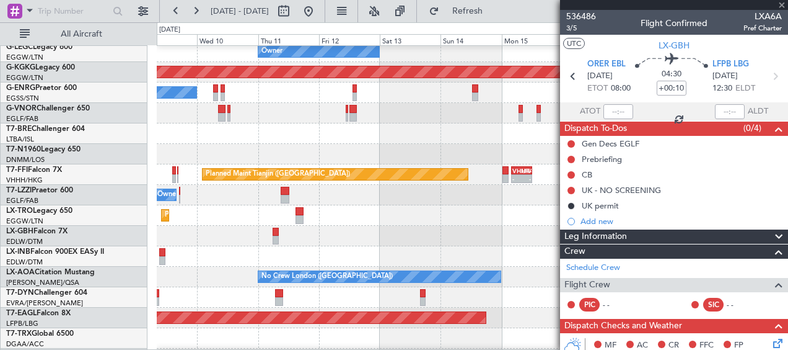
click at [444, 252] on div at bounding box center [472, 256] width 631 height 20
click at [782, 4] on span at bounding box center [782, 5] width 12 height 11
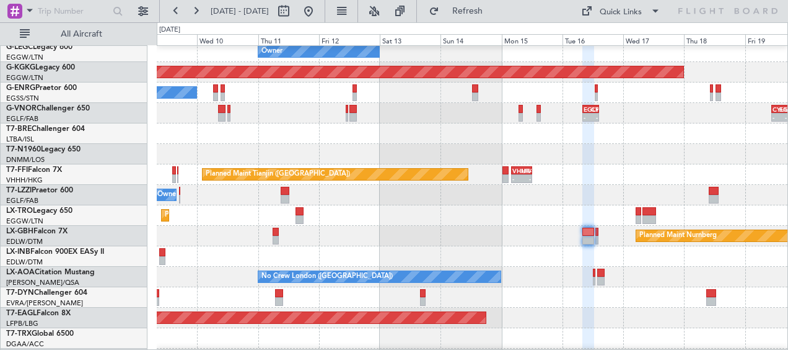
type input "0"
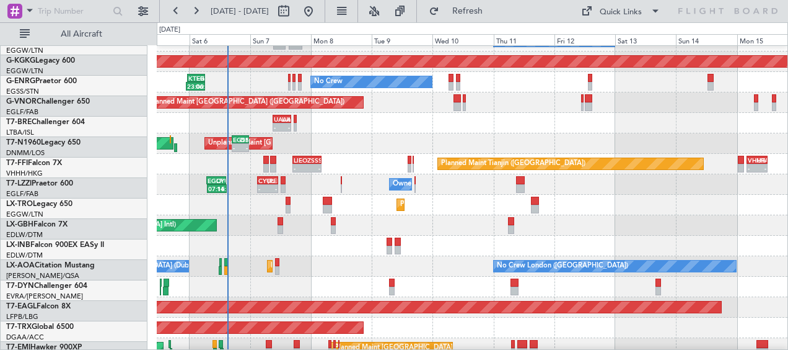
scroll to position [179, 0]
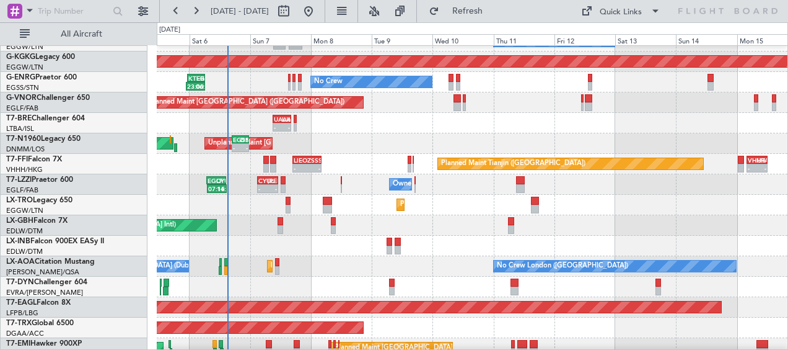
click at [476, 242] on div at bounding box center [472, 246] width 631 height 20
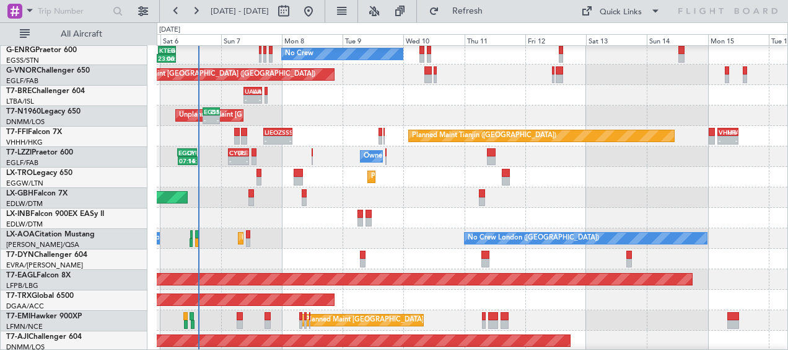
scroll to position [207, 0]
click at [346, 237] on div "No Crew London (Farnborough) Planned Maint Paris (Le Bourget) No Crew Dublin (D…" at bounding box center [472, 238] width 631 height 20
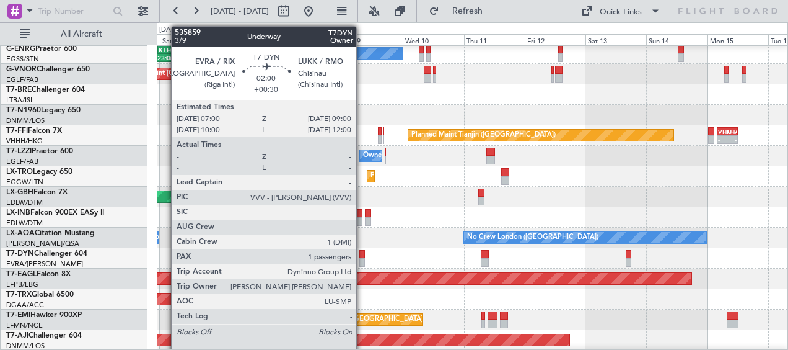
click at [363, 258] on div at bounding box center [363, 262] width 6 height 9
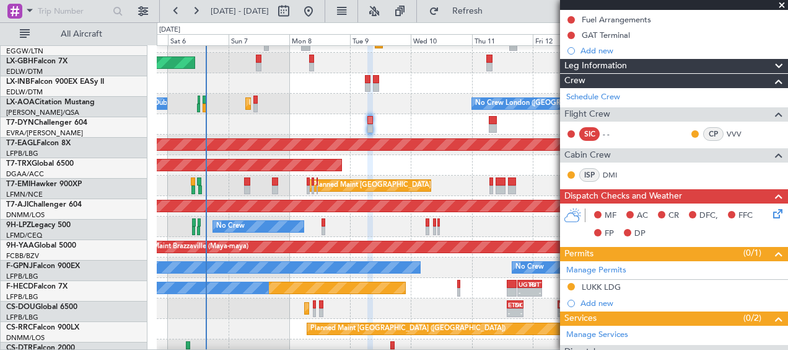
scroll to position [341, 0]
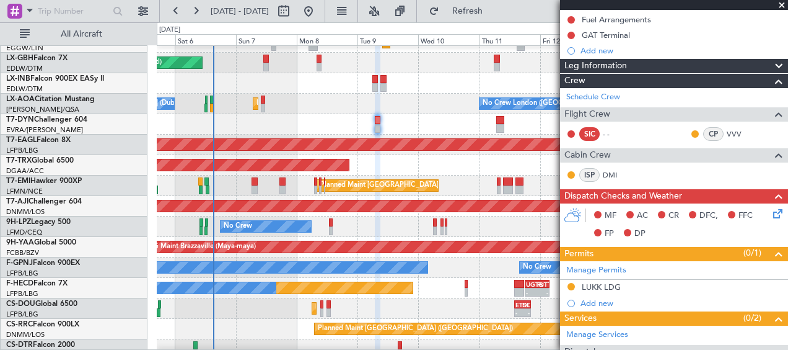
click at [427, 110] on div "No Crew London (Farnborough) Planned Maint Paris (Le Bourget) No Crew Dublin (D…" at bounding box center [472, 104] width 631 height 20
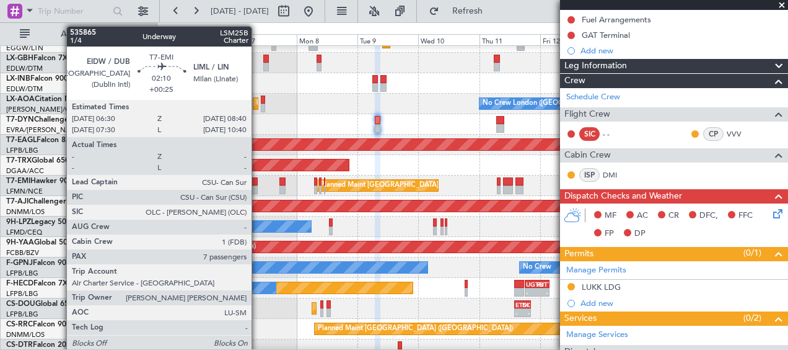
click at [257, 186] on div at bounding box center [255, 189] width 6 height 9
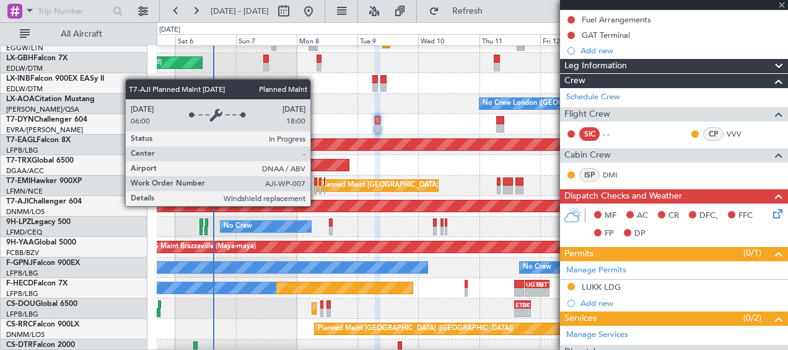
type input "+00:25"
type input "7"
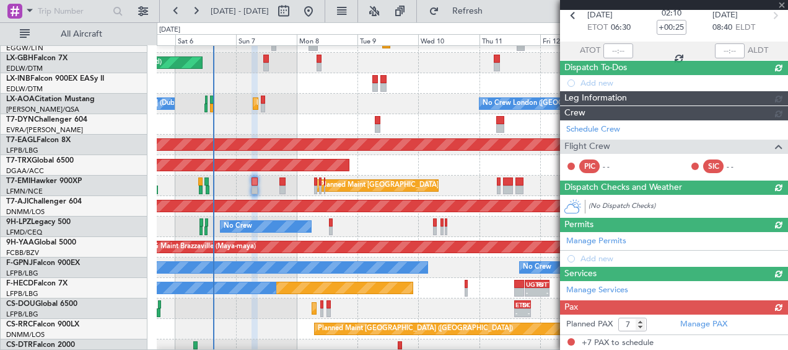
scroll to position [217, 0]
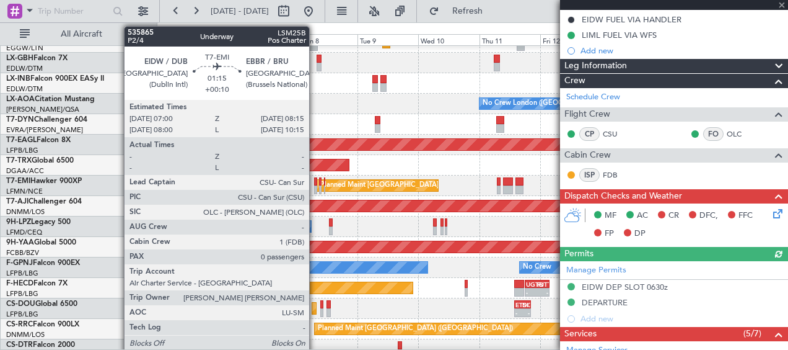
click at [315, 188] on div at bounding box center [316, 189] width 4 height 9
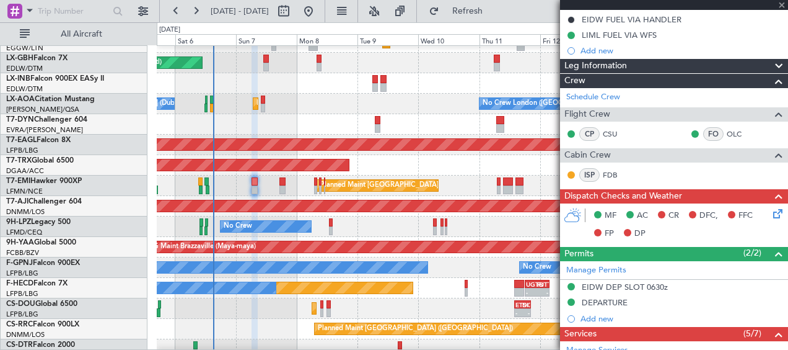
type input "+00:10"
type input "0"
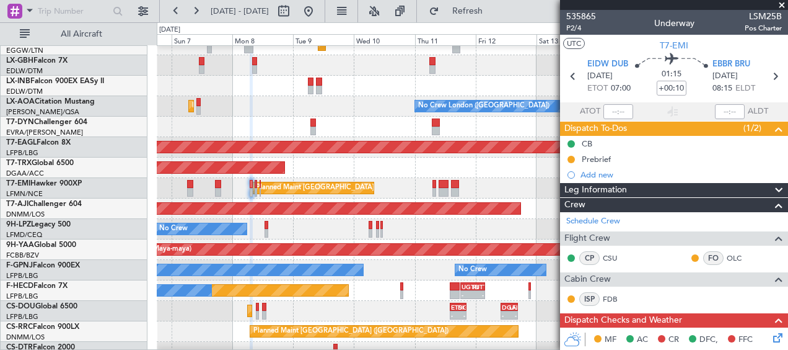
scroll to position [338, 0]
click at [404, 189] on div "Planned Maint Zurich Planned Maint Zurich" at bounding box center [472, 188] width 631 height 20
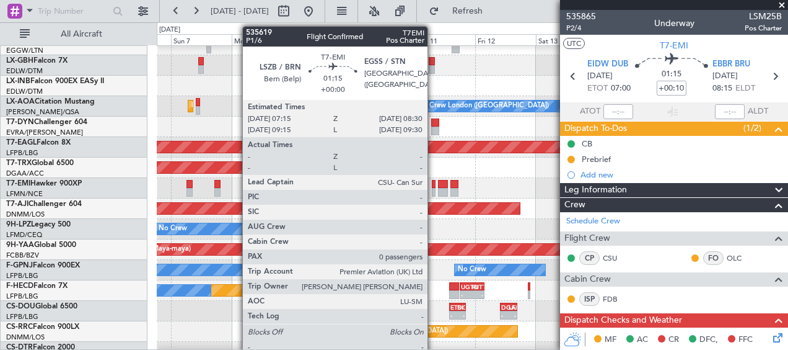
click at [433, 190] on div at bounding box center [434, 192] width 4 height 9
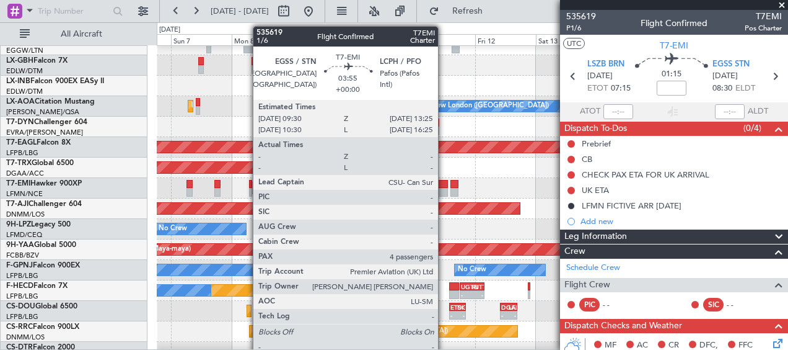
click at [444, 180] on div at bounding box center [443, 184] width 11 height 9
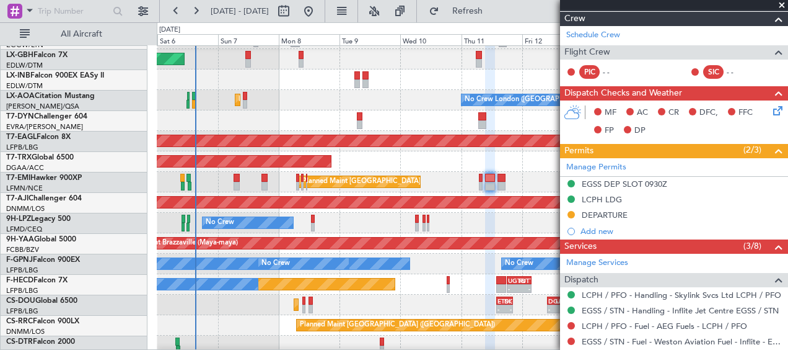
scroll to position [345, 0]
click at [355, 227] on div "No Crew No Crew" at bounding box center [472, 223] width 631 height 20
click at [783, 2] on span at bounding box center [782, 5] width 12 height 11
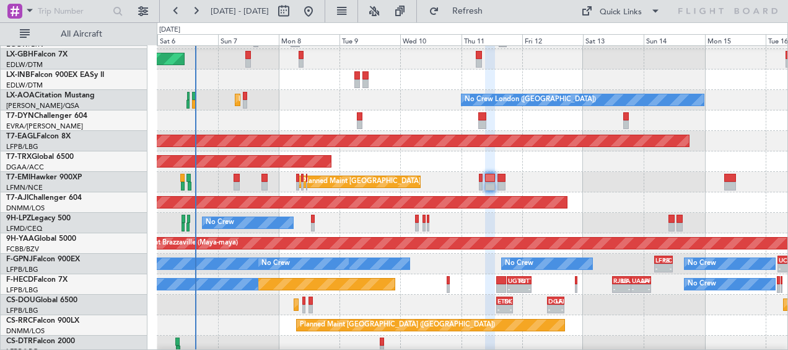
type input "0"
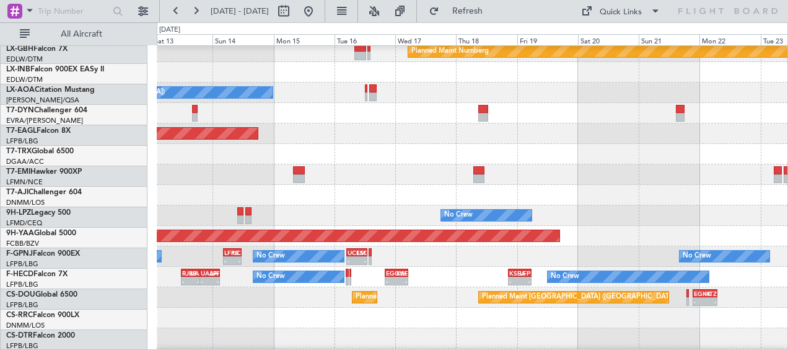
scroll to position [351, 0]
click at [191, 259] on div "No Crew No Crew - - LFPB 04:15 Z UCFM 11:25 Z - - UCFM 05:00 Z LSGG 13:05 Z No …" at bounding box center [472, 256] width 631 height 20
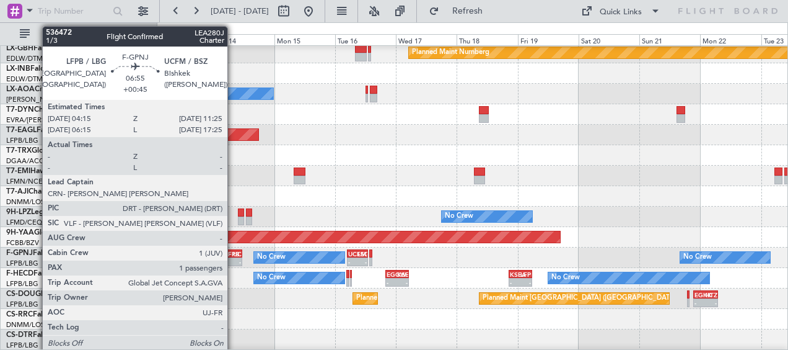
click at [233, 255] on div "UCFM" at bounding box center [237, 253] width 8 height 7
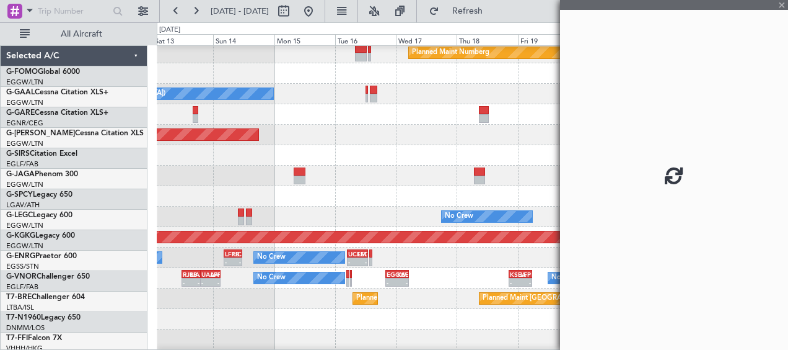
scroll to position [351, 0]
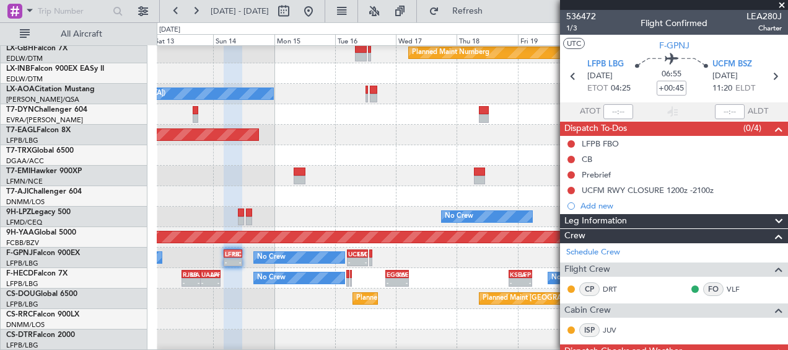
drag, startPoint x: 772, startPoint y: 223, endPoint x: 763, endPoint y: 235, distance: 15.0
click at [772, 223] on span at bounding box center [779, 221] width 15 height 15
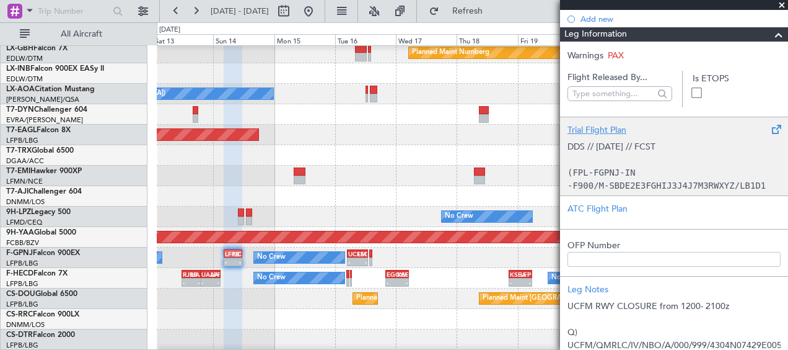
scroll to position [124, 0]
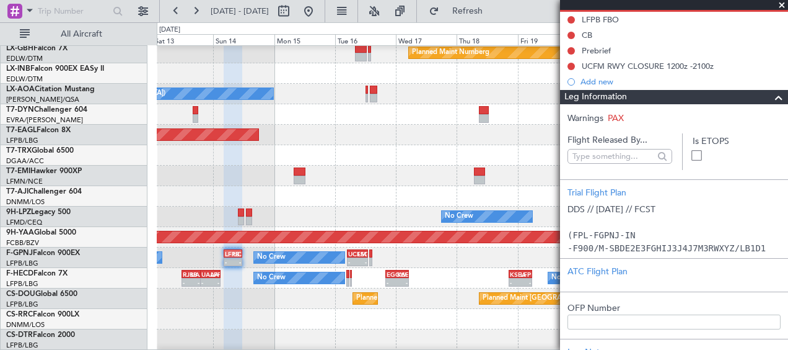
click at [772, 97] on span at bounding box center [779, 97] width 15 height 15
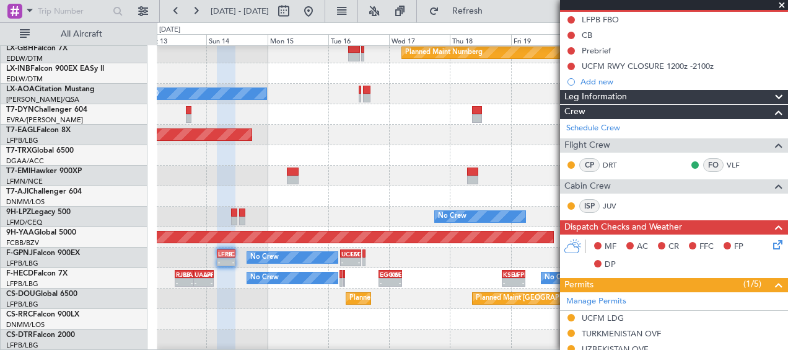
click at [469, 269] on div "No Crew No Crew - - RJBB 11:40 Z UAAA 19:05 Z - - UAAA 19:05 Z LFPB 03:00 Z - -…" at bounding box center [472, 278] width 631 height 20
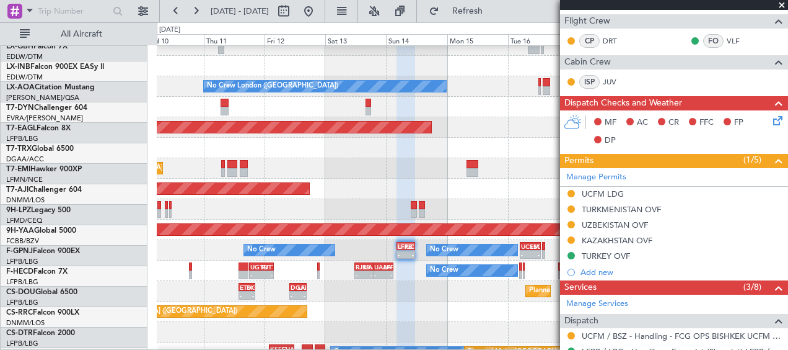
scroll to position [361, 0]
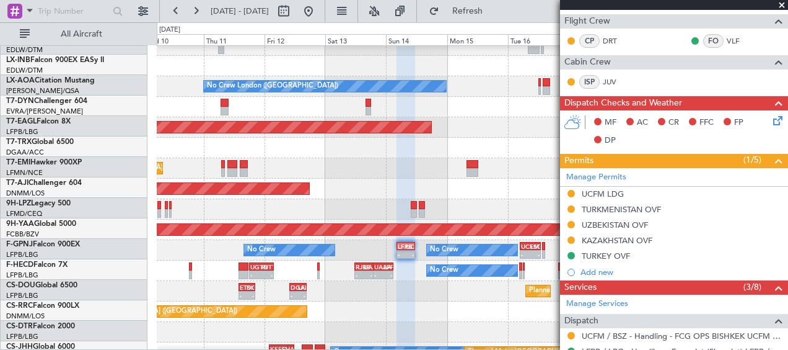
click at [489, 309] on div "Planned Maint [GEOGRAPHIC_DATA] ([GEOGRAPHIC_DATA])" at bounding box center [472, 311] width 631 height 20
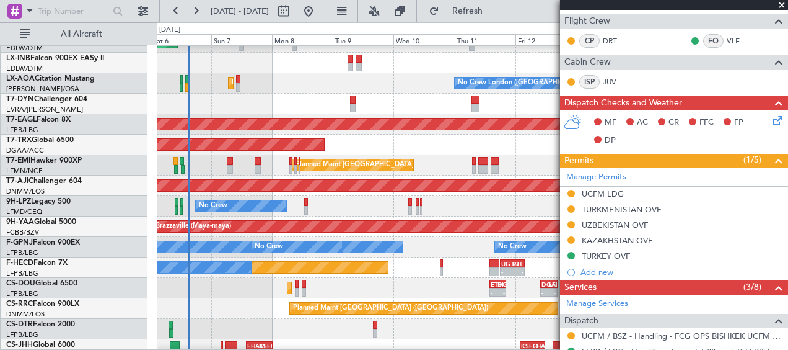
scroll to position [364, 0]
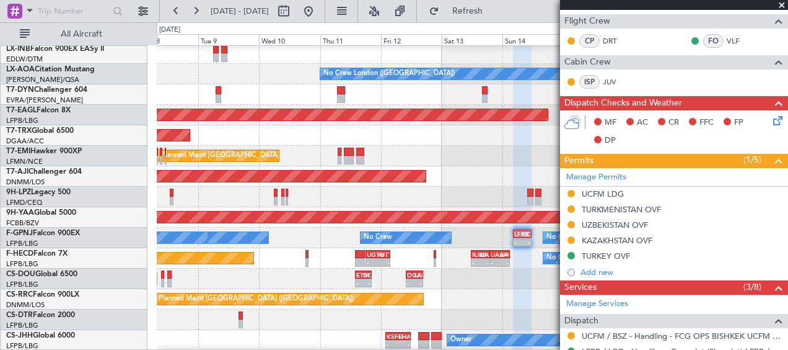
click at [273, 276] on div "Planned Maint [GEOGRAPHIC_DATA] ([GEOGRAPHIC_DATA]) DGAA 10:00 Z LFPB 16:40 Z -…" at bounding box center [472, 278] width 631 height 20
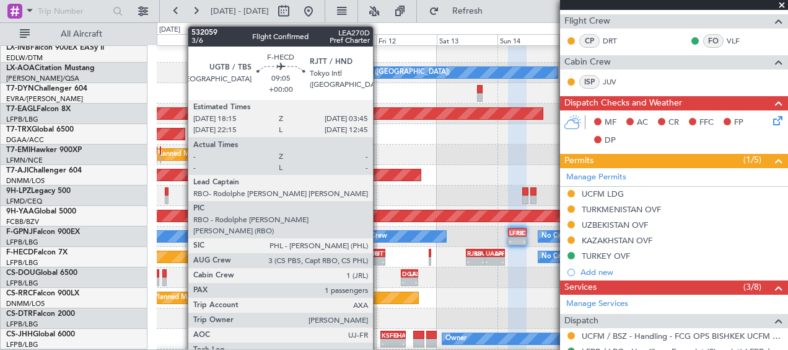
click at [381, 255] on div "RJTT" at bounding box center [378, 252] width 11 height 7
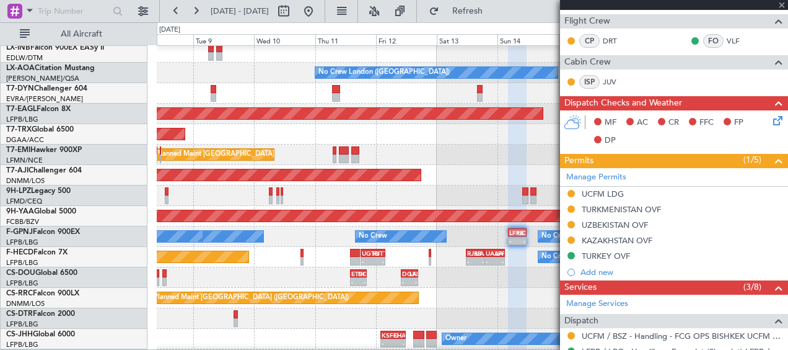
type input "1"
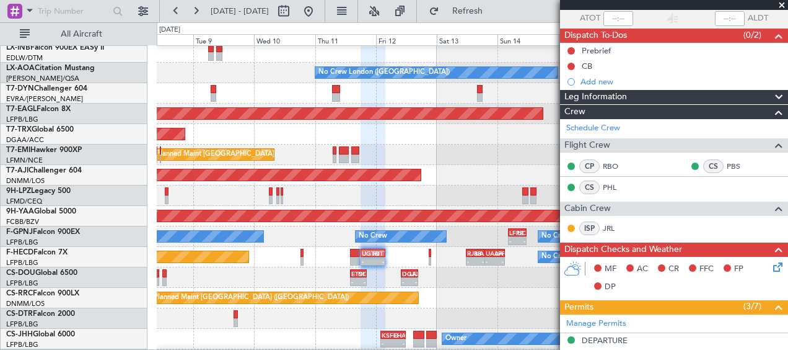
scroll to position [155, 0]
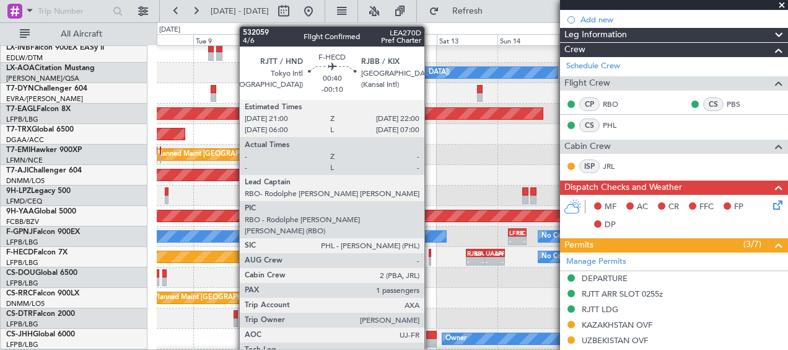
click at [431, 257] on div at bounding box center [430, 261] width 3 height 9
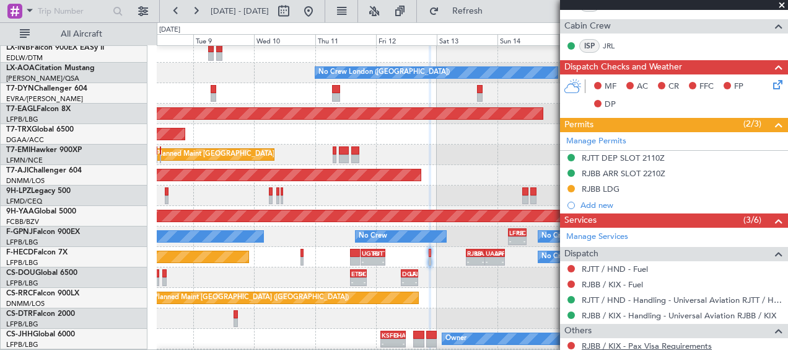
scroll to position [186, 0]
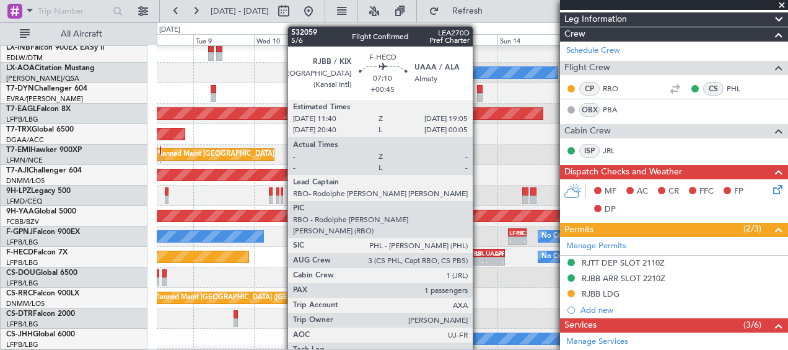
click at [479, 257] on div "- -" at bounding box center [475, 261] width 19 height 9
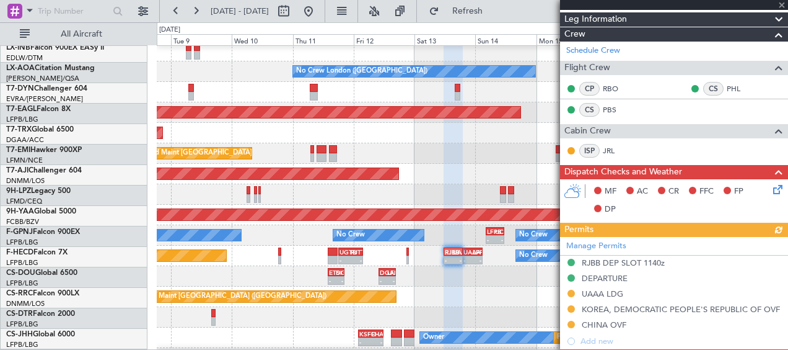
scroll to position [373, 0]
click at [248, 289] on div "Planned Maint [GEOGRAPHIC_DATA] ([GEOGRAPHIC_DATA])" at bounding box center [472, 296] width 631 height 20
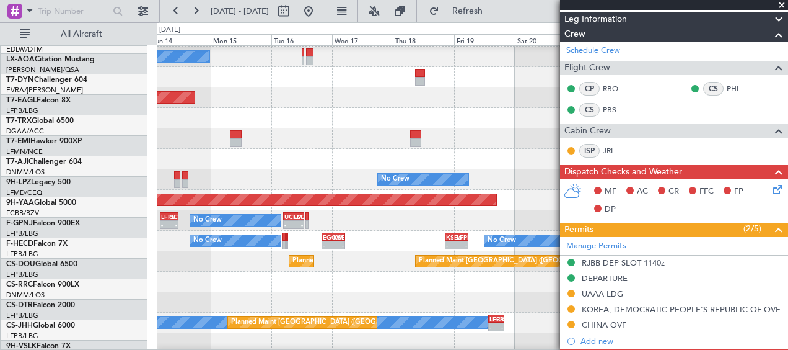
scroll to position [390, 0]
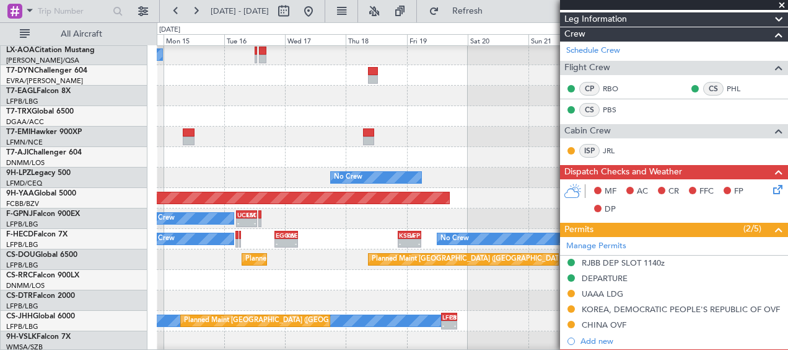
click at [144, 263] on div "No Crew London ([GEOGRAPHIC_DATA]) No Crew Sabadell Grounded [US_STATE] ([GEOGR…" at bounding box center [394, 185] width 788 height 327
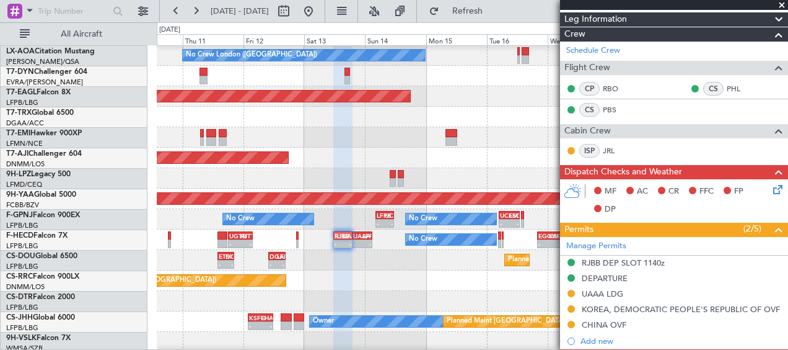
scroll to position [389, 0]
click at [523, 289] on div "Planned Maint [GEOGRAPHIC_DATA] ([GEOGRAPHIC_DATA])" at bounding box center [472, 280] width 631 height 20
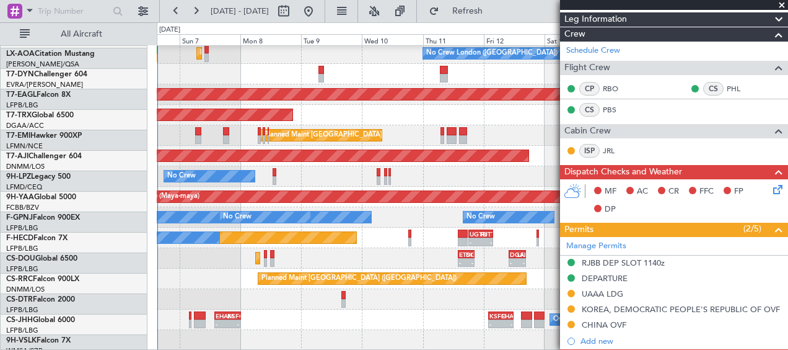
scroll to position [391, 0]
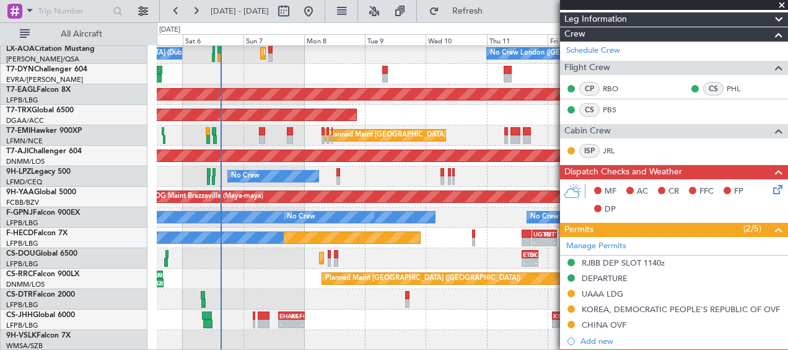
click at [519, 288] on div "No Crew London ([GEOGRAPHIC_DATA]) Planned Maint [GEOGRAPHIC_DATA] ([GEOGRAPHIC…" at bounding box center [472, 2] width 631 height 695
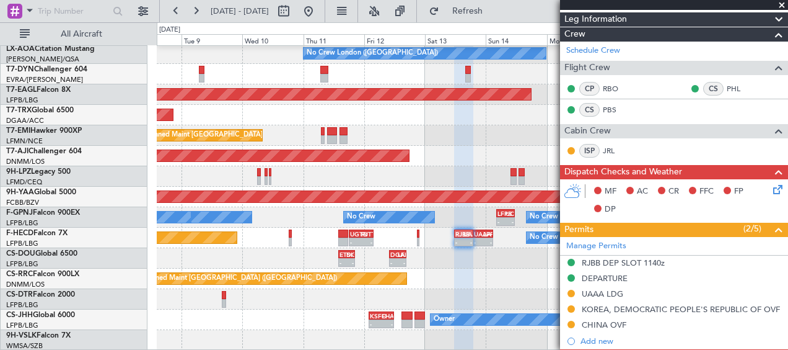
click at [252, 255] on div "DGAA 10:00 Z LFPB 16:40 Z - - ETSI 14:00 Z DGAA 20:25 Z - - Planned Maint [GEOG…" at bounding box center [472, 258] width 631 height 20
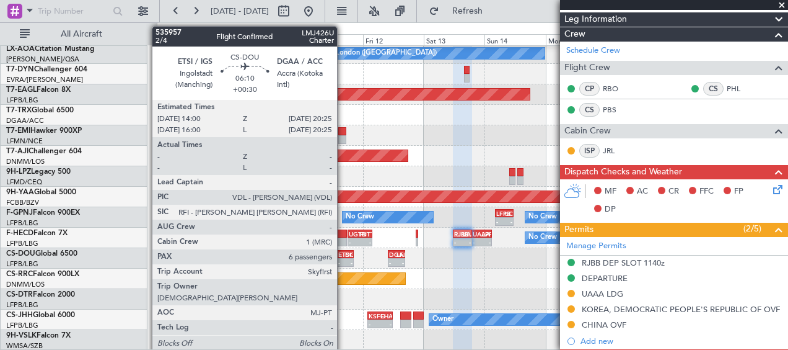
click at [343, 257] on div "ETSI 14:00 Z DGAA 20:25 Z" at bounding box center [345, 254] width 17 height 9
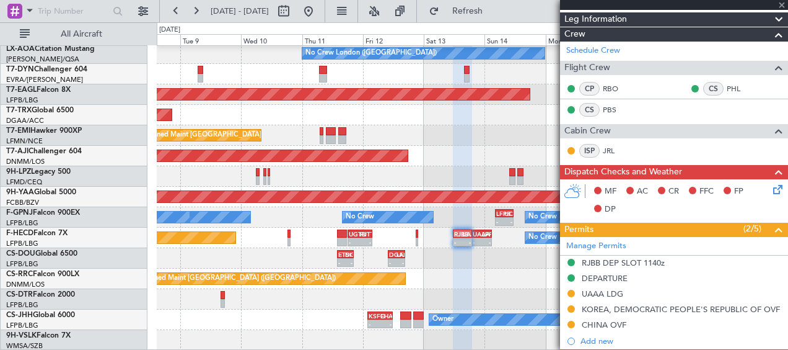
type input "+00:30"
type input "6"
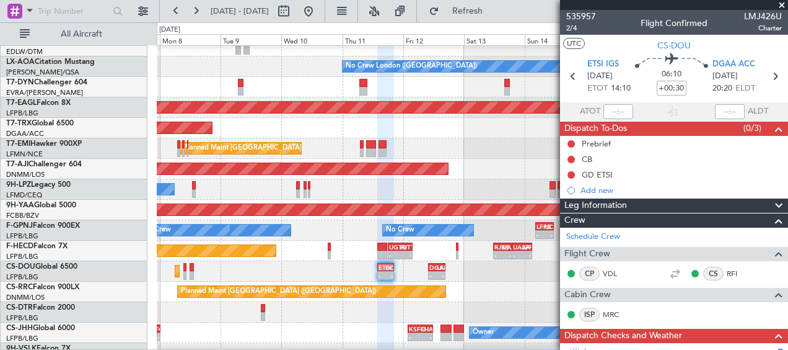
click at [511, 295] on div "Planned Maint [GEOGRAPHIC_DATA] ([GEOGRAPHIC_DATA]) 10:25 Z 16:35 Z DNMM 10:00 …" at bounding box center [472, 291] width 631 height 20
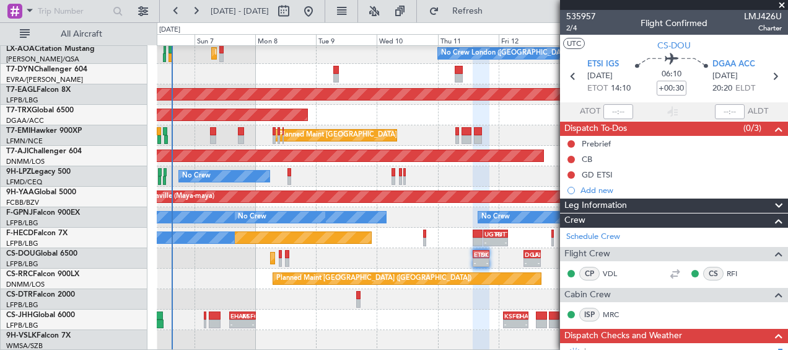
click at [372, 268] on div "No Crew London ([GEOGRAPHIC_DATA]) Planned Maint [GEOGRAPHIC_DATA] ([GEOGRAPHIC…" at bounding box center [472, 2] width 631 height 695
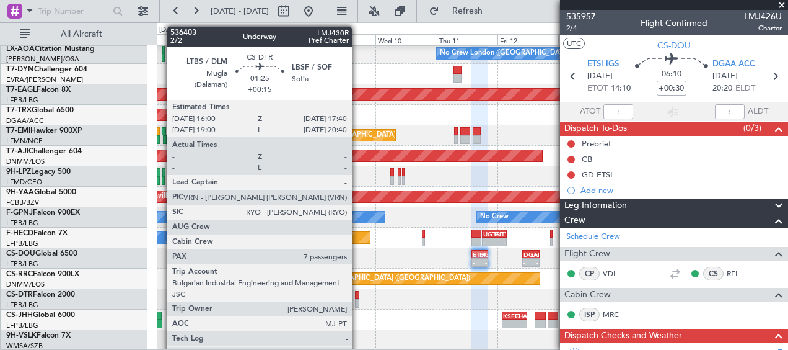
click at [358, 299] on div at bounding box center [357, 303] width 4 height 9
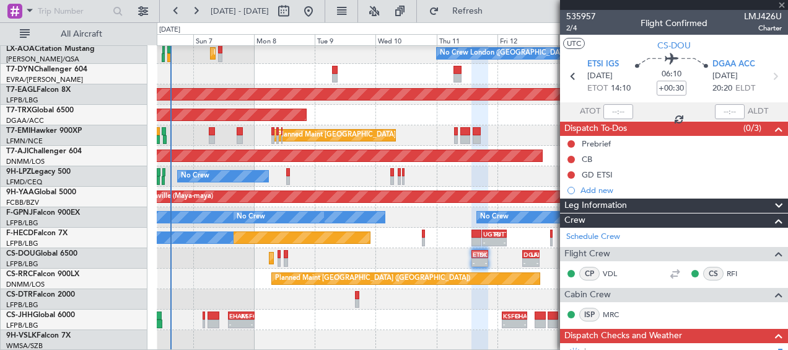
type input "+00:15"
type input "7"
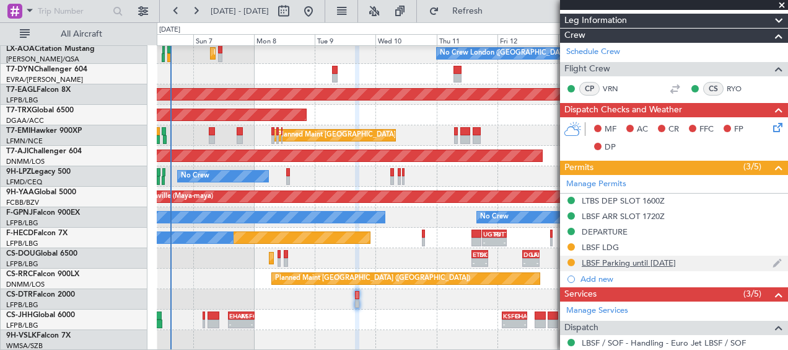
scroll to position [186, 0]
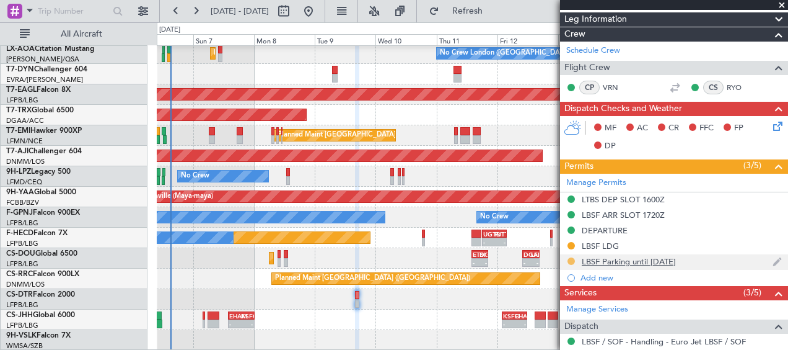
click at [572, 257] on button at bounding box center [571, 260] width 7 height 7
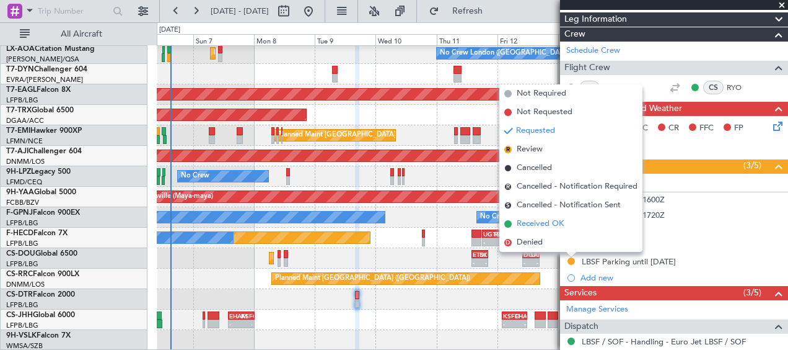
click at [544, 226] on span "Received OK" at bounding box center [540, 224] width 47 height 12
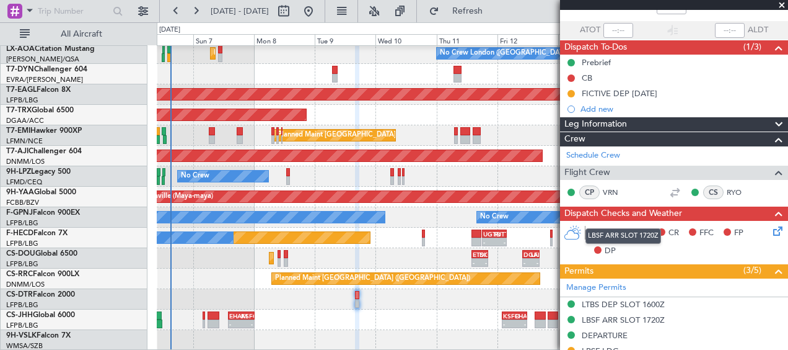
scroll to position [0, 0]
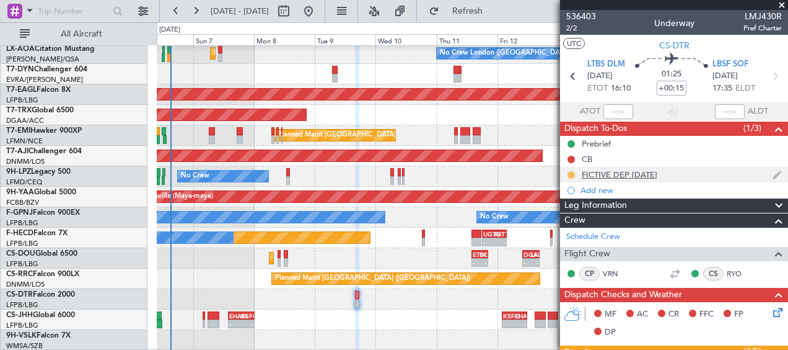
click at [574, 174] on button at bounding box center [571, 174] width 7 height 7
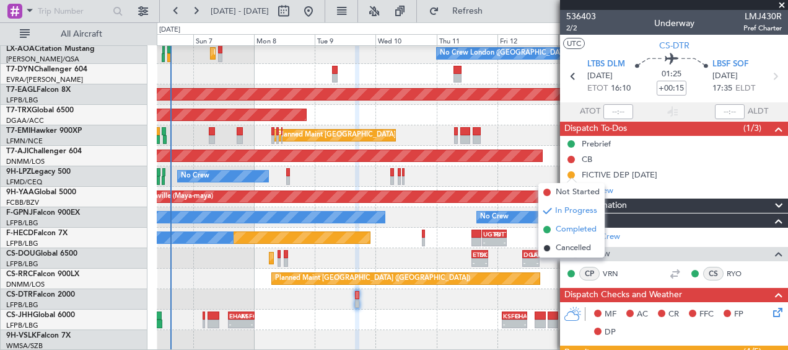
click at [579, 223] on span "Completed" at bounding box center [576, 229] width 41 height 12
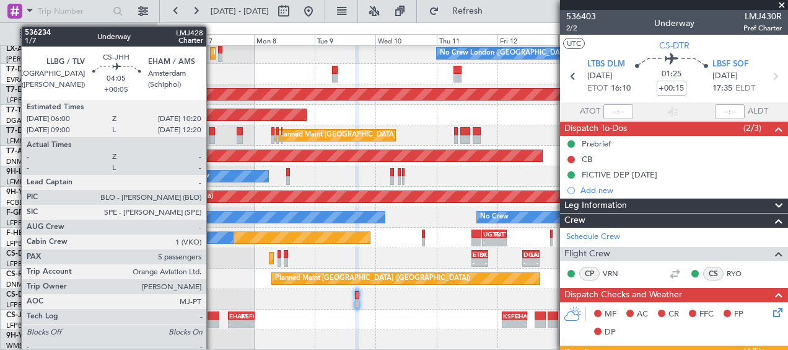
click at [212, 319] on div "Owner Planned Maint [GEOGRAPHIC_DATA] ([GEOGRAPHIC_DATA]) - - EHAM 14:00 Z KSFO…" at bounding box center [472, 319] width 631 height 20
click at [212, 319] on div at bounding box center [213, 323] width 11 height 9
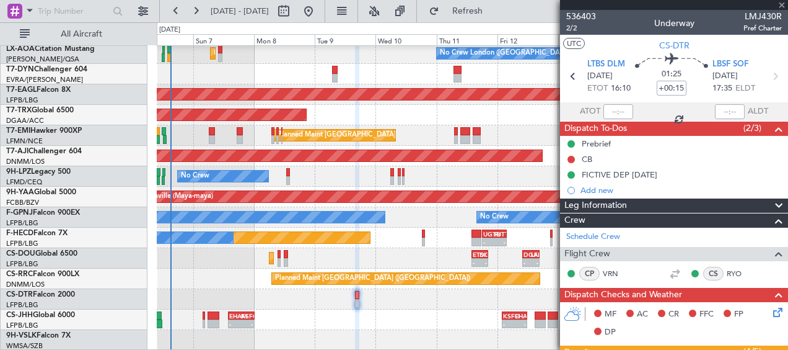
type input "+00:05"
type input "5"
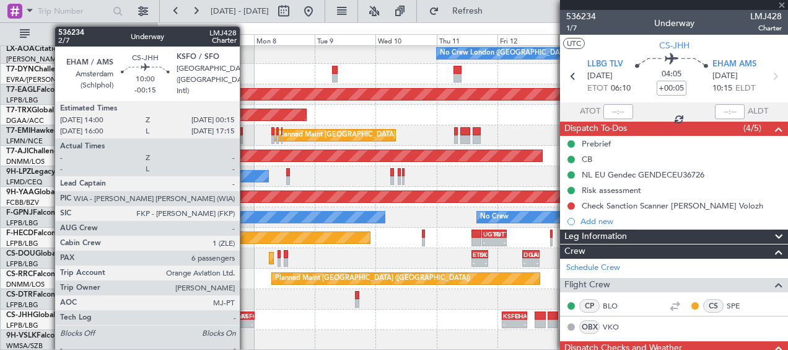
click at [245, 318] on div "KSFO" at bounding box center [247, 315] width 12 height 7
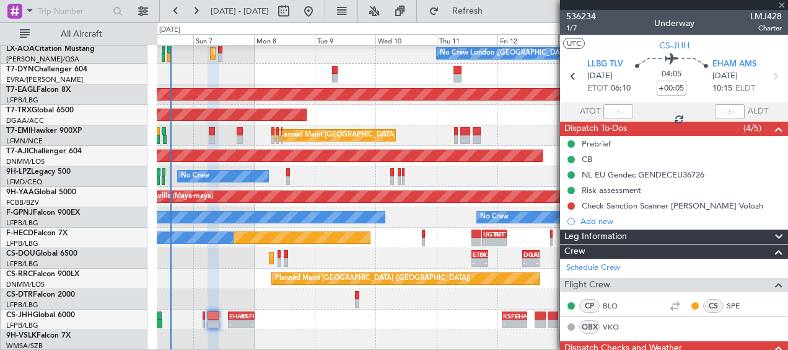
type input "-00:15"
type input "6"
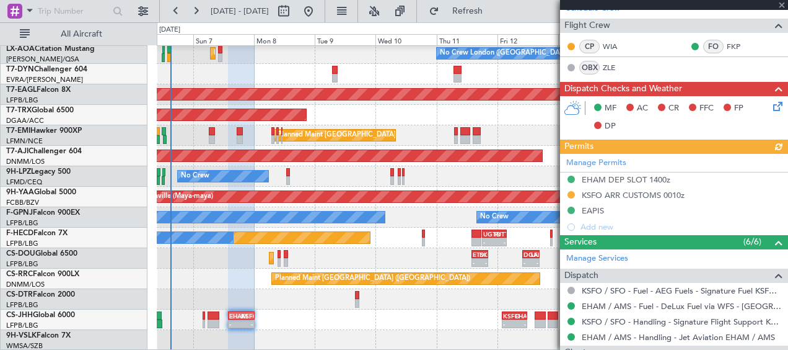
scroll to position [310, 0]
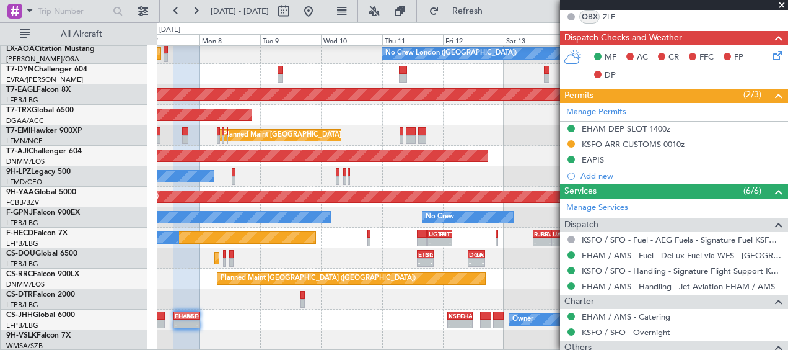
click at [377, 320] on div "Owner Planned Maint [GEOGRAPHIC_DATA] ([GEOGRAPHIC_DATA]) - - EHAM 14:00 Z KSFO…" at bounding box center [472, 319] width 631 height 20
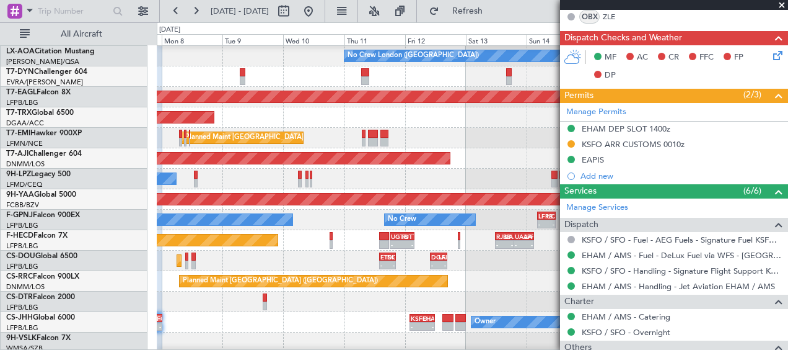
click at [382, 322] on div "Owner Planned Maint [GEOGRAPHIC_DATA] ([GEOGRAPHIC_DATA]) - - EHAM 14:00 Z KSFO…" at bounding box center [472, 322] width 631 height 20
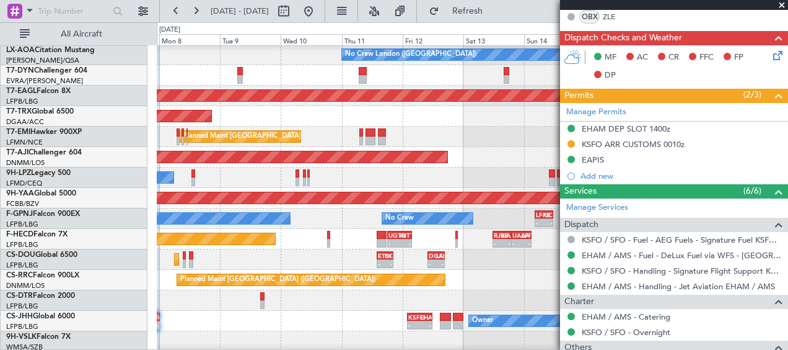
click at [452, 317] on div "Owner Planned Maint [GEOGRAPHIC_DATA] ([GEOGRAPHIC_DATA]) - - EHAM 14:00 Z KSFO…" at bounding box center [472, 321] width 631 height 20
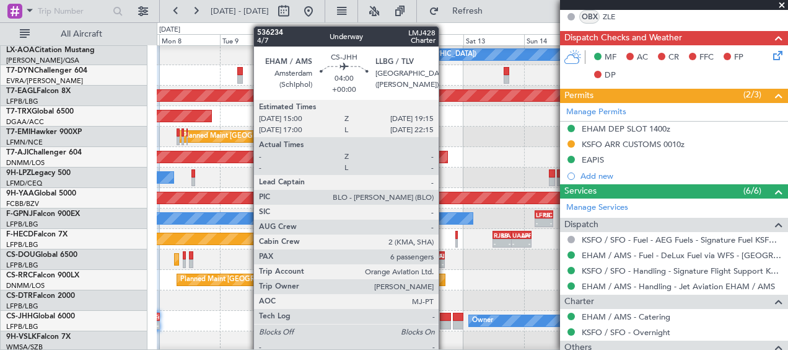
click at [444, 321] on div at bounding box center [445, 324] width 11 height 9
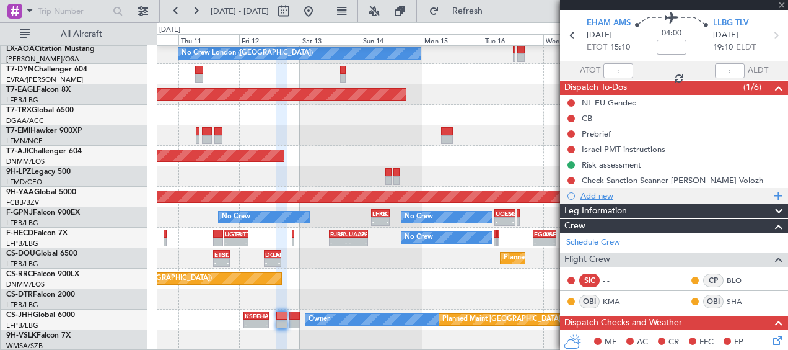
scroll to position [15, 0]
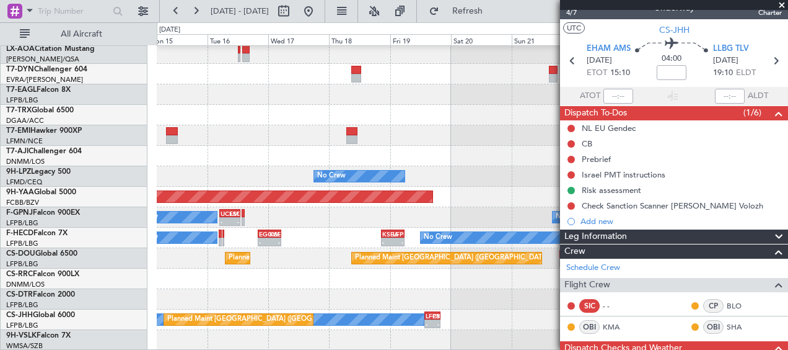
click at [159, 267] on div "No Crew Sabadell No Crew [GEOGRAPHIC_DATA] ([GEOGRAPHIC_DATA]) Grounded [US_STA…" at bounding box center [472, 2] width 631 height 695
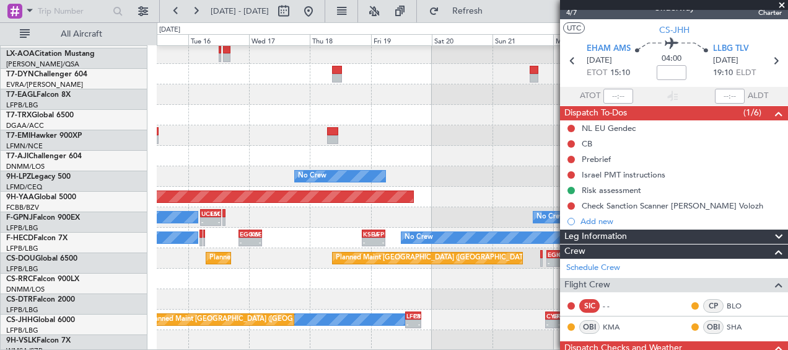
scroll to position [391, 0]
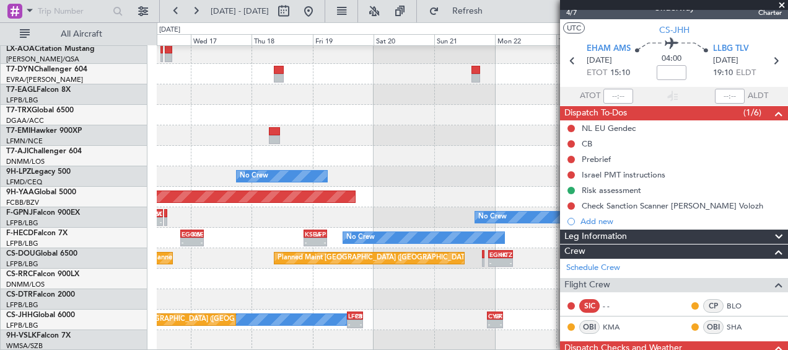
click at [176, 276] on div "No Crew Sabadell No Crew [GEOGRAPHIC_DATA] ([GEOGRAPHIC_DATA]) Grounded [US_STA…" at bounding box center [472, 2] width 631 height 695
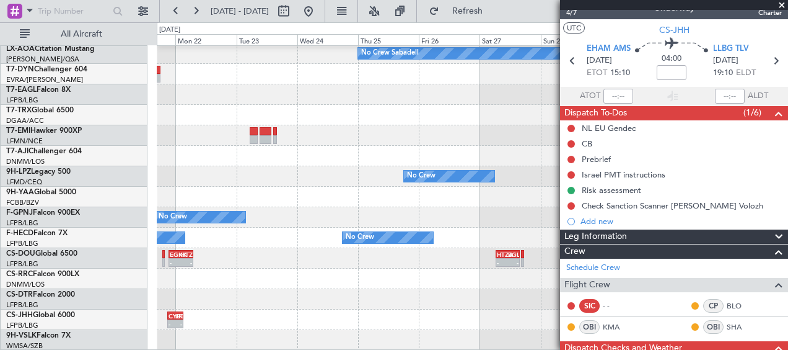
click at [637, 297] on fb-app "[DATE] - [DATE] Refresh Quick Links All Aircraft No Crew Sabadell No Crew Sabad…" at bounding box center [394, 179] width 788 height 340
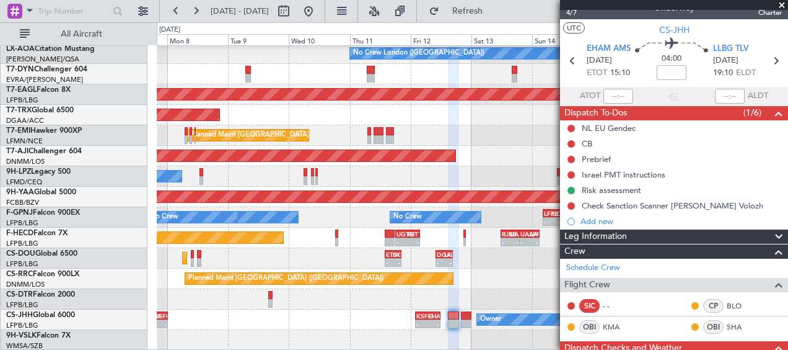
click at [596, 288] on fb-app "[DATE] - [DATE] Refresh Quick Links All Aircraft No Crew [GEOGRAPHIC_DATA] ([GE…" at bounding box center [394, 179] width 788 height 340
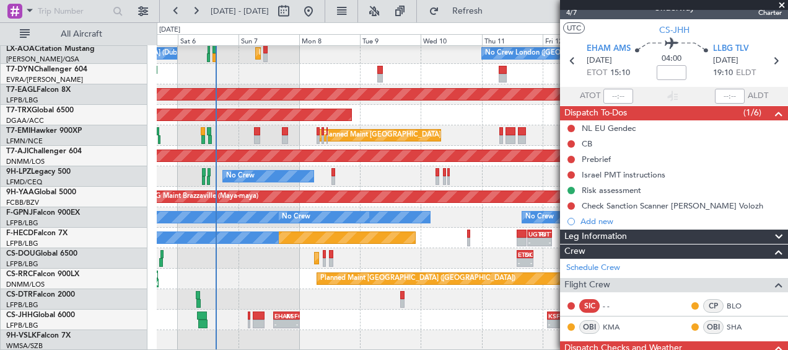
click at [329, 260] on div "No Crew London ([GEOGRAPHIC_DATA]) Planned Maint [GEOGRAPHIC_DATA] ([GEOGRAPHIC…" at bounding box center [472, 2] width 631 height 695
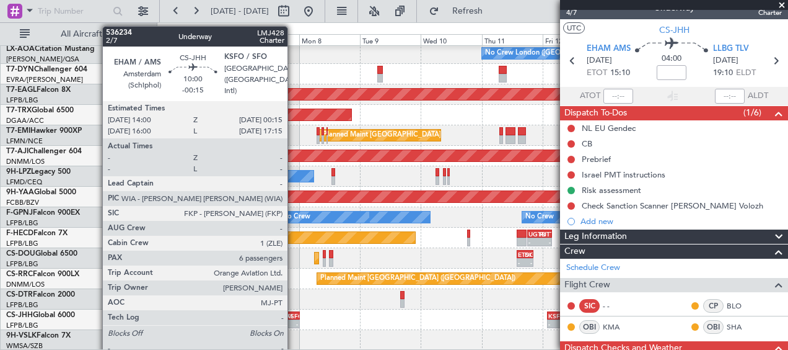
click at [293, 322] on div "-" at bounding box center [292, 323] width 12 height 7
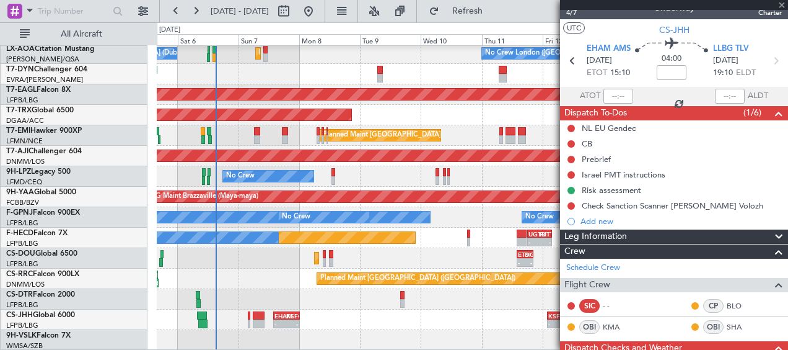
type input "-00:15"
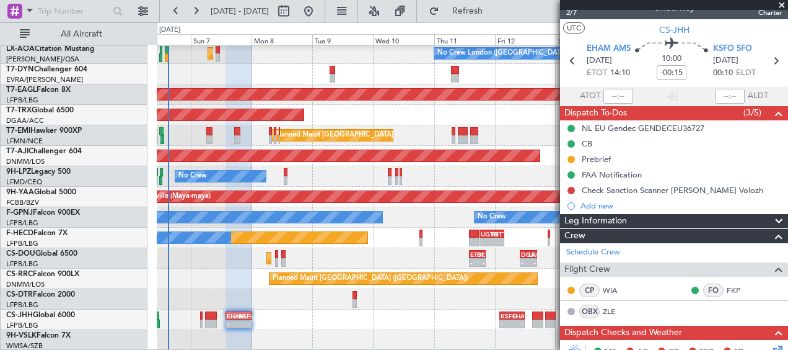
click at [371, 319] on div "Owner Planned Maint [GEOGRAPHIC_DATA] ([GEOGRAPHIC_DATA]) - - EHAM 14:00 Z KSFO…" at bounding box center [472, 319] width 631 height 20
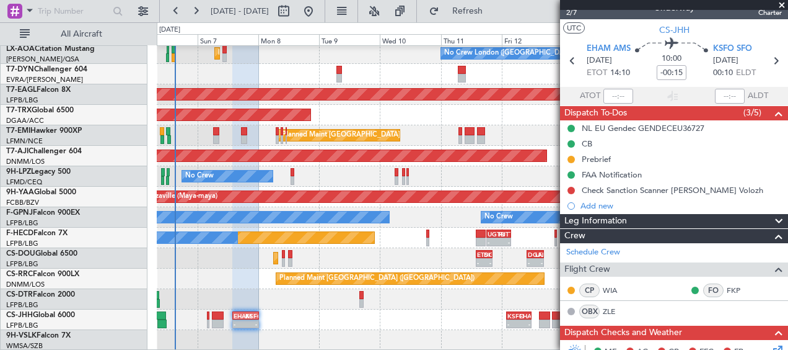
click at [340, 319] on div "Owner Planned Maint [GEOGRAPHIC_DATA] ([GEOGRAPHIC_DATA]) - - EHAM 14:00 Z KSFO…" at bounding box center [472, 319] width 631 height 20
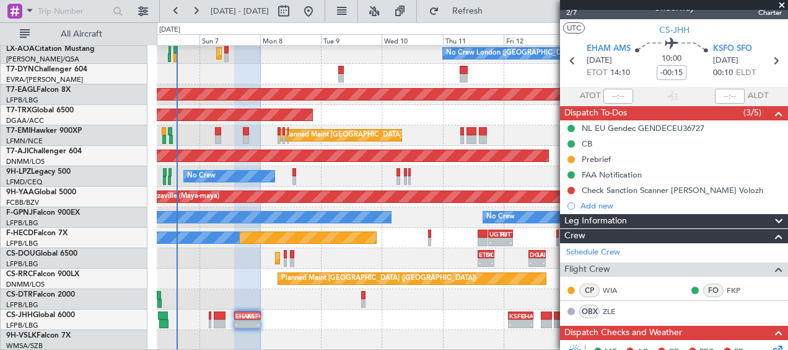
click at [335, 323] on div "Owner Planned Maint [GEOGRAPHIC_DATA] ([GEOGRAPHIC_DATA]) - - EHAM 14:00 Z KSFO…" at bounding box center [472, 319] width 631 height 20
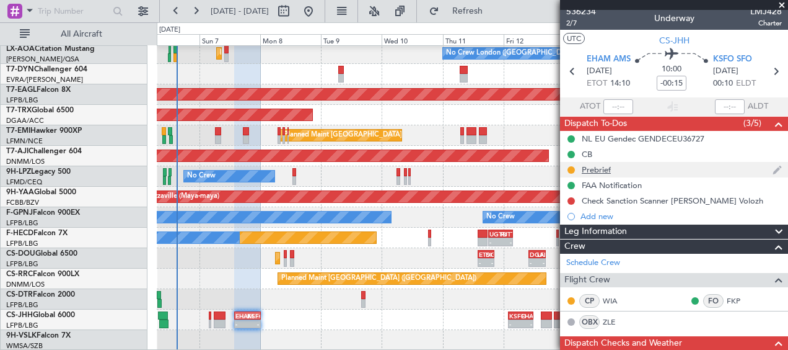
scroll to position [0, 0]
